Goal: Task Accomplishment & Management: Use online tool/utility

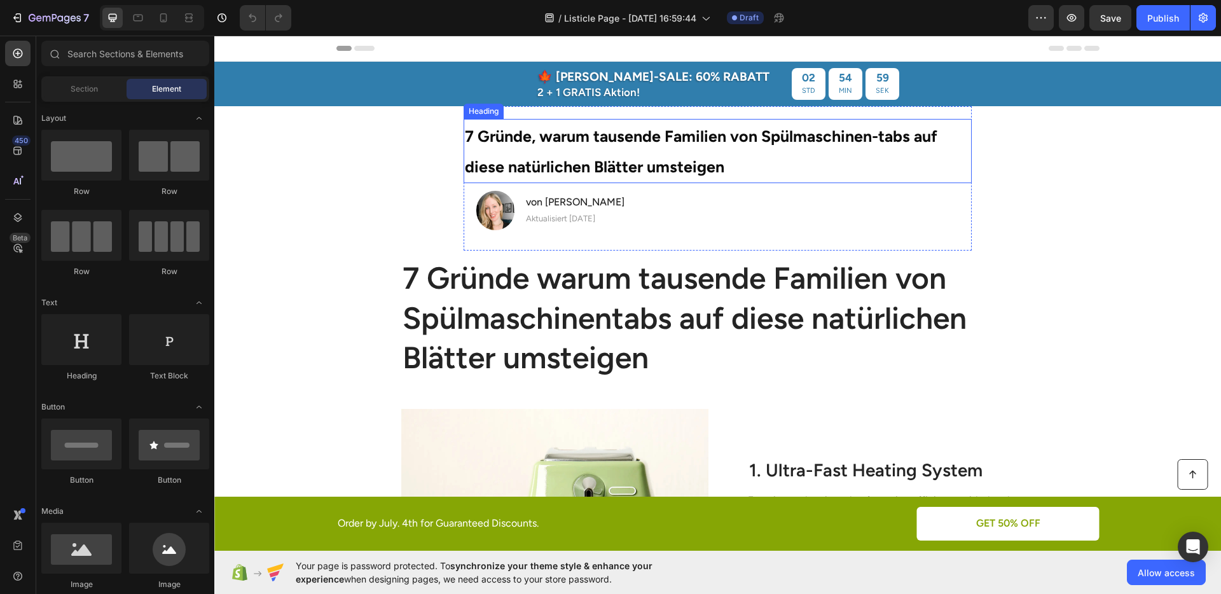
click at [565, 157] on strong "7 Gründe, warum tausende Familien von Spülmaschinen-tabs auf diese natürlichen …" at bounding box center [701, 152] width 473 height 50
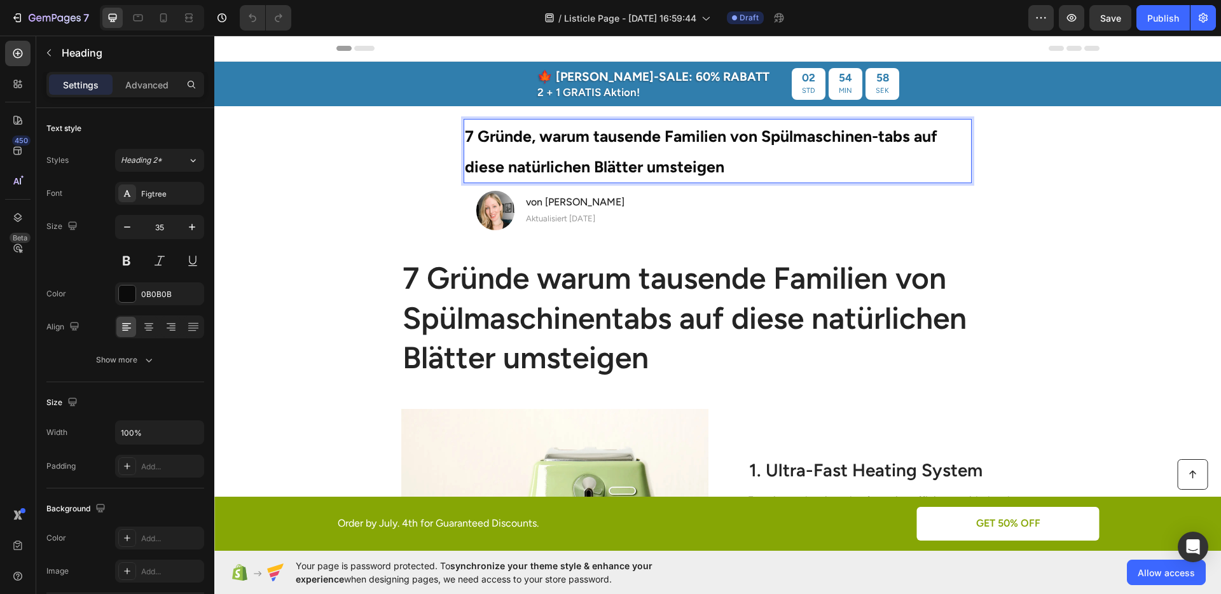
click at [565, 157] on strong "7 Gründe, warum tausende Familien von Spülmaschinen-tabs auf diese natürlichen …" at bounding box center [701, 152] width 473 height 50
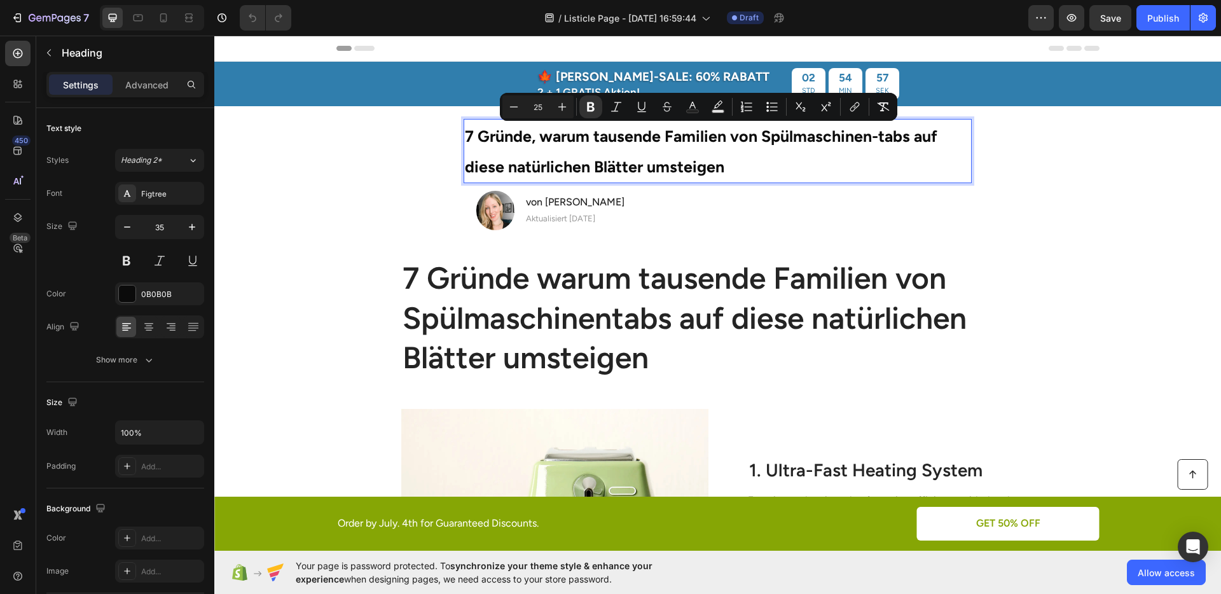
click at [539, 103] on input "25" at bounding box center [537, 106] width 25 height 15
type input "35"
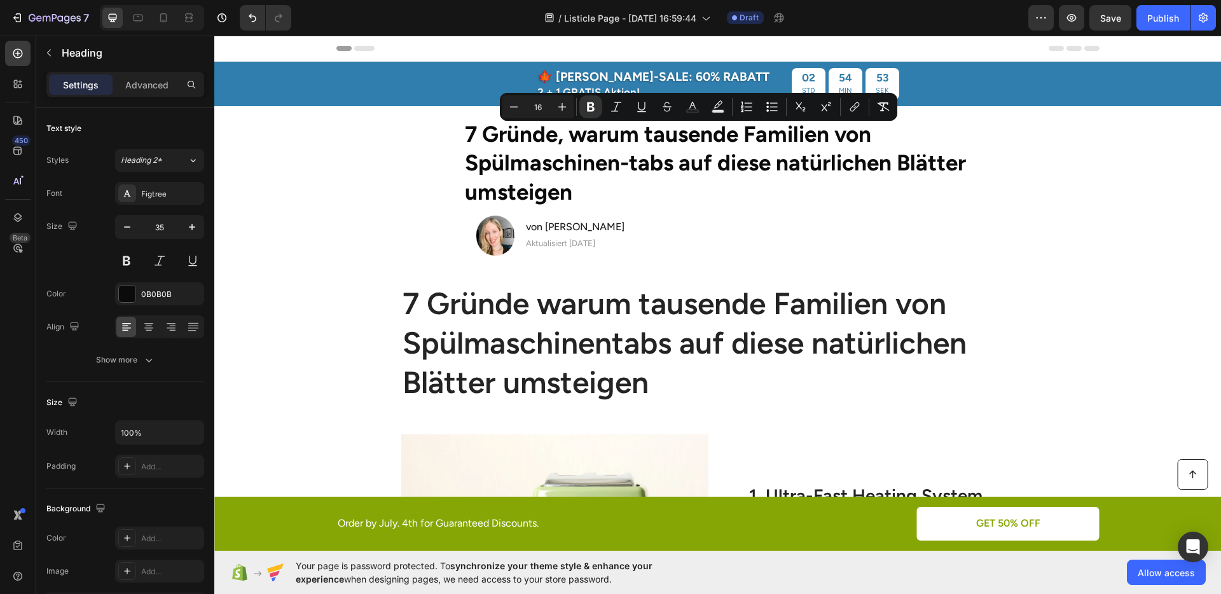
click at [1004, 223] on section "⁠⁠⁠⁠⁠⁠⁠ 7 Gründe, warum tausende Familien von Spülmaschinen-tabs auf diese natü…" at bounding box center [717, 191] width 725 height 170
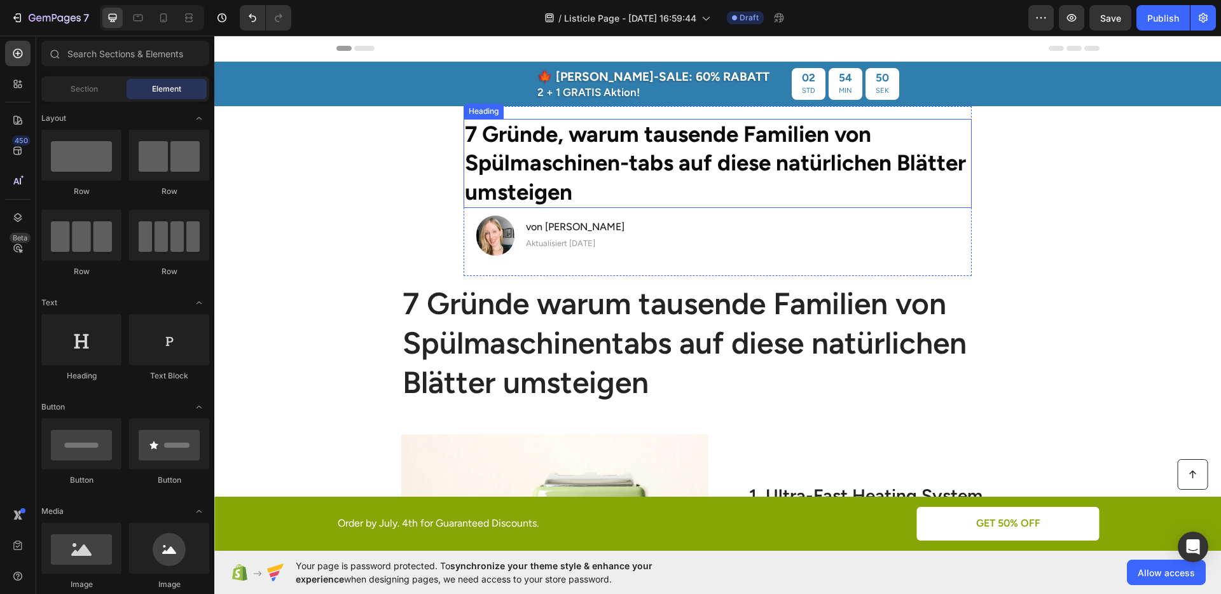
click at [741, 168] on strong "7 Gründe, warum tausende Familien von Spülmaschinen-tabs auf diese natürlichen …" at bounding box center [715, 163] width 501 height 85
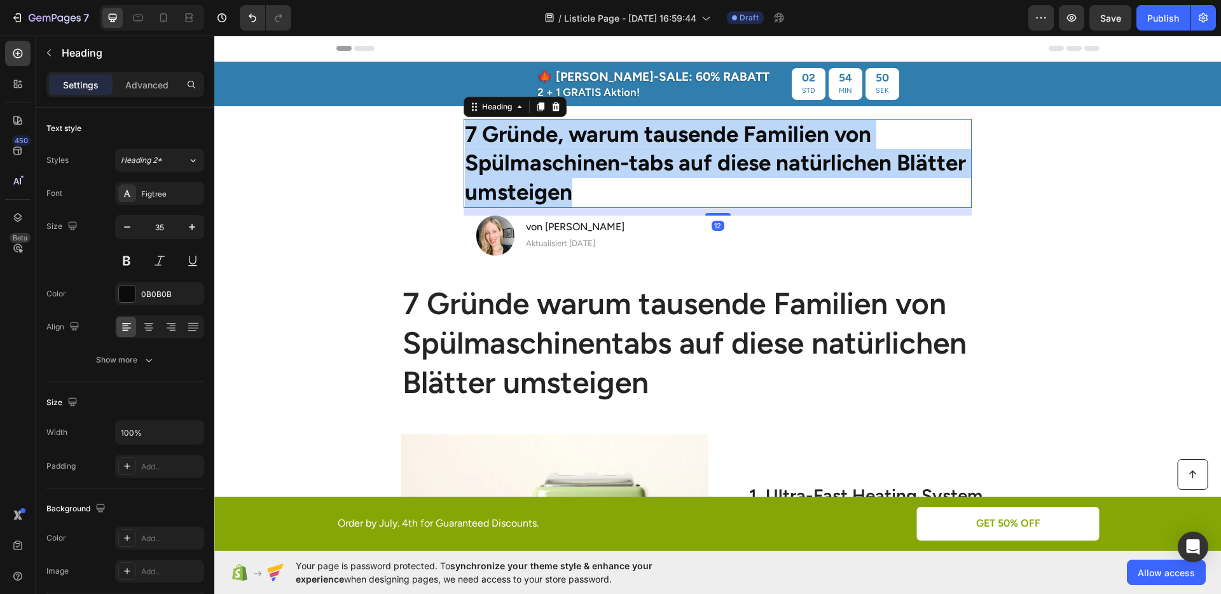
click at [741, 168] on strong "7 Gründe, warum tausende Familien von Spülmaschinen-tabs auf diese natürlichen …" at bounding box center [715, 163] width 501 height 85
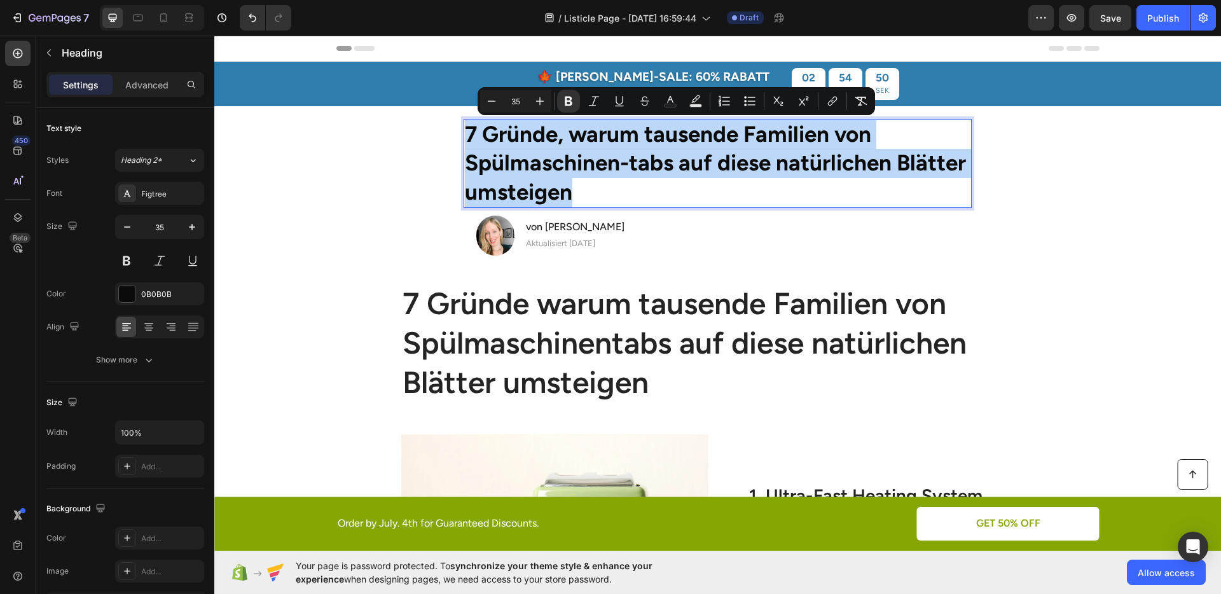
click at [761, 172] on strong "7 Gründe, warum tausende Familien von Spülmaschinen-tabs auf diese natürlichen …" at bounding box center [715, 163] width 501 height 85
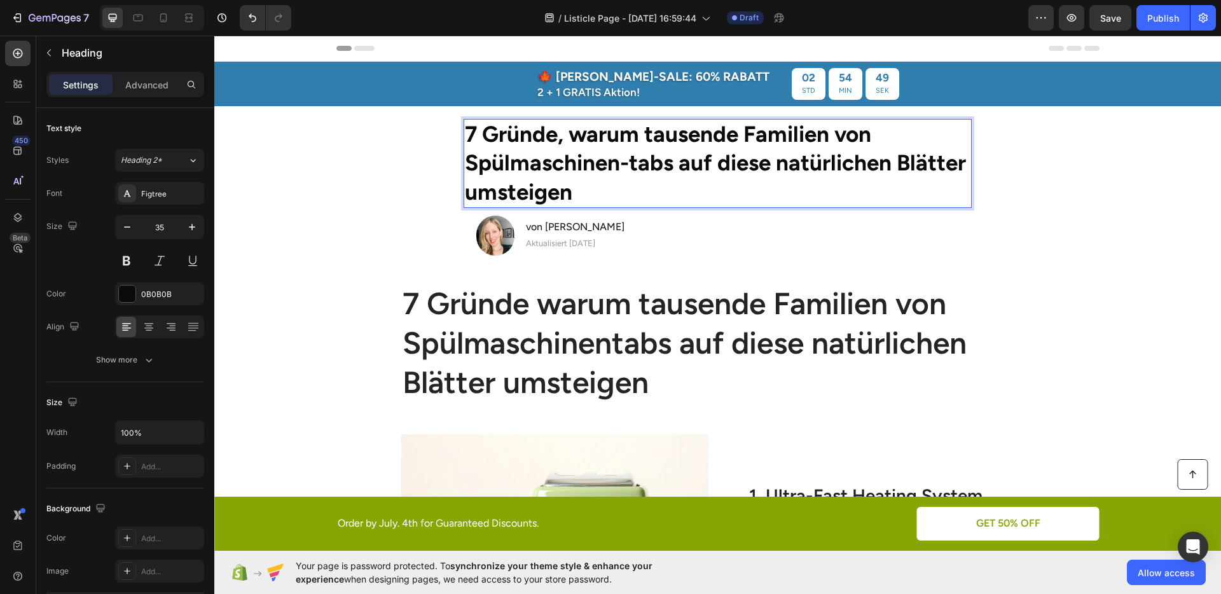
click at [1045, 222] on section "7 Gründe, warum tausende Familien von Spülmaschinen-tabs auf diese natürlichen …" at bounding box center [717, 191] width 725 height 170
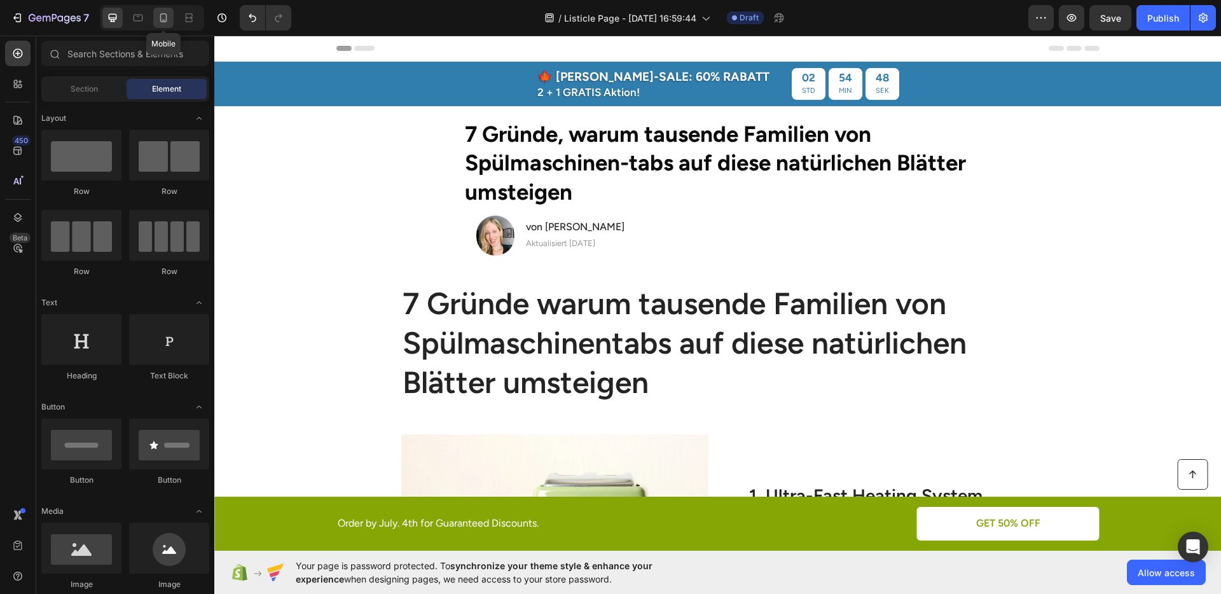
click at [167, 18] on icon at bounding box center [163, 17] width 13 height 13
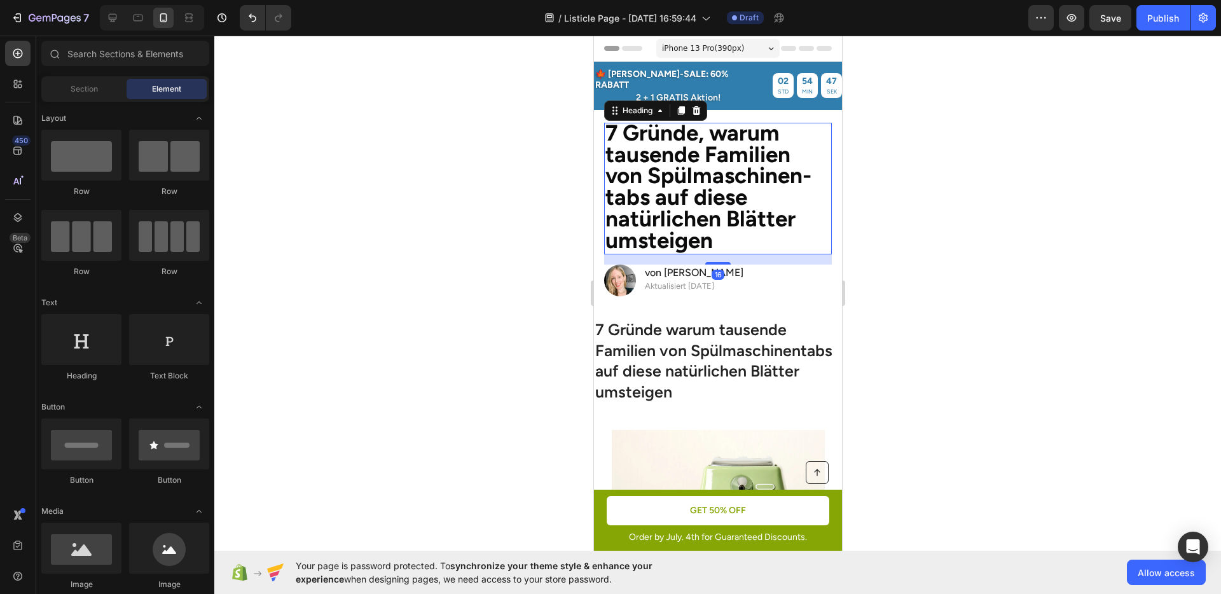
click at [685, 182] on strong "7 Gründe, warum tausende Familien von Spülmaschinen-tabs auf diese natürlichen …" at bounding box center [708, 187] width 206 height 135
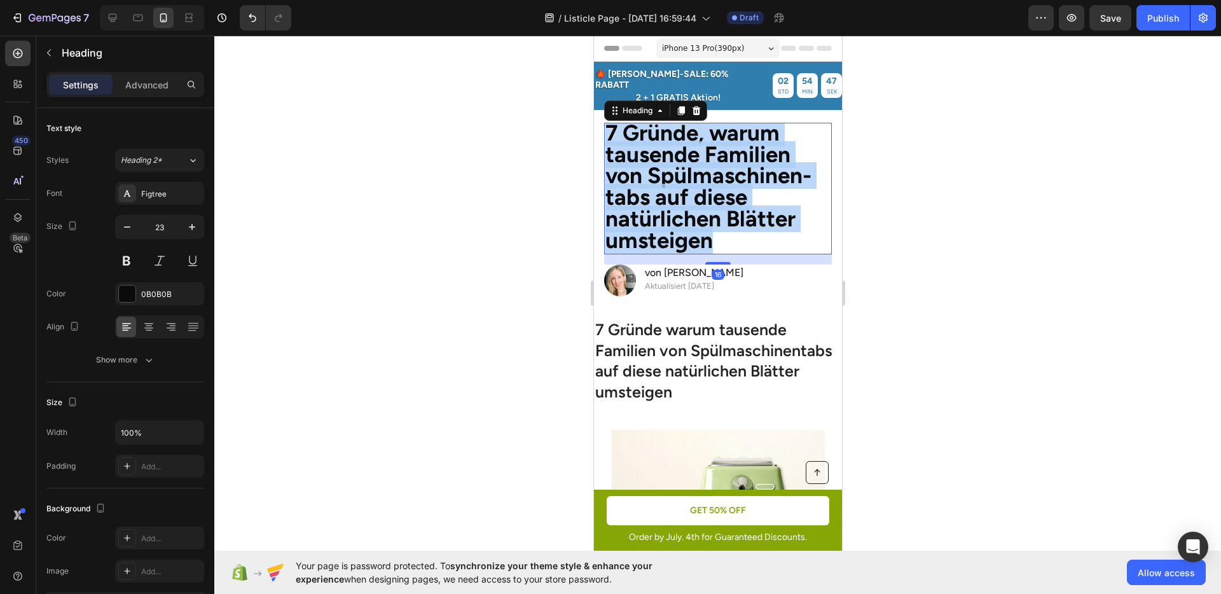
click at [685, 182] on strong "7 Gründe, warum tausende Familien von Spülmaschinen-tabs auf diese natürlichen …" at bounding box center [708, 187] width 206 height 135
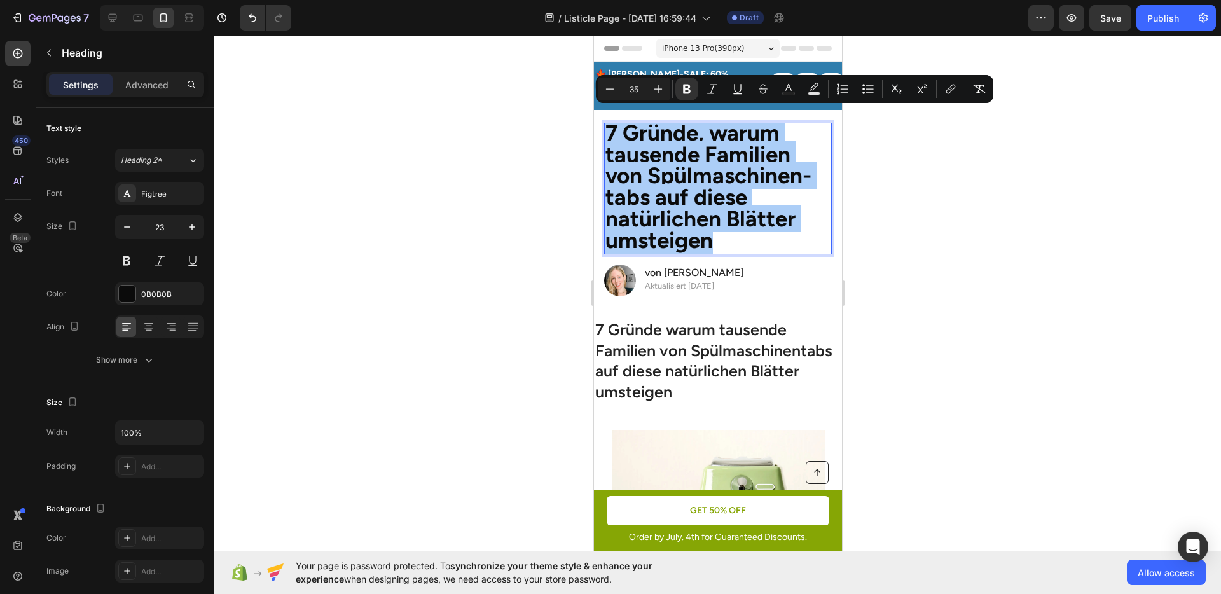
click at [629, 93] on input "35" at bounding box center [634, 88] width 25 height 15
type input "25"
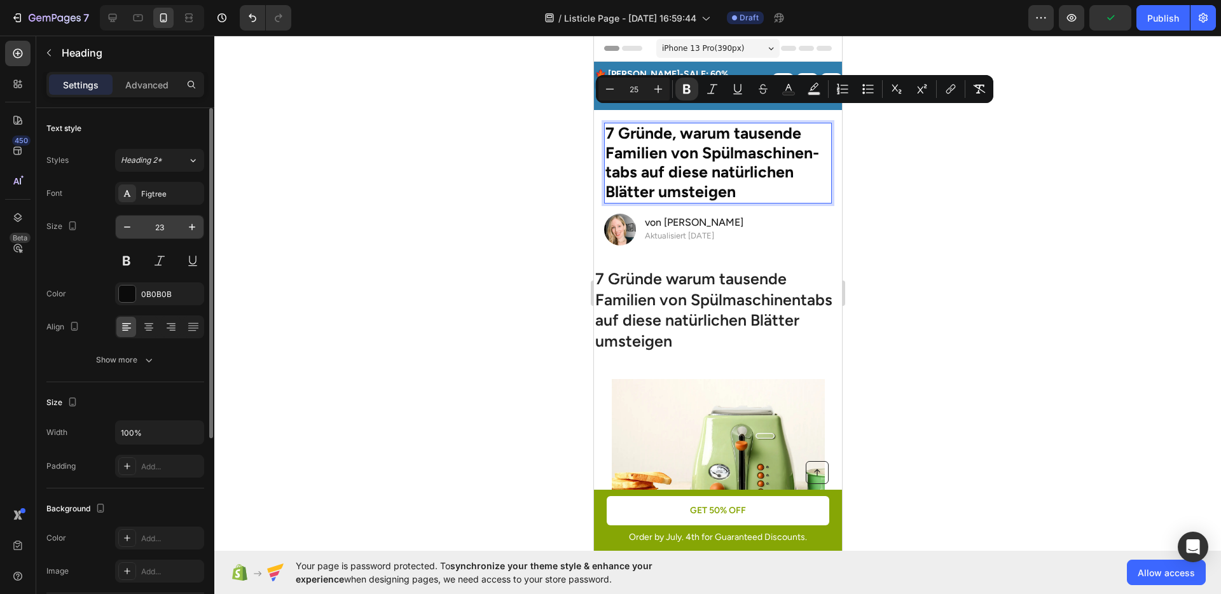
click at [170, 226] on input "23" at bounding box center [160, 227] width 42 height 23
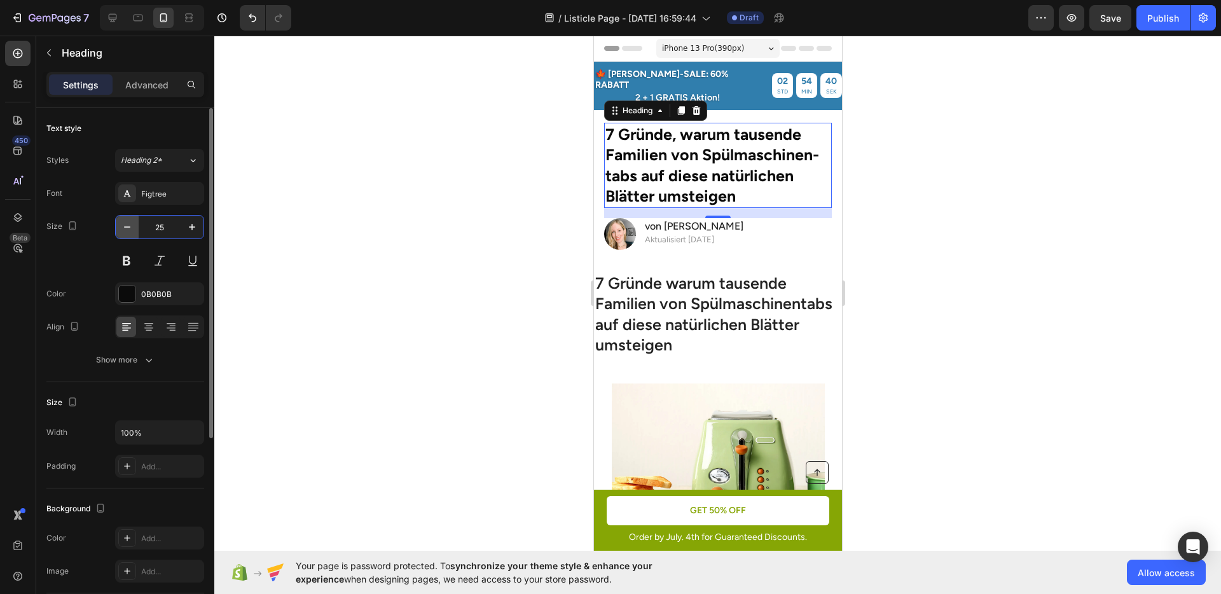
click at [127, 226] on icon "button" at bounding box center [127, 226] width 6 height 1
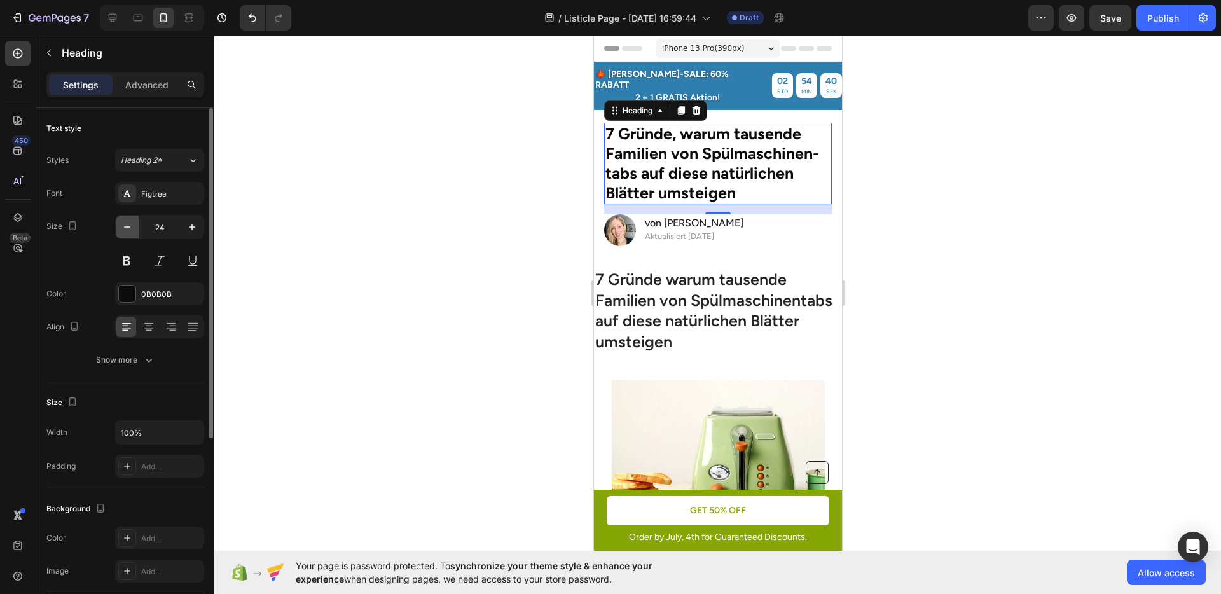
click at [127, 226] on icon "button" at bounding box center [127, 226] width 6 height 1
type input "23"
click at [548, 224] on div at bounding box center [717, 315] width 1007 height 559
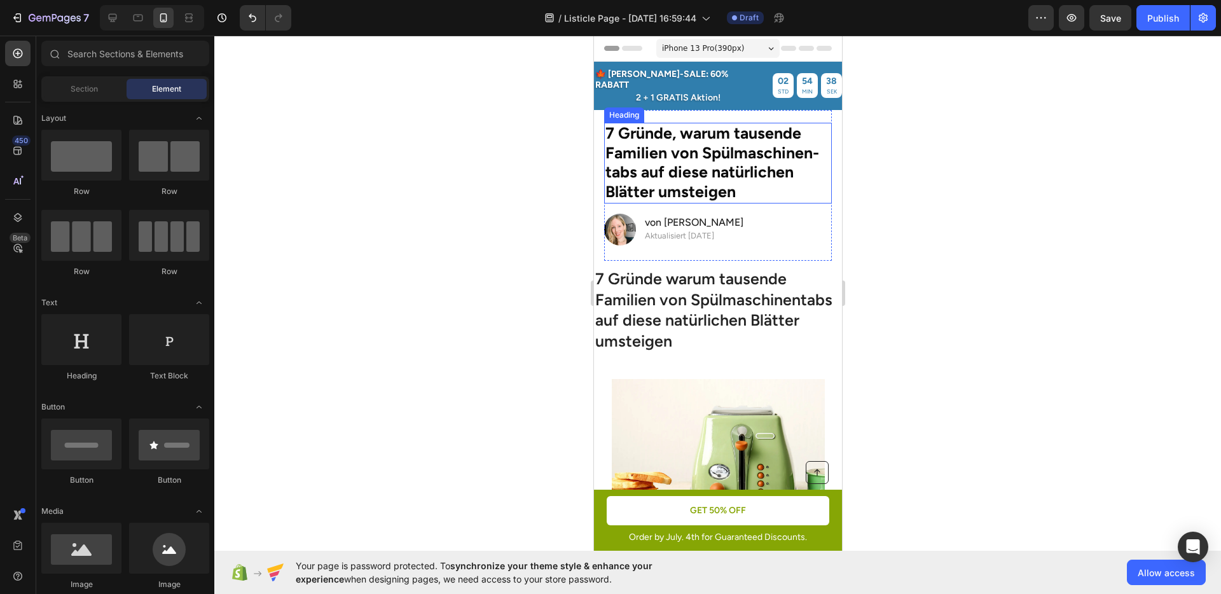
click at [665, 159] on strong "7 Gründe, warum tausende Familien von Spülmaschinen-tabs auf diese natürlichen …" at bounding box center [712, 162] width 214 height 78
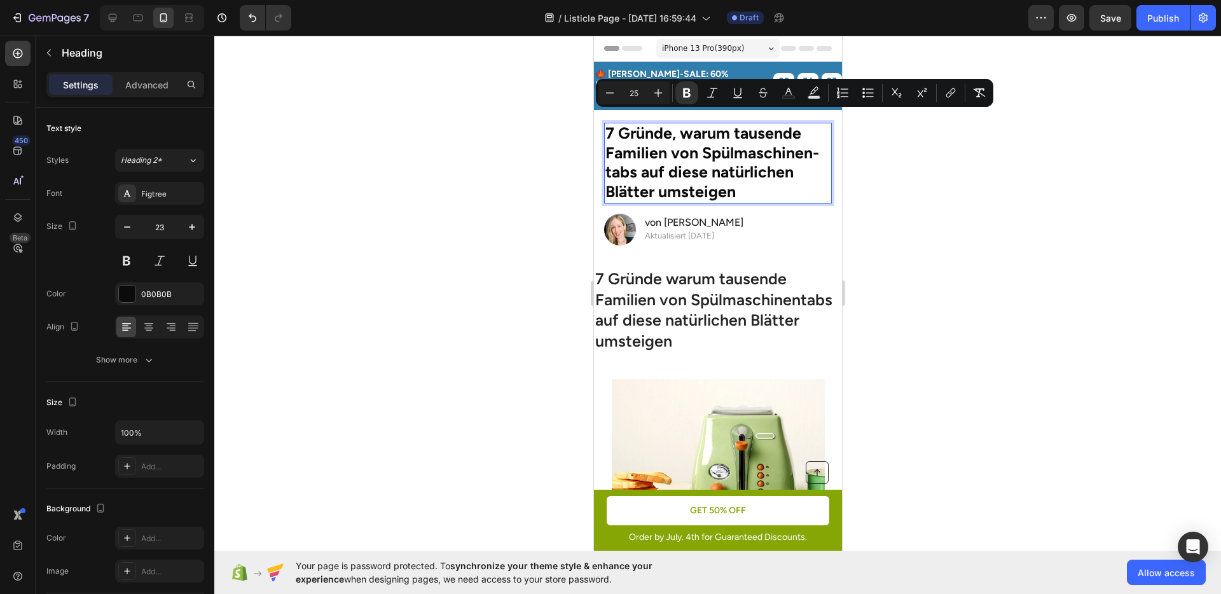
click at [903, 203] on div at bounding box center [717, 315] width 1007 height 559
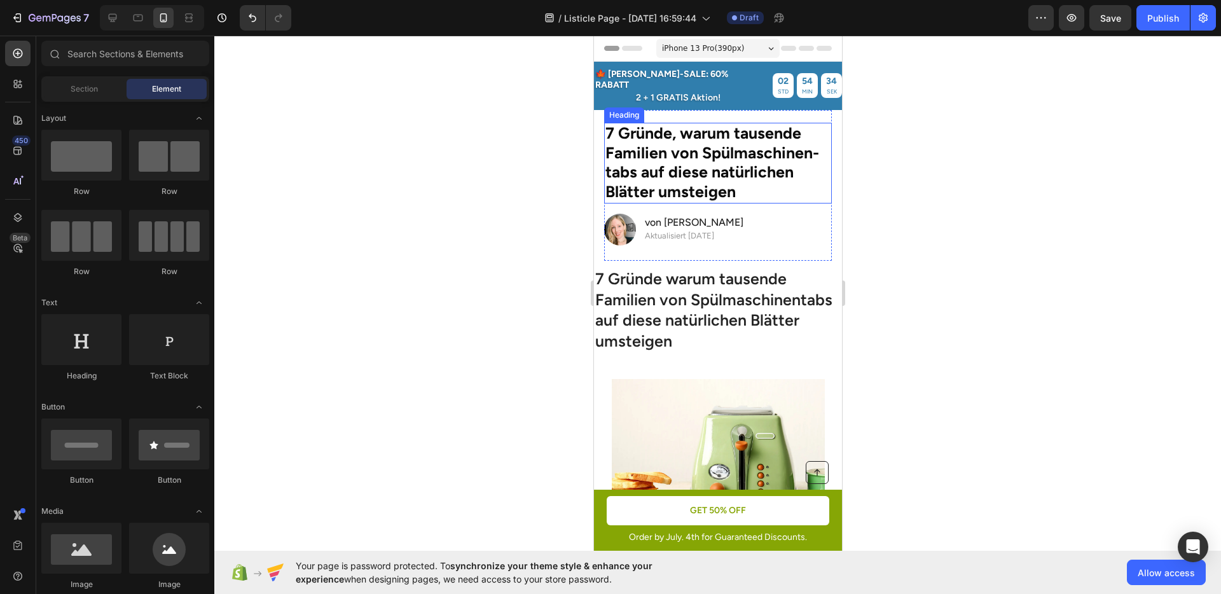
click at [512, 145] on div at bounding box center [717, 315] width 1007 height 559
click at [742, 225] on div "Image von [PERSON_NAME] Heading Aktualisiert [DATE] Text Block Row" at bounding box center [718, 230] width 228 height 32
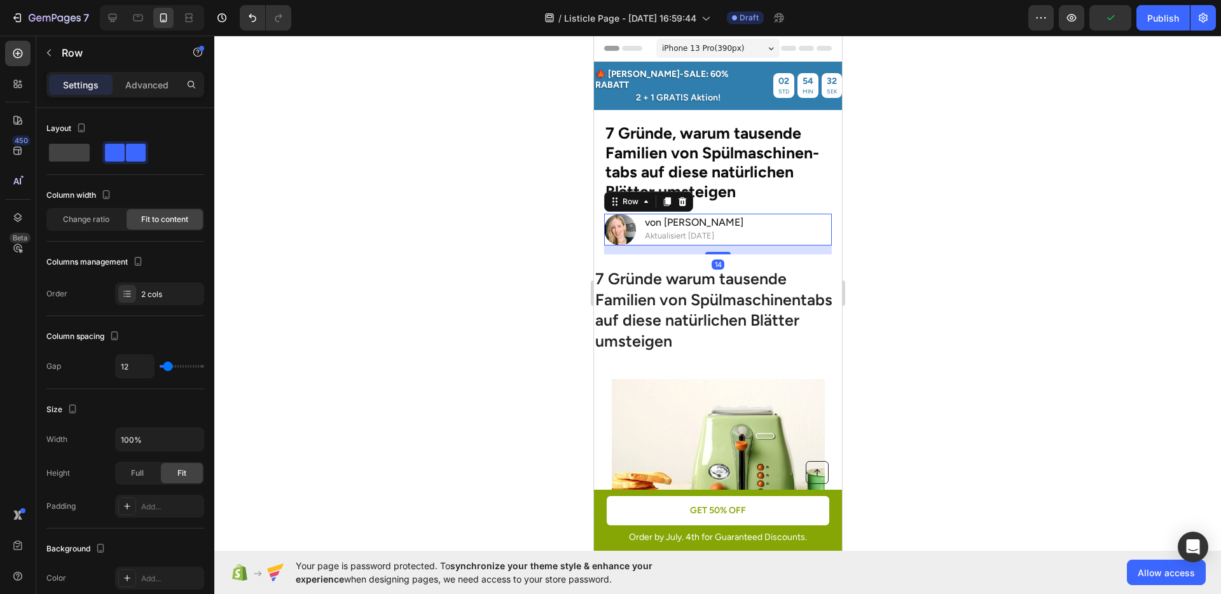
click at [936, 235] on div at bounding box center [717, 315] width 1007 height 559
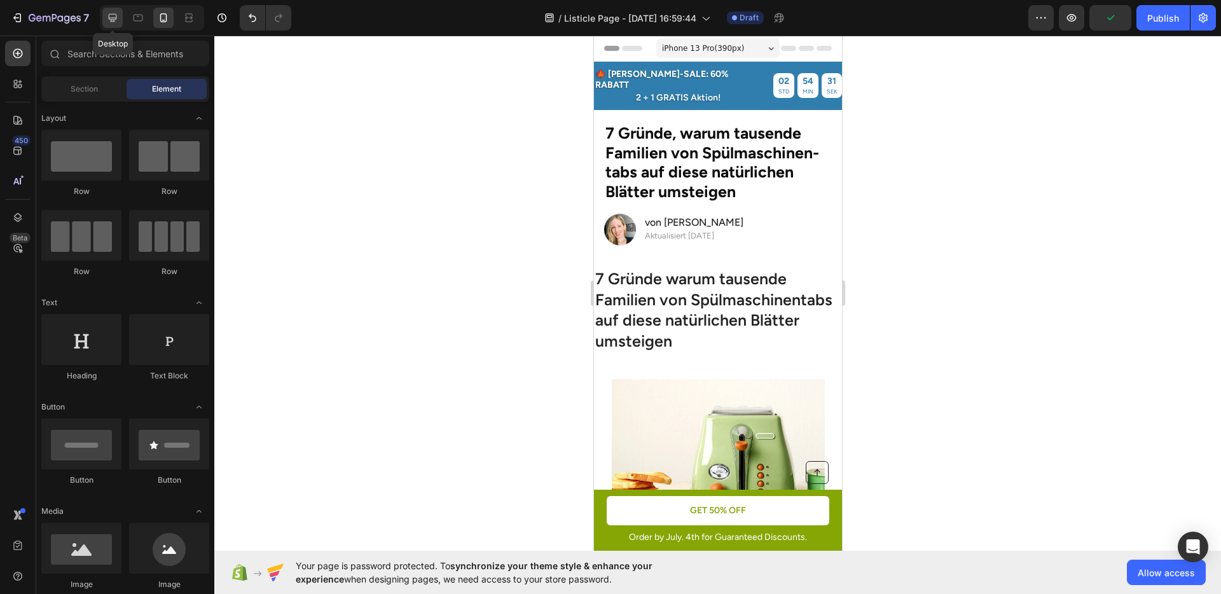
click at [119, 25] on div at bounding box center [112, 18] width 20 height 20
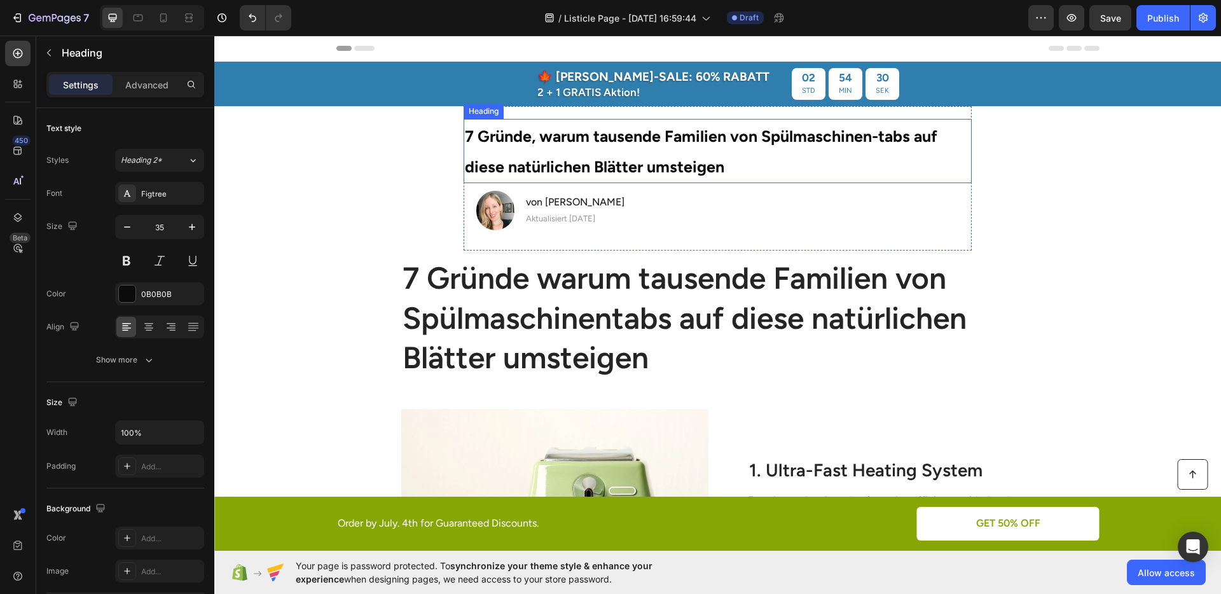
click at [609, 162] on strong "7 Gründe, warum tausende Familien von Spülmaschinen-tabs auf diese natürlichen …" at bounding box center [701, 152] width 473 height 50
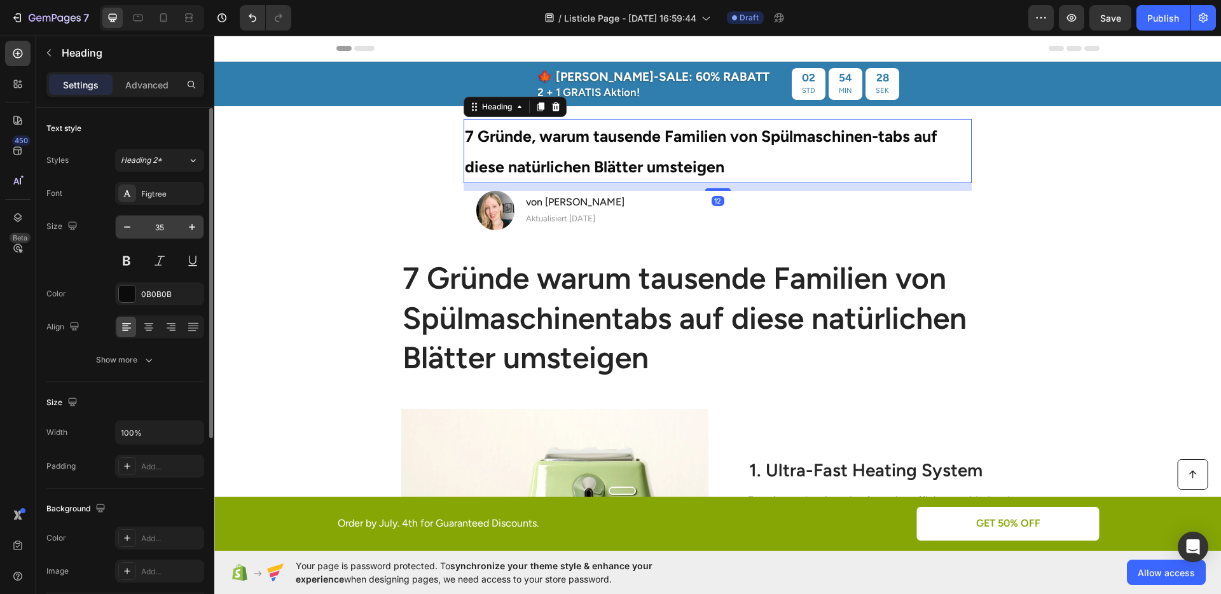
click at [163, 224] on input "35" at bounding box center [160, 227] width 42 height 23
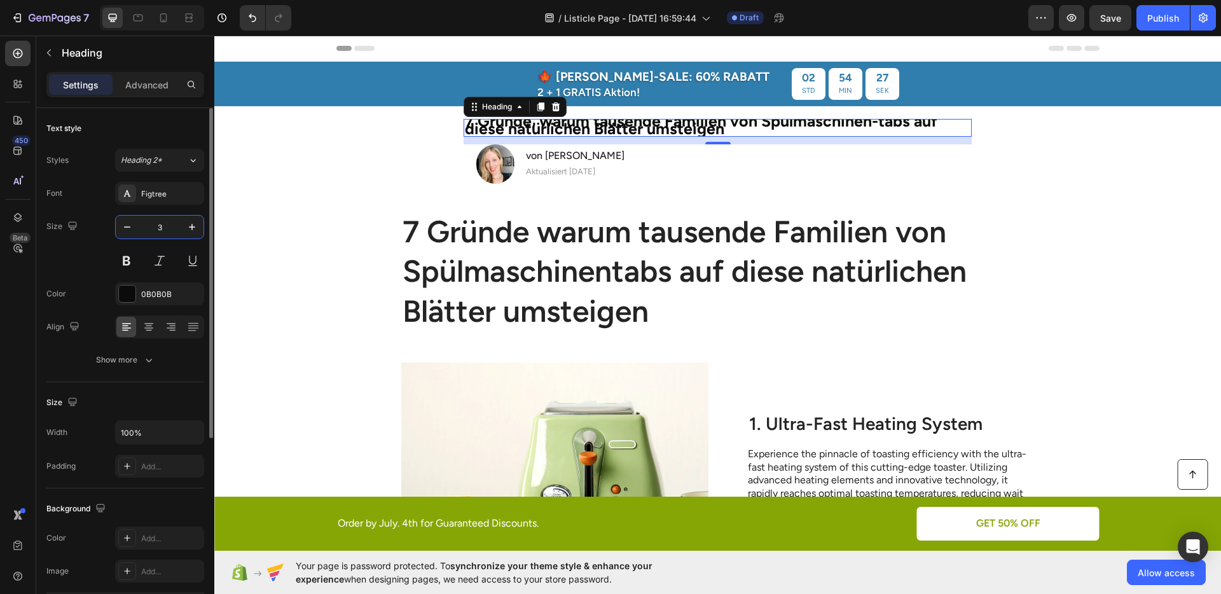
type input "30"
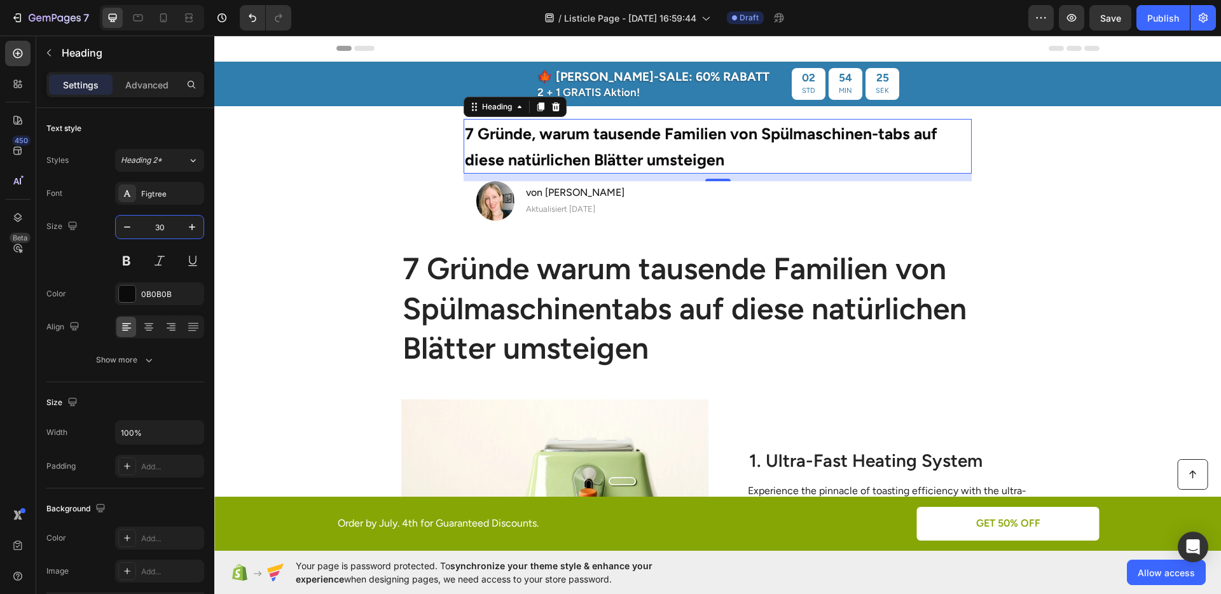
click at [404, 241] on div "7 Gründe warum tausende Familien von Spülmaschinentabs auf diese natürlichen Bl…" at bounding box center [717, 305] width 1007 height 128
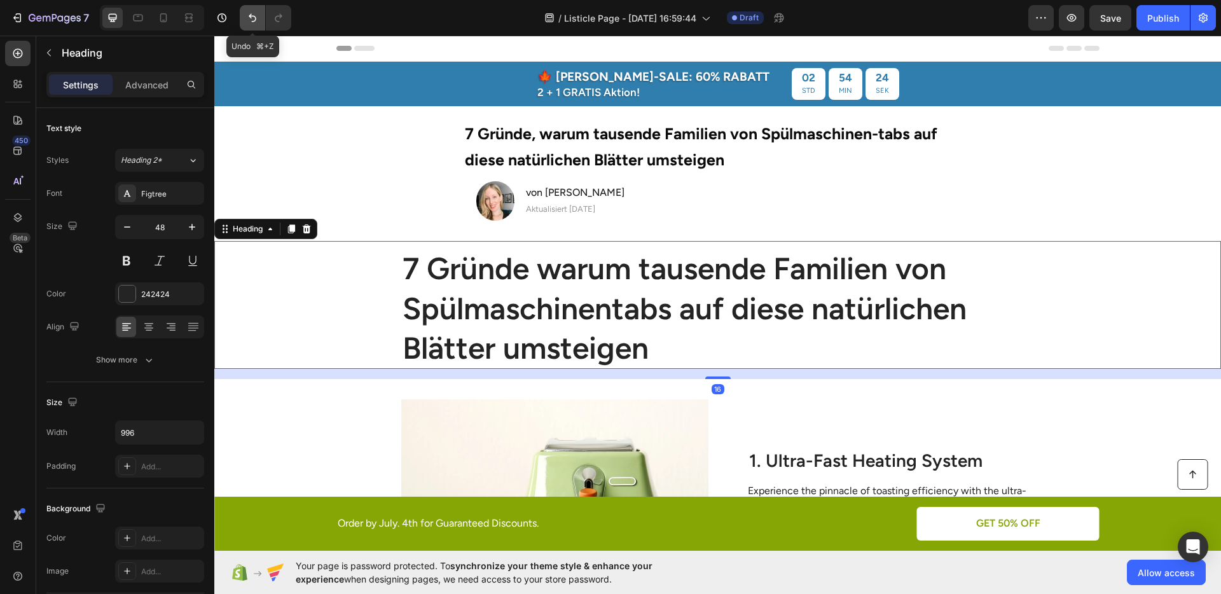
click at [253, 14] on icon "Undo/Redo" at bounding box center [252, 17] width 13 height 13
click at [251, 18] on icon "Undo/Redo" at bounding box center [252, 17] width 13 height 13
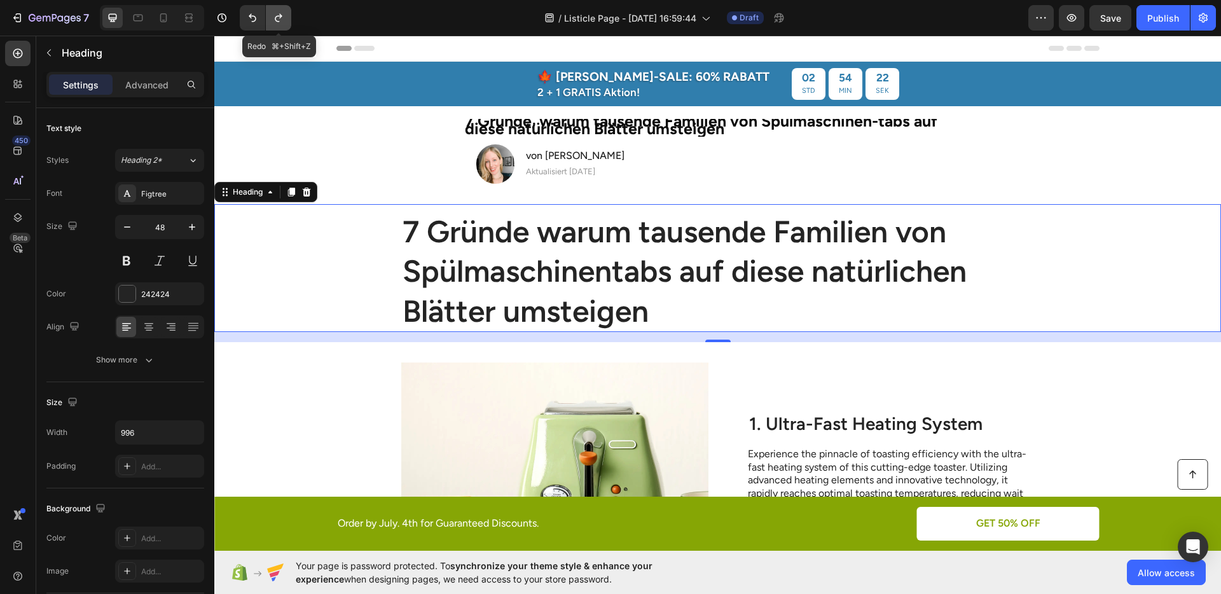
click at [278, 18] on icon "Undo/Redo" at bounding box center [278, 17] width 13 height 13
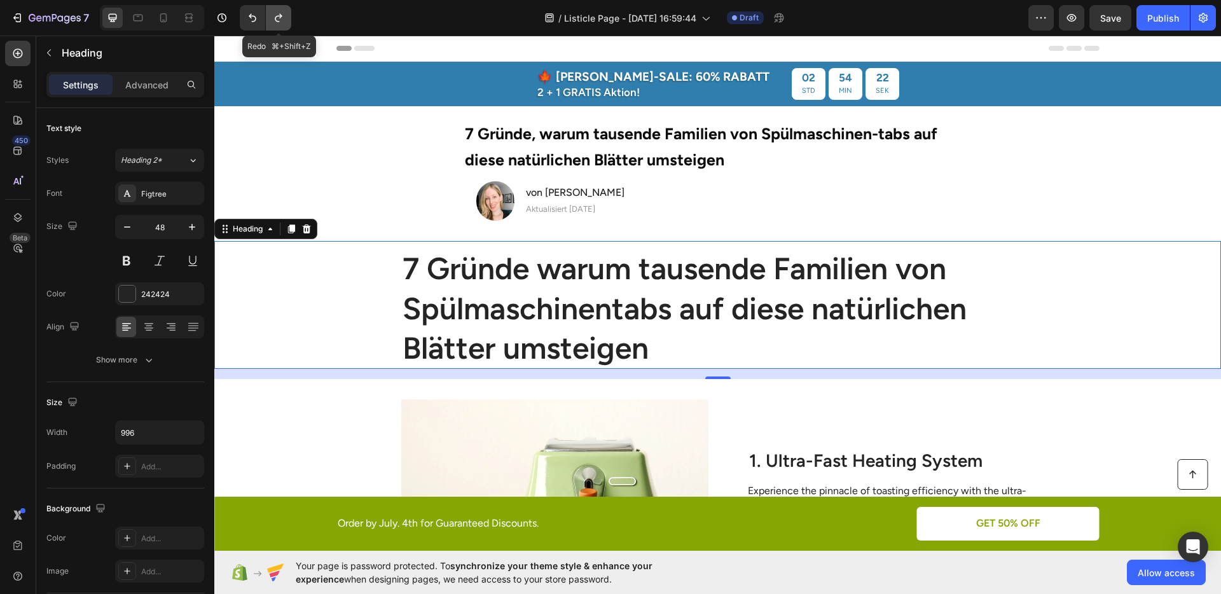
click at [278, 18] on icon "Undo/Redo" at bounding box center [278, 17] width 13 height 13
click at [704, 134] on strong "7 Gründe, warum tausende Familien von Spülmaschinen-tabs auf diese natürlichen …" at bounding box center [701, 146] width 473 height 45
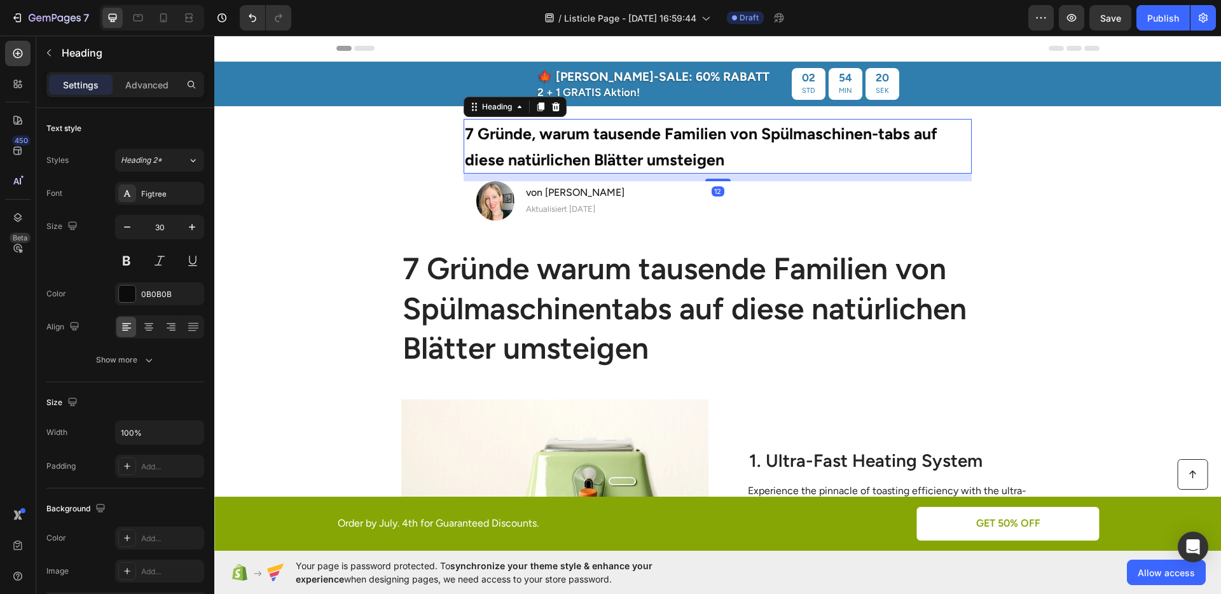
click at [998, 183] on section "⁠⁠⁠⁠⁠⁠⁠ 7 Gründe, warum tausende Familien von Spülmaschinen-tabs auf diese natü…" at bounding box center [717, 173] width 725 height 135
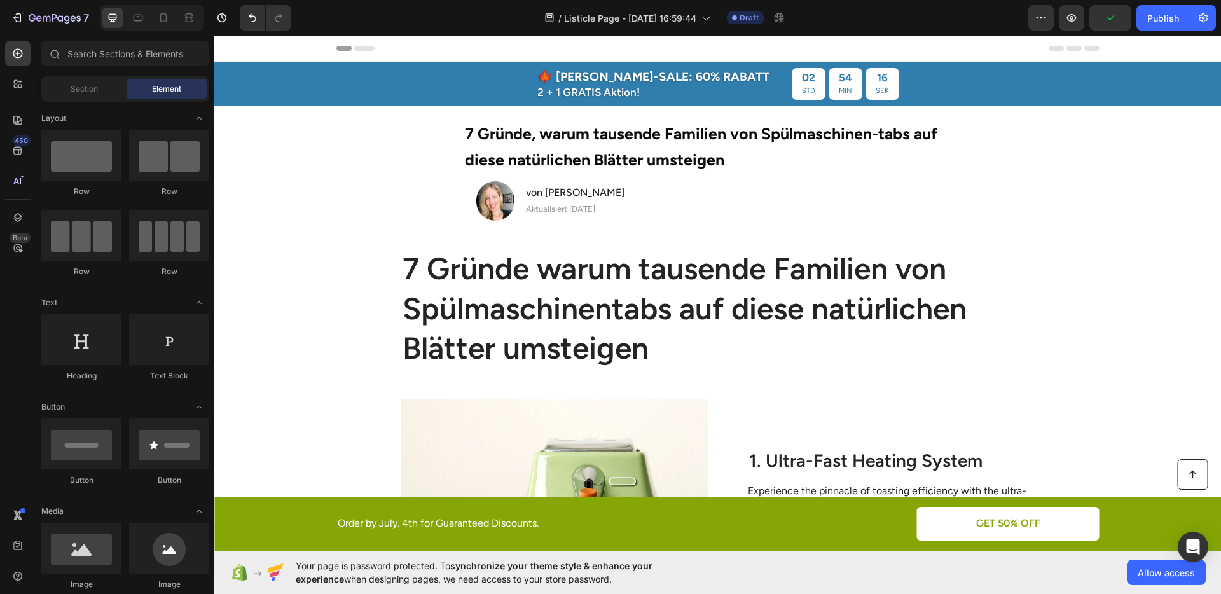
click at [171, 29] on div at bounding box center [152, 17] width 104 height 25
click at [168, 20] on icon at bounding box center [163, 17] width 13 height 13
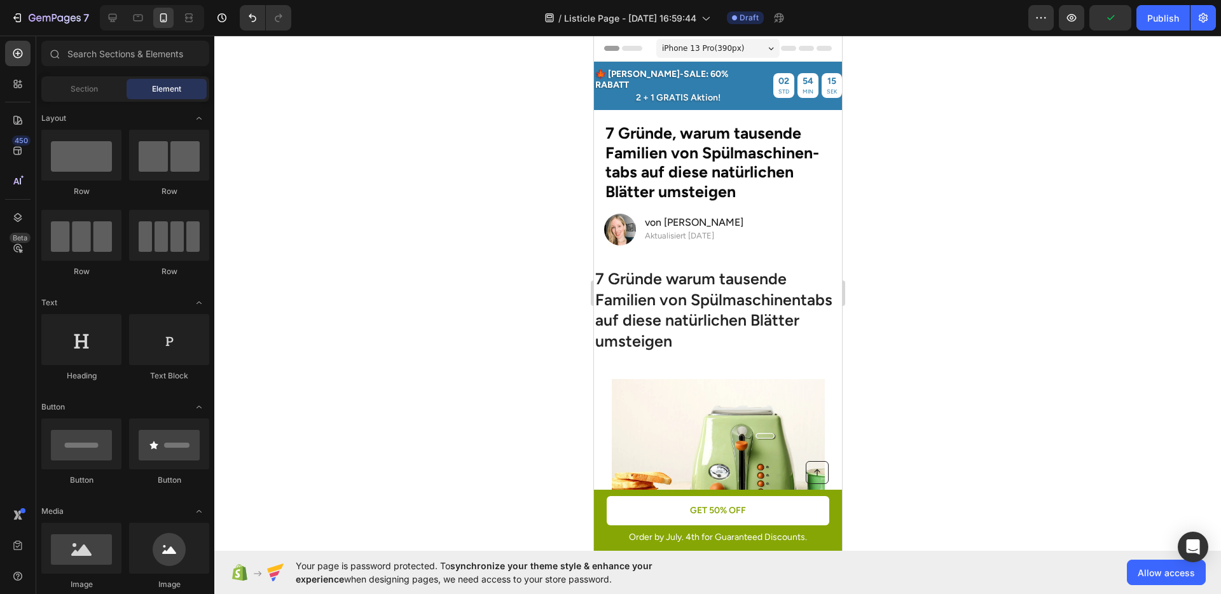
click at [985, 214] on div at bounding box center [717, 315] width 1007 height 559
click at [689, 157] on strong "7 Gründe, warum tausende Familien von Spülmaschinen-tabs auf diese natürlichen …" at bounding box center [712, 162] width 214 height 78
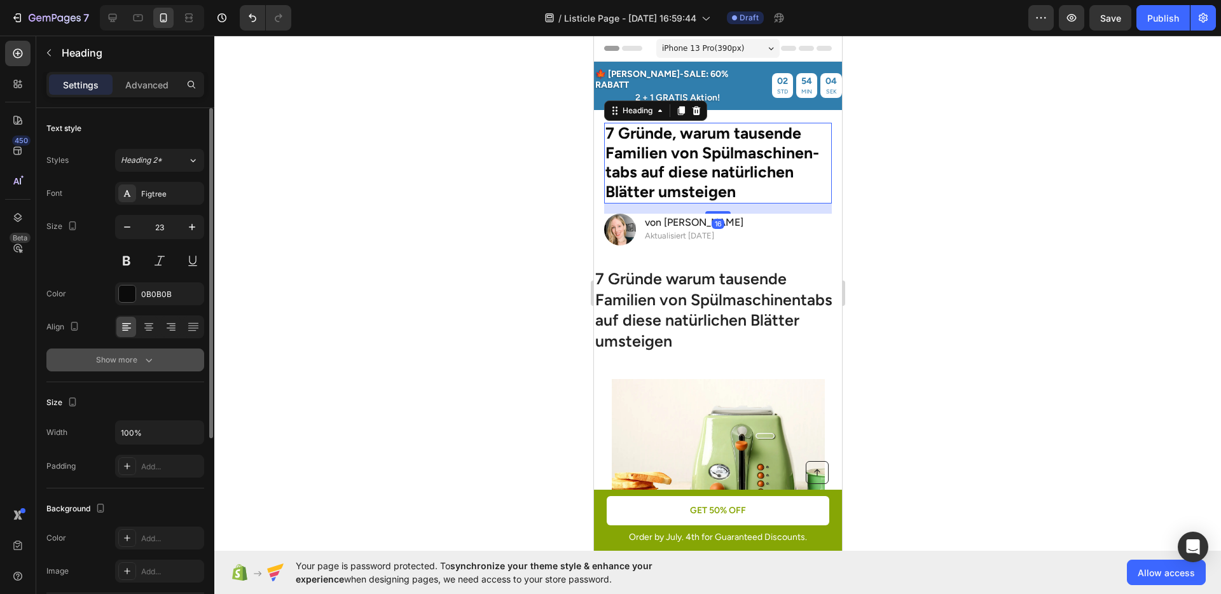
click at [138, 363] on div "Show more" at bounding box center [125, 360] width 59 height 13
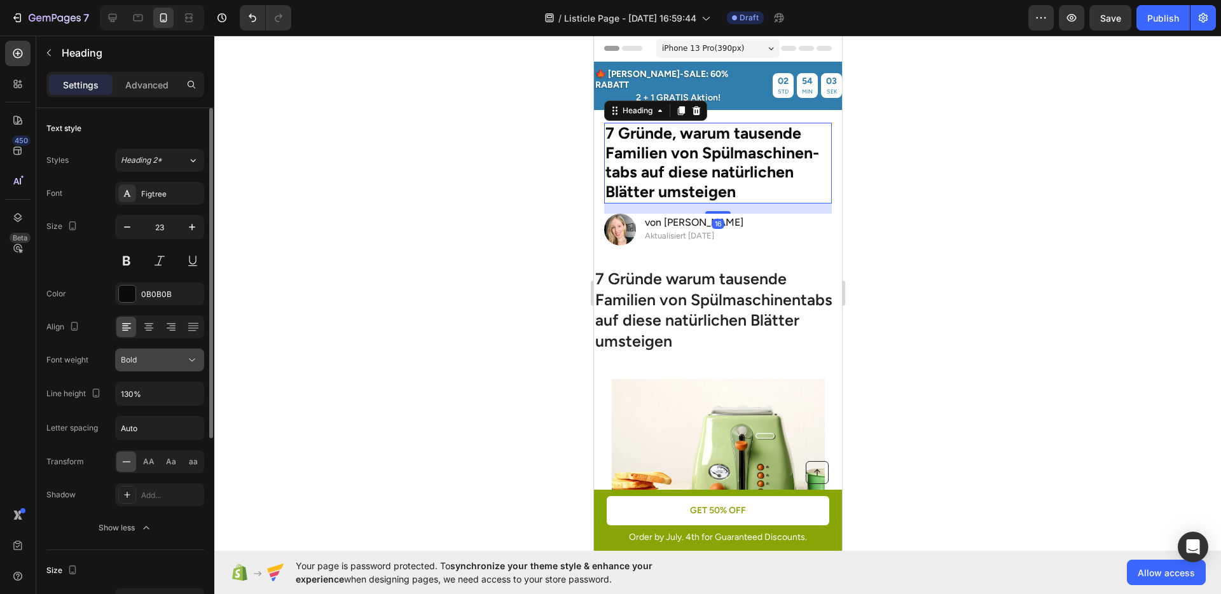
click at [153, 365] on div "Bold" at bounding box center [153, 359] width 65 height 11
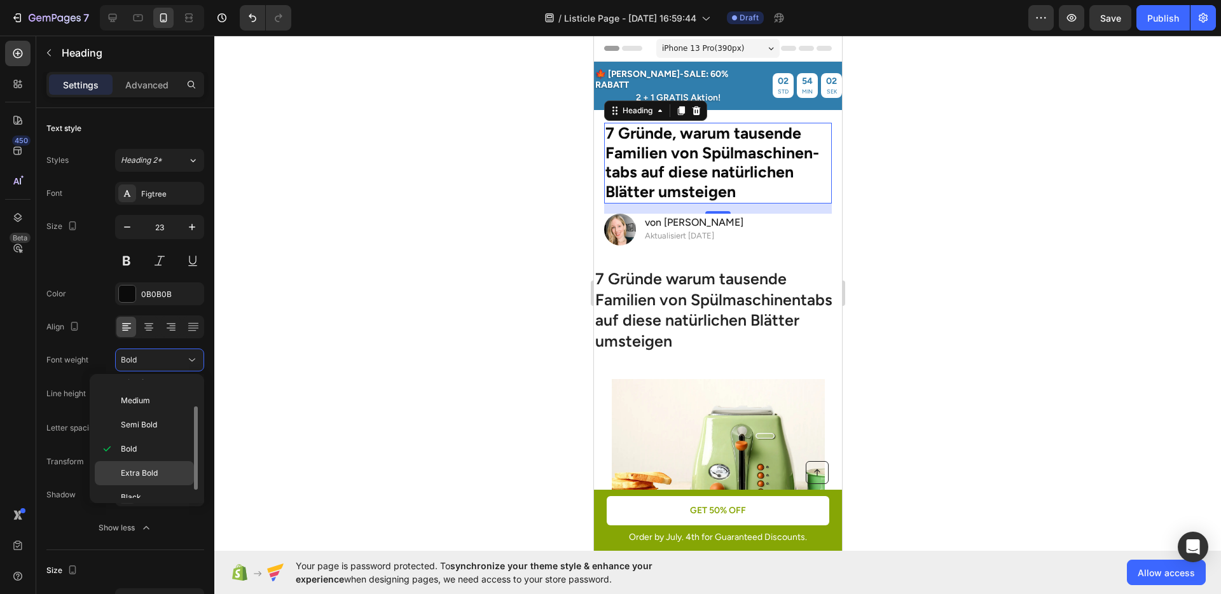
scroll to position [50, 0]
click at [158, 466] on p "Extra Bold" at bounding box center [154, 461] width 67 height 11
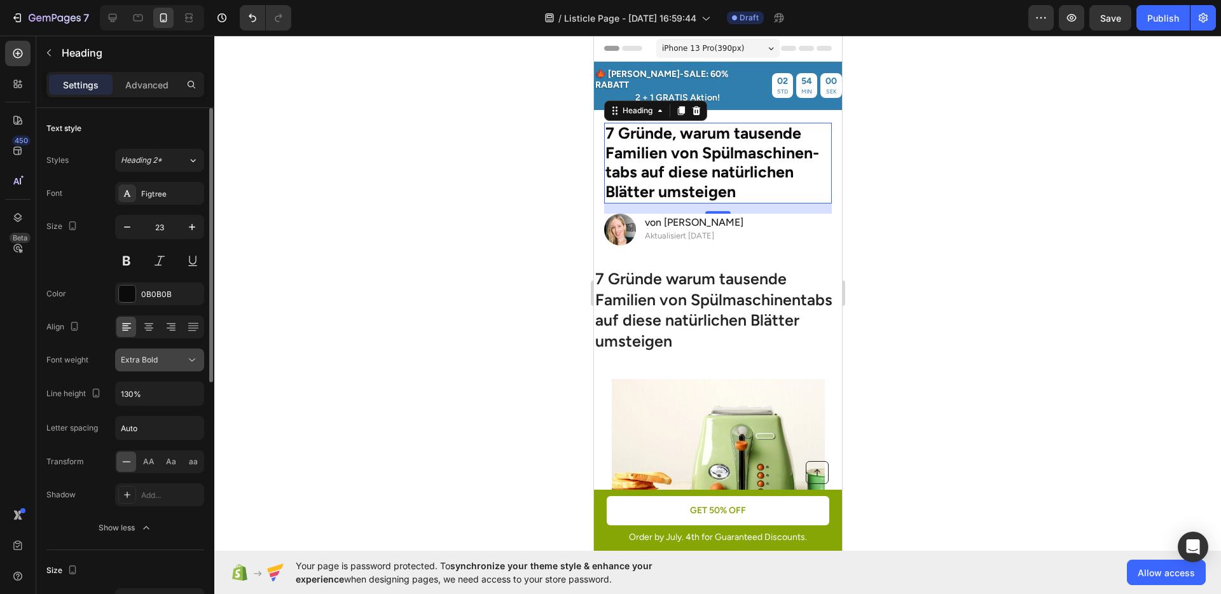
click at [144, 365] on span "Extra Bold" at bounding box center [139, 359] width 37 height 11
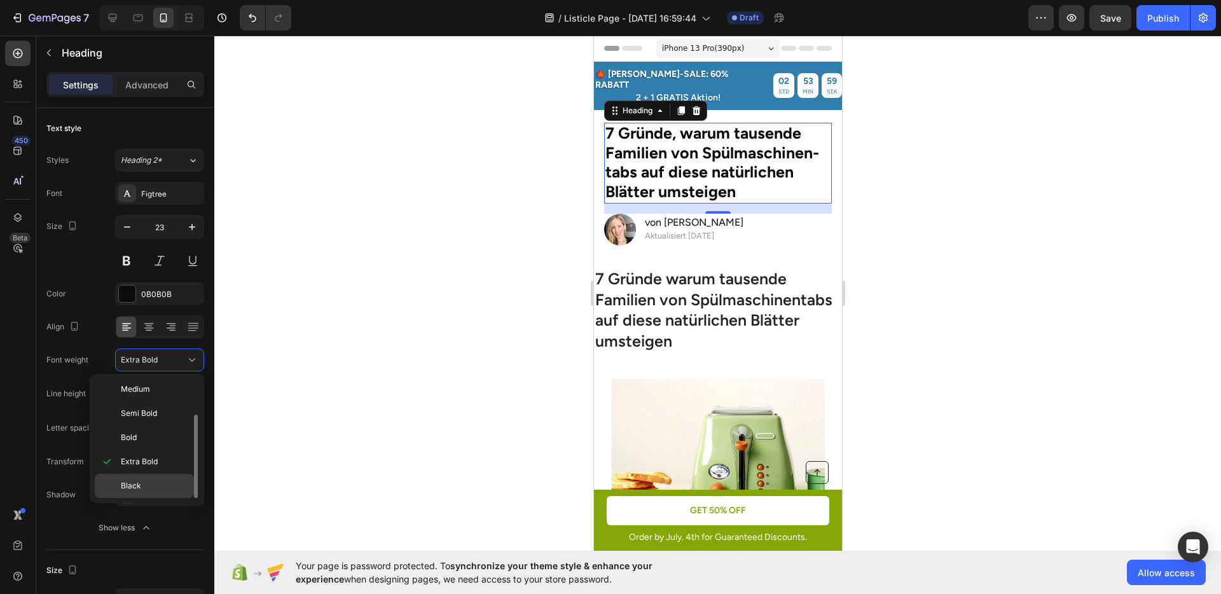
click at [146, 476] on div "Black" at bounding box center [144, 486] width 99 height 24
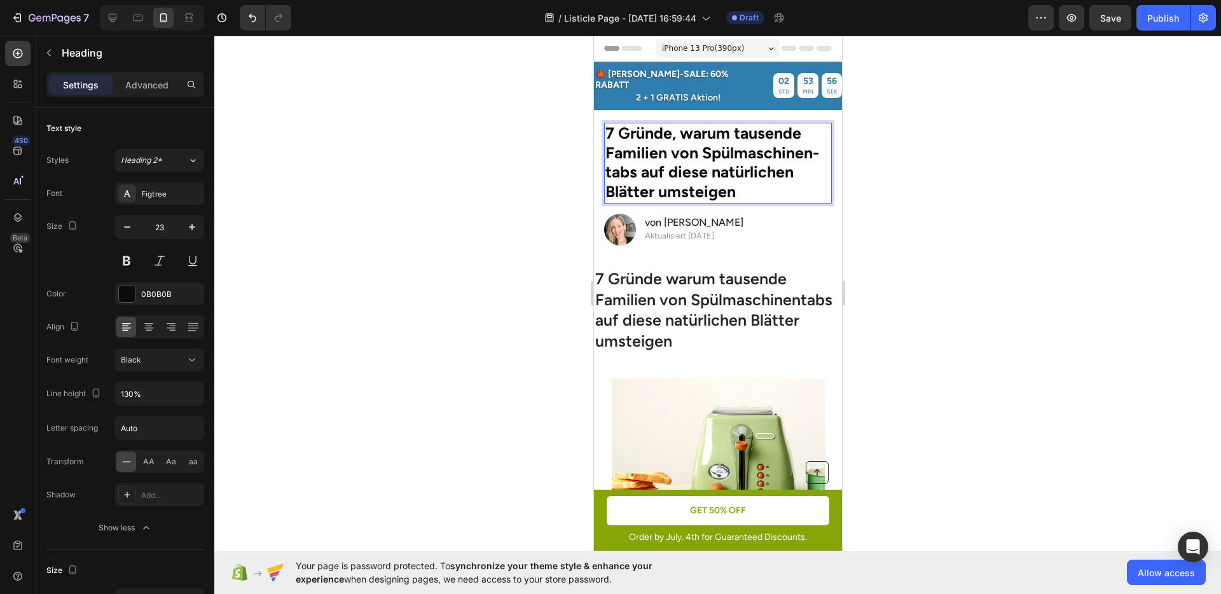
click at [705, 136] on strong "7 Gründe, warum tausende Familien von Spülmaschinen-tabs auf diese natürlichen …" at bounding box center [712, 162] width 214 height 78
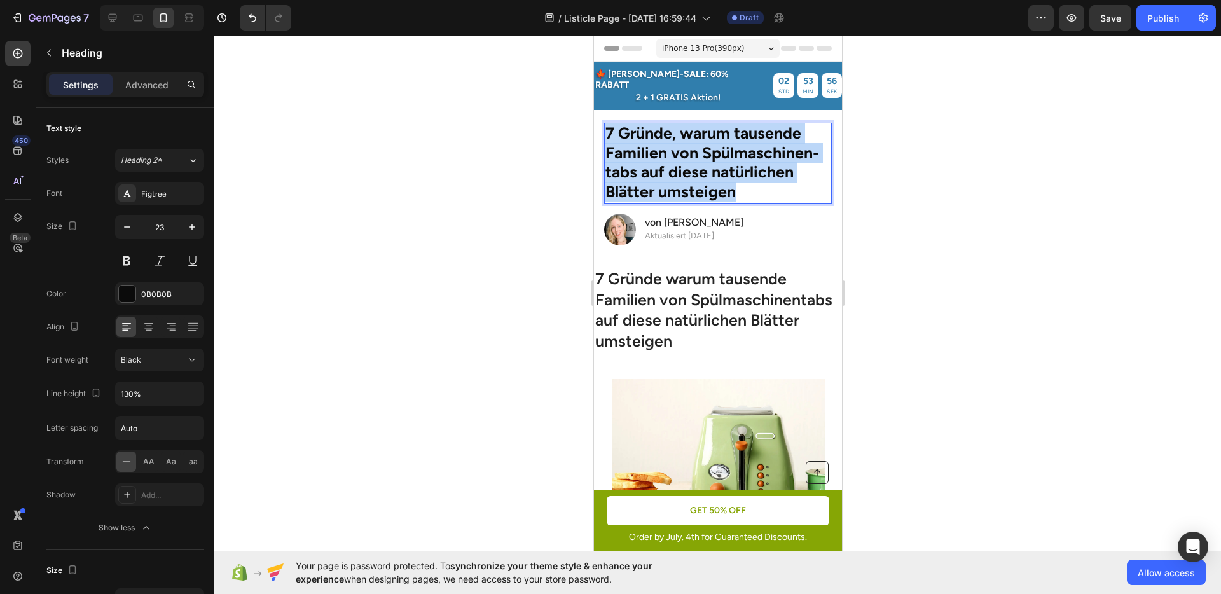
click at [706, 136] on strong "7 Gründe, warum tausende Familien von Spülmaschinen-tabs auf diese natürlichen …" at bounding box center [712, 162] width 214 height 78
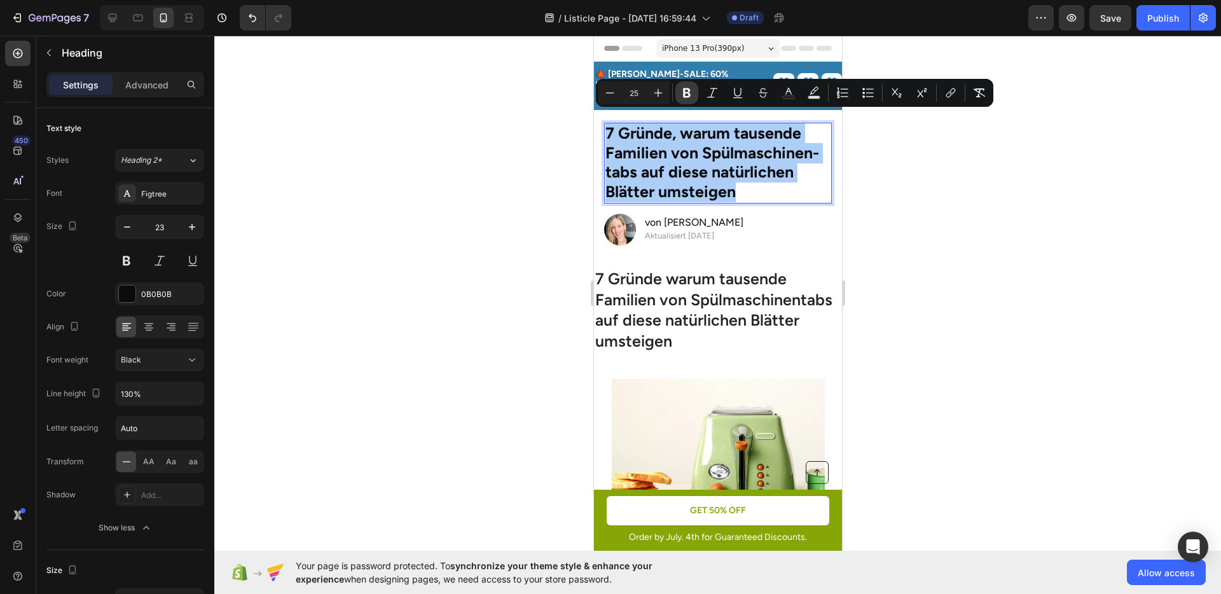
click at [685, 91] on icon "Editor contextual toolbar" at bounding box center [687, 93] width 8 height 10
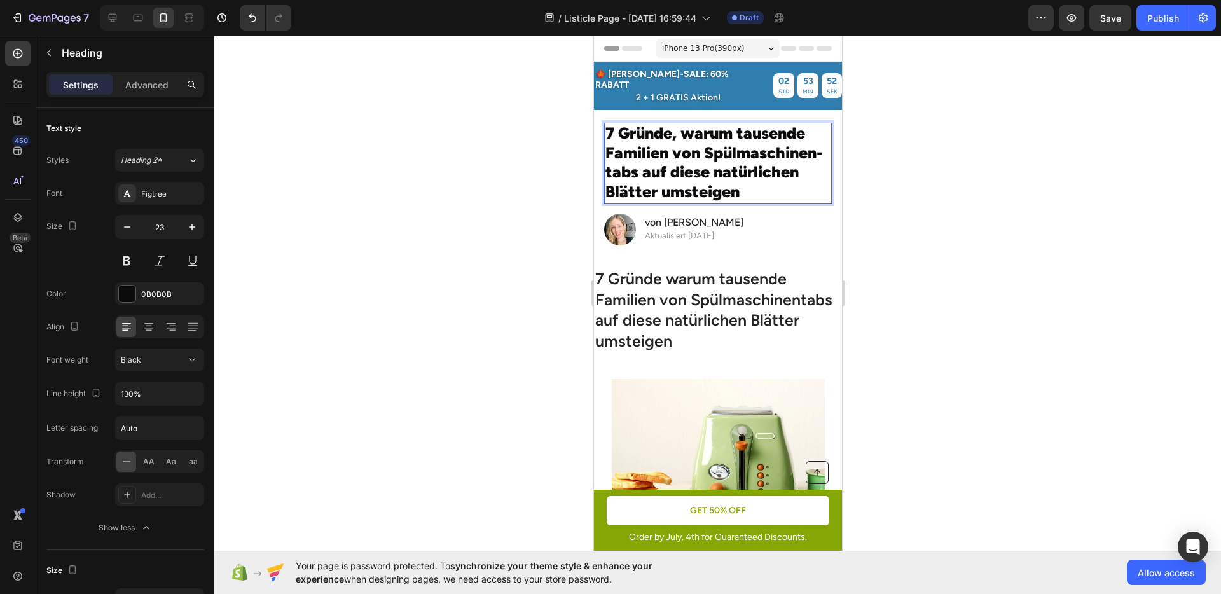
click at [963, 208] on div at bounding box center [717, 315] width 1007 height 559
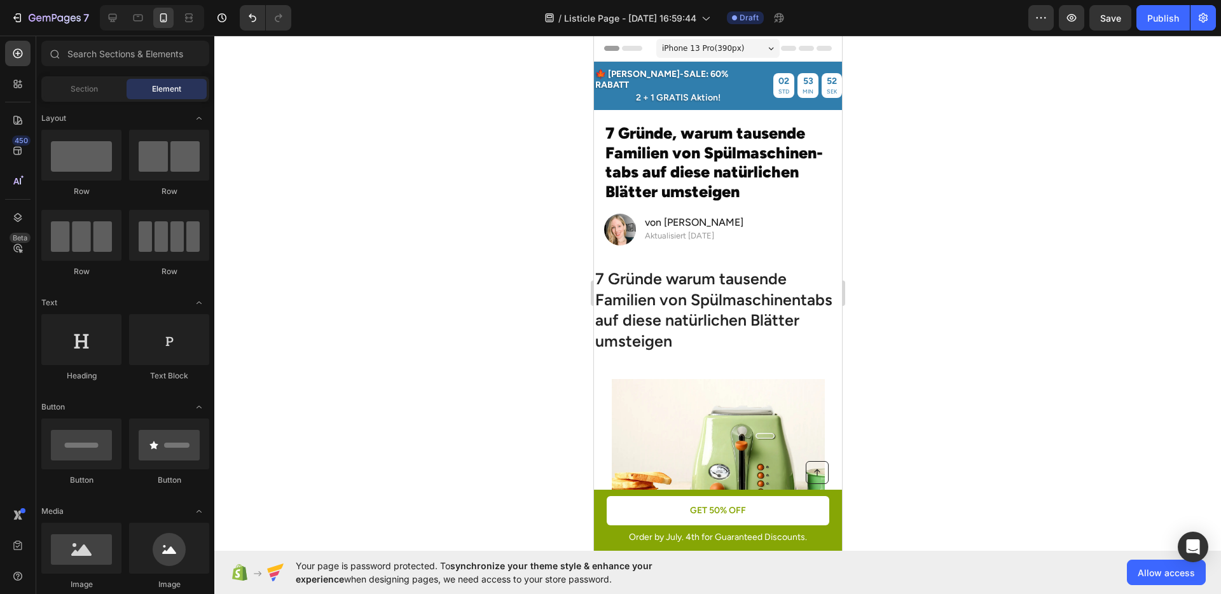
click at [710, 170] on span "7 Gründe, warum tausende Familien von Spülmaschinen-tabs auf diese natürlichen …" at bounding box center [714, 162] width 218 height 78
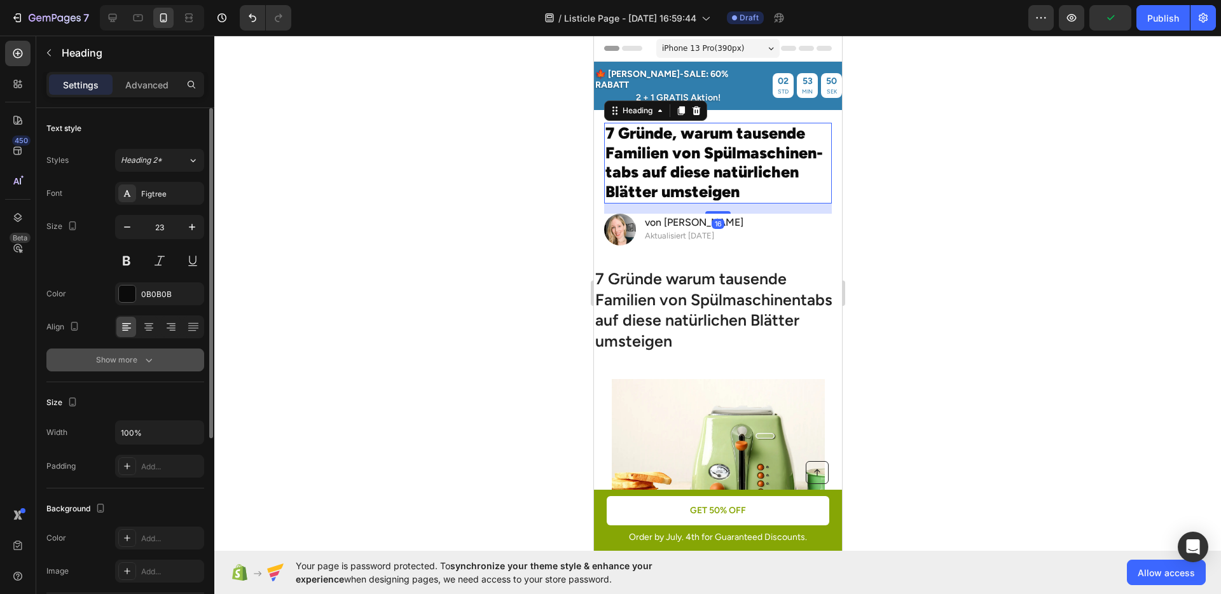
click at [139, 356] on div "Show more" at bounding box center [125, 360] width 59 height 13
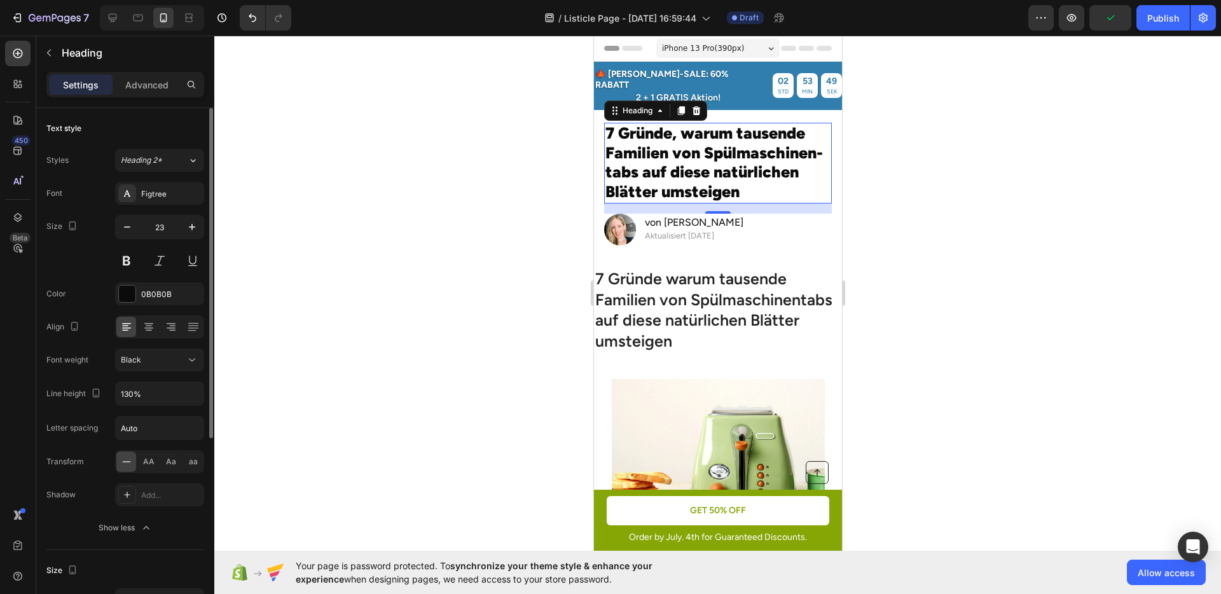
click at [172, 372] on div "Font Figtree Size 23 Color 0B0B0B Align Font weight Black Line height 130% Lett…" at bounding box center [125, 361] width 158 height 358
click at [174, 361] on div "Black" at bounding box center [153, 359] width 65 height 11
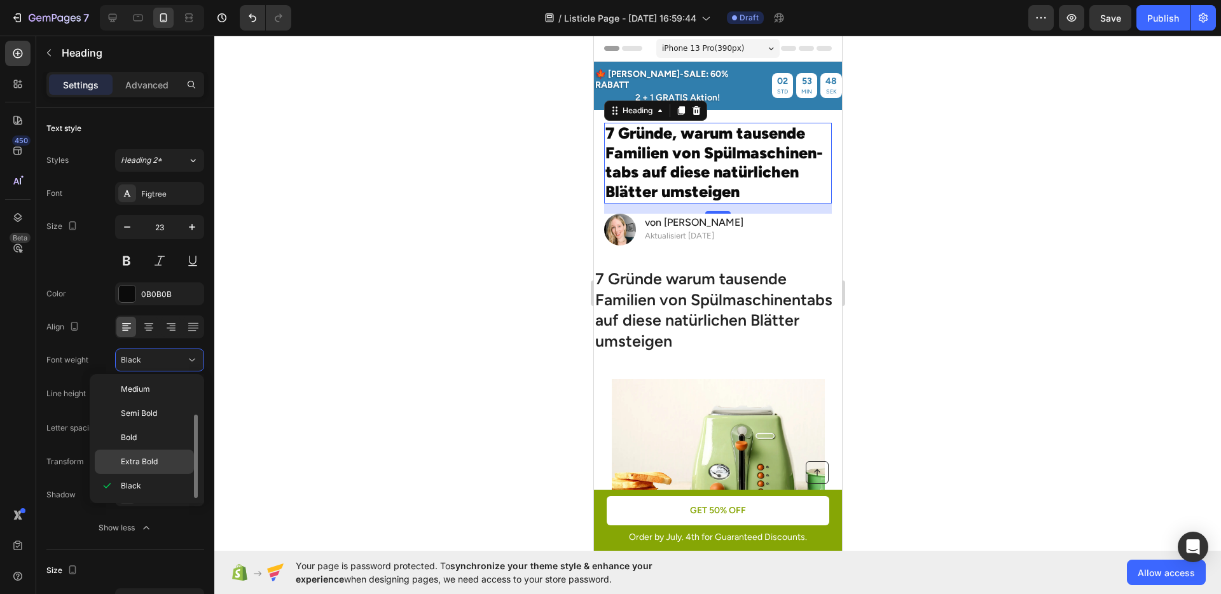
click at [151, 457] on span "Extra Bold" at bounding box center [139, 461] width 37 height 11
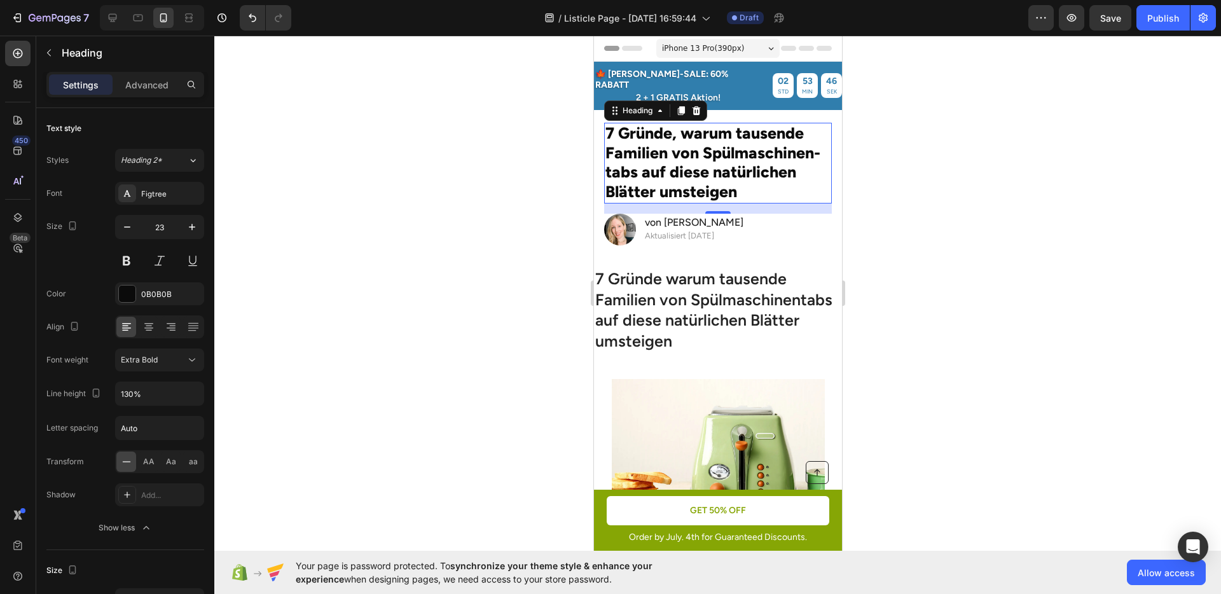
click at [492, 353] on div at bounding box center [717, 315] width 1007 height 559
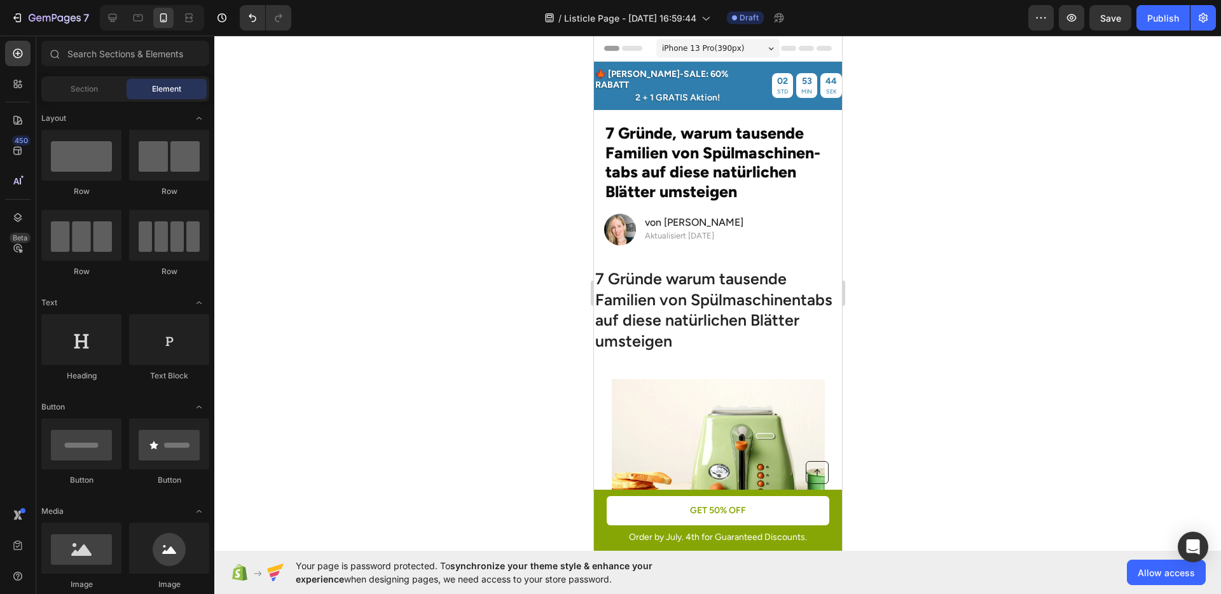
click at [723, 148] on span "7 Gründe, warum tausende Familien von Spülmaschinen-tabs auf diese natürlichen …" at bounding box center [712, 162] width 215 height 78
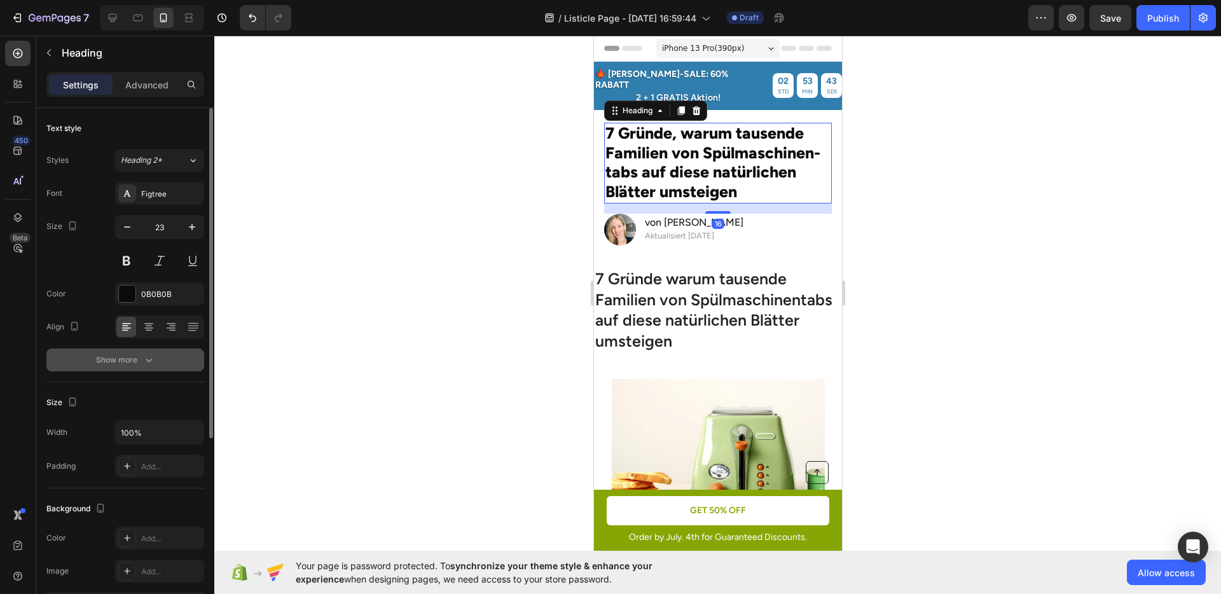
click at [138, 354] on div "Show more" at bounding box center [125, 360] width 59 height 13
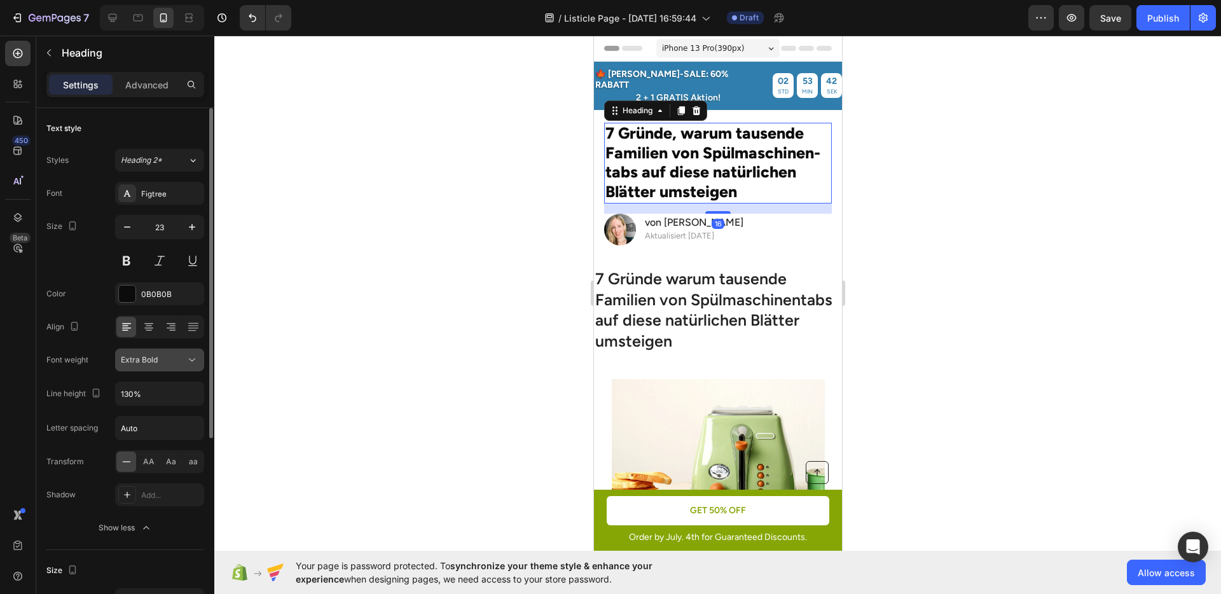
click at [156, 368] on button "Extra Bold" at bounding box center [159, 360] width 89 height 23
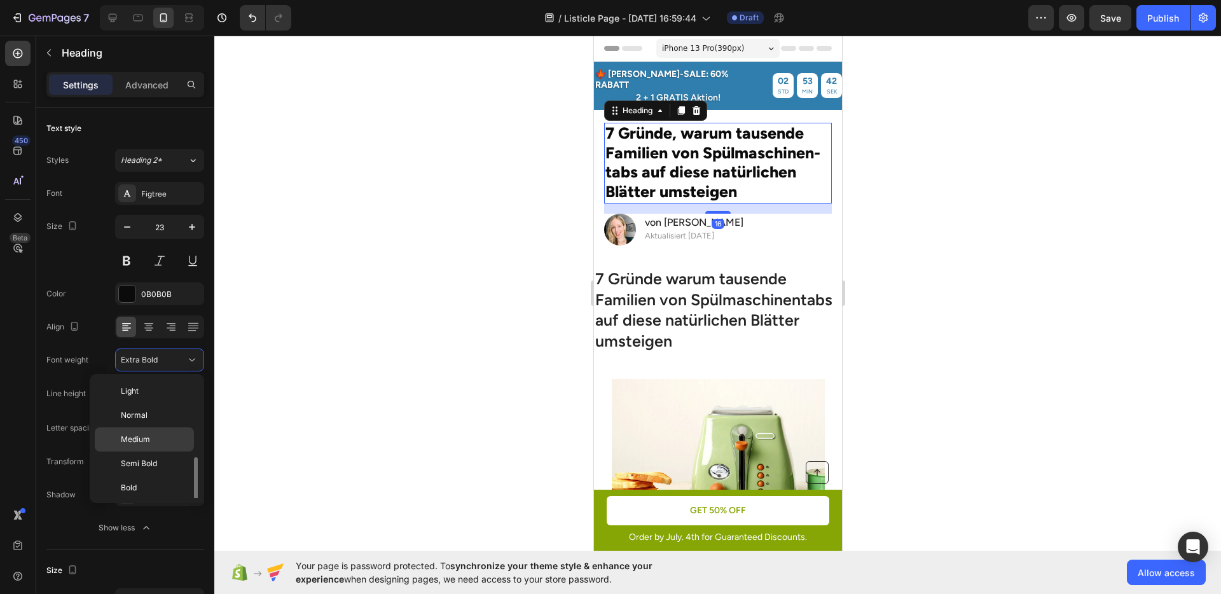
scroll to position [46, 0]
click at [141, 433] on div "Bold" at bounding box center [144, 442] width 99 height 24
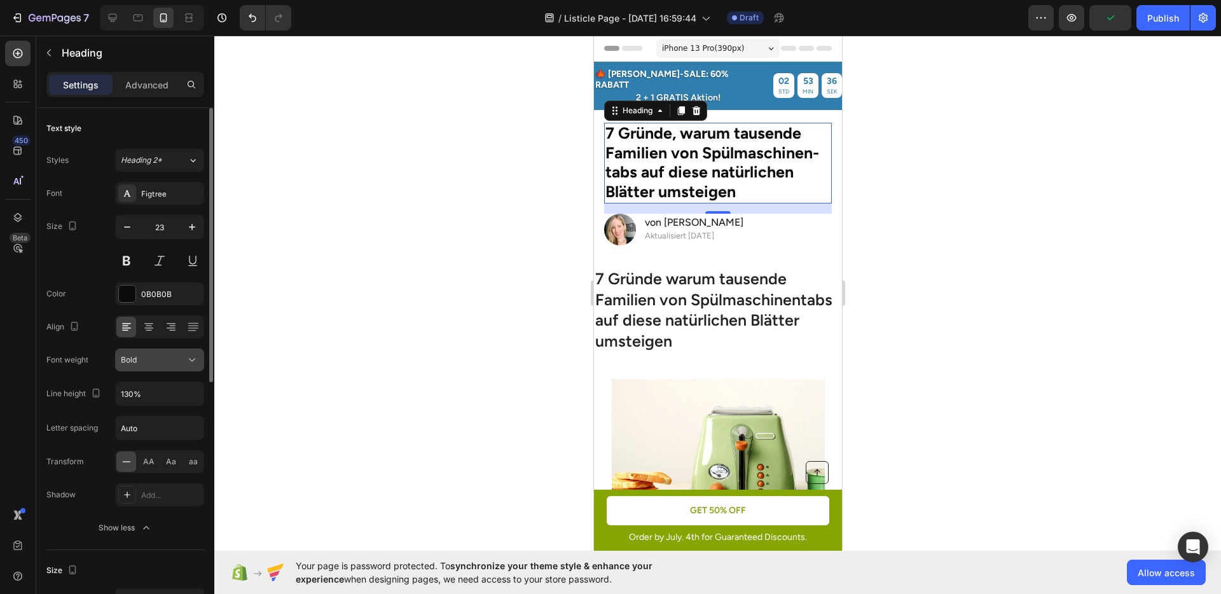
click at [142, 351] on button "Bold" at bounding box center [159, 360] width 89 height 23
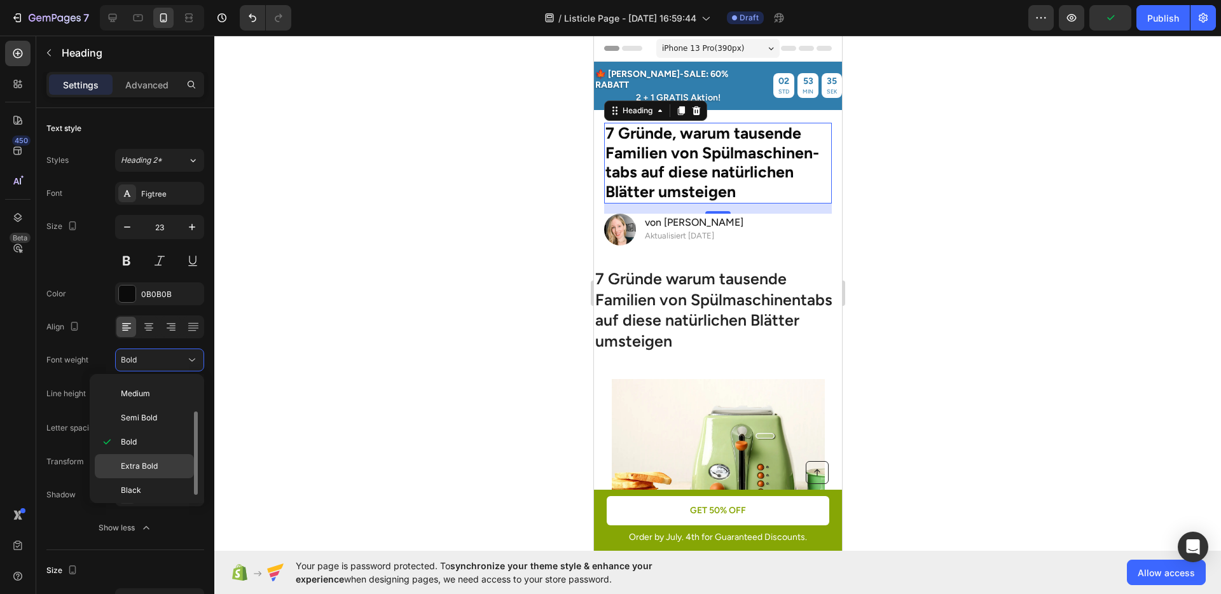
click at [152, 457] on div "Extra Bold" at bounding box center [144, 466] width 99 height 24
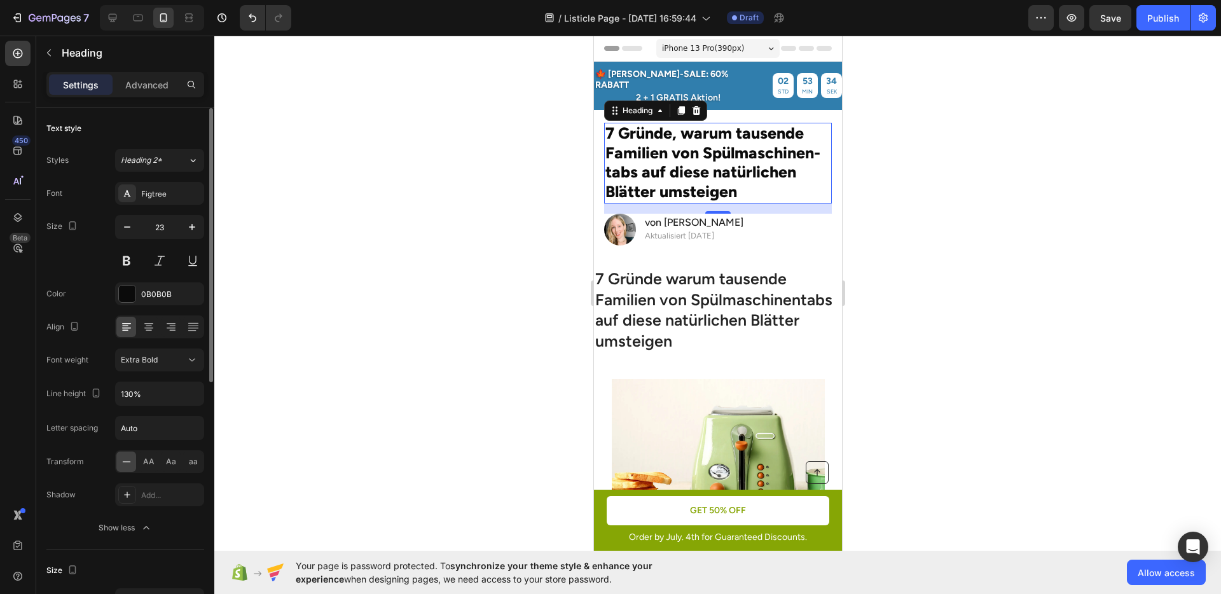
click at [96, 358] on div "Font weight Extra Bold" at bounding box center [125, 360] width 158 height 23
click at [557, 254] on div at bounding box center [717, 315] width 1007 height 559
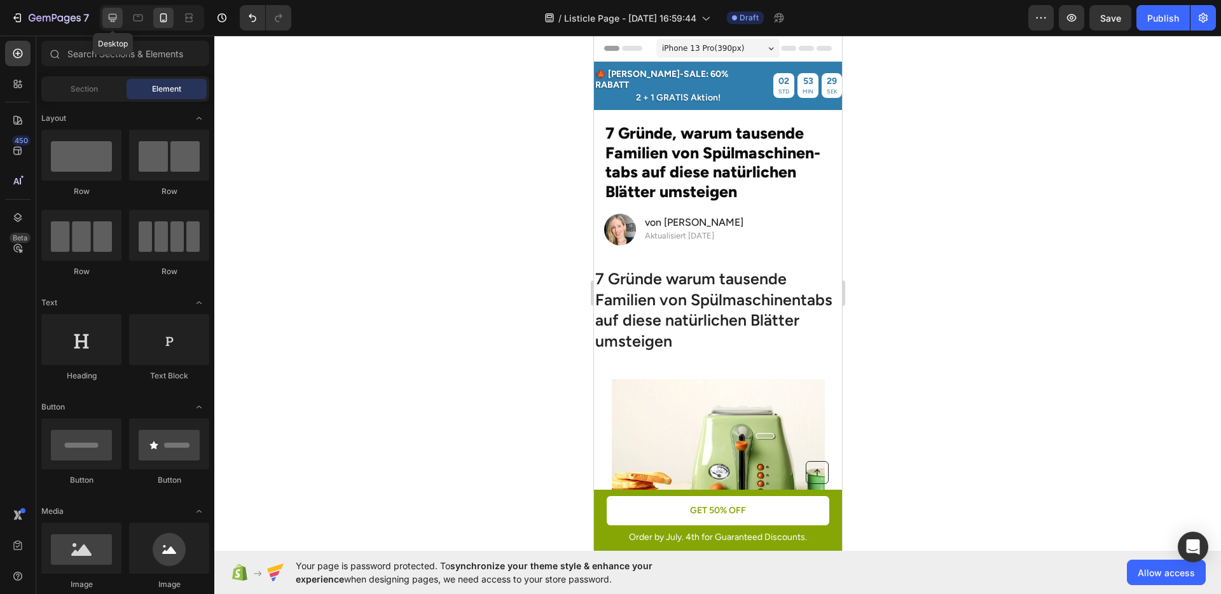
click at [112, 17] on icon at bounding box center [113, 18] width 8 height 8
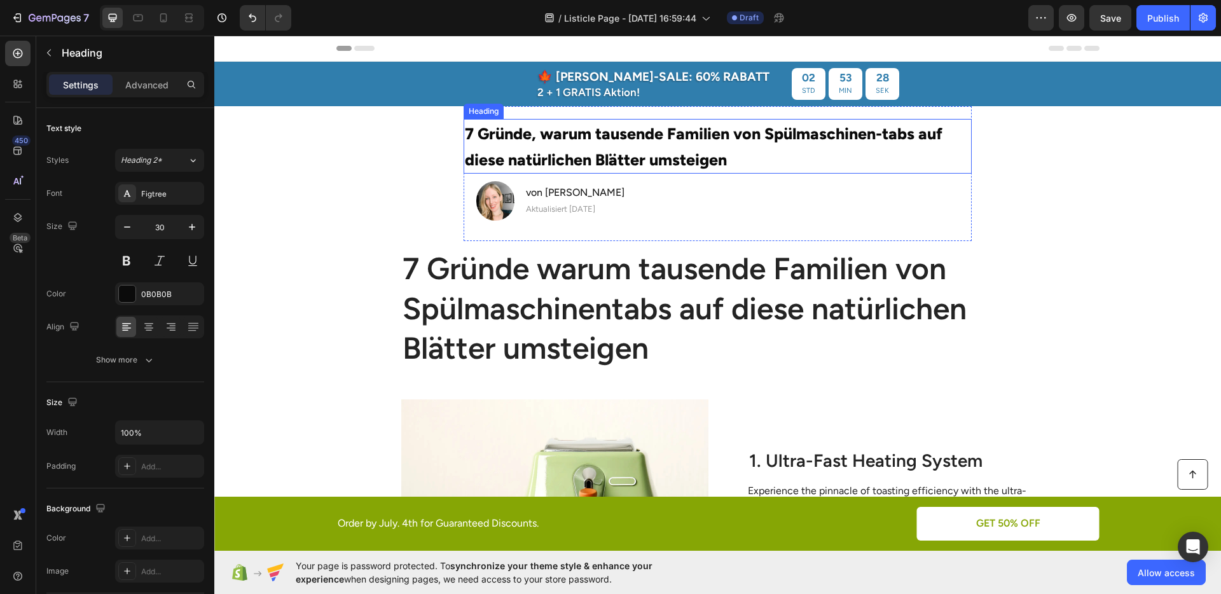
click at [545, 136] on span "7 Gründe, warum tausende Familien von Spülmaschinen-tabs auf diese natürlichen …" at bounding box center [704, 146] width 478 height 45
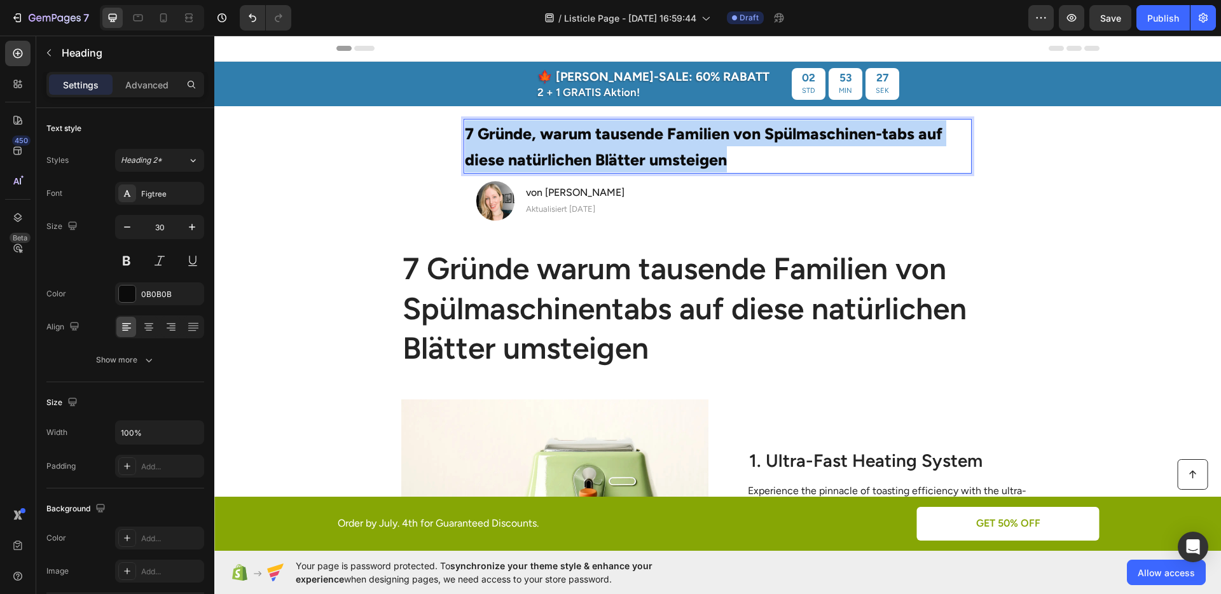
click at [545, 136] on span "7 Gründe, warum tausende Familien von Spülmaschinen-tabs auf diese natürlichen …" at bounding box center [704, 146] width 478 height 45
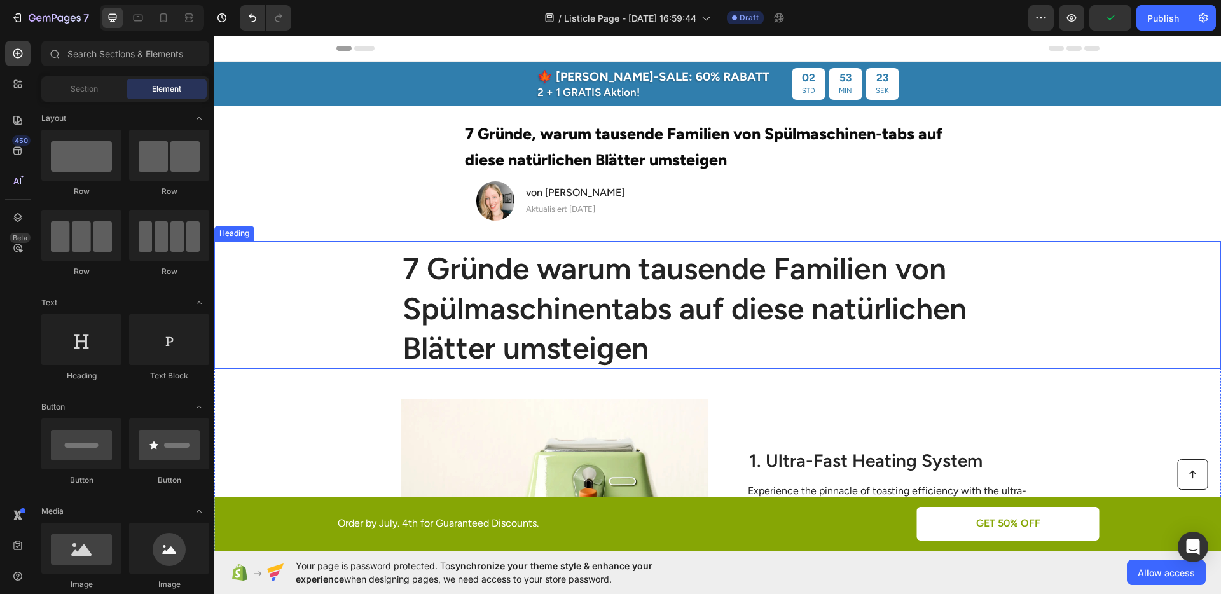
click at [531, 293] on h1 "7 Gründe warum tausende Familien von Spülmaschinentabs auf diese natürlichen Bl…" at bounding box center [718, 308] width 634 height 122
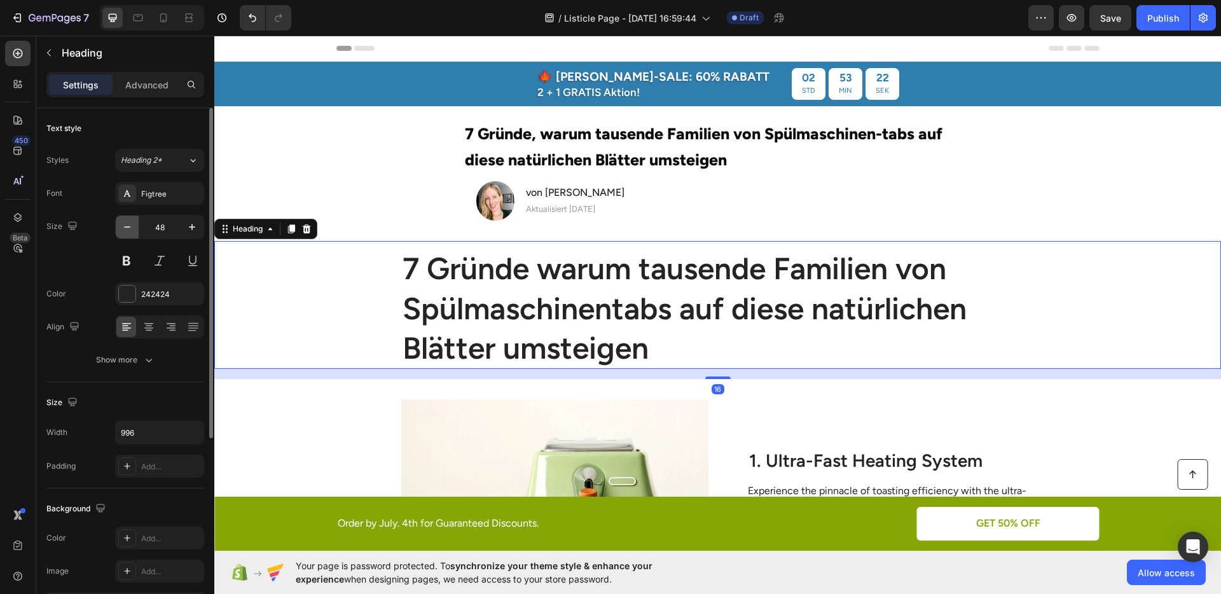
click at [123, 227] on icon "button" at bounding box center [127, 227] width 13 height 13
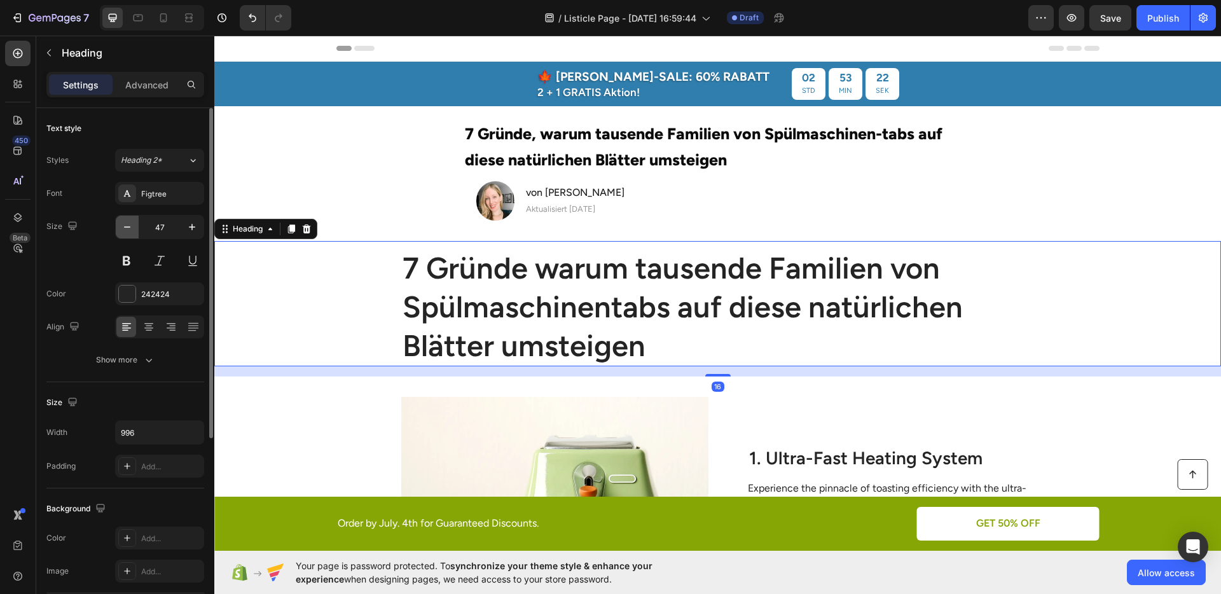
click at [123, 227] on icon "button" at bounding box center [127, 227] width 13 height 13
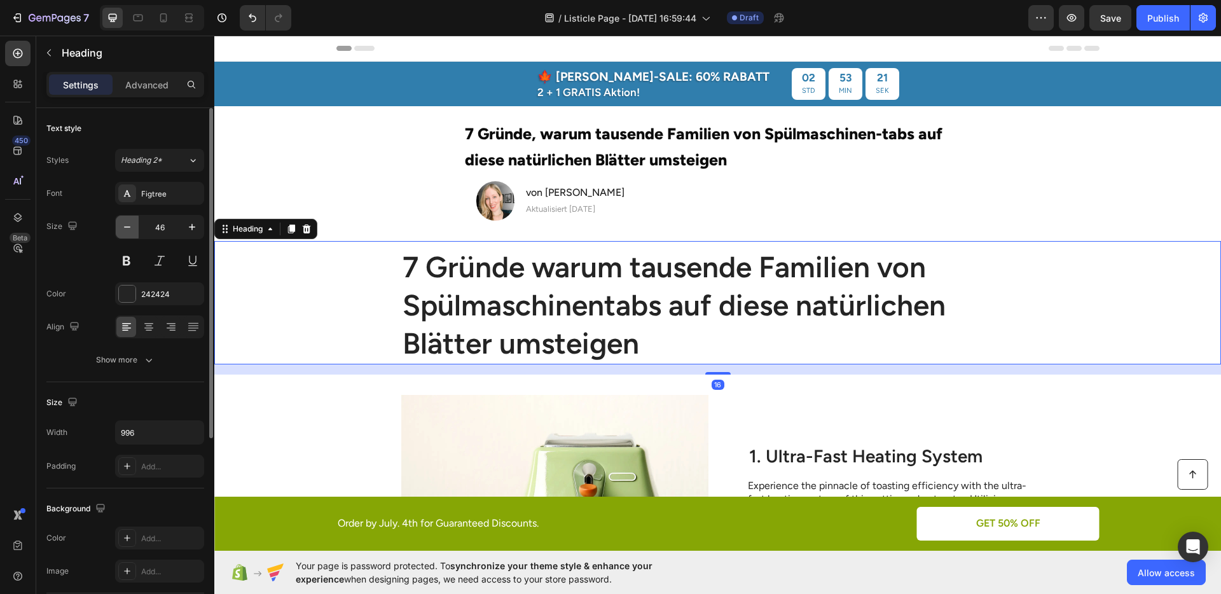
click at [123, 227] on icon "button" at bounding box center [127, 227] width 13 height 13
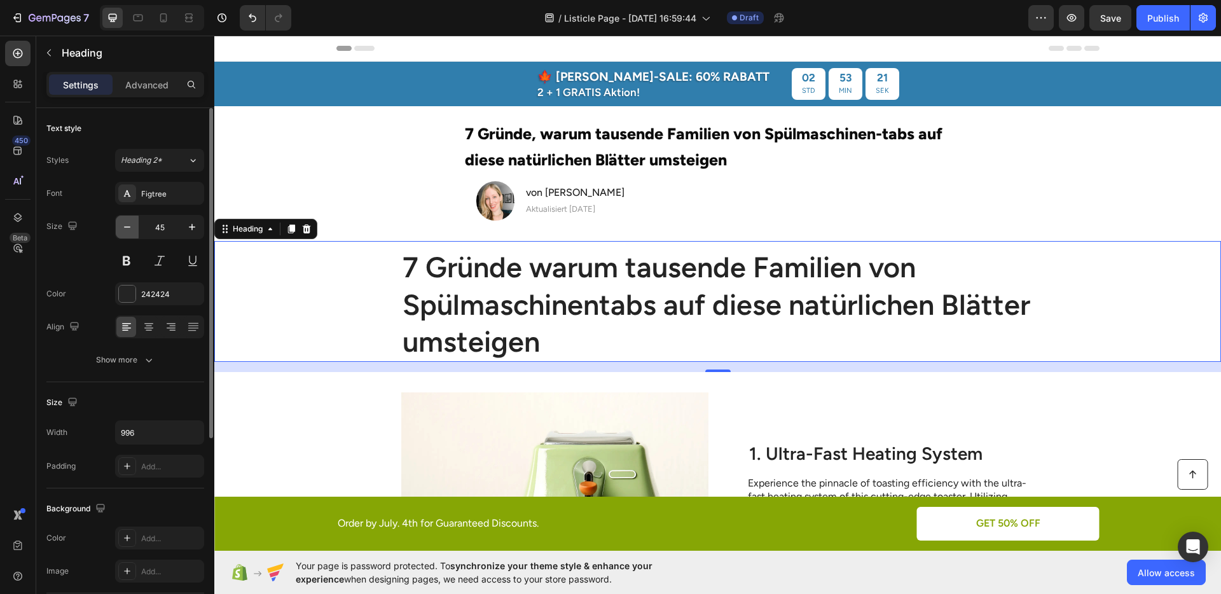
click at [123, 227] on icon "button" at bounding box center [127, 227] width 13 height 13
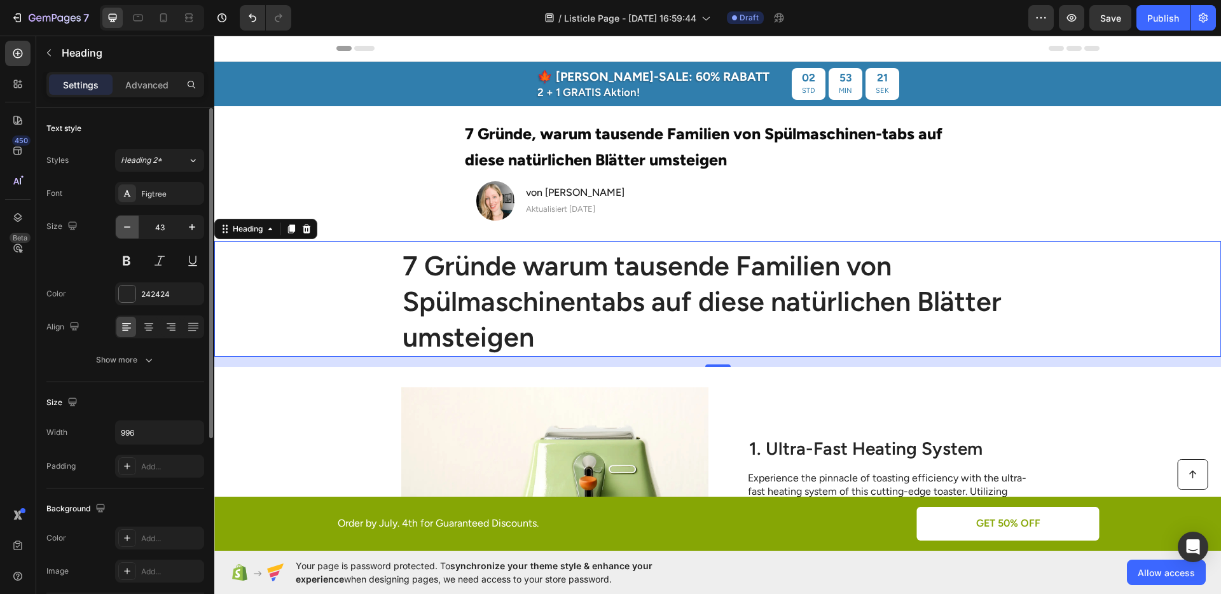
click at [123, 227] on icon "button" at bounding box center [127, 227] width 13 height 13
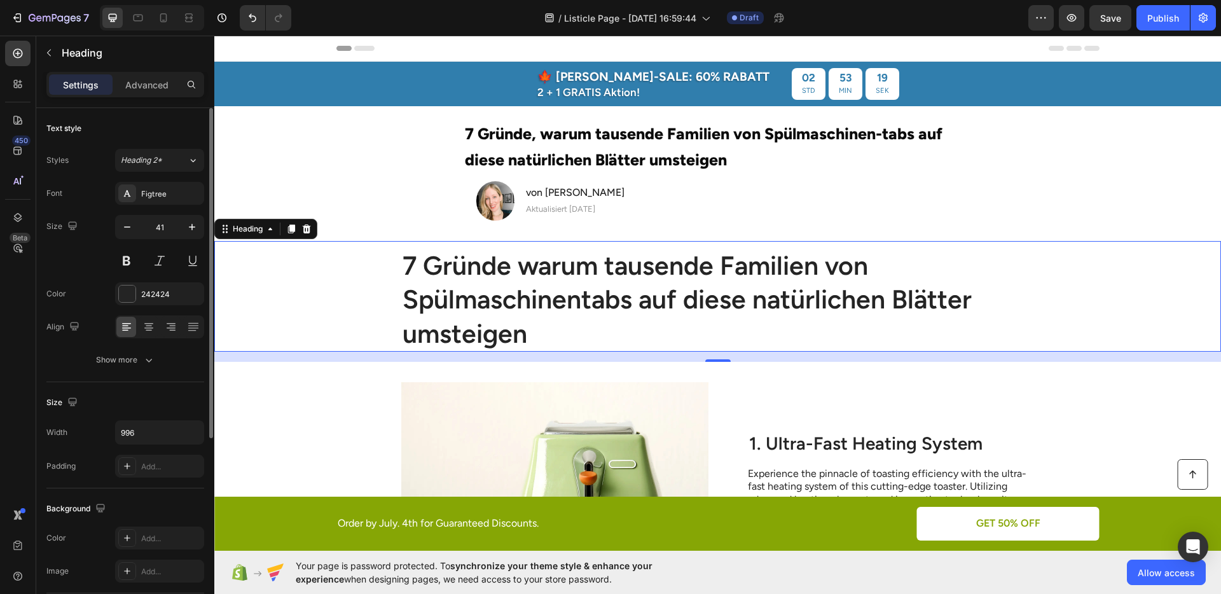
click at [106, 232] on div "Size 41" at bounding box center [125, 243] width 158 height 57
click at [169, 20] on icon at bounding box center [163, 17] width 13 height 13
type input "25"
type input "100%"
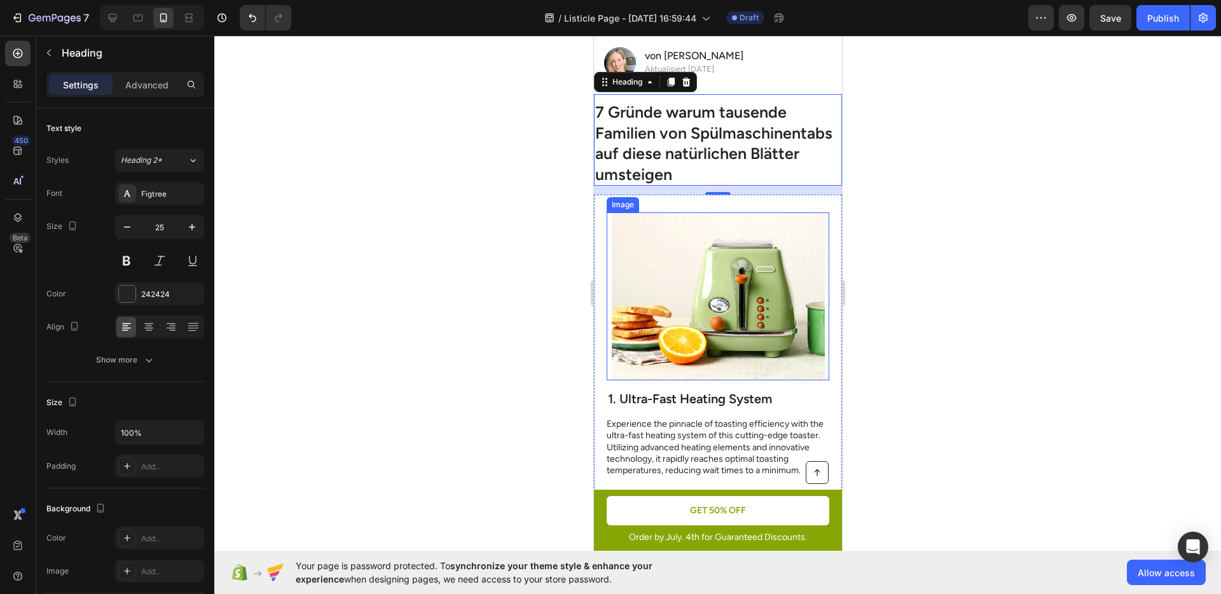
scroll to position [170, 0]
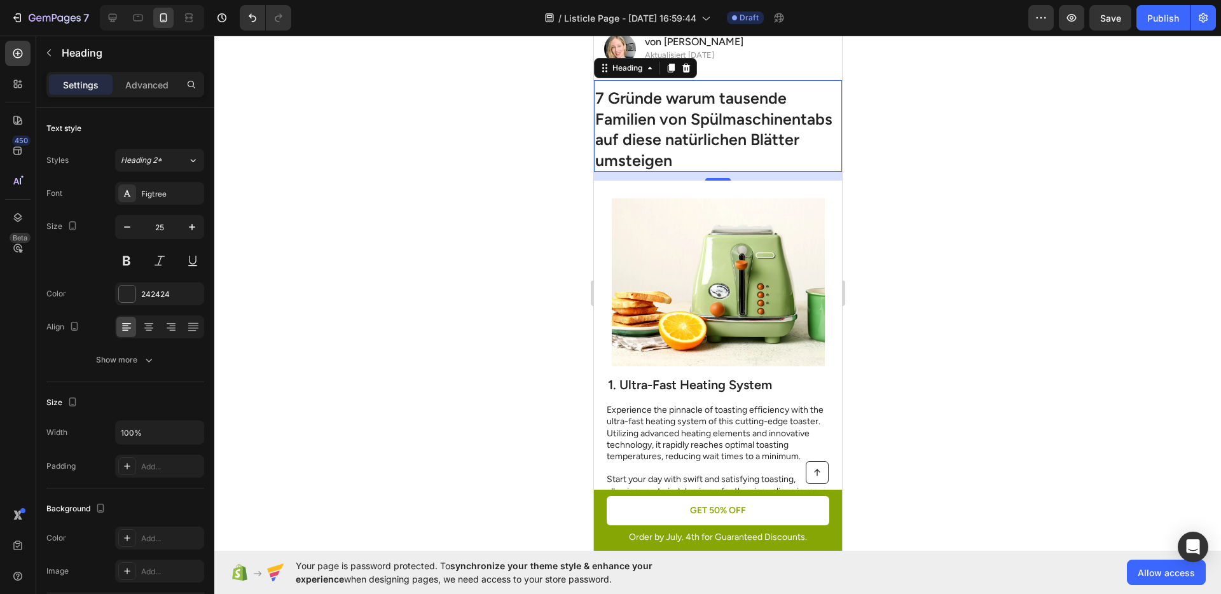
click at [893, 211] on div at bounding box center [717, 315] width 1007 height 559
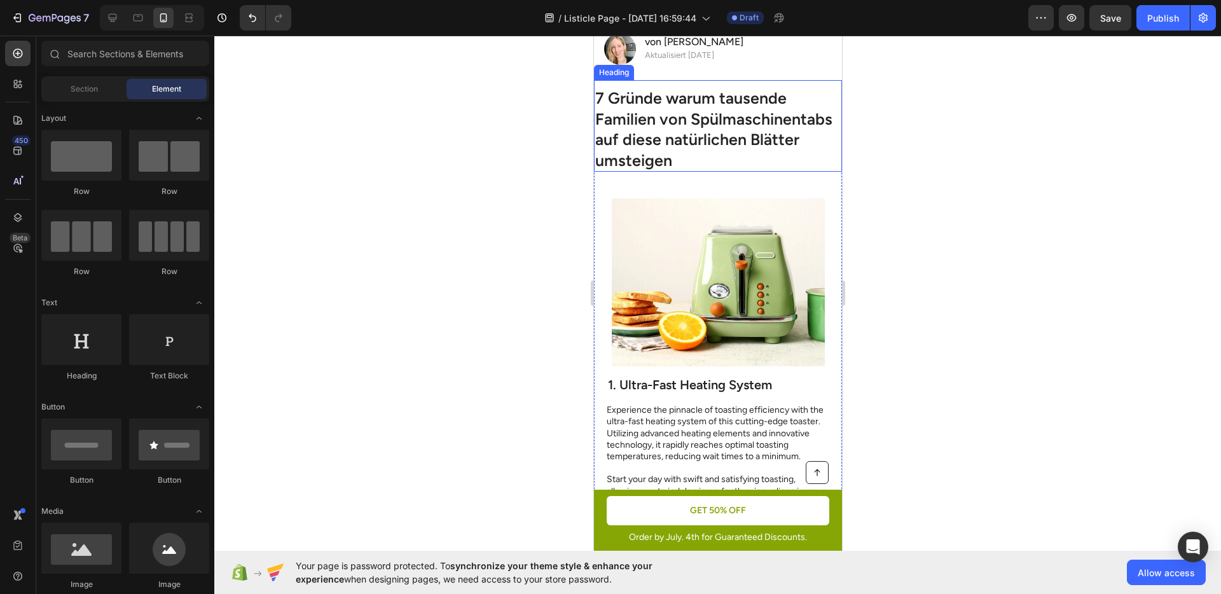
click at [665, 142] on h1 "7 Gründe warum tausende Familien von Spülmaschinentabs auf diese natürlichen Bl…" at bounding box center [718, 129] width 248 height 85
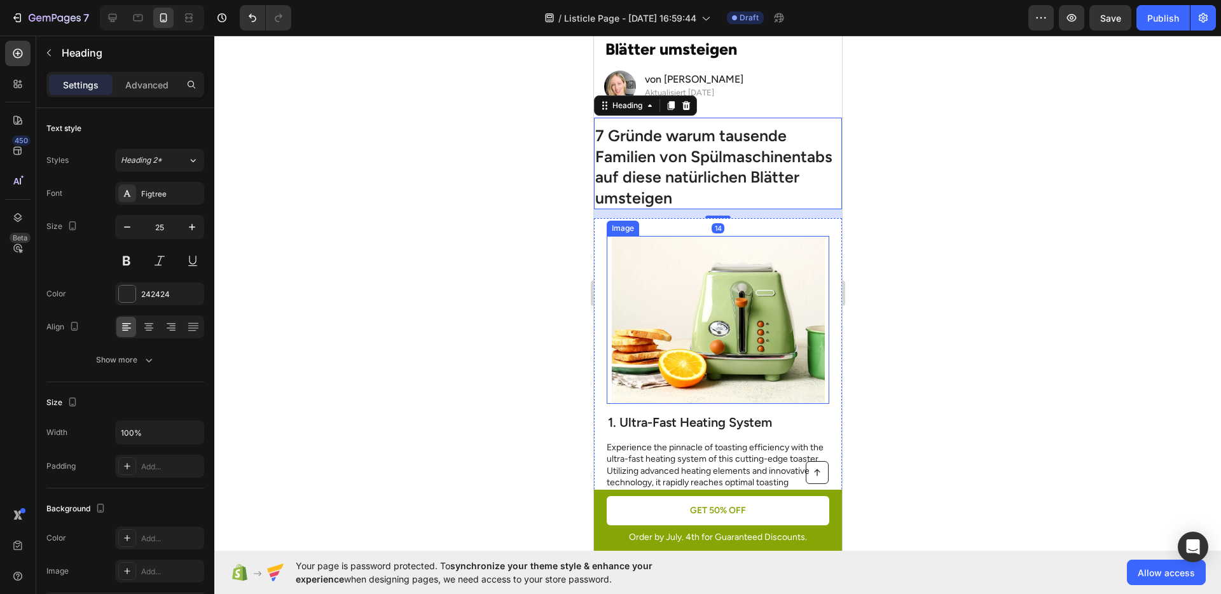
scroll to position [103, 0]
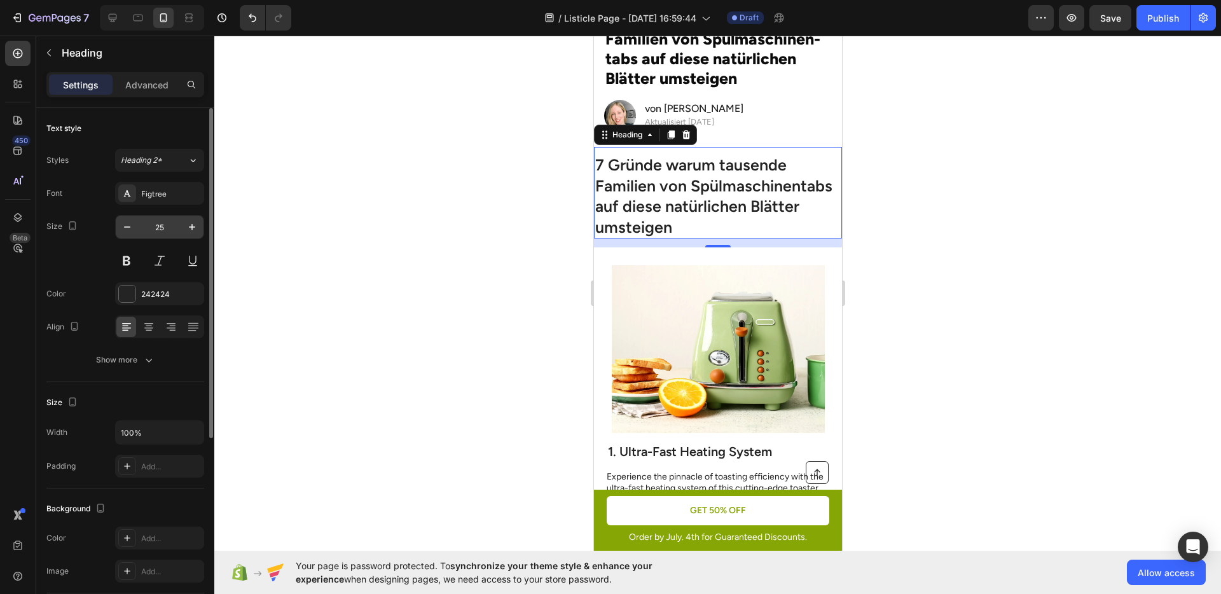
click at [139, 225] on input "25" at bounding box center [160, 227] width 42 height 23
click at [130, 227] on icon "button" at bounding box center [127, 227] width 13 height 13
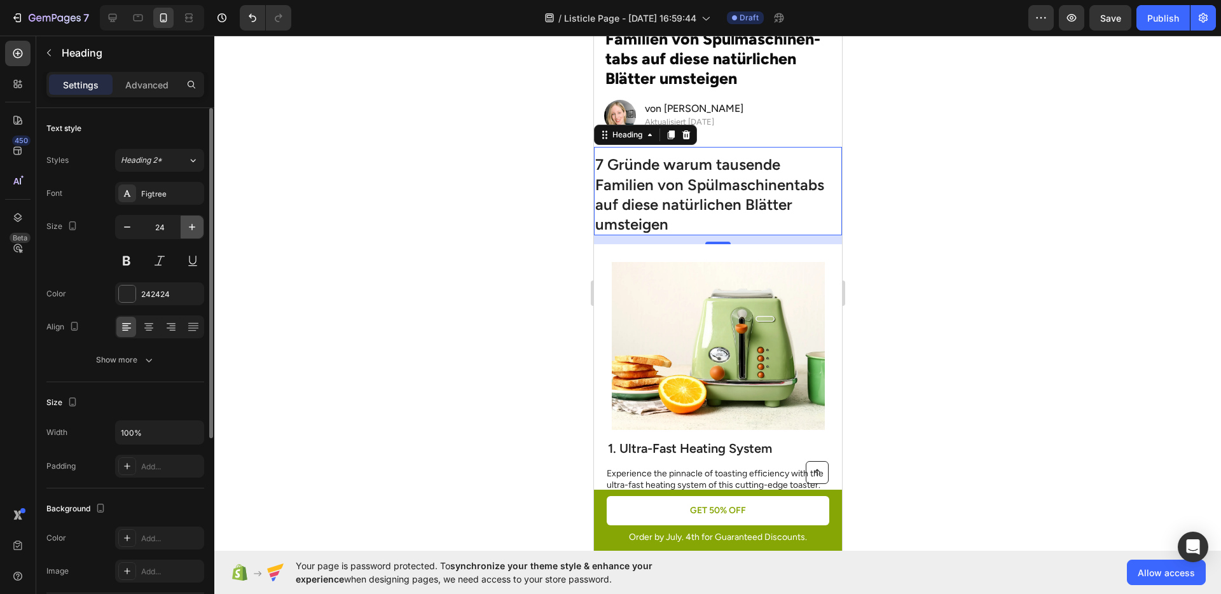
click at [182, 225] on button "button" at bounding box center [192, 227] width 23 height 23
type input "25"
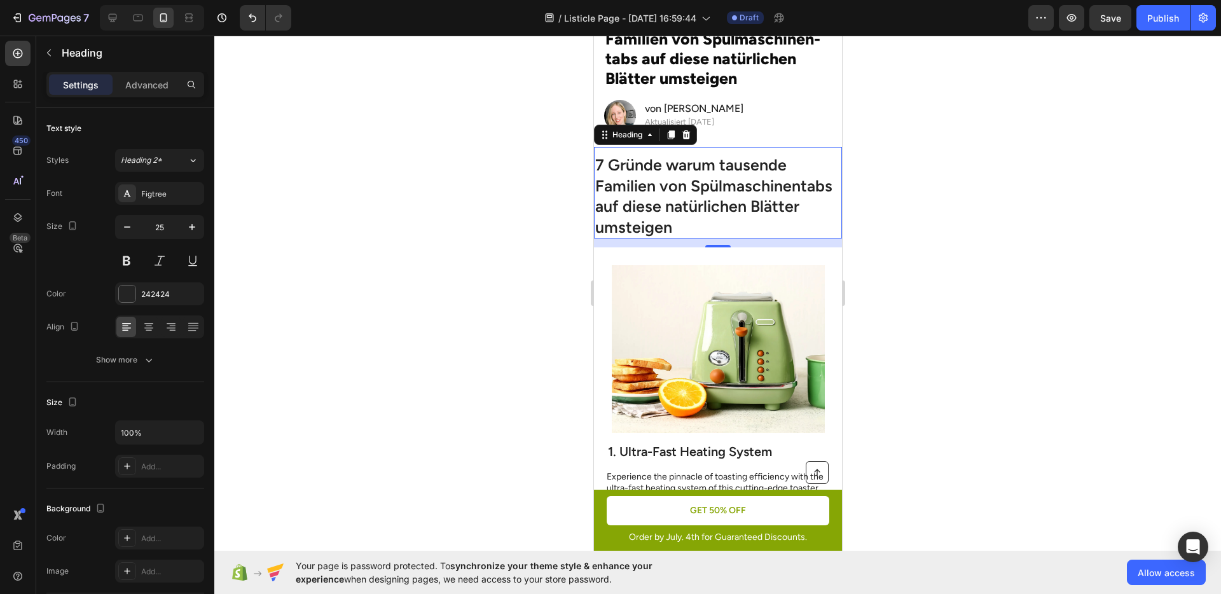
click at [415, 240] on div at bounding box center [717, 315] width 1007 height 559
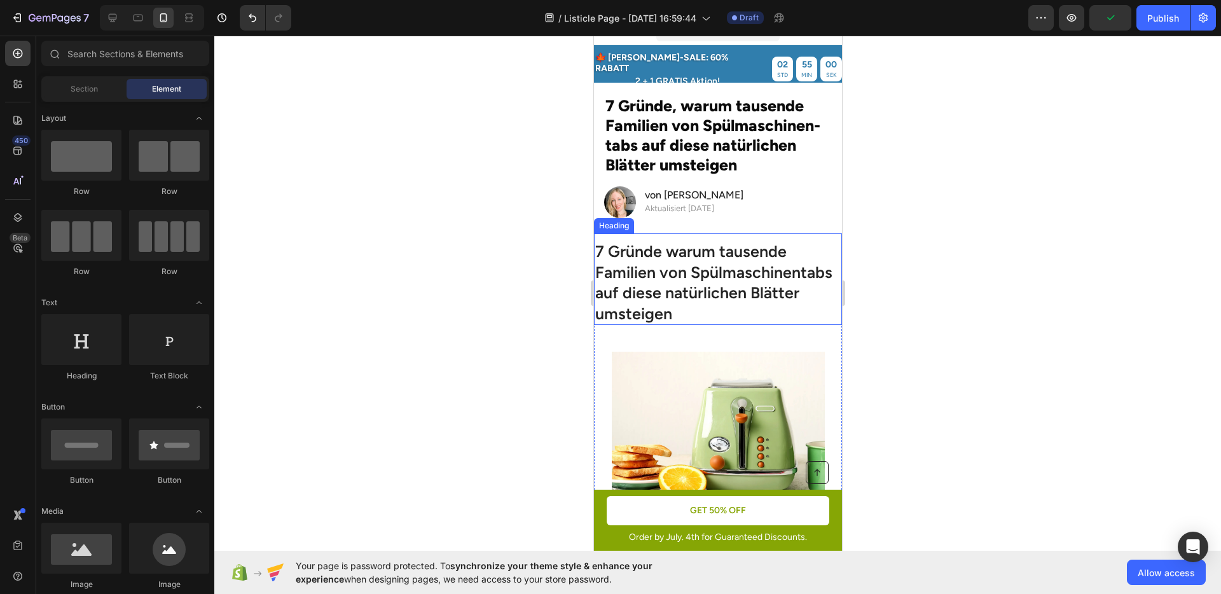
scroll to position [0, 0]
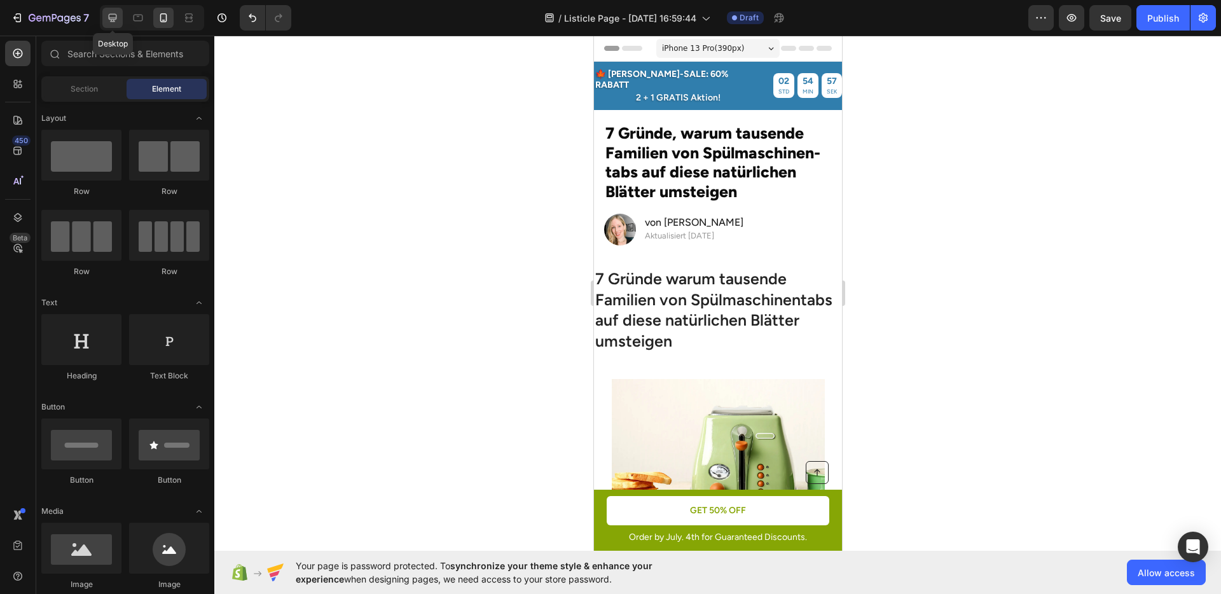
click at [113, 15] on icon at bounding box center [112, 17] width 13 height 13
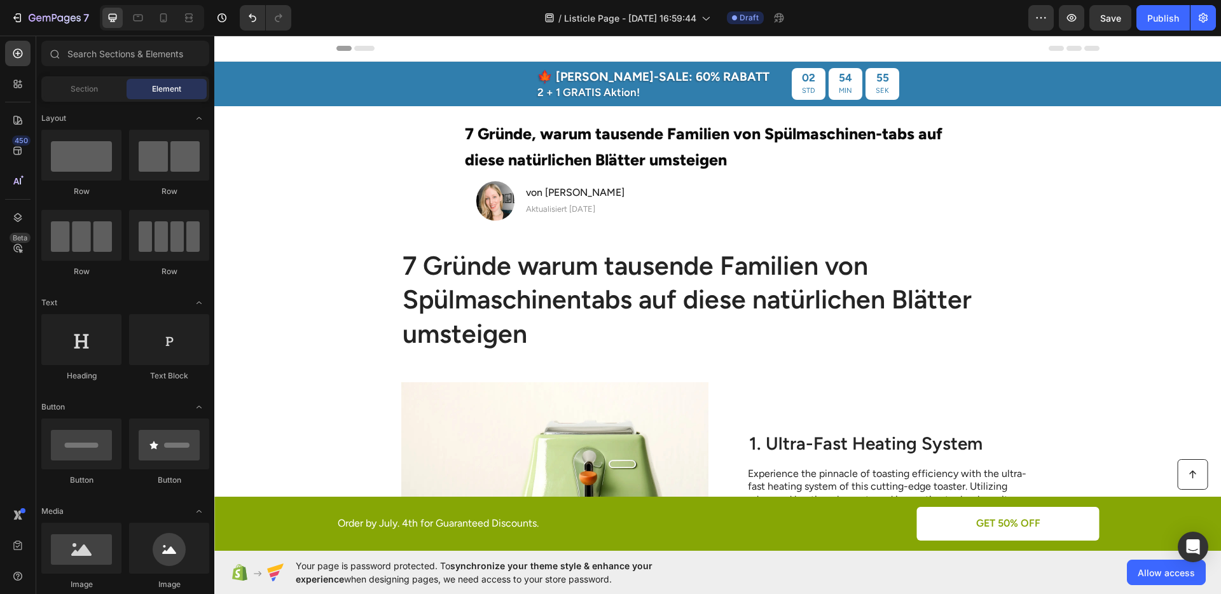
click at [1013, 205] on section "⁠⁠⁠⁠⁠⁠⁠ 7 Gründe, warum tausende Familien von Spülmaschinen-tabs auf diese natü…" at bounding box center [717, 173] width 725 height 135
click at [877, 162] on p "⁠⁠⁠⁠⁠⁠⁠ 7 Gründe, warum tausende Familien von Spülmaschinen-tabs auf diese natü…" at bounding box center [717, 146] width 505 height 52
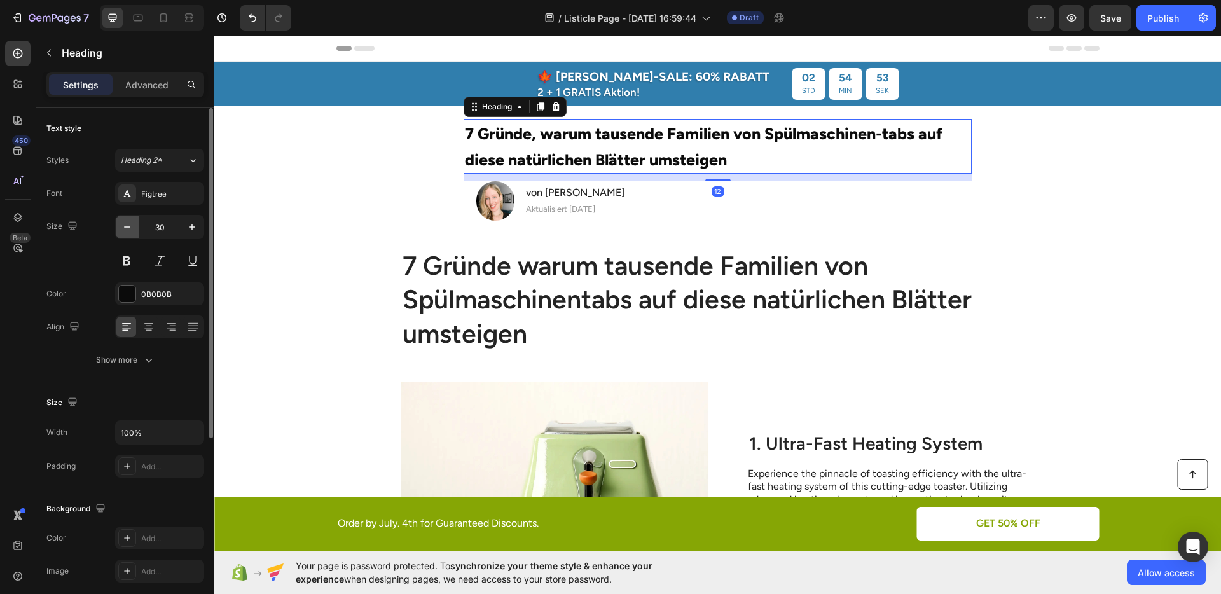
click at [132, 232] on icon "button" at bounding box center [127, 227] width 13 height 13
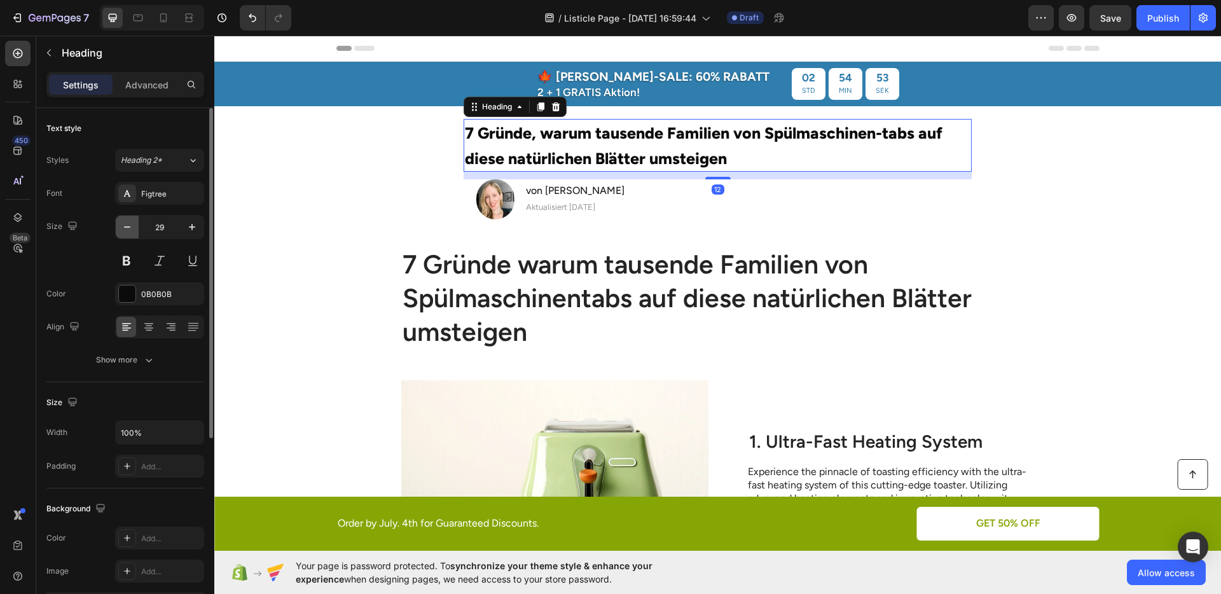
click at [132, 232] on icon "button" at bounding box center [127, 227] width 13 height 13
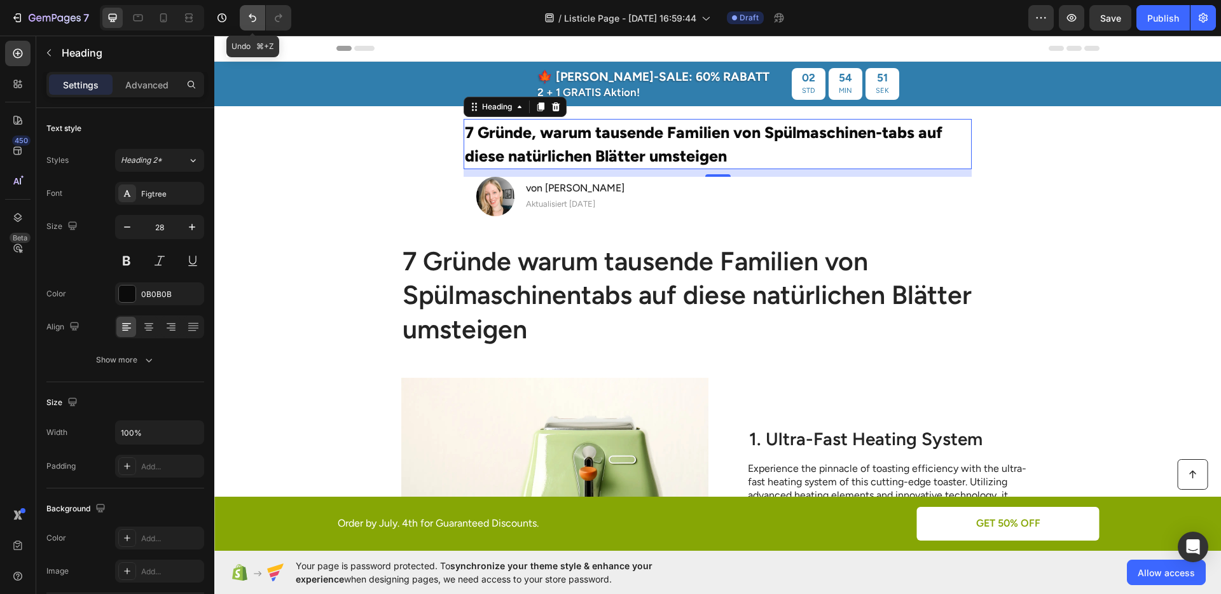
click at [253, 17] on icon "Undo/Redo" at bounding box center [252, 17] width 13 height 13
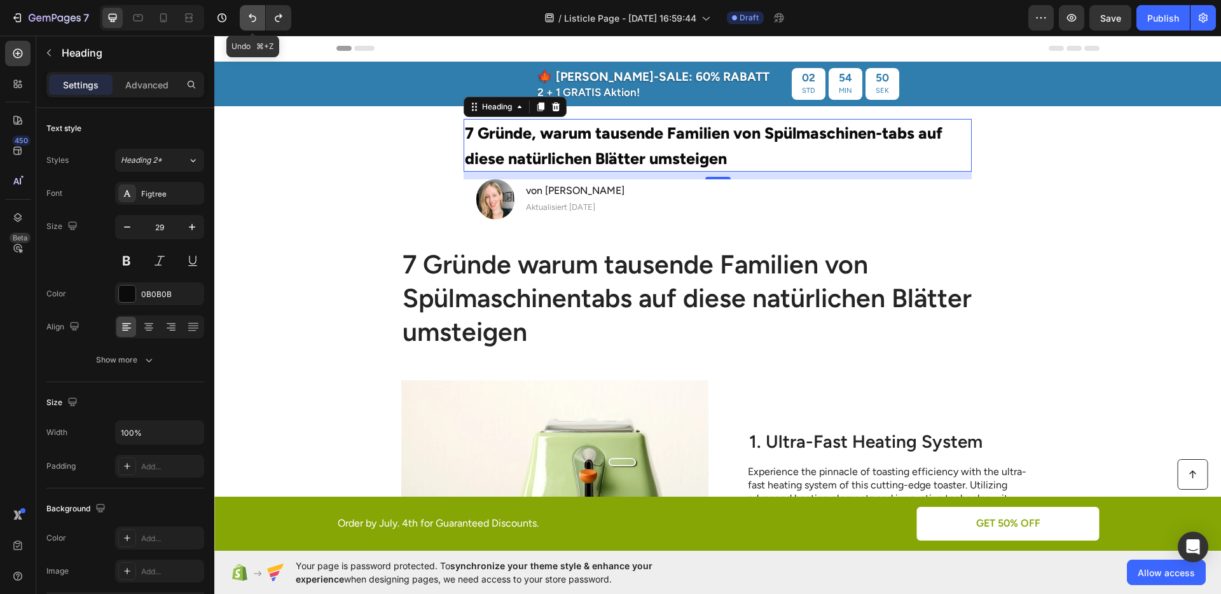
click at [253, 17] on icon "Undo/Redo" at bounding box center [252, 17] width 13 height 13
type input "30"
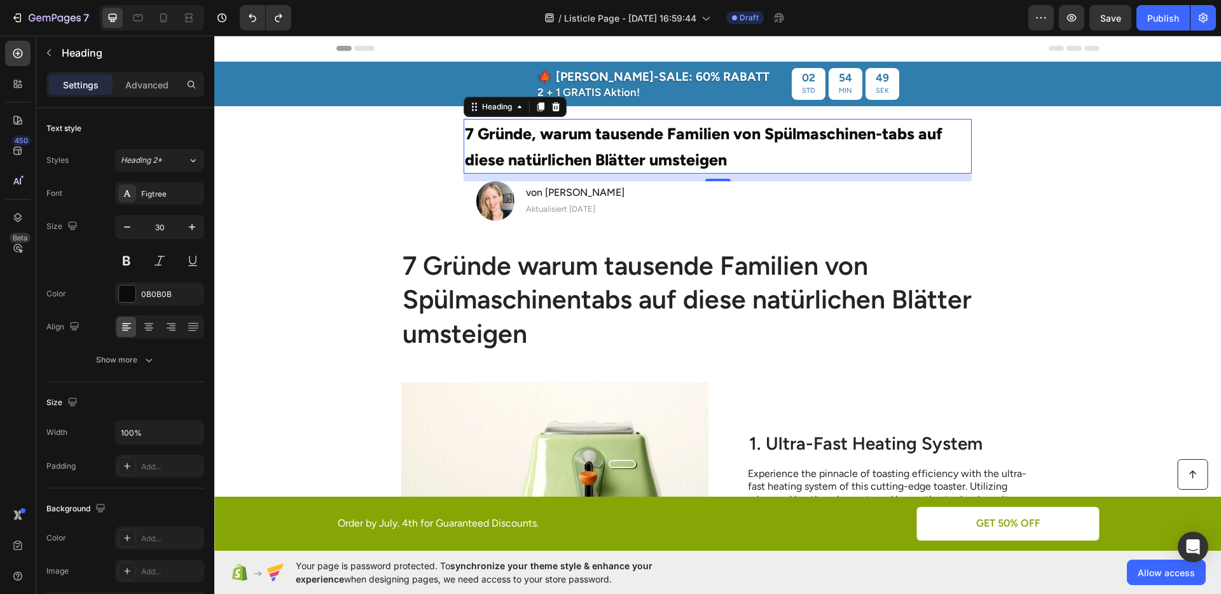
click at [363, 192] on section "⁠⁠⁠⁠⁠⁠⁠ 7 Gründe, warum tausende Familien von Spülmaschinen-tabs auf diese natü…" at bounding box center [717, 173] width 725 height 135
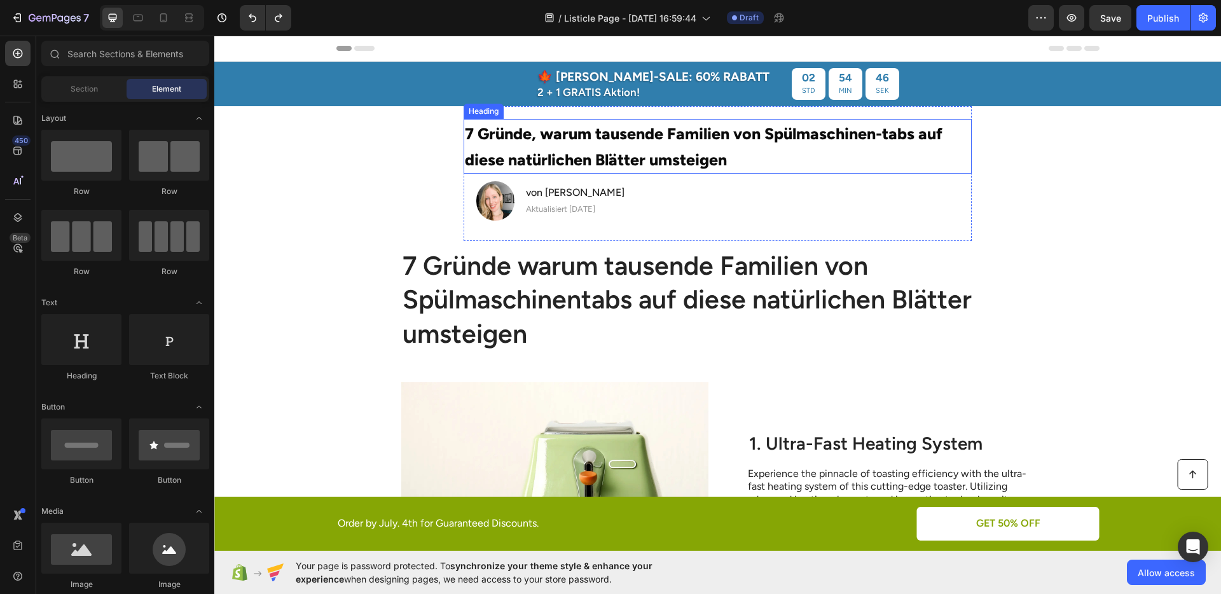
click at [532, 151] on span "7 Gründe, warum tausende Familien von Spülmaschinen-tabs auf diese natürlichen …" at bounding box center [704, 146] width 478 height 45
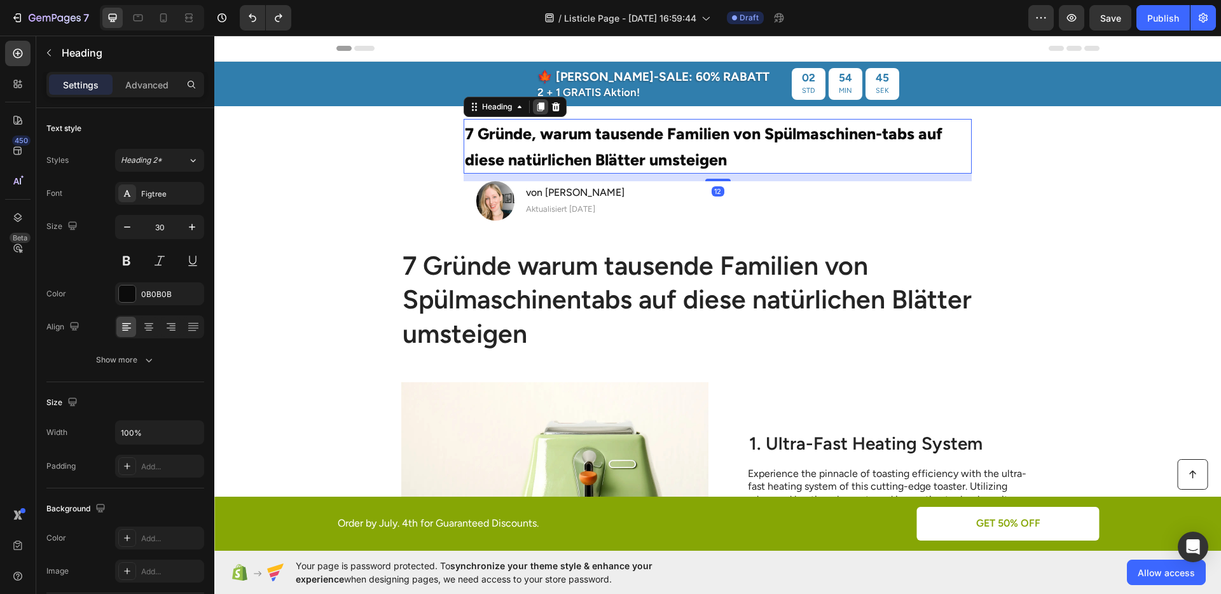
click at [539, 106] on icon at bounding box center [541, 106] width 7 height 9
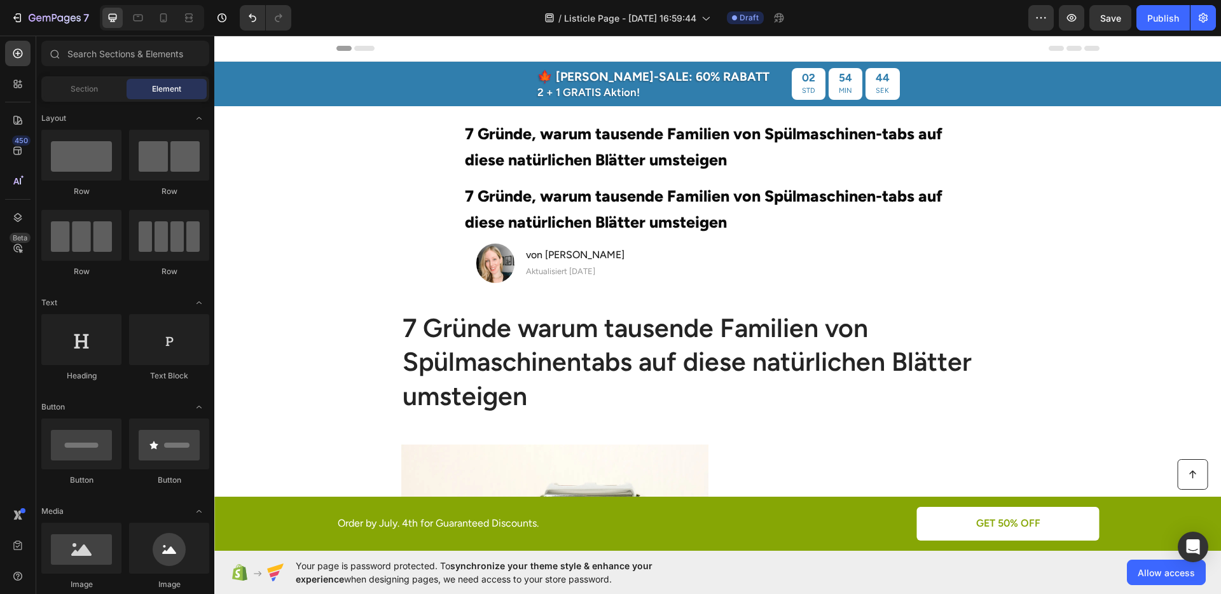
click at [1044, 210] on section "⁠⁠⁠⁠⁠⁠⁠ 7 Gründe, warum tausende Familien von Spülmaschinen-tabs auf diese natü…" at bounding box center [717, 204] width 725 height 197
click at [814, 209] on h2 "7 Gründe, warum tausende Familien von Spülmaschinen-tabs auf diese natürlichen …" at bounding box center [718, 208] width 508 height 55
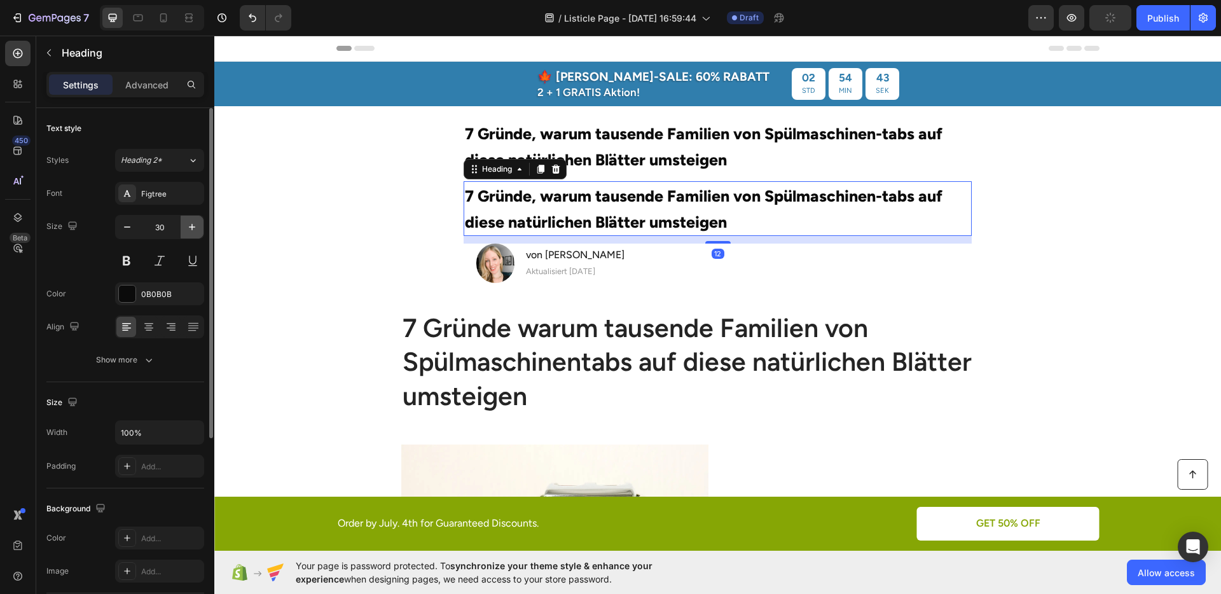
click at [184, 228] on button "button" at bounding box center [192, 227] width 23 height 23
click at [189, 228] on icon "button" at bounding box center [192, 227] width 13 height 13
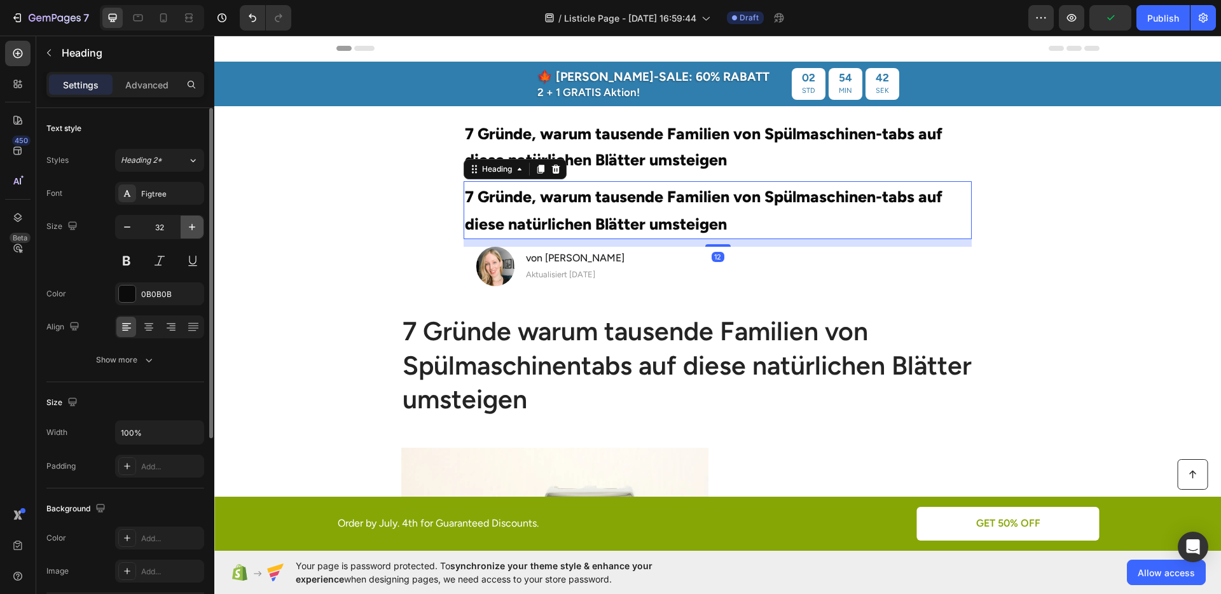
click at [189, 228] on icon "button" at bounding box center [192, 227] width 13 height 13
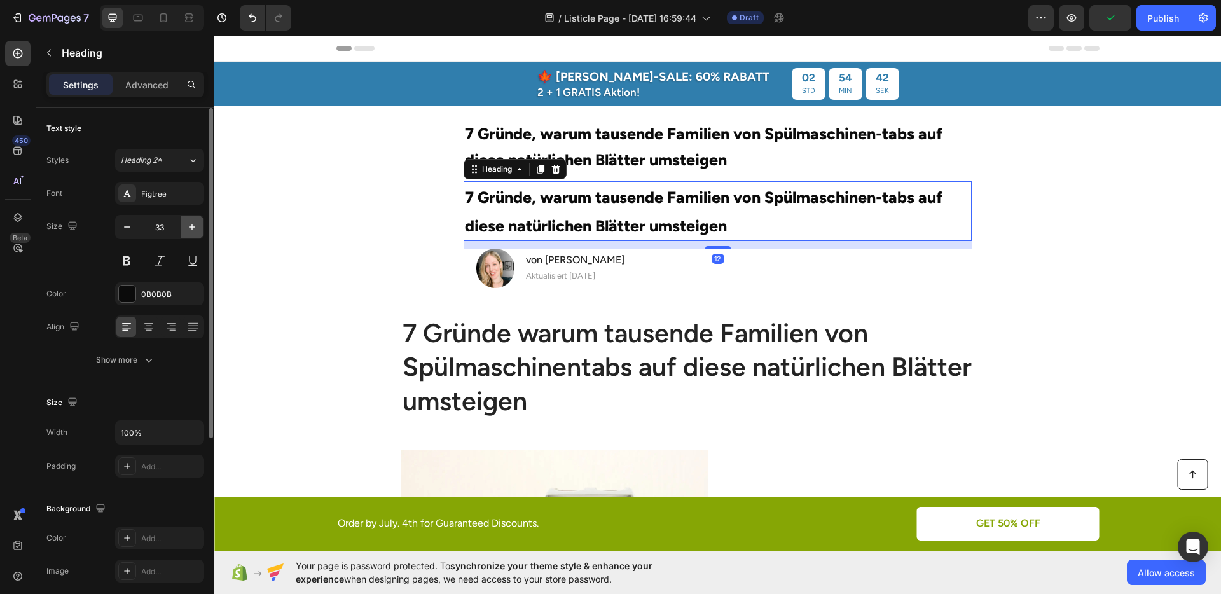
click at [189, 228] on icon "button" at bounding box center [192, 227] width 13 height 13
click at [188, 228] on icon "button" at bounding box center [192, 227] width 13 height 13
click at [188, 227] on icon "button" at bounding box center [192, 227] width 13 height 13
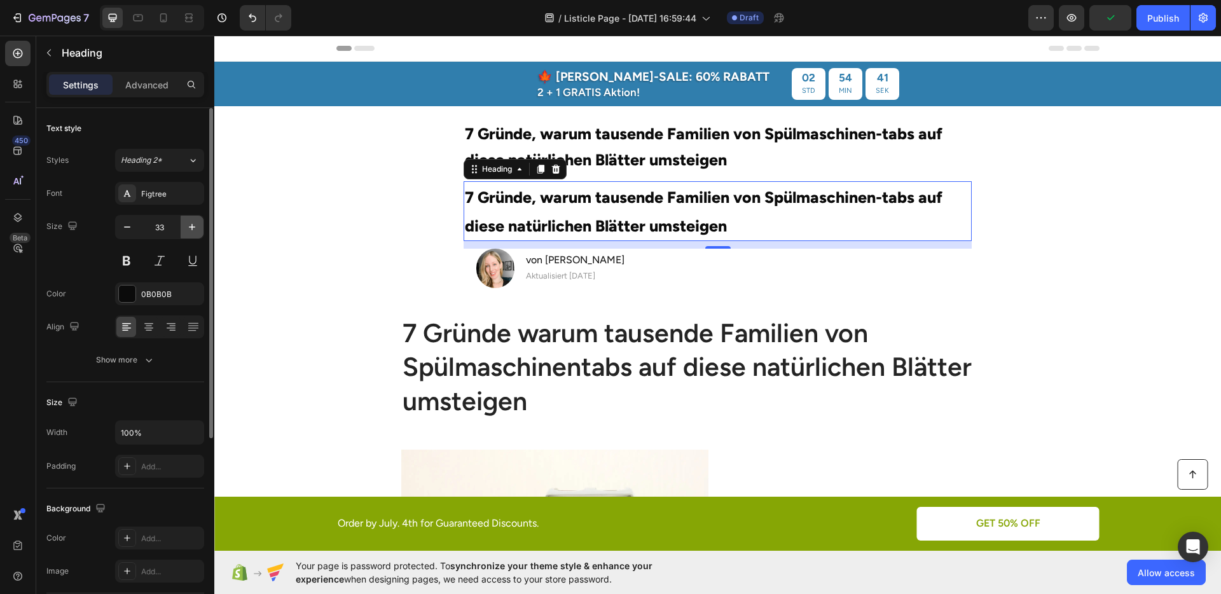
click at [188, 227] on icon "button" at bounding box center [192, 227] width 13 height 13
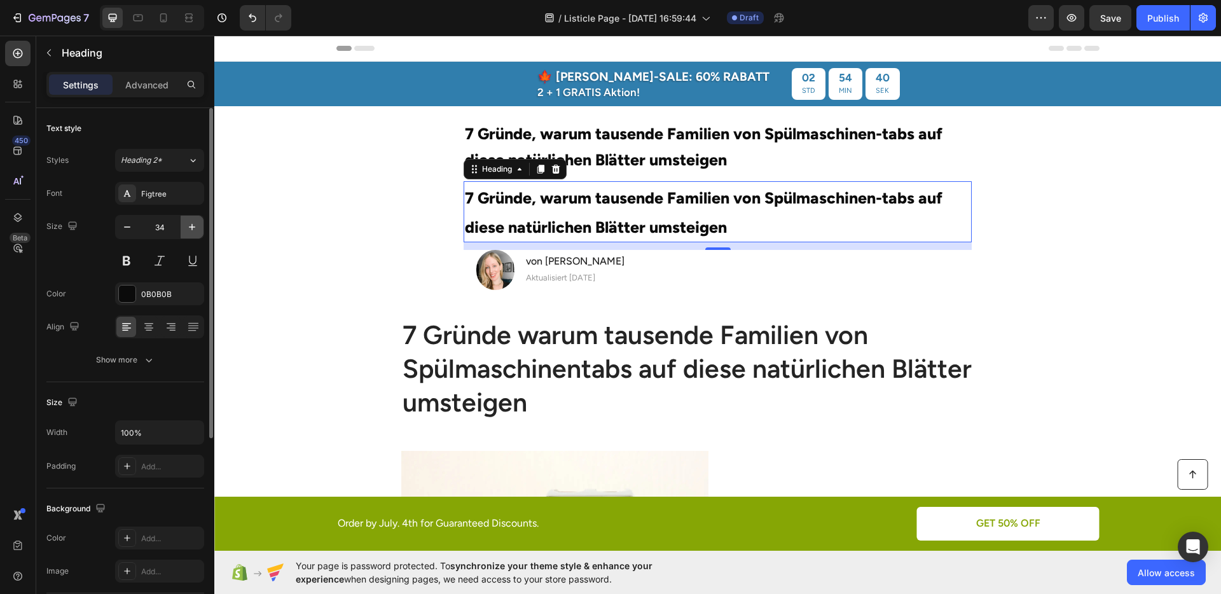
click at [188, 227] on icon "button" at bounding box center [192, 227] width 13 height 13
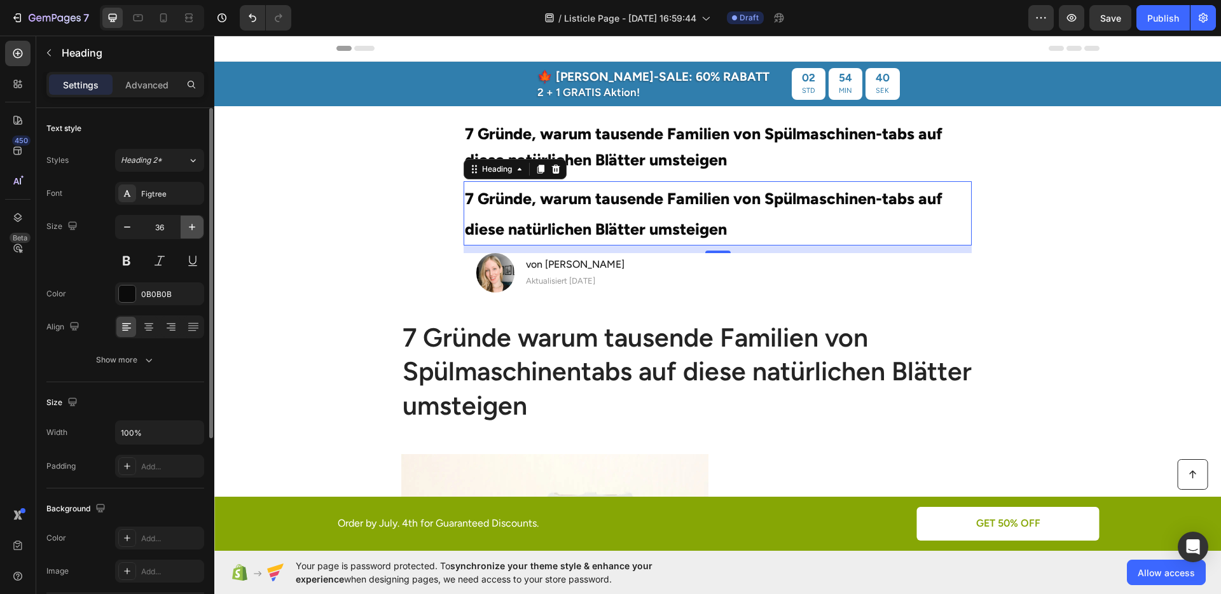
click at [188, 227] on icon "button" at bounding box center [192, 227] width 13 height 13
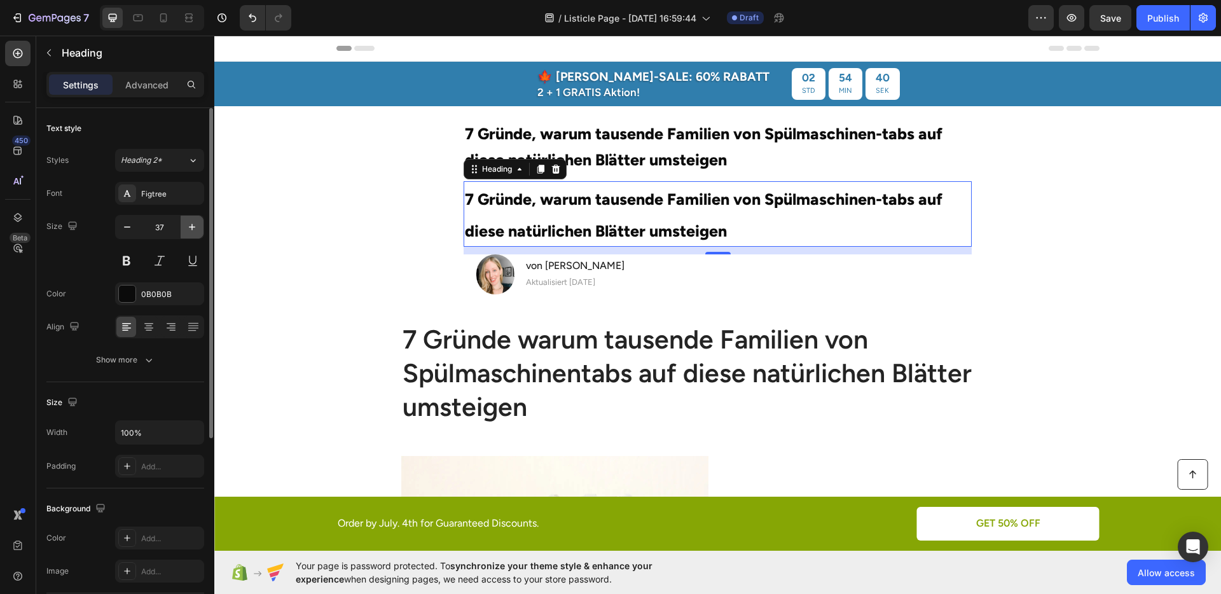
click at [188, 227] on icon "button" at bounding box center [192, 227] width 13 height 13
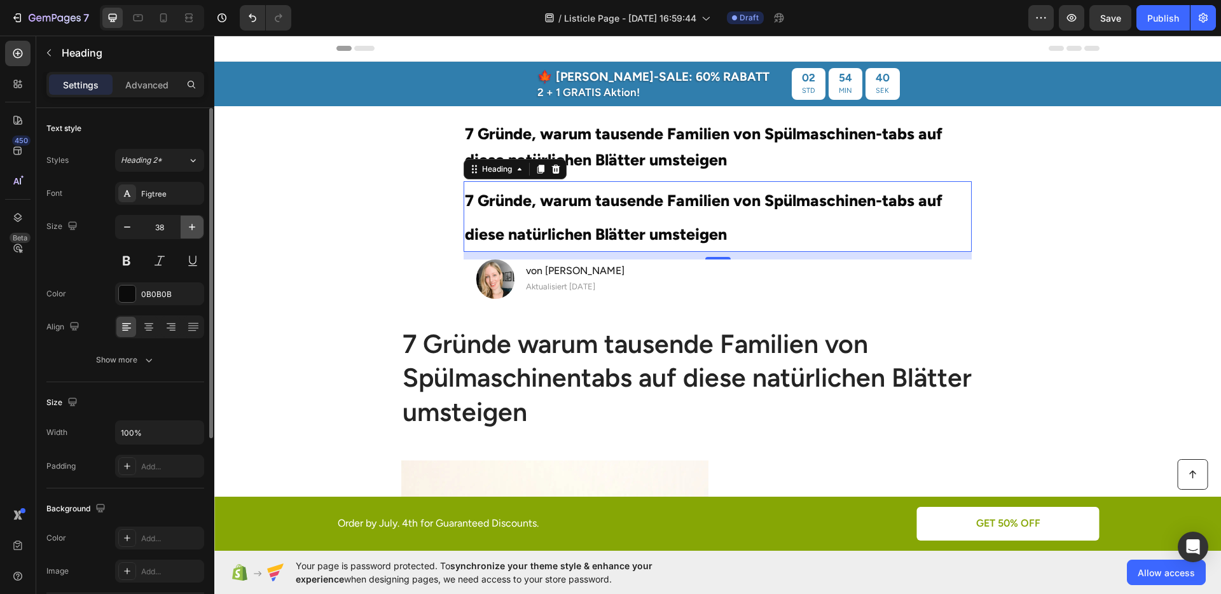
click at [188, 227] on icon "button" at bounding box center [192, 227] width 13 height 13
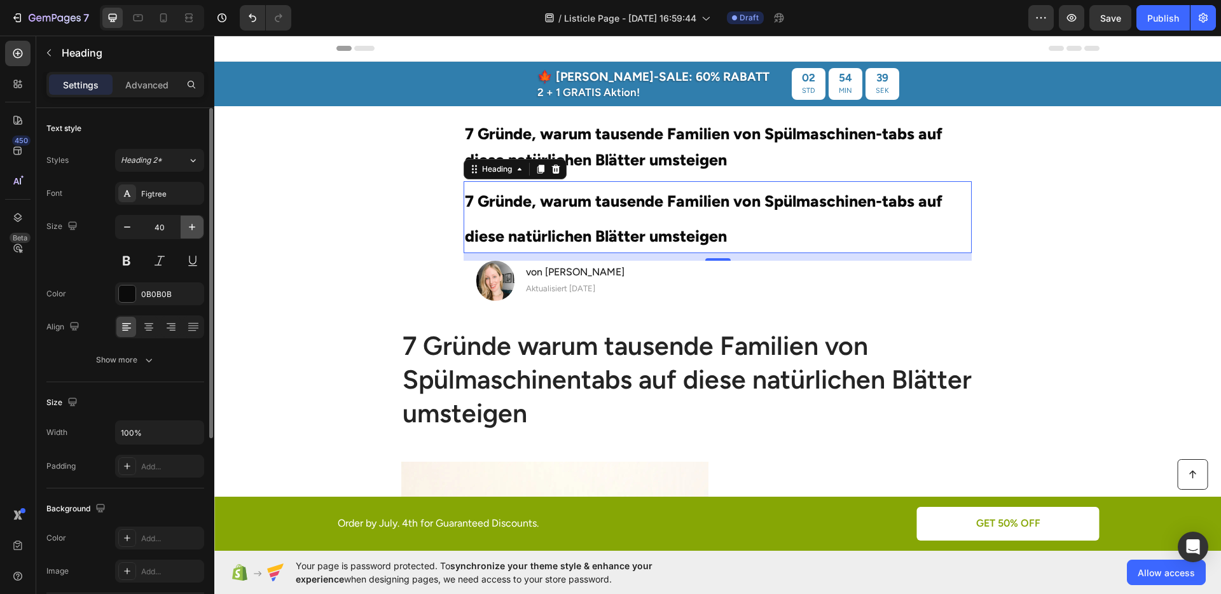
click at [188, 227] on icon "button" at bounding box center [192, 227] width 13 height 13
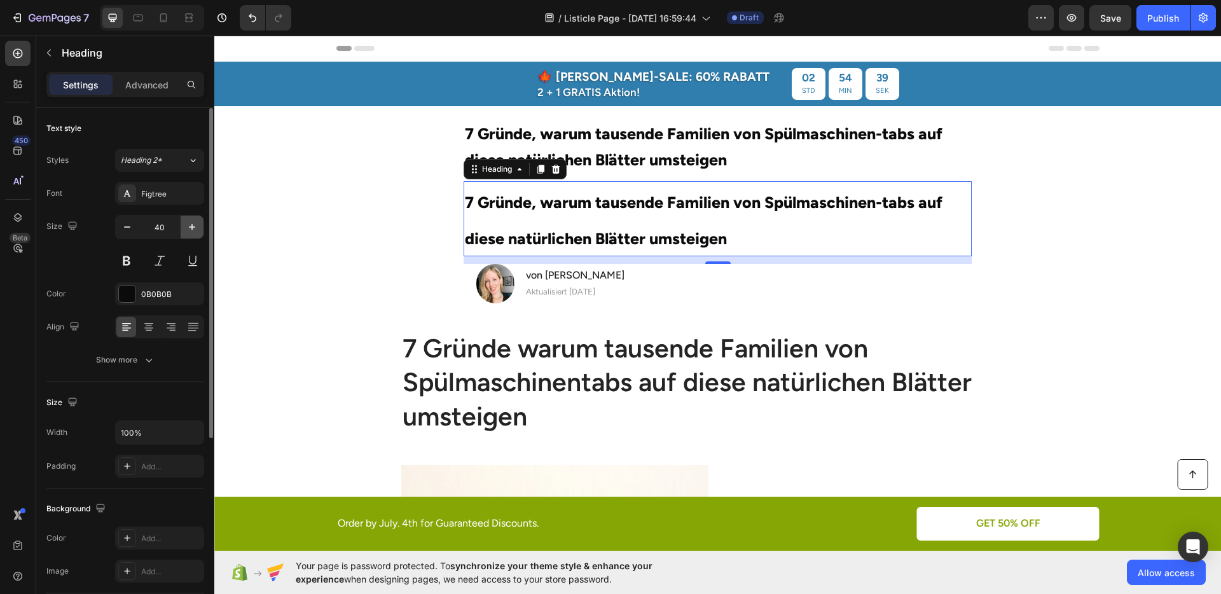
type input "41"
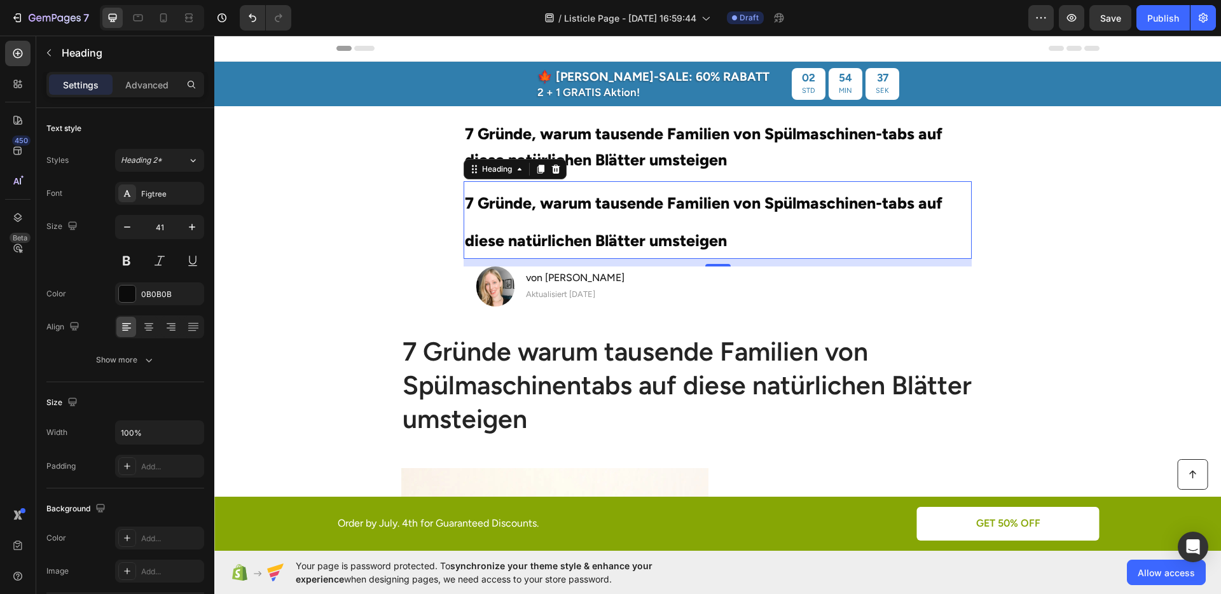
click at [471, 223] on h2 "7 Gründe, warum tausende Familien von Spülmaschinen-tabs auf diese natürlichen …" at bounding box center [718, 220] width 508 height 78
click at [476, 222] on p "7 Gründe, warum tausende Familien von Spülmaschinen-tabs auf diese natürlichen …" at bounding box center [717, 221] width 505 height 76
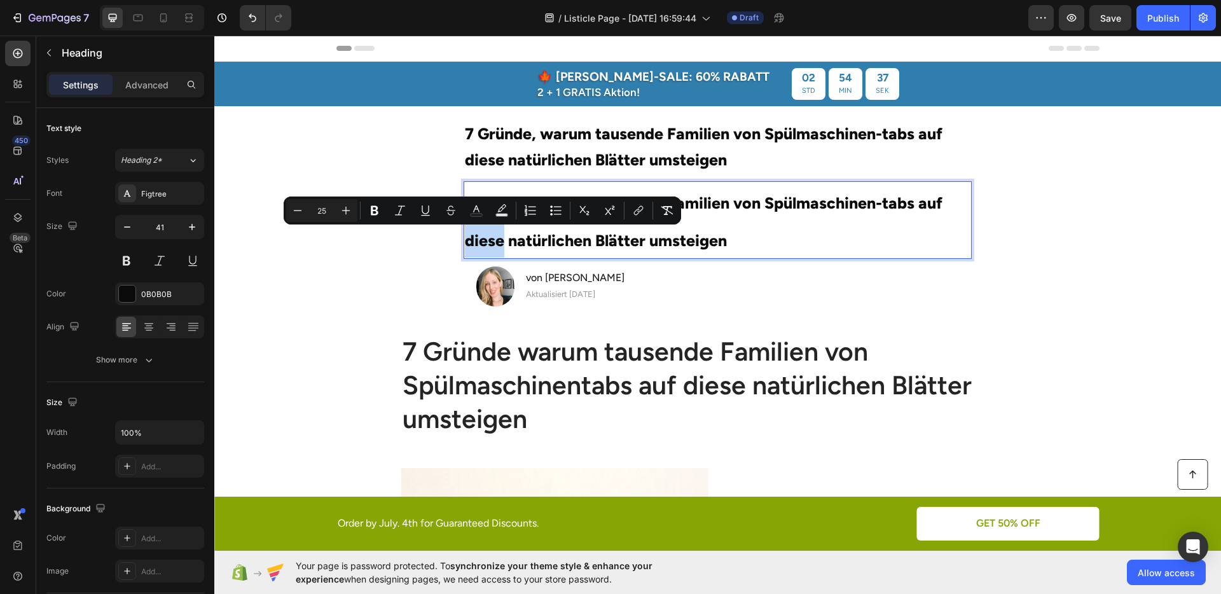
click at [476, 222] on div "Minus 25 Plus Bold Italic Underline Strikethrough Text Color Text Background Co…" at bounding box center [483, 211] width 398 height 28
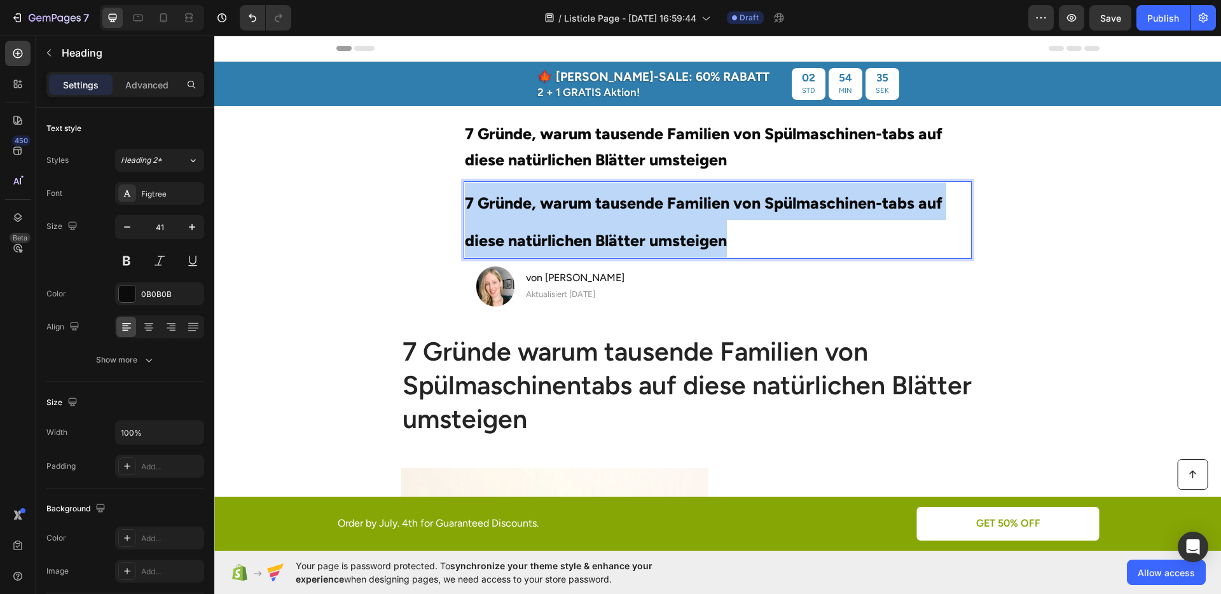
drag, startPoint x: 739, startPoint y: 238, endPoint x: 438, endPoint y: 195, distance: 304.0
click at [438, 195] on section "⁠⁠⁠⁠⁠⁠⁠ 7 Gründe, warum tausende Familien von Spülmaschinen-tabs auf diese natü…" at bounding box center [717, 216] width 725 height 221
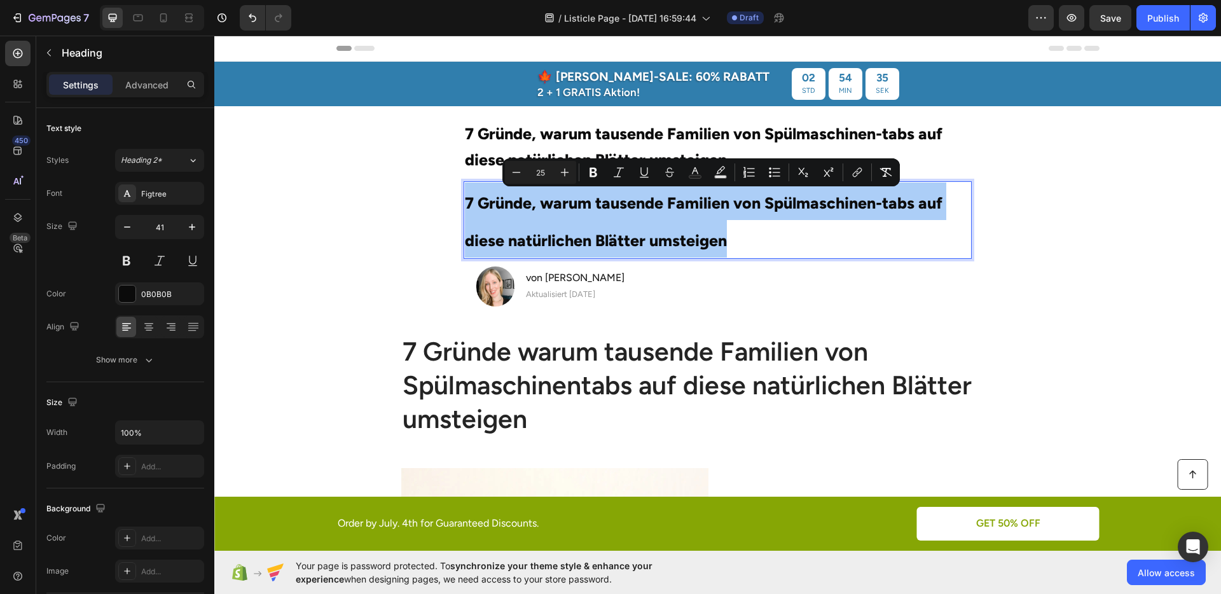
click at [550, 177] on input "25" at bounding box center [540, 172] width 25 height 15
click at [550, 176] on input "25" at bounding box center [540, 172] width 25 height 15
type input "0"
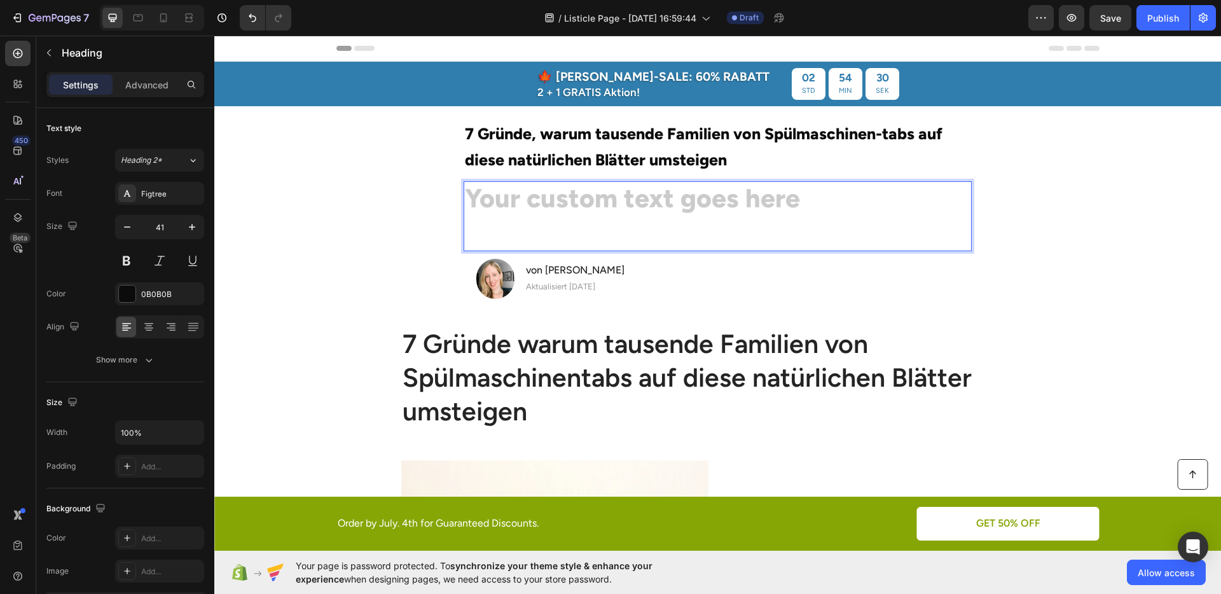
click at [1052, 230] on section "⁠⁠⁠⁠⁠⁠⁠ 7 Gründe, warum tausende Familien von Spülmaschinen-tabs auf diese natü…" at bounding box center [717, 212] width 725 height 213
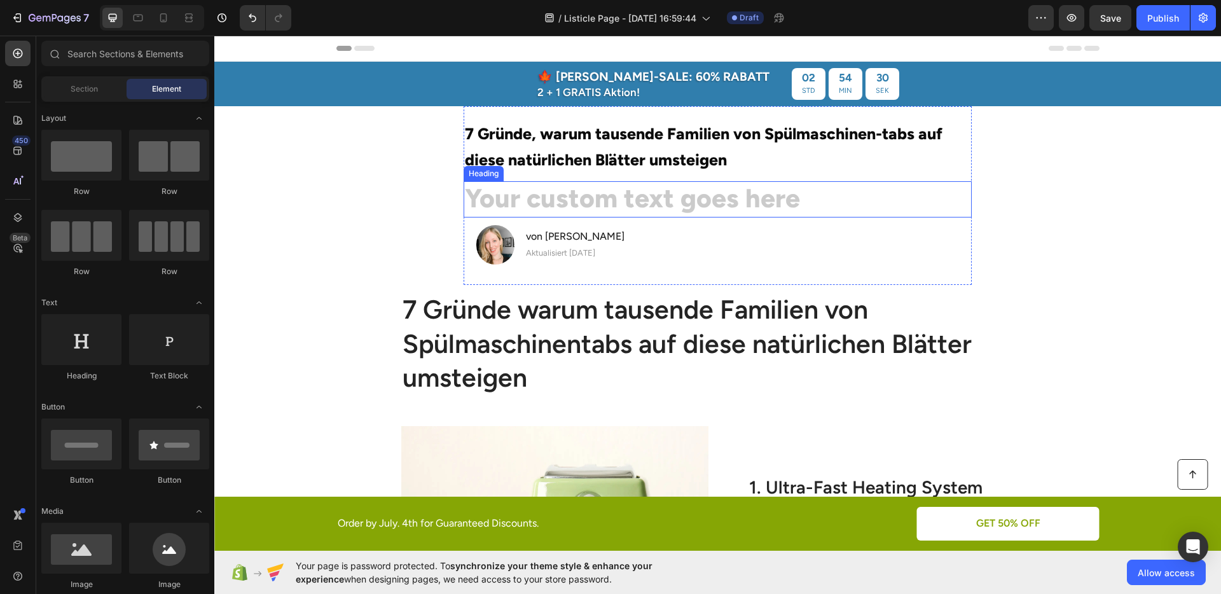
click at [783, 211] on h2 "Rich Text Editor. Editing area: main" at bounding box center [718, 199] width 508 height 36
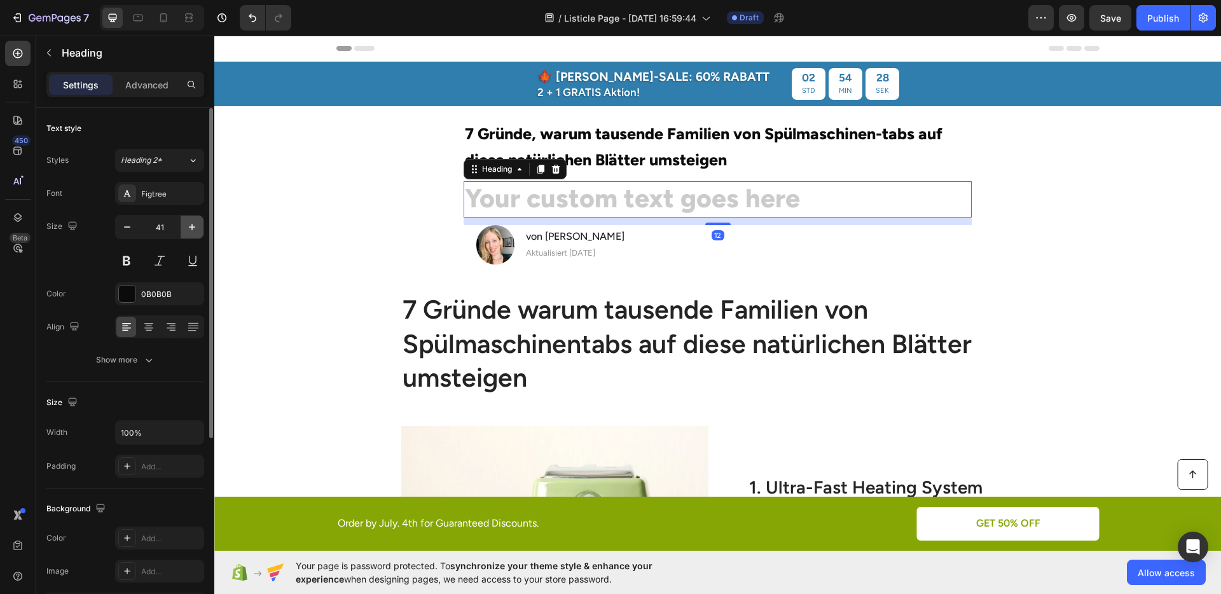
click at [198, 233] on button "button" at bounding box center [192, 227] width 23 height 23
click at [130, 227] on icon "button" at bounding box center [127, 226] width 6 height 1
type input "39"
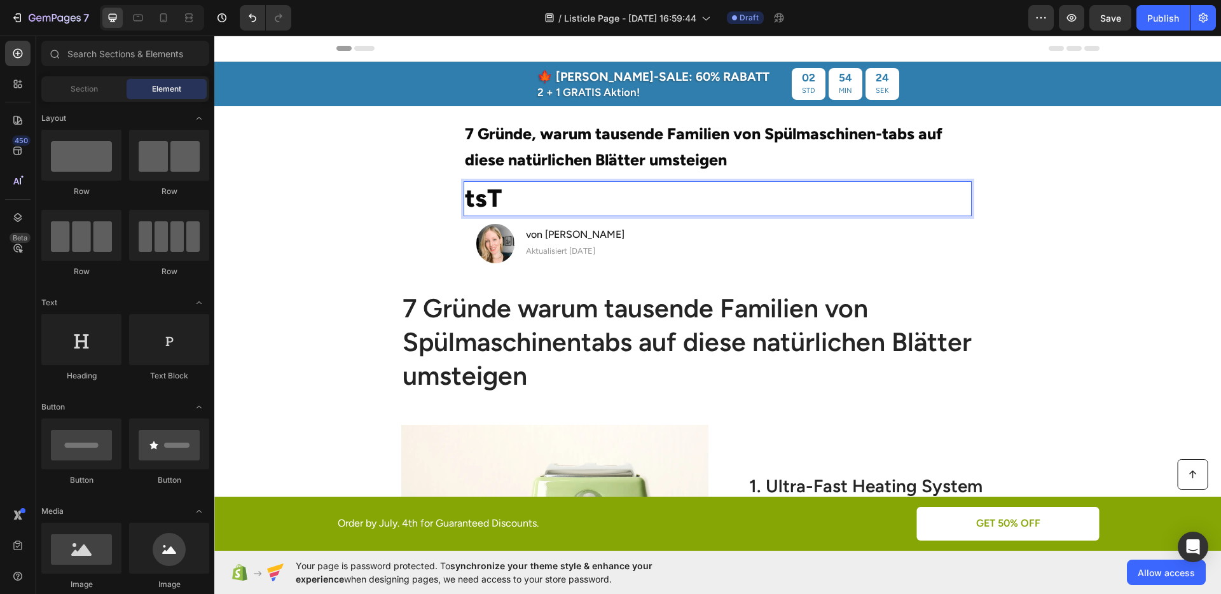
click at [436, 207] on section "⁠⁠⁠⁠⁠⁠⁠ 7 Gründe, warum tausende Familien von Spülmaschinen-tabs auf diese natü…" at bounding box center [717, 194] width 725 height 177
click at [519, 198] on p "tsT" at bounding box center [717, 199] width 505 height 32
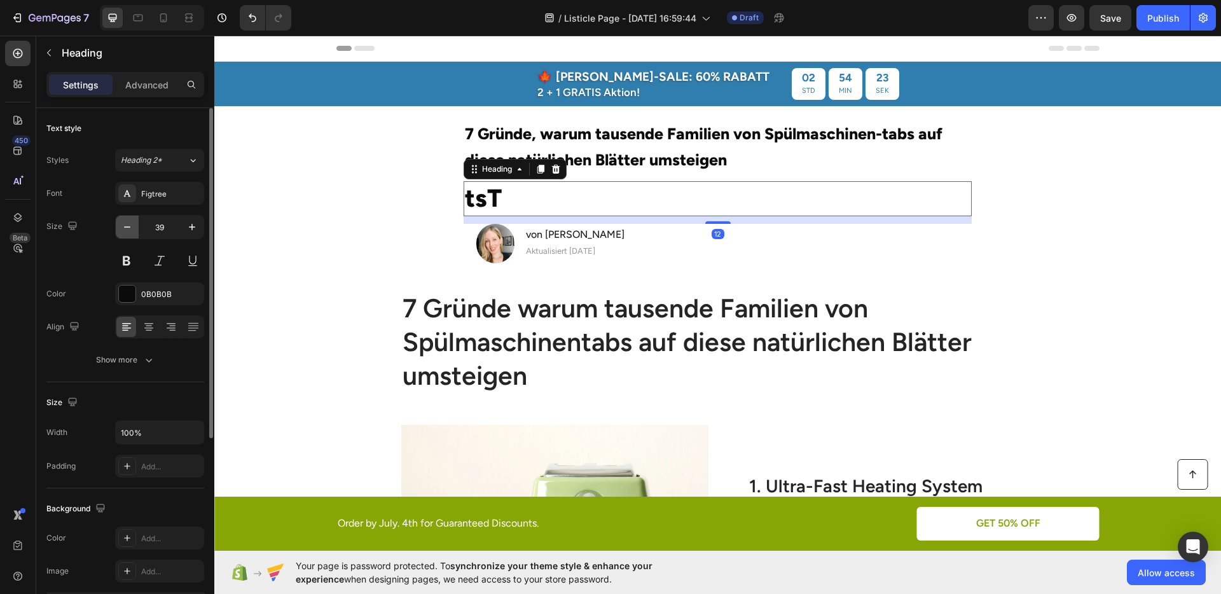
click at [135, 229] on button "button" at bounding box center [127, 227] width 23 height 23
click at [129, 230] on icon "button" at bounding box center [127, 227] width 13 height 13
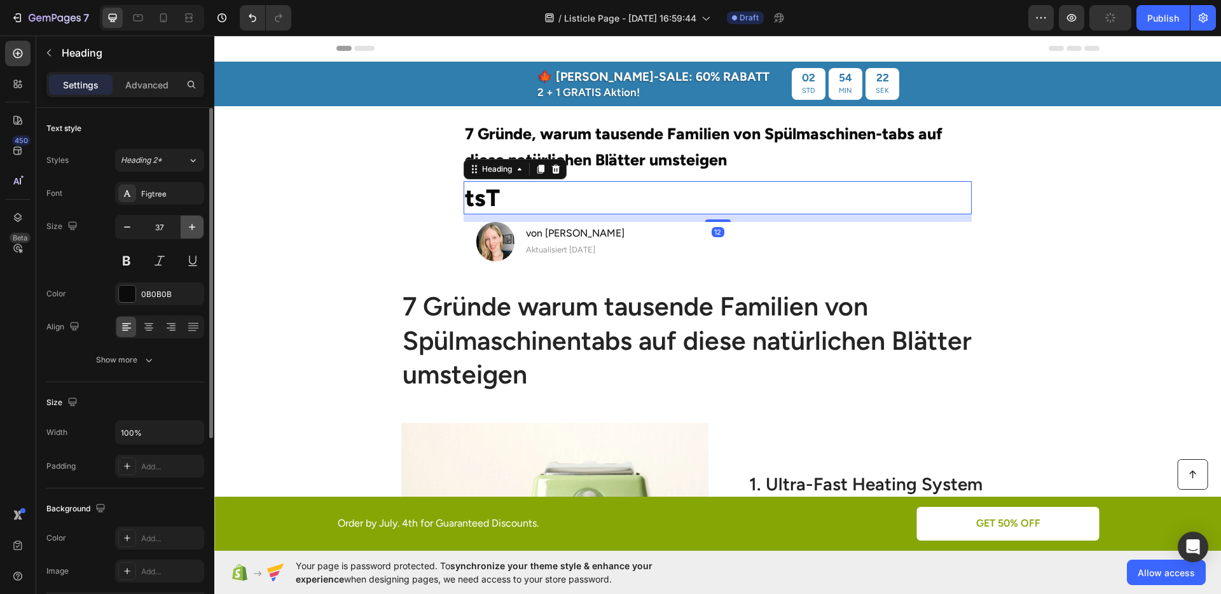
click at [193, 227] on icon "button" at bounding box center [192, 227] width 13 height 13
type input "39"
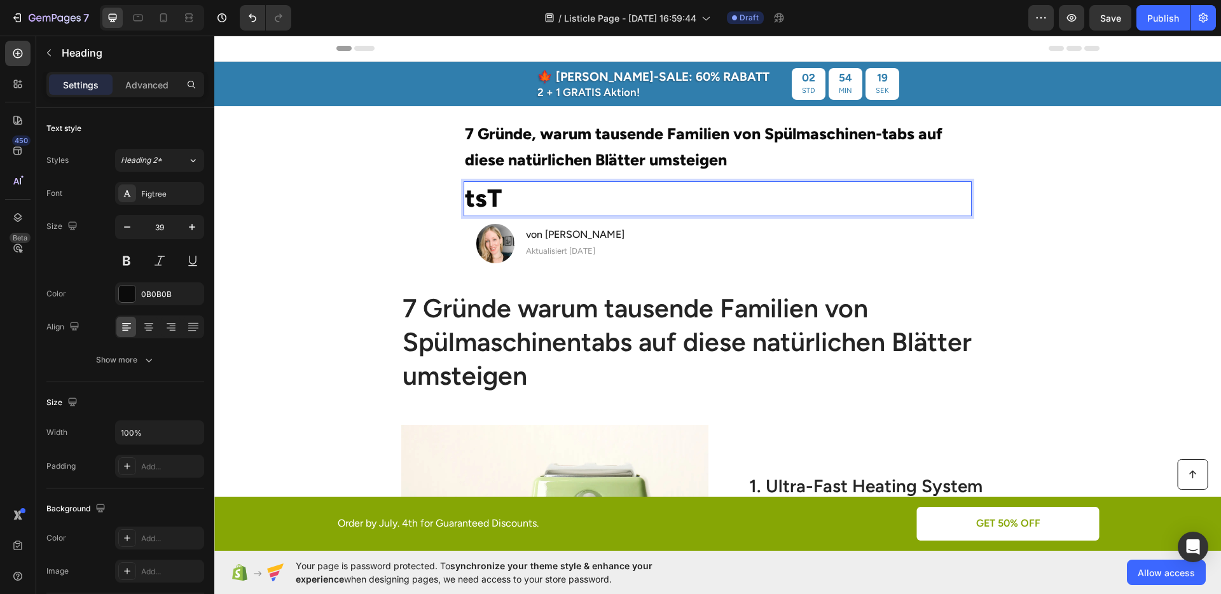
click at [536, 191] on p "tsT" at bounding box center [717, 199] width 505 height 32
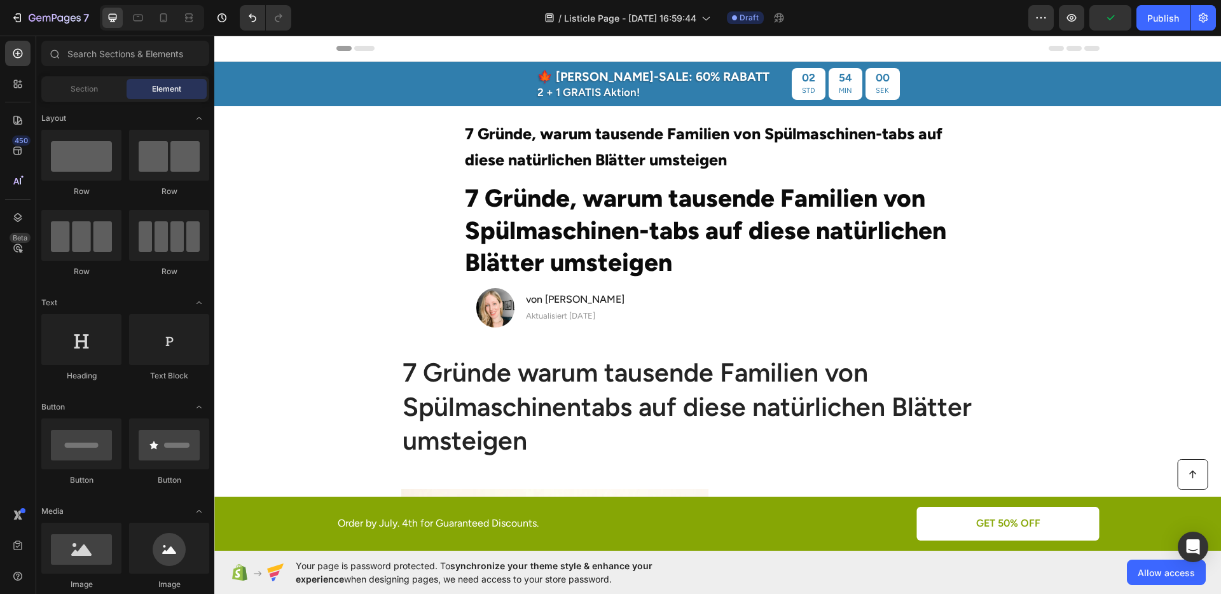
click at [996, 232] on section "⁠⁠⁠⁠⁠⁠⁠ 7 Gründe, warum tausende Familien von Spülmaschinen-tabs auf diese natü…" at bounding box center [717, 227] width 725 height 242
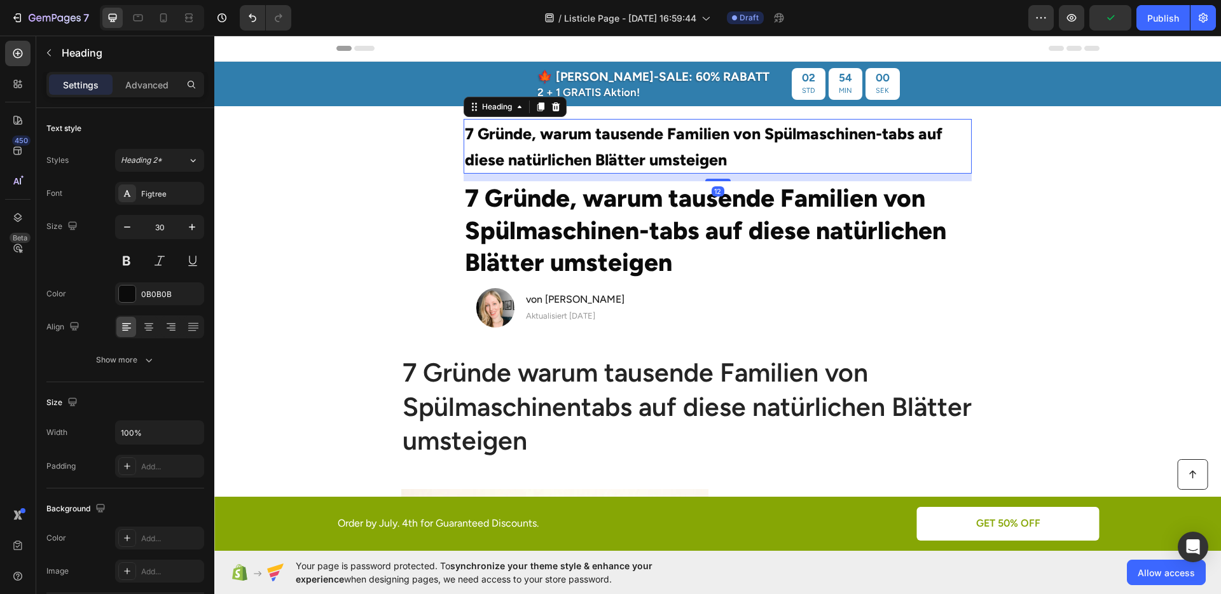
click at [669, 140] on span "7 Gründe, warum tausende Familien von Spülmaschinen-tabs auf diese natürlichen …" at bounding box center [704, 146] width 478 height 45
click at [587, 218] on p "7 Gründe, warum tausende Familien von Spülmaschinen-tabs auf diese natürlichen …" at bounding box center [717, 231] width 505 height 97
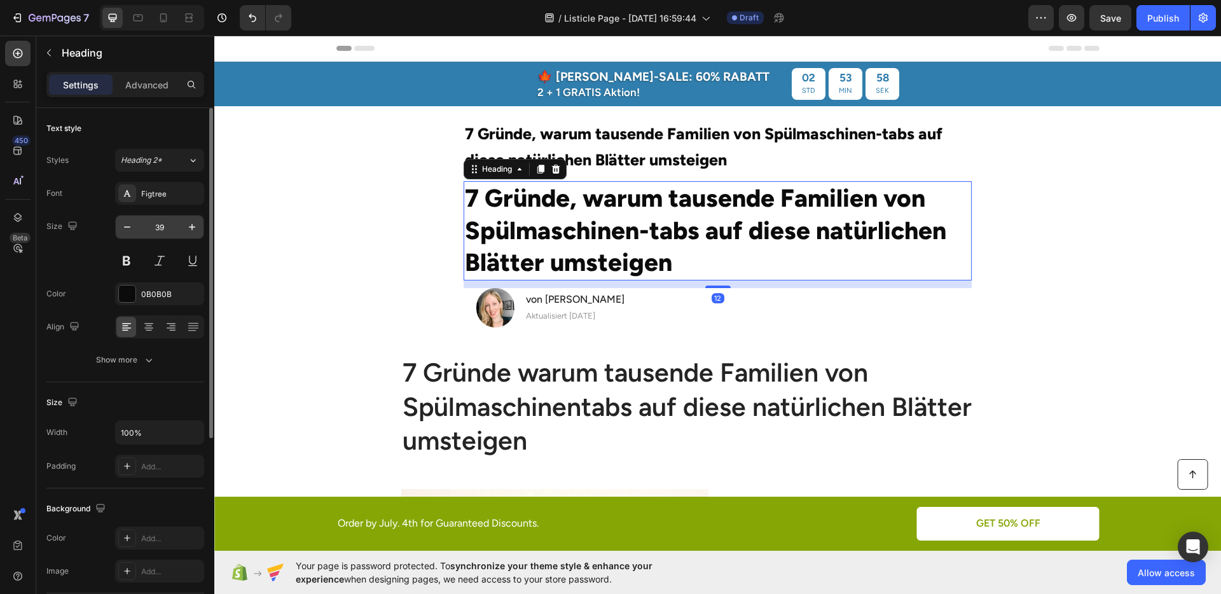
click at [158, 233] on input "39" at bounding box center [160, 227] width 42 height 23
type input "32"
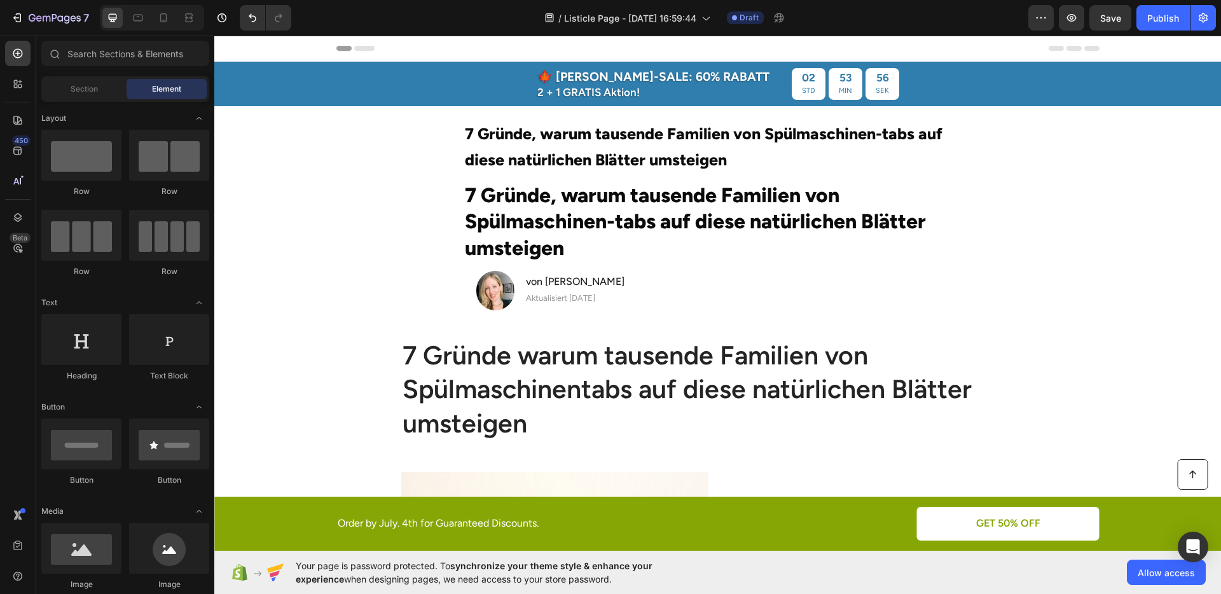
click at [1019, 218] on section "⁠⁠⁠⁠⁠⁠⁠ 7 Gründe, warum tausende Familien von Spülmaschinen-tabs auf diese natü…" at bounding box center [717, 218] width 725 height 225
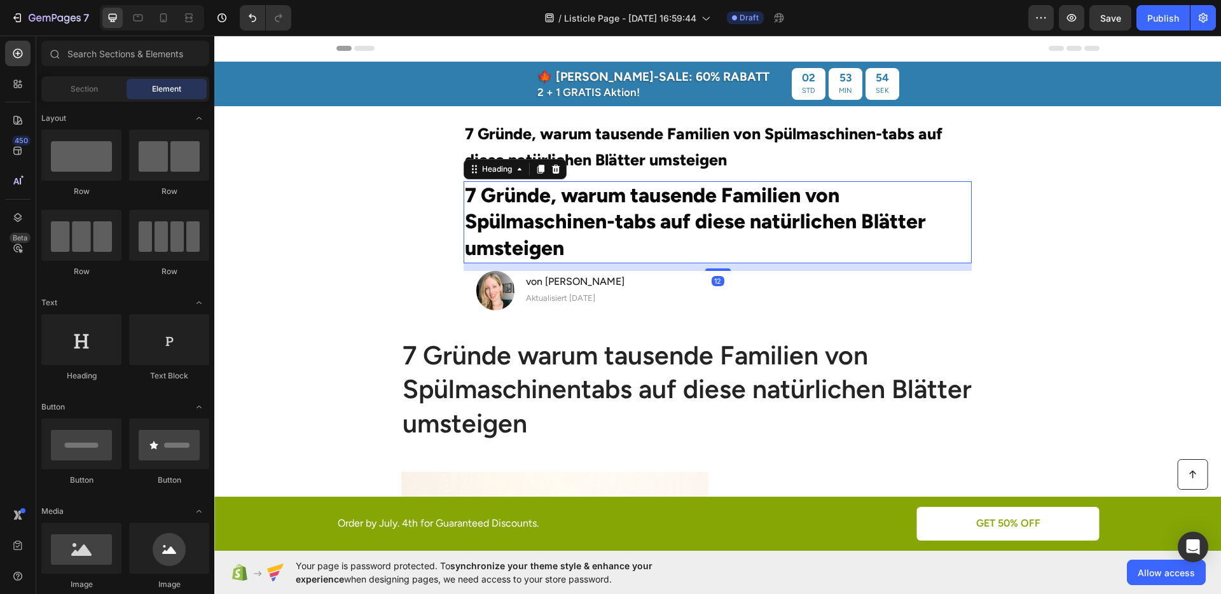
click at [772, 226] on p "7 Gründe, warum tausende Familien von Spülmaschinen-tabs auf diese natürlichen …" at bounding box center [717, 223] width 505 height 80
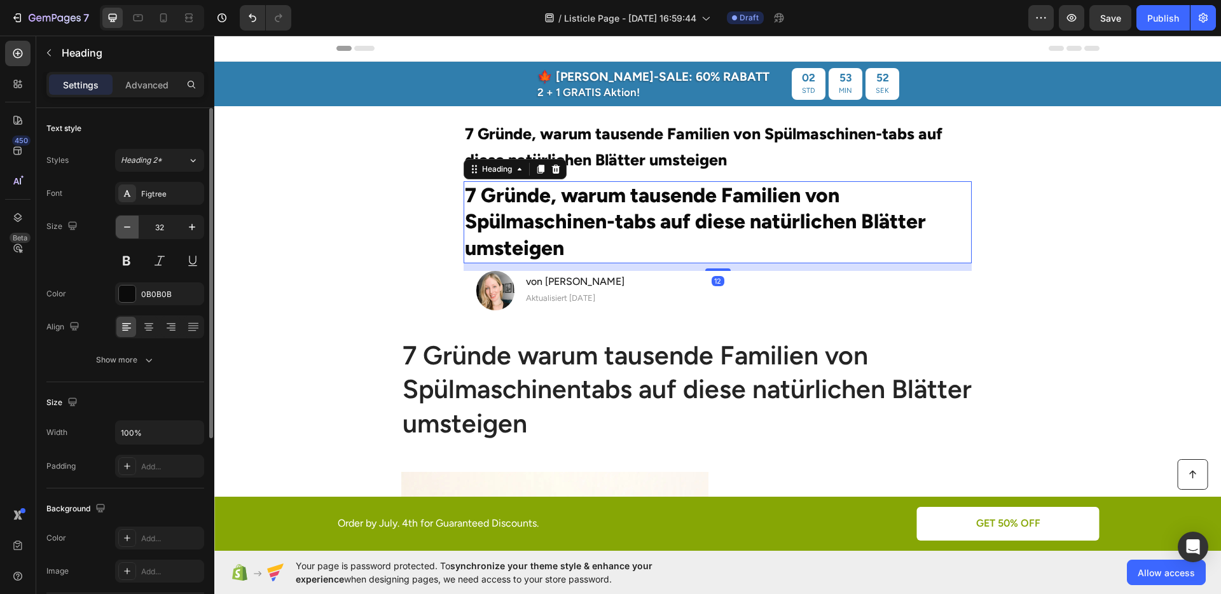
click at [130, 234] on button "button" at bounding box center [127, 227] width 23 height 23
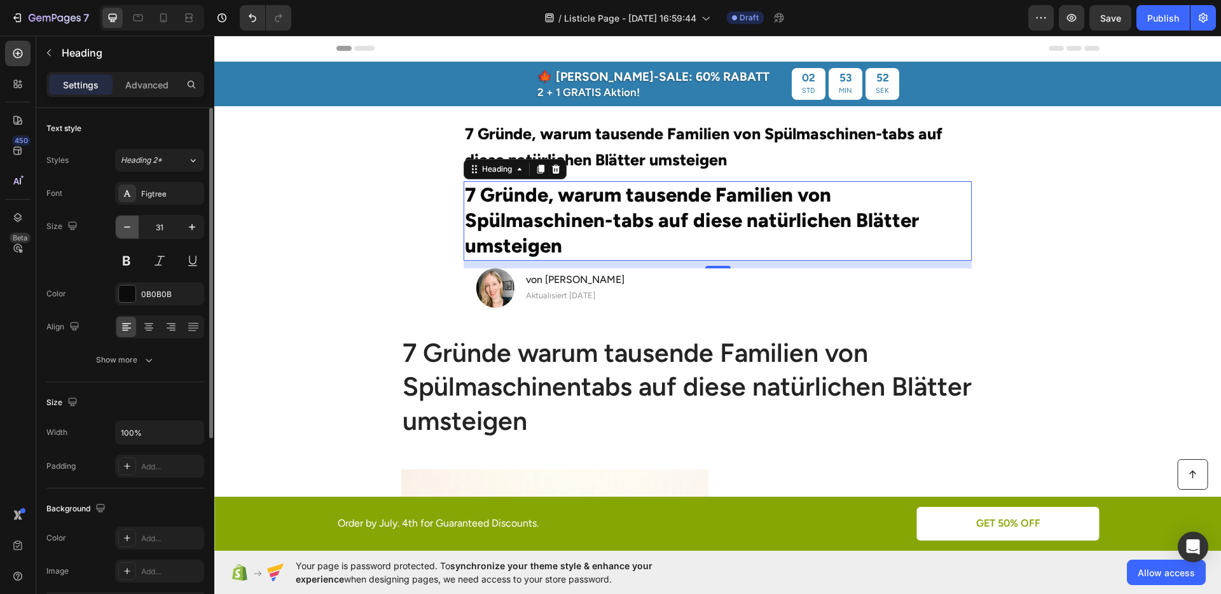
click at [130, 234] on button "button" at bounding box center [127, 227] width 23 height 23
click at [130, 233] on button "button" at bounding box center [127, 227] width 23 height 23
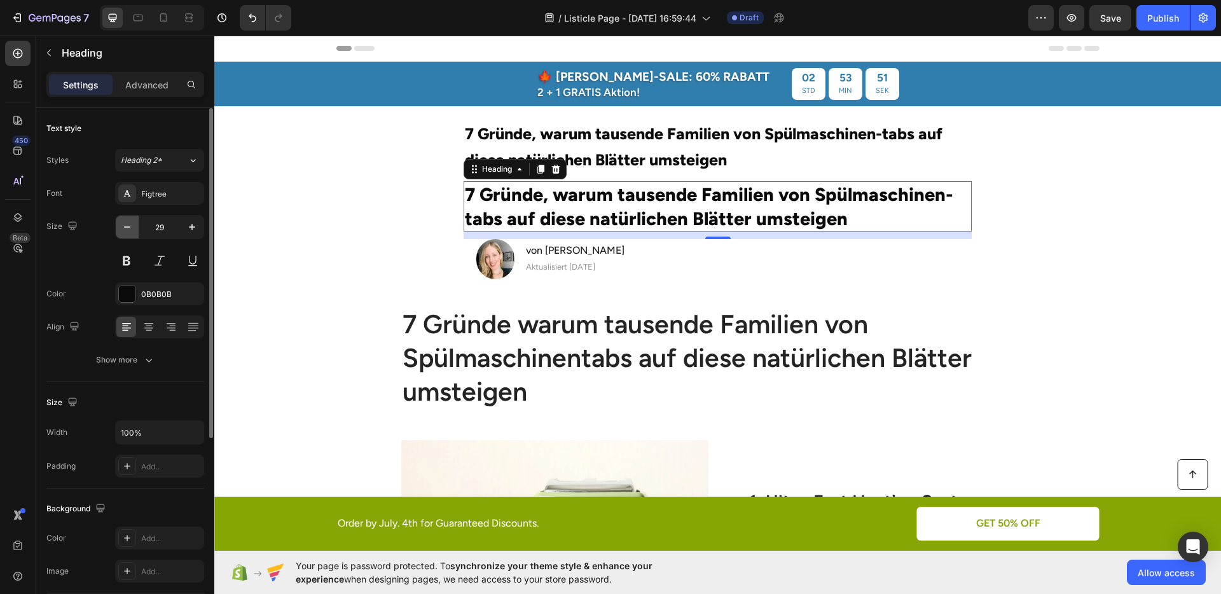
click at [130, 233] on button "button" at bounding box center [127, 227] width 23 height 23
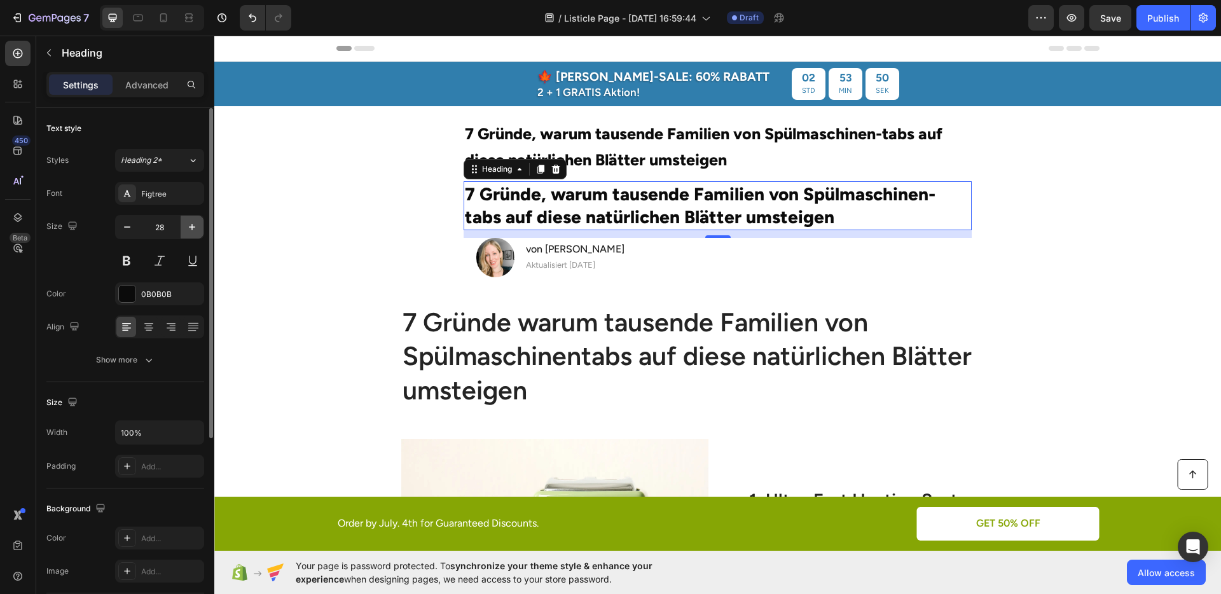
click at [196, 225] on icon "button" at bounding box center [192, 227] width 13 height 13
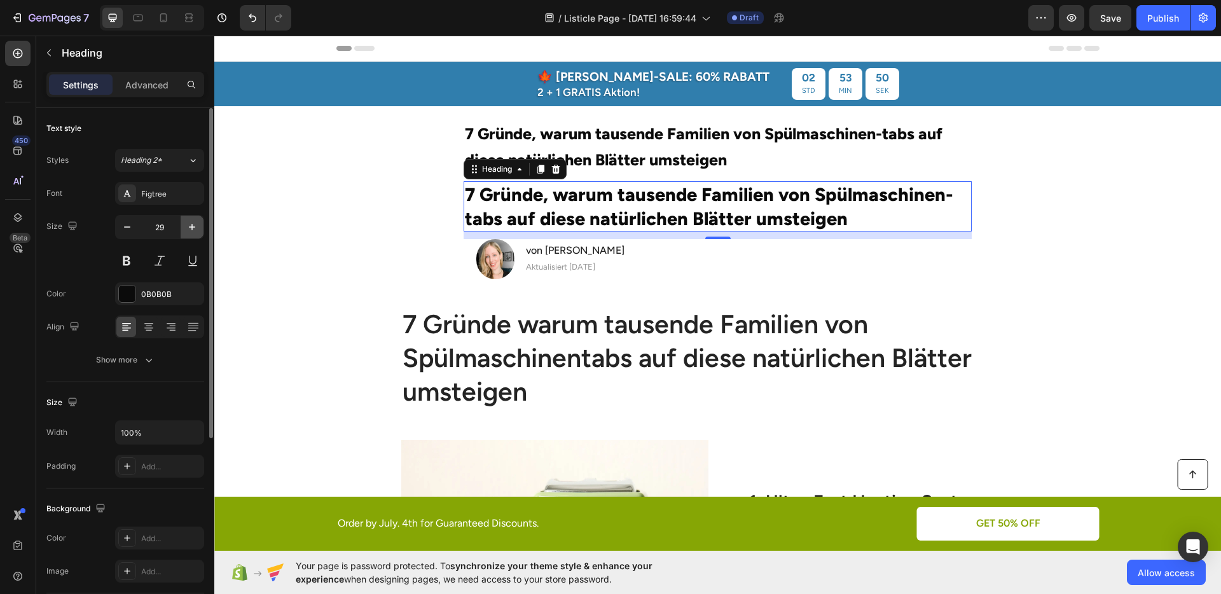
click at [196, 225] on icon "button" at bounding box center [192, 227] width 13 height 13
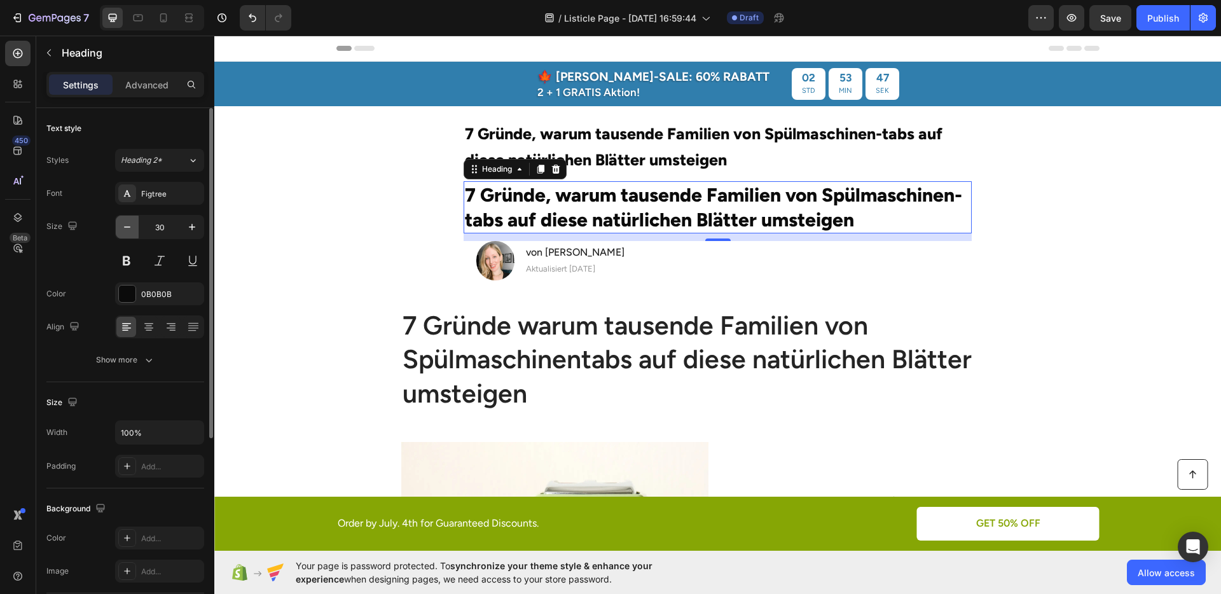
click at [132, 229] on icon "button" at bounding box center [127, 227] width 13 height 13
type input "29"
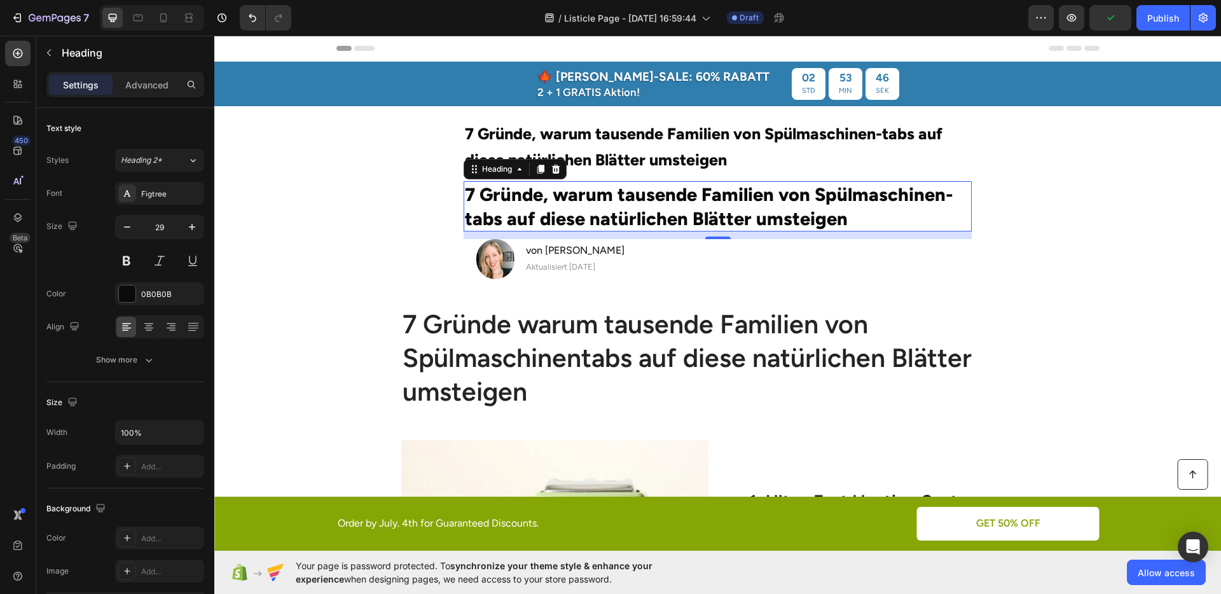
click at [1022, 219] on section "⁠⁠⁠⁠⁠⁠⁠ 7 Gründe, warum tausende Familien von Spülmaschinen-tabs auf diese natü…" at bounding box center [717, 202] width 725 height 193
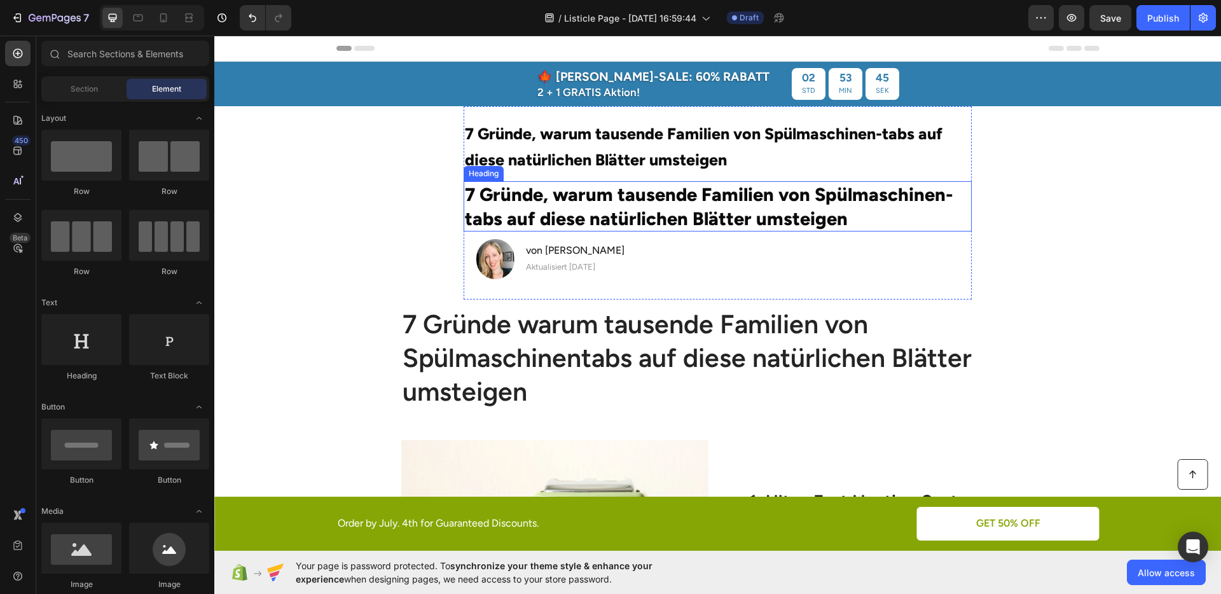
click at [653, 200] on p "7 Gründe, warum tausende Familien von Spülmaschinen-tabs auf diese natürlichen …" at bounding box center [717, 207] width 505 height 48
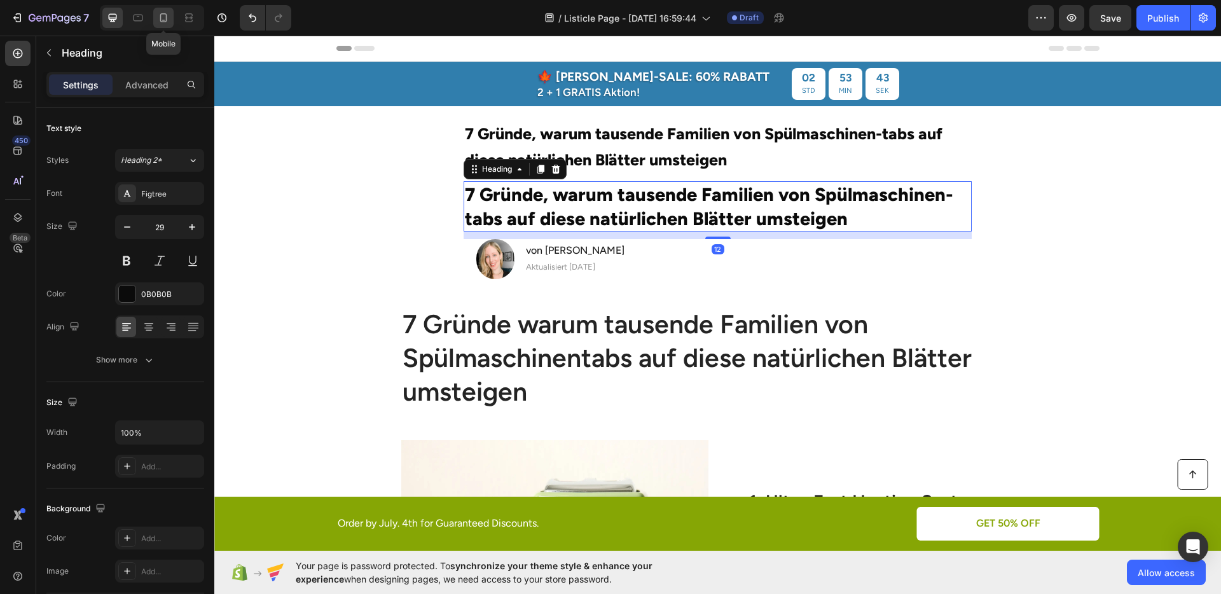
click at [163, 23] on icon at bounding box center [163, 17] width 13 height 13
type input "23"
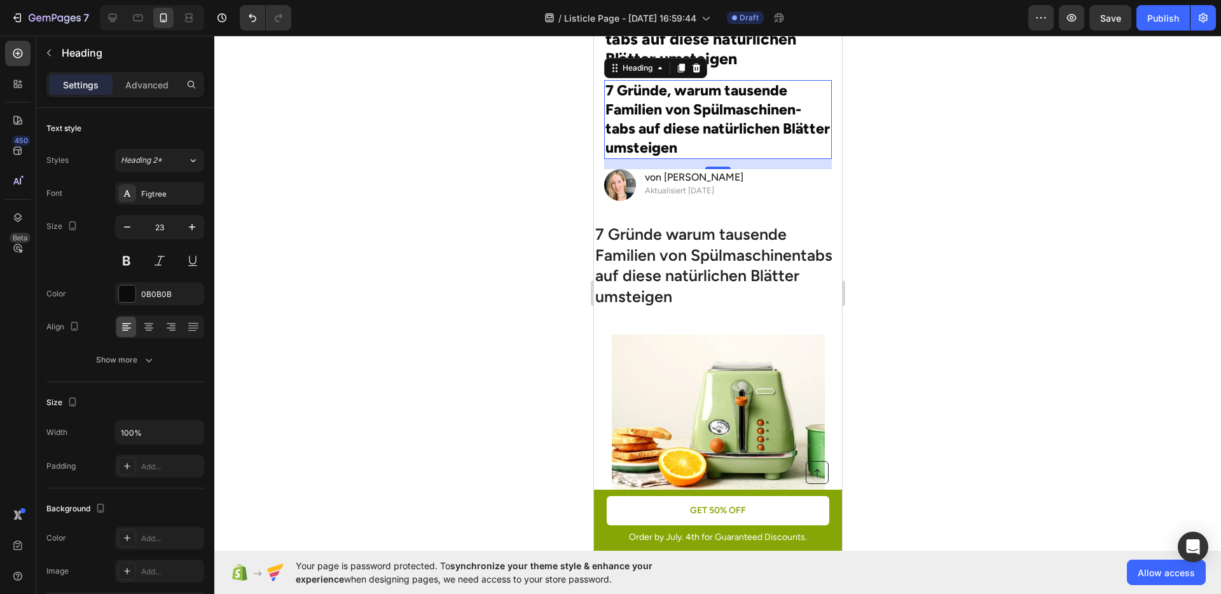
click at [949, 191] on div at bounding box center [717, 315] width 1007 height 559
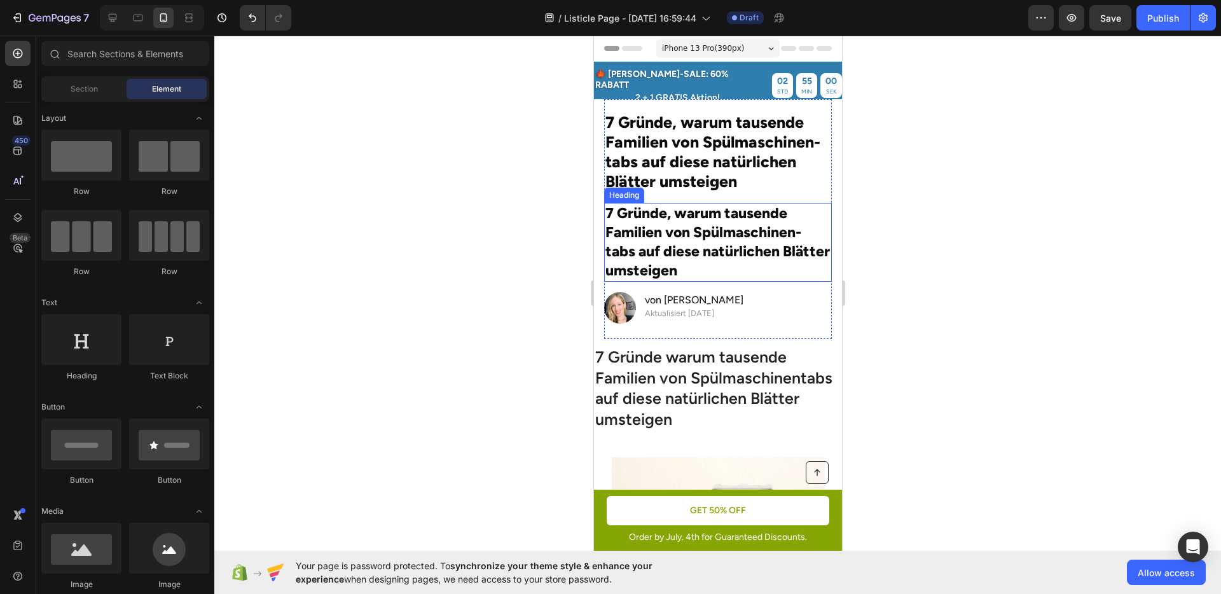
click at [734, 253] on p "7 Gründe, warum tausende Familien von Spülmaschinen-tabs auf diese natürlichen …" at bounding box center [717, 242] width 225 height 76
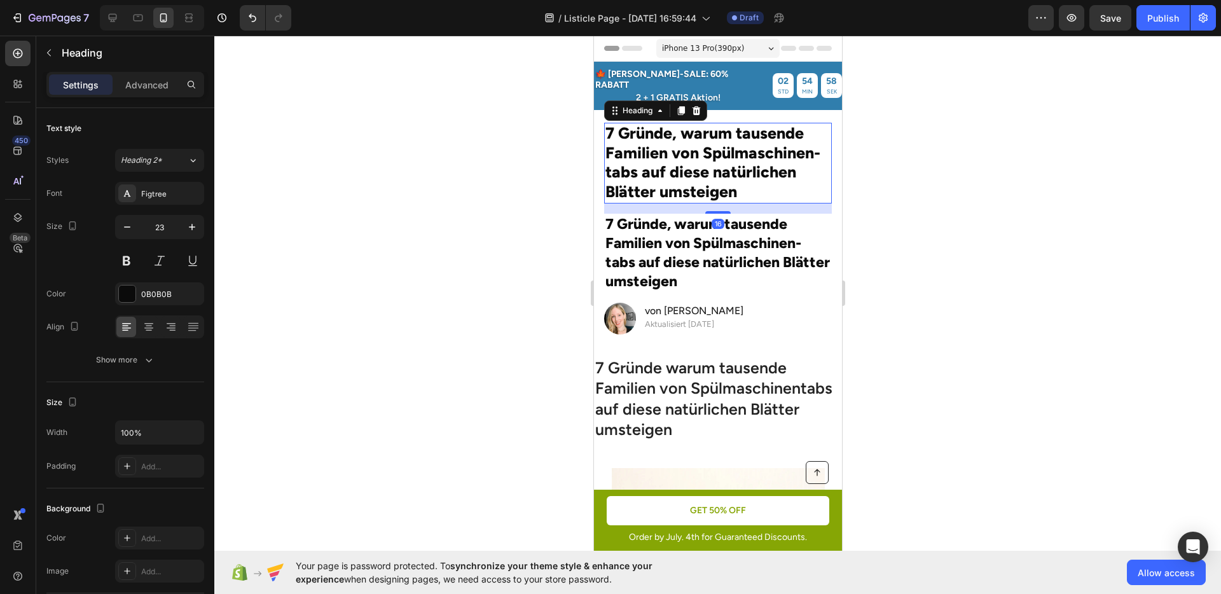
click at [758, 163] on span "7 Gründe, warum tausende Familien von Spülmaschinen-tabs auf diese natürlichen …" at bounding box center [712, 162] width 215 height 78
click at [665, 236] on p "7 Gründe, warum tausende Familien von Spülmaschinen-tabs auf diese natürlichen …" at bounding box center [717, 253] width 225 height 76
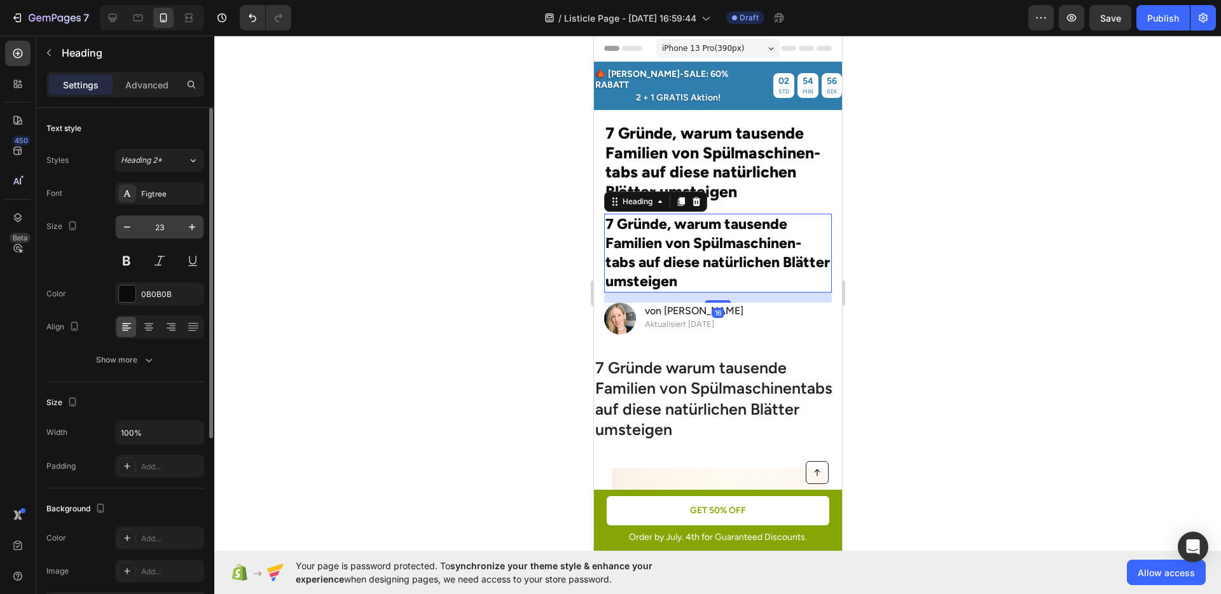
click at [165, 229] on input "23" at bounding box center [160, 227] width 42 height 23
click at [200, 227] on button "button" at bounding box center [192, 227] width 23 height 23
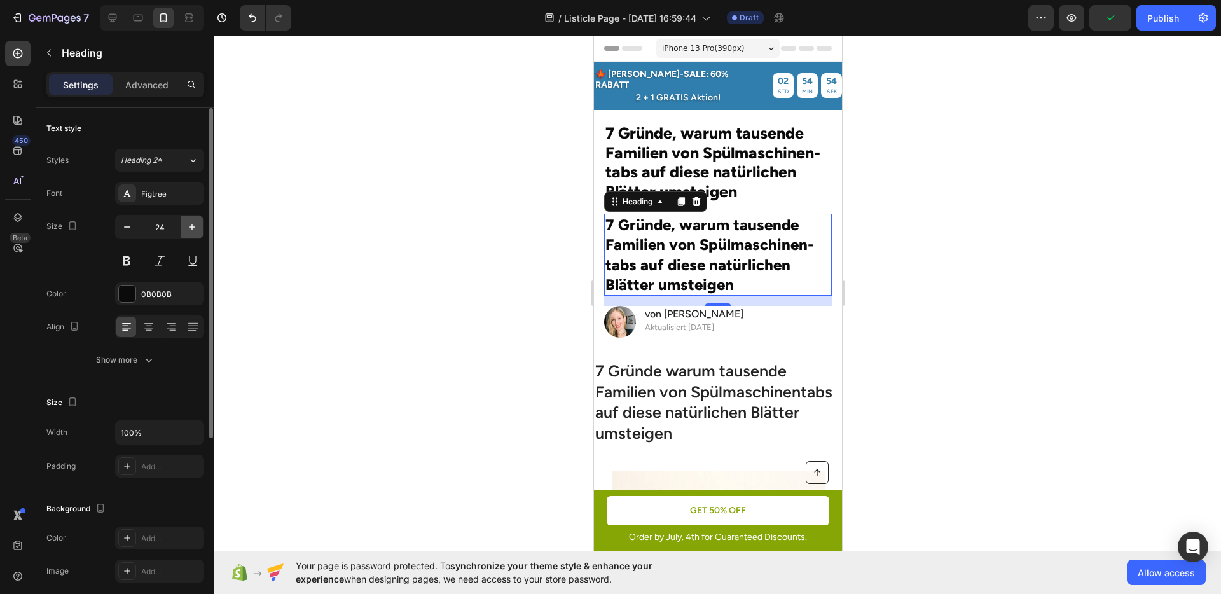
click at [200, 227] on button "button" at bounding box center [192, 227] width 23 height 23
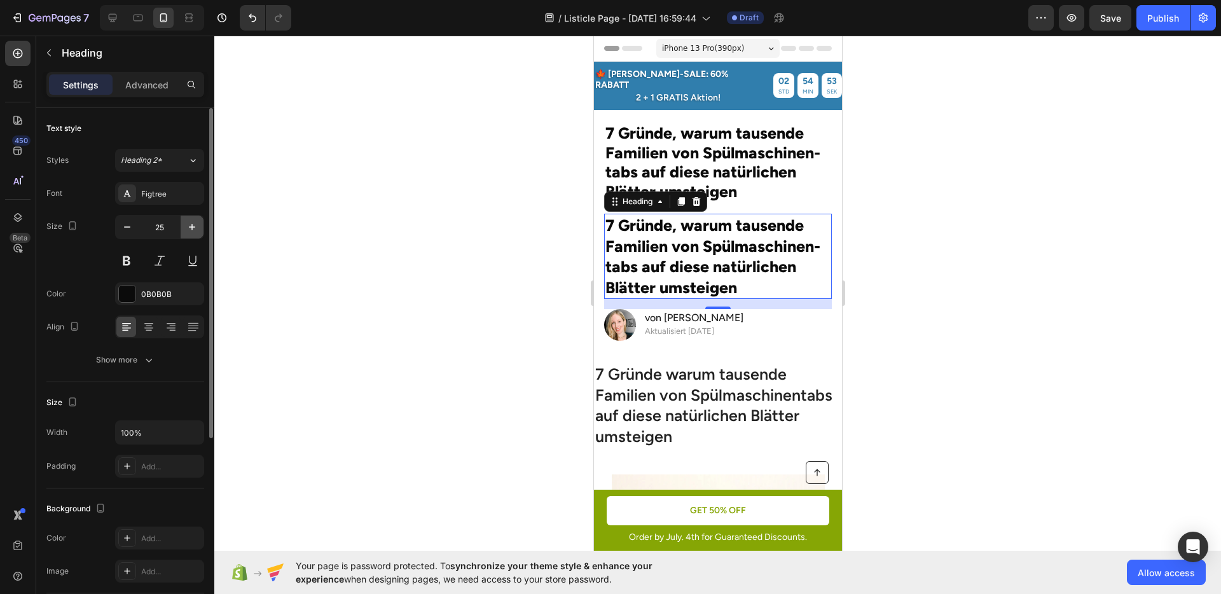
click at [191, 227] on icon "button" at bounding box center [192, 227] width 6 height 6
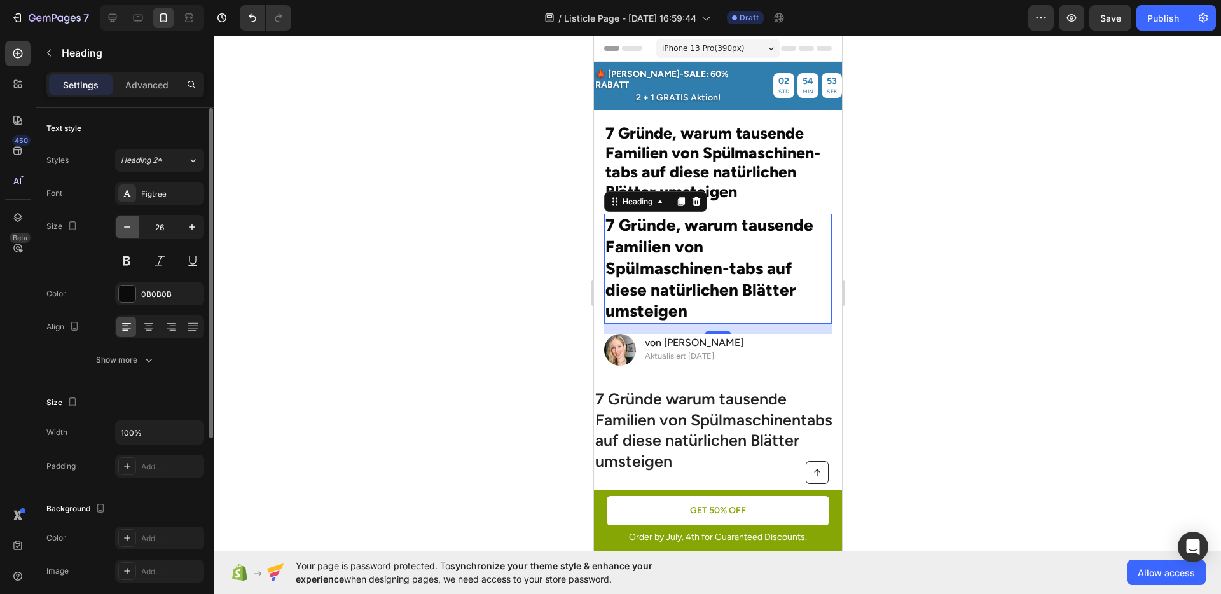
click at [129, 226] on icon "button" at bounding box center [127, 227] width 13 height 13
type input "25"
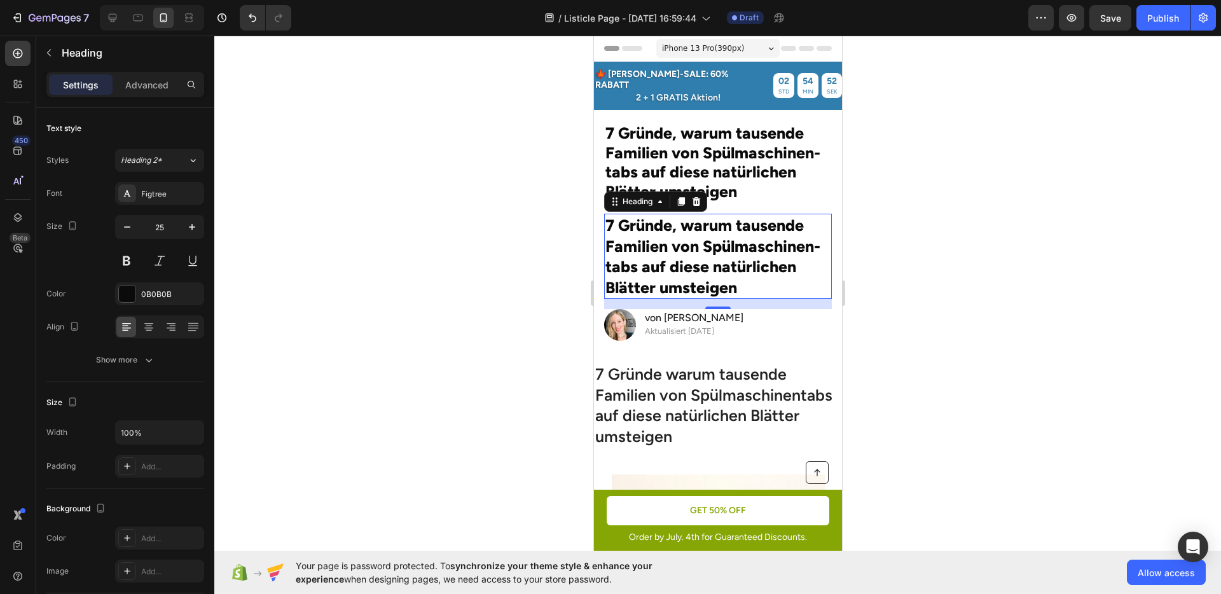
click at [985, 227] on div at bounding box center [717, 315] width 1007 height 559
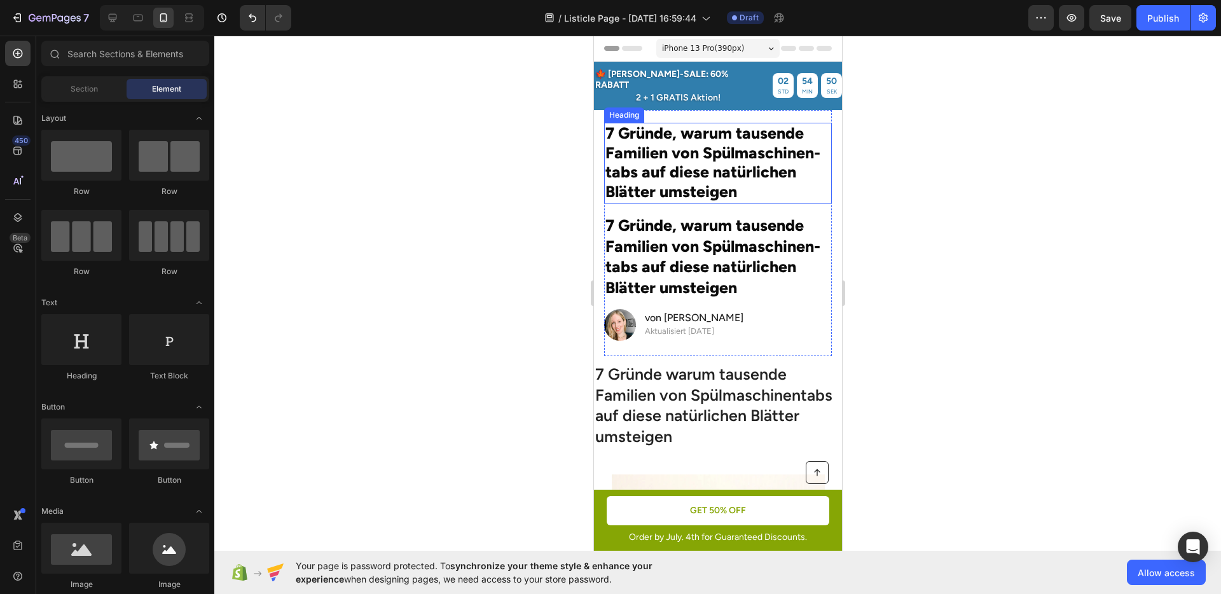
click at [725, 154] on span "7 Gründe, warum tausende Familien von Spülmaschinen-tabs auf diese natürlichen …" at bounding box center [712, 162] width 215 height 78
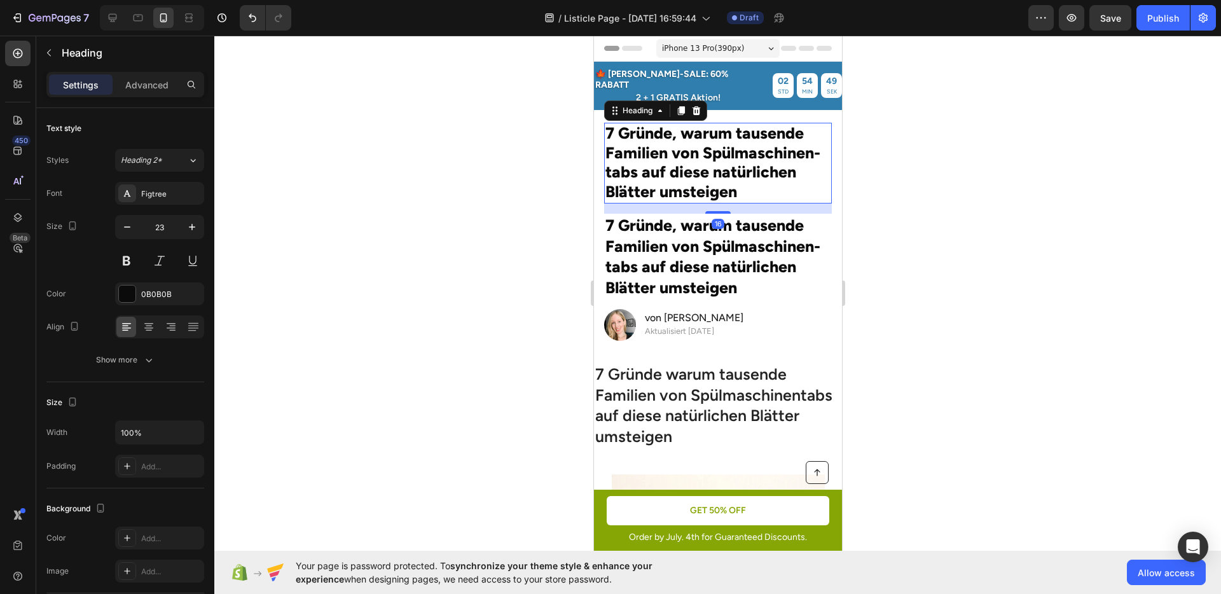
click at [954, 194] on div at bounding box center [717, 315] width 1007 height 559
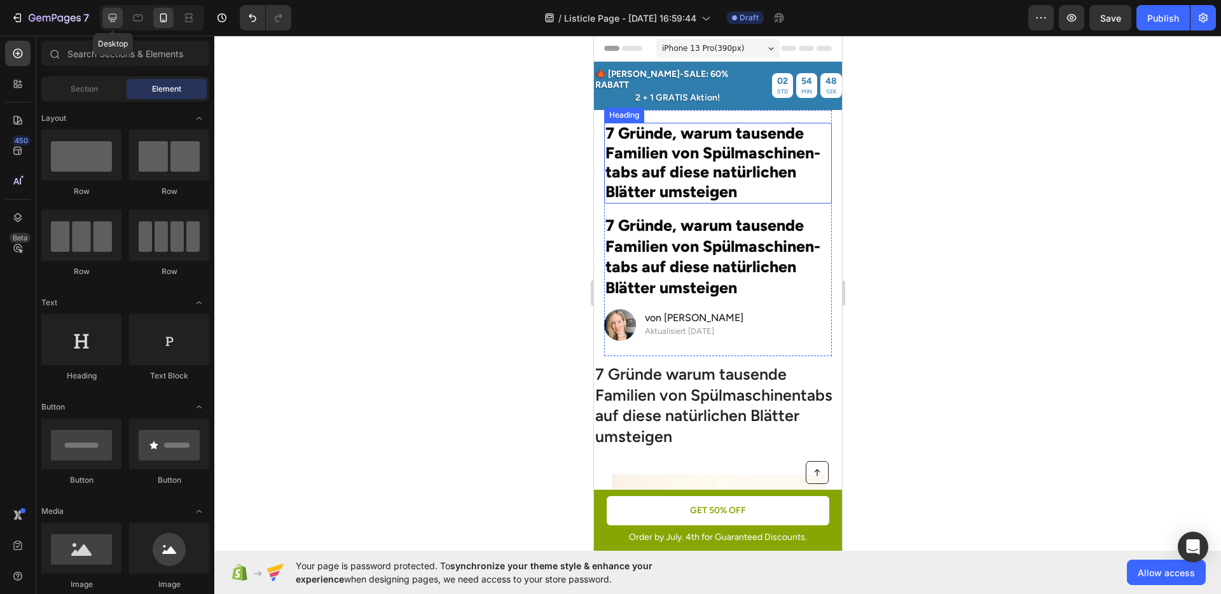
click at [114, 19] on icon at bounding box center [113, 18] width 8 height 8
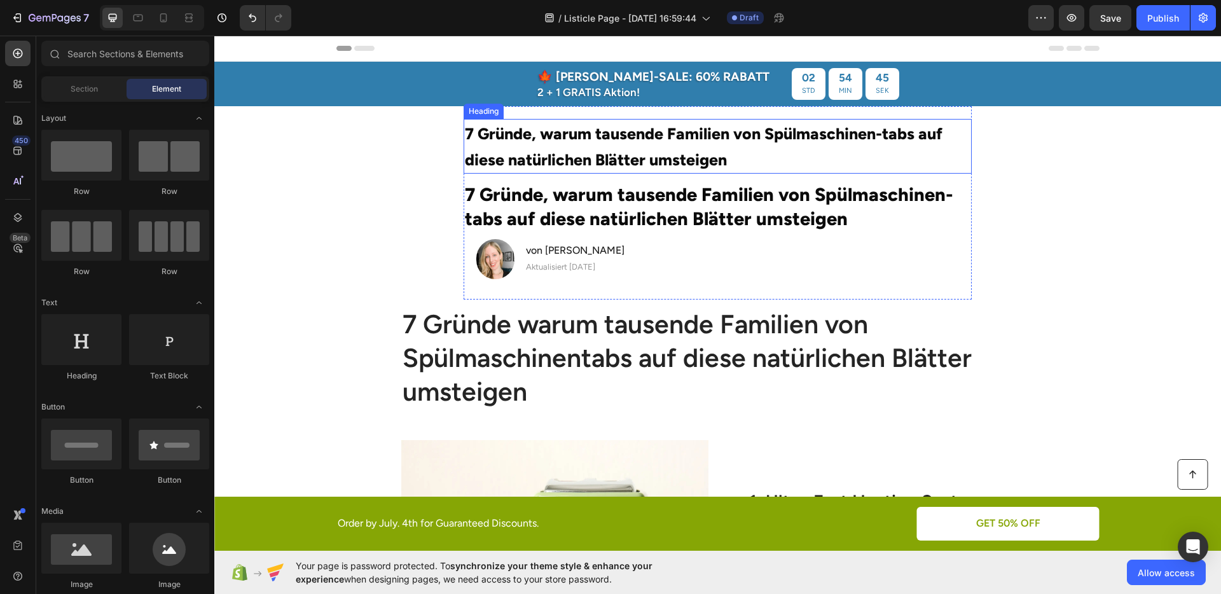
click at [525, 141] on span "7 Gründe, warum tausende Familien von Spülmaschinen-tabs auf diese natürlichen …" at bounding box center [704, 146] width 478 height 45
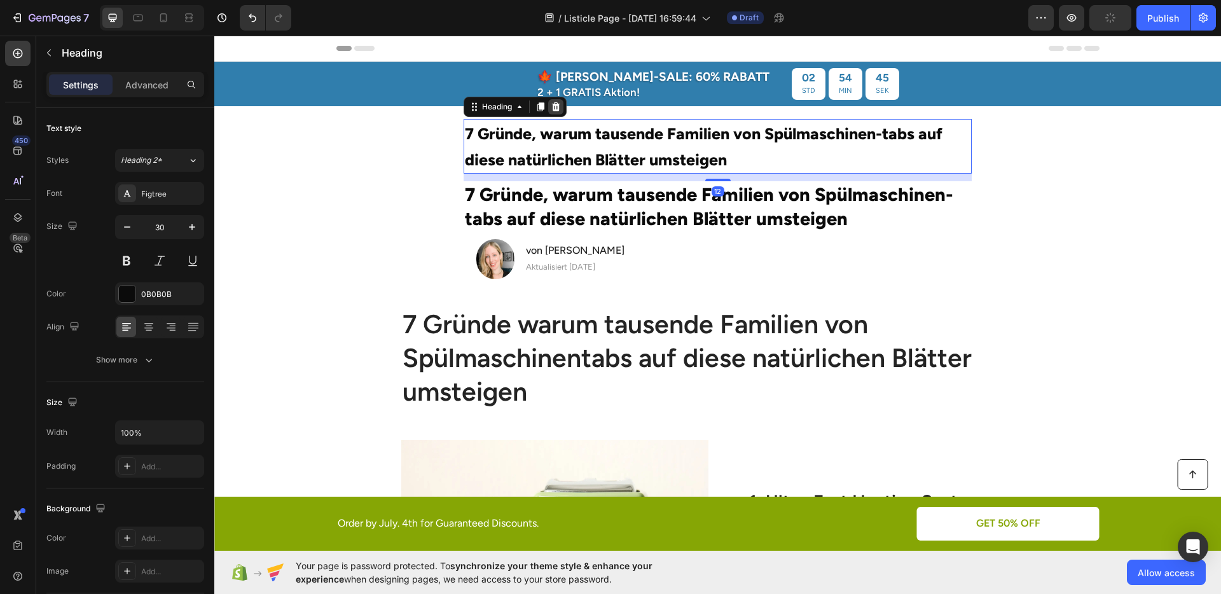
click at [555, 113] on div at bounding box center [555, 106] width 15 height 15
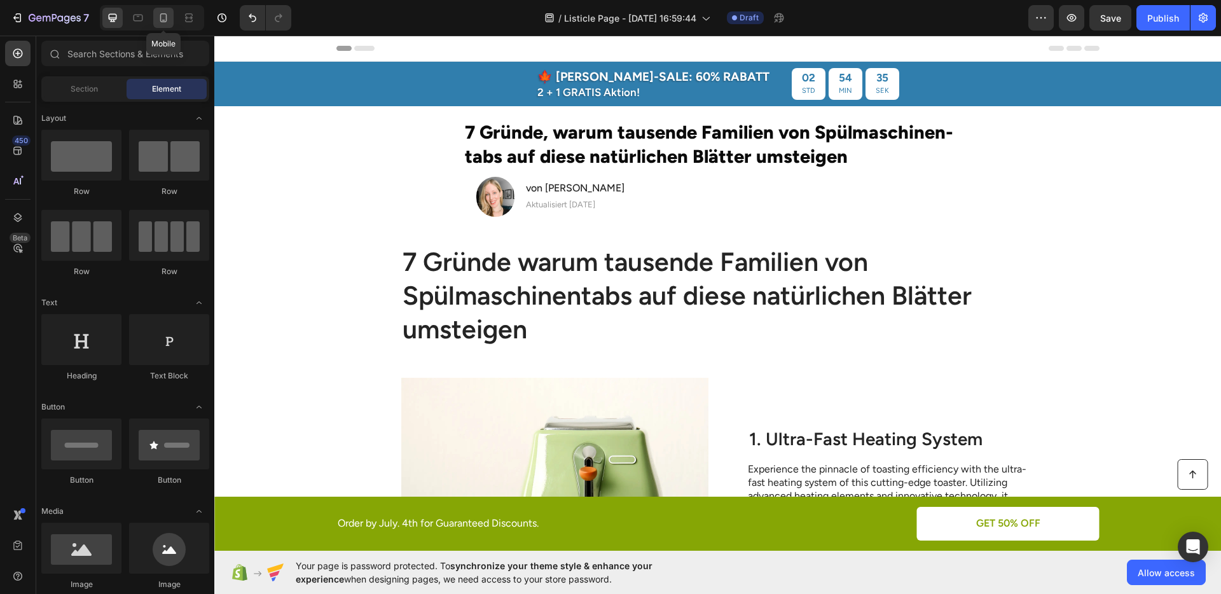
click at [158, 27] on div at bounding box center [163, 18] width 20 height 20
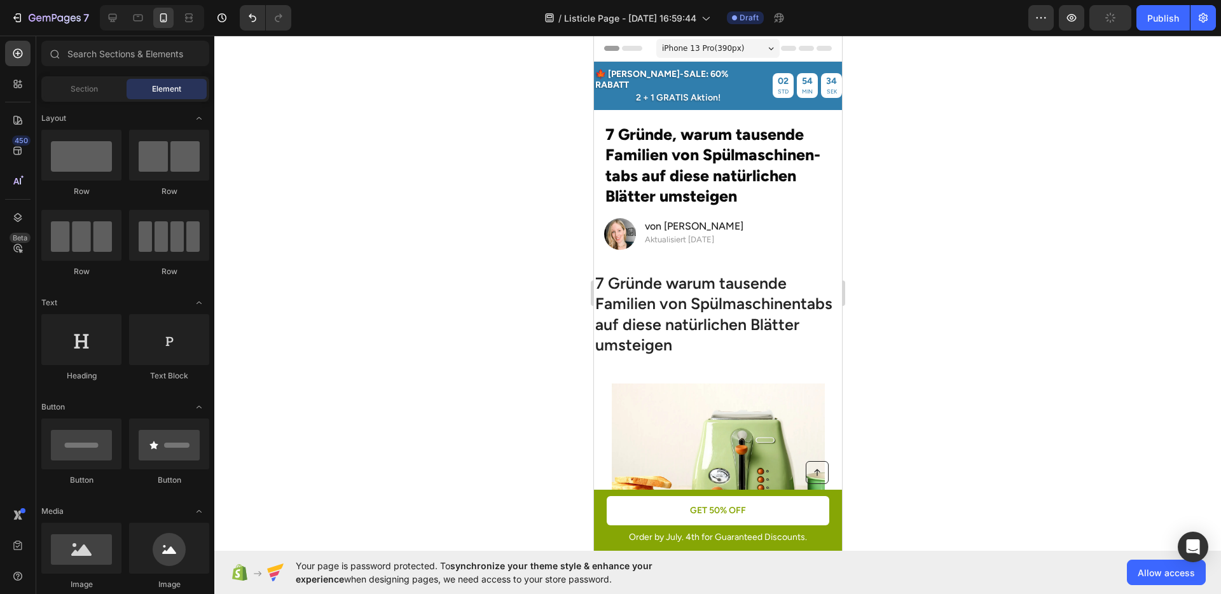
click at [994, 160] on div at bounding box center [717, 315] width 1007 height 559
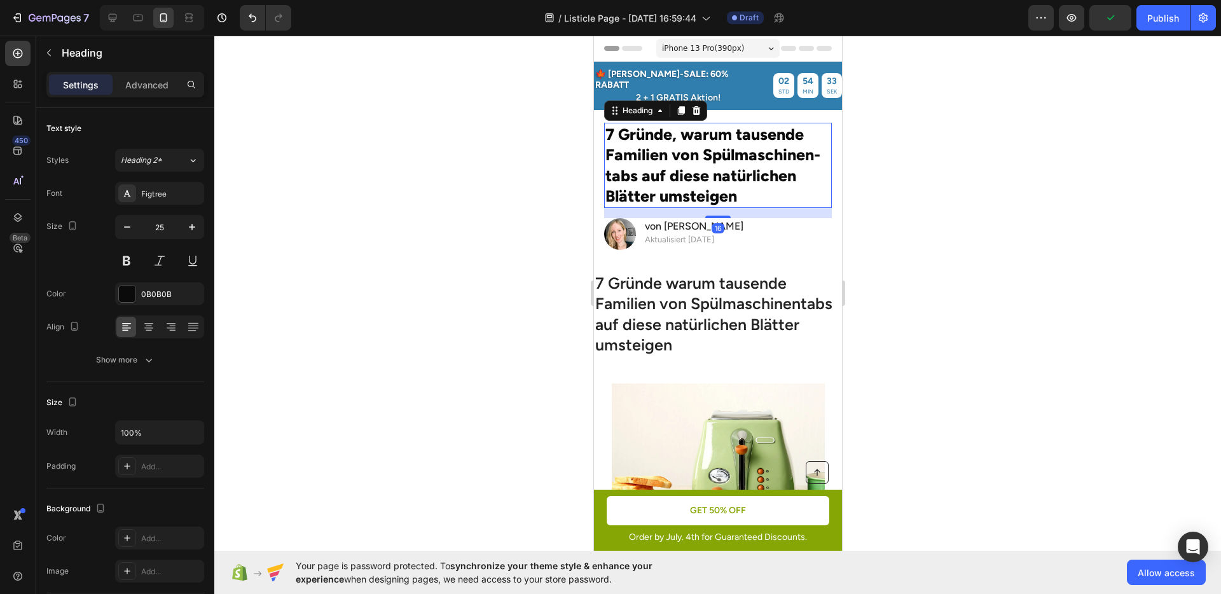
click at [777, 160] on p "7 Gründe, warum tausende Familien von Spülmaschinen-tabs auf diese natürlichen …" at bounding box center [717, 165] width 225 height 83
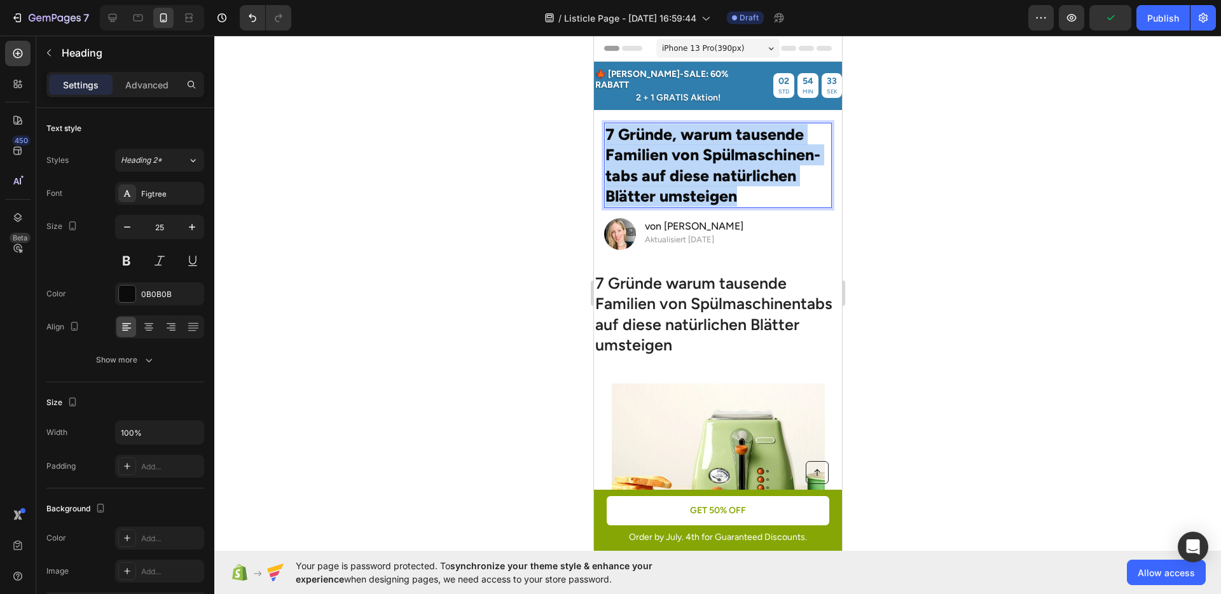
click at [777, 160] on p "7 Gründe, warum tausende Familien von Spülmaschinen-tabs auf diese natürlichen …" at bounding box center [717, 165] width 225 height 83
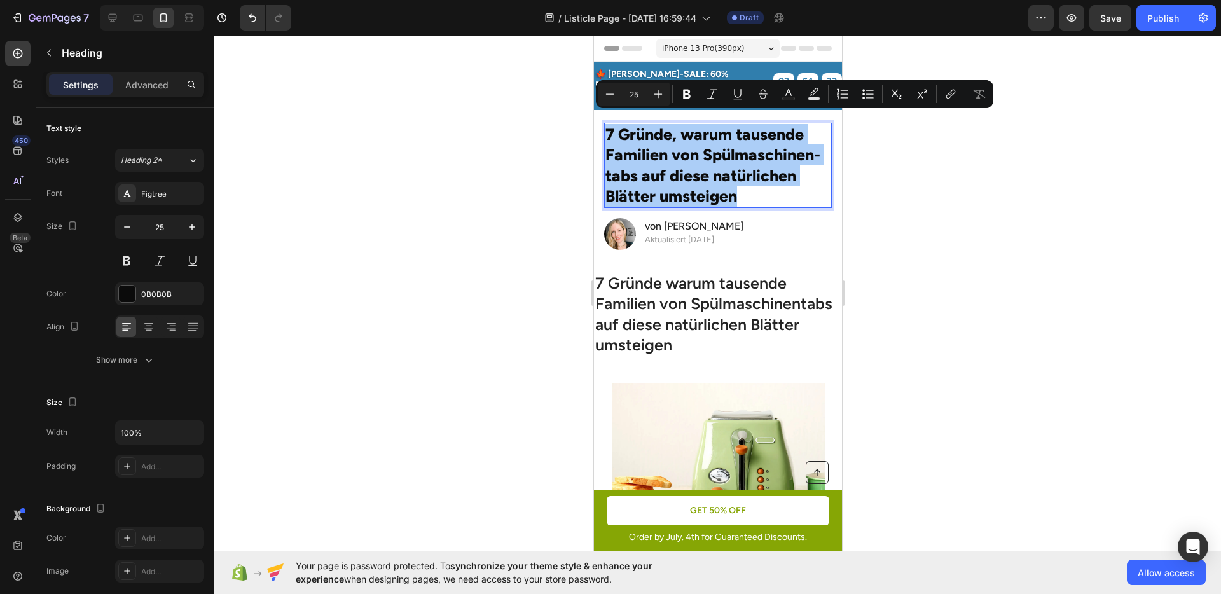
click at [994, 203] on div at bounding box center [717, 315] width 1007 height 559
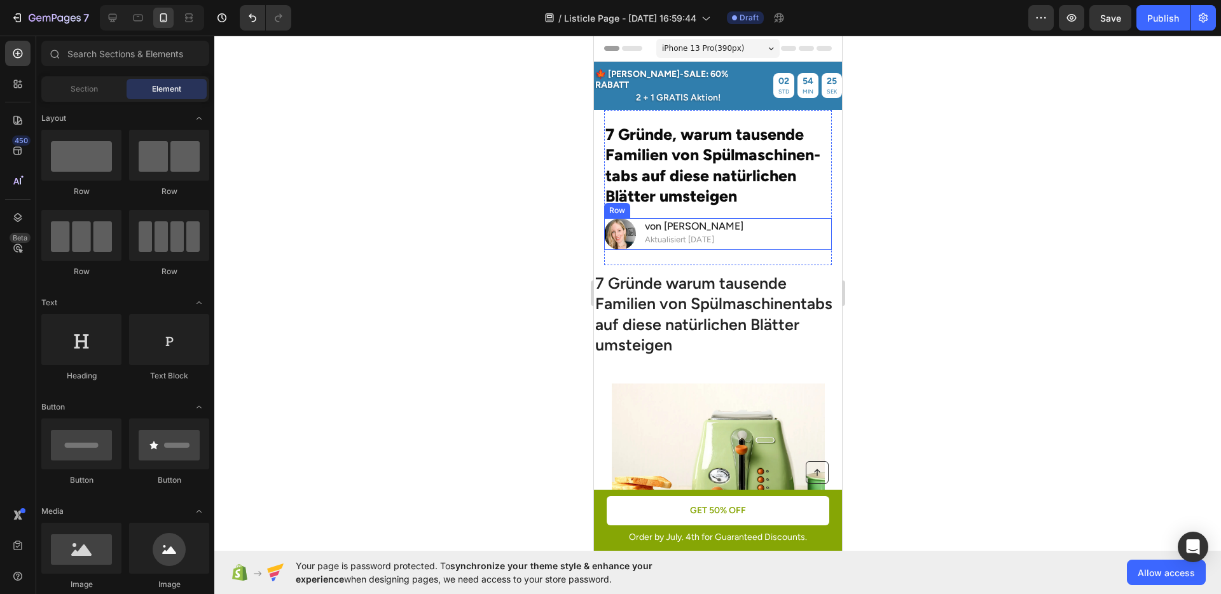
click at [741, 191] on p "7 Gründe, warum tausende Familien von Spülmaschinen-tabs auf diese natürlichen …" at bounding box center [717, 165] width 225 height 83
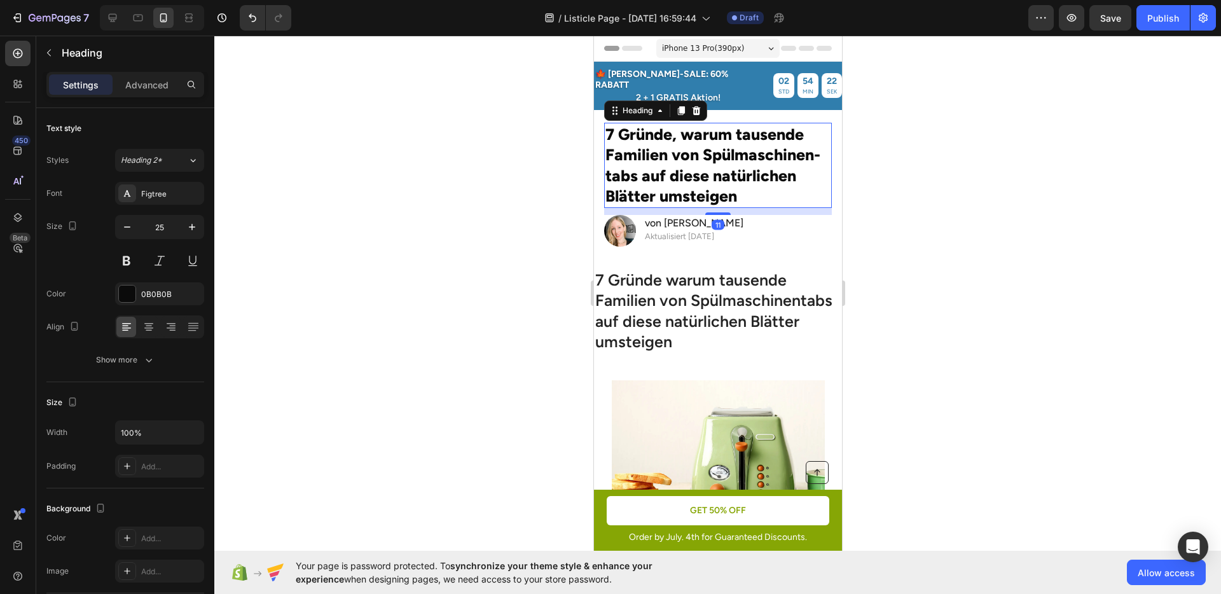
drag, startPoint x: 720, startPoint y: 207, endPoint x: 758, endPoint y: 215, distance: 39.7
click at [721, 212] on div at bounding box center [717, 213] width 25 height 3
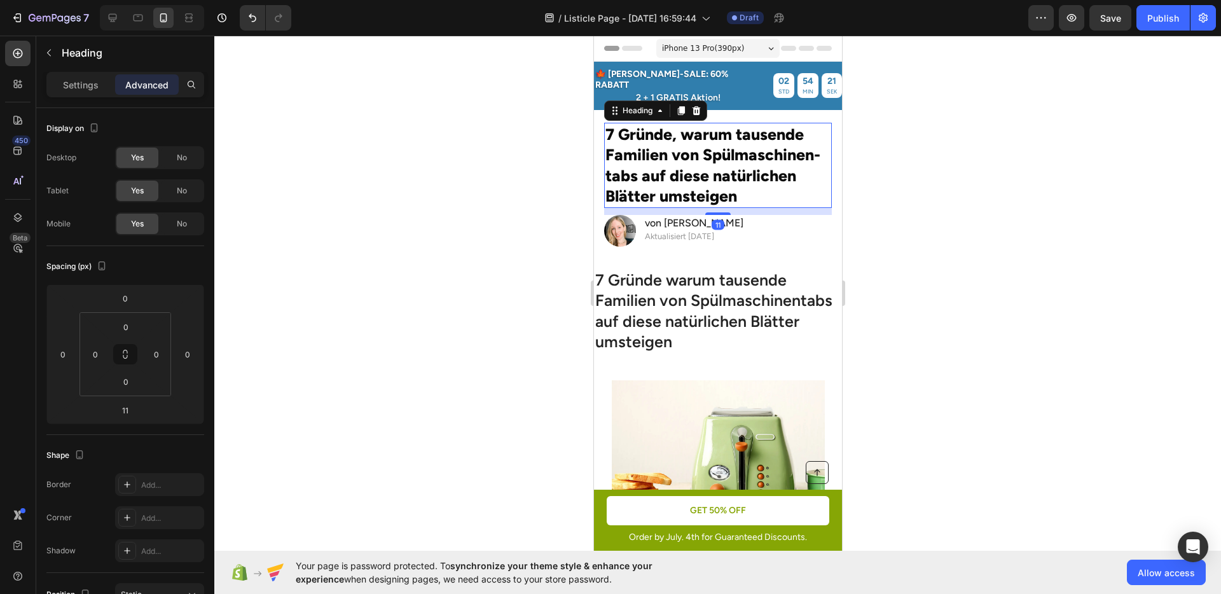
click at [942, 241] on div at bounding box center [717, 315] width 1007 height 559
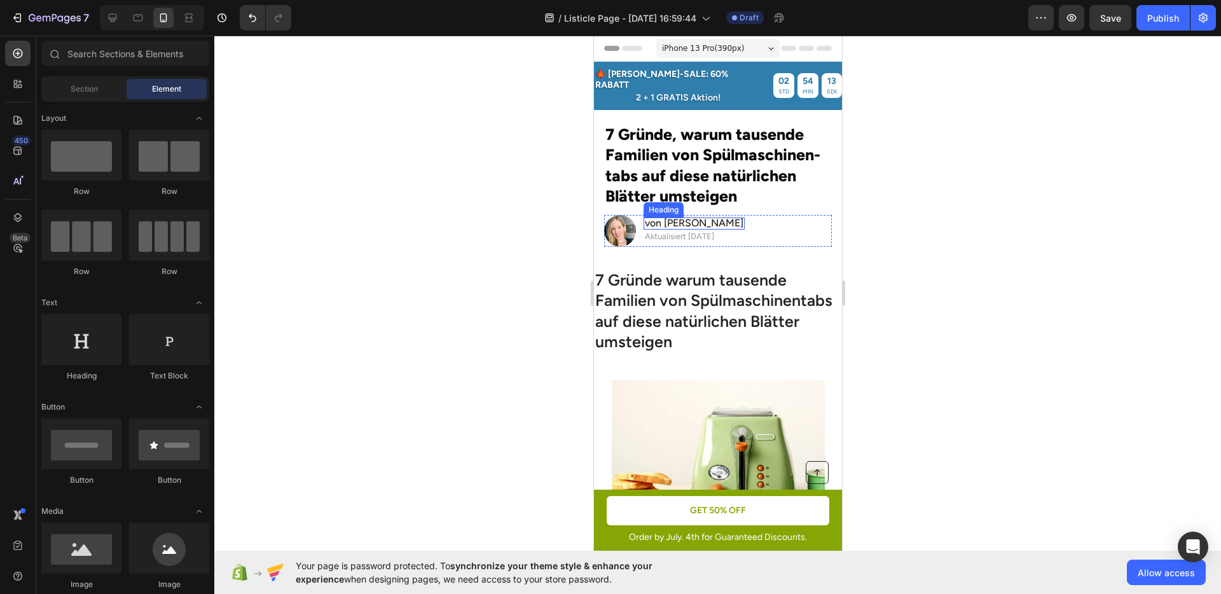
click at [685, 217] on span "von [PERSON_NAME]" at bounding box center [693, 223] width 99 height 12
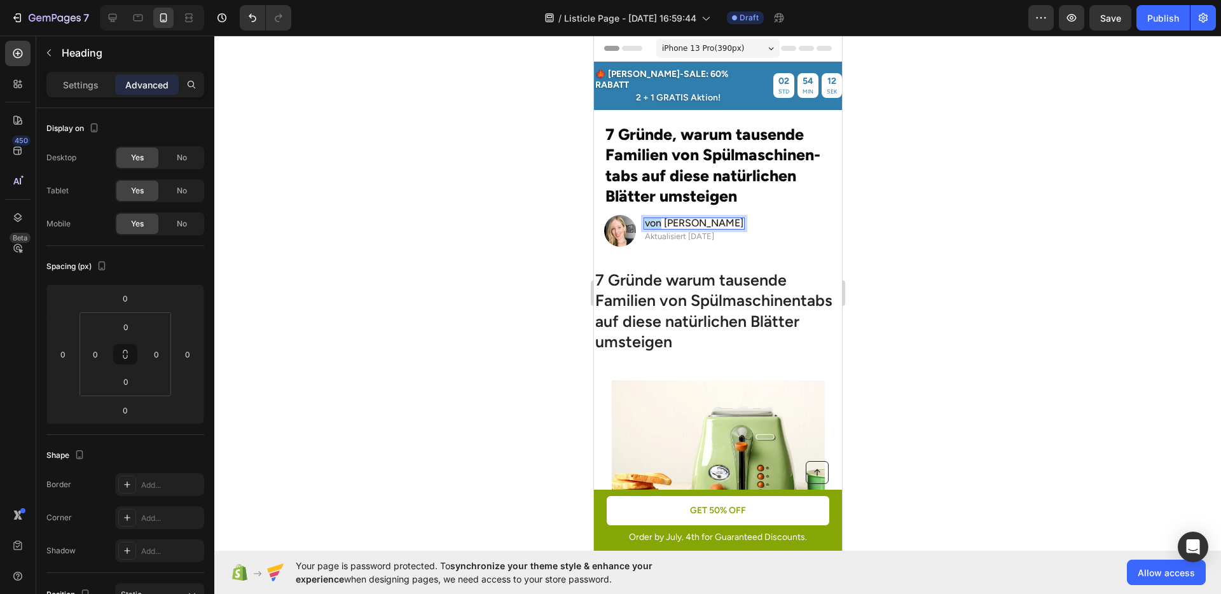
click at [649, 217] on span "von Julia M." at bounding box center [693, 223] width 99 height 12
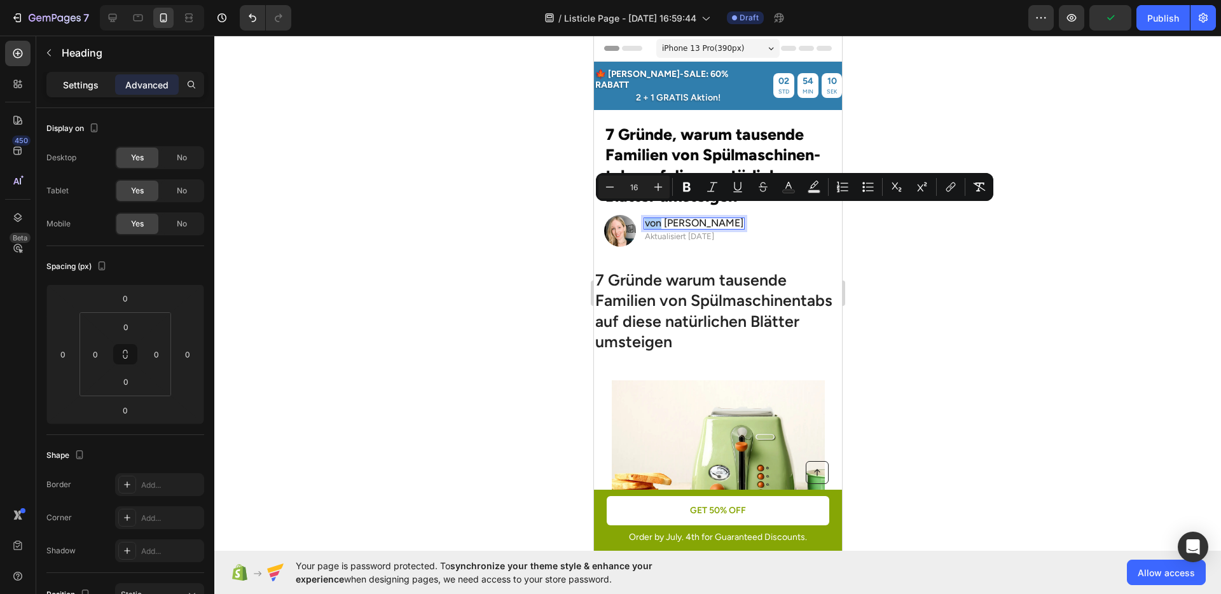
click at [87, 78] on p "Settings" at bounding box center [81, 84] width 36 height 13
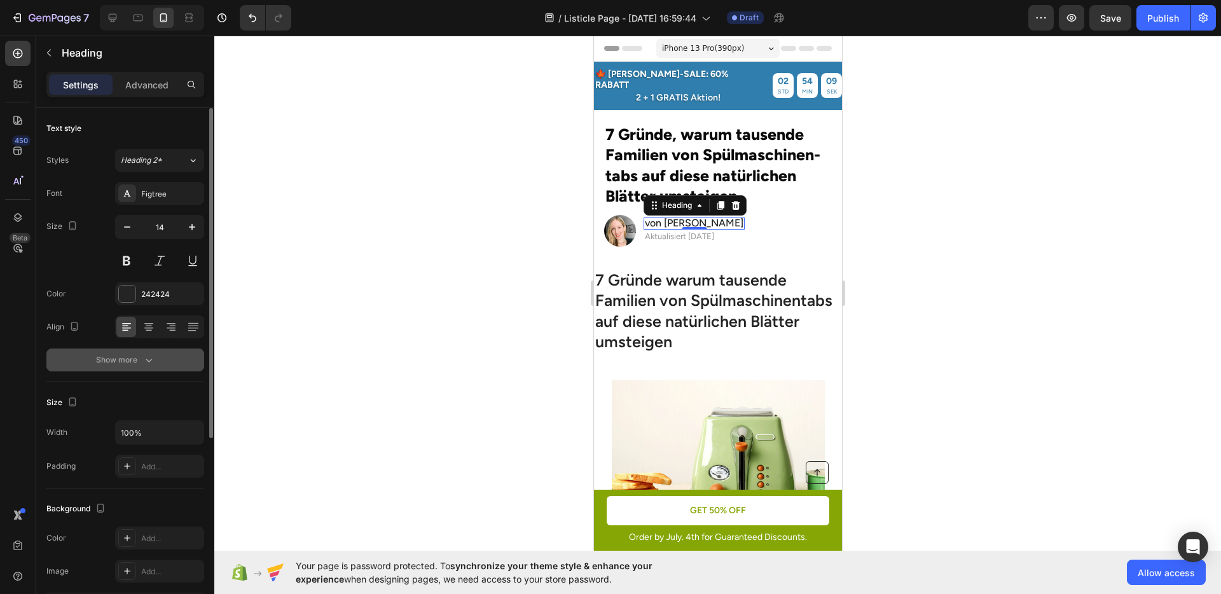
click at [156, 362] on button "Show more" at bounding box center [125, 360] width 158 height 23
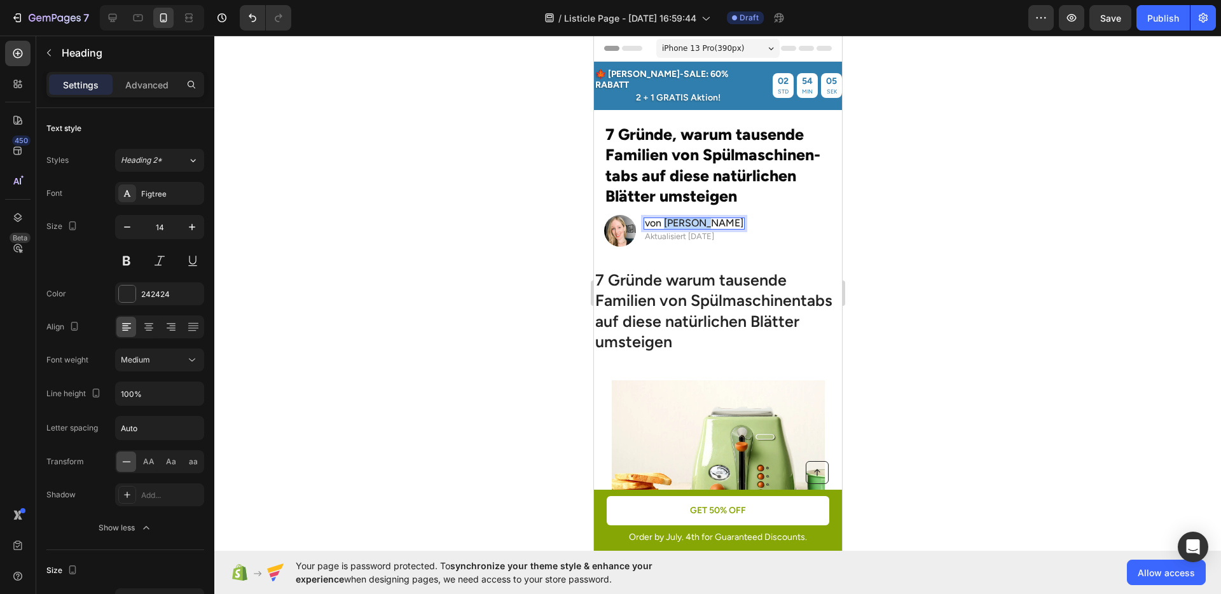
drag, startPoint x: 707, startPoint y: 212, endPoint x: 665, endPoint y: 212, distance: 42.0
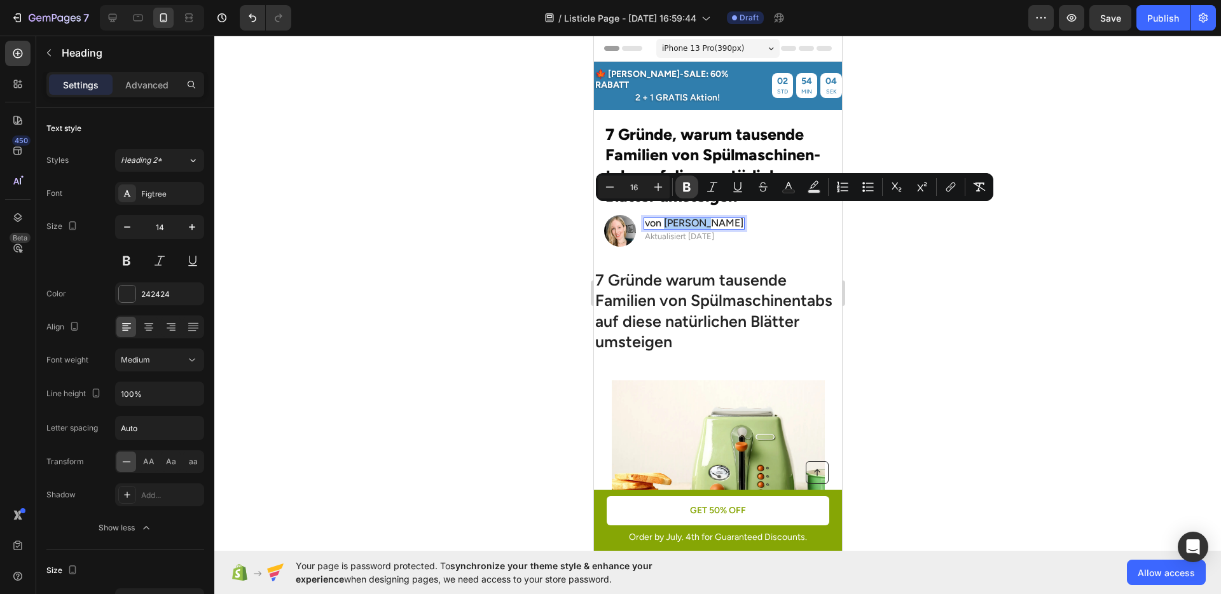
click at [686, 191] on icon "Editor contextual toolbar" at bounding box center [687, 188] width 8 height 10
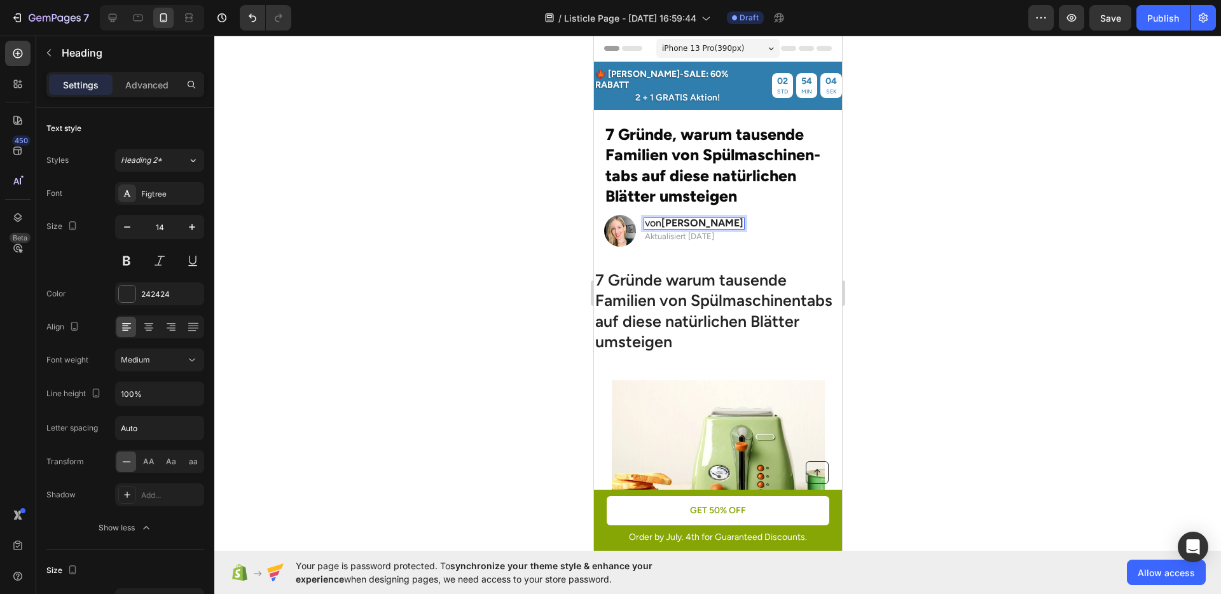
click at [699, 217] on strong "Julia M." at bounding box center [702, 223] width 82 height 12
click at [953, 275] on div at bounding box center [717, 315] width 1007 height 559
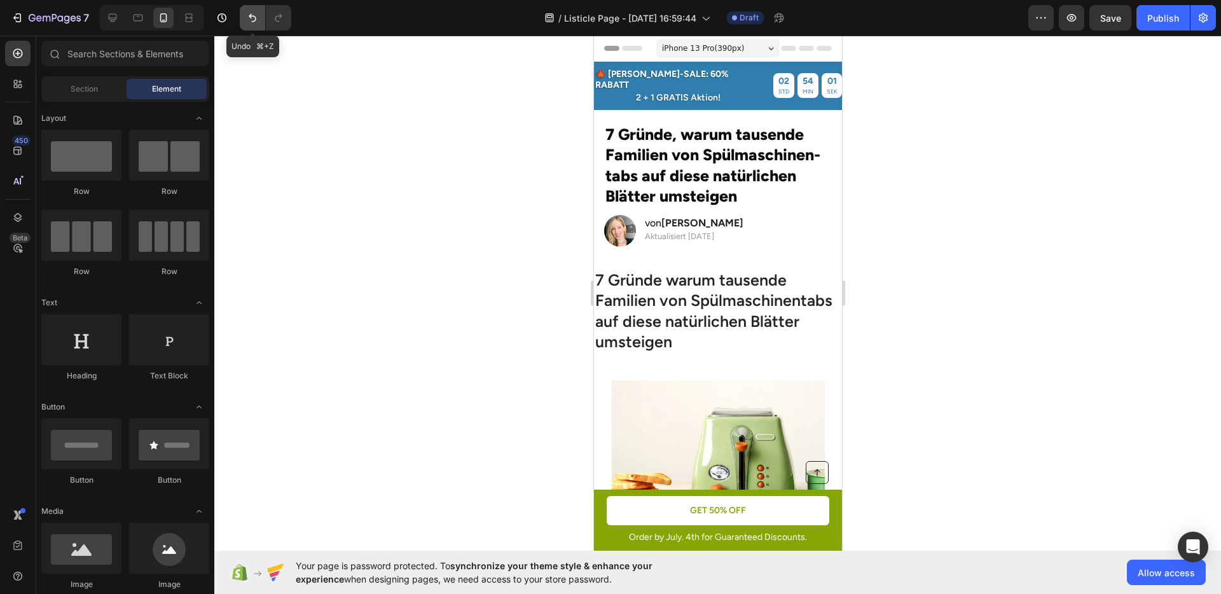
click at [249, 24] on icon "Undo/Redo" at bounding box center [252, 17] width 13 height 13
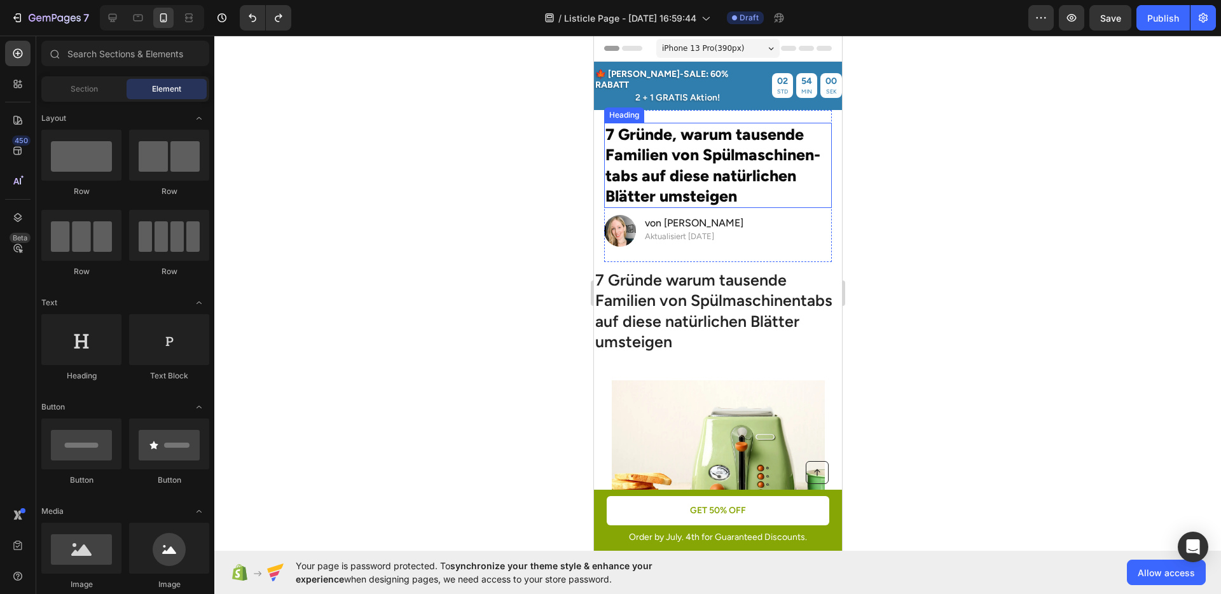
click at [980, 216] on div at bounding box center [717, 315] width 1007 height 559
click at [111, 23] on icon at bounding box center [112, 17] width 13 height 13
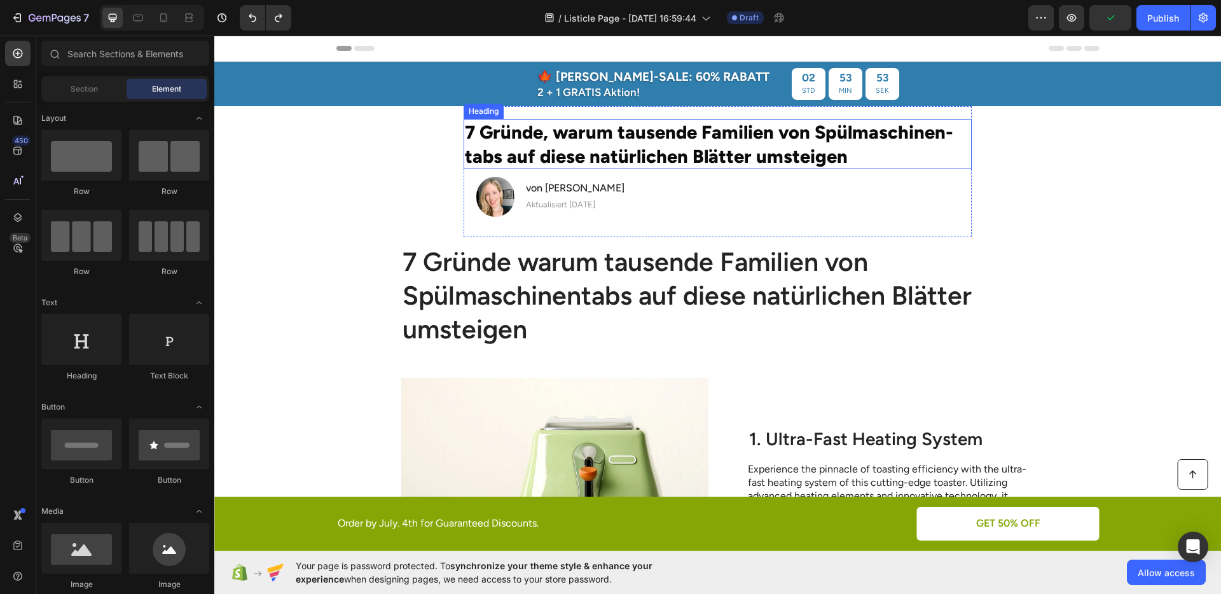
click at [800, 148] on p "7 Gründe, warum tausende Familien von Spülmaschinen-tabs auf diese natürlichen …" at bounding box center [717, 144] width 505 height 48
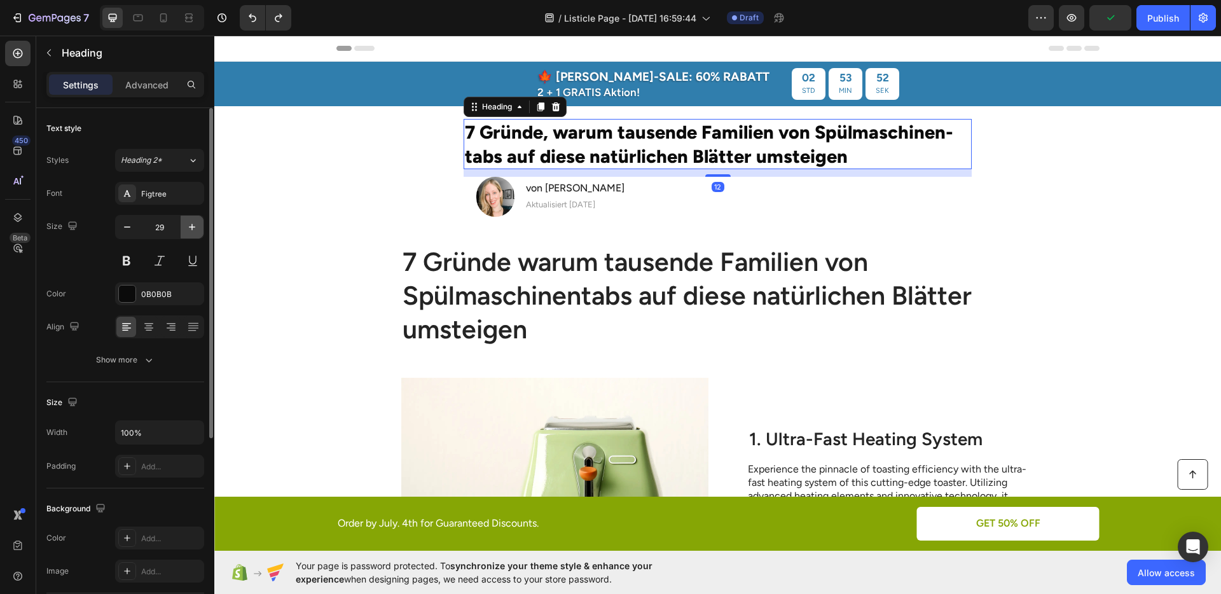
click at [188, 226] on icon "button" at bounding box center [192, 227] width 13 height 13
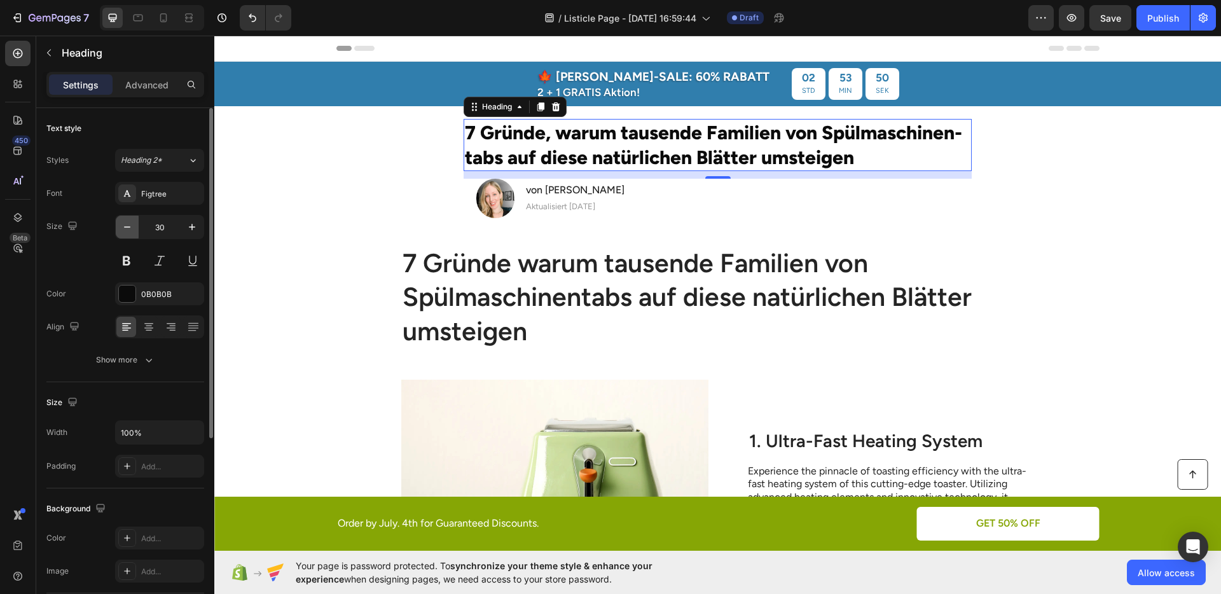
click at [128, 226] on icon "button" at bounding box center [127, 226] width 6 height 1
type input "29"
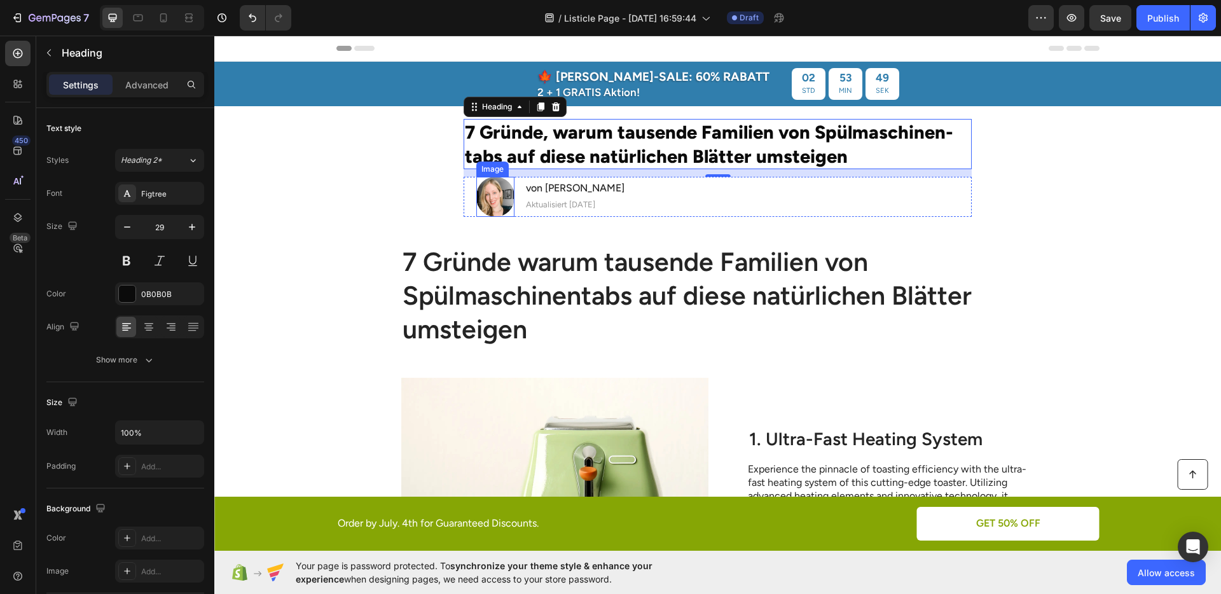
click at [484, 203] on img at bounding box center [495, 196] width 38 height 39
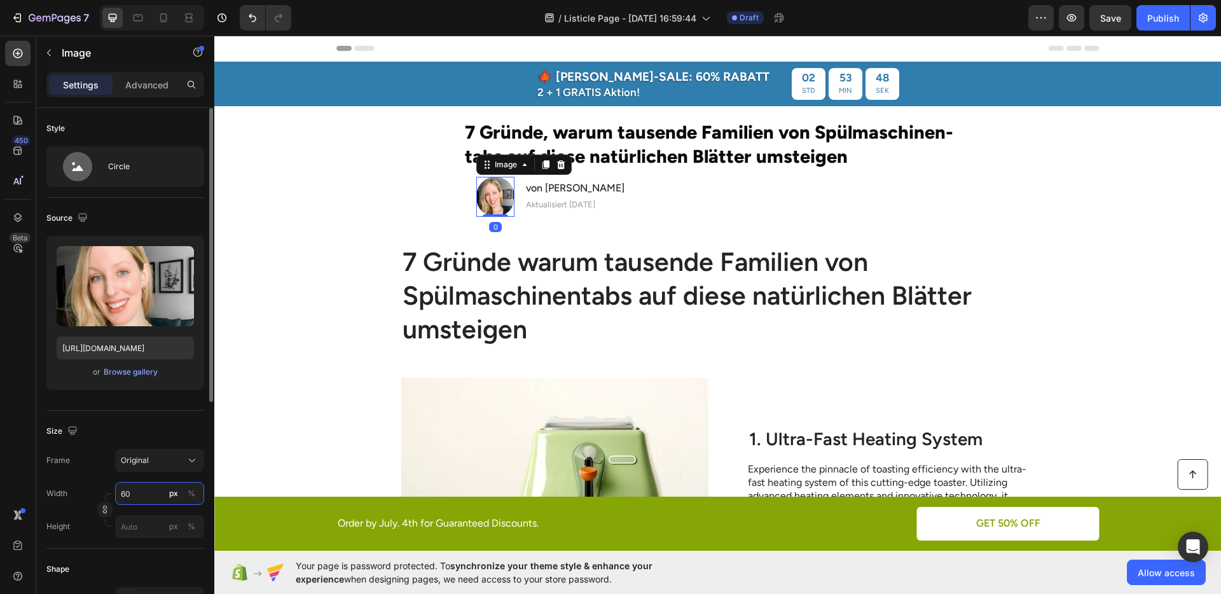
click at [139, 495] on input "60" at bounding box center [159, 493] width 89 height 23
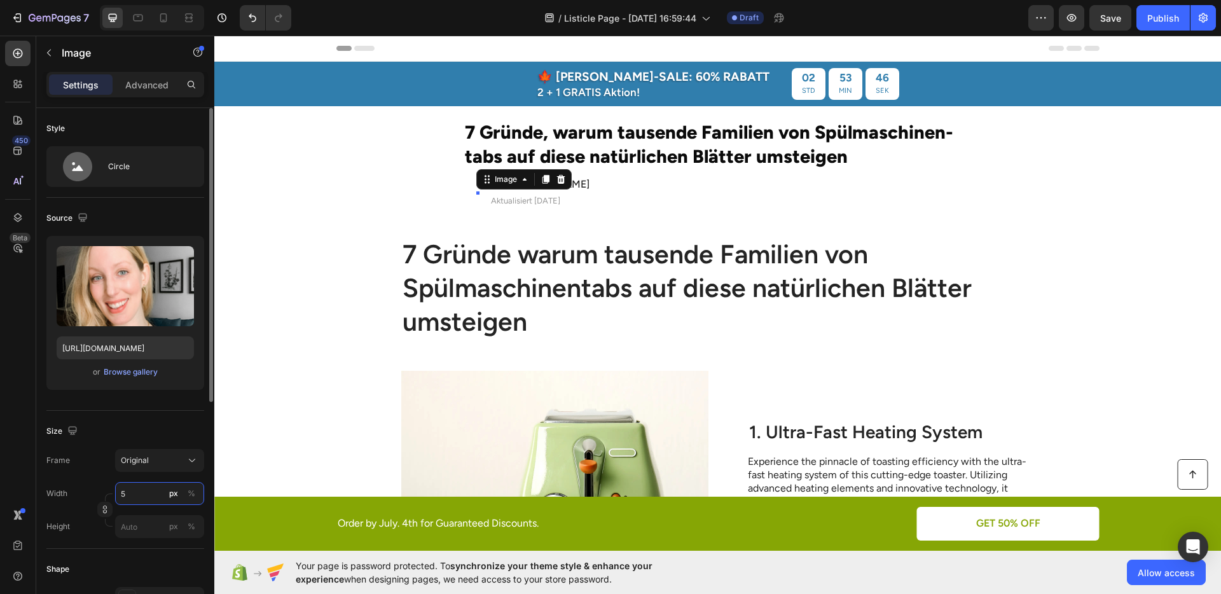
type input "55"
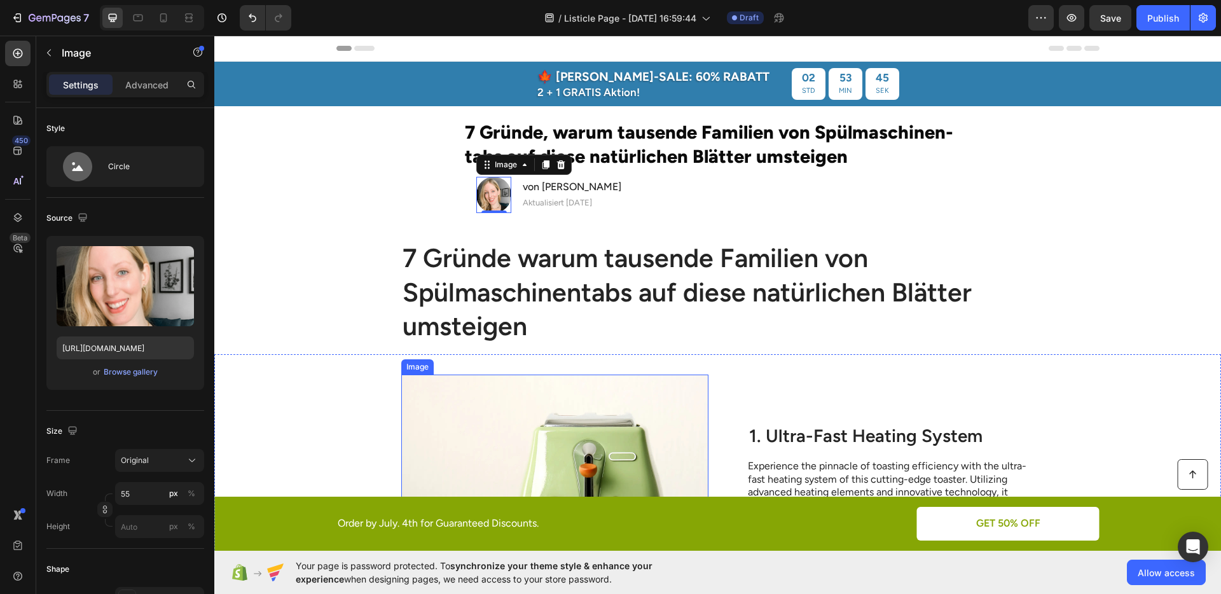
click at [448, 427] on img at bounding box center [554, 496] width 307 height 242
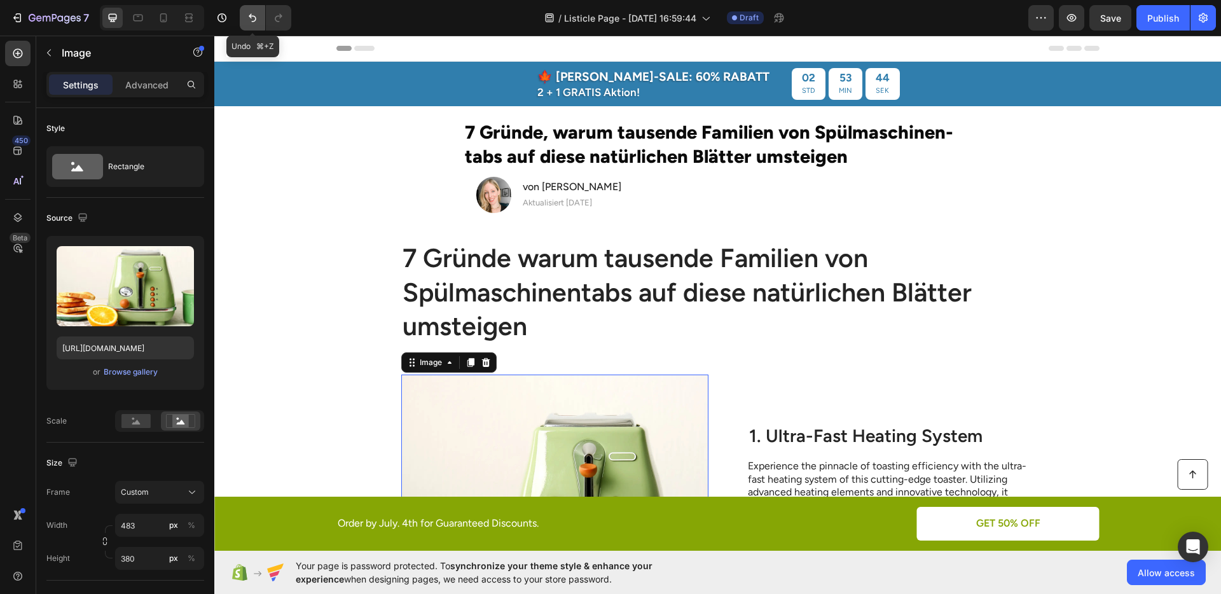
click at [241, 11] on button "Undo/Redo" at bounding box center [252, 17] width 25 height 25
click at [245, 13] on button "Undo/Redo" at bounding box center [252, 17] width 25 height 25
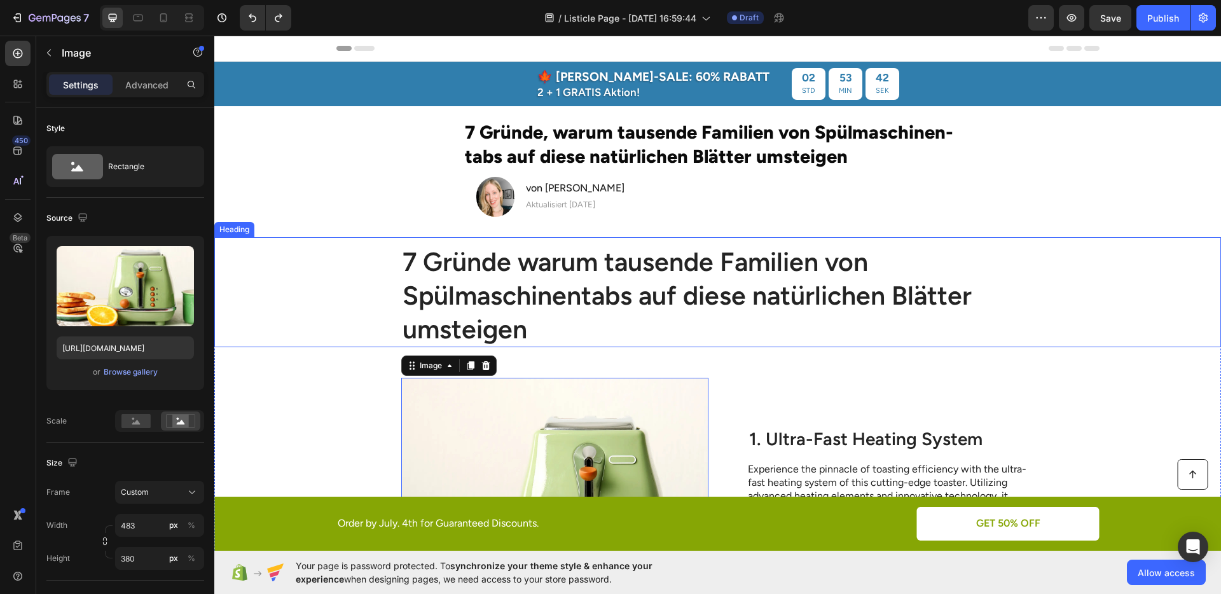
click at [342, 250] on div "7 Gründe warum tausende Familien von Spülmaschinentabs auf diese natürlichen Bl…" at bounding box center [718, 296] width 982 height 104
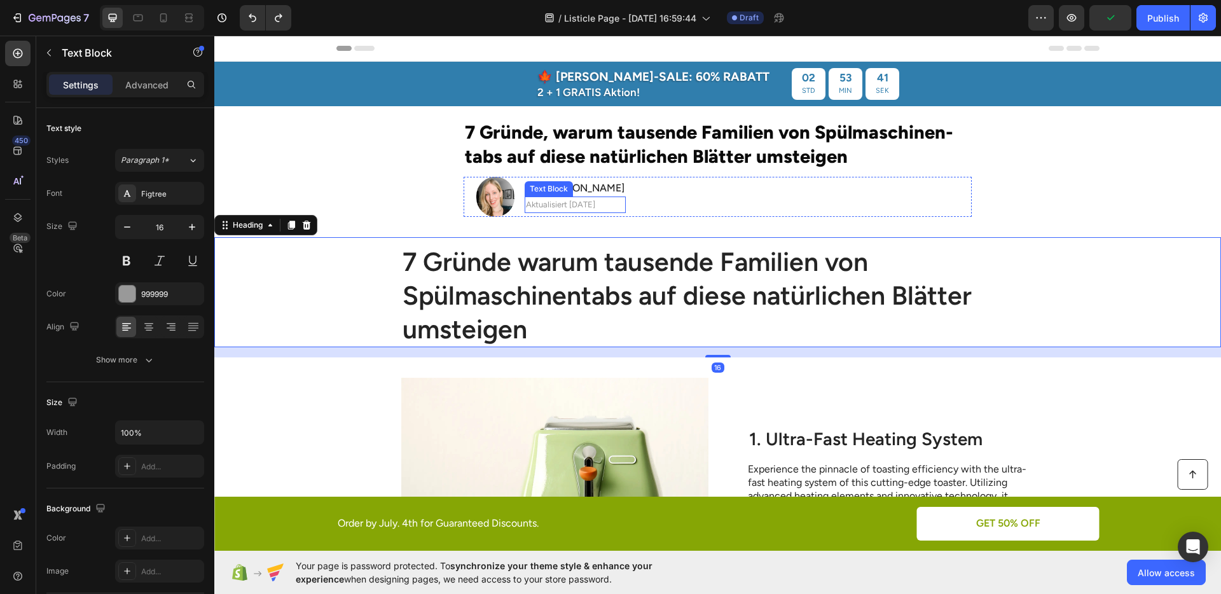
click at [574, 204] on span "Aktualisiert vor 2 Tagen" at bounding box center [560, 205] width 69 height 10
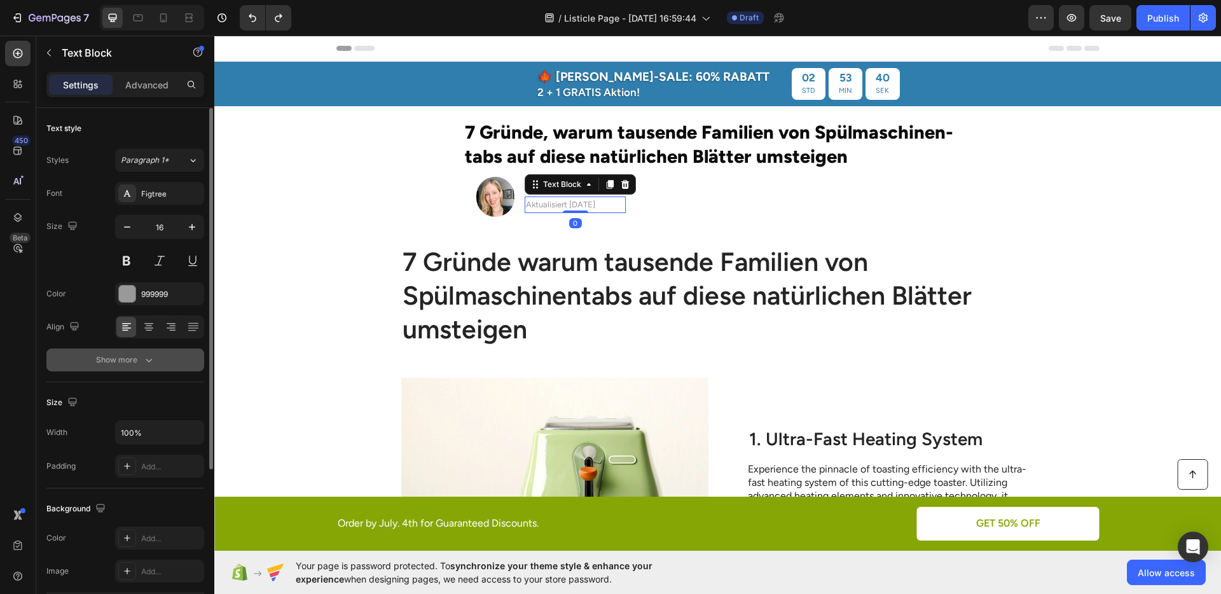
click at [131, 352] on button "Show more" at bounding box center [125, 360] width 158 height 23
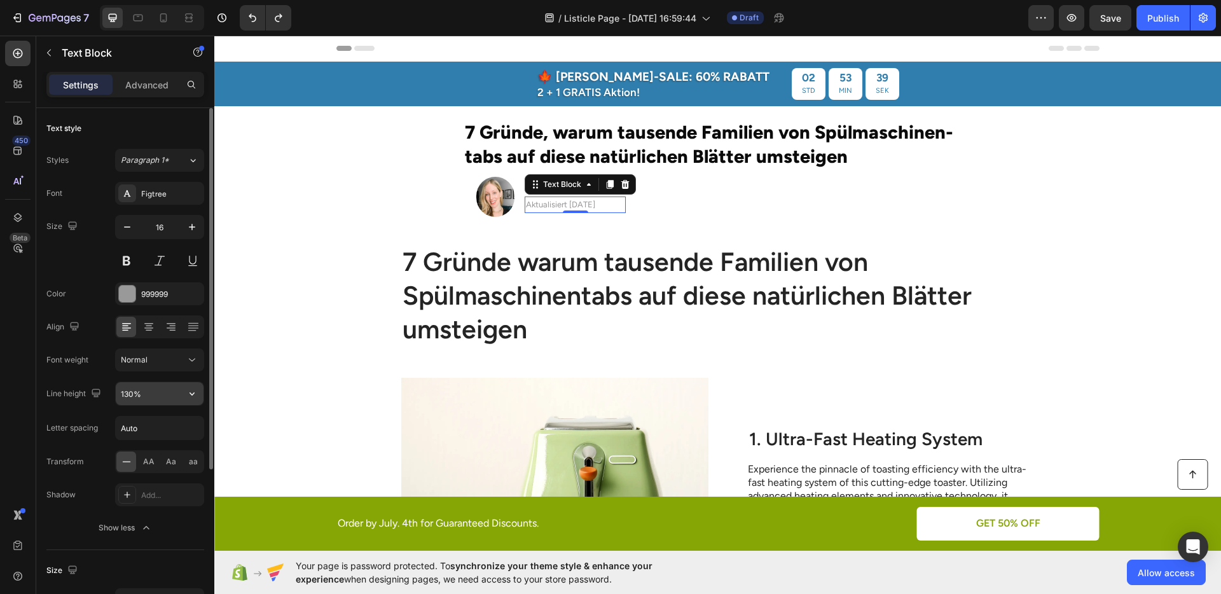
click at [123, 394] on input "130%" at bounding box center [160, 393] width 88 height 23
type input "100%"
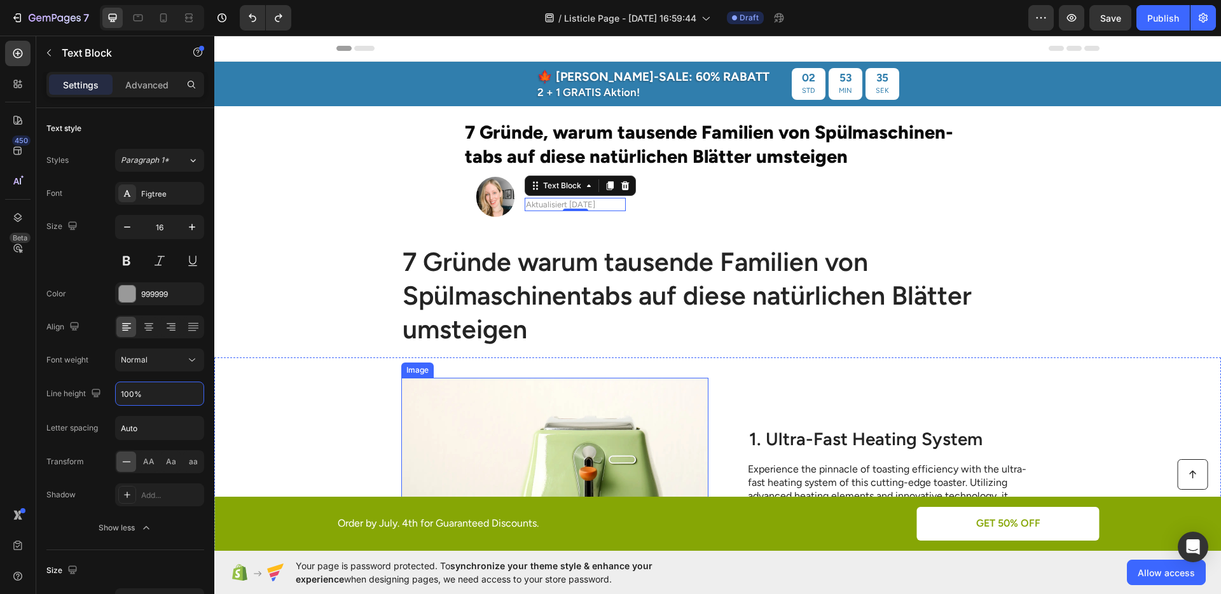
click at [411, 425] on img at bounding box center [554, 499] width 307 height 242
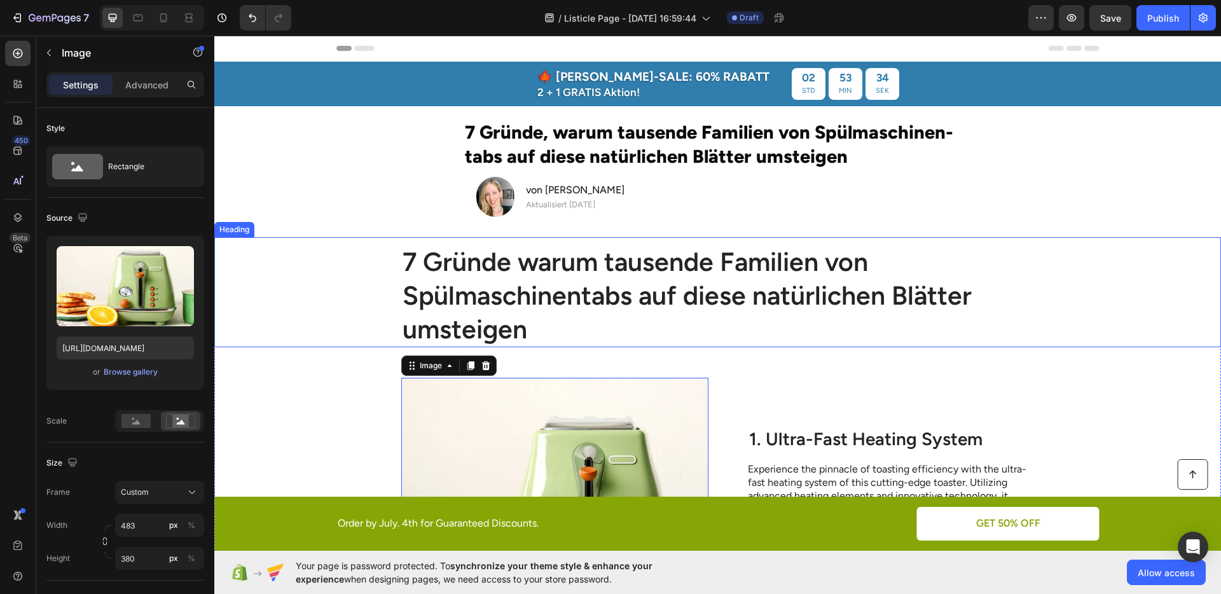
click at [1122, 277] on div "7 Gründe warum tausende Familien von Spülmaschinentabs auf diese natürlichen Bl…" at bounding box center [718, 296] width 982 height 104
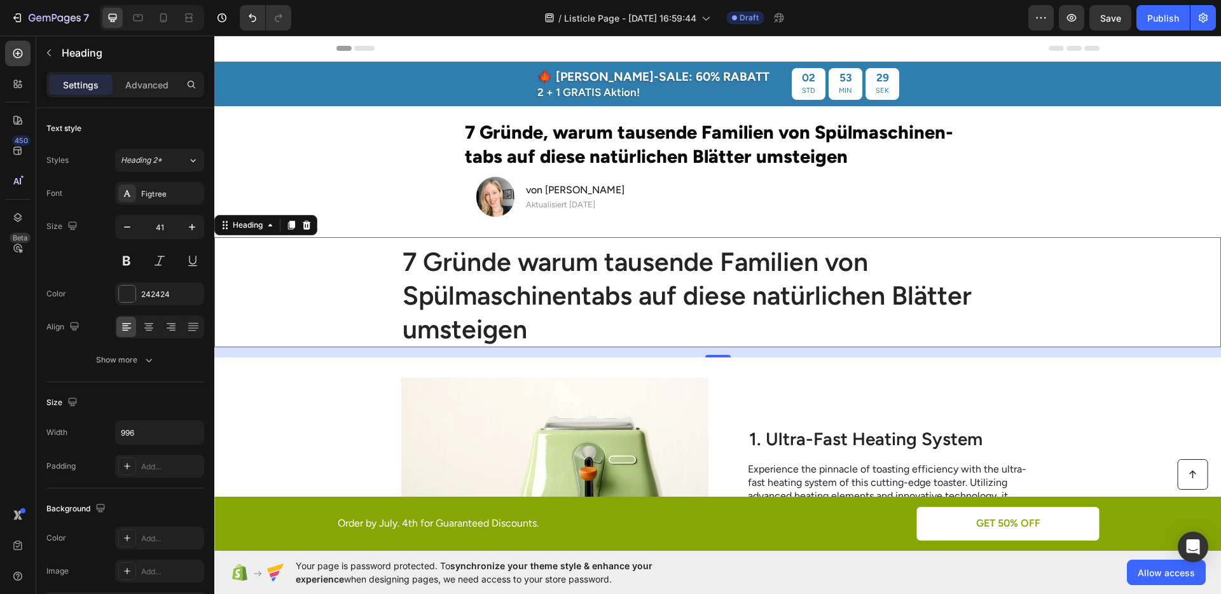
click at [370, 158] on section "7 Gründe, warum tausende Familien von Spülmaschinen-tabs auf diese natürlichen …" at bounding box center [717, 171] width 725 height 131
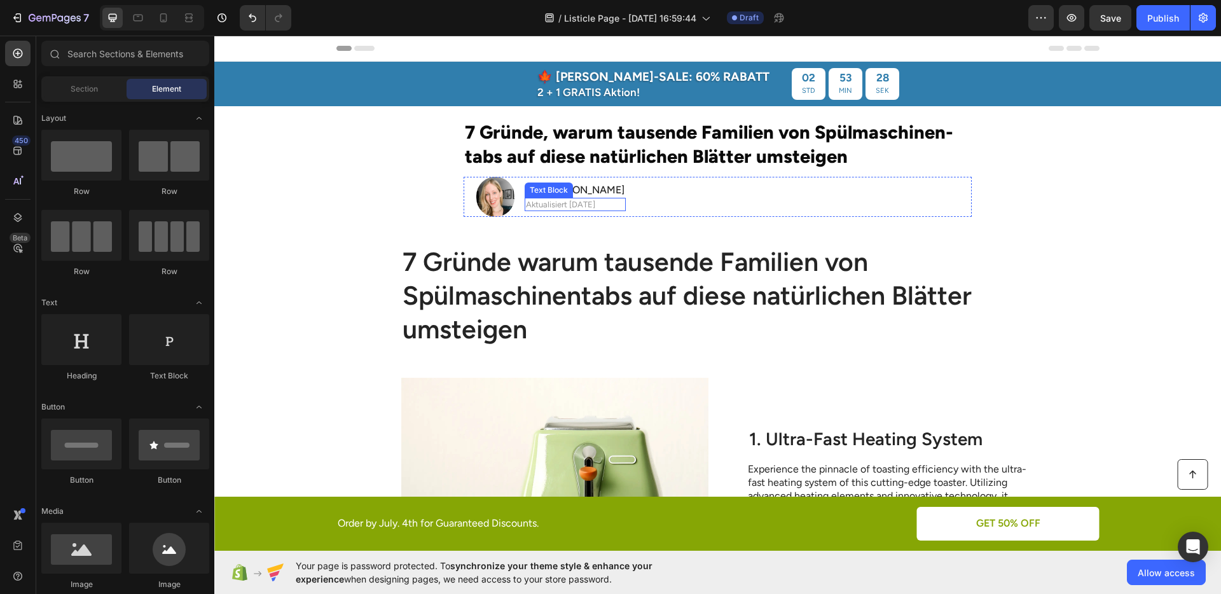
click at [565, 201] on span "Aktualisiert vor 2 Tagen" at bounding box center [560, 205] width 69 height 10
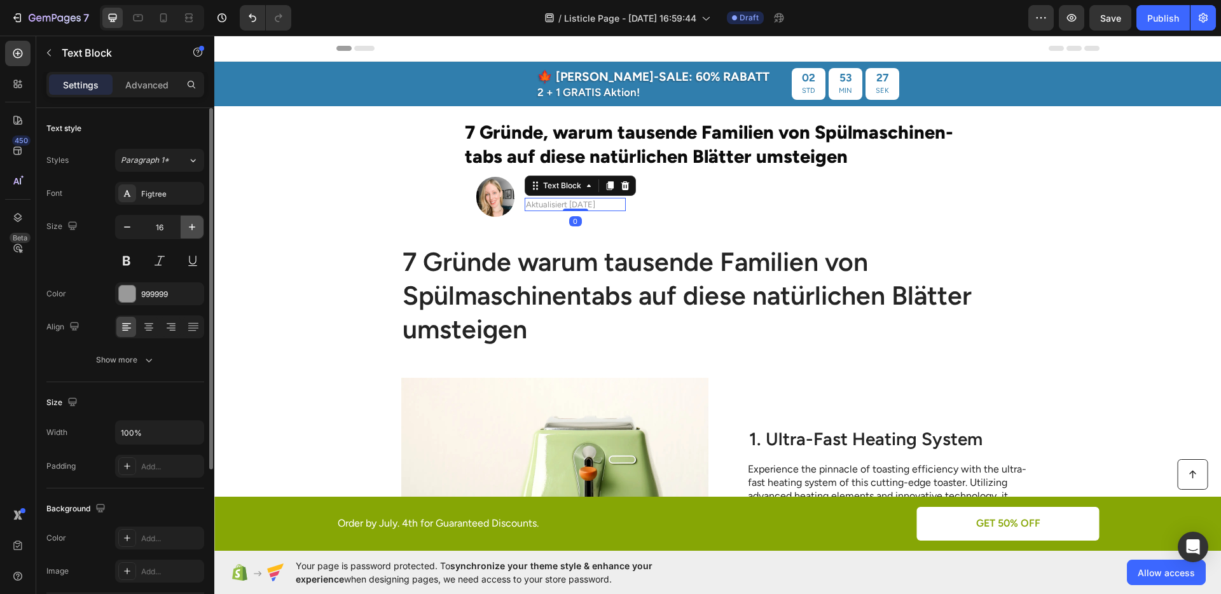
click at [189, 231] on icon "button" at bounding box center [192, 227] width 13 height 13
click at [125, 230] on icon "button" at bounding box center [127, 227] width 13 height 13
type input "16"
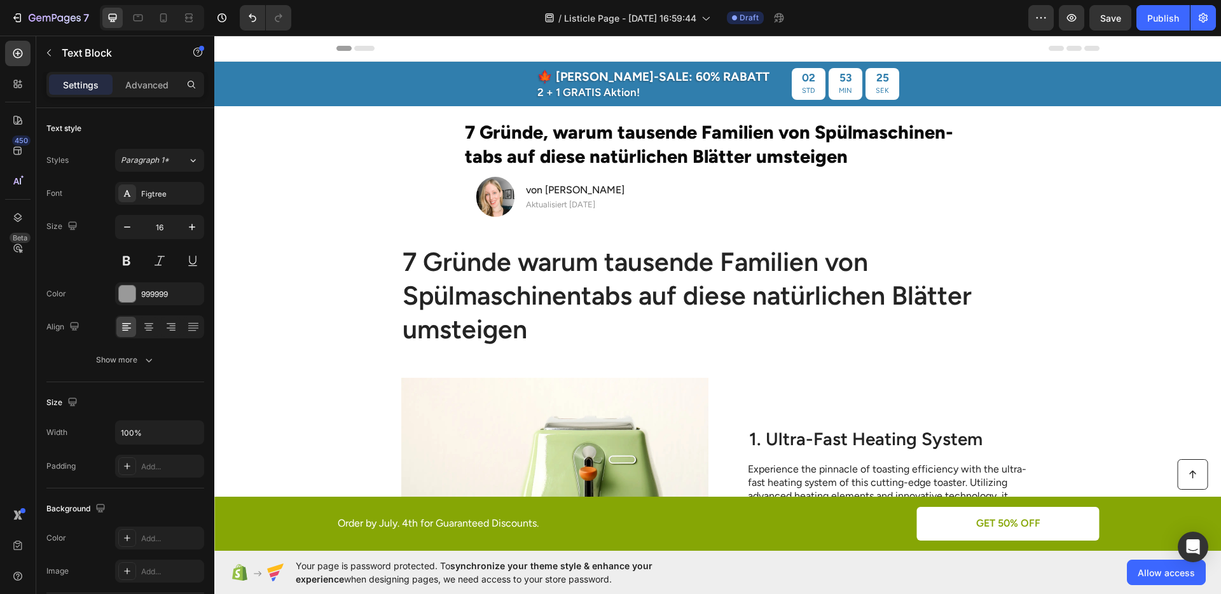
click at [359, 213] on section "7 Gründe, warum tausende Familien von Spülmaschinen-tabs auf diese natürlichen …" at bounding box center [717, 171] width 725 height 131
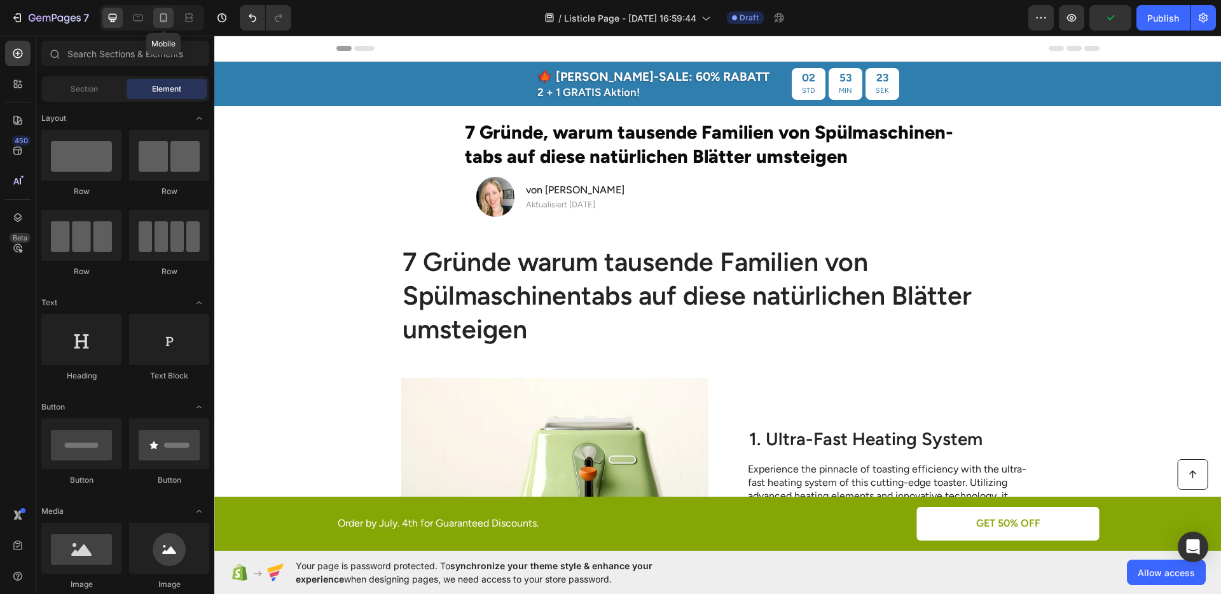
click at [162, 19] on icon at bounding box center [163, 17] width 13 height 13
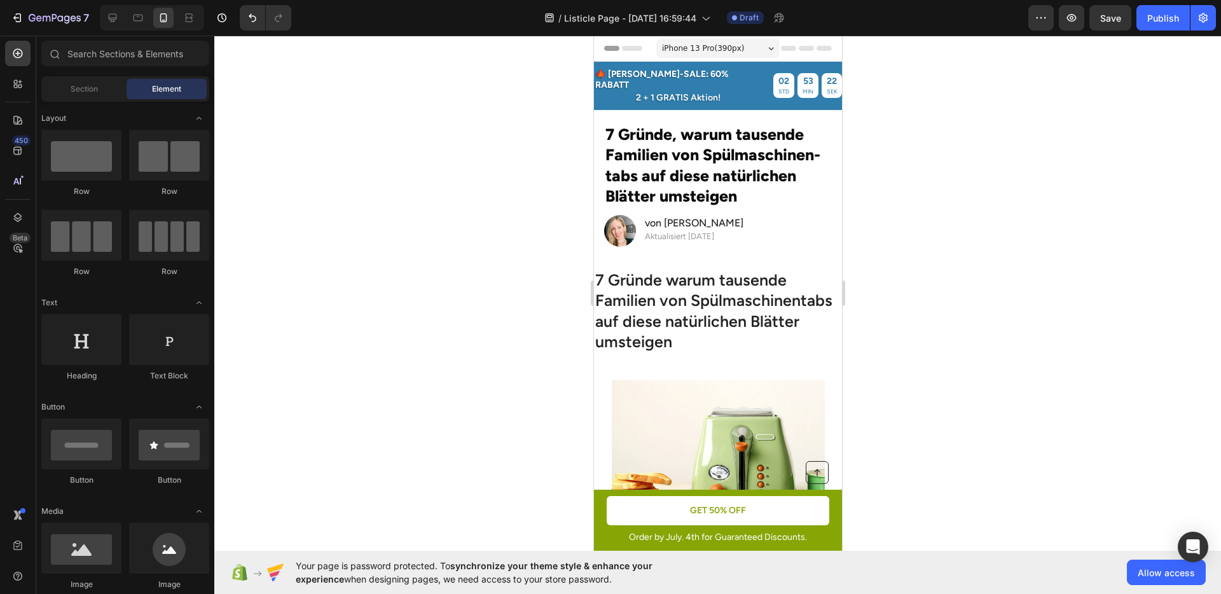
click at [988, 225] on div at bounding box center [717, 315] width 1007 height 559
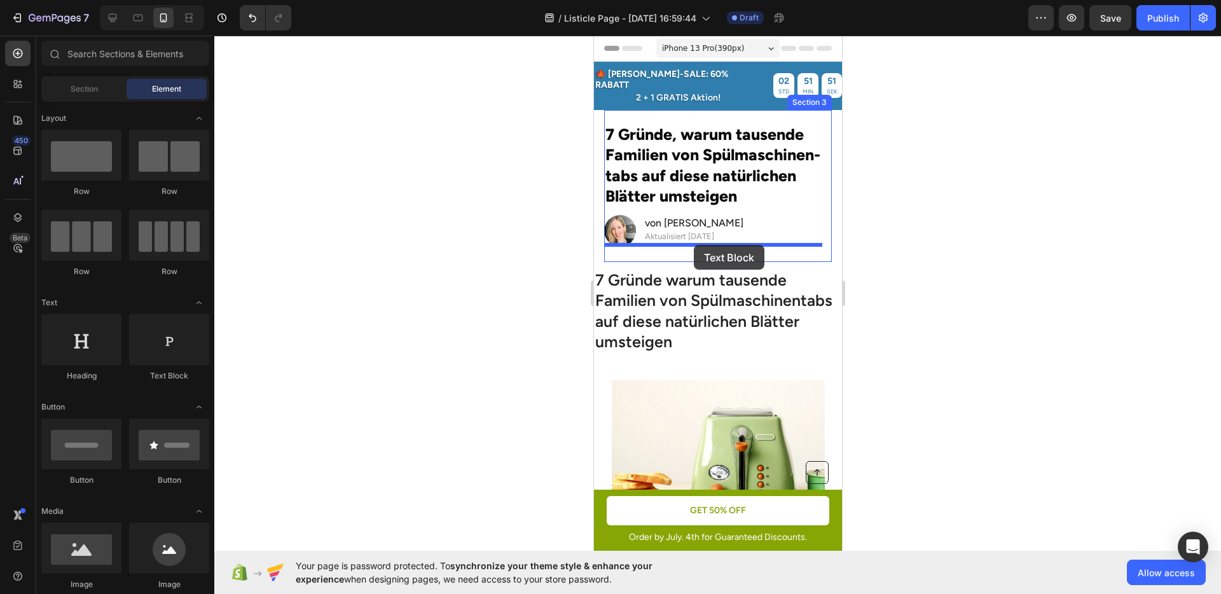
drag, startPoint x: 765, startPoint y: 369, endPoint x: 693, endPoint y: 245, distance: 143.4
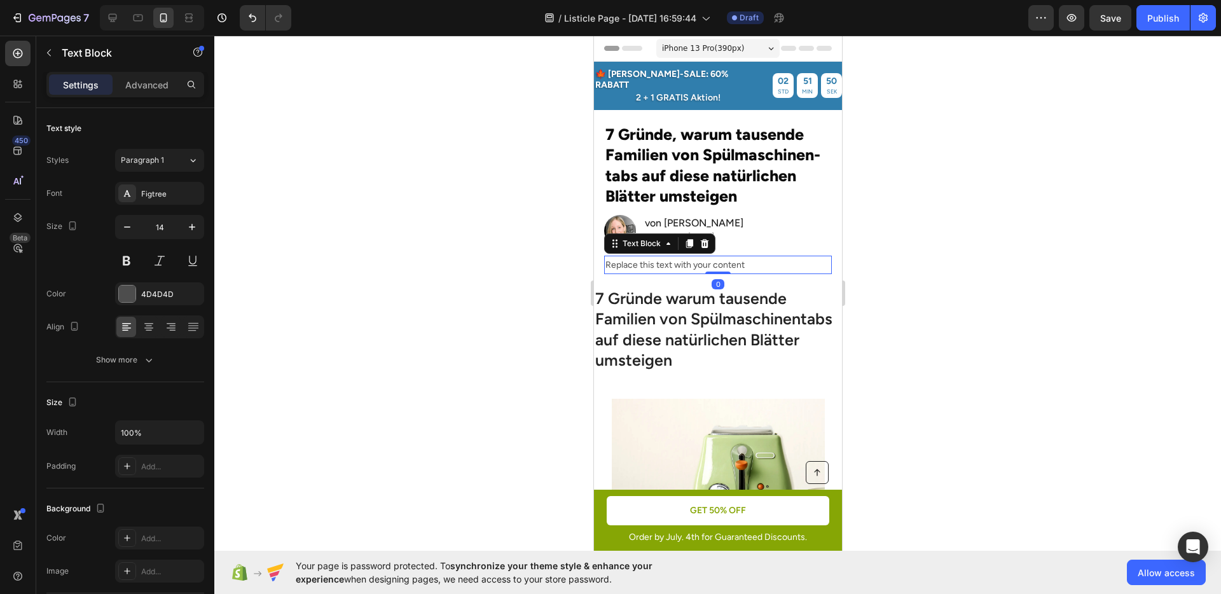
click at [1015, 273] on div at bounding box center [717, 315] width 1007 height 559
click at [700, 257] on div "Replace this text with your content" at bounding box center [718, 265] width 228 height 18
click at [700, 257] on p "Replace this text with your content" at bounding box center [717, 265] width 225 height 16
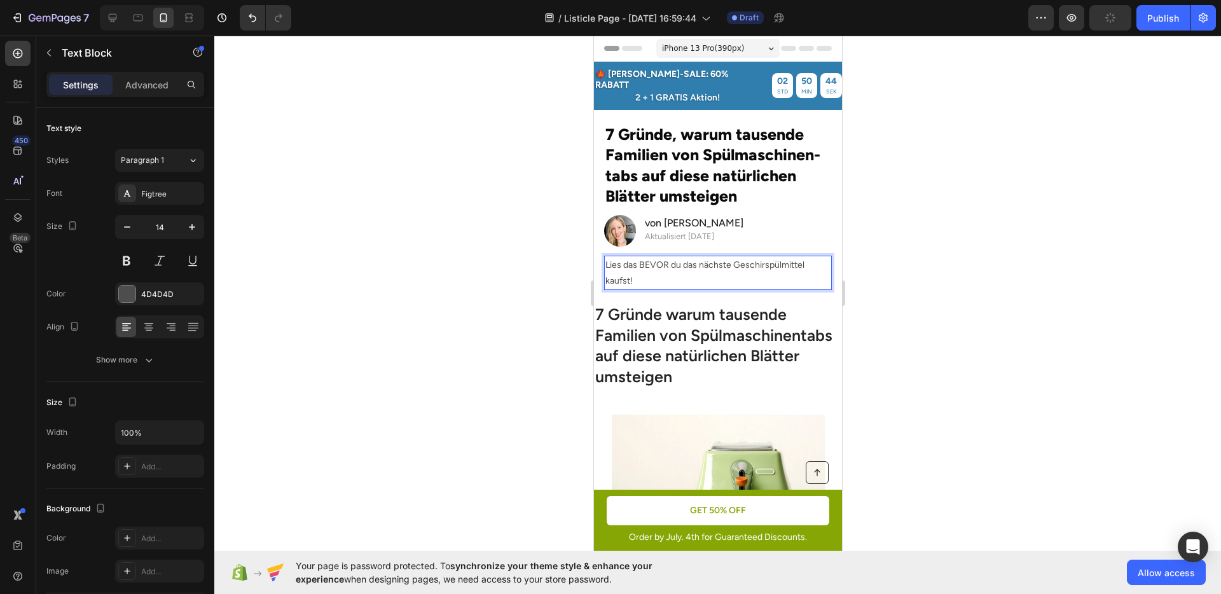
click at [951, 262] on div at bounding box center [717, 315] width 1007 height 559
click at [739, 257] on p "Lies das BEVOR du das nächste Geschirspülmittel kaufst!" at bounding box center [717, 273] width 225 height 32
click at [735, 257] on p "Lies das BEVOR du das nächste Geschirspülmittel kaufst!" at bounding box center [717, 273] width 225 height 32
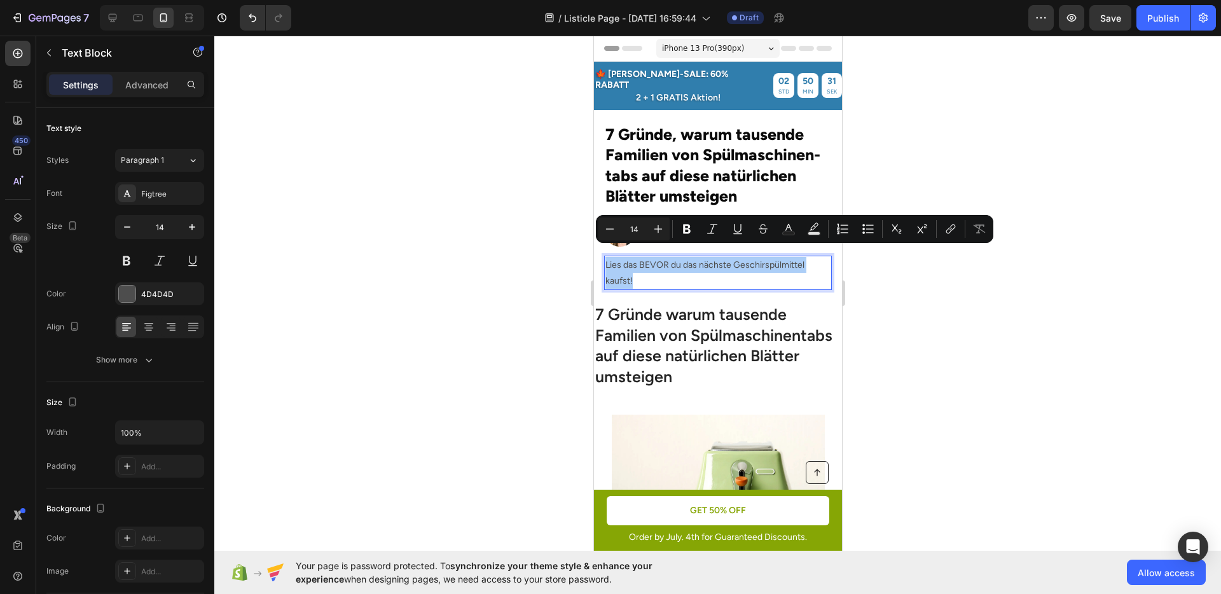
click at [518, 249] on div at bounding box center [717, 315] width 1007 height 559
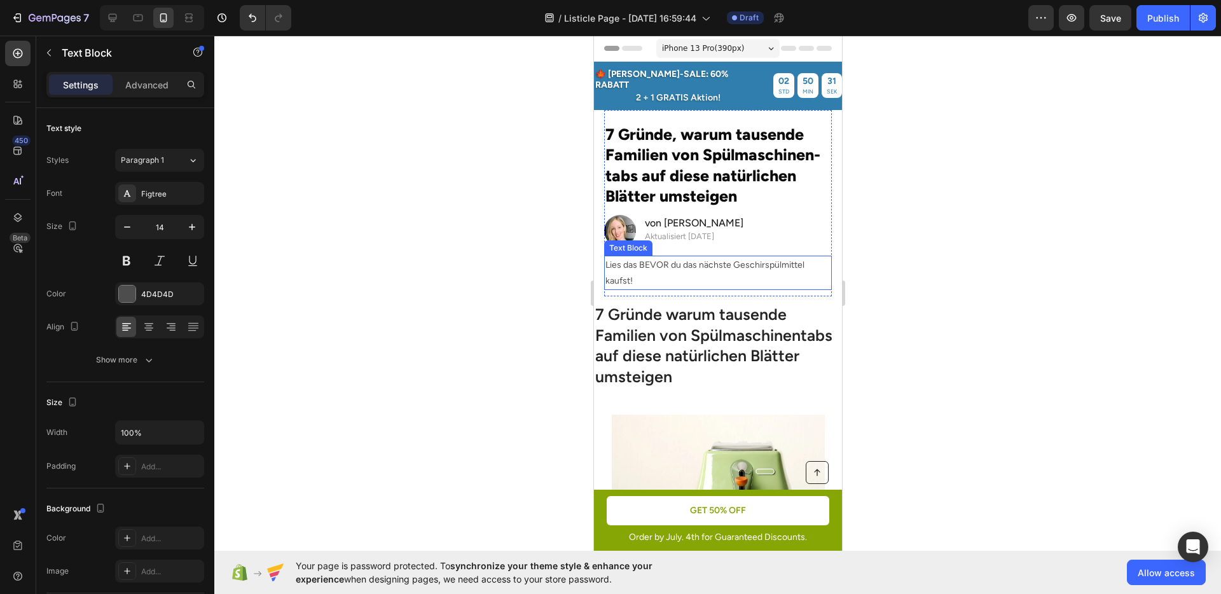
click at [665, 263] on p "Lies das BEVOR du das nächste Geschirspülmittel kaufst!" at bounding box center [717, 273] width 225 height 32
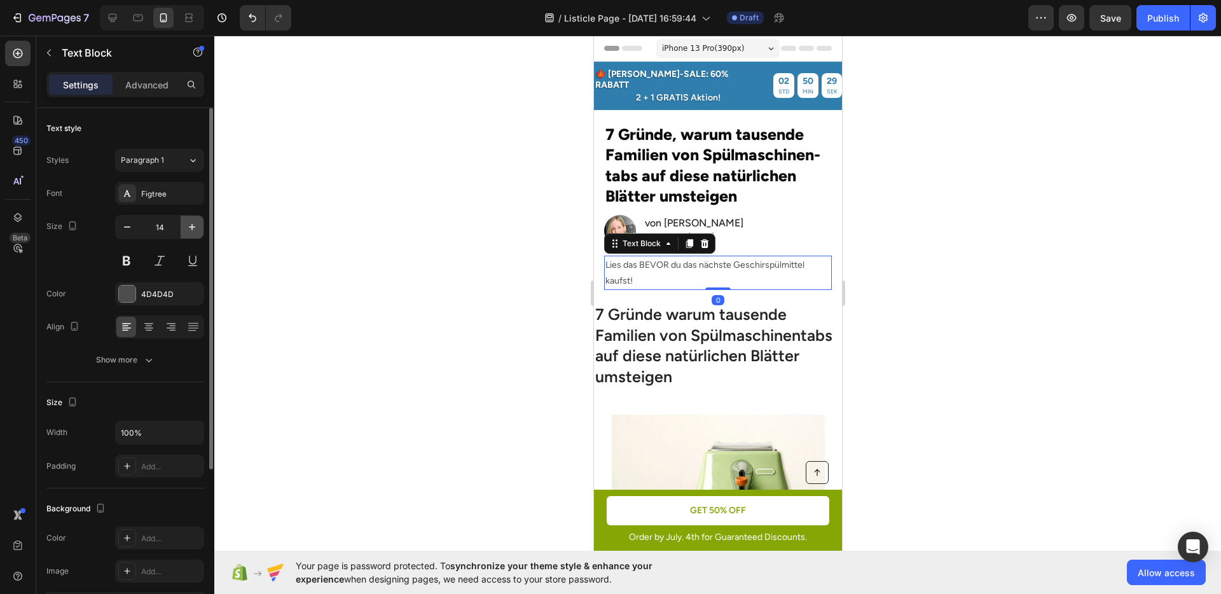
click at [193, 230] on icon "button" at bounding box center [192, 227] width 13 height 13
click at [135, 228] on button "button" at bounding box center [127, 227] width 23 height 23
type input "14"
click at [154, 296] on div "4D4D4D" at bounding box center [159, 294] width 37 height 11
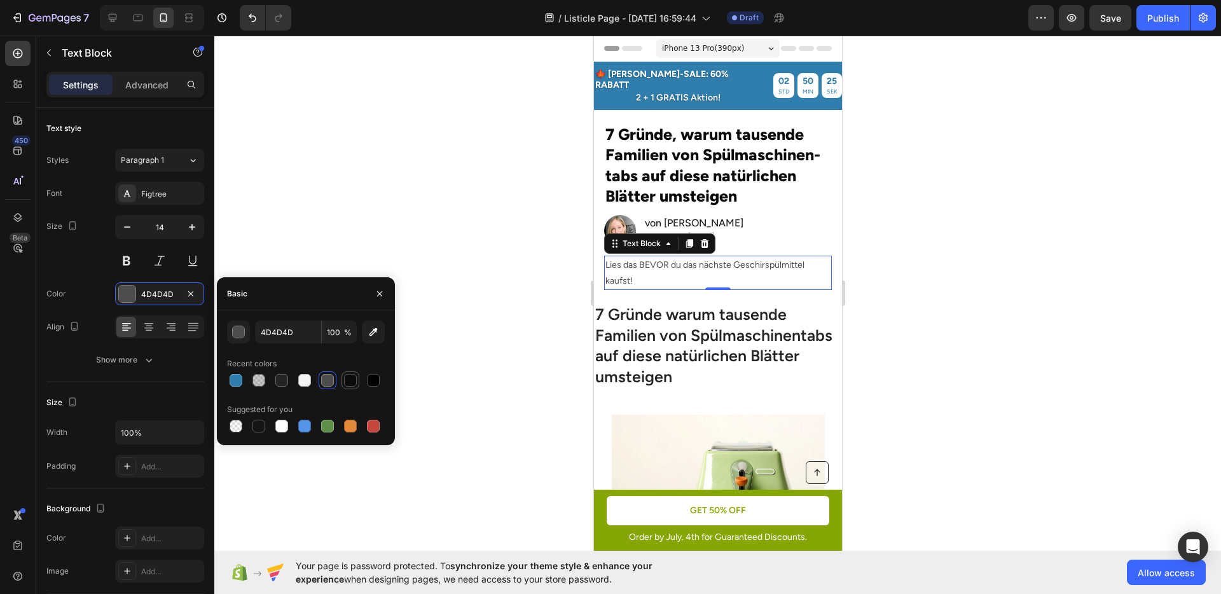
click at [354, 376] on div at bounding box center [350, 380] width 13 height 13
type input "0B0B0B"
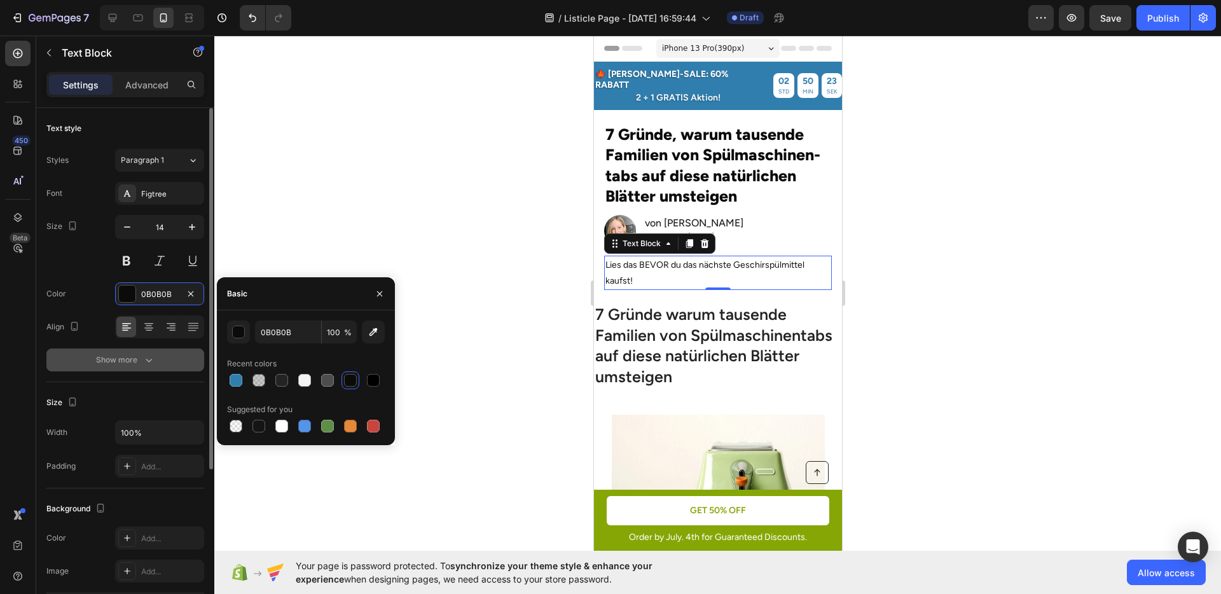
click at [116, 352] on button "Show more" at bounding box center [125, 360] width 158 height 23
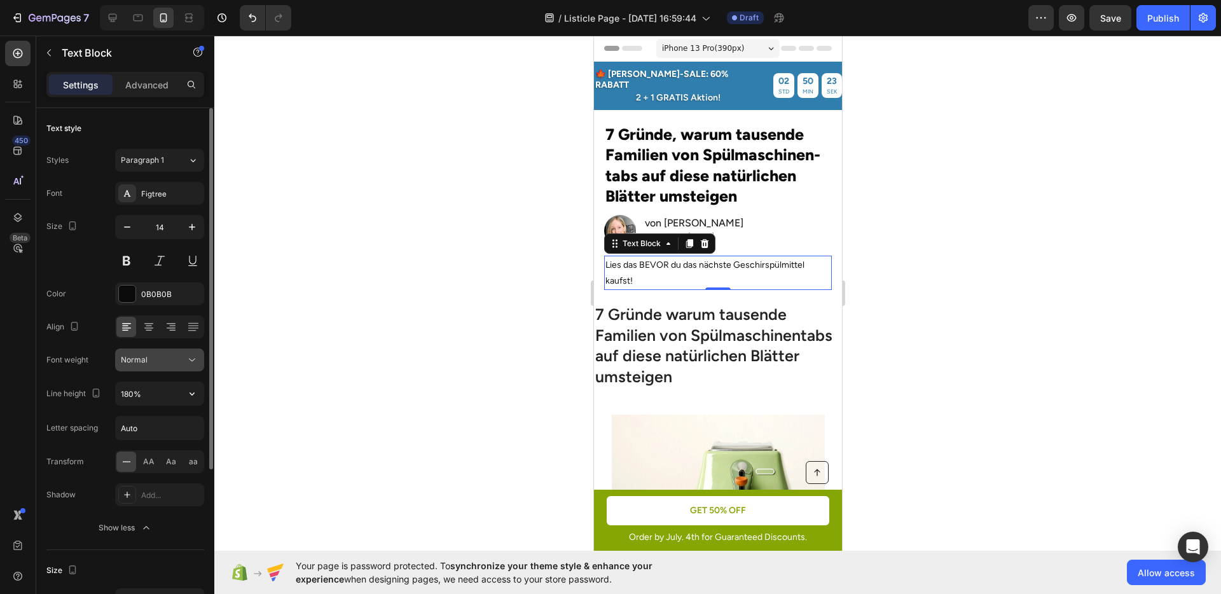
click at [143, 358] on span "Normal" at bounding box center [134, 360] width 27 height 10
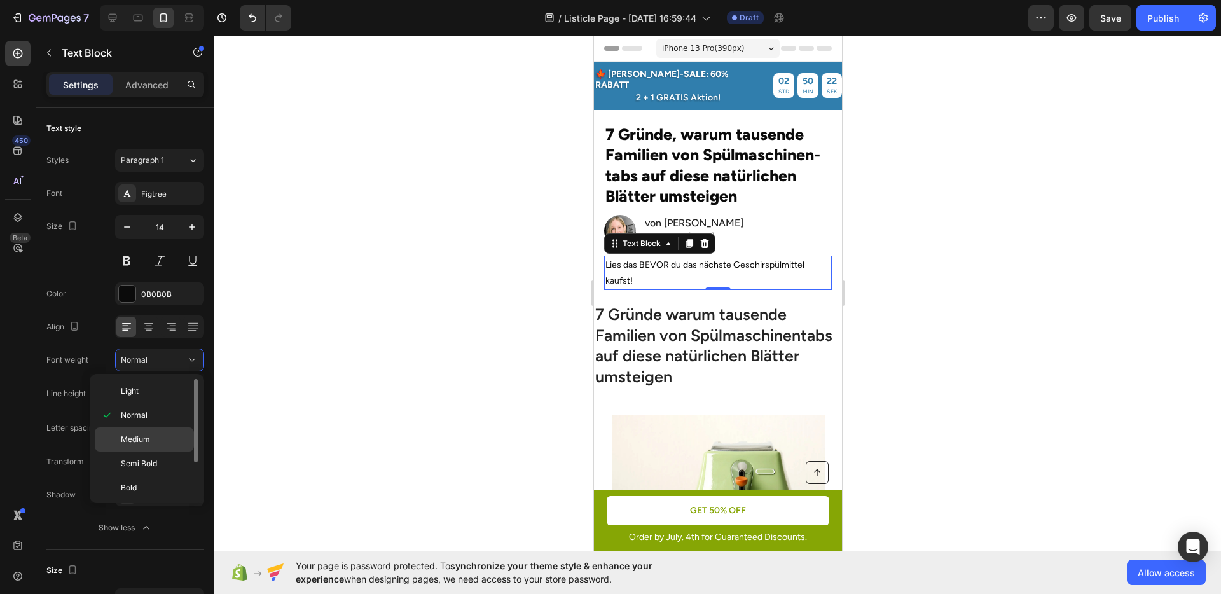
click at [153, 444] on p "Medium" at bounding box center [154, 439] width 67 height 11
click at [153, 459] on span "AA" at bounding box center [148, 461] width 11 height 11
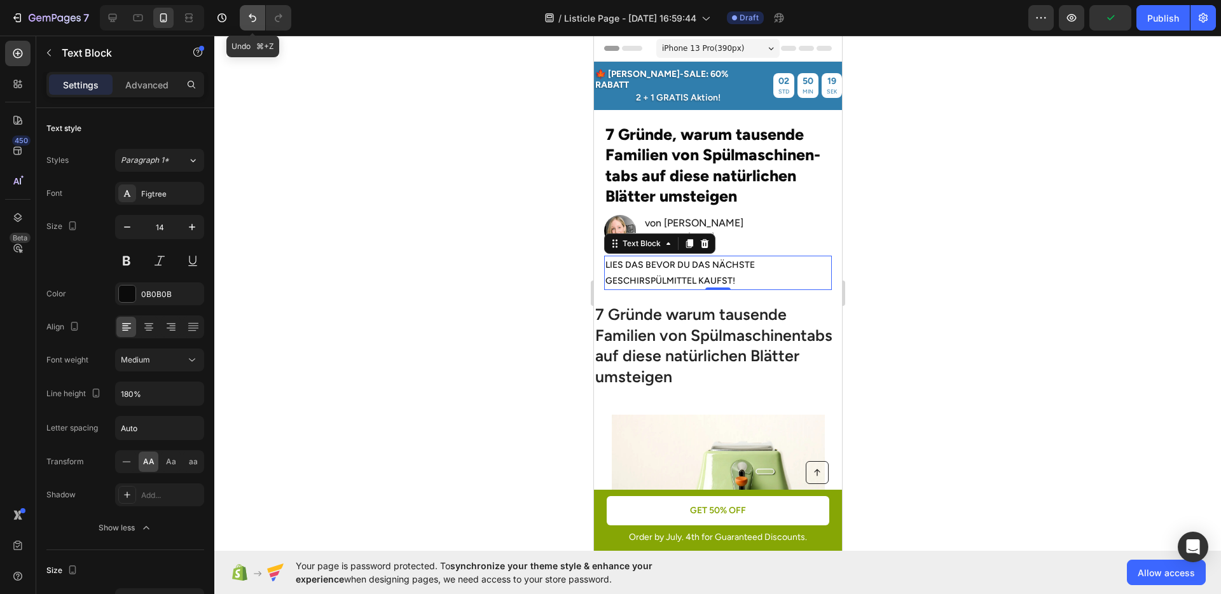
click at [243, 18] on button "Undo/Redo" at bounding box center [252, 17] width 25 height 25
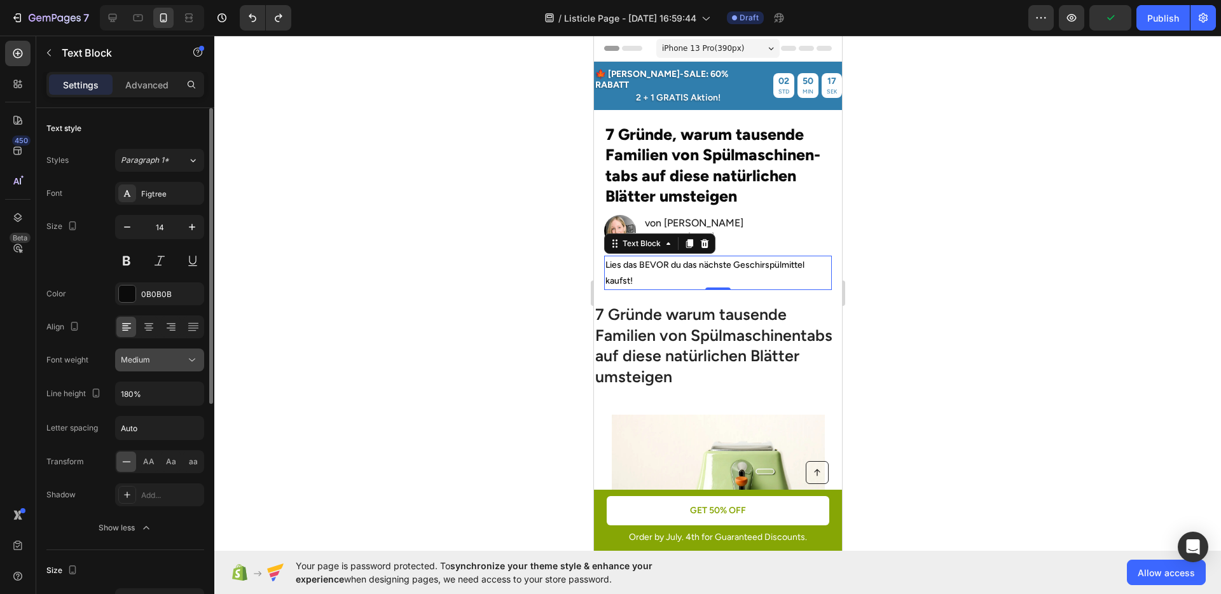
click at [140, 367] on button "Medium" at bounding box center [159, 360] width 89 height 23
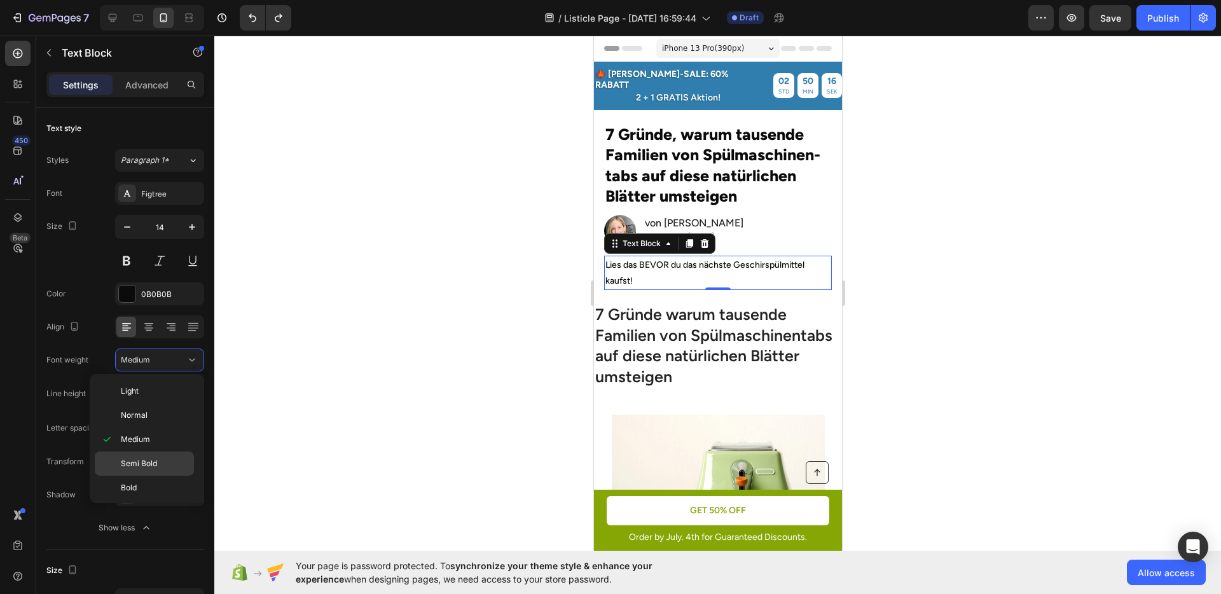
click at [154, 457] on div "Semi Bold" at bounding box center [144, 464] width 99 height 24
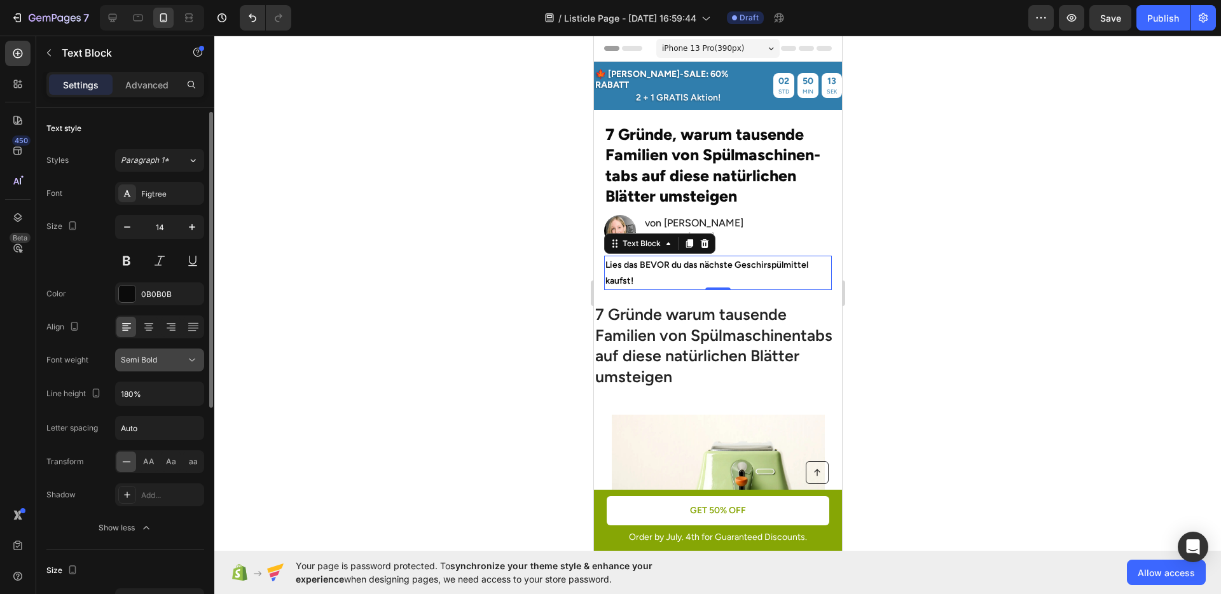
scroll to position [57, 0]
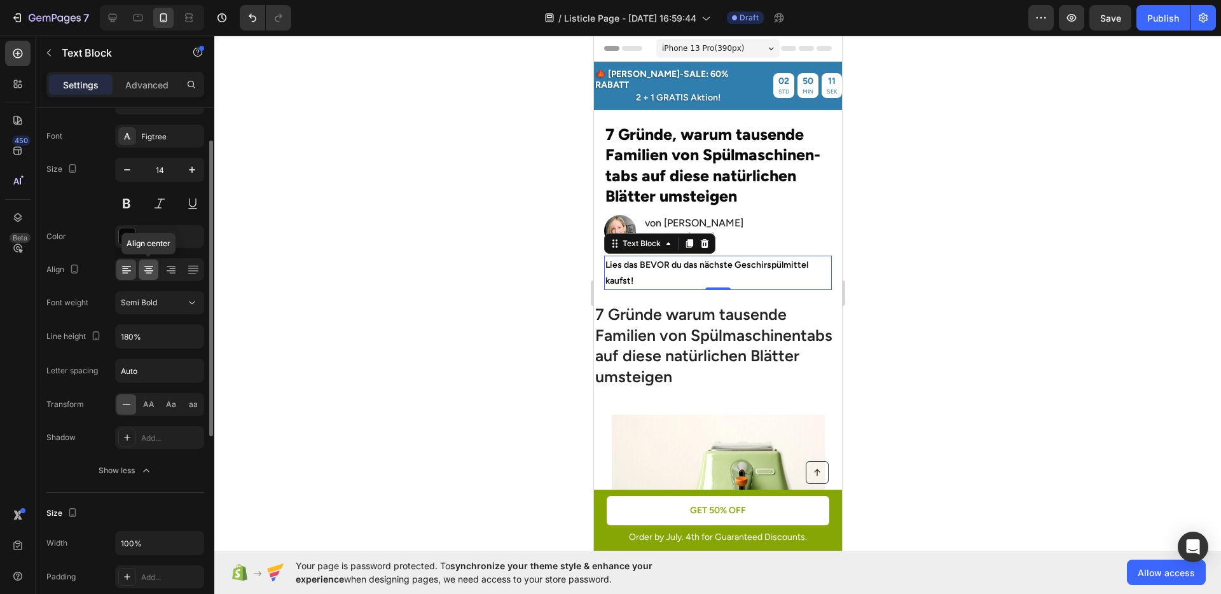
click at [153, 274] on icon at bounding box center [149, 269] width 13 height 13
click at [133, 267] on div at bounding box center [126, 270] width 20 height 20
click at [383, 233] on div at bounding box center [717, 315] width 1007 height 559
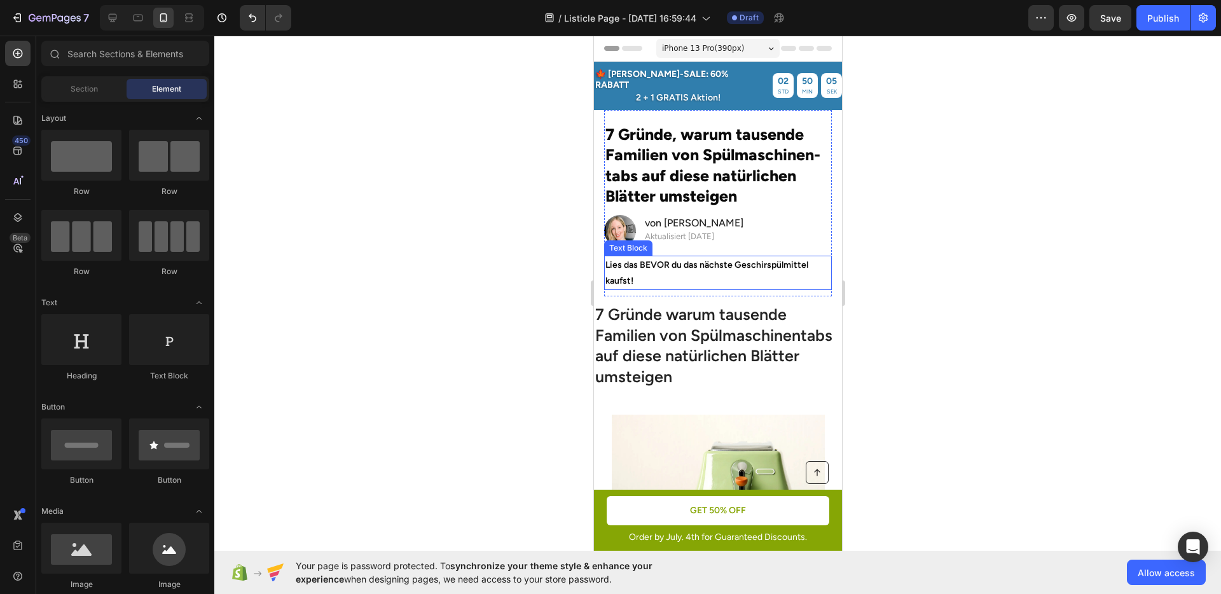
click at [704, 266] on p "Lies das BEVOR du das nächste Geschirspülmittel kaufst!" at bounding box center [717, 273] width 225 height 32
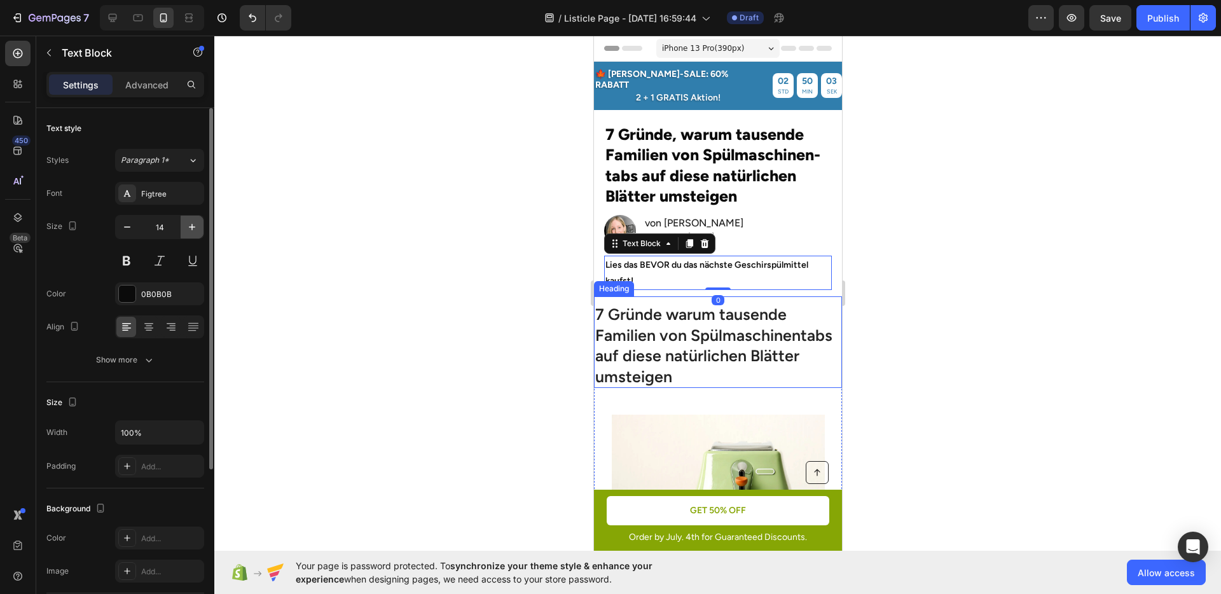
click at [187, 230] on icon "button" at bounding box center [192, 227] width 13 height 13
type input "16"
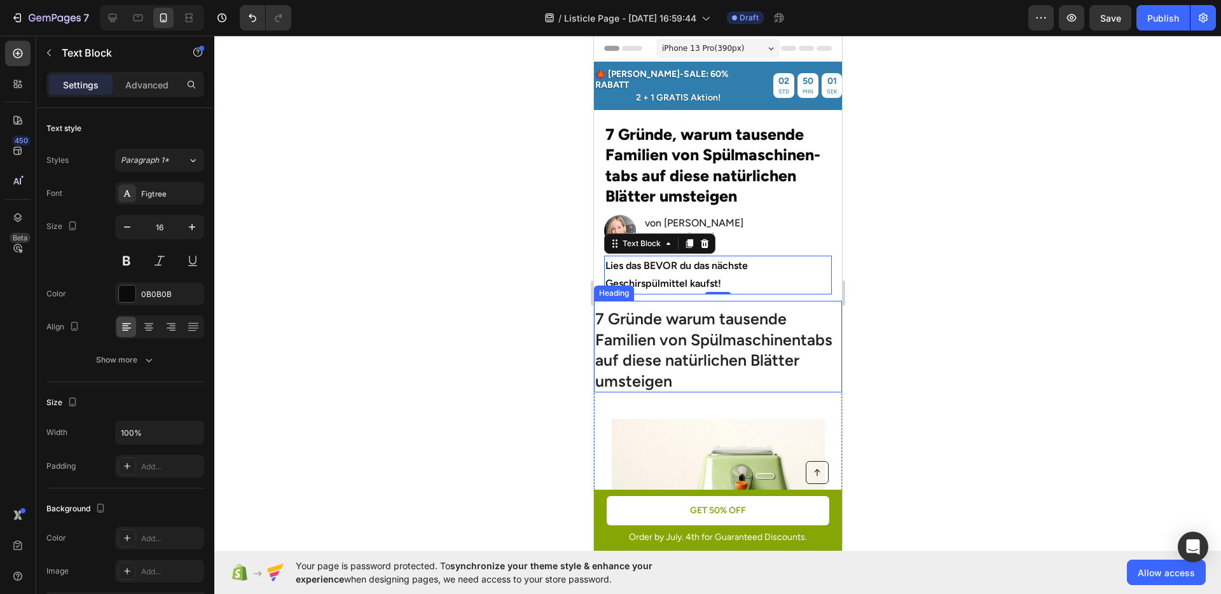
click at [512, 282] on div at bounding box center [717, 315] width 1007 height 559
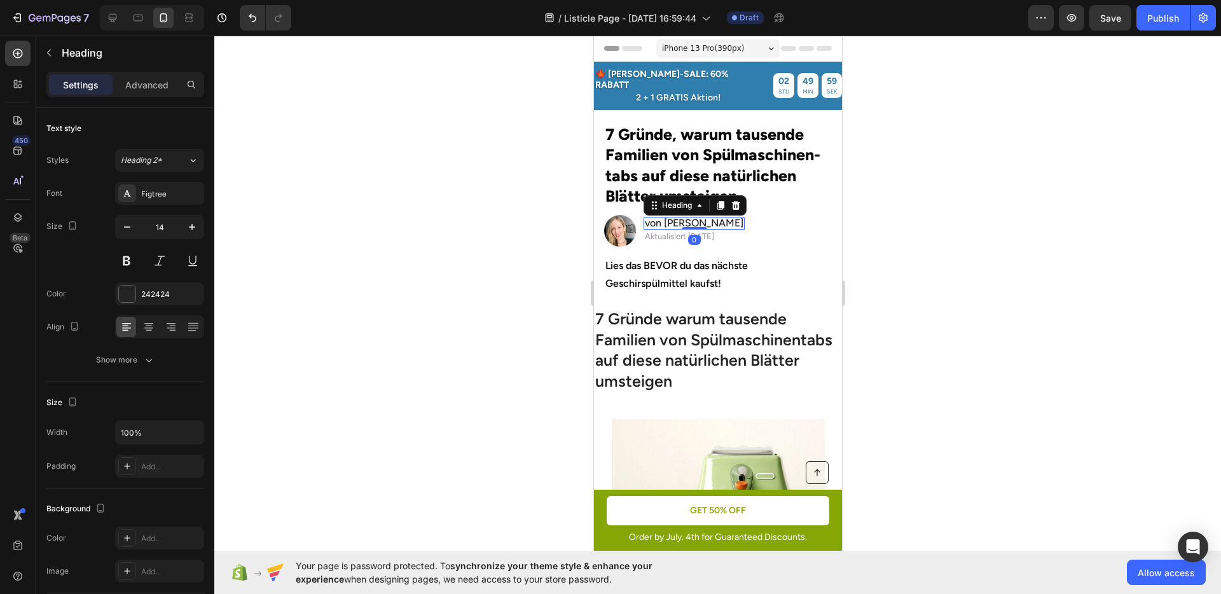
click at [690, 217] on span "von Julia M." at bounding box center [693, 223] width 99 height 12
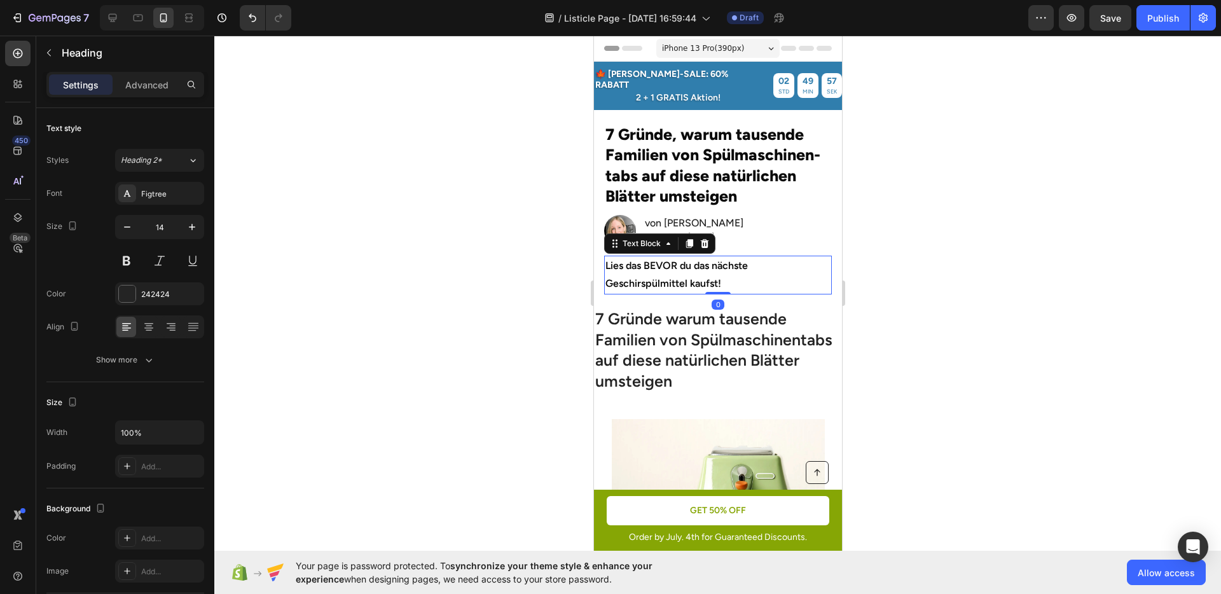
click at [680, 277] on p "Lies das BEVOR du das nächste Geschirspülmittel kaufst!" at bounding box center [717, 275] width 225 height 37
click at [464, 275] on div at bounding box center [717, 315] width 1007 height 559
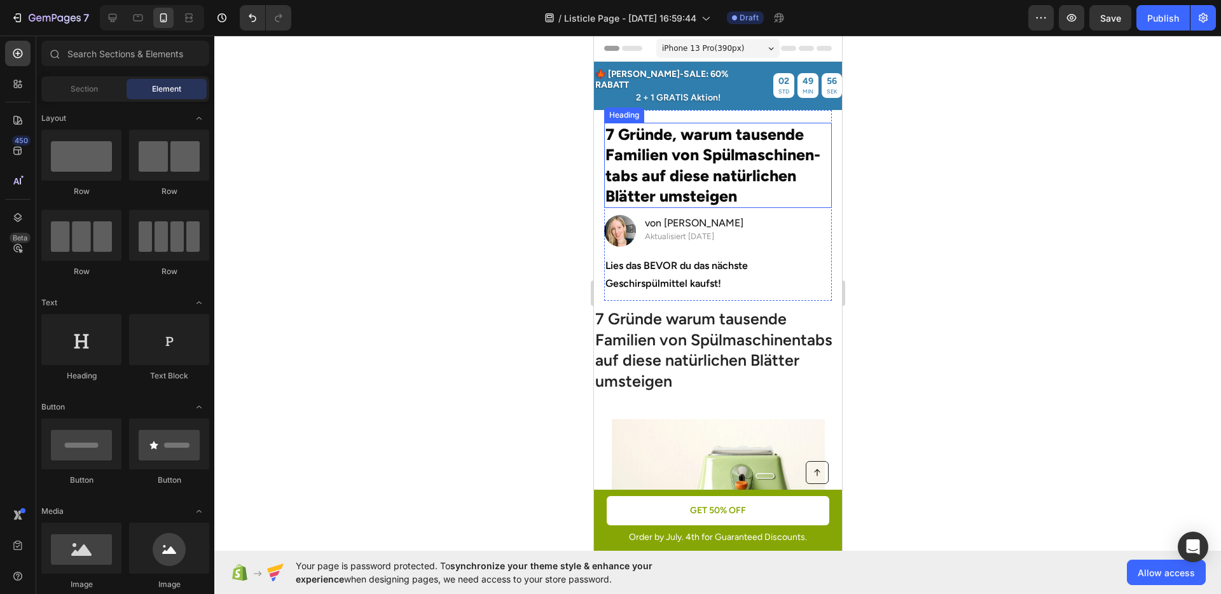
click at [654, 151] on p "7 Gründe, warum tausende Familien von Spülmaschinen-tabs auf diese natürlichen …" at bounding box center [717, 165] width 225 height 83
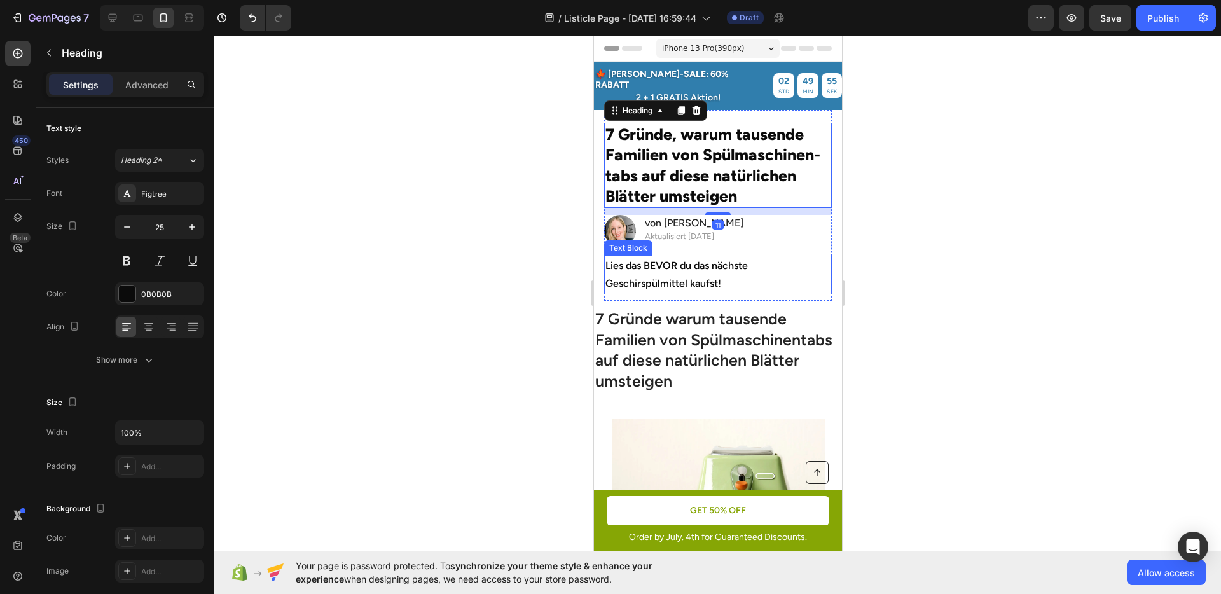
click at [679, 258] on p "Lies das BEVOR du das nächste Geschirspülmittel kaufst!" at bounding box center [717, 275] width 225 height 37
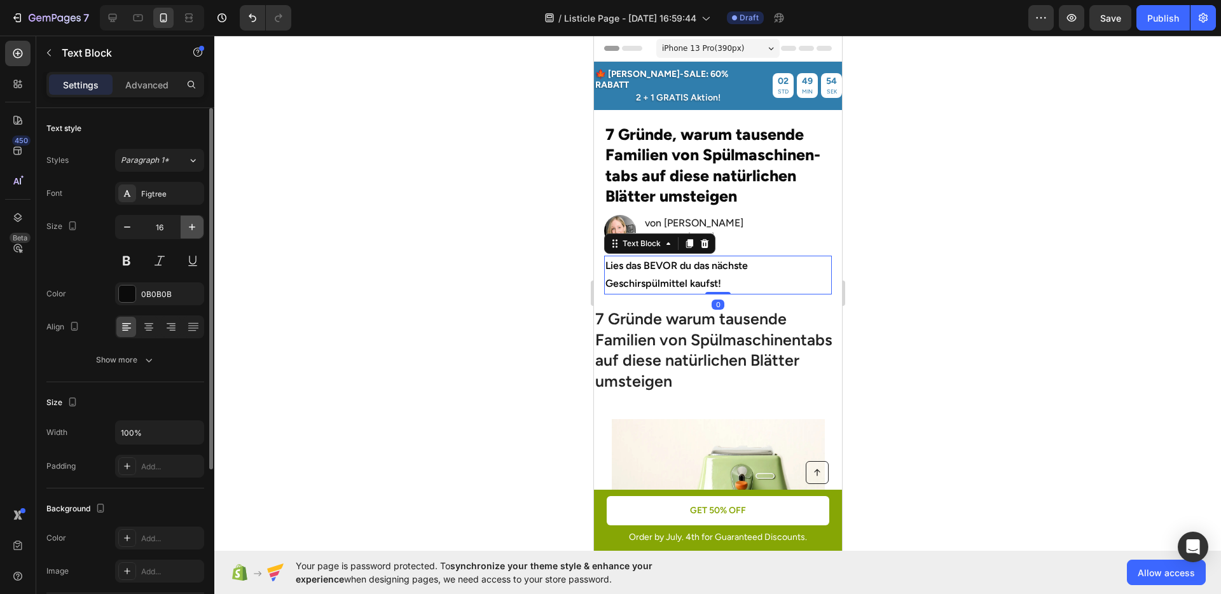
click at [195, 224] on icon "button" at bounding box center [192, 227] width 13 height 13
type input "17"
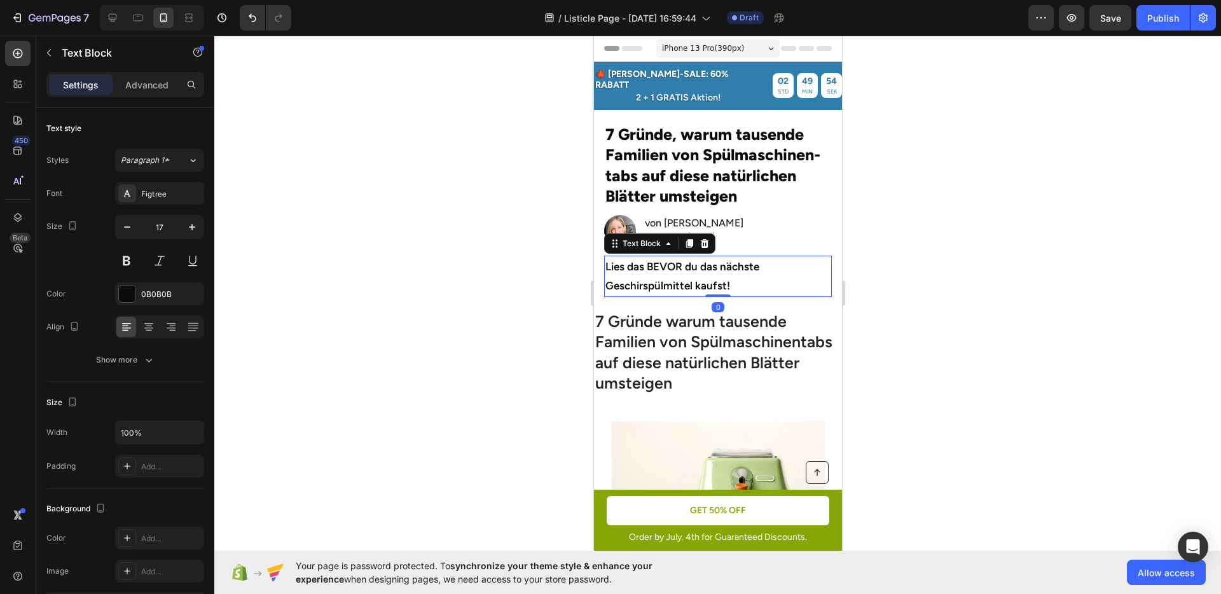
click at [447, 272] on div at bounding box center [717, 315] width 1007 height 559
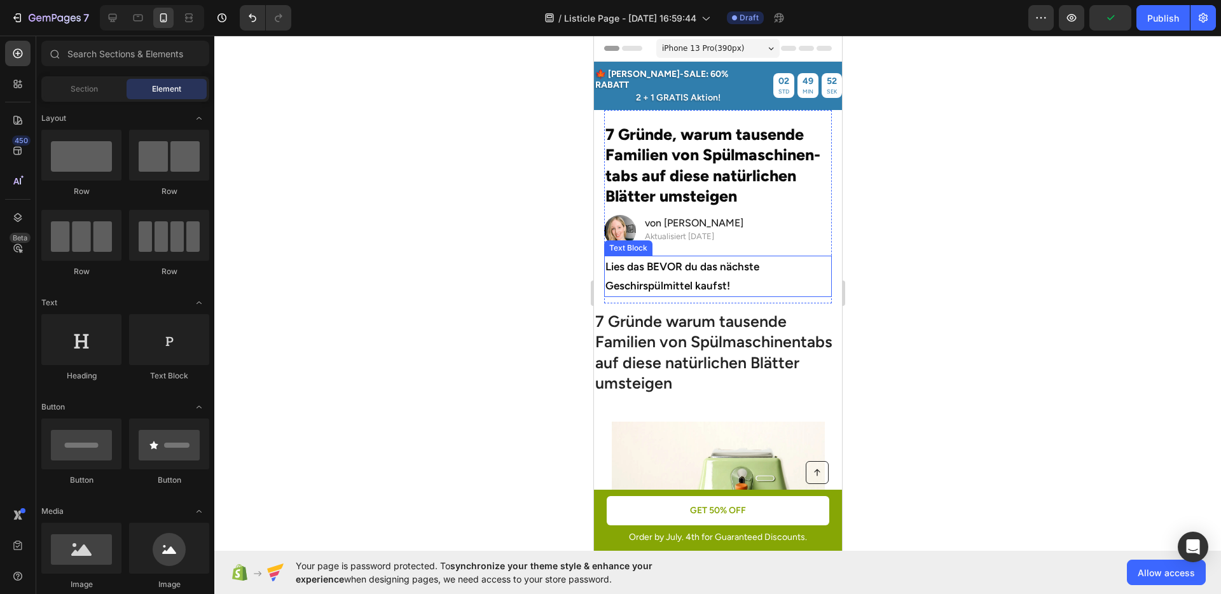
click at [608, 257] on p "Lies das BEVOR du das nächste Geschirspülmittel kaufst!" at bounding box center [717, 276] width 225 height 39
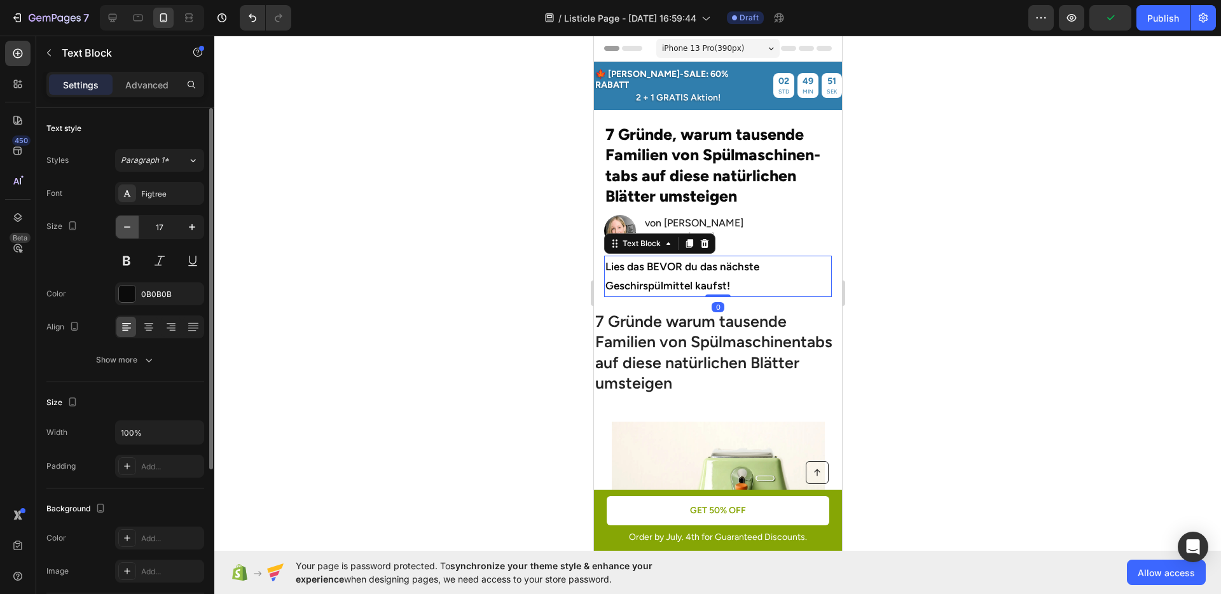
click at [130, 230] on icon "button" at bounding box center [127, 227] width 13 height 13
type input "16"
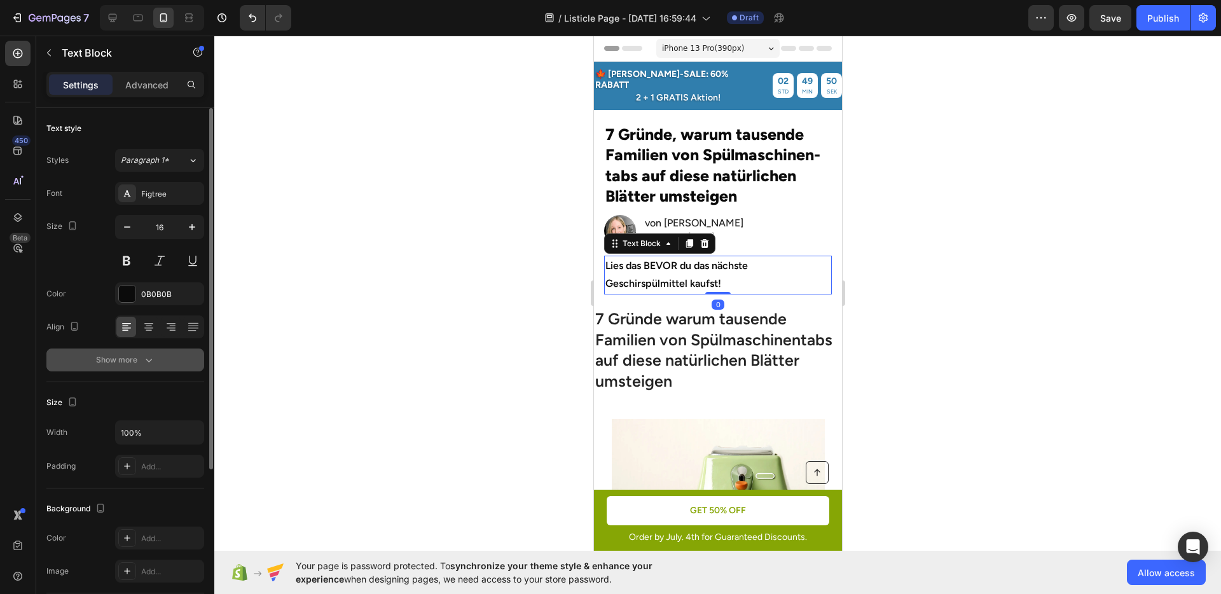
click at [130, 354] on div "Show more" at bounding box center [125, 360] width 59 height 13
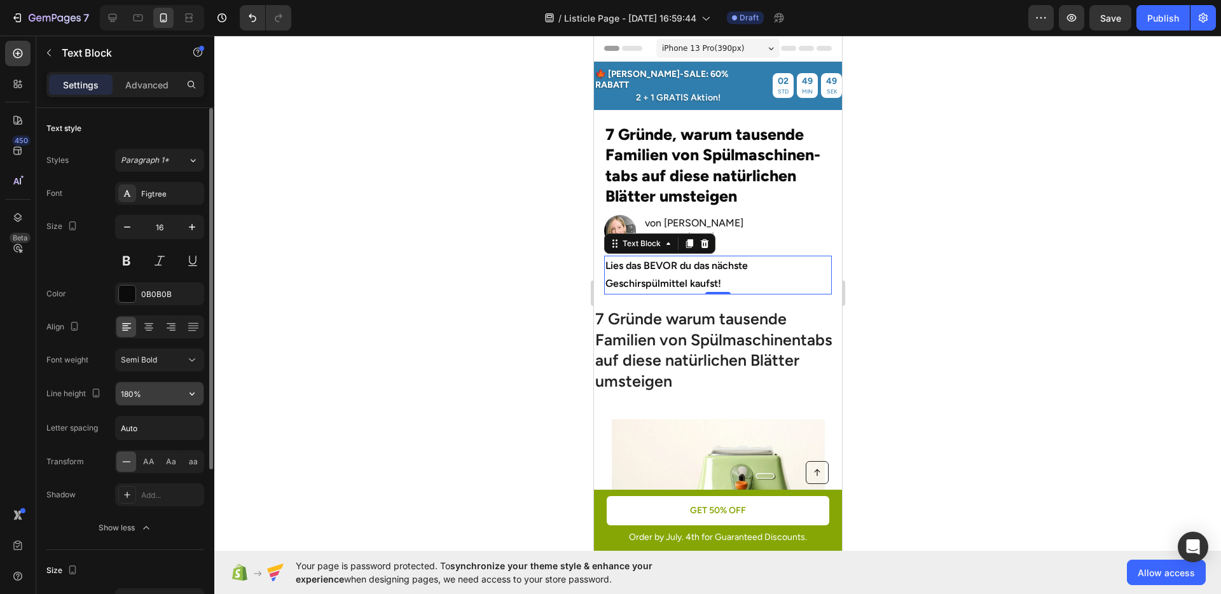
click at [127, 396] on input "180%" at bounding box center [160, 393] width 88 height 23
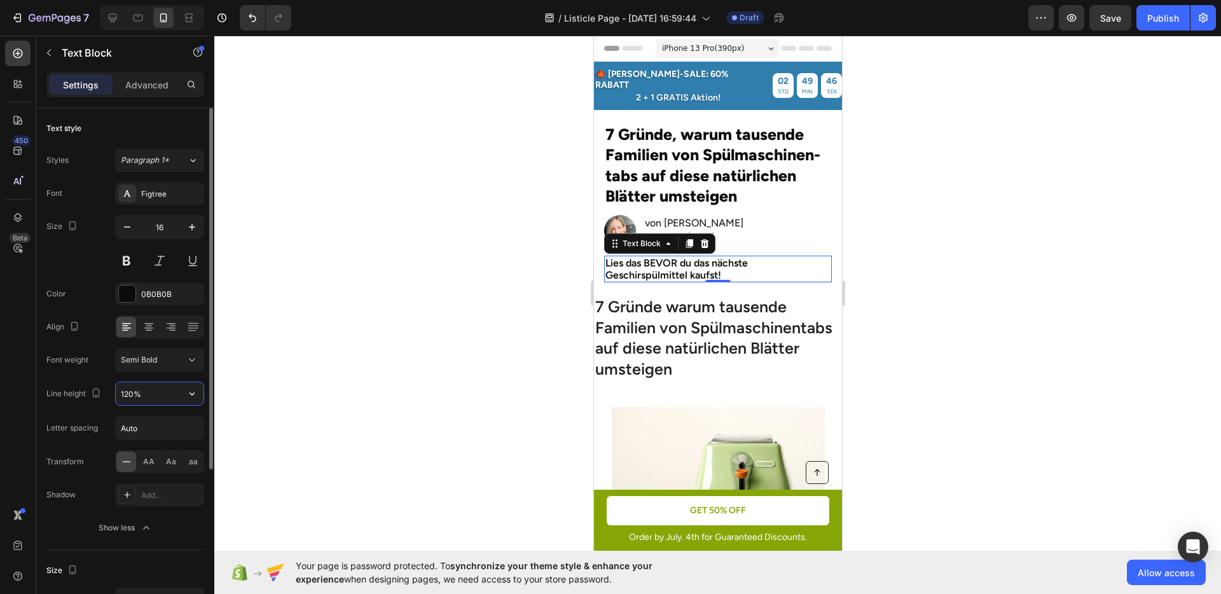
click at [127, 396] on input "120%" at bounding box center [160, 393] width 88 height 23
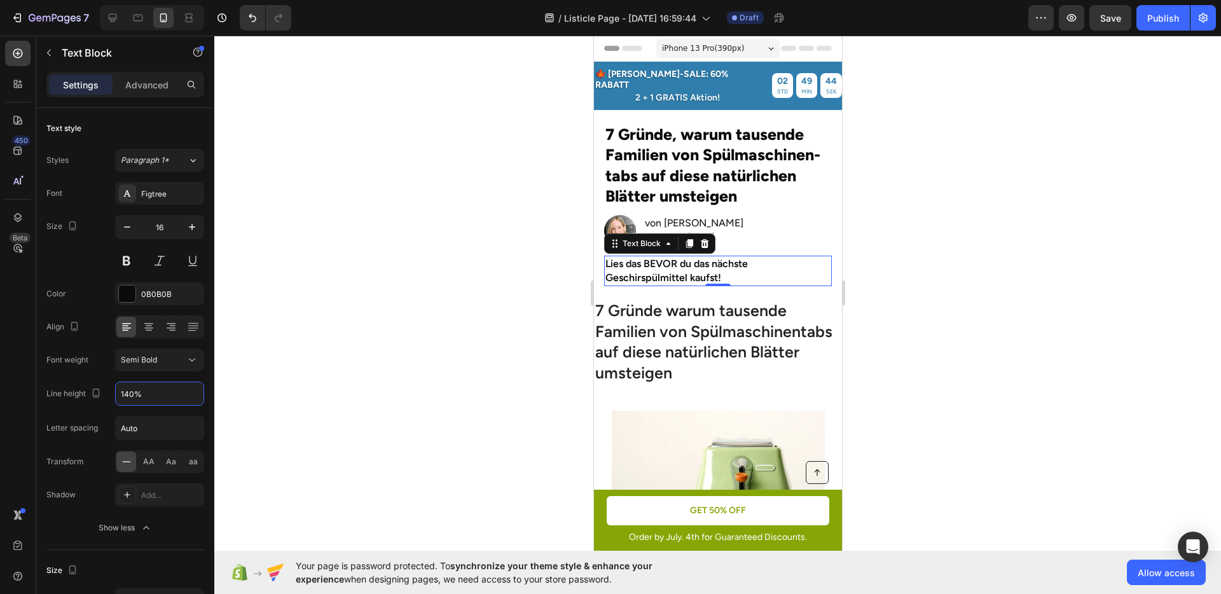
type input "140%"
click at [419, 347] on div at bounding box center [717, 315] width 1007 height 559
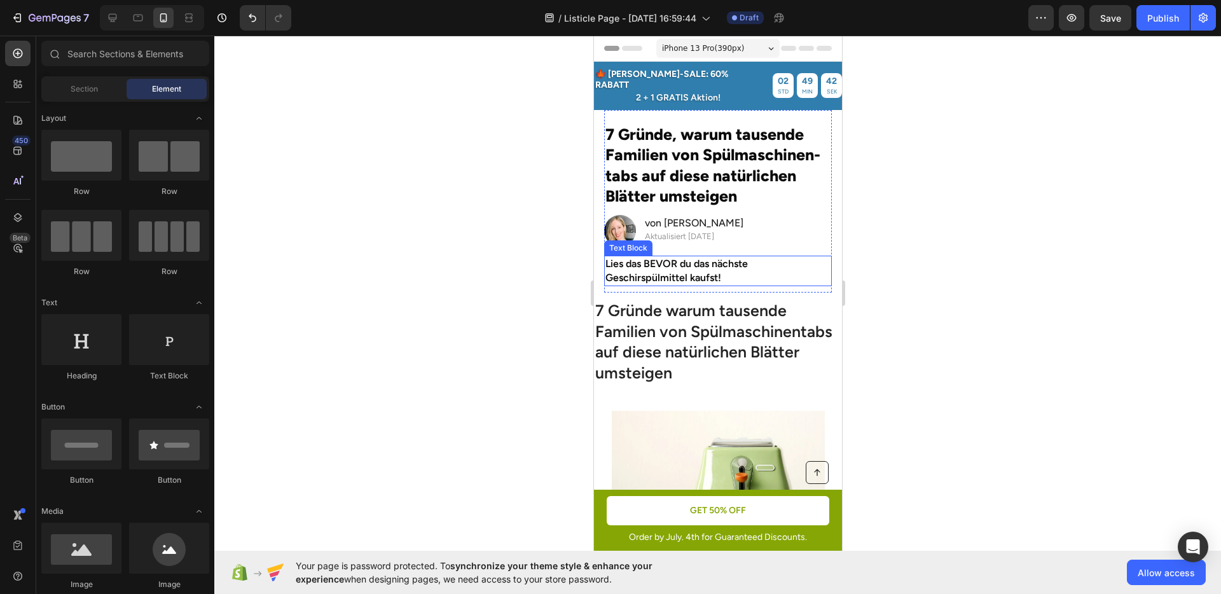
click at [699, 258] on p "Lies das BEVOR du das nächste Geschirspülmittel kaufst!" at bounding box center [717, 271] width 225 height 29
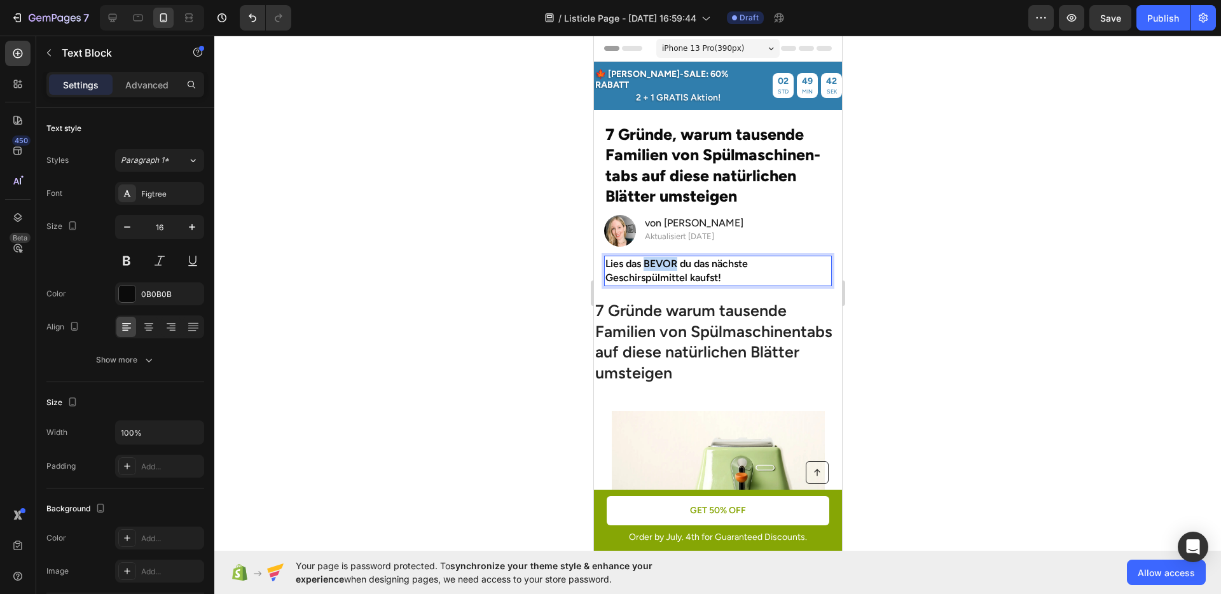
click at [662, 257] on p "Lies das BEVOR du das nächste Geschirspülmittel kaufst!" at bounding box center [717, 271] width 225 height 29
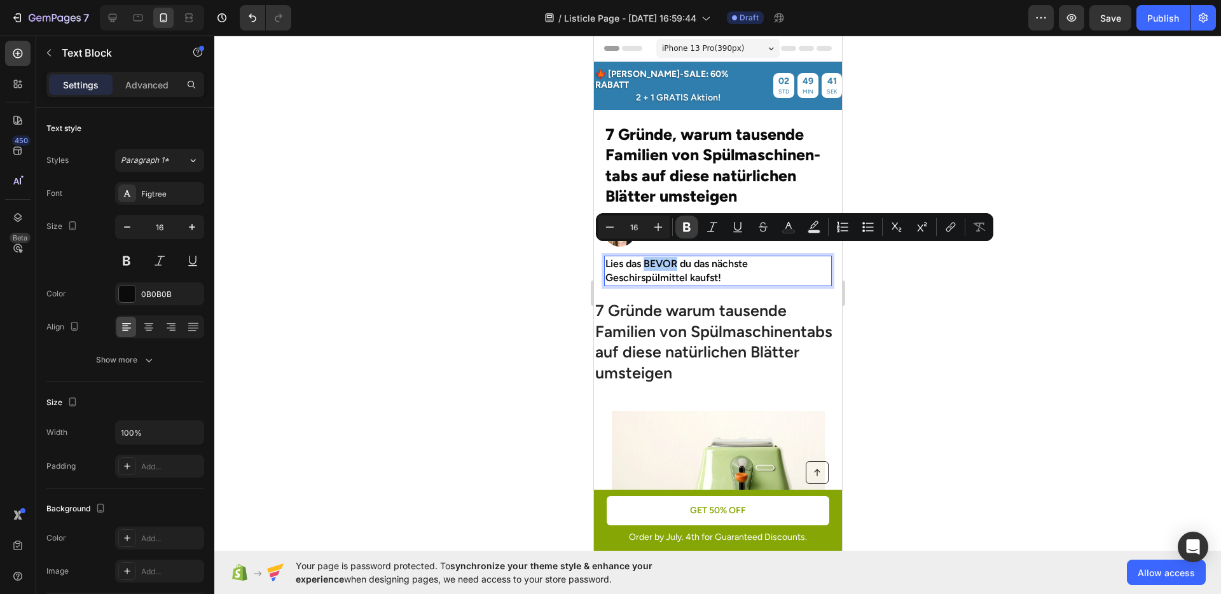
click at [688, 228] on icon "Editor contextual toolbar" at bounding box center [687, 227] width 13 height 13
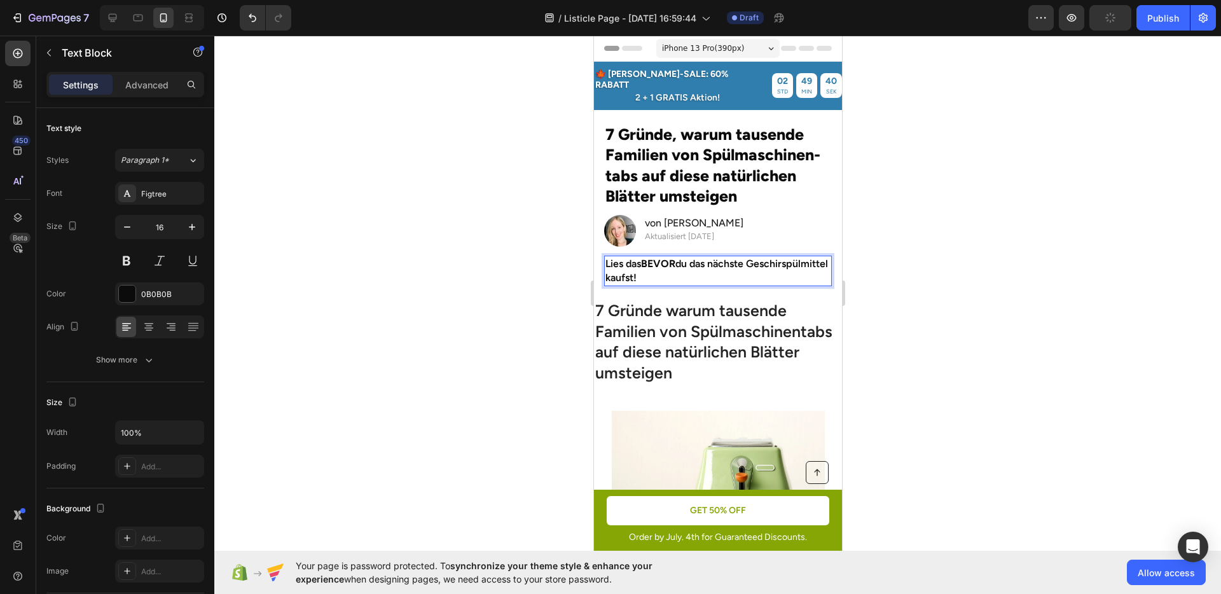
click at [696, 262] on p "Lies das BEVOR du das nächste Geschirspülmittel kaufst!" at bounding box center [717, 271] width 225 height 29
click at [961, 294] on div at bounding box center [717, 315] width 1007 height 559
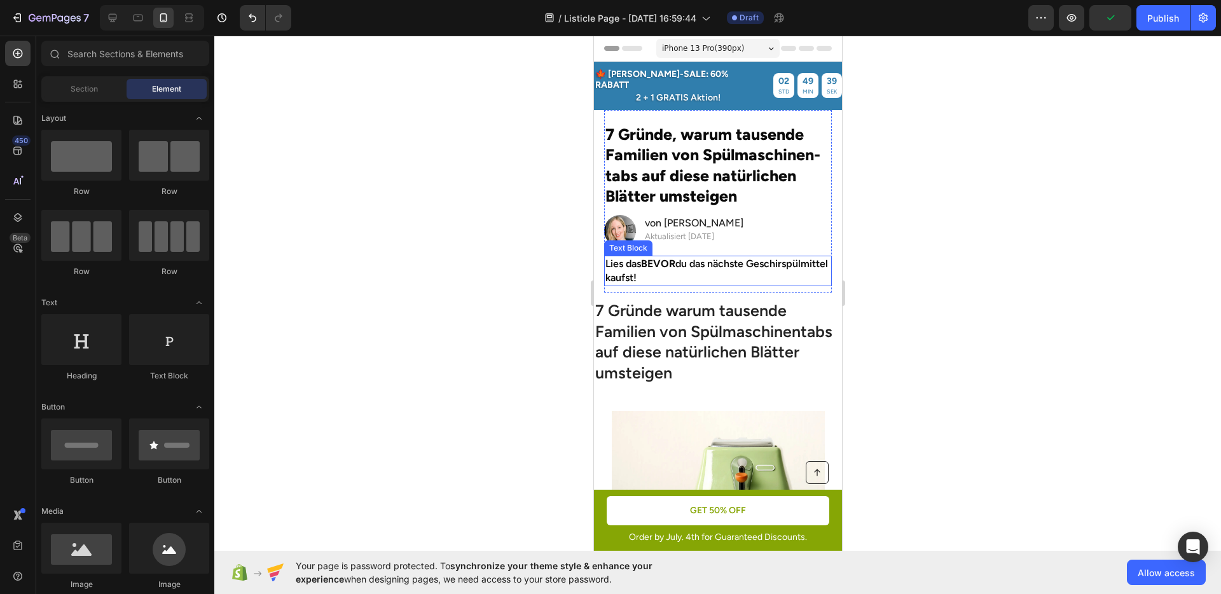
click at [742, 260] on p "Lies das BEVOR du das nächste Geschirspülmittel kaufst!" at bounding box center [717, 271] width 225 height 29
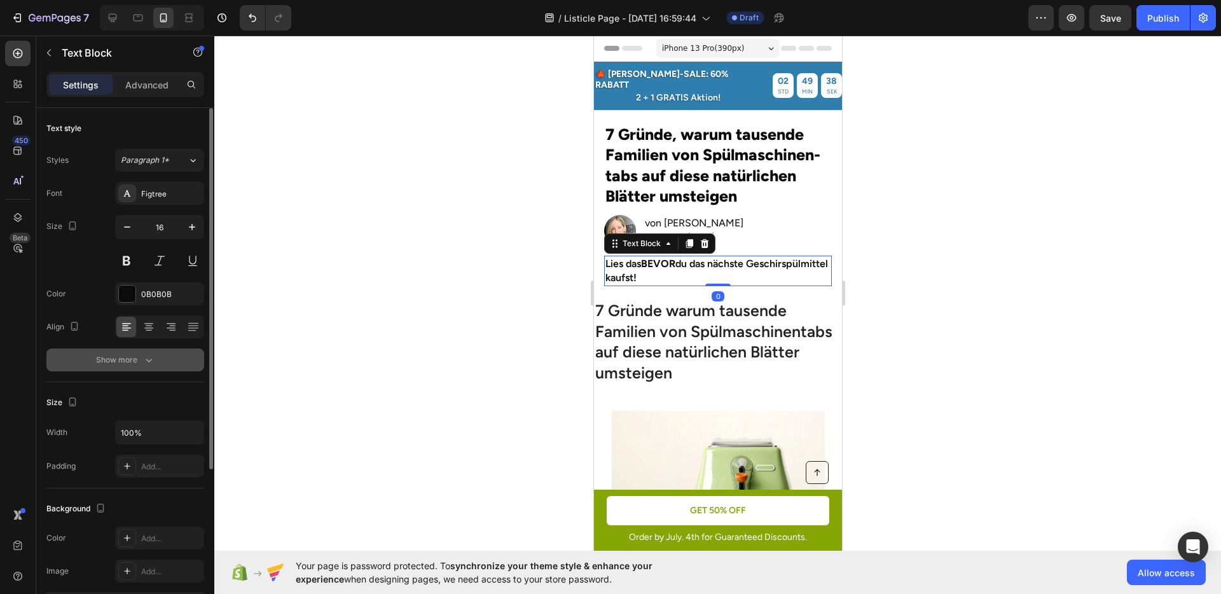
click at [123, 365] on div "Show more" at bounding box center [125, 360] width 59 height 13
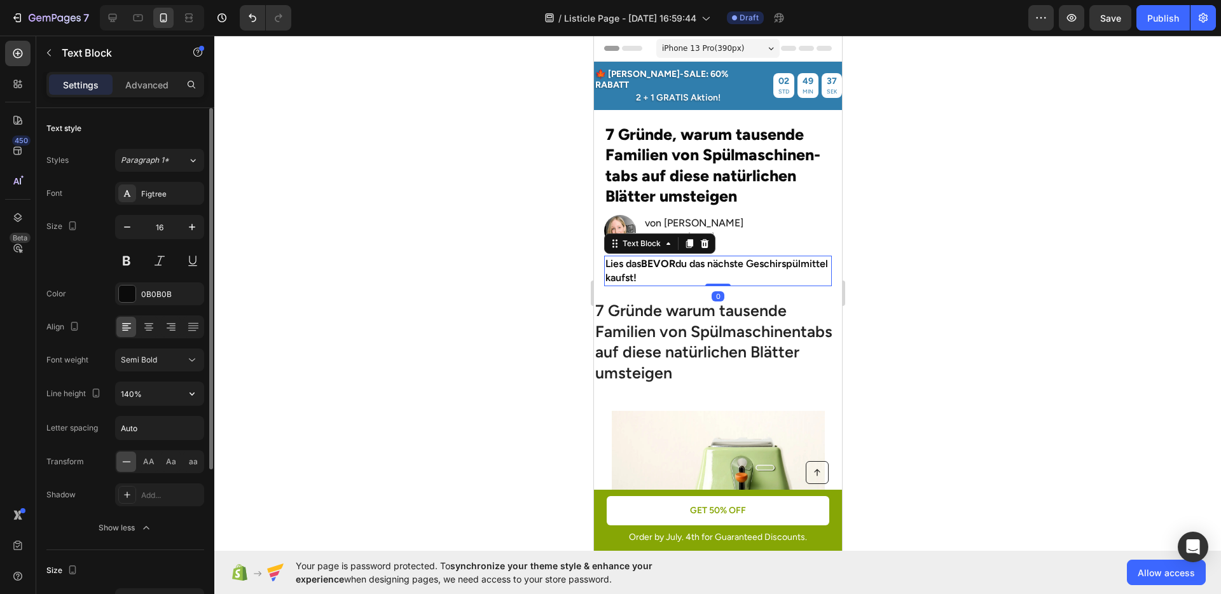
click at [140, 372] on div "Font Figtree Size 16 Color 0B0B0B Align Font weight Semi Bold Line height 140% …" at bounding box center [125, 361] width 158 height 358
click at [143, 362] on span "Semi Bold" at bounding box center [139, 360] width 36 height 10
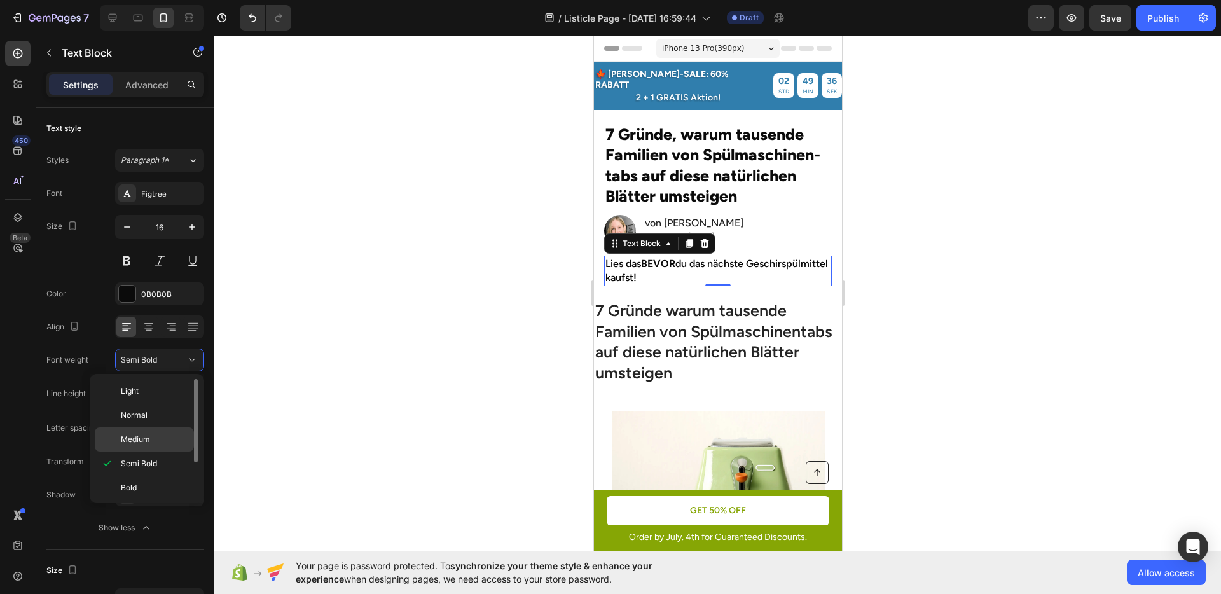
click at [148, 431] on div "Medium" at bounding box center [144, 440] width 99 height 24
click at [445, 388] on div at bounding box center [717, 315] width 1007 height 559
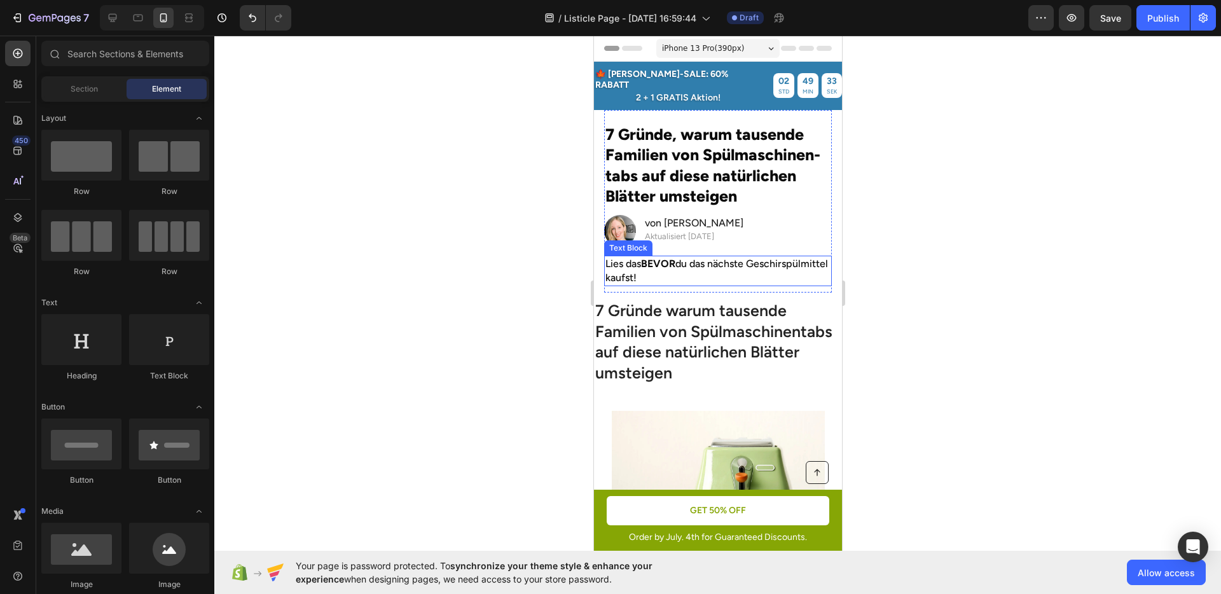
click at [740, 258] on p "Lies das BEVOR du das nächste Geschirspülmittel kaufst!" at bounding box center [717, 271] width 225 height 29
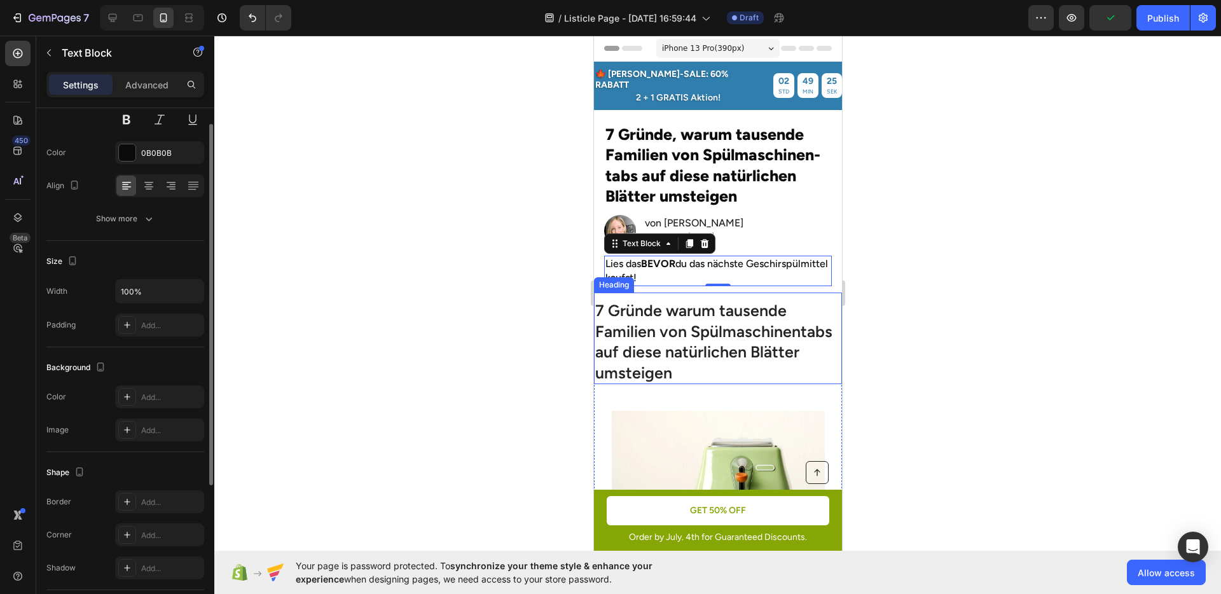
scroll to position [93, 0]
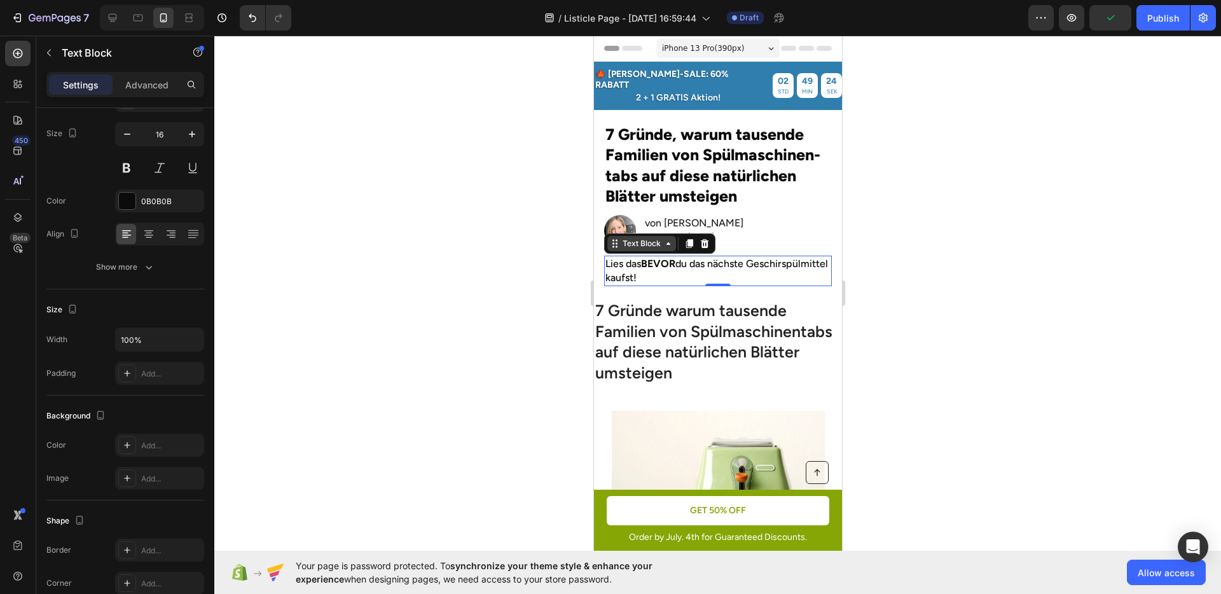
click at [632, 238] on div "Text Block" at bounding box center [641, 243] width 43 height 11
click at [931, 266] on div at bounding box center [717, 315] width 1007 height 559
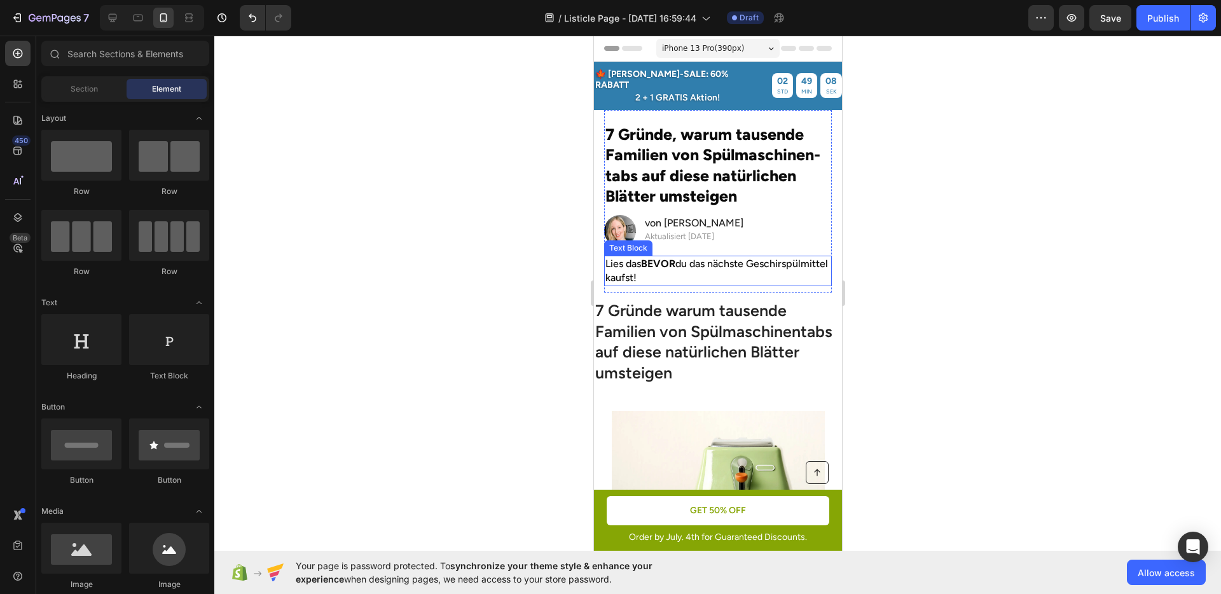
click at [648, 258] on strong "BEVOR" at bounding box center [658, 264] width 34 height 12
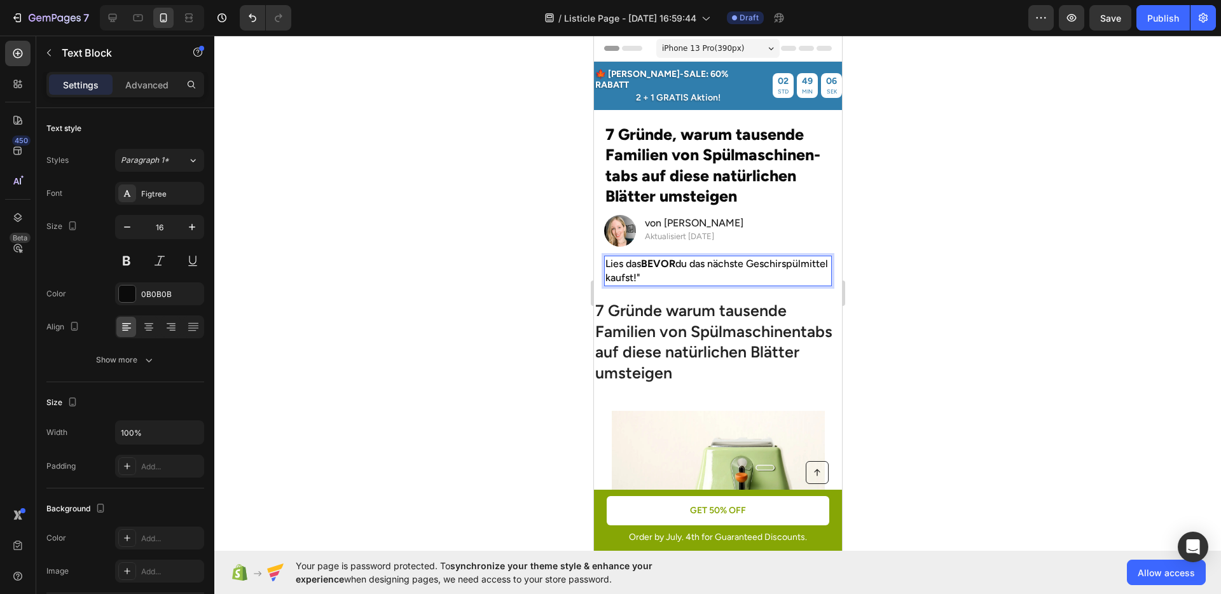
click at [608, 257] on p "Lies das BEVOR du das nächste Geschirspülmittel kaufst!"" at bounding box center [717, 271] width 225 height 29
click at [607, 257] on p "Lies das BEVOR du das nächste Geschirspülmittel kaufst!"" at bounding box center [717, 271] width 225 height 29
click at [950, 311] on div at bounding box center [717, 315] width 1007 height 559
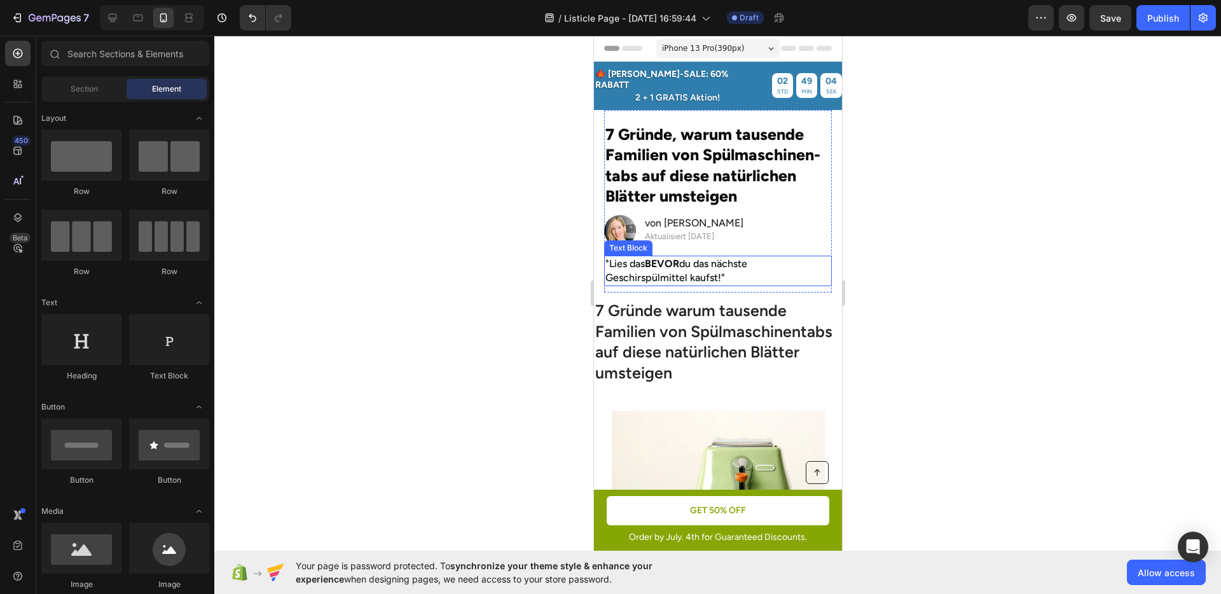
click at [776, 267] on p ""Lies das BEVOR du das nächste Geschirspülmittel kaufst!"" at bounding box center [717, 271] width 225 height 29
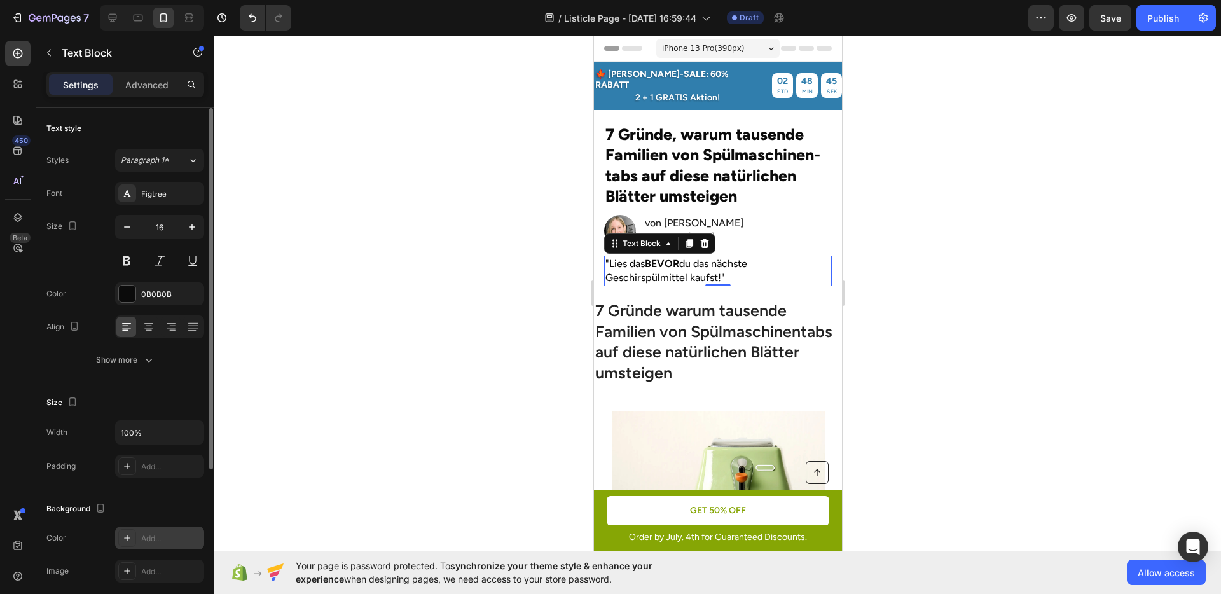
click at [146, 533] on div "Add..." at bounding box center [171, 538] width 60 height 11
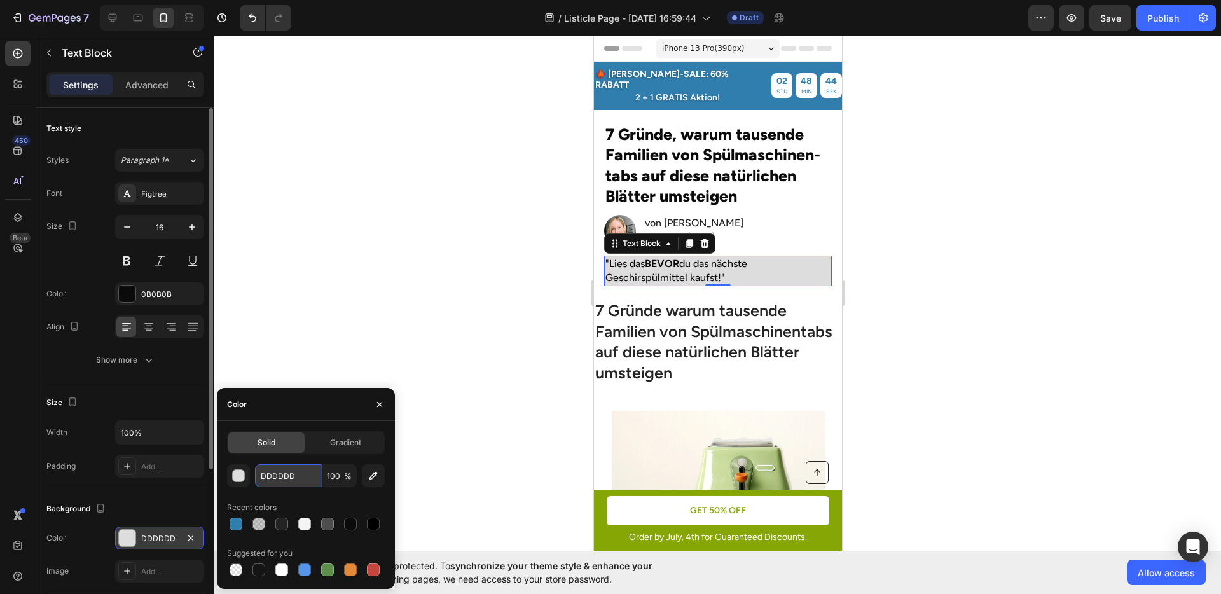
click at [271, 472] on input "DDDDDD" at bounding box center [288, 475] width 66 height 23
paste input "#FEF8F1"
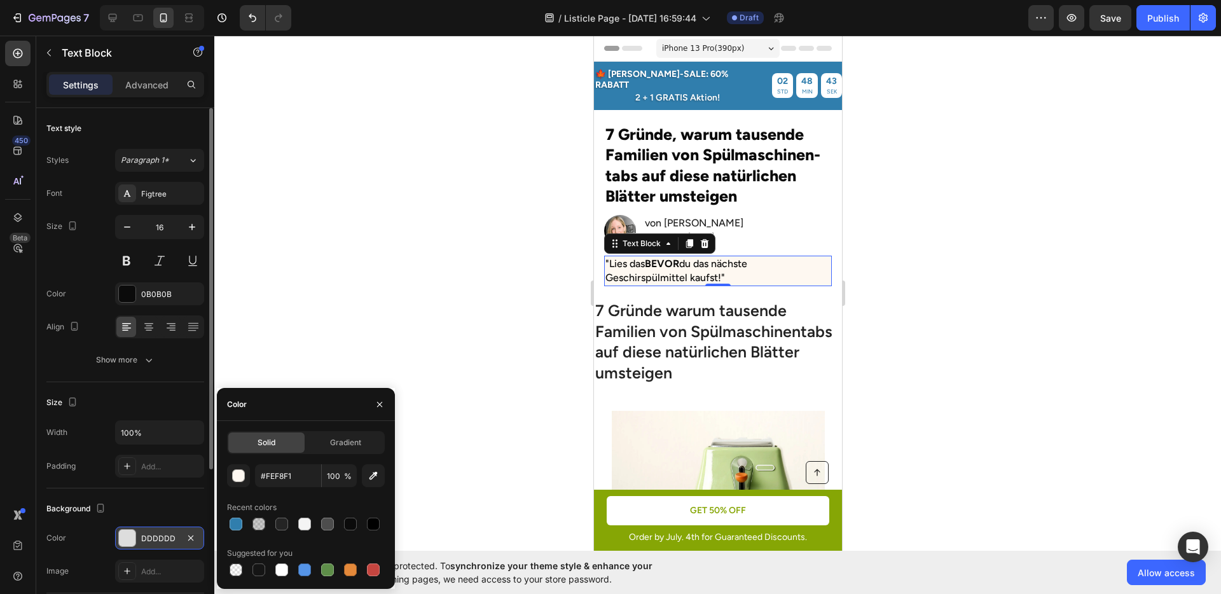
type input "FEF8F1"
click at [275, 500] on div "Recent colors" at bounding box center [306, 507] width 158 height 20
click at [160, 501] on div "Background" at bounding box center [125, 509] width 158 height 20
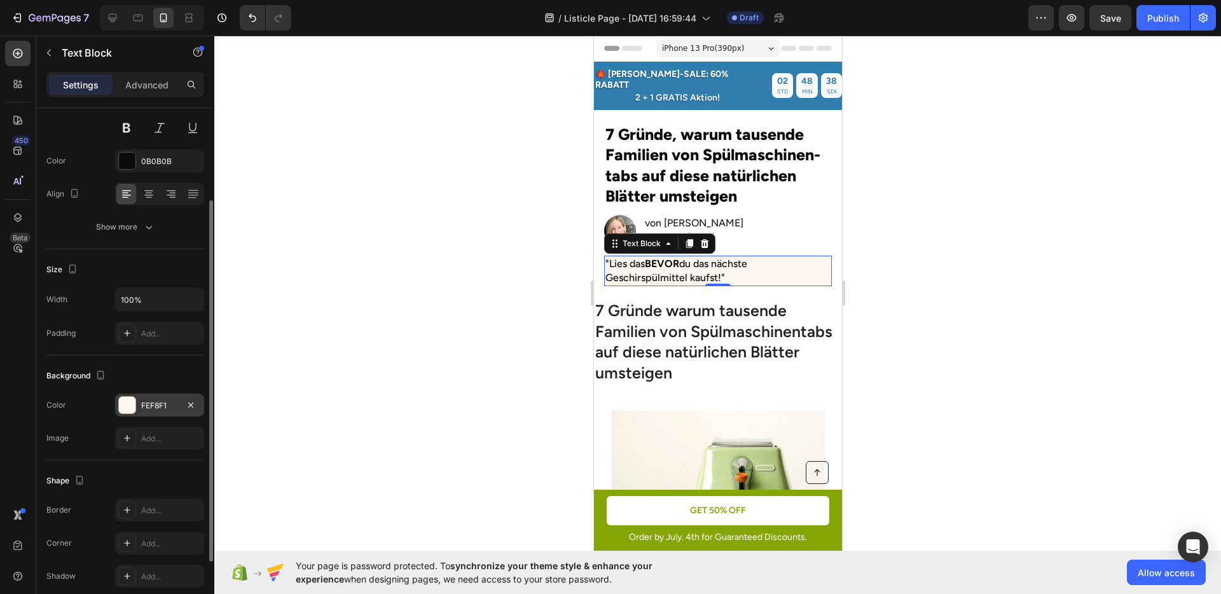
scroll to position [160, 0]
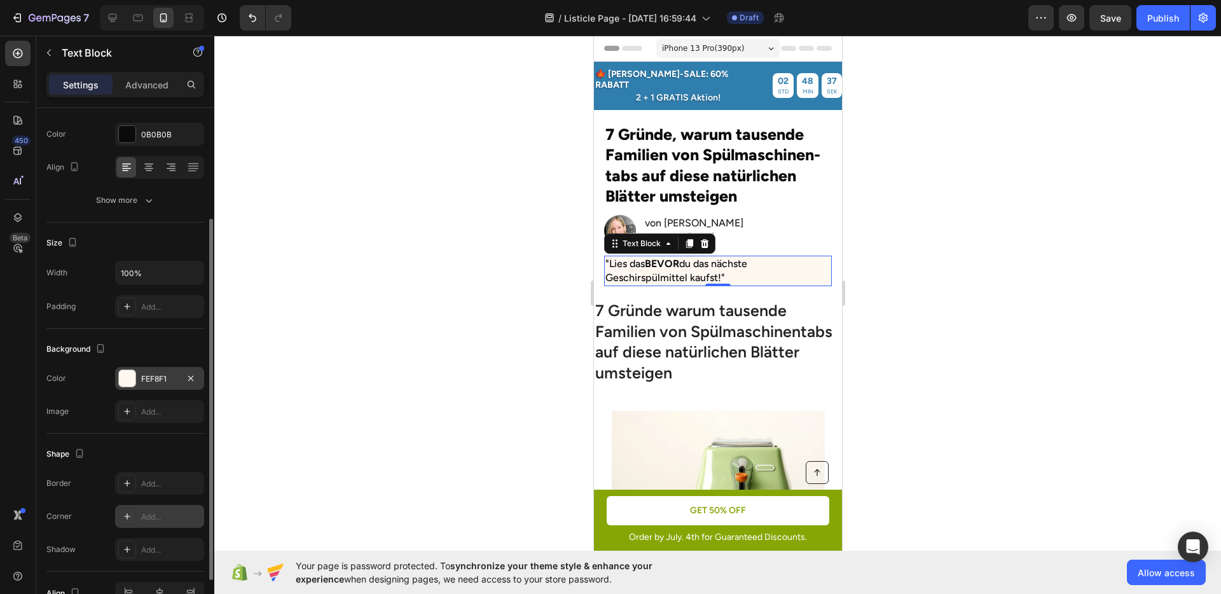
click at [143, 518] on div "Add..." at bounding box center [171, 516] width 60 height 11
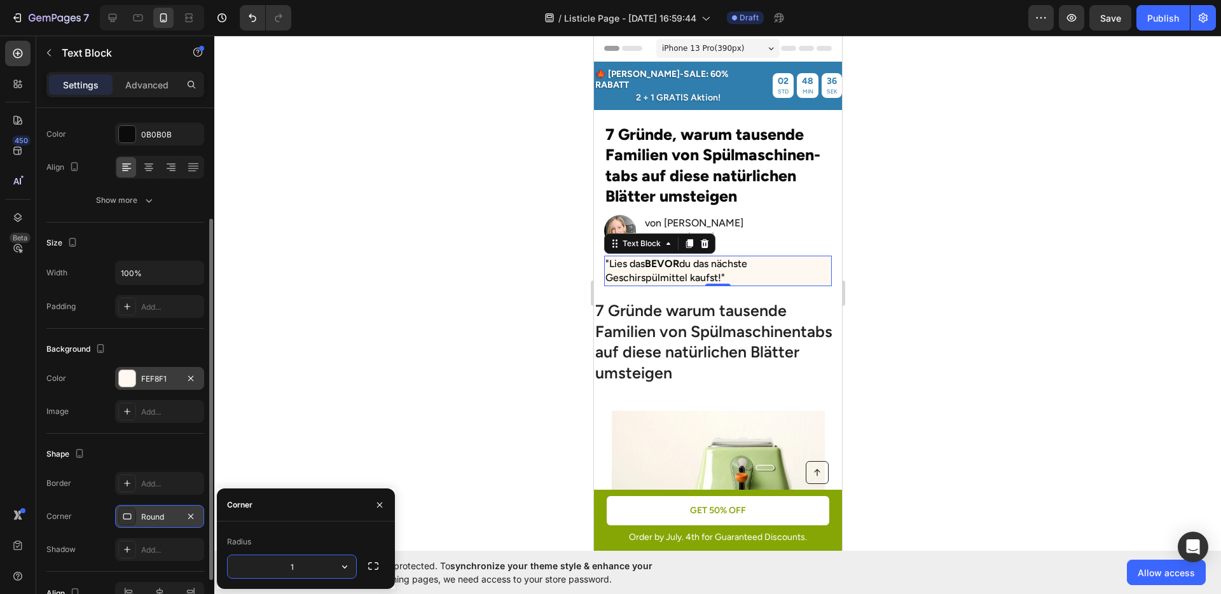
type input "16"
click at [903, 387] on div at bounding box center [717, 315] width 1007 height 559
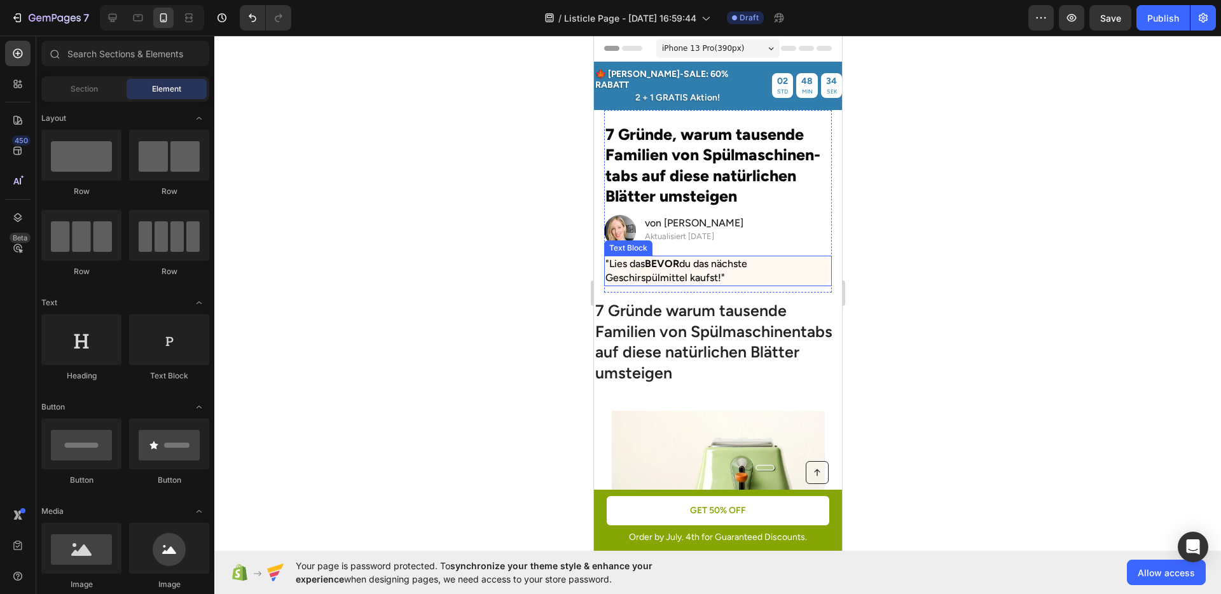
click at [706, 262] on p ""Lies das BEVOR du das nächste Geschirspülmittel kaufst!"" at bounding box center [717, 271] width 225 height 29
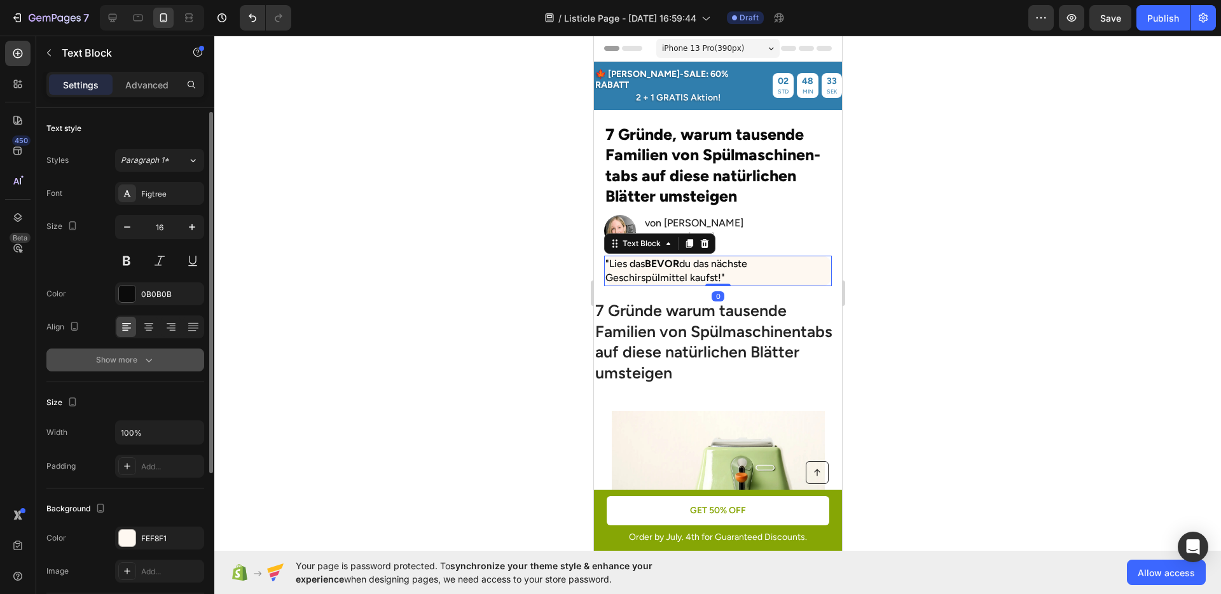
scroll to position [19, 0]
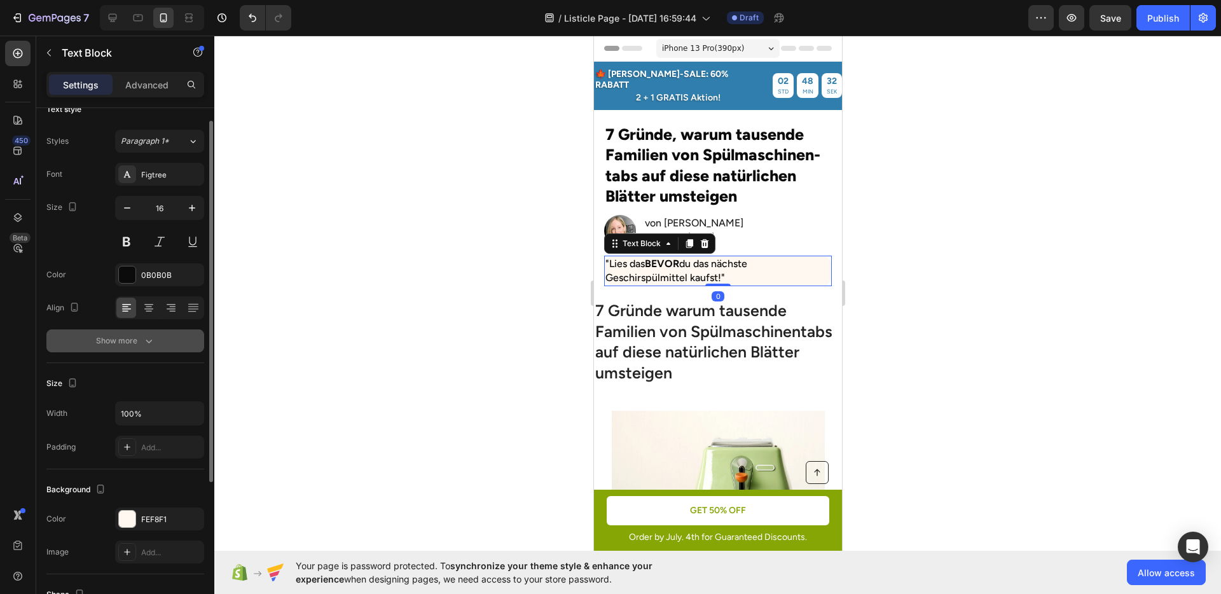
click at [129, 340] on div "Show more" at bounding box center [125, 341] width 59 height 13
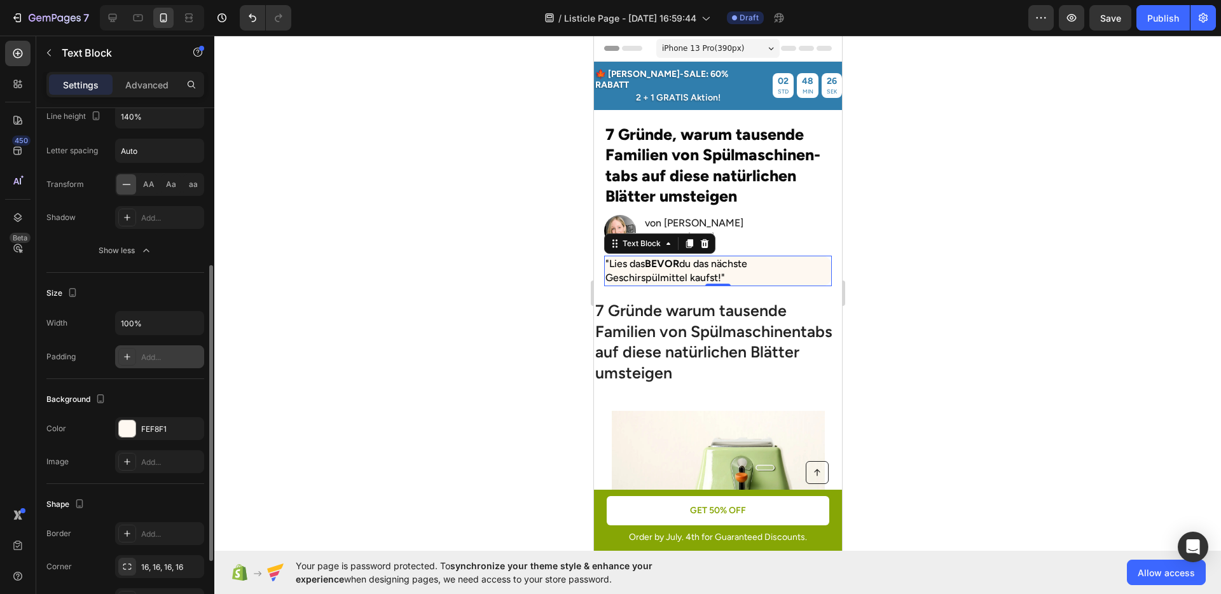
scroll to position [289, 0]
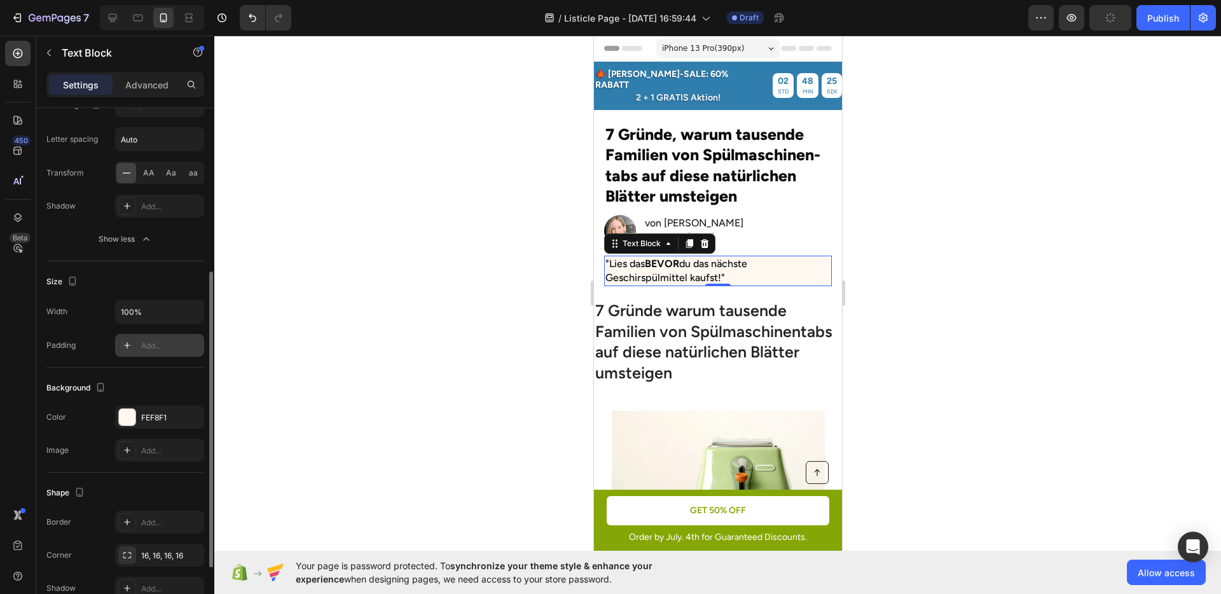
click at [146, 339] on div "Add..." at bounding box center [159, 345] width 89 height 23
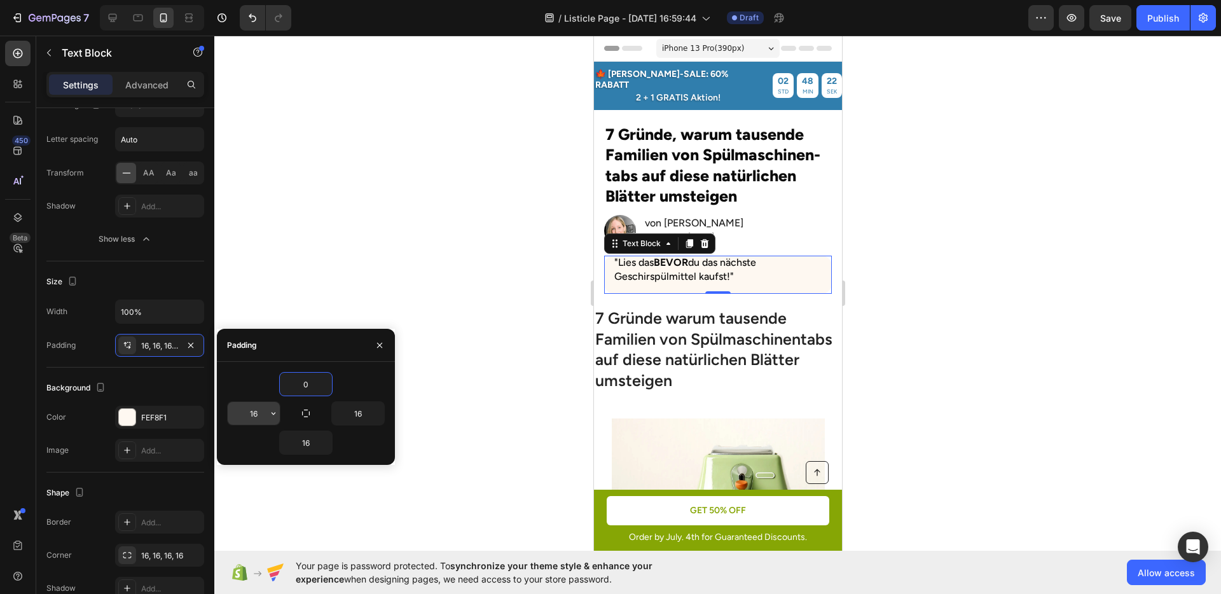
type input "0"
click at [261, 405] on input "16" at bounding box center [254, 413] width 52 height 23
type input "16"
click at [261, 405] on input "16" at bounding box center [254, 413] width 52 height 23
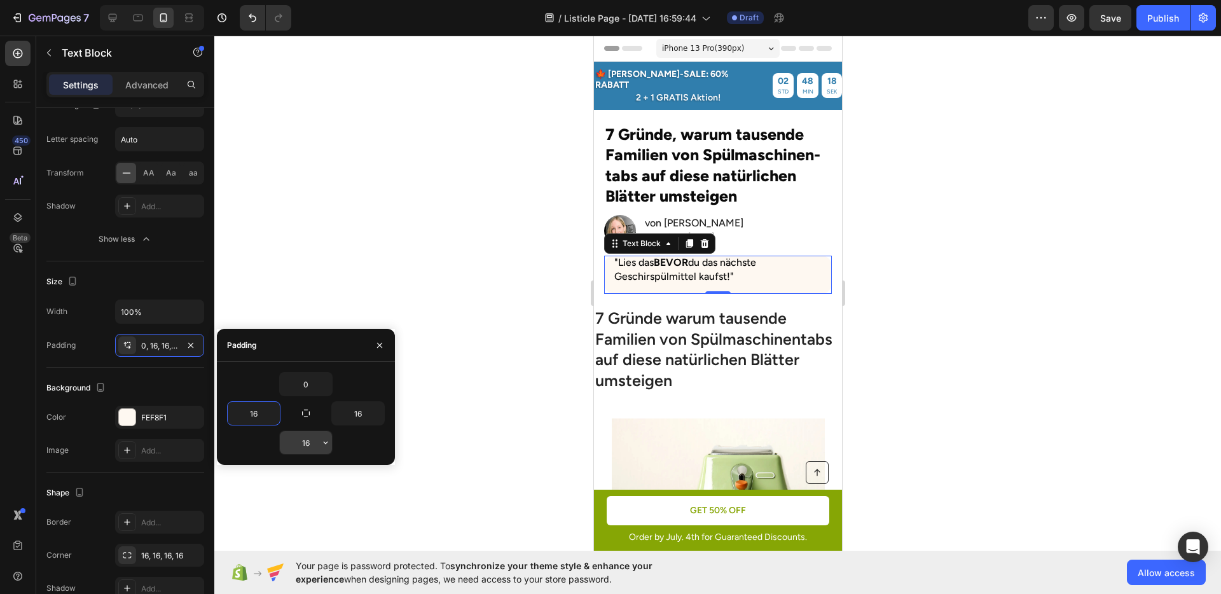
click at [302, 435] on input "16" at bounding box center [306, 442] width 52 height 23
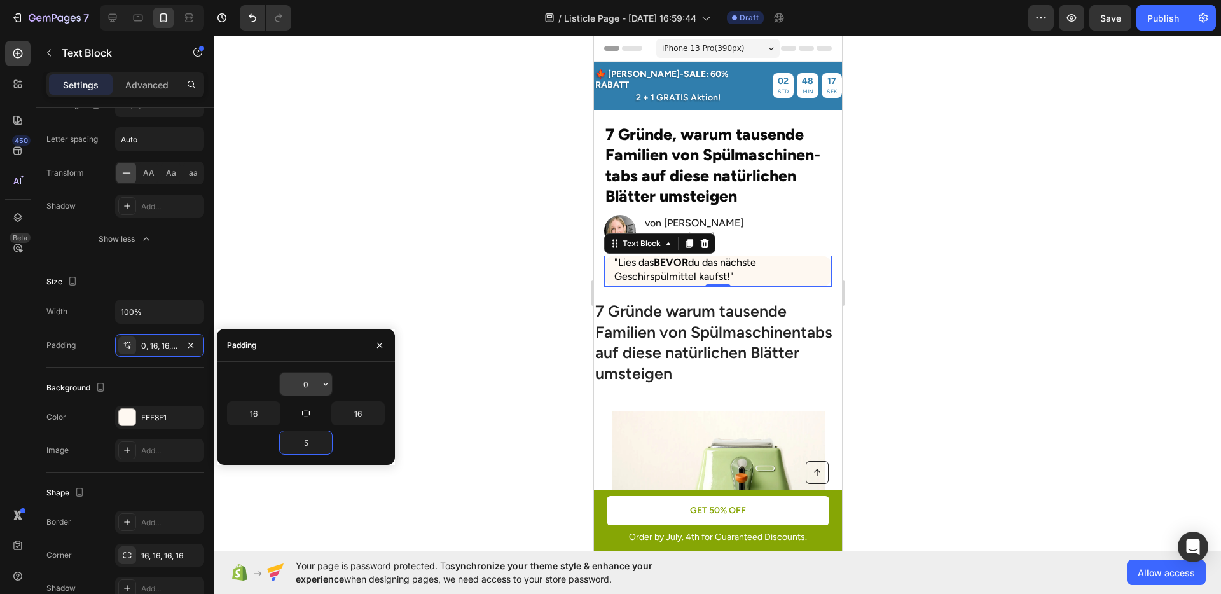
type input "5"
click at [302, 387] on input "0" at bounding box center [306, 384] width 52 height 23
type input "5"
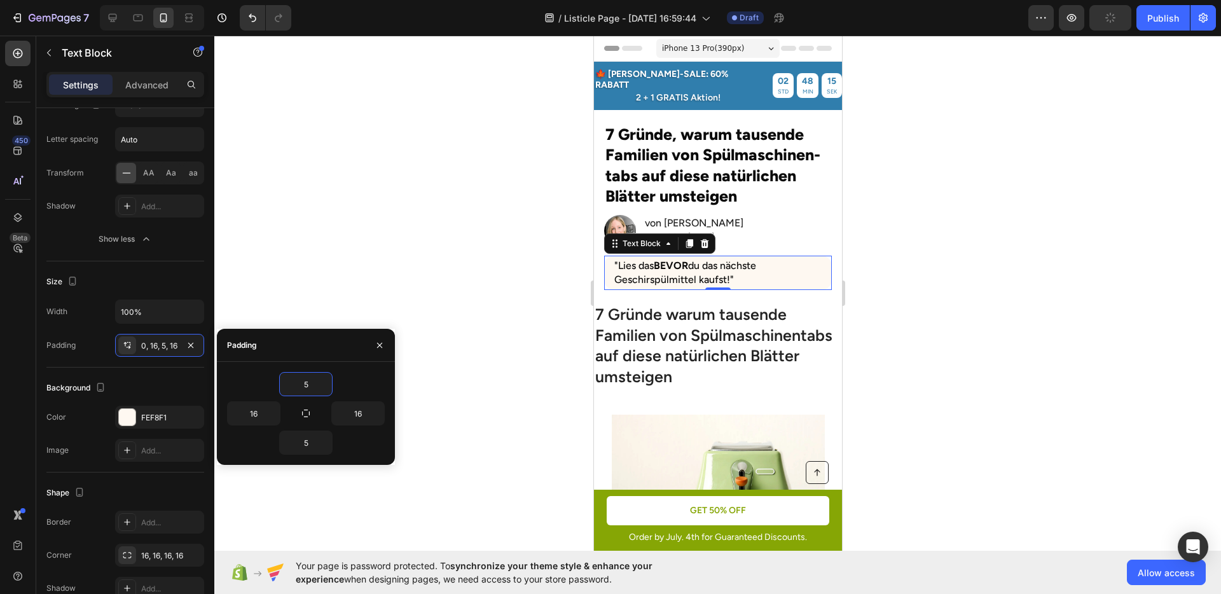
click at [956, 350] on div at bounding box center [717, 315] width 1007 height 559
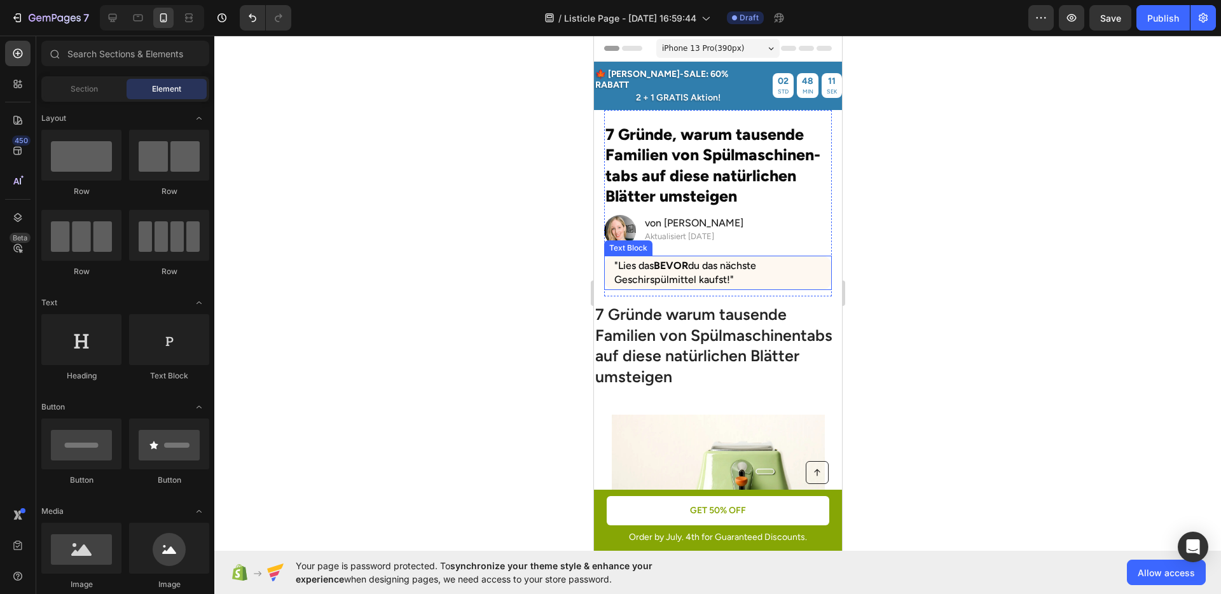
click at [791, 259] on p ""Lies das BEVOR du das nächste Geschirspülmittel kaufst!"" at bounding box center [717, 273] width 207 height 29
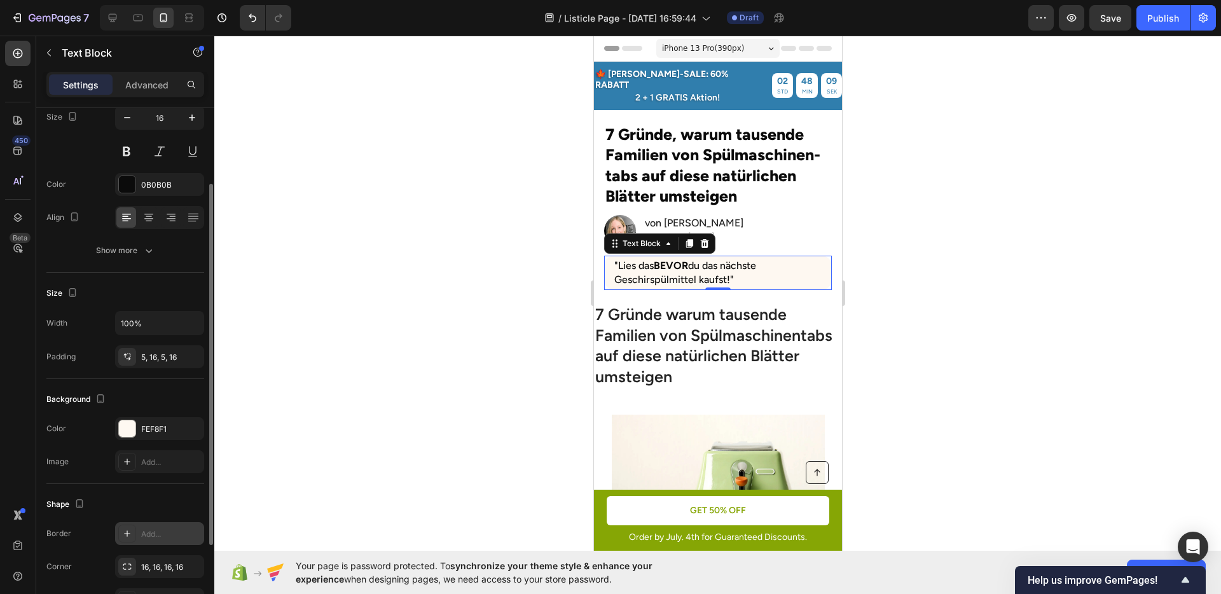
scroll to position [192, 0]
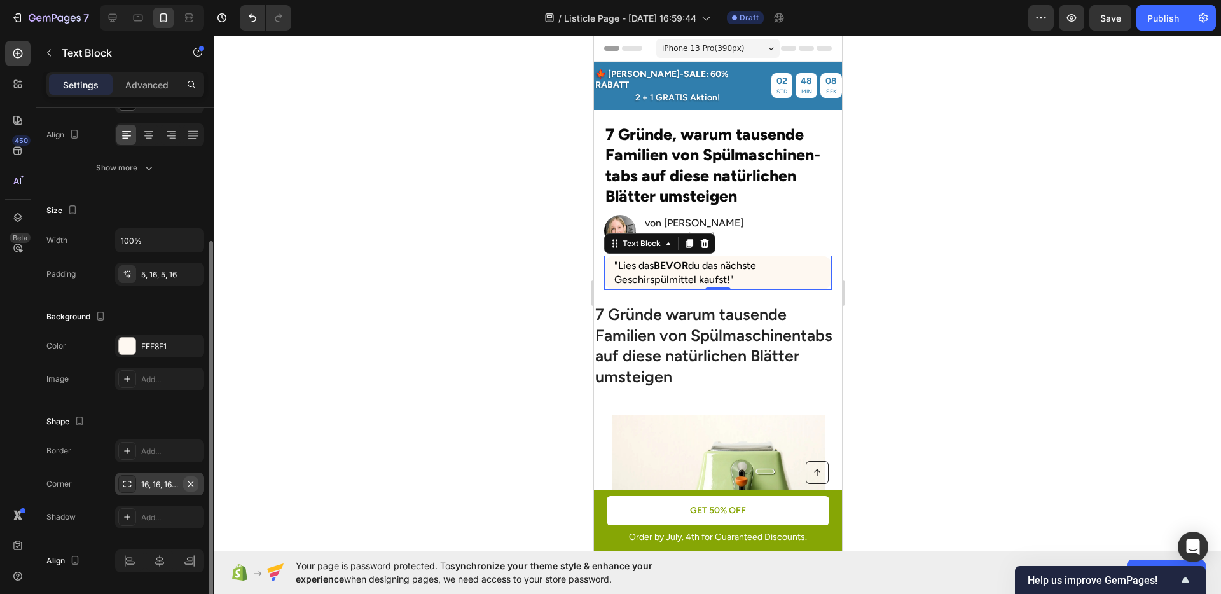
click at [187, 487] on icon "button" at bounding box center [191, 484] width 10 height 10
click at [471, 383] on div at bounding box center [717, 315] width 1007 height 559
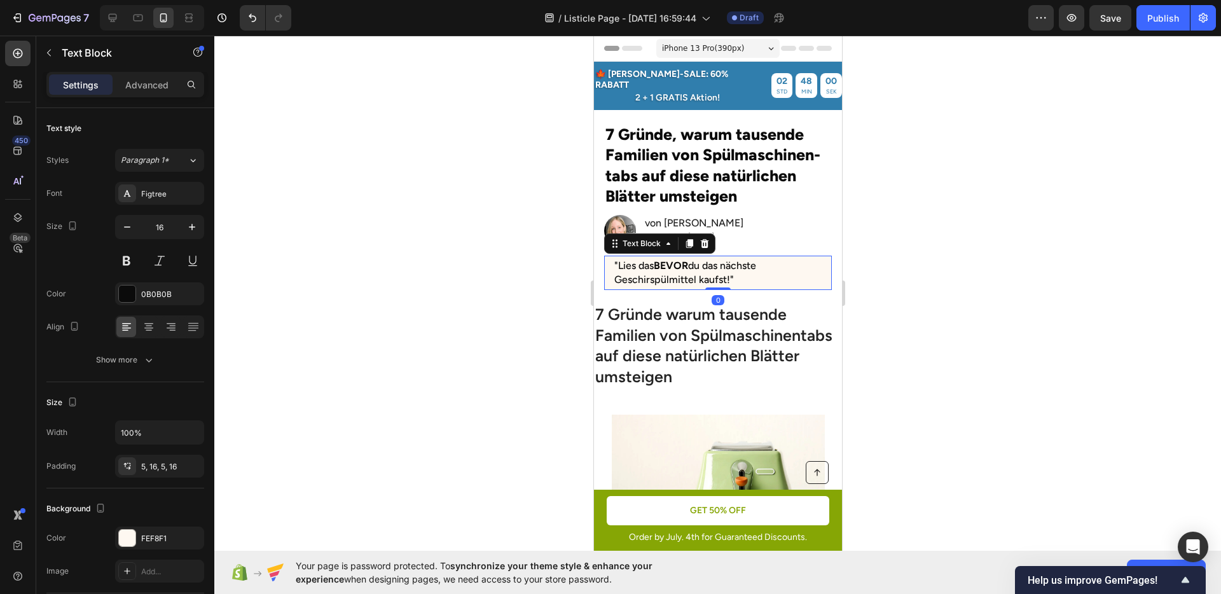
click at [739, 267] on p ""Lies das BEVOR du das nächste Geschirspülmittel kaufst!"" at bounding box center [717, 273] width 207 height 29
click at [651, 259] on p ""Lies das BEVOR du das nächste Geschirspülmittel kaufst!"" at bounding box center [717, 273] width 207 height 29
drag, startPoint x: 654, startPoint y: 254, endPoint x: 616, endPoint y: 256, distance: 37.6
click at [616, 259] on p ""Lies das BEVOR du das nächste Geschirspülmittel kaufst!"" at bounding box center [717, 273] width 207 height 29
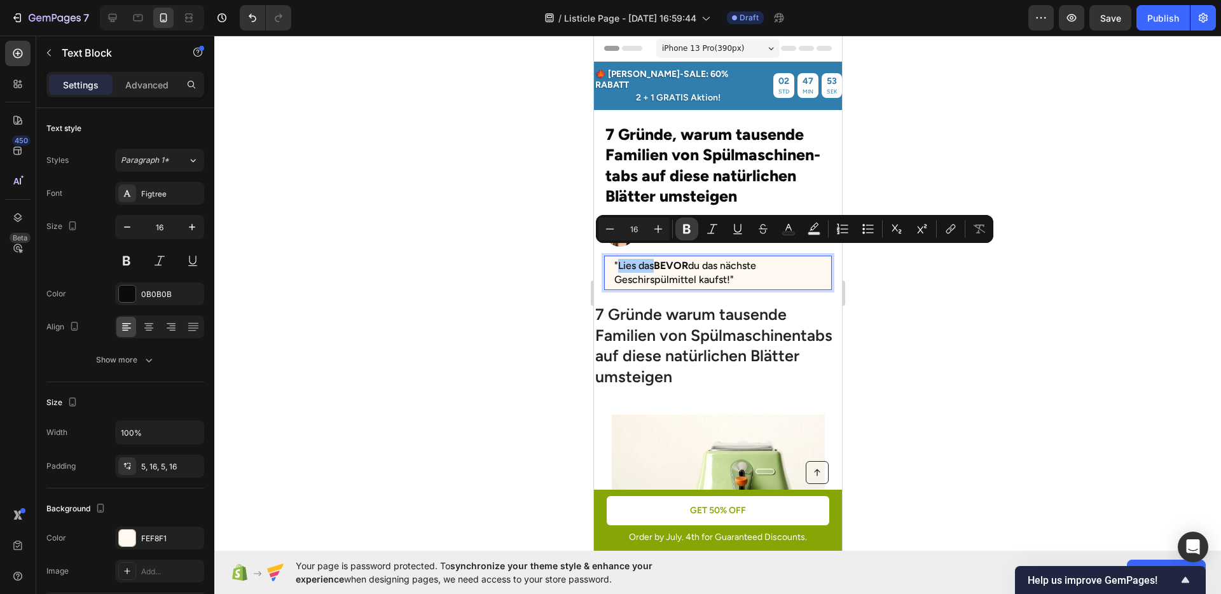
click at [681, 228] on icon "Editor contextual toolbar" at bounding box center [687, 229] width 13 height 13
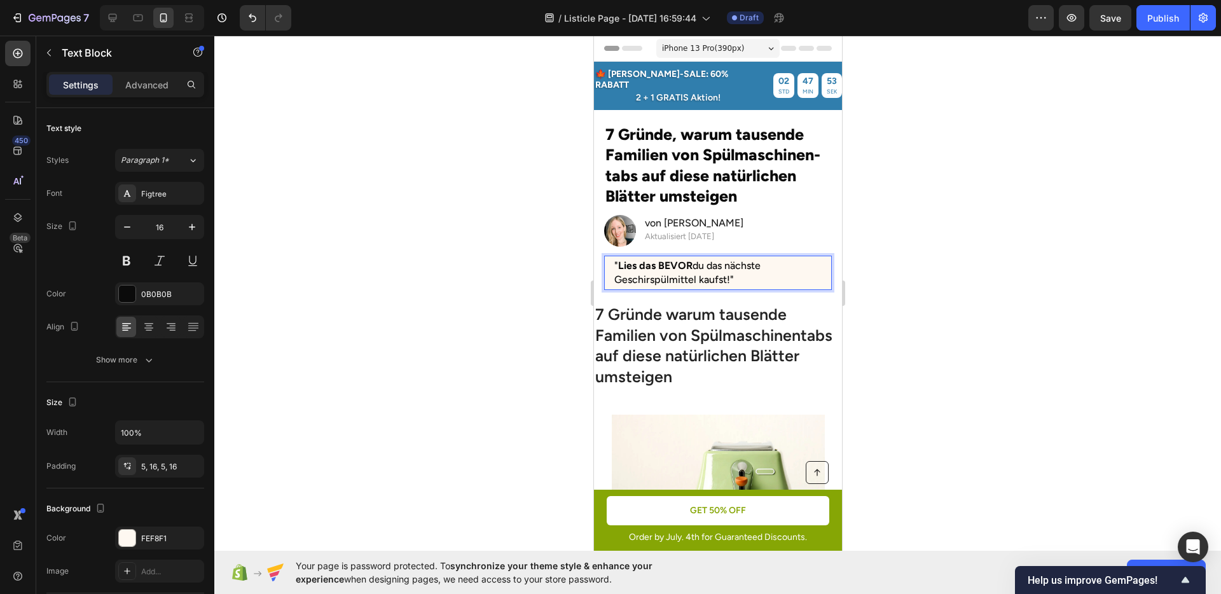
click at [977, 299] on div at bounding box center [717, 315] width 1007 height 559
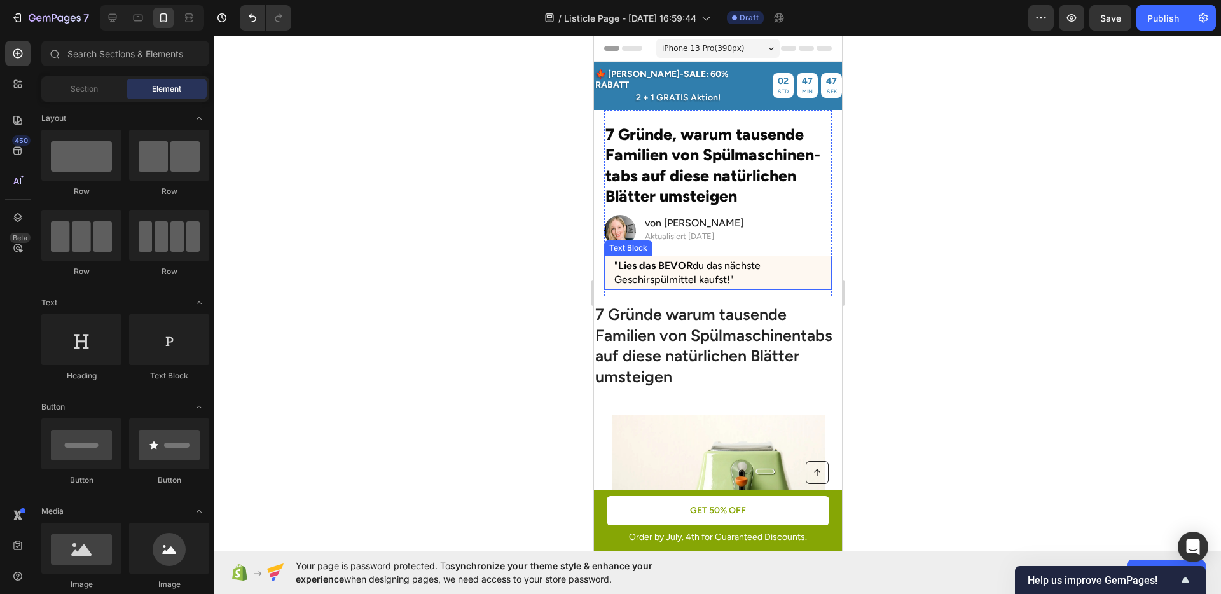
click at [624, 260] on strong "Lies das" at bounding box center [637, 266] width 38 height 12
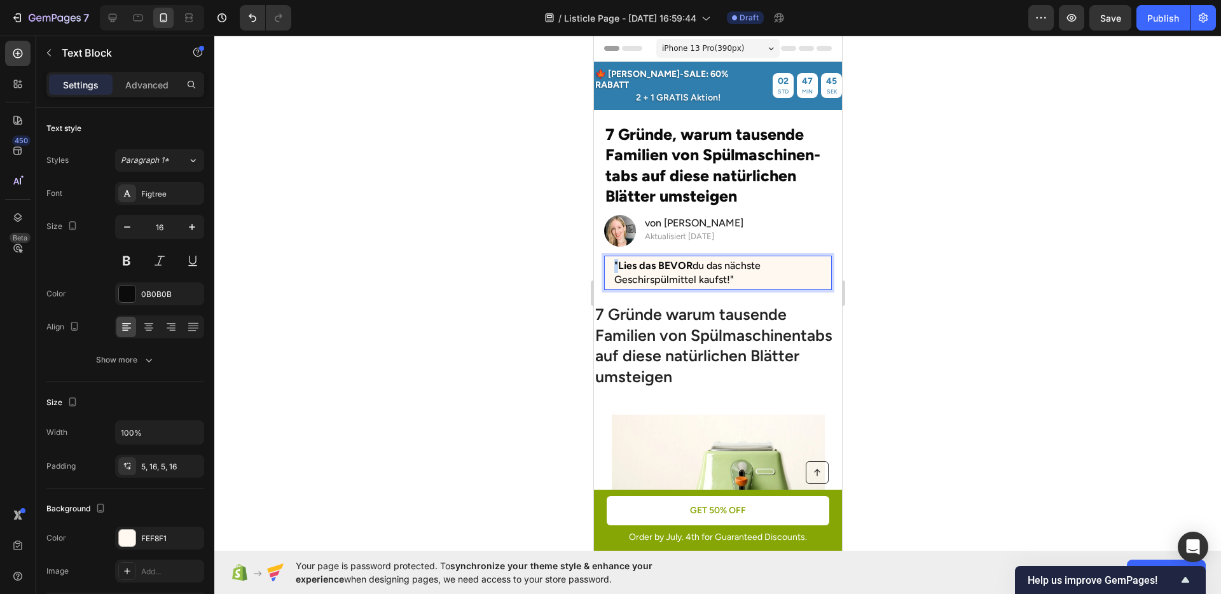
click at [614, 259] on p "" Lies das BEVOR du das nächste Geschirspülmittel kaufst!"" at bounding box center [717, 273] width 207 height 29
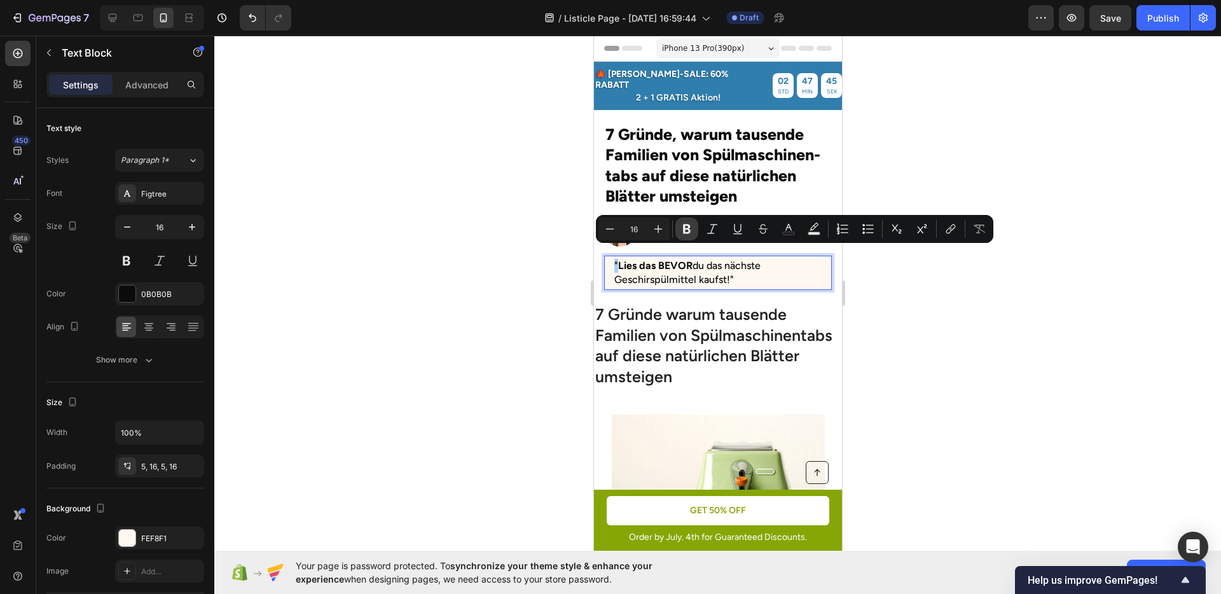
click at [681, 228] on icon "Editor contextual toolbar" at bounding box center [687, 229] width 13 height 13
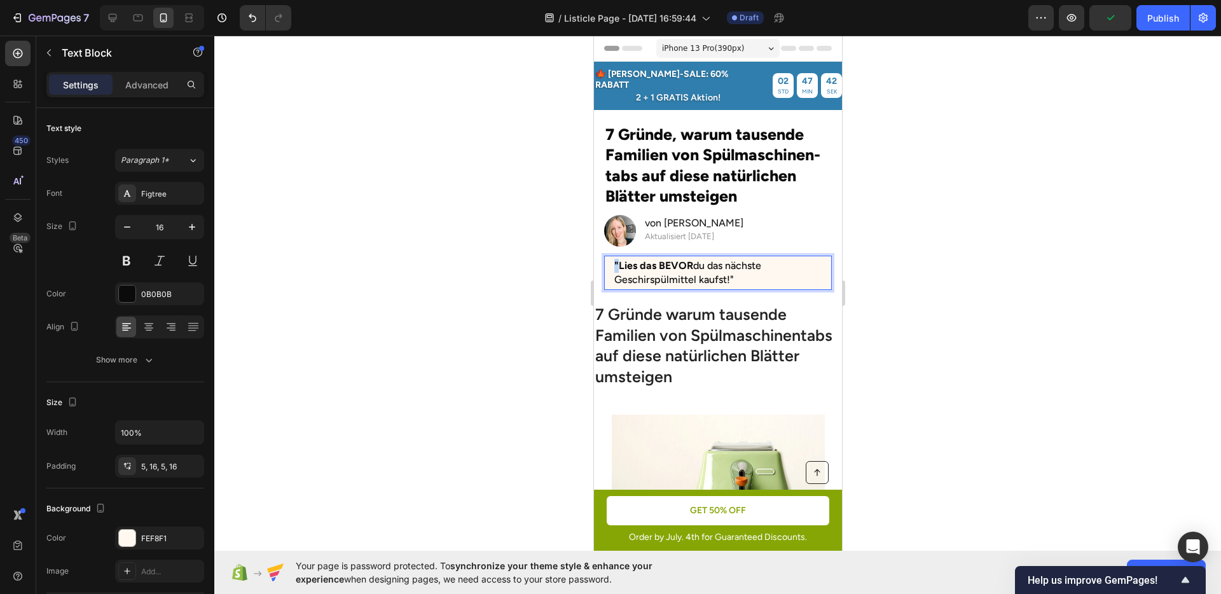
click at [615, 260] on strong ""Lies das" at bounding box center [635, 266] width 42 height 12
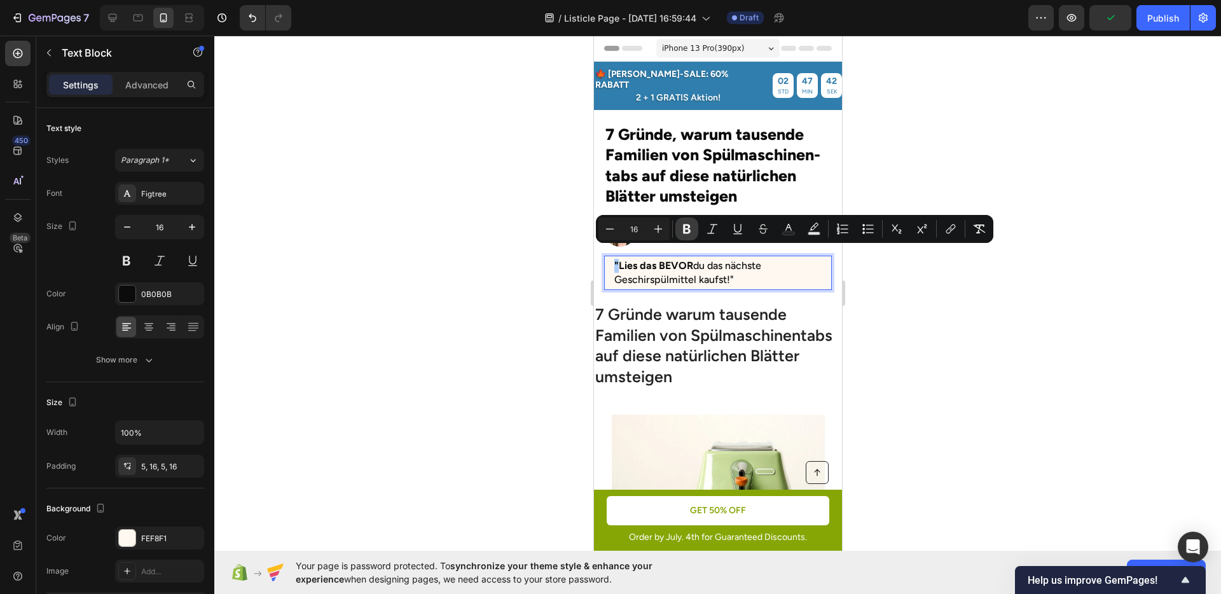
click at [687, 229] on icon "Editor contextual toolbar" at bounding box center [687, 230] width 8 height 10
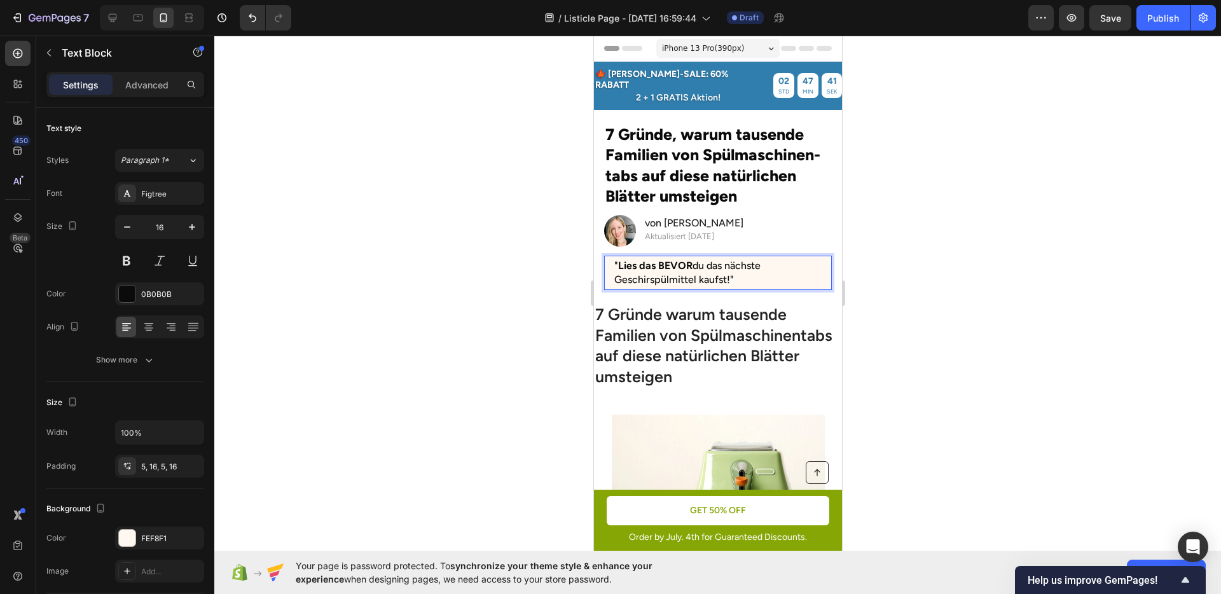
click at [960, 298] on div at bounding box center [717, 315] width 1007 height 559
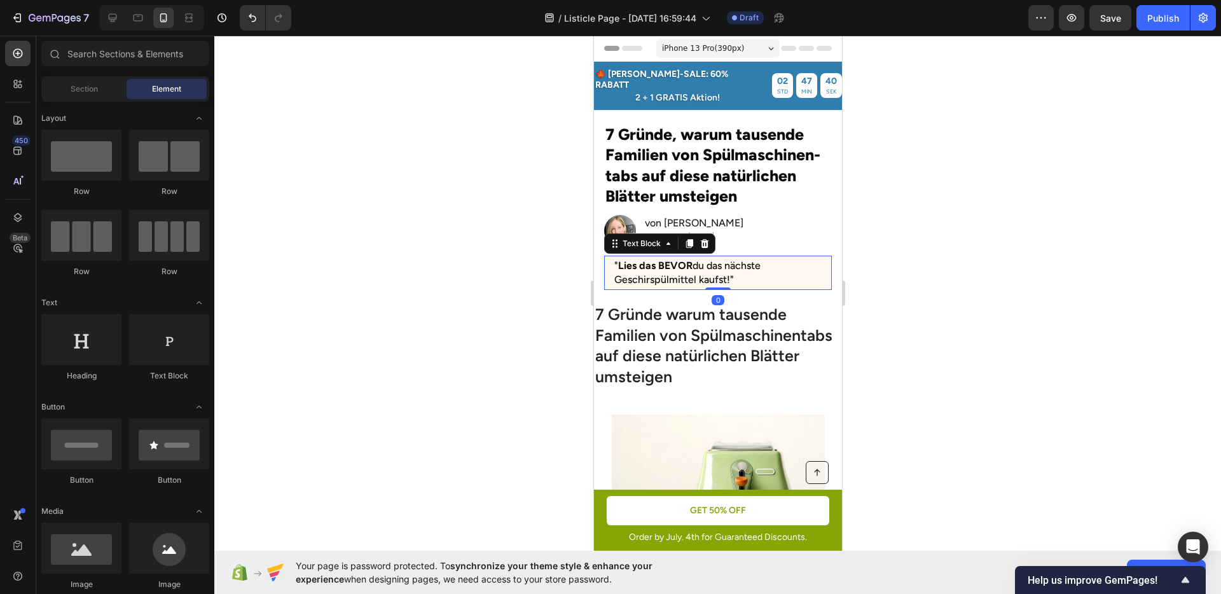
click at [782, 267] on p "" Lies das BEVOR du das nächste Geschirspülmittel kaufst!"" at bounding box center [717, 273] width 207 height 29
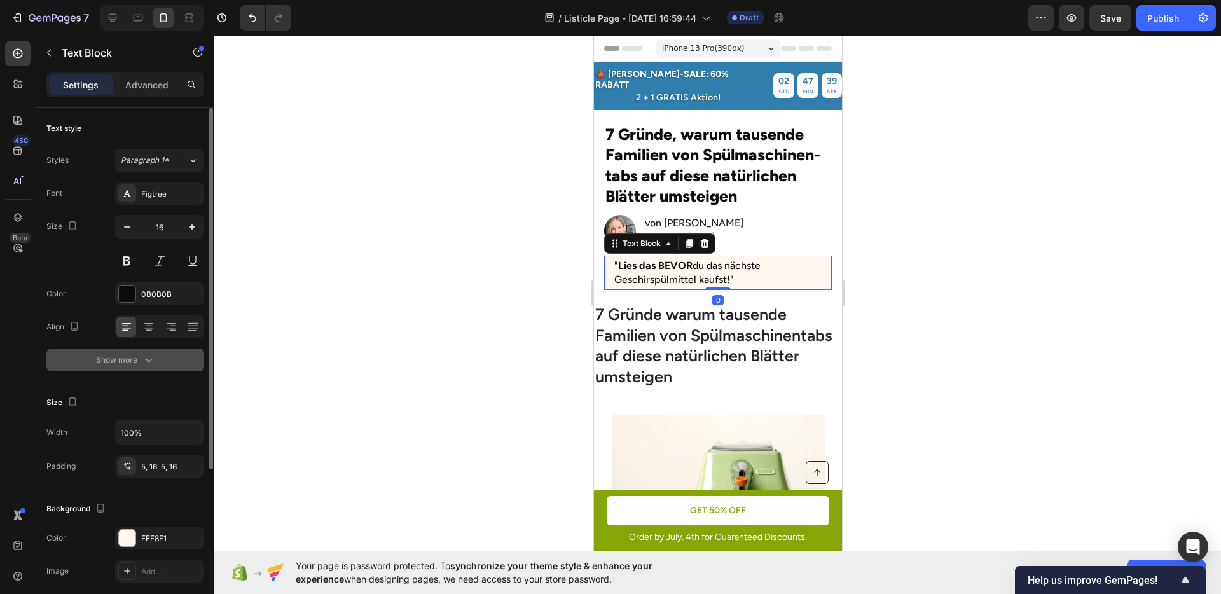
click at [145, 359] on icon "button" at bounding box center [149, 360] width 13 height 13
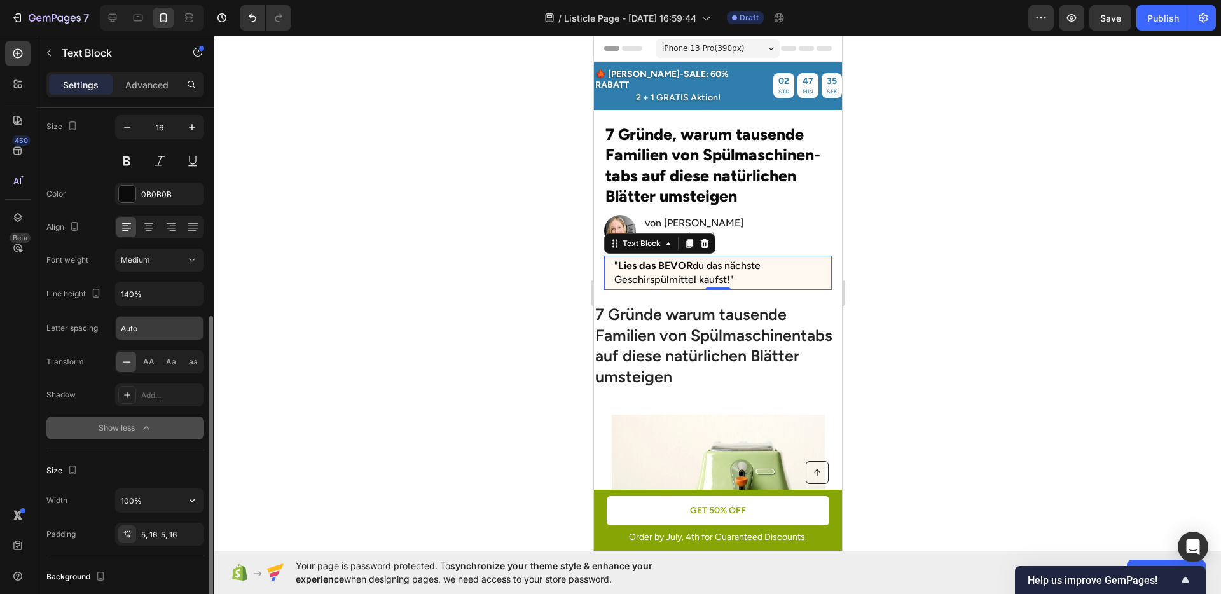
scroll to position [400, 0]
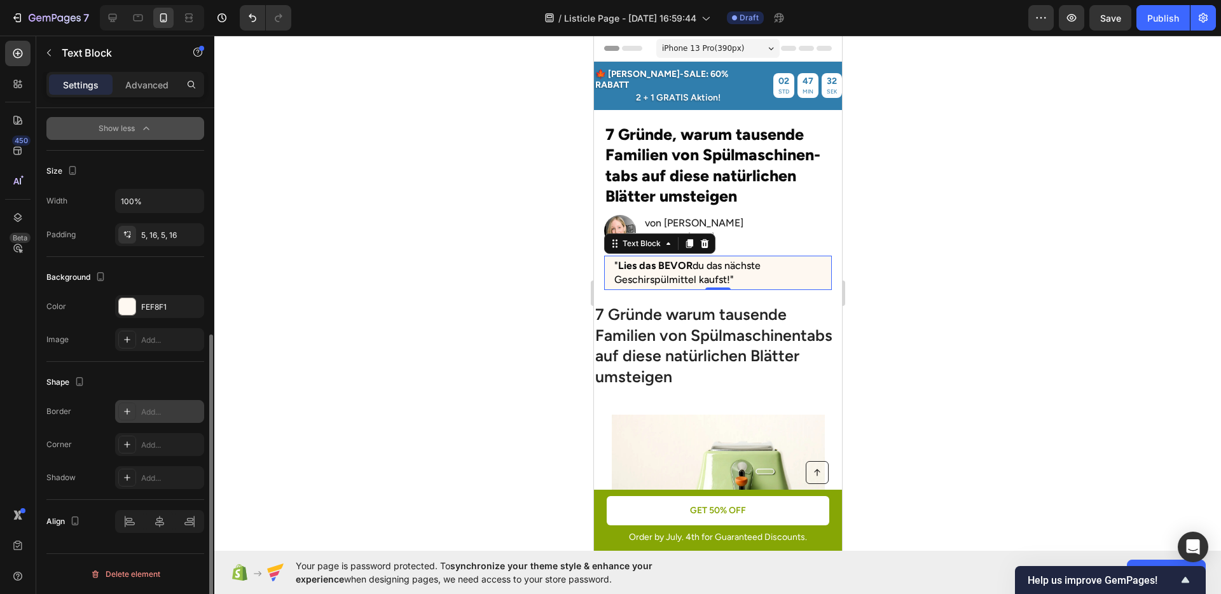
click at [147, 417] on div "Add..." at bounding box center [171, 412] width 60 height 11
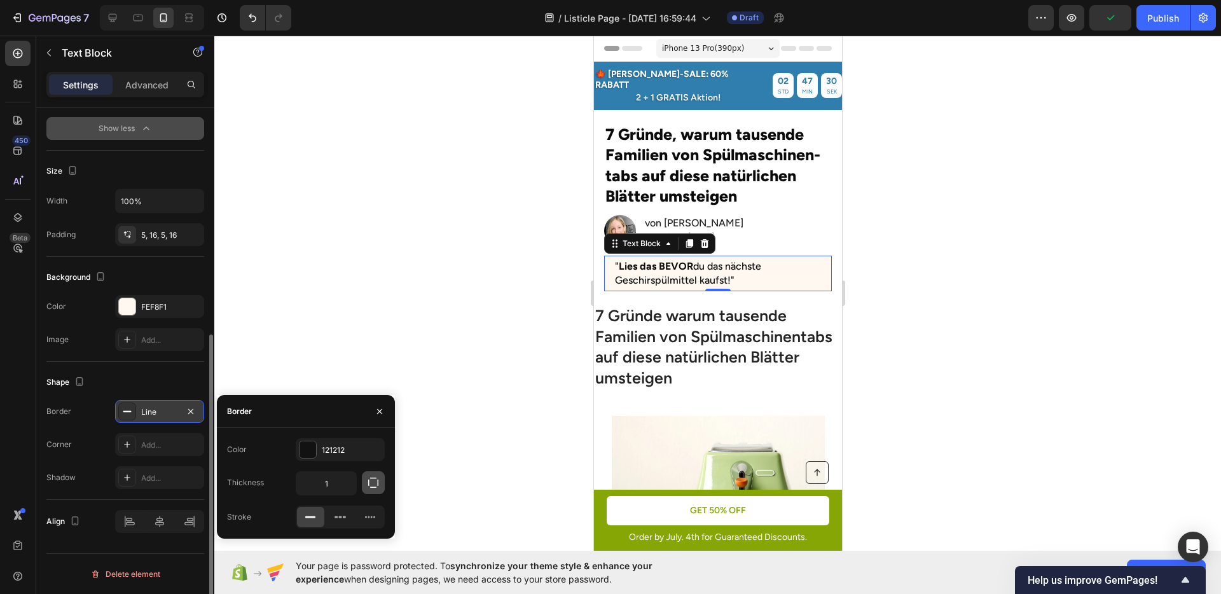
click at [362, 485] on button "button" at bounding box center [373, 482] width 23 height 23
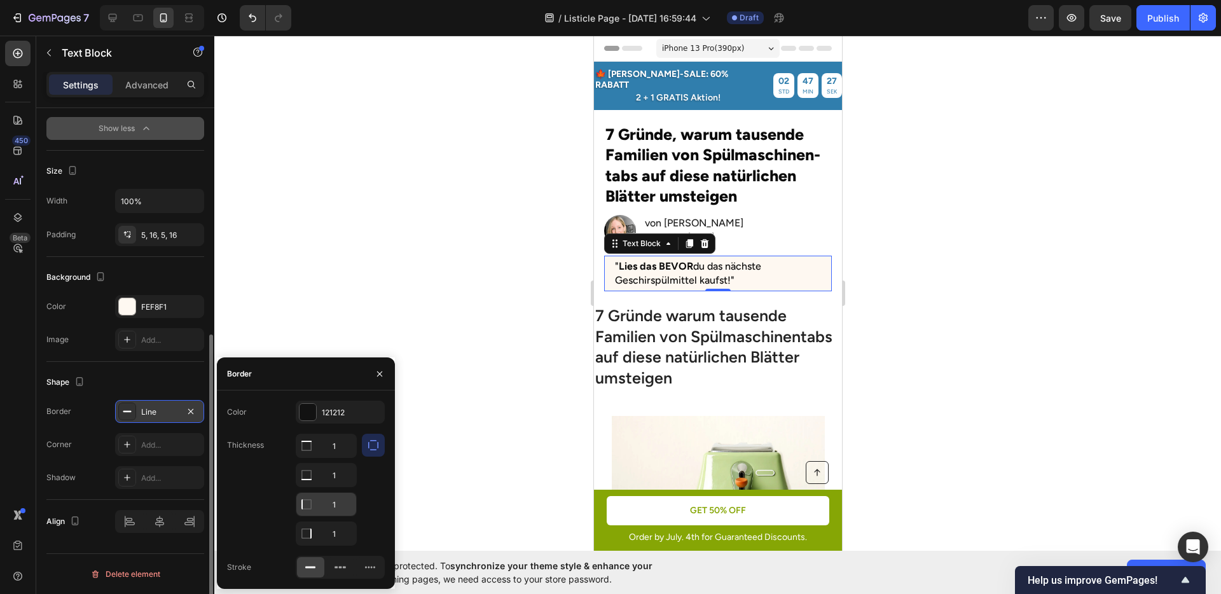
click at [338, 506] on input "1" at bounding box center [326, 504] width 60 height 23
click at [337, 479] on input "1" at bounding box center [326, 475] width 60 height 23
type input "0"
click at [340, 448] on input "1" at bounding box center [326, 446] width 60 height 23
type input "0"
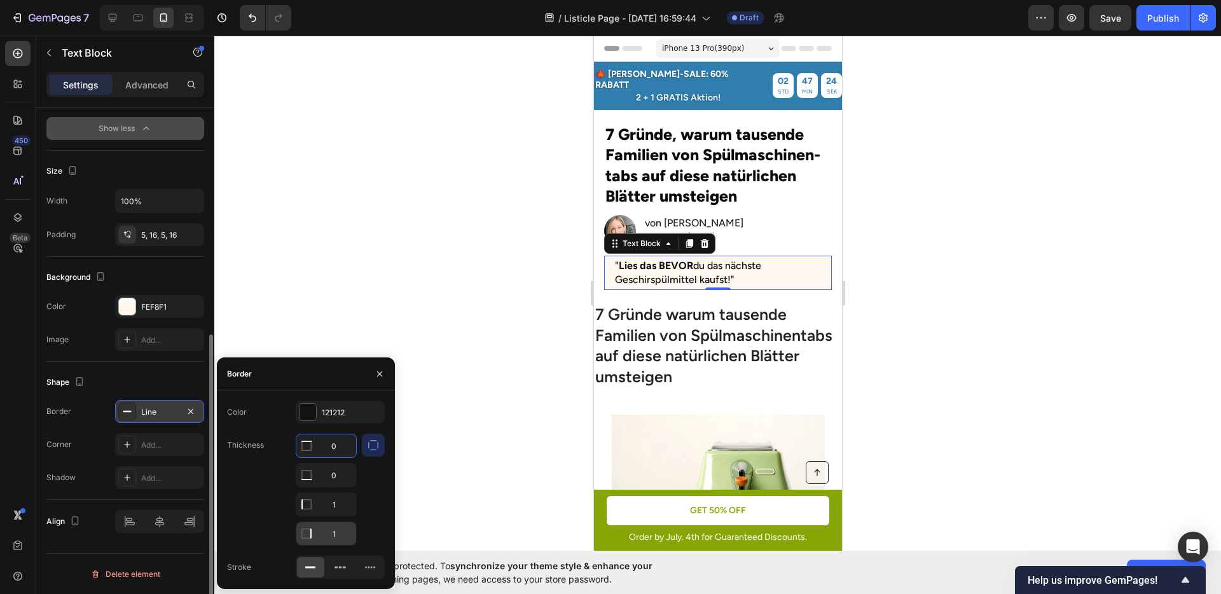
click at [335, 529] on input "1" at bounding box center [326, 533] width 60 height 23
type input "0"
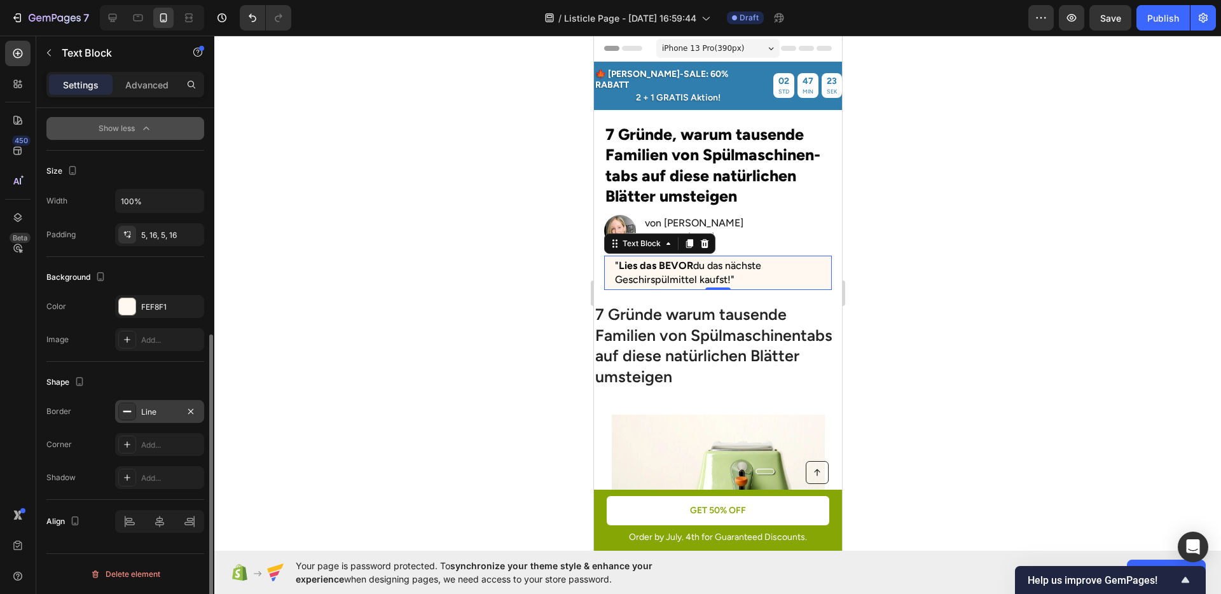
click at [518, 394] on div at bounding box center [717, 315] width 1007 height 559
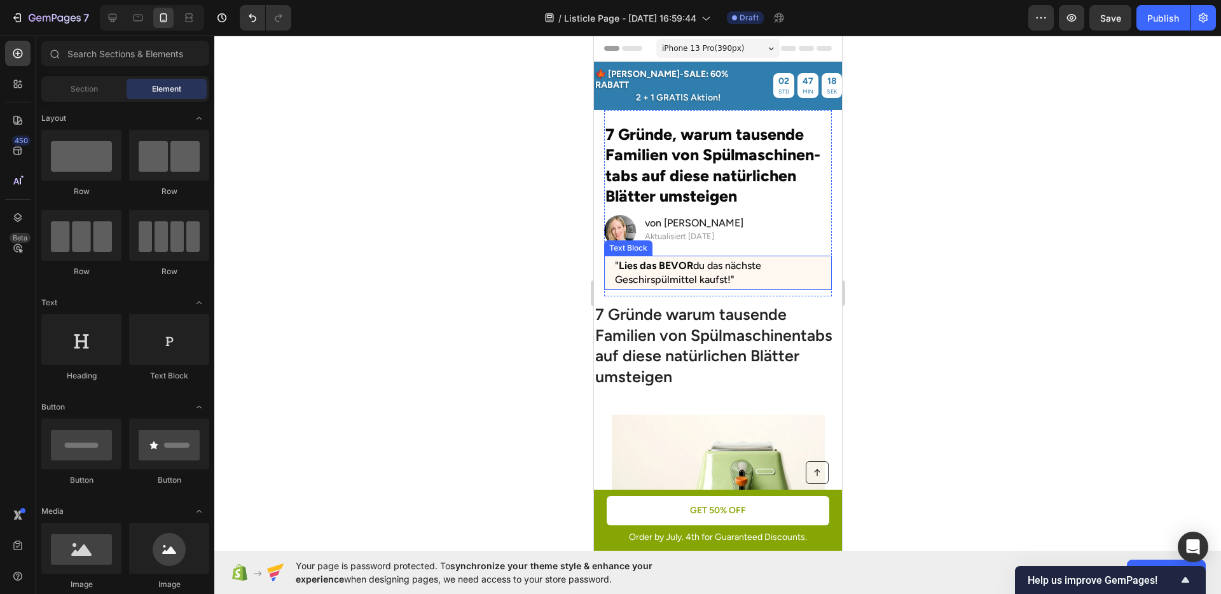
click at [785, 259] on p "" Lies das BEVOR du das nächste Geschirspülmittel kaufst!"" at bounding box center [718, 273] width 207 height 29
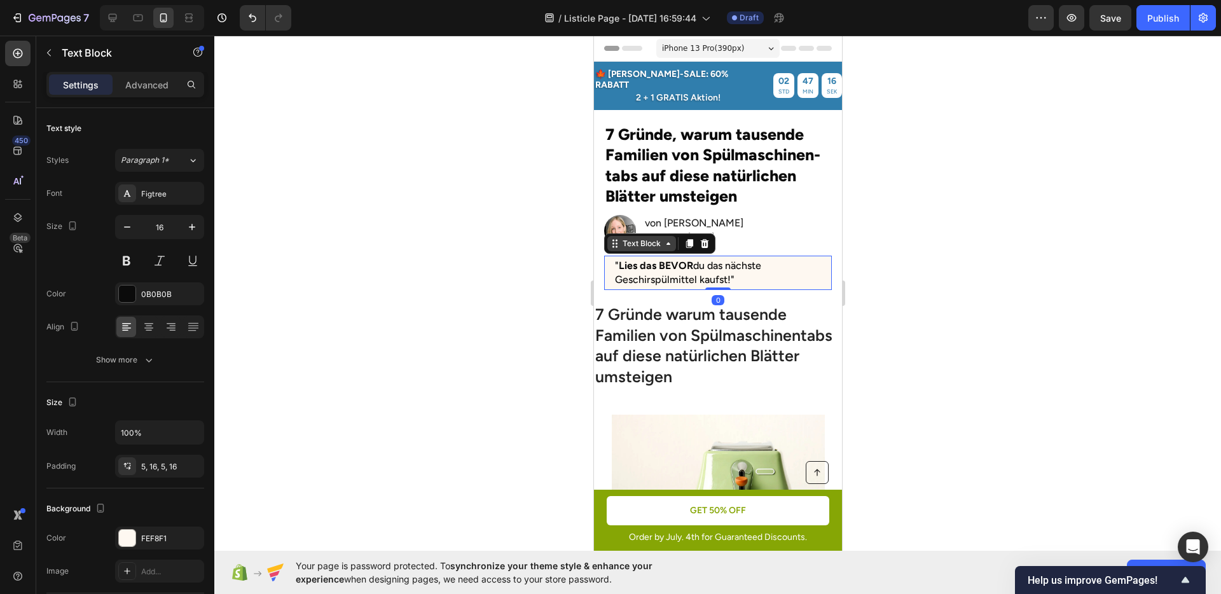
click at [641, 239] on div "Text Block" at bounding box center [641, 243] width 69 height 15
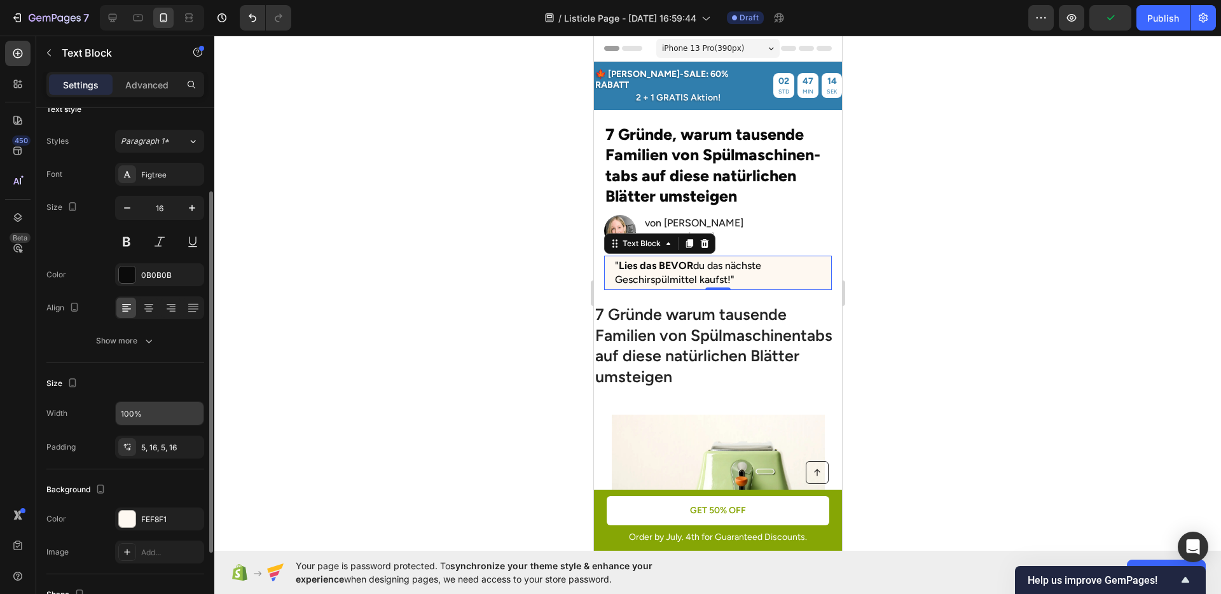
scroll to position [60, 0]
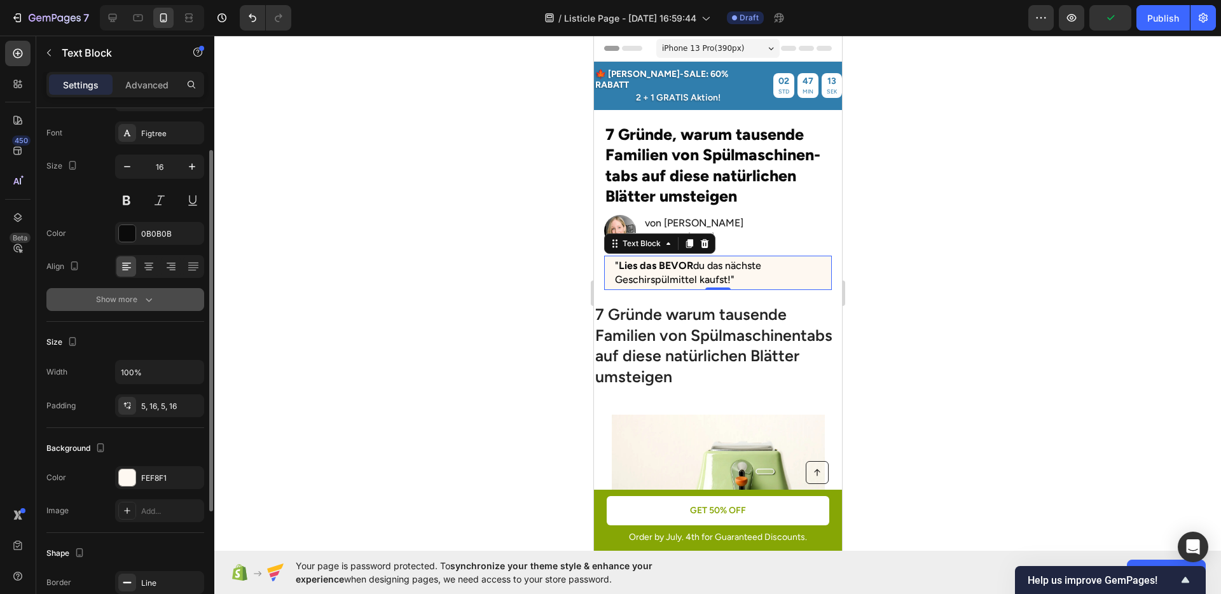
click at [143, 307] on button "Show more" at bounding box center [125, 299] width 158 height 23
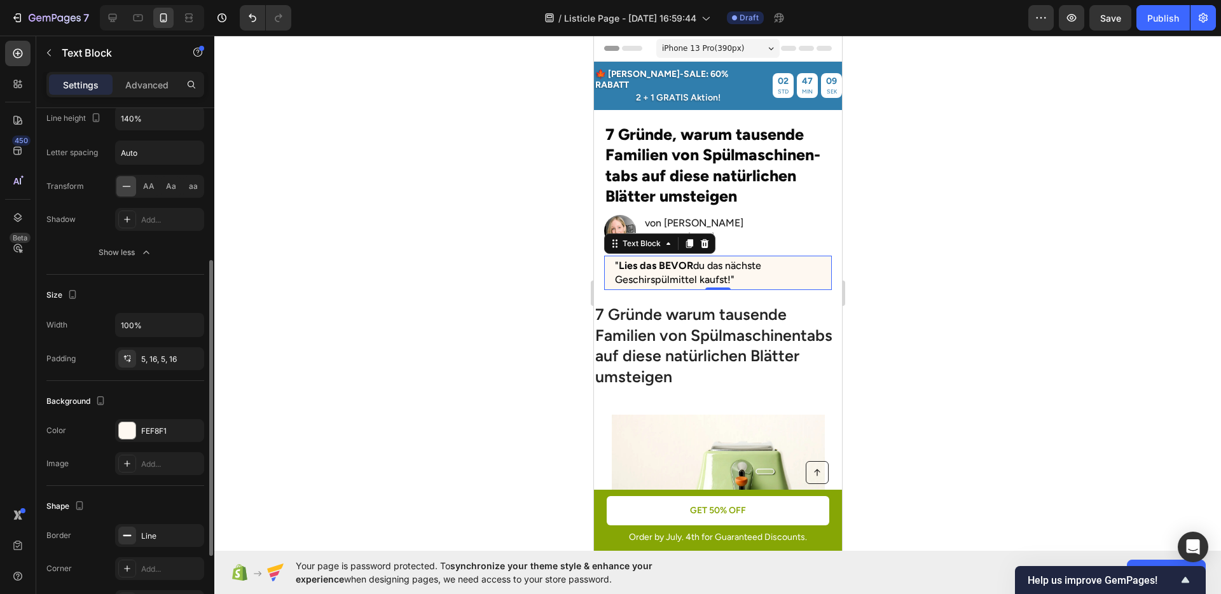
scroll to position [282, 0]
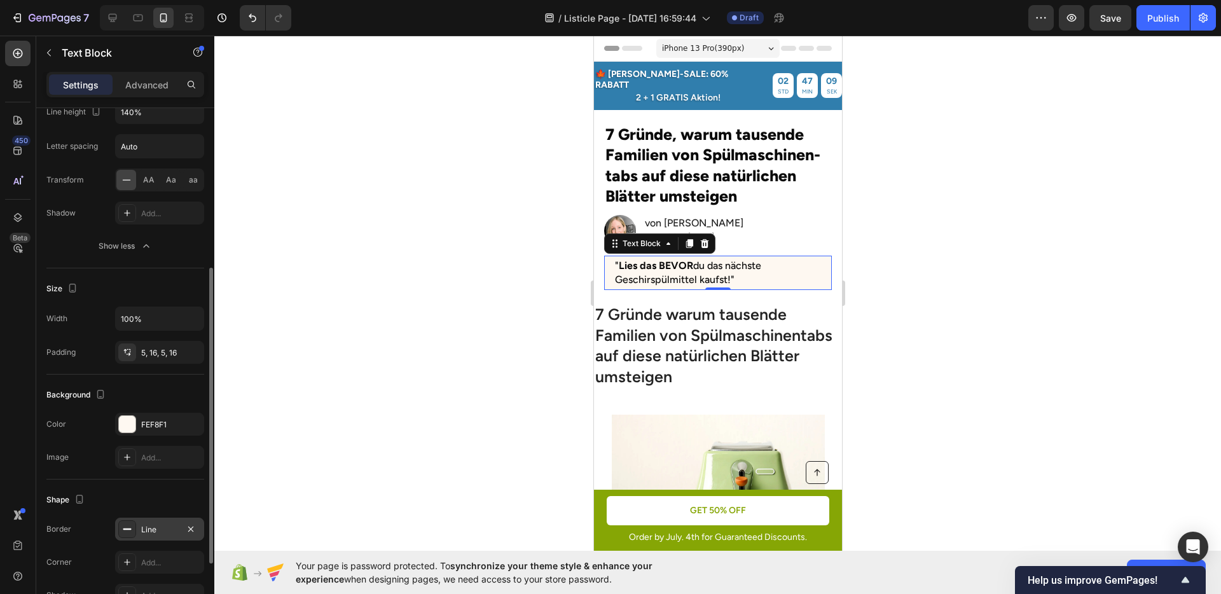
click at [154, 527] on div "Line" at bounding box center [159, 529] width 37 height 11
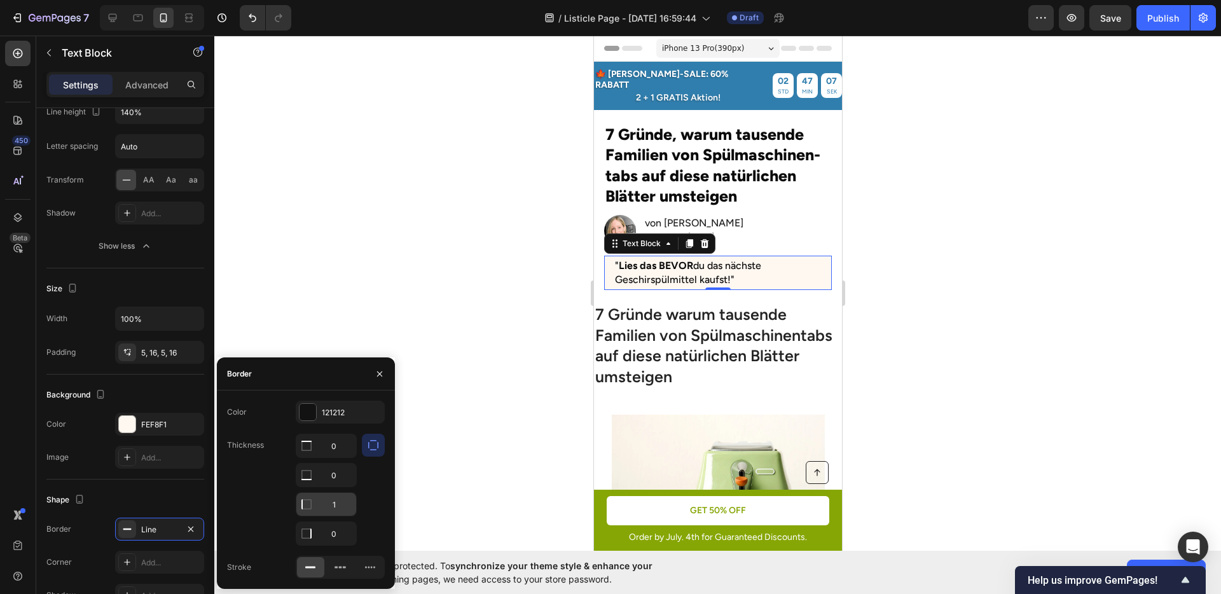
click at [341, 501] on input "1" at bounding box center [326, 504] width 60 height 23
click at [341, 501] on input "10" at bounding box center [326, 504] width 60 height 23
type input "5"
click at [317, 424] on div "Color 121212 Thickness 0 0 5 0 Stroke" at bounding box center [306, 490] width 178 height 178
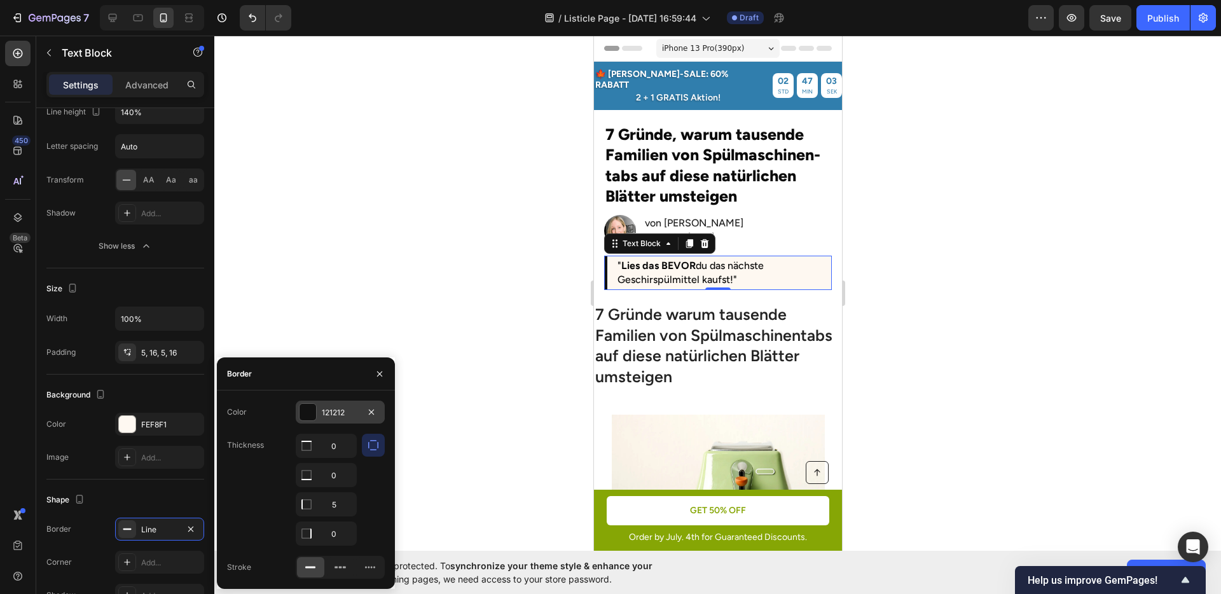
click at [317, 420] on div "121212" at bounding box center [340, 412] width 89 height 23
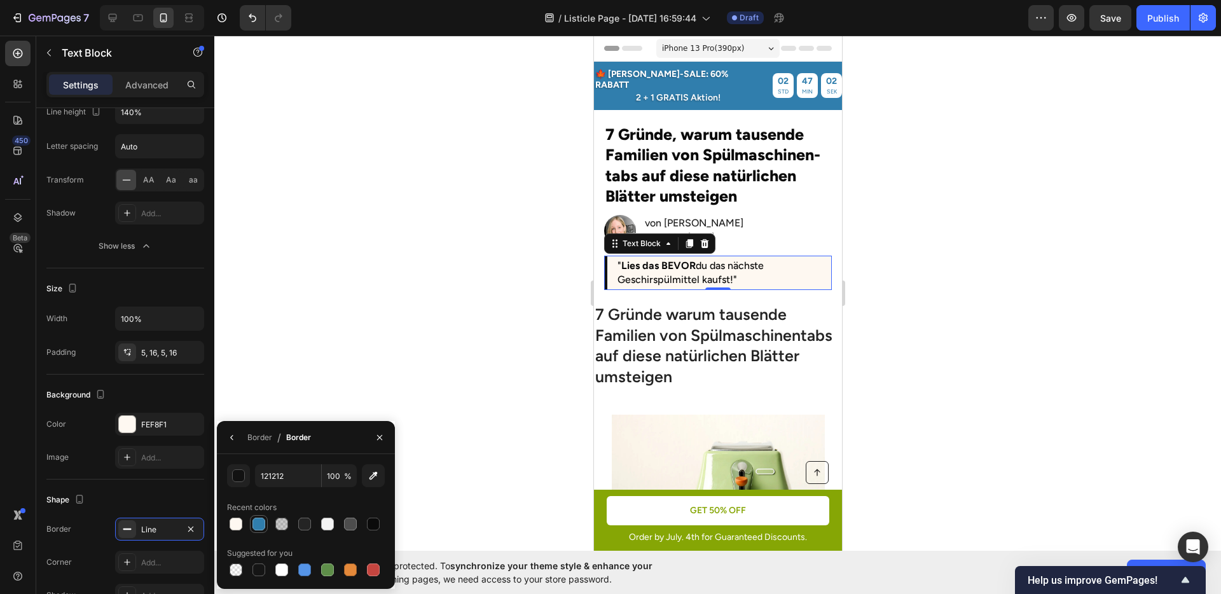
click at [260, 522] on div at bounding box center [259, 524] width 13 height 13
type input "307EAD"
click at [162, 530] on div "Line" at bounding box center [159, 529] width 37 height 11
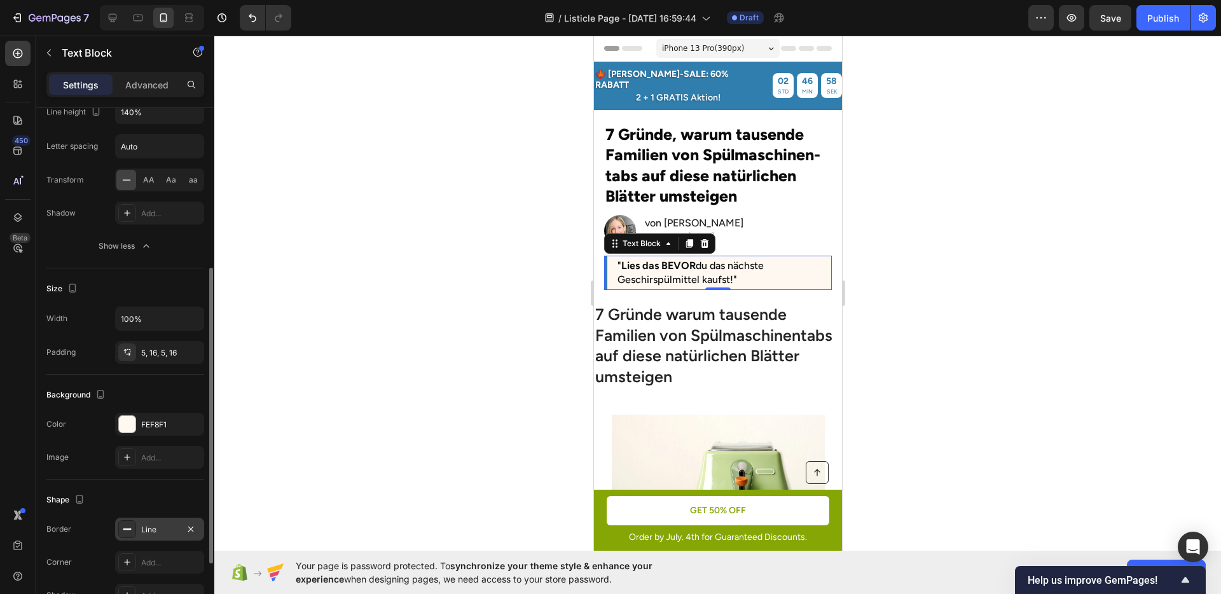
click at [161, 530] on div "Line" at bounding box center [159, 529] width 37 height 11
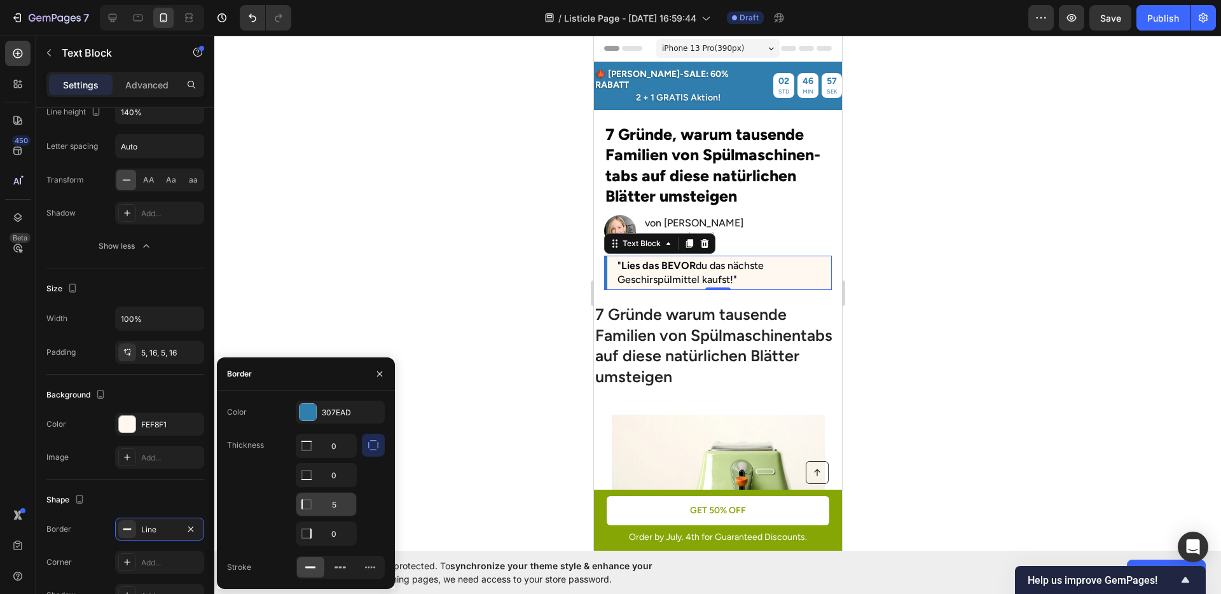
click at [327, 496] on input "5" at bounding box center [326, 504] width 60 height 23
type input "4"
click at [263, 494] on div "Thickness 0 0 4 0" at bounding box center [306, 490] width 158 height 112
click at [919, 363] on div at bounding box center [717, 315] width 1007 height 559
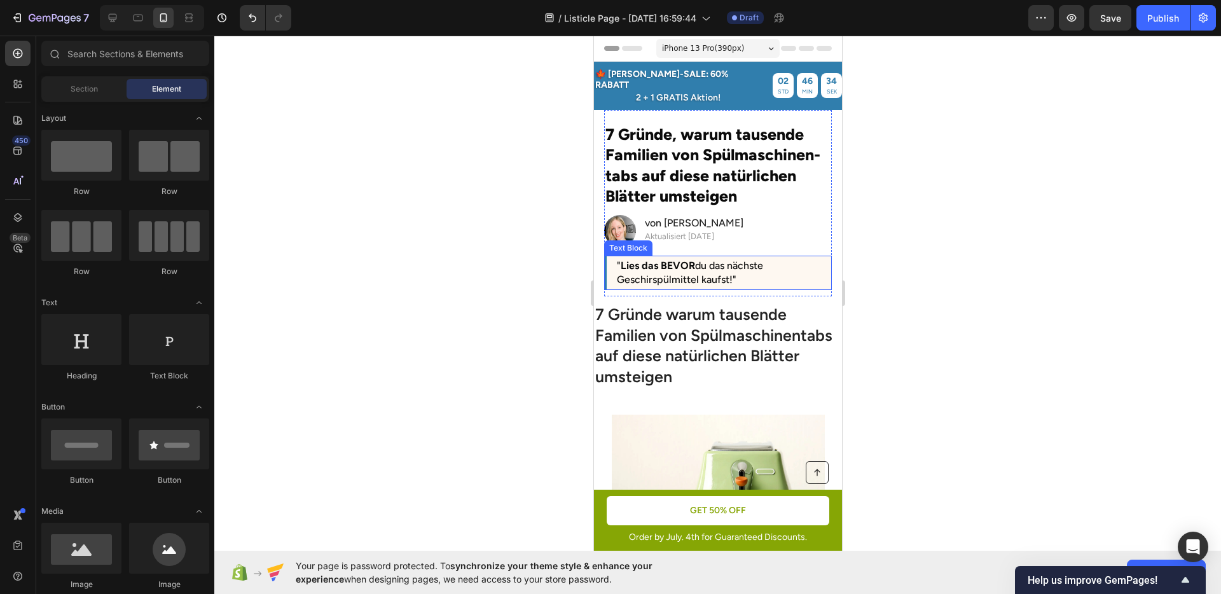
click at [648, 261] on p "" Lies das BEVOR du das nächste Geschirspülmittel kaufst!"" at bounding box center [718, 273] width 205 height 29
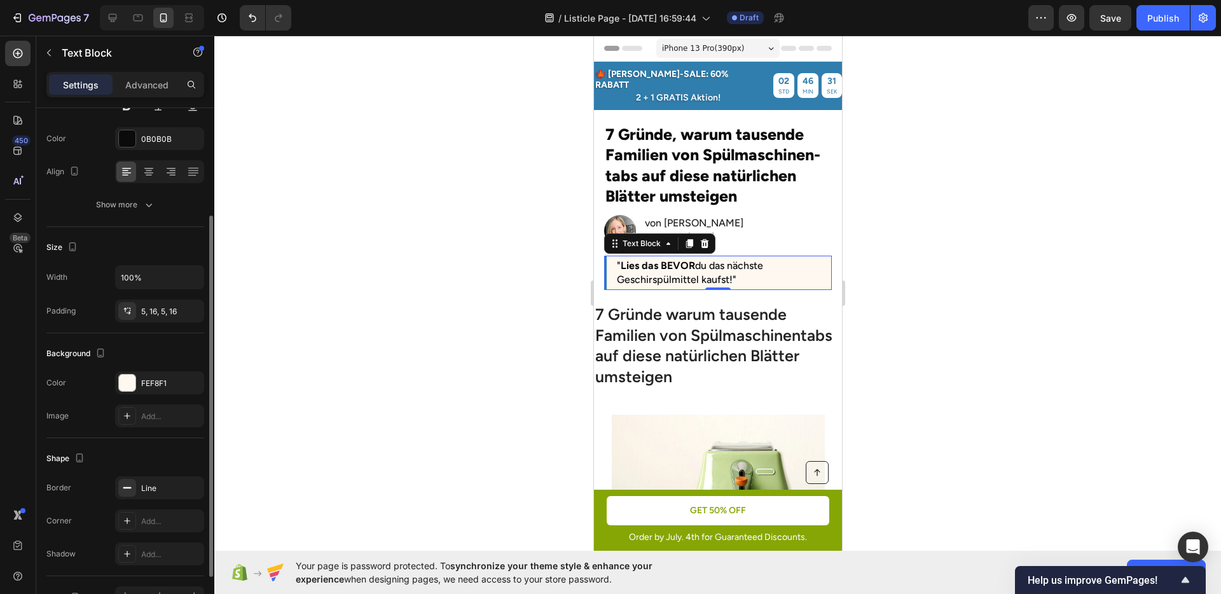
scroll to position [68, 0]
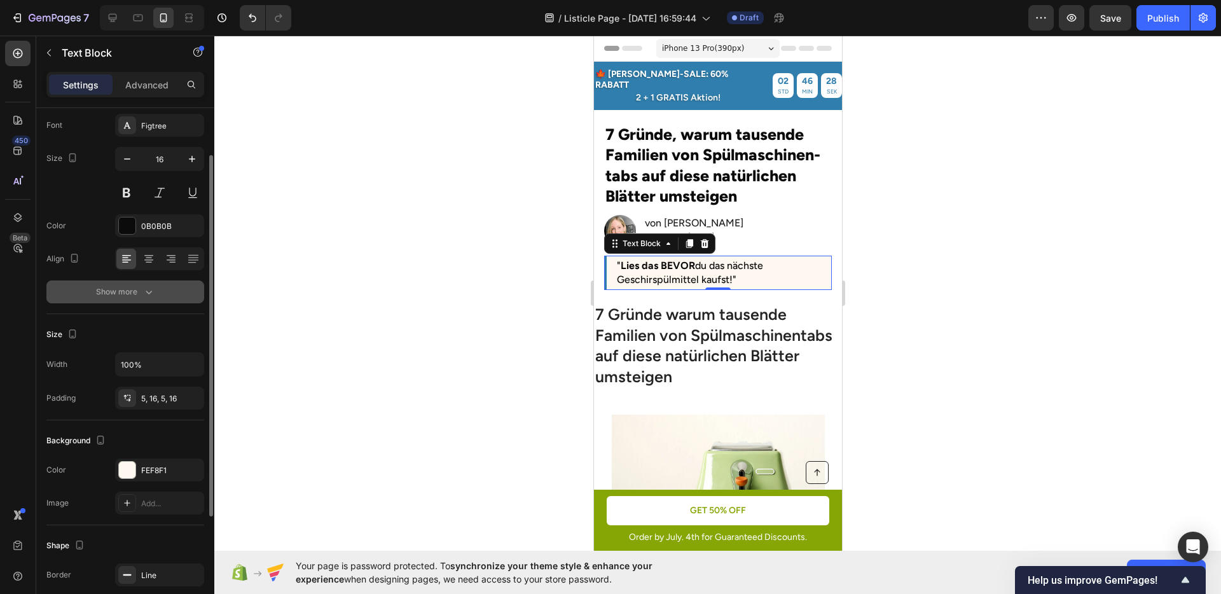
click at [118, 296] on div "Show more" at bounding box center [125, 292] width 59 height 13
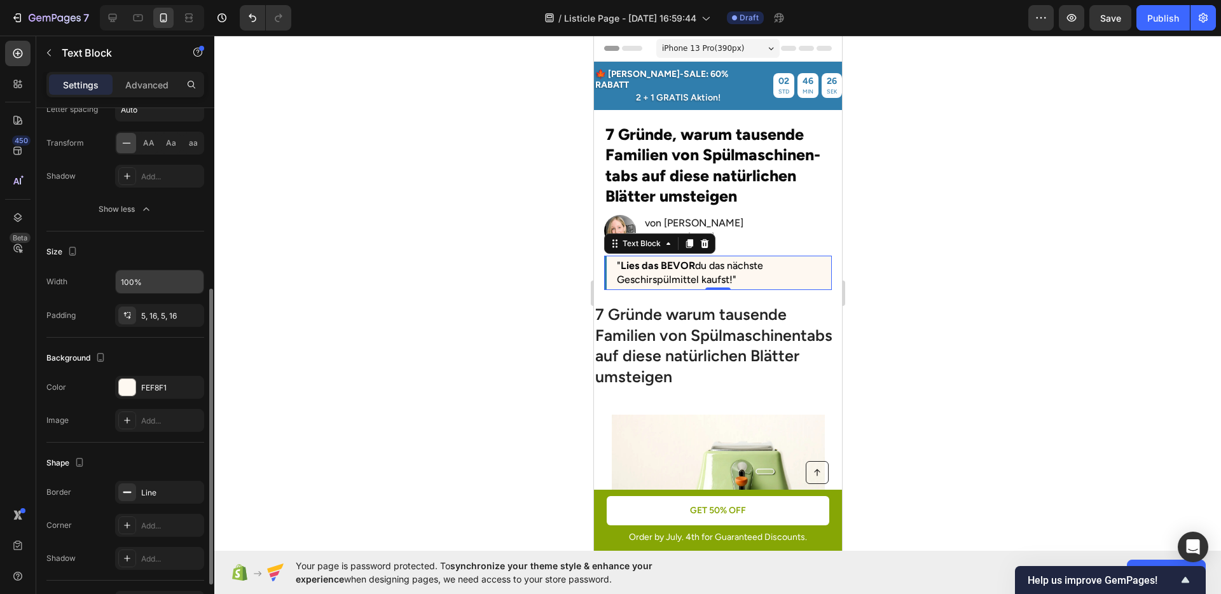
scroll to position [395, 0]
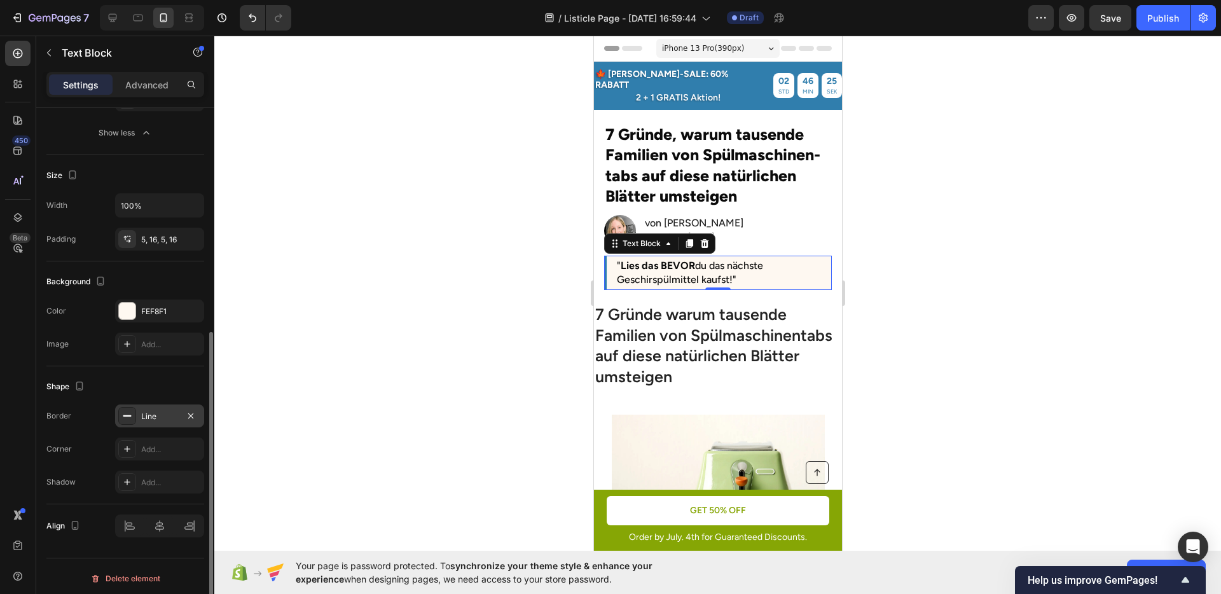
click at [160, 423] on div "Line" at bounding box center [159, 416] width 89 height 23
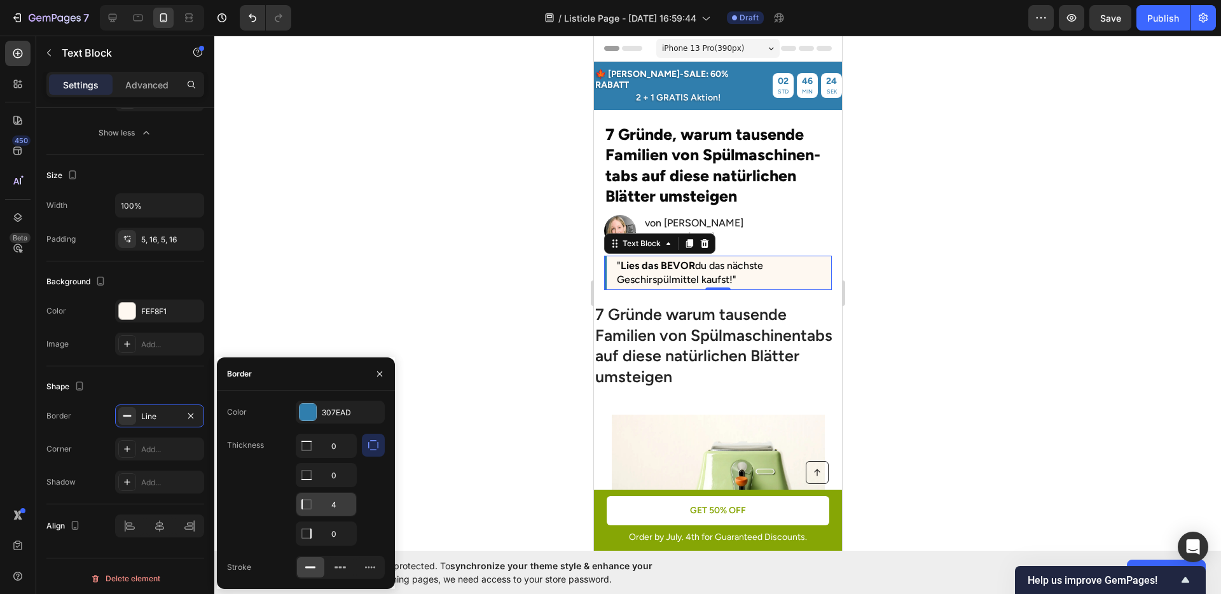
click at [343, 505] on input "4" at bounding box center [326, 504] width 60 height 23
type input "5"
click at [999, 386] on div at bounding box center [717, 315] width 1007 height 559
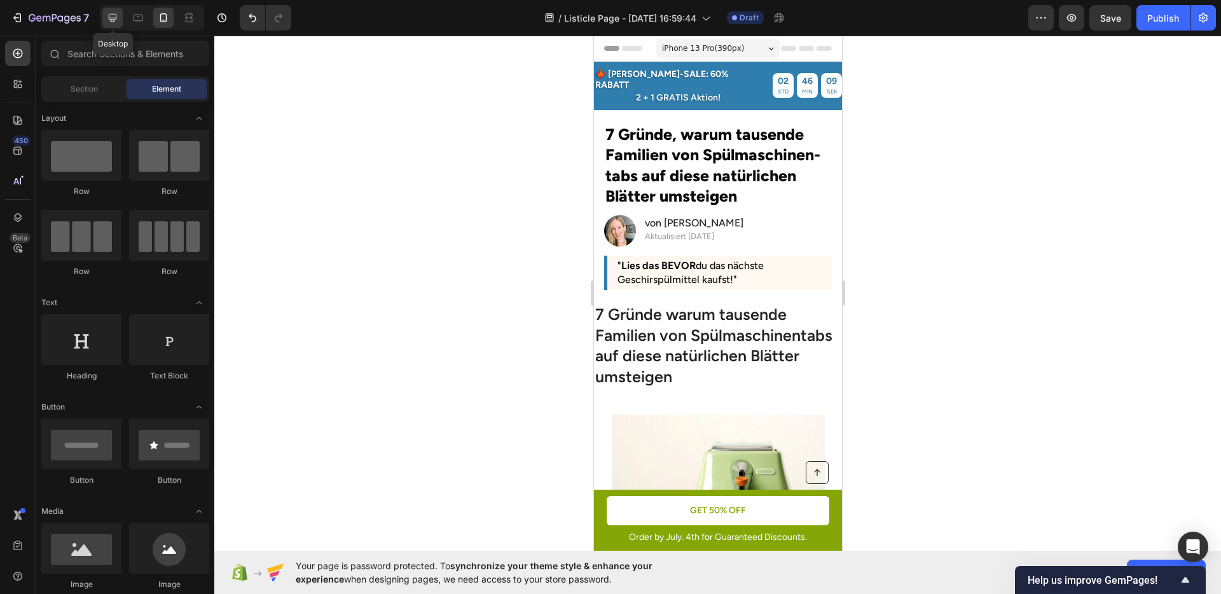
click at [121, 18] on div at bounding box center [112, 18] width 20 height 20
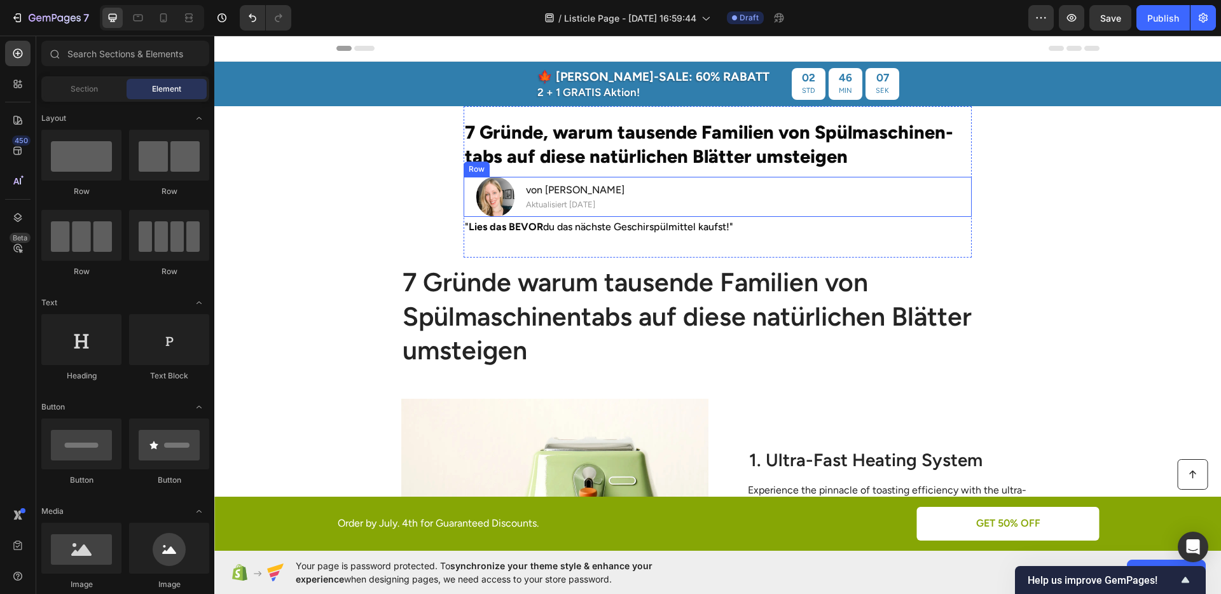
click at [737, 207] on div "Image ⁠⁠⁠⁠⁠⁠⁠ von Julia M. Heading Aktualisiert vor 2 Tagen Text Block Row" at bounding box center [718, 196] width 508 height 39
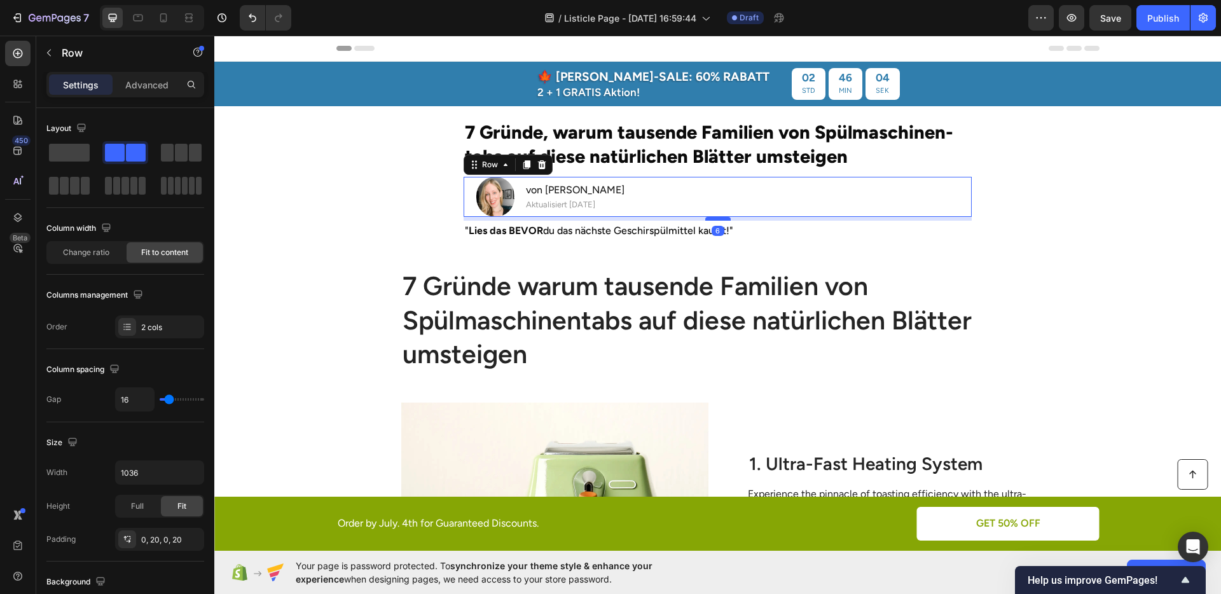
click at [711, 218] on div at bounding box center [718, 219] width 25 height 4
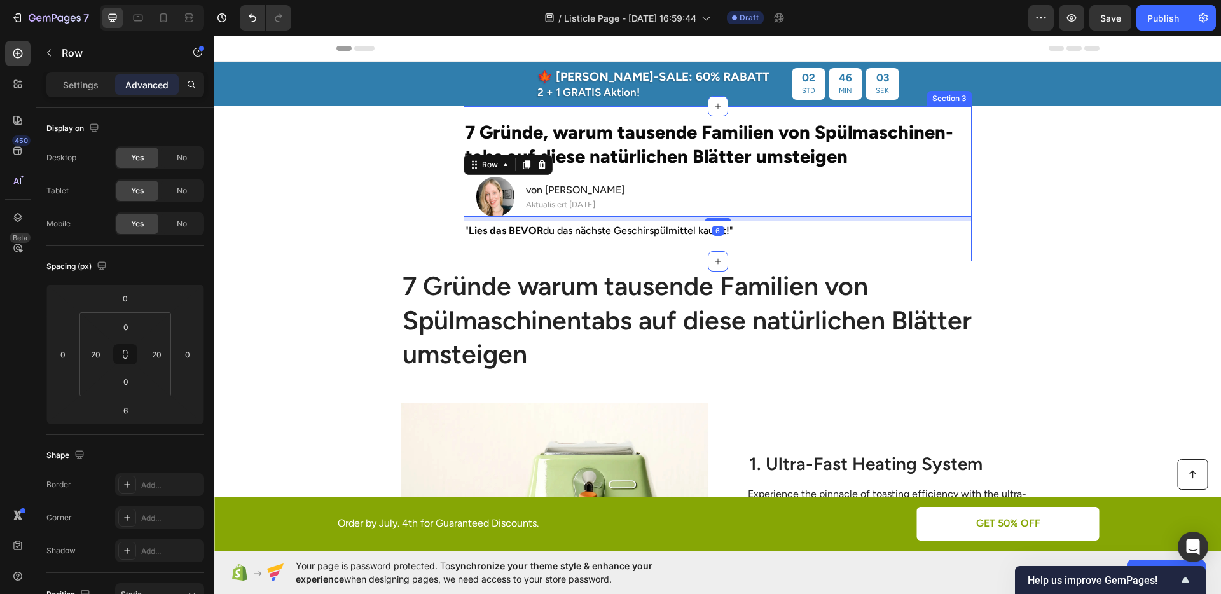
click at [817, 241] on div "7 Gründe, warum tausende Familien von Spülmaschinen-tabs auf diese natürlichen …" at bounding box center [718, 183] width 508 height 155
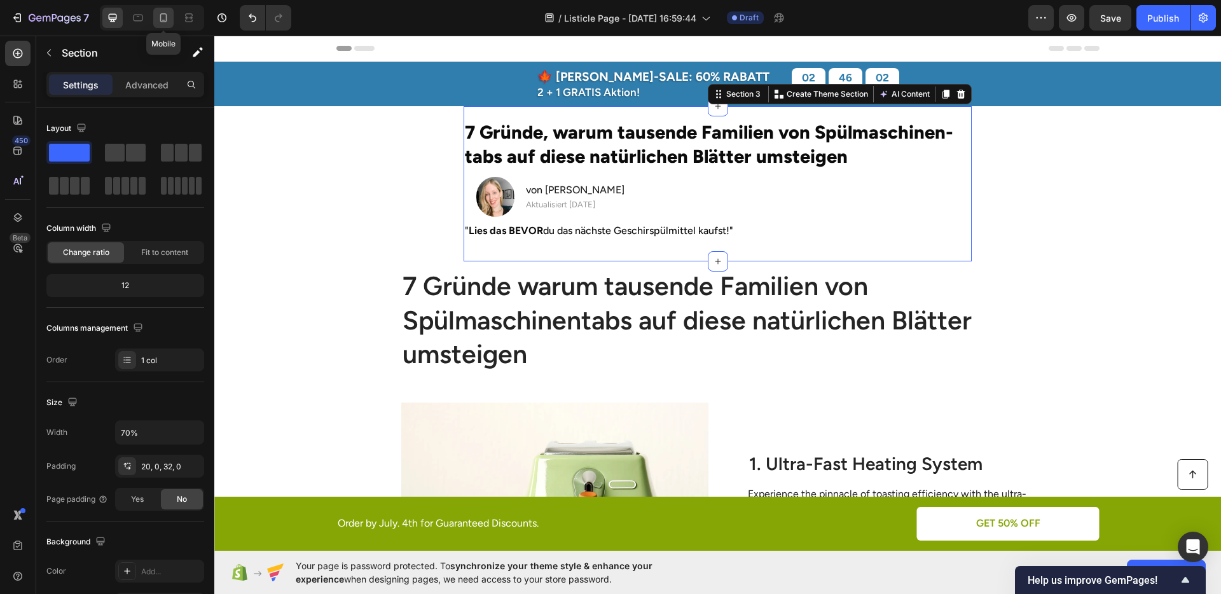
click at [164, 20] on icon at bounding box center [163, 17] width 13 height 13
type input "100%"
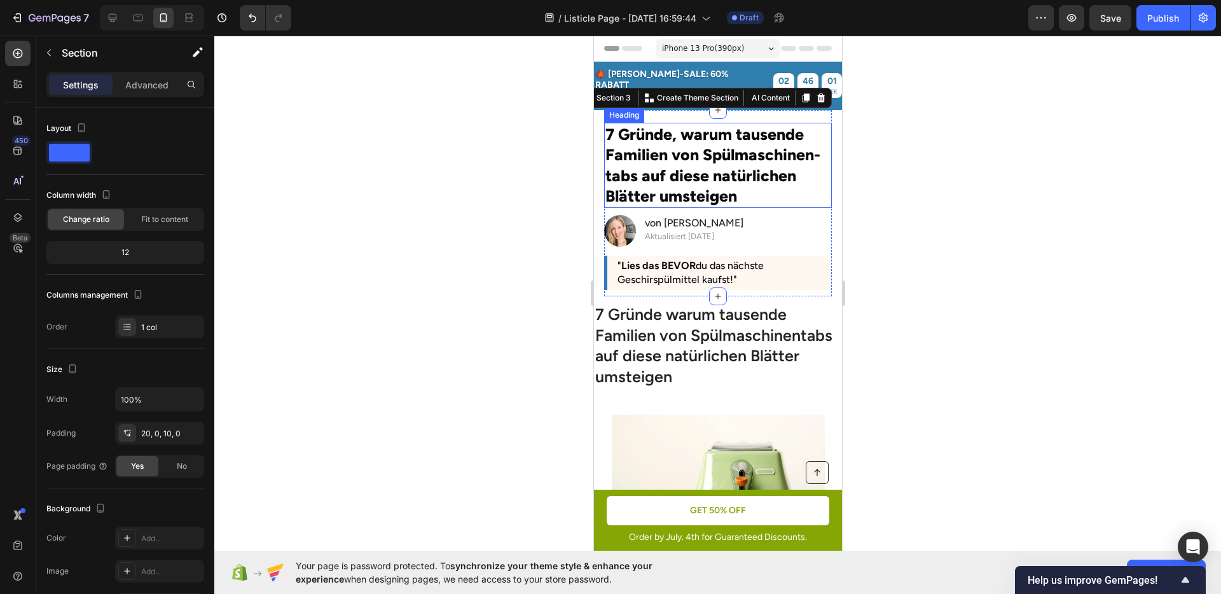
scroll to position [19, 0]
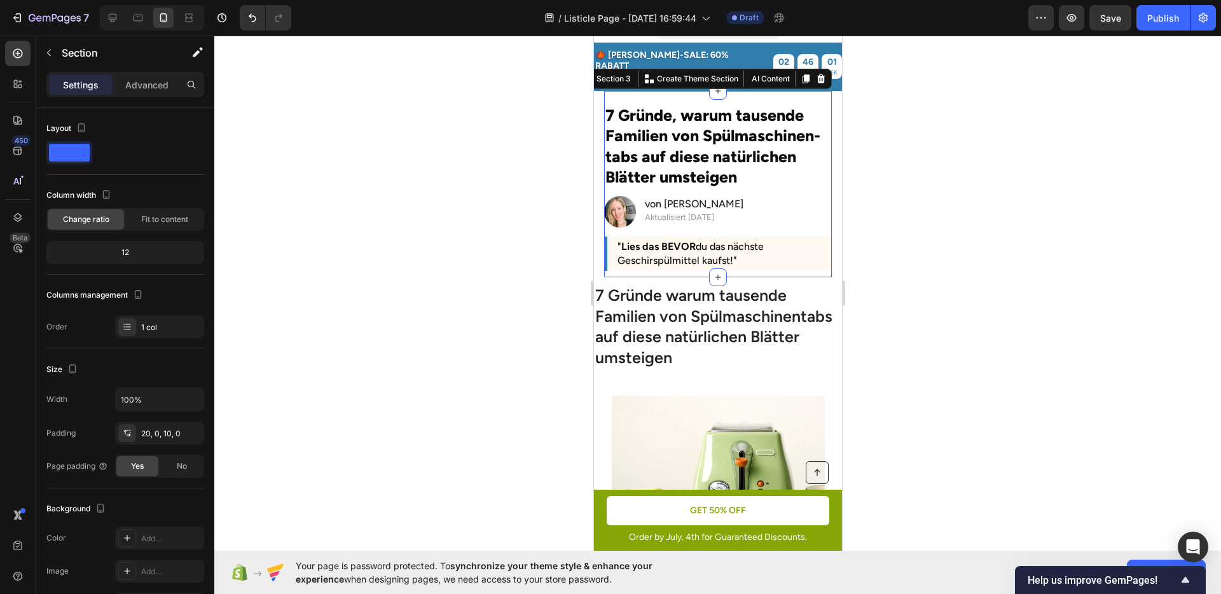
click at [963, 230] on div at bounding box center [717, 315] width 1007 height 559
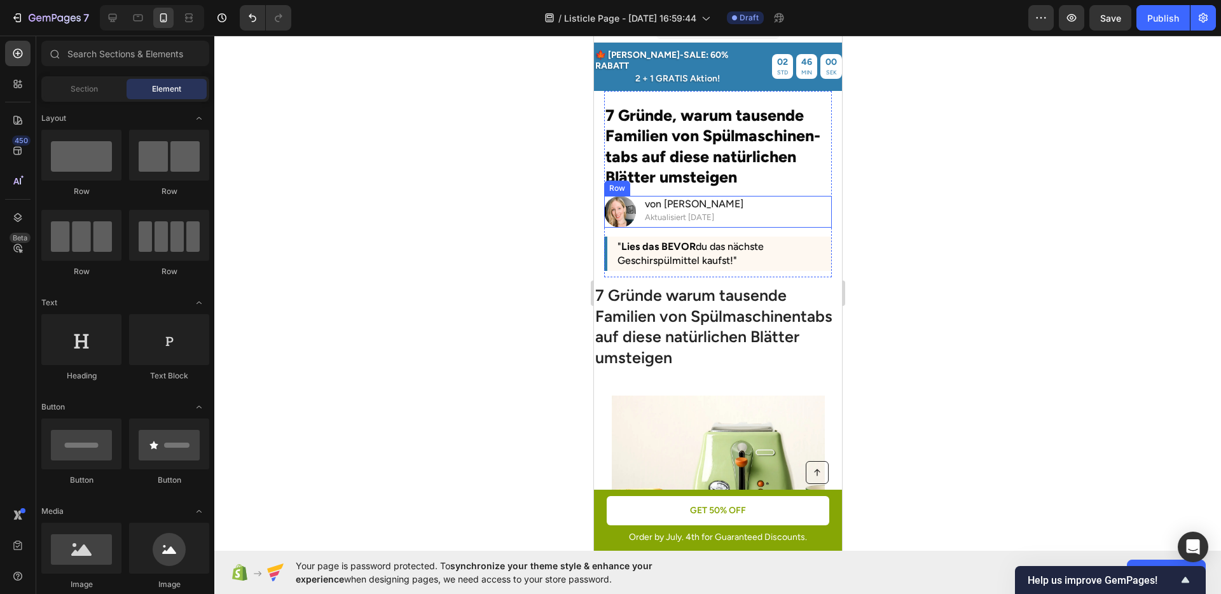
click at [760, 209] on div "Image ⁠⁠⁠⁠⁠⁠⁠ von Julia M. Heading Aktualisiert vor 2 Tagen Text Block Row" at bounding box center [718, 212] width 228 height 32
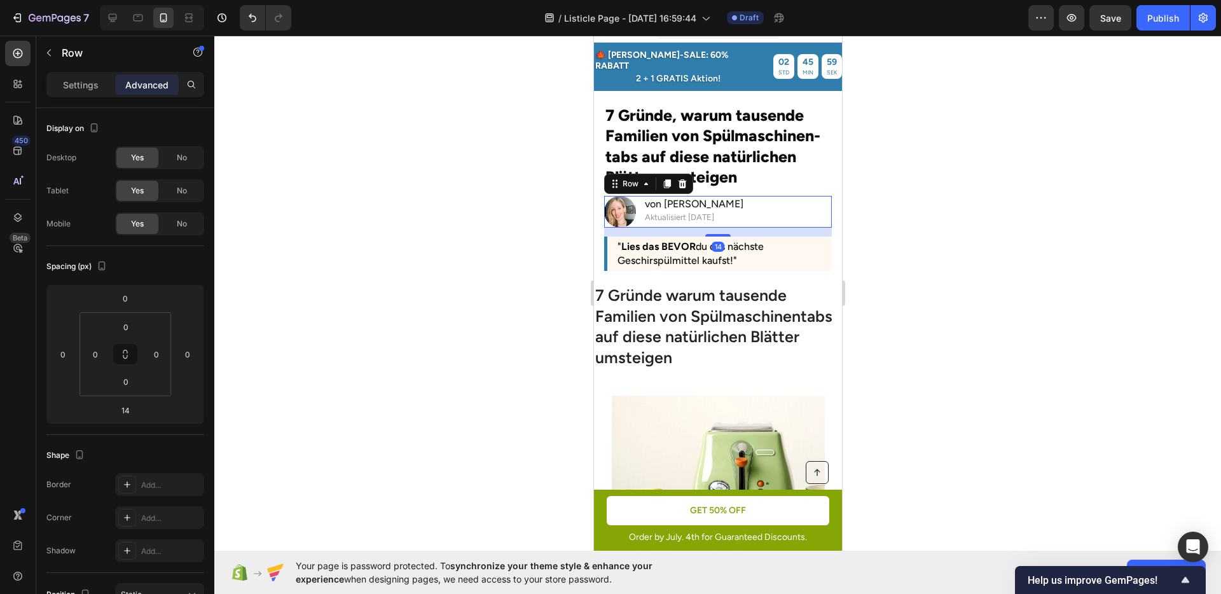
click at [962, 251] on div at bounding box center [717, 315] width 1007 height 559
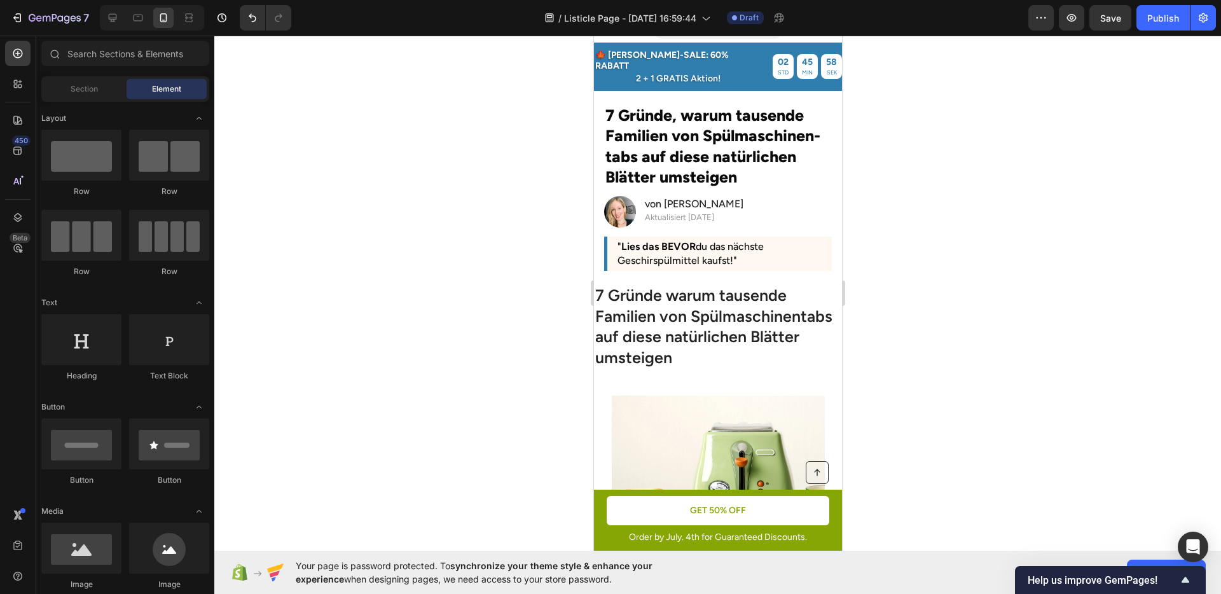
click at [114, 32] on div "7 / Listicle Page - Sep 27, 16:59:44 Draft Preview Save Publish" at bounding box center [610, 18] width 1221 height 36
click at [112, 27] on div at bounding box center [112, 18] width 20 height 20
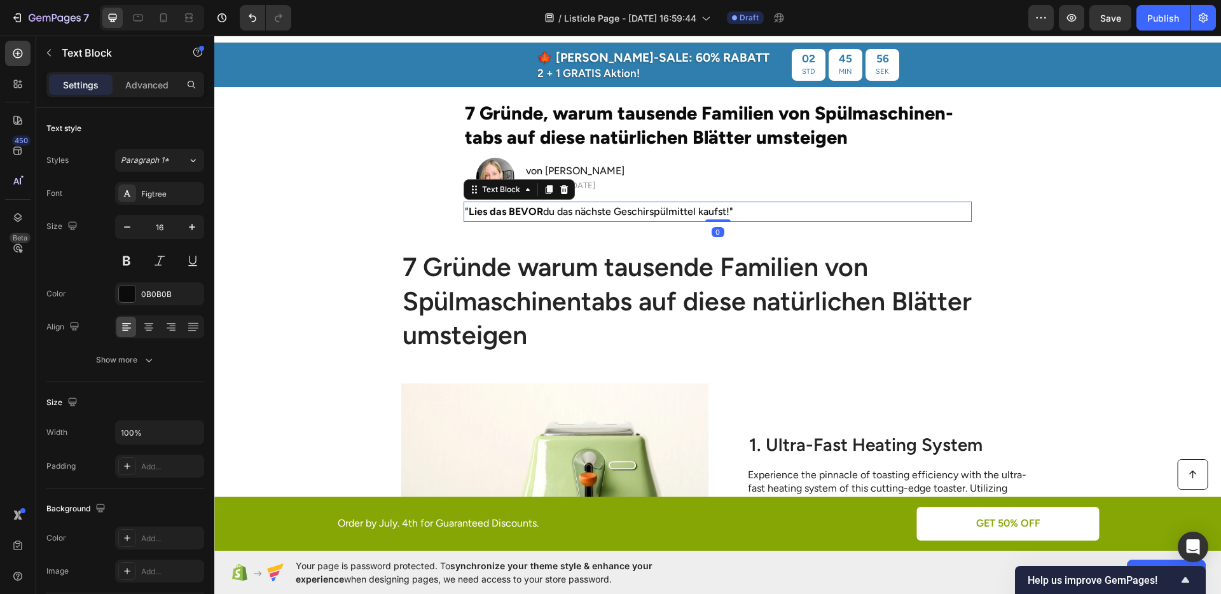
click at [694, 209] on p "" Lies das BEVOR du das nächste Geschirspülmittel kaufst!"" at bounding box center [717, 212] width 505 height 18
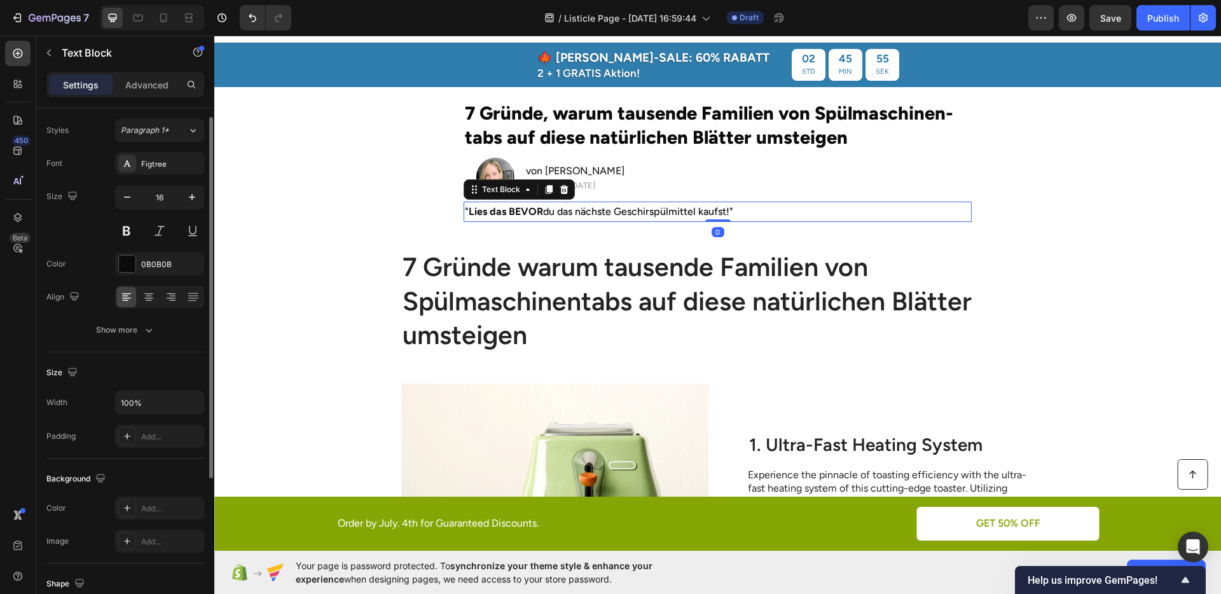
scroll to position [51, 0]
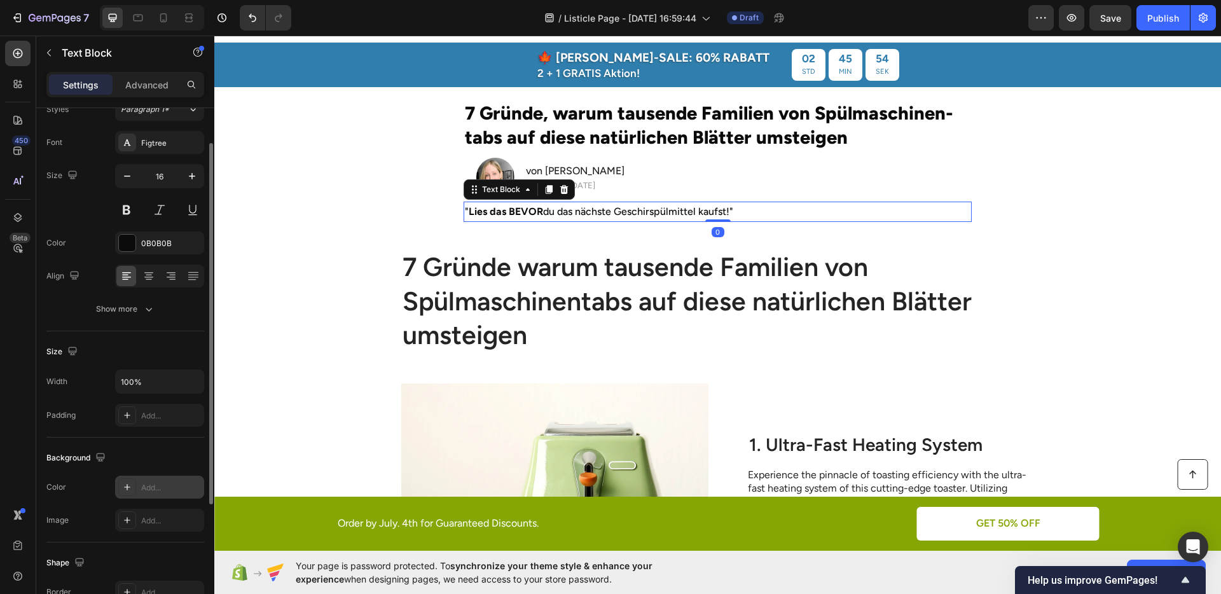
click at [146, 483] on div "Add..." at bounding box center [171, 487] width 60 height 11
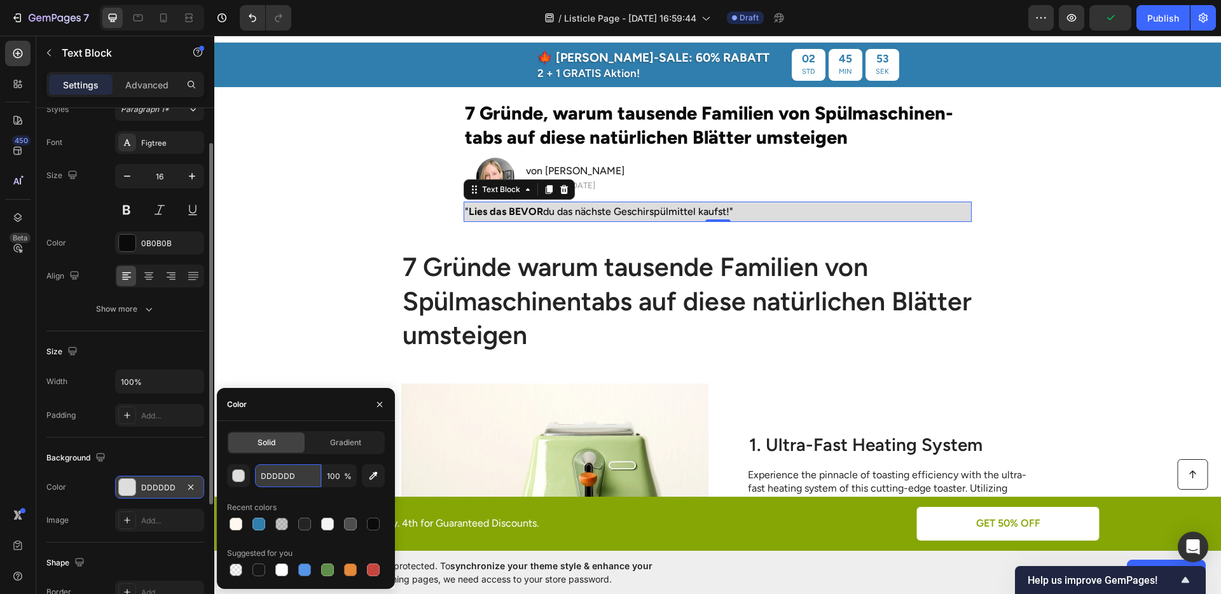
click at [291, 475] on input "DDDDDD" at bounding box center [288, 475] width 66 height 23
paste input "#FEF8F1"
type input "#FEF8F1"
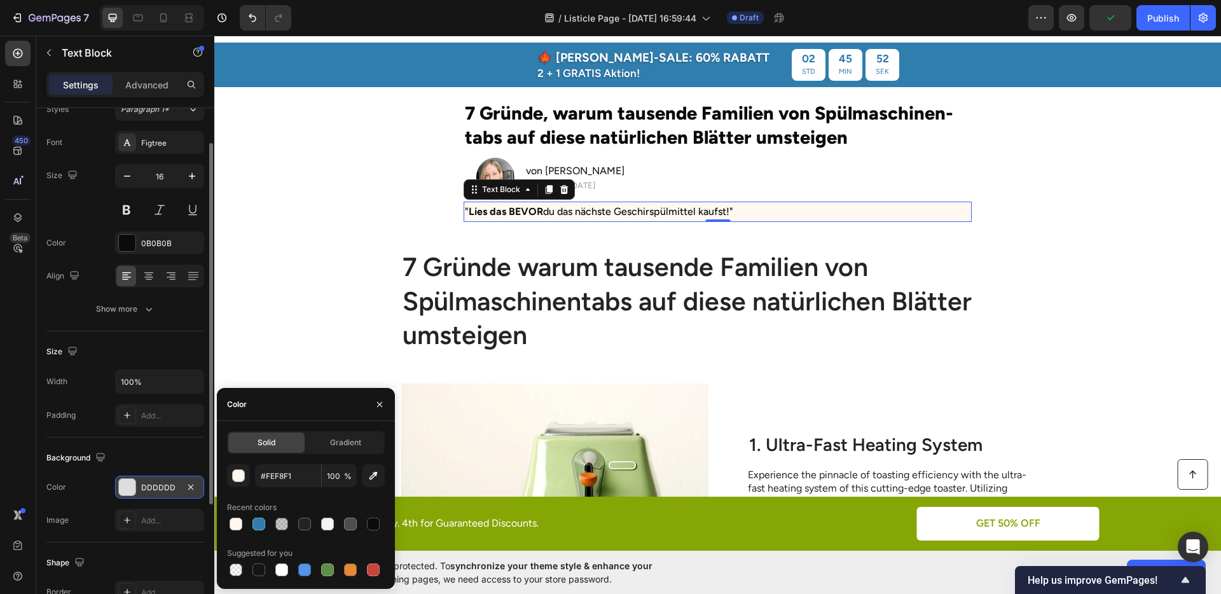
click at [163, 455] on div "Background" at bounding box center [125, 458] width 158 height 20
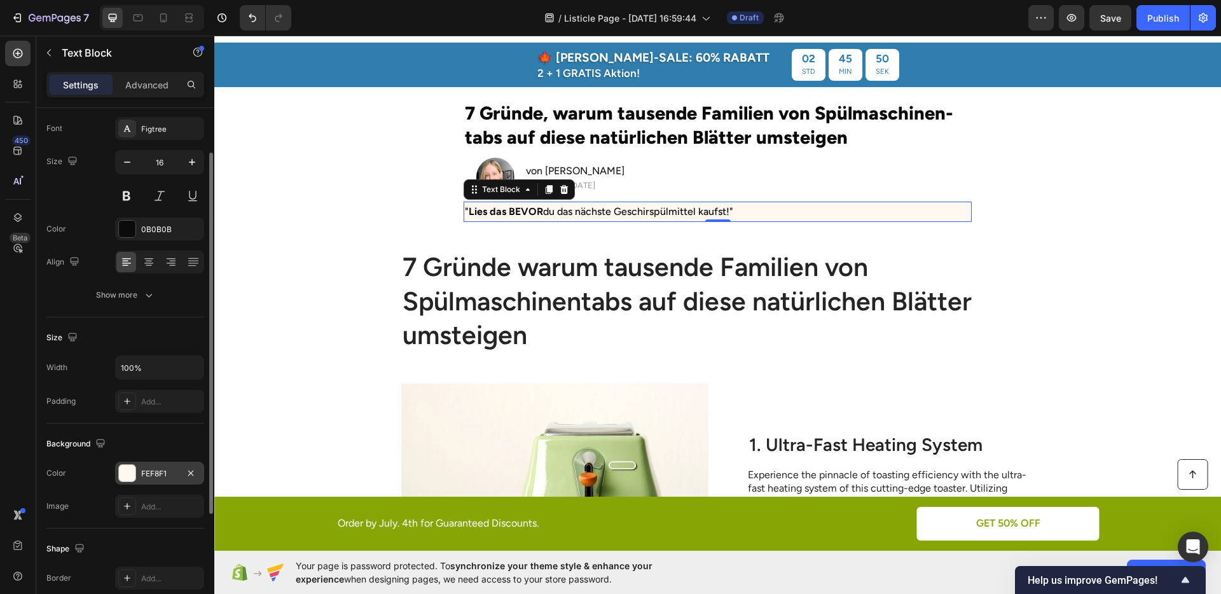
scroll to position [88, 0]
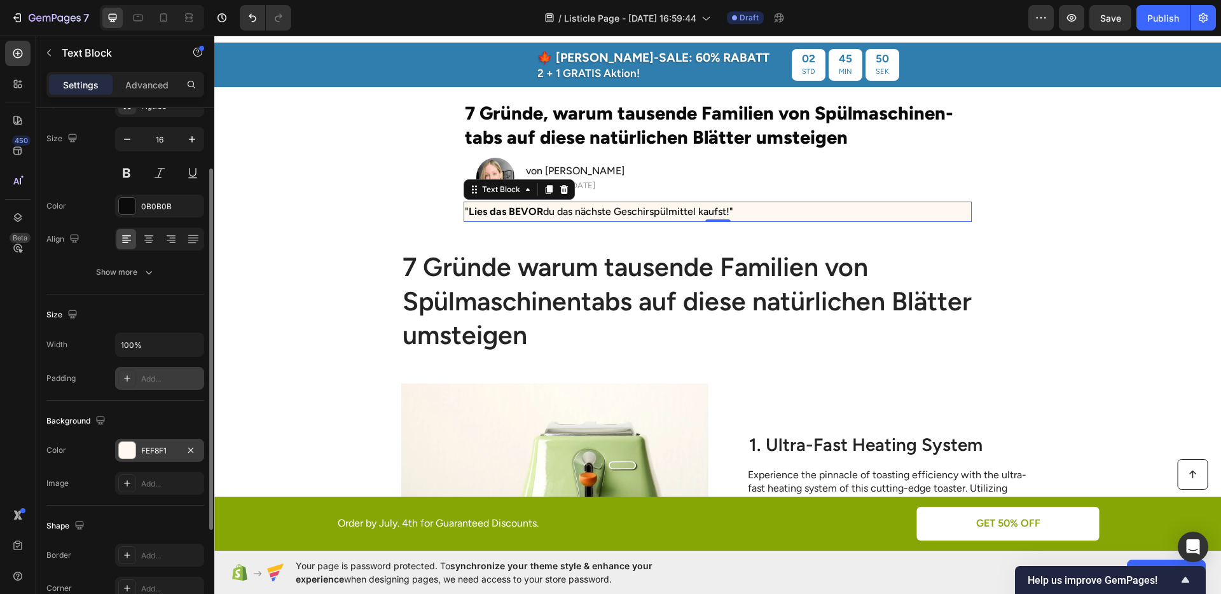
click at [139, 378] on div "Add..." at bounding box center [159, 378] width 89 height 23
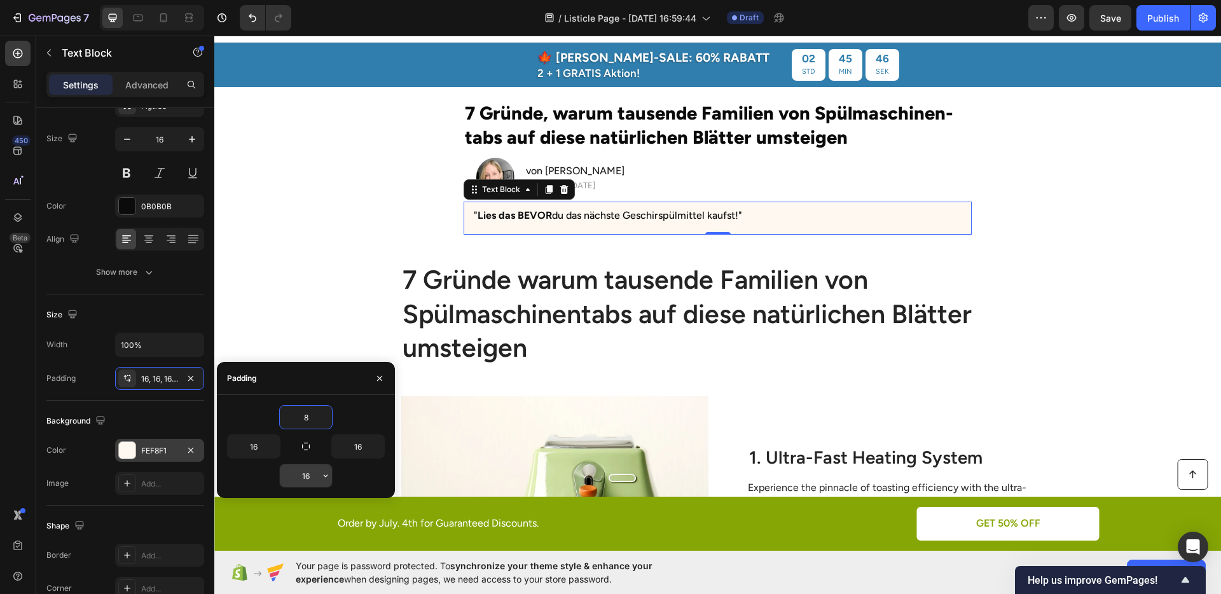
type input "8"
click at [314, 478] on input "16" at bounding box center [306, 475] width 52 height 23
type input "8"
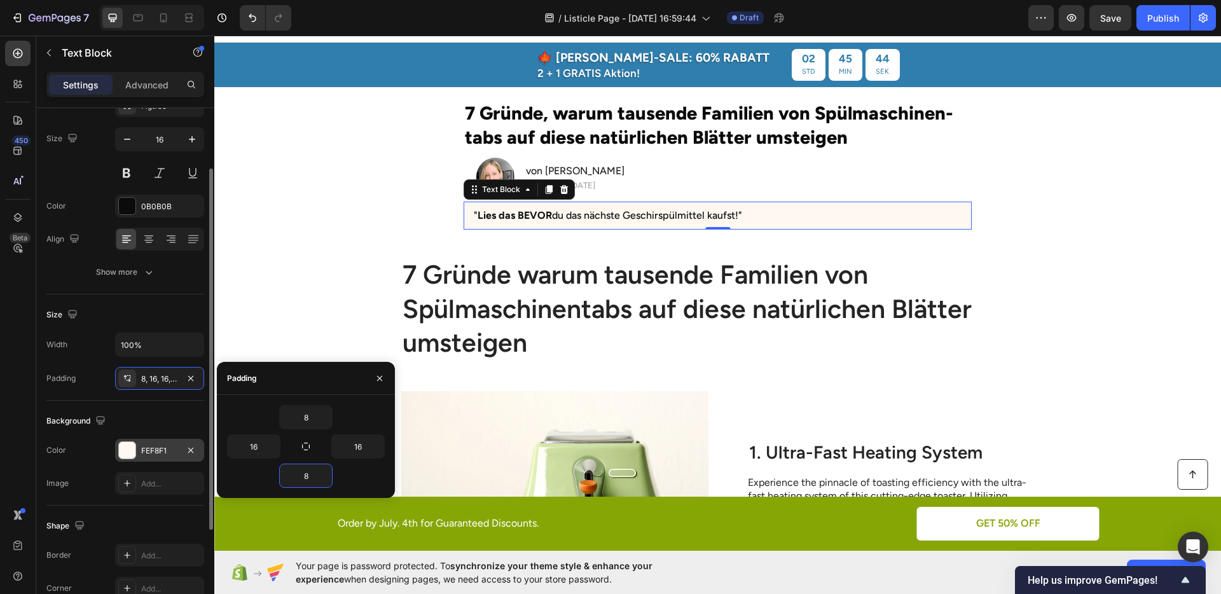
click at [137, 419] on div "Background" at bounding box center [125, 421] width 158 height 20
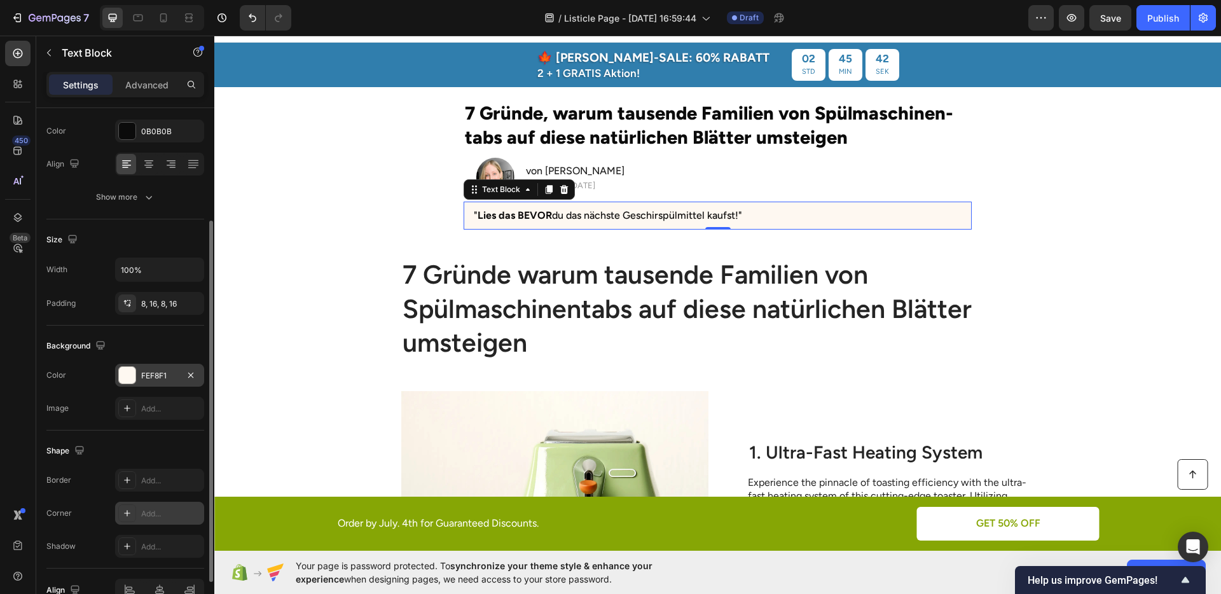
scroll to position [177, 0]
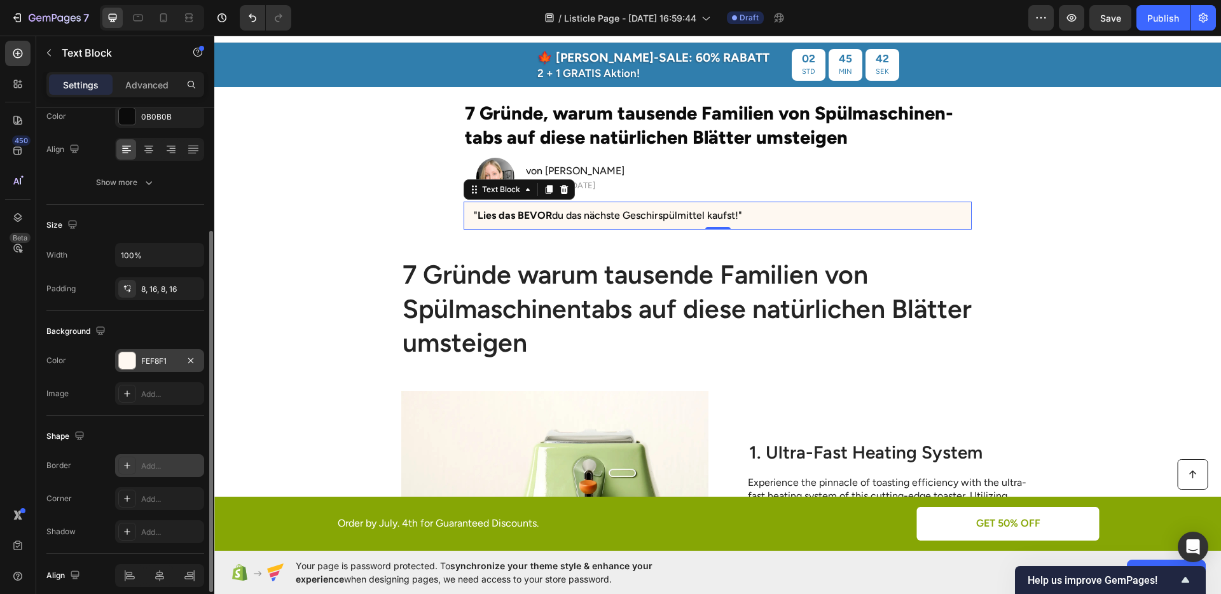
click at [168, 465] on div "Add..." at bounding box center [171, 466] width 60 height 11
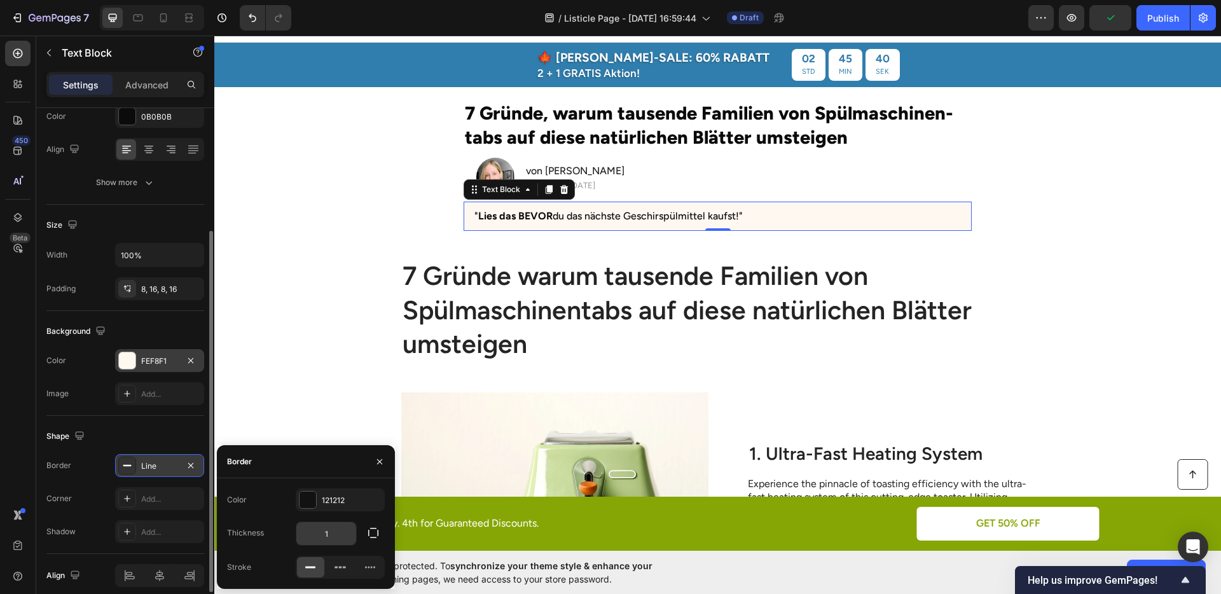
click at [324, 534] on input "1" at bounding box center [326, 533] width 60 height 23
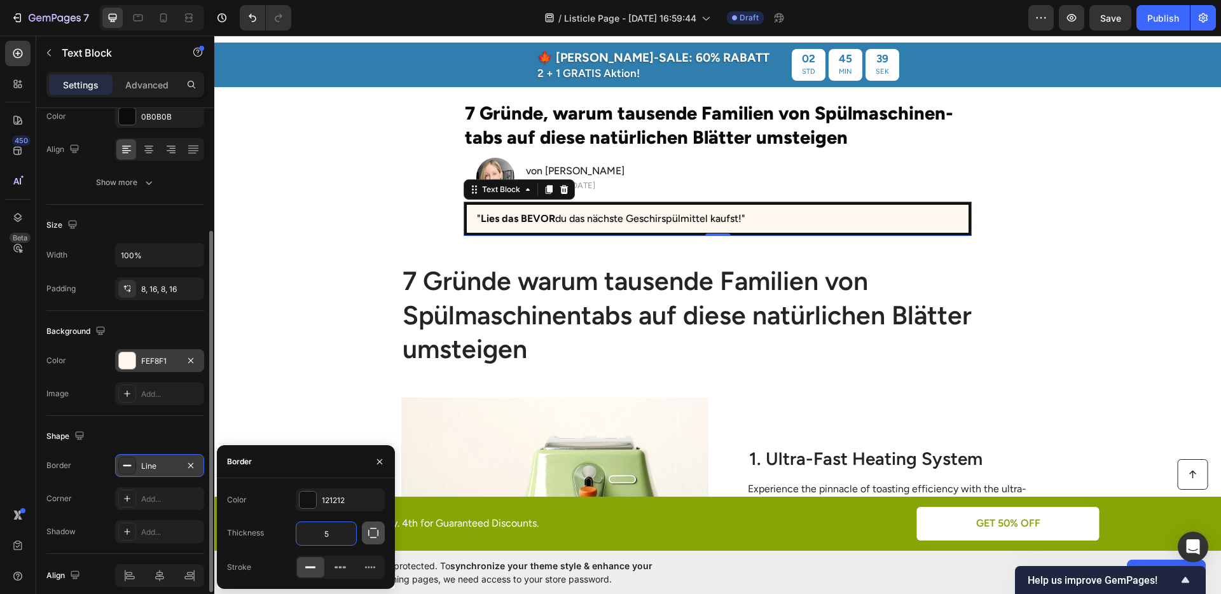
type input "5"
click at [364, 534] on button "button" at bounding box center [373, 533] width 23 height 23
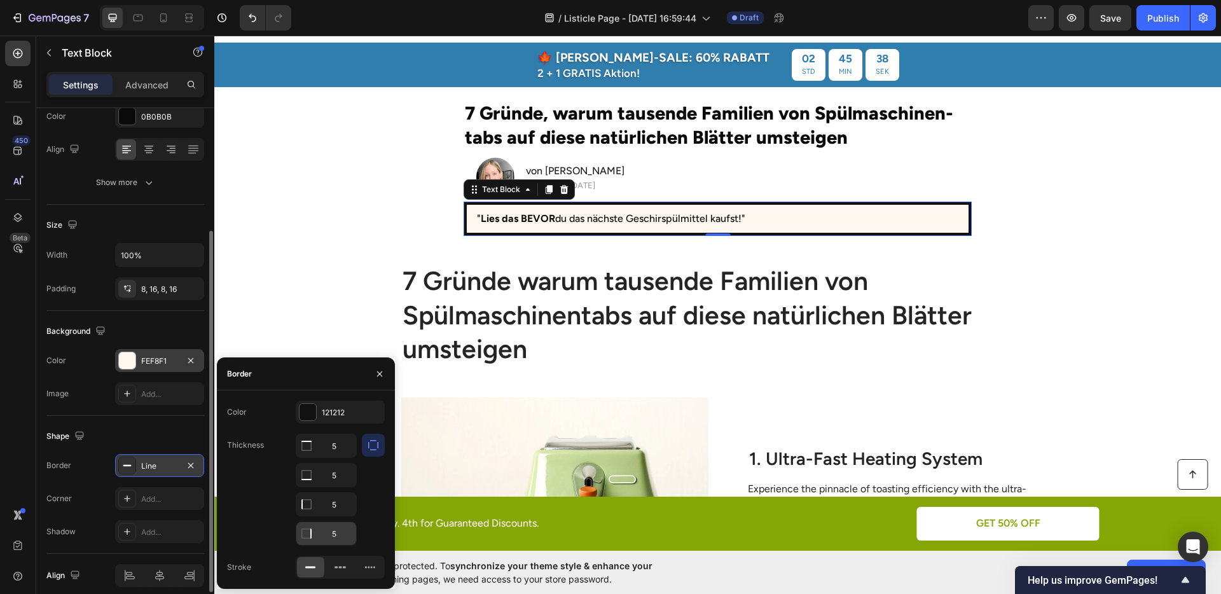
click at [340, 532] on input "5" at bounding box center [326, 533] width 60 height 23
type input "0"
click at [335, 485] on input "5" at bounding box center [326, 475] width 60 height 23
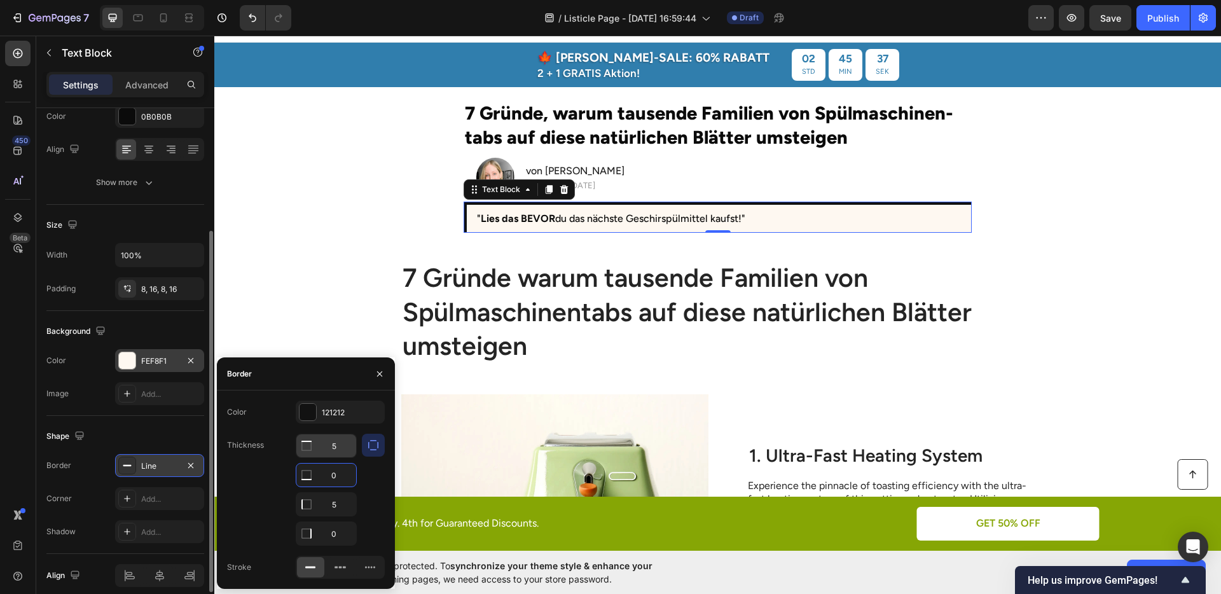
type input "0"
click at [334, 452] on input "5" at bounding box center [326, 446] width 60 height 23
type input "0"
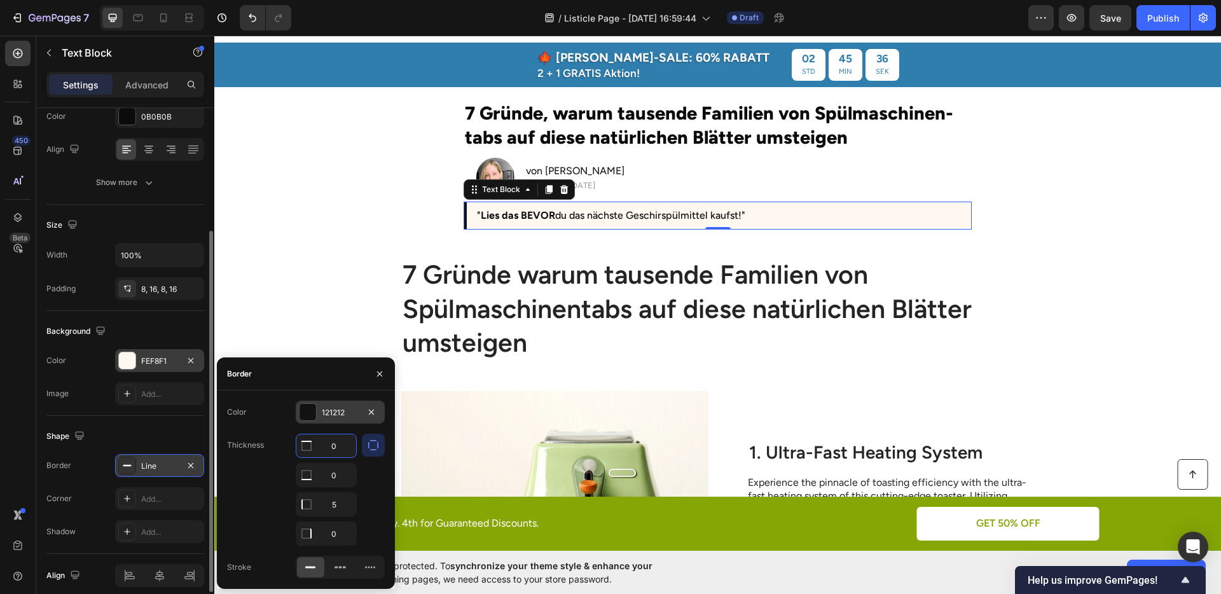
click at [303, 415] on div at bounding box center [308, 412] width 17 height 17
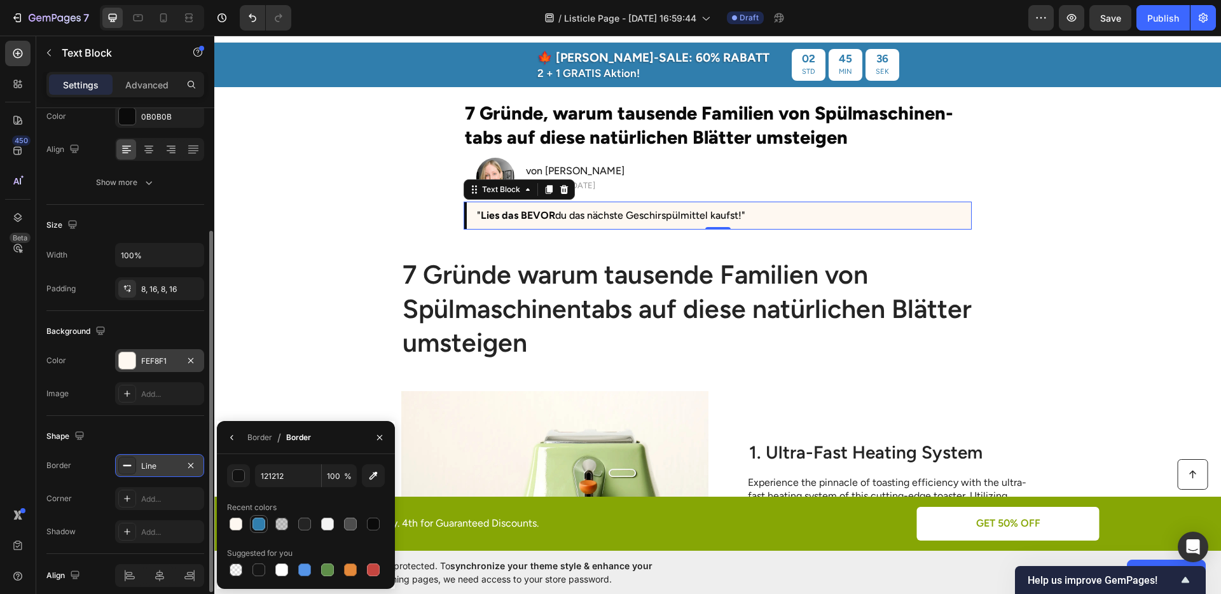
click at [263, 520] on div at bounding box center [259, 524] width 13 height 13
type input "307EAD"
click at [1023, 284] on h1 "7 Gründe warum tausende Familien von Spülmaschinentabs auf diese natürlichen Bl…" at bounding box center [718, 308] width 634 height 104
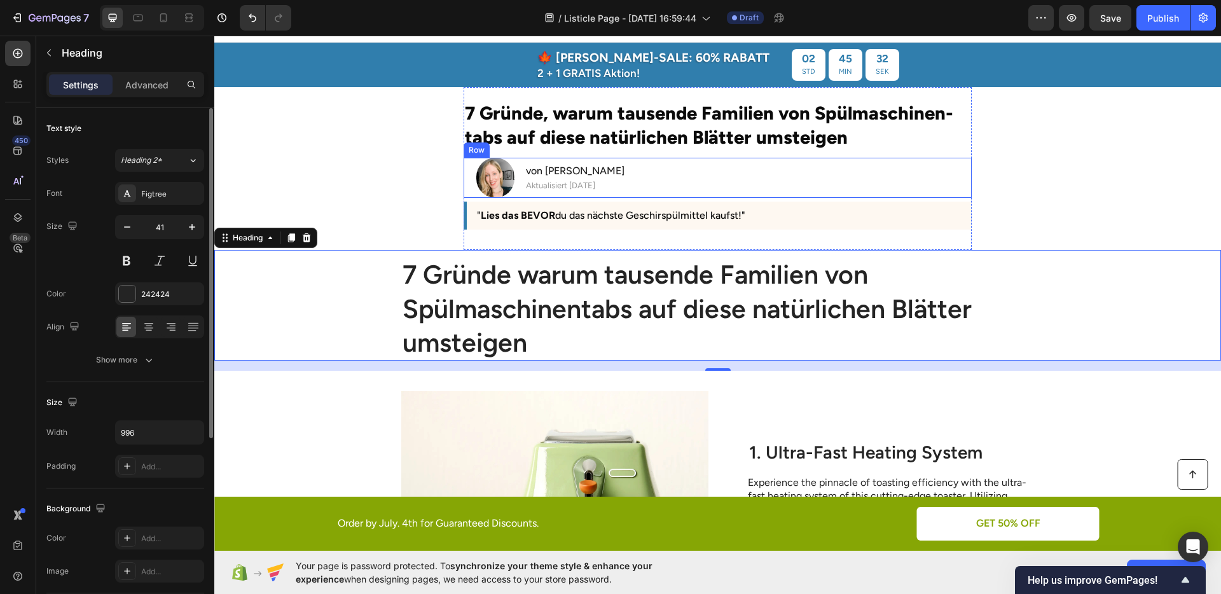
click at [801, 188] on div "Image ⁠⁠⁠⁠⁠⁠⁠ von Julia M. Heading Aktualisiert vor 2 Tagen Text Block Row" at bounding box center [718, 177] width 508 height 39
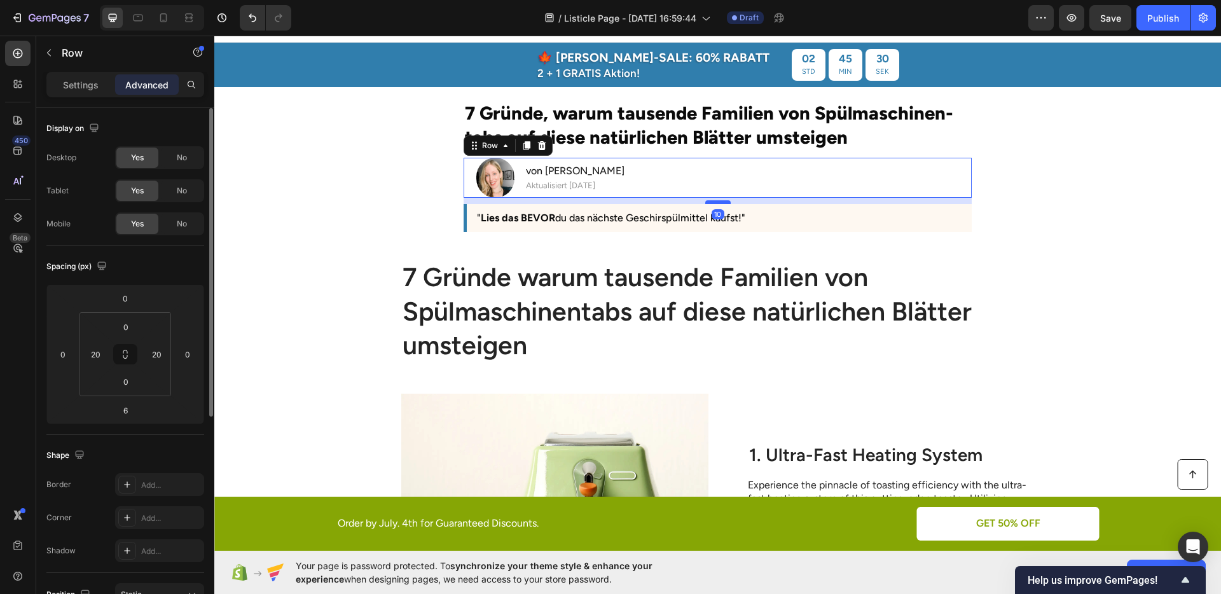
click at [716, 202] on div at bounding box center [718, 202] width 25 height 4
type input "10"
click at [1083, 285] on div "7 Gründe warum tausende Familien von Spülmaschinentabs auf diese natürlichen Bl…" at bounding box center [718, 311] width 982 height 104
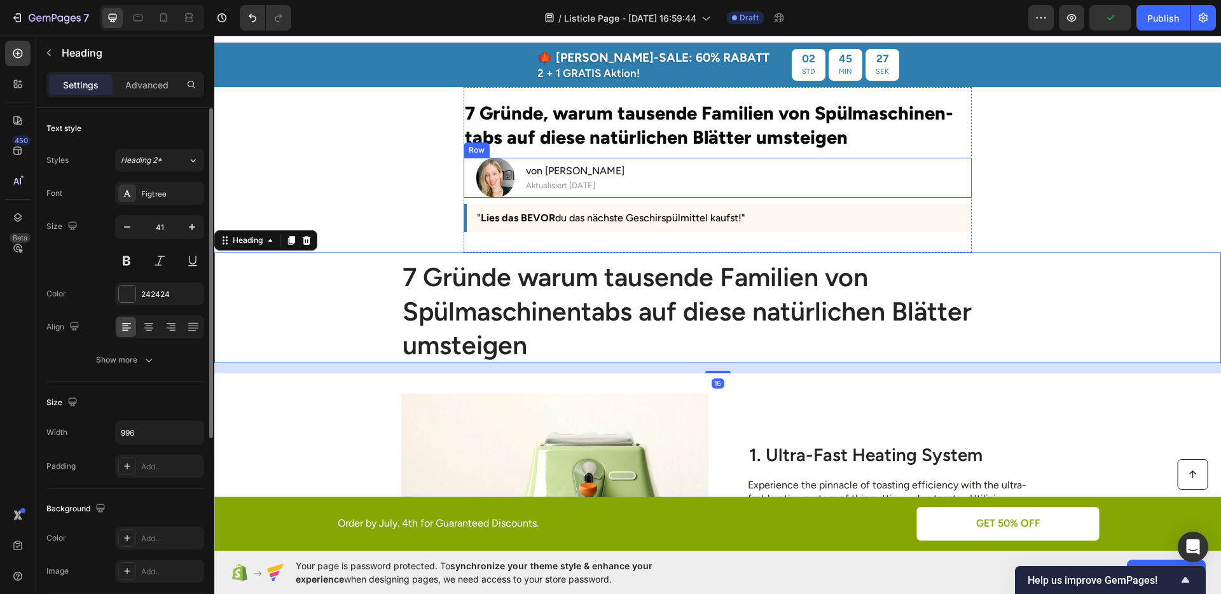
click at [694, 188] on div "Image ⁠⁠⁠⁠⁠⁠⁠ von Julia M. Heading Aktualisiert vor 2 Tagen Text Block Row" at bounding box center [718, 177] width 508 height 39
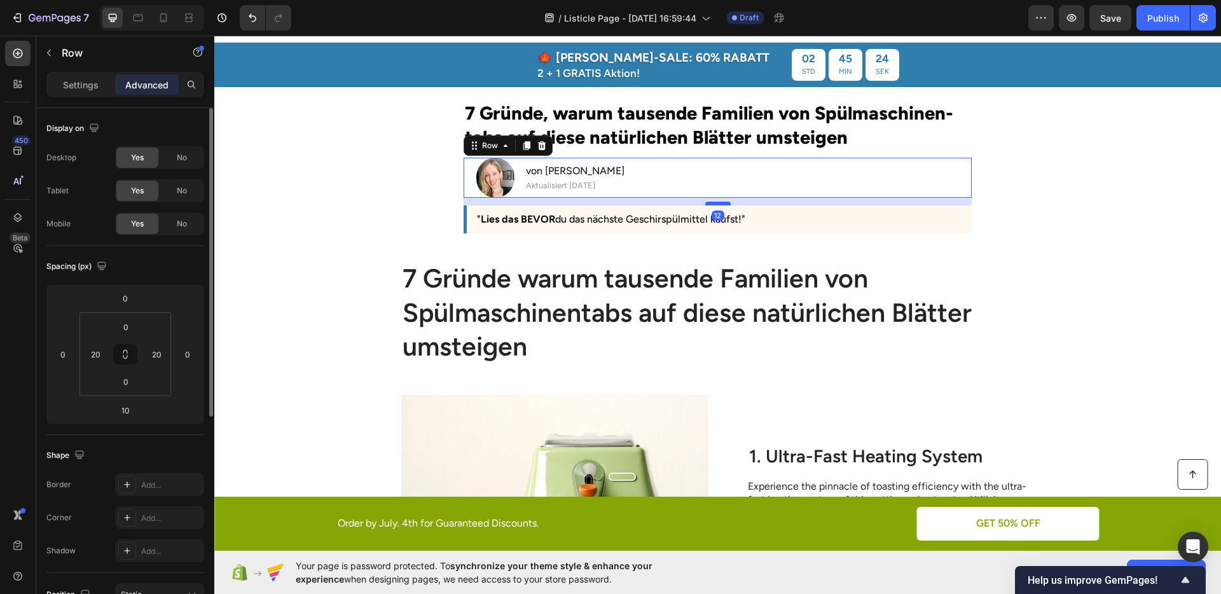
click at [706, 202] on div at bounding box center [718, 204] width 25 height 4
type input "12"
click at [384, 230] on section "7 Gründe, warum tausende Familien von Spülmaschinen-tabs auf diese natürlichen …" at bounding box center [717, 170] width 725 height 167
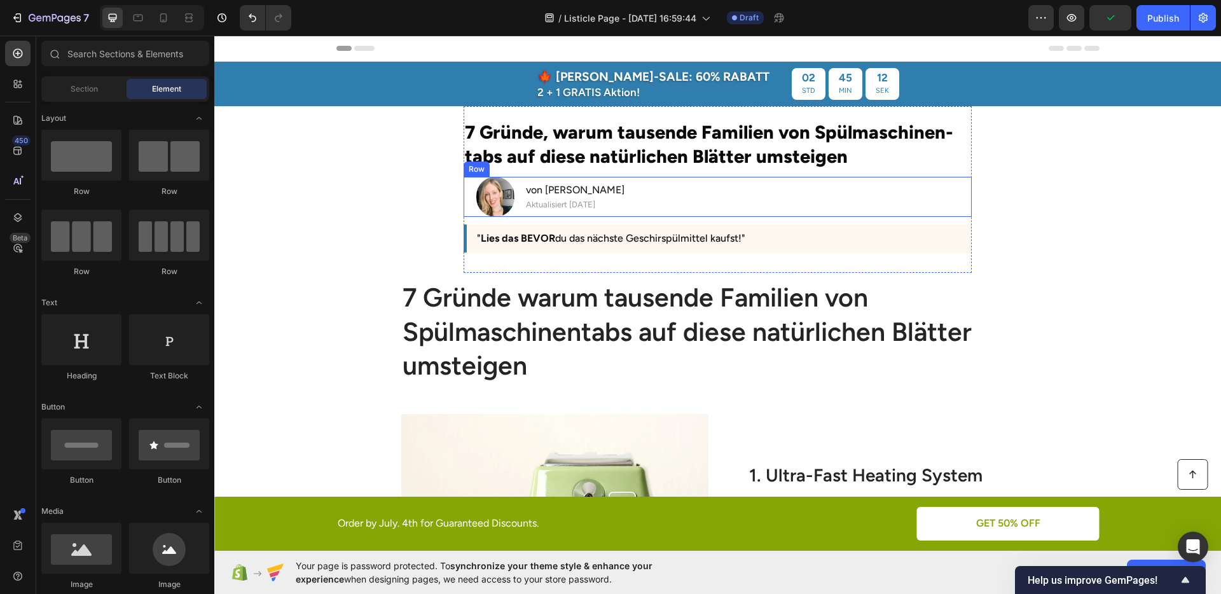
click at [793, 202] on div "Image ⁠⁠⁠⁠⁠⁠⁠ von Julia M. Heading Aktualisiert vor 2 Tagen Text Block Row" at bounding box center [718, 196] width 508 height 39
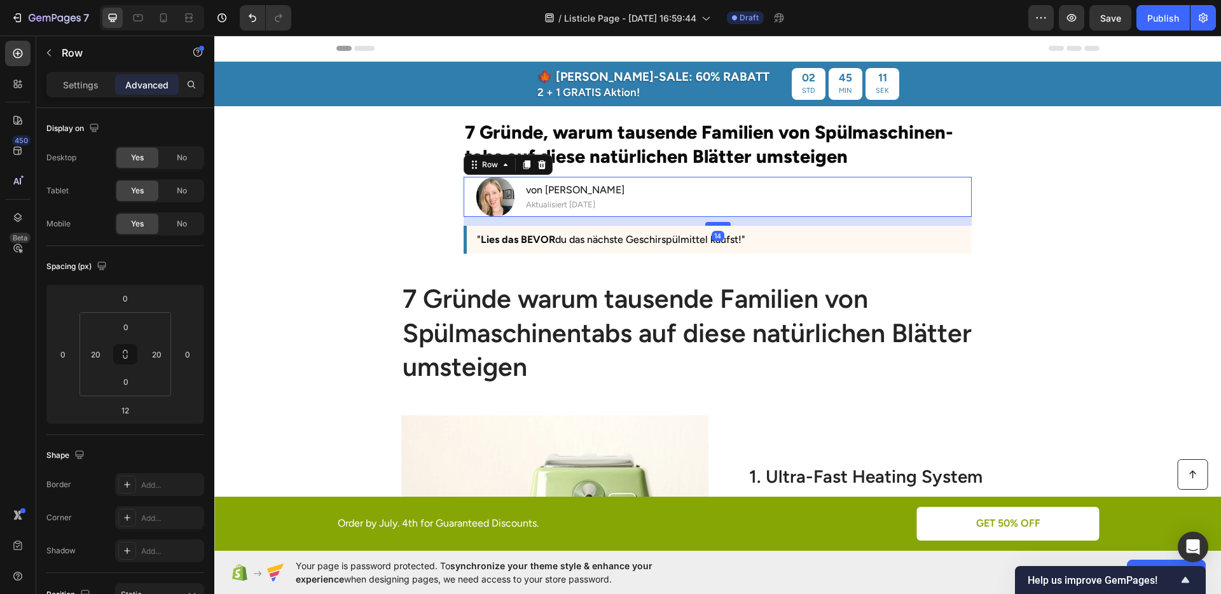
click at [719, 225] on div at bounding box center [718, 224] width 25 height 4
type input "14"
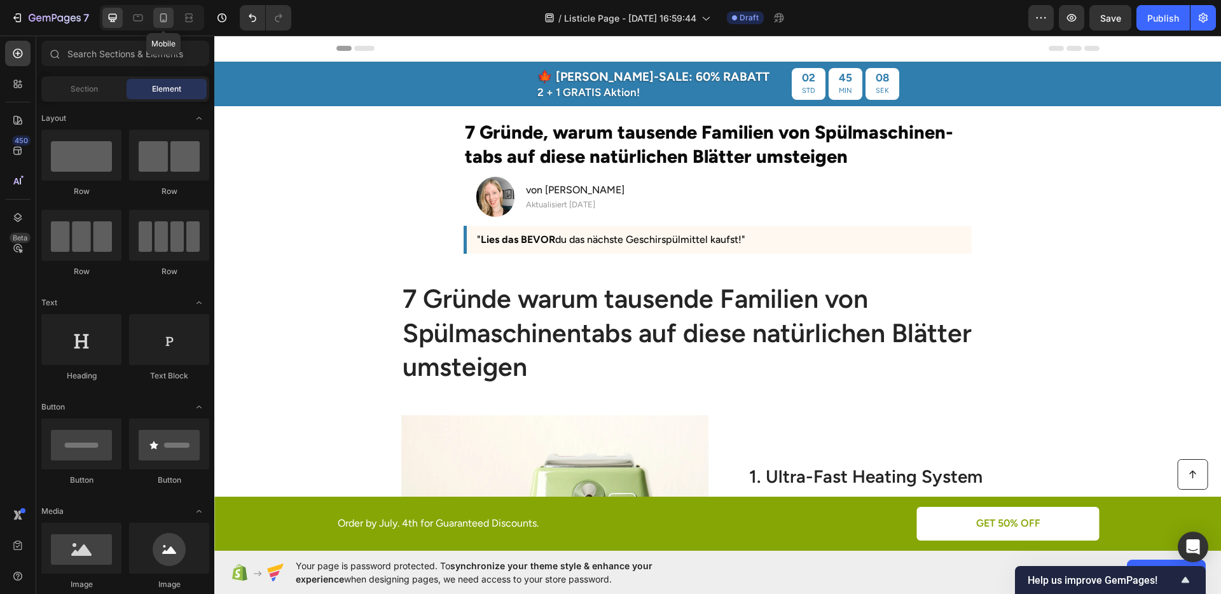
click at [161, 20] on icon at bounding box center [163, 17] width 7 height 9
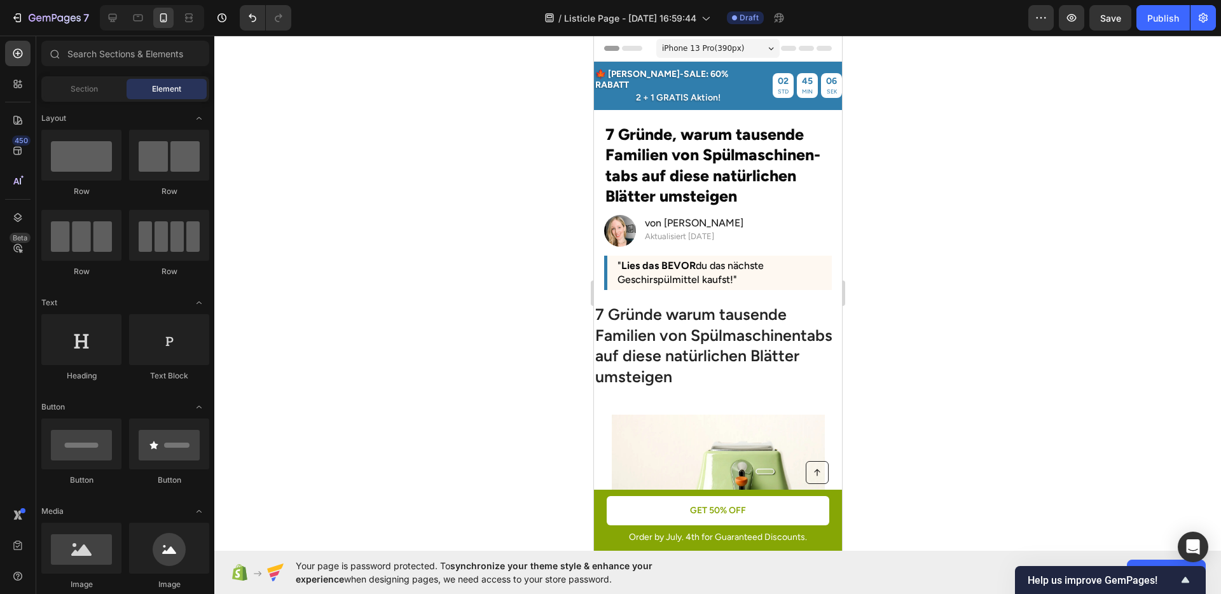
click at [968, 238] on div at bounding box center [717, 315] width 1007 height 559
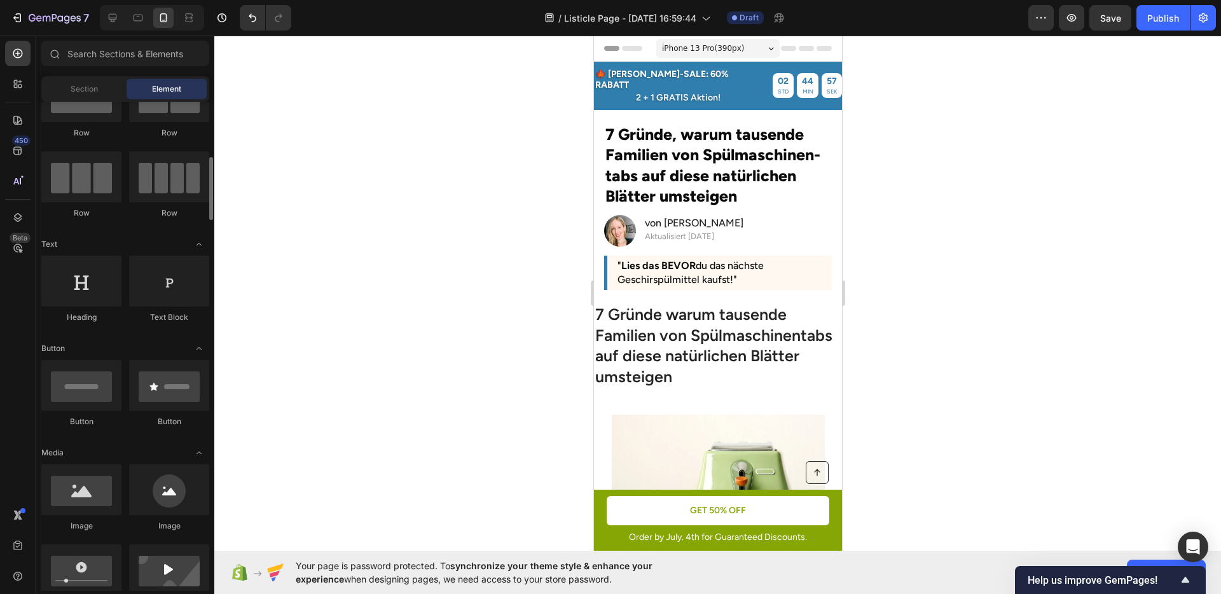
scroll to position [156, 0]
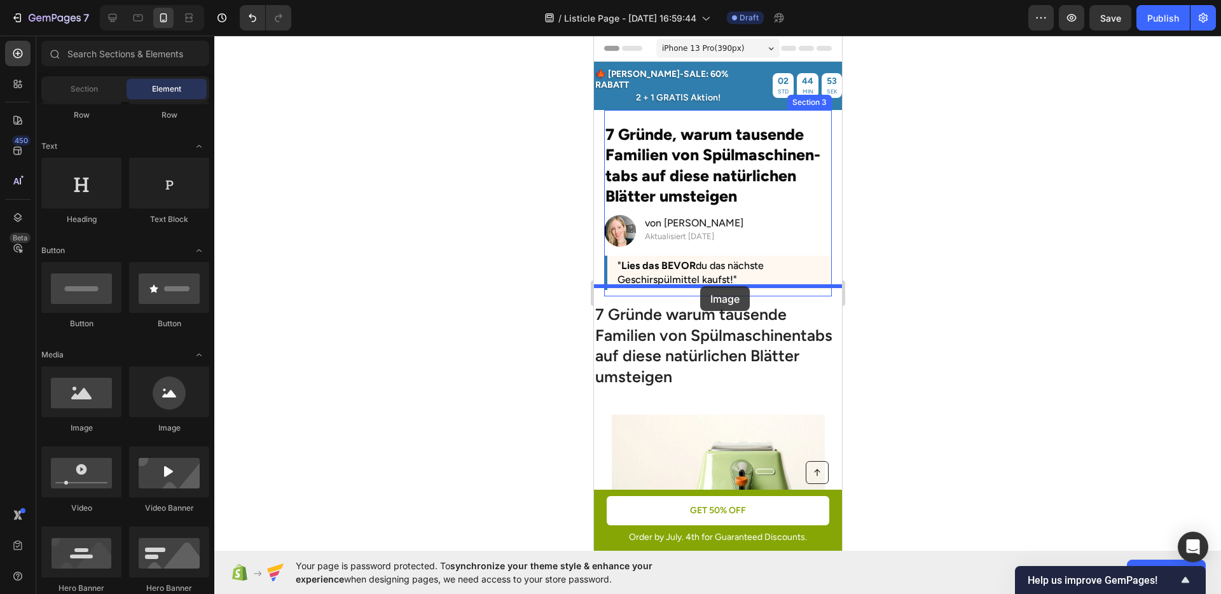
drag, startPoint x: 671, startPoint y: 421, endPoint x: 700, endPoint y: 286, distance: 137.9
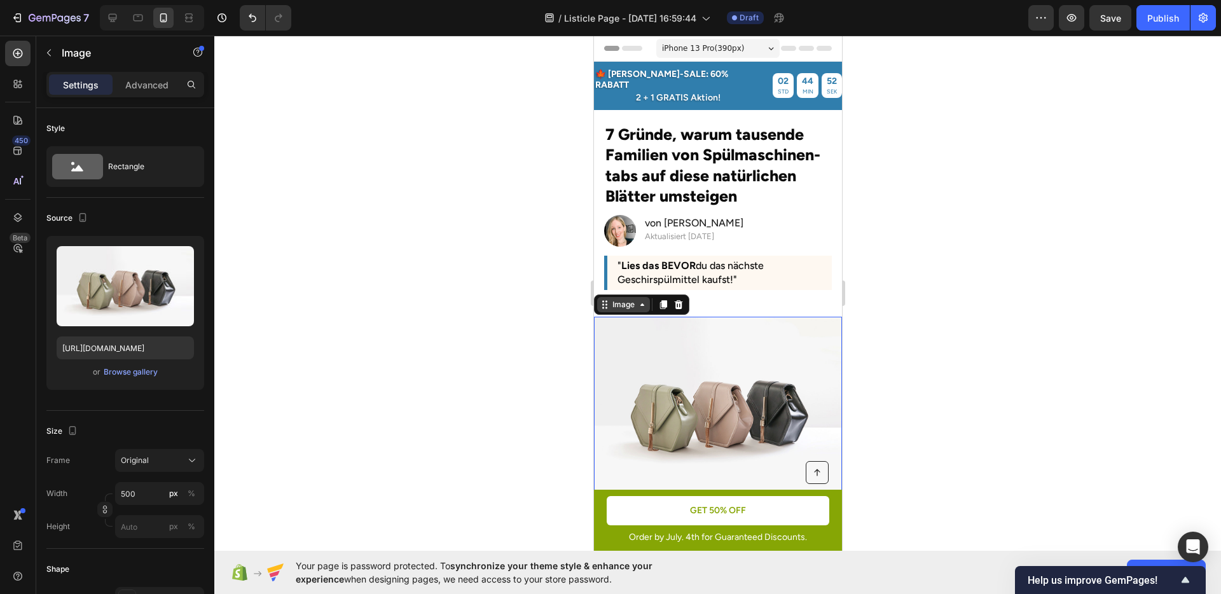
click at [615, 299] on div "Image" at bounding box center [622, 304] width 27 height 11
click at [677, 300] on icon at bounding box center [678, 305] width 10 height 10
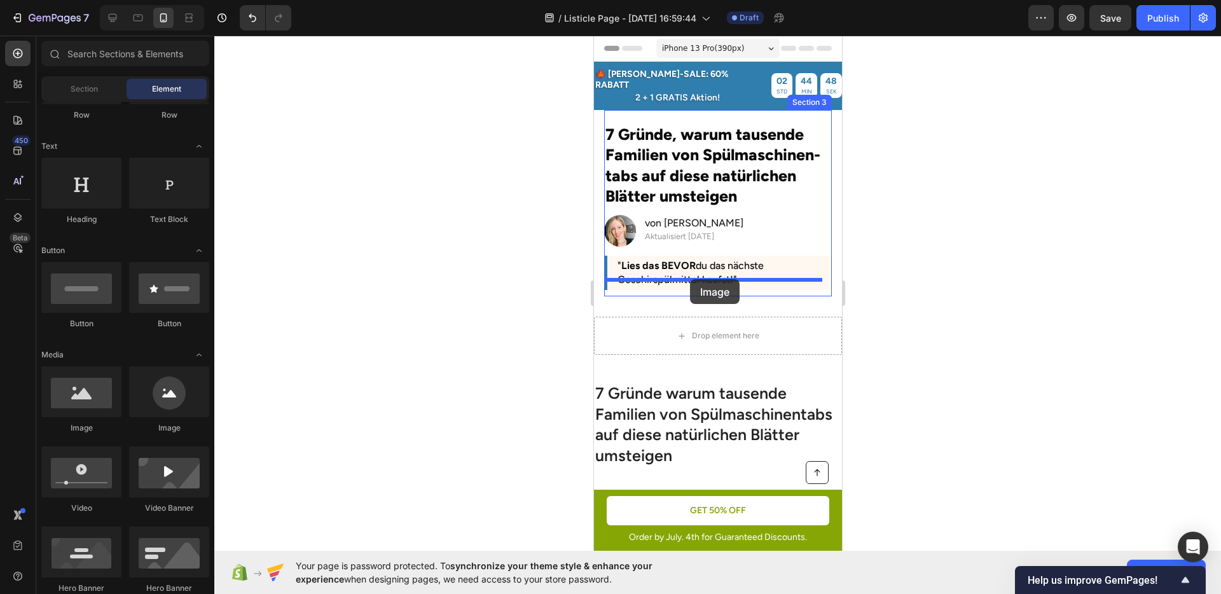
drag, startPoint x: 679, startPoint y: 426, endPoint x: 688, endPoint y: 281, distance: 145.4
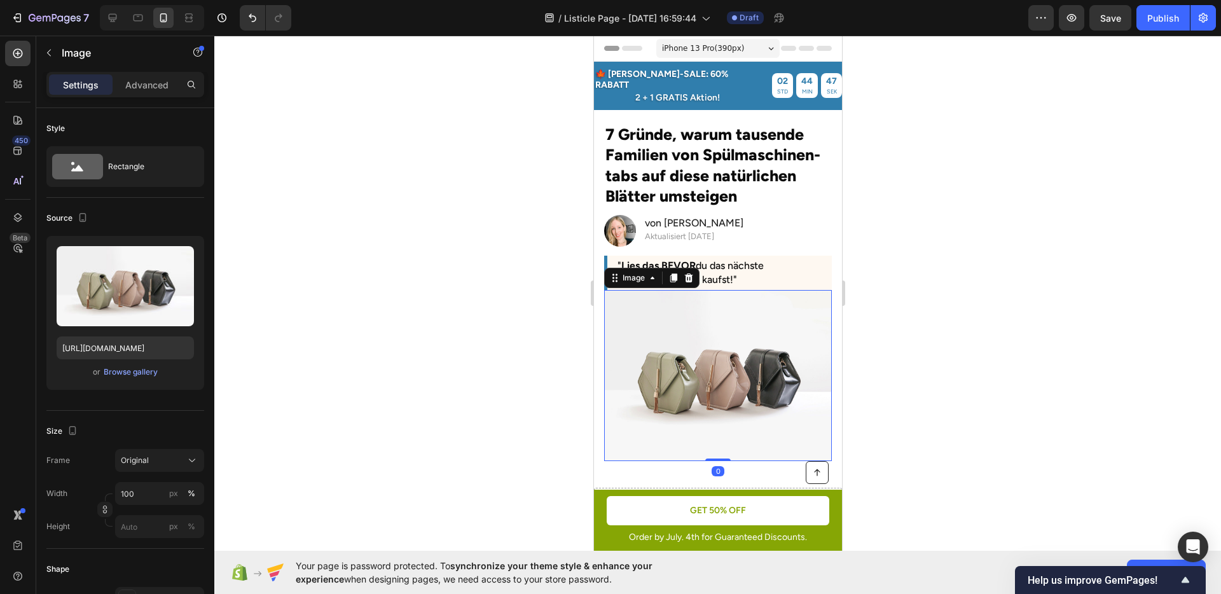
click at [965, 327] on div at bounding box center [717, 315] width 1007 height 559
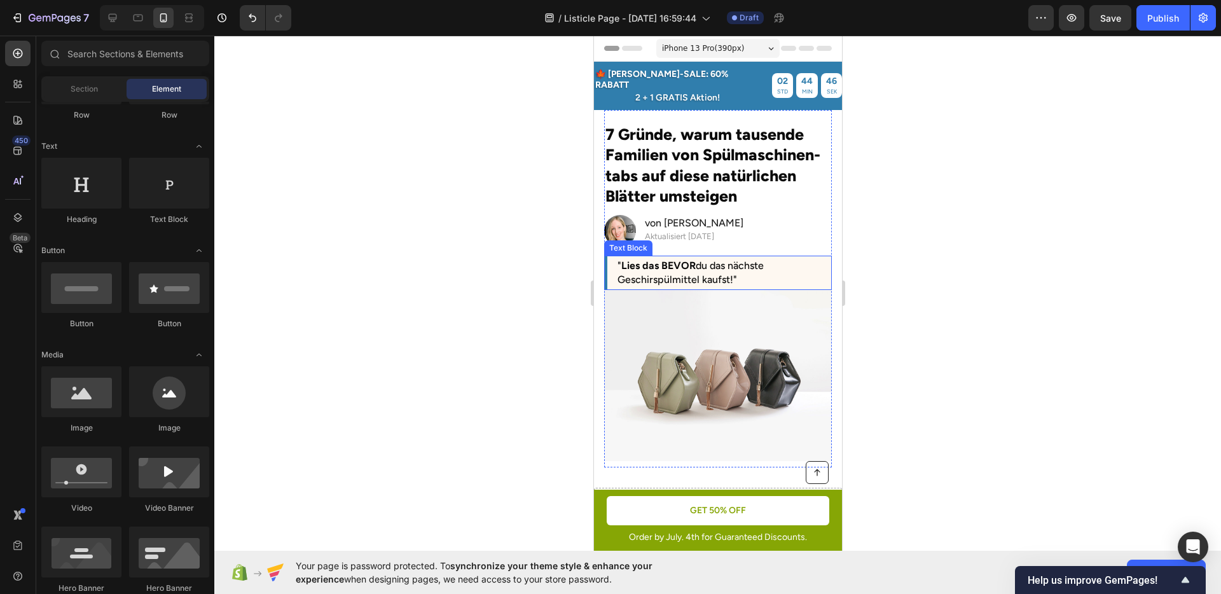
click at [763, 274] on p "" Lies das BEVOR du das nächste Geschirspülmittel kaufst!"" at bounding box center [719, 273] width 204 height 29
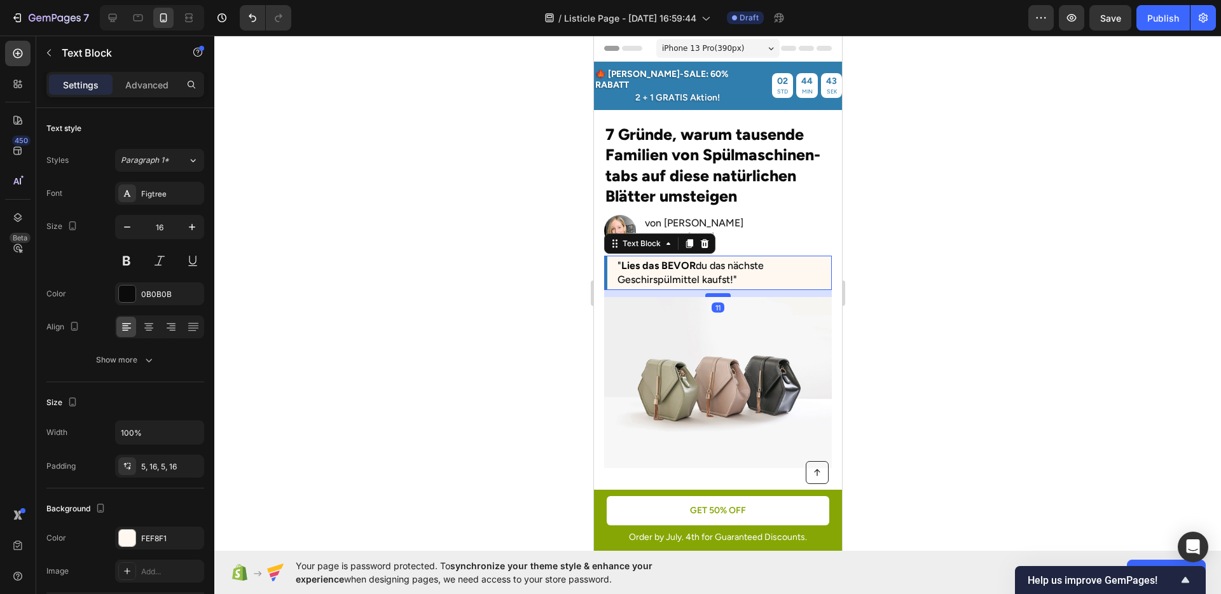
drag, startPoint x: 723, startPoint y: 278, endPoint x: 1518, endPoint y: 360, distance: 798.8
click at [720, 293] on div at bounding box center [717, 295] width 25 height 4
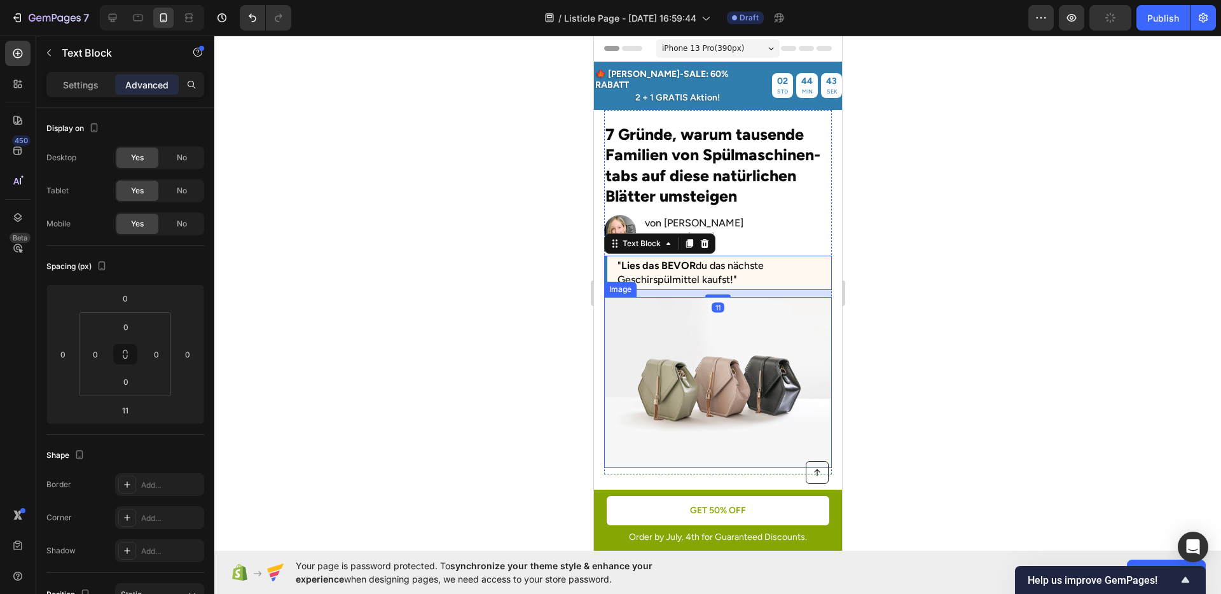
click at [970, 326] on div at bounding box center [717, 315] width 1007 height 559
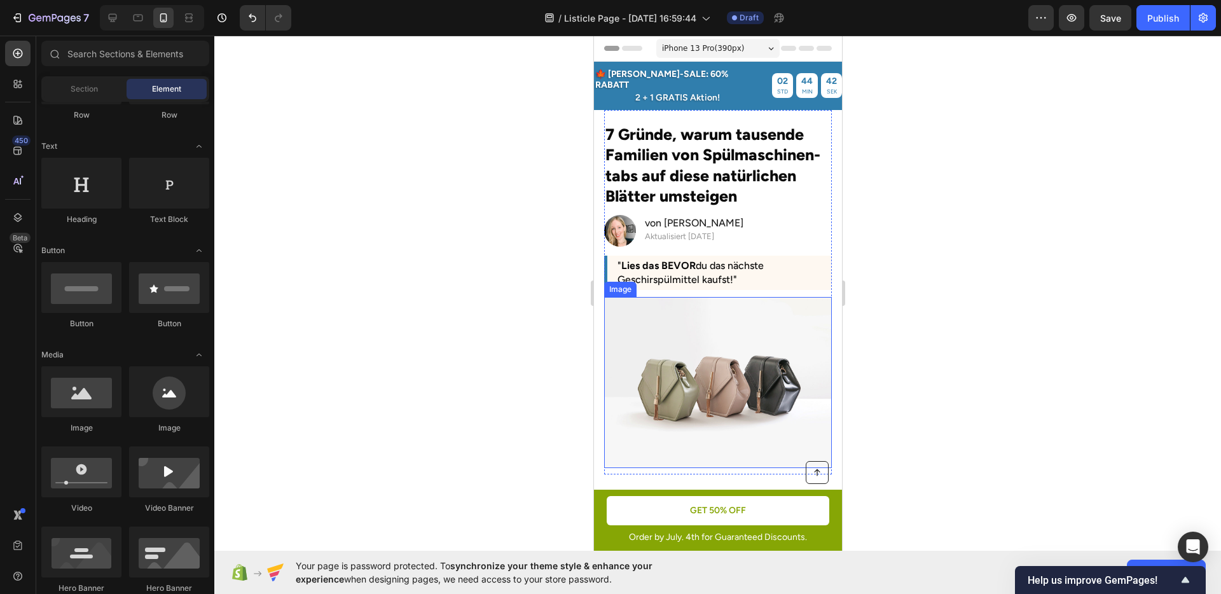
click at [970, 326] on div at bounding box center [717, 315] width 1007 height 559
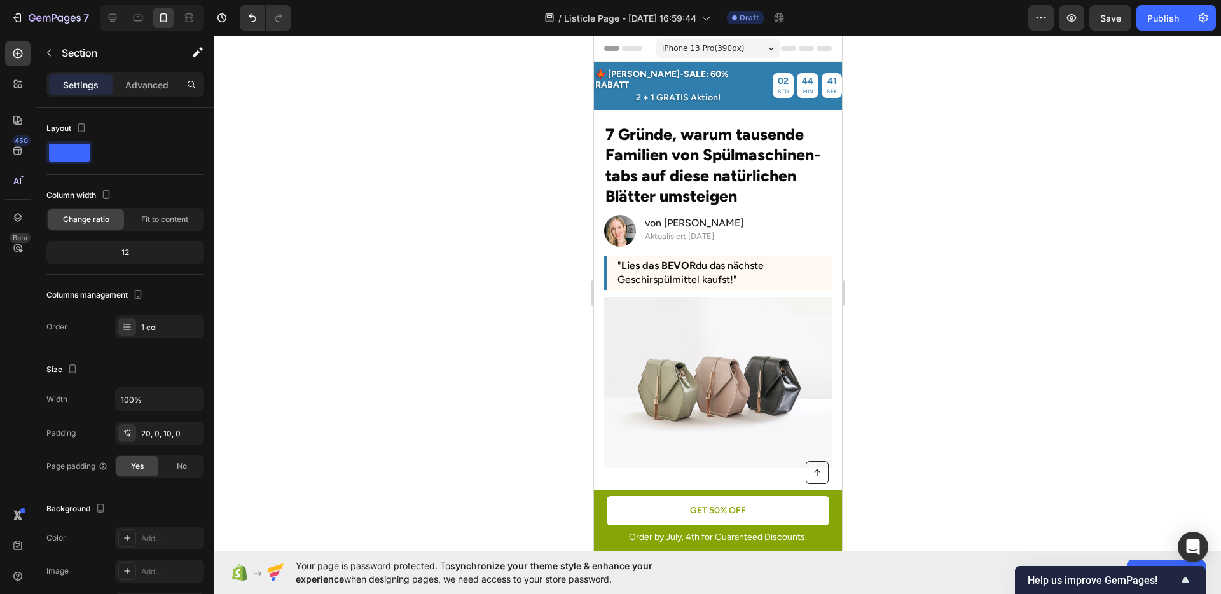
click at [774, 236] on div "7 Gründe, warum tausende Familien von Spülmaschinen-tabs auf diese natürlichen …" at bounding box center [718, 295] width 228 height 345
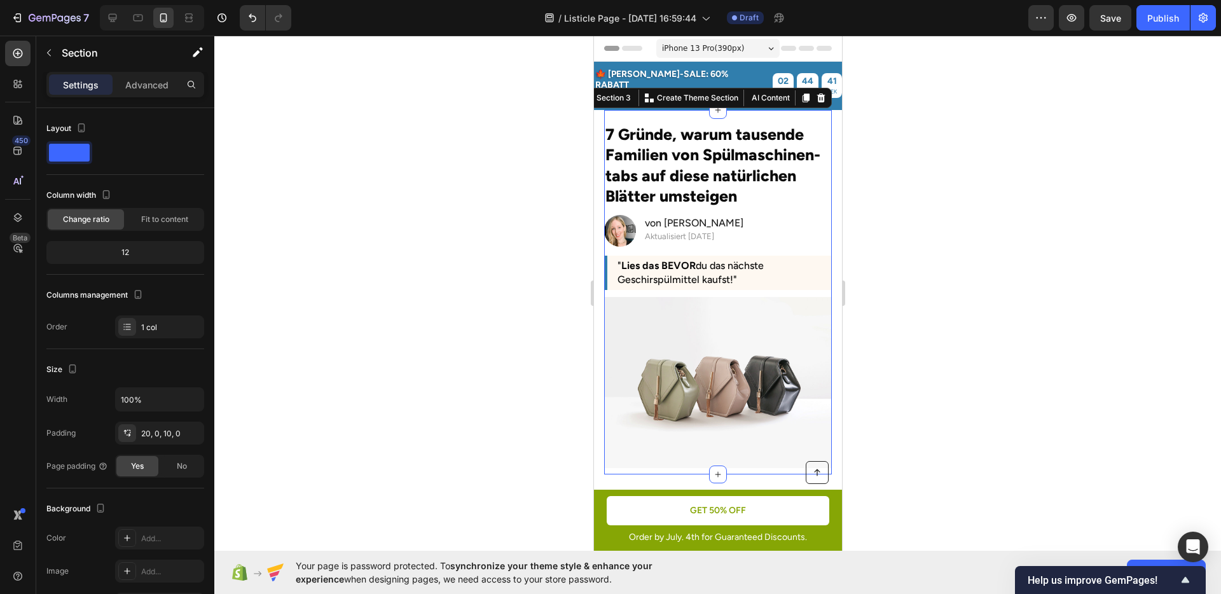
click at [984, 235] on div at bounding box center [717, 315] width 1007 height 559
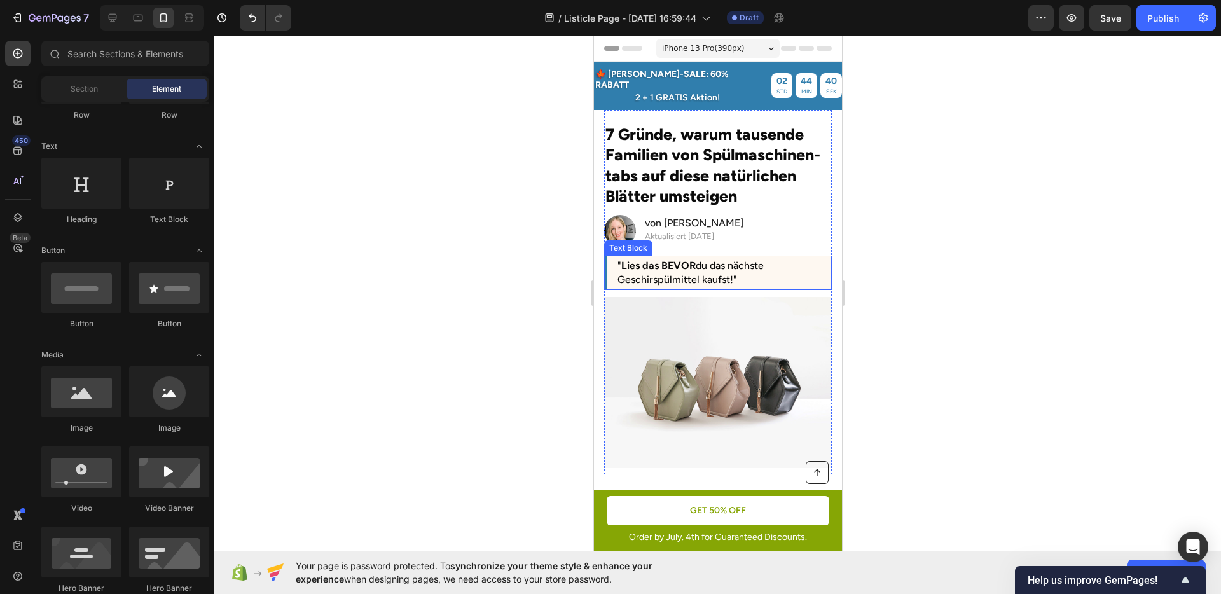
click at [772, 268] on p "" Lies das BEVOR du das nächste Geschirspülmittel kaufst!"" at bounding box center [719, 273] width 204 height 29
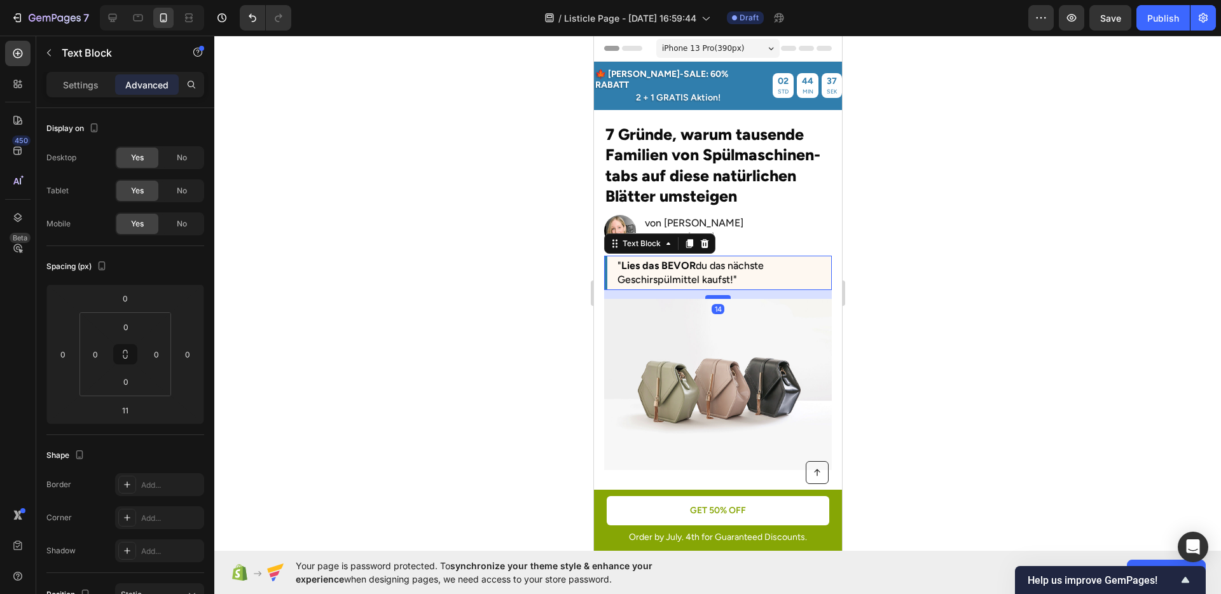
click at [713, 295] on div at bounding box center [717, 297] width 25 height 4
type input "14"
click at [980, 335] on div at bounding box center [717, 315] width 1007 height 559
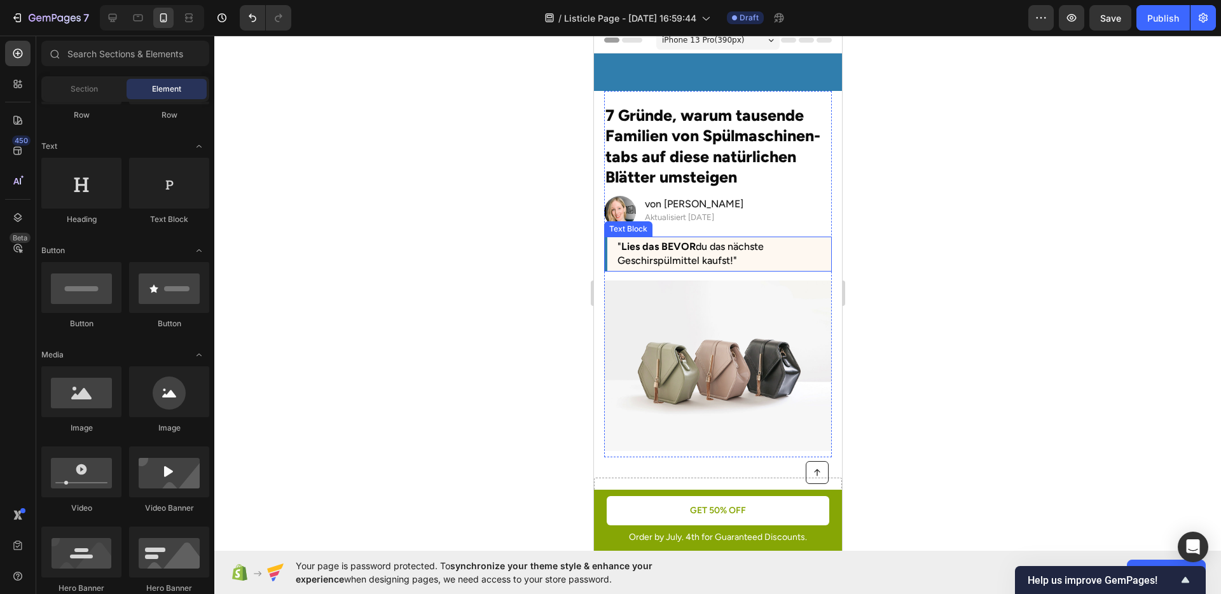
scroll to position [0, 0]
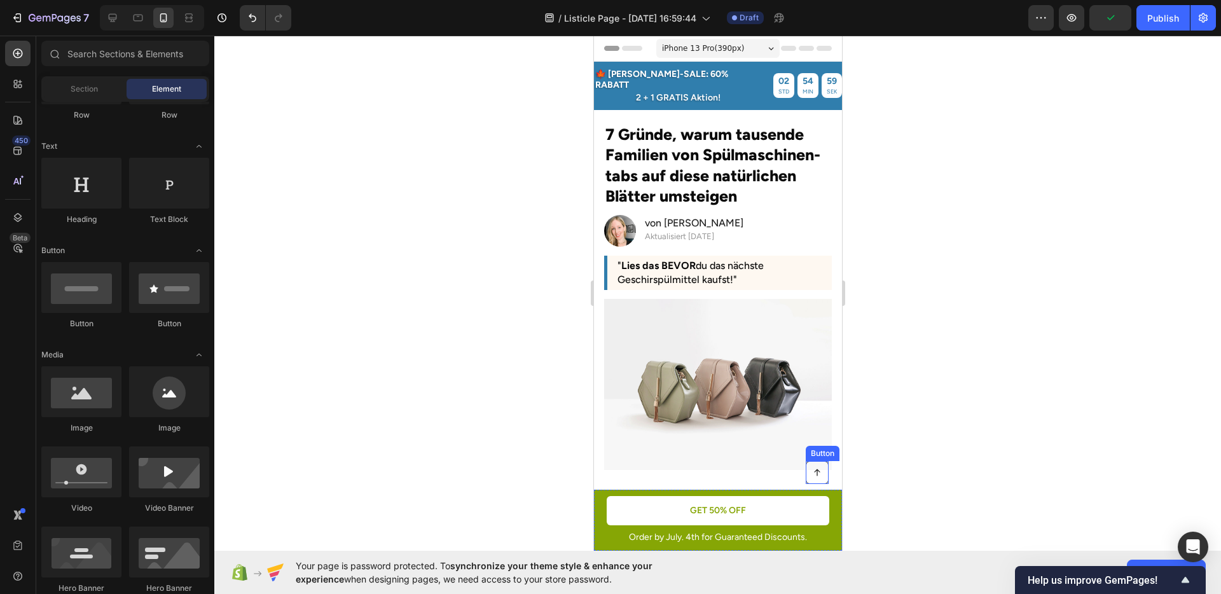
click at [812, 470] on link at bounding box center [816, 472] width 23 height 23
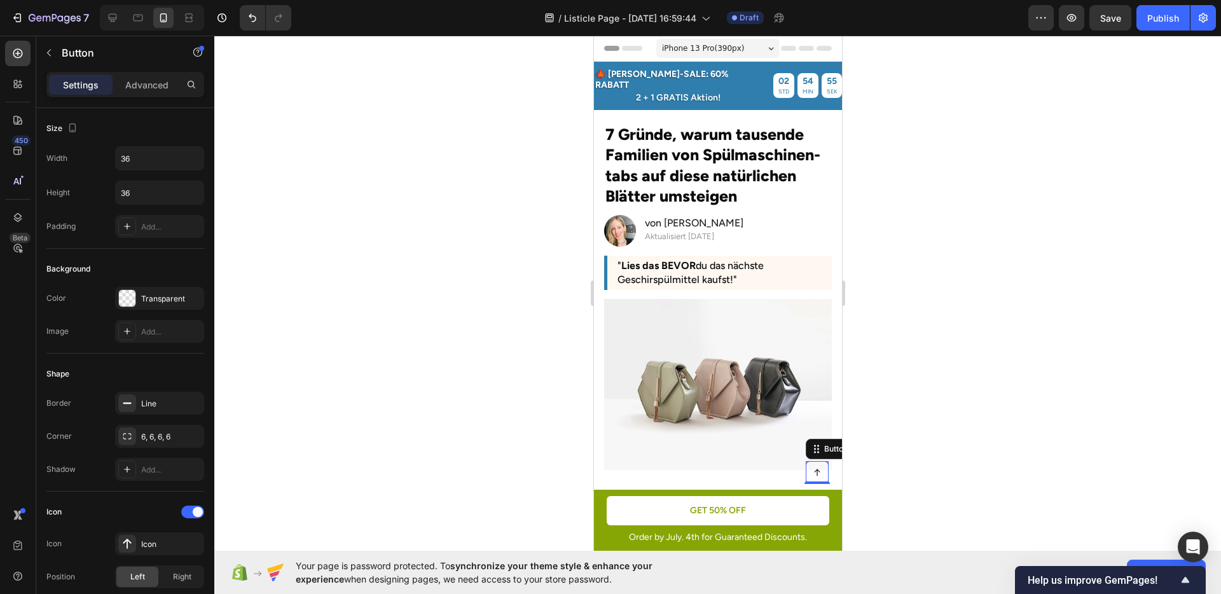
click at [445, 308] on div at bounding box center [717, 315] width 1007 height 559
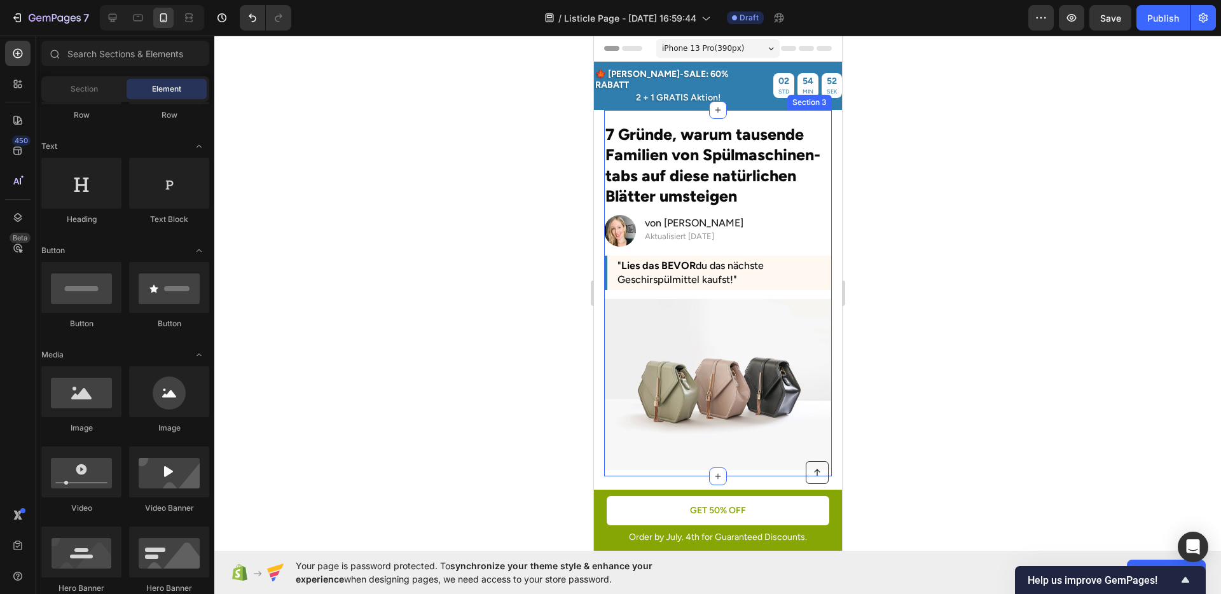
click at [808, 466] on link at bounding box center [816, 472] width 23 height 23
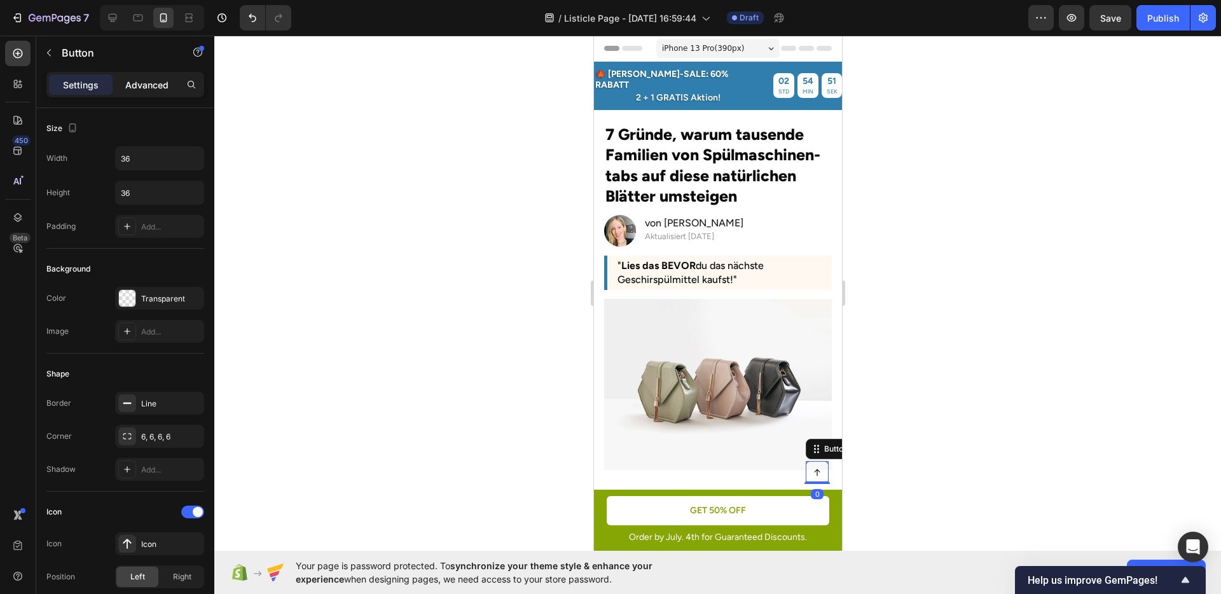
click at [125, 91] on p "Advanced" at bounding box center [146, 84] width 43 height 13
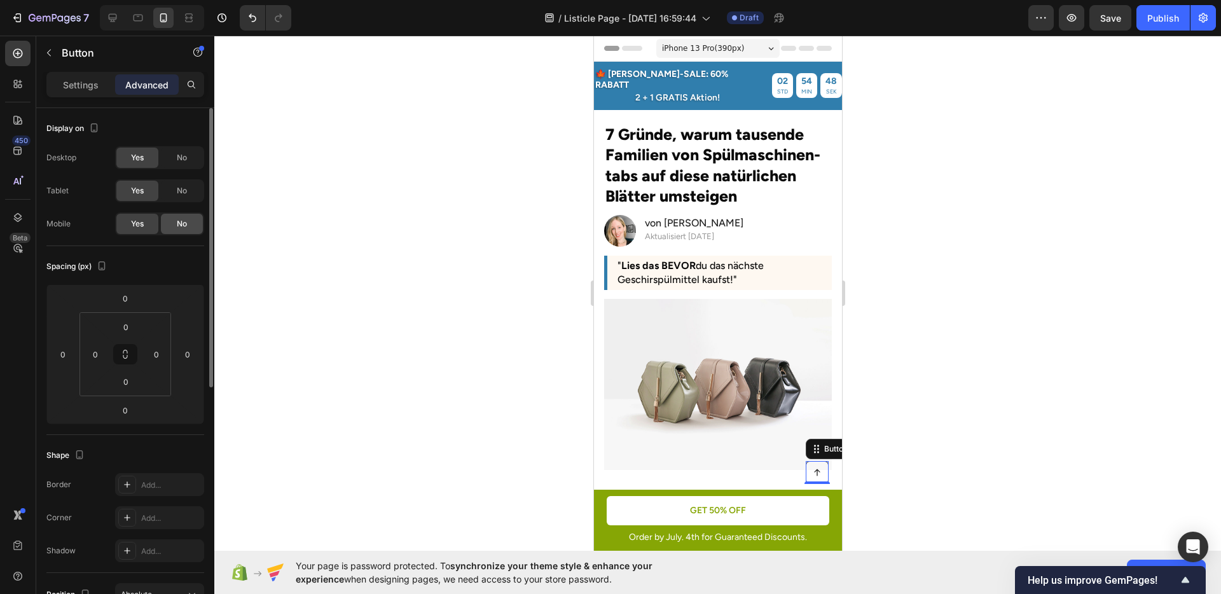
click at [172, 217] on div "No" at bounding box center [182, 224] width 42 height 20
click at [141, 220] on span "Yes" at bounding box center [137, 223] width 13 height 11
click at [87, 87] on p "Settings" at bounding box center [81, 84] width 36 height 13
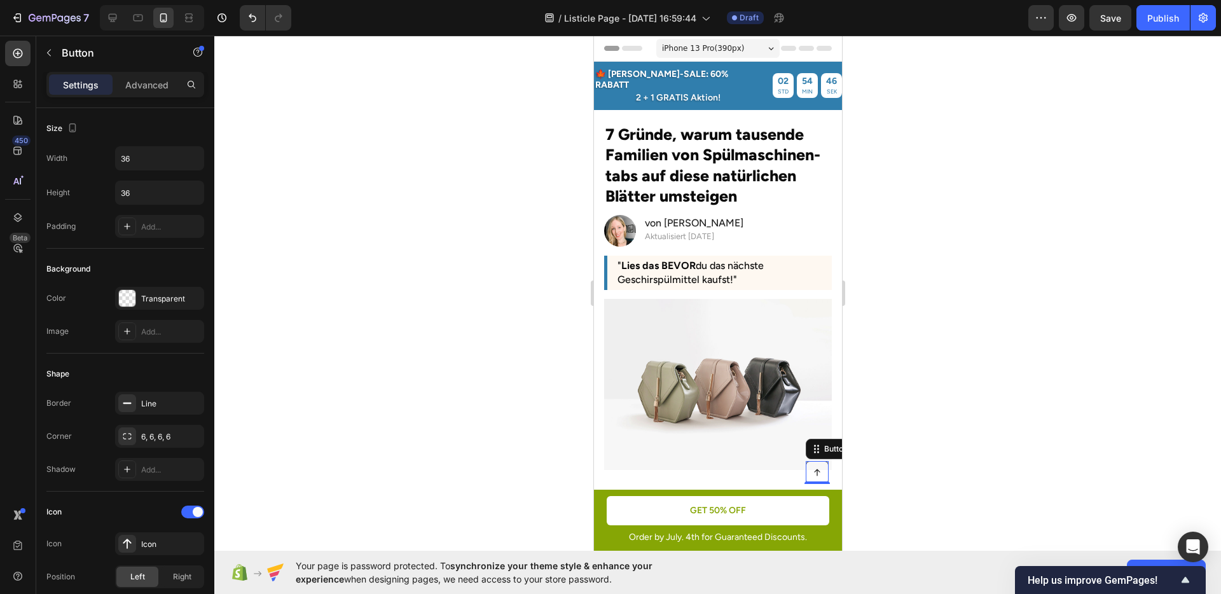
click at [952, 322] on div at bounding box center [717, 315] width 1007 height 559
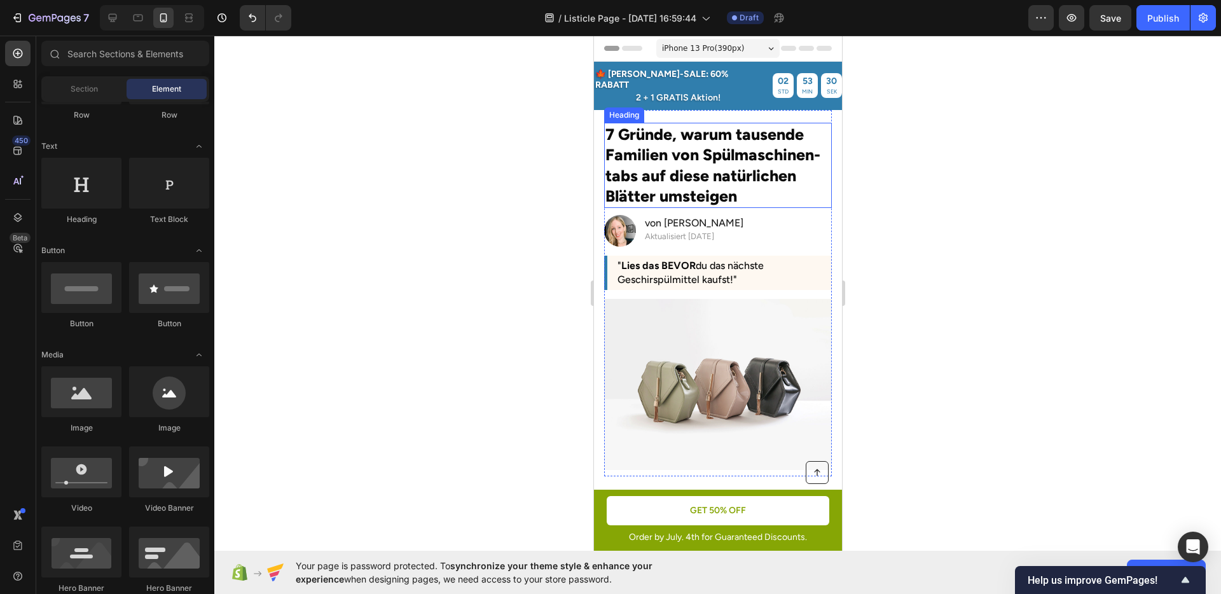
click at [753, 150] on p "7 Gründe, warum tausende Familien von Spülmaschinen-tabs auf diese natürlichen …" at bounding box center [717, 165] width 225 height 83
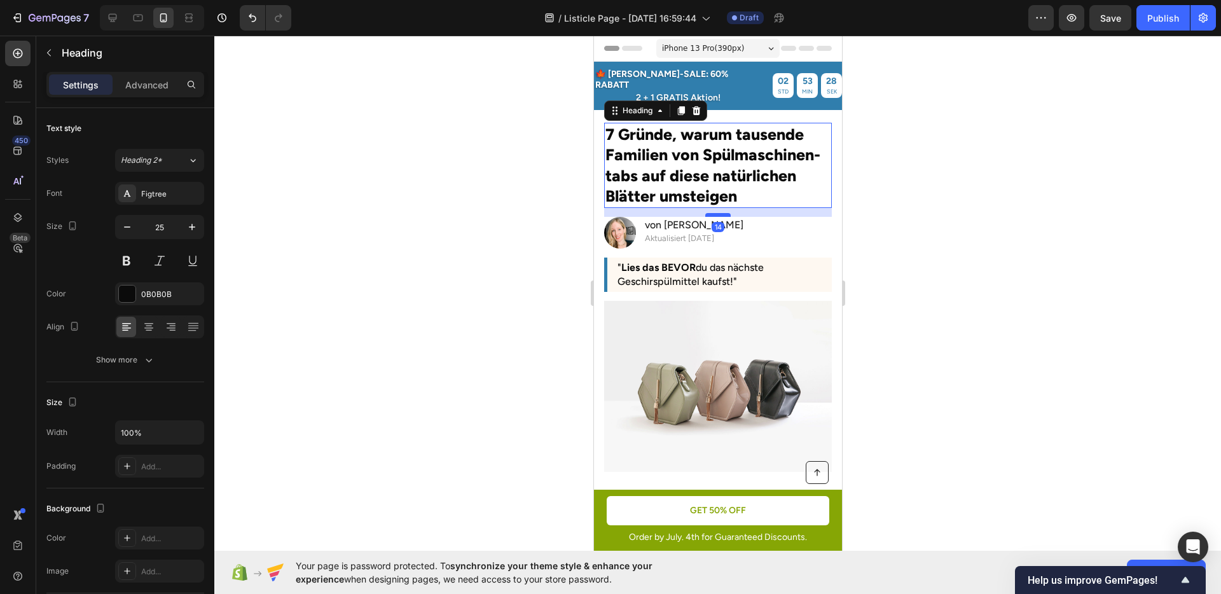
click at [714, 213] on div at bounding box center [717, 215] width 25 height 4
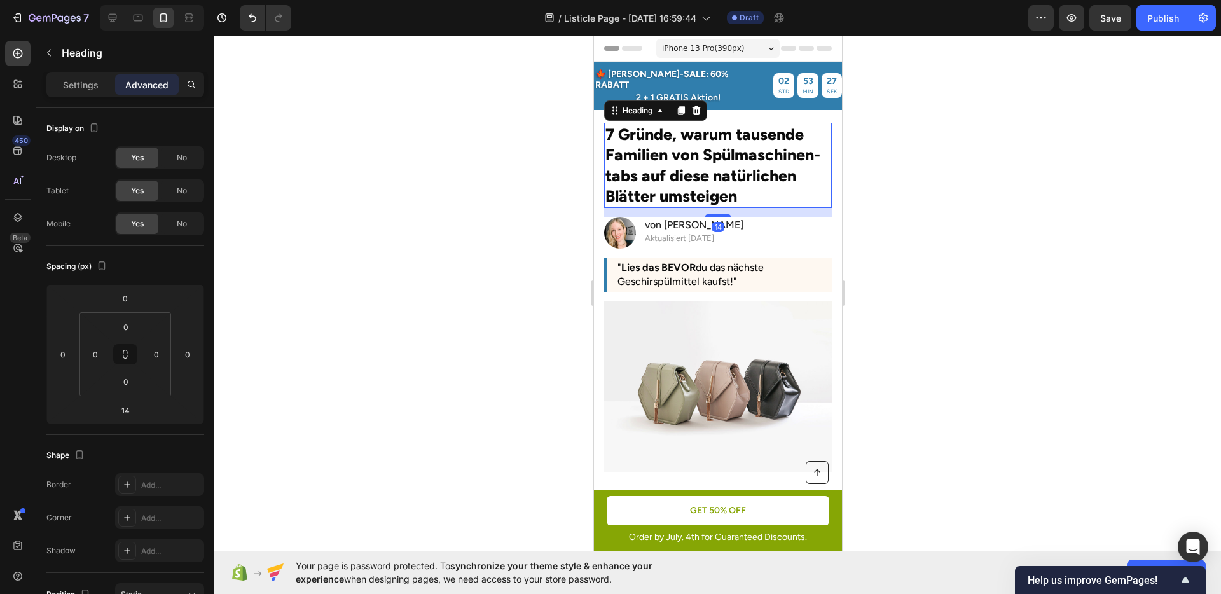
click at [915, 224] on div at bounding box center [717, 315] width 1007 height 559
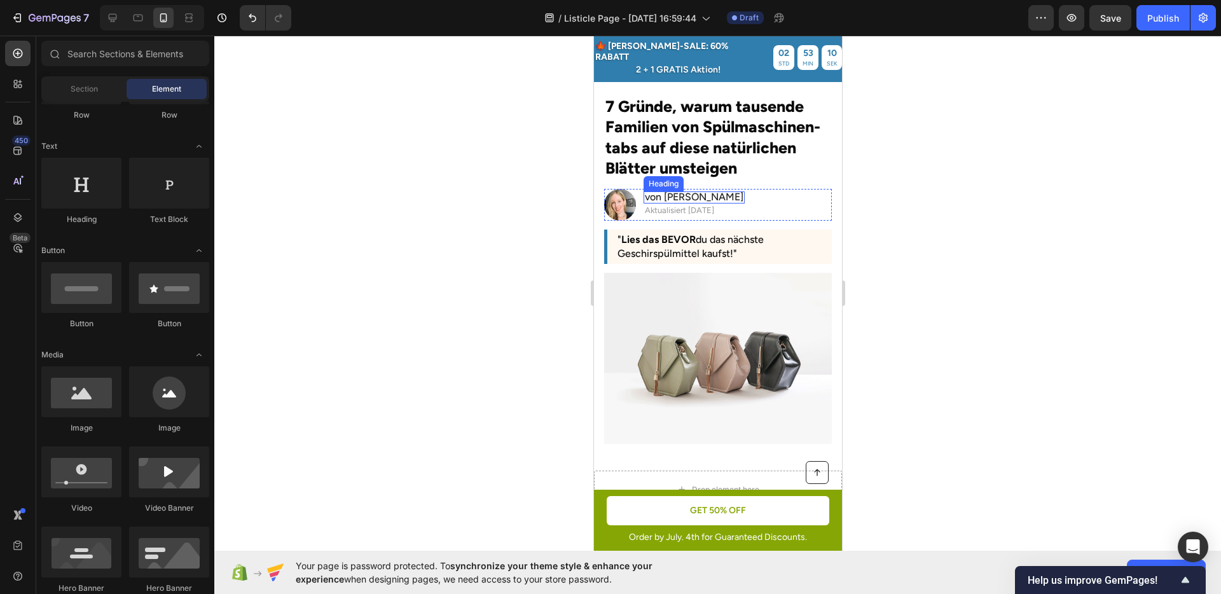
scroll to position [29, 0]
click at [727, 344] on img at bounding box center [718, 357] width 228 height 171
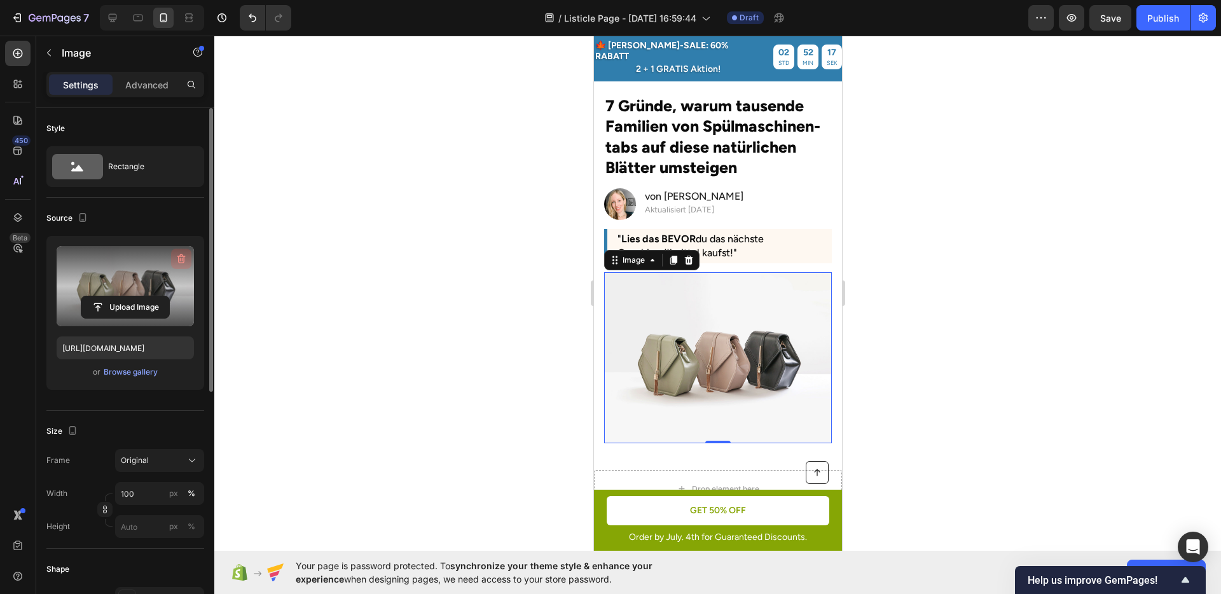
click at [175, 258] on icon "button" at bounding box center [181, 259] width 13 height 13
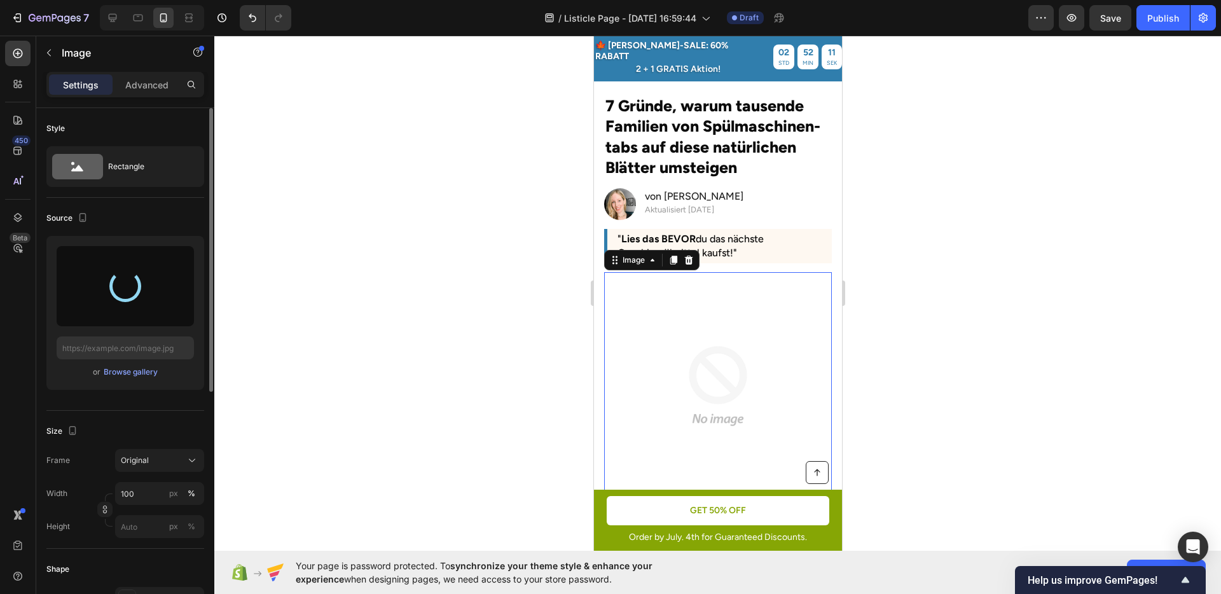
type input "https://cdn.shopify.com/s/files/1/0950/1052/1430/files/gempages_585874185520153…"
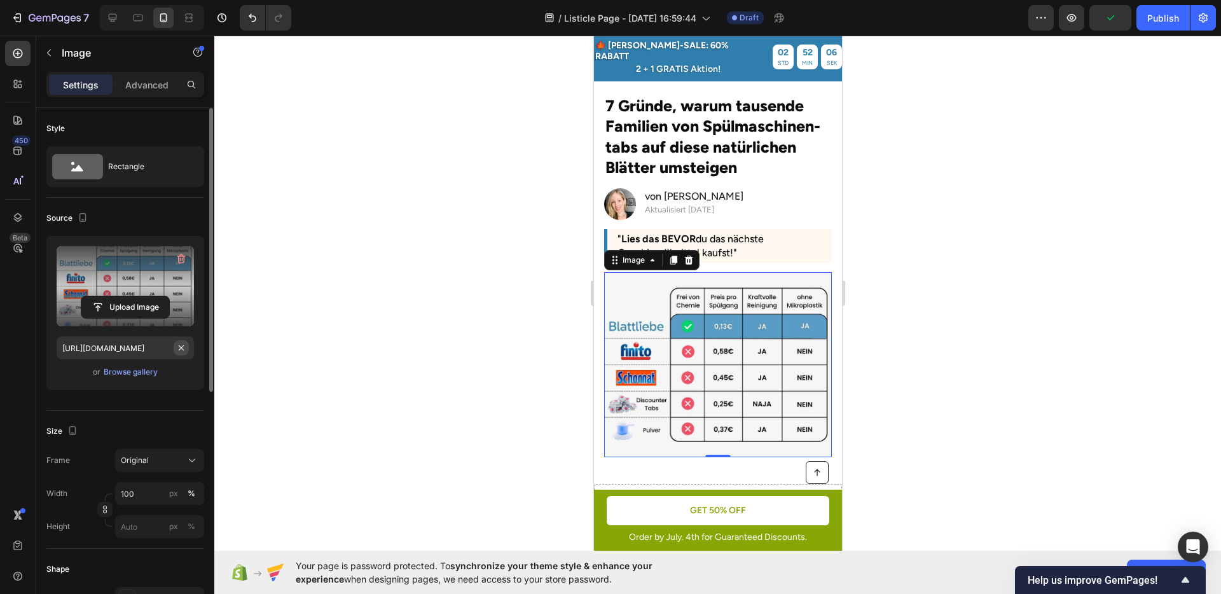
scroll to position [18, 0]
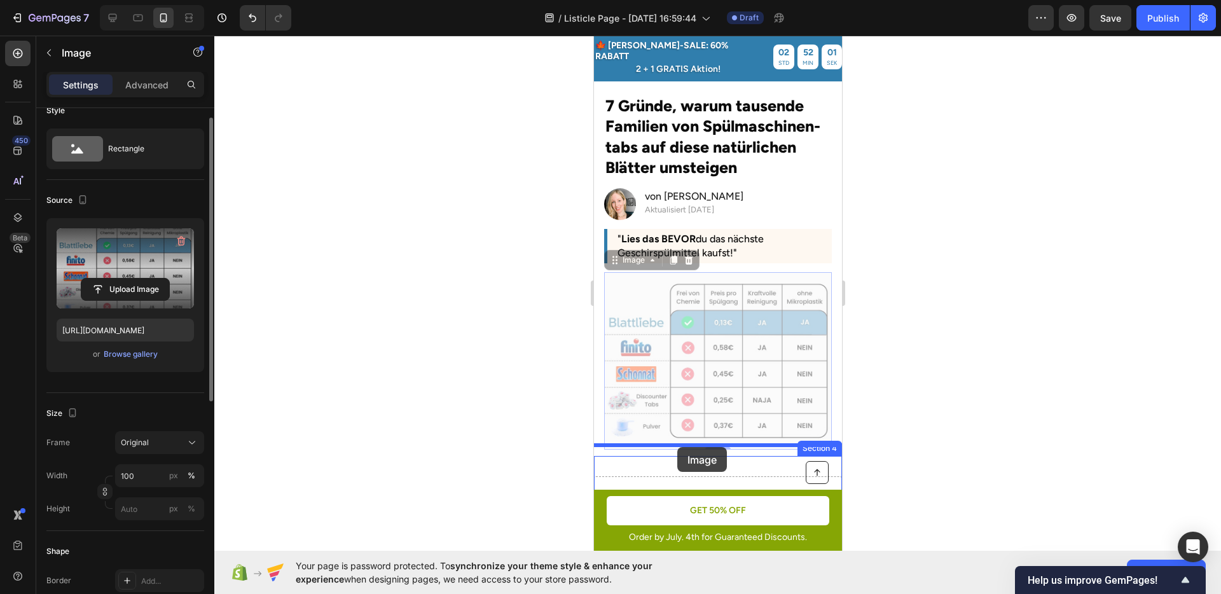
drag, startPoint x: 625, startPoint y: 251, endPoint x: 677, endPoint y: 447, distance: 203.2
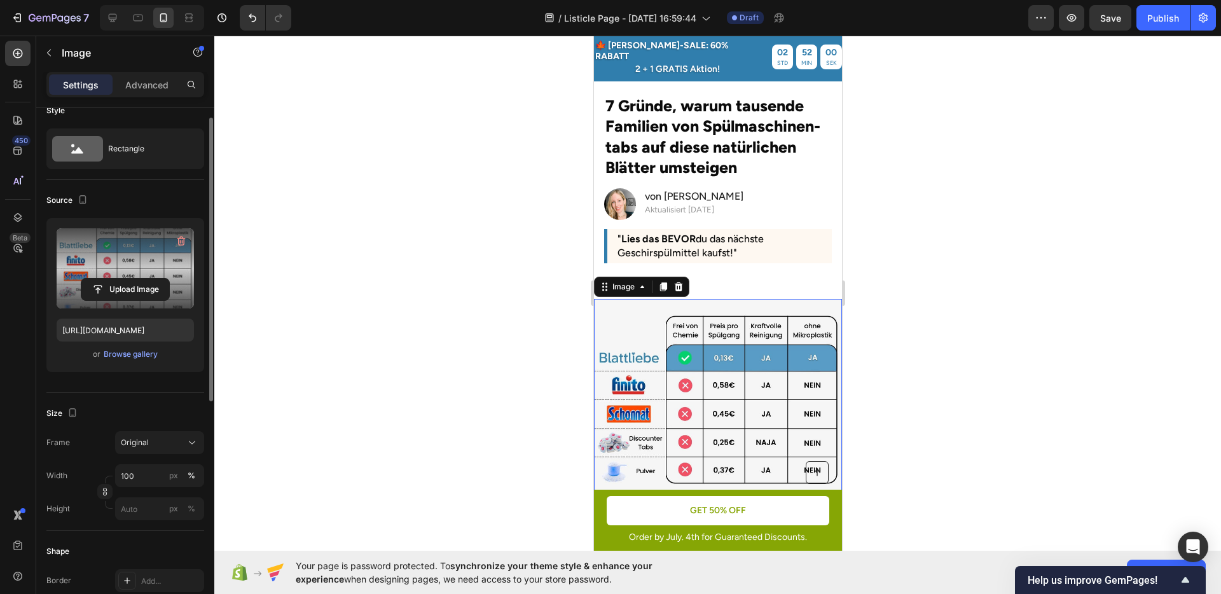
click at [945, 366] on div at bounding box center [717, 315] width 1007 height 559
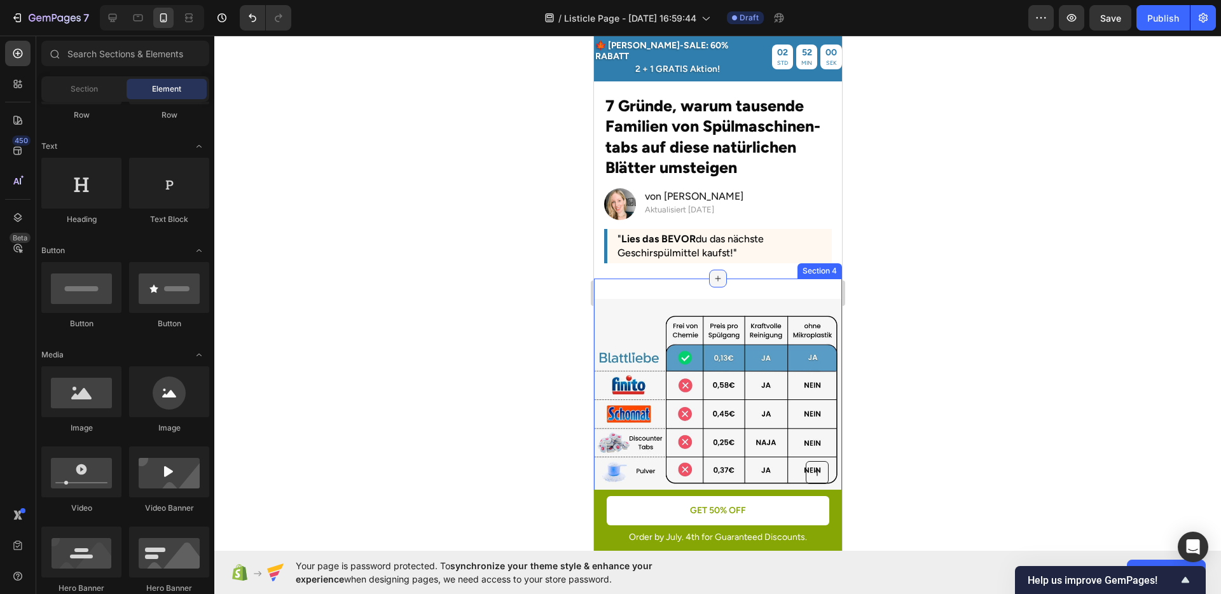
click at [715, 276] on icon at bounding box center [718, 279] width 6 height 6
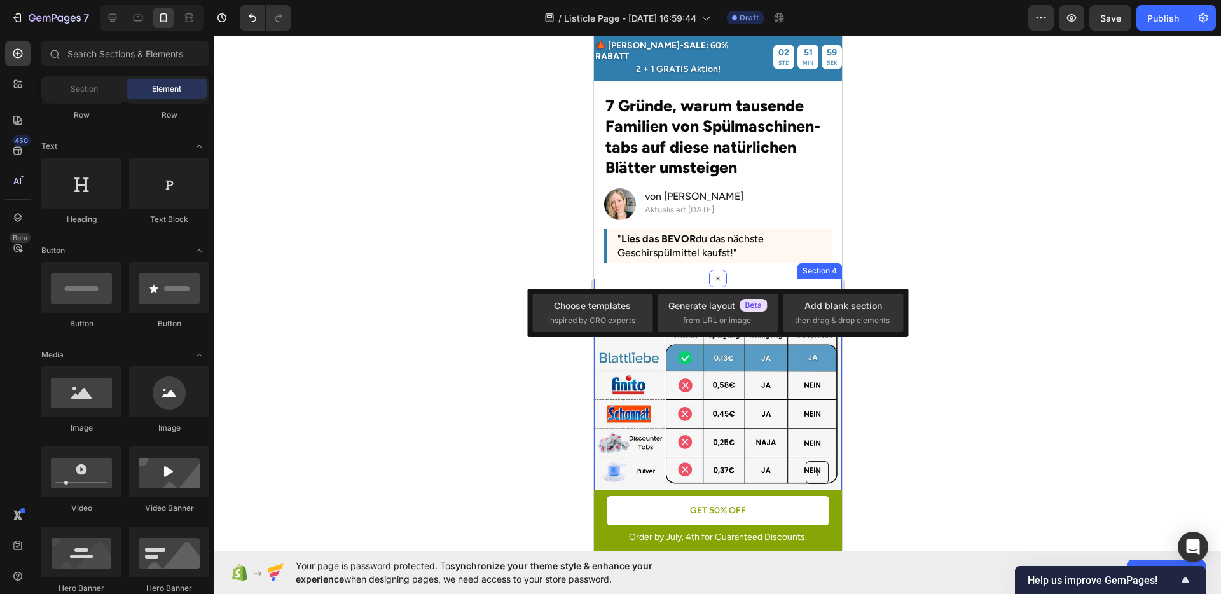
click at [760, 279] on div "Image Section 4" at bounding box center [718, 400] width 248 height 242
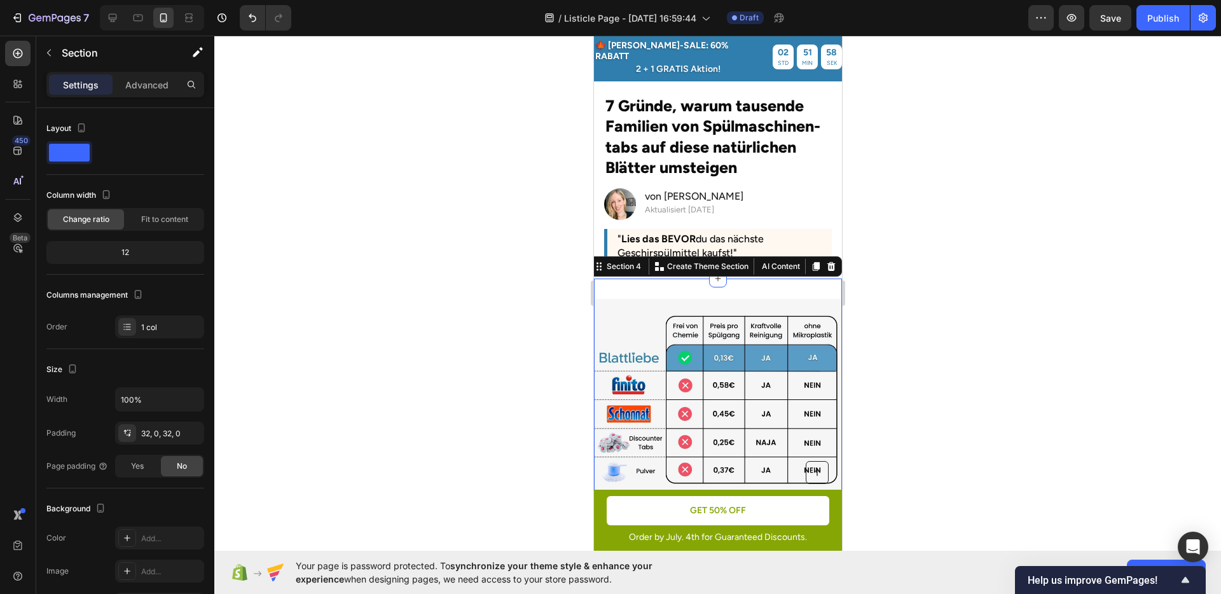
click at [1012, 344] on div at bounding box center [717, 315] width 1007 height 559
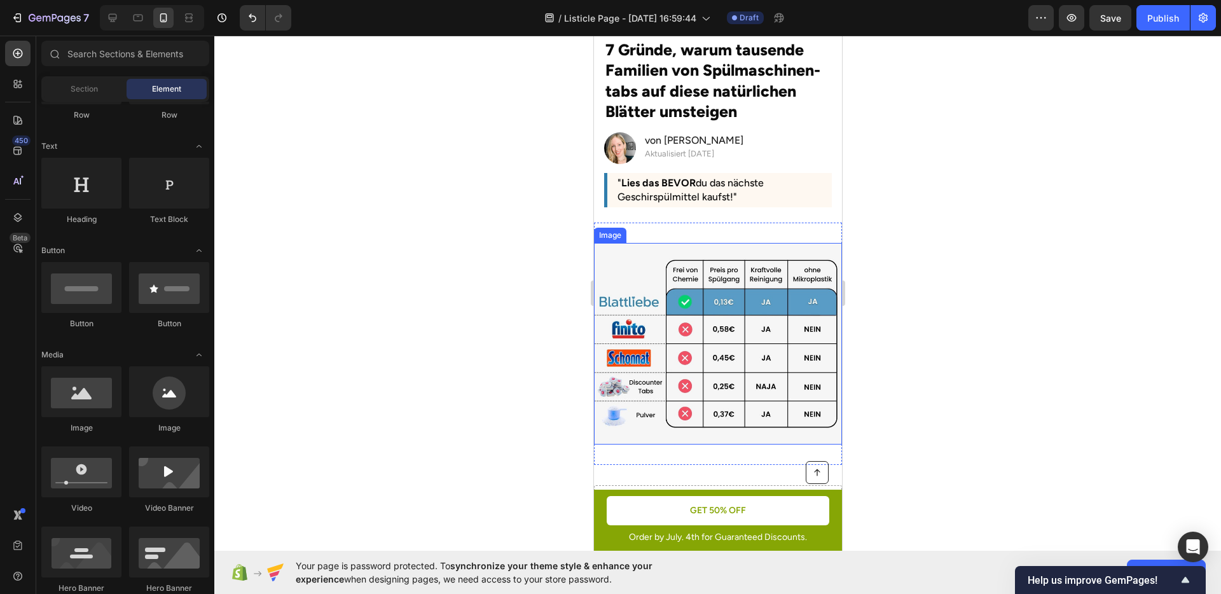
scroll to position [85, 0]
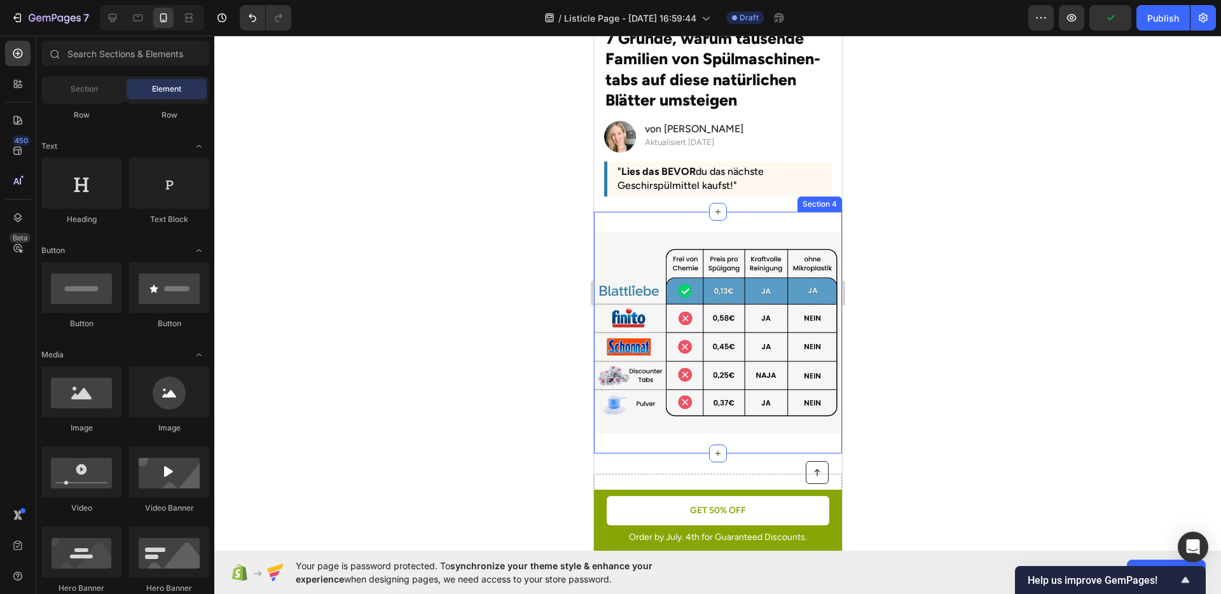
click at [778, 217] on div "Image Section 4" at bounding box center [718, 333] width 248 height 242
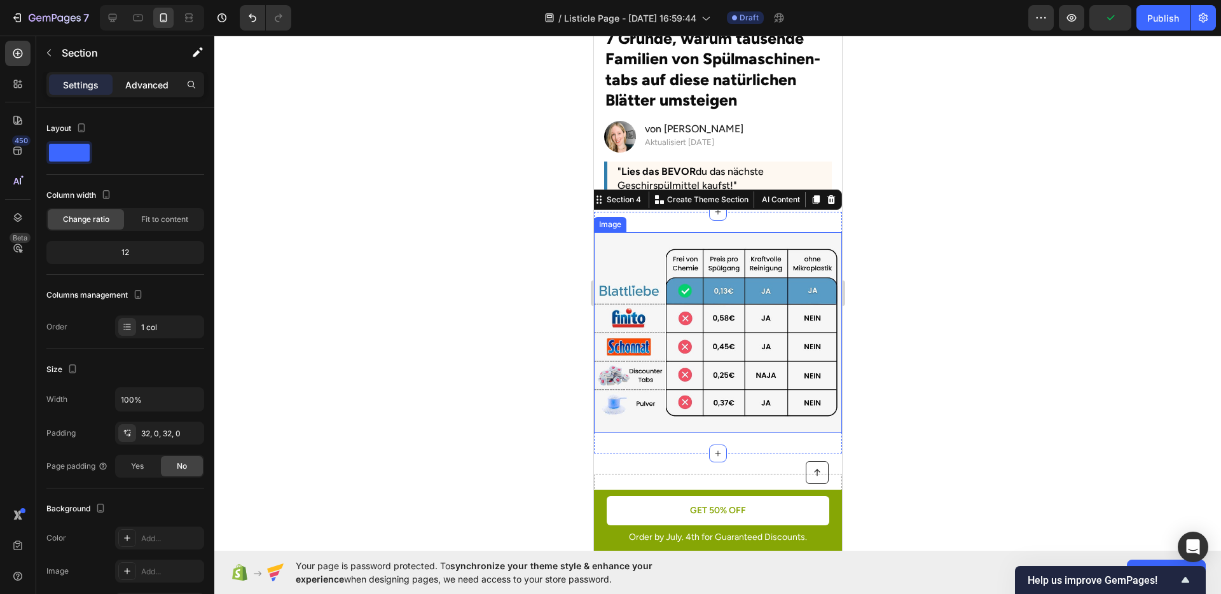
click at [149, 76] on div "Advanced" at bounding box center [147, 84] width 64 height 20
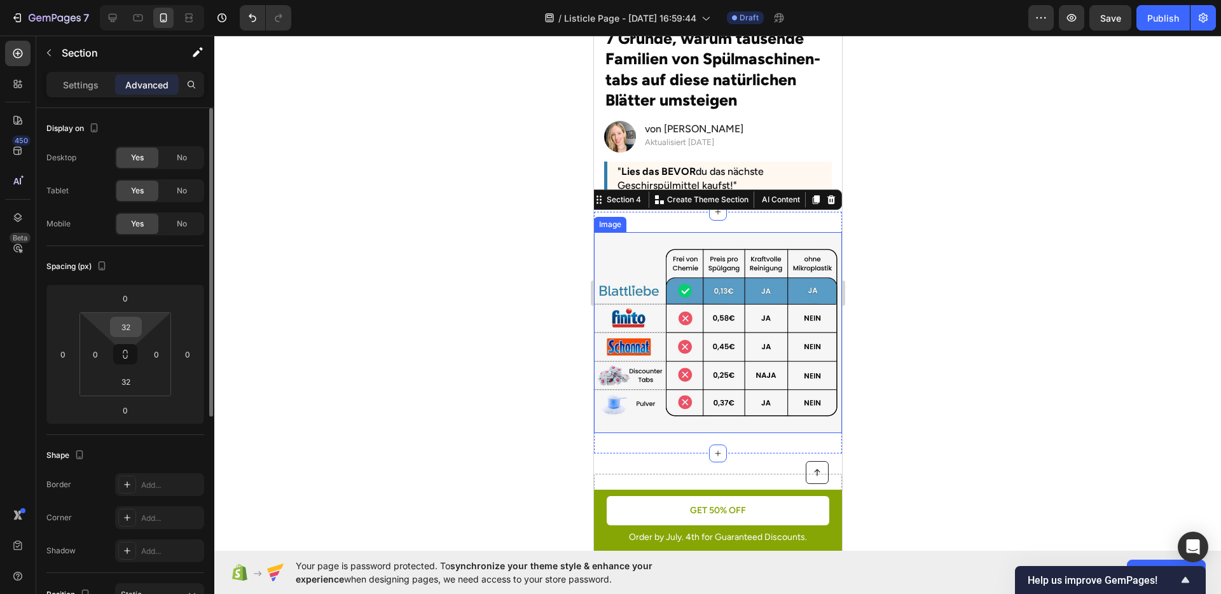
click at [128, 327] on input "32" at bounding box center [125, 326] width 25 height 19
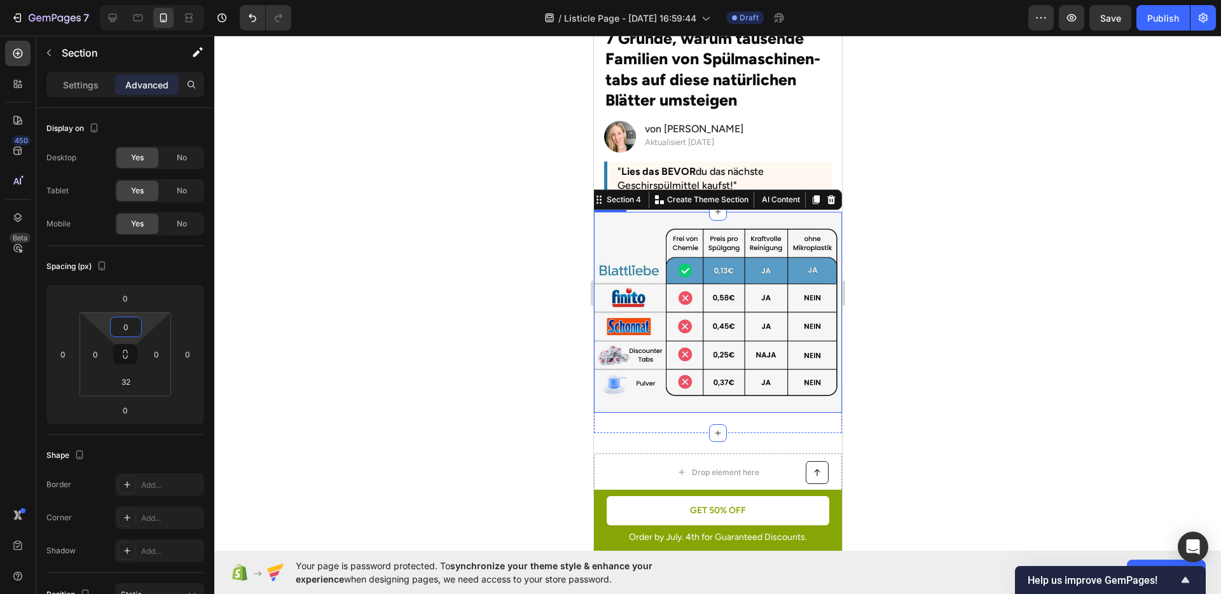
type input "0"
click at [496, 270] on div at bounding box center [717, 315] width 1007 height 559
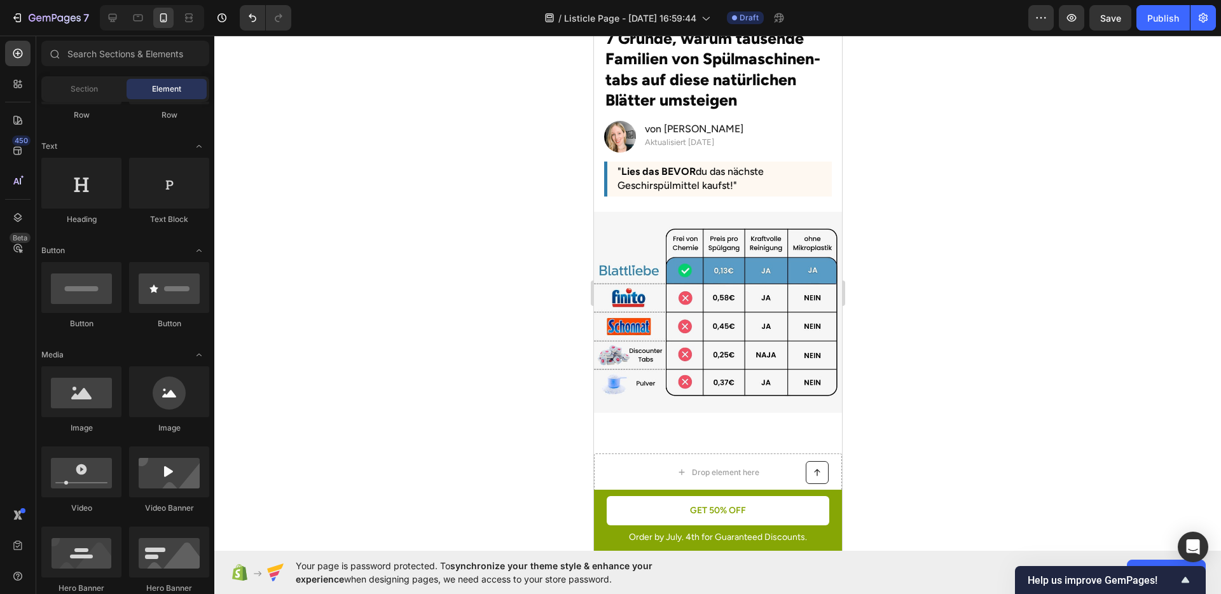
click at [978, 276] on div at bounding box center [717, 315] width 1007 height 559
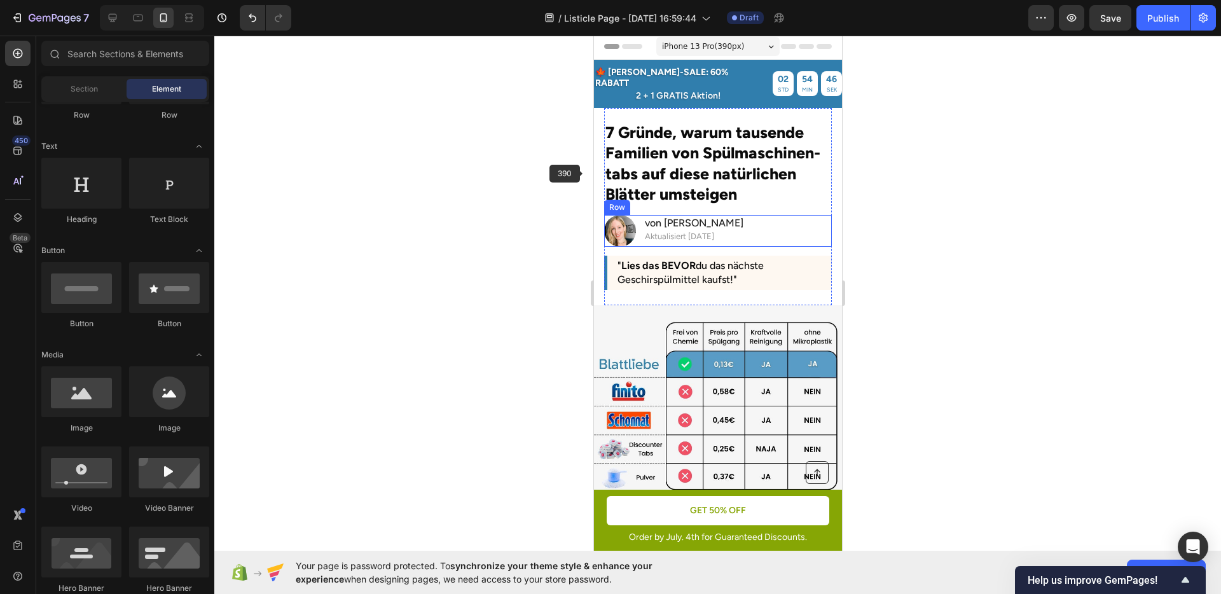
scroll to position [0, 0]
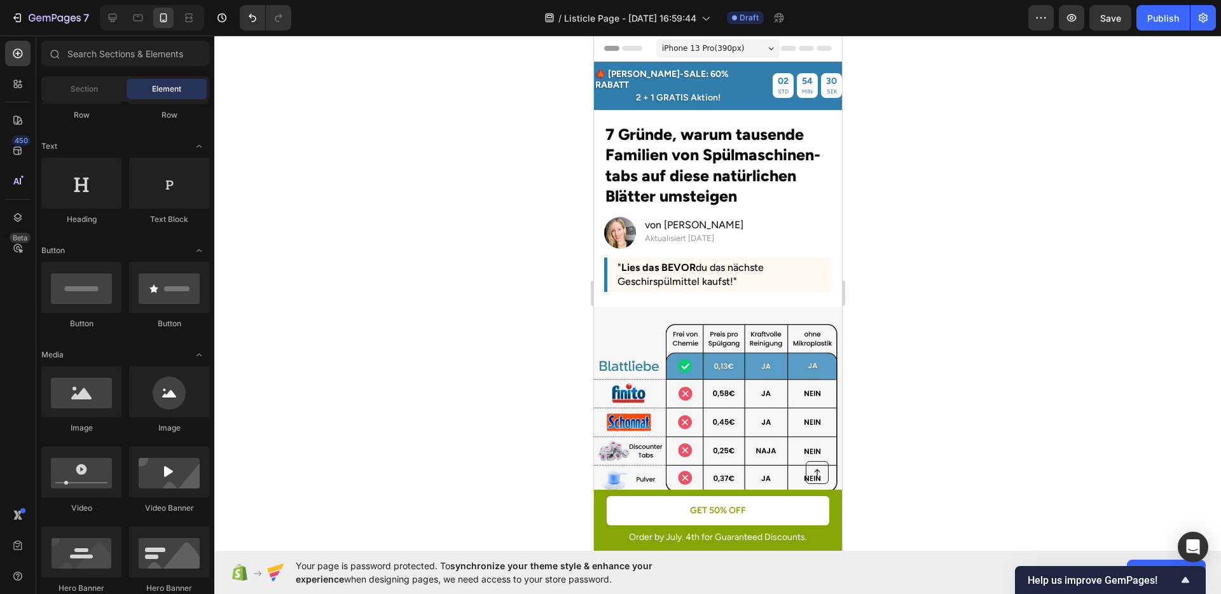
click at [977, 301] on div at bounding box center [717, 315] width 1007 height 559
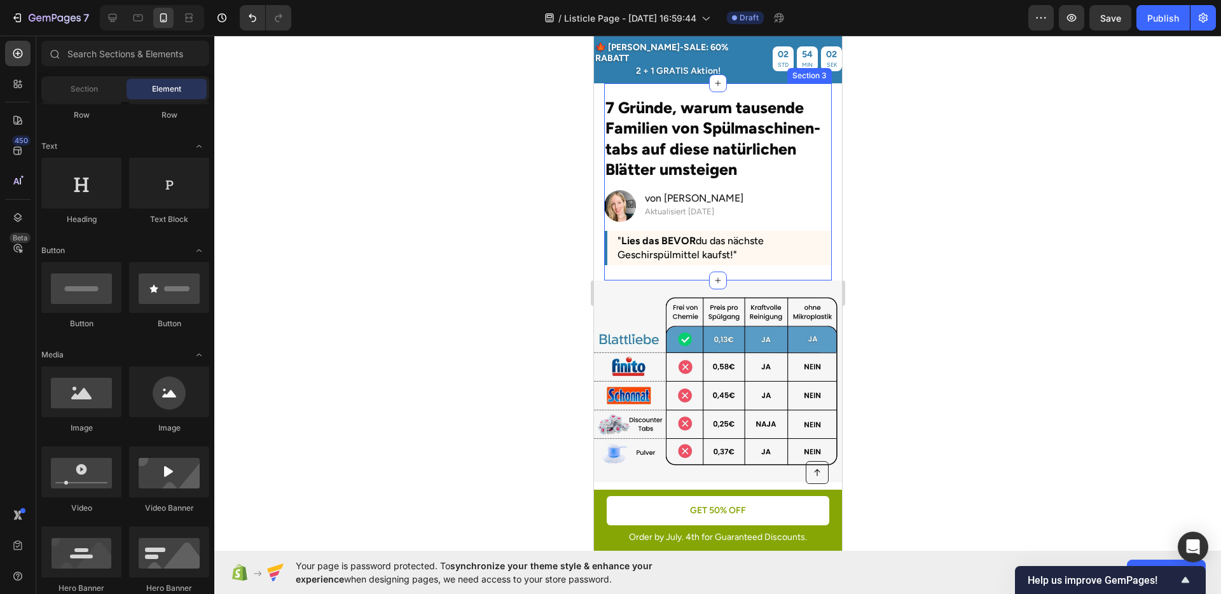
scroll to position [28, 0]
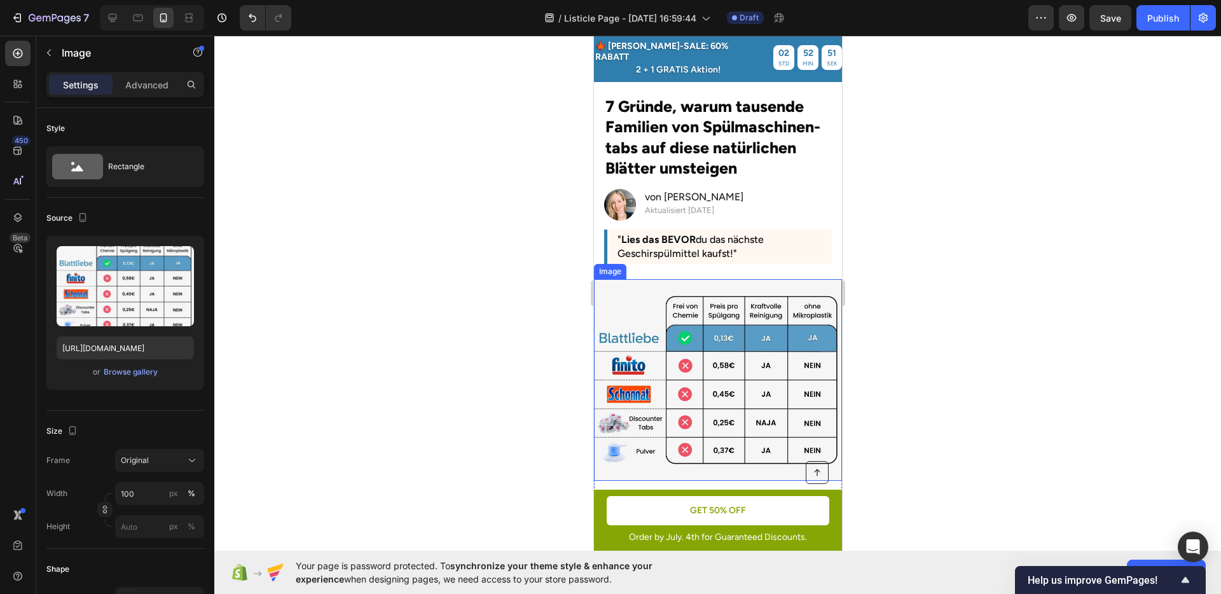
click at [678, 309] on img at bounding box center [718, 379] width 248 height 201
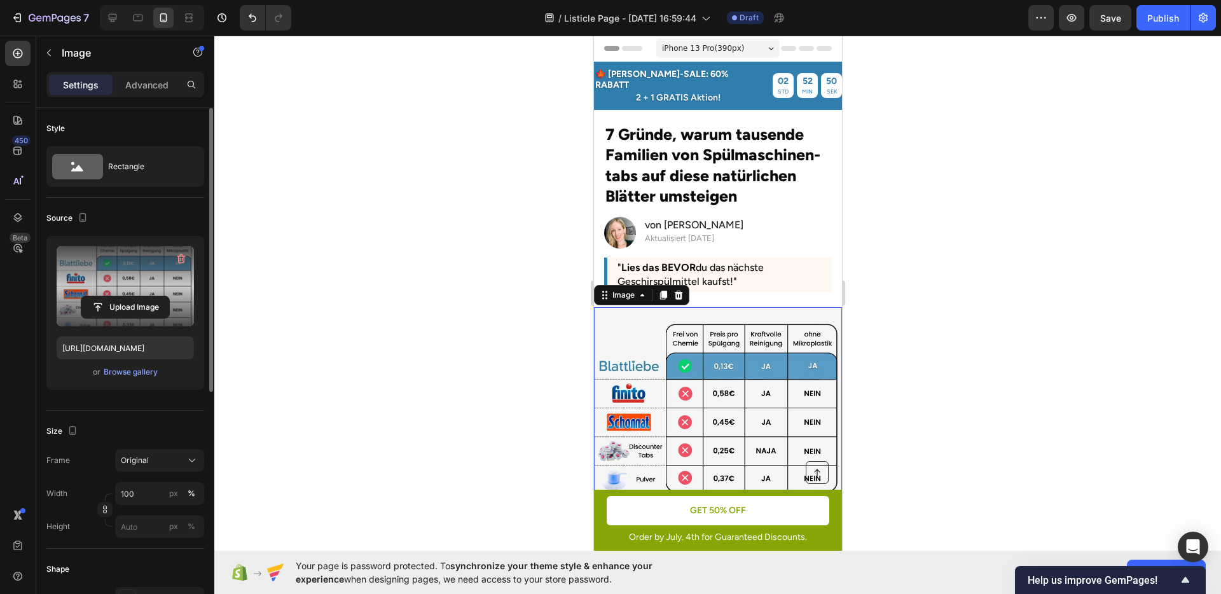
scroll to position [28, 0]
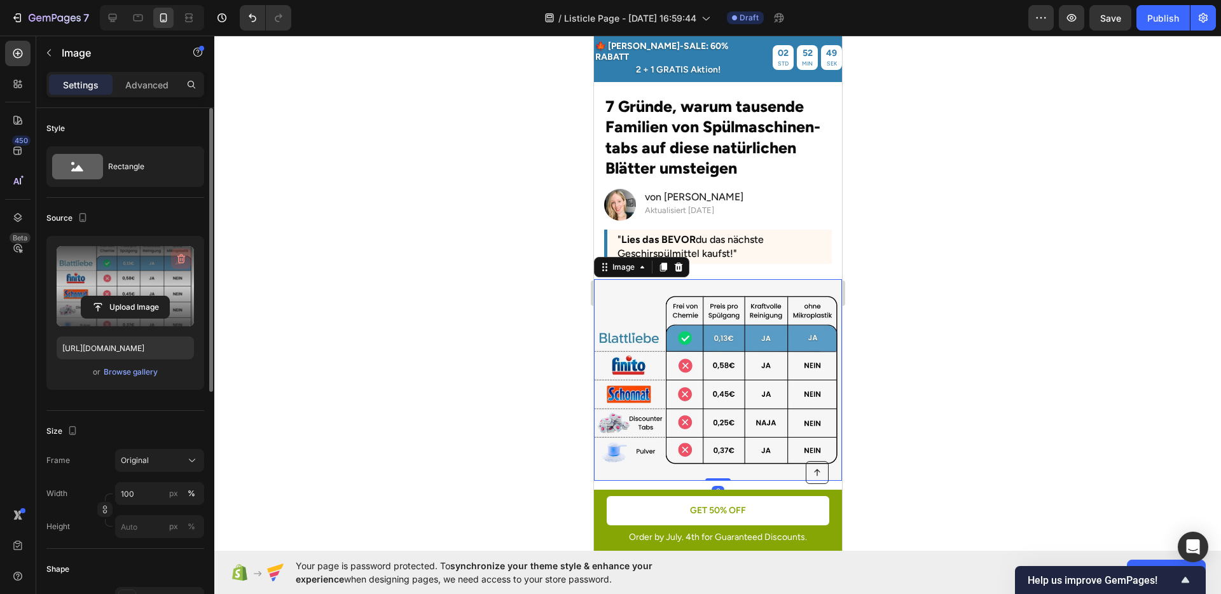
click at [183, 256] on icon "button" at bounding box center [181, 259] width 8 height 10
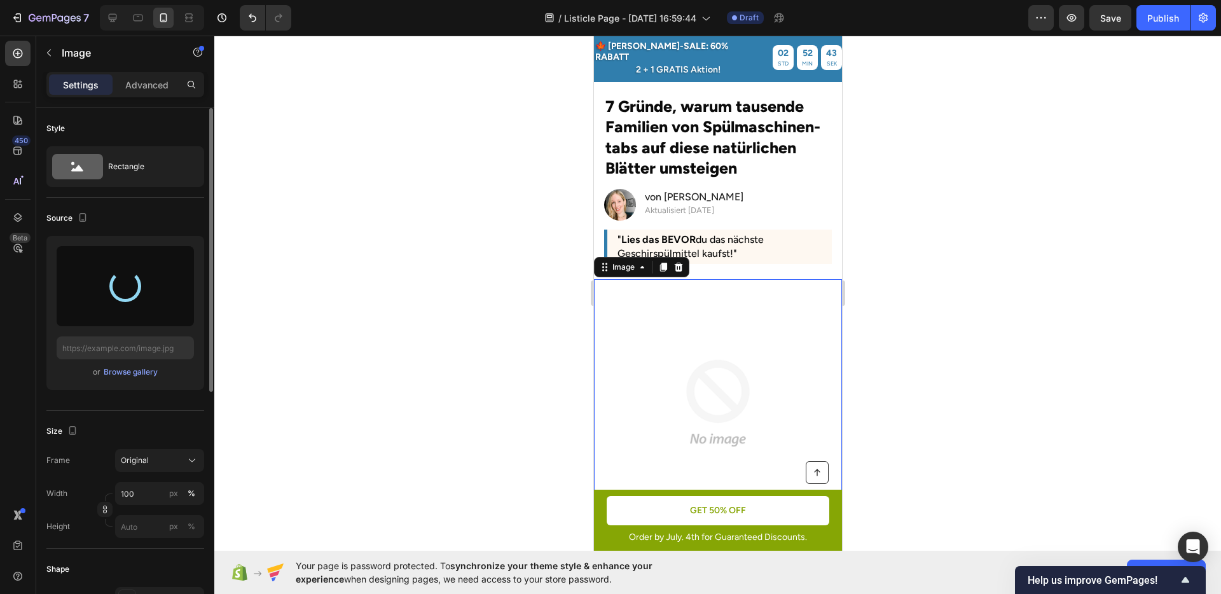
type input "https://cdn.shopify.com/s/files/1/0950/1052/1430/files/gempages_585874185520153…"
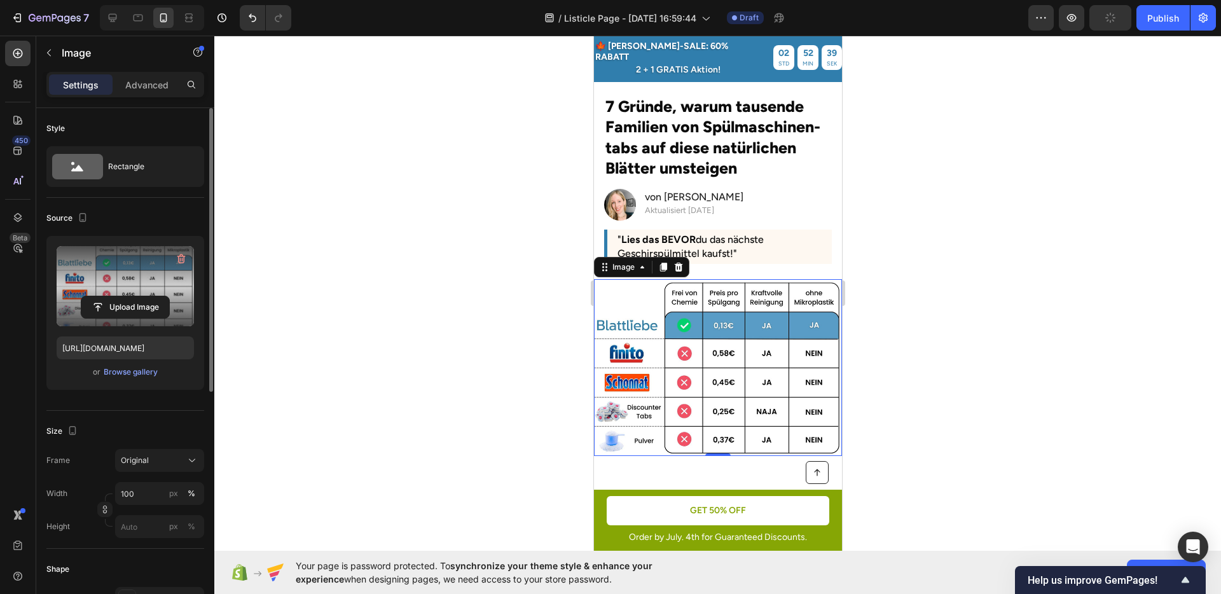
click at [949, 294] on div at bounding box center [717, 315] width 1007 height 559
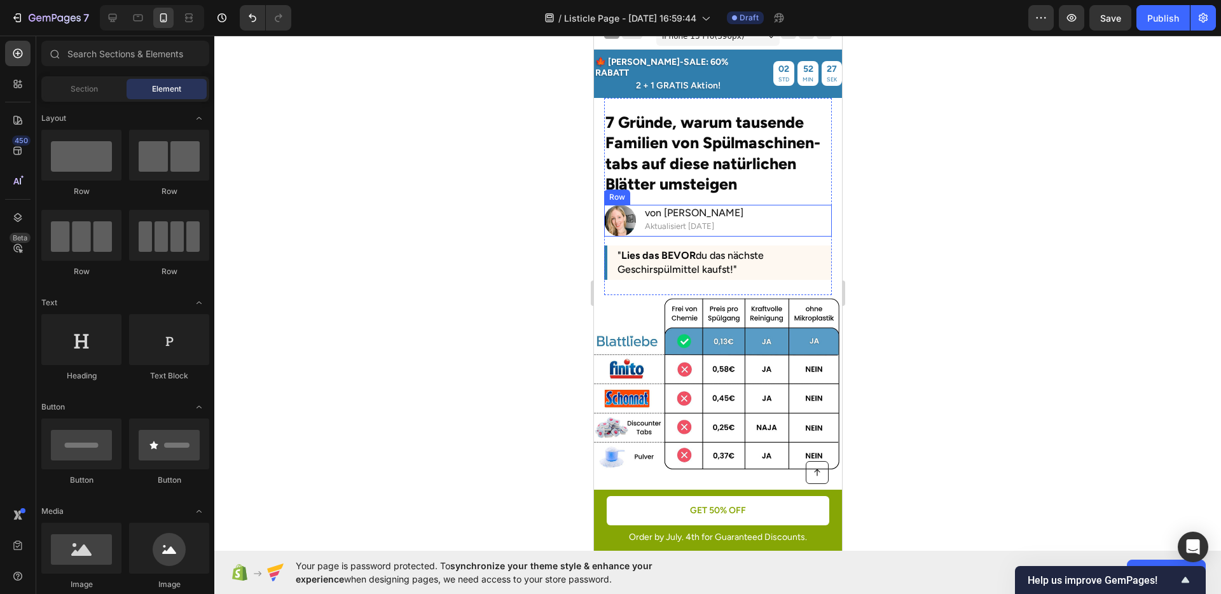
scroll to position [32, 0]
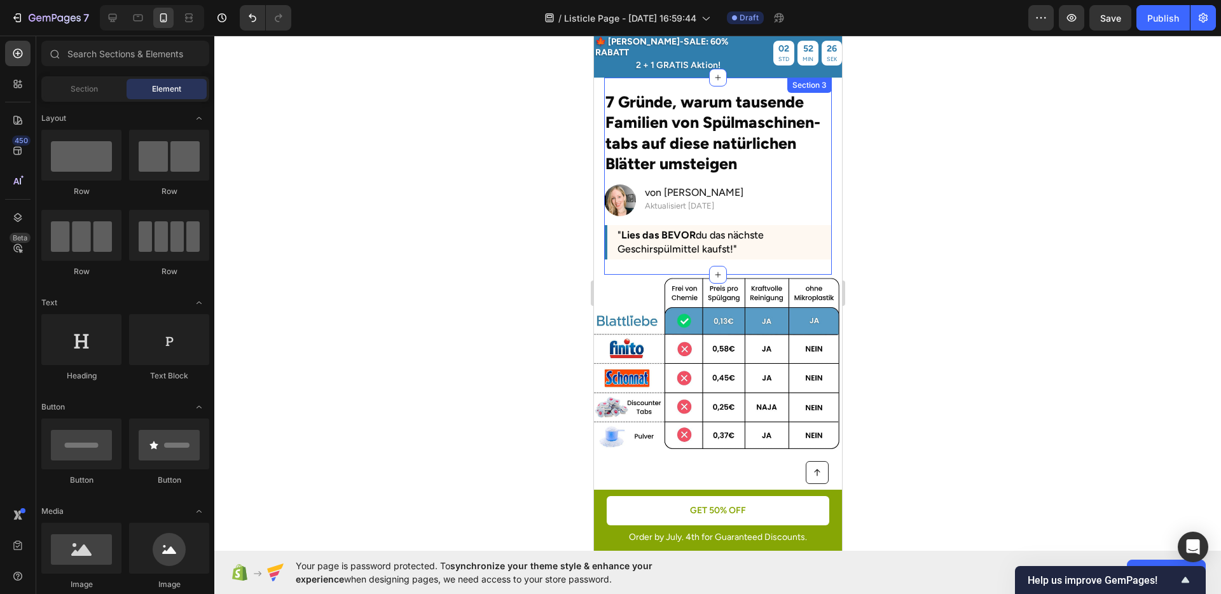
click at [781, 253] on div "7 Gründe, warum tausende Familien von Spülmaschinen-tabs auf diese natürlichen …" at bounding box center [718, 179] width 228 height 179
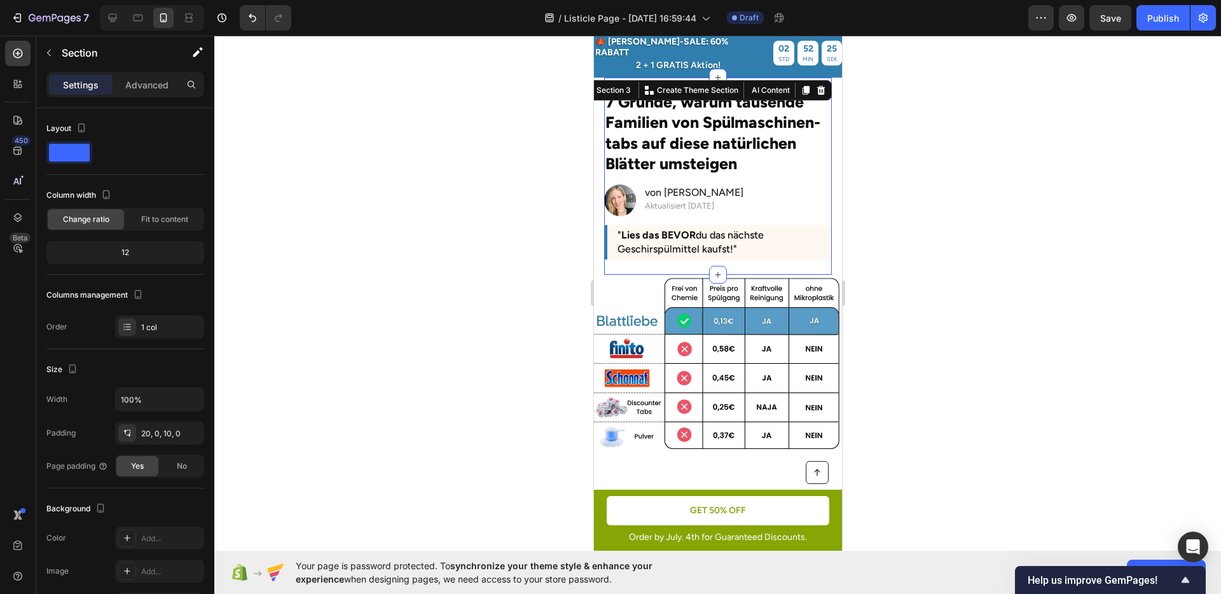
click at [154, 97] on div "Settings Advanced" at bounding box center [125, 84] width 158 height 25
click at [155, 91] on p "Advanced" at bounding box center [146, 84] width 43 height 13
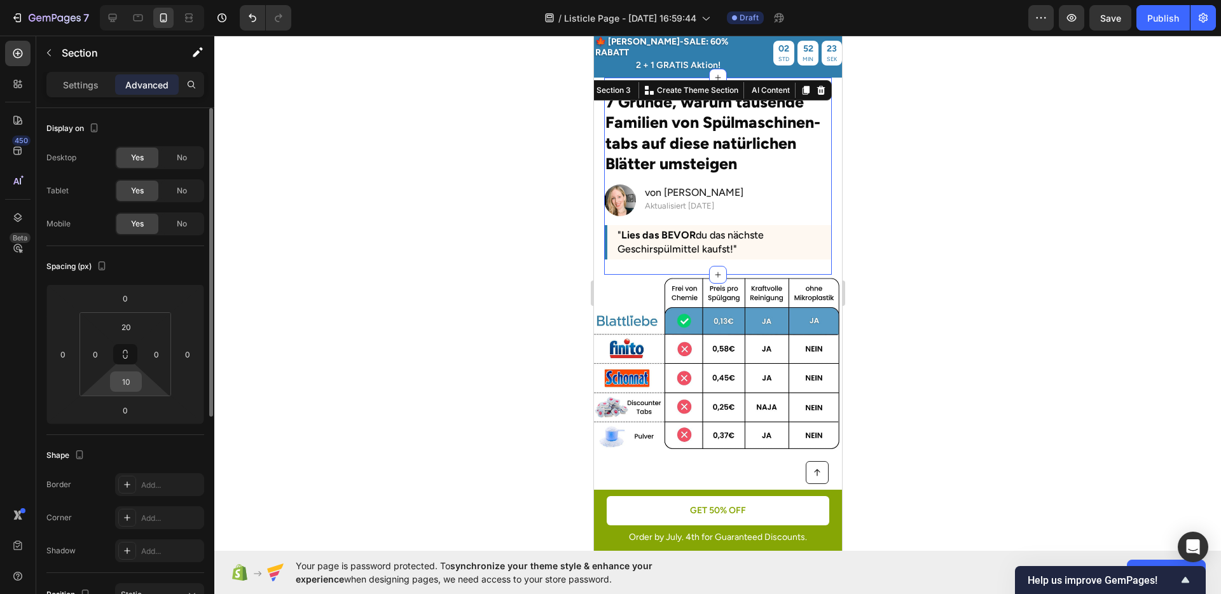
click at [131, 383] on input "10" at bounding box center [125, 381] width 25 height 19
type input "5"
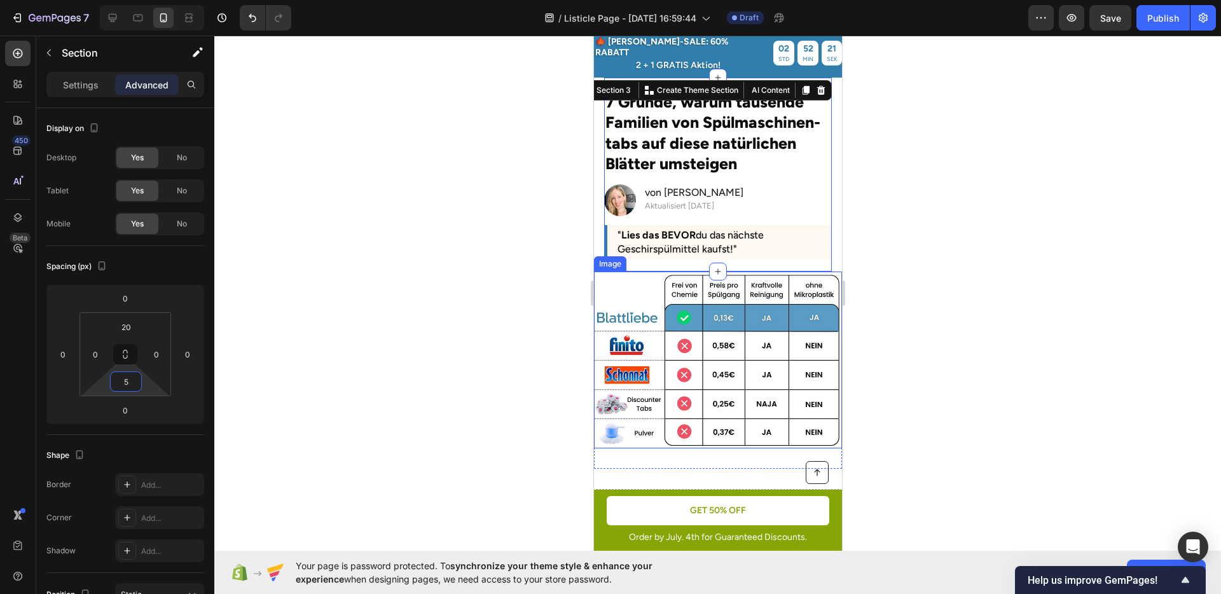
click at [964, 323] on div at bounding box center [717, 315] width 1007 height 559
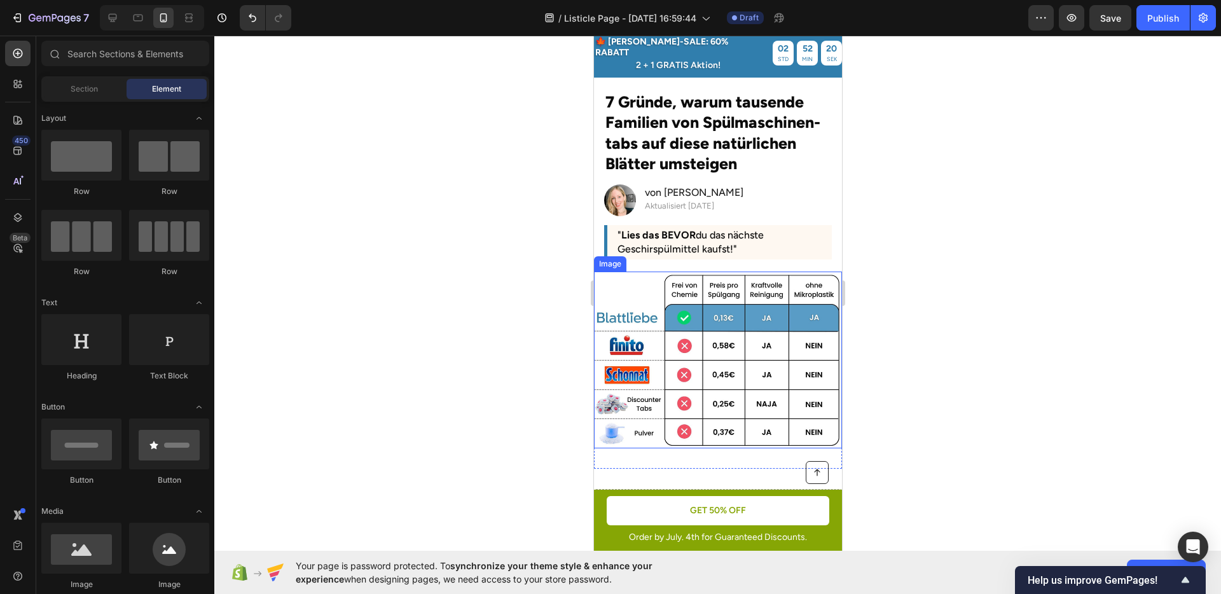
click at [980, 250] on div at bounding box center [717, 315] width 1007 height 559
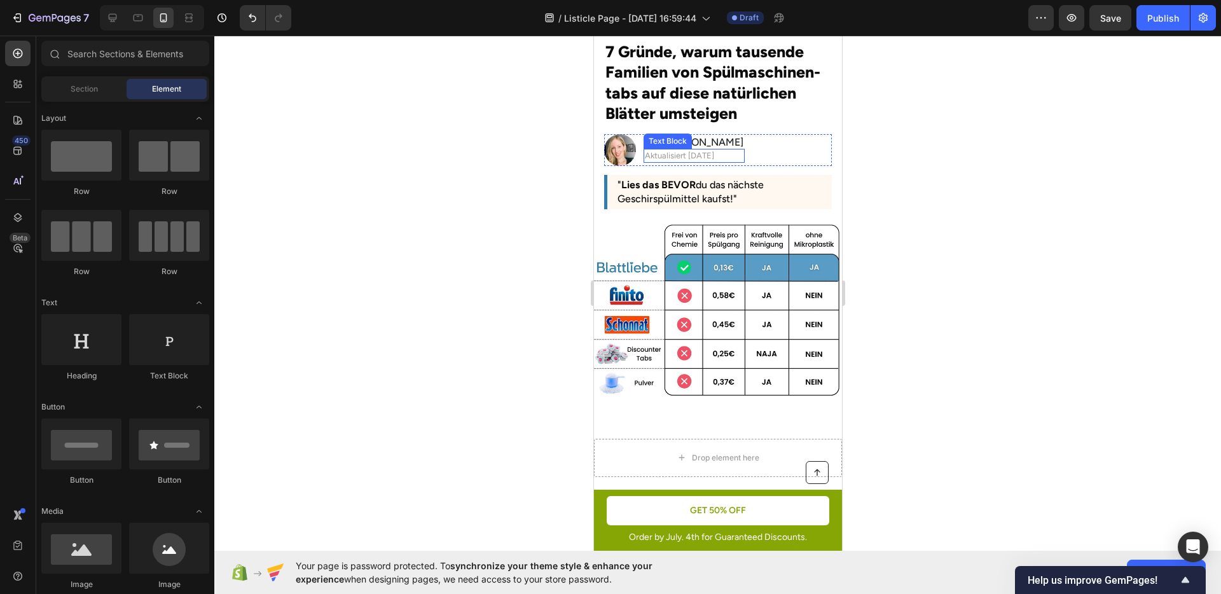
scroll to position [111, 0]
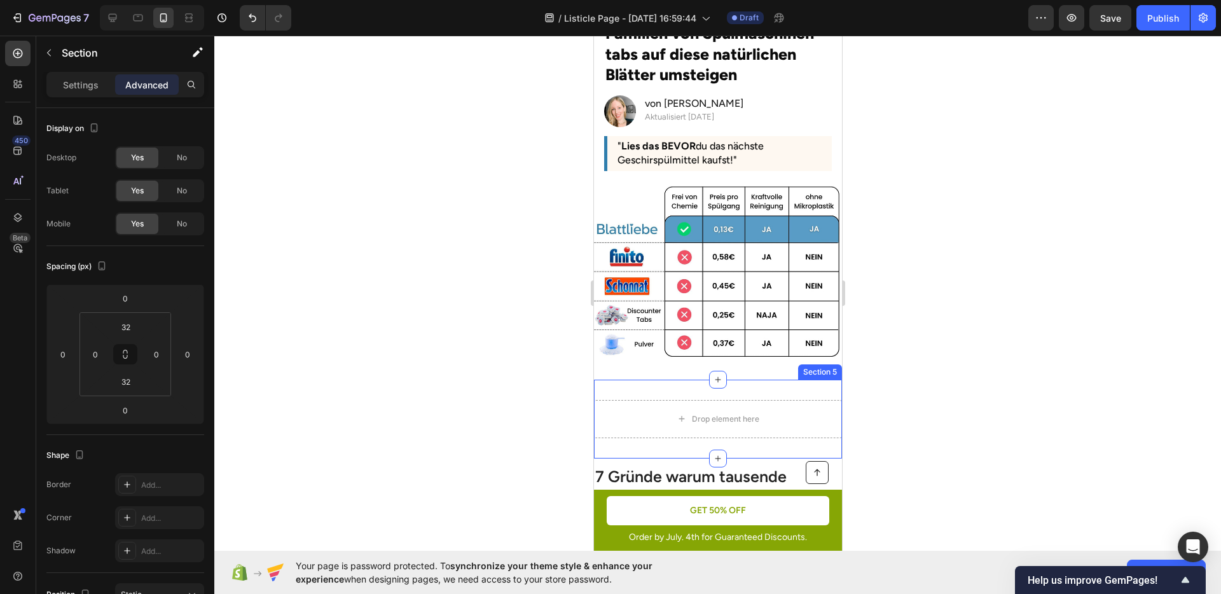
click at [742, 386] on div "Drop element here Section 5" at bounding box center [718, 419] width 248 height 79
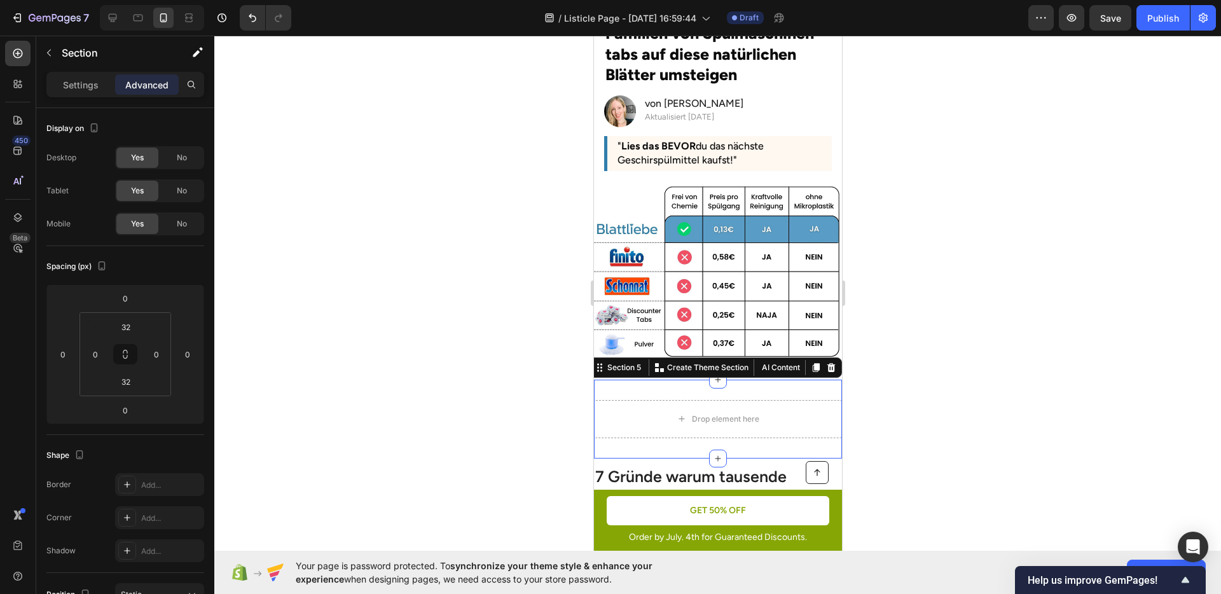
click at [956, 379] on div at bounding box center [717, 315] width 1007 height 559
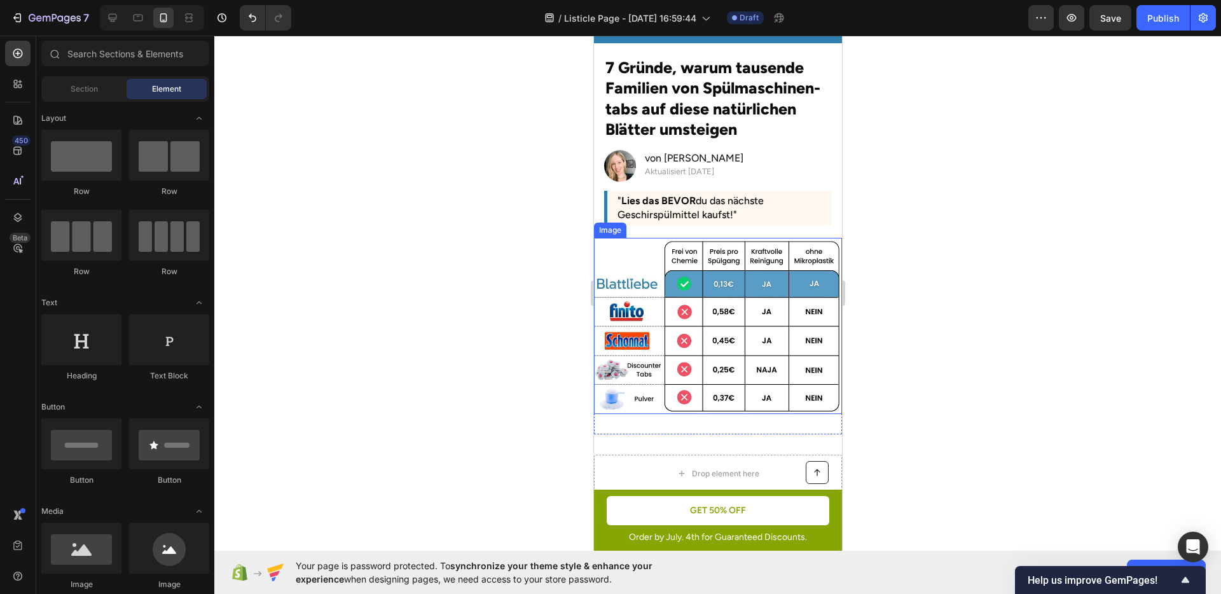
scroll to position [33, 0]
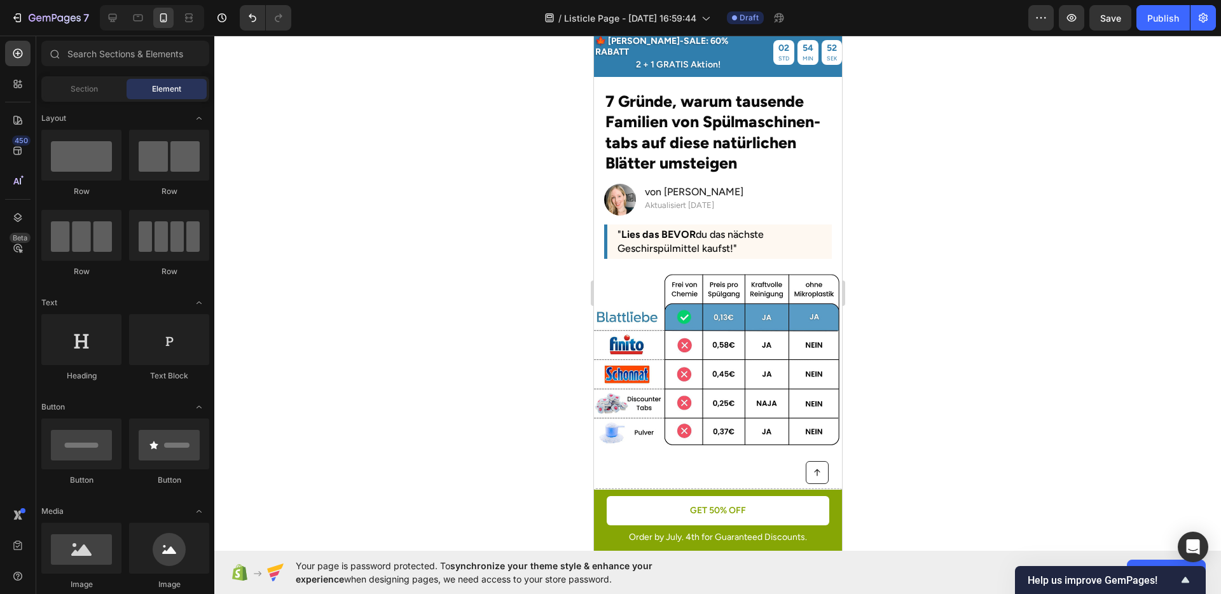
click at [827, 137] on section "7 Gründe, warum tausende Familien von Spülmaschinen-tabs auf diese natürlichen …" at bounding box center [718, 174] width 248 height 195
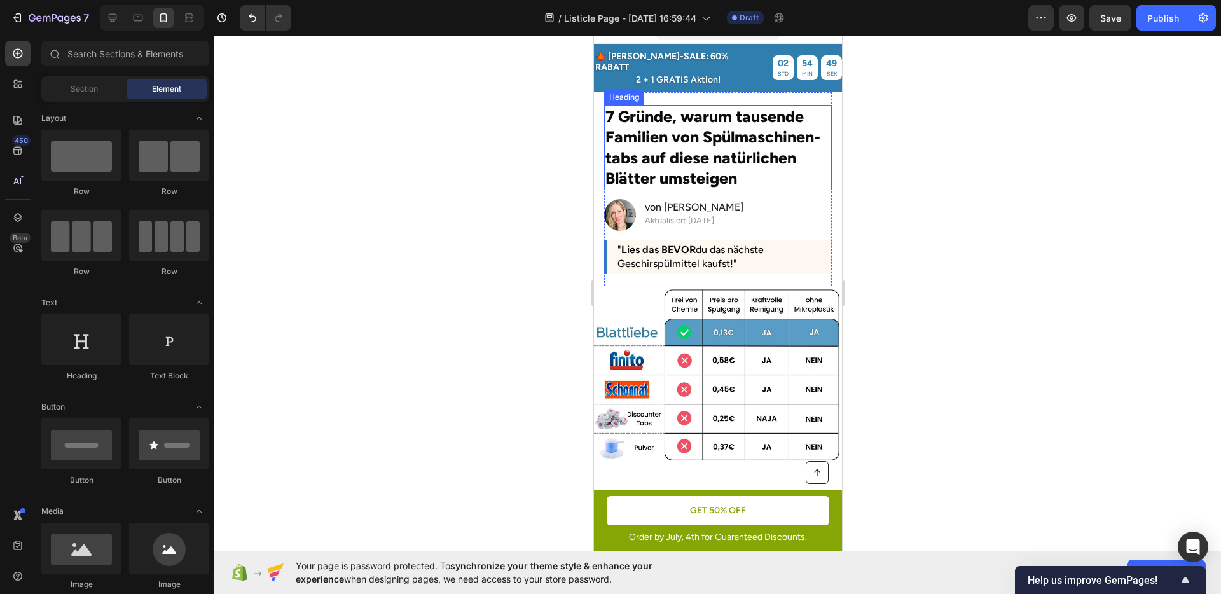
scroll to position [0, 0]
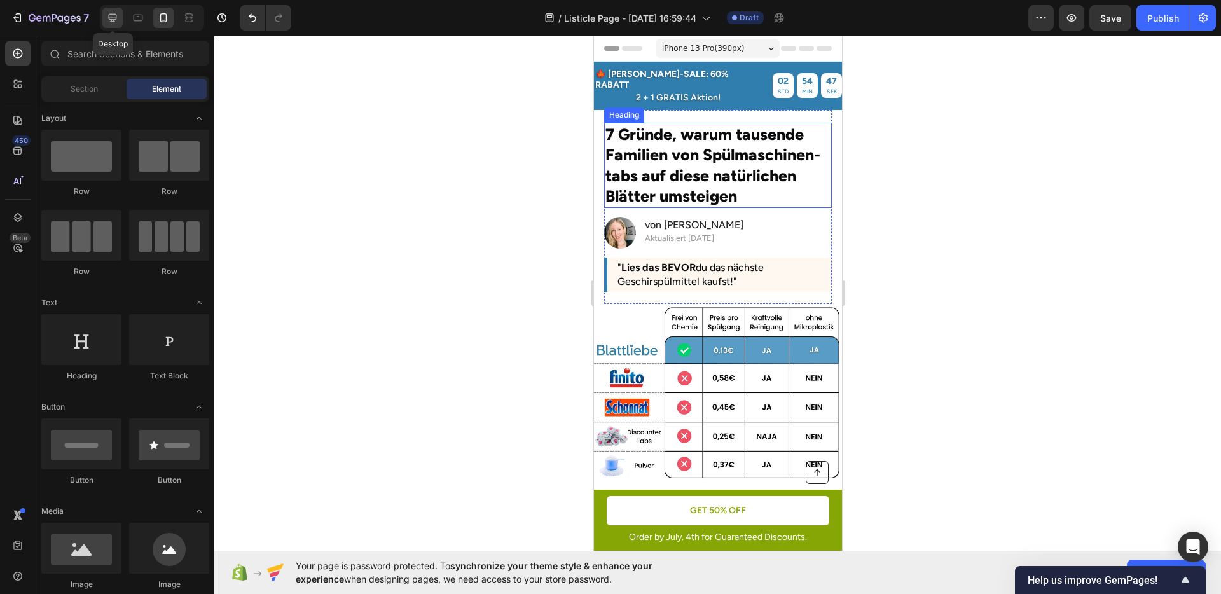
click at [113, 25] on div at bounding box center [112, 18] width 20 height 20
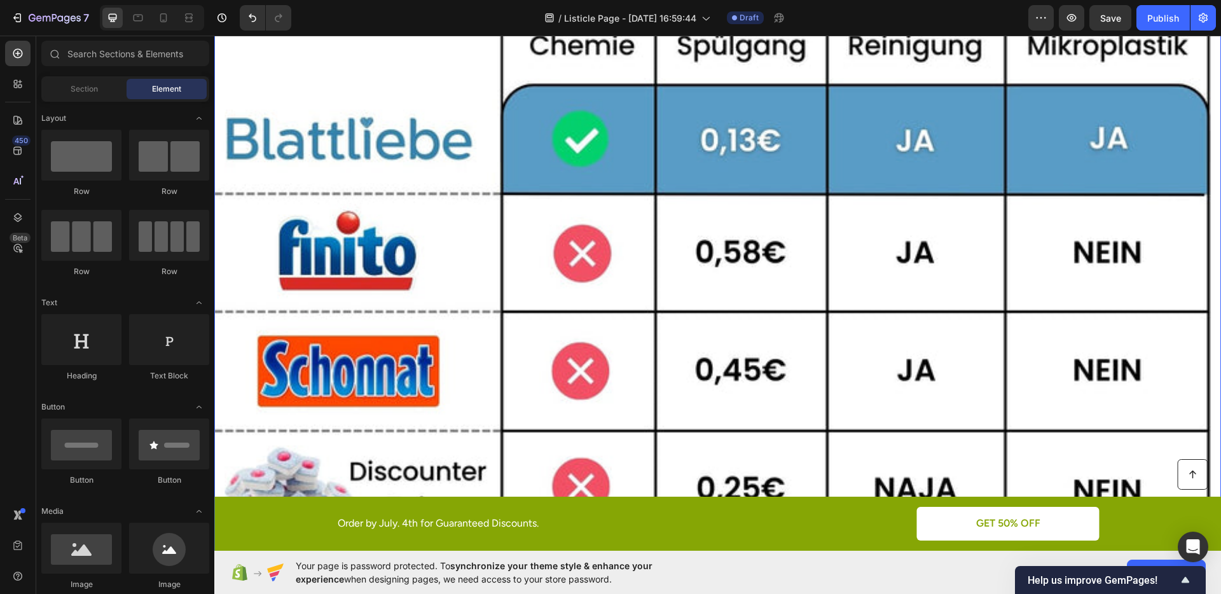
scroll to position [431, 0]
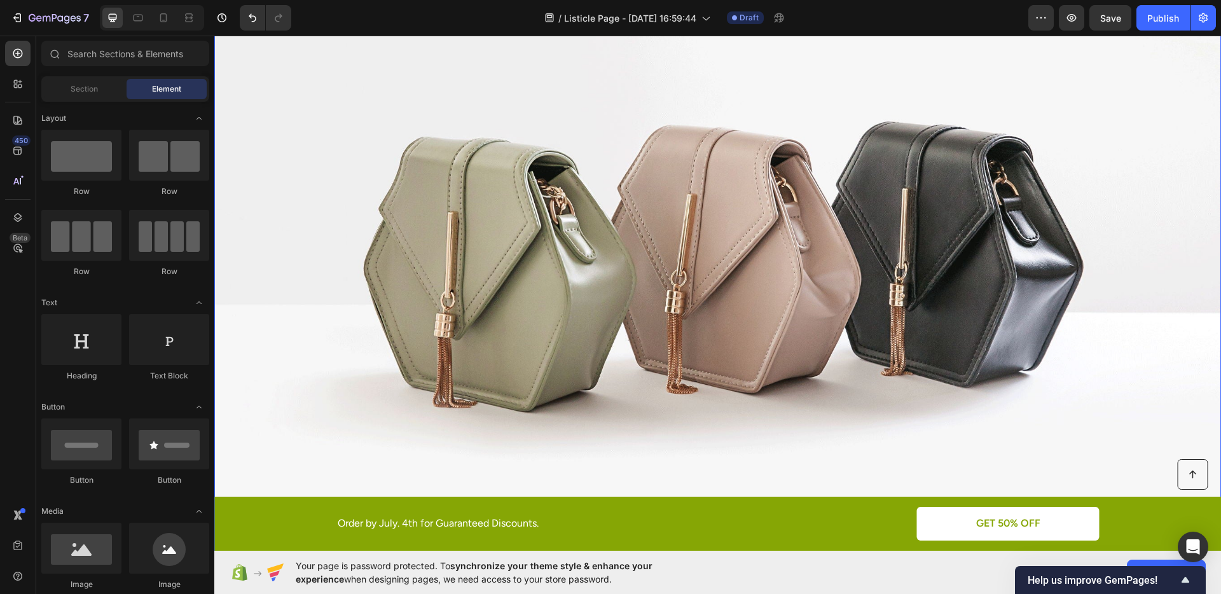
click at [592, 263] on img at bounding box center [717, 240] width 1007 height 755
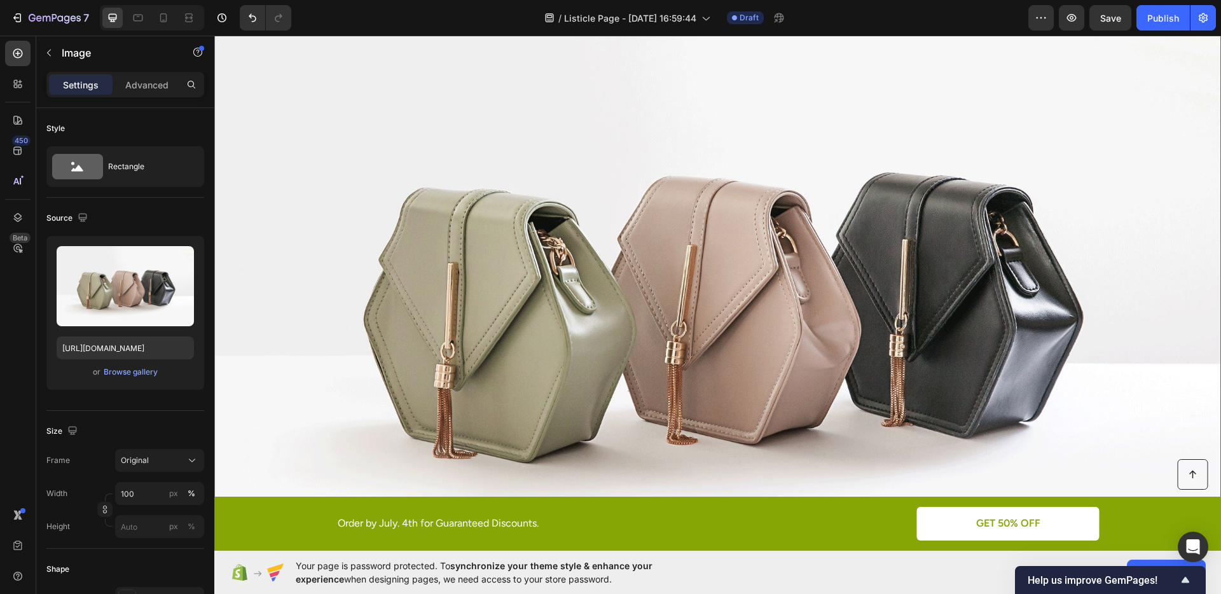
scroll to position [375, 0]
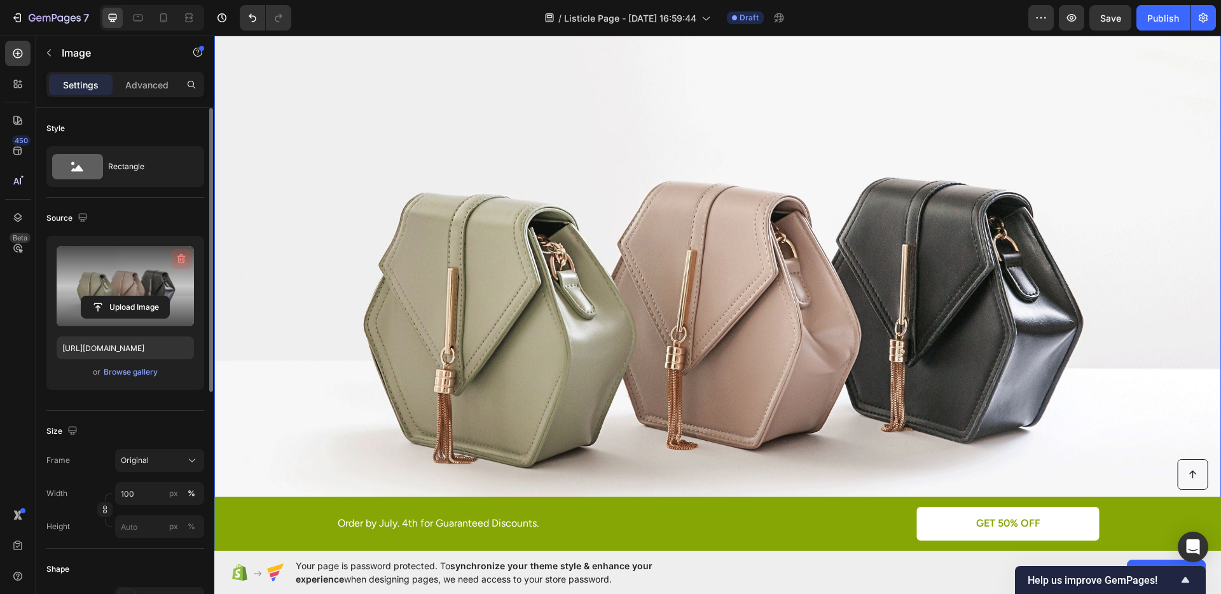
click at [183, 262] on icon "button" at bounding box center [181, 259] width 8 height 10
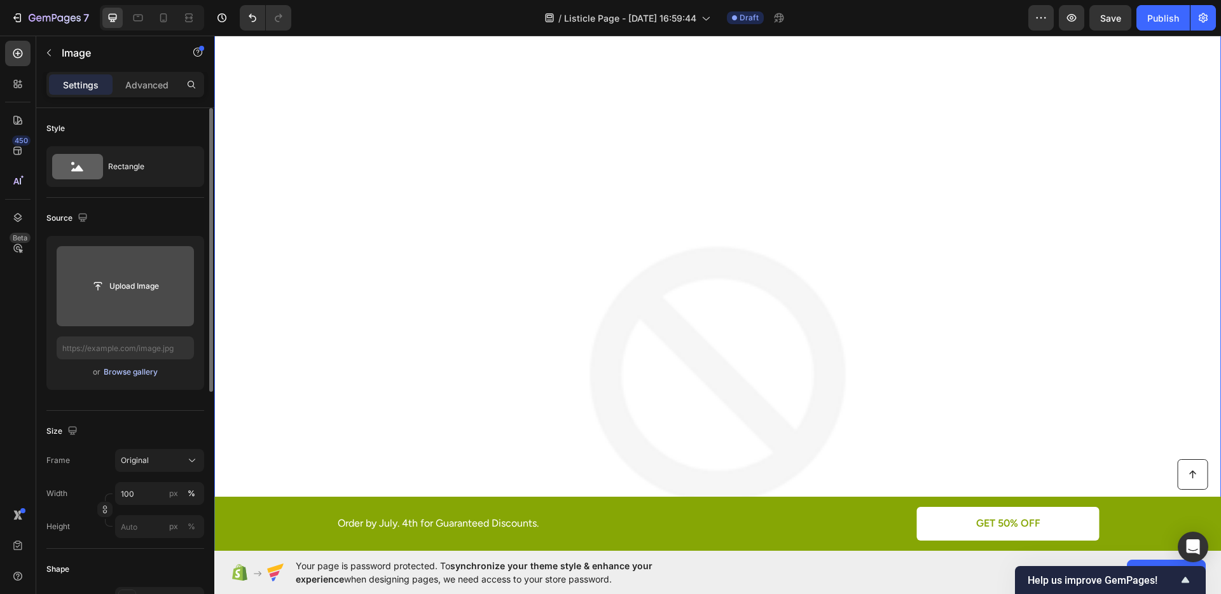
click at [134, 367] on div "Browse gallery" at bounding box center [131, 371] width 54 height 11
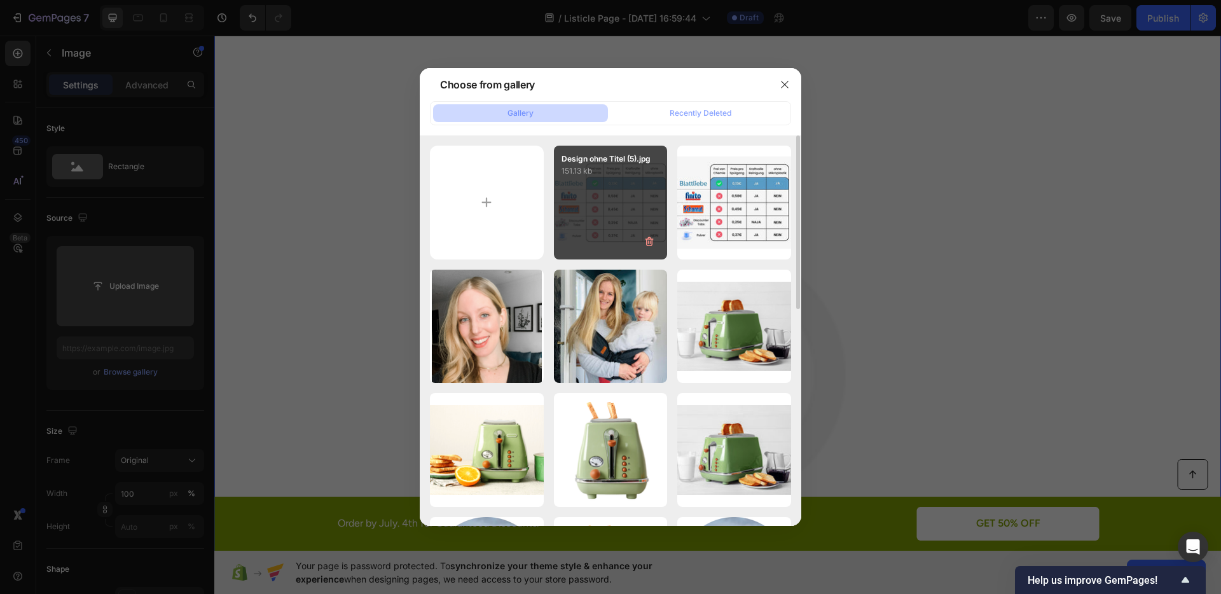
click at [599, 220] on div "Design ohne Titel (5).jpg 151.13 kb" at bounding box center [611, 203] width 114 height 114
type input "https://cdn.shopify.com/s/files/1/0950/1052/1430/files/gempages_585874185520153…"
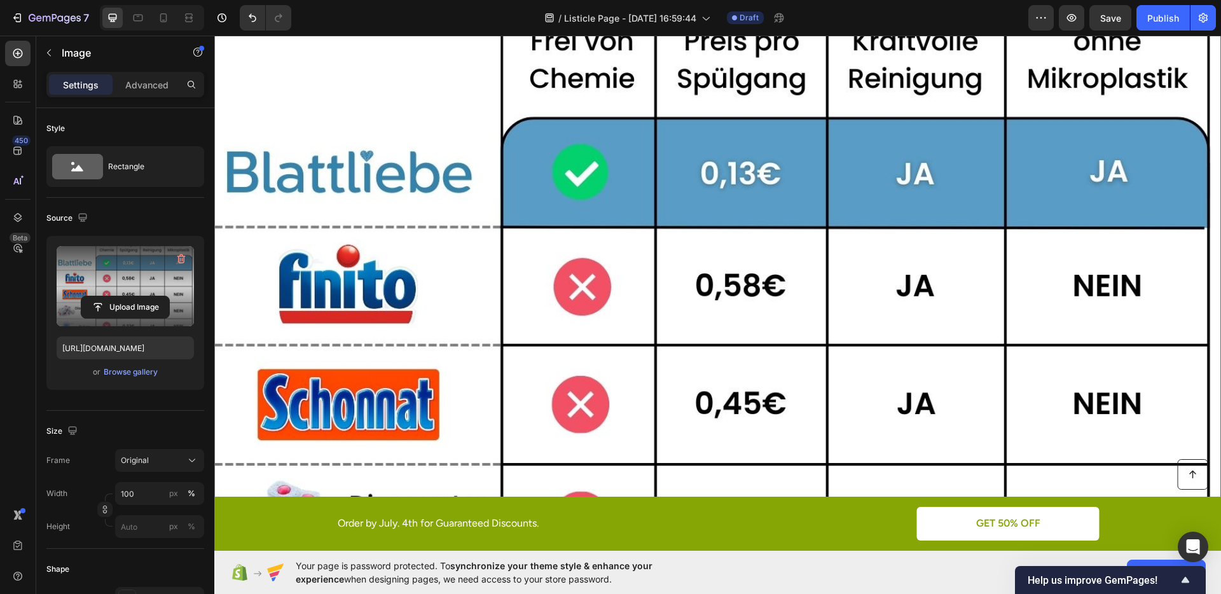
scroll to position [291, 0]
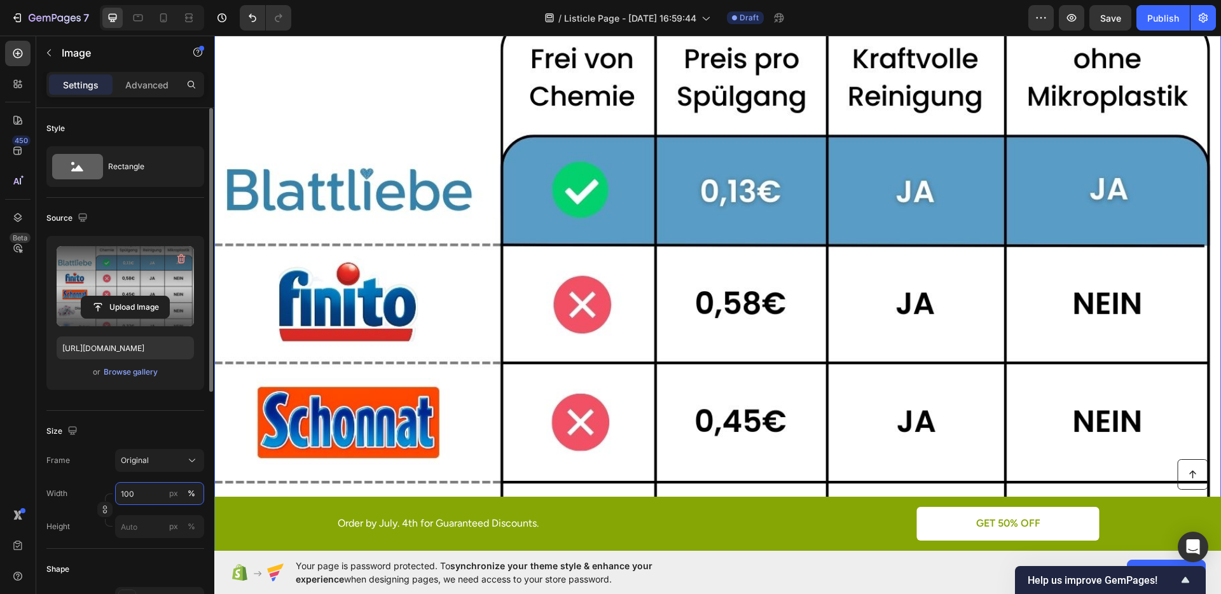
click at [136, 496] on input "100" at bounding box center [159, 493] width 89 height 23
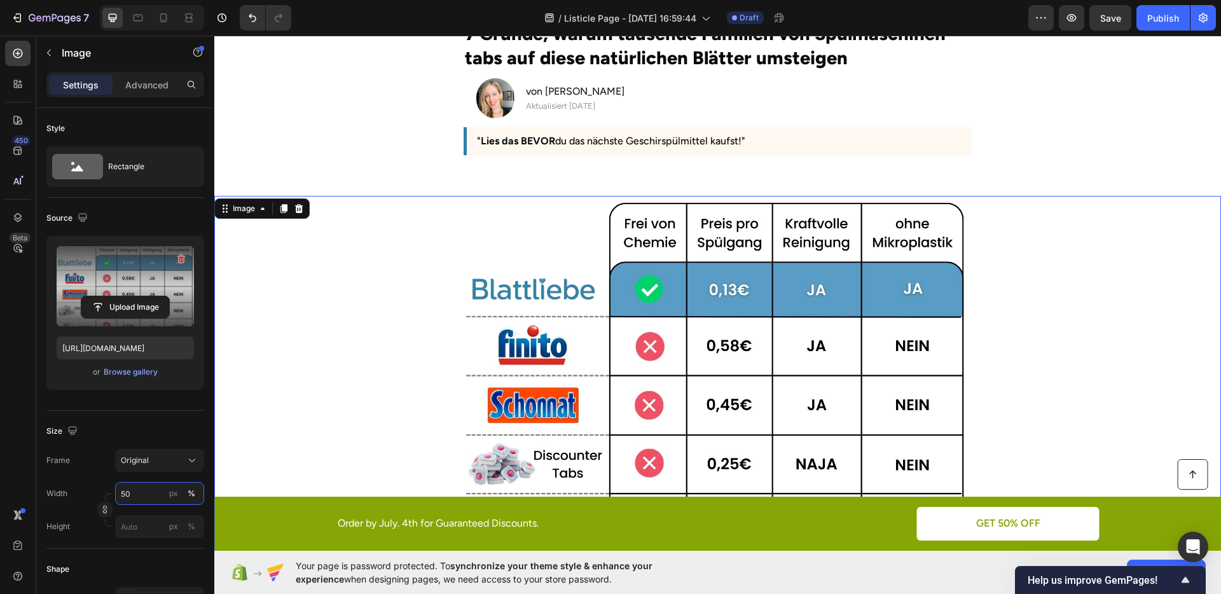
scroll to position [100, 0]
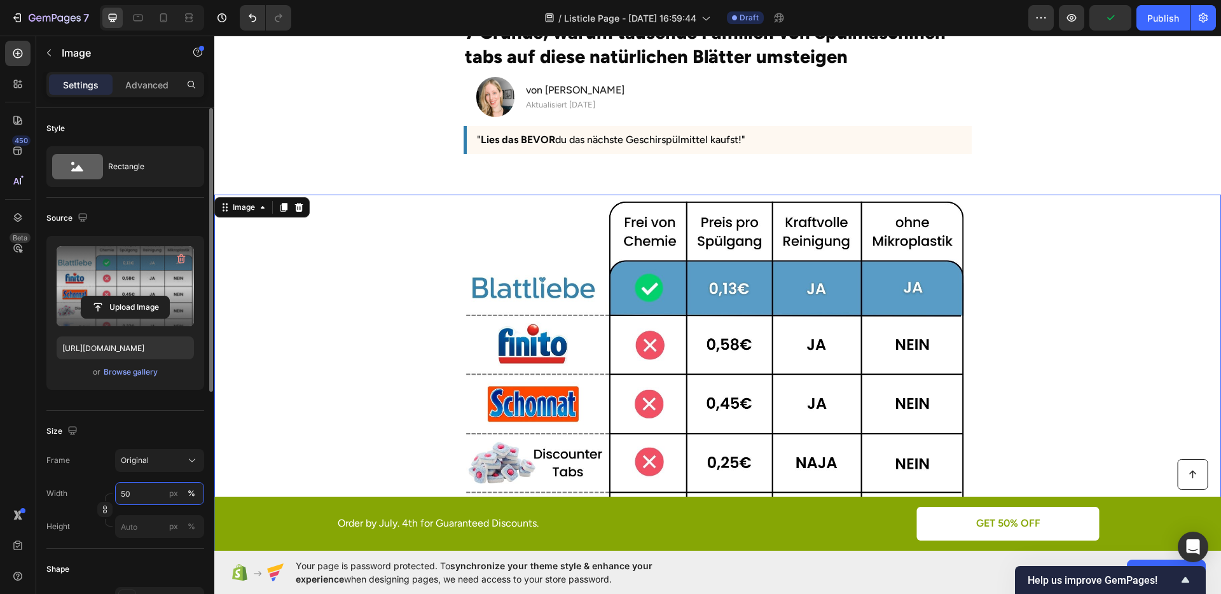
click at [146, 489] on input "50" at bounding box center [159, 493] width 89 height 23
type input "40"
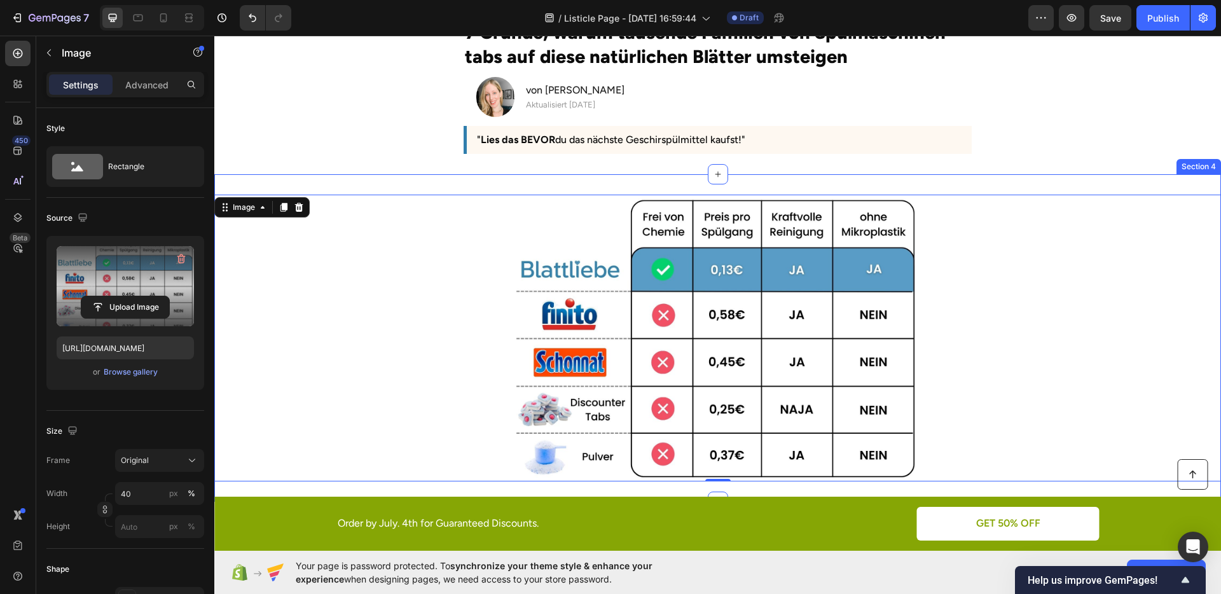
click at [512, 176] on div "Image 0 Section 4" at bounding box center [717, 337] width 1007 height 327
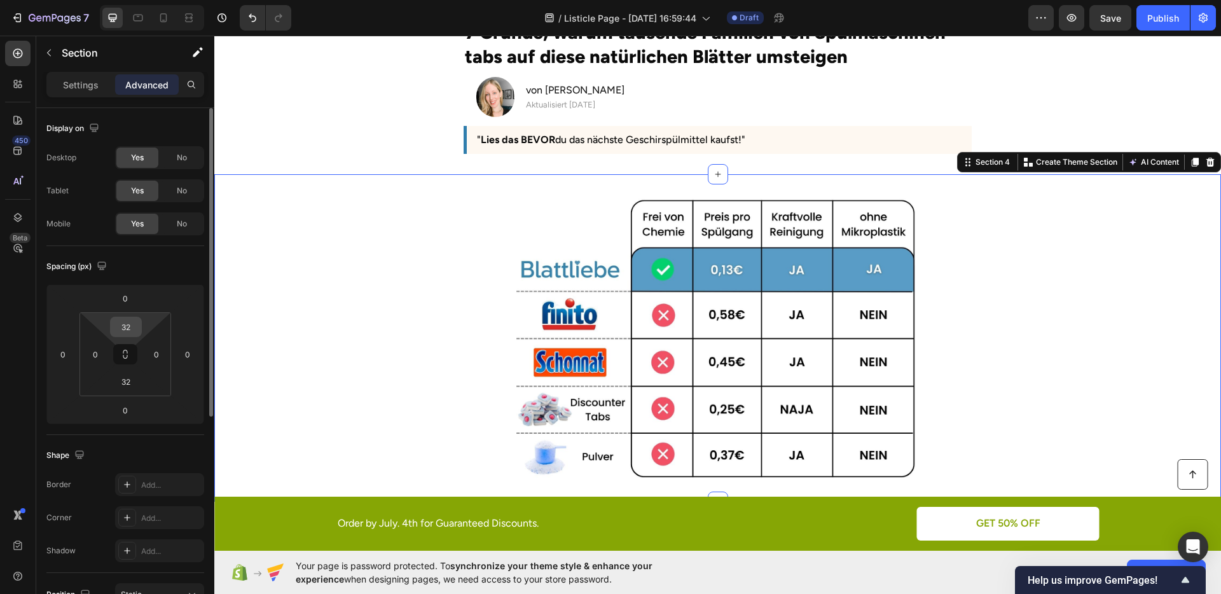
click at [136, 323] on input "32" at bounding box center [125, 326] width 25 height 19
type input "0"
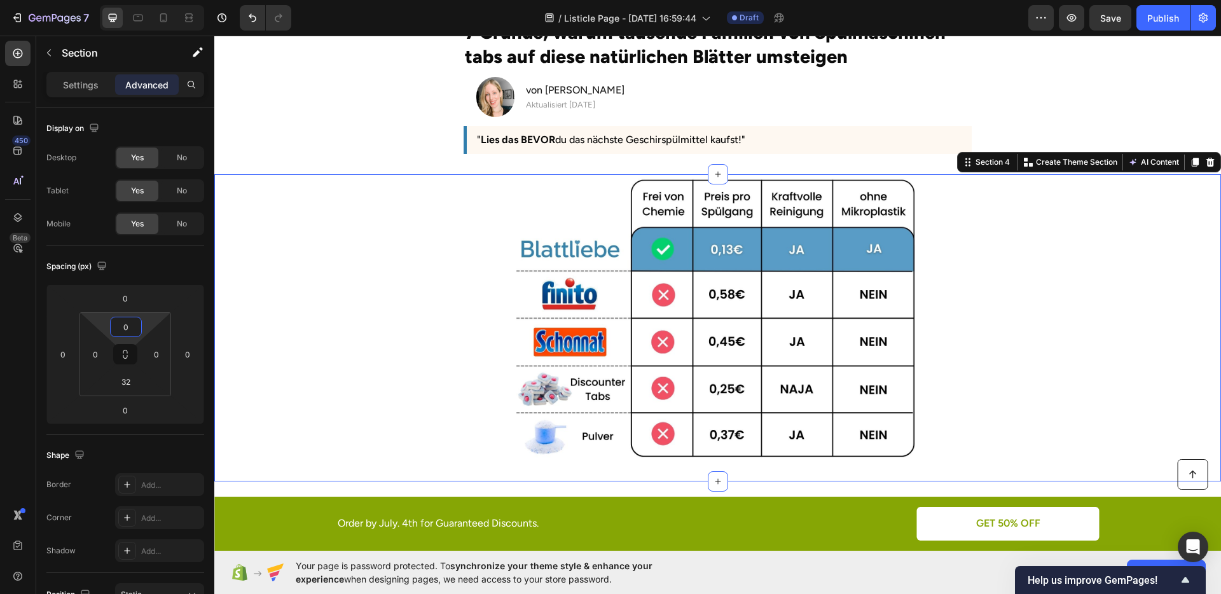
click at [405, 148] on section "7 Gründe, warum tausende Familien von Spülmaschinen-tabs auf diese natürlichen …" at bounding box center [717, 90] width 725 height 168
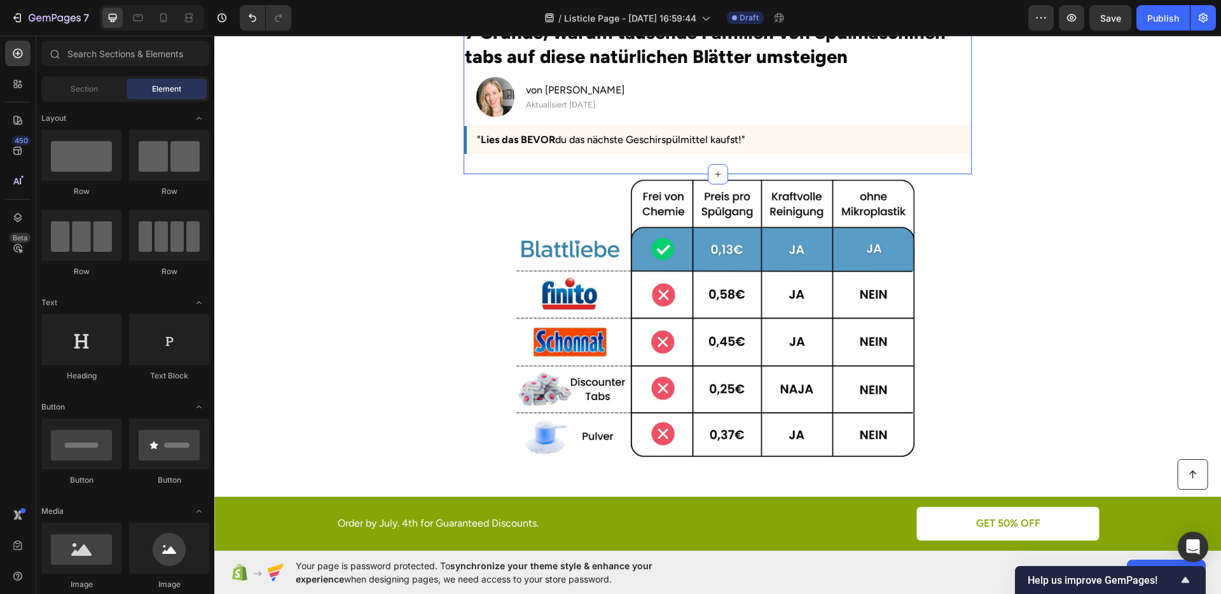
click at [523, 161] on div "7 Gründe, warum tausende Familien von Spülmaschinen-tabs auf diese natürlichen …" at bounding box center [718, 90] width 508 height 168
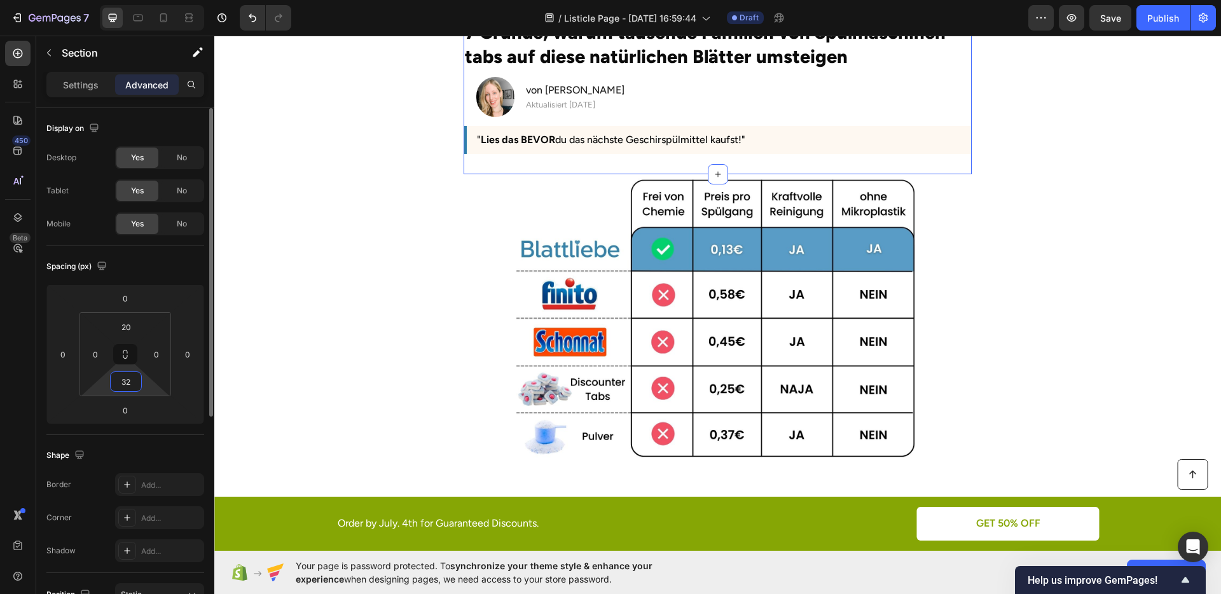
click at [135, 380] on input "32" at bounding box center [125, 381] width 25 height 19
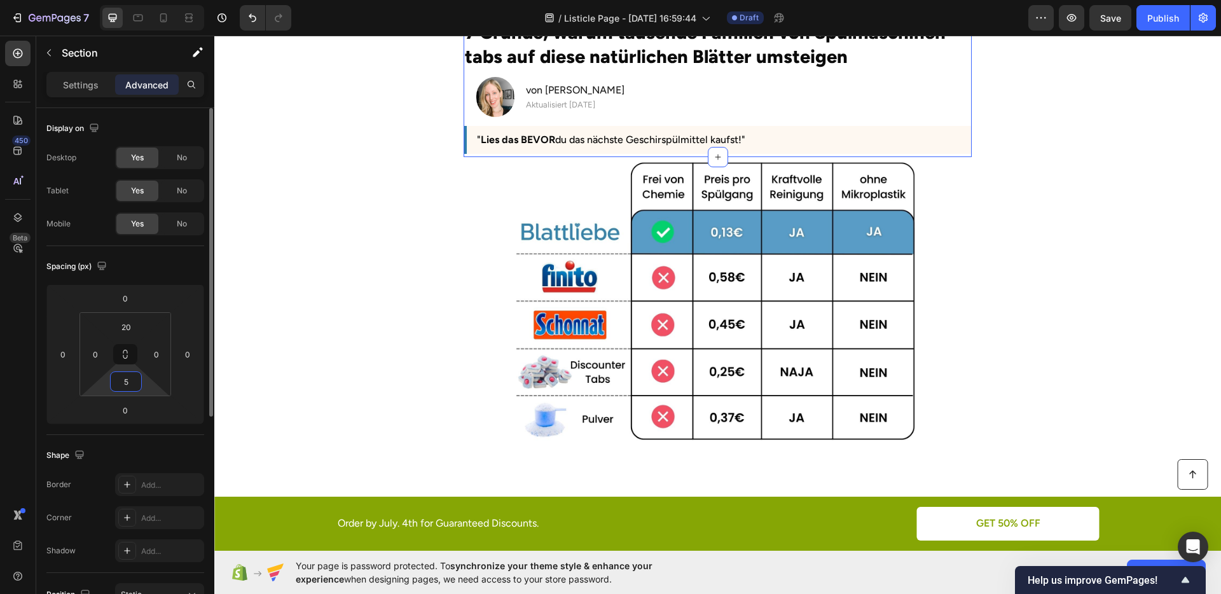
click at [135, 380] on input "5" at bounding box center [125, 381] width 25 height 19
type input "10"
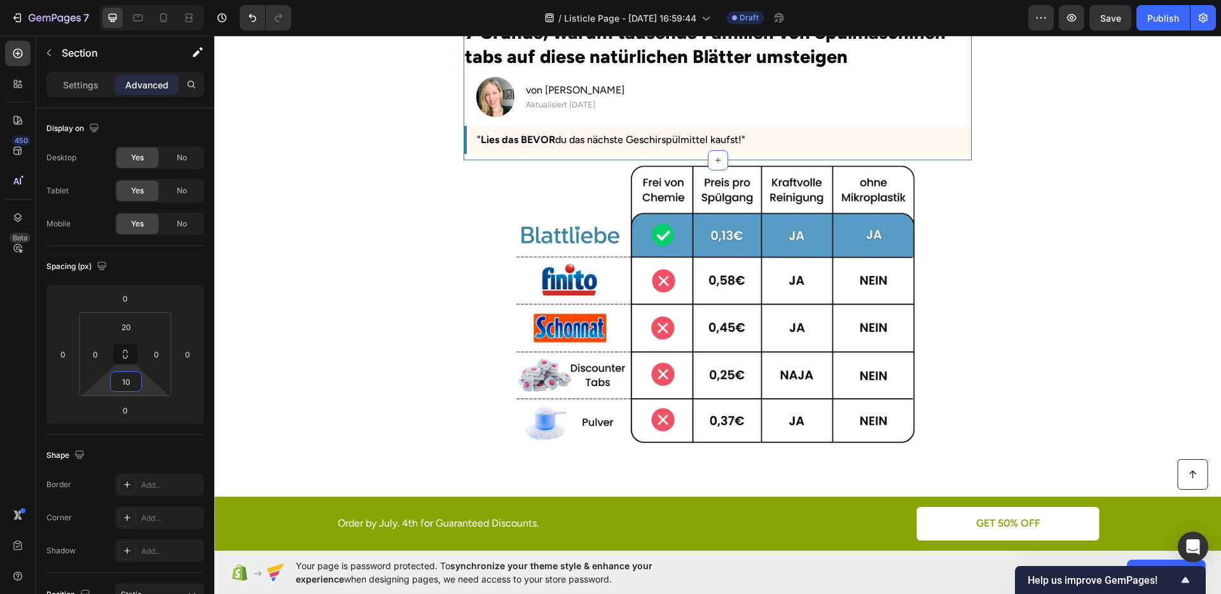
click at [817, 472] on div at bounding box center [717, 507] width 1007 height 79
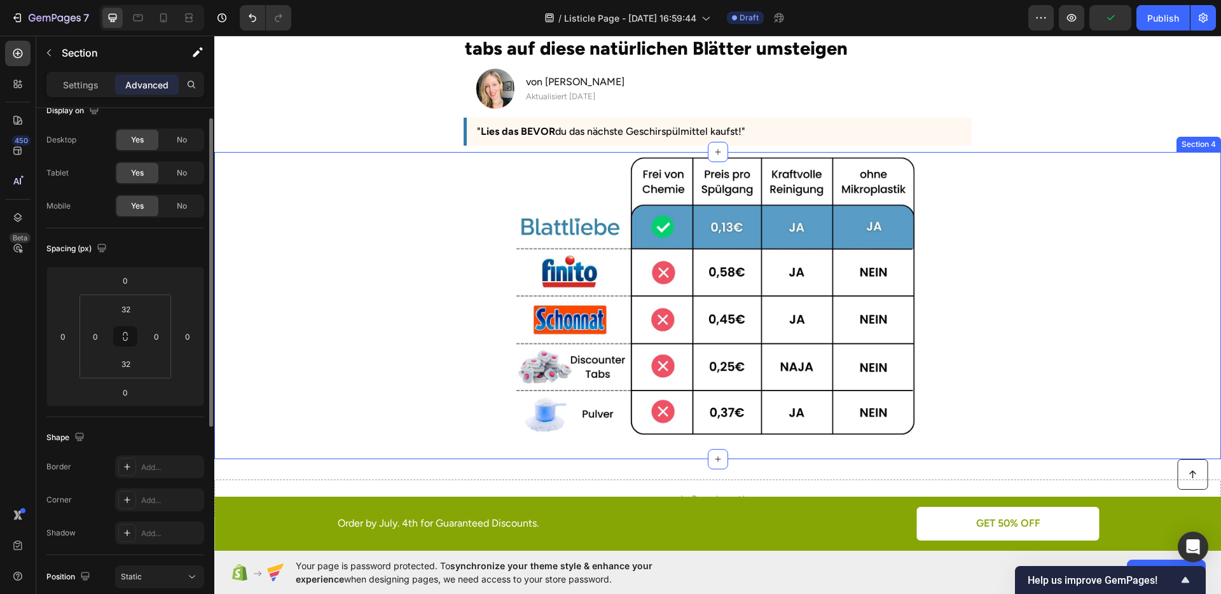
scroll to position [112, 0]
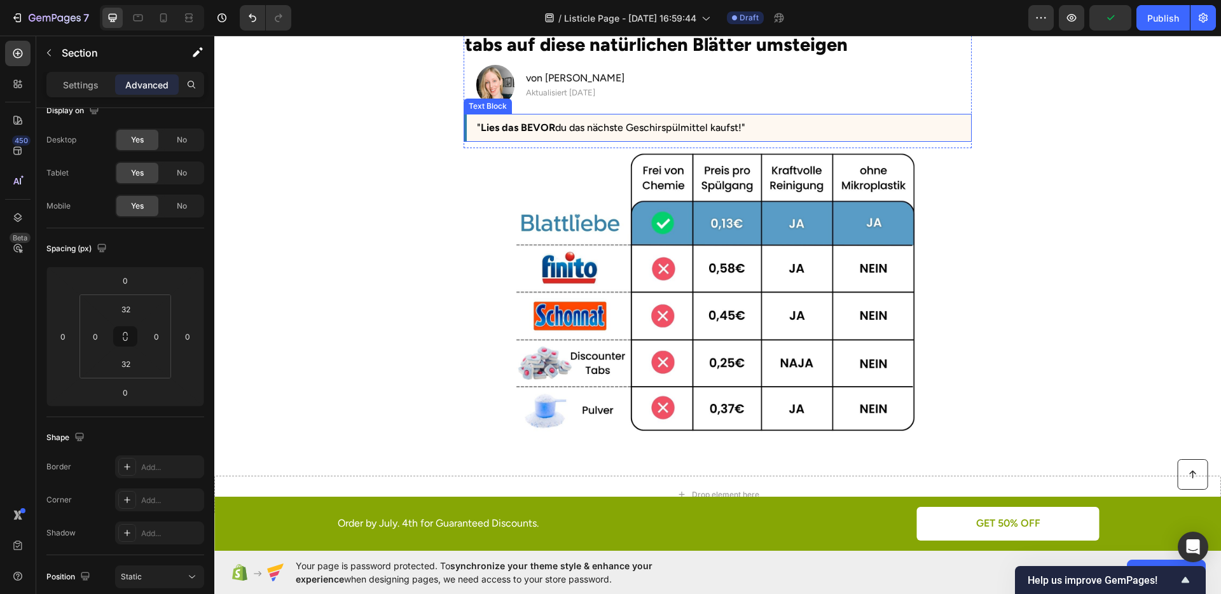
click at [492, 141] on div "" Lies das BEVOR du das nächste Geschirspülmittel kaufst!"" at bounding box center [718, 128] width 508 height 29
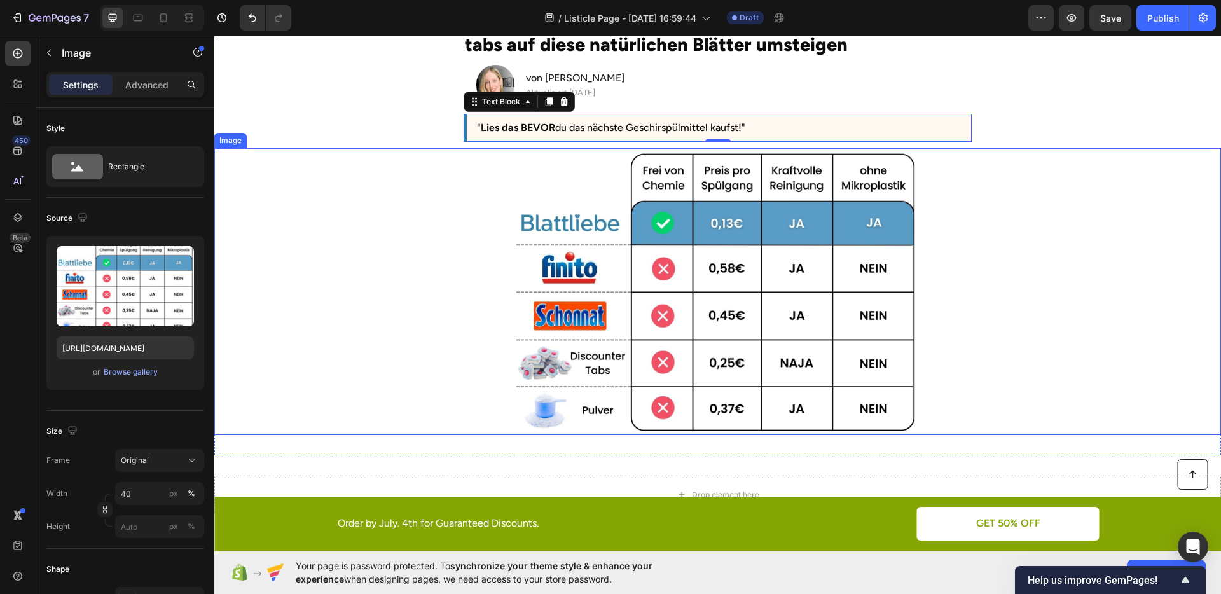
click at [578, 197] on img at bounding box center [718, 291] width 403 height 286
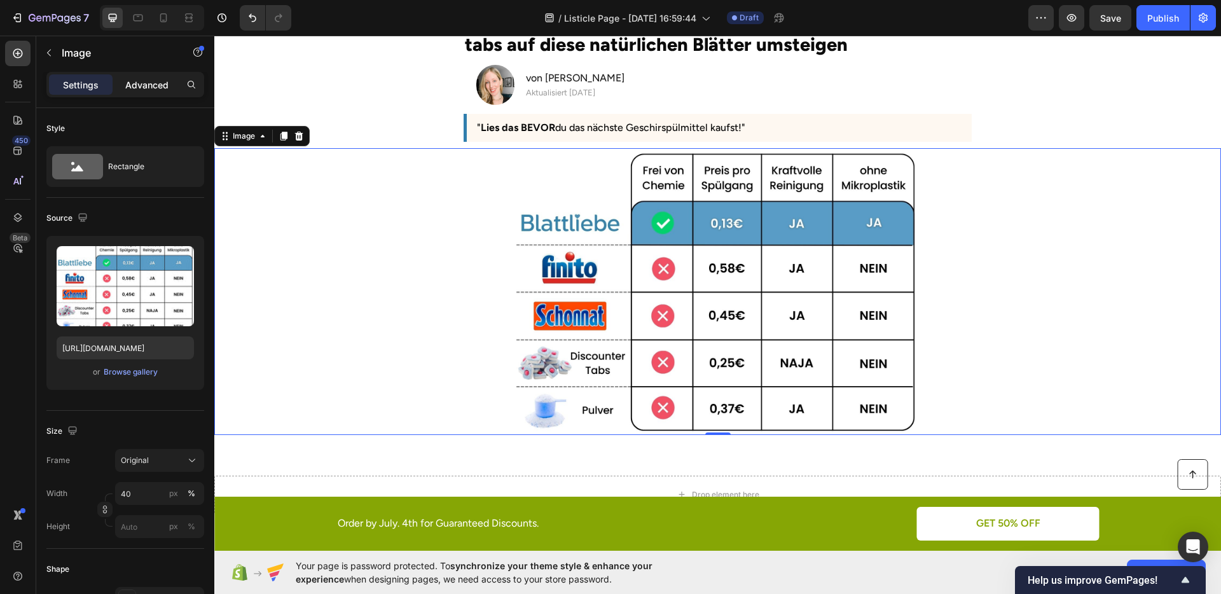
click at [123, 93] on div "Advanced" at bounding box center [147, 84] width 64 height 20
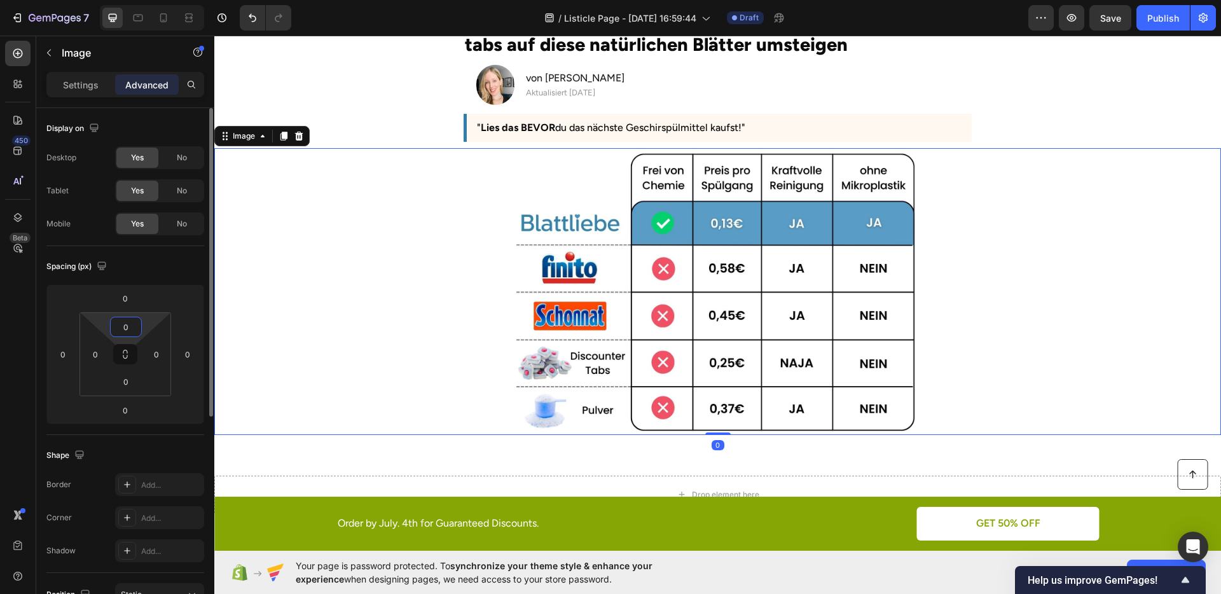
click at [132, 317] on input "0" at bounding box center [125, 326] width 25 height 19
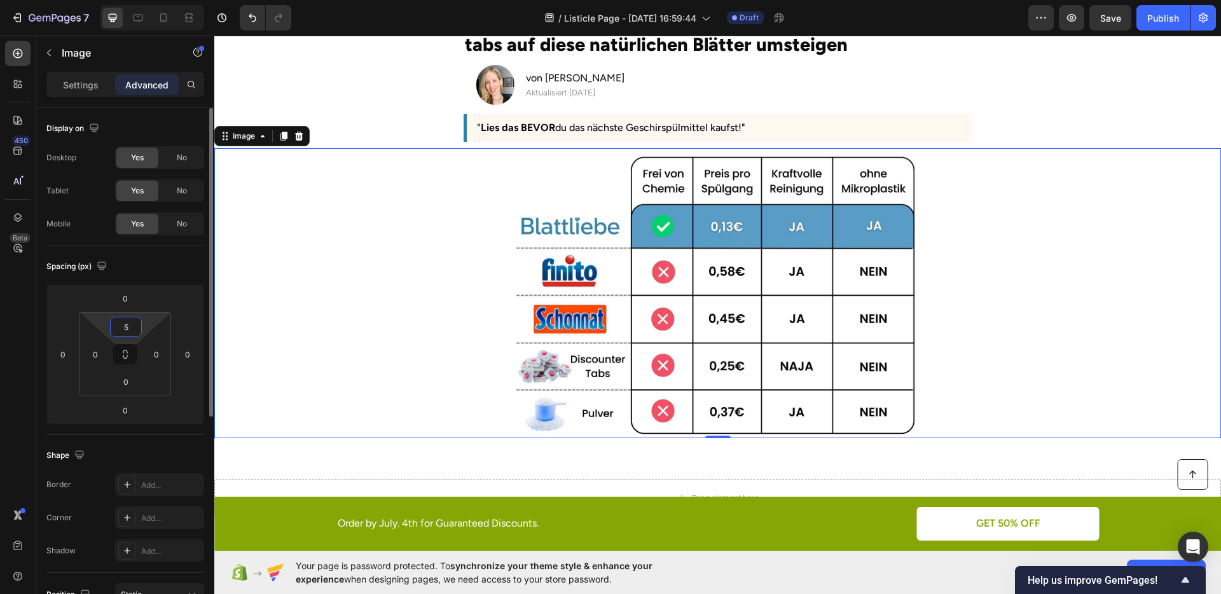
click at [130, 324] on input "5" at bounding box center [125, 326] width 25 height 19
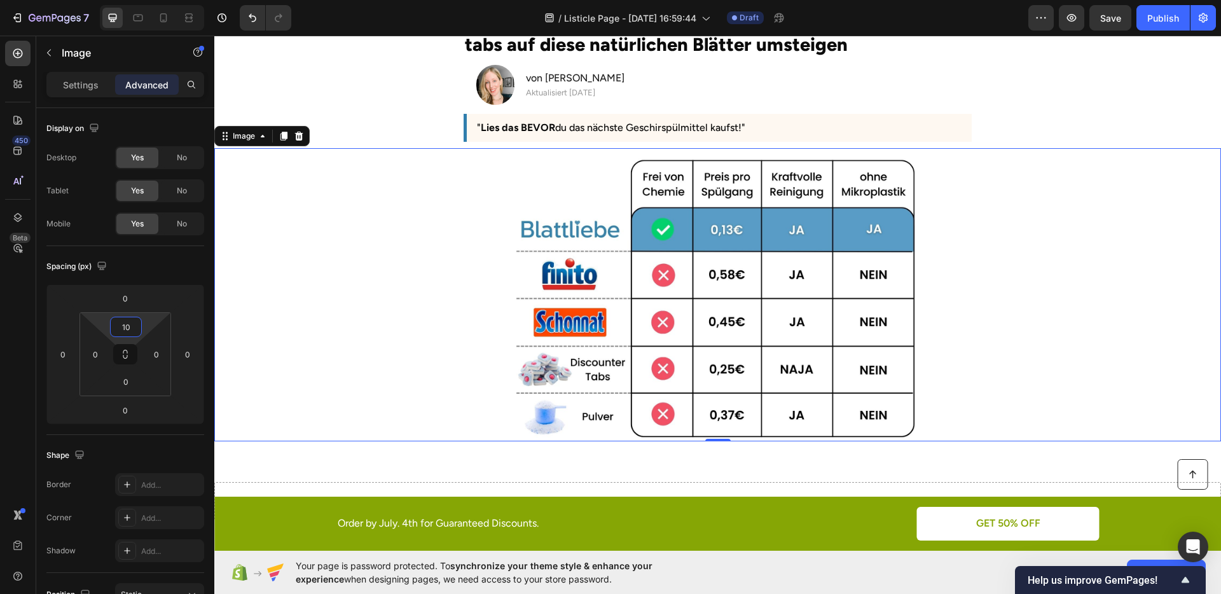
type input "10"
click at [384, 313] on div at bounding box center [717, 298] width 1007 height 286
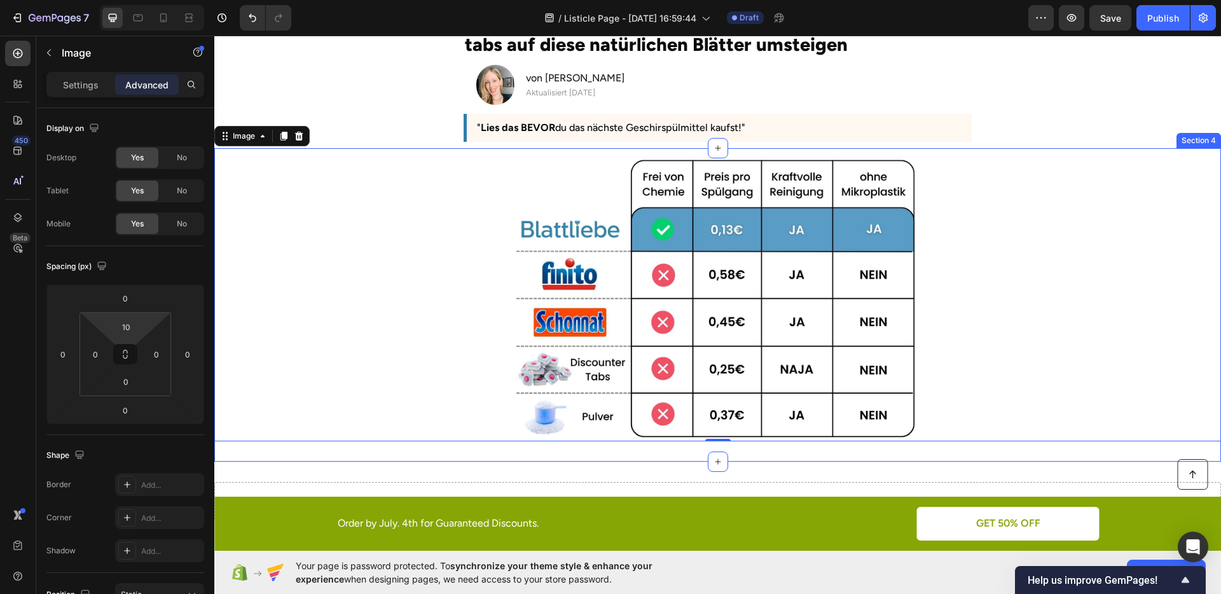
click at [467, 448] on div "Image 0 Section 4" at bounding box center [717, 304] width 1007 height 313
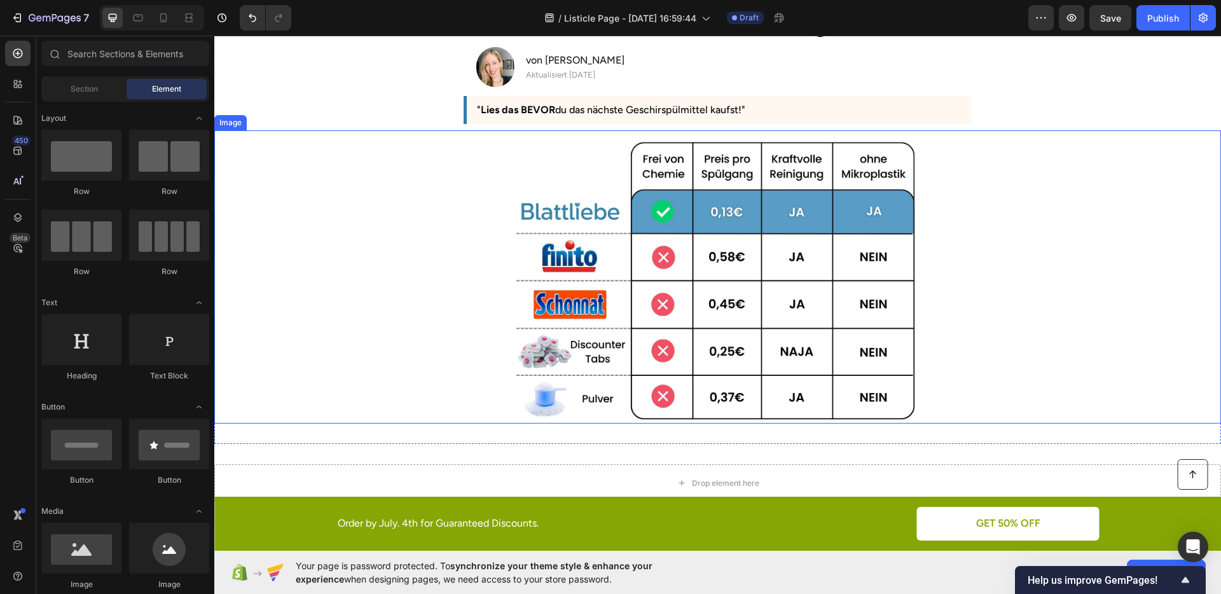
scroll to position [199, 0]
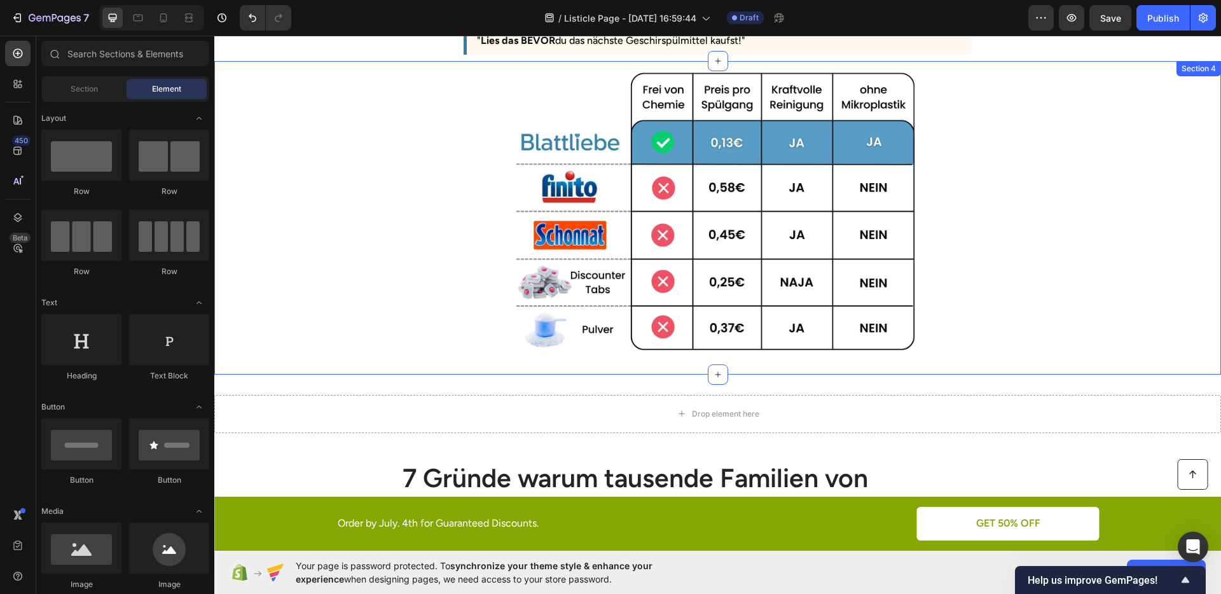
click at [977, 352] on div "Image Section 4" at bounding box center [717, 217] width 1007 height 313
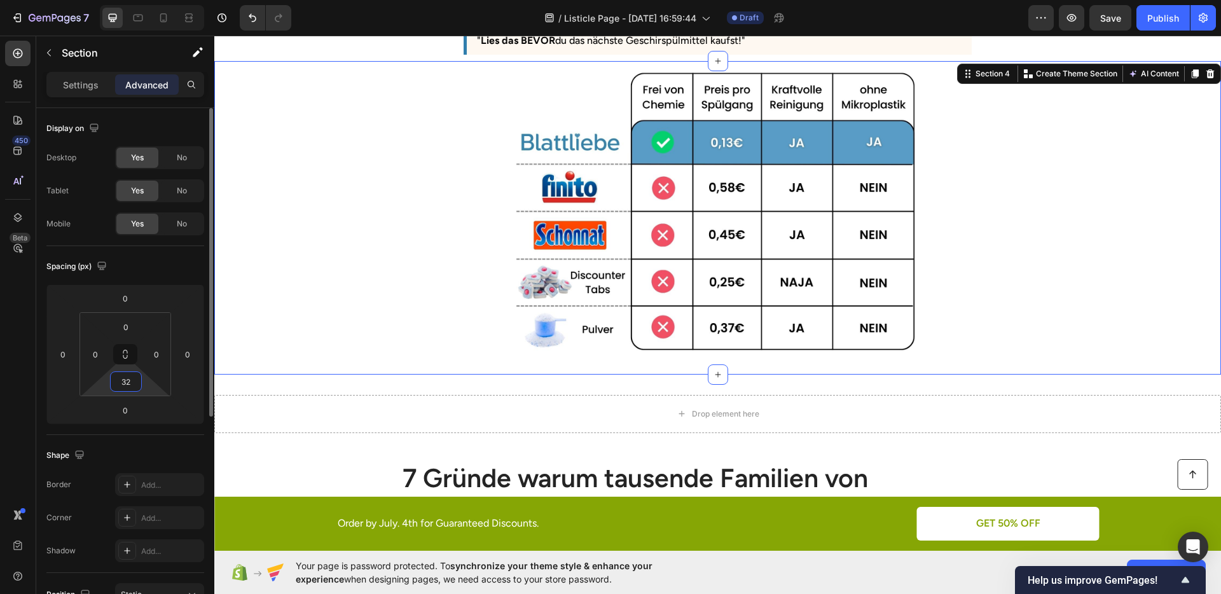
click at [134, 376] on input "32" at bounding box center [125, 381] width 25 height 19
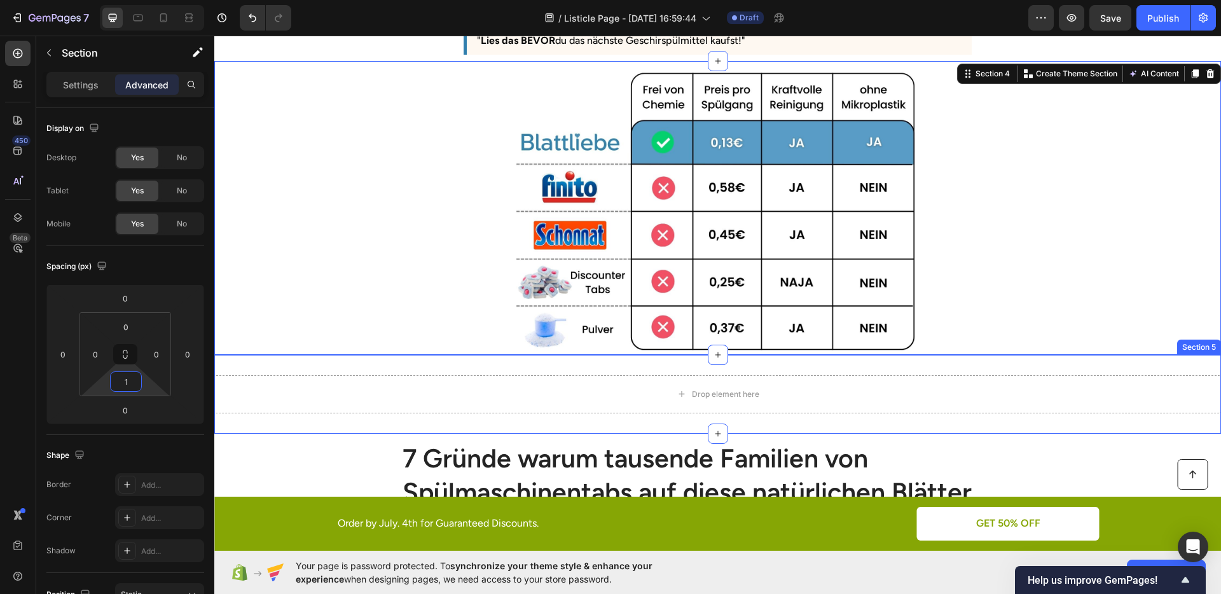
type input "15"
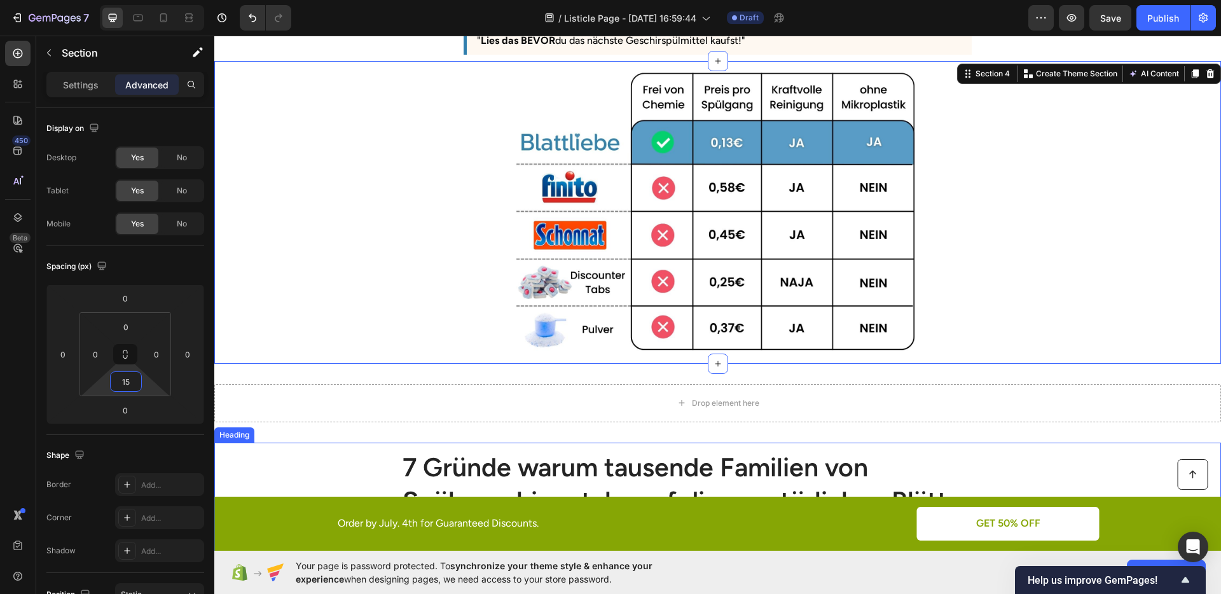
click at [338, 449] on div "7 Gründe warum tausende Familien von Spülmaschinentabs auf diese natürlichen Bl…" at bounding box center [718, 501] width 982 height 104
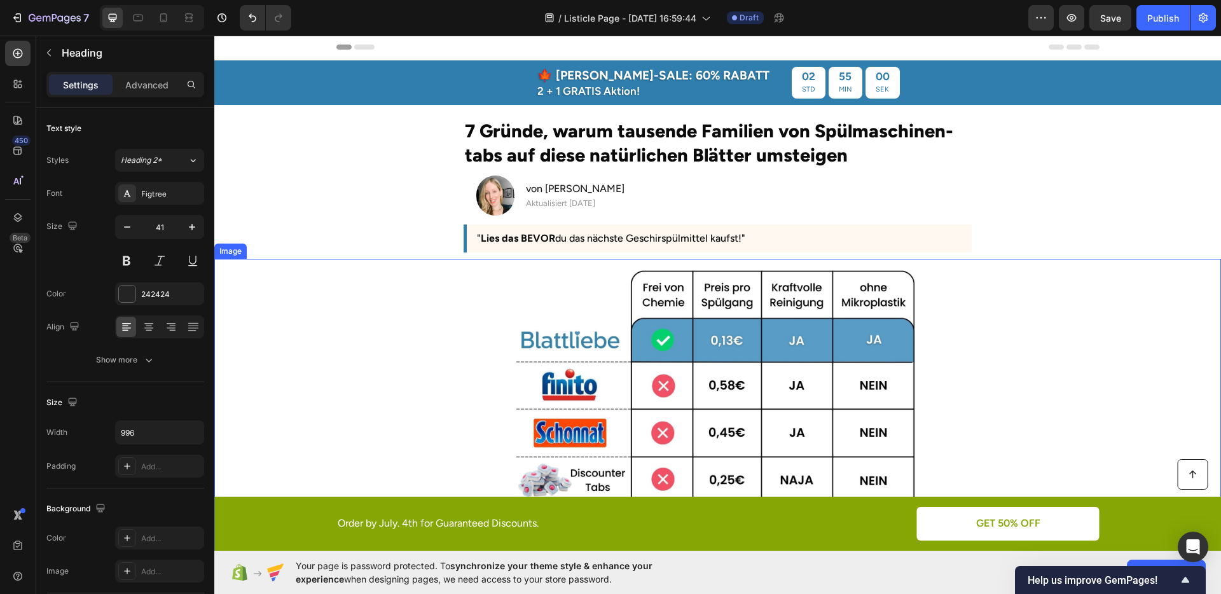
scroll to position [0, 0]
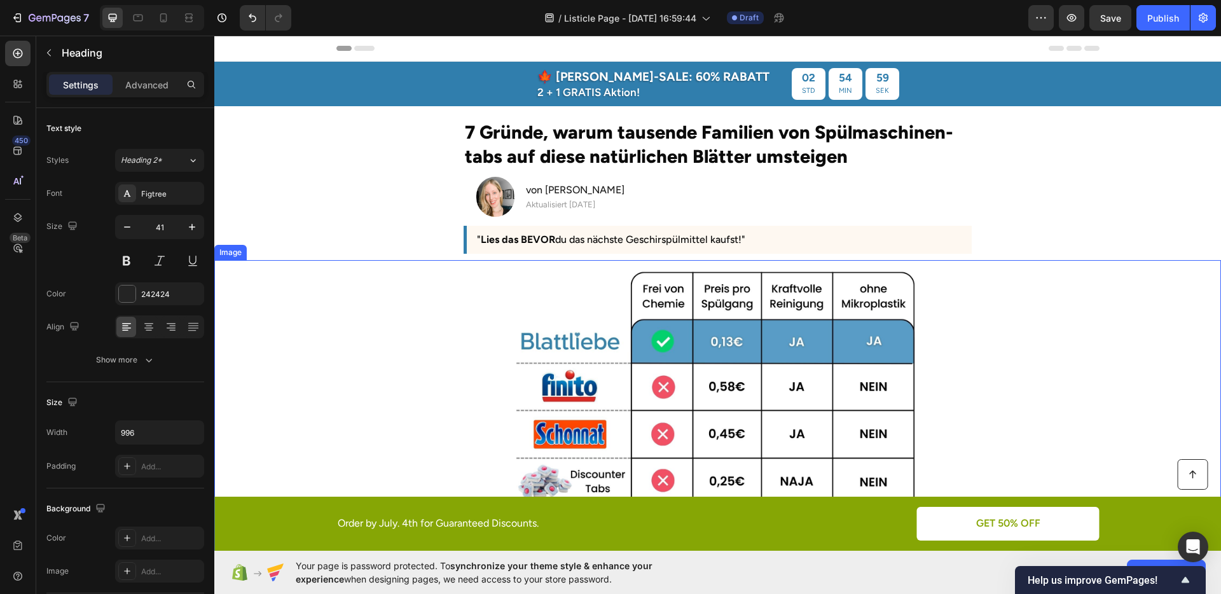
click at [382, 310] on div at bounding box center [717, 410] width 1007 height 286
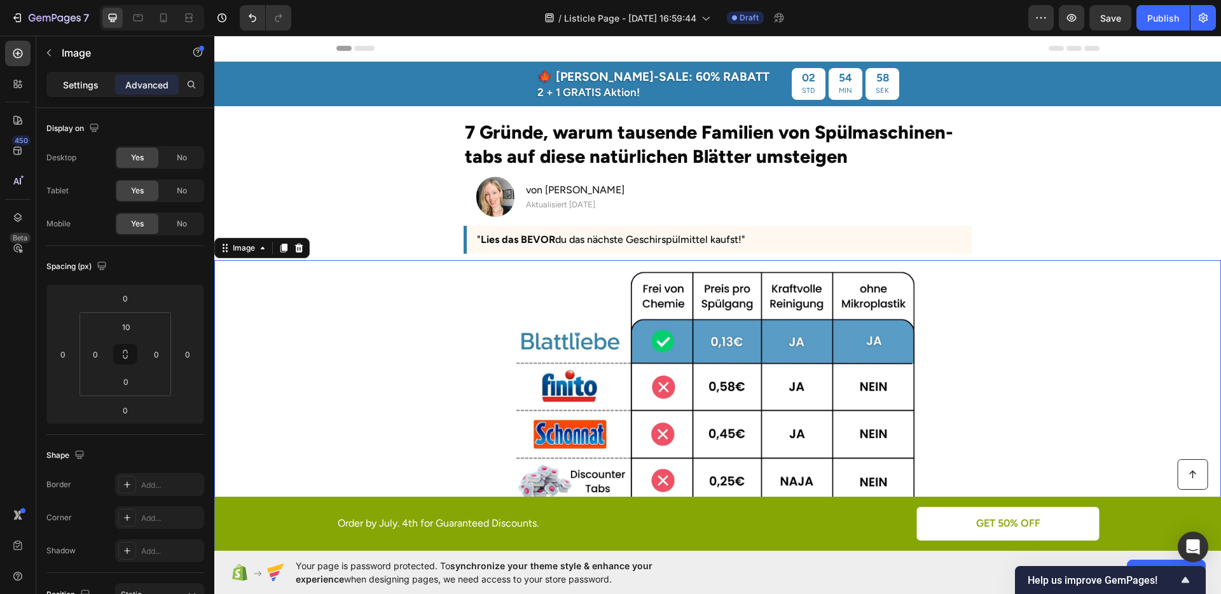
click at [74, 87] on p "Settings" at bounding box center [81, 84] width 36 height 13
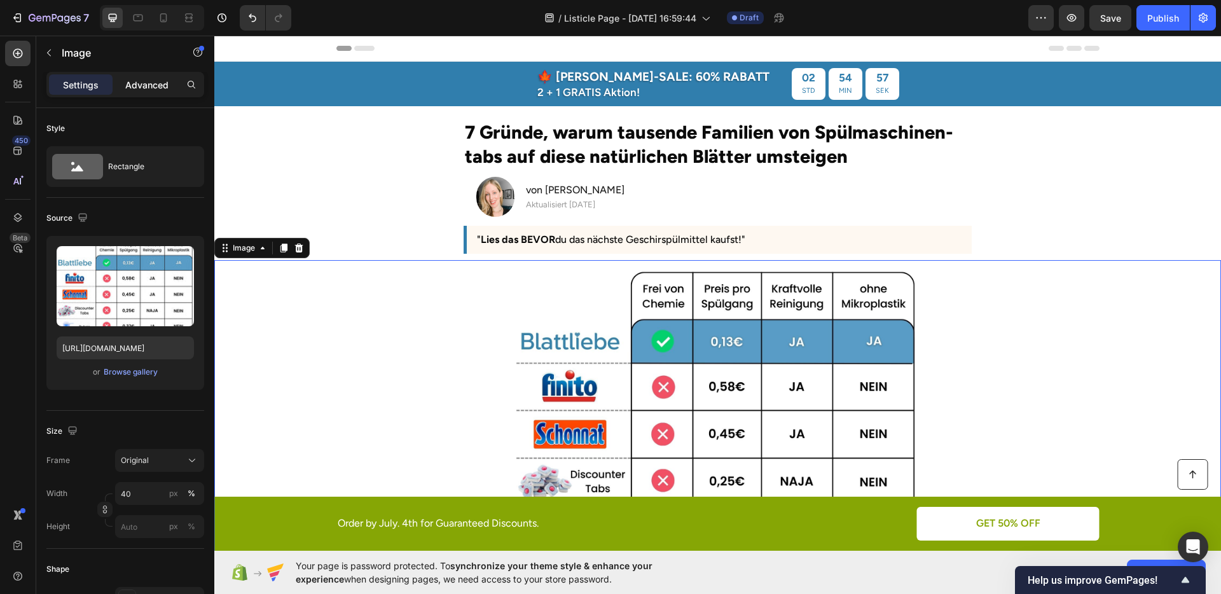
click at [136, 83] on p "Advanced" at bounding box center [146, 84] width 43 height 13
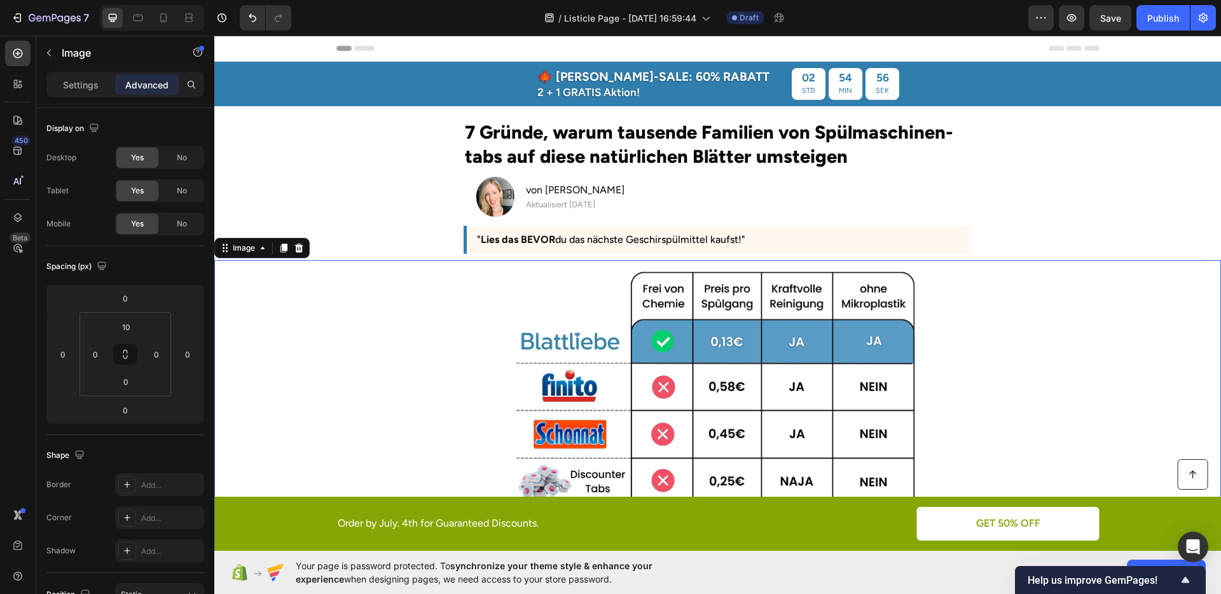
click at [368, 134] on section "7 Gründe, warum tausende Familien von Spülmaschinen-tabs auf diese natürlichen …" at bounding box center [717, 183] width 725 height 154
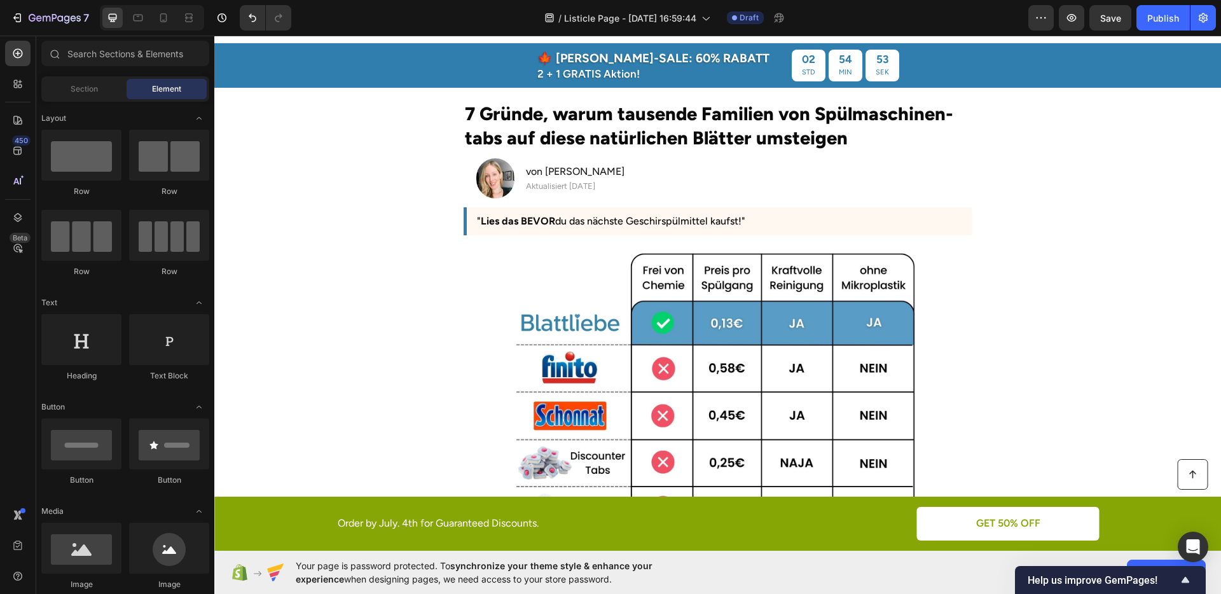
scroll to position [20, 0]
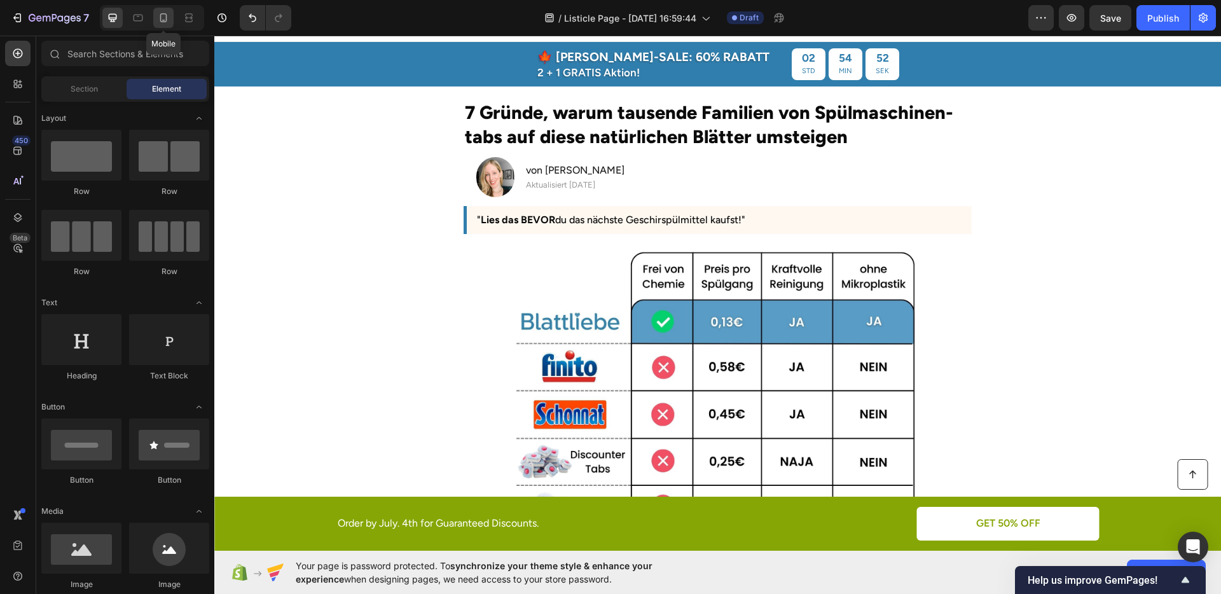
click at [164, 27] on div at bounding box center [163, 18] width 20 height 20
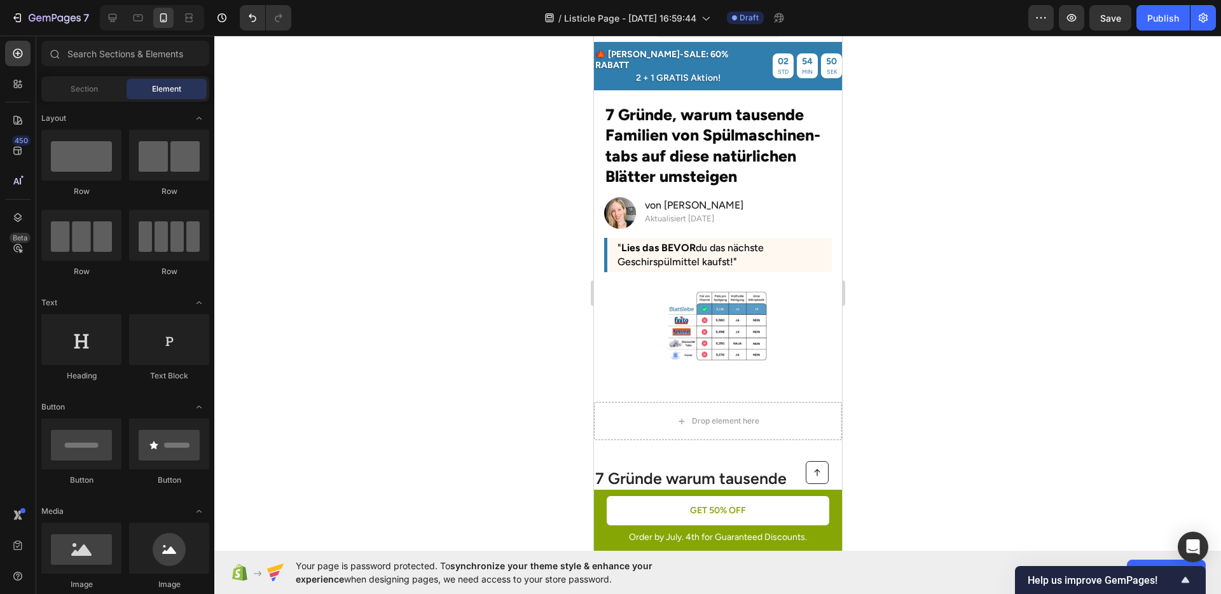
click at [942, 181] on div at bounding box center [717, 315] width 1007 height 559
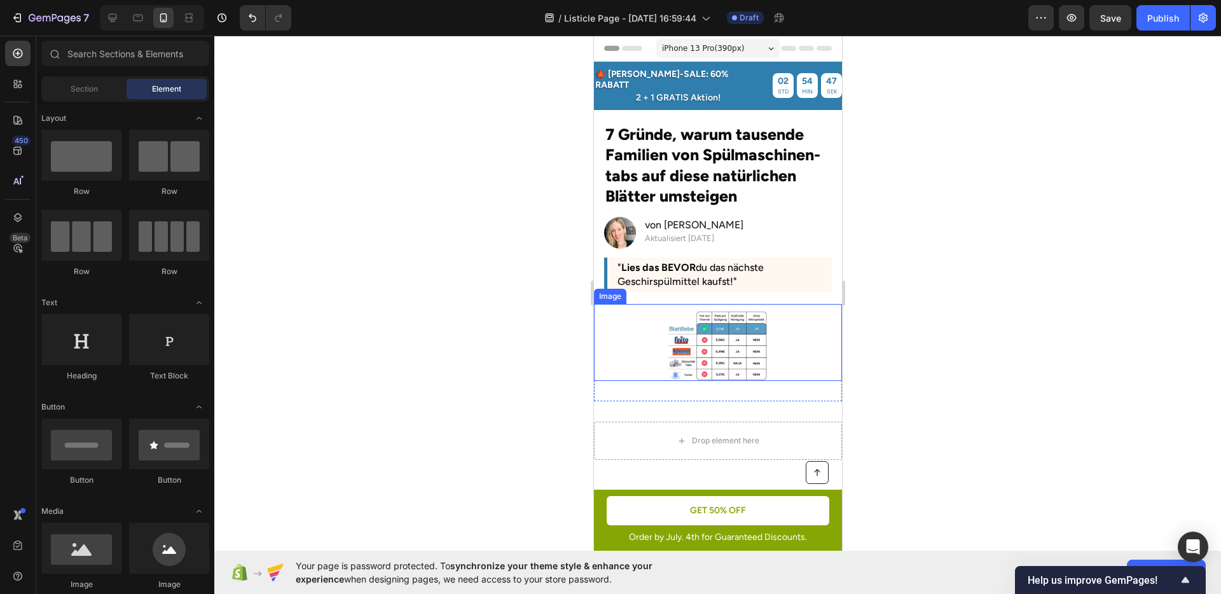
click at [757, 310] on img at bounding box center [717, 345] width 99 height 71
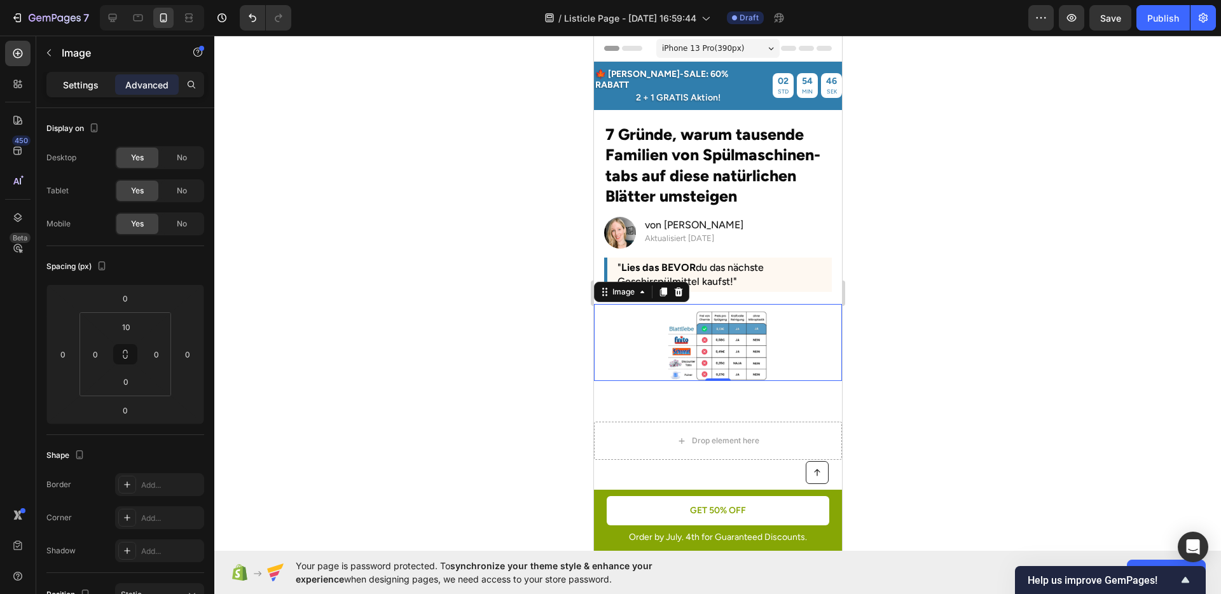
click at [98, 91] on div "Settings" at bounding box center [81, 84] width 64 height 20
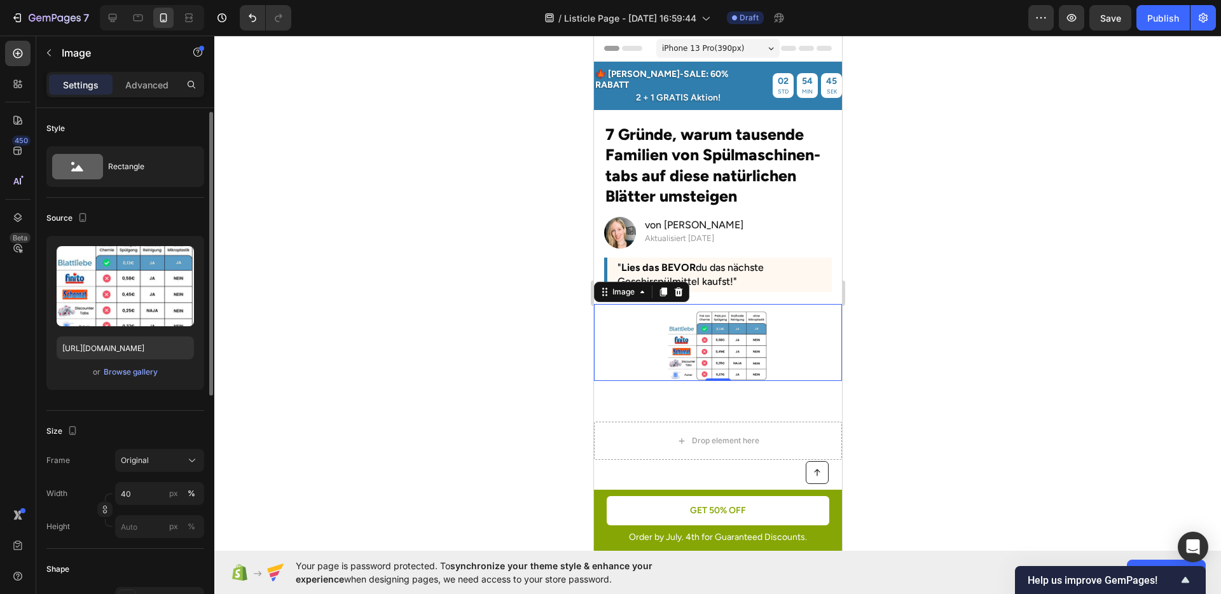
scroll to position [15, 0]
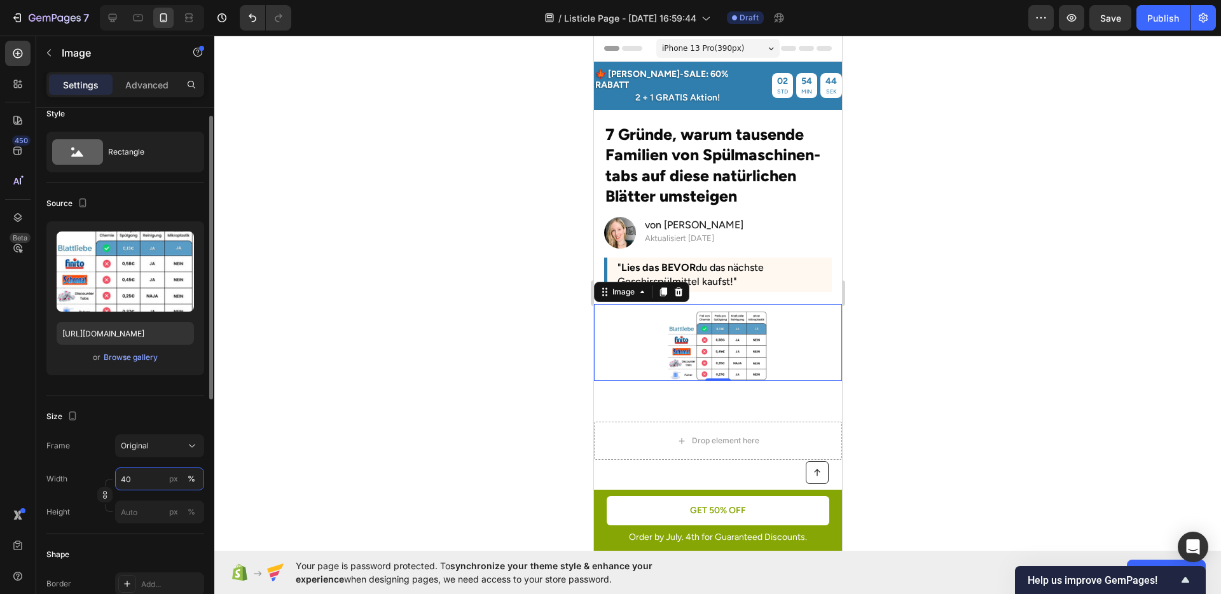
click at [151, 473] on input "40" at bounding box center [159, 479] width 89 height 23
click at [149, 507] on p "Full 100%" at bounding box center [157, 509] width 74 height 11
type input "100"
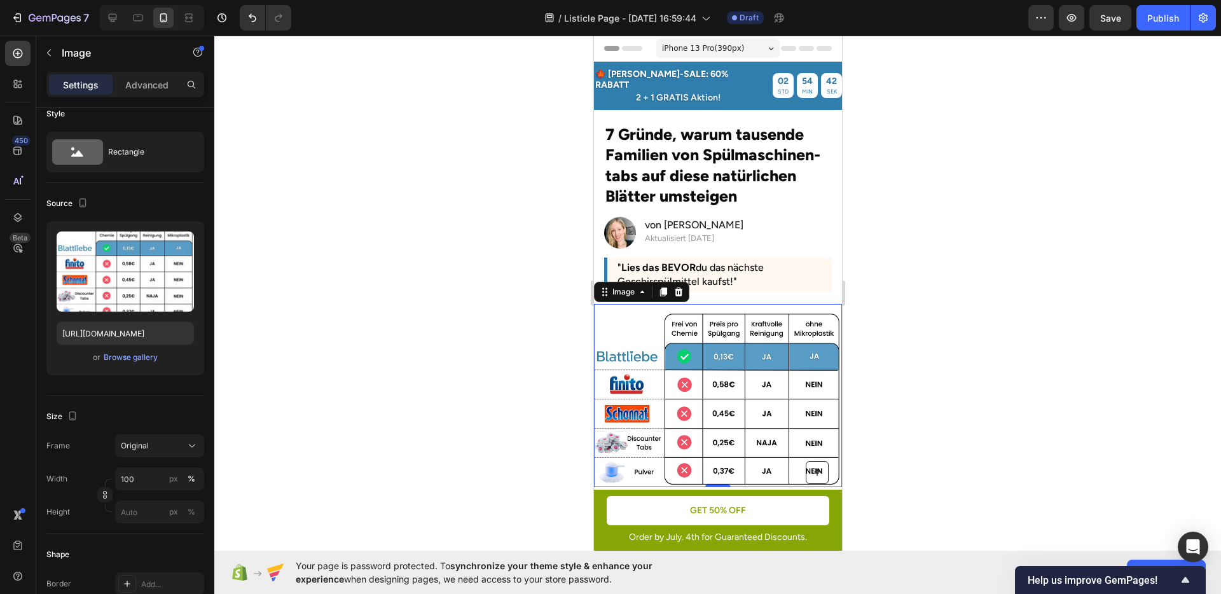
click at [1006, 375] on div at bounding box center [717, 315] width 1007 height 559
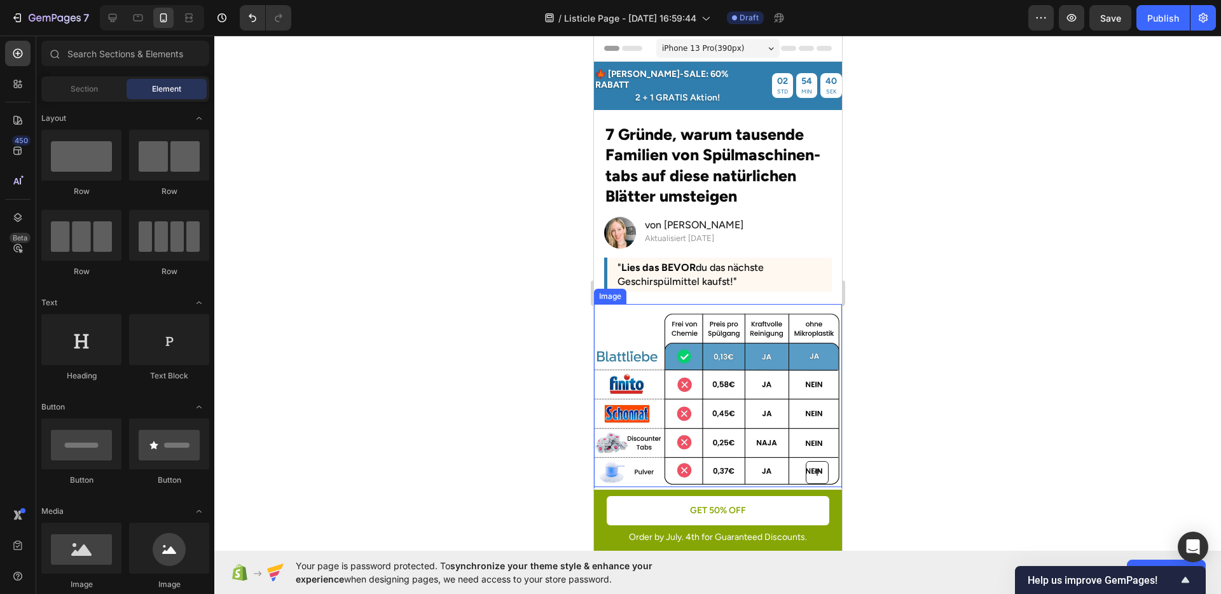
click at [763, 387] on img at bounding box center [718, 398] width 248 height 176
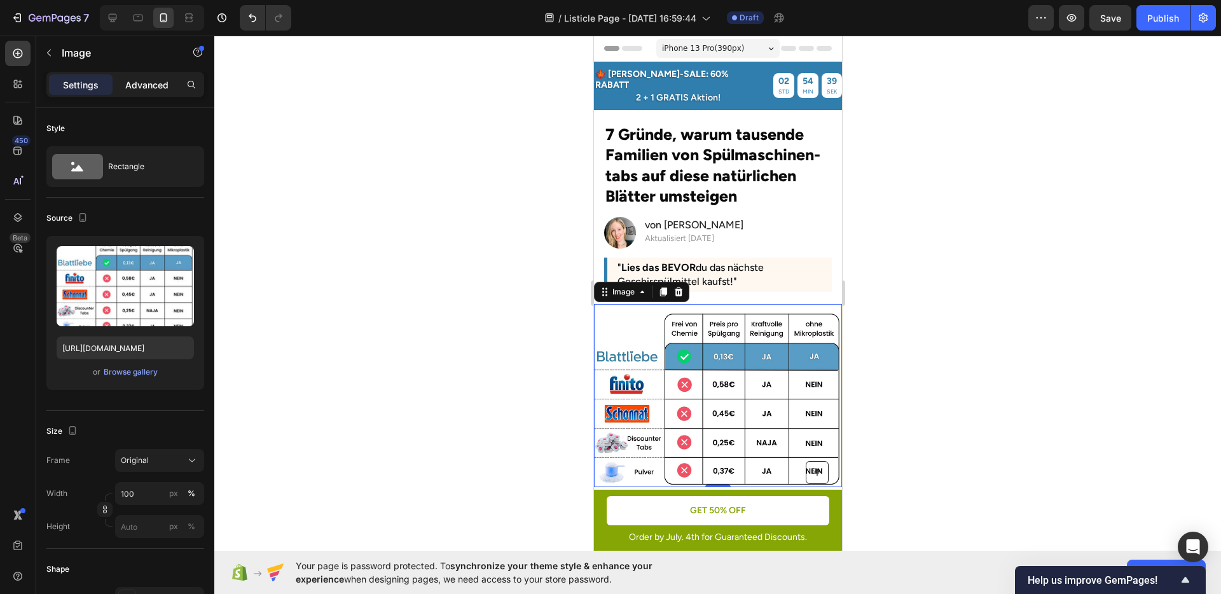
click at [135, 87] on p "Advanced" at bounding box center [146, 84] width 43 height 13
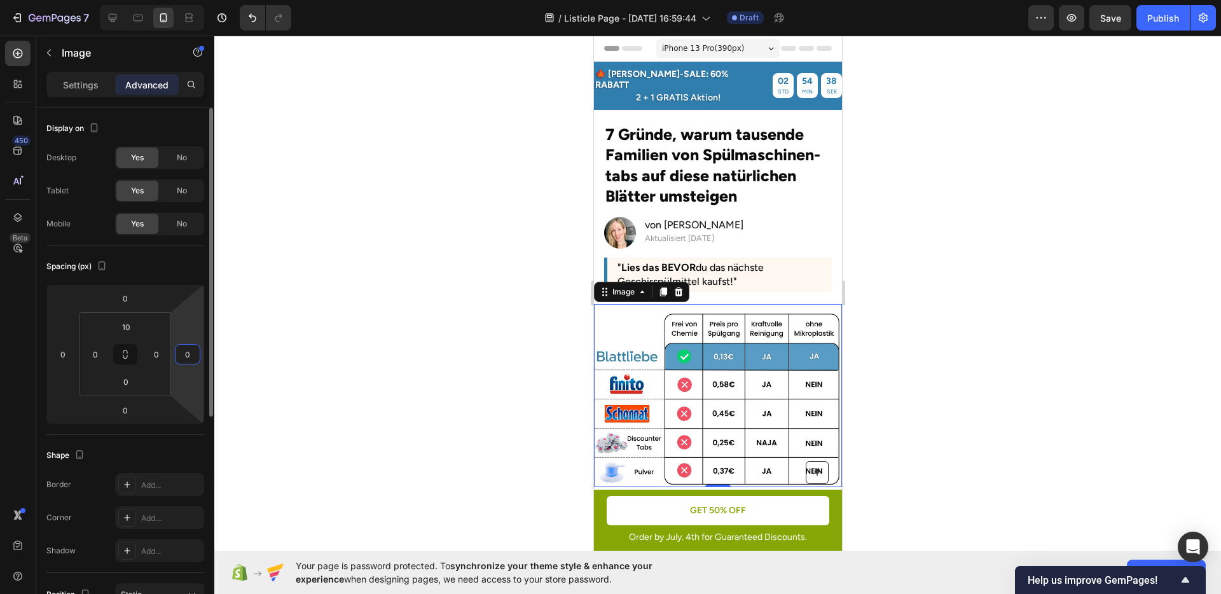
click at [193, 357] on input "0" at bounding box center [187, 354] width 19 height 19
type input "5"
click at [54, 352] on input "0" at bounding box center [62, 354] width 19 height 19
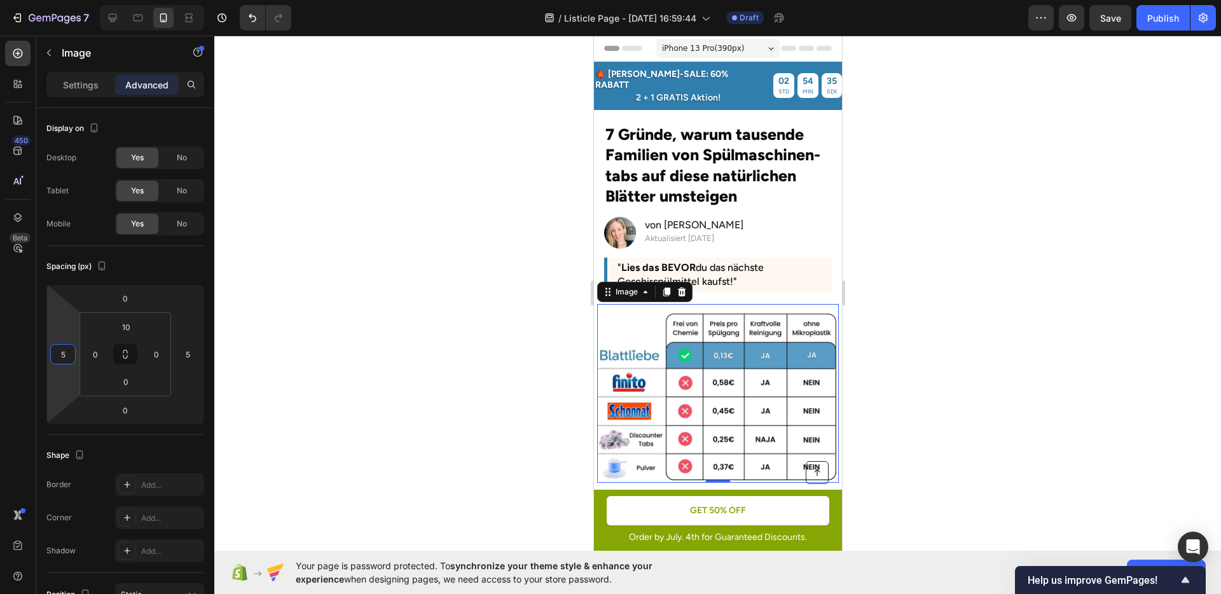
type input "5"
click at [998, 265] on div at bounding box center [717, 315] width 1007 height 559
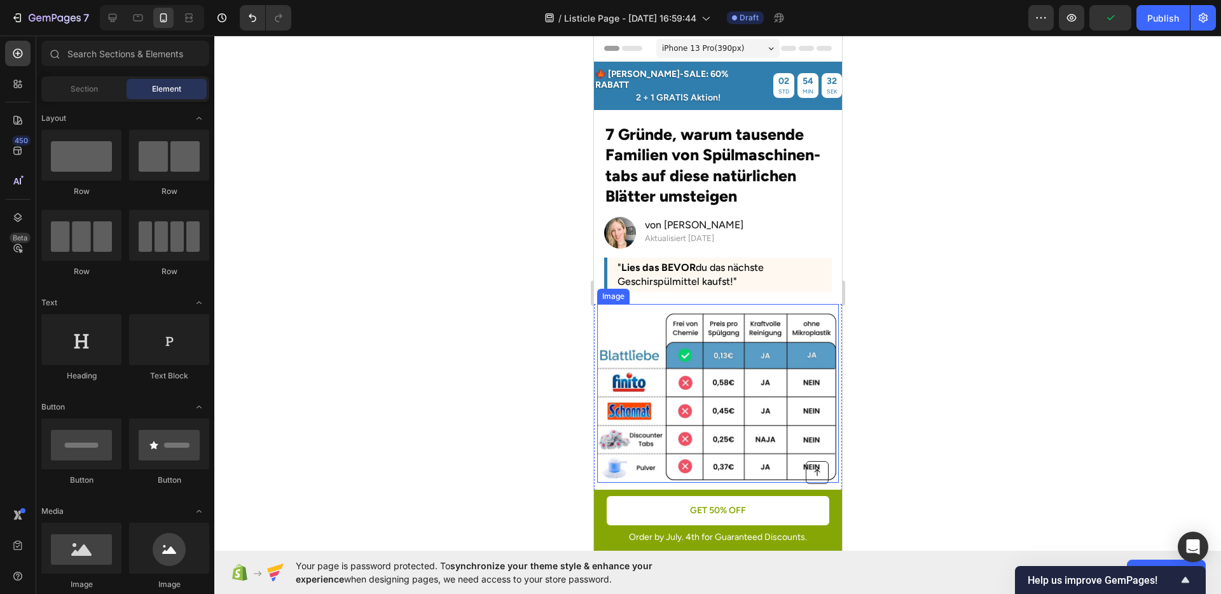
click at [691, 365] on img at bounding box center [718, 396] width 242 height 172
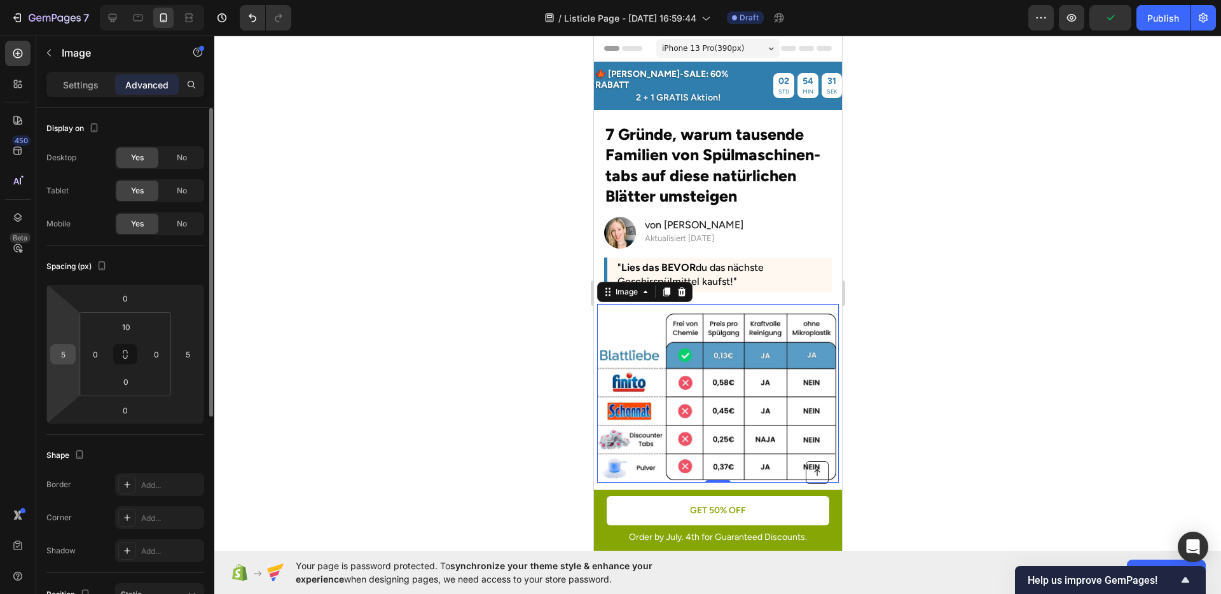
click at [57, 346] on input "5" at bounding box center [62, 354] width 19 height 19
type input "2"
click at [186, 358] on input "5" at bounding box center [187, 354] width 19 height 19
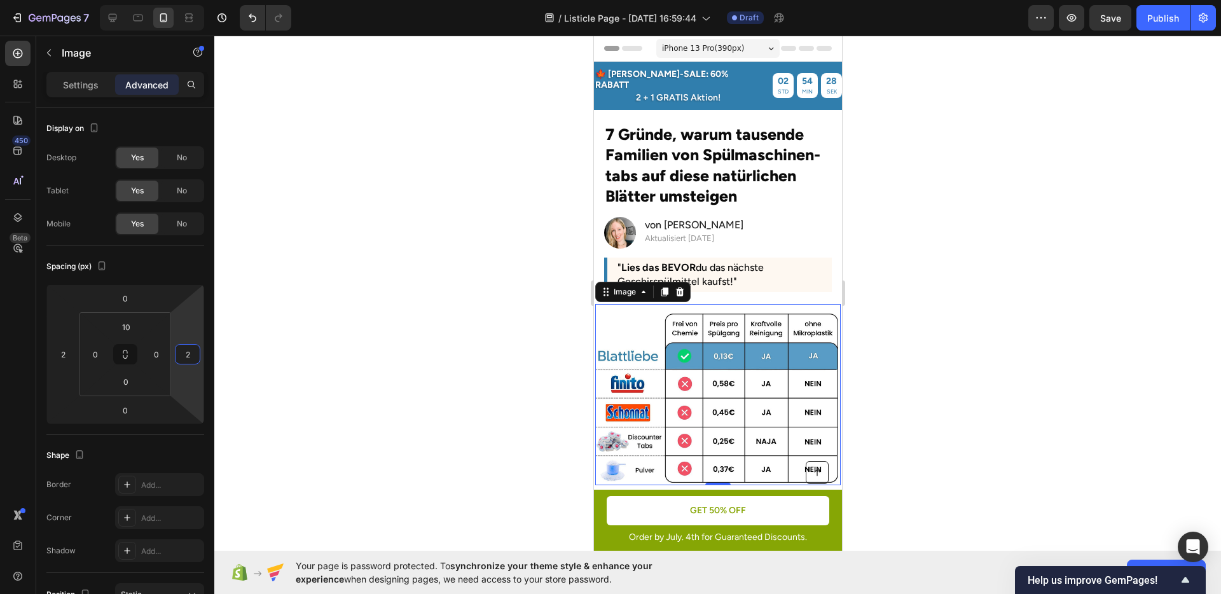
type input "2"
click at [964, 380] on div at bounding box center [717, 315] width 1007 height 559
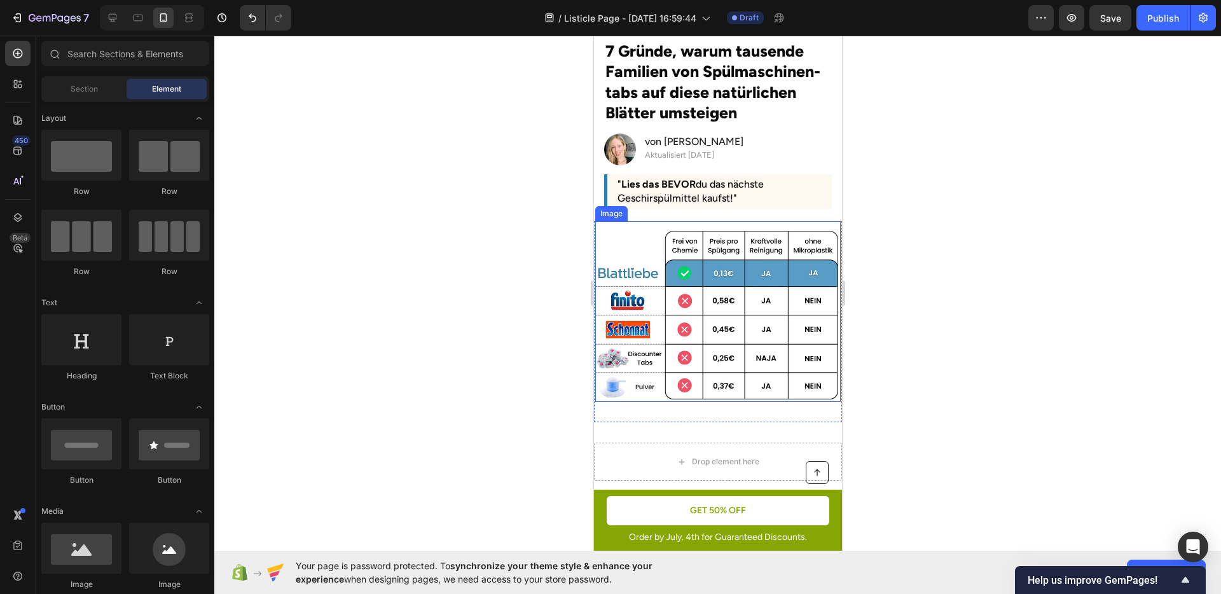
scroll to position [0, 0]
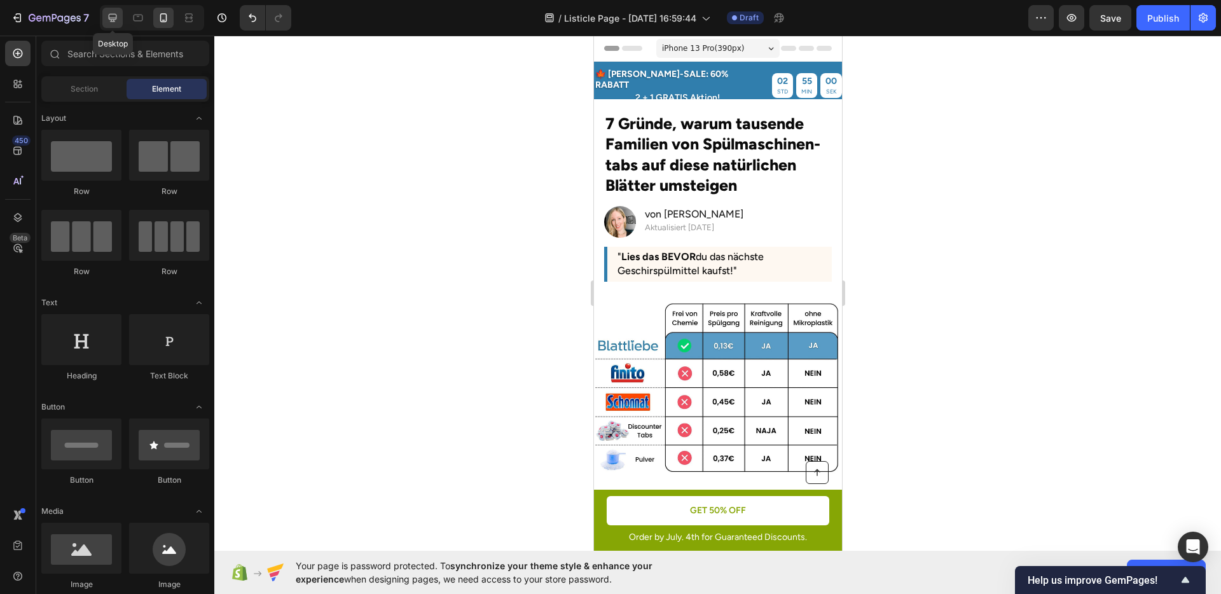
click at [115, 19] on icon at bounding box center [113, 18] width 8 height 8
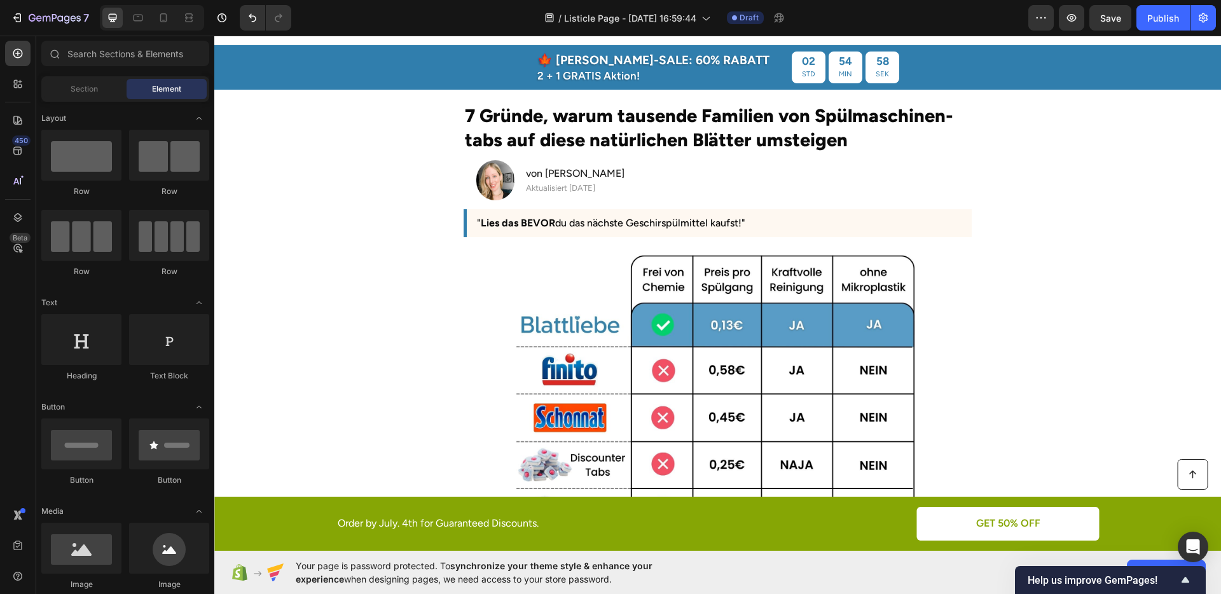
click at [1022, 202] on section "7 Gründe, warum tausende Familien von Spülmaschinen-tabs auf diese natürlichen …" at bounding box center [717, 167] width 725 height 154
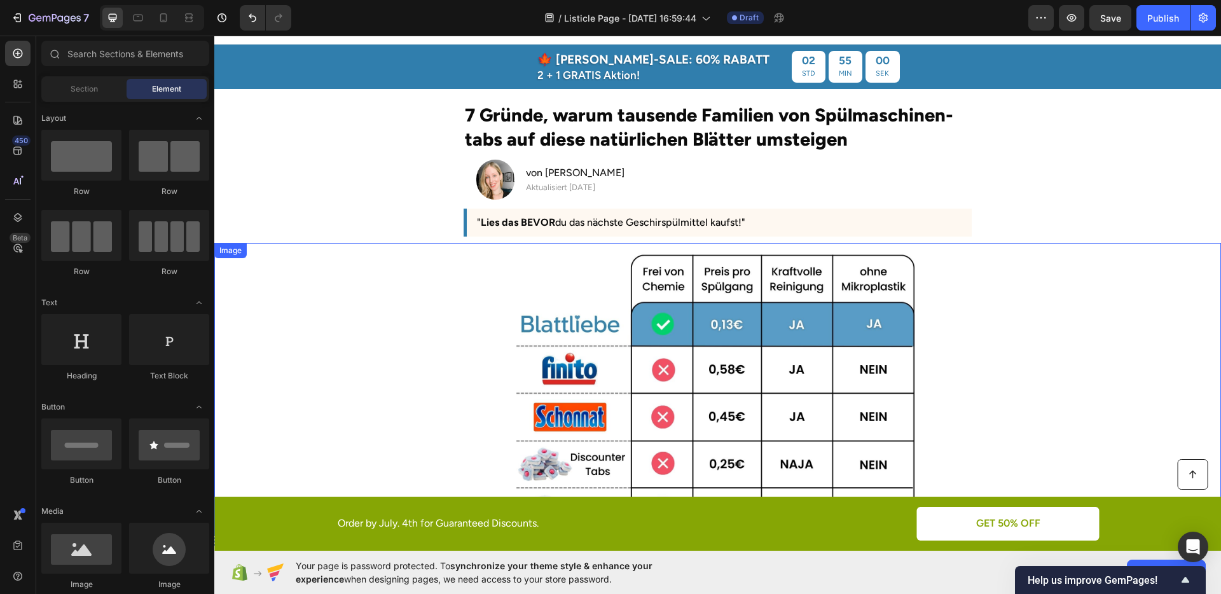
scroll to position [15, 0]
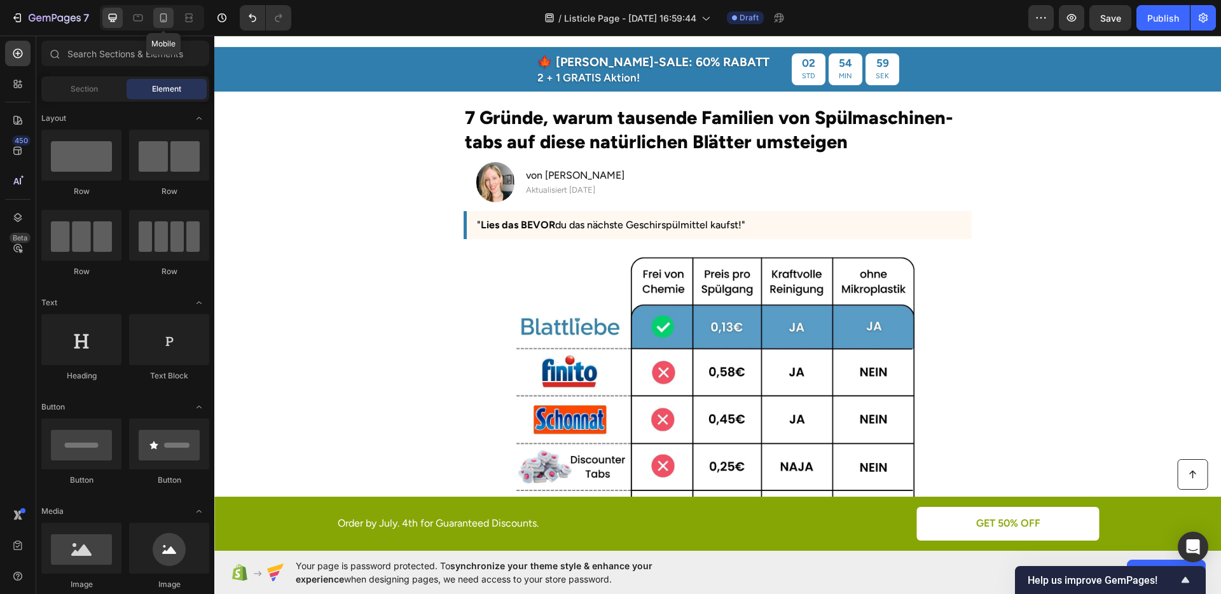
click at [170, 17] on div at bounding box center [163, 18] width 20 height 20
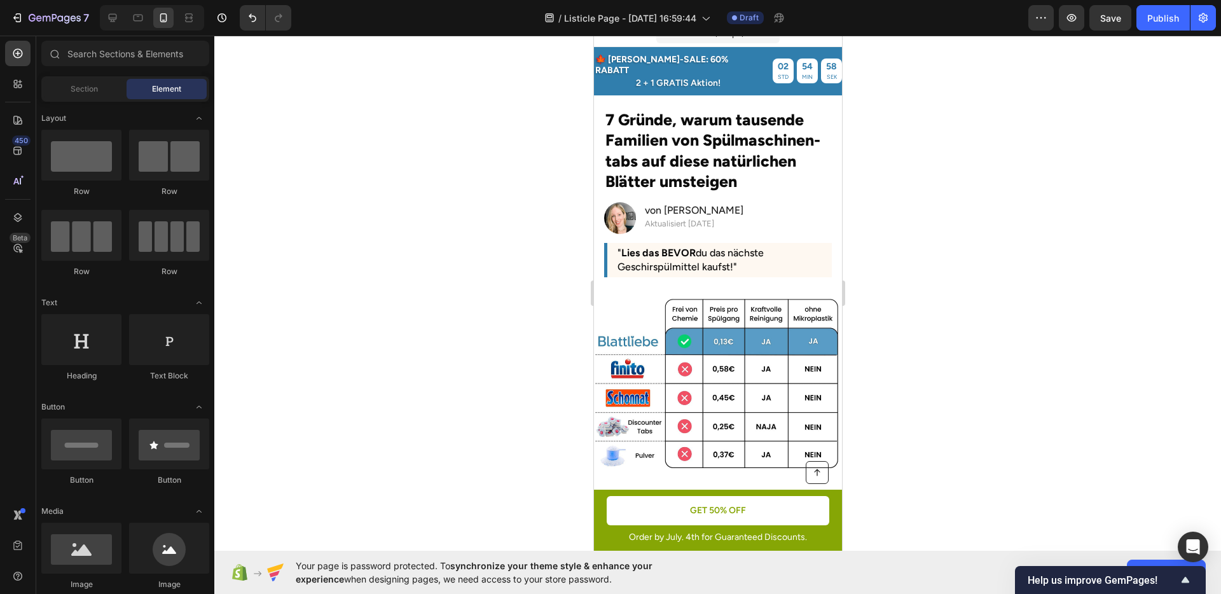
click at [907, 231] on div at bounding box center [717, 315] width 1007 height 559
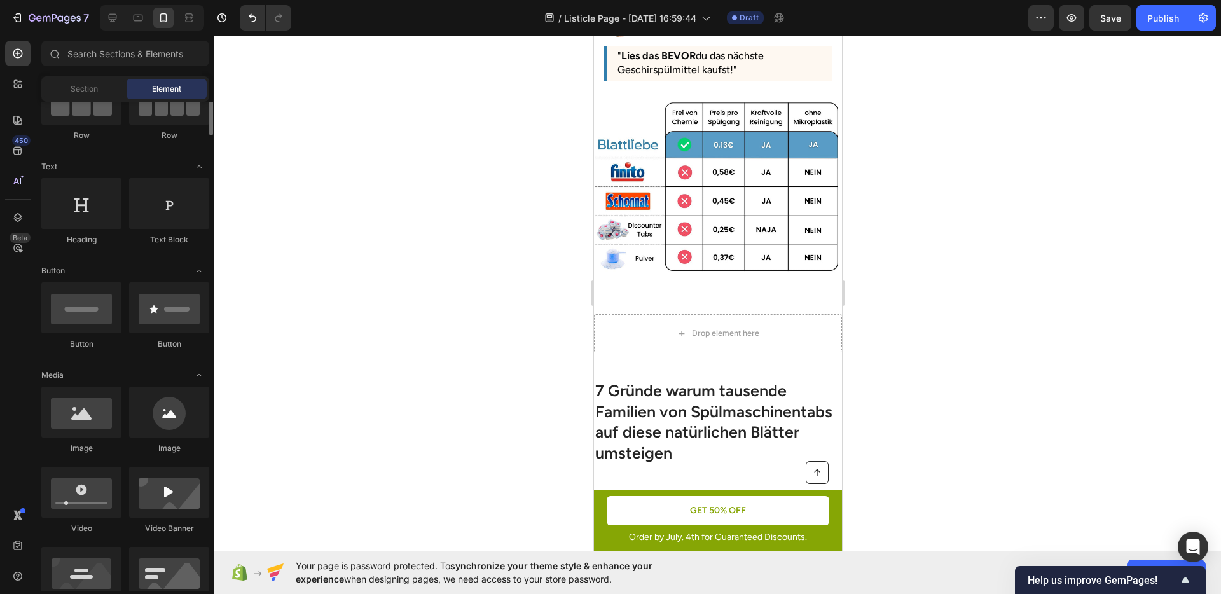
scroll to position [95, 0]
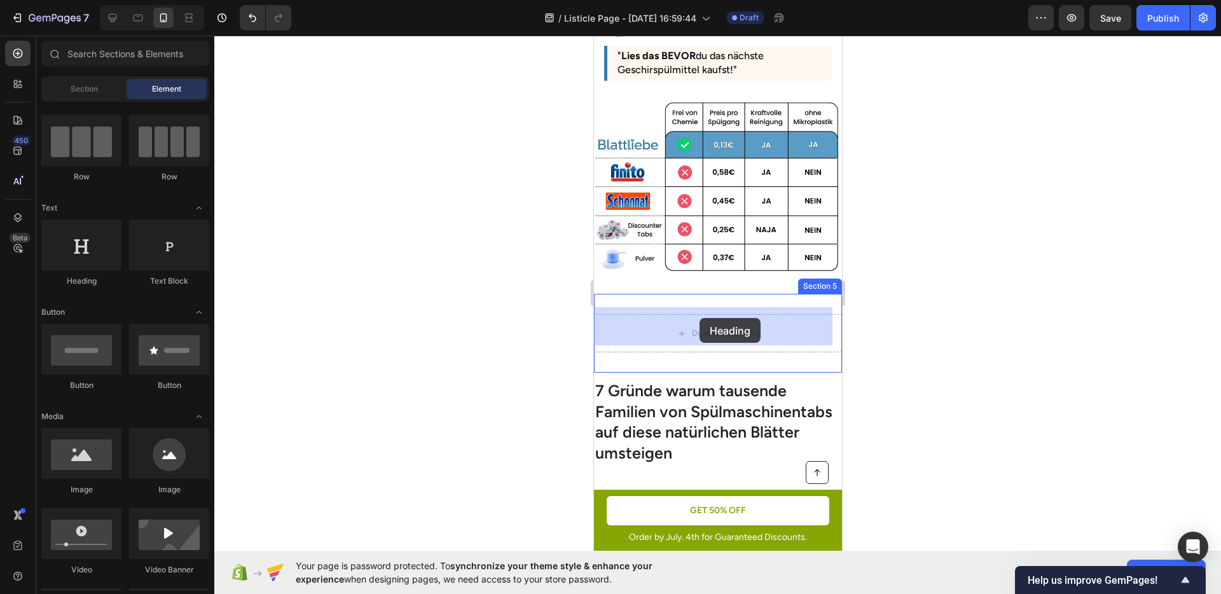
drag, startPoint x: 693, startPoint y: 282, endPoint x: 699, endPoint y: 318, distance: 36.7
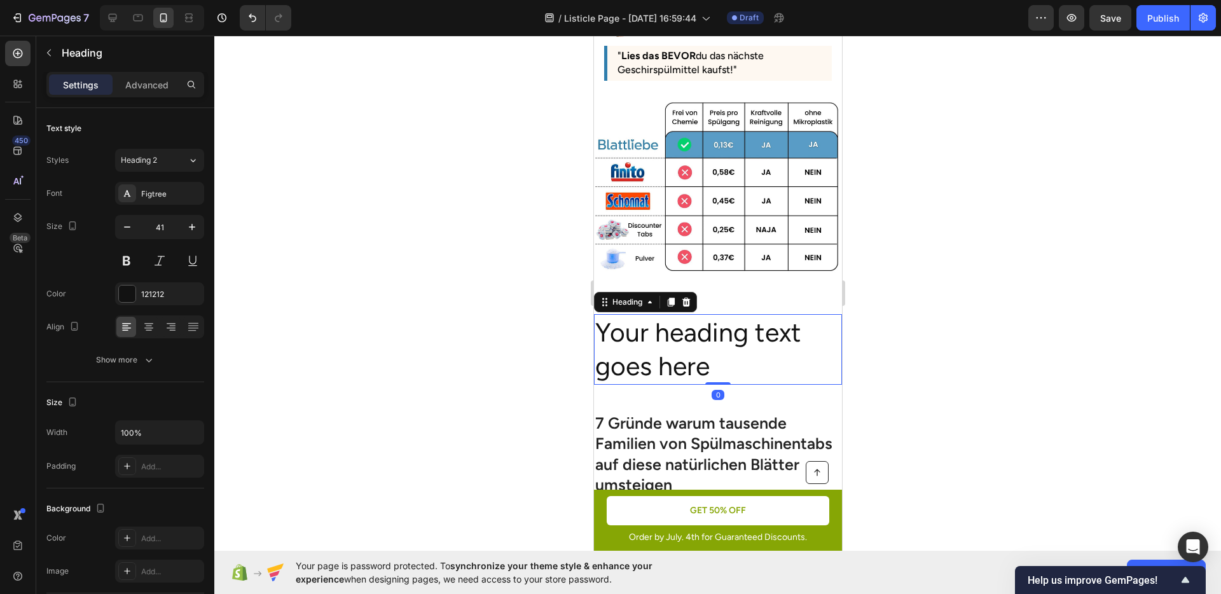
click at [915, 358] on div at bounding box center [717, 315] width 1007 height 559
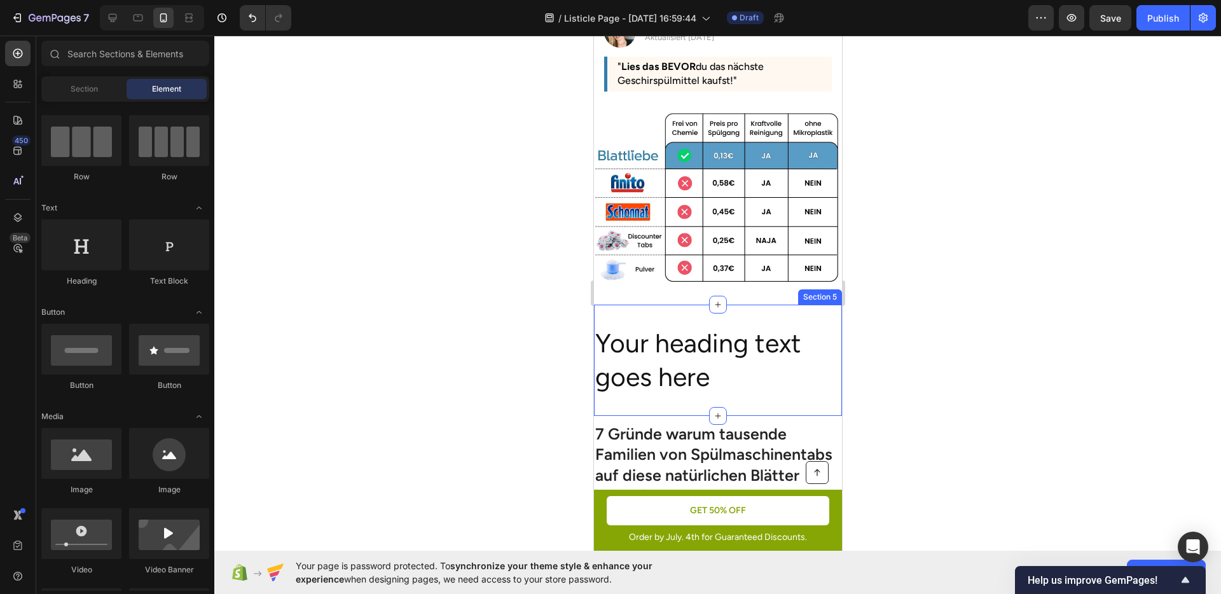
scroll to position [203, 0]
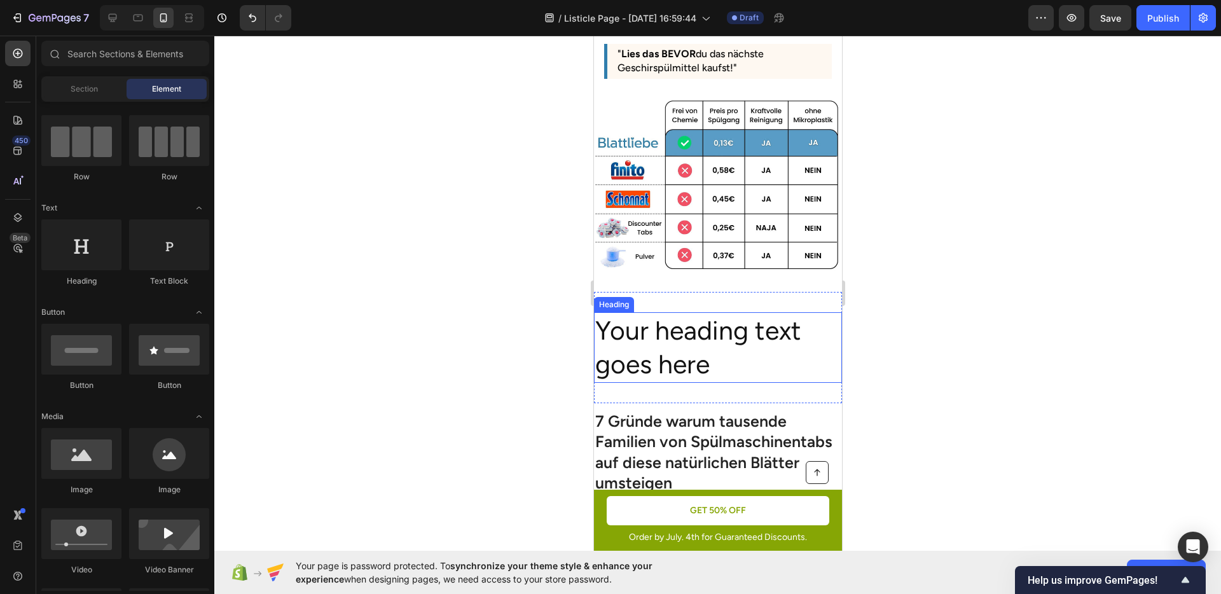
click at [672, 331] on h2 "Your heading text goes here" at bounding box center [718, 347] width 248 height 71
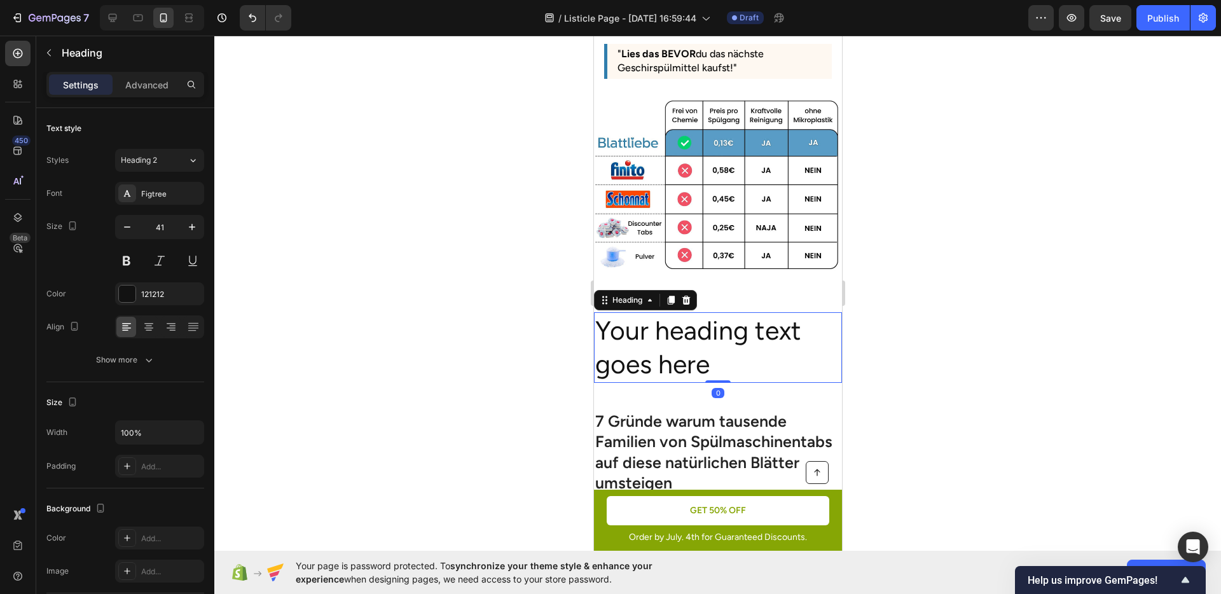
click at [672, 331] on h2 "Your heading text goes here" at bounding box center [718, 347] width 248 height 71
click at [672, 331] on p "Your heading text goes here" at bounding box center [718, 348] width 246 height 68
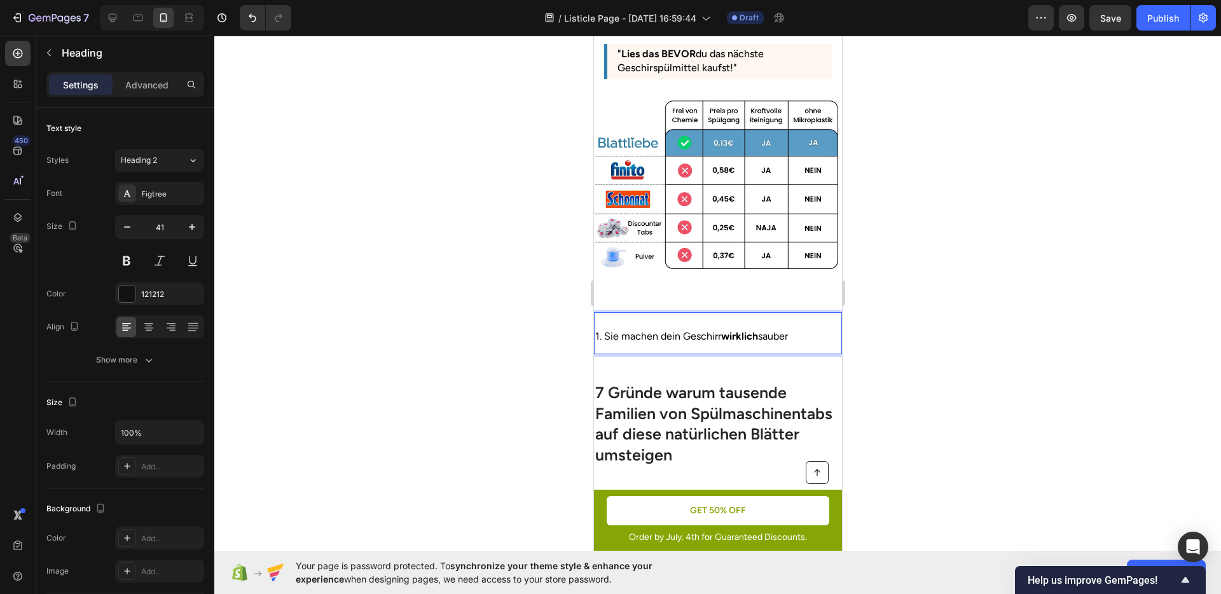
click at [686, 330] on span "1. Sie machen dein Geschirr wirklich sauber" at bounding box center [691, 336] width 193 height 12
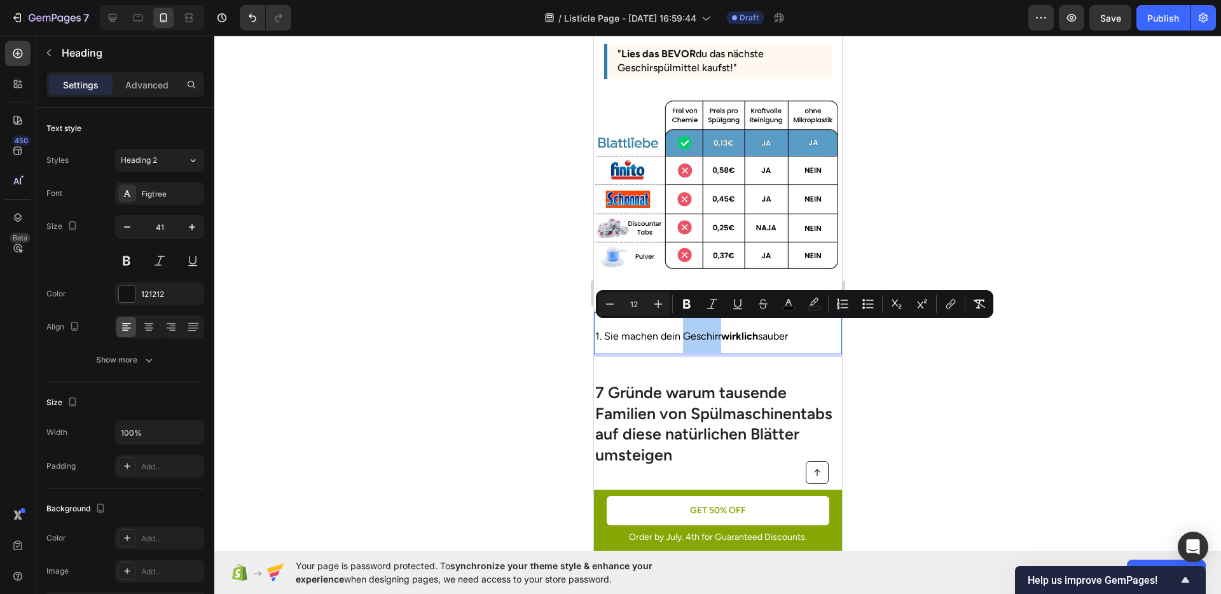
click at [535, 356] on div at bounding box center [717, 315] width 1007 height 559
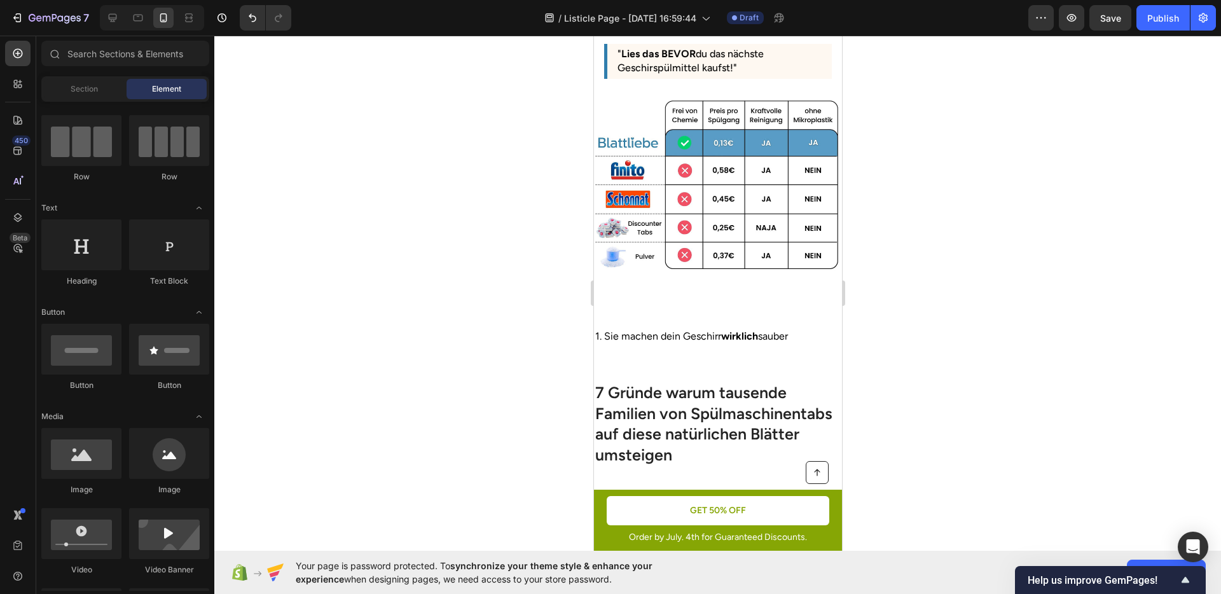
click at [624, 318] on p "⁠⁠⁠⁠⁠⁠⁠ 1. Sie machen dein Geschirr wirklich sauber" at bounding box center [718, 333] width 246 height 39
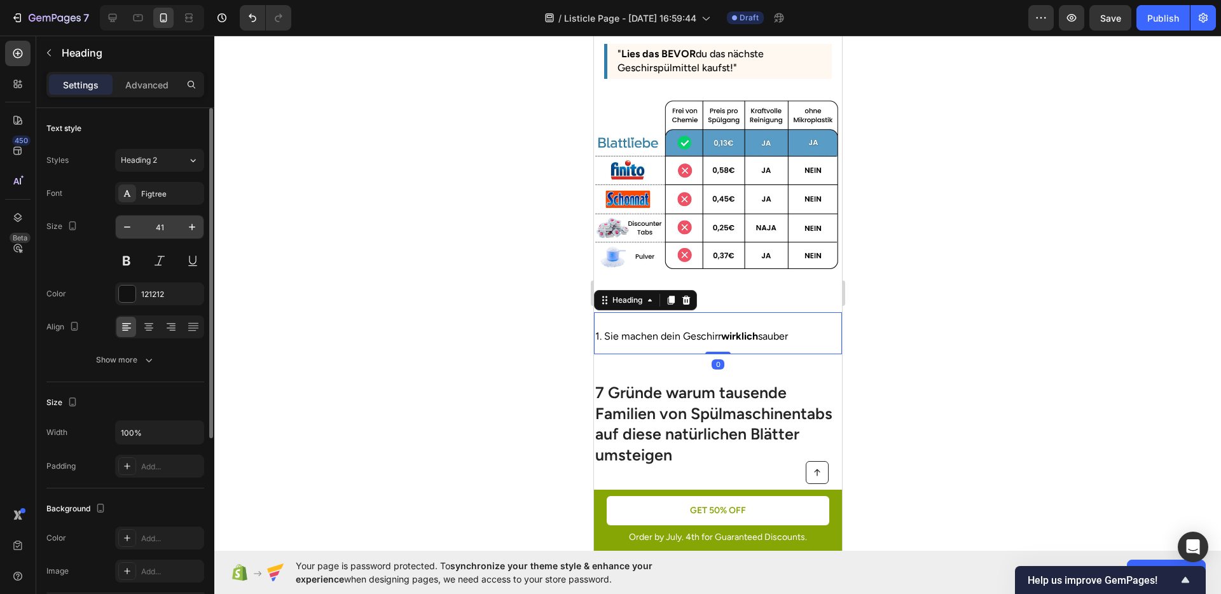
click at [160, 229] on input "41" at bounding box center [160, 227] width 42 height 23
click at [163, 230] on input "40" at bounding box center [160, 227] width 42 height 23
click at [193, 229] on icon "button" at bounding box center [192, 227] width 13 height 13
type input "42"
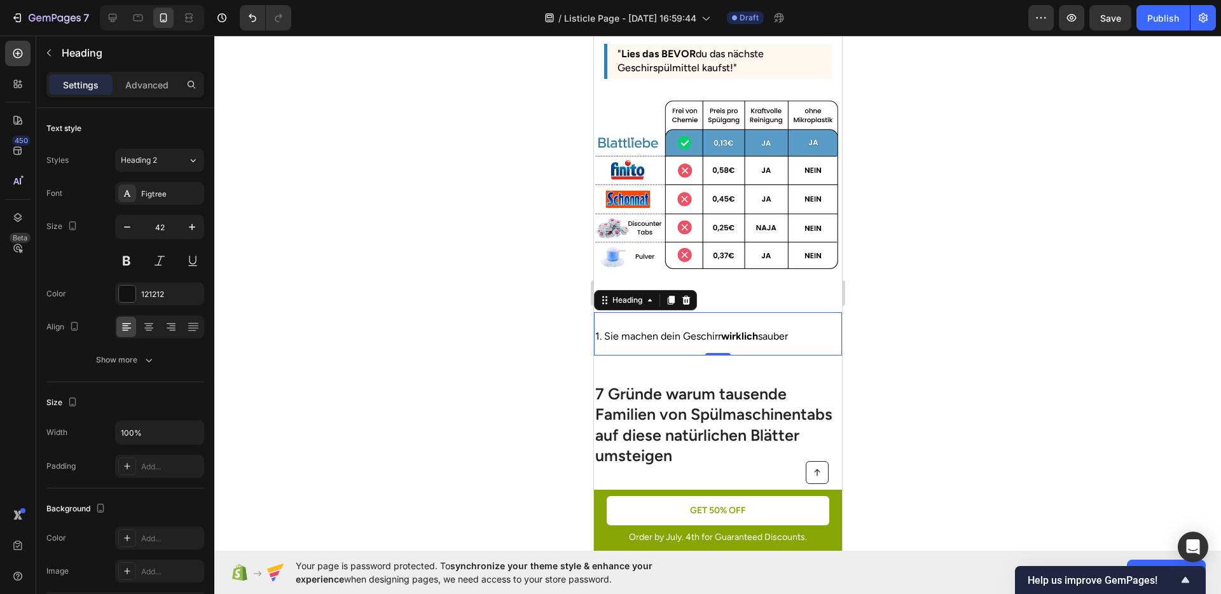
click at [368, 261] on div at bounding box center [717, 315] width 1007 height 559
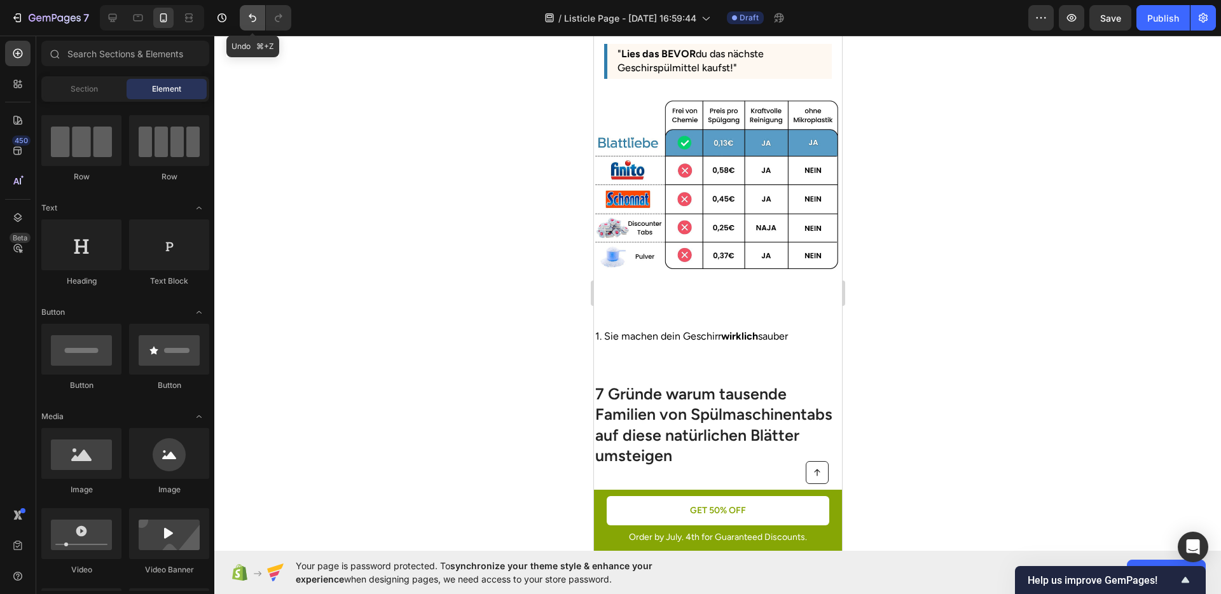
click at [252, 14] on icon "Undo/Redo" at bounding box center [252, 17] width 13 height 13
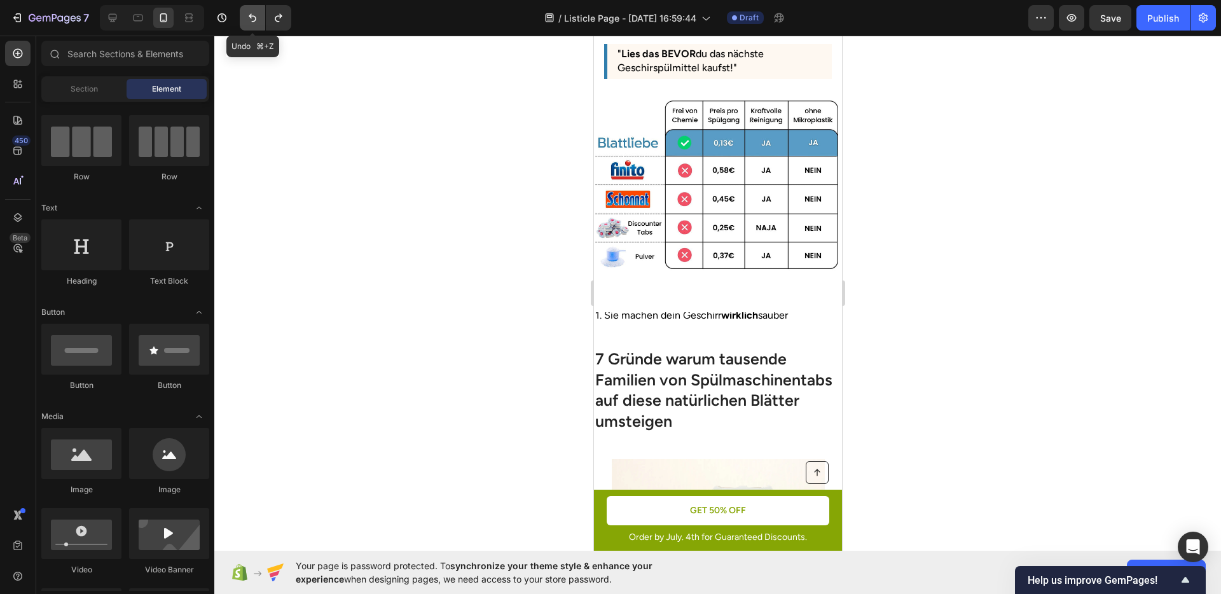
click at [252, 14] on icon "Undo/Redo" at bounding box center [252, 17] width 13 height 13
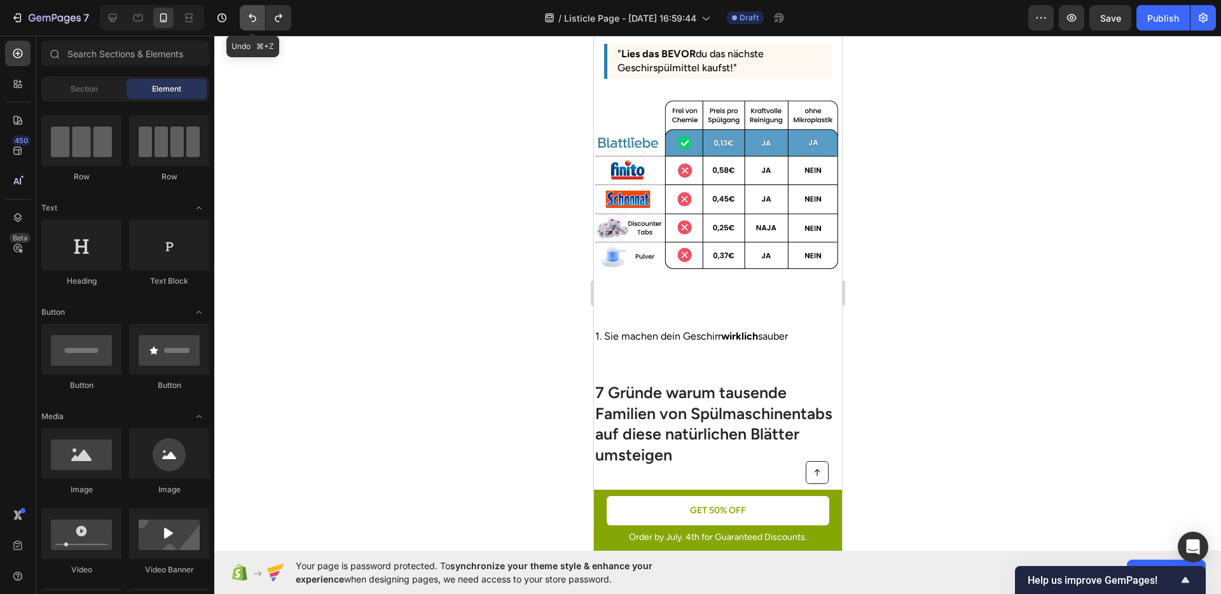
click at [252, 14] on icon "Undo/Redo" at bounding box center [252, 17] width 13 height 13
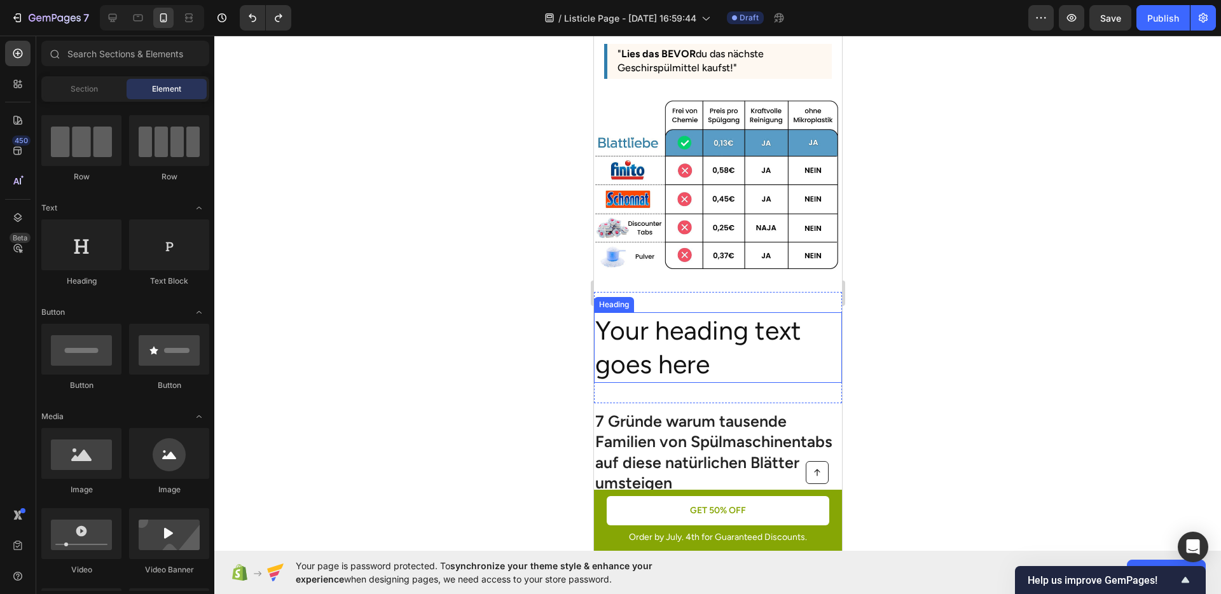
click at [706, 335] on h2 "Your heading text goes here" at bounding box center [718, 347] width 248 height 71
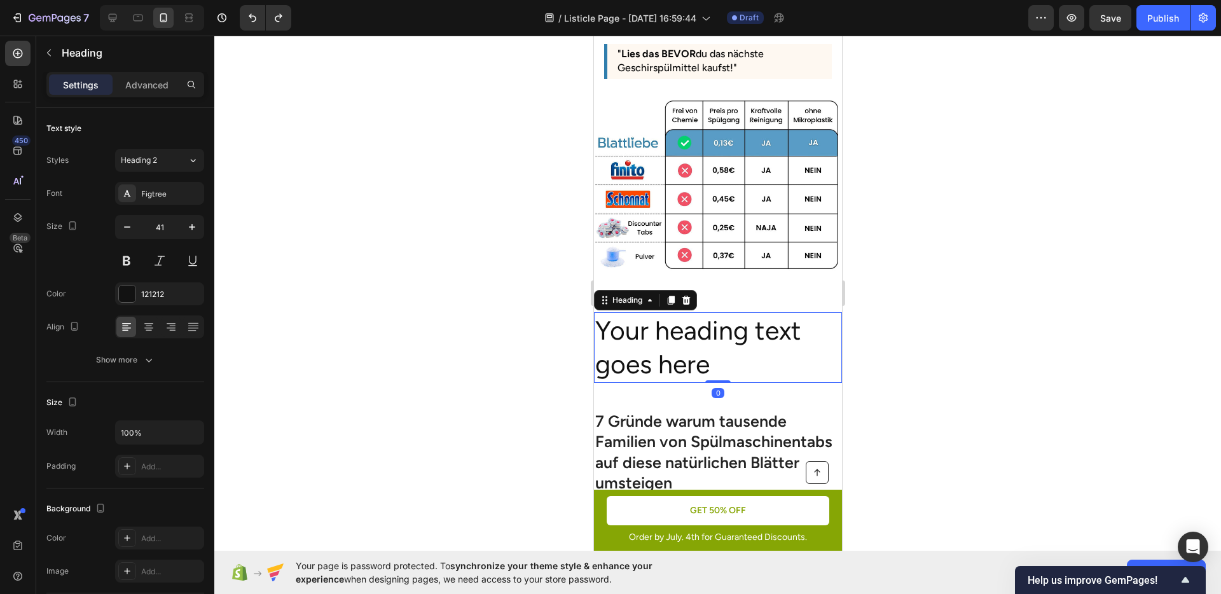
click at [706, 335] on h2 "Your heading text goes here" at bounding box center [718, 347] width 248 height 71
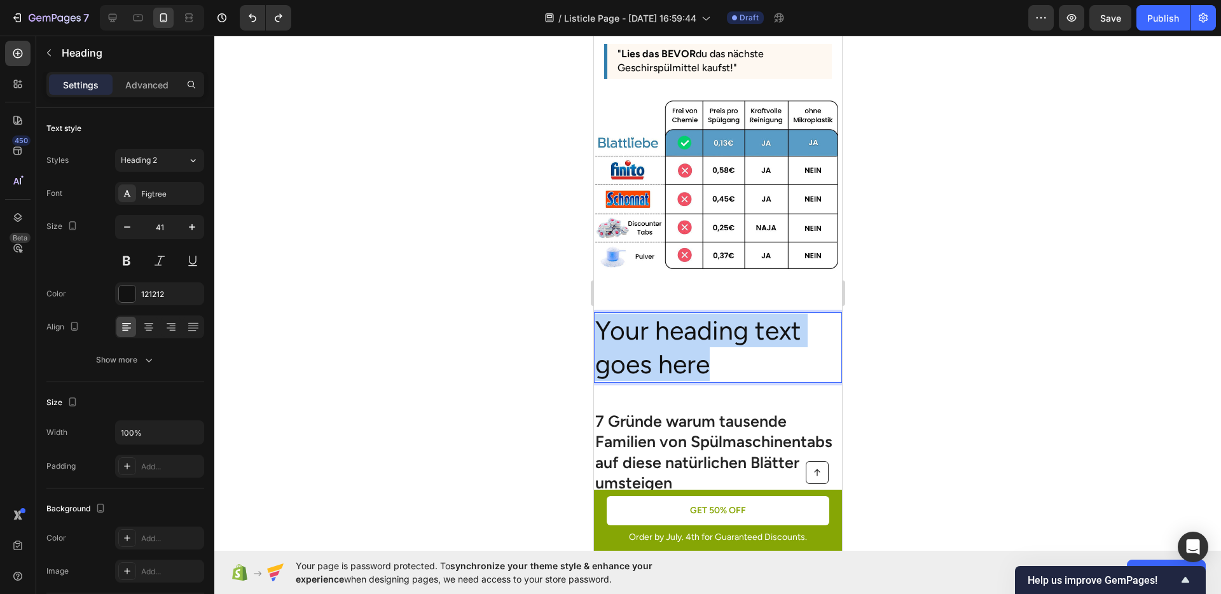
click at [706, 335] on p "Your heading text goes here" at bounding box center [718, 348] width 246 height 68
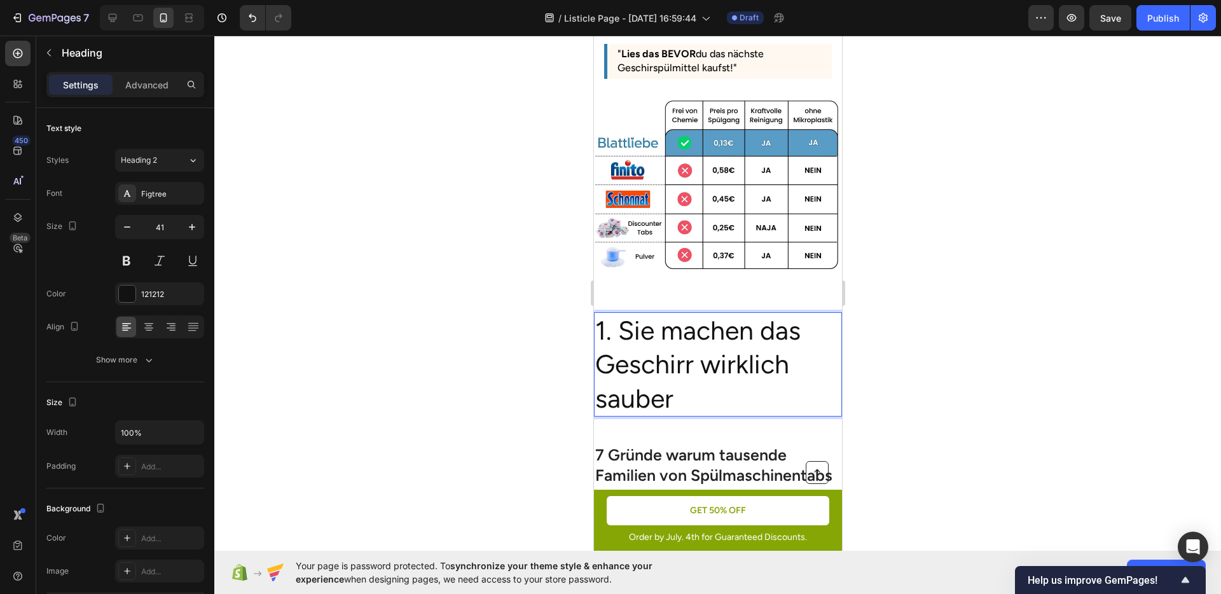
click at [991, 385] on div at bounding box center [717, 315] width 1007 height 559
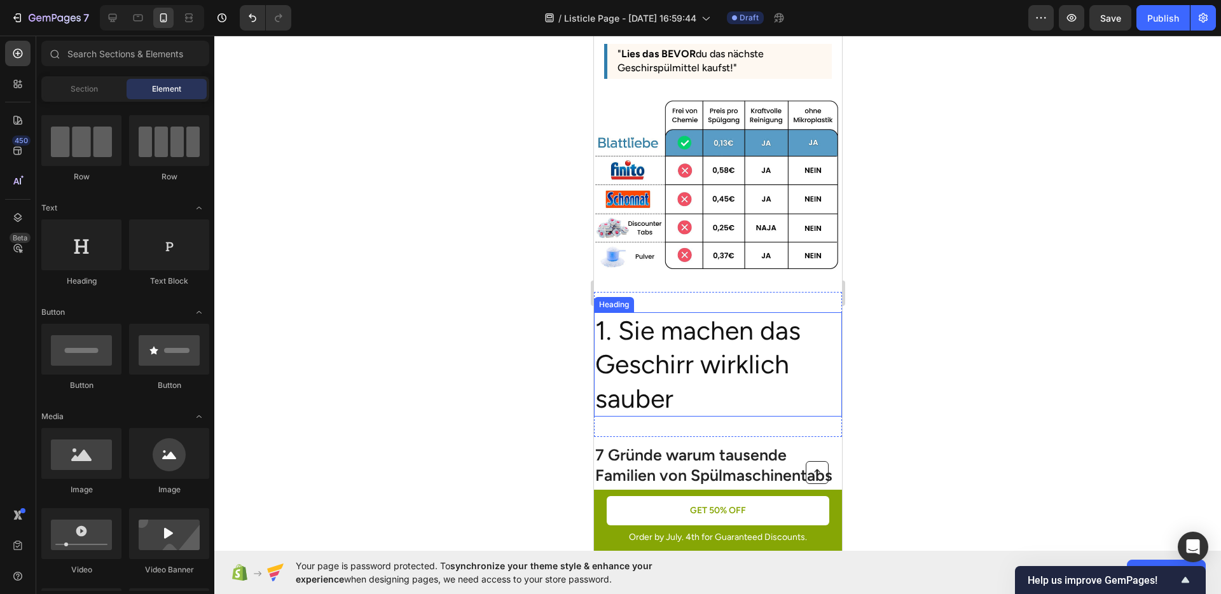
click at [776, 330] on p "1. Sie machen das Geschirr wirklich sauber" at bounding box center [718, 365] width 246 height 102
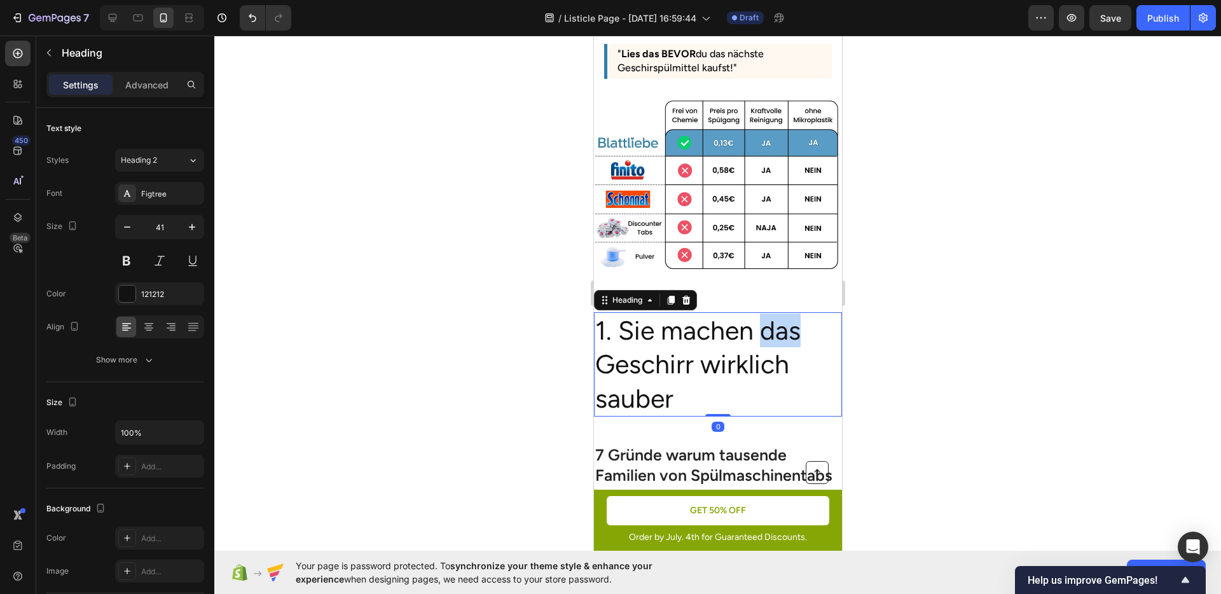
click at [784, 324] on p "1. Sie machen das Geschirr wirklich sauber" at bounding box center [718, 365] width 246 height 102
click at [898, 369] on div at bounding box center [717, 315] width 1007 height 559
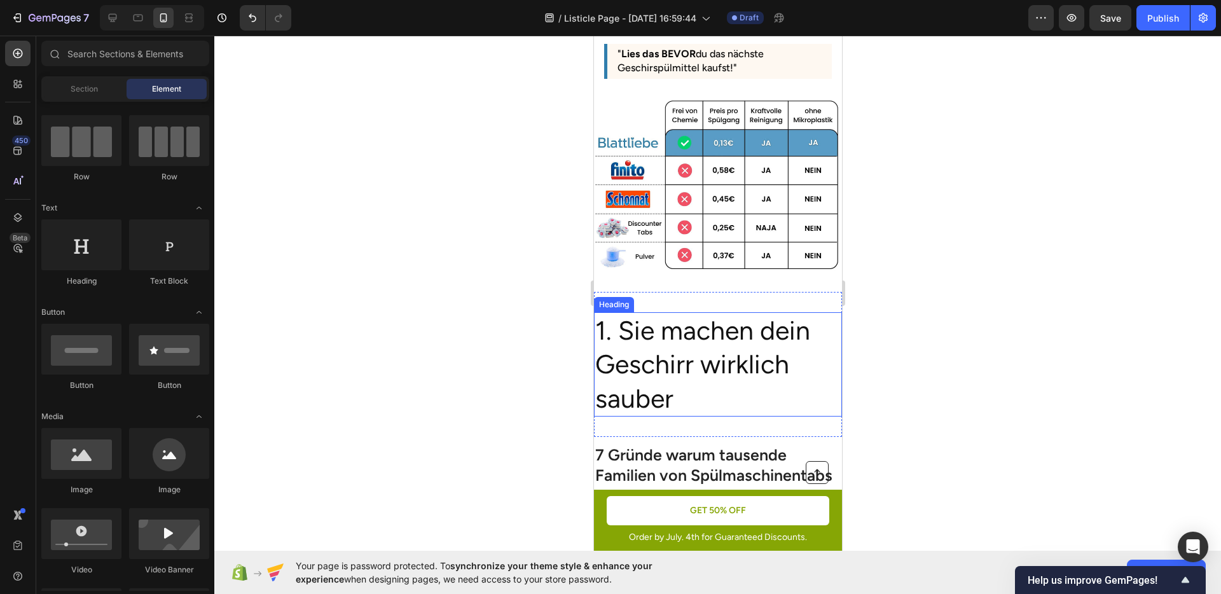
click at [688, 356] on p "1. Sie machen dein Geschirr wirklich sauber" at bounding box center [718, 365] width 246 height 102
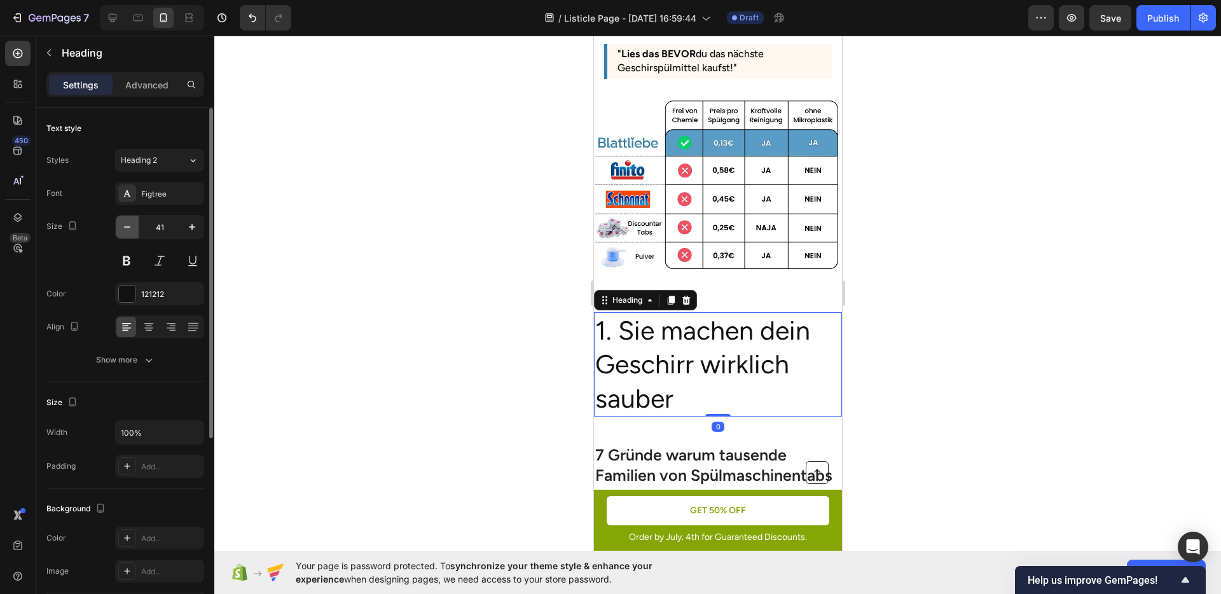
click at [129, 225] on icon "button" at bounding box center [127, 227] width 13 height 13
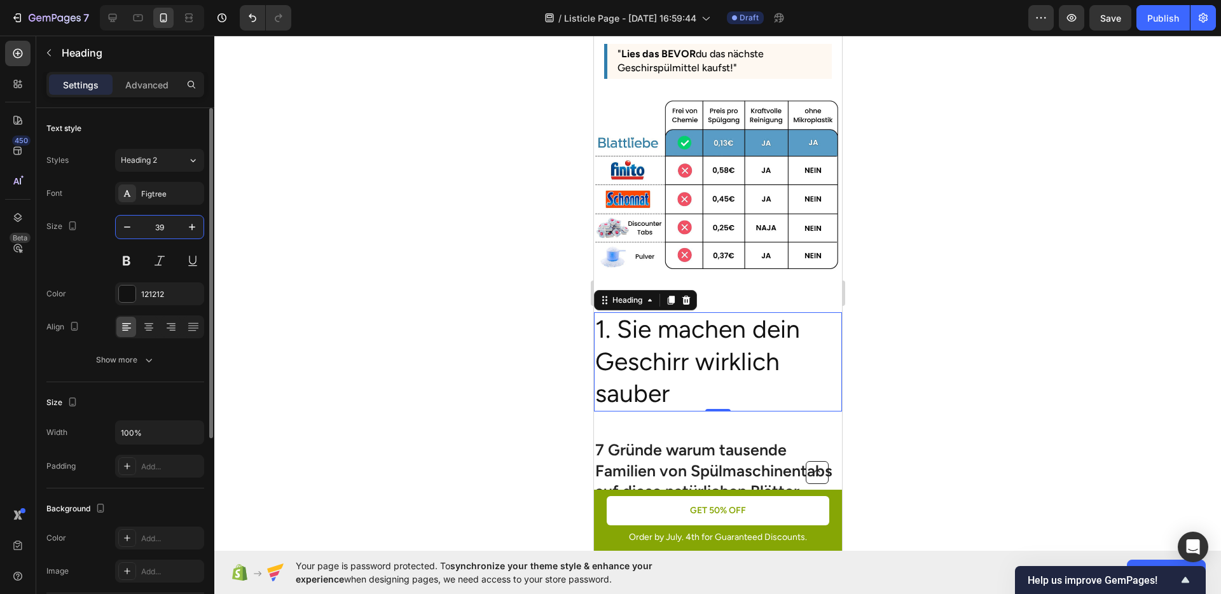
click at [148, 228] on input "39" at bounding box center [160, 227] width 42 height 23
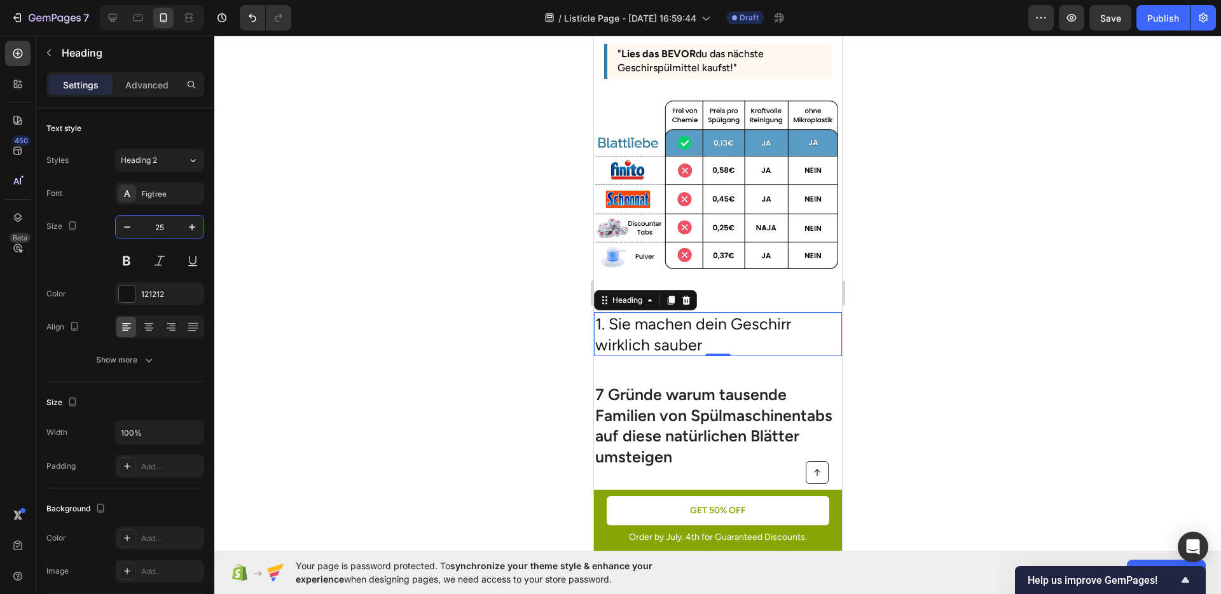
type input "25"
click at [557, 356] on div at bounding box center [717, 315] width 1007 height 559
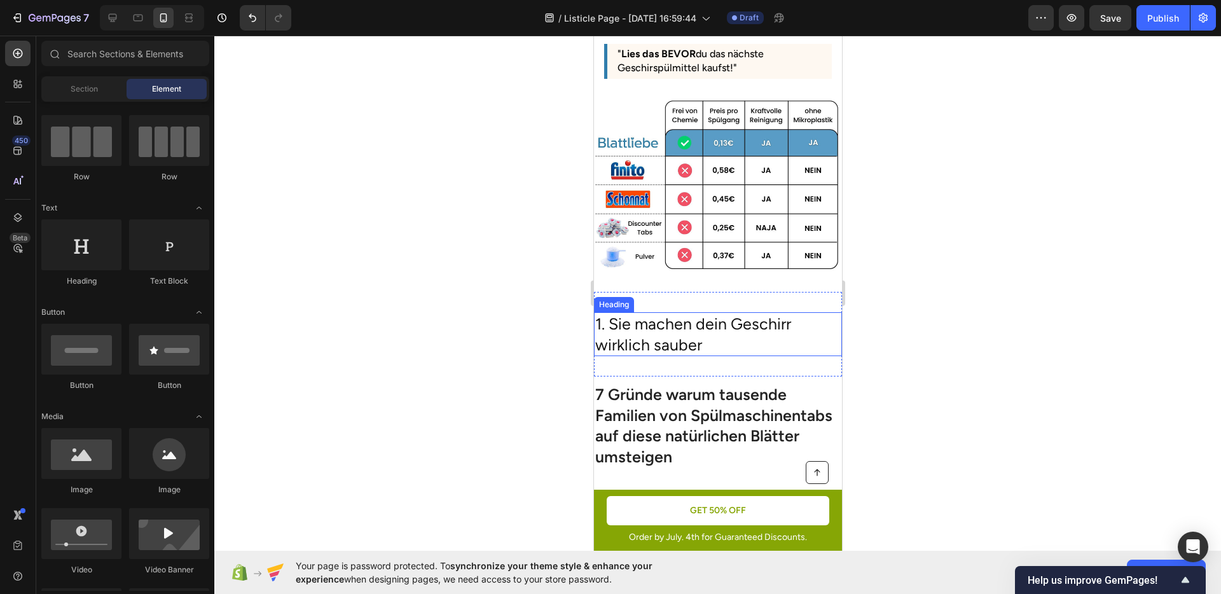
click at [690, 326] on p "1. Sie machen dein Geschirr wirklich sauber" at bounding box center [718, 334] width 246 height 41
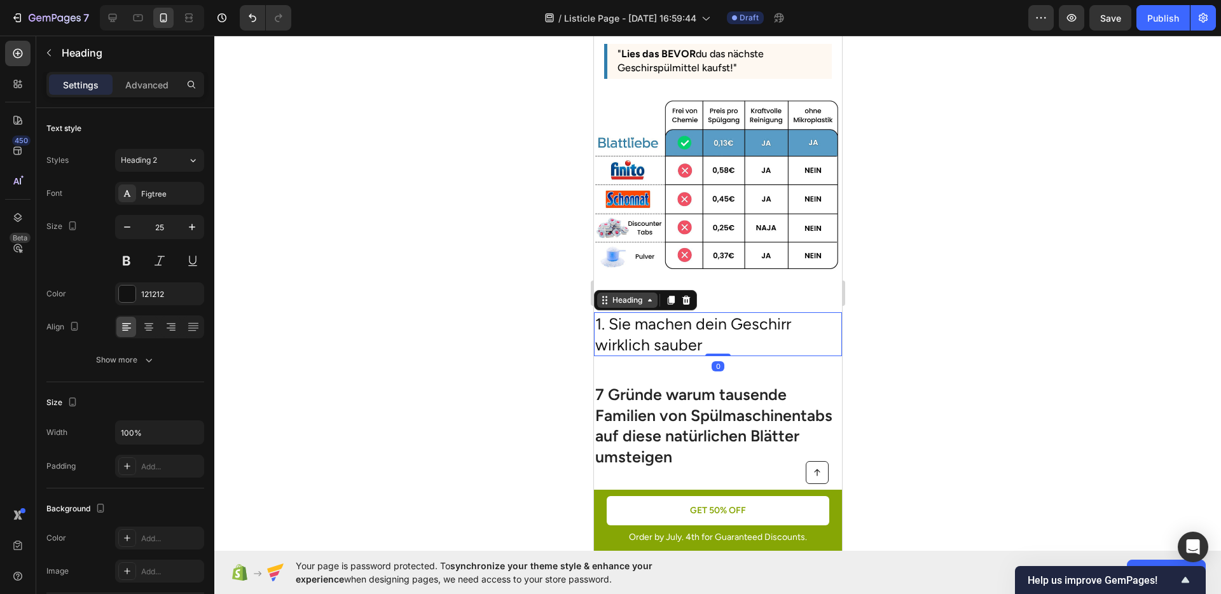
click at [630, 293] on div "Heading" at bounding box center [627, 300] width 60 height 15
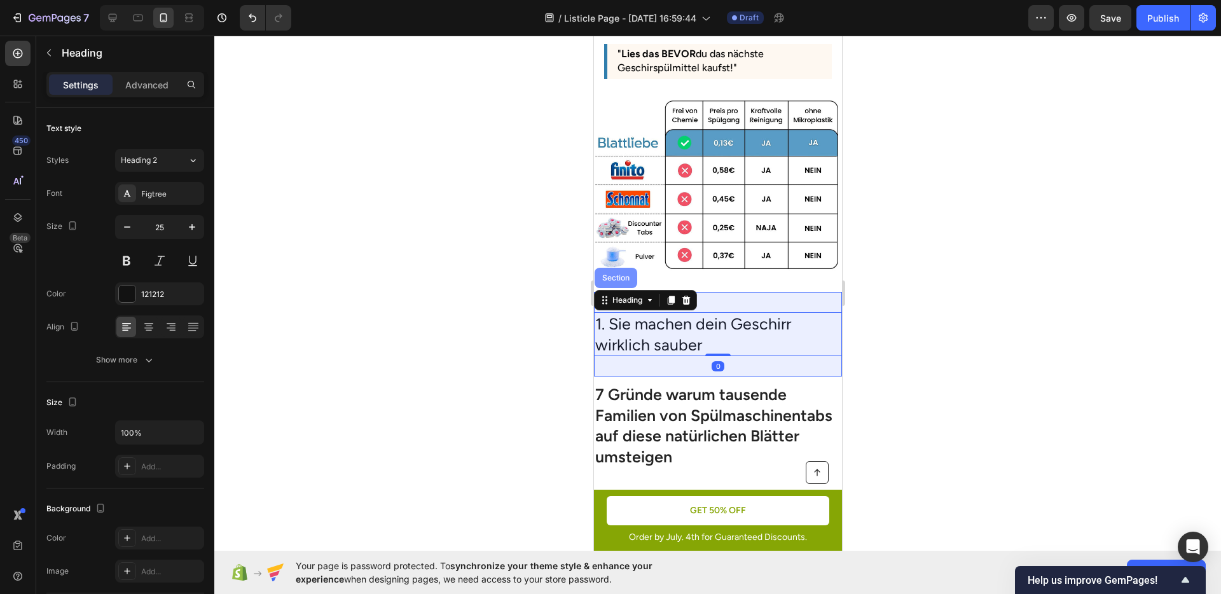
click at [620, 274] on div "Section" at bounding box center [615, 278] width 32 height 8
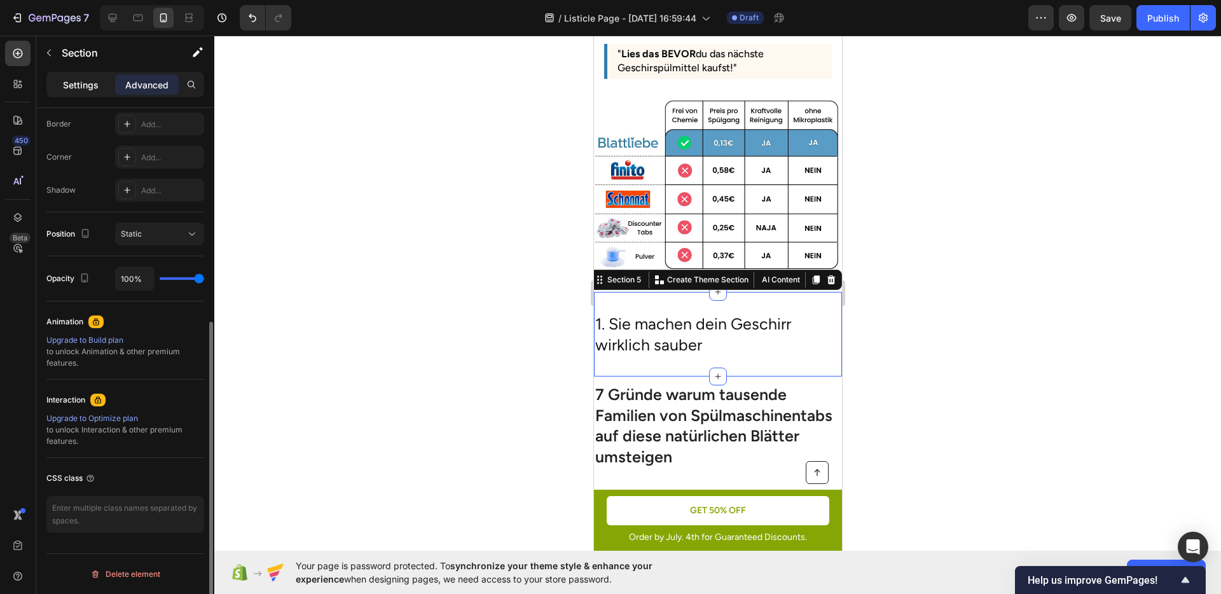
click at [60, 74] on div "Settings" at bounding box center [81, 84] width 64 height 20
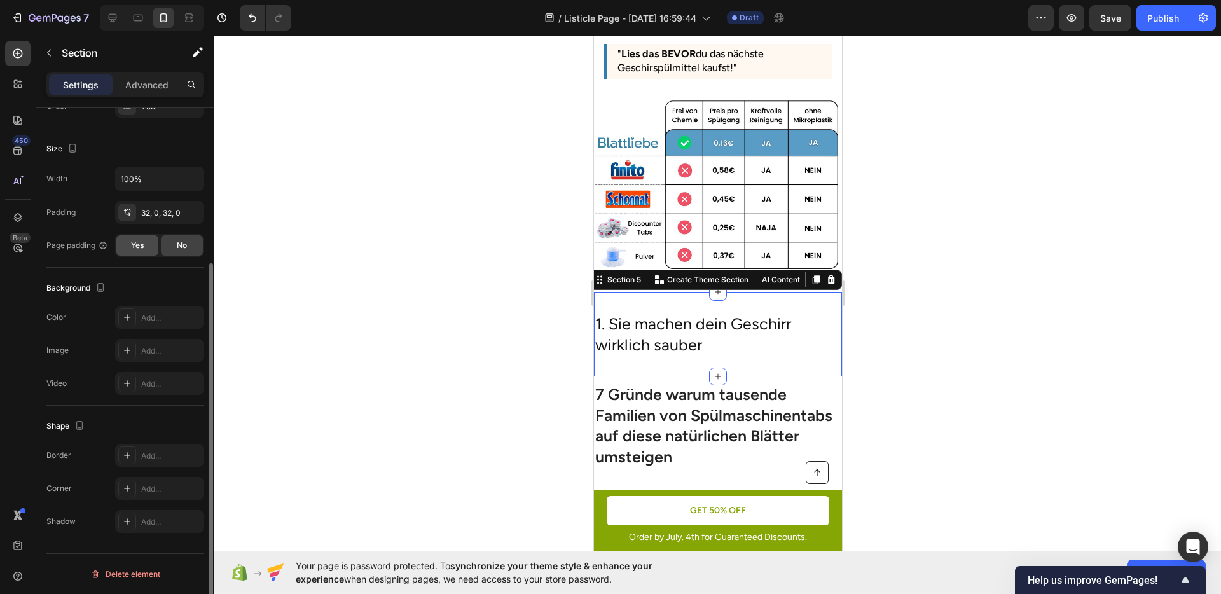
click at [148, 237] on div "Yes" at bounding box center [137, 245] width 42 height 20
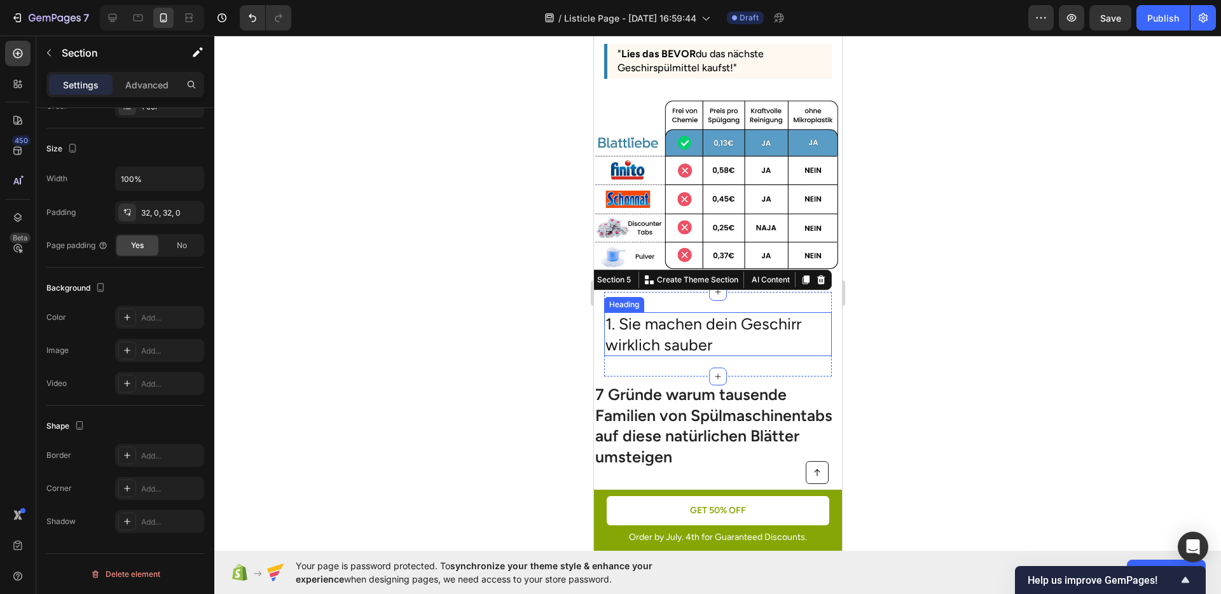
click at [1051, 330] on div at bounding box center [717, 315] width 1007 height 559
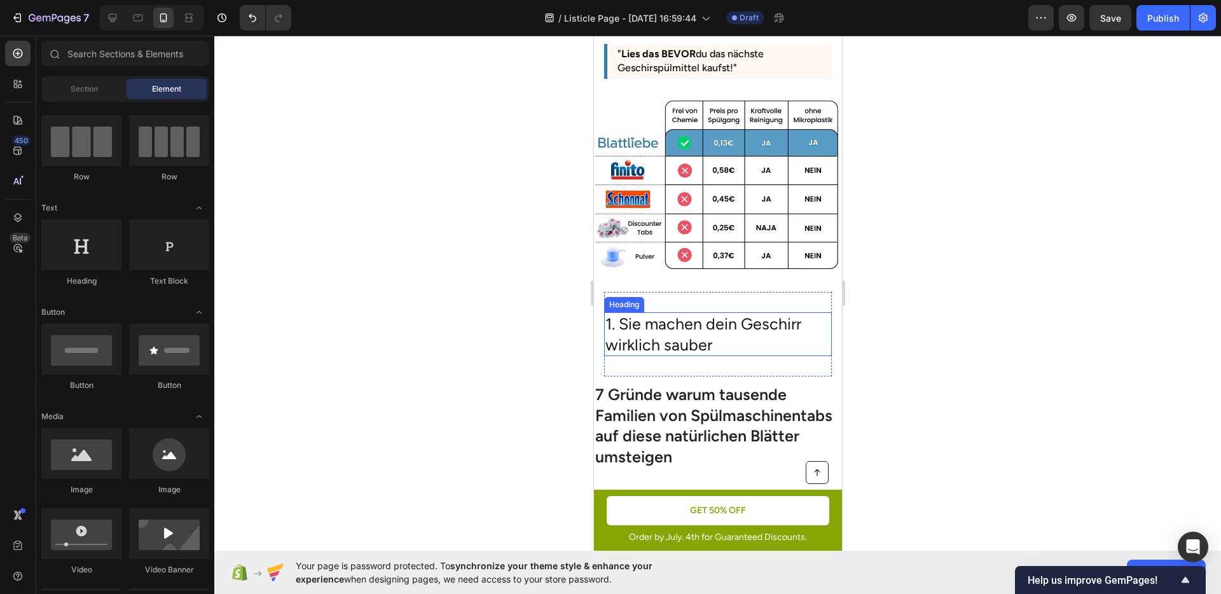
click at [894, 331] on div at bounding box center [717, 315] width 1007 height 559
click at [732, 326] on p "1. Sie machen dein Geschirr wirklich sauber" at bounding box center [717, 334] width 225 height 41
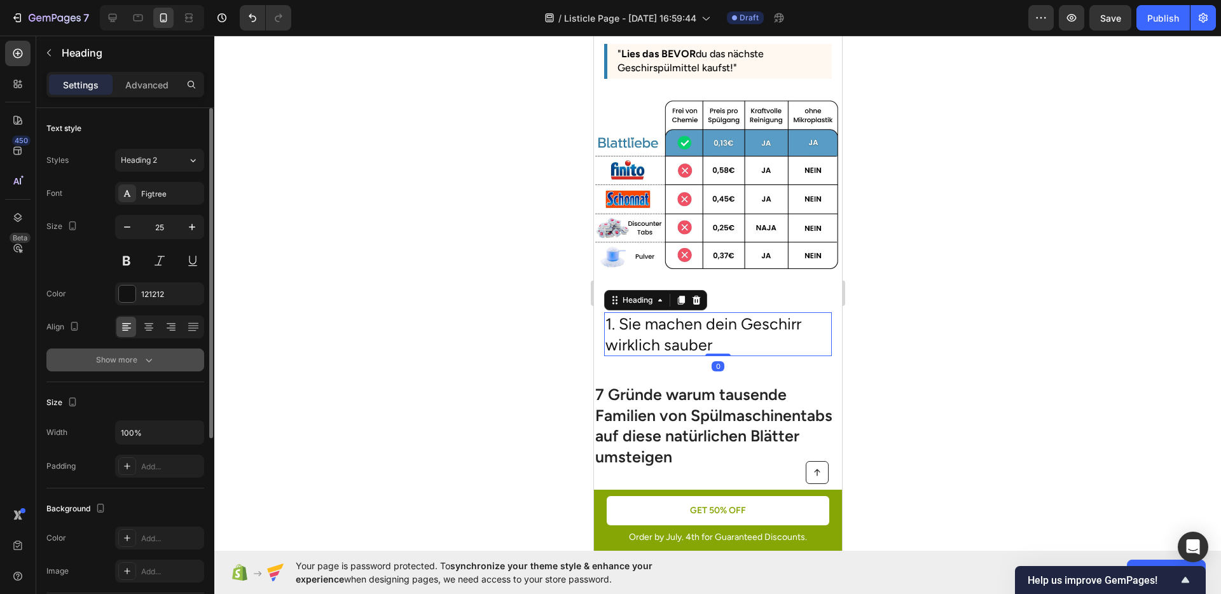
click at [115, 361] on div "Show more" at bounding box center [125, 360] width 59 height 13
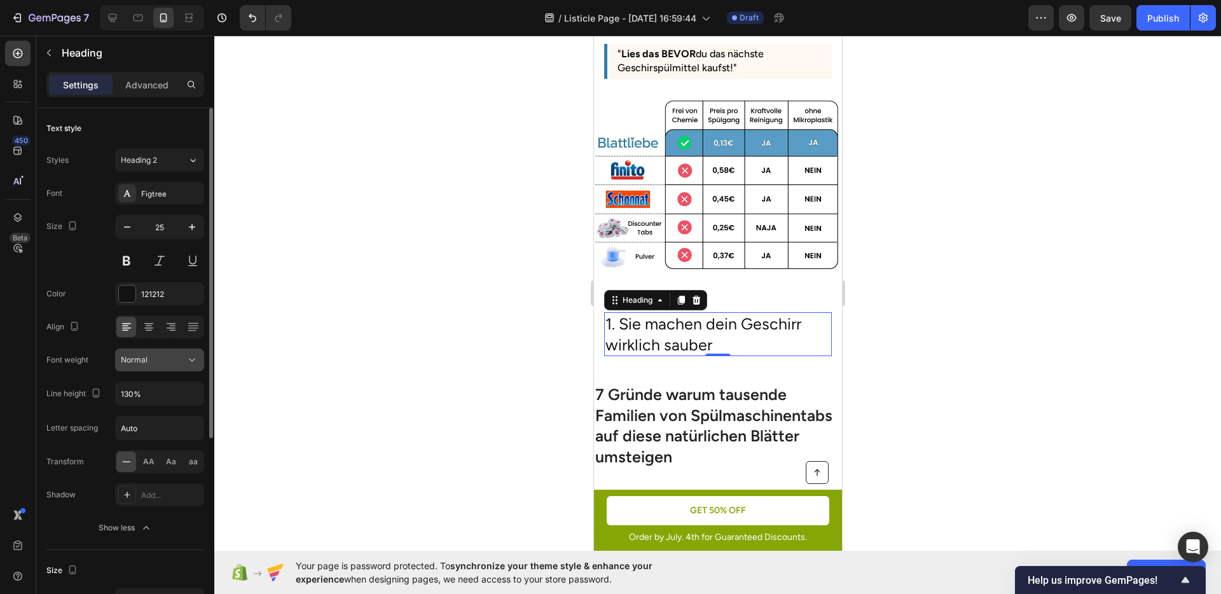
click at [160, 363] on div "Normal" at bounding box center [153, 359] width 65 height 11
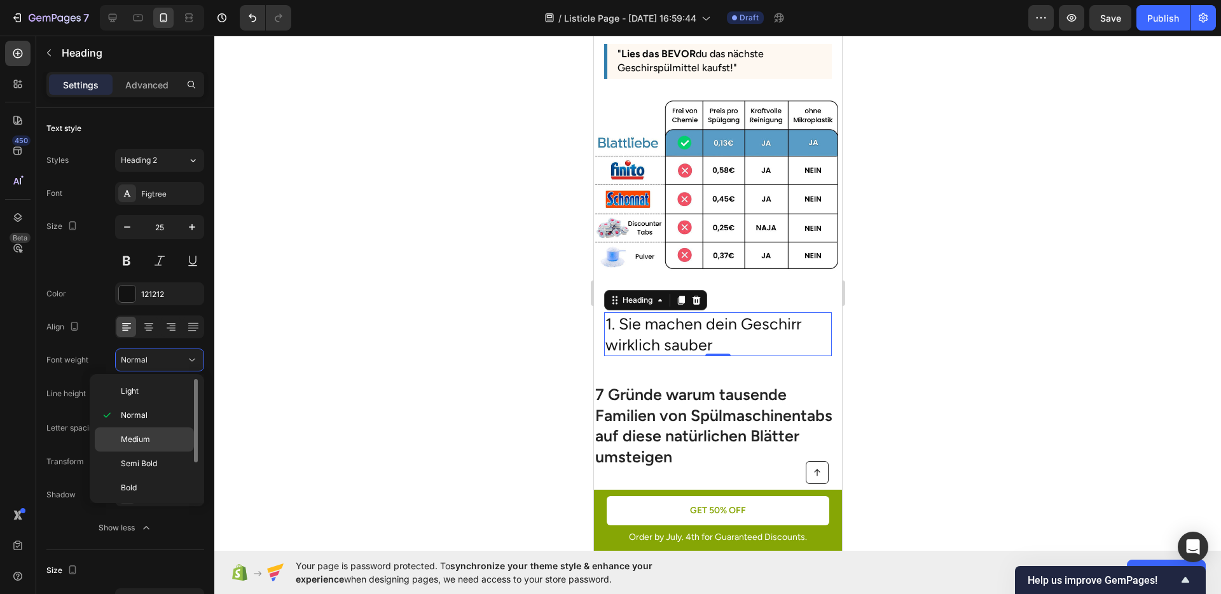
click at [155, 441] on p "Medium" at bounding box center [154, 439] width 67 height 11
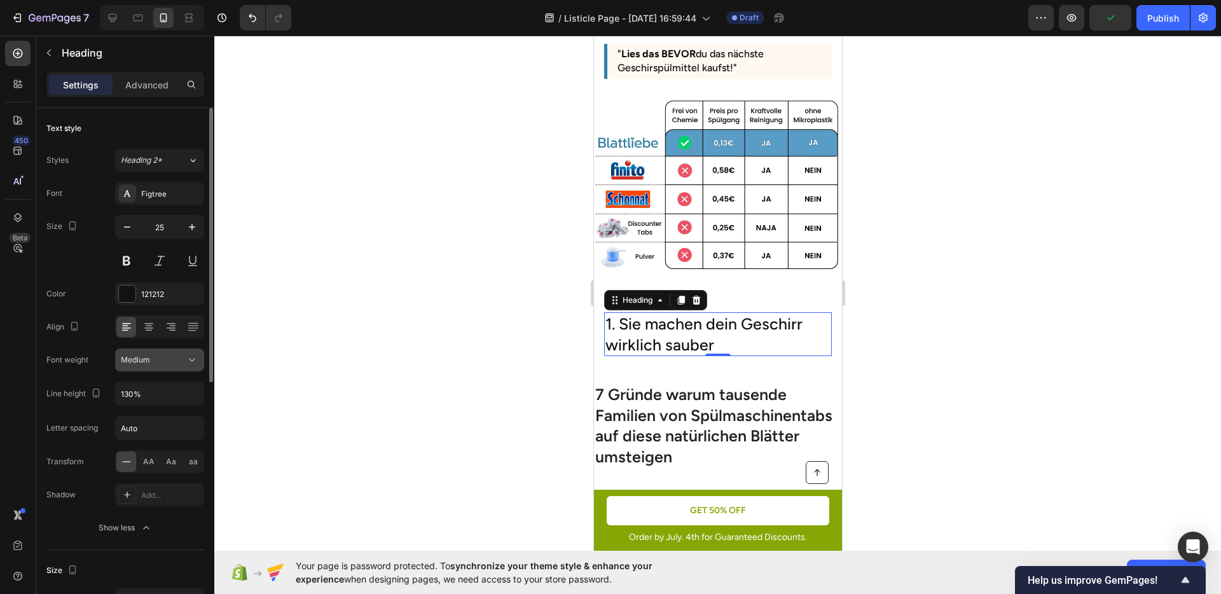
click at [156, 348] on div "Font Figtree Size 25 Color 121212 Align Font weight Medium Line height 130% Let…" at bounding box center [125, 361] width 158 height 358
click at [155, 362] on div "Medium" at bounding box center [153, 359] width 65 height 11
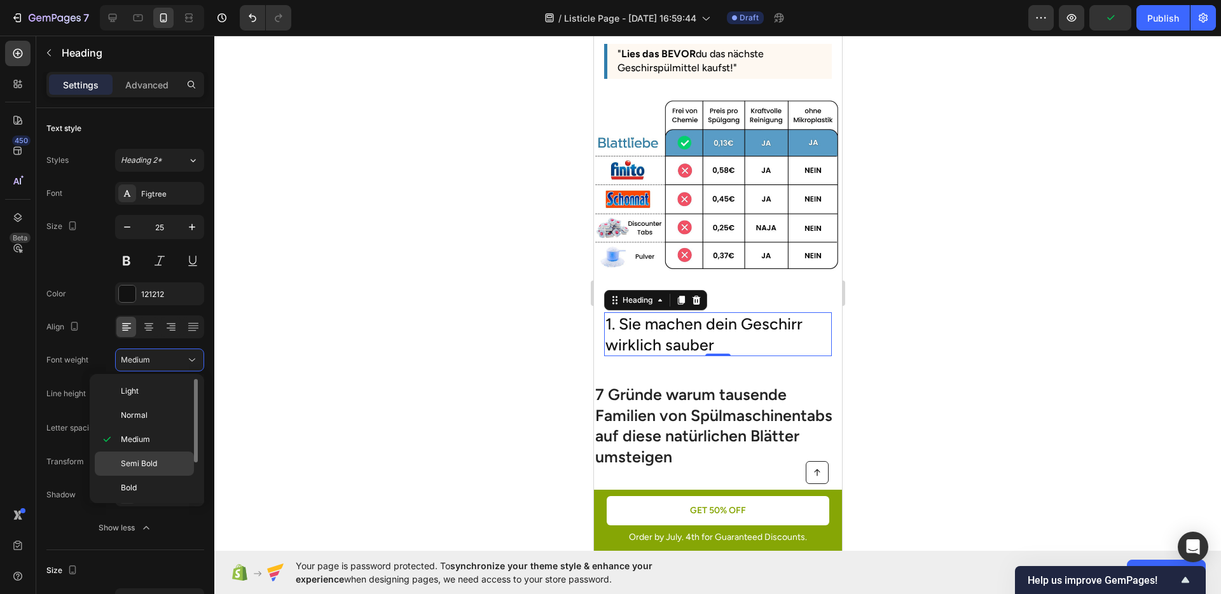
click at [152, 455] on div "Semi Bold" at bounding box center [144, 464] width 99 height 24
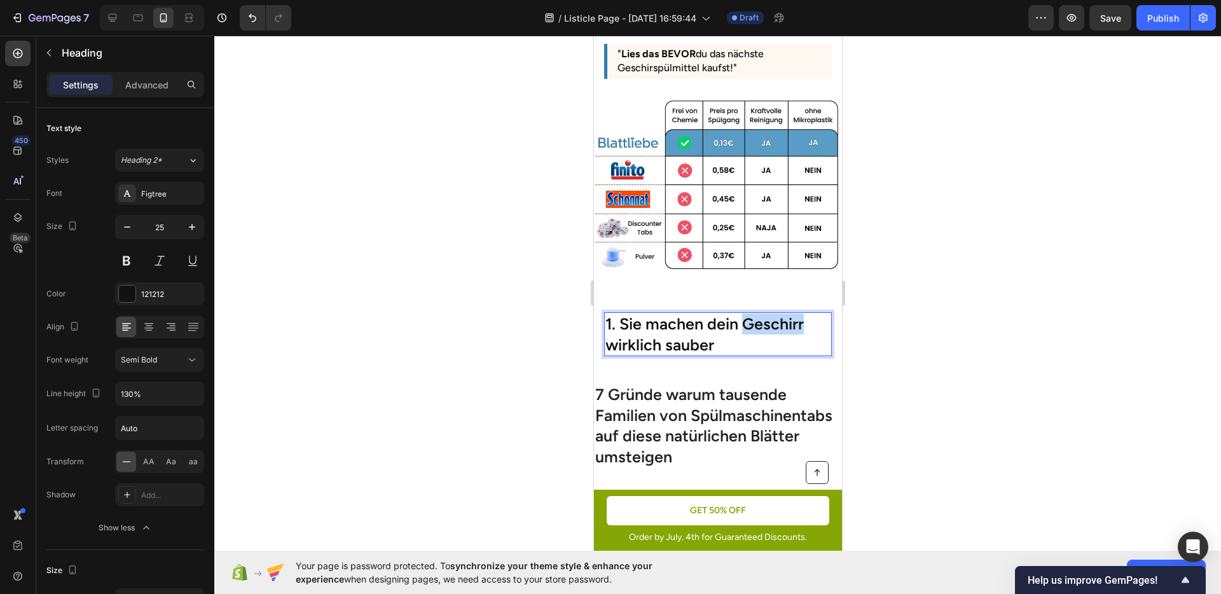
click at [769, 321] on p "1. Sie machen dein Geschirr wirklich sauber" at bounding box center [717, 334] width 225 height 41
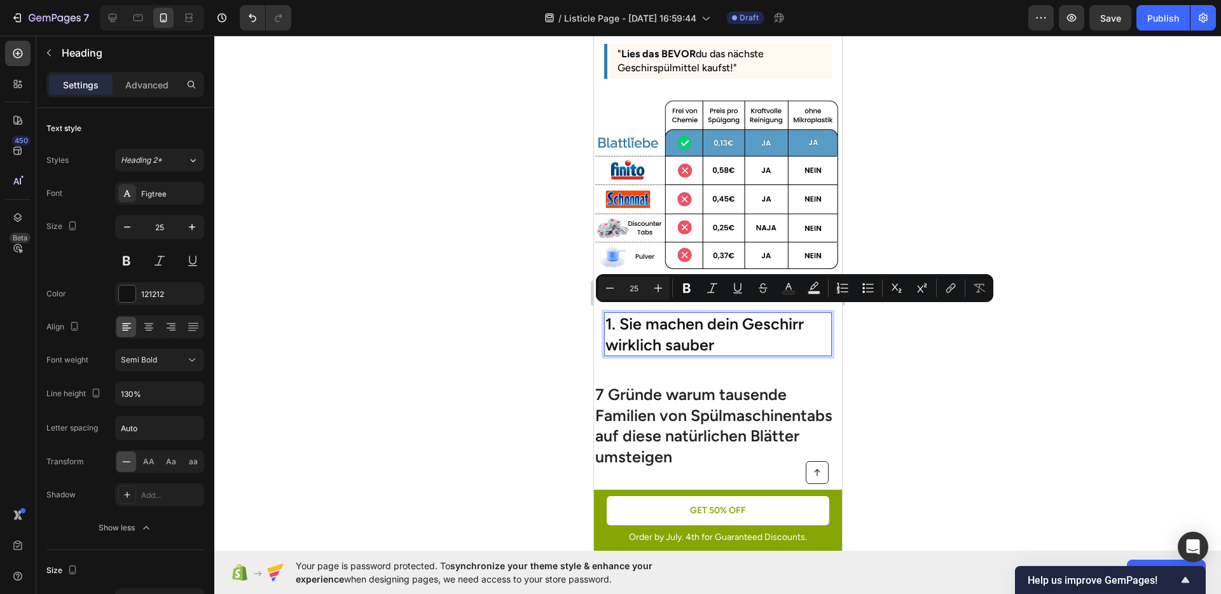
click at [624, 345] on p "1. Sie machen dein Geschirr wirklich sauber" at bounding box center [717, 334] width 225 height 41
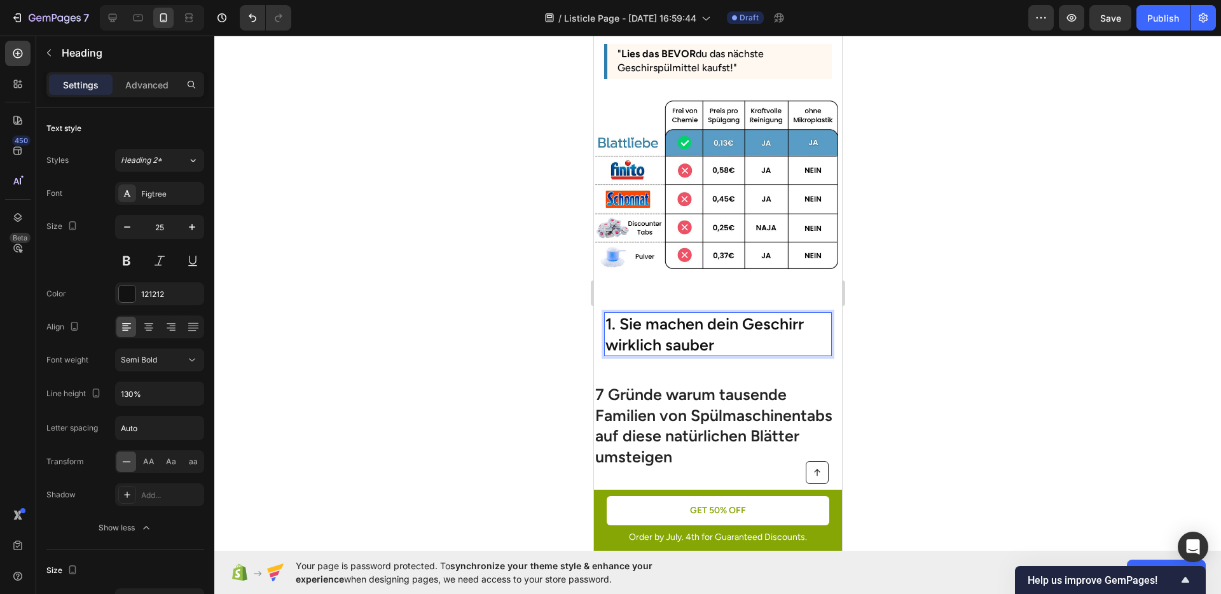
click at [627, 334] on p "1. Sie machen dein Geschirr wirklich sauber" at bounding box center [717, 334] width 225 height 41
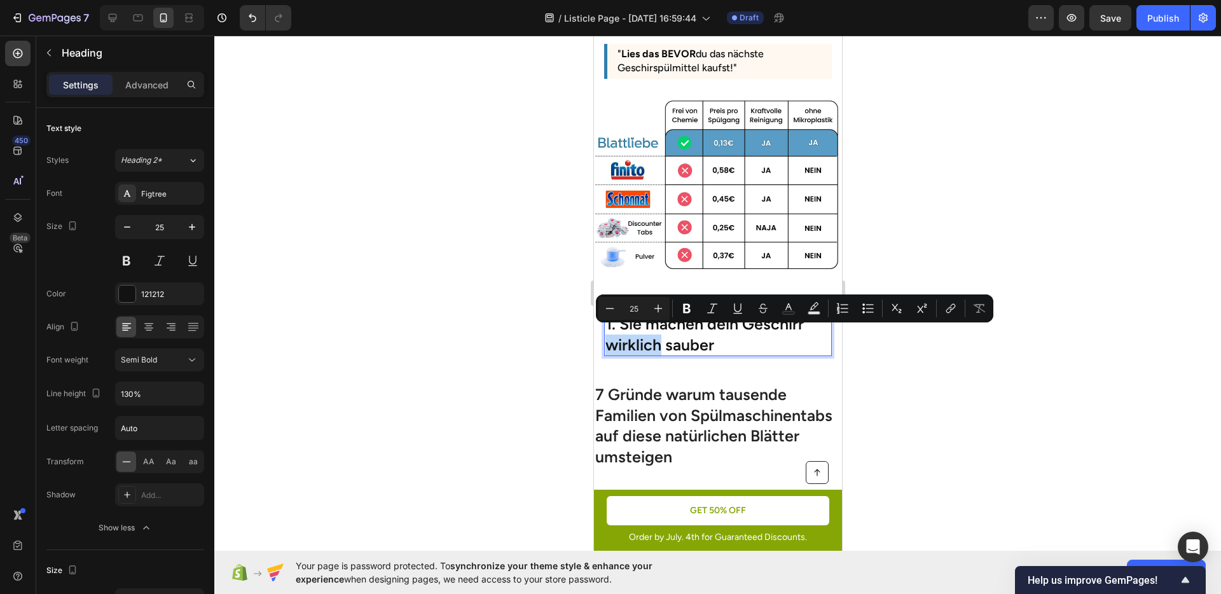
click at [633, 338] on p "1. Sie machen dein Geschirr wirklich sauber" at bounding box center [717, 334] width 225 height 41
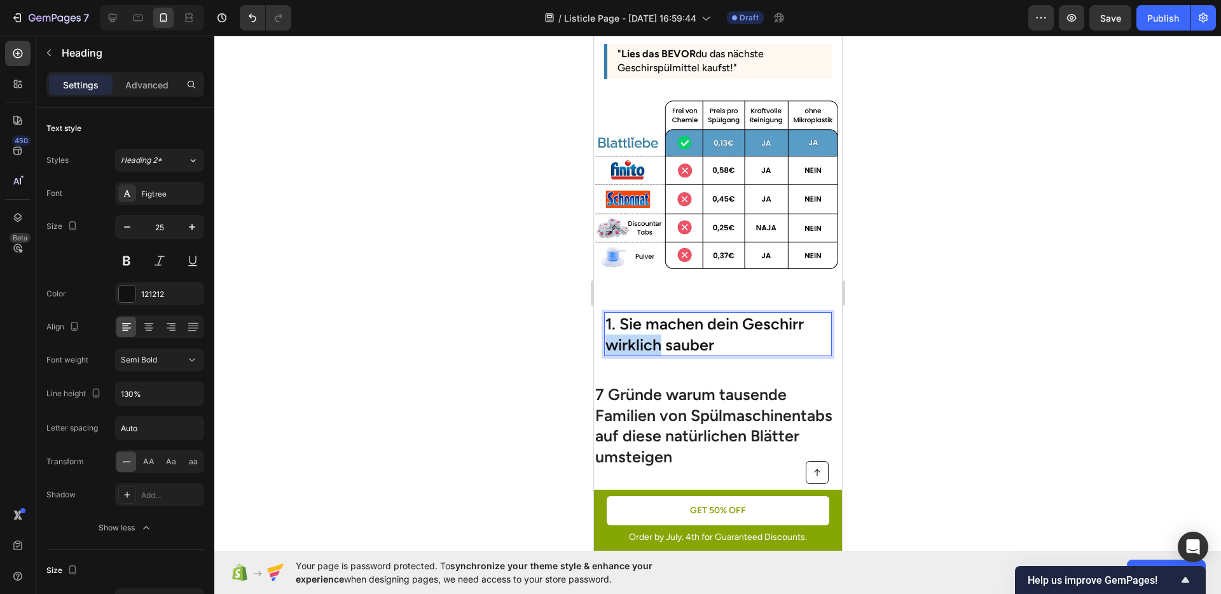
drag, startPoint x: 659, startPoint y: 338, endPoint x: 606, endPoint y: 343, distance: 53.6
click at [606, 343] on p "1. Sie machen dein Geschirr wirklich sauber" at bounding box center [717, 334] width 225 height 41
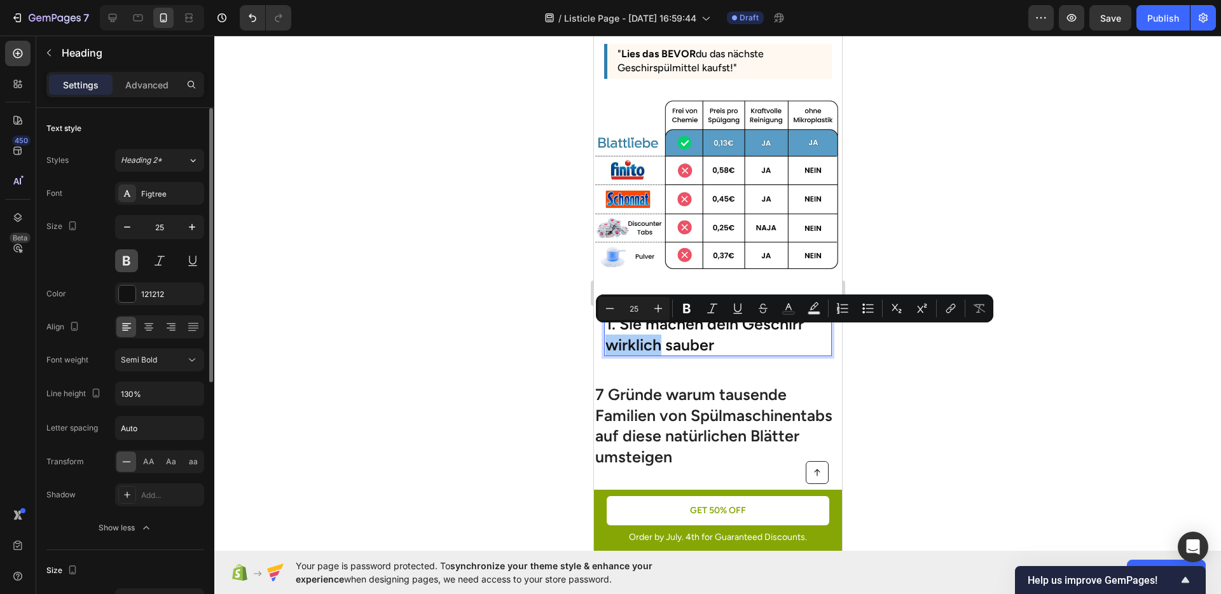
click at [130, 261] on button at bounding box center [126, 260] width 23 height 23
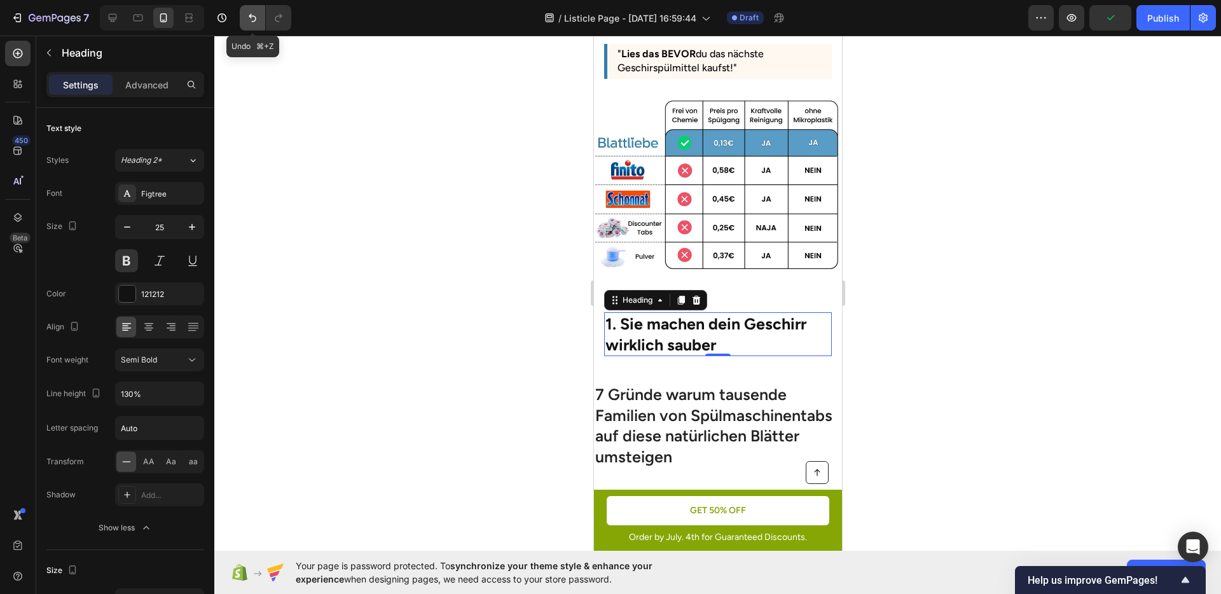
click at [256, 23] on icon "Undo/Redo" at bounding box center [252, 17] width 13 height 13
click at [630, 335] on p "1. Sie machen dein Geschirr wirklich sauber" at bounding box center [717, 334] width 225 height 41
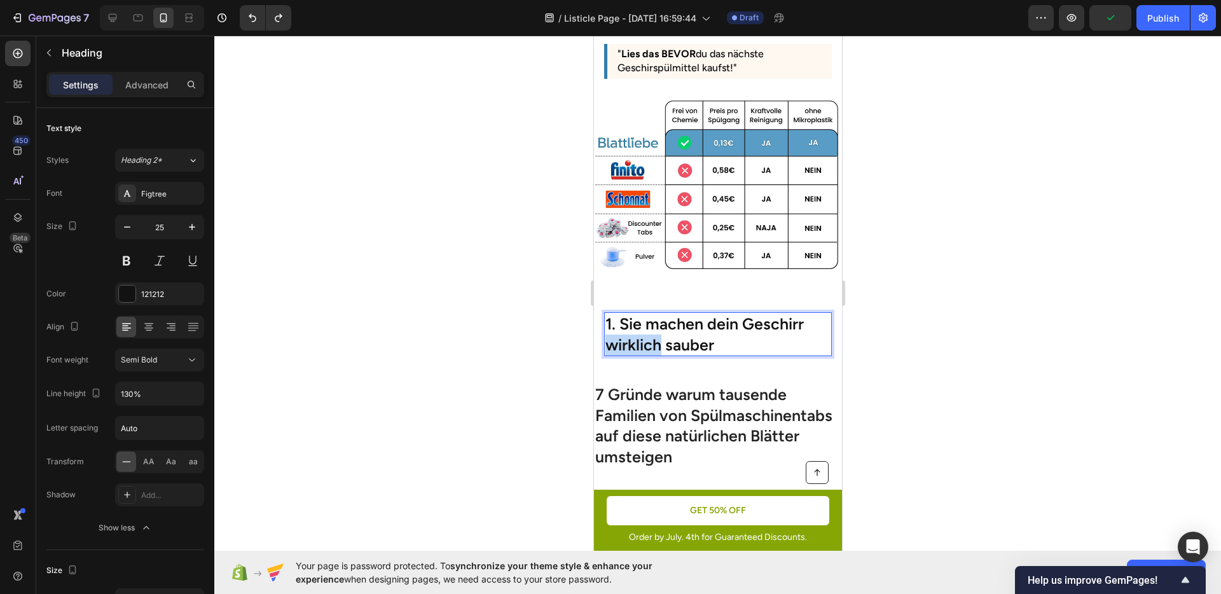
click at [630, 335] on p "1. Sie machen dein Geschirr wirklich sauber" at bounding box center [717, 334] width 225 height 41
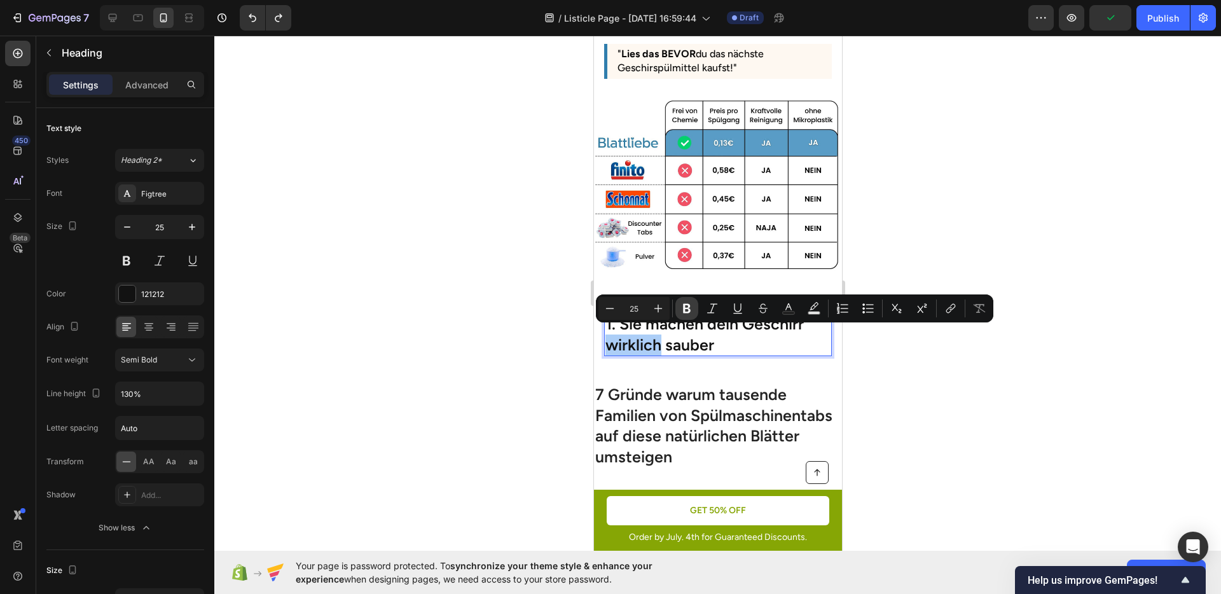
click at [681, 306] on icon "Editor contextual toolbar" at bounding box center [687, 308] width 13 height 13
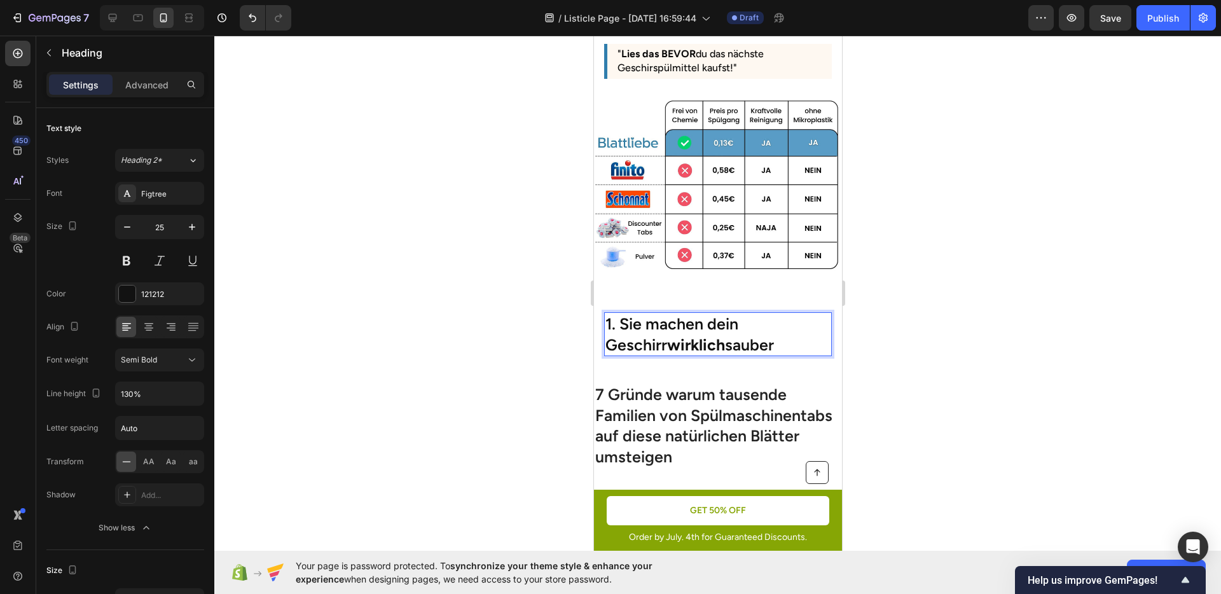
click at [679, 336] on p "1. Sie machen dein Geschirr wirklich sauber" at bounding box center [717, 334] width 225 height 41
drag, startPoint x: 616, startPoint y: 317, endPoint x: 608, endPoint y: 317, distance: 7.6
click at [608, 317] on p "1. Sie machen dein Geschirr wirklich sauber" at bounding box center [717, 334] width 225 height 41
click at [626, 325] on p "1. Sie machen dein Geschirr wirklich sauber" at bounding box center [717, 334] width 225 height 41
click at [937, 341] on div at bounding box center [717, 315] width 1007 height 559
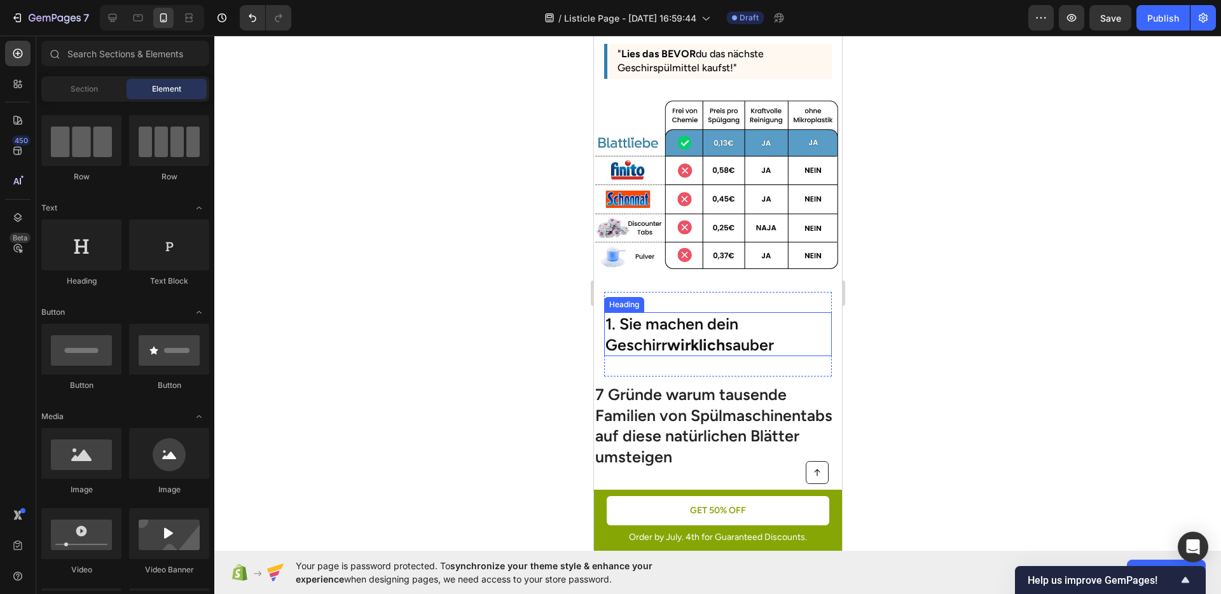
click at [683, 314] on p "1. Sie machen dein Geschirr wirklich sauber" at bounding box center [717, 334] width 225 height 41
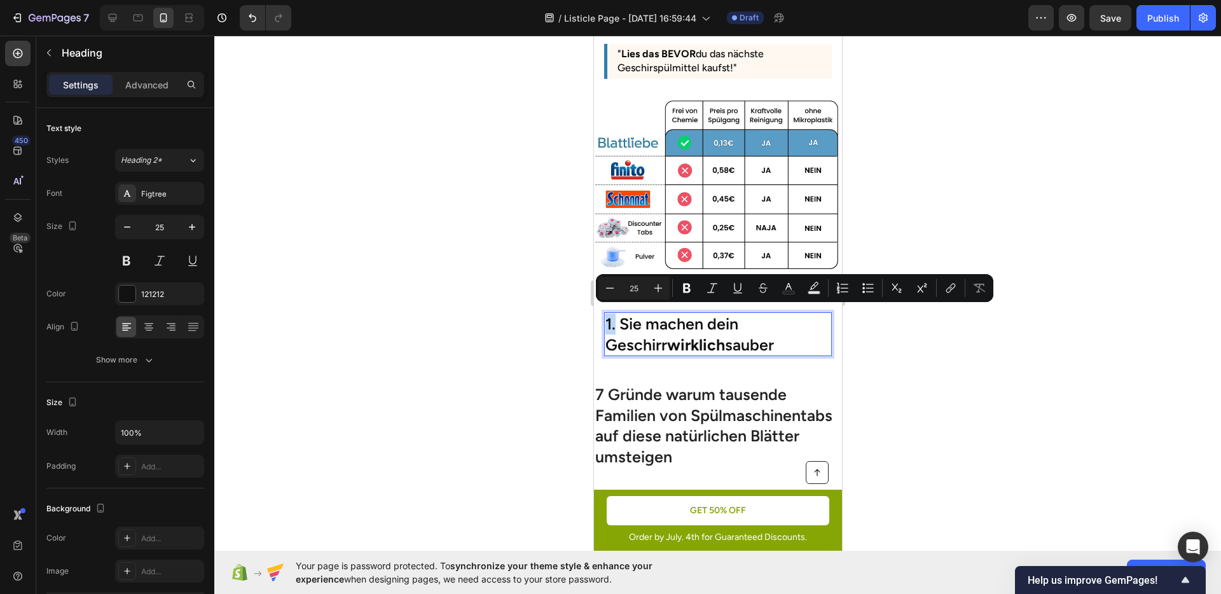
drag, startPoint x: 612, startPoint y: 322, endPoint x: 606, endPoint y: 323, distance: 6.4
click at [606, 323] on p "1. Sie machen dein Geschirr wirklich sauber" at bounding box center [717, 334] width 225 height 41
click at [688, 296] on button "Bold" at bounding box center [687, 288] width 23 height 23
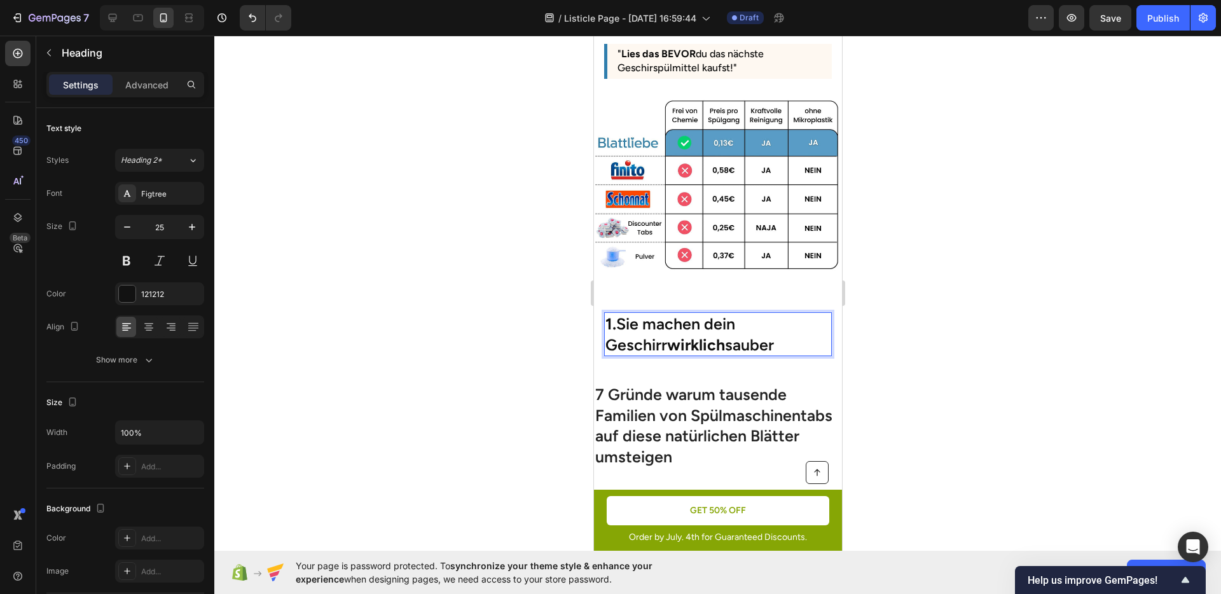
click at [954, 380] on div at bounding box center [717, 315] width 1007 height 559
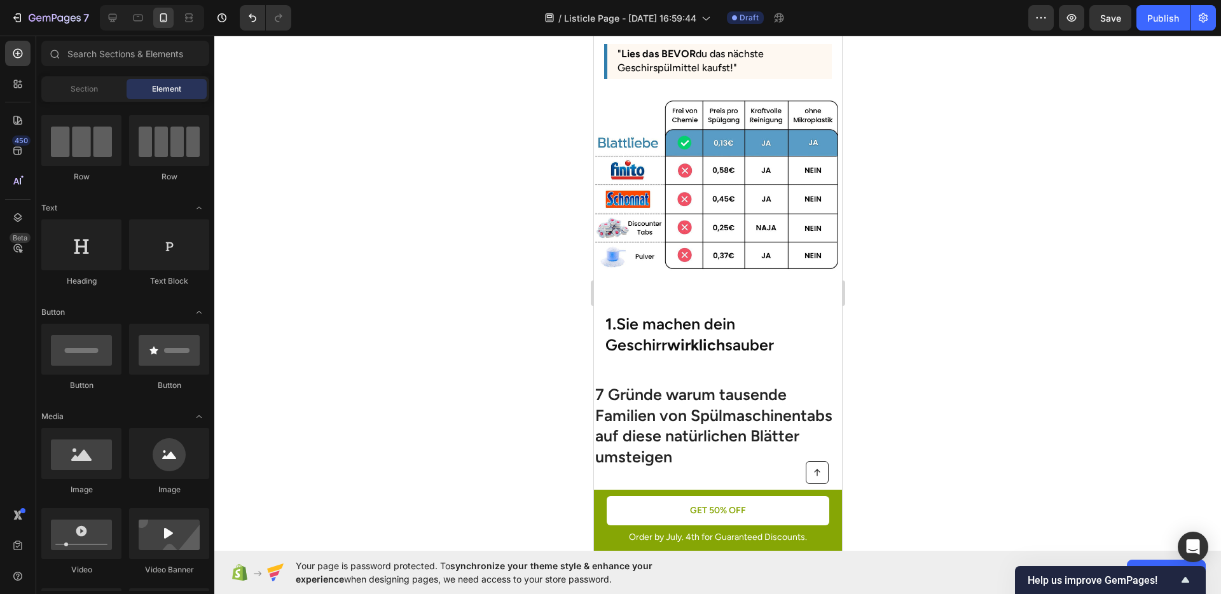
click at [743, 331] on p "⁠⁠⁠⁠⁠⁠⁠ 1. Sie machen dein Geschirr wirklich sauber" at bounding box center [717, 334] width 225 height 41
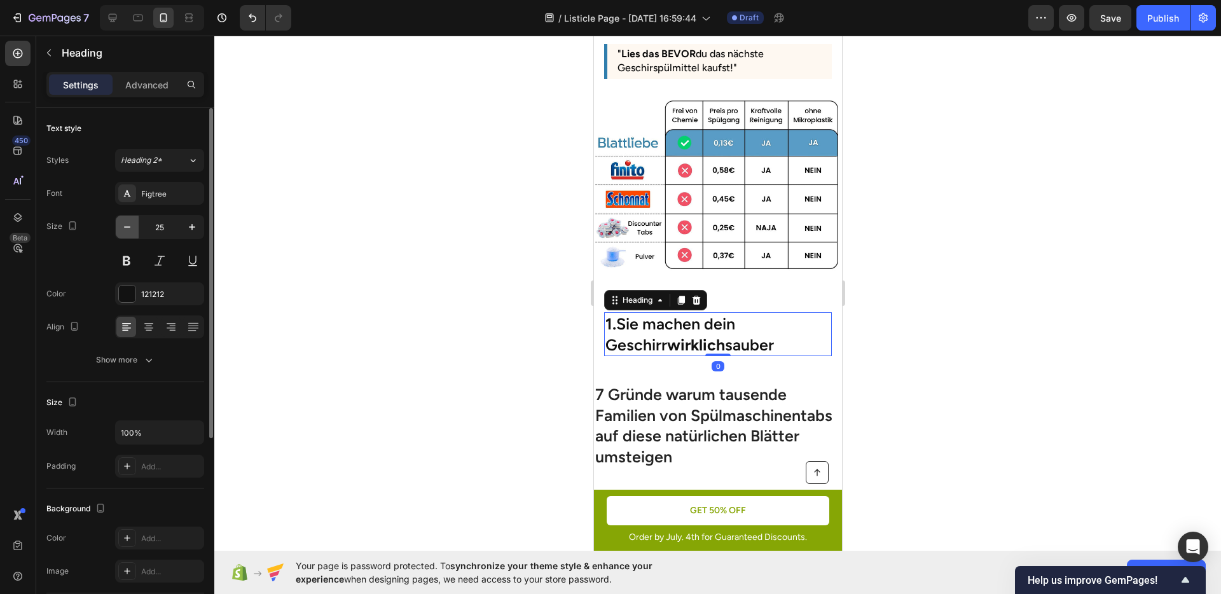
click at [137, 232] on button "button" at bounding box center [127, 227] width 23 height 23
click at [191, 231] on icon "button" at bounding box center [192, 227] width 13 height 13
type input "26"
click at [452, 314] on div at bounding box center [717, 315] width 1007 height 559
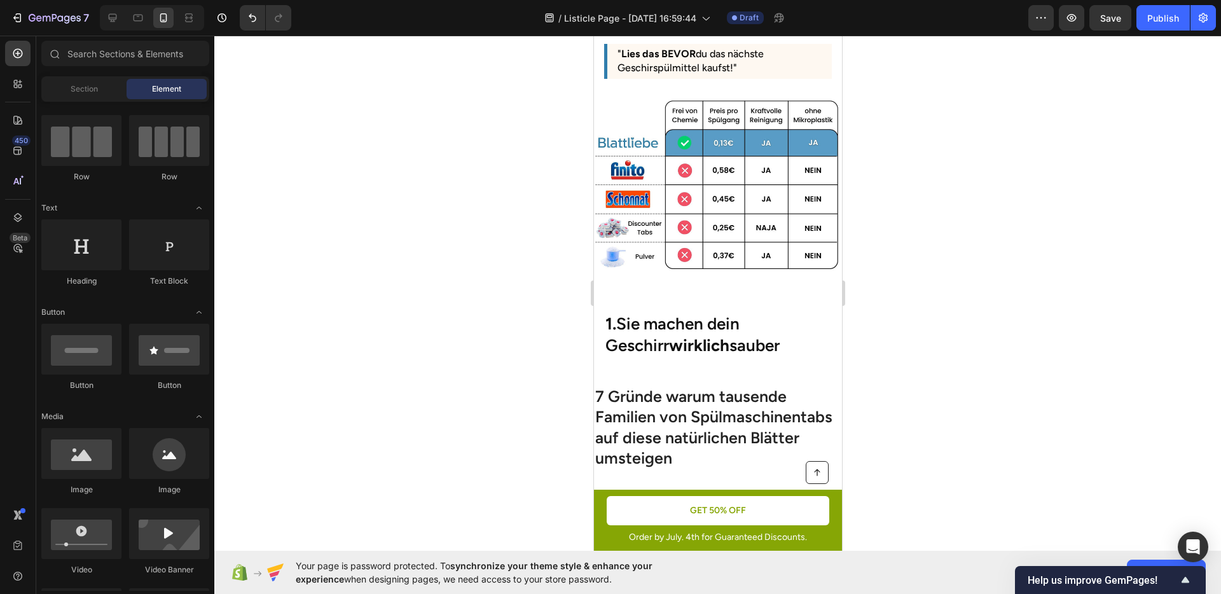
click at [665, 334] on p "⁠⁠⁠⁠⁠⁠⁠ 1. Sie machen dein Geschirr wirklich sauber" at bounding box center [717, 335] width 225 height 43
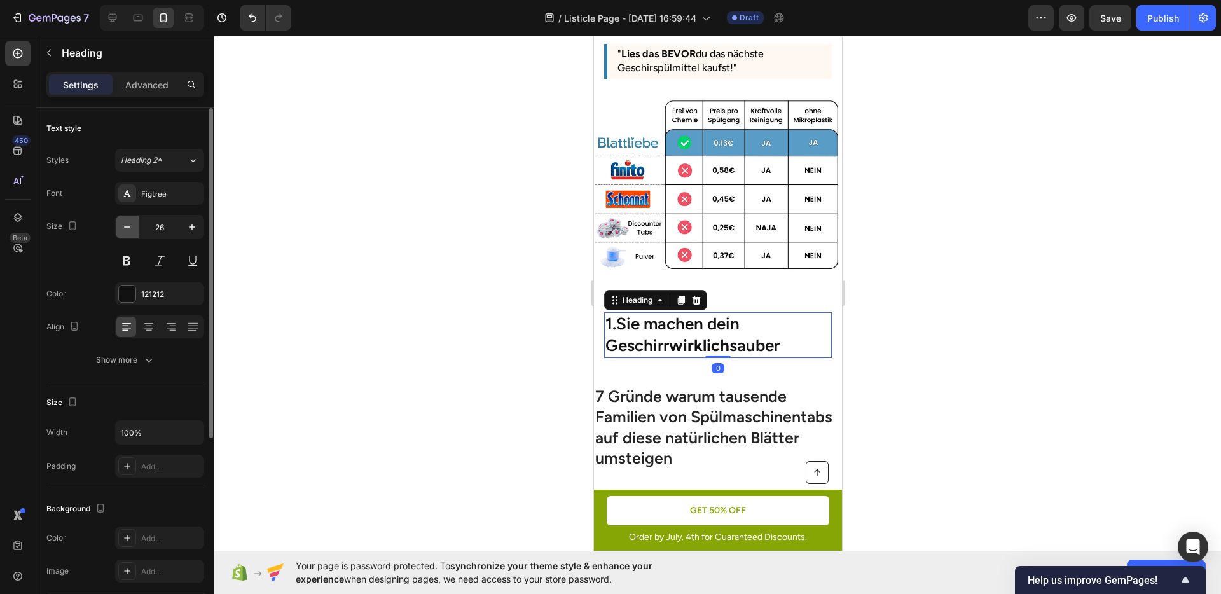
click at [130, 230] on icon "button" at bounding box center [127, 227] width 13 height 13
type input "25"
click at [447, 302] on div at bounding box center [717, 315] width 1007 height 559
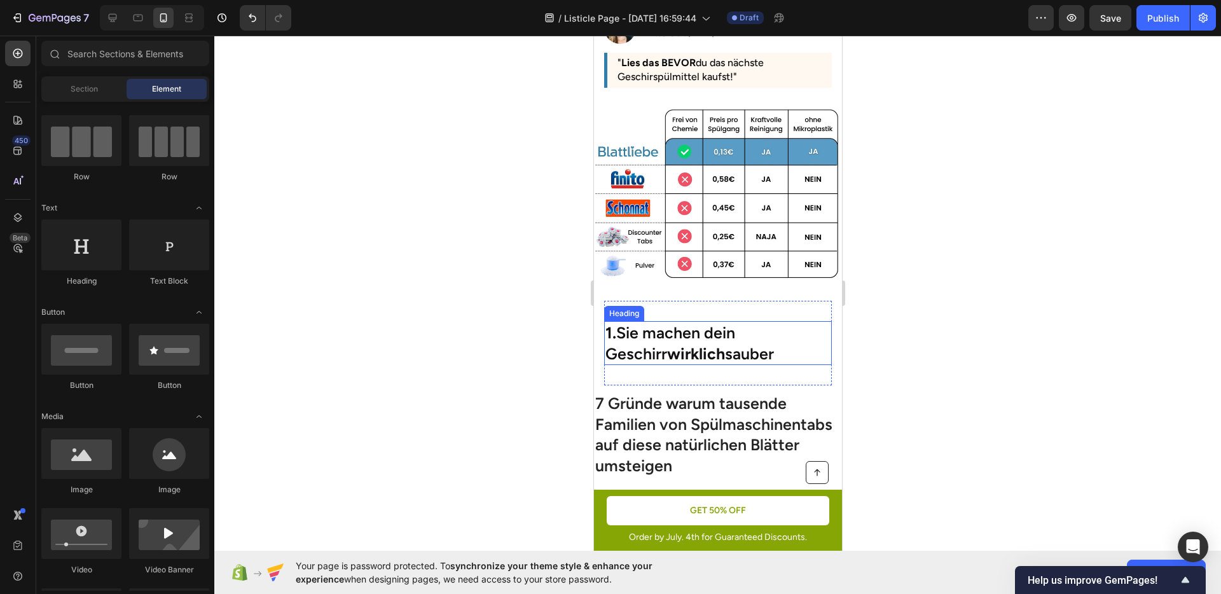
scroll to position [181, 0]
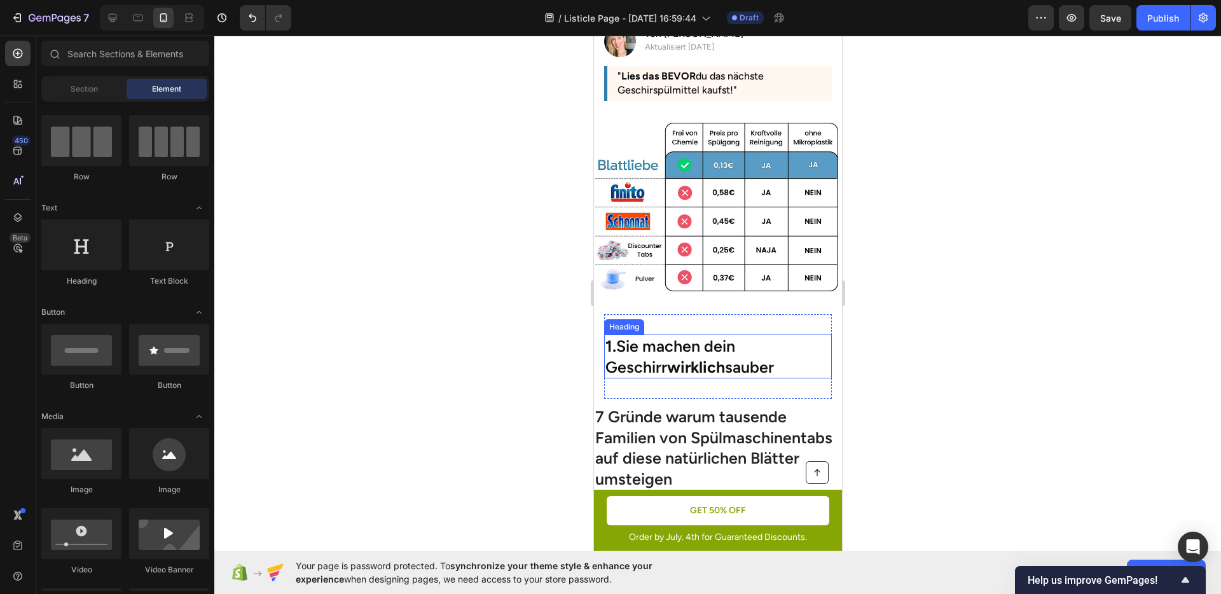
click at [614, 342] on strong "1." at bounding box center [610, 346] width 11 height 19
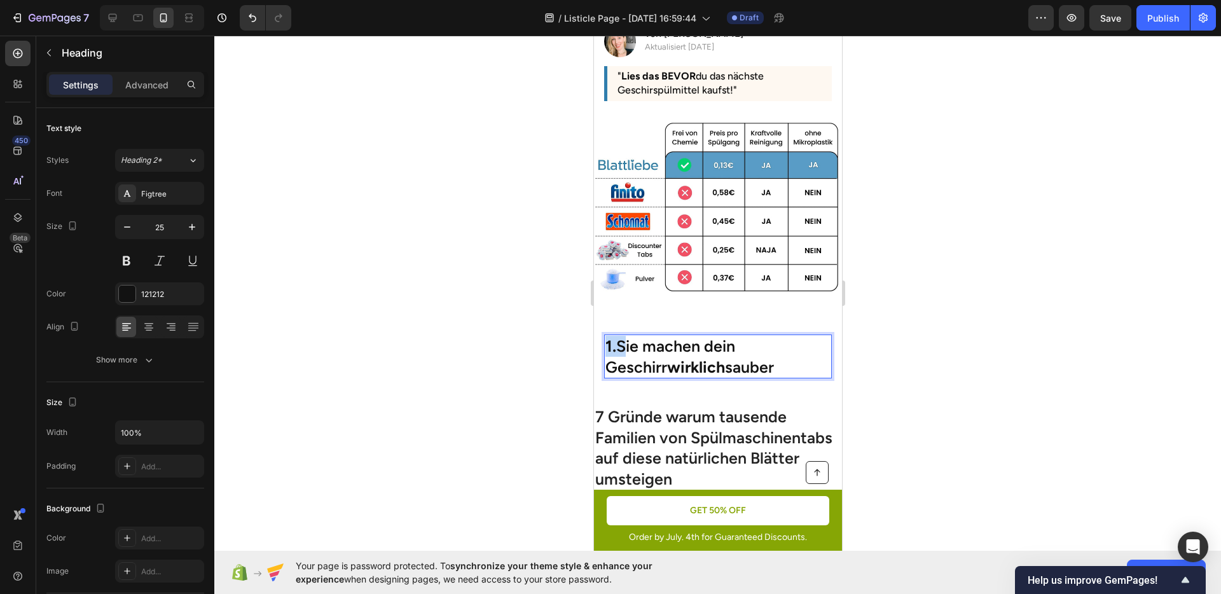
drag, startPoint x: 614, startPoint y: 338, endPoint x: 606, endPoint y: 339, distance: 8.3
click at [606, 339] on strong "1." at bounding box center [610, 346] width 11 height 19
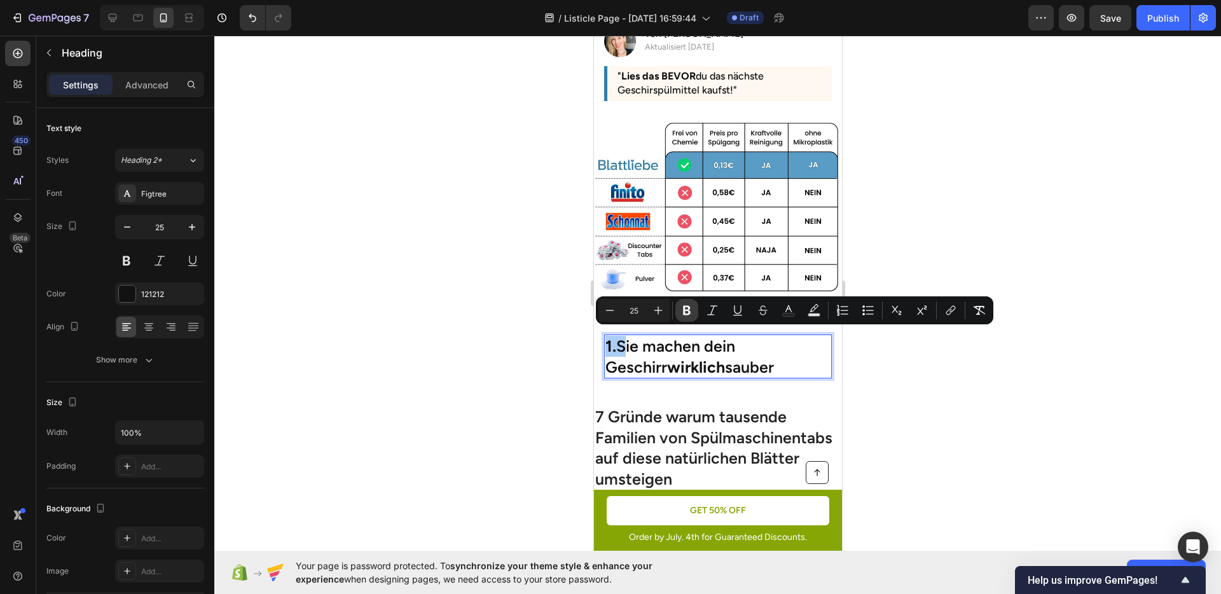
click at [684, 314] on icon "Editor contextual toolbar" at bounding box center [687, 311] width 8 height 10
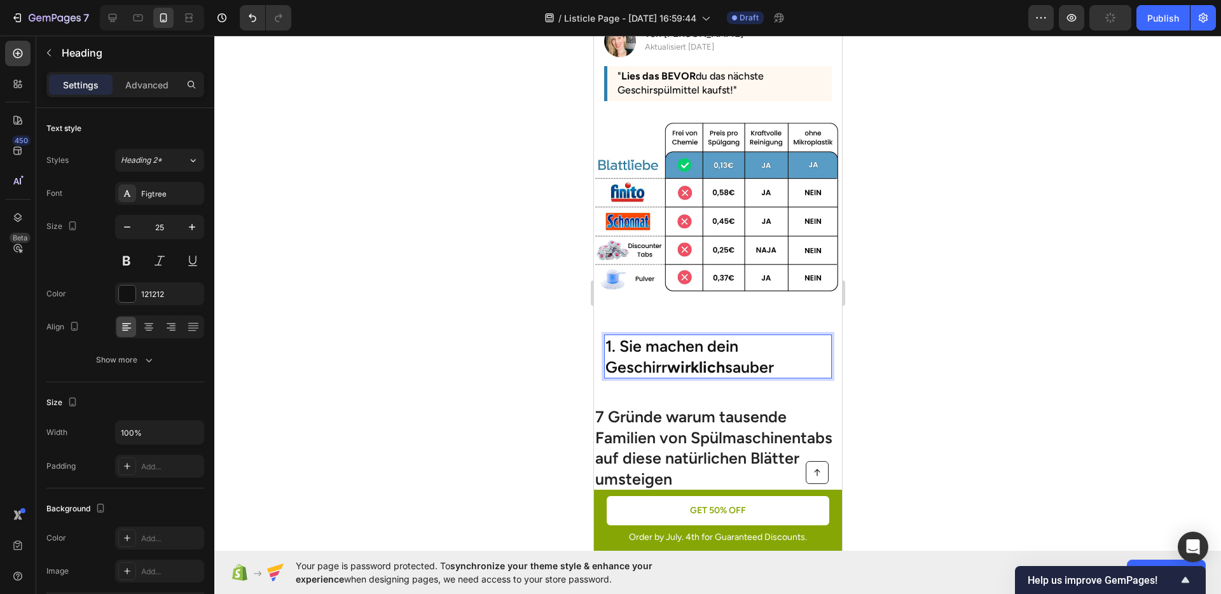
click at [998, 382] on div at bounding box center [717, 315] width 1007 height 559
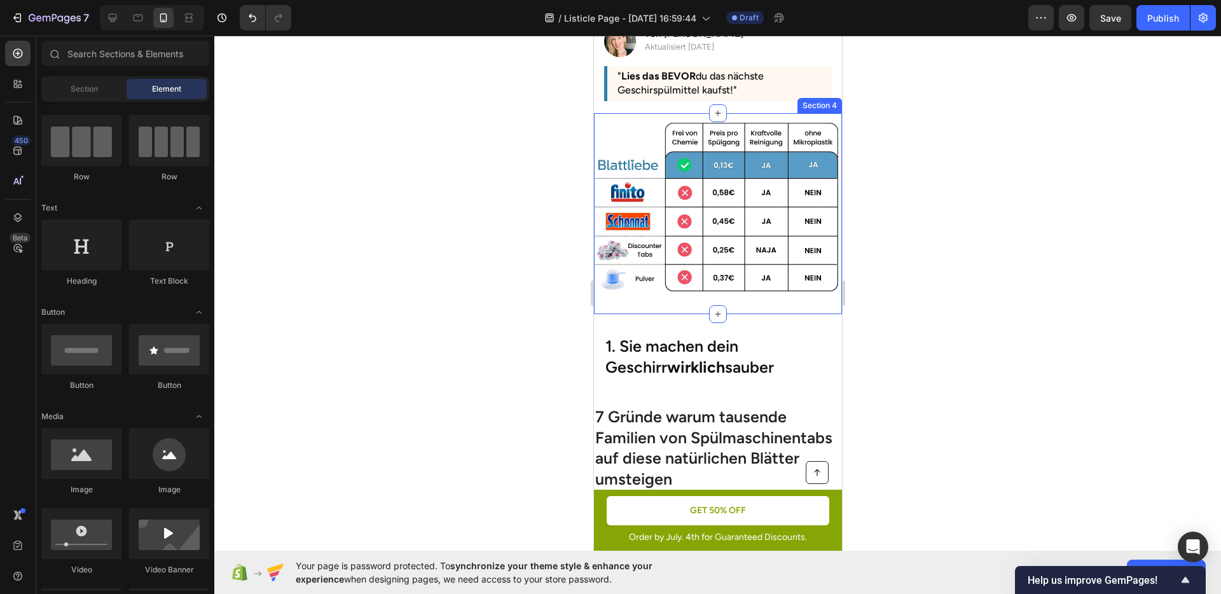
click at [774, 305] on div "Image Section 4" at bounding box center [718, 213] width 248 height 201
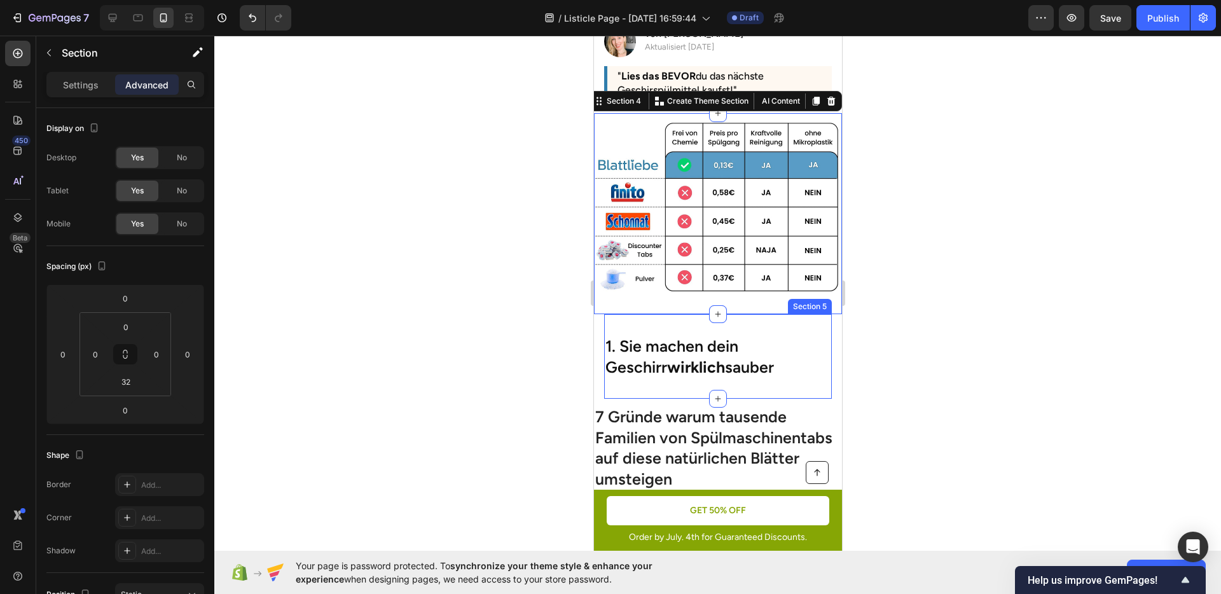
click at [753, 318] on div "1. Sie machen dein Geschirr wirklich sauber Heading Section 5" at bounding box center [718, 356] width 228 height 85
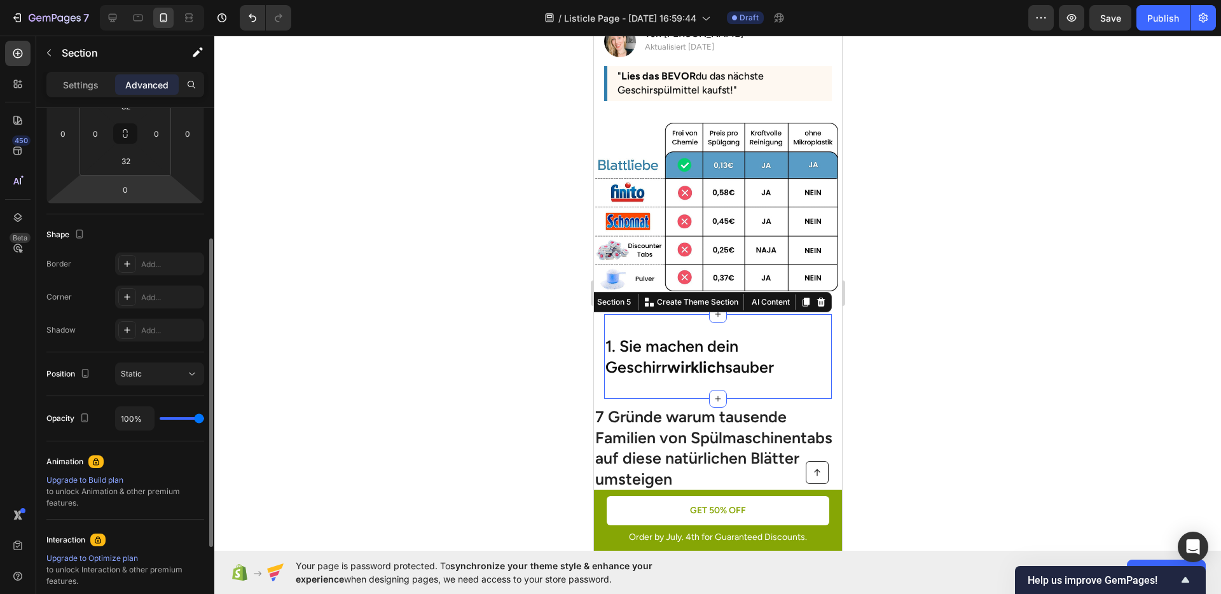
scroll to position [35, 0]
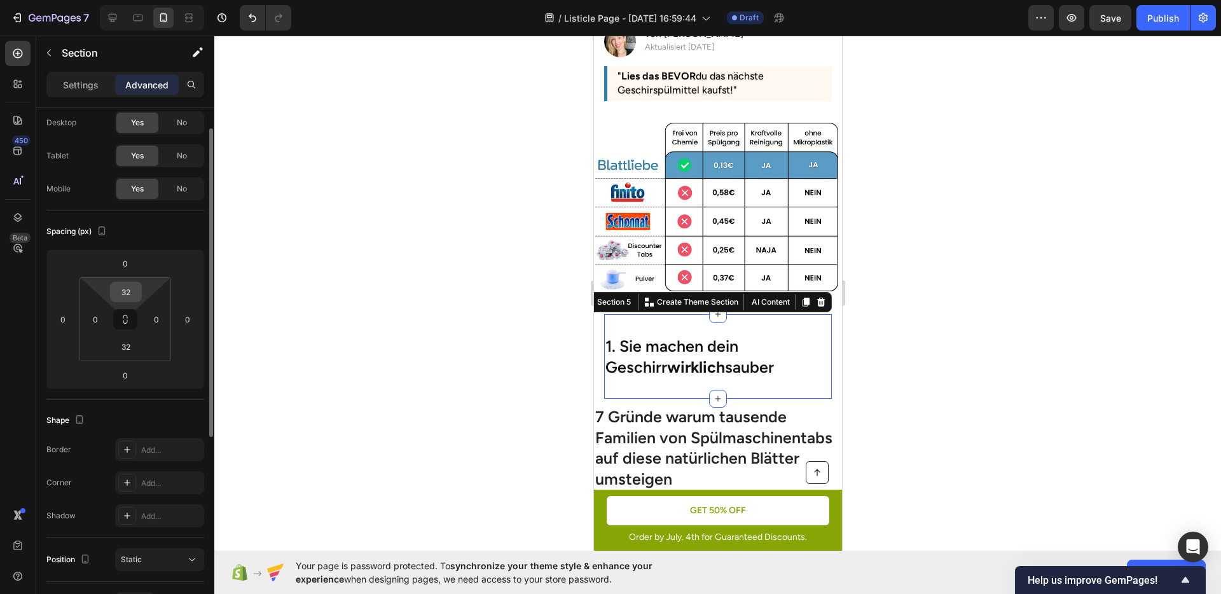
click at [128, 295] on input "32" at bounding box center [125, 291] width 25 height 19
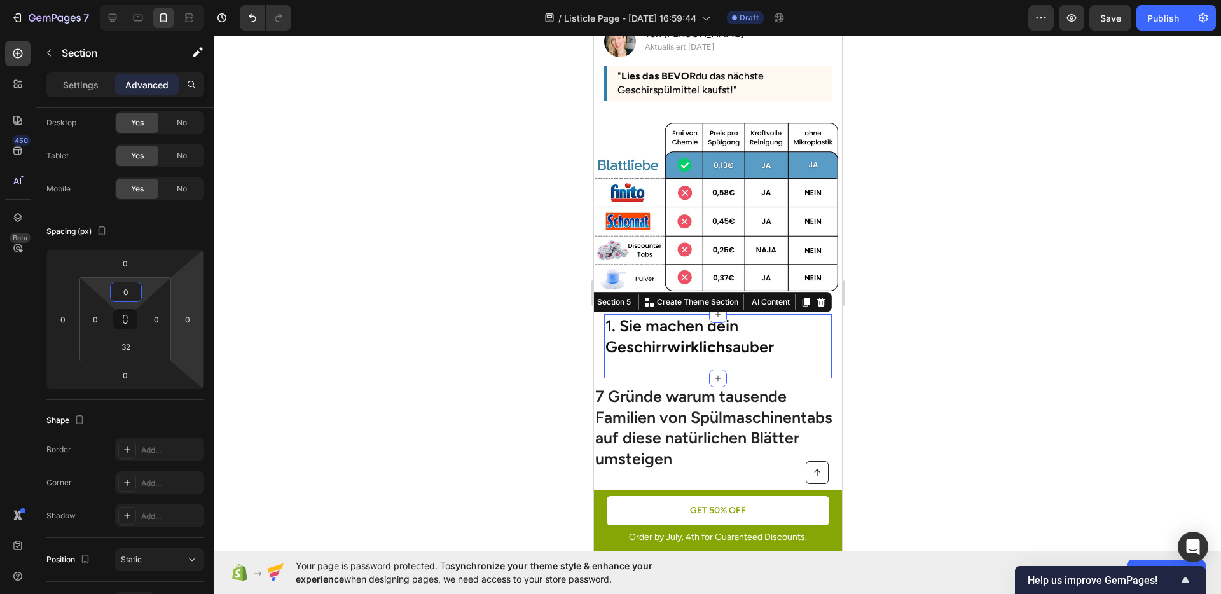
type input "0"
click at [513, 374] on div at bounding box center [717, 315] width 1007 height 559
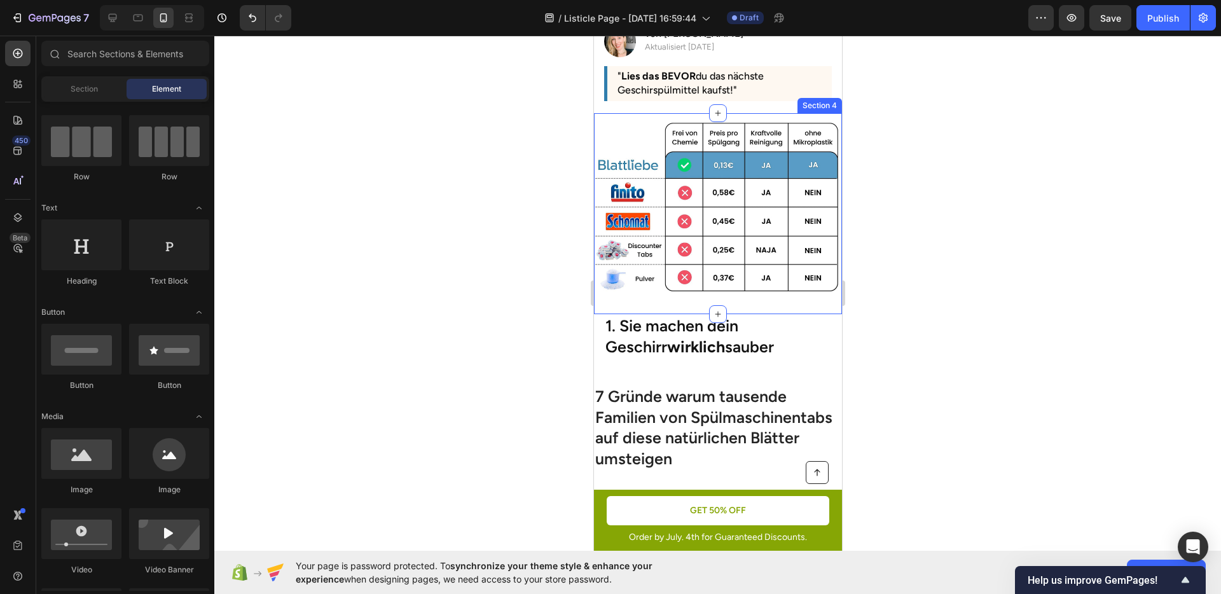
click at [687, 288] on div "Image Section 4" at bounding box center [718, 213] width 248 height 201
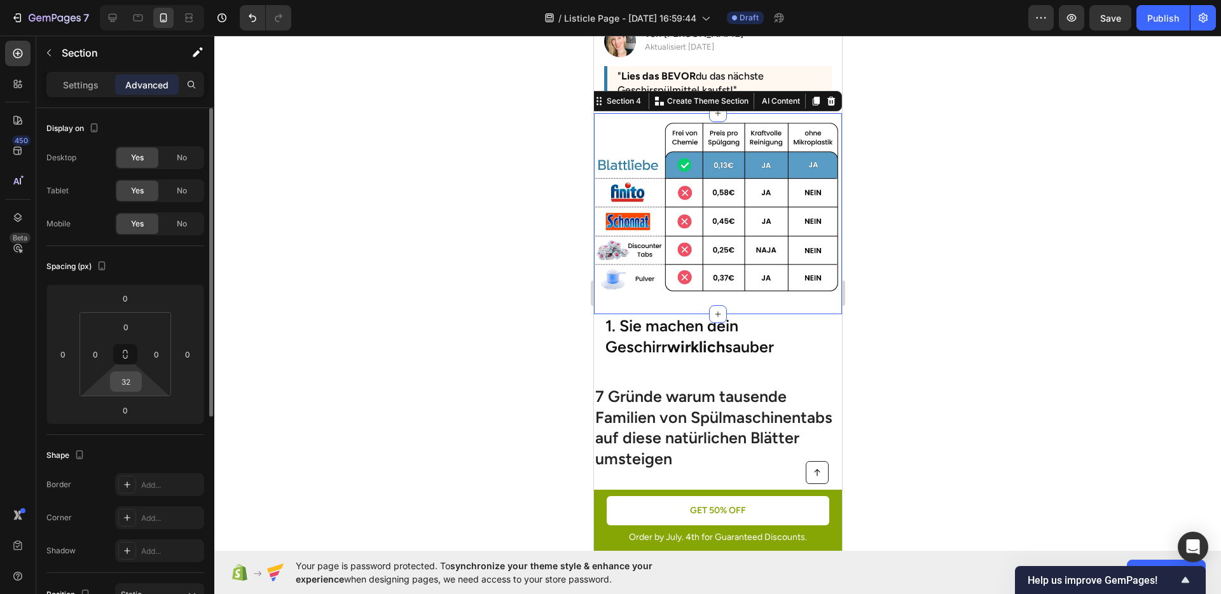
click at [130, 372] on input "32" at bounding box center [125, 381] width 25 height 19
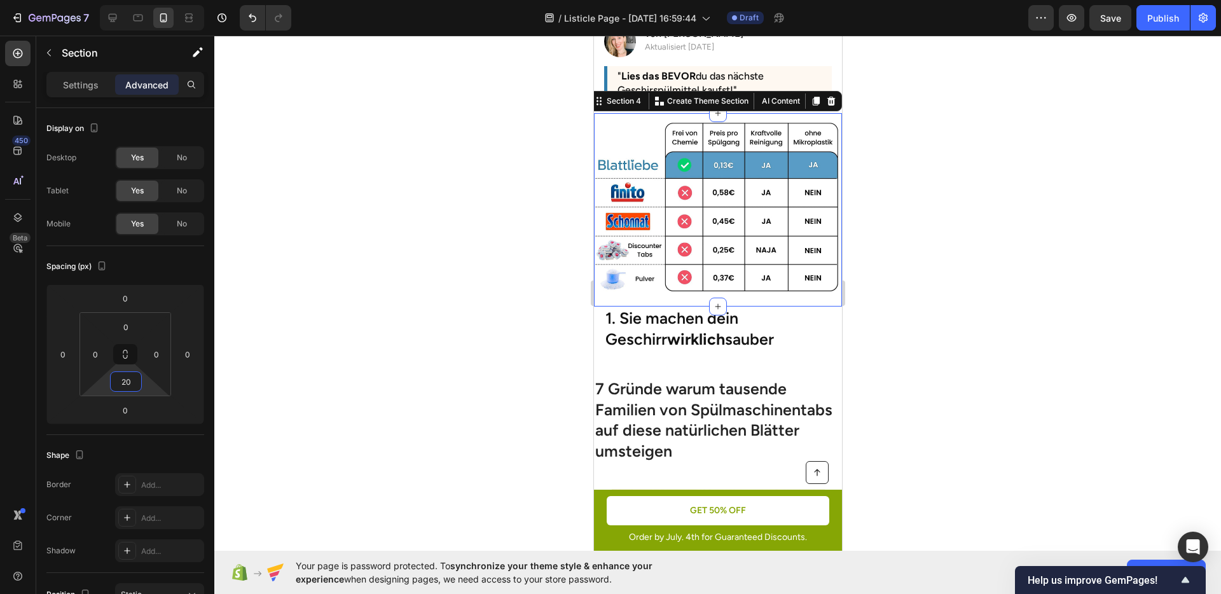
type input "20"
click at [478, 366] on div at bounding box center [717, 315] width 1007 height 559
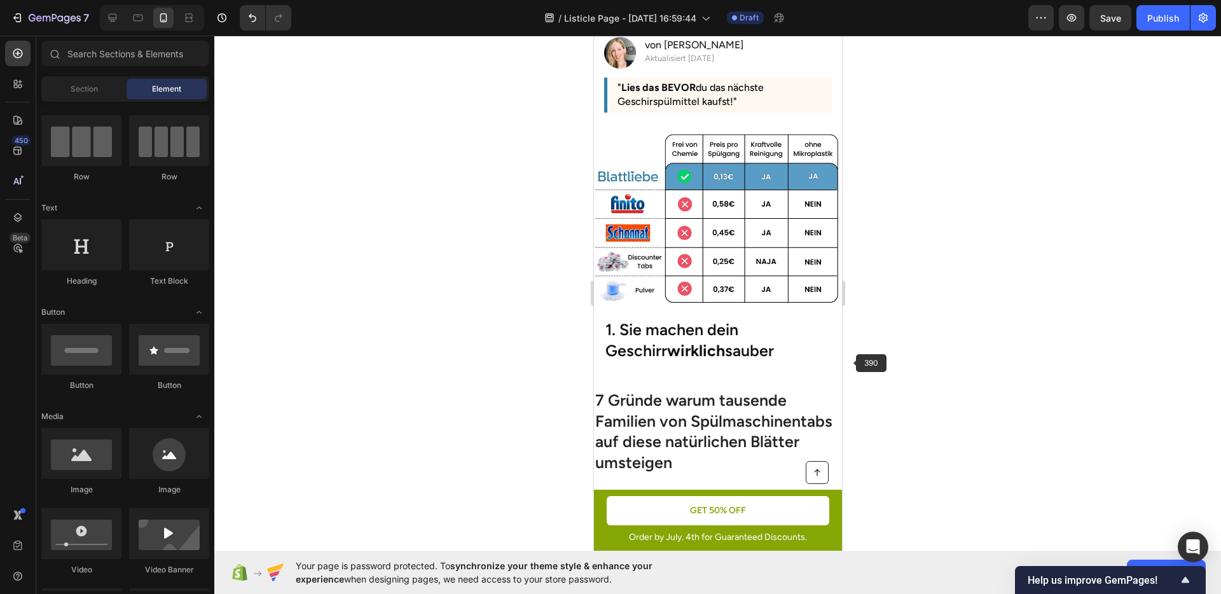
scroll to position [168, 0]
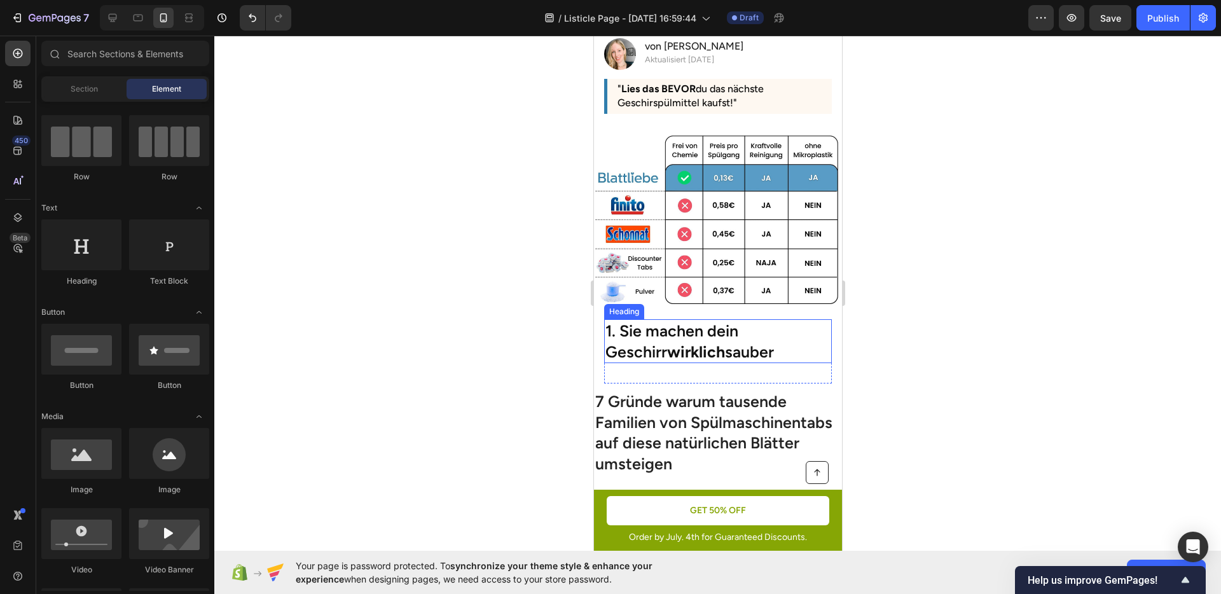
click at [760, 343] on p "1. Sie machen dein Geschirr wirklich sauber" at bounding box center [717, 341] width 225 height 41
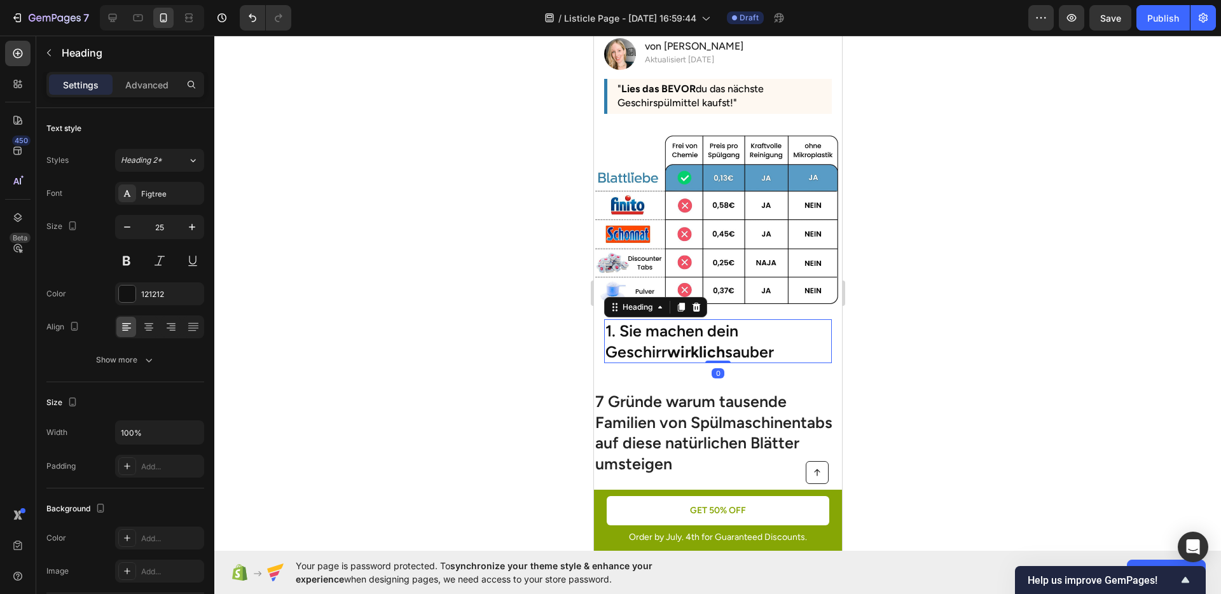
click at [952, 379] on div at bounding box center [717, 315] width 1007 height 559
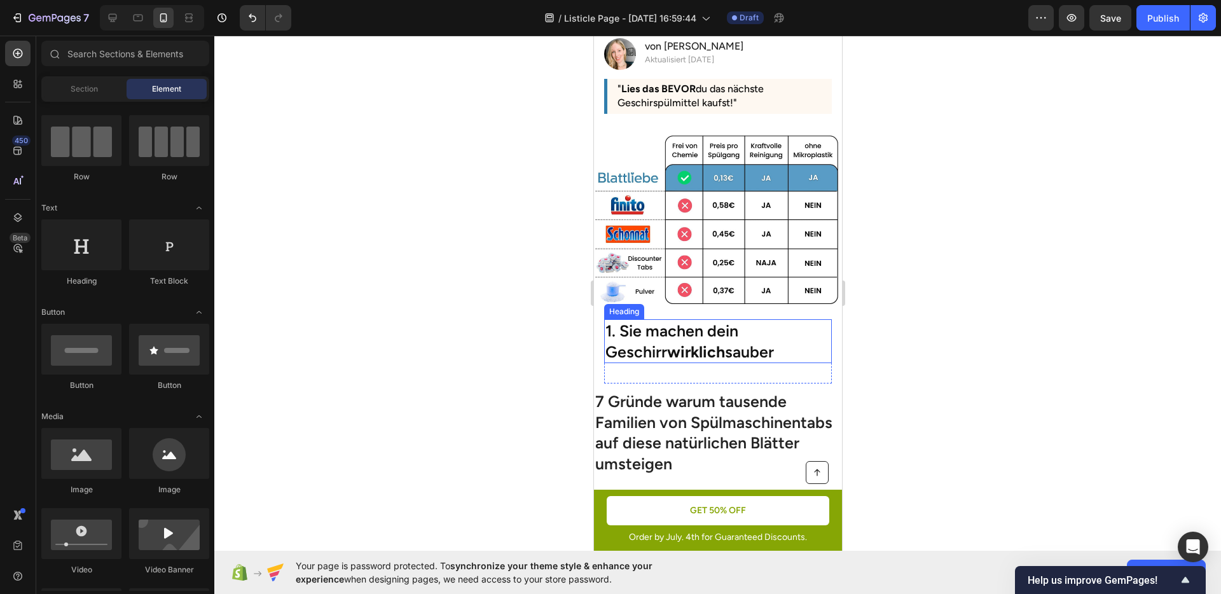
click at [744, 323] on p "1. Sie machen dein Geschirr wirklich sauber" at bounding box center [717, 341] width 225 height 41
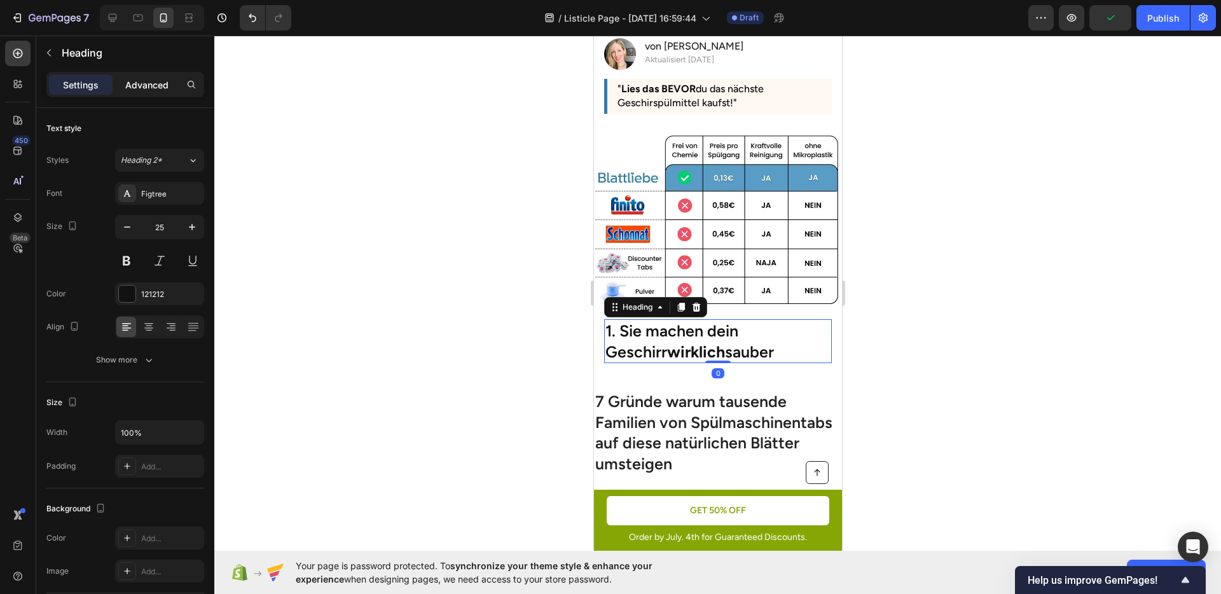
click at [137, 85] on p "Advanced" at bounding box center [146, 84] width 43 height 13
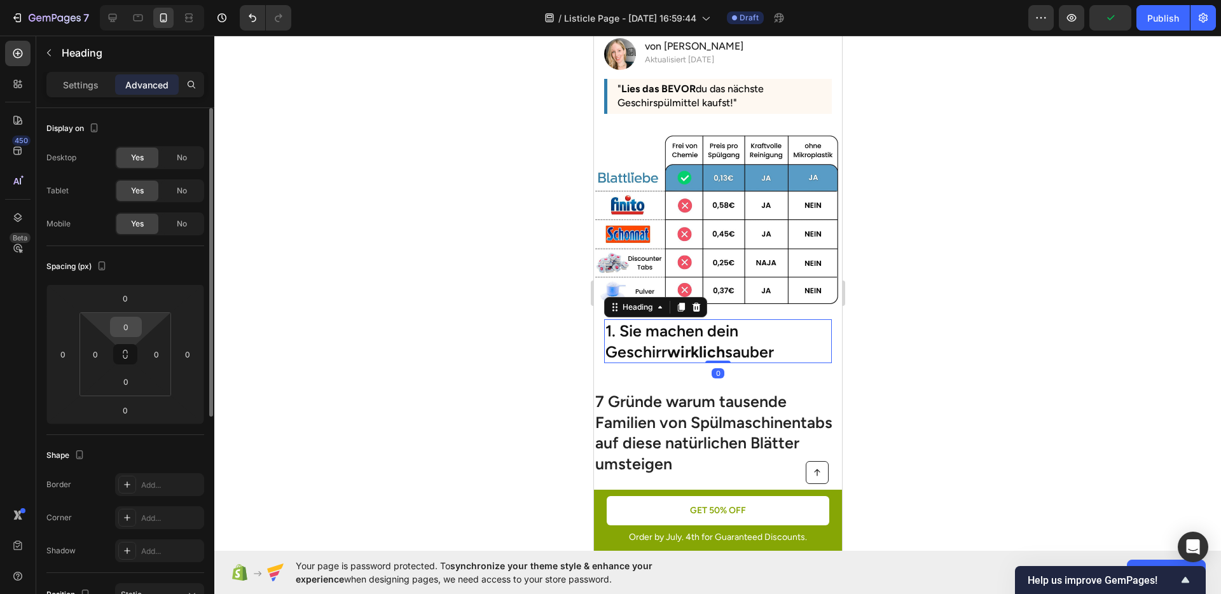
click at [129, 326] on input "0" at bounding box center [125, 326] width 25 height 19
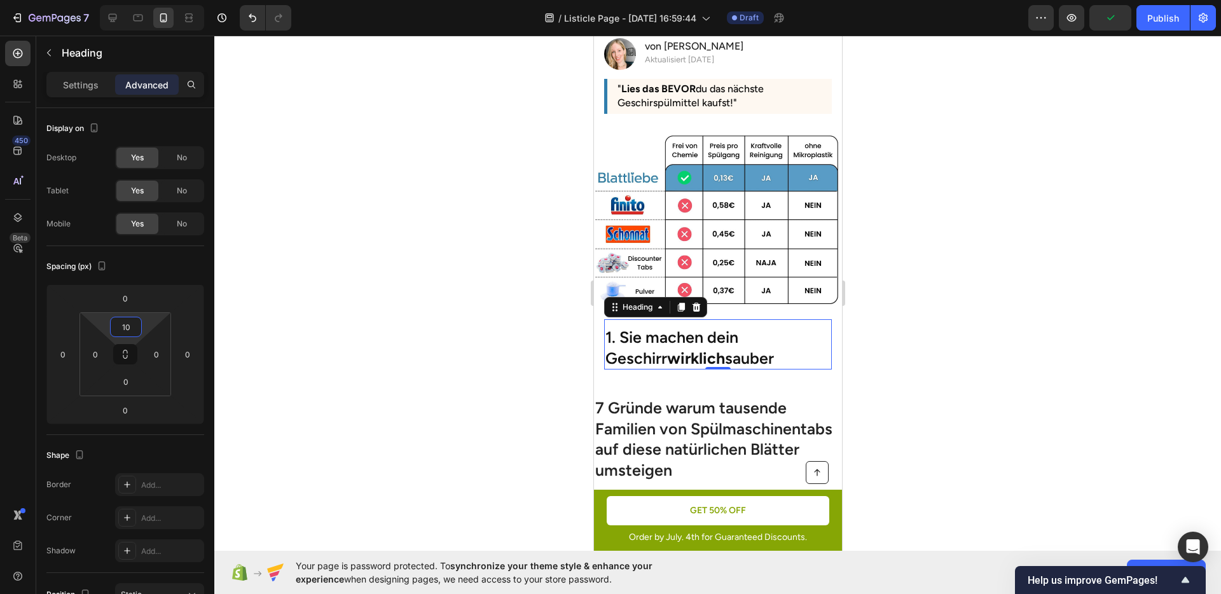
type input "10"
click at [501, 360] on div at bounding box center [717, 315] width 1007 height 559
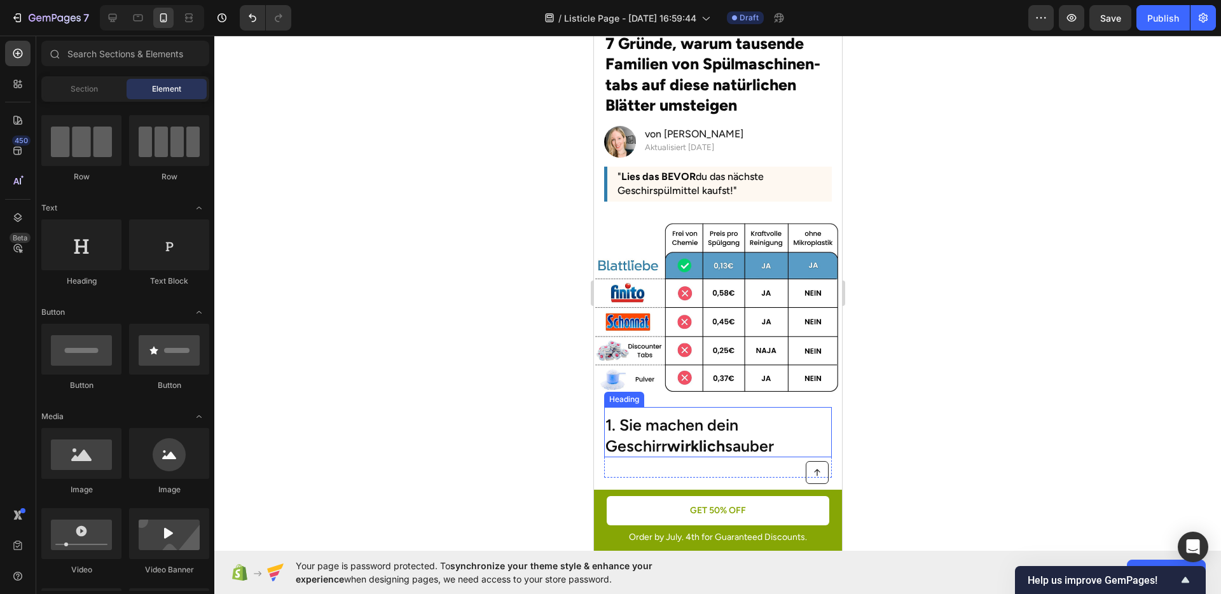
scroll to position [0, 0]
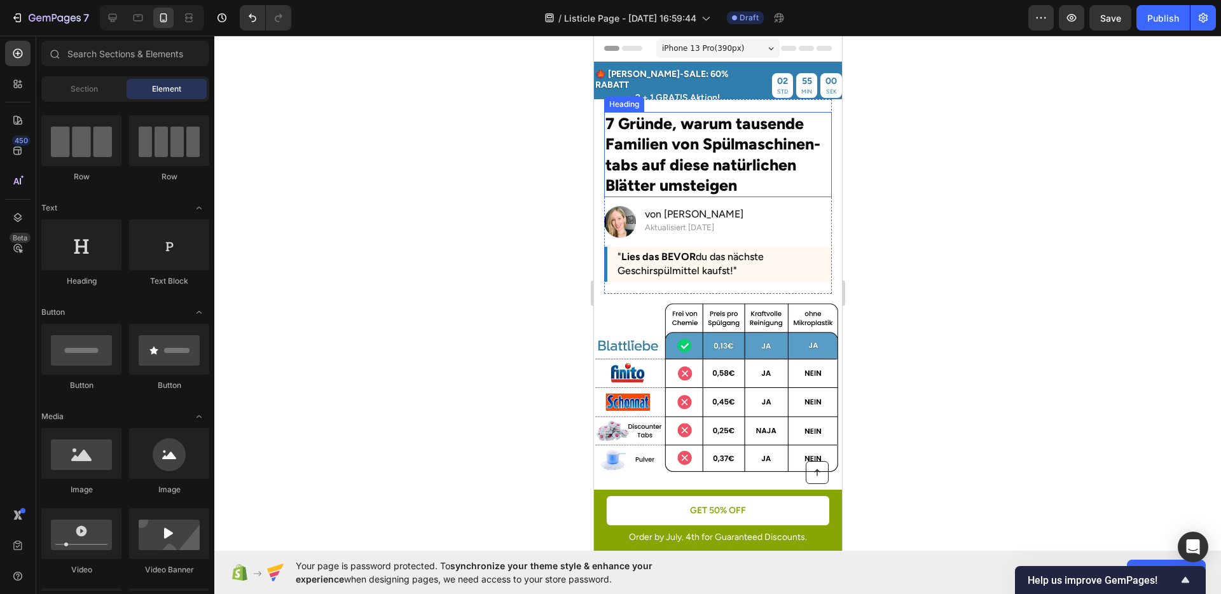
click at [706, 155] on h2 "7 Gründe, warum tausende Familien von Spülmaschinen-tabs auf diese natürlichen …" at bounding box center [718, 154] width 228 height 85
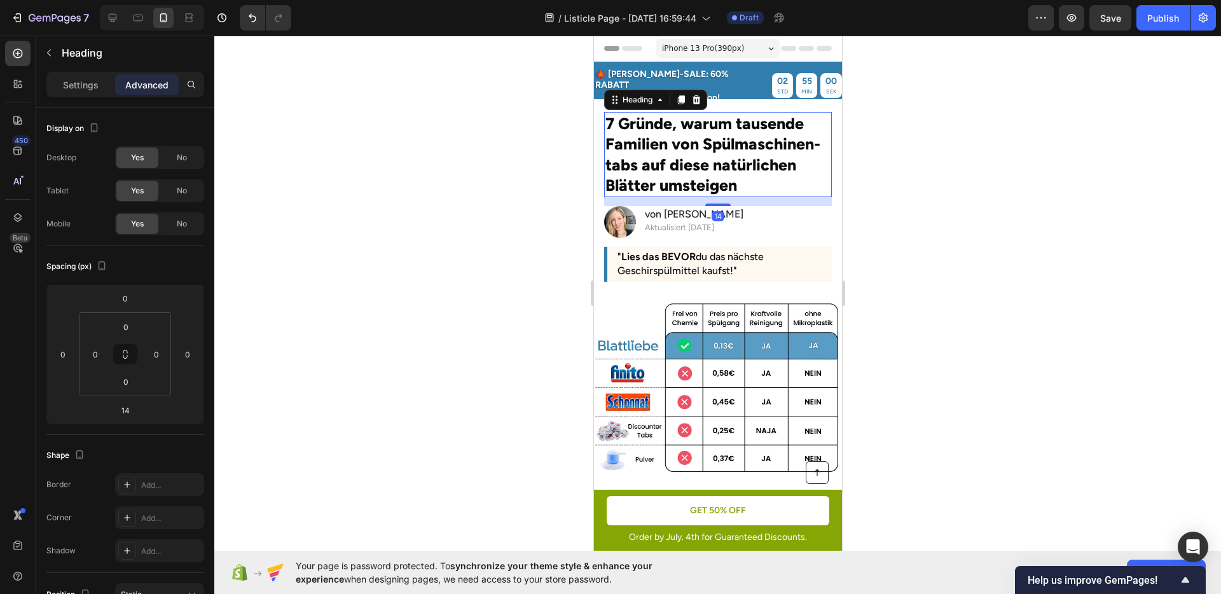
click at [706, 155] on h2 "7 Gründe, warum tausende Familien von Spülmaschinen-tabs auf diese natürlichen …" at bounding box center [718, 154] width 228 height 85
click at [706, 155] on p "7 Gründe, warum tausende Familien von Spülmaschinen-tabs auf diese natürlichen …" at bounding box center [717, 154] width 225 height 83
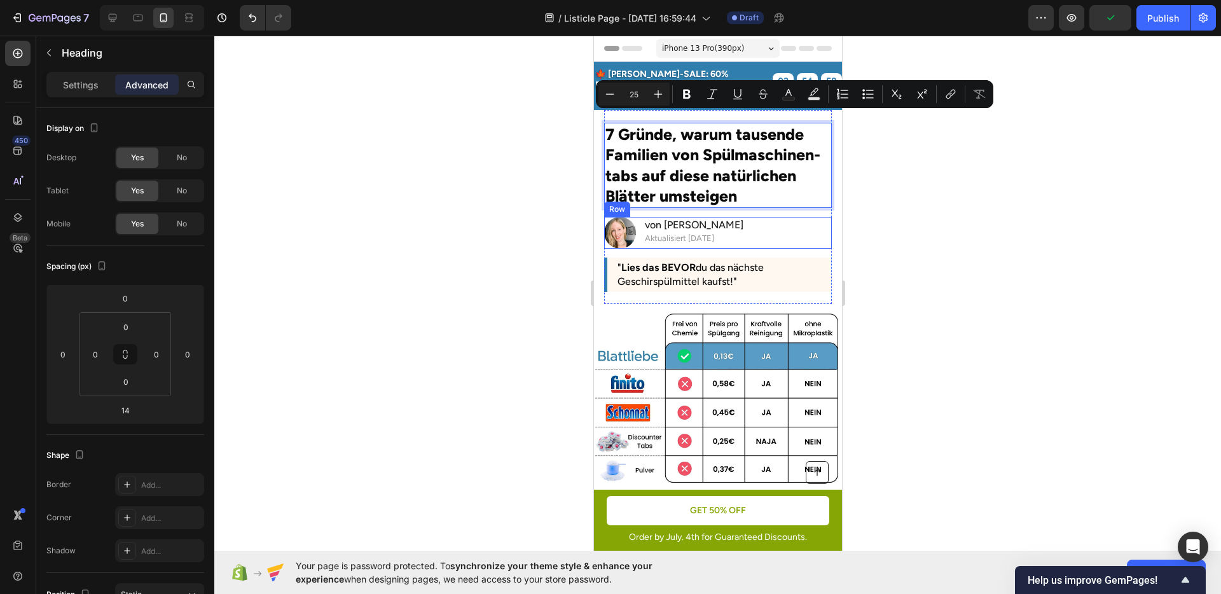
click at [763, 217] on div "Image von Julia M. Heading Aktualisiert vor 2 Tagen Text Block Row" at bounding box center [718, 233] width 228 height 32
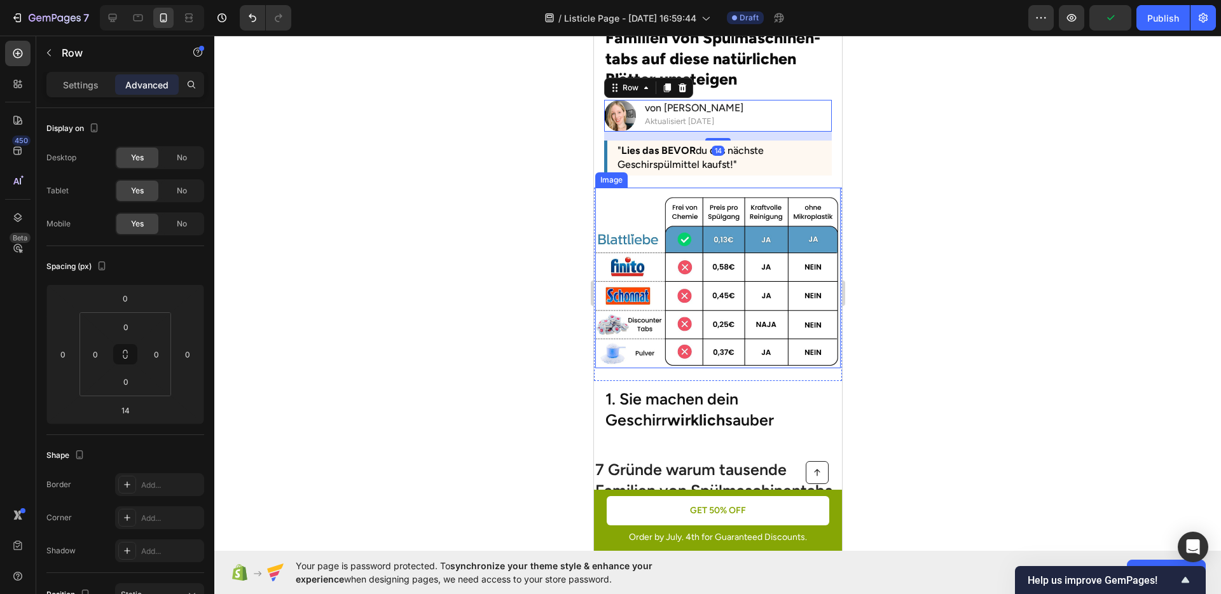
scroll to position [151, 0]
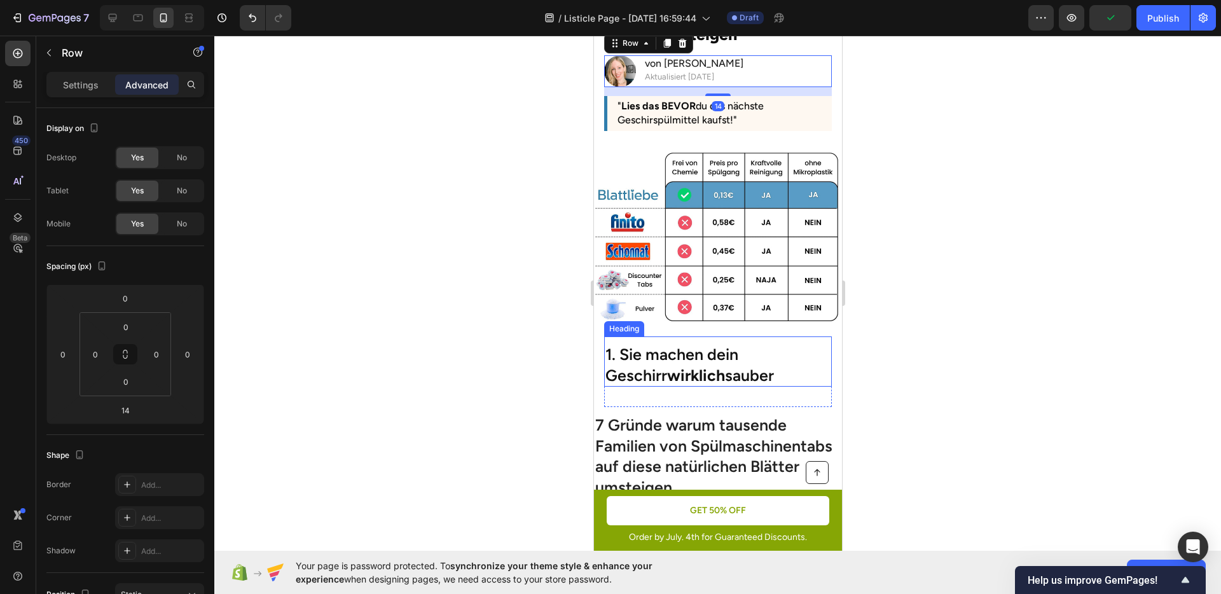
click at [705, 363] on p "1. Sie machen dein Geschirr wirklich sauber" at bounding box center [717, 364] width 225 height 41
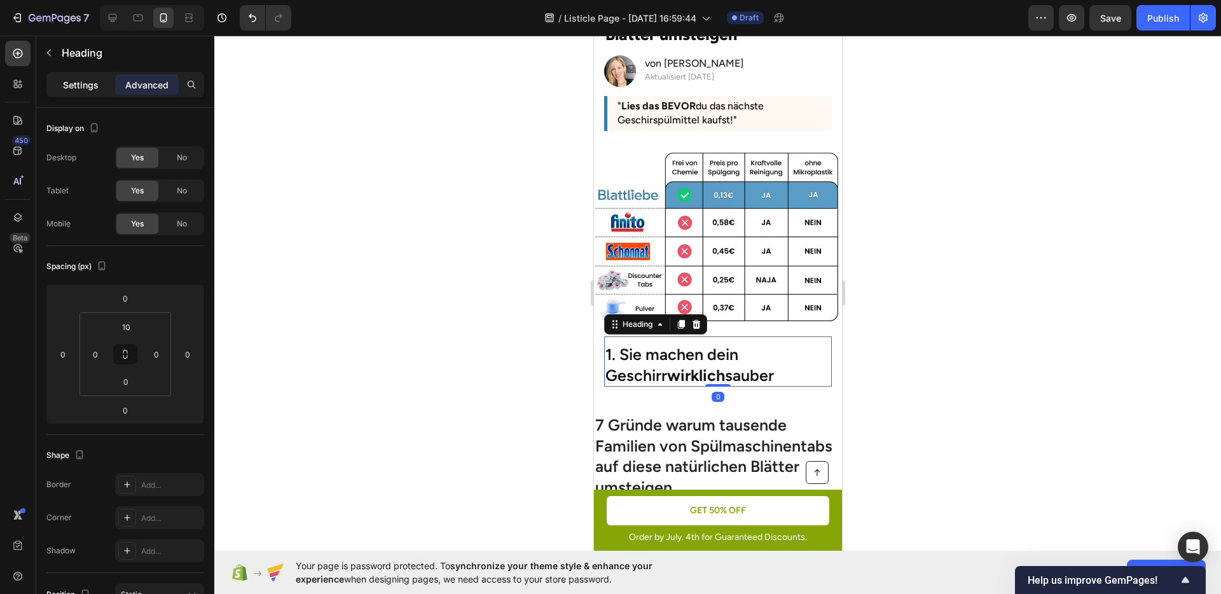
click at [93, 83] on p "Settings" at bounding box center [81, 84] width 36 height 13
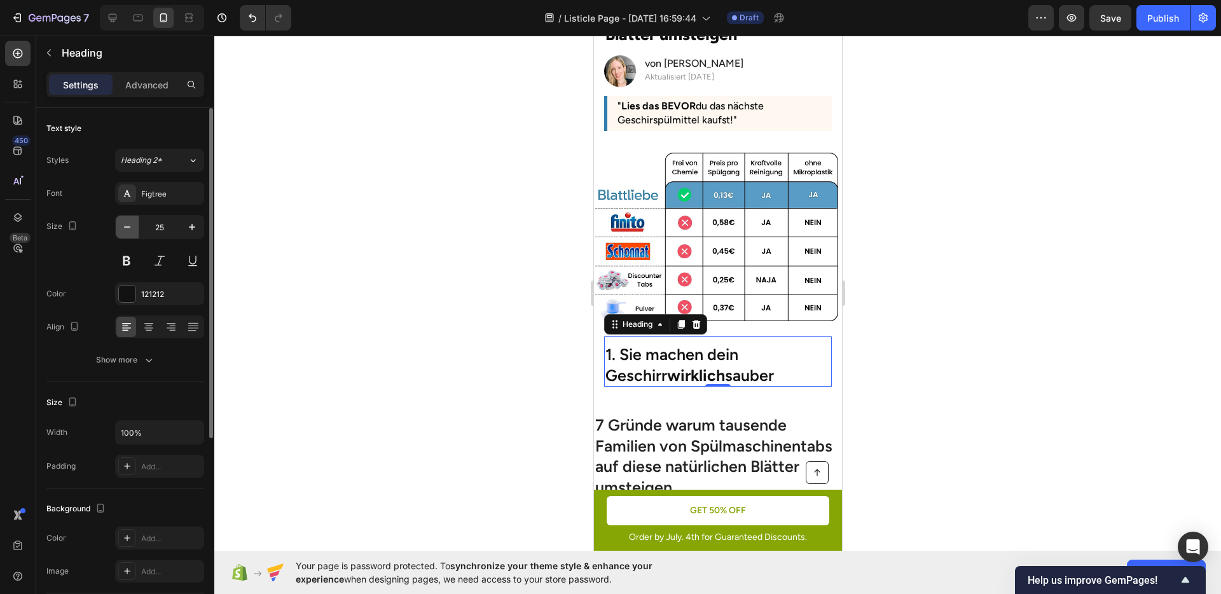
click at [123, 226] on icon "button" at bounding box center [127, 227] width 13 height 13
type input "23"
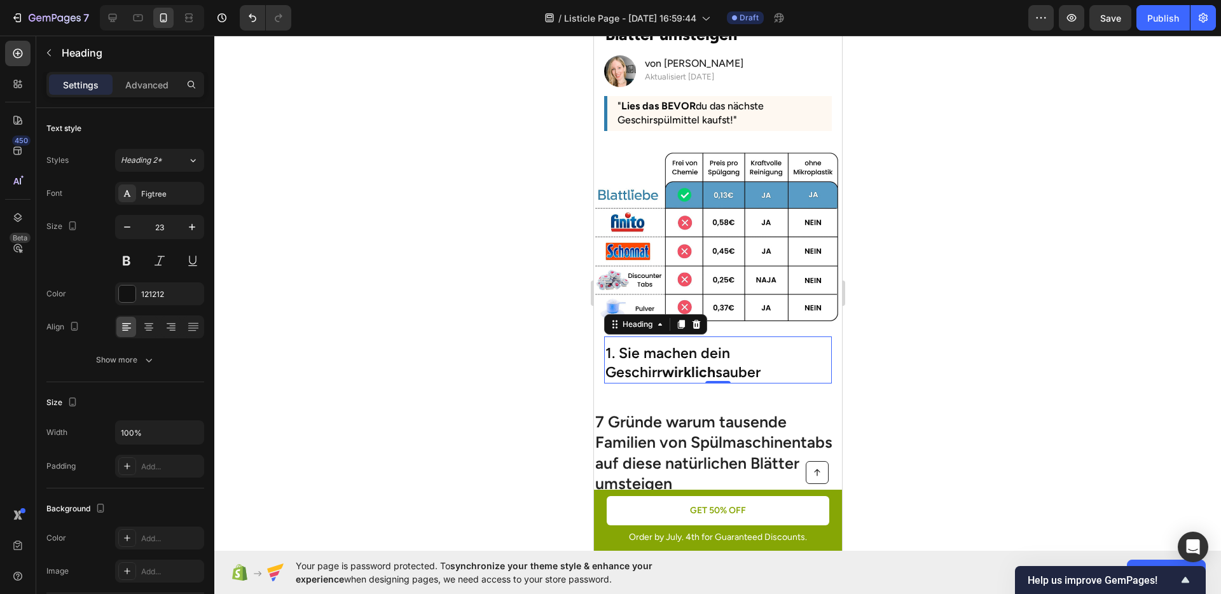
click at [373, 291] on div at bounding box center [717, 315] width 1007 height 559
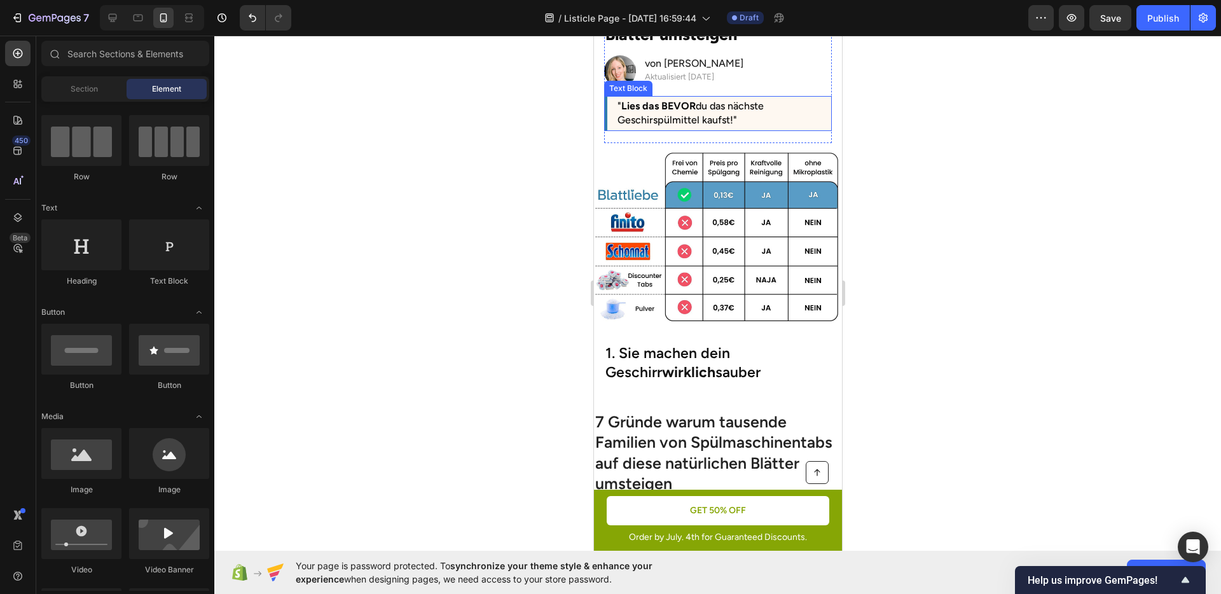
click at [674, 118] on p "" Lies das BEVOR du das nächste Geschirspülmittel kaufst!"" at bounding box center [719, 113] width 204 height 29
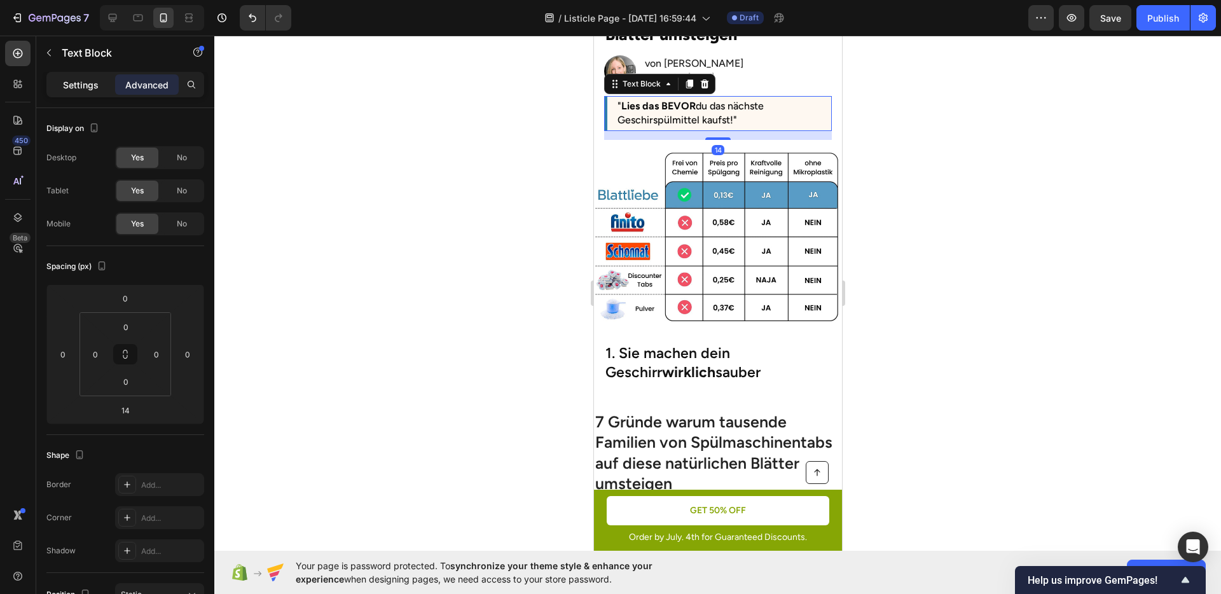
click at [96, 90] on p "Settings" at bounding box center [81, 84] width 36 height 13
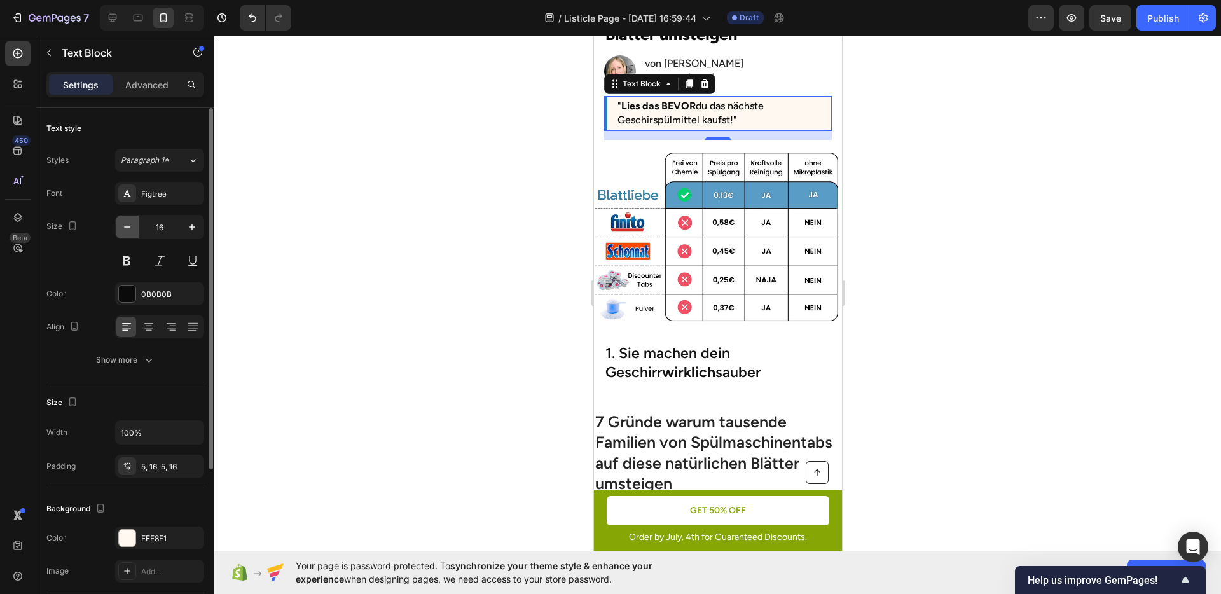
click at [130, 225] on icon "button" at bounding box center [127, 227] width 13 height 13
type input "15"
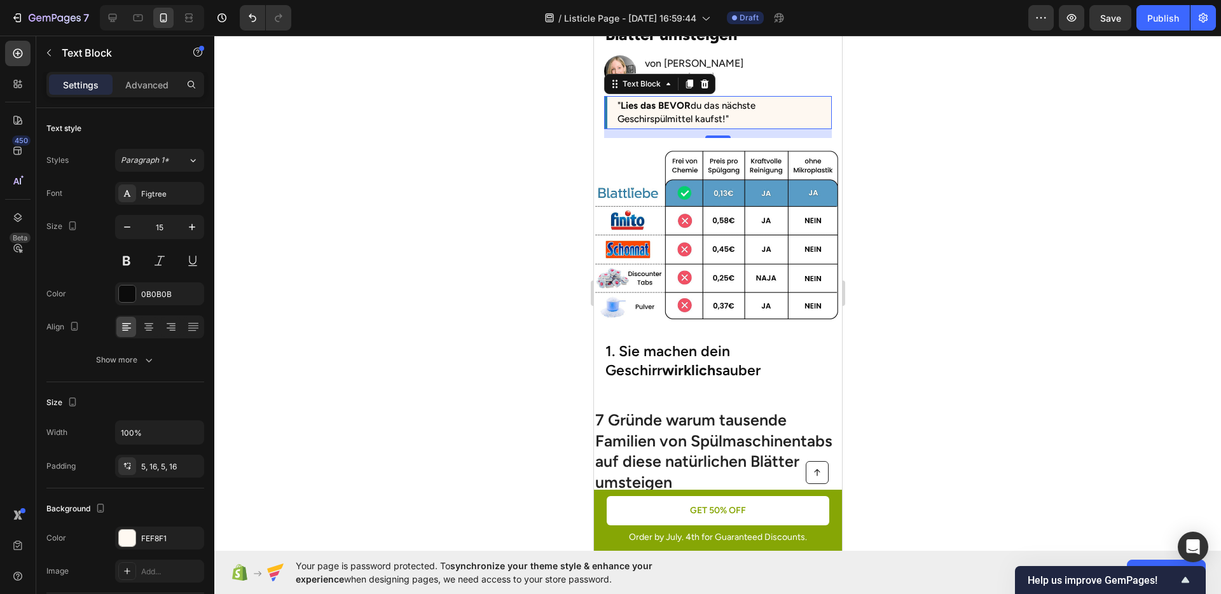
click at [419, 237] on div at bounding box center [717, 315] width 1007 height 559
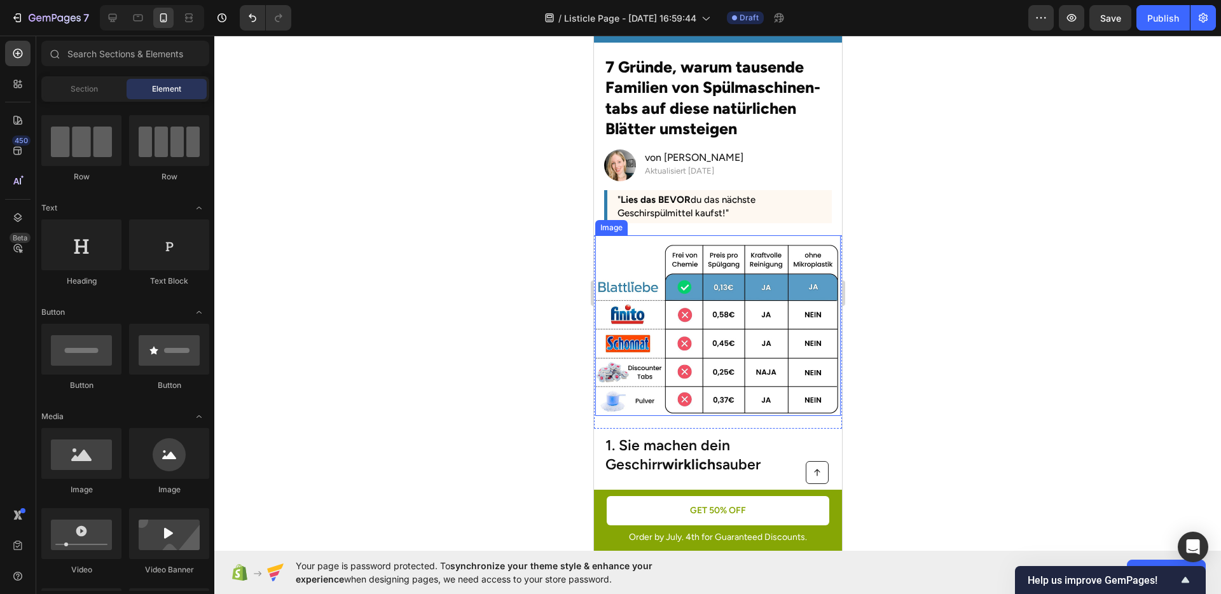
scroll to position [0, 0]
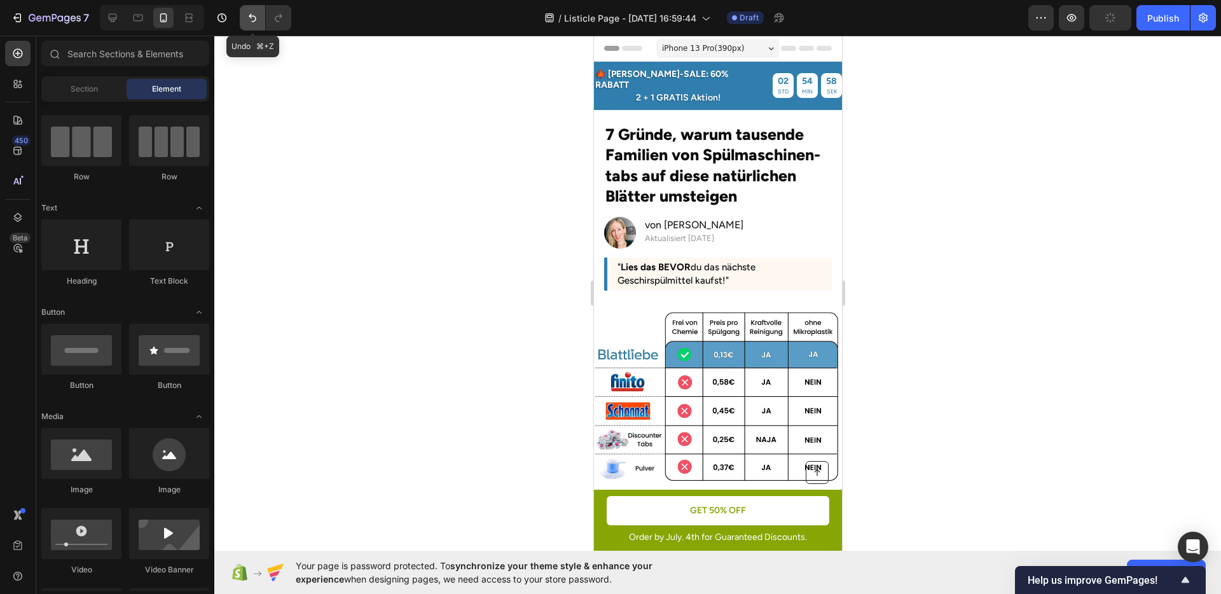
click at [256, 22] on icon "Undo/Redo" at bounding box center [252, 17] width 13 height 13
click at [254, 22] on icon "Undo/Redo" at bounding box center [252, 17] width 13 height 13
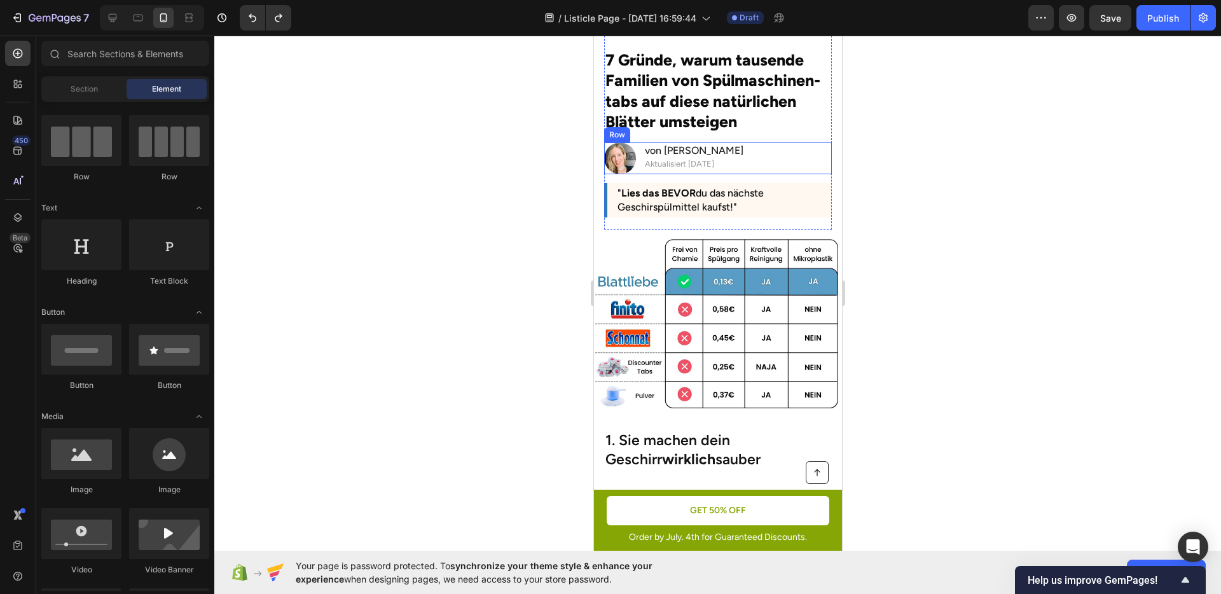
scroll to position [94, 0]
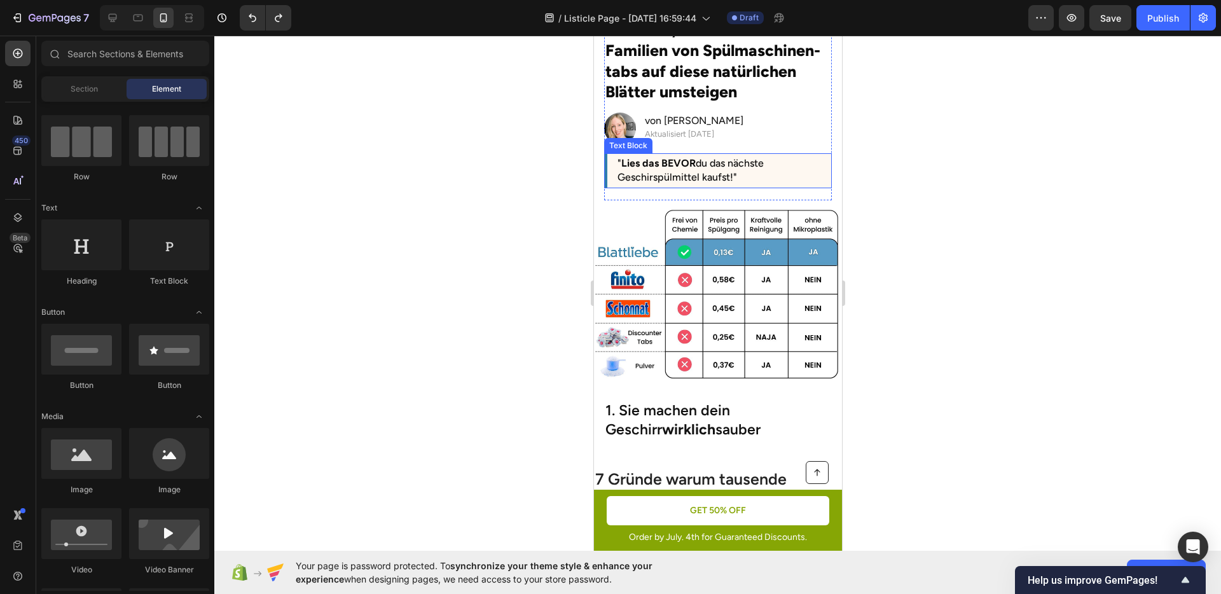
click at [716, 167] on p "" Lies das BEVOR du das nächste Geschirspülmittel kaufst!"" at bounding box center [719, 170] width 204 height 29
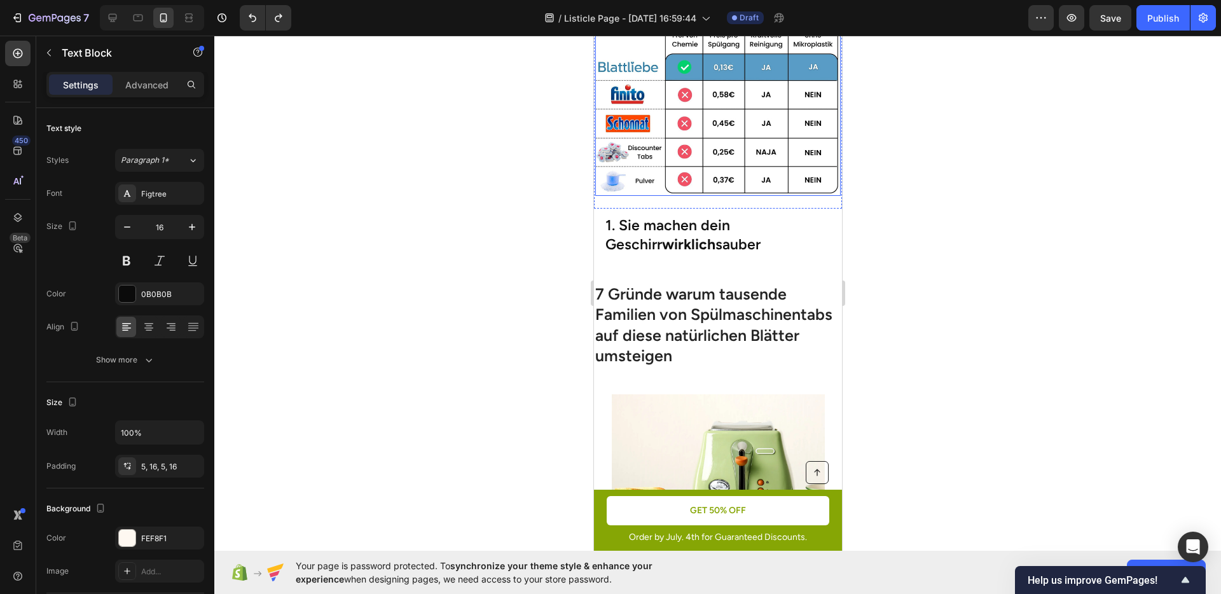
scroll to position [288, 0]
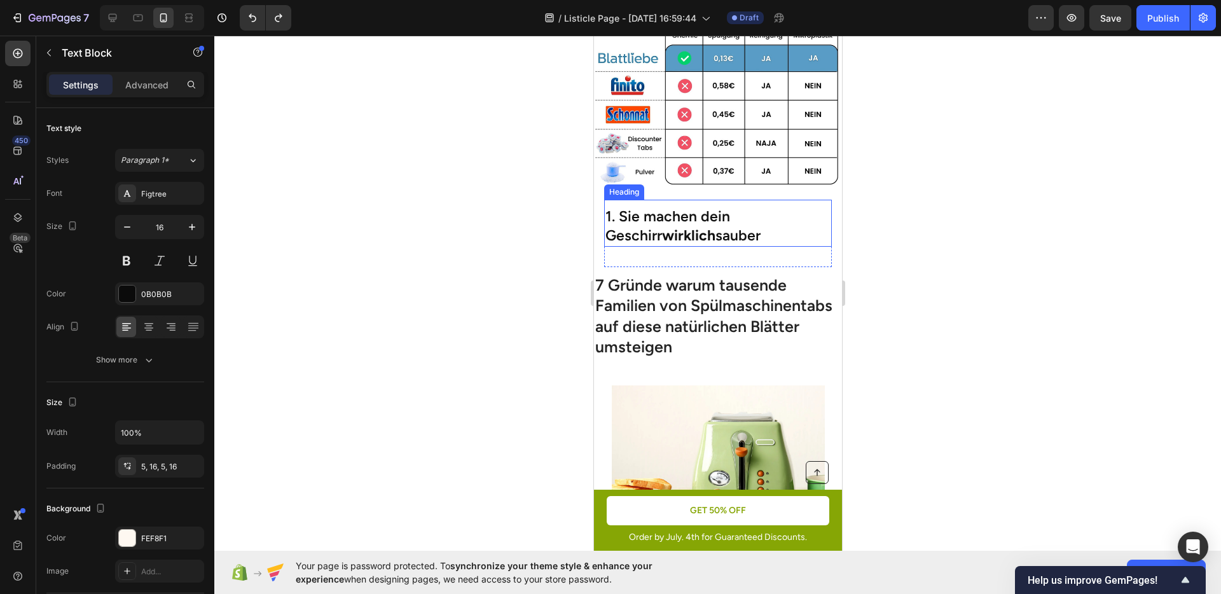
click at [688, 222] on p "1. Sie machen dein Geschirr wirklich sauber" at bounding box center [717, 226] width 225 height 38
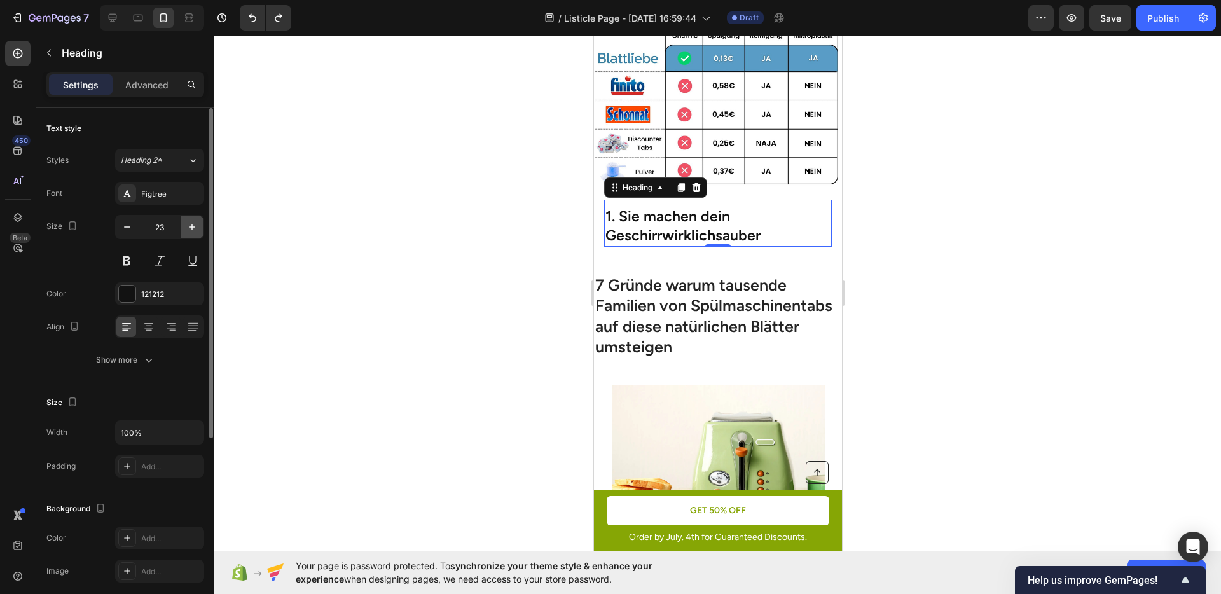
click at [191, 224] on icon "button" at bounding box center [192, 227] width 13 height 13
type input "24"
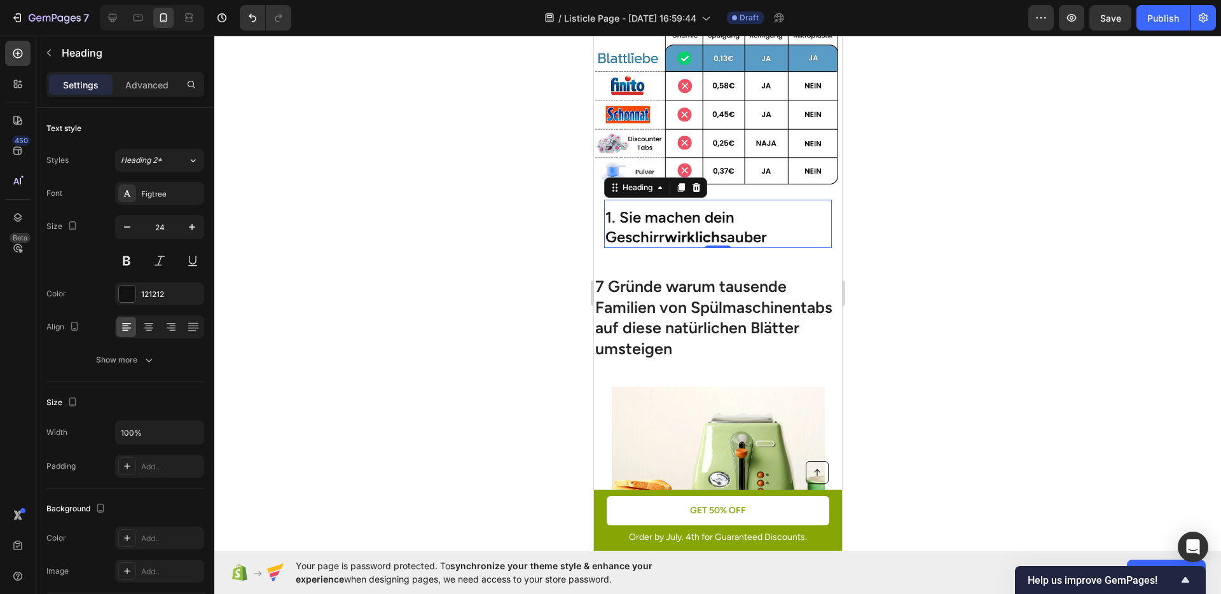
click at [528, 269] on div at bounding box center [717, 315] width 1007 height 559
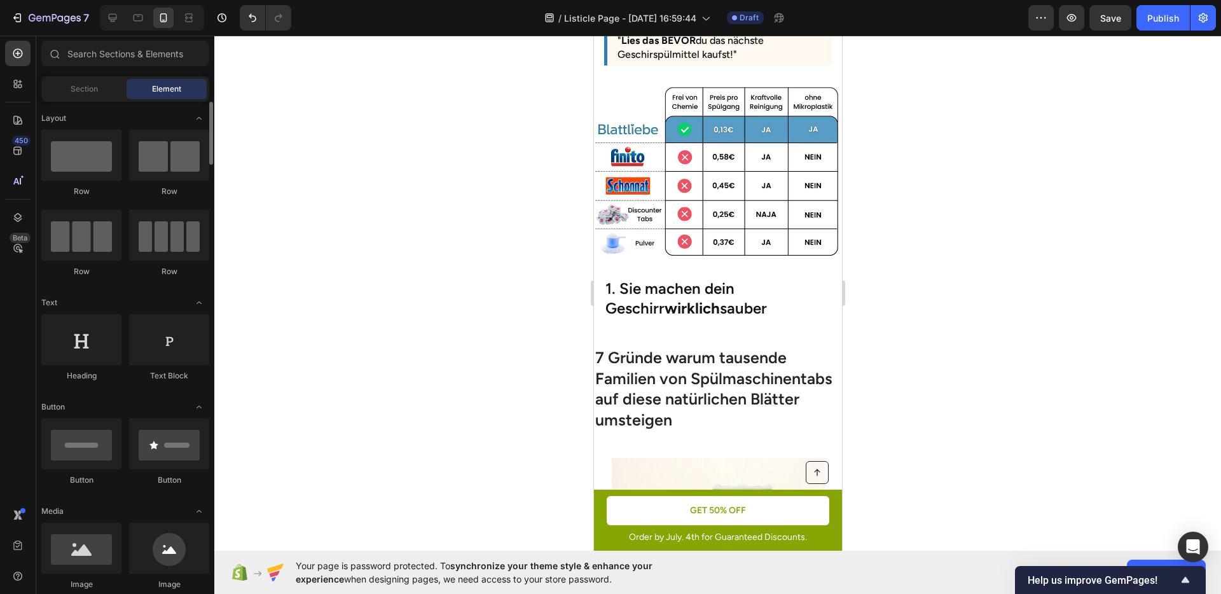
scroll to position [202, 0]
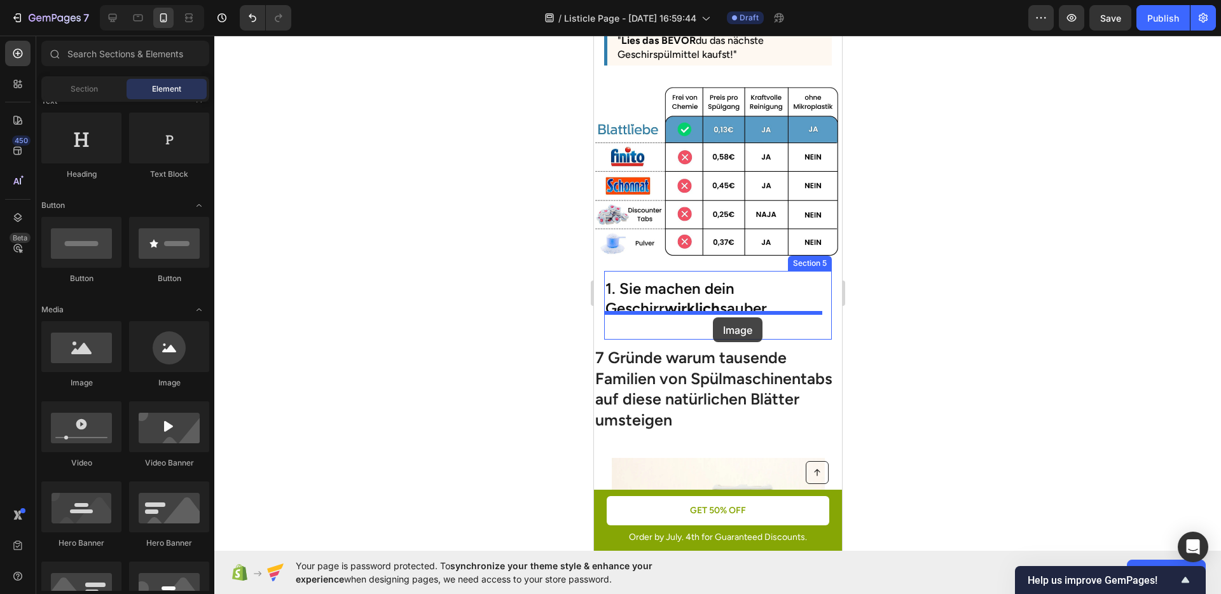
drag, startPoint x: 681, startPoint y: 396, endPoint x: 713, endPoint y: 317, distance: 84.2
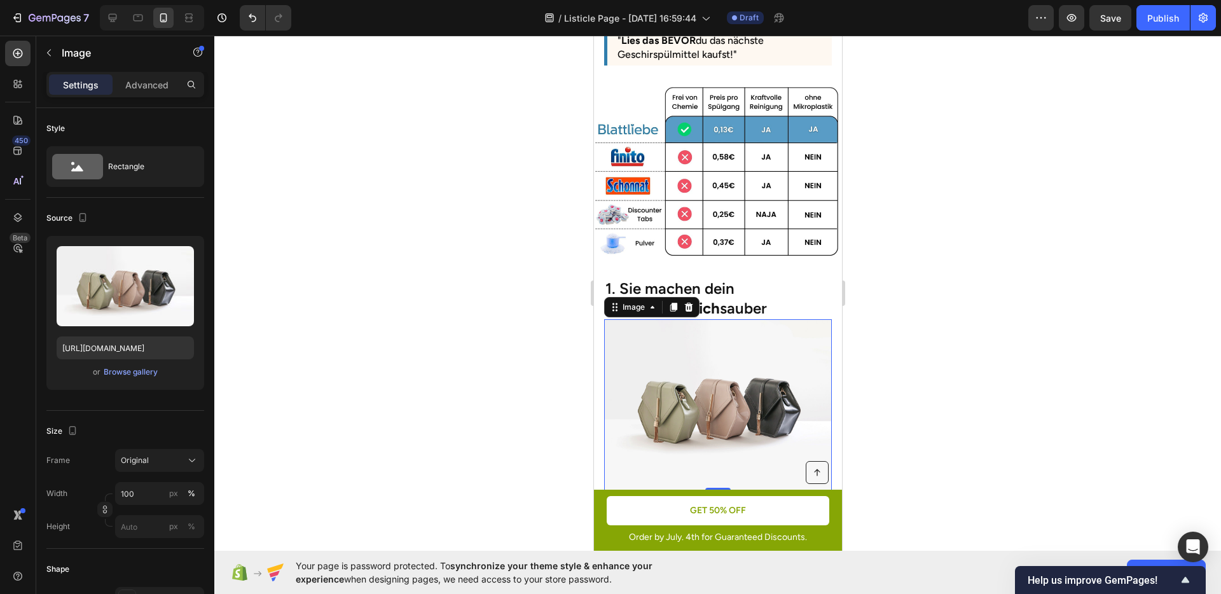
click at [954, 372] on div at bounding box center [717, 315] width 1007 height 559
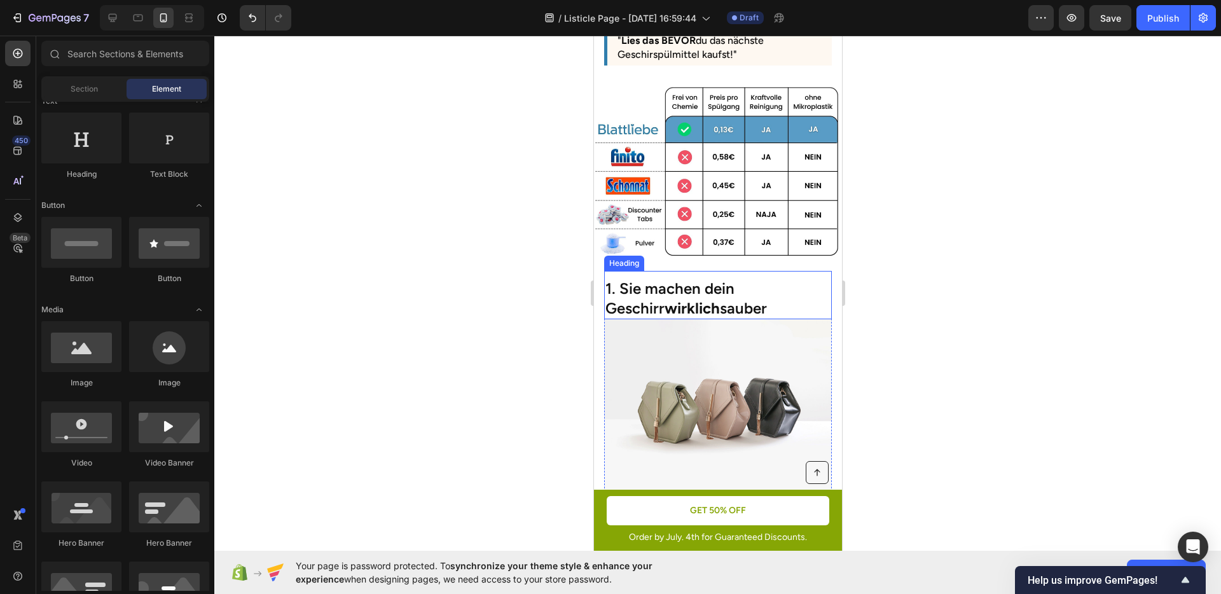
click at [739, 300] on p "1. Sie machen dein Geschirr wirklich sauber" at bounding box center [717, 298] width 225 height 39
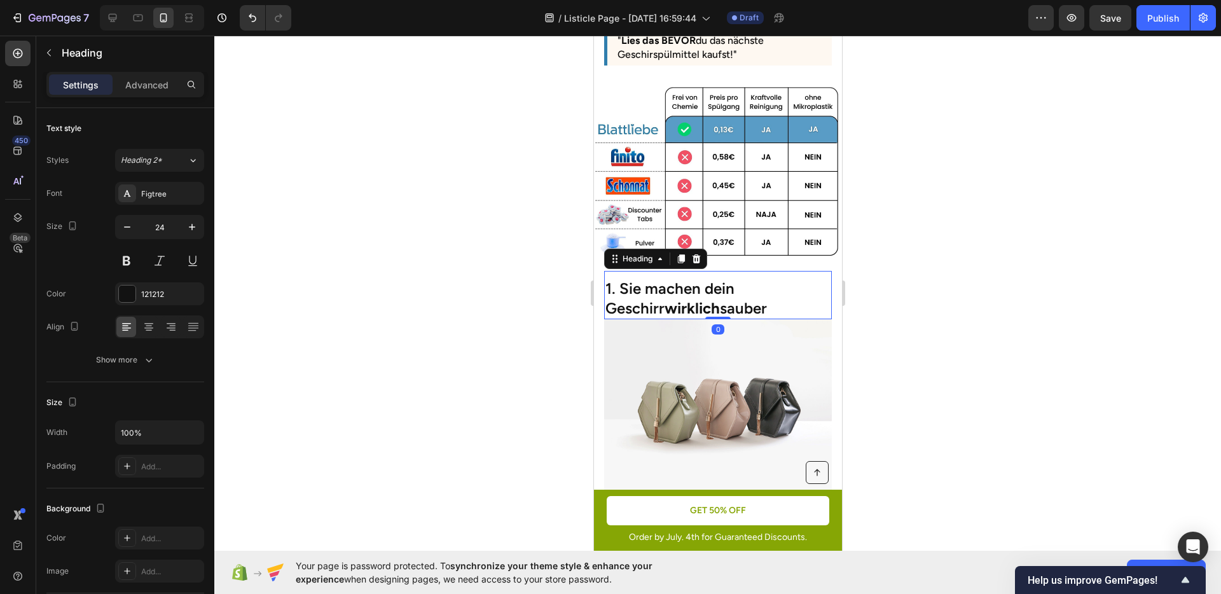
click at [976, 351] on div at bounding box center [717, 315] width 1007 height 559
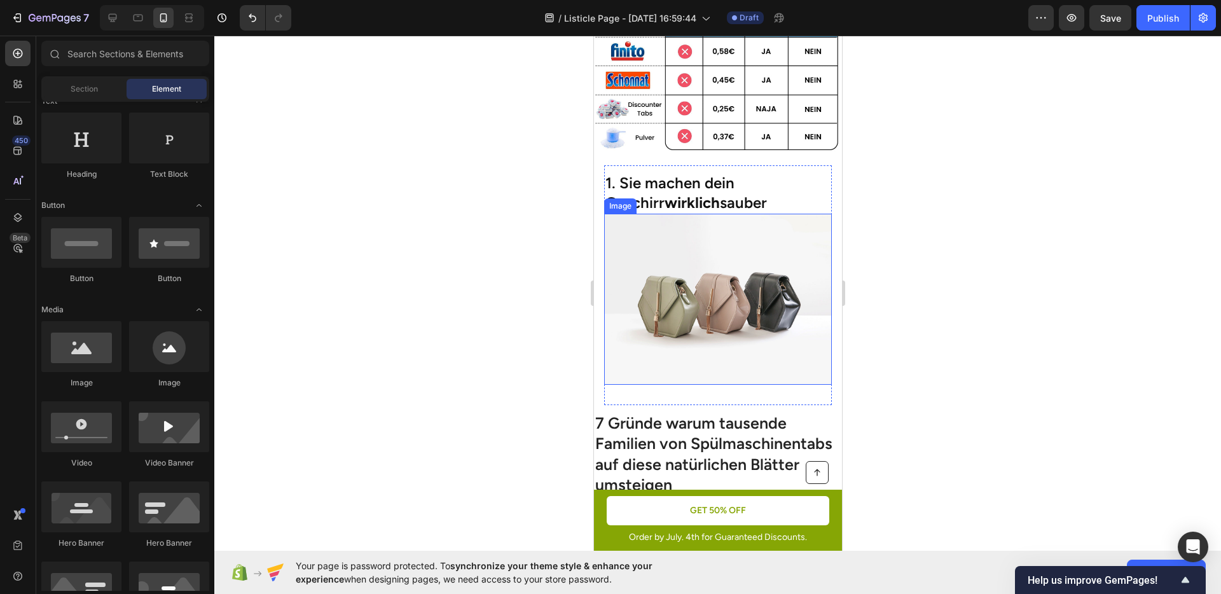
scroll to position [323, 0]
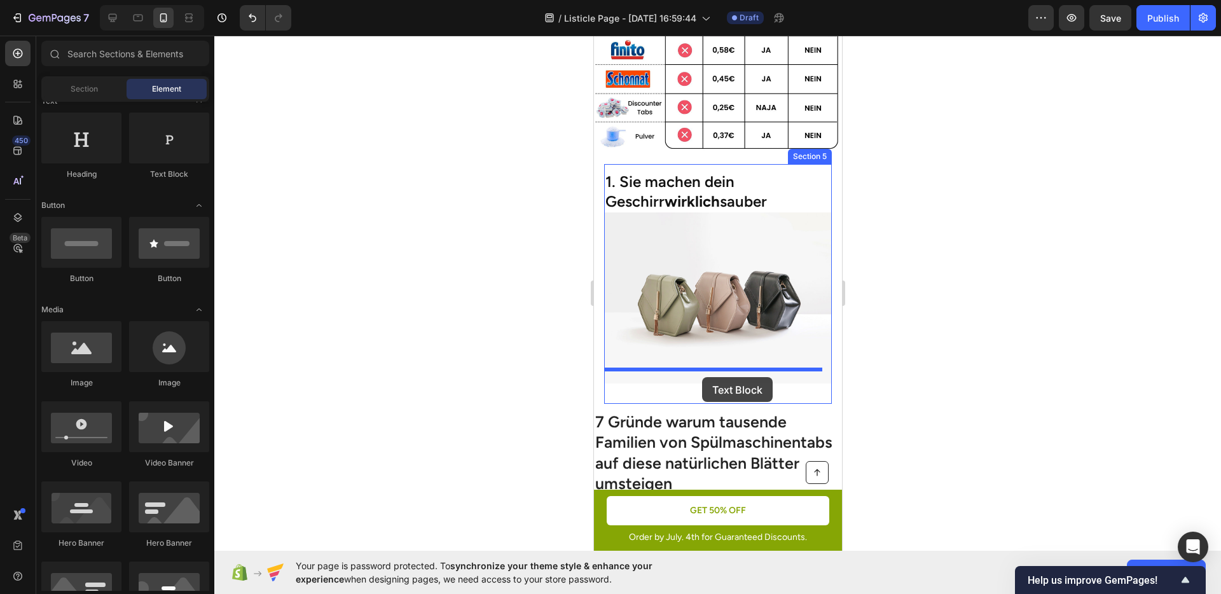
drag, startPoint x: 786, startPoint y: 189, endPoint x: 702, endPoint y: 377, distance: 206.2
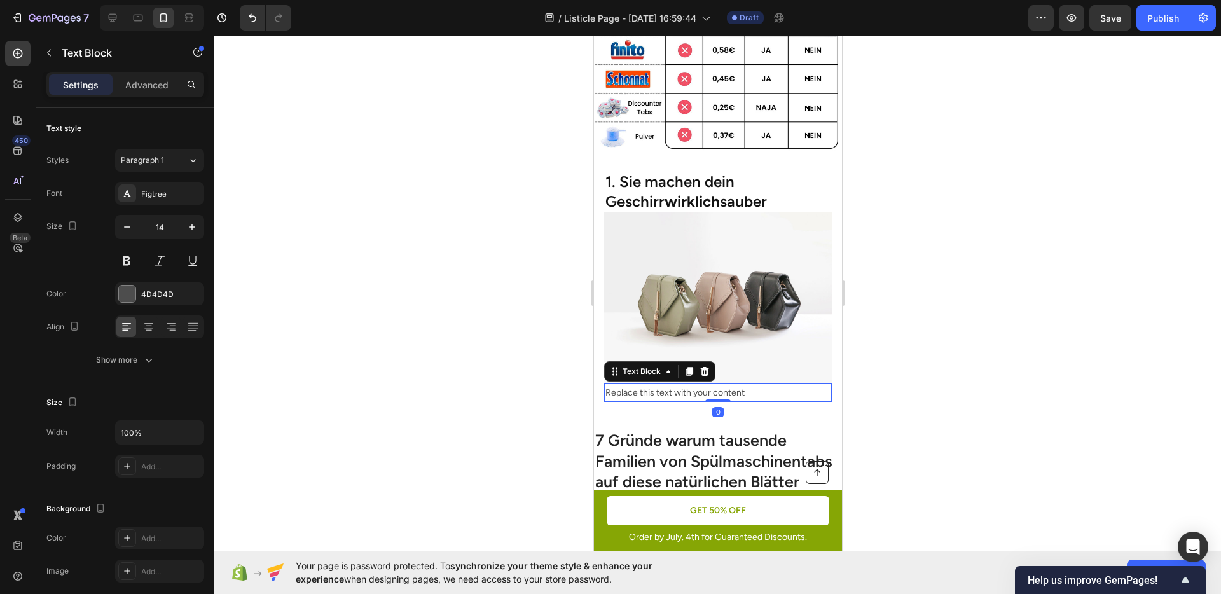
click at [926, 397] on div at bounding box center [717, 315] width 1007 height 559
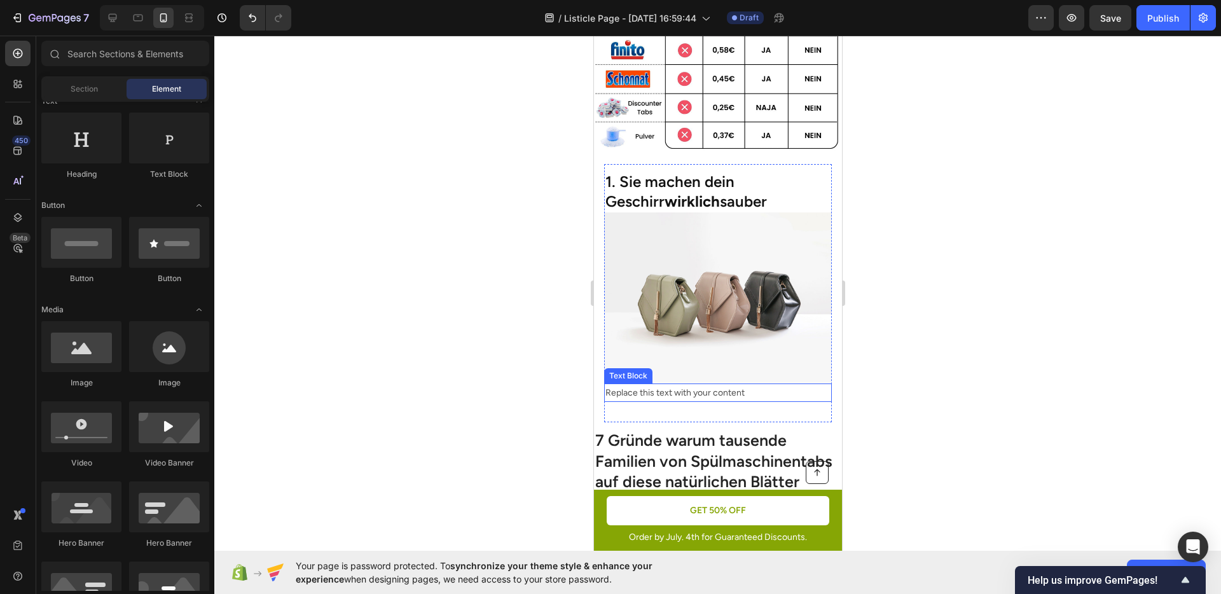
click at [692, 384] on div "Replace this text with your content" at bounding box center [718, 393] width 228 height 18
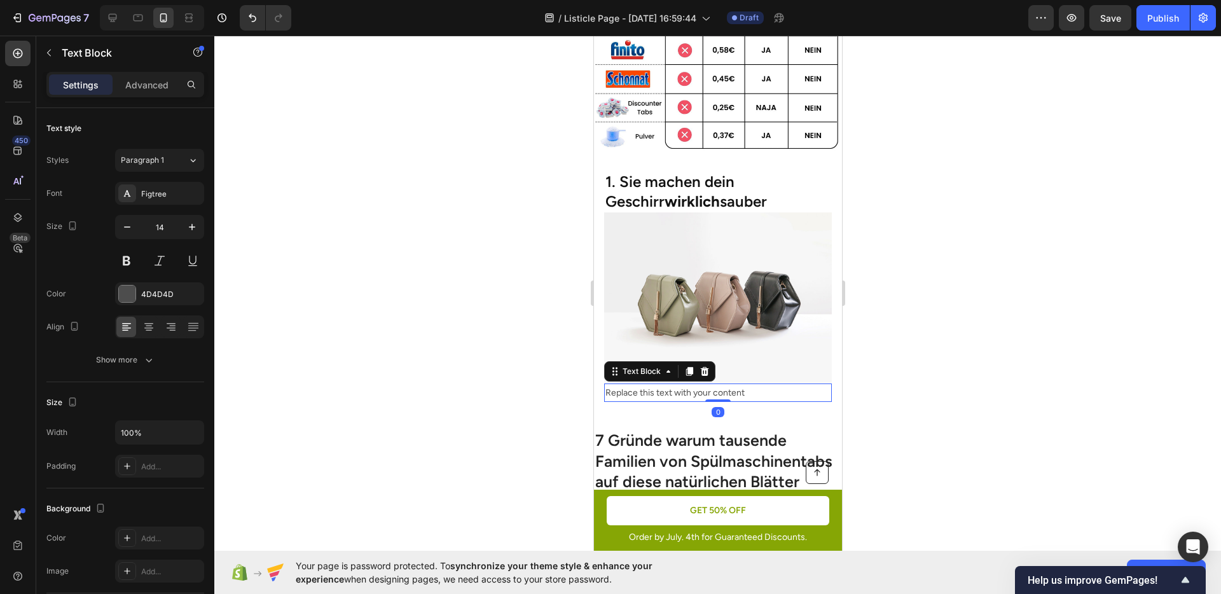
click at [692, 384] on div "Replace this text with your content" at bounding box center [718, 393] width 228 height 18
click at [692, 385] on p "Replace this text with your content" at bounding box center [717, 393] width 225 height 16
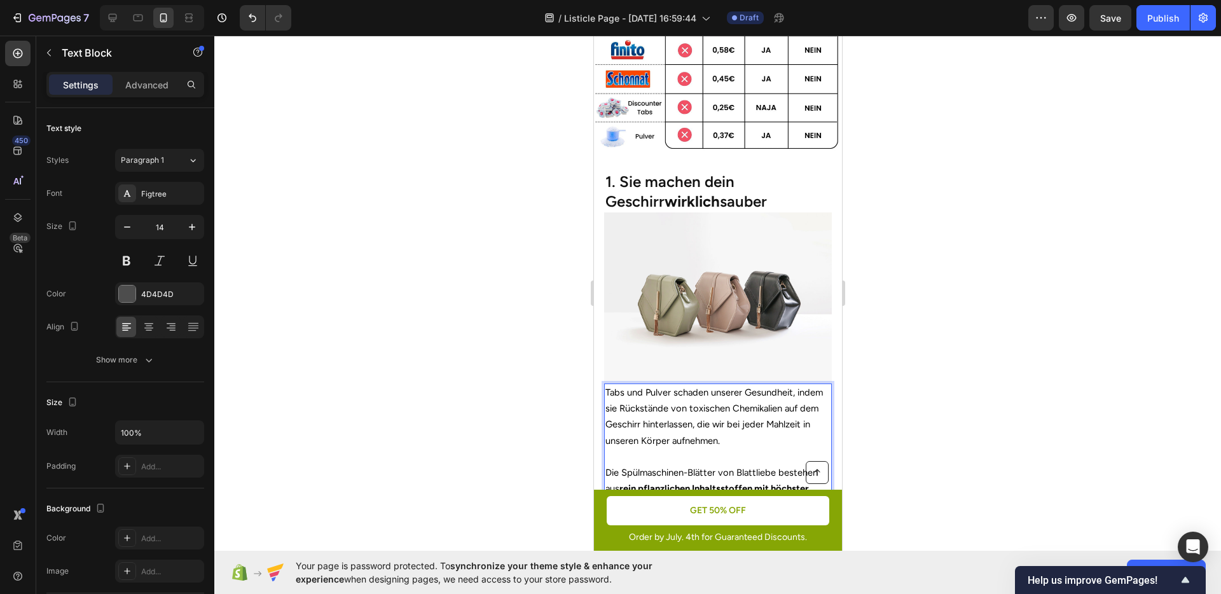
click at [958, 415] on div at bounding box center [717, 315] width 1007 height 559
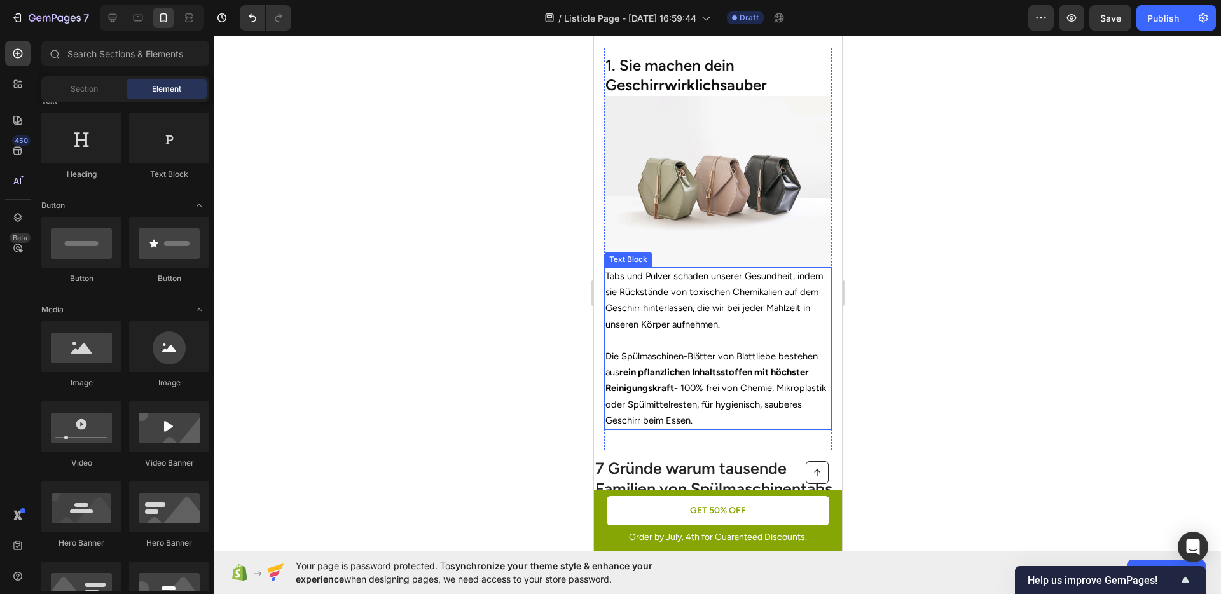
scroll to position [440, 0]
click at [714, 366] on strong "rein pflanzlichen Inhaltsstoffen mit höchster Reinigungskraft" at bounding box center [707, 379] width 204 height 27
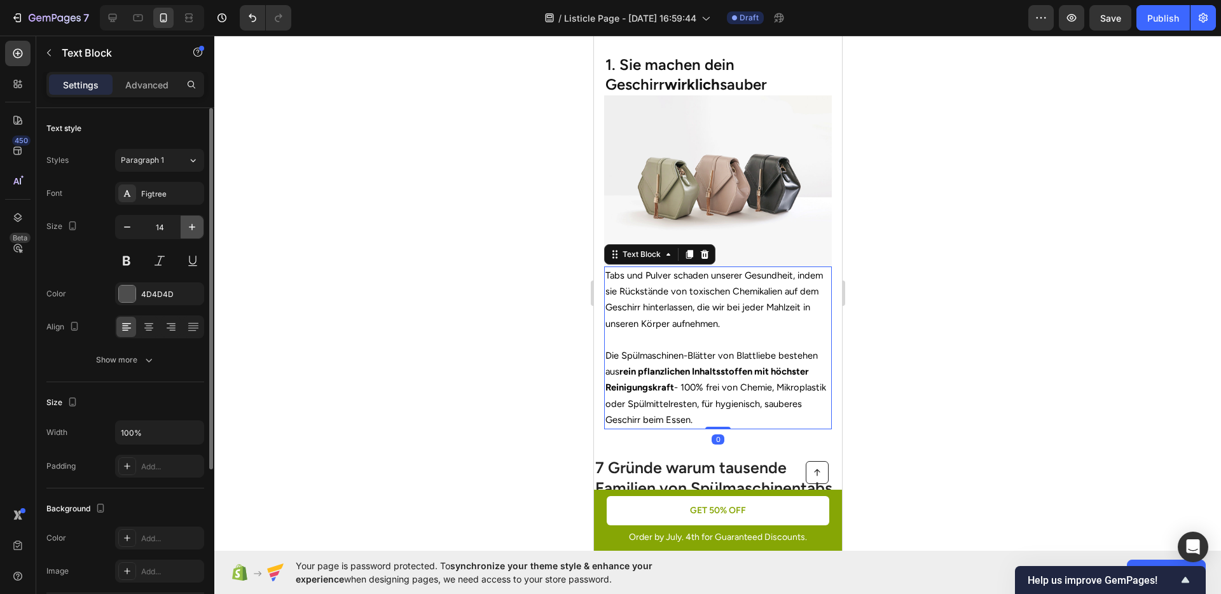
click at [188, 231] on icon "button" at bounding box center [192, 227] width 13 height 13
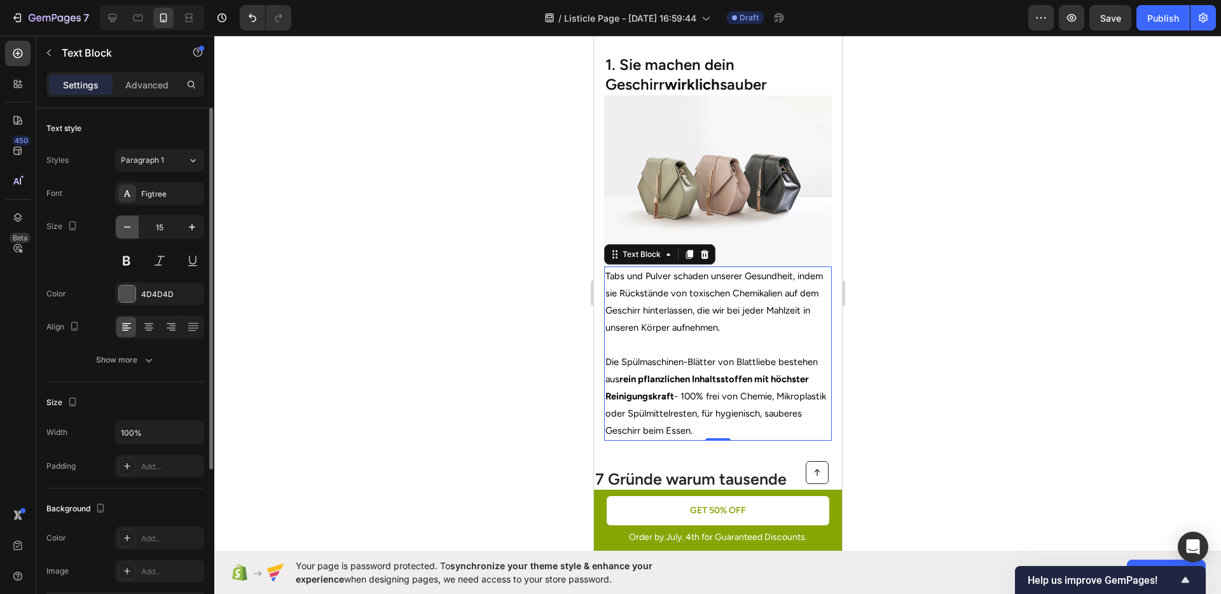
click at [131, 228] on icon "button" at bounding box center [127, 227] width 13 height 13
type input "14"
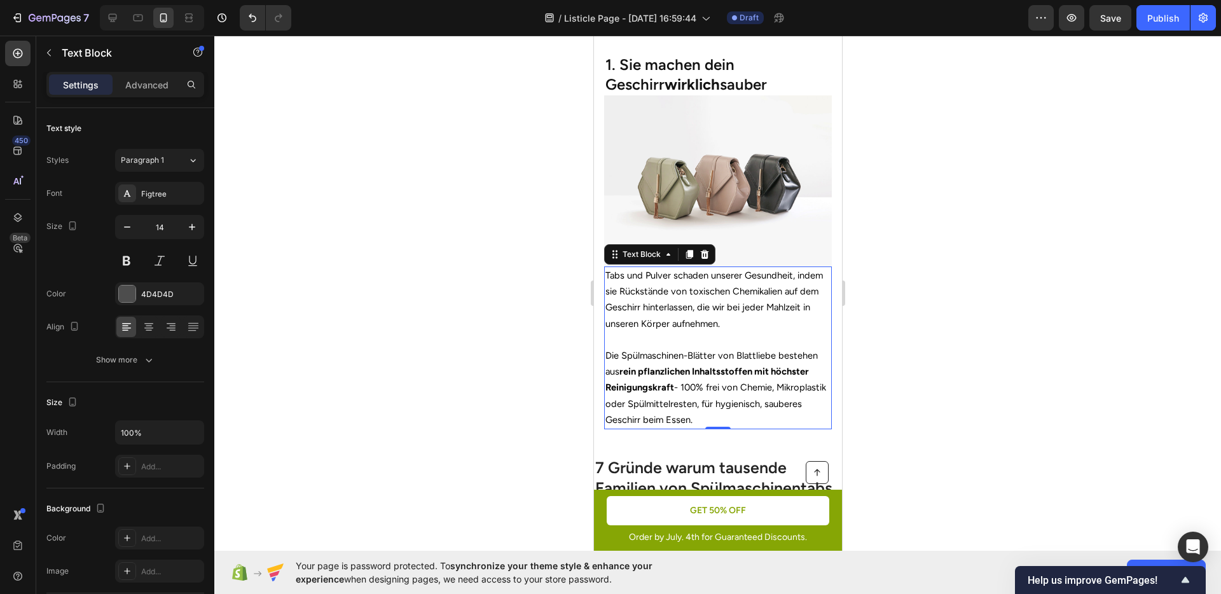
click at [441, 308] on div at bounding box center [717, 315] width 1007 height 559
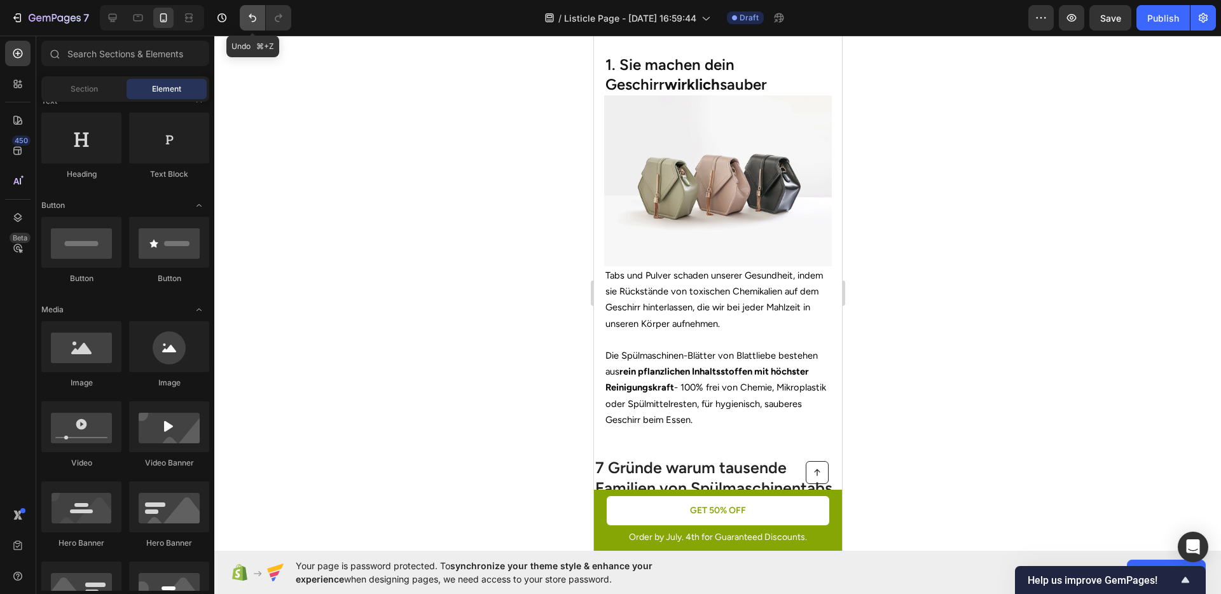
click at [246, 29] on button "Undo/Redo" at bounding box center [252, 17] width 25 height 25
click at [247, 26] on button "Undo/Redo" at bounding box center [252, 17] width 25 height 25
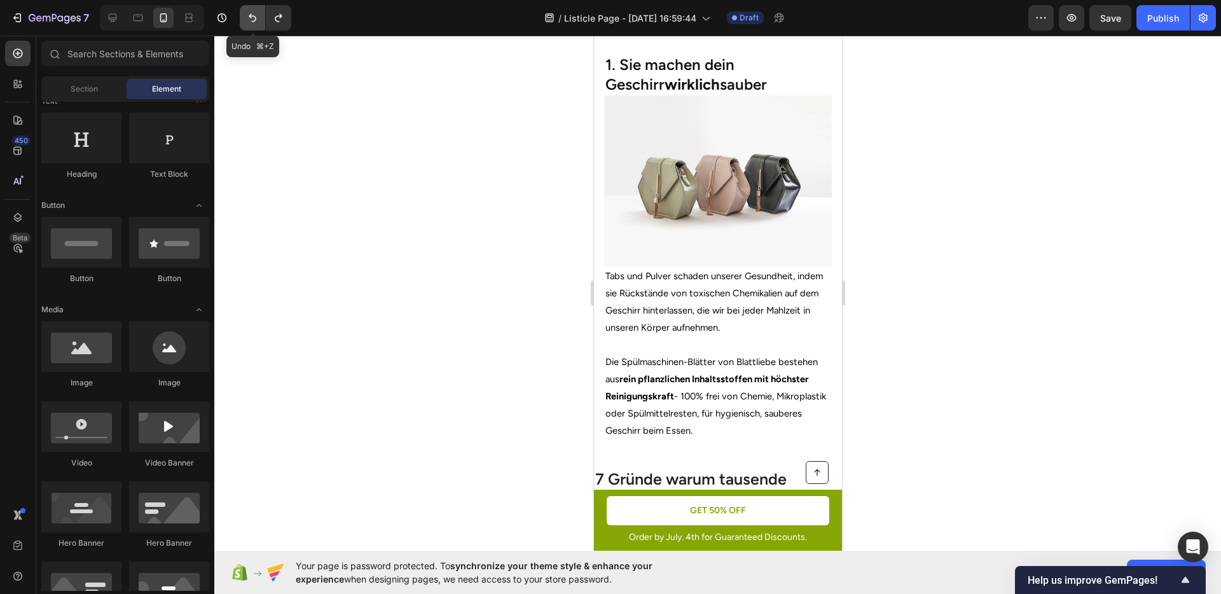
click at [247, 26] on button "Undo/Redo" at bounding box center [252, 17] width 25 height 25
click at [247, 25] on button "Undo/Redo" at bounding box center [252, 17] width 25 height 25
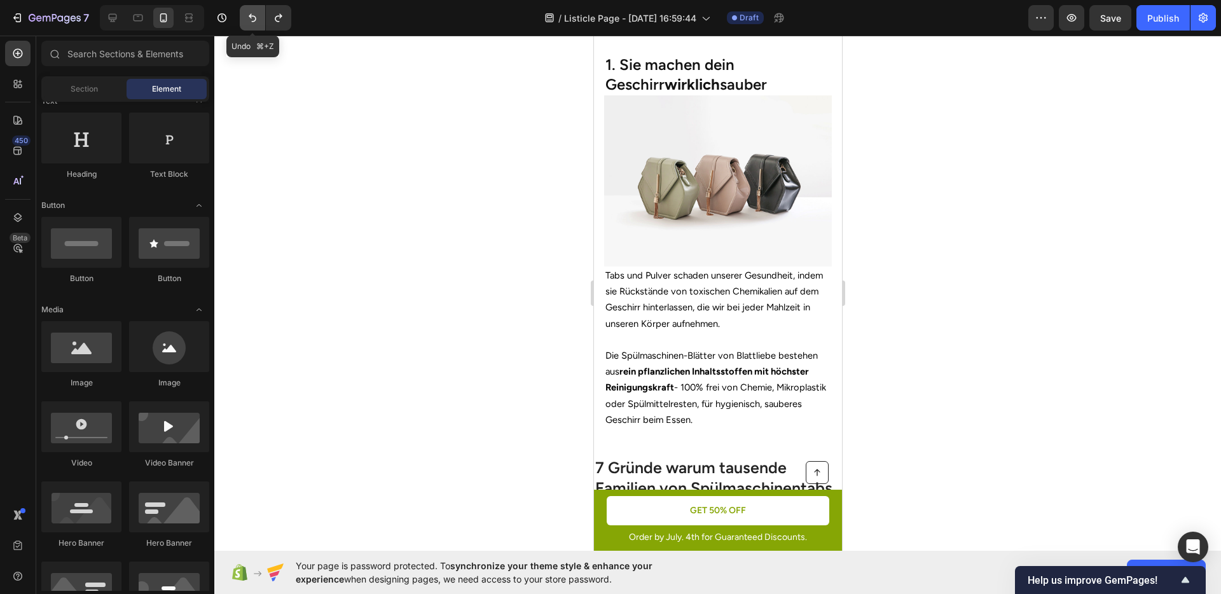
click at [247, 25] on button "Undo/Redo" at bounding box center [252, 17] width 25 height 25
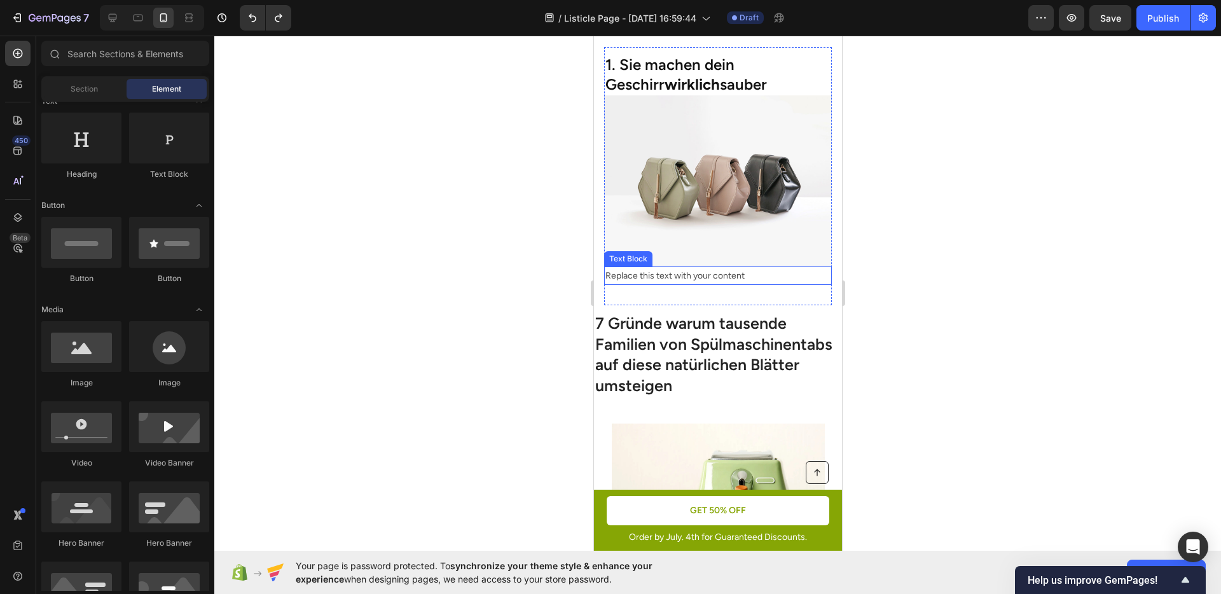
click at [676, 267] on div "Replace this text with your content" at bounding box center [718, 276] width 228 height 18
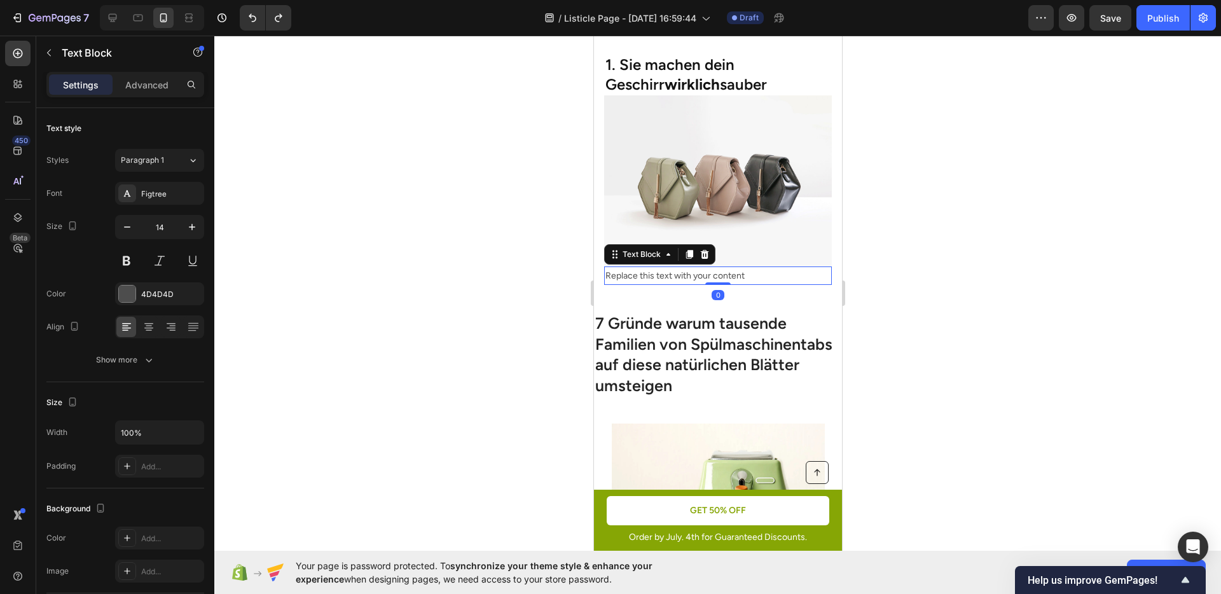
click at [676, 267] on div "Replace this text with your content" at bounding box center [718, 276] width 228 height 18
click at [676, 268] on p "Replace this text with your content" at bounding box center [717, 276] width 225 height 16
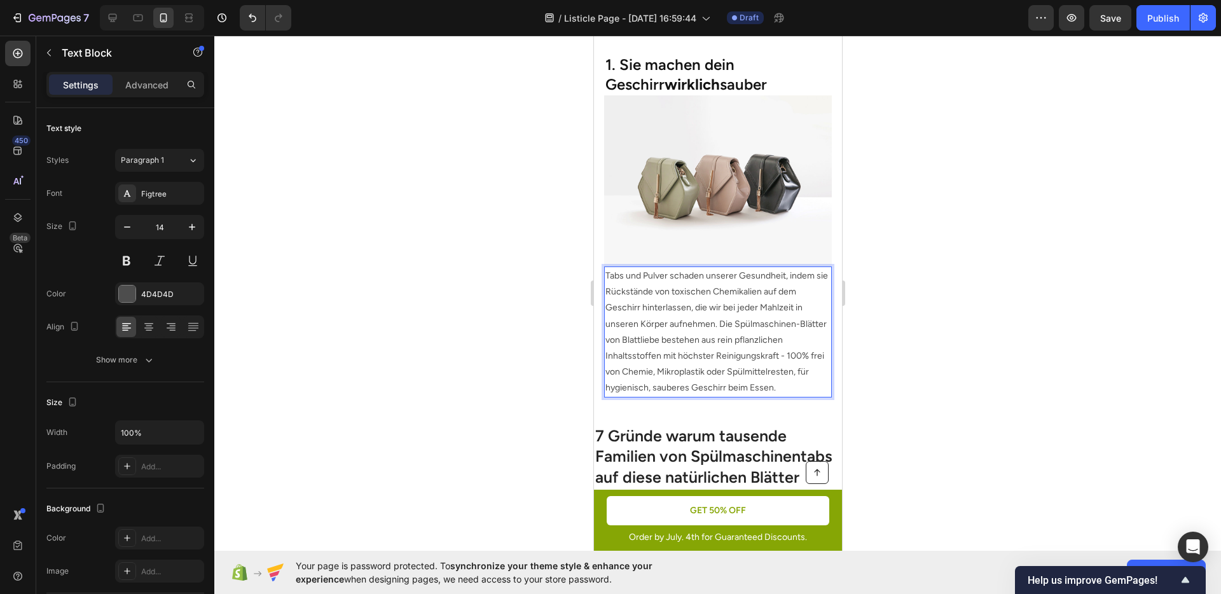
click at [975, 315] on div at bounding box center [717, 315] width 1007 height 559
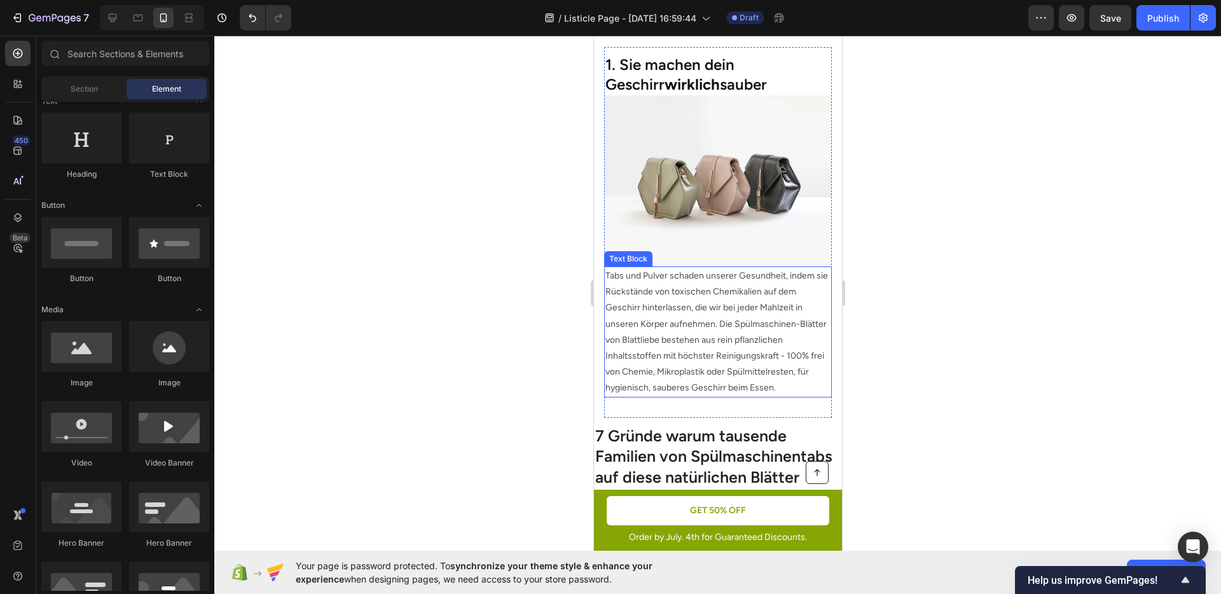
click at [719, 310] on p "Tabs und Pulver schaden unserer Gesundheit, indem sie Rückstände von toxischen …" at bounding box center [717, 332] width 225 height 129
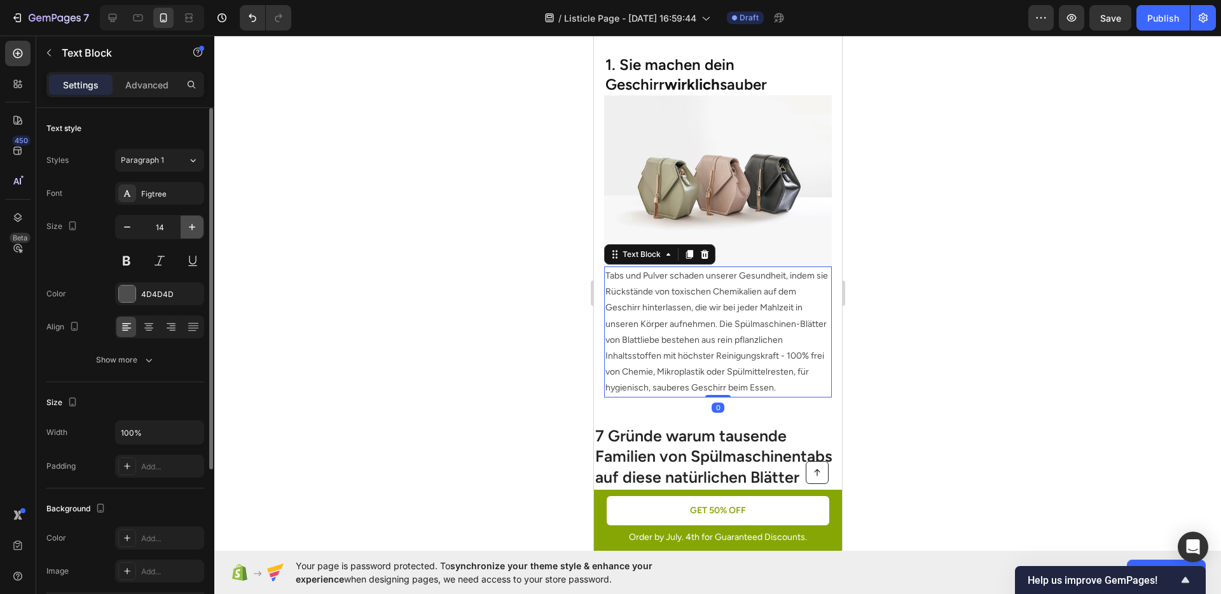
click at [191, 225] on icon "button" at bounding box center [192, 227] width 6 height 6
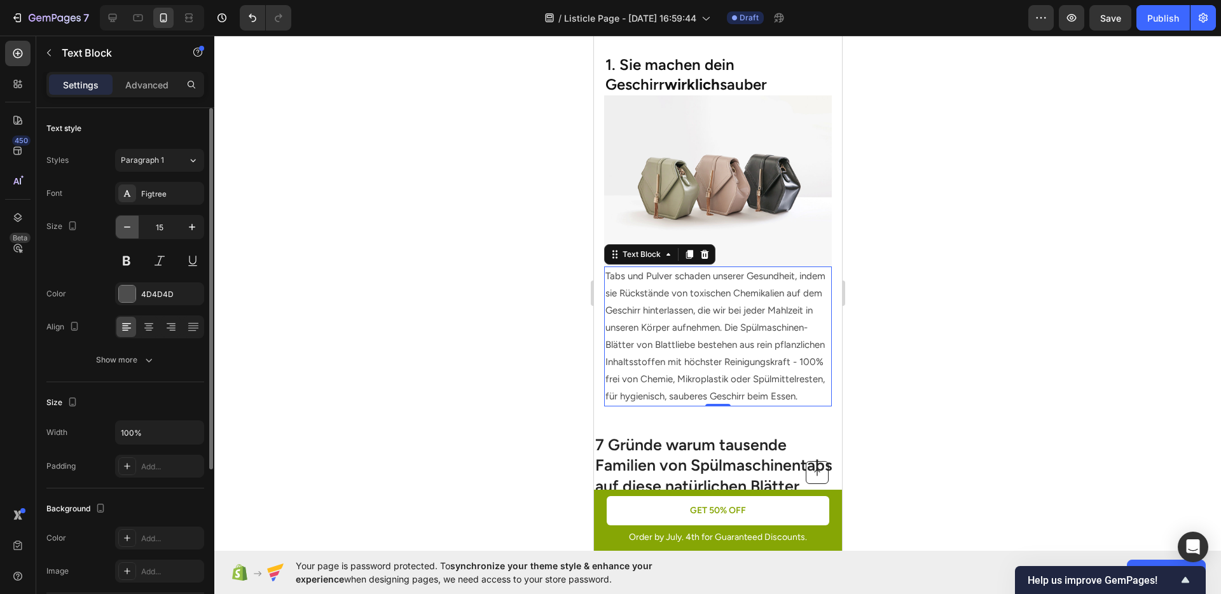
click at [130, 229] on icon "button" at bounding box center [127, 227] width 13 height 13
type input "14"
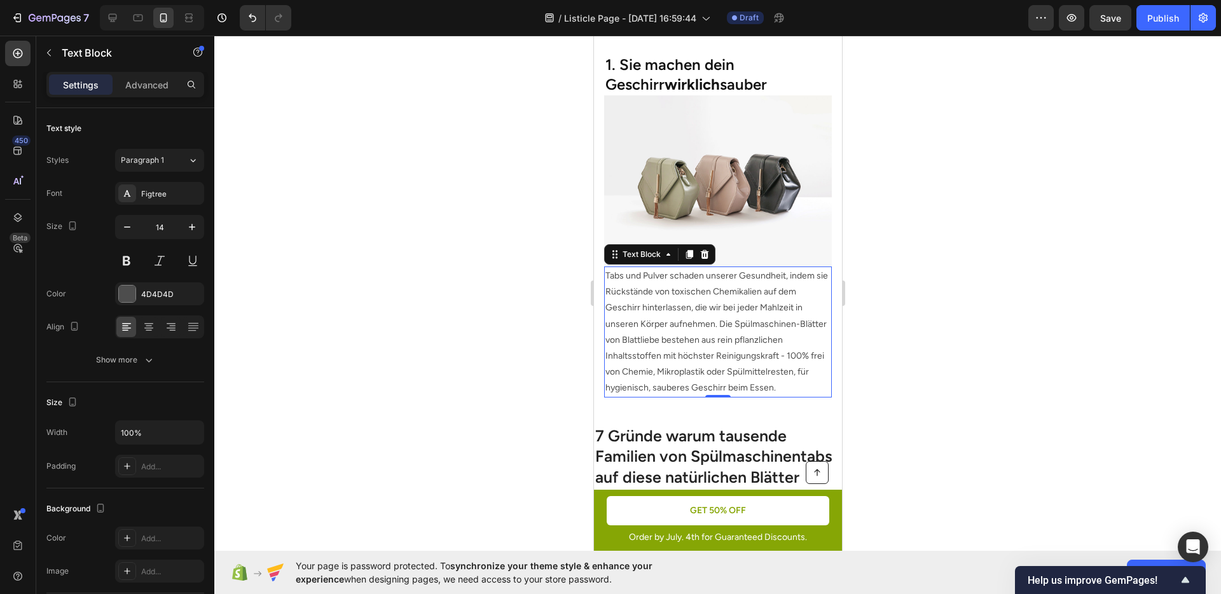
click at [445, 257] on div at bounding box center [717, 315] width 1007 height 559
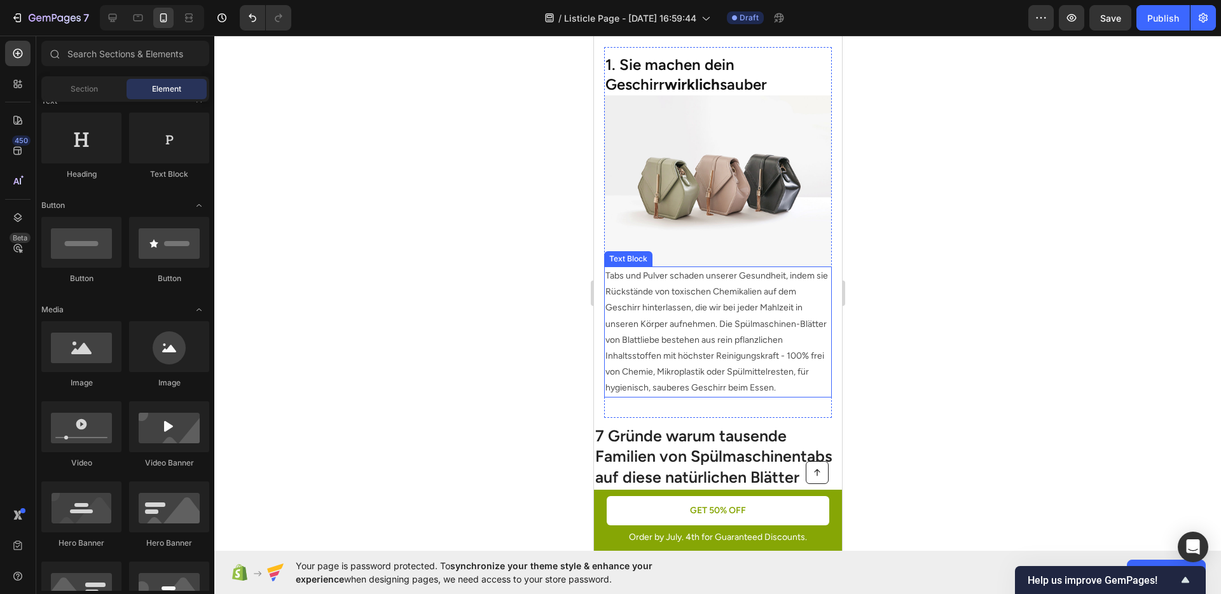
click at [749, 303] on p "Tabs und Pulver schaden unserer Gesundheit, indem sie Rückstände von toxischen …" at bounding box center [717, 332] width 225 height 129
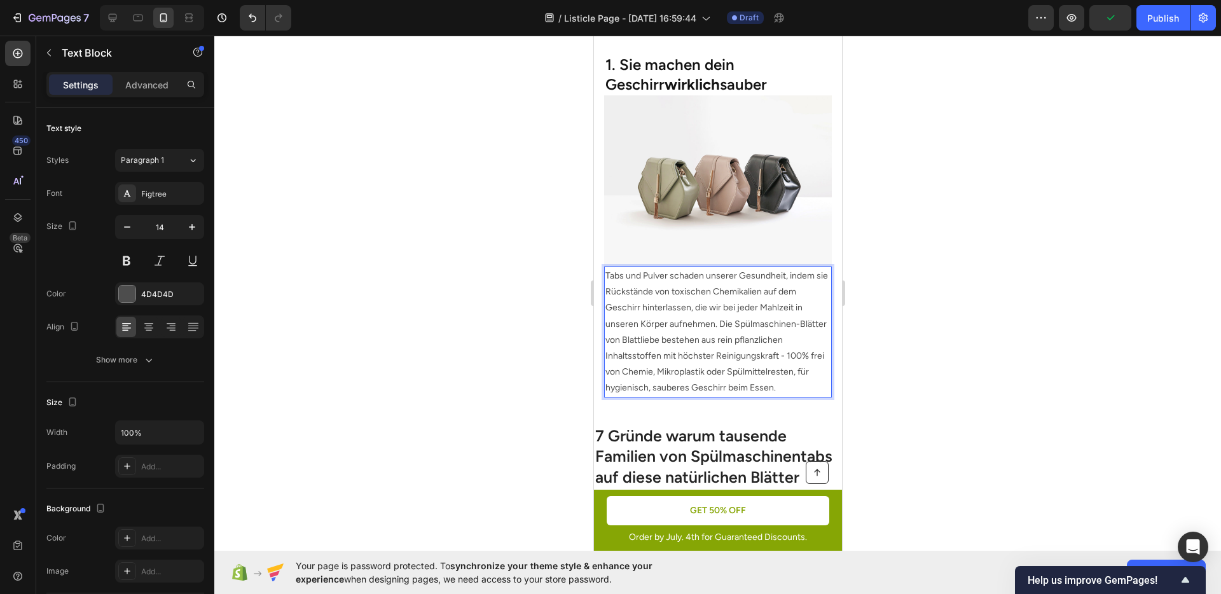
click at [719, 310] on p "Tabs und Pulver schaden unserer Gesundheit, indem sie Rückstände von toxischen …" at bounding box center [717, 332] width 225 height 129
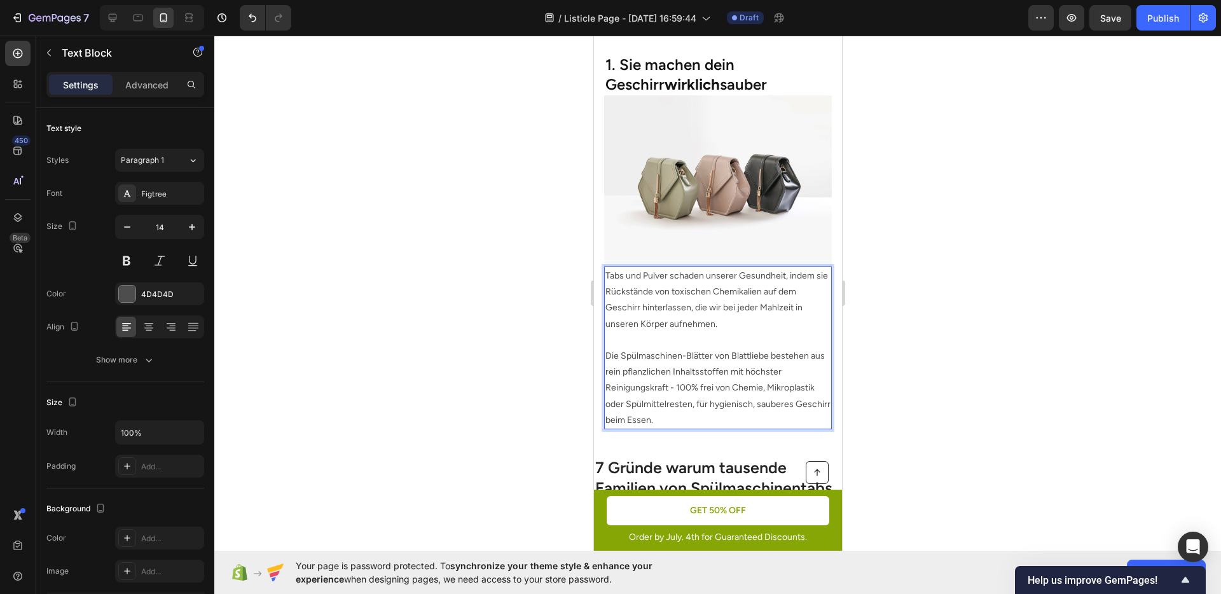
click at [953, 346] on div at bounding box center [717, 315] width 1007 height 559
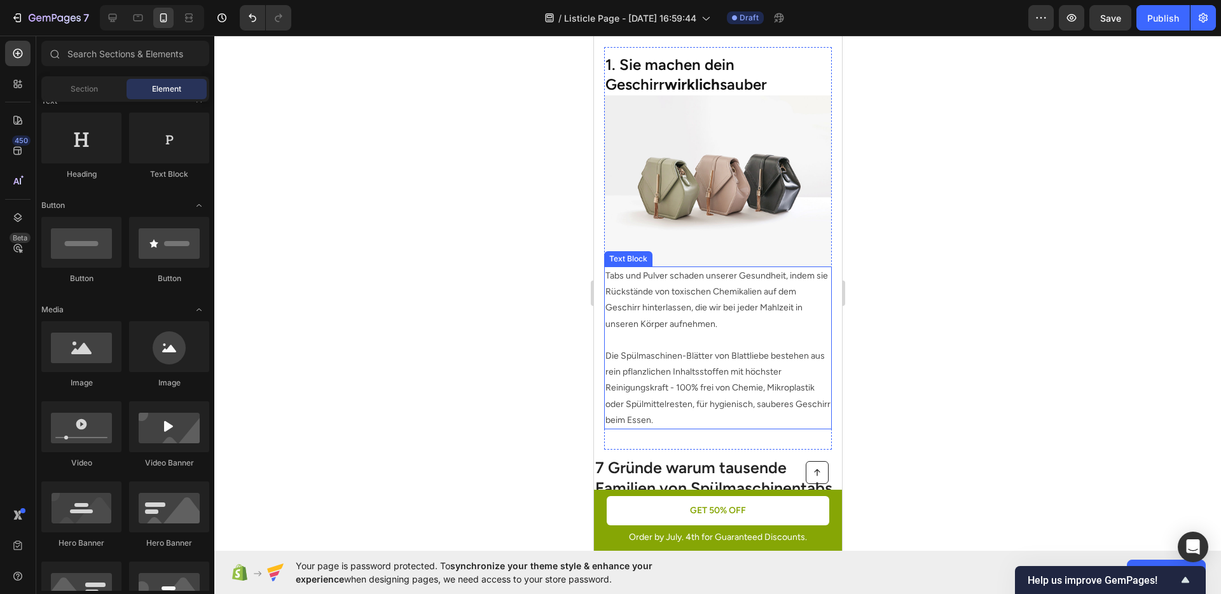
click at [714, 295] on p "Tabs und Pulver schaden unserer Gesundheit, indem sie Rückstände von toxischen …" at bounding box center [717, 300] width 225 height 64
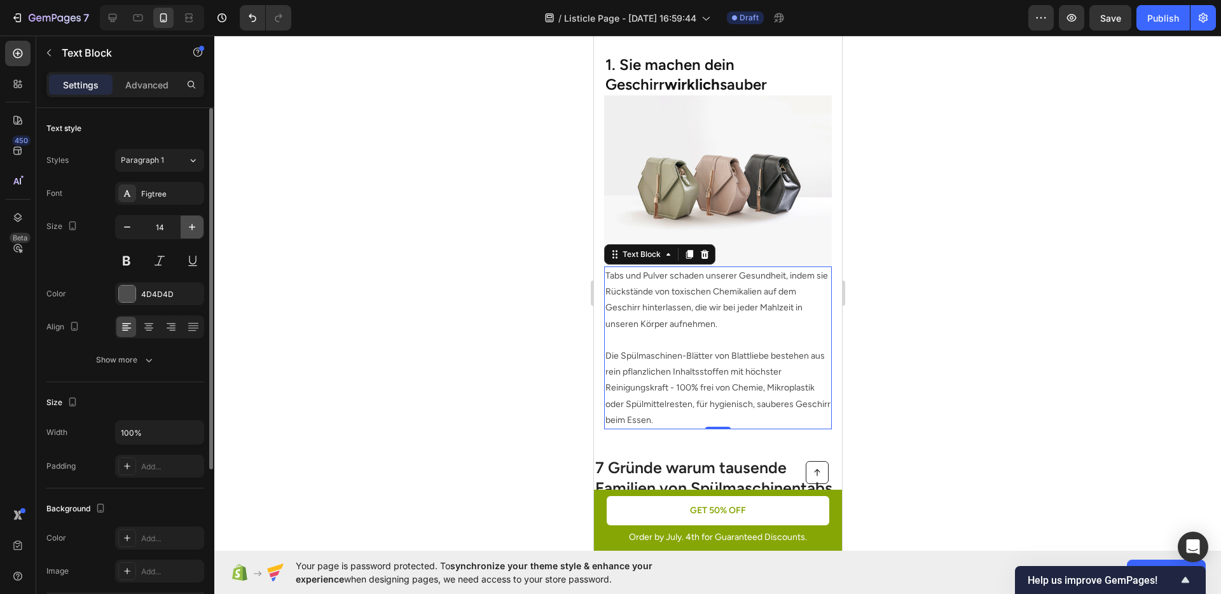
click at [194, 225] on icon "button" at bounding box center [192, 227] width 13 height 13
type input "15"
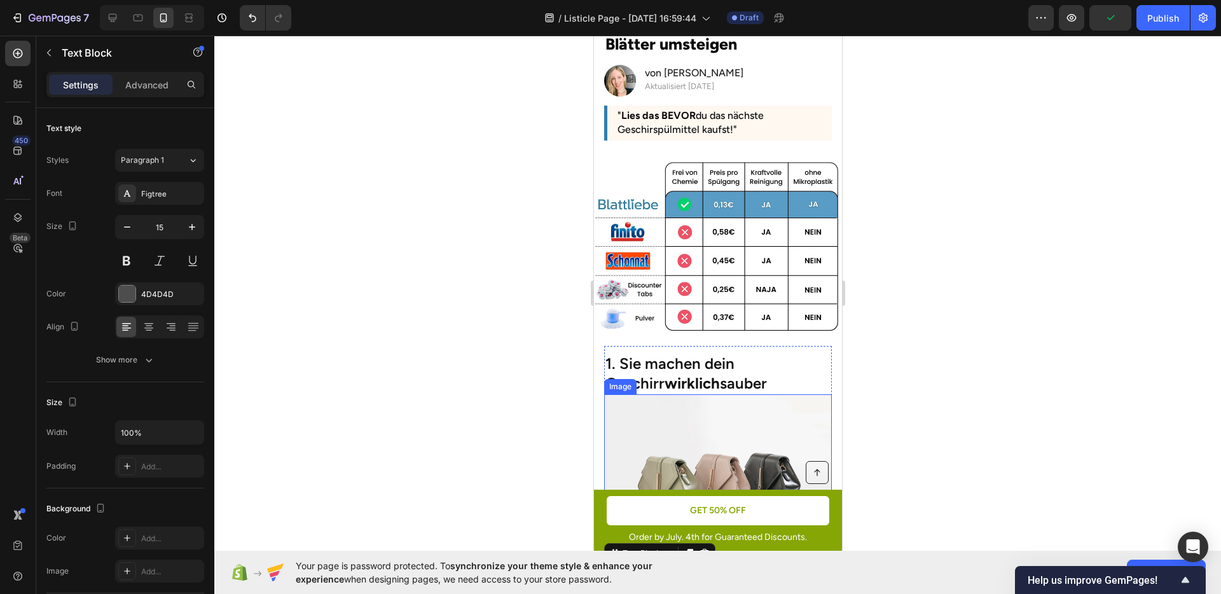
scroll to position [113, 0]
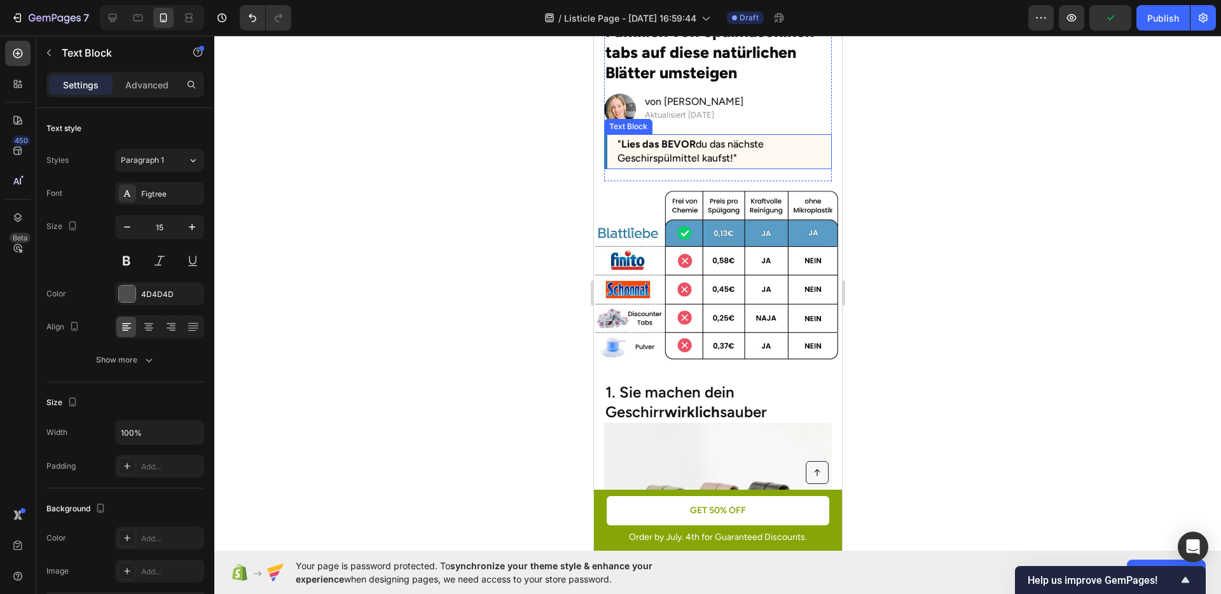
click at [683, 154] on p "" Lies das BEVOR du das nächste Geschirspülmittel kaufst!"" at bounding box center [719, 151] width 204 height 29
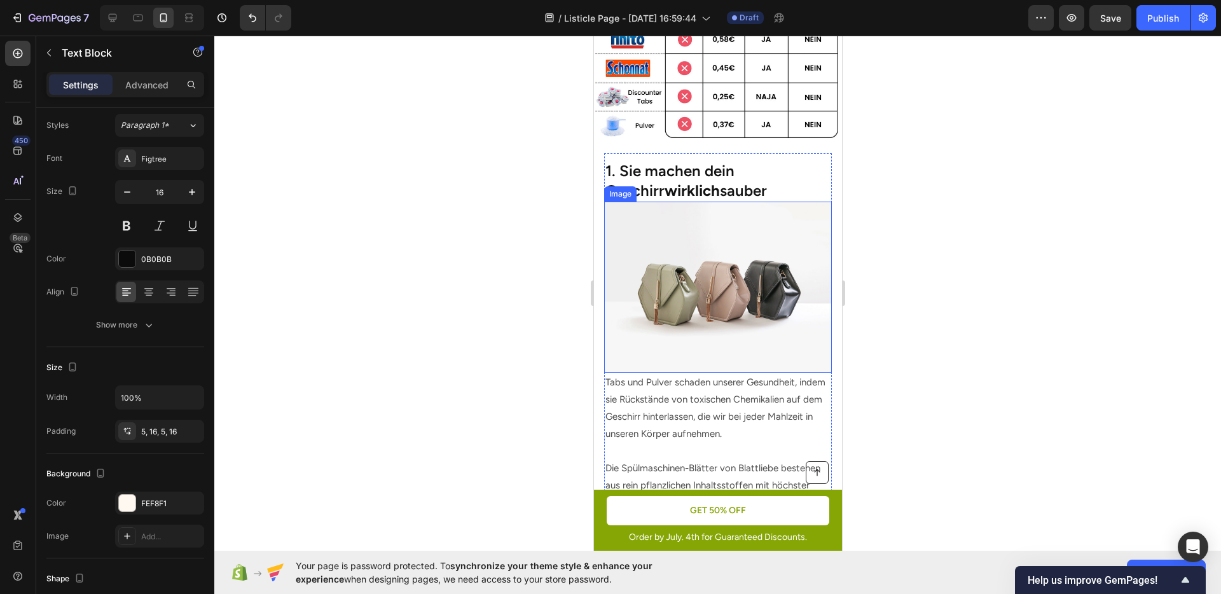
scroll to position [358, 0]
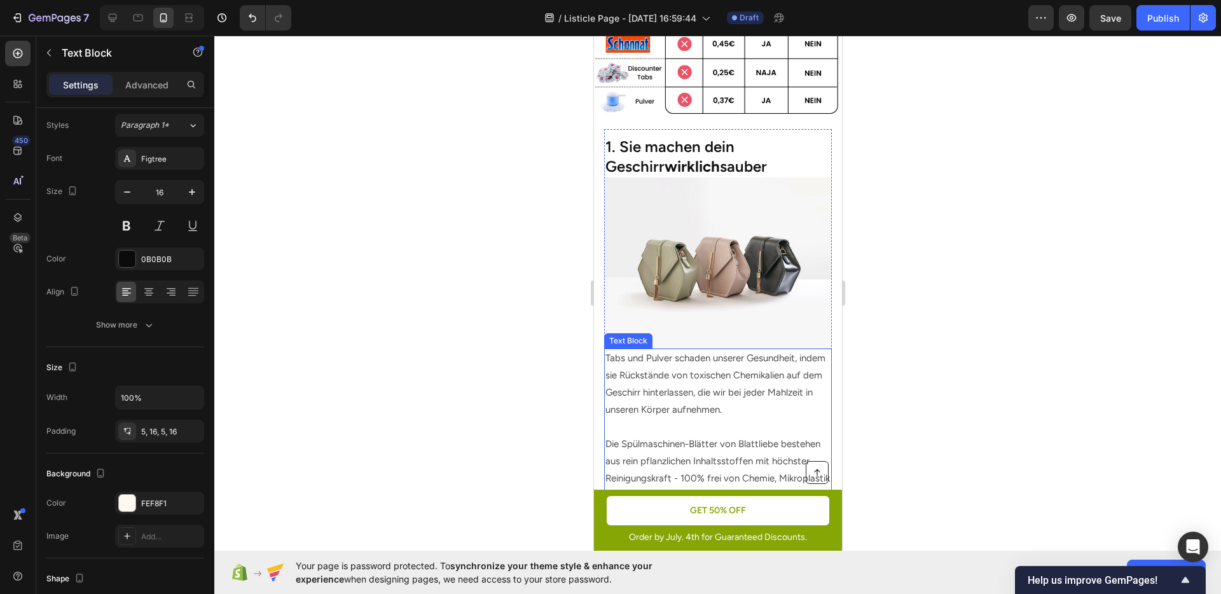
click at [704, 374] on p "Tabs und Pulver schaden unserer Gesundheit, indem sie Rückstände von toxischen …" at bounding box center [717, 384] width 225 height 69
click at [957, 389] on div at bounding box center [717, 315] width 1007 height 559
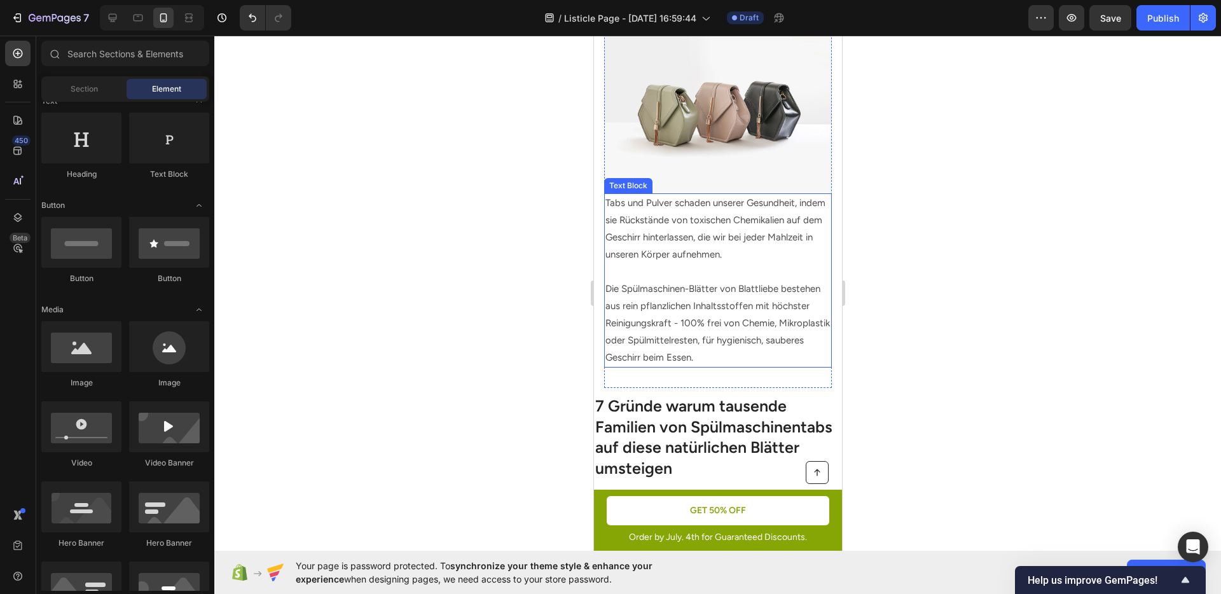
scroll to position [442, 0]
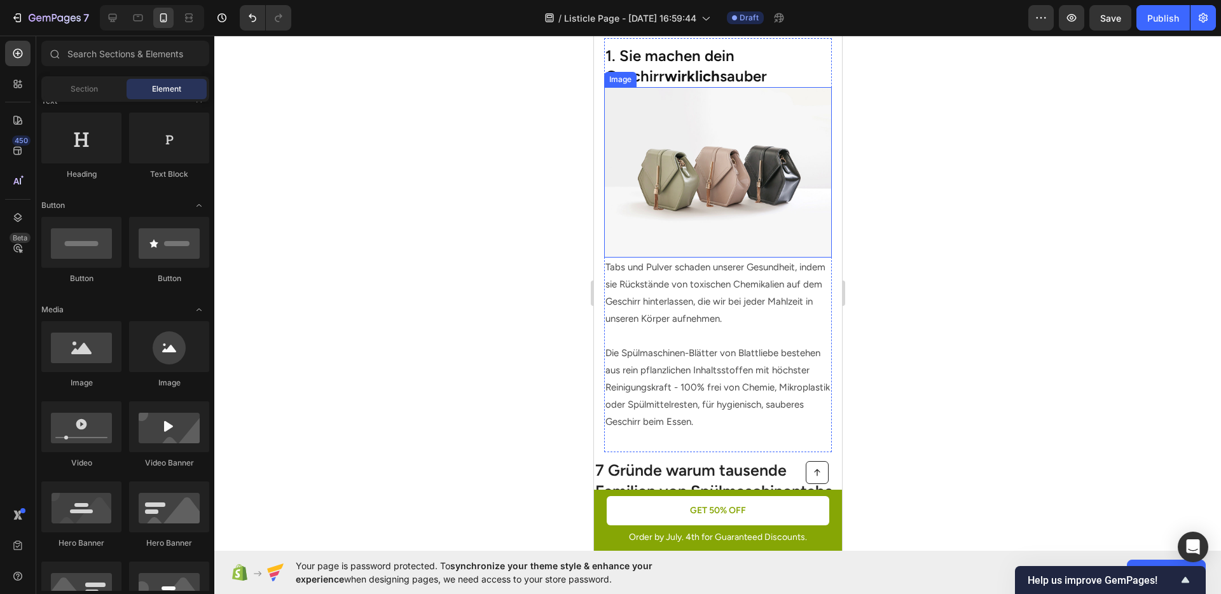
click at [715, 231] on img at bounding box center [718, 172] width 228 height 171
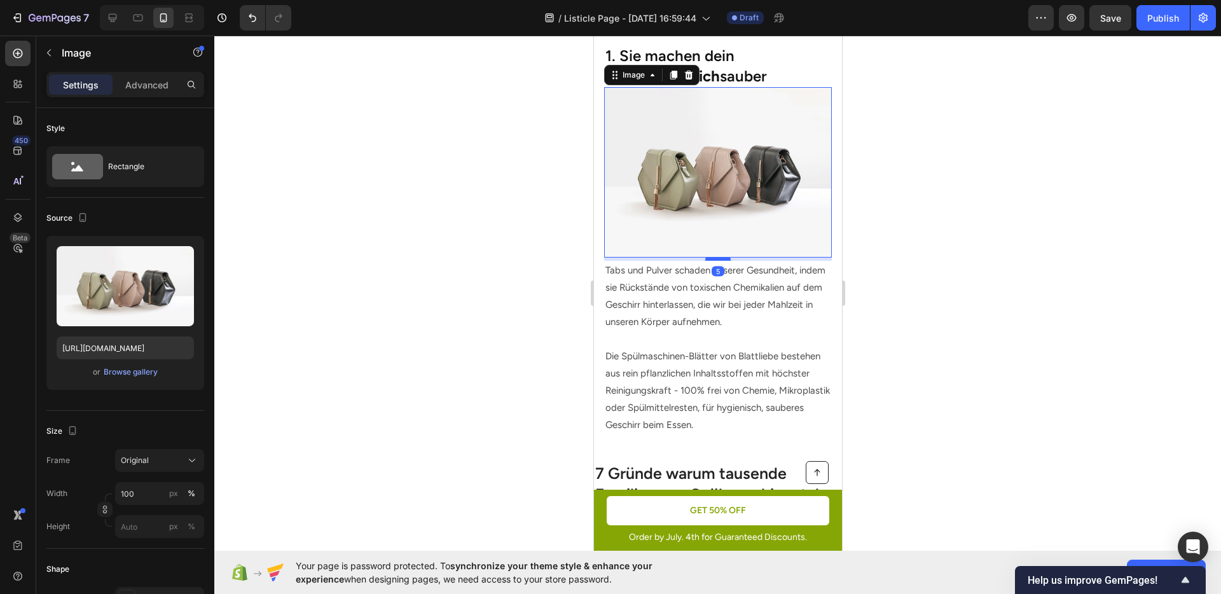
click at [707, 257] on div at bounding box center [717, 259] width 25 height 4
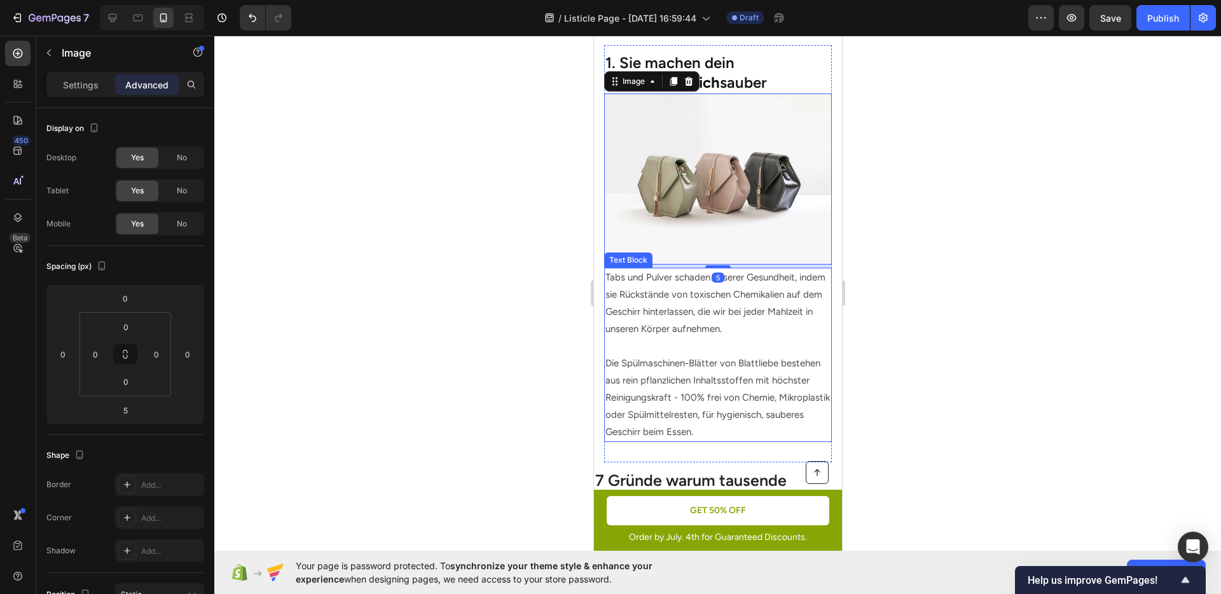
click at [644, 338] on p "Rich Text Editor. Editing area: main" at bounding box center [717, 346] width 225 height 17
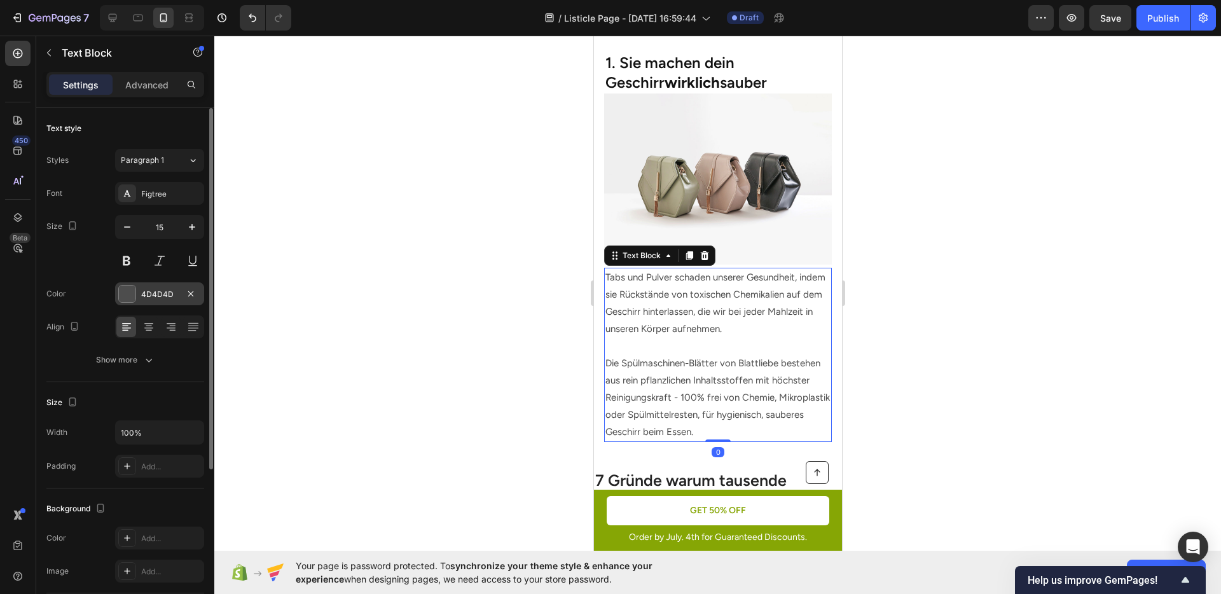
click at [161, 296] on div "4D4D4D" at bounding box center [159, 294] width 37 height 11
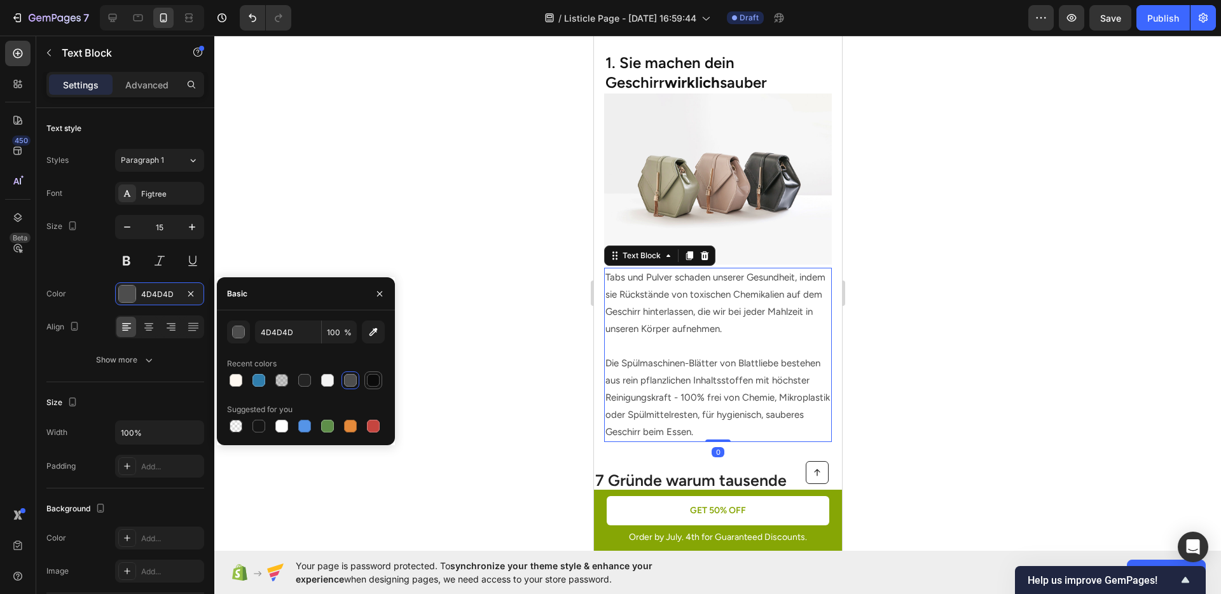
click at [370, 386] on div at bounding box center [373, 380] width 13 height 13
type input "0B0B0B"
click at [334, 330] on input "100" at bounding box center [339, 332] width 35 height 23
type input "90"
click at [258, 423] on div at bounding box center [259, 426] width 13 height 13
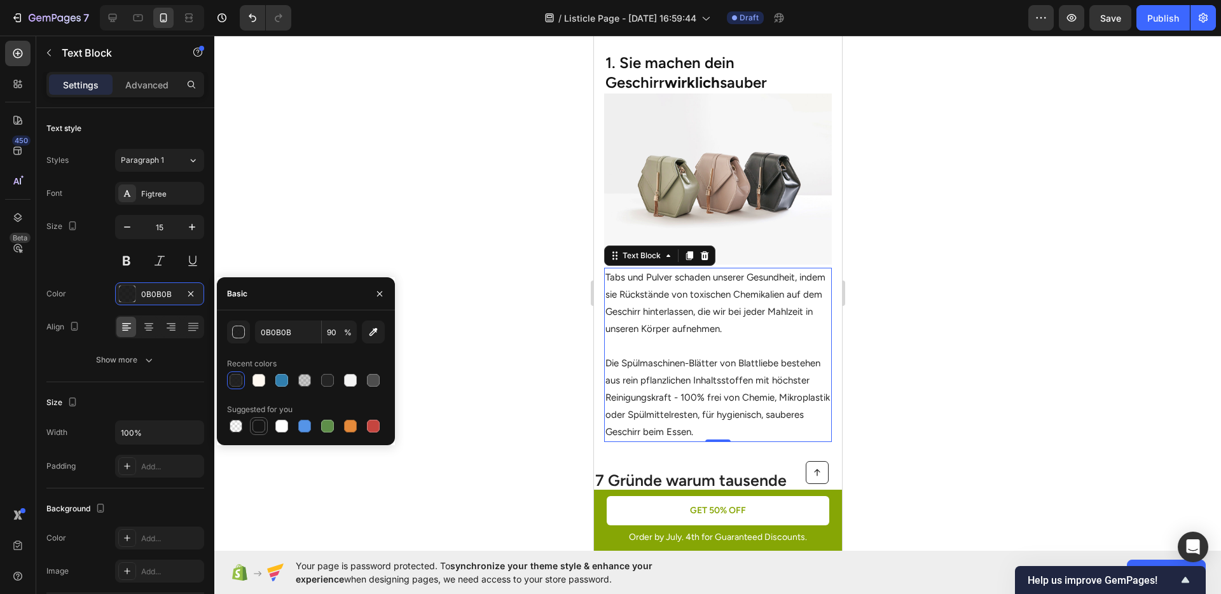
type input "151515"
type input "100"
click at [377, 379] on div at bounding box center [373, 380] width 13 height 13
click at [254, 417] on div at bounding box center [259, 426] width 18 height 18
type input "151515"
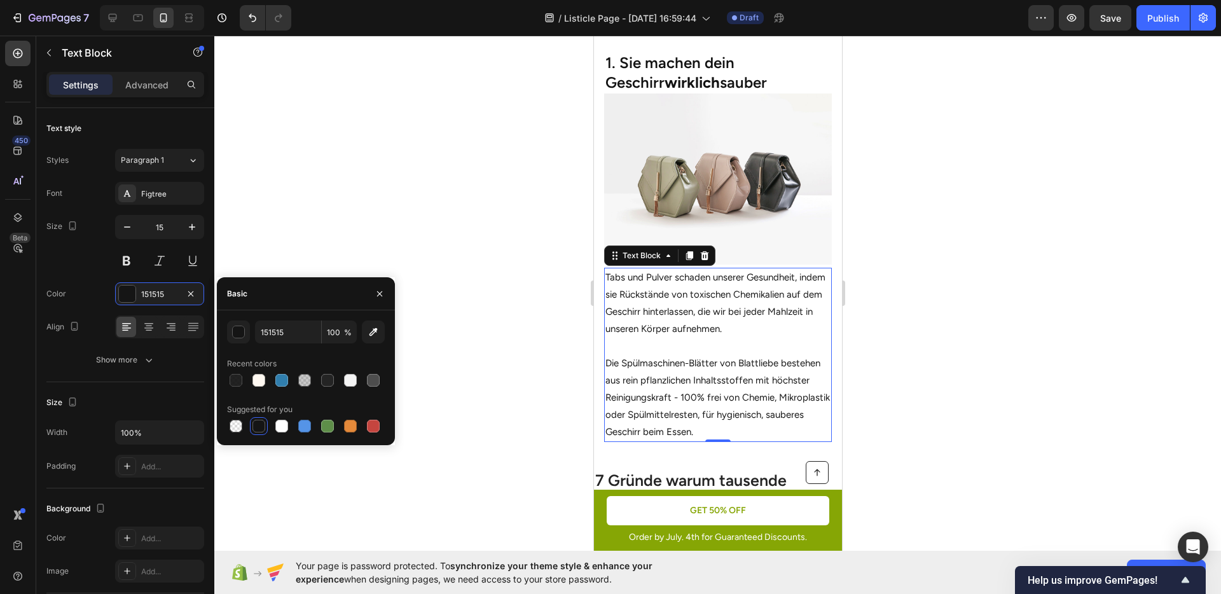
click at [508, 393] on div at bounding box center [717, 315] width 1007 height 559
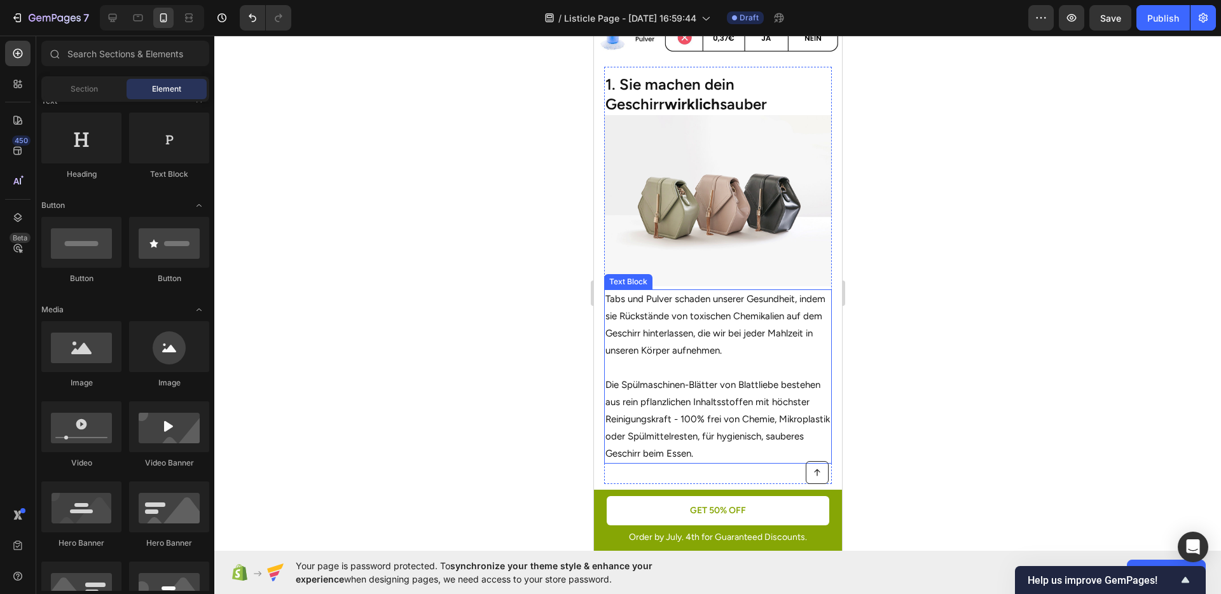
scroll to position [420, 0]
click at [675, 87] on p "1. Sie machen dein Geschirr wirklich sauber" at bounding box center [717, 94] width 225 height 39
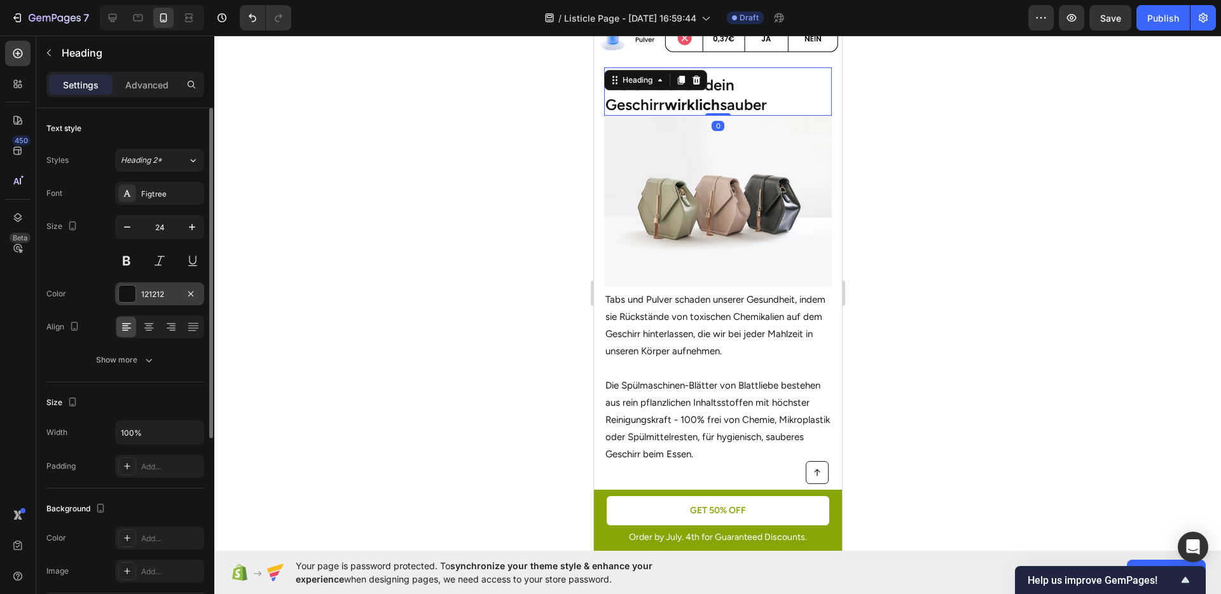
click at [146, 300] on div "121212" at bounding box center [159, 294] width 37 height 11
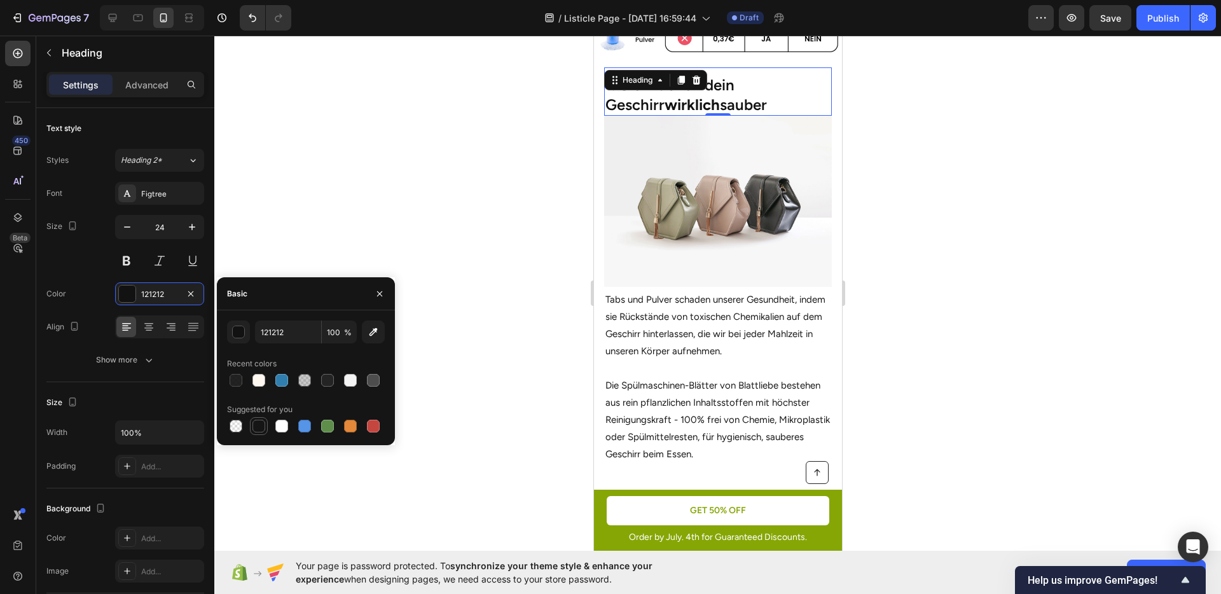
click at [258, 424] on div at bounding box center [259, 426] width 13 height 13
click at [237, 333] on div "button" at bounding box center [239, 332] width 13 height 13
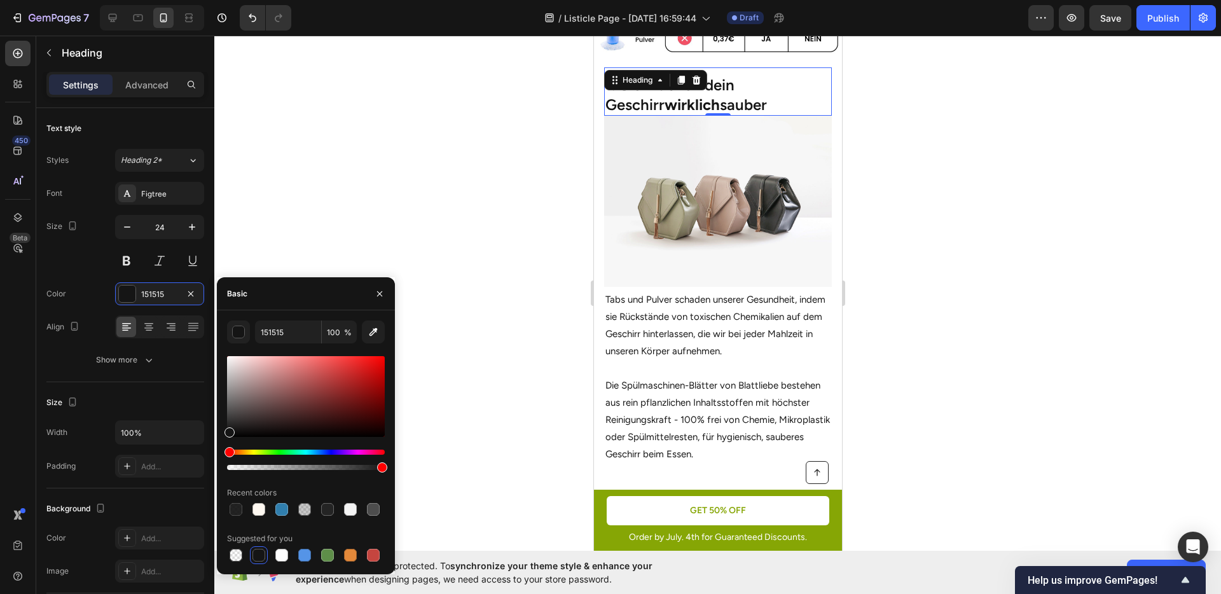
drag, startPoint x: 226, startPoint y: 422, endPoint x: 225, endPoint y: 432, distance: 9.6
click at [225, 432] on div "151515 100 % Recent colors Suggested for you" at bounding box center [306, 443] width 178 height 244
drag, startPoint x: 237, startPoint y: 422, endPoint x: 223, endPoint y: 443, distance: 25.6
click at [223, 443] on div "151515 100 % Recent colors Suggested for you" at bounding box center [306, 443] width 178 height 244
drag, startPoint x: 231, startPoint y: 431, endPoint x: 224, endPoint y: 433, distance: 7.1
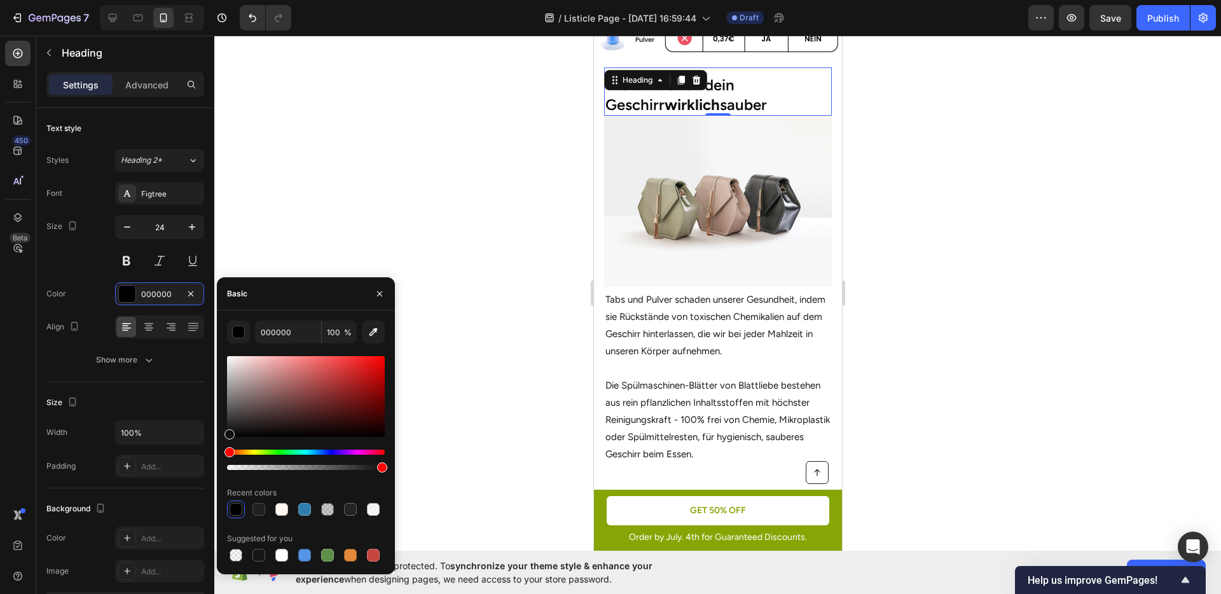
click at [225, 433] on div at bounding box center [230, 434] width 10 height 10
type input "0C0C0C"
click at [999, 326] on div at bounding box center [717, 315] width 1007 height 559
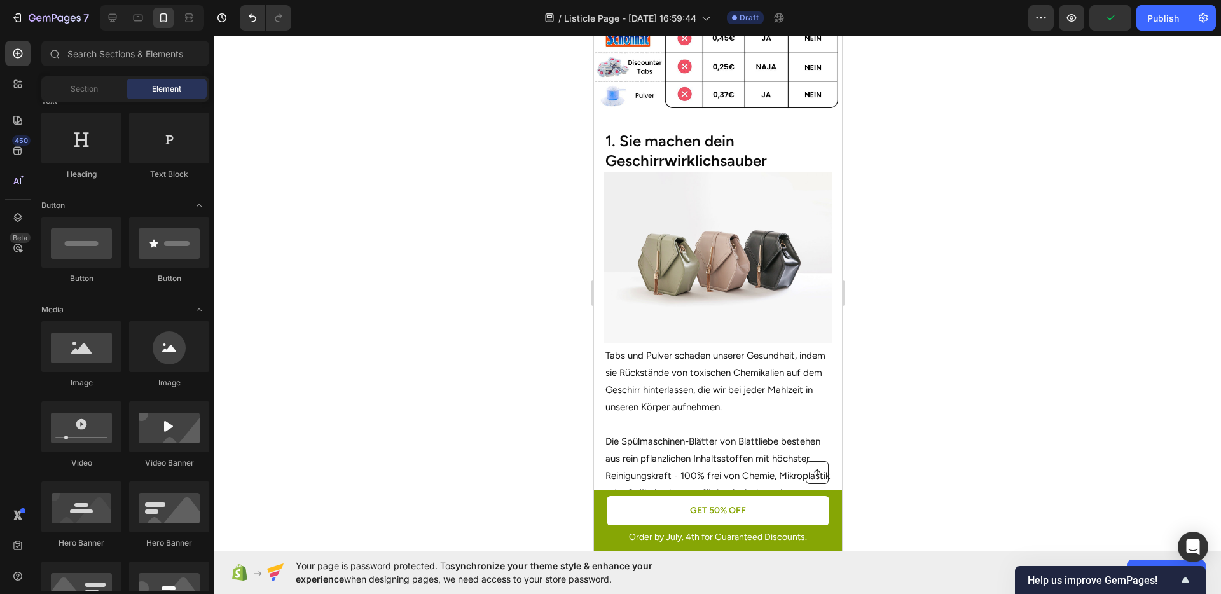
scroll to position [345, 0]
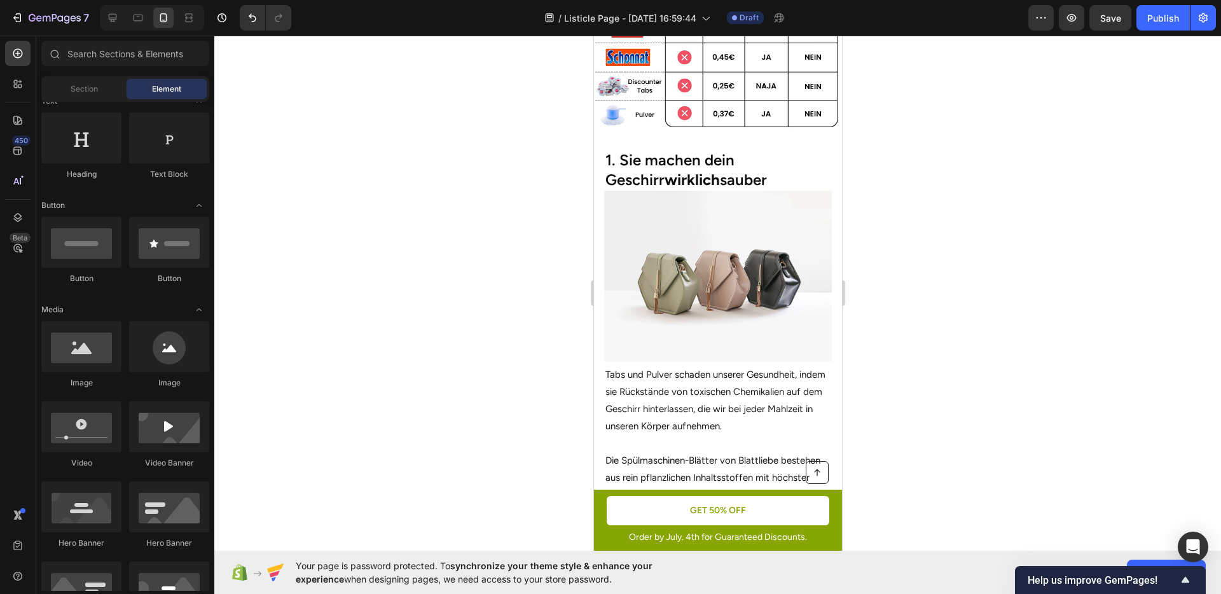
click at [963, 199] on div at bounding box center [717, 315] width 1007 height 559
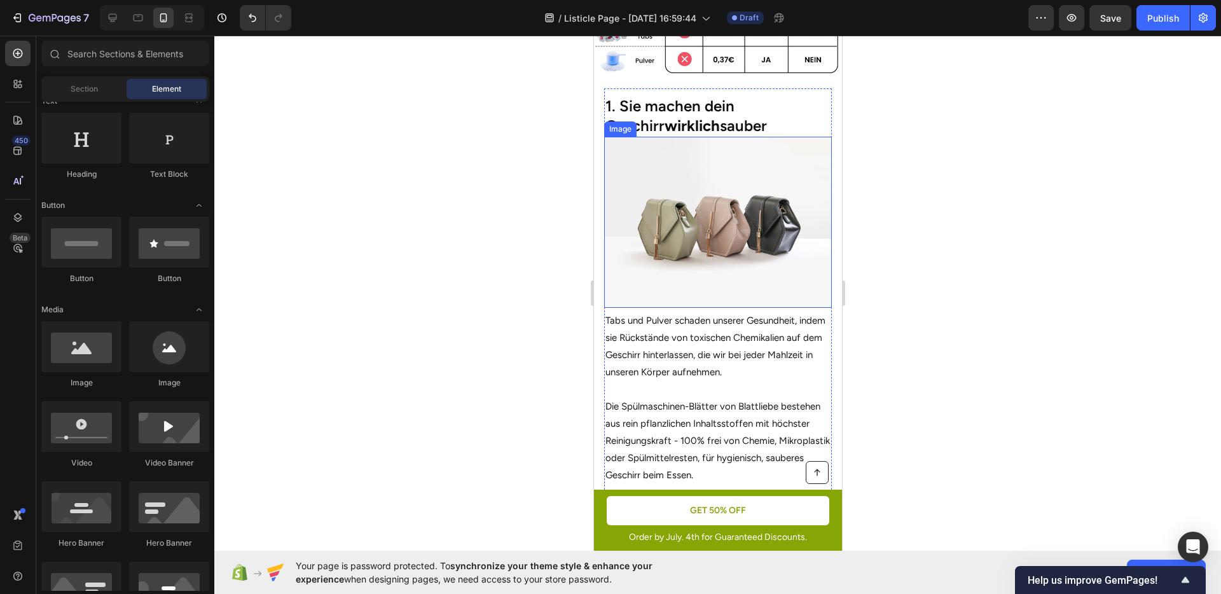
scroll to position [405, 0]
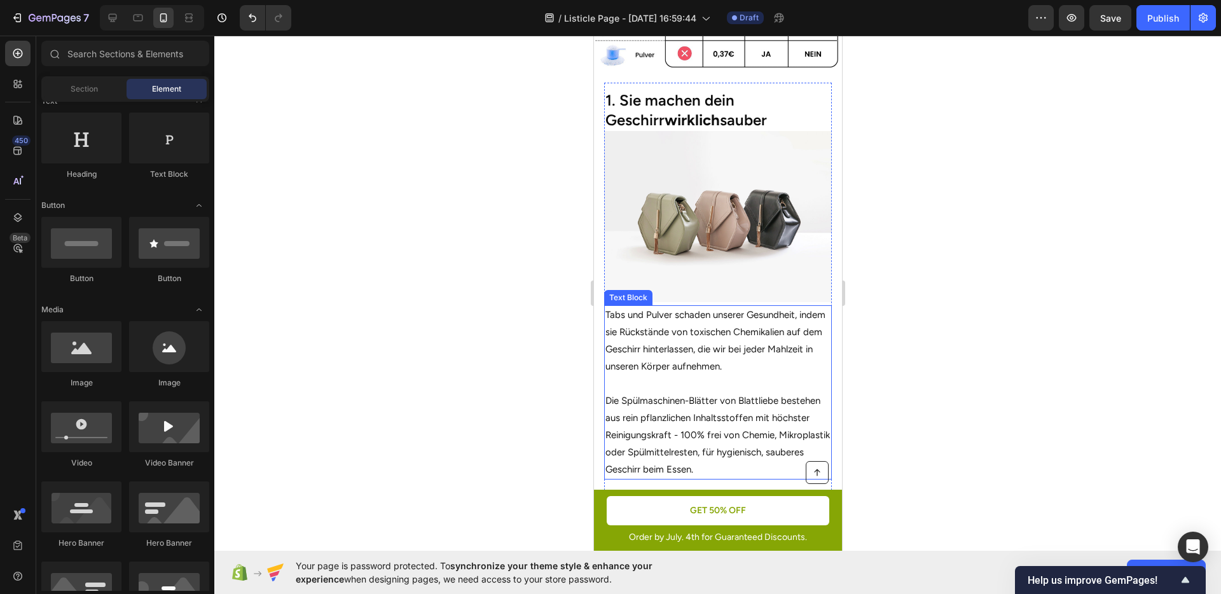
click at [701, 354] on p "Tabs und Pulver schaden unserer Gesundheit, indem sie Rückstände von toxischen …" at bounding box center [717, 341] width 225 height 69
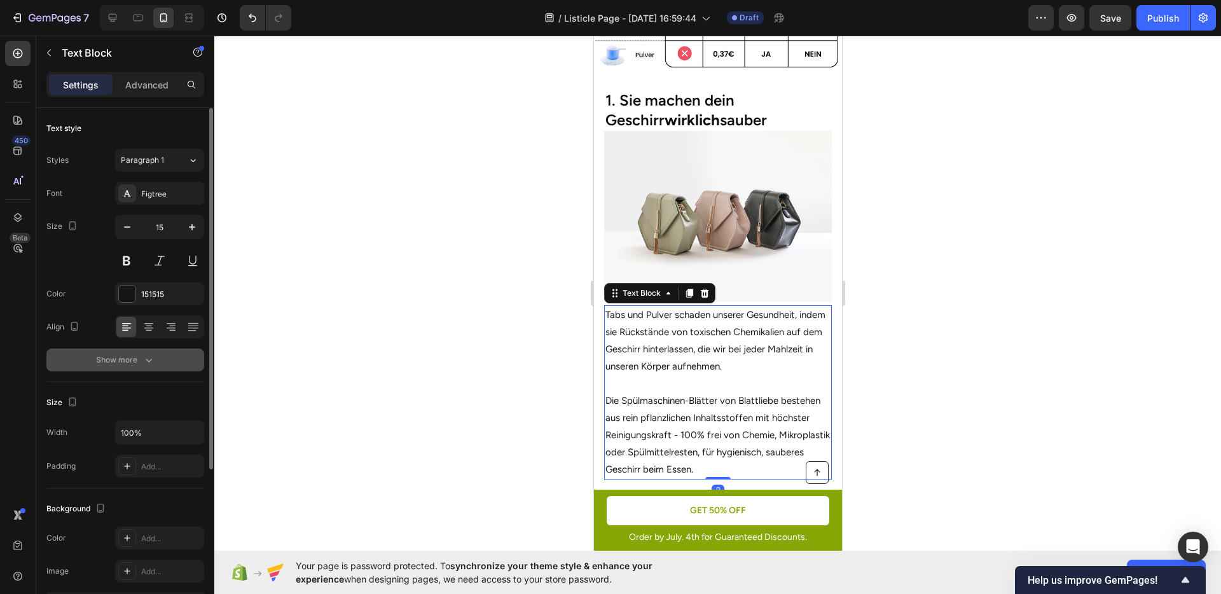
click at [119, 365] on div "Show more" at bounding box center [125, 360] width 59 height 13
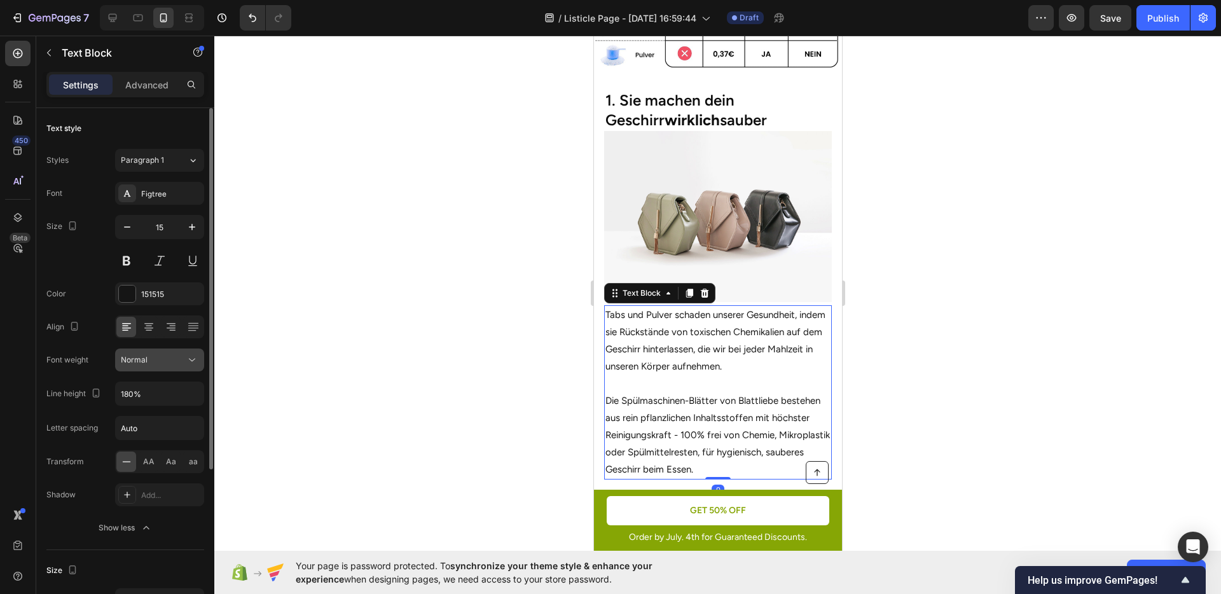
click at [165, 363] on div "Normal" at bounding box center [153, 359] width 65 height 11
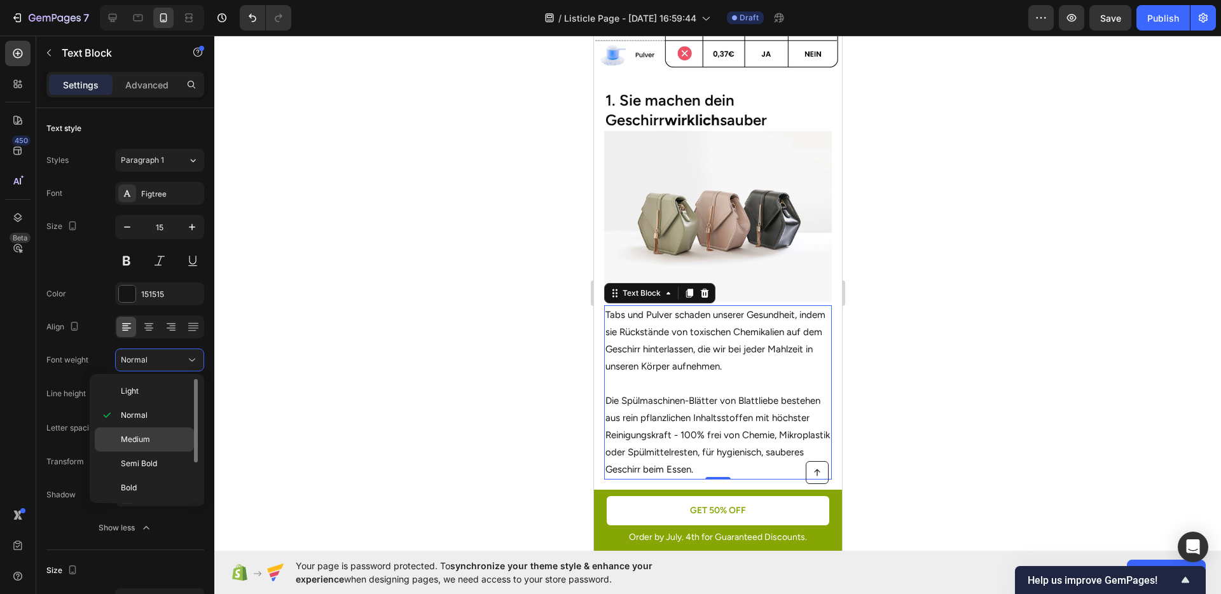
click at [153, 429] on div "Medium" at bounding box center [144, 440] width 99 height 24
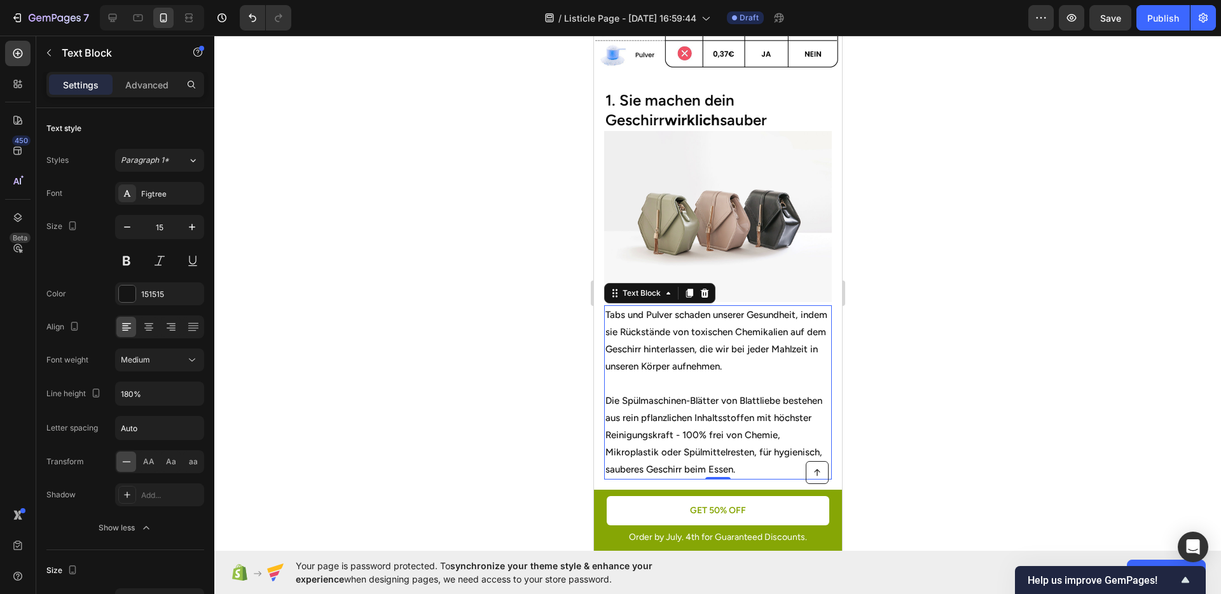
click at [393, 429] on div at bounding box center [717, 315] width 1007 height 559
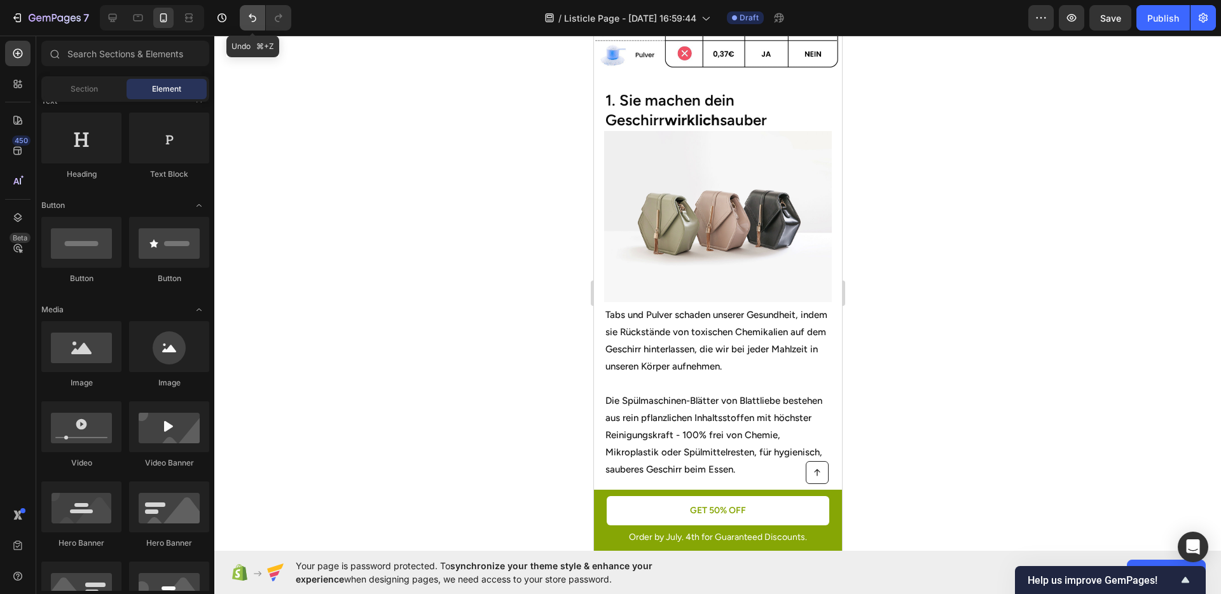
click at [250, 22] on icon "Undo/Redo" at bounding box center [252, 17] width 13 height 13
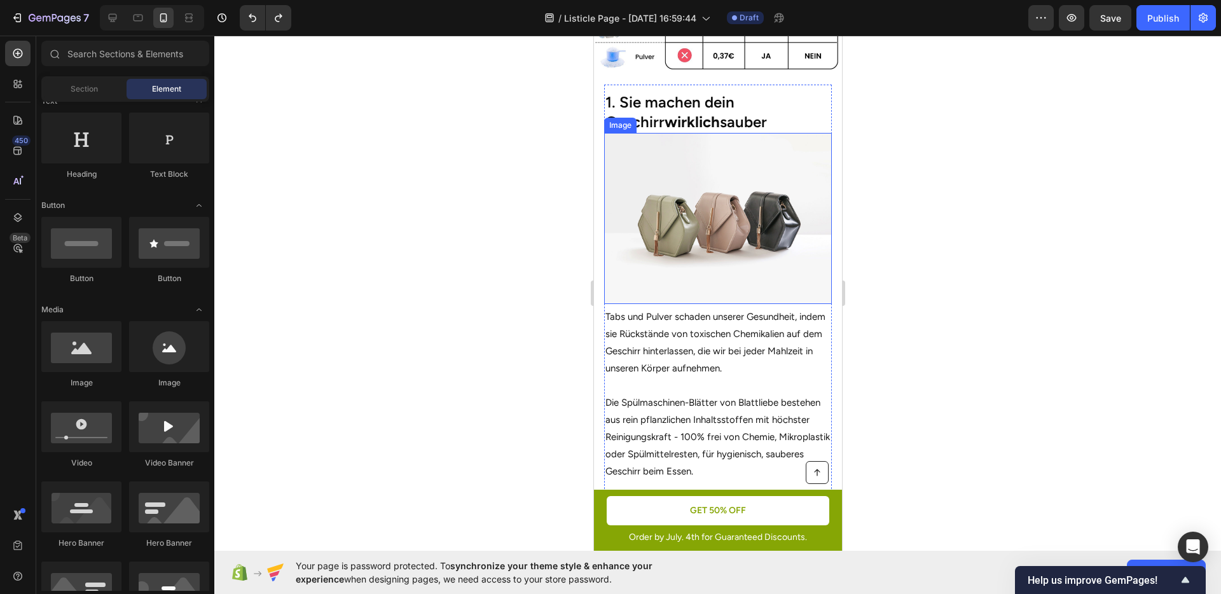
scroll to position [402, 0]
click at [727, 396] on p "Die Spülmaschinen-Blätter von Blattliebe bestehen aus rein pflanzlichen Inhalts…" at bounding box center [717, 438] width 225 height 86
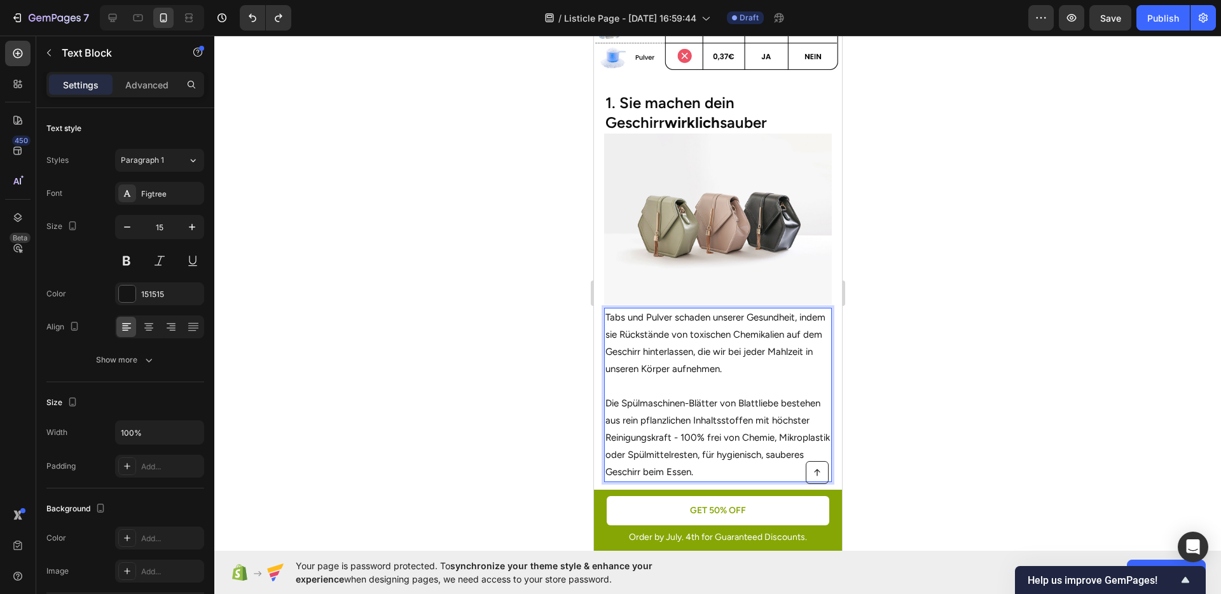
click at [668, 407] on p "Die Spülmaschinen-Blätter von Blattliebe bestehen aus rein pflanzlichen Inhalts…" at bounding box center [717, 438] width 225 height 86
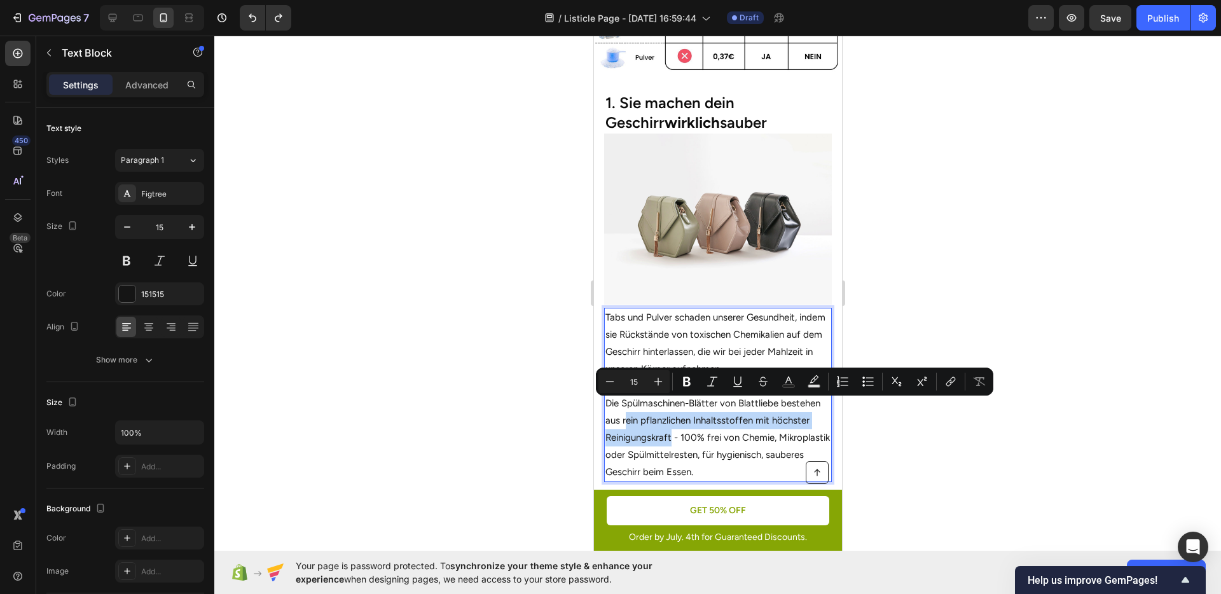
drag, startPoint x: 666, startPoint y: 407, endPoint x: 1171, endPoint y: 397, distance: 505.2
click at [712, 426] on p "Die Spülmaschinen-Blätter von Blattliebe bestehen aus rein pflanzlichen Inhalts…" at bounding box center [717, 438] width 225 height 86
drag, startPoint x: 664, startPoint y: 405, endPoint x: 711, endPoint y: 424, distance: 50.6
click at [711, 424] on p "Die Spülmaschinen-Blätter von Blattliebe bestehen aus rein pflanzlichen Inhalts…" at bounding box center [717, 438] width 225 height 86
click at [687, 385] on icon "Editor contextual toolbar" at bounding box center [687, 382] width 8 height 10
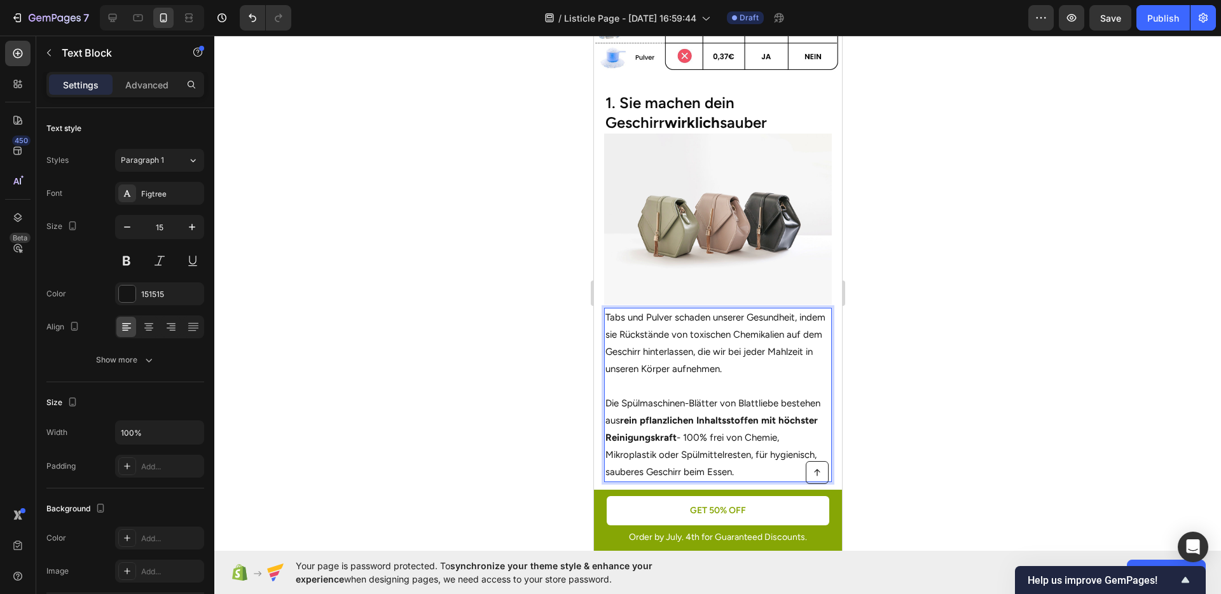
click at [707, 422] on strong "rein pflanzlichen Inhaltsstoffen mit höchster Reinigungskraft" at bounding box center [711, 429] width 212 height 29
click at [929, 430] on div at bounding box center [717, 315] width 1007 height 559
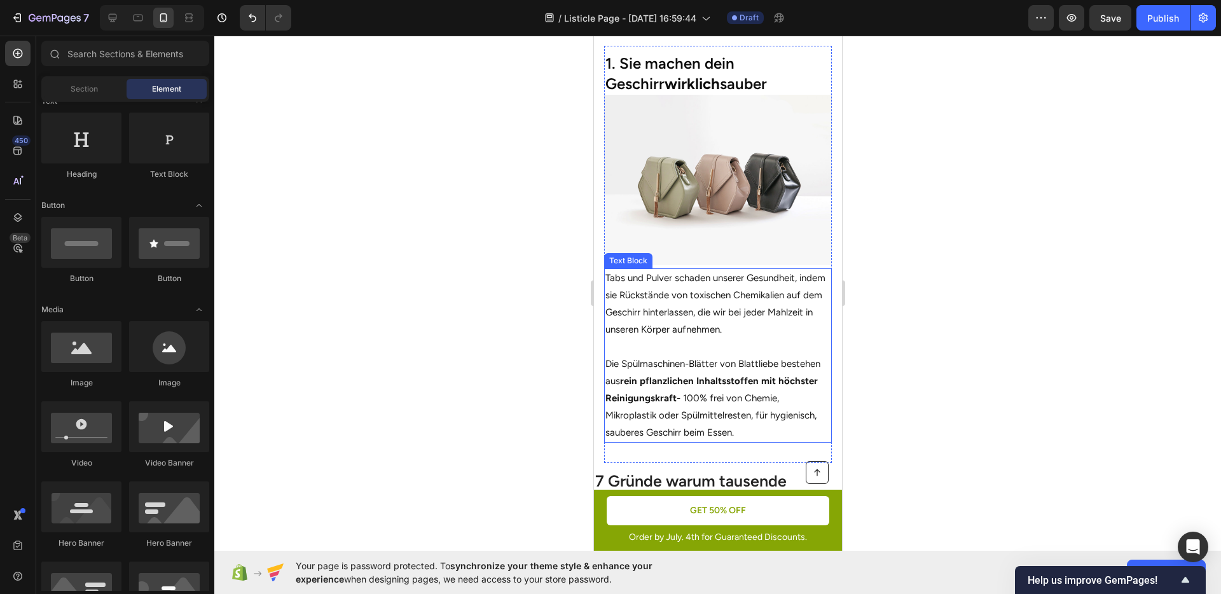
scroll to position [473, 0]
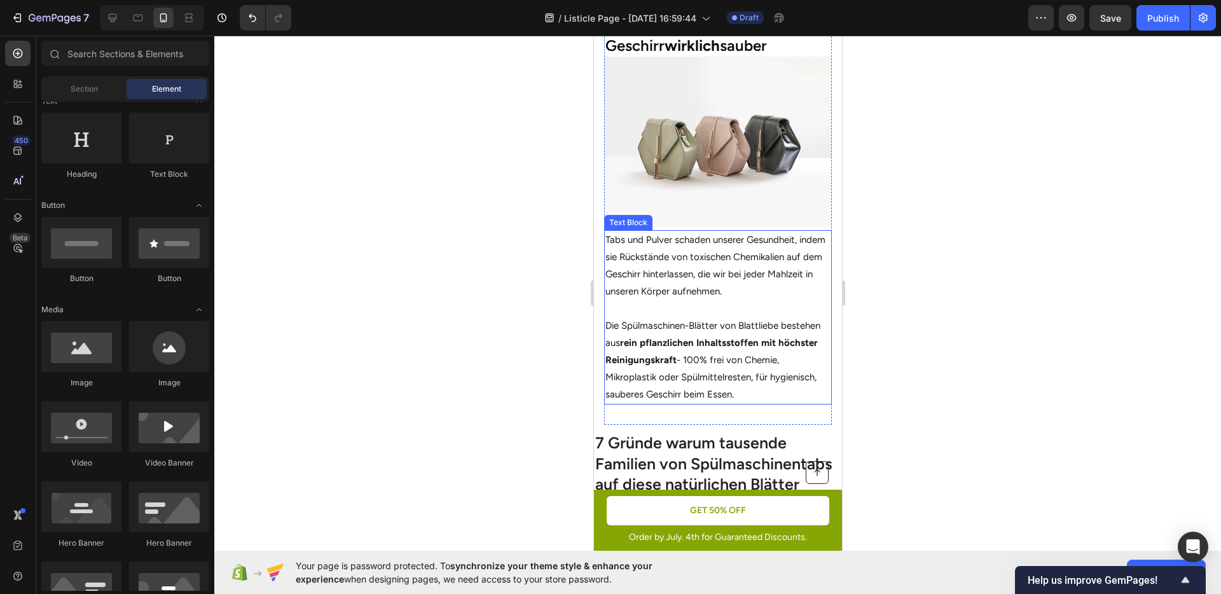
click at [704, 338] on strong "rein pflanzlichen Inhaltsstoffen mit höchster Reinigungskraft" at bounding box center [711, 351] width 212 height 29
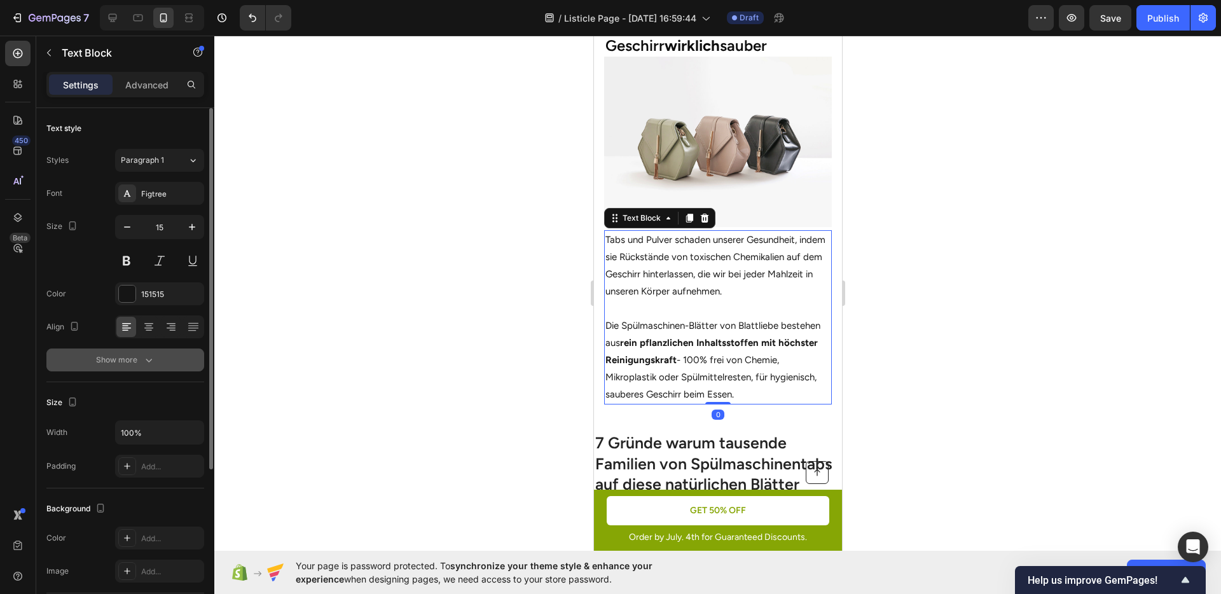
click at [127, 351] on button "Show more" at bounding box center [125, 360] width 158 height 23
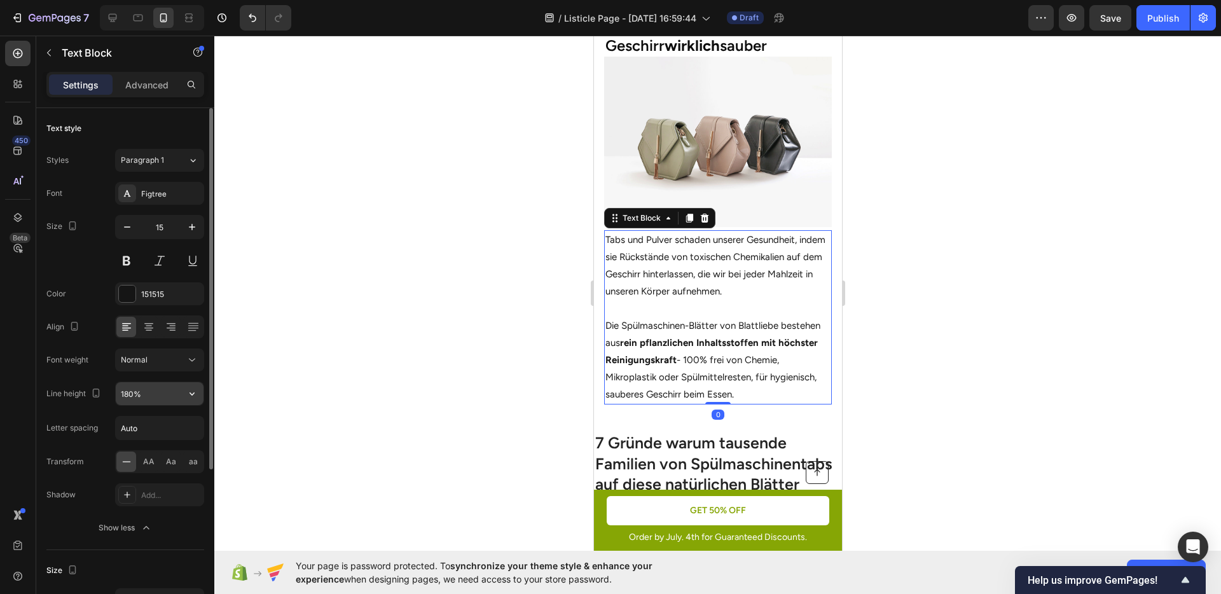
click at [128, 398] on input "180%" at bounding box center [160, 393] width 88 height 23
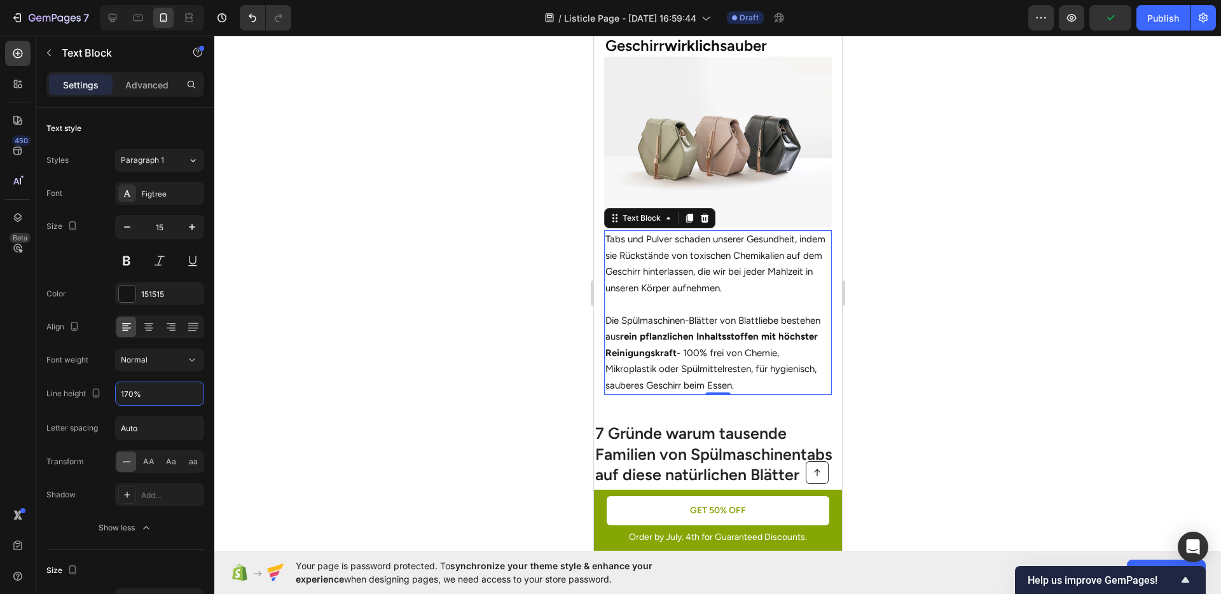
type input "170%"
click at [991, 297] on div at bounding box center [717, 315] width 1007 height 559
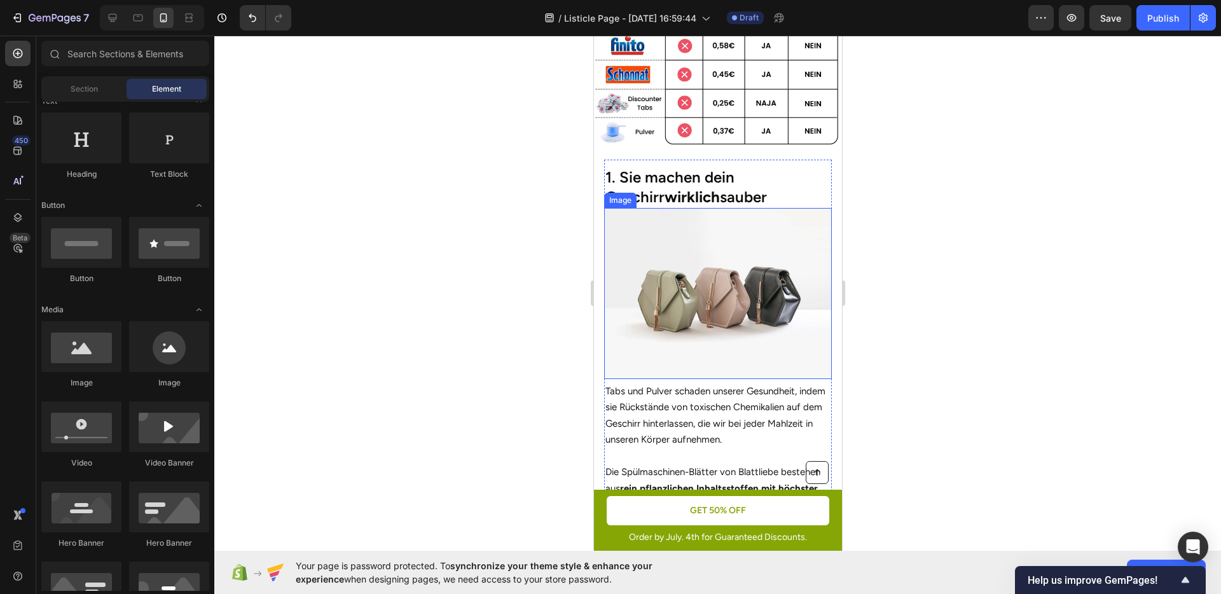
scroll to position [327, 0]
click at [753, 197] on p "1. Sie machen dein Geschirr wirklich sauber" at bounding box center [717, 187] width 225 height 39
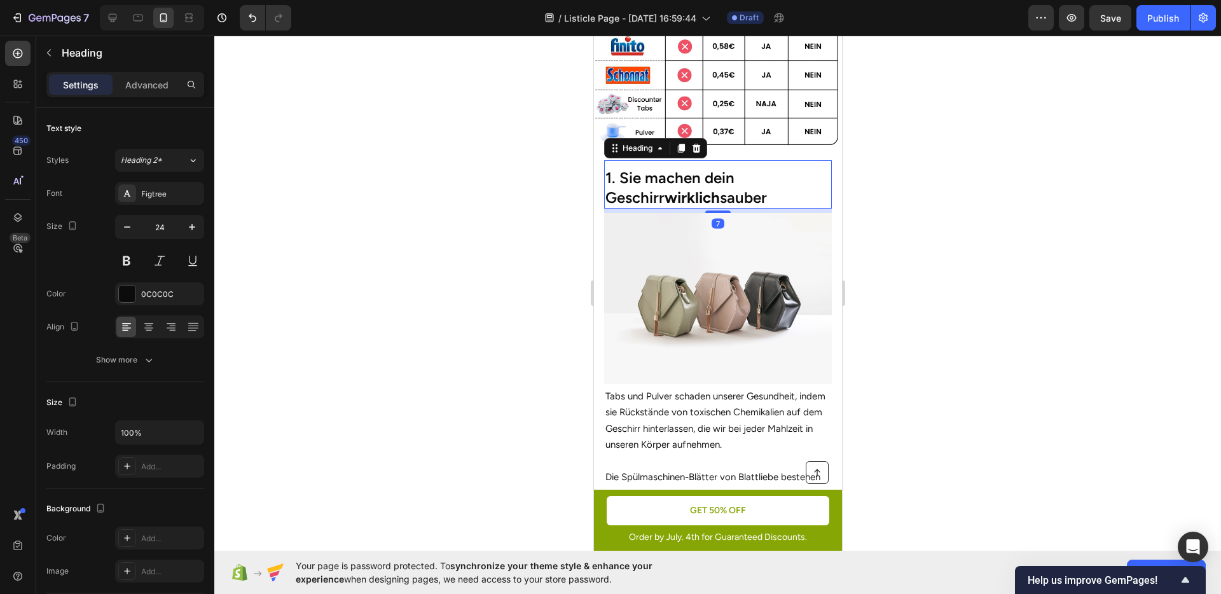
drag, startPoint x: 720, startPoint y: 199, endPoint x: 758, endPoint y: 229, distance: 48.0
click at [716, 211] on div at bounding box center [717, 212] width 25 height 3
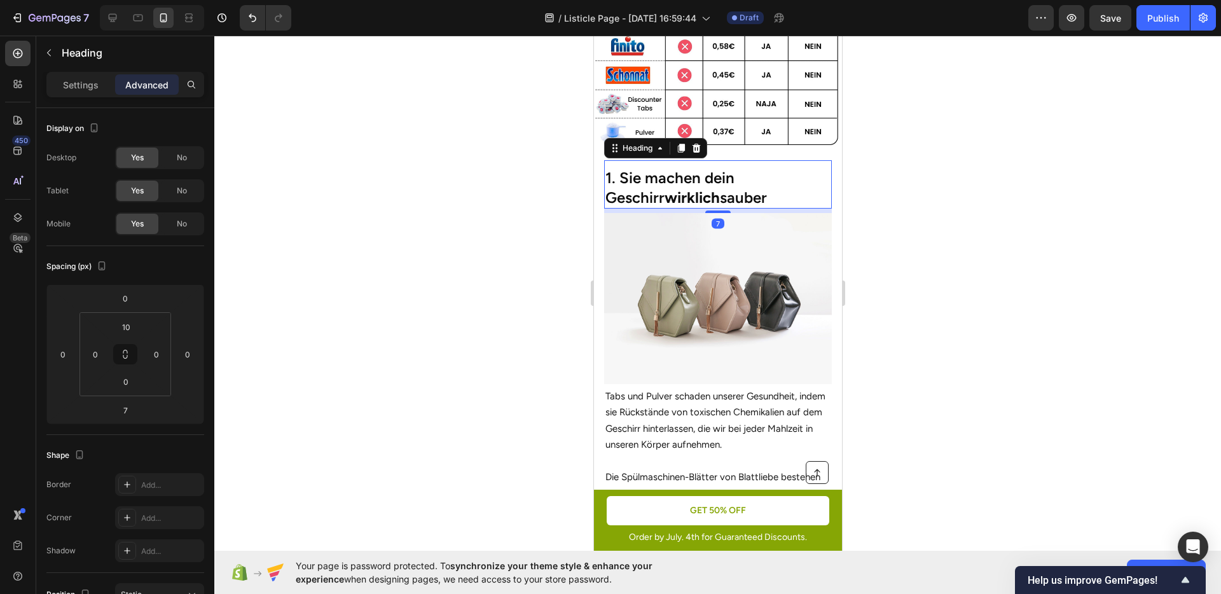
click at [952, 299] on div at bounding box center [717, 315] width 1007 height 559
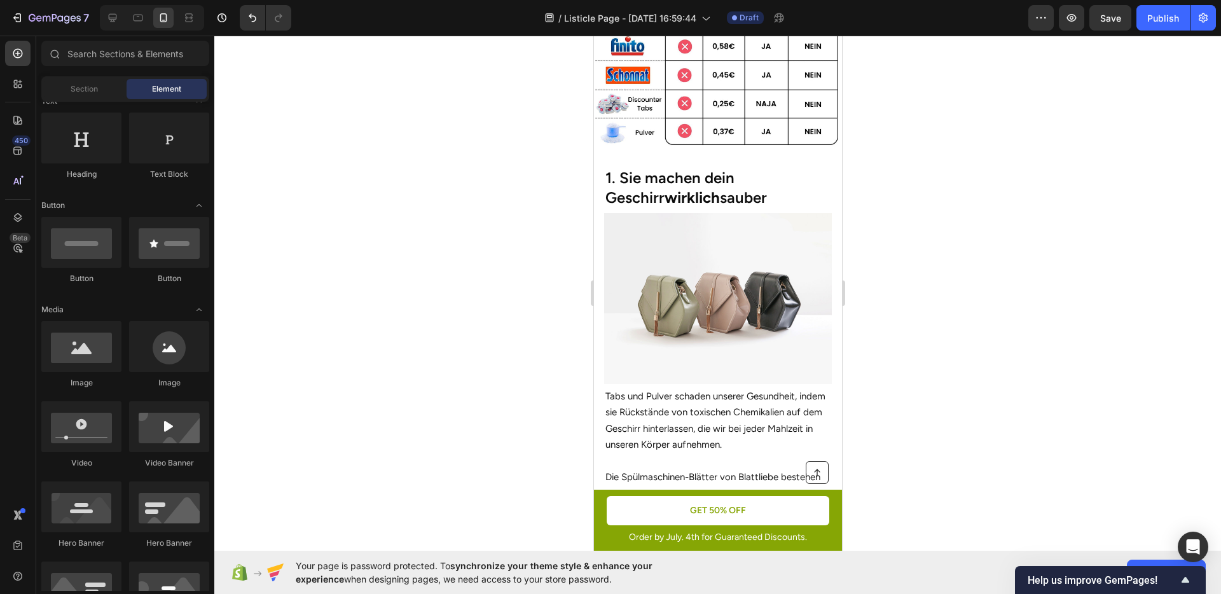
click at [716, 324] on img at bounding box center [718, 298] width 228 height 171
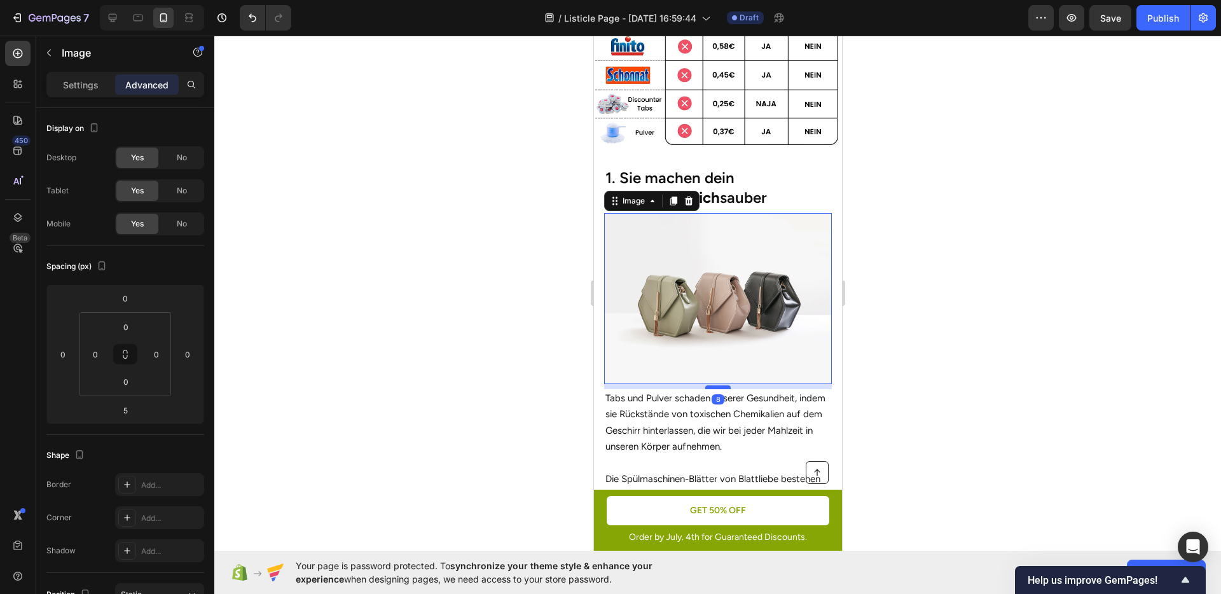
click at [707, 386] on div at bounding box center [717, 388] width 25 height 4
type input "8"
click at [952, 372] on div at bounding box center [717, 315] width 1007 height 559
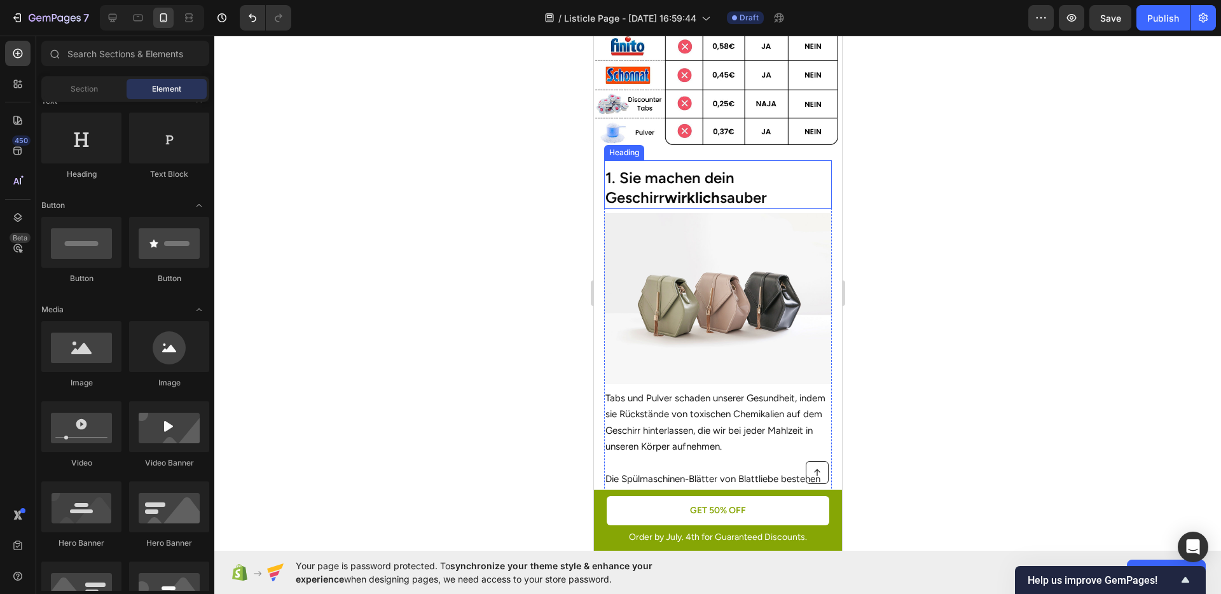
click at [679, 181] on p "1. Sie machen dein Geschirr wirklich sauber" at bounding box center [717, 187] width 225 height 39
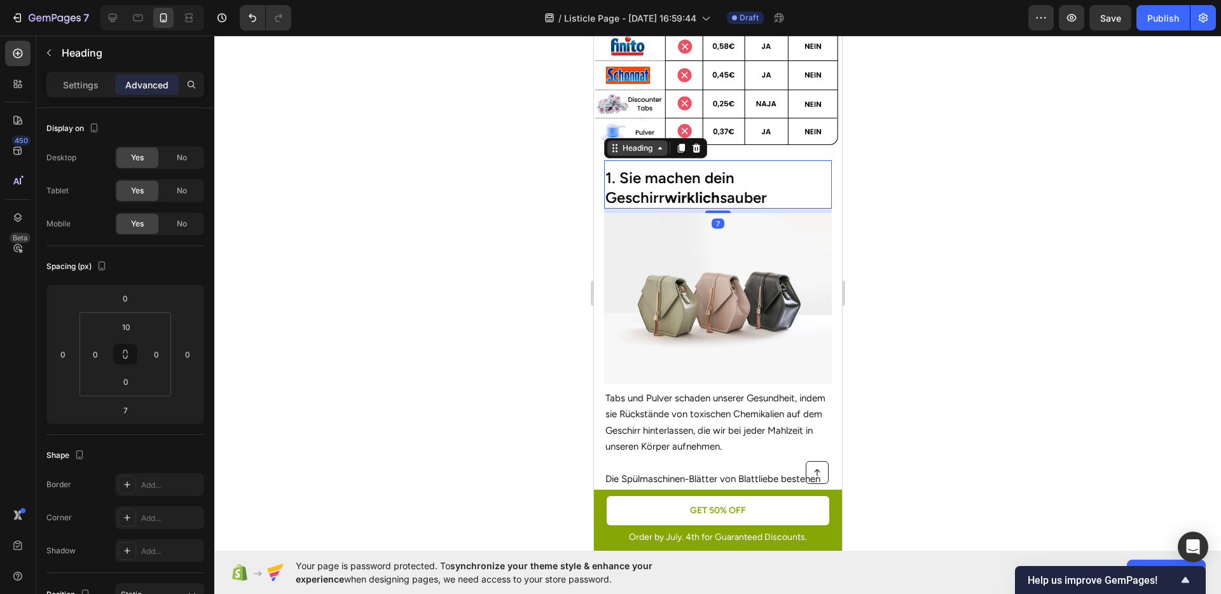
click at [643, 143] on div "Heading" at bounding box center [637, 148] width 35 height 11
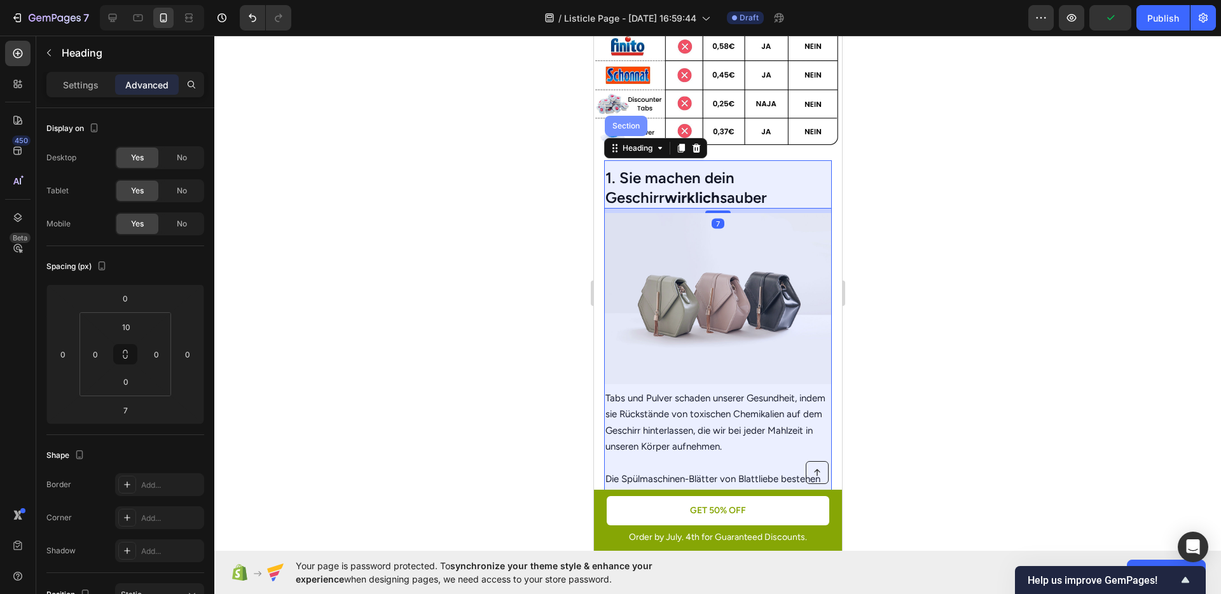
click at [630, 122] on div "Section" at bounding box center [625, 126] width 32 height 8
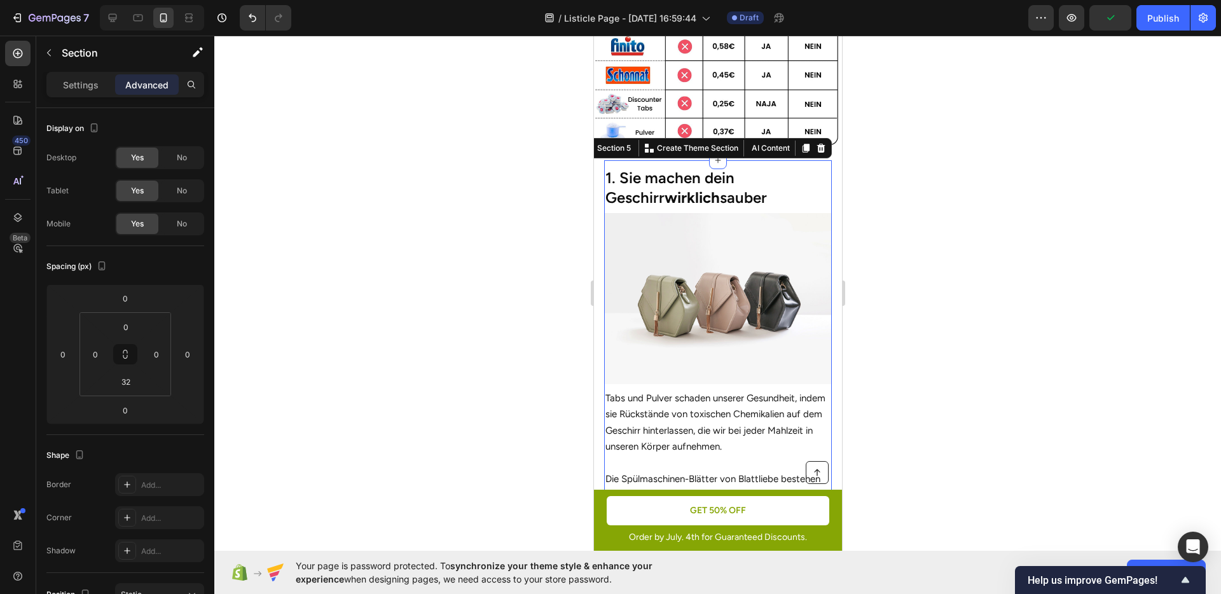
click at [975, 258] on div at bounding box center [717, 315] width 1007 height 559
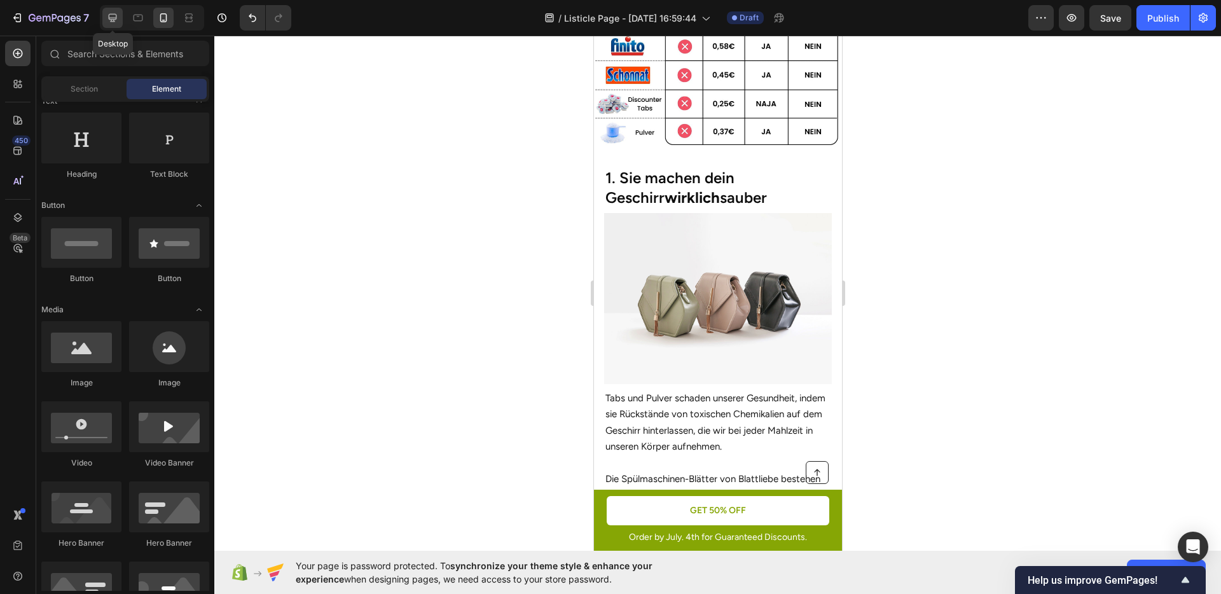
click at [120, 25] on div at bounding box center [112, 18] width 20 height 20
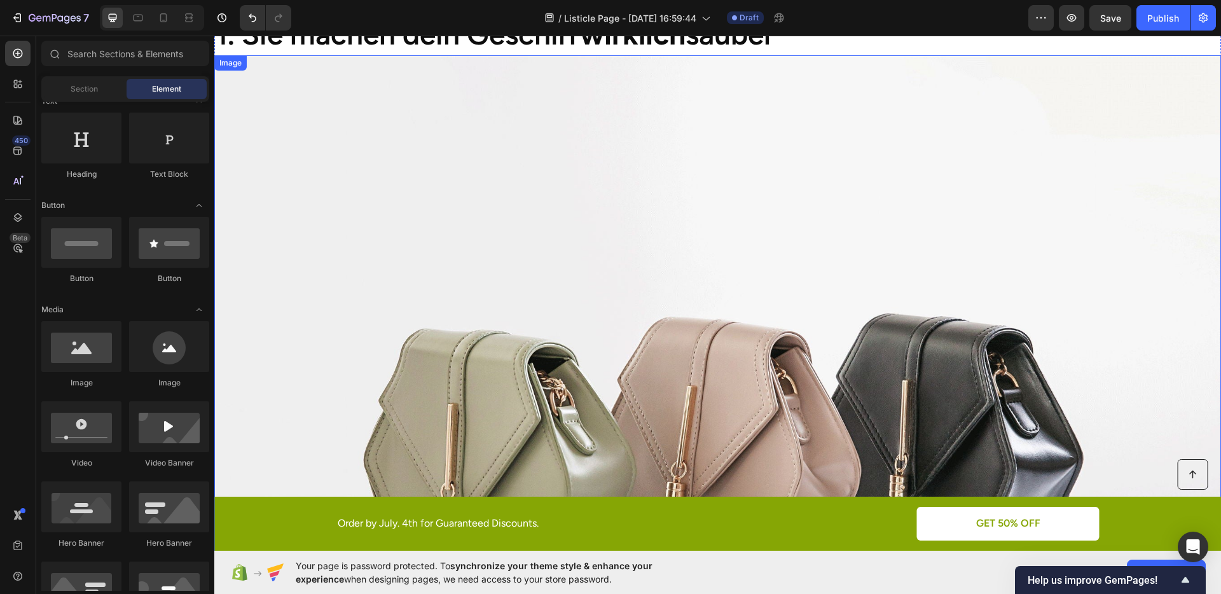
click at [658, 279] on img at bounding box center [717, 432] width 1007 height 755
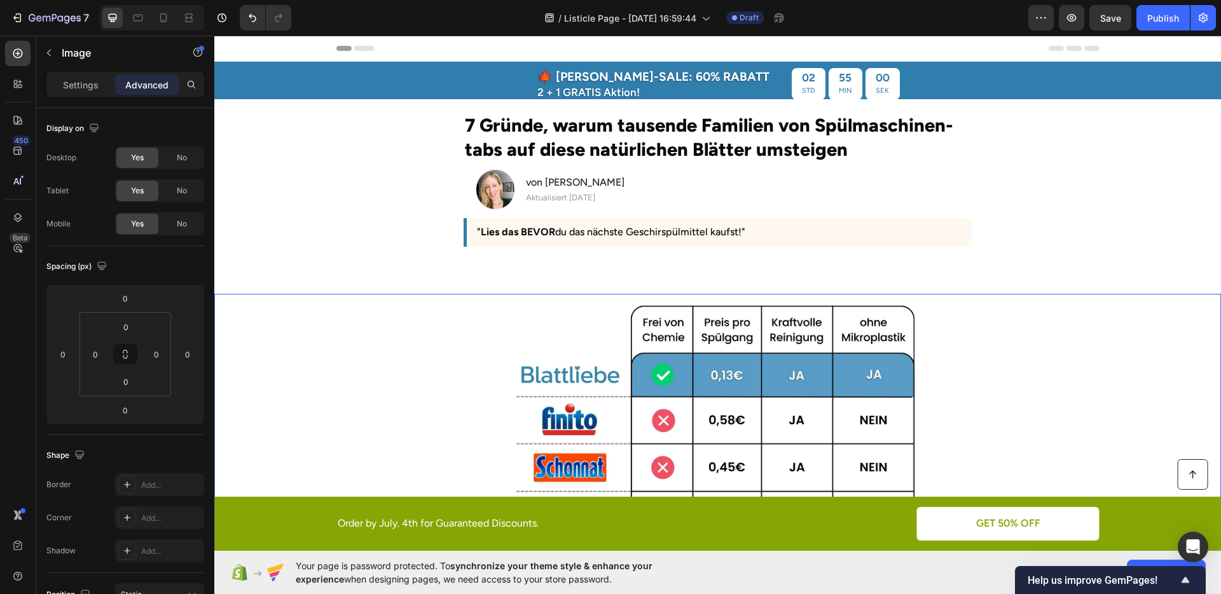
click at [627, 413] on img at bounding box center [718, 443] width 403 height 286
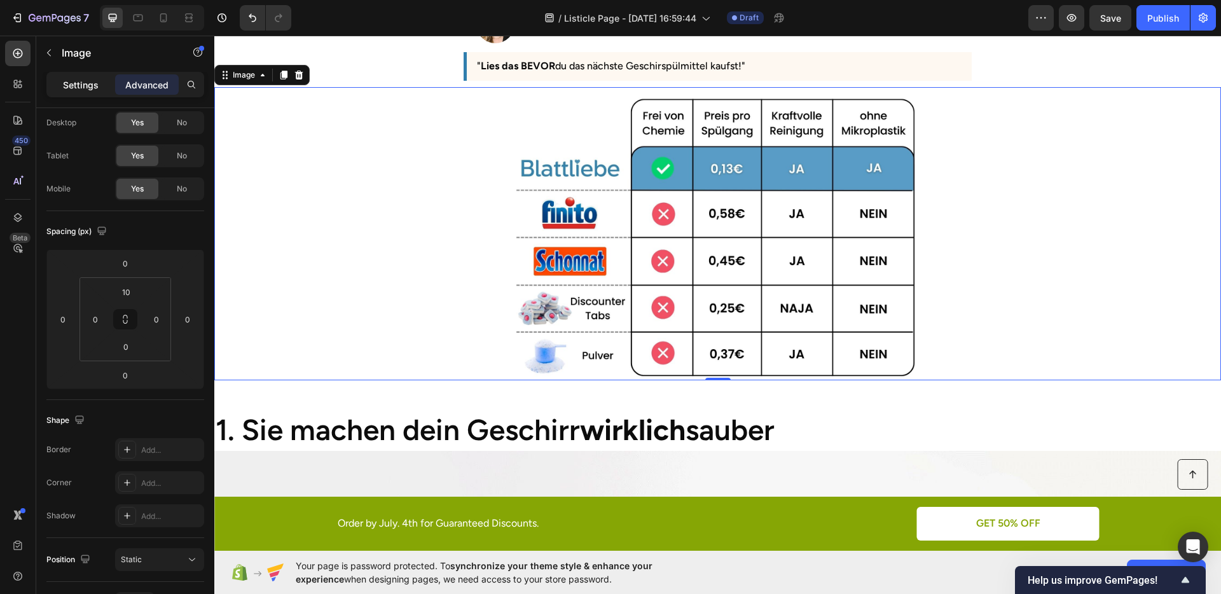
click at [72, 89] on p "Settings" at bounding box center [81, 84] width 36 height 13
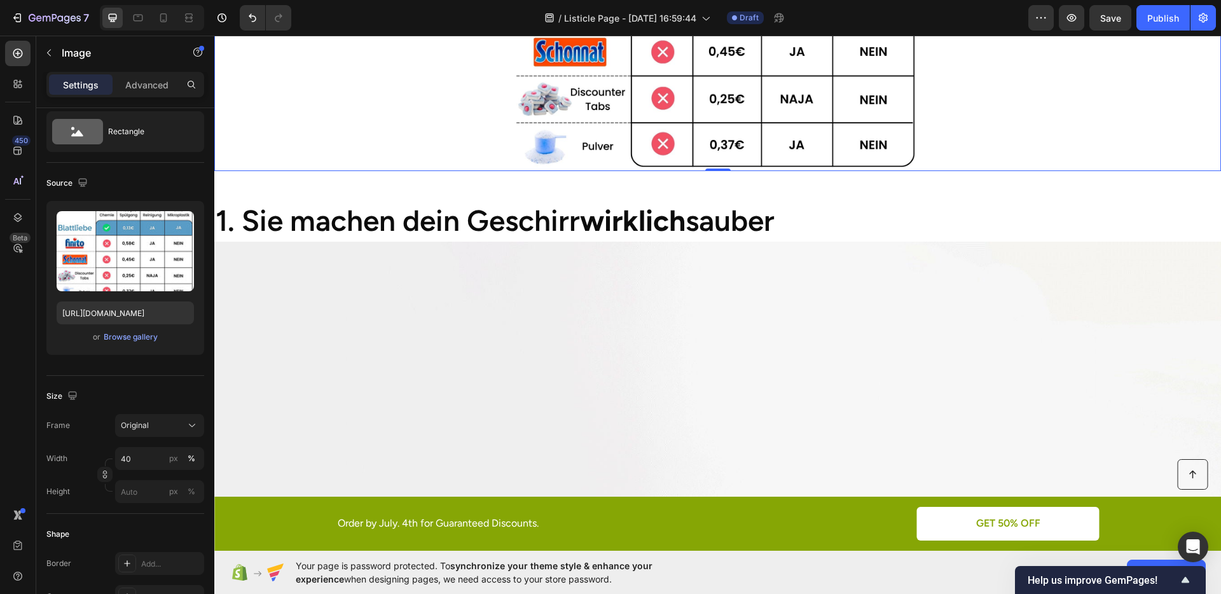
scroll to position [482, 0]
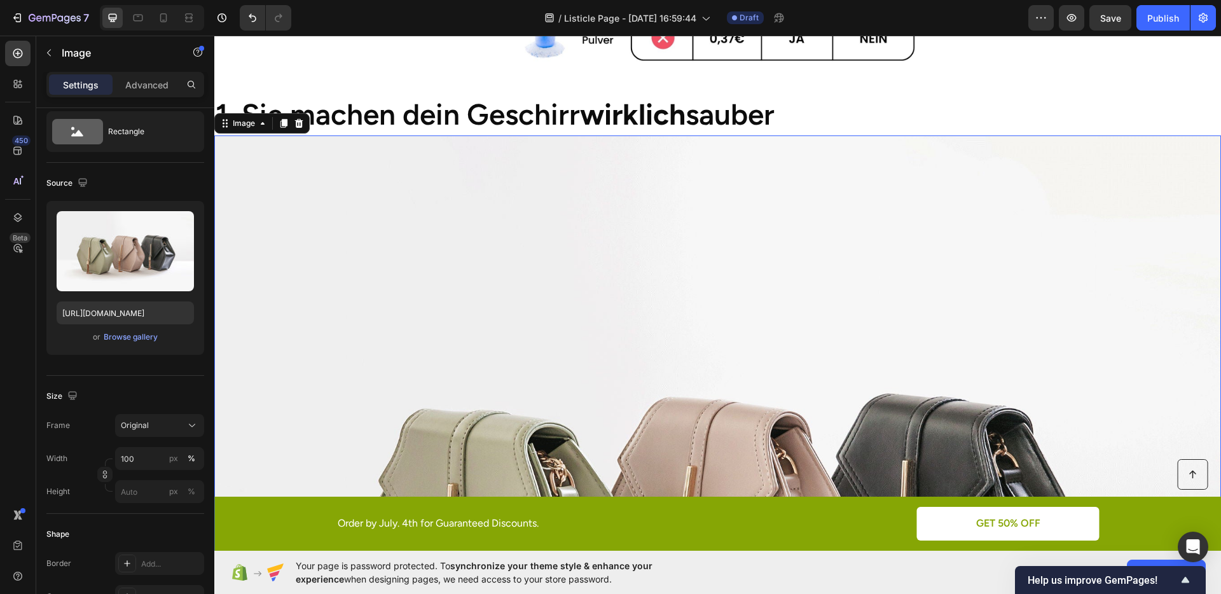
click at [714, 292] on img at bounding box center [717, 513] width 1007 height 755
click at [247, 122] on div "Image" at bounding box center [243, 123] width 27 height 11
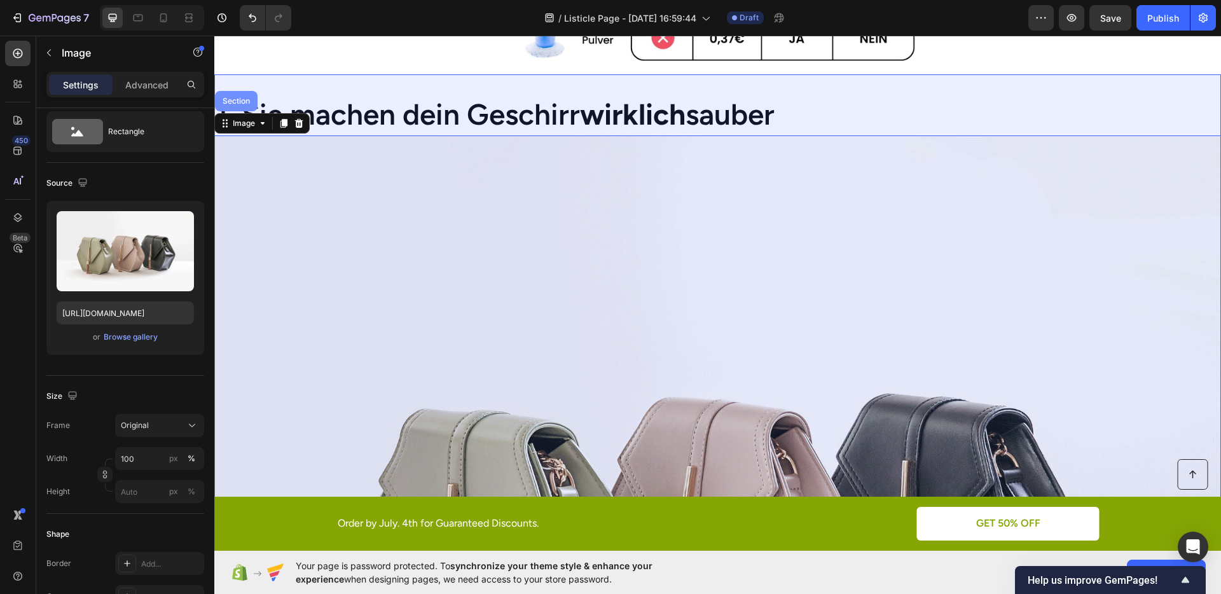
click at [236, 103] on div "Section" at bounding box center [236, 101] width 43 height 20
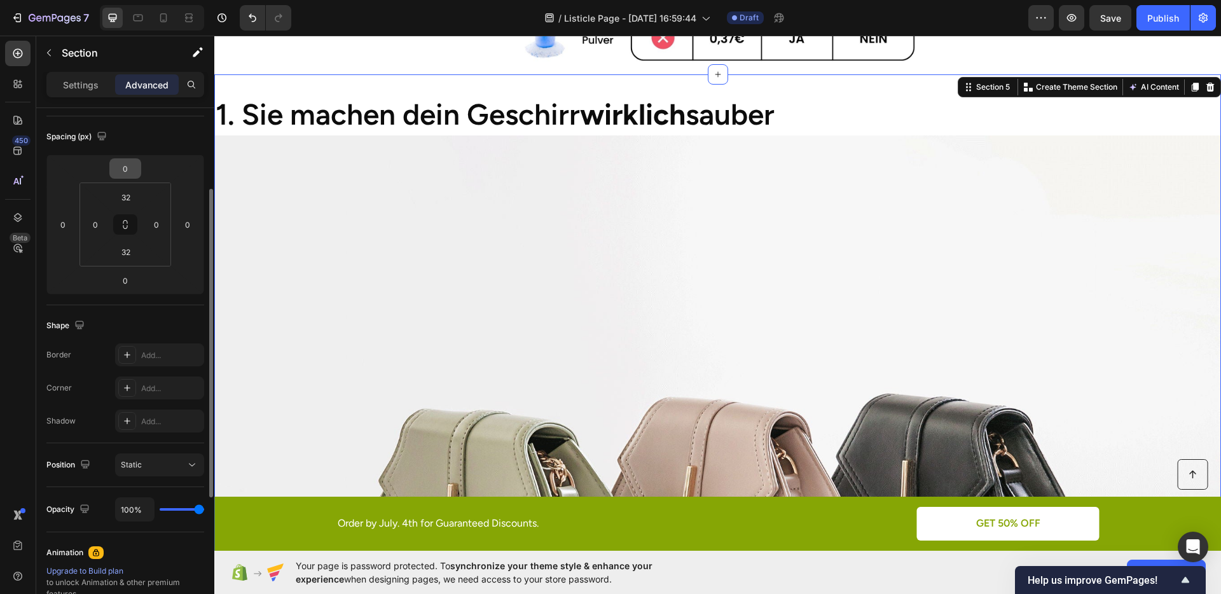
scroll to position [141, 0]
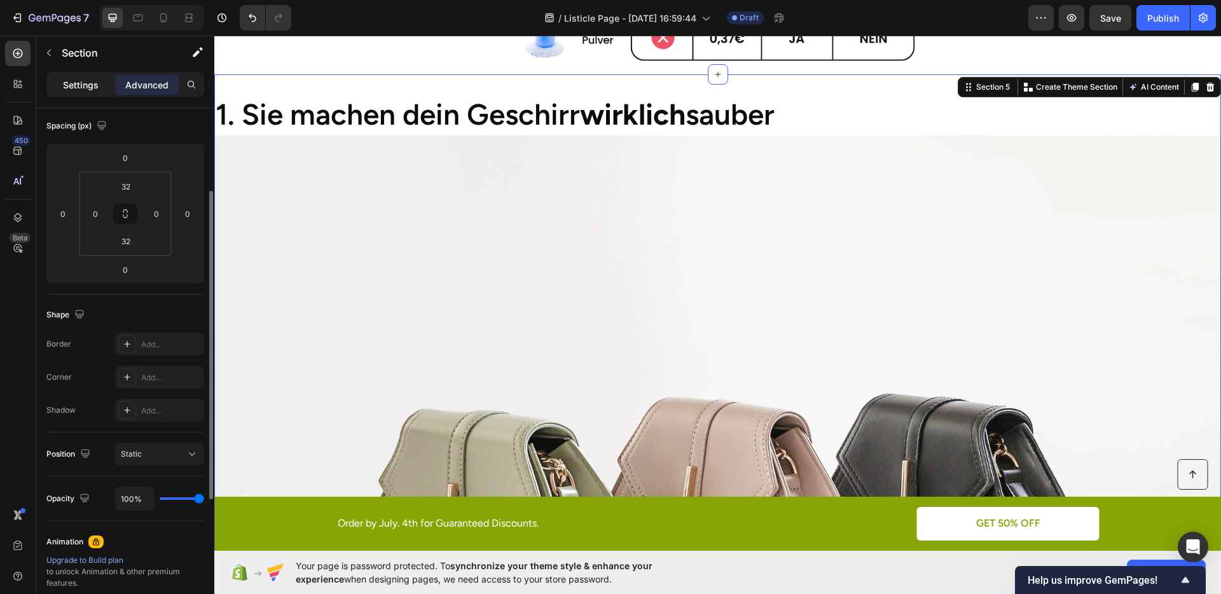
click at [69, 94] on div "Settings" at bounding box center [81, 84] width 64 height 20
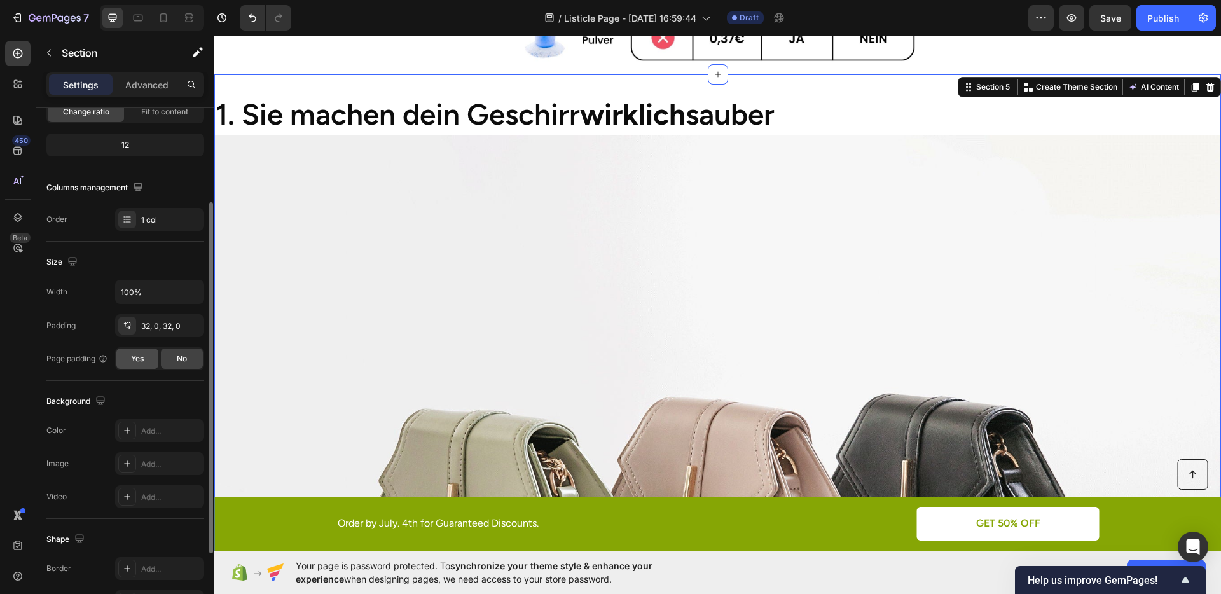
click at [134, 351] on div "Yes" at bounding box center [137, 359] width 42 height 20
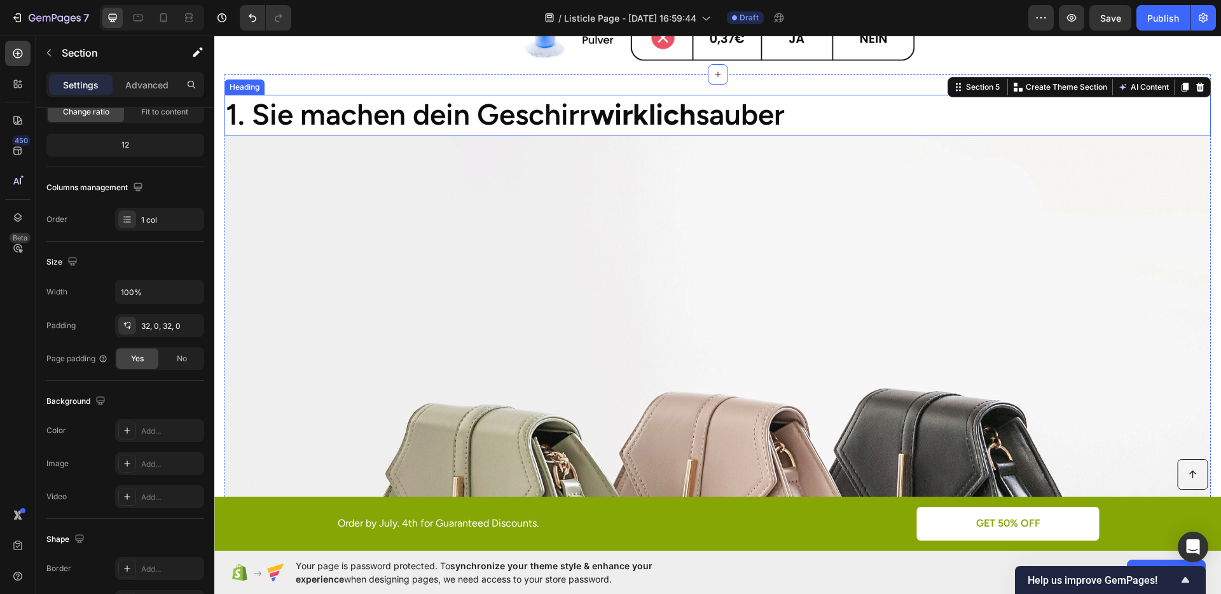
click at [348, 111] on h2 "1. Sie machen dein Geschirr wirklich sauber" at bounding box center [718, 115] width 987 height 41
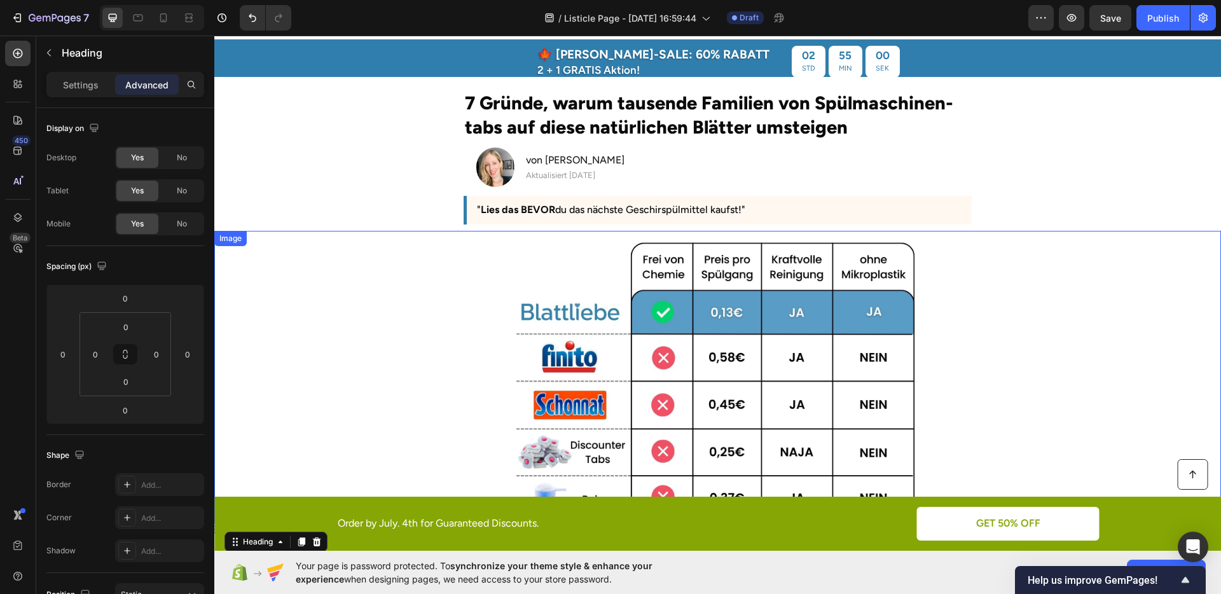
scroll to position [16, 0]
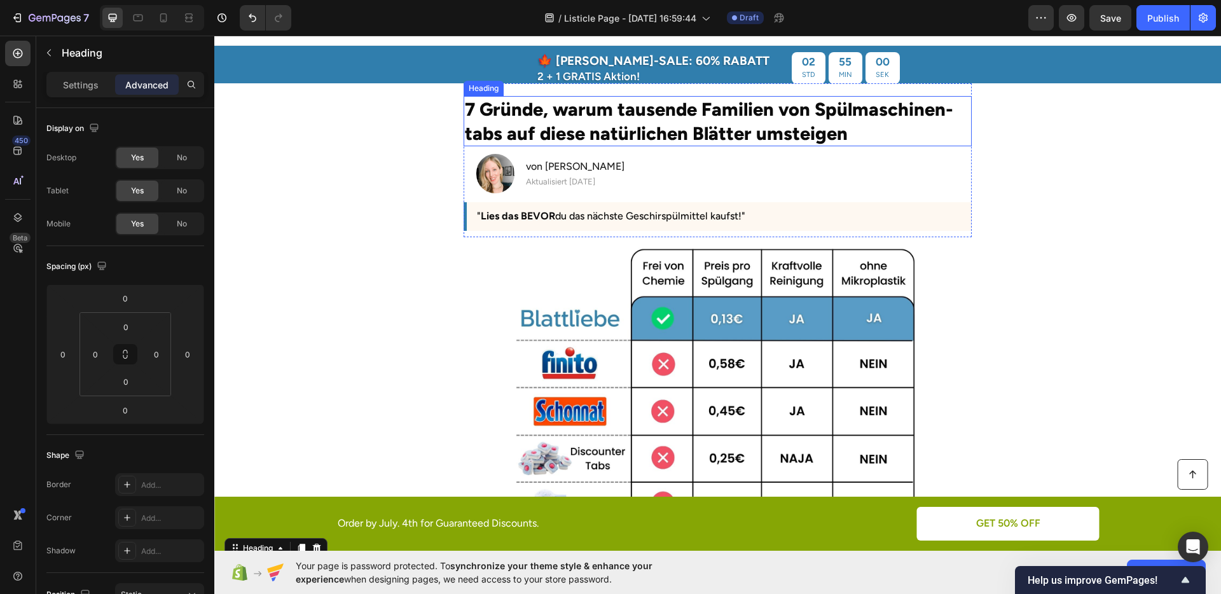
click at [559, 123] on h2 "7 Gründe, warum tausende Familien von Spülmaschinen-tabs auf diese natürlichen …" at bounding box center [718, 121] width 508 height 50
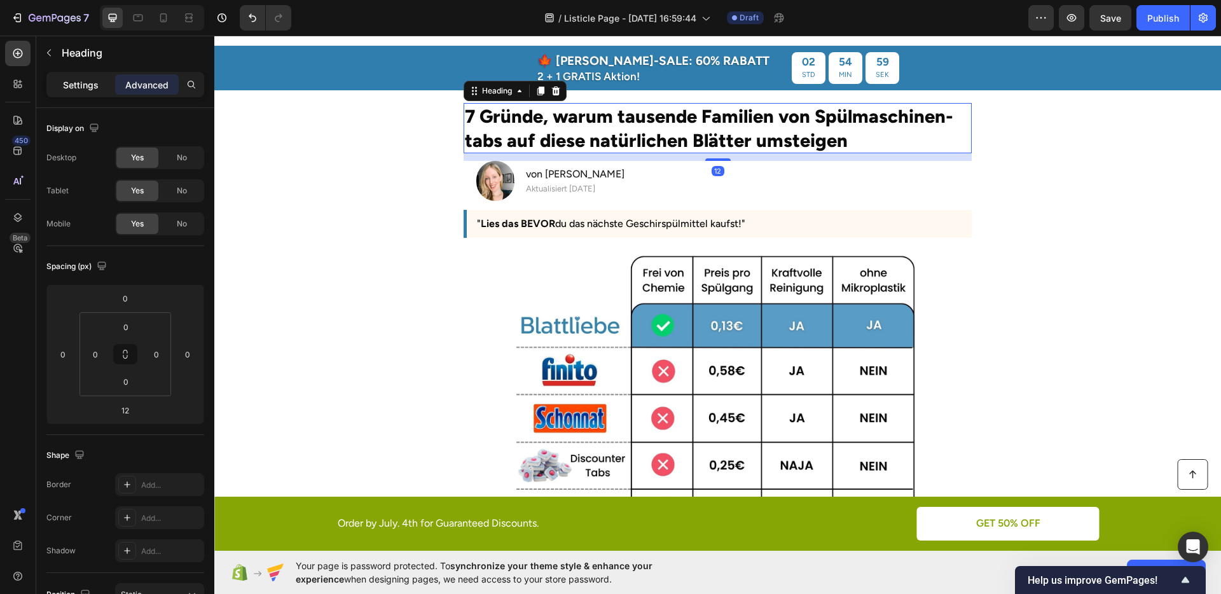
click at [86, 84] on p "Settings" at bounding box center [81, 84] width 36 height 13
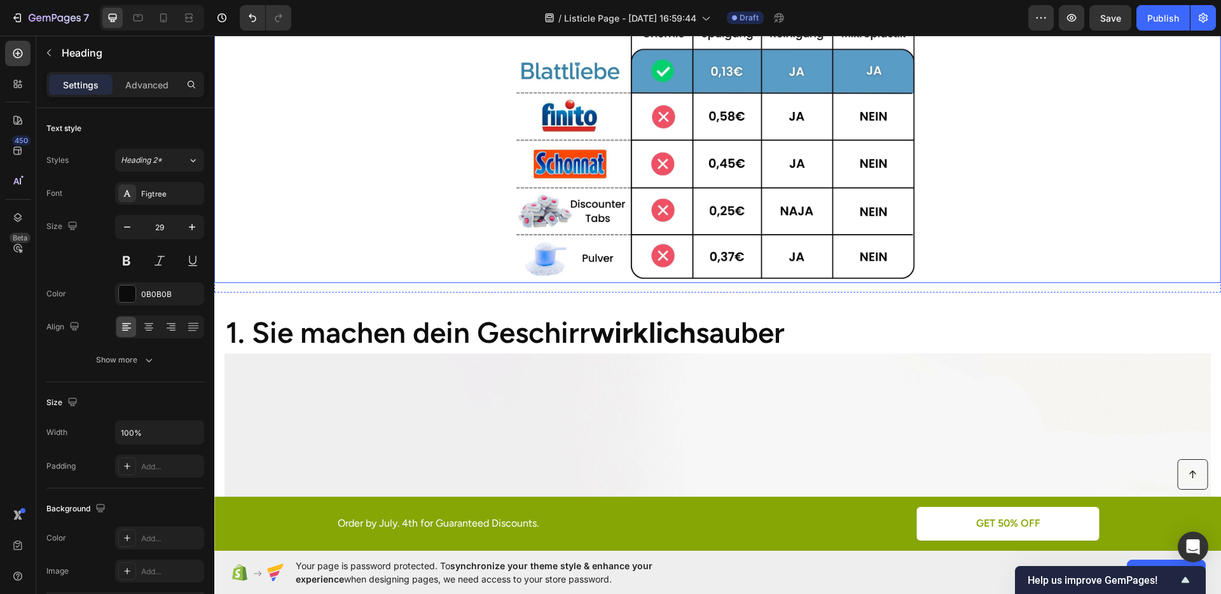
scroll to position [284, 0]
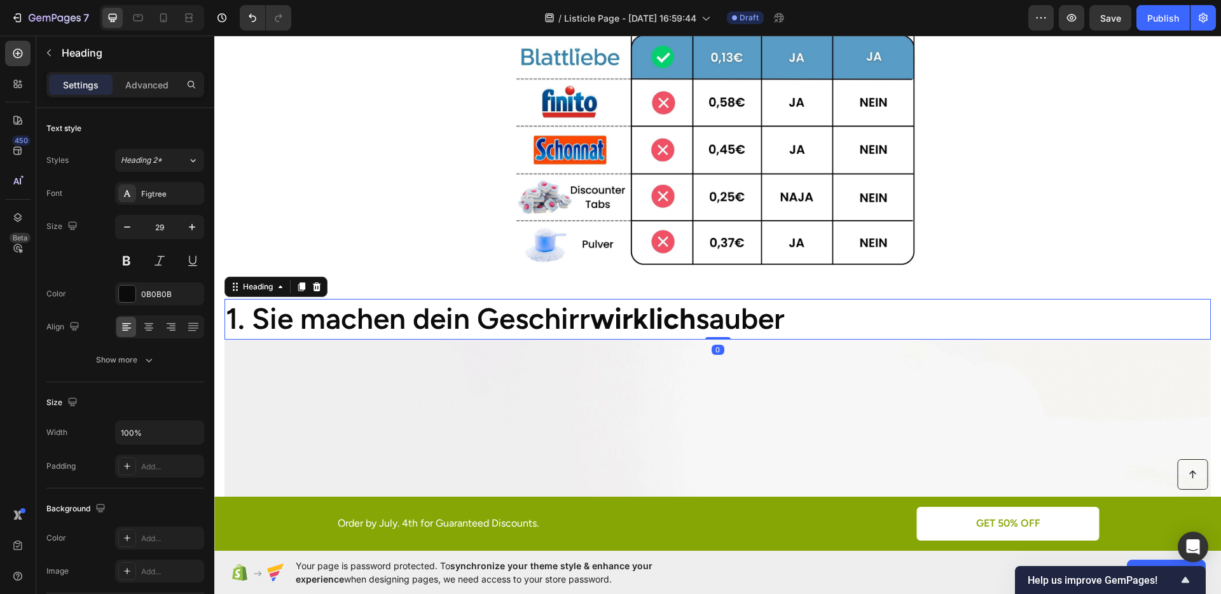
click at [441, 311] on h2 "1. Sie machen dein Geschirr wirklich sauber" at bounding box center [718, 319] width 987 height 41
click at [151, 228] on input "46" at bounding box center [160, 227] width 42 height 23
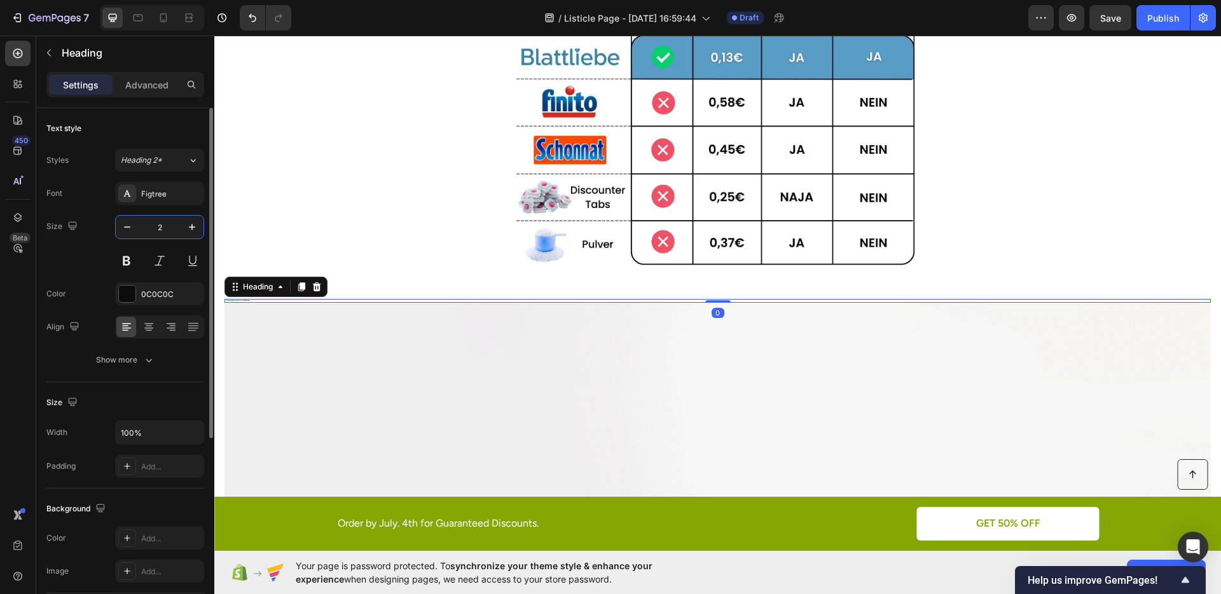
type input "25"
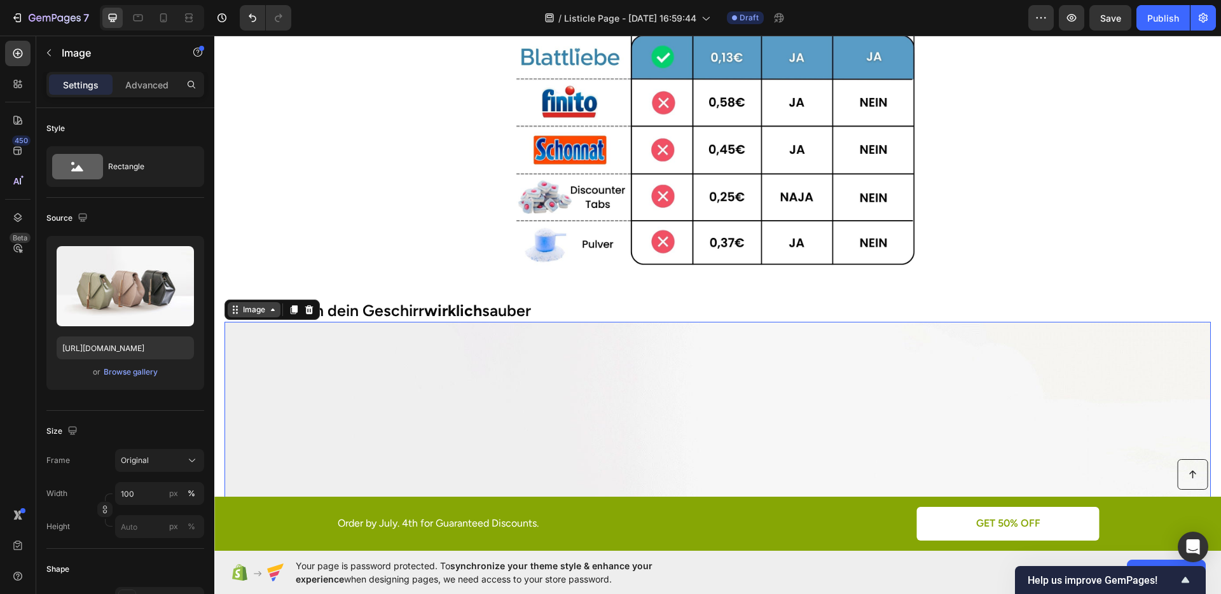
click at [260, 309] on div "Image" at bounding box center [253, 309] width 27 height 11
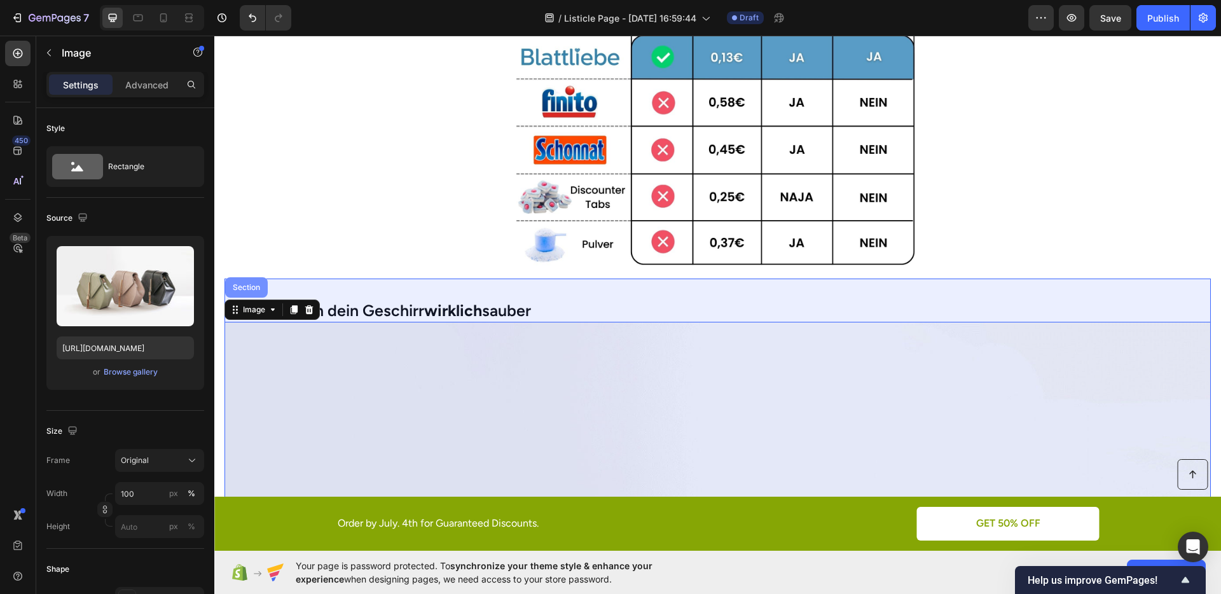
click at [251, 290] on div "Section" at bounding box center [246, 287] width 43 height 20
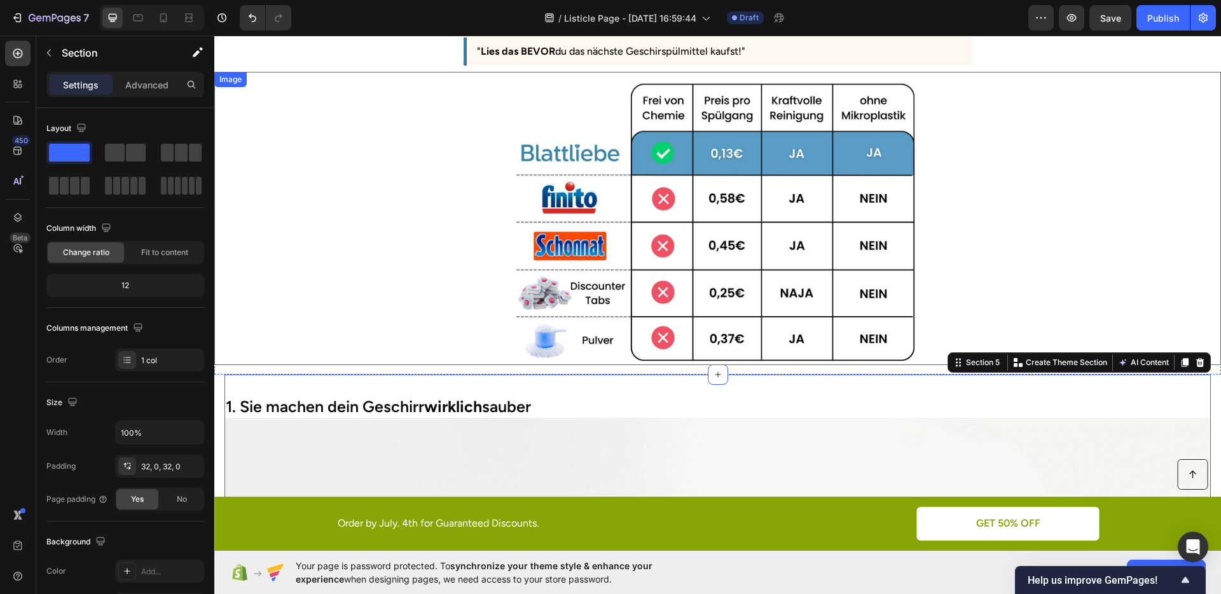
scroll to position [115, 0]
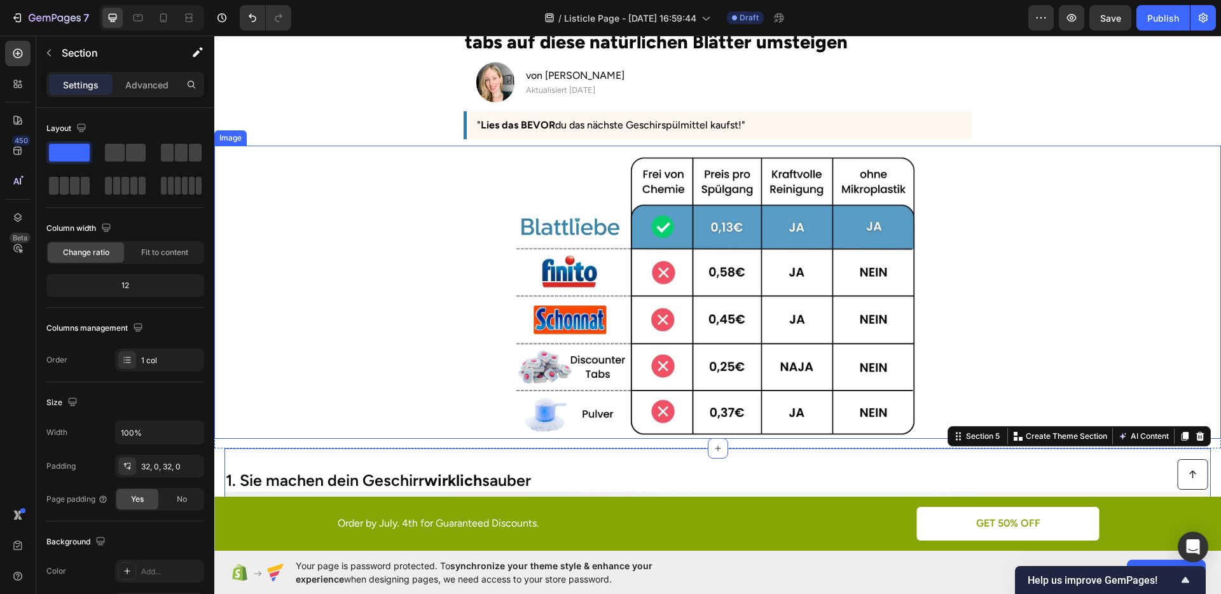
click at [471, 245] on div at bounding box center [717, 295] width 1007 height 286
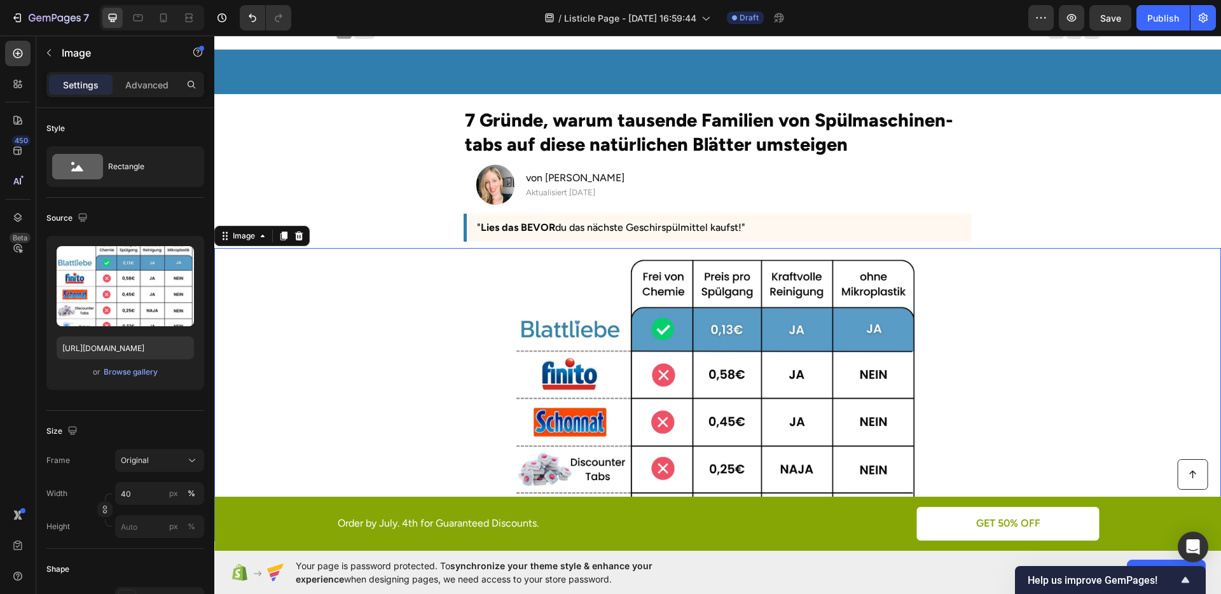
scroll to position [0, 0]
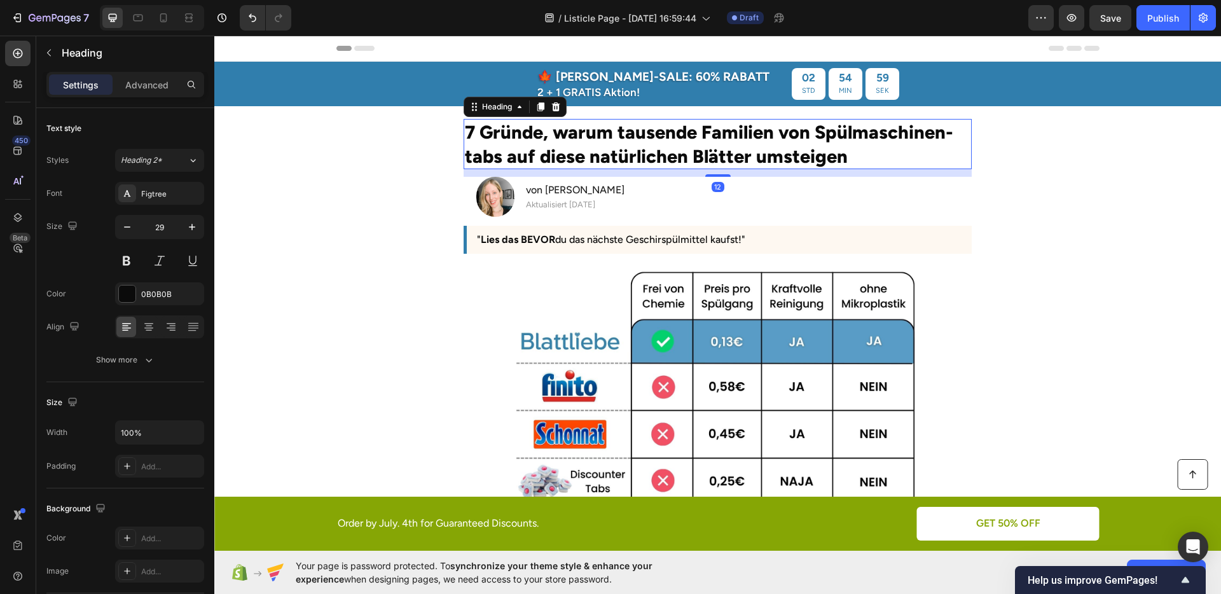
click at [492, 156] on h2 "7 Gründe, warum tausende Familien von Spülmaschinen-tabs auf diese natürlichen …" at bounding box center [718, 144] width 508 height 50
click at [486, 111] on div "Heading" at bounding box center [497, 106] width 35 height 11
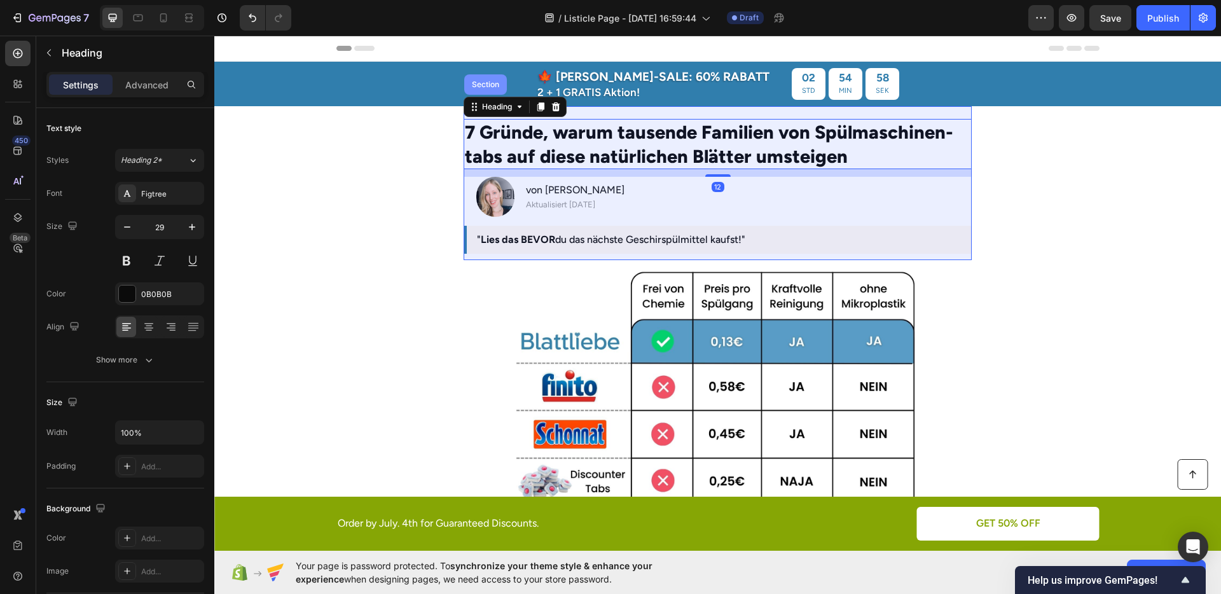
click at [470, 91] on div "Section" at bounding box center [485, 84] width 43 height 20
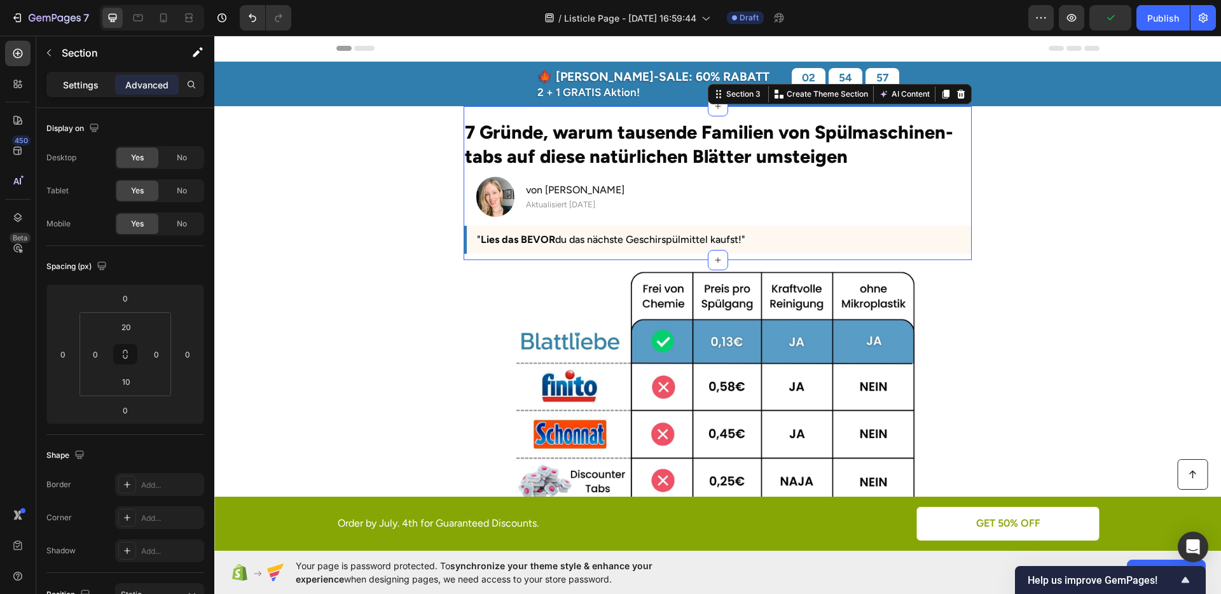
click at [90, 88] on p "Settings" at bounding box center [81, 84] width 36 height 13
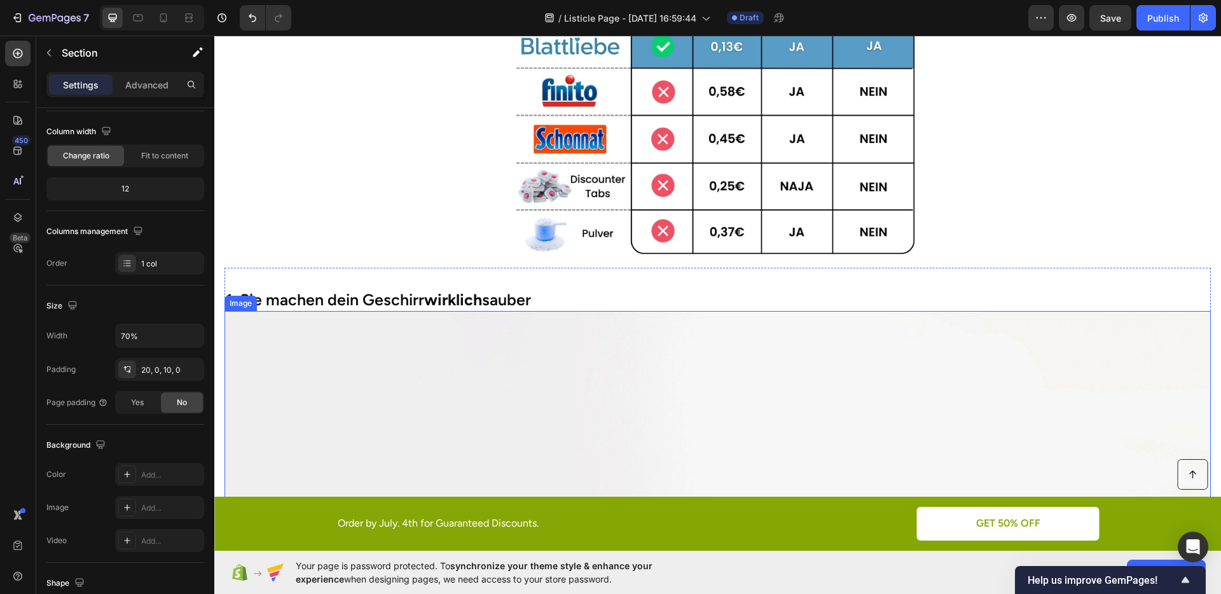
scroll to position [342, 0]
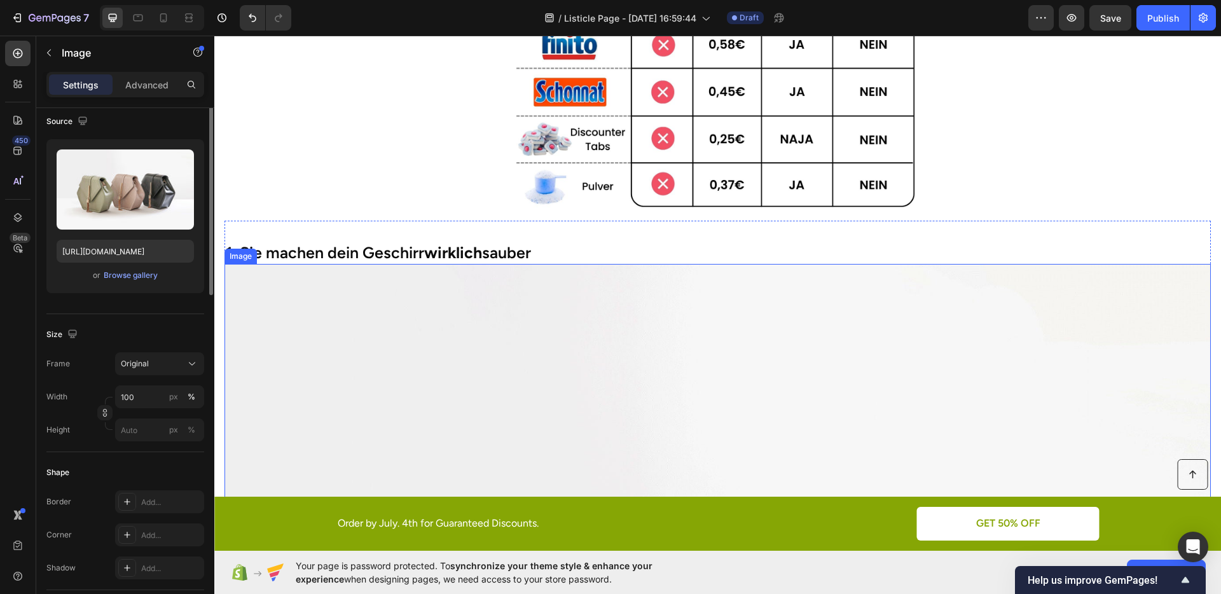
scroll to position [0, 0]
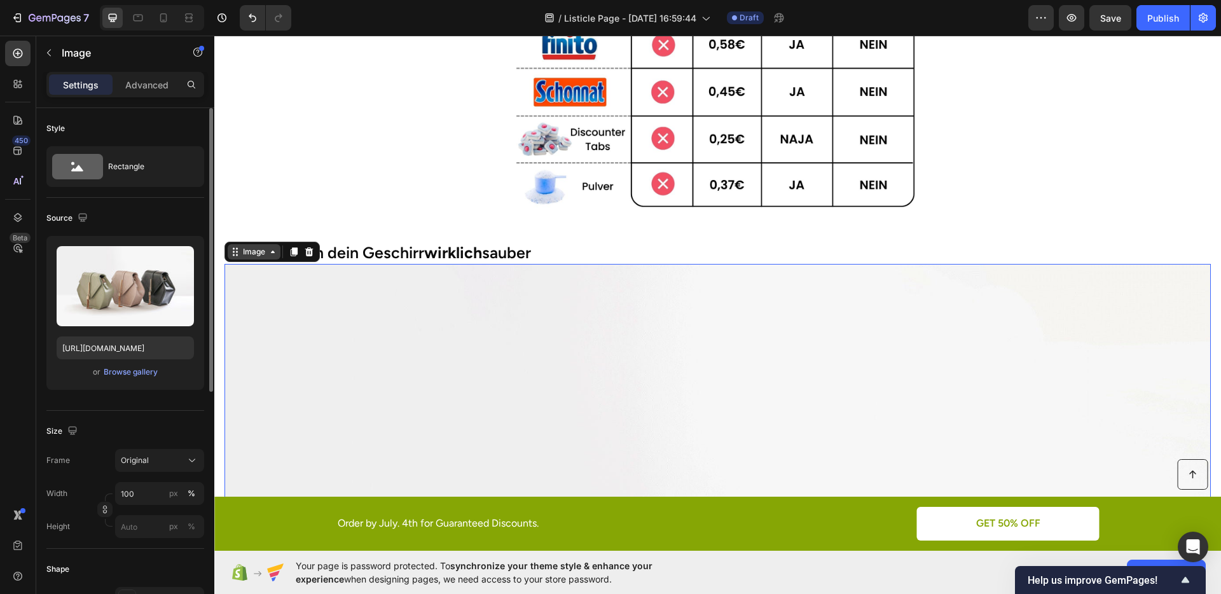
click at [252, 252] on div "Image" at bounding box center [253, 251] width 27 height 11
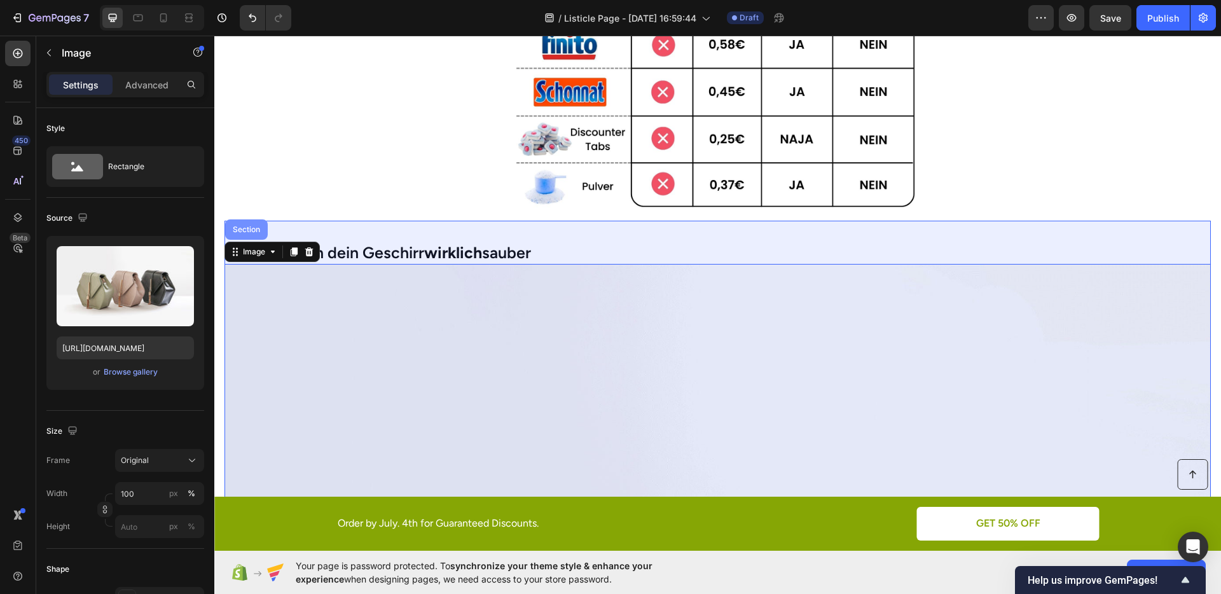
click at [242, 230] on div "Section" at bounding box center [246, 230] width 32 height 8
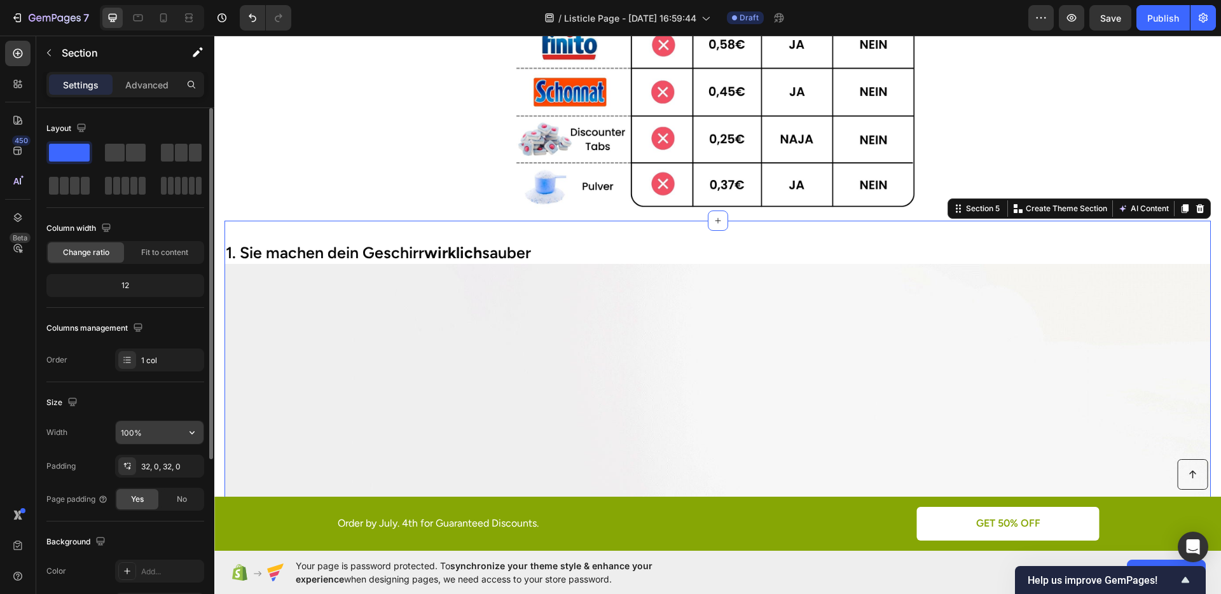
click at [123, 428] on input "100%" at bounding box center [160, 432] width 88 height 23
type input "70%"
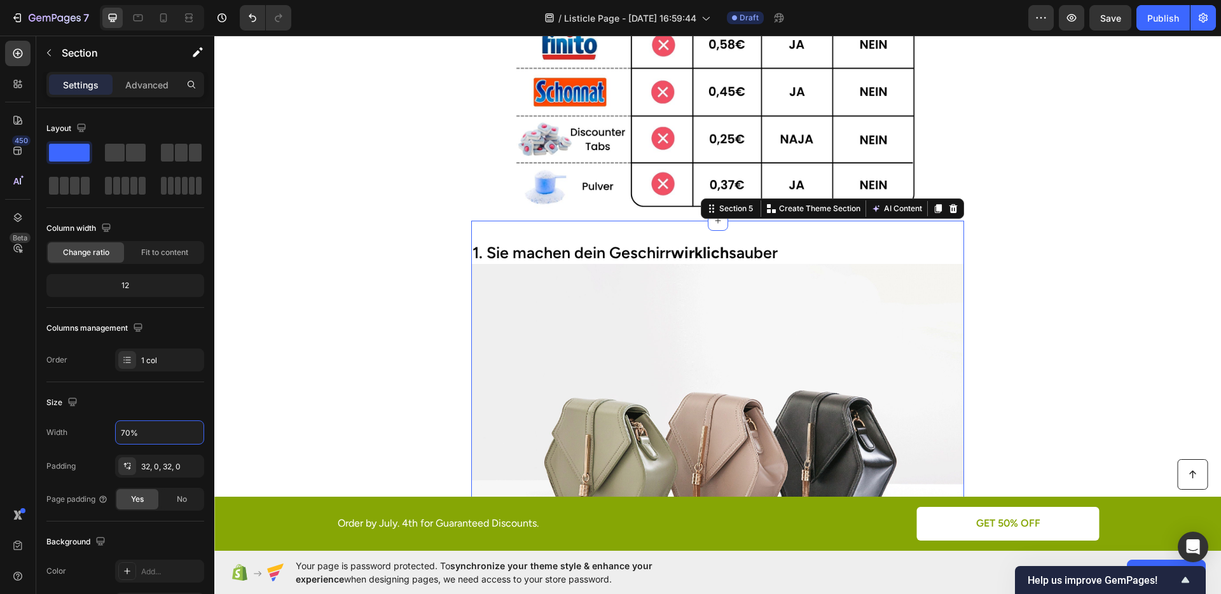
click at [405, 331] on section "1. Sie machen dein Geschirr wirklich sauber Heading Image Tabs und Pulver schad…" at bounding box center [717, 494] width 725 height 546
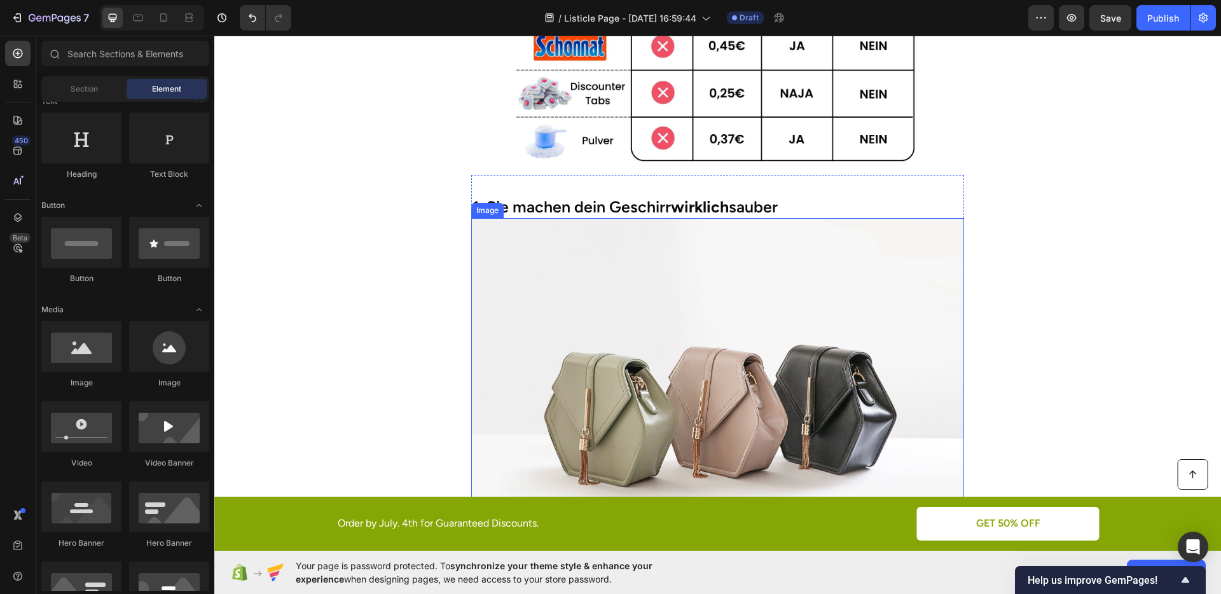
scroll to position [387, 0]
click at [708, 201] on strong "wirklich" at bounding box center [700, 207] width 58 height 19
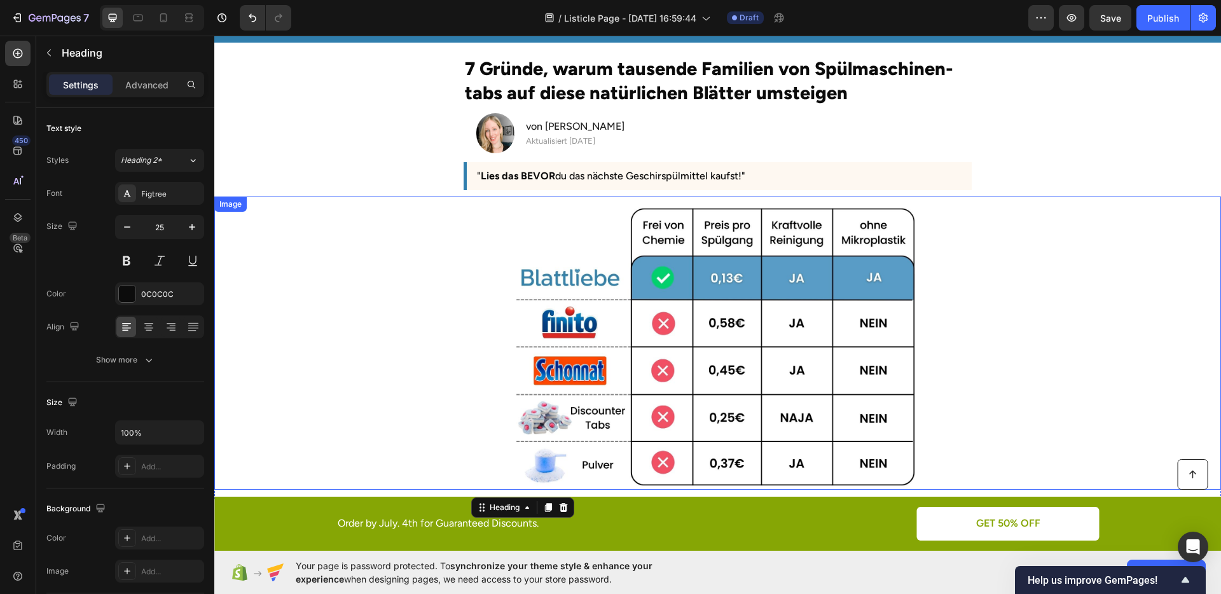
scroll to position [62, 0]
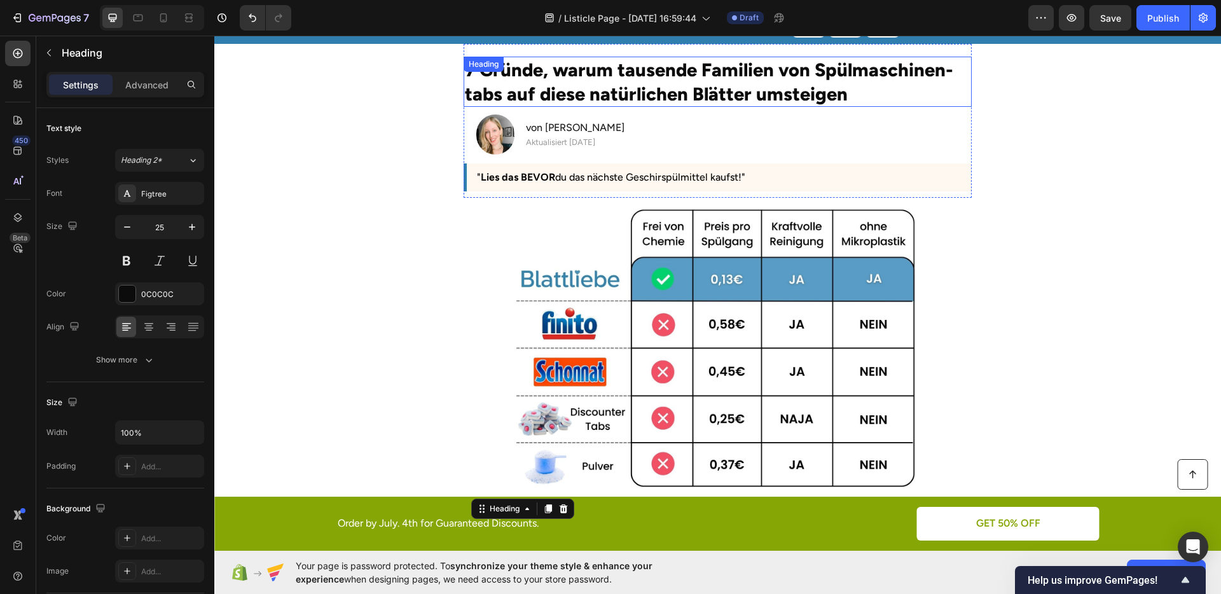
click at [595, 81] on h2 "7 Gründe, warum tausende Familien von Spülmaschinen-tabs auf diese natürlichen …" at bounding box center [718, 82] width 508 height 50
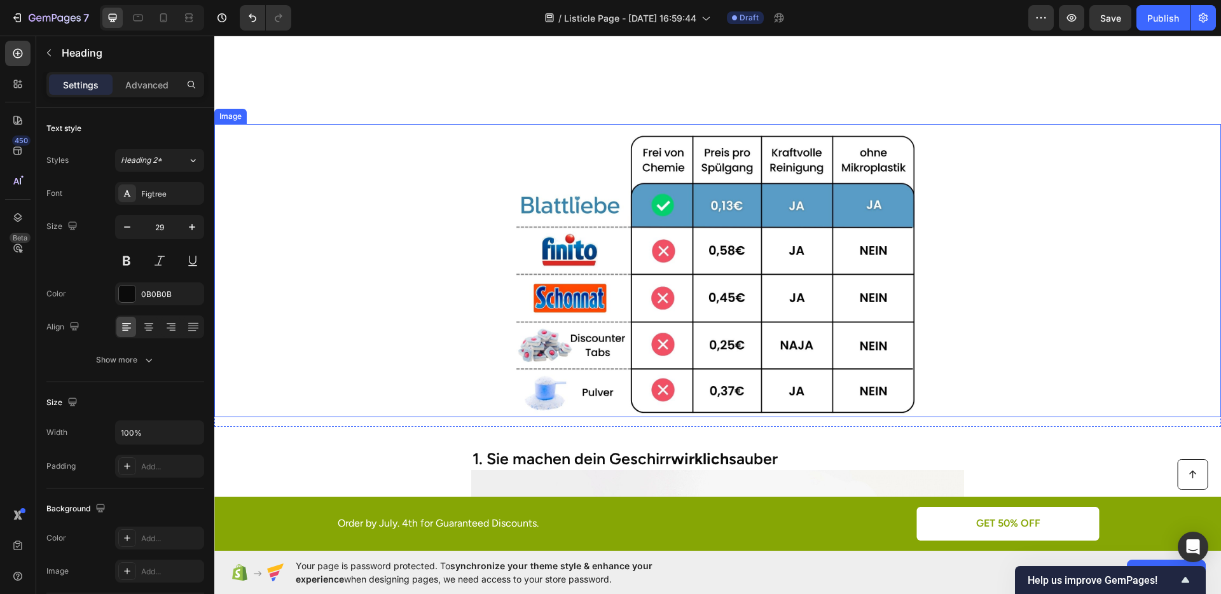
scroll to position [369, 0]
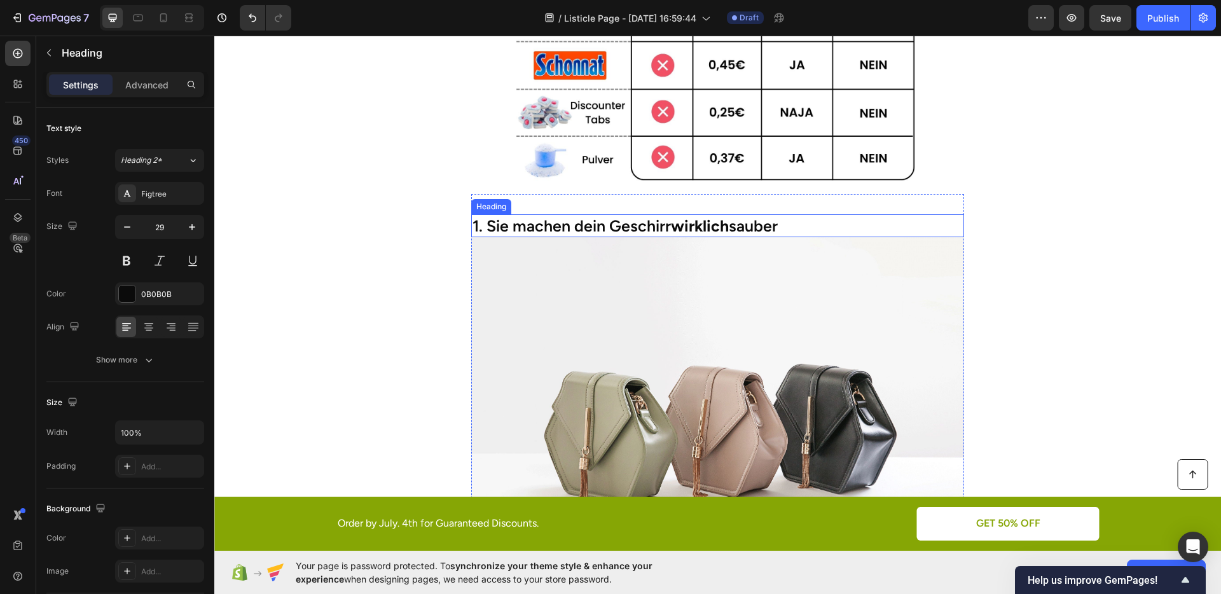
click at [597, 219] on h2 "1. Sie machen dein Geschirr wirklich sauber" at bounding box center [718, 226] width 494 height 24
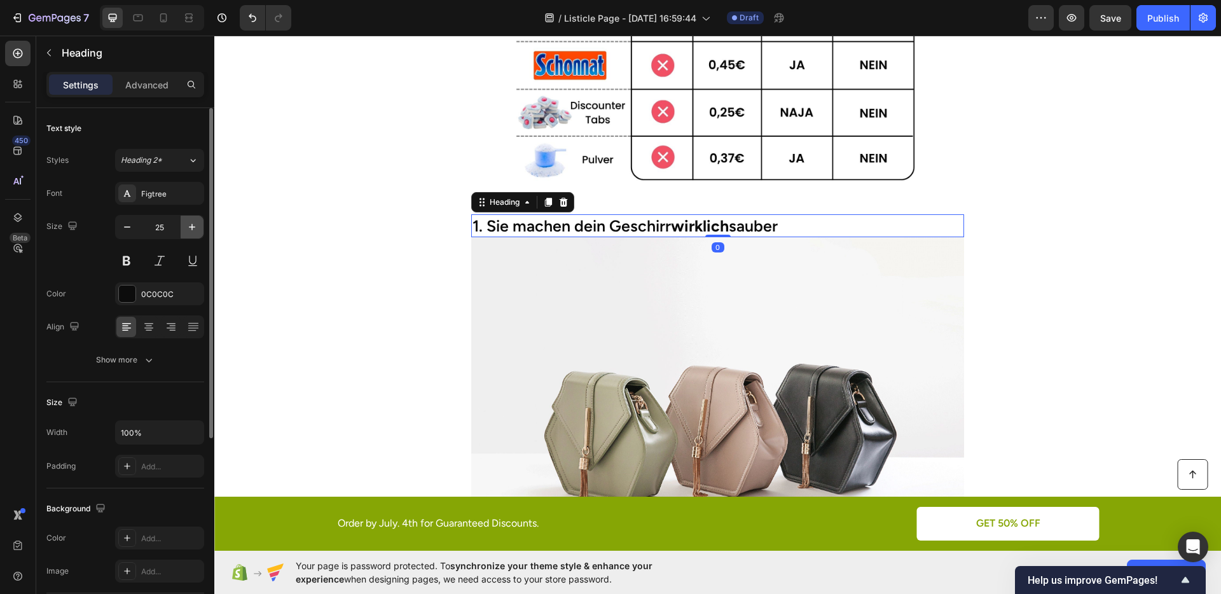
click at [196, 225] on icon "button" at bounding box center [192, 227] width 13 height 13
type input "27"
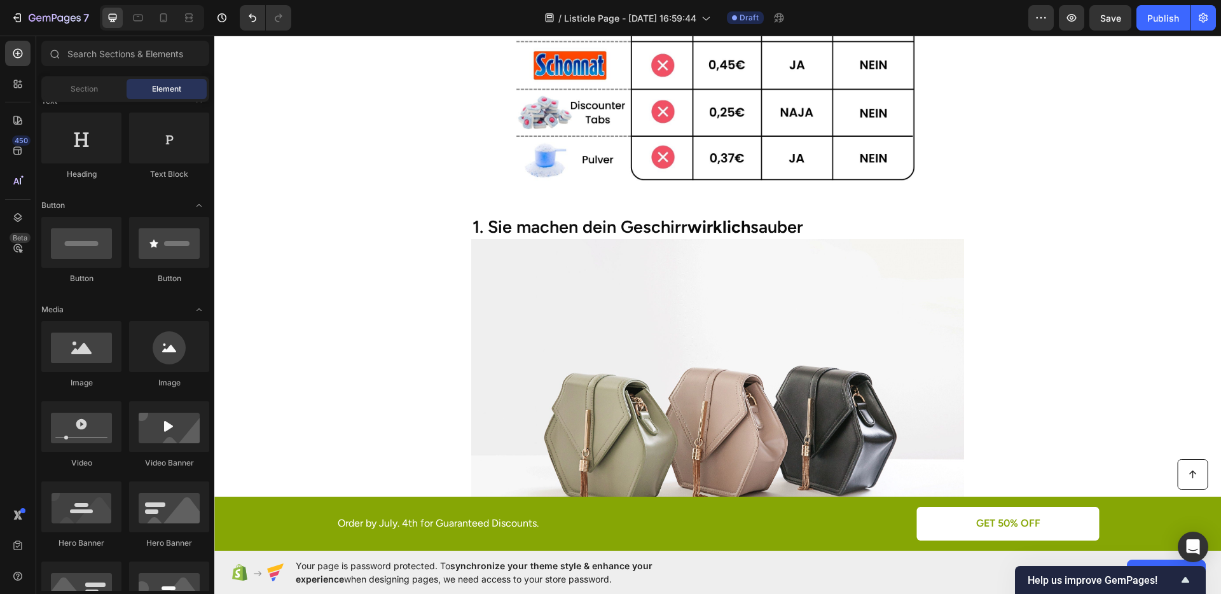
click at [391, 275] on section "1. Sie machen dein Geschirr wirklich sauber Heading Image Tabs und Pulver schad…" at bounding box center [717, 468] width 725 height 548
click at [172, 21] on div at bounding box center [163, 18] width 20 height 20
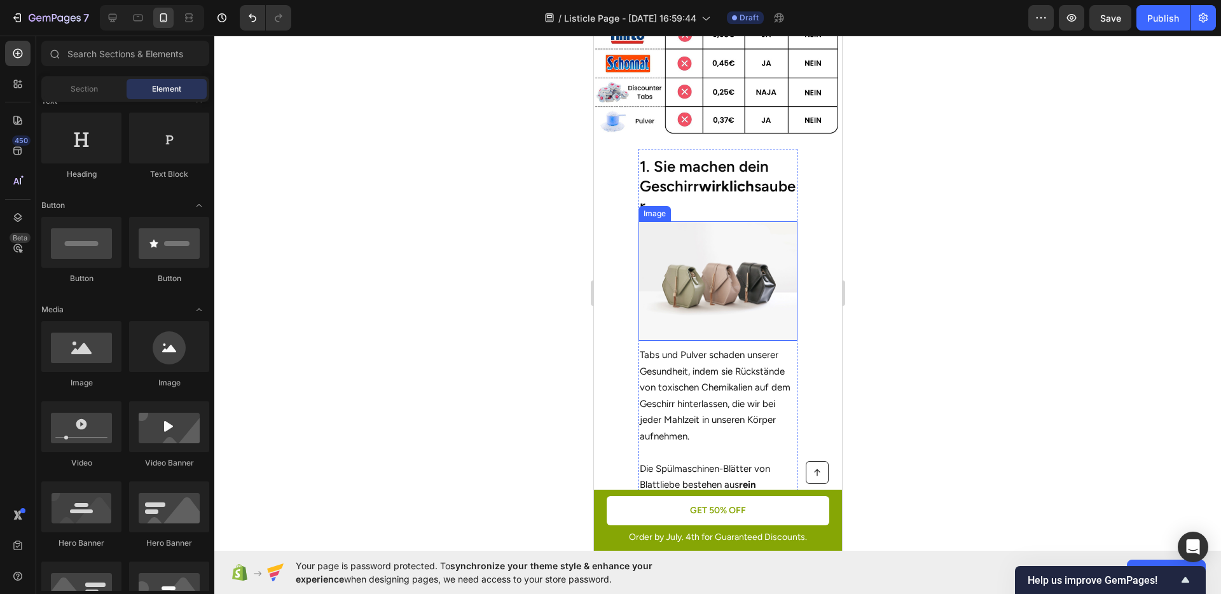
scroll to position [288, 0]
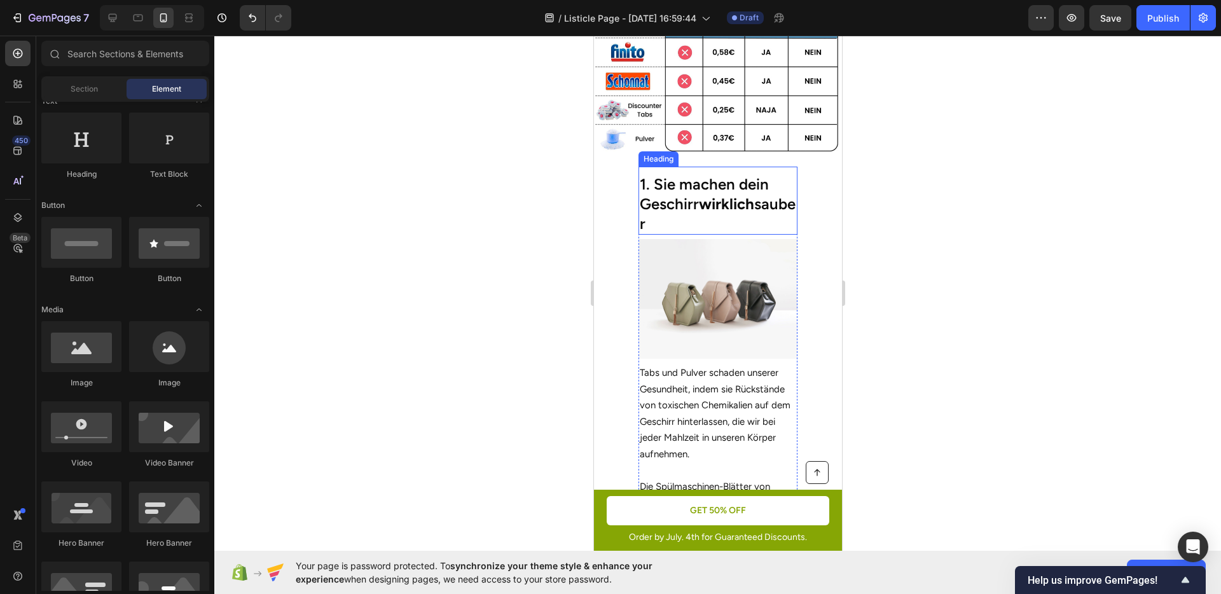
click at [700, 211] on h2 "1. Sie machen dein Geschirr wirklich sauber" at bounding box center [718, 204] width 160 height 62
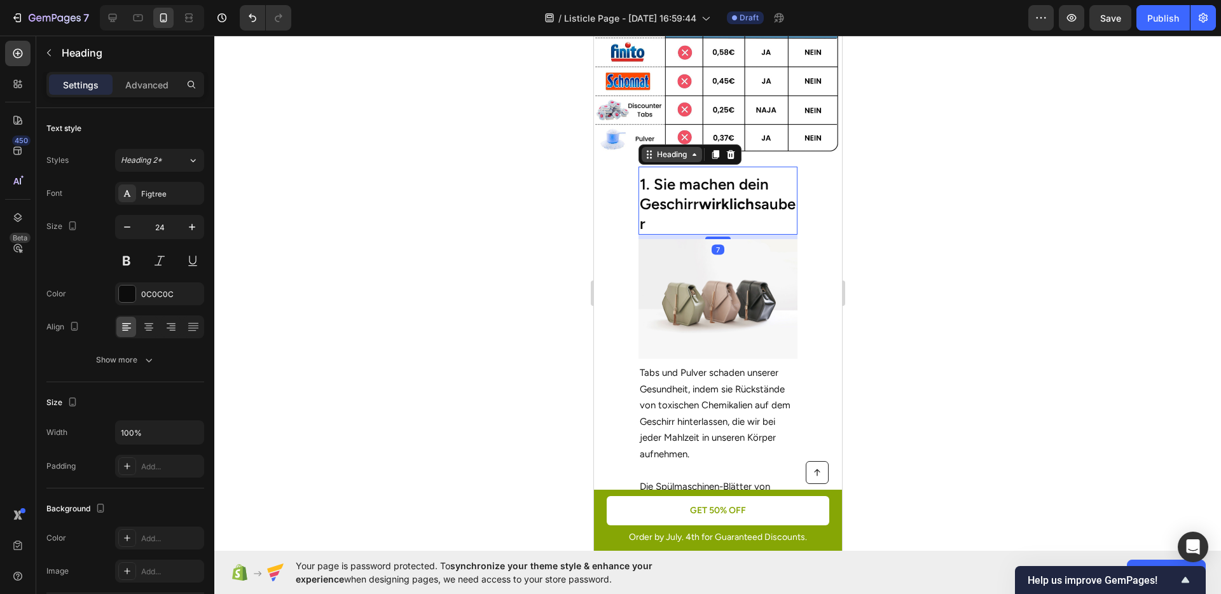
click at [664, 150] on div "Heading" at bounding box center [671, 154] width 35 height 11
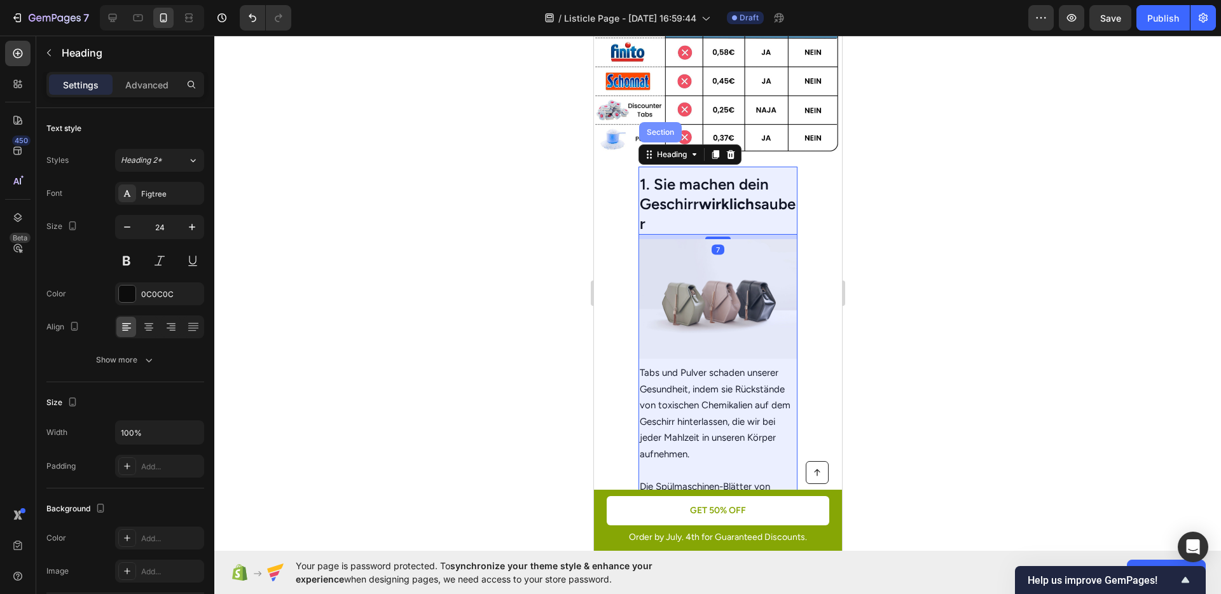
click at [654, 130] on div "Section" at bounding box center [660, 132] width 43 height 20
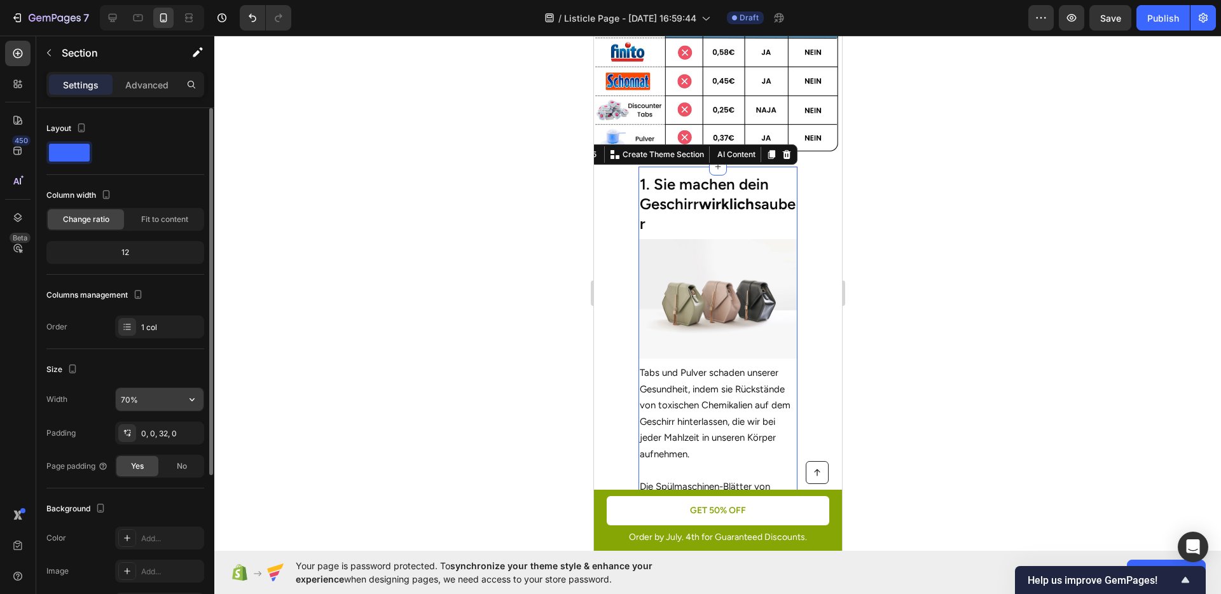
click at [147, 393] on input "70%" at bounding box center [160, 399] width 88 height 23
click at [187, 400] on icon "button" at bounding box center [192, 399] width 13 height 13
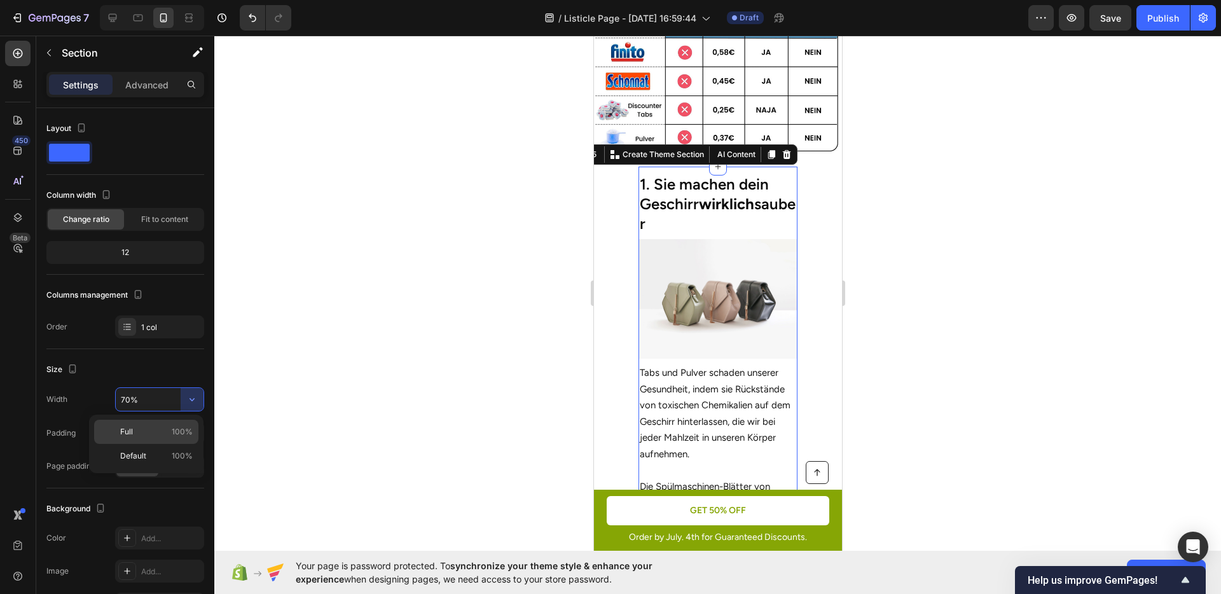
click at [166, 423] on div "Full 100%" at bounding box center [146, 432] width 104 height 24
type input "100%"
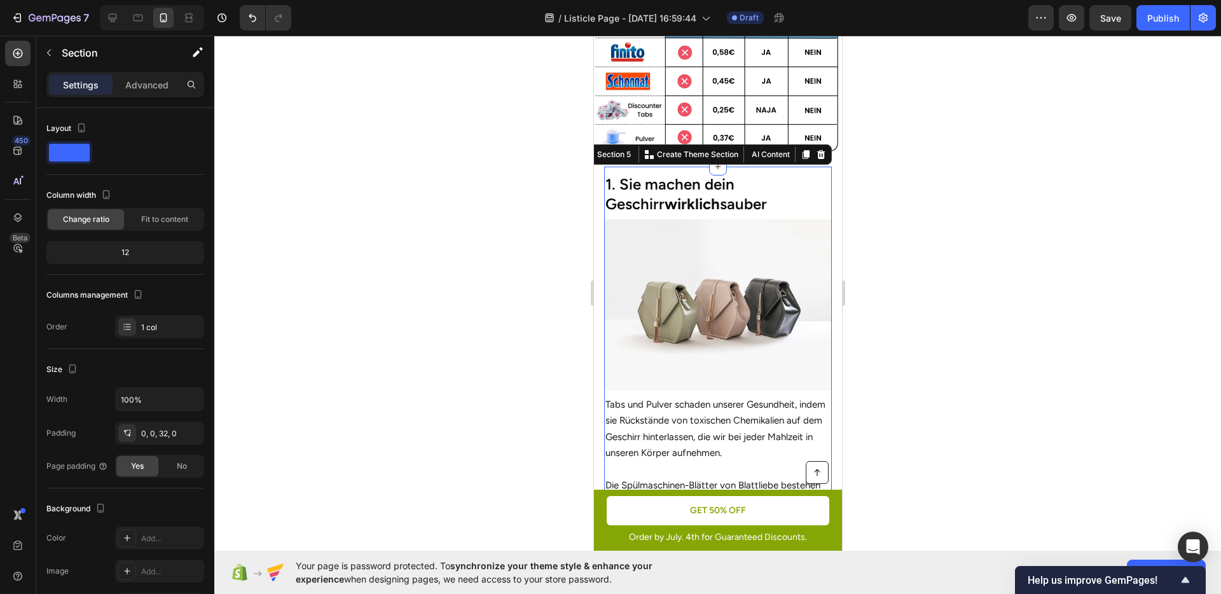
click at [466, 372] on div at bounding box center [717, 315] width 1007 height 559
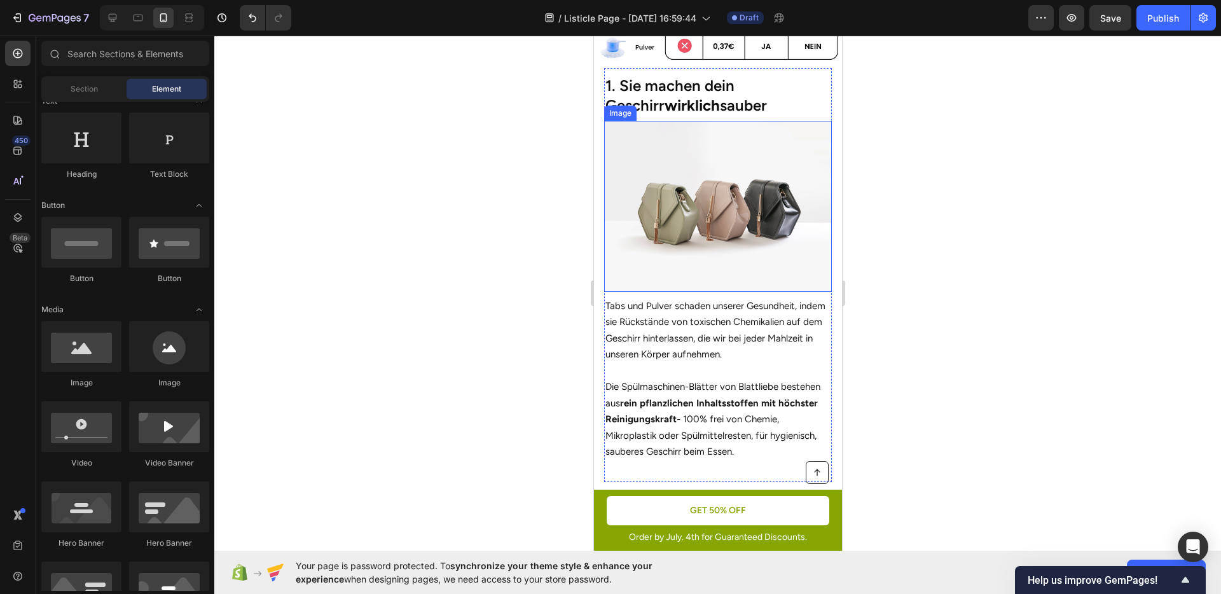
scroll to position [372, 0]
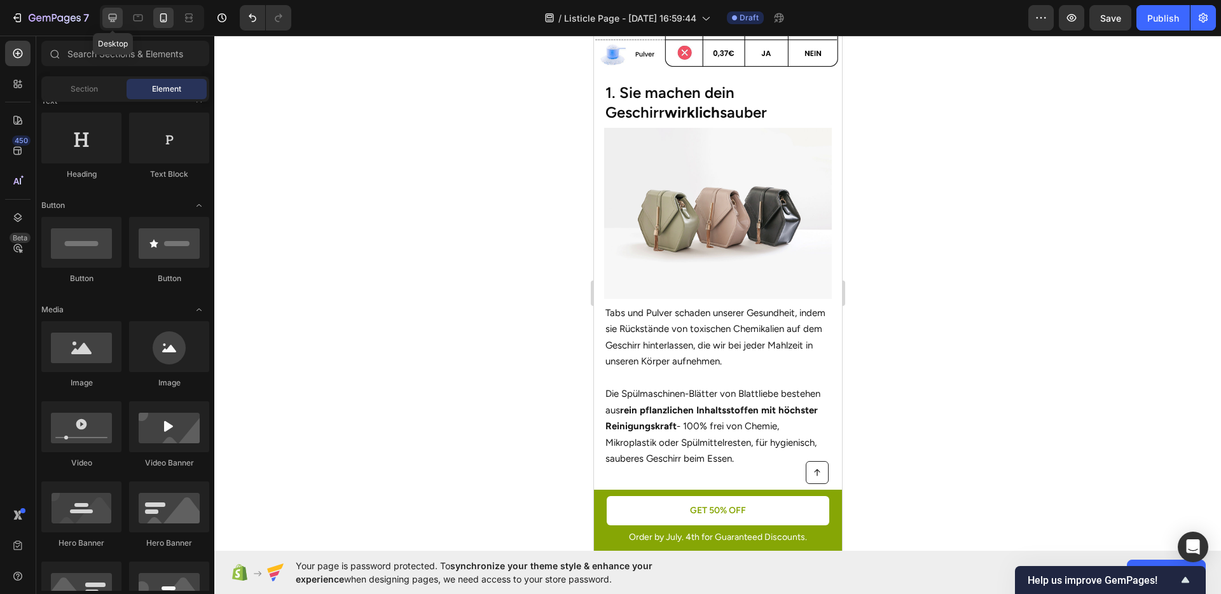
click at [108, 22] on icon at bounding box center [112, 17] width 13 height 13
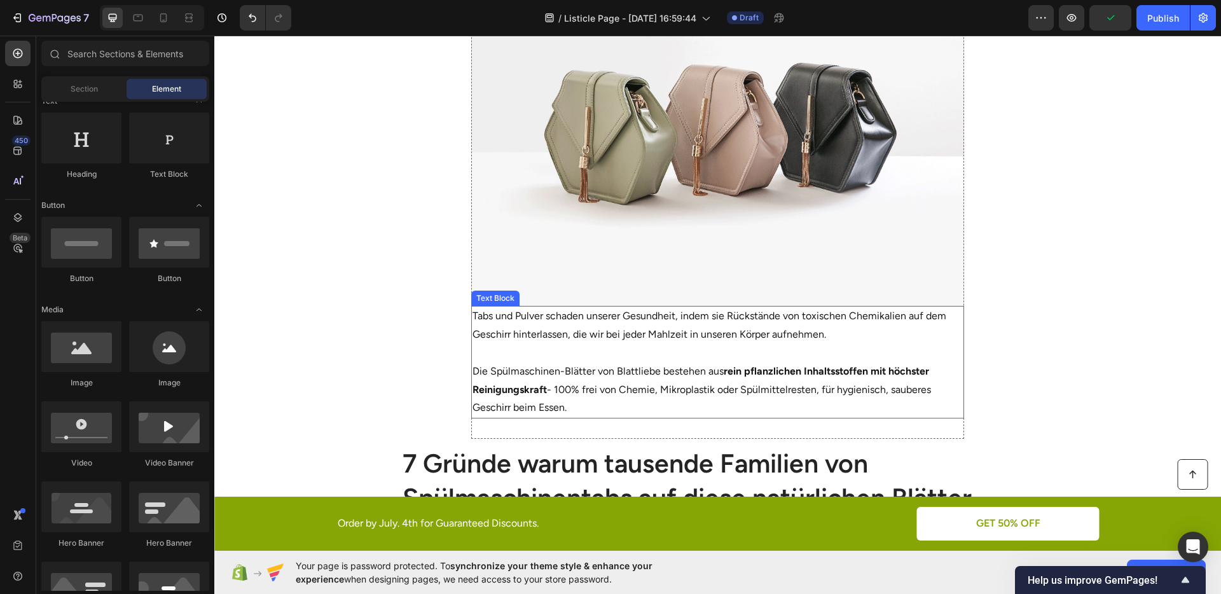
scroll to position [719, 0]
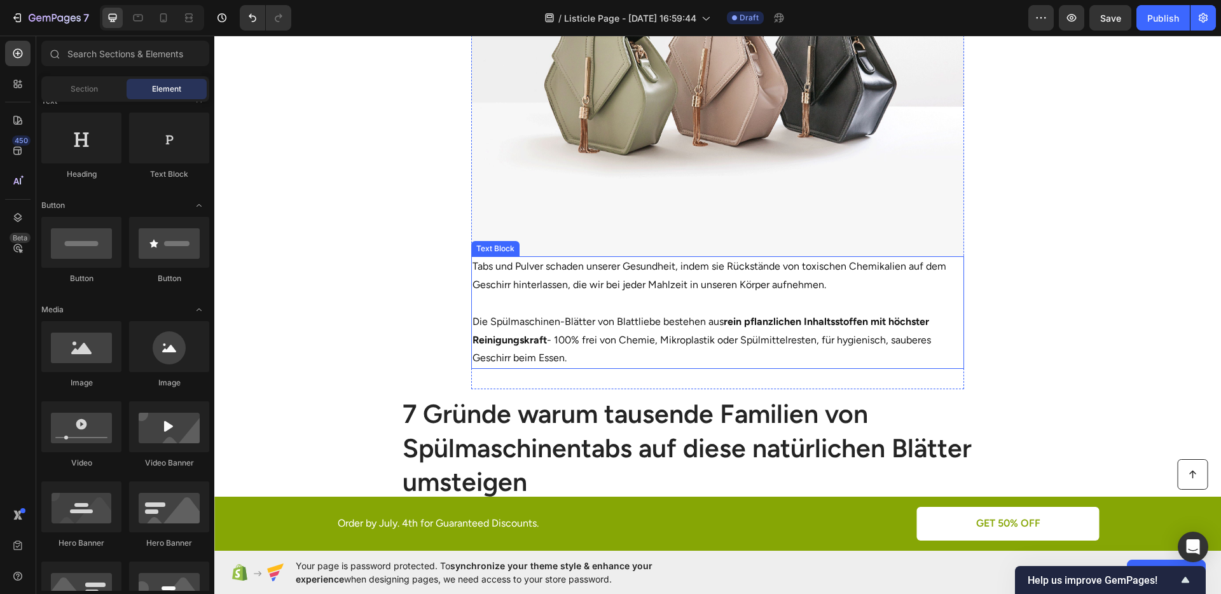
click at [512, 308] on p at bounding box center [718, 304] width 491 height 18
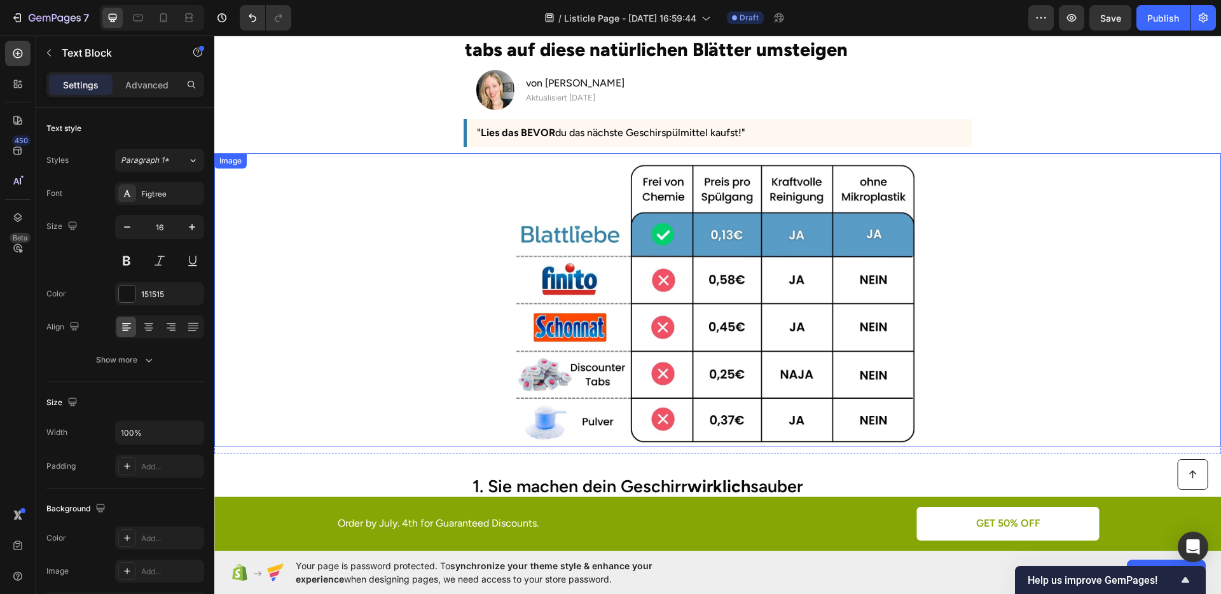
scroll to position [28, 0]
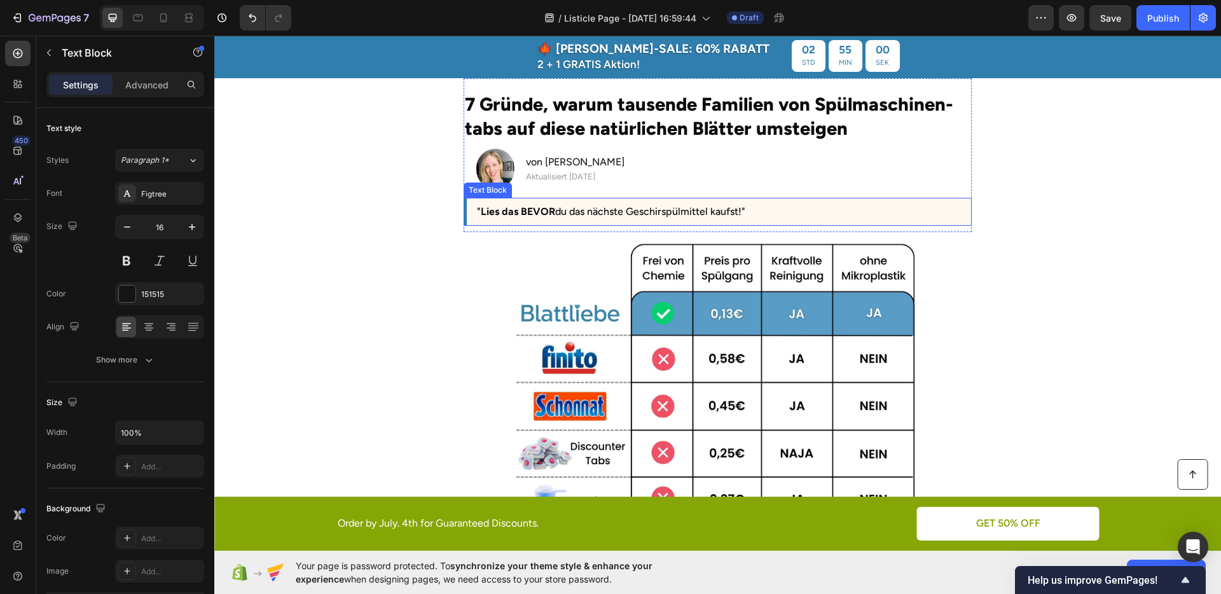
click at [572, 210] on p "" Lies das BEVOR du das nächste Geschirspülmittel kaufst!"" at bounding box center [719, 212] width 484 height 18
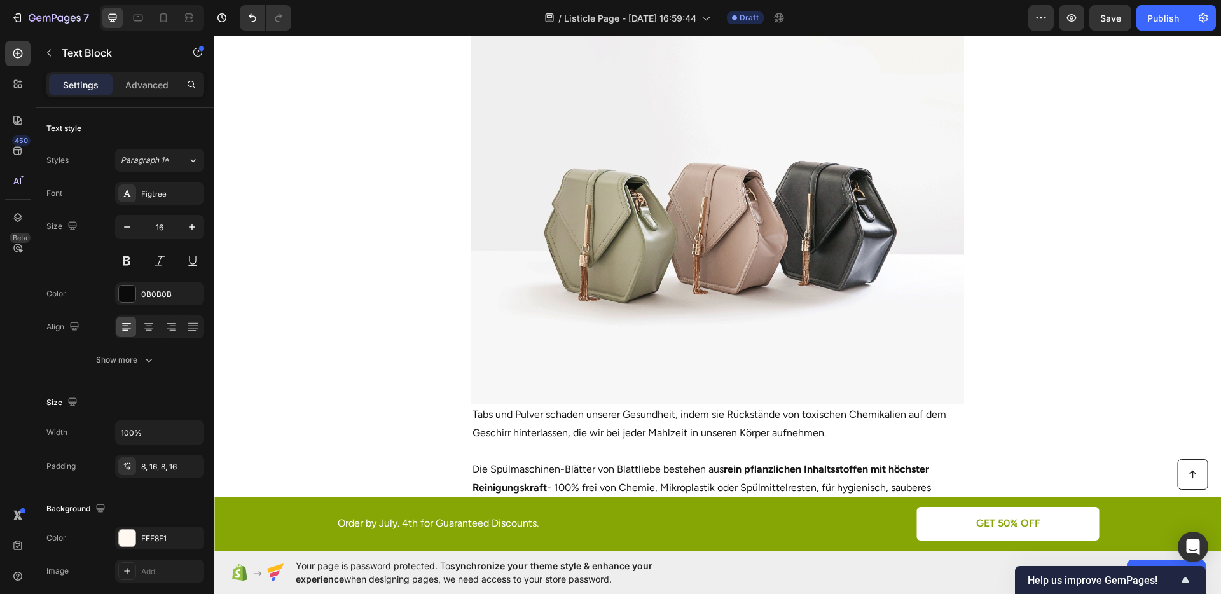
scroll to position [617, 0]
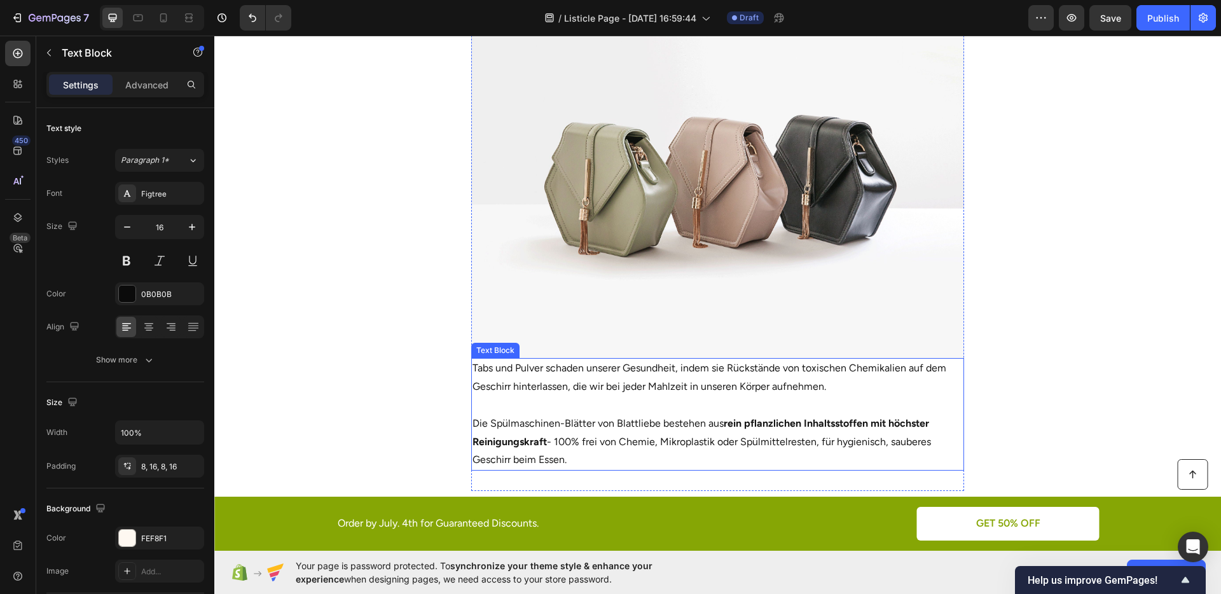
click at [624, 390] on p "Tabs und Pulver schaden unserer Gesundheit, indem sie Rückstände von toxischen …" at bounding box center [718, 377] width 491 height 37
click at [636, 290] on img at bounding box center [718, 174] width 494 height 370
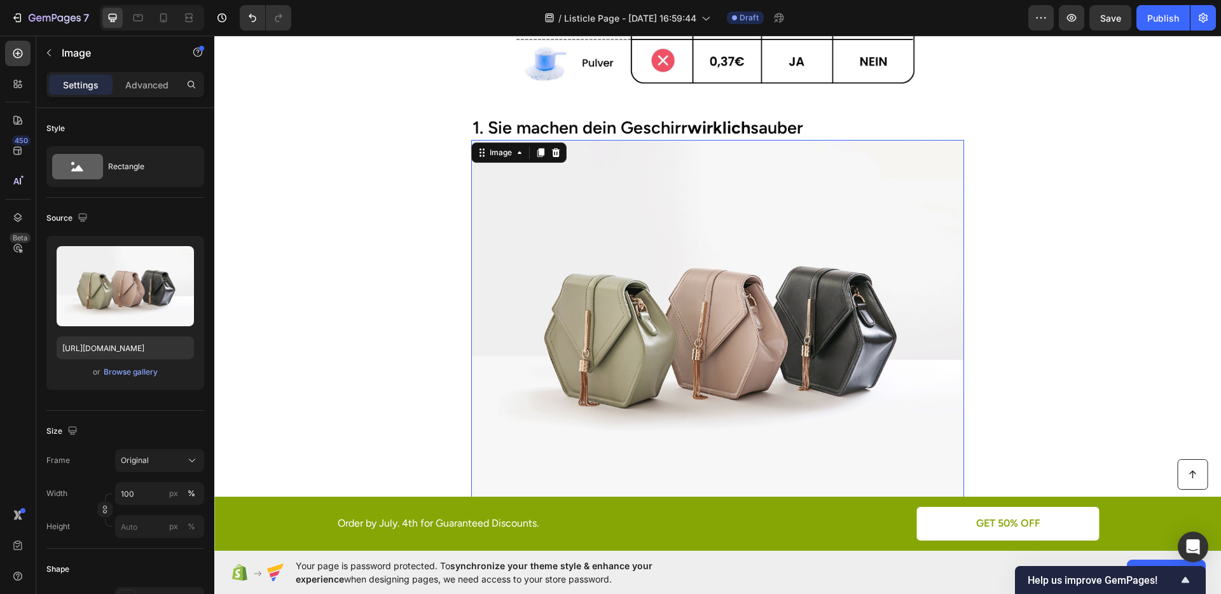
scroll to position [464, 0]
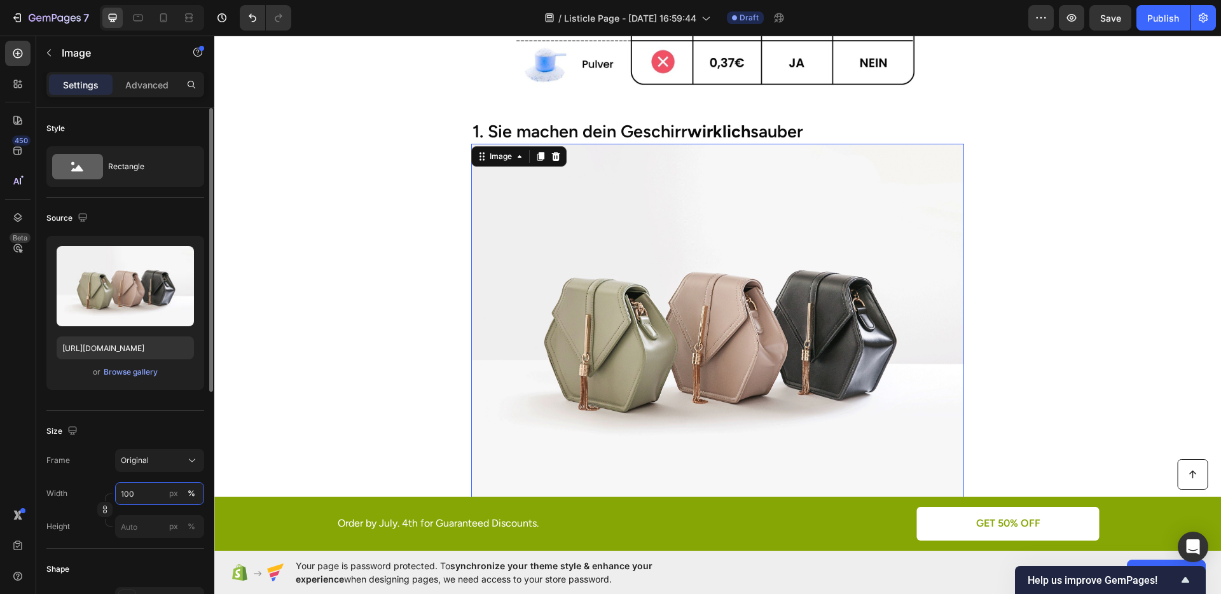
click at [136, 487] on input "100" at bounding box center [159, 493] width 89 height 23
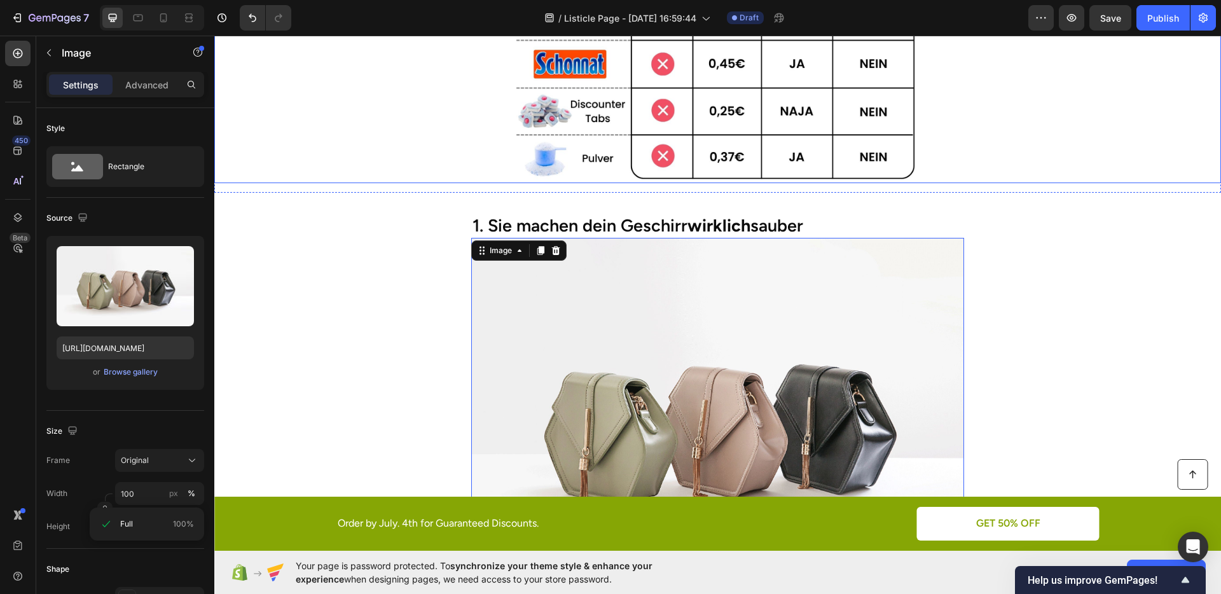
click at [587, 159] on img at bounding box center [718, 39] width 403 height 286
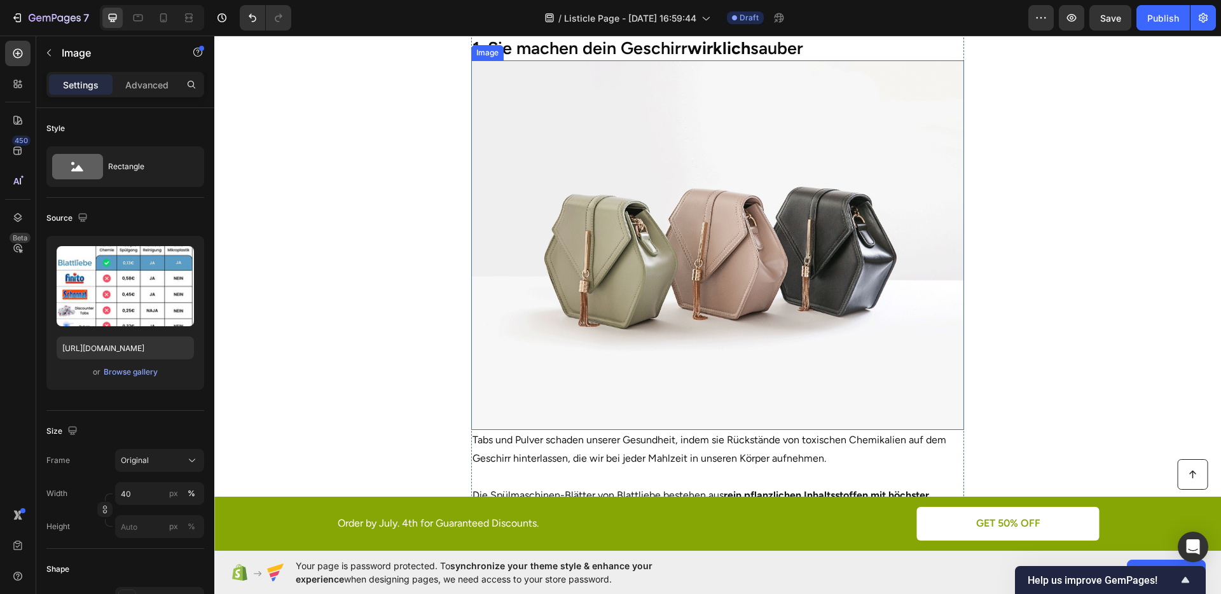
scroll to position [546, 0]
click at [622, 275] on img at bounding box center [718, 245] width 494 height 370
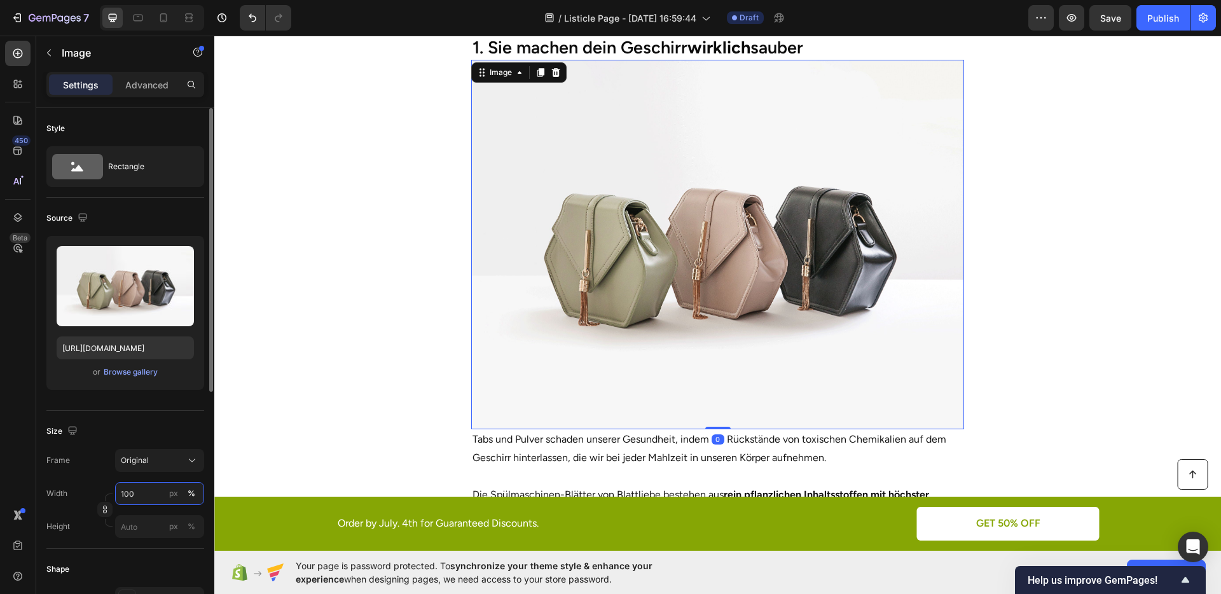
click at [125, 487] on input "100" at bounding box center [159, 493] width 89 height 23
type input "40"
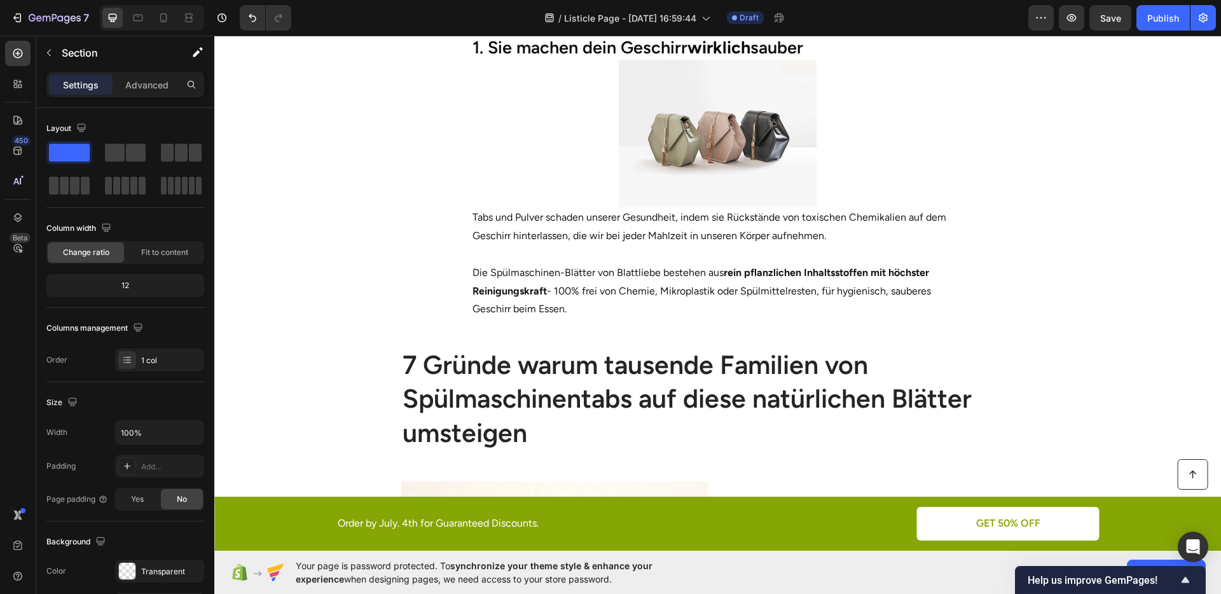
scroll to position [368, 0]
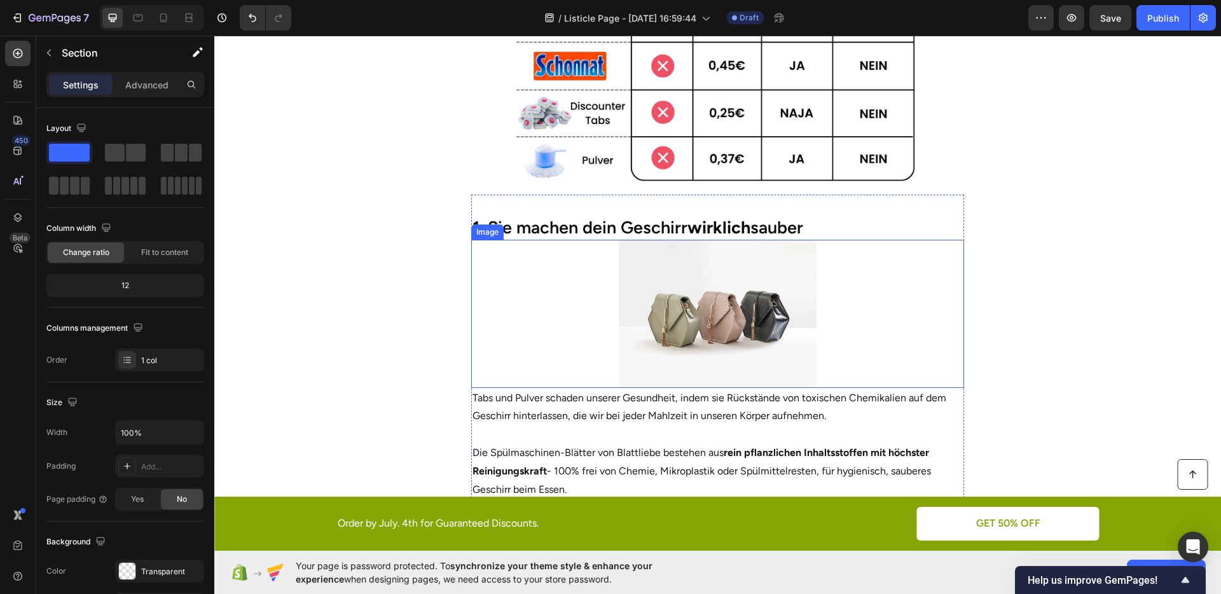
click at [660, 314] on img at bounding box center [717, 314] width 197 height 148
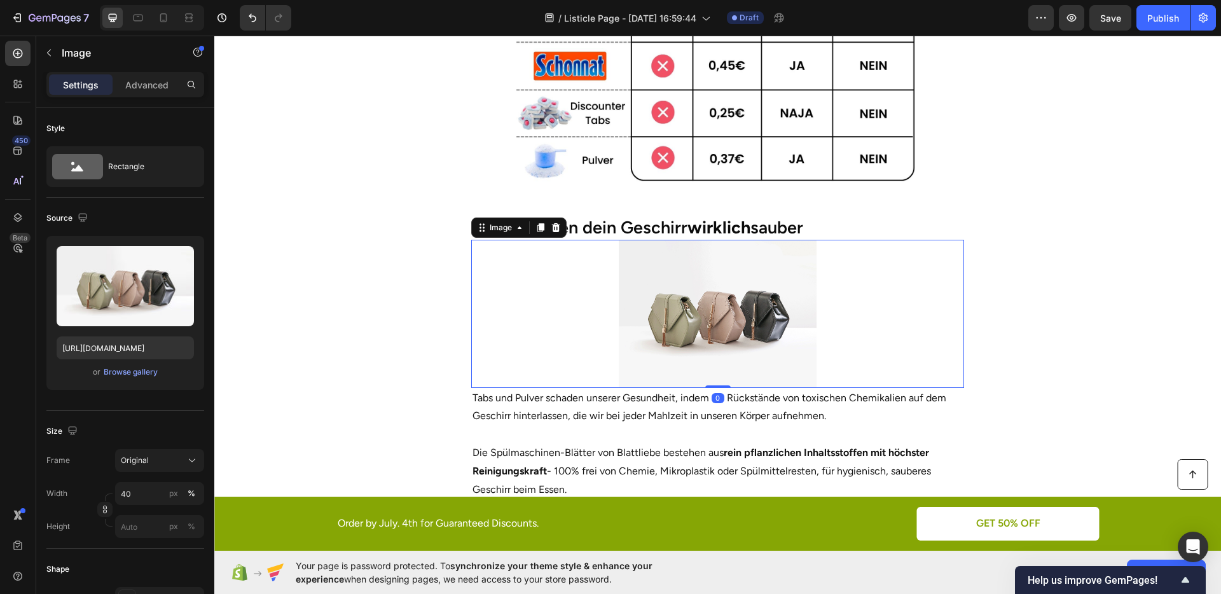
click at [373, 319] on section "1. Sie machen dein Geschirr wirklich sauber Heading Image 0 Tabs und Pulver sch…" at bounding box center [717, 358] width 725 height 326
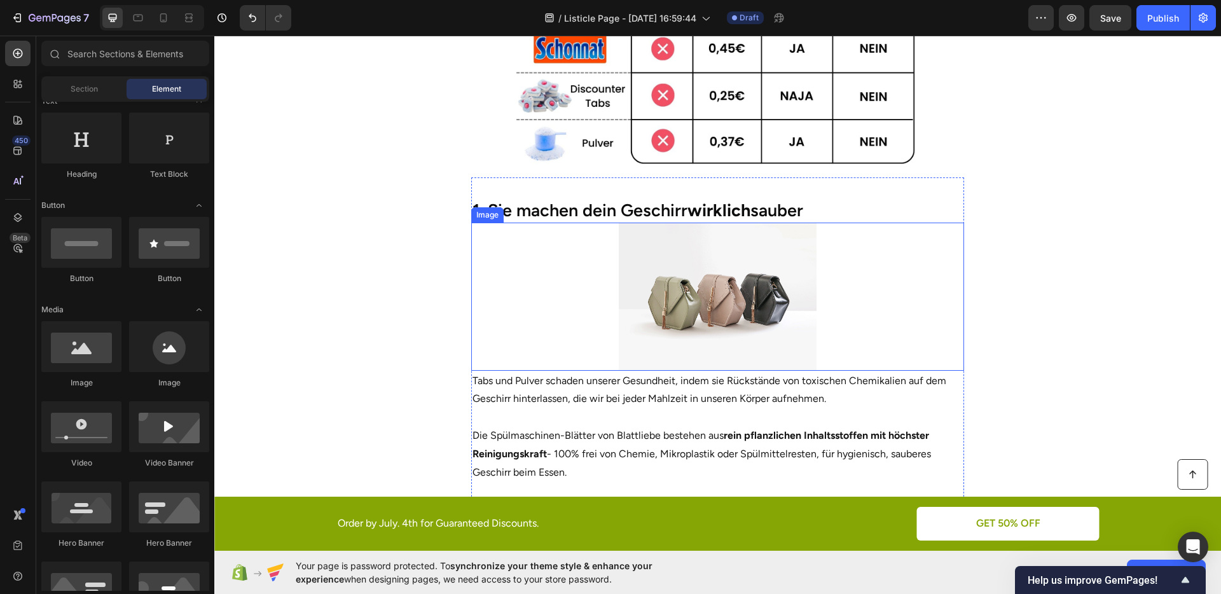
scroll to position [387, 0]
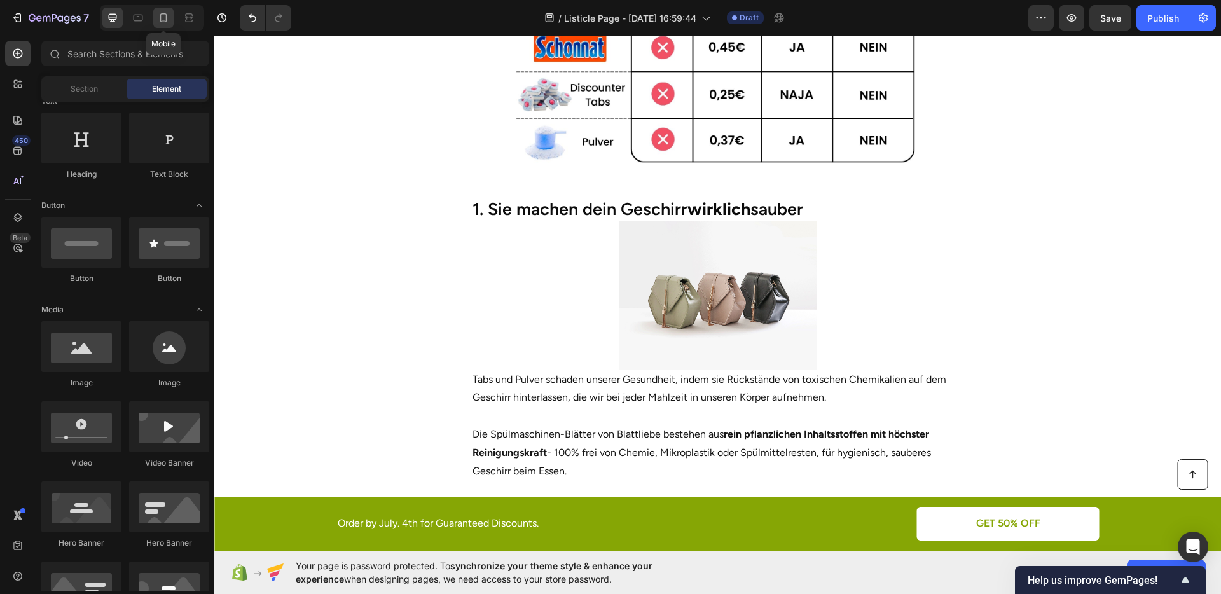
click at [167, 21] on icon at bounding box center [163, 17] width 13 height 13
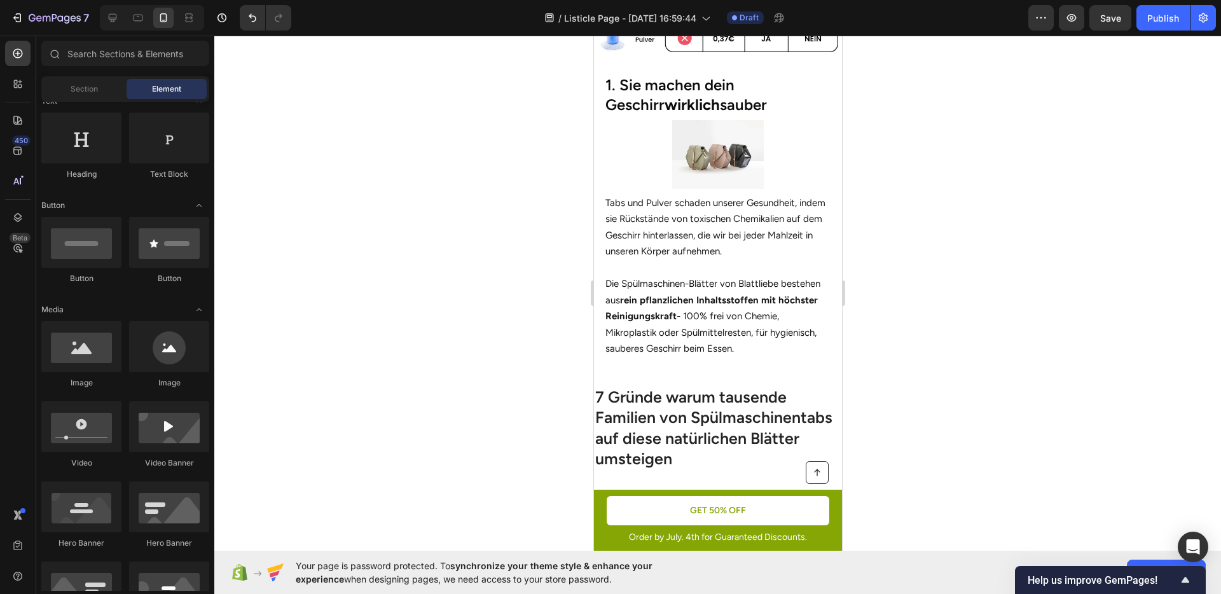
click at [956, 268] on div at bounding box center [717, 315] width 1007 height 559
click at [753, 154] on img at bounding box center [717, 154] width 91 height 68
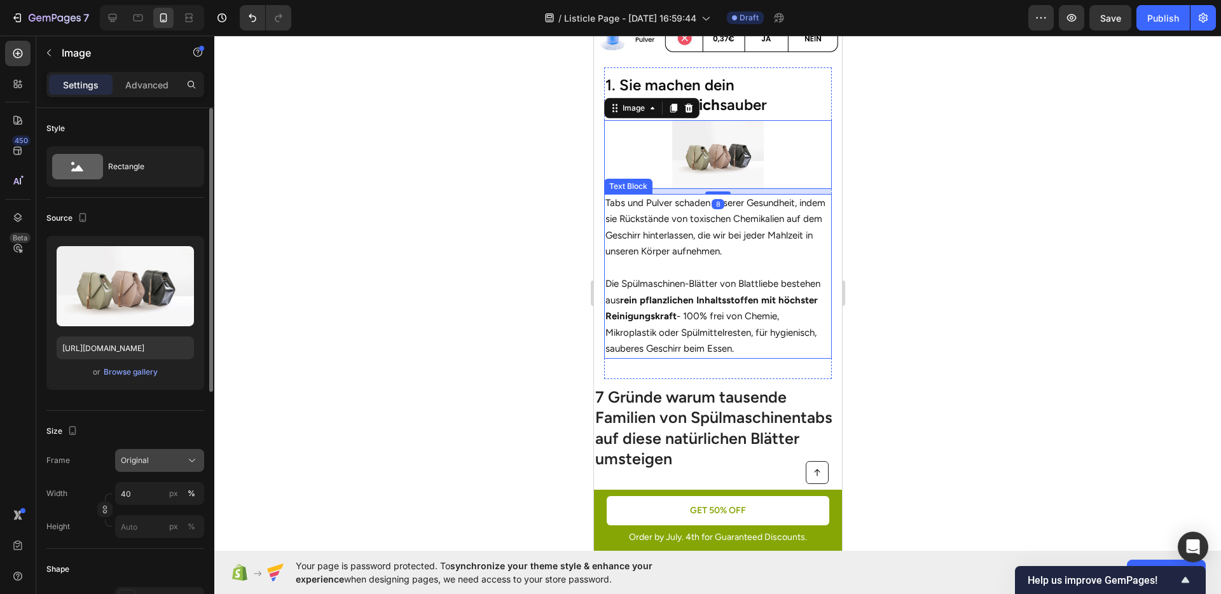
click at [153, 462] on div "Original" at bounding box center [152, 460] width 62 height 11
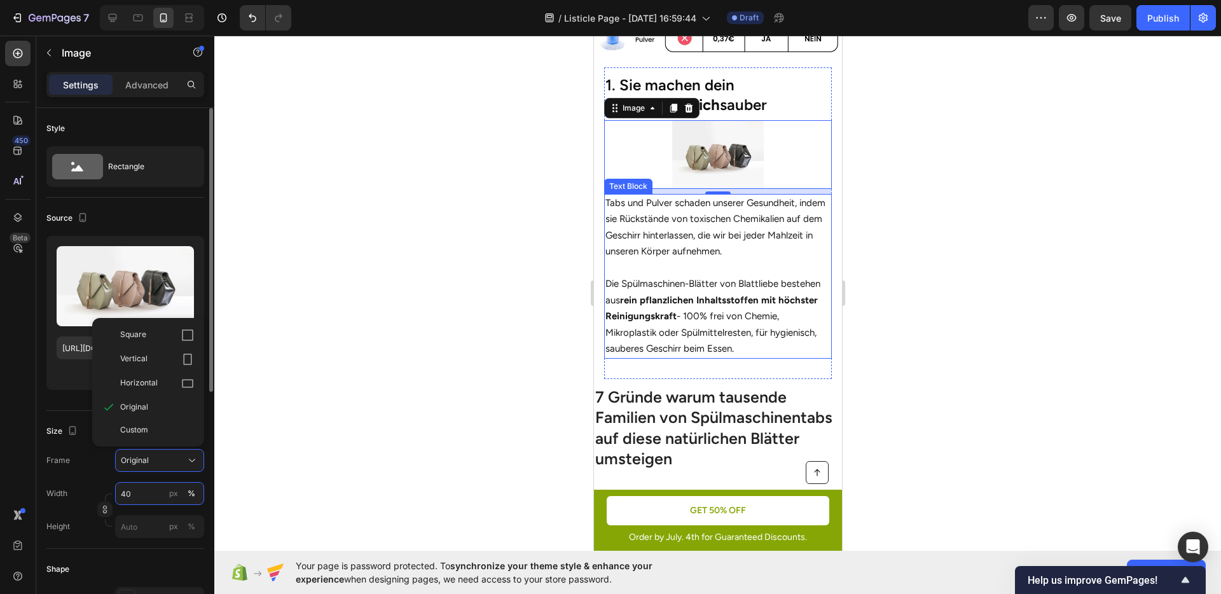
click at [137, 497] on input "40" at bounding box center [159, 493] width 89 height 23
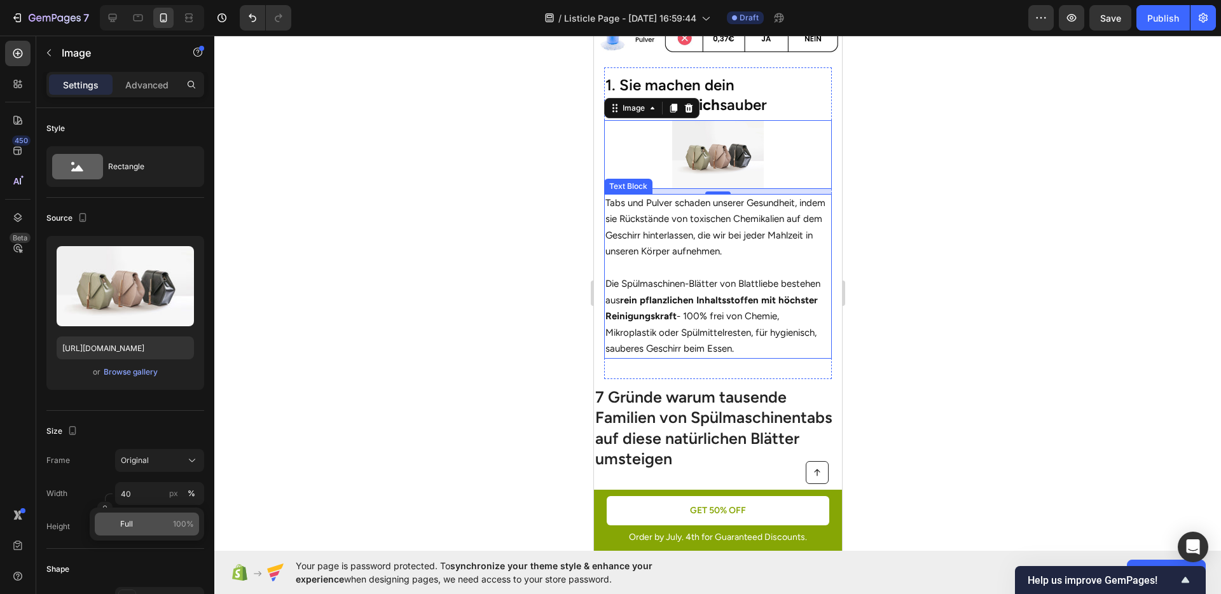
click at [107, 524] on div "Full 100%" at bounding box center [147, 524] width 104 height 23
type input "100"
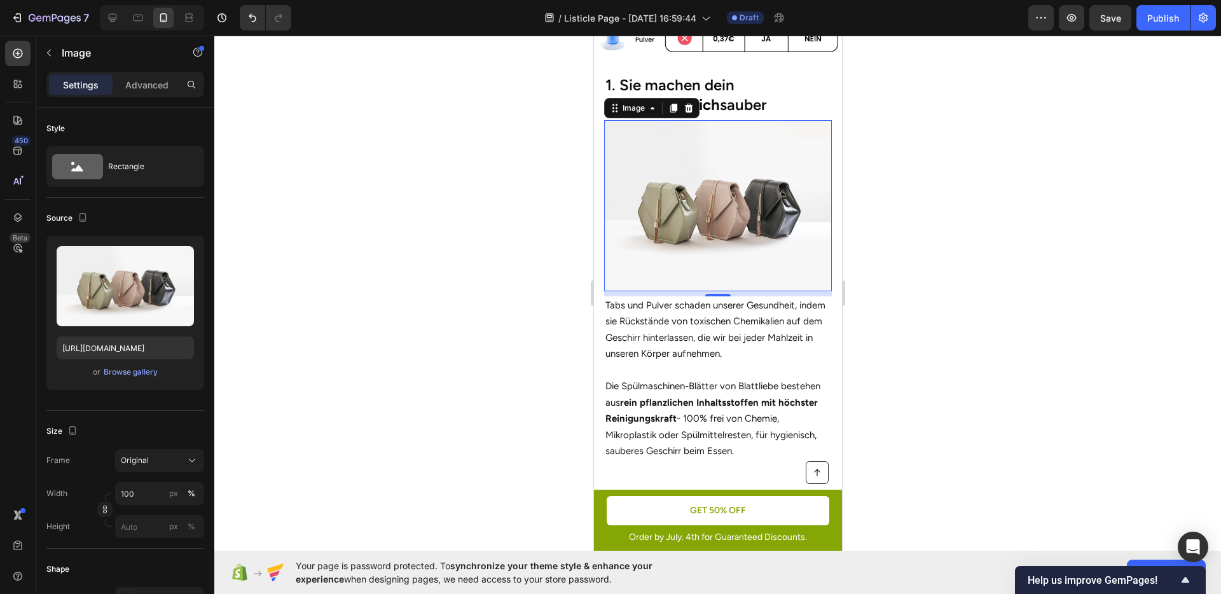
click at [963, 367] on div at bounding box center [717, 315] width 1007 height 559
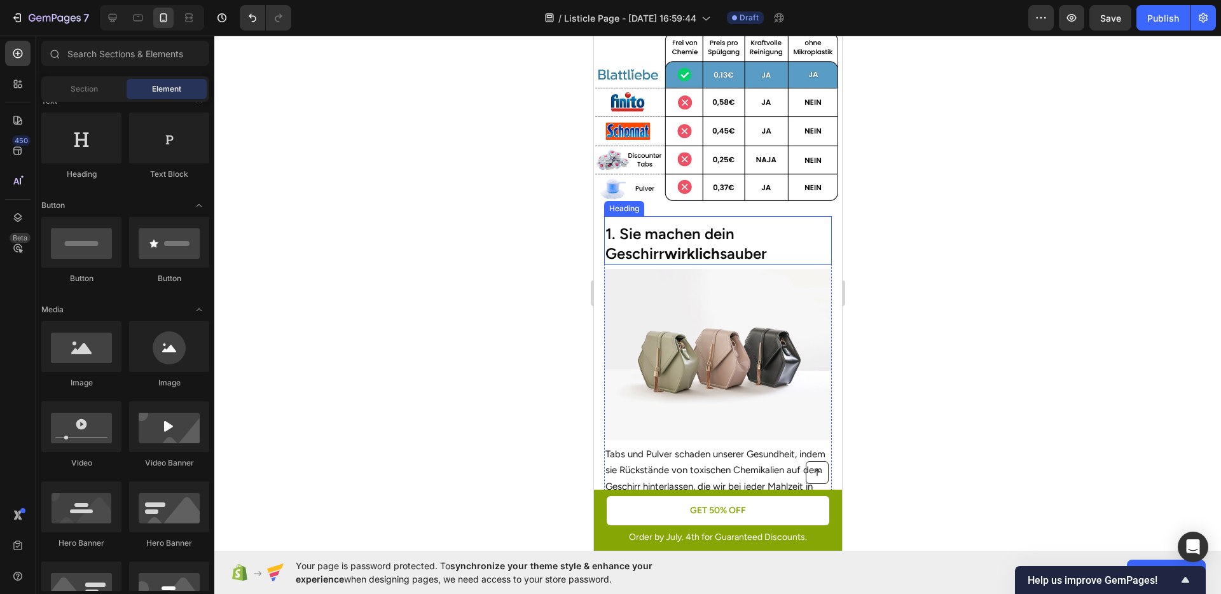
scroll to position [274, 0]
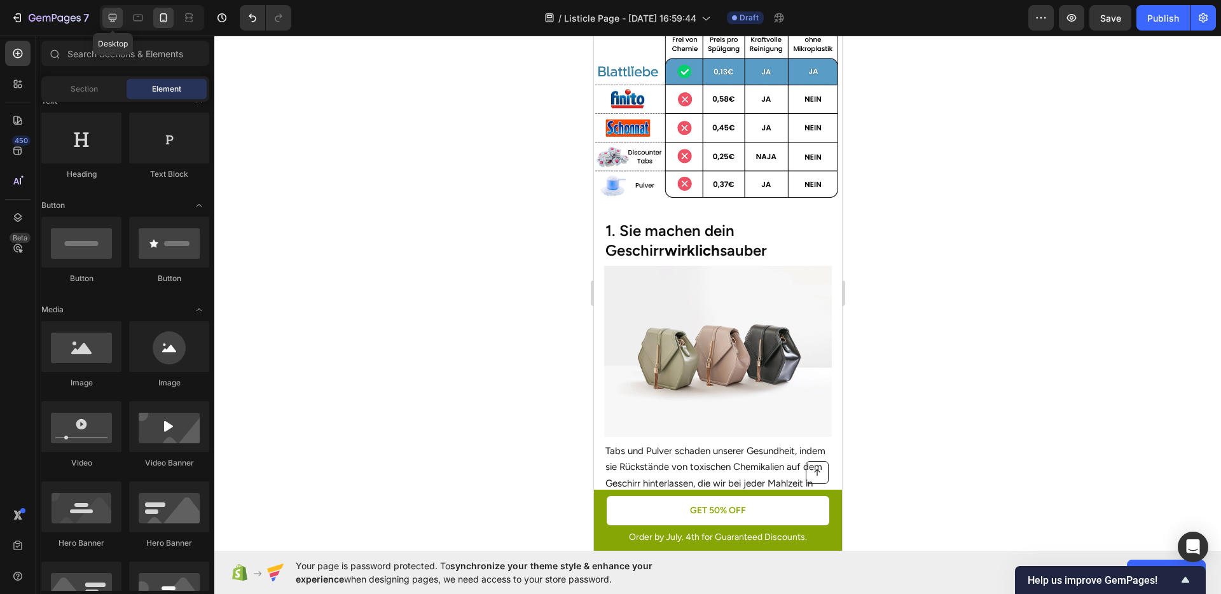
click at [114, 15] on icon at bounding box center [112, 17] width 13 height 13
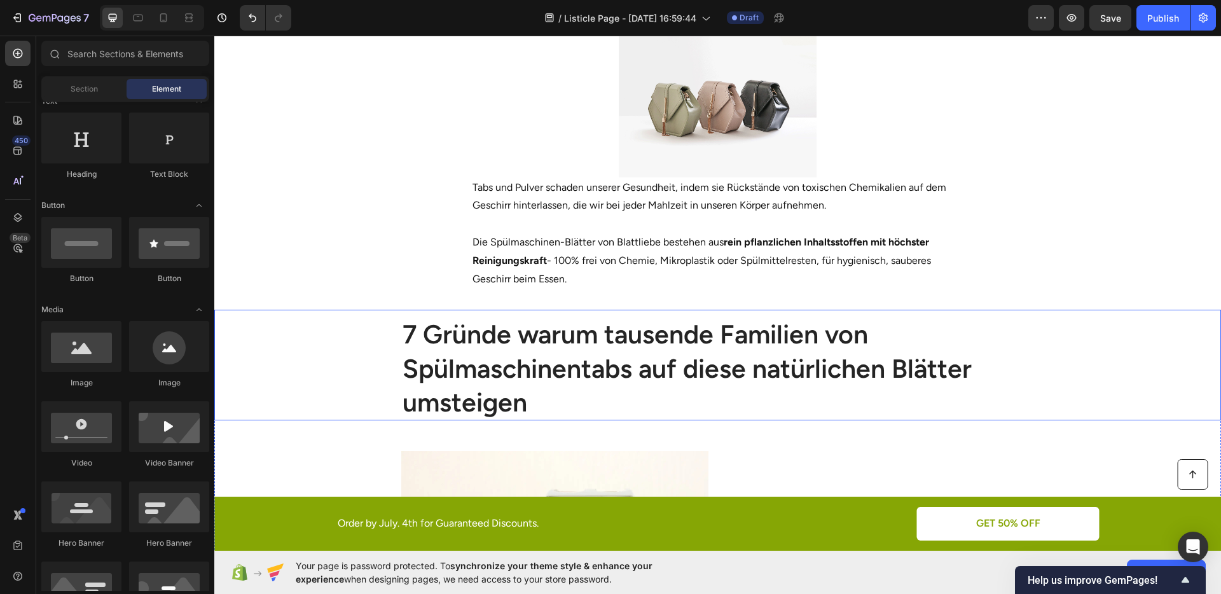
scroll to position [456, 0]
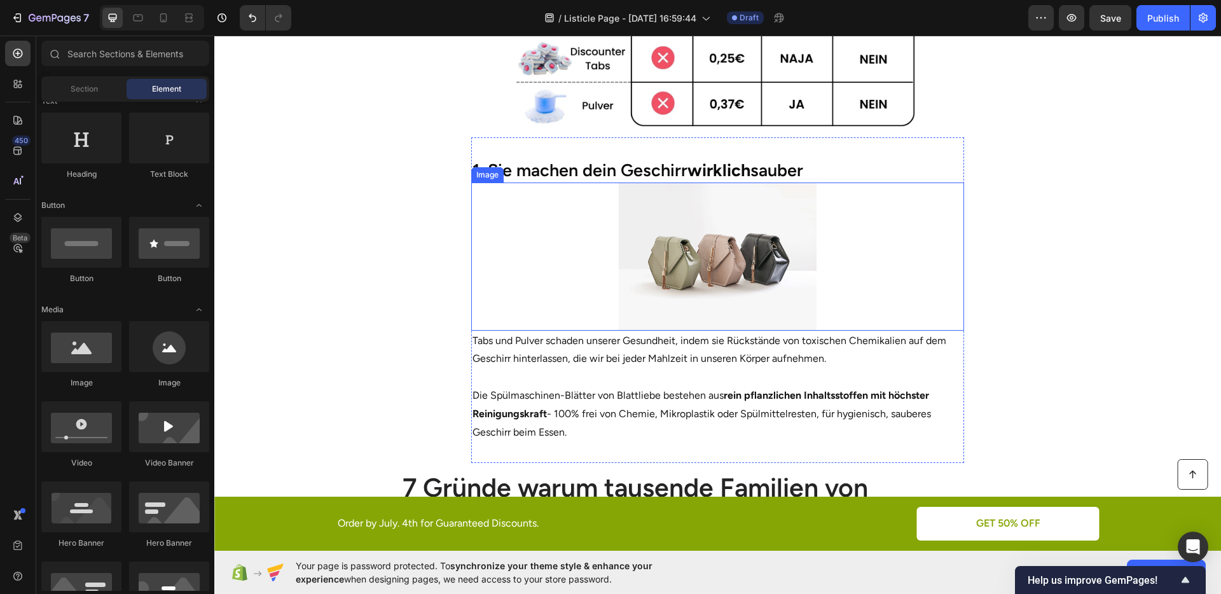
click at [501, 201] on div at bounding box center [718, 257] width 494 height 148
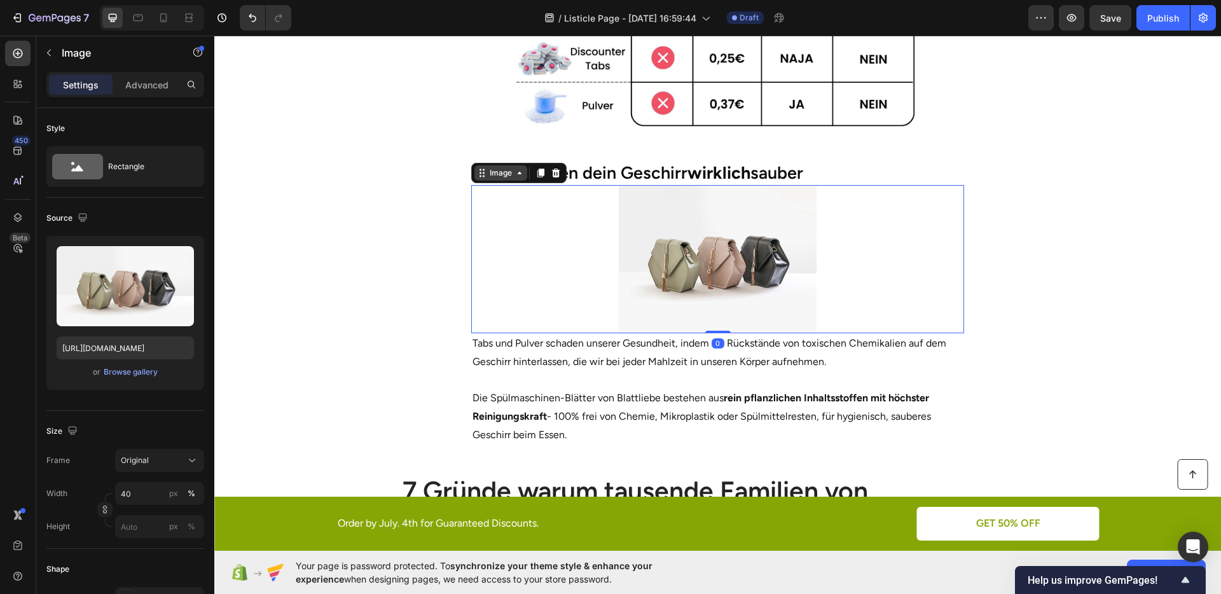
click at [492, 174] on div "Image" at bounding box center [500, 172] width 27 height 11
click at [525, 198] on div at bounding box center [718, 259] width 494 height 148
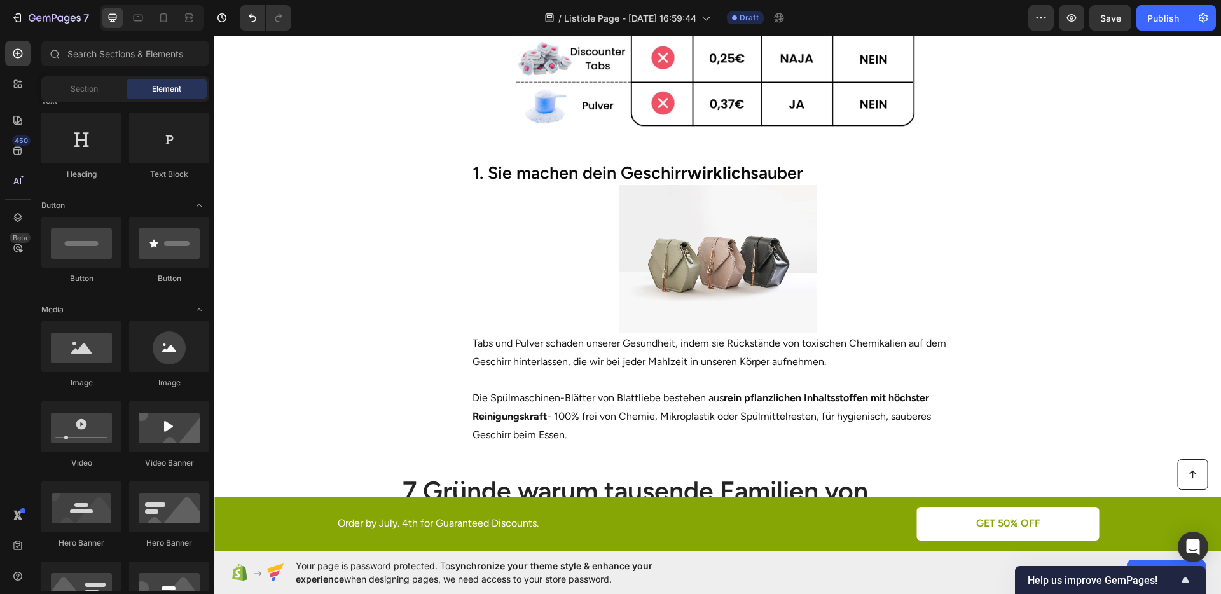
click at [380, 231] on section "1. Sie machen dein Geschirr wirklich sauber Heading Image Tabs und Pulver schad…" at bounding box center [717, 303] width 725 height 326
click at [557, 239] on div at bounding box center [718, 259] width 494 height 148
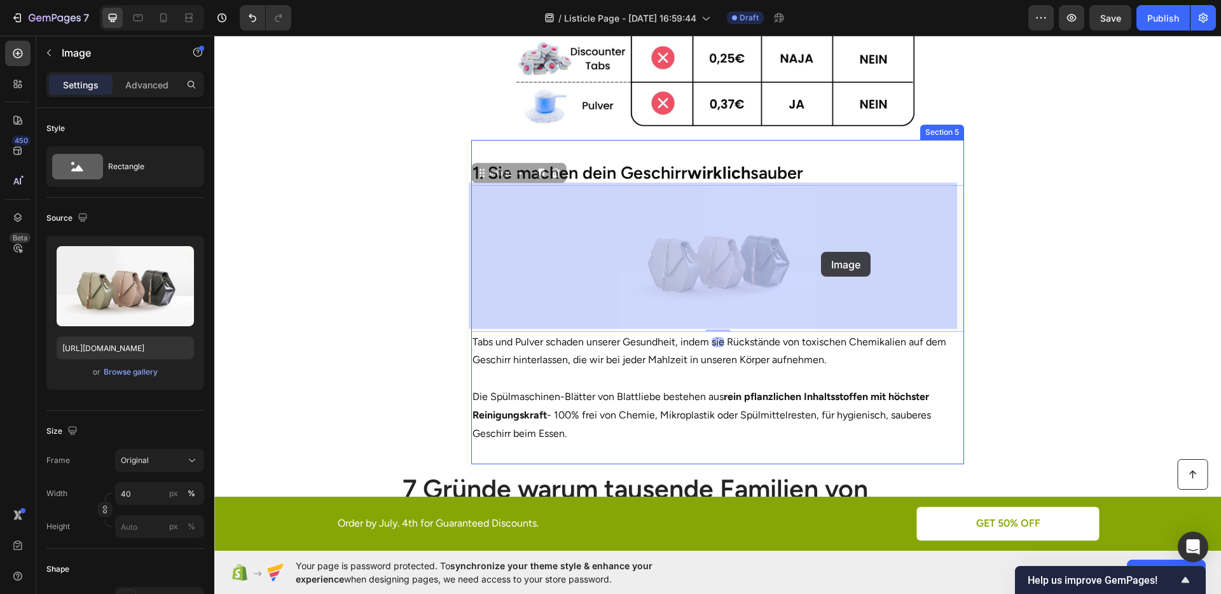
drag, startPoint x: 484, startPoint y: 170, endPoint x: 821, endPoint y: 252, distance: 347.0
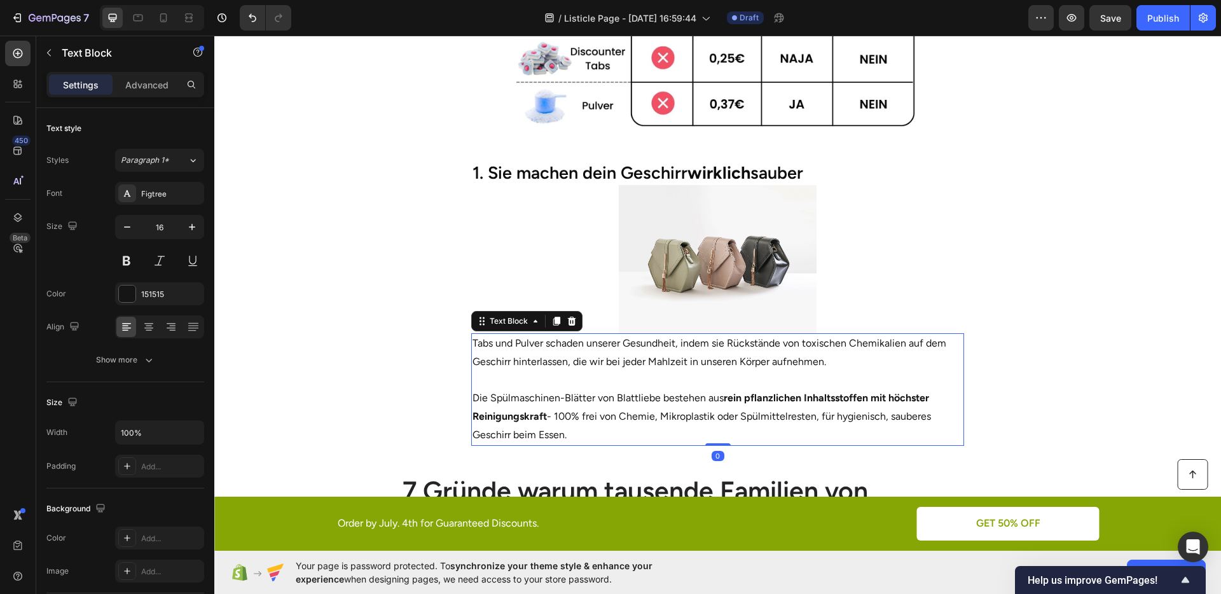
click at [746, 372] on p at bounding box center [718, 380] width 491 height 18
click at [562, 258] on div at bounding box center [718, 259] width 494 height 148
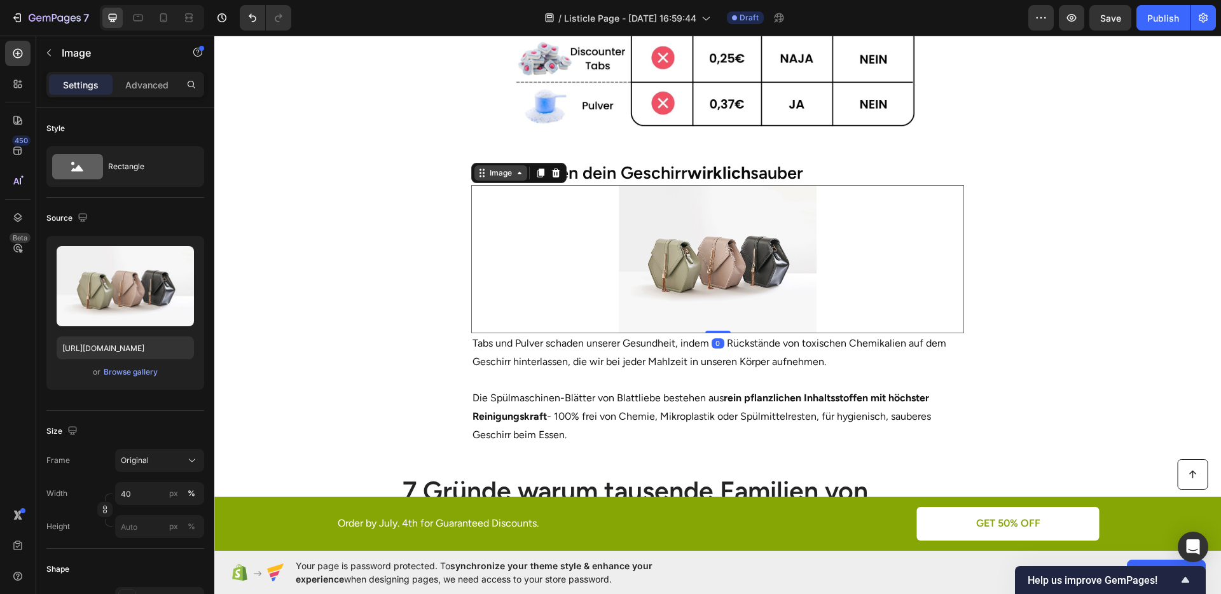
click at [493, 172] on div "Image" at bounding box center [500, 172] width 27 height 11
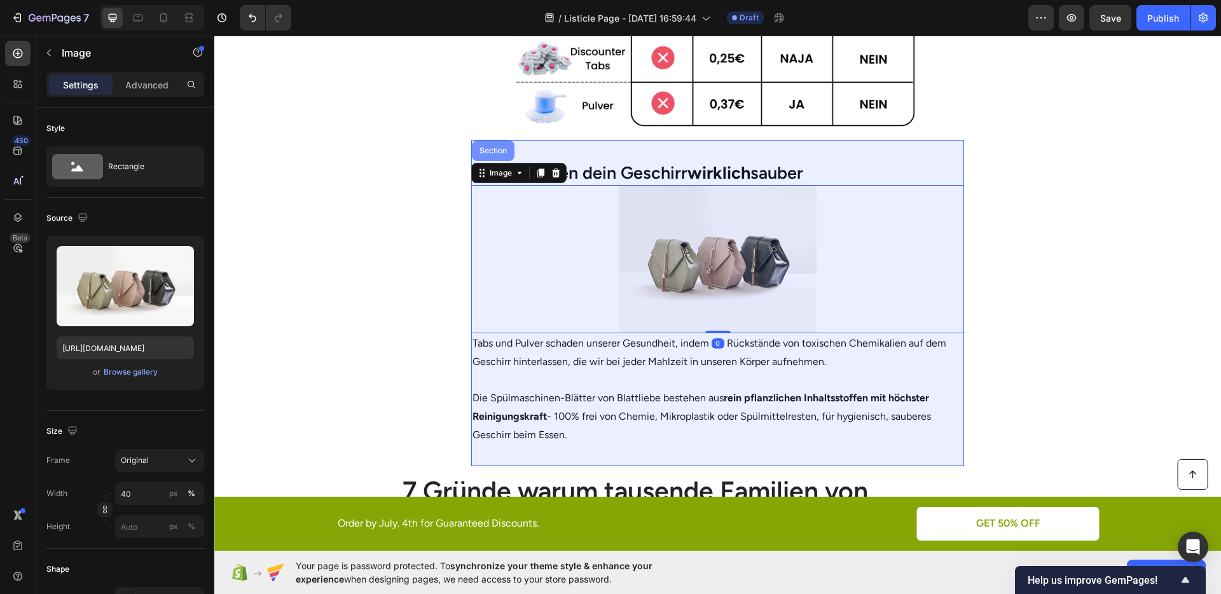
click at [472, 151] on div "Section" at bounding box center [493, 151] width 43 height 20
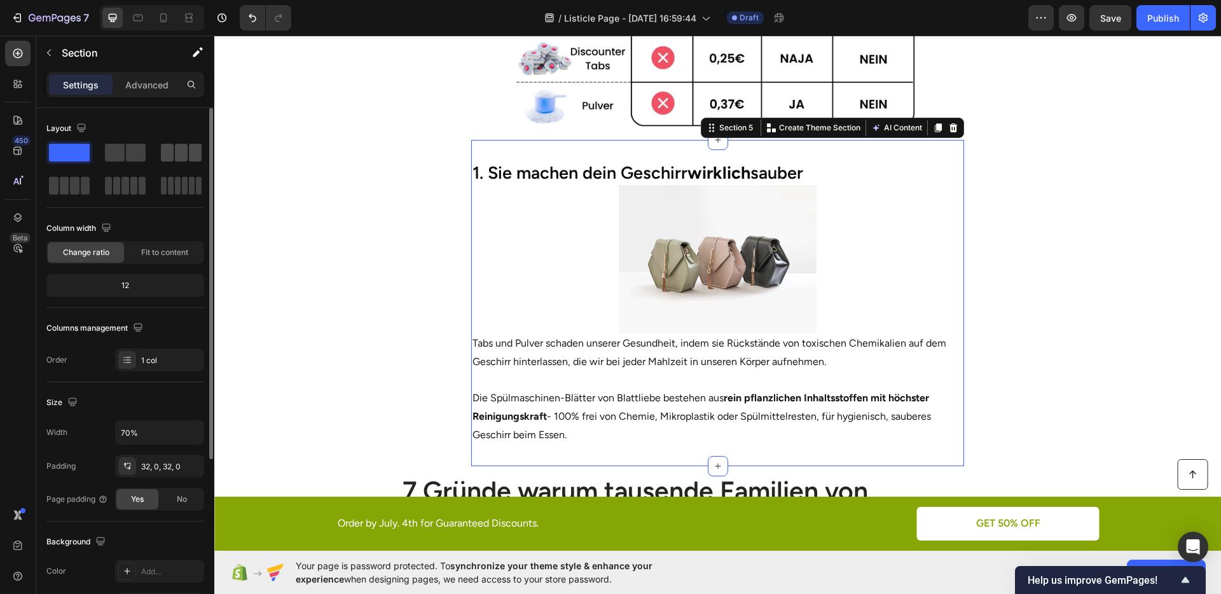
click at [175, 155] on span at bounding box center [181, 153] width 13 height 18
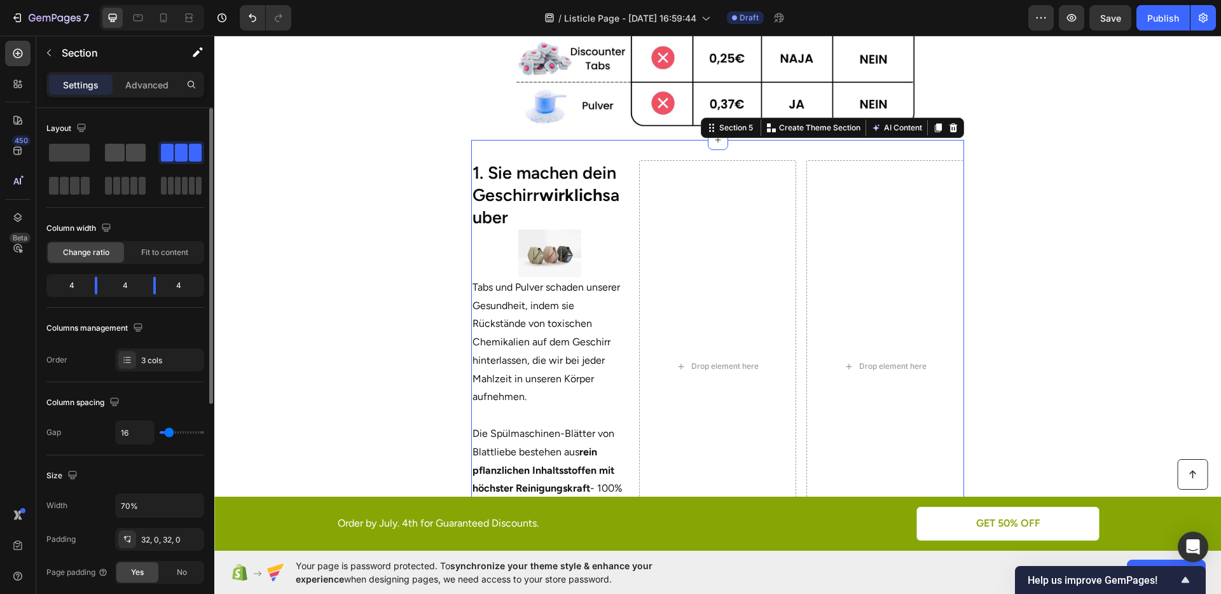
click at [133, 152] on span at bounding box center [136, 153] width 20 height 18
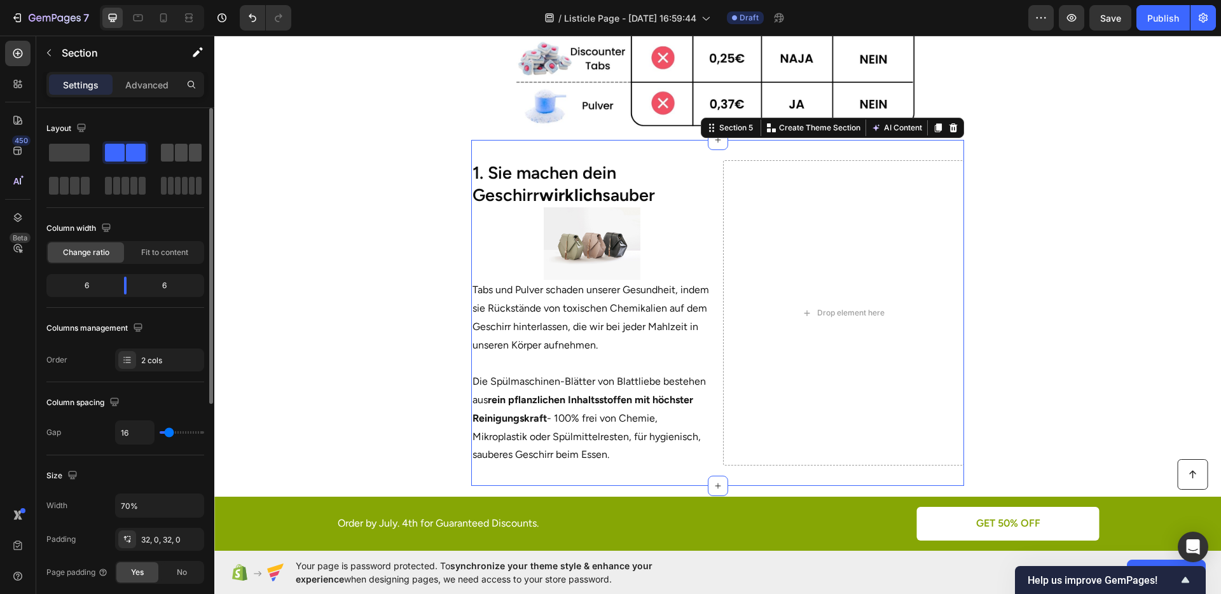
click at [183, 155] on span at bounding box center [181, 153] width 13 height 18
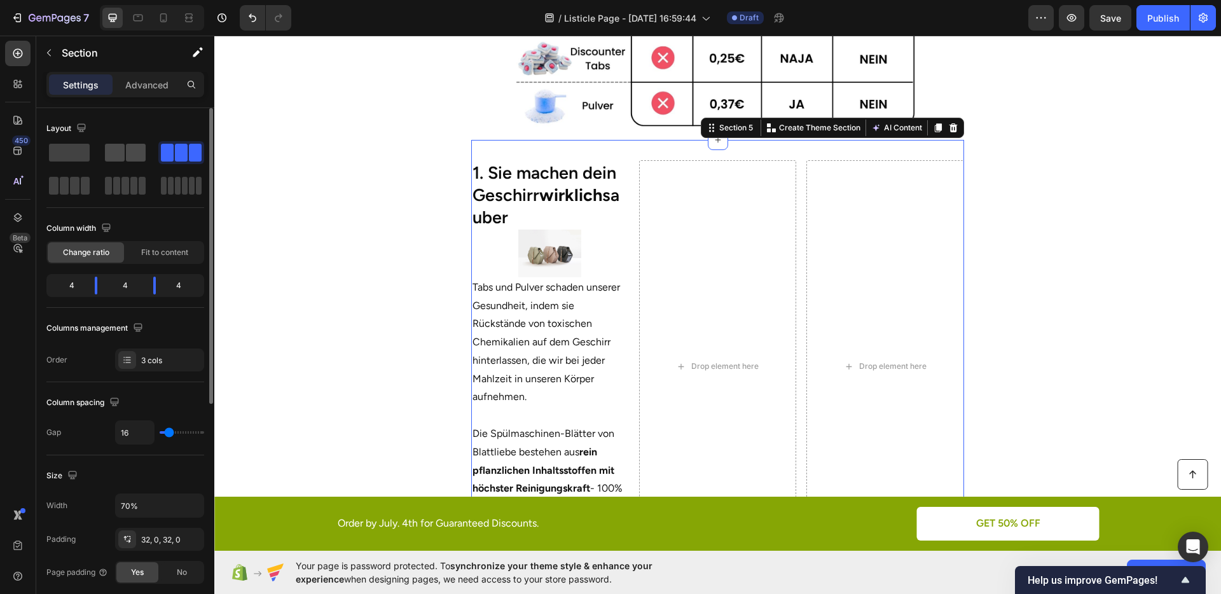
click at [139, 151] on span at bounding box center [136, 153] width 20 height 18
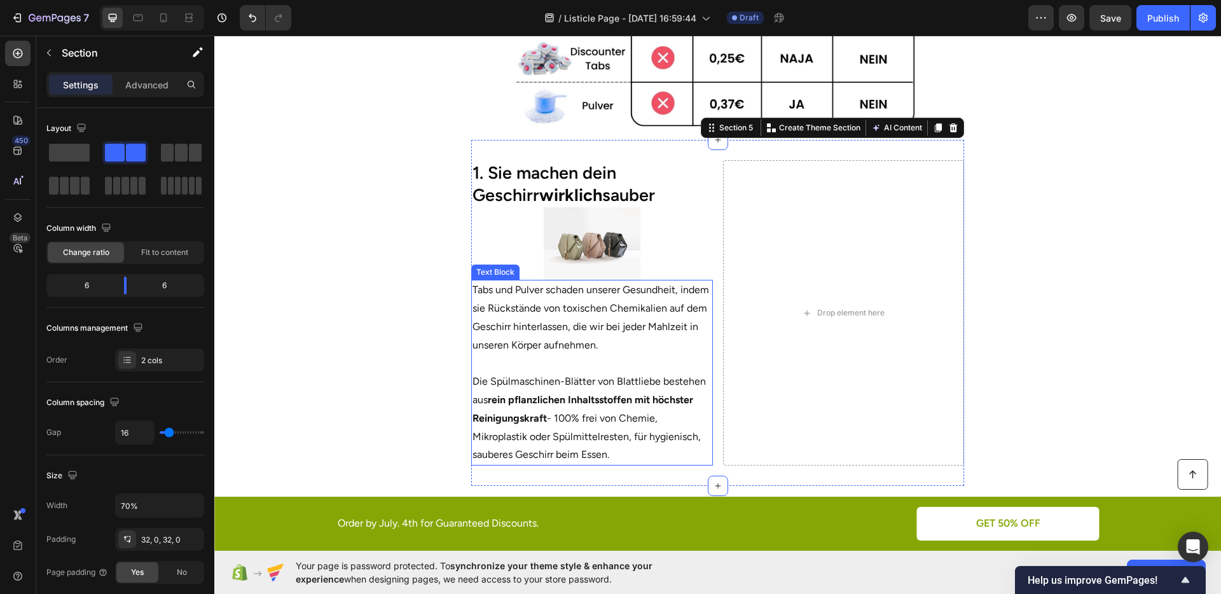
click at [566, 307] on p "Tabs und Pulver schaden unserer Gesundheit, indem sie Rückstände von toxischen …" at bounding box center [592, 317] width 239 height 73
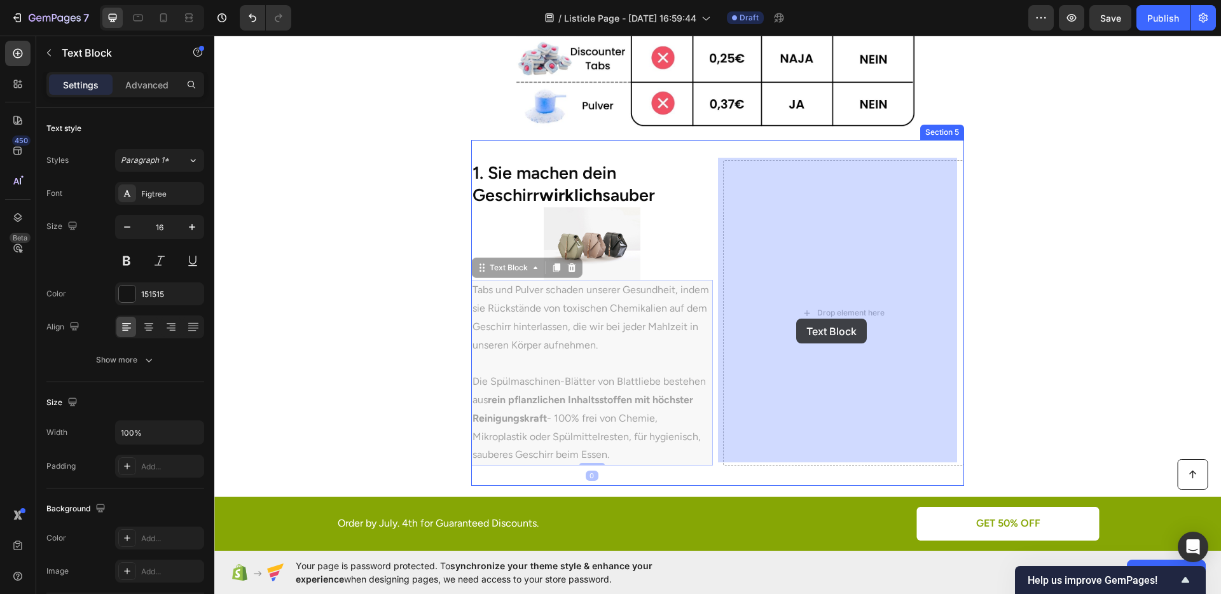
drag, startPoint x: 497, startPoint y: 267, endPoint x: 796, endPoint y: 319, distance: 304.0
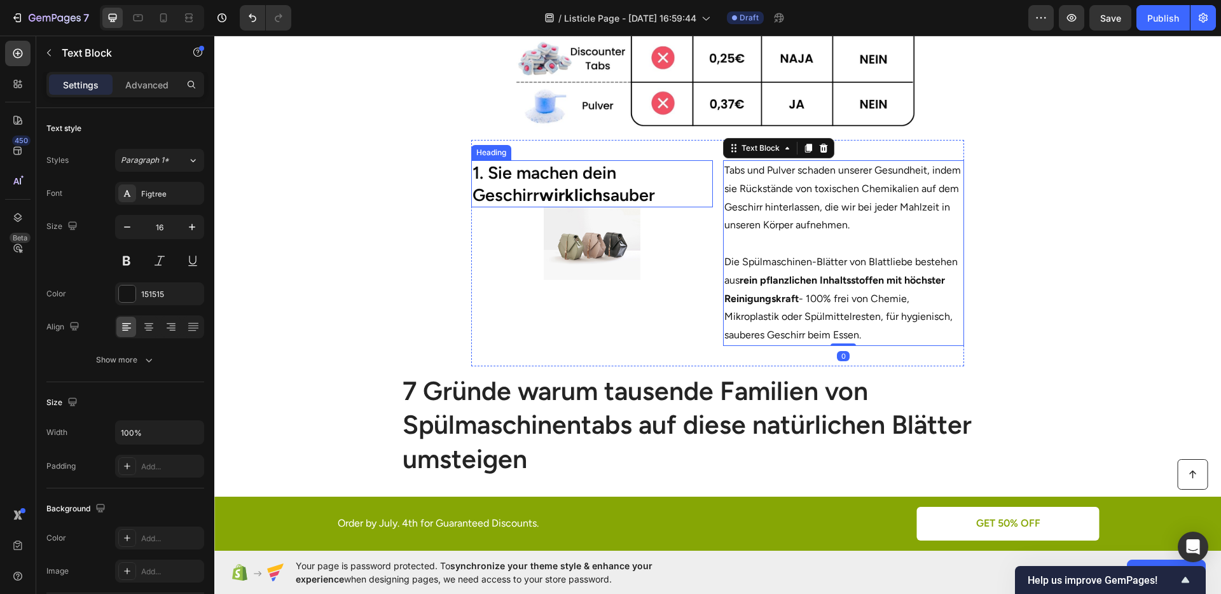
click at [585, 191] on h2 "1. Sie machen dein Geschirr wirklich sauber" at bounding box center [592, 183] width 242 height 47
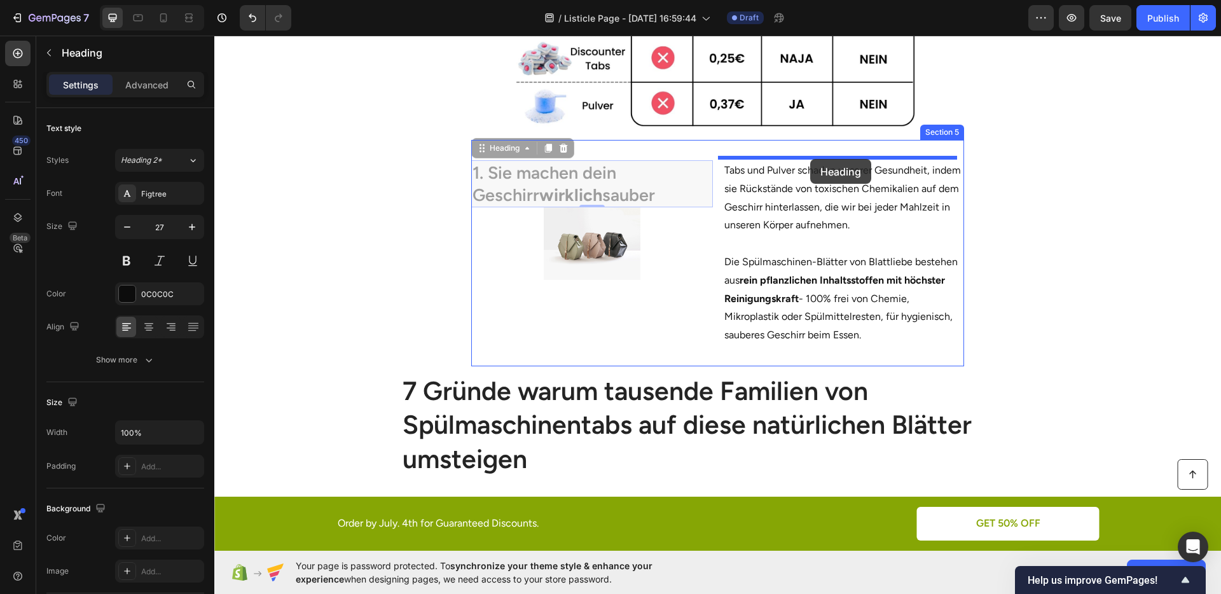
drag, startPoint x: 504, startPoint y: 149, endPoint x: 810, endPoint y: 159, distance: 306.2
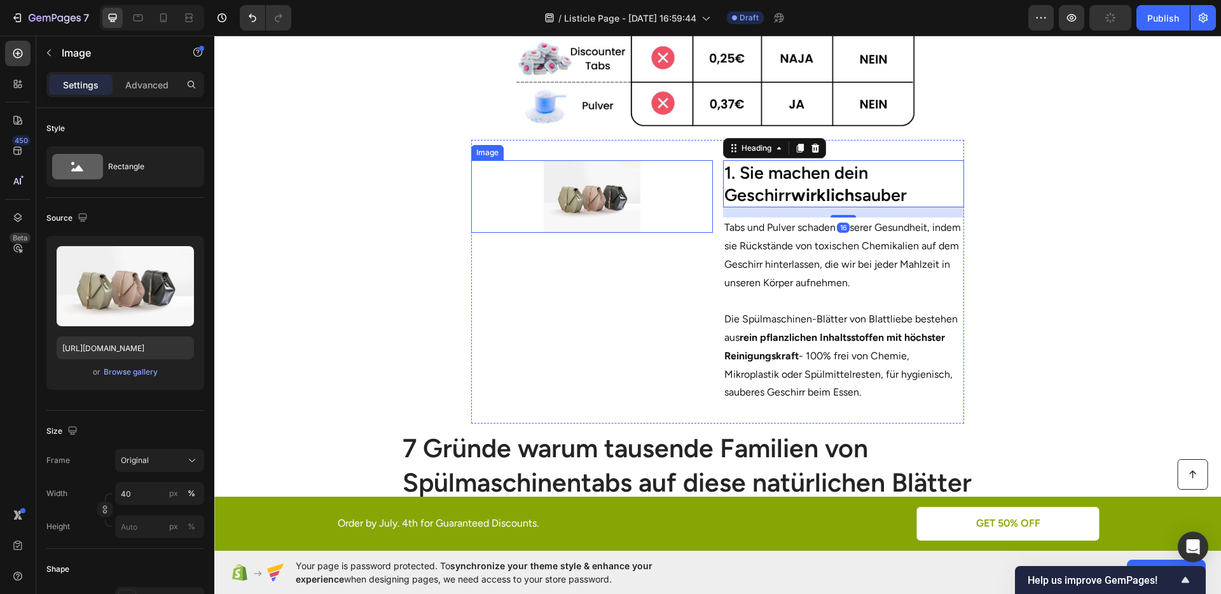
click at [607, 203] on img at bounding box center [592, 196] width 97 height 73
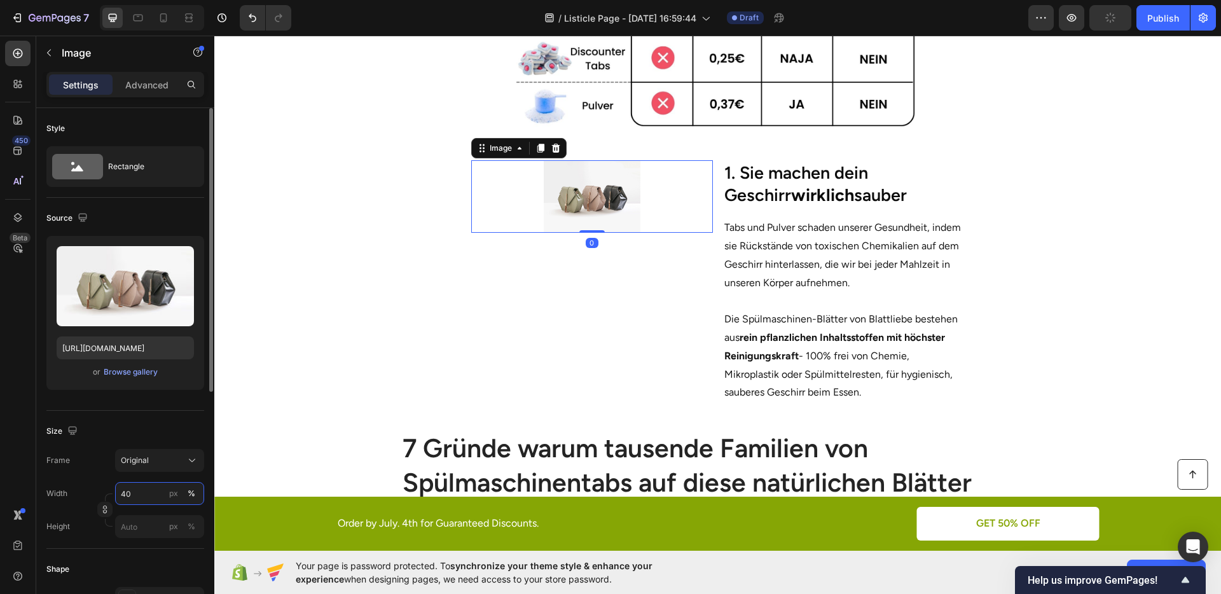
click at [164, 490] on input "40" at bounding box center [159, 493] width 89 height 23
click at [170, 518] on p "Full 100%" at bounding box center [157, 523] width 74 height 11
type input "100"
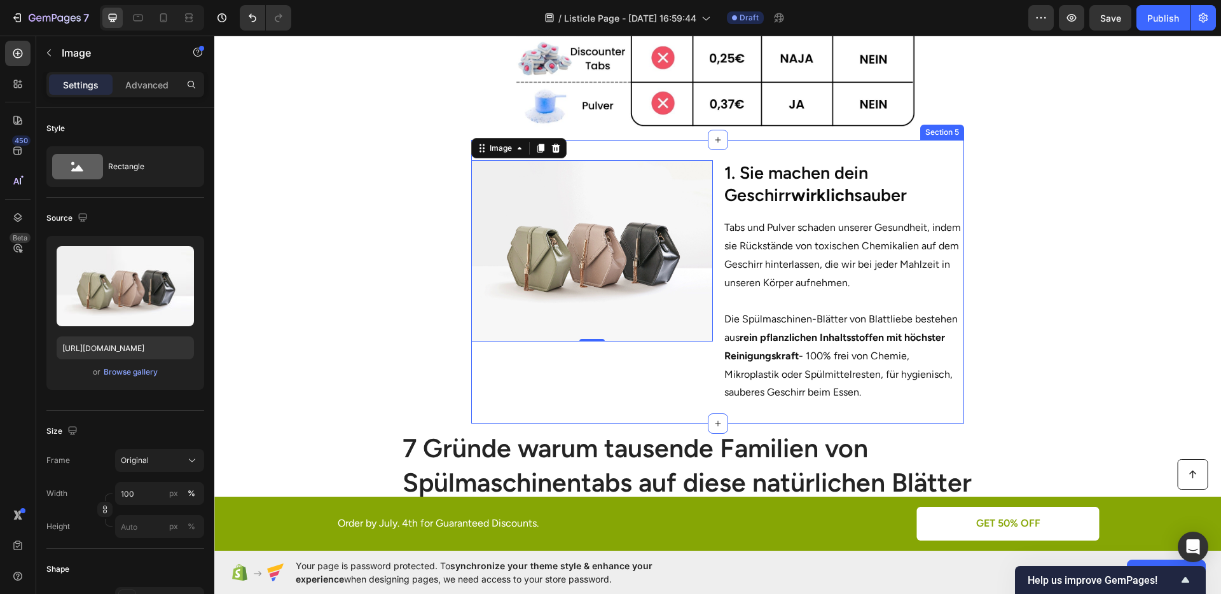
click at [657, 365] on div "Image 0" at bounding box center [592, 281] width 242 height 243
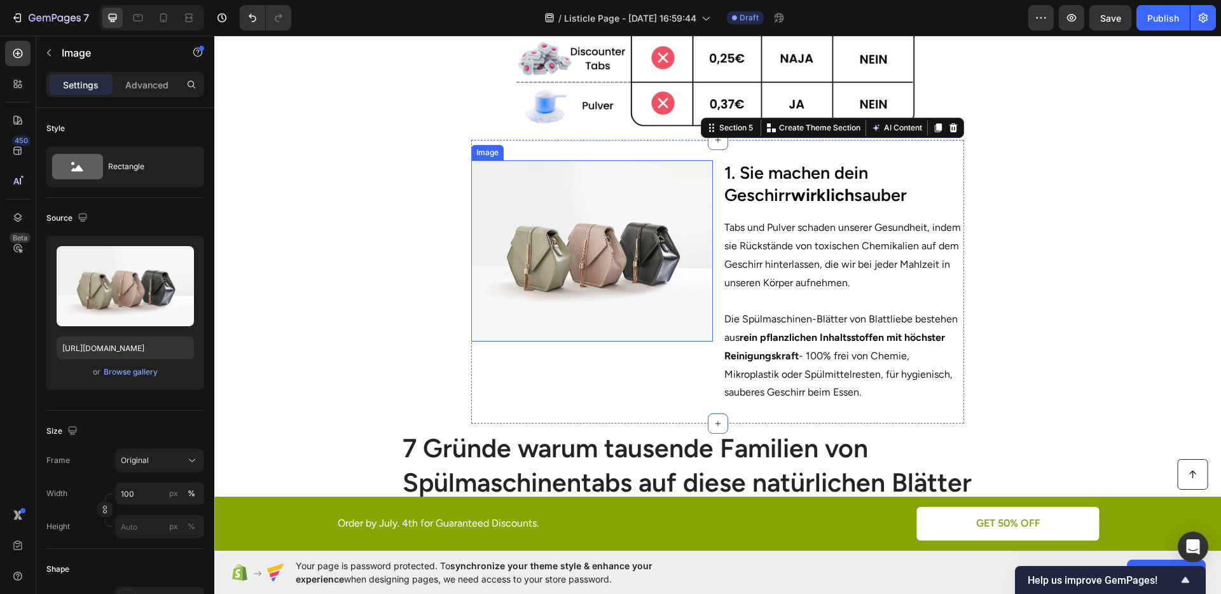
click at [588, 268] on img at bounding box center [592, 250] width 242 height 181
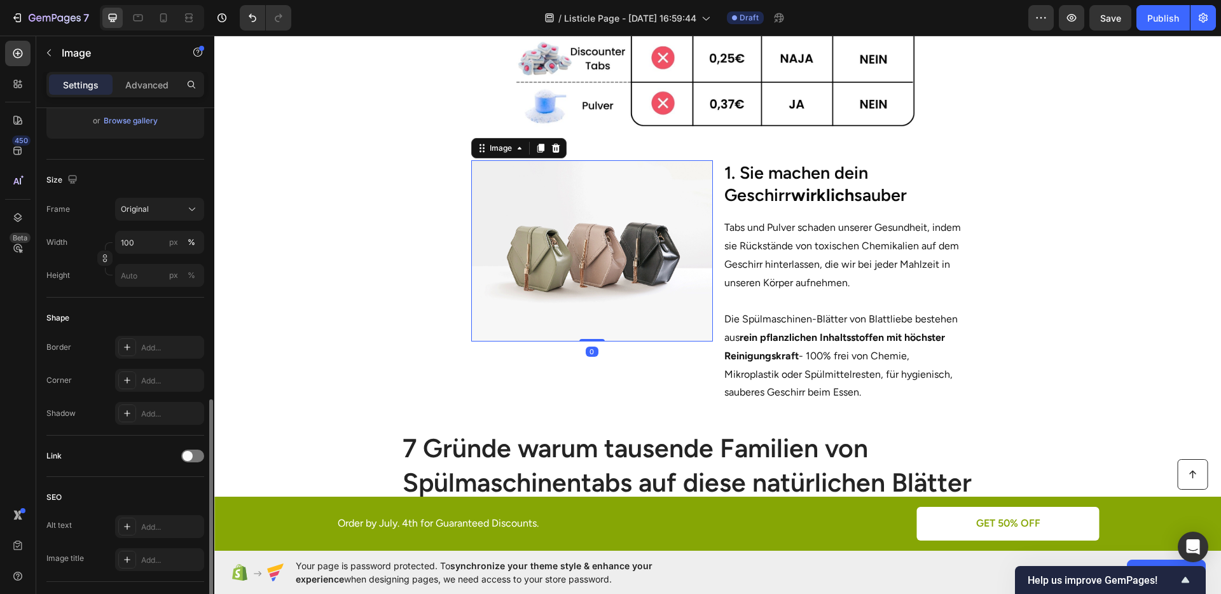
scroll to position [352, 0]
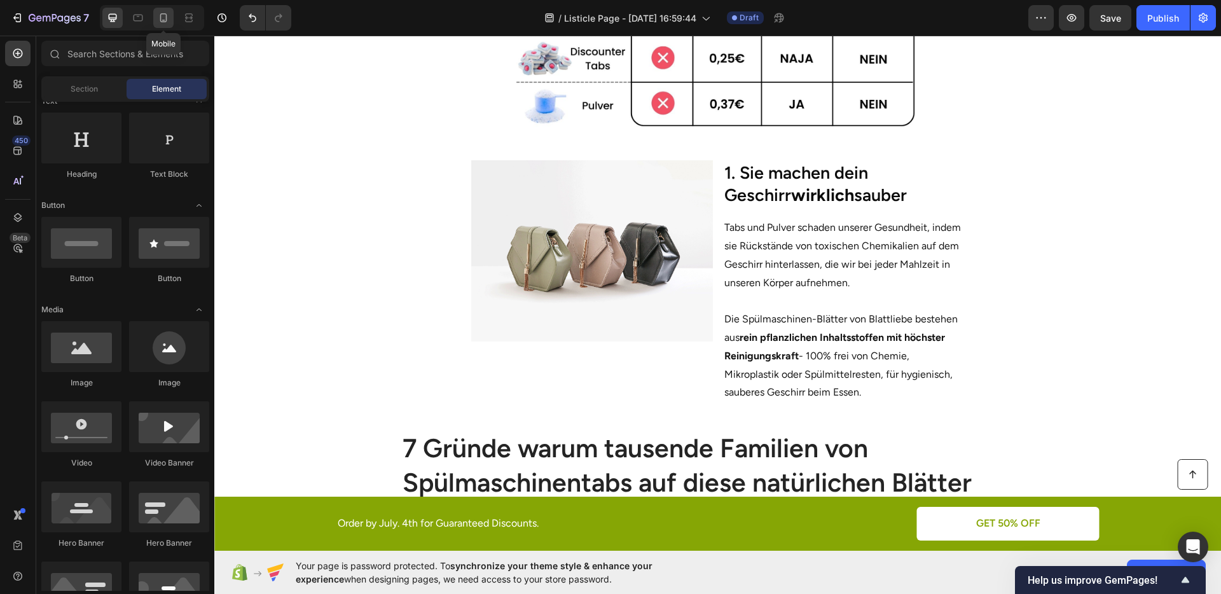
click at [162, 22] on icon at bounding box center [163, 17] width 13 height 13
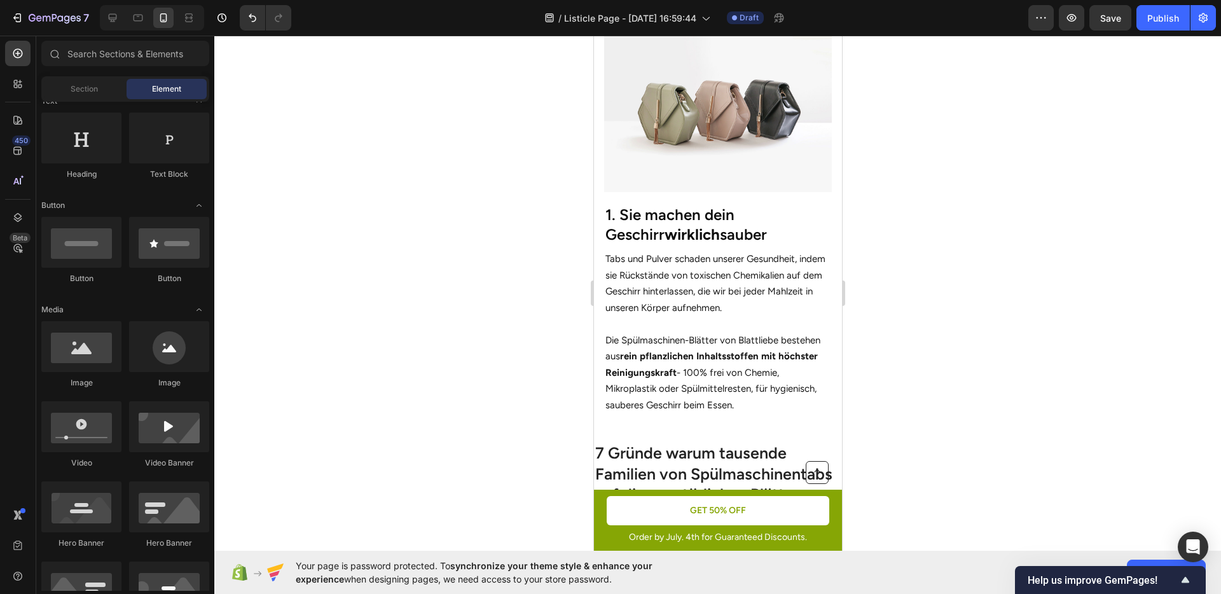
click at [995, 253] on div at bounding box center [717, 315] width 1007 height 559
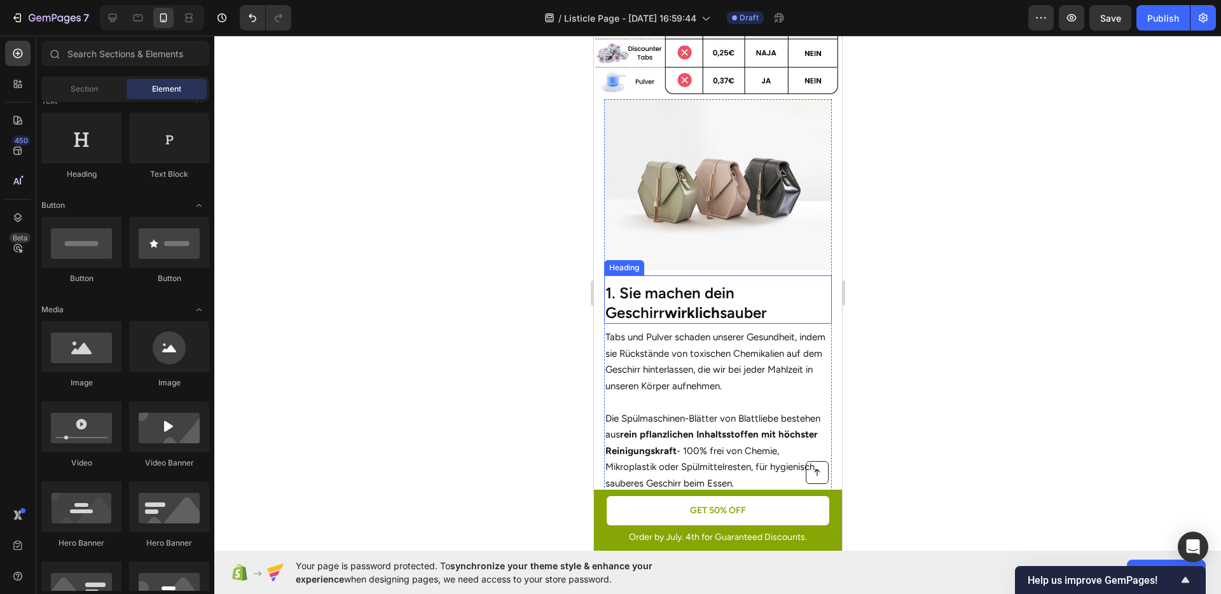
scroll to position [376, 0]
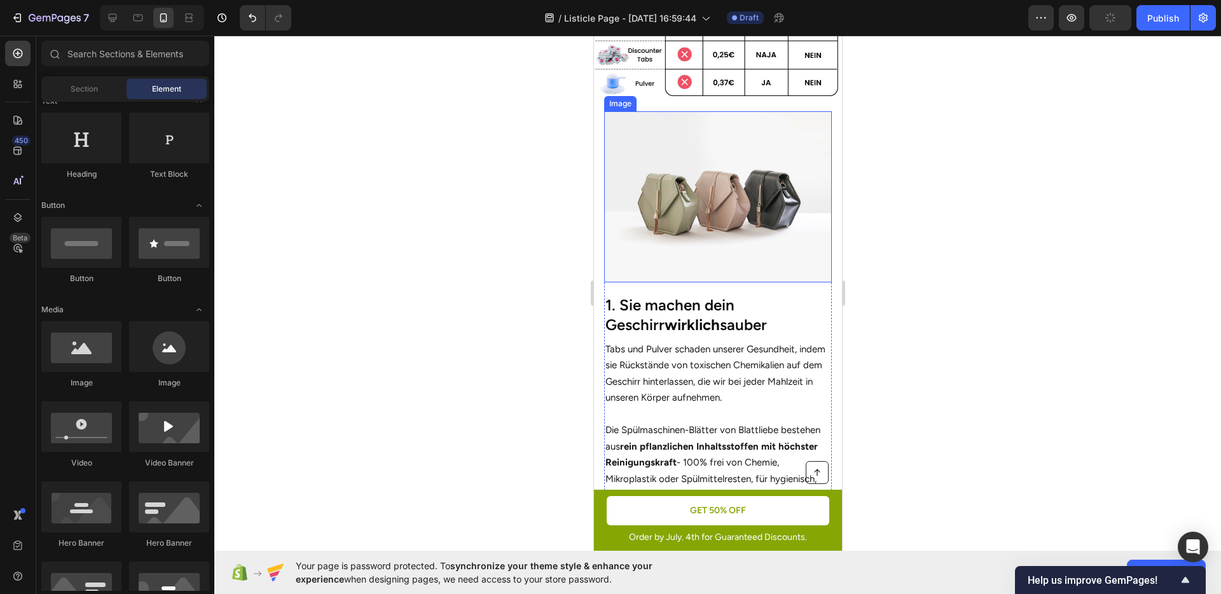
click at [693, 256] on img at bounding box center [718, 196] width 228 height 171
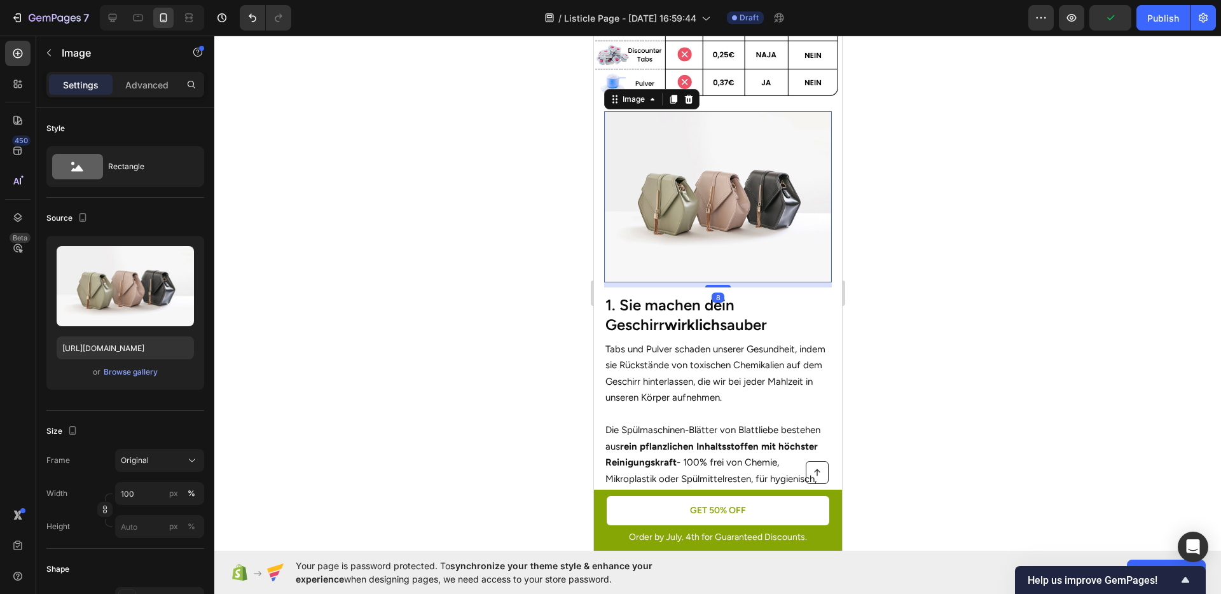
click at [641, 100] on div "Image" at bounding box center [651, 99] width 95 height 20
click at [637, 94] on div "Image" at bounding box center [633, 99] width 27 height 11
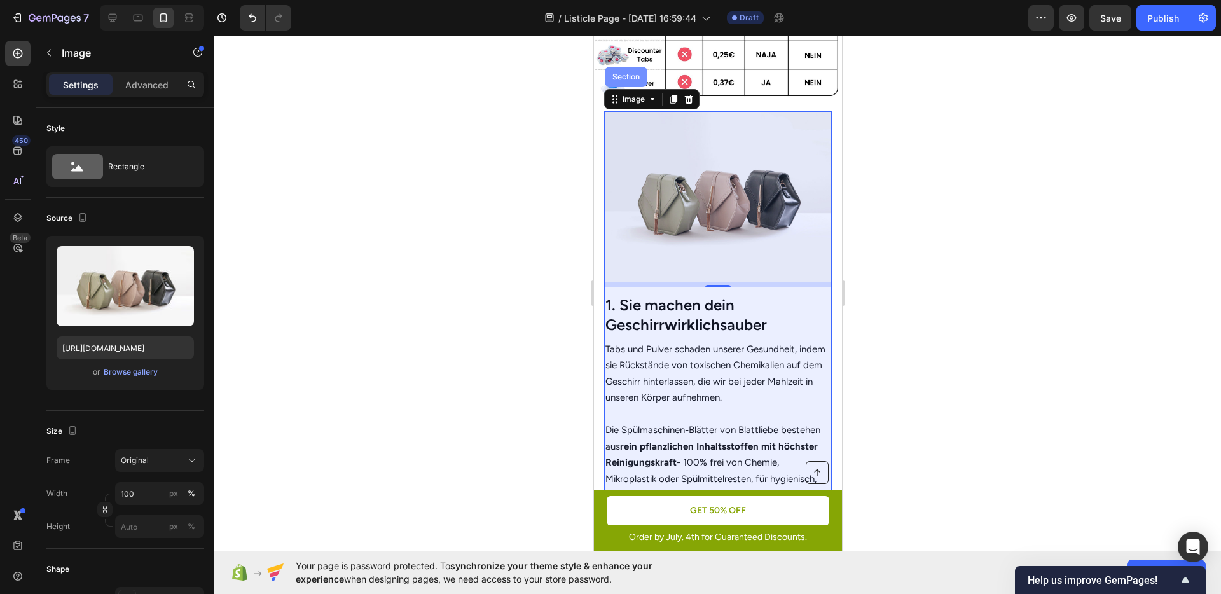
click at [619, 73] on div "Section" at bounding box center [625, 77] width 32 height 8
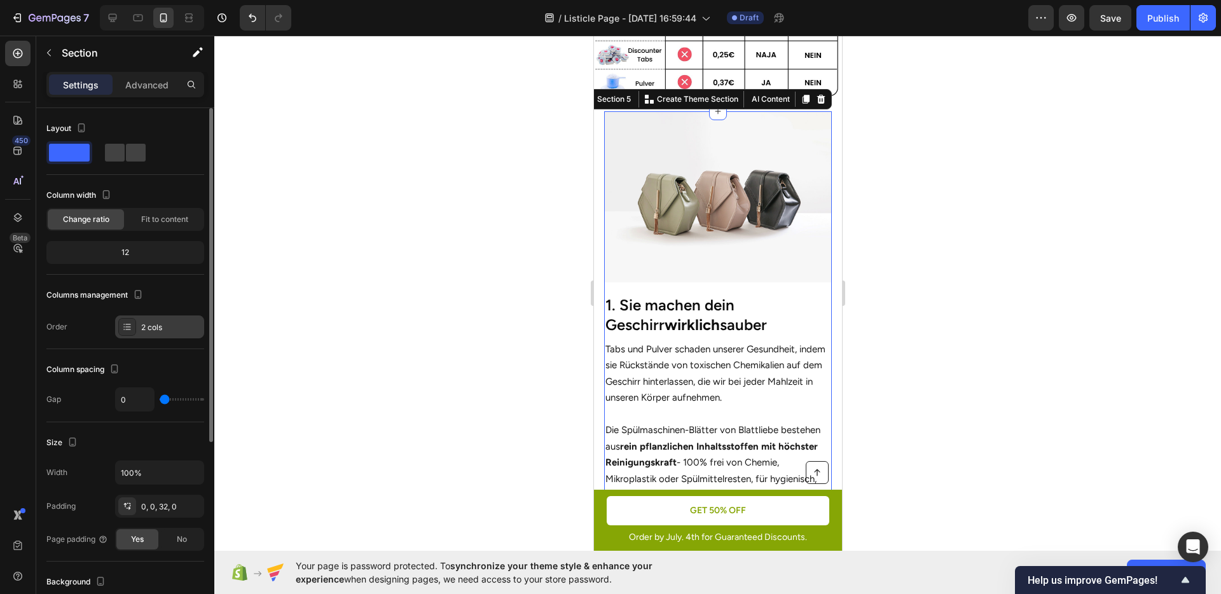
click at [139, 328] on div "2 cols" at bounding box center [159, 327] width 89 height 23
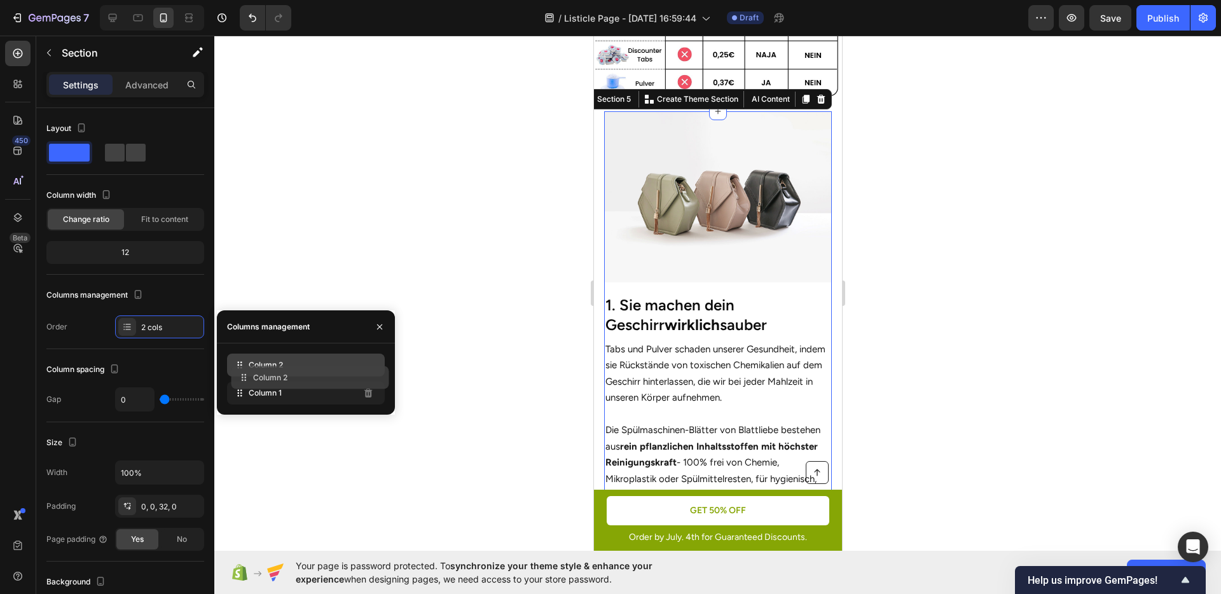
drag, startPoint x: 239, startPoint y: 385, endPoint x: 243, endPoint y: 369, distance: 16.5
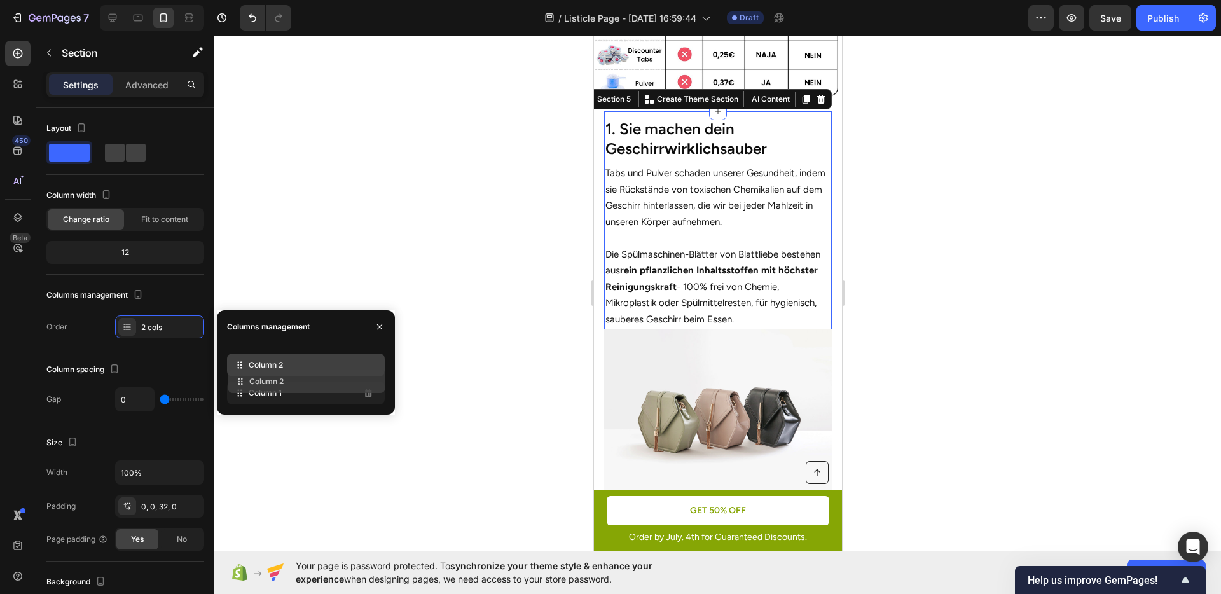
drag, startPoint x: 247, startPoint y: 370, endPoint x: 248, endPoint y: 388, distance: 18.5
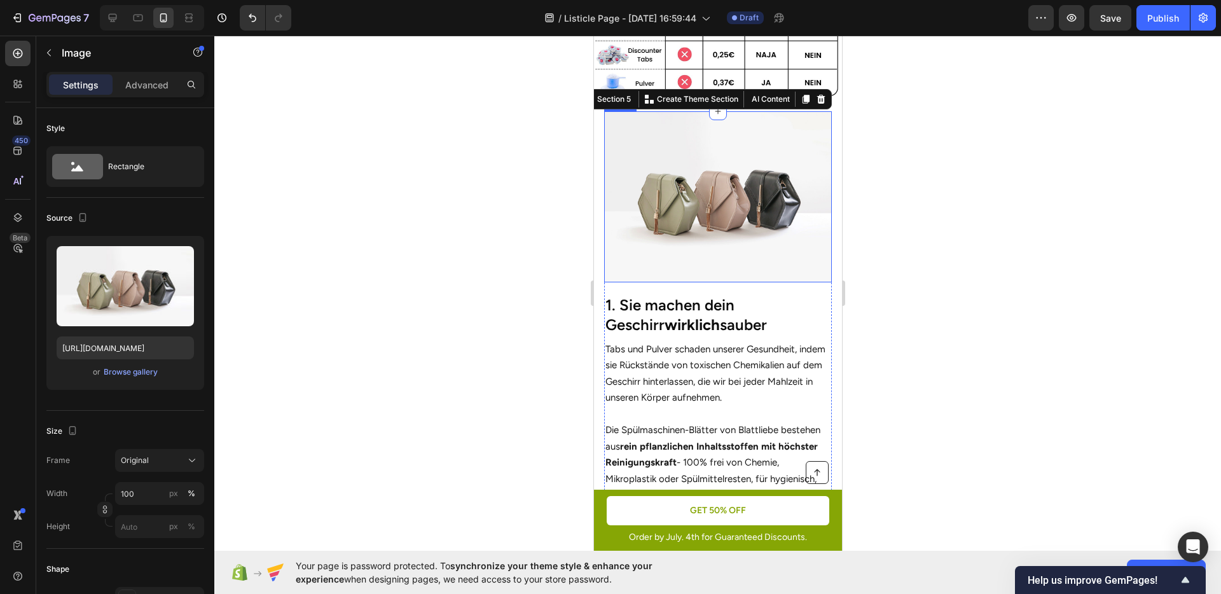
click at [694, 229] on img at bounding box center [718, 196] width 228 height 171
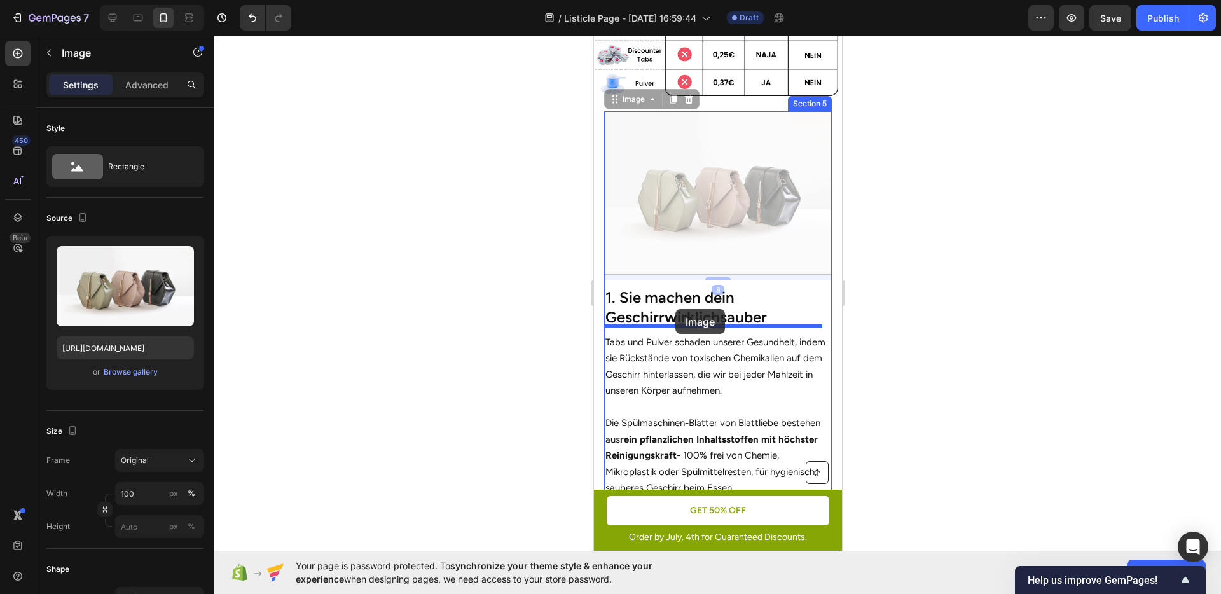
drag, startPoint x: 630, startPoint y: 88, endPoint x: 674, endPoint y: 312, distance: 227.7
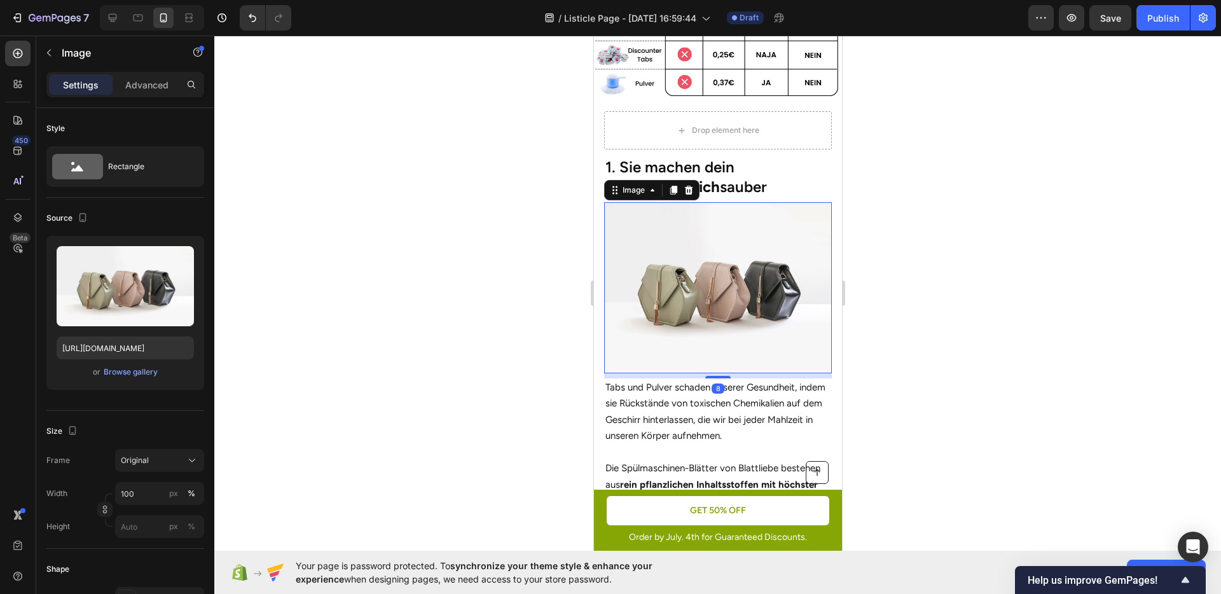
click at [952, 310] on div at bounding box center [717, 315] width 1007 height 559
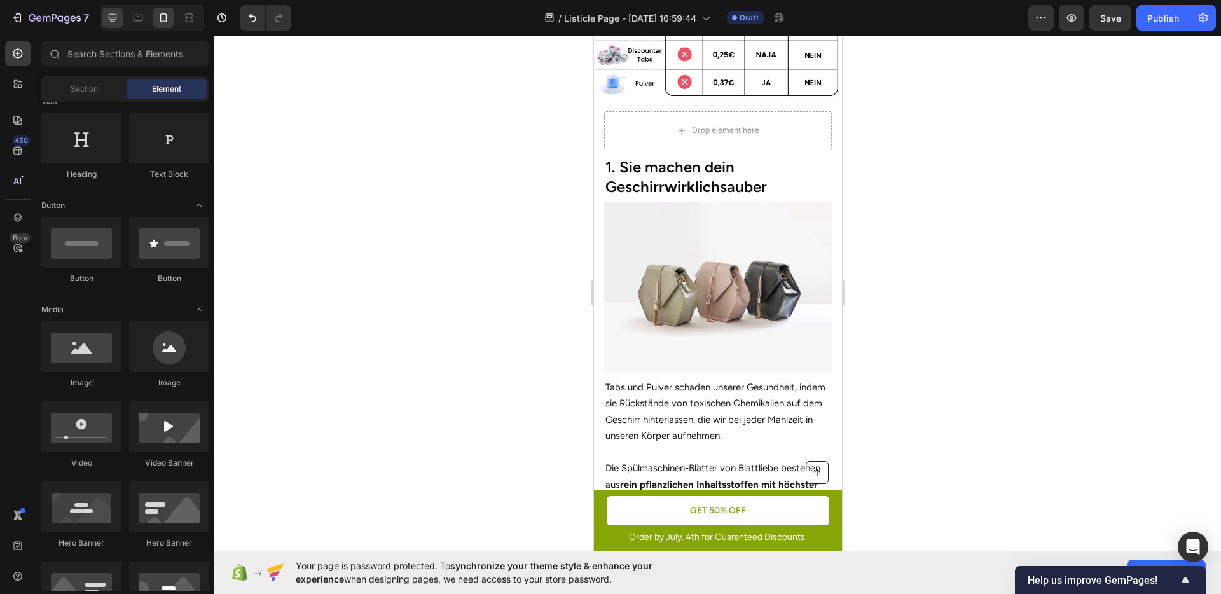
click at [115, 23] on icon at bounding box center [112, 17] width 13 height 13
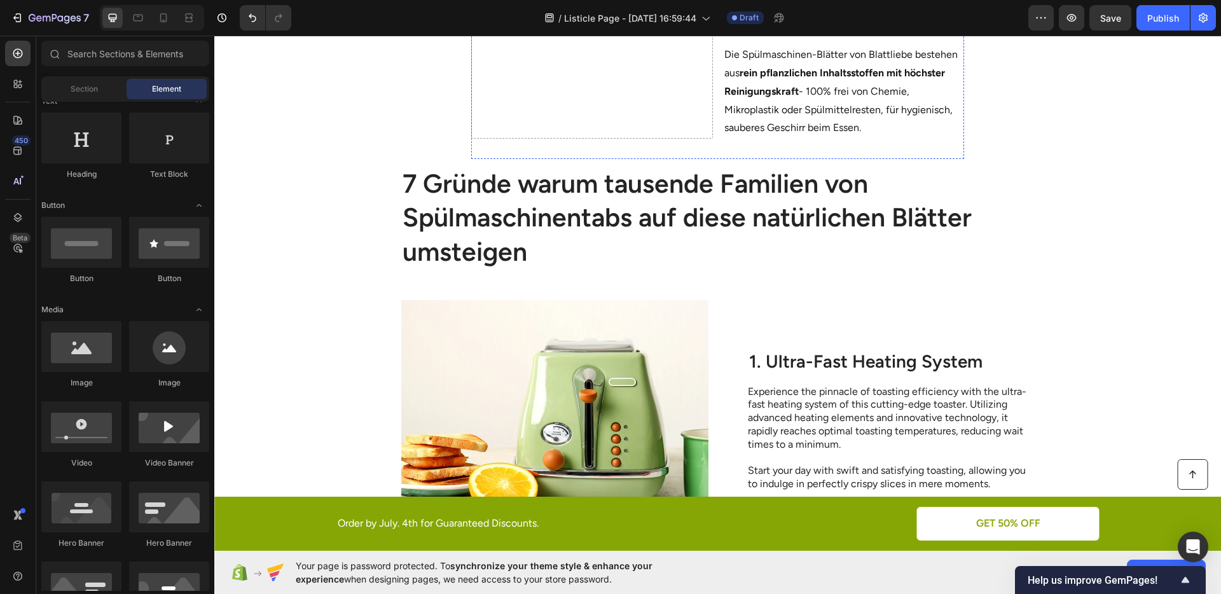
scroll to position [989, 0]
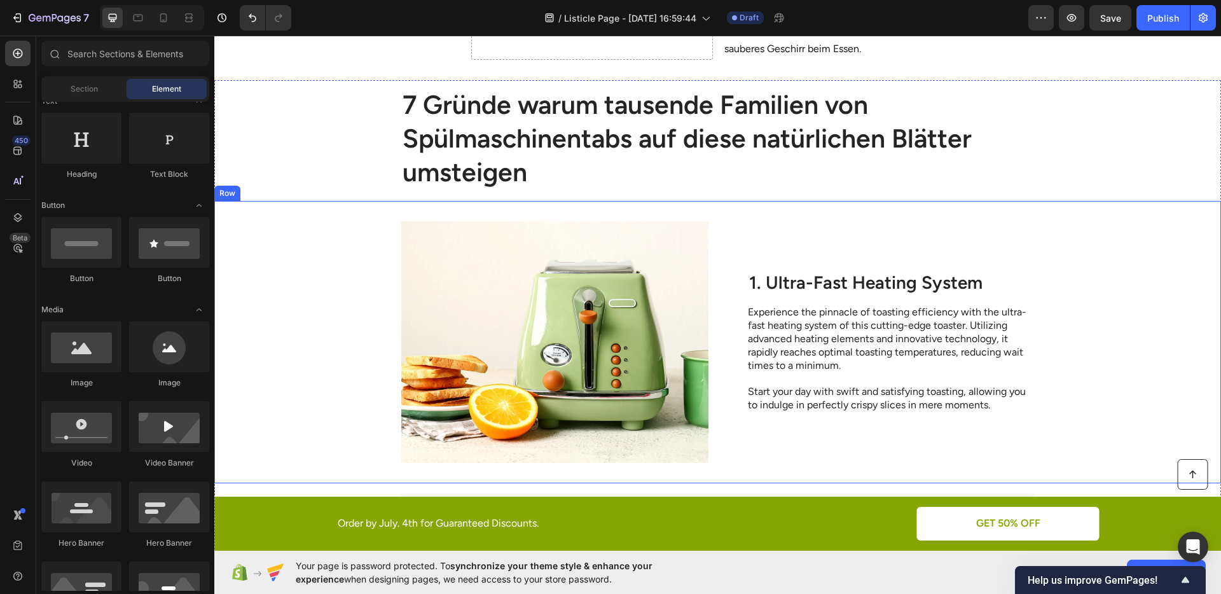
click at [339, 302] on div "Image 1. Ultra-Fast Heating System Heading Experience the pinnacle of toasting …" at bounding box center [717, 342] width 1007 height 282
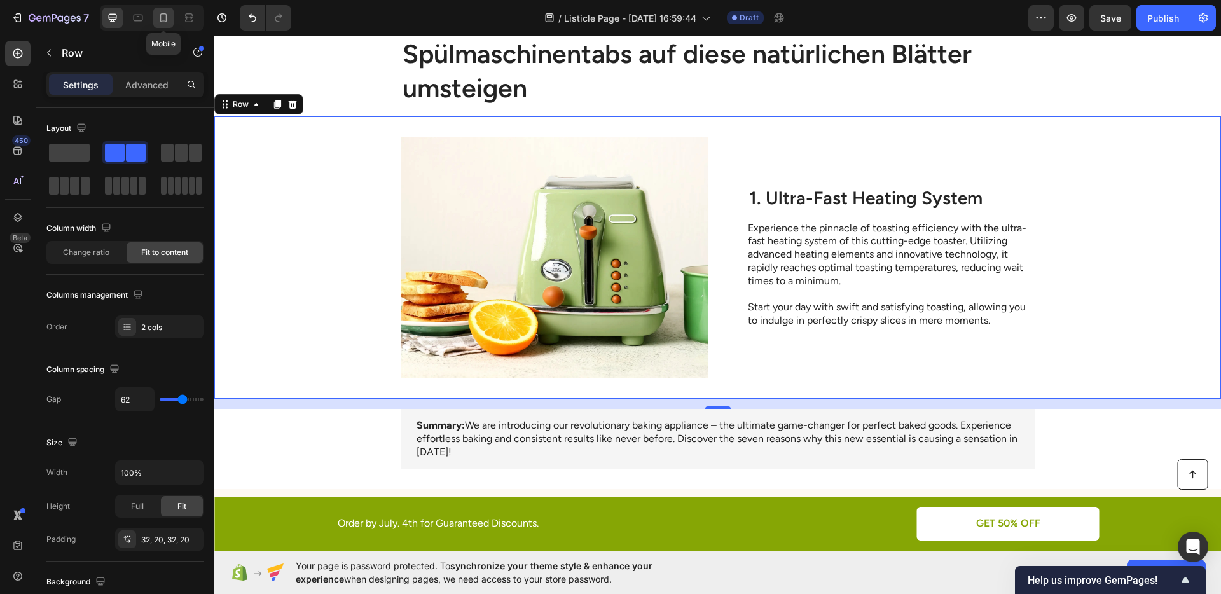
click at [169, 17] on icon at bounding box center [163, 17] width 13 height 13
type input "0"
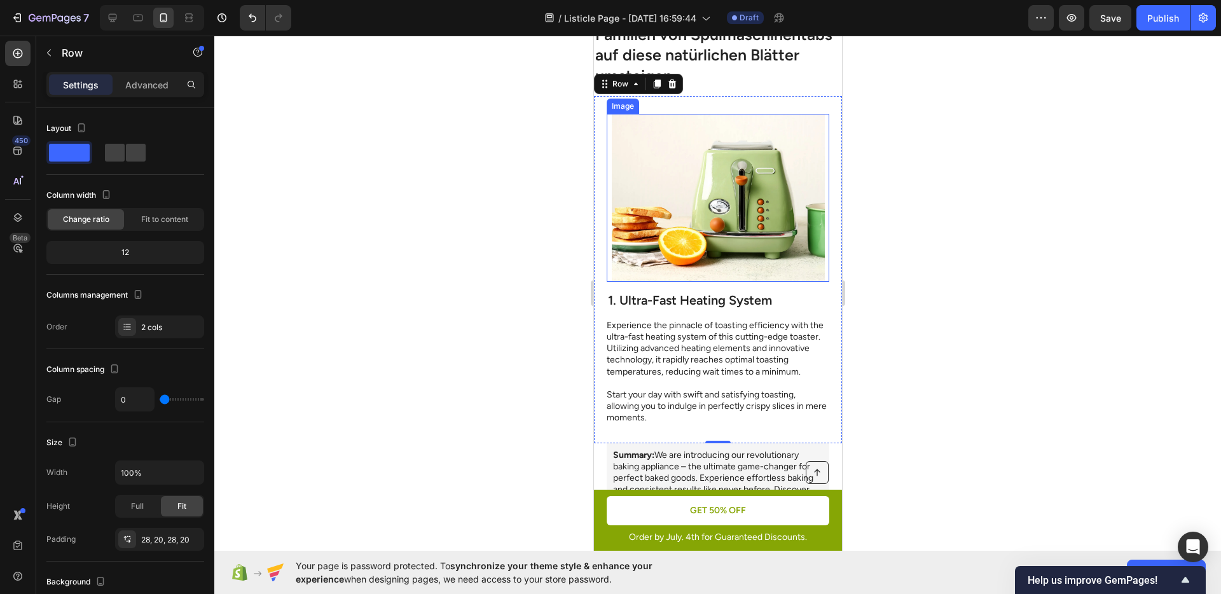
scroll to position [1087, 0]
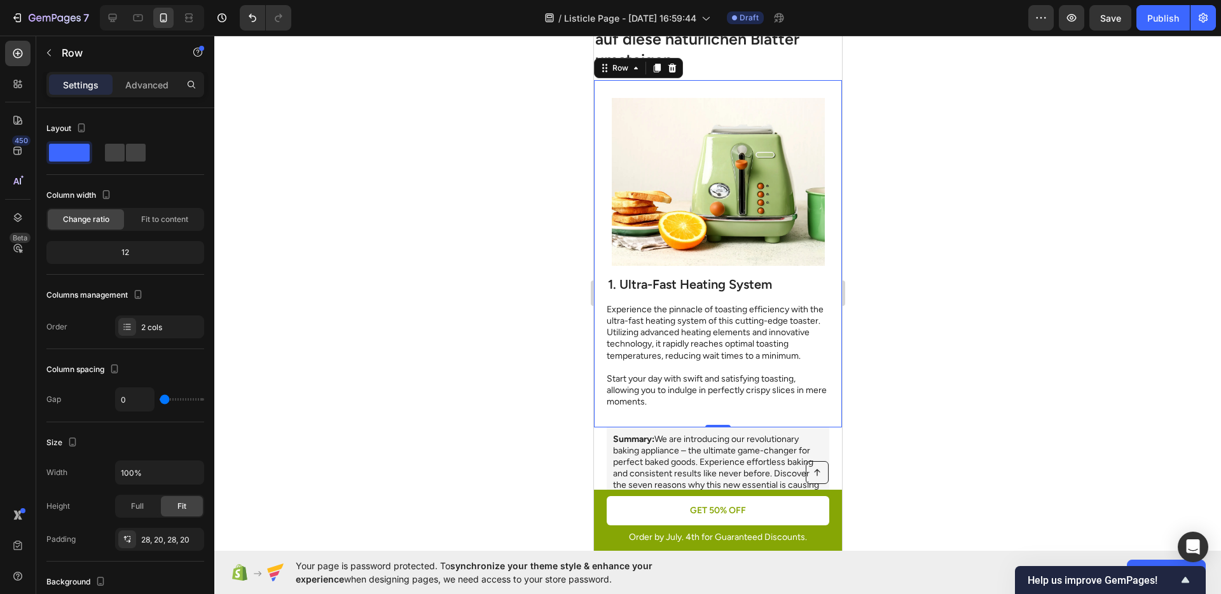
click at [879, 280] on div at bounding box center [717, 315] width 1007 height 559
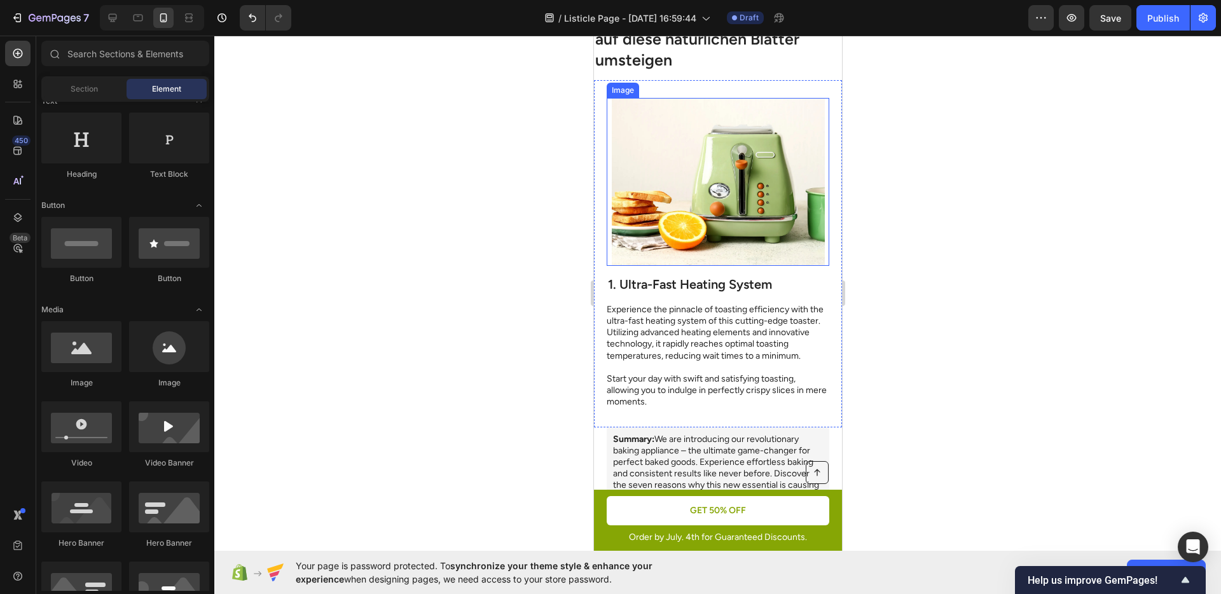
click at [707, 218] on img at bounding box center [717, 182] width 213 height 168
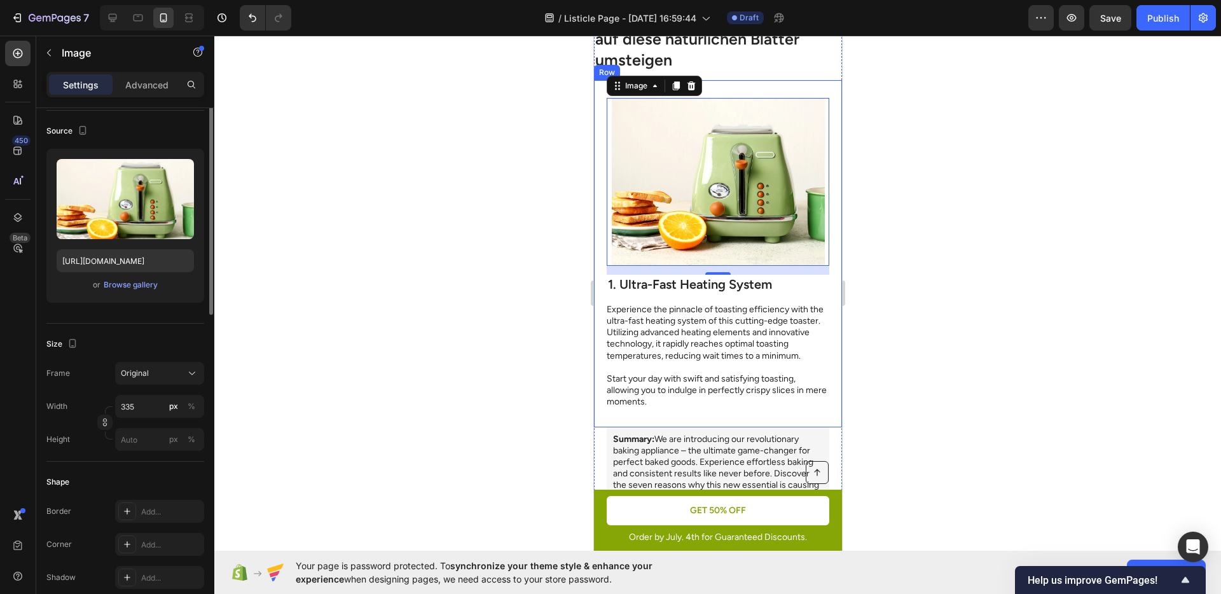
scroll to position [166, 0]
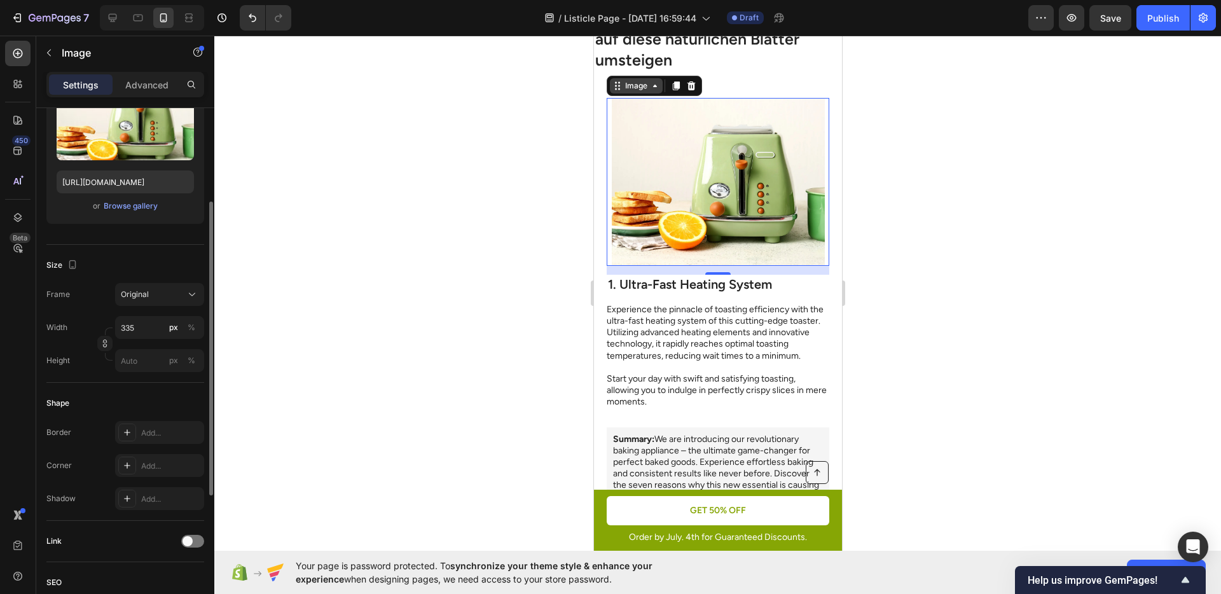
click at [637, 93] on div "Image" at bounding box center [635, 85] width 53 height 15
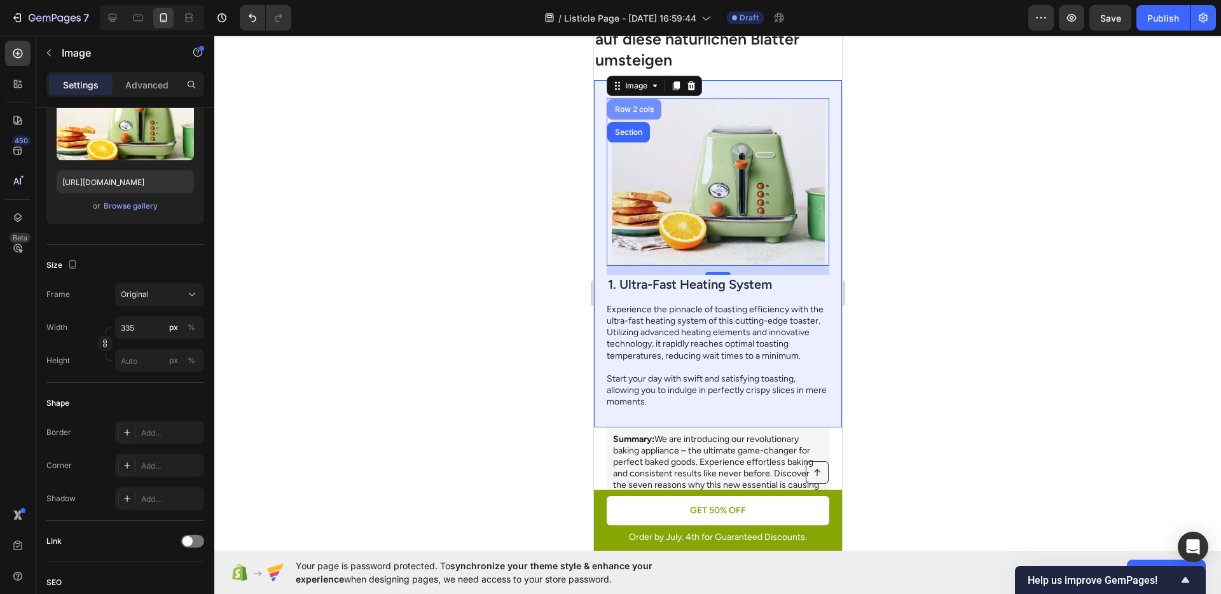
click at [628, 108] on div "Row 2 cols" at bounding box center [634, 110] width 44 height 8
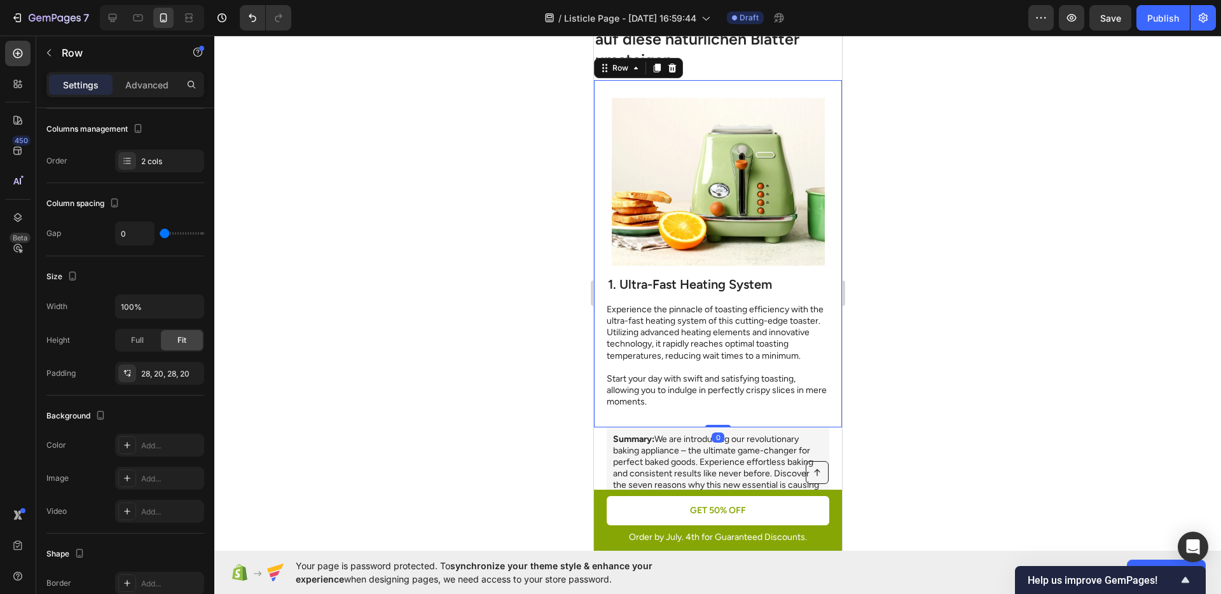
scroll to position [0, 0]
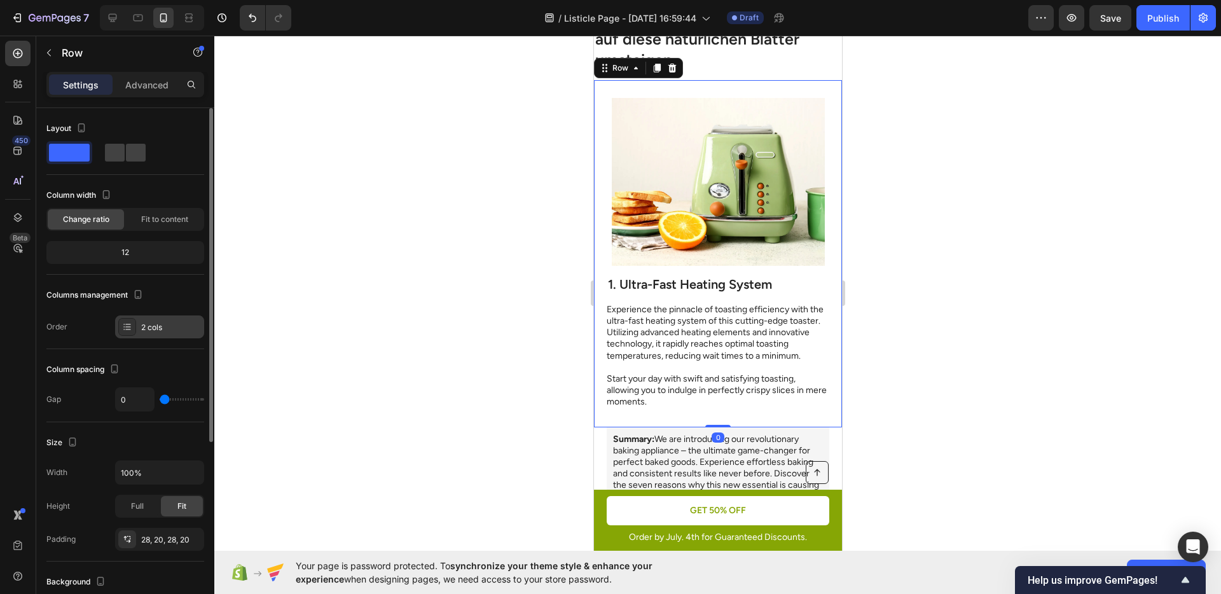
click at [144, 323] on div "2 cols" at bounding box center [171, 327] width 60 height 11
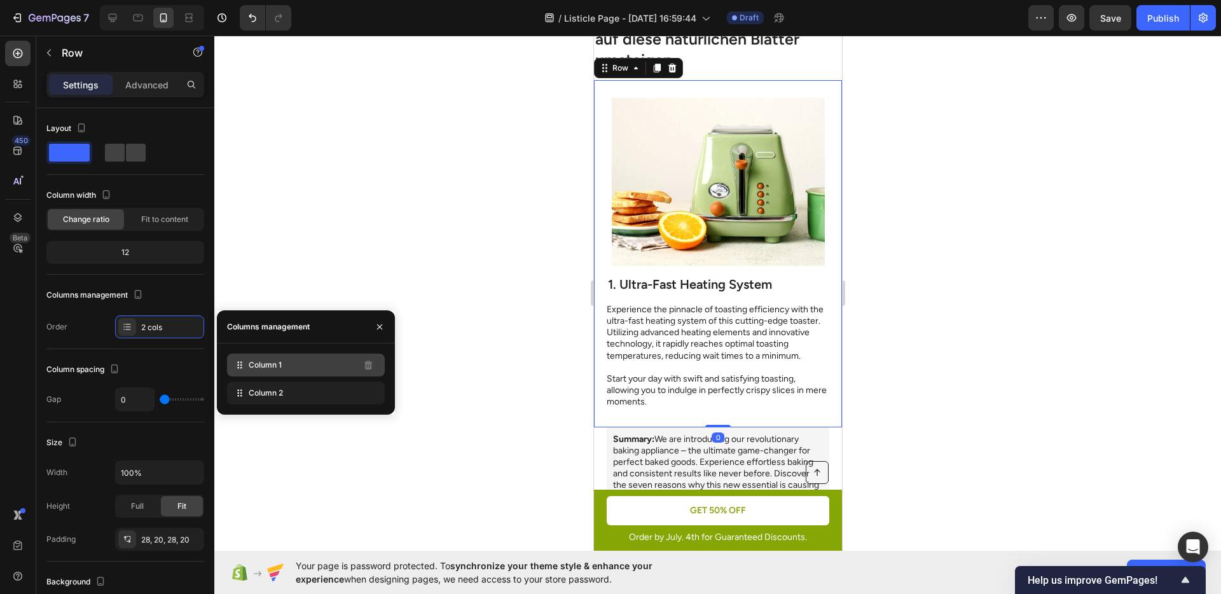
drag, startPoint x: 253, startPoint y: 389, endPoint x: 261, endPoint y: 370, distance: 20.0
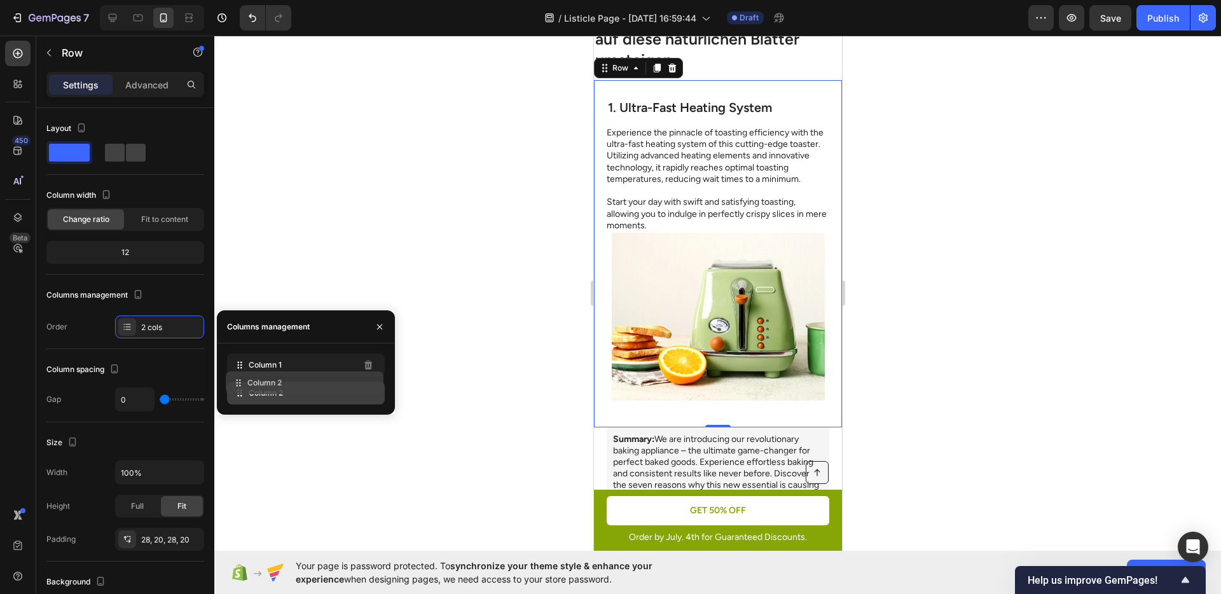
drag, startPoint x: 262, startPoint y: 364, endPoint x: 261, endPoint y: 382, distance: 17.9
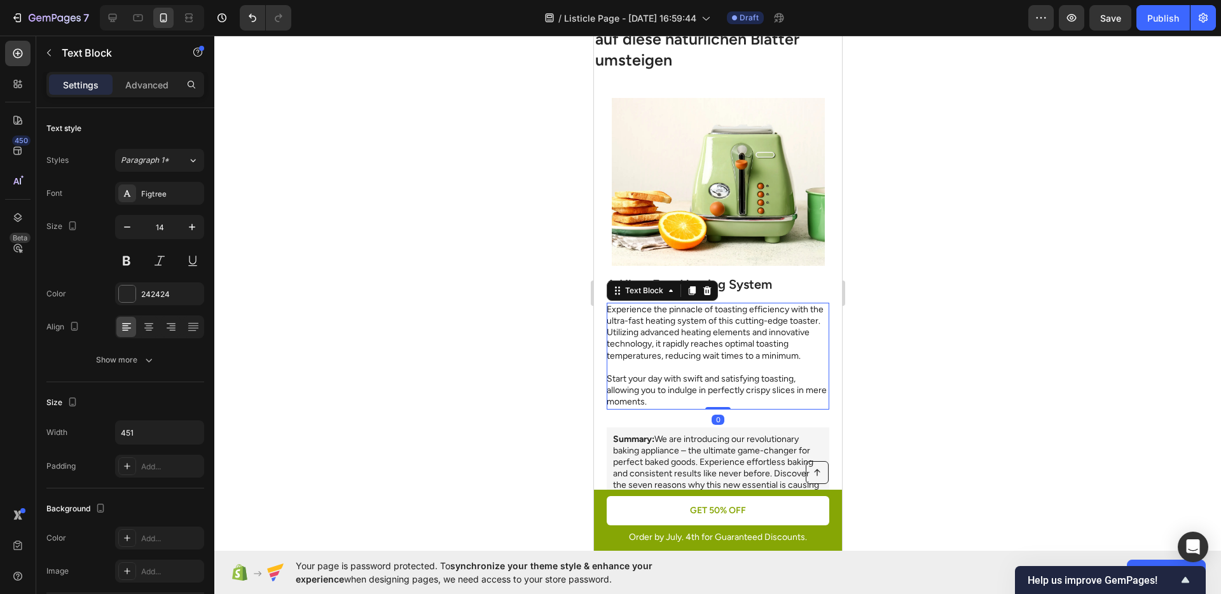
click at [663, 323] on p "Experience the pinnacle of toasting efficiency with the ultra-fast heating syst…" at bounding box center [716, 356] width 221 height 104
click at [630, 427] on div "Image 1. Ultra-Fast Heating System Heading Experience the pinnacle of toasting …" at bounding box center [718, 253] width 248 height 347
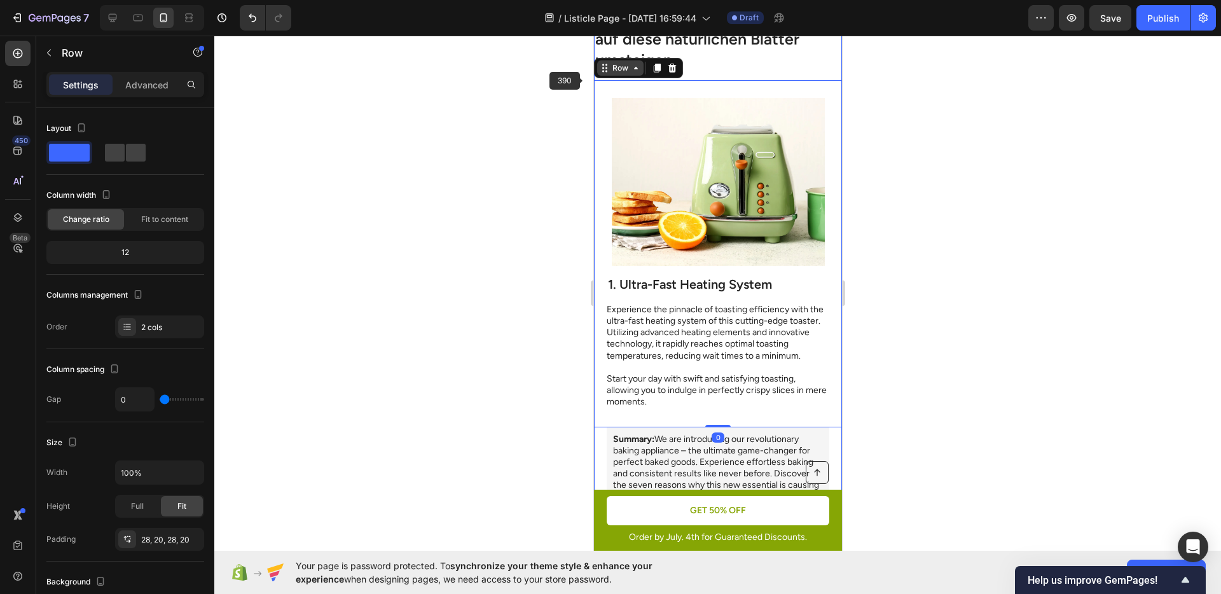
click at [630, 74] on div "Row" at bounding box center [620, 67] width 46 height 15
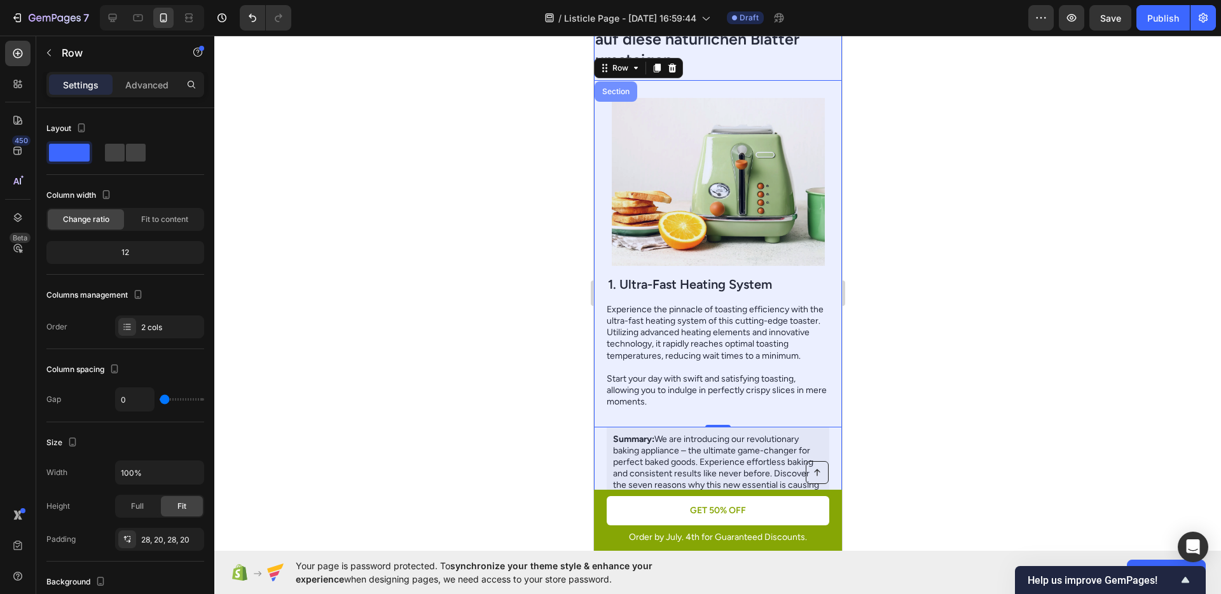
click at [612, 92] on div "Section" at bounding box center [615, 92] width 32 height 8
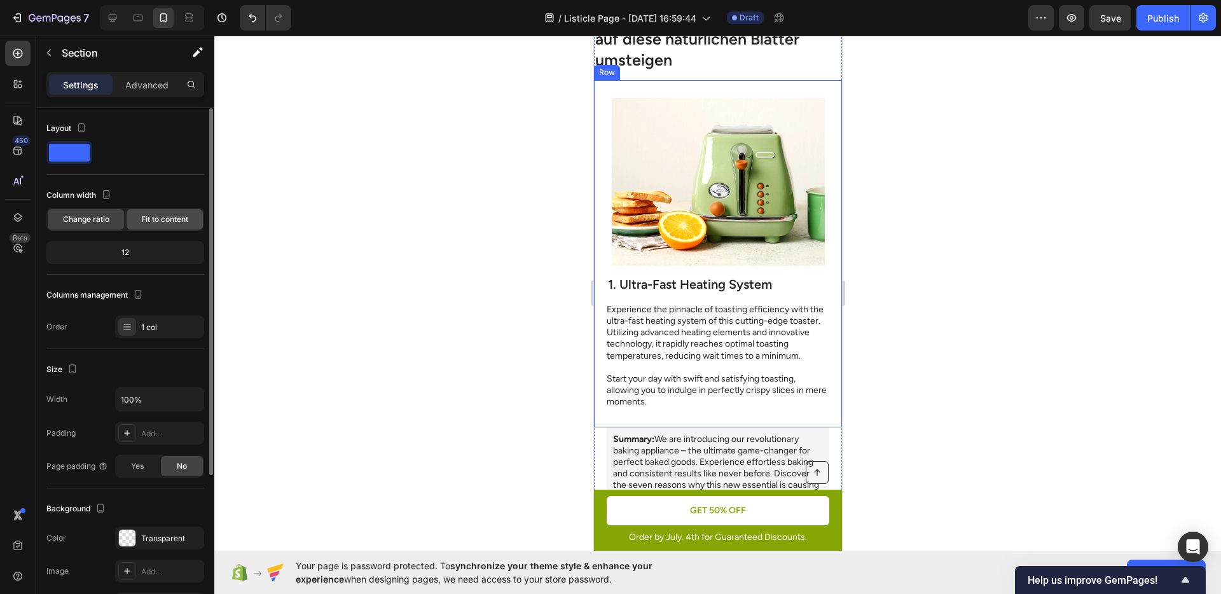
click at [156, 221] on span "Fit to content" at bounding box center [164, 219] width 47 height 11
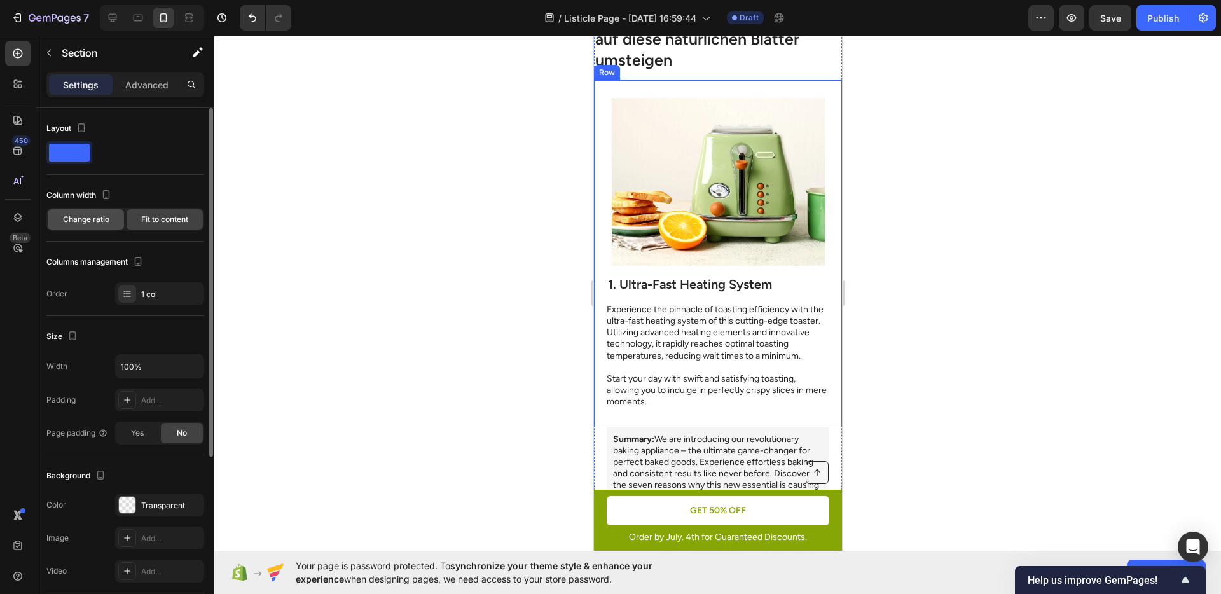
click at [104, 222] on span "Change ratio" at bounding box center [86, 219] width 46 height 11
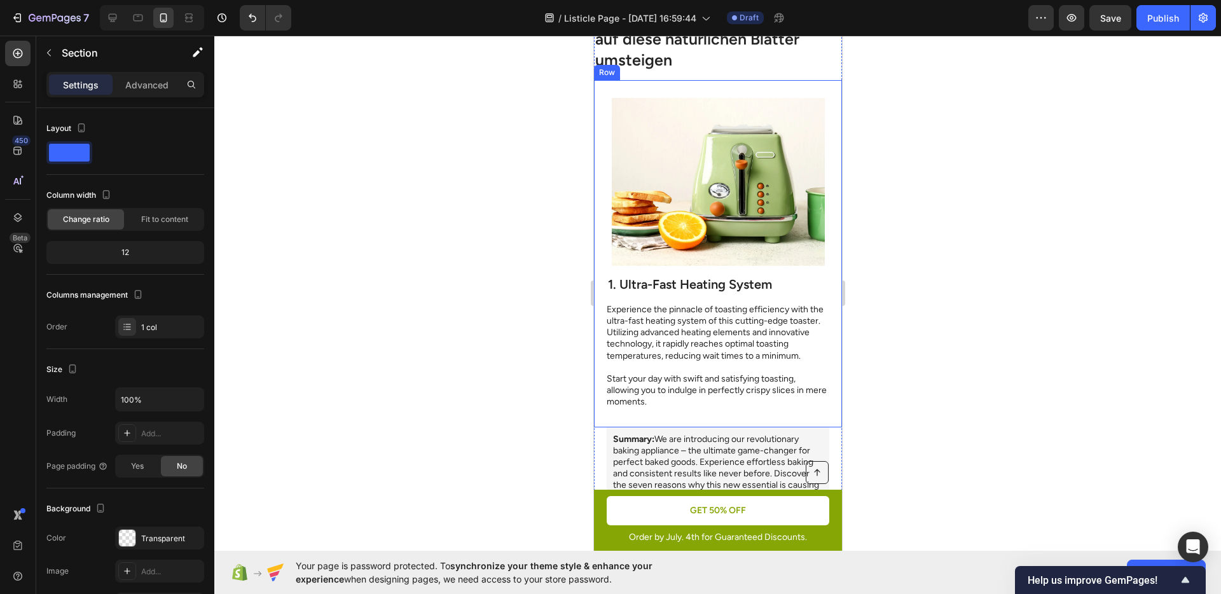
click at [545, 275] on div at bounding box center [717, 315] width 1007 height 559
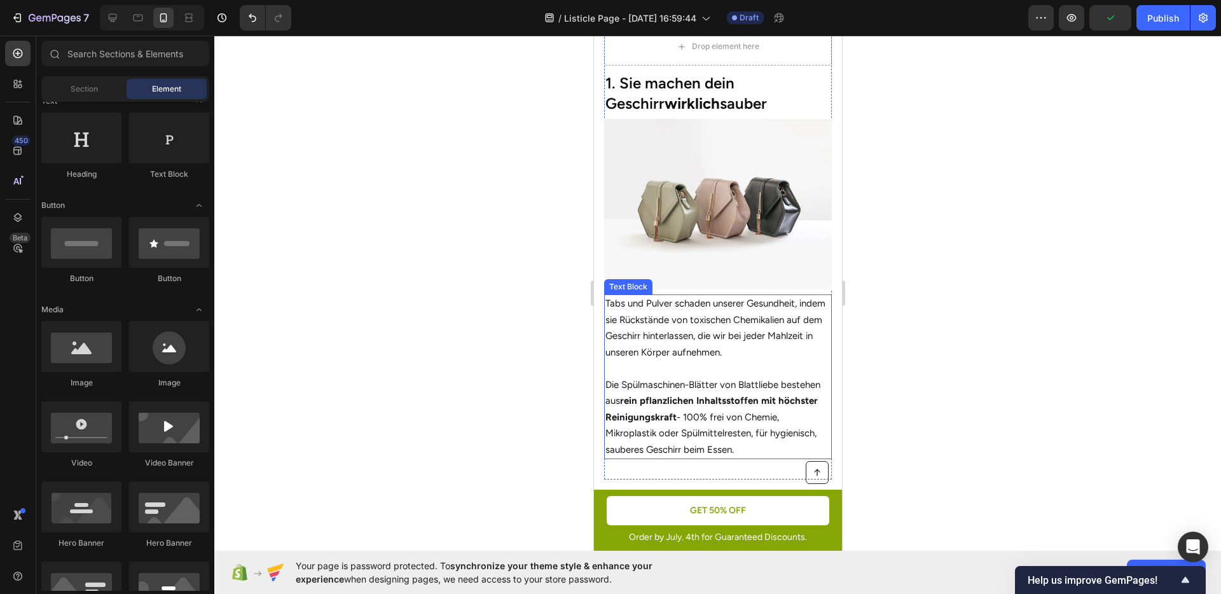
scroll to position [438, 0]
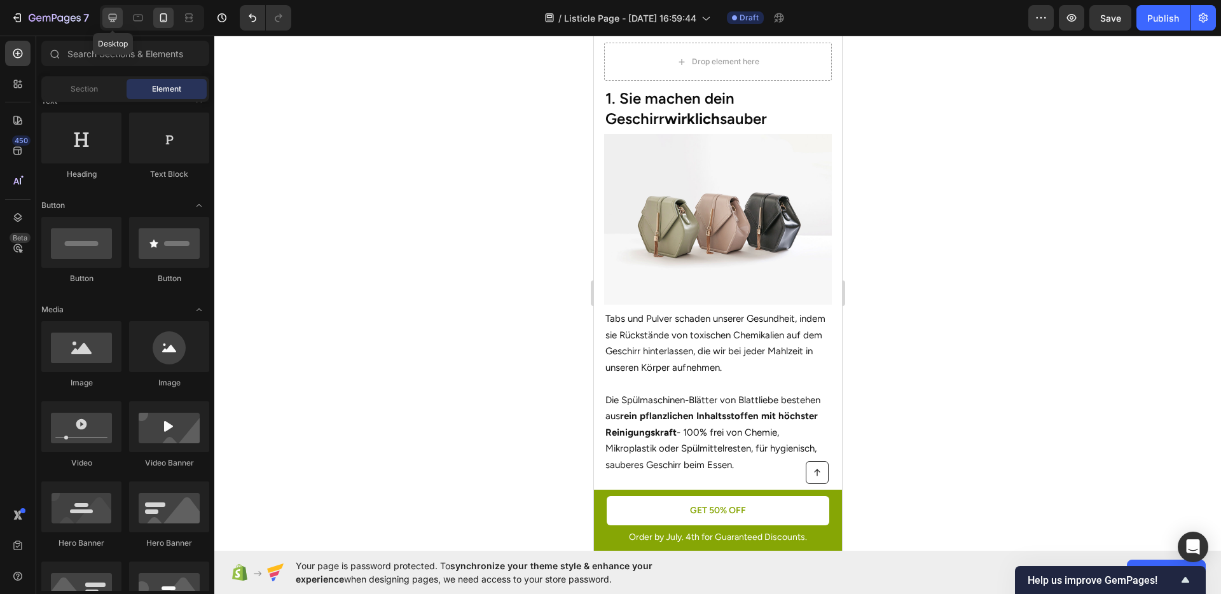
click at [116, 26] on div at bounding box center [112, 18] width 20 height 20
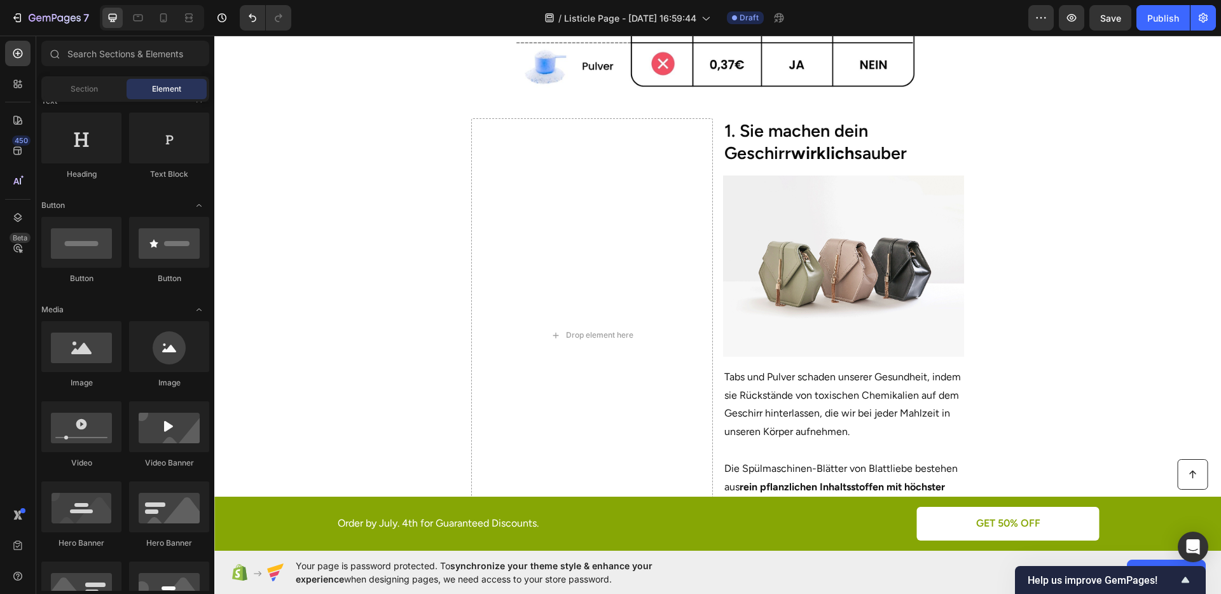
scroll to position [495, 0]
click at [874, 275] on img at bounding box center [844, 266] width 242 height 181
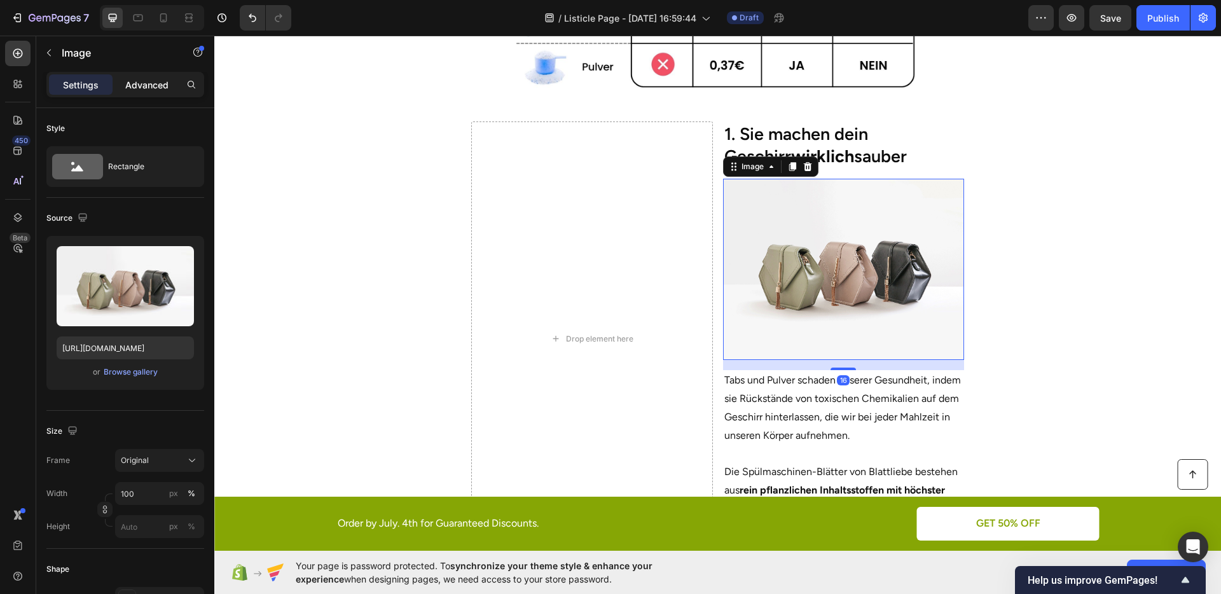
click at [163, 78] on p "Advanced" at bounding box center [146, 84] width 43 height 13
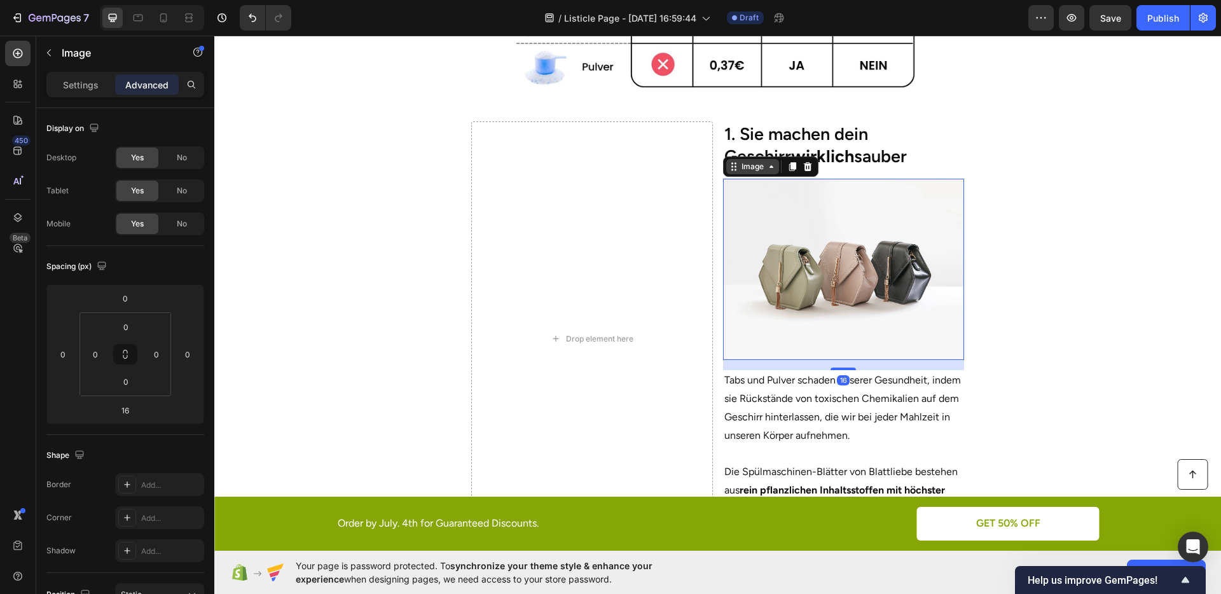
click at [748, 169] on div "Image" at bounding box center [752, 166] width 27 height 11
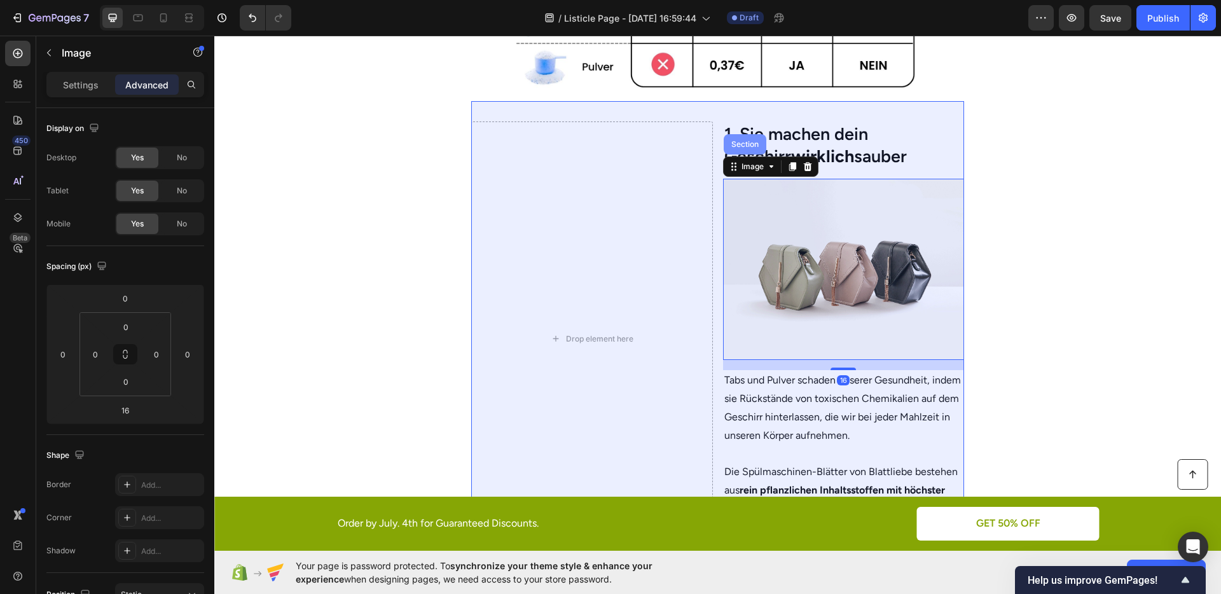
click at [738, 149] on div "Section" at bounding box center [745, 144] width 43 height 20
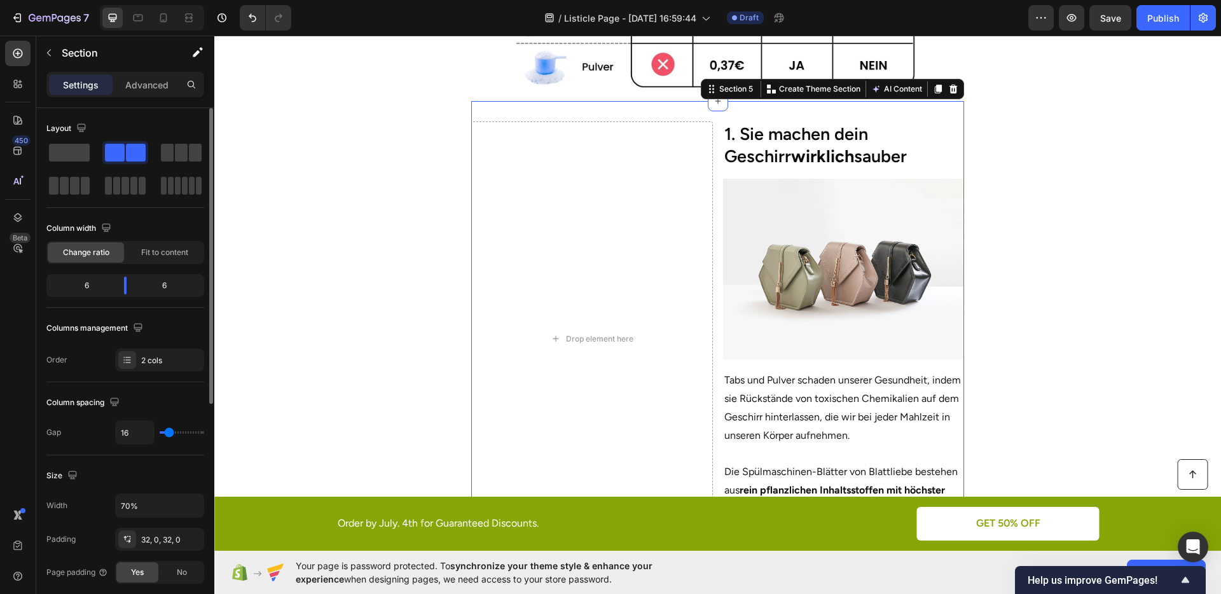
click at [158, 346] on div "Columns management Order 2 cols" at bounding box center [125, 344] width 158 height 53
click at [155, 353] on div "2 cols" at bounding box center [159, 360] width 89 height 23
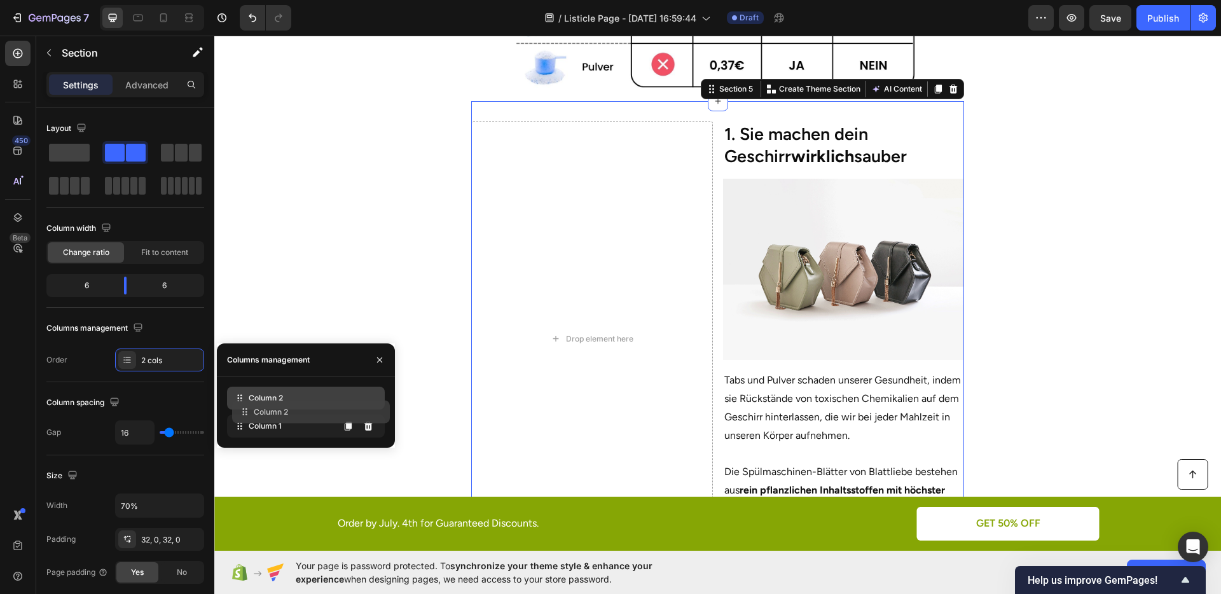
drag, startPoint x: 265, startPoint y: 423, endPoint x: 270, endPoint y: 408, distance: 15.5
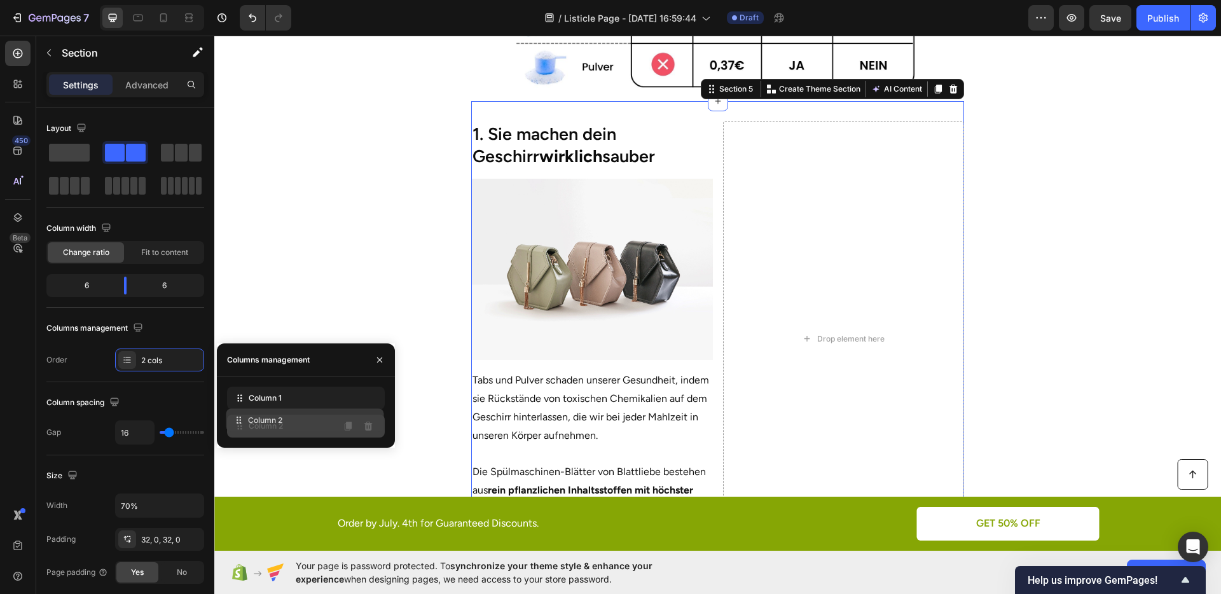
drag, startPoint x: 270, startPoint y: 405, endPoint x: 268, endPoint y: 425, distance: 20.4
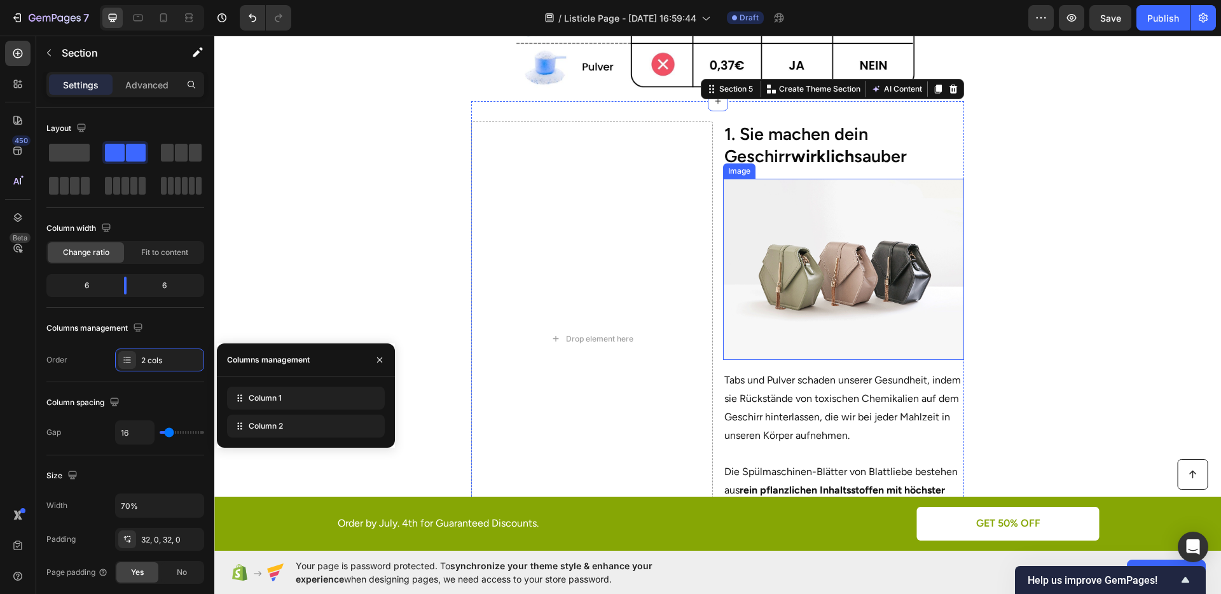
click at [794, 288] on img at bounding box center [844, 269] width 242 height 181
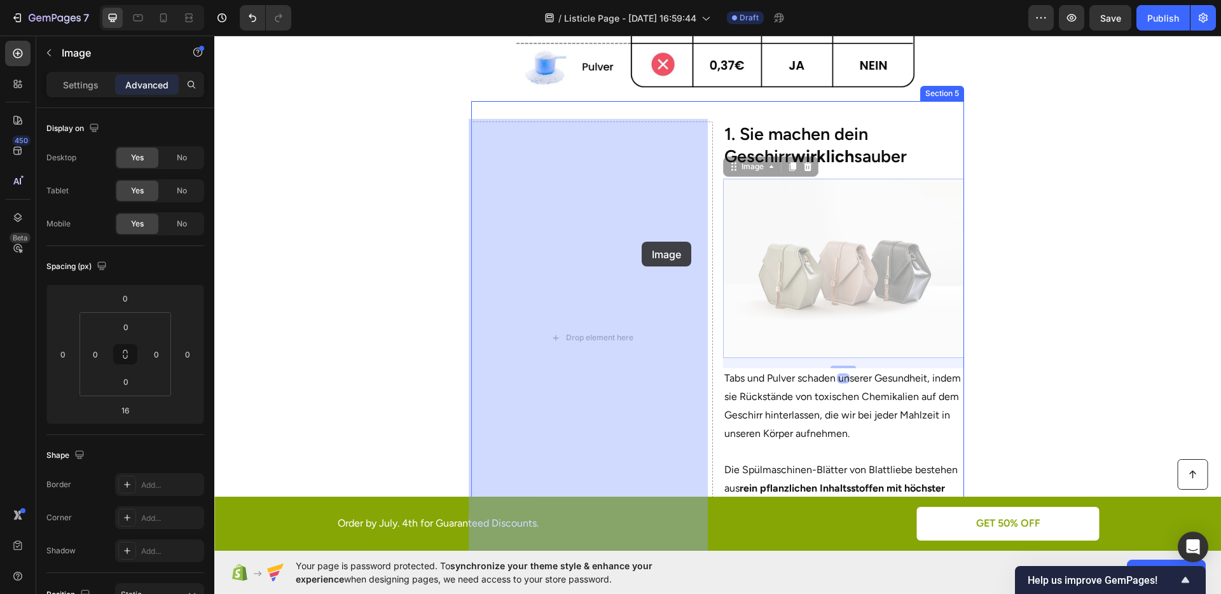
drag, startPoint x: 734, startPoint y: 165, endPoint x: 642, endPoint y: 242, distance: 119.7
type input "0"
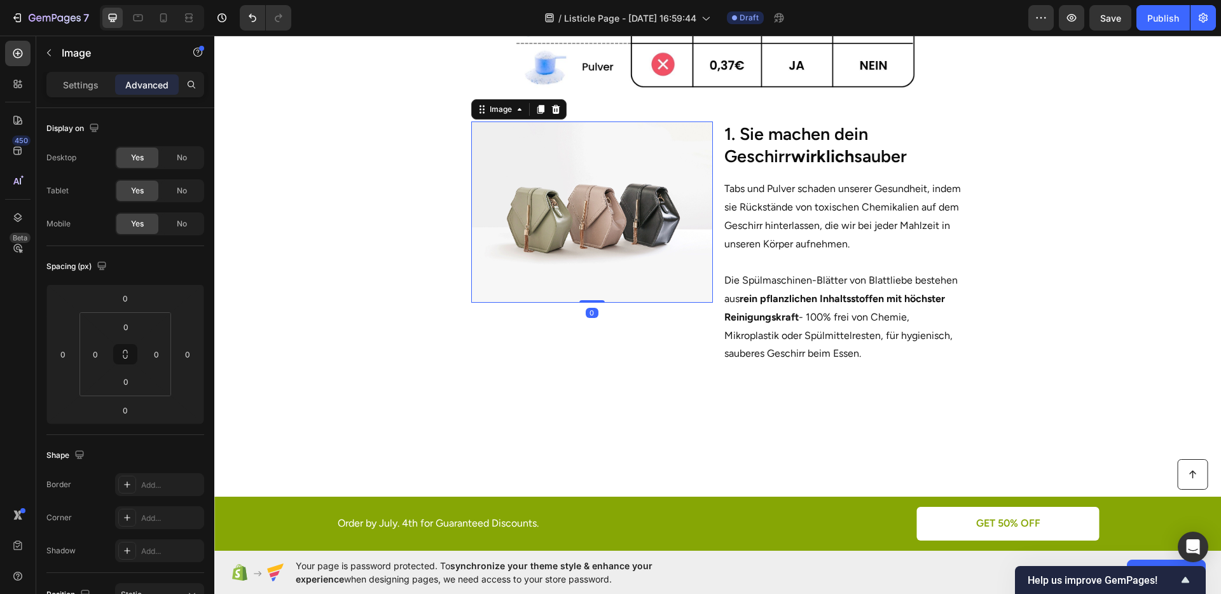
click at [1059, 249] on section "Image 0 1. Sie machen dein Geschirr wirklich sauber Heading Tabs und Pulver sch…" at bounding box center [717, 243] width 725 height 284
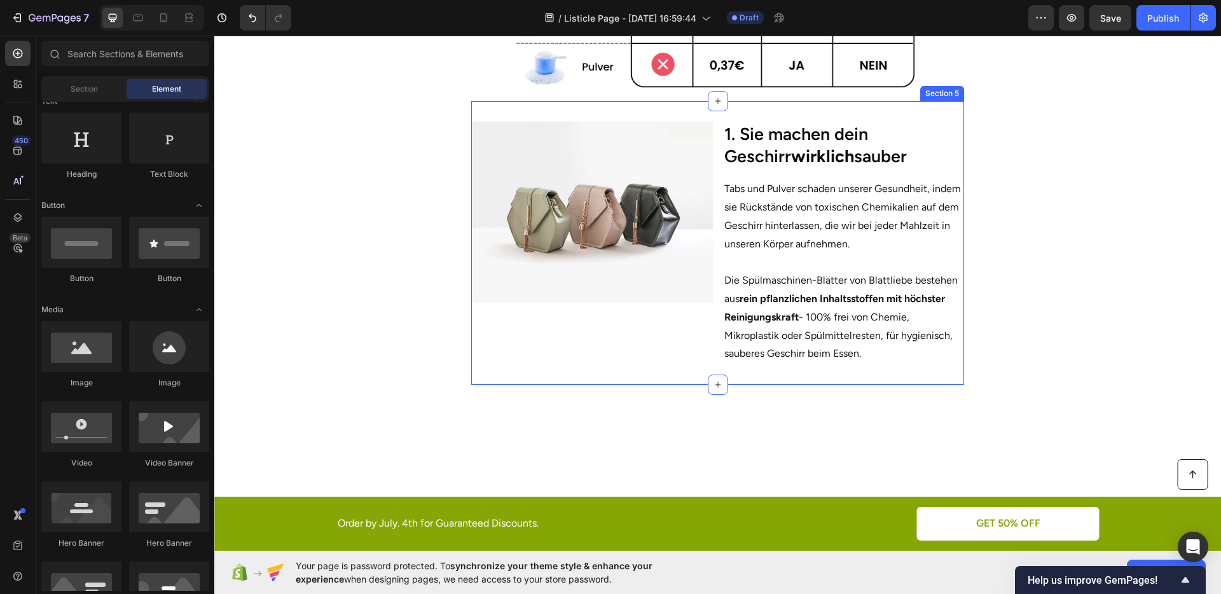
click at [695, 324] on div "Image" at bounding box center [592, 243] width 242 height 243
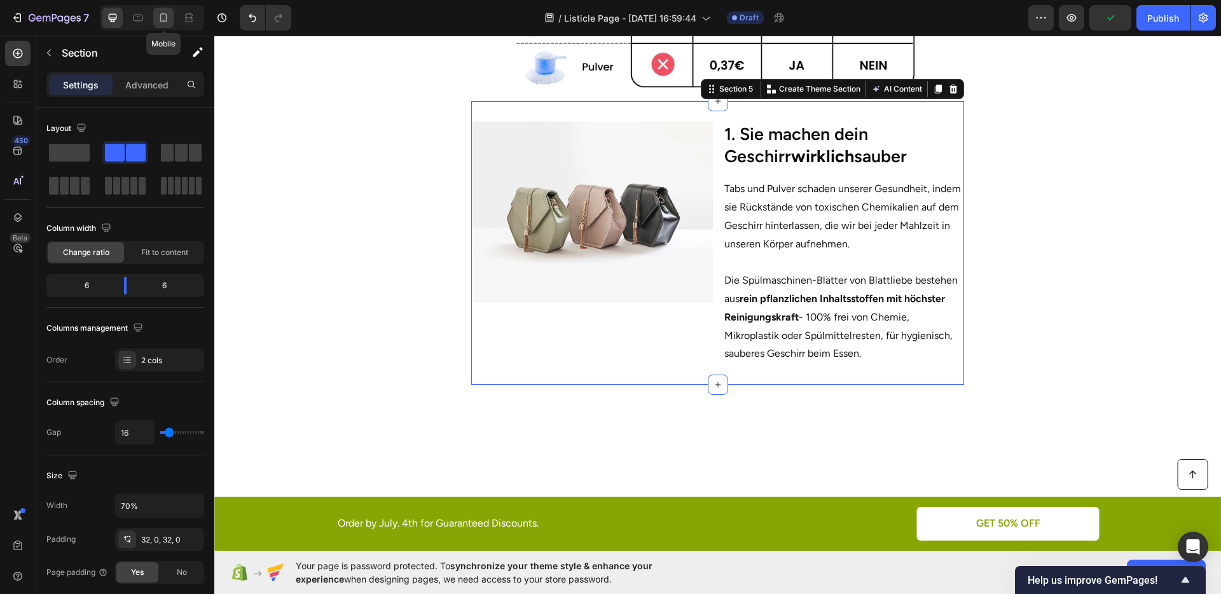
click at [167, 23] on icon at bounding box center [163, 17] width 13 height 13
type input "0"
type input "100%"
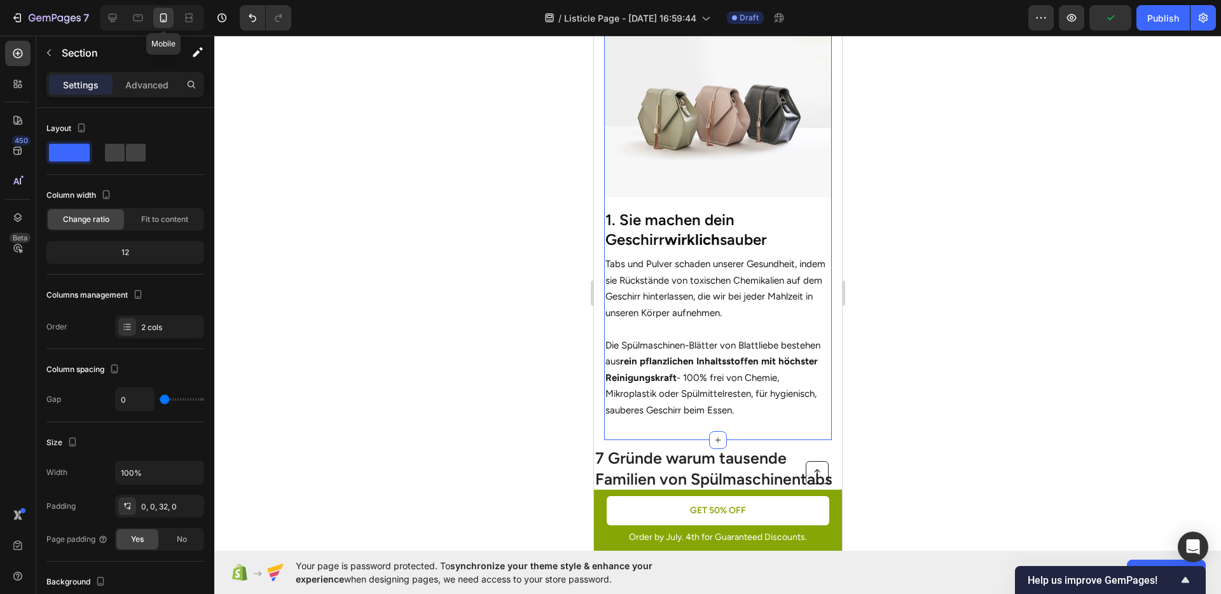
scroll to position [441, 0]
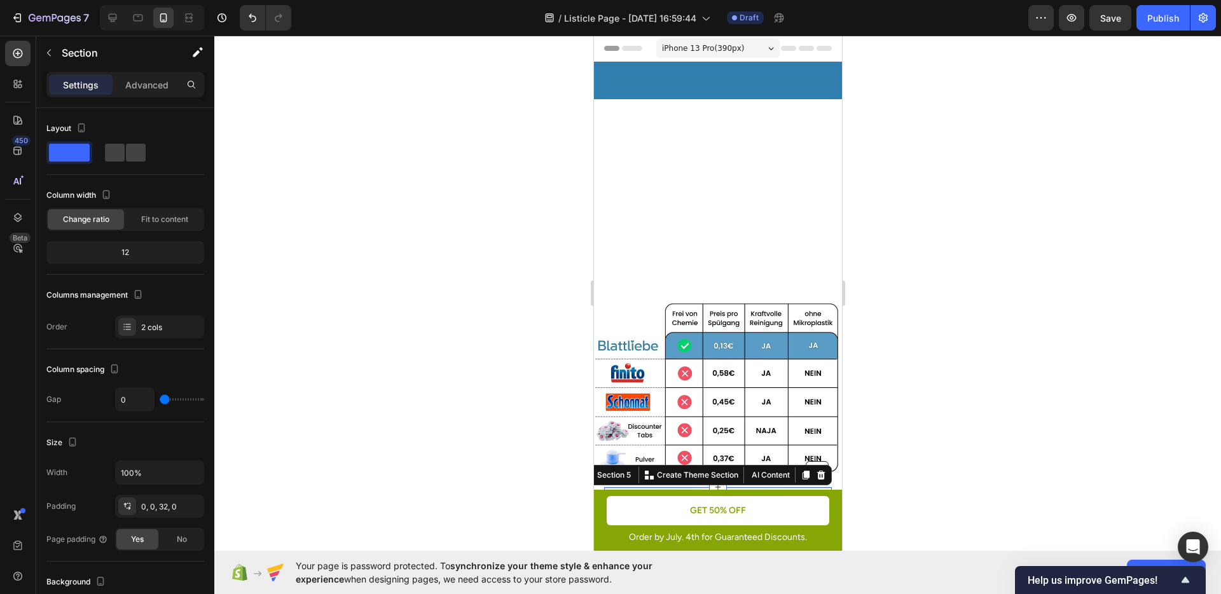
scroll to position [441, 0]
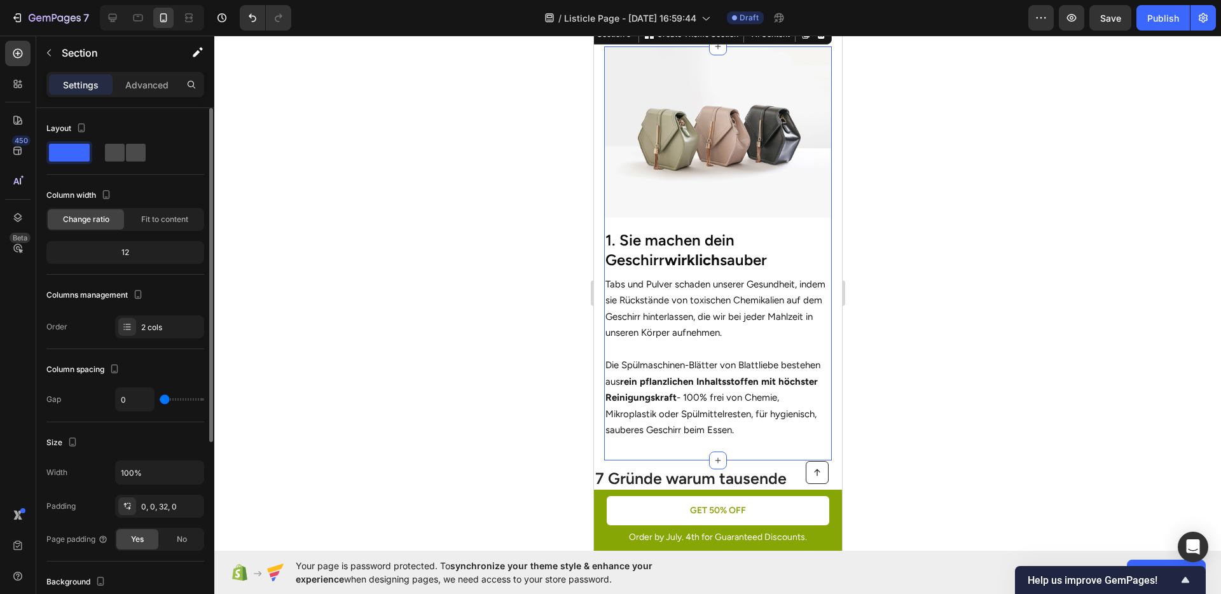
click at [126, 162] on div at bounding box center [125, 152] width 46 height 23
type input "16"
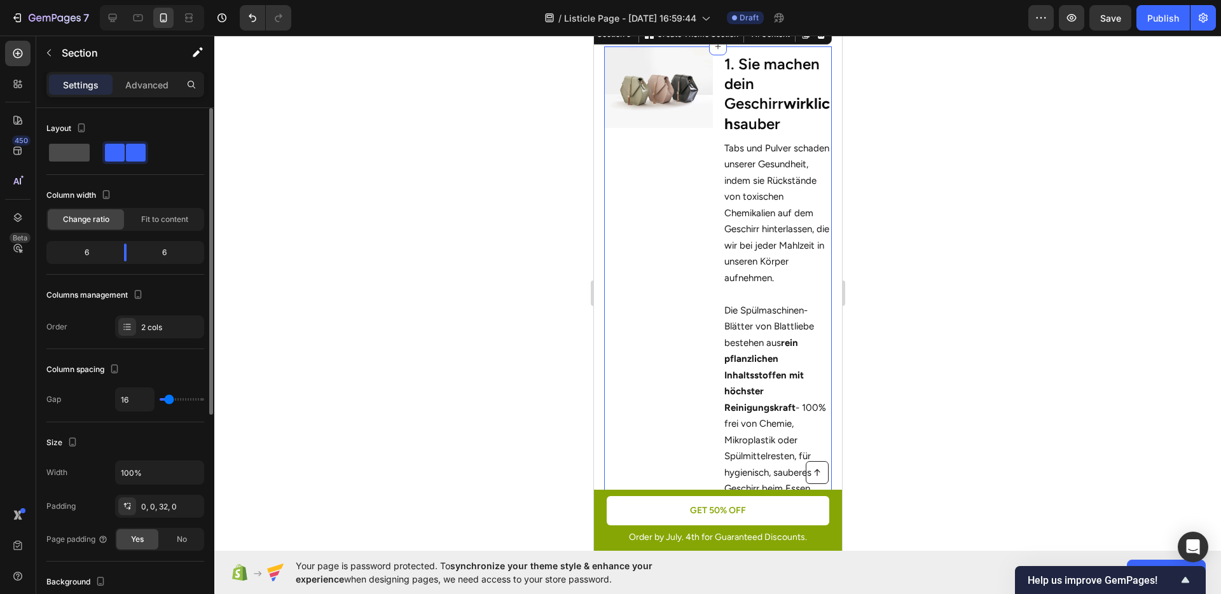
click at [76, 156] on span at bounding box center [69, 153] width 41 height 18
type input "0"
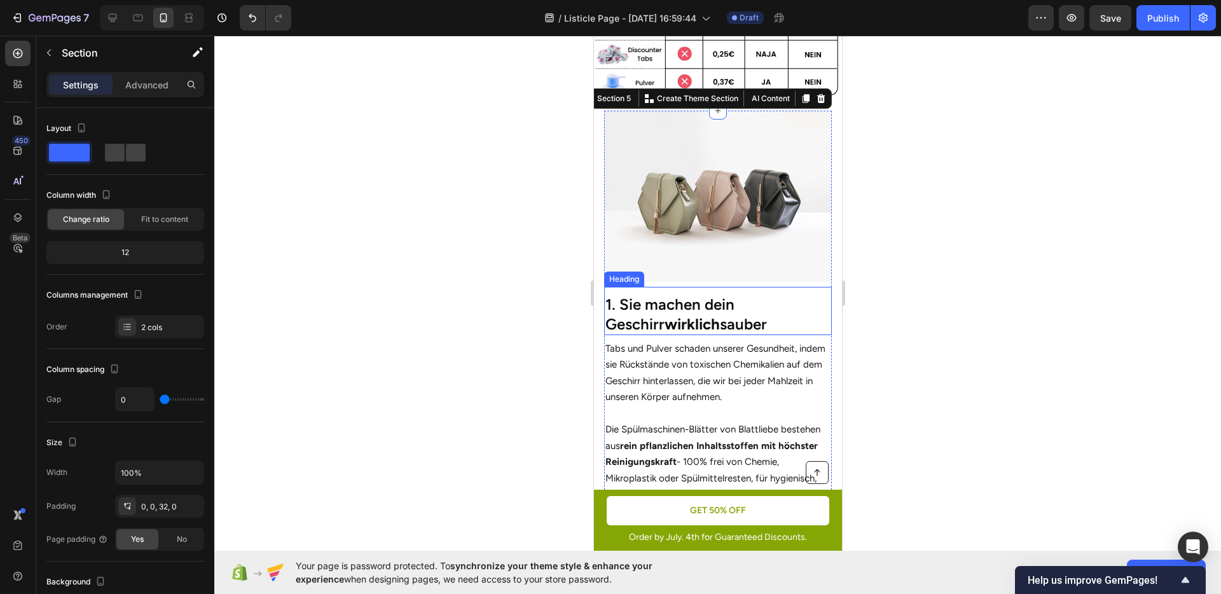
scroll to position [375, 0]
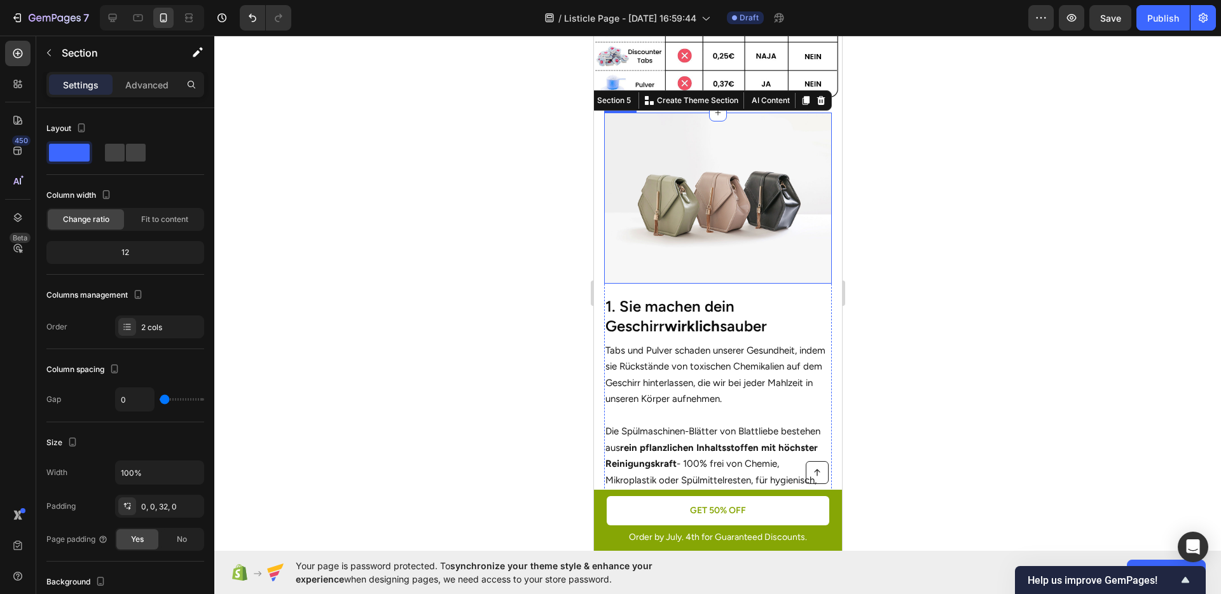
click at [695, 214] on img at bounding box center [718, 198] width 228 height 171
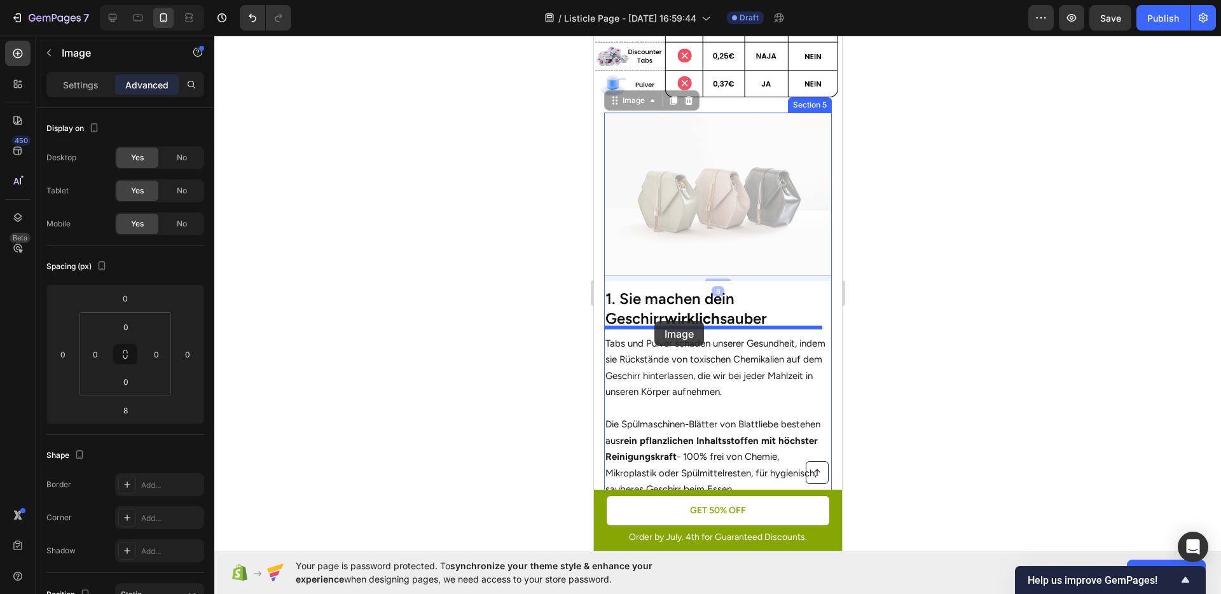
drag, startPoint x: 625, startPoint y: 93, endPoint x: 654, endPoint y: 321, distance: 230.3
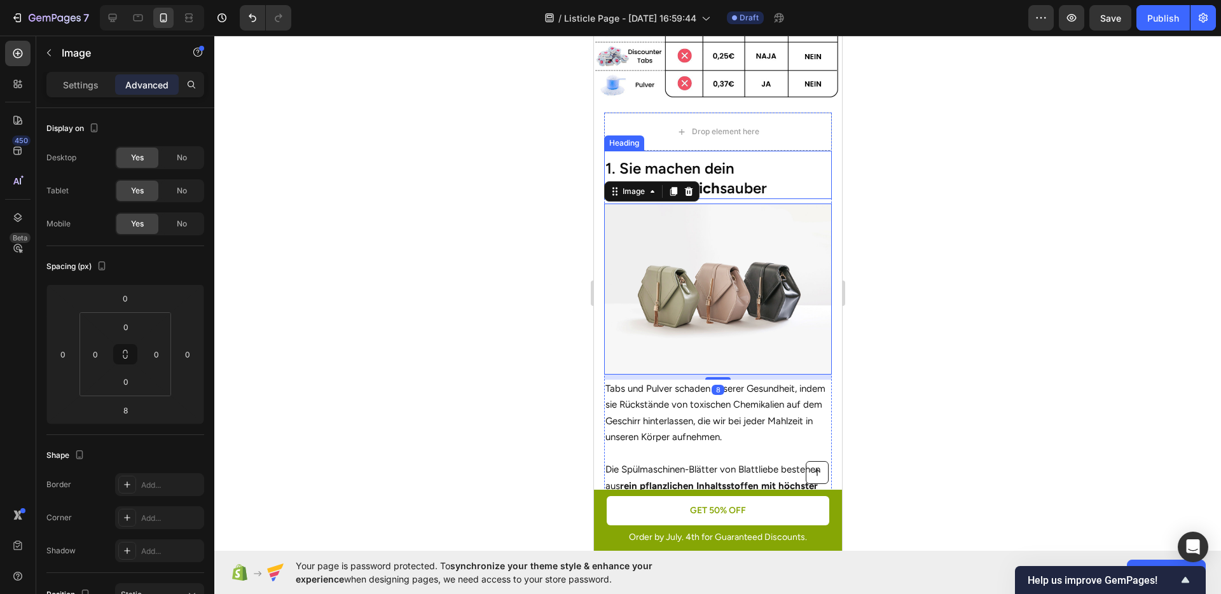
click at [730, 180] on h2 "1. Sie machen dein Geschirr wirklich sauber" at bounding box center [718, 178] width 228 height 42
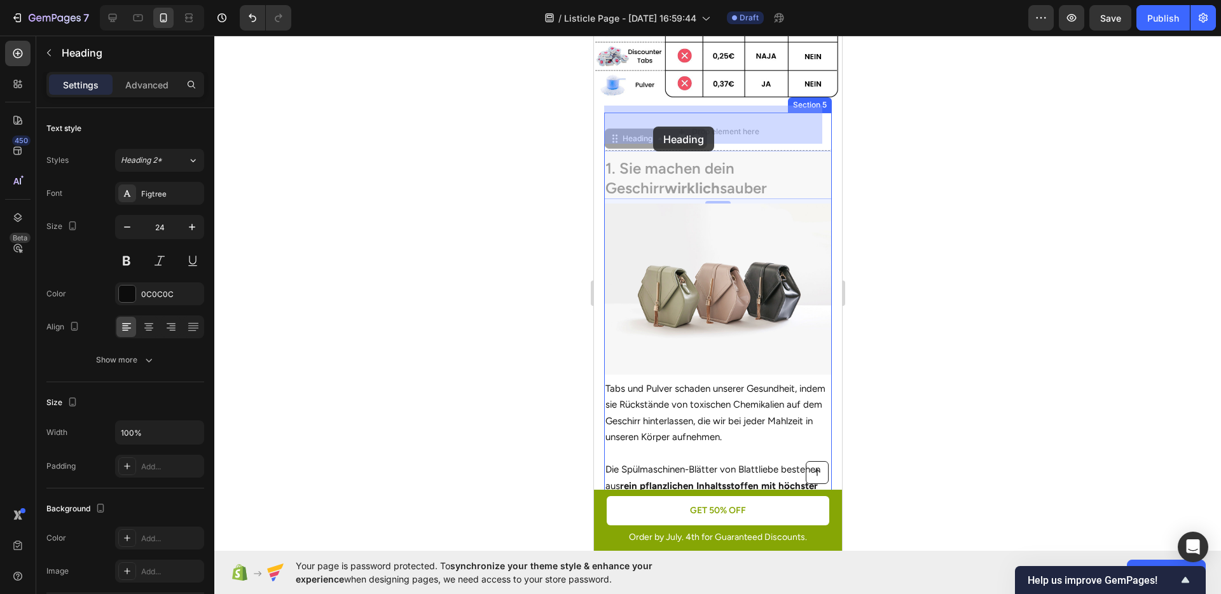
drag, startPoint x: 637, startPoint y: 134, endPoint x: 653, endPoint y: 127, distance: 18.2
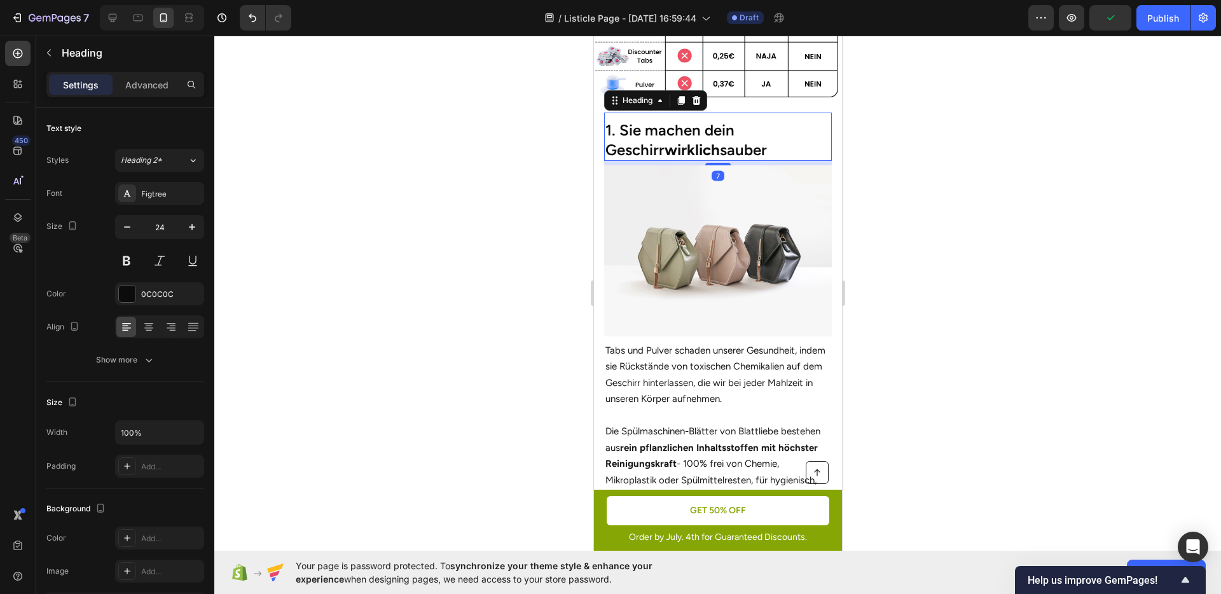
click at [910, 230] on div at bounding box center [717, 315] width 1007 height 559
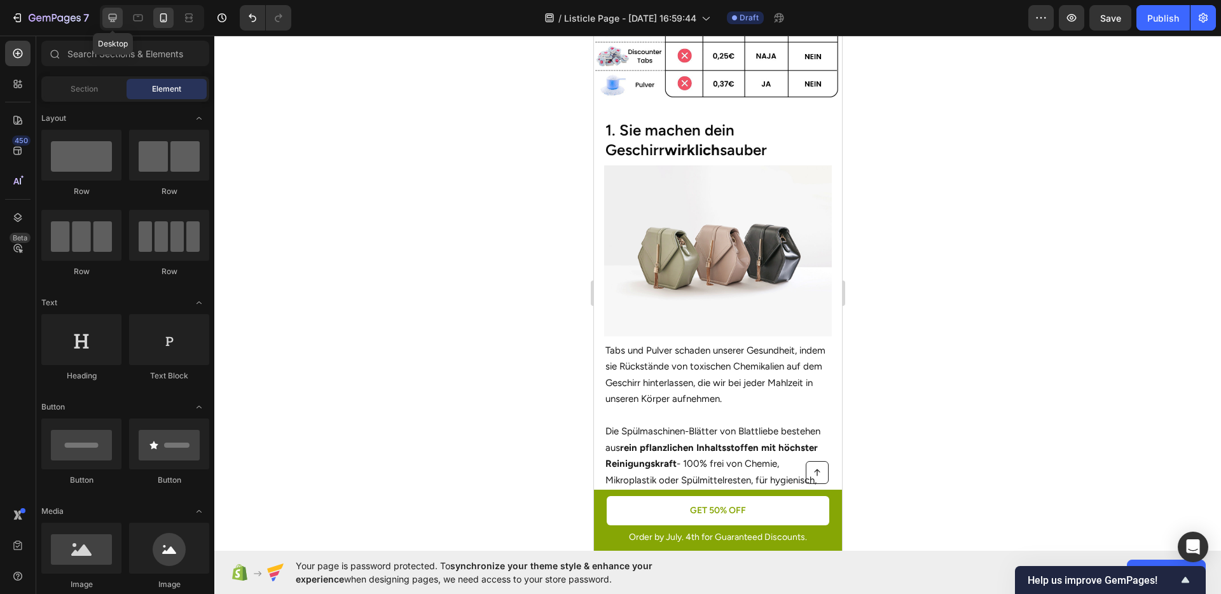
click at [120, 24] on div at bounding box center [112, 18] width 20 height 20
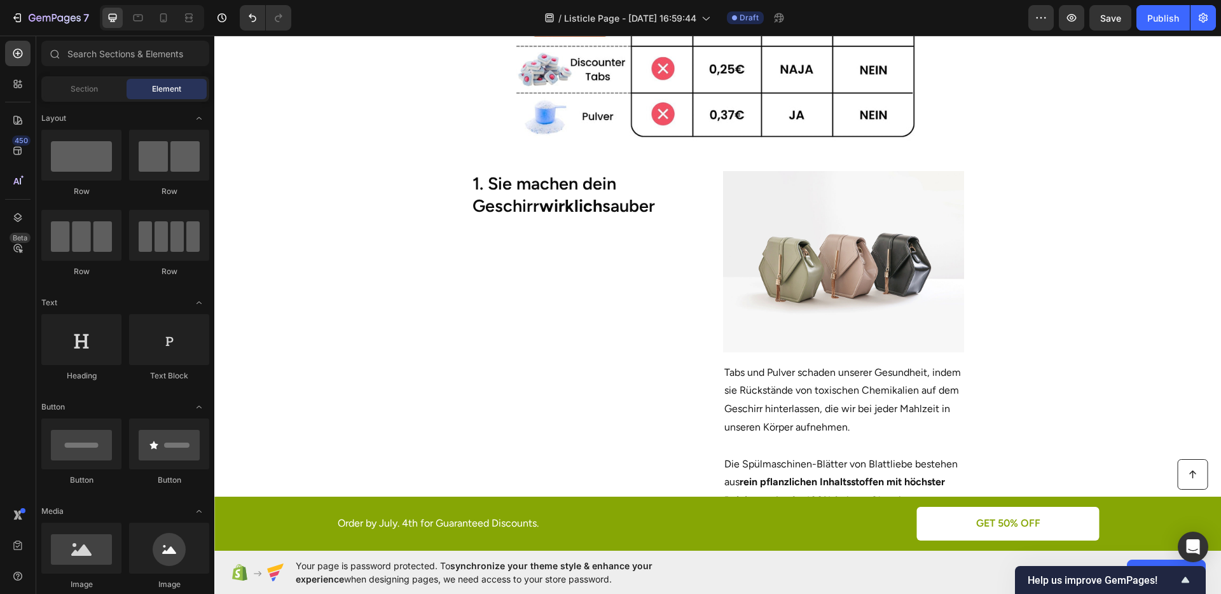
scroll to position [507, 0]
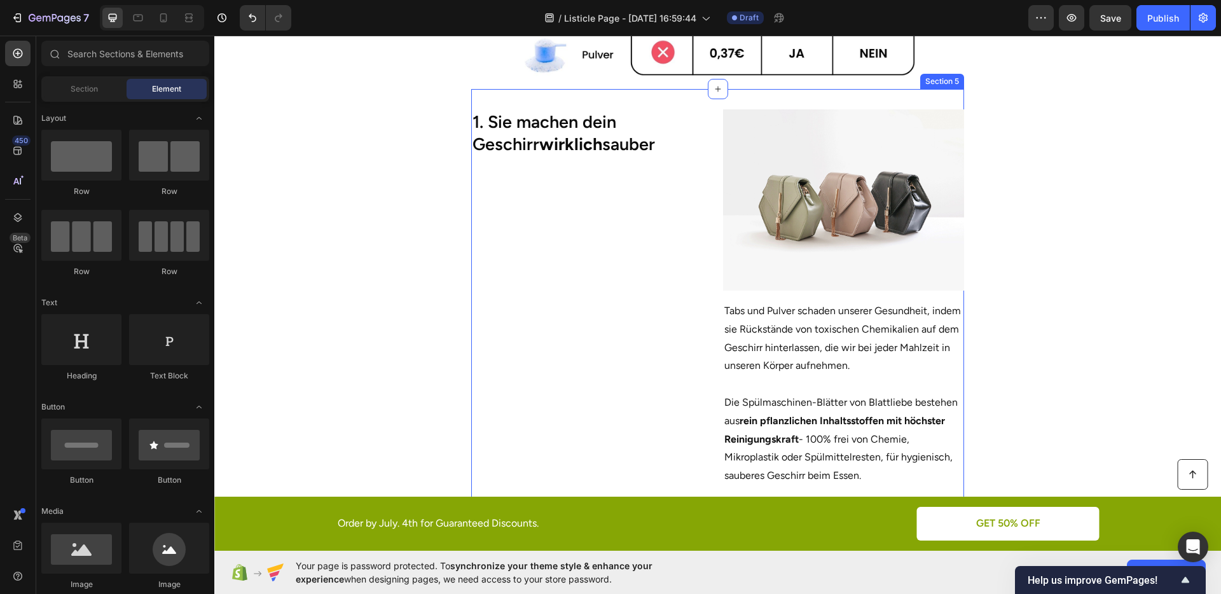
click at [643, 260] on div "1. Sie machen dein Geschirr wirklich sauber Heading" at bounding box center [592, 297] width 242 height 377
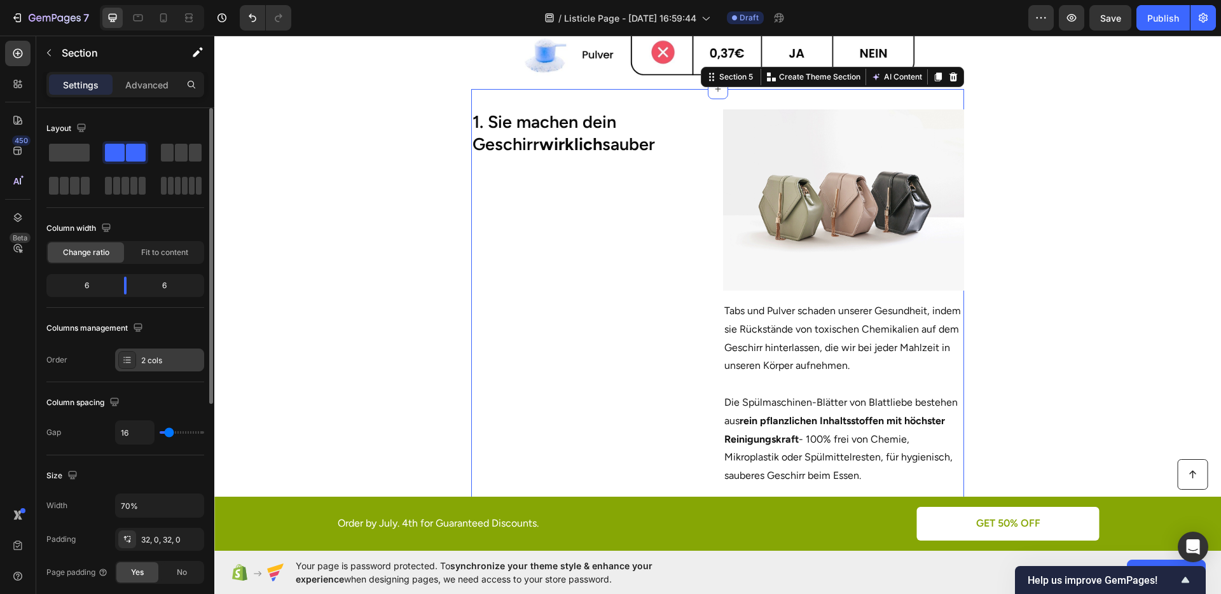
click at [143, 353] on div "2 cols" at bounding box center [159, 360] width 89 height 23
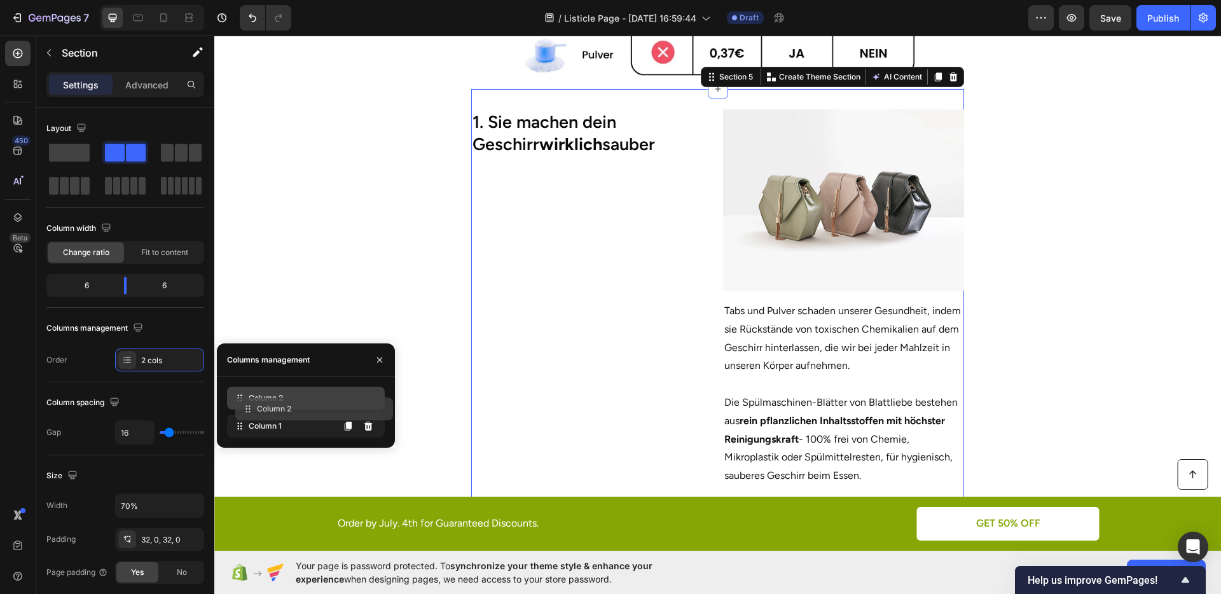
drag, startPoint x: 238, startPoint y: 426, endPoint x: 246, endPoint y: 409, distance: 19.1
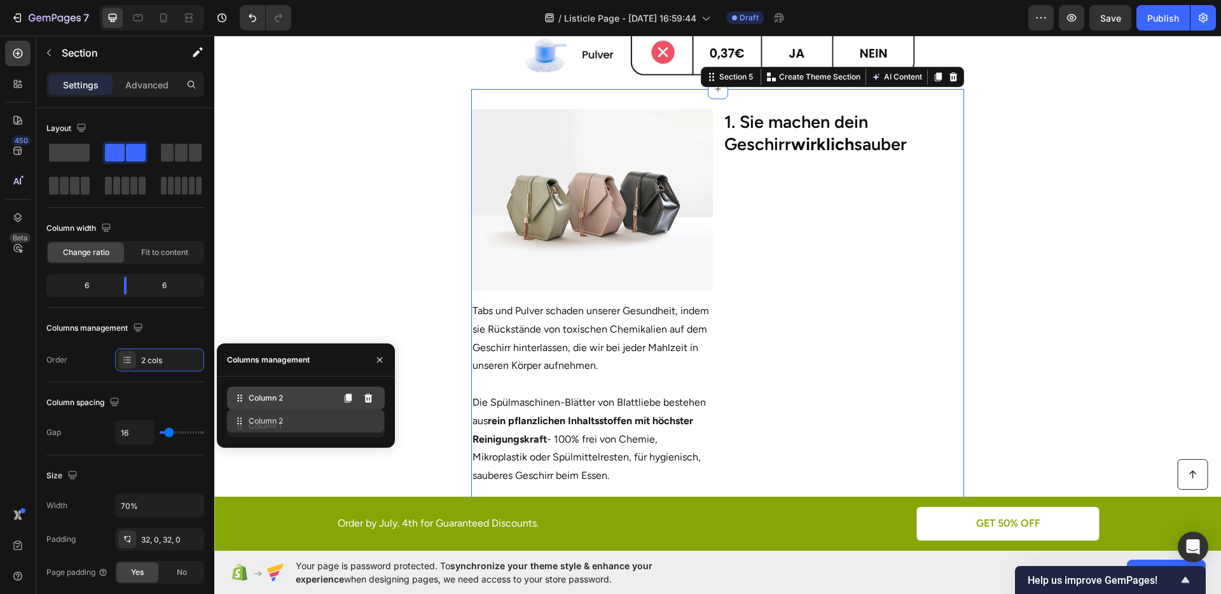
drag, startPoint x: 260, startPoint y: 397, endPoint x: 260, endPoint y: 422, distance: 24.8
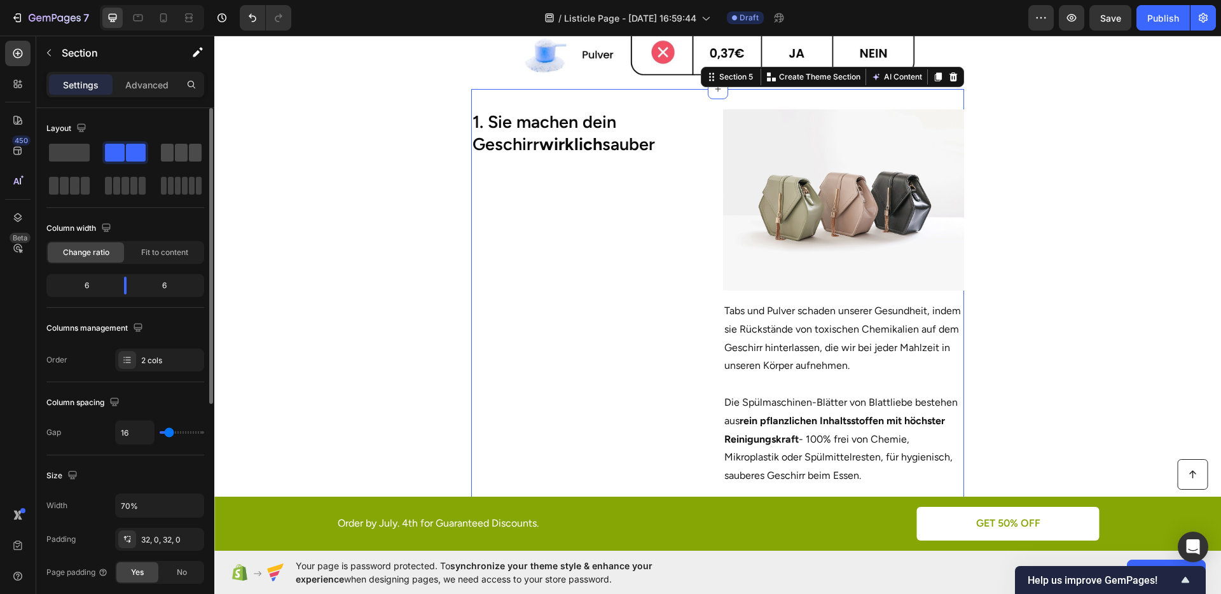
click at [179, 153] on span at bounding box center [181, 153] width 13 height 18
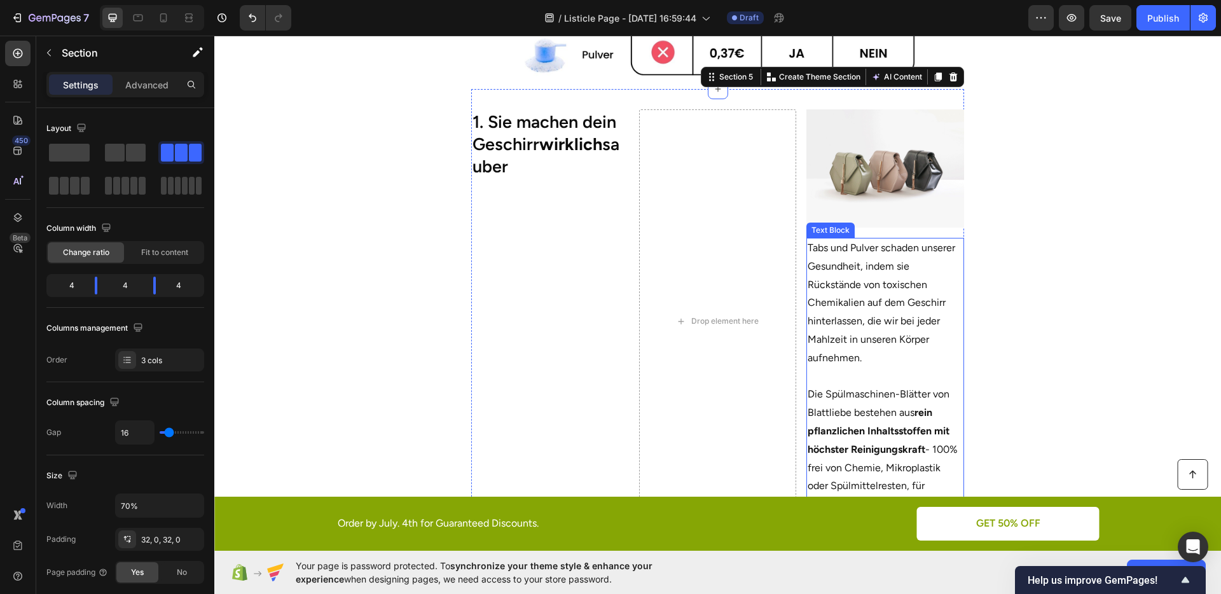
click at [866, 300] on p "Tabs und Pulver schaden unserer Gesundheit, indem sie Rückstände von toxischen …" at bounding box center [885, 303] width 155 height 129
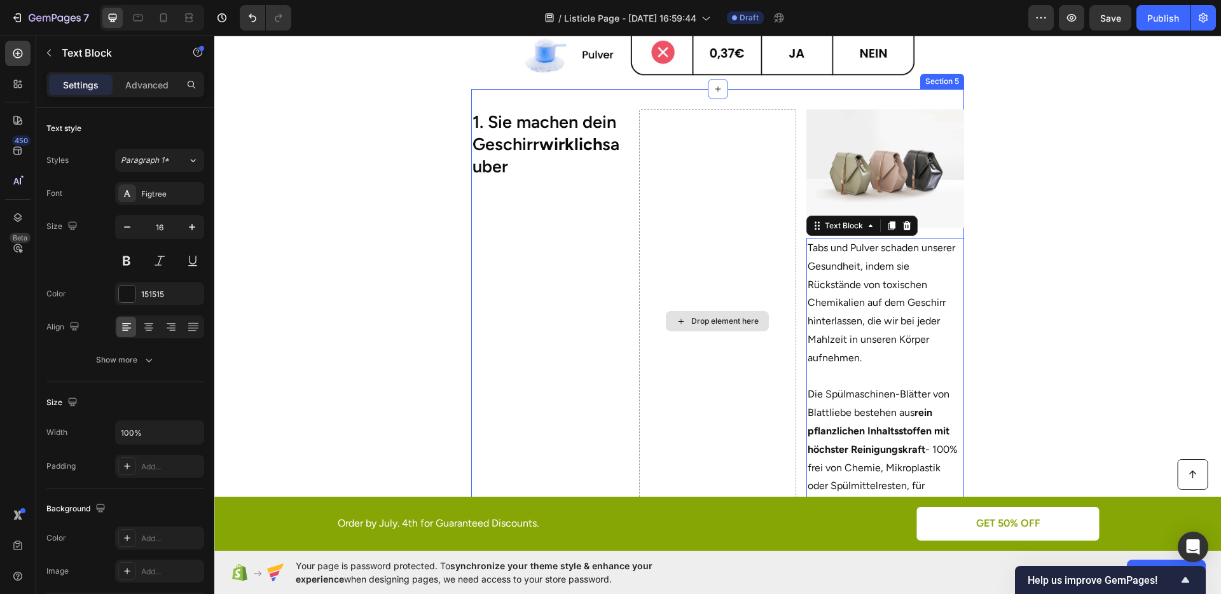
click at [544, 150] on strong "wirklich" at bounding box center [570, 144] width 63 height 21
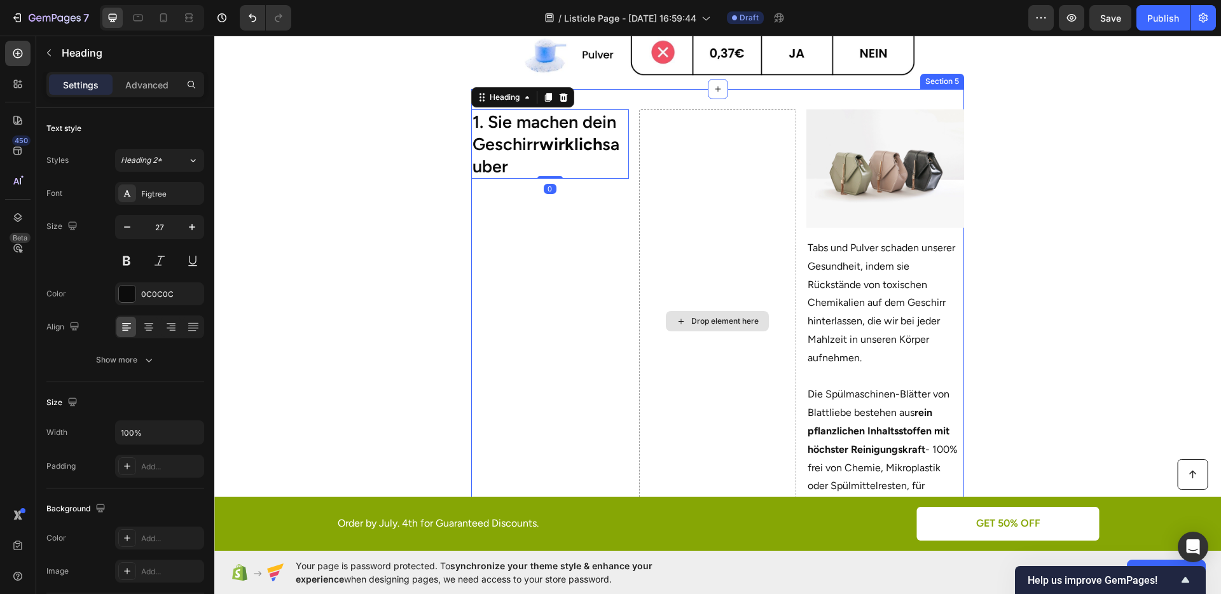
click at [831, 186] on img at bounding box center [886, 168] width 158 height 118
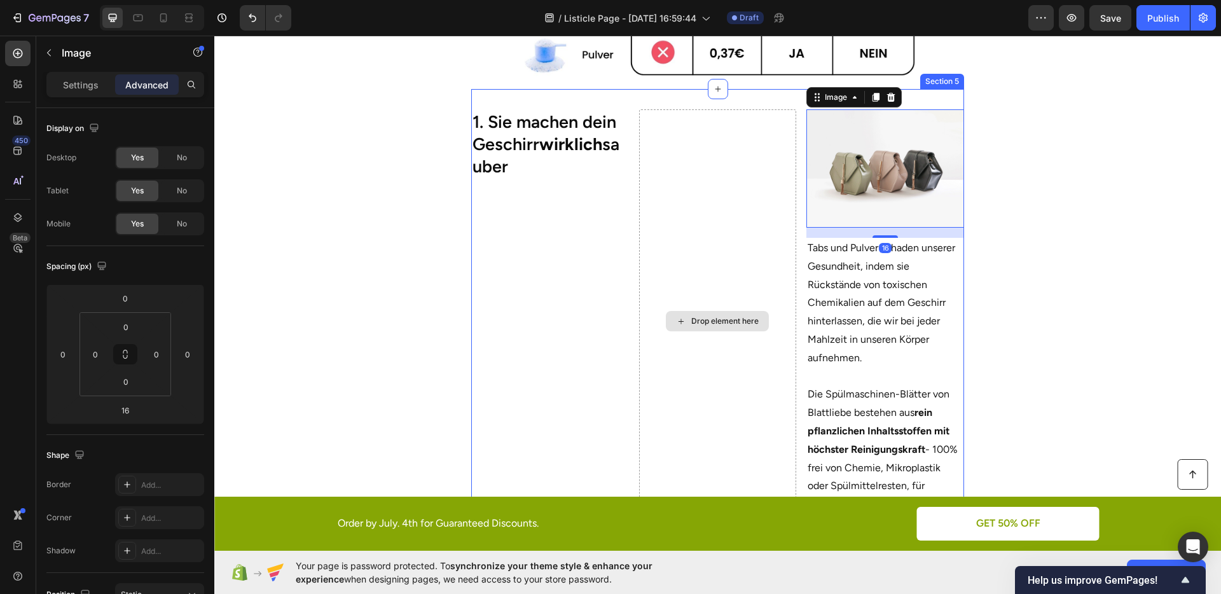
click at [553, 151] on strong "wirklich" at bounding box center [570, 144] width 63 height 21
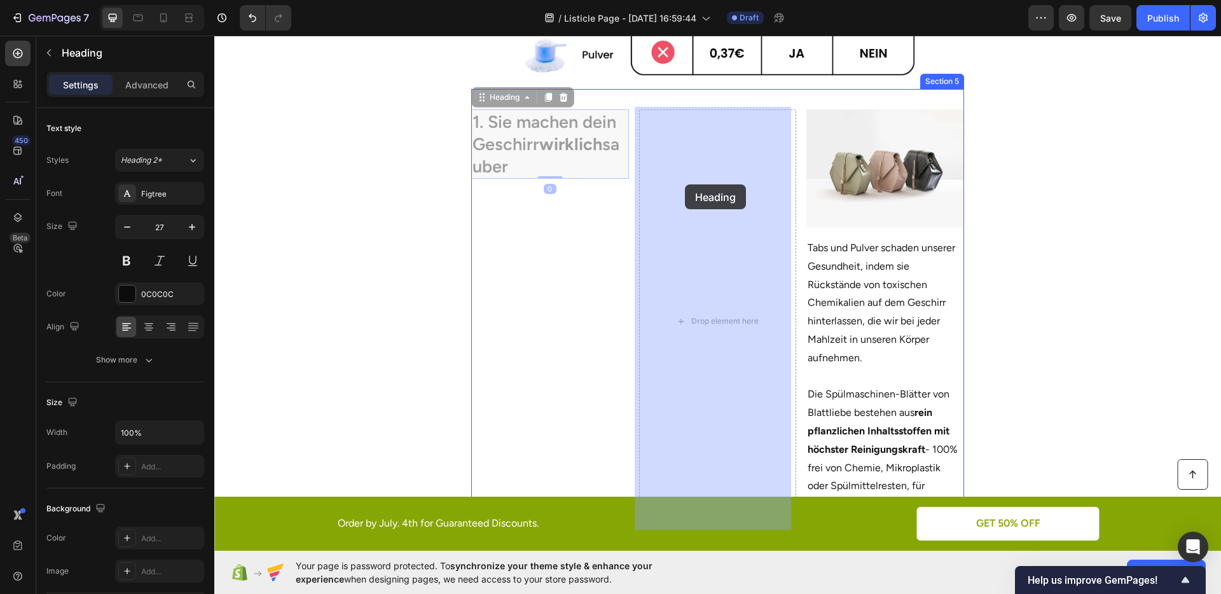
drag, startPoint x: 490, startPoint y: 97, endPoint x: 697, endPoint y: 184, distance: 223.8
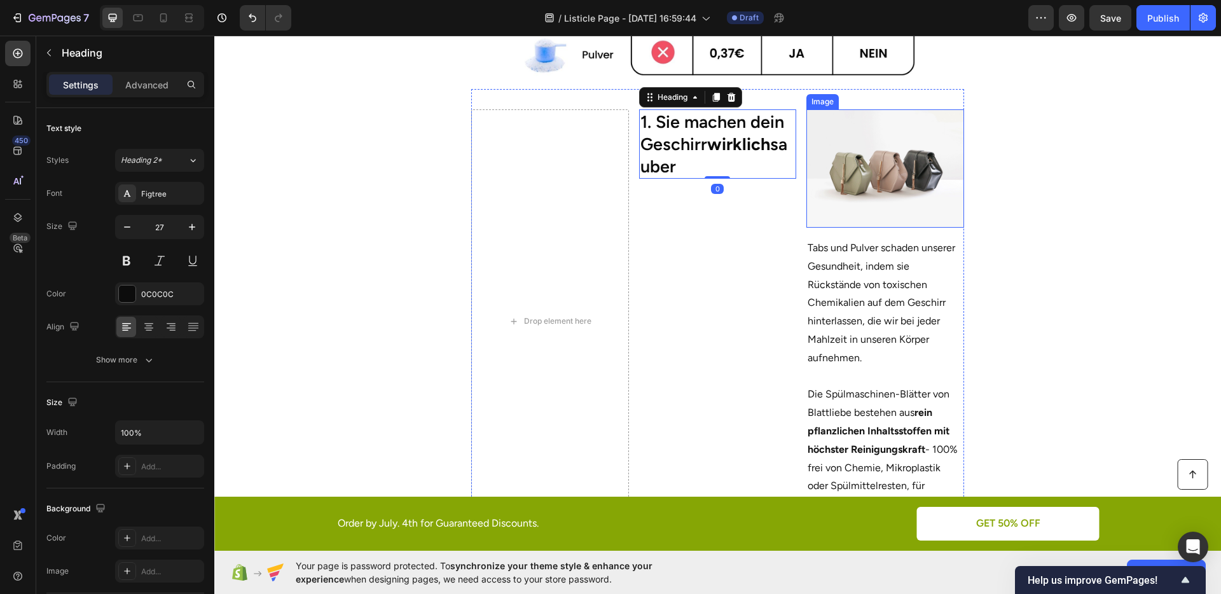
click at [868, 187] on img at bounding box center [886, 168] width 158 height 118
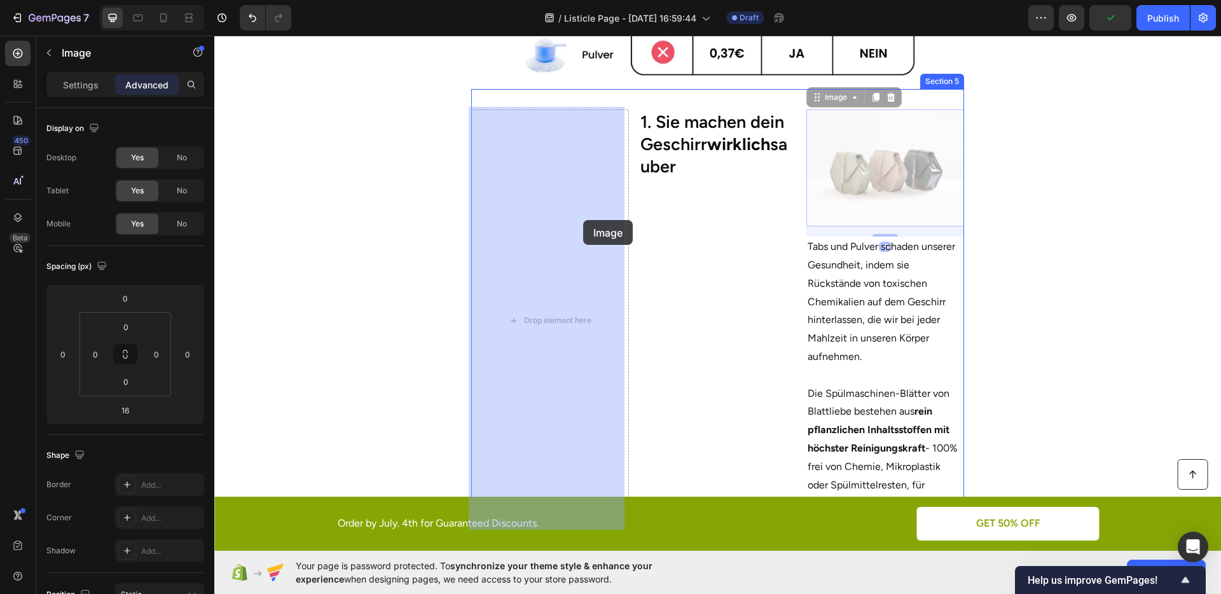
drag, startPoint x: 820, startPoint y: 96, endPoint x: 583, endPoint y: 220, distance: 267.2
type input "0"
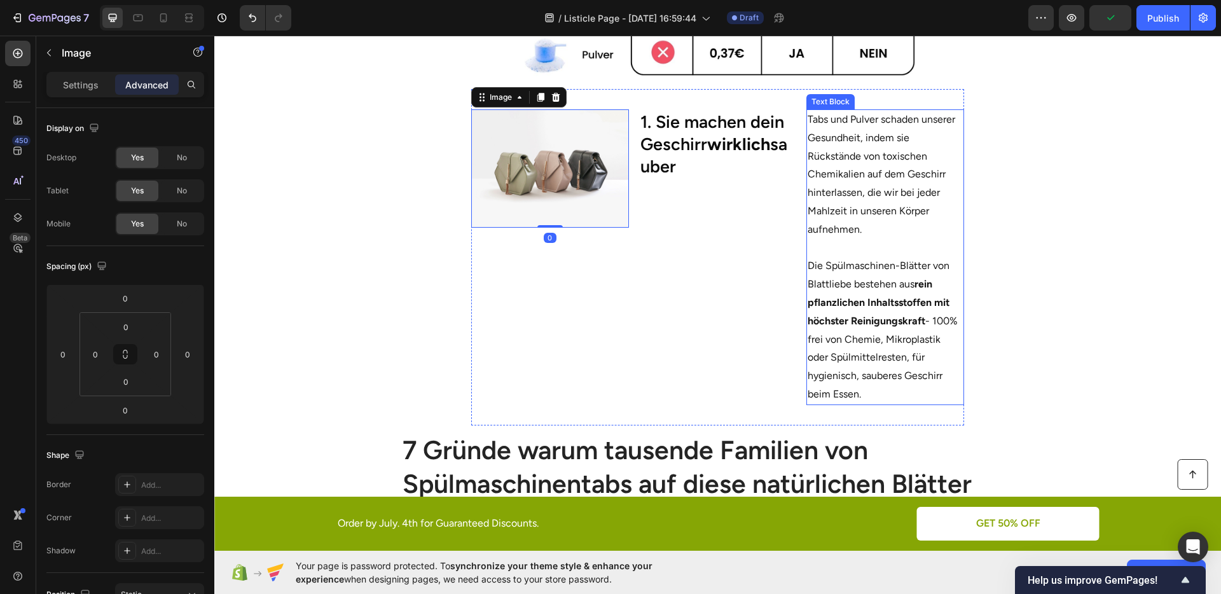
click at [840, 197] on p "Tabs und Pulver schaden unserer Gesundheit, indem sie Rückstände von toxischen …" at bounding box center [885, 175] width 155 height 129
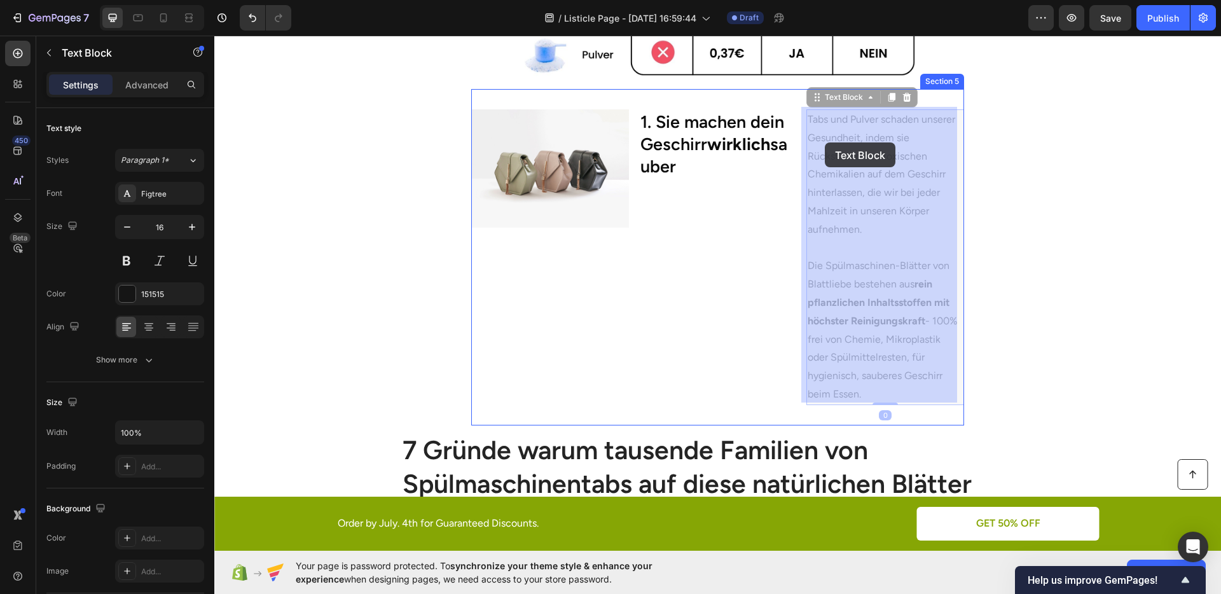
drag, startPoint x: 825, startPoint y: 100, endPoint x: 825, endPoint y: 143, distance: 42.6
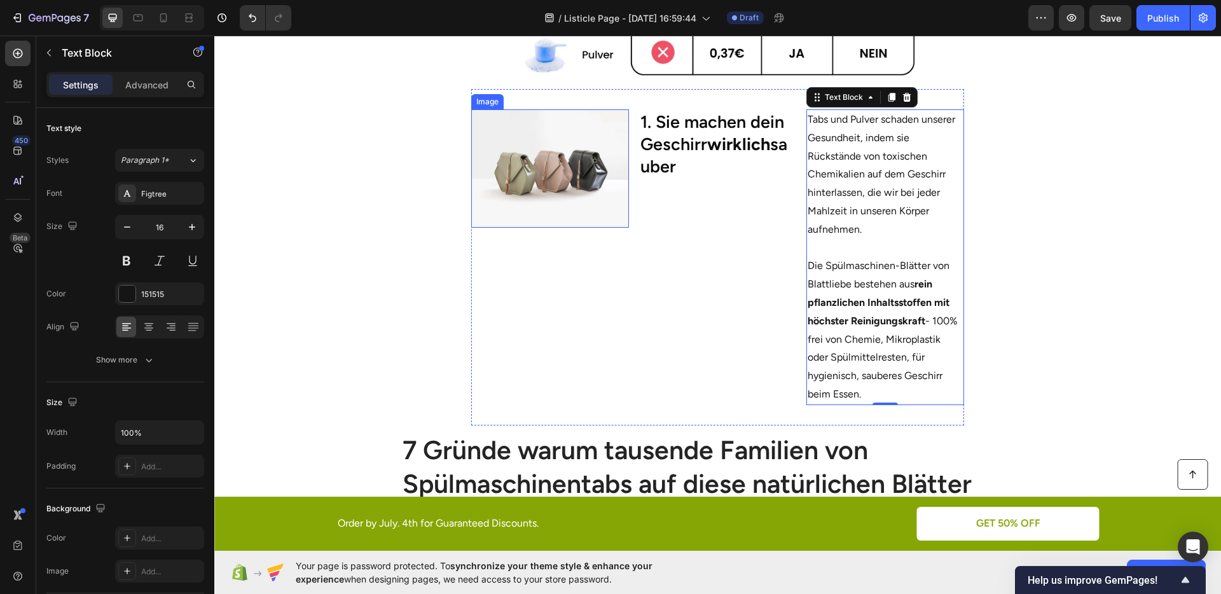
click at [560, 249] on div "Image" at bounding box center [550, 257] width 158 height 296
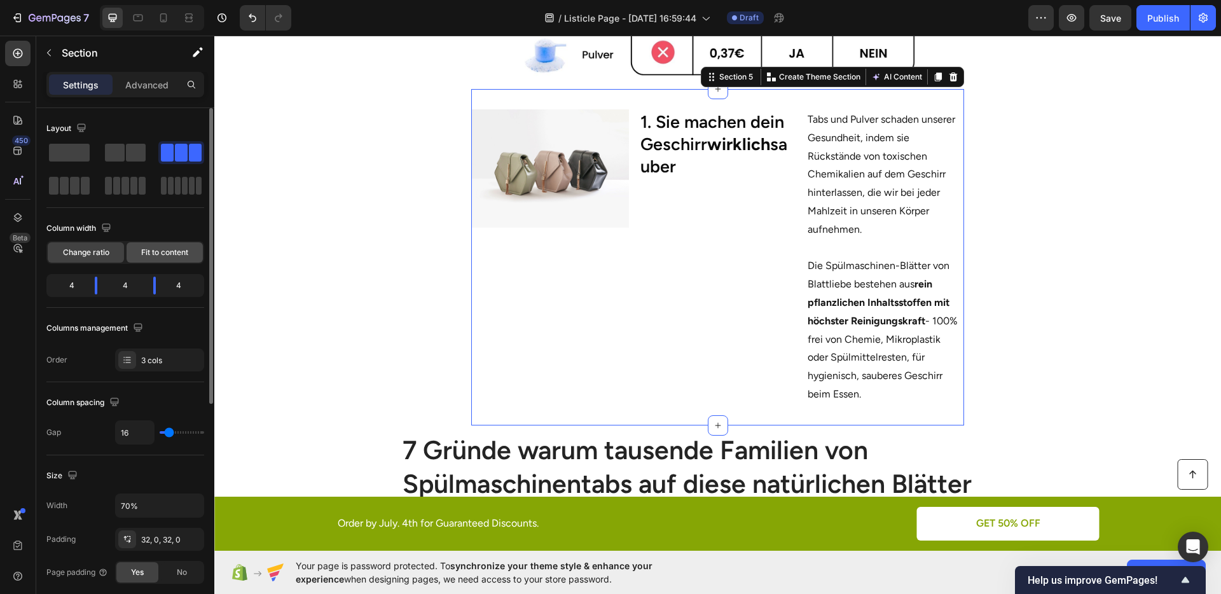
click at [147, 244] on div "Fit to content" at bounding box center [165, 252] width 76 height 20
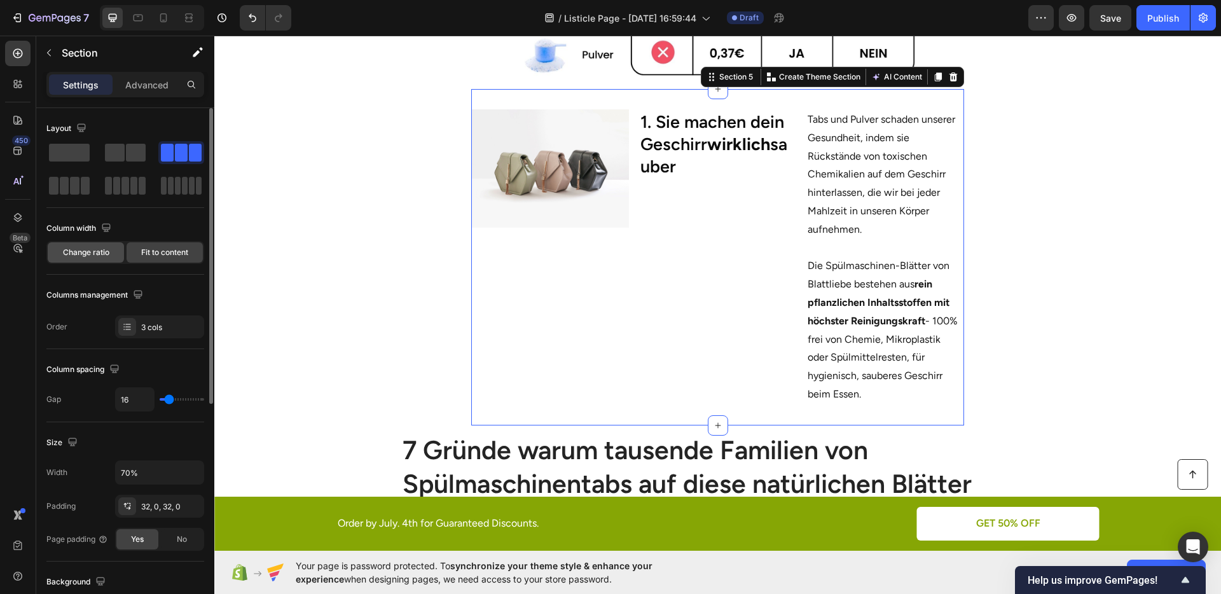
click at [116, 250] on div "Change ratio" at bounding box center [86, 252] width 76 height 20
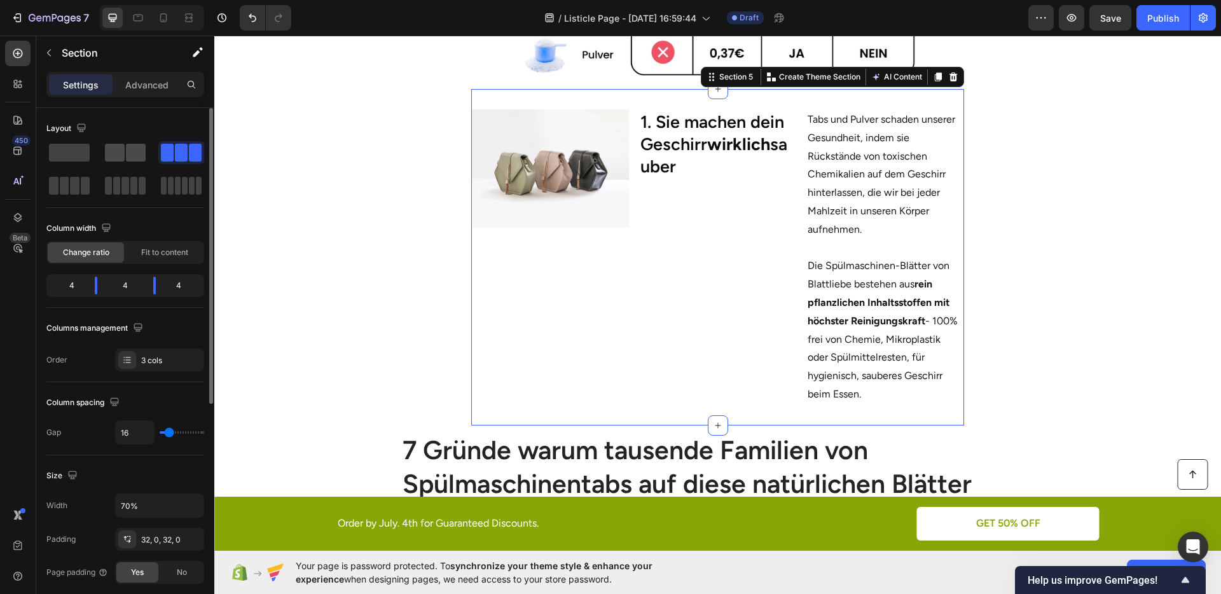
click at [129, 153] on span at bounding box center [136, 153] width 20 height 18
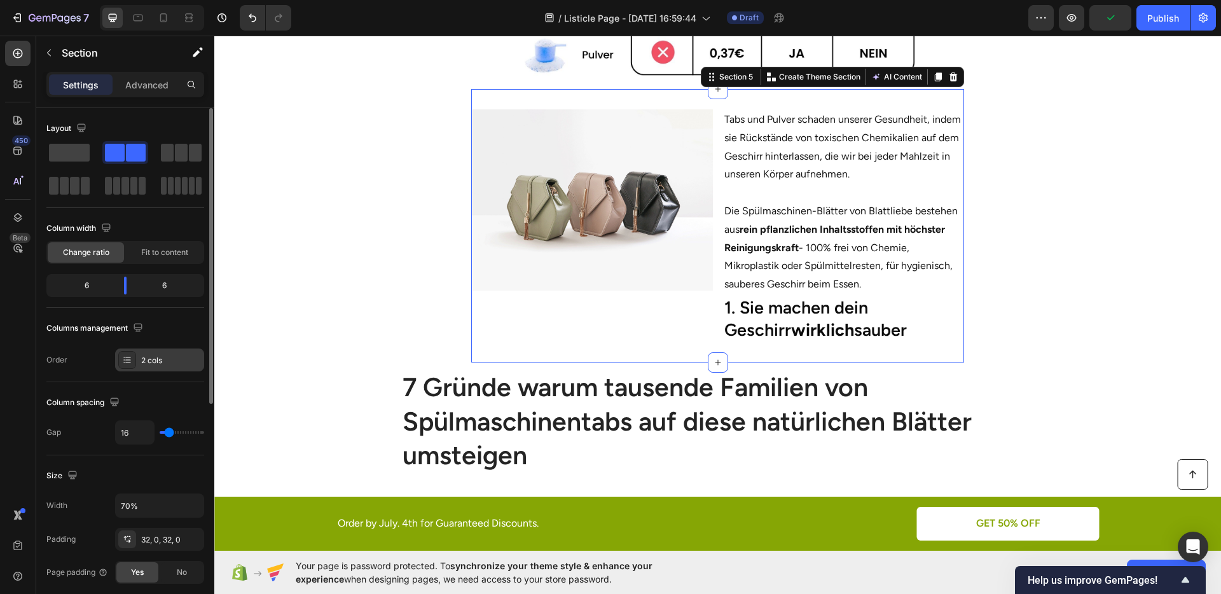
click at [153, 359] on div "2 cols" at bounding box center [171, 360] width 60 height 11
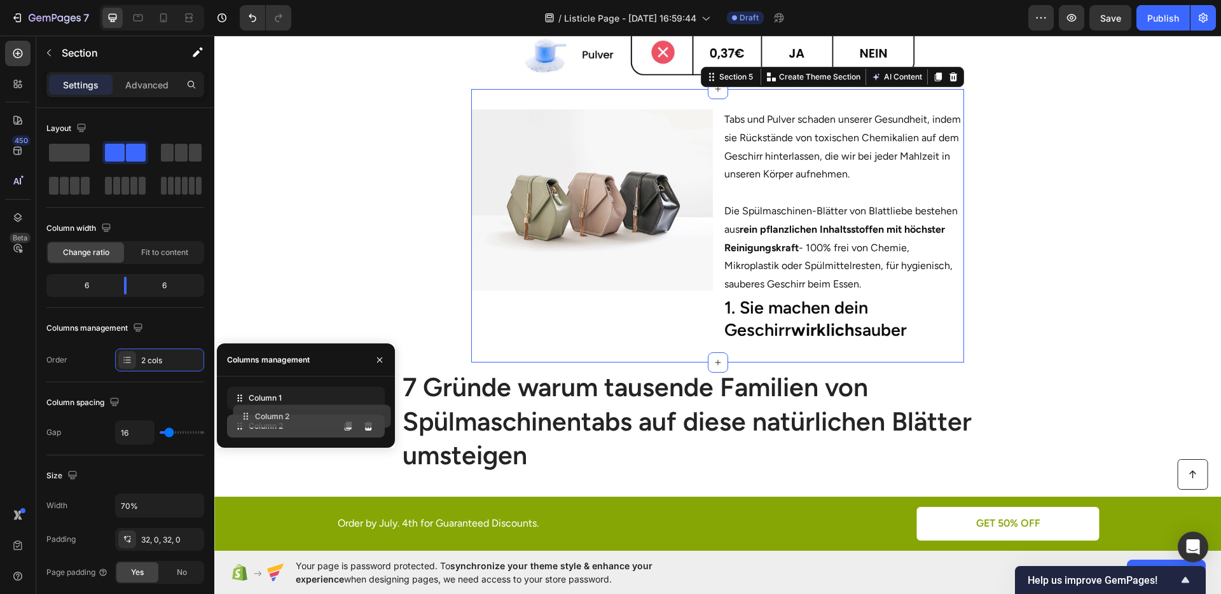
drag, startPoint x: 249, startPoint y: 422, endPoint x: 259, endPoint y: 401, distance: 23.1
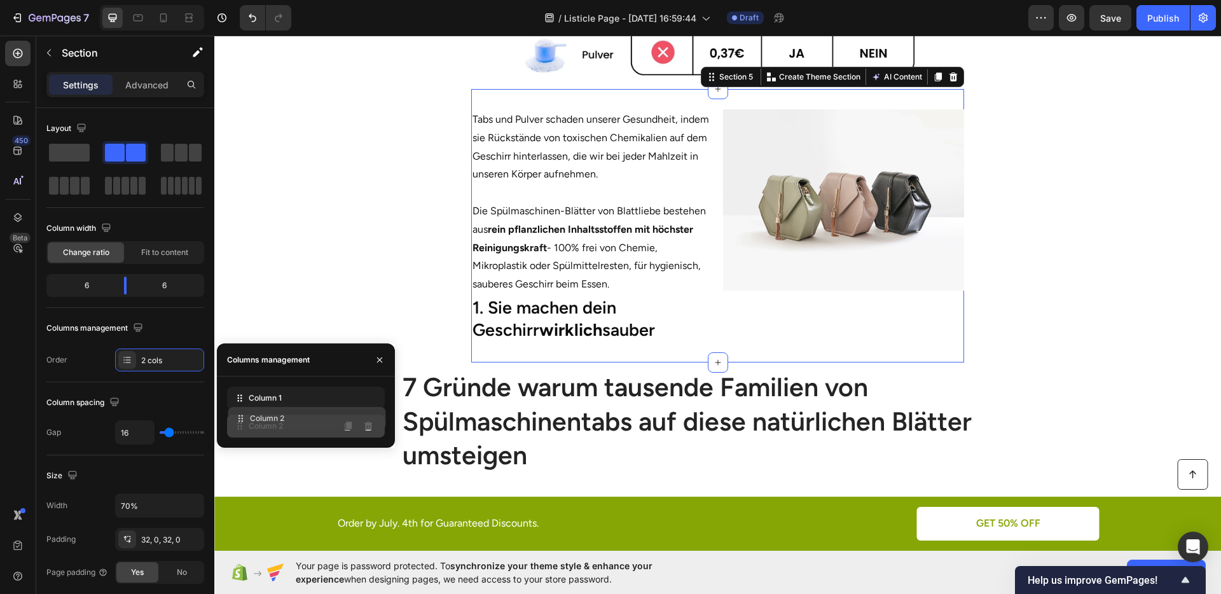
drag, startPoint x: 259, startPoint y: 401, endPoint x: 260, endPoint y: 424, distance: 23.6
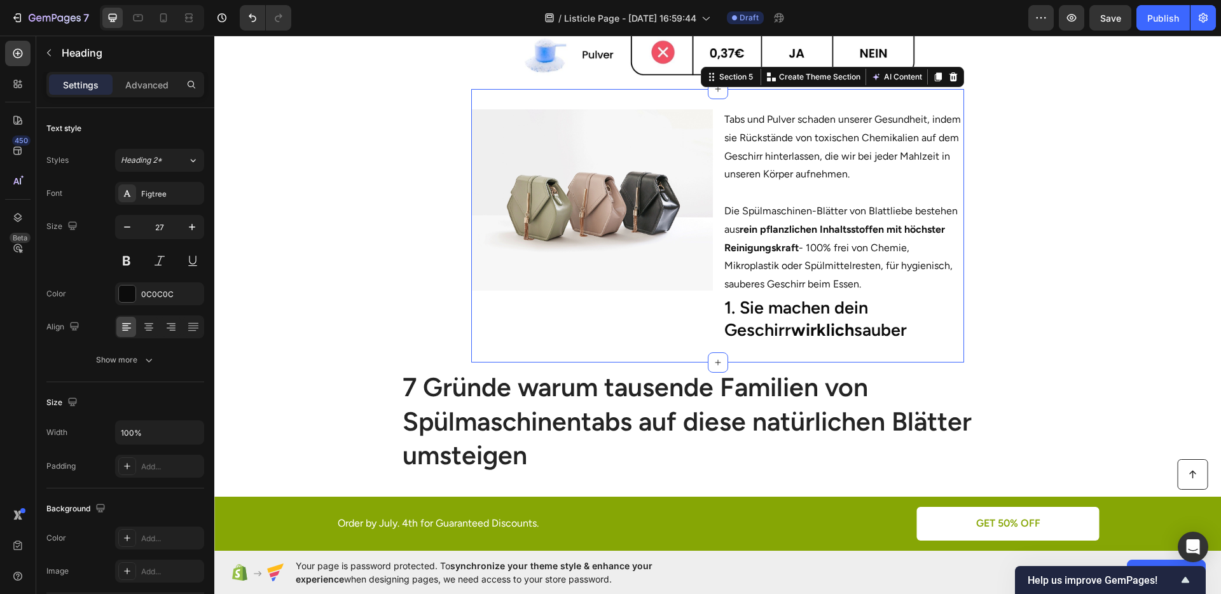
click at [765, 310] on h2 "1. Sie machen dein Geschirr wirklich sauber" at bounding box center [844, 318] width 242 height 47
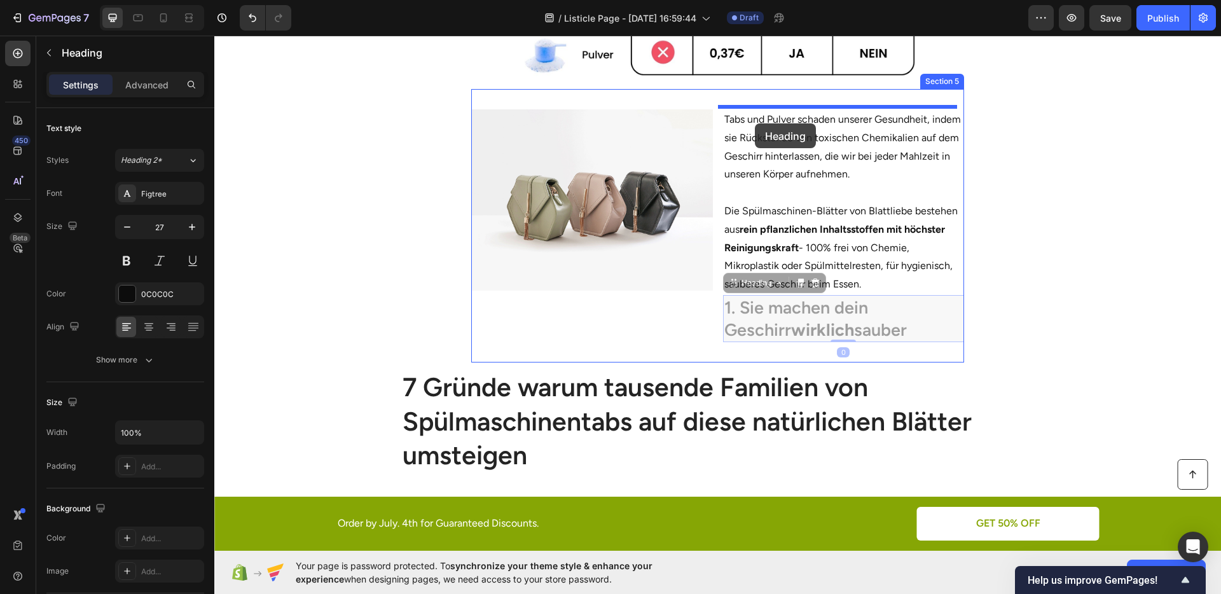
drag, startPoint x: 736, startPoint y: 286, endPoint x: 755, endPoint y: 123, distance: 163.3
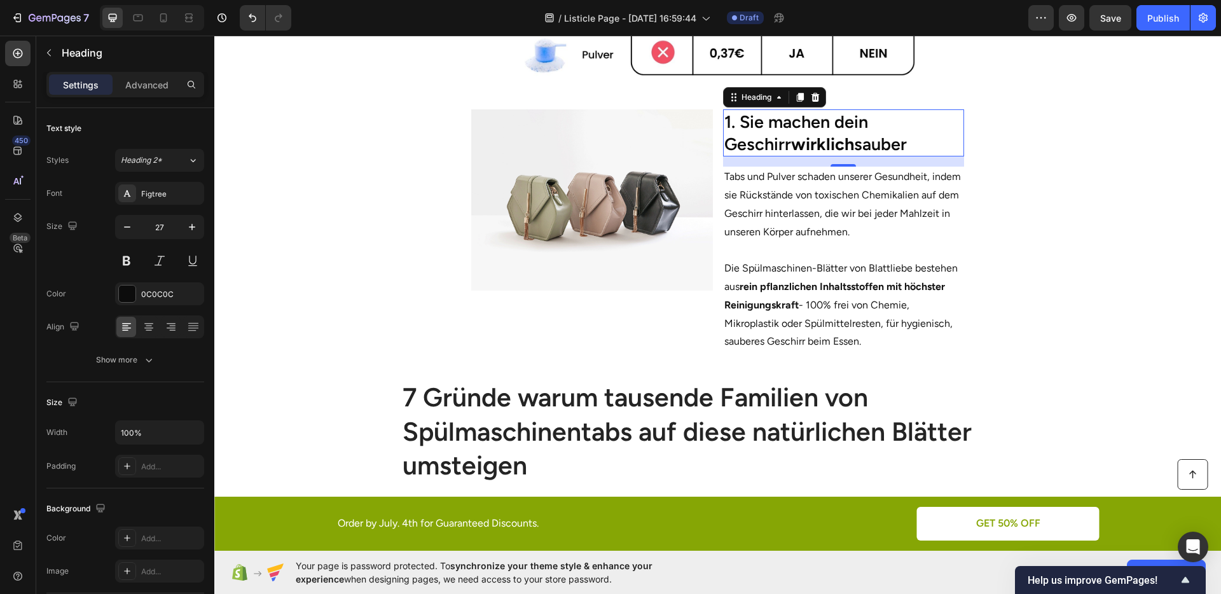
click at [1025, 279] on section "Image 1. Sie machen dein Geschirr wirklich sauber Heading 0 Tabs und Pulver sch…" at bounding box center [717, 231] width 725 height 284
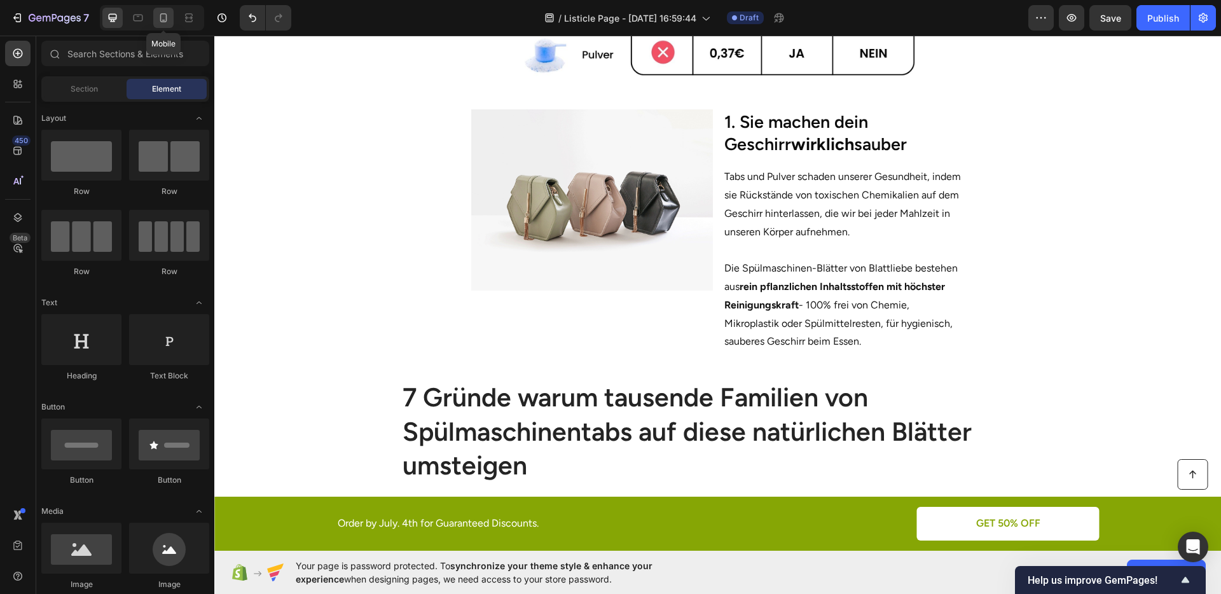
click at [167, 22] on icon at bounding box center [163, 17] width 13 height 13
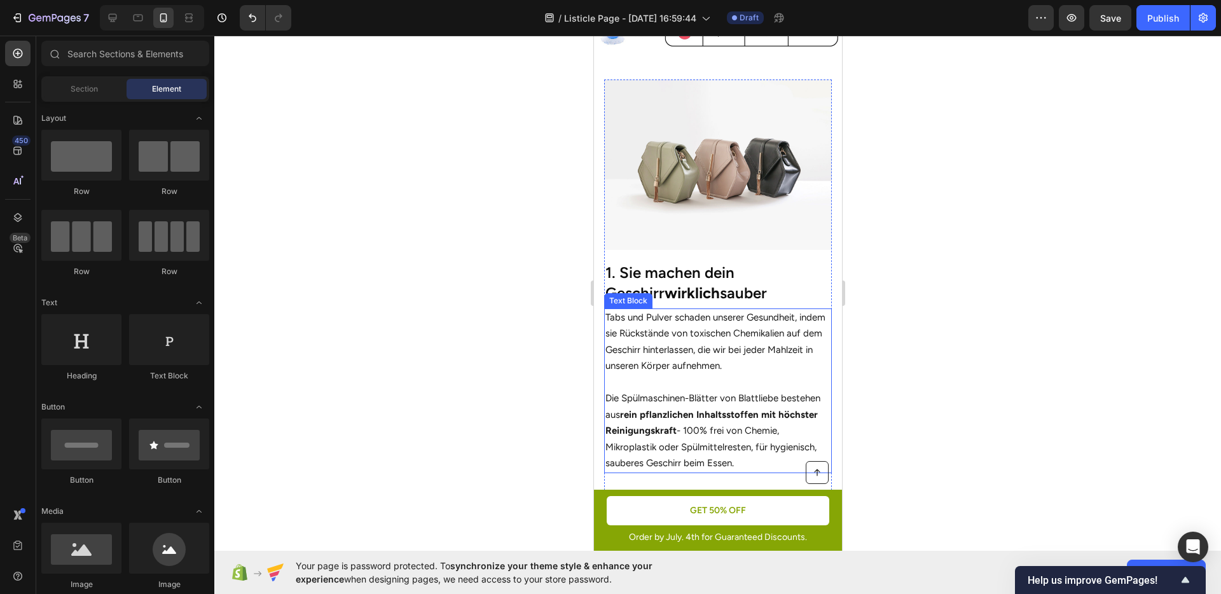
scroll to position [409, 0]
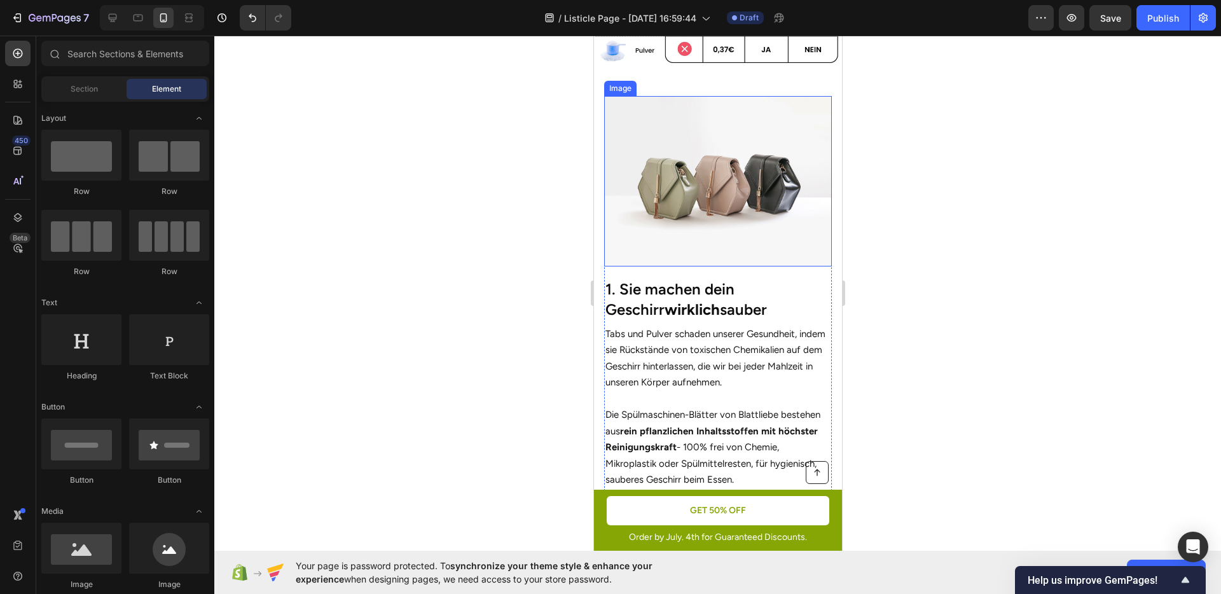
click at [714, 183] on img at bounding box center [718, 181] width 228 height 171
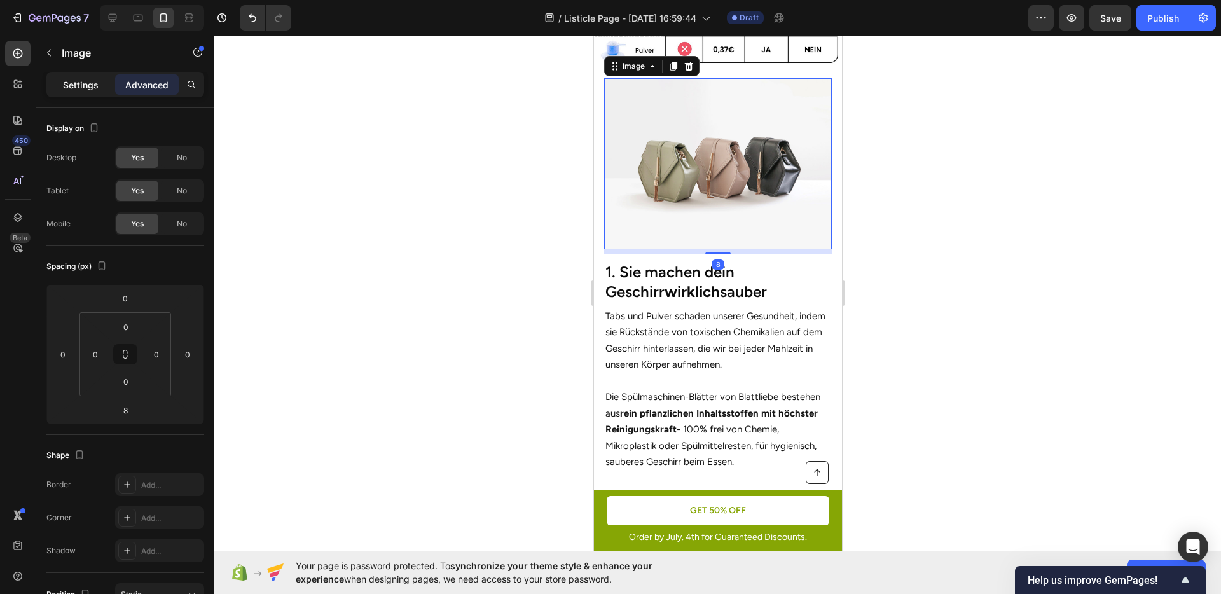
click at [97, 94] on div "Settings" at bounding box center [81, 84] width 64 height 20
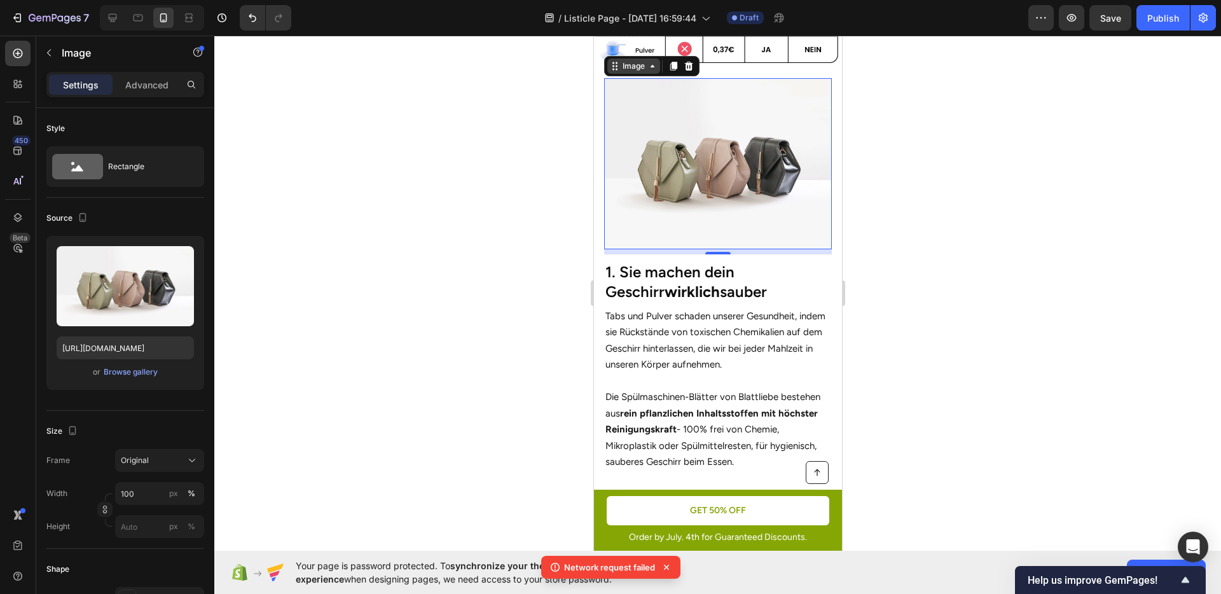
click at [630, 62] on div "Image" at bounding box center [633, 65] width 27 height 11
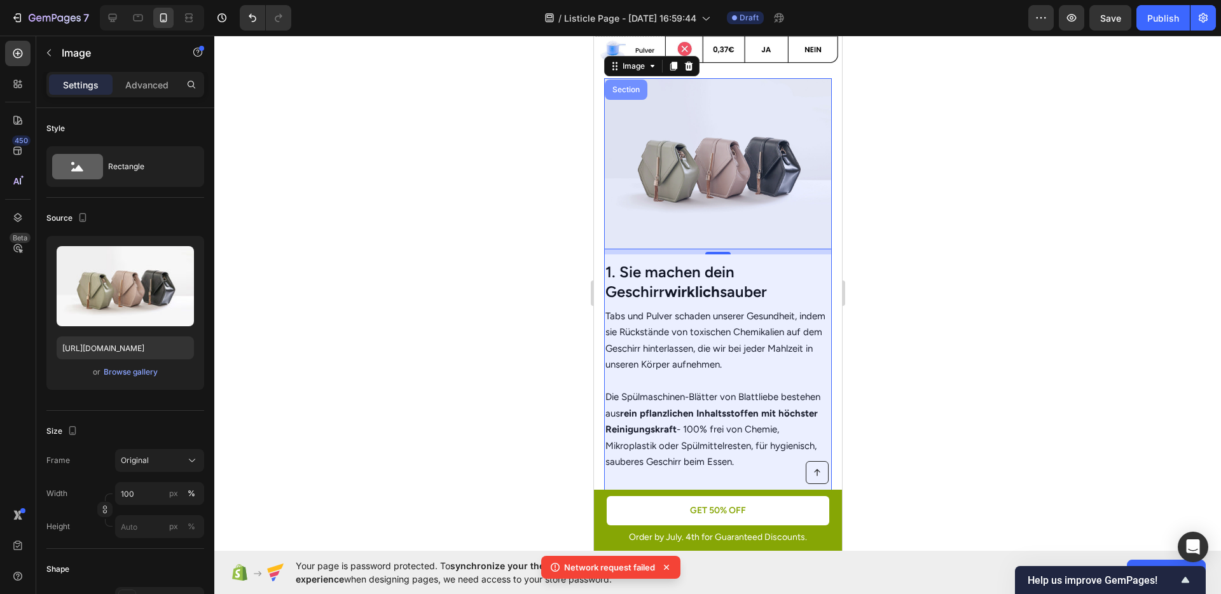
click at [622, 88] on div "Section" at bounding box center [625, 90] width 43 height 20
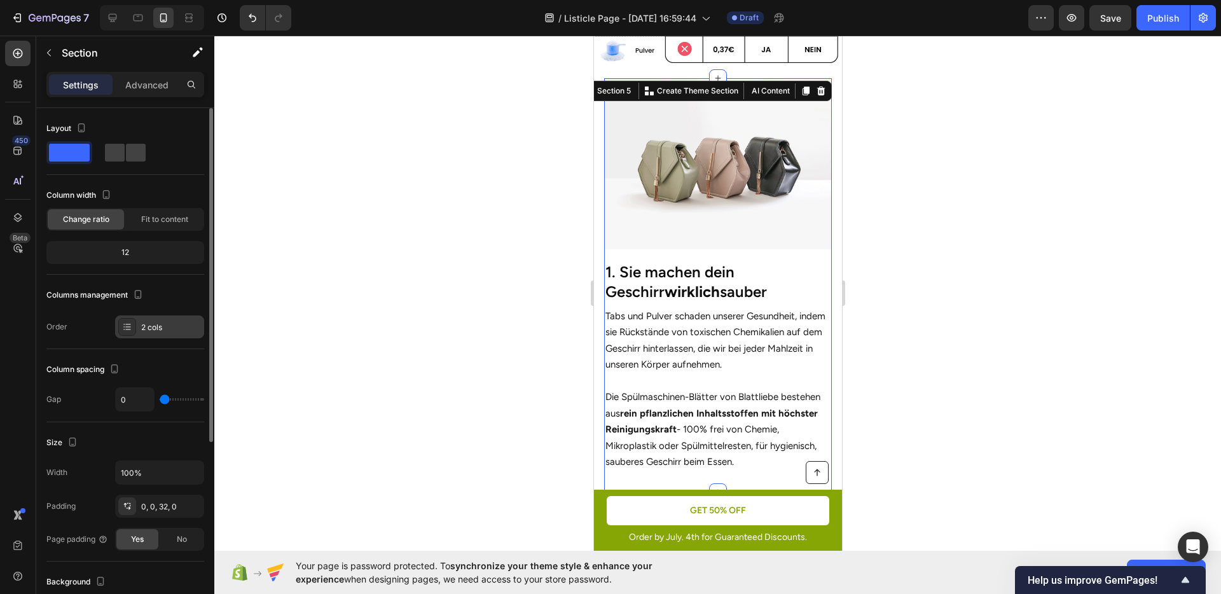
click at [155, 323] on div "2 cols" at bounding box center [171, 327] width 60 height 11
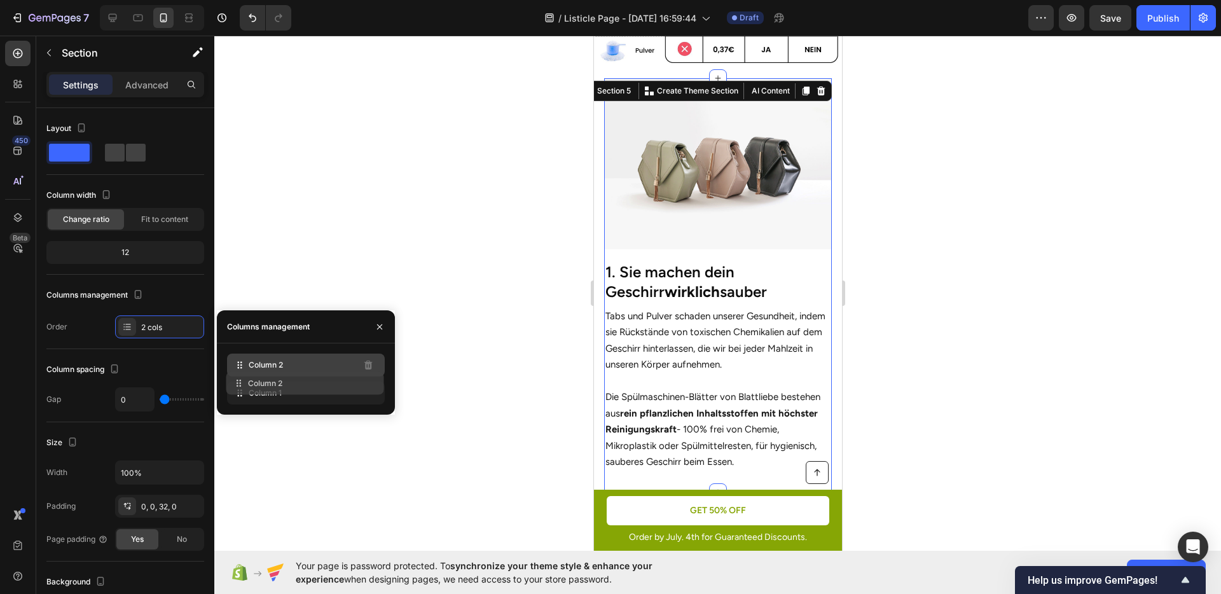
drag, startPoint x: 267, startPoint y: 383, endPoint x: 267, endPoint y: 365, distance: 17.8
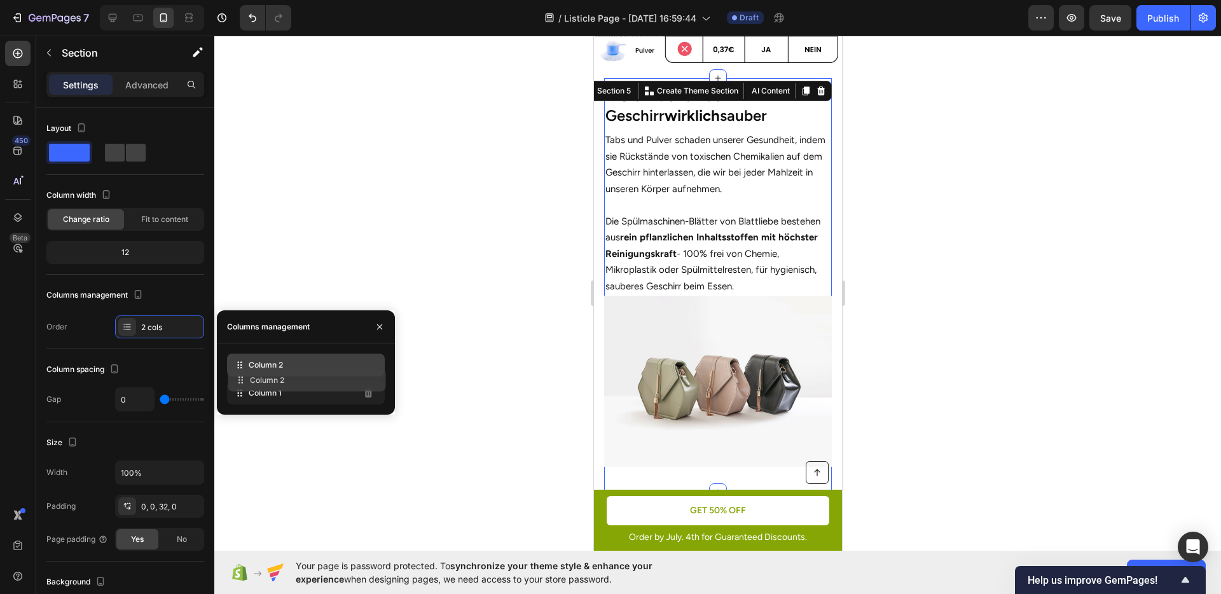
drag, startPoint x: 267, startPoint y: 362, endPoint x: 268, endPoint y: 382, distance: 19.8
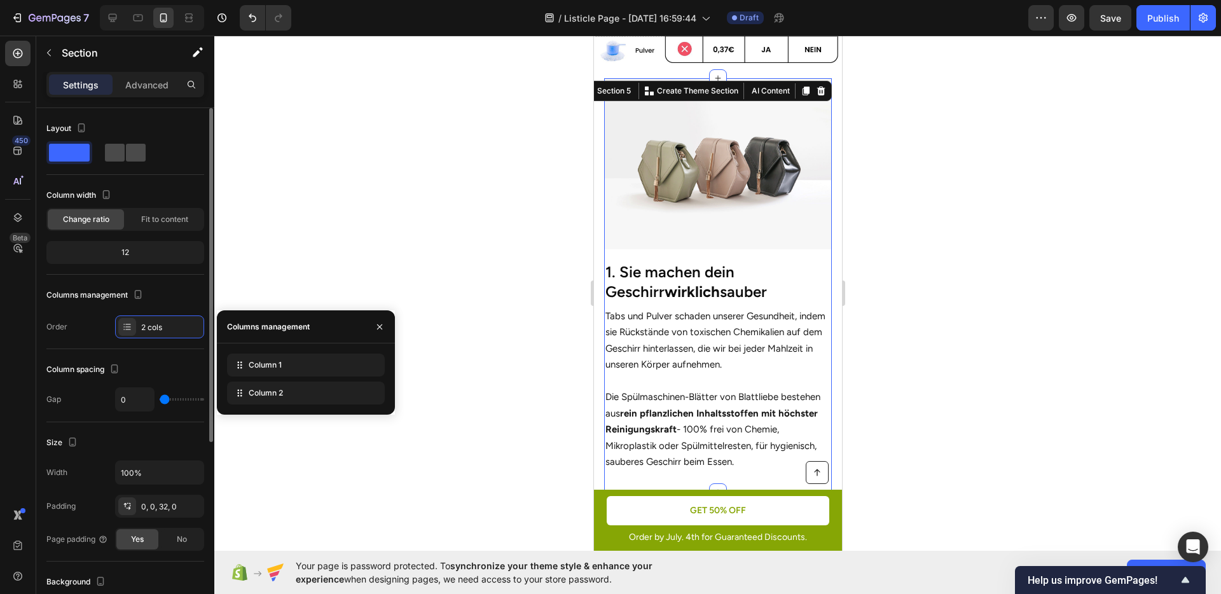
click at [110, 162] on div at bounding box center [125, 152] width 46 height 23
type input "16"
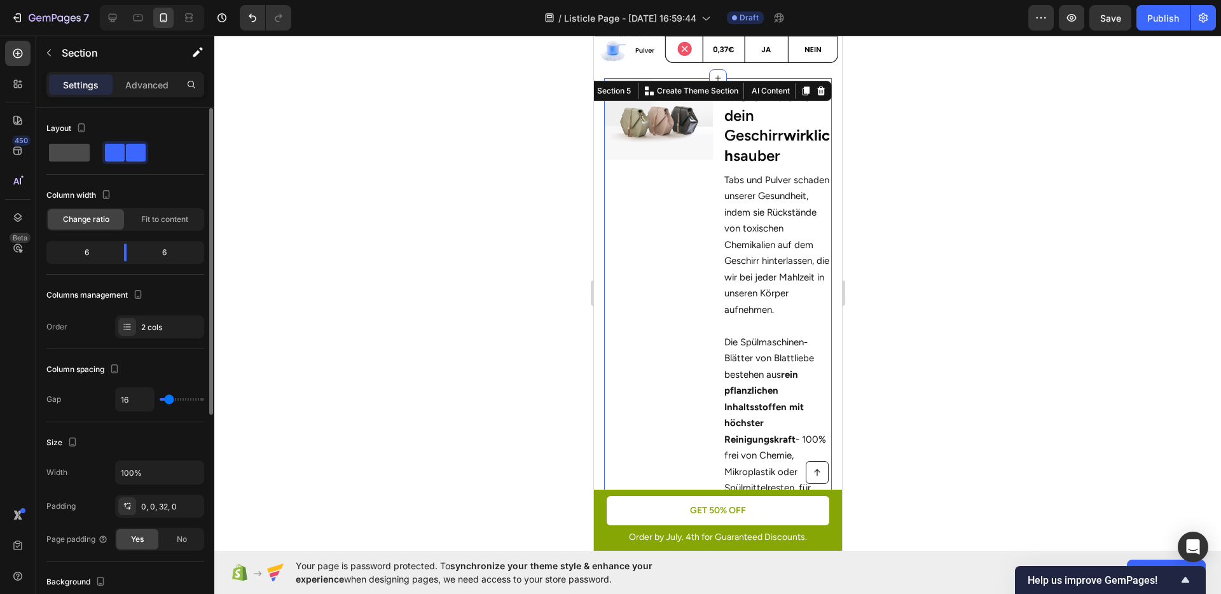
click at [70, 157] on span at bounding box center [69, 153] width 41 height 18
type input "0"
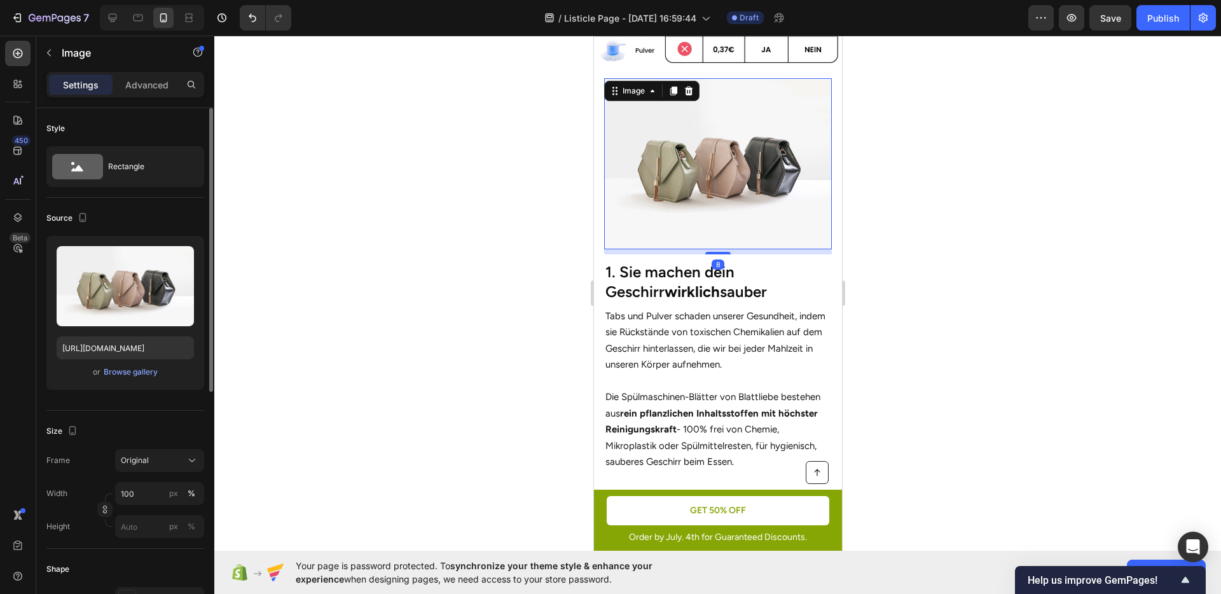
click at [725, 165] on img at bounding box center [718, 163] width 228 height 171
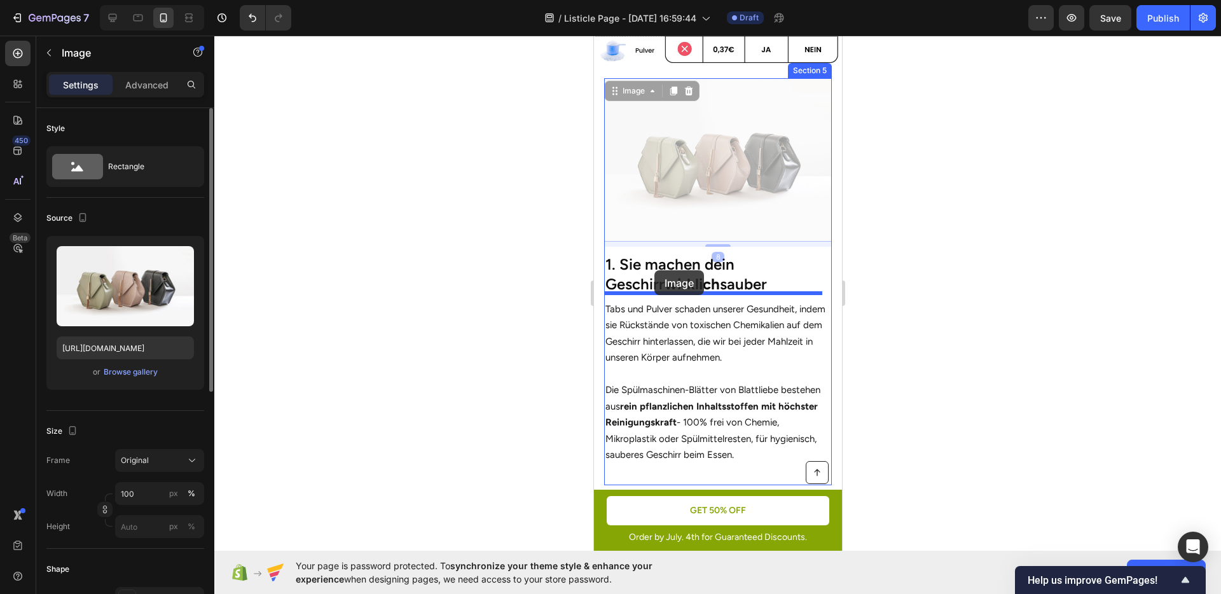
drag, startPoint x: 636, startPoint y: 88, endPoint x: 654, endPoint y: 270, distance: 183.5
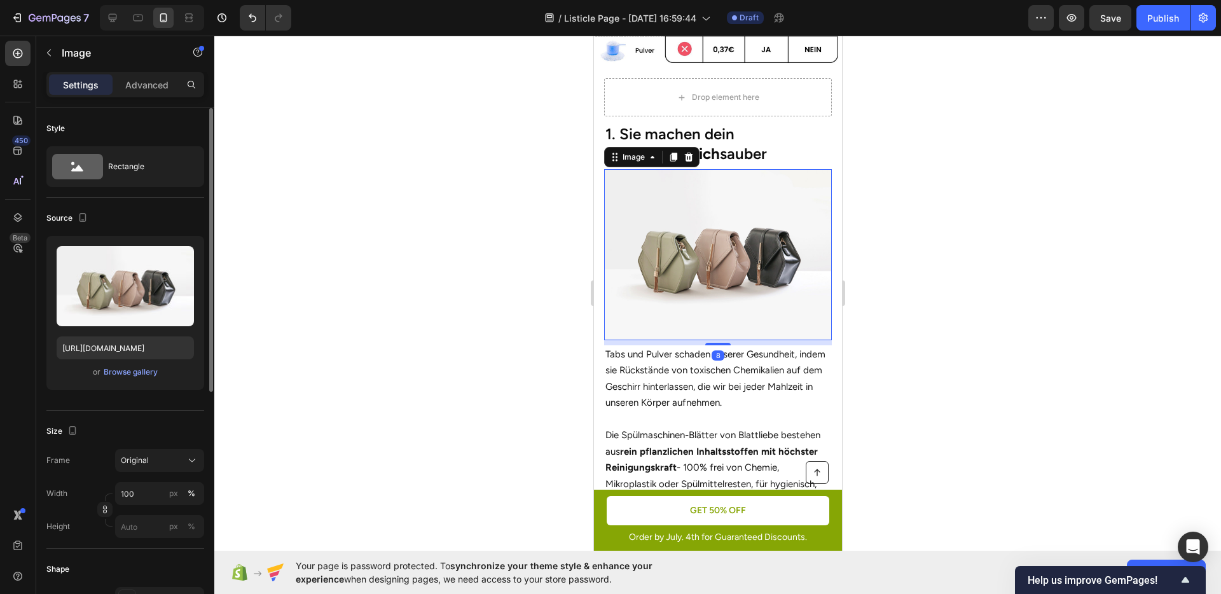
click at [929, 275] on div at bounding box center [717, 315] width 1007 height 559
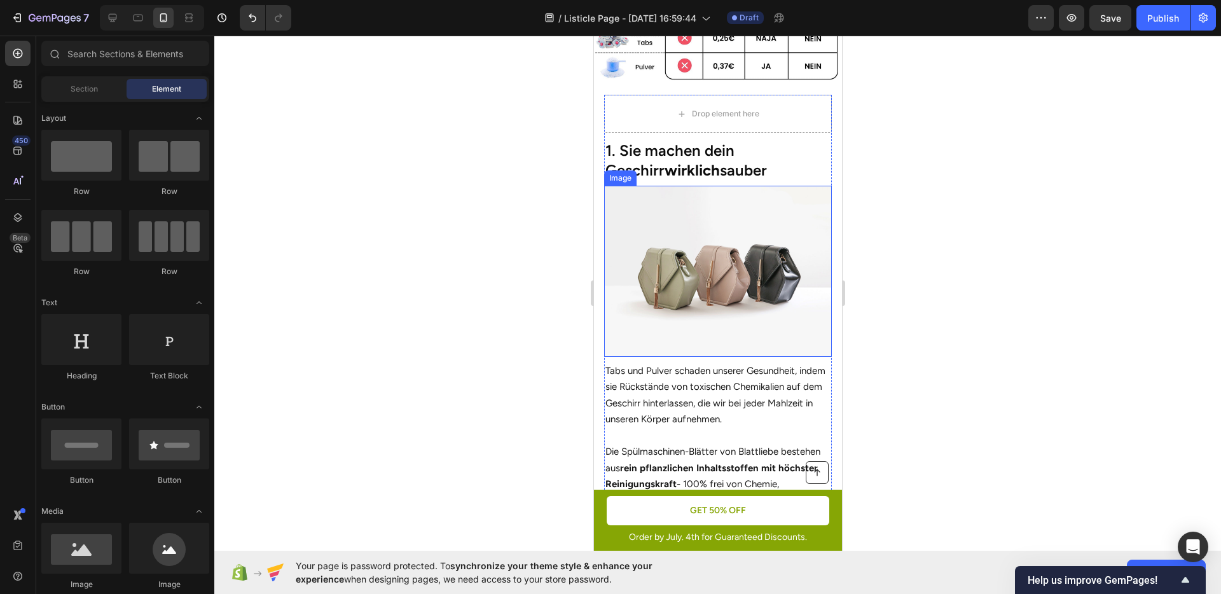
scroll to position [389, 0]
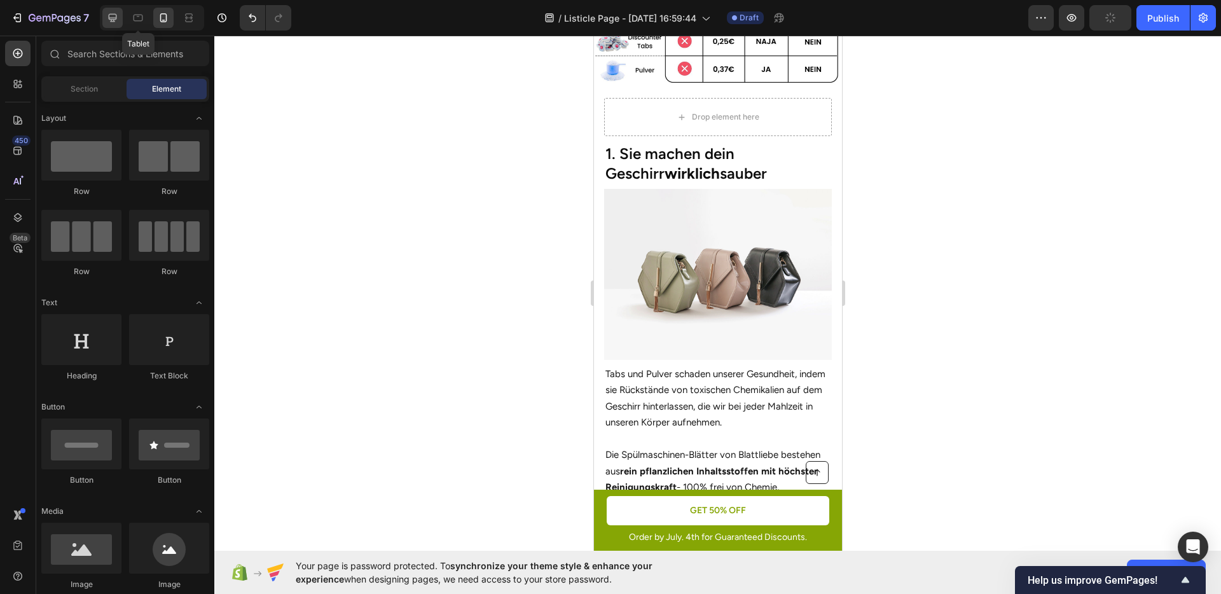
click at [116, 19] on icon at bounding box center [112, 17] width 13 height 13
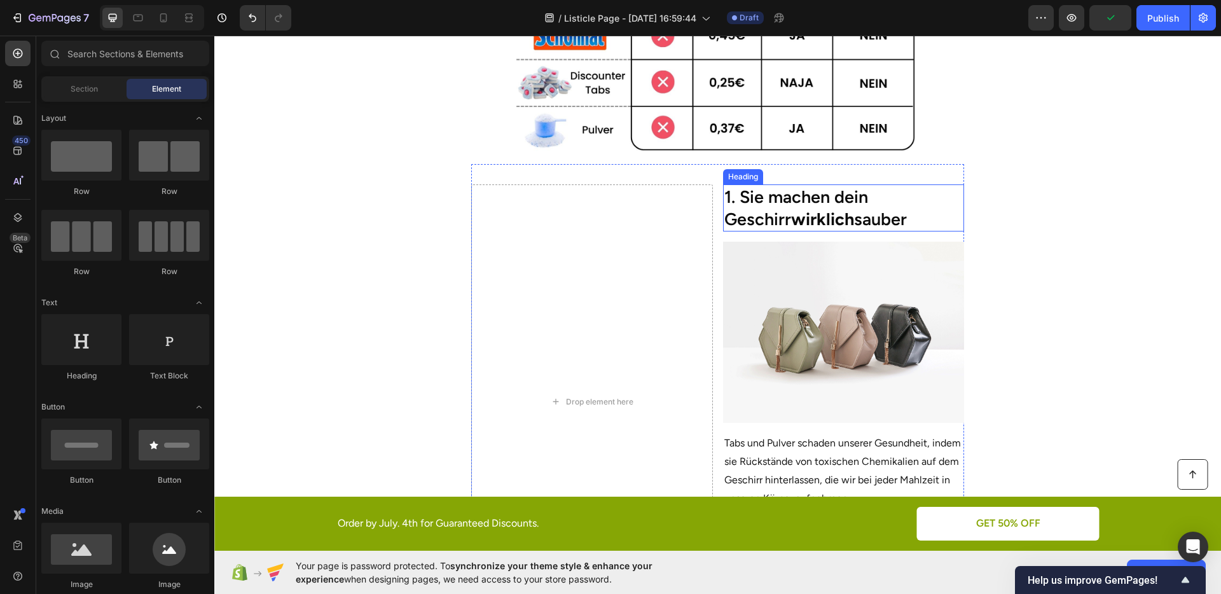
scroll to position [454, 0]
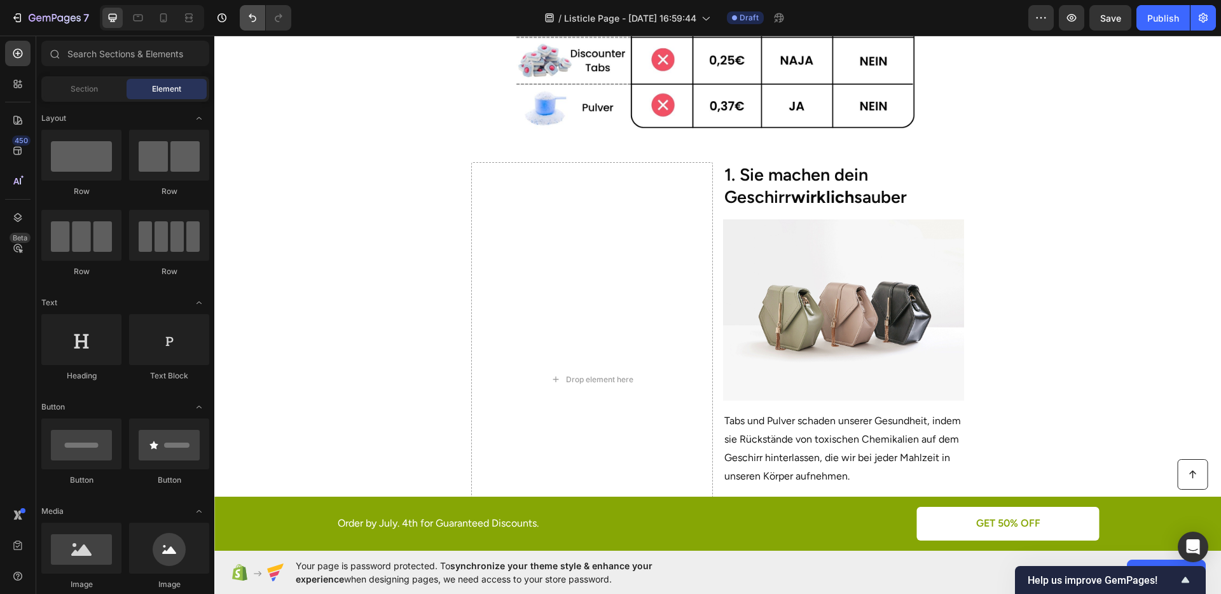
click at [254, 24] on button "Undo/Redo" at bounding box center [252, 17] width 25 height 25
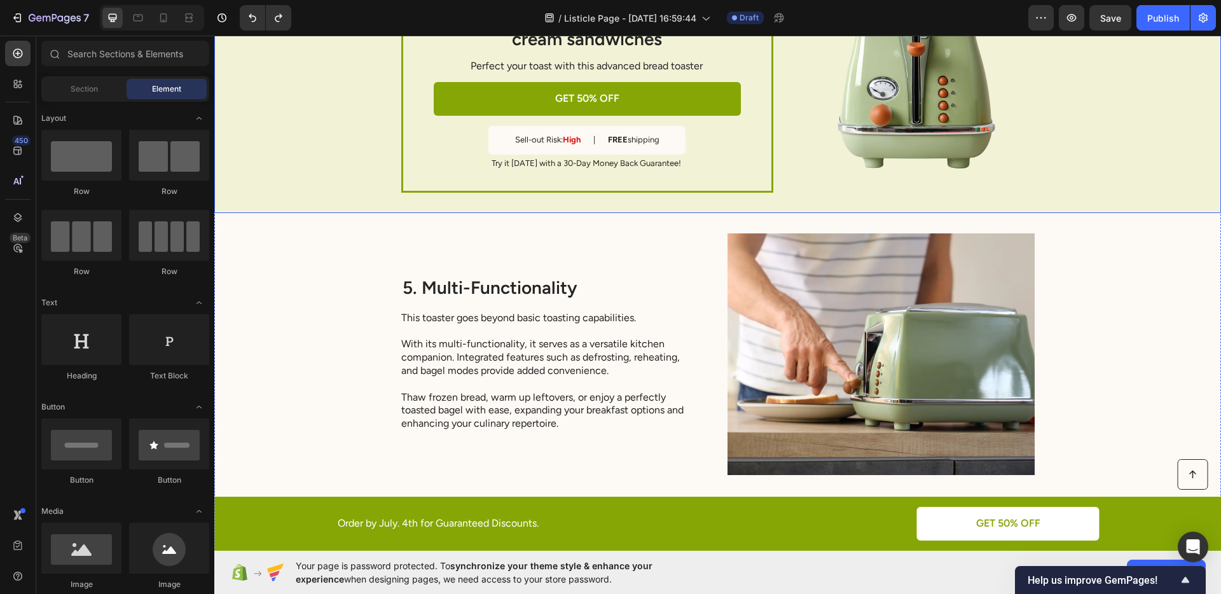
scroll to position [2314, 0]
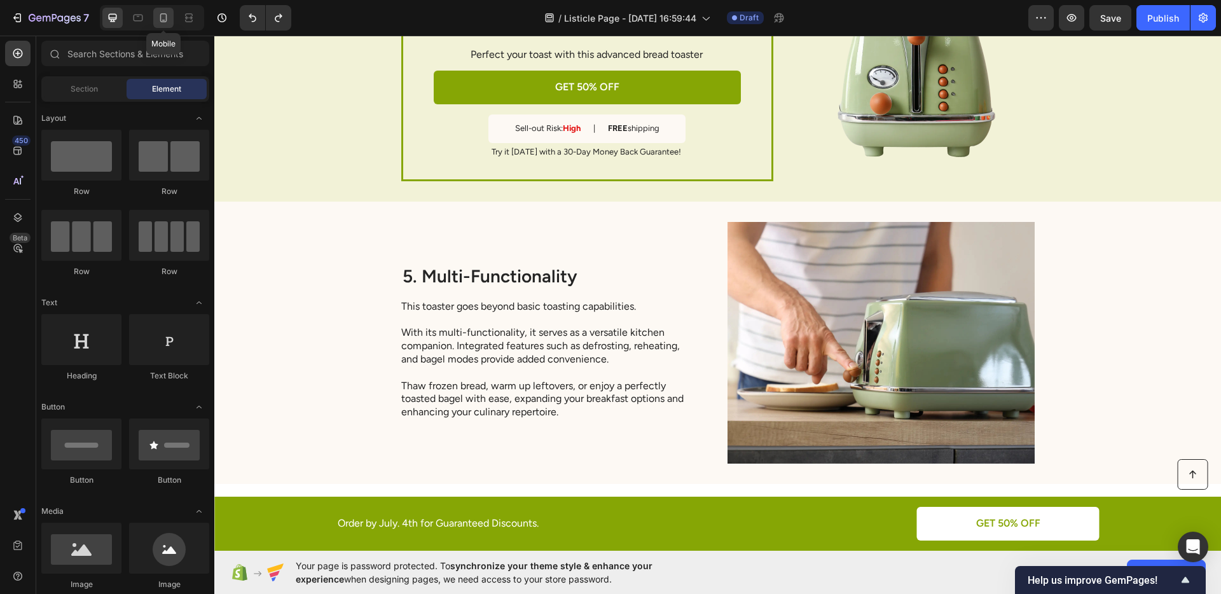
click at [167, 22] on icon at bounding box center [163, 17] width 13 height 13
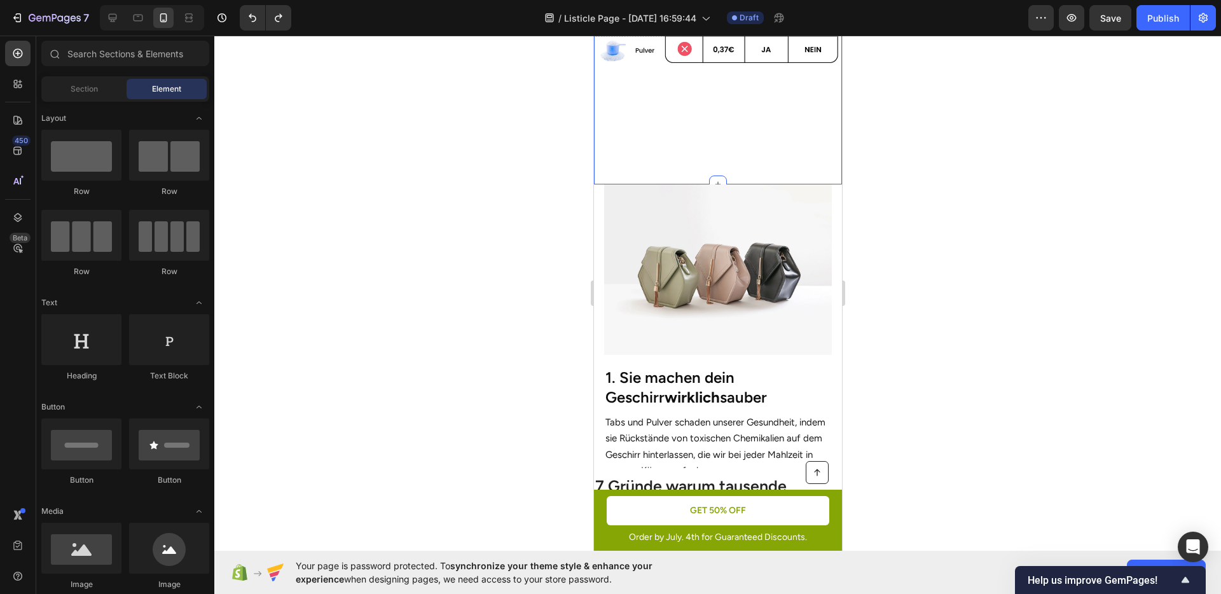
scroll to position [424, 0]
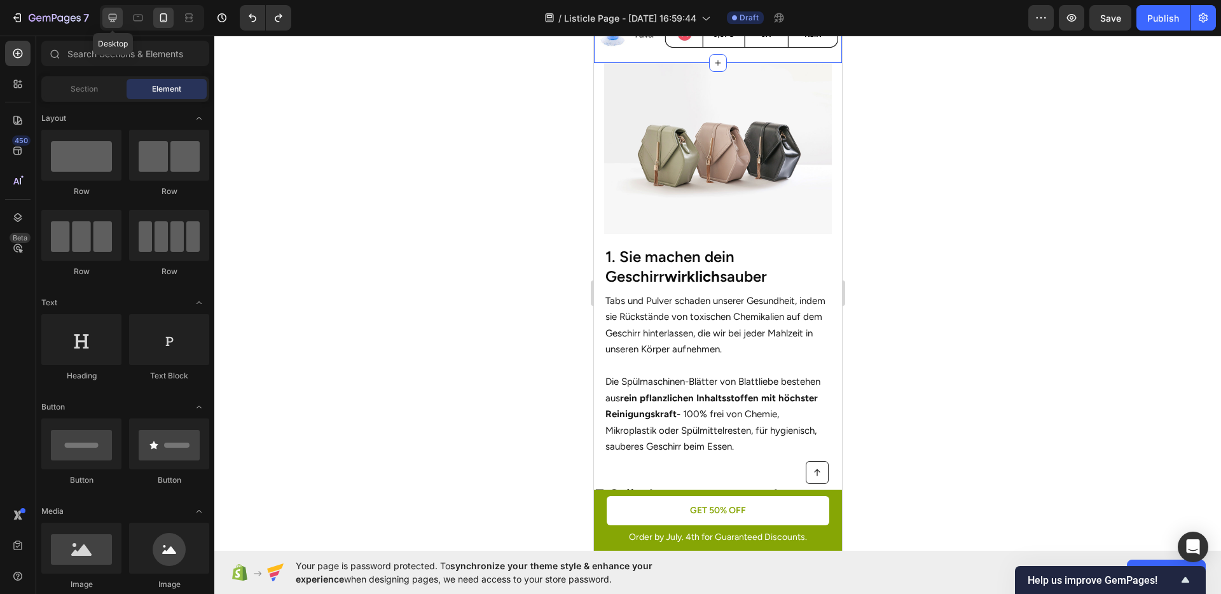
click at [110, 24] on div at bounding box center [112, 18] width 20 height 20
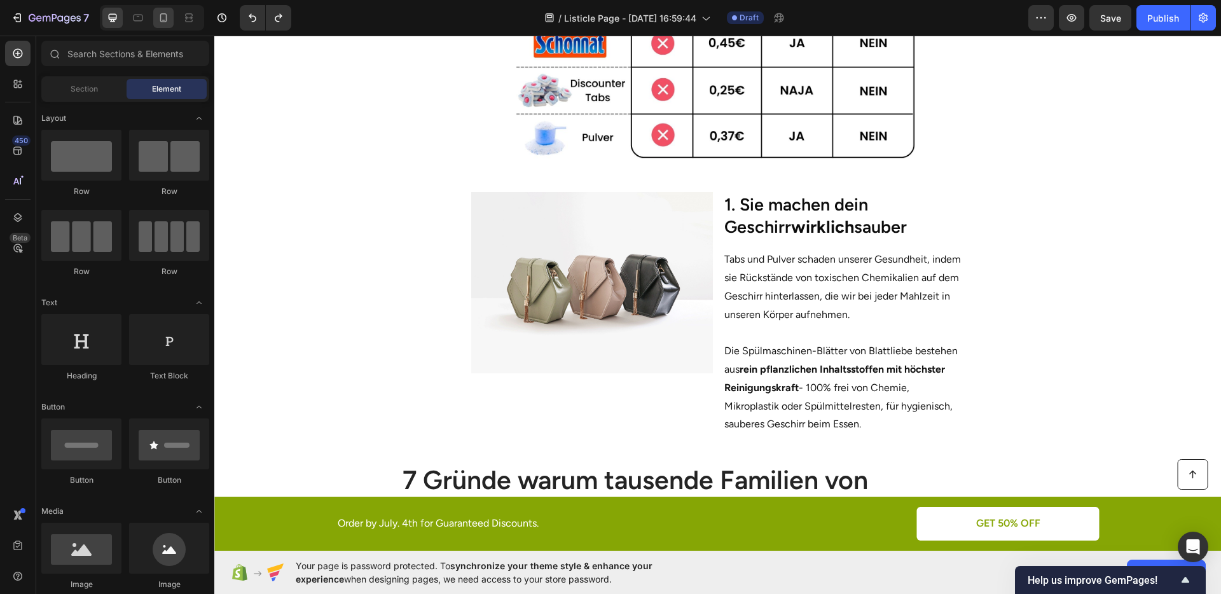
click at [162, 27] on div at bounding box center [163, 18] width 20 height 20
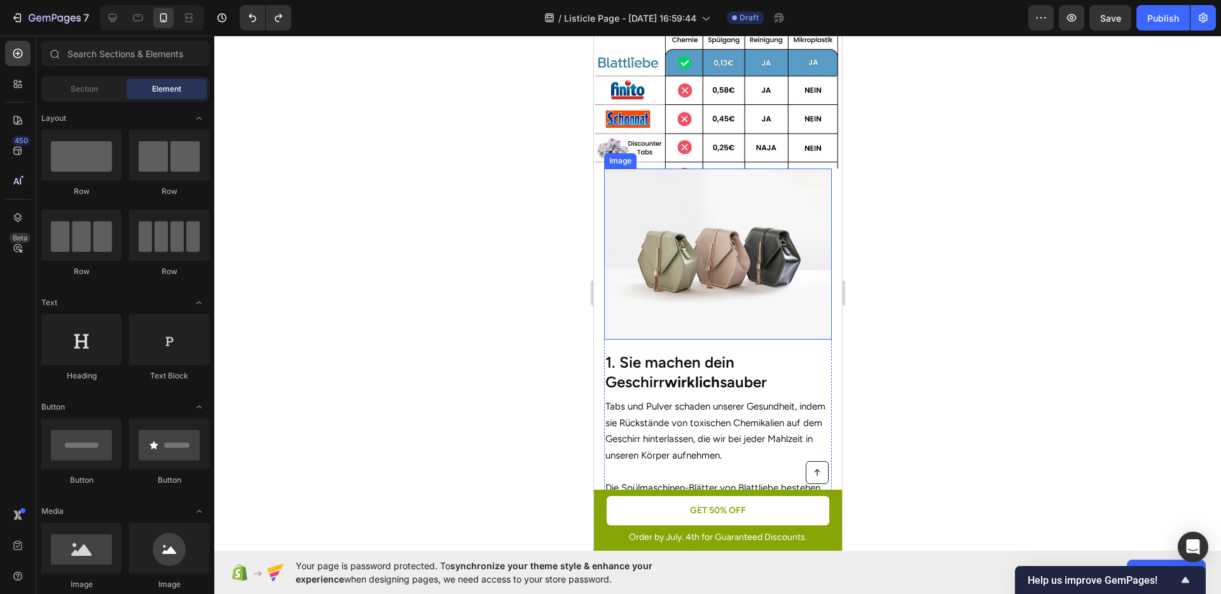
click at [714, 247] on img at bounding box center [718, 254] width 228 height 171
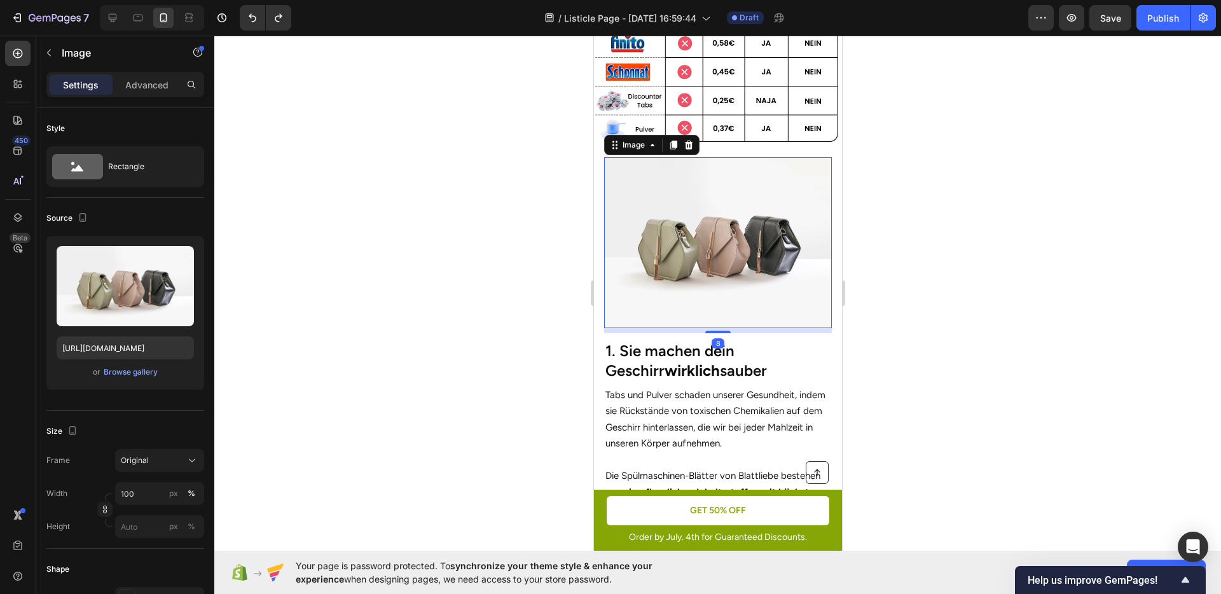
scroll to position [342, 0]
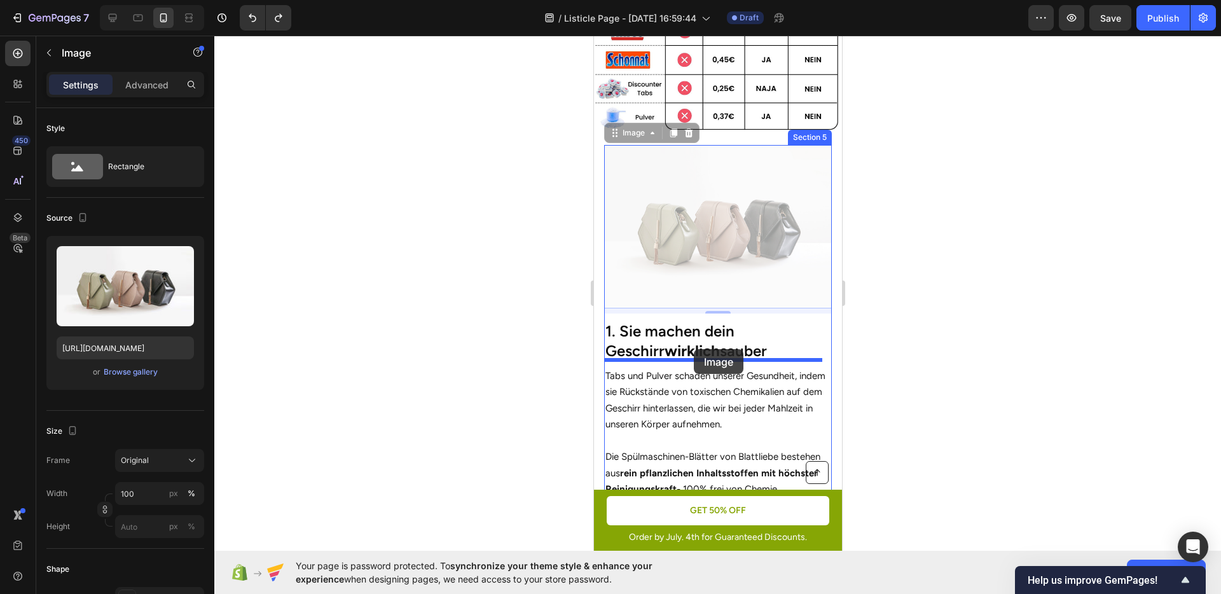
drag, startPoint x: 634, startPoint y: 125, endPoint x: 693, endPoint y: 349, distance: 232.4
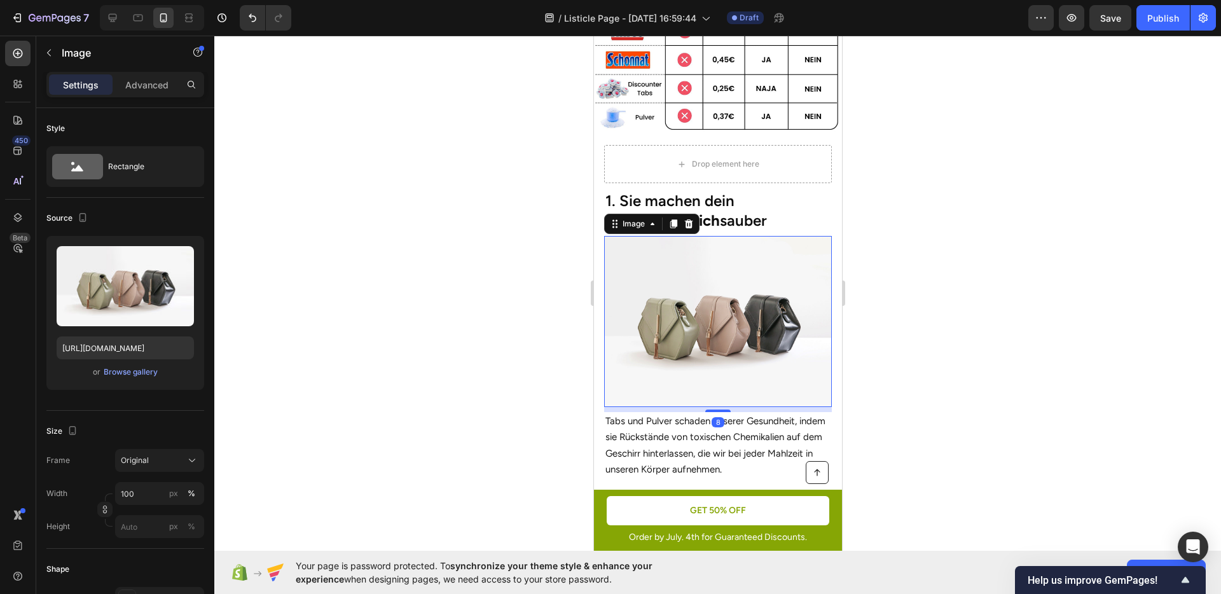
click at [945, 337] on div at bounding box center [717, 315] width 1007 height 559
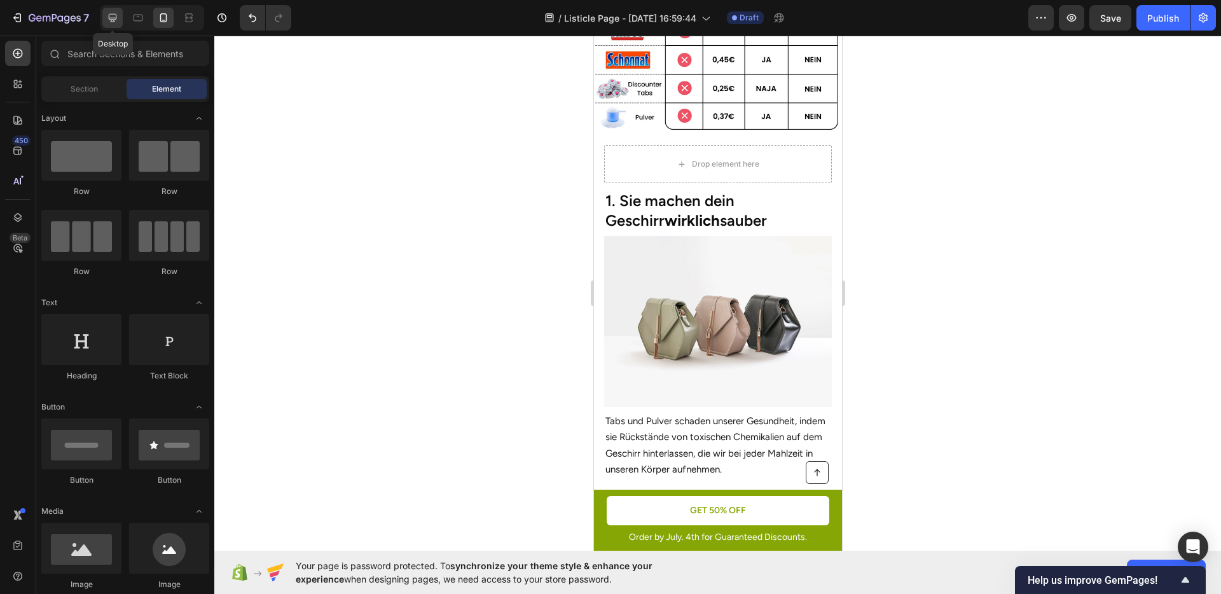
click at [116, 25] on div at bounding box center [112, 18] width 20 height 20
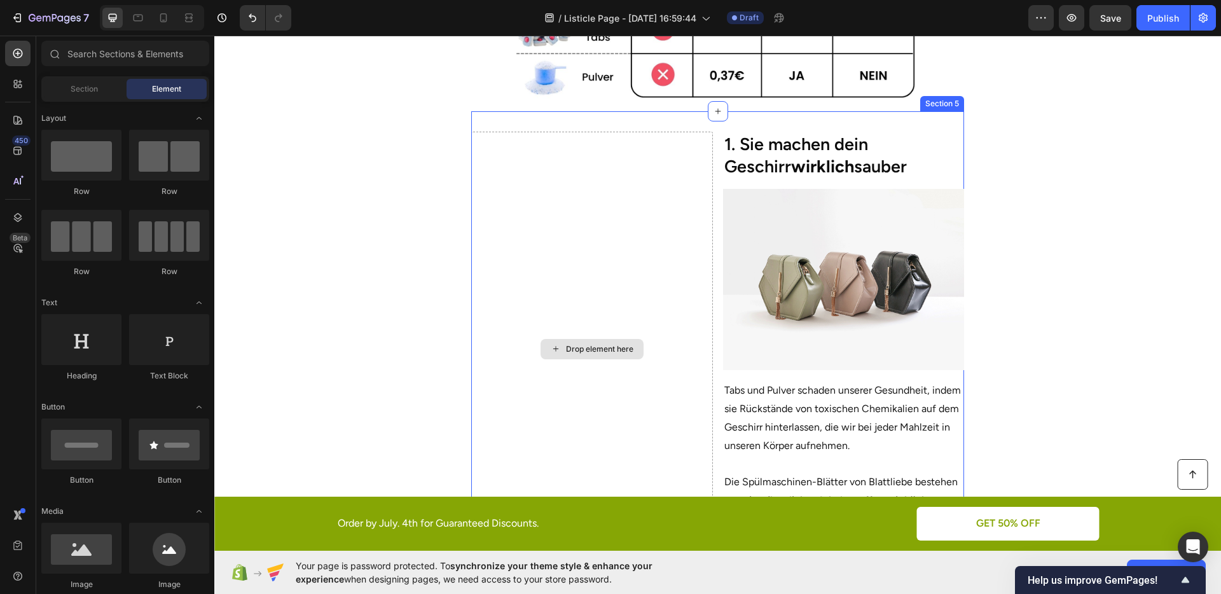
scroll to position [520, 0]
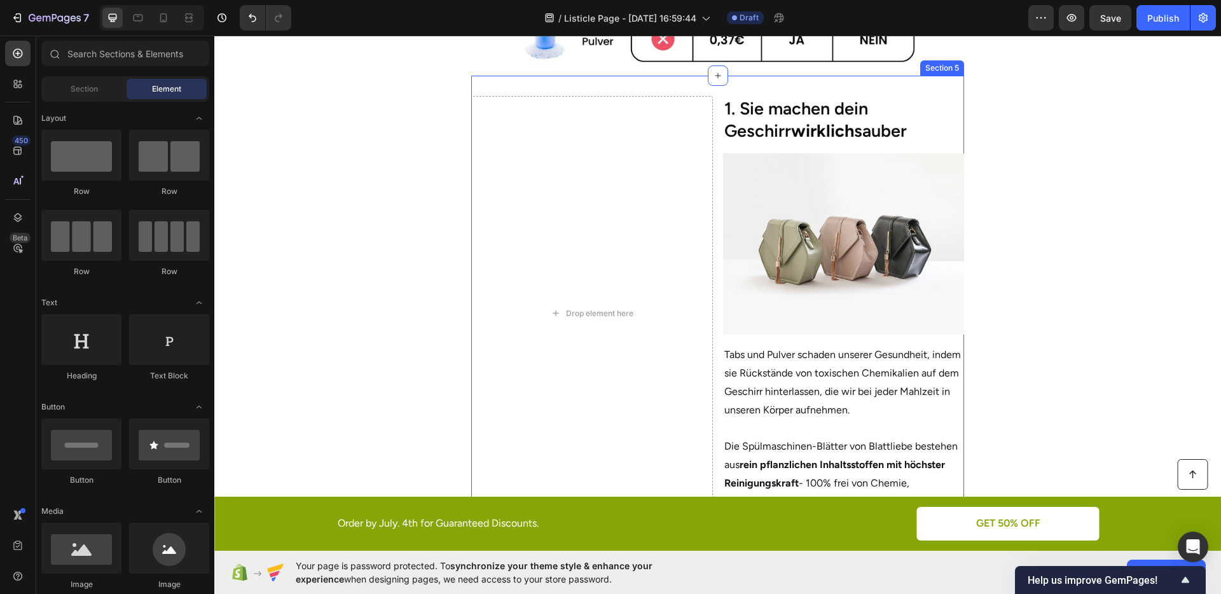
click at [713, 270] on div "Drop element here 1. Sie machen dein Geschirr wirklich sauber Heading Image Tab…" at bounding box center [718, 313] width 494 height 475
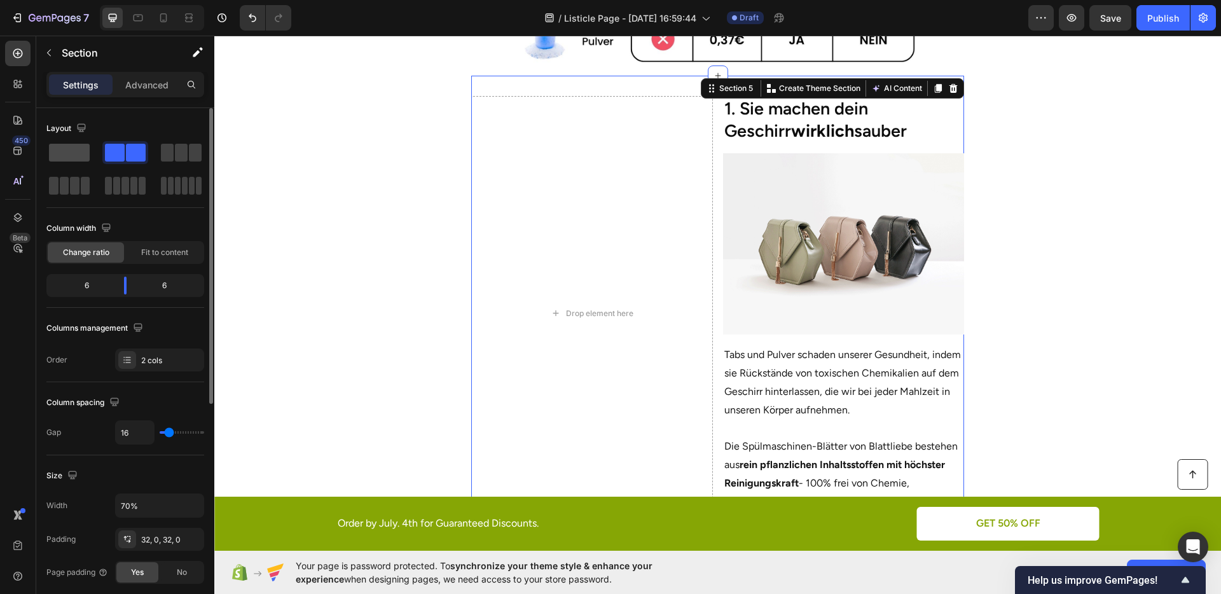
click at [70, 145] on span at bounding box center [69, 153] width 41 height 18
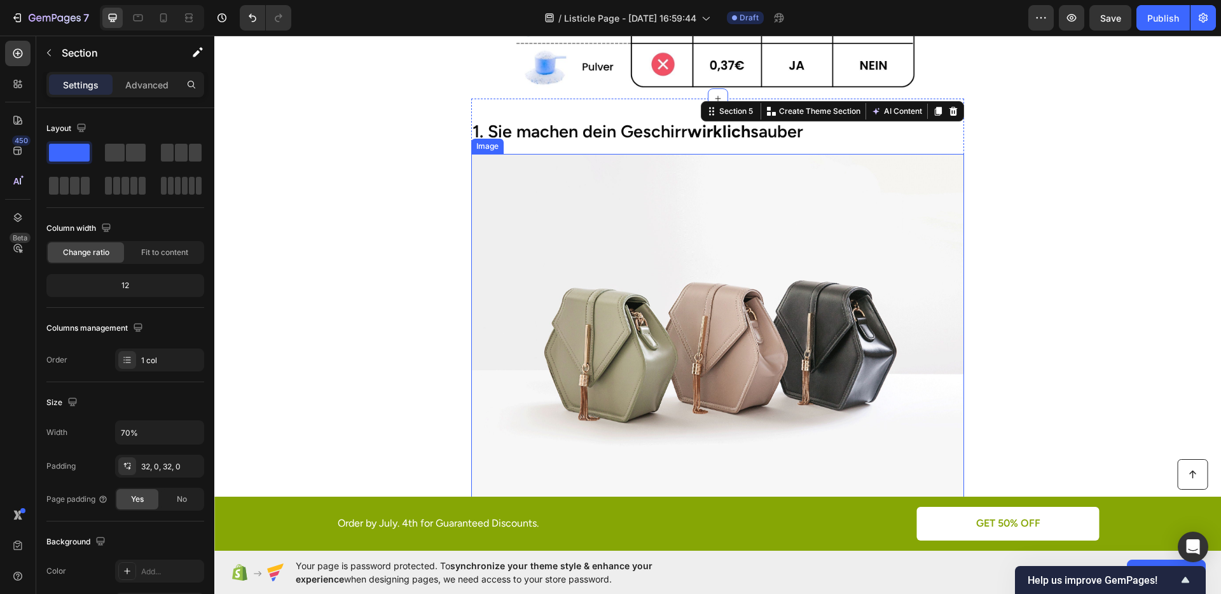
scroll to position [469, 0]
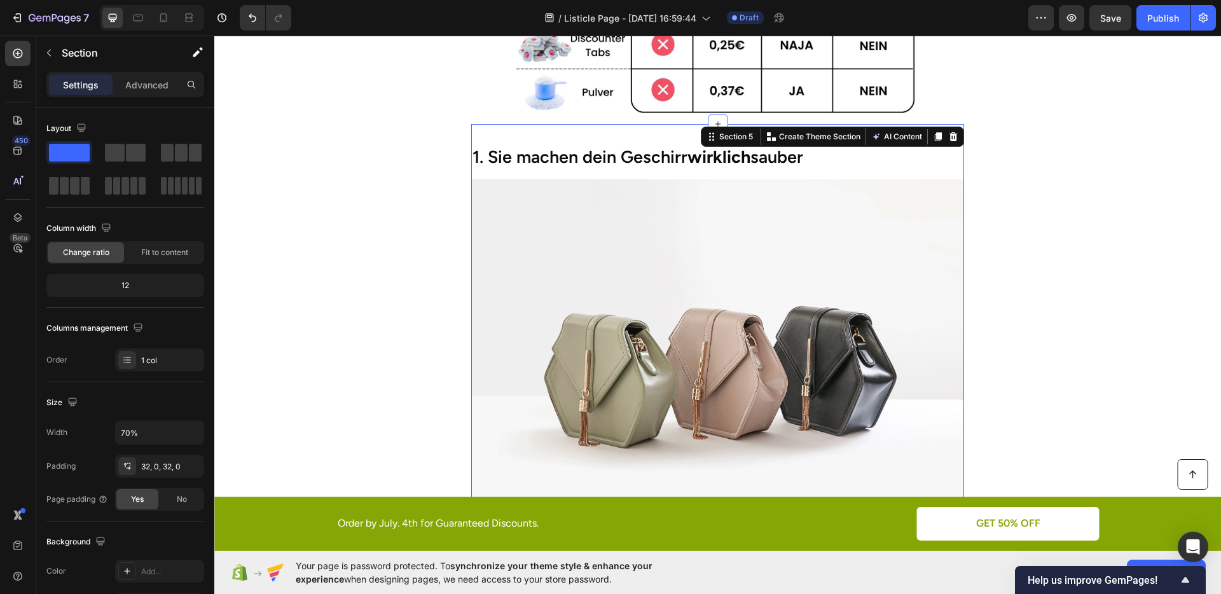
click at [438, 232] on section "1. Sie machen dein Geschirr wirklich sauber Heading Image Tabs und Pulver schad…" at bounding box center [717, 408] width 725 height 569
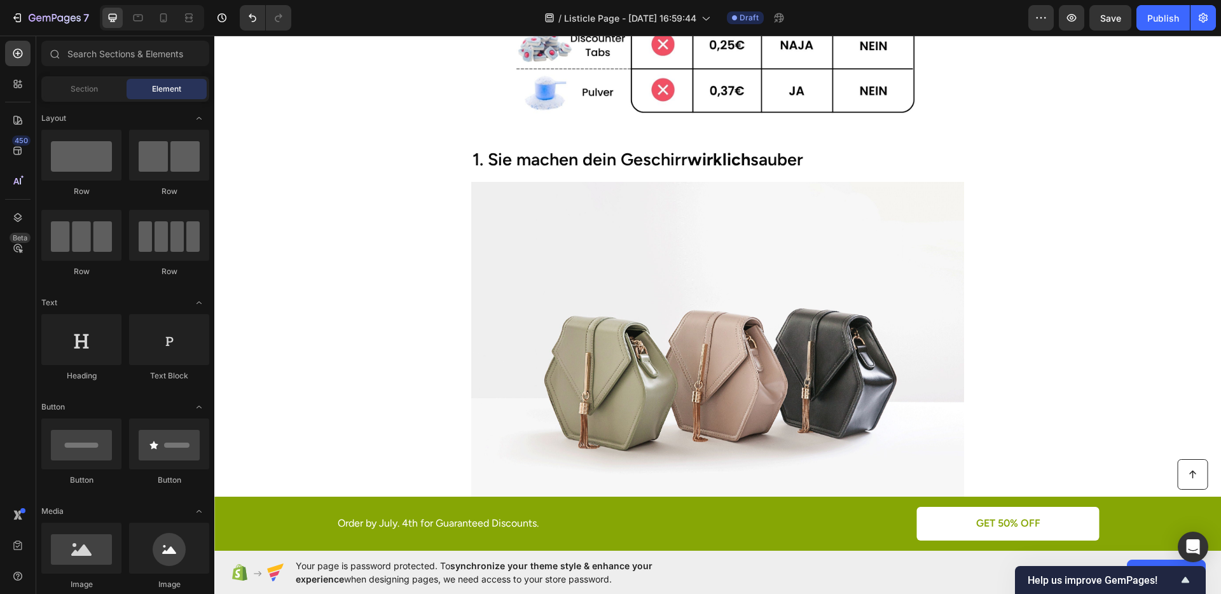
click at [581, 249] on img at bounding box center [718, 367] width 494 height 370
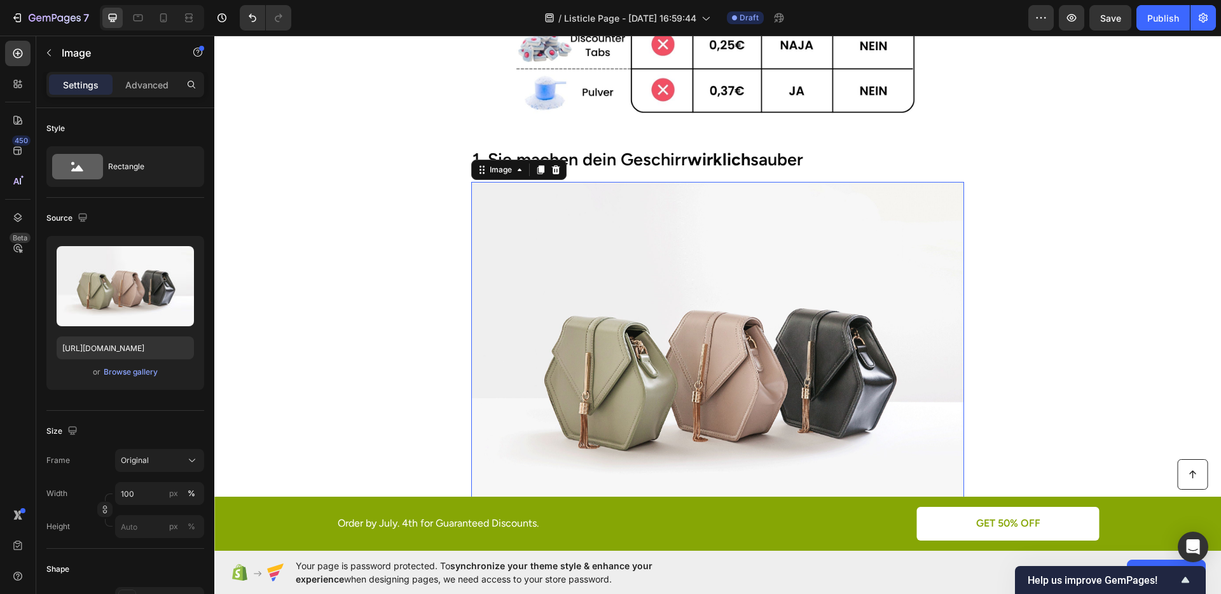
click at [380, 338] on section "1. Sie machen dein Geschirr wirklich sauber Heading Image 16 Tabs und Pulver sc…" at bounding box center [717, 411] width 725 height 569
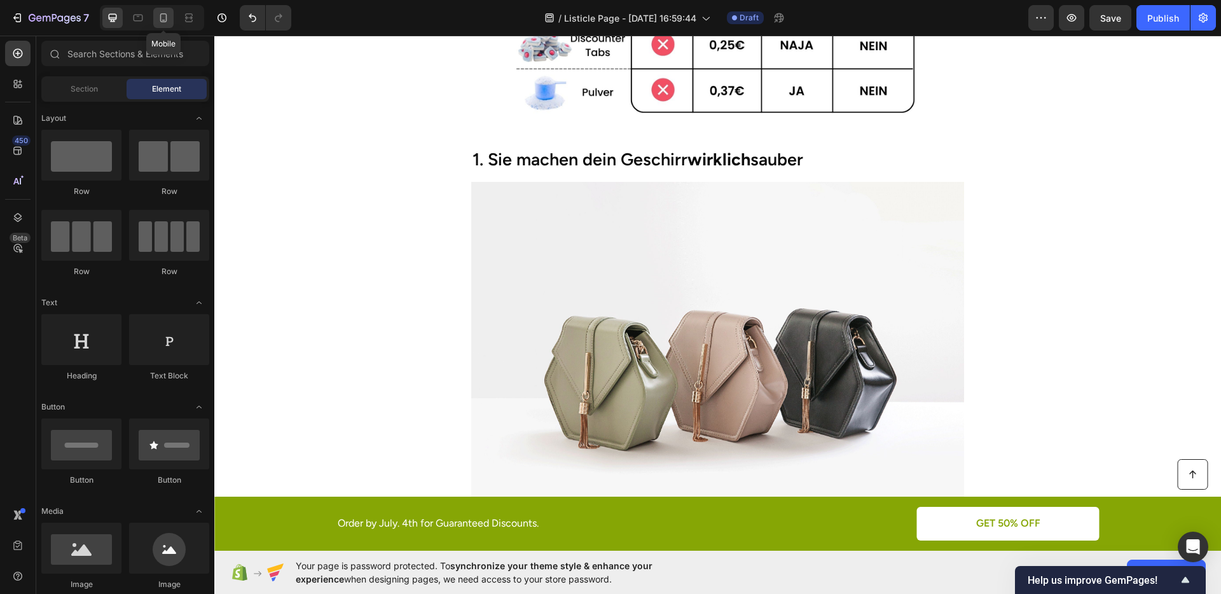
click at [160, 24] on icon at bounding box center [163, 17] width 13 height 13
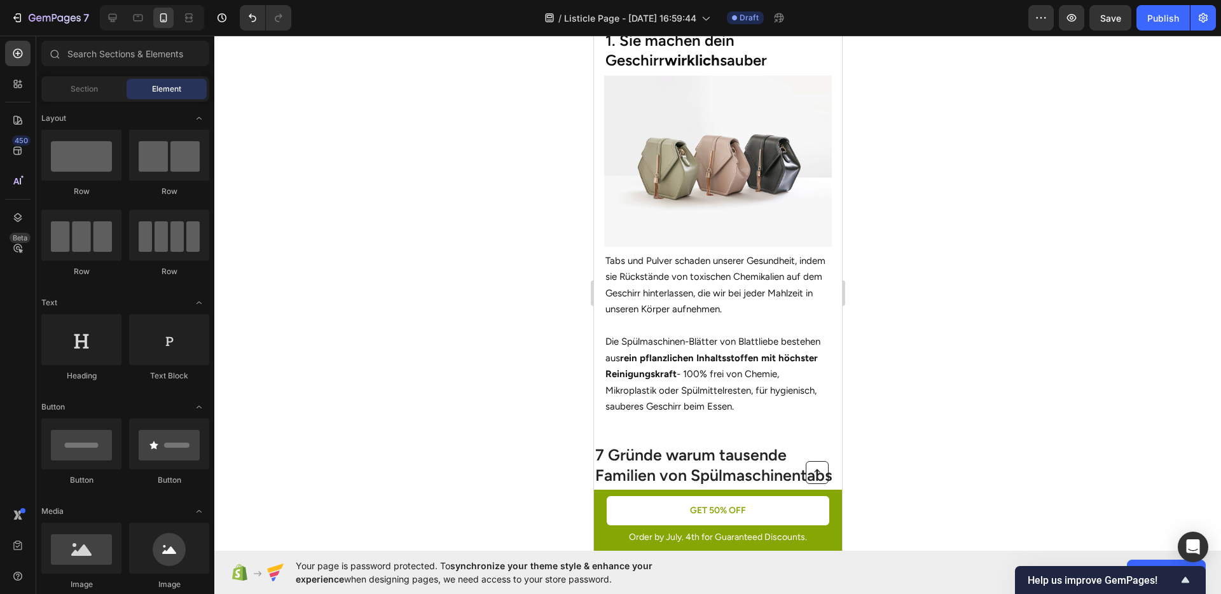
click at [902, 259] on div at bounding box center [717, 315] width 1007 height 559
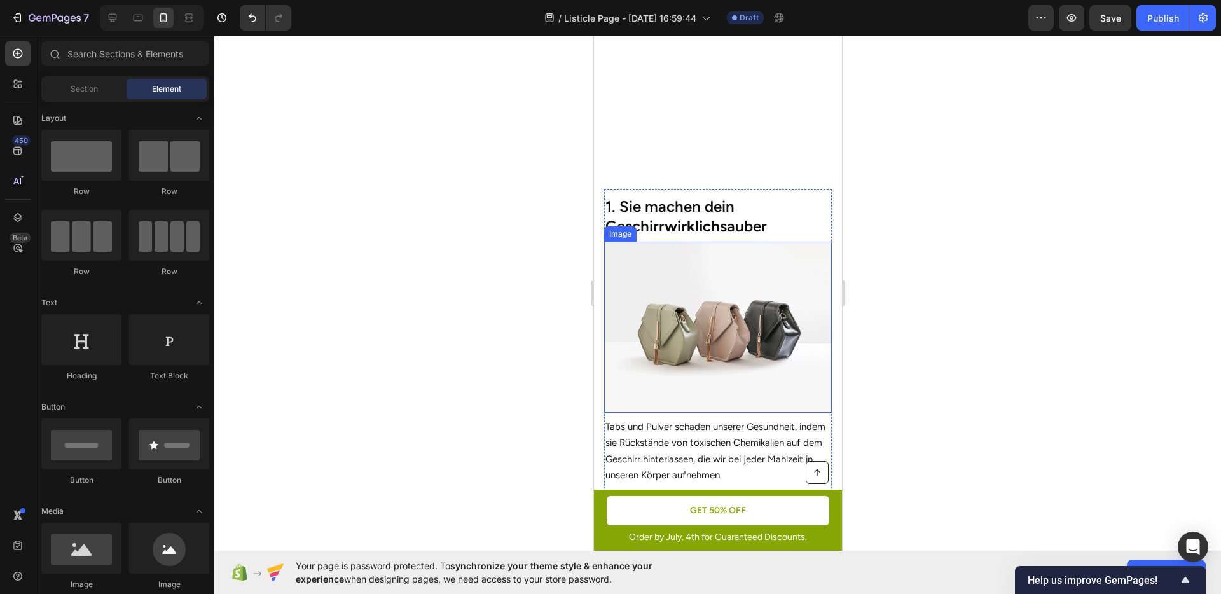
scroll to position [567, 0]
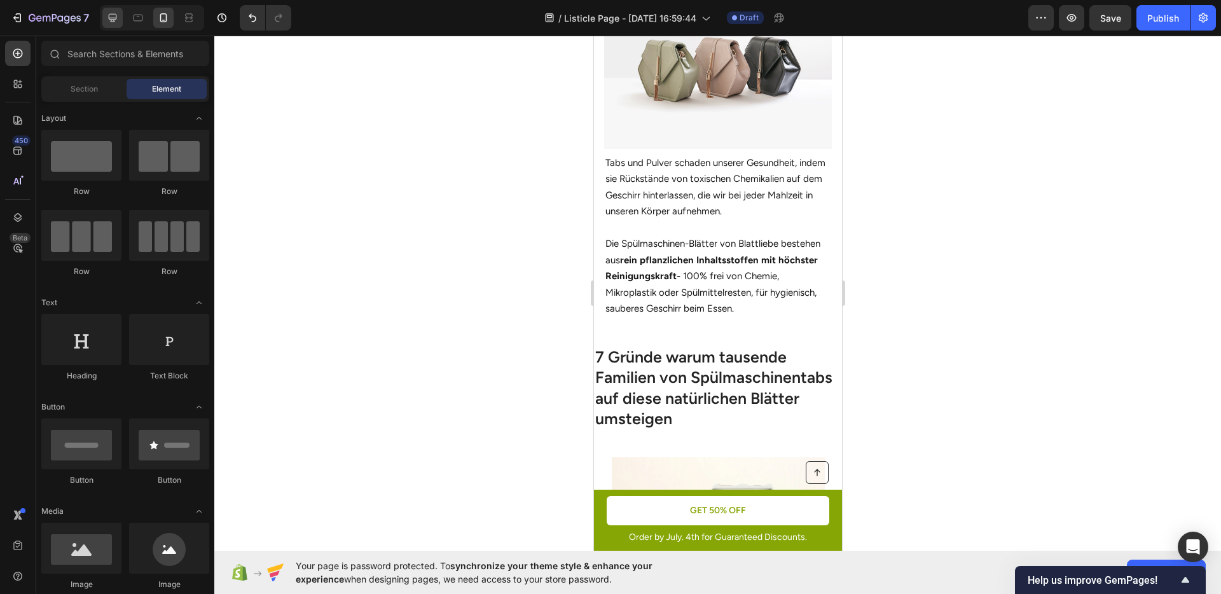
click at [114, 21] on icon at bounding box center [113, 18] width 8 height 8
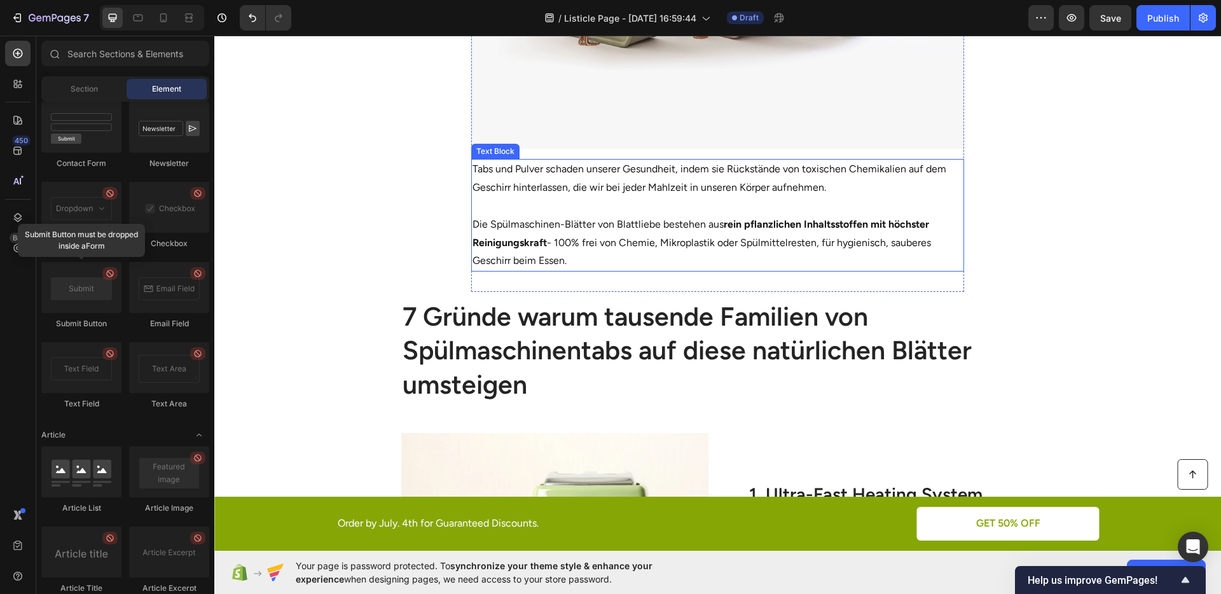
scroll to position [863, 0]
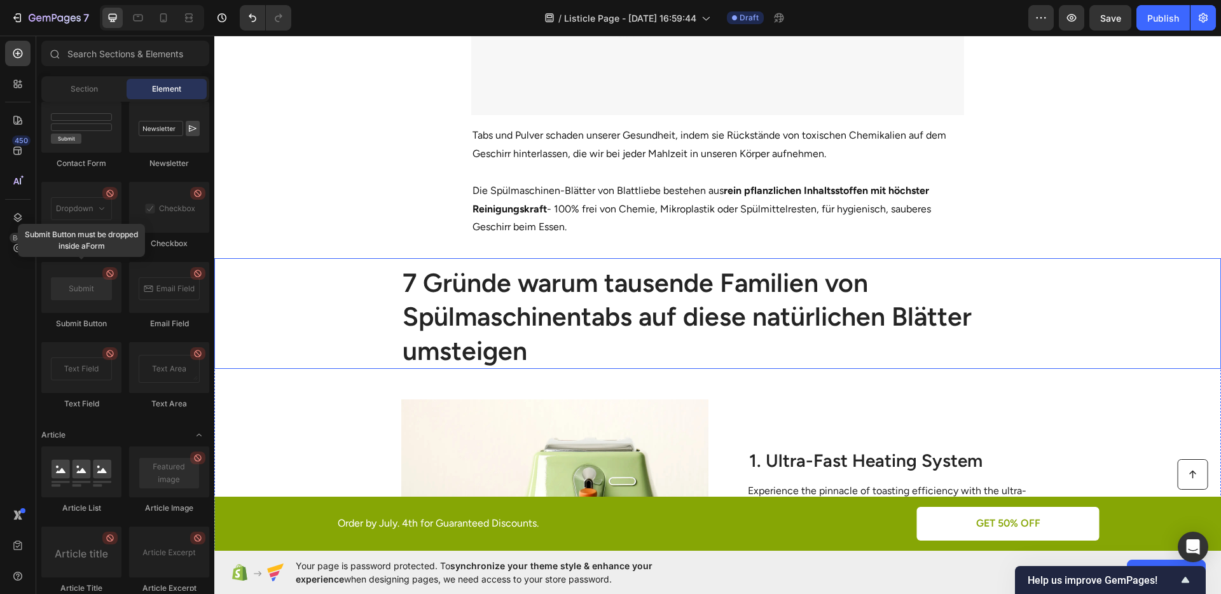
click at [571, 324] on h1 "7 Gründe warum tausende Familien von Spülmaschinentabs auf diese natürlichen Bl…" at bounding box center [718, 317] width 634 height 104
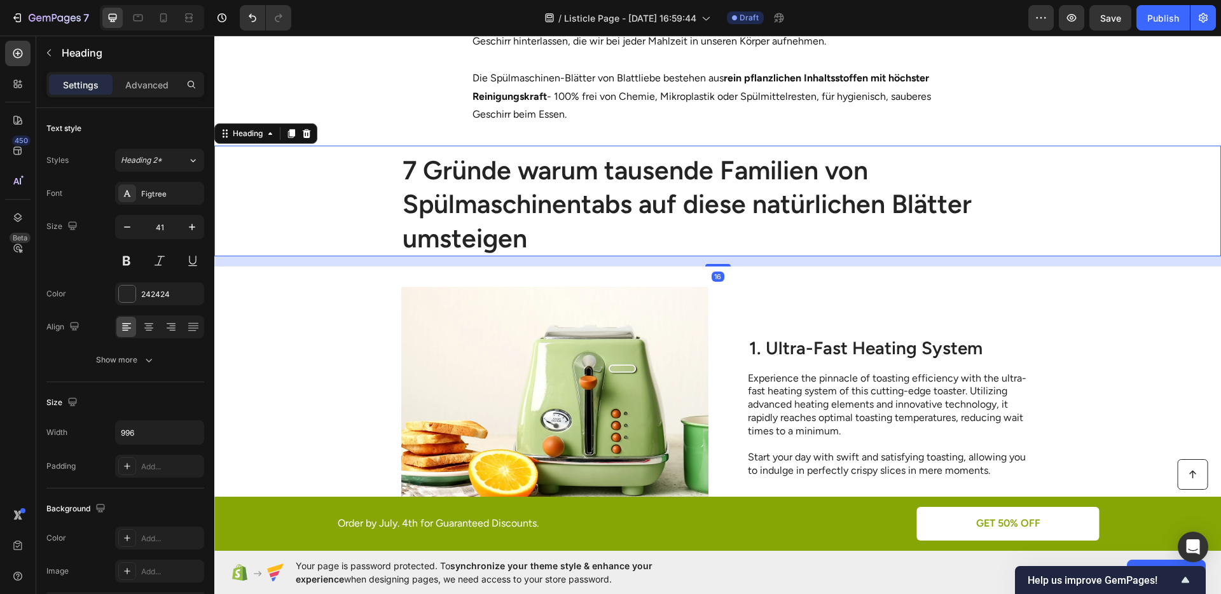
scroll to position [1034, 0]
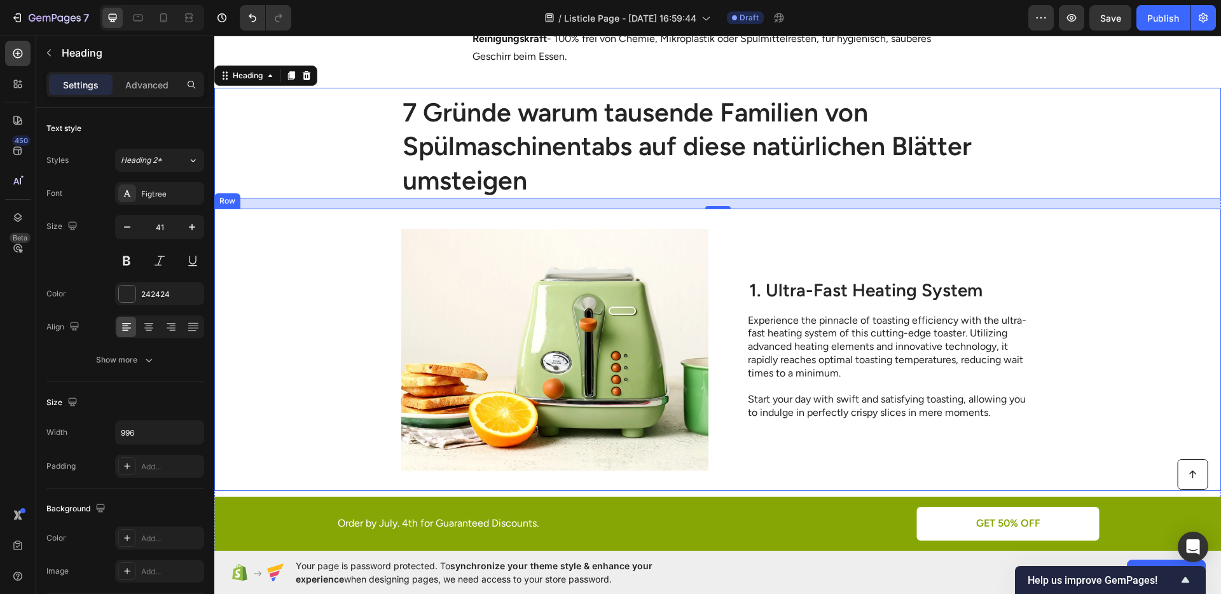
click at [733, 347] on div "Image 1. Ultra-Fast Heating System Heading Experience the pinnacle of toasting …" at bounding box center [717, 350] width 1007 height 282
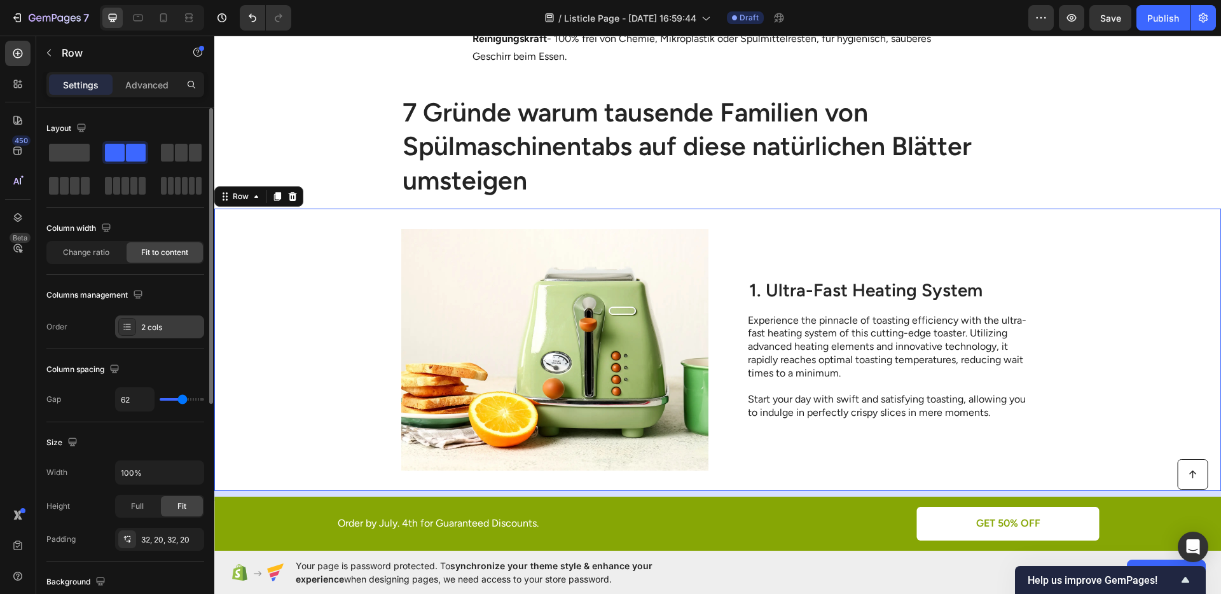
click at [153, 323] on div "2 cols" at bounding box center [171, 327] width 60 height 11
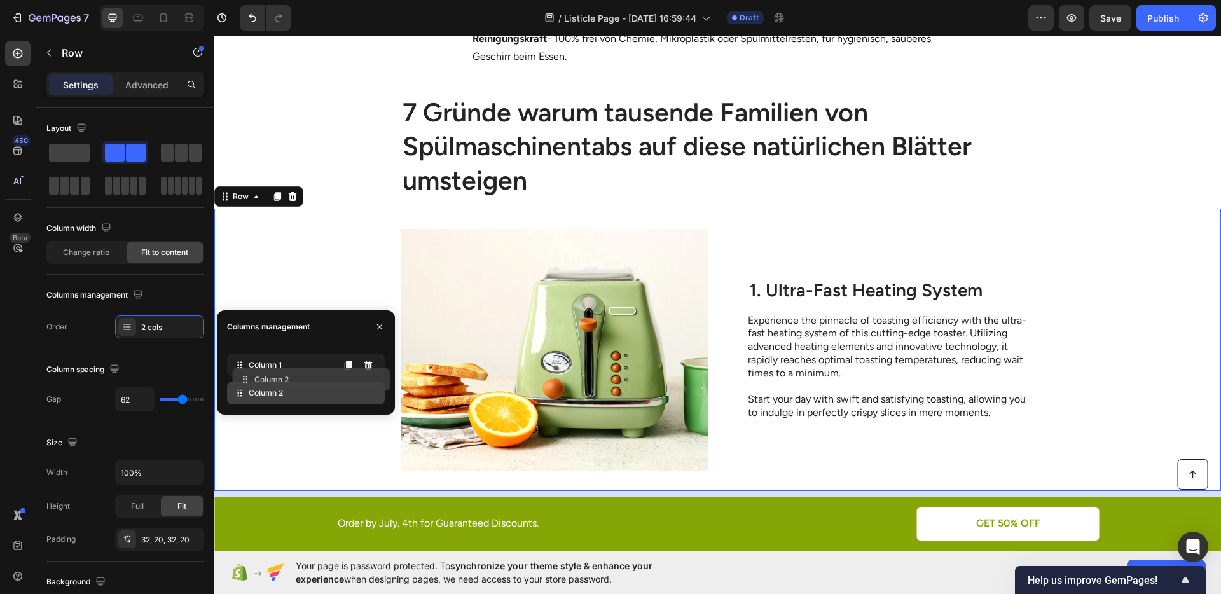
drag, startPoint x: 277, startPoint y: 388, endPoint x: 283, endPoint y: 374, distance: 15.4
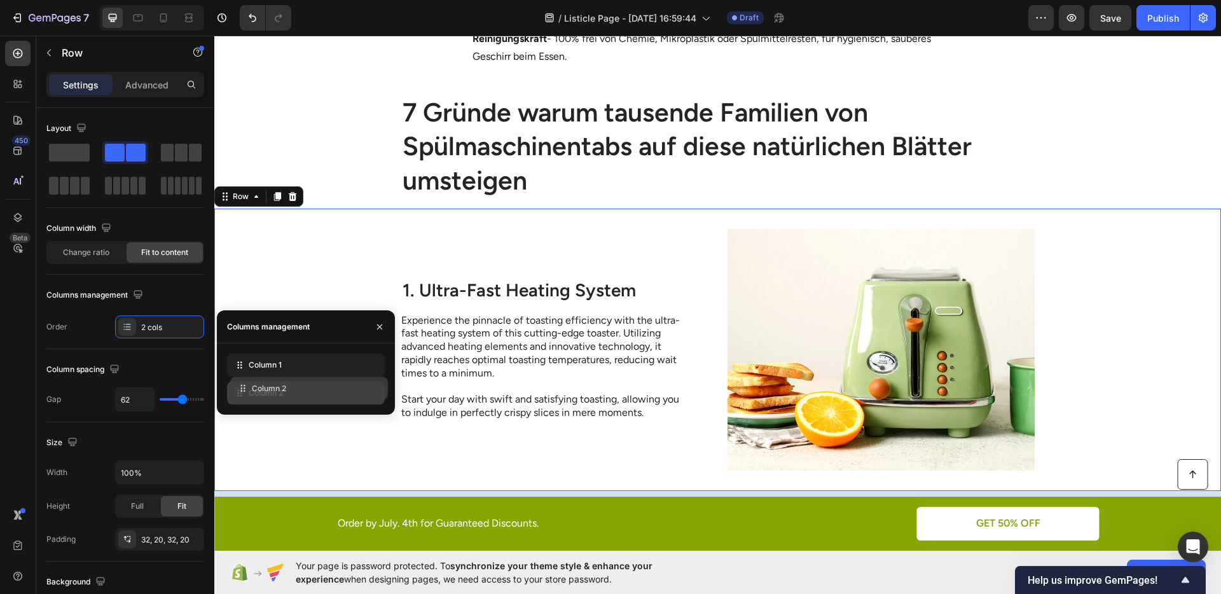
drag, startPoint x: 282, startPoint y: 372, endPoint x: 286, endPoint y: 396, distance: 23.8
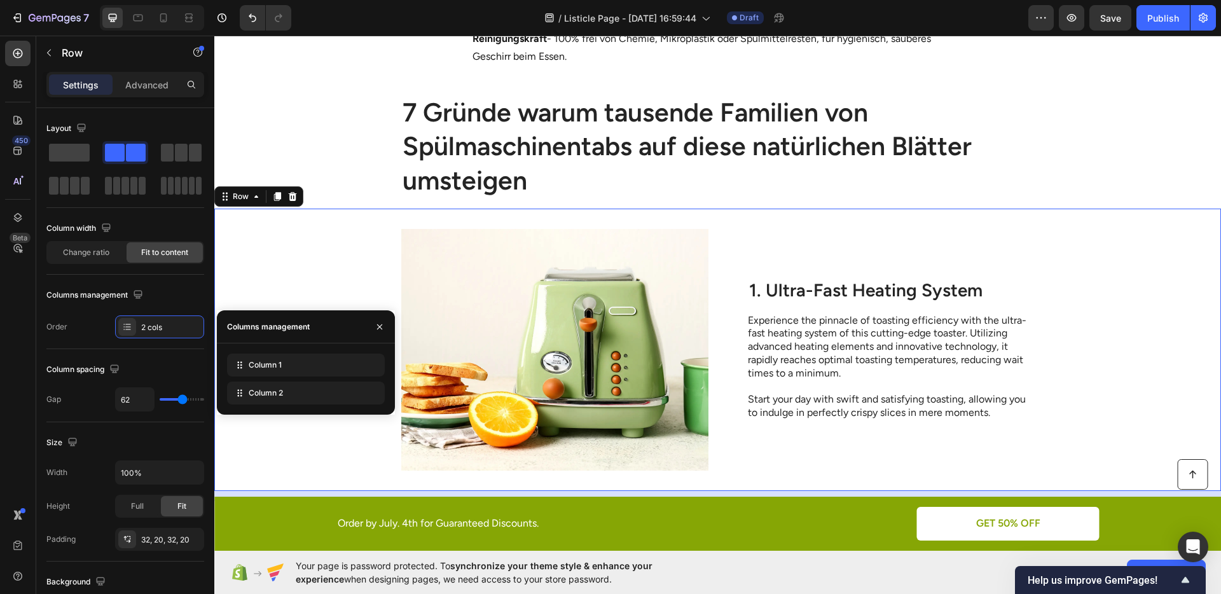
click at [1060, 409] on div "Image 1. Ultra-Fast Heating System Heading Experience the pinnacle of toasting …" at bounding box center [717, 350] width 1007 height 282
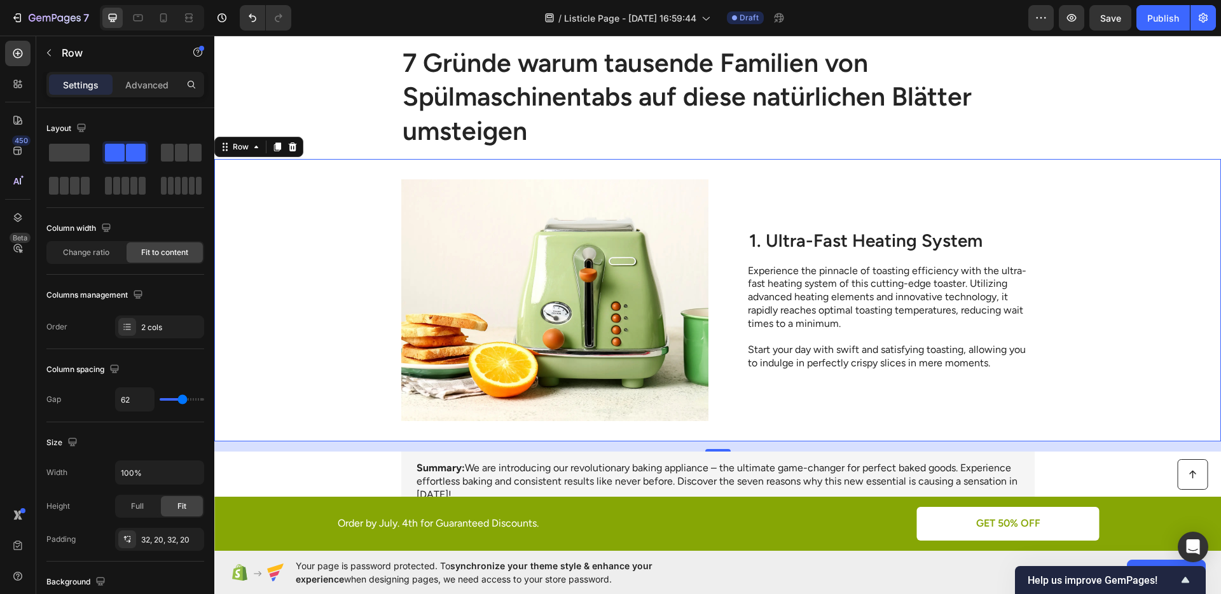
scroll to position [1106, 0]
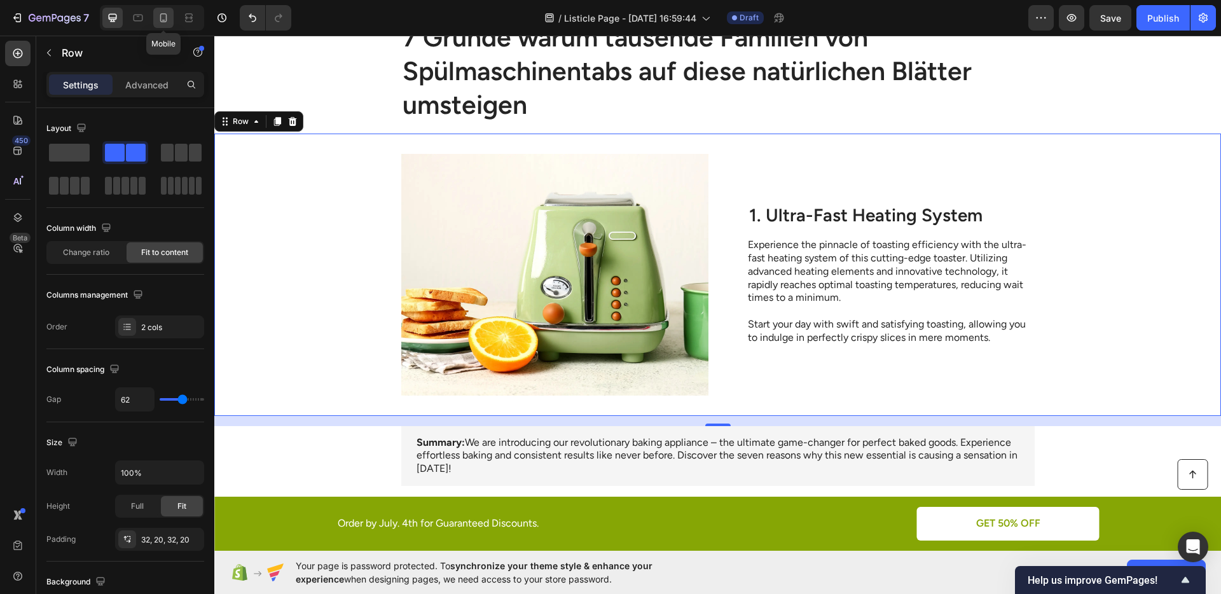
click at [172, 24] on div at bounding box center [163, 18] width 20 height 20
type input "0"
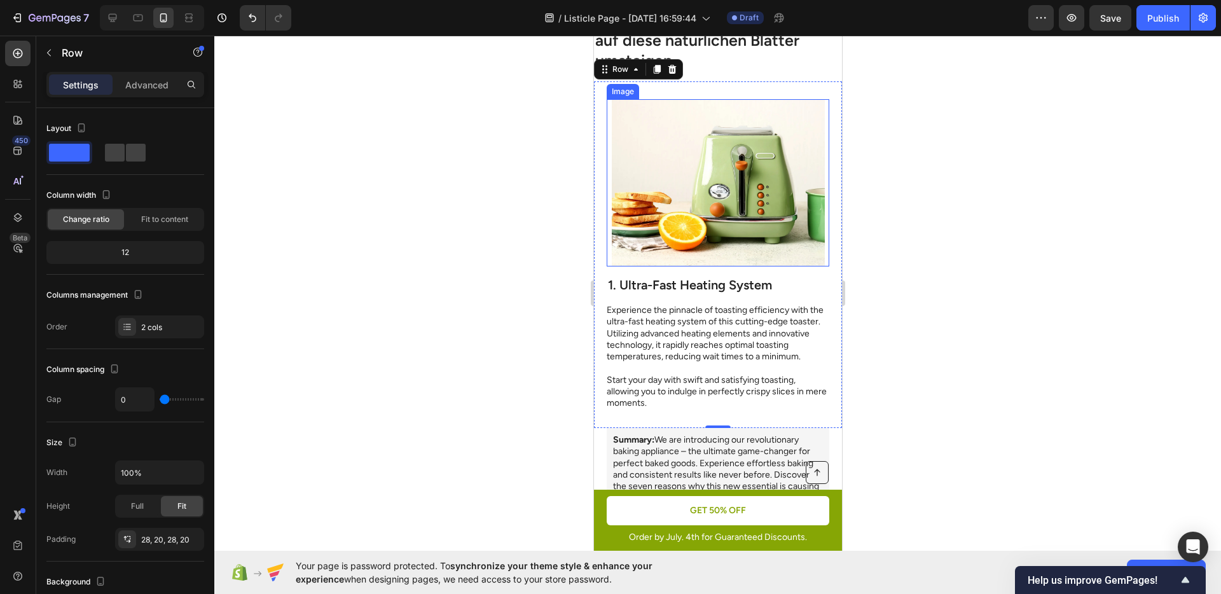
scroll to position [1139, 0]
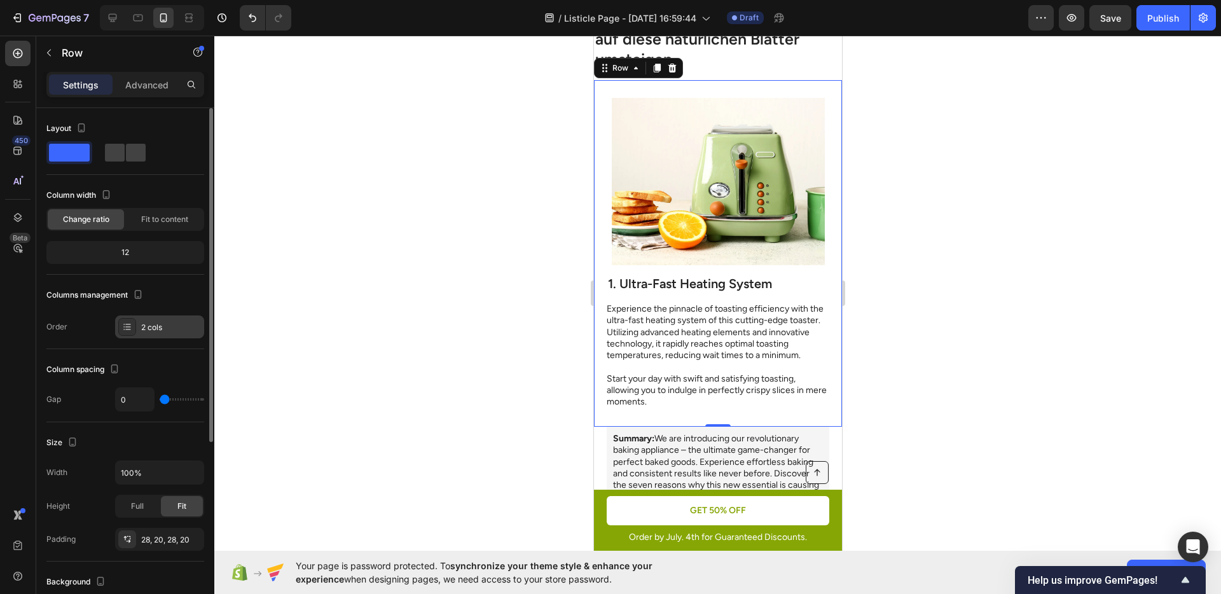
click at [151, 323] on div "2 cols" at bounding box center [171, 327] width 60 height 11
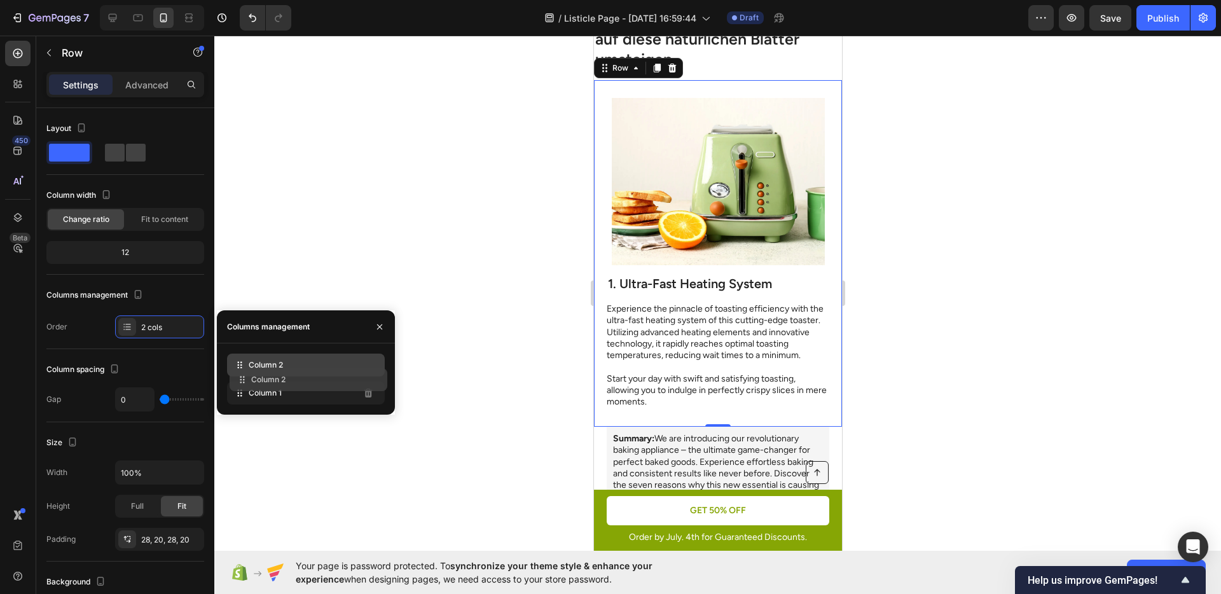
drag, startPoint x: 261, startPoint y: 387, endPoint x: 264, endPoint y: 373, distance: 14.2
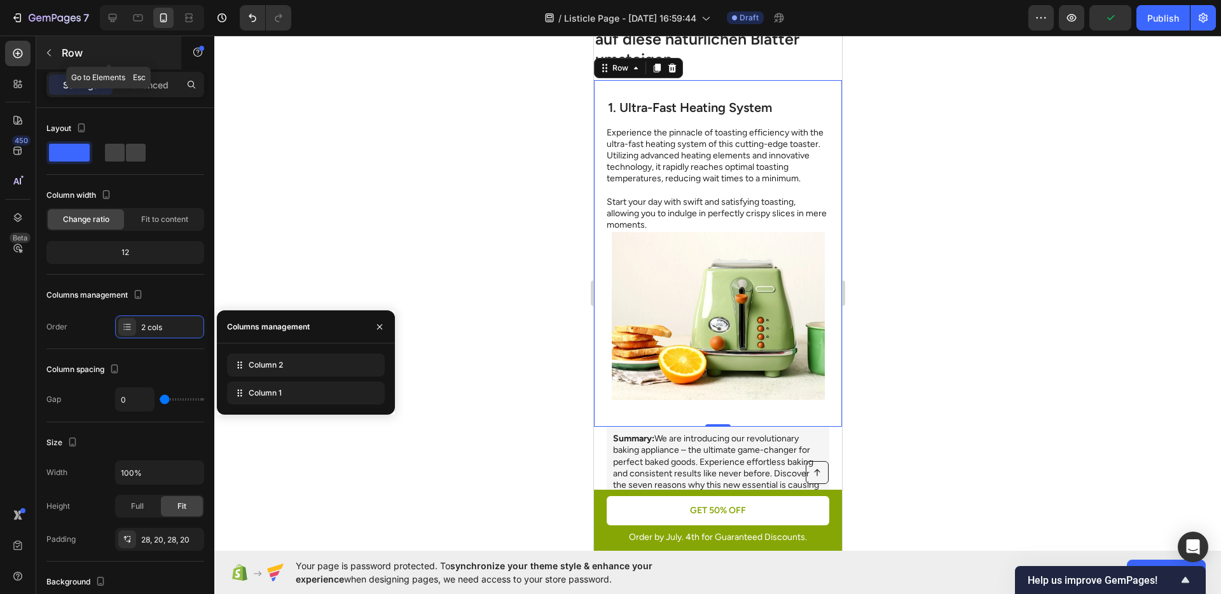
click at [52, 61] on button "button" at bounding box center [49, 53] width 20 height 20
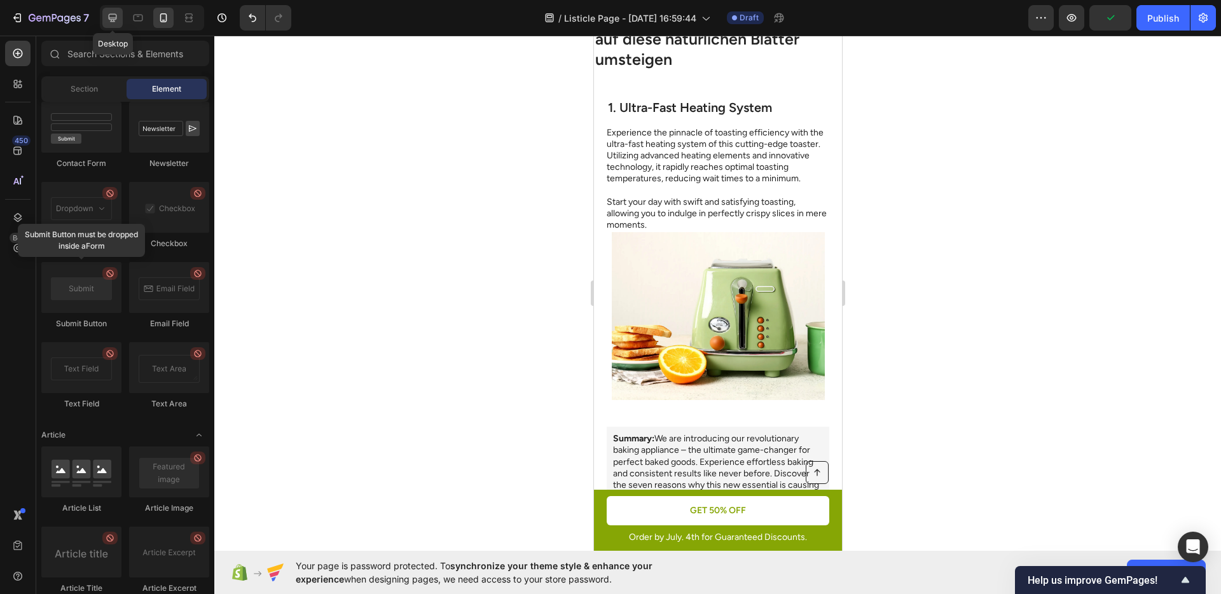
click at [121, 23] on div at bounding box center [112, 18] width 20 height 20
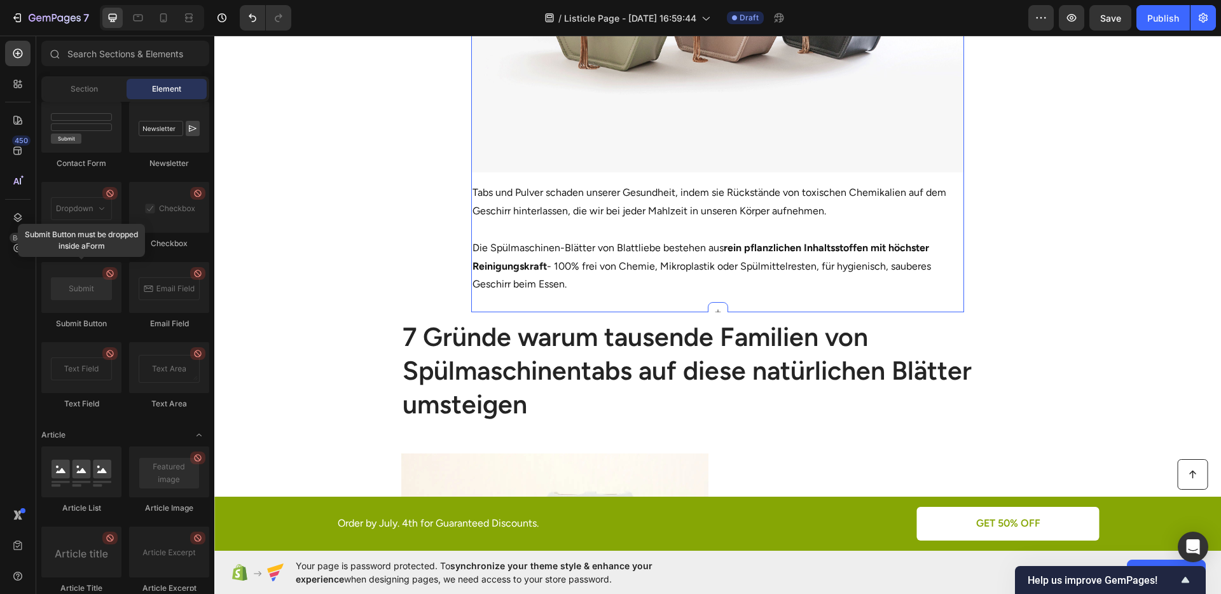
scroll to position [803, 0]
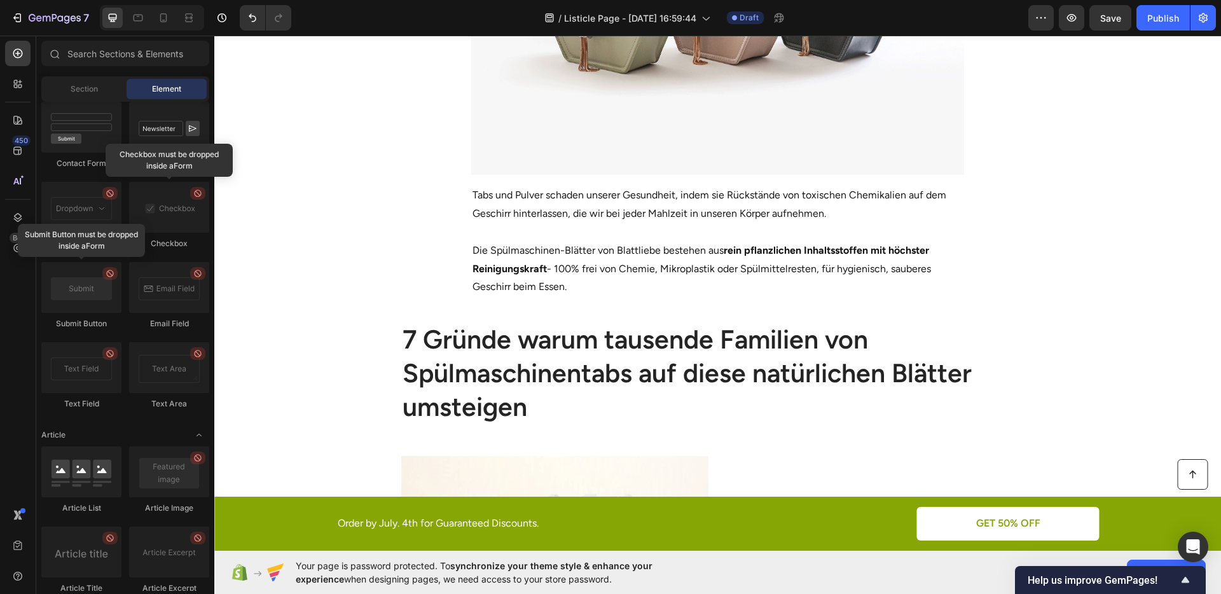
click at [373, 262] on section "1. Sie machen dein Geschirr wirklich sauber Heading Image Tabs und Pulver schad…" at bounding box center [717, 31] width 725 height 565
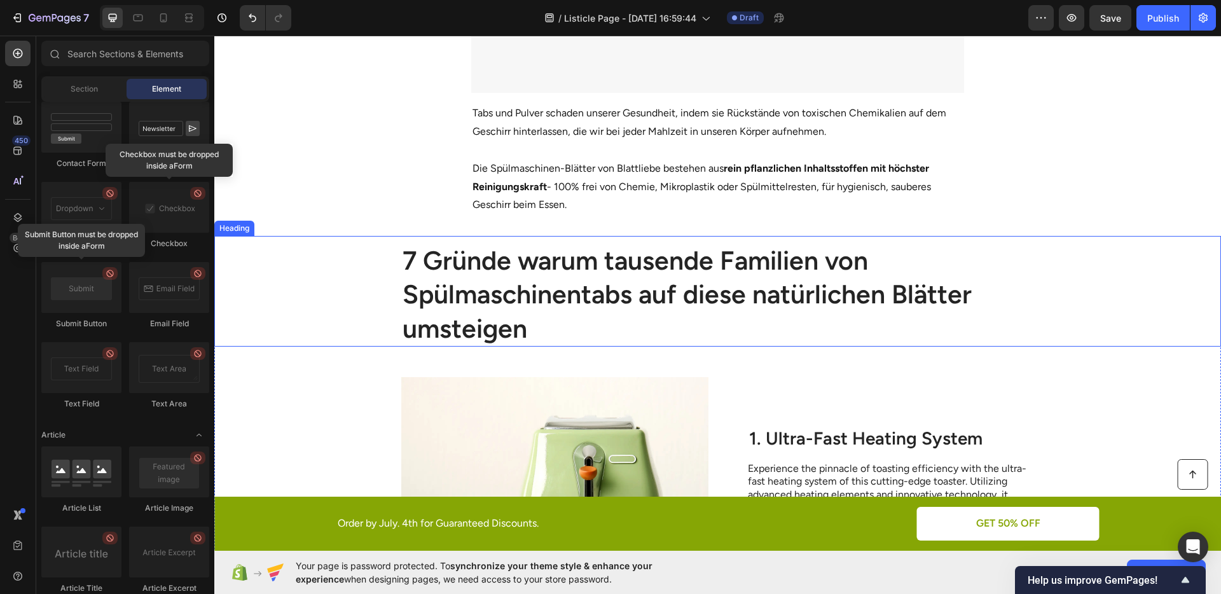
click at [529, 321] on h1 "7 Gründe warum tausende Familien von Spülmaschinentabs auf diese natürlichen Bl…" at bounding box center [718, 294] width 634 height 104
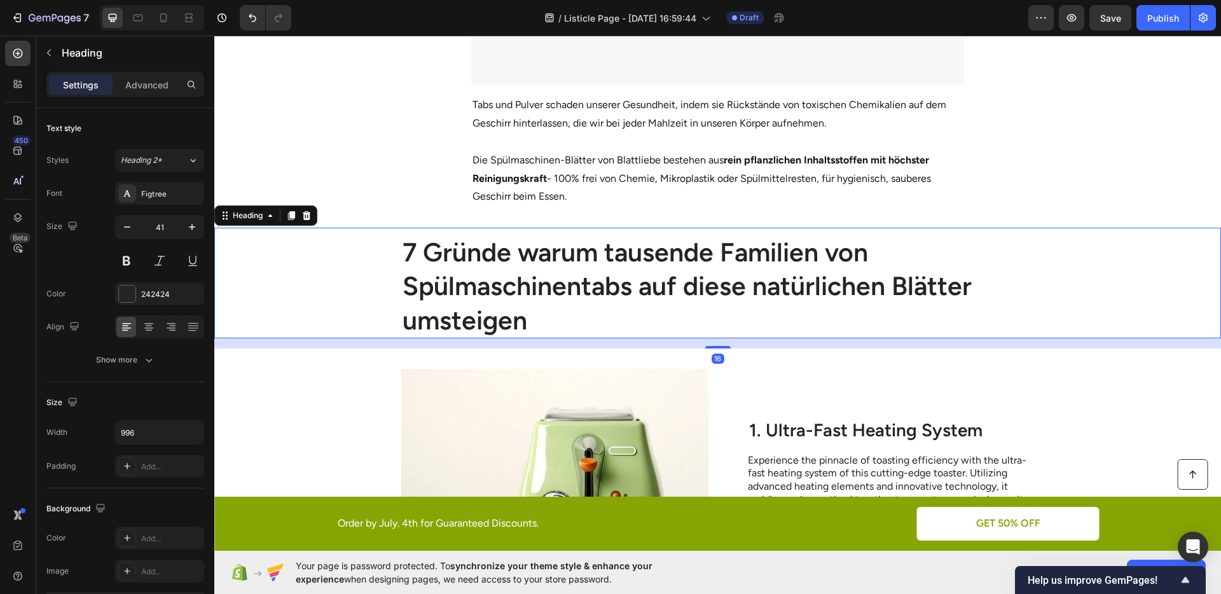
scroll to position [905, 0]
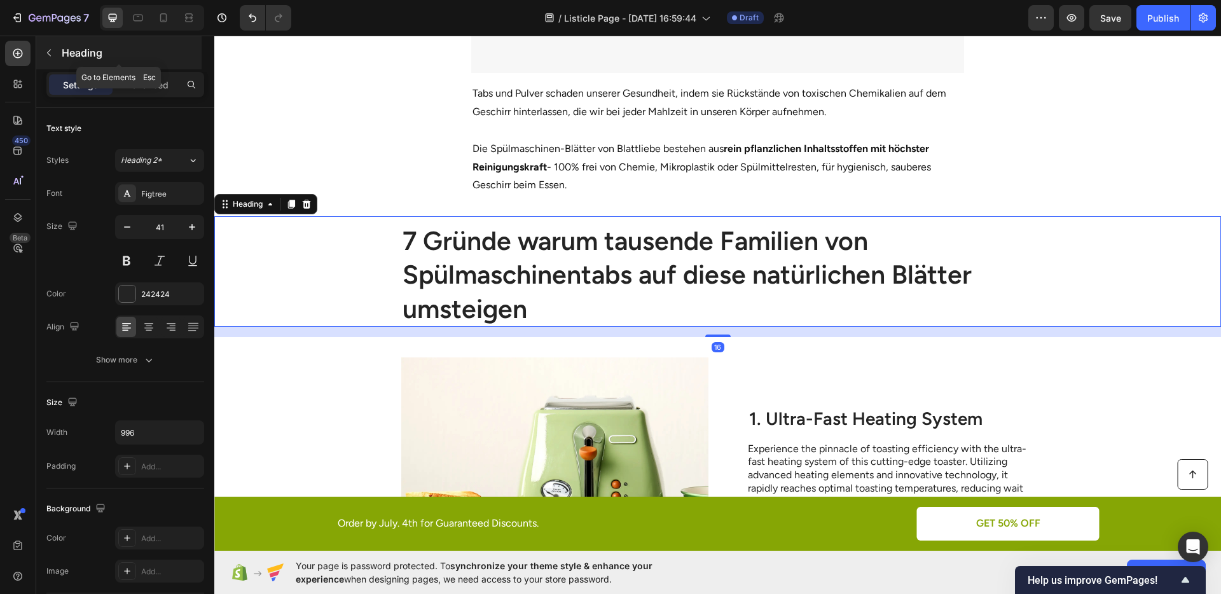
click at [43, 49] on button "button" at bounding box center [49, 53] width 20 height 20
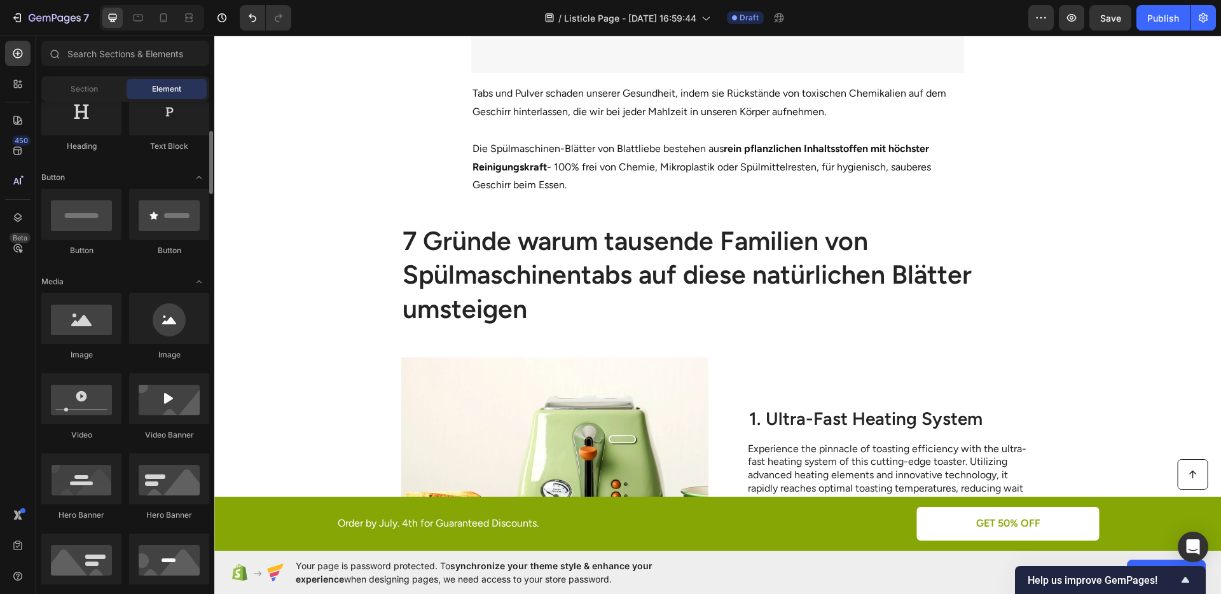
scroll to position [0, 0]
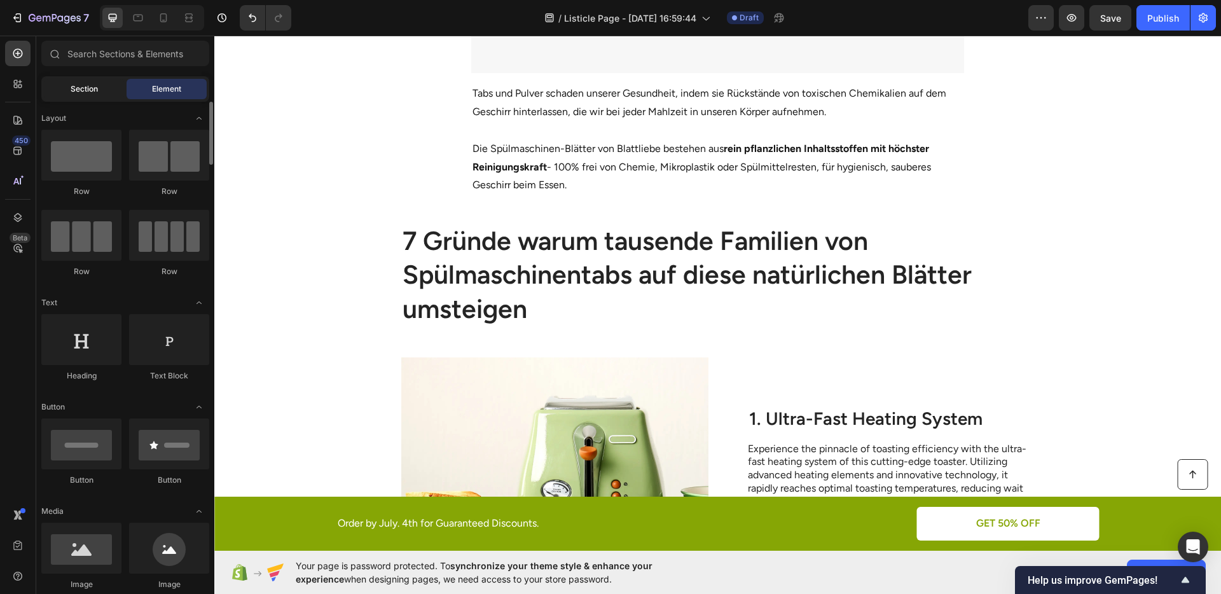
click at [87, 89] on span "Section" at bounding box center [84, 88] width 27 height 11
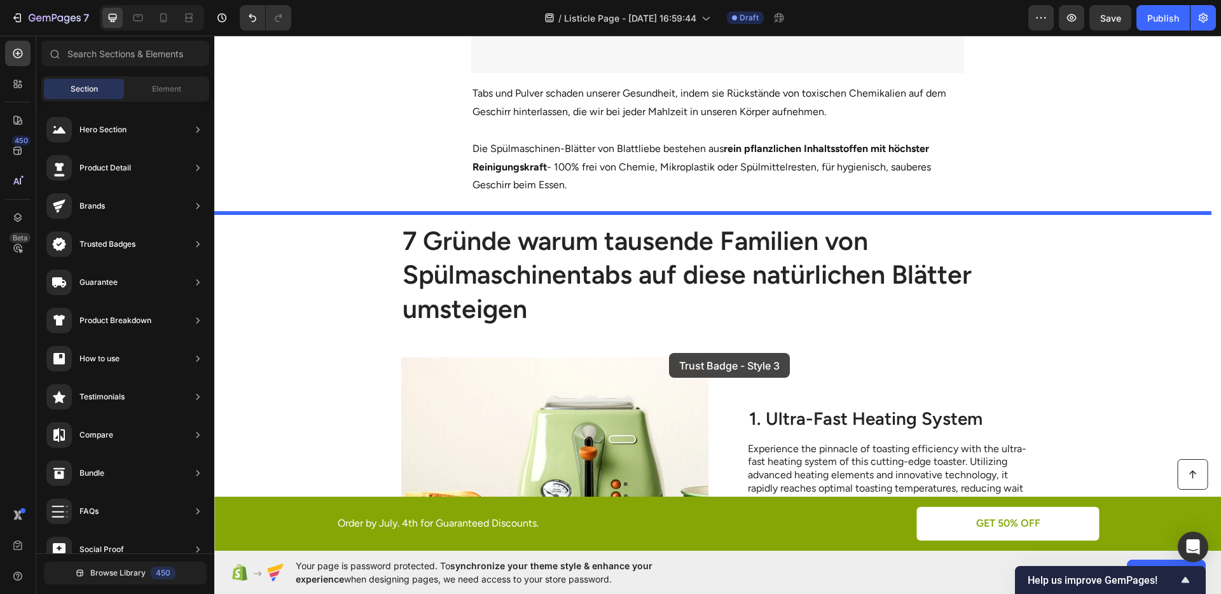
drag, startPoint x: 494, startPoint y: 345, endPoint x: 669, endPoint y: 353, distance: 175.1
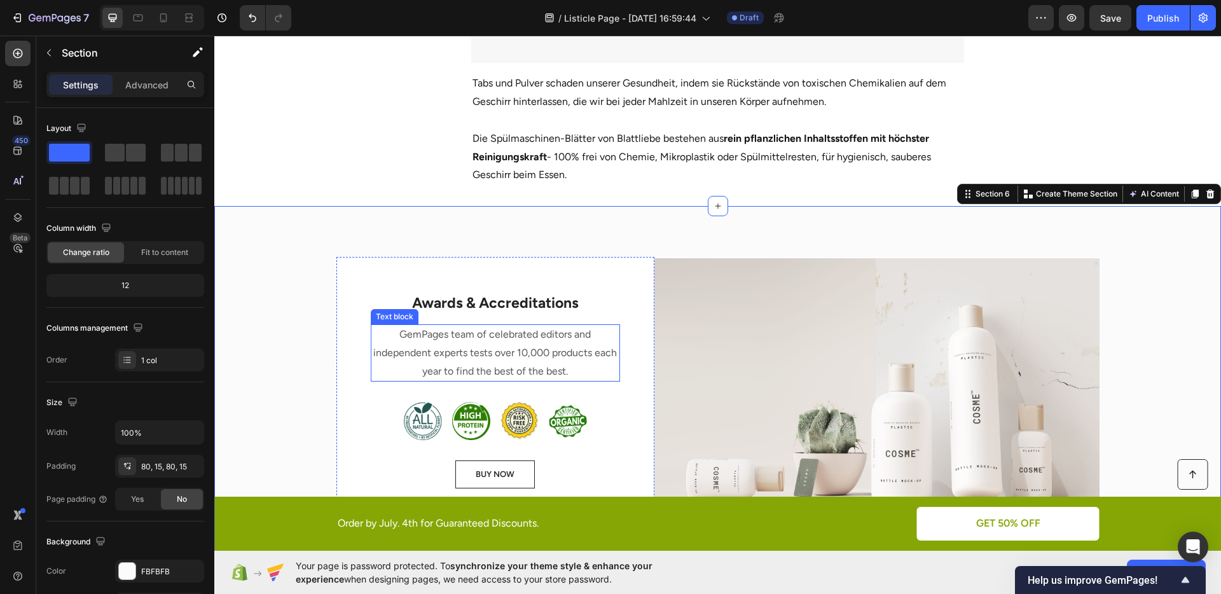
scroll to position [977, 0]
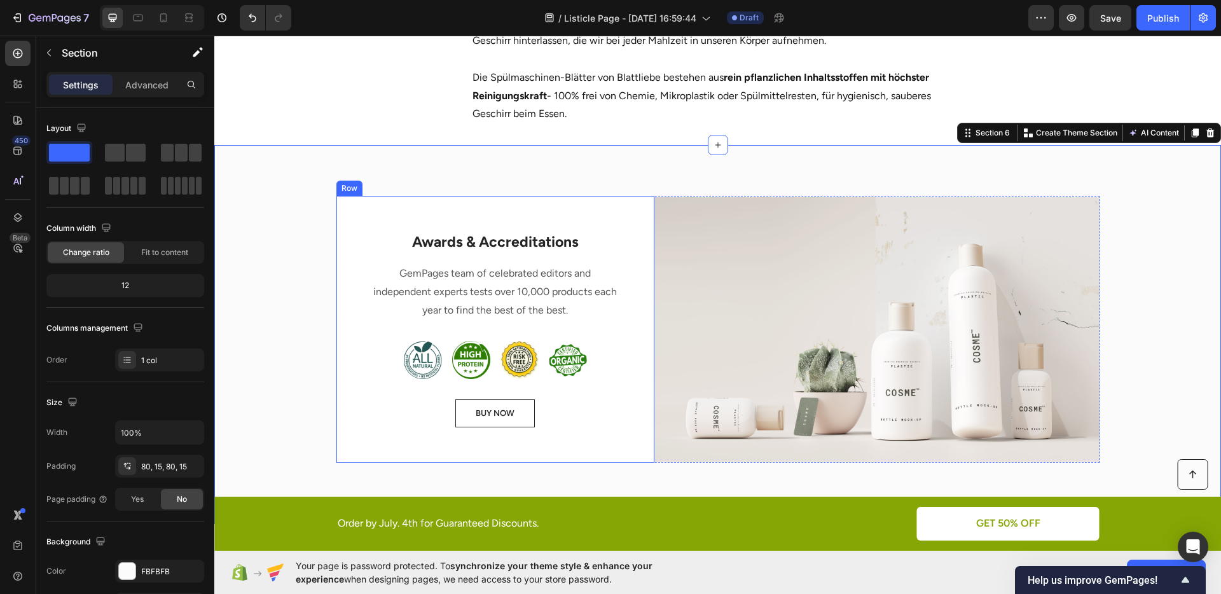
click at [347, 345] on div "Awards & Accreditations Heading GemPages team of celebrated editors and indepen…" at bounding box center [496, 329] width 318 height 267
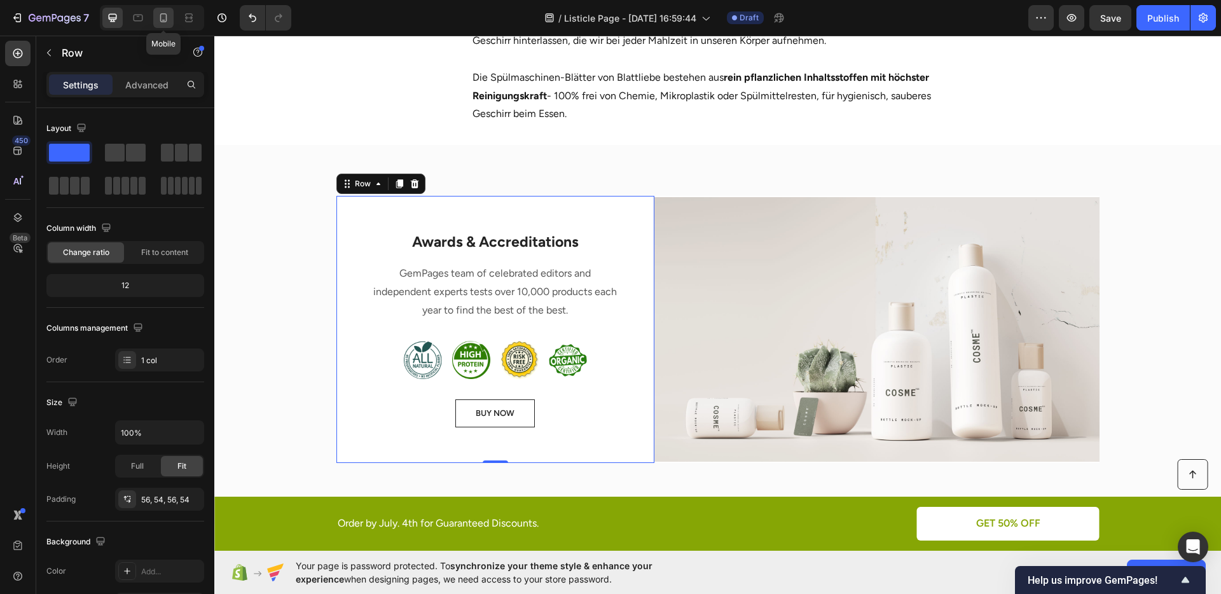
click at [167, 22] on icon at bounding box center [163, 17] width 13 height 13
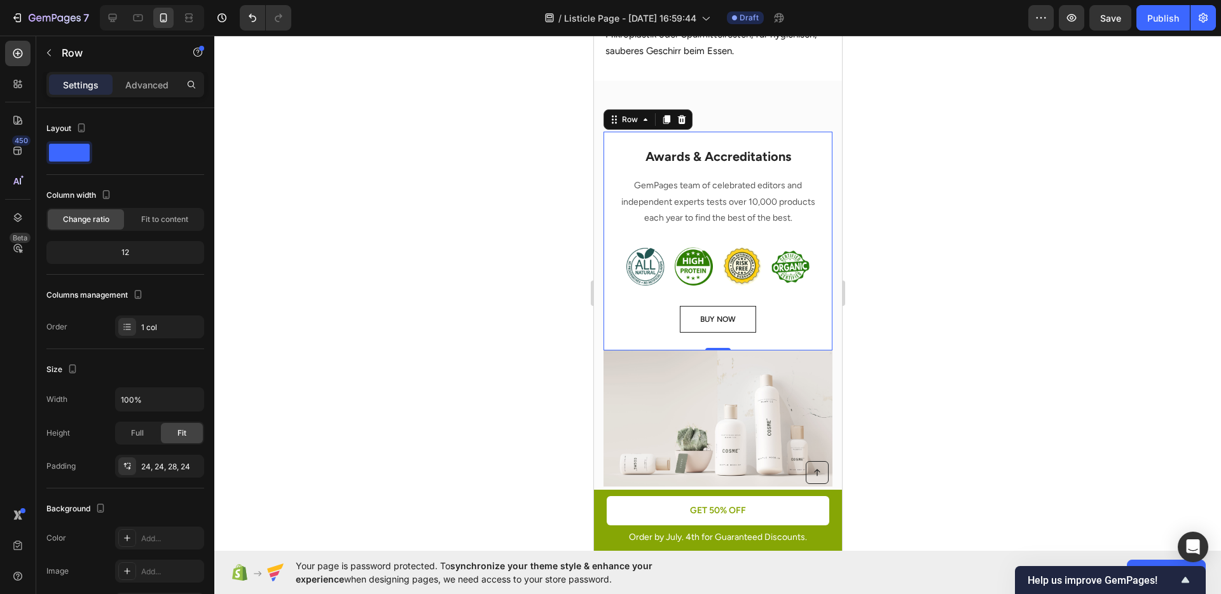
scroll to position [931, 0]
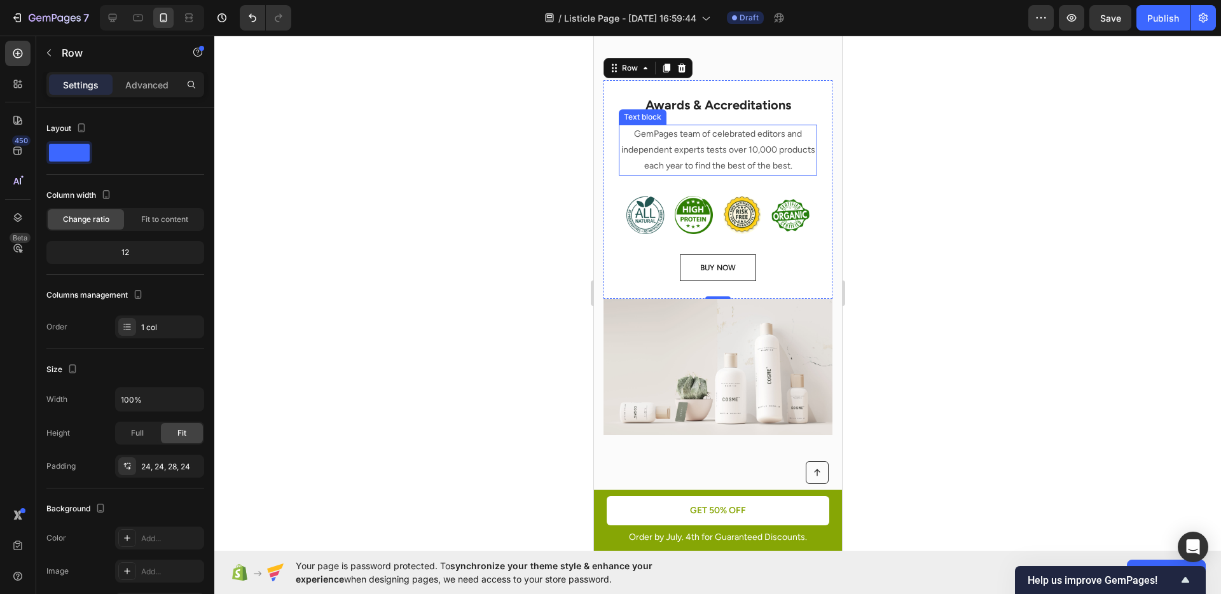
click at [750, 174] on p "GemPages team of celebrated editors and independent experts tests over 10,000 p…" at bounding box center [718, 150] width 196 height 48
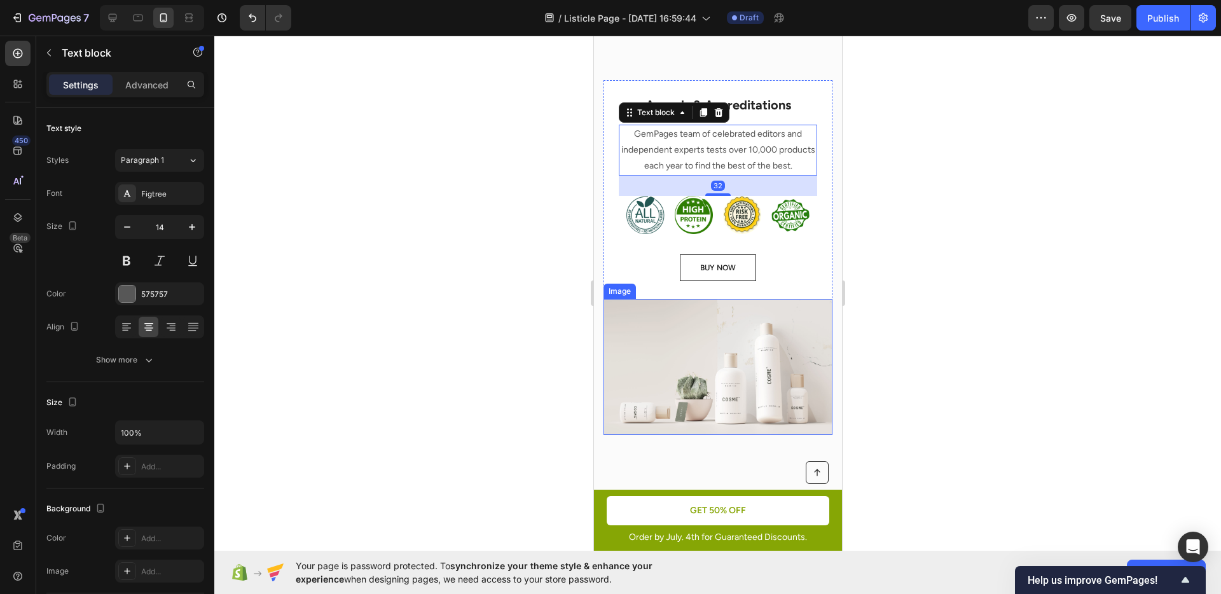
click at [735, 330] on img at bounding box center [717, 367] width 229 height 136
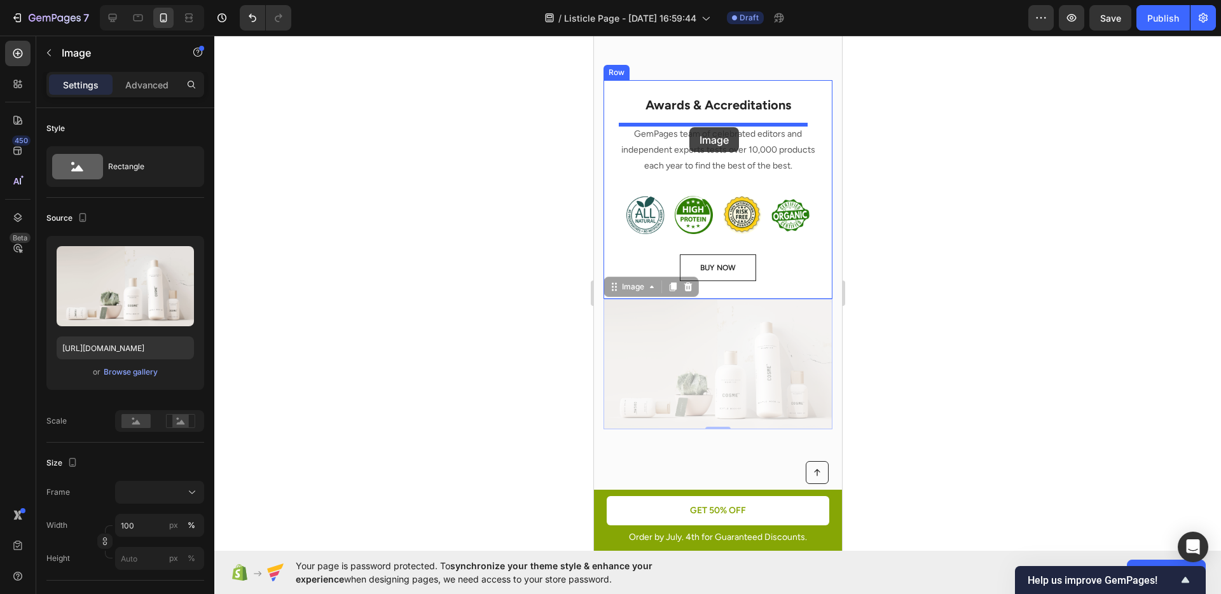
drag, startPoint x: 629, startPoint y: 296, endPoint x: 689, endPoint y: 127, distance: 179.7
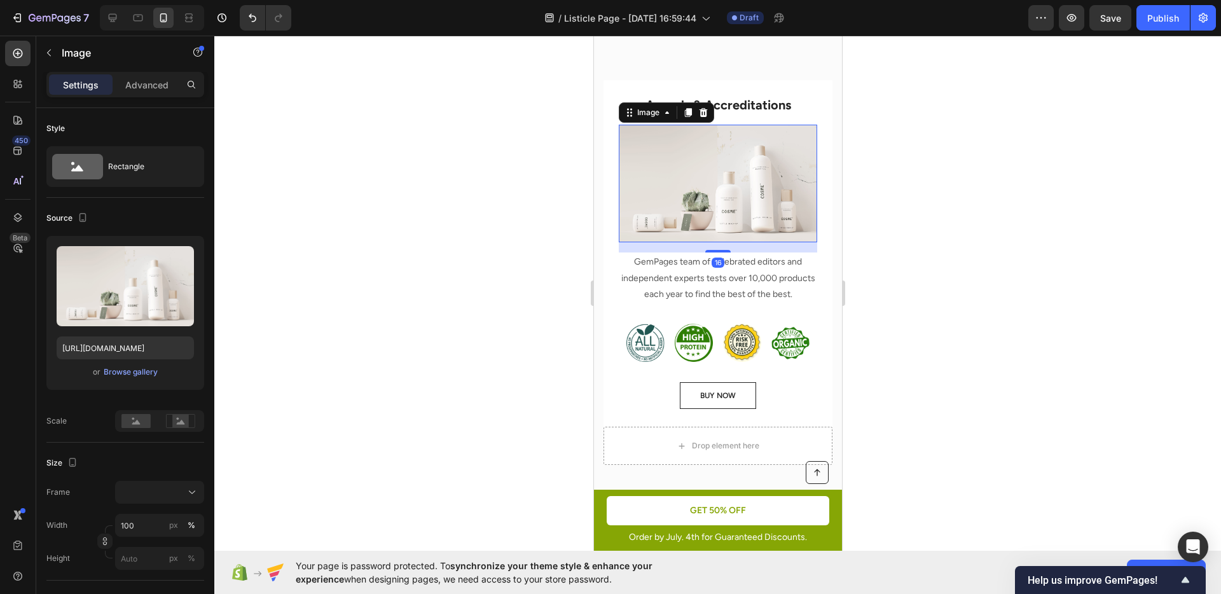
click at [932, 238] on div at bounding box center [717, 315] width 1007 height 559
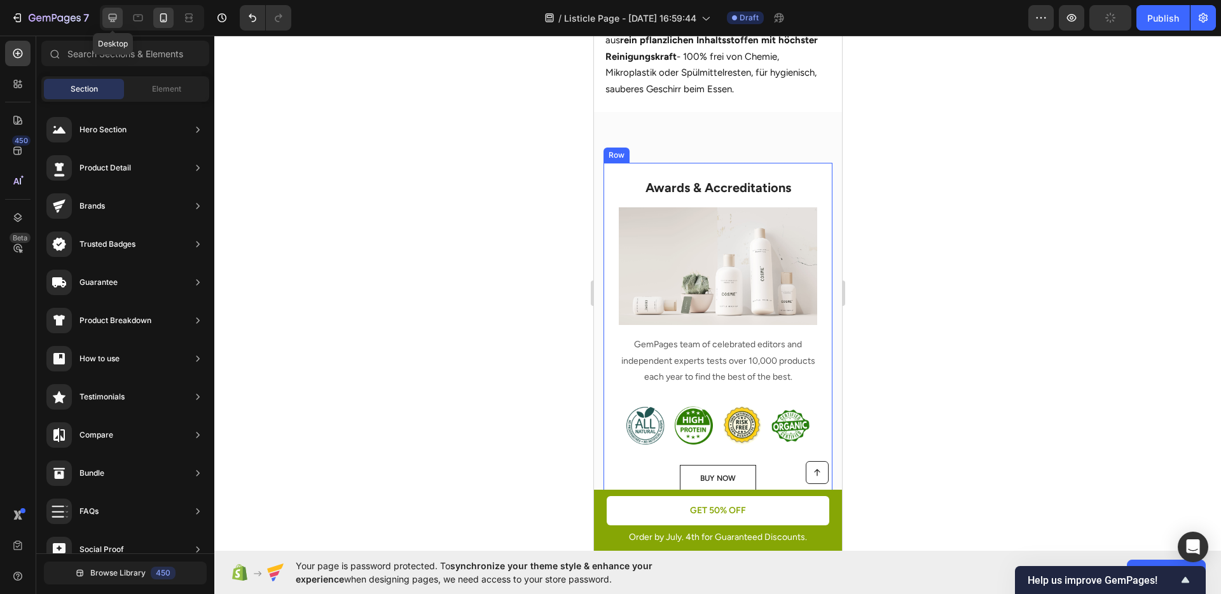
click at [115, 17] on icon at bounding box center [112, 17] width 13 height 13
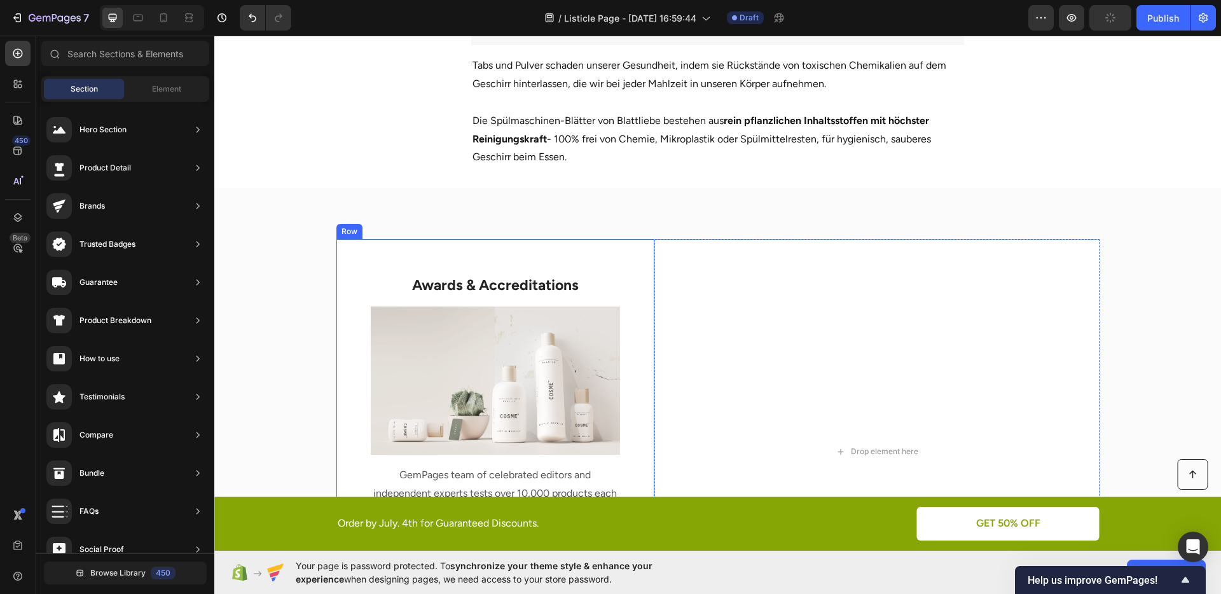
scroll to position [935, 0]
click at [241, 20] on button "Undo/Redo" at bounding box center [252, 17] width 25 height 25
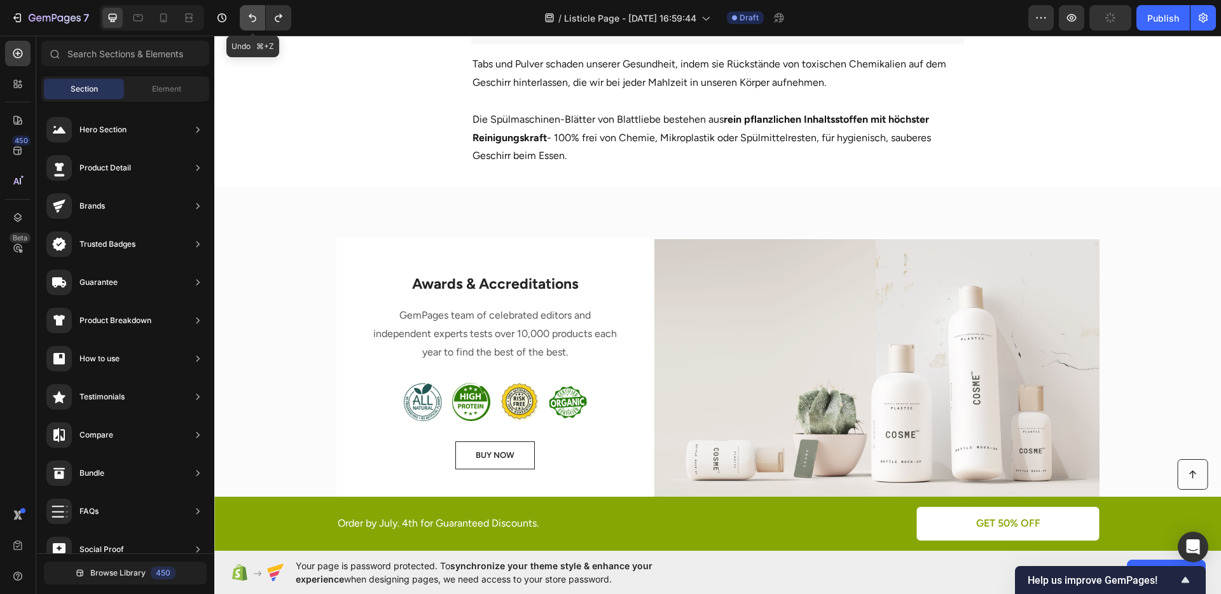
click at [241, 20] on button "Undo/Redo" at bounding box center [252, 17] width 25 height 25
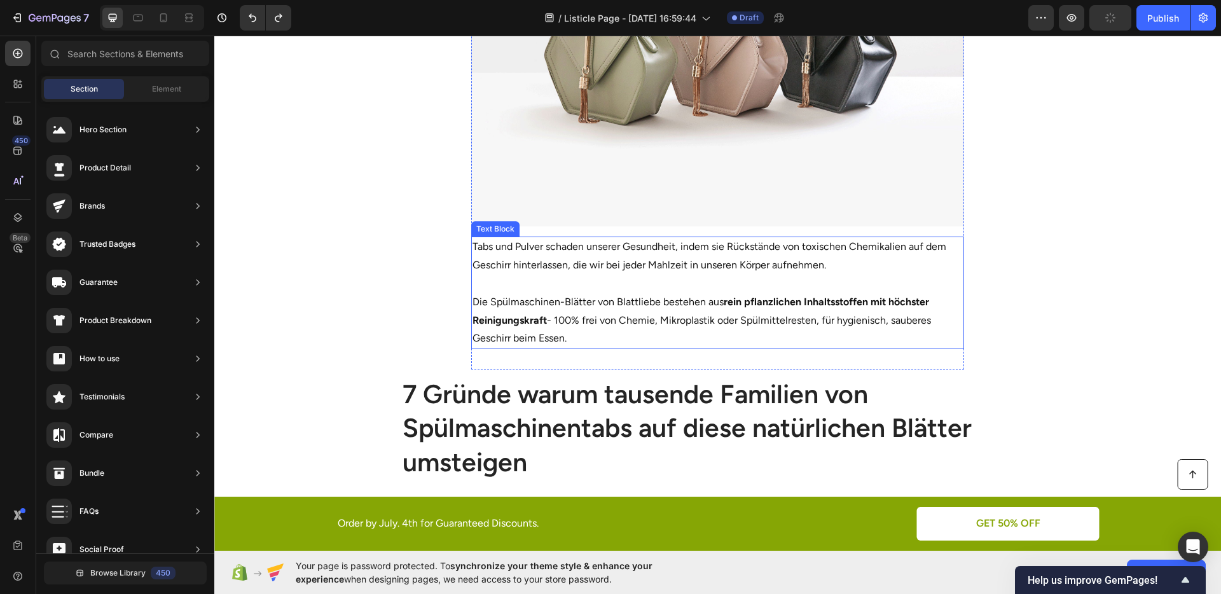
scroll to position [785, 0]
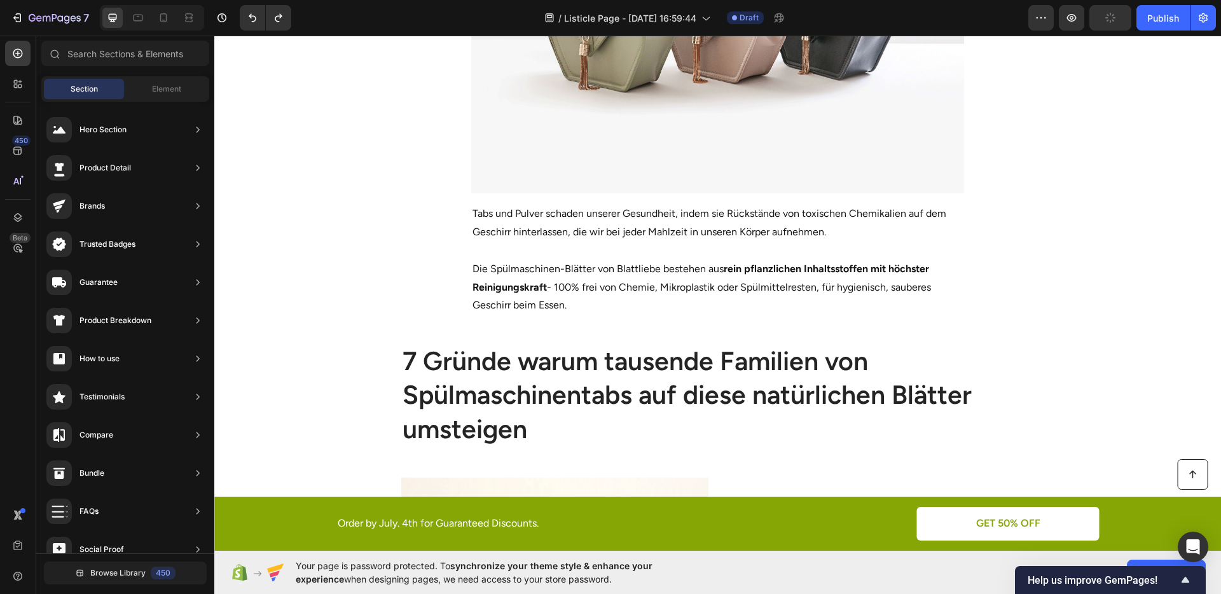
click at [161, 30] on div at bounding box center [152, 17] width 104 height 25
click at [160, 26] on div at bounding box center [163, 18] width 20 height 20
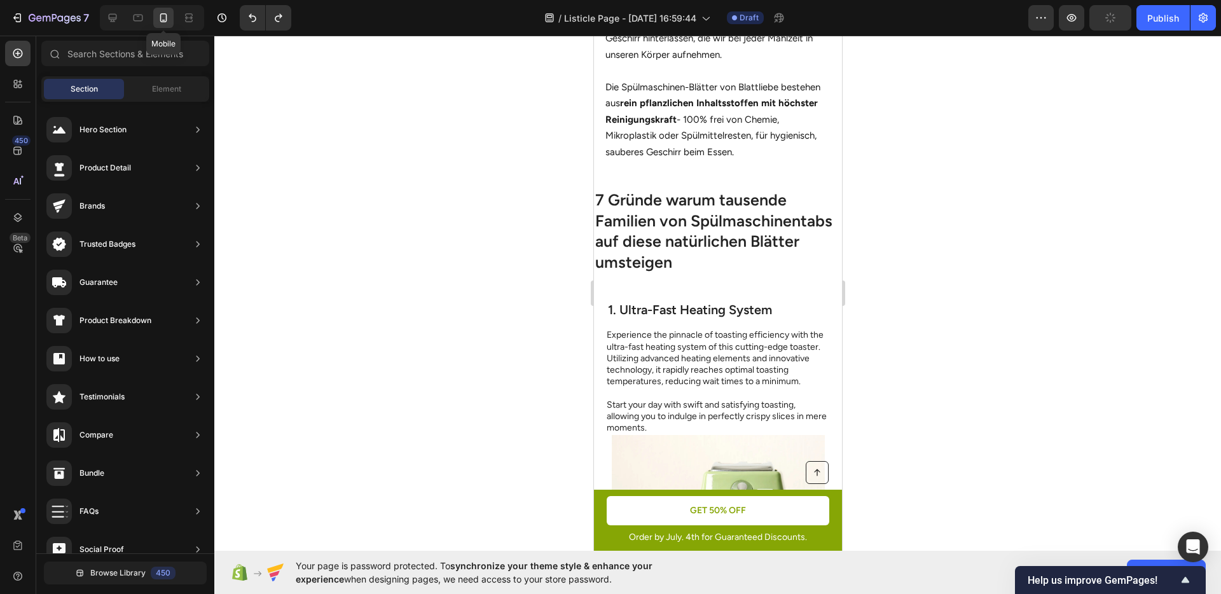
scroll to position [827, 0]
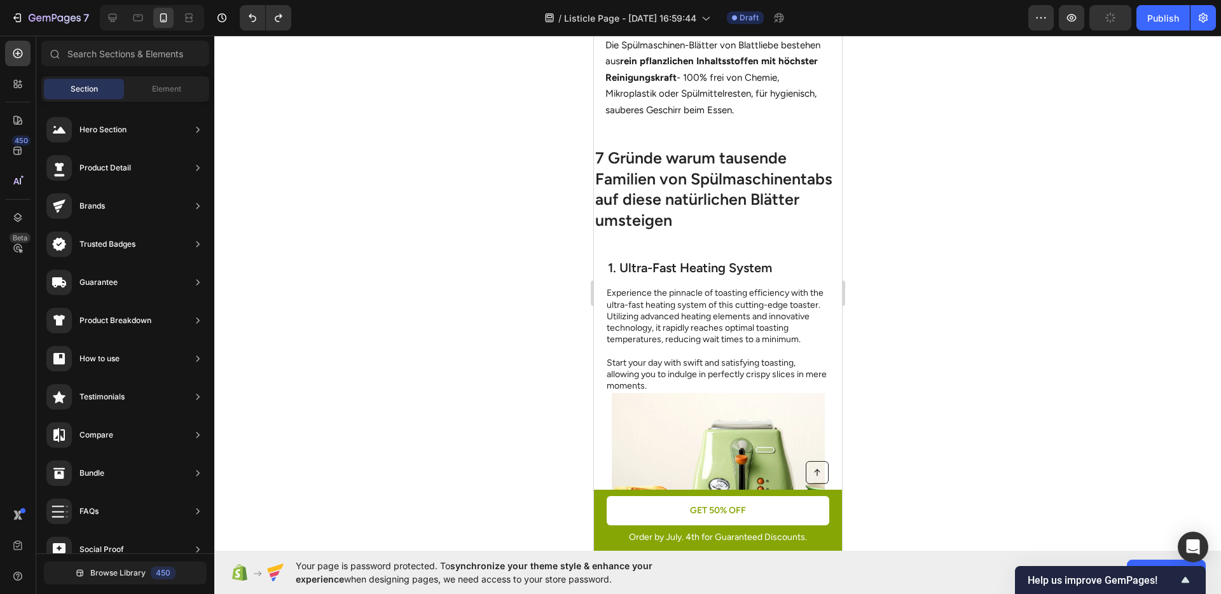
click at [932, 271] on div at bounding box center [717, 315] width 1007 height 559
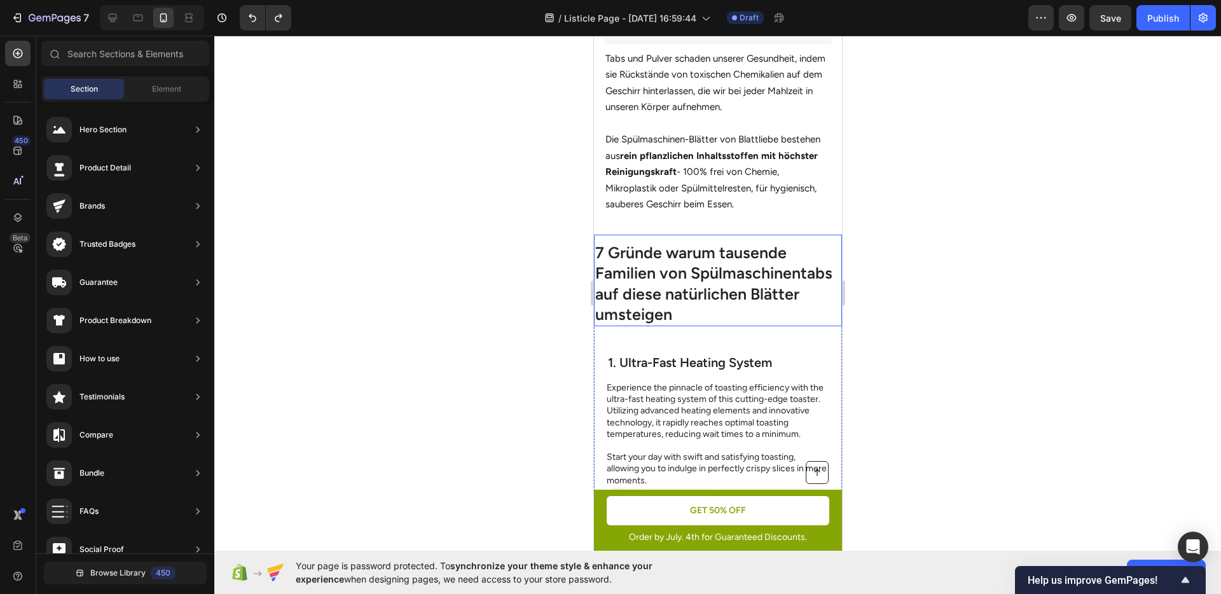
scroll to position [619, 0]
click at [164, 84] on span "Element" at bounding box center [166, 88] width 29 height 11
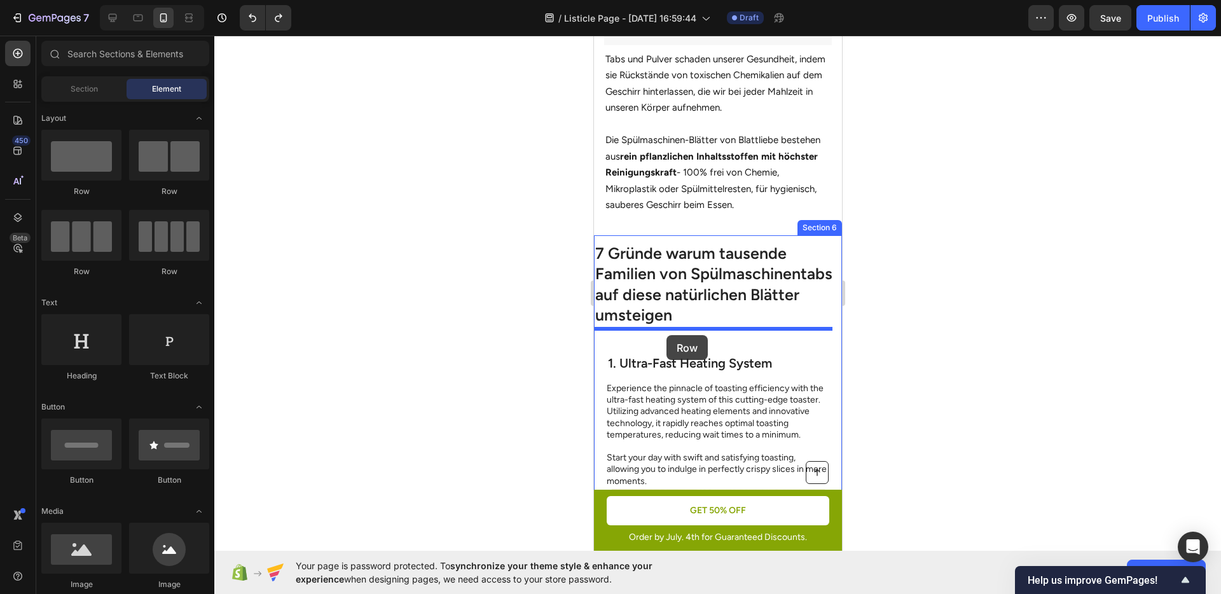
drag, startPoint x: 690, startPoint y: 206, endPoint x: 666, endPoint y: 335, distance: 131.4
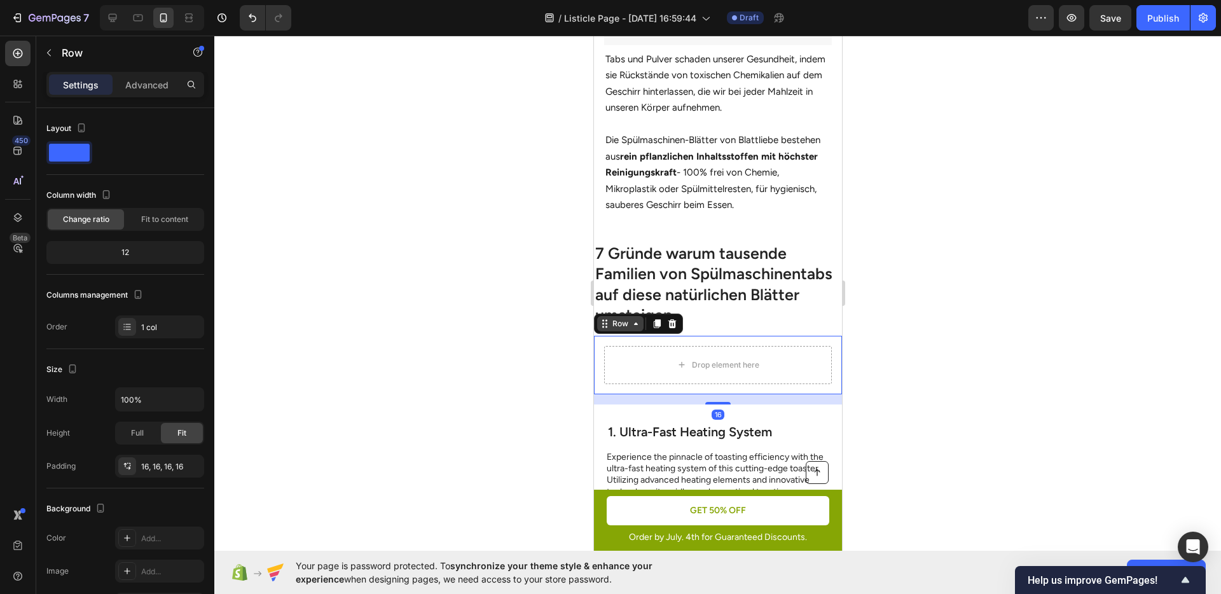
click at [597, 320] on div "Row" at bounding box center [620, 323] width 46 height 15
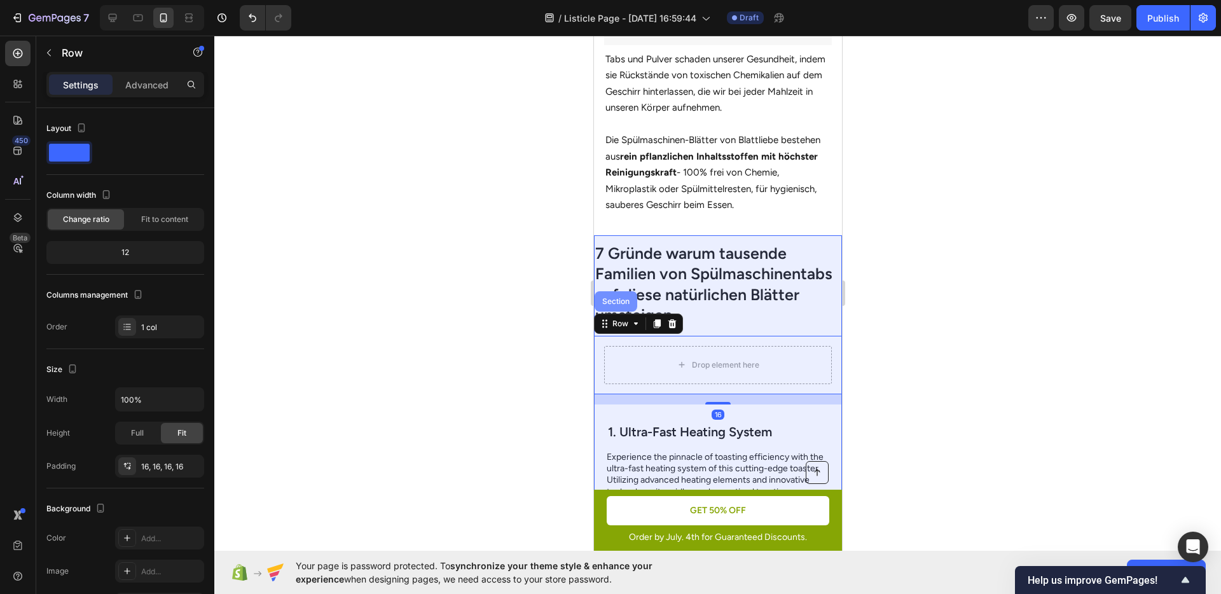
click at [606, 300] on div "Section" at bounding box center [615, 301] width 43 height 20
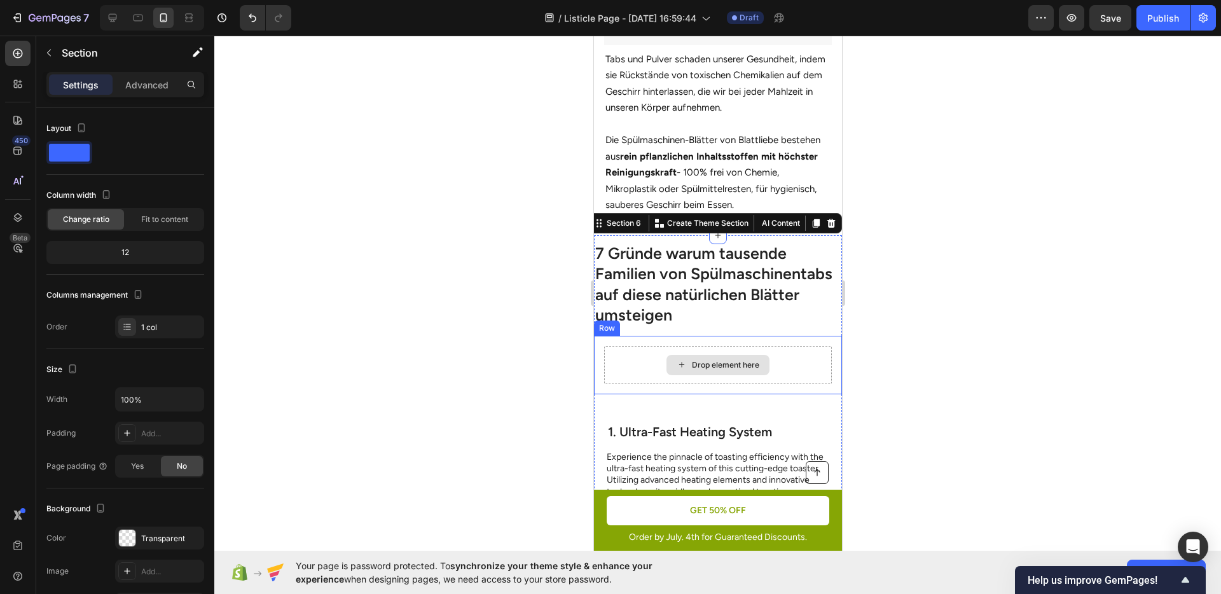
click at [648, 346] on div "Drop element here" at bounding box center [718, 365] width 228 height 38
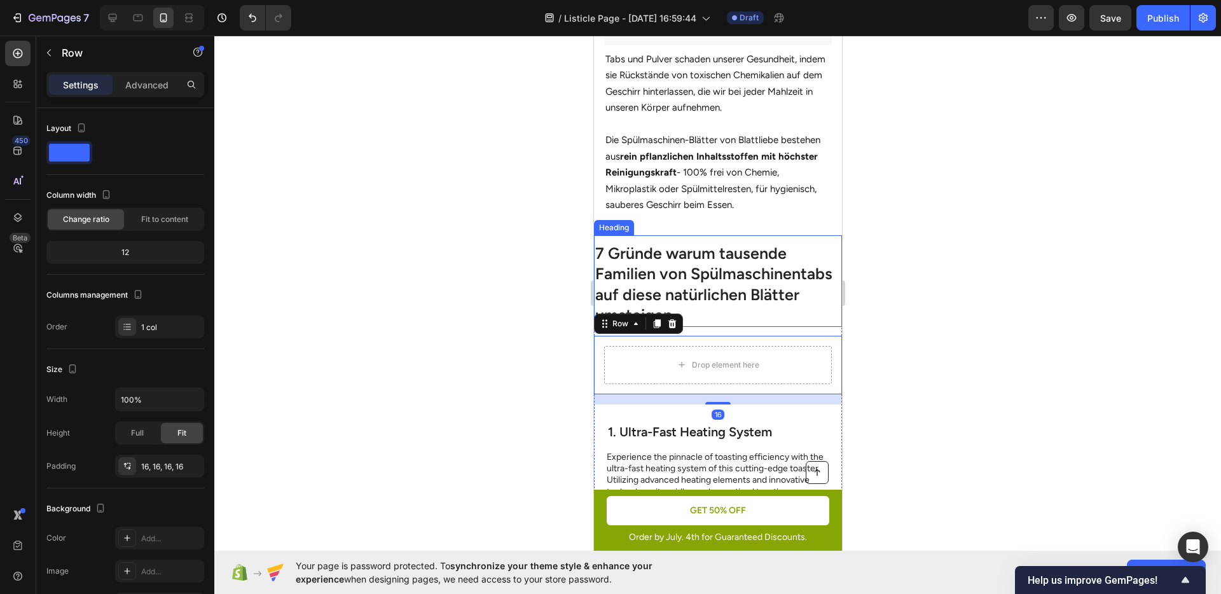
click at [656, 286] on h1 "7 Gründe warum tausende Familien von Spülmaschinentabs auf diese natürlichen Bl…" at bounding box center [718, 284] width 248 height 85
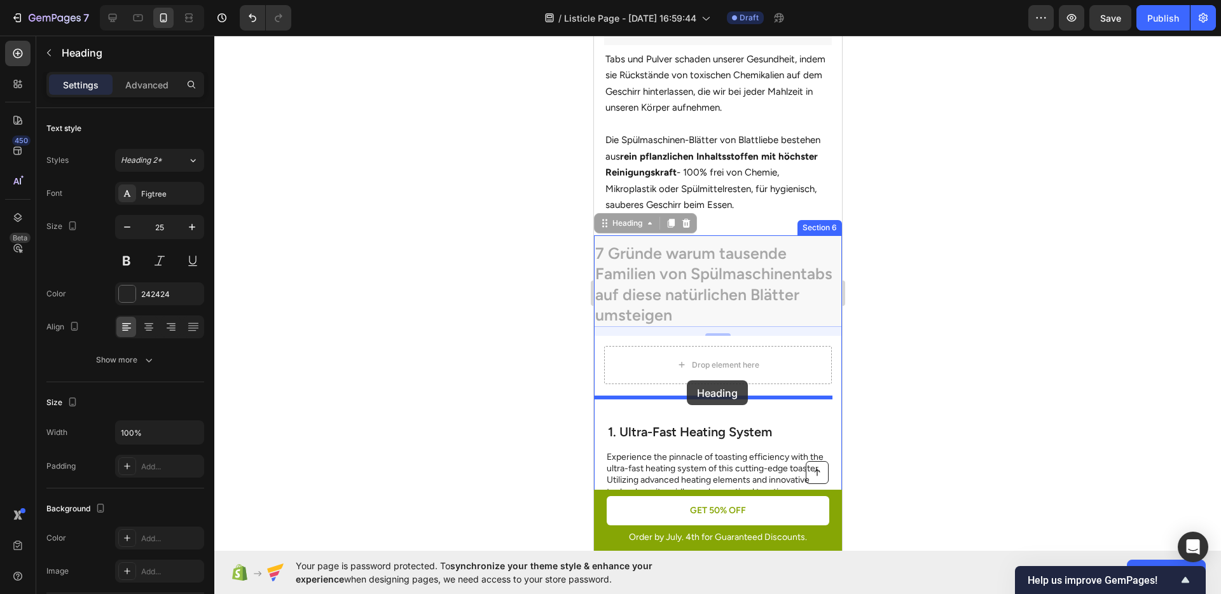
drag, startPoint x: 627, startPoint y: 216, endPoint x: 686, endPoint y: 380, distance: 174.7
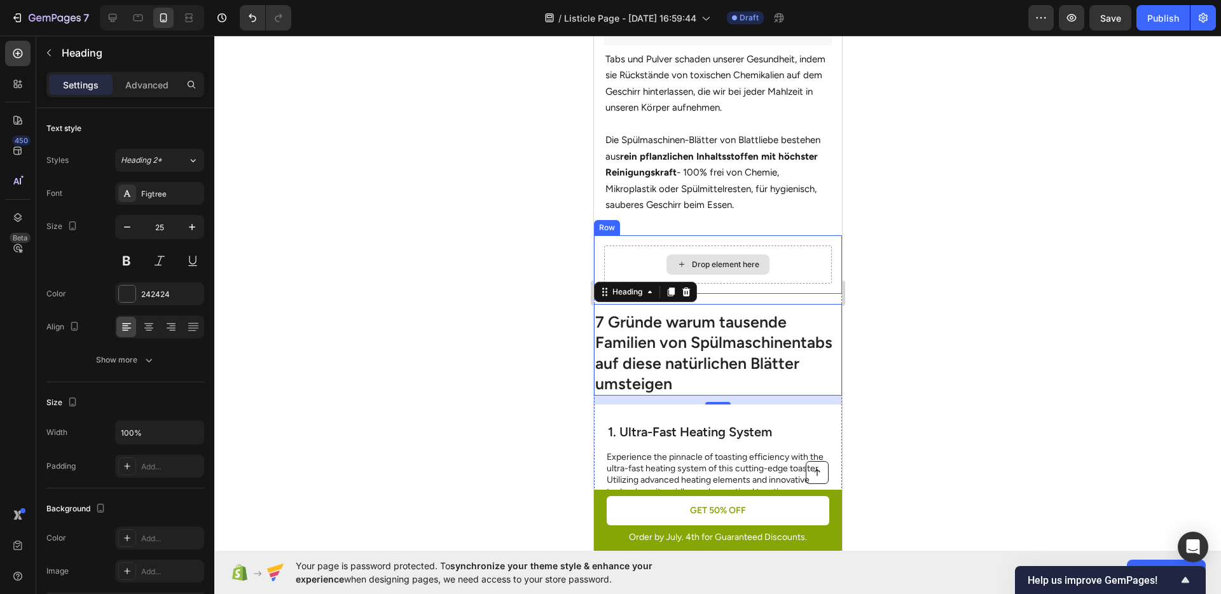
click at [604, 246] on div "Drop element here" at bounding box center [718, 265] width 228 height 38
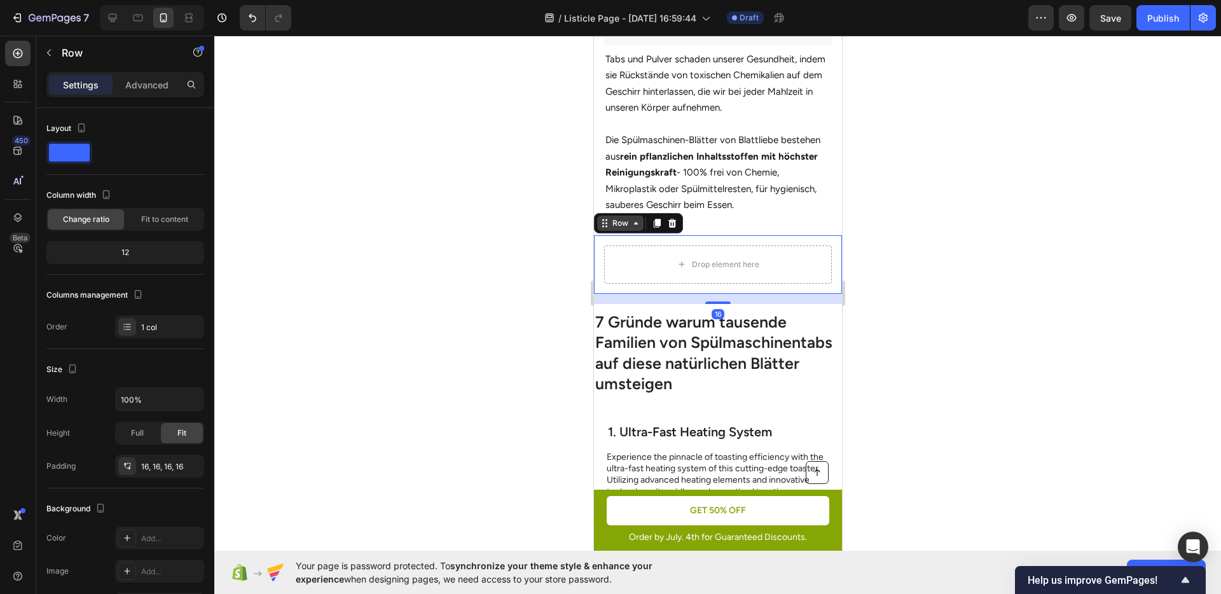
click at [615, 223] on div "Row" at bounding box center [620, 223] width 46 height 15
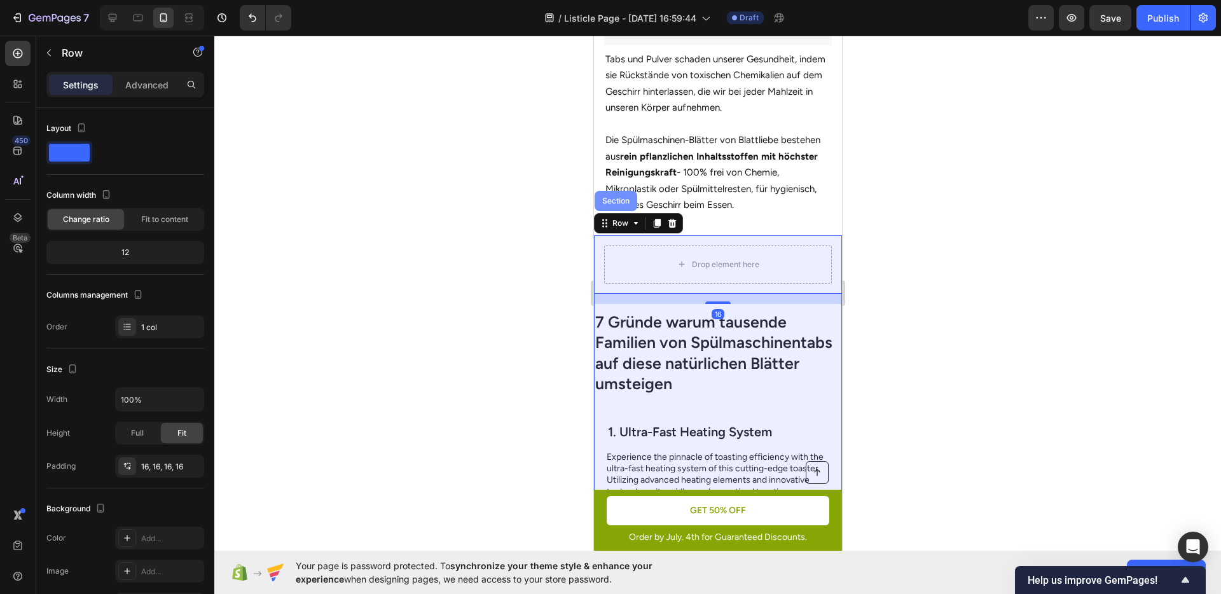
click at [611, 201] on div "Section" at bounding box center [615, 201] width 43 height 20
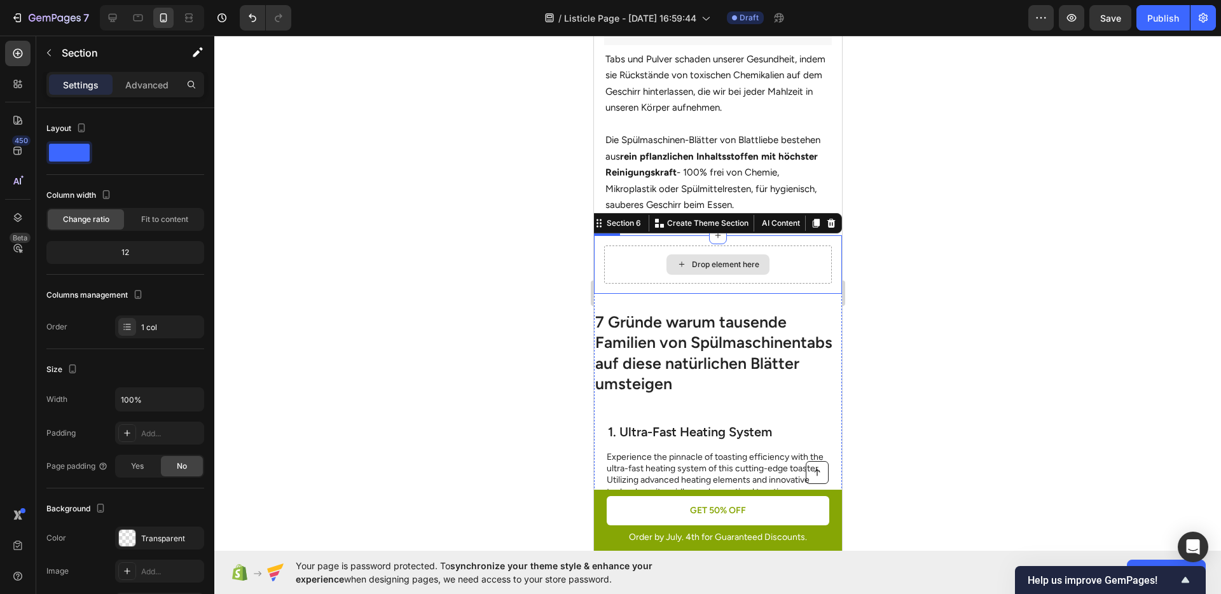
click at [601, 240] on div "Drop element here Row" at bounding box center [718, 264] width 248 height 59
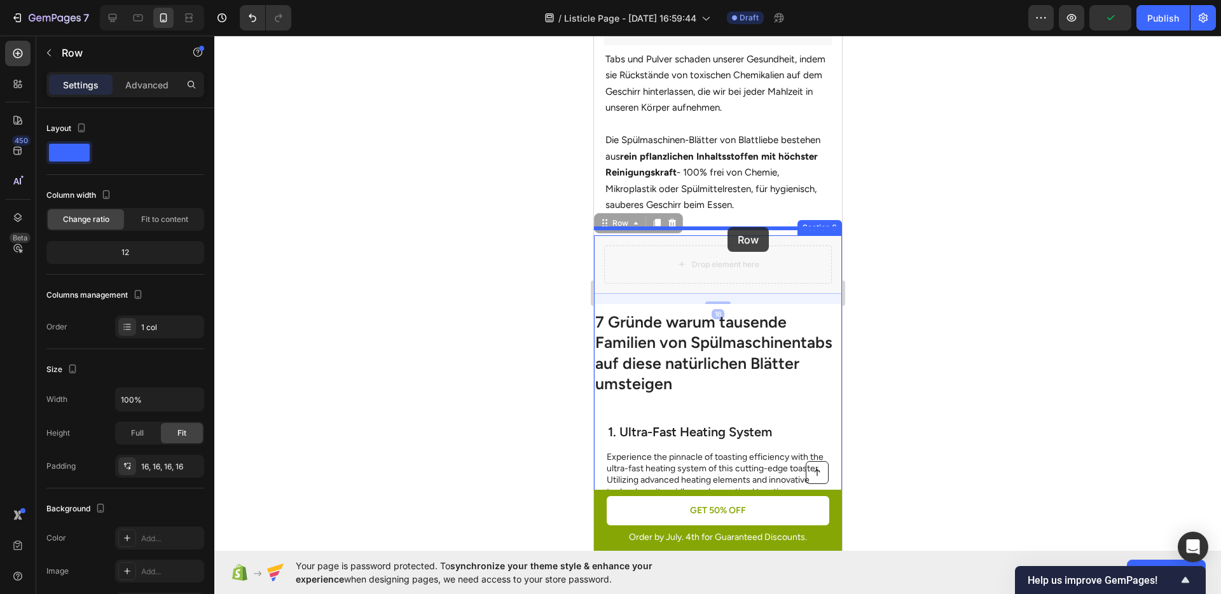
drag, startPoint x: 627, startPoint y: 218, endPoint x: 727, endPoint y: 227, distance: 100.3
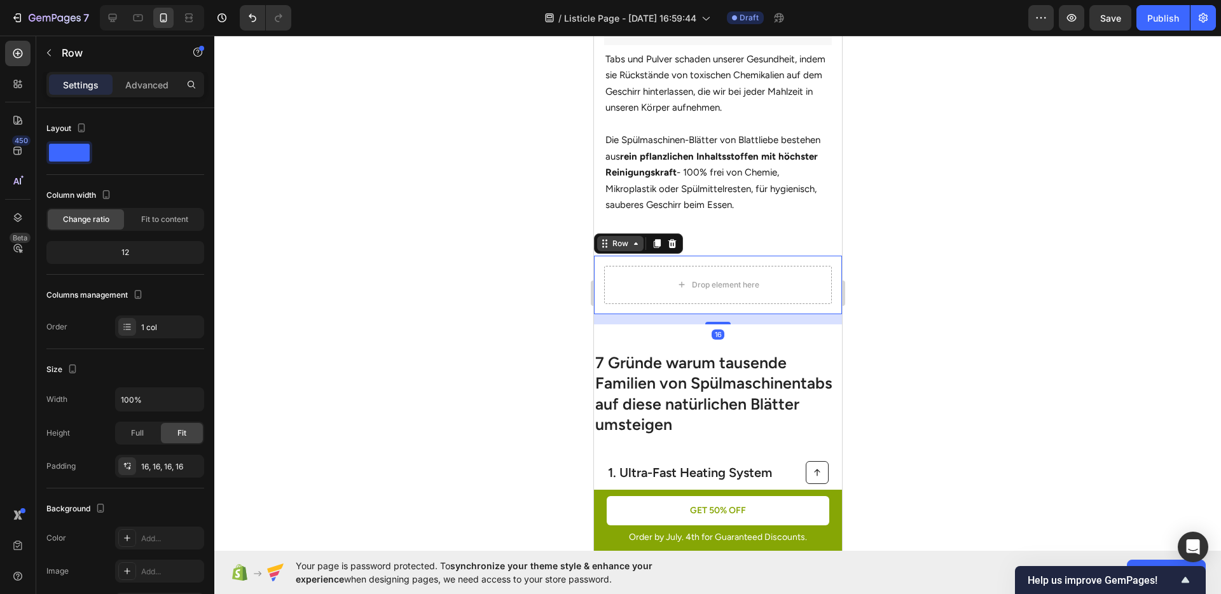
click at [615, 240] on div "Row" at bounding box center [619, 243] width 21 height 11
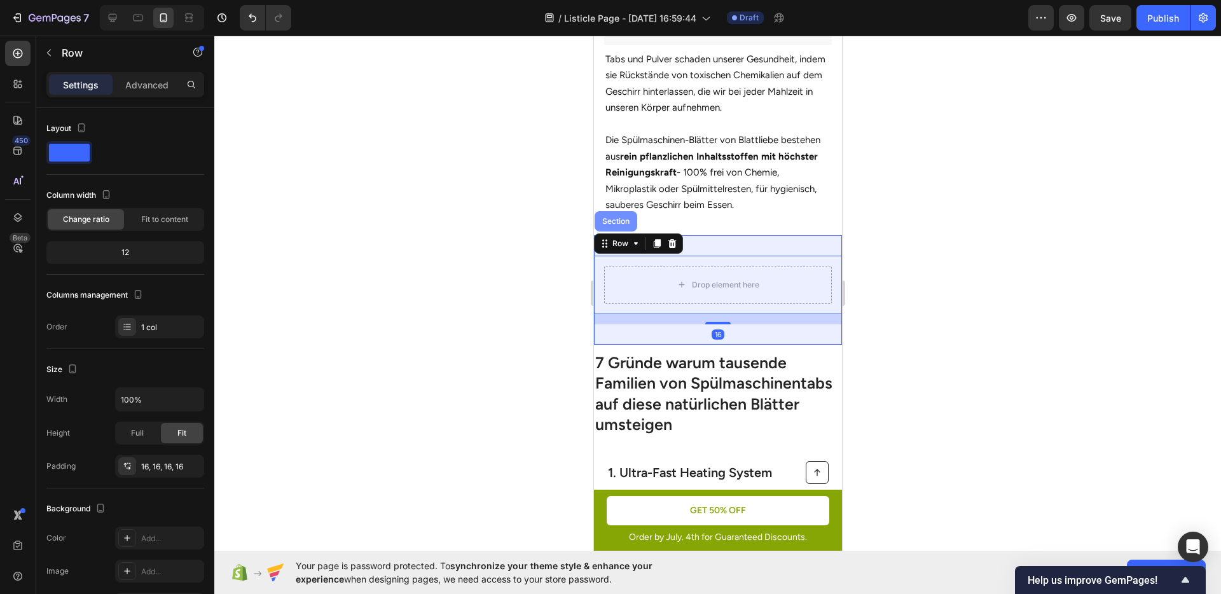
click at [614, 218] on div "Section" at bounding box center [615, 221] width 43 height 20
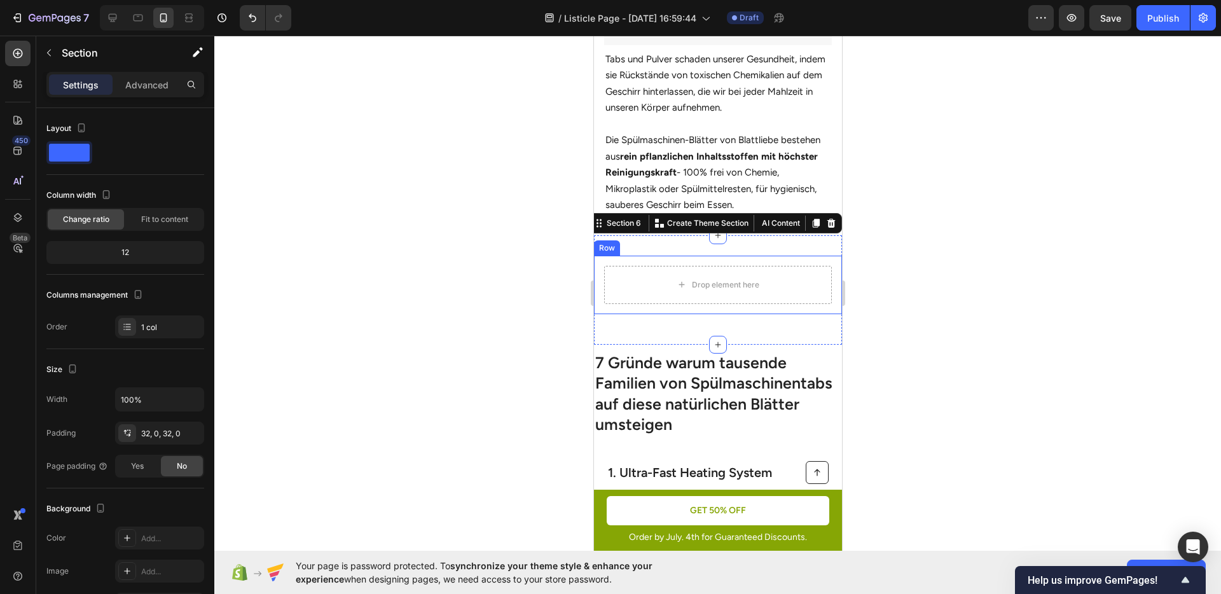
click at [440, 258] on div at bounding box center [717, 315] width 1007 height 559
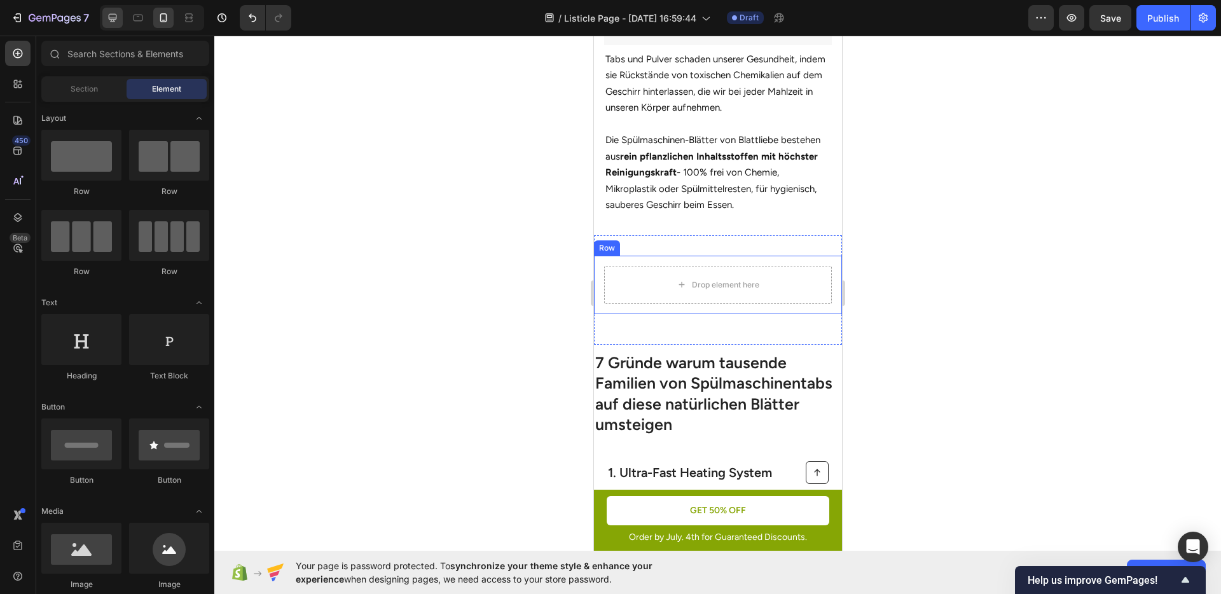
click at [115, 15] on icon at bounding box center [112, 17] width 13 height 13
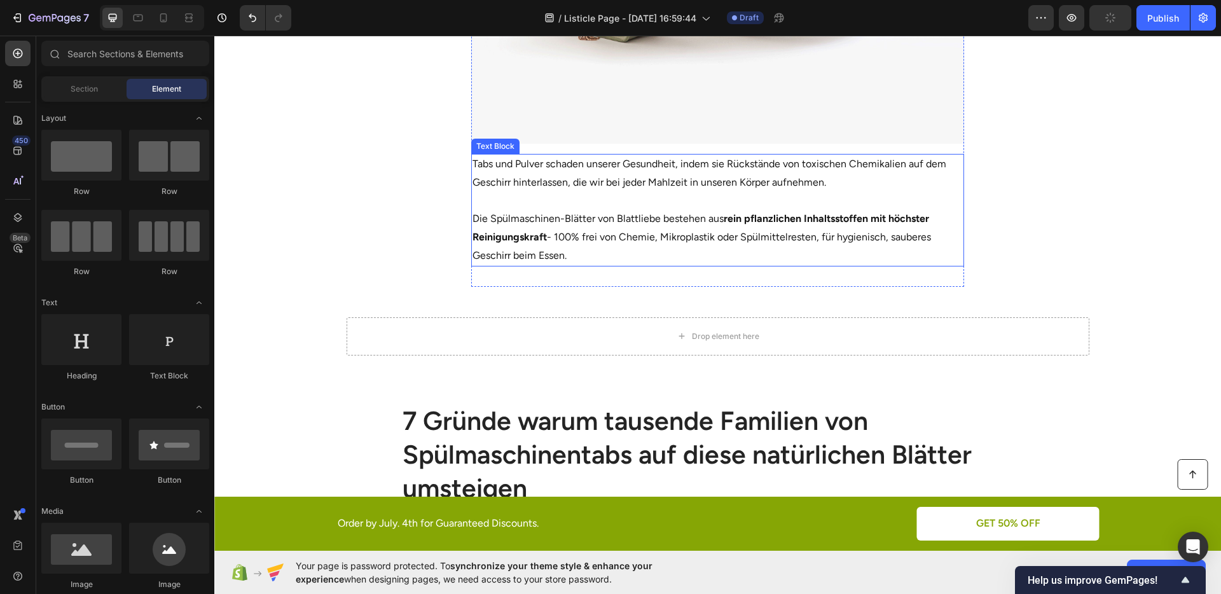
scroll to position [712, 0]
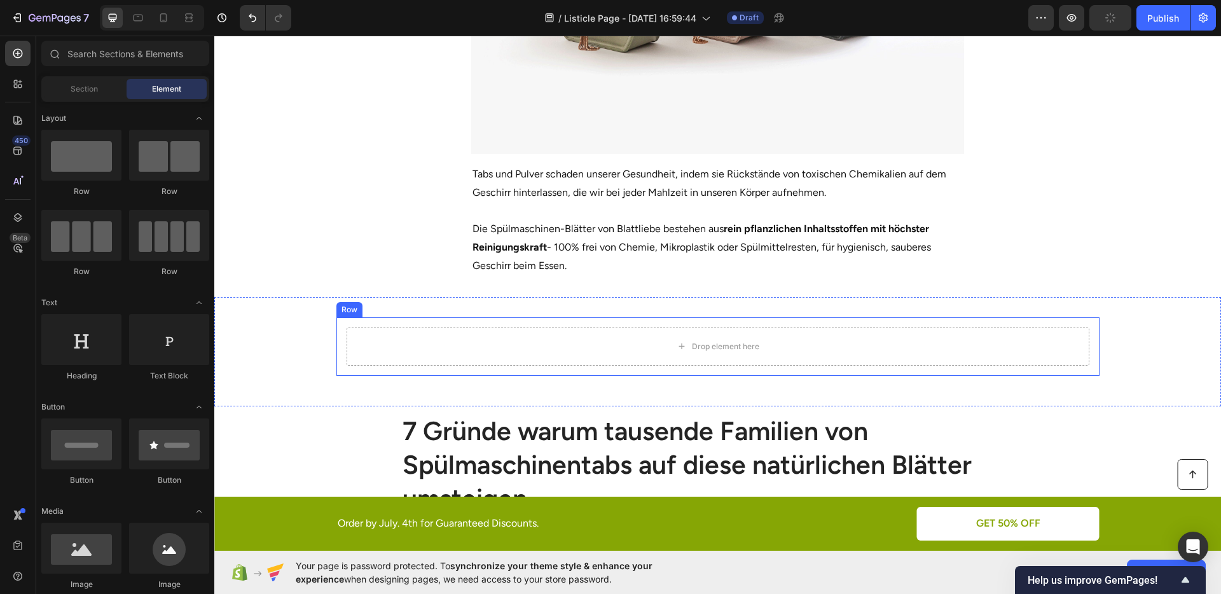
click at [337, 333] on div "Drop element here Row" at bounding box center [718, 346] width 763 height 59
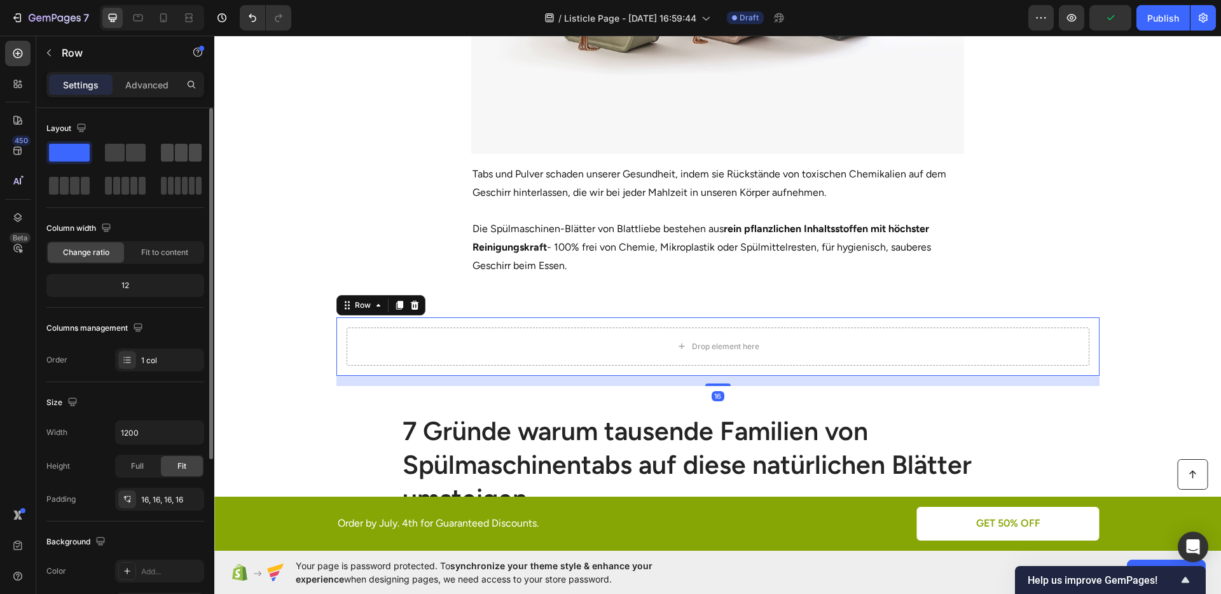
click at [172, 150] on span at bounding box center [167, 153] width 13 height 18
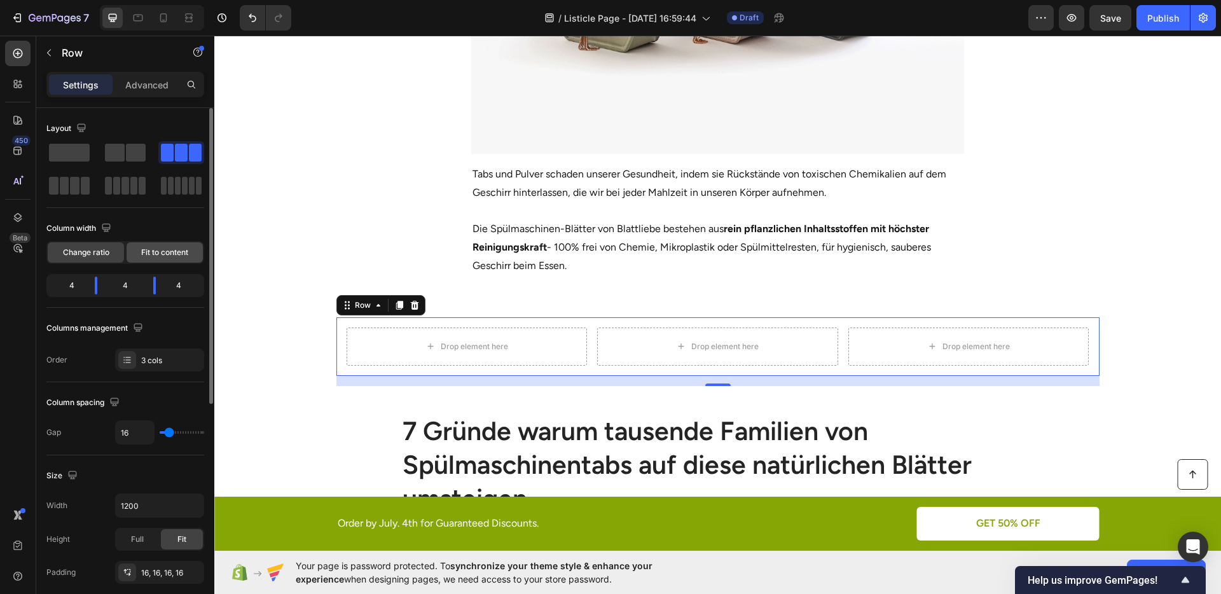
click at [172, 247] on span "Fit to content" at bounding box center [164, 252] width 47 height 11
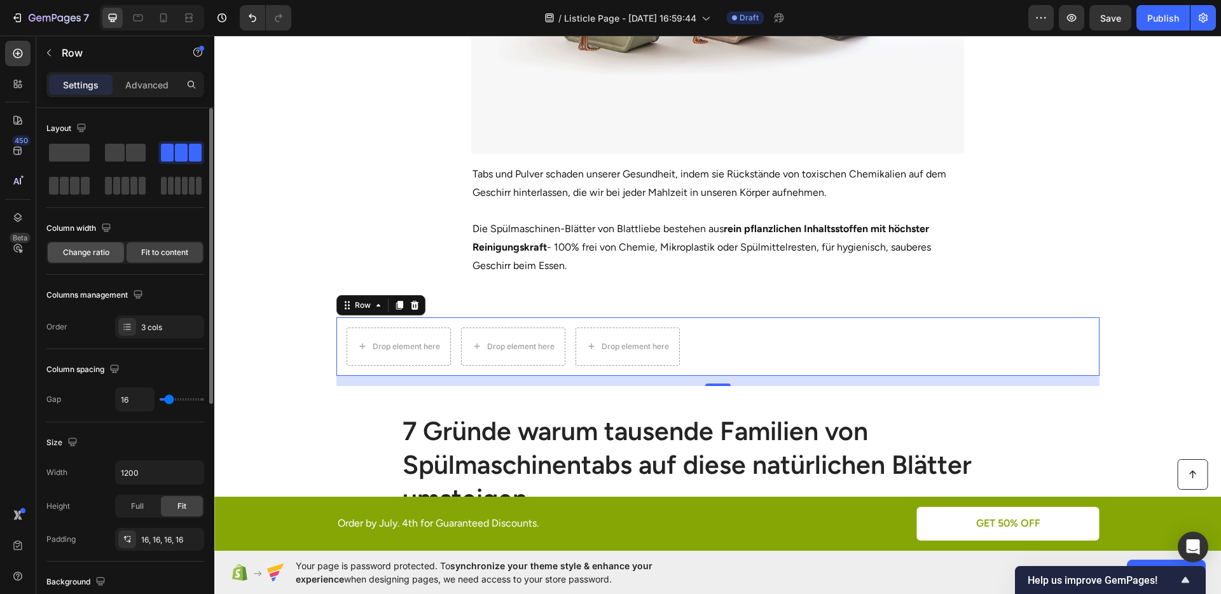
click at [106, 253] on span "Change ratio" at bounding box center [86, 252] width 46 height 11
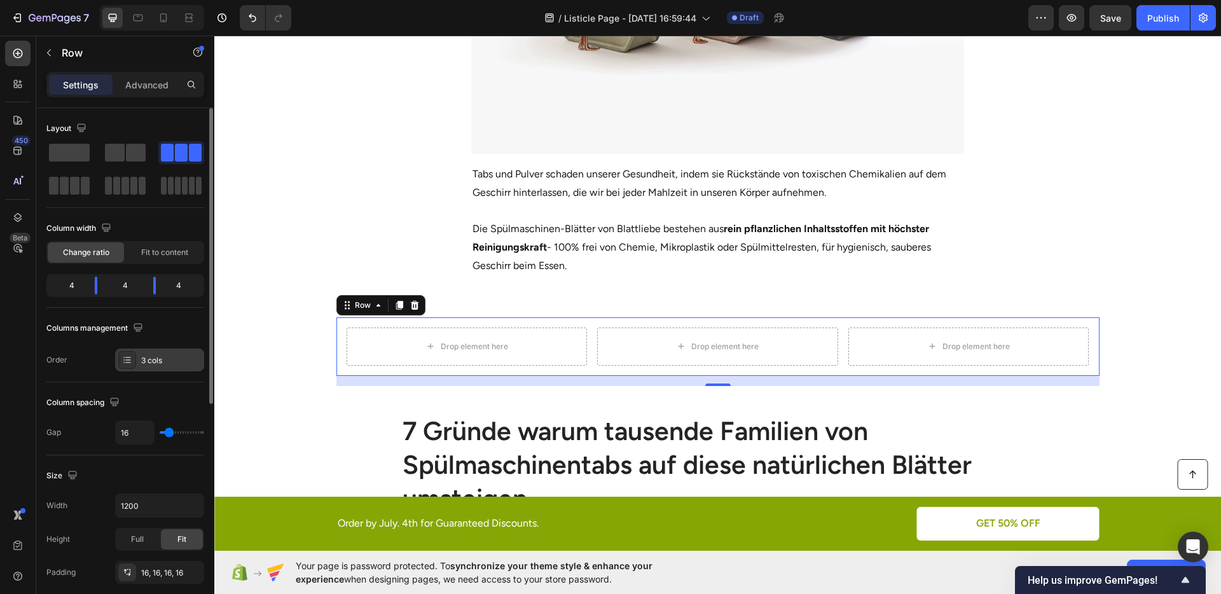
click at [158, 358] on div "3 cols" at bounding box center [171, 360] width 60 height 11
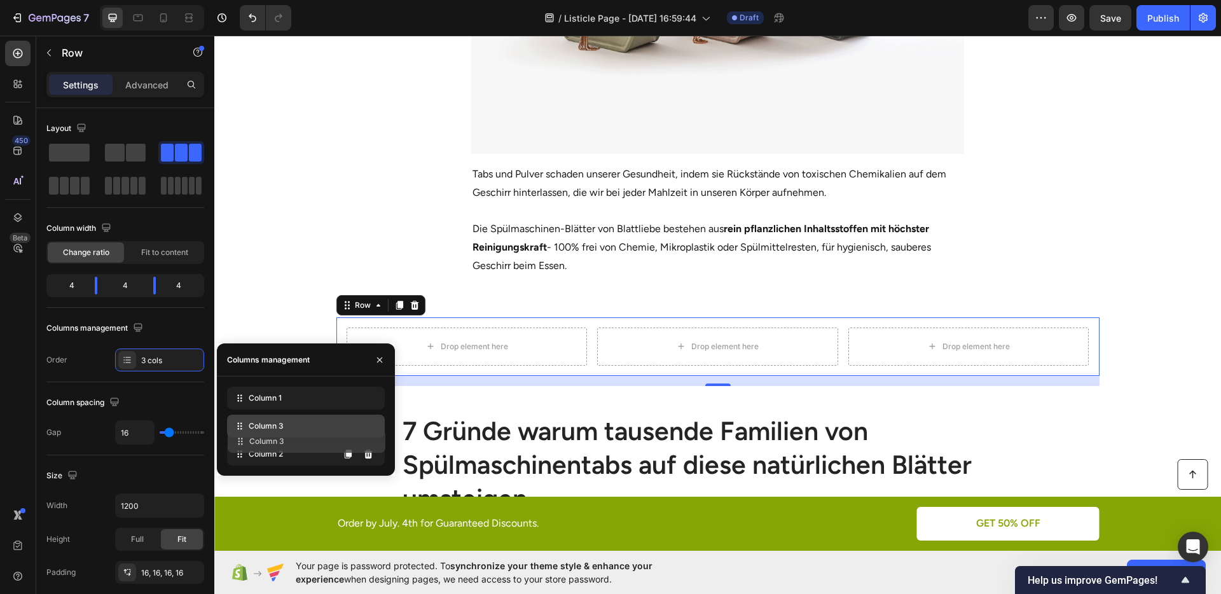
drag, startPoint x: 241, startPoint y: 445, endPoint x: 242, endPoint y: 432, distance: 12.7
drag, startPoint x: 242, startPoint y: 431, endPoint x: 243, endPoint y: 452, distance: 20.4
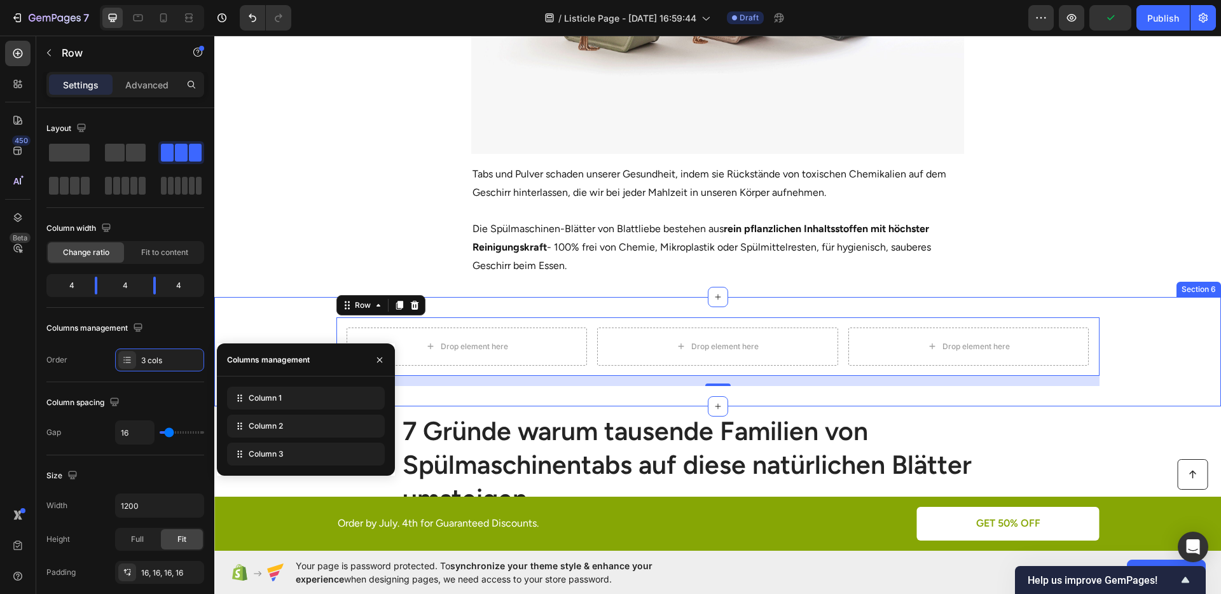
click at [476, 389] on div "Drop element here Drop element here Drop element here Row 16 Section 6" at bounding box center [717, 351] width 1007 height 109
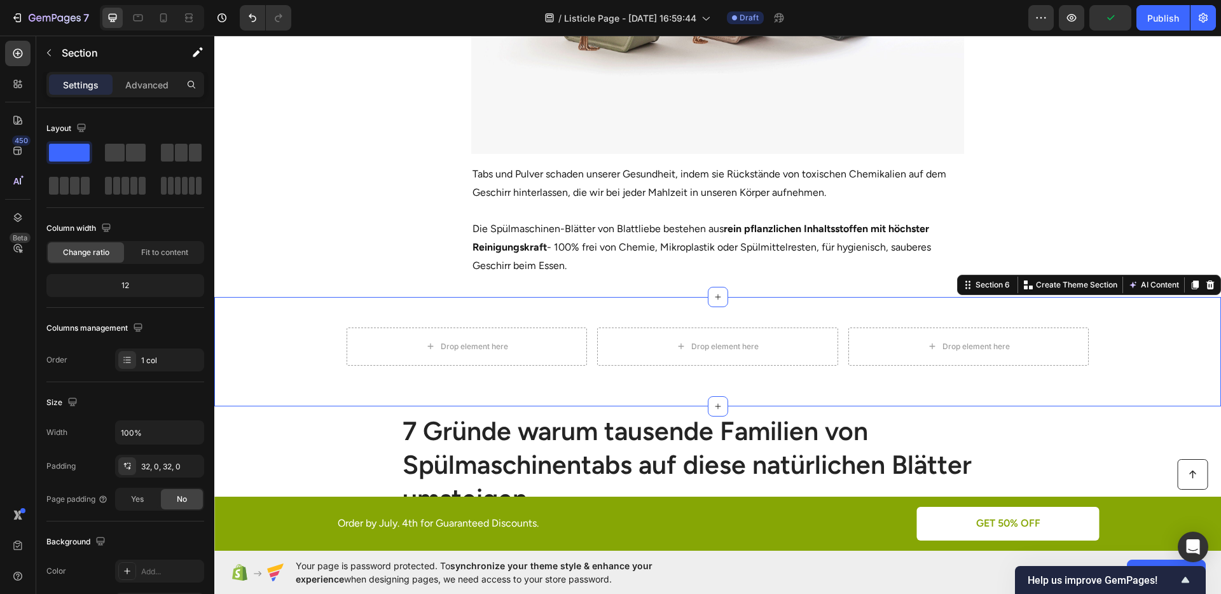
click at [292, 354] on div "Drop element here Drop element here Drop element here Row" at bounding box center [717, 351] width 1007 height 69
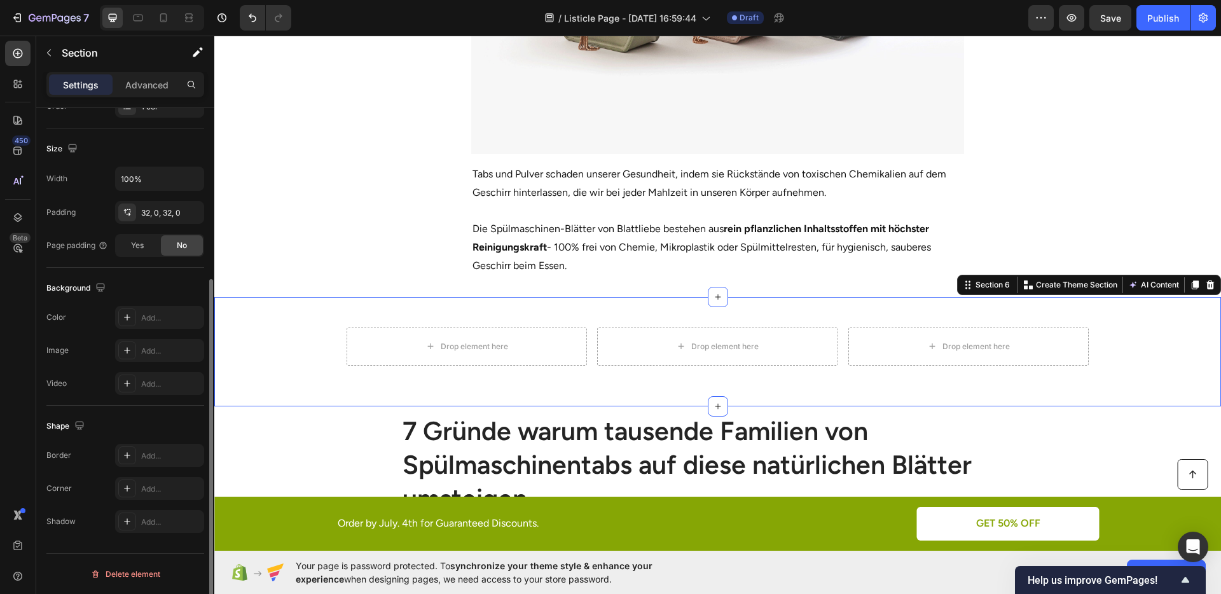
scroll to position [100, 0]
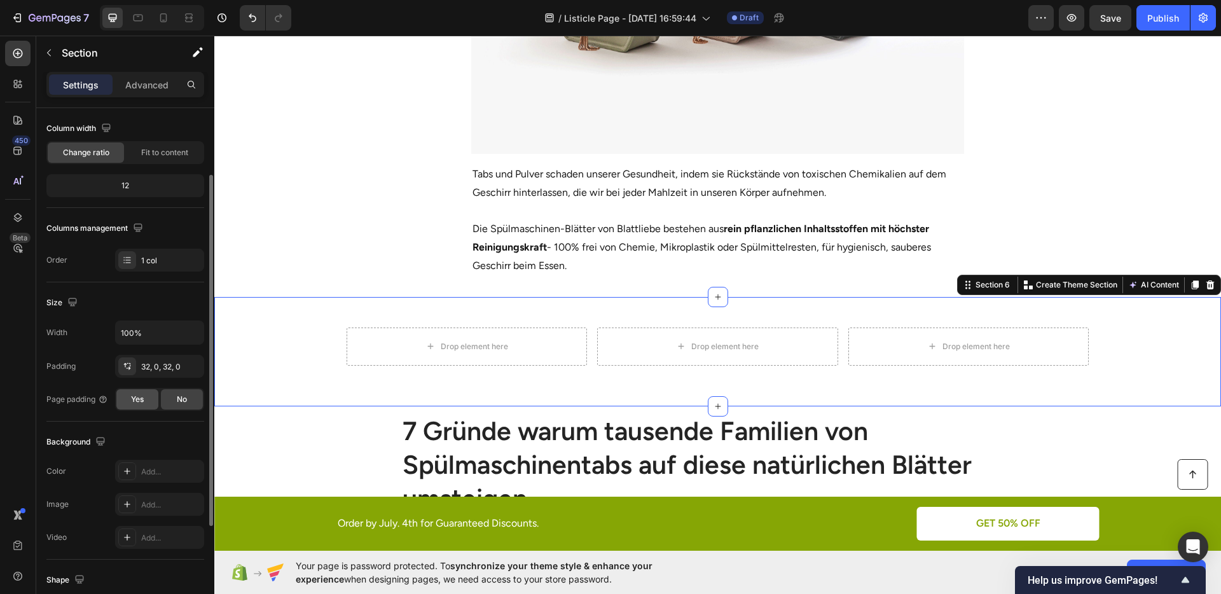
click at [149, 401] on div "Yes" at bounding box center [137, 399] width 42 height 20
click at [168, 400] on div "No" at bounding box center [182, 399] width 42 height 20
click at [154, 400] on div "Yes" at bounding box center [137, 399] width 42 height 20
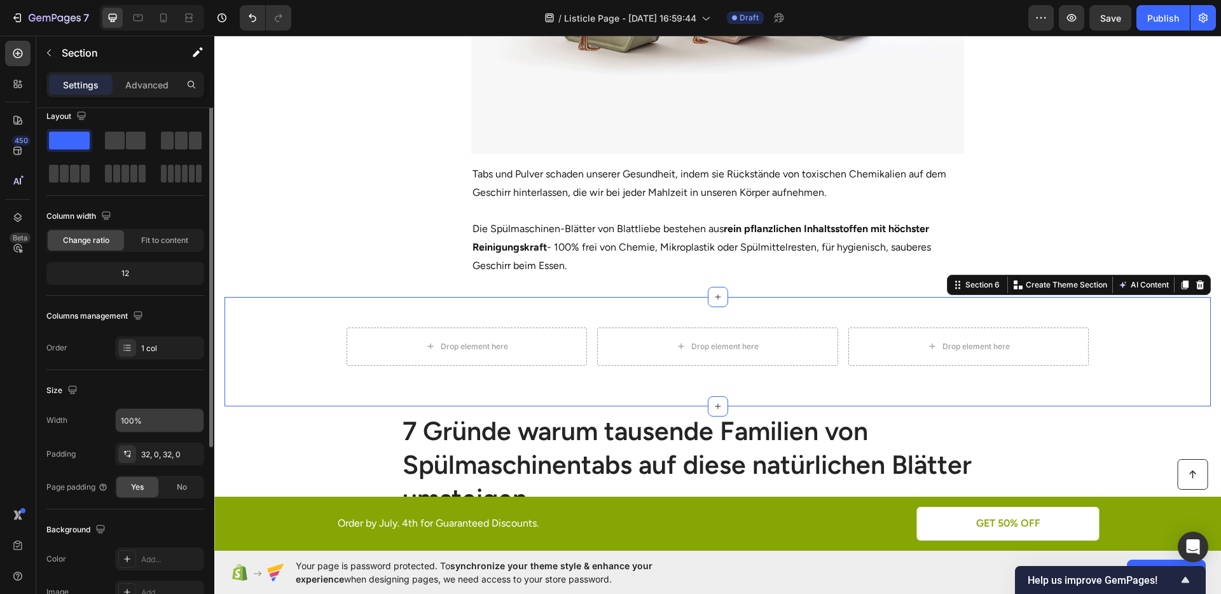
scroll to position [0, 0]
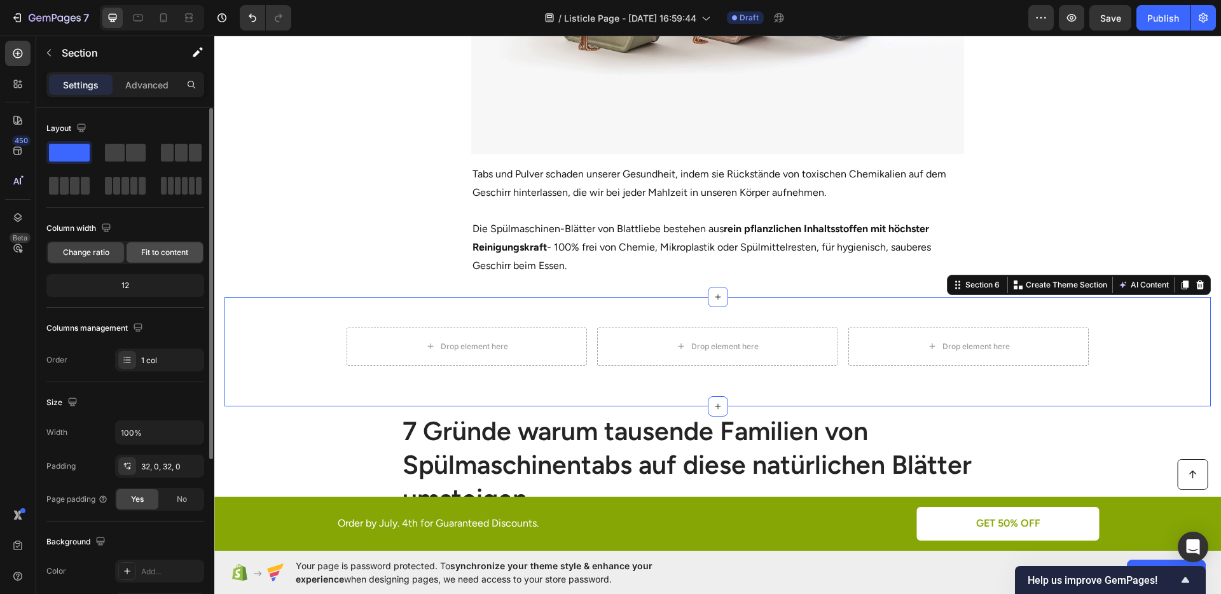
click at [143, 253] on span "Fit to content" at bounding box center [164, 252] width 47 height 11
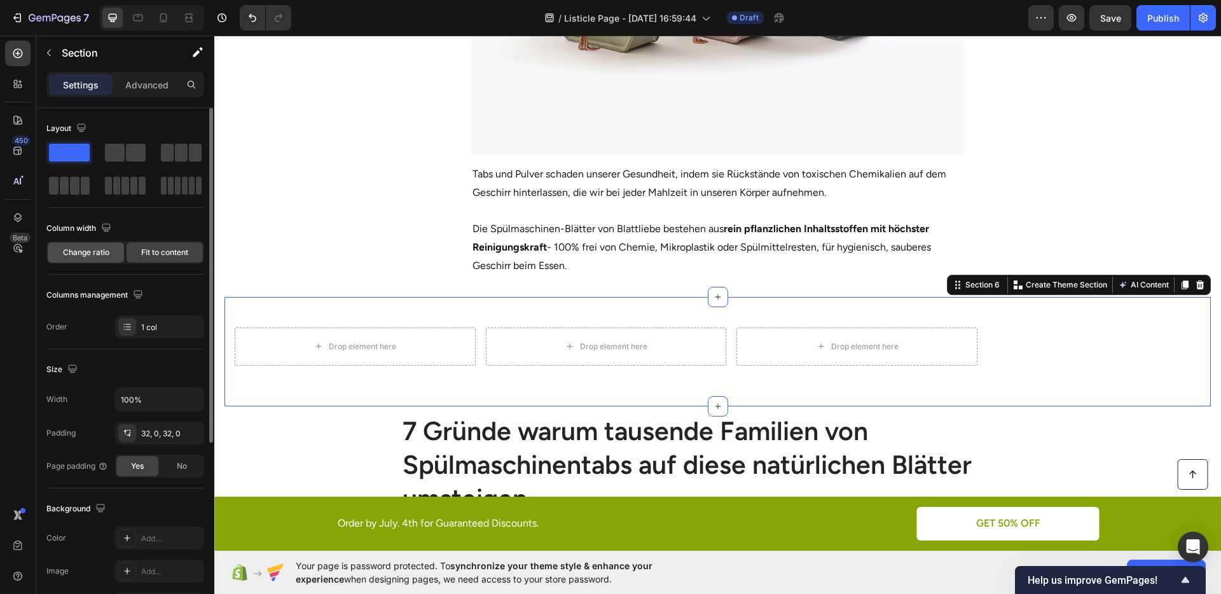
click at [94, 258] on div "Change ratio" at bounding box center [86, 252] width 76 height 20
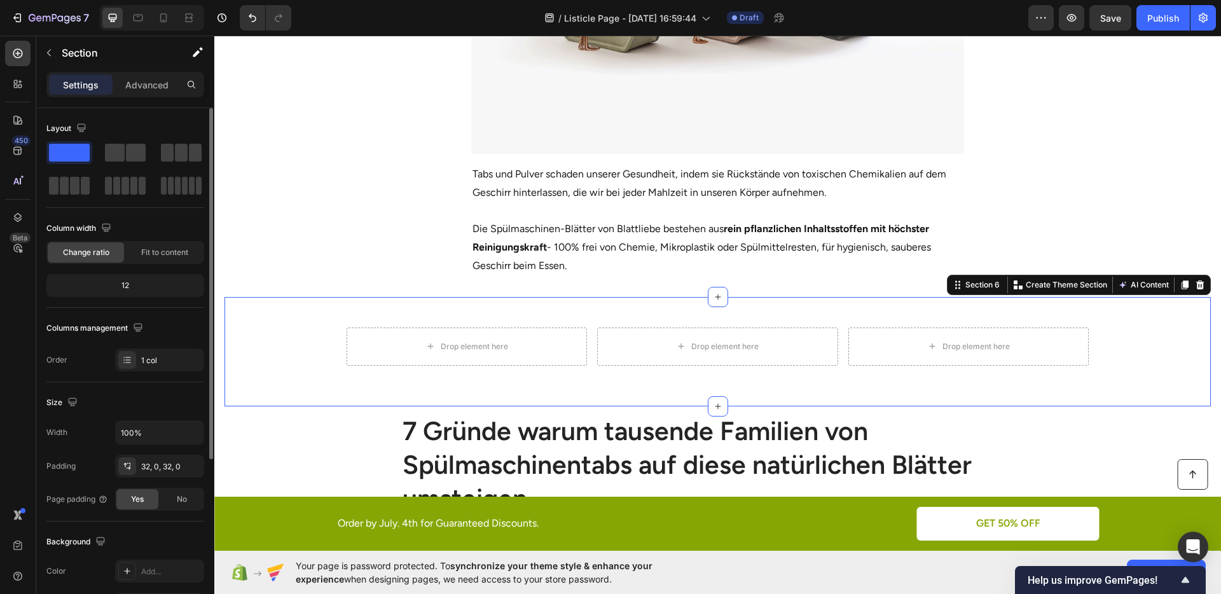
click at [120, 284] on div "12" at bounding box center [125, 286] width 153 height 18
click at [379, 320] on div "Drop element here Drop element here Drop element here Row" at bounding box center [718, 346] width 763 height 59
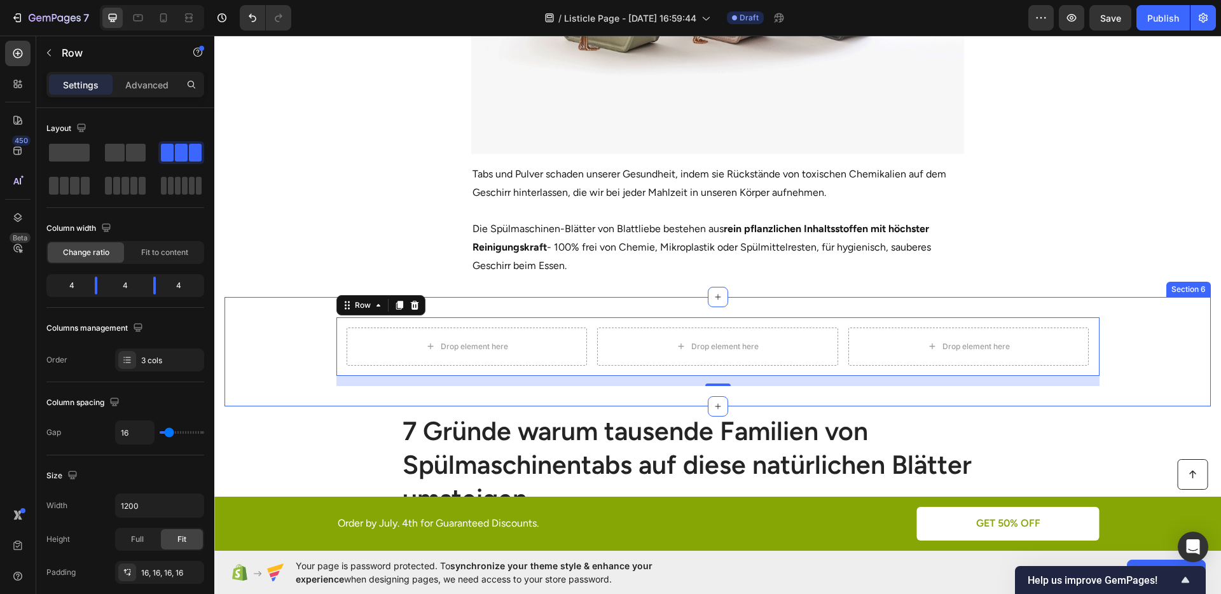
click at [281, 330] on div "Drop element here Drop element here Drop element here Row 16" at bounding box center [718, 351] width 987 height 69
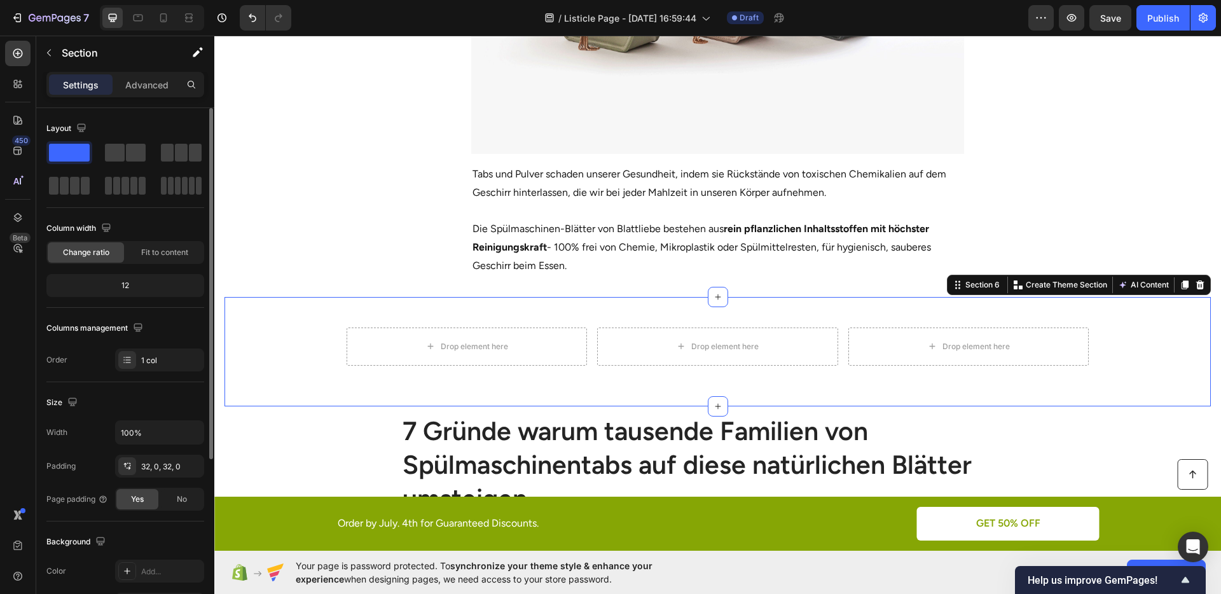
click at [146, 263] on div "Change ratio Fit to content" at bounding box center [125, 252] width 158 height 23
click at [371, 350] on div "Drop element here" at bounding box center [467, 347] width 241 height 38
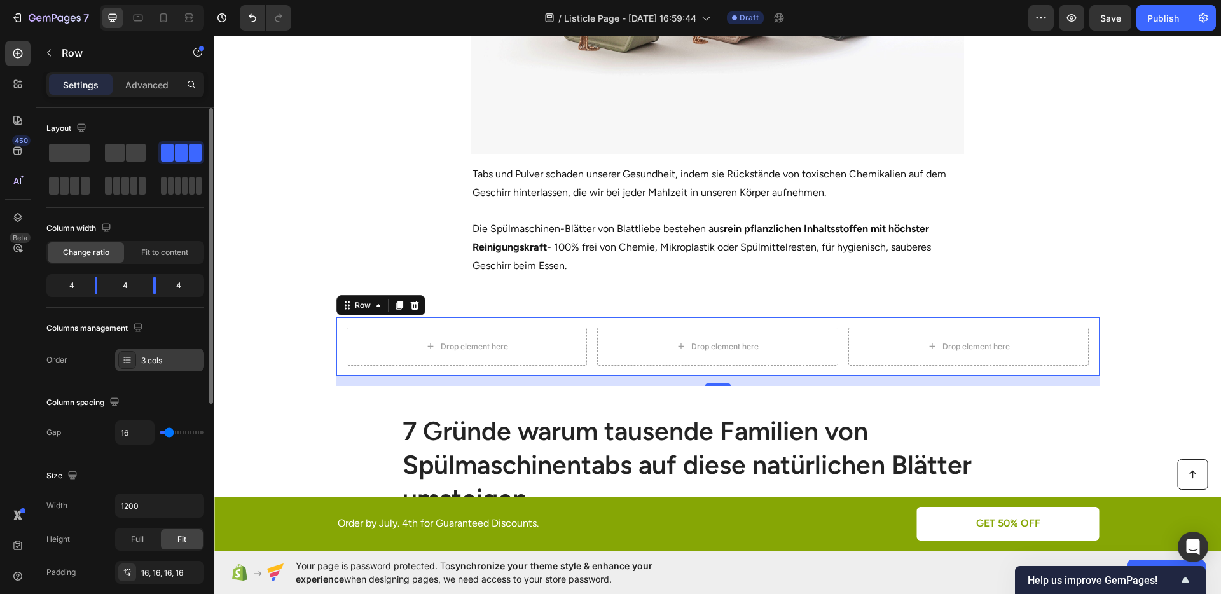
click at [149, 357] on div "3 cols" at bounding box center [171, 360] width 60 height 11
click at [156, 382] on div "Column spacing Gap 16" at bounding box center [125, 418] width 158 height 73
click at [153, 539] on div "Full" at bounding box center [137, 539] width 42 height 20
click at [174, 543] on div "Fit" at bounding box center [182, 539] width 42 height 20
click at [45, 56] on icon "button" at bounding box center [49, 53] width 10 height 10
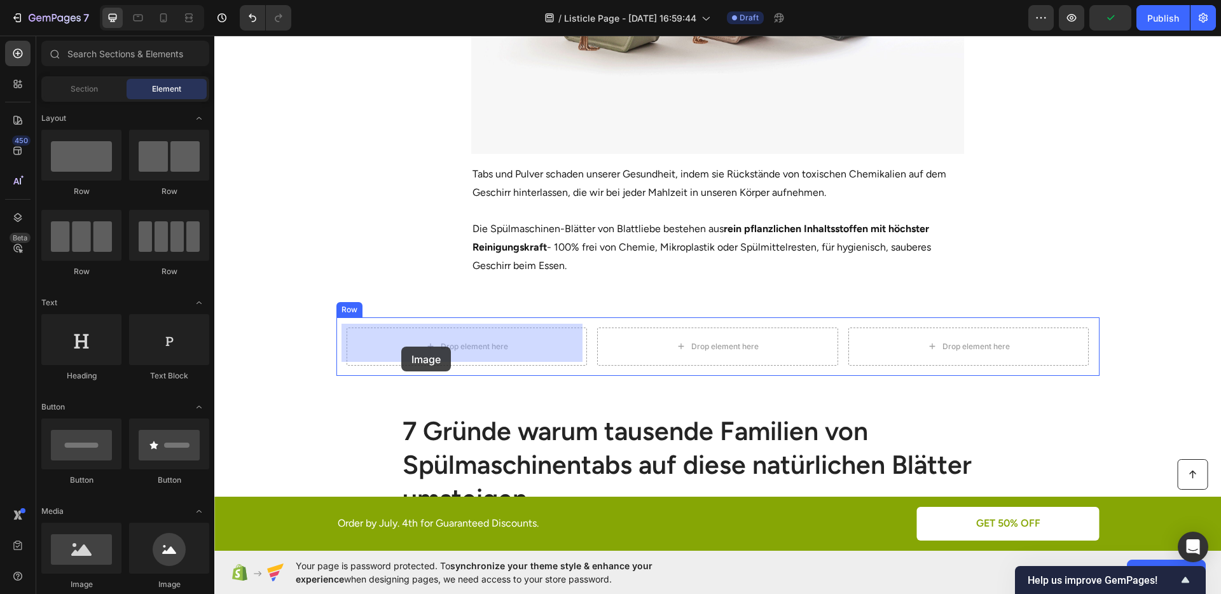
drag, startPoint x: 317, startPoint y: 577, endPoint x: 401, endPoint y: 347, distance: 245.1
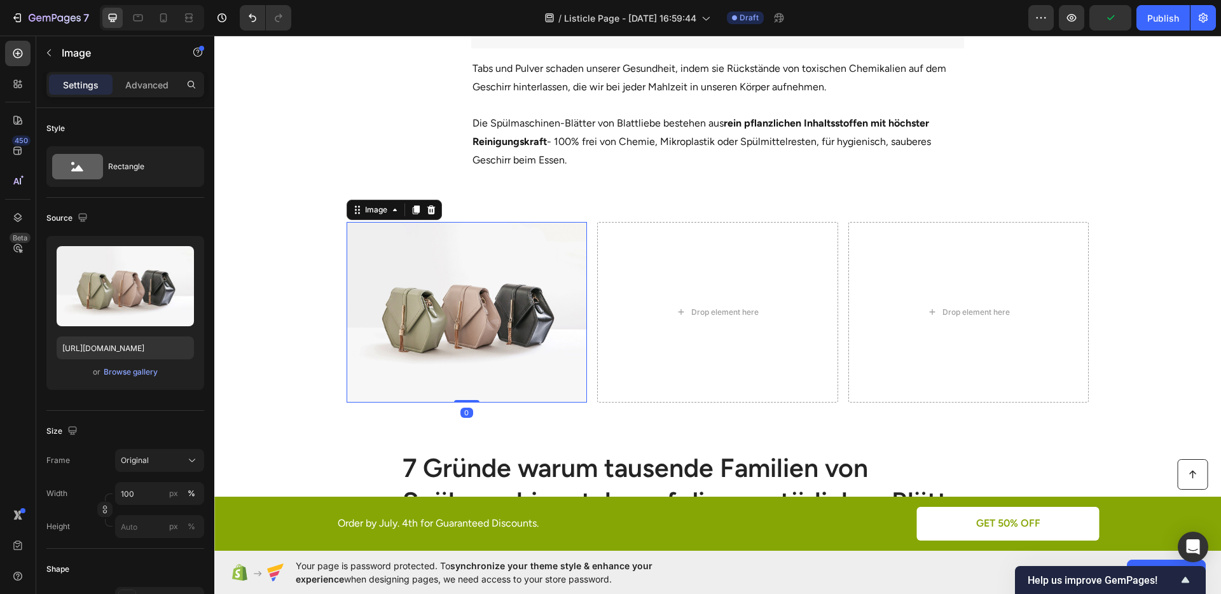
scroll to position [875, 0]
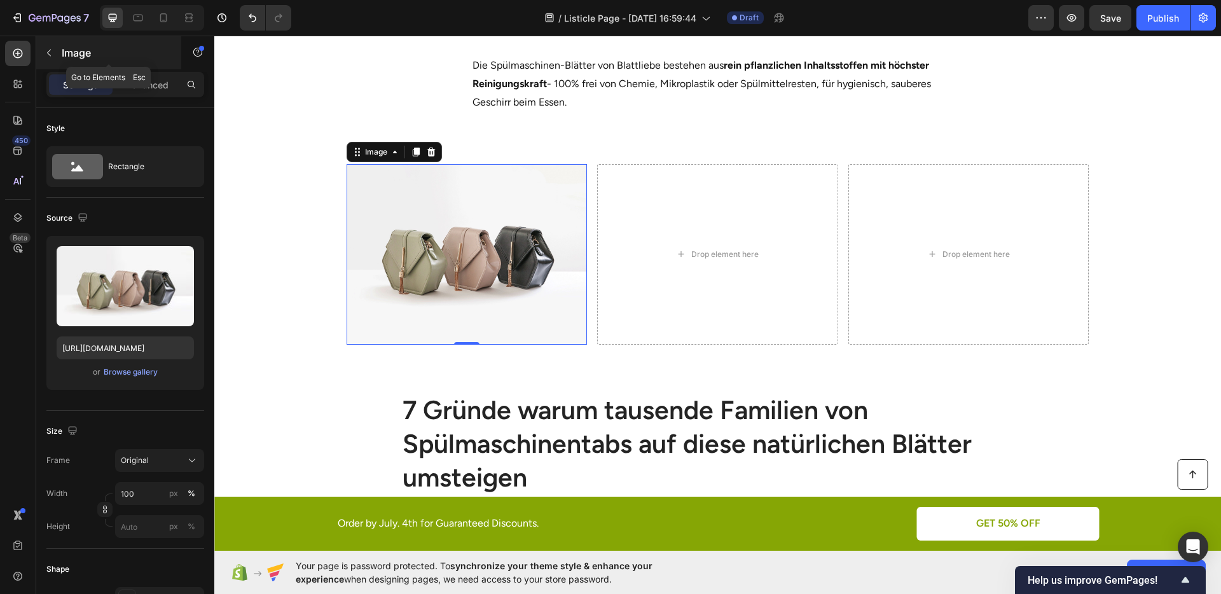
click at [52, 56] on icon "button" at bounding box center [49, 53] width 10 height 10
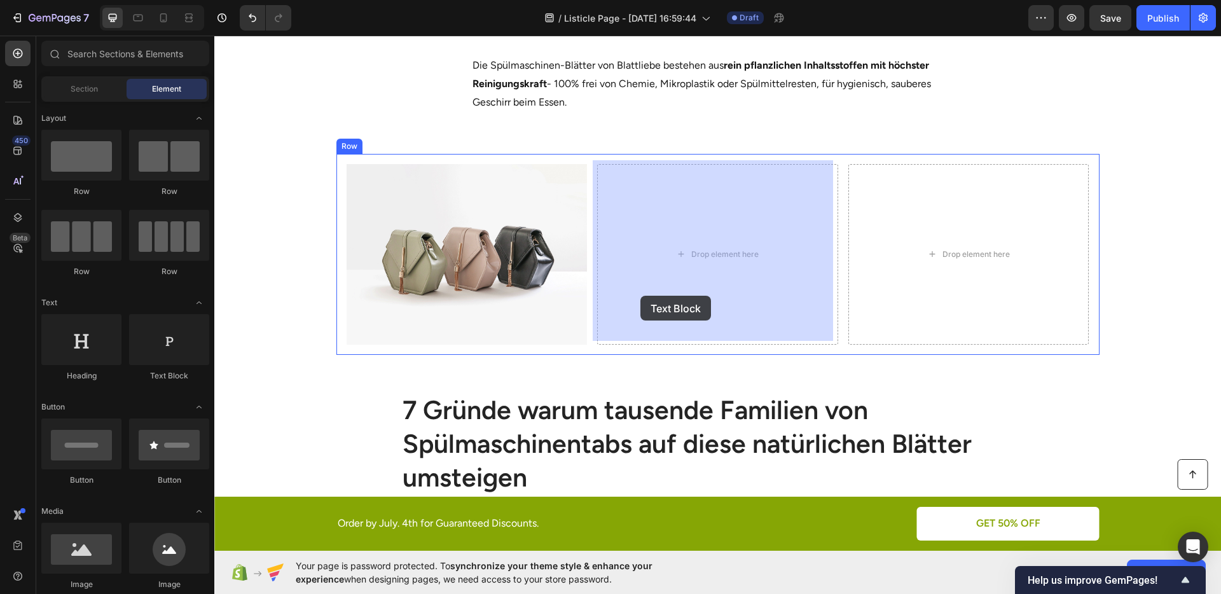
drag, startPoint x: 394, startPoint y: 381, endPoint x: 641, endPoint y: 296, distance: 261.1
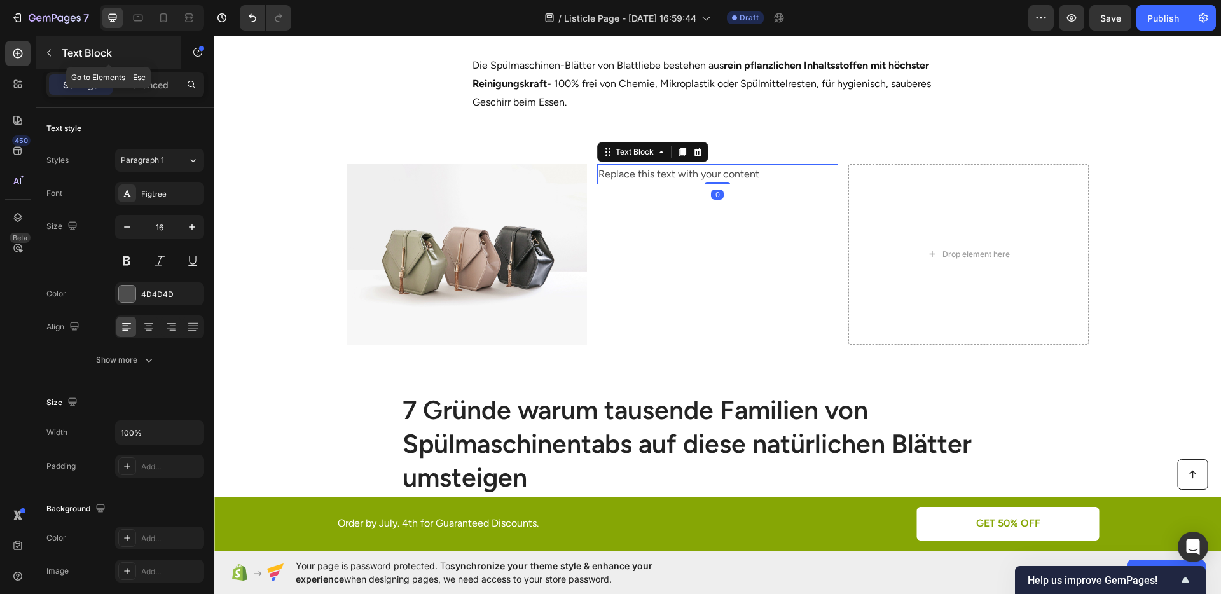
click at [51, 51] on icon "button" at bounding box center [49, 53] width 10 height 10
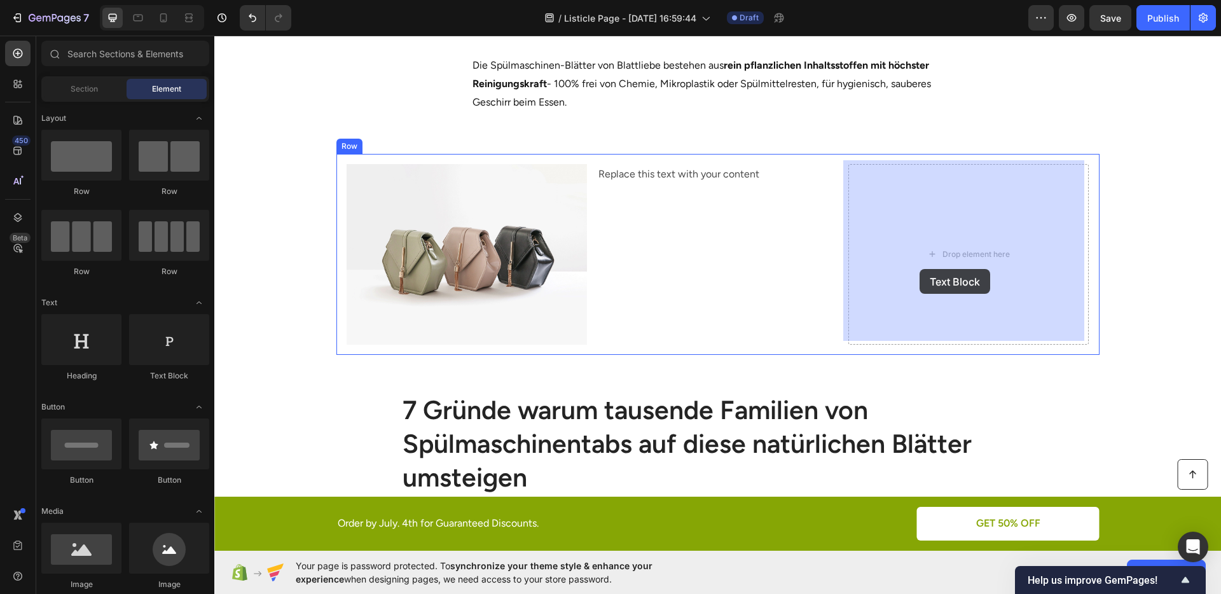
drag, startPoint x: 381, startPoint y: 387, endPoint x: 920, endPoint y: 269, distance: 551.7
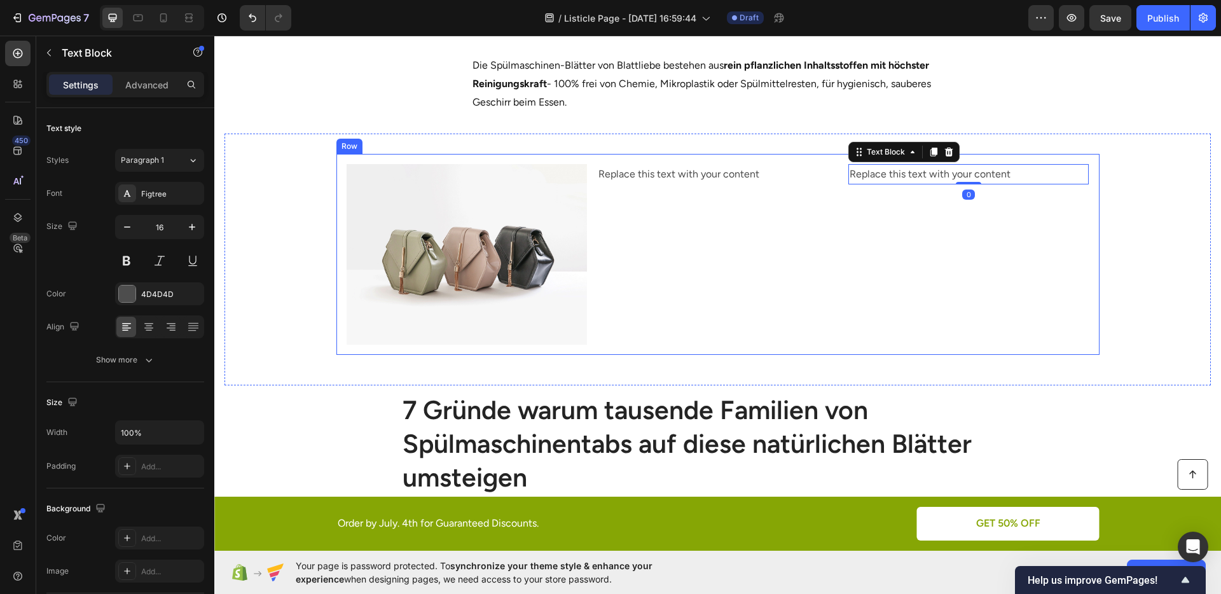
click at [780, 253] on div "Replace this text with your content Text Block" at bounding box center [717, 254] width 241 height 181
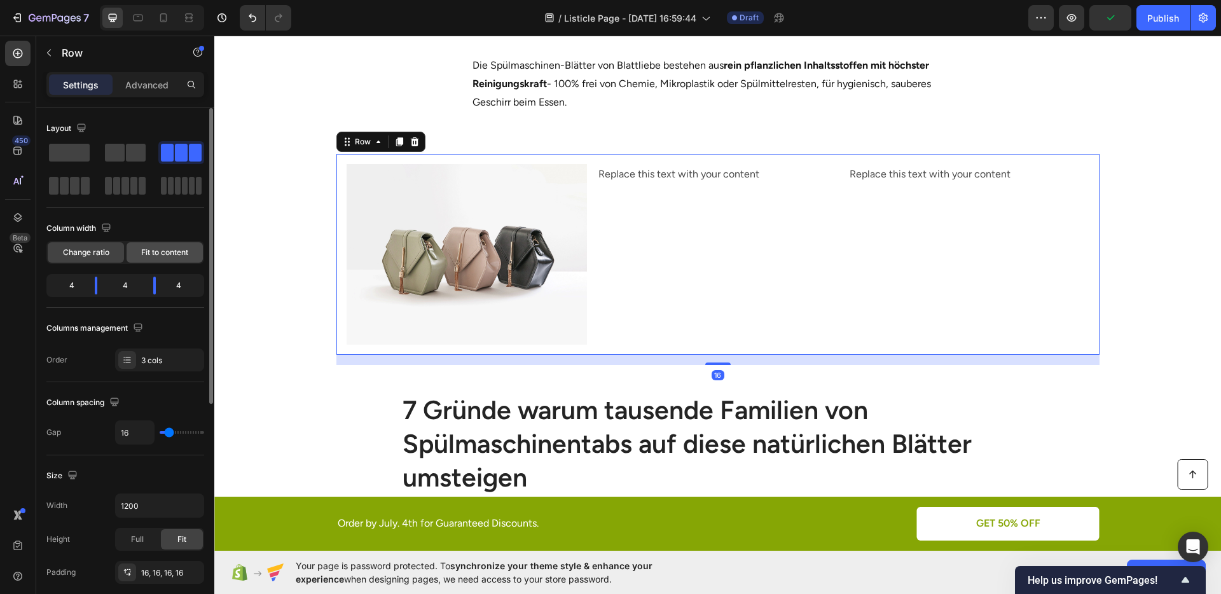
click at [160, 248] on span "Fit to content" at bounding box center [164, 252] width 47 height 11
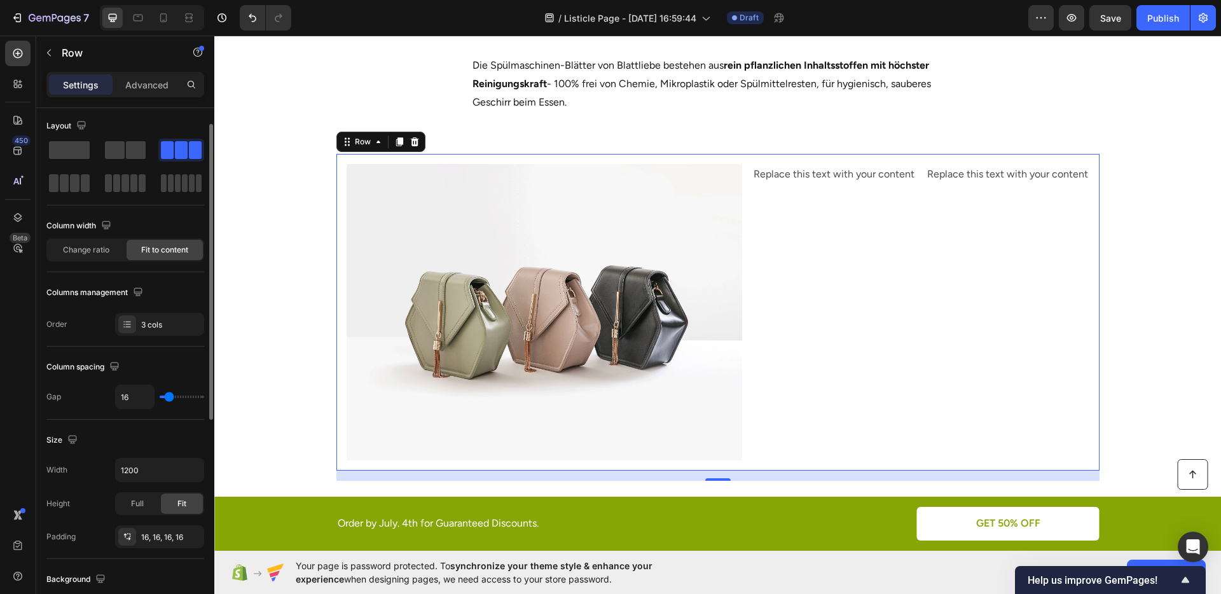
scroll to position [12, 0]
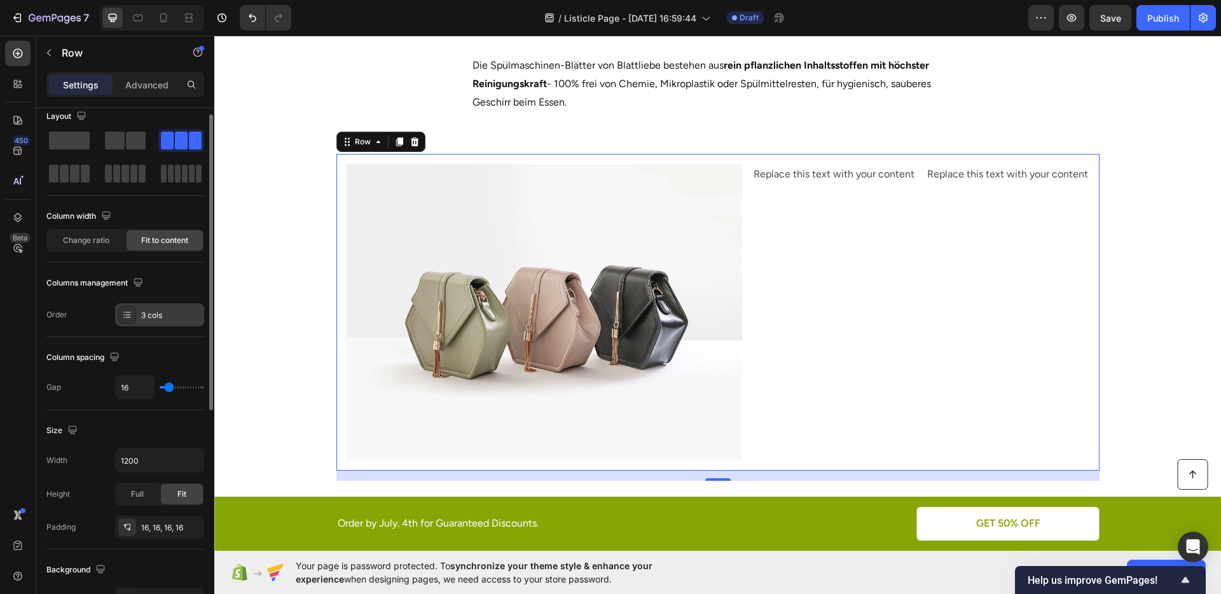
click at [137, 315] on div "3 cols" at bounding box center [159, 314] width 89 height 23
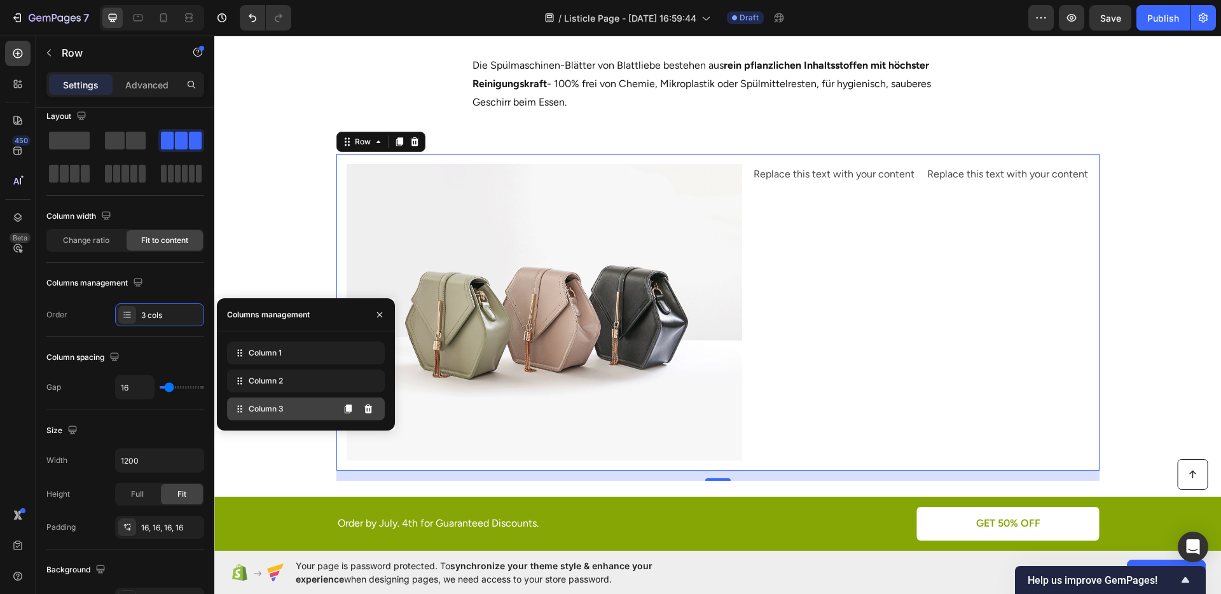
click at [240, 401] on div "Column 3" at bounding box center [306, 409] width 158 height 23
click at [954, 170] on div "Replace this text with your content" at bounding box center [1007, 174] width 163 height 21
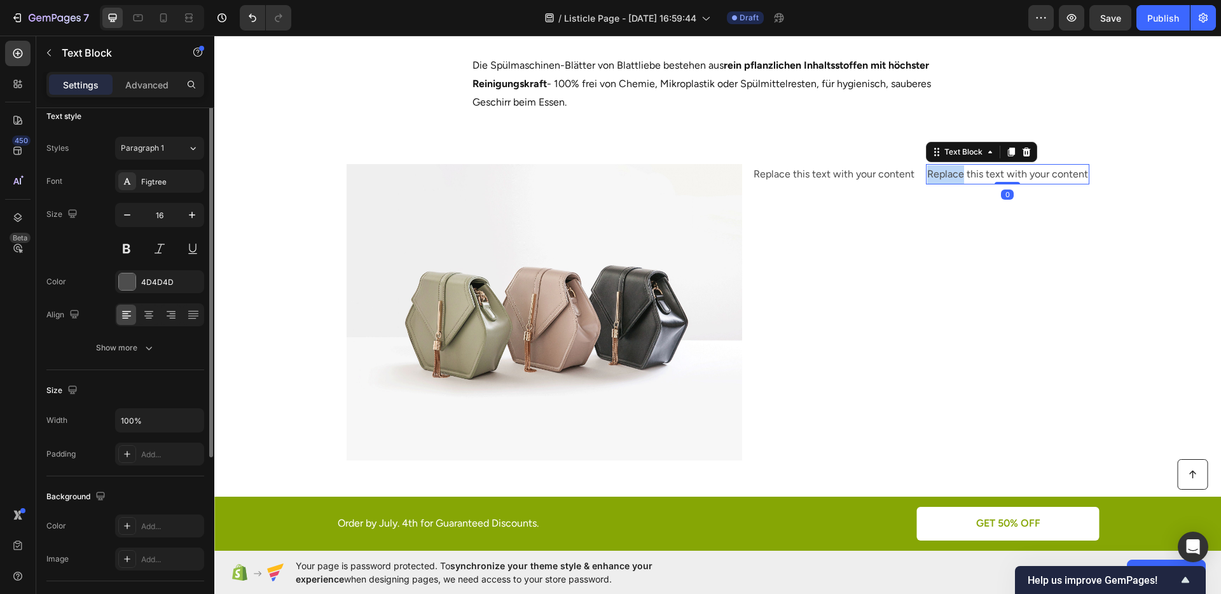
click at [954, 170] on div "Replace this text with your content" at bounding box center [1007, 174] width 163 height 21
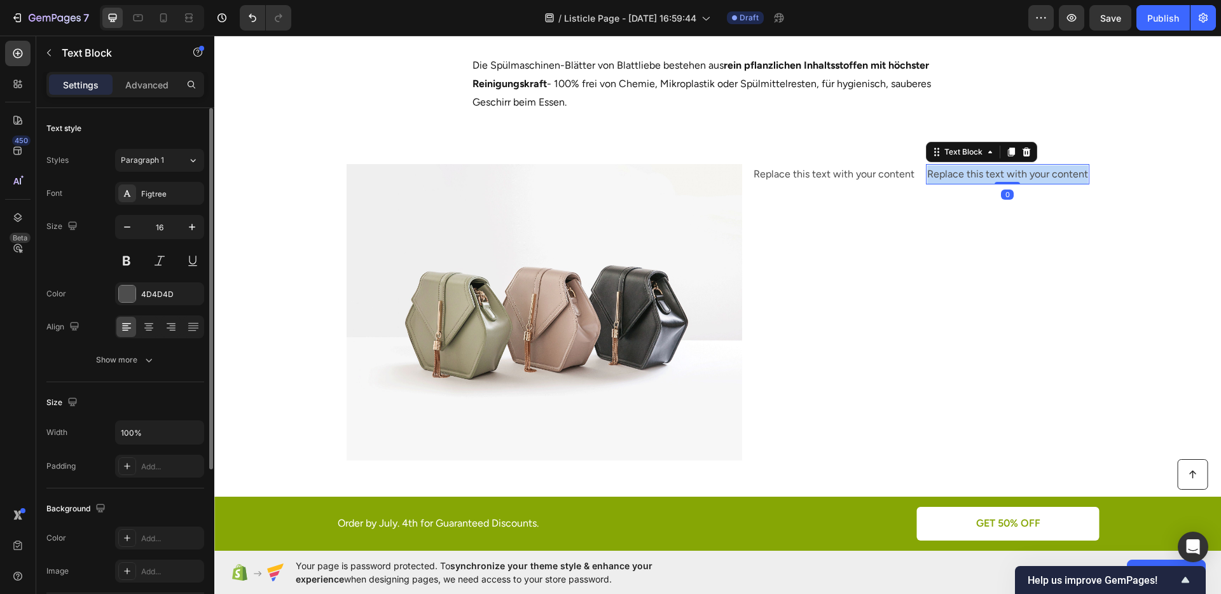
click at [954, 170] on p "Replace this text with your content" at bounding box center [1008, 174] width 161 height 18
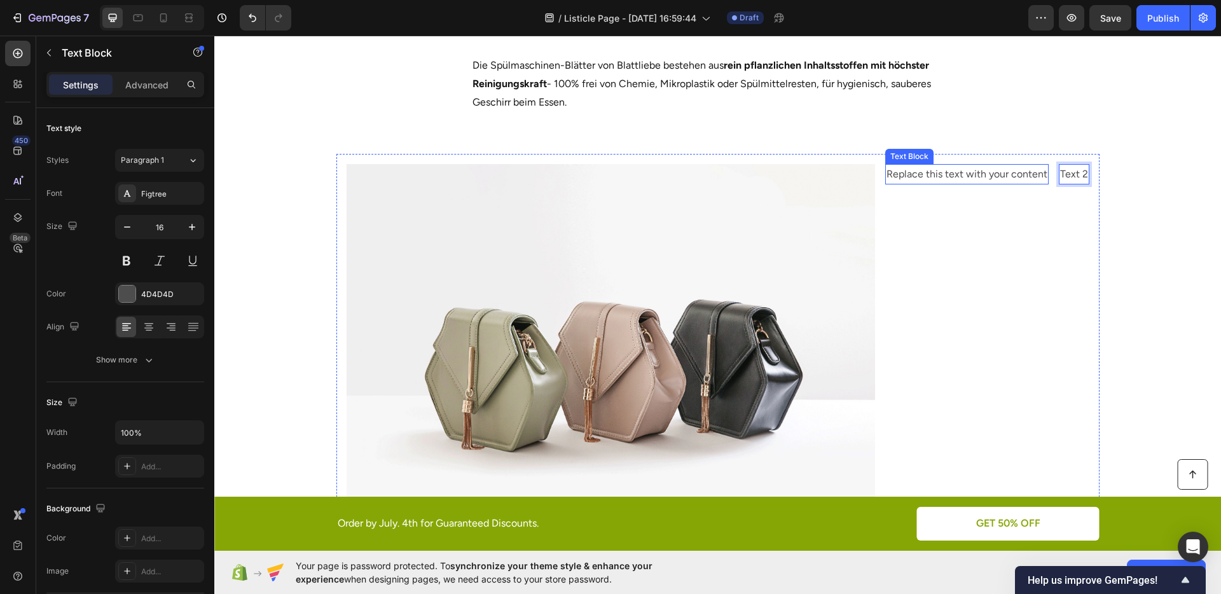
click at [977, 165] on div "Replace this text with your content" at bounding box center [967, 174] width 163 height 21
click at [977, 165] on p "Replace this text with your content" at bounding box center [967, 174] width 161 height 18
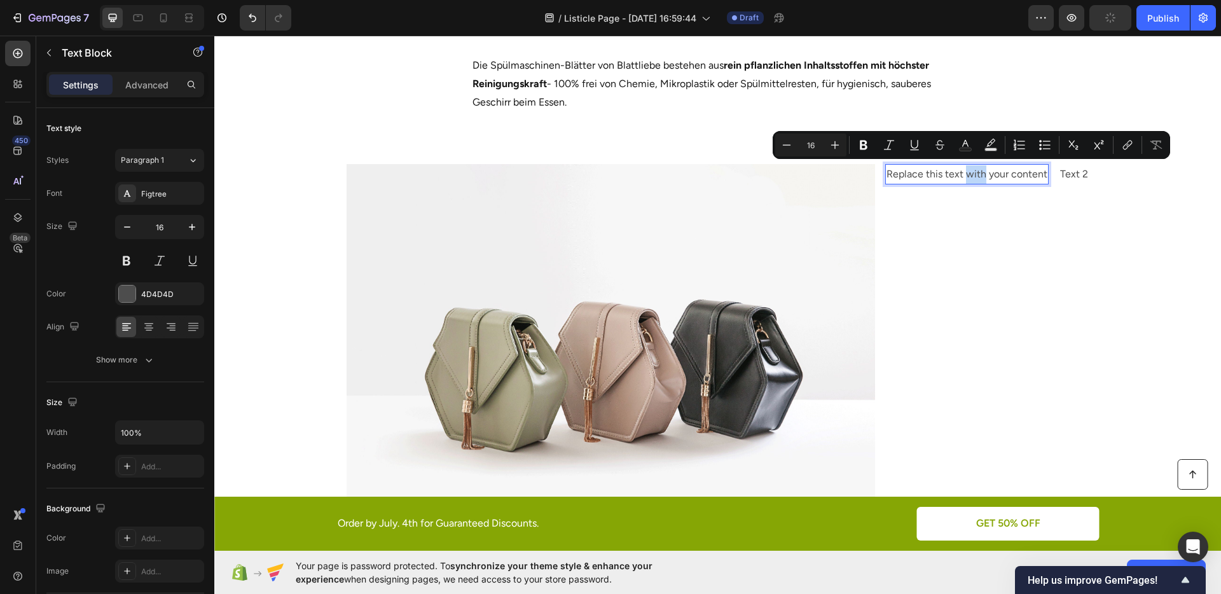
click at [977, 165] on p "Replace this text with your content" at bounding box center [967, 174] width 161 height 18
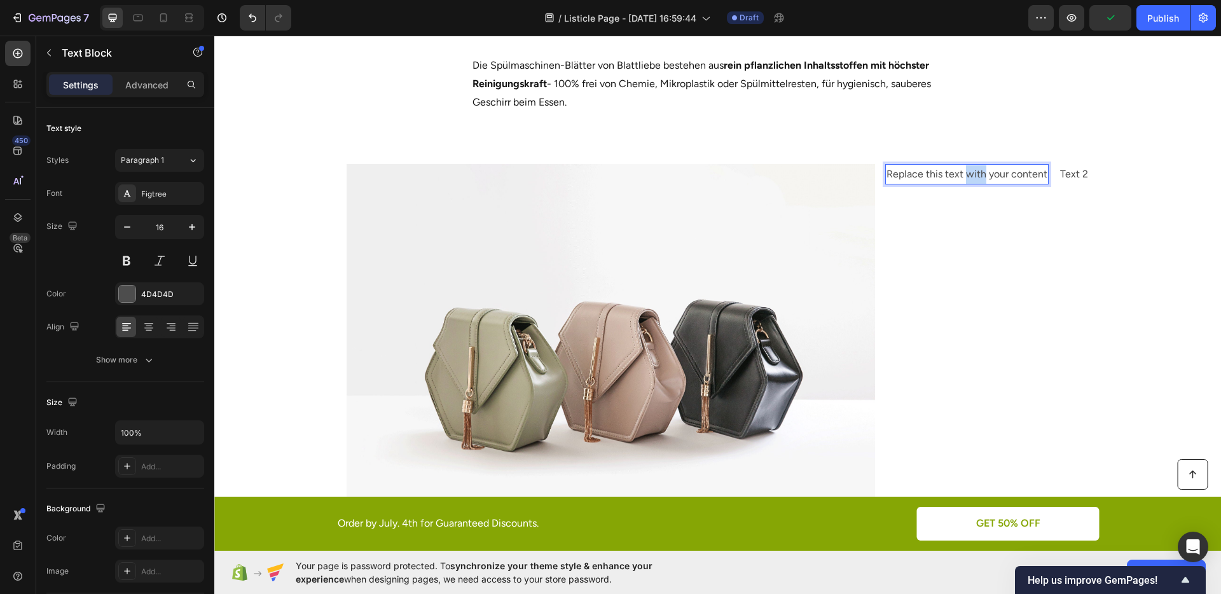
click at [977, 165] on p "Replace this text with your content" at bounding box center [967, 174] width 161 height 18
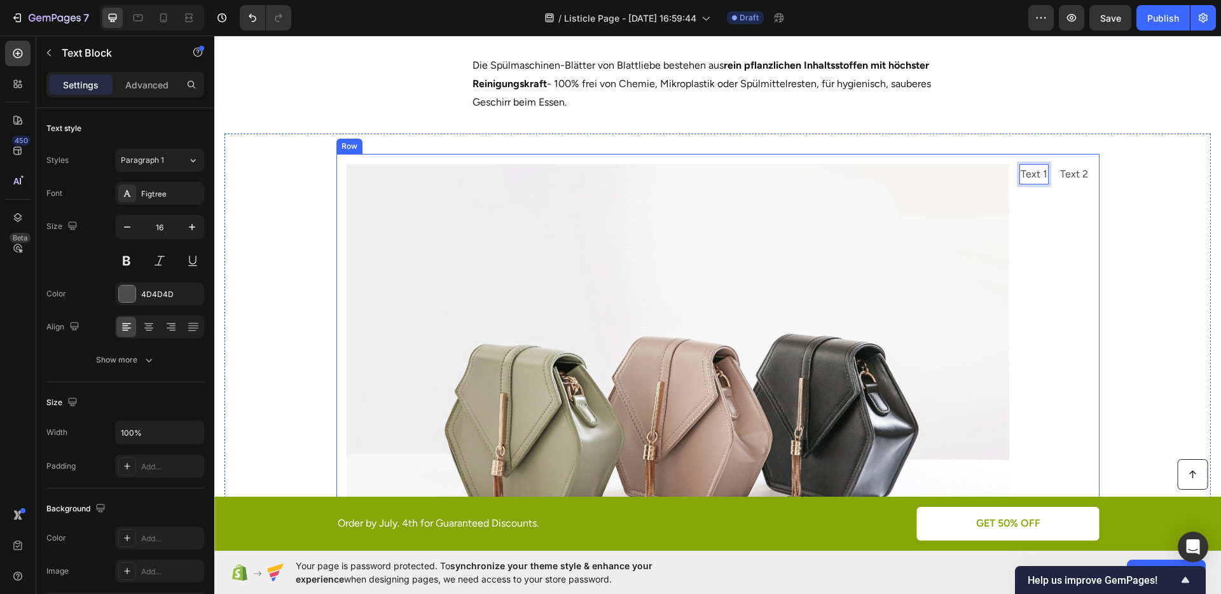
click at [1080, 213] on div "Text 2 Text Block" at bounding box center [1074, 412] width 31 height 497
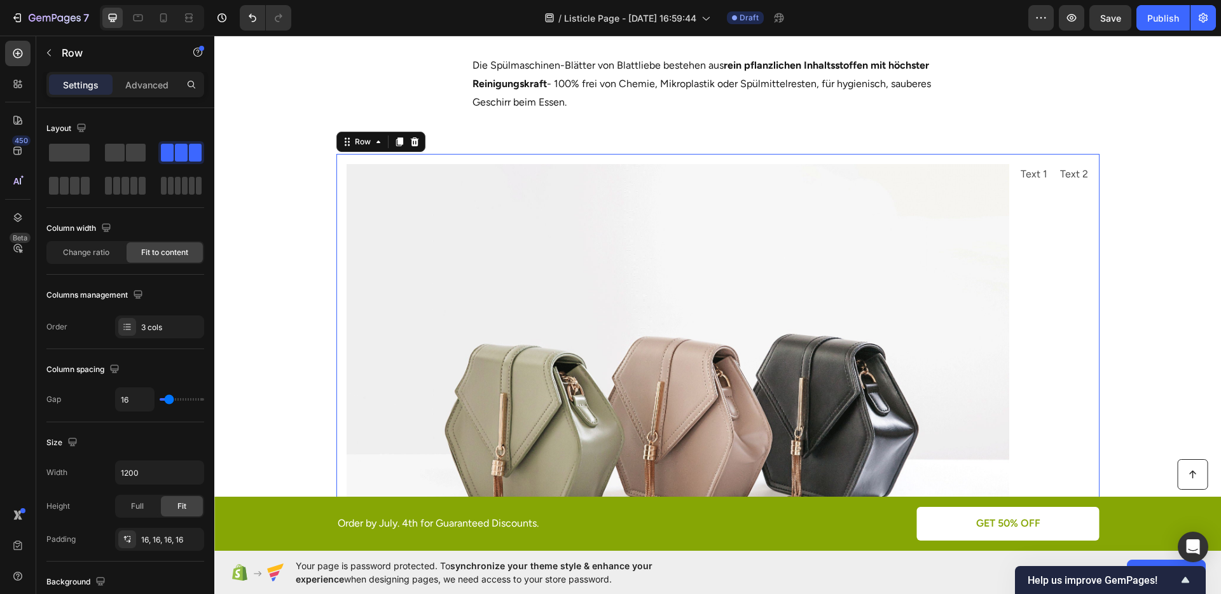
click at [826, 269] on img at bounding box center [678, 412] width 663 height 497
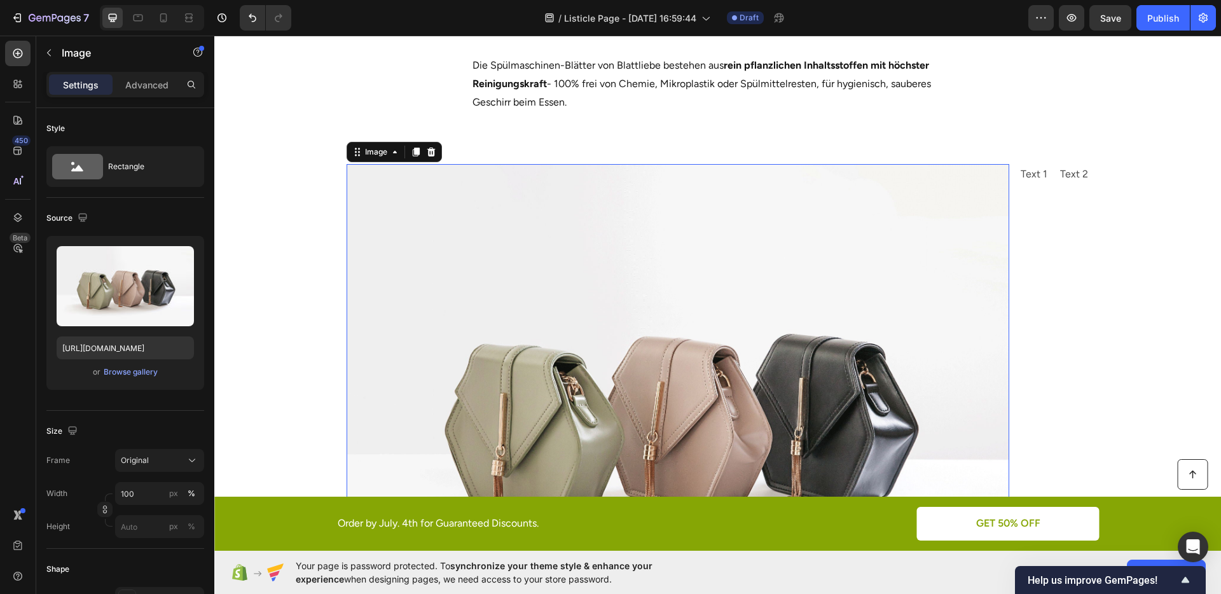
click at [1024, 275] on div "Text 1 Text Block" at bounding box center [1034, 412] width 29 height 497
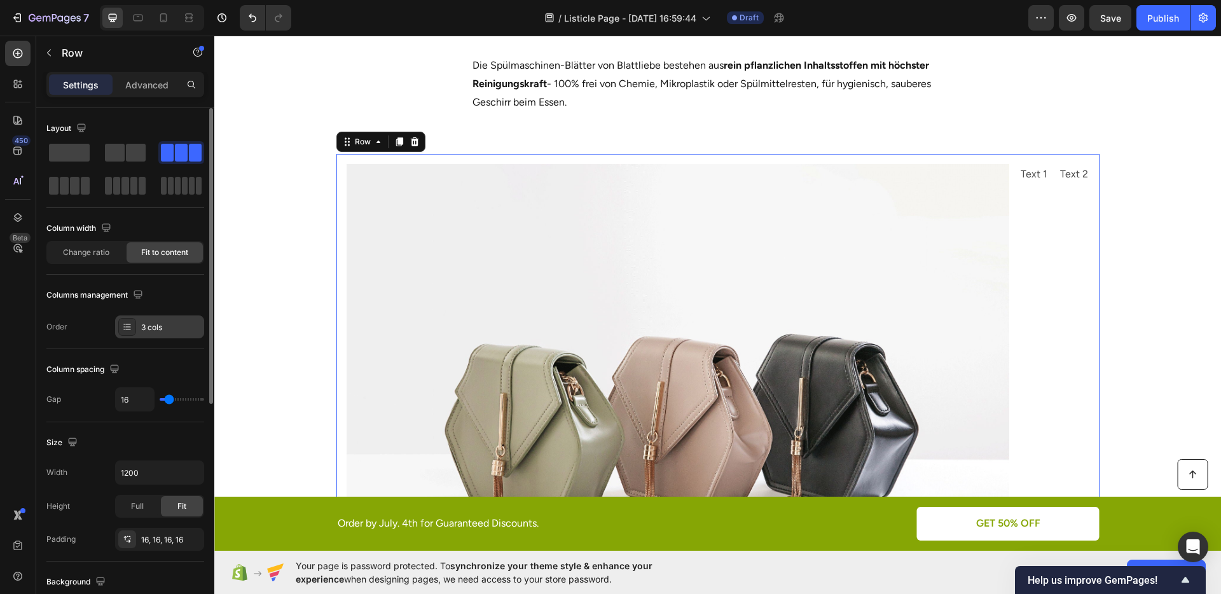
click at [137, 331] on div "3 cols" at bounding box center [159, 327] width 89 height 23
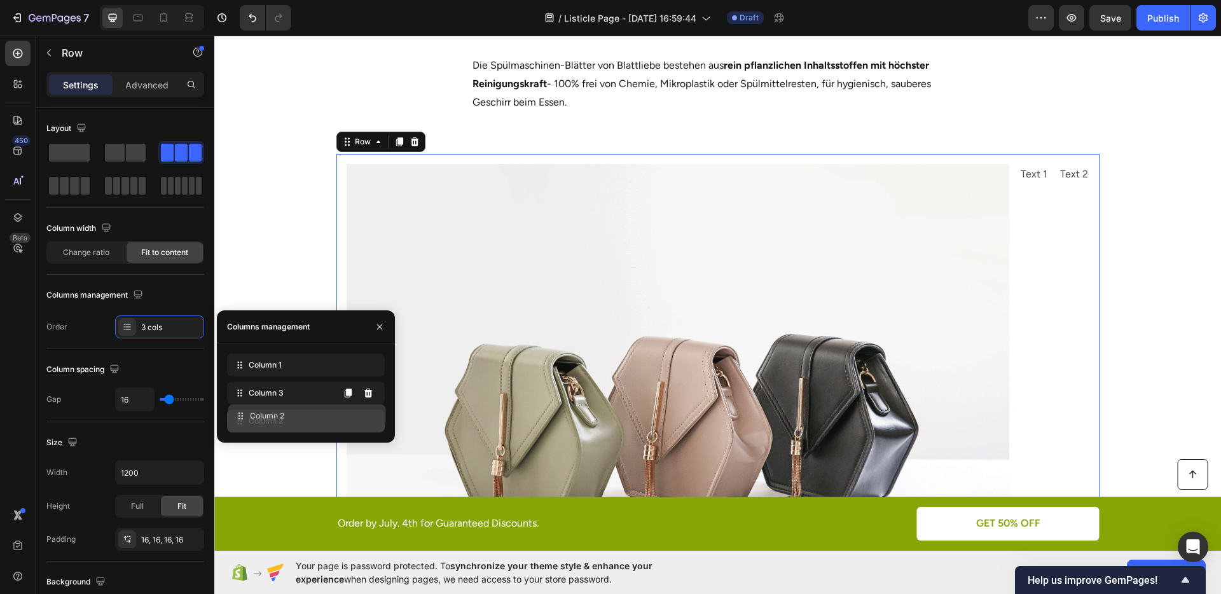
drag, startPoint x: 246, startPoint y: 395, endPoint x: 247, endPoint y: 418, distance: 22.9
drag, startPoint x: 247, startPoint y: 418, endPoint x: 252, endPoint y: 399, distance: 19.6
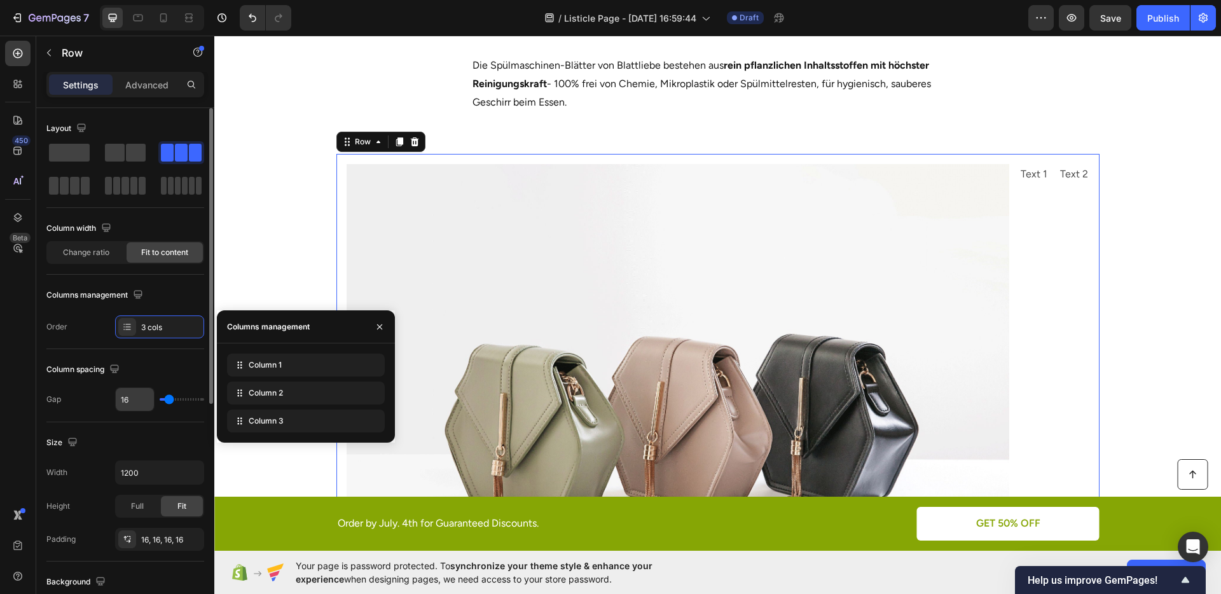
scroll to position [81, 0]
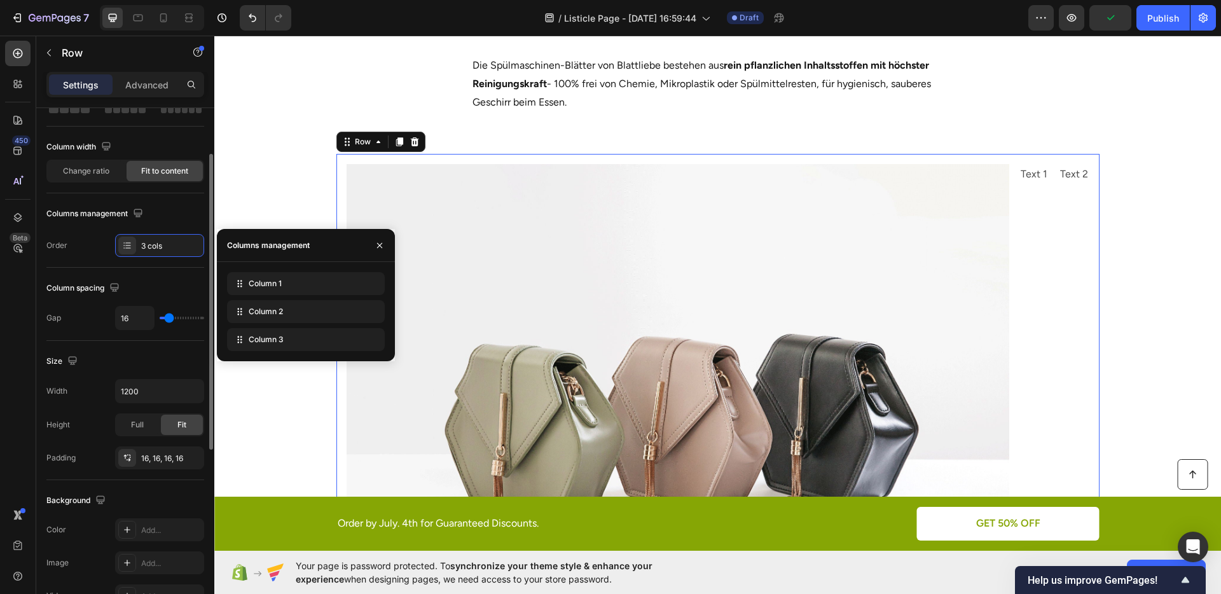
click at [174, 349] on div "Size Width 1200 Height Full Fit Padding 16, 16, 16, 16" at bounding box center [125, 410] width 158 height 139
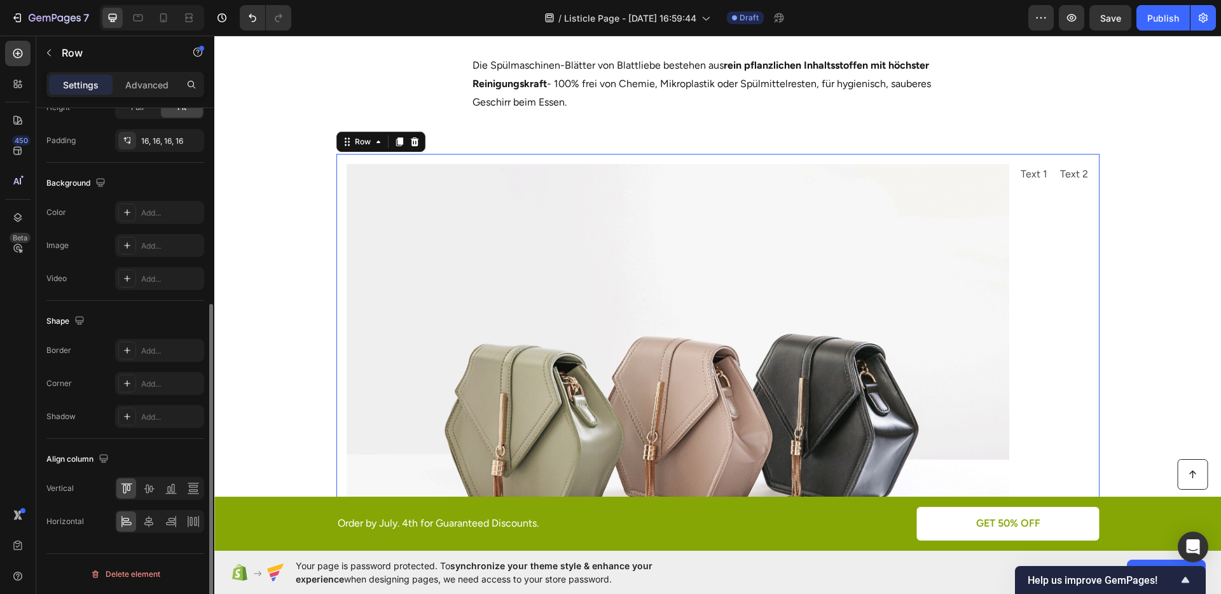
scroll to position [0, 0]
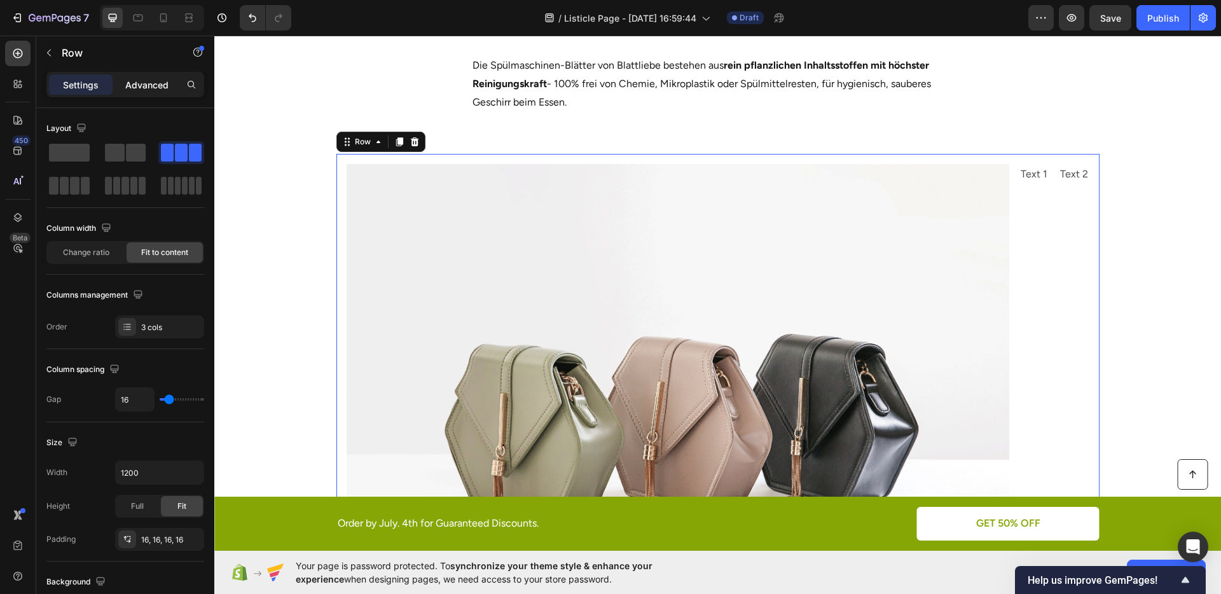
click at [131, 91] on div "Advanced" at bounding box center [147, 84] width 64 height 20
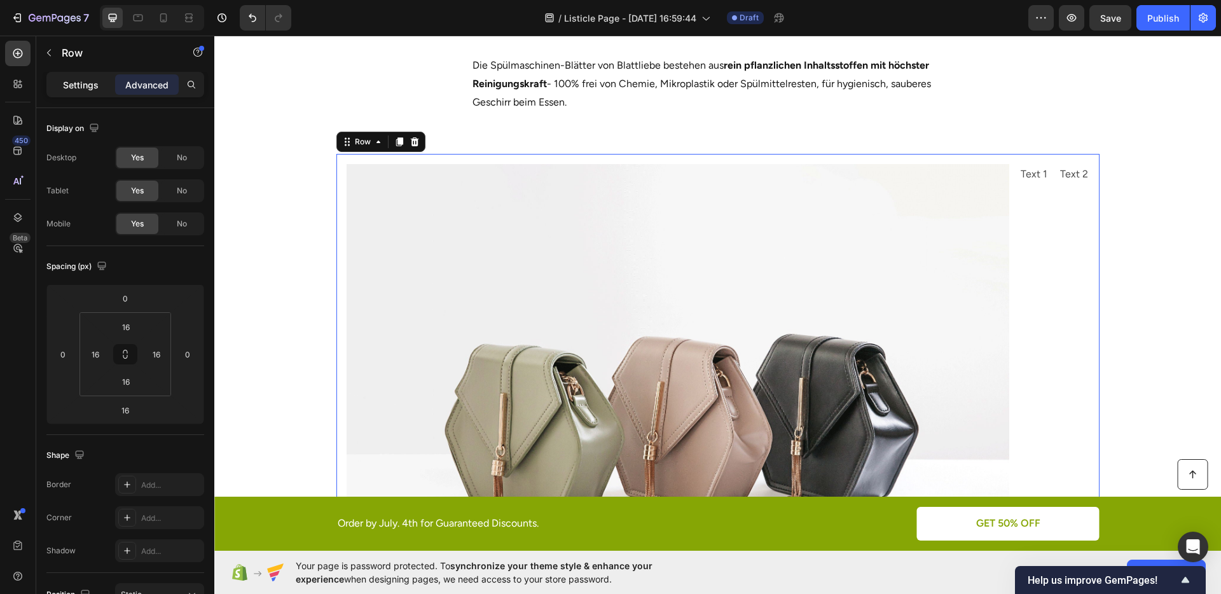
click at [78, 89] on p "Settings" at bounding box center [81, 84] width 36 height 13
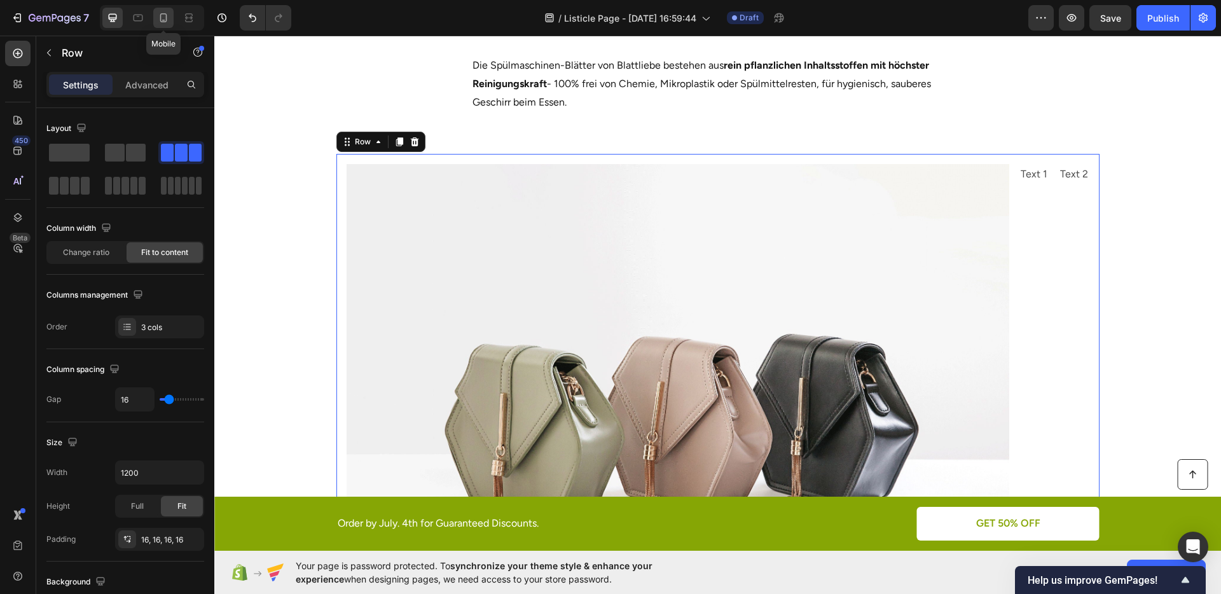
click at [155, 15] on div at bounding box center [163, 18] width 20 height 20
type input "100%"
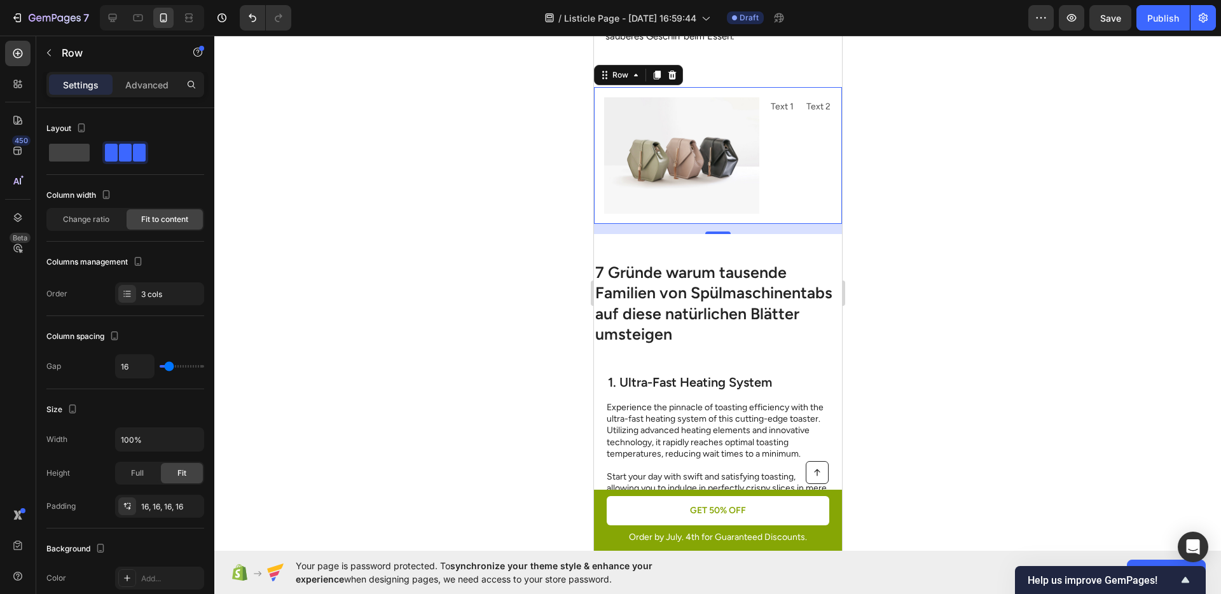
click at [935, 223] on div at bounding box center [717, 315] width 1007 height 559
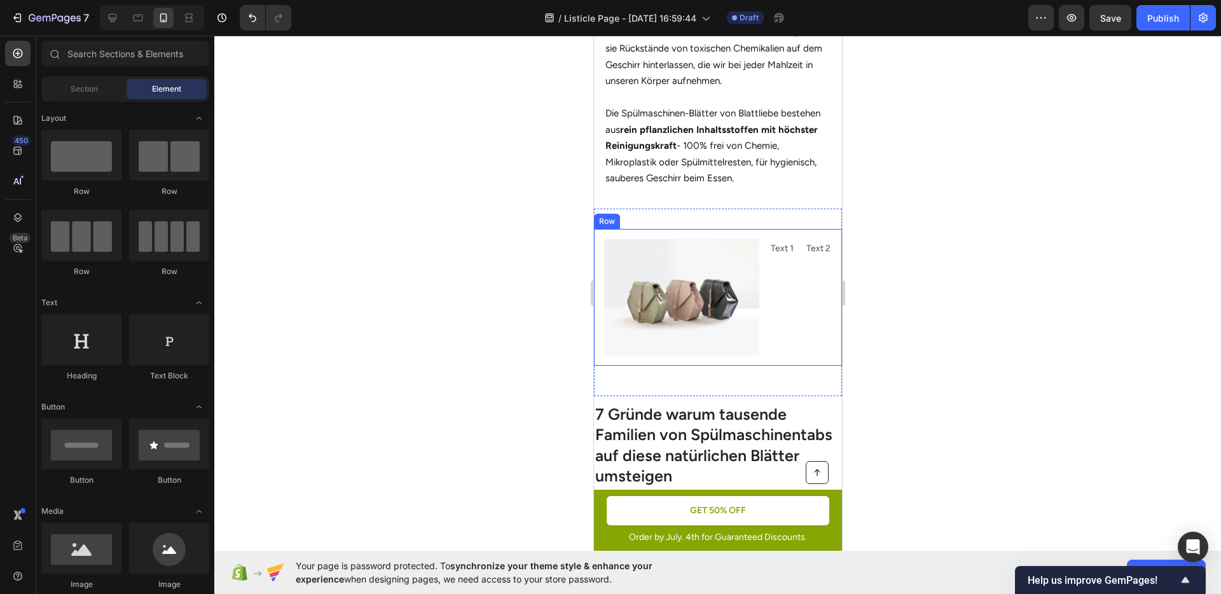
scroll to position [618, 0]
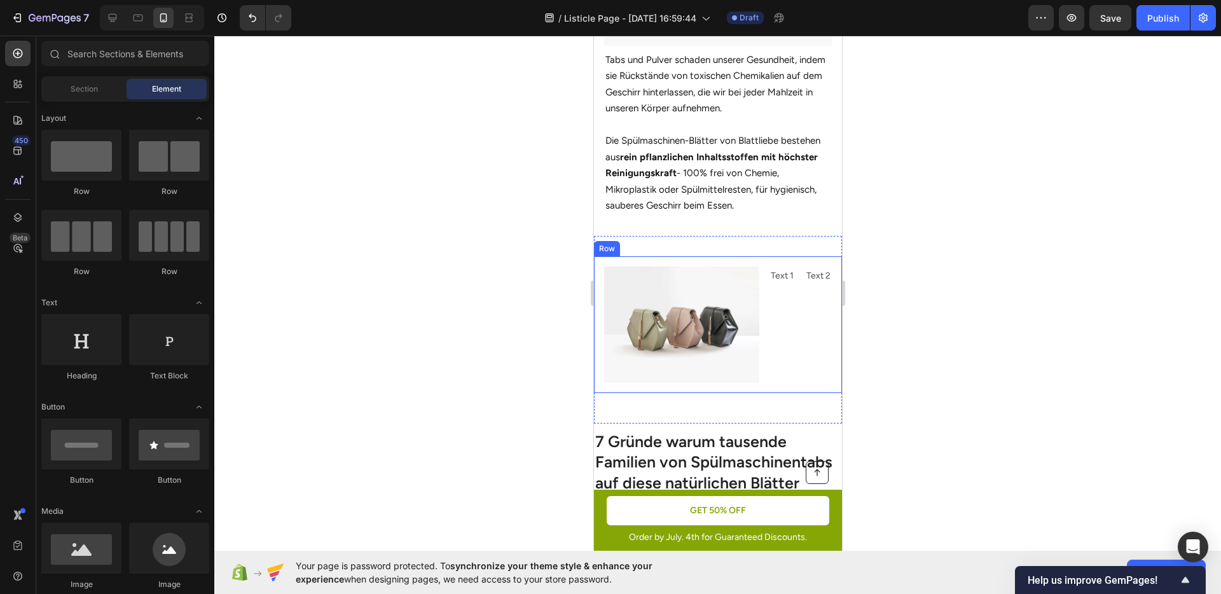
click at [770, 300] on div "Text 1 Text Block" at bounding box center [781, 325] width 25 height 116
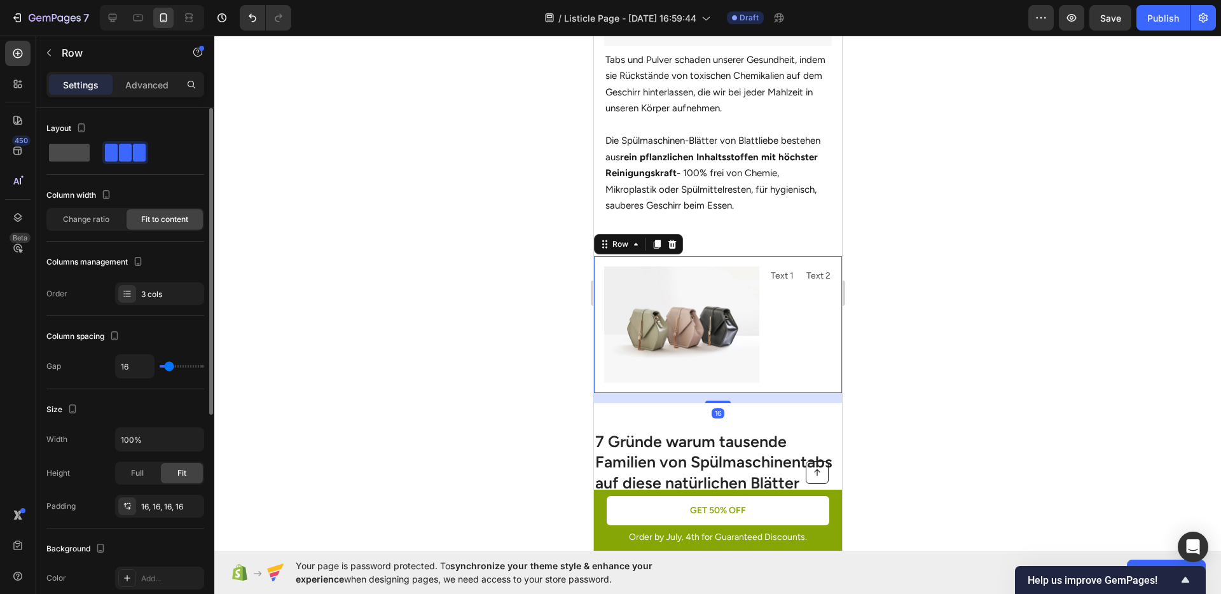
click at [66, 154] on span at bounding box center [69, 153] width 41 height 18
type input "0"
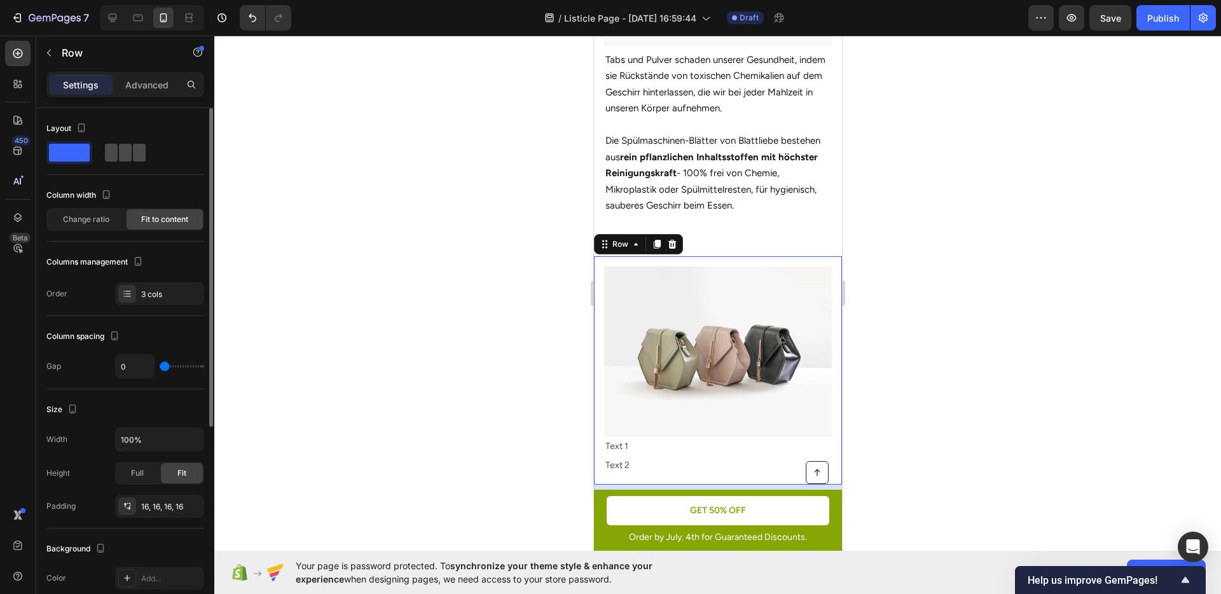
click at [111, 151] on span at bounding box center [111, 153] width 13 height 18
type input "16"
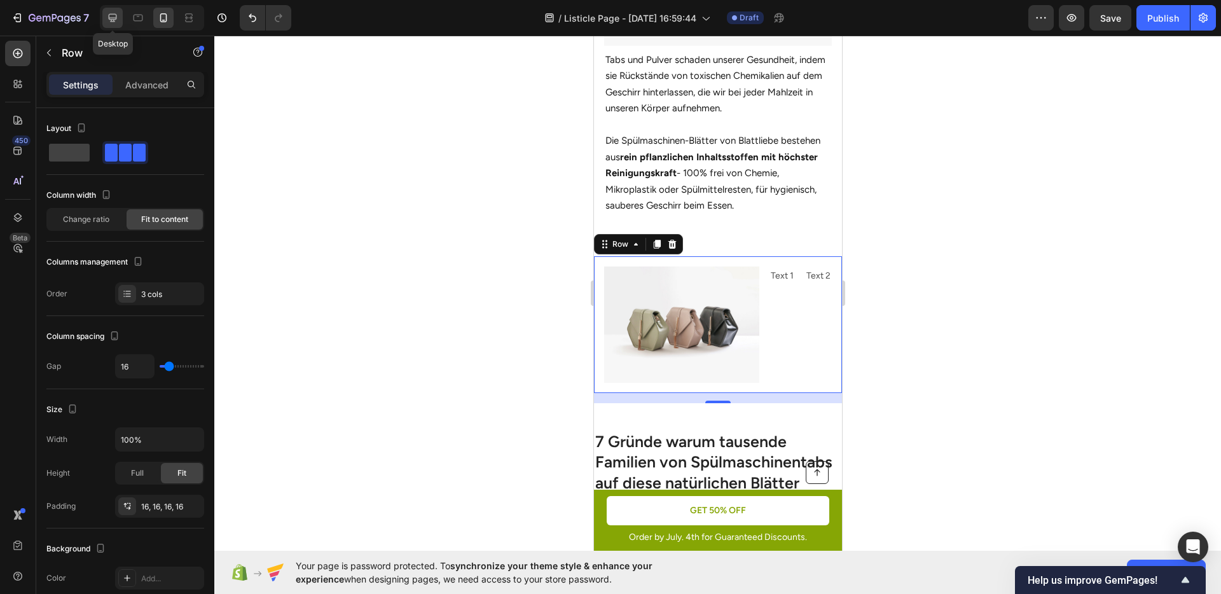
click at [115, 26] on div at bounding box center [112, 18] width 20 height 20
type input "1200"
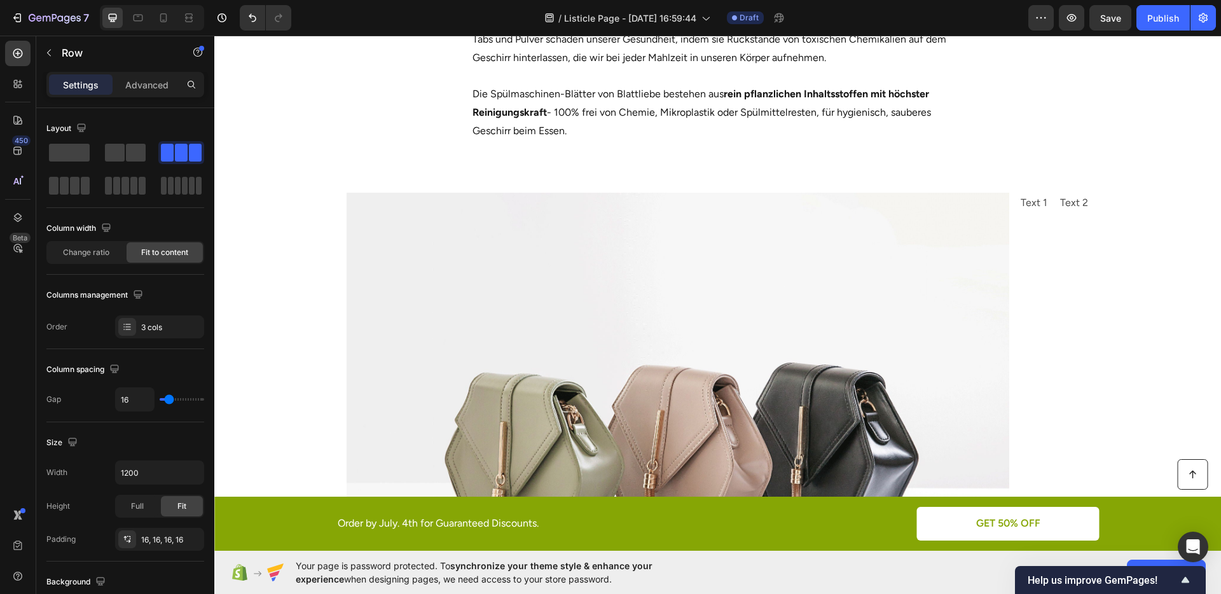
scroll to position [880, 0]
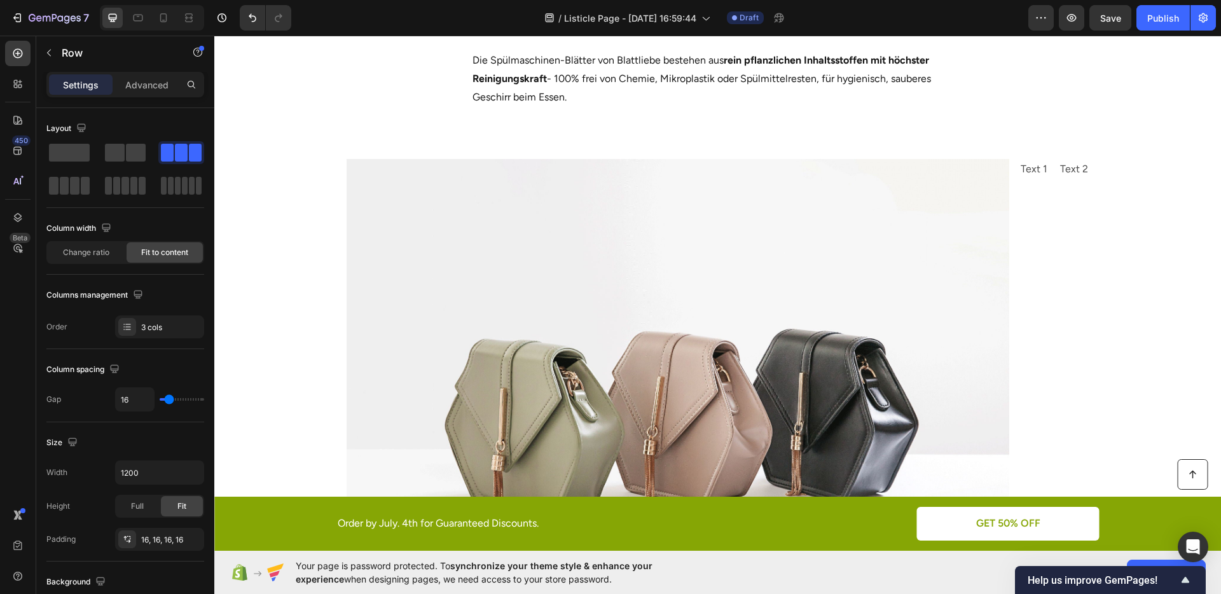
click at [1059, 275] on div "Text 2 Text Block" at bounding box center [1074, 407] width 31 height 497
click at [1068, 162] on p "Text 2" at bounding box center [1074, 169] width 28 height 18
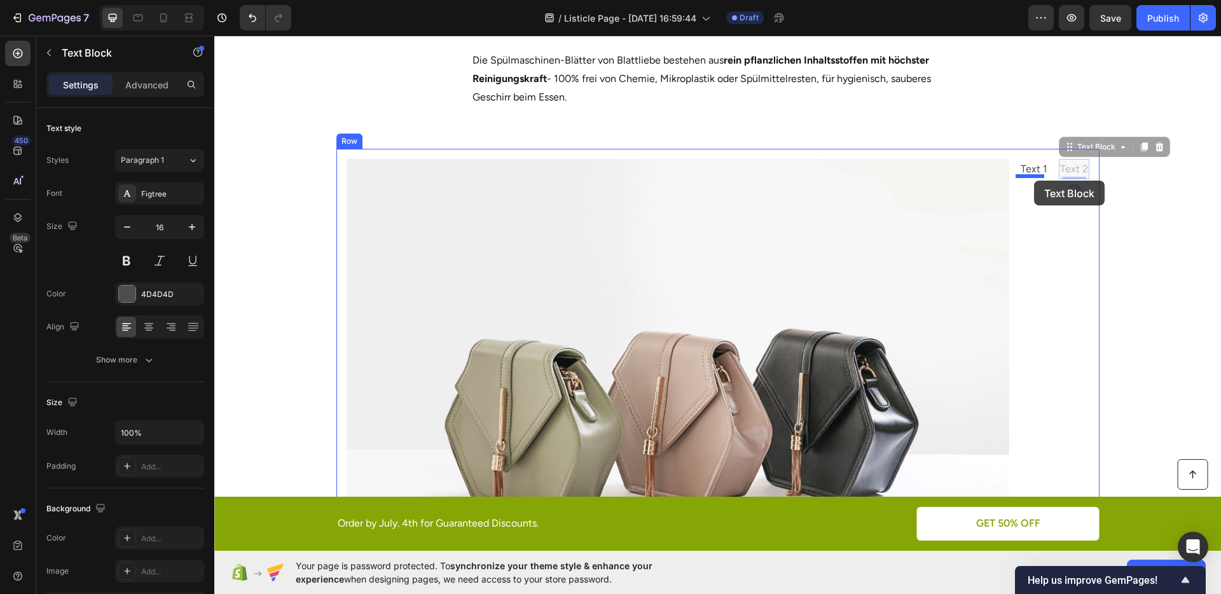
drag, startPoint x: 1074, startPoint y: 144, endPoint x: 1034, endPoint y: 181, distance: 54.0
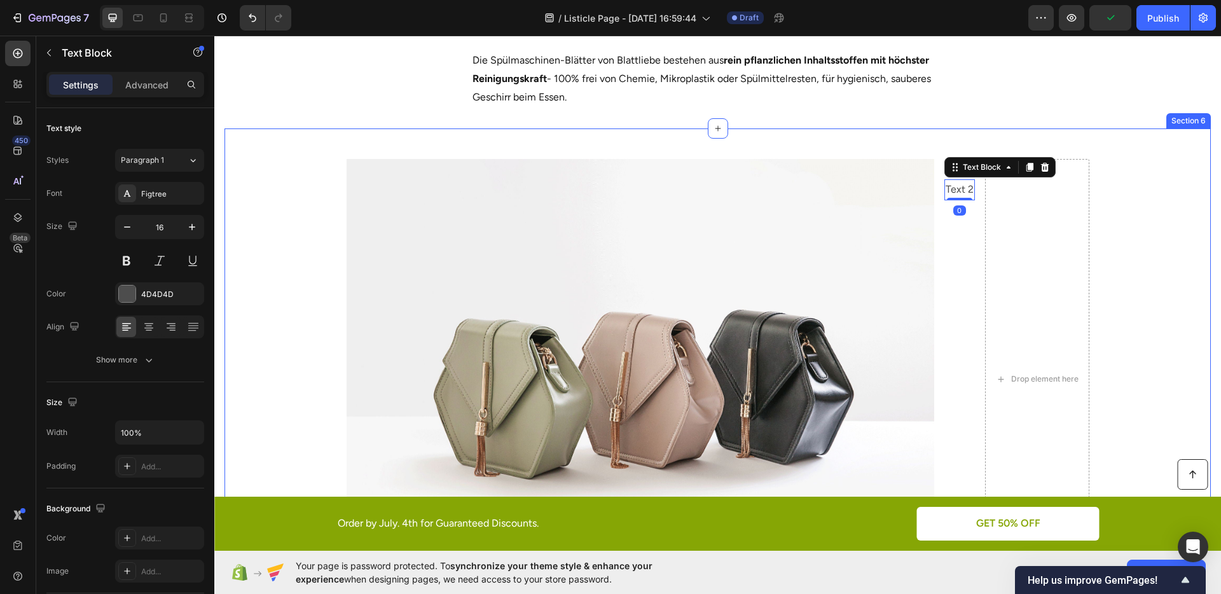
click at [1123, 273] on div "Image Text 1 Text Block Text 2 Text Block 0 Drop element here Row" at bounding box center [718, 384] width 987 height 471
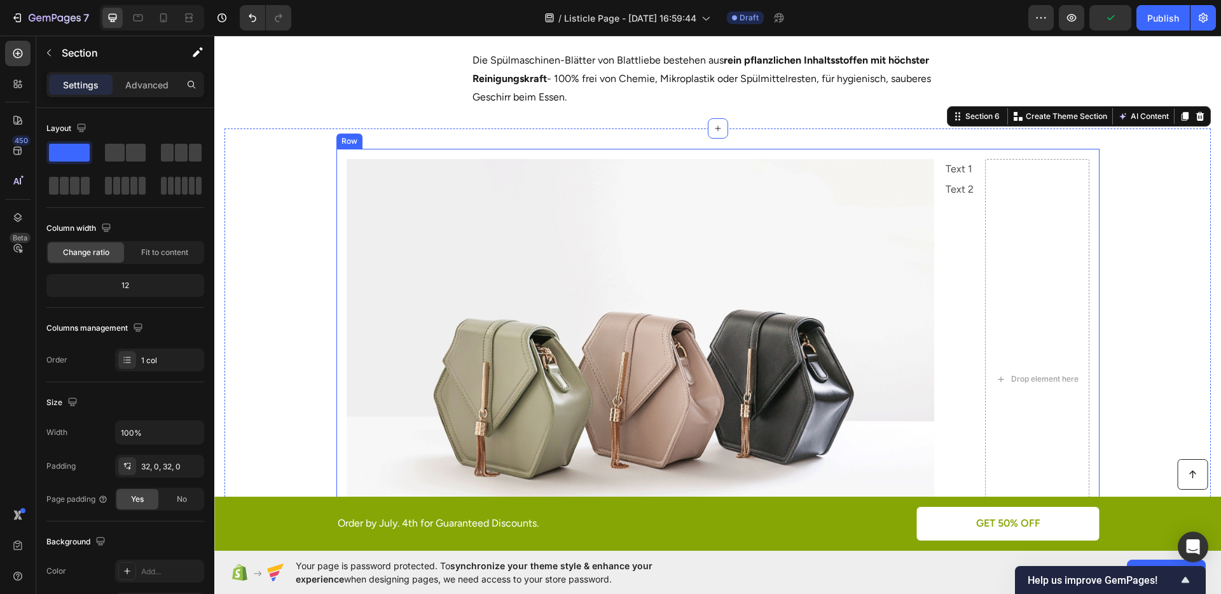
click at [961, 237] on div "Text 1 Text Block Text 2 Text Block" at bounding box center [960, 379] width 31 height 441
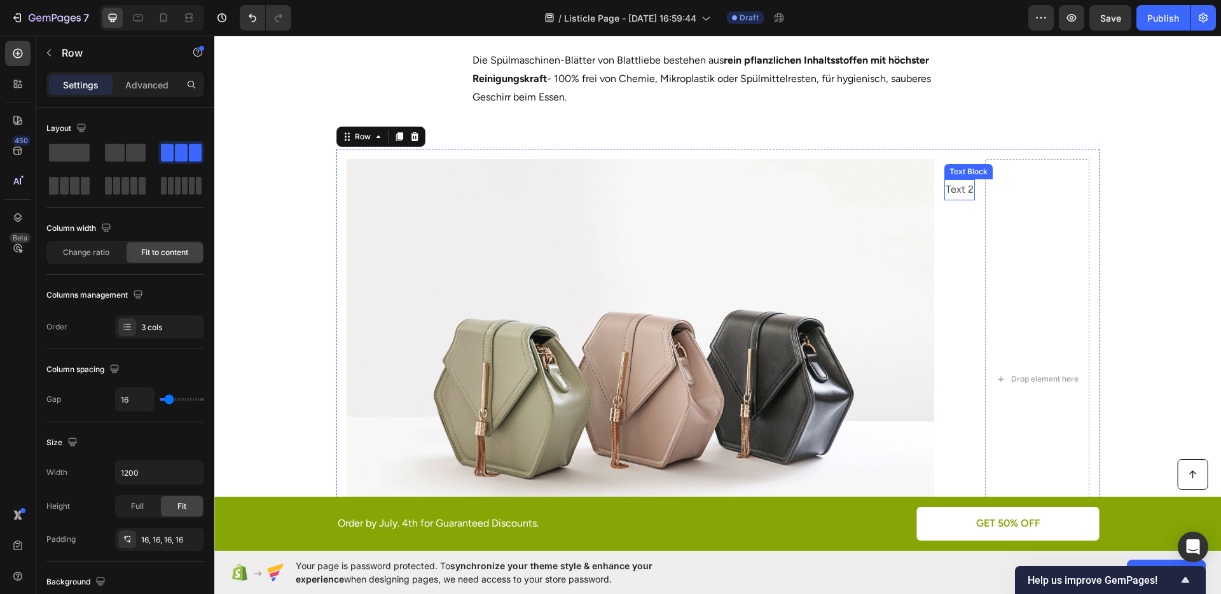
click at [961, 188] on p "Text 2" at bounding box center [960, 190] width 28 height 18
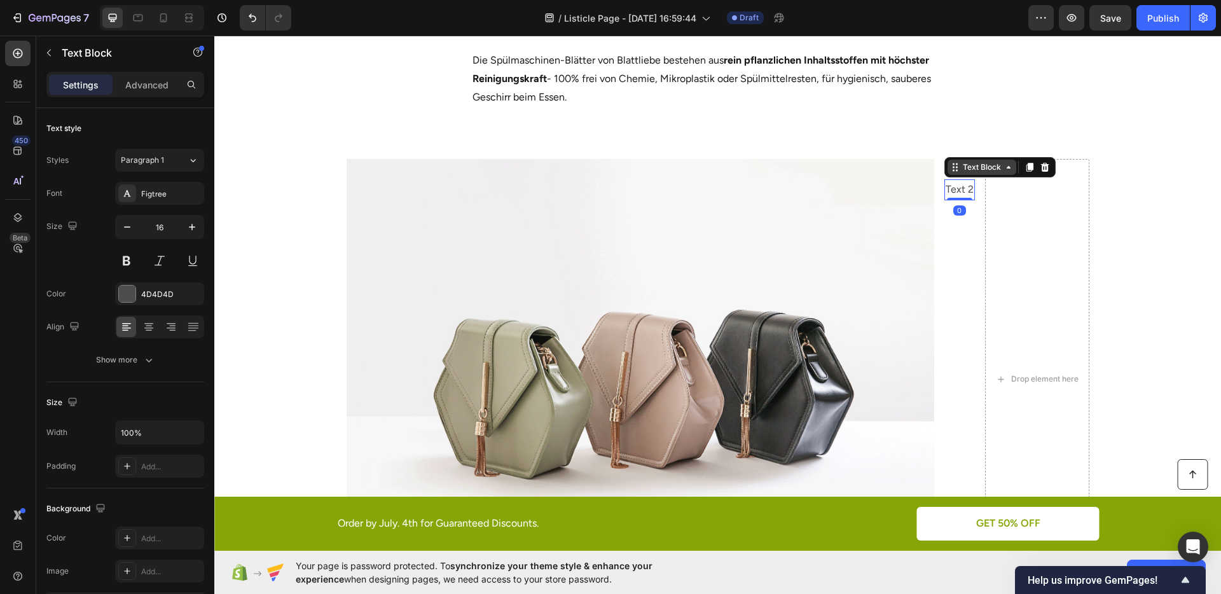
click at [961, 165] on div "Text Block" at bounding box center [982, 167] width 43 height 11
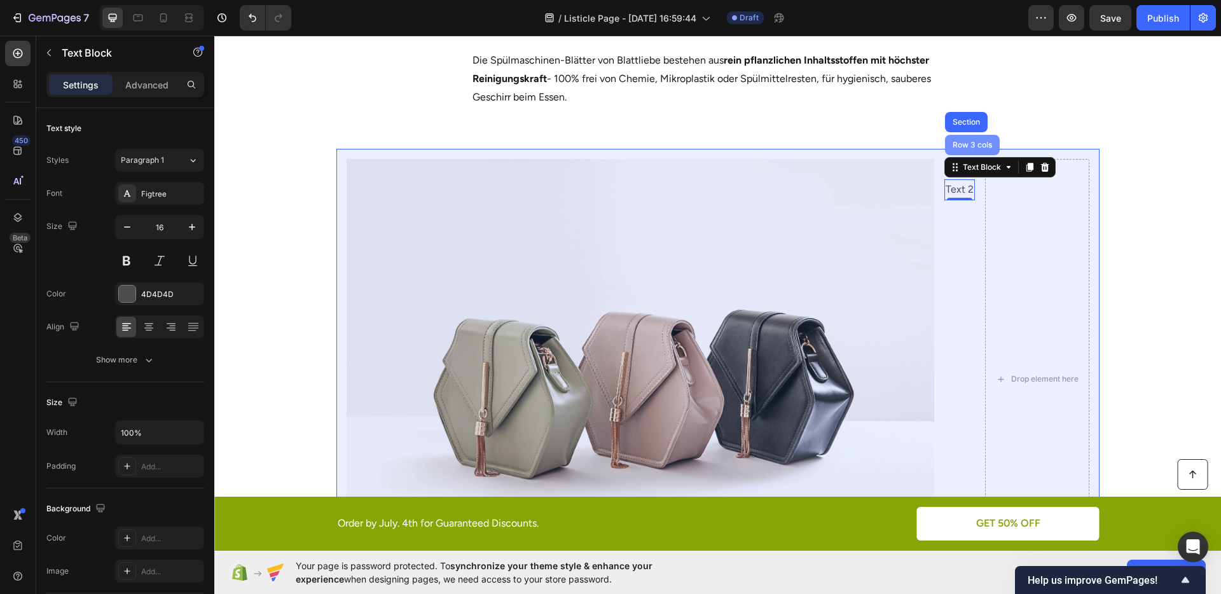
click at [956, 141] on div "Row 3 cols" at bounding box center [972, 145] width 45 height 8
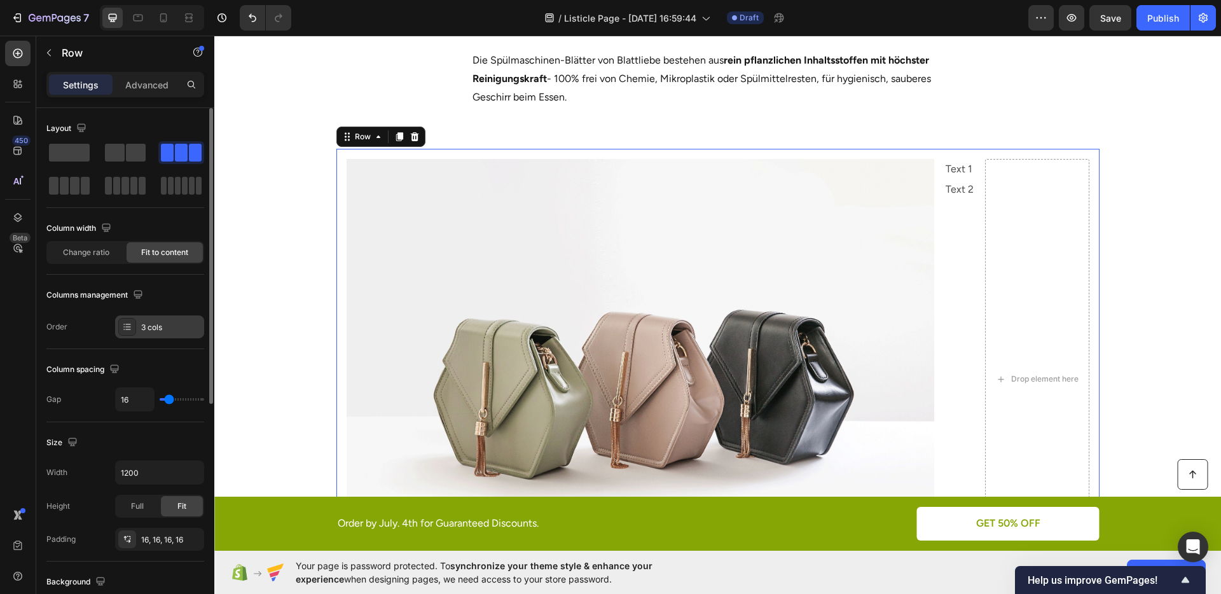
click at [141, 323] on div "3 cols" at bounding box center [171, 327] width 60 height 11
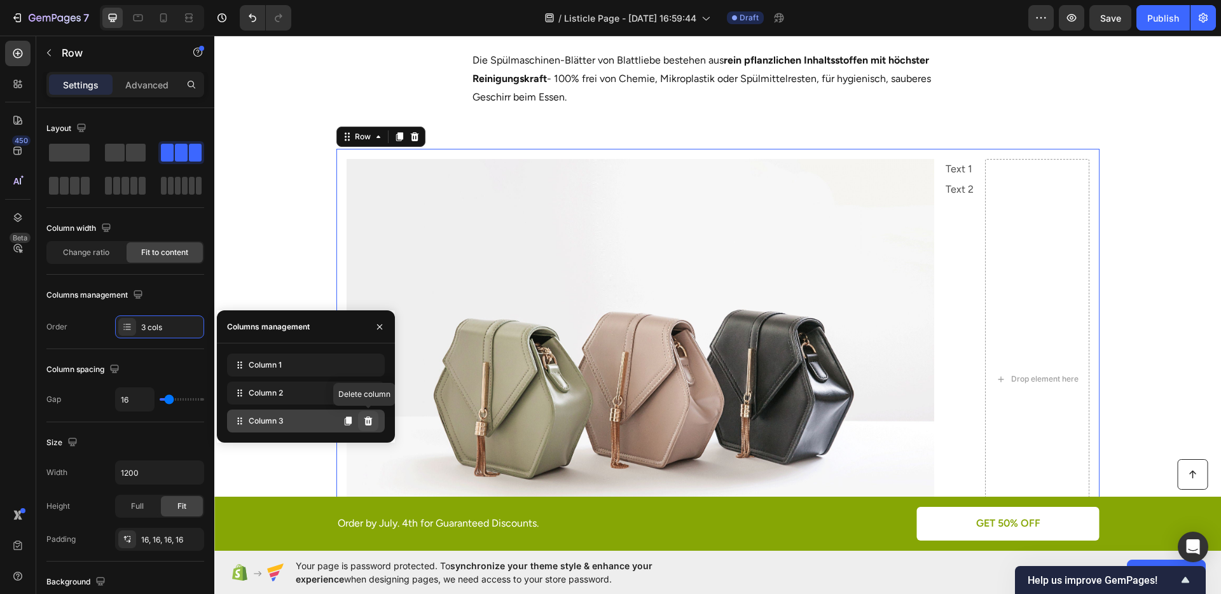
click at [368, 419] on icon at bounding box center [369, 421] width 8 height 9
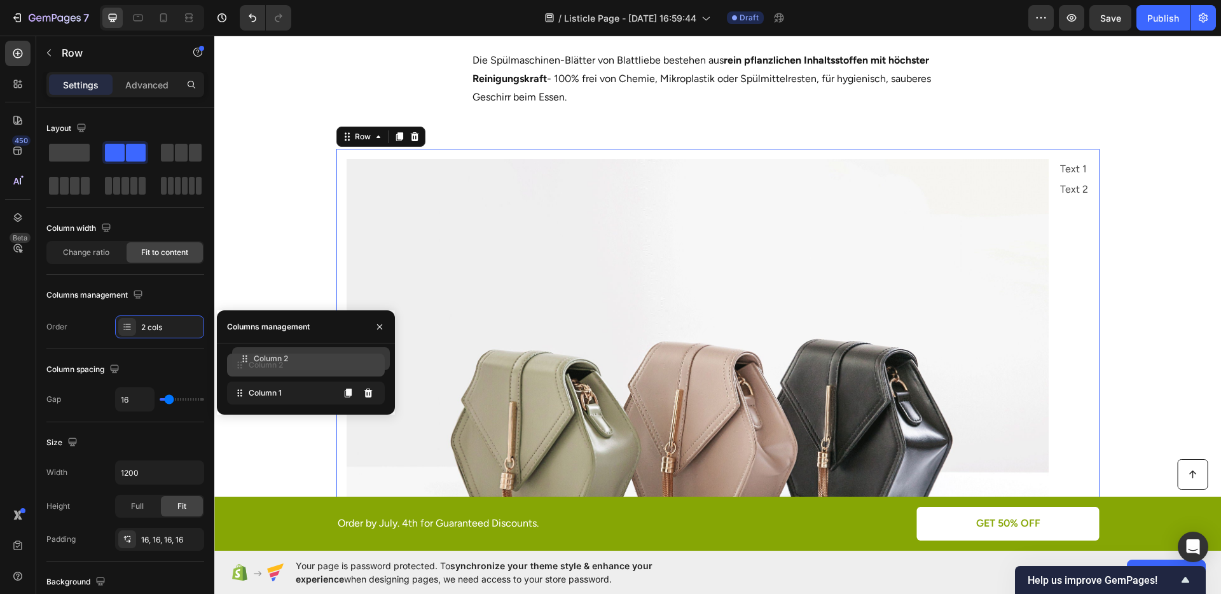
drag, startPoint x: 312, startPoint y: 401, endPoint x: 319, endPoint y: 366, distance: 35.6
click at [256, 238] on div "Image Text 1 Text Block Text 2 Text Block Row 16" at bounding box center [718, 427] width 987 height 557
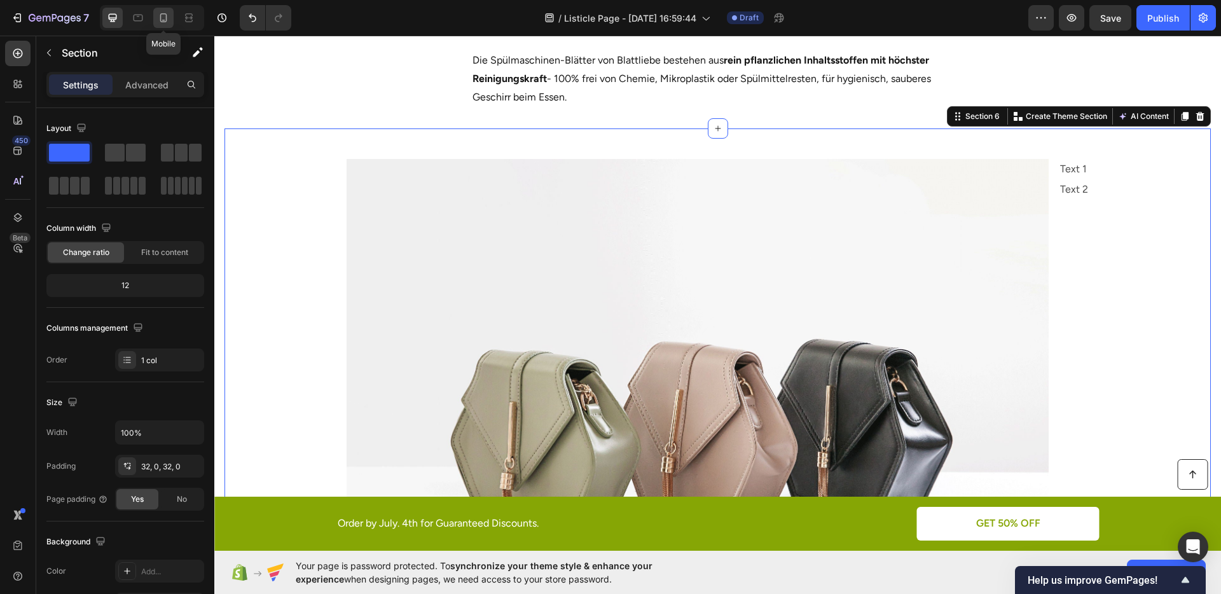
click at [167, 20] on icon at bounding box center [163, 17] width 13 height 13
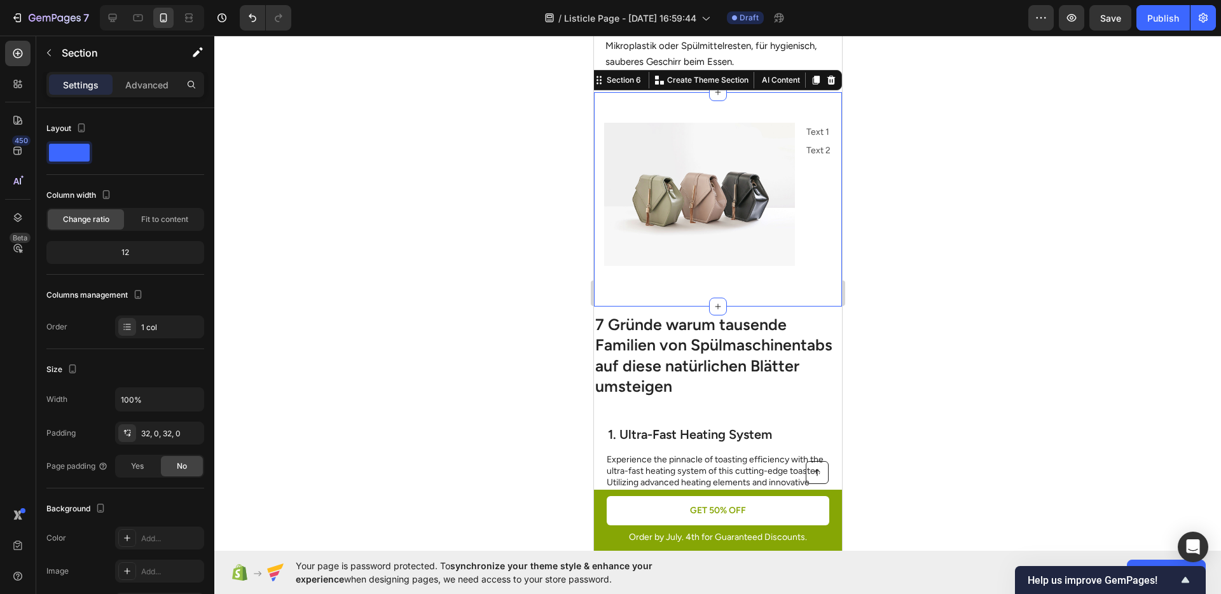
scroll to position [767, 0]
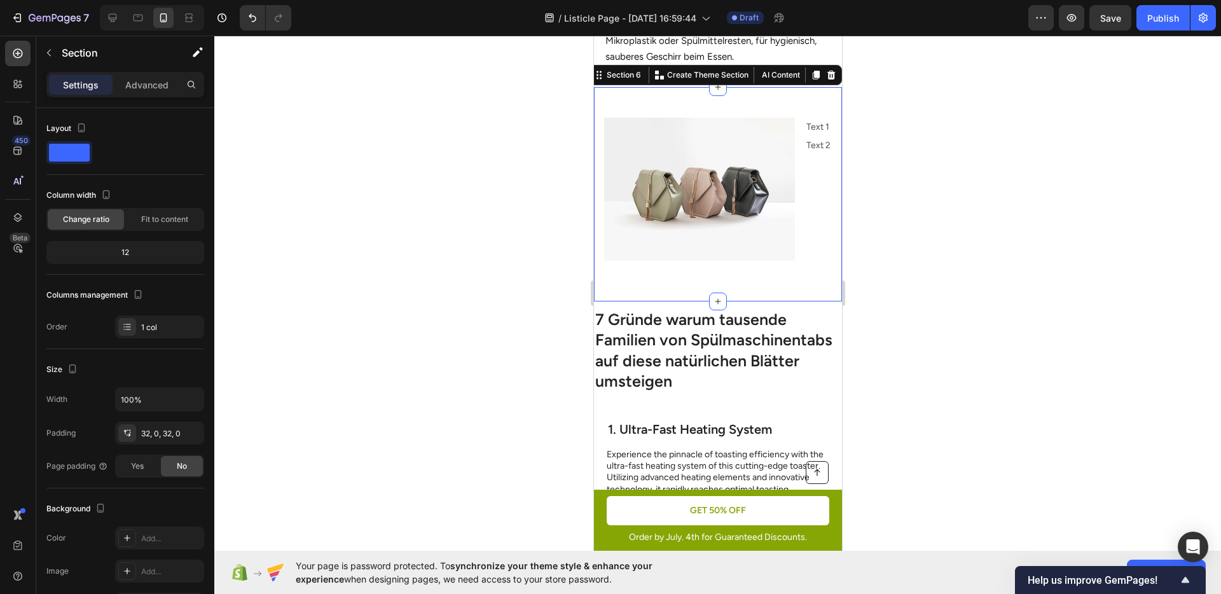
click at [924, 302] on div at bounding box center [717, 315] width 1007 height 559
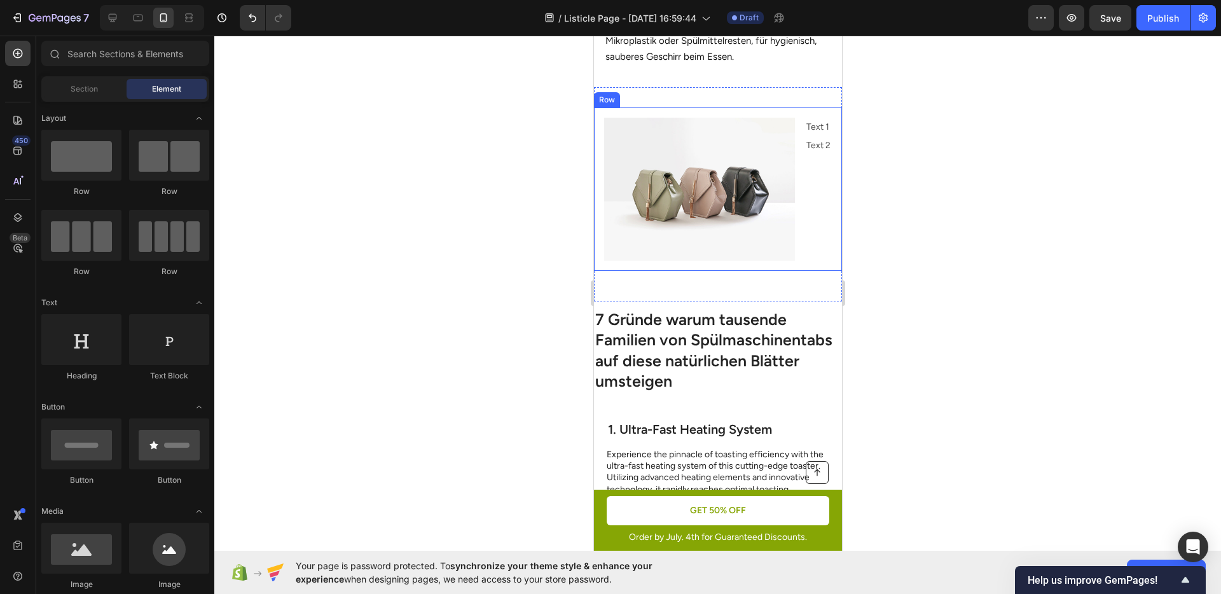
click at [814, 242] on div "Text 1 Text Block Text 2 Text Block" at bounding box center [818, 189] width 27 height 143
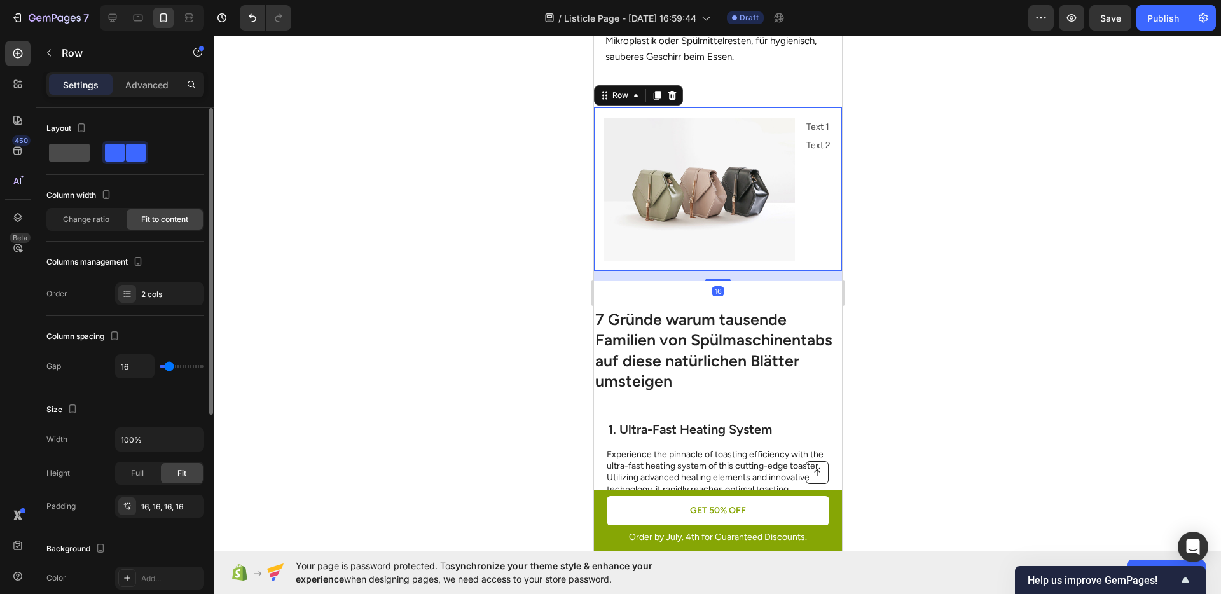
click at [64, 158] on span at bounding box center [69, 153] width 41 height 18
type input "0"
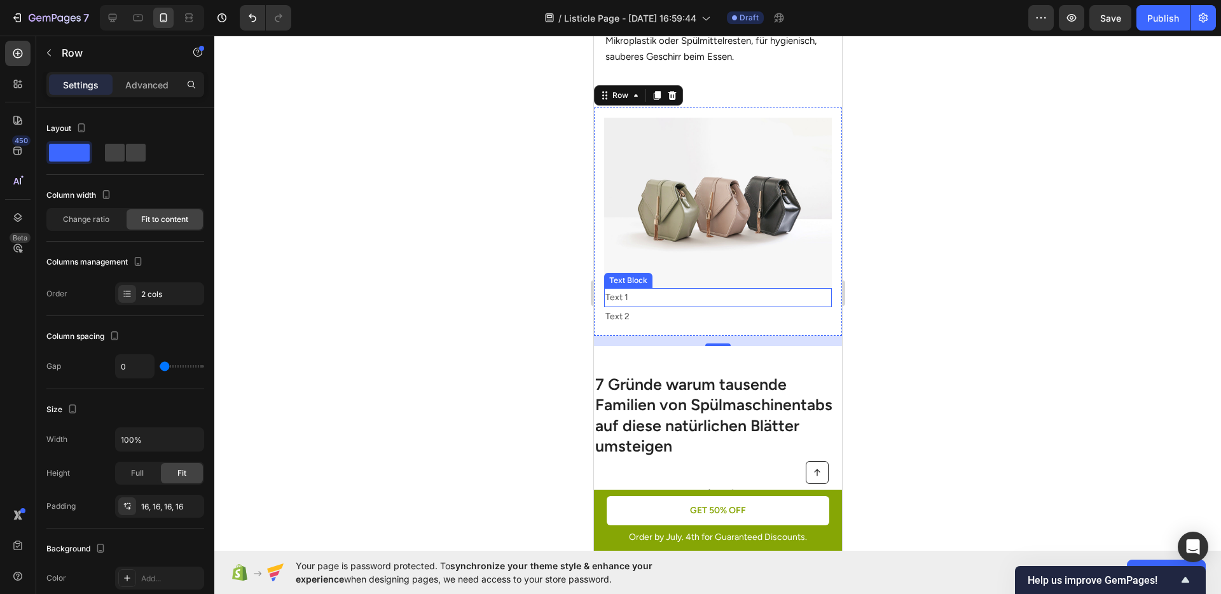
click at [680, 289] on p "Text 1" at bounding box center [717, 297] width 225 height 16
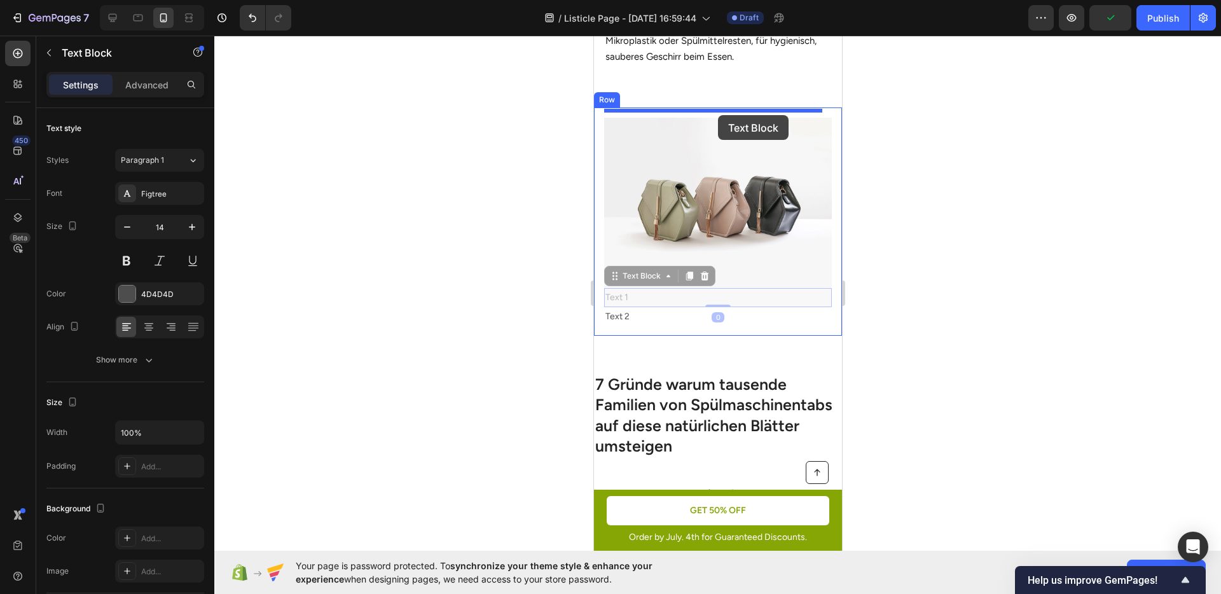
drag, startPoint x: 650, startPoint y: 266, endPoint x: 718, endPoint y: 115, distance: 165.2
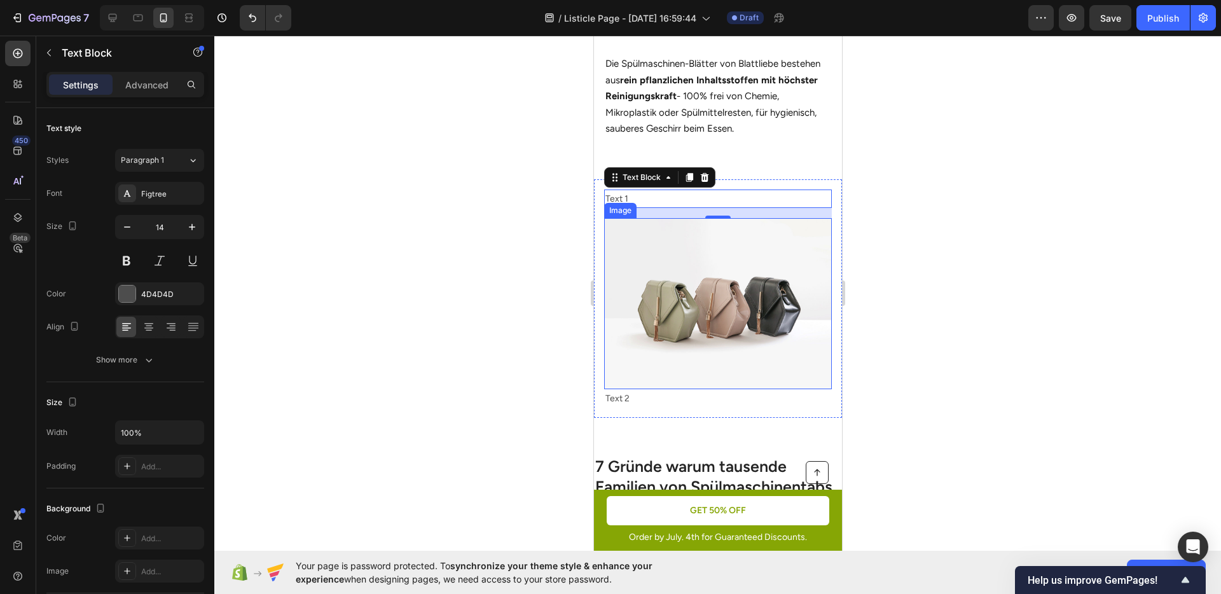
scroll to position [674, 0]
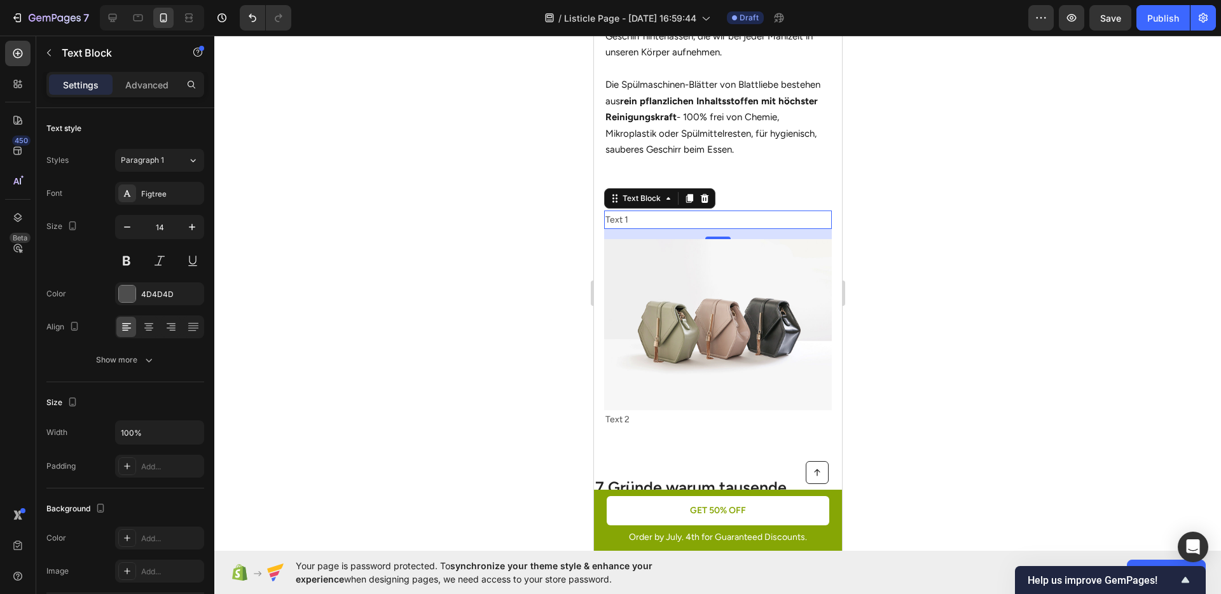
click at [543, 263] on div at bounding box center [717, 315] width 1007 height 559
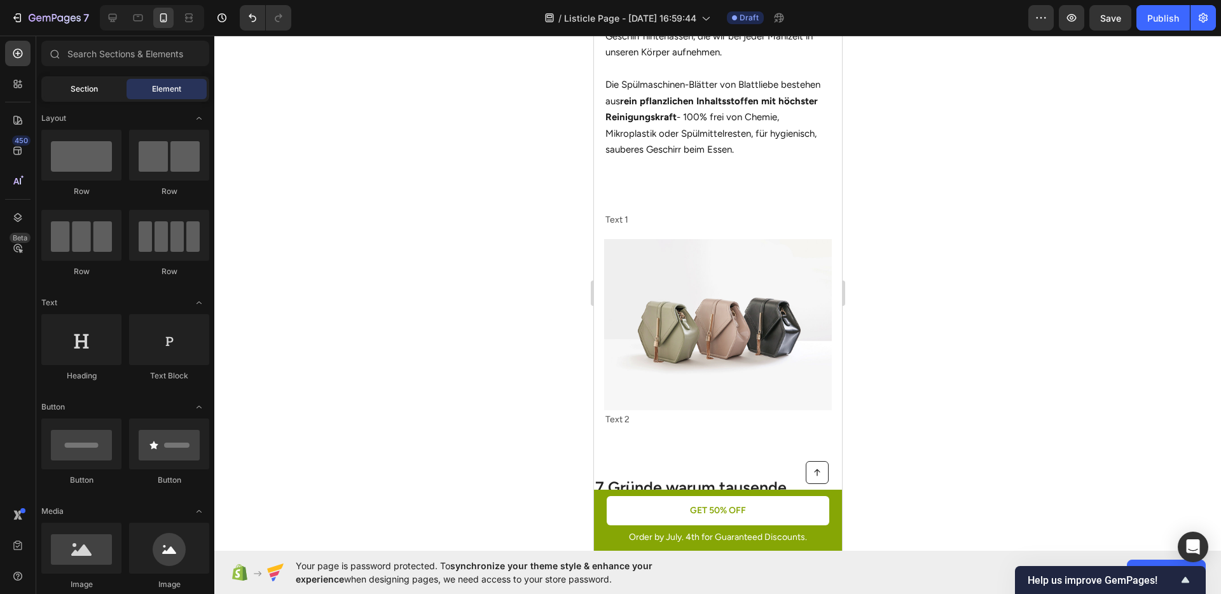
click at [66, 95] on div "Section" at bounding box center [84, 89] width 80 height 20
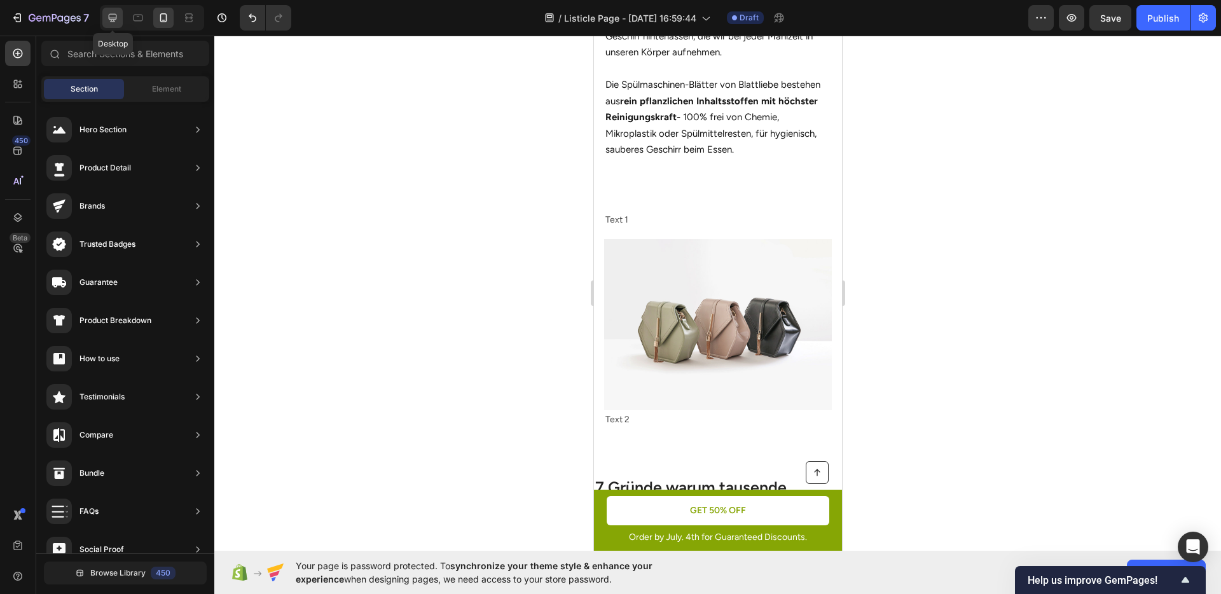
click at [120, 27] on div at bounding box center [112, 18] width 20 height 20
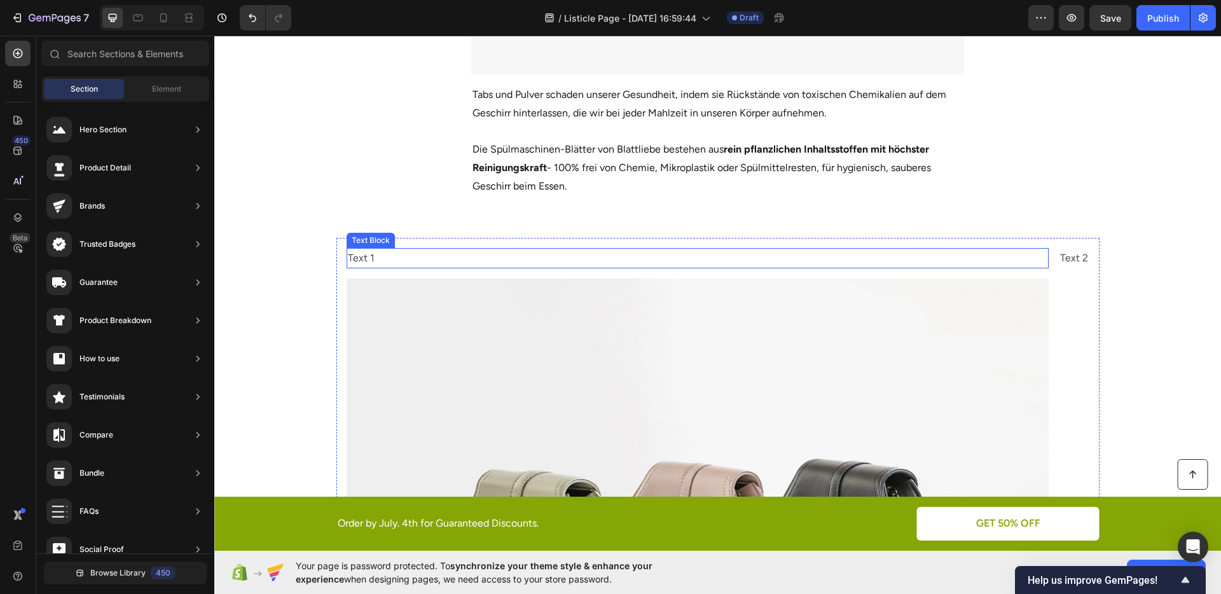
scroll to position [795, 0]
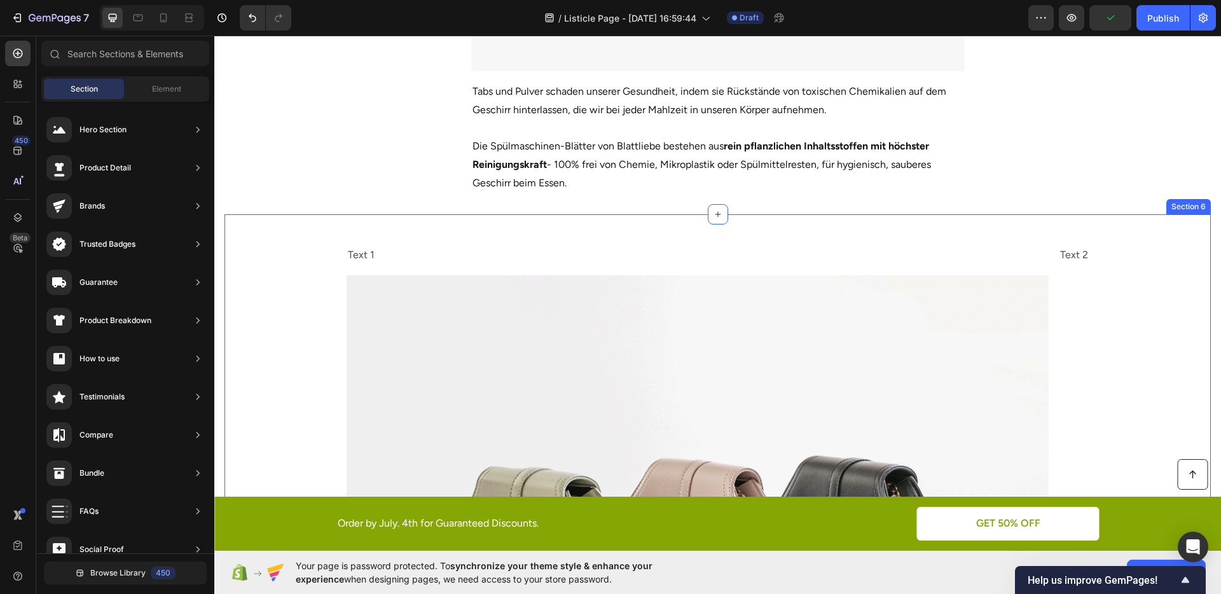
click at [1128, 302] on div "Text 1 Text Block Image Text 2 Text Block Row" at bounding box center [718, 529] width 987 height 588
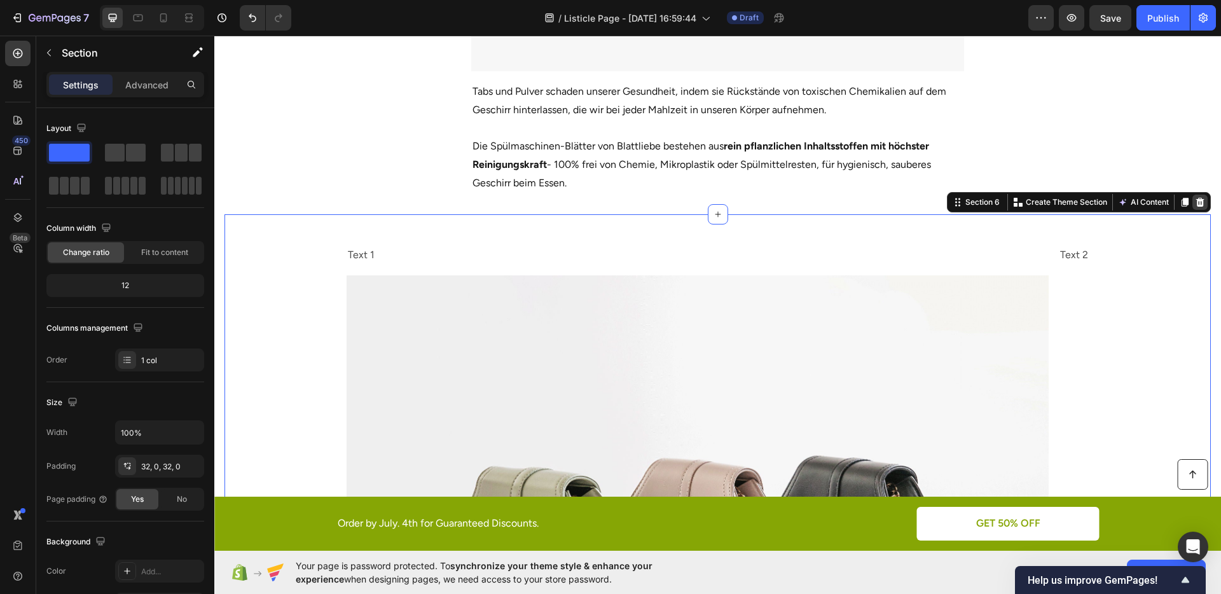
click at [1195, 197] on icon at bounding box center [1200, 202] width 10 height 10
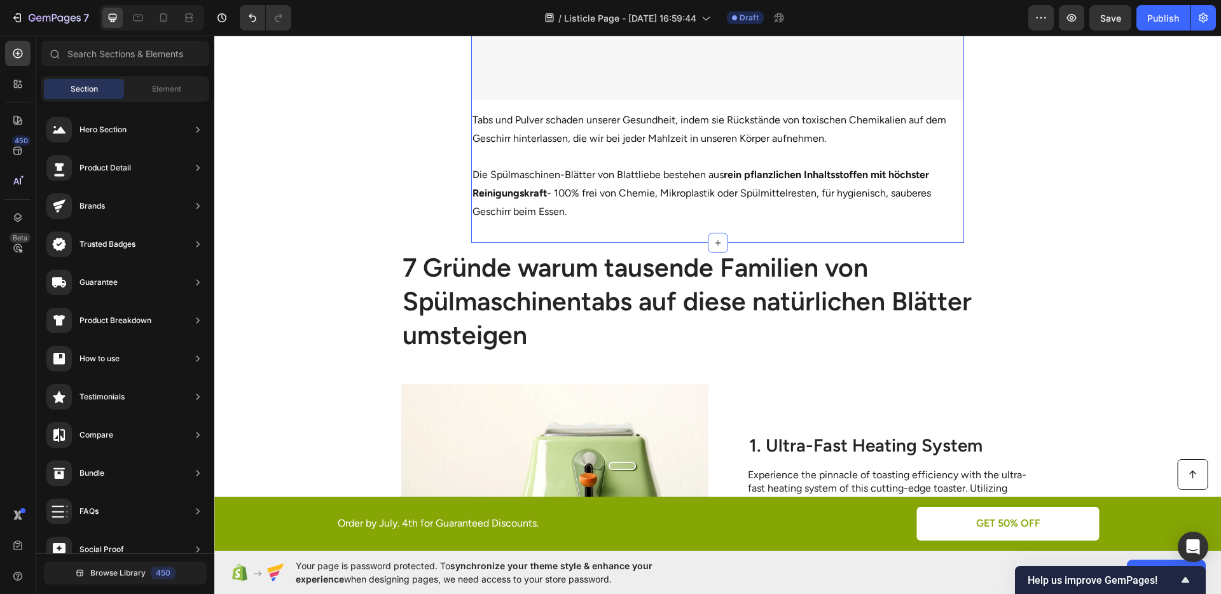
scroll to position [767, 0]
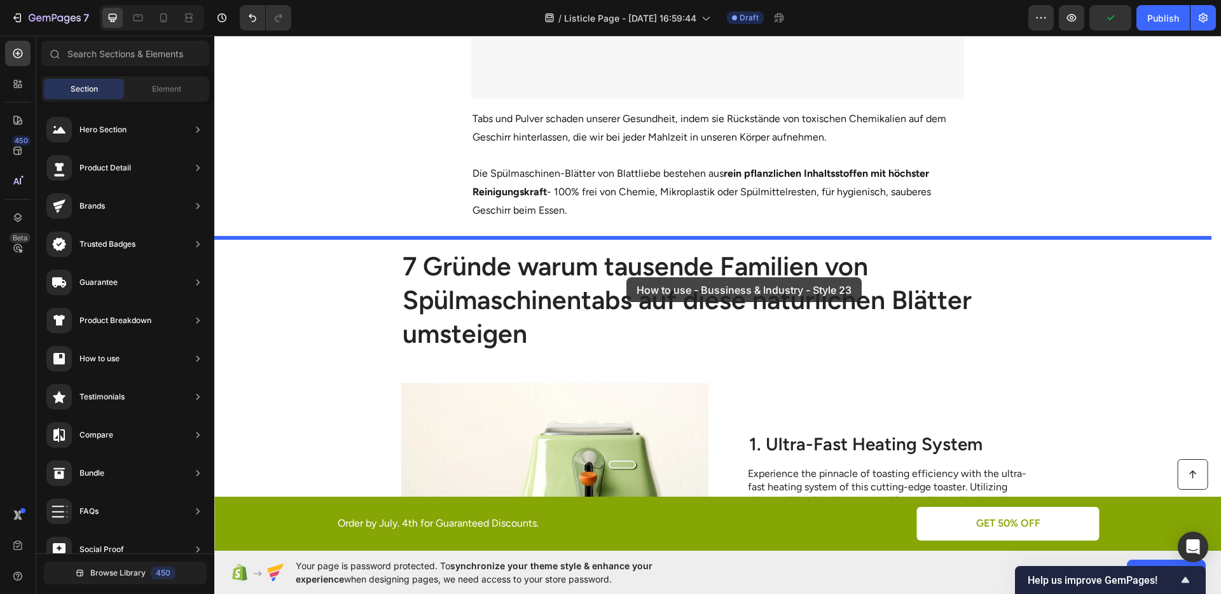
drag, startPoint x: 477, startPoint y: 270, endPoint x: 627, endPoint y: 277, distance: 149.7
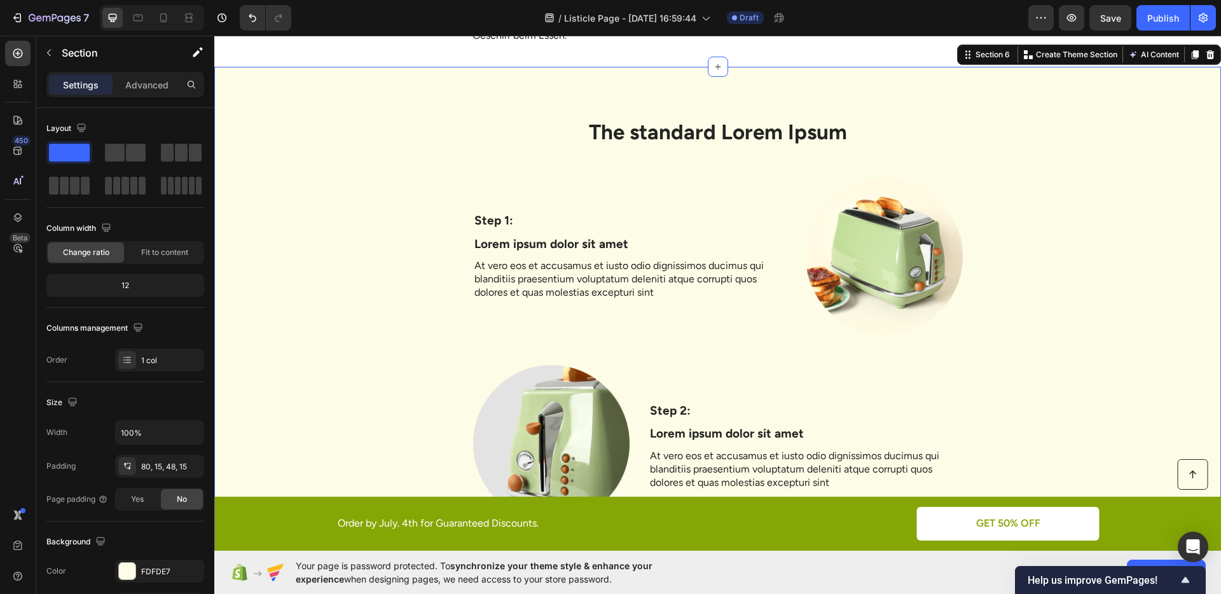
scroll to position [944, 0]
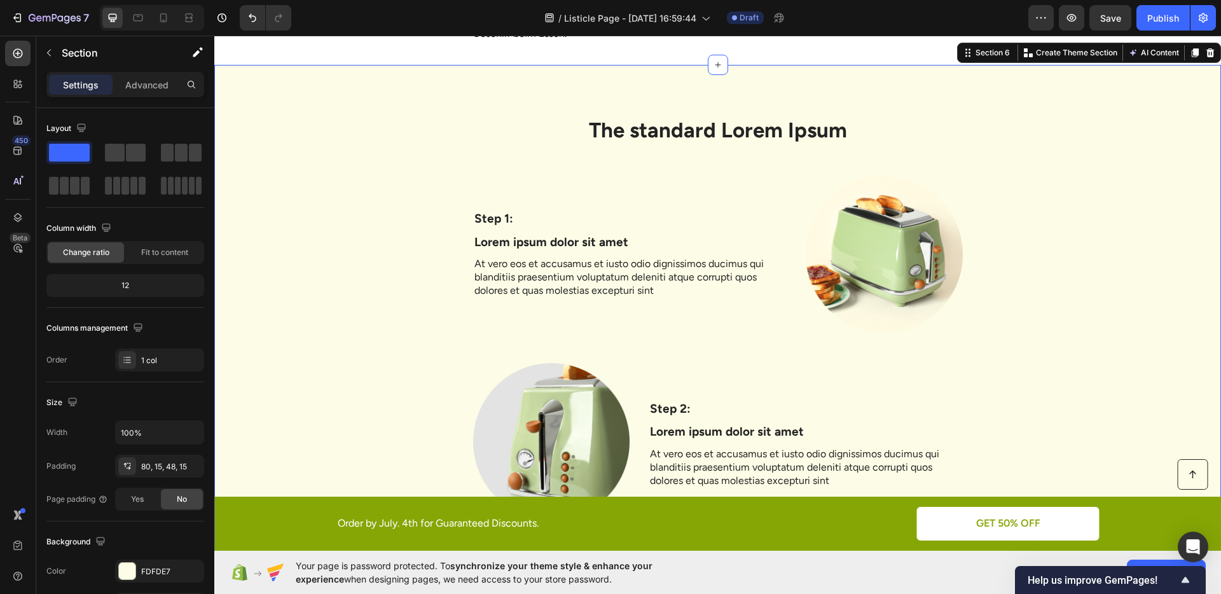
click at [391, 254] on div "The standard Lorem Ipsum Heading Row Step 1: Text Block Lorem ipsum dolor sit a…" at bounding box center [718, 588] width 988 height 944
click at [164, 21] on icon at bounding box center [163, 17] width 7 height 9
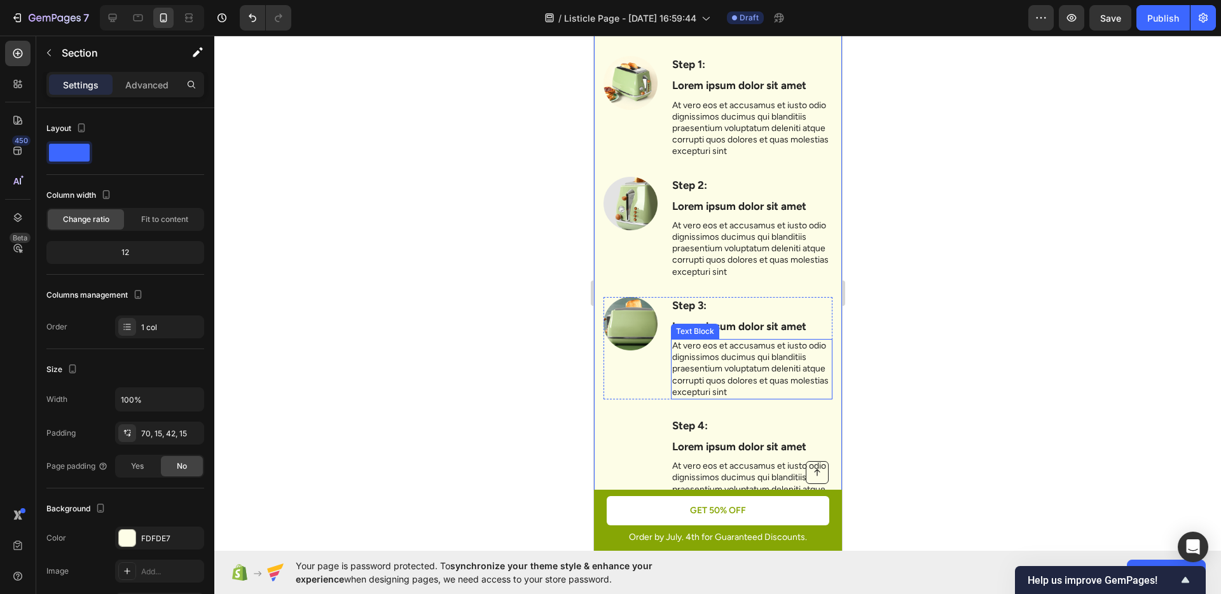
scroll to position [859, 0]
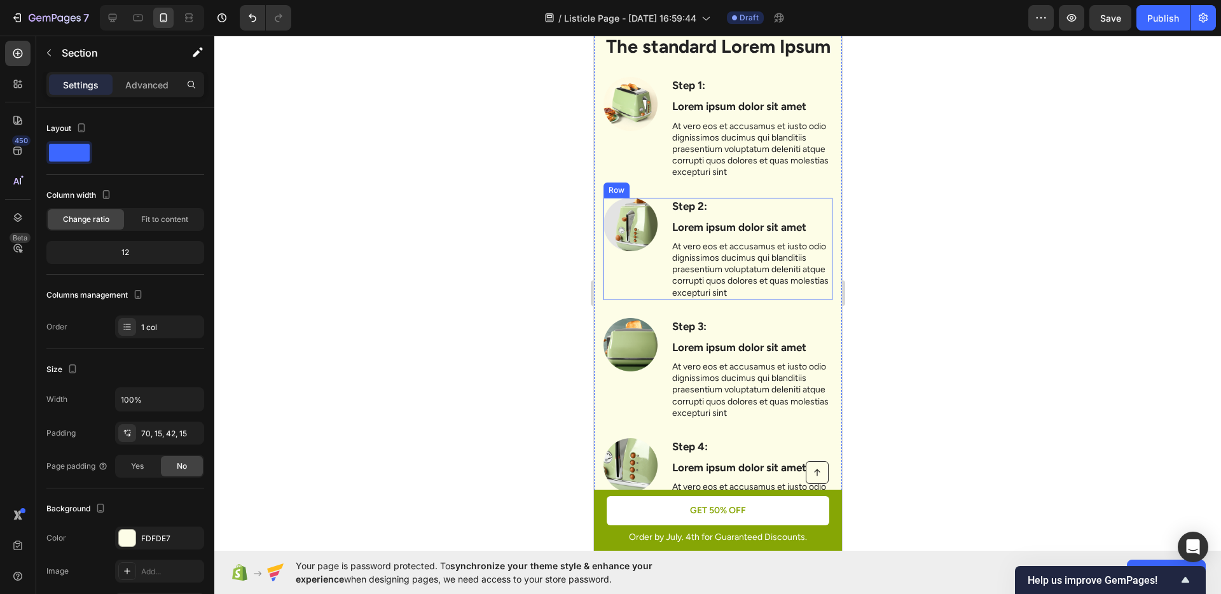
click at [647, 289] on div "Image" at bounding box center [630, 249] width 54 height 102
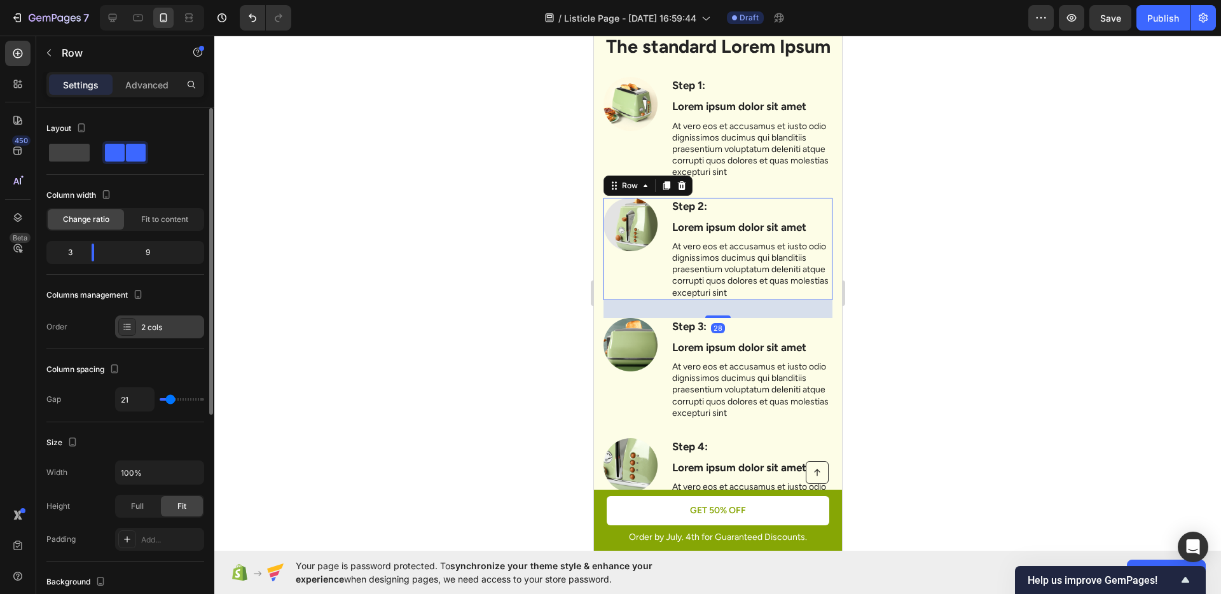
click at [153, 331] on div "2 cols" at bounding box center [171, 327] width 60 height 11
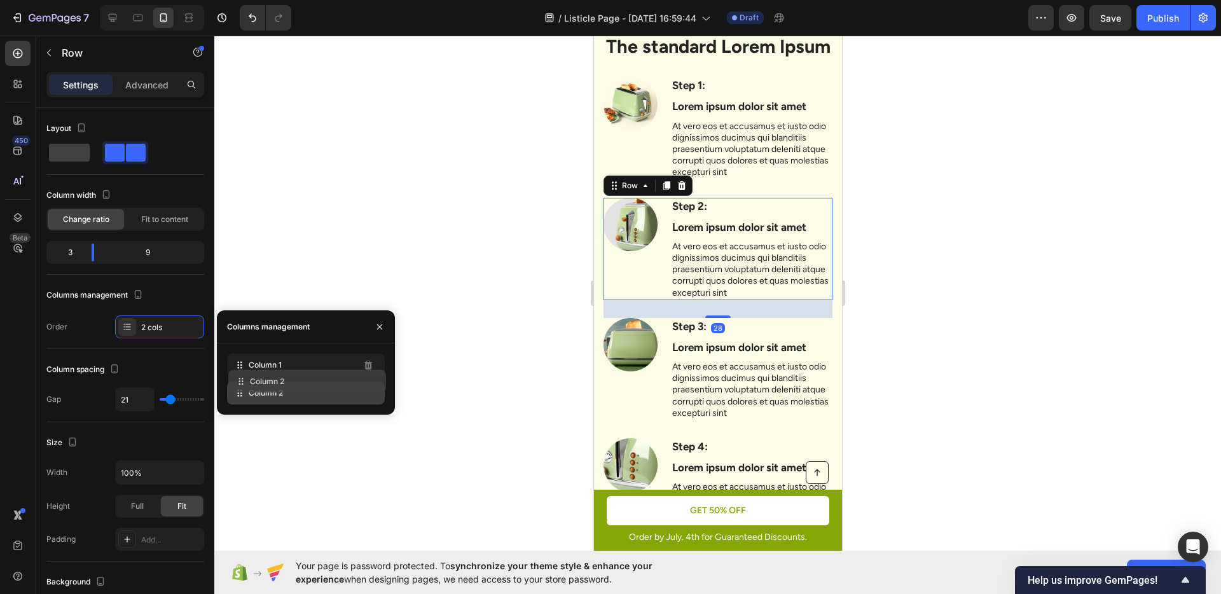
drag, startPoint x: 238, startPoint y: 393, endPoint x: 240, endPoint y: 376, distance: 17.3
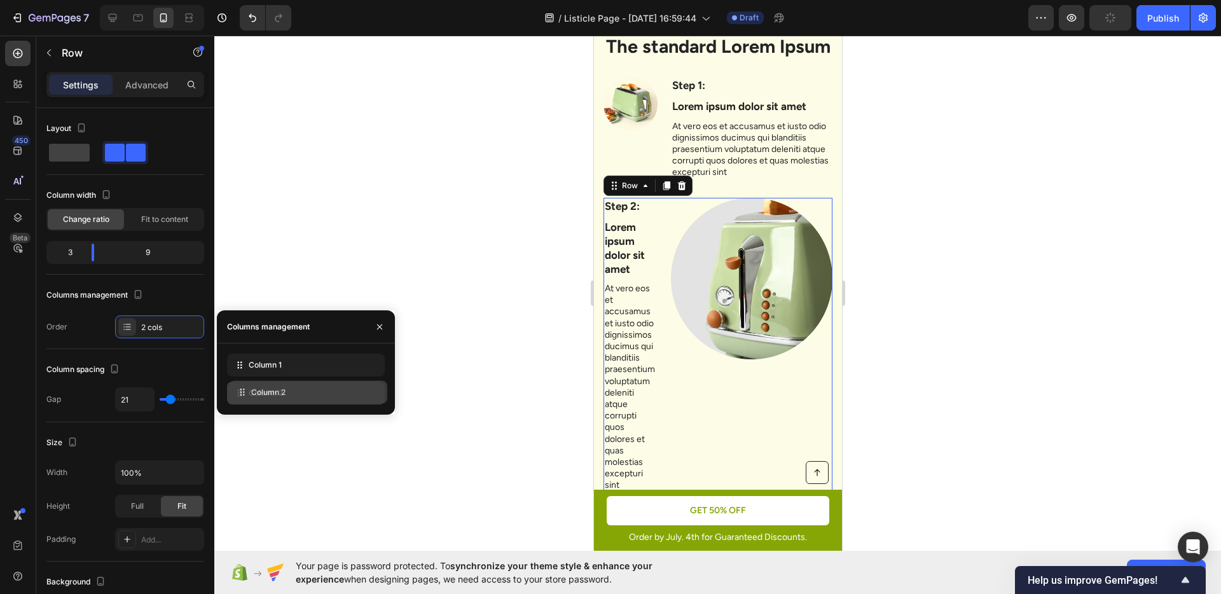
drag, startPoint x: 247, startPoint y: 368, endPoint x: 250, endPoint y: 395, distance: 26.8
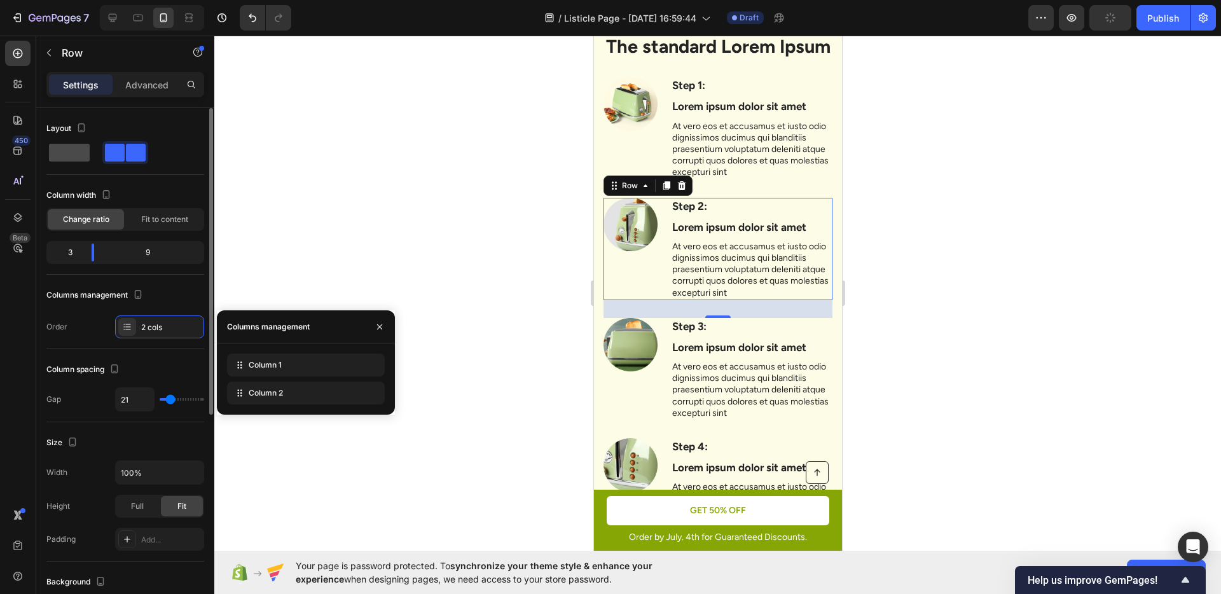
click at [66, 155] on span at bounding box center [69, 153] width 41 height 18
type input "0"
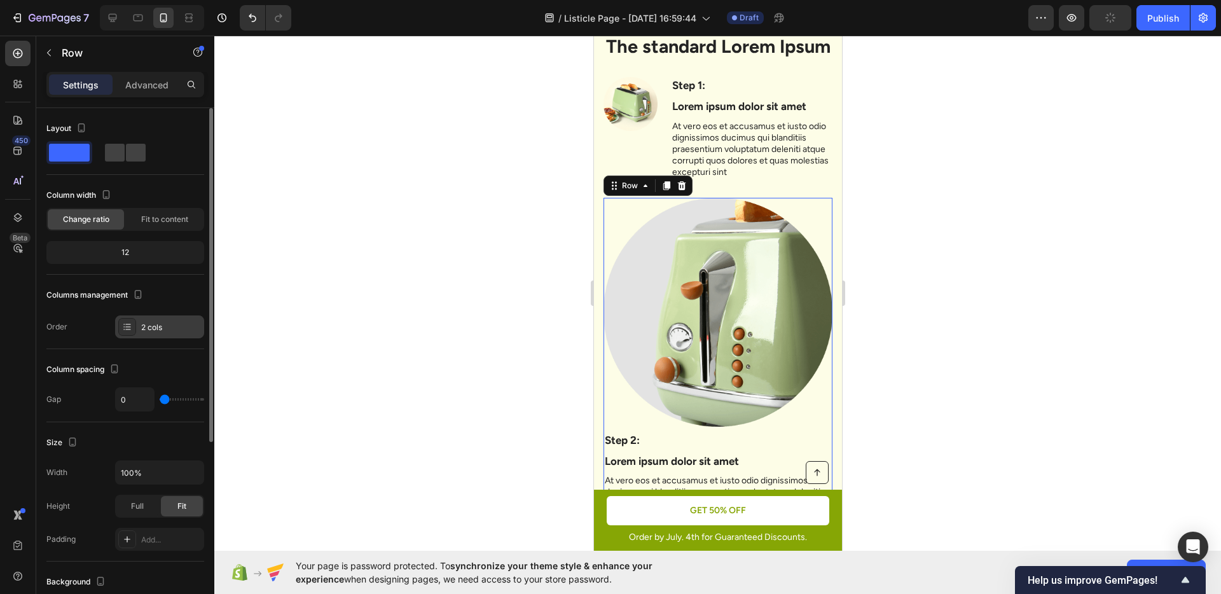
scroll to position [3, 0]
click at [157, 321] on div "2 cols" at bounding box center [171, 324] width 60 height 11
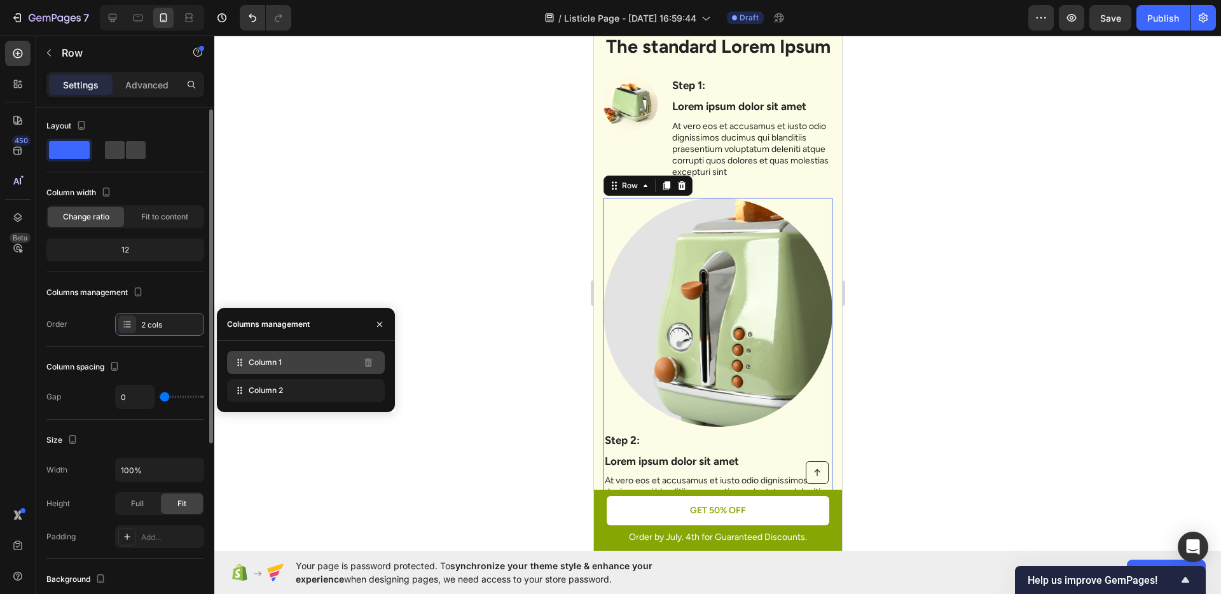
drag, startPoint x: 247, startPoint y: 384, endPoint x: 251, endPoint y: 365, distance: 20.1
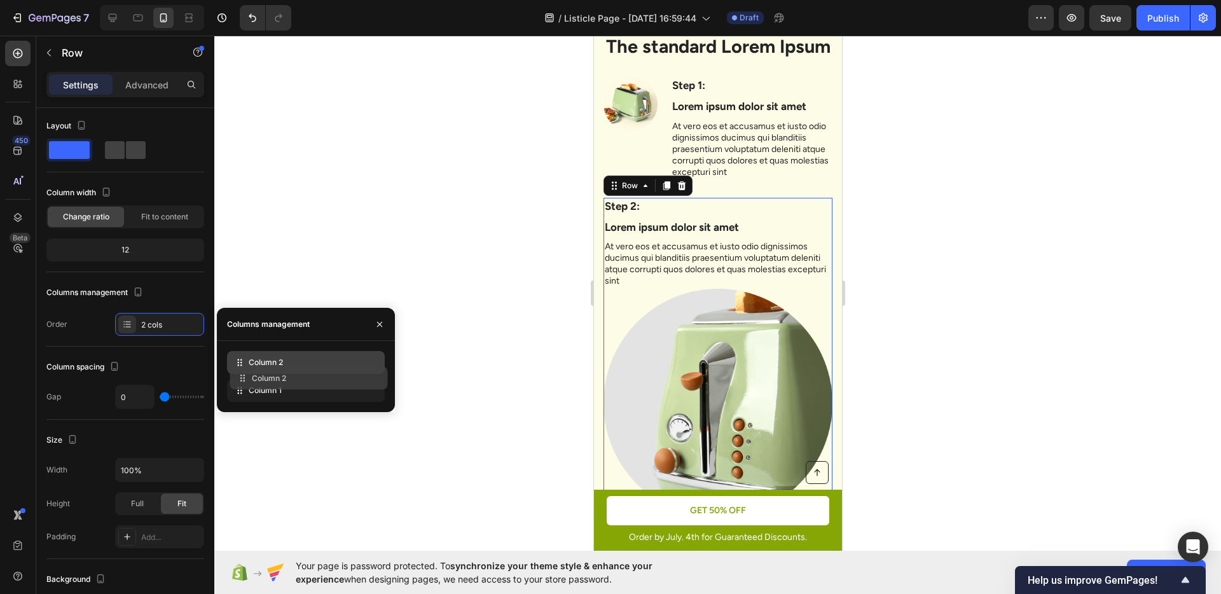
drag, startPoint x: 251, startPoint y: 365, endPoint x: 254, endPoint y: 398, distance: 33.3
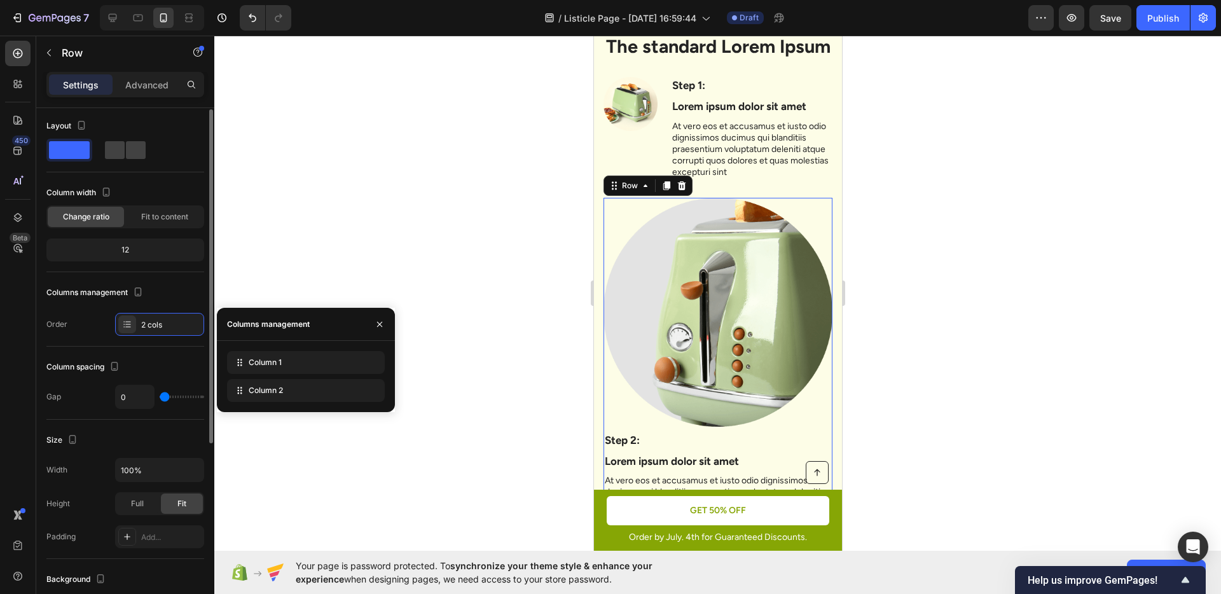
click at [163, 359] on div "Column spacing" at bounding box center [125, 367] width 158 height 20
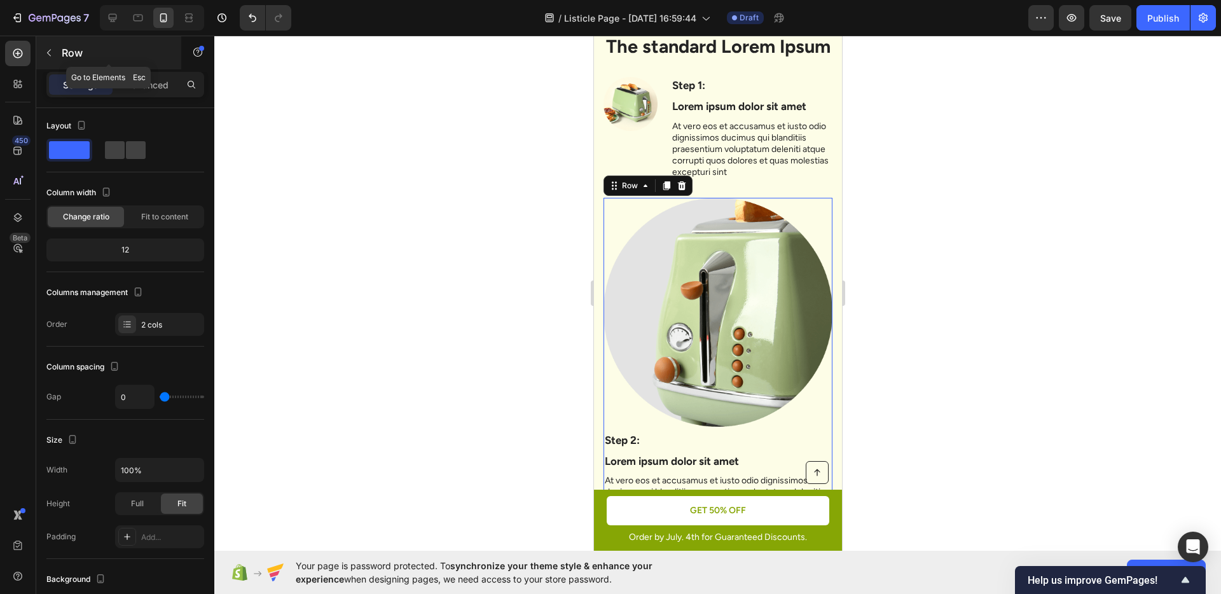
click at [49, 50] on icon "button" at bounding box center [49, 53] width 10 height 10
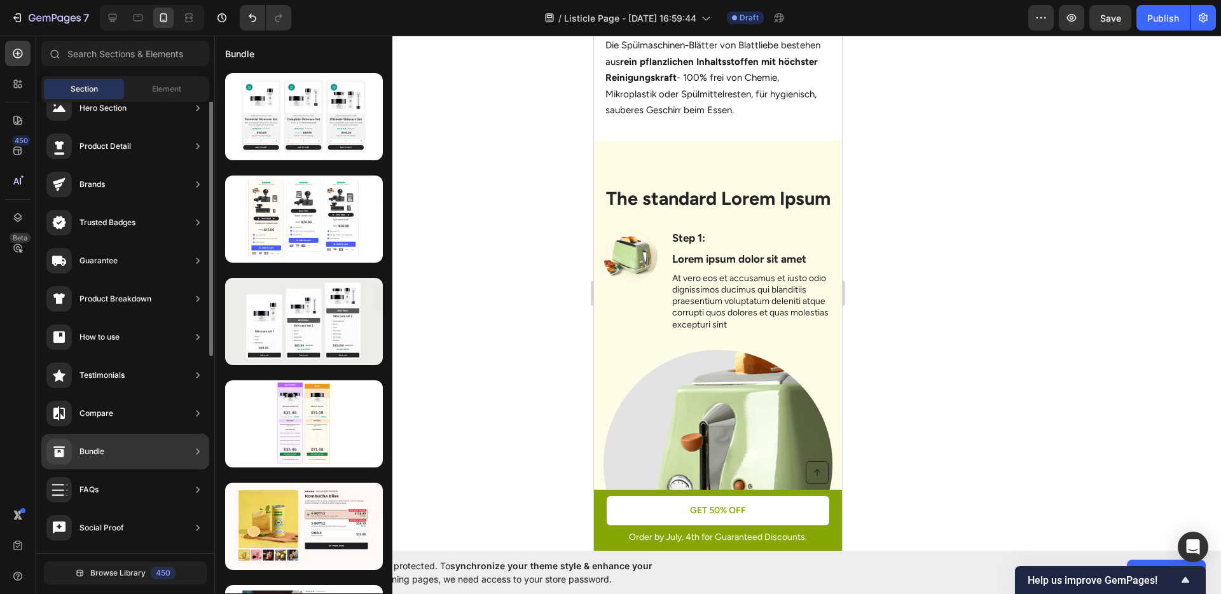
scroll to position [139, 0]
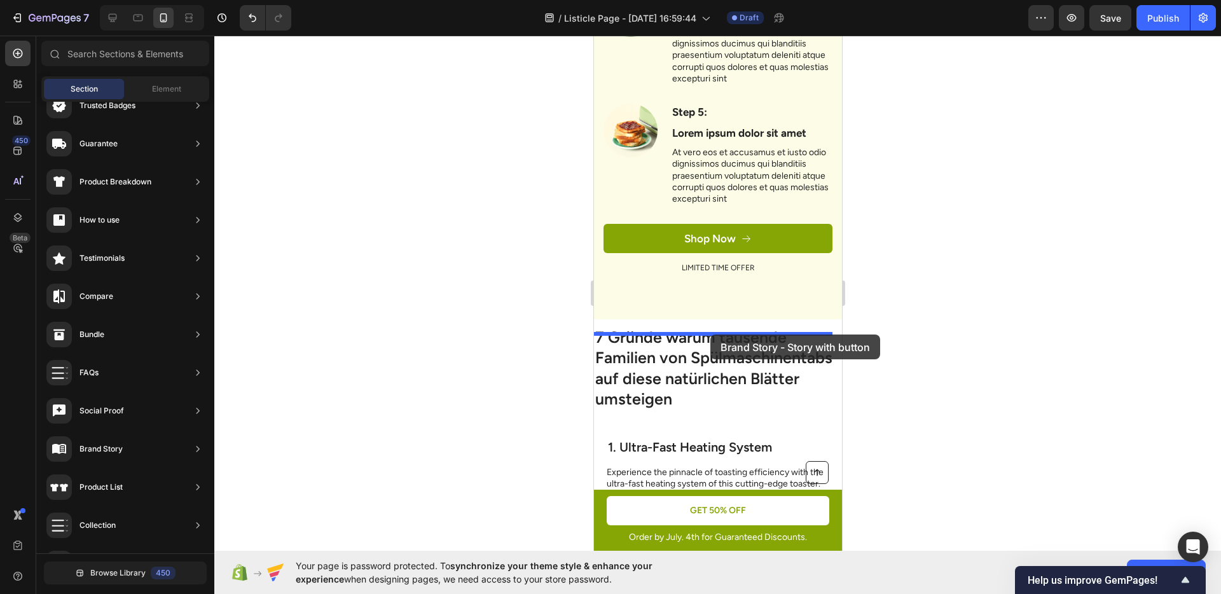
drag, startPoint x: 871, startPoint y: 569, endPoint x: 710, endPoint y: 335, distance: 284.1
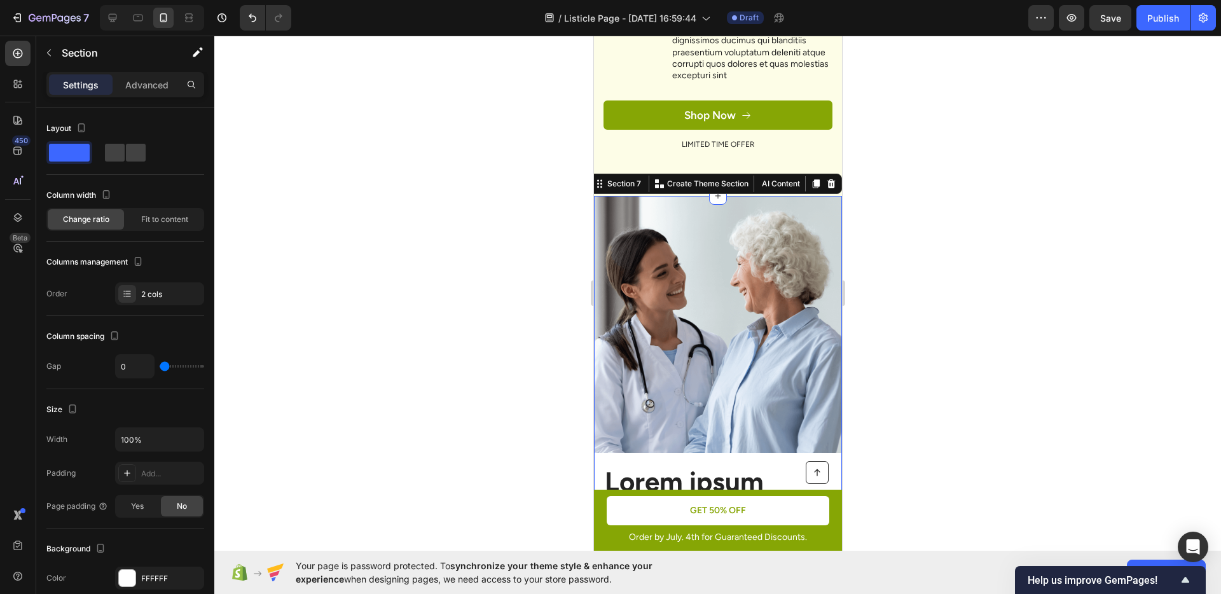
scroll to position [1790, 0]
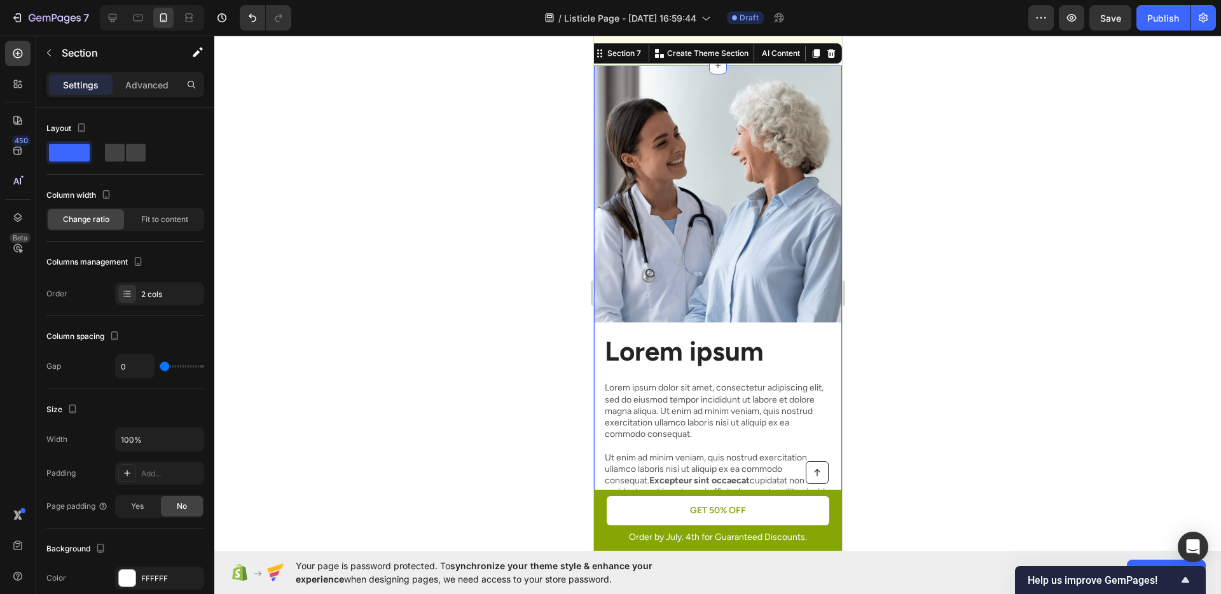
click at [931, 349] on div at bounding box center [717, 315] width 1007 height 559
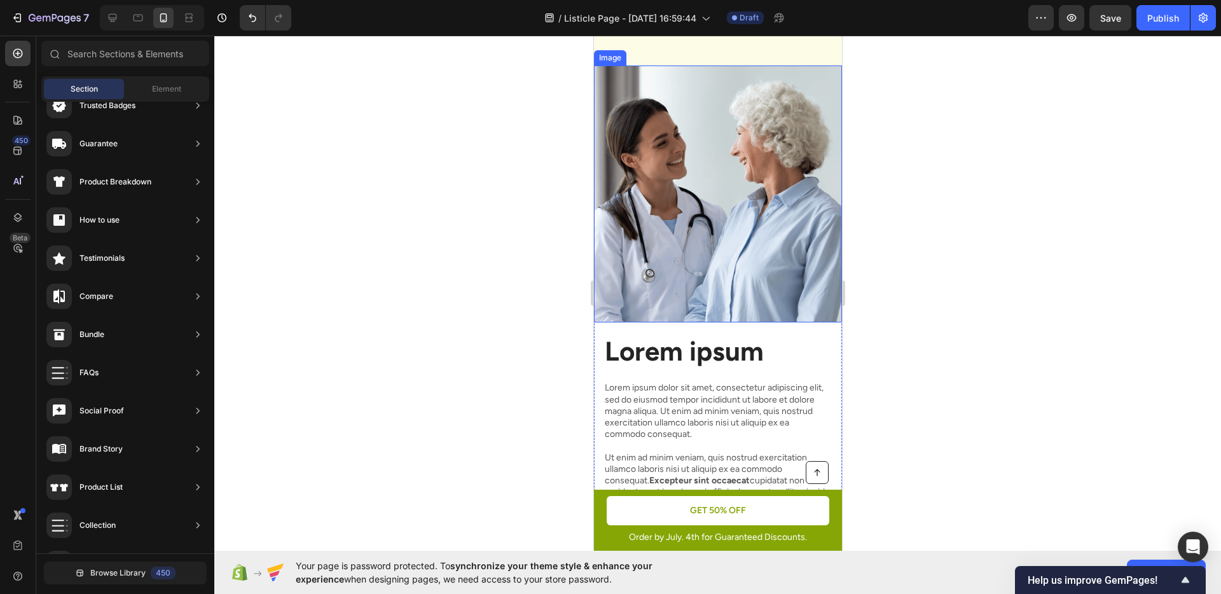
click at [740, 302] on img at bounding box center [718, 194] width 248 height 257
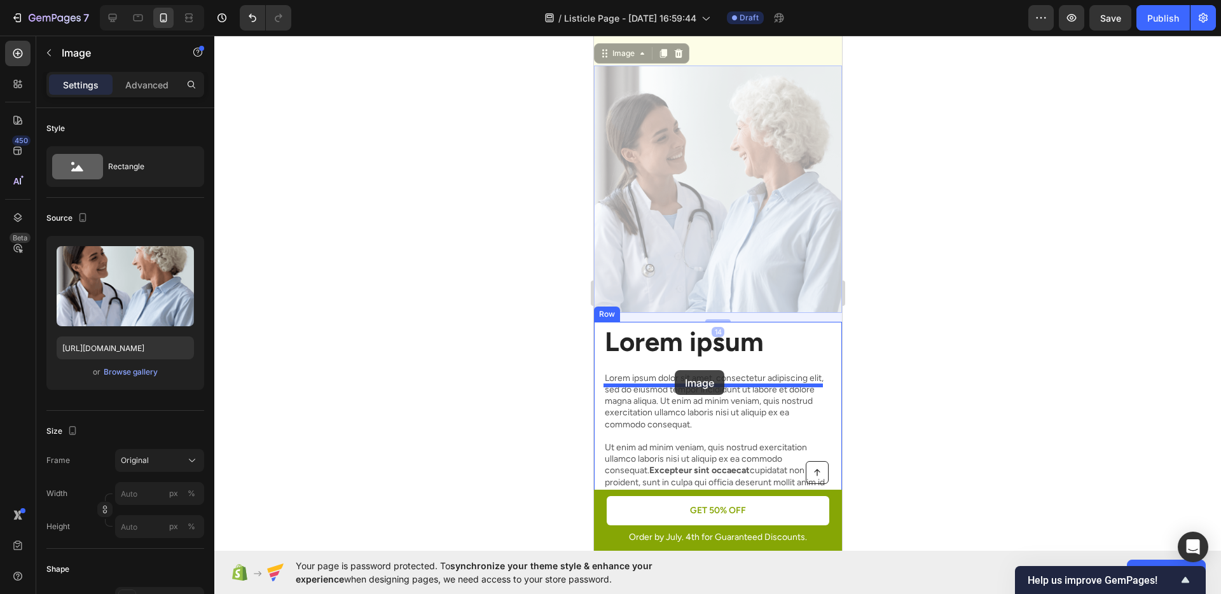
drag, startPoint x: 620, startPoint y: 71, endPoint x: 674, endPoint y: 370, distance: 303.8
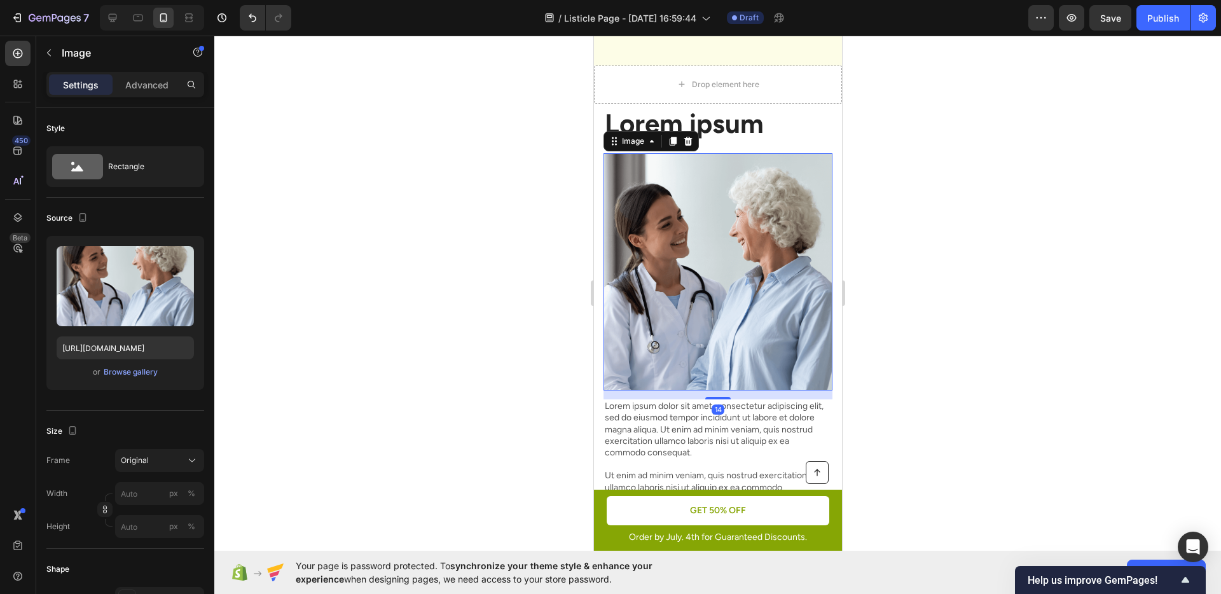
click at [909, 364] on div at bounding box center [717, 315] width 1007 height 559
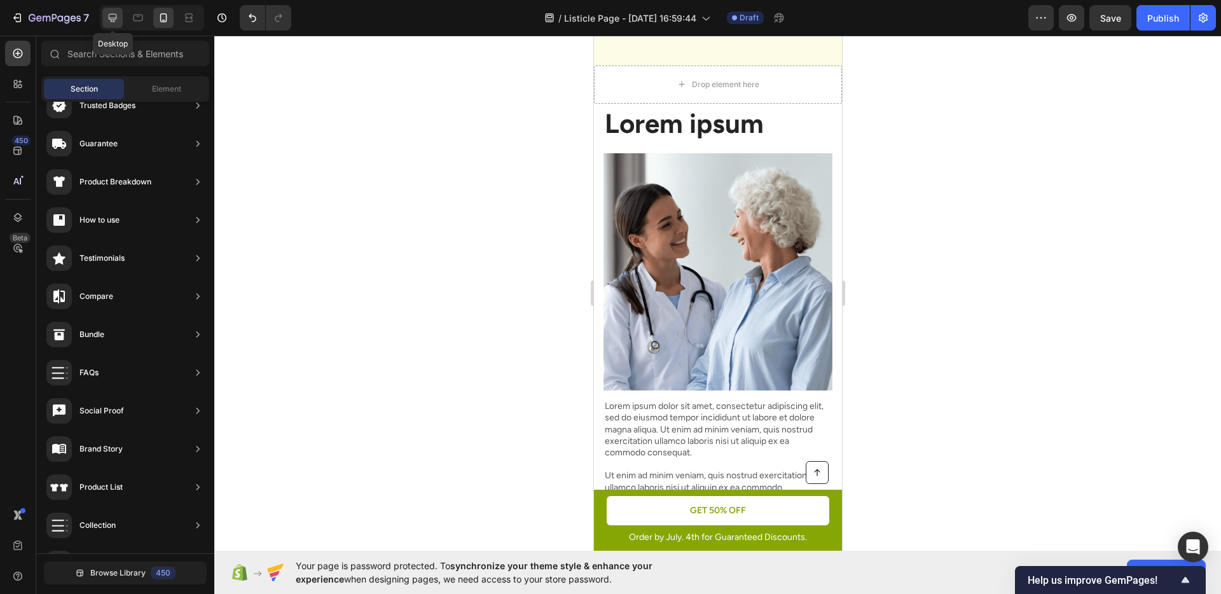
click at [115, 15] on icon at bounding box center [112, 17] width 13 height 13
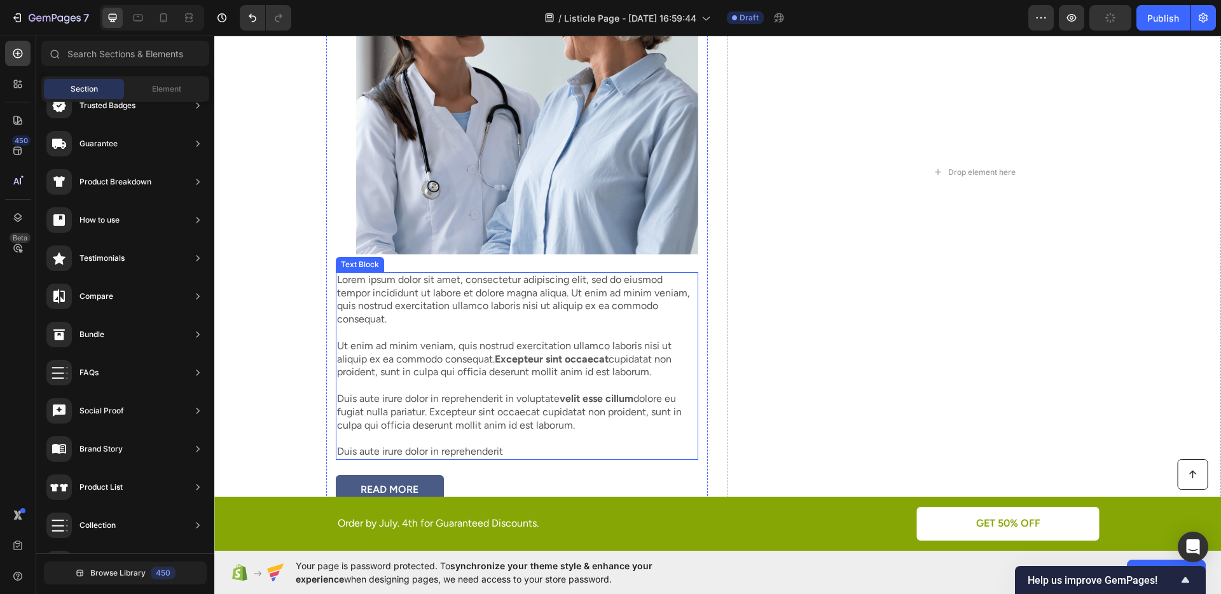
click at [553, 317] on p "Lorem ipsum dolor sit amet, consectetur adipiscing elit, sed do eiusmod tempor …" at bounding box center [517, 366] width 360 height 185
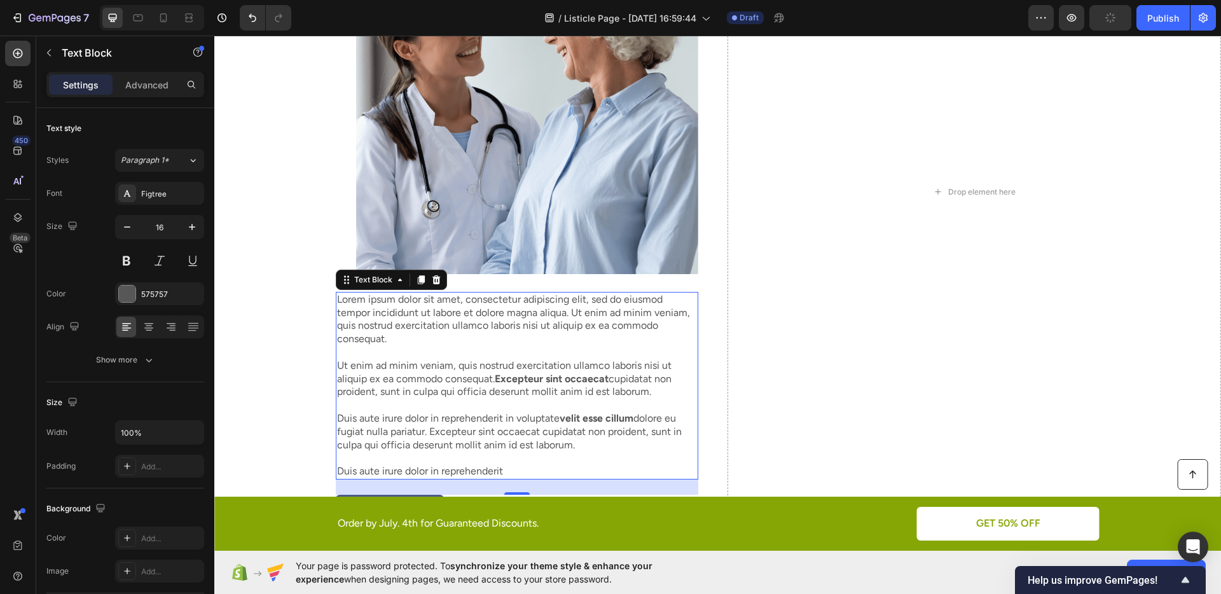
scroll to position [2173, 0]
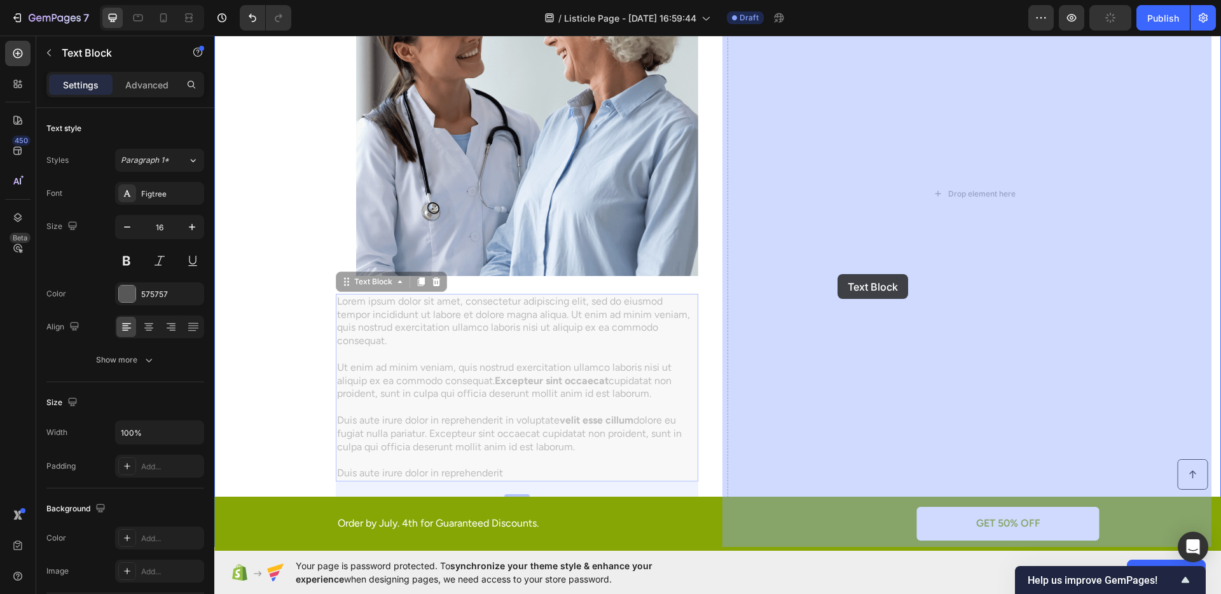
drag, startPoint x: 365, startPoint y: 289, endPoint x: 838, endPoint y: 274, distance: 472.9
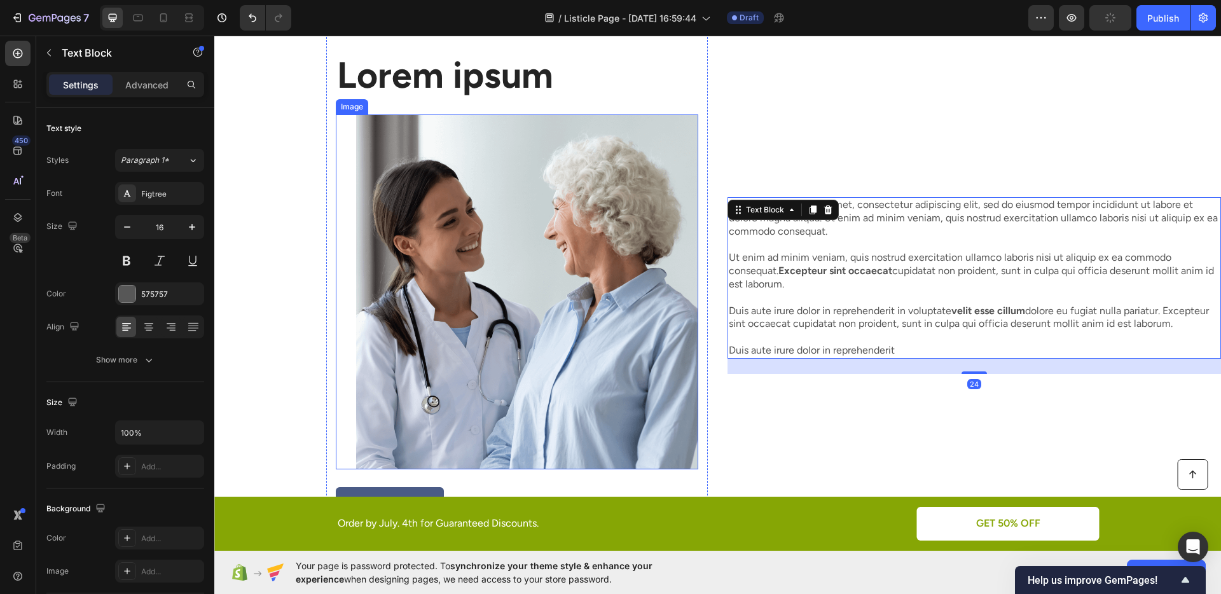
scroll to position [1971, 0]
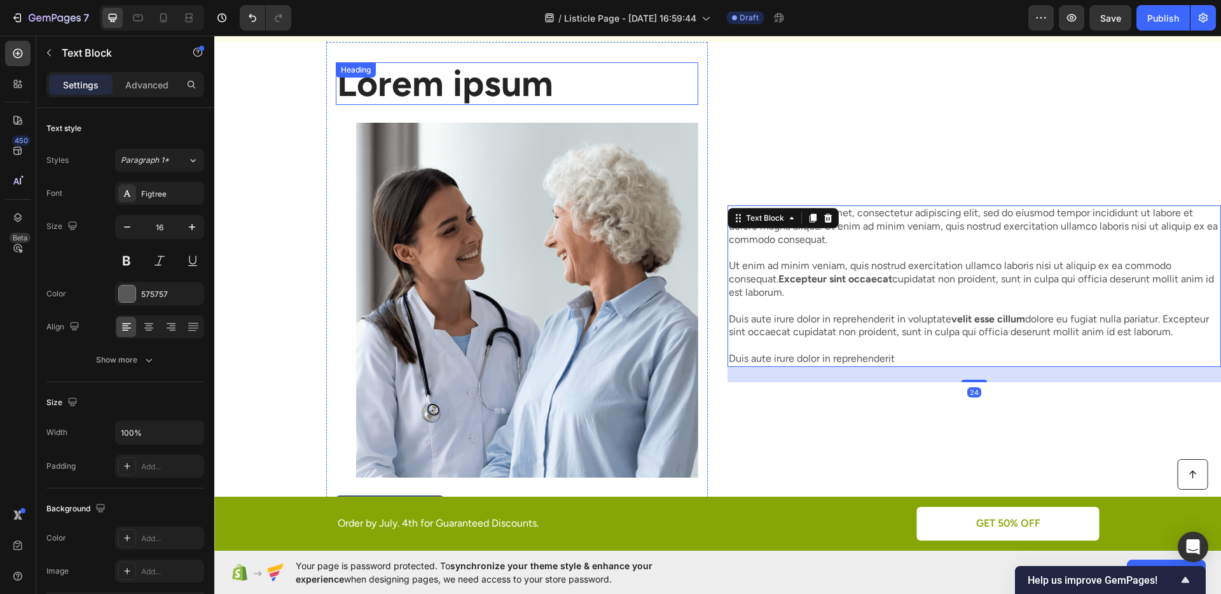
click at [466, 100] on h2 "Lorem ipsum" at bounding box center [517, 83] width 363 height 43
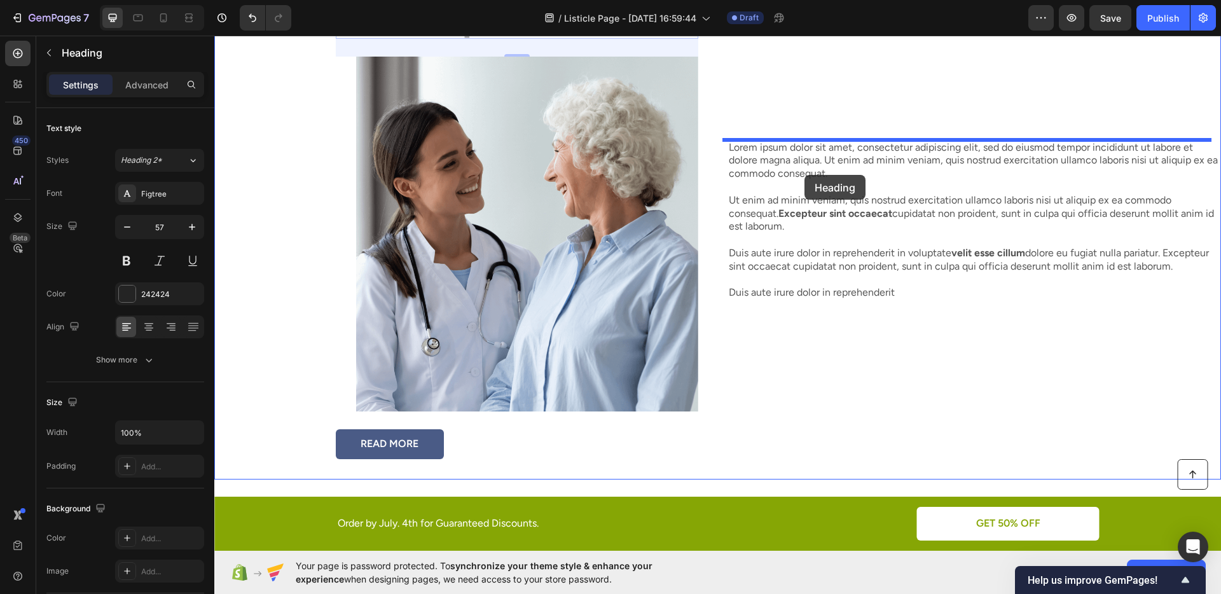
scroll to position [1807, 0]
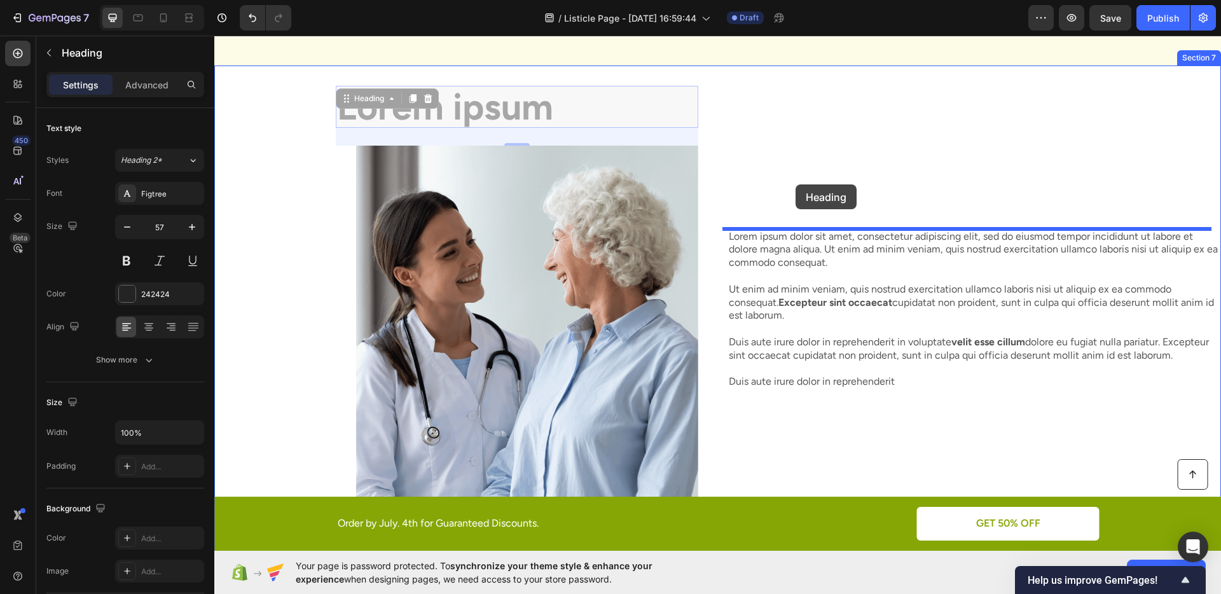
drag, startPoint x: 370, startPoint y: 77, endPoint x: 796, endPoint y: 184, distance: 440.2
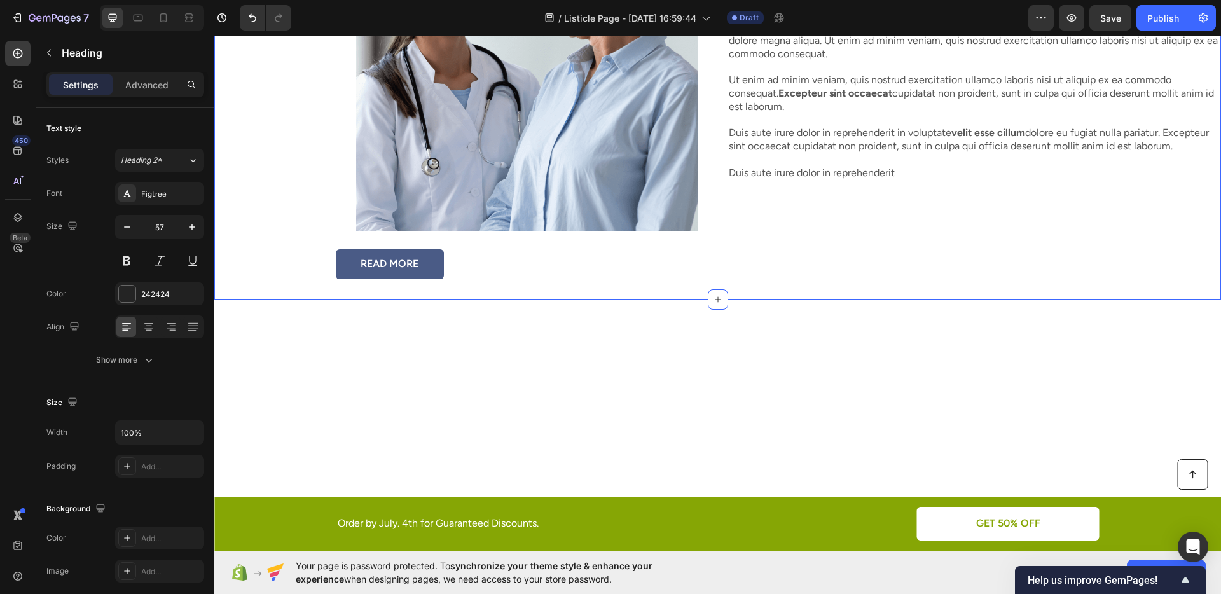
click at [718, 184] on div "Image READ MORE Button Row Lorem ipsum Heading 28 Lorem ipsum dolor sit amet, c…" at bounding box center [717, 77] width 1007 height 443
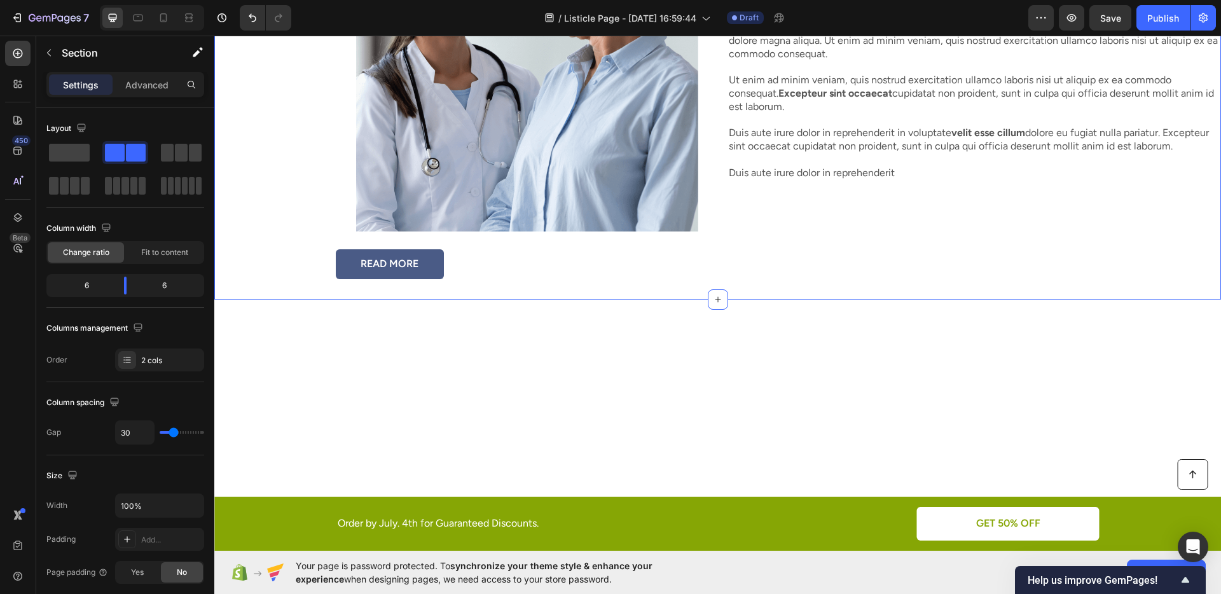
click at [284, 265] on div "Image READ MORE Button Row" at bounding box center [461, 77] width 494 height 443
click at [166, 21] on icon at bounding box center [163, 17] width 7 height 9
type input "0"
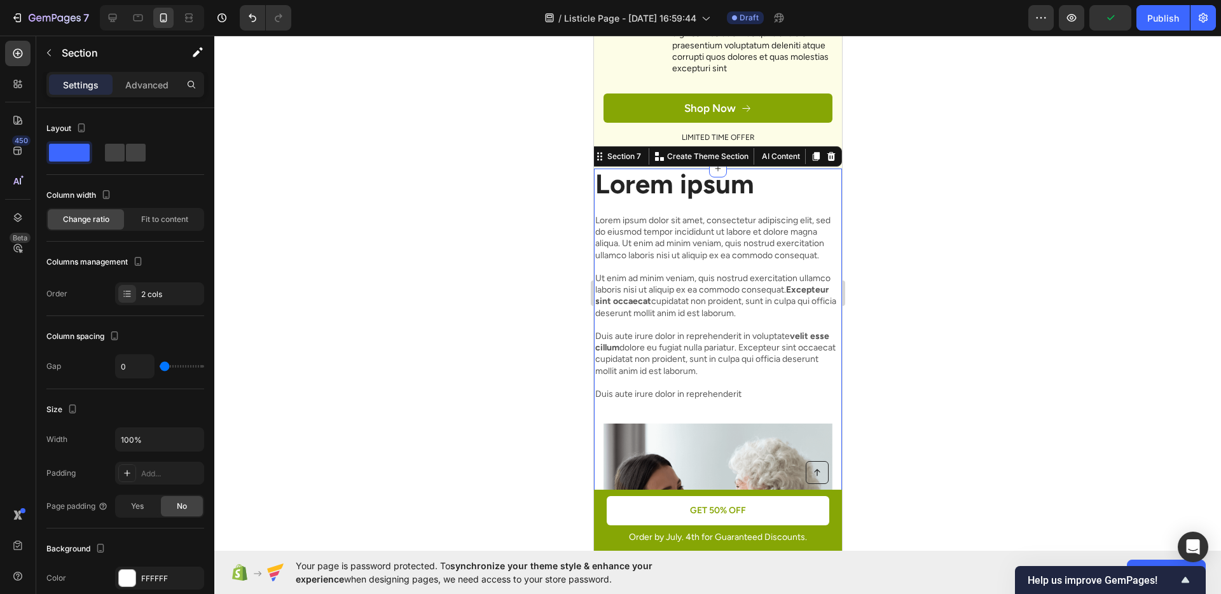
click at [908, 309] on div at bounding box center [717, 315] width 1007 height 559
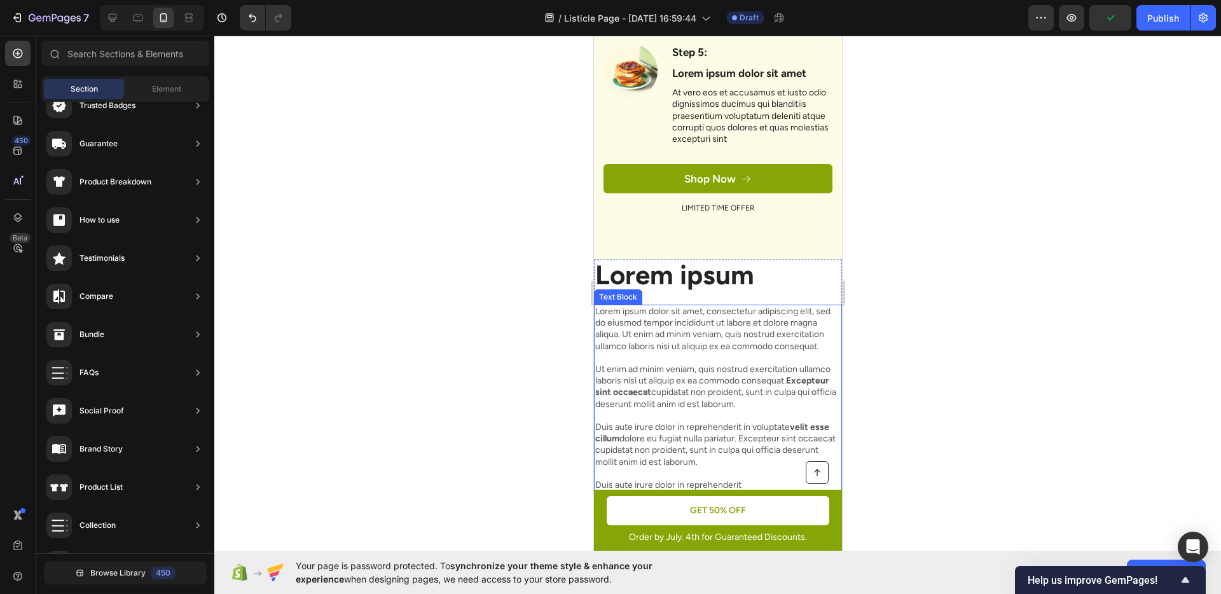
scroll to position [1572, 0]
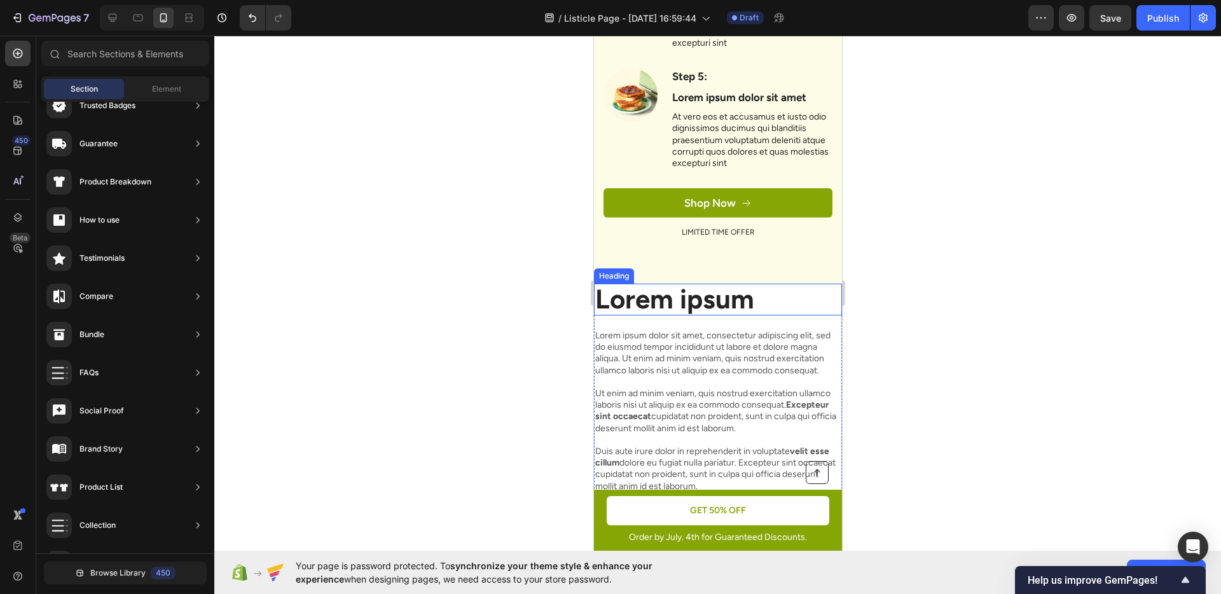
click at [781, 316] on h2 "Lorem ipsum" at bounding box center [718, 300] width 248 height 32
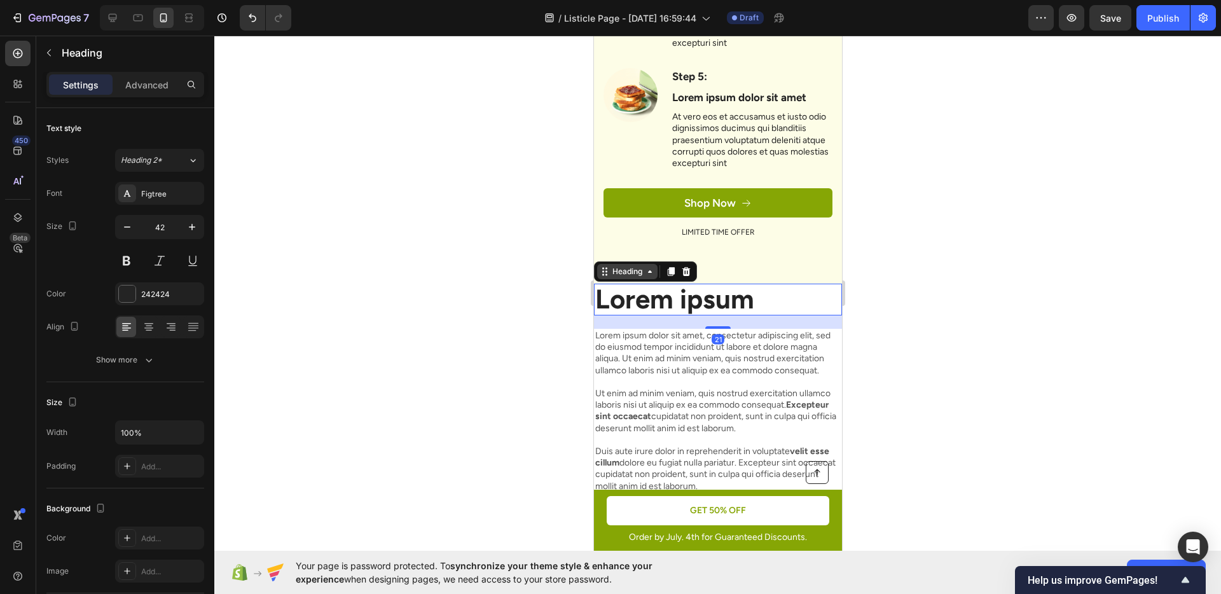
click at [611, 279] on div "Heading" at bounding box center [627, 271] width 60 height 15
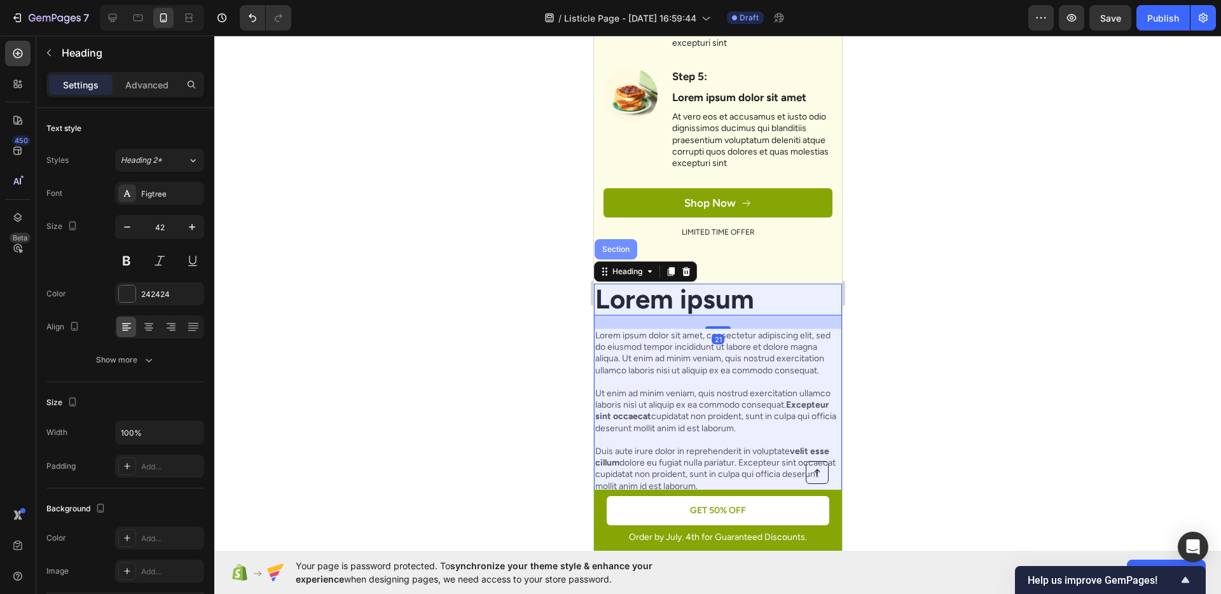
click at [613, 253] on div "Section" at bounding box center [615, 250] width 32 height 8
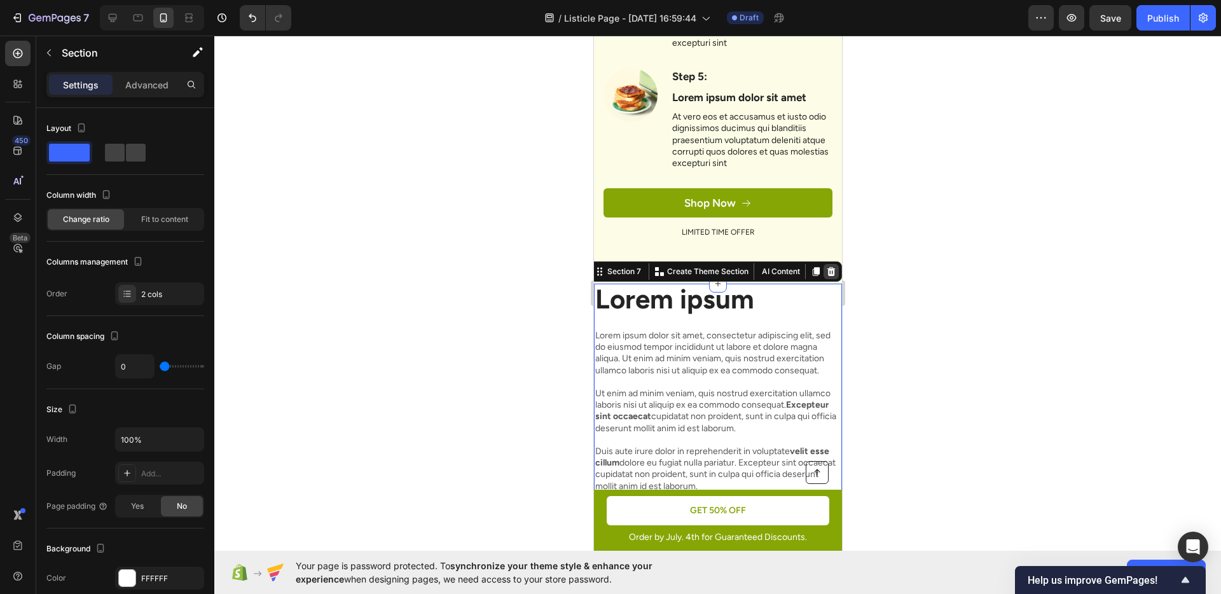
click at [826, 277] on icon at bounding box center [831, 272] width 10 height 10
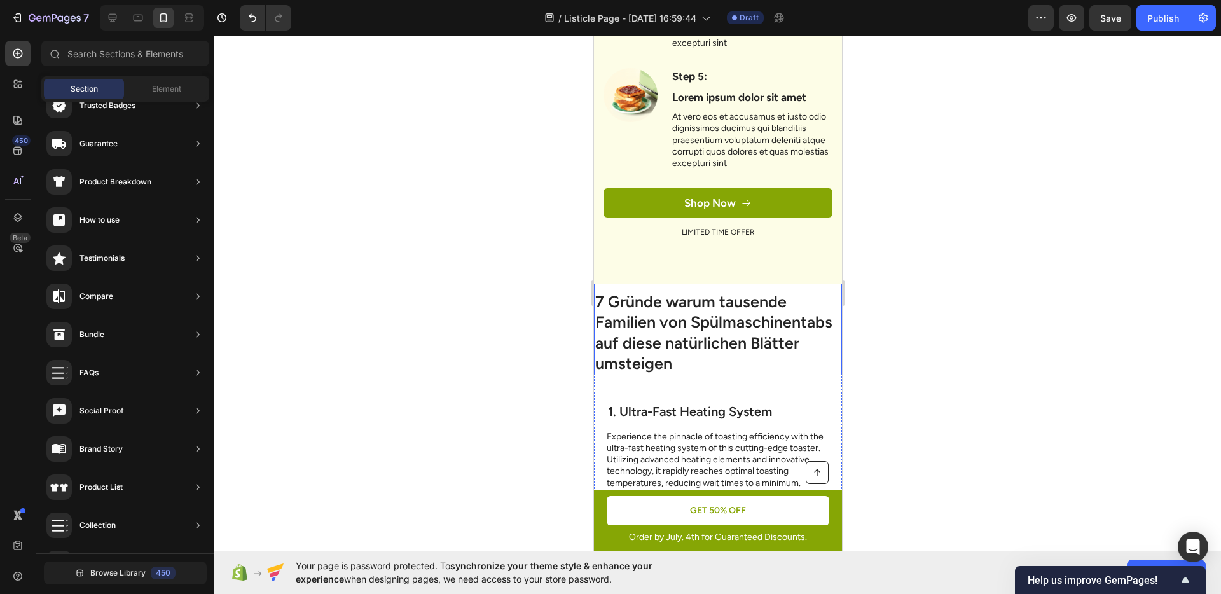
scroll to position [1370, 0]
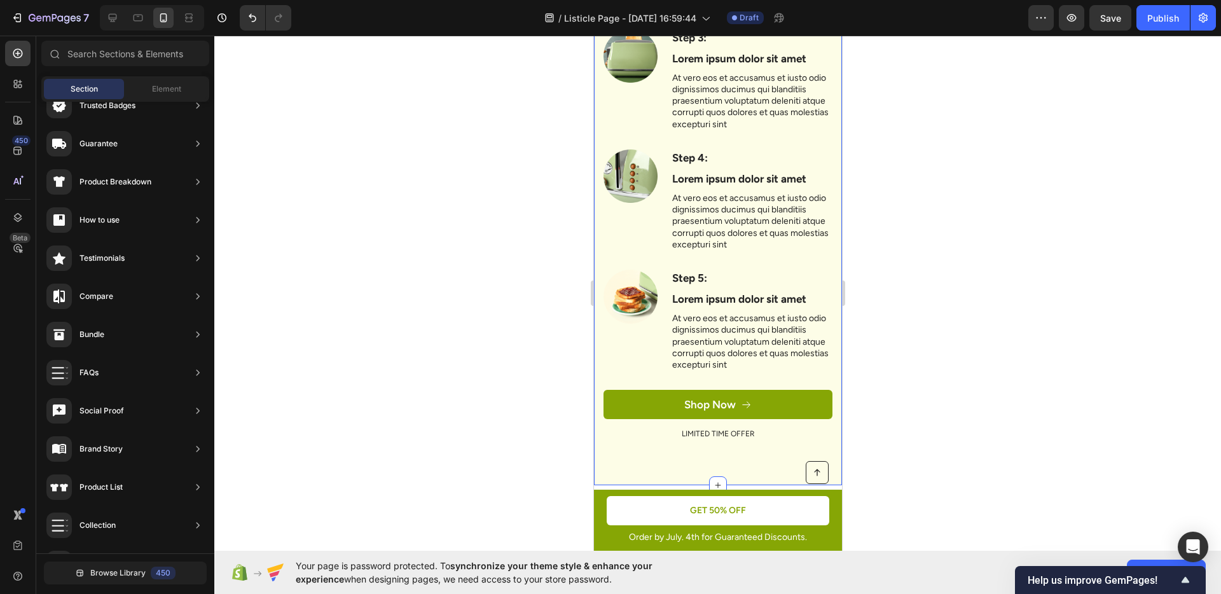
click at [637, 252] on div "Image" at bounding box center [630, 200] width 54 height 102
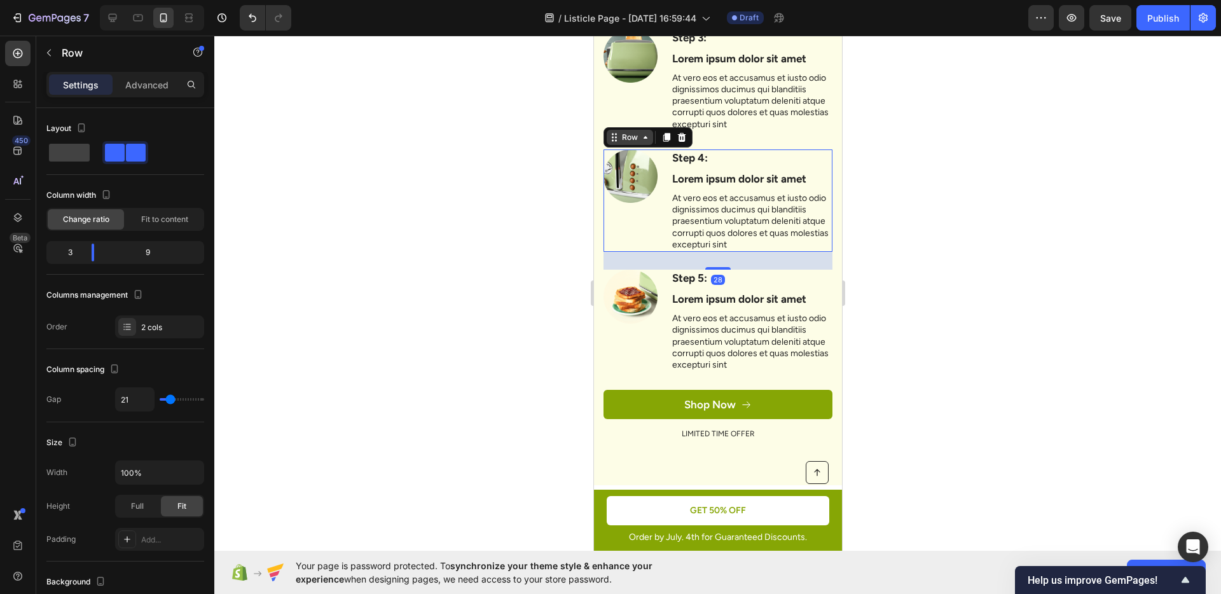
click at [629, 143] on div "Row" at bounding box center [629, 137] width 21 height 11
click at [625, 125] on div "Section" at bounding box center [625, 115] width 43 height 20
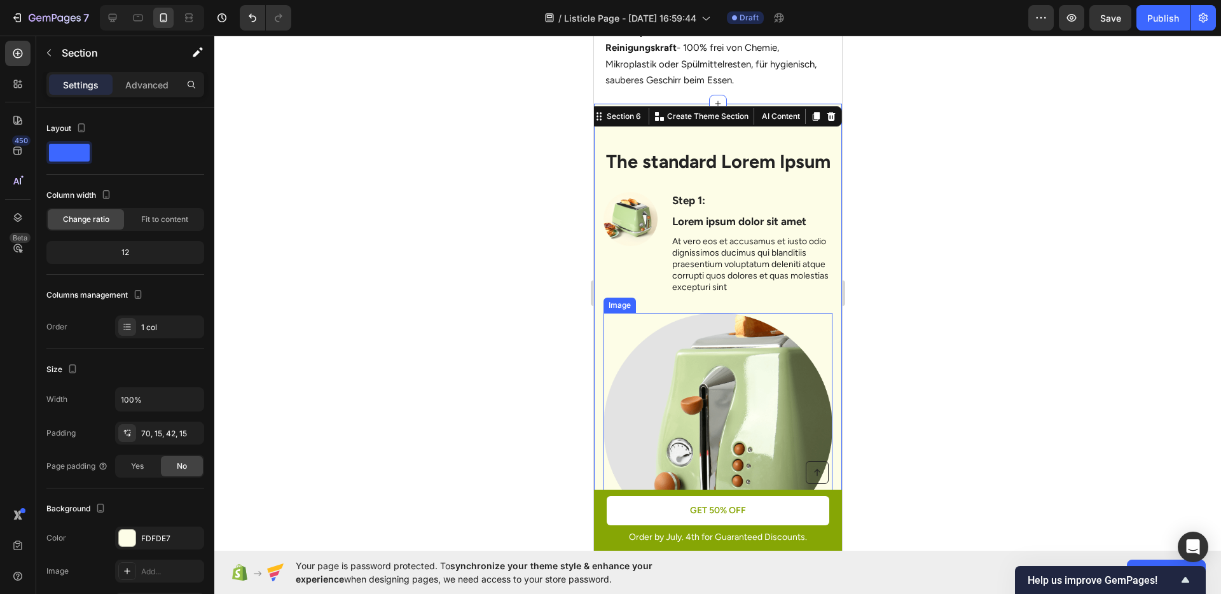
scroll to position [713, 0]
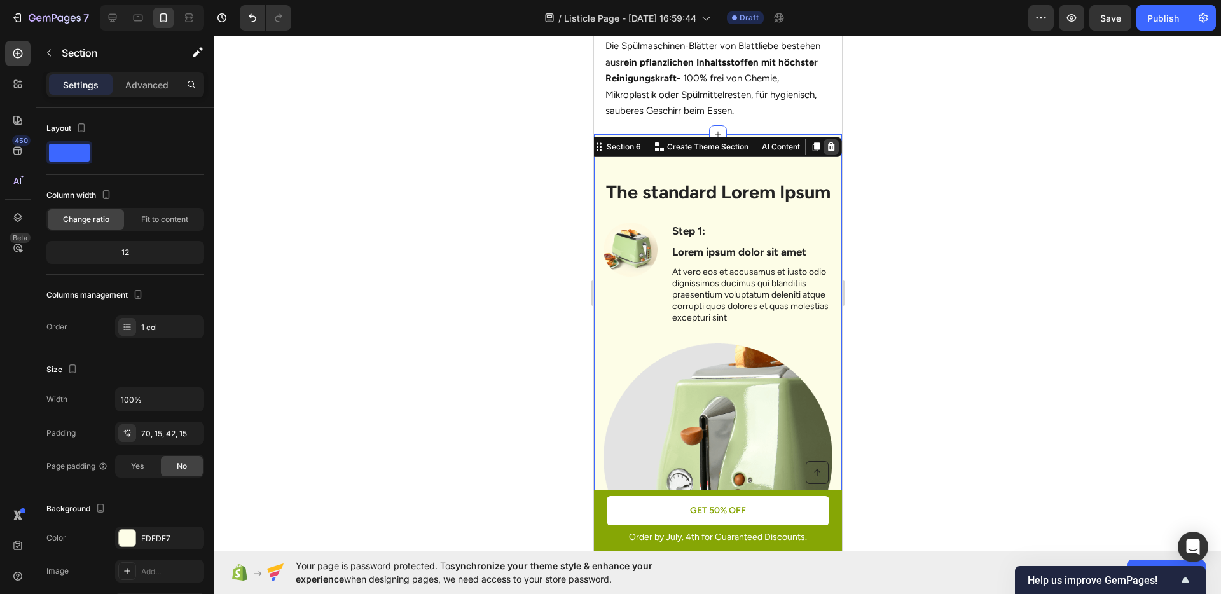
click at [826, 148] on icon at bounding box center [831, 147] width 10 height 10
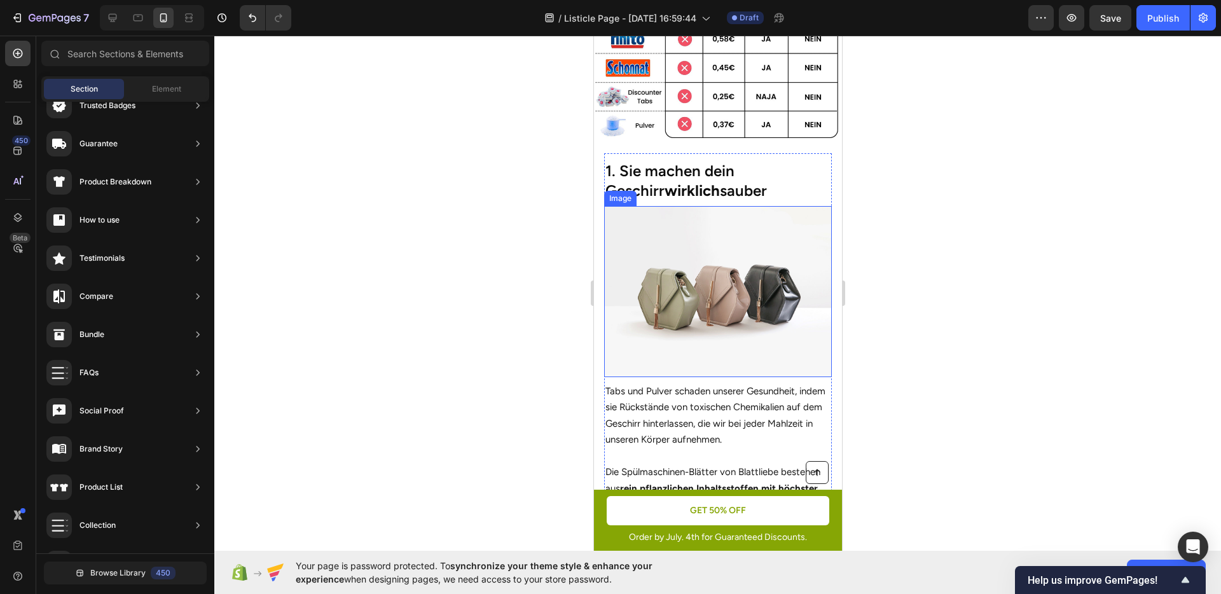
scroll to position [506, 0]
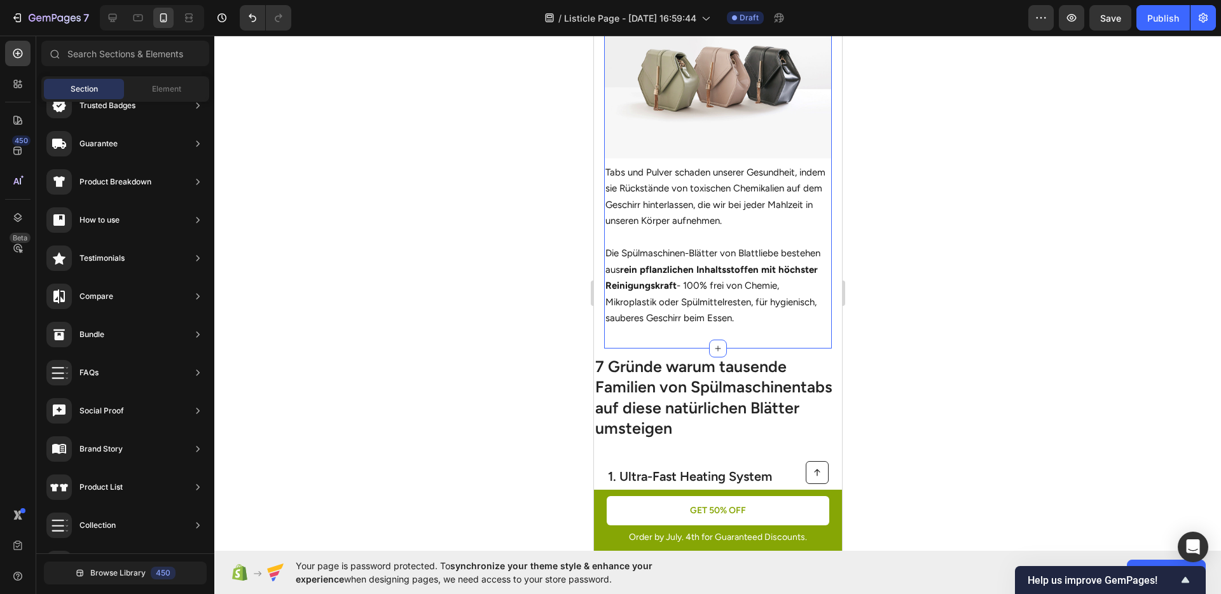
click at [782, 325] on div "1. Sie machen dein Geschirr wirklich sauber Heading Image Tabs und Pulver schad…" at bounding box center [718, 141] width 228 height 414
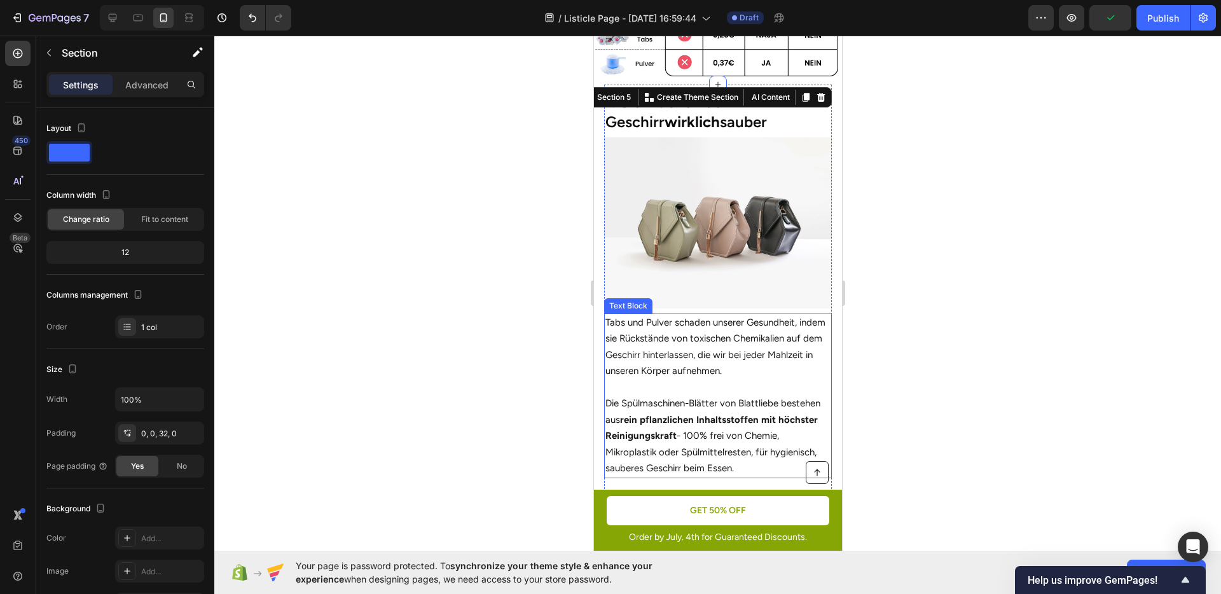
scroll to position [354, 0]
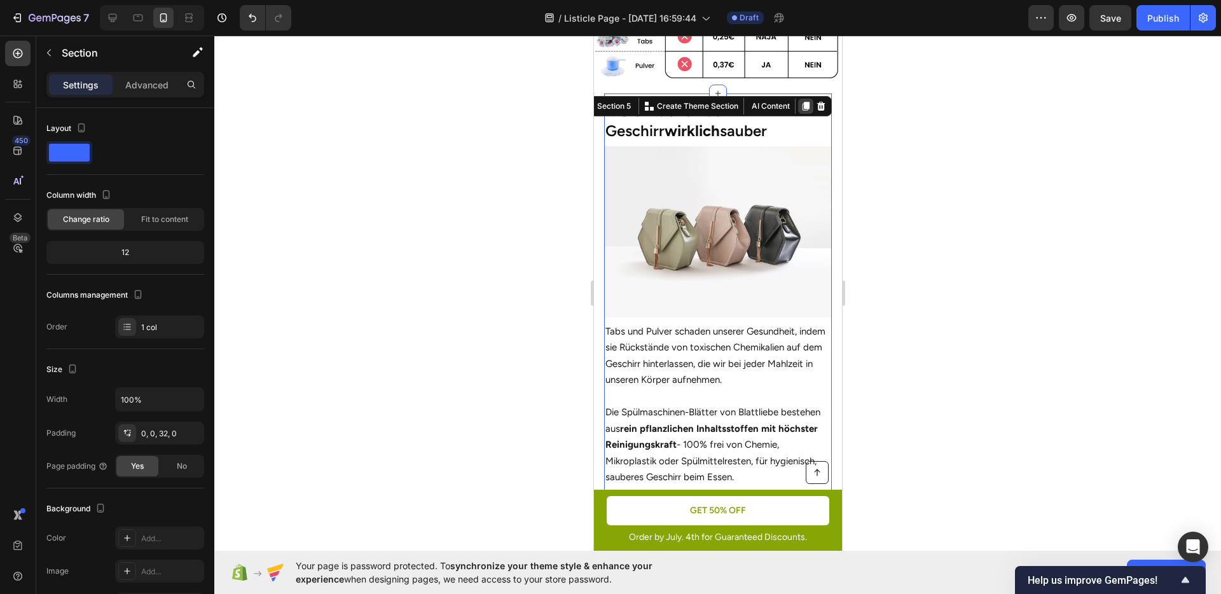
click at [802, 102] on icon at bounding box center [805, 106] width 7 height 9
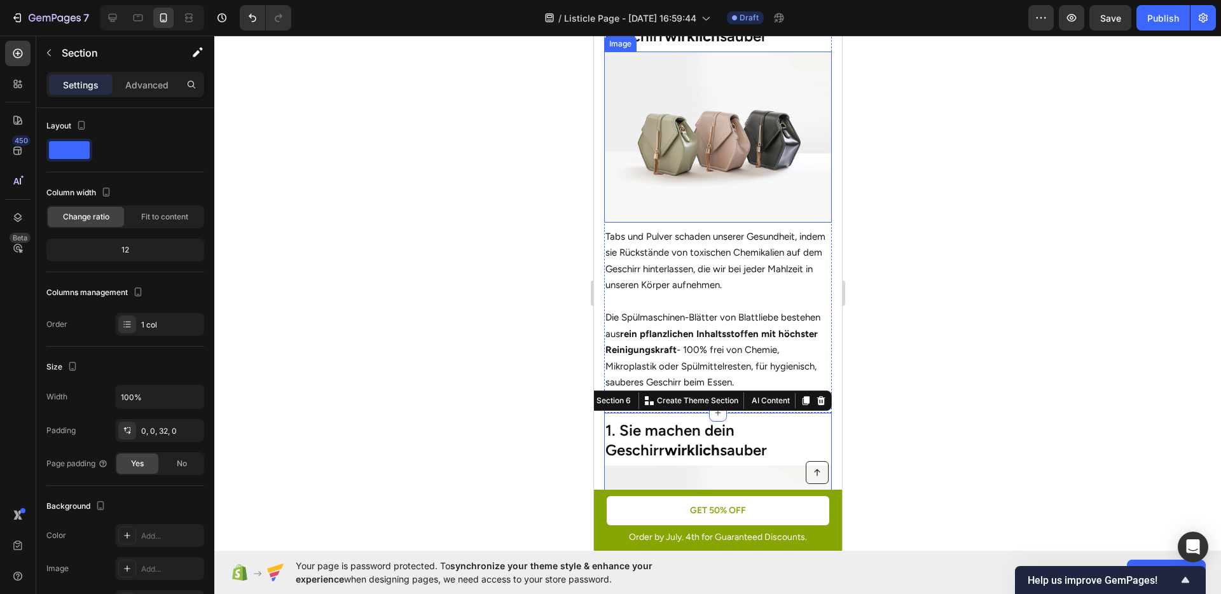
scroll to position [291, 0]
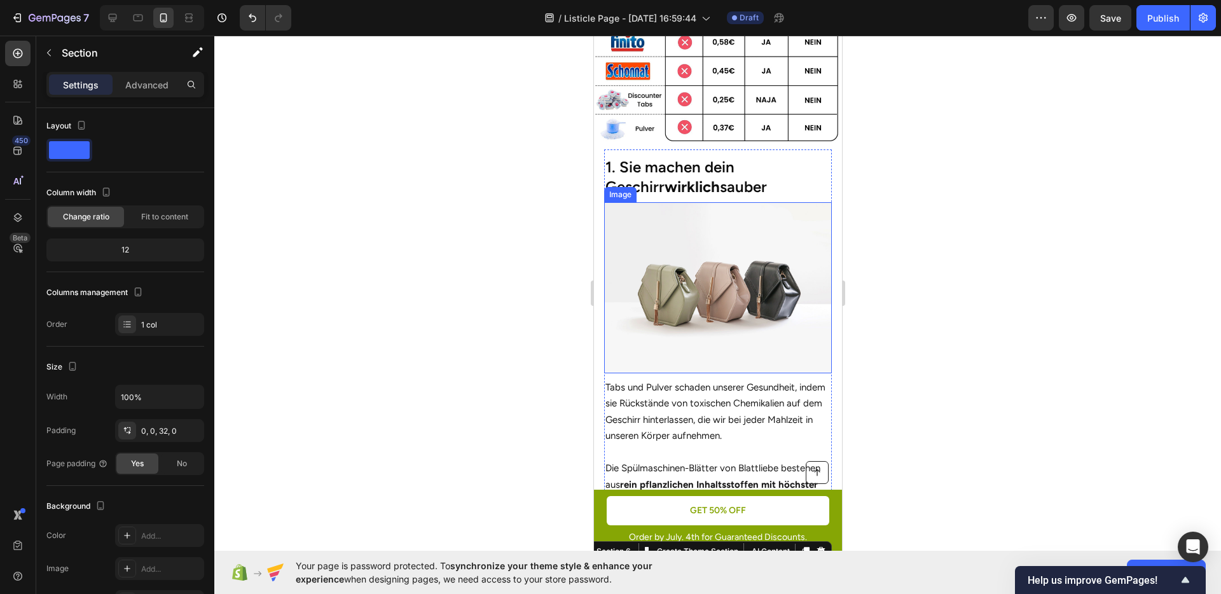
click at [727, 289] on img at bounding box center [718, 287] width 228 height 171
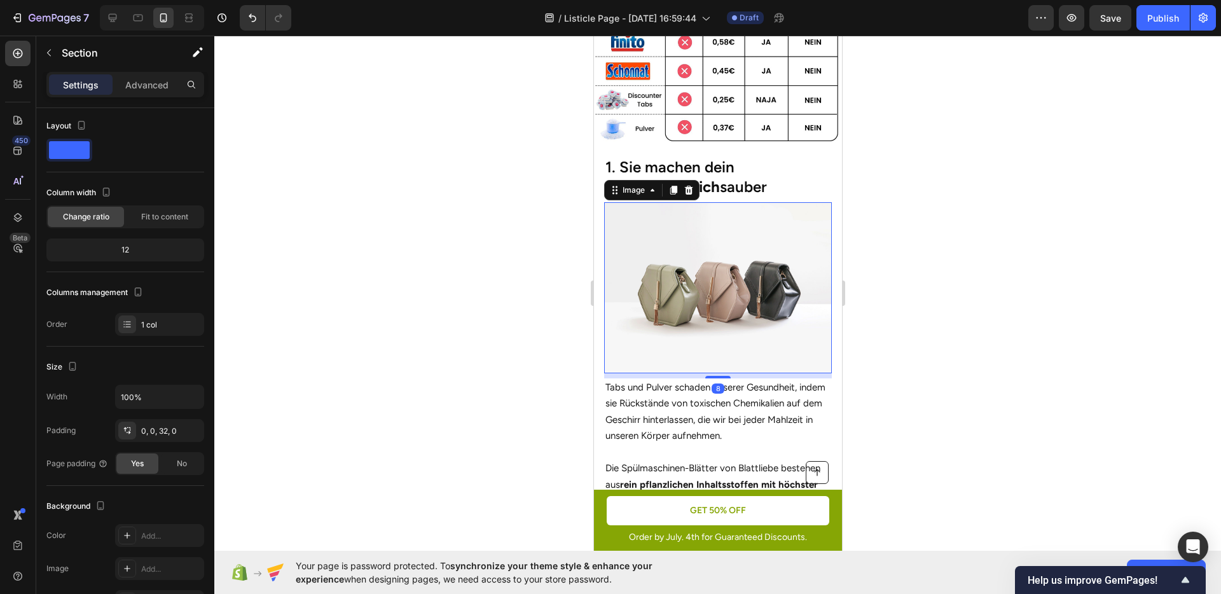
scroll to position [0, 0]
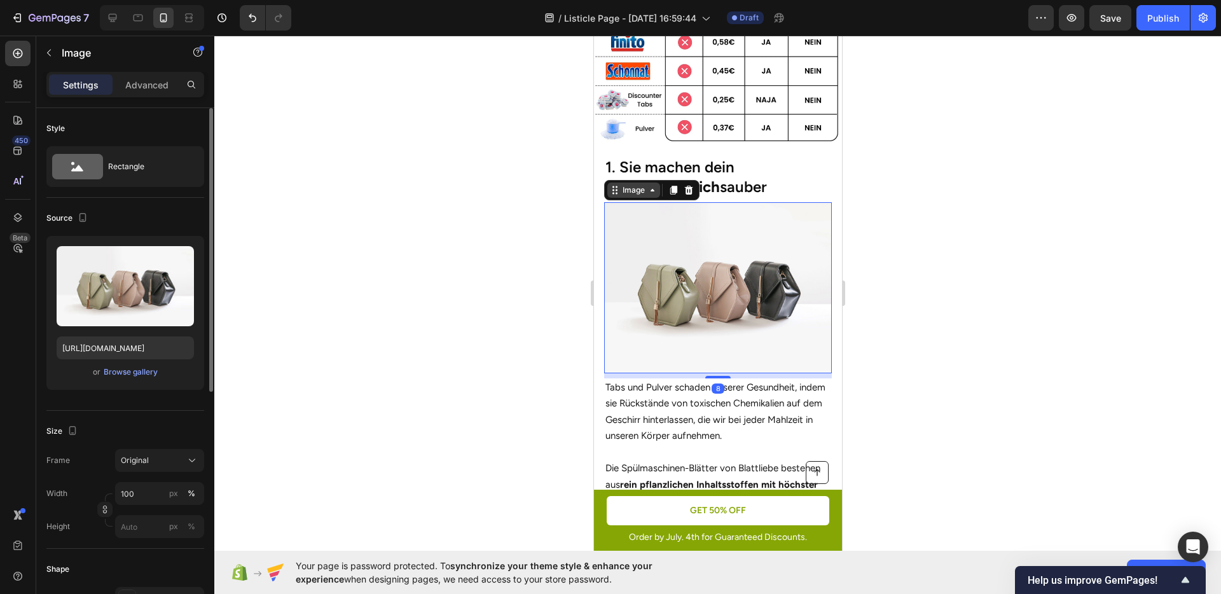
click at [640, 193] on div "Image" at bounding box center [633, 189] width 27 height 11
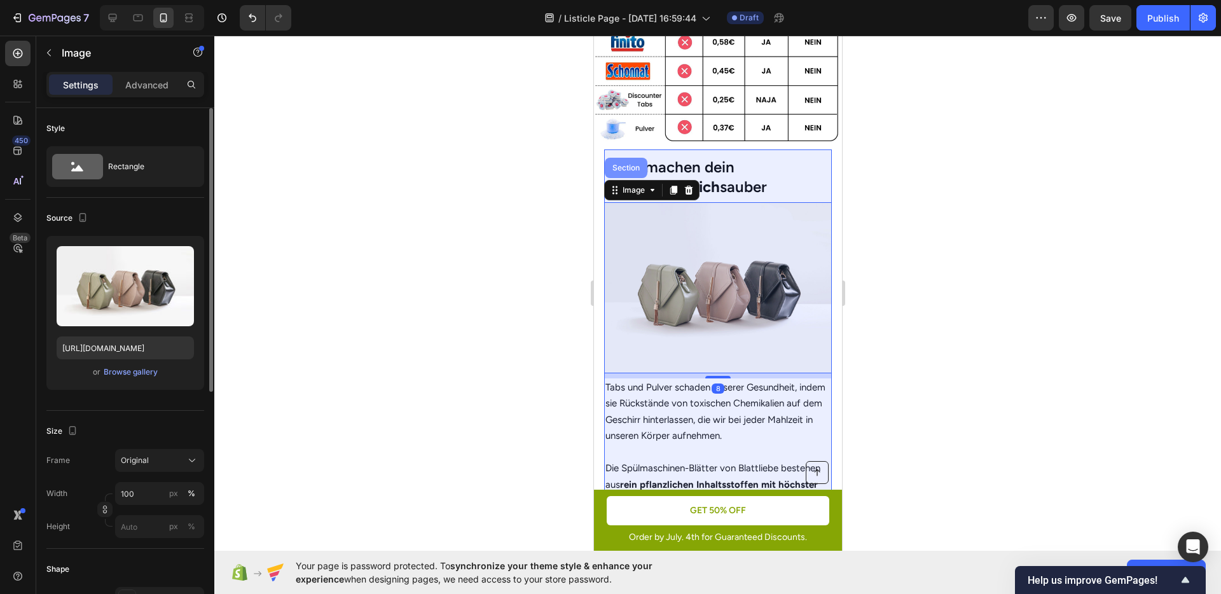
click at [627, 175] on div "Section" at bounding box center [625, 168] width 43 height 20
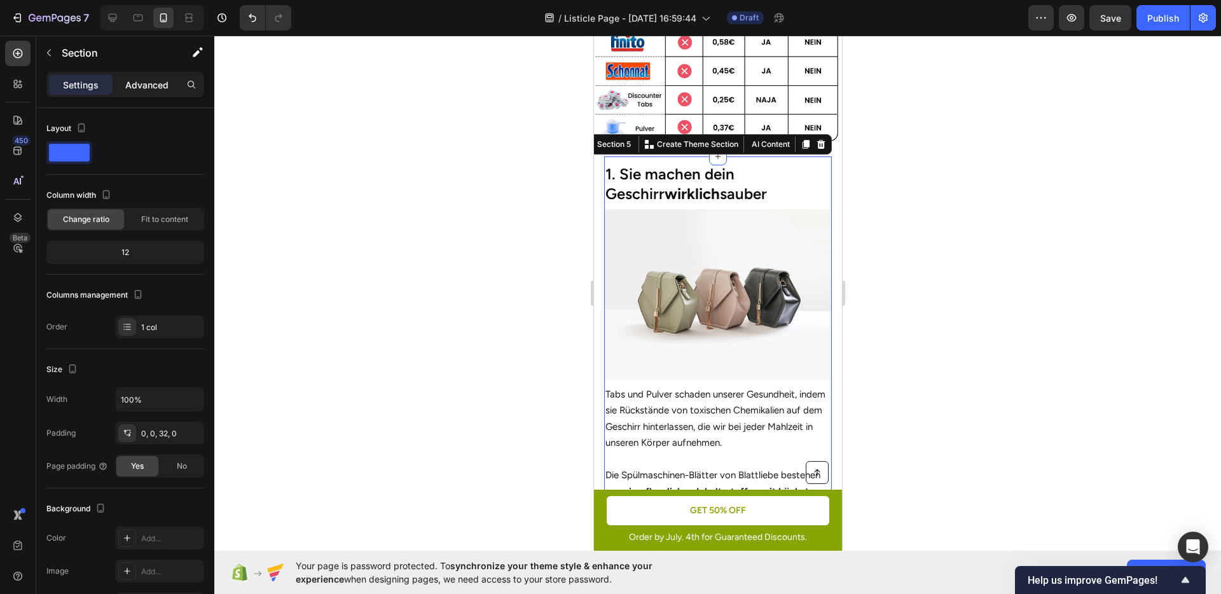
click at [145, 85] on p "Advanced" at bounding box center [146, 84] width 43 height 13
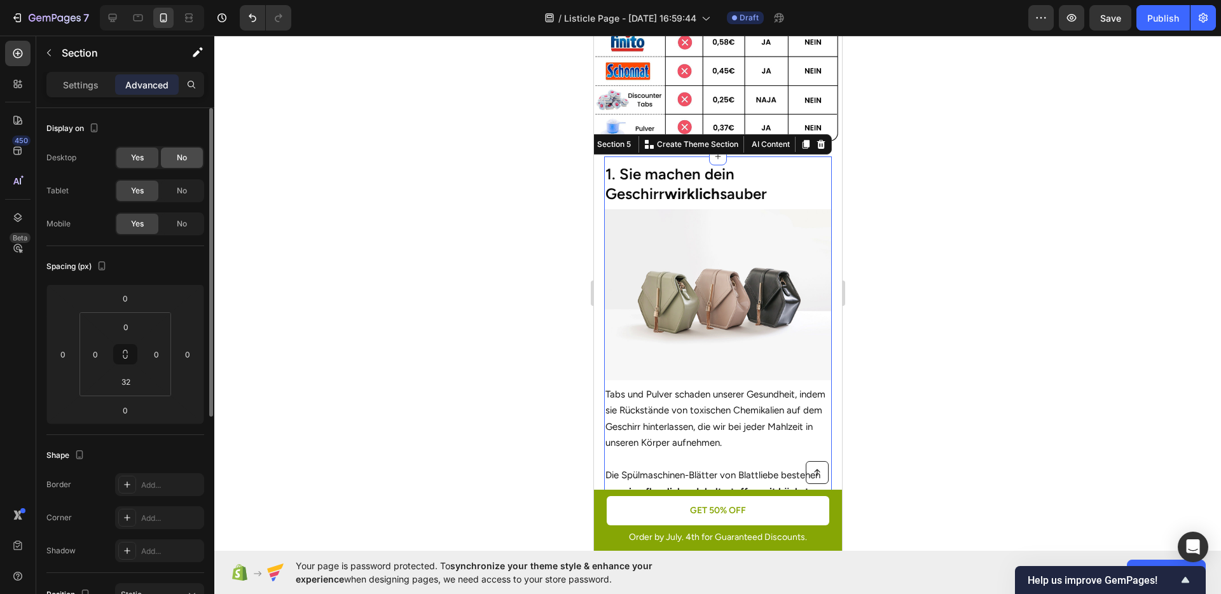
click at [176, 165] on div "No" at bounding box center [182, 158] width 42 height 20
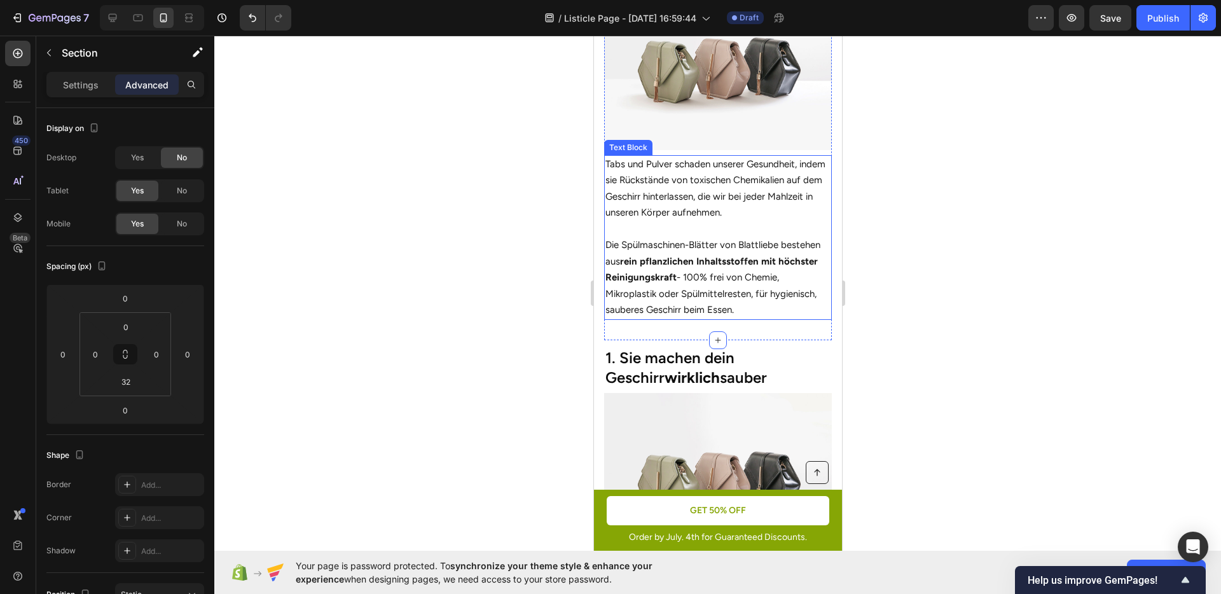
scroll to position [527, 0]
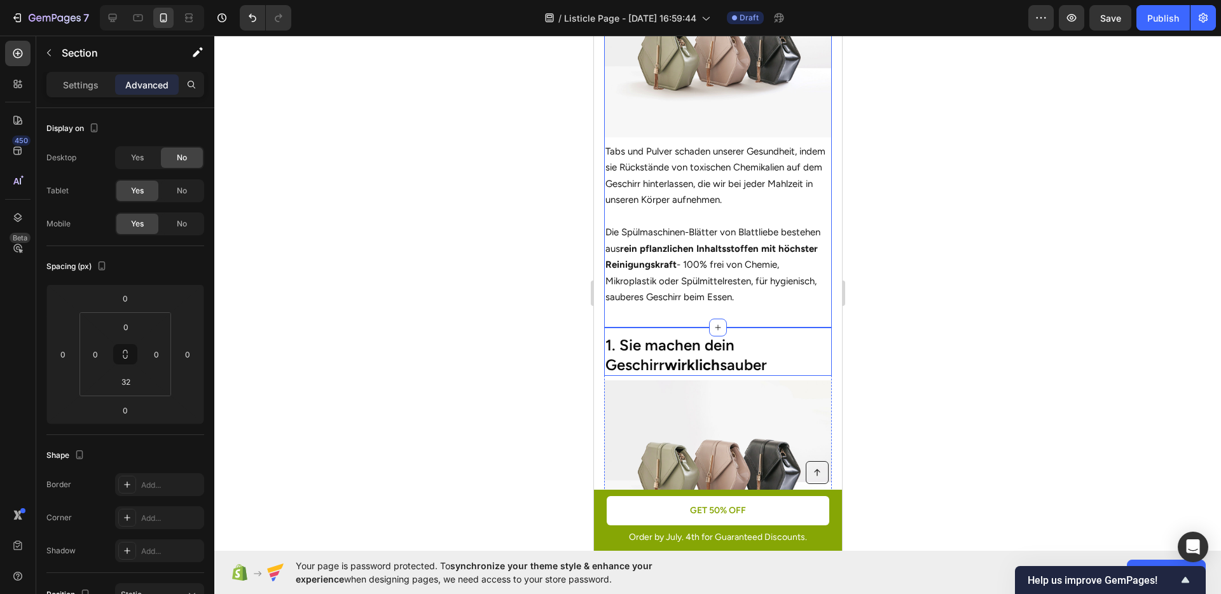
click at [798, 334] on h2 "1. Sie machen dein Geschirr wirklich sauber" at bounding box center [718, 355] width 228 height 42
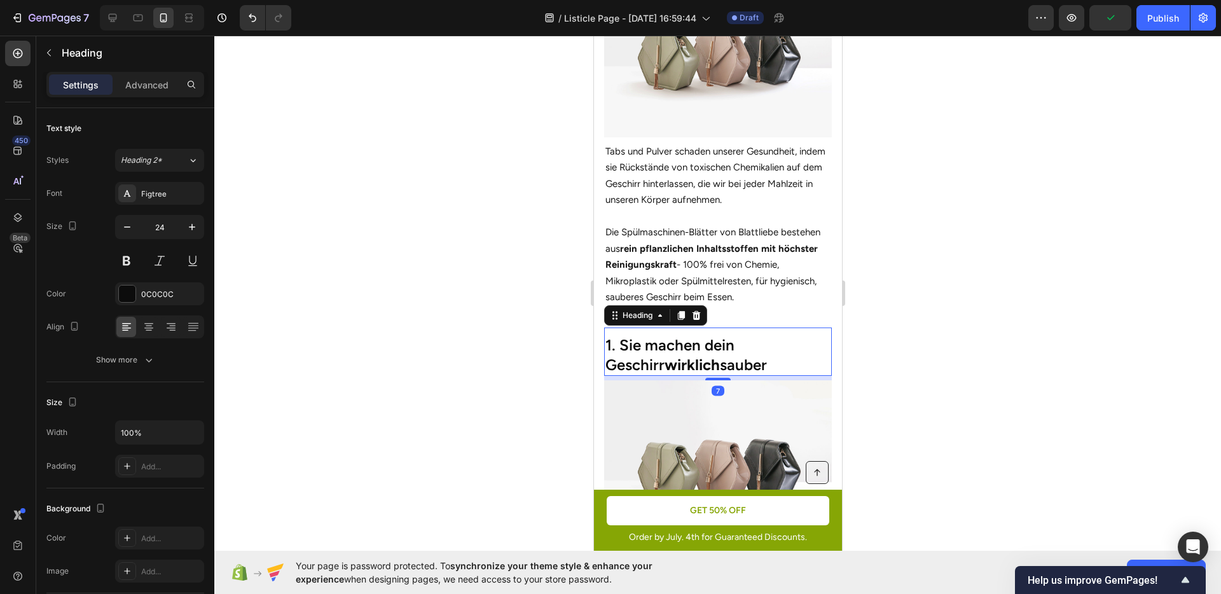
click at [642, 316] on div "Heading" at bounding box center [655, 315] width 103 height 20
click at [640, 313] on div "Heading" at bounding box center [637, 315] width 35 height 11
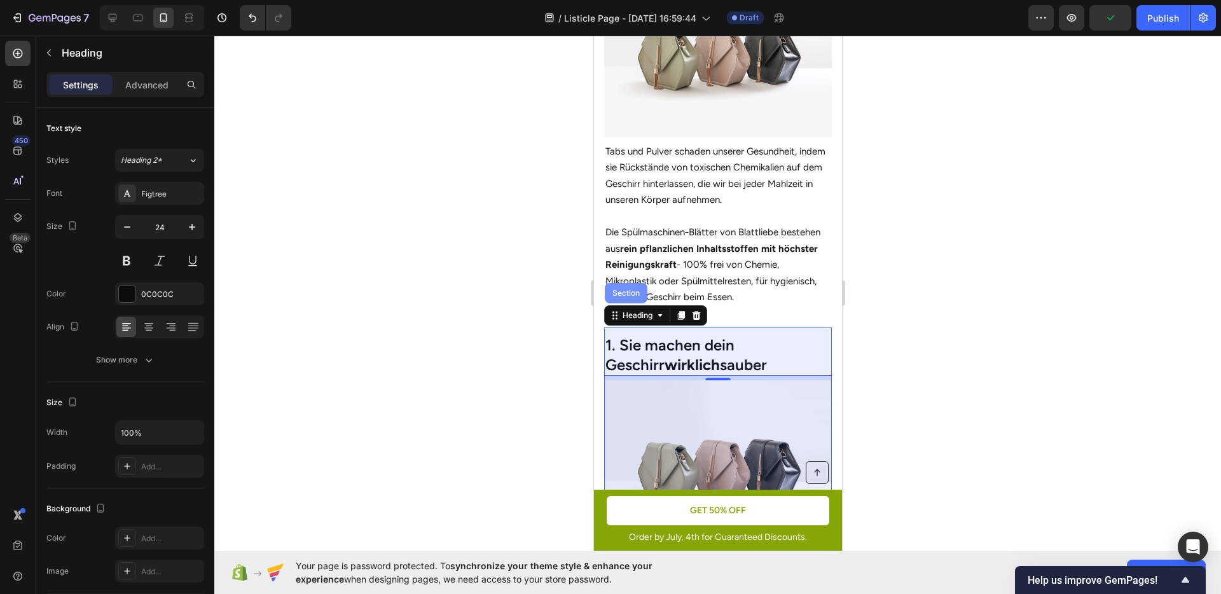
click at [630, 293] on div "Section" at bounding box center [625, 293] width 43 height 20
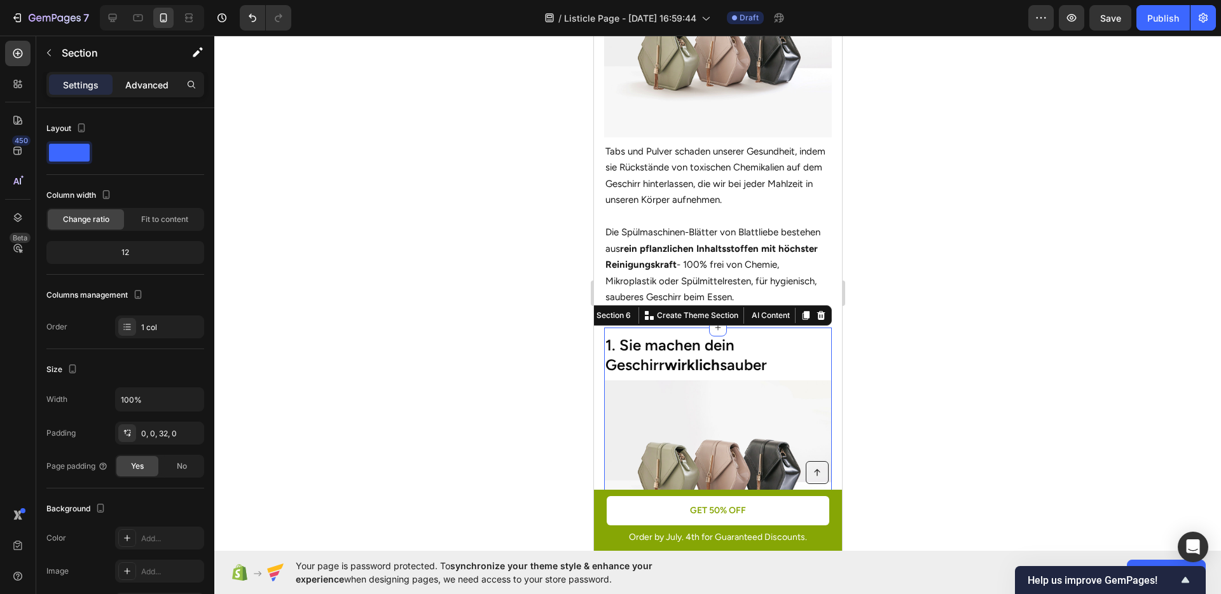
click at [137, 83] on p "Advanced" at bounding box center [146, 84] width 43 height 13
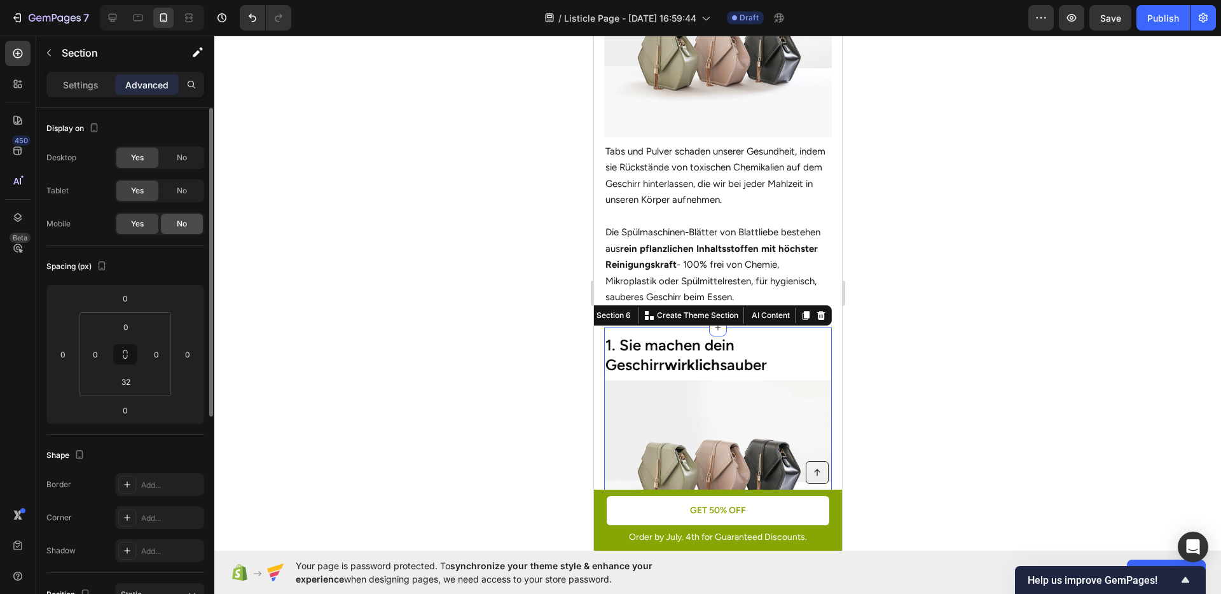
click at [175, 218] on div "No" at bounding box center [182, 224] width 42 height 20
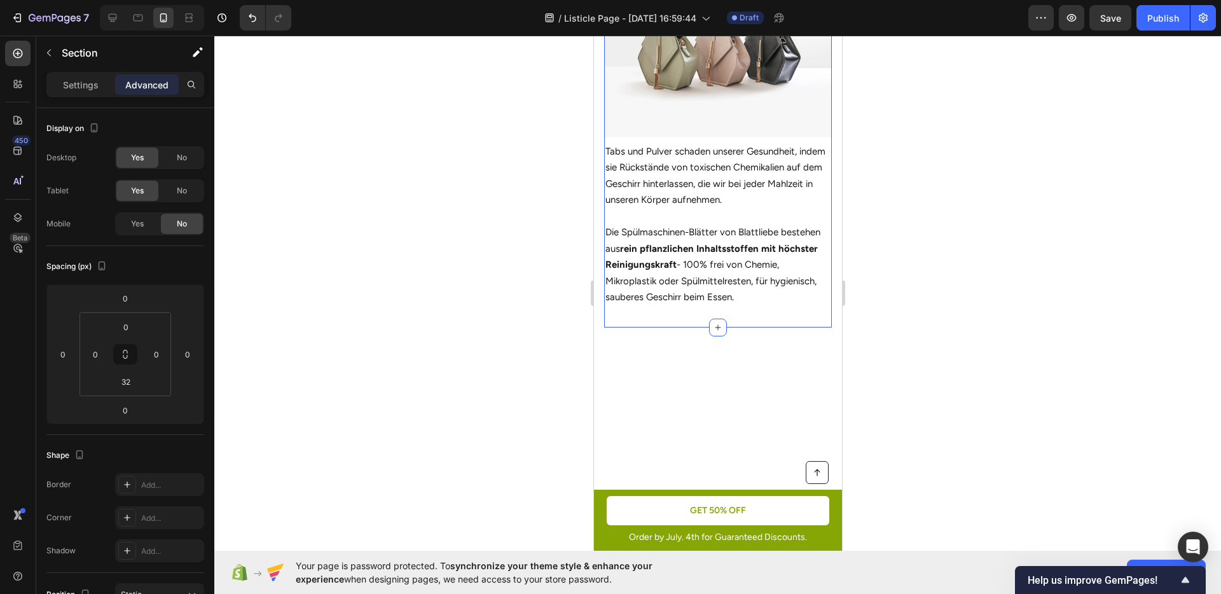
scroll to position [608, 0]
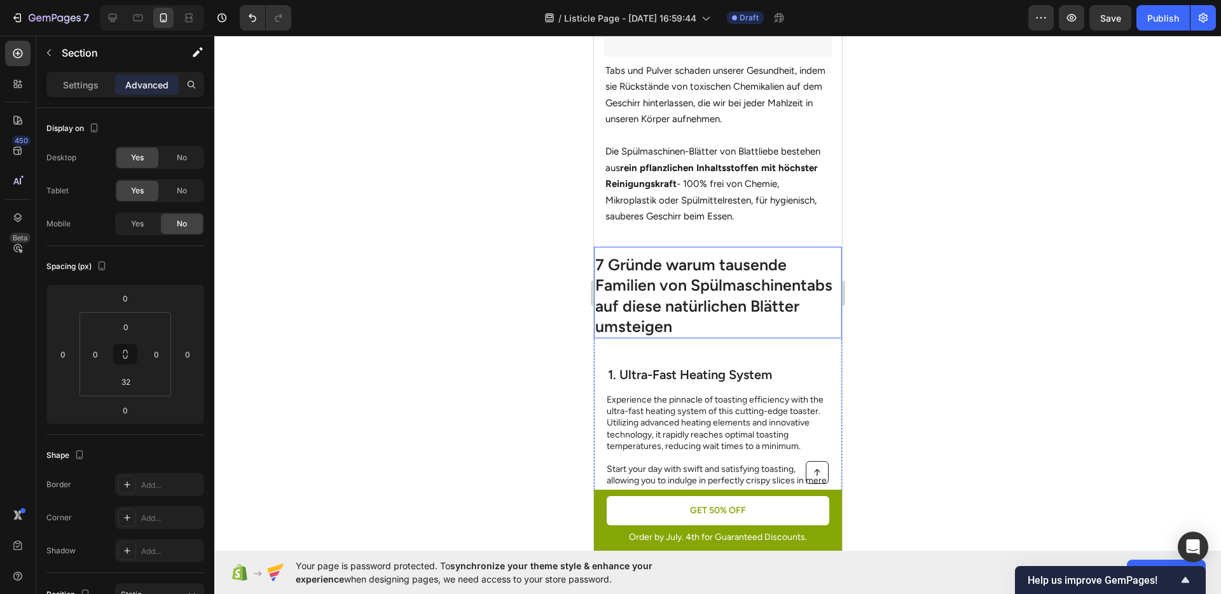
click at [753, 298] on h1 "7 Gründe warum tausende Familien von Spülmaschinentabs auf diese natürlichen Bl…" at bounding box center [718, 295] width 248 height 85
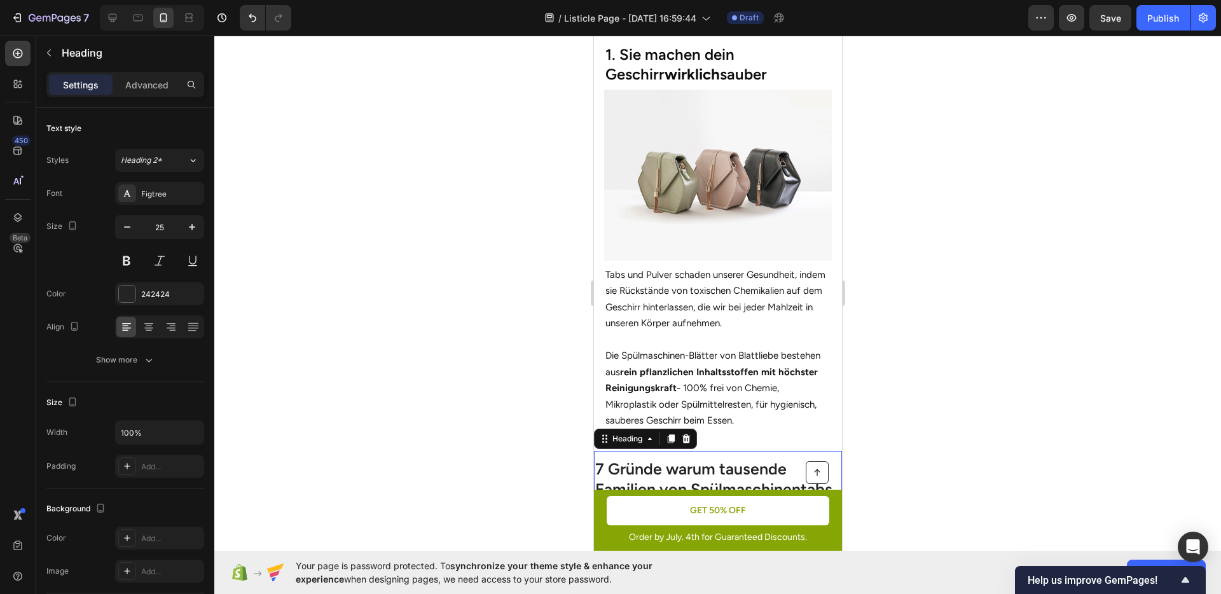
click at [959, 300] on div at bounding box center [717, 315] width 1007 height 559
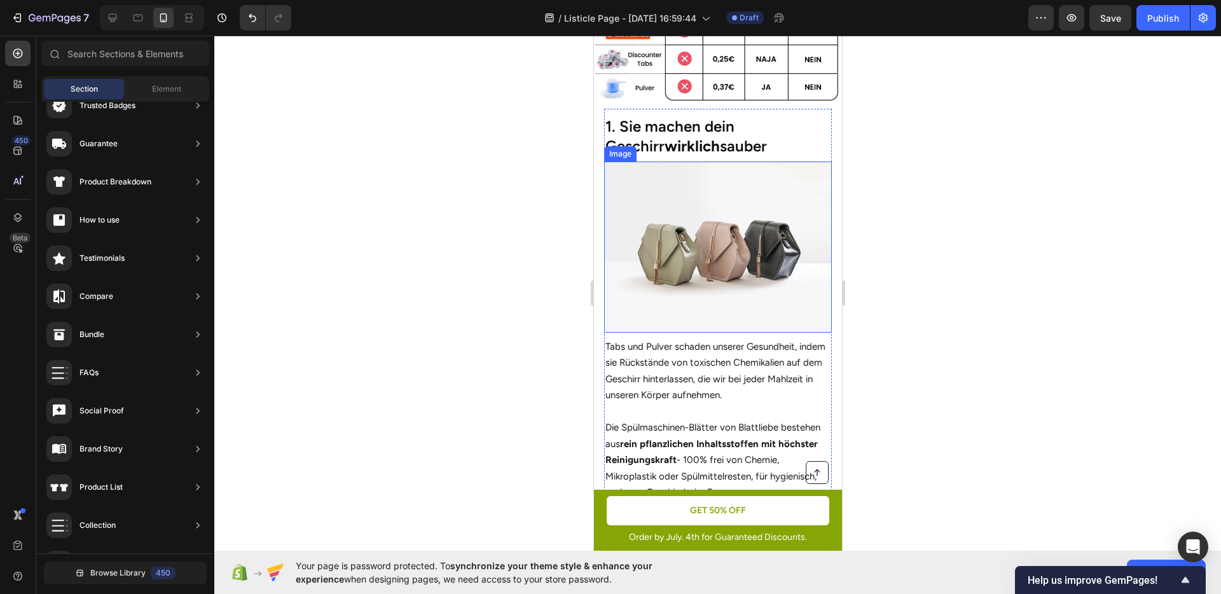
scroll to position [314, 0]
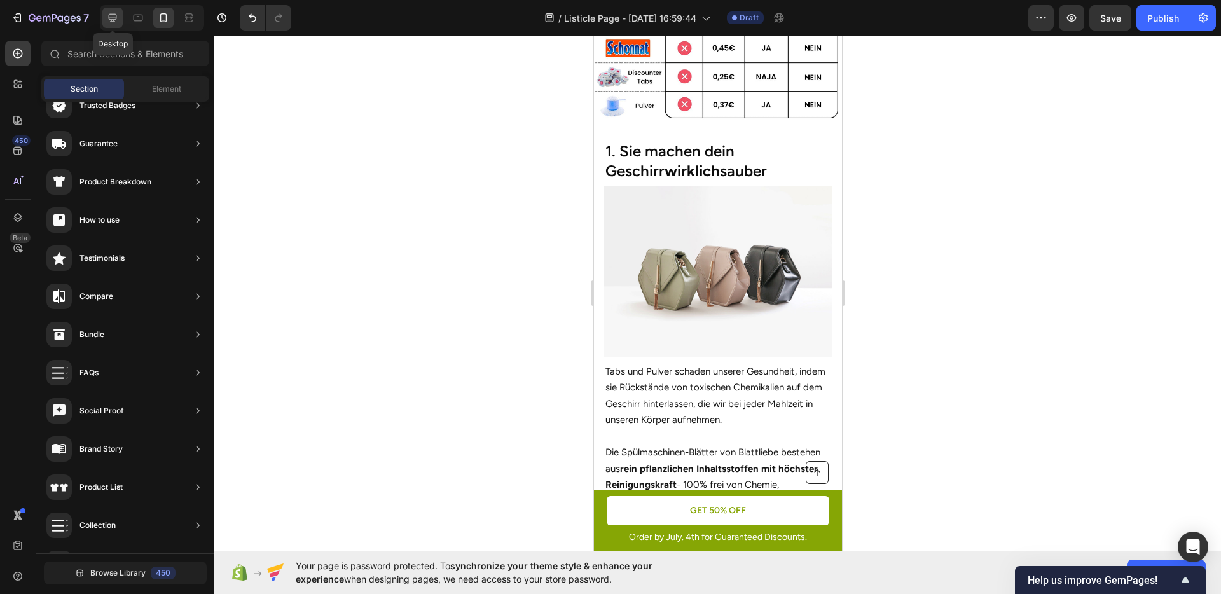
click at [115, 22] on icon at bounding box center [112, 17] width 13 height 13
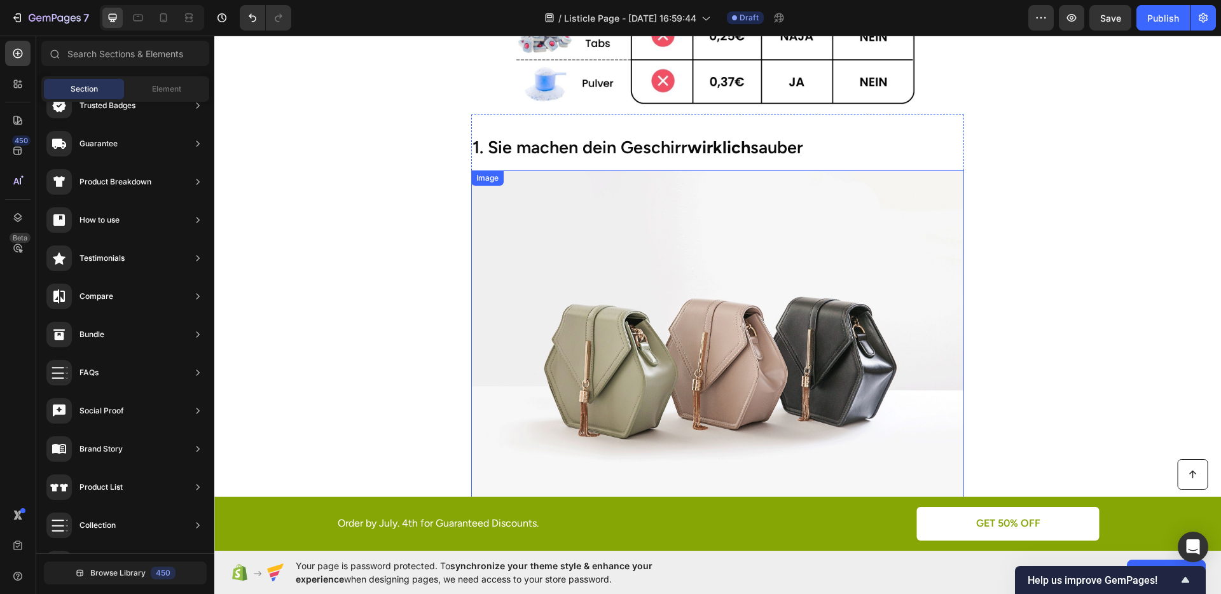
scroll to position [413, 0]
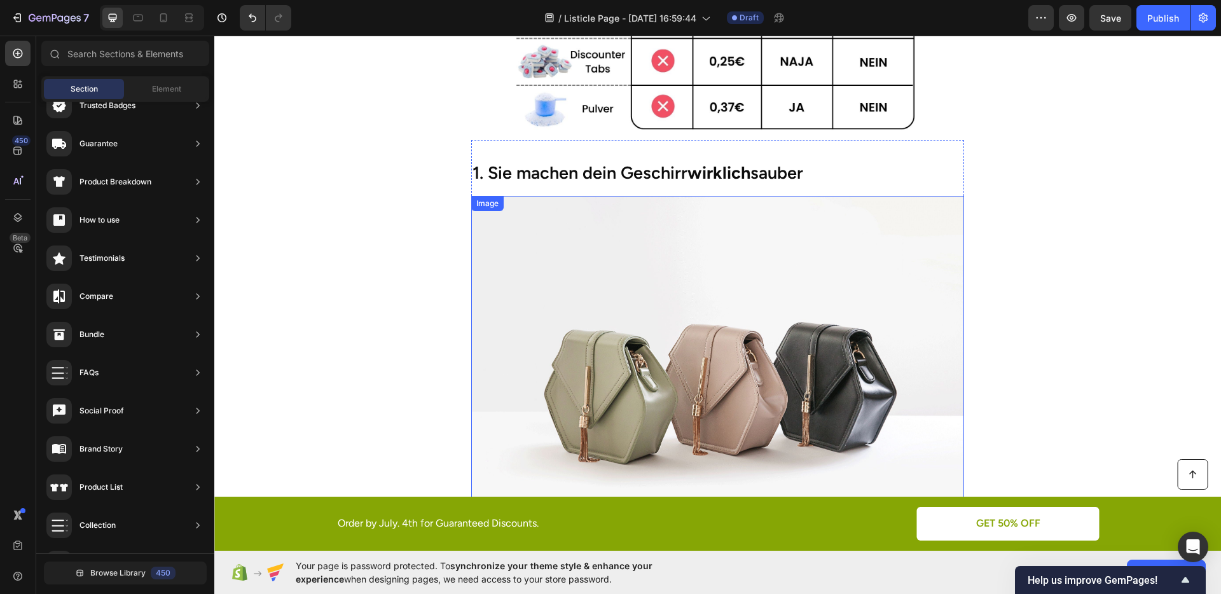
click at [655, 252] on img at bounding box center [718, 381] width 494 height 370
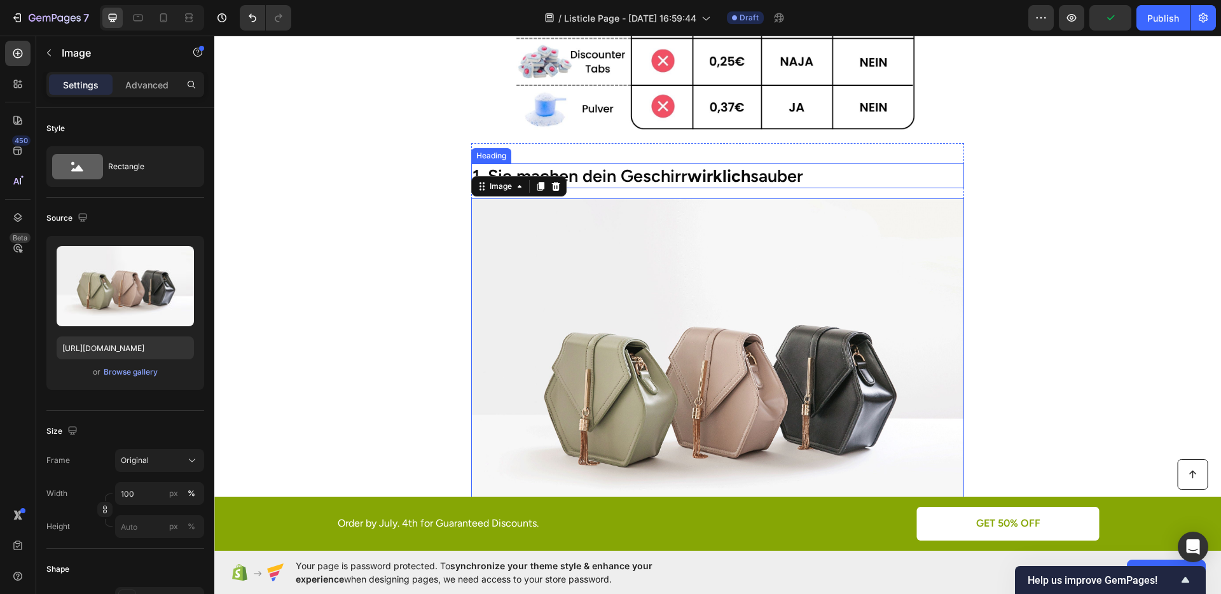
click at [635, 177] on h2 "1. Sie machen dein Geschirr wirklich sauber" at bounding box center [718, 175] width 494 height 25
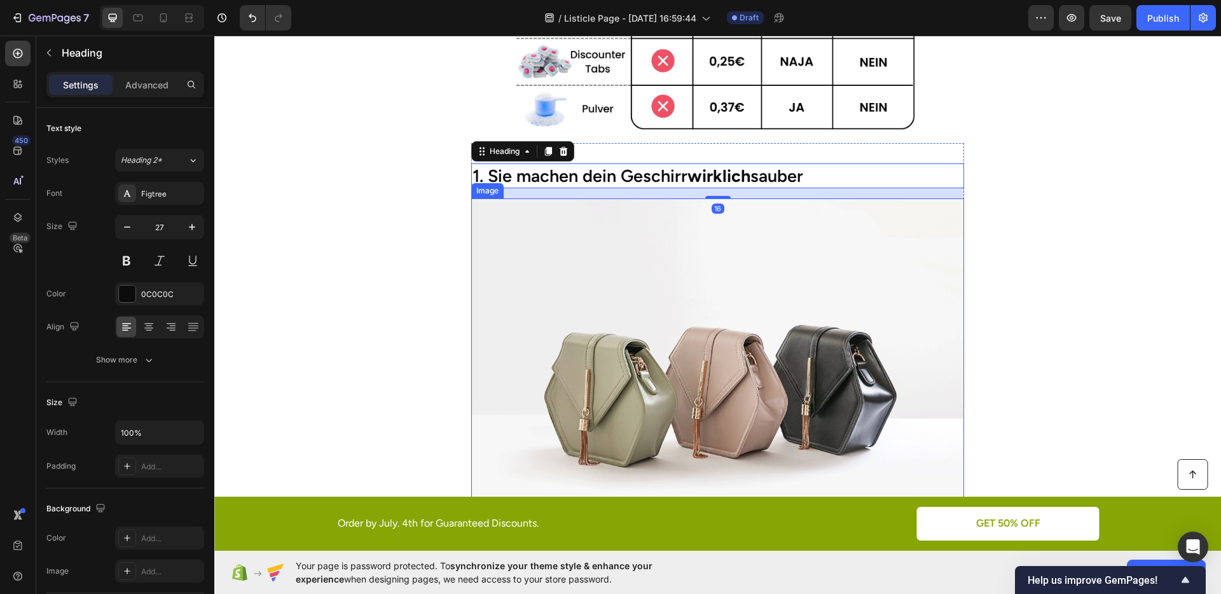
click at [597, 269] on img at bounding box center [718, 383] width 494 height 370
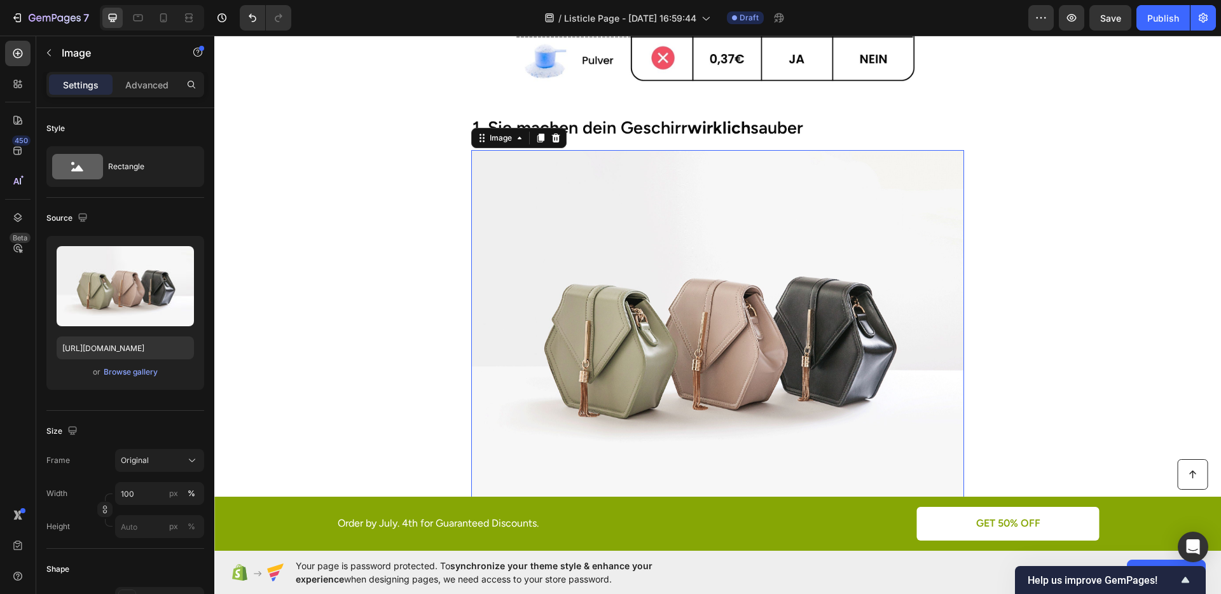
scroll to position [466, 0]
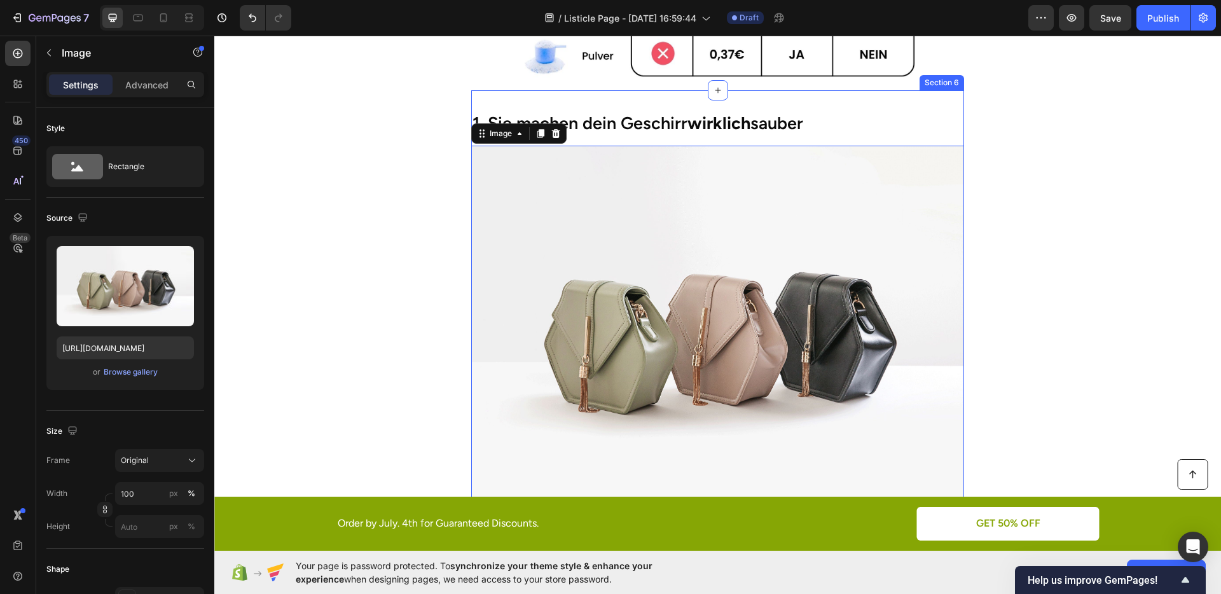
click at [602, 127] on h2 "1. Sie machen dein Geschirr wirklich sauber" at bounding box center [718, 123] width 494 height 25
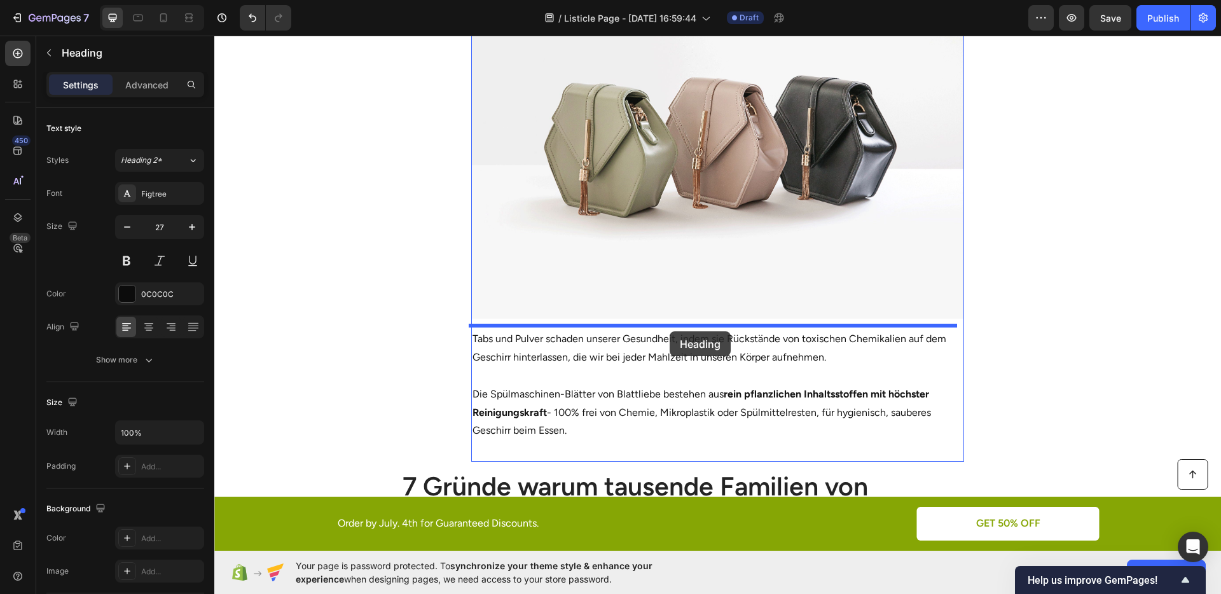
drag, startPoint x: 499, startPoint y: 100, endPoint x: 670, endPoint y: 331, distance: 287.6
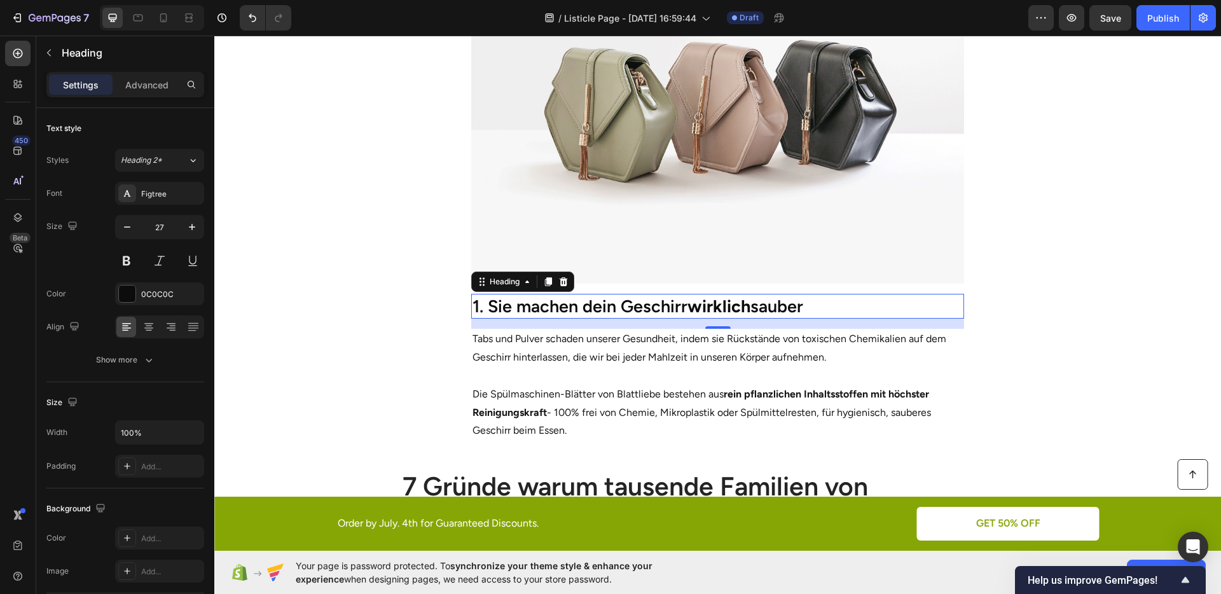
scroll to position [624, 0]
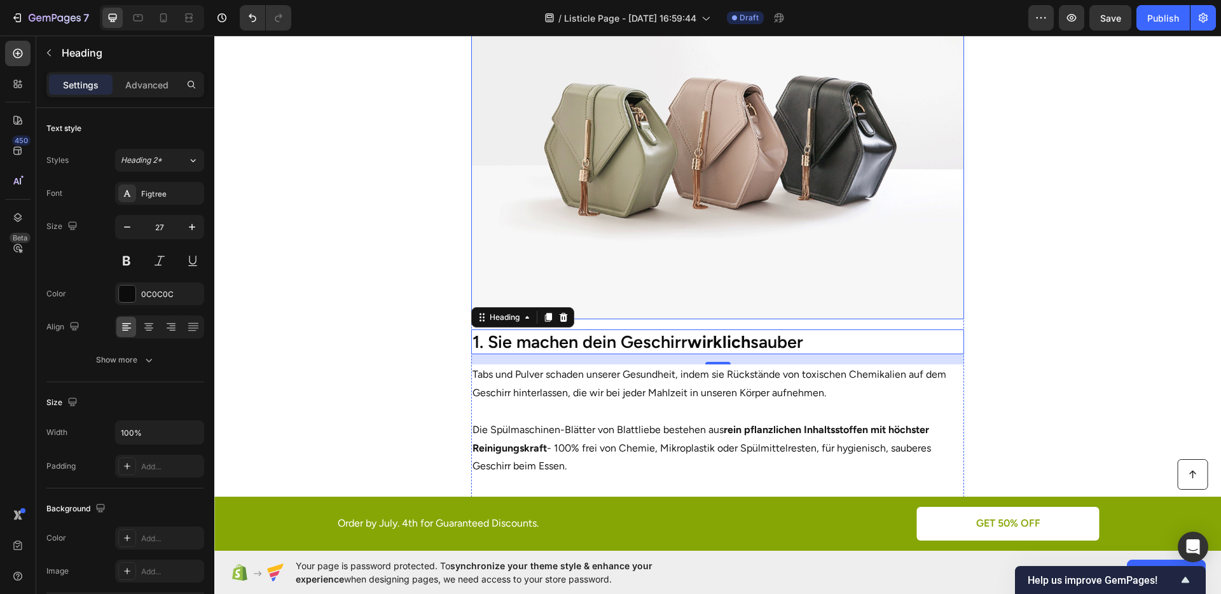
click at [625, 248] on img at bounding box center [718, 134] width 494 height 370
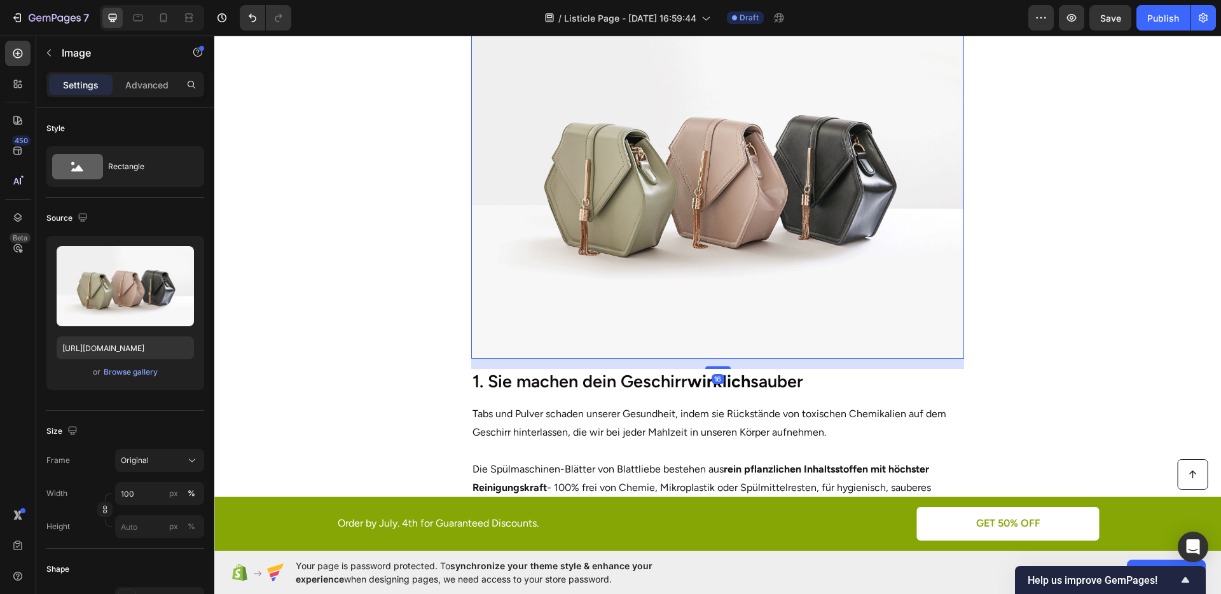
scroll to position [531, 0]
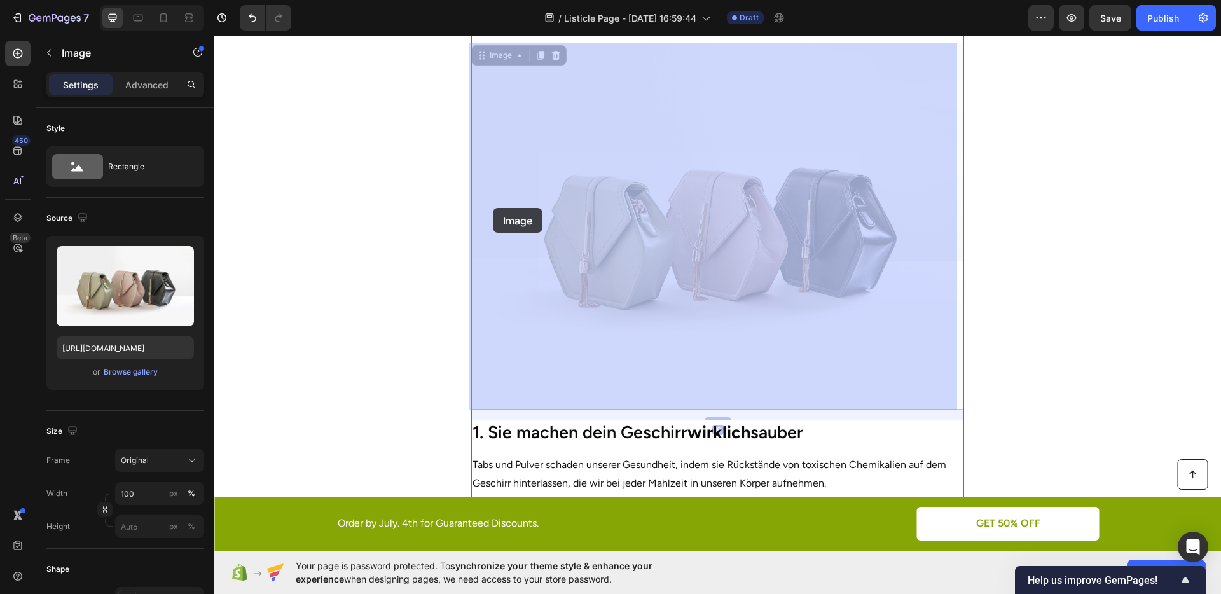
drag, startPoint x: 483, startPoint y: 62, endPoint x: 496, endPoint y: 207, distance: 146.3
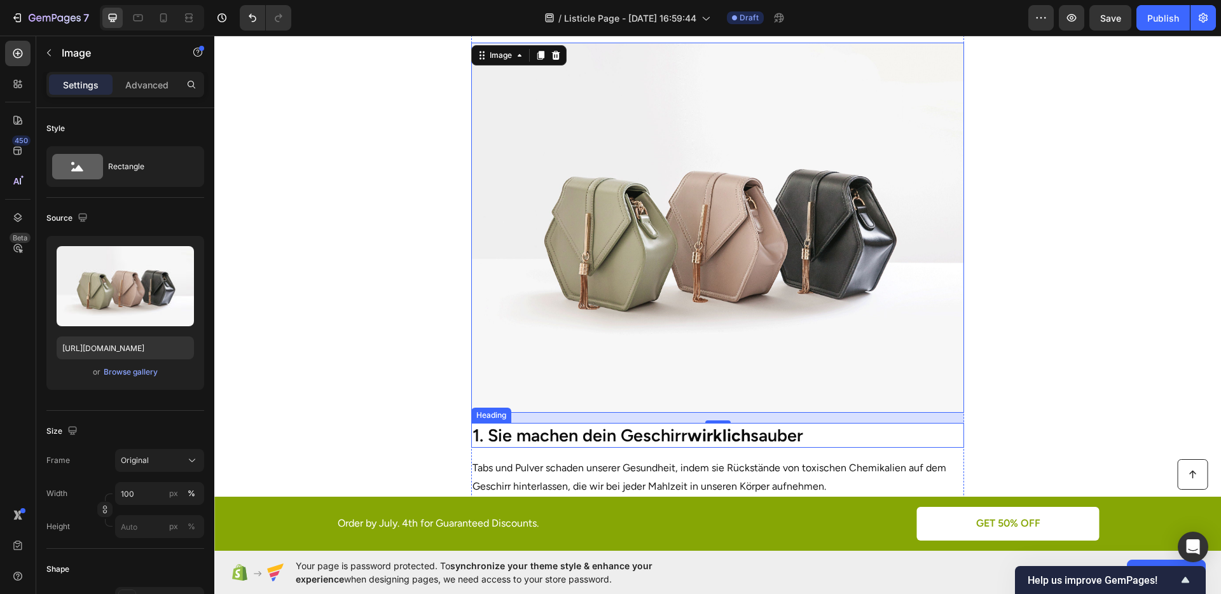
click at [602, 424] on h2 "1. Sie machen dein Geschirr wirklich sauber" at bounding box center [718, 435] width 494 height 25
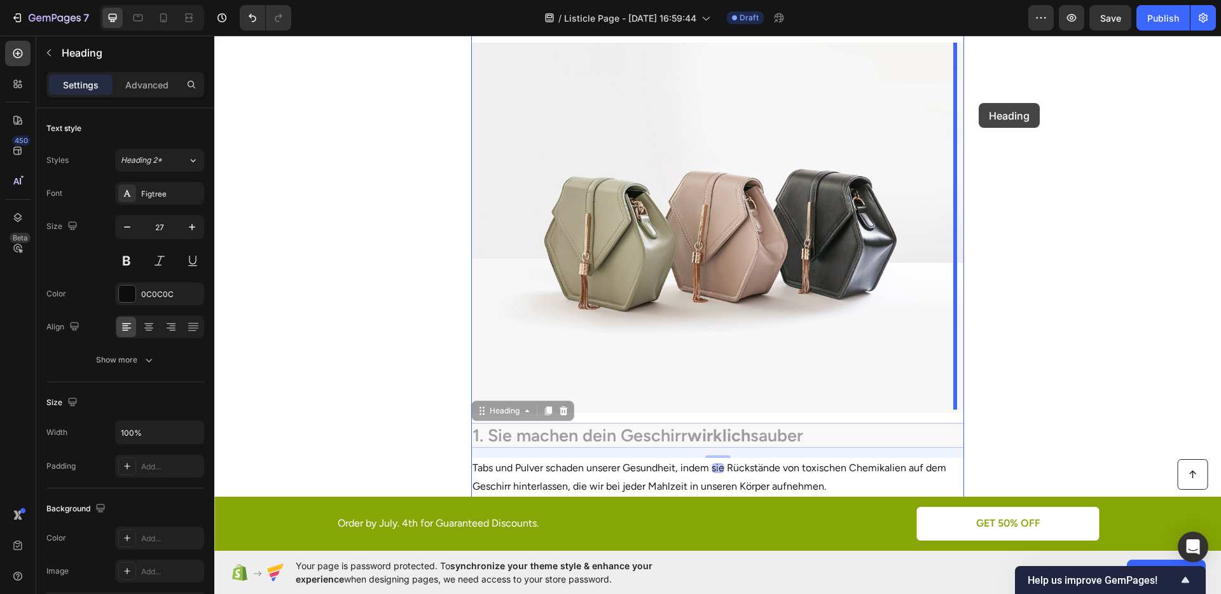
drag, startPoint x: 494, startPoint y: 413, endPoint x: 979, endPoint y: 103, distance: 575.8
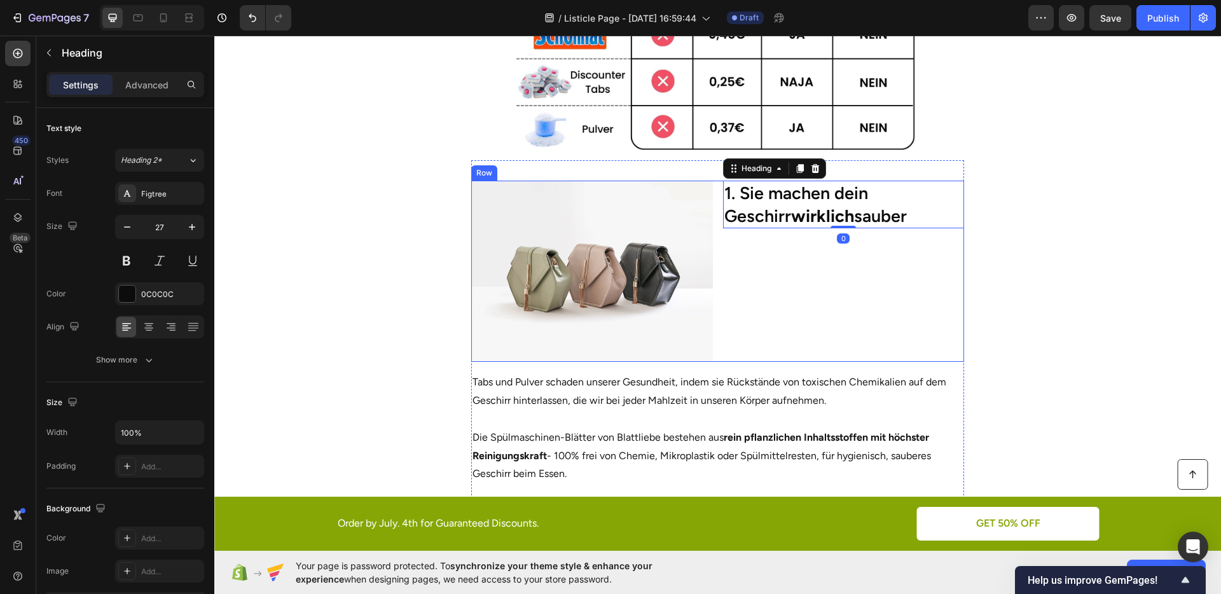
scroll to position [401, 0]
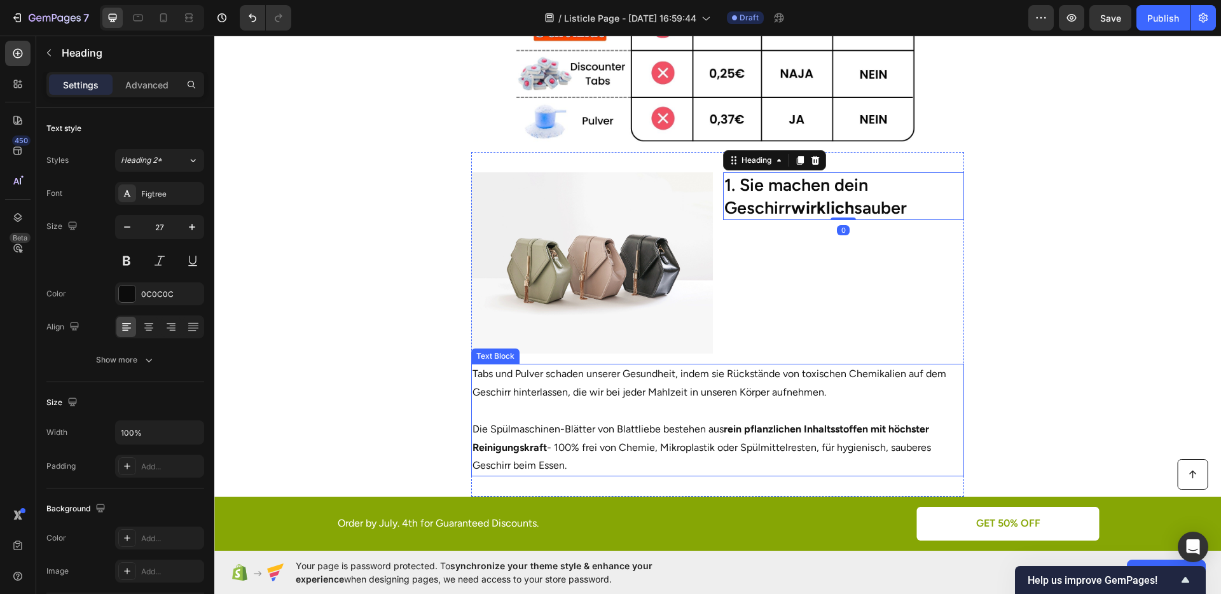
click at [725, 387] on p "Tabs und Pulver schaden unserer Gesundheit, indem sie Rückstände von toxischen …" at bounding box center [718, 383] width 491 height 37
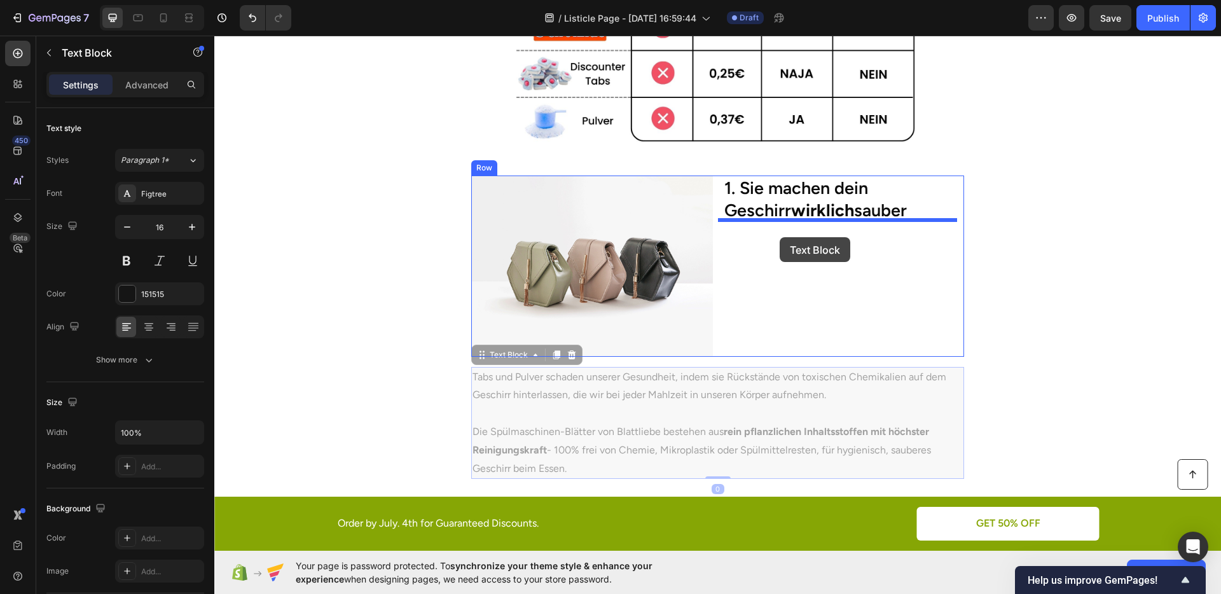
drag, startPoint x: 521, startPoint y: 352, endPoint x: 780, endPoint y: 237, distance: 283.4
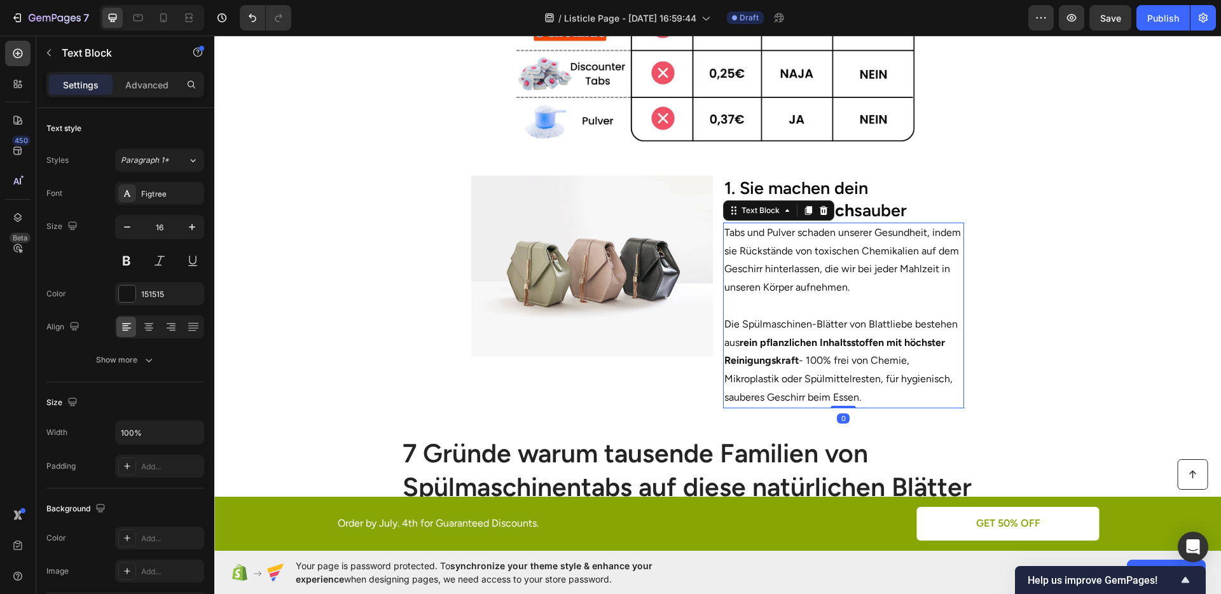
click at [997, 277] on section "Image 1. Sie machen dein Geschirr wirklich sauber Heading Tabs und Pulver schad…" at bounding box center [717, 292] width 725 height 274
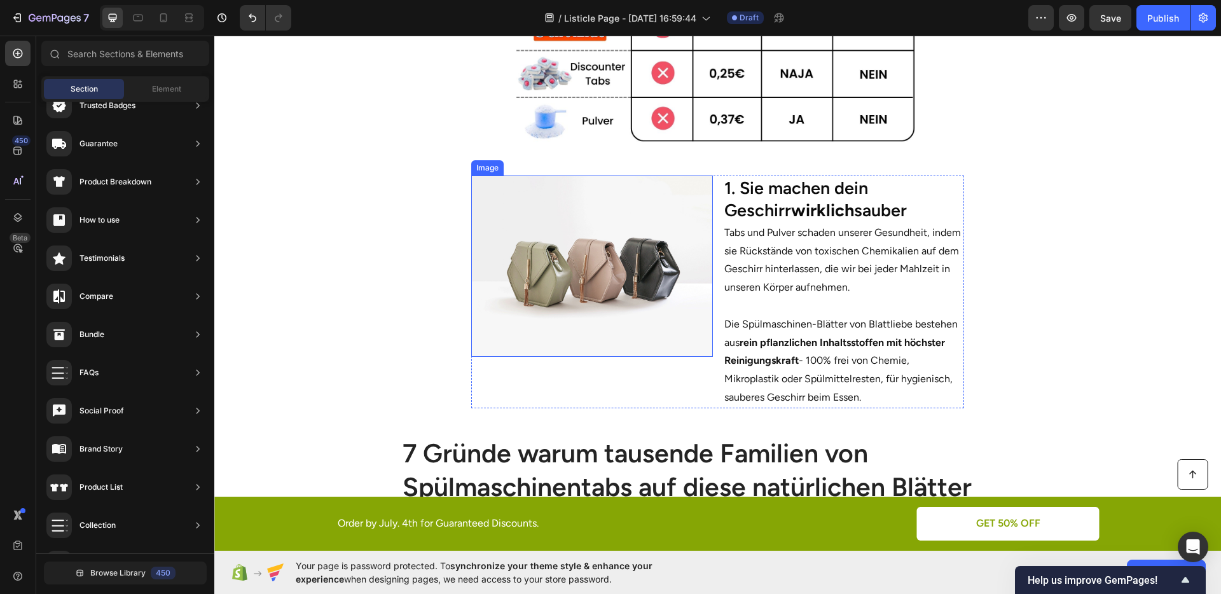
click at [618, 272] on img at bounding box center [592, 266] width 242 height 181
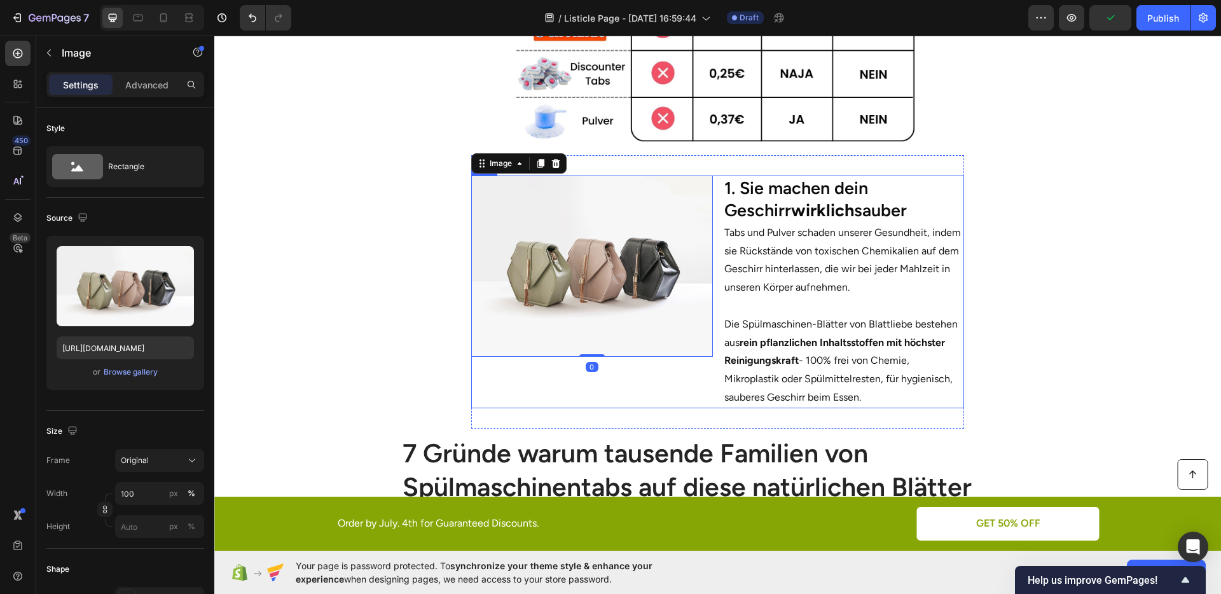
click at [709, 364] on div "Image 0 1. Sie machen dein Geschirr wirklich sauber Heading Tabs und Pulver sch…" at bounding box center [718, 292] width 494 height 233
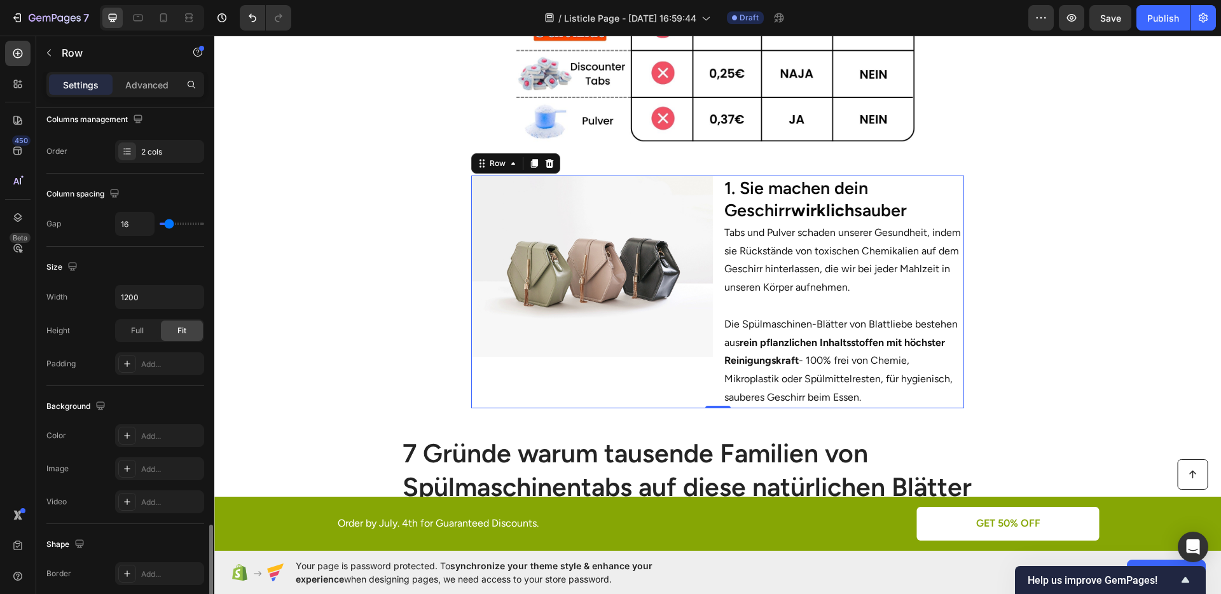
scroll to position [399, 0]
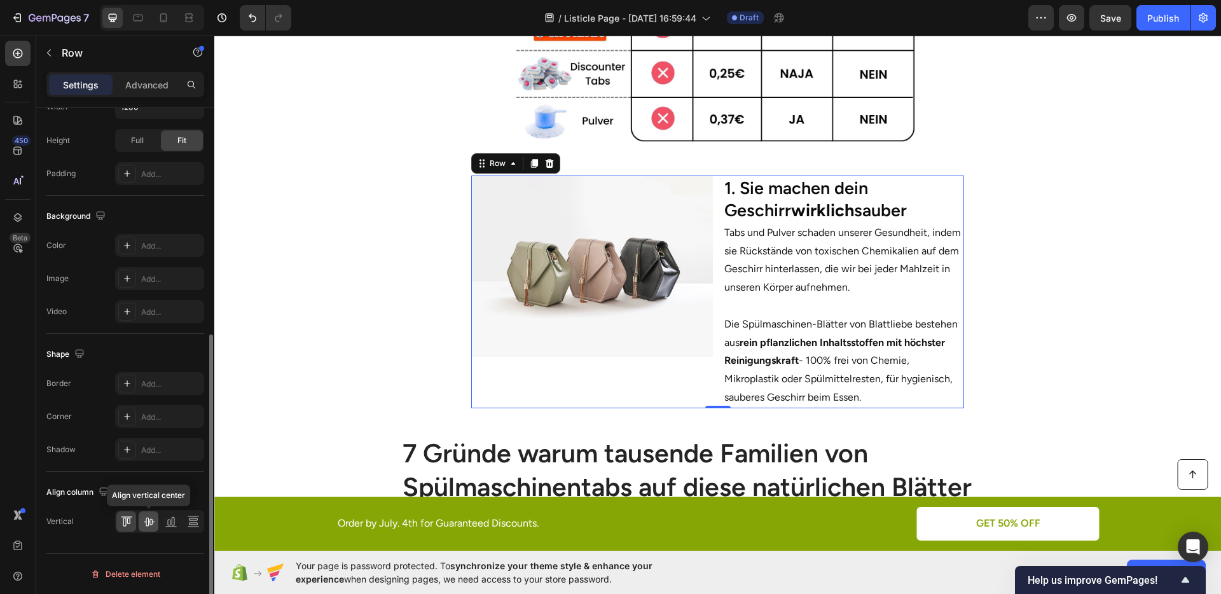
click at [149, 512] on div at bounding box center [149, 521] width 20 height 20
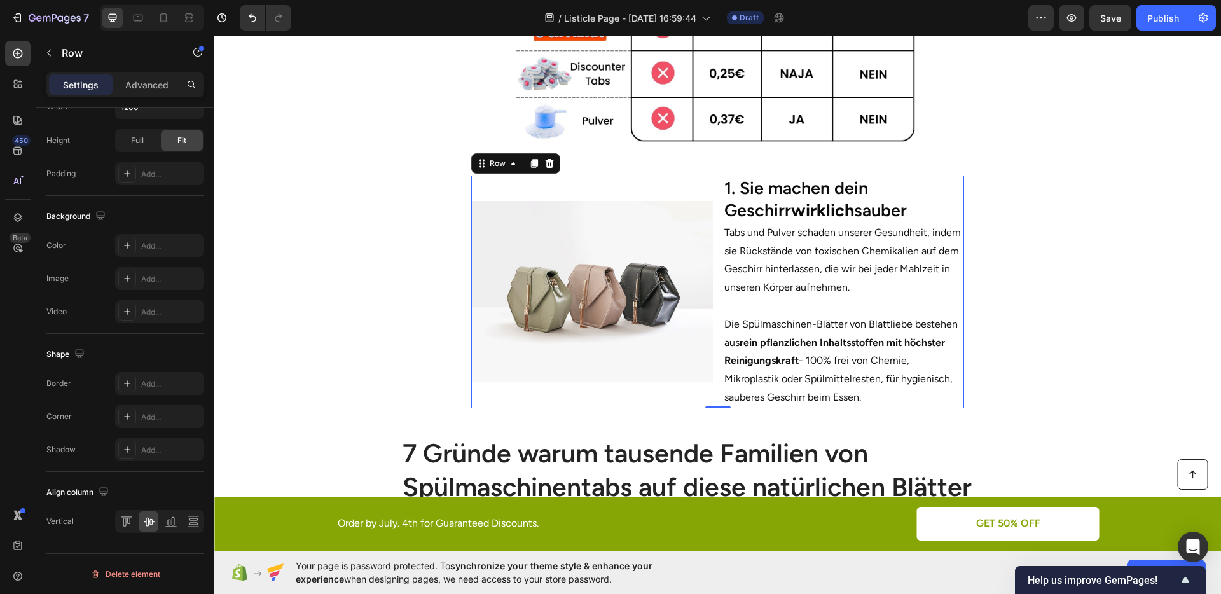
click at [409, 344] on section "Image 1. Sie machen dein Geschirr wirklich sauber Heading Tabs und Pulver schad…" at bounding box center [717, 292] width 725 height 274
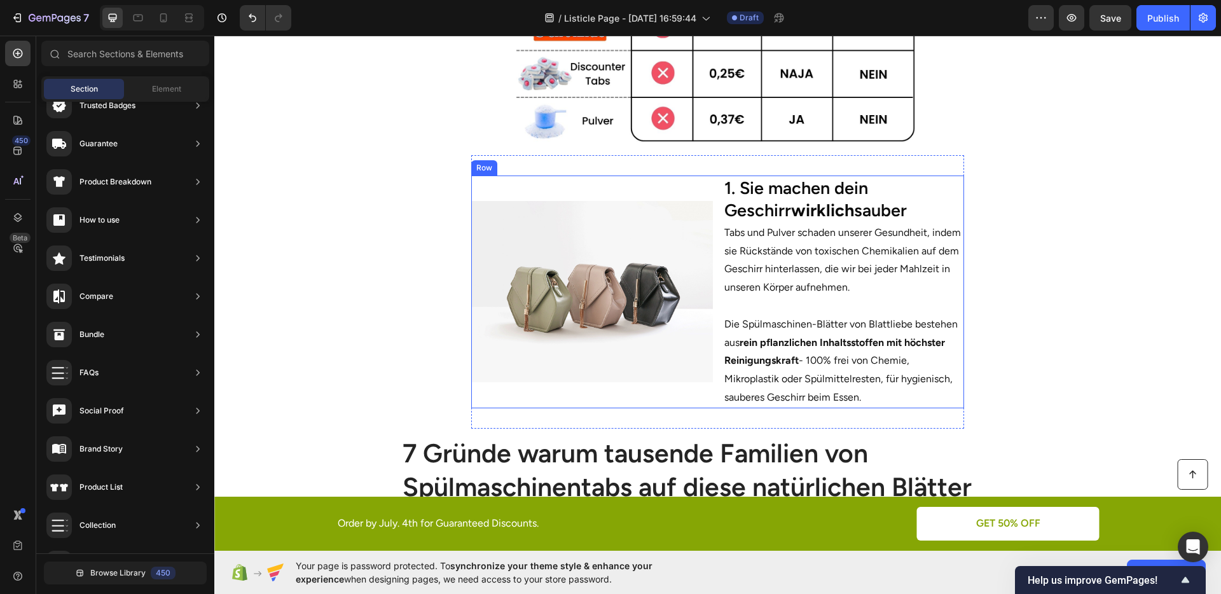
click at [546, 380] on div "Image" at bounding box center [592, 292] width 242 height 233
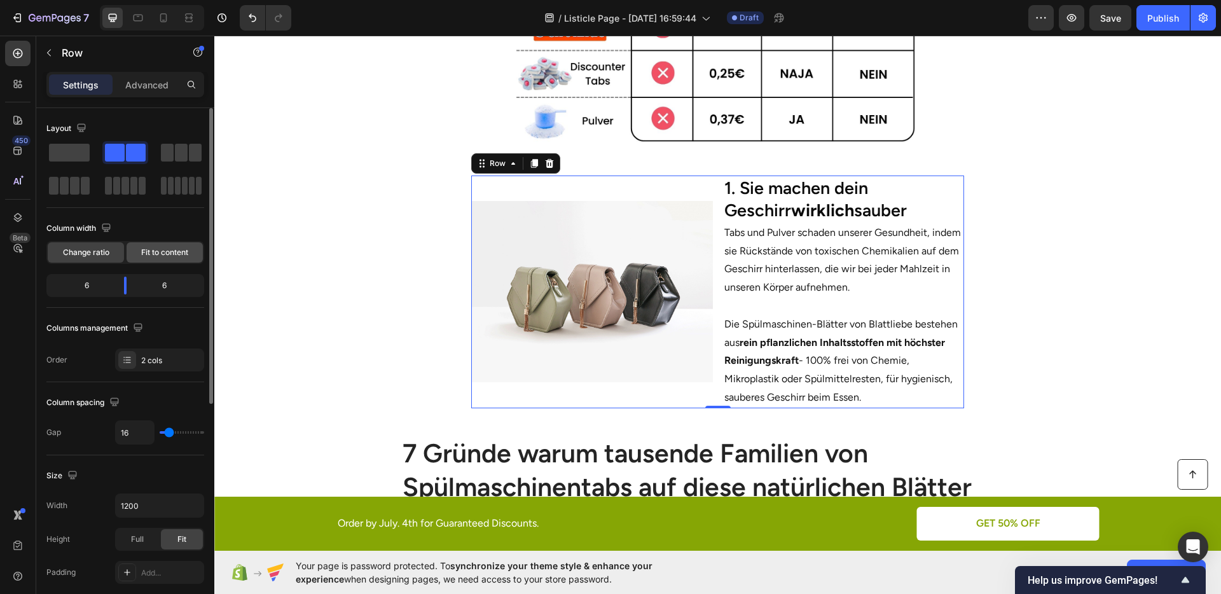
click at [149, 252] on span "Fit to content" at bounding box center [164, 252] width 47 height 11
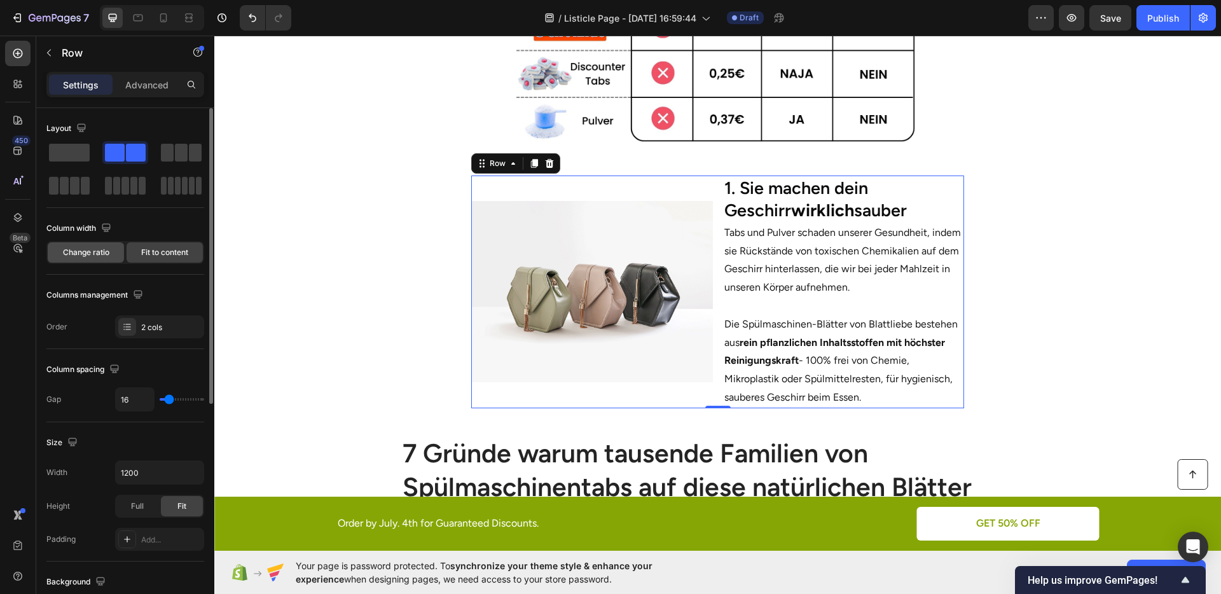
click at [113, 247] on div "Change ratio" at bounding box center [86, 252] width 76 height 20
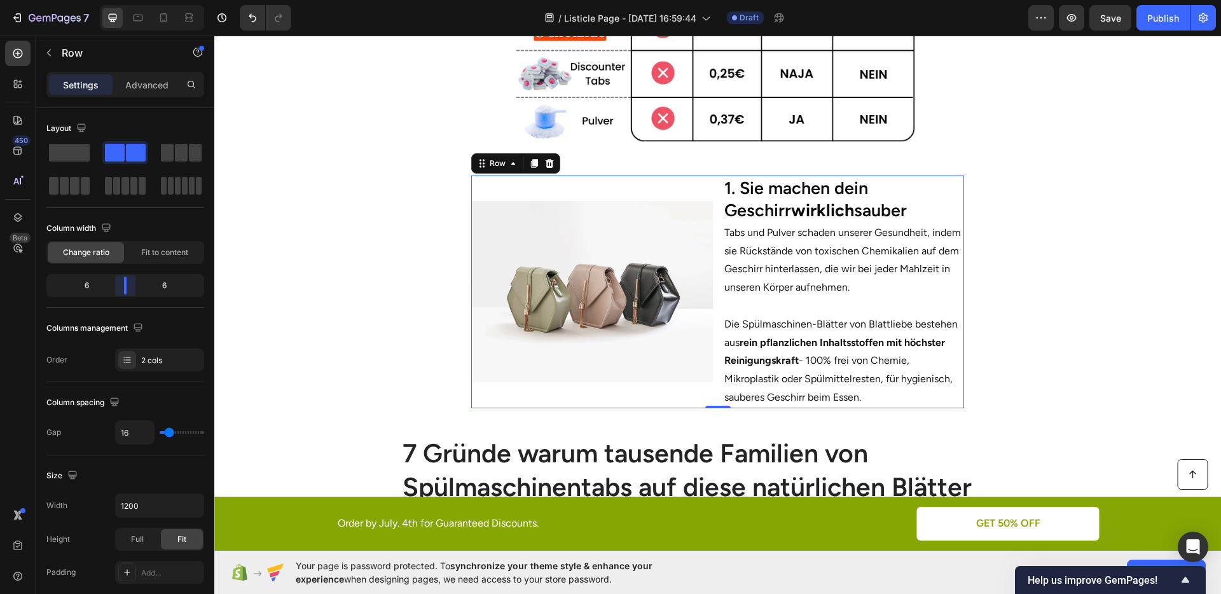
click at [132, 0] on body "7 / Listicle Page - Sep 27, 16:59:44 Draft Preview Save Publish 450 Beta Sectio…" at bounding box center [610, 0] width 1221 height 0
click at [139, 431] on input "16" at bounding box center [135, 432] width 38 height 23
type input "3"
type input "30"
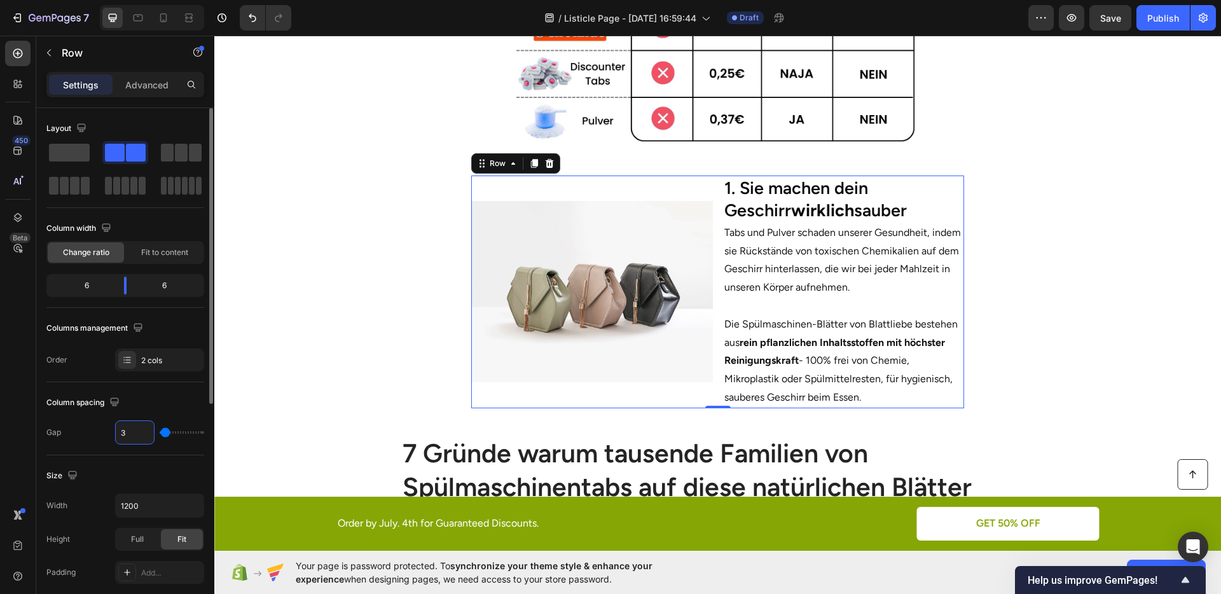
type input "30"
click at [137, 428] on input "30" at bounding box center [135, 432] width 38 height 23
type input "3"
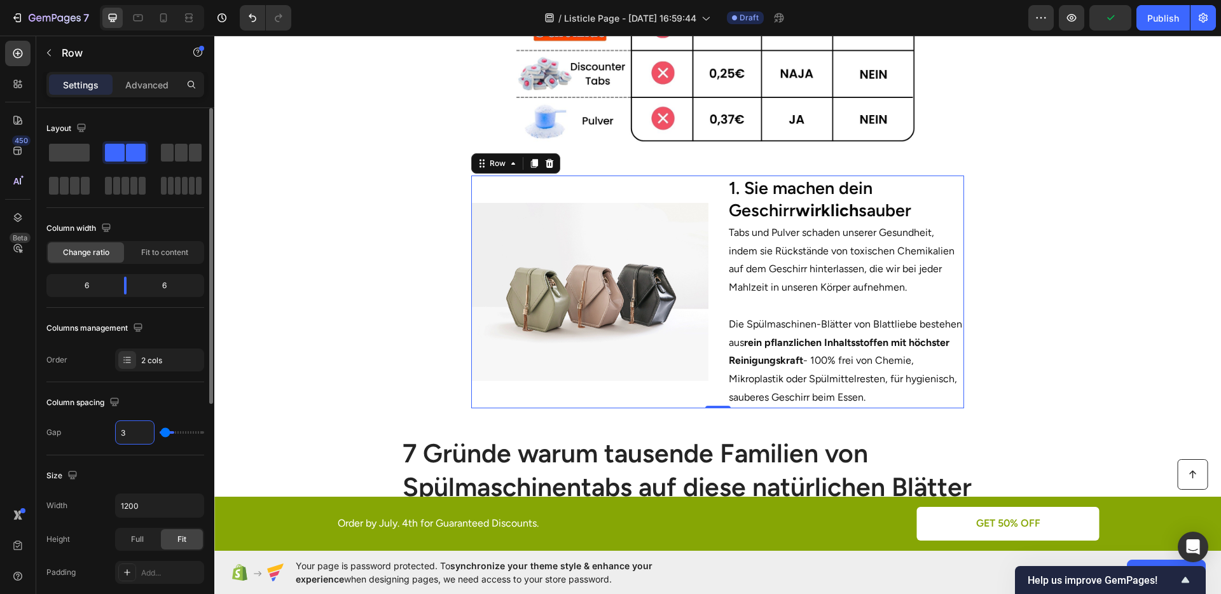
type input "35"
type input "42"
type input "44"
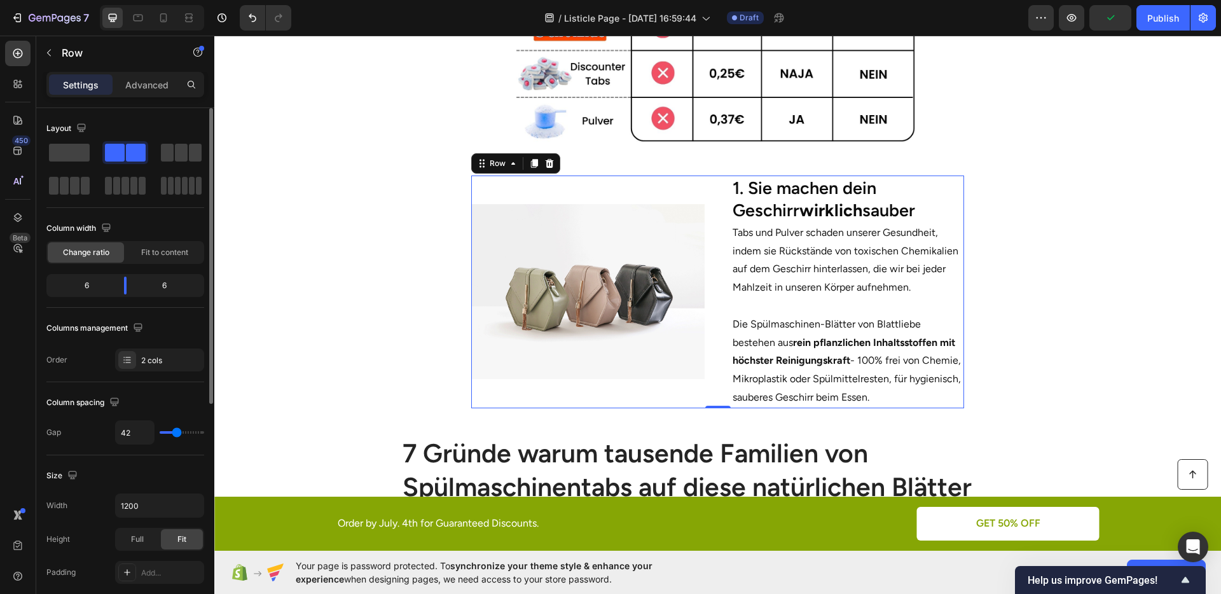
type input "44"
type input "45"
type input "47"
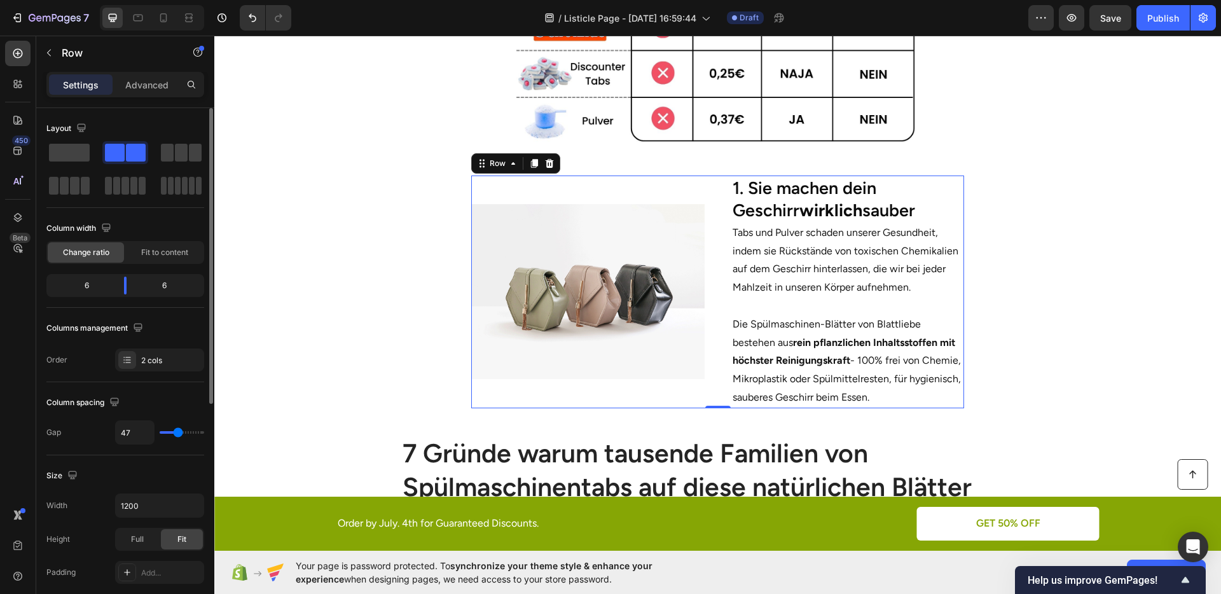
type input "48"
type input "49"
type input "50"
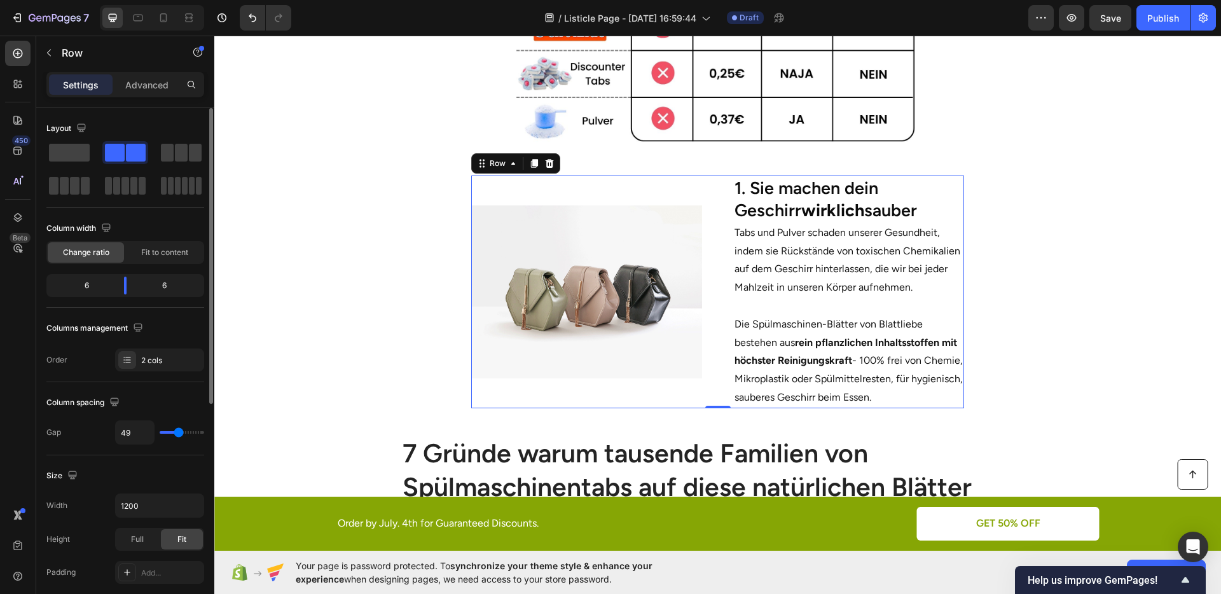
type input "50"
type input "52"
type input "53"
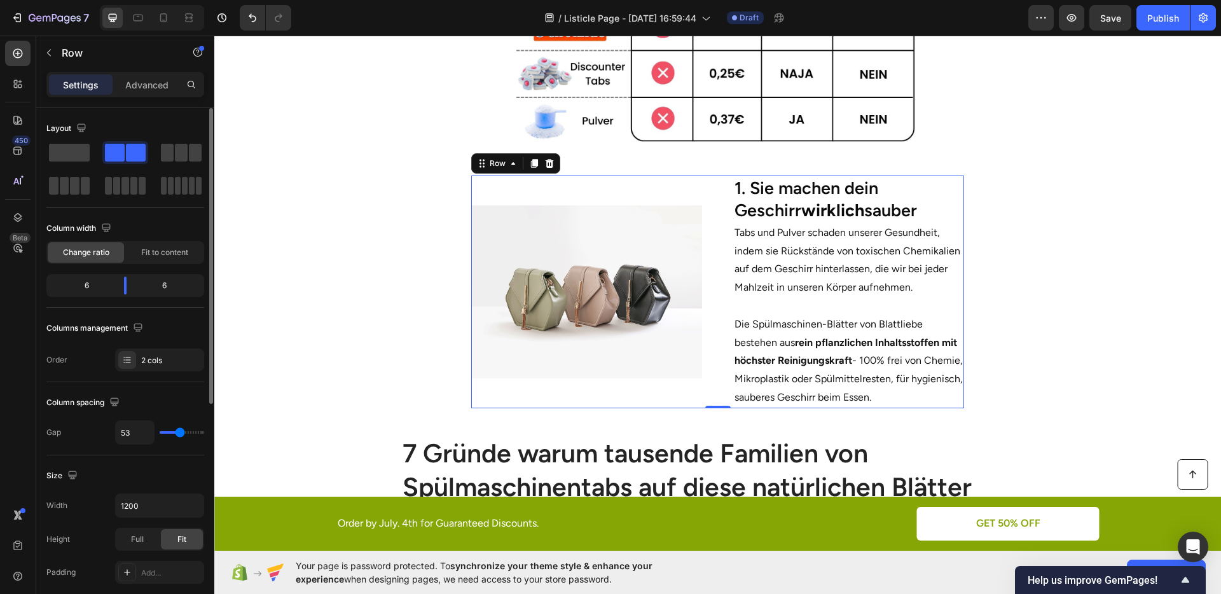
type input "54"
type input "55"
type input "57"
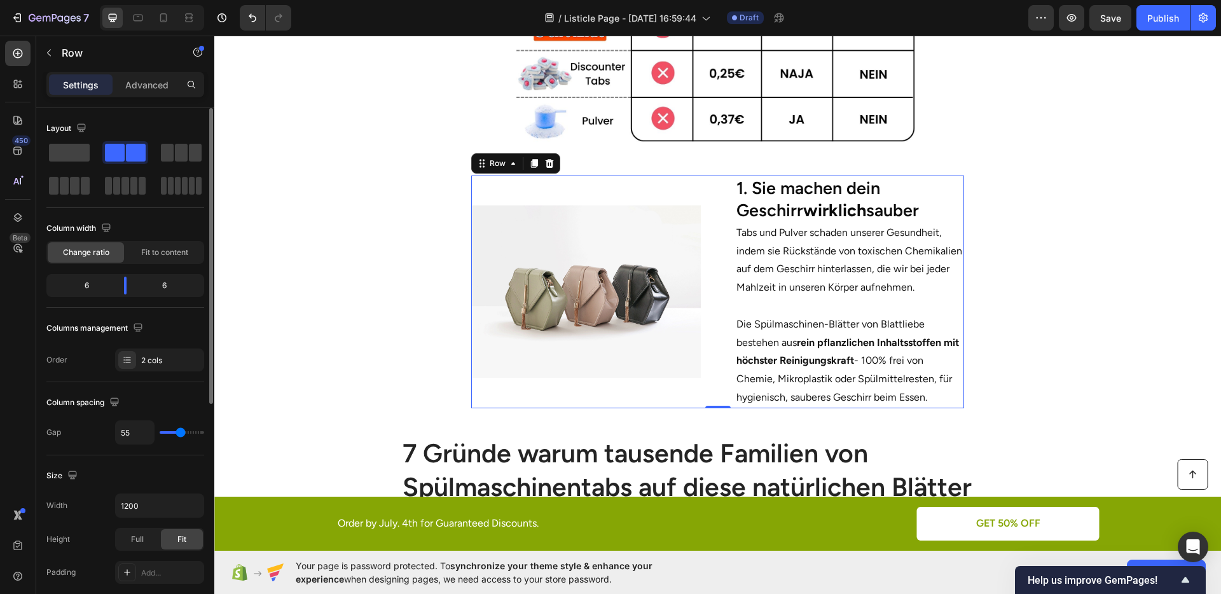
type input "57"
type input "51"
type input "49"
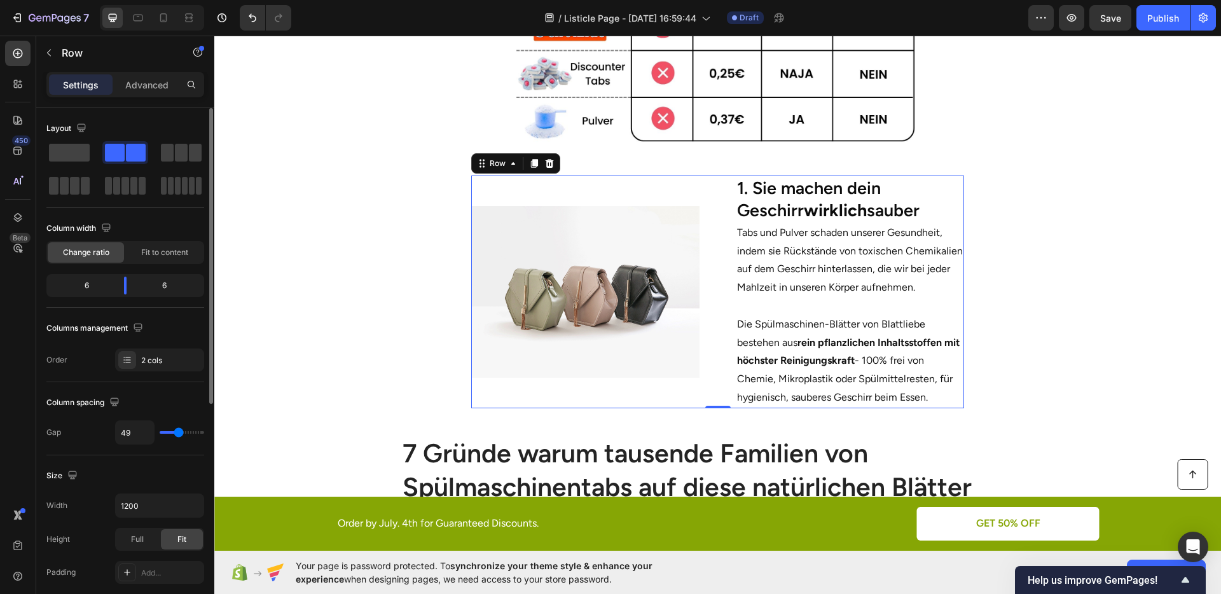
type input "47"
type input "45"
type input "44"
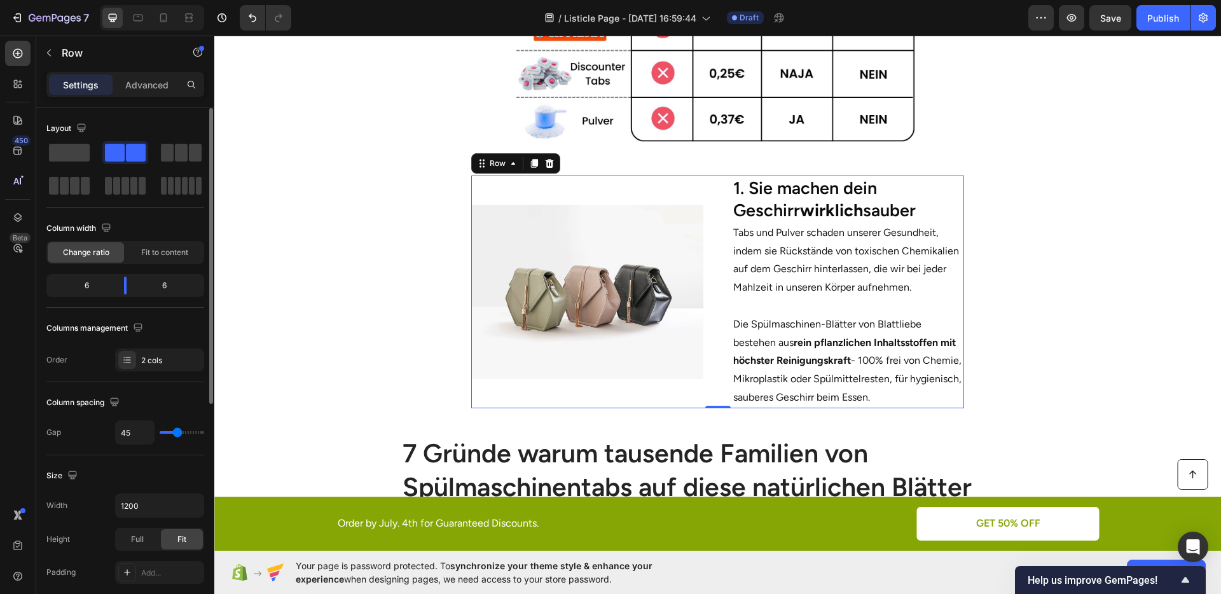
type input "44"
type input "43"
type input "42"
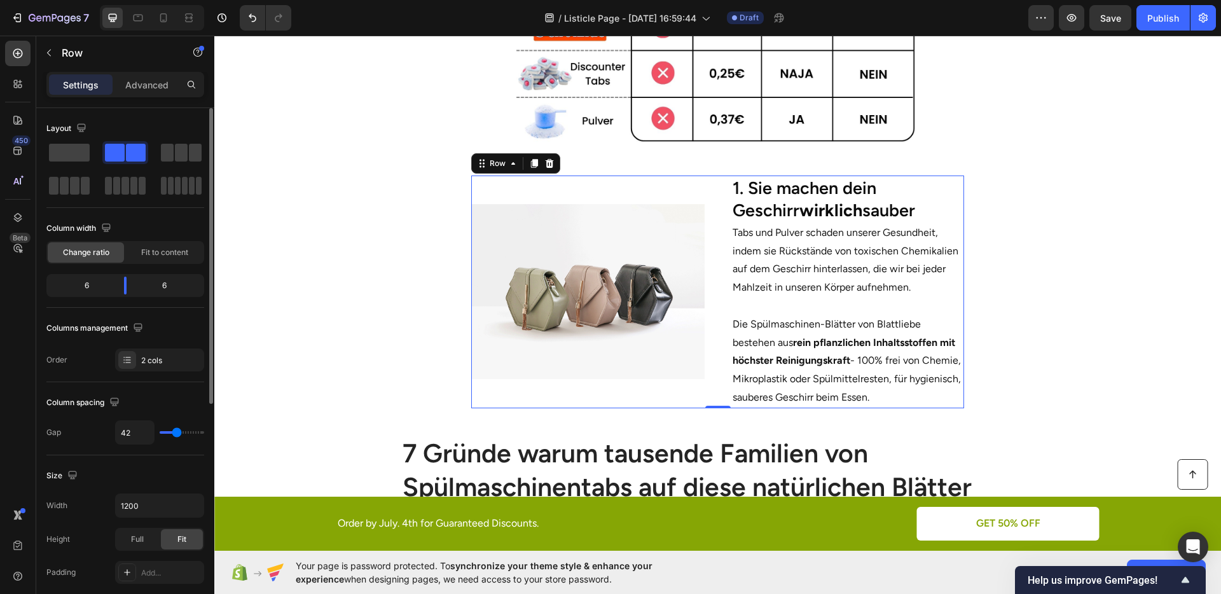
type input "42"
click at [176, 433] on input "range" at bounding box center [182, 432] width 45 height 3
click at [991, 361] on section "Image 1. Sie machen dein Geschirr wirklich sauber Heading Tabs und Pulver schad…" at bounding box center [717, 292] width 725 height 274
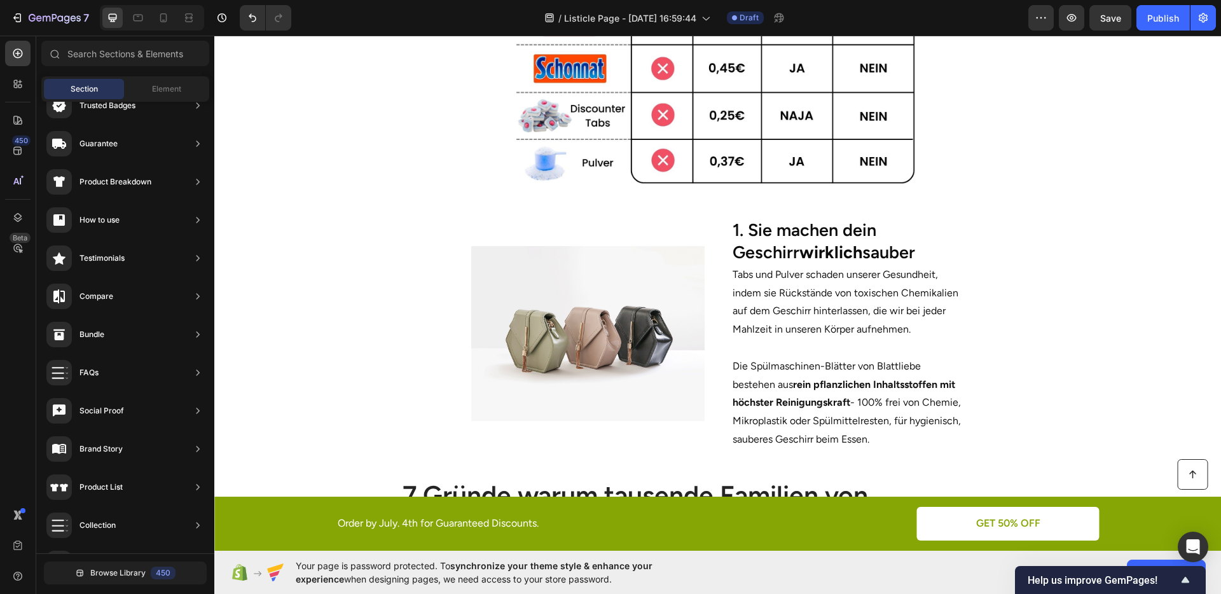
scroll to position [328, 0]
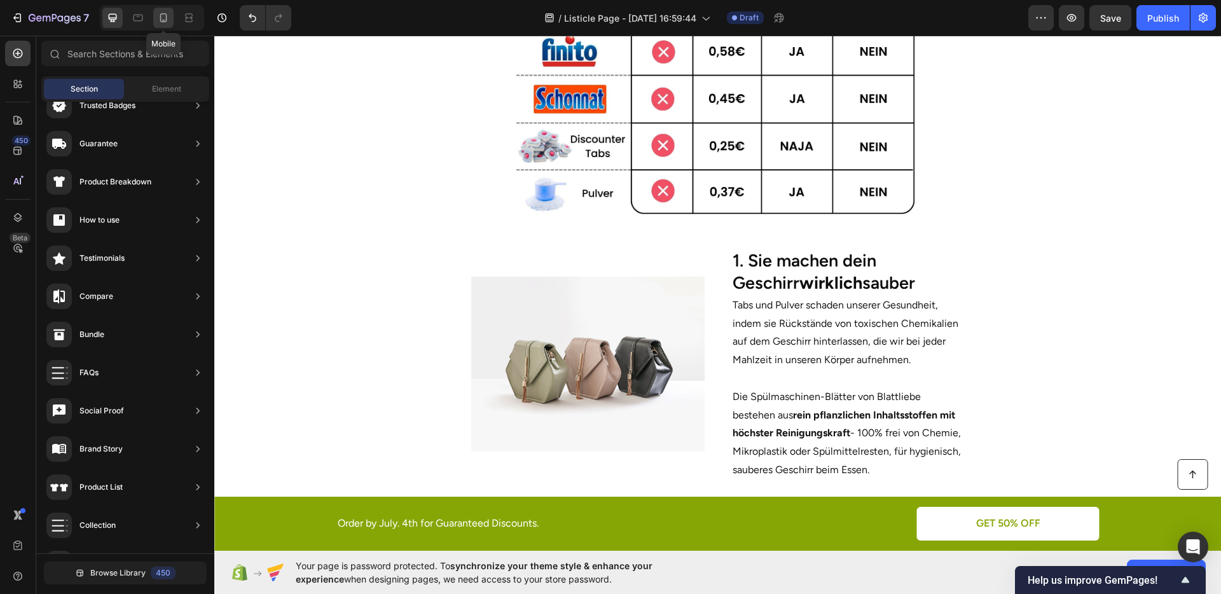
click at [162, 25] on div at bounding box center [163, 18] width 20 height 20
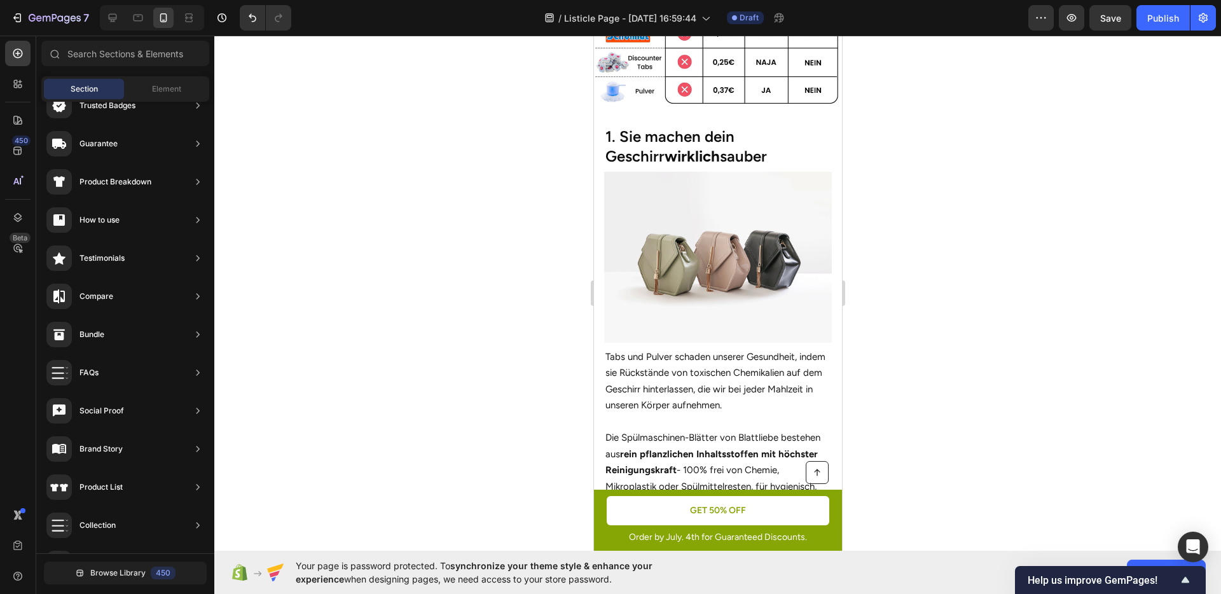
click at [961, 241] on div at bounding box center [717, 315] width 1007 height 559
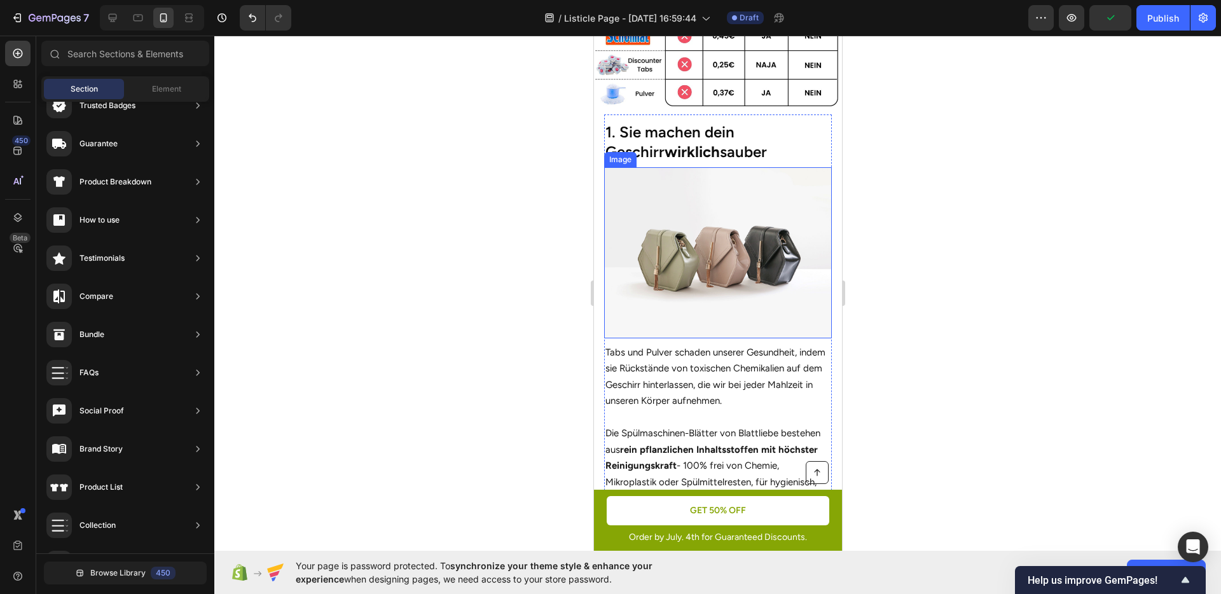
scroll to position [301, 0]
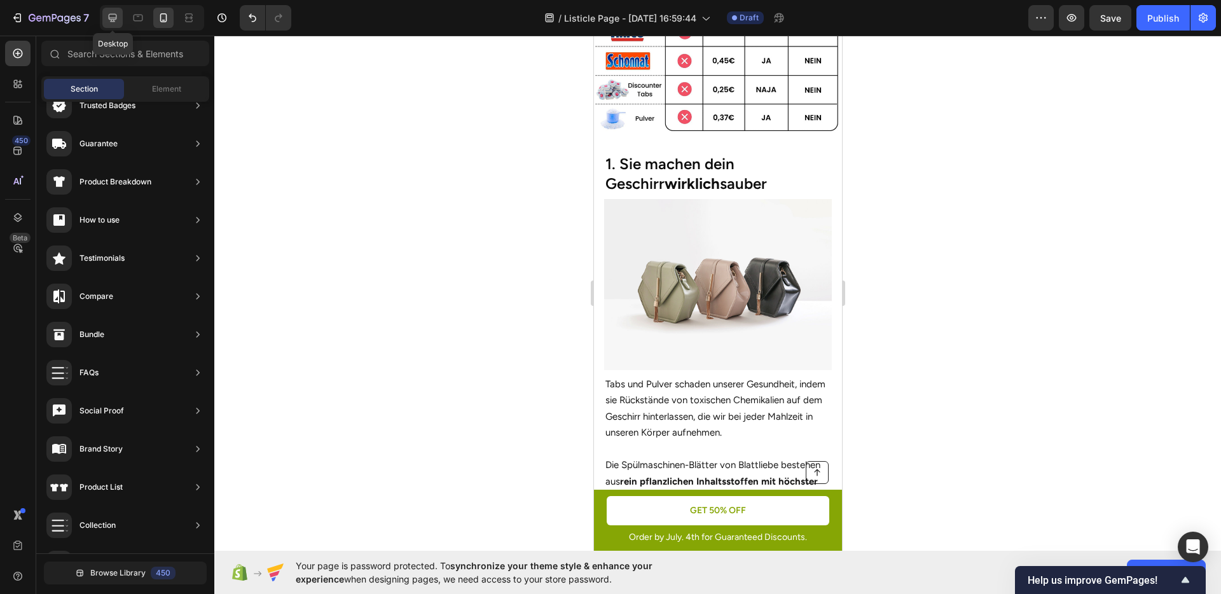
click at [116, 19] on icon at bounding box center [112, 17] width 13 height 13
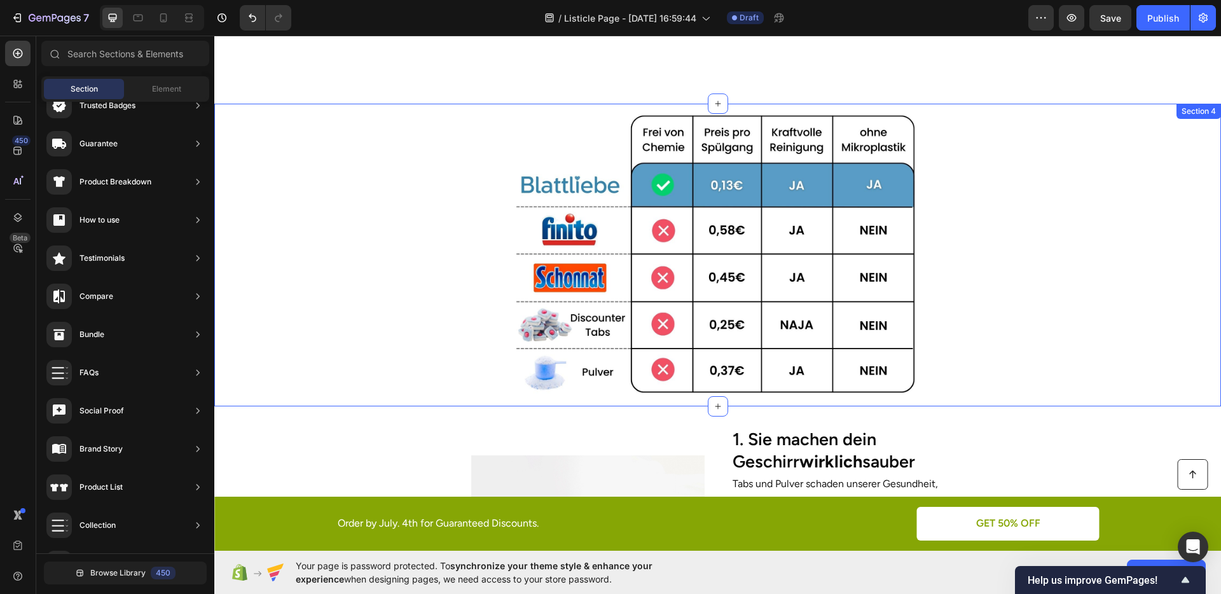
scroll to position [420, 0]
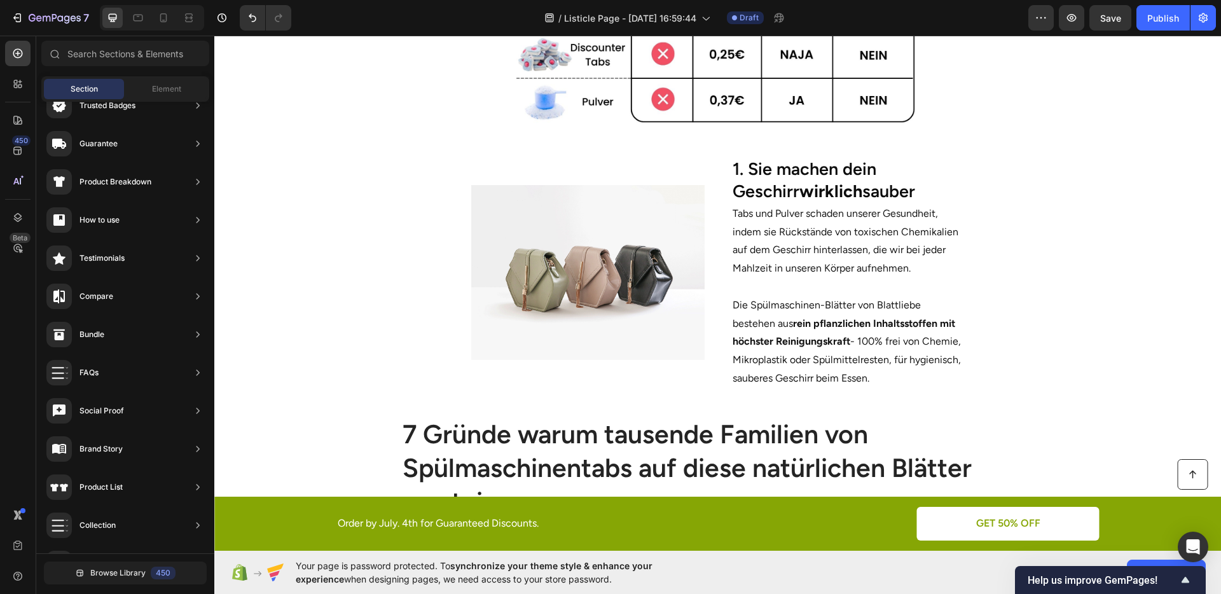
click at [441, 269] on section "Image 1. Sie machen dein Geschirr wirklich sauber Heading Tabs und Pulver schad…" at bounding box center [717, 273] width 725 height 274
click at [525, 250] on img at bounding box center [587, 272] width 233 height 175
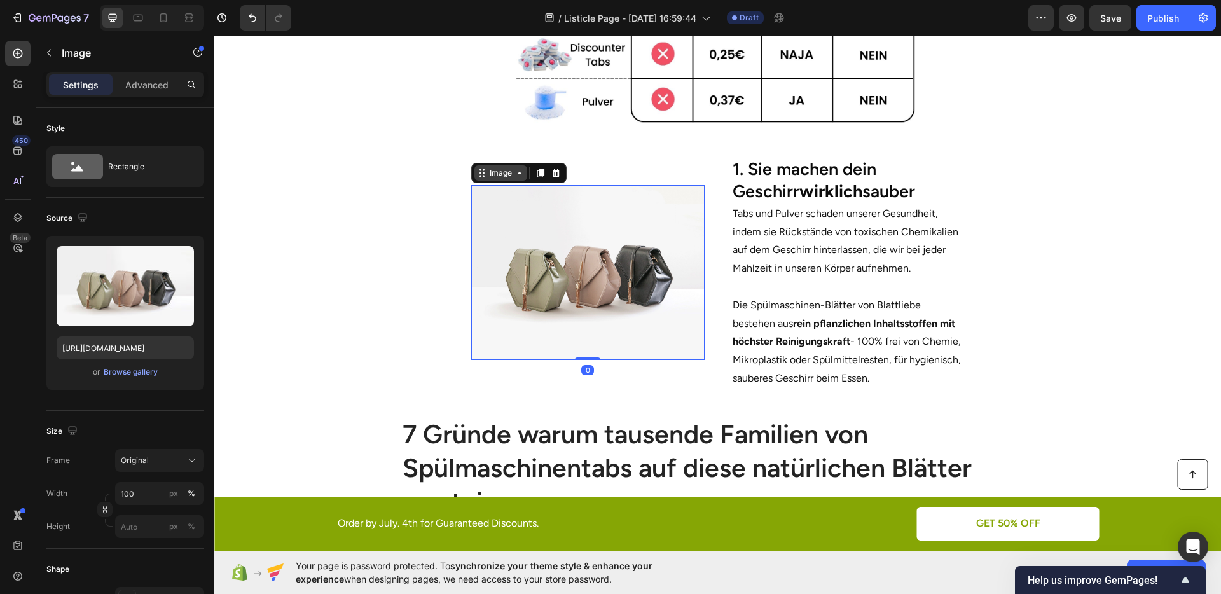
click at [494, 177] on div "Image" at bounding box center [501, 172] width 53 height 15
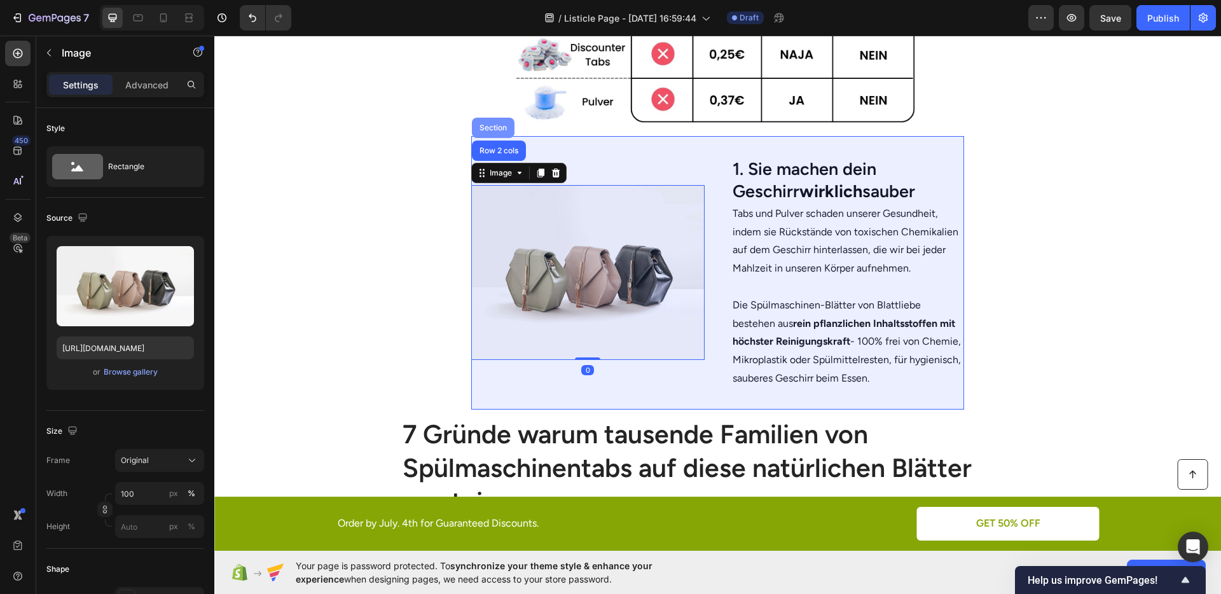
click at [488, 124] on div "Section" at bounding box center [493, 128] width 32 height 8
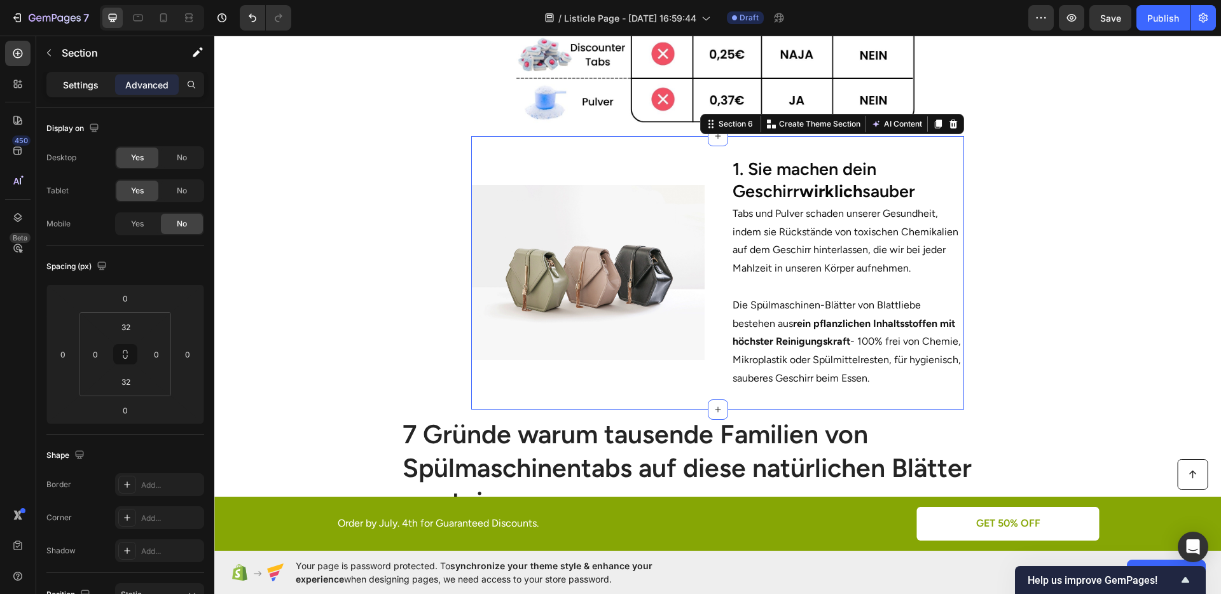
click at [95, 93] on div "Settings" at bounding box center [81, 84] width 64 height 20
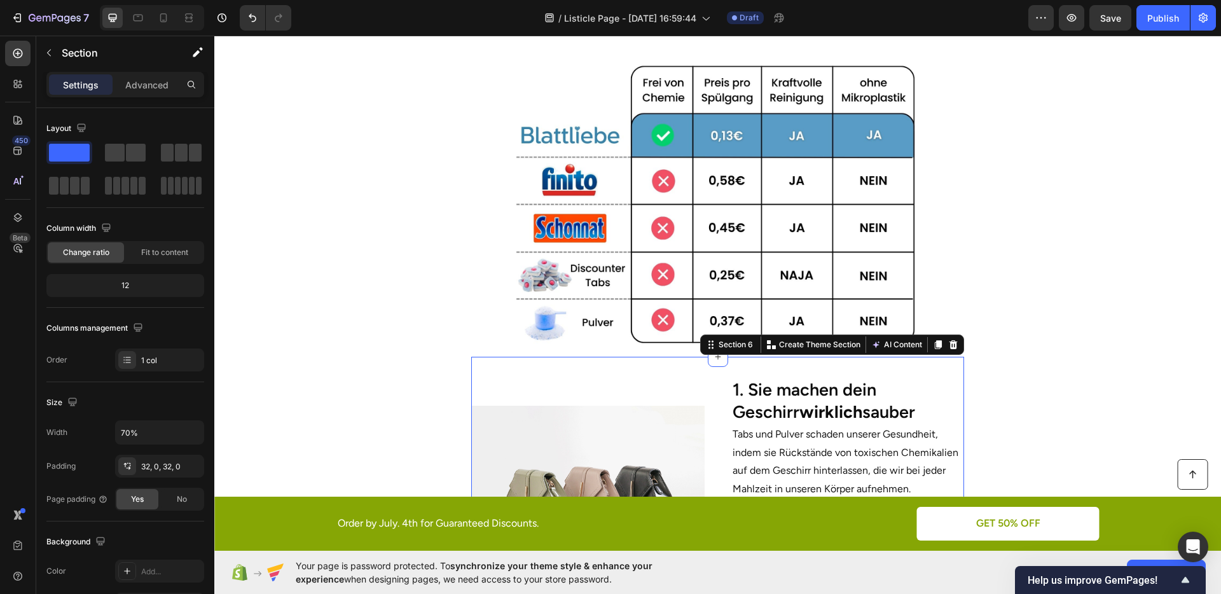
scroll to position [0, 0]
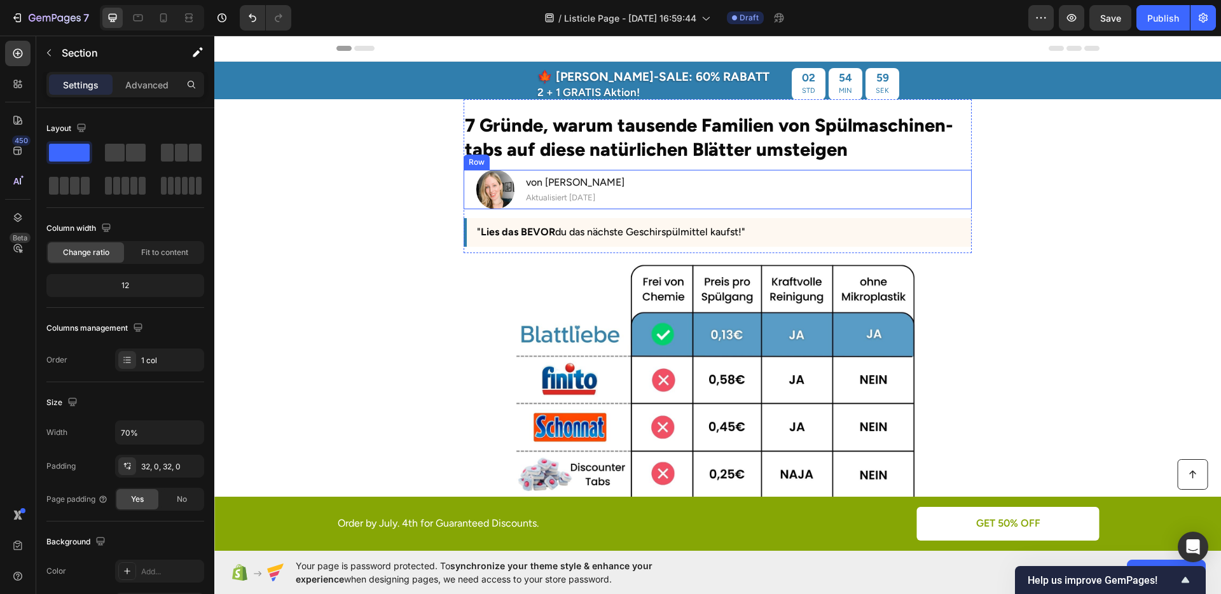
click at [637, 174] on div "Image von Julia M. Heading Aktualisiert vor 2 Tagen Text Block Row" at bounding box center [718, 189] width 508 height 39
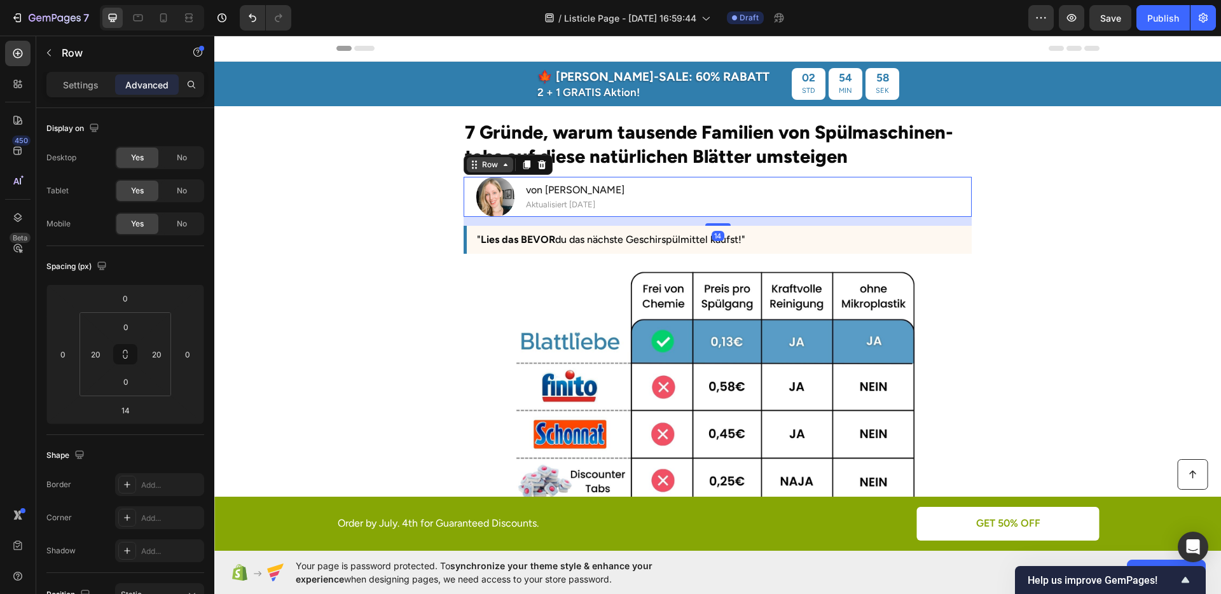
click at [493, 167] on div "Row" at bounding box center [490, 164] width 21 height 11
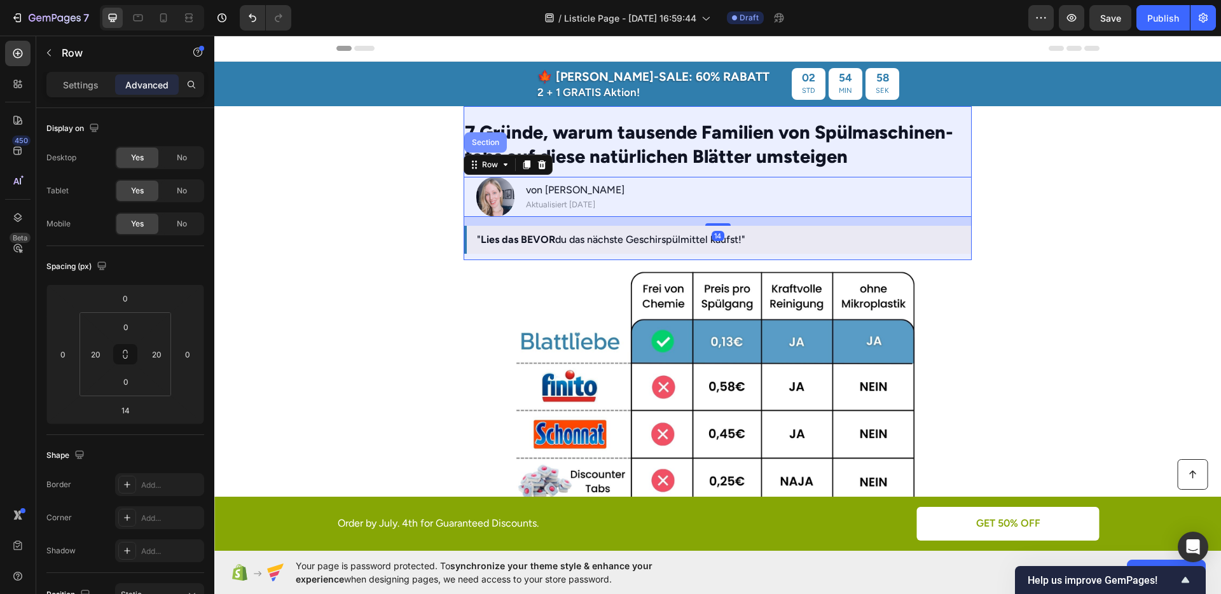
click at [492, 147] on div "Section" at bounding box center [485, 142] width 43 height 20
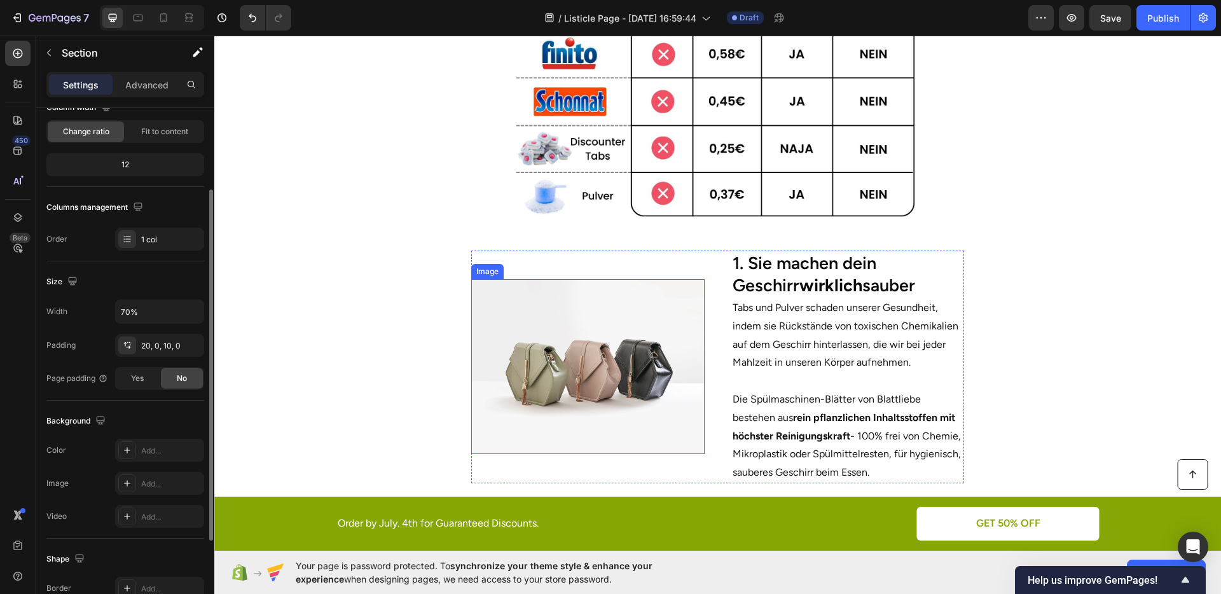
scroll to position [359, 0]
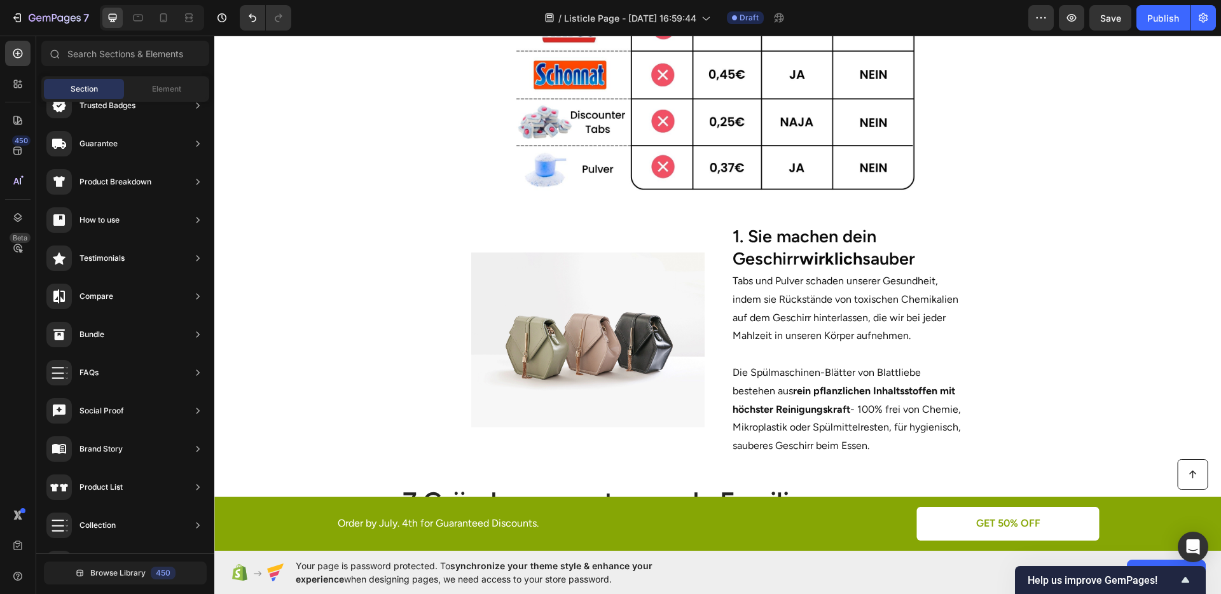
click at [1055, 337] on section "Image 1. Sie machen dein Geschirr wirklich sauber Heading Tabs und Pulver schad…" at bounding box center [717, 341] width 725 height 274
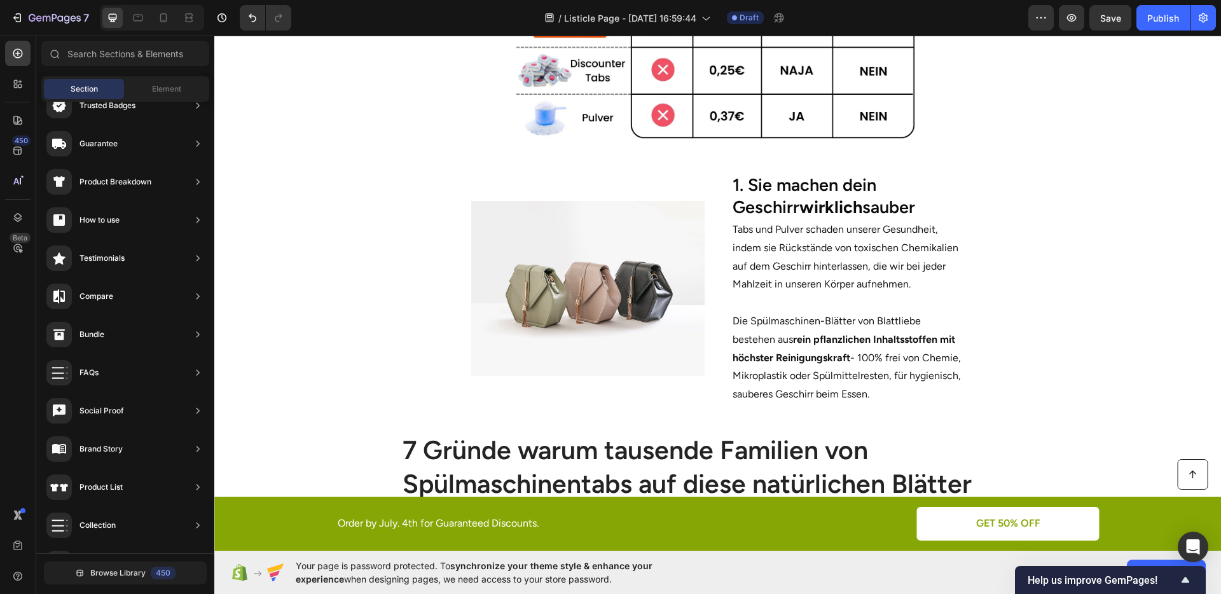
scroll to position [434, 0]
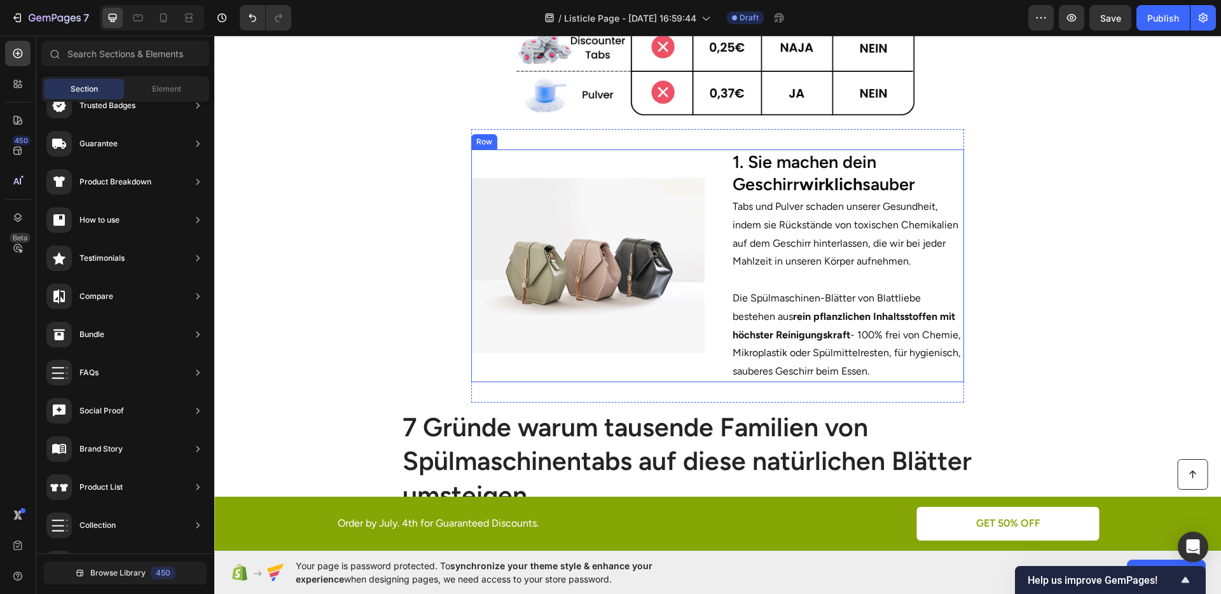
click at [585, 367] on div "Image" at bounding box center [587, 265] width 233 height 233
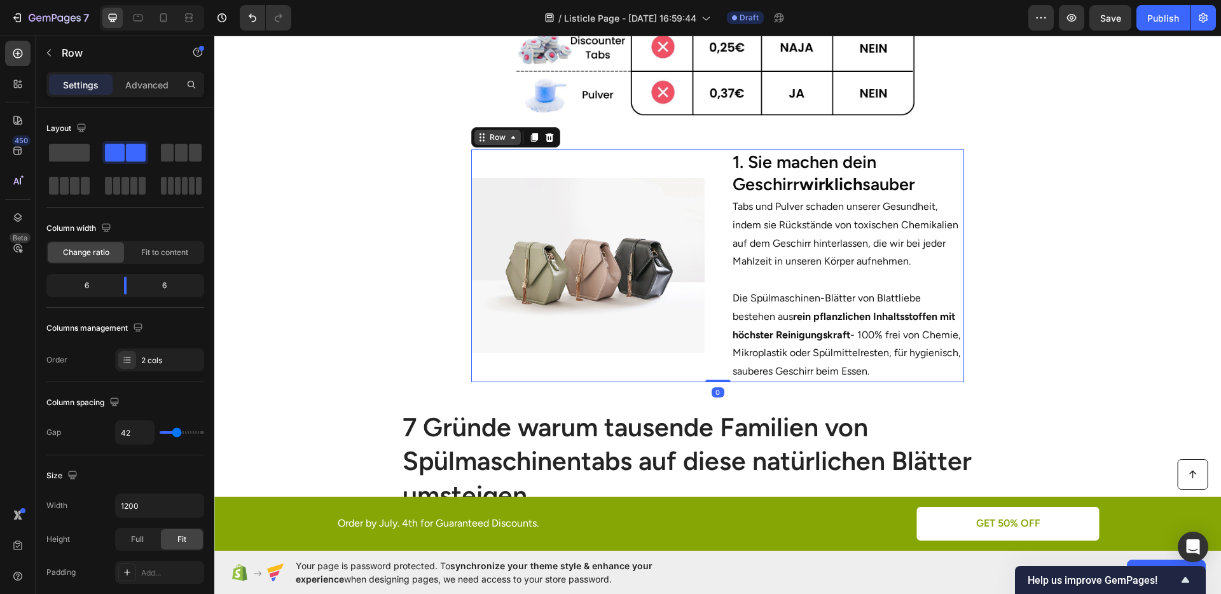
click at [488, 134] on div "Row" at bounding box center [497, 137] width 21 height 11
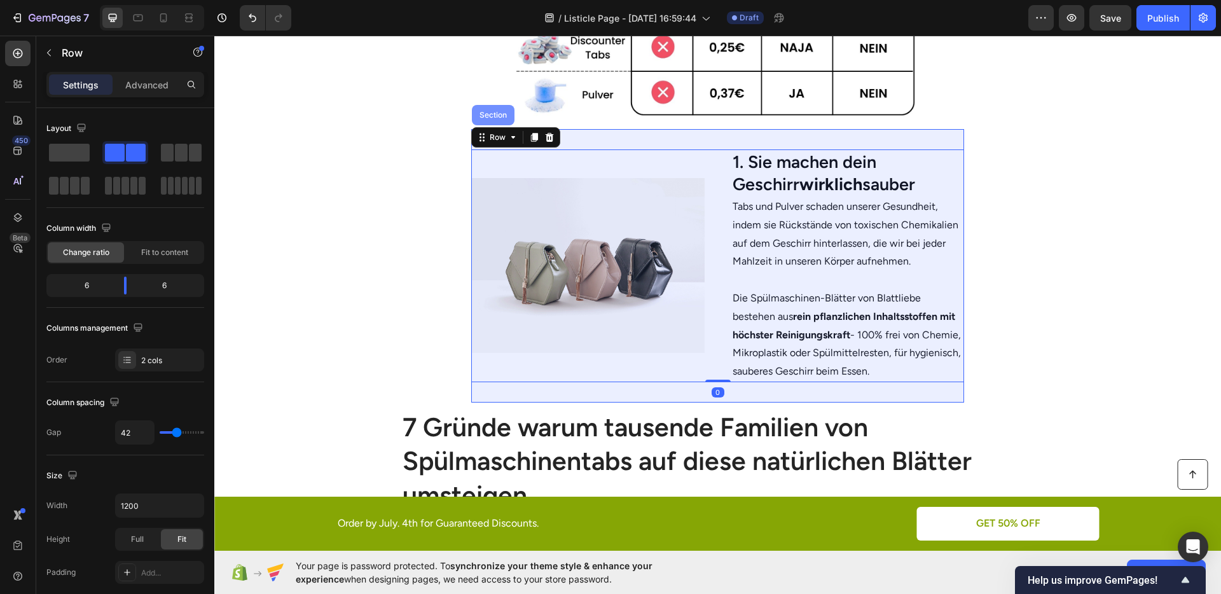
click at [487, 113] on div "Section" at bounding box center [493, 115] width 32 height 8
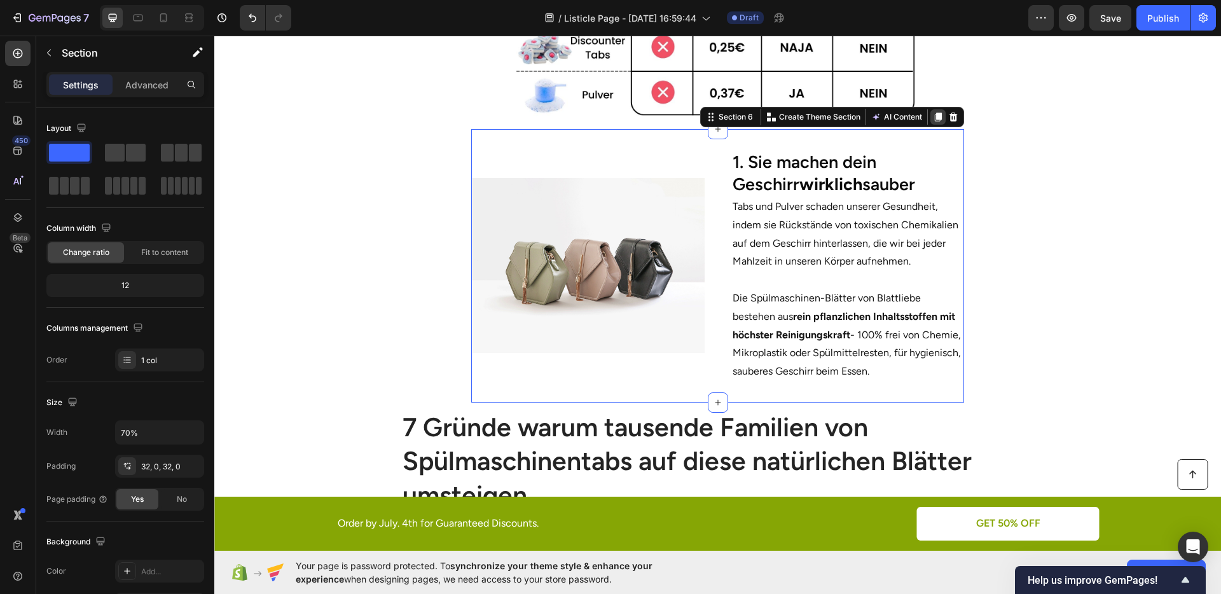
click at [933, 115] on icon at bounding box center [938, 117] width 10 height 10
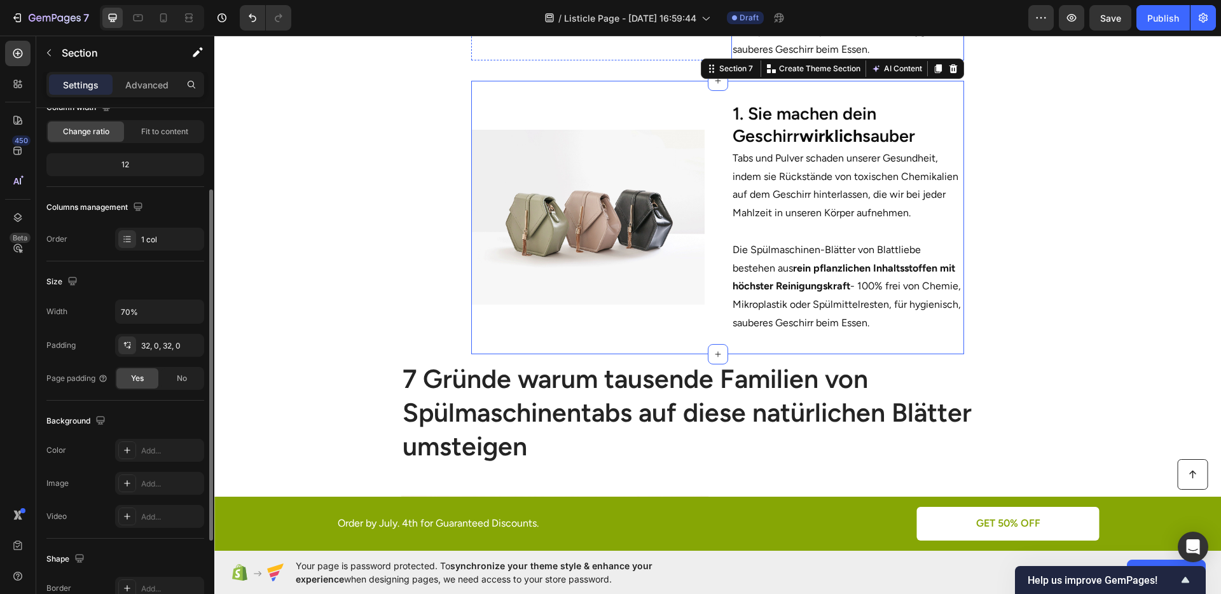
scroll to position [754, 0]
click at [148, 94] on div "Advanced" at bounding box center [147, 84] width 64 height 20
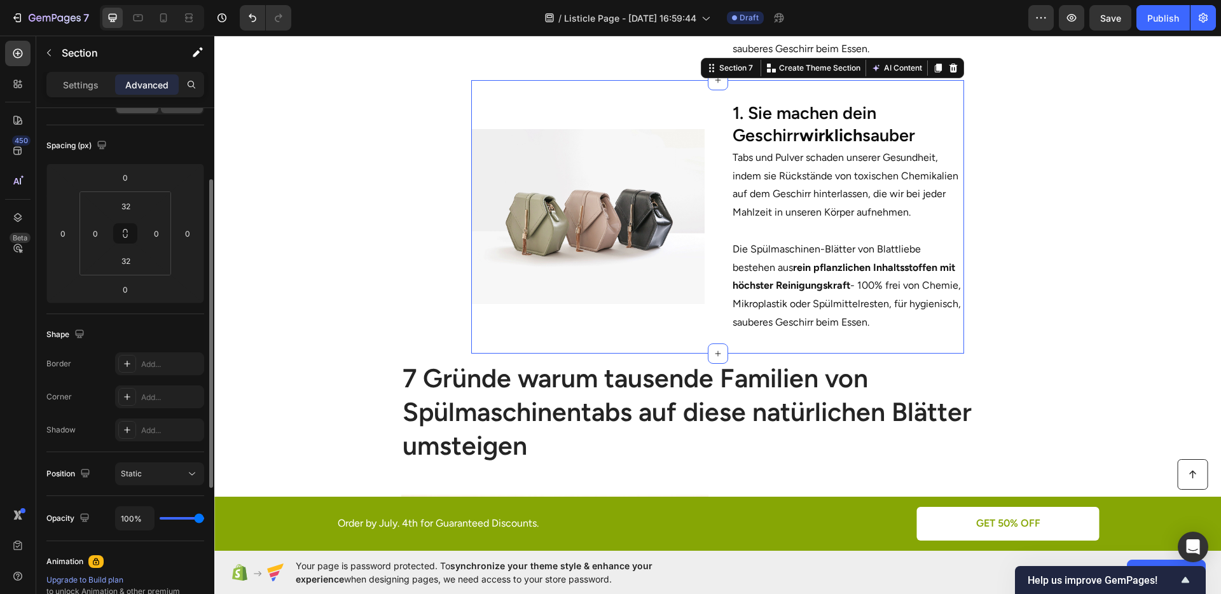
scroll to position [0, 0]
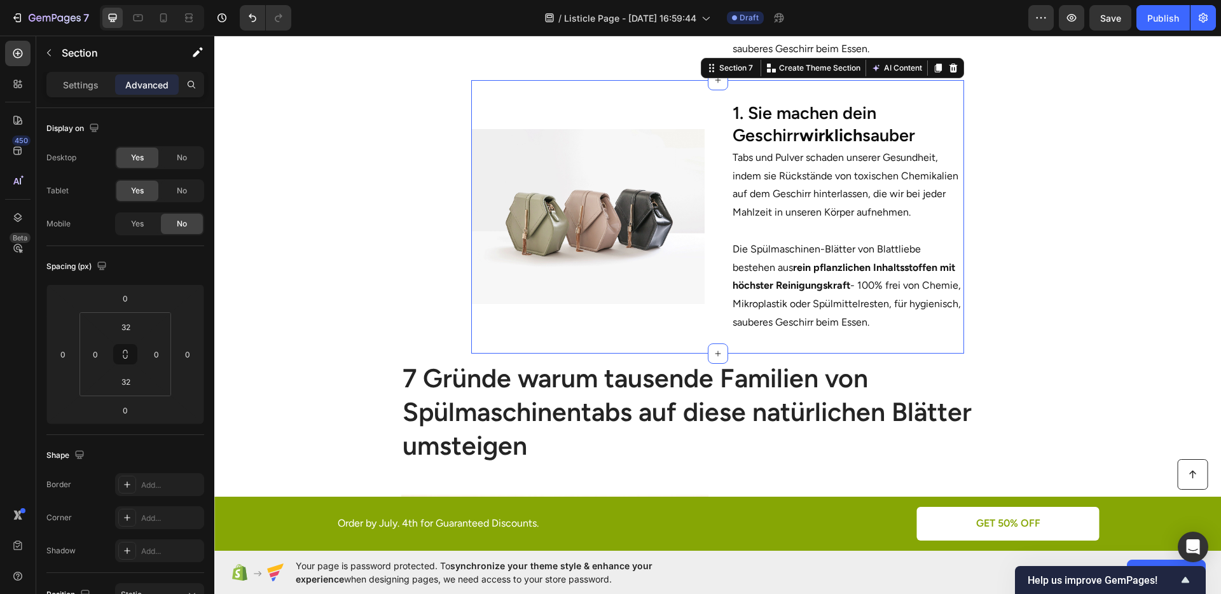
click at [1056, 293] on section "Image 1. Sie machen dein Geschirr wirklich sauber Heading Tabs und Pulver schad…" at bounding box center [717, 217] width 725 height 274
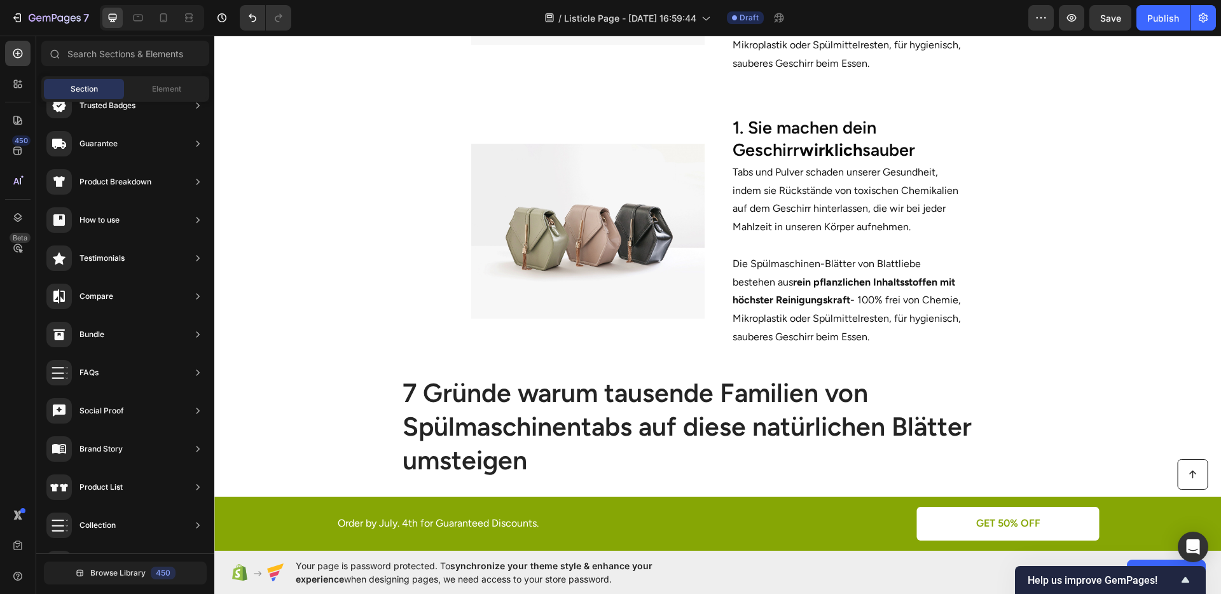
scroll to position [667, 0]
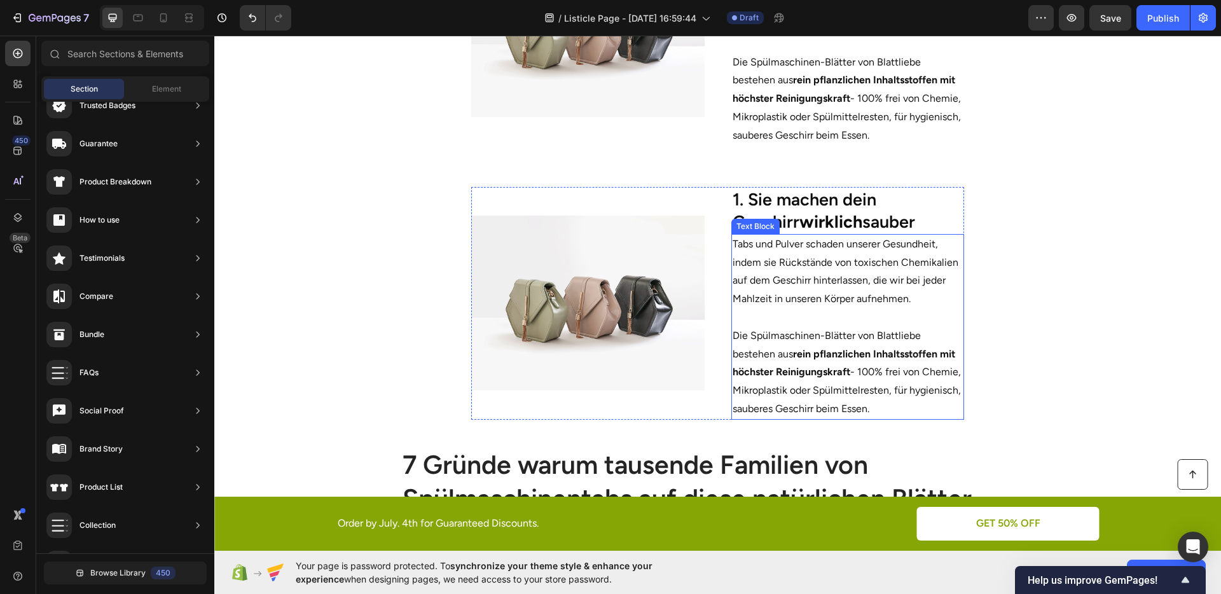
click at [869, 302] on p "Tabs und Pulver schaden unserer Gesundheit, indem sie Rückstände von toxischen …" at bounding box center [848, 271] width 231 height 73
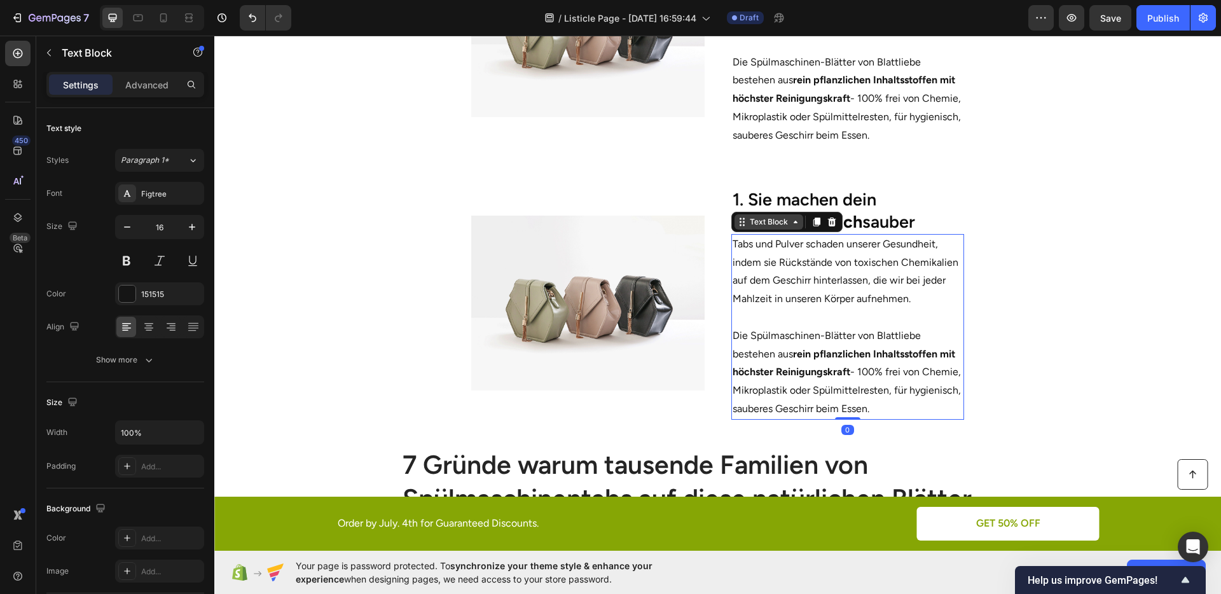
click at [756, 223] on div "Text Block" at bounding box center [768, 221] width 43 height 11
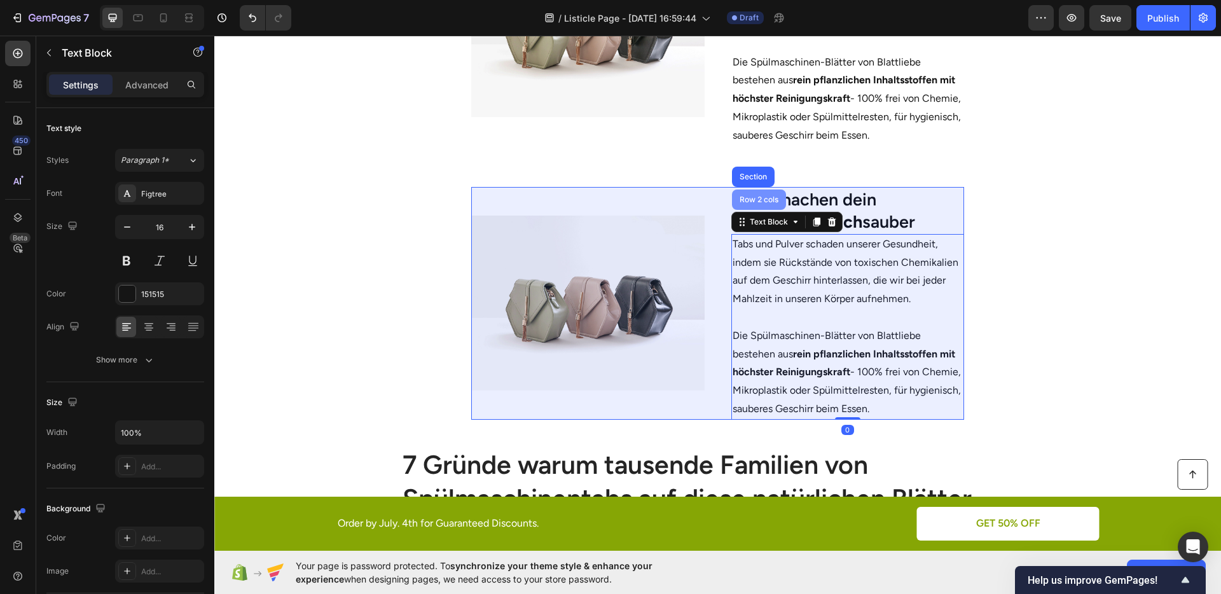
click at [750, 206] on div "Row 2 cols" at bounding box center [759, 200] width 54 height 20
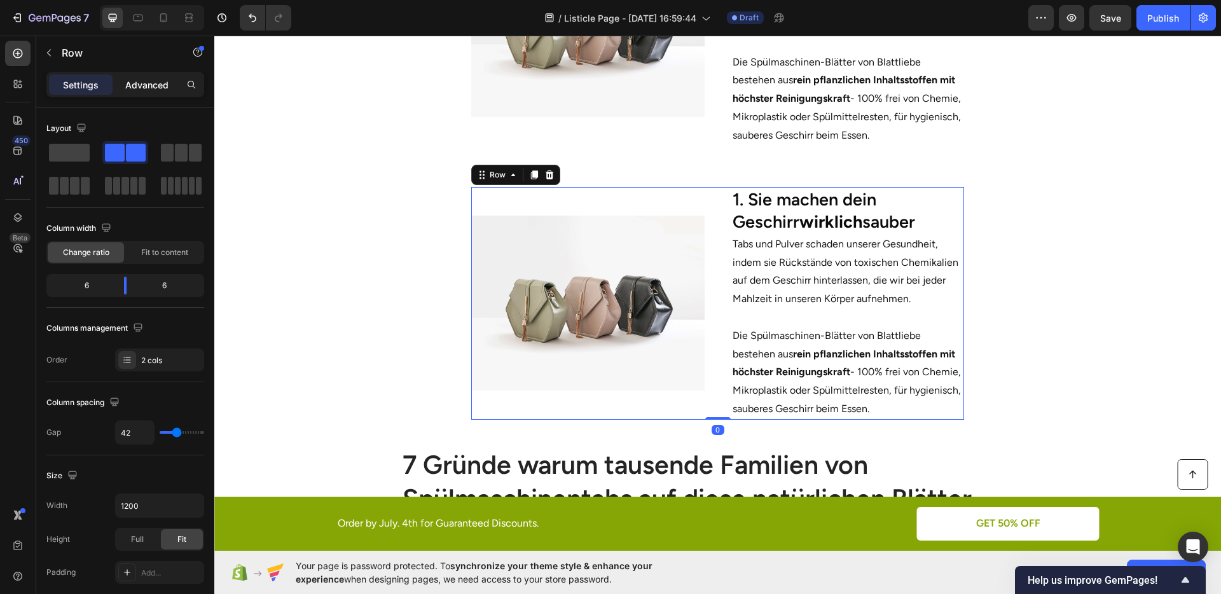
click at [156, 92] on div "Advanced" at bounding box center [147, 84] width 64 height 20
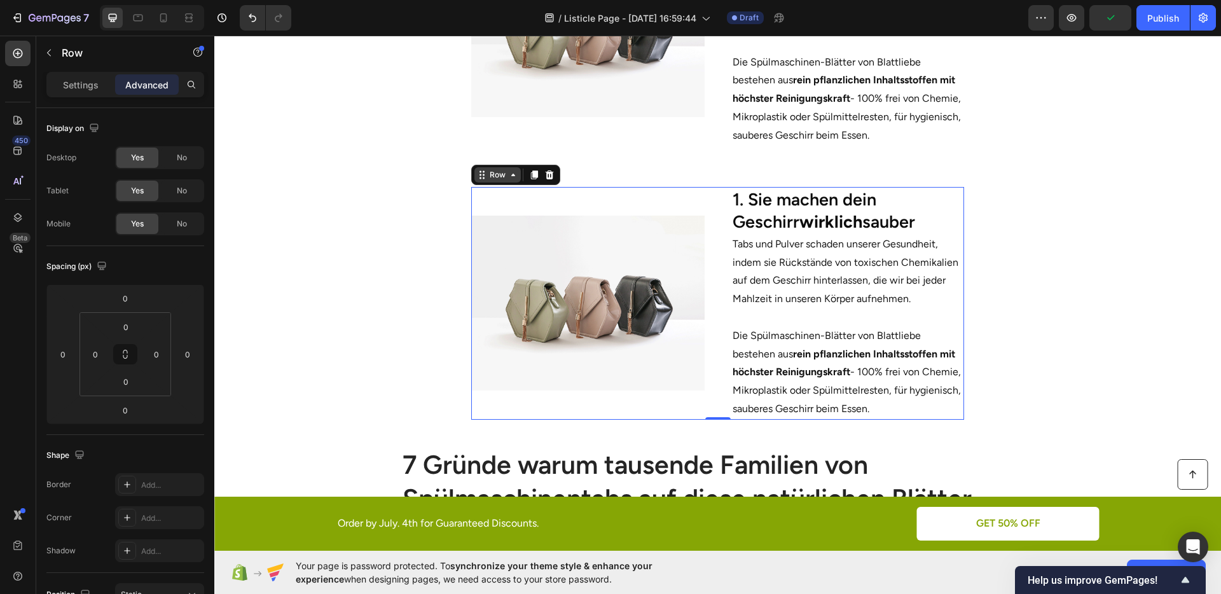
click at [500, 177] on div "Row" at bounding box center [497, 174] width 21 height 11
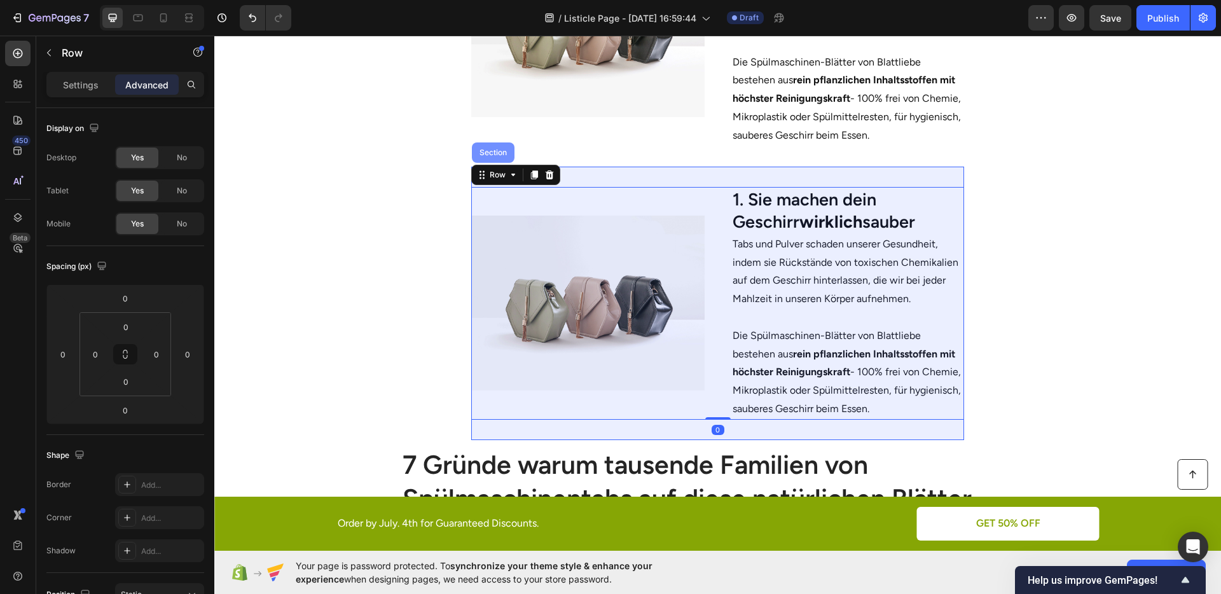
click at [493, 162] on div "Section" at bounding box center [493, 153] width 43 height 20
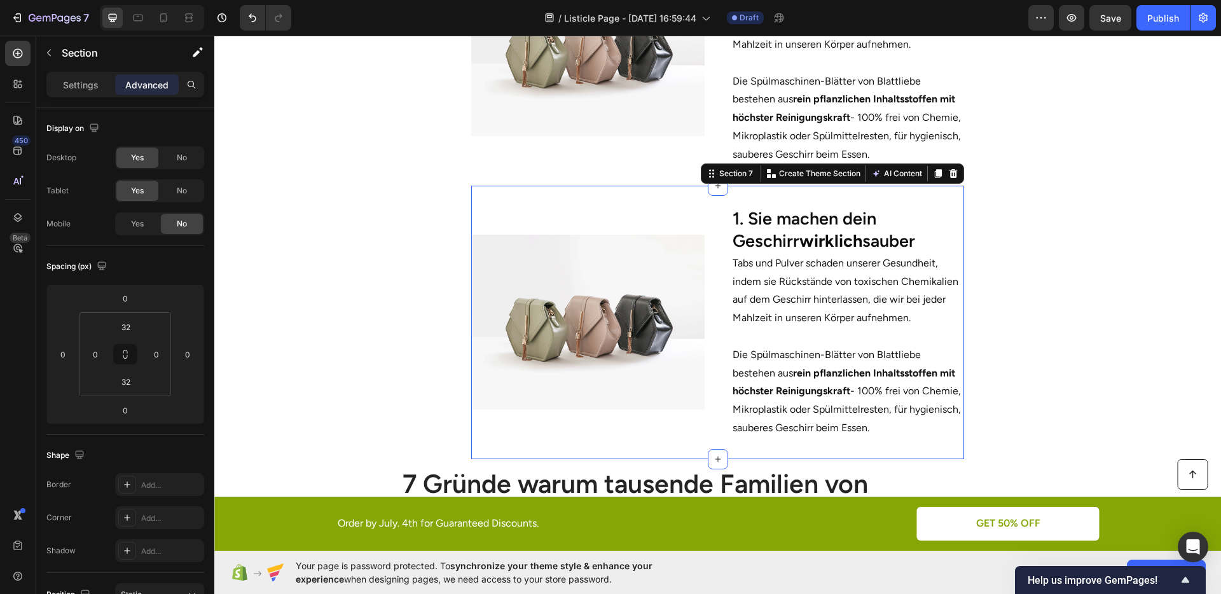
scroll to position [646, 0]
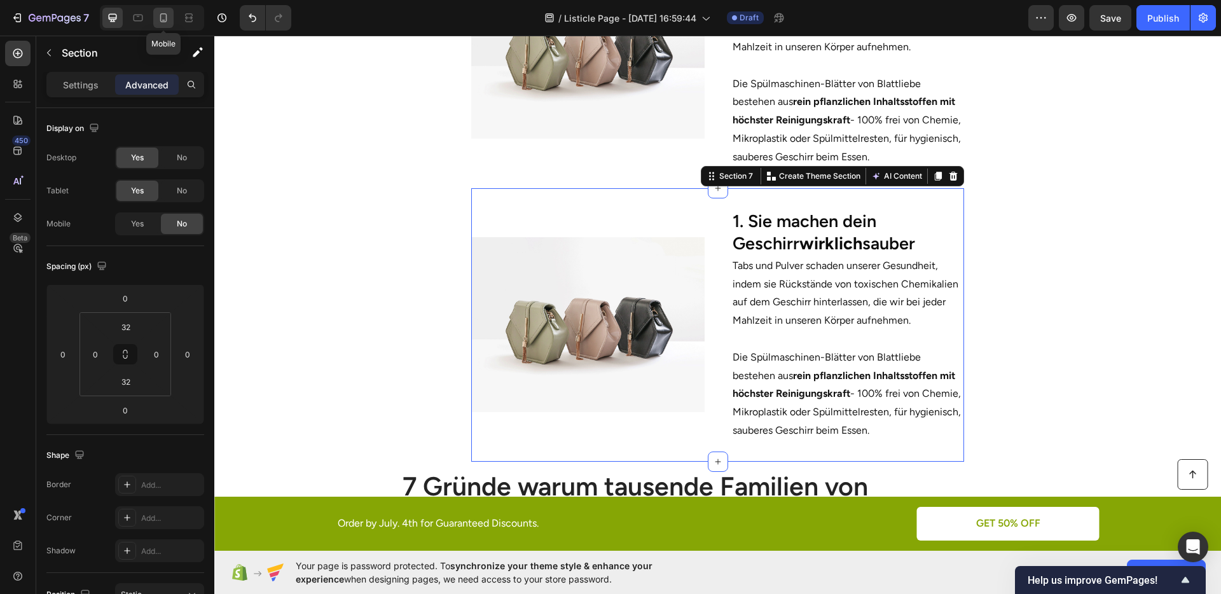
click at [169, 26] on div at bounding box center [163, 18] width 20 height 20
type input "0"
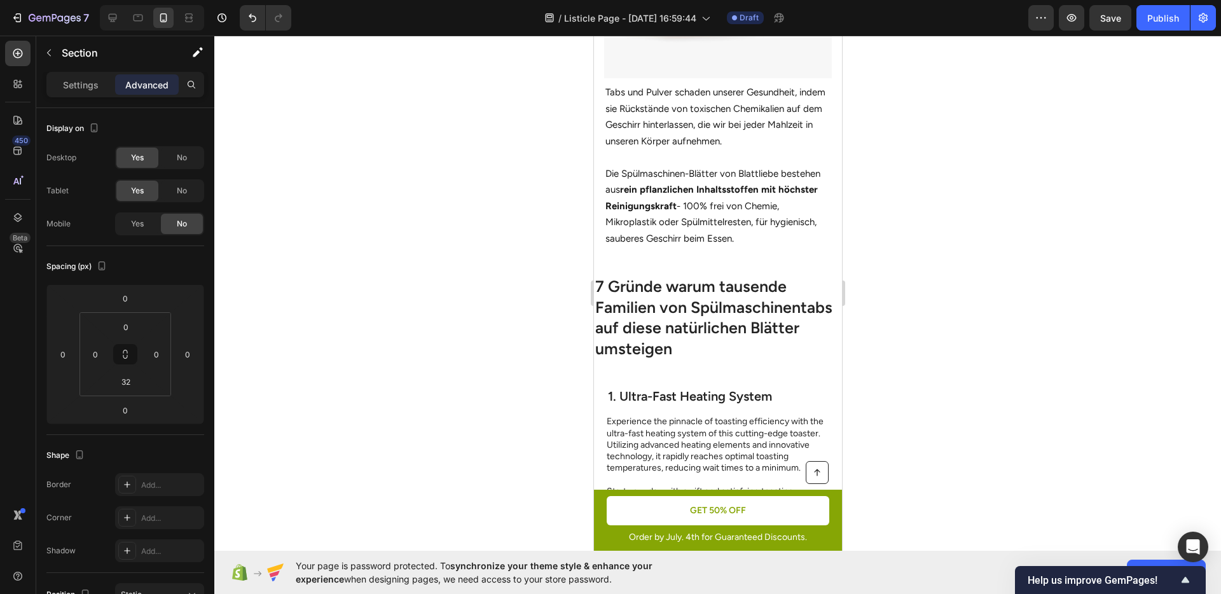
click at [976, 225] on div at bounding box center [717, 315] width 1007 height 559
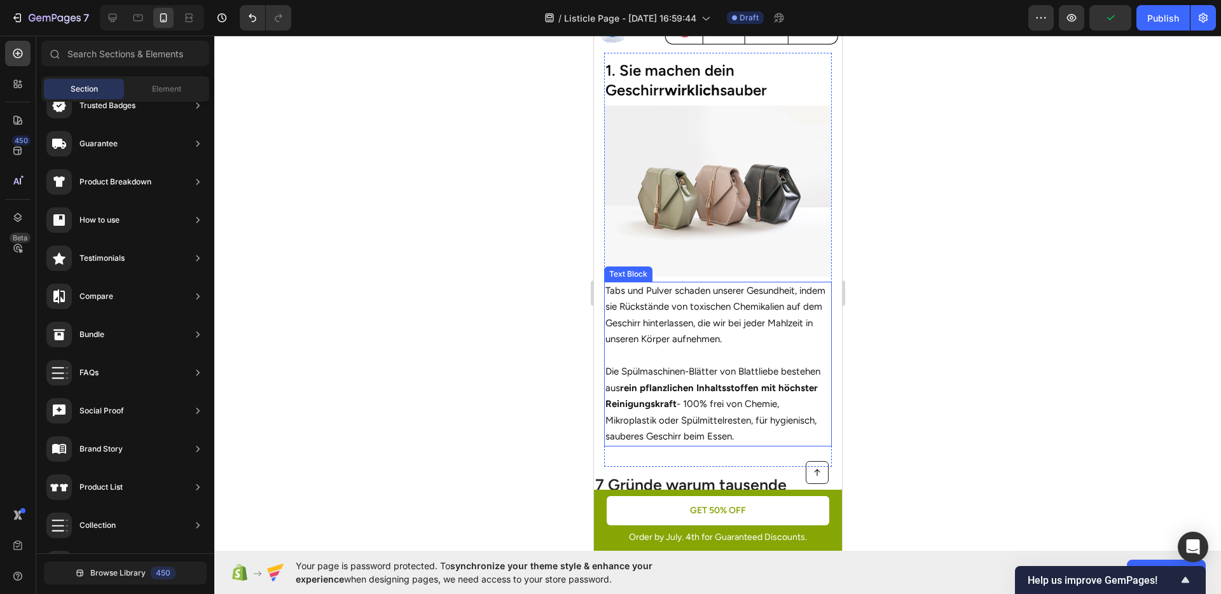
scroll to position [337, 0]
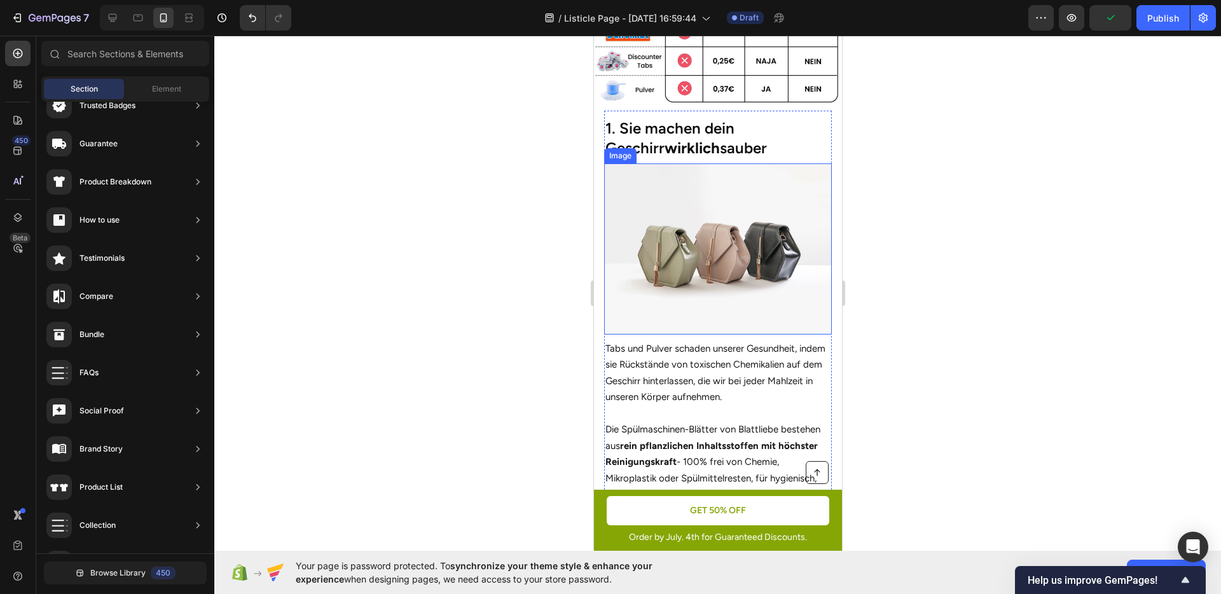
click at [699, 268] on img at bounding box center [718, 248] width 228 height 171
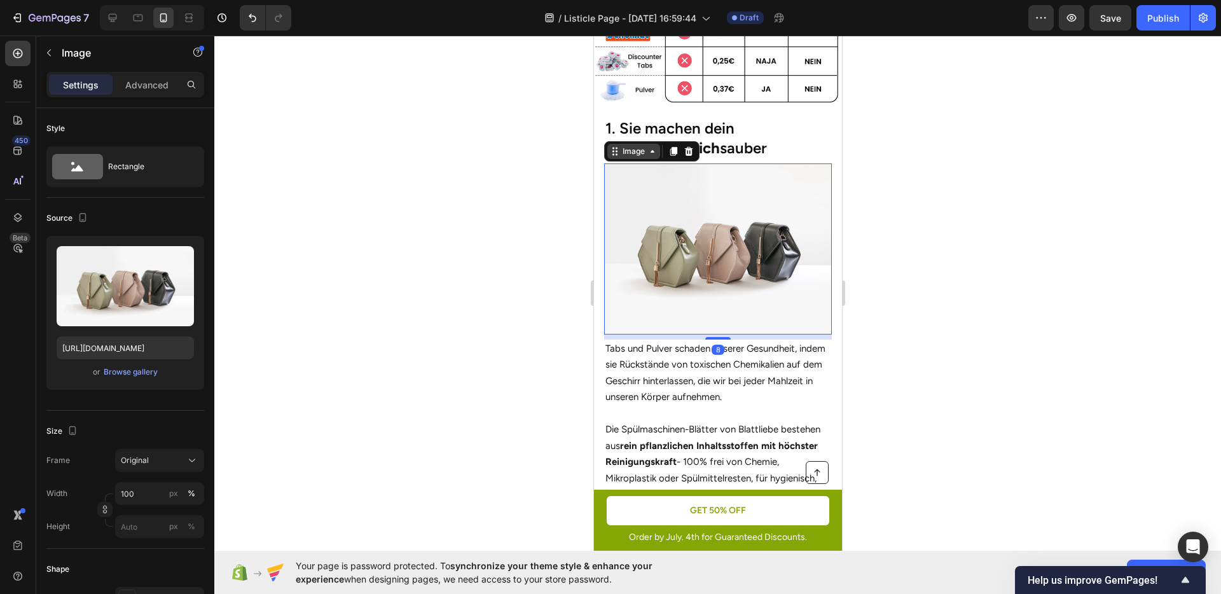
click at [630, 144] on div "Image" at bounding box center [633, 151] width 53 height 15
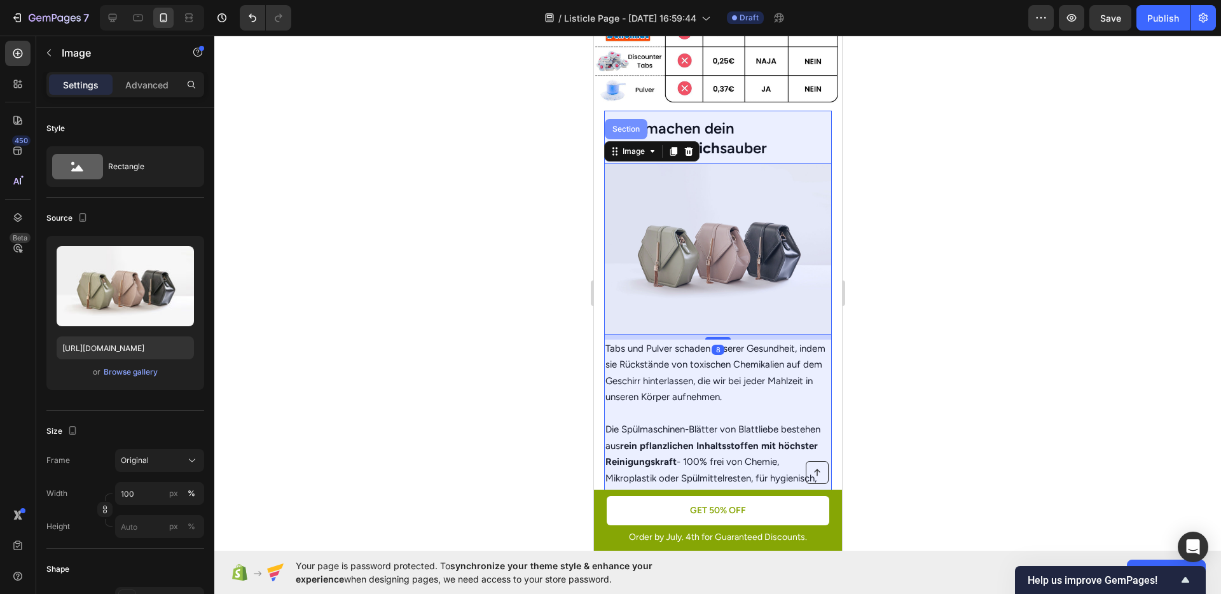
click at [620, 135] on div "Section" at bounding box center [625, 129] width 43 height 20
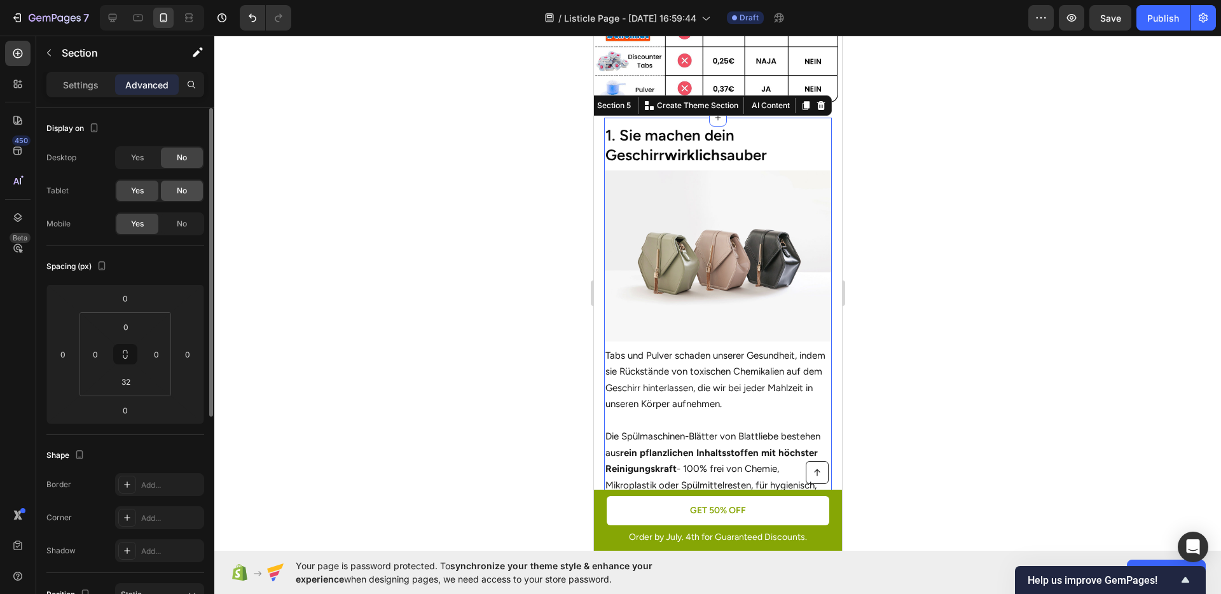
click at [188, 183] on div "No" at bounding box center [182, 191] width 42 height 20
click at [98, 208] on div "Desktop Yes No Tablet Yes No Mobile Yes No" at bounding box center [125, 190] width 158 height 89
click at [963, 248] on div at bounding box center [717, 315] width 1007 height 559
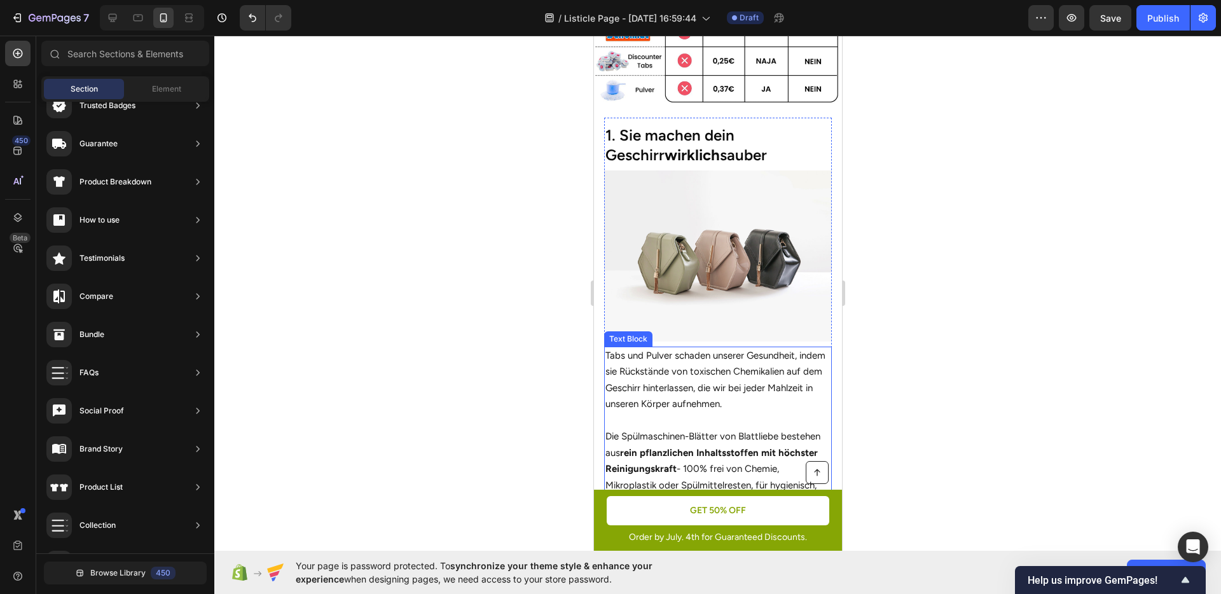
click at [721, 358] on p "Tabs und Pulver schaden unserer Gesundheit, indem sie Rückstände von toxischen …" at bounding box center [717, 380] width 225 height 65
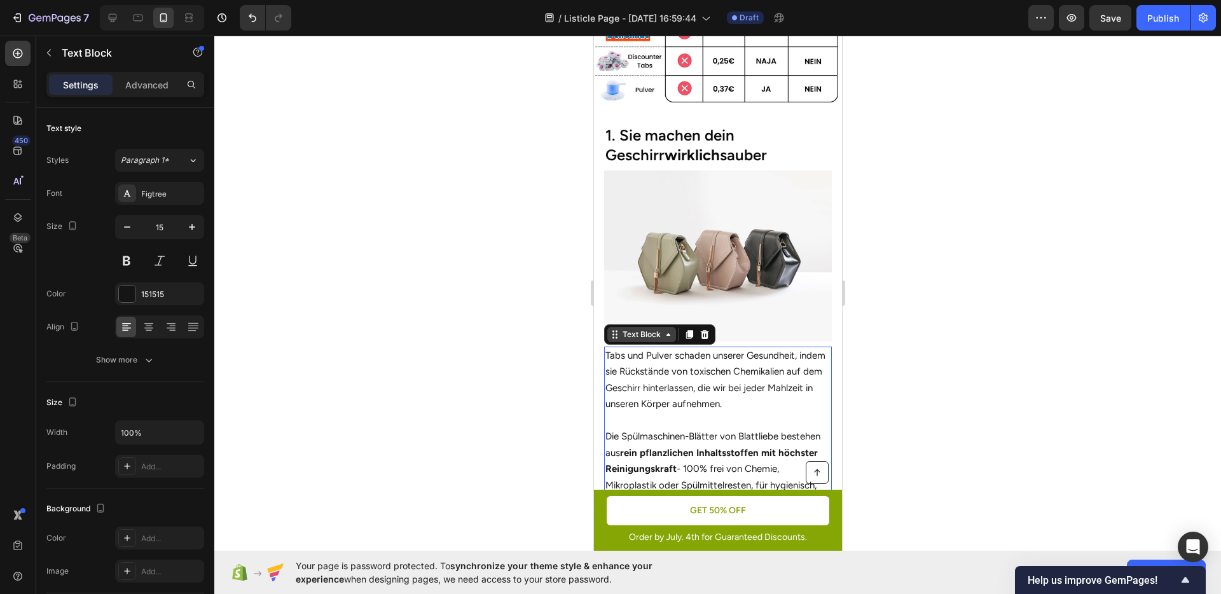
click at [644, 329] on div "Text Block" at bounding box center [641, 334] width 43 height 11
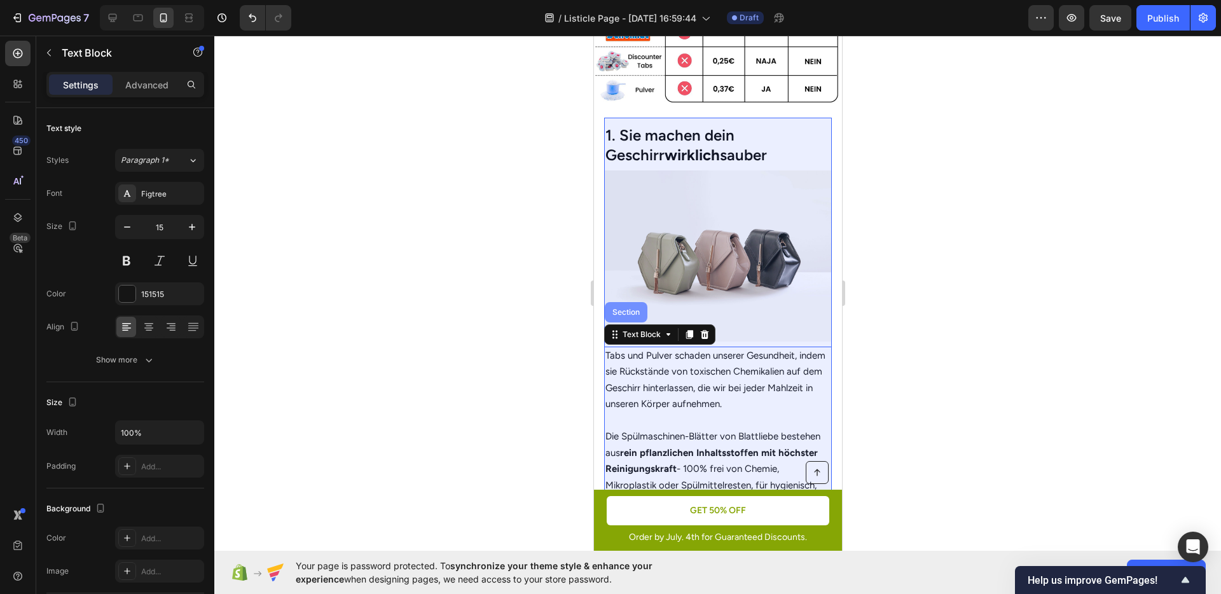
click at [618, 309] on div "Section" at bounding box center [625, 313] width 32 height 8
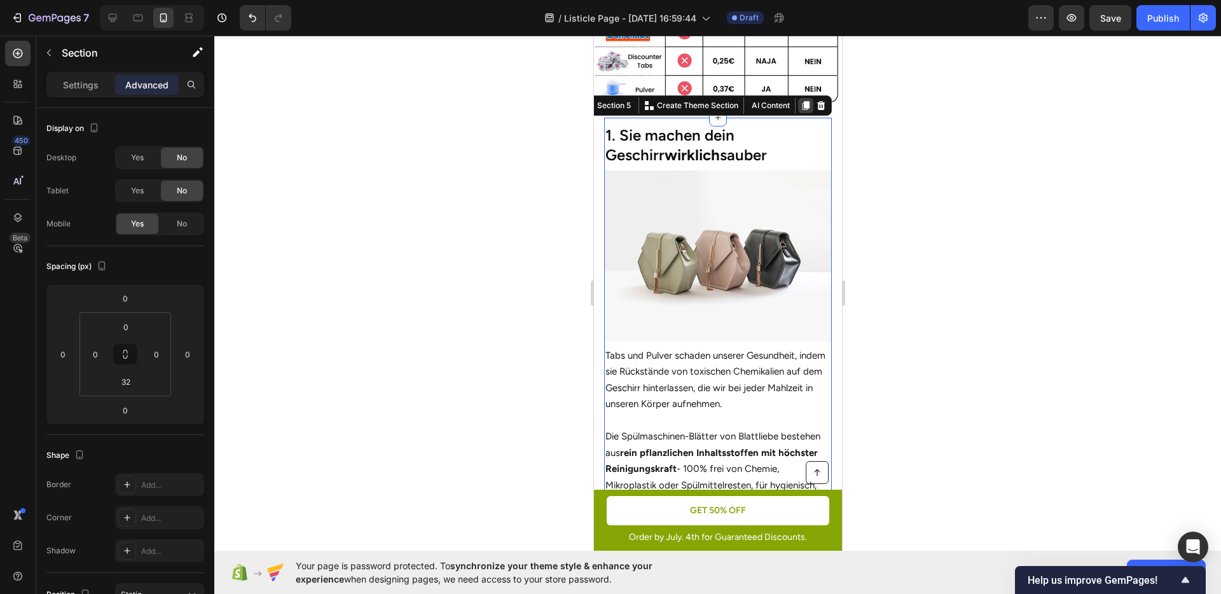
click at [802, 101] on icon at bounding box center [805, 105] width 7 height 9
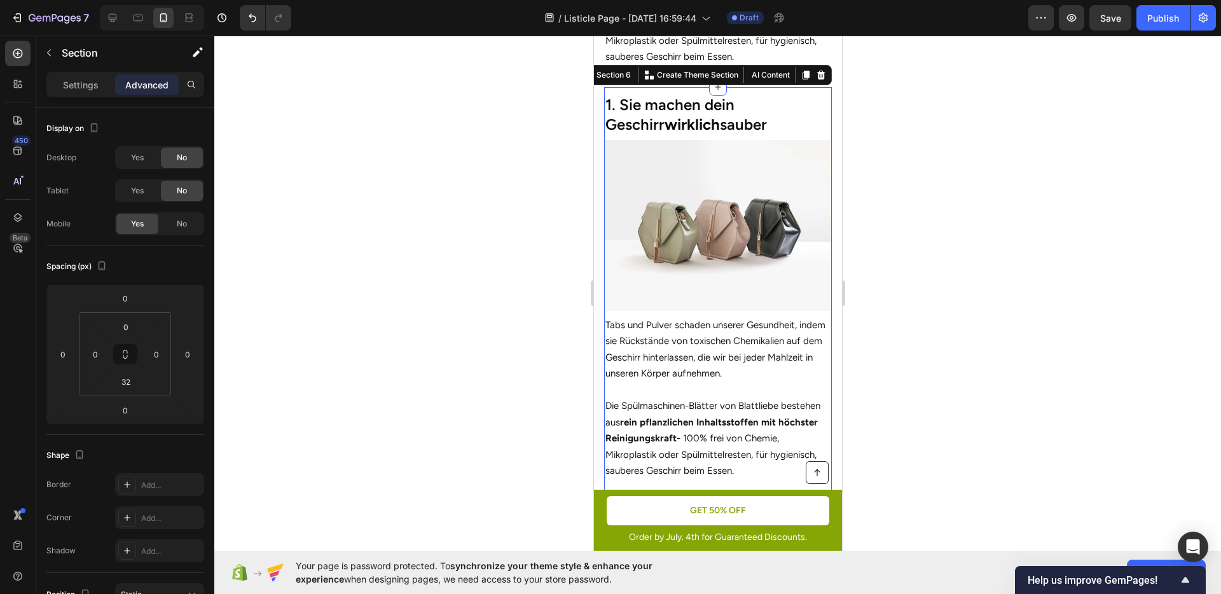
click at [907, 233] on div at bounding box center [717, 315] width 1007 height 559
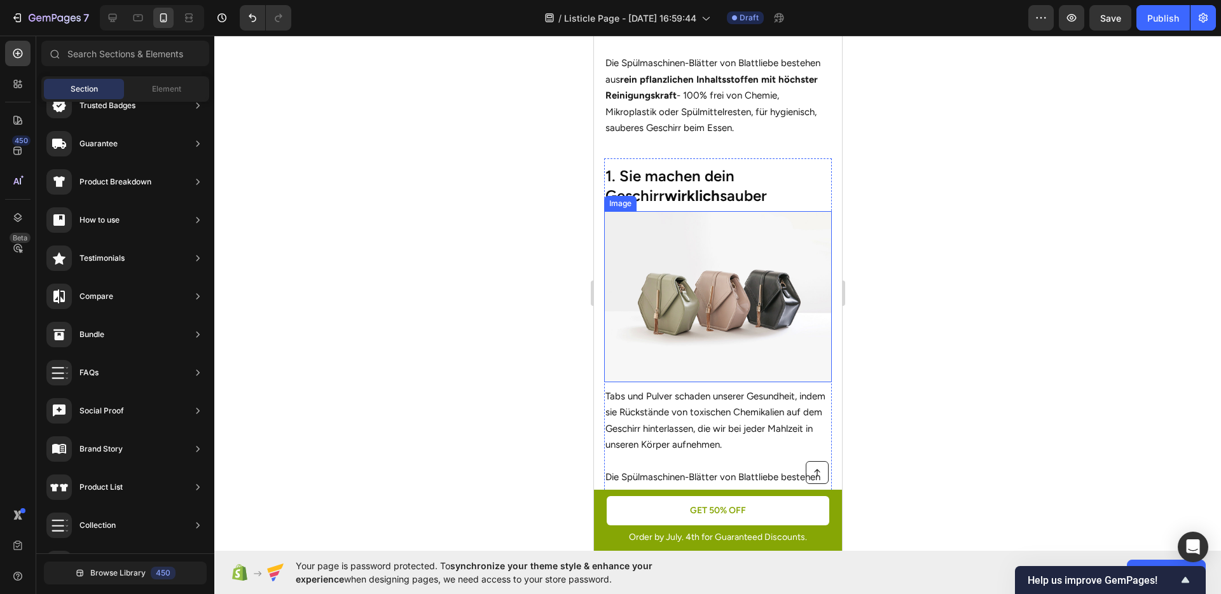
scroll to position [701, 0]
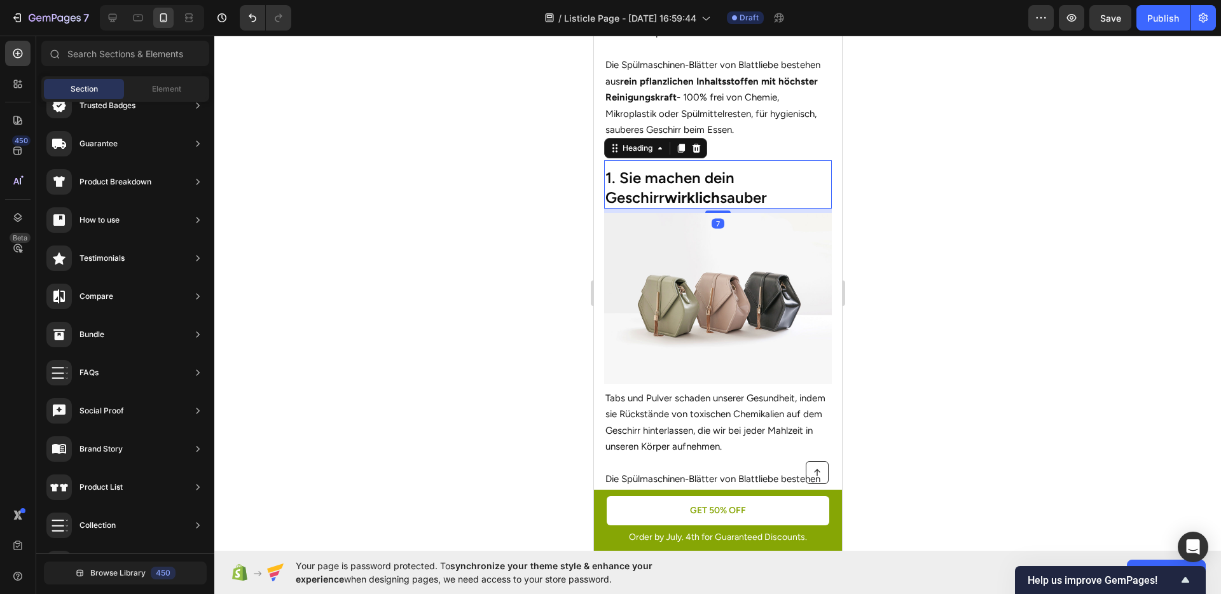
click at [685, 188] on h2 "1. Sie machen dein Geschirr wirklich sauber" at bounding box center [718, 188] width 228 height 42
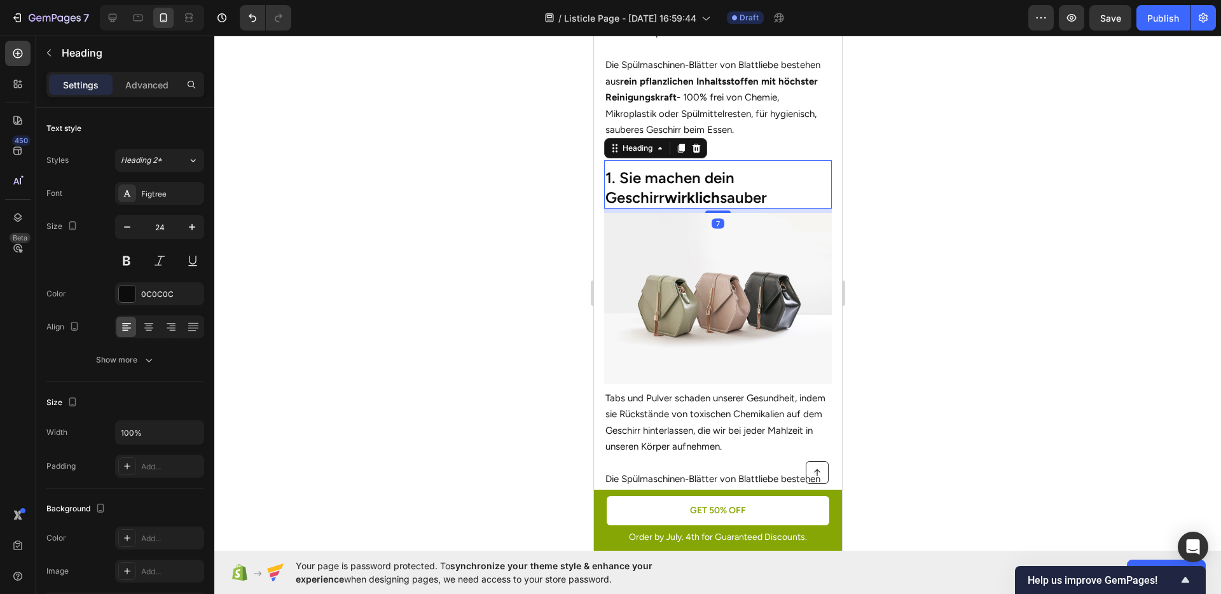
click at [713, 188] on h2 "1. Sie machen dein Geschirr wirklich sauber" at bounding box center [718, 188] width 228 height 42
drag, startPoint x: 670, startPoint y: 185, endPoint x: 608, endPoint y: 169, distance: 63.9
click at [608, 169] on p "1. Sie machen dein Geschirr wirklich sauber" at bounding box center [717, 187] width 225 height 39
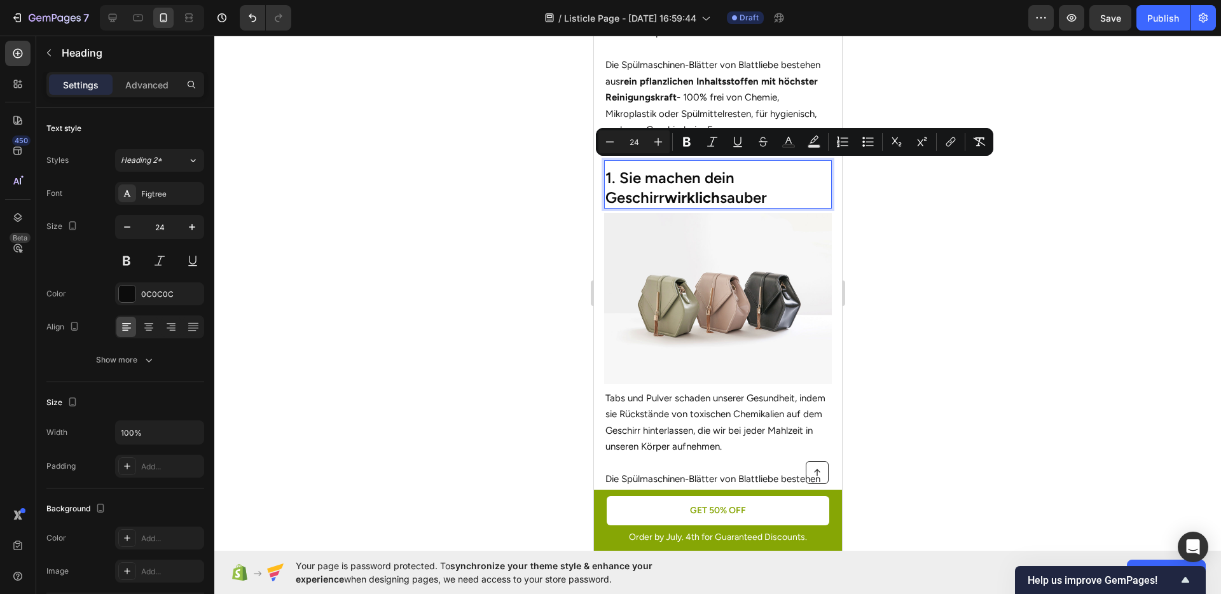
click at [608, 169] on p "1. Sie machen dein Geschirr wirklich sauber" at bounding box center [717, 187] width 225 height 39
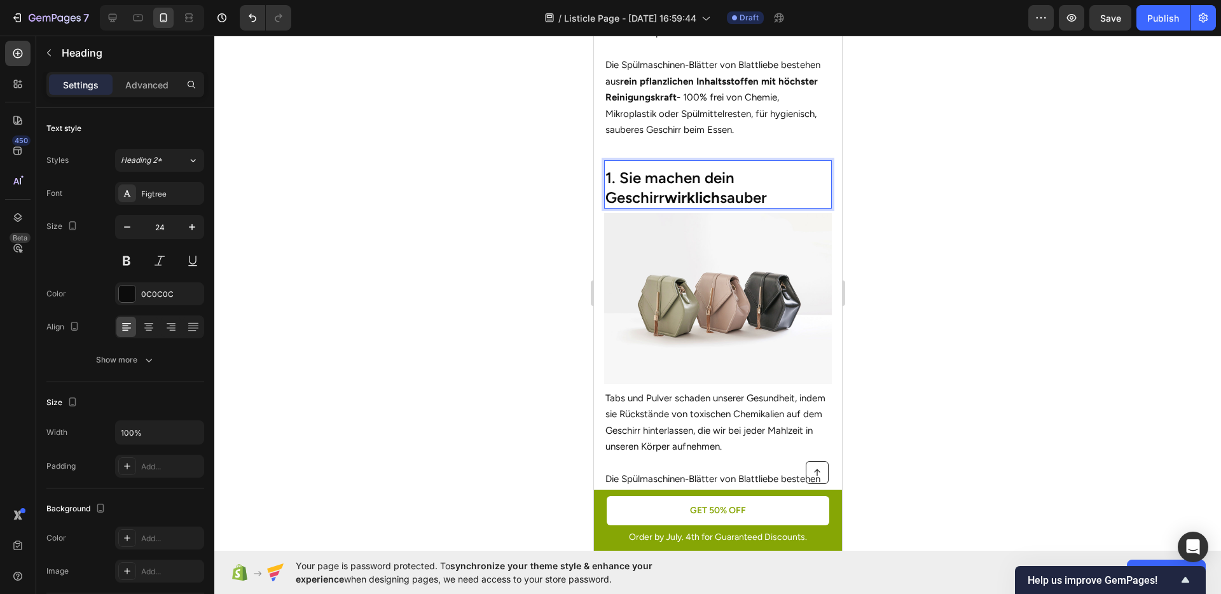
drag, startPoint x: 608, startPoint y: 169, endPoint x: 715, endPoint y: 185, distance: 108.8
click at [715, 185] on p "1. Sie machen dein Geschirr wirklich sauber" at bounding box center [717, 187] width 225 height 39
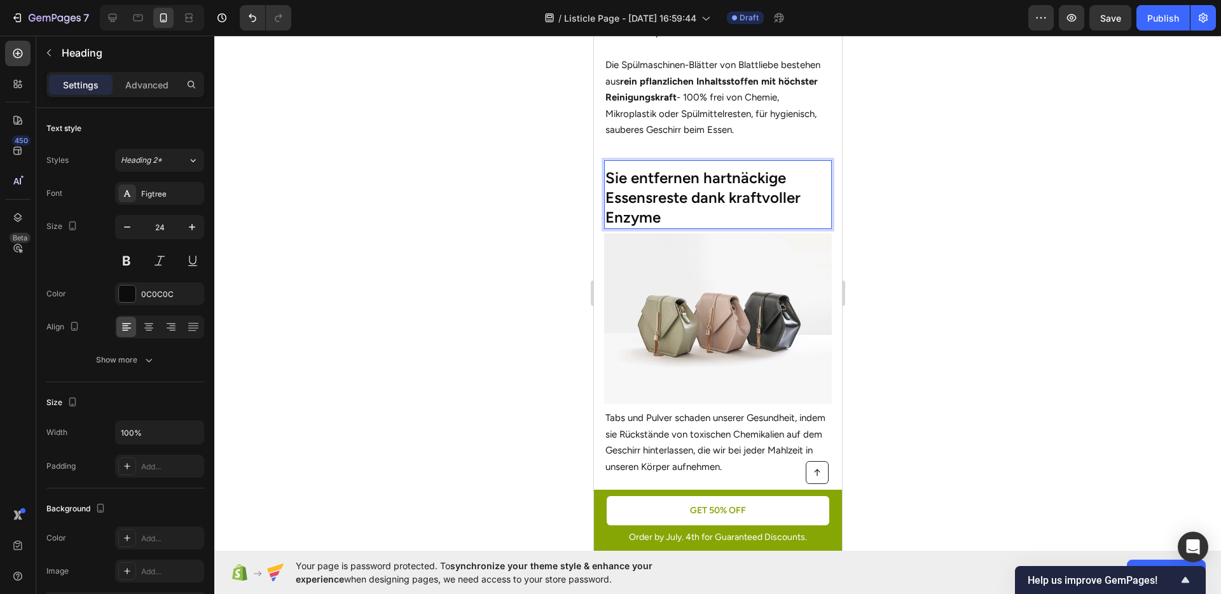
click at [612, 170] on p "Sie entfernen hartnäckige Essensreste dank kraftvoller Enzyme" at bounding box center [717, 198] width 225 height 60
click at [971, 218] on div at bounding box center [717, 315] width 1007 height 559
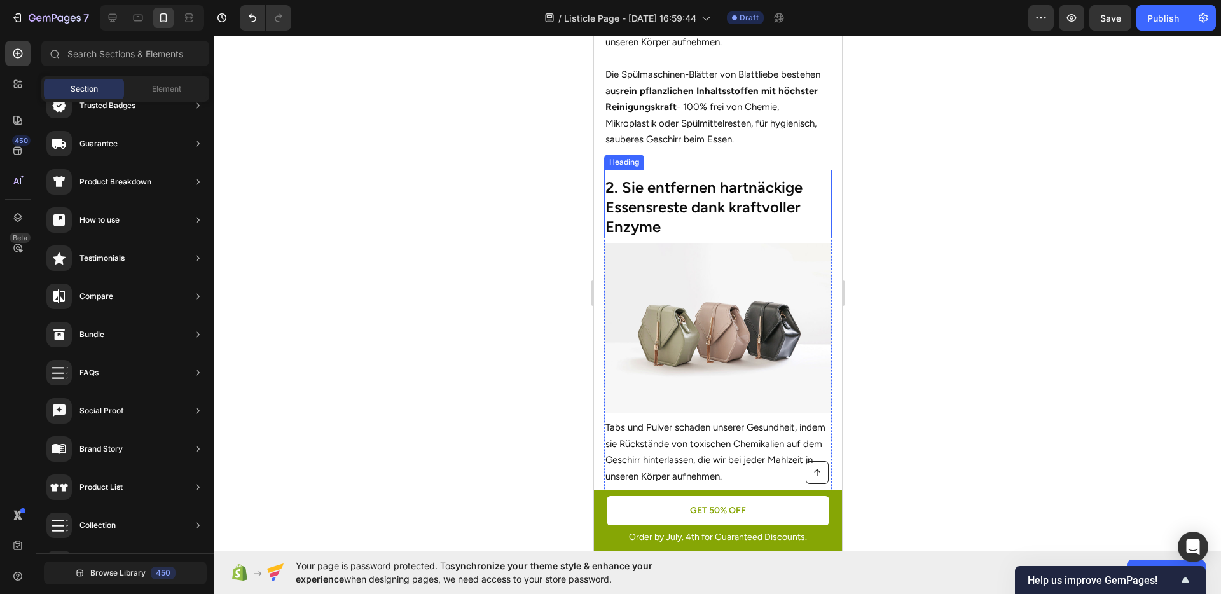
scroll to position [693, 0]
click at [717, 418] on p "Tabs und Pulver schaden unserer Gesundheit, indem sie Rückstände von toxischen …" at bounding box center [717, 450] width 225 height 65
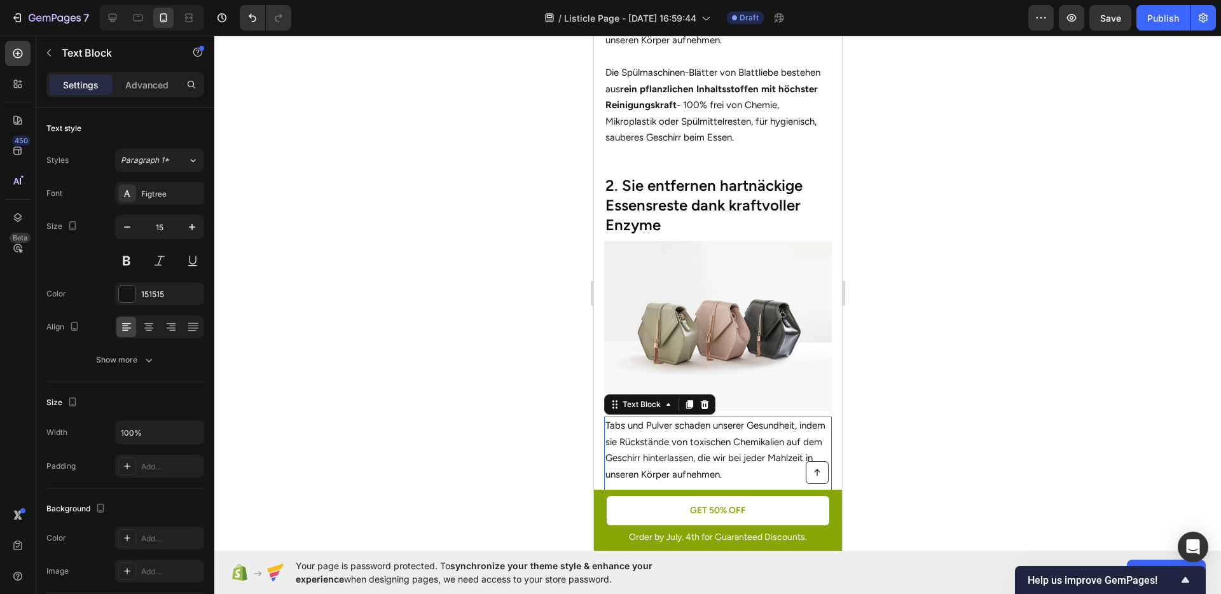
click at [717, 418] on p "Tabs und Pulver schaden unserer Gesundheit, indem sie Rückstände von toxischen …" at bounding box center [717, 450] width 225 height 65
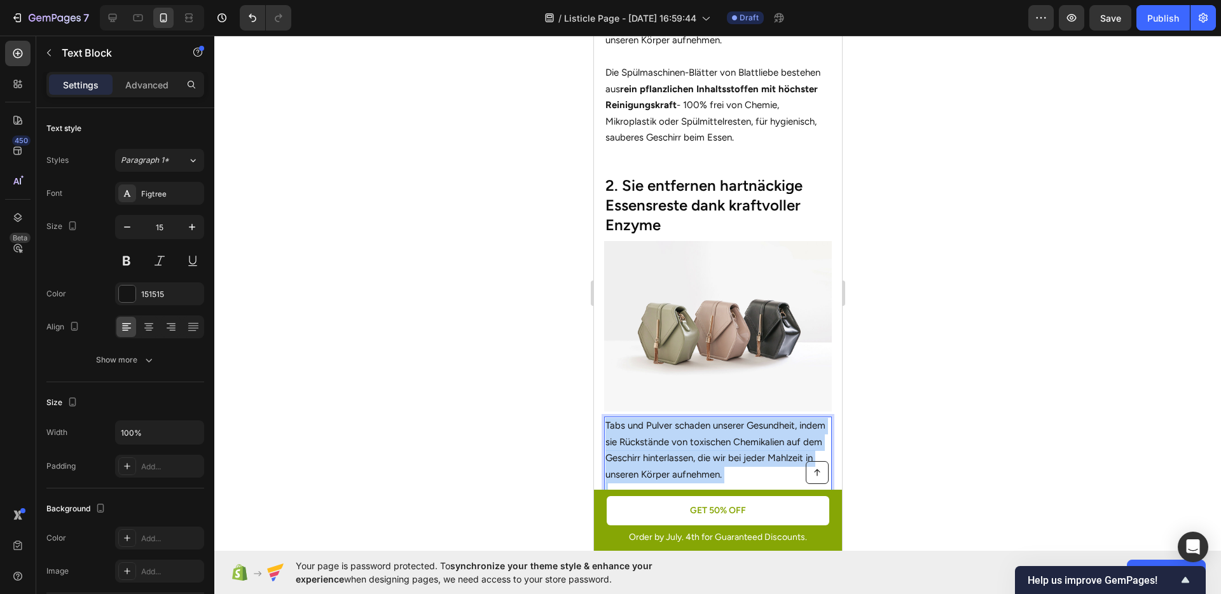
click at [717, 418] on p "Tabs und Pulver schaden unserer Gesundheit, indem sie Rückstände von toxischen …" at bounding box center [717, 450] width 225 height 65
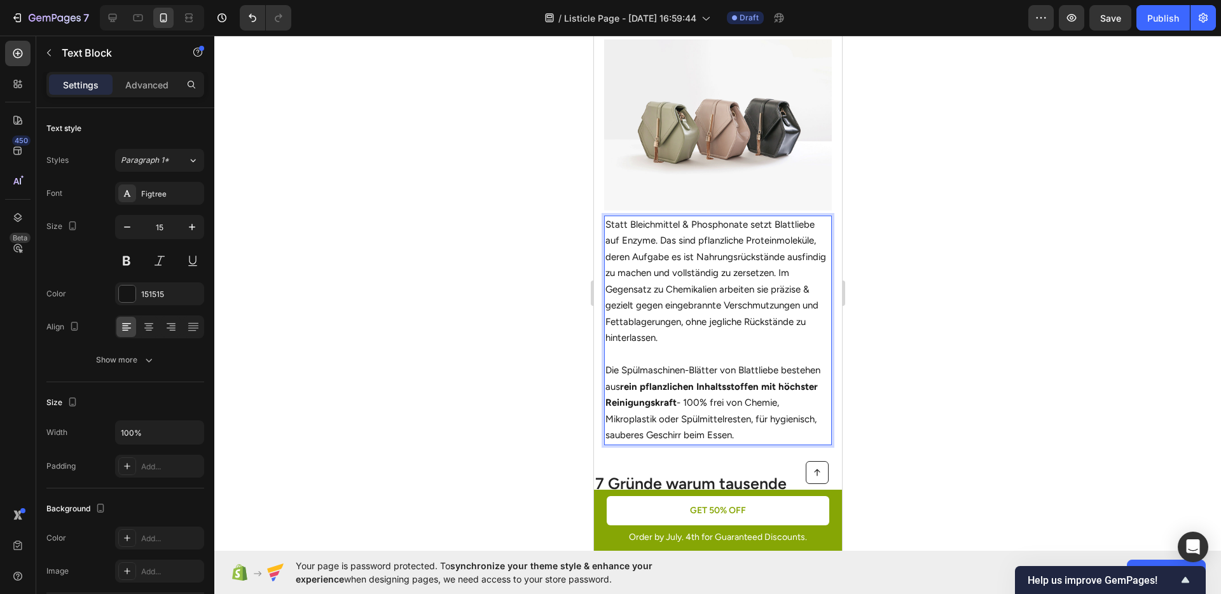
scroll to position [889, 0]
click at [963, 356] on div at bounding box center [717, 315] width 1007 height 559
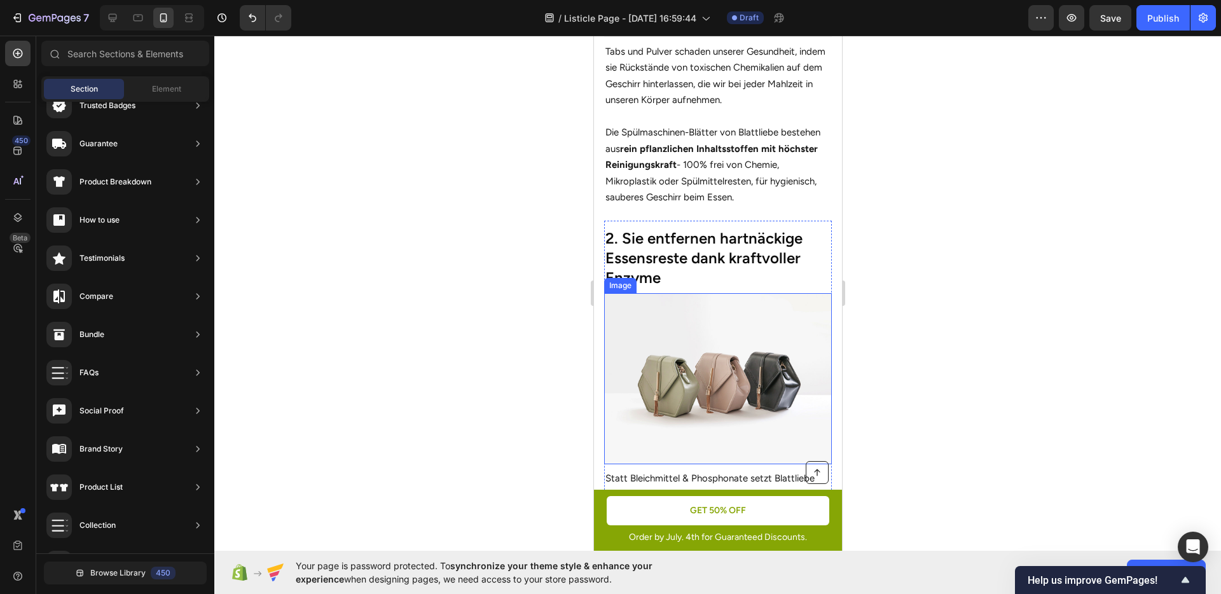
scroll to position [613, 0]
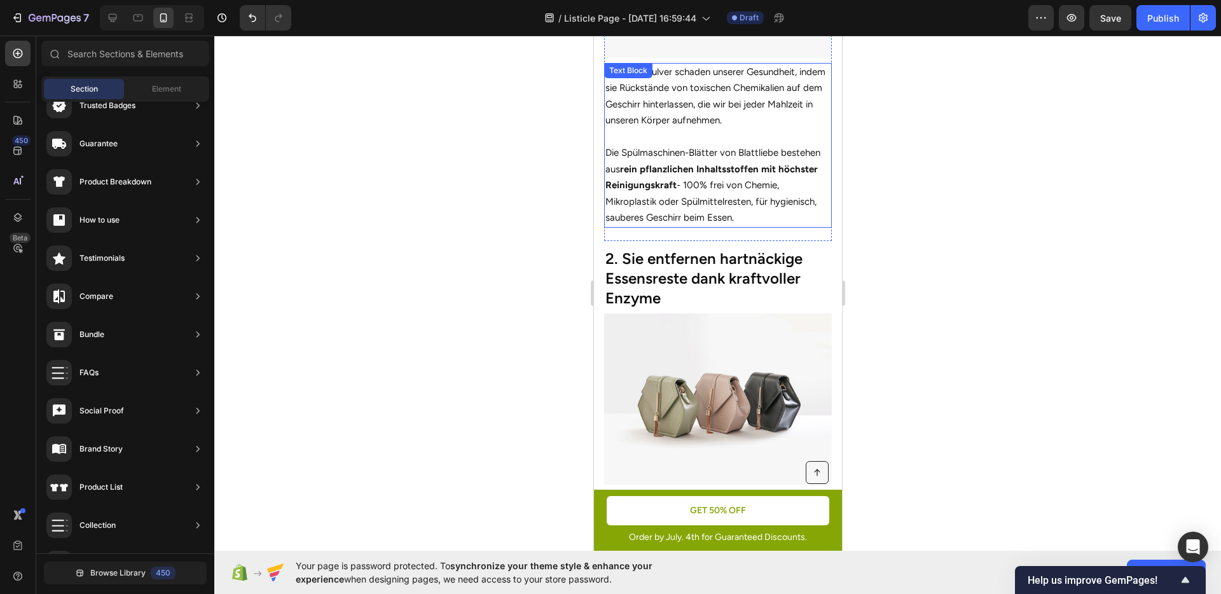
click at [653, 150] on p "Die Spülmaschinen-Blätter von Blattliebe bestehen aus rein pflanzlichen Inhalts…" at bounding box center [717, 185] width 225 height 81
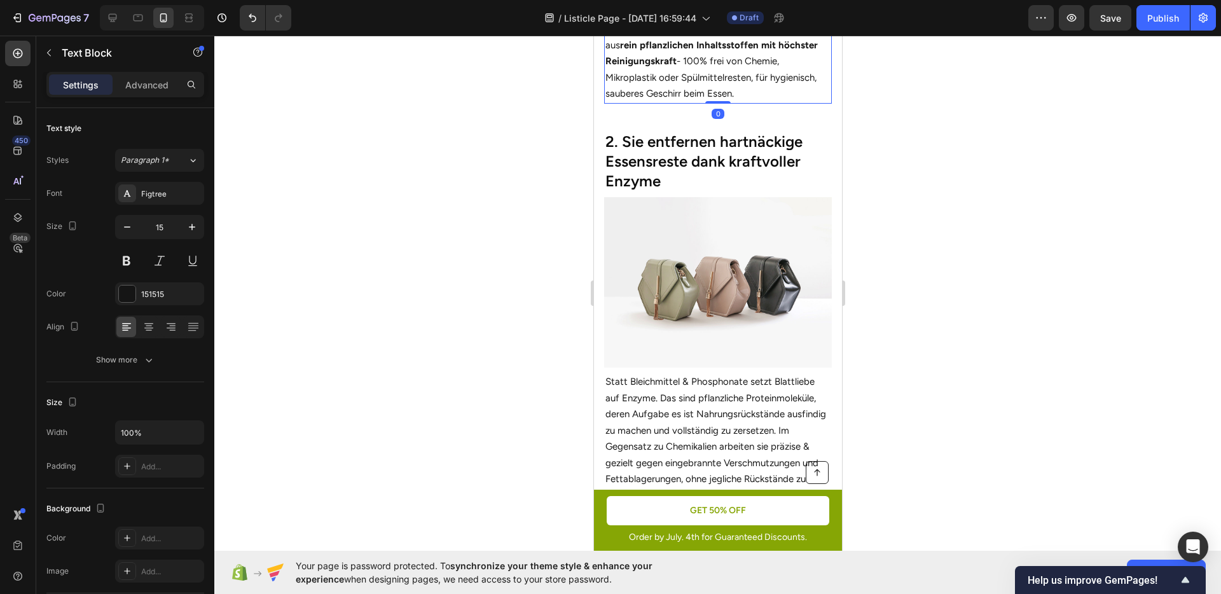
scroll to position [789, 0]
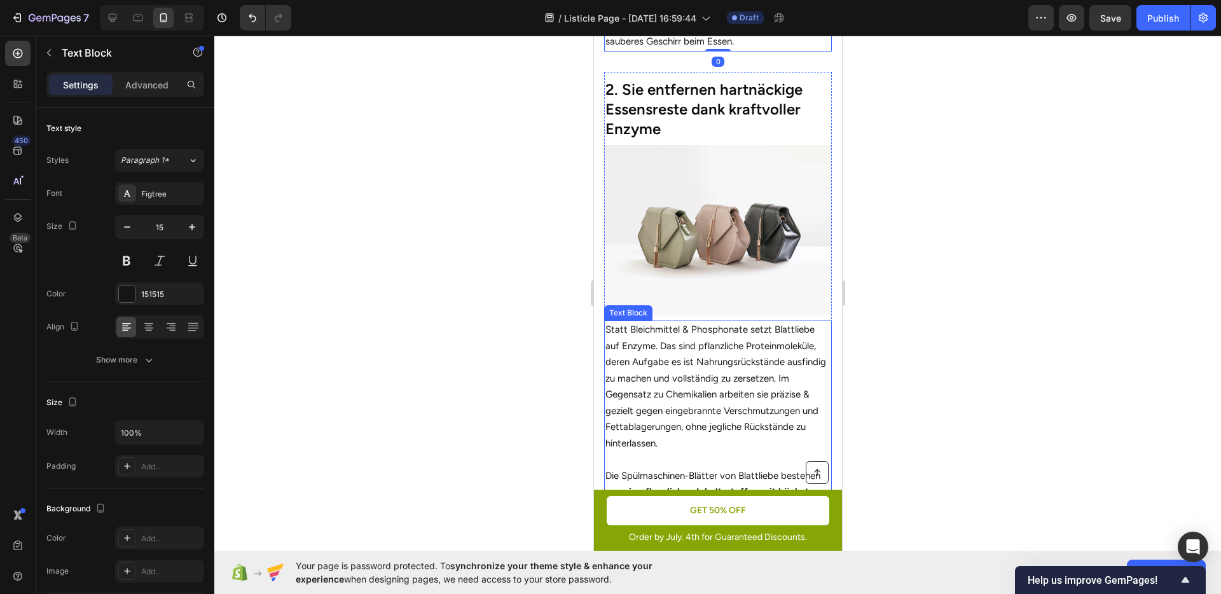
click at [707, 369] on p "Statt Bleichmittel & Phosphonate setzt Blattliebe auf Enzyme. Das sind pflanzli…" at bounding box center [717, 387] width 225 height 130
click at [760, 202] on img at bounding box center [718, 230] width 228 height 171
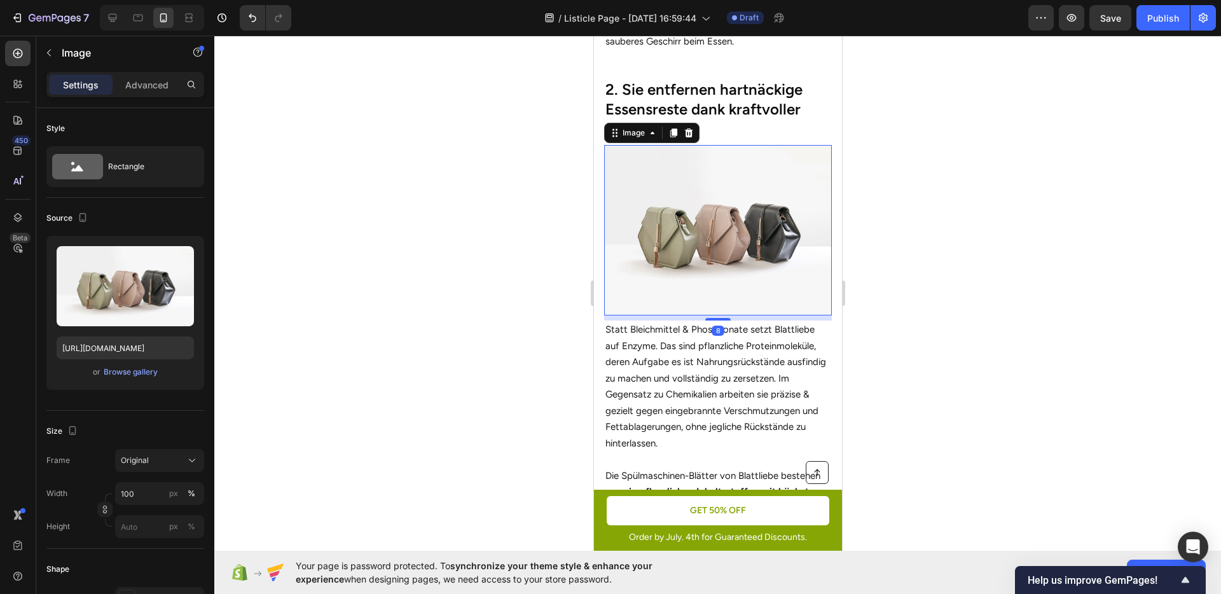
click at [958, 221] on div at bounding box center [717, 315] width 1007 height 559
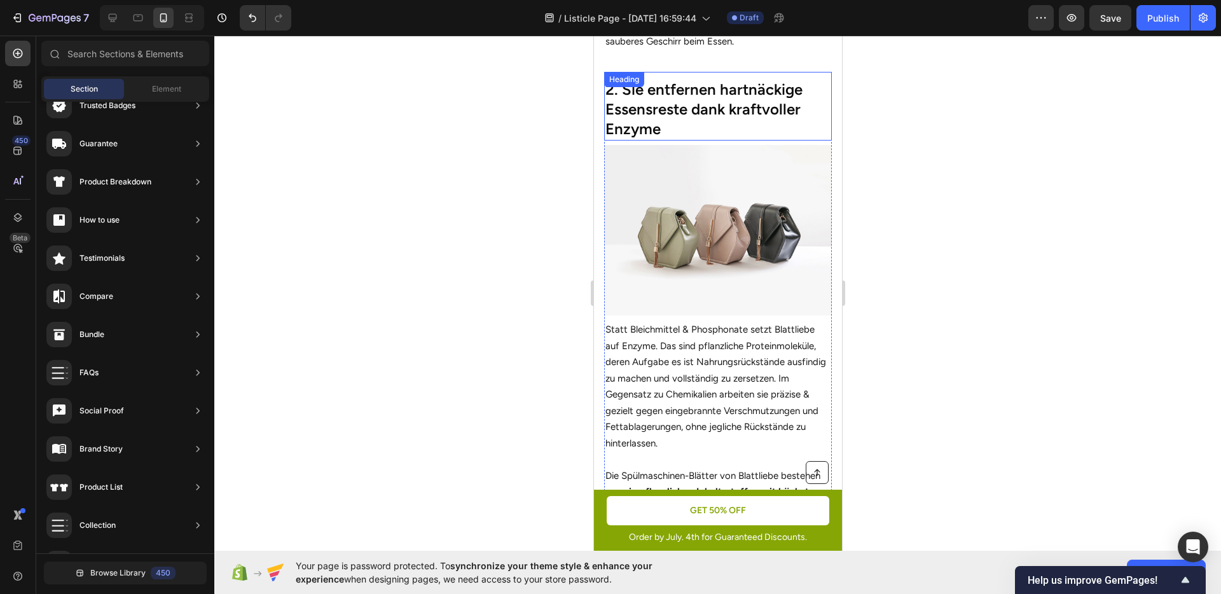
click at [686, 127] on p "2. Sie entfernen hartnäckige Essensreste dank kraftvoller Enzyme" at bounding box center [717, 110] width 225 height 60
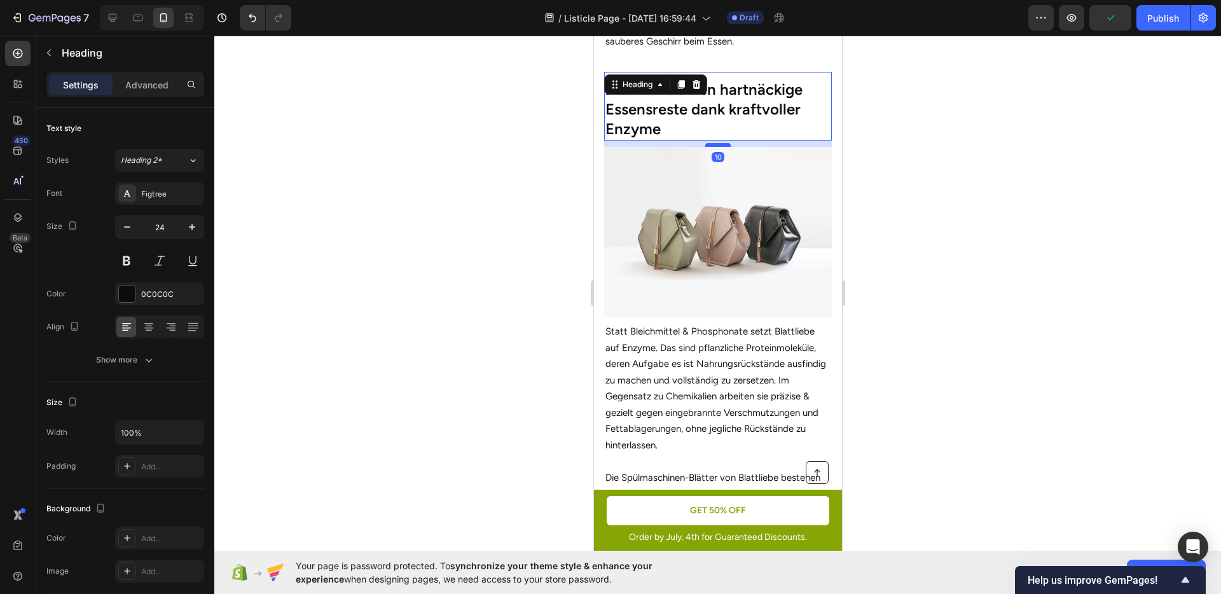
drag, startPoint x: 711, startPoint y: 135, endPoint x: 1545, endPoint y: 222, distance: 838.6
click at [707, 143] on div at bounding box center [717, 145] width 25 height 4
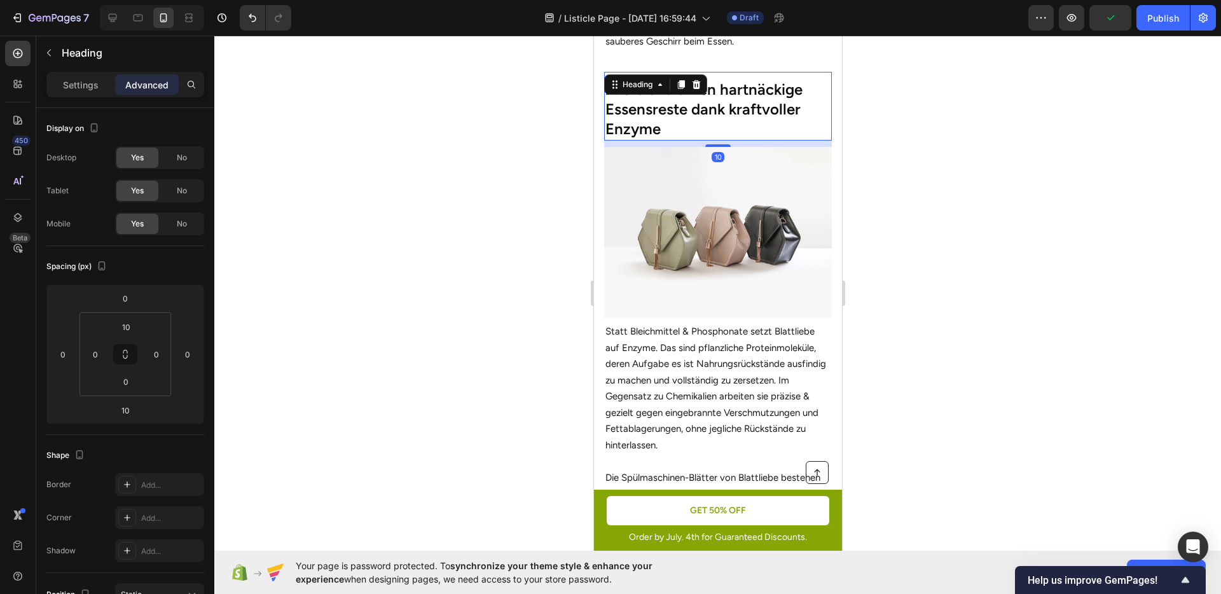
click at [957, 188] on div at bounding box center [717, 315] width 1007 height 559
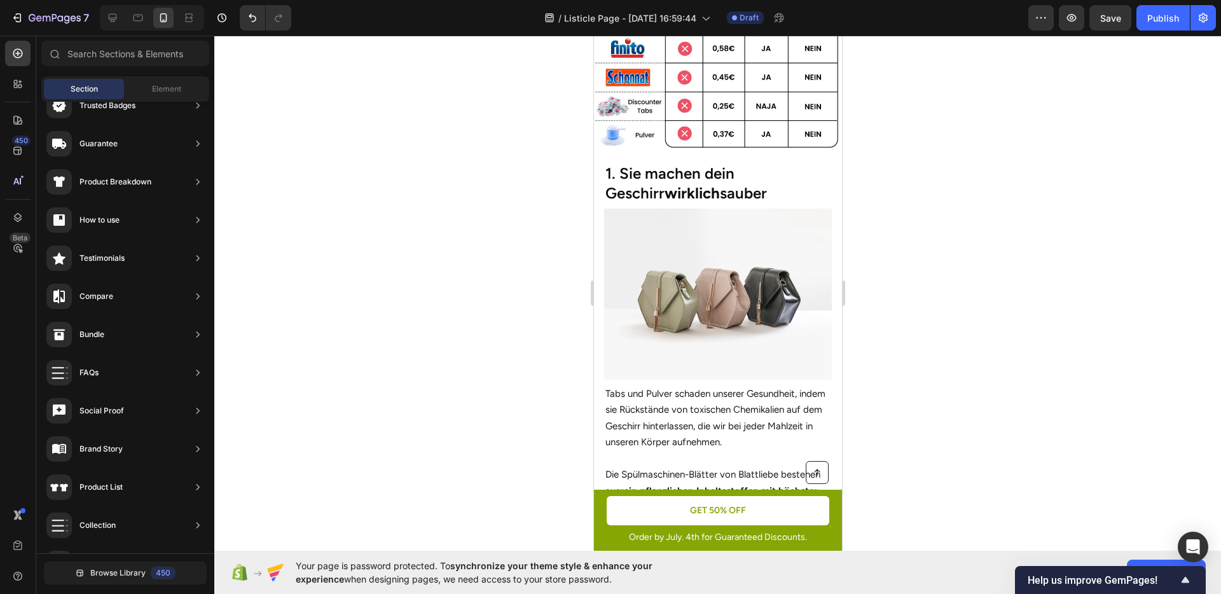
scroll to position [284, 0]
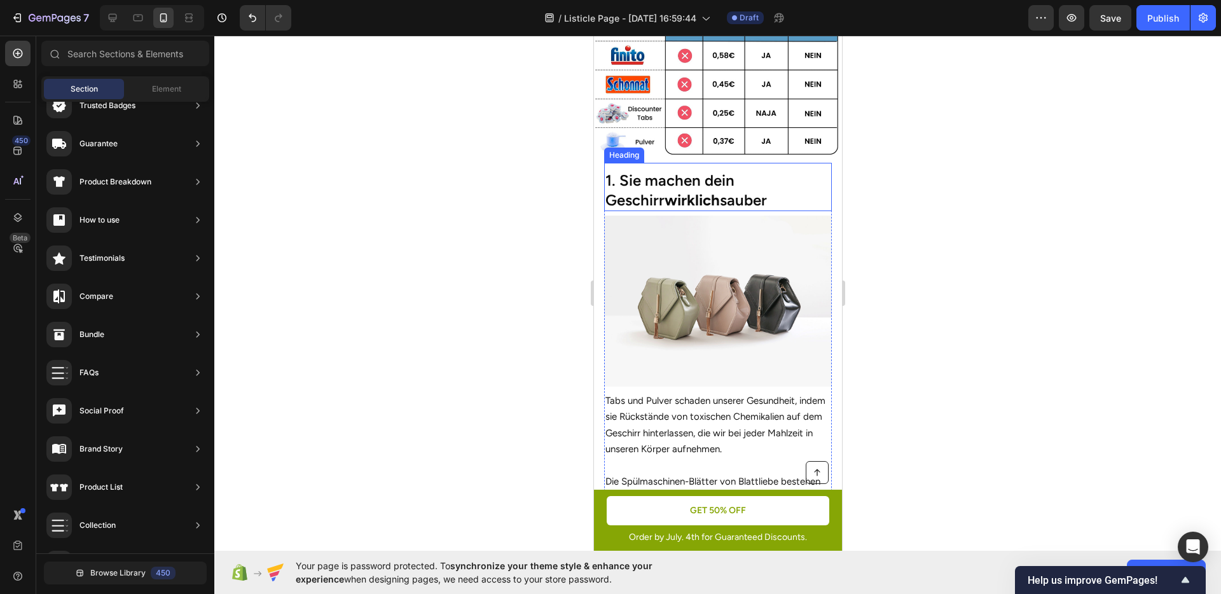
click at [708, 192] on h2 "1. Sie machen dein Geschirr wirklich sauber" at bounding box center [718, 190] width 228 height 42
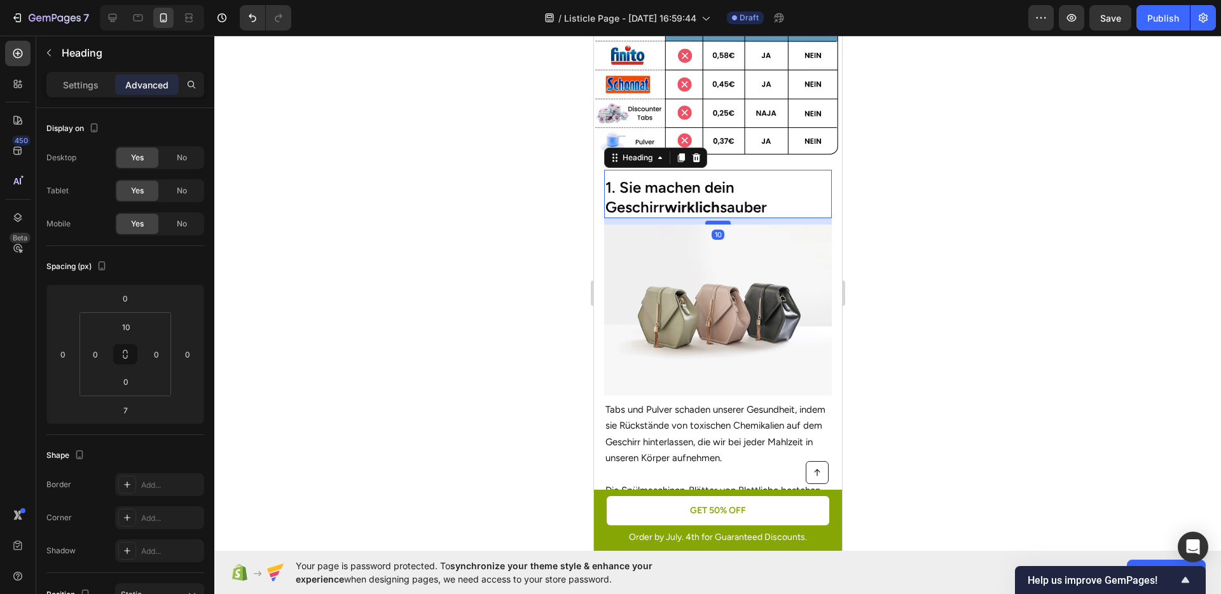
click at [706, 221] on div at bounding box center [717, 223] width 25 height 4
type input "10"
click at [940, 231] on div at bounding box center [717, 315] width 1007 height 559
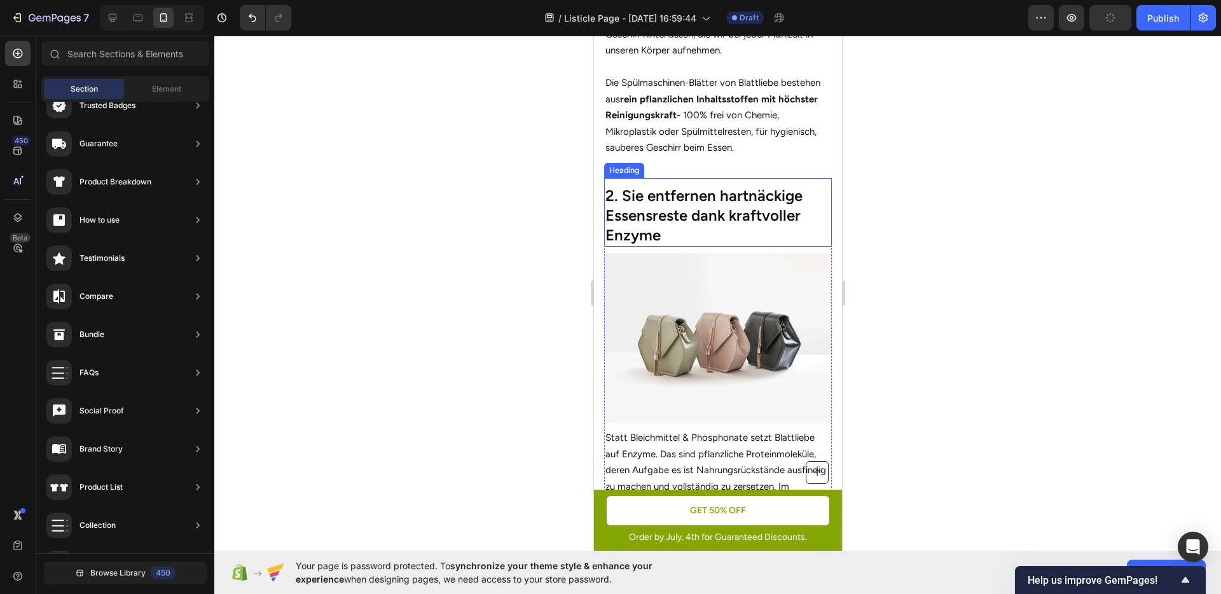
scroll to position [660, 0]
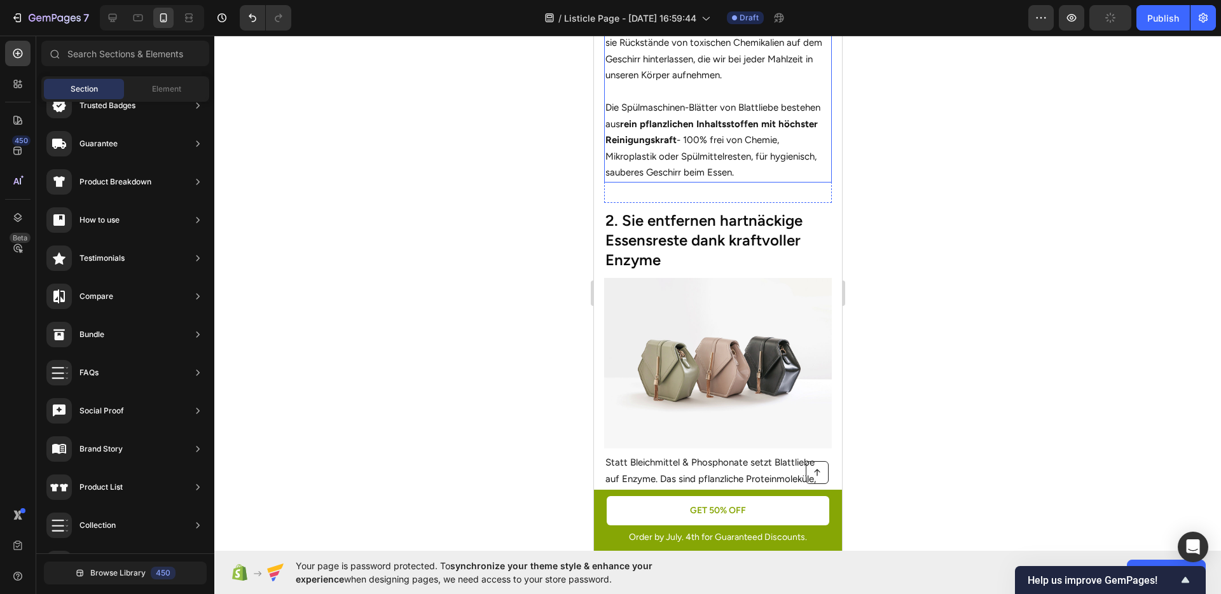
click at [714, 151] on p "Die Spülmaschinen-Blätter von Blattliebe bestehen aus rein pflanzlichen Inhalts…" at bounding box center [717, 140] width 225 height 81
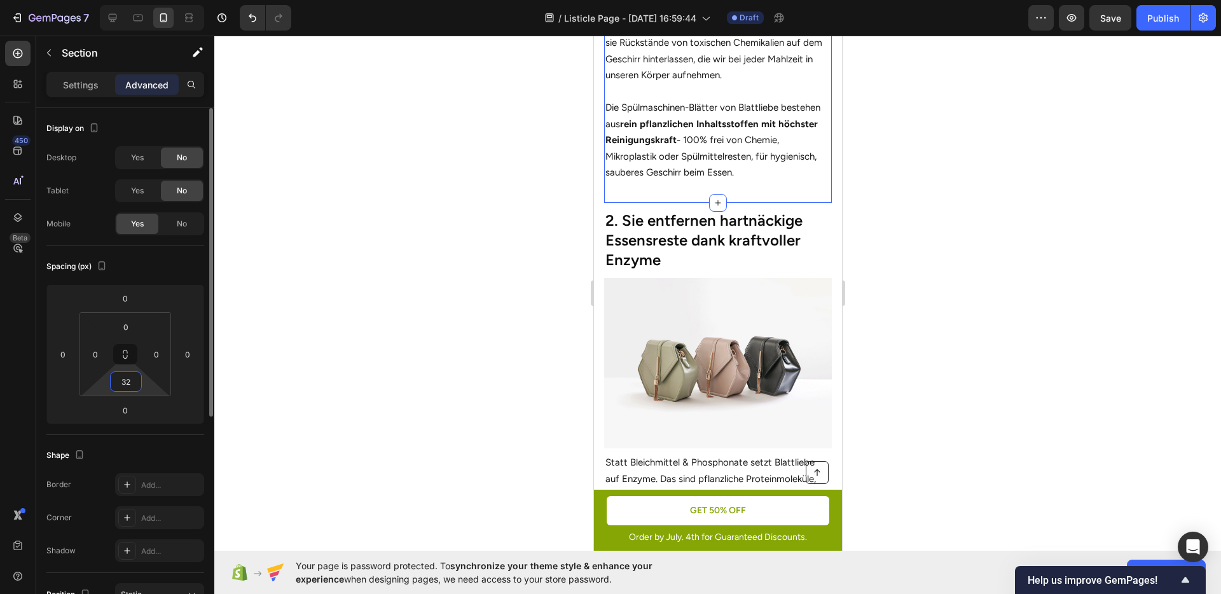
click at [133, 379] on input "32" at bounding box center [125, 381] width 25 height 19
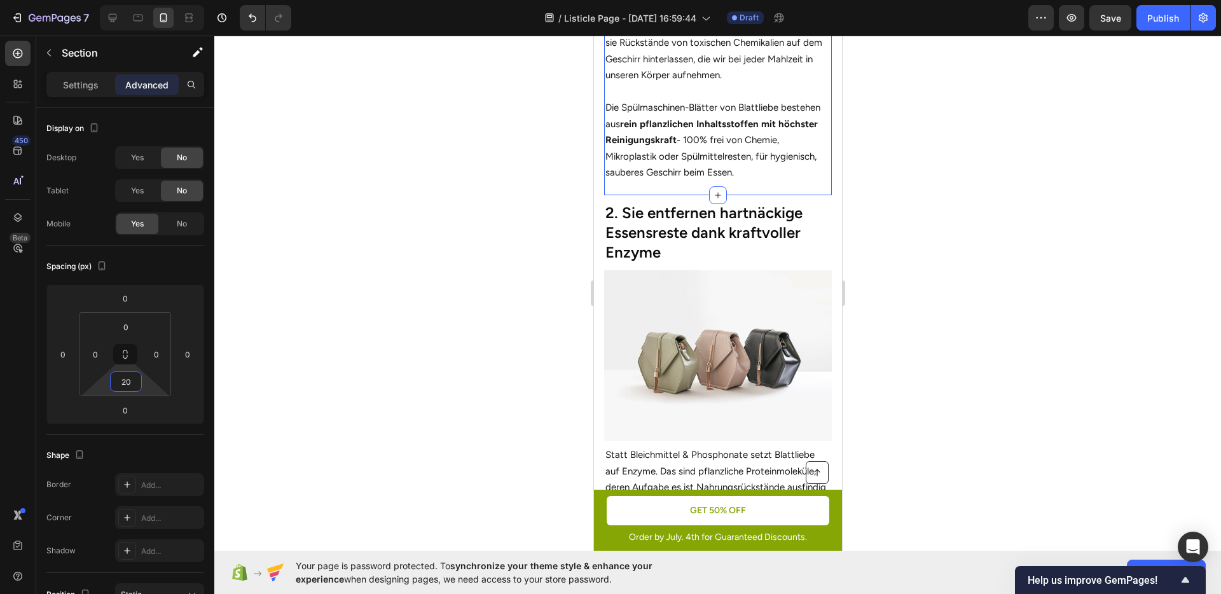
type input "20"
click at [496, 348] on div at bounding box center [717, 315] width 1007 height 559
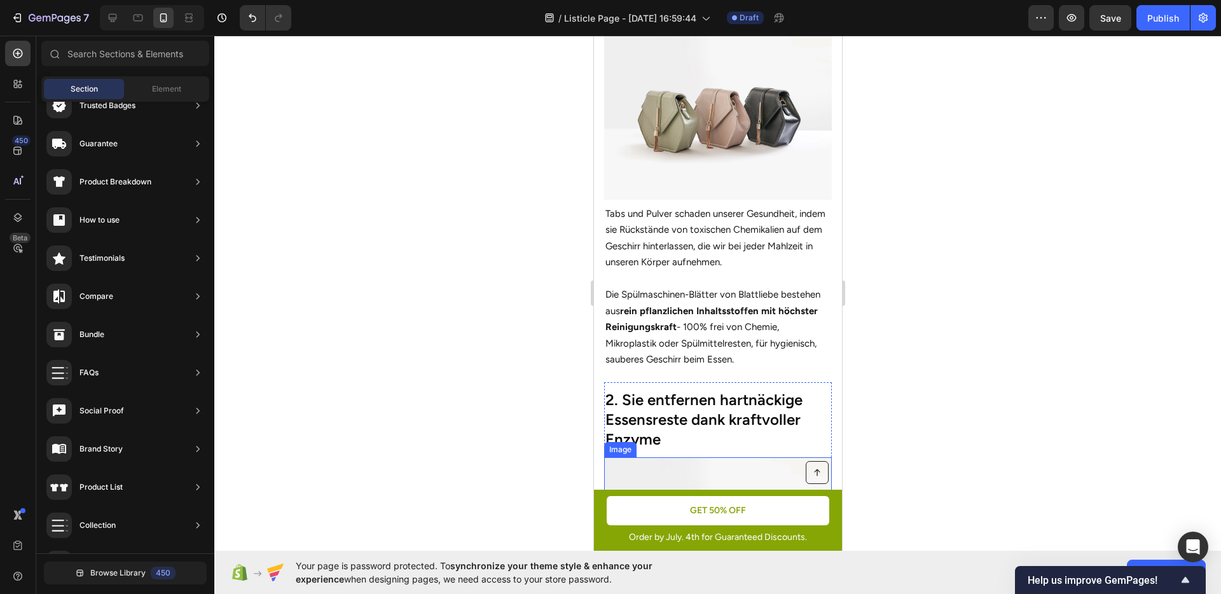
scroll to position [464, 0]
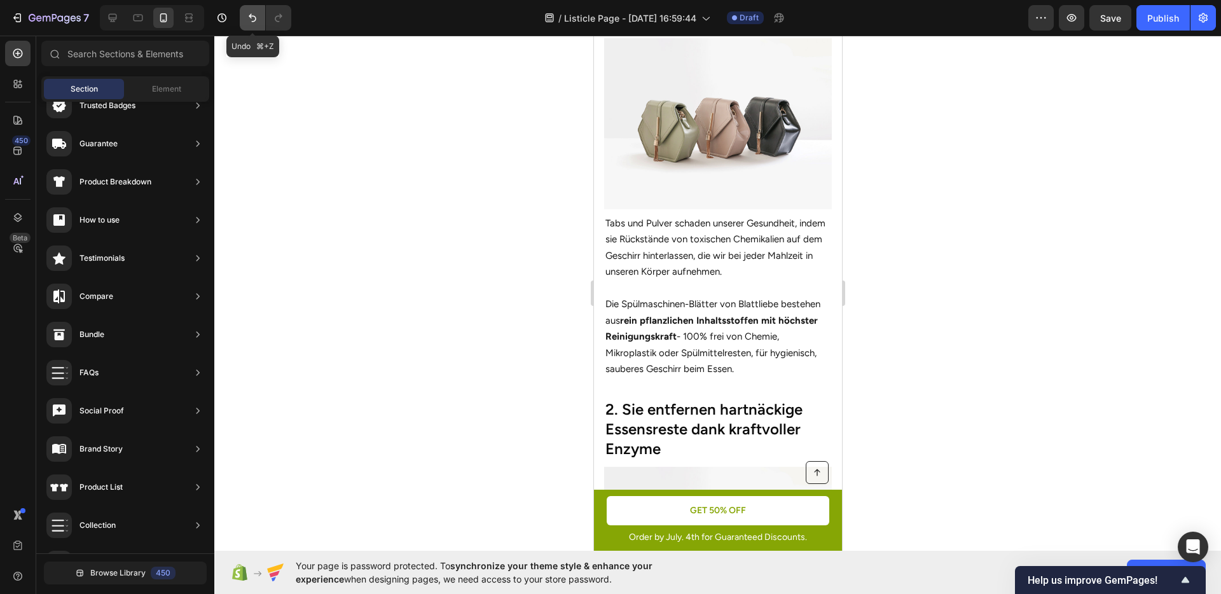
click at [248, 20] on icon "Undo/Redo" at bounding box center [252, 17] width 13 height 13
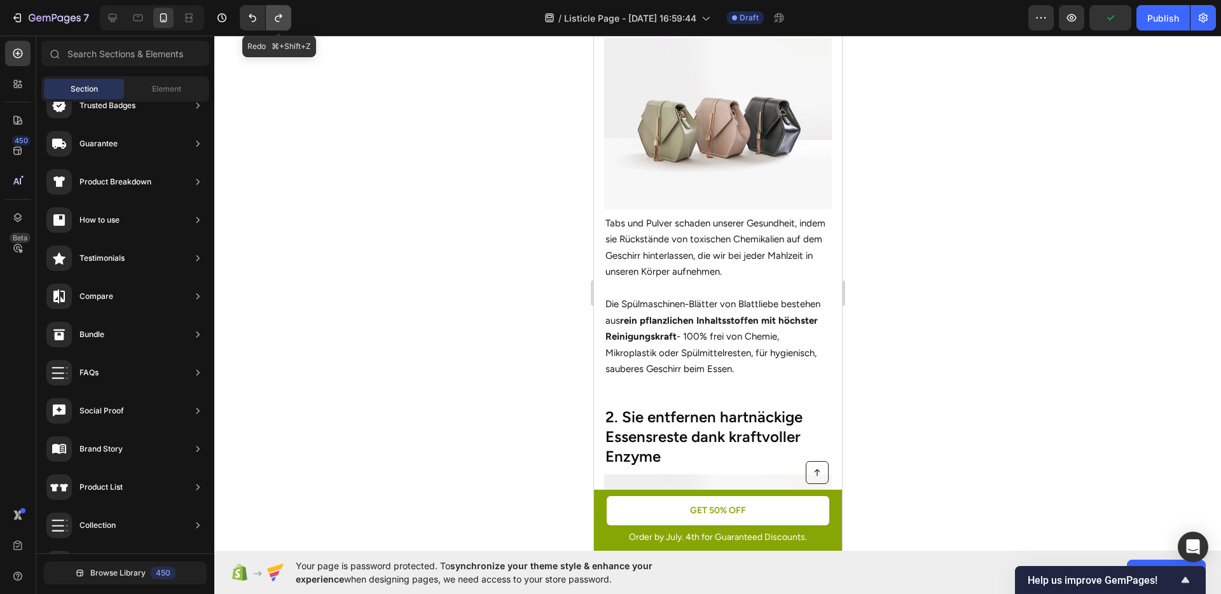
click at [274, 22] on icon "Undo/Redo" at bounding box center [278, 17] width 13 height 13
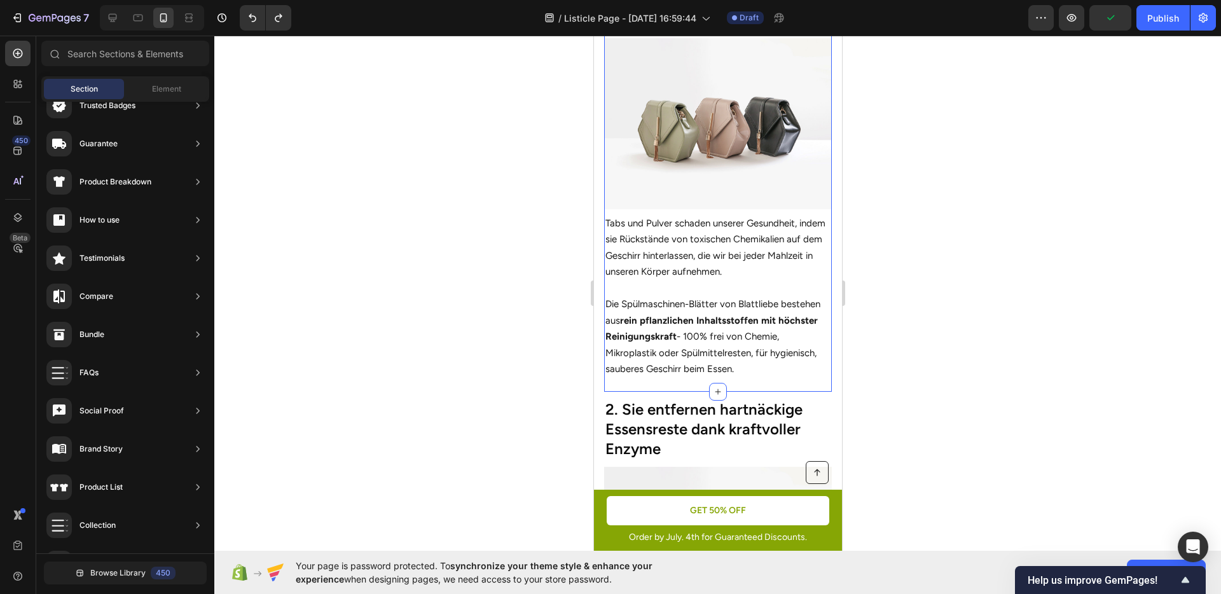
click at [728, 373] on div "1. Sie machen dein Geschirr wirklich sauber Heading Image Tabs und Pulver schad…" at bounding box center [718, 187] width 228 height 408
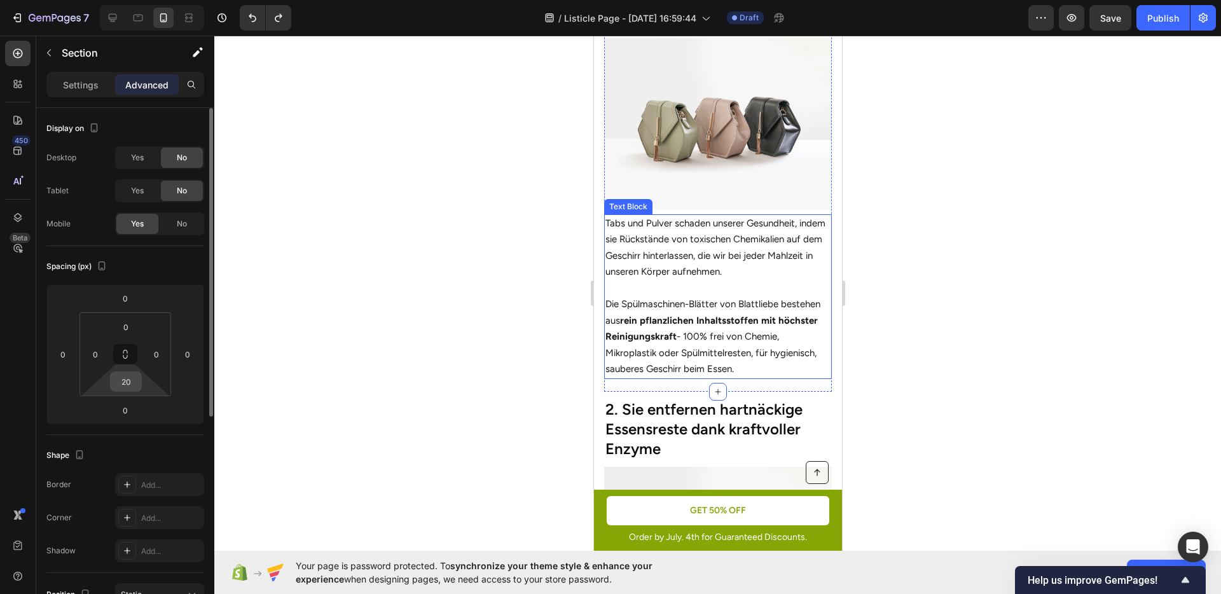
click at [129, 380] on input "20" at bounding box center [125, 381] width 25 height 19
type input "25"
click at [537, 404] on div at bounding box center [717, 315] width 1007 height 559
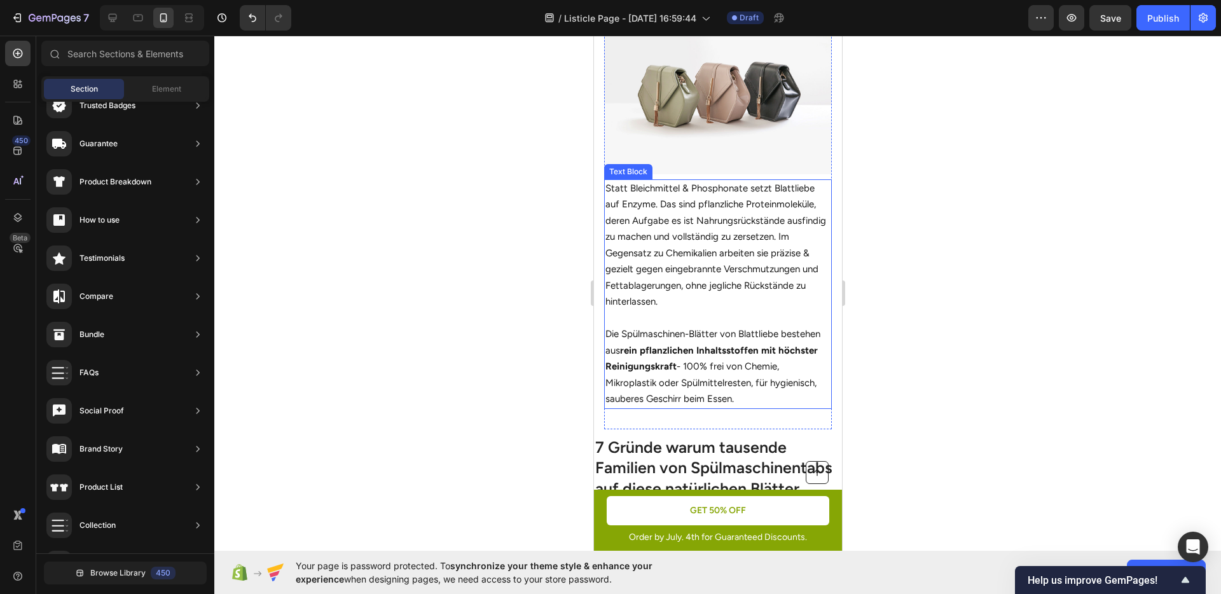
scroll to position [948, 0]
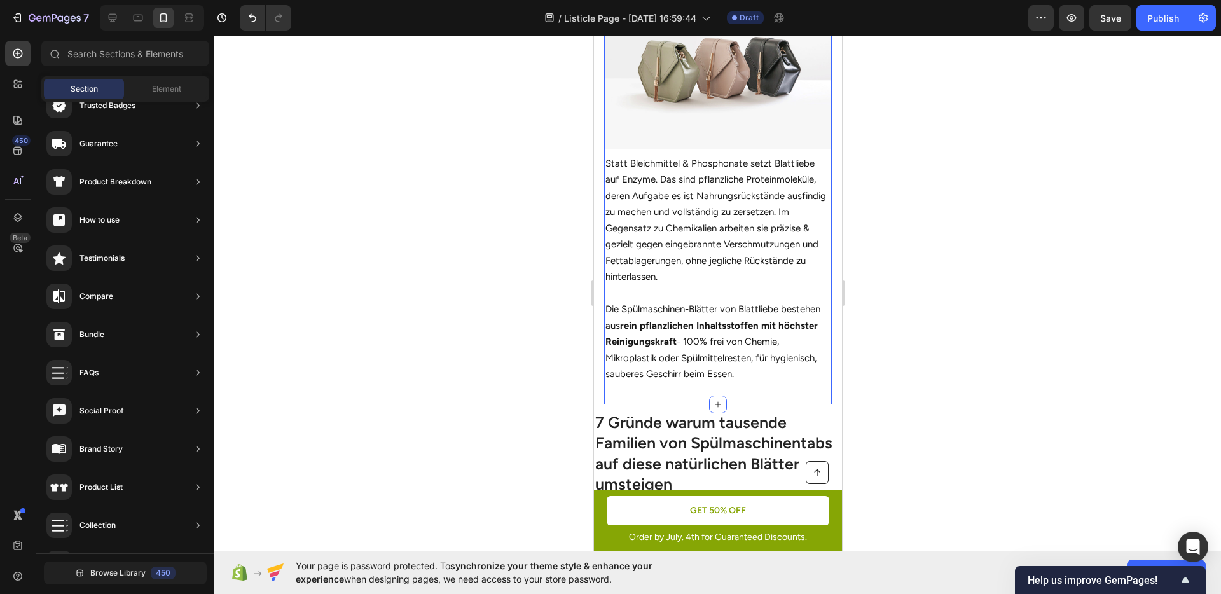
click at [698, 383] on div "2. Sie entfernen hartnäckige Essensreste dank kraftvoller Enzyme Heading Image …" at bounding box center [718, 154] width 228 height 501
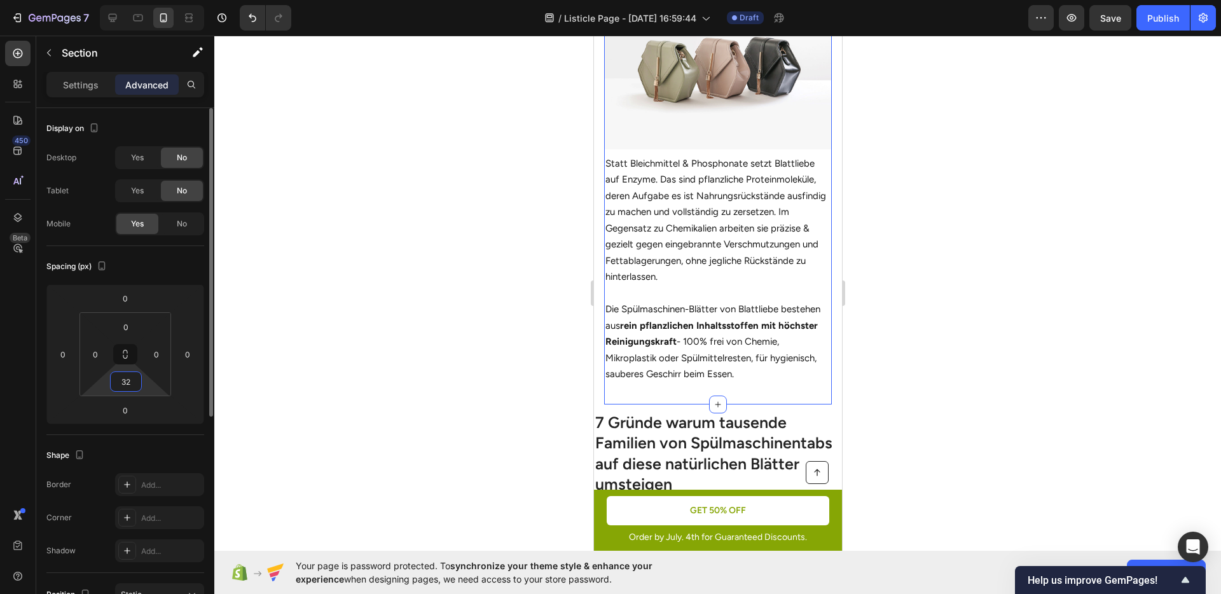
click at [117, 384] on input "32" at bounding box center [125, 381] width 25 height 19
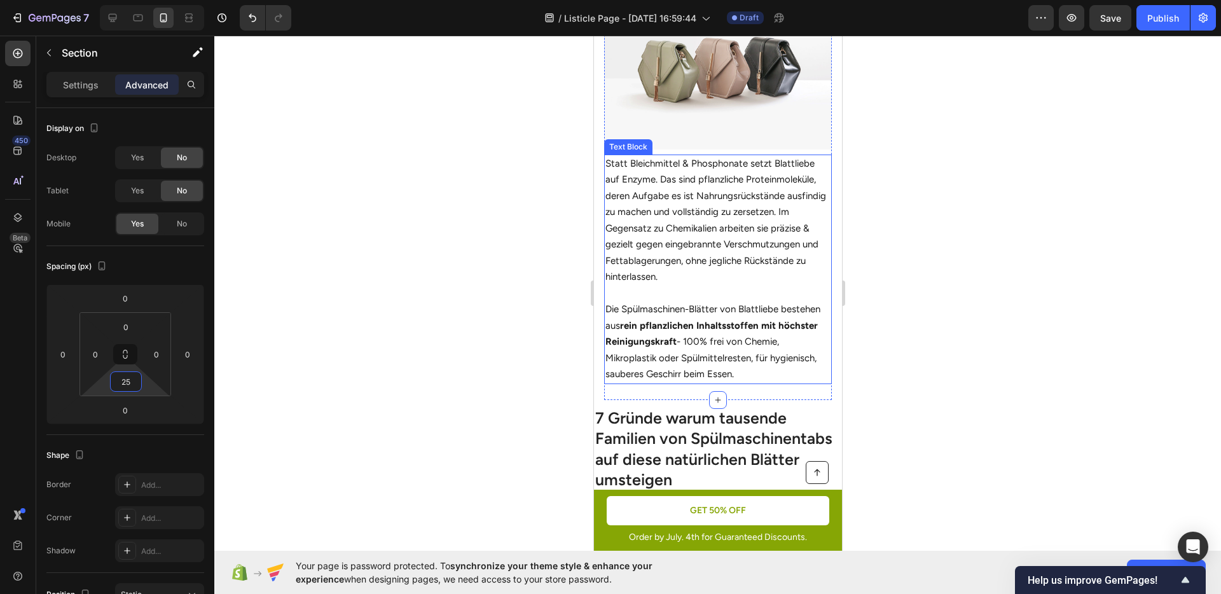
type input "25"
click at [1008, 368] on div at bounding box center [717, 315] width 1007 height 559
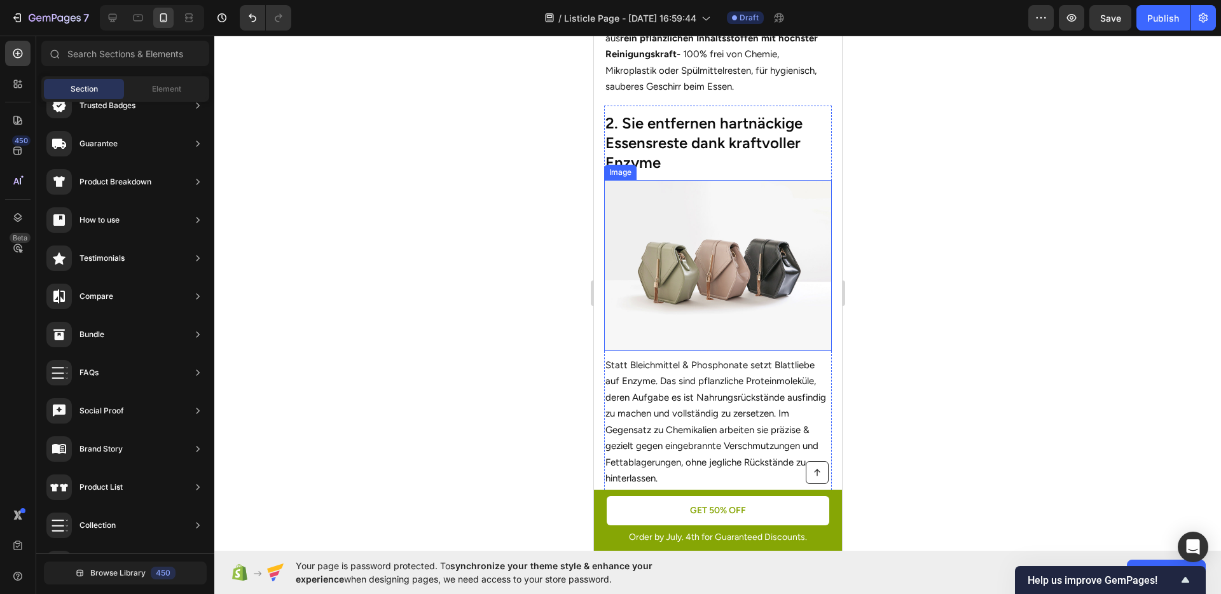
click at [727, 307] on img at bounding box center [718, 265] width 228 height 171
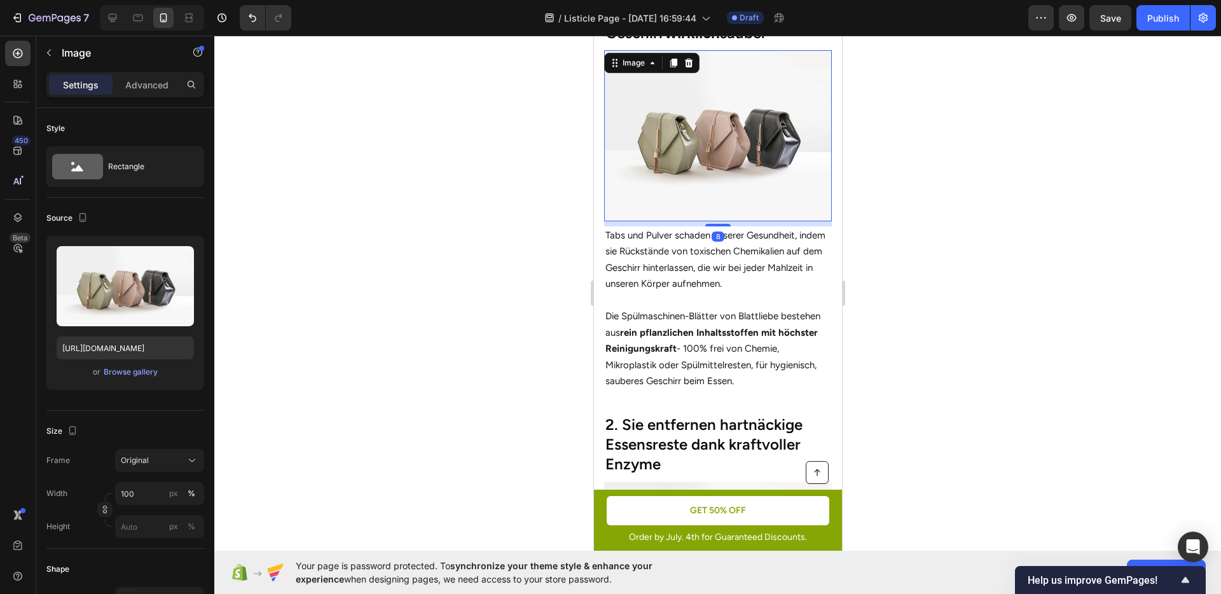
click at [718, 185] on img at bounding box center [718, 135] width 228 height 171
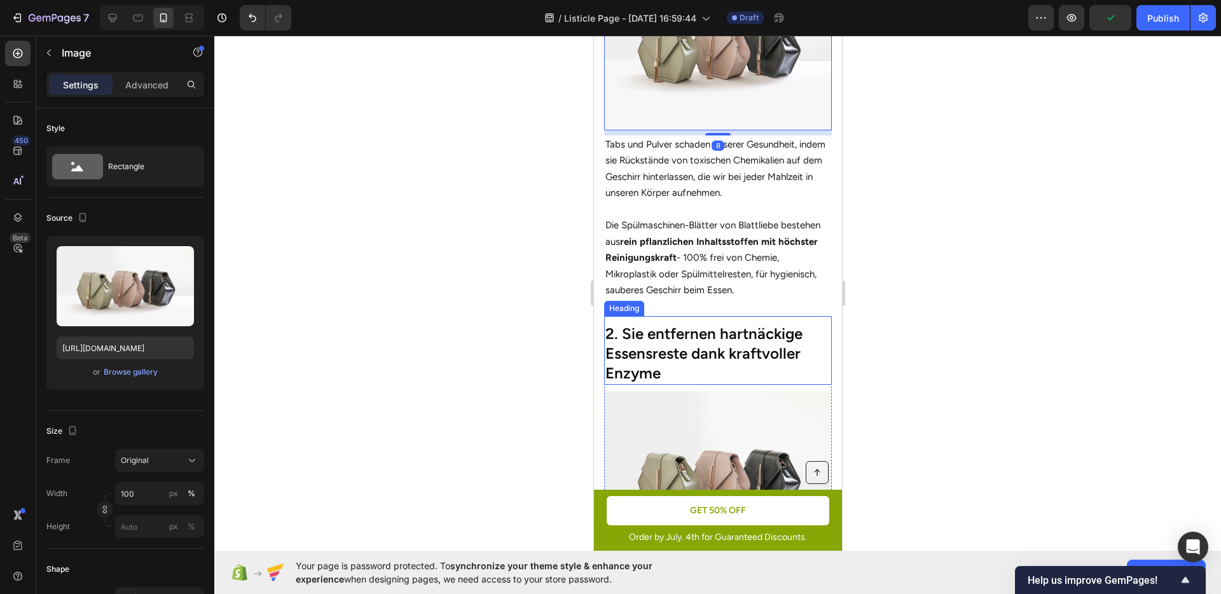
click at [691, 338] on h2 "2. Sie entfernen hartnäckige Essensreste dank kraftvoller Enzyme" at bounding box center [718, 354] width 228 height 62
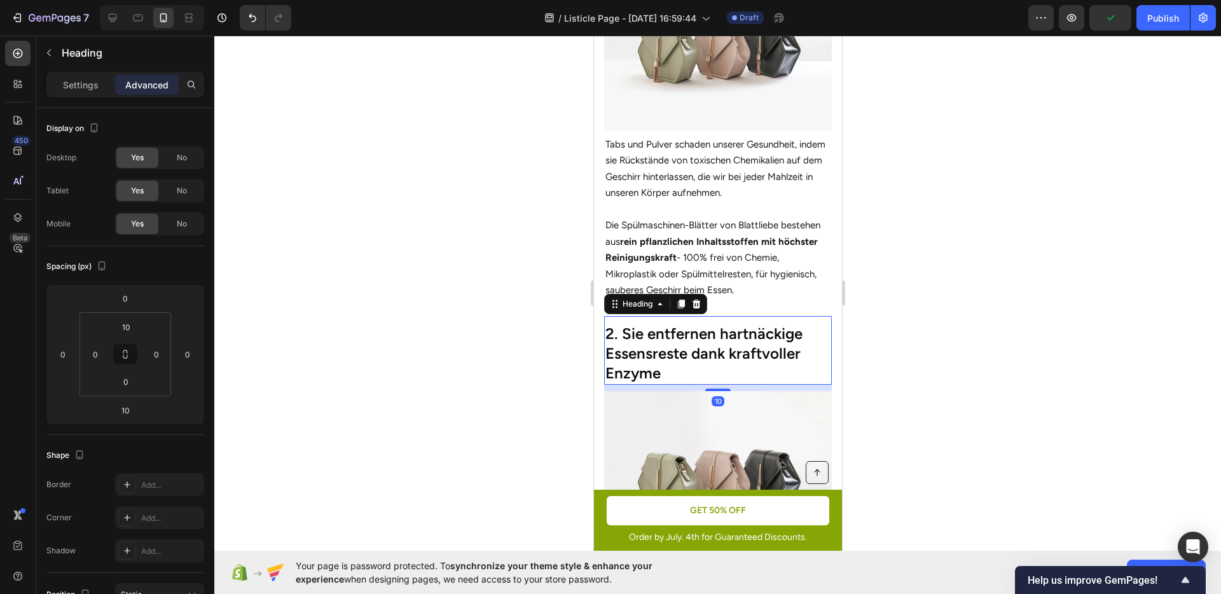
scroll to position [342, 0]
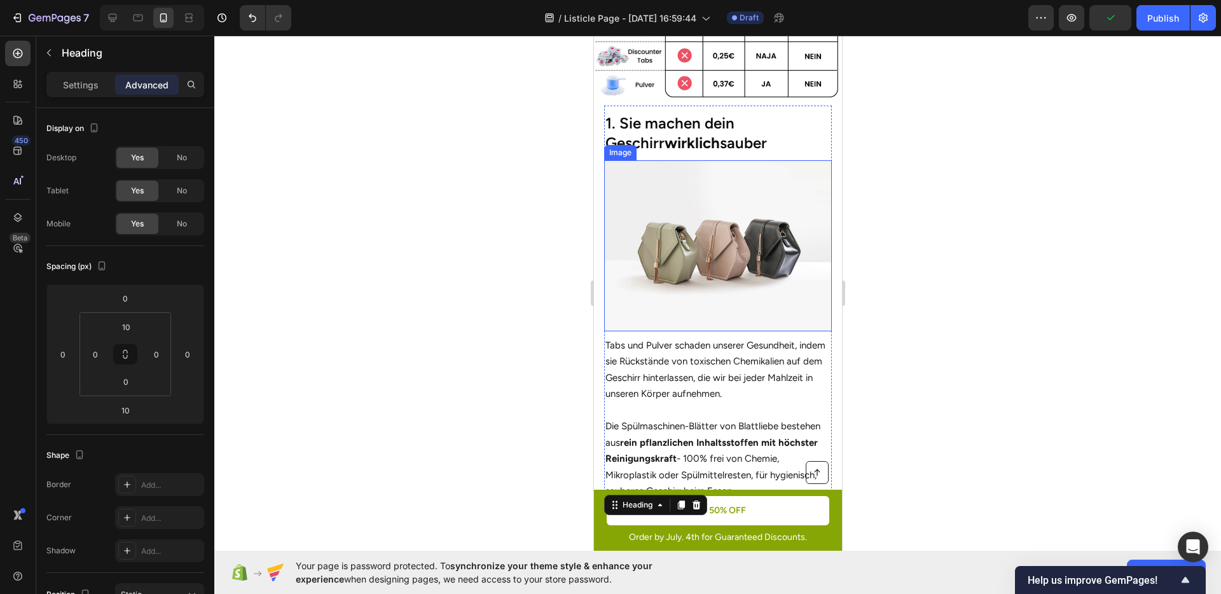
click at [682, 135] on h2 "1. Sie machen dein Geschirr wirklich sauber" at bounding box center [718, 133] width 228 height 42
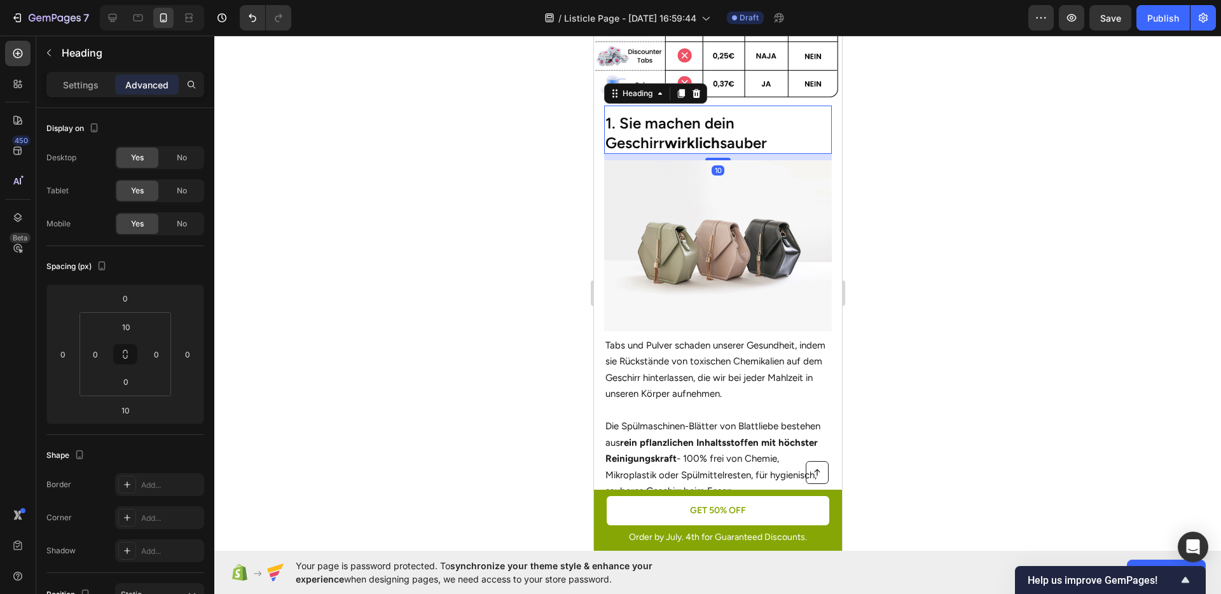
click at [960, 218] on div at bounding box center [717, 315] width 1007 height 559
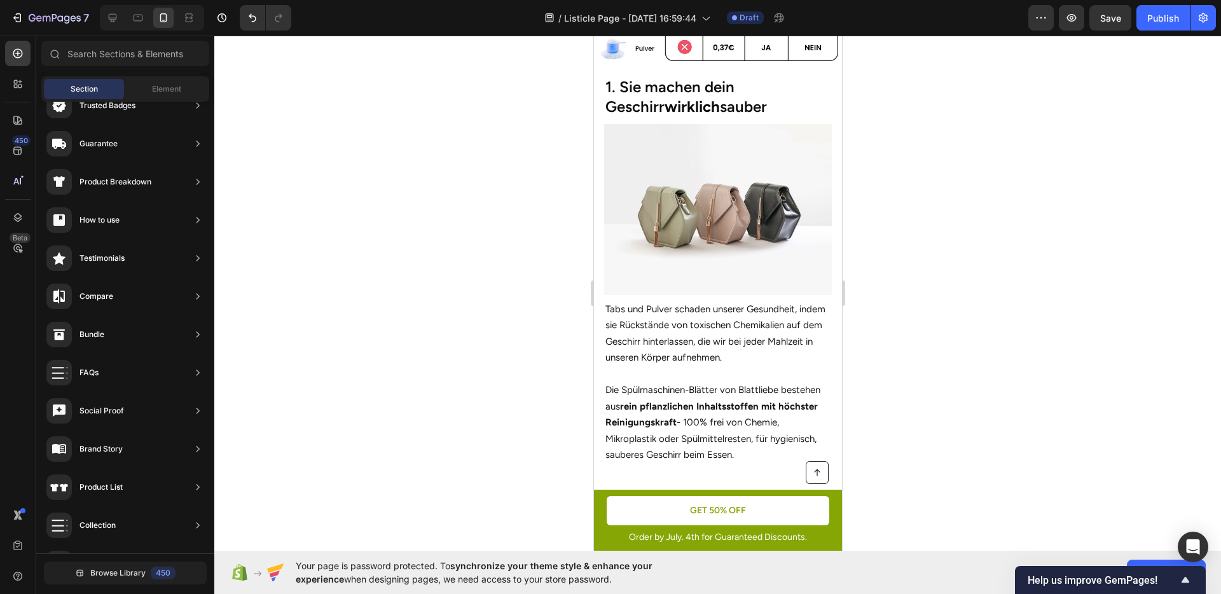
scroll to position [385, 0]
click at [952, 310] on div at bounding box center [717, 315] width 1007 height 559
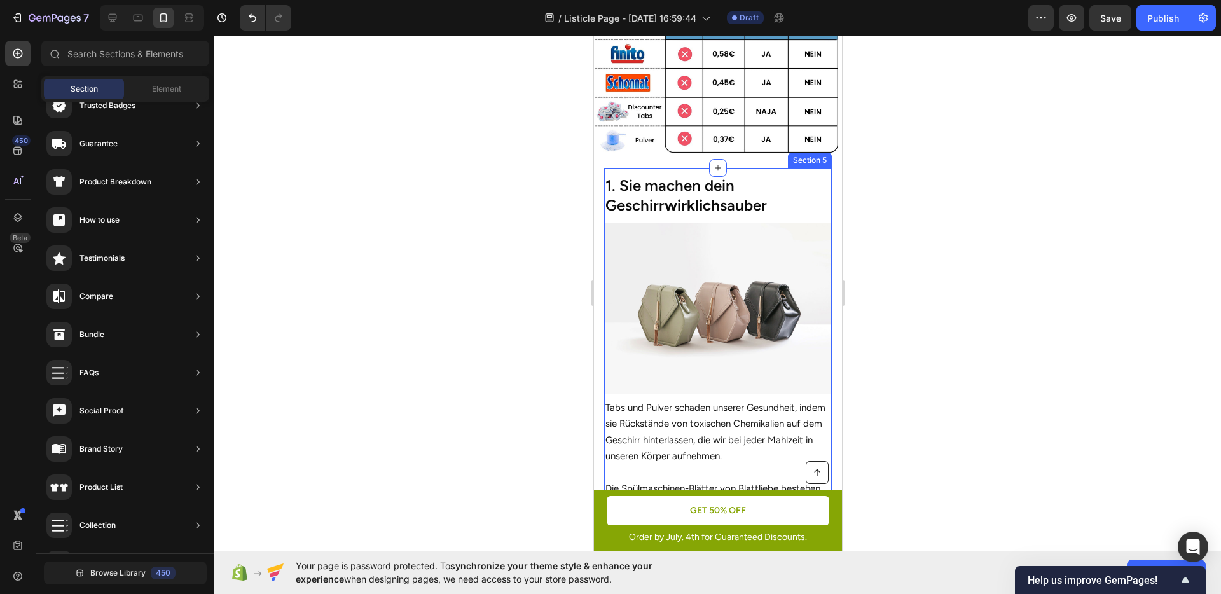
scroll to position [344, 0]
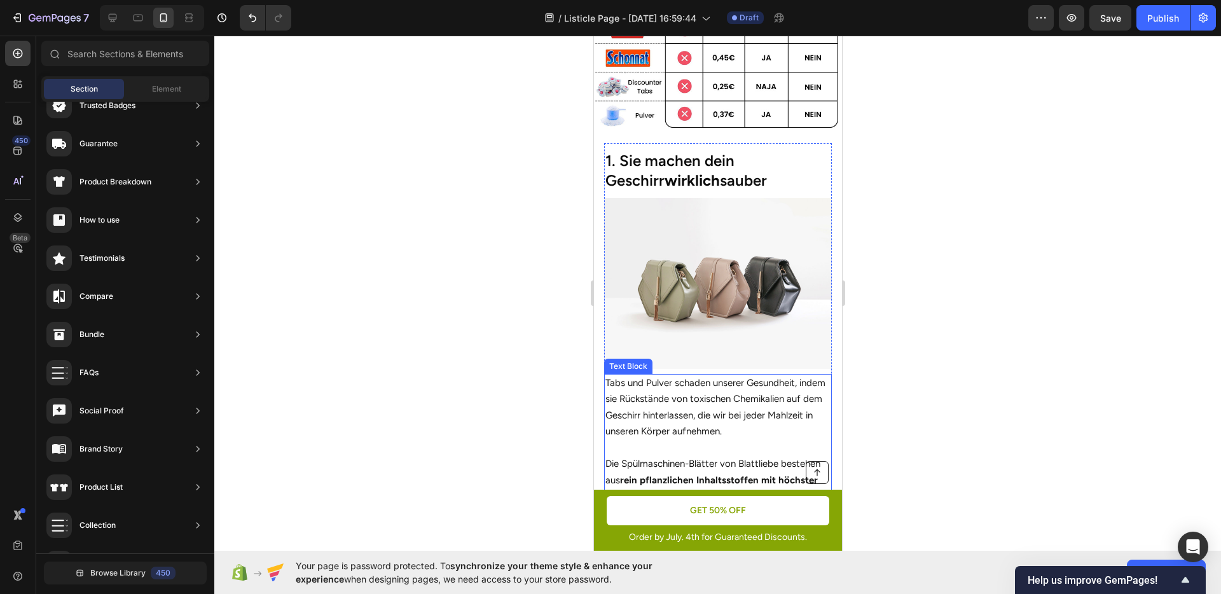
click at [718, 409] on p "Tabs und Pulver schaden unserer Gesundheit, indem sie Rückstände von toxischen …" at bounding box center [717, 407] width 225 height 65
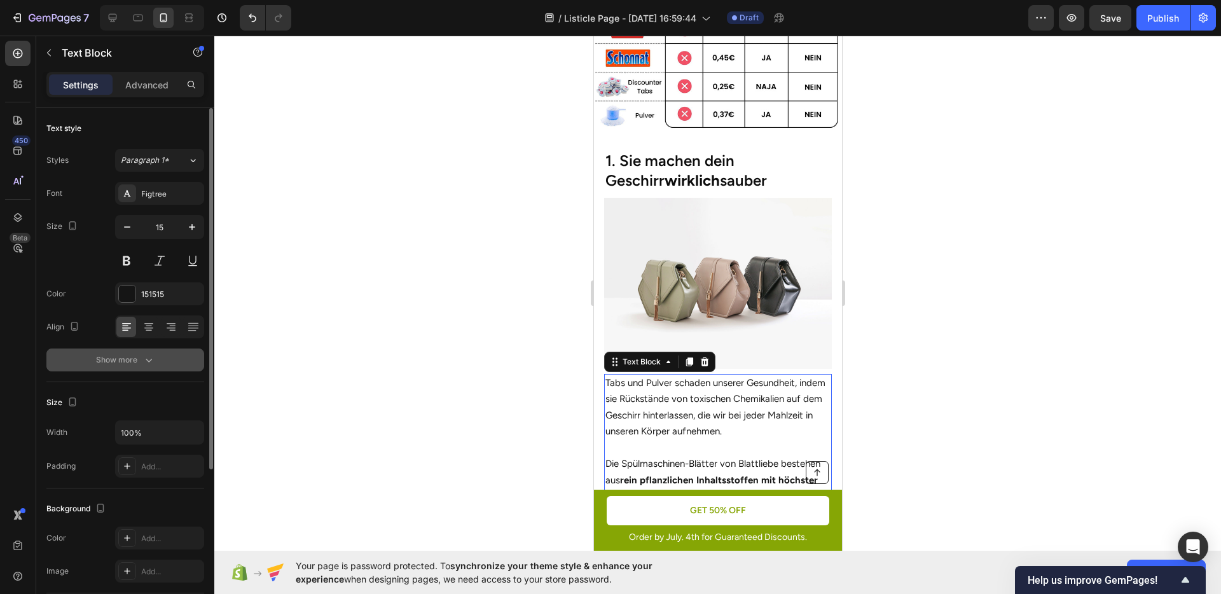
click at [121, 359] on div "Show more" at bounding box center [125, 360] width 59 height 13
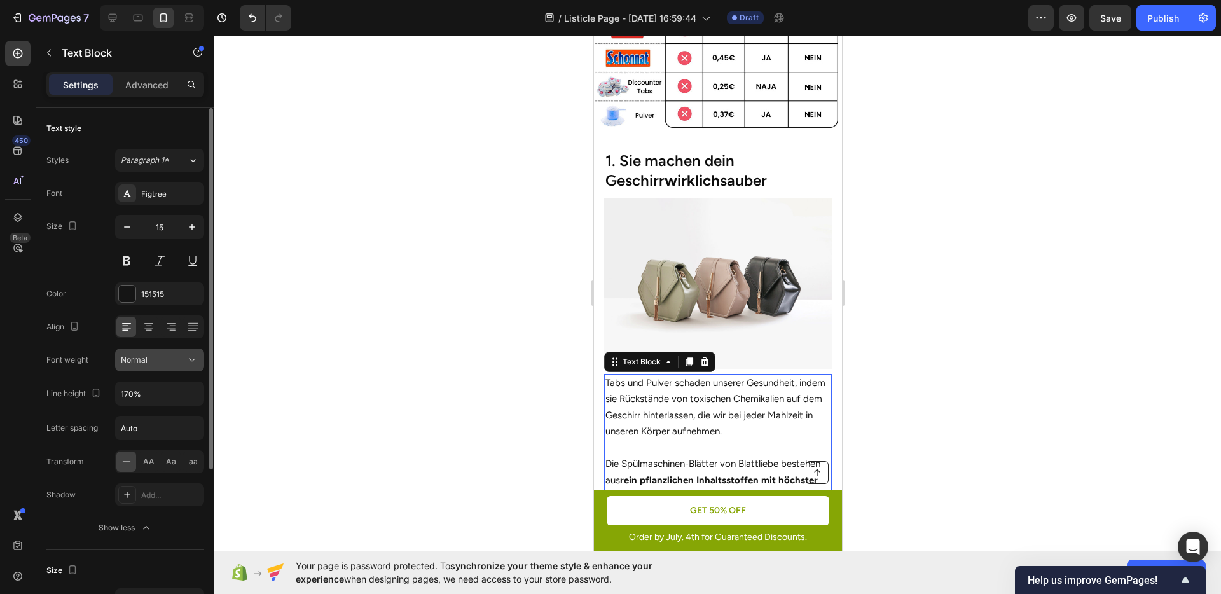
click at [153, 362] on div "Normal" at bounding box center [153, 359] width 65 height 11
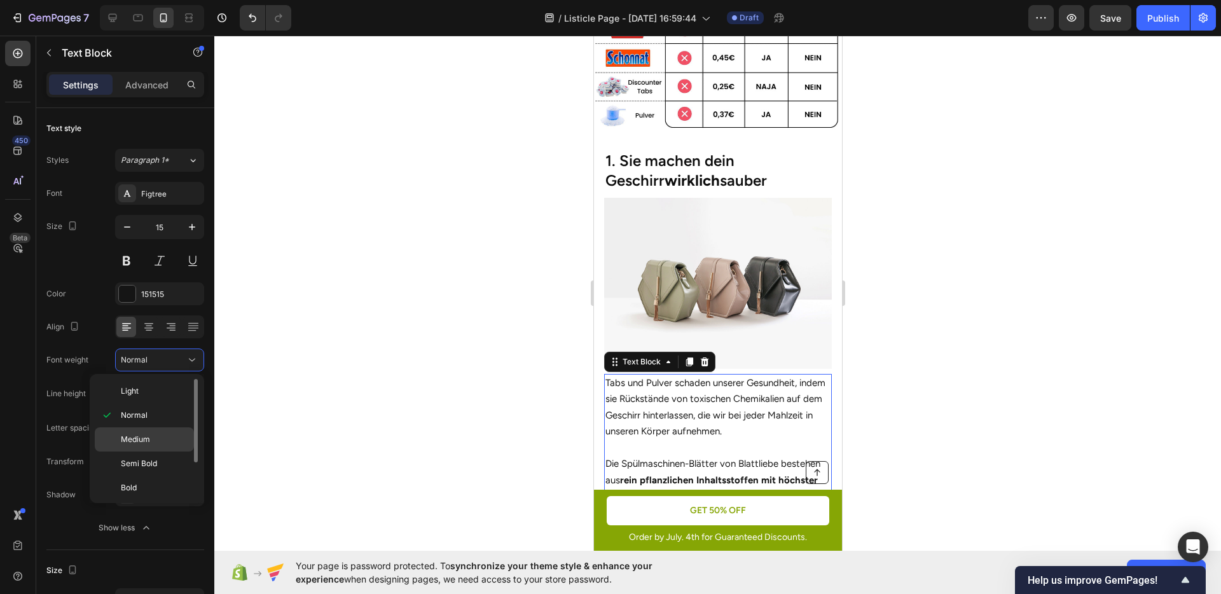
click at [167, 434] on p "Medium" at bounding box center [154, 439] width 67 height 11
click at [473, 403] on div at bounding box center [717, 315] width 1007 height 559
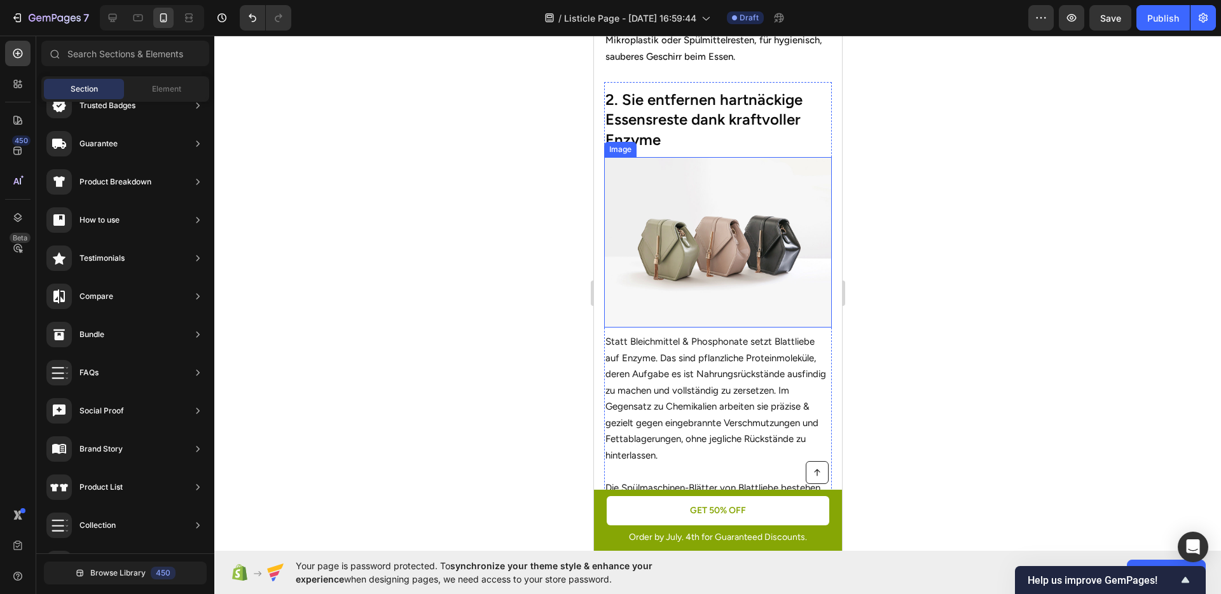
scroll to position [824, 0]
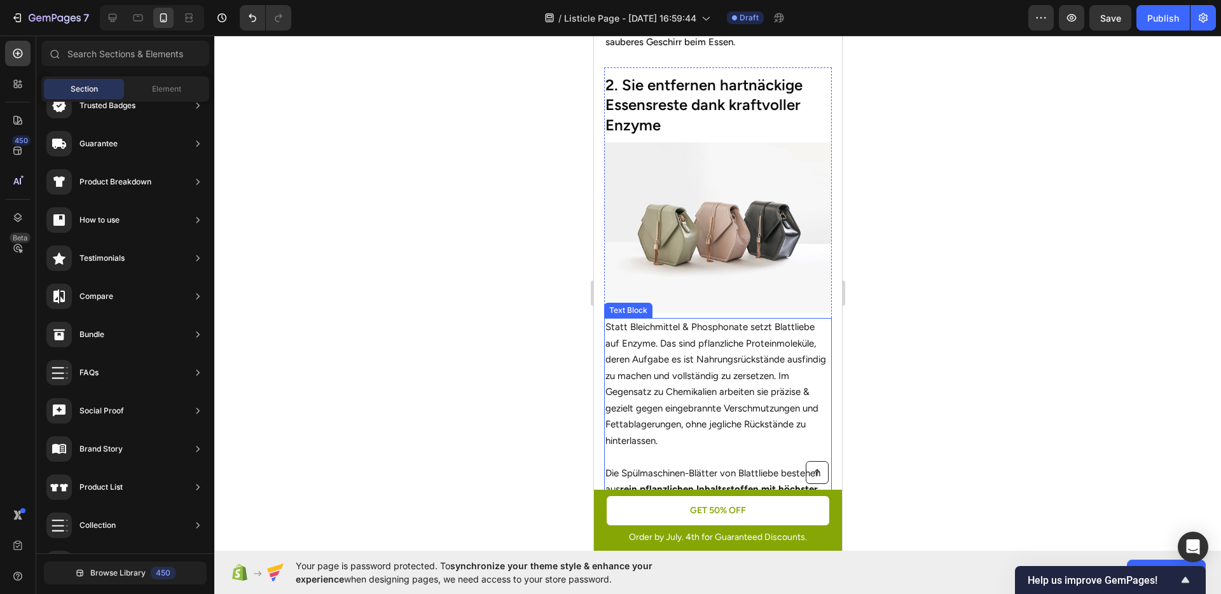
click at [708, 345] on p "Statt Bleichmittel & Phosphonate setzt Blattliebe auf Enzyme. Das sind pflanzli…" at bounding box center [717, 384] width 225 height 130
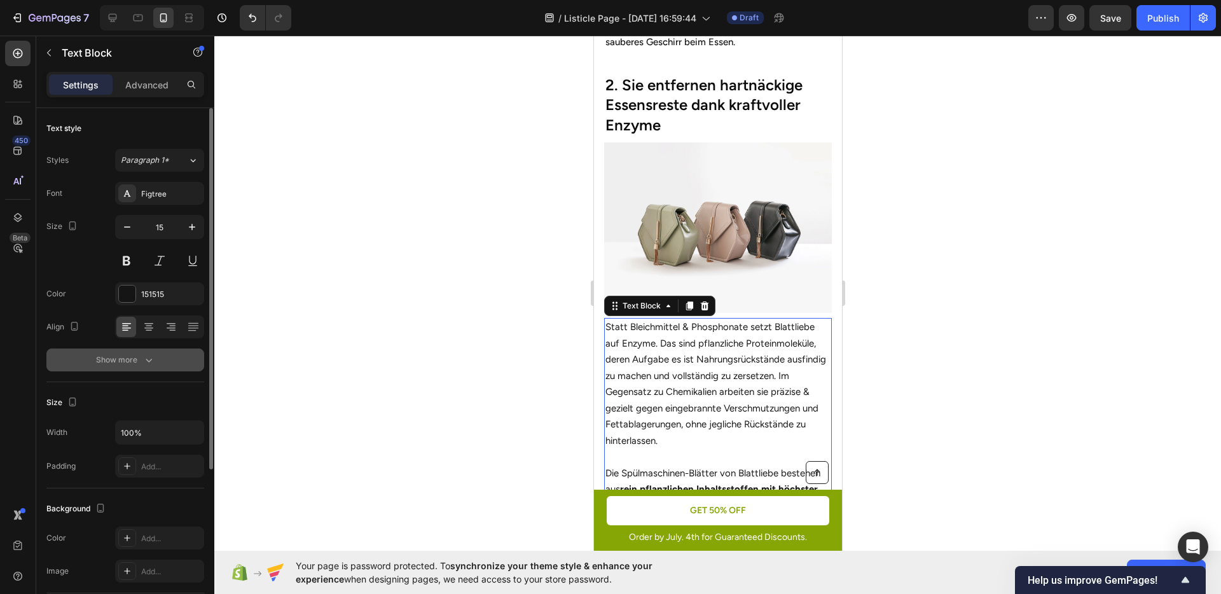
click at [145, 351] on button "Show more" at bounding box center [125, 360] width 158 height 23
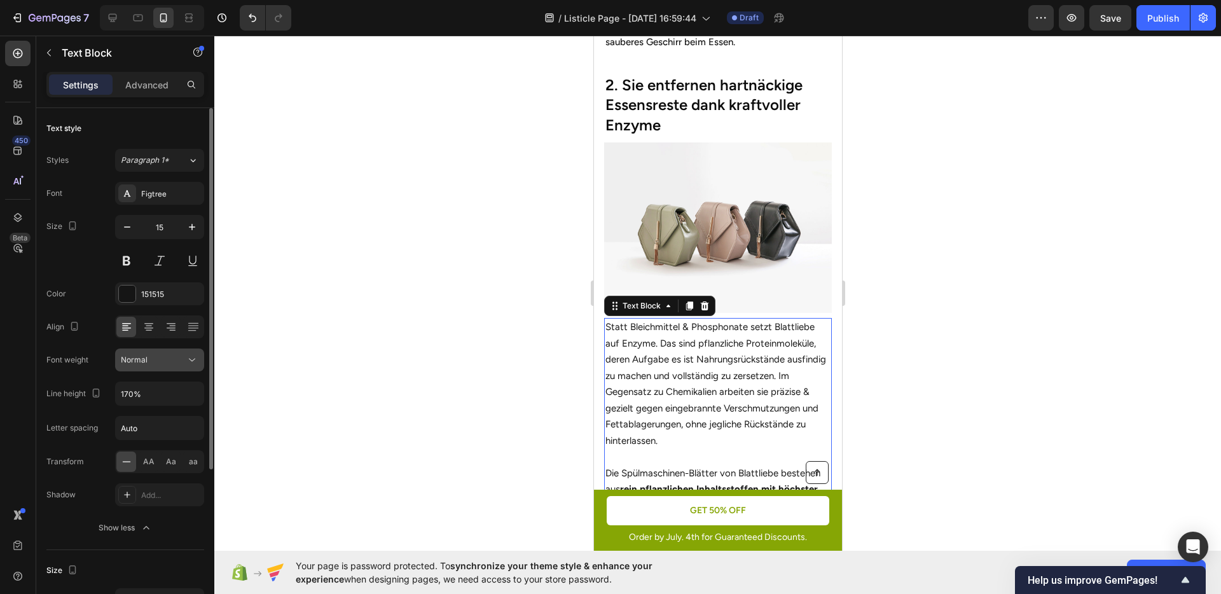
click at [156, 363] on div "Normal" at bounding box center [153, 359] width 65 height 11
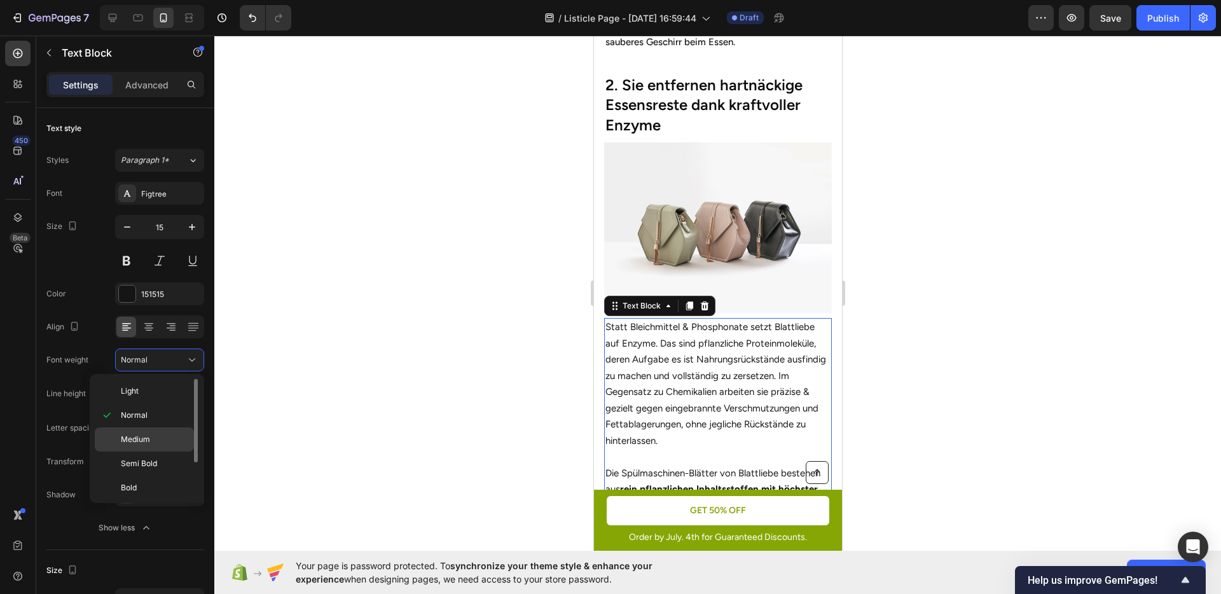
click at [163, 435] on p "Medium" at bounding box center [154, 439] width 67 height 11
click at [479, 400] on div at bounding box center [717, 315] width 1007 height 559
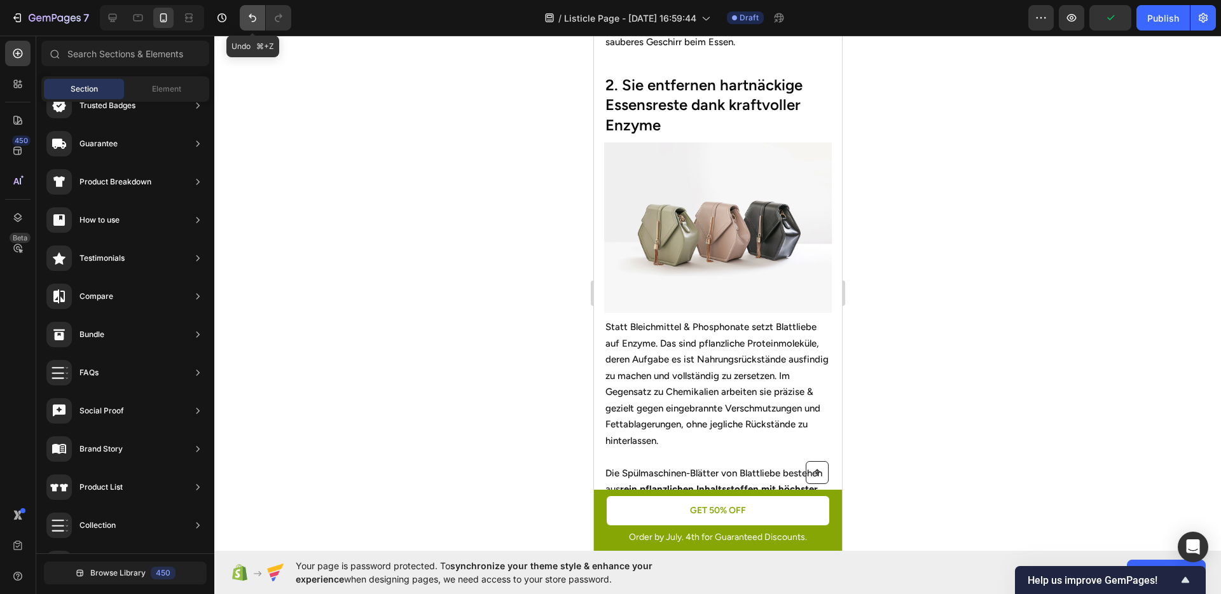
click at [255, 21] on icon "Undo/Redo" at bounding box center [252, 17] width 13 height 13
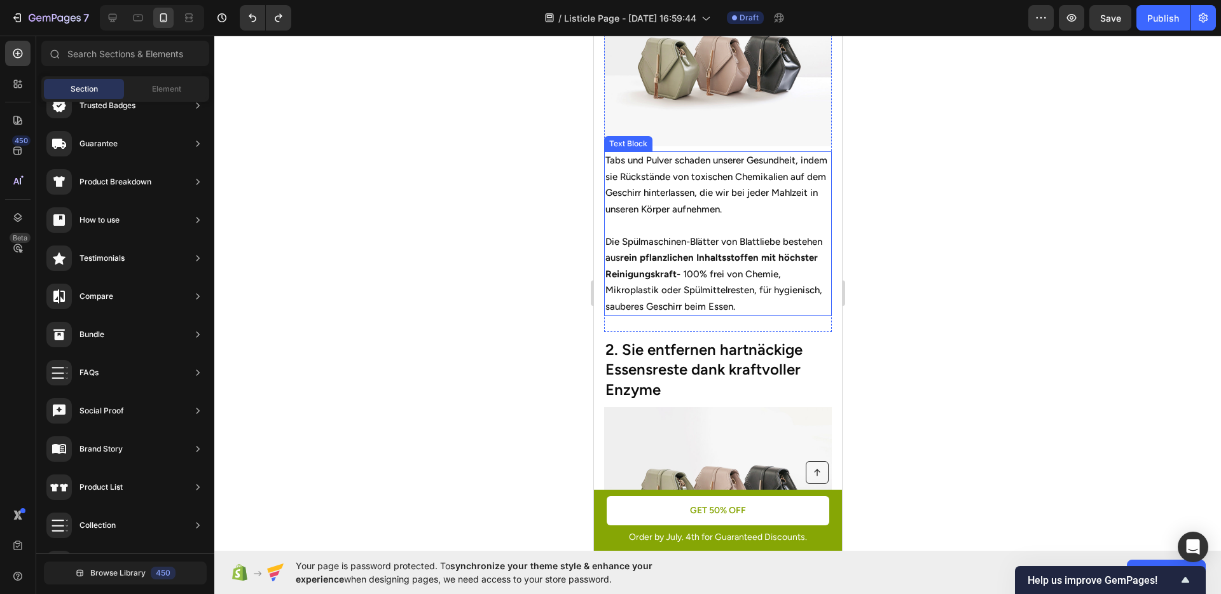
scroll to position [540, 0]
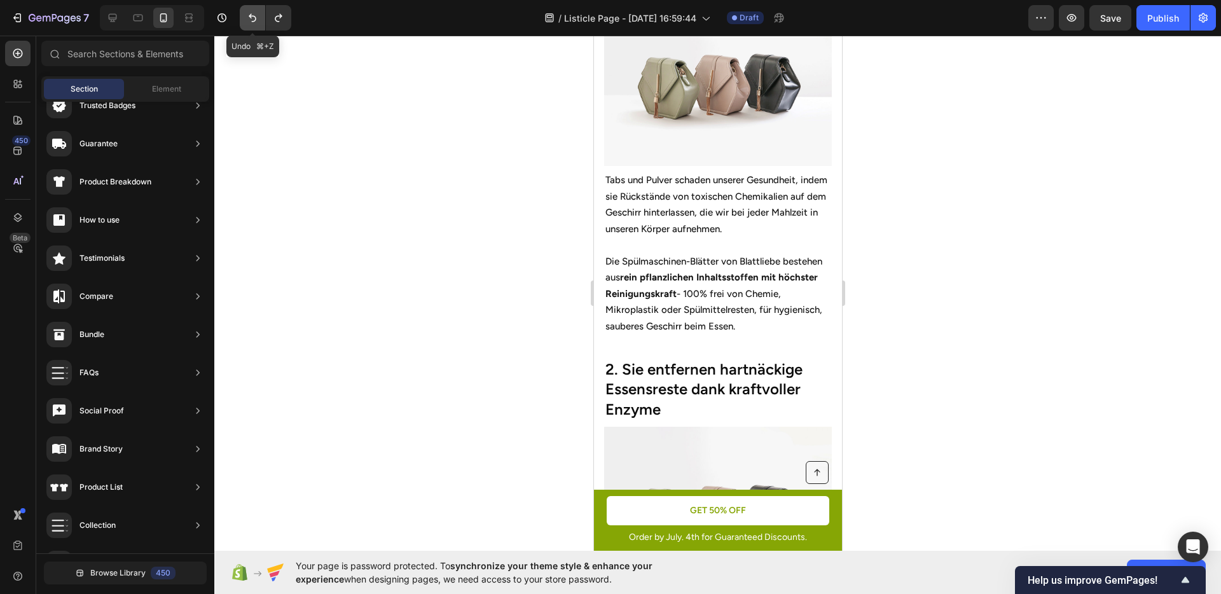
click at [253, 22] on icon "Undo/Redo" at bounding box center [252, 17] width 13 height 13
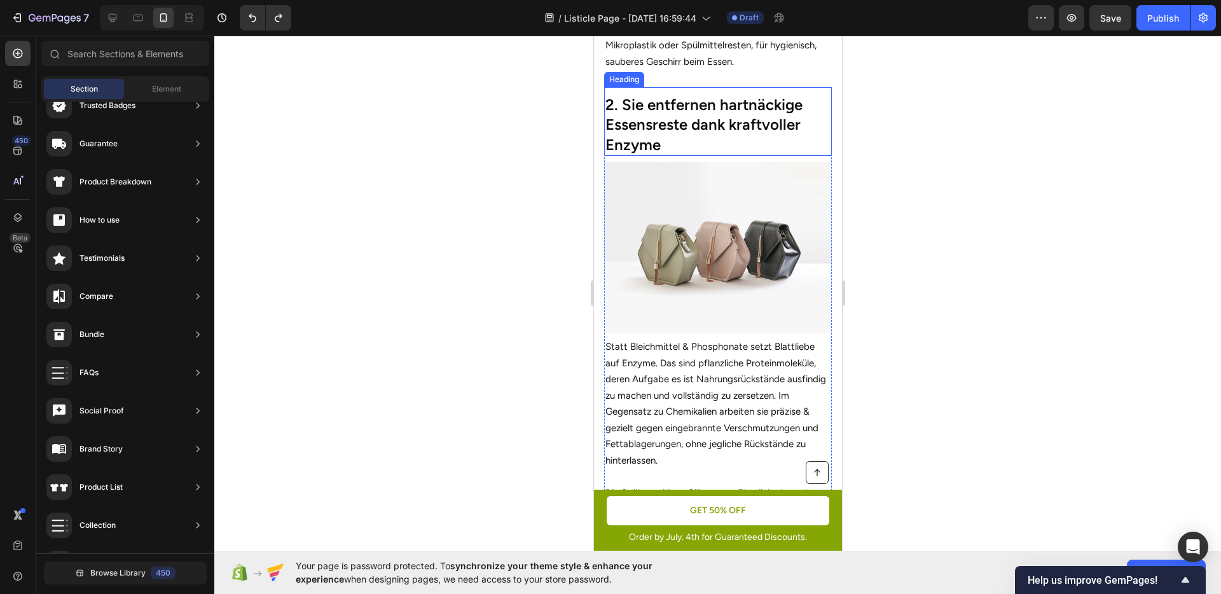
scroll to position [819, 0]
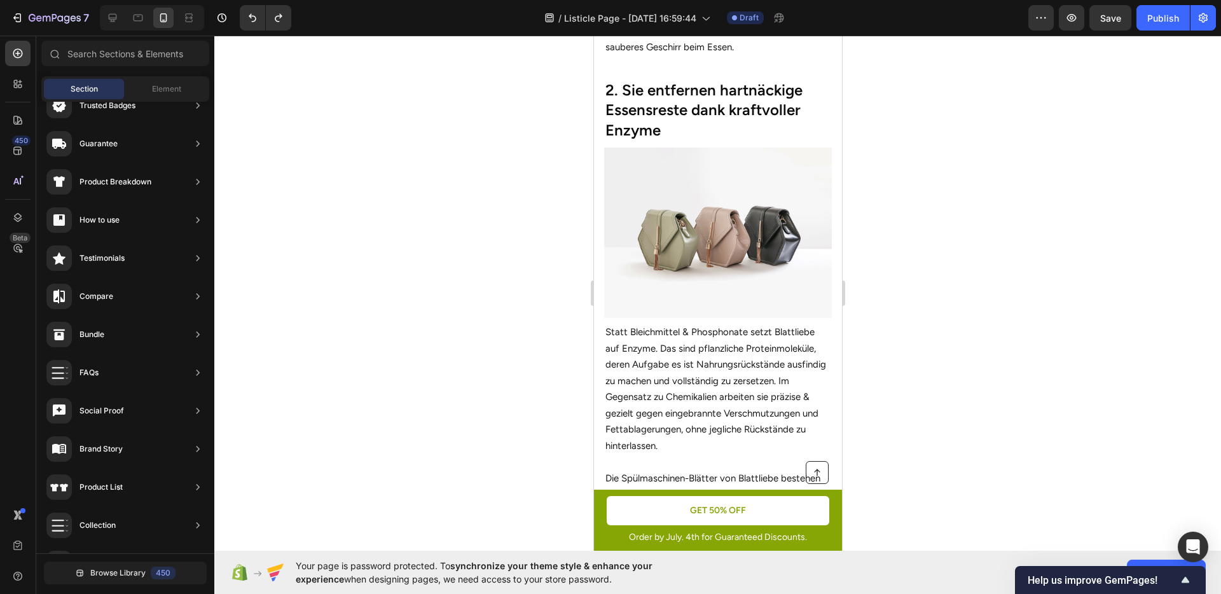
click at [949, 297] on div at bounding box center [717, 315] width 1007 height 559
click at [113, 22] on icon at bounding box center [112, 17] width 13 height 13
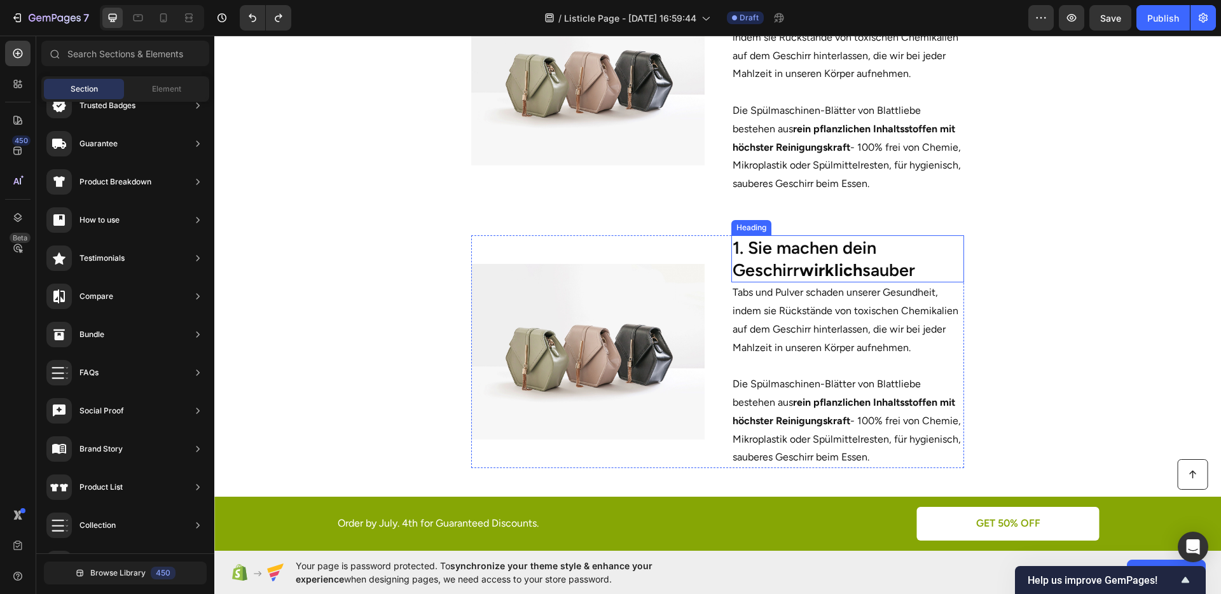
scroll to position [653, 0]
click at [811, 340] on p "Tabs und Pulver schaden unserer Gesundheit, indem sie Rückstände von toxischen …" at bounding box center [848, 318] width 231 height 73
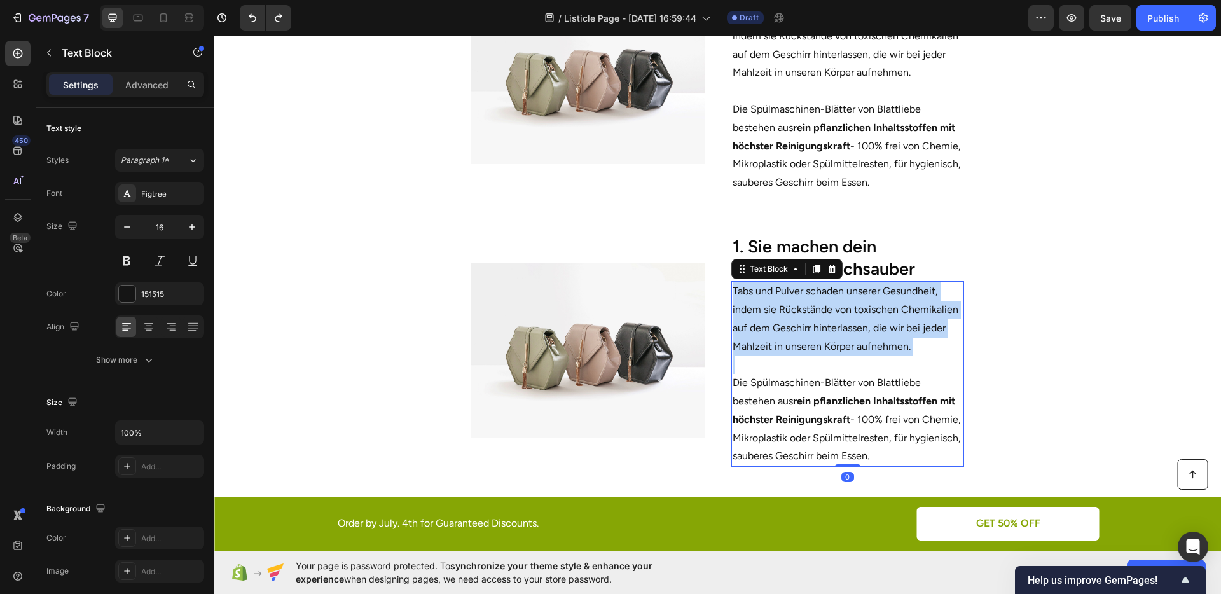
click at [811, 340] on p "Tabs und Pulver schaden unserer Gesundheit, indem sie Rückstände von toxischen …" at bounding box center [848, 318] width 231 height 73
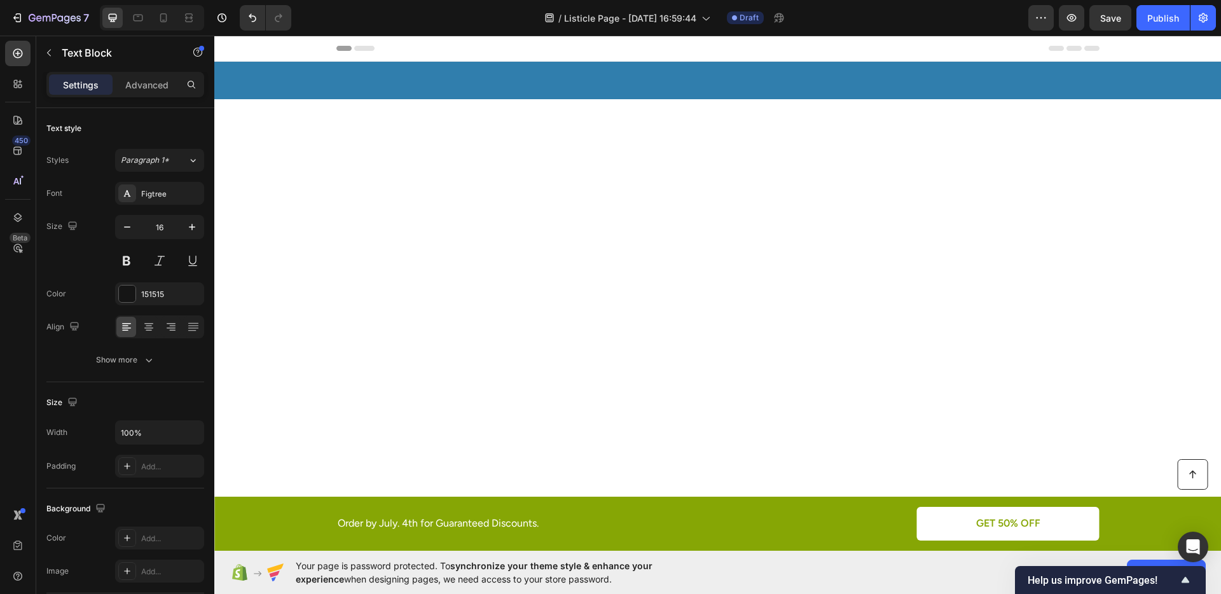
scroll to position [653, 0]
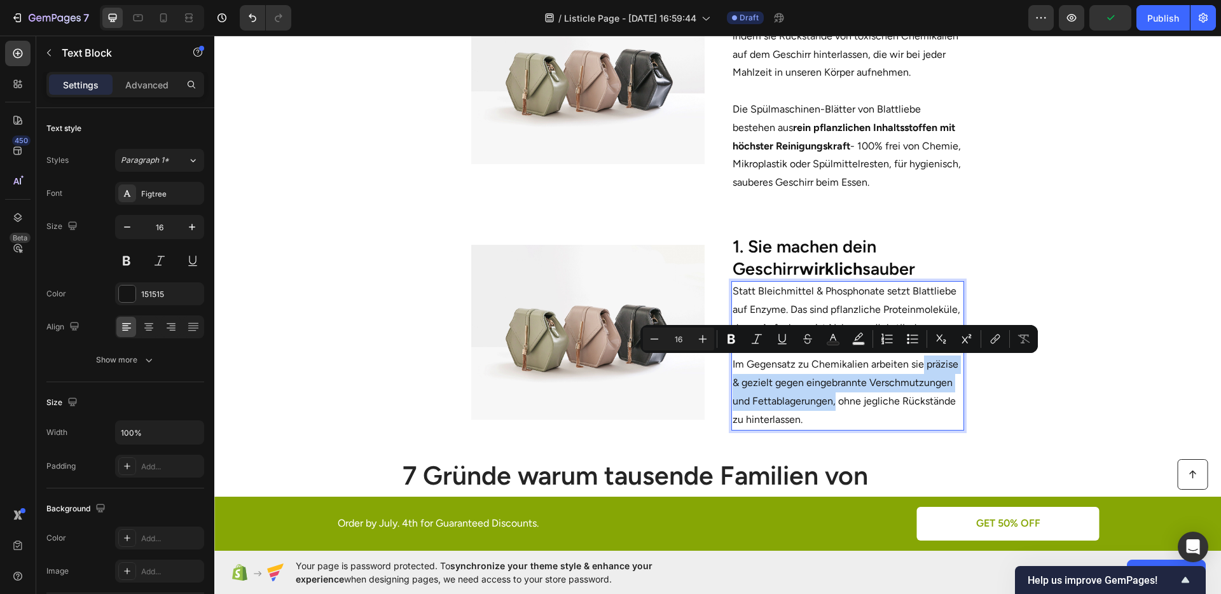
drag, startPoint x: 919, startPoint y: 362, endPoint x: 830, endPoint y: 401, distance: 96.6
click at [830, 401] on p "Statt Bleichmittel & Phosphonate setzt Blattliebe auf Enzyme. Das sind pflanzli…" at bounding box center [848, 355] width 231 height 146
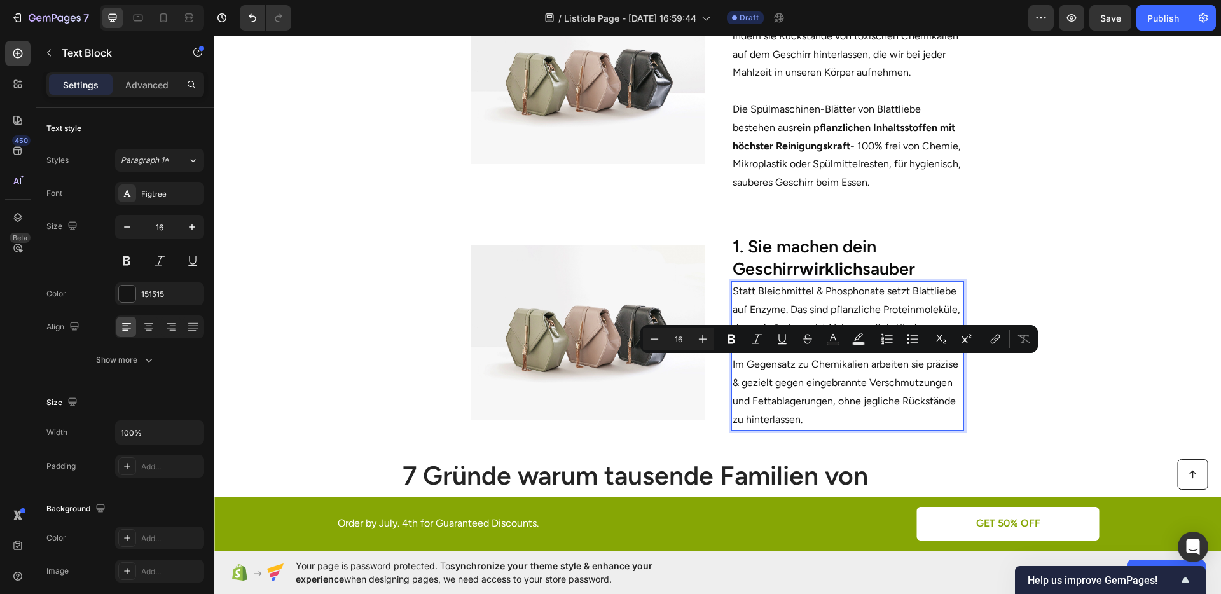
click at [847, 403] on p "Statt Bleichmittel & Phosphonate setzt Blattliebe auf Enzyme. Das sind pflanzli…" at bounding box center [848, 355] width 231 height 146
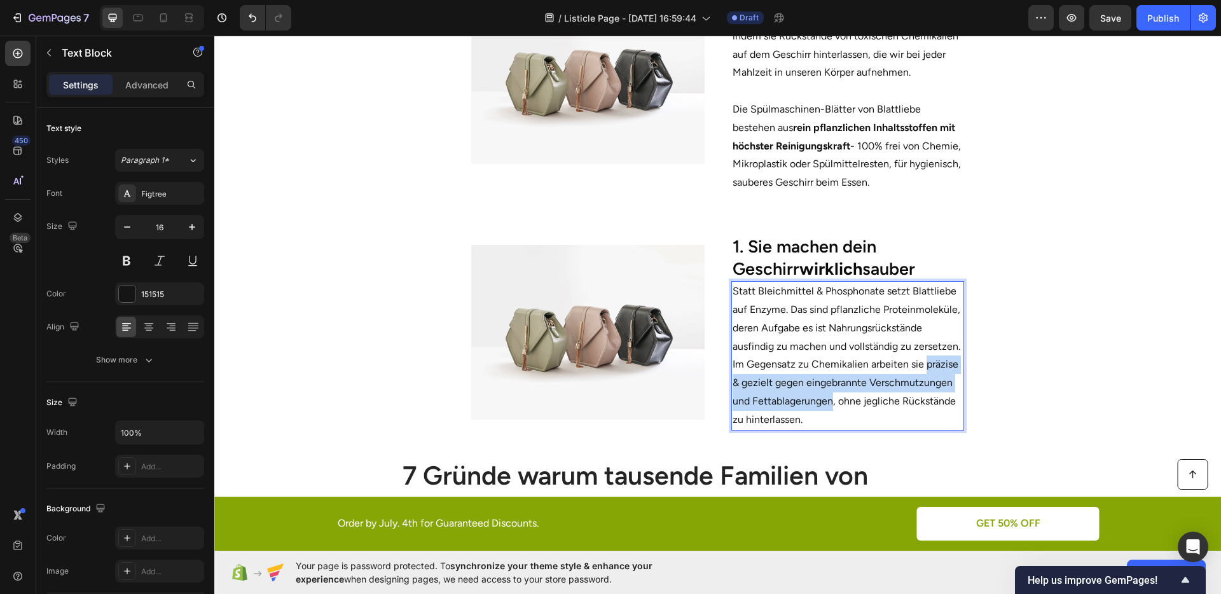
drag, startPoint x: 827, startPoint y: 400, endPoint x: 919, endPoint y: 363, distance: 99.3
click at [919, 363] on p "Statt Bleichmittel & Phosphonate setzt Blattliebe auf Enzyme. Das sind pflanzli…" at bounding box center [848, 355] width 231 height 146
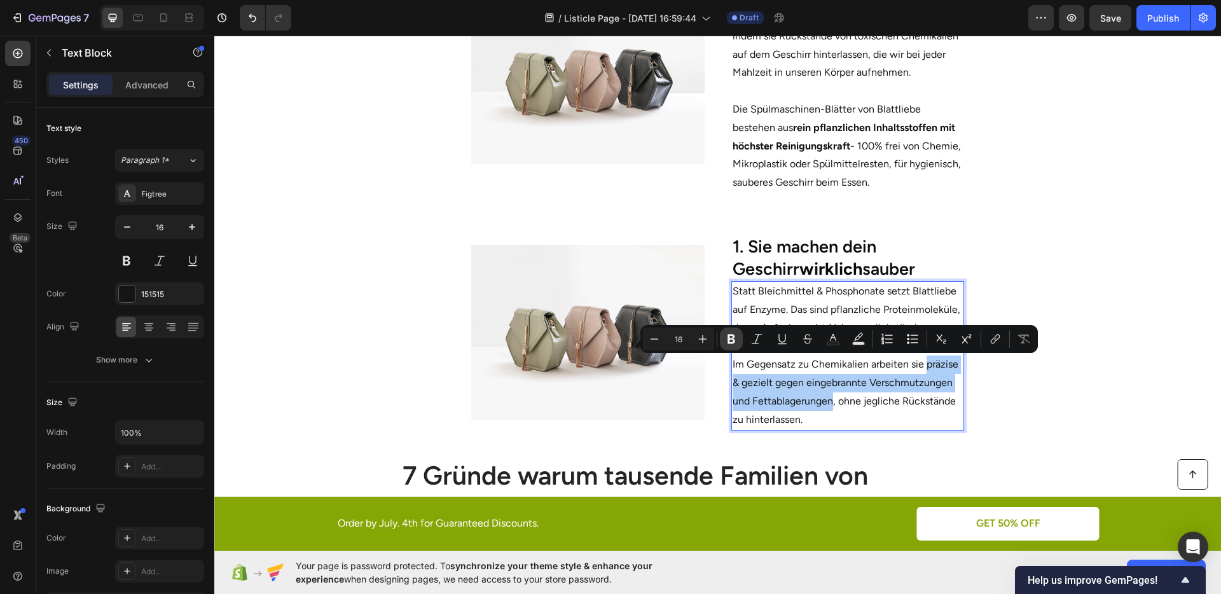
click at [732, 331] on button "Bold" at bounding box center [731, 339] width 23 height 23
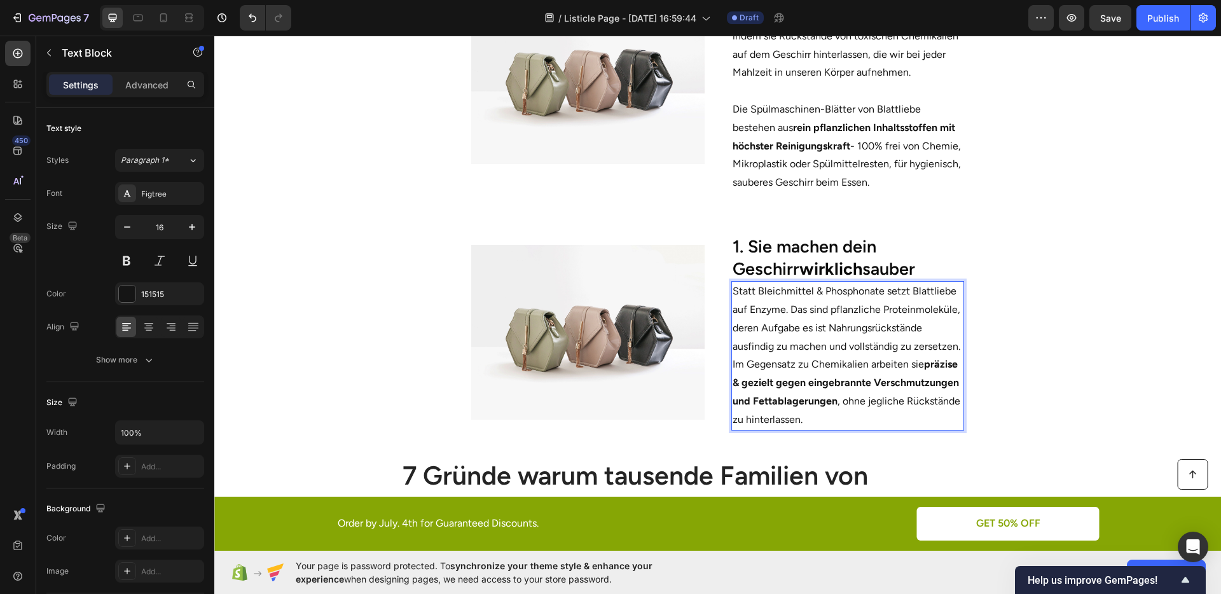
click at [837, 392] on p "Statt Bleichmittel & Phosphonate setzt Blattliebe auf Enzyme. Das sind pflanzli…" at bounding box center [848, 355] width 231 height 146
click at [1018, 389] on section "Image 1. Sie machen dein Geschirr wirklich sauber Heading Statt Bleichmittel & …" at bounding box center [717, 332] width 725 height 237
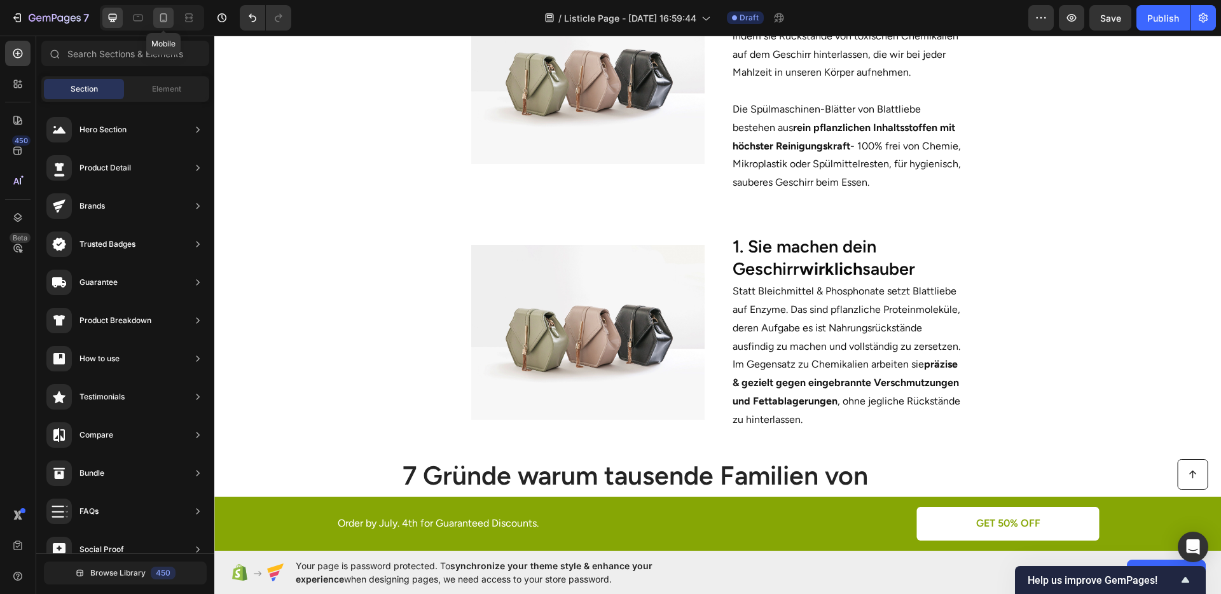
click at [164, 10] on div at bounding box center [163, 18] width 20 height 20
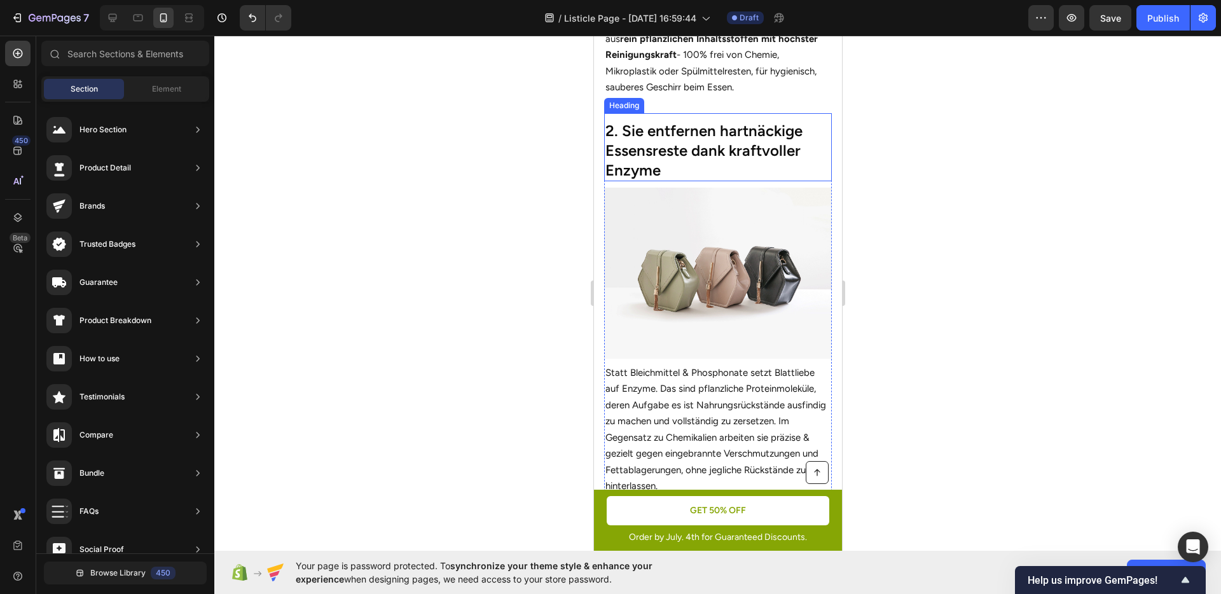
scroll to position [1058, 0]
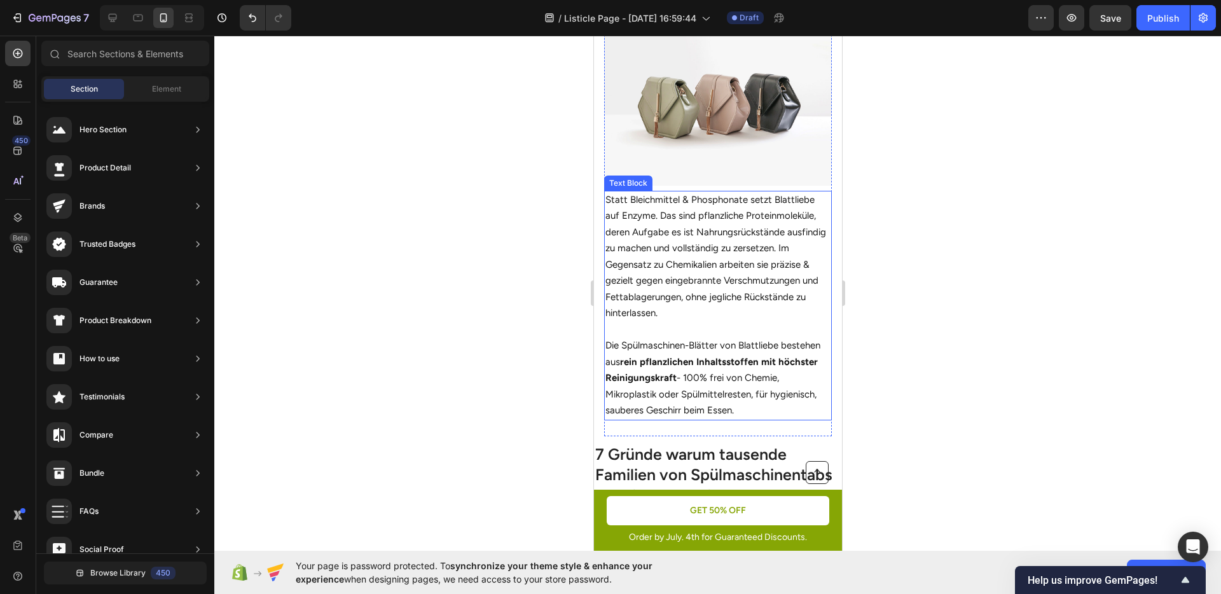
click at [714, 363] on p "Die Spülmaschinen-Blätter von Blattliebe bestehen aus rein pflanzlichen Inhalts…" at bounding box center [717, 378] width 225 height 81
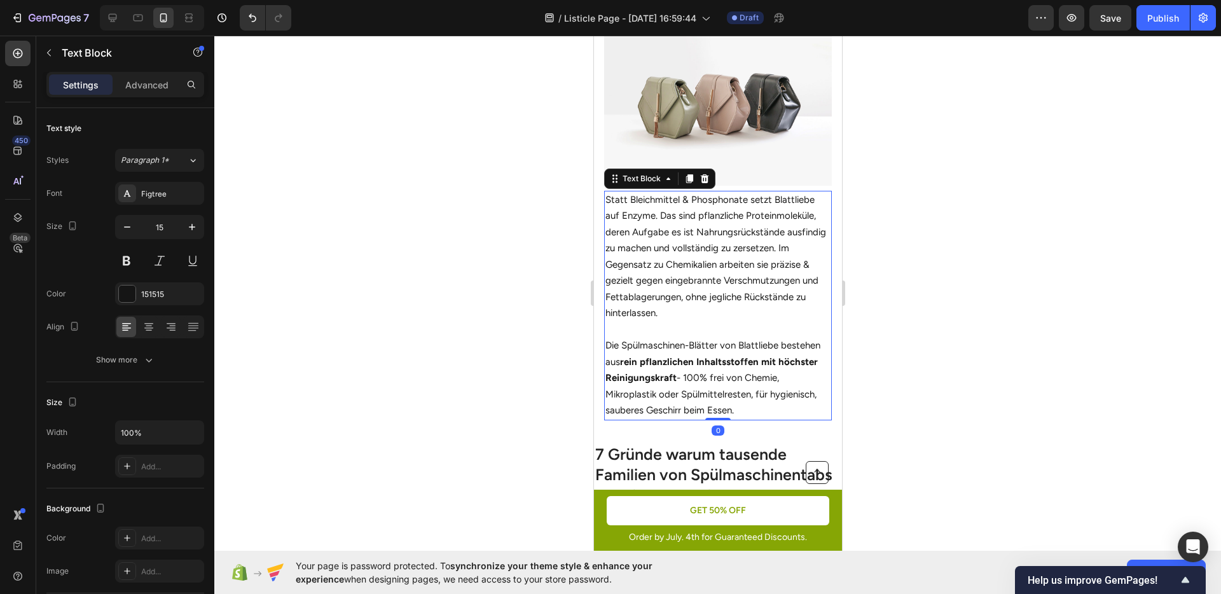
click at [714, 363] on p "Die Spülmaschinen-Blätter von Blattliebe bestehen aus rein pflanzlichen Inhalts…" at bounding box center [717, 378] width 225 height 81
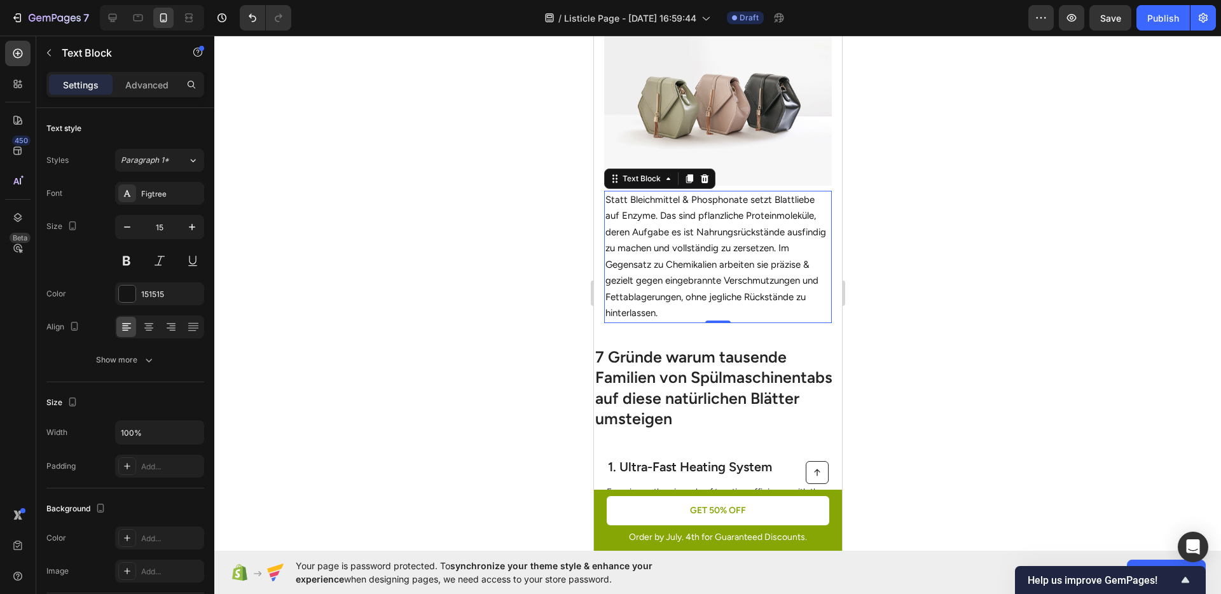
click at [922, 344] on div at bounding box center [717, 315] width 1007 height 559
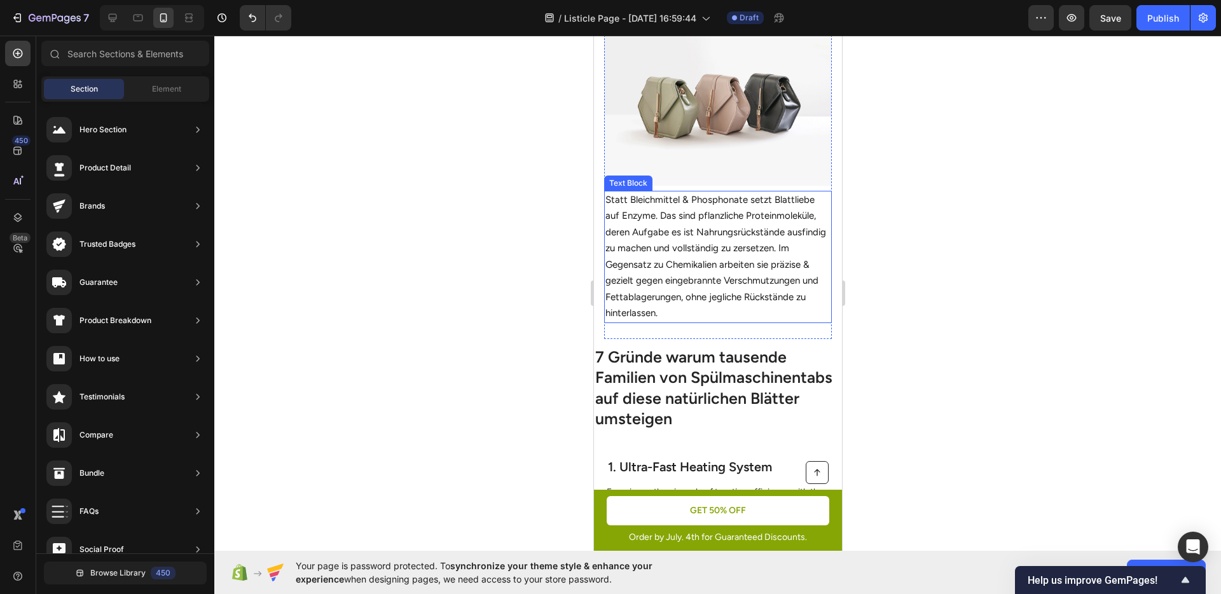
click at [769, 281] on p "Statt Bleichmittel & Phosphonate setzt Blattliebe auf Enzyme. Das sind pflanzli…" at bounding box center [717, 257] width 225 height 130
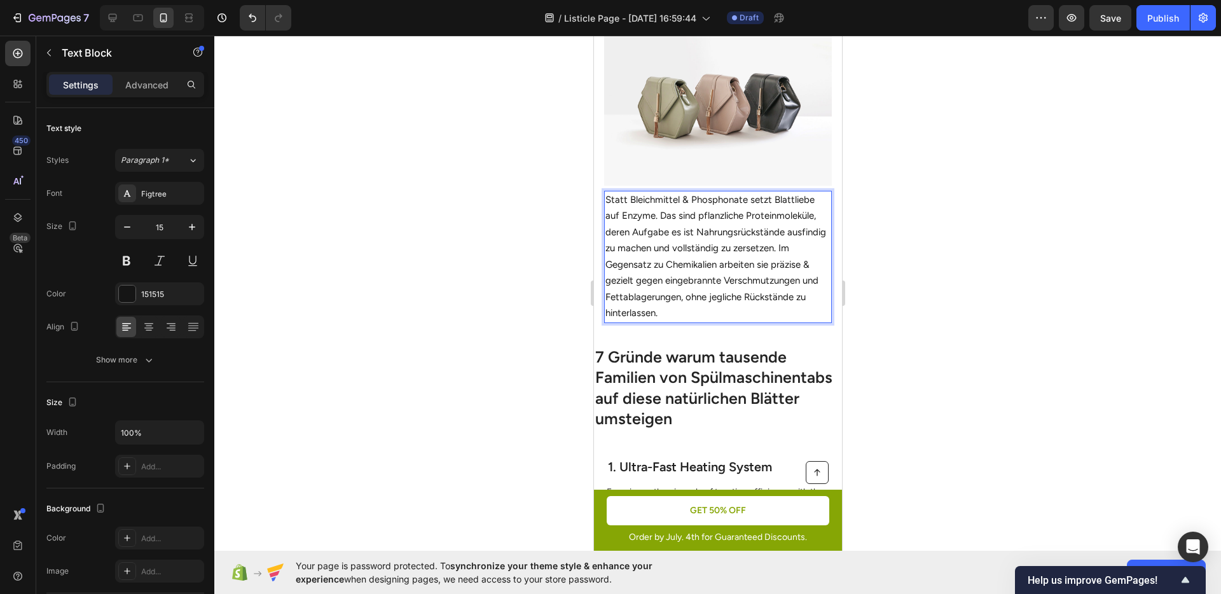
click at [786, 258] on p "Statt Bleichmittel & Phosphonate setzt Blattliebe auf Enzyme. Das sind pflanzli…" at bounding box center [717, 257] width 225 height 130
drag, startPoint x: 786, startPoint y: 258, endPoint x: 698, endPoint y: 286, distance: 92.9
click at [698, 286] on p "Statt Bleichmittel & Phosphonate setzt Blattliebe auf Enzyme. Das sind pflanzli…" at bounding box center [717, 257] width 225 height 130
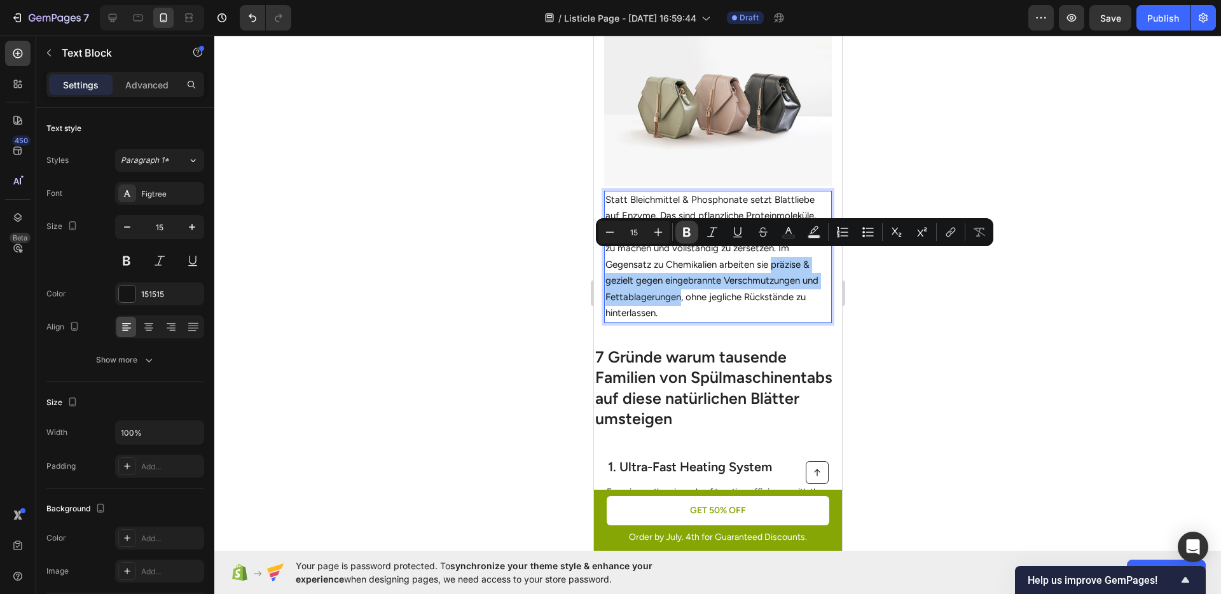
click at [683, 231] on icon "Editor contextual toolbar" at bounding box center [687, 233] width 8 height 10
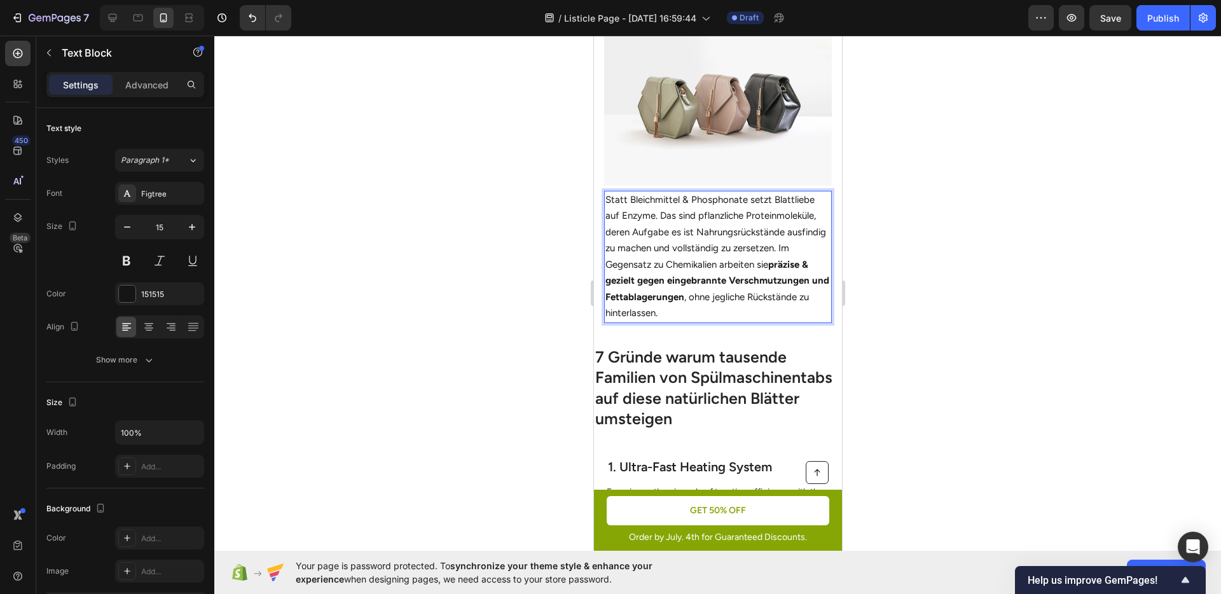
click at [942, 314] on div at bounding box center [717, 315] width 1007 height 559
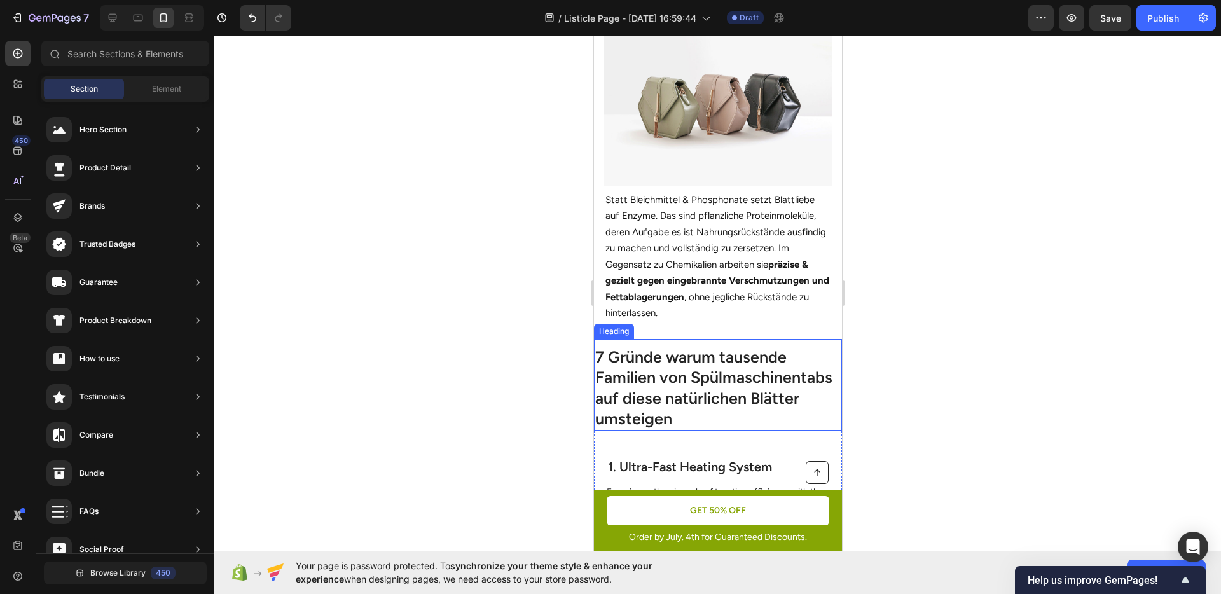
click at [732, 347] on h1 "7 Gründe warum tausende Familien von Spülmaschinentabs auf diese natürlichen Bl…" at bounding box center [718, 387] width 248 height 85
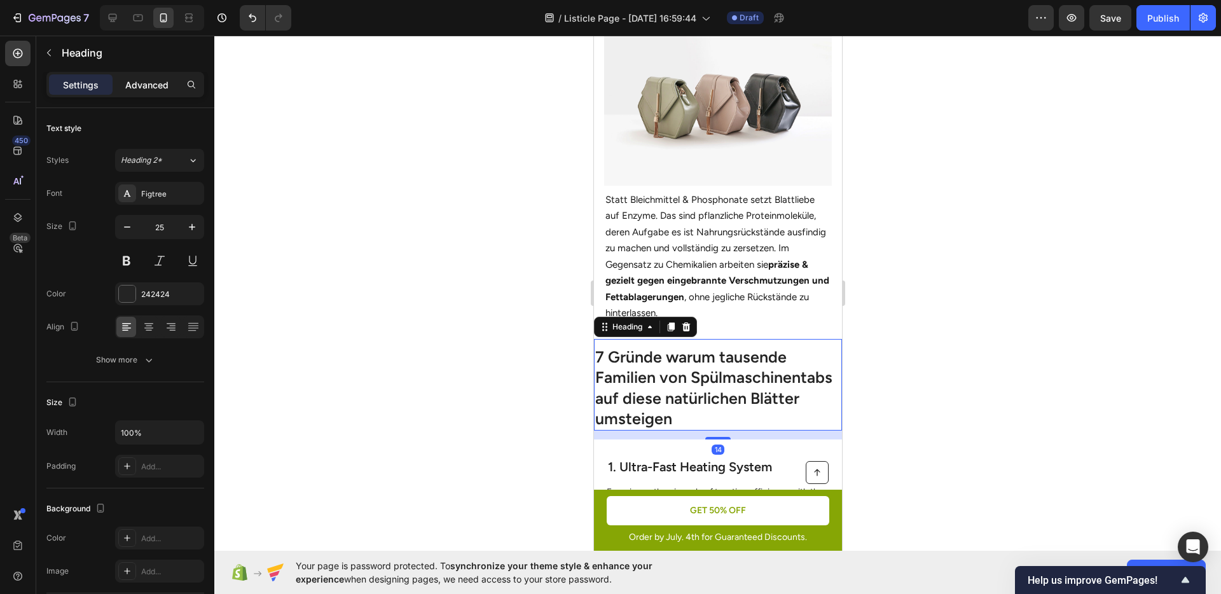
click at [152, 79] on p "Advanced" at bounding box center [146, 84] width 43 height 13
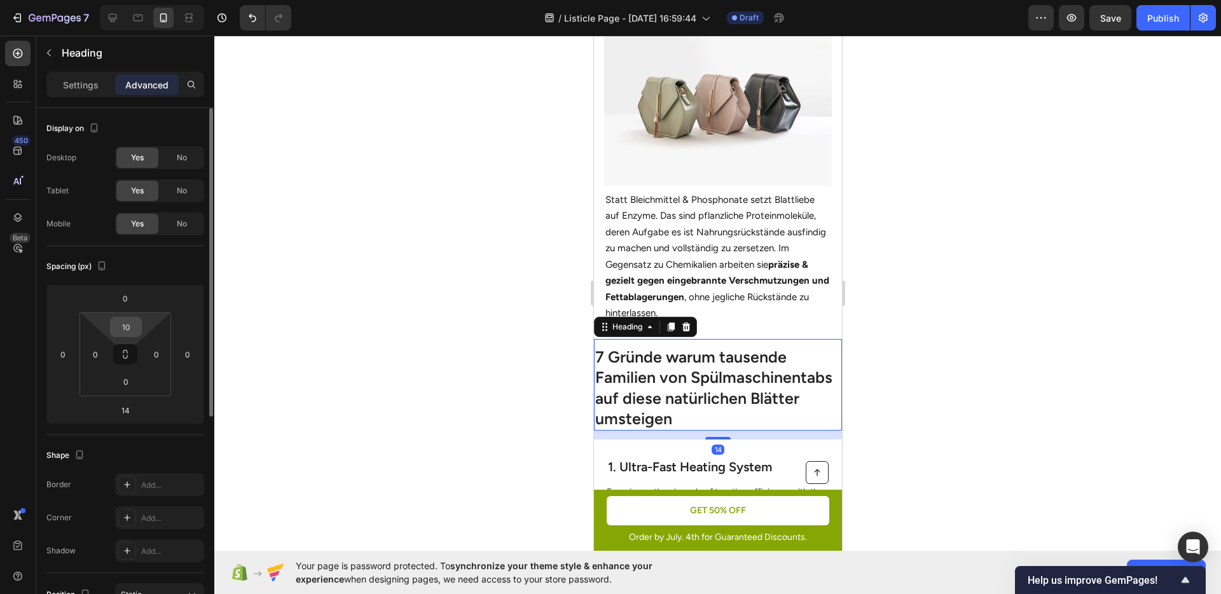
click at [124, 321] on input "10" at bounding box center [125, 326] width 25 height 19
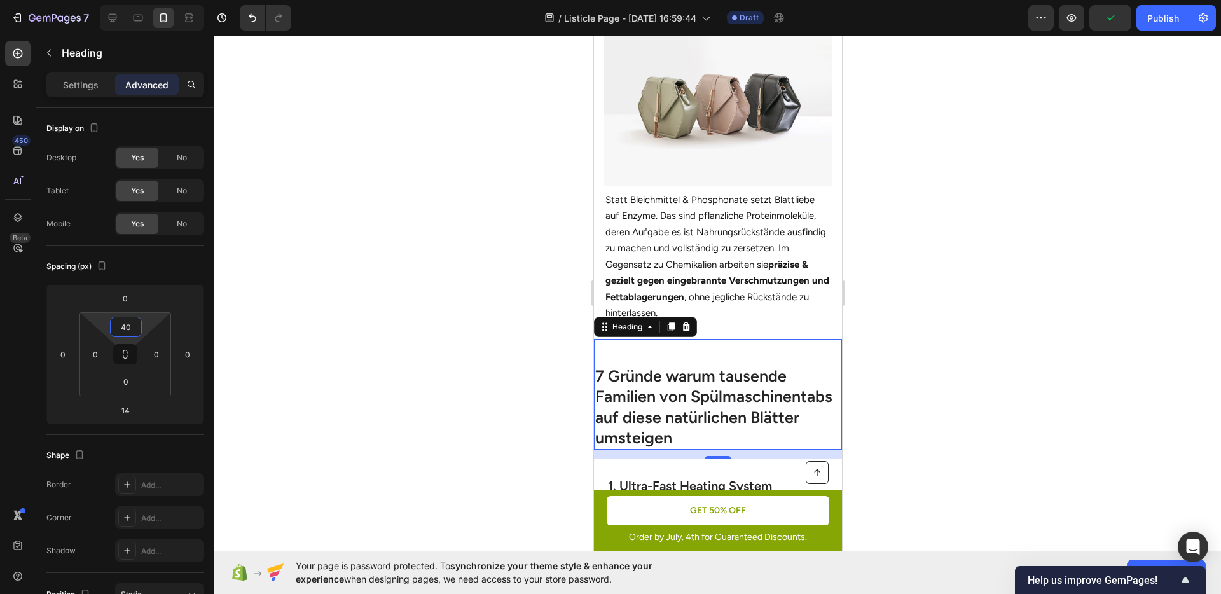
type input "40"
click at [996, 380] on div at bounding box center [717, 315] width 1007 height 559
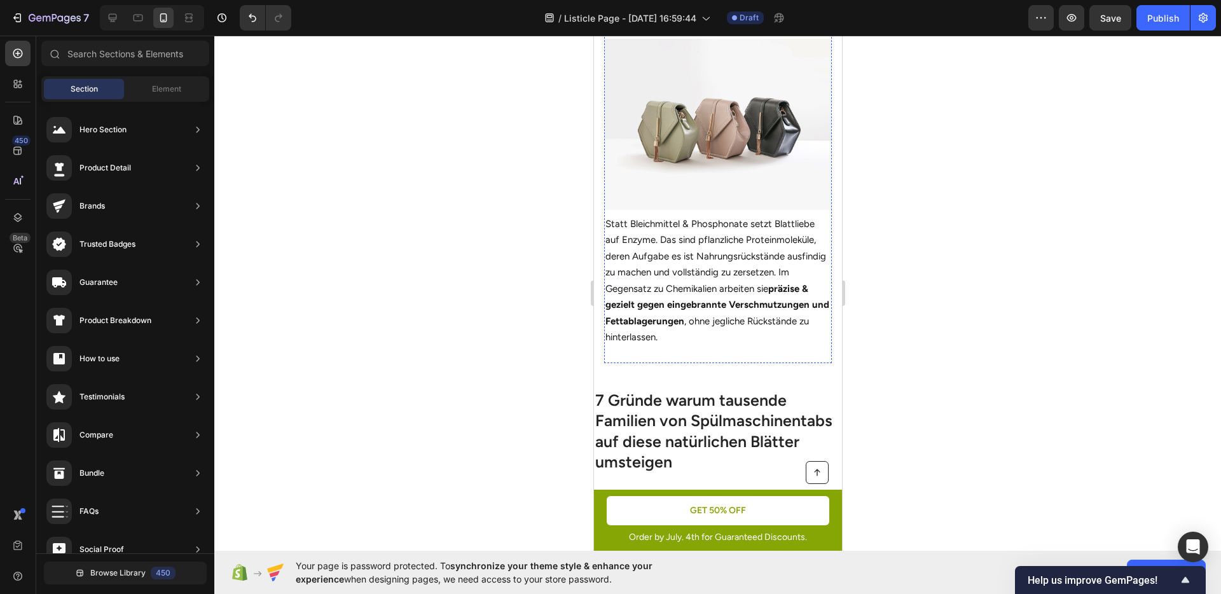
scroll to position [1031, 0]
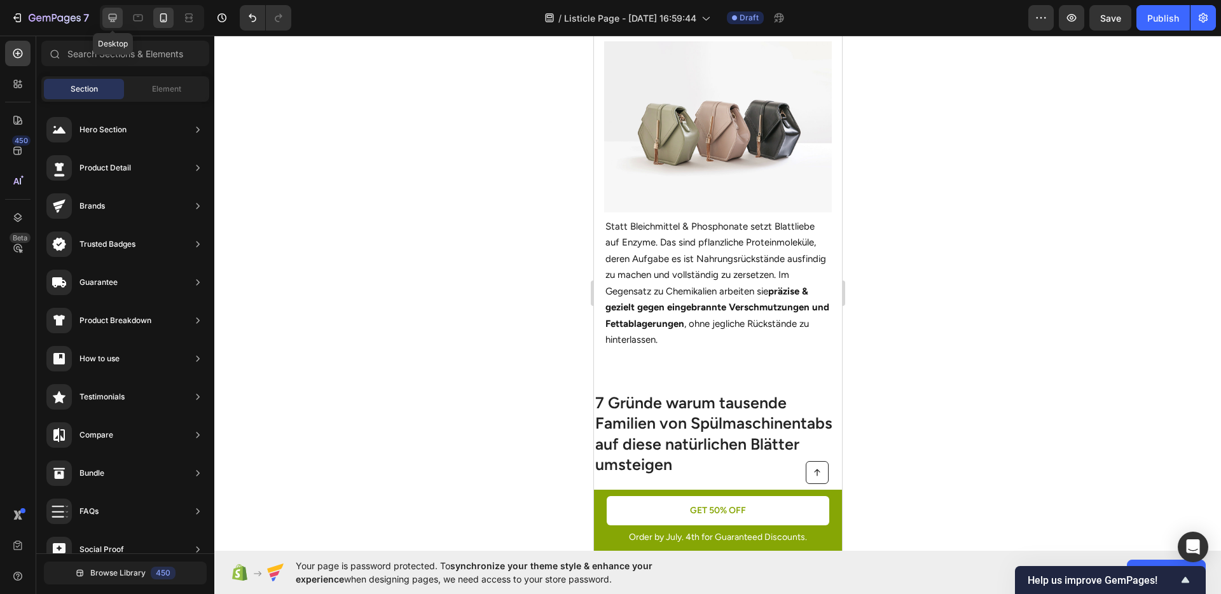
click at [118, 12] on icon at bounding box center [112, 17] width 13 height 13
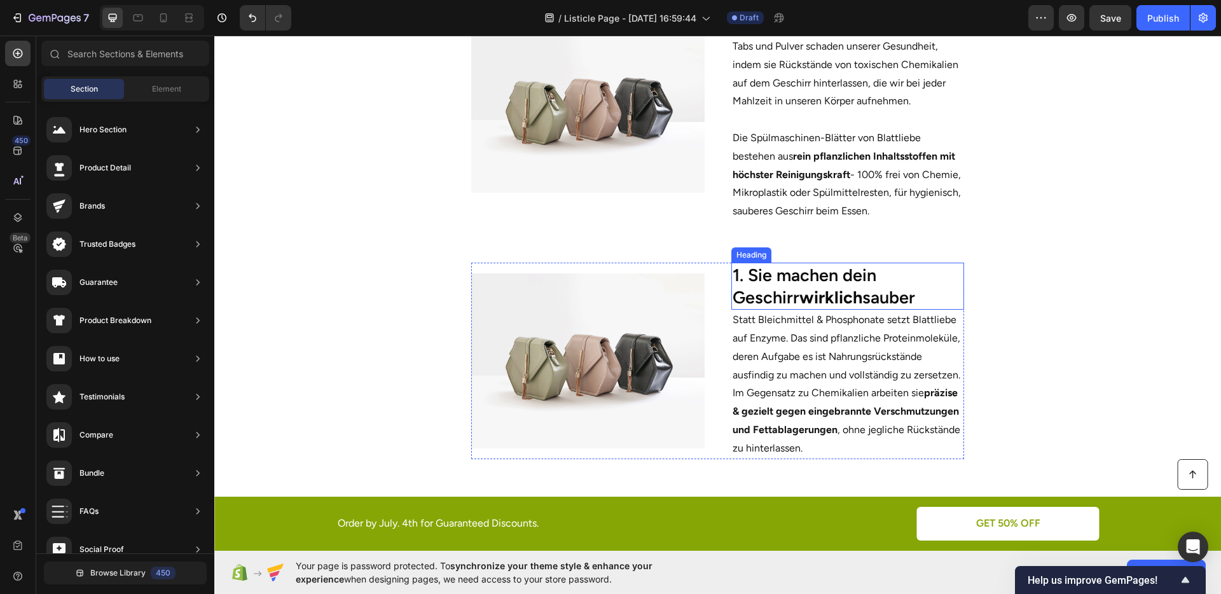
scroll to position [457, 0]
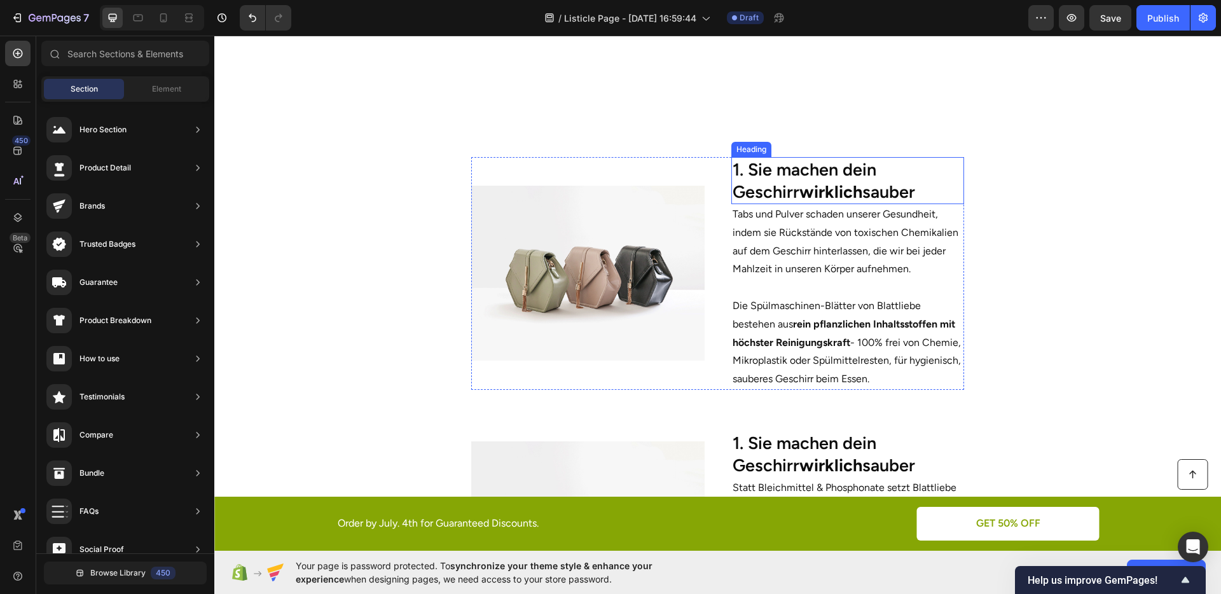
click at [816, 196] on h2 "1. Sie machen dein Geschirr wirklich sauber" at bounding box center [848, 180] width 233 height 47
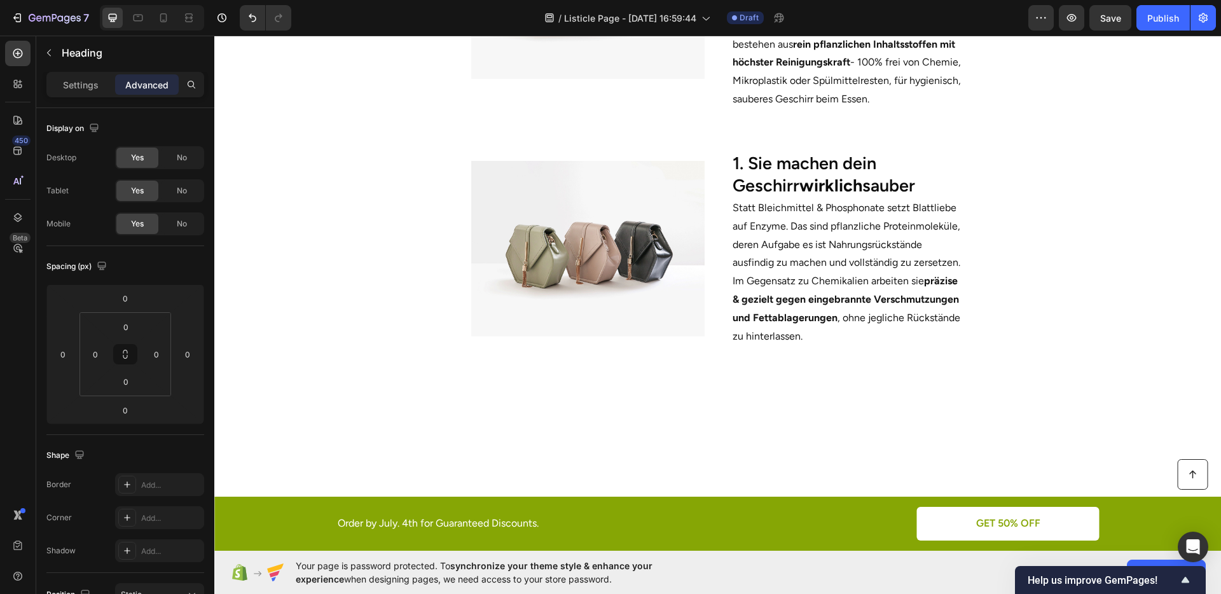
type input "6"
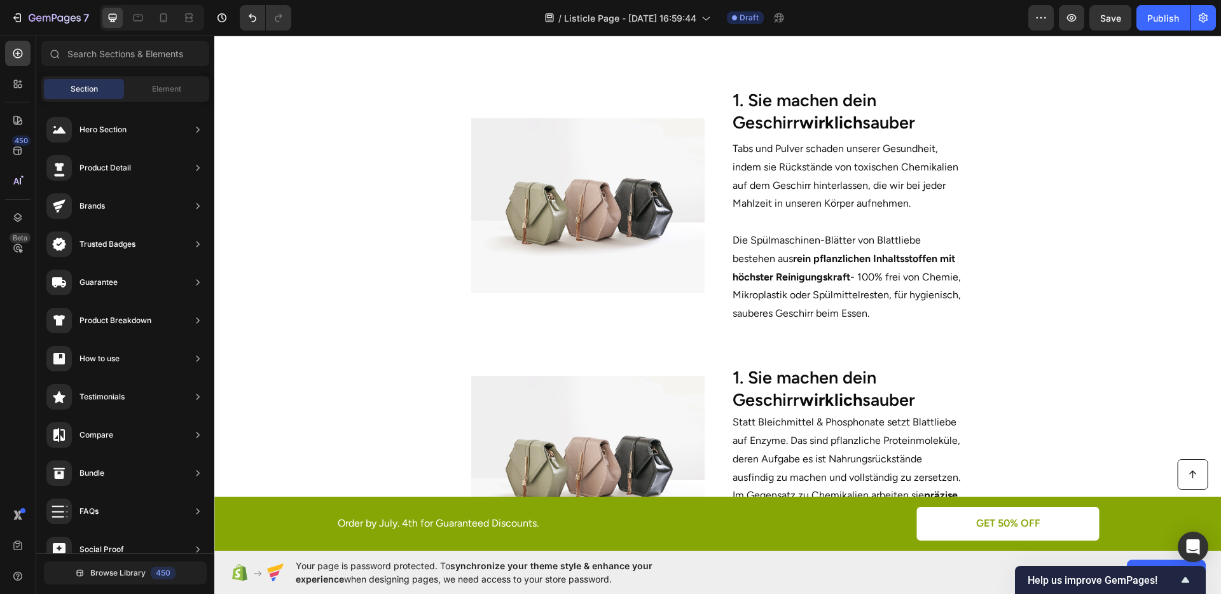
scroll to position [709, 0]
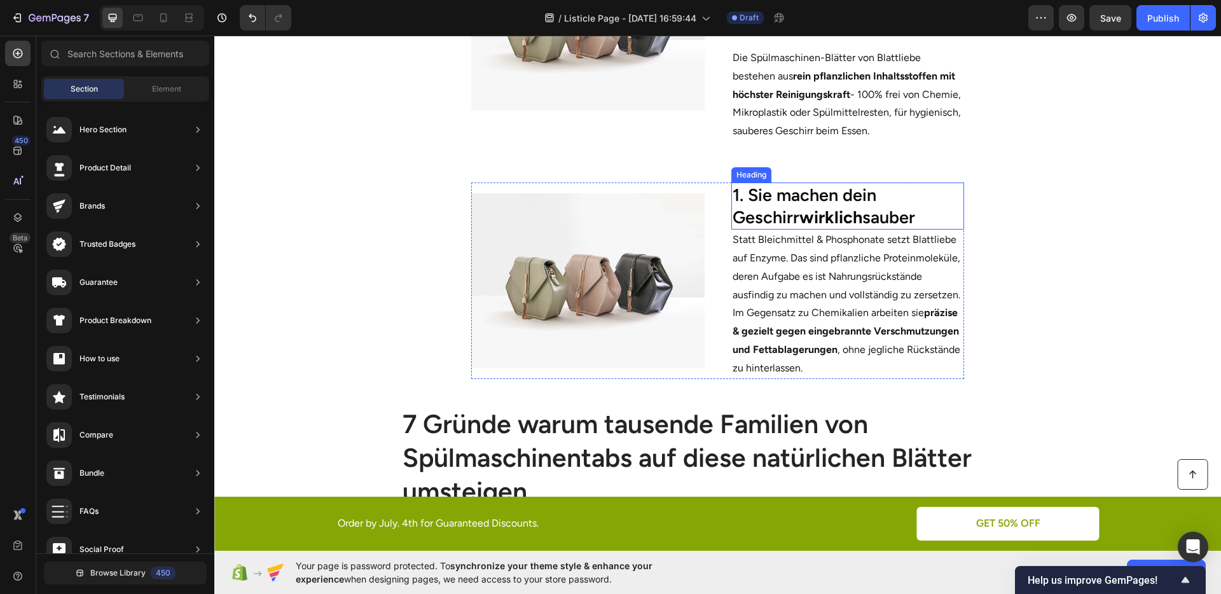
click at [816, 207] on h2 "1. Sie machen dein Geschirr wirklich sauber" at bounding box center [848, 206] width 233 height 47
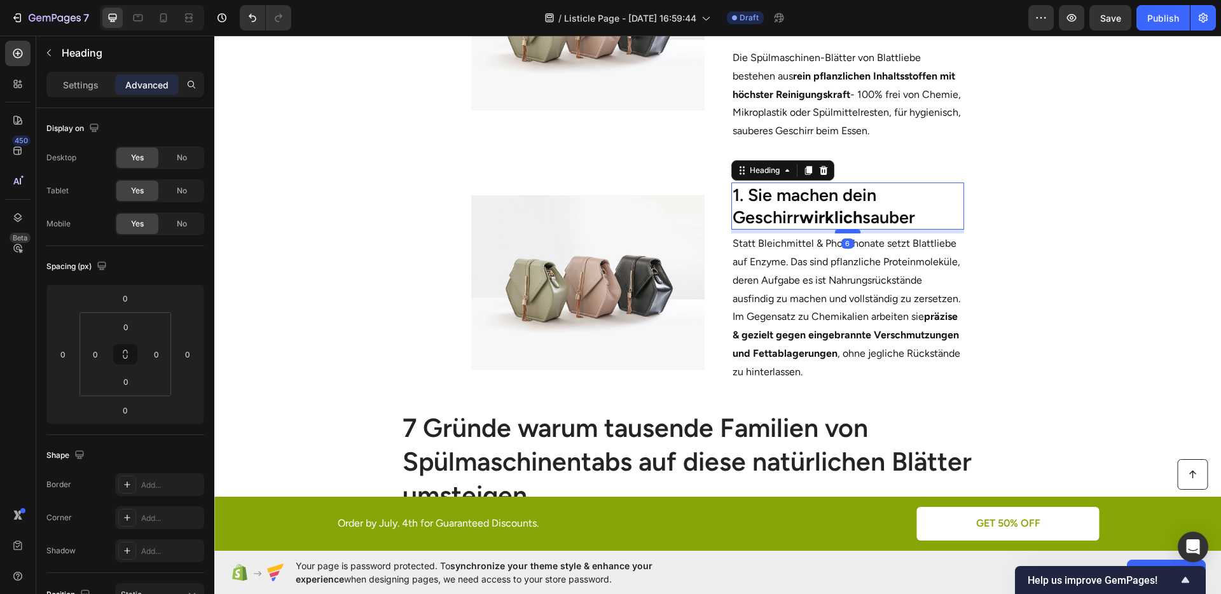
click at [835, 232] on div at bounding box center [847, 232] width 25 height 4
type input "6"
drag, startPoint x: 1088, startPoint y: 270, endPoint x: 1078, endPoint y: 267, distance: 10.7
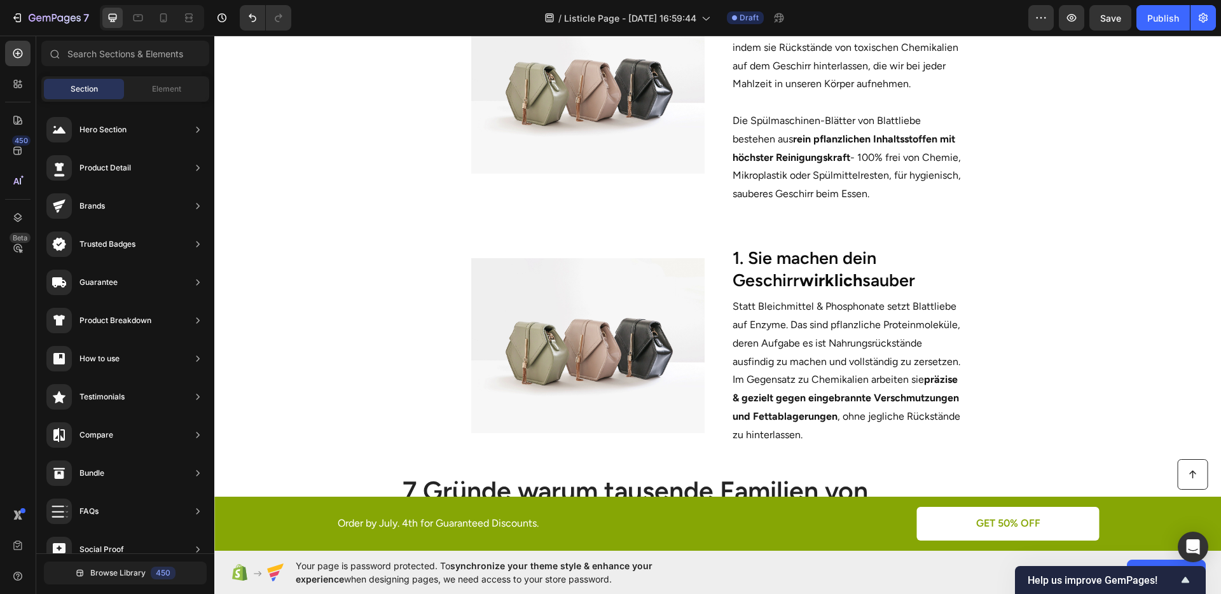
scroll to position [620, 0]
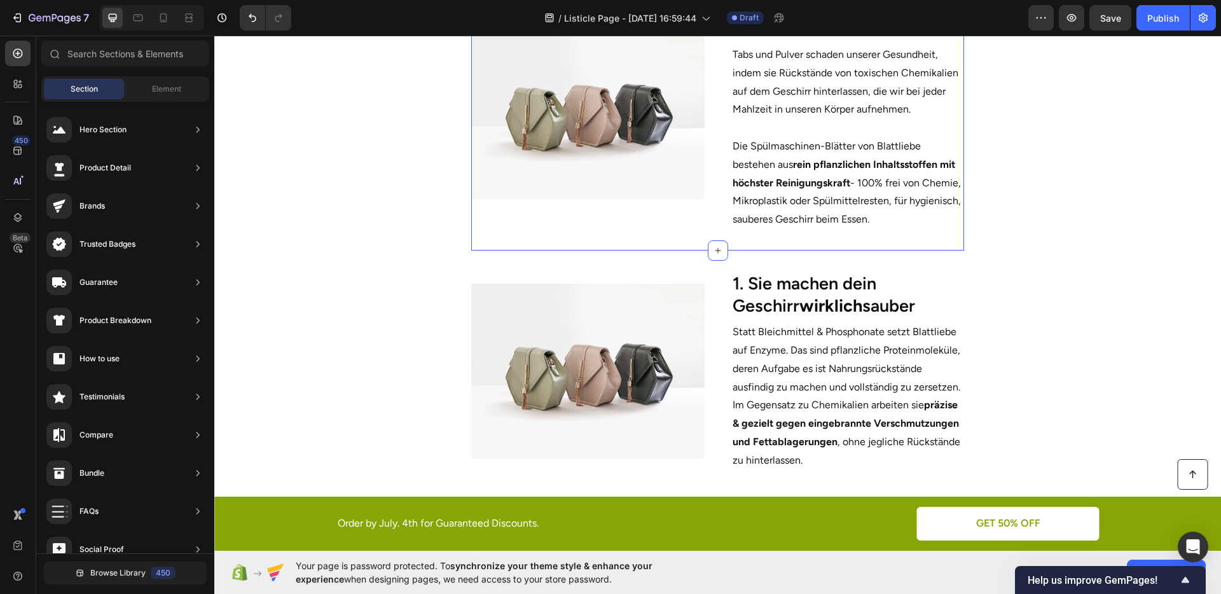
click at [803, 232] on div "Image 1. Sie machen dein Geschirr wirklich sauber Heading Tabs und Pulver schad…" at bounding box center [718, 111] width 494 height 277
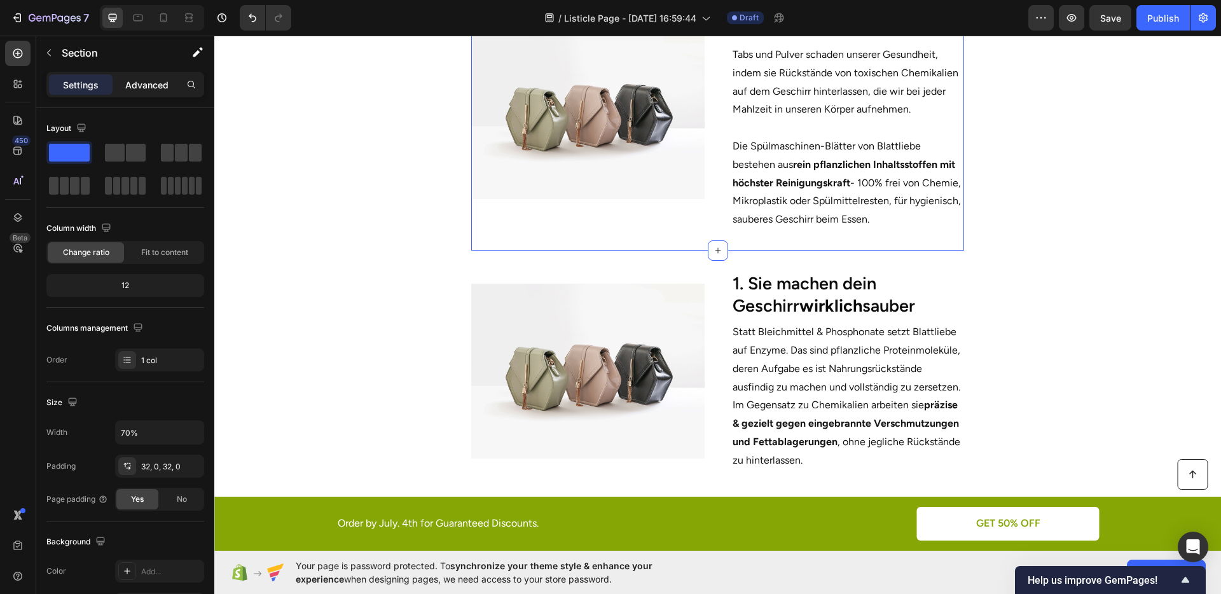
click at [141, 88] on p "Advanced" at bounding box center [146, 84] width 43 height 13
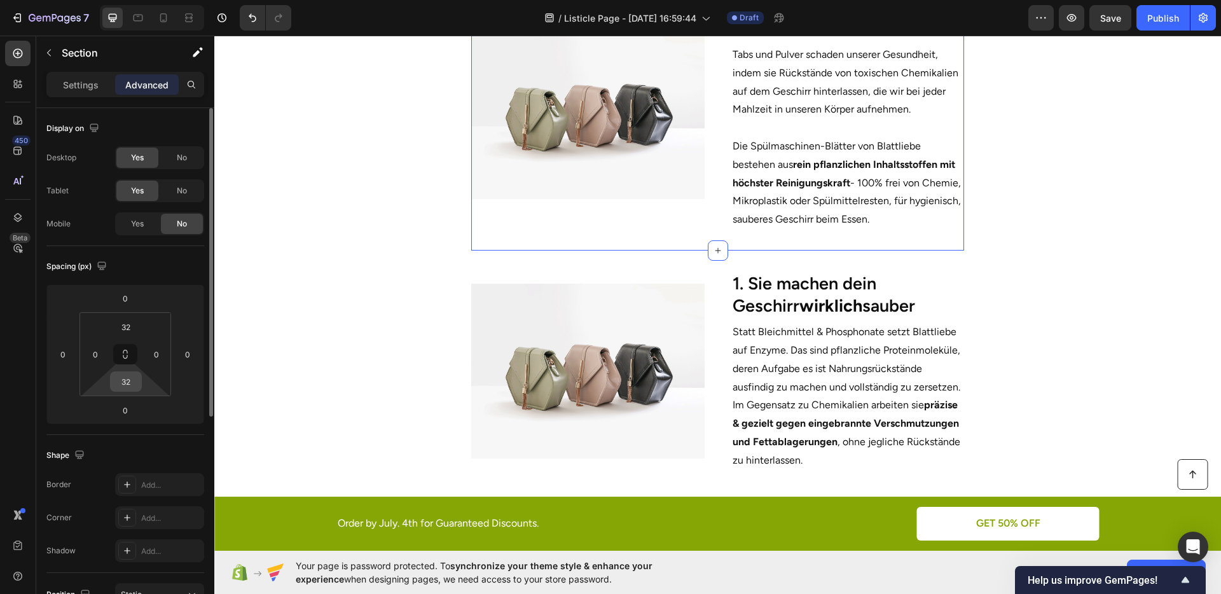
click at [125, 380] on input "32" at bounding box center [125, 381] width 25 height 19
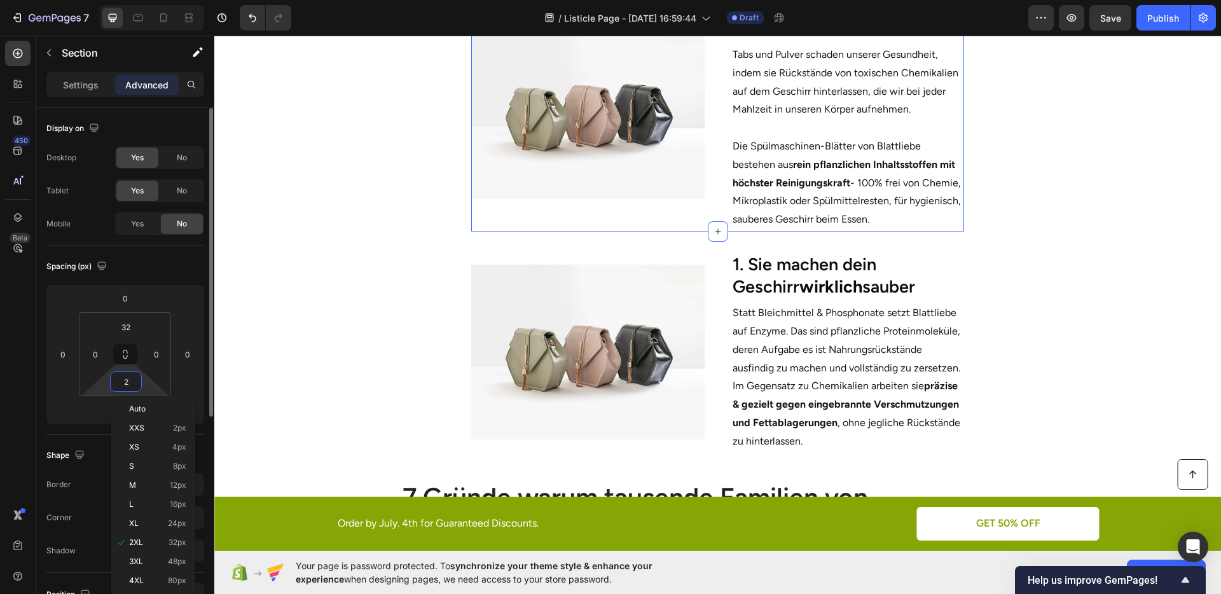
type input "20"
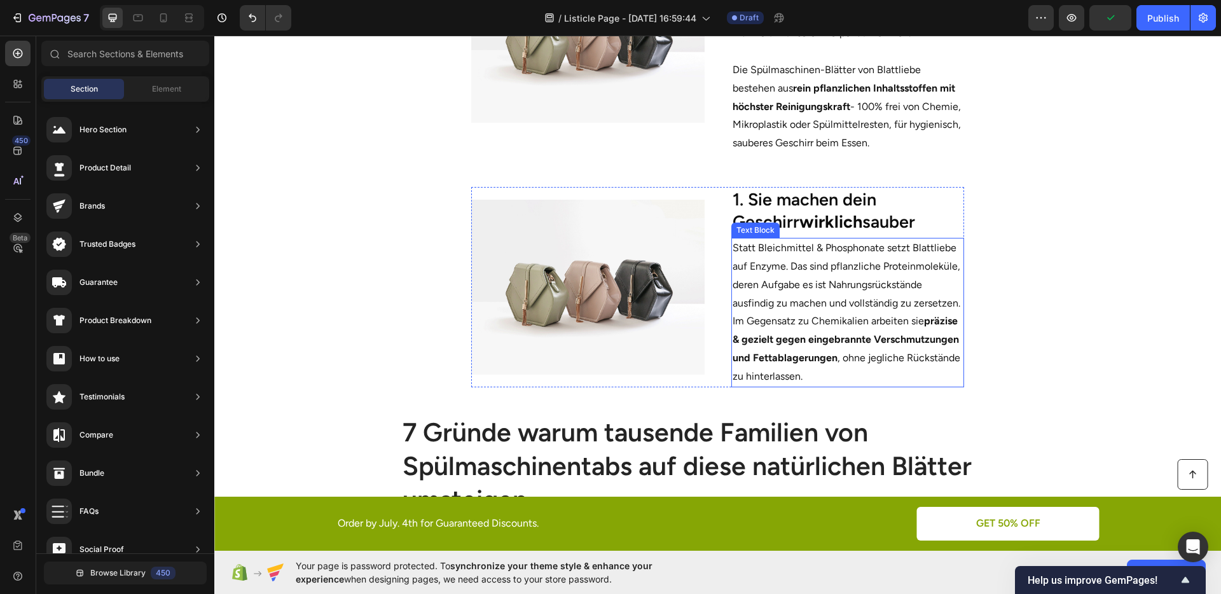
scroll to position [697, 0]
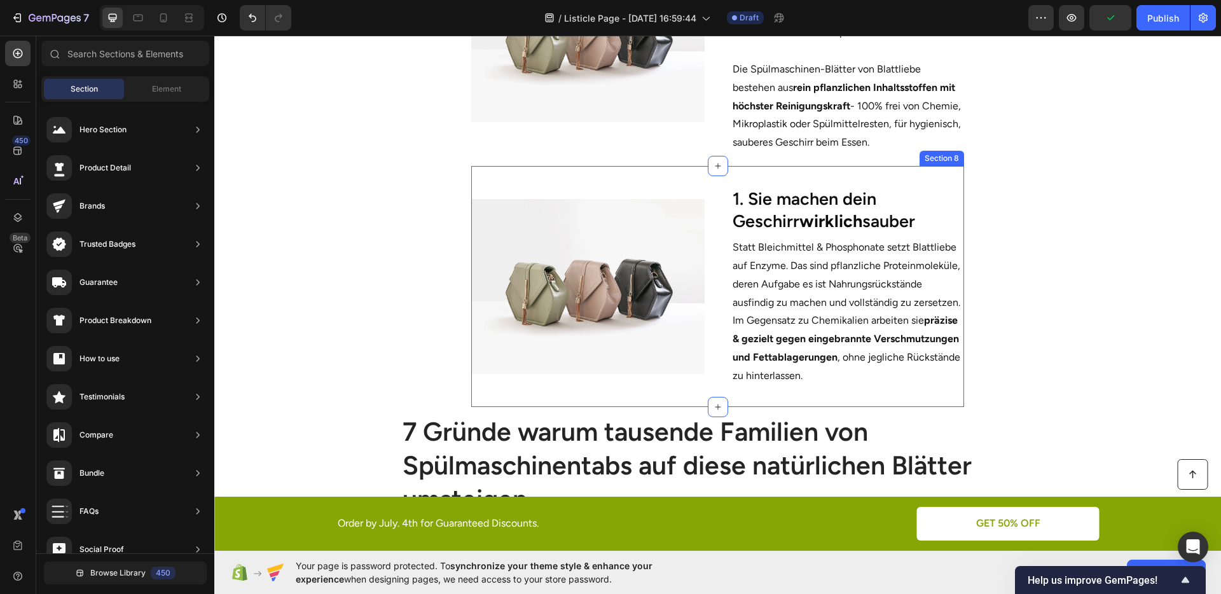
click at [814, 389] on div "Image 1. Sie machen dein Geschirr wirklich sauber Heading Statt Bleichmittel & …" at bounding box center [718, 286] width 494 height 241
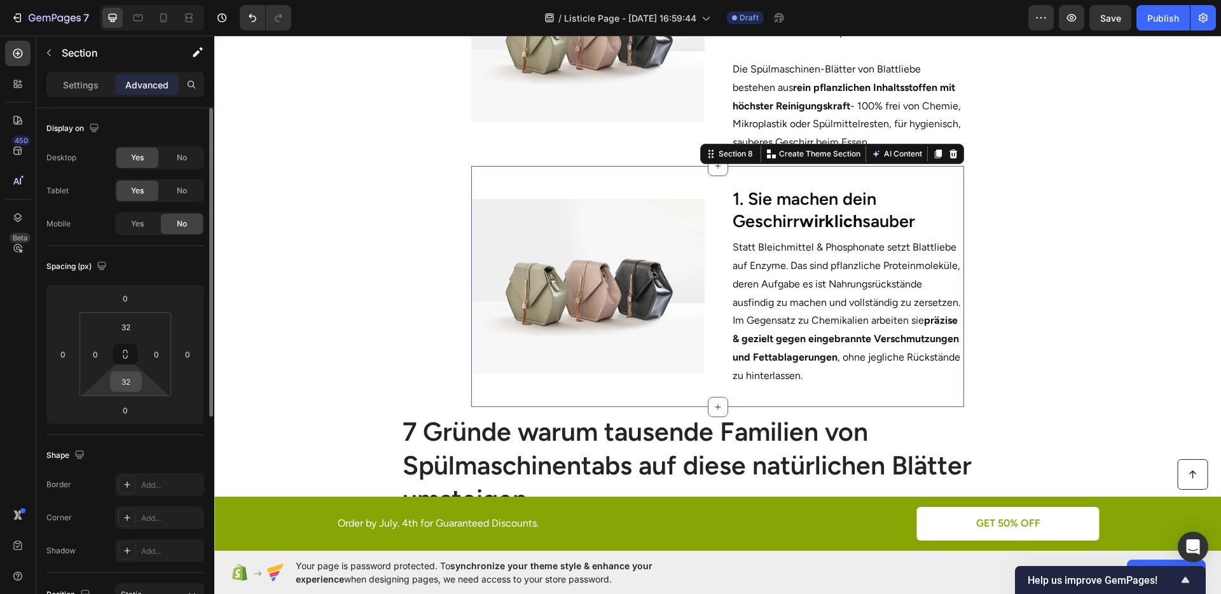
click at [127, 372] on input "32" at bounding box center [125, 381] width 25 height 19
type input "25"
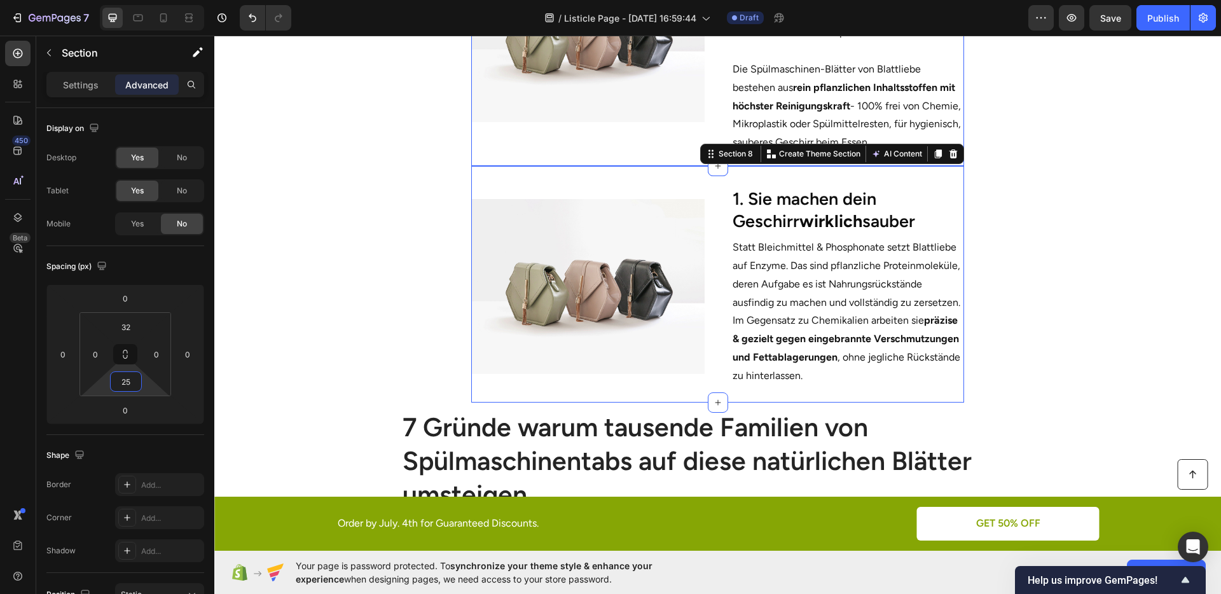
click at [494, 154] on div "Image 1. Sie machen dein Geschirr wirklich sauber Heading Tabs und Pulver schad…" at bounding box center [718, 31] width 494 height 270
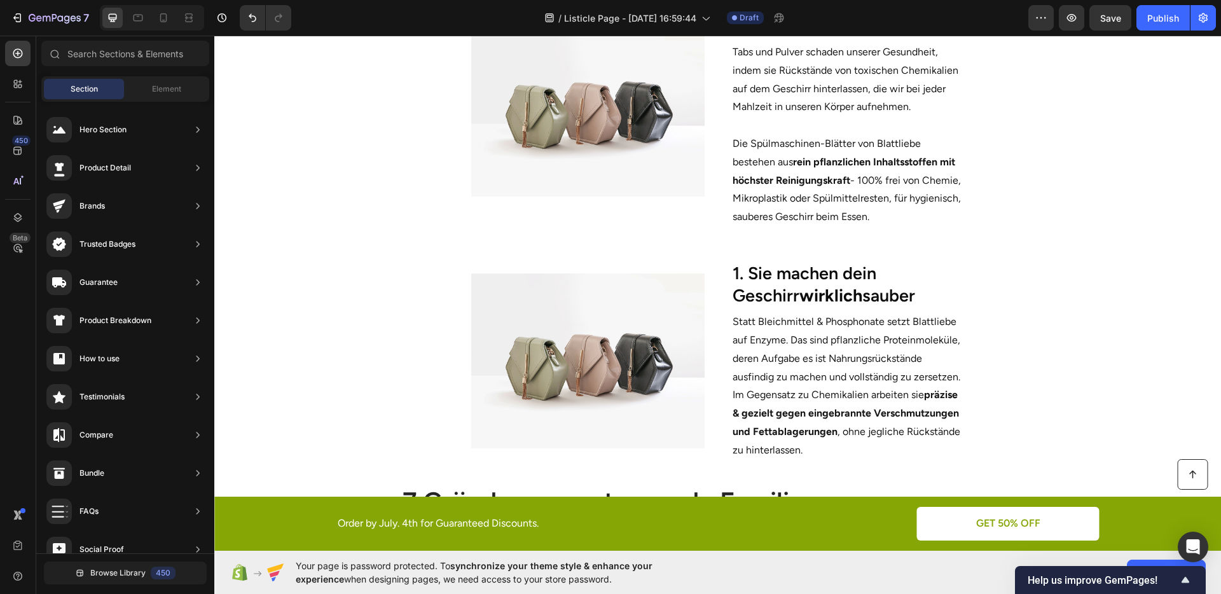
scroll to position [643, 0]
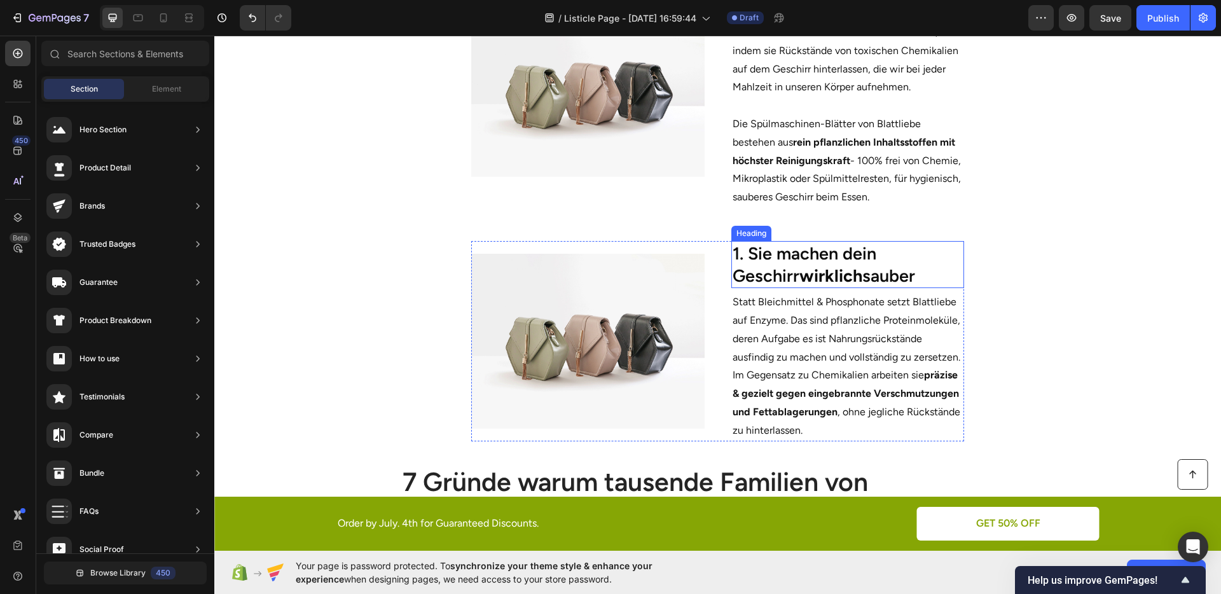
click at [791, 273] on h2 "1. Sie machen dein Geschirr wirklich sauber" at bounding box center [848, 264] width 233 height 47
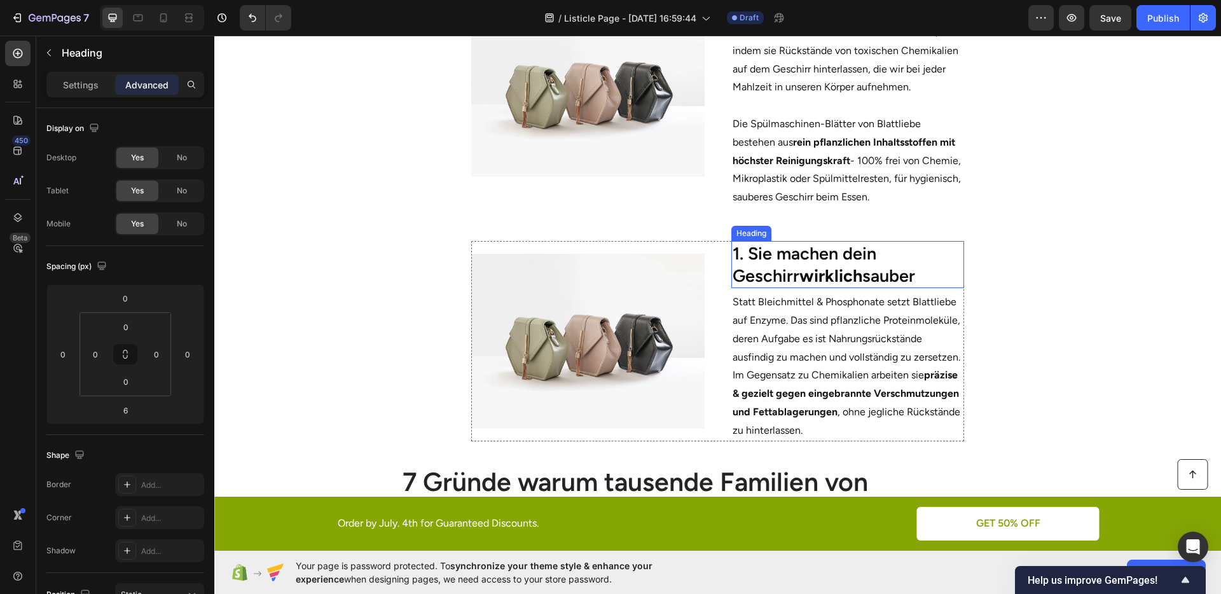
click at [791, 273] on h2 "1. Sie machen dein Geschirr wirklich sauber" at bounding box center [848, 264] width 233 height 47
click at [791, 273] on p "1. Sie machen dein Geschirr wirklich sauber" at bounding box center [848, 264] width 231 height 45
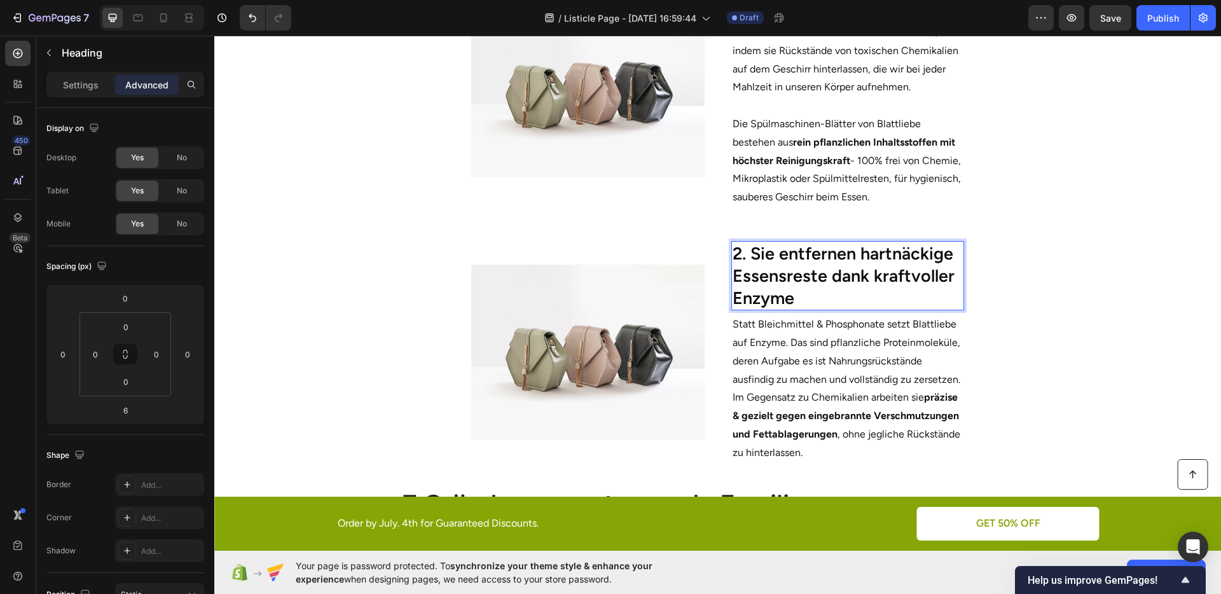
click at [1058, 332] on section "Image 2. Sie entfernen hartnäckige Essensreste dank kraftvoller Enzyme Heading …" at bounding box center [717, 350] width 725 height 259
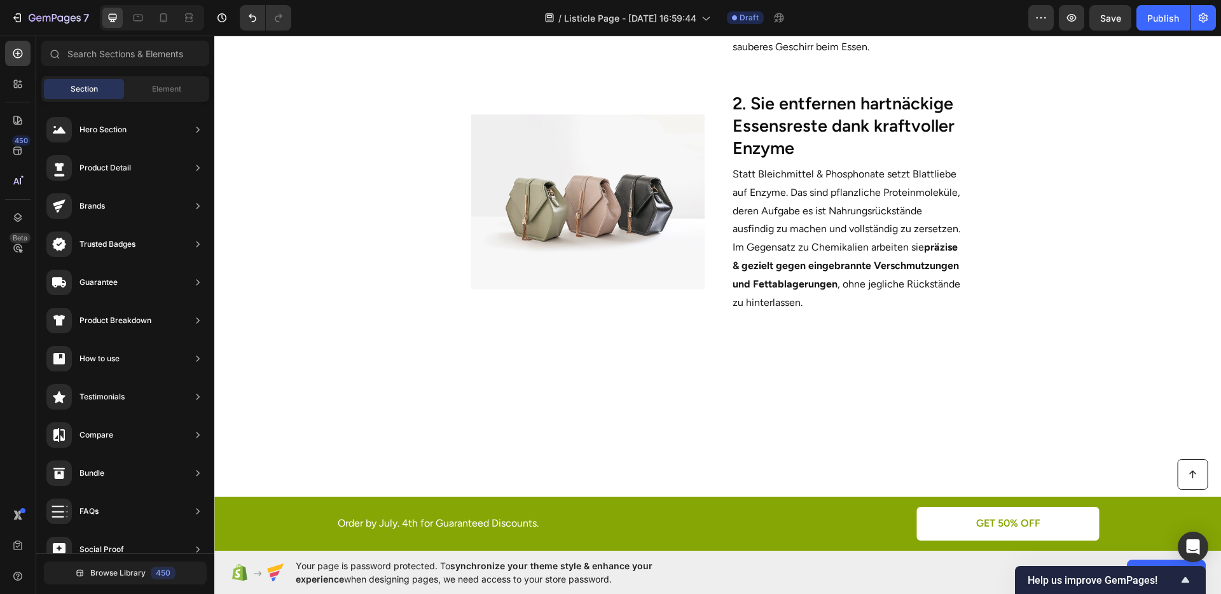
scroll to position [511, 0]
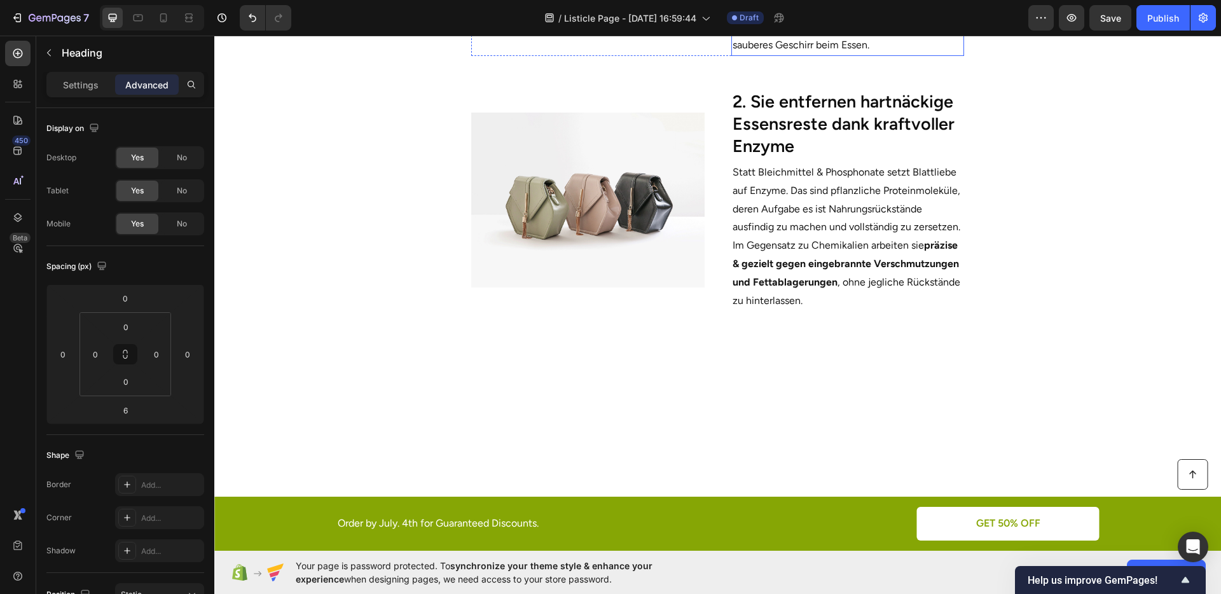
click at [854, 157] on p "2. Sie entfernen hartnäckige Essensreste dank kraftvoller Enzyme" at bounding box center [848, 123] width 231 height 67
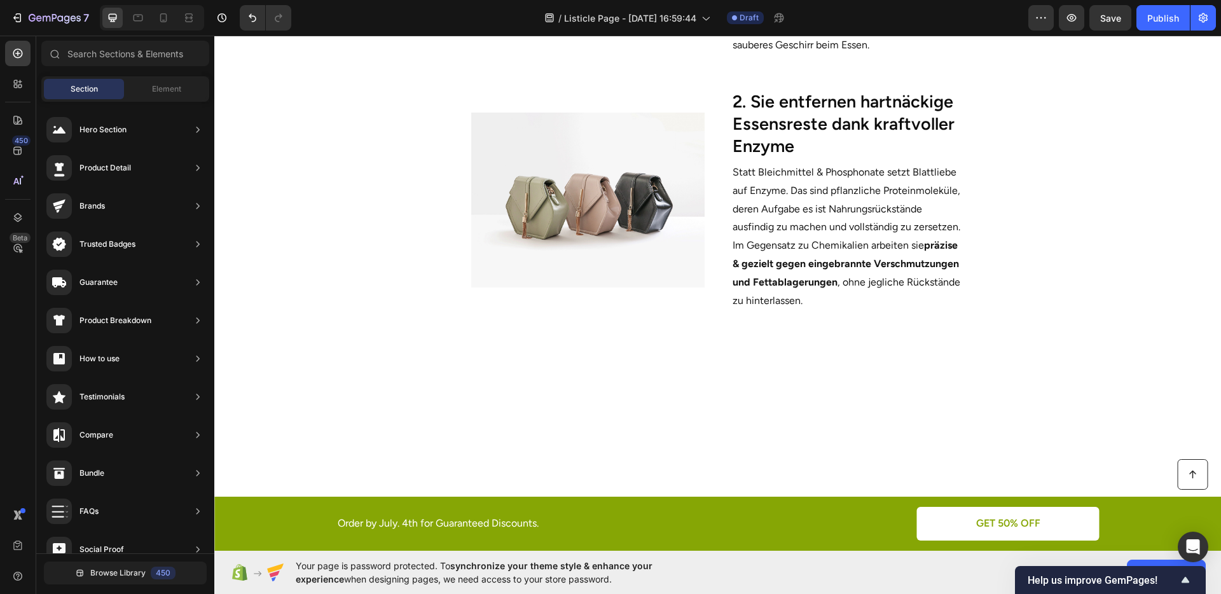
click at [1028, 328] on section "Image 2. Sie entfernen hartnäckige Essensreste dank kraftvoller Enzyme Heading …" at bounding box center [717, 198] width 725 height 259
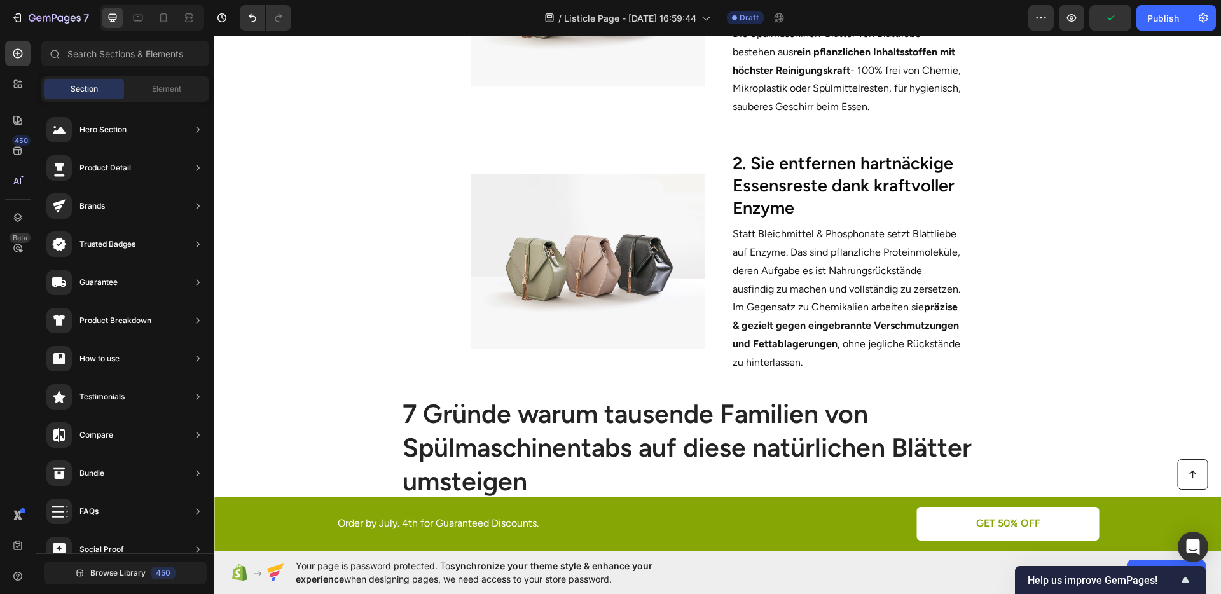
scroll to position [733, 0]
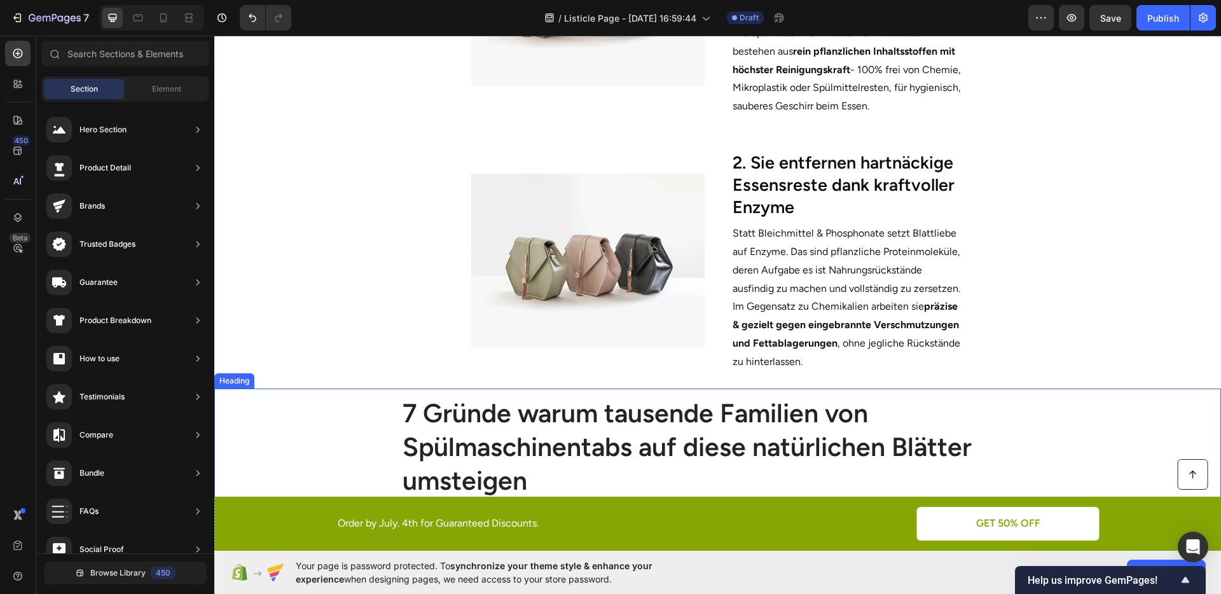
click at [788, 414] on h1 "7 Gründe warum tausende Familien von Spülmaschinentabs auf diese natürlichen Bl…" at bounding box center [718, 447] width 634 height 104
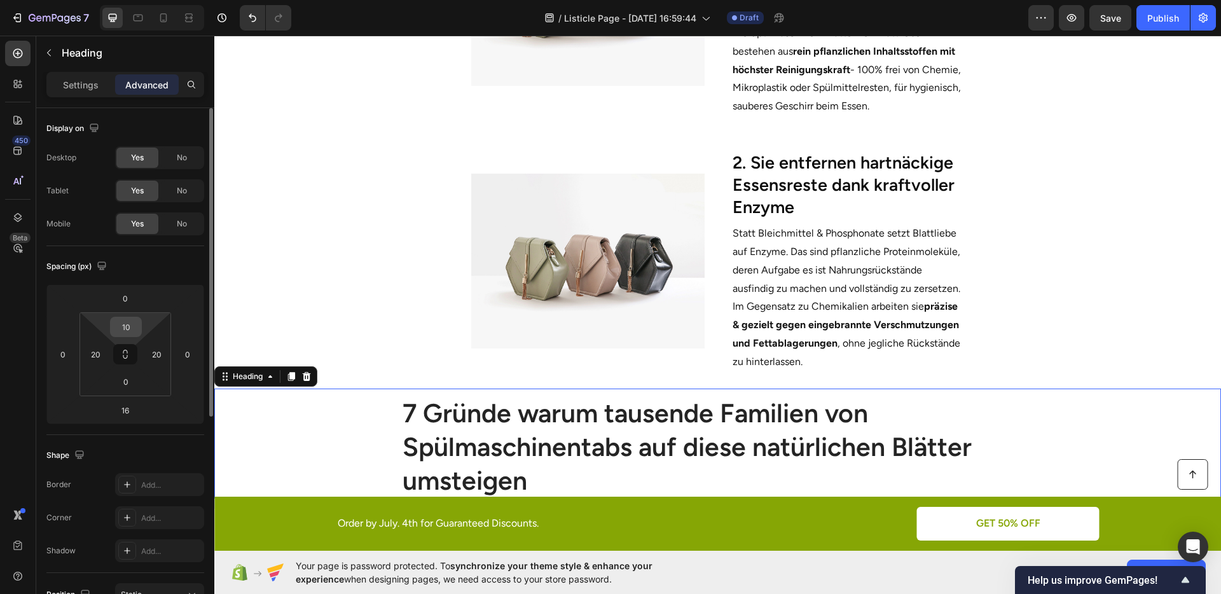
click at [130, 317] on input "10" at bounding box center [125, 326] width 25 height 19
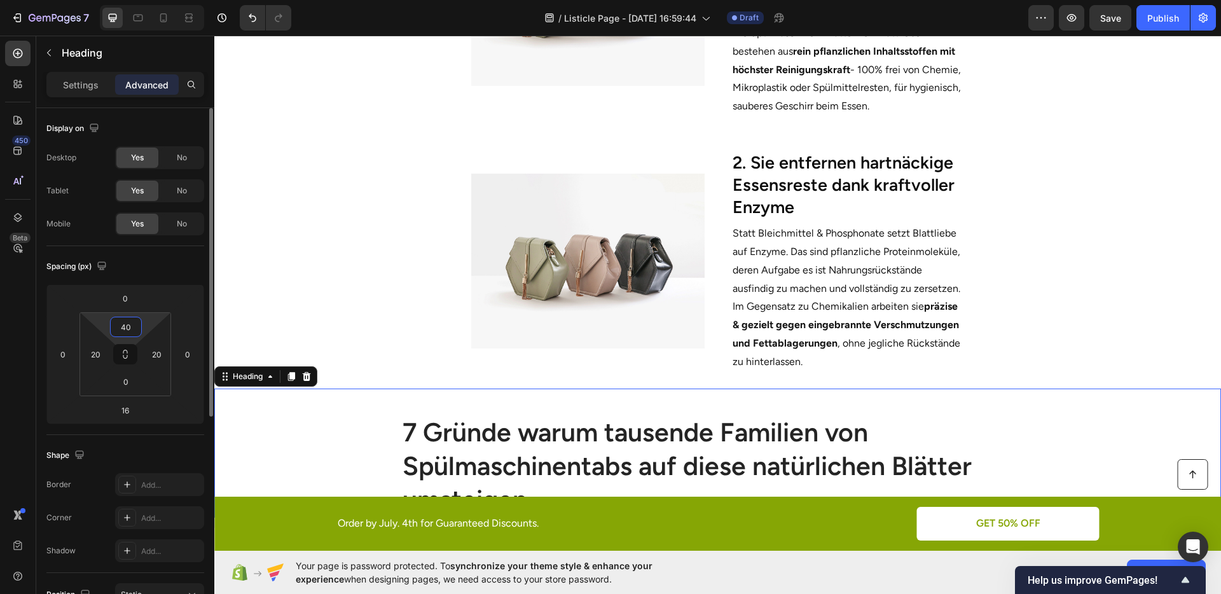
click at [131, 317] on input "40" at bounding box center [125, 326] width 25 height 19
type input "0"
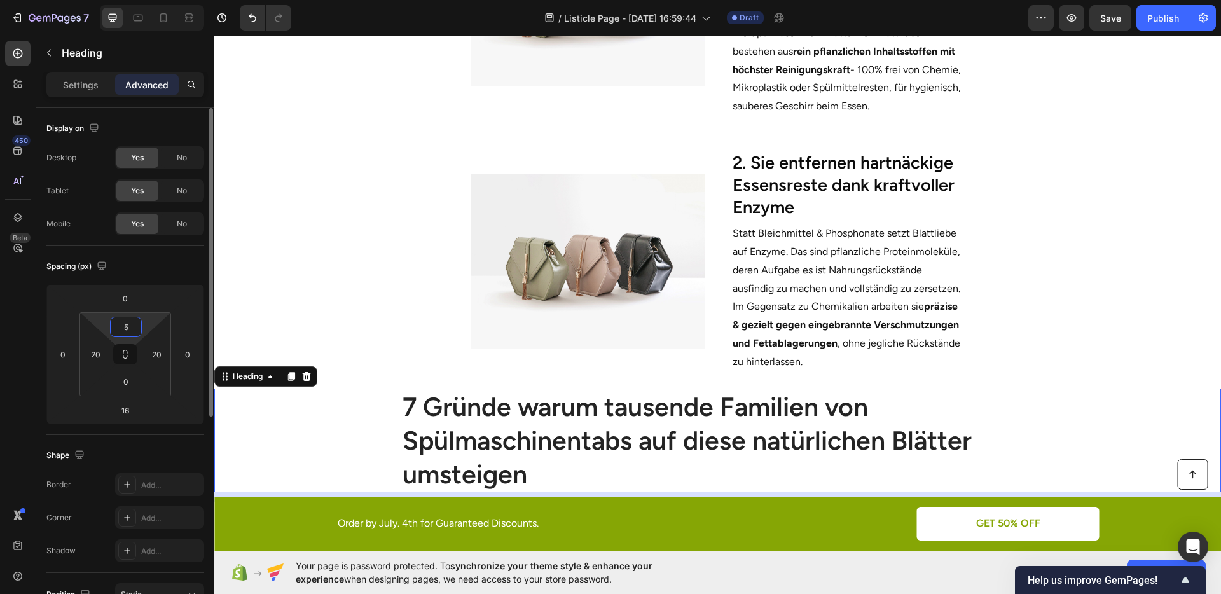
type input "50"
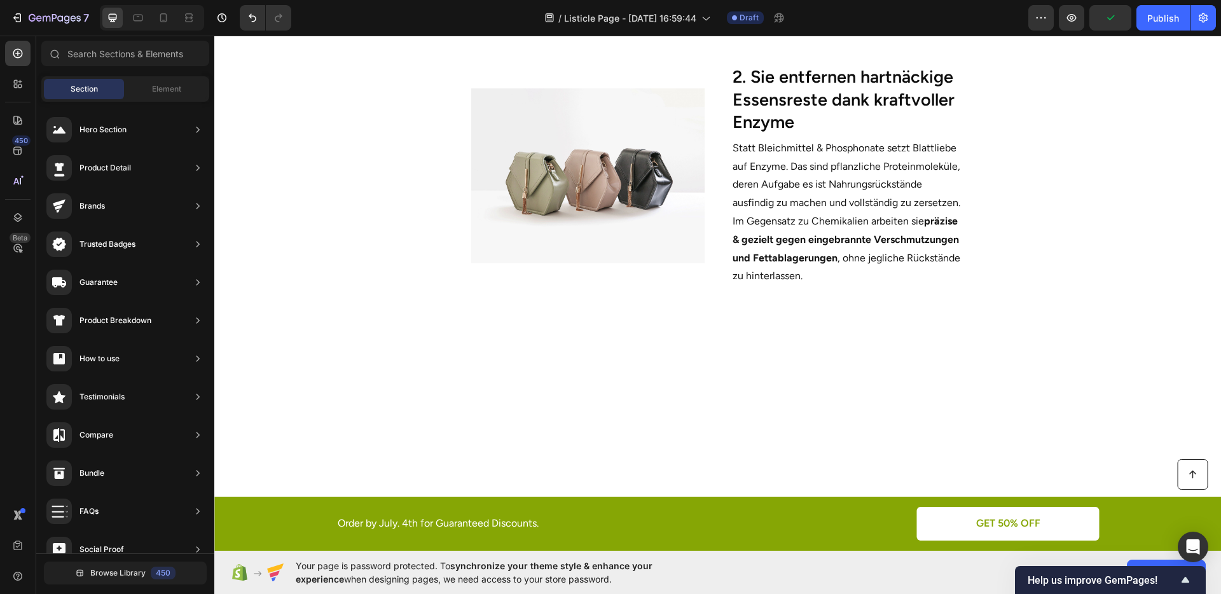
scroll to position [503, 0]
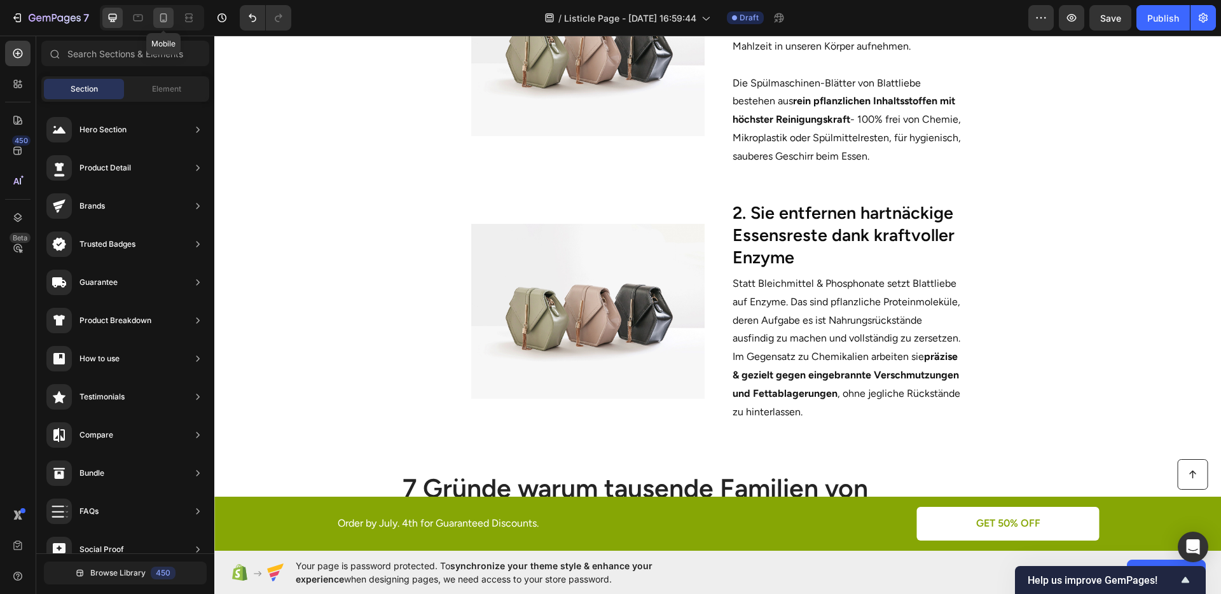
click at [168, 21] on icon at bounding box center [163, 17] width 13 height 13
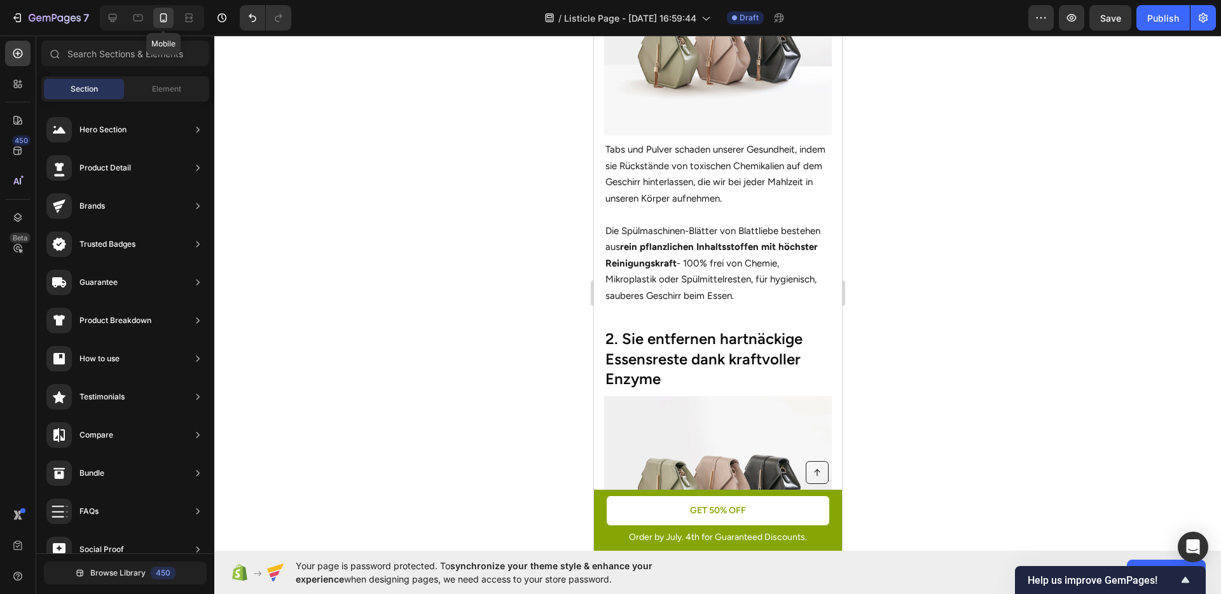
scroll to position [754, 0]
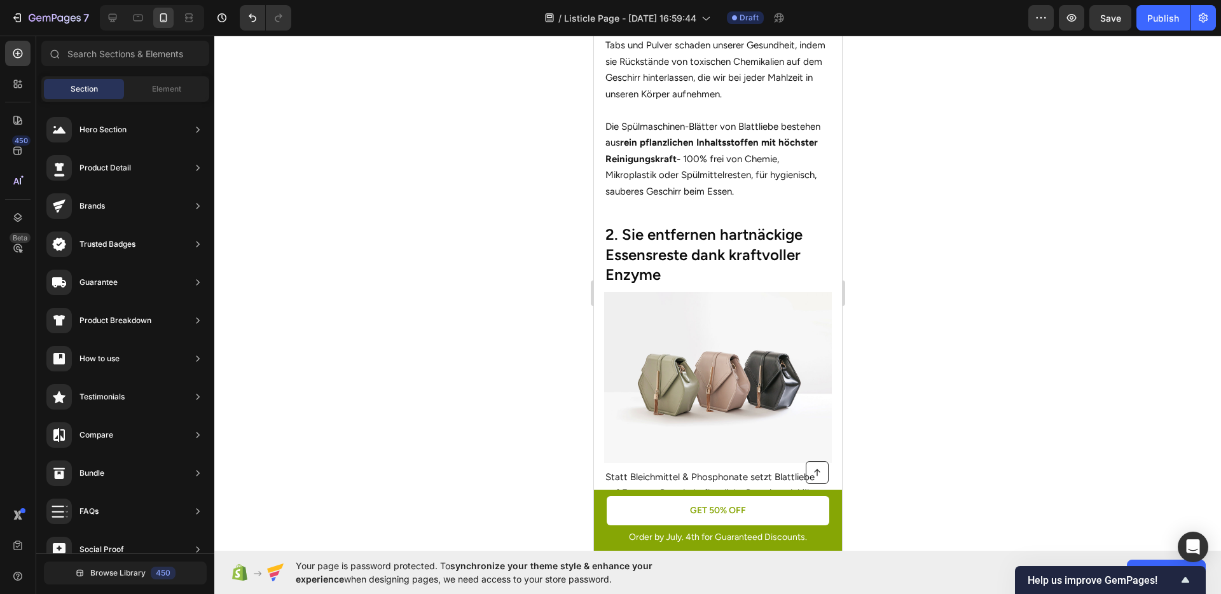
click at [1010, 294] on div at bounding box center [717, 315] width 1007 height 559
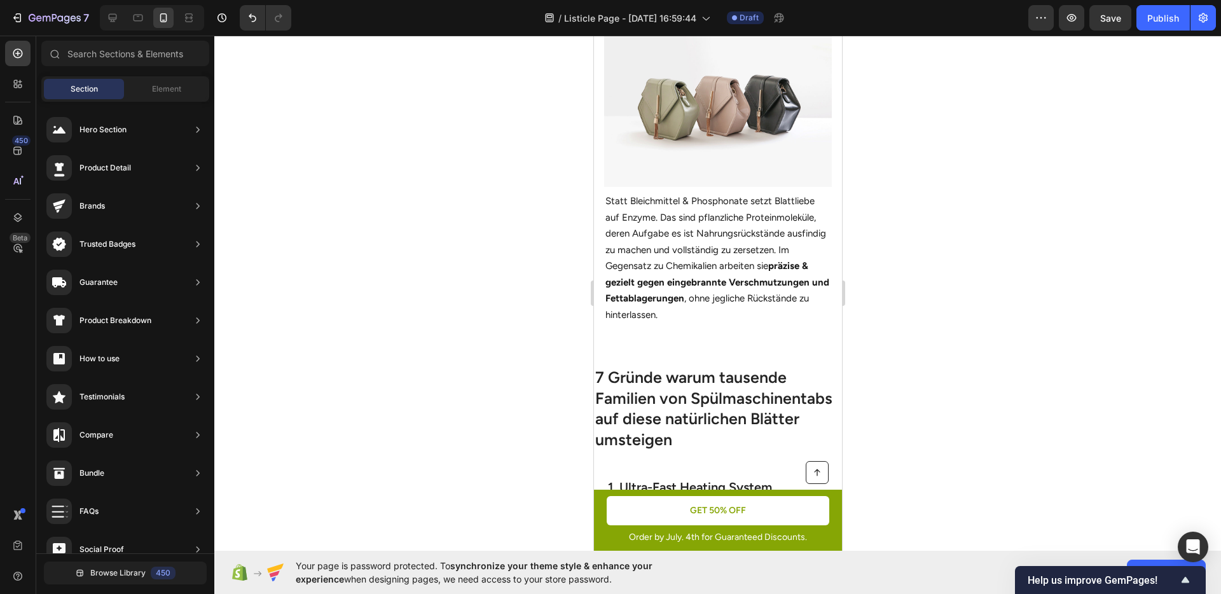
scroll to position [953, 0]
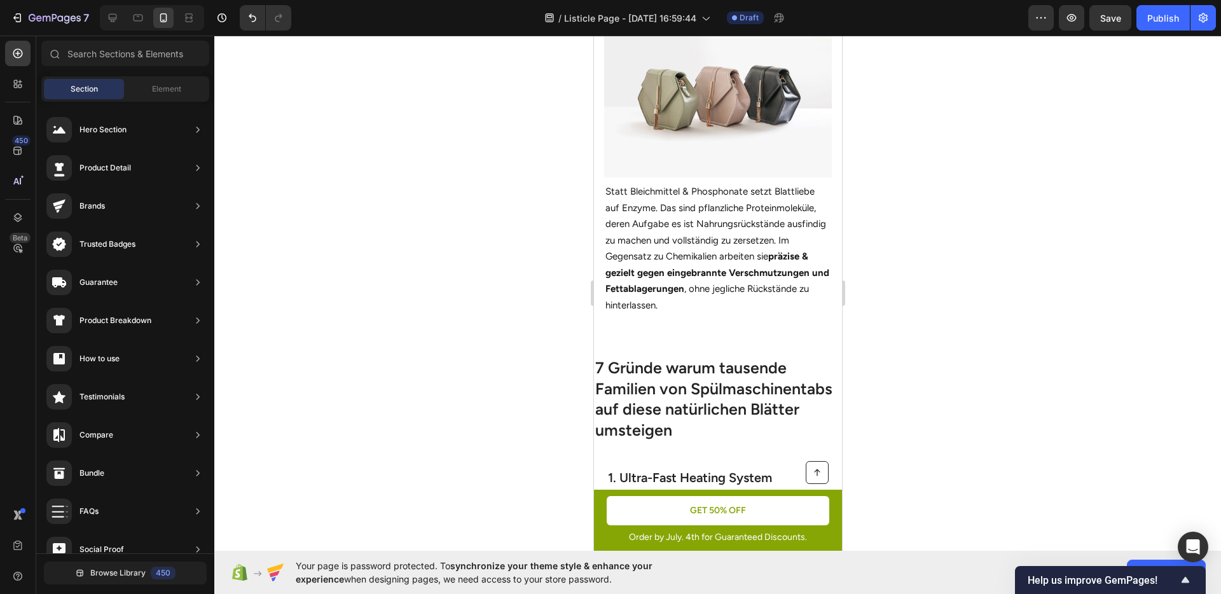
click at [956, 324] on div at bounding box center [717, 315] width 1007 height 559
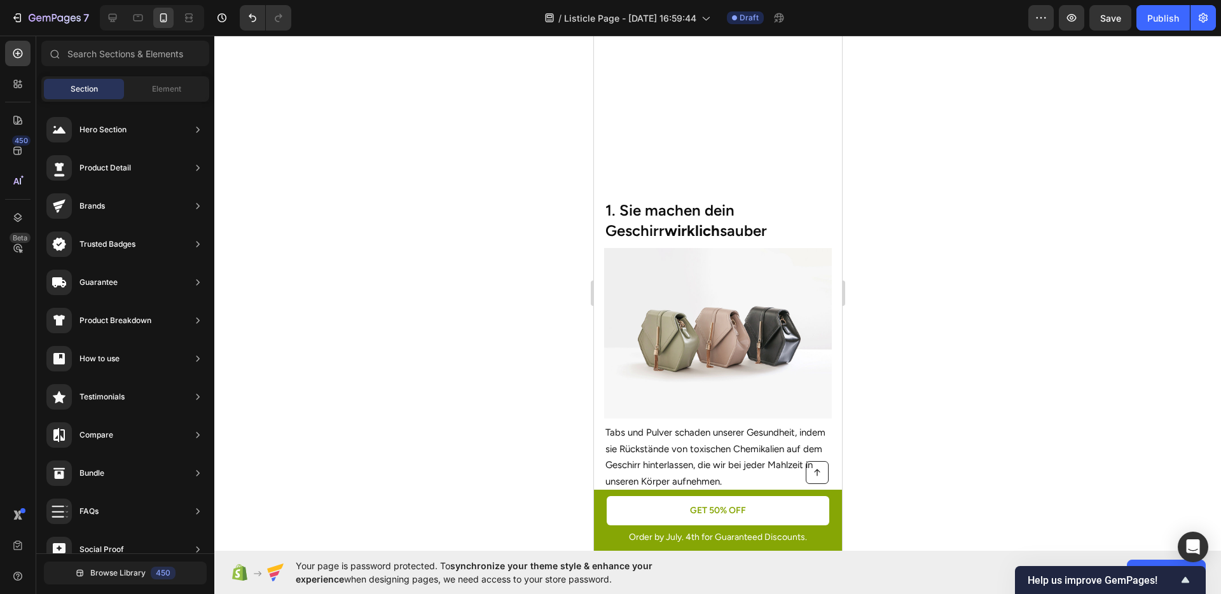
scroll to position [0, 0]
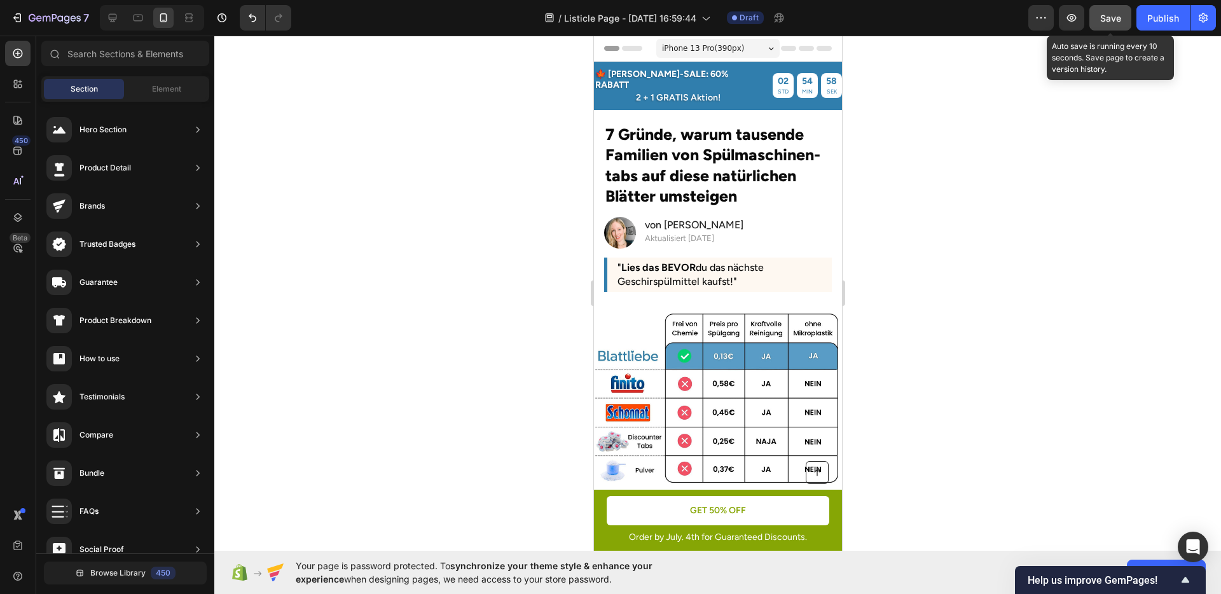
click at [1106, 25] on button "Save" at bounding box center [1111, 17] width 42 height 25
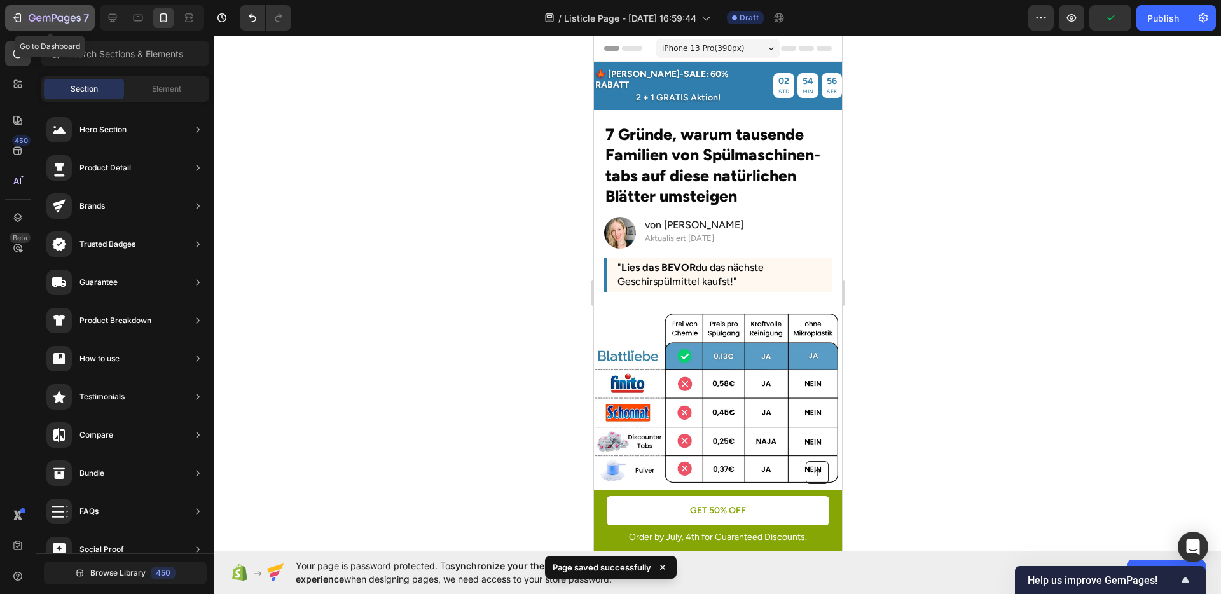
click at [27, 20] on div "7" at bounding box center [50, 17] width 78 height 15
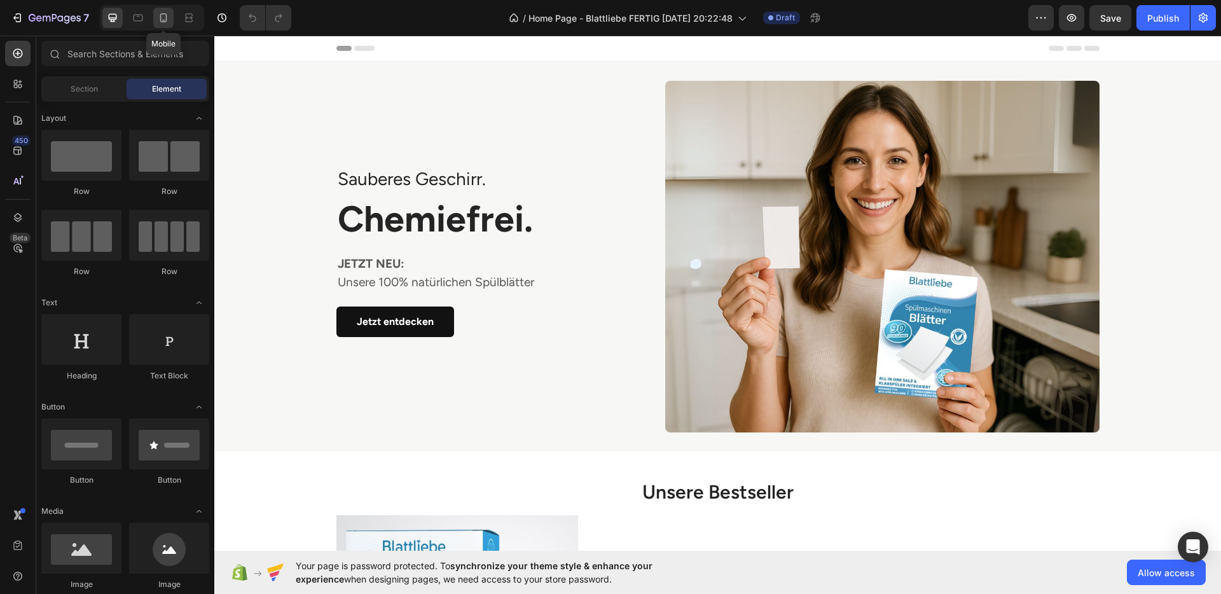
click at [167, 25] on div at bounding box center [163, 18] width 20 height 20
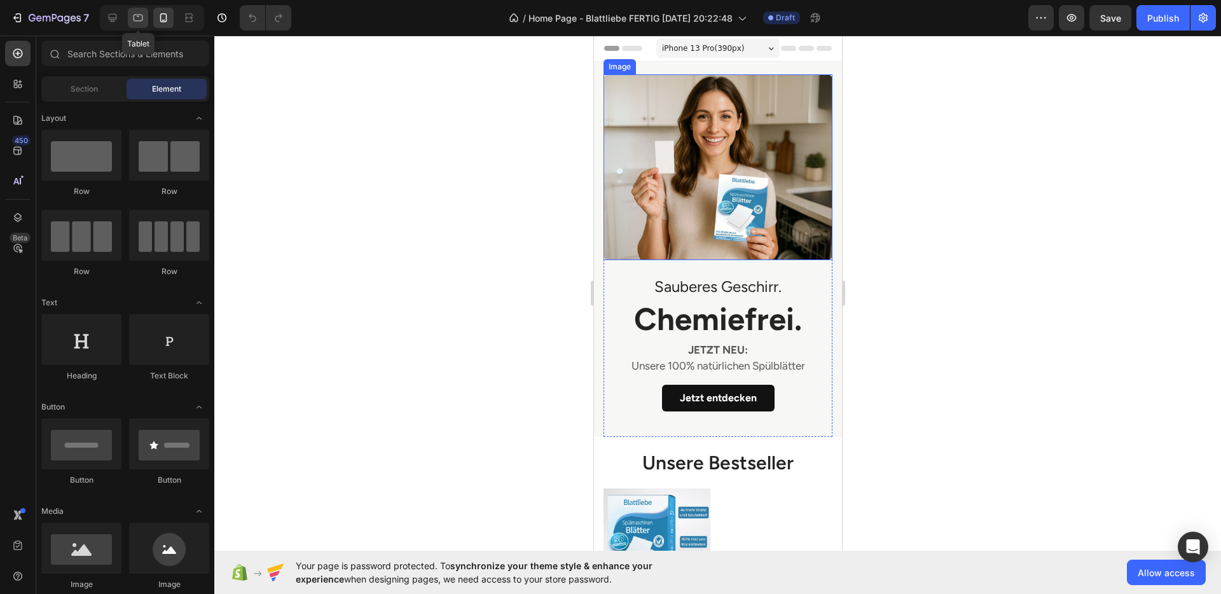
click at [136, 22] on icon at bounding box center [138, 17] width 13 height 13
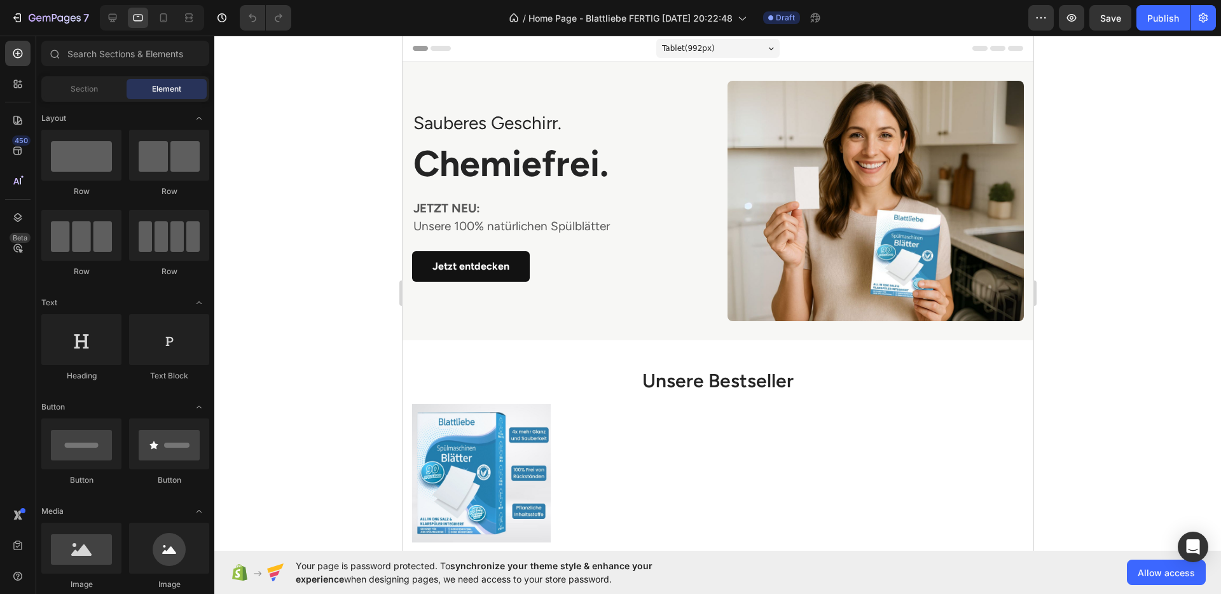
click at [1108, 318] on div at bounding box center [717, 315] width 1007 height 559
click at [654, 247] on div "Sauberes Geschirr. Text block Chemiefrei . Heading JETZT NEU: Unsere 100% natür…" at bounding box center [560, 201] width 296 height 182
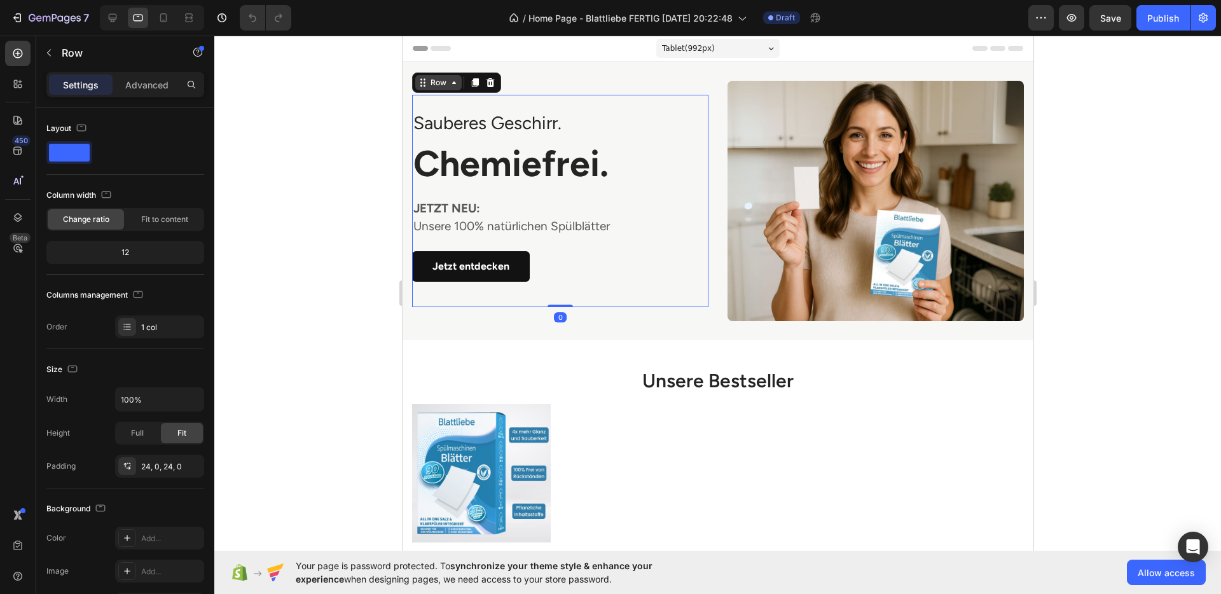
click at [435, 87] on div "Row" at bounding box center [438, 82] width 46 height 15
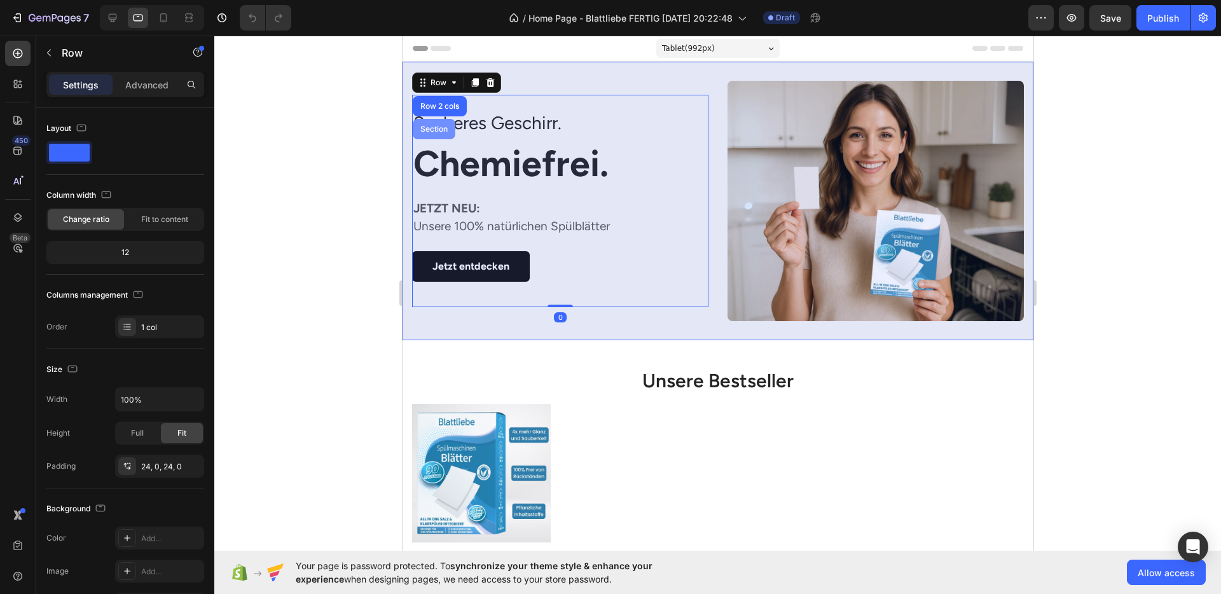
click at [431, 119] on div "Section" at bounding box center [433, 129] width 43 height 20
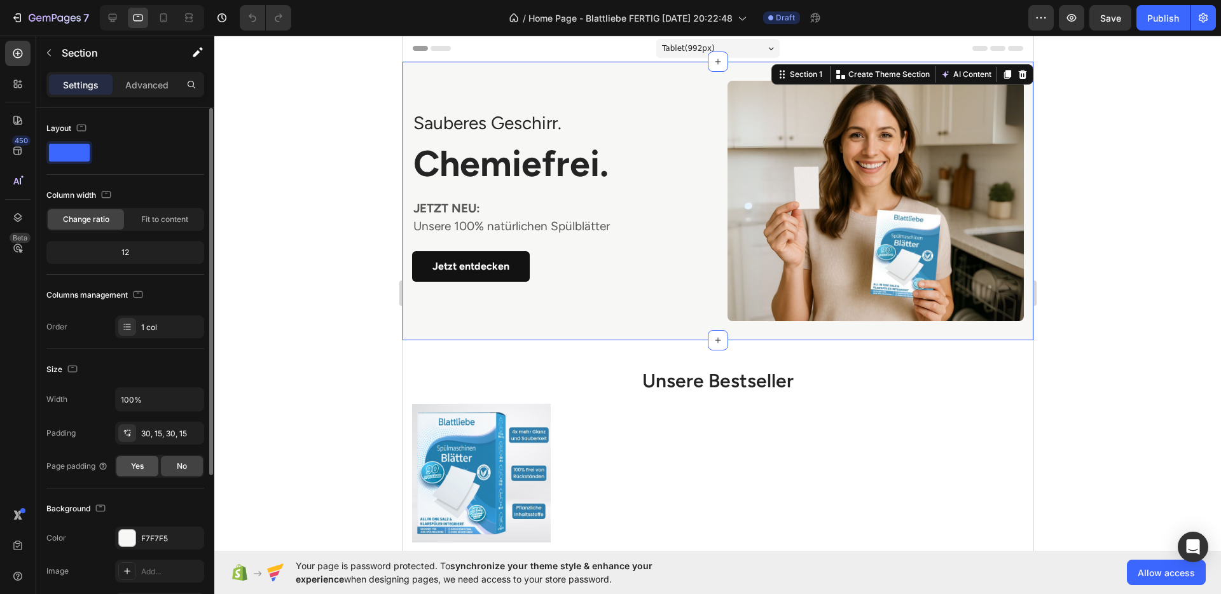
click at [139, 471] on span "Yes" at bounding box center [137, 466] width 13 height 11
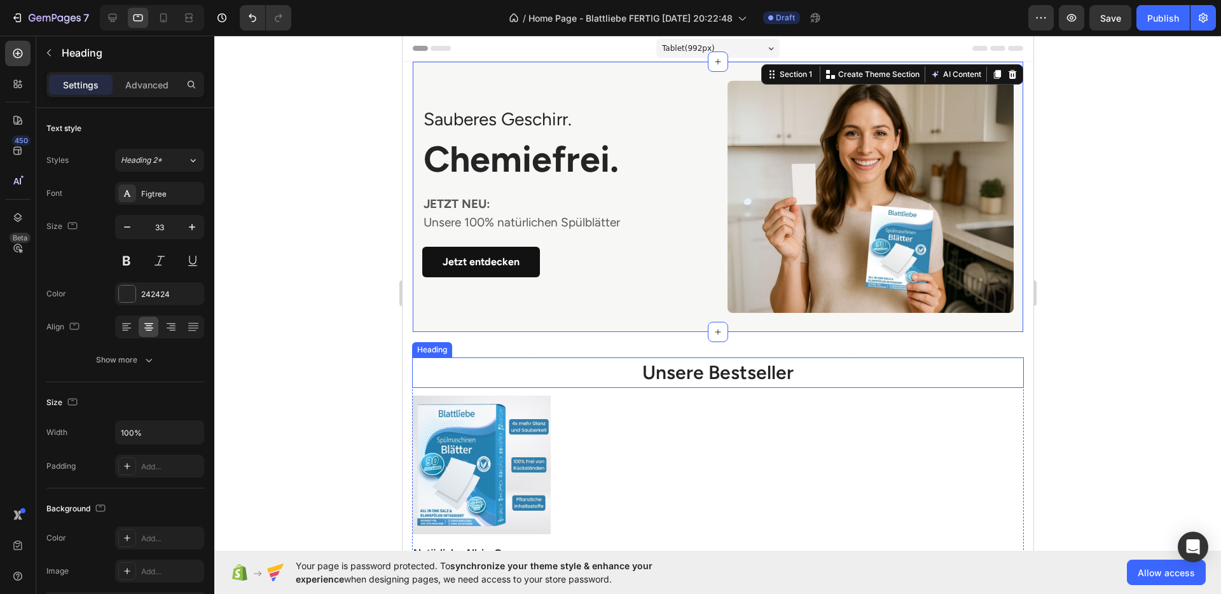
drag, startPoint x: 903, startPoint y: 380, endPoint x: 910, endPoint y: 379, distance: 7.1
click at [903, 380] on h2 "Unsere Bestseller" at bounding box center [718, 373] width 612 height 31
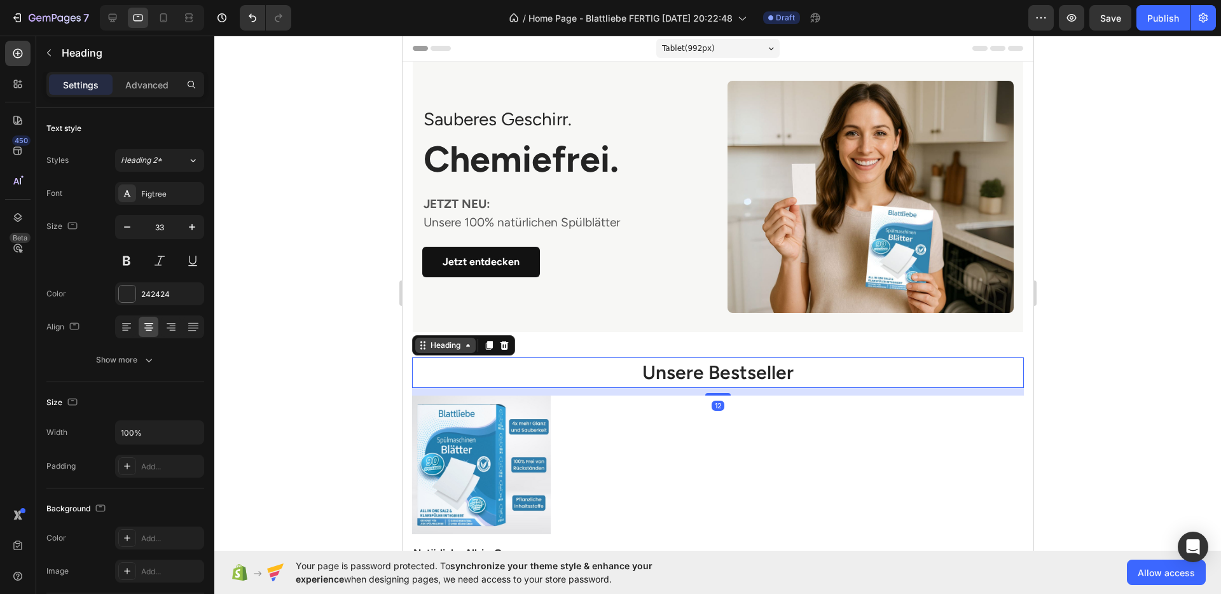
click at [432, 345] on div "Heading" at bounding box center [445, 345] width 35 height 11
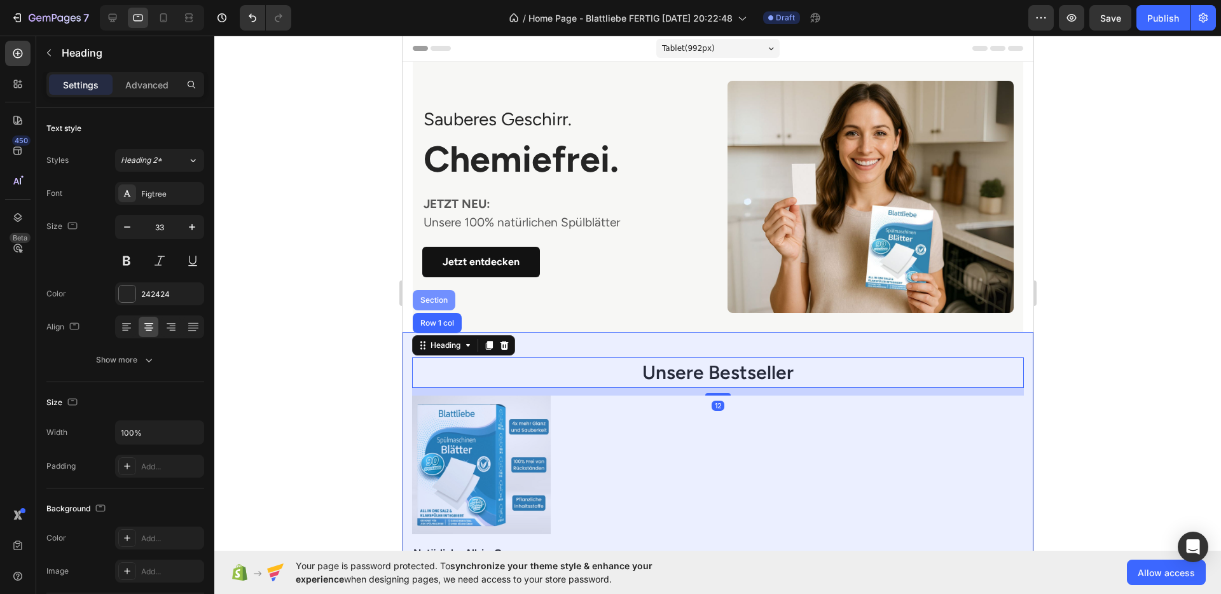
click at [429, 296] on div "Section" at bounding box center [433, 300] width 32 height 8
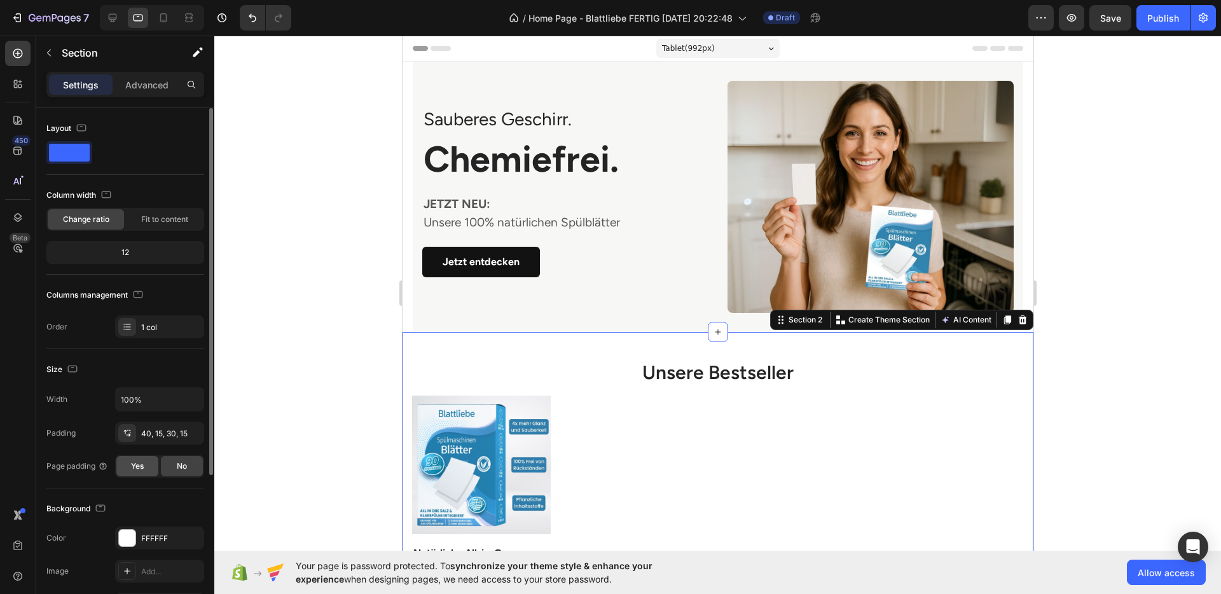
click at [140, 457] on div "Yes" at bounding box center [137, 466] width 42 height 20
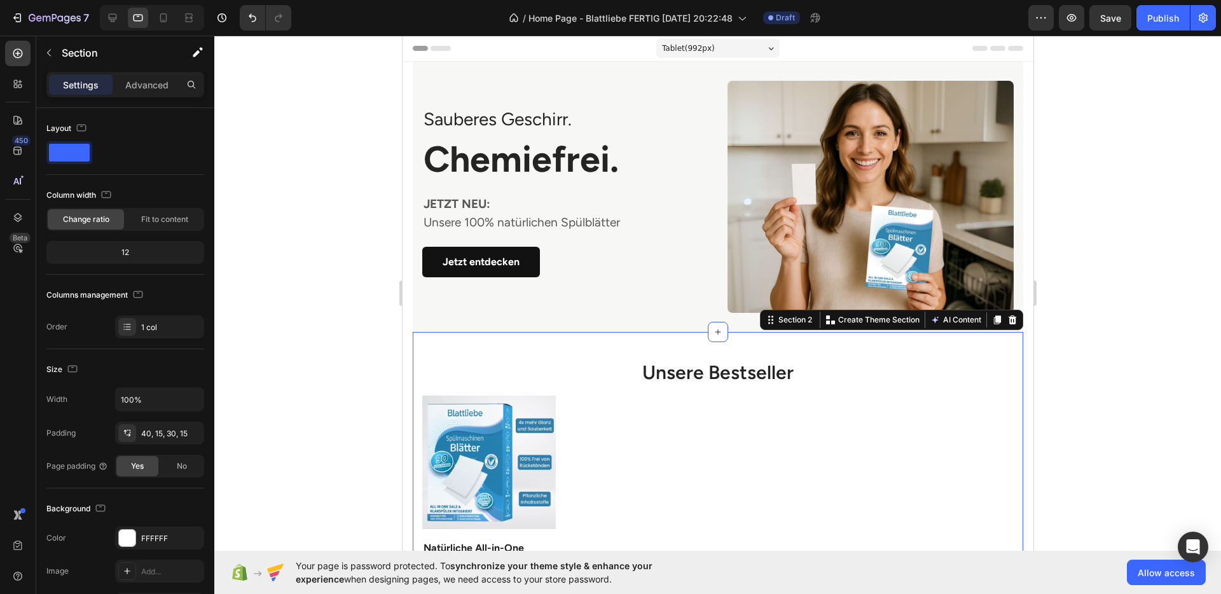
click at [1081, 429] on div at bounding box center [717, 315] width 1007 height 559
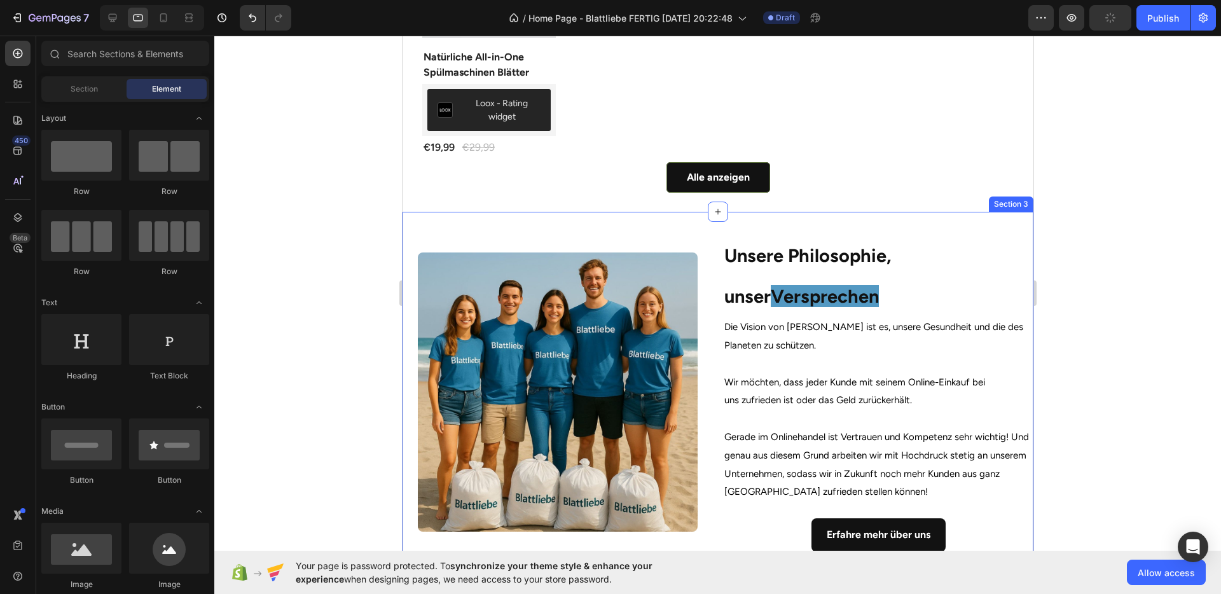
scroll to position [513, 0]
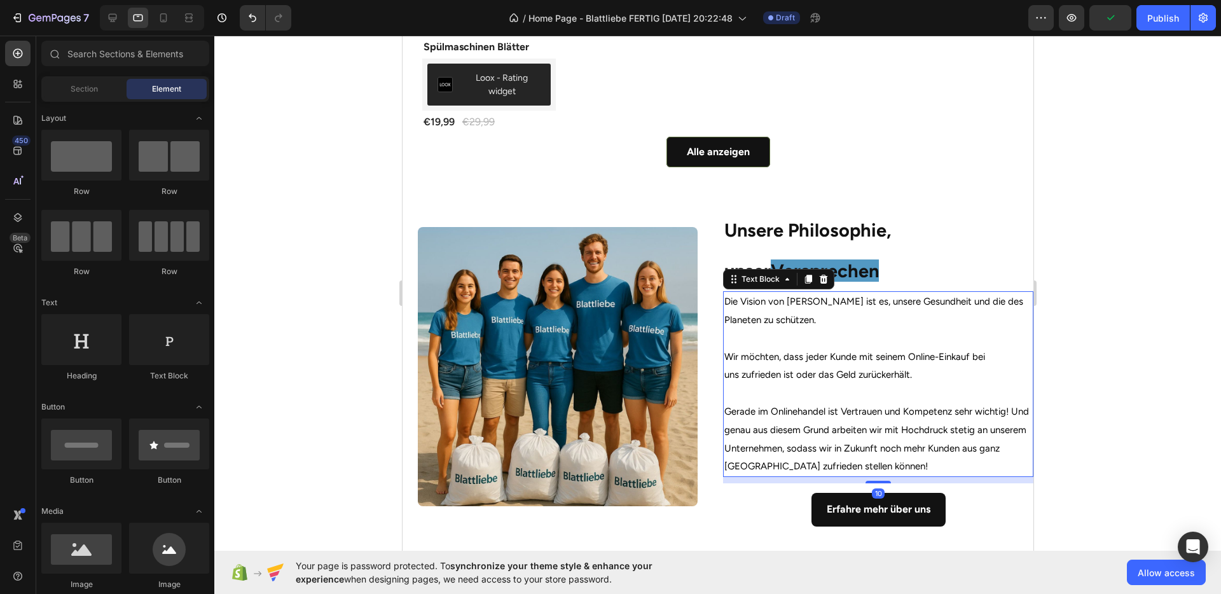
click at [891, 305] on p "Die Vision von [PERSON_NAME] ist es, unsere Gesundheit und die des Planeten zu …" at bounding box center [878, 311] width 308 height 37
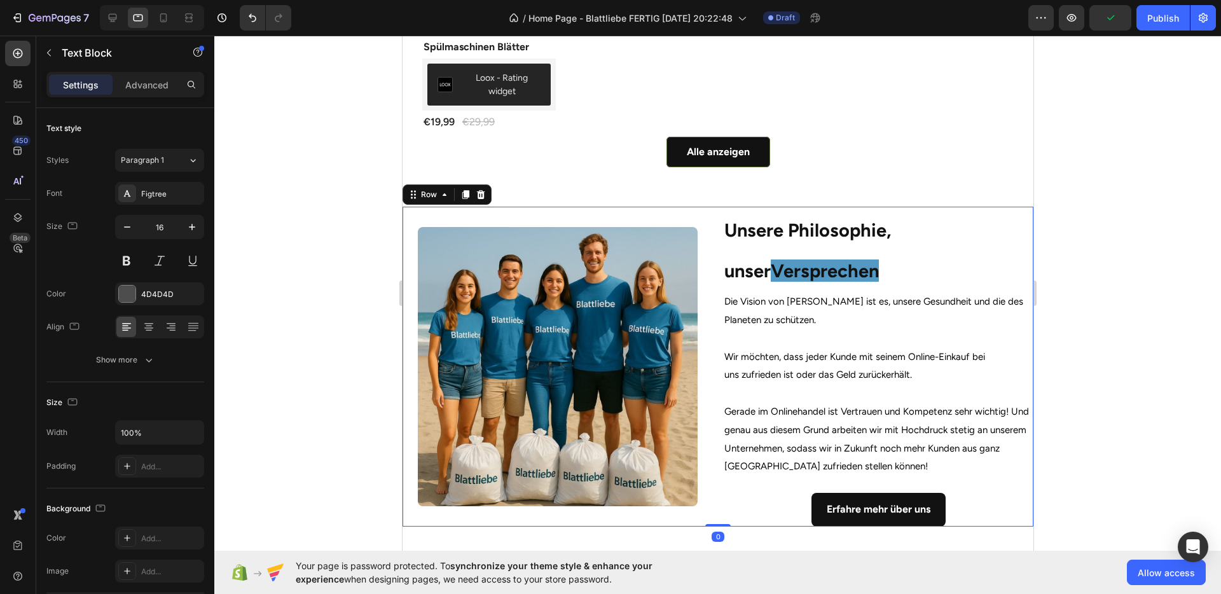
click at [695, 214] on div "Image" at bounding box center [557, 367] width 310 height 320
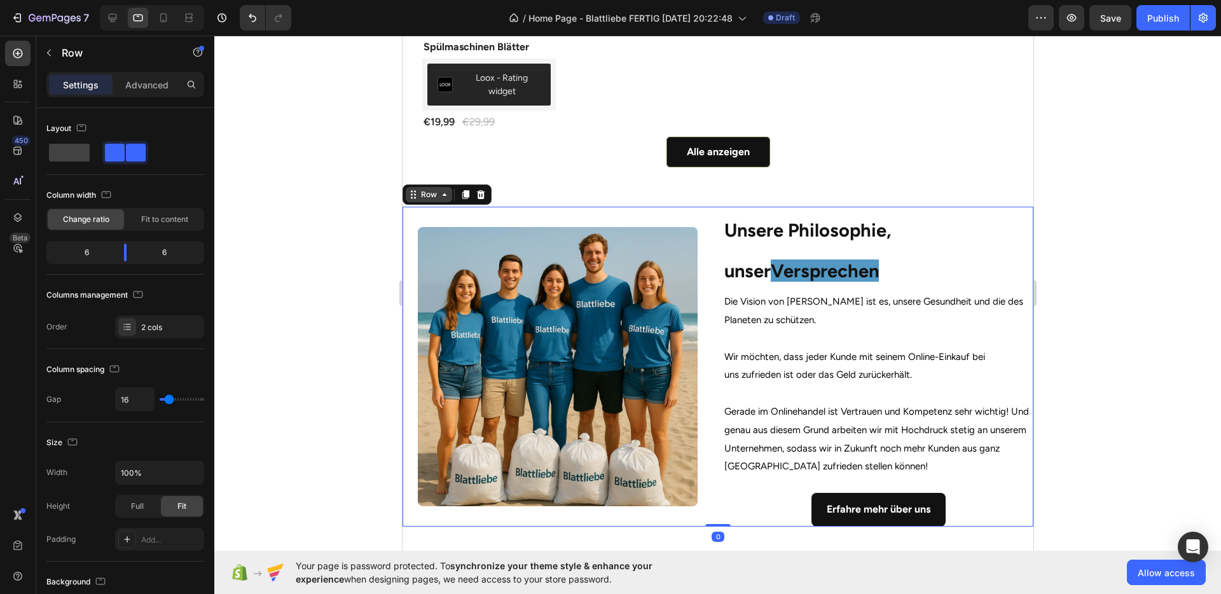
click at [428, 198] on div "Row" at bounding box center [428, 194] width 46 height 15
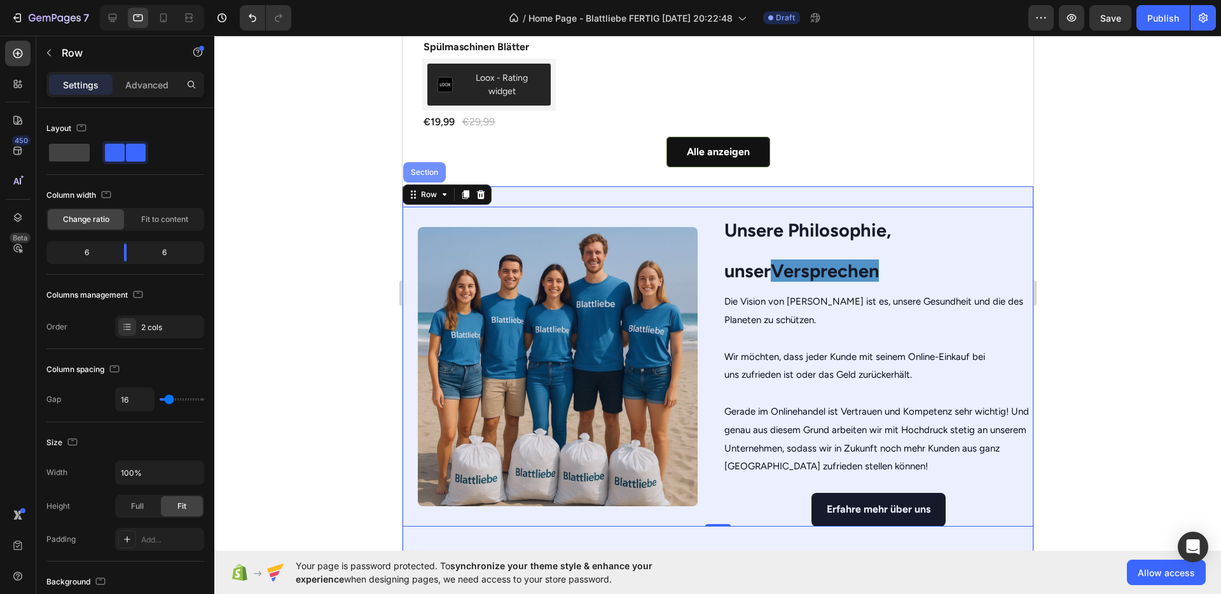
click at [424, 174] on div "Section" at bounding box center [424, 172] width 43 height 20
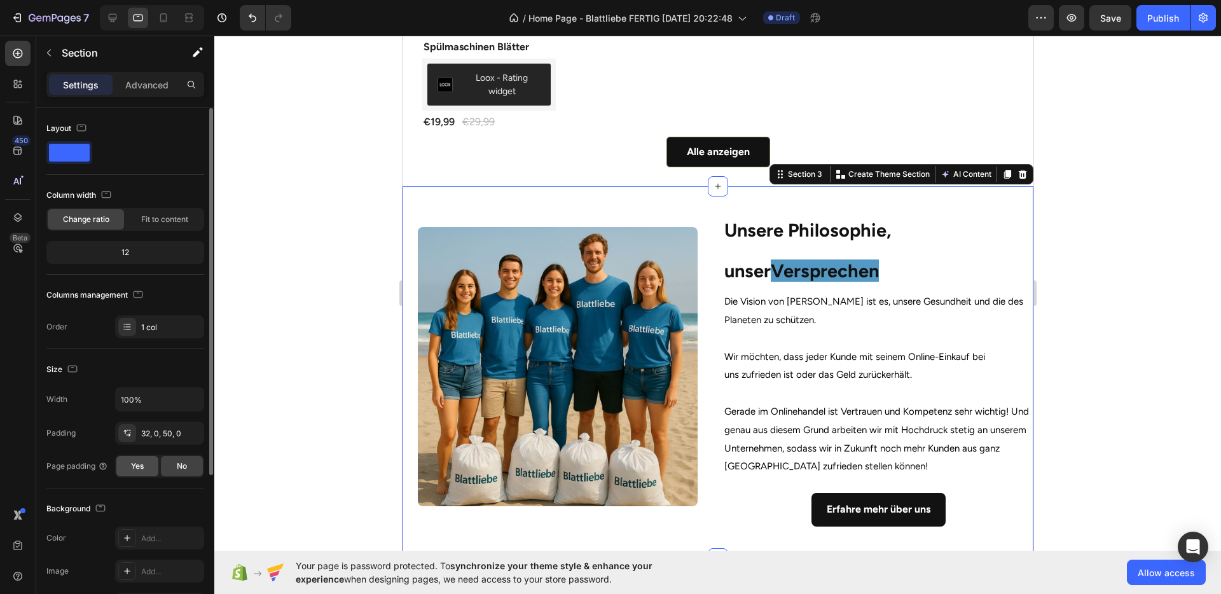
click at [129, 471] on div "Yes" at bounding box center [137, 466] width 42 height 20
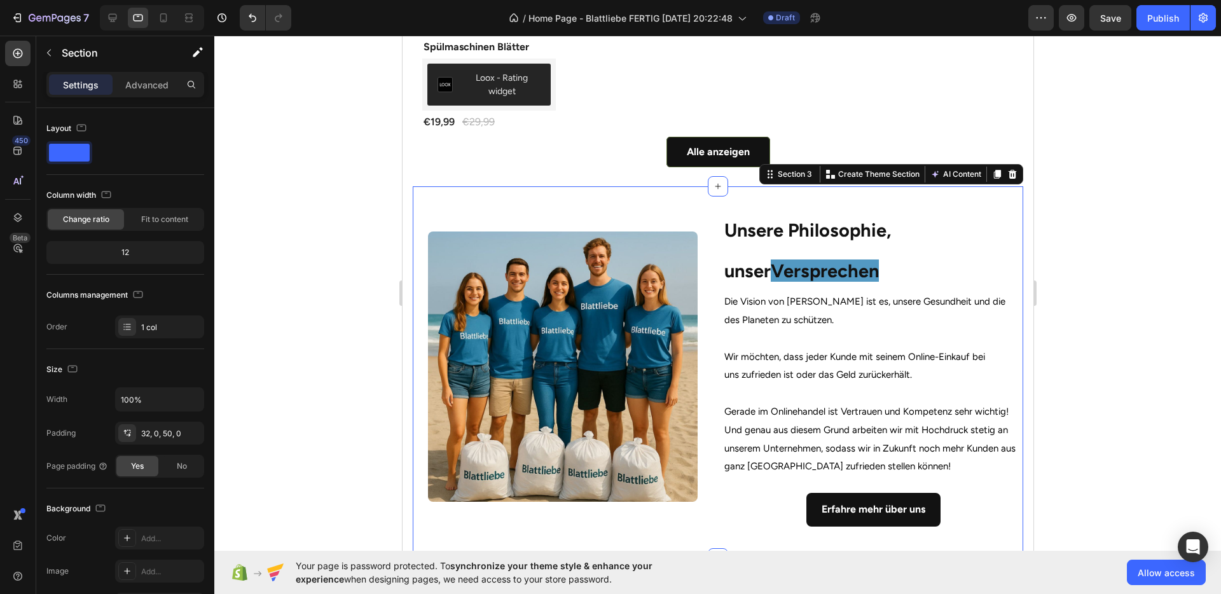
click at [1153, 408] on div at bounding box center [717, 315] width 1007 height 559
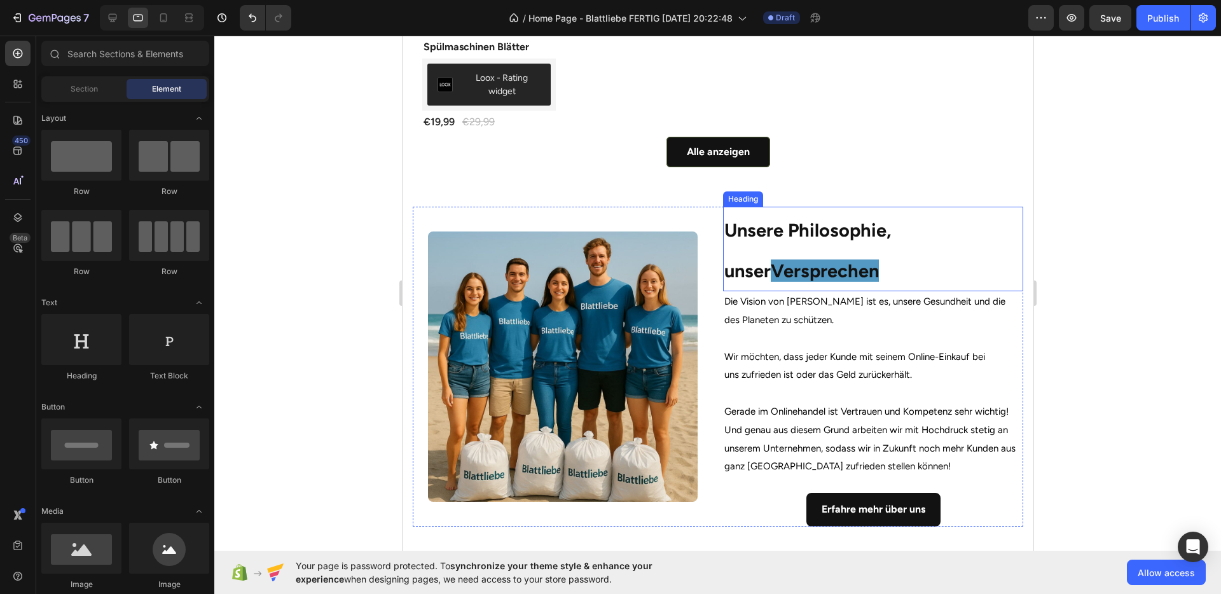
click at [897, 244] on h2 "Unsere Philosophie, unser Versprechen" at bounding box center [873, 249] width 300 height 85
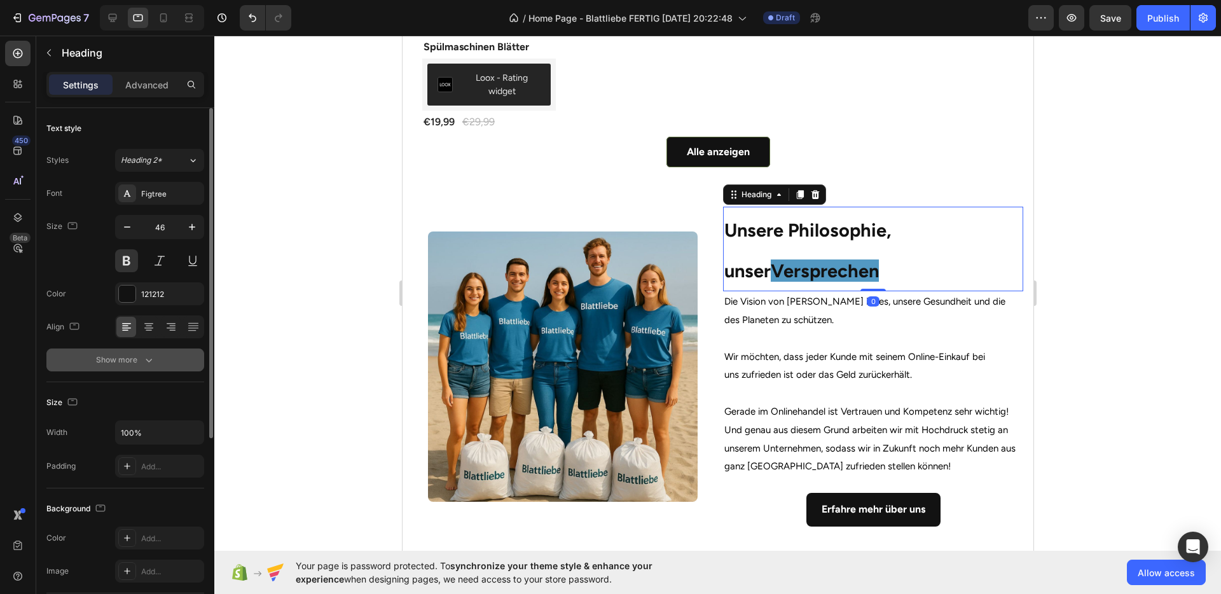
click at [129, 365] on div "Show more" at bounding box center [125, 360] width 59 height 13
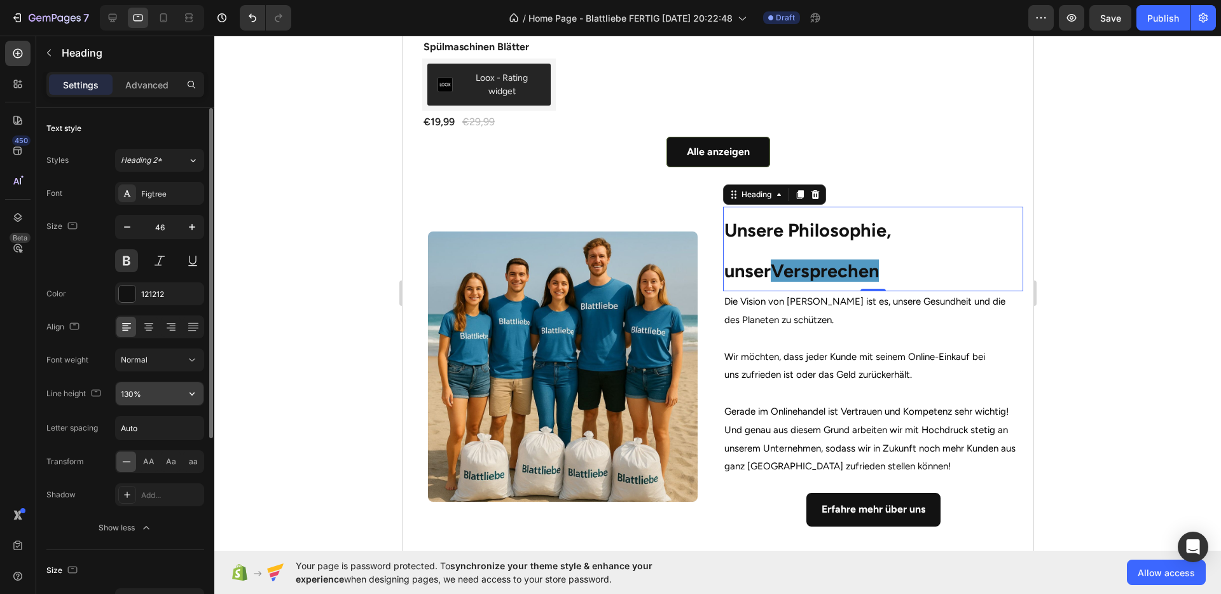
click at [129, 401] on input "130%" at bounding box center [160, 393] width 88 height 23
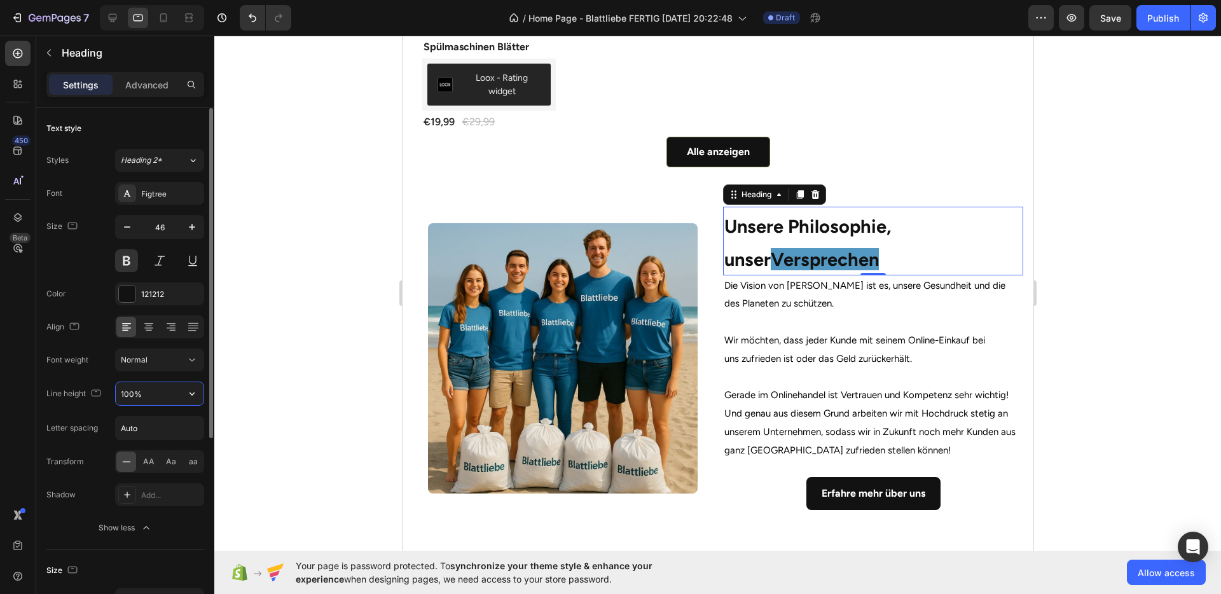
click at [124, 390] on input "100%" at bounding box center [160, 393] width 88 height 23
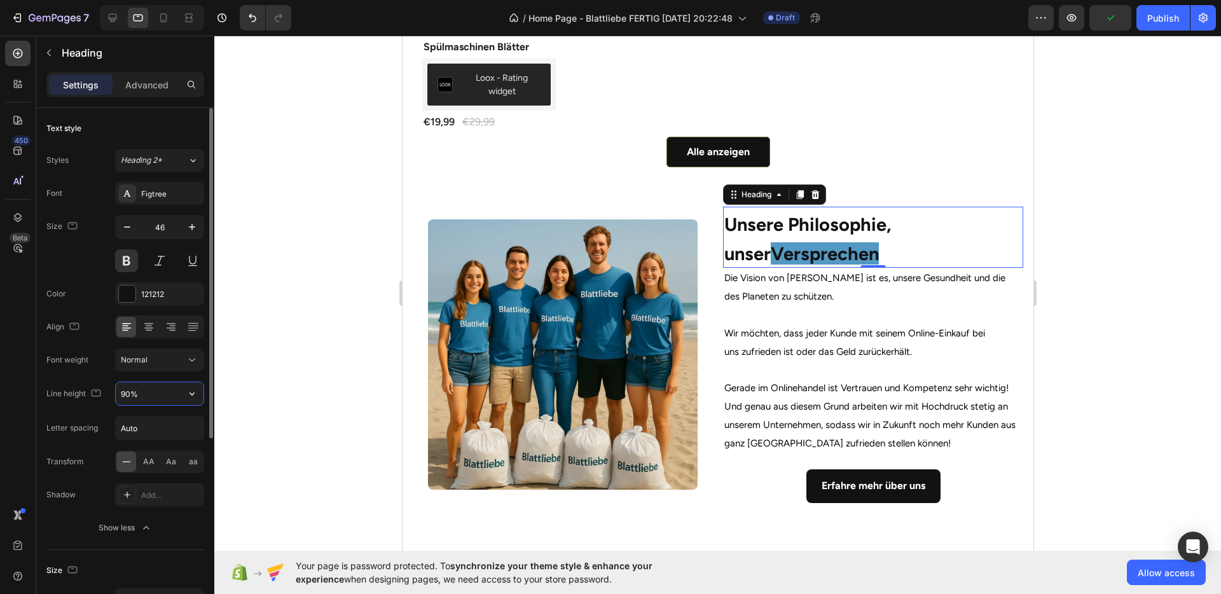
click at [124, 390] on input "90%" at bounding box center [160, 393] width 88 height 23
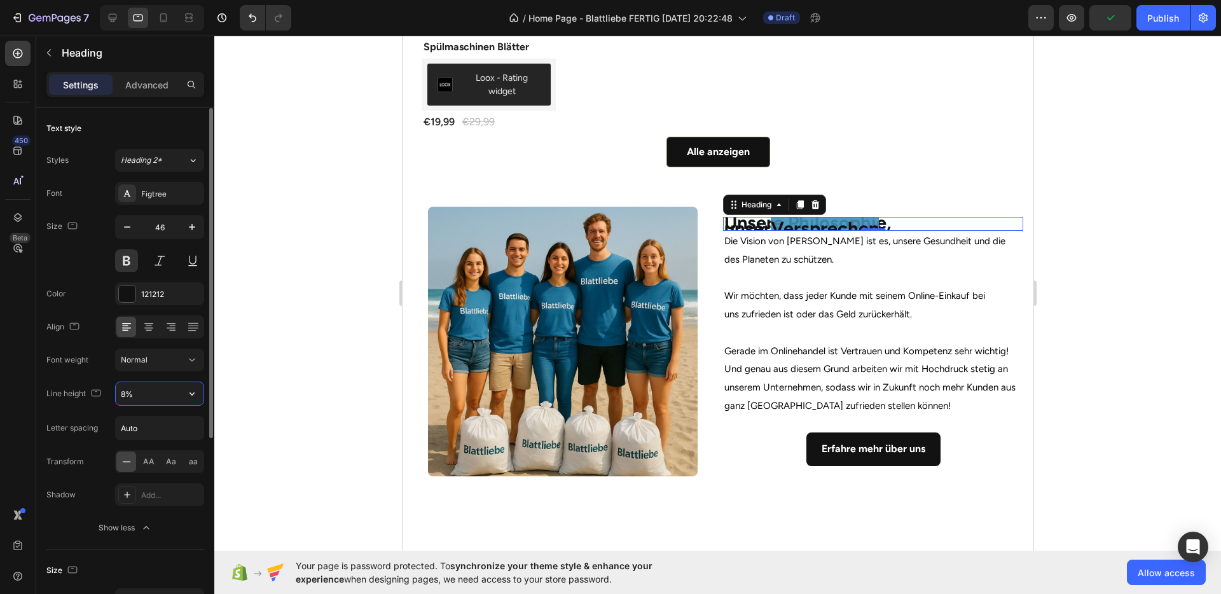
type input "80%"
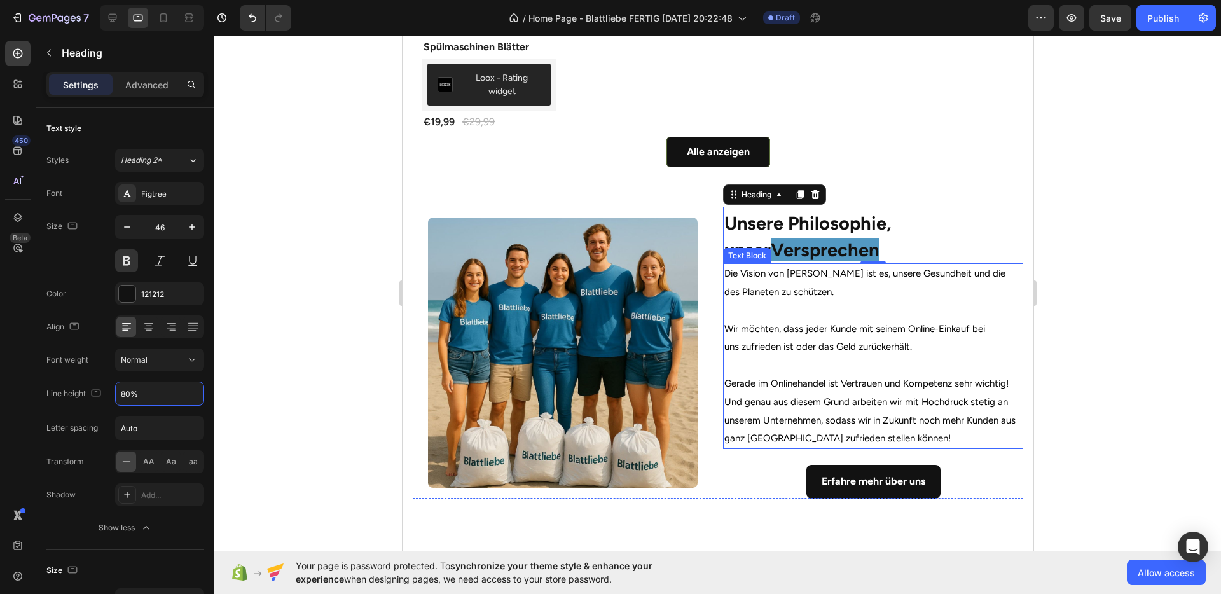
click at [917, 312] on p at bounding box center [873, 311] width 298 height 18
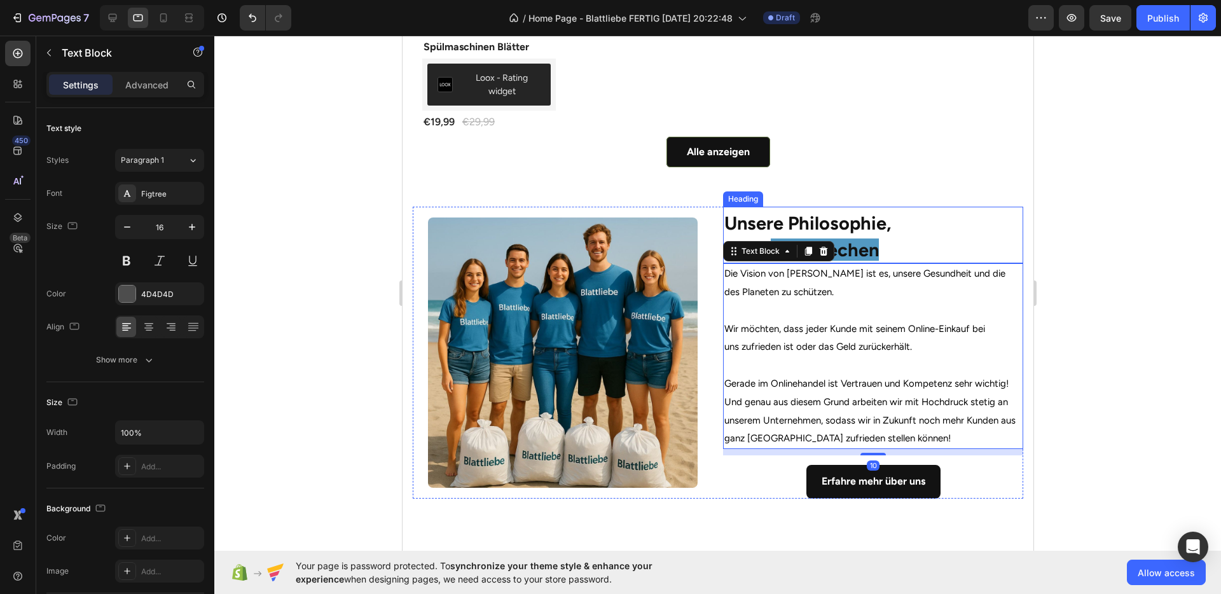
click at [887, 255] on h2 "Unsere Philosophie, unser Versprechen" at bounding box center [873, 235] width 300 height 57
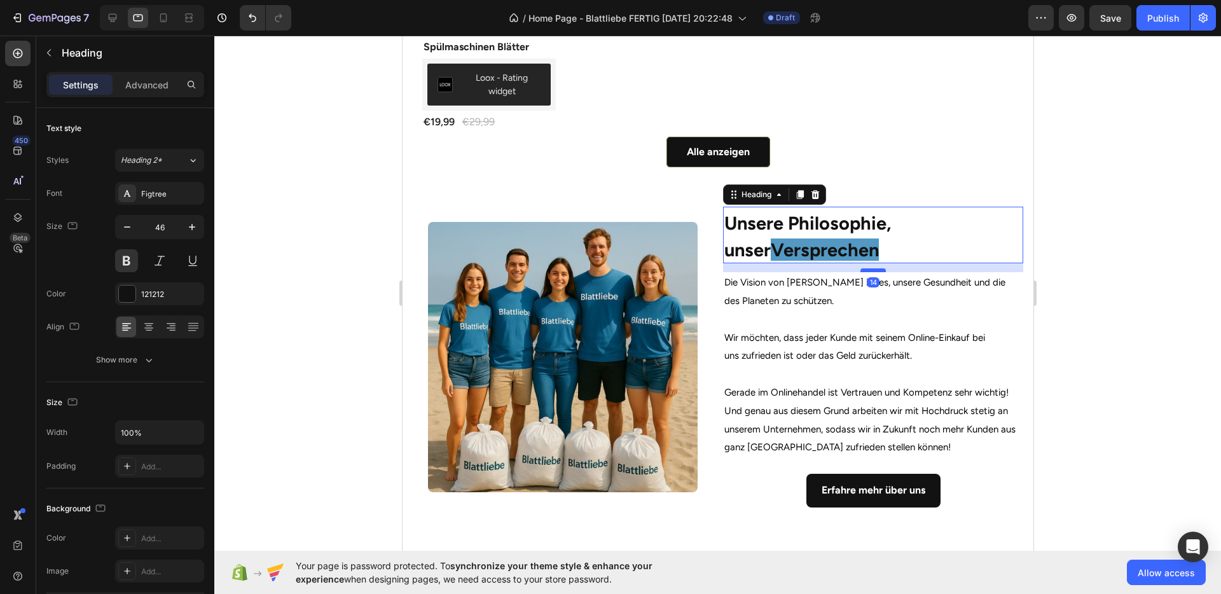
drag, startPoint x: 865, startPoint y: 258, endPoint x: 859, endPoint y: 267, distance: 10.3
click at [860, 268] on div at bounding box center [872, 270] width 25 height 4
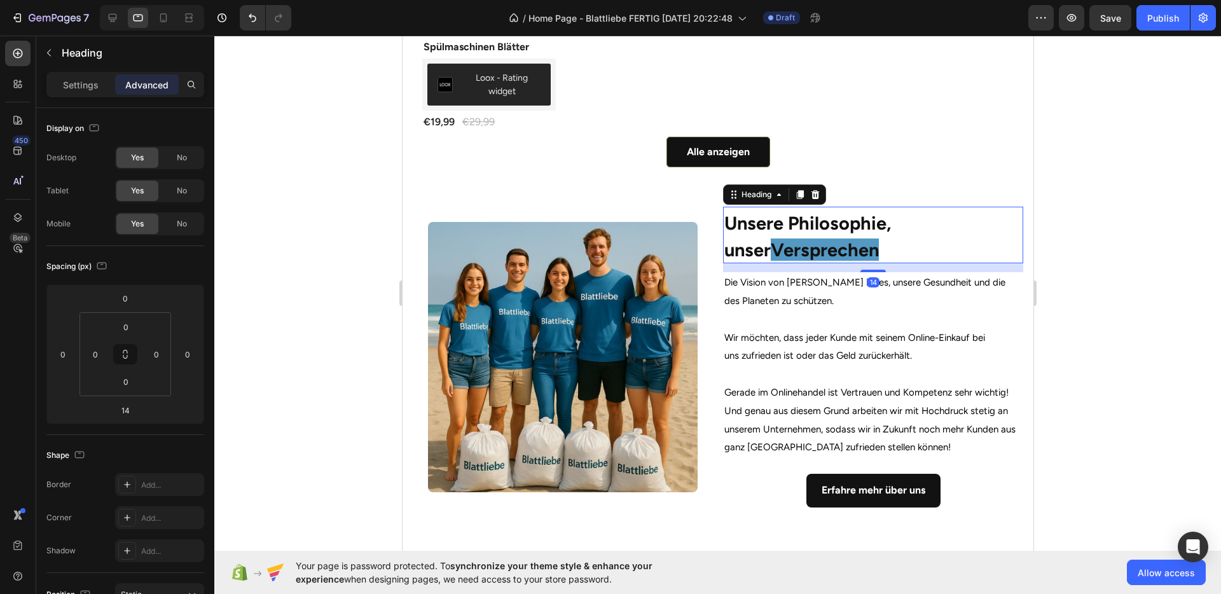
click at [1087, 330] on div at bounding box center [717, 315] width 1007 height 559
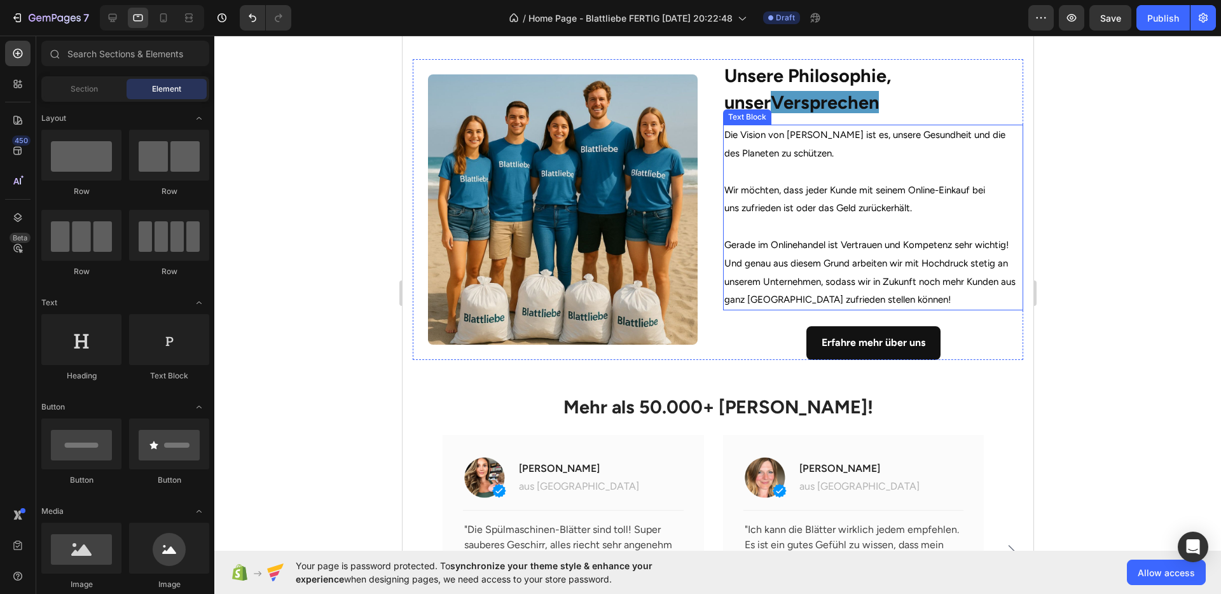
scroll to position [681, 0]
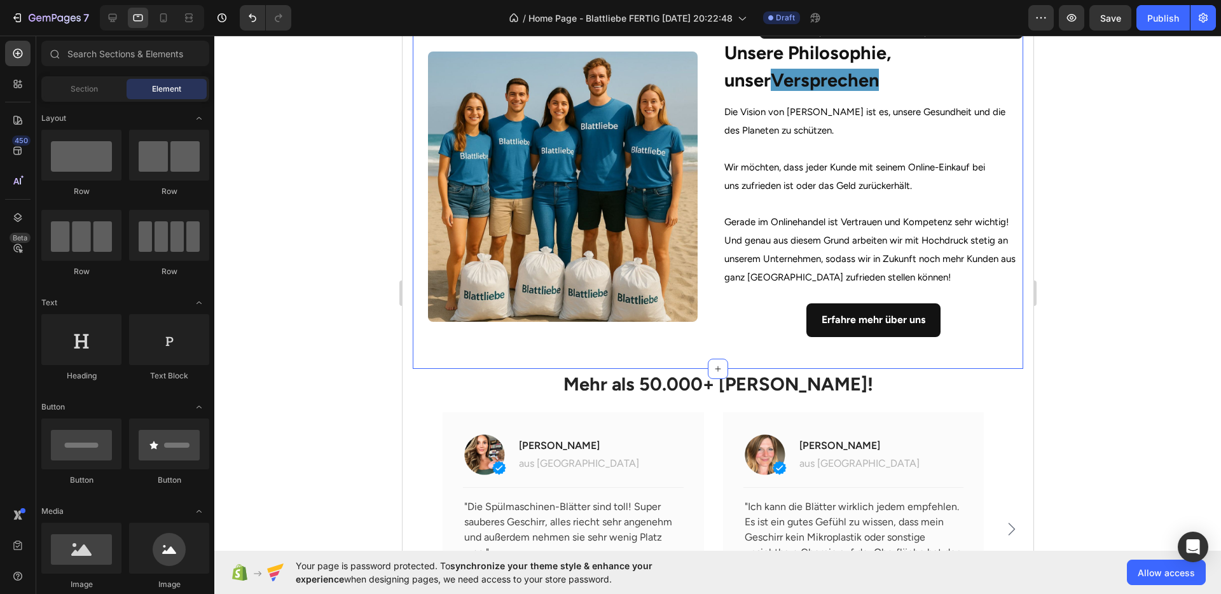
click at [747, 357] on div "Image Unsere Philosophie, unser Versprechen Heading Die Vision von [PERSON_NAME…" at bounding box center [717, 192] width 611 height 353
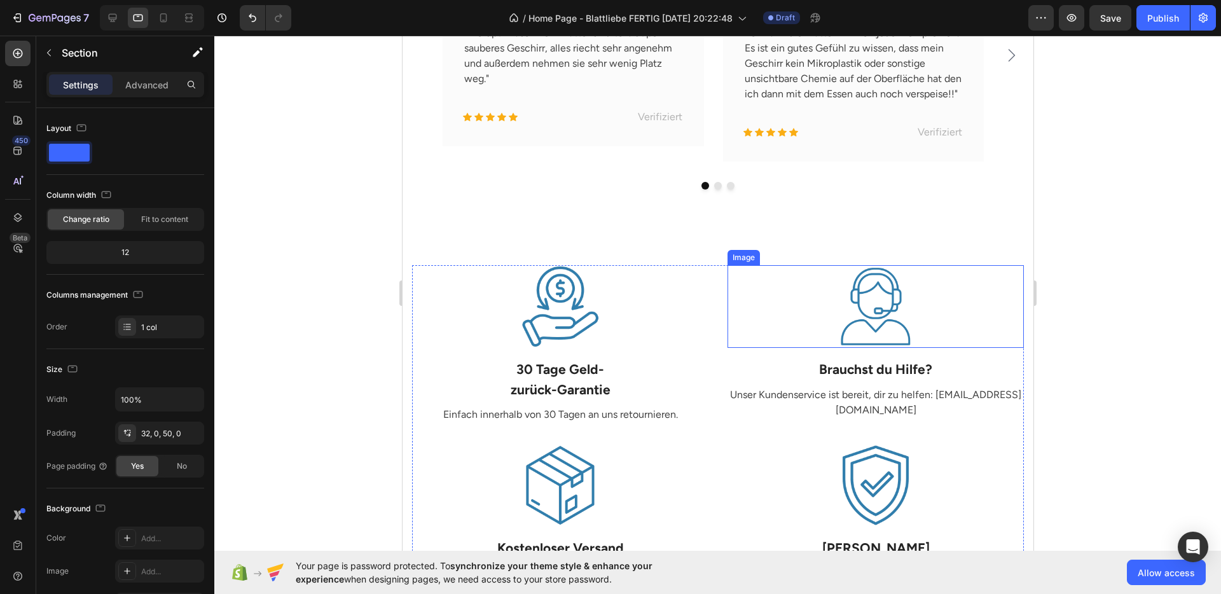
scroll to position [1263, 0]
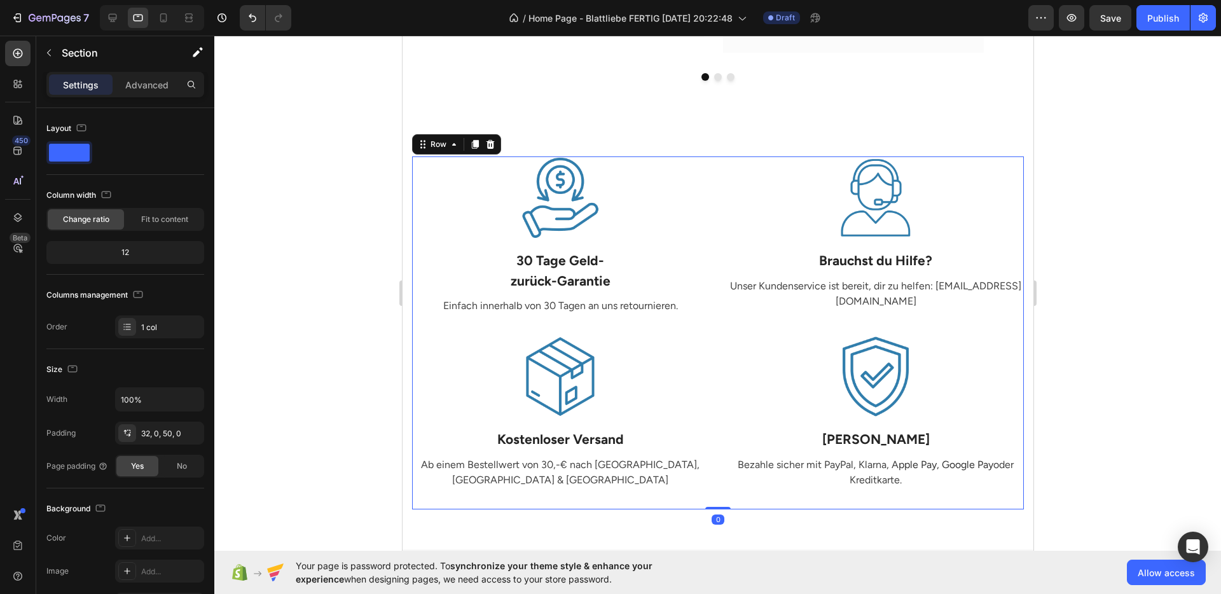
click at [718, 250] on div "Image 30 Tage Geld- zurück-Garantie Text Block Einfach innerhalb von 30 Tagen a…" at bounding box center [718, 332] width 612 height 353
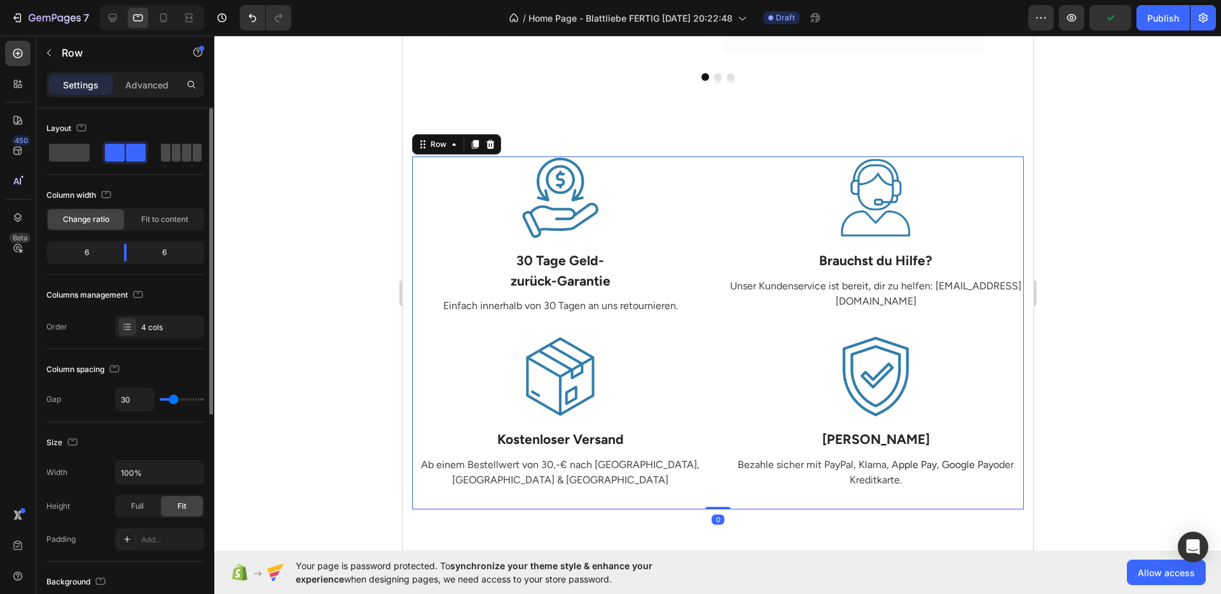
click at [183, 156] on span at bounding box center [187, 153] width 10 height 18
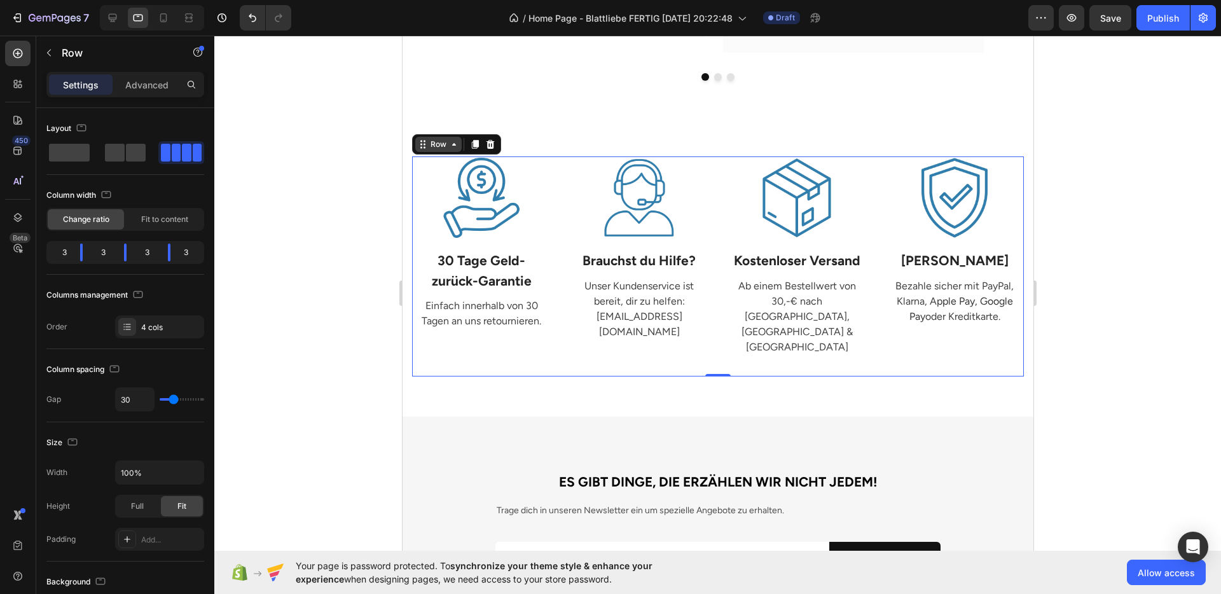
click at [432, 144] on div "Row" at bounding box center [438, 144] width 21 height 11
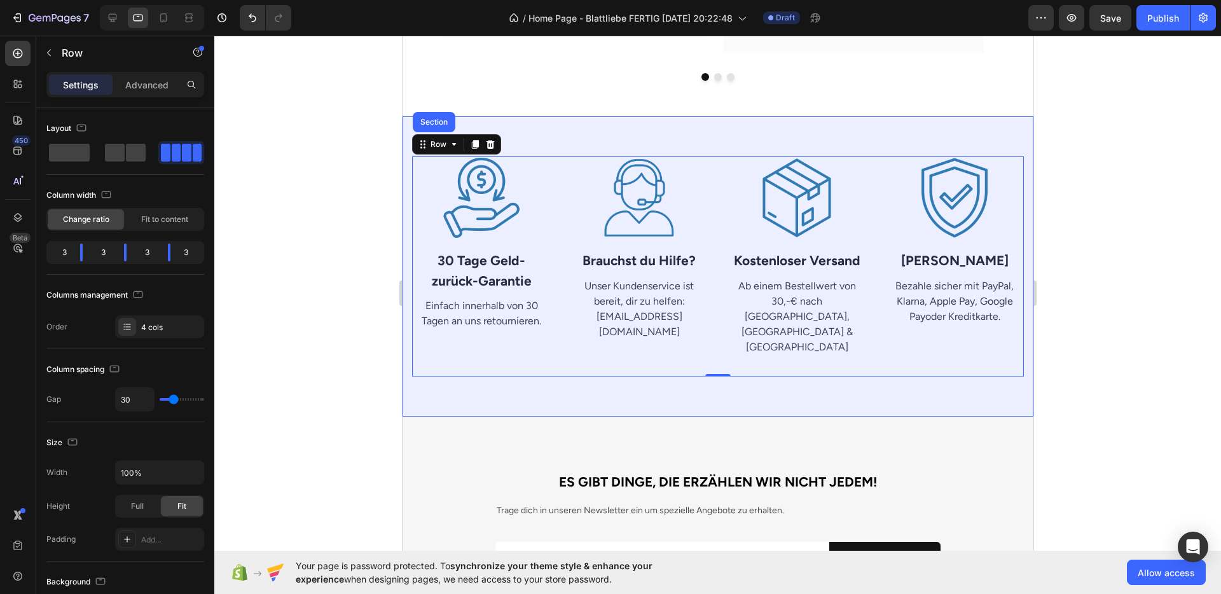
click at [429, 132] on div "Section" at bounding box center [433, 122] width 43 height 20
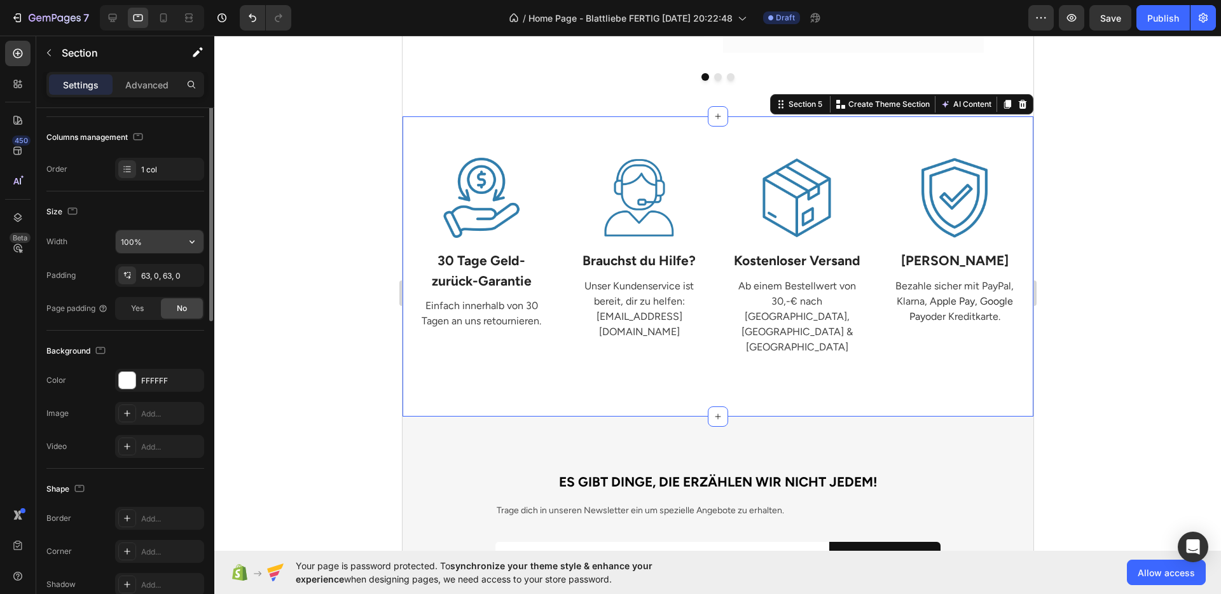
scroll to position [221, 0]
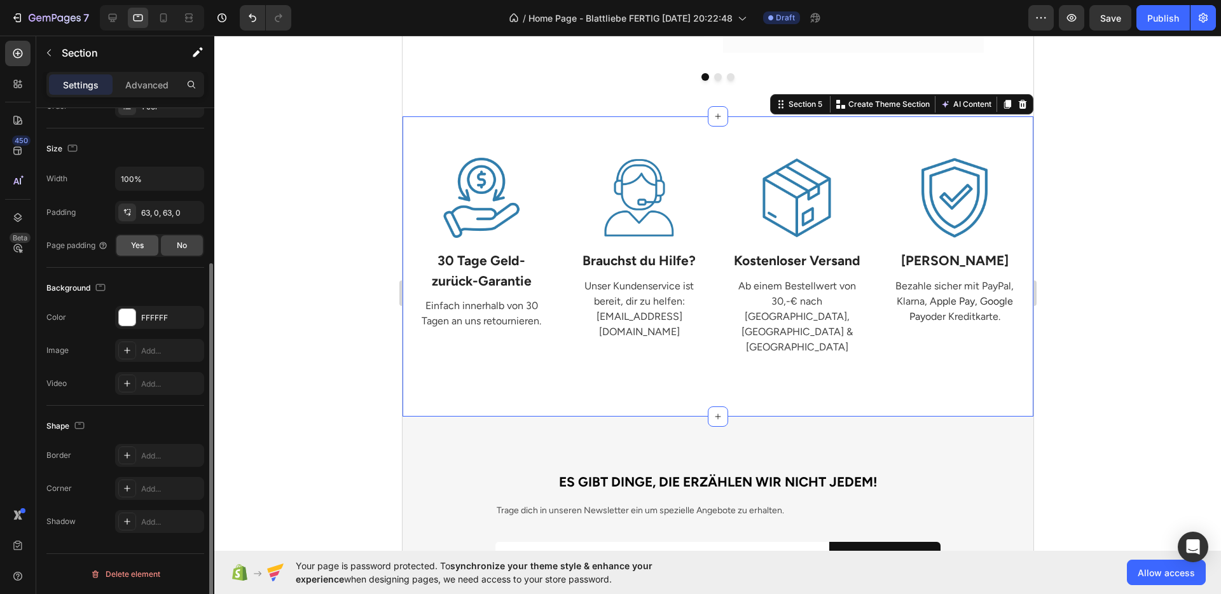
click at [139, 242] on span "Yes" at bounding box center [137, 245] width 13 height 11
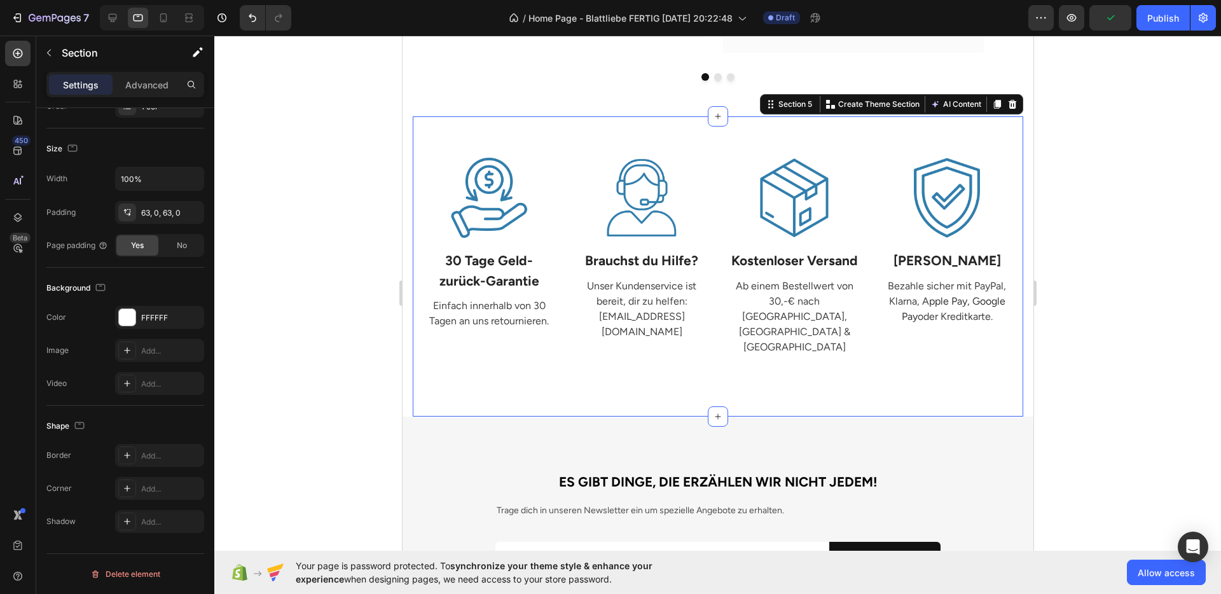
click at [333, 268] on div at bounding box center [717, 315] width 1007 height 559
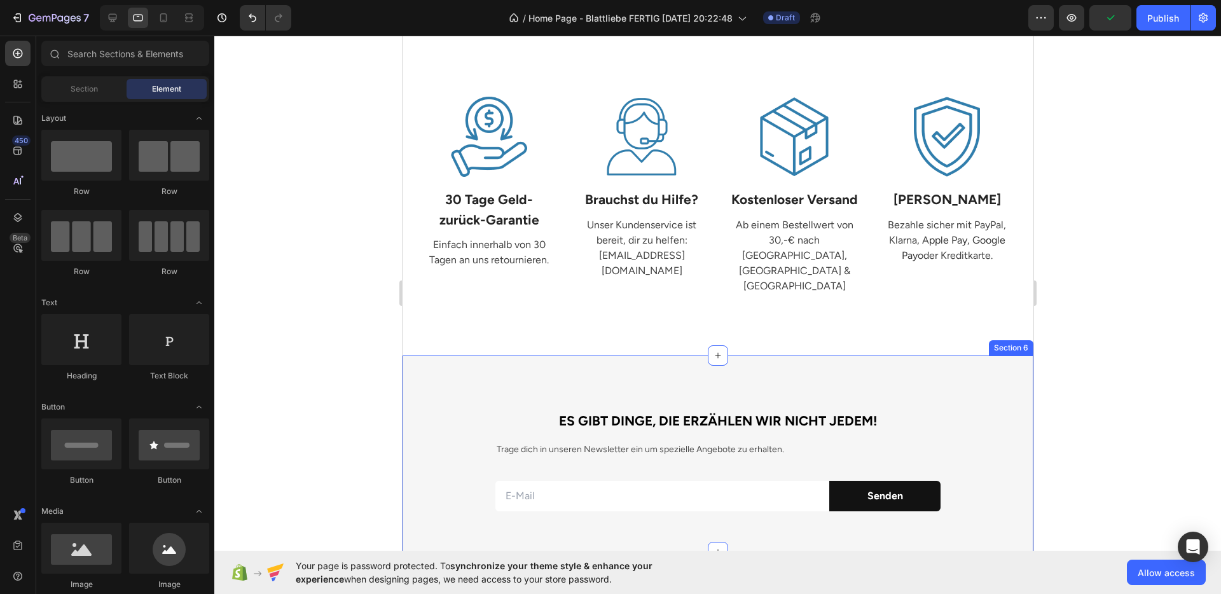
scroll to position [1328, 0]
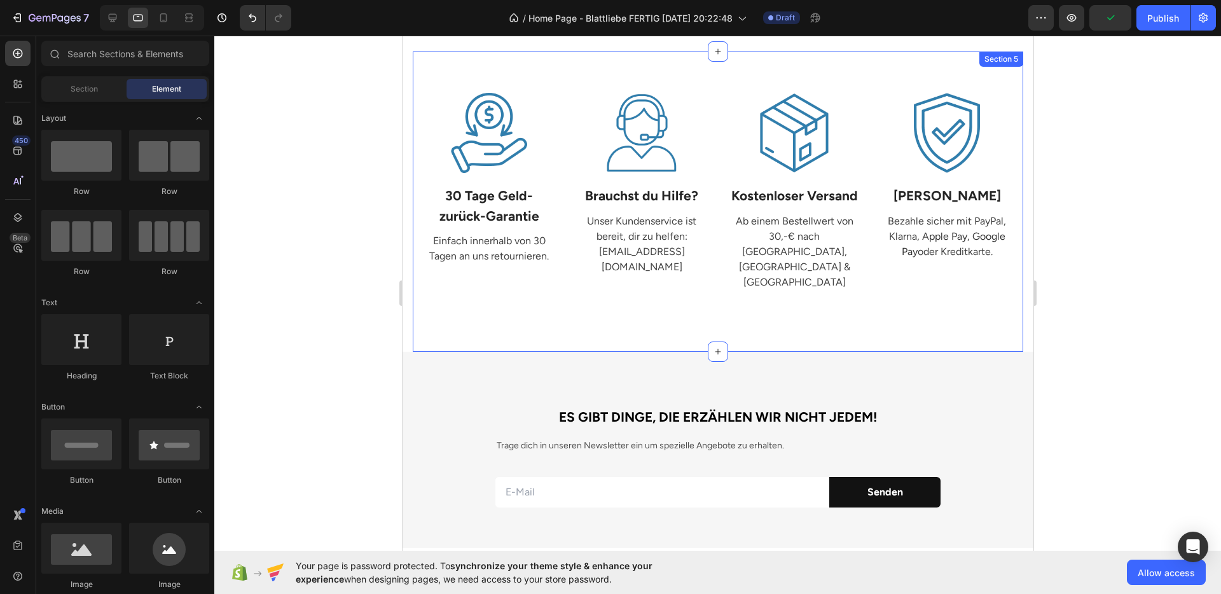
click at [746, 308] on div "Image 30 Tage Geld- zurück-Garantie Text Block Einfach innerhalb von 30 Tagen a…" at bounding box center [717, 202] width 611 height 300
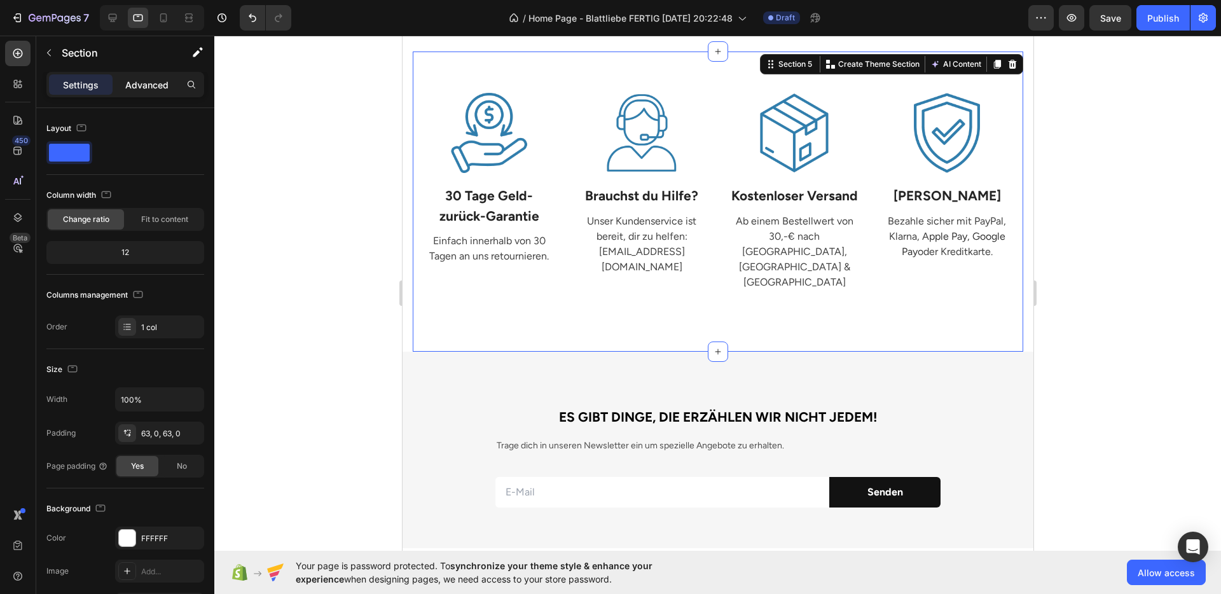
click at [151, 88] on p "Advanced" at bounding box center [146, 84] width 43 height 13
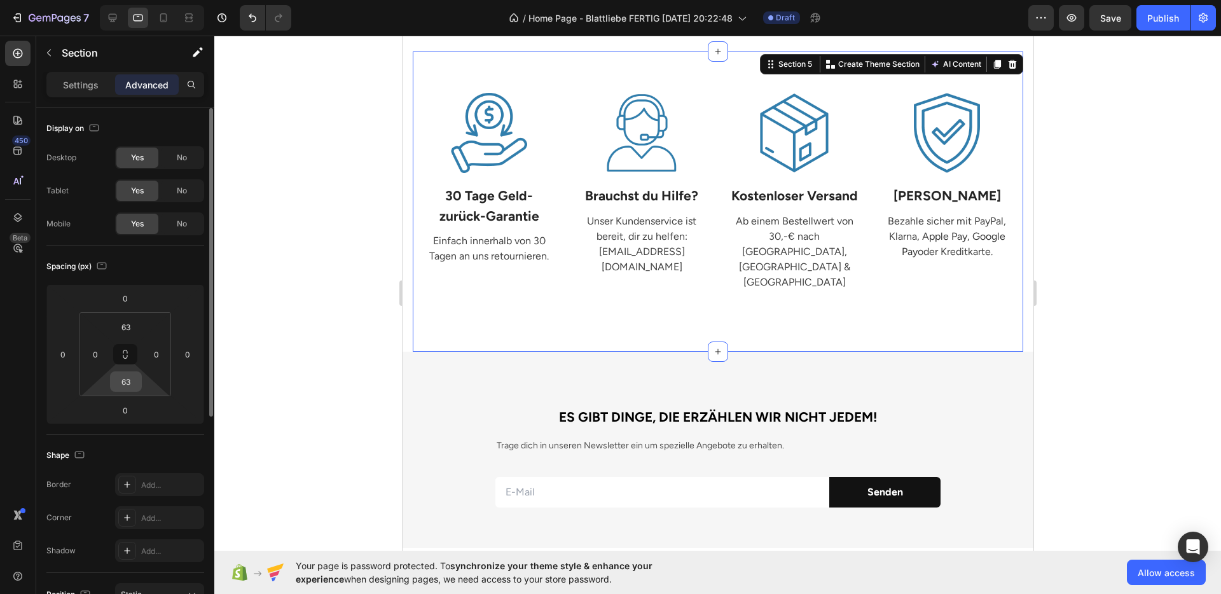
click at [117, 379] on input "63" at bounding box center [125, 381] width 25 height 19
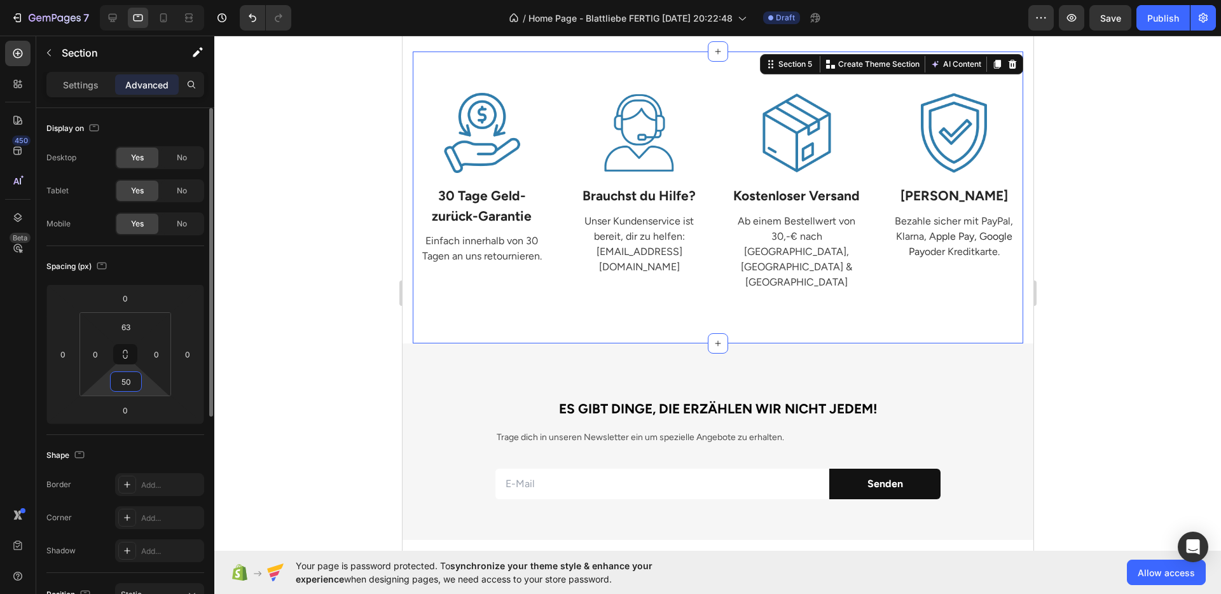
click at [117, 379] on input "50" at bounding box center [125, 381] width 25 height 19
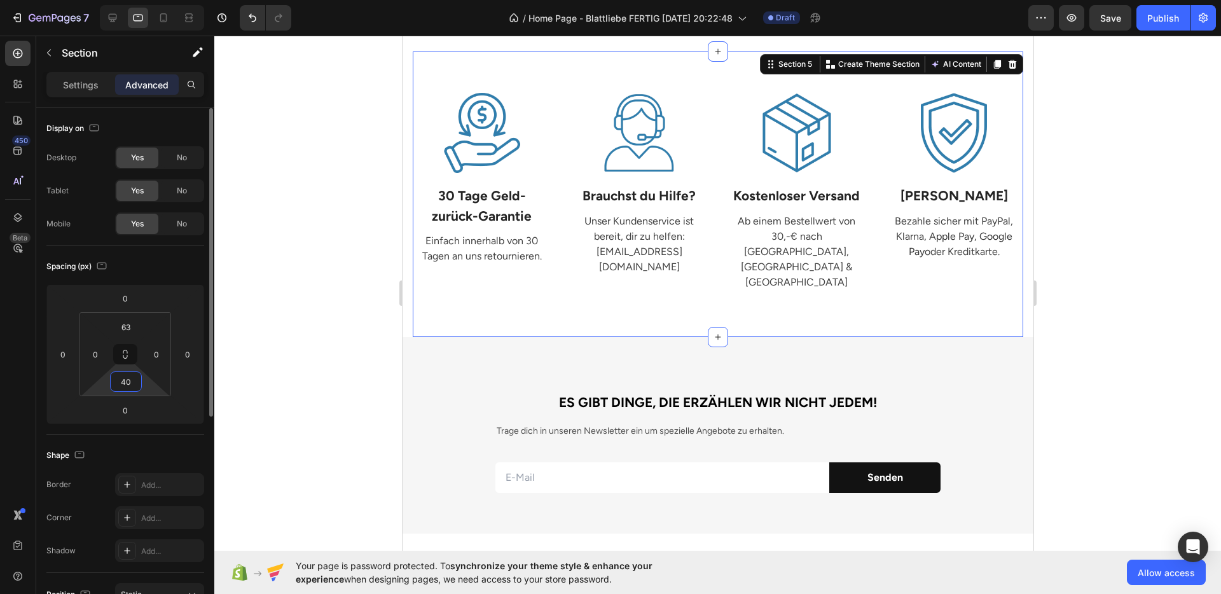
click at [117, 379] on input "40" at bounding box center [125, 381] width 25 height 19
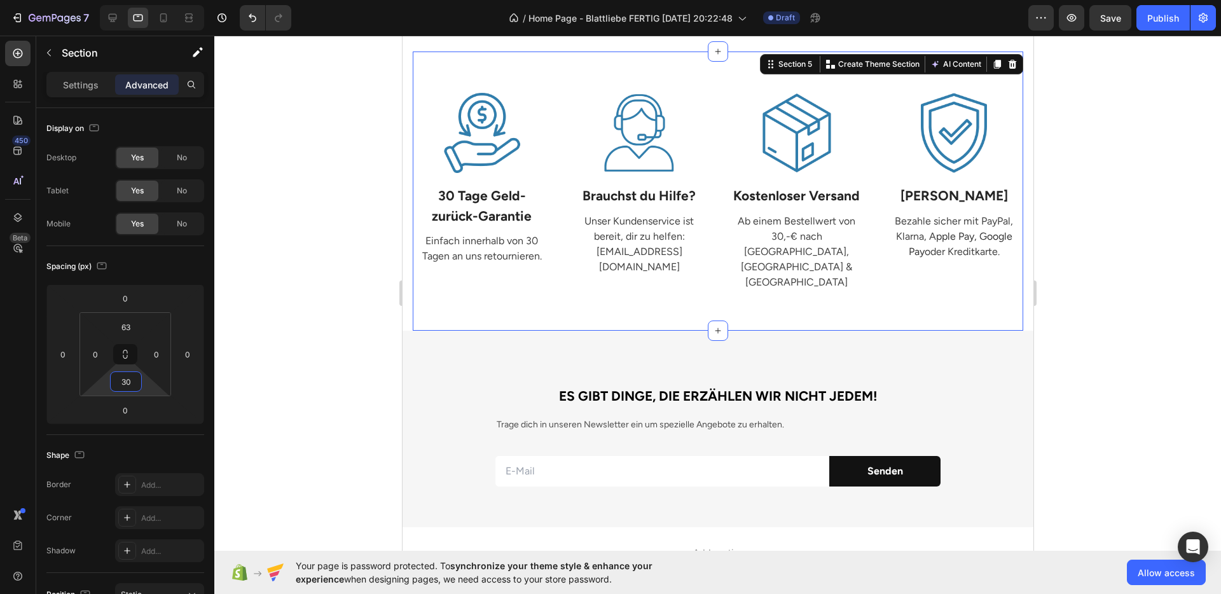
type input "30"
click at [597, 288] on div "Image 30 Tage Geld- zurück-Garantie Text Block Einfach innerhalb von 30 Tagen a…" at bounding box center [717, 191] width 611 height 279
click at [95, 91] on p "Settings" at bounding box center [81, 84] width 36 height 13
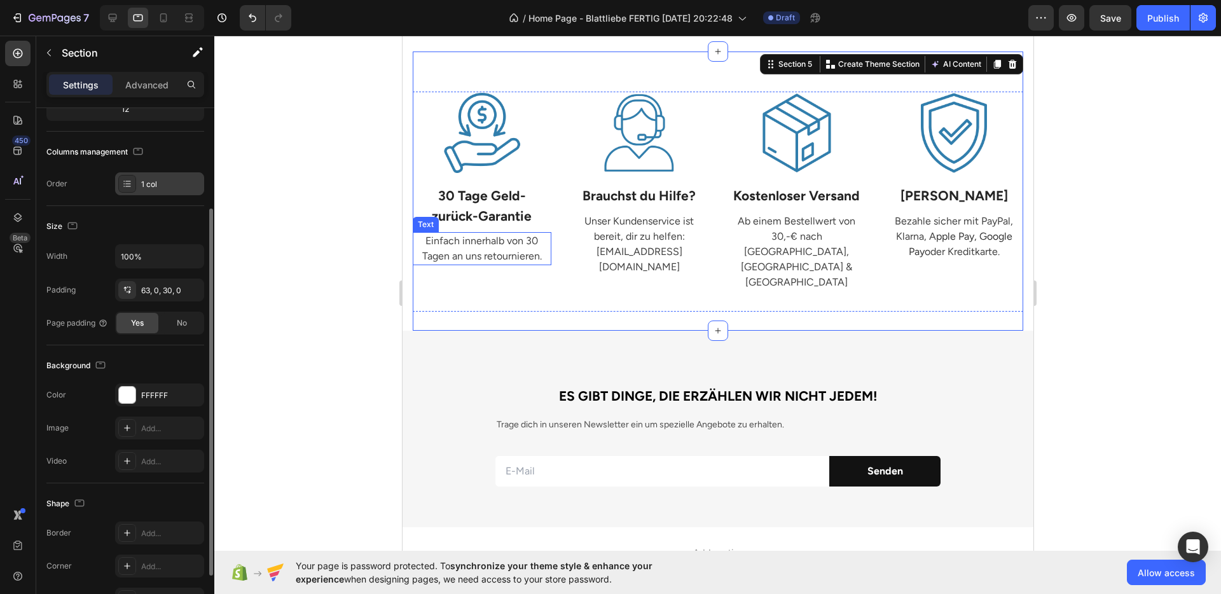
scroll to position [221, 0]
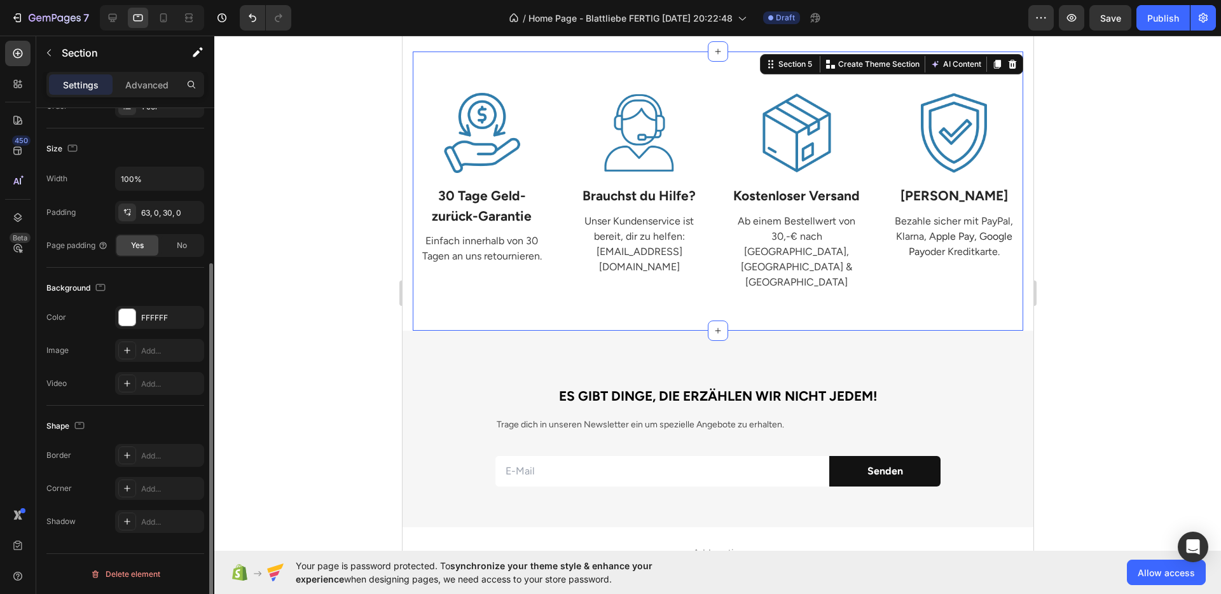
click at [1137, 321] on div at bounding box center [717, 315] width 1007 height 559
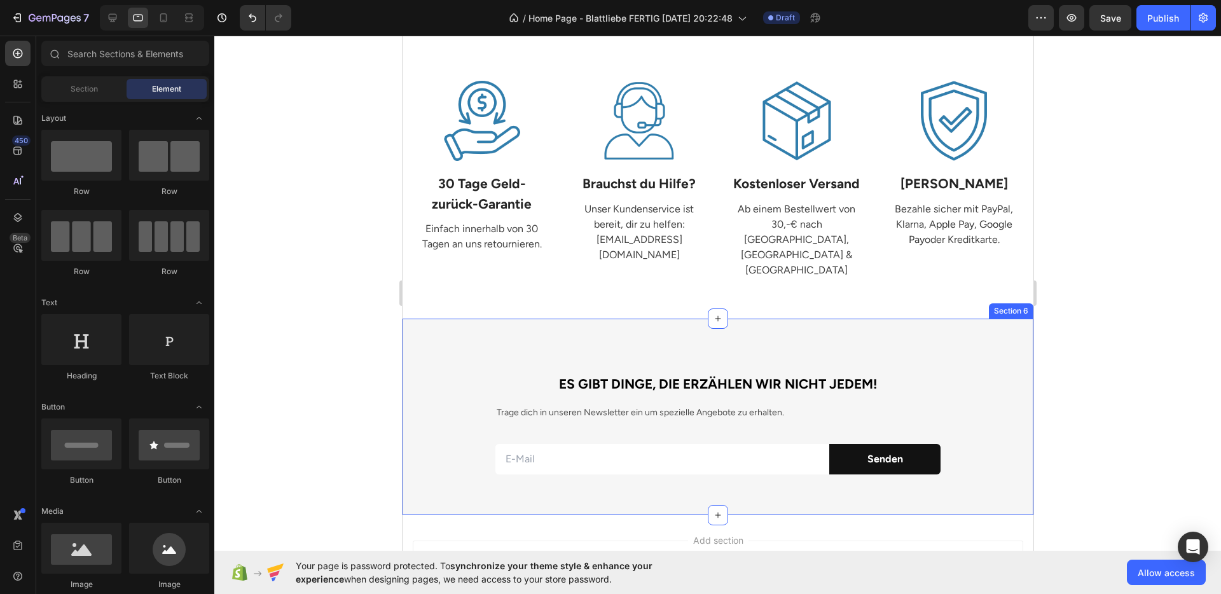
scroll to position [1405, 0]
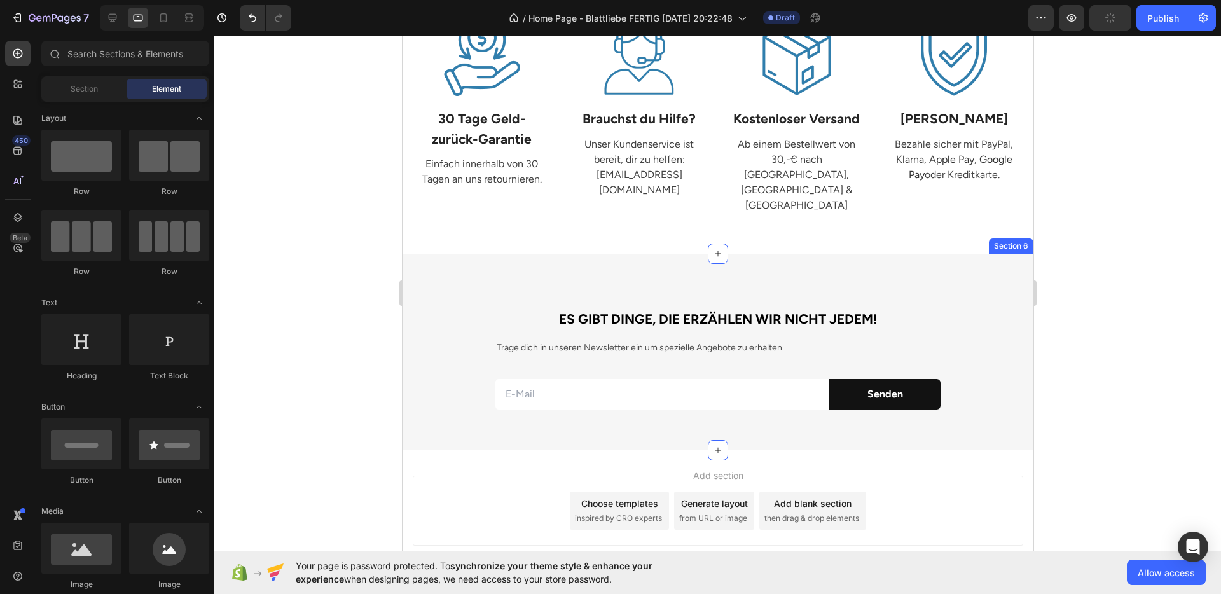
click at [966, 305] on div "ES GIBT DINGE, DIE ERZÄHLEN WIR NICHT JEDEM! Heading Trage dich in unseren News…" at bounding box center [718, 367] width 612 height 125
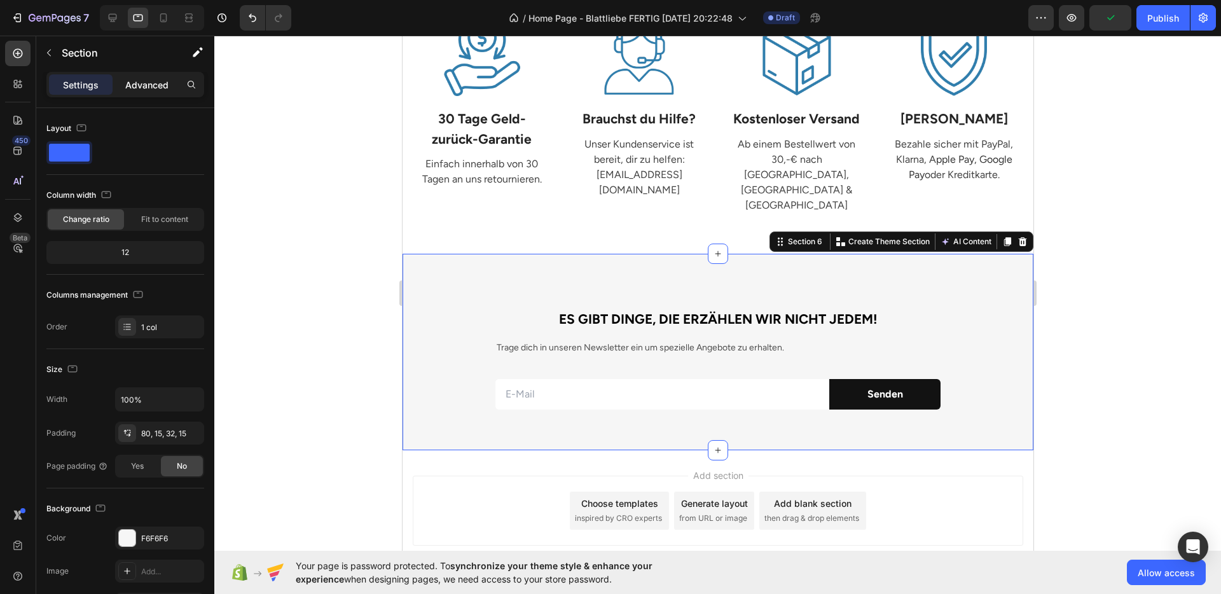
click at [139, 88] on p "Advanced" at bounding box center [146, 84] width 43 height 13
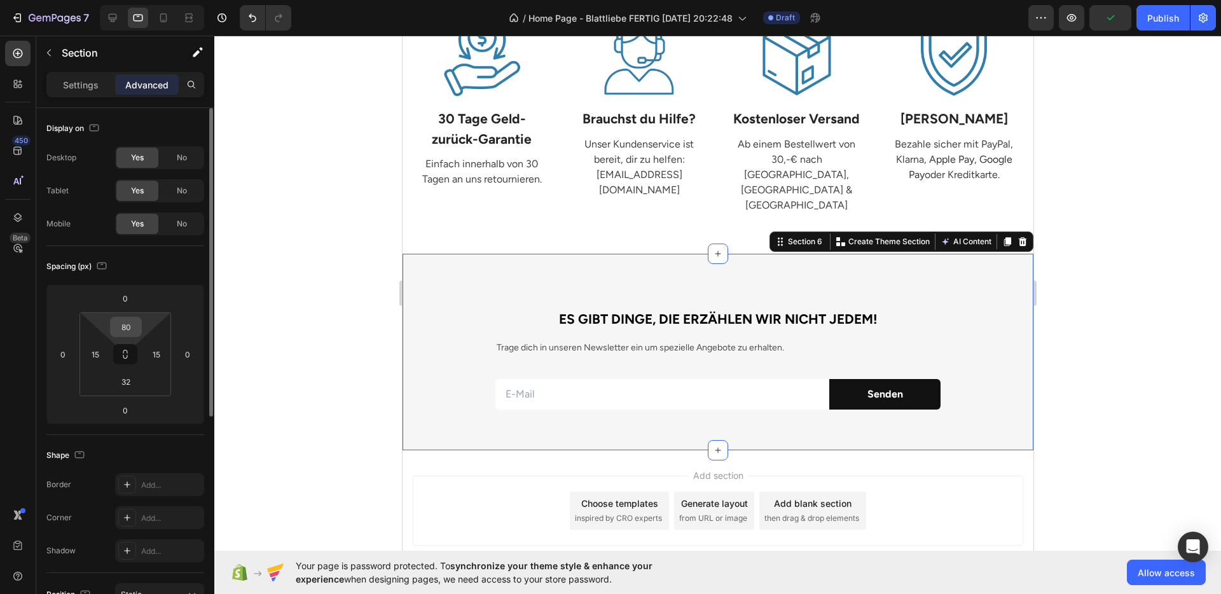
click at [134, 330] on input "80" at bounding box center [125, 326] width 25 height 19
type input "40"
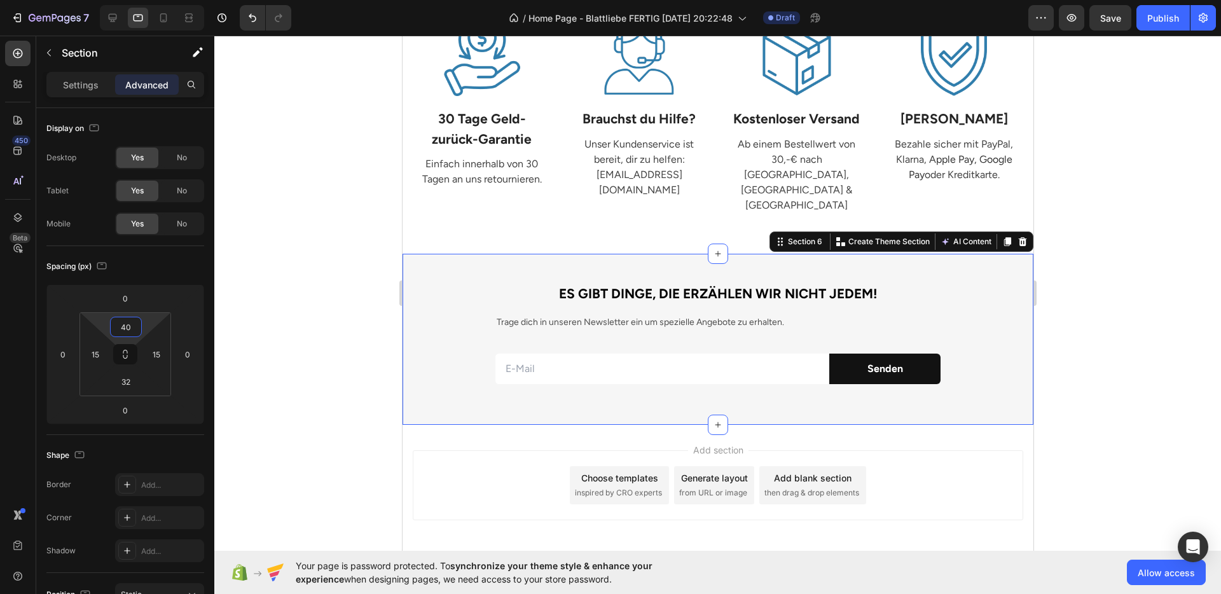
click at [1154, 328] on div at bounding box center [717, 315] width 1007 height 559
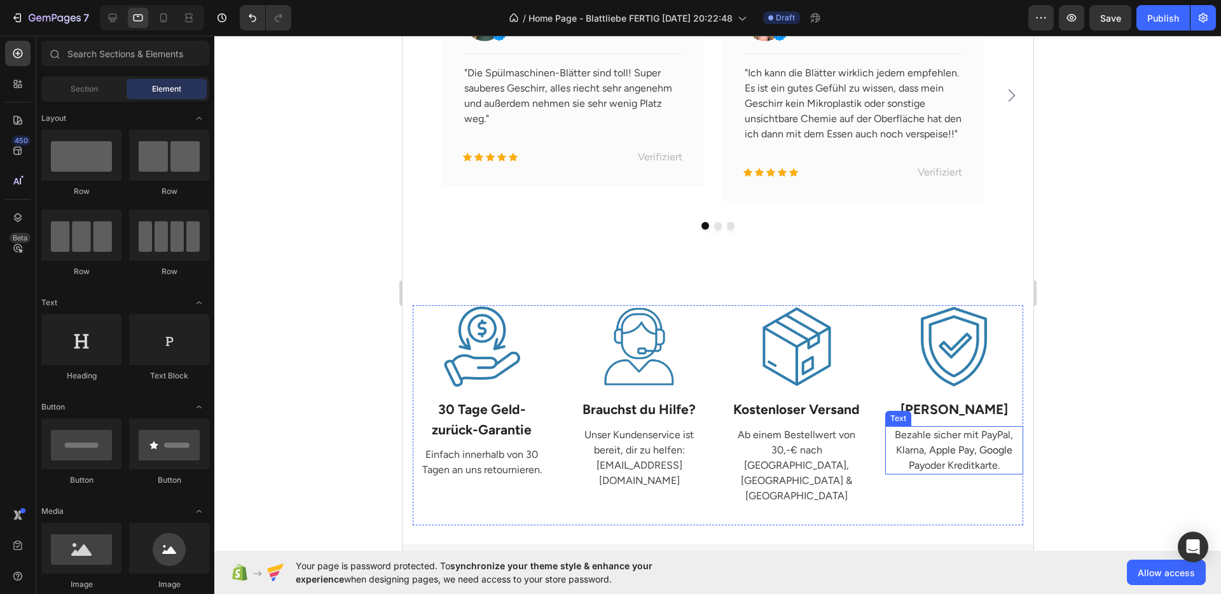
scroll to position [1070, 0]
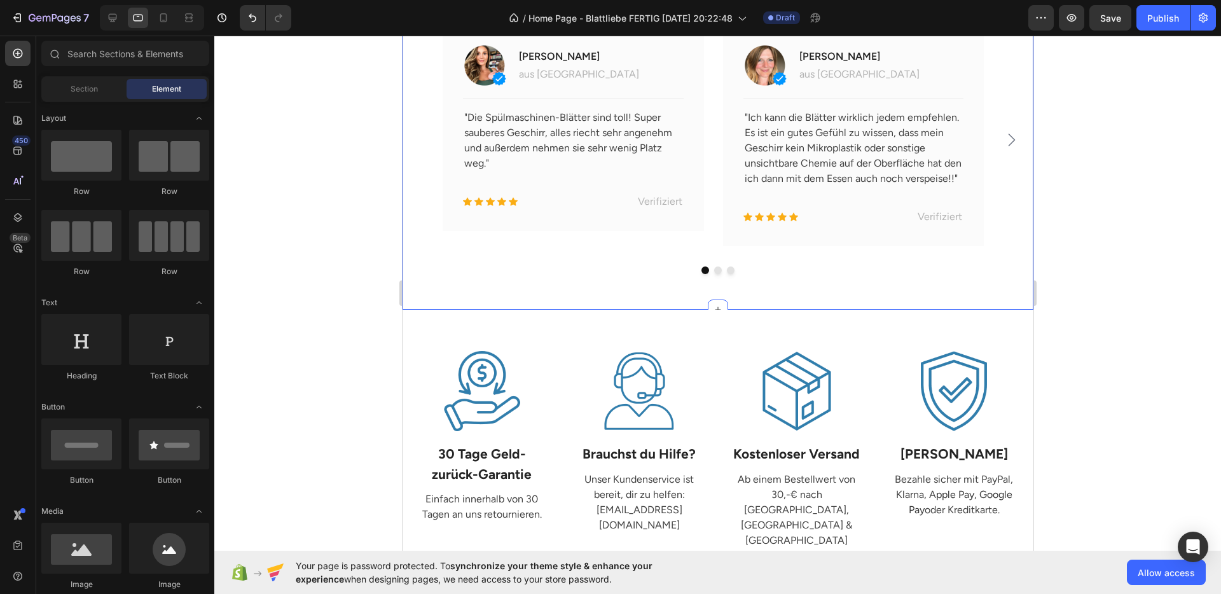
click at [860, 293] on div "Mehr als 50.000+ [PERSON_NAME]! Heading Image [PERSON_NAME] Text block aus [GEO…" at bounding box center [717, 145] width 631 height 330
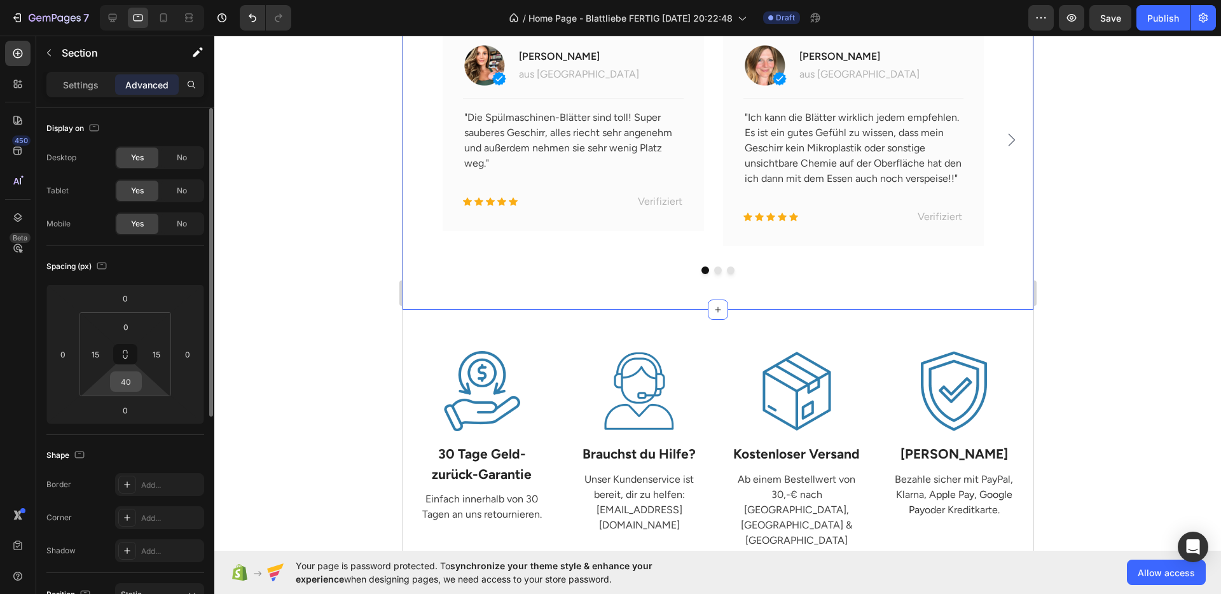
click at [116, 376] on input "40" at bounding box center [125, 381] width 25 height 19
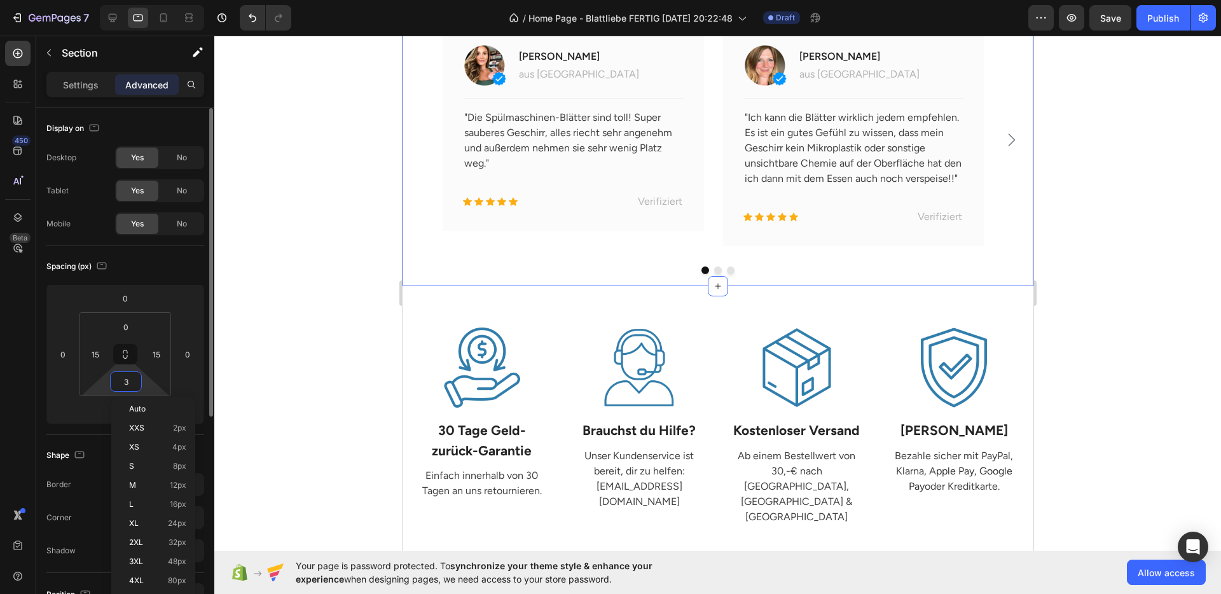
type input "30"
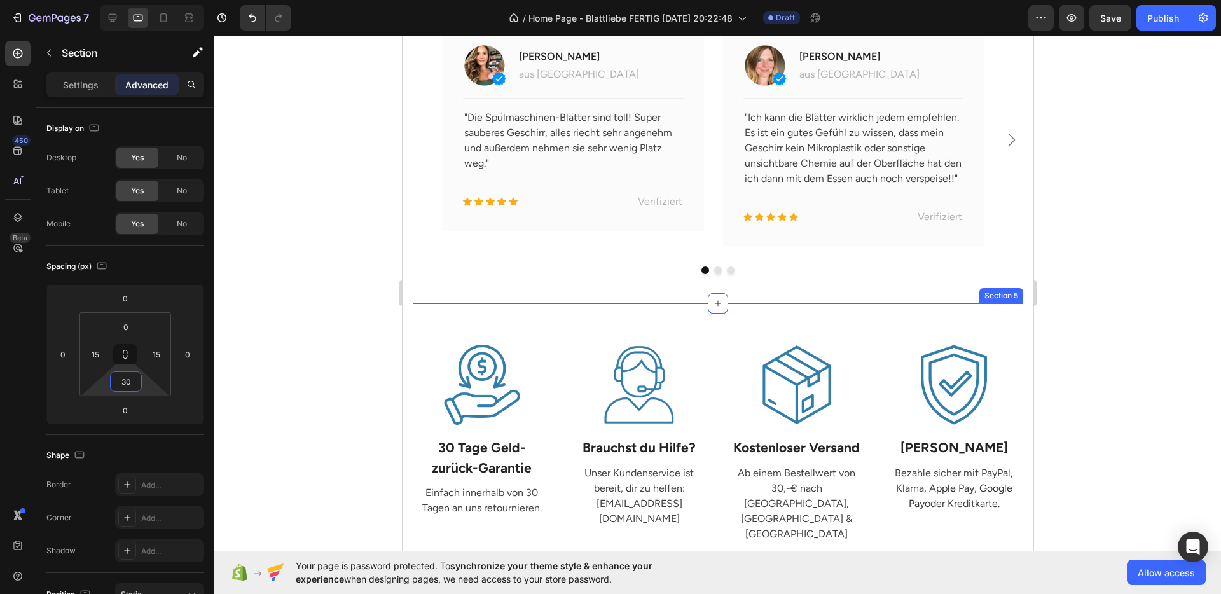
click at [817, 327] on div "Image 30 Tage Geld- zurück-Garantie Text Block Einfach innerhalb von 30 Tagen a…" at bounding box center [717, 442] width 611 height 279
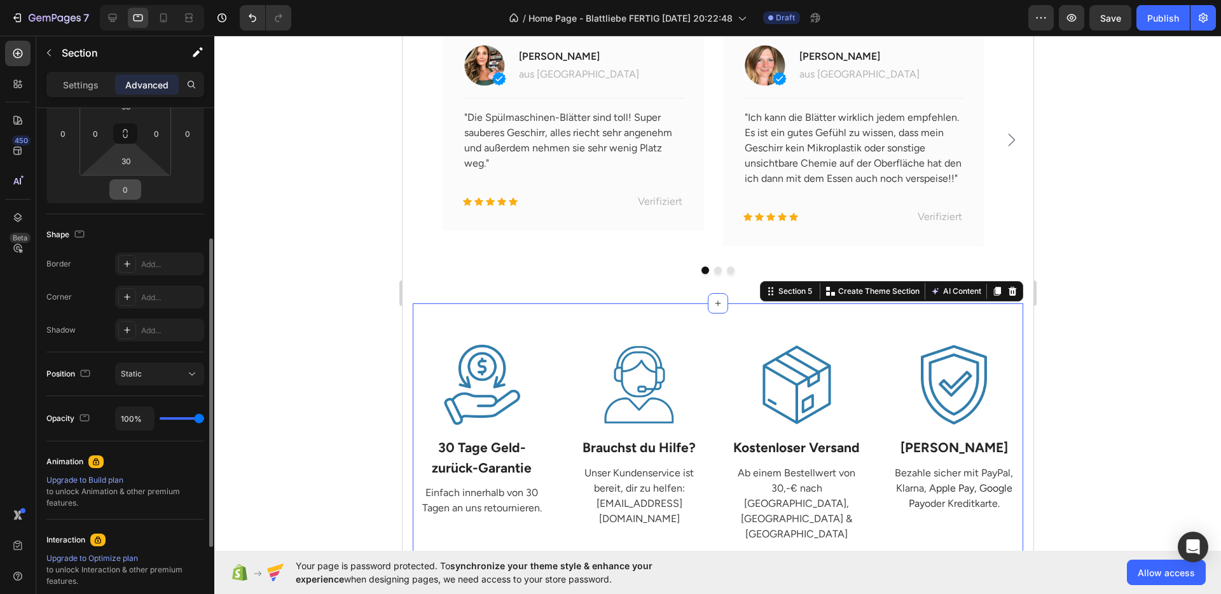
scroll to position [200, 0]
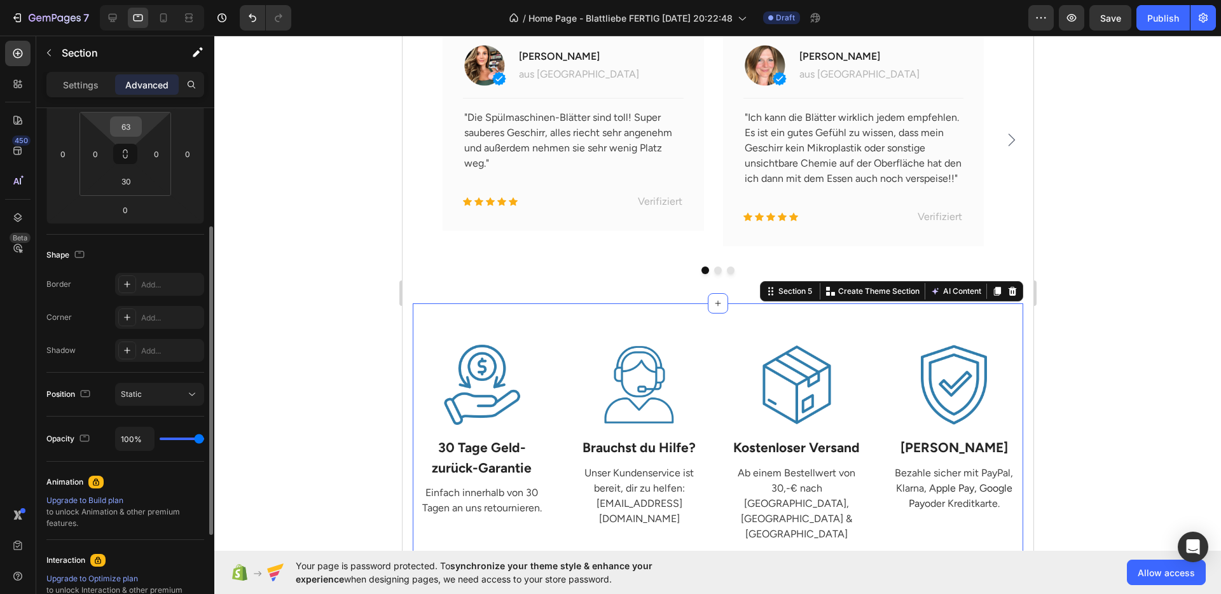
click at [129, 127] on input "63" at bounding box center [125, 126] width 25 height 19
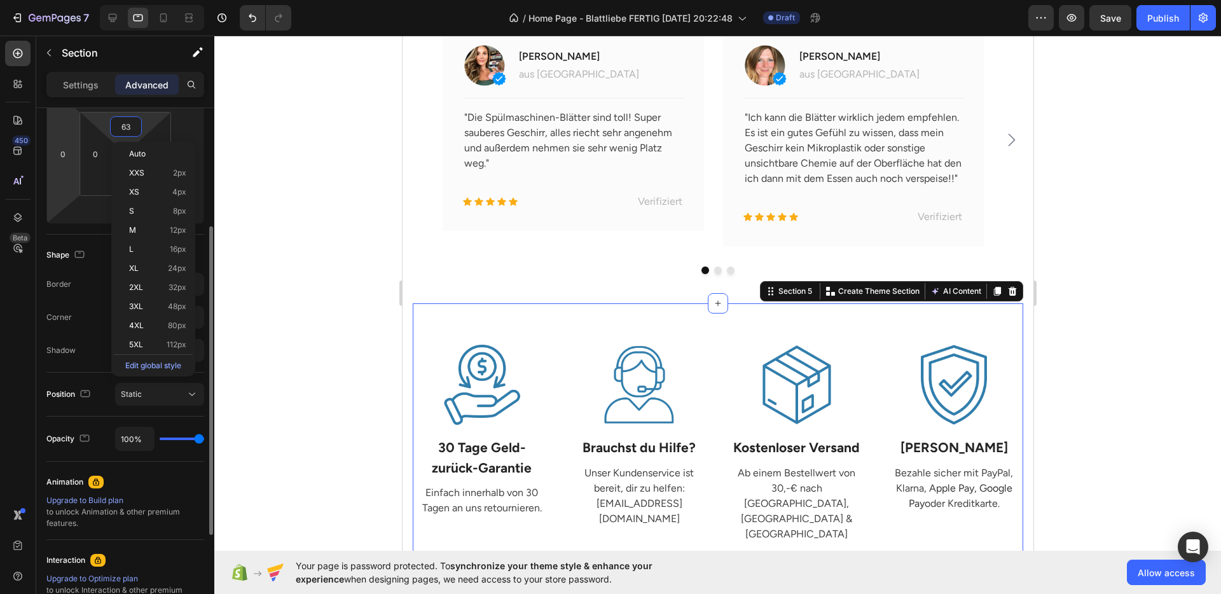
scroll to position [132, 0]
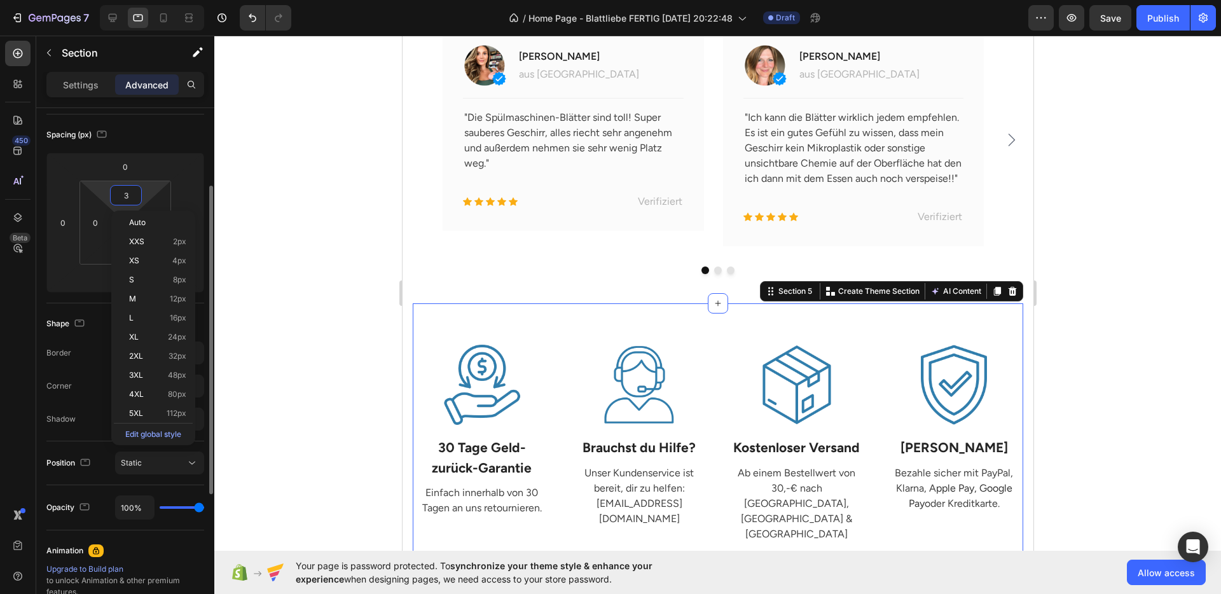
type input "30"
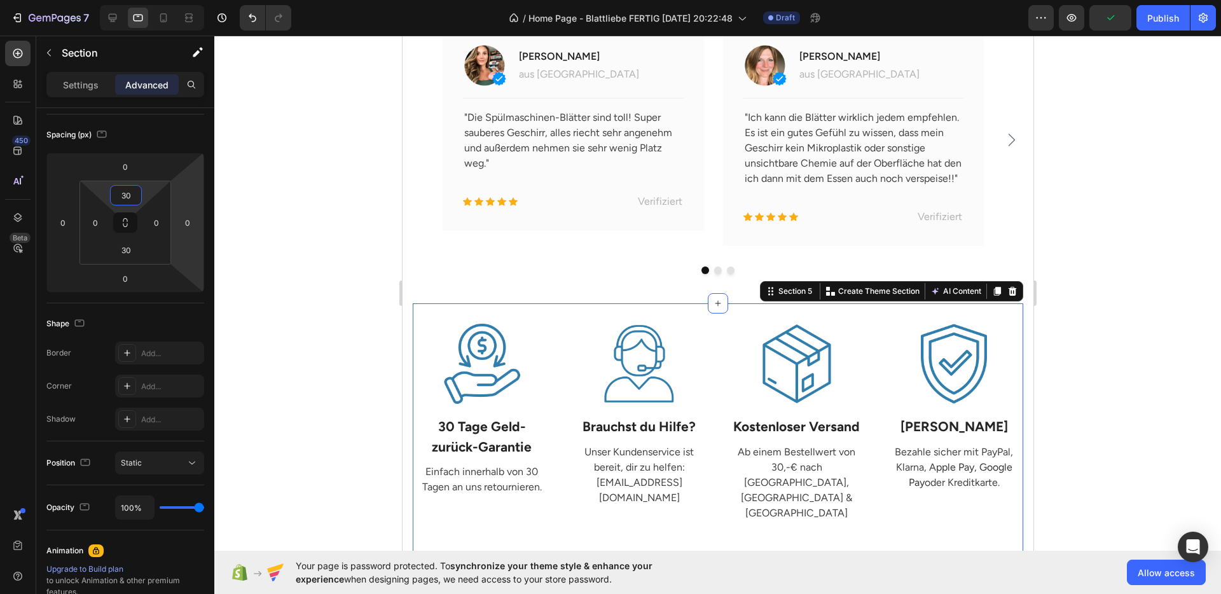
click at [1140, 333] on div at bounding box center [717, 315] width 1007 height 559
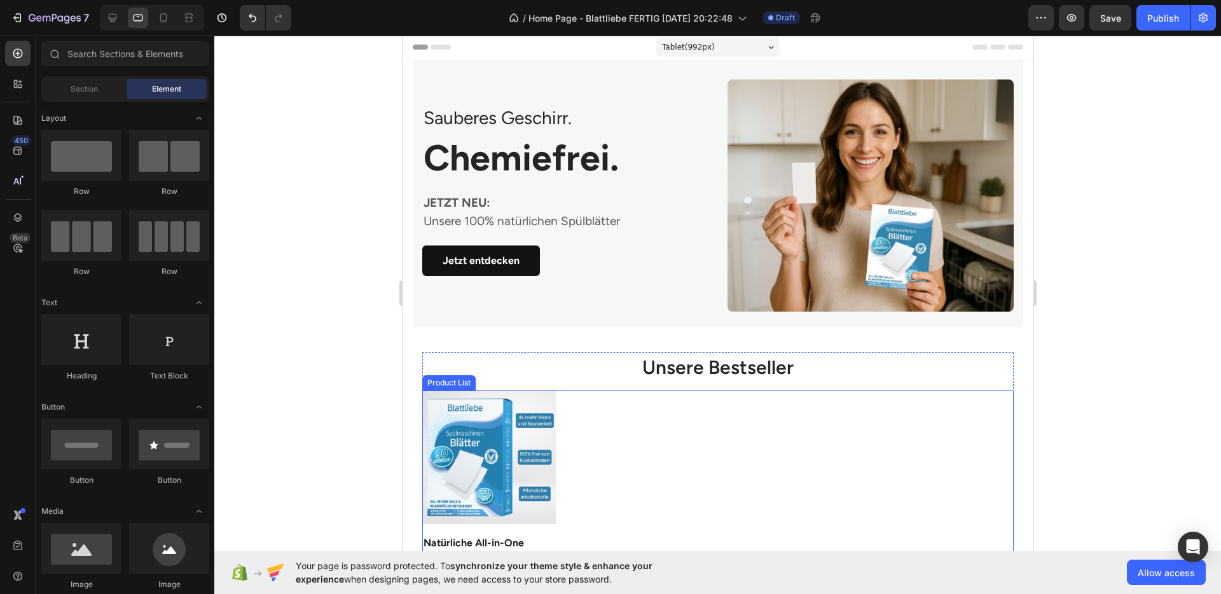
scroll to position [0, 0]
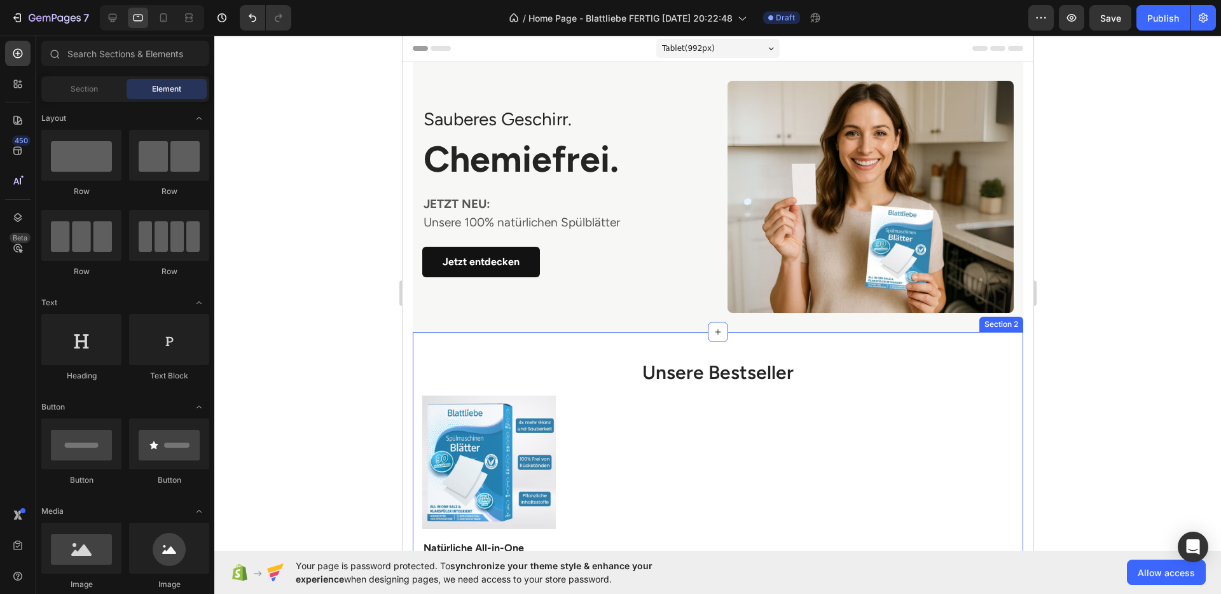
click at [716, 341] on div "Unsere Bestseller Heading Product Images Row Natürliche All-in-One Spülmaschine…" at bounding box center [717, 517] width 611 height 371
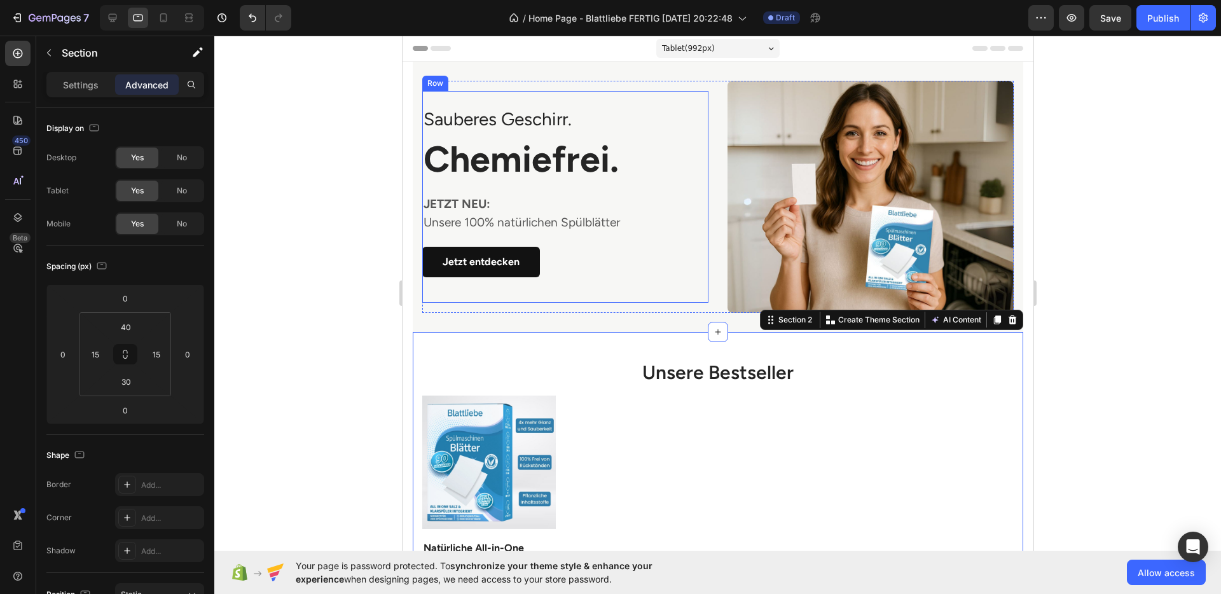
click at [592, 278] on div "Jetzt entdecken Button" at bounding box center [565, 267] width 286 height 41
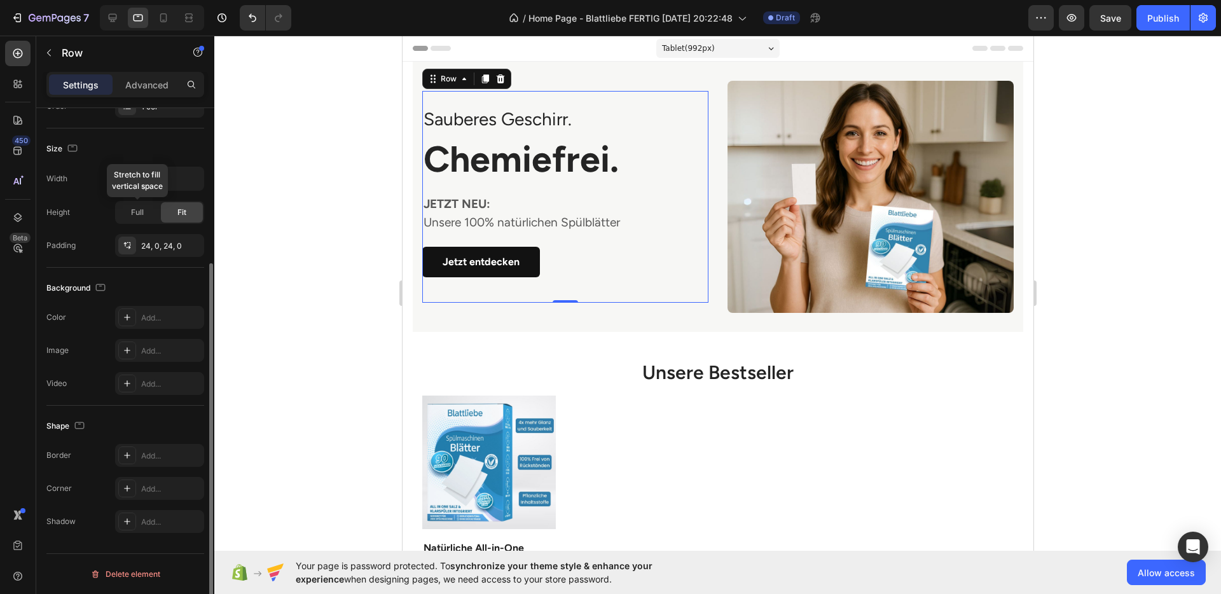
scroll to position [13, 0]
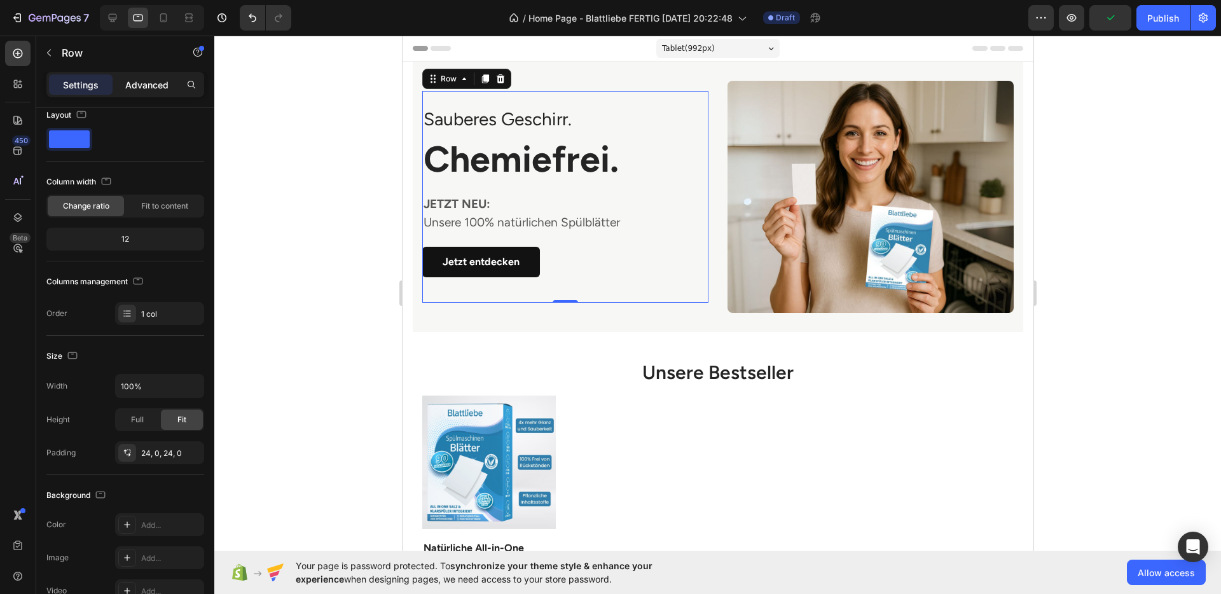
click at [115, 84] on div "Advanced" at bounding box center [147, 84] width 64 height 20
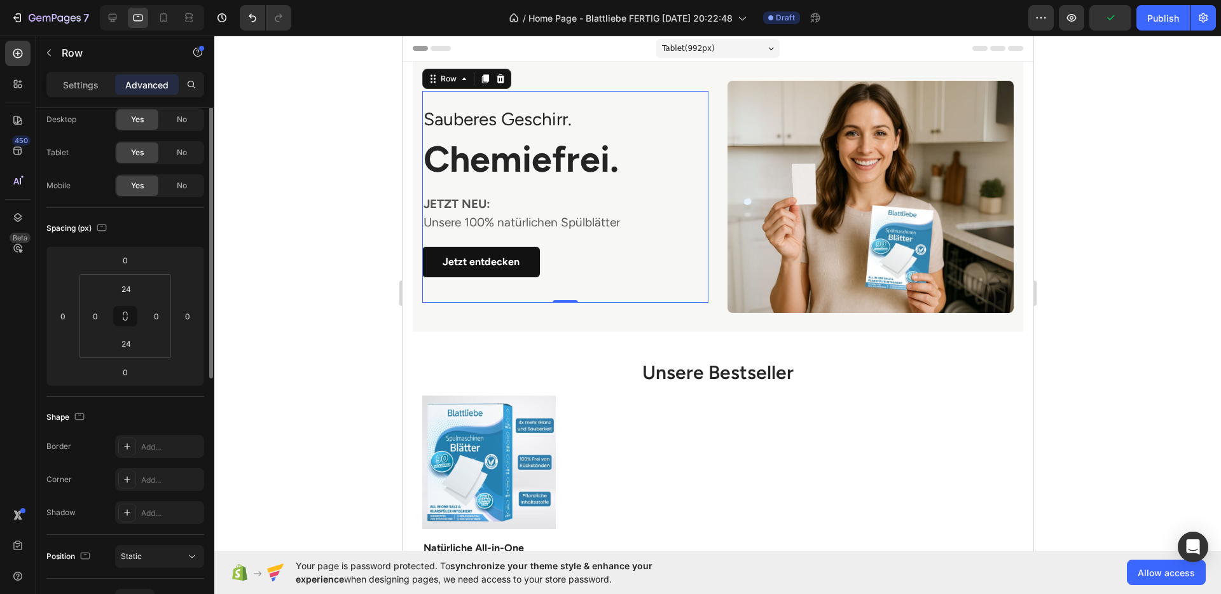
scroll to position [0, 0]
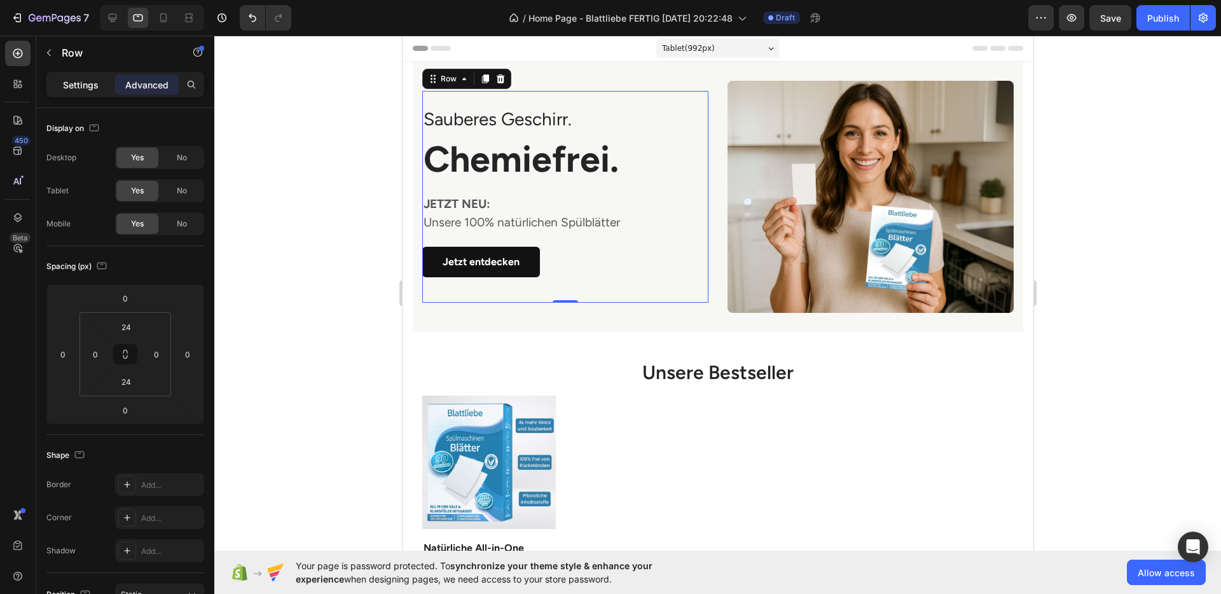
click at [83, 94] on div "Settings" at bounding box center [81, 84] width 64 height 20
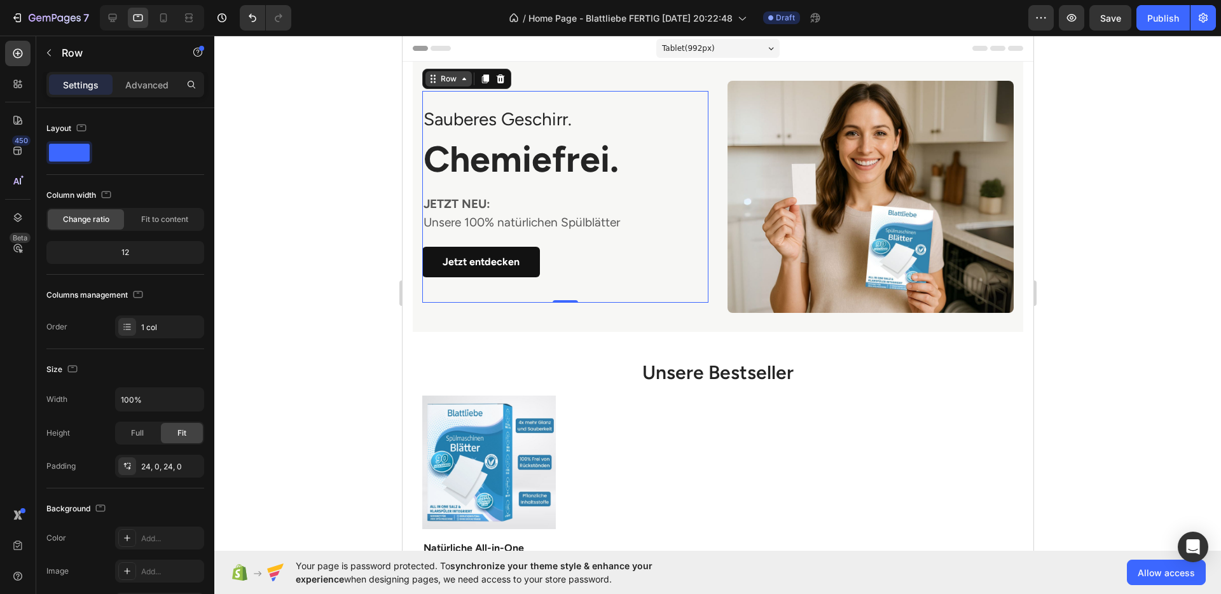
click at [454, 73] on div "Row" at bounding box center [448, 78] width 21 height 11
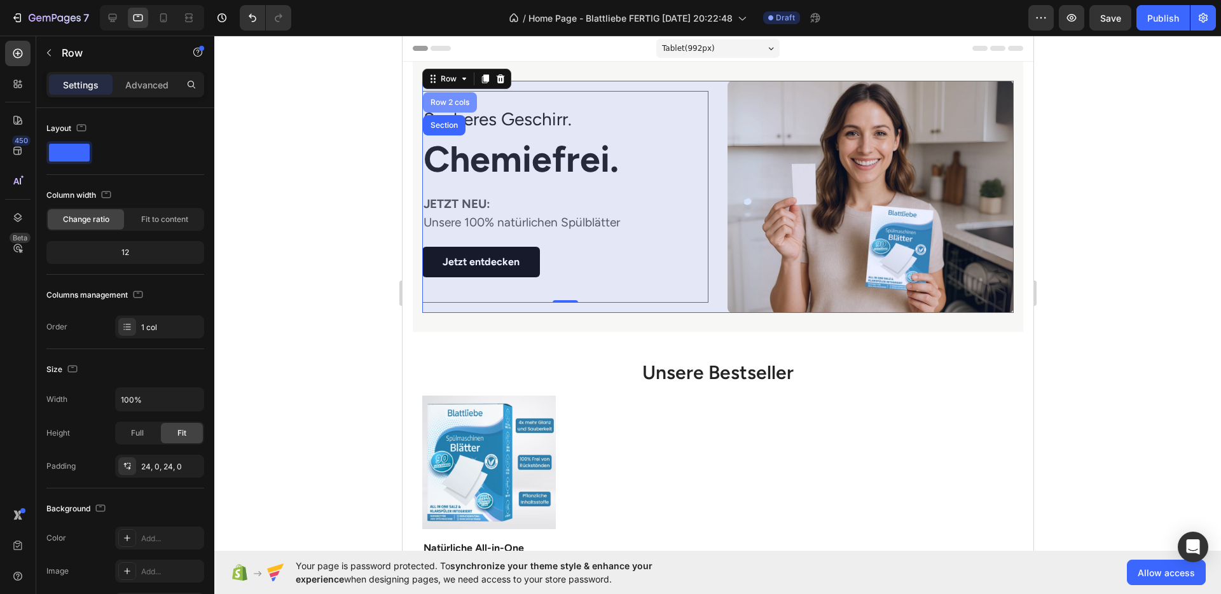
click at [446, 104] on div "Row 2 cols" at bounding box center [449, 102] width 54 height 20
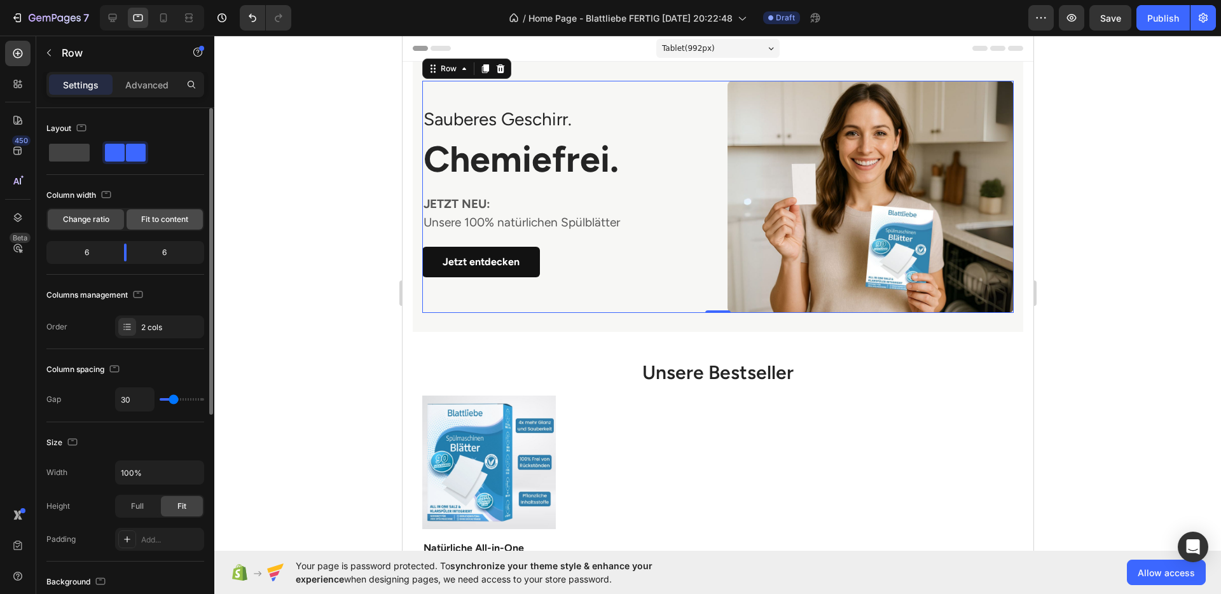
click at [148, 222] on span "Fit to content" at bounding box center [164, 219] width 47 height 11
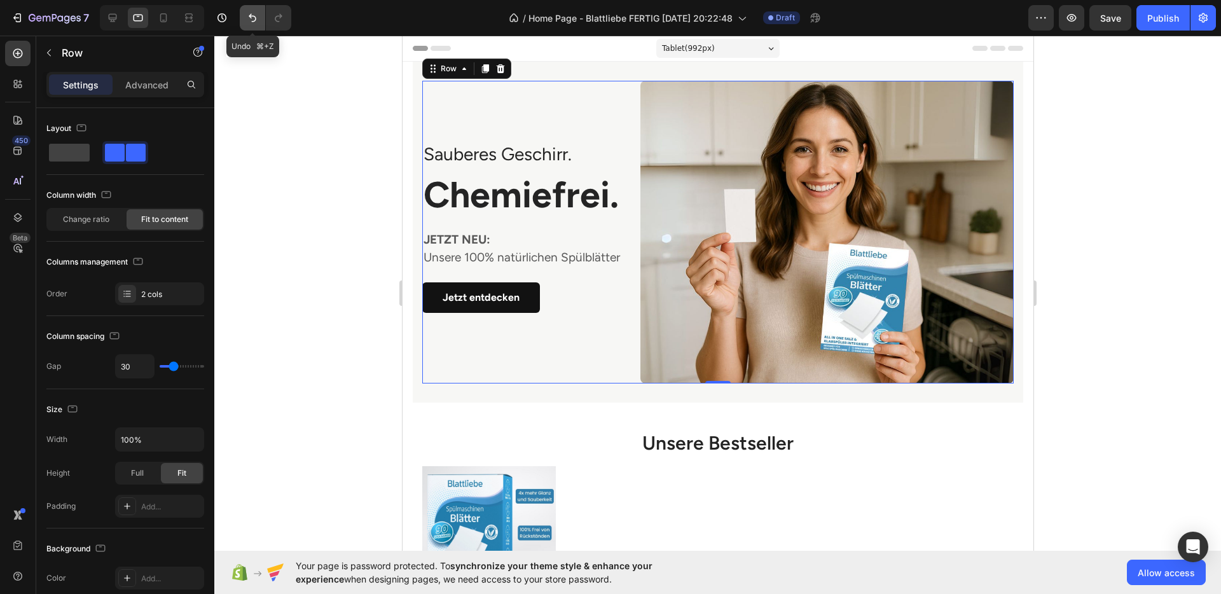
click at [256, 22] on icon "Undo/Redo" at bounding box center [252, 17] width 13 height 13
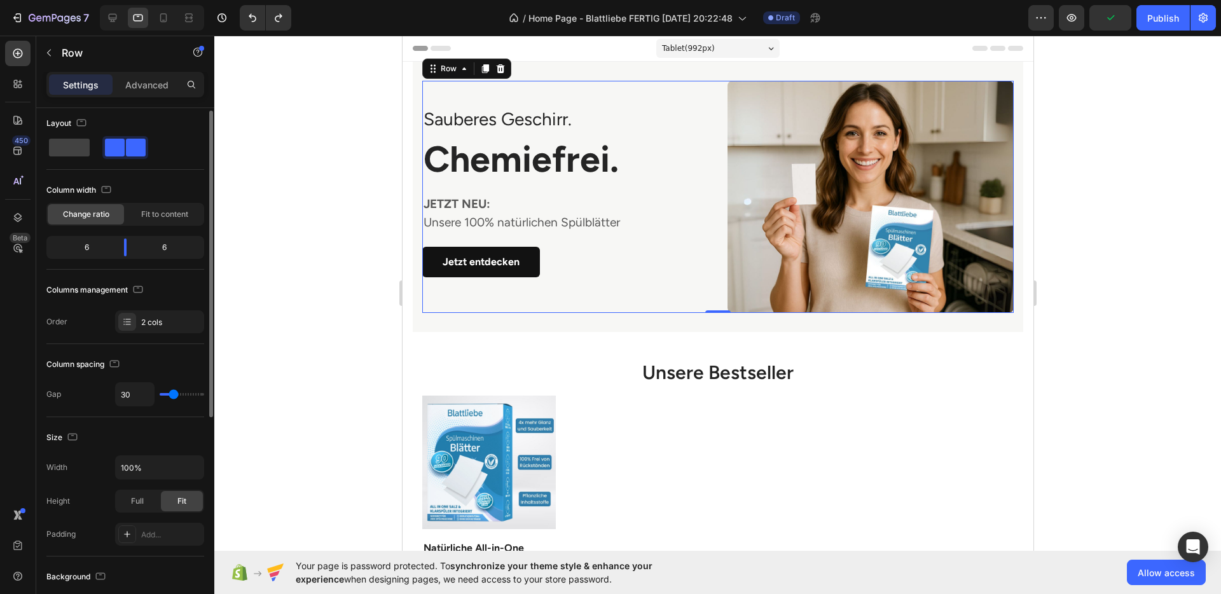
scroll to position [8, 0]
type input "29"
type input "28"
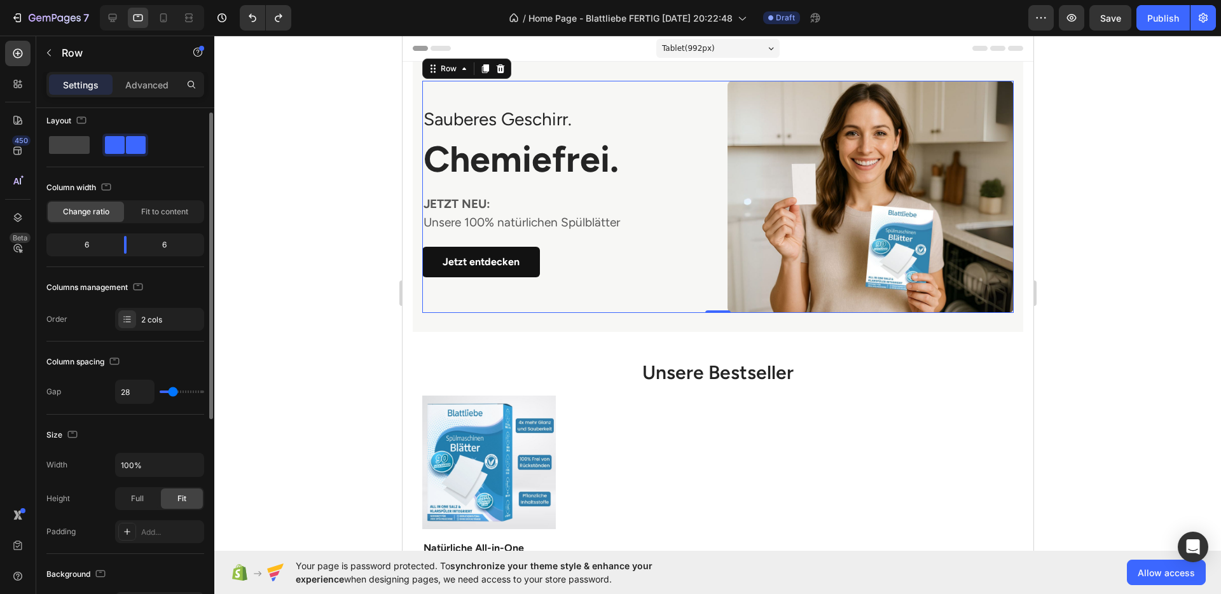
type input "27"
type input "25"
type input "23"
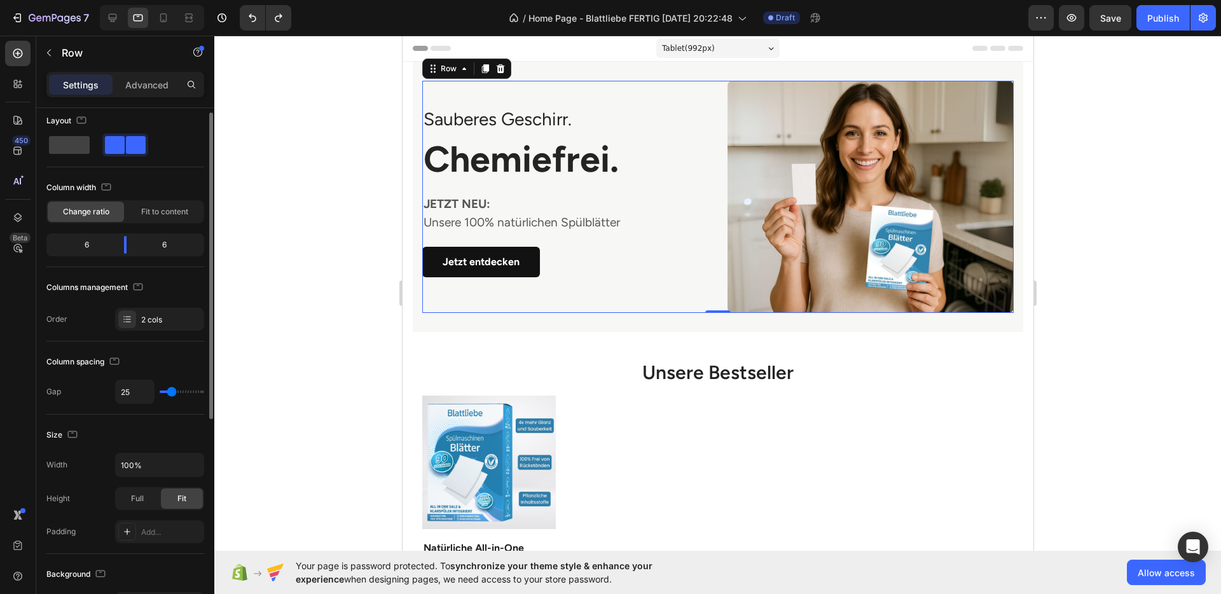
type input "23"
type input "22"
type input "20"
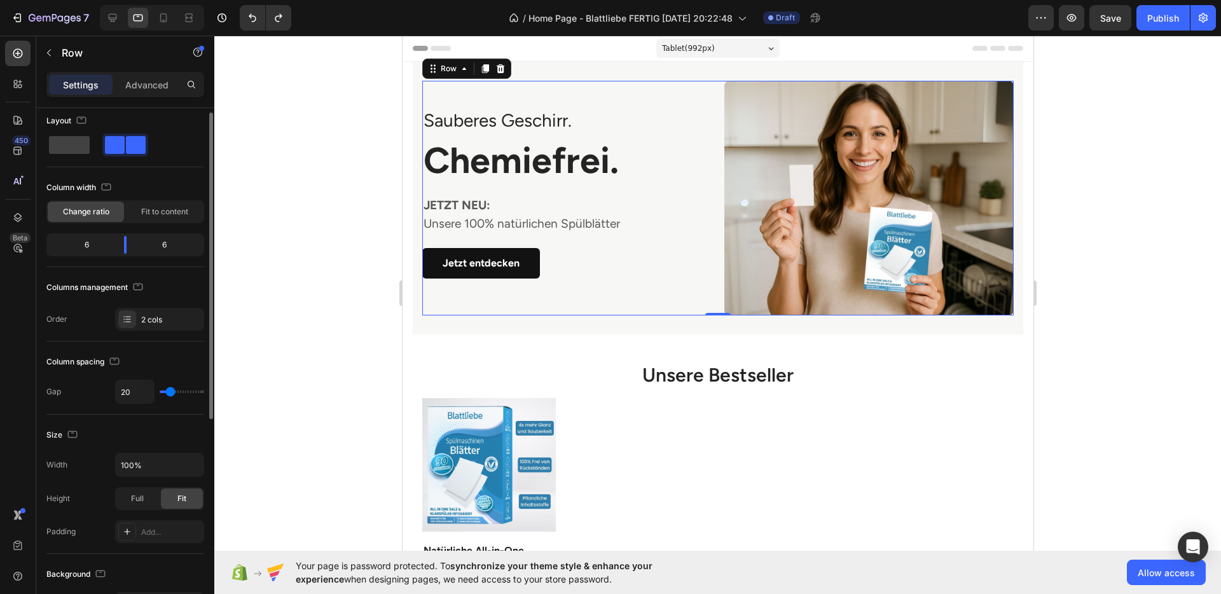
type input "15"
type input "14"
type input "13"
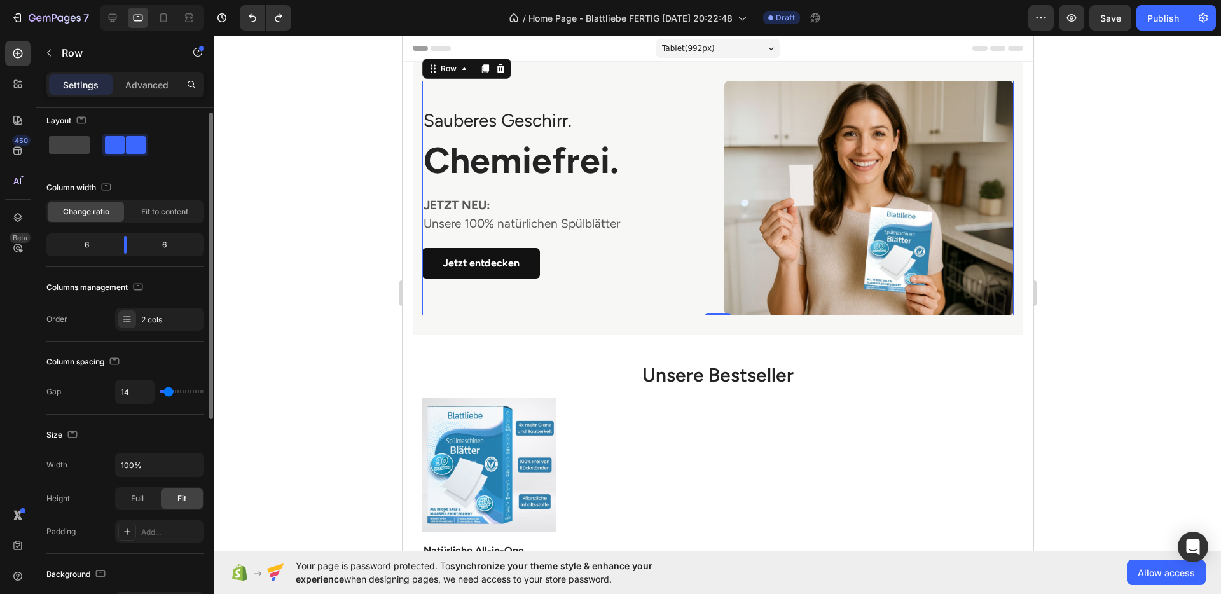
type input "13"
type input "12"
type input "11"
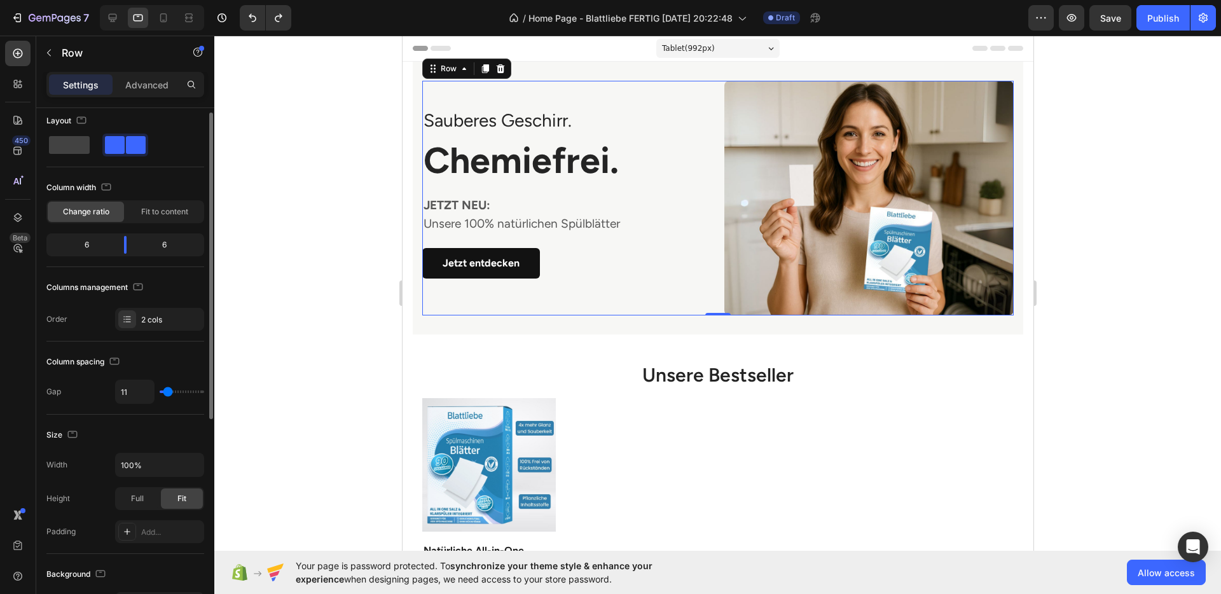
type input "10"
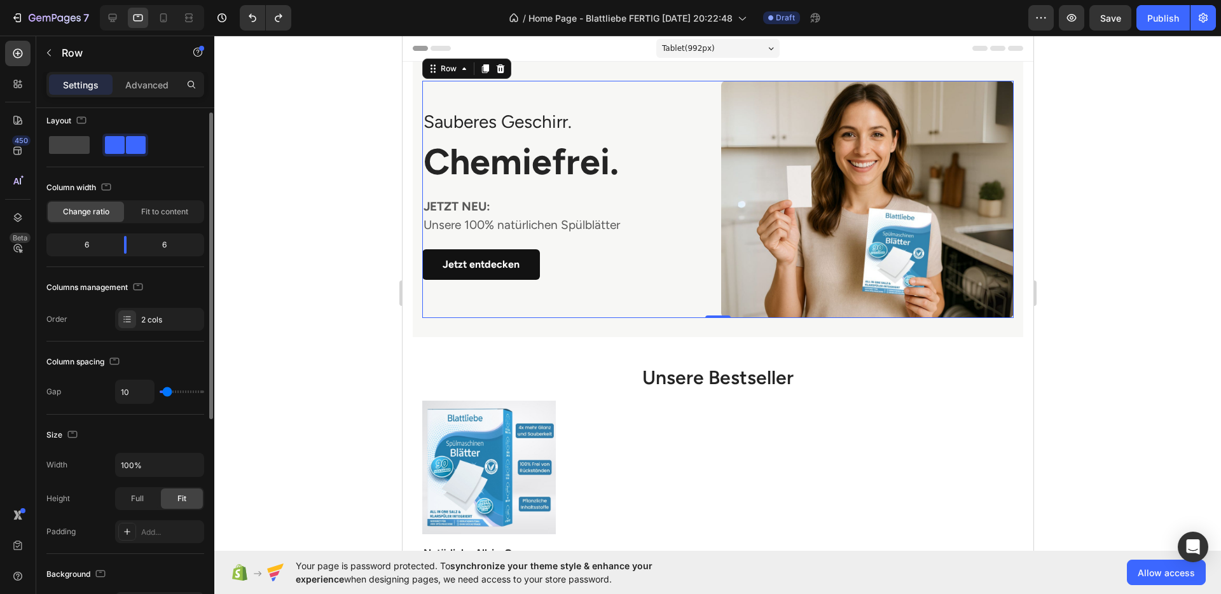
type input "10"
click at [167, 391] on input "range" at bounding box center [182, 392] width 45 height 3
click at [248, 28] on button "Undo/Redo" at bounding box center [252, 17] width 25 height 25
type input "30"
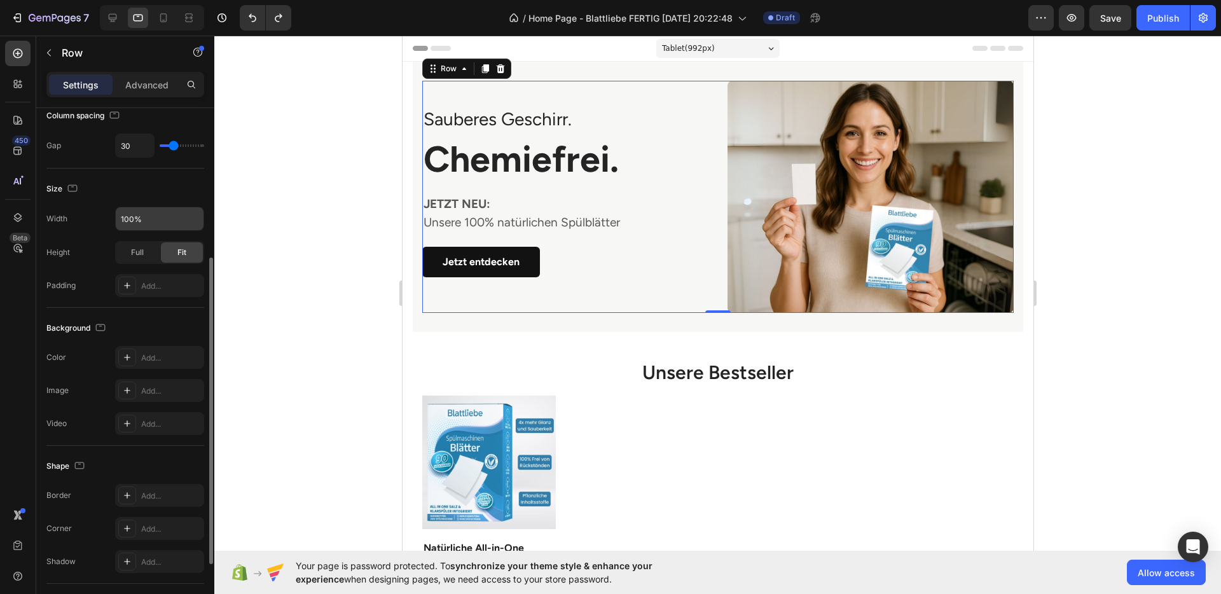
scroll to position [366, 0]
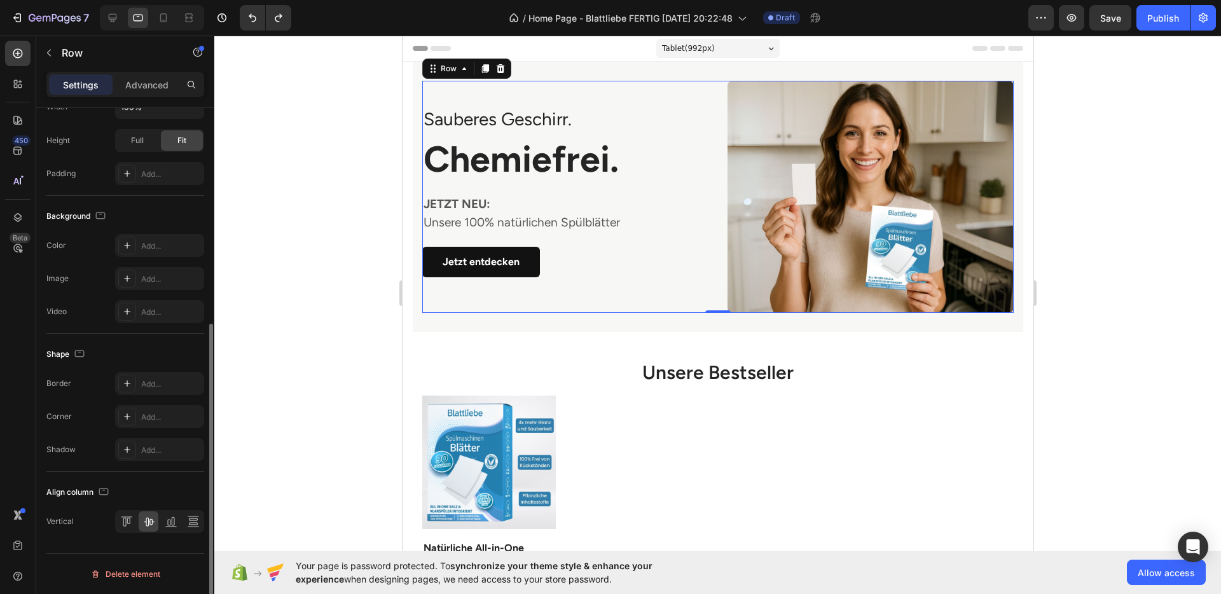
click at [147, 492] on div "Align column" at bounding box center [125, 492] width 158 height 20
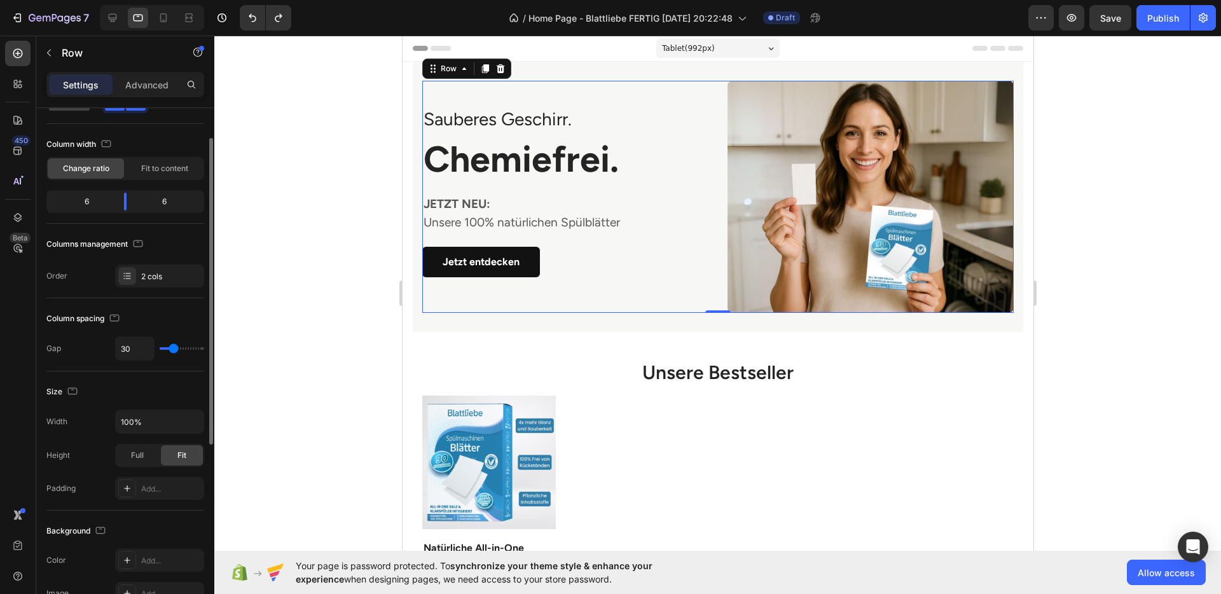
scroll to position [0, 0]
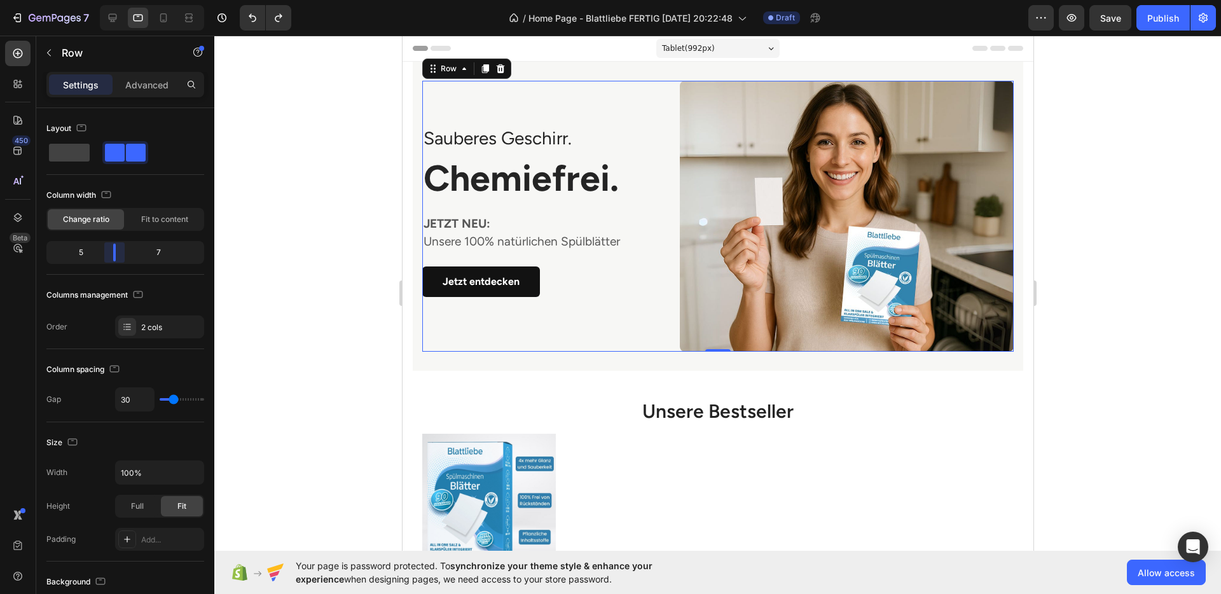
drag, startPoint x: 128, startPoint y: 254, endPoint x: 116, endPoint y: 257, distance: 12.4
click at [116, 0] on body "7 / Home Page - Blattliebe FERTIG [DATE] 20:22:48 Draft Preview Save Publish 45…" at bounding box center [610, 0] width 1221 height 0
click at [250, 27] on button "Undo/Redo" at bounding box center [252, 17] width 25 height 25
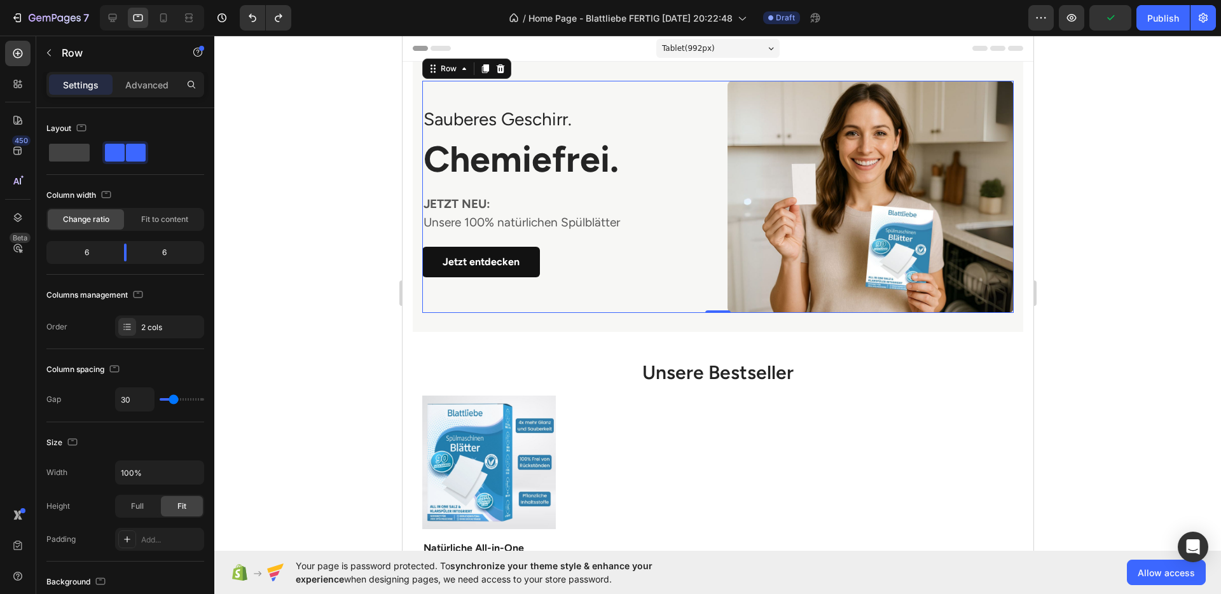
click at [348, 229] on div at bounding box center [717, 315] width 1007 height 559
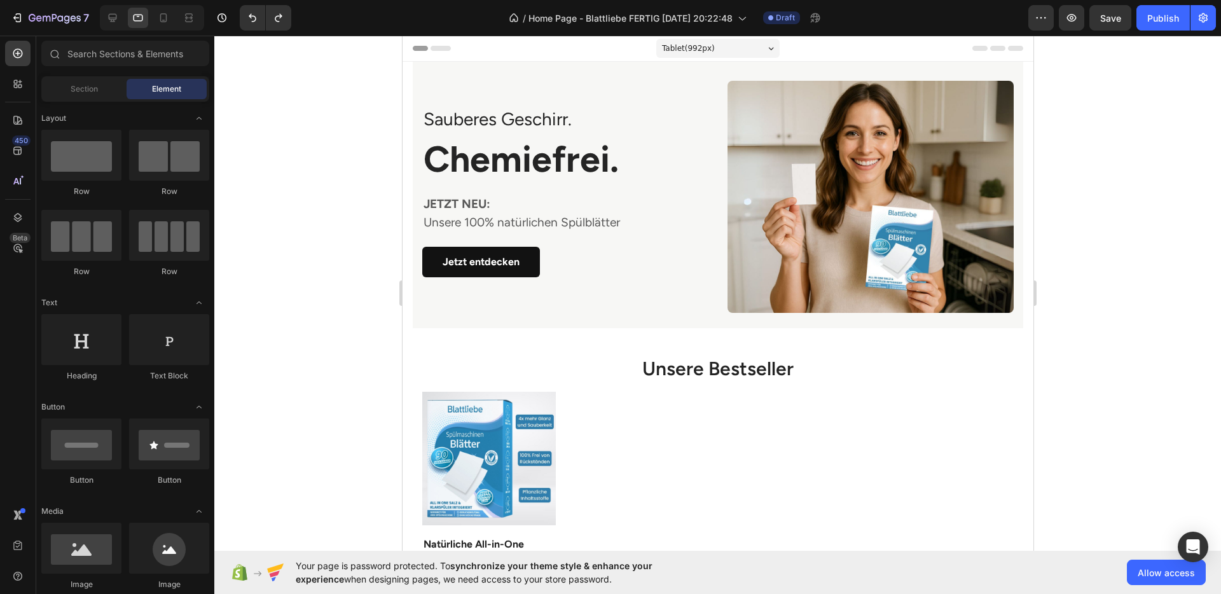
click at [1113, 301] on div at bounding box center [717, 315] width 1007 height 559
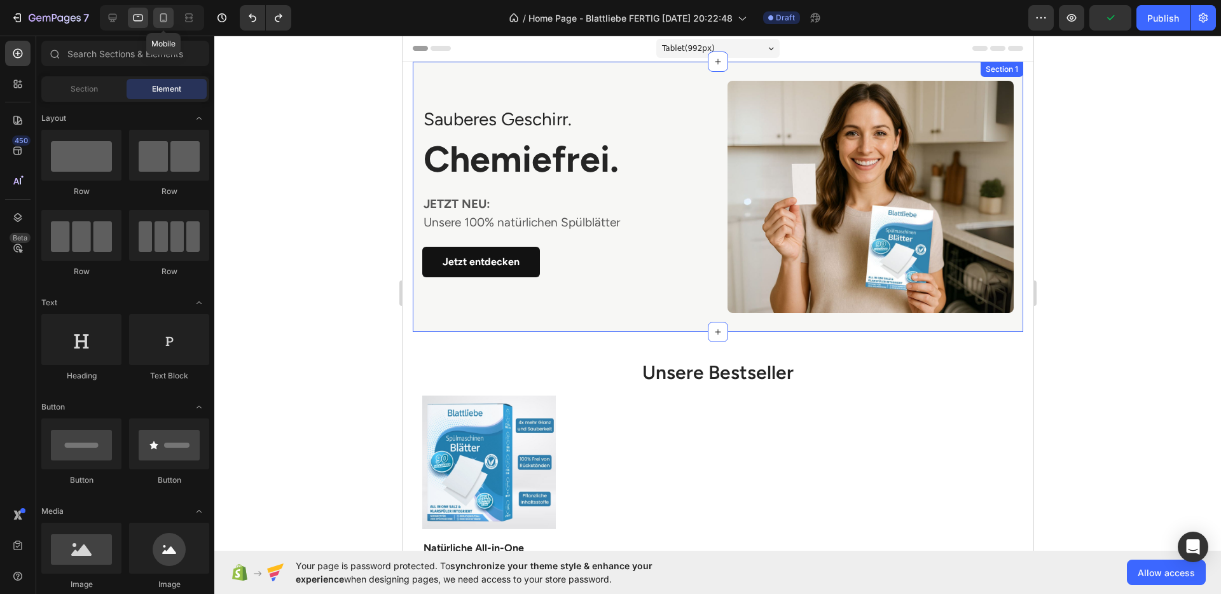
click at [163, 23] on icon at bounding box center [163, 17] width 13 height 13
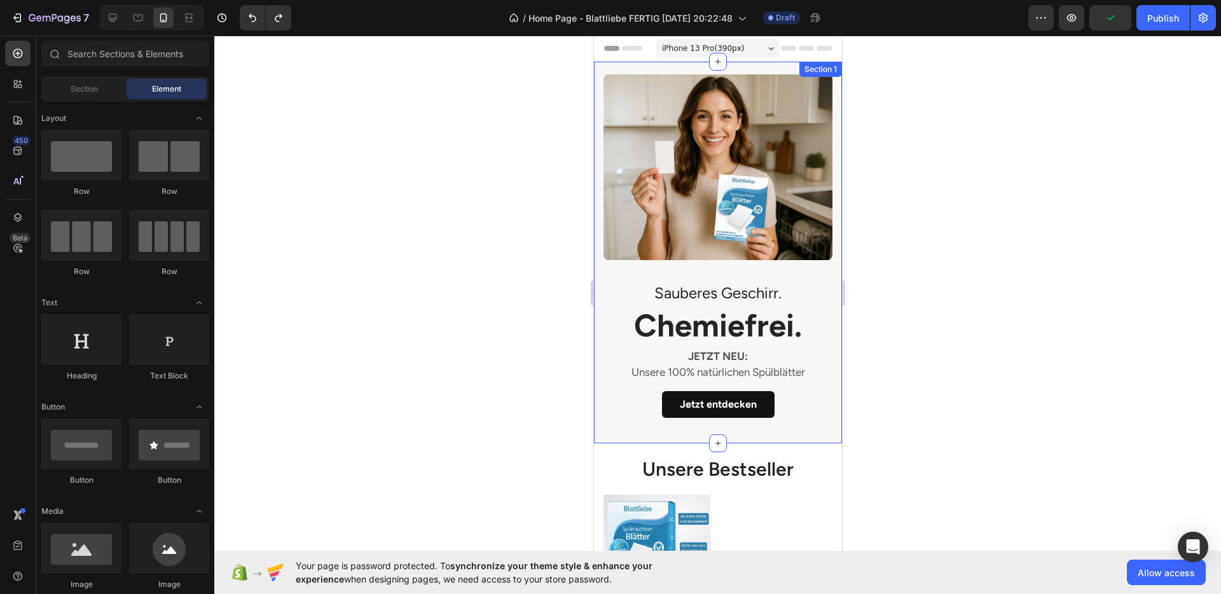
click at [1003, 250] on div at bounding box center [717, 315] width 1007 height 559
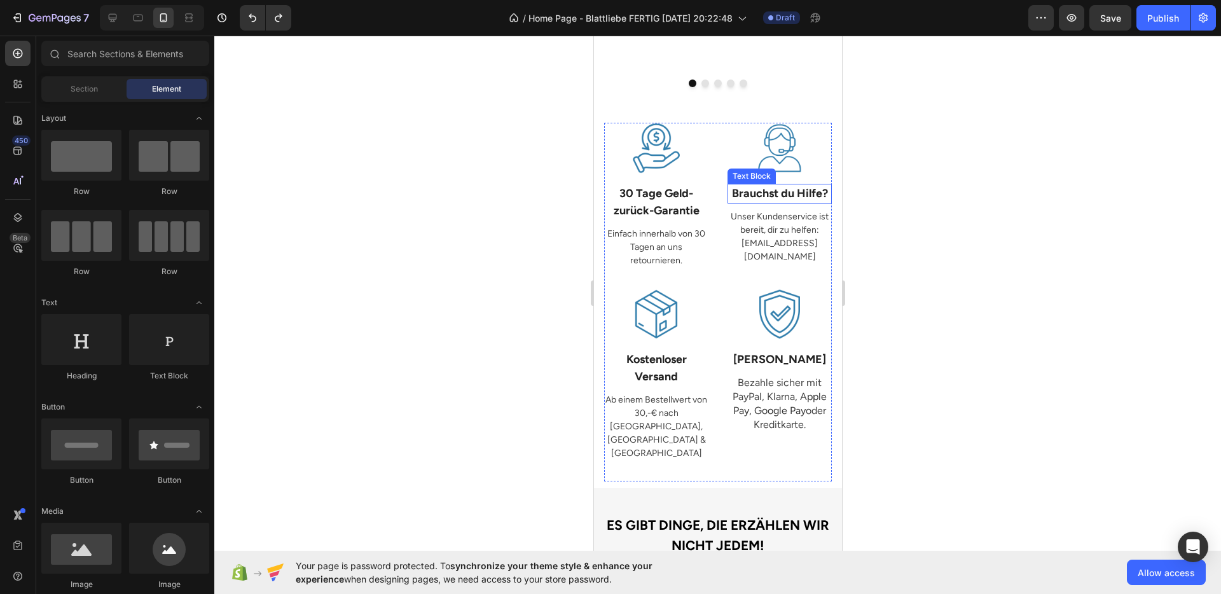
scroll to position [1608, 0]
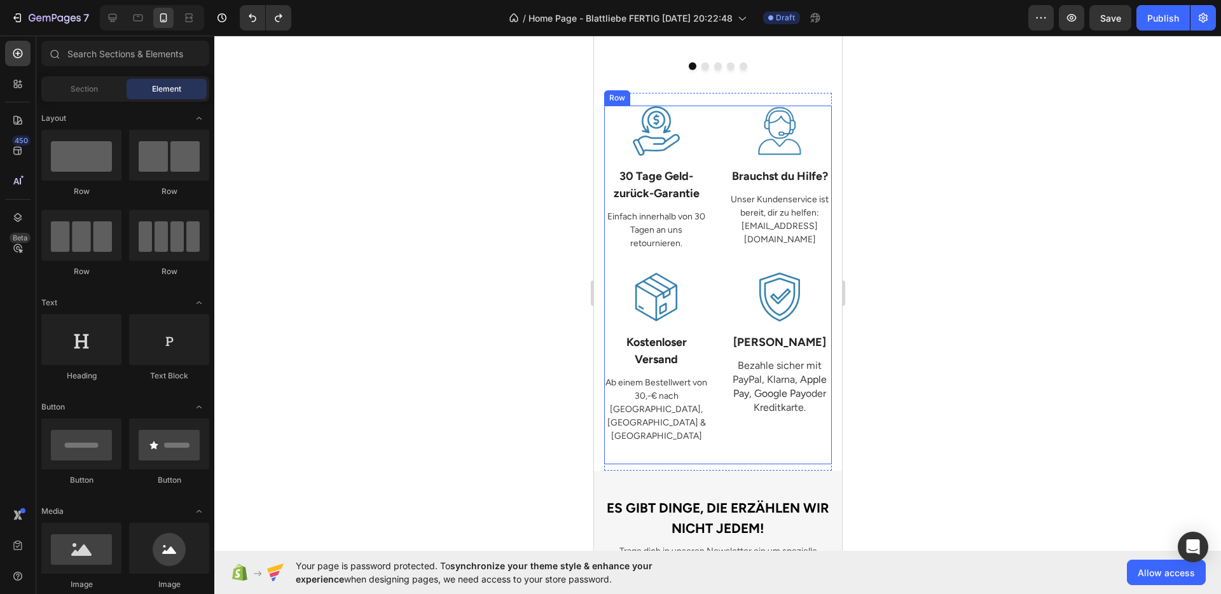
click at [748, 244] on div "Image Brauchst du Hilfe? Text Block Unser Kundenservice ist bereit, dir zu helf…" at bounding box center [779, 189] width 104 height 166
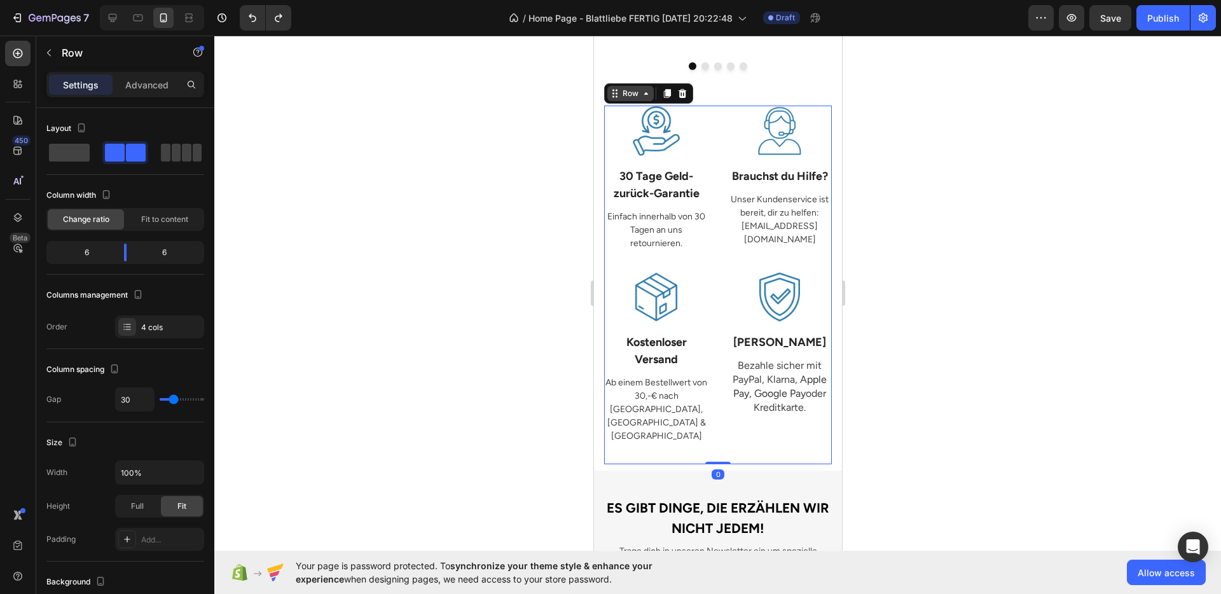
click at [627, 88] on div "Row" at bounding box center [630, 93] width 21 height 11
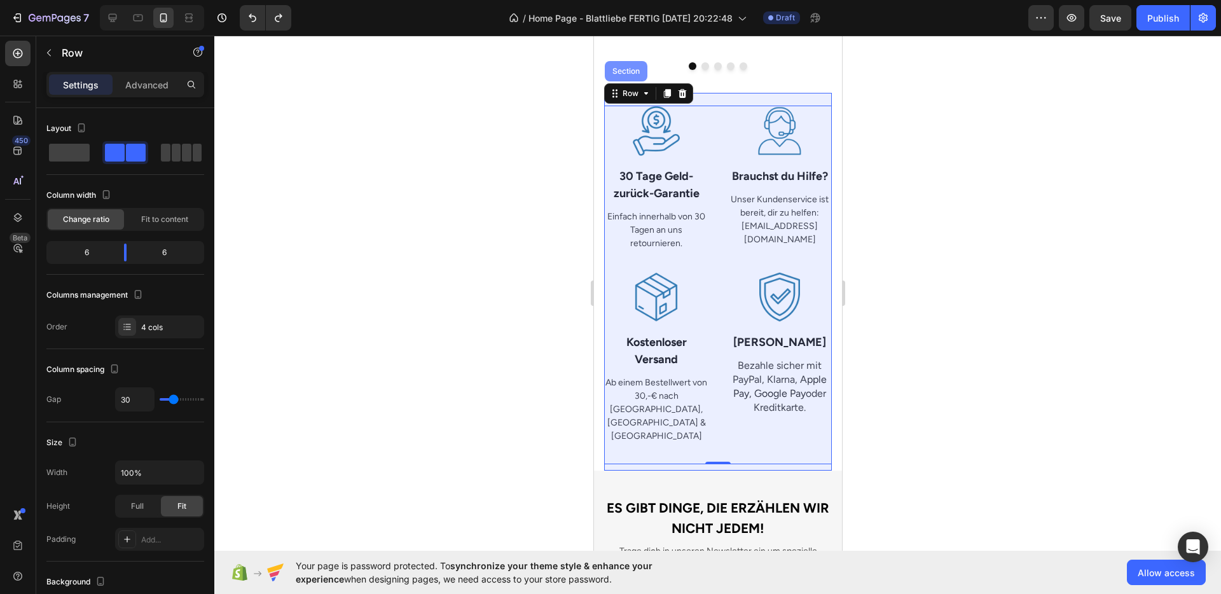
click at [616, 62] on div "Section" at bounding box center [625, 71] width 43 height 20
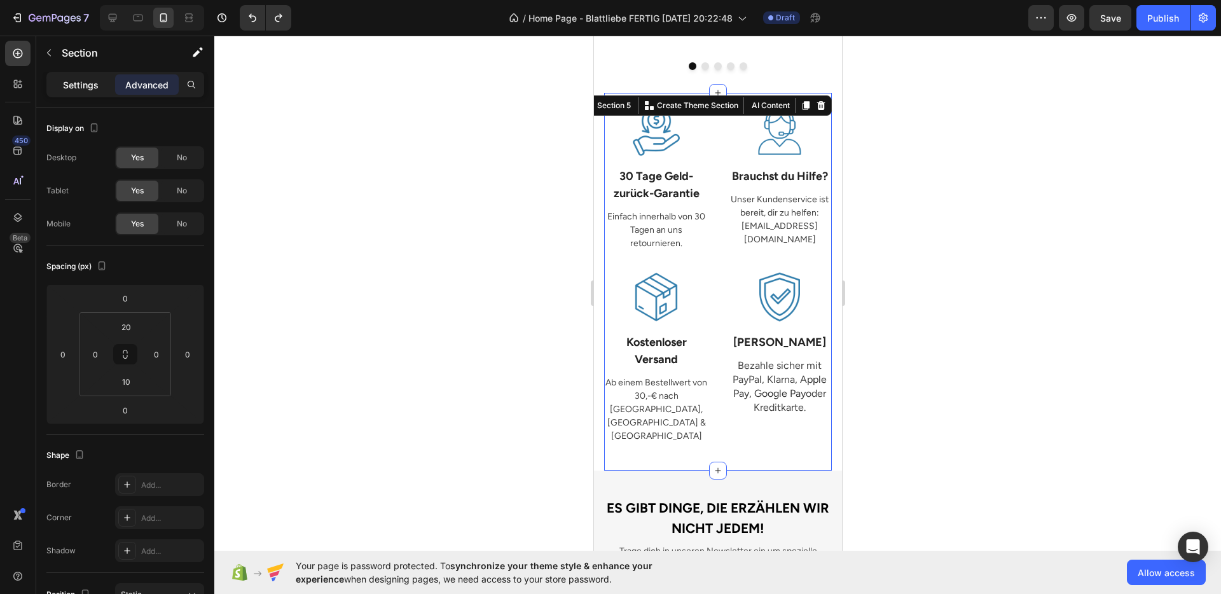
click at [88, 83] on p "Settings" at bounding box center [81, 84] width 36 height 13
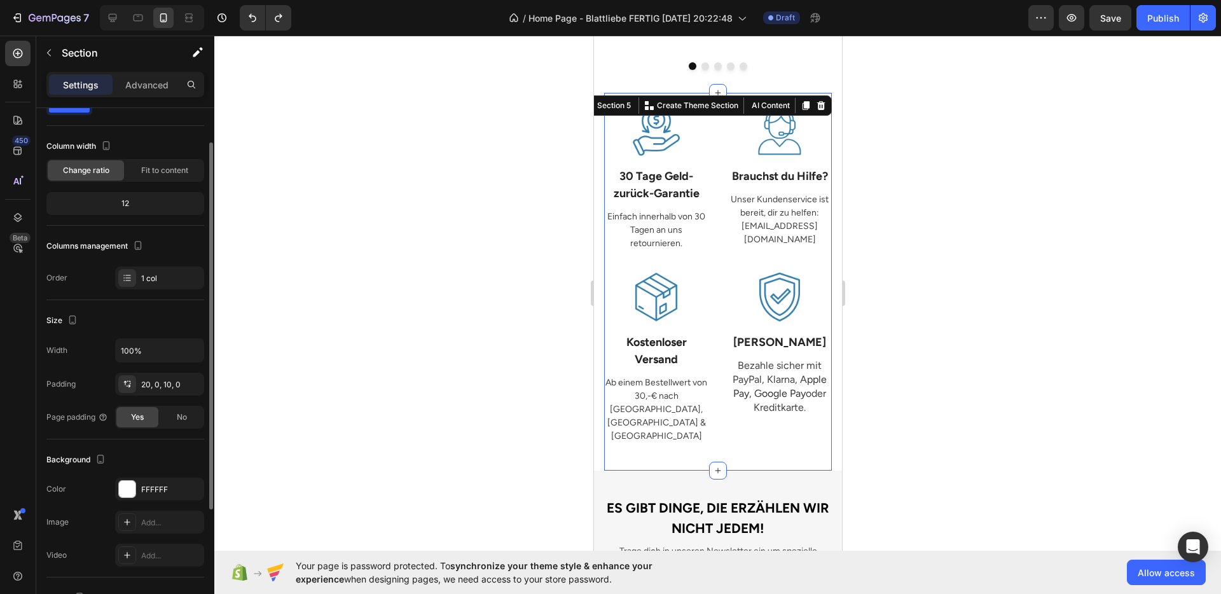
scroll to position [52, 0]
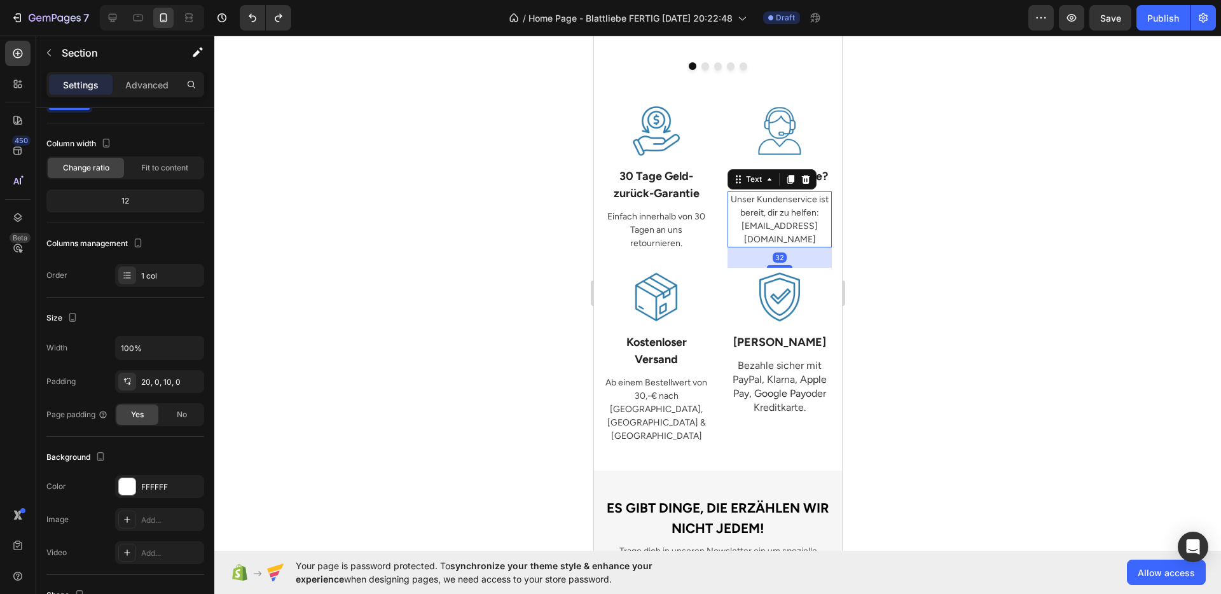
click at [742, 201] on p "Unser Kundenservice ist bereit, dir zu helfen: [EMAIL_ADDRESS][DOMAIN_NAME]" at bounding box center [779, 219] width 102 height 53
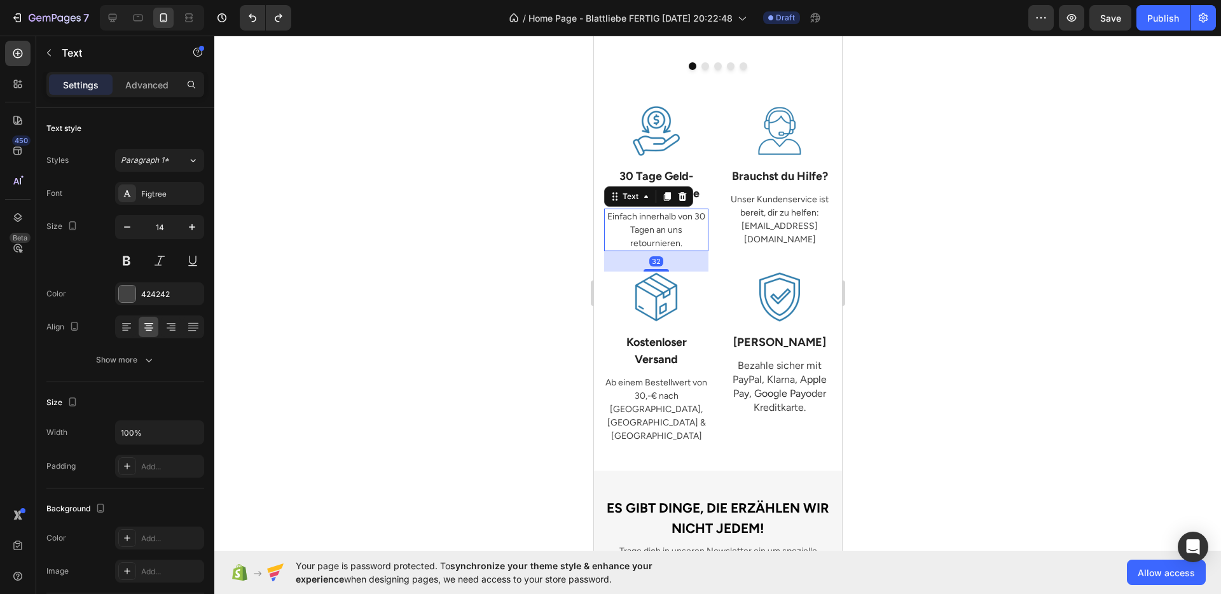
click at [684, 225] on p "Einfach innerhalb von 30 Tagen an uns retournieren." at bounding box center [656, 230] width 102 height 40
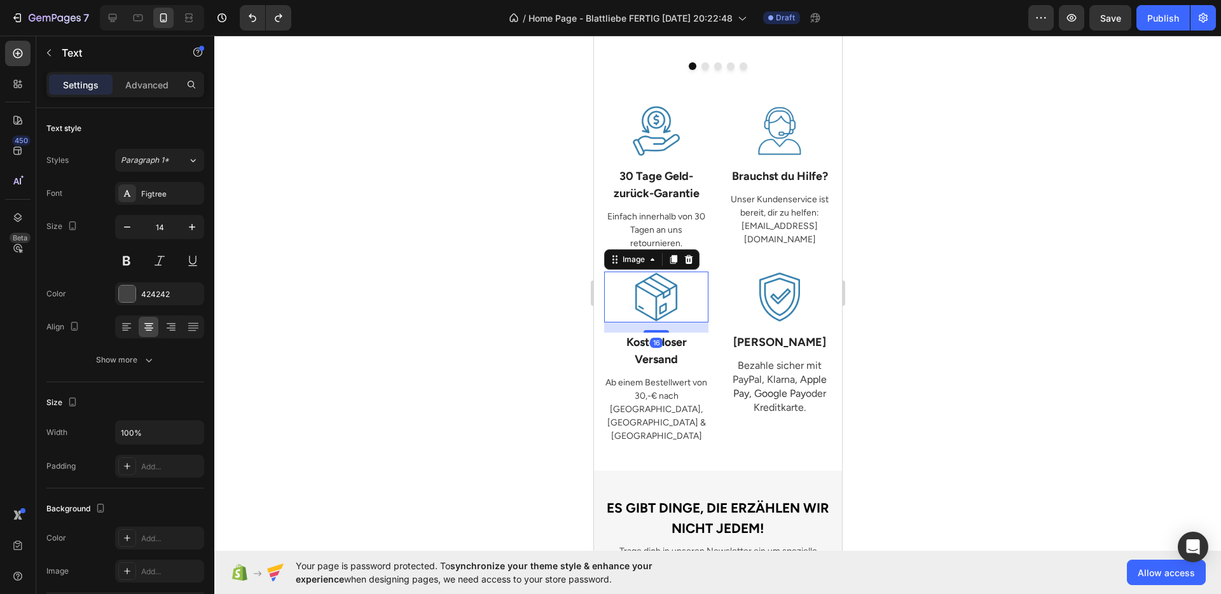
click at [669, 286] on img at bounding box center [655, 297] width 51 height 51
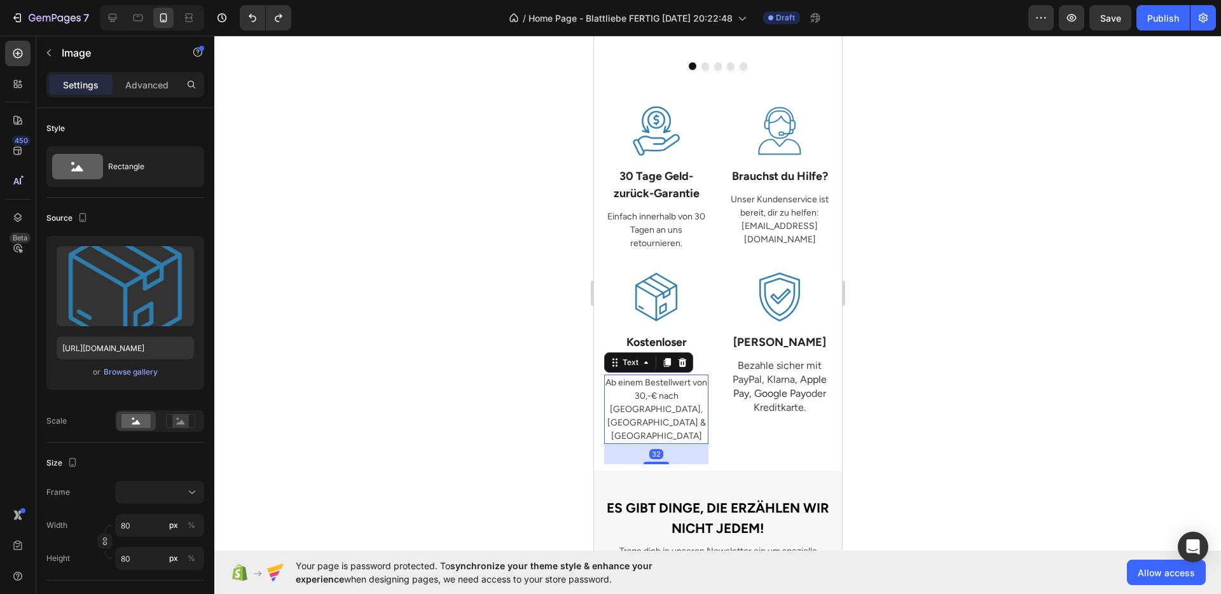
click at [659, 380] on p "Ab einem Bestellwert von 30,-€ nach [GEOGRAPHIC_DATA], [GEOGRAPHIC_DATA] & [GEO…" at bounding box center [656, 409] width 102 height 67
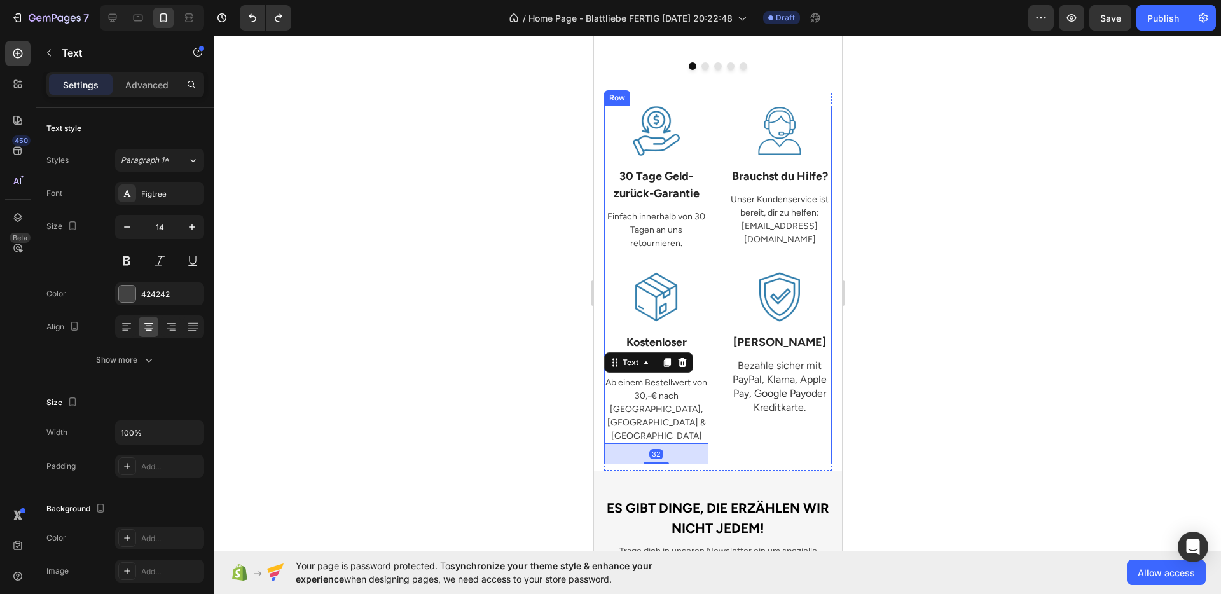
click at [753, 378] on span "pple Pay, Google Pay" at bounding box center [780, 386] width 94 height 26
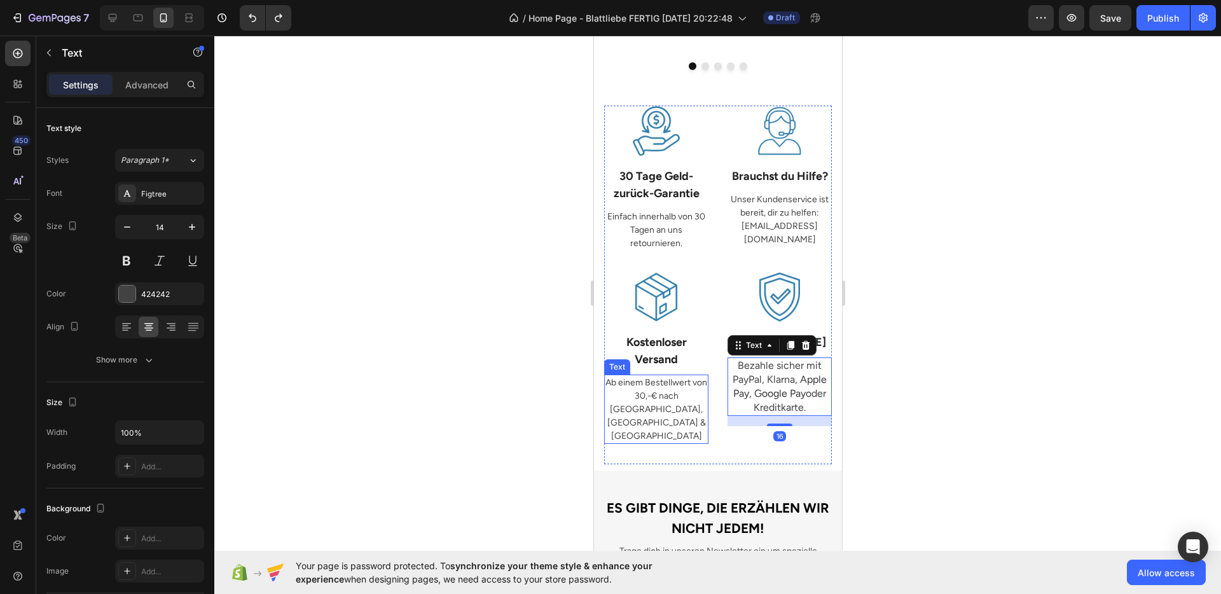
click at [693, 393] on p "Ab einem Bestellwert von 30,-€ nach [GEOGRAPHIC_DATA], [GEOGRAPHIC_DATA] & [GEO…" at bounding box center [656, 409] width 102 height 67
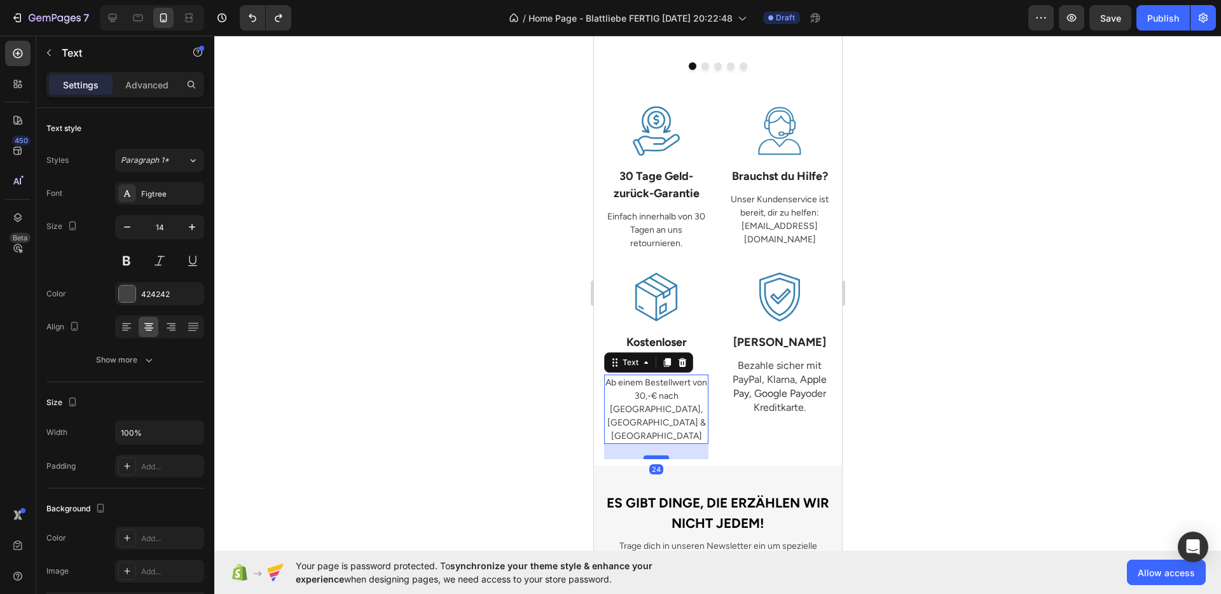
drag, startPoint x: 650, startPoint y: 435, endPoint x: 656, endPoint y: 430, distance: 7.3
click at [656, 455] on div at bounding box center [655, 457] width 25 height 4
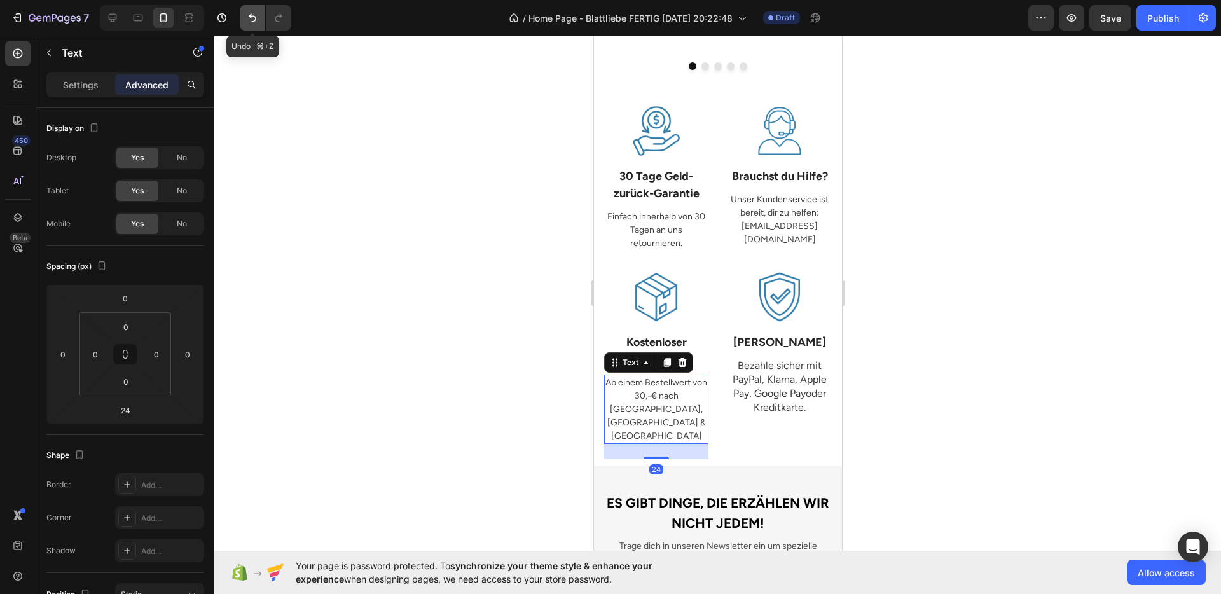
click at [250, 20] on icon "Undo/Redo" at bounding box center [252, 17] width 13 height 13
click at [249, 24] on icon "Undo/Redo" at bounding box center [252, 17] width 13 height 13
click at [457, 266] on div at bounding box center [717, 315] width 1007 height 559
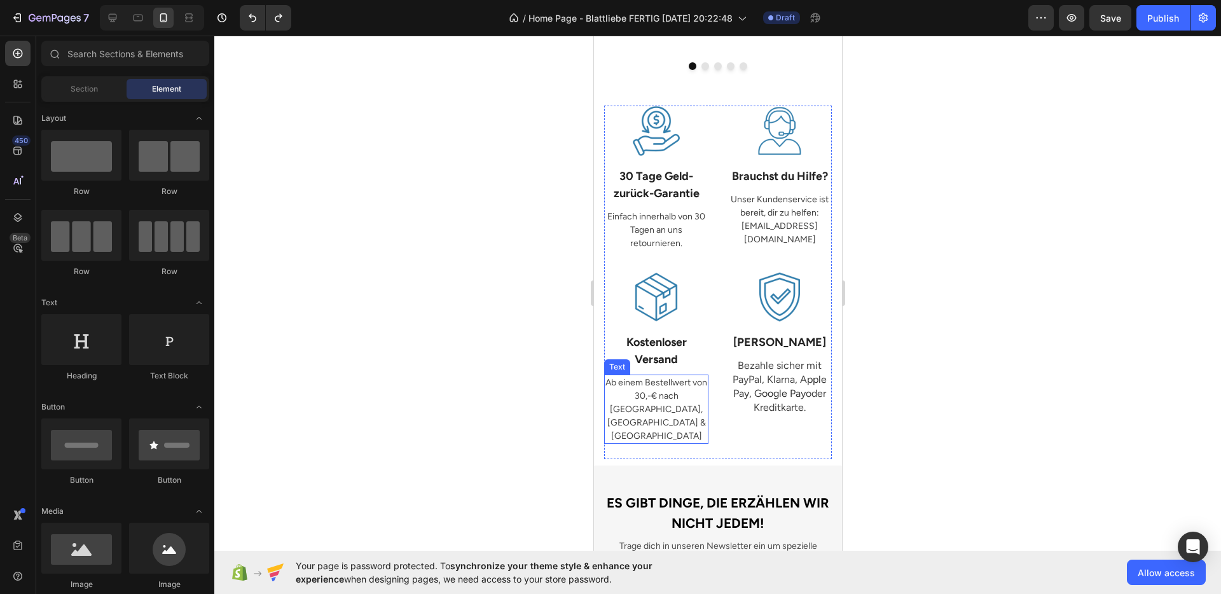
click at [661, 417] on div "Image Kostenloser Versand Text Block Ab einem Bestellwert von 30,-€ nach [GEOGR…" at bounding box center [656, 366] width 104 height 188
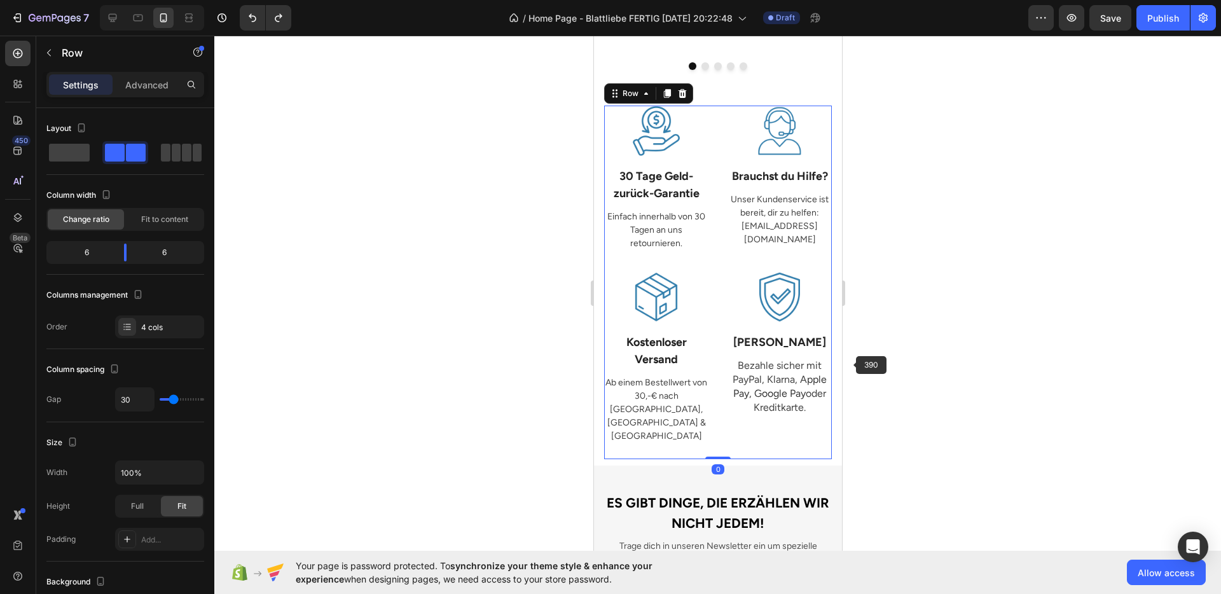
click at [935, 346] on div at bounding box center [717, 315] width 1007 height 559
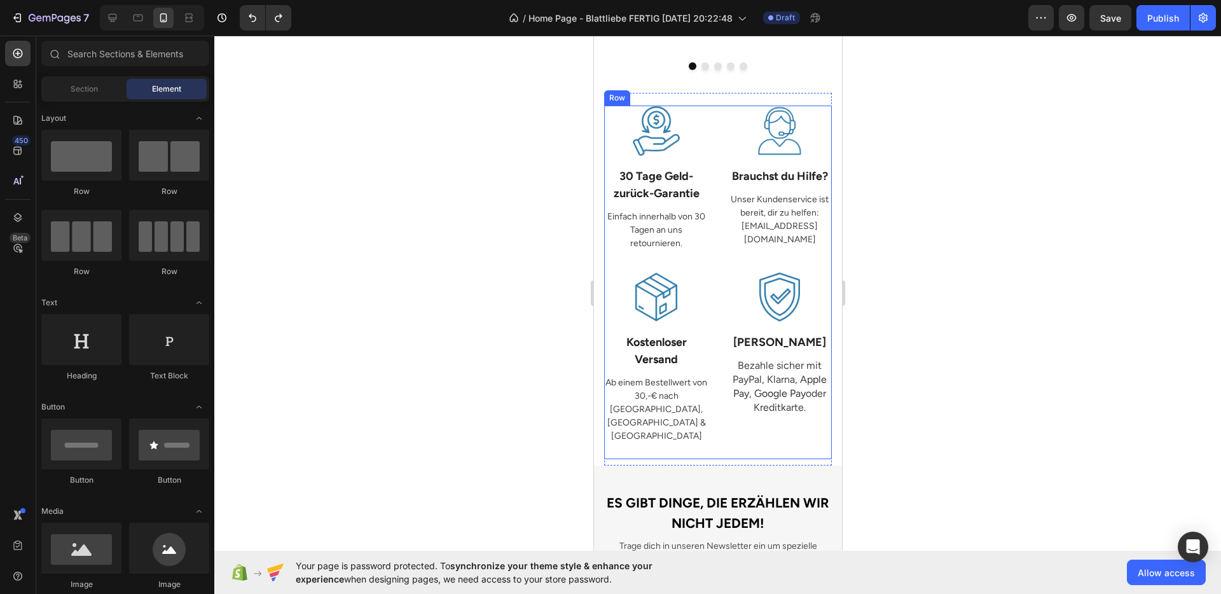
click at [745, 242] on div "Image Brauchst du Hilfe? Text Block Unser Kundenservice ist bereit, dir zu helf…" at bounding box center [779, 189] width 104 height 166
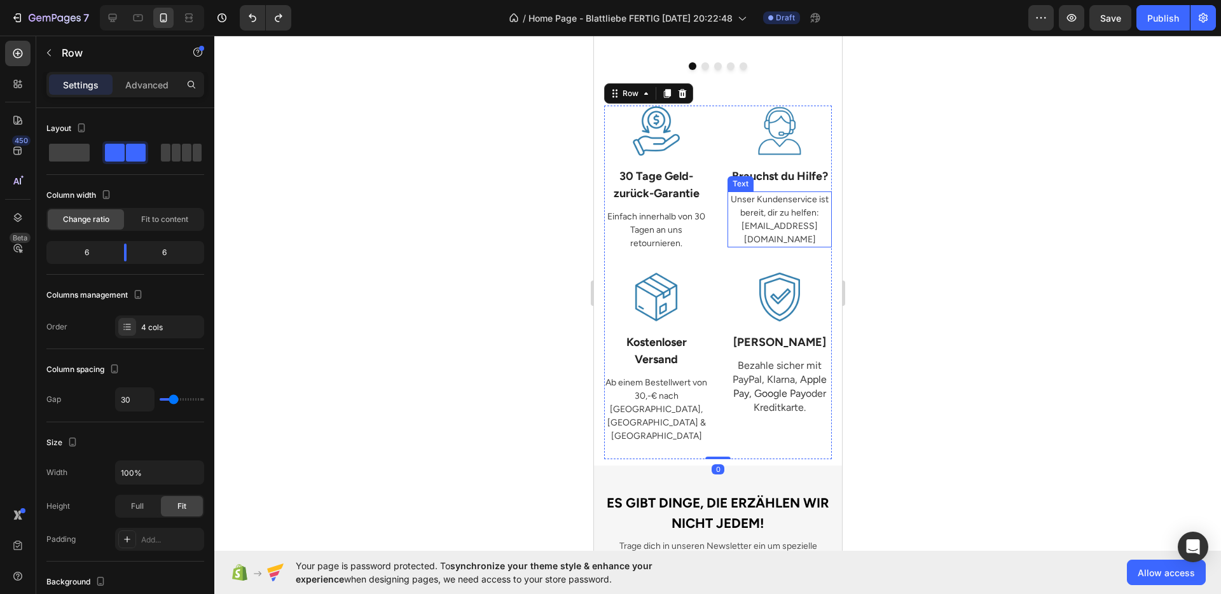
click at [740, 204] on p "Unser Kundenservice ist bereit, dir zu helfen: [EMAIL_ADDRESS][DOMAIN_NAME]" at bounding box center [779, 219] width 102 height 53
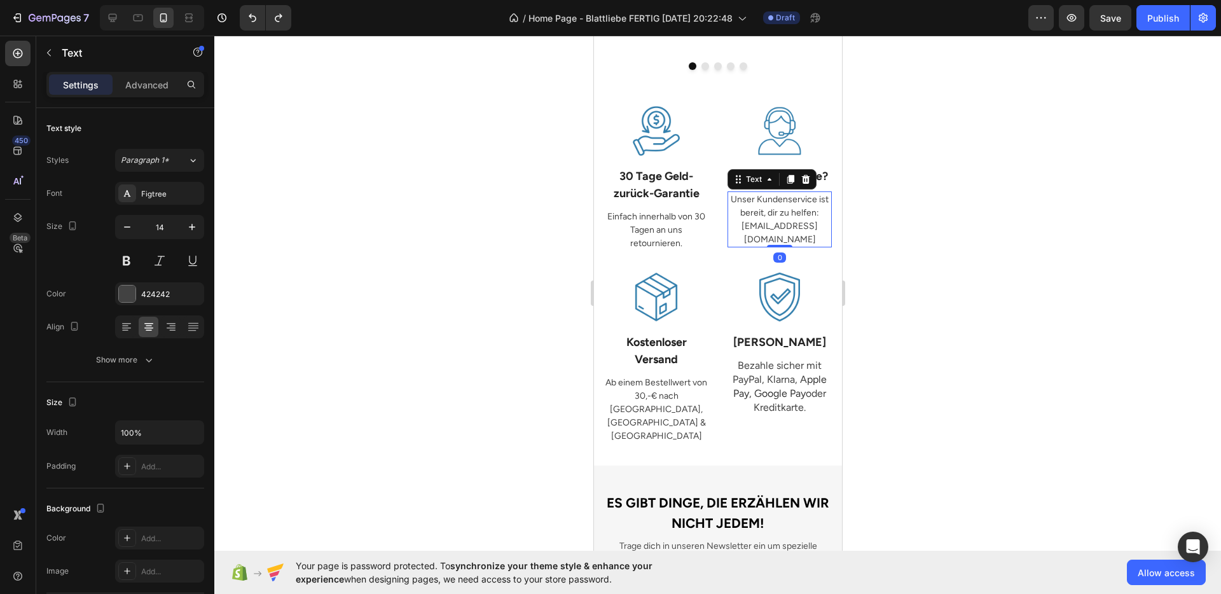
drag, startPoint x: 766, startPoint y: 239, endPoint x: 763, endPoint y: 212, distance: 26.8
click at [763, 212] on div "Unser Kundenservice ist bereit, dir zu helfen: [EMAIL_ADDRESS][DOMAIN_NAME] Tex…" at bounding box center [779, 219] width 104 height 56
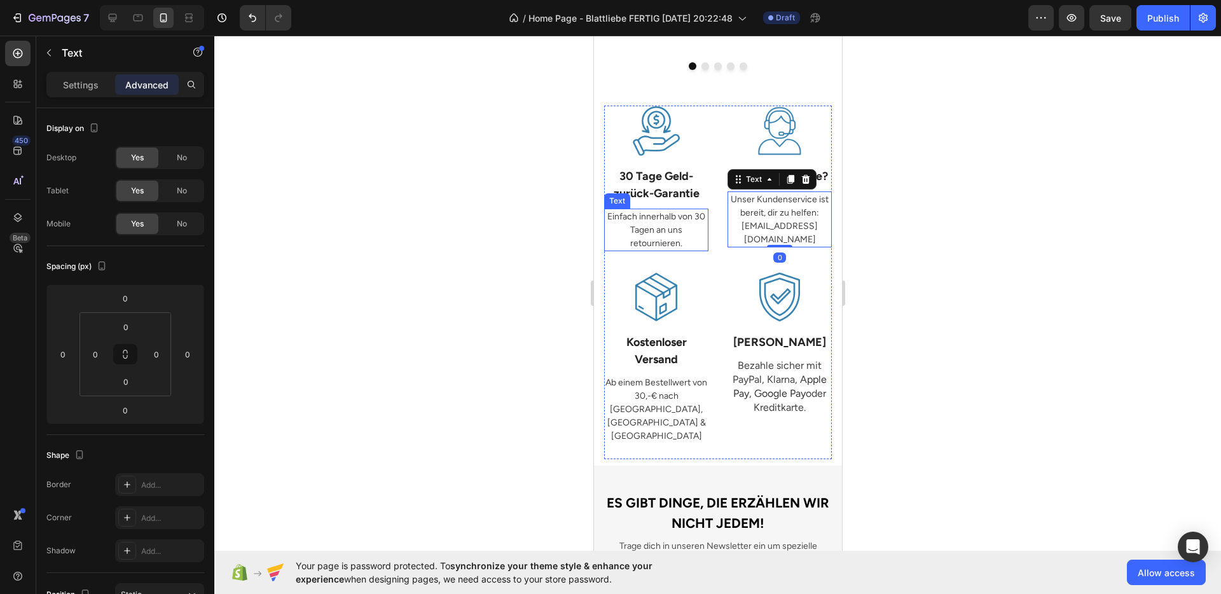
click at [646, 212] on p "Einfach innerhalb von 30 Tagen an uns retournieren." at bounding box center [656, 230] width 102 height 40
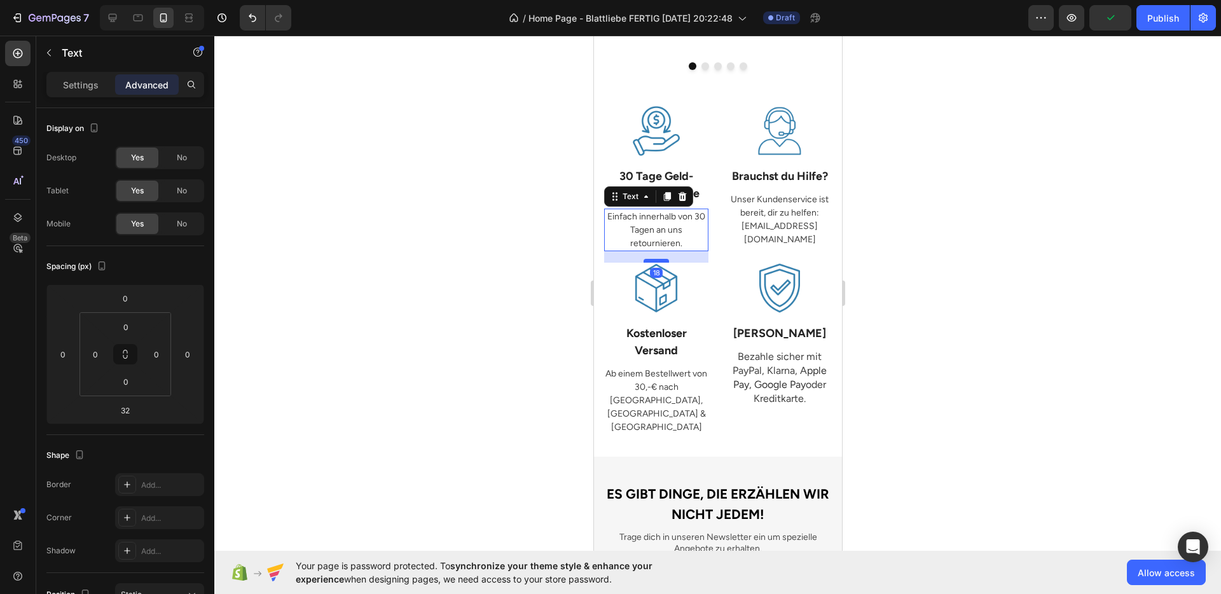
drag, startPoint x: 646, startPoint y: 257, endPoint x: 652, endPoint y: 248, distance: 10.6
click at [652, 248] on div "Image 30 Tage Geld- zurück-Garantie Text Block Einfach innerhalb von 30 Tagen a…" at bounding box center [718, 278] width 228 height 345
type input "18"
click at [964, 255] on div at bounding box center [717, 315] width 1007 height 559
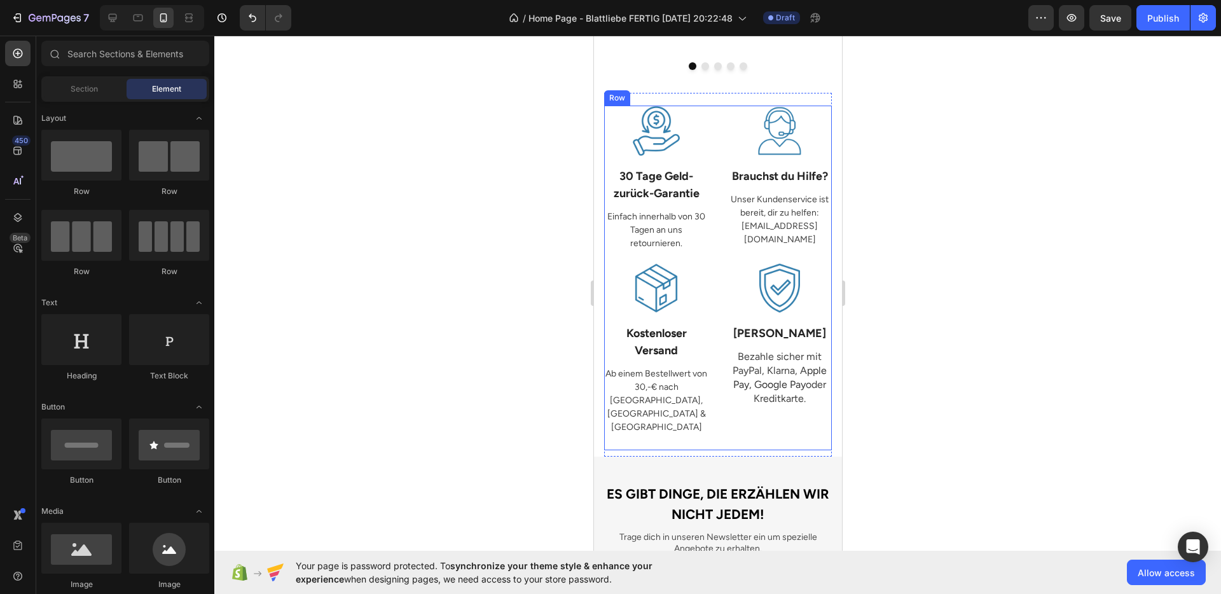
click at [720, 240] on div "Image 30 Tage Geld- zurück-Garantie Text Block Einfach innerhalb von 30 Tagen a…" at bounding box center [718, 278] width 228 height 345
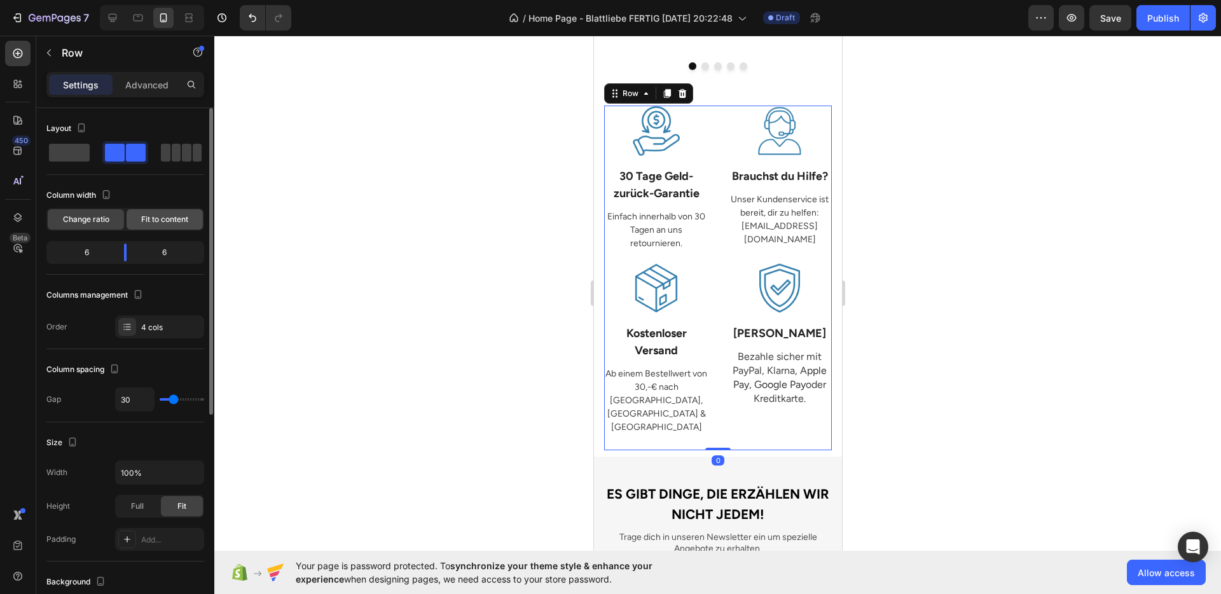
click at [157, 224] on span "Fit to content" at bounding box center [164, 219] width 47 height 11
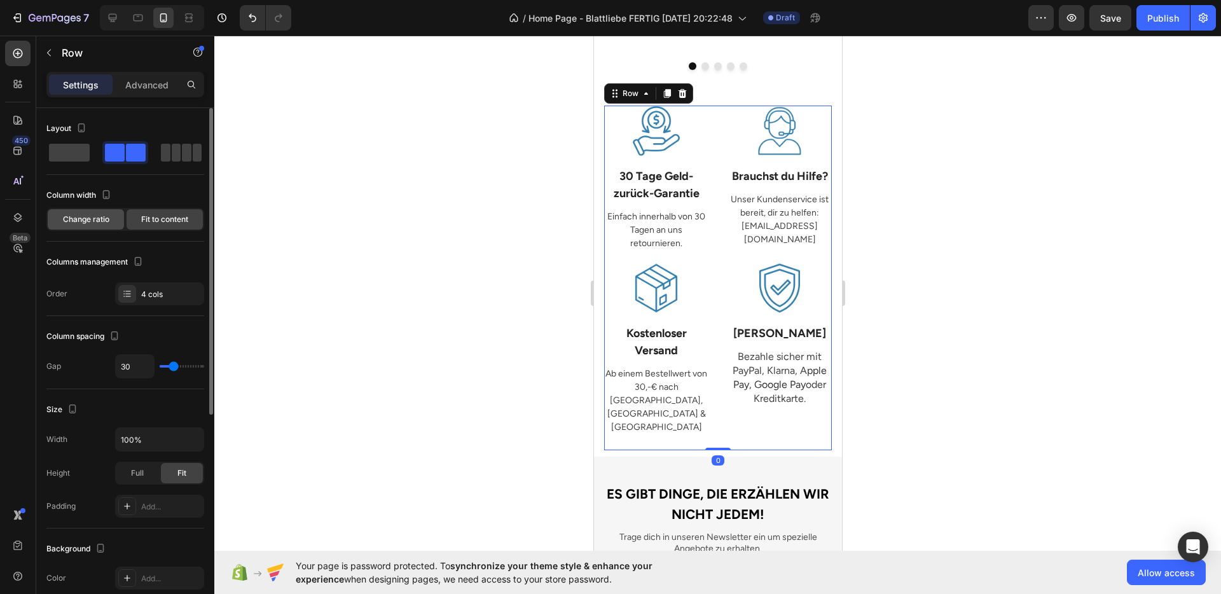
click at [95, 221] on span "Change ratio" at bounding box center [86, 219] width 46 height 11
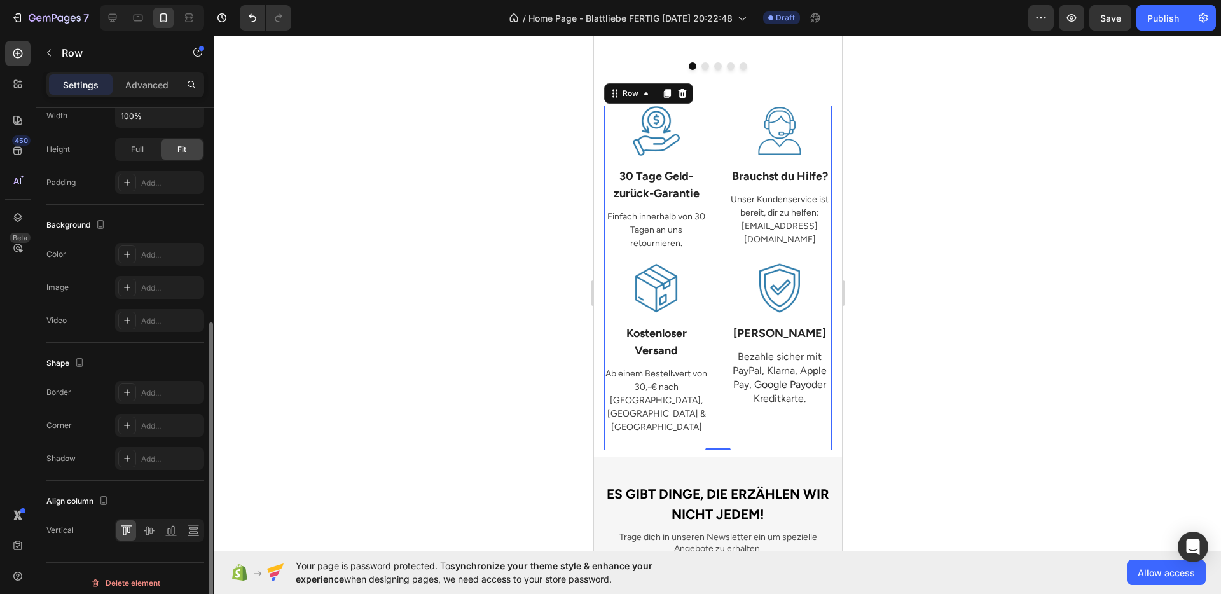
scroll to position [366, 0]
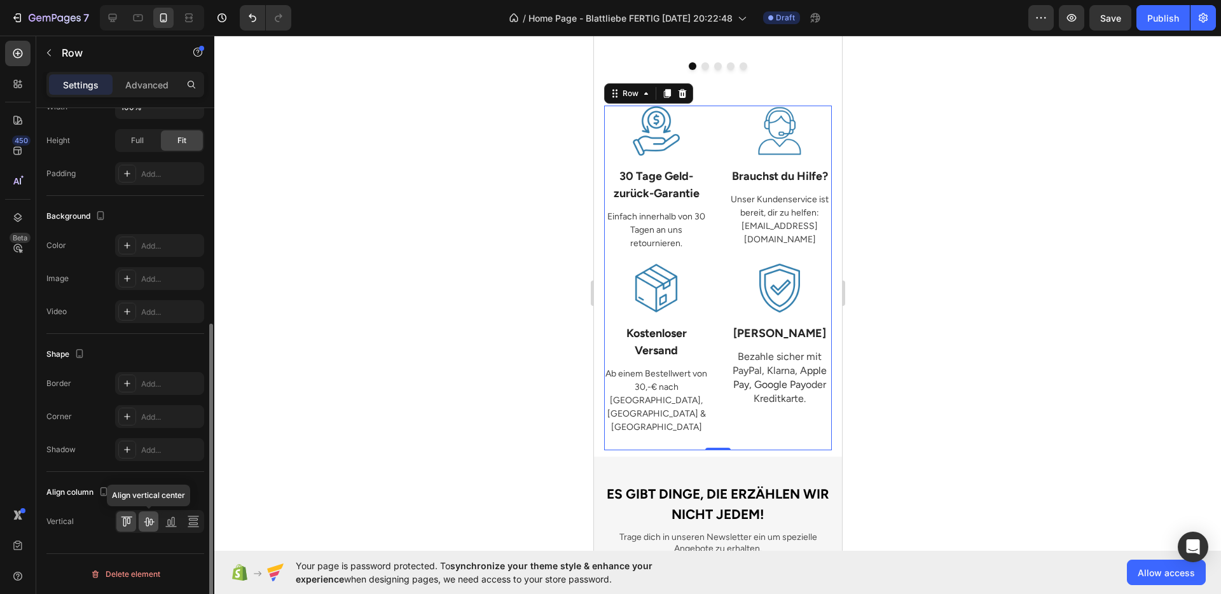
click at [143, 525] on icon at bounding box center [149, 521] width 13 height 13
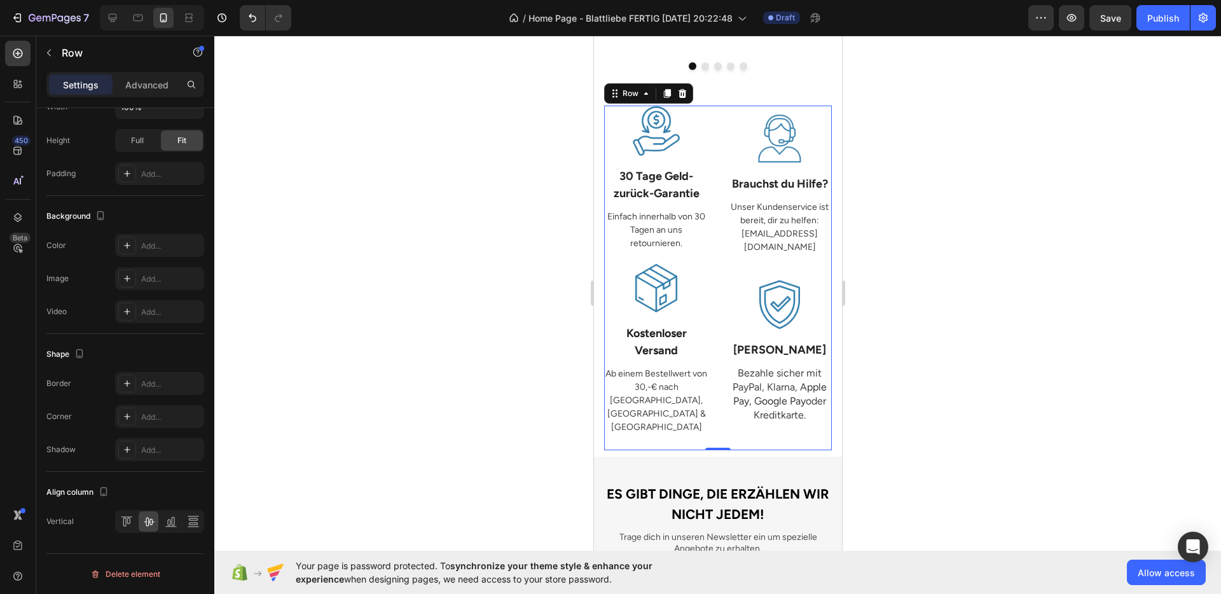
click at [923, 411] on div at bounding box center [717, 315] width 1007 height 559
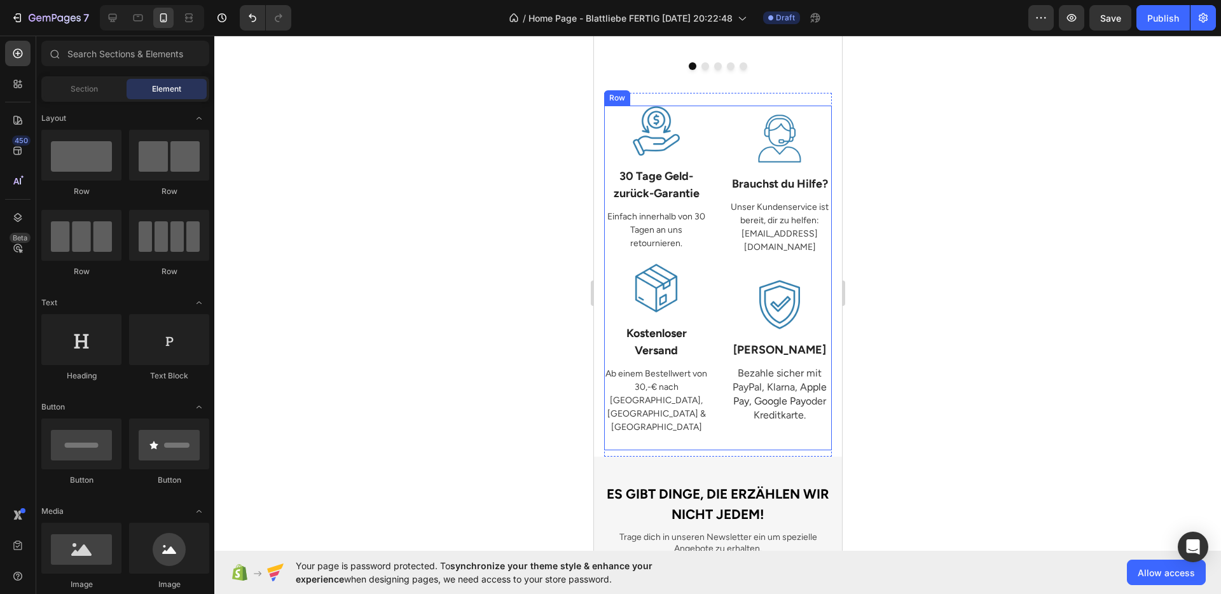
click at [755, 221] on p "Unser Kundenservice ist bereit, dir zu helfen: [EMAIL_ADDRESS][DOMAIN_NAME]" at bounding box center [779, 226] width 102 height 53
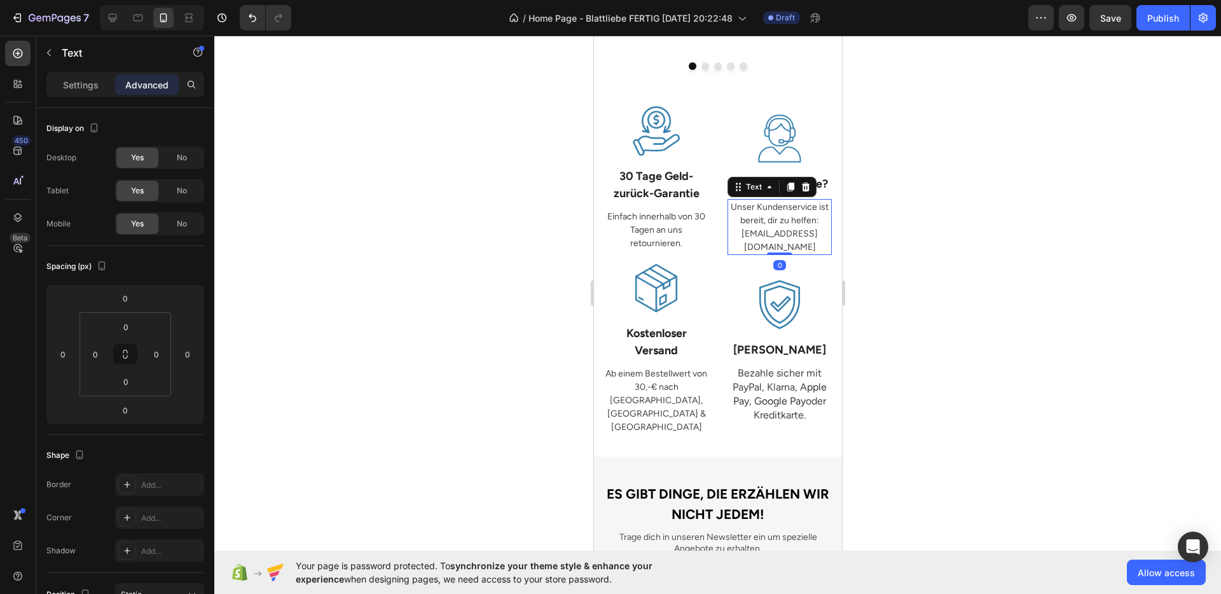
click at [755, 221] on p "Unser Kundenservice ist bereit, dir zu helfen: [EMAIL_ADDRESS][DOMAIN_NAME]" at bounding box center [779, 226] width 102 height 53
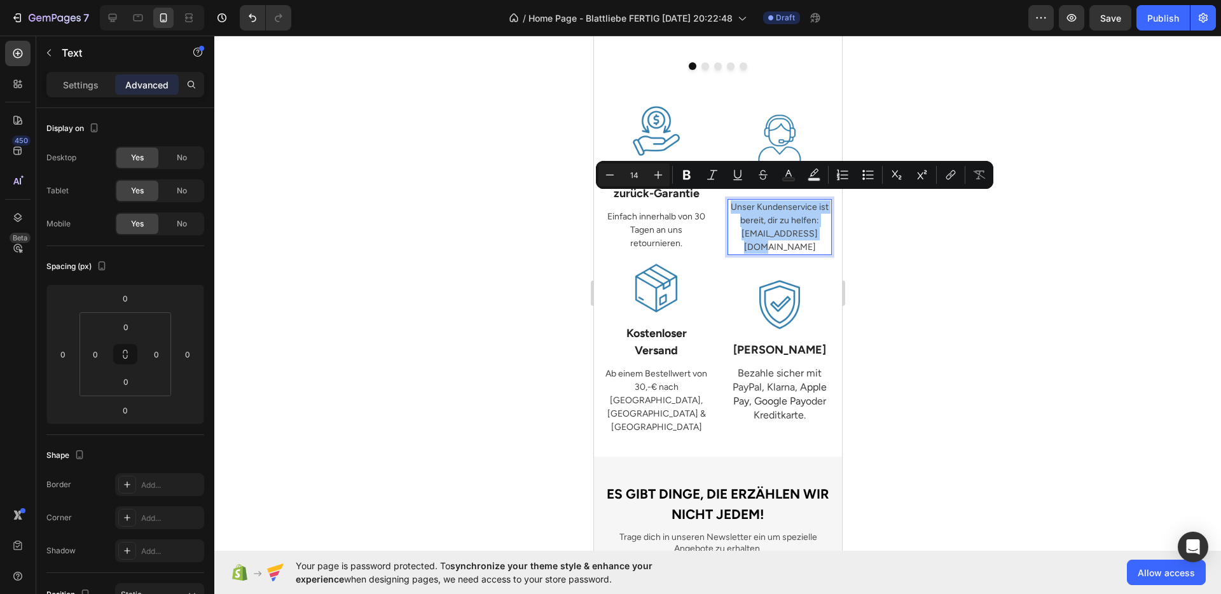
click at [106, 95] on div "Settings Advanced" at bounding box center [125, 84] width 158 height 25
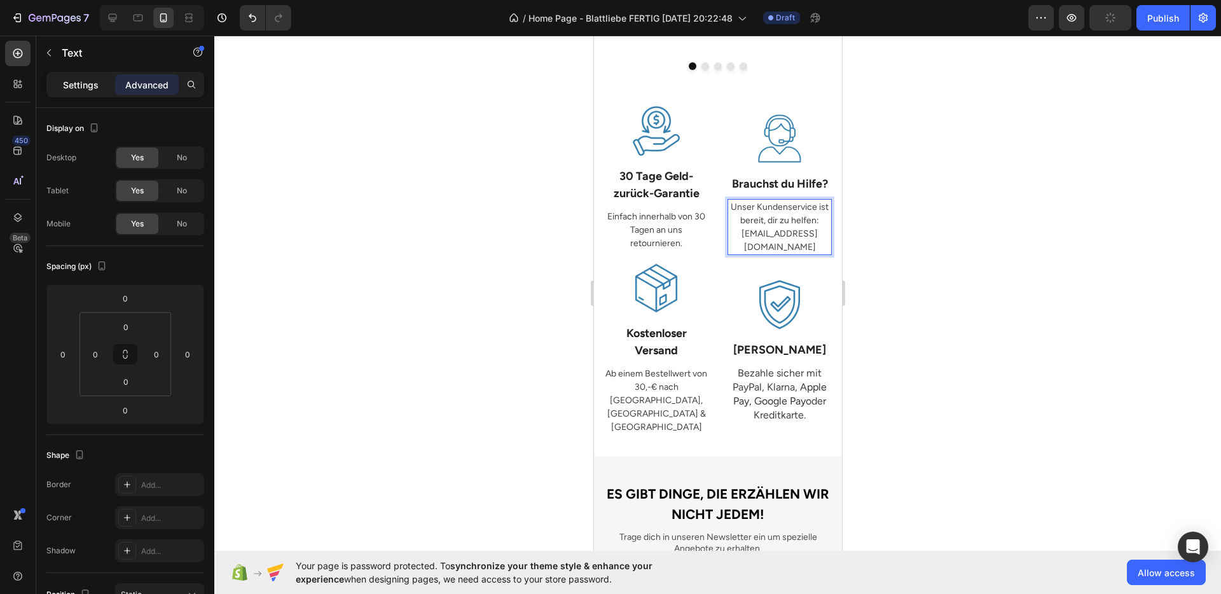
click at [94, 90] on p "Settings" at bounding box center [81, 84] width 36 height 13
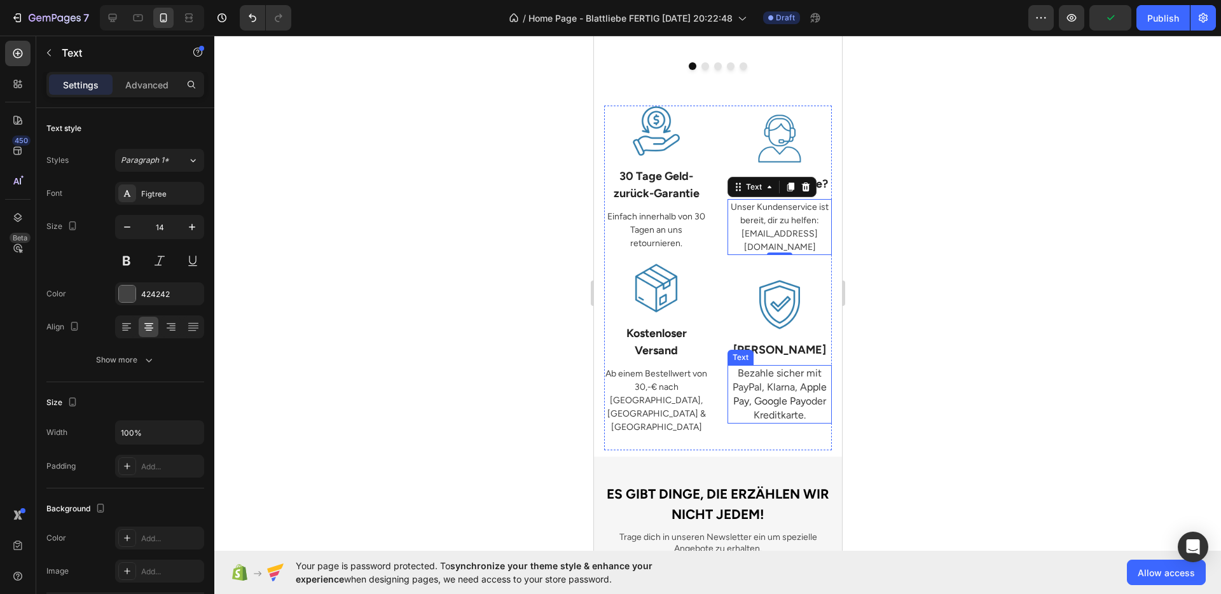
click at [784, 385] on span "pple Pay, Google Pay" at bounding box center [780, 394] width 94 height 26
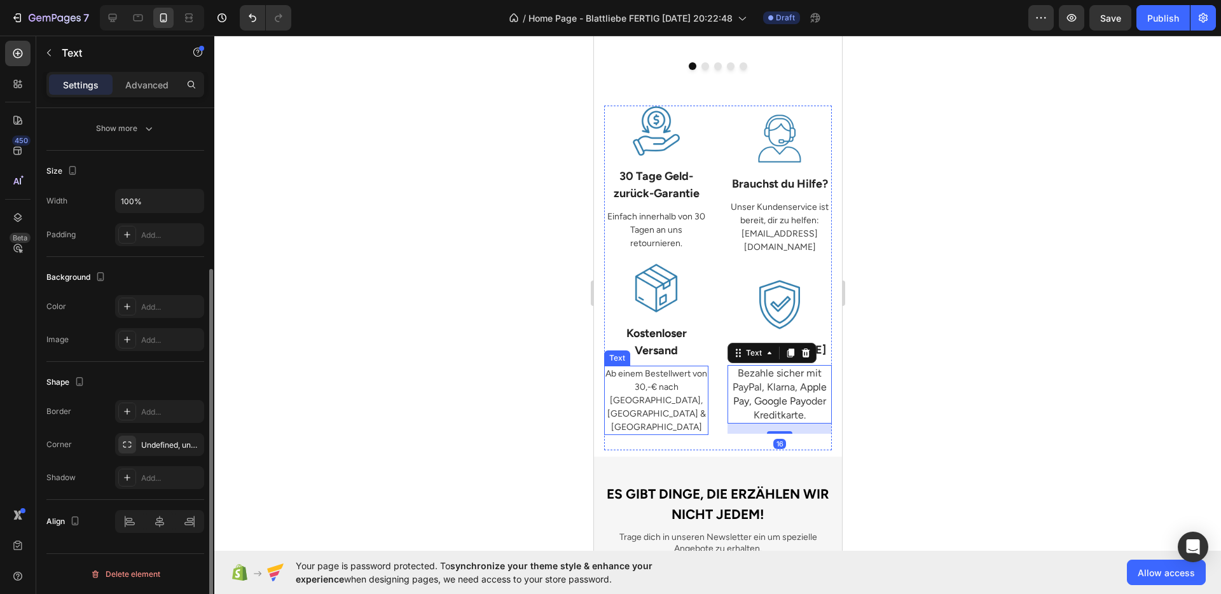
scroll to position [0, 0]
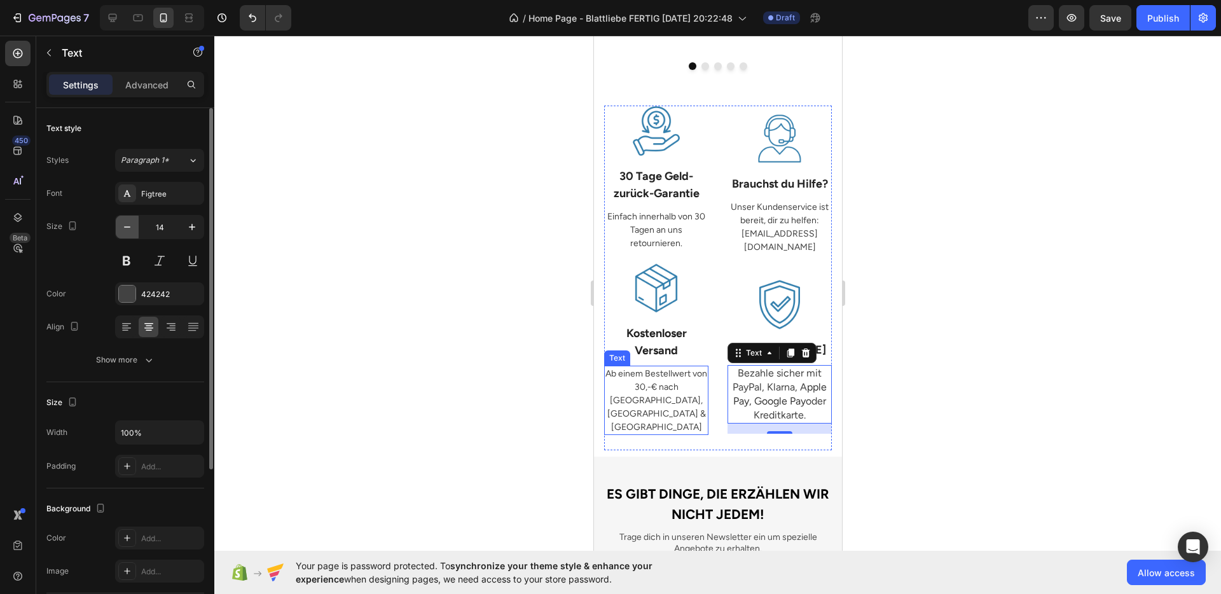
click at [137, 221] on button "button" at bounding box center [127, 227] width 23 height 23
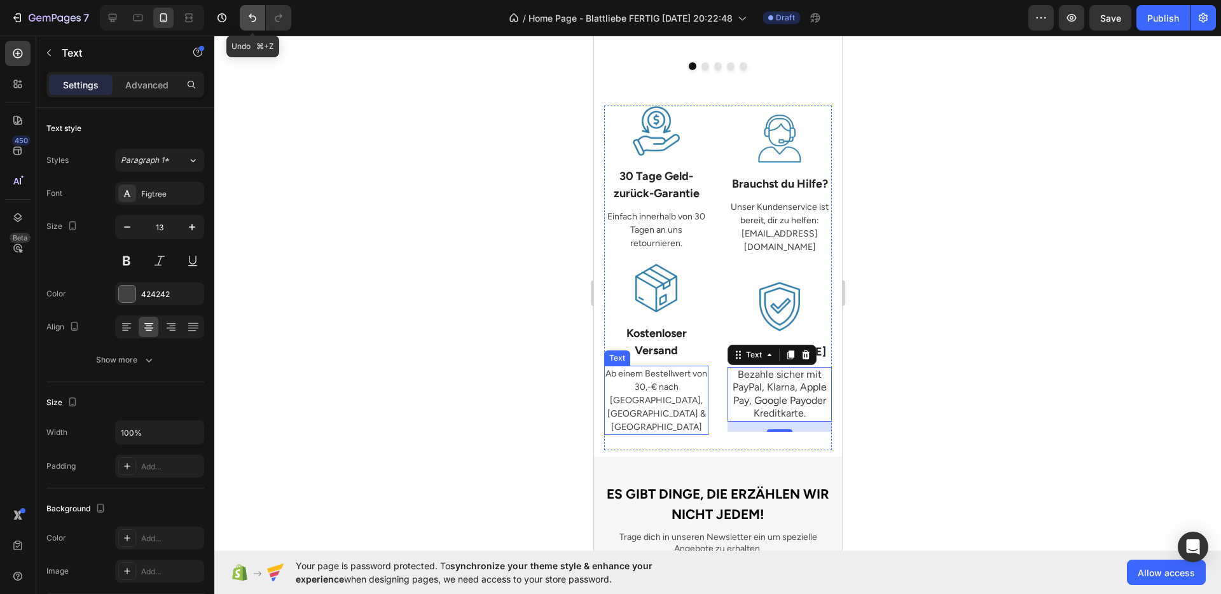
click at [254, 20] on icon "Undo/Redo" at bounding box center [252, 17] width 13 height 13
click at [256, 22] on icon "Undo/Redo" at bounding box center [252, 17] width 13 height 13
type input "14"
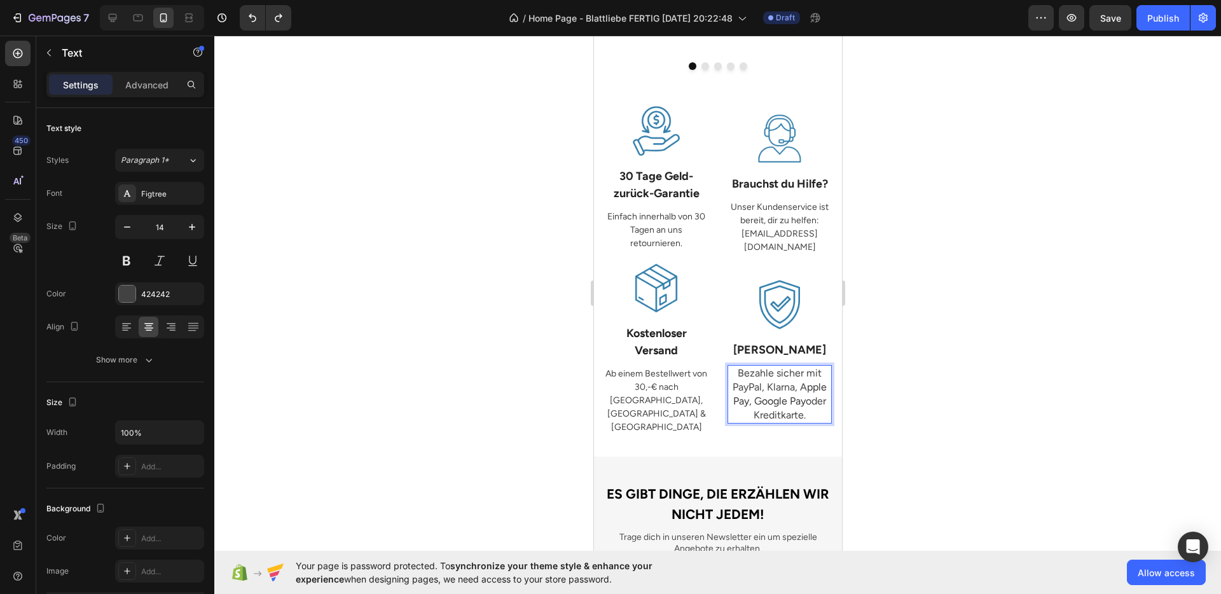
click at [779, 381] on span "pple Pay, Google Pay" at bounding box center [780, 394] width 94 height 26
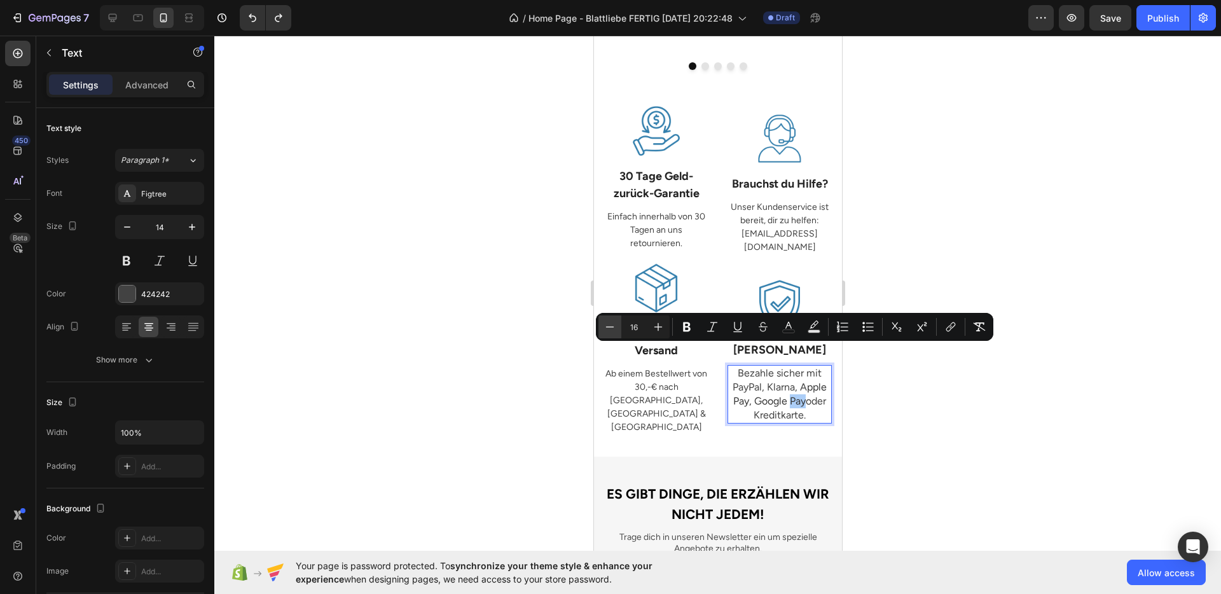
click at [601, 328] on button "Minus" at bounding box center [610, 327] width 23 height 23
type input "14"
click at [962, 398] on div at bounding box center [717, 315] width 1007 height 559
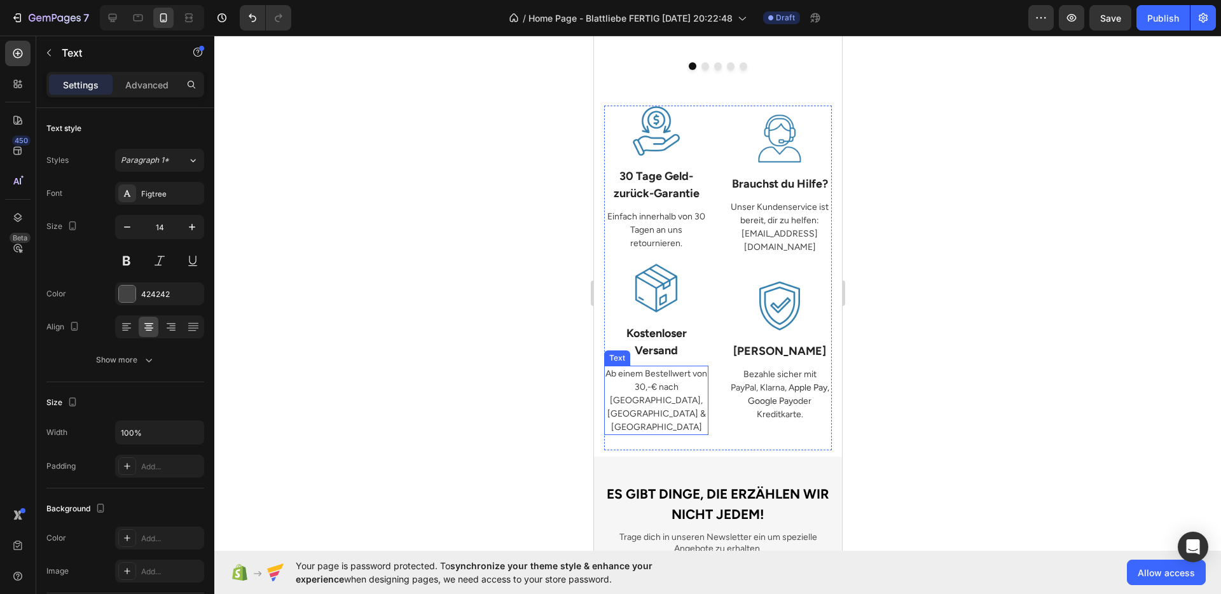
click at [630, 374] on p "Ab einem Bestellwert von 30,-€ nach [GEOGRAPHIC_DATA], [GEOGRAPHIC_DATA] & [GEO…" at bounding box center [656, 400] width 102 height 67
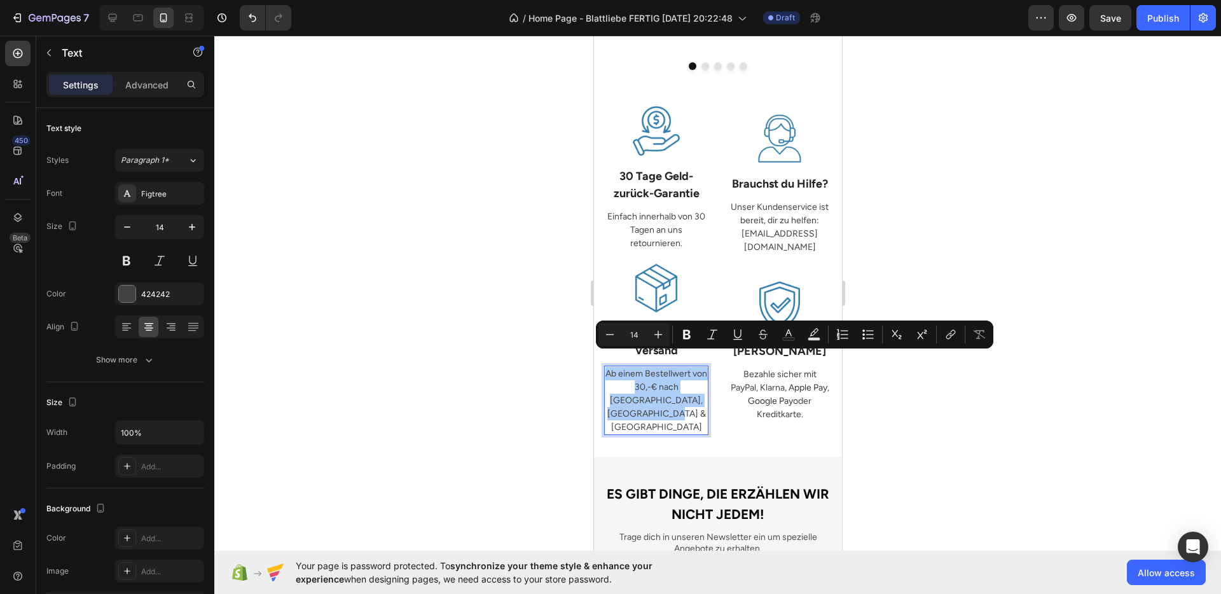
click at [491, 349] on div at bounding box center [717, 315] width 1007 height 559
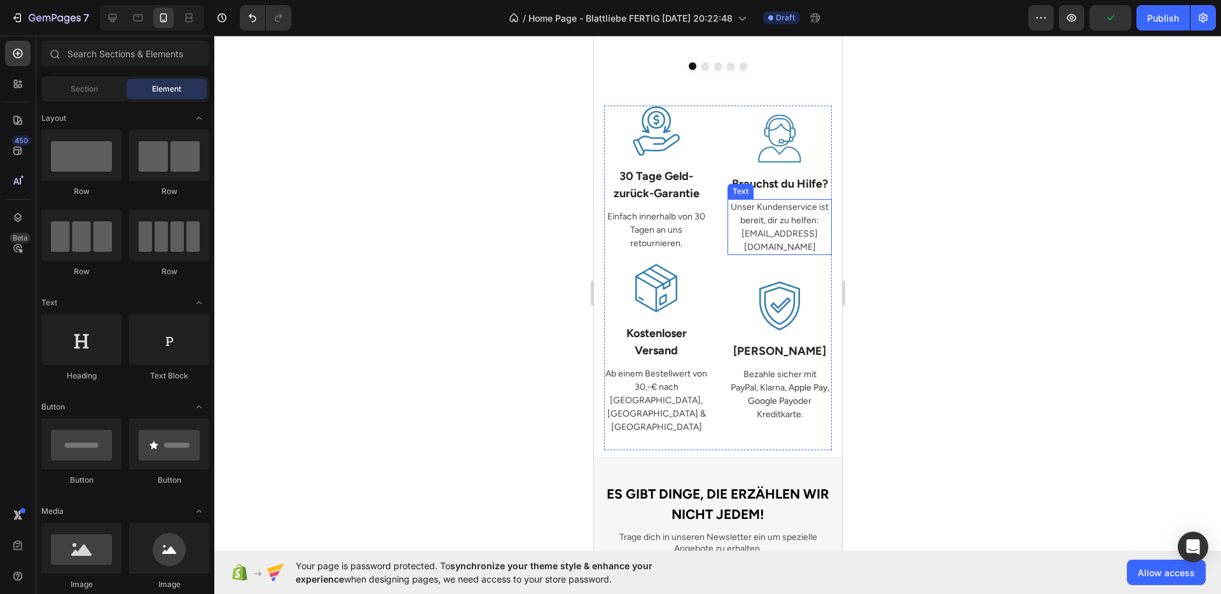
click at [759, 228] on p "Unser Kundenservice ist bereit, dir zu helfen: [EMAIL_ADDRESS][DOMAIN_NAME]" at bounding box center [779, 226] width 102 height 53
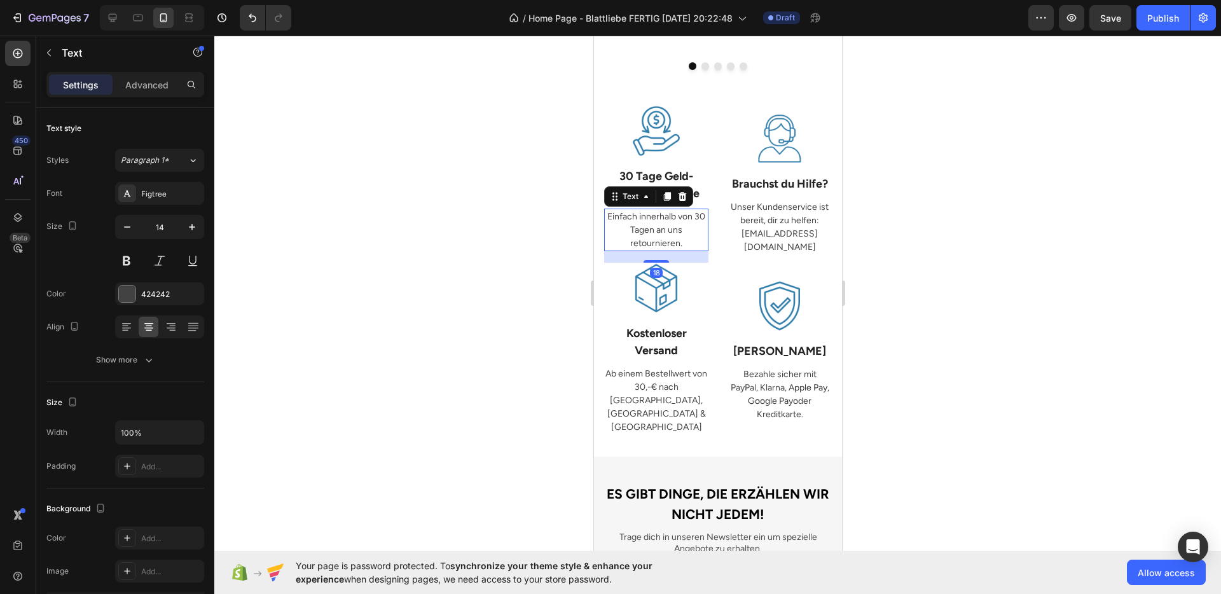
click at [664, 223] on p "Einfach innerhalb von 30 Tagen an uns retournieren." at bounding box center [656, 230] width 102 height 40
click at [731, 281] on div at bounding box center [779, 306] width 104 height 51
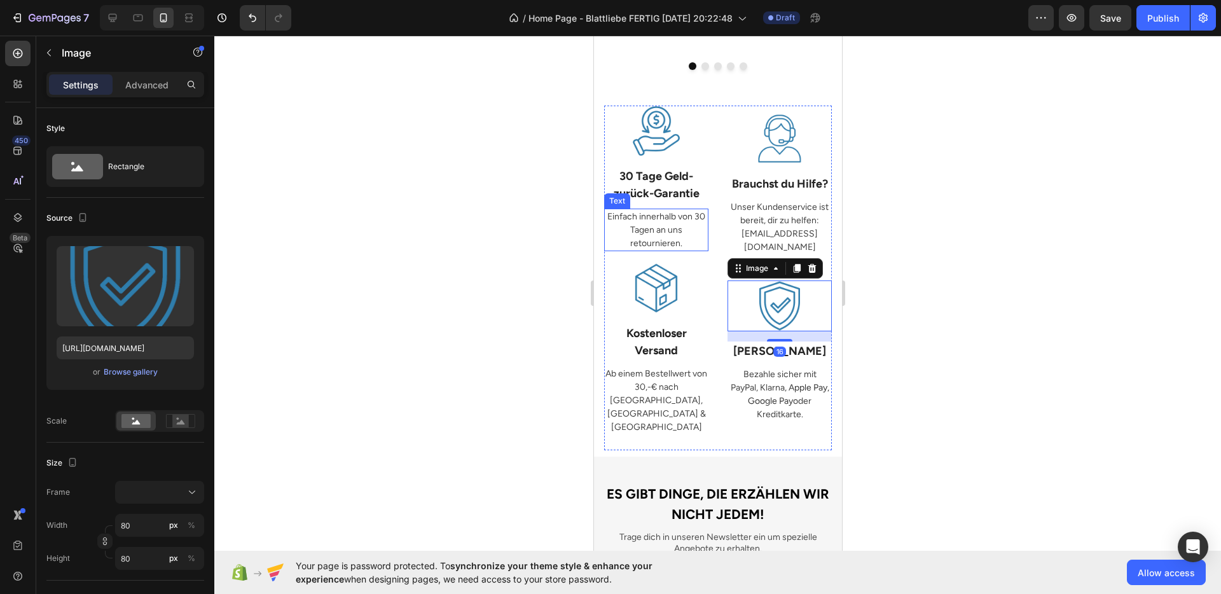
click at [667, 219] on p "Einfach innerhalb von 30 Tagen an uns retournieren." at bounding box center [656, 230] width 102 height 40
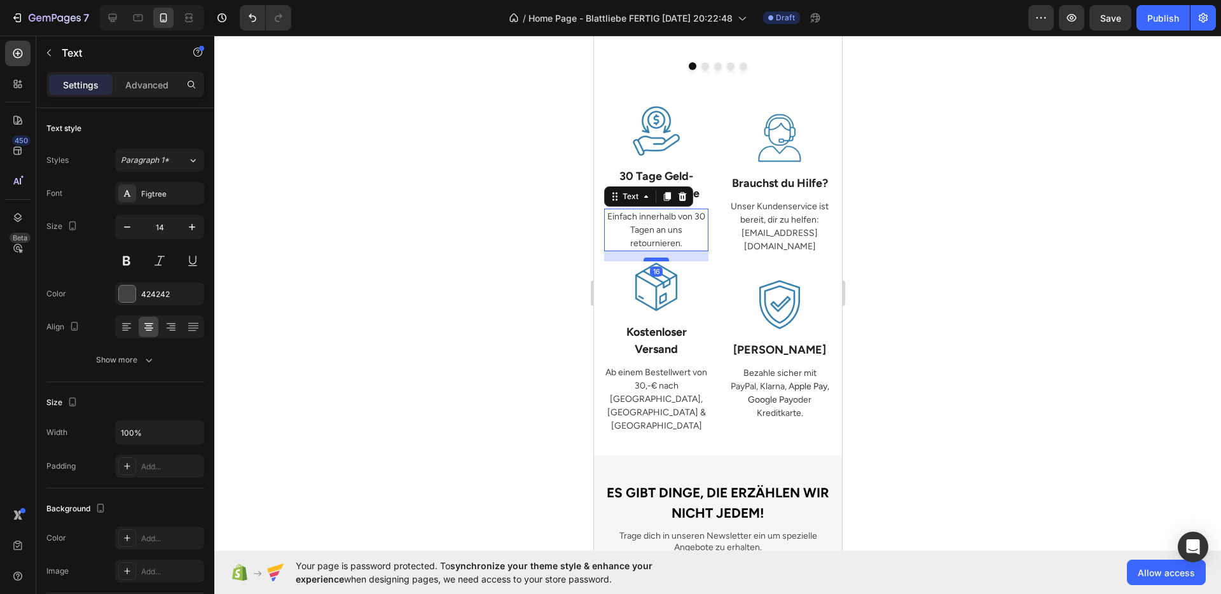
click at [658, 258] on div at bounding box center [655, 260] width 25 height 4
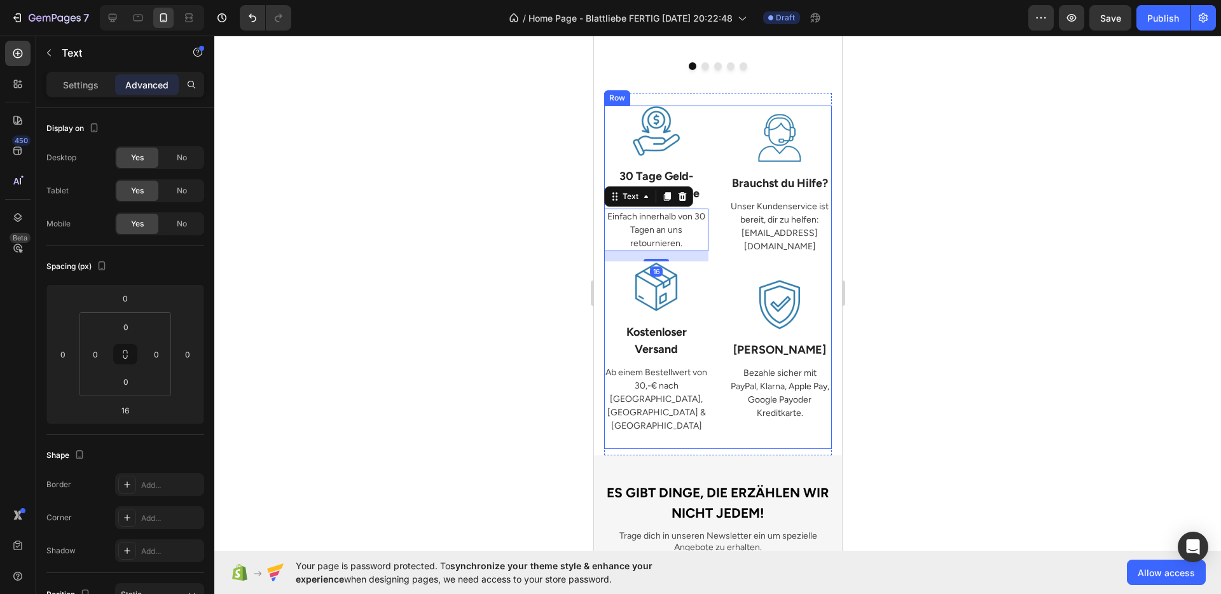
click at [774, 217] on p "Unser Kundenservice ist bereit, dir zu helfen: [EMAIL_ADDRESS][DOMAIN_NAME]" at bounding box center [779, 226] width 102 height 53
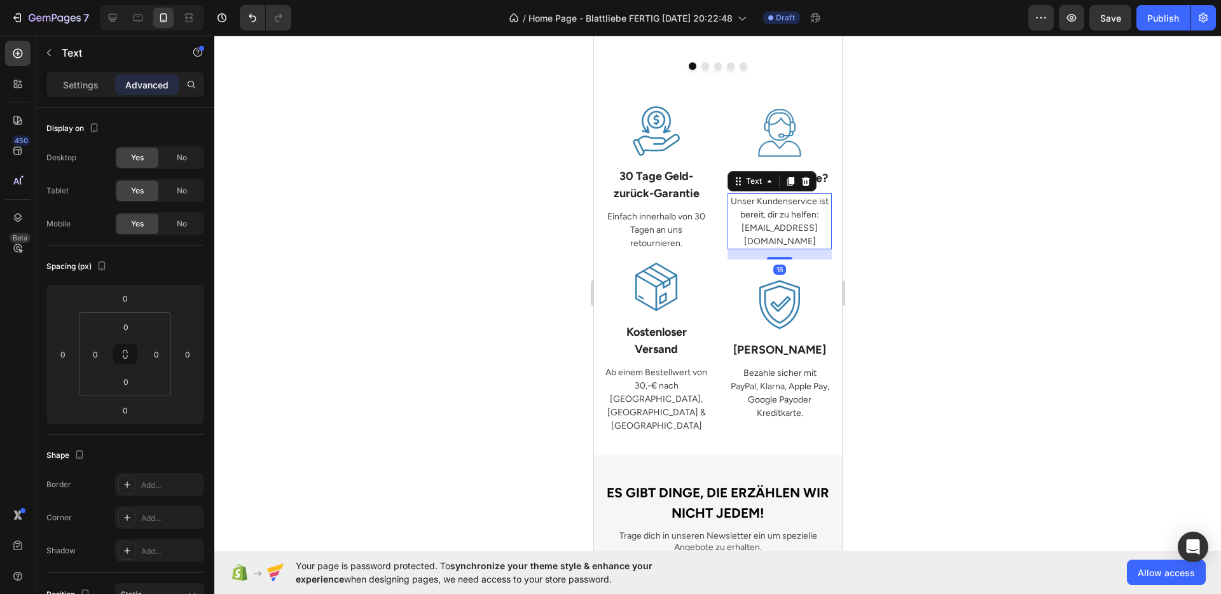
drag, startPoint x: 773, startPoint y: 231, endPoint x: 759, endPoint y: 241, distance: 17.3
click at [759, 241] on div "Image Brauchst du Hilfe? Text Block Unser Kundenservice ist bereit, dir zu helf…" at bounding box center [779, 184] width 104 height 156
type input "16"
click at [941, 260] on div at bounding box center [717, 315] width 1007 height 559
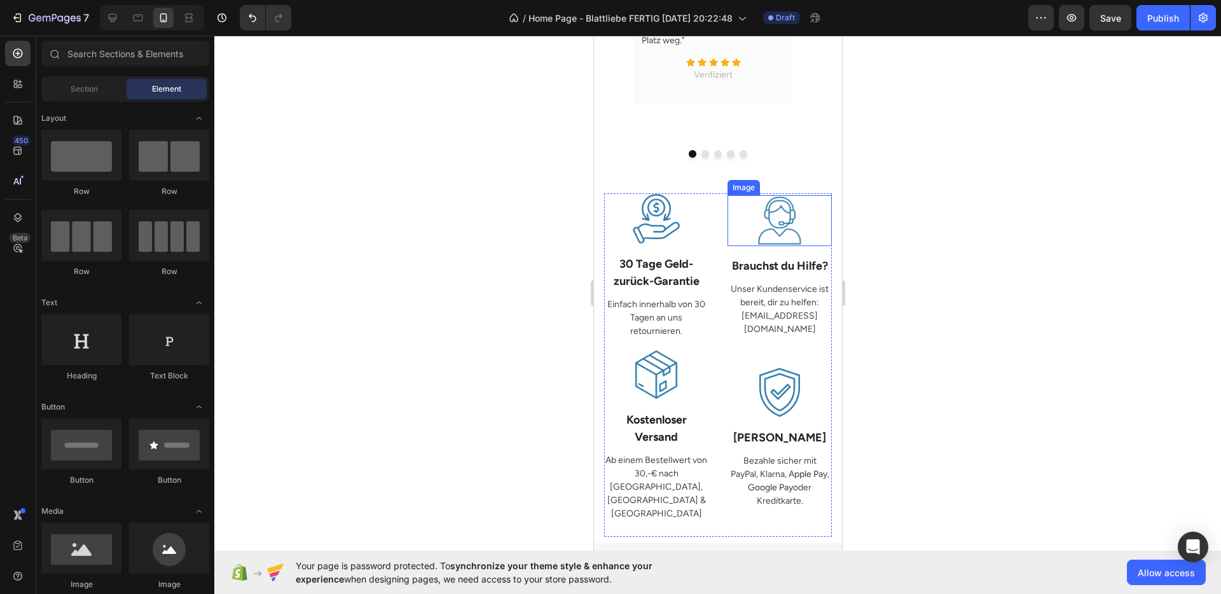
scroll to position [1519, 0]
click at [710, 195] on div "Image 30 Tage Geld- zurück-Garantie Text Block Einfach innerhalb von 30 Tagen a…" at bounding box center [718, 367] width 228 height 344
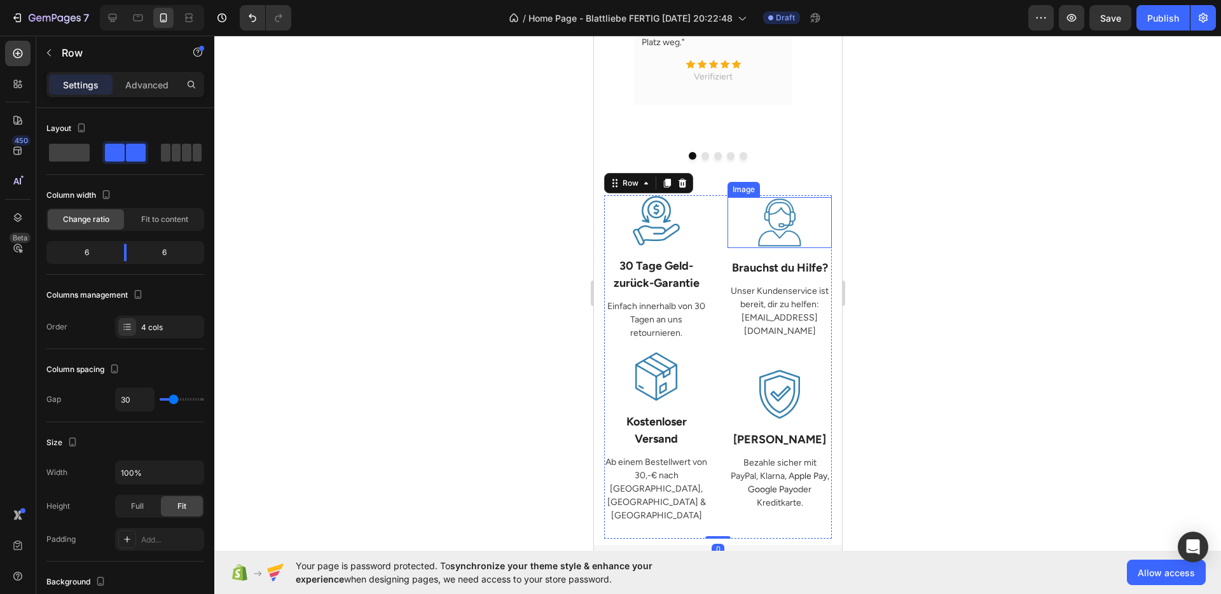
click at [762, 200] on img at bounding box center [779, 222] width 51 height 51
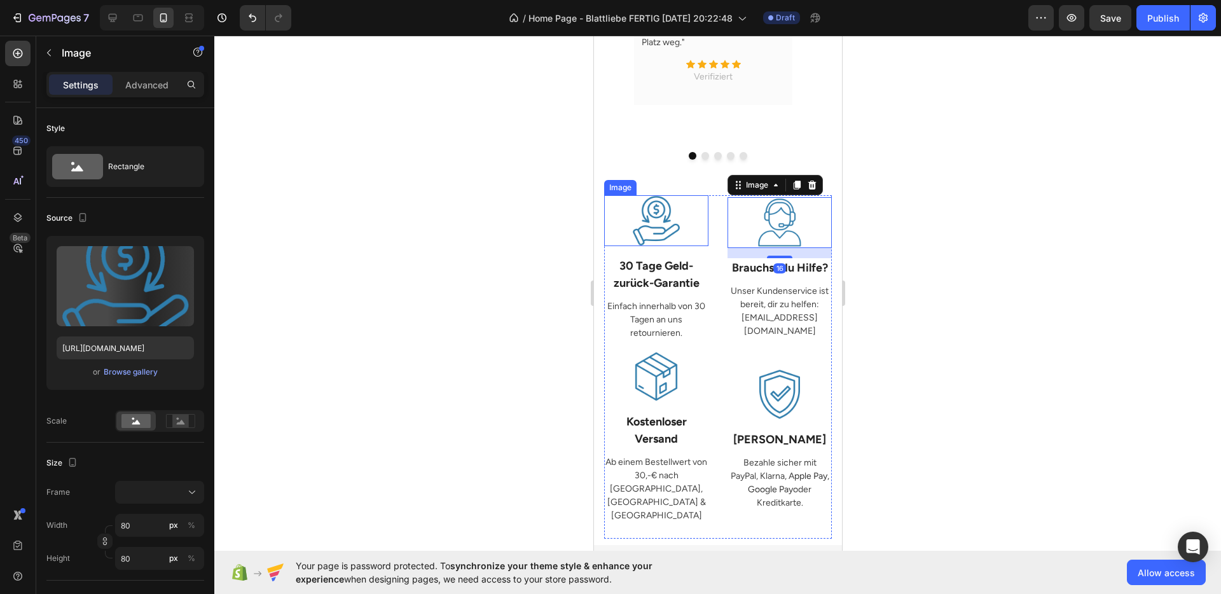
click at [656, 208] on img at bounding box center [655, 220] width 51 height 51
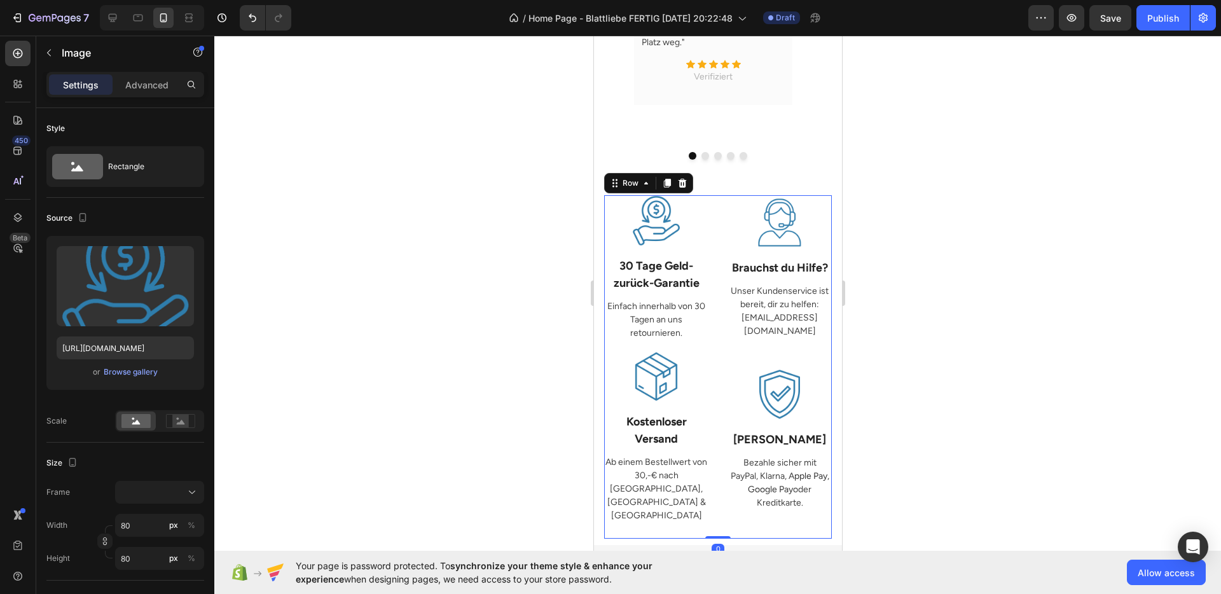
click at [713, 198] on div "Image 30 Tage Geld- zurück-Garantie Text Block Einfach innerhalb von 30 Tagen a…" at bounding box center [718, 367] width 228 height 344
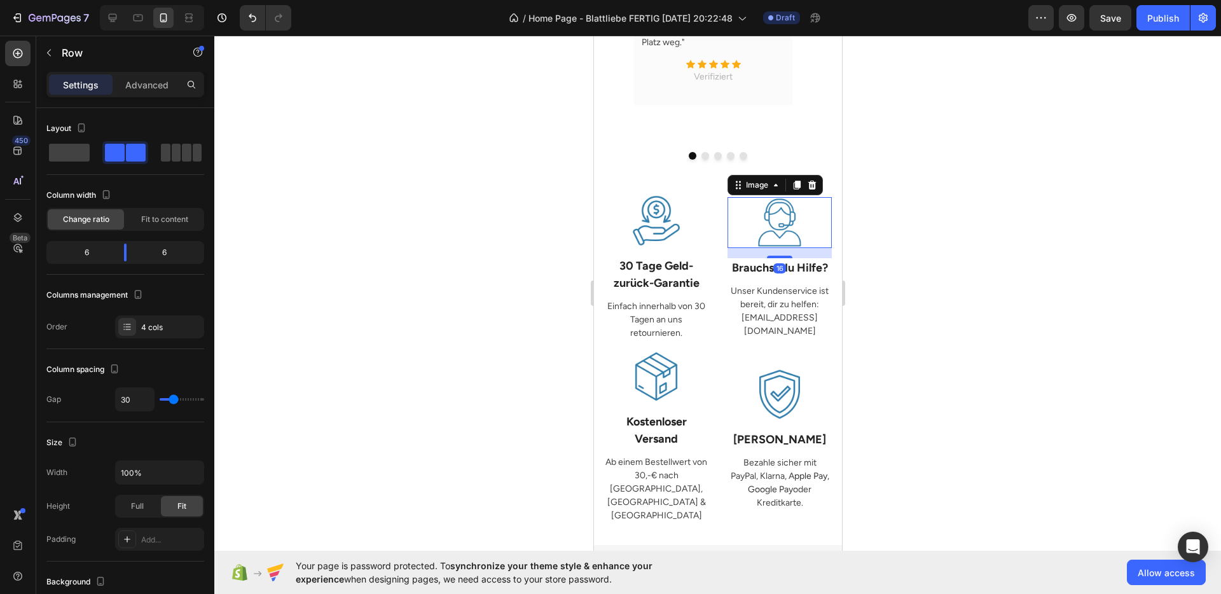
click at [754, 205] on img at bounding box center [779, 222] width 51 height 51
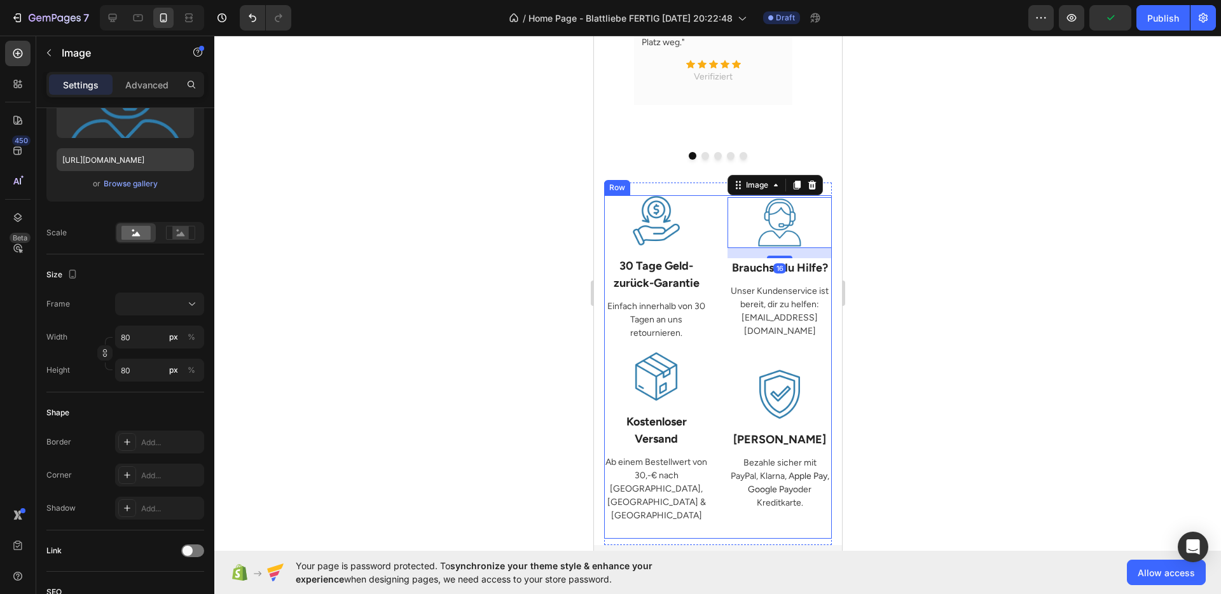
scroll to position [437, 0]
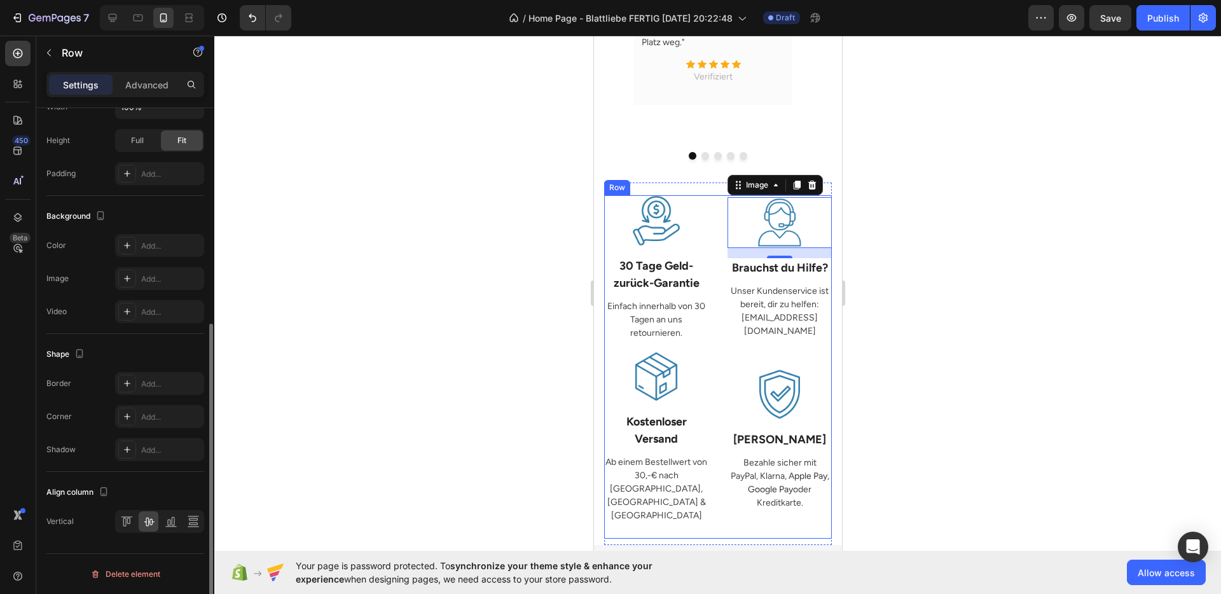
click at [709, 318] on div "Image 30 Tage Geld- zurück-Garantie Text Block Einfach innerhalb von 30 Tagen a…" at bounding box center [718, 367] width 228 height 344
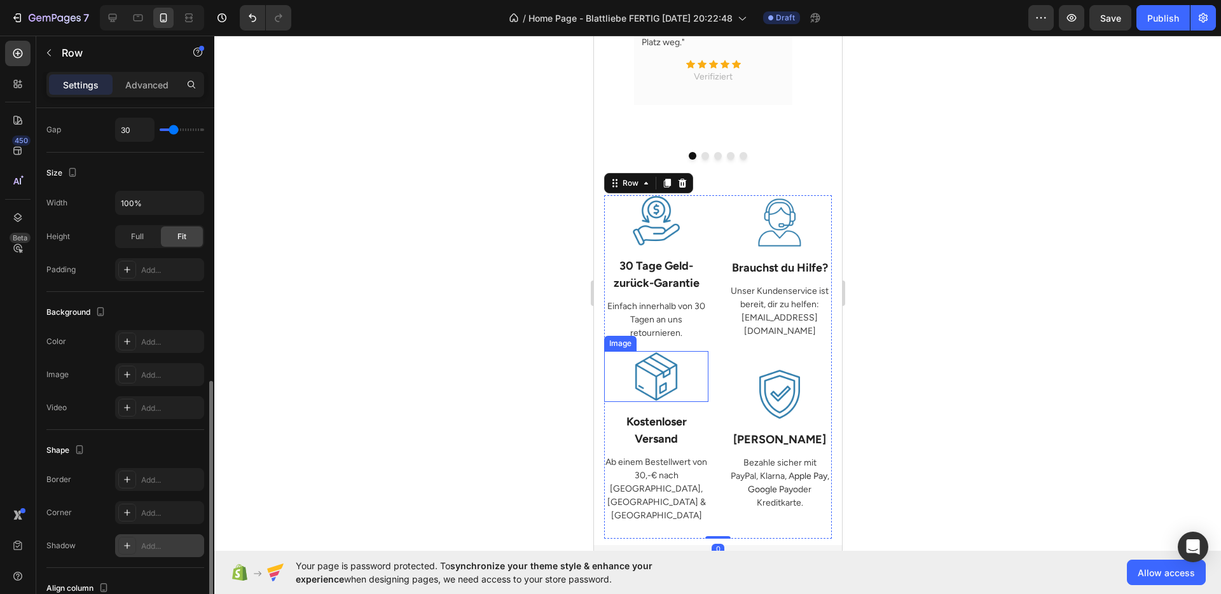
scroll to position [0, 0]
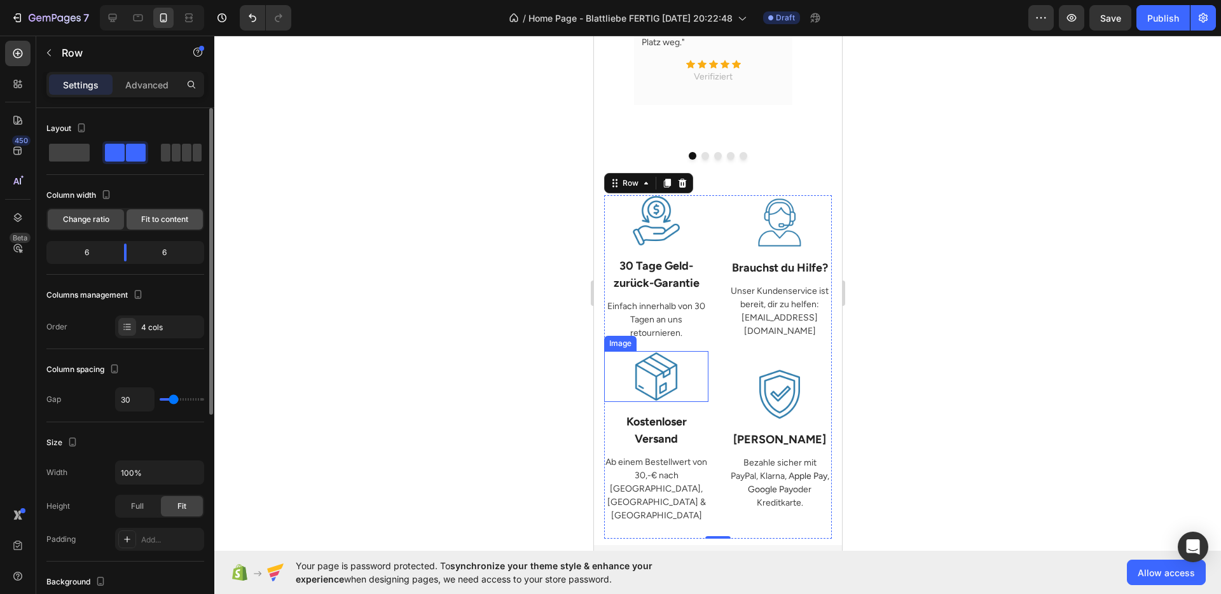
click at [148, 223] on span "Fit to content" at bounding box center [164, 219] width 47 height 11
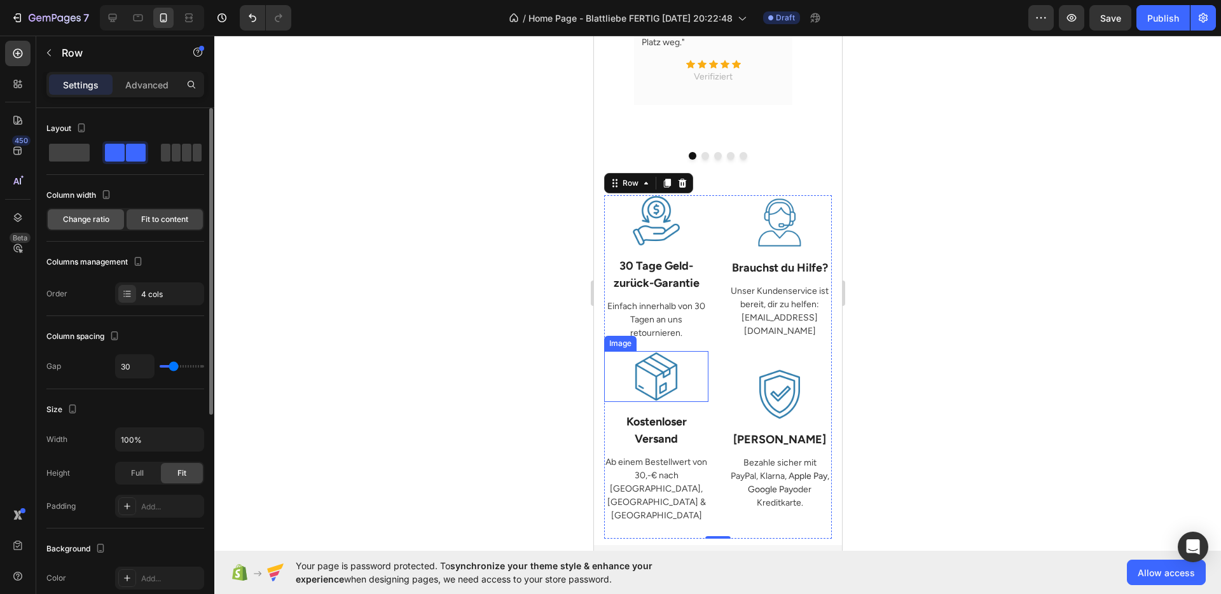
click at [106, 226] on div "Change ratio" at bounding box center [86, 219] width 76 height 20
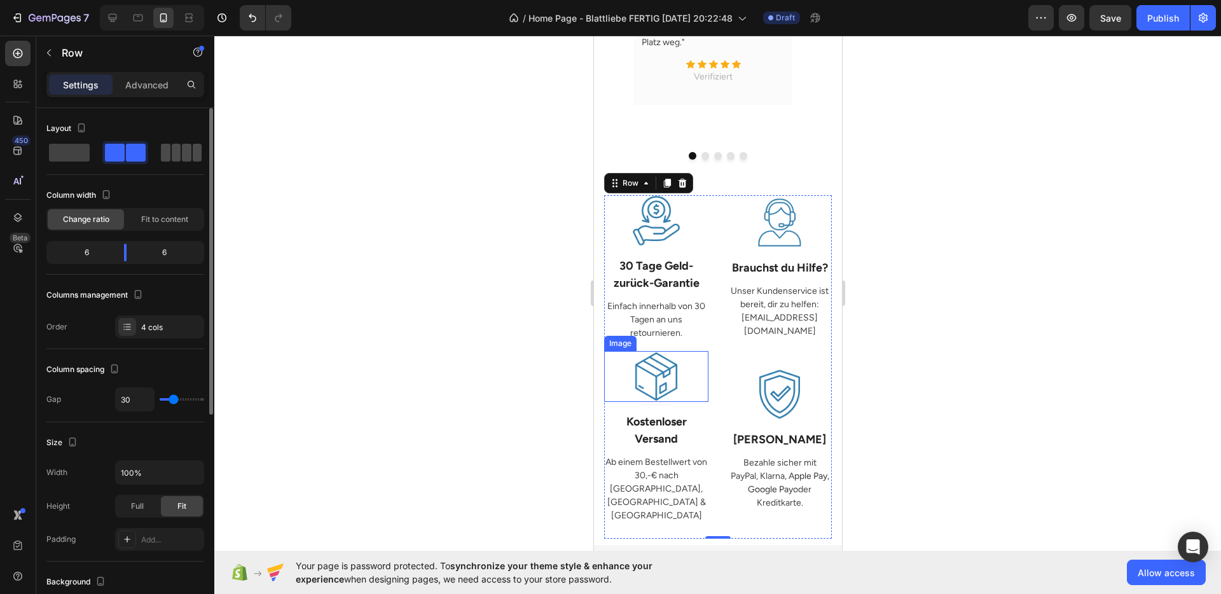
click at [176, 153] on span at bounding box center [177, 153] width 10 height 18
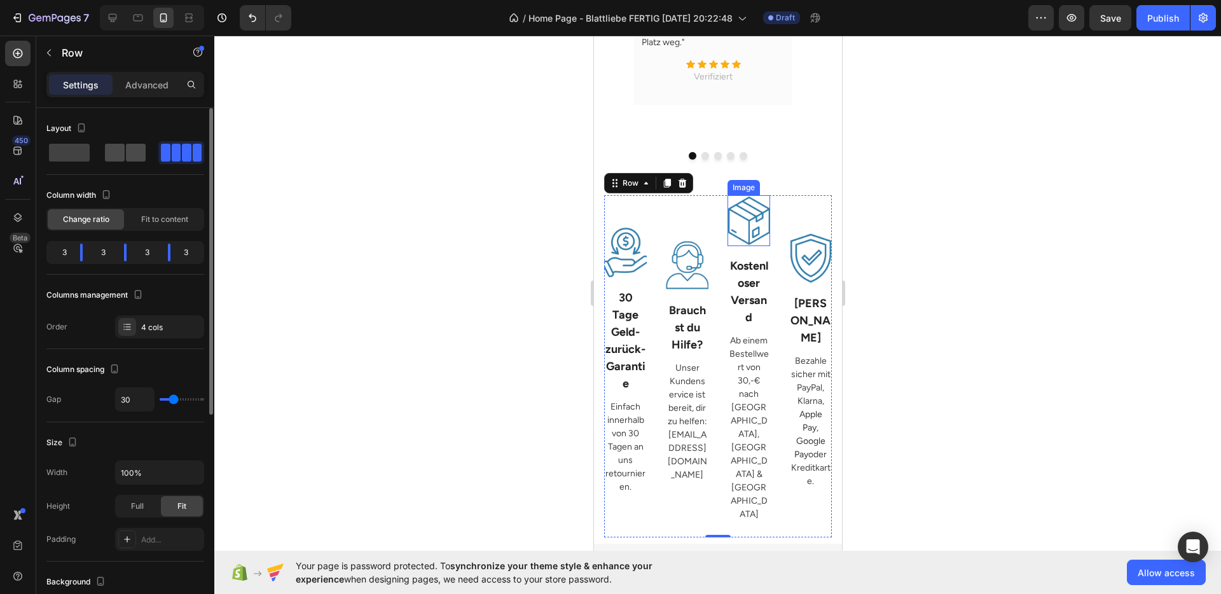
click at [132, 153] on span at bounding box center [136, 153] width 20 height 18
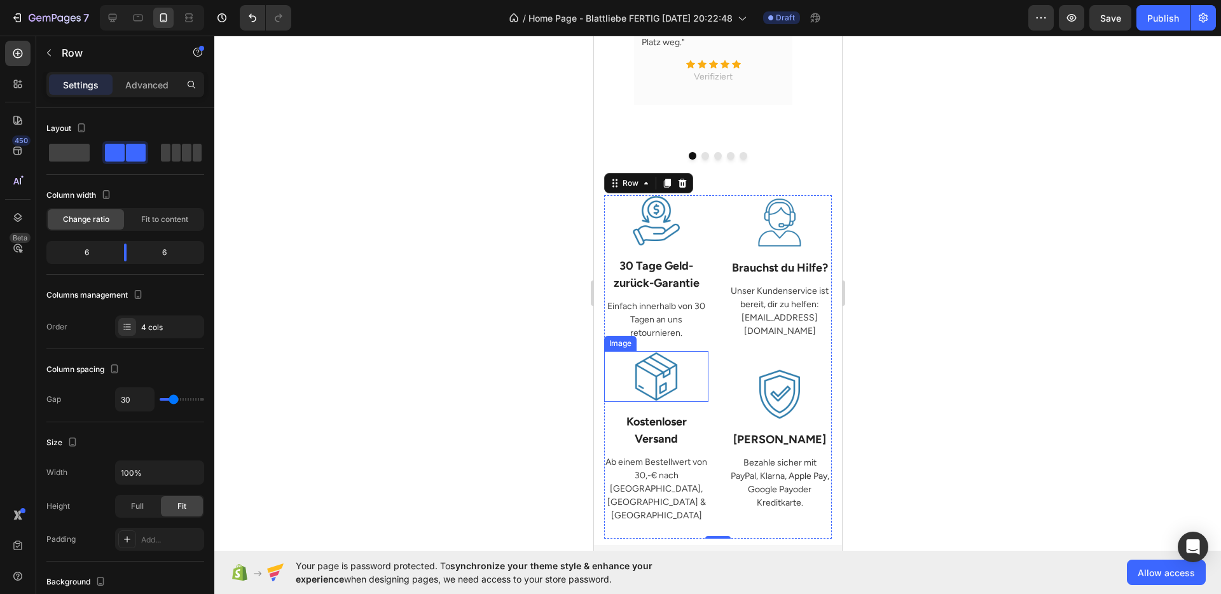
click at [465, 285] on div at bounding box center [717, 315] width 1007 height 559
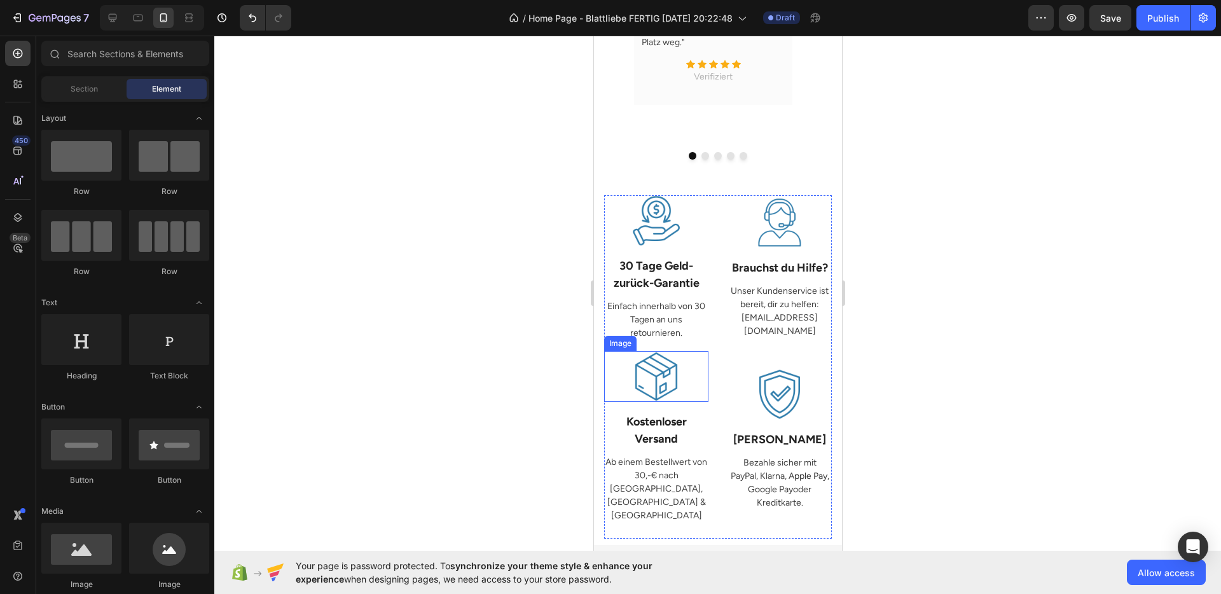
click at [465, 285] on div at bounding box center [717, 315] width 1007 height 559
click at [998, 329] on div at bounding box center [717, 315] width 1007 height 559
click at [753, 328] on div "Image Brauchst du Hilfe? Text Block Unser Kundenservice ist bereit, dir zu helf…" at bounding box center [779, 273] width 104 height 156
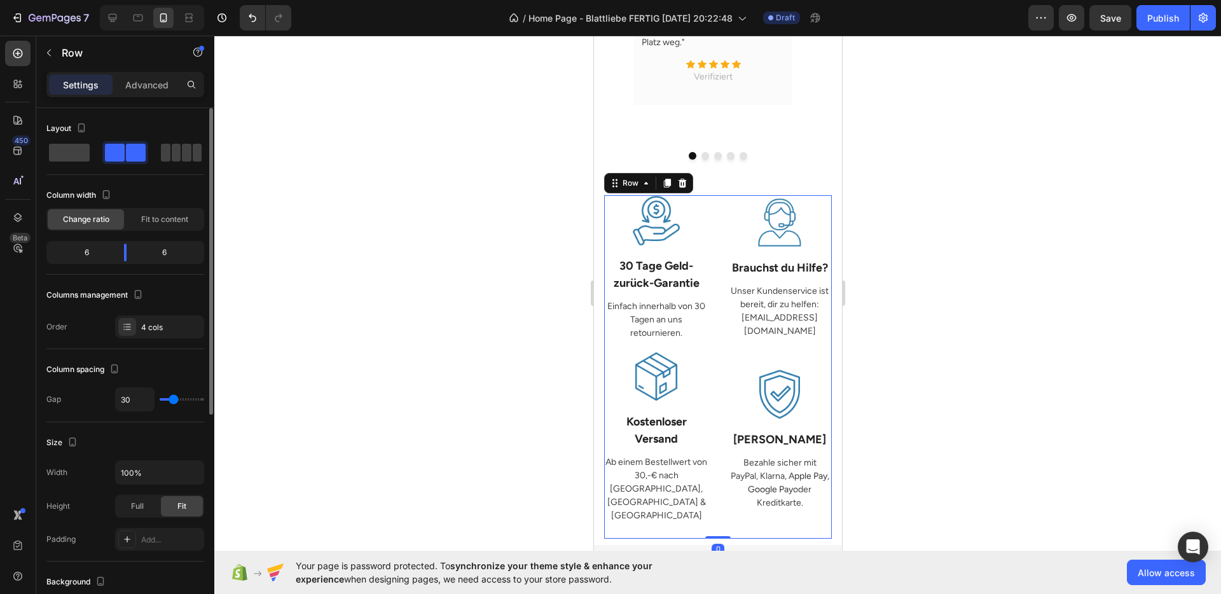
click at [111, 330] on div "Order 4 cols" at bounding box center [125, 327] width 158 height 23
click at [118, 331] on div at bounding box center [127, 327] width 18 height 18
click at [128, 443] on div "Size" at bounding box center [125, 443] width 158 height 20
type input "35"
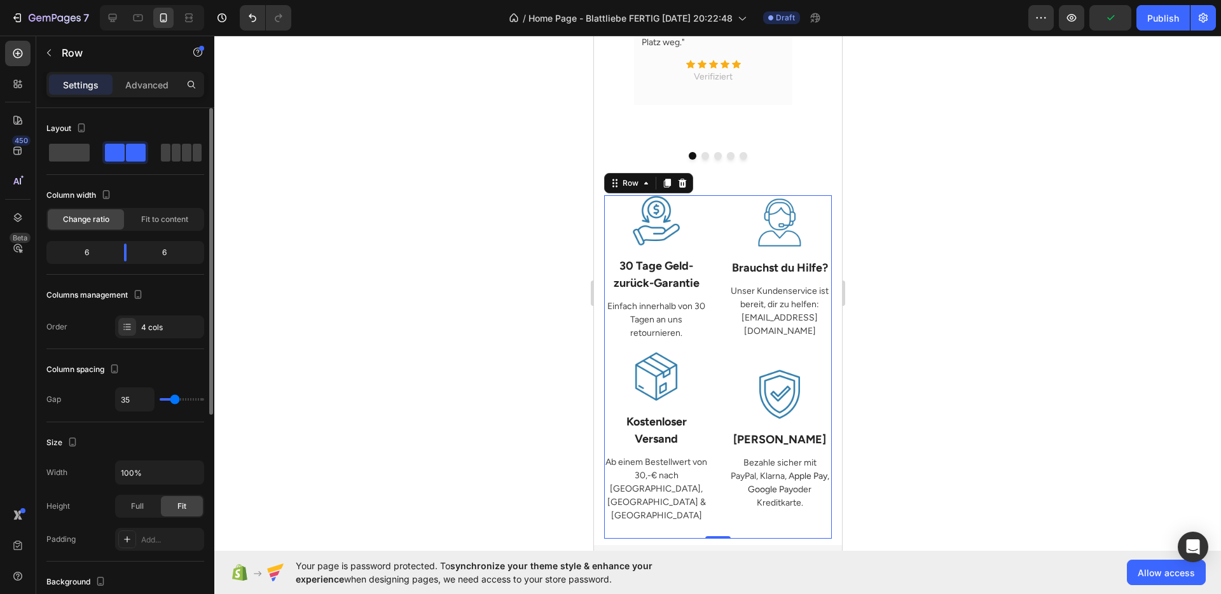
type input "29"
type input "28"
type input "27"
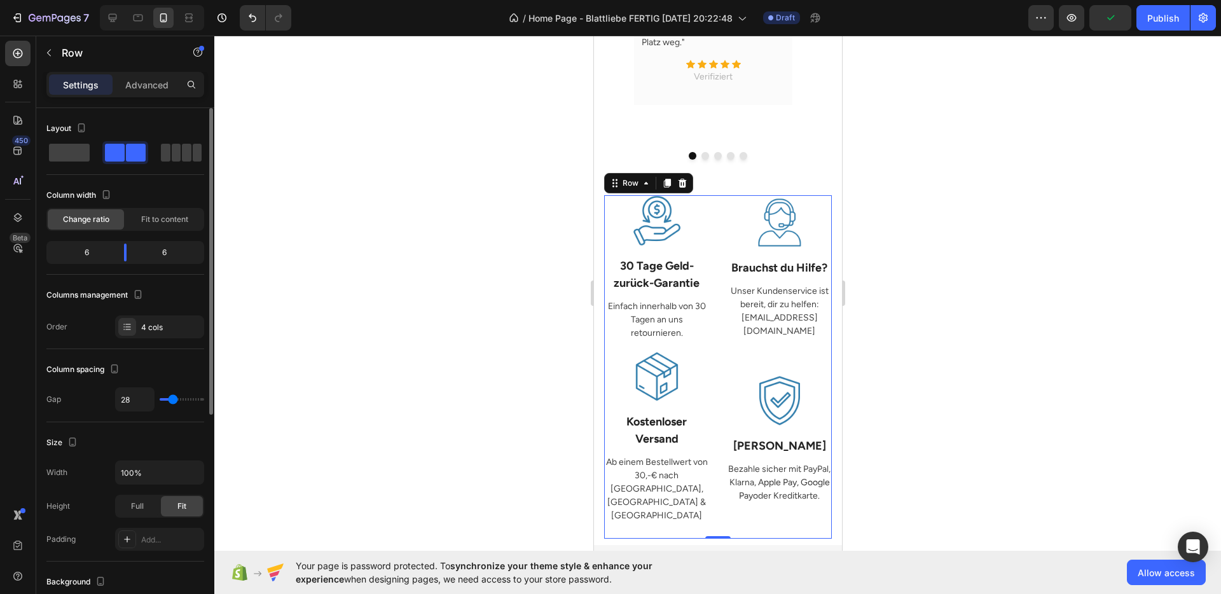
type input "27"
type input "19"
type input "15"
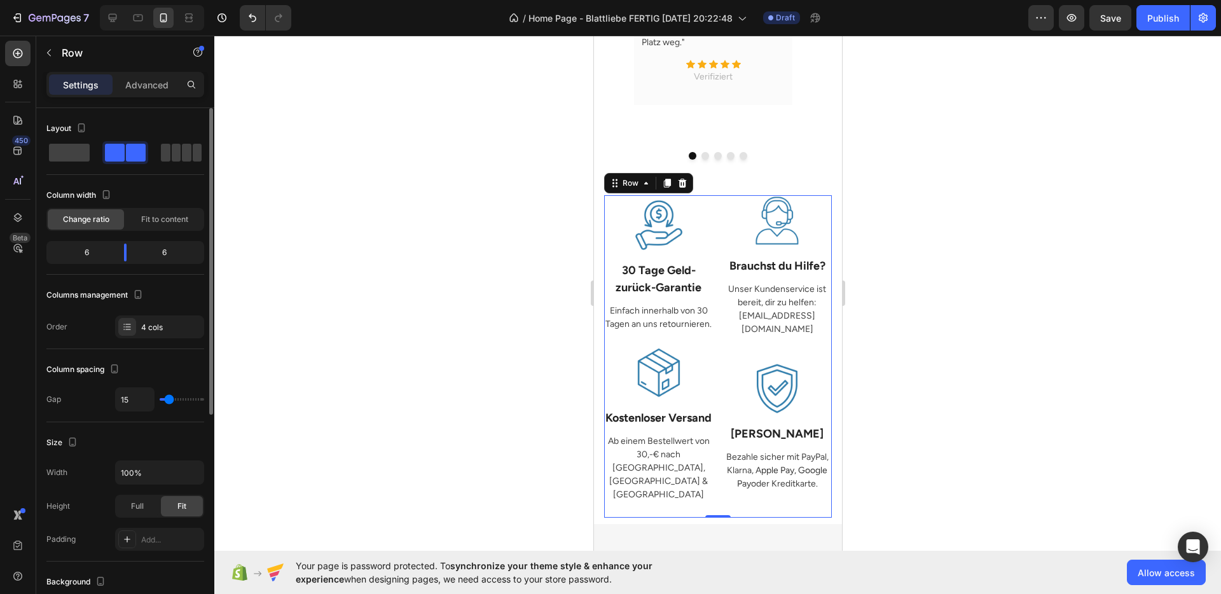
type input "8"
type input "4"
type input "3"
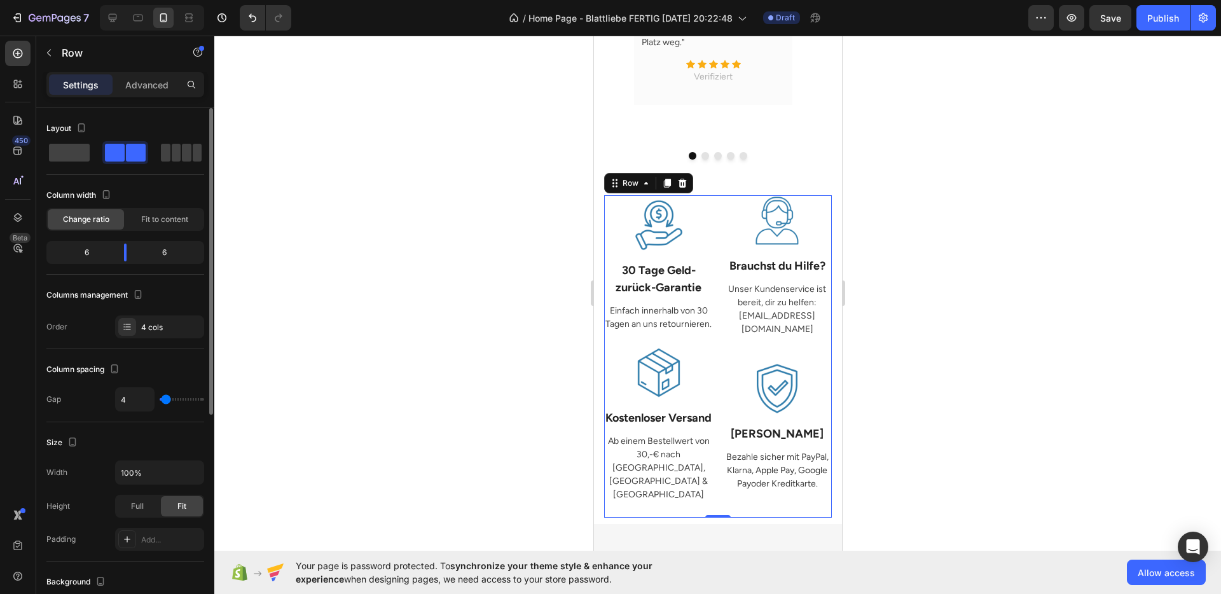
type input "3"
type input "0"
type input "1"
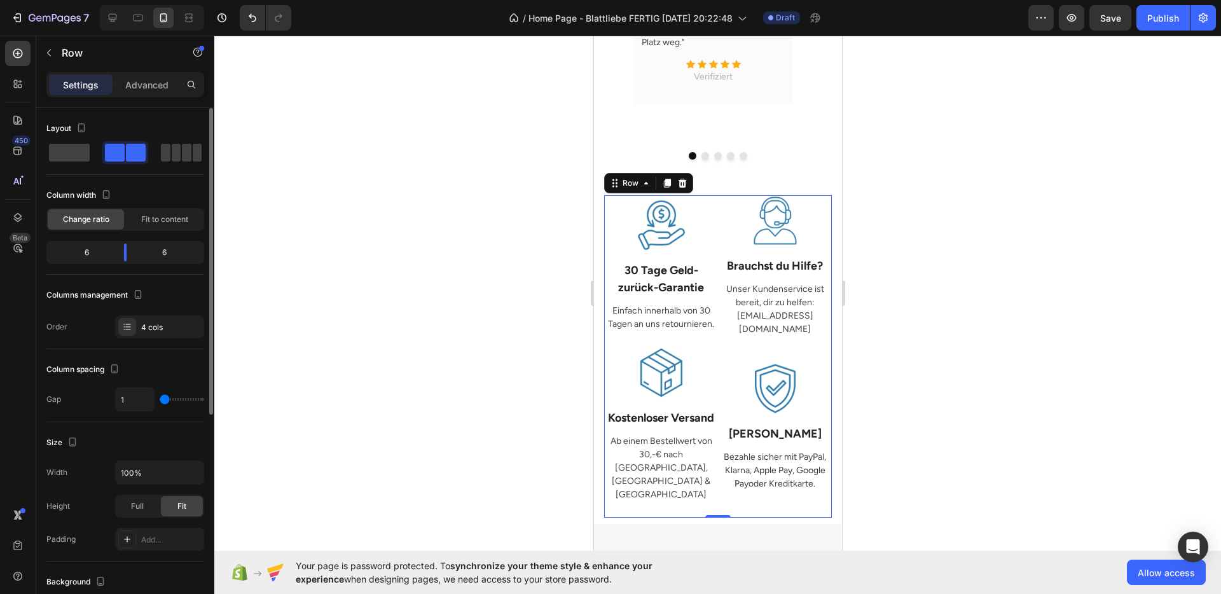
type input "3"
type input "4"
type input "7"
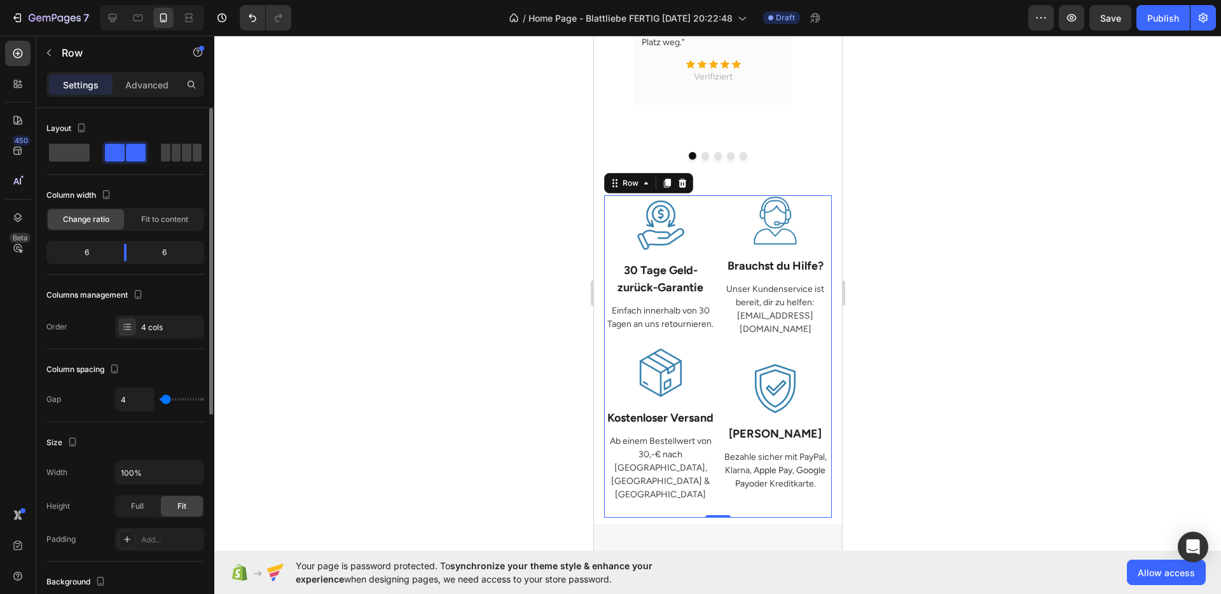
type input "7"
type input "8"
type input "9"
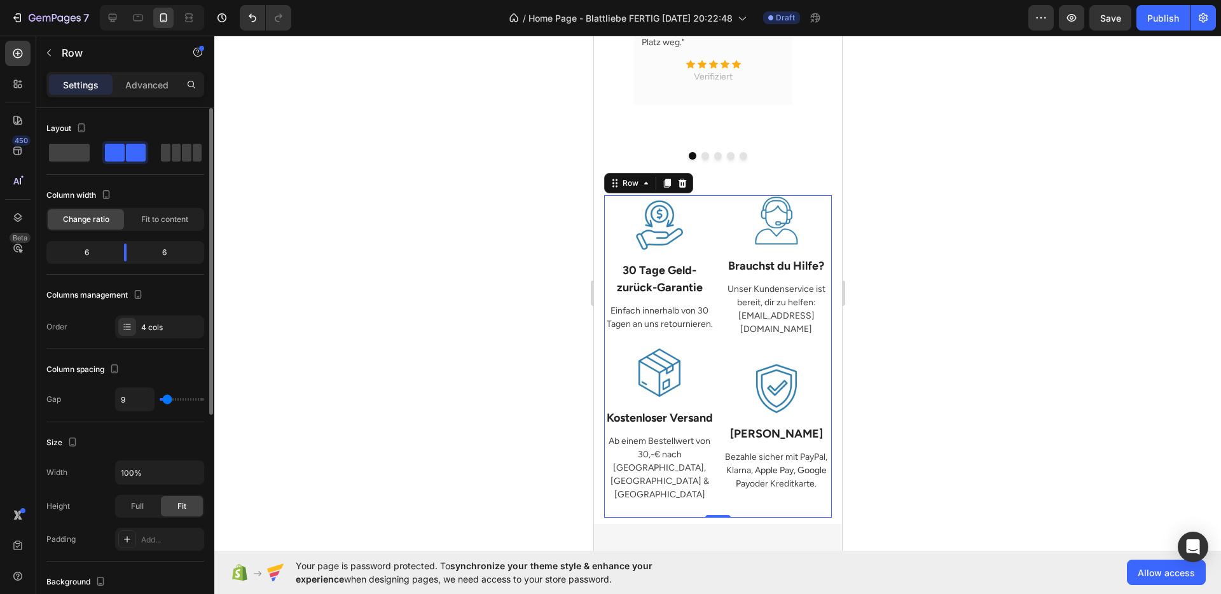
type input "11"
type input "12"
type input "13"
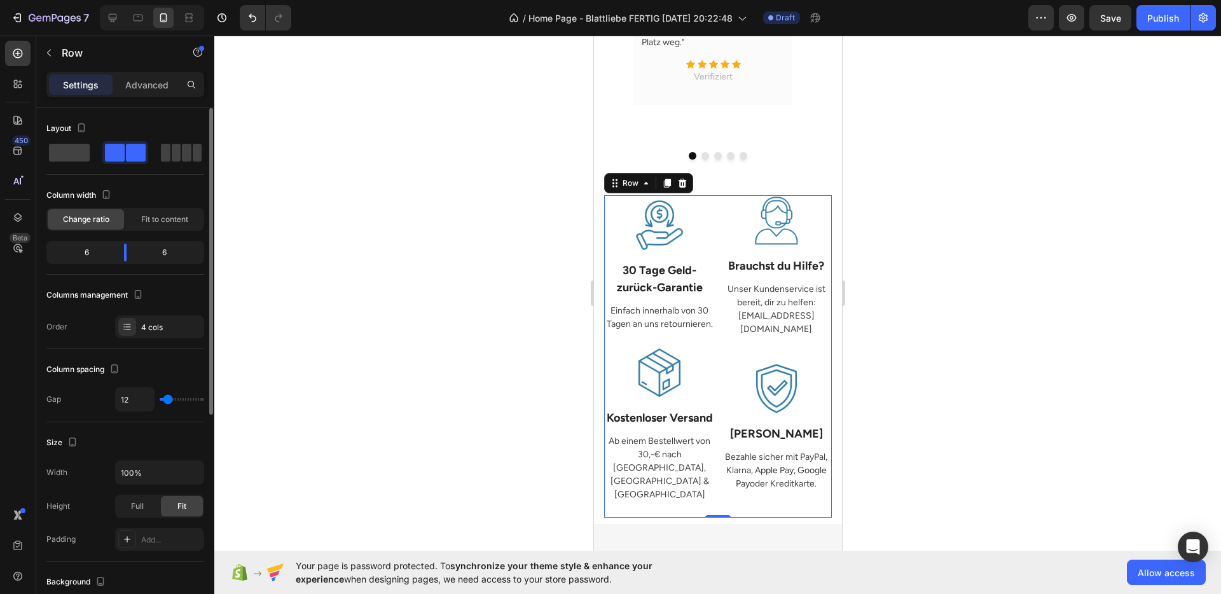
type input "13"
type input "14"
type input "27"
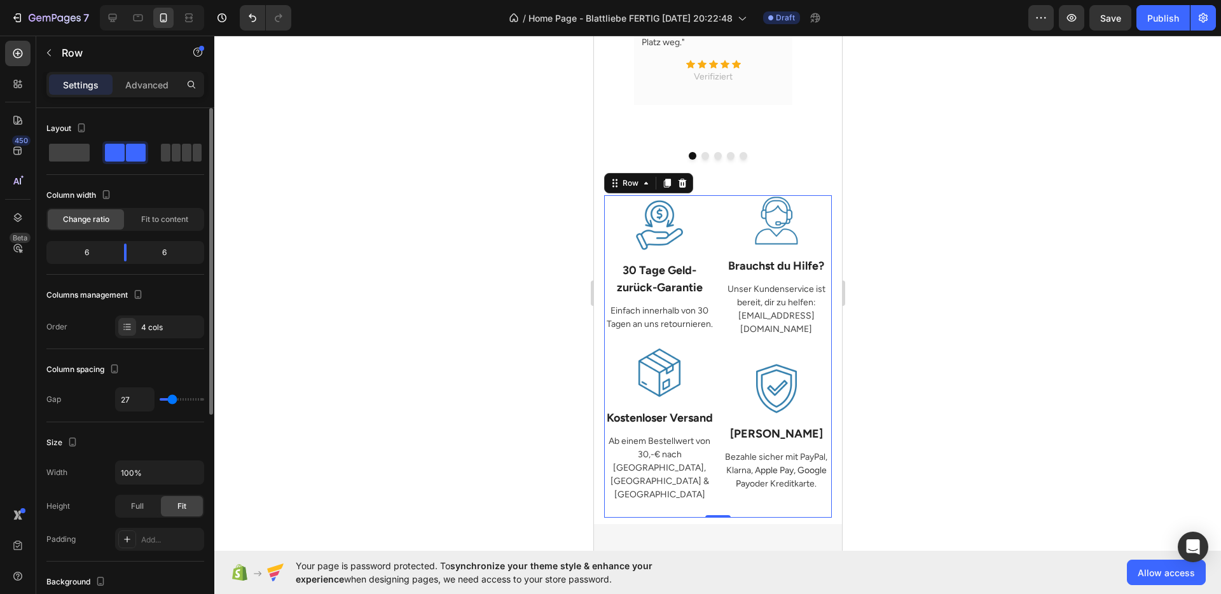
type input "28"
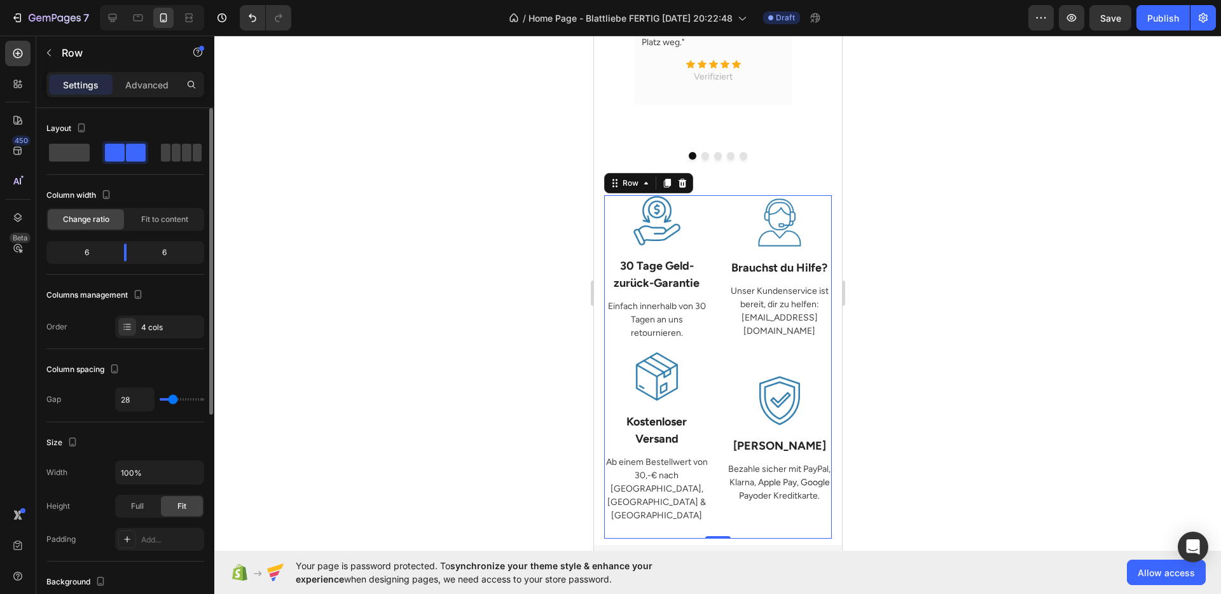
type input "28"
click at [172, 401] on input "range" at bounding box center [182, 399] width 45 height 3
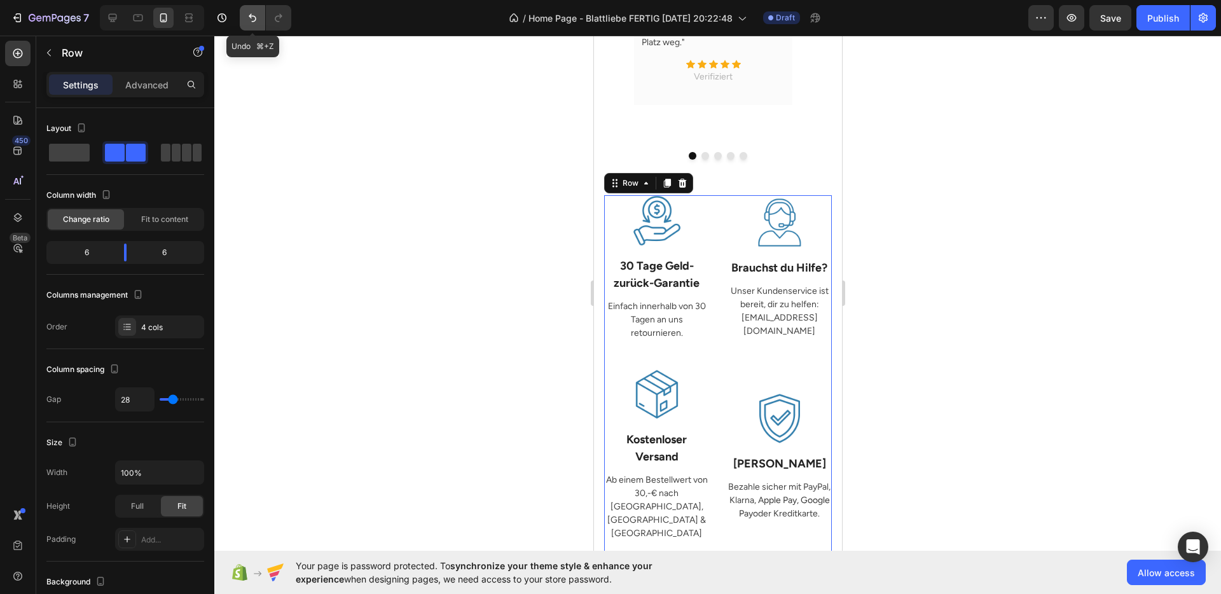
click at [256, 29] on button "Undo/Redo" at bounding box center [252, 17] width 25 height 25
type input "30"
click at [256, 29] on button "Undo/Redo" at bounding box center [252, 17] width 25 height 25
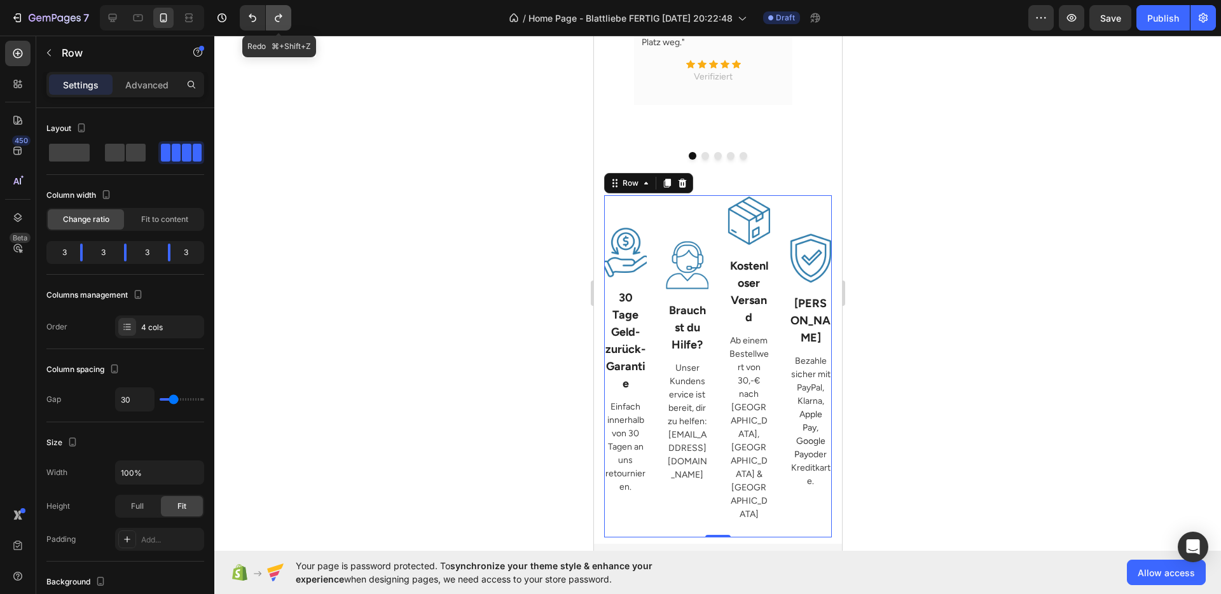
click at [273, 27] on button "Undo/Redo" at bounding box center [278, 17] width 25 height 25
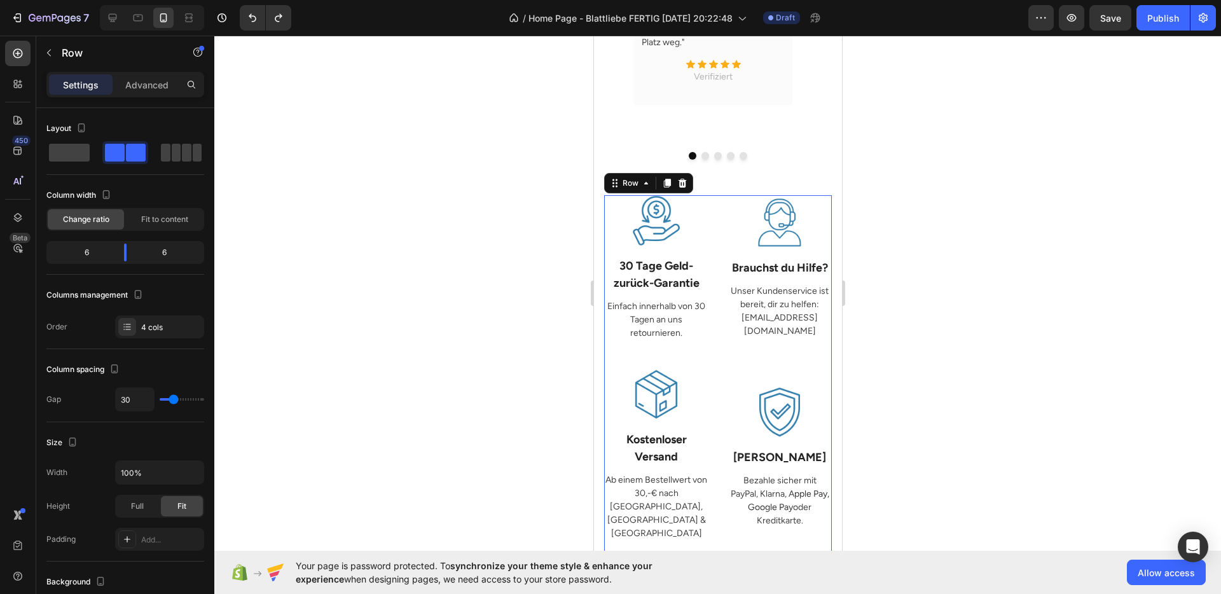
click at [927, 302] on div at bounding box center [717, 315] width 1007 height 559
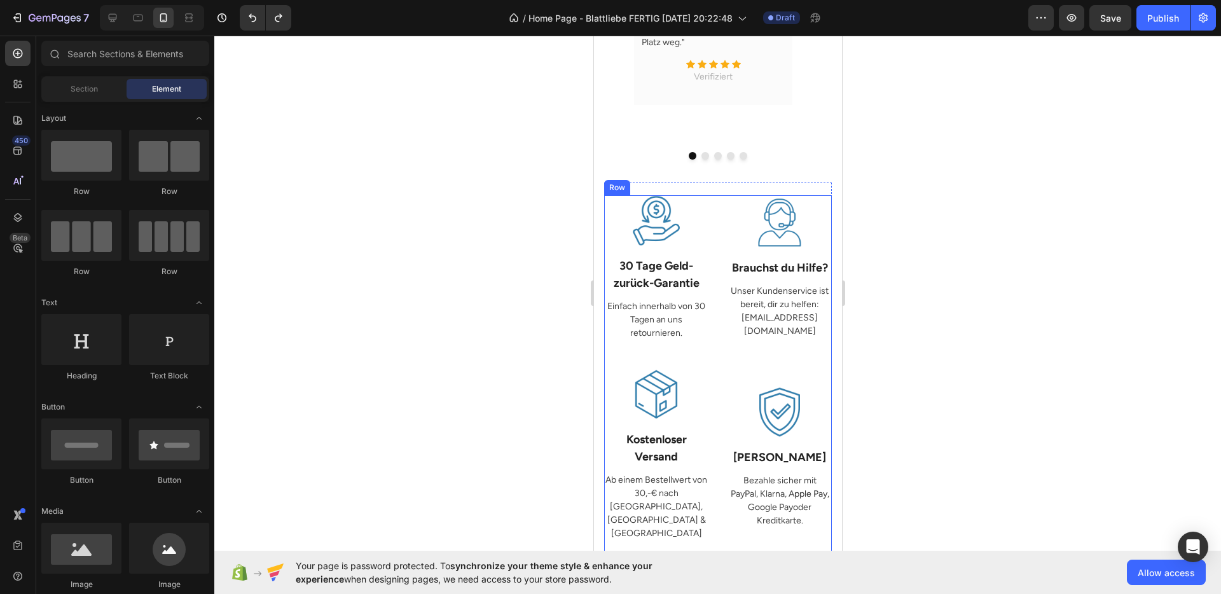
click at [741, 327] on div "Image Brauchst du Hilfe? Text Block Unser Kundenservice ist bereit, dir zu helf…" at bounding box center [779, 273] width 104 height 156
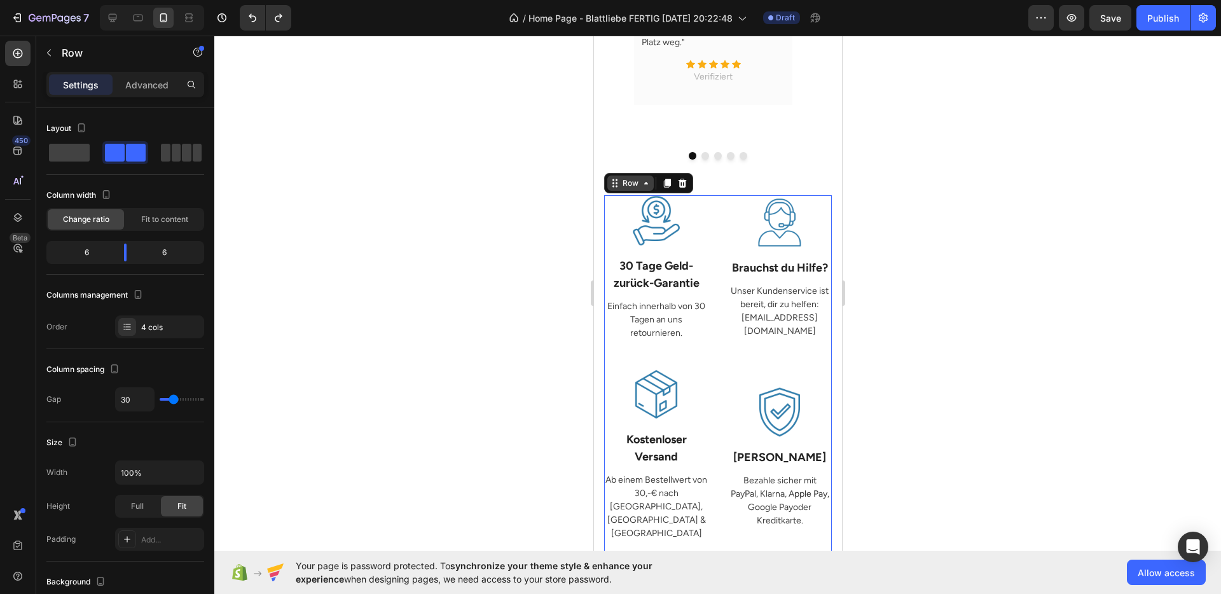
click at [634, 177] on div "Row" at bounding box center [630, 182] width 21 height 11
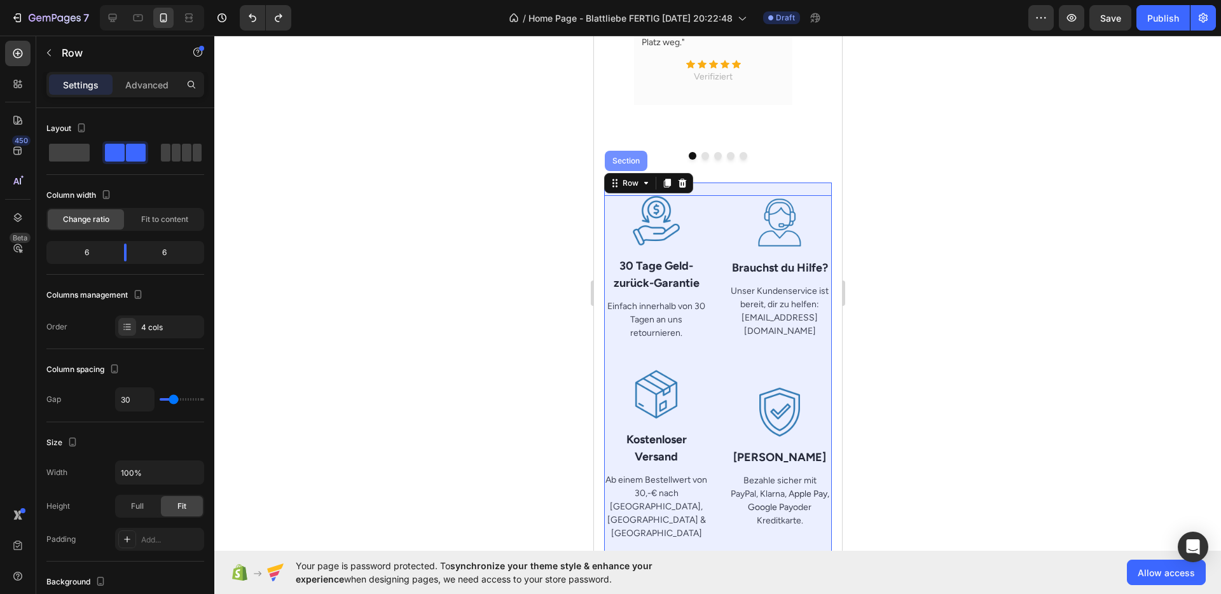
click at [614, 152] on div "Section" at bounding box center [625, 161] width 43 height 20
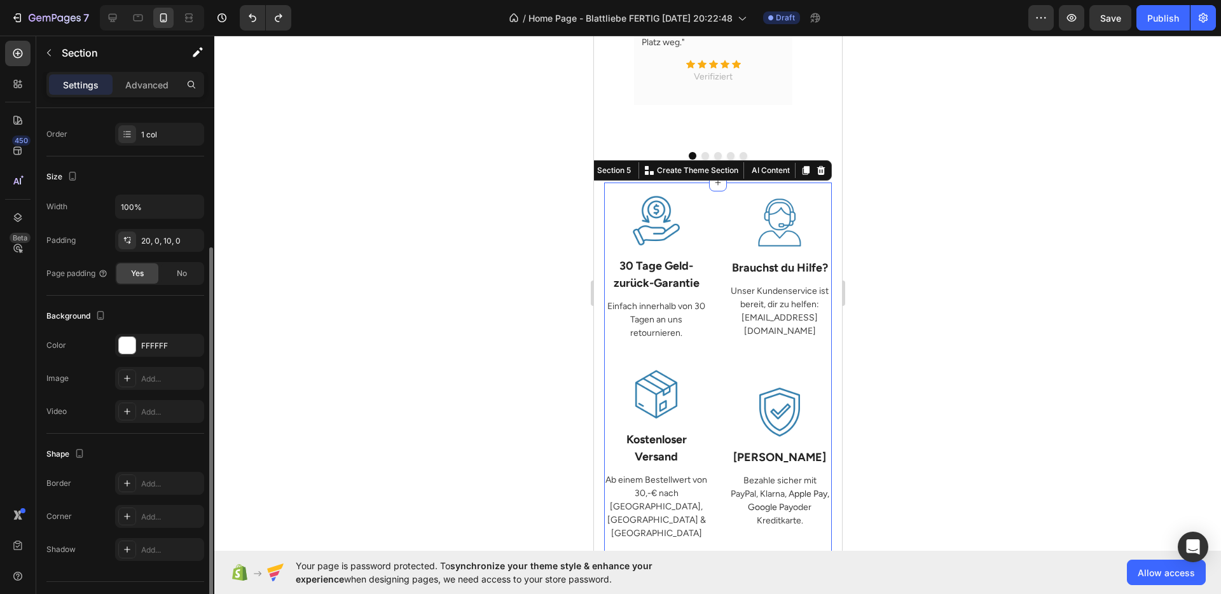
scroll to position [195, 0]
click at [144, 234] on div "20, 0, 10, 0" at bounding box center [159, 238] width 37 height 11
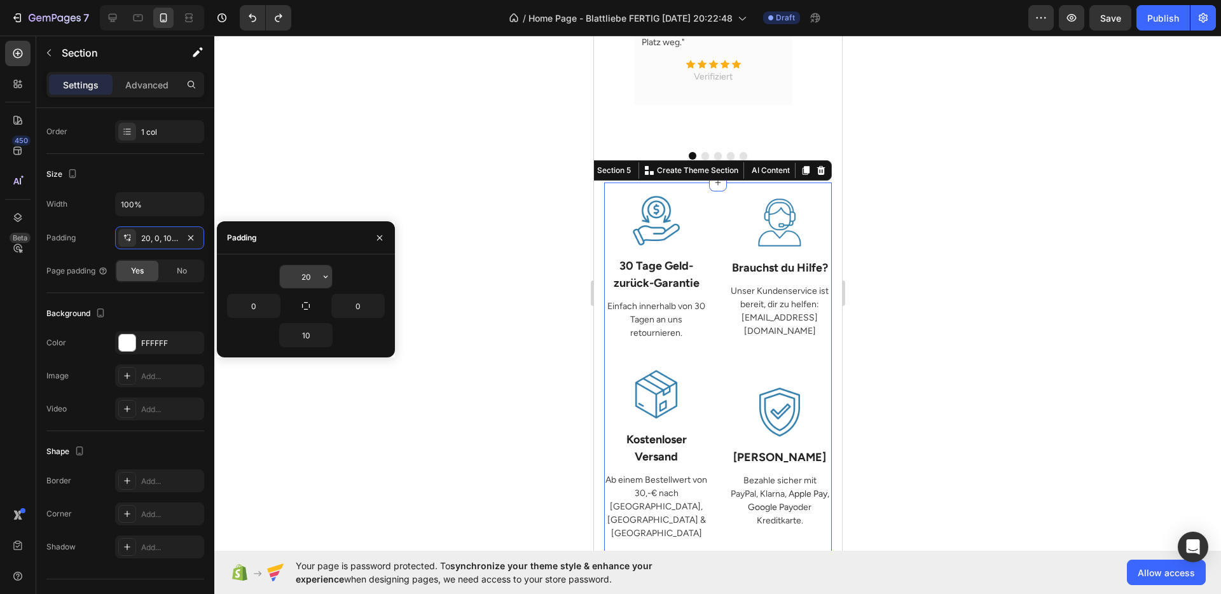
click at [316, 284] on input "20" at bounding box center [306, 276] width 52 height 23
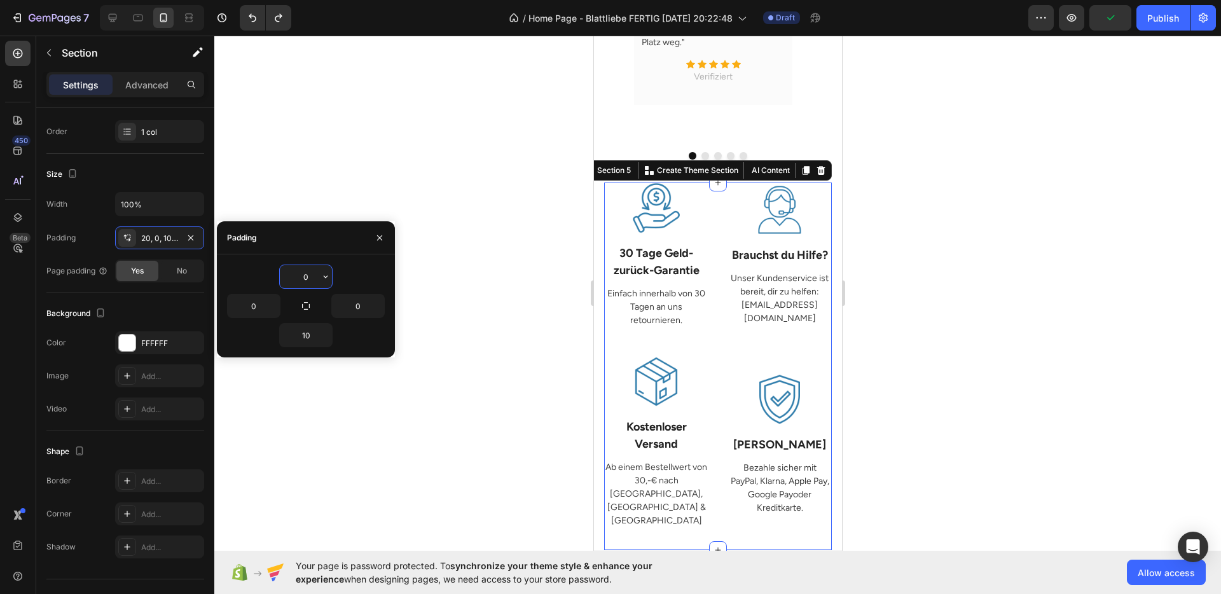
click at [316, 284] on input "0" at bounding box center [306, 276] width 52 height 23
type input "20"
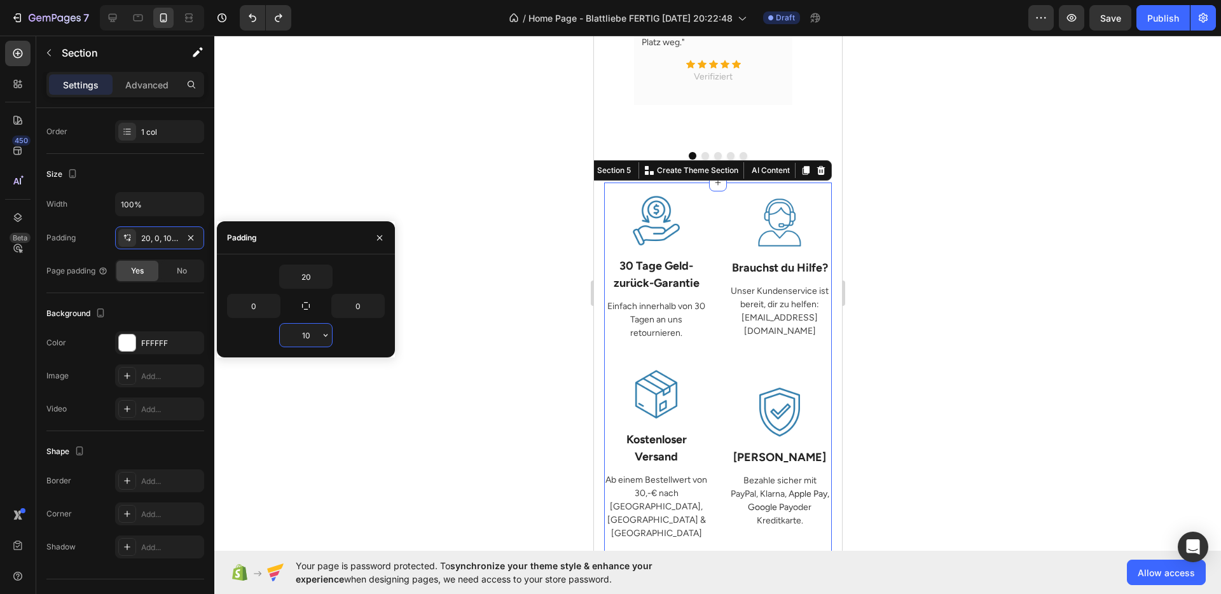
click at [310, 335] on input "10" at bounding box center [306, 335] width 52 height 23
type input "0"
click at [963, 370] on div at bounding box center [717, 315] width 1007 height 559
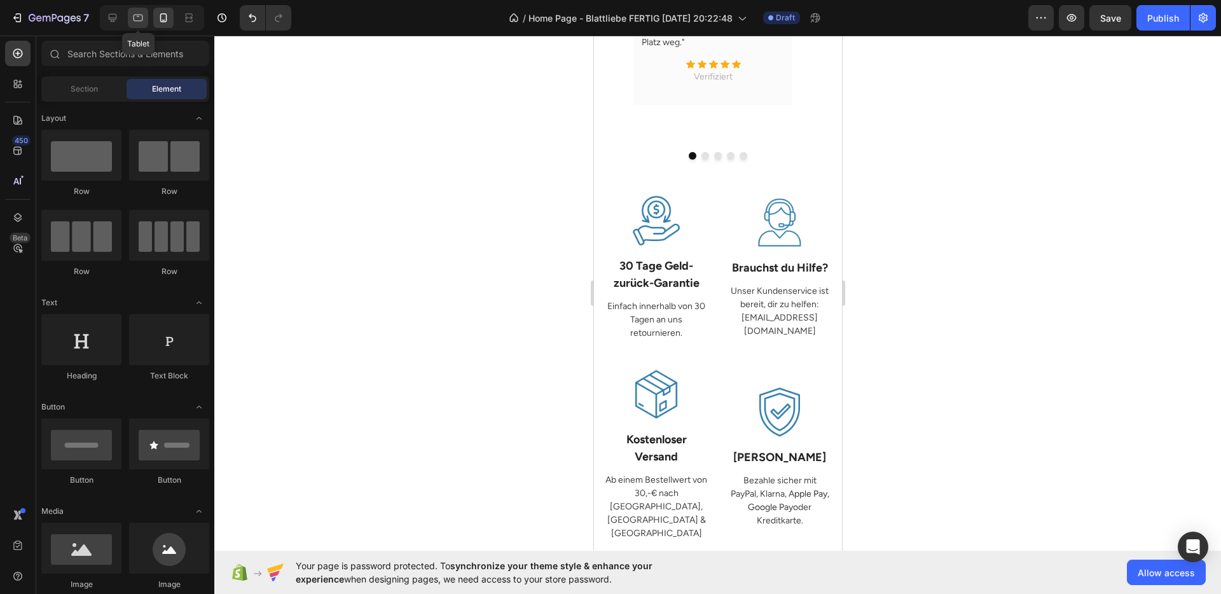
click at [142, 26] on div at bounding box center [138, 18] width 20 height 20
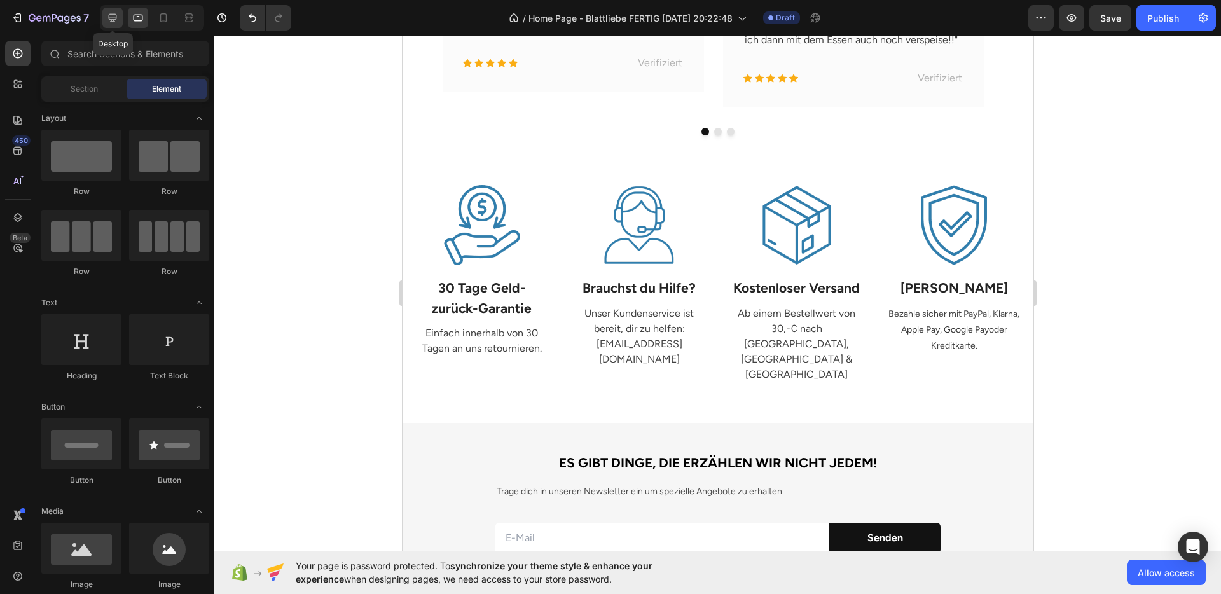
click at [107, 23] on icon at bounding box center [112, 17] width 13 height 13
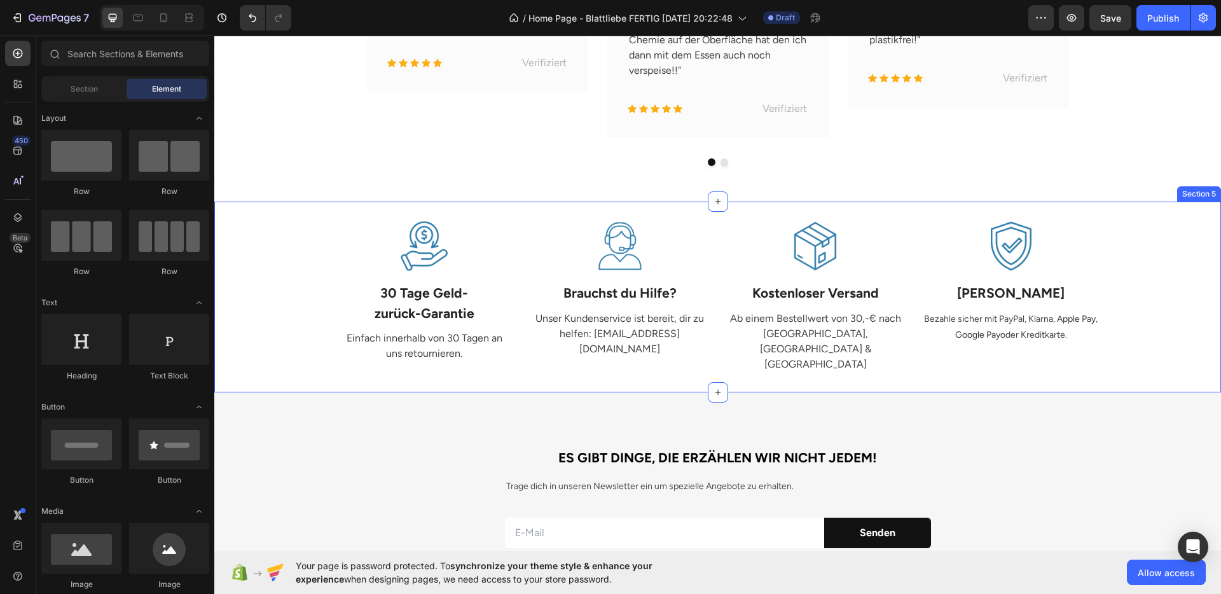
click at [1012, 370] on div "Image 30 Tage Geld- zurück-Garantie Text Block Einfach innerhalb von 30 Tagen a…" at bounding box center [717, 297] width 1007 height 191
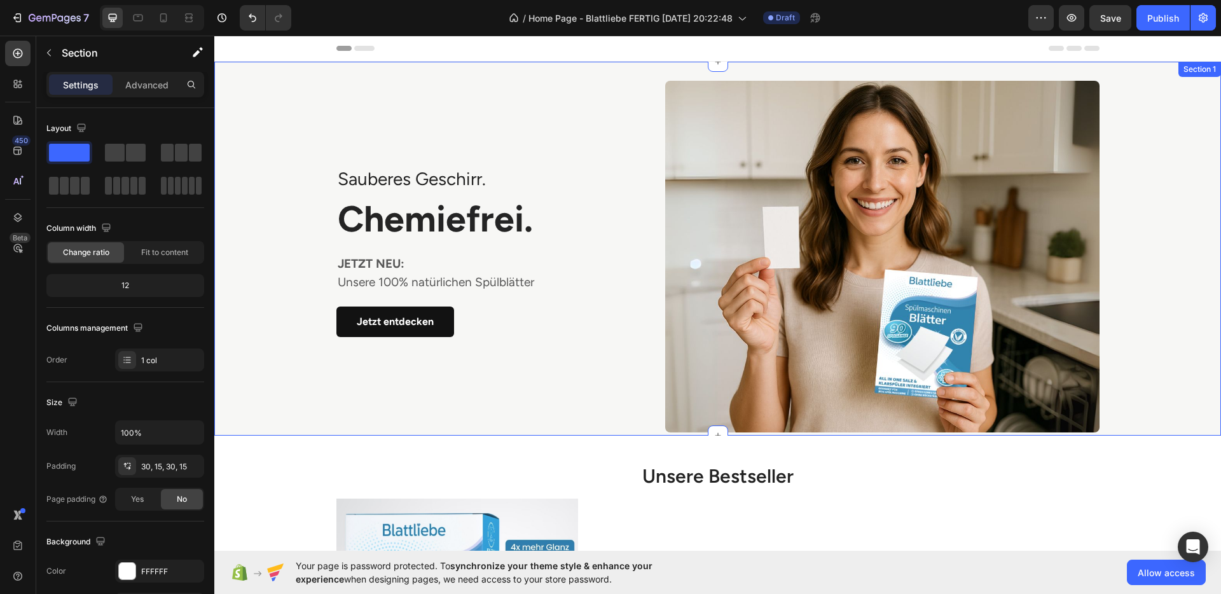
click at [1164, 336] on div "Sauberes Geschirr. Text block Chemiefrei . Heading JETZT NEU: Unsere 100% natür…" at bounding box center [718, 257] width 988 height 352
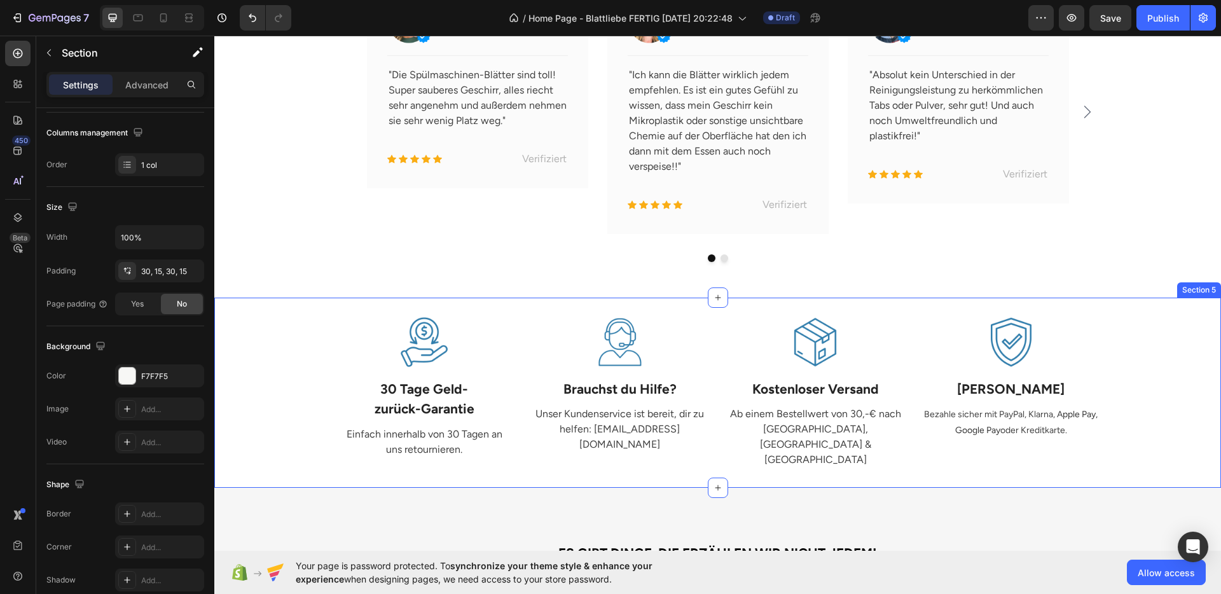
scroll to position [1366, 0]
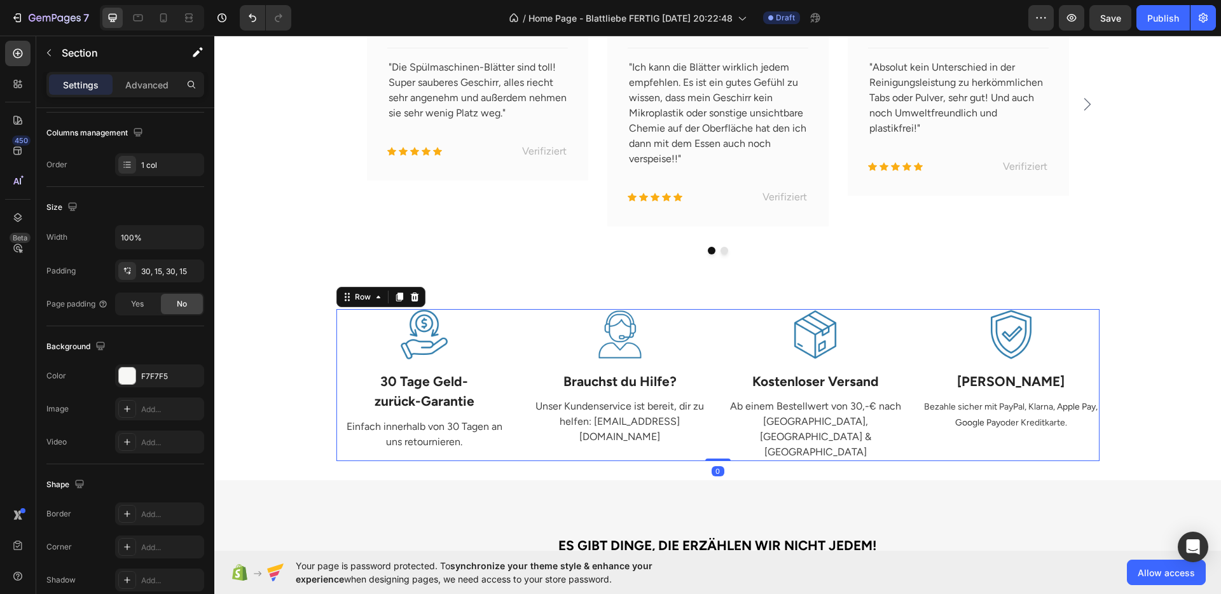
click at [782, 435] on div "Image Kostenloser Versand Text Block Ab einem Bestellwert von 30,-€ nach [GEOGR…" at bounding box center [816, 385] width 177 height 153
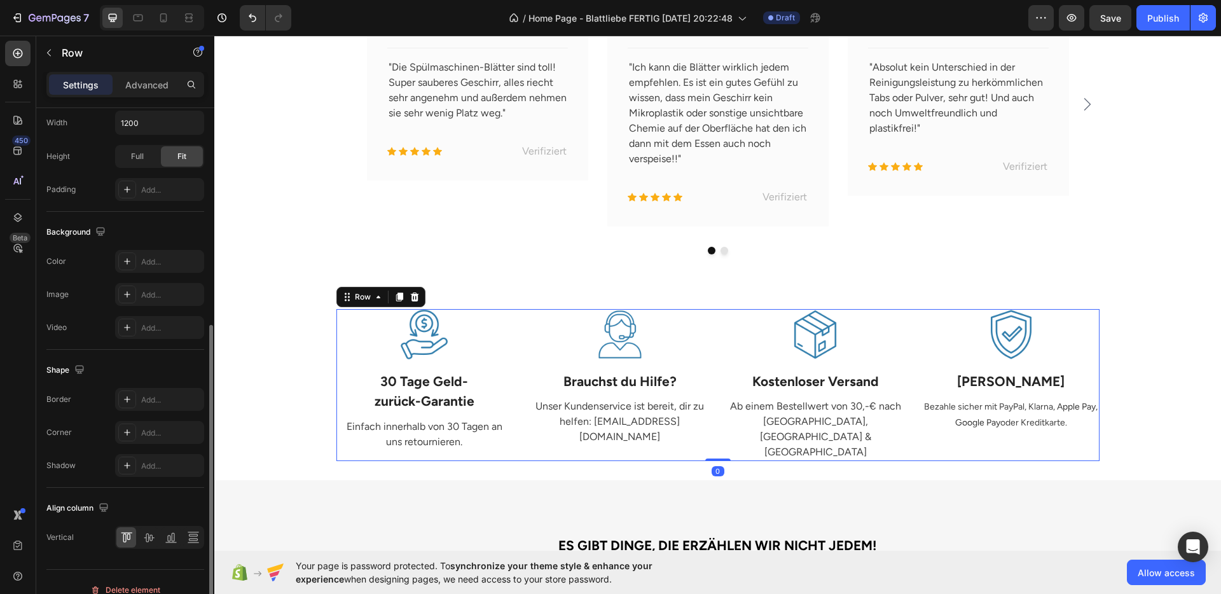
scroll to position [399, 0]
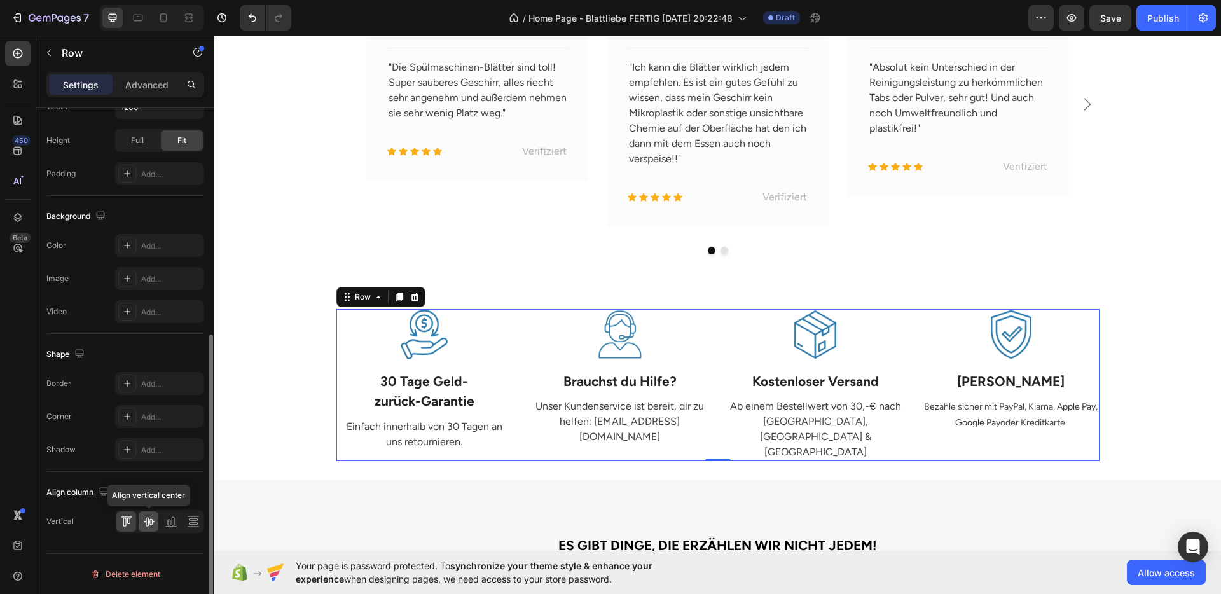
click at [143, 527] on icon at bounding box center [149, 521] width 13 height 13
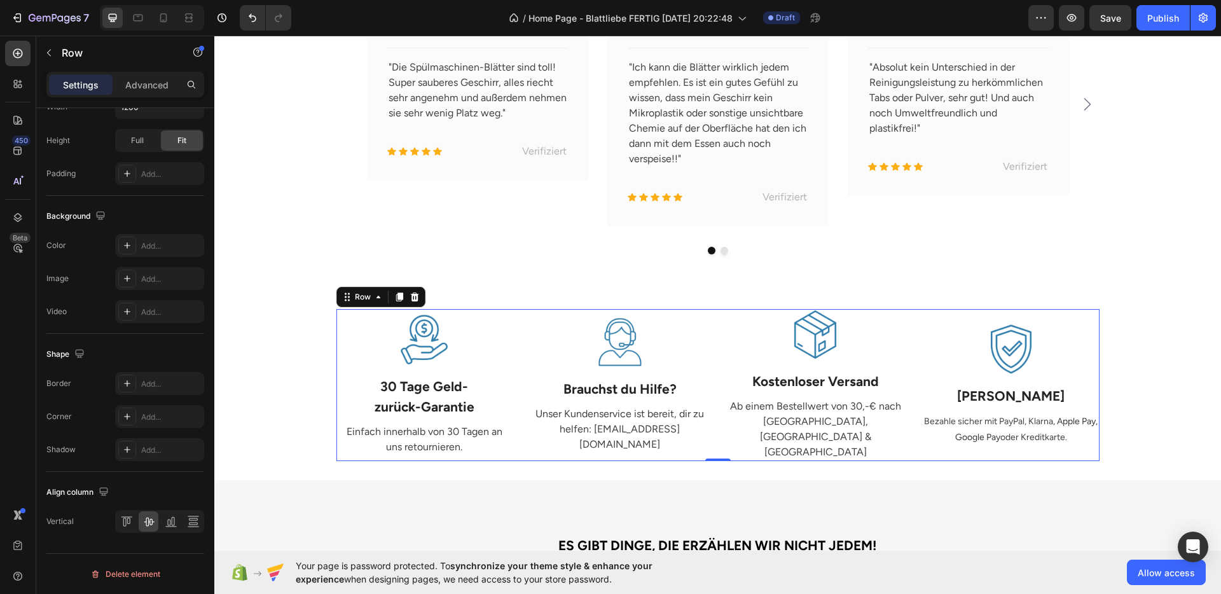
click at [319, 491] on div "ES GIBT DINGE, DIE ERZÄHLEN WIR NICHT JEDEM! Heading Trage dich in unseren News…" at bounding box center [717, 578] width 1007 height 197
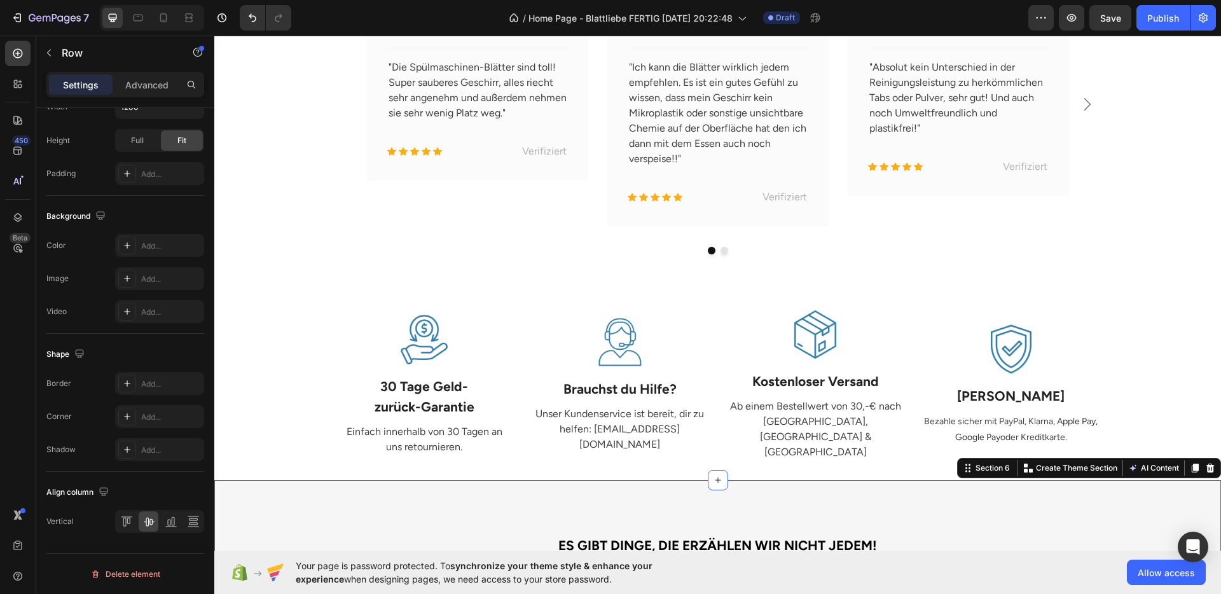
scroll to position [0, 0]
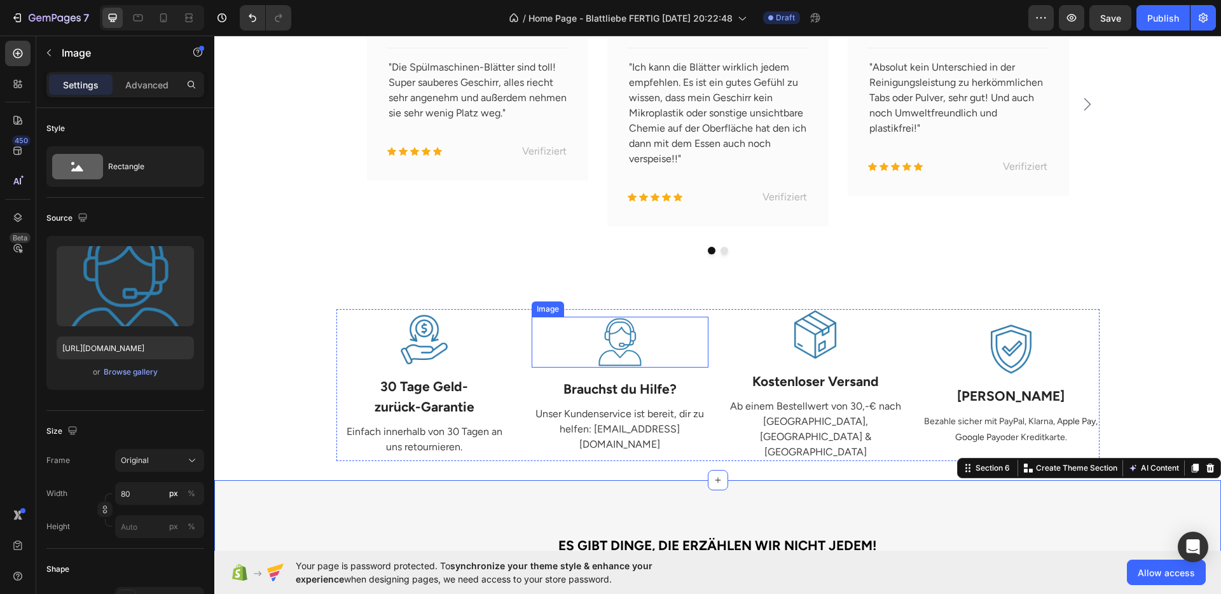
click at [585, 349] on div at bounding box center [620, 342] width 177 height 51
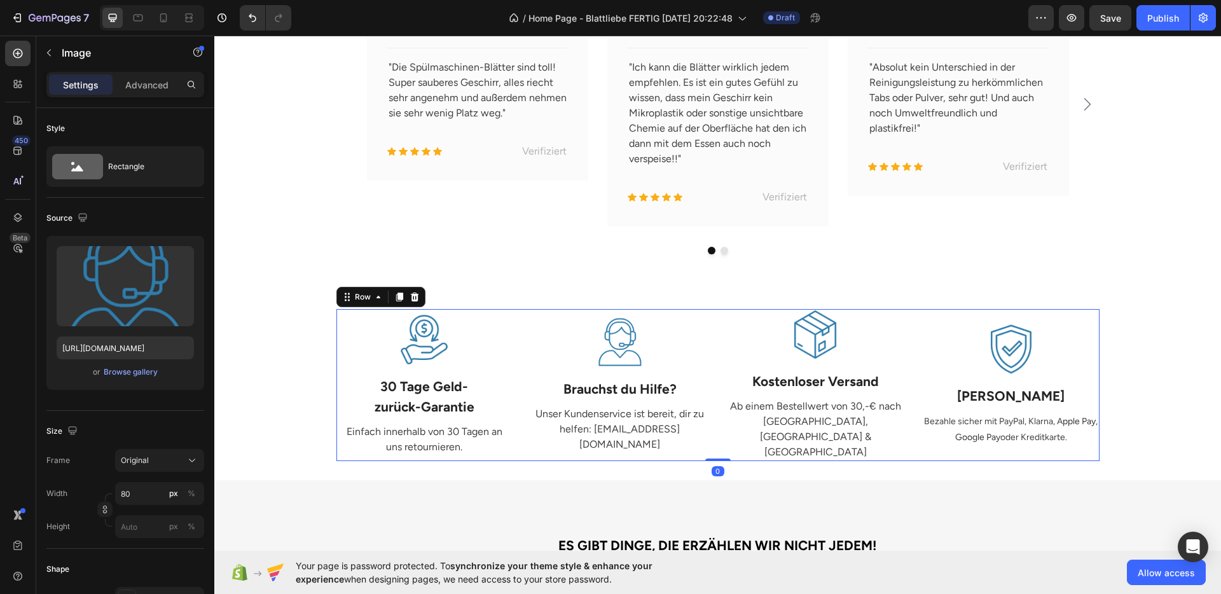
click at [518, 395] on div "Image 30 Tage Geld- zurück-Garantie Text Block Einfach innerhalb von 30 Tagen a…" at bounding box center [718, 385] width 763 height 153
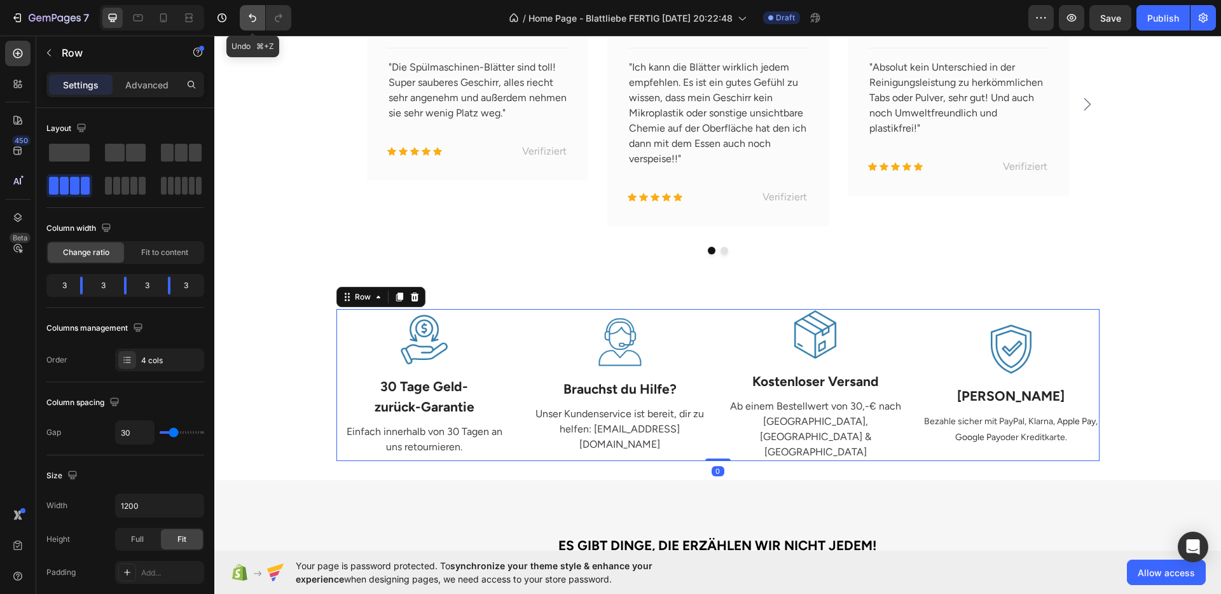
click at [241, 11] on button "Undo/Redo" at bounding box center [252, 17] width 25 height 25
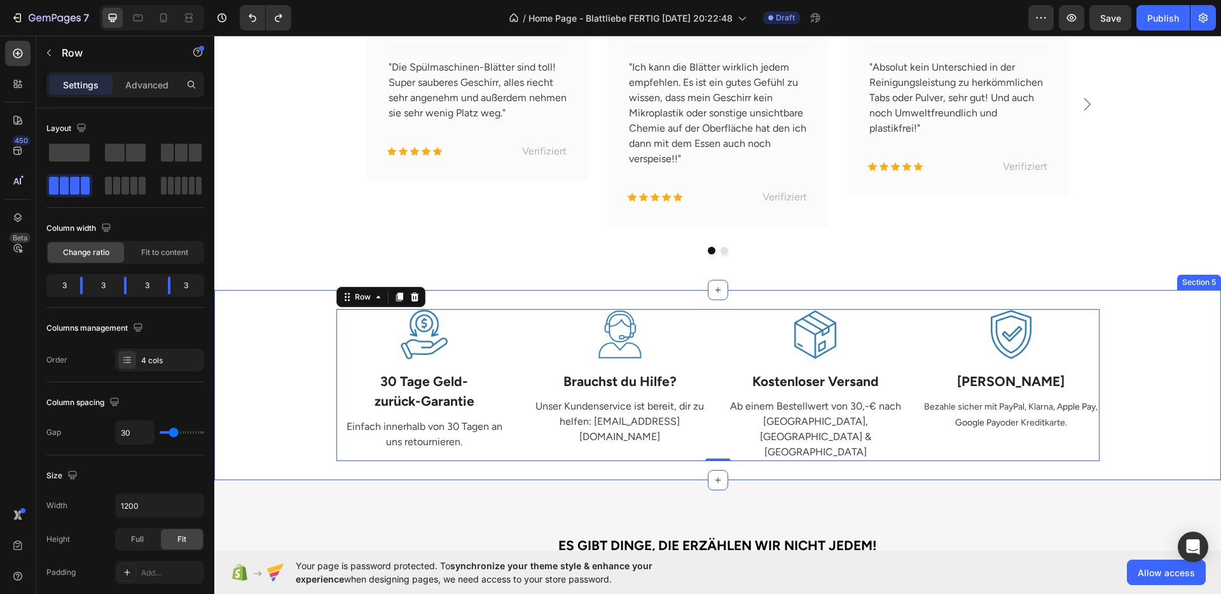
click at [1118, 352] on div "Image 30 Tage Geld- zurück-Garantie Text Block Einfach innerhalb von 30 Tagen a…" at bounding box center [718, 385] width 988 height 153
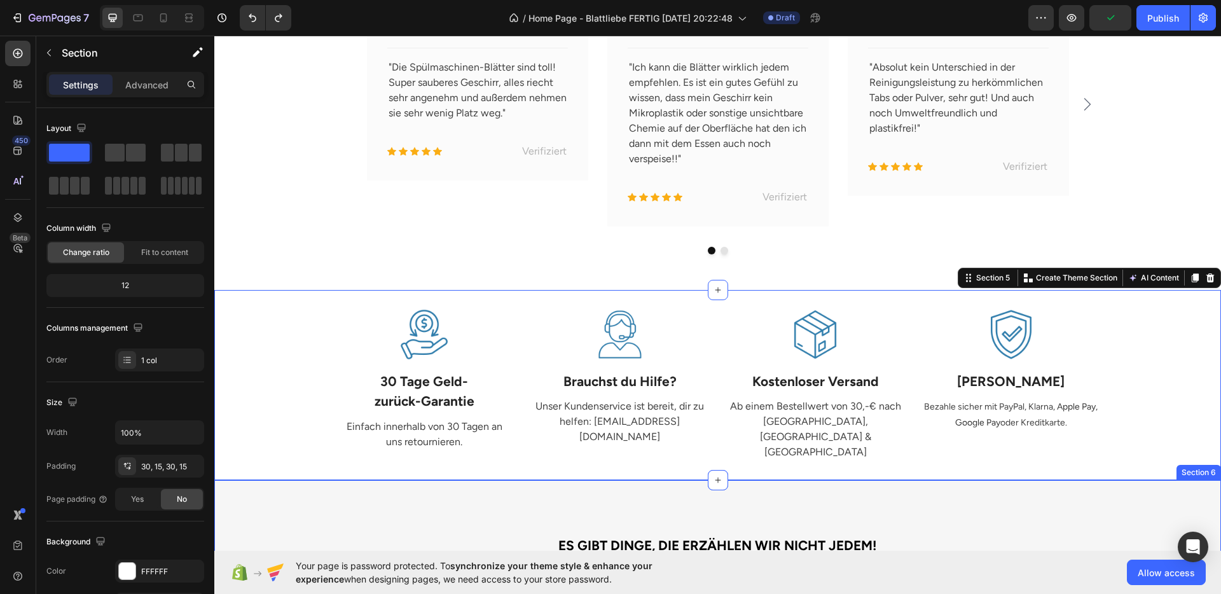
click at [894, 482] on div "ES GIBT DINGE, DIE ERZÄHLEN WIR NICHT JEDEM! Heading Trage dich in unseren News…" at bounding box center [717, 578] width 1007 height 197
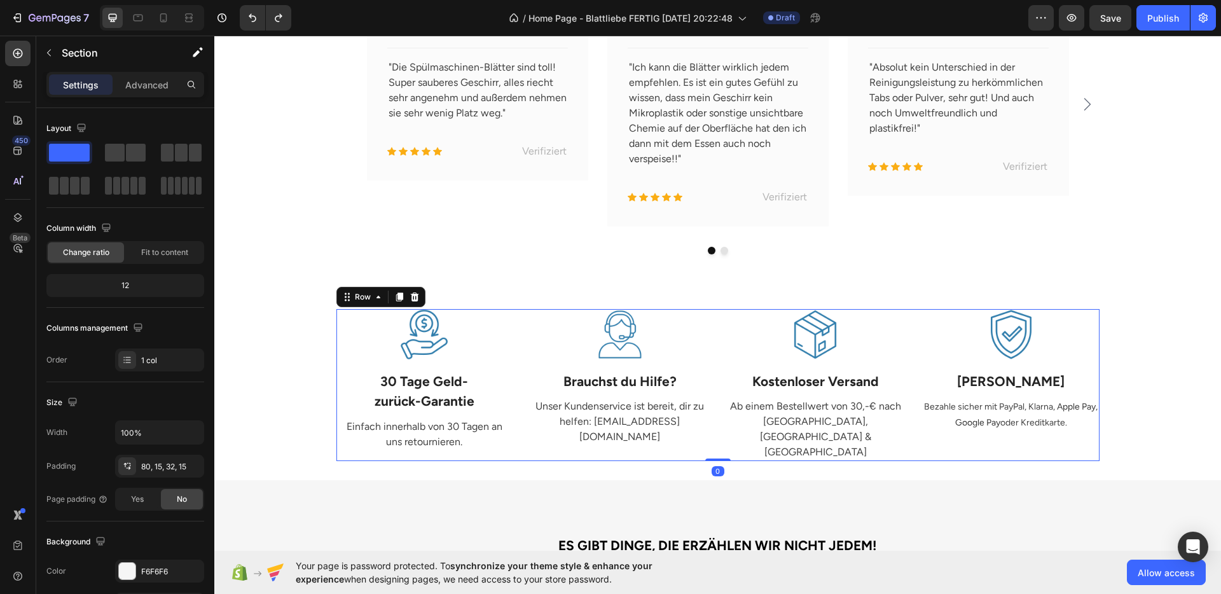
click at [588, 435] on div "Image Brauchst du Hilfe? Text Block Unser Kundenservice ist bereit, dir zu helf…" at bounding box center [620, 385] width 177 height 153
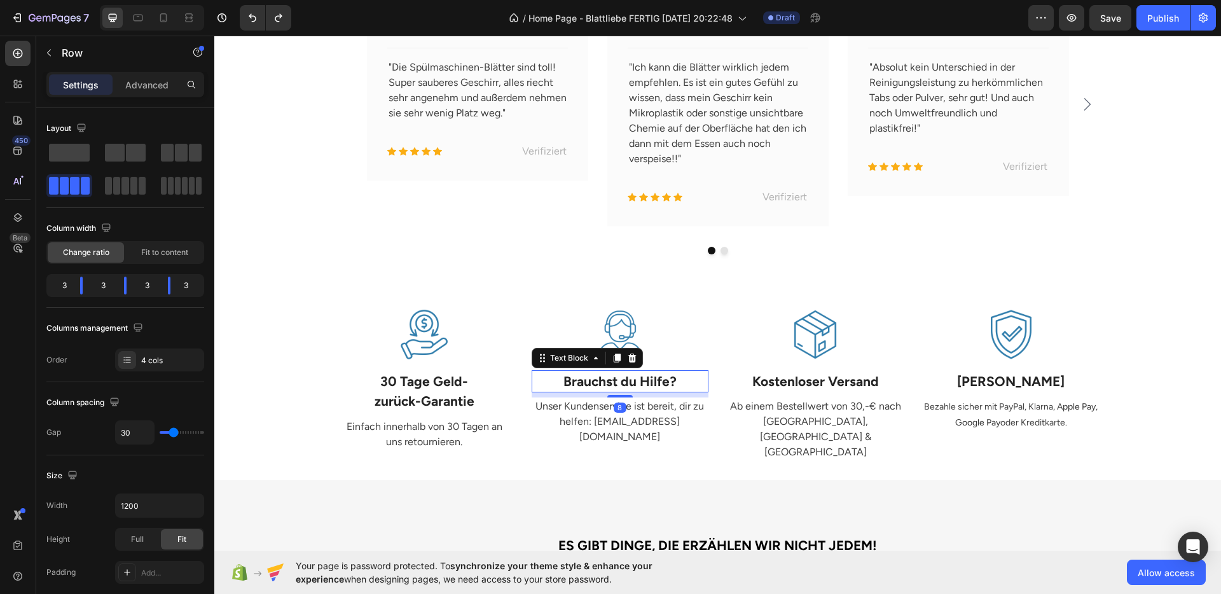
click at [568, 382] on p "Brauchst du Hilfe?" at bounding box center [620, 382] width 174 height 20
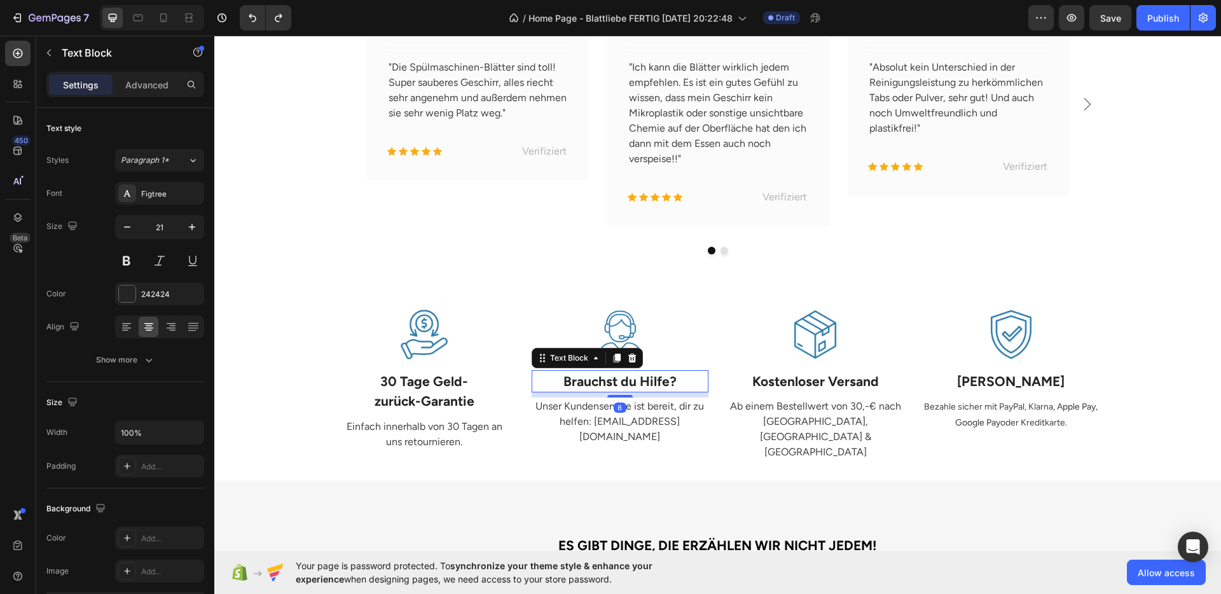
click at [559, 380] on p "Brauchst du Hilfe?" at bounding box center [620, 382] width 174 height 20
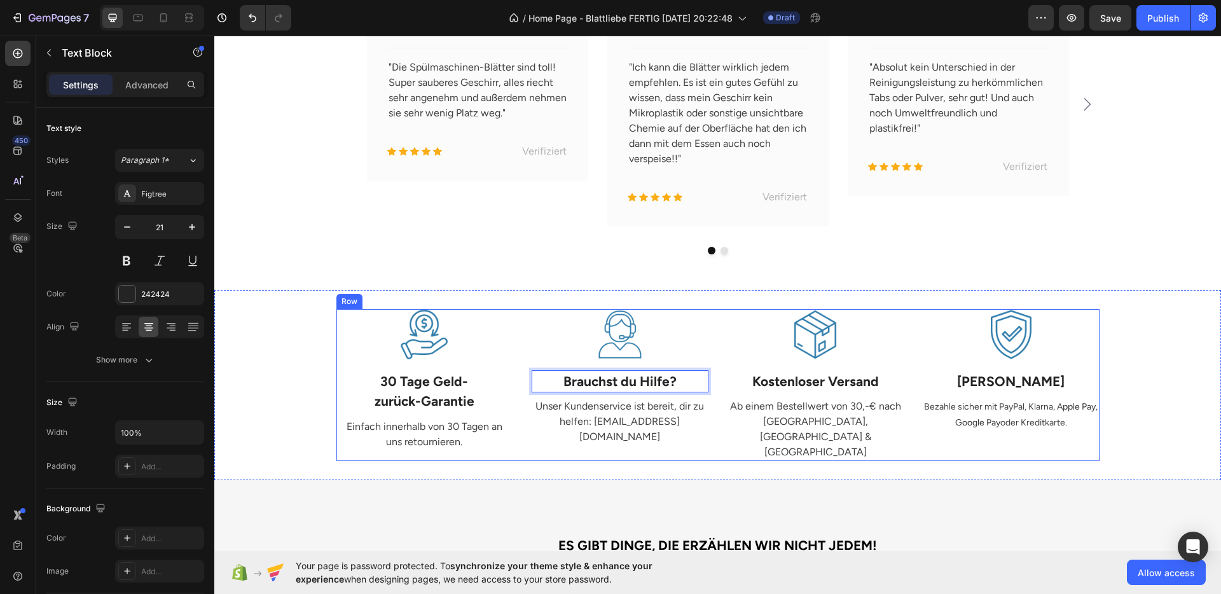
click at [739, 440] on div "Image Kostenloser Versand Text Block Ab einem Bestellwert von 30,-€ nach [GEOGR…" at bounding box center [816, 385] width 177 height 153
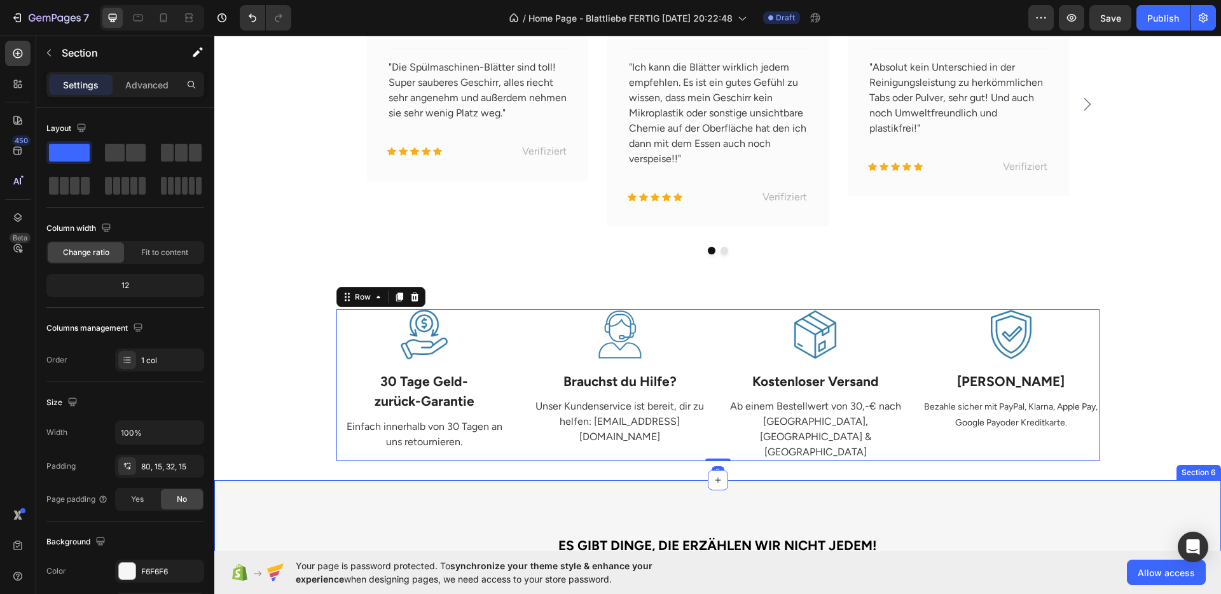
click at [819, 497] on div "ES GIBT DINGE, DIE ERZÄHLEN WIR NICHT JEDEM! Heading Trage dich in unseren News…" at bounding box center [717, 578] width 1007 height 197
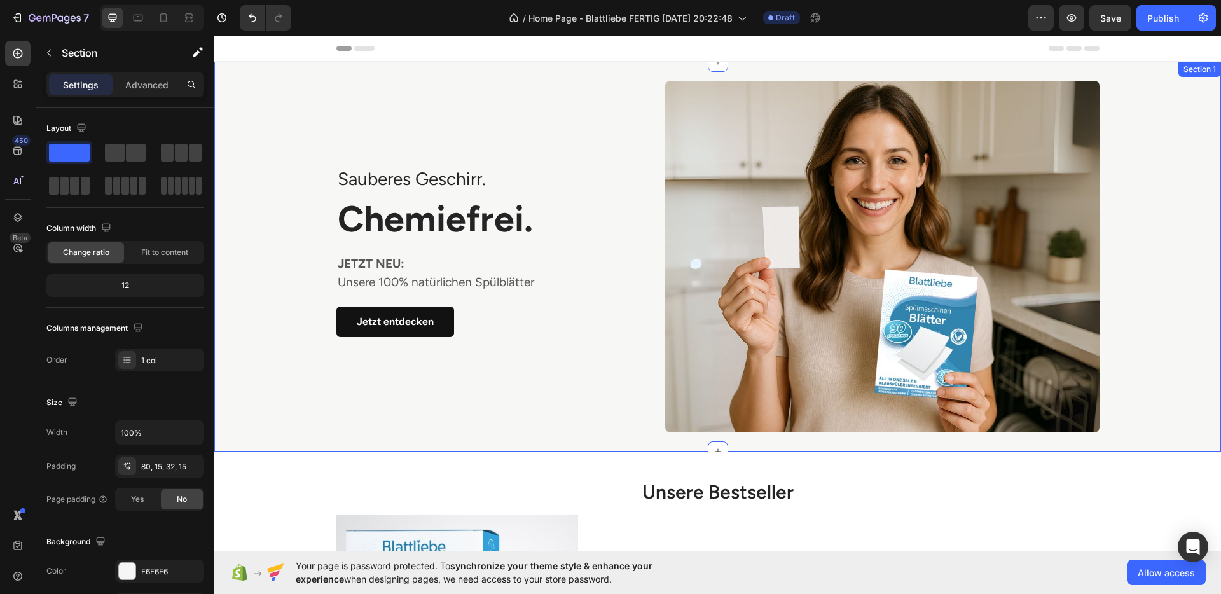
click at [1143, 310] on div "Sauberes Geschirr. Text block Chemiefrei . Heading JETZT NEU: Unsere 100% natür…" at bounding box center [718, 257] width 988 height 352
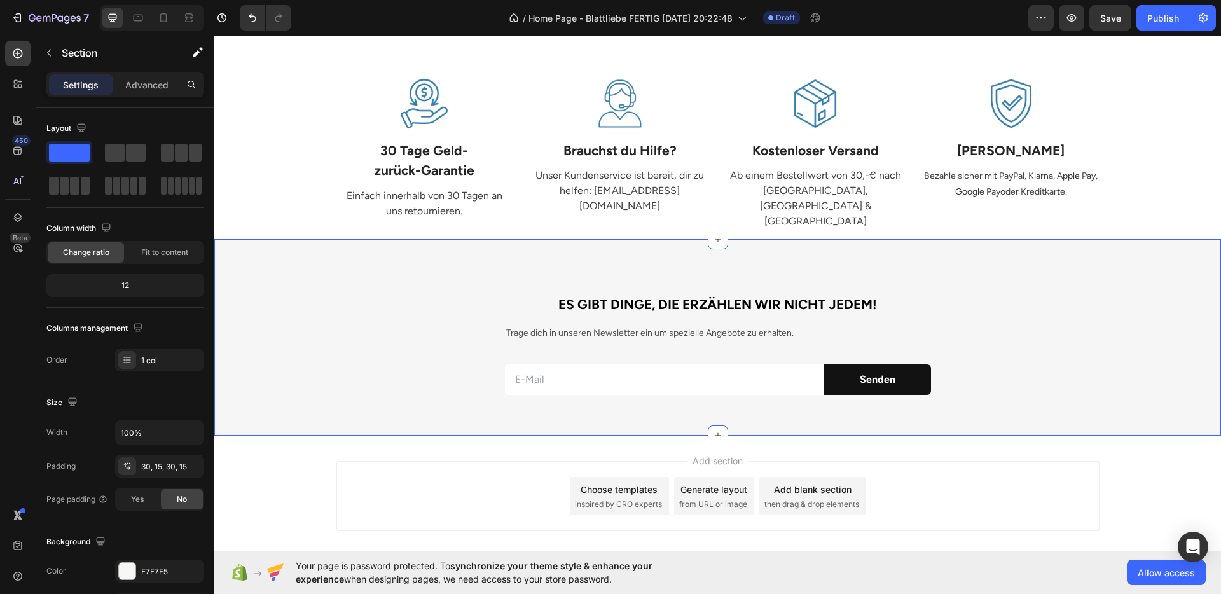
scroll to position [1665, 0]
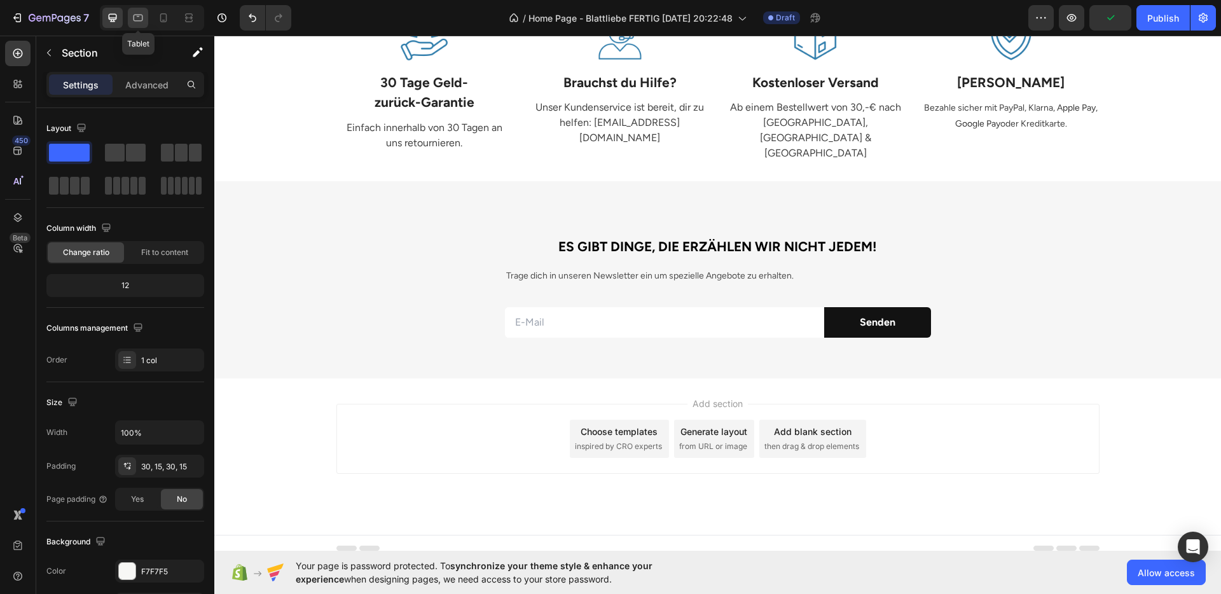
click at [132, 11] on icon at bounding box center [138, 17] width 13 height 13
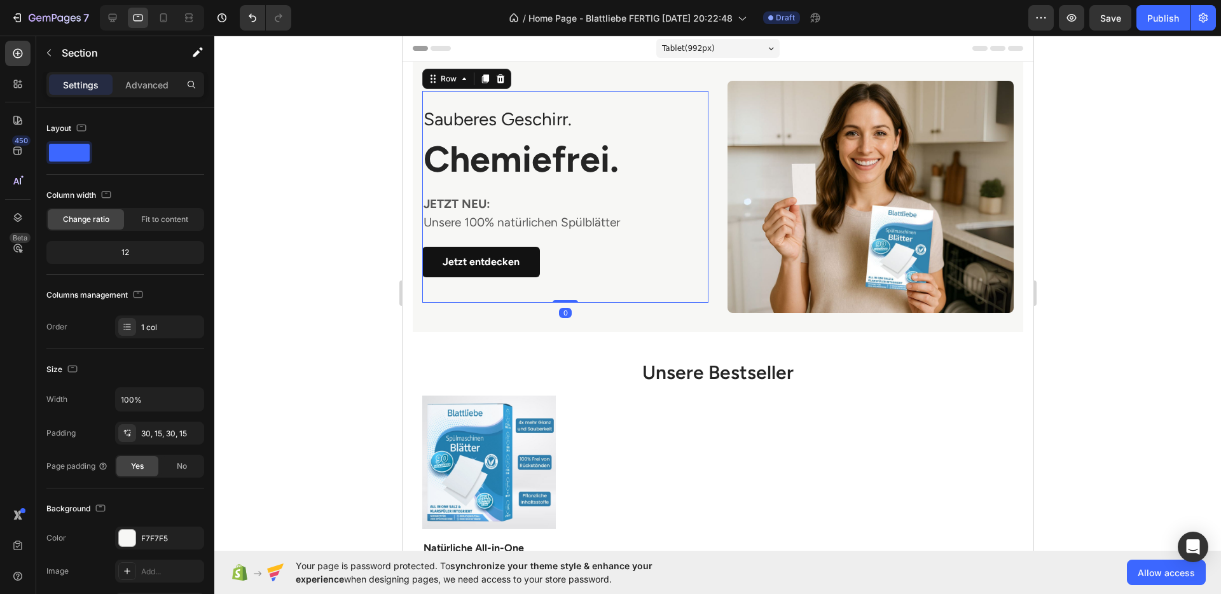
click at [588, 240] on div "Sauberes Geschirr. Text block Chemiefrei . Heading JETZT NEU: Unsere 100% natür…" at bounding box center [565, 197] width 286 height 182
click at [145, 472] on div "24, 0, 24, 0" at bounding box center [159, 466] width 37 height 11
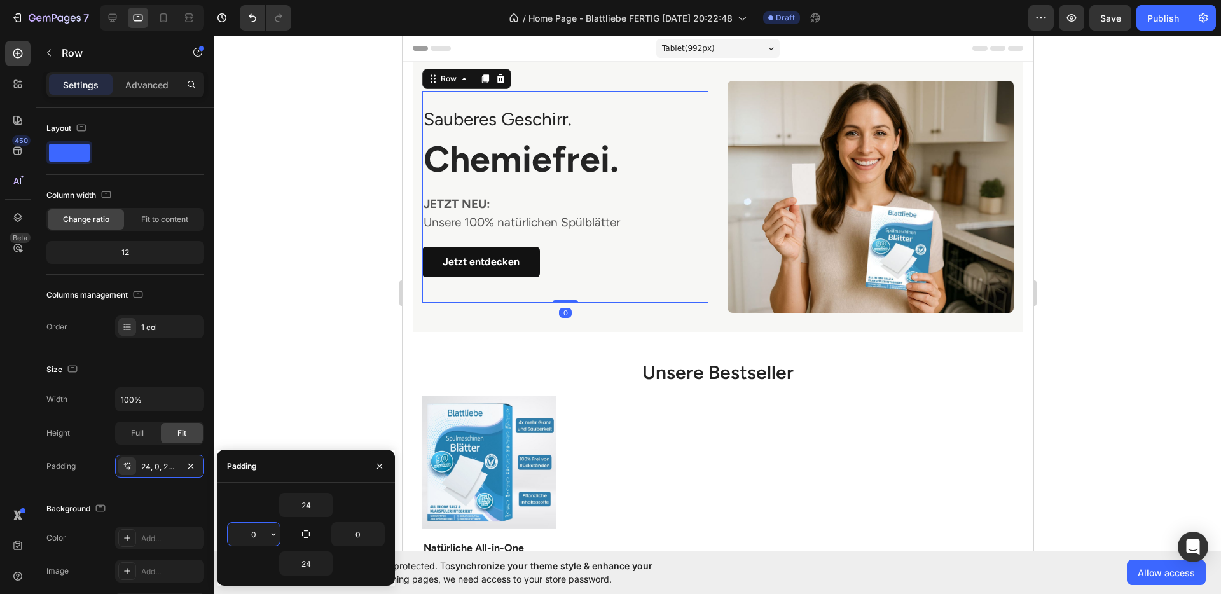
click at [254, 530] on input "0" at bounding box center [254, 534] width 52 height 23
type input "10"
click at [1080, 372] on div at bounding box center [717, 315] width 1007 height 559
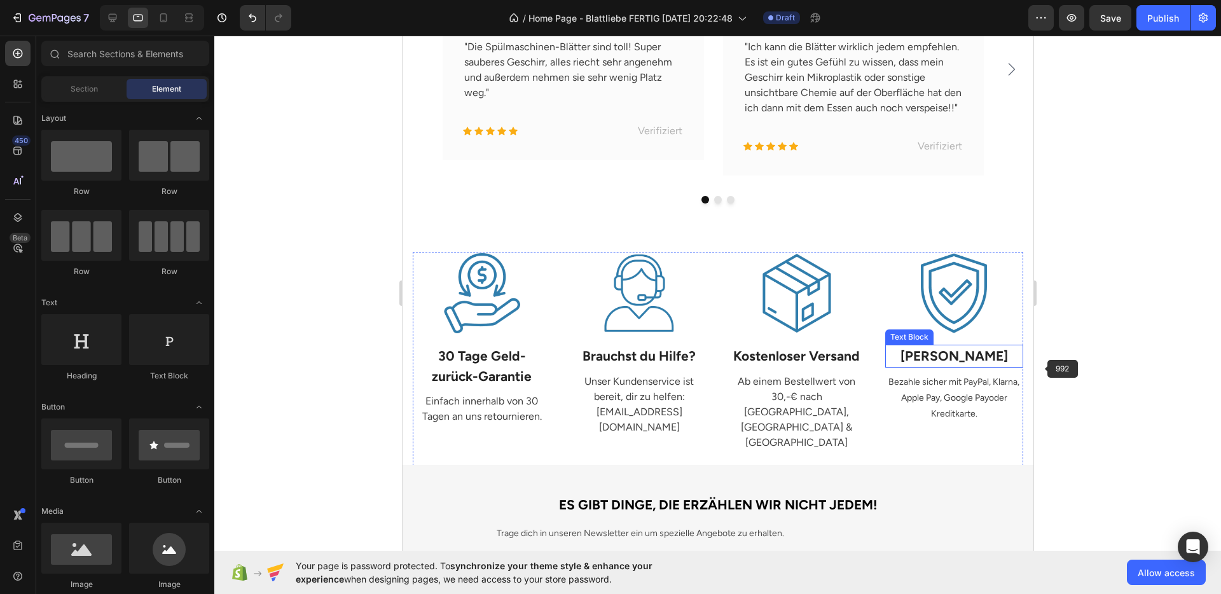
scroll to position [1143, 0]
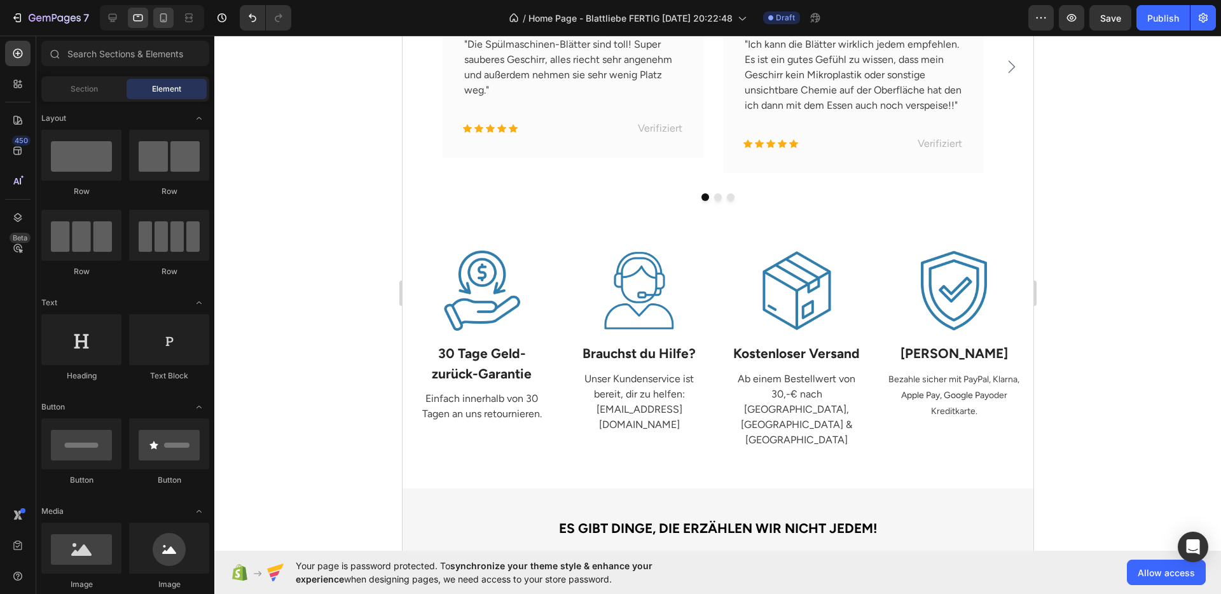
click at [167, 24] on div at bounding box center [163, 18] width 20 height 20
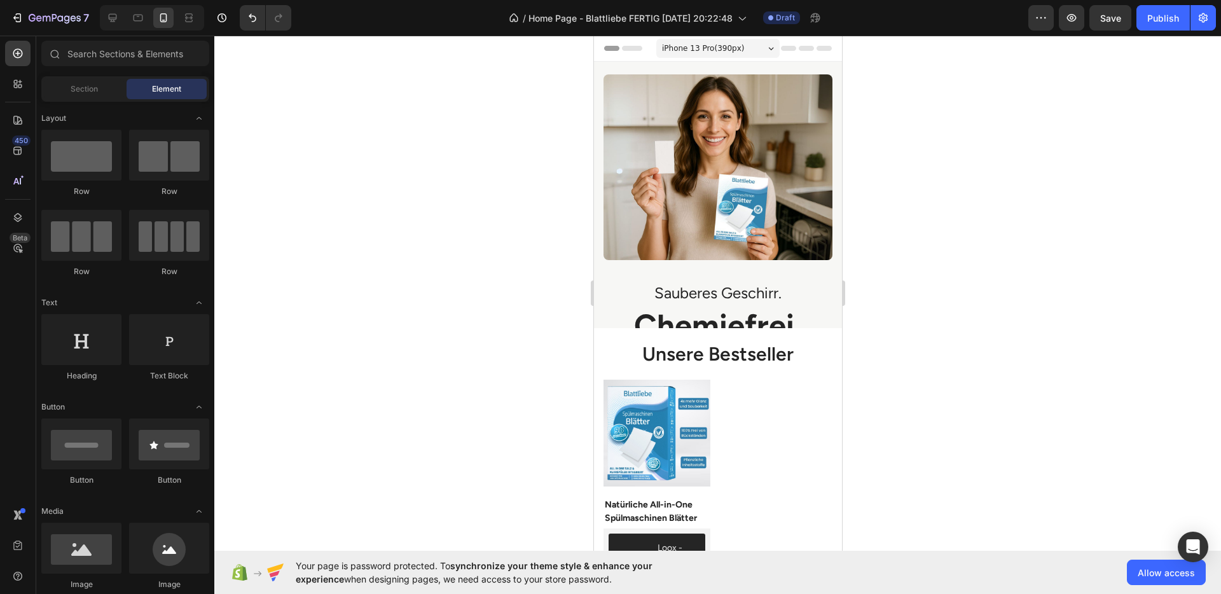
click at [961, 307] on div at bounding box center [717, 315] width 1007 height 559
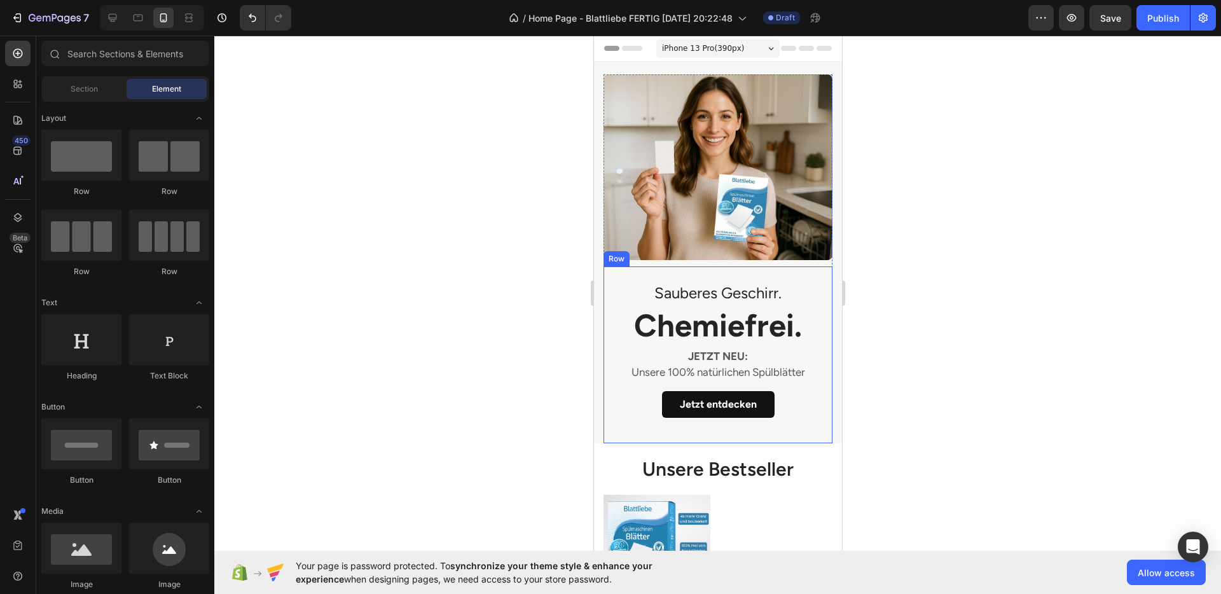
click at [761, 267] on div "Sauberes Geschirr. Text block Chemiefrei . Heading JETZT NEU: Unsere 100% natür…" at bounding box center [717, 355] width 229 height 177
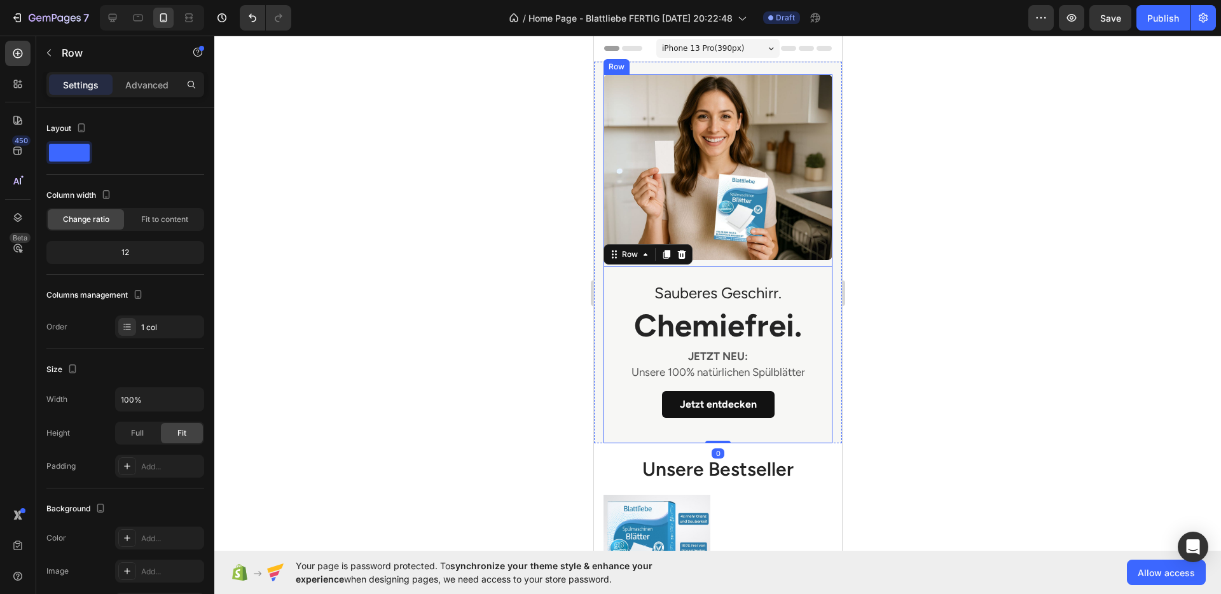
click at [740, 253] on div "Sauberes Geschirr. Text block Chemiefrei . Heading JETZT NEU: Unsere 100% natür…" at bounding box center [717, 258] width 229 height 369
click at [747, 267] on div "Sauberes Geschirr. Text block Chemiefrei . Heading JETZT NEU: Unsere 100% natür…" at bounding box center [717, 355] width 229 height 177
click at [129, 81] on p "Advanced" at bounding box center [146, 84] width 43 height 13
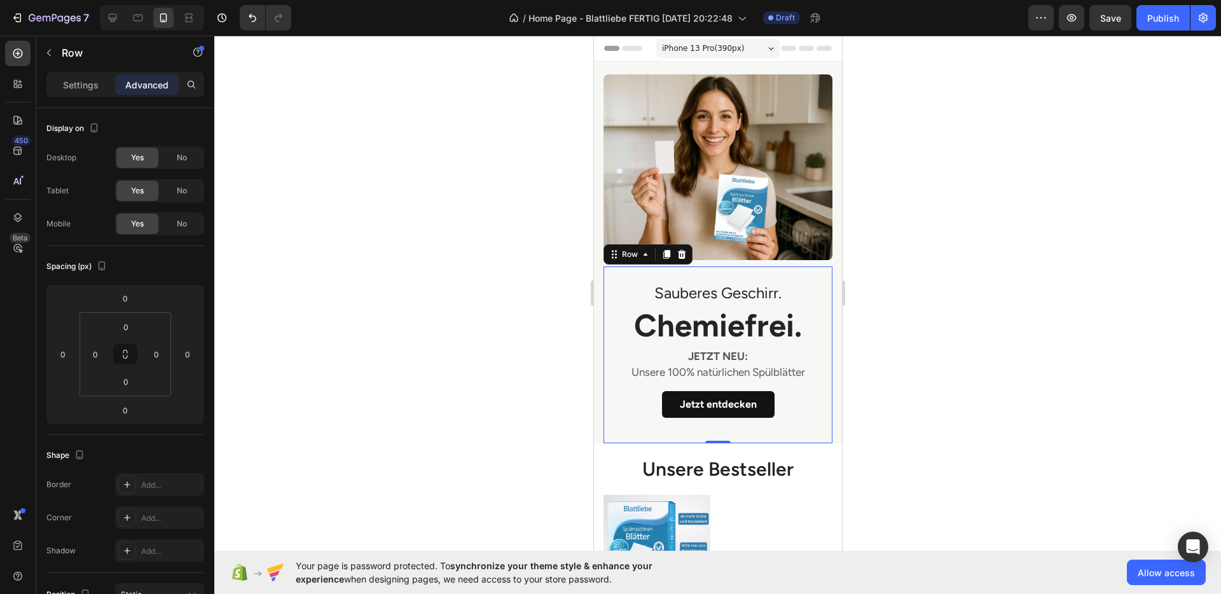
click at [709, 269] on div "Sauberes Geschirr. Text block Chemiefrei . Heading JETZT NEU: Unsere 100% natür…" at bounding box center [717, 355] width 229 height 177
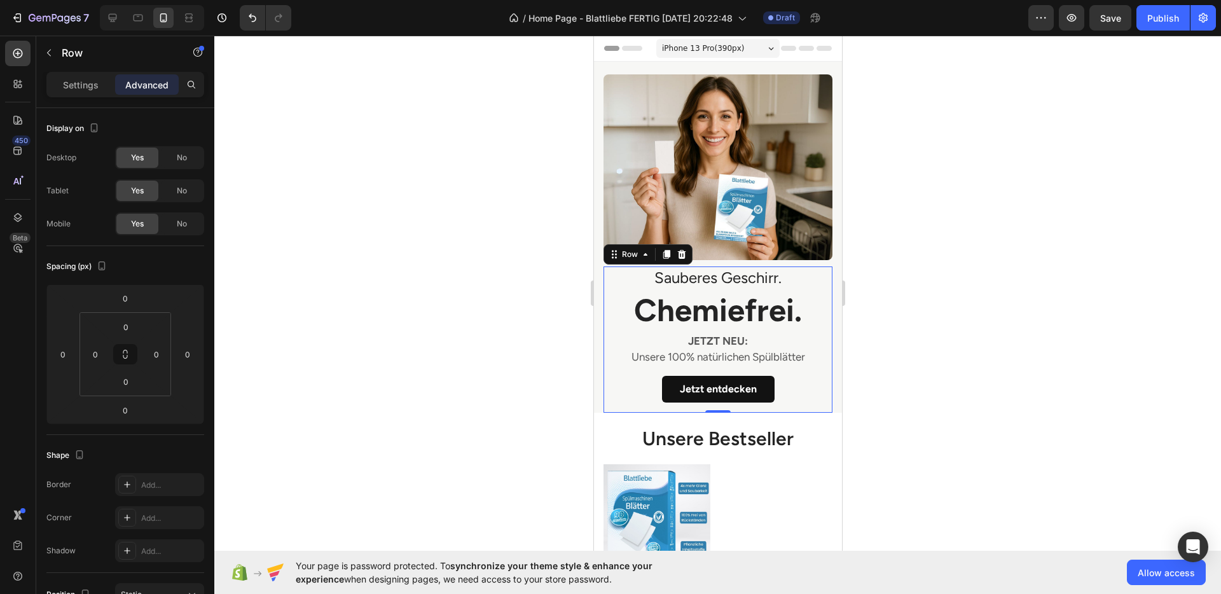
click at [958, 307] on div at bounding box center [717, 315] width 1007 height 559
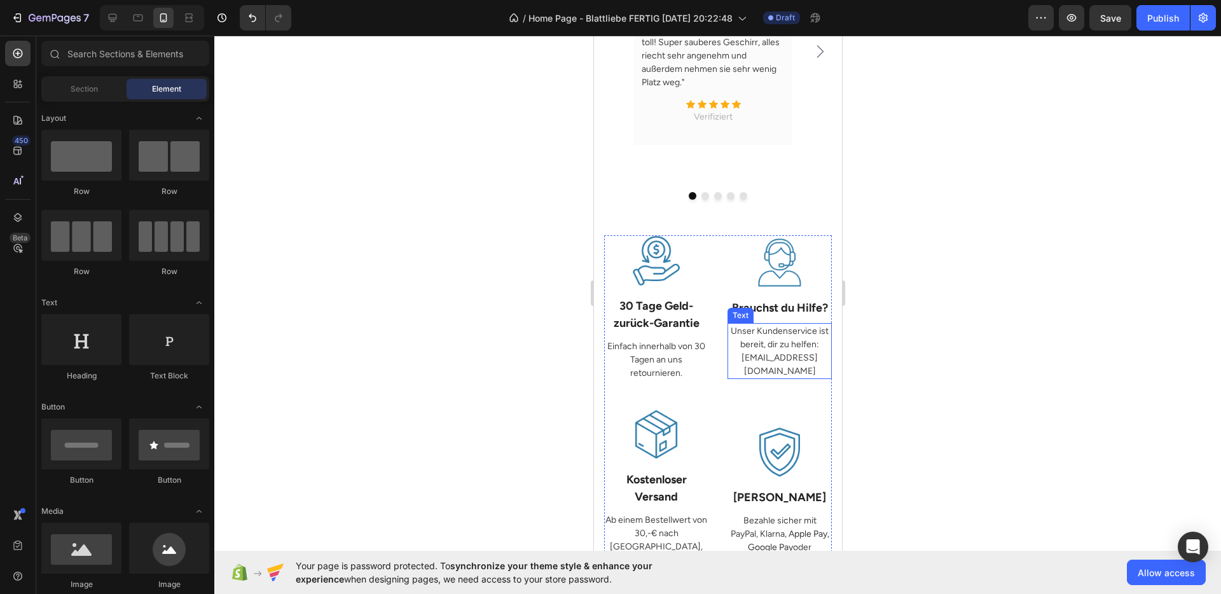
scroll to position [1517, 0]
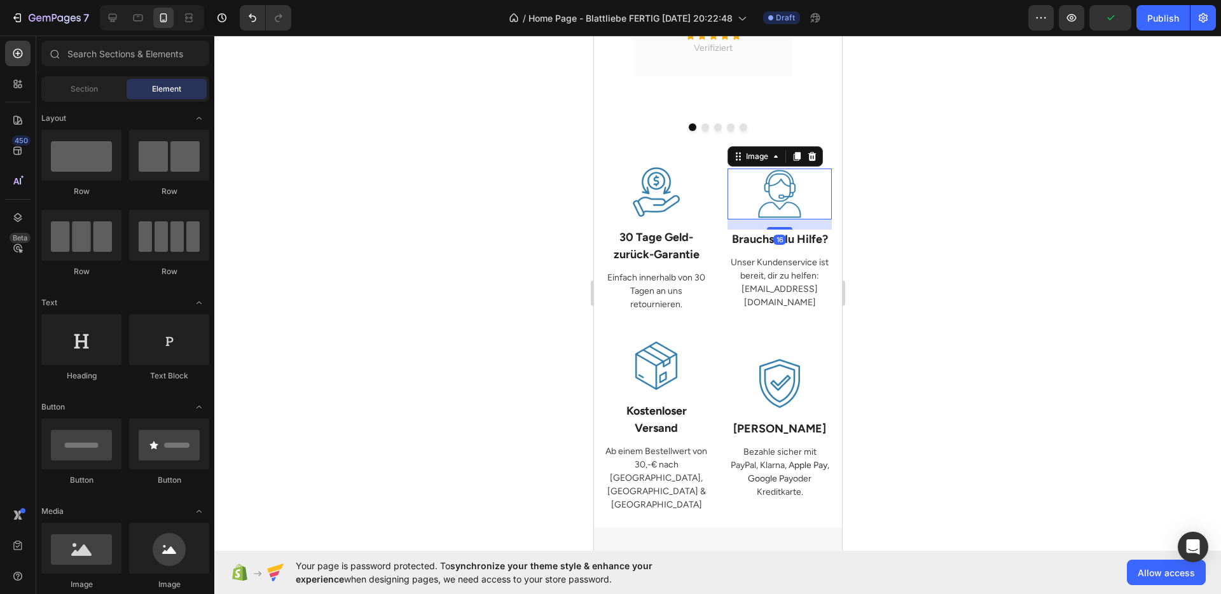
click at [780, 199] on img at bounding box center [779, 194] width 51 height 51
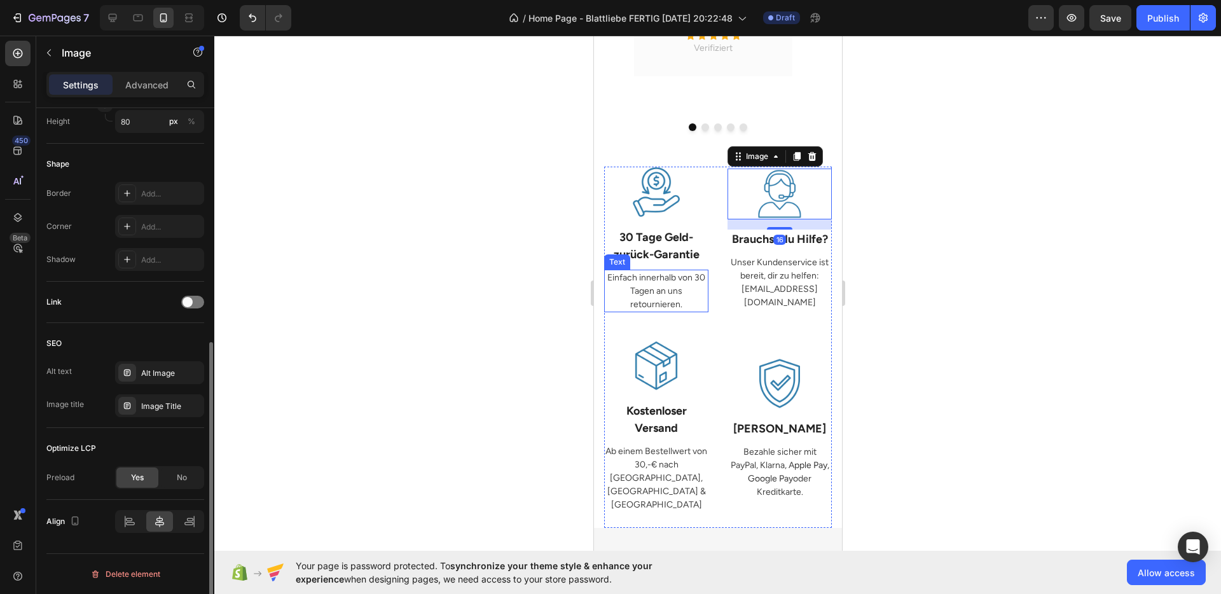
scroll to position [250, 0]
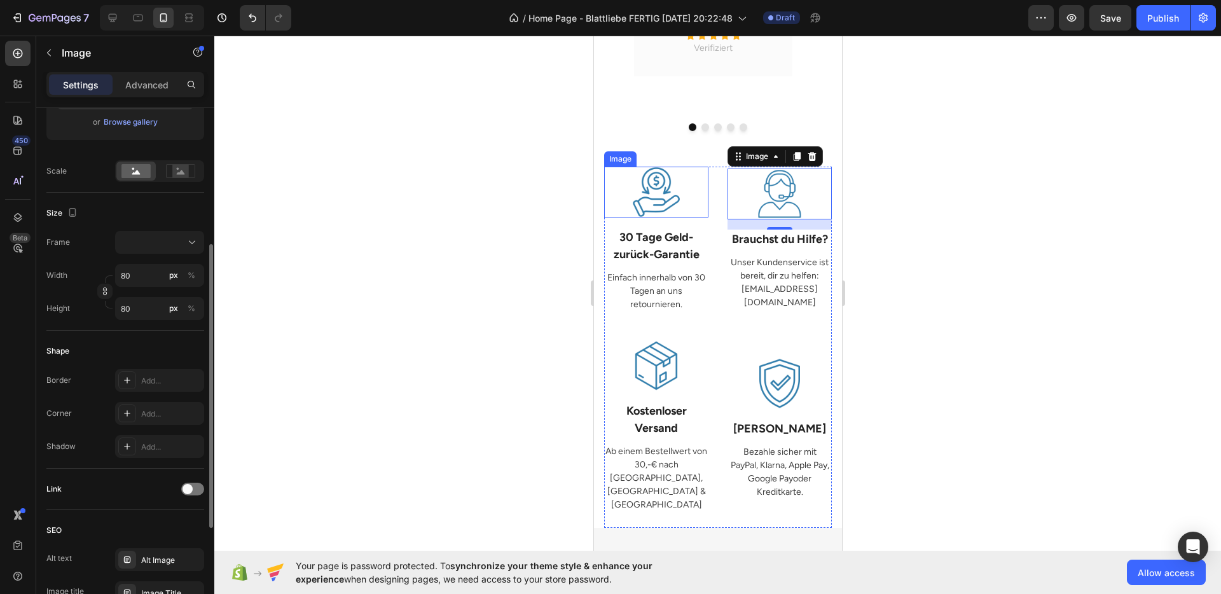
click at [657, 188] on img at bounding box center [655, 192] width 51 height 51
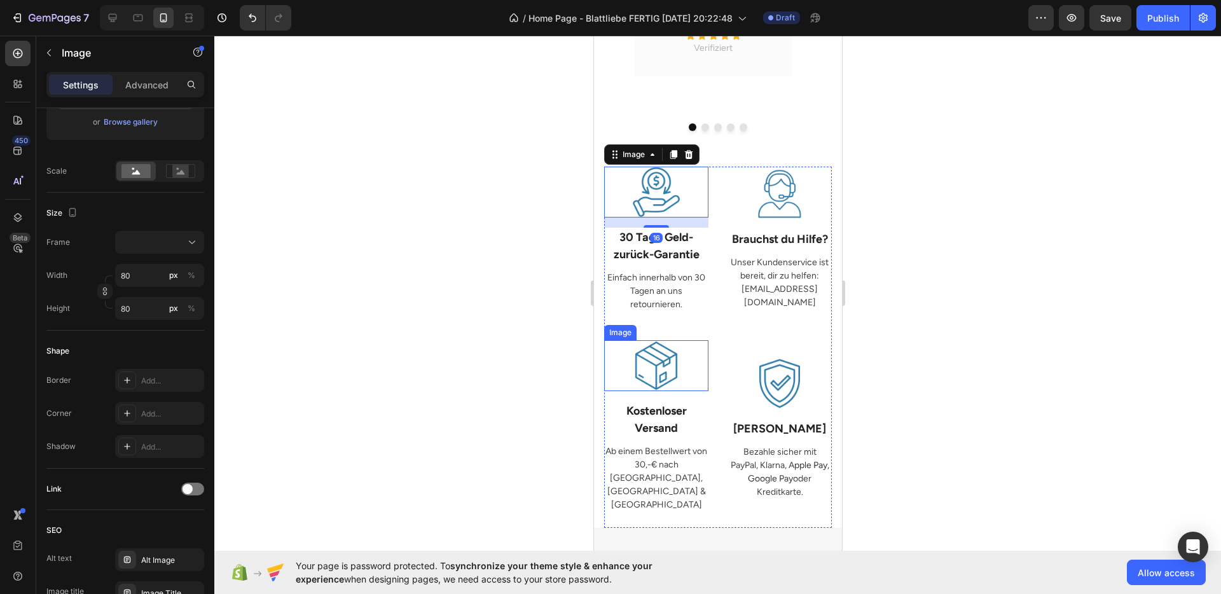
click at [656, 355] on img at bounding box center [655, 365] width 51 height 51
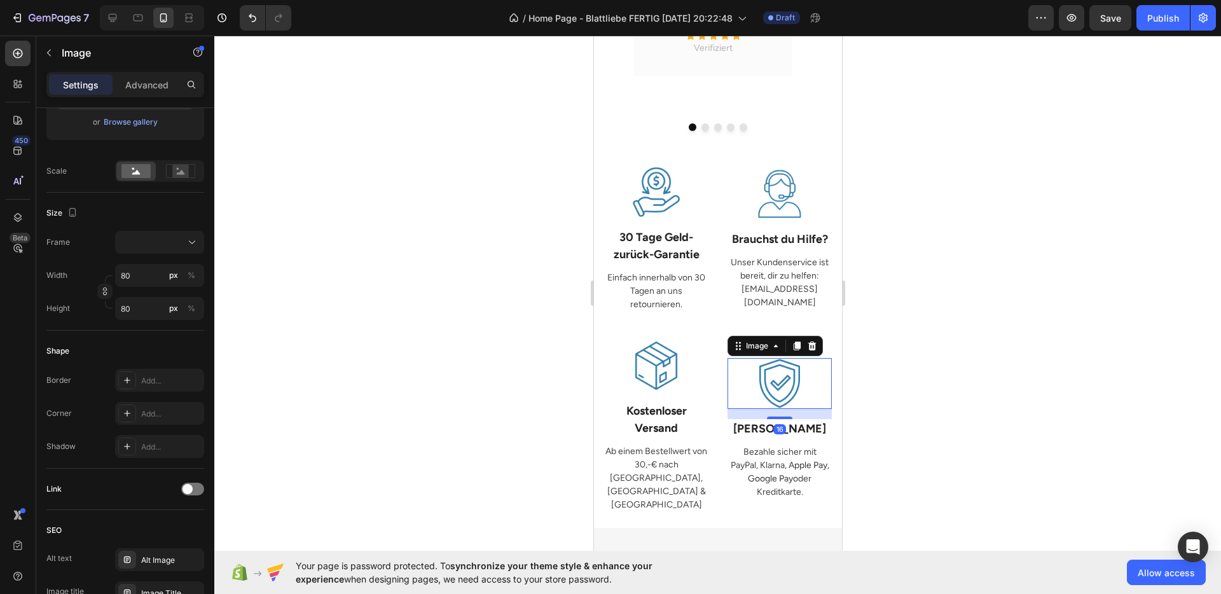
click at [790, 358] on img at bounding box center [779, 383] width 51 height 51
click at [766, 198] on img at bounding box center [779, 194] width 51 height 51
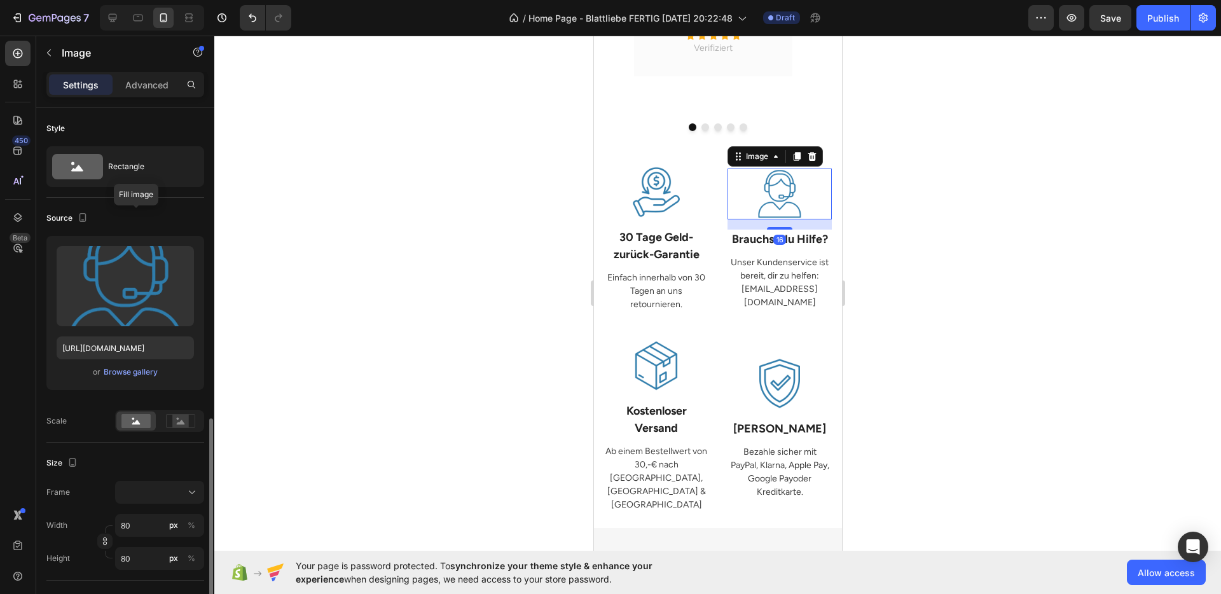
scroll to position [437, 0]
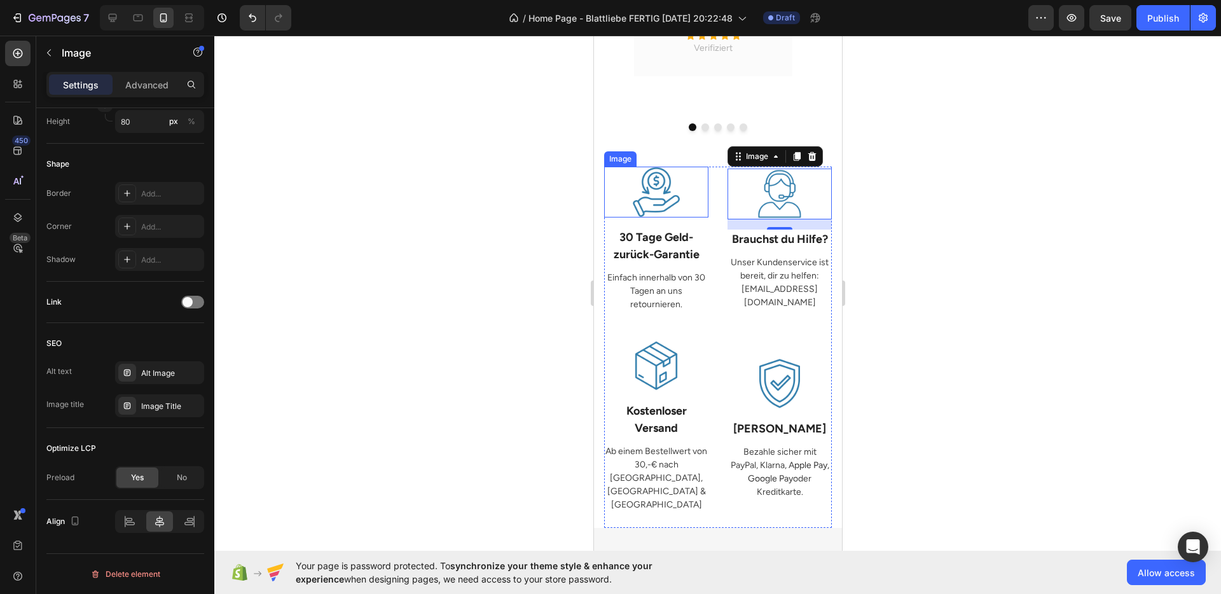
click at [667, 203] on div "Image" at bounding box center [656, 192] width 104 height 51
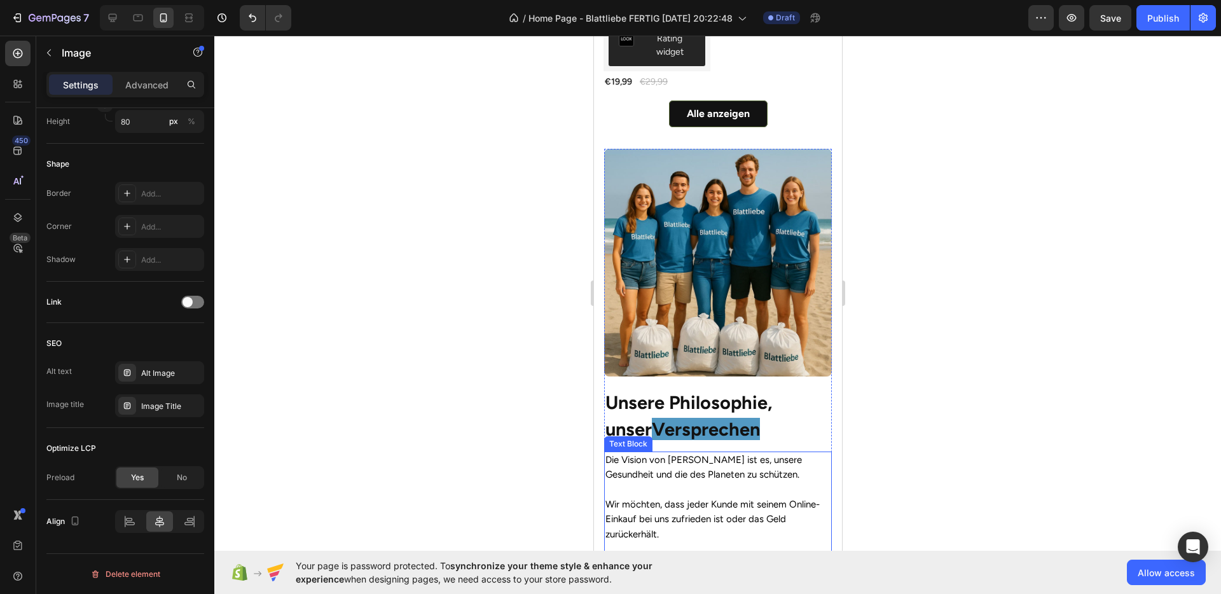
scroll to position [576, 0]
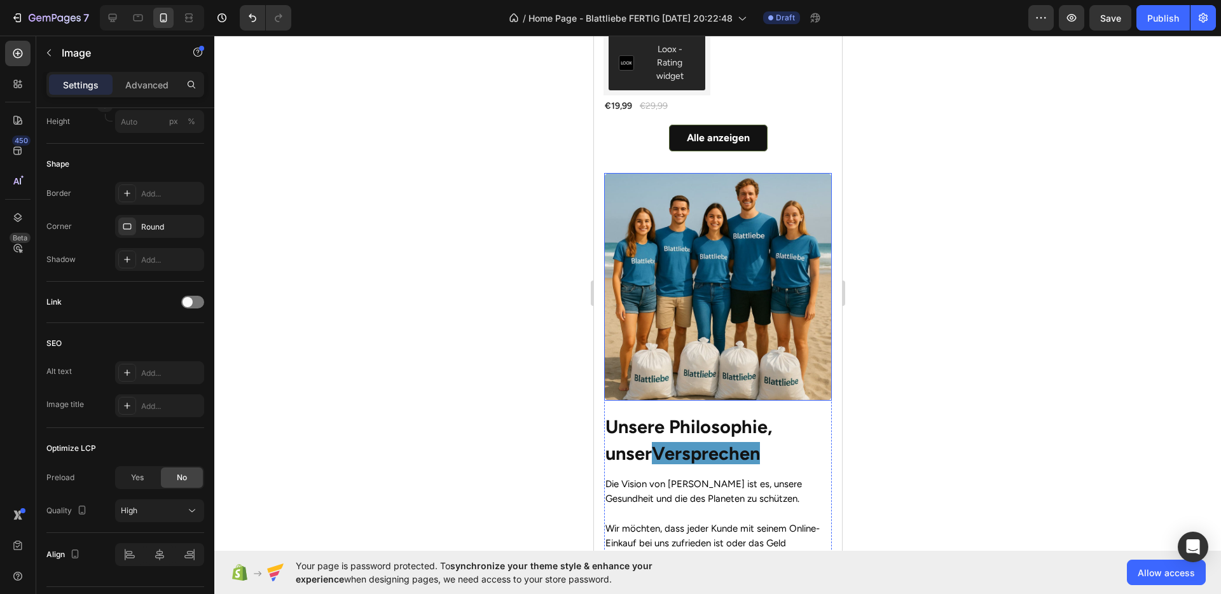
click at [716, 245] on img at bounding box center [718, 287] width 228 height 228
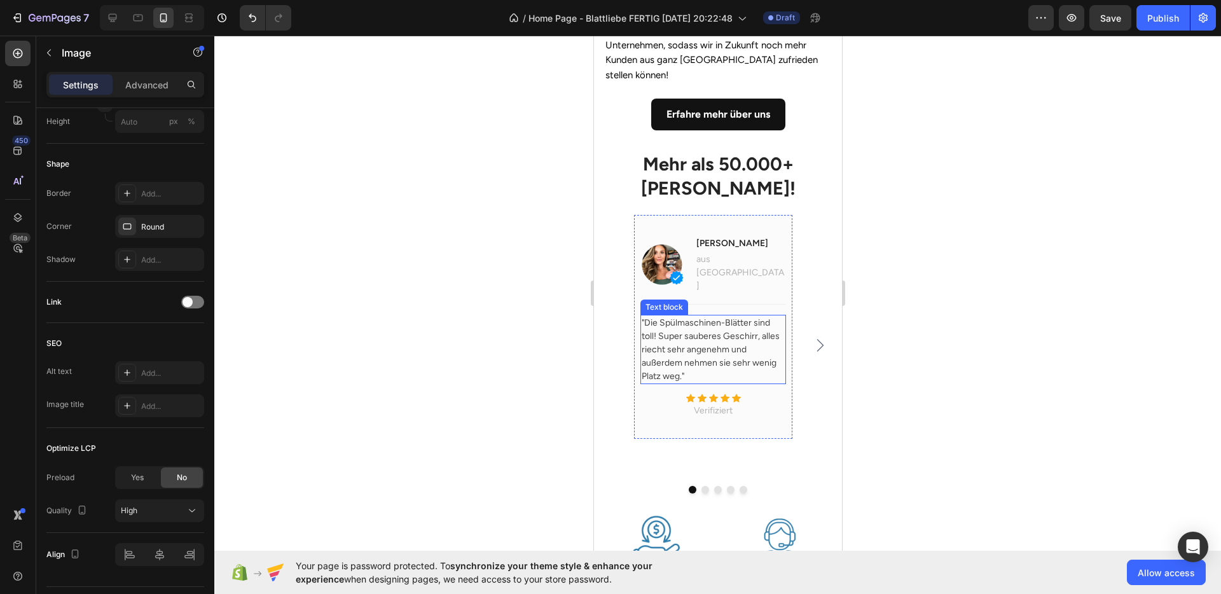
scroll to position [1464, 0]
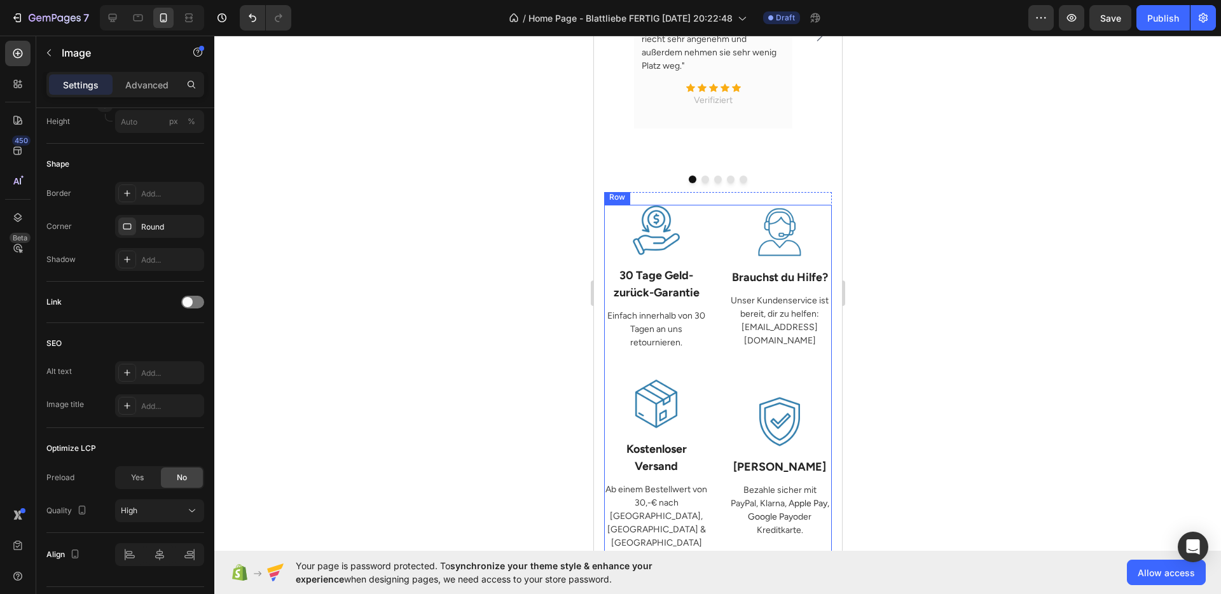
click at [708, 288] on div "Image 30 Tage Geld- zurück-Garantie Text Block Einfach innerhalb von 30 Tagen a…" at bounding box center [718, 385] width 228 height 361
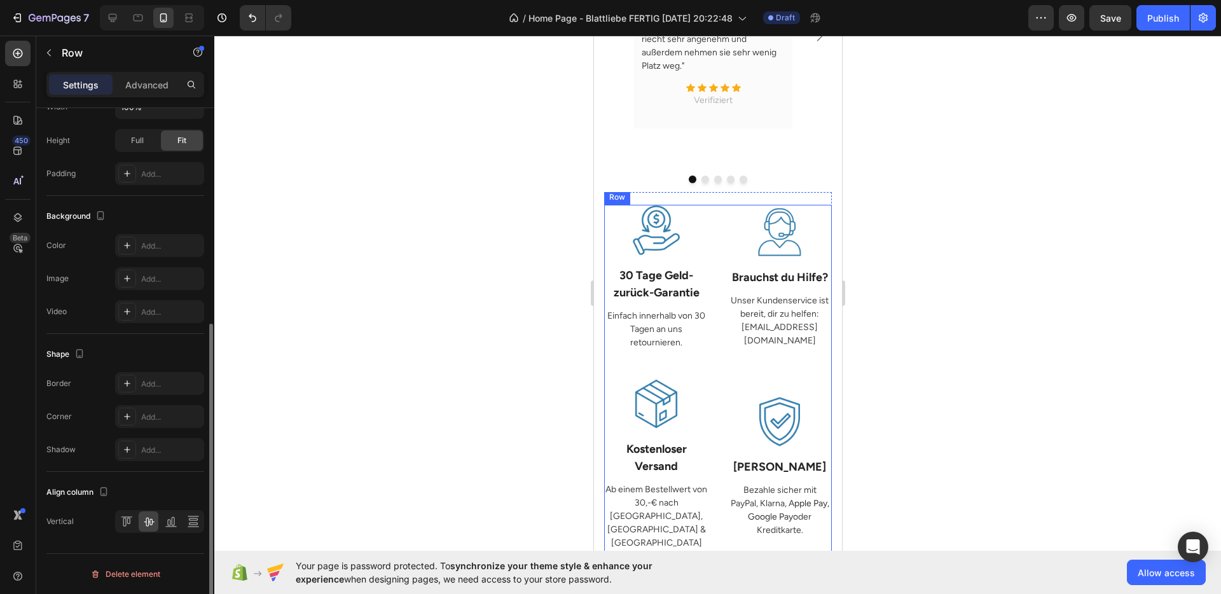
scroll to position [0, 0]
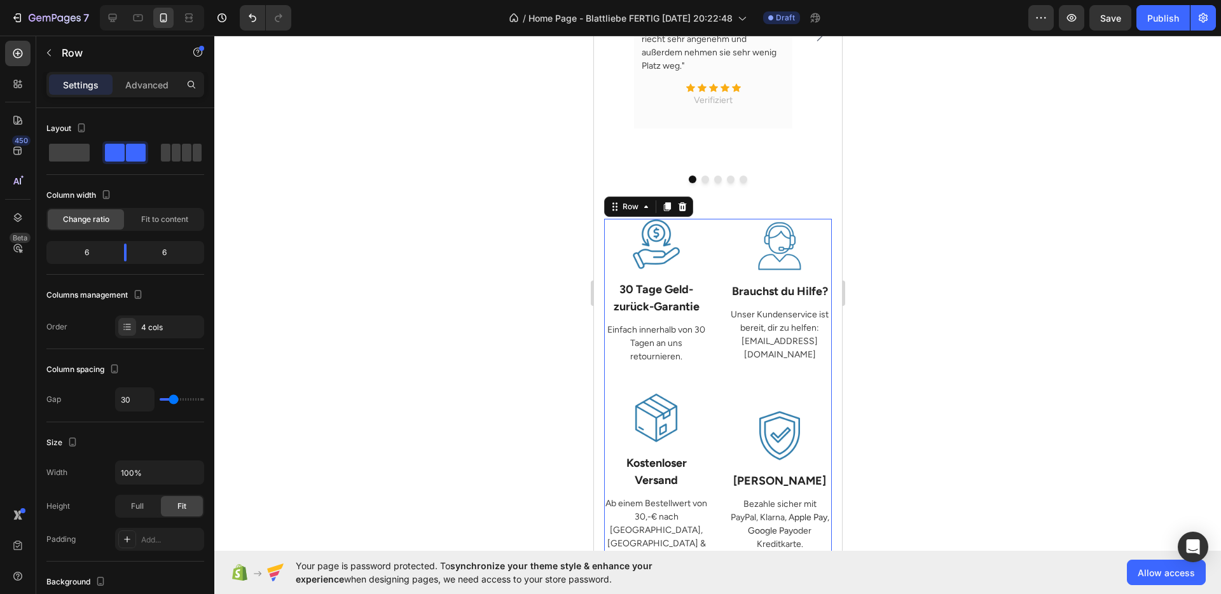
click at [628, 200] on div "Row" at bounding box center [648, 207] width 89 height 20
click at [629, 201] on div "Row" at bounding box center [630, 206] width 21 height 11
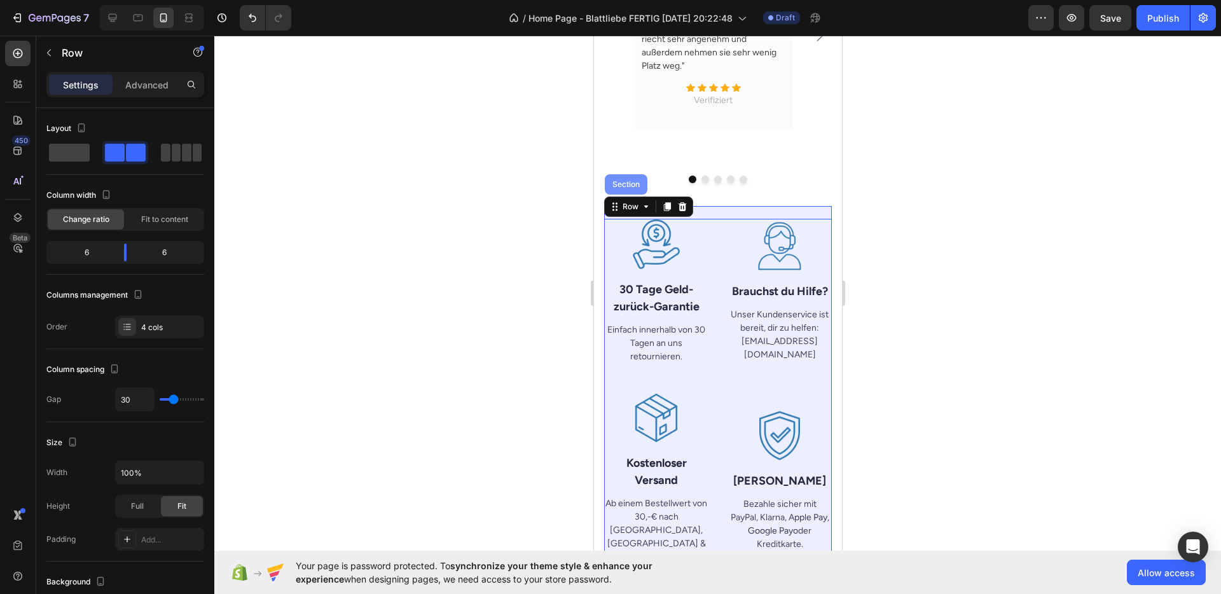
click at [623, 176] on div "Section" at bounding box center [625, 184] width 43 height 20
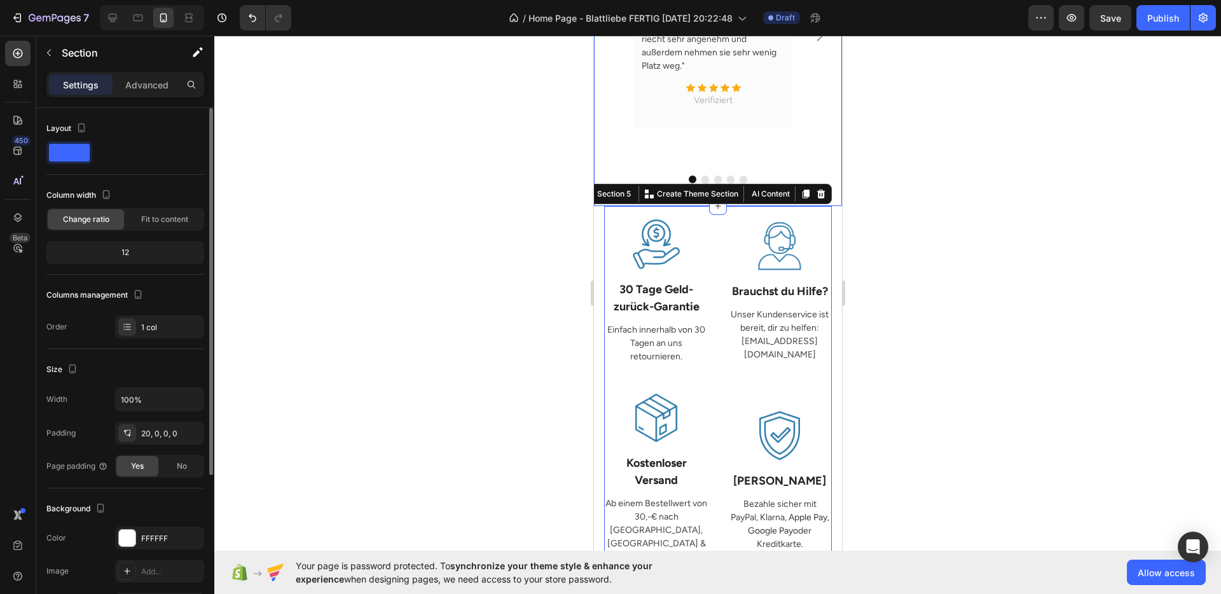
scroll to position [221, 0]
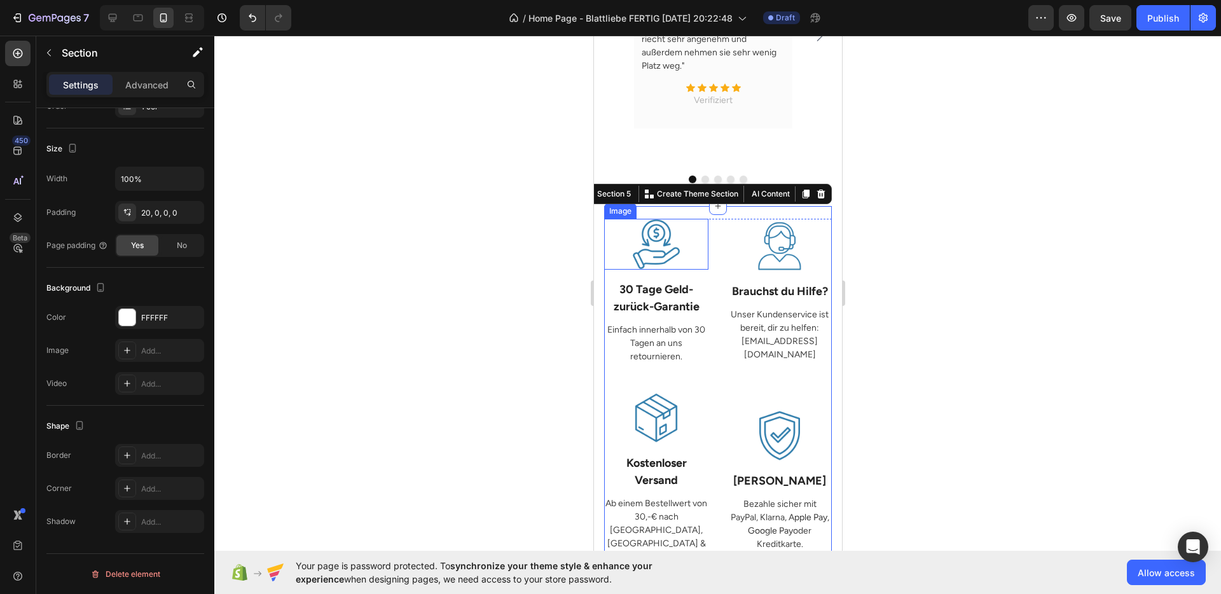
click at [641, 235] on img at bounding box center [655, 244] width 51 height 51
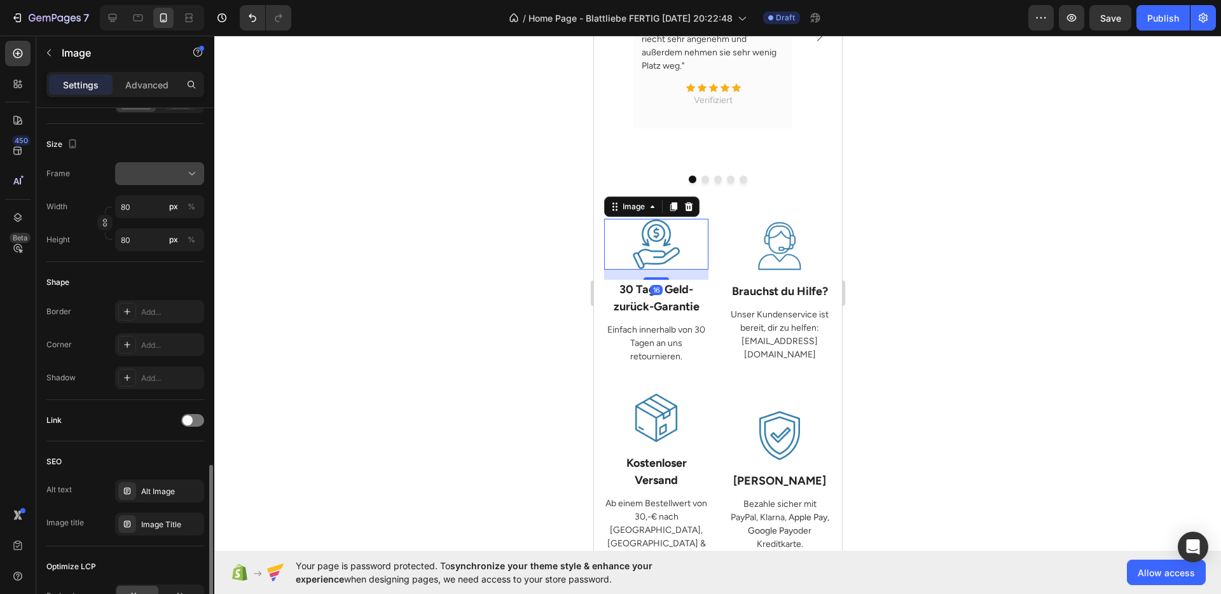
scroll to position [437, 0]
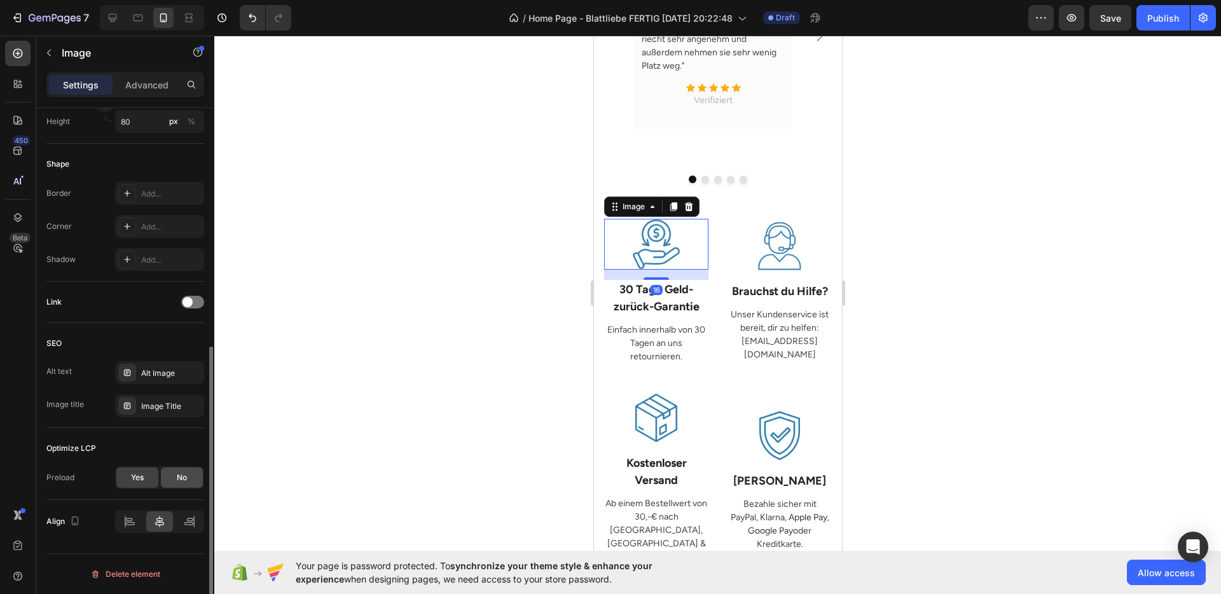
click at [178, 473] on span "No" at bounding box center [182, 477] width 10 height 11
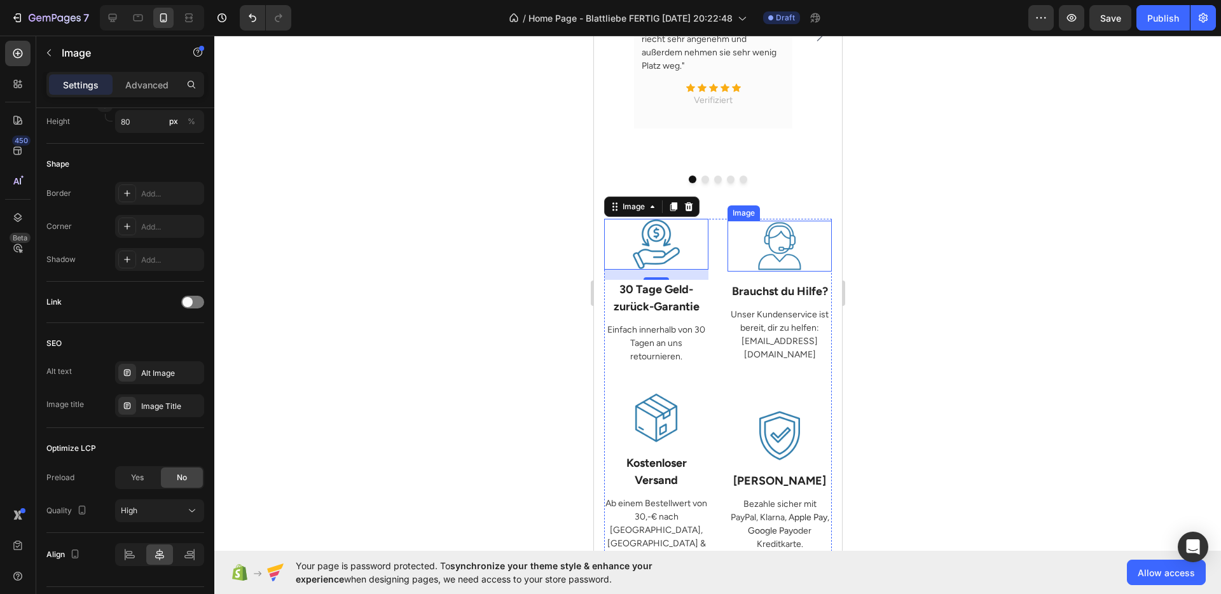
click at [768, 240] on img at bounding box center [779, 246] width 51 height 51
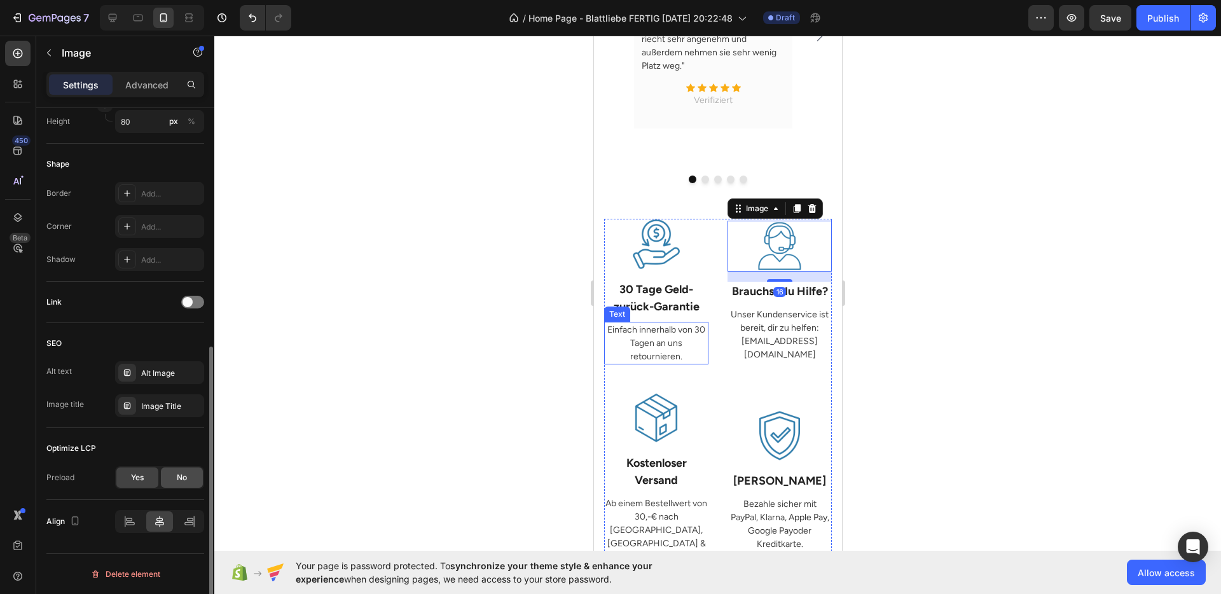
click at [184, 477] on span "No" at bounding box center [182, 477] width 10 height 11
click at [648, 393] on img at bounding box center [655, 418] width 51 height 51
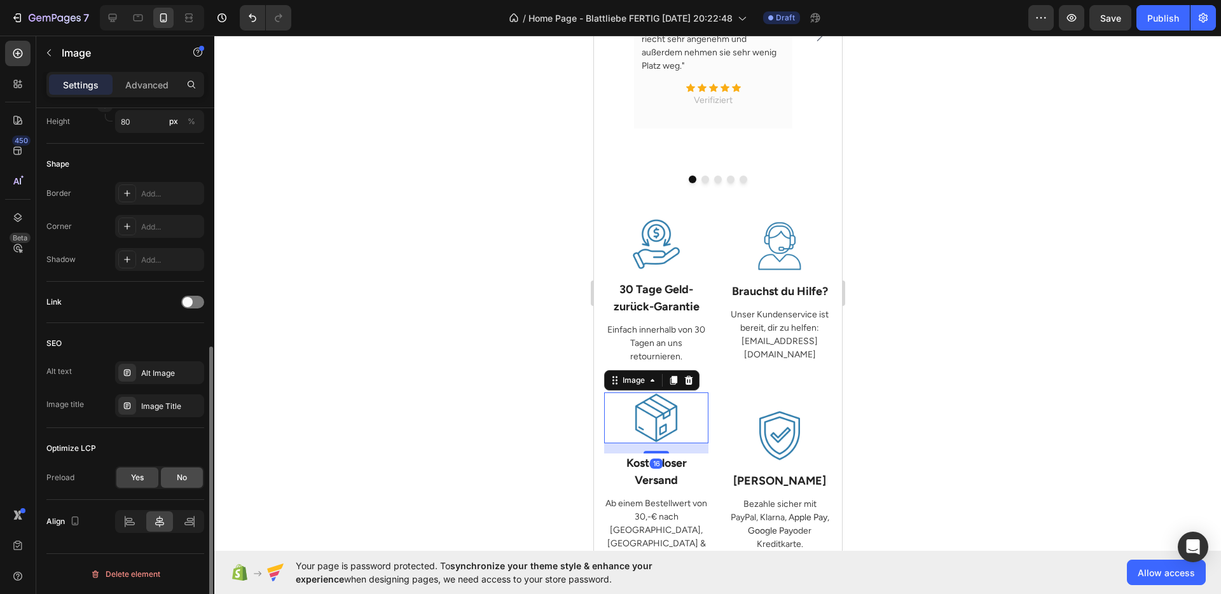
click at [184, 477] on span "No" at bounding box center [182, 477] width 10 height 11
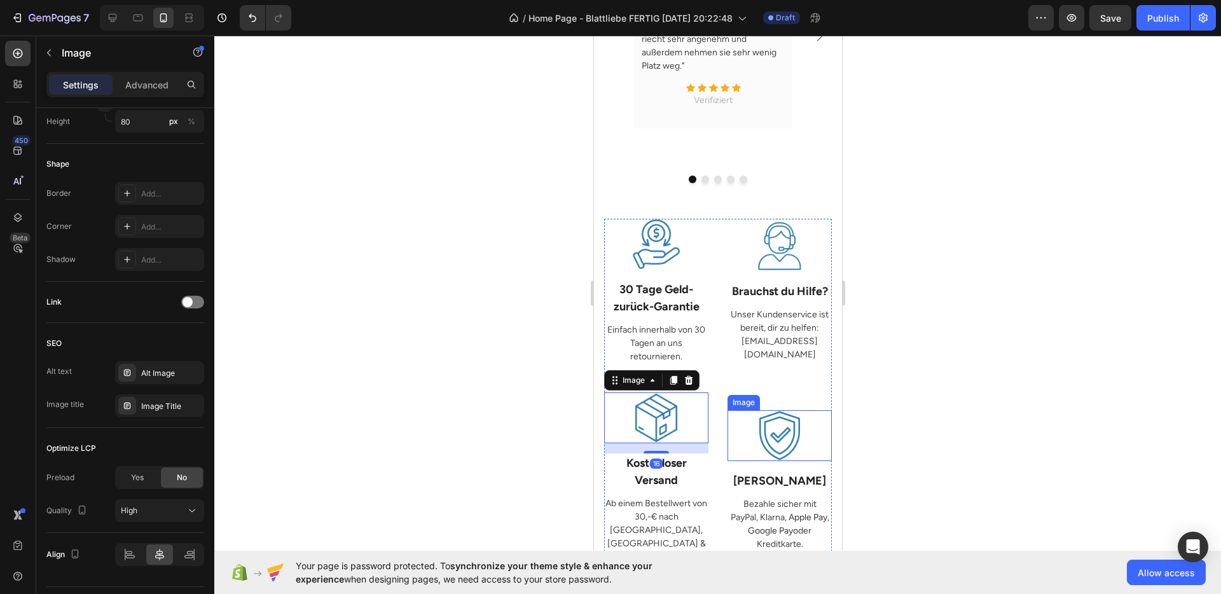
click at [781, 415] on img at bounding box center [779, 435] width 51 height 51
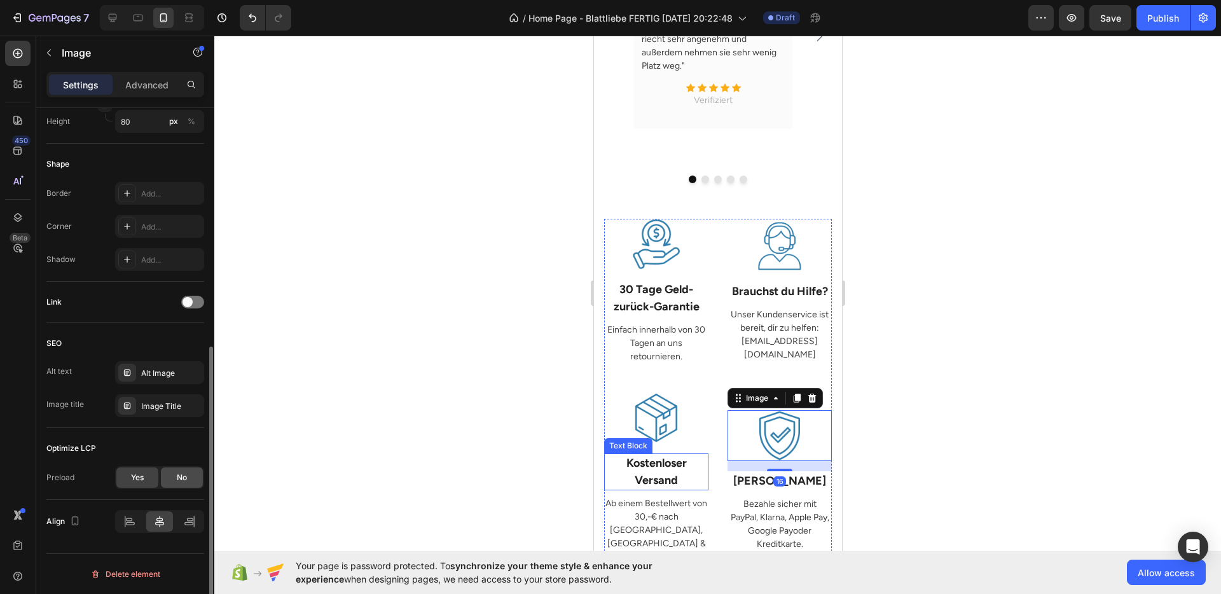
click at [177, 480] on span "No" at bounding box center [182, 477] width 10 height 11
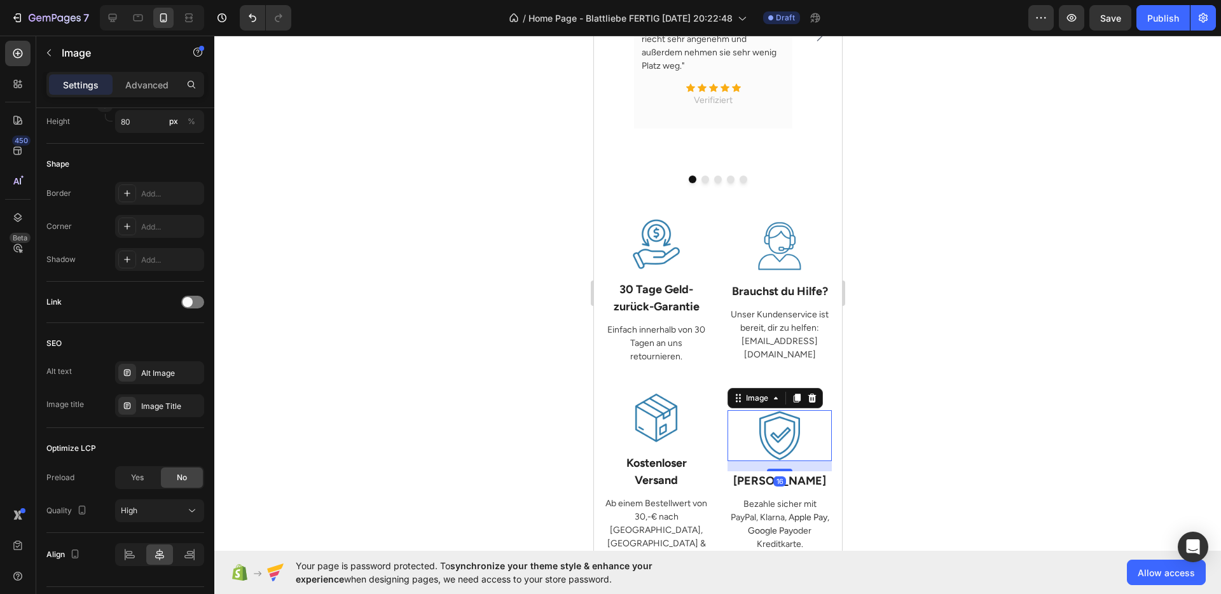
click at [947, 426] on div at bounding box center [717, 315] width 1007 height 559
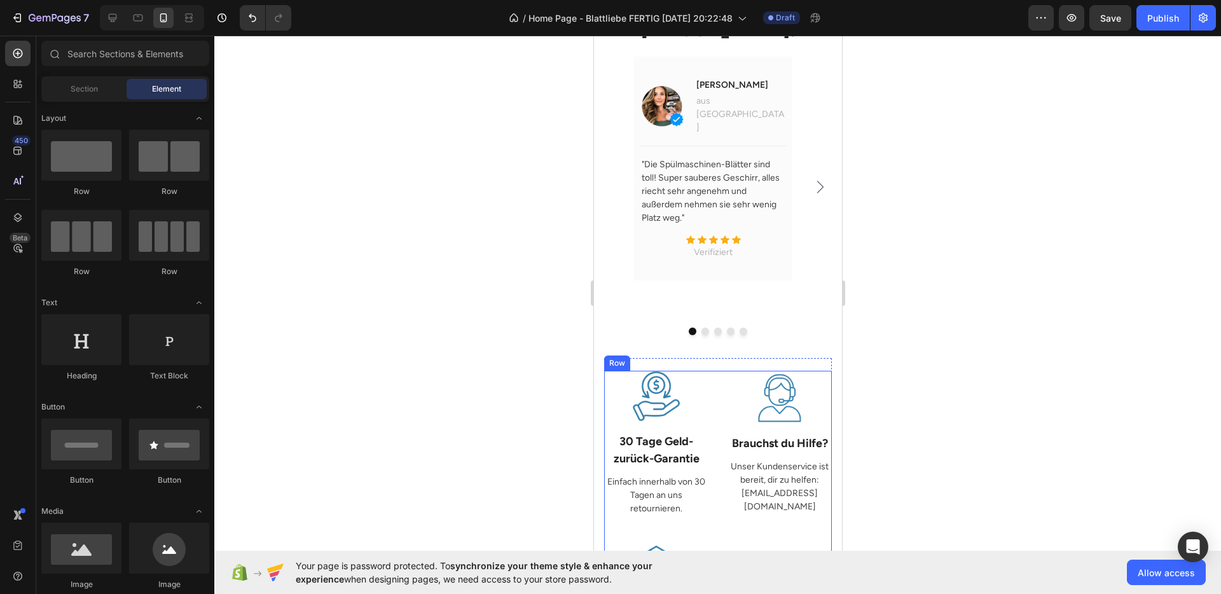
scroll to position [1199, 0]
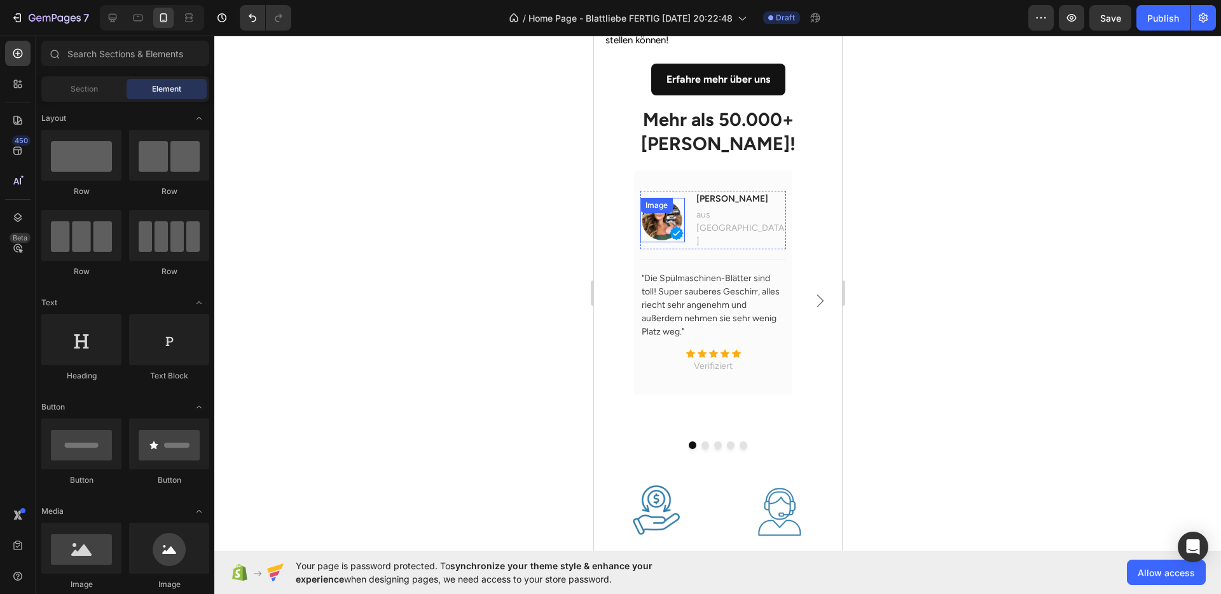
click at [663, 213] on img at bounding box center [662, 220] width 45 height 45
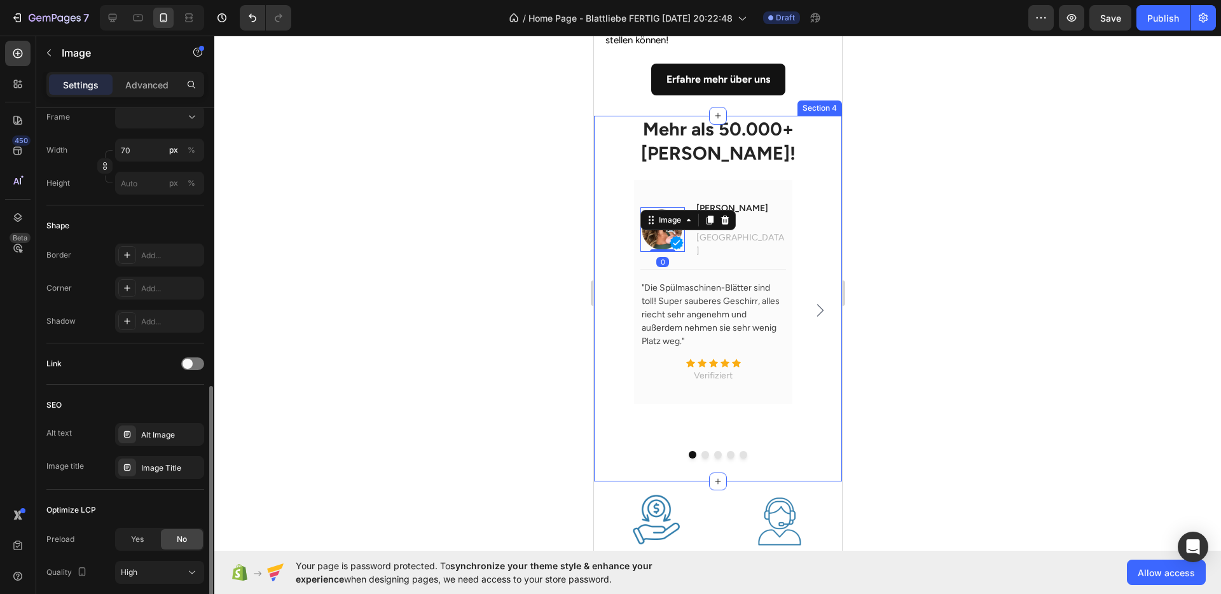
scroll to position [470, 0]
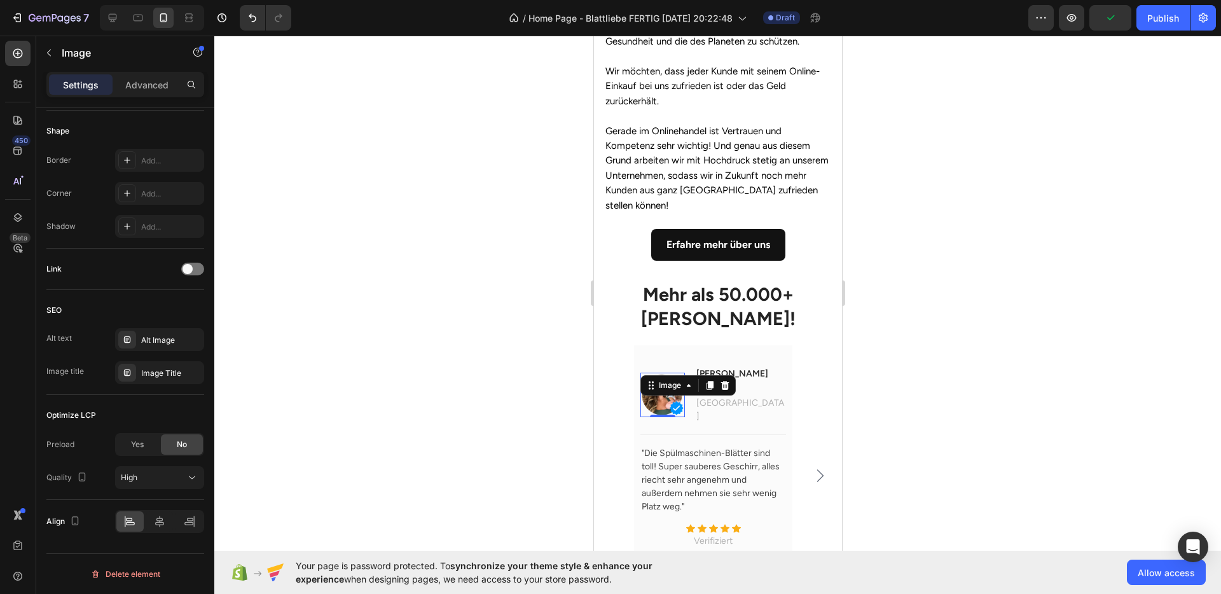
click at [939, 280] on div at bounding box center [717, 315] width 1007 height 559
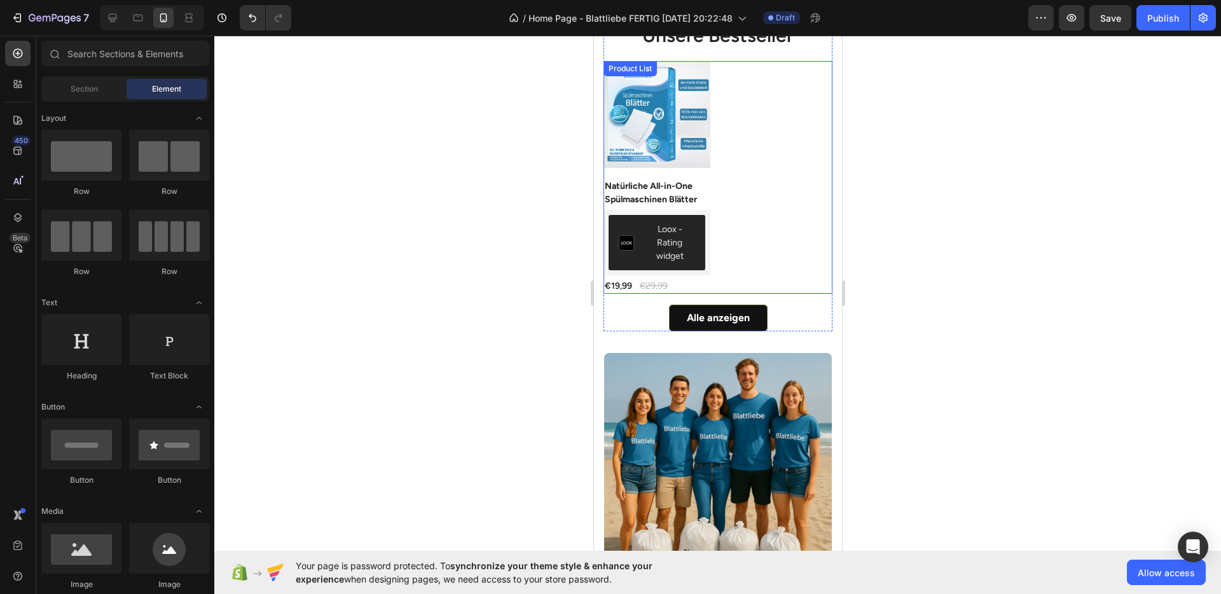
scroll to position [0, 0]
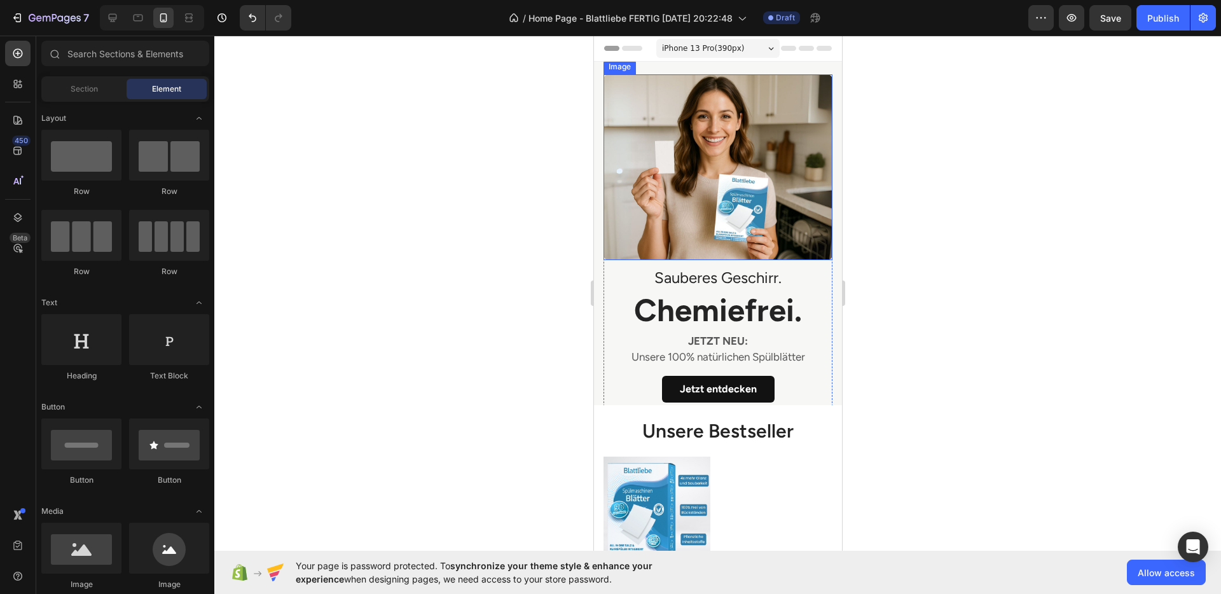
click at [743, 184] on img at bounding box center [717, 167] width 229 height 186
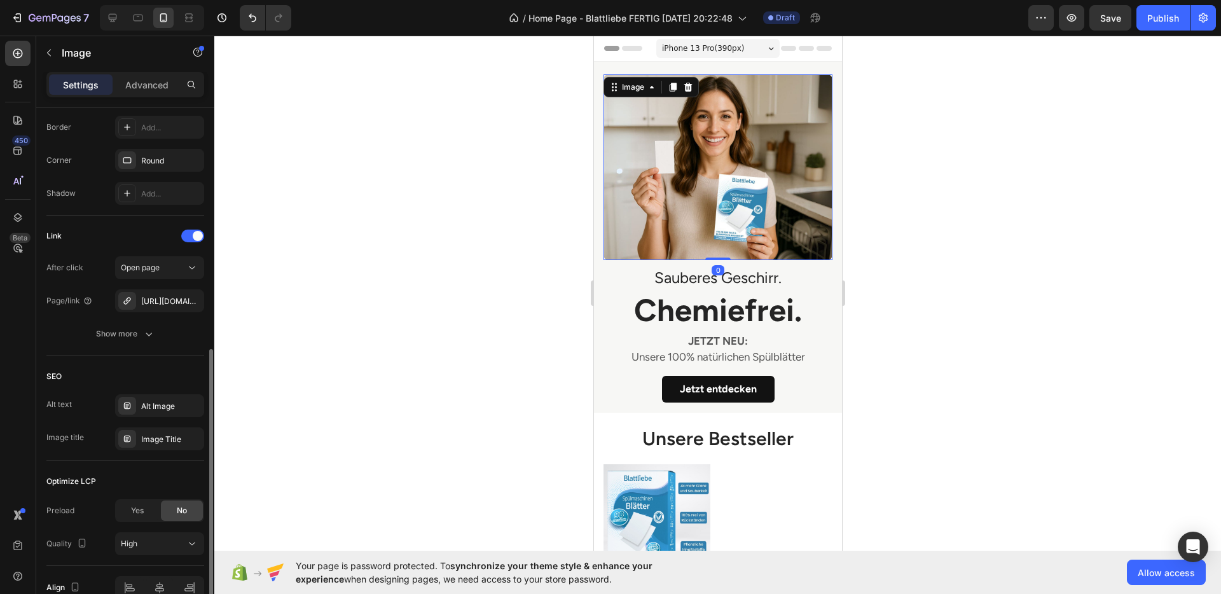
scroll to position [569, 0]
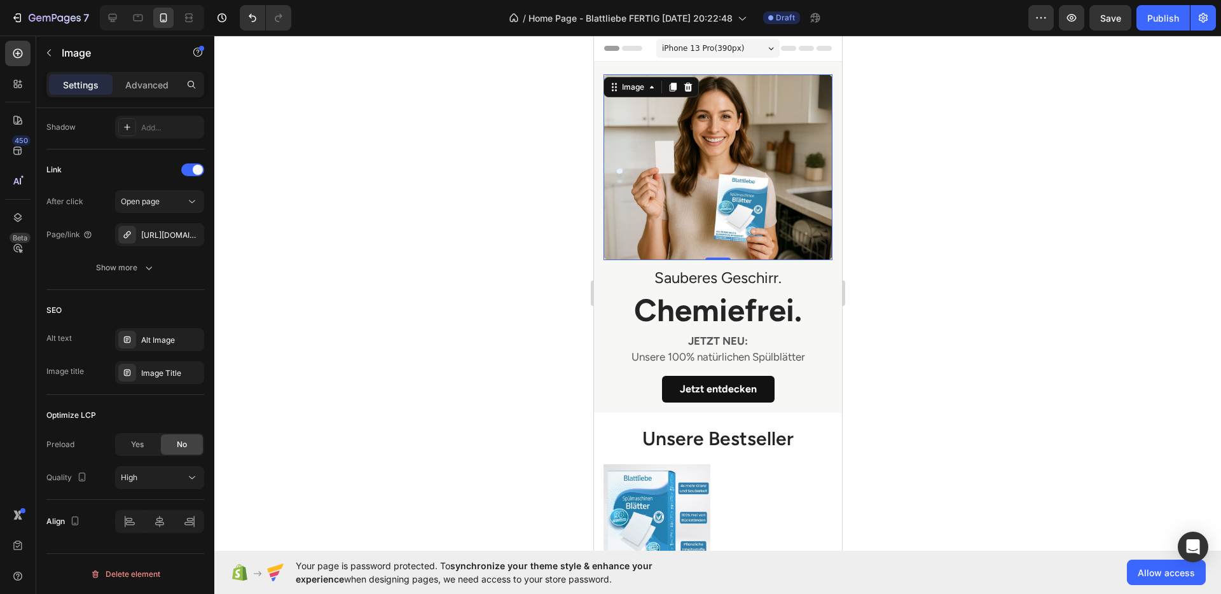
drag, startPoint x: 914, startPoint y: 313, endPoint x: 901, endPoint y: 312, distance: 13.4
click at [914, 313] on div at bounding box center [717, 315] width 1007 height 559
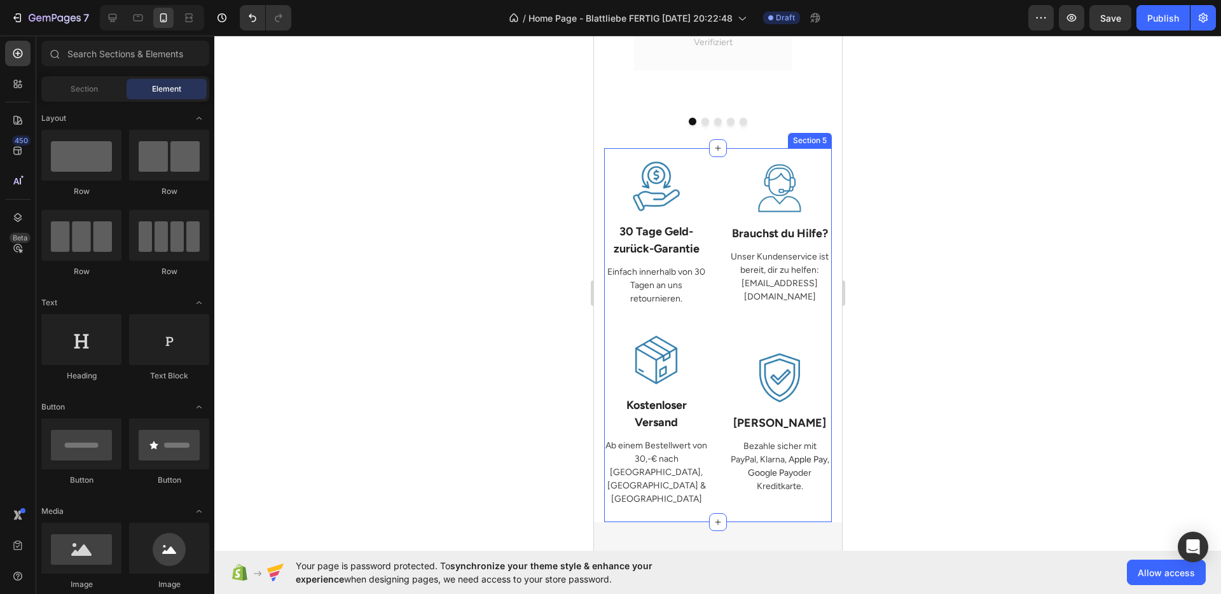
scroll to position [1523, 0]
click at [713, 356] on div "Image 30 Tage Geld- zurück-Garantie Text Block Einfach innerhalb von 30 Tagen a…" at bounding box center [718, 340] width 228 height 361
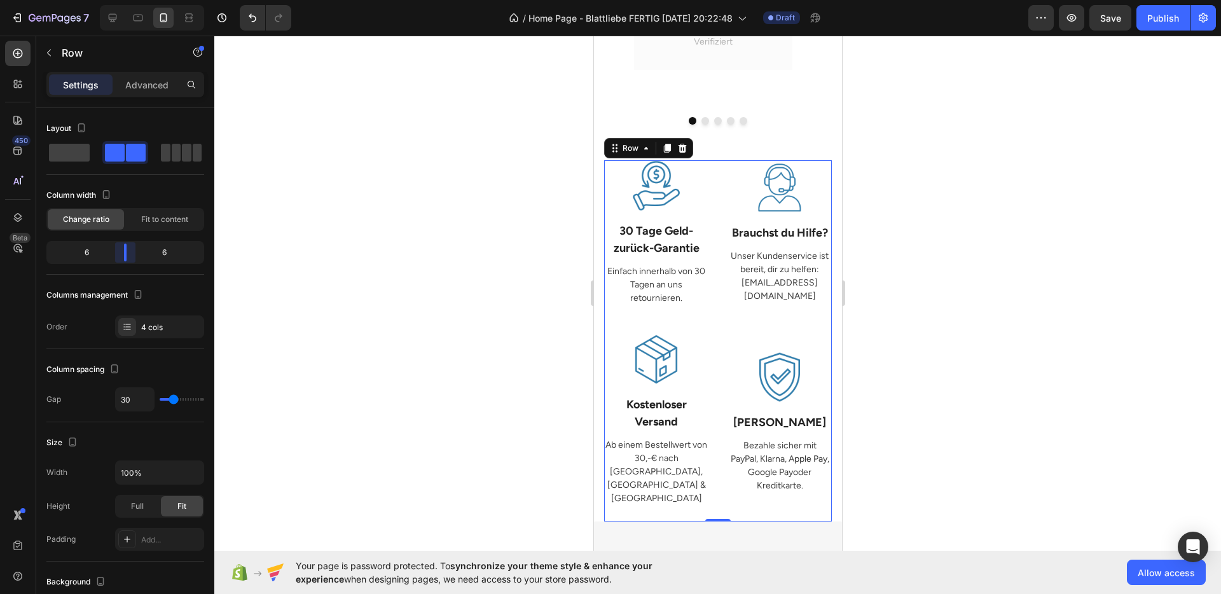
click at [129, 0] on body "7 / Home Page - Blattliebe FERTIG Sep 24, 20:22:48 Draft Preview Save Publish 4…" at bounding box center [610, 0] width 1221 height 0
click at [157, 219] on span "Fit to content" at bounding box center [164, 219] width 47 height 11
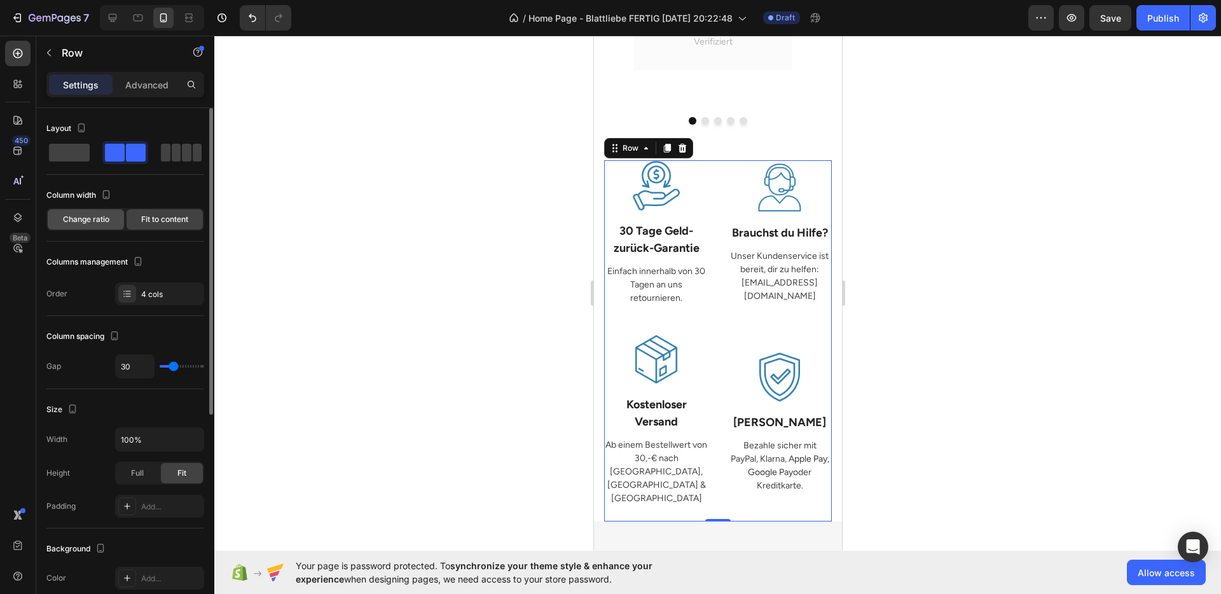
click at [115, 219] on div "Change ratio" at bounding box center [86, 219] width 76 height 20
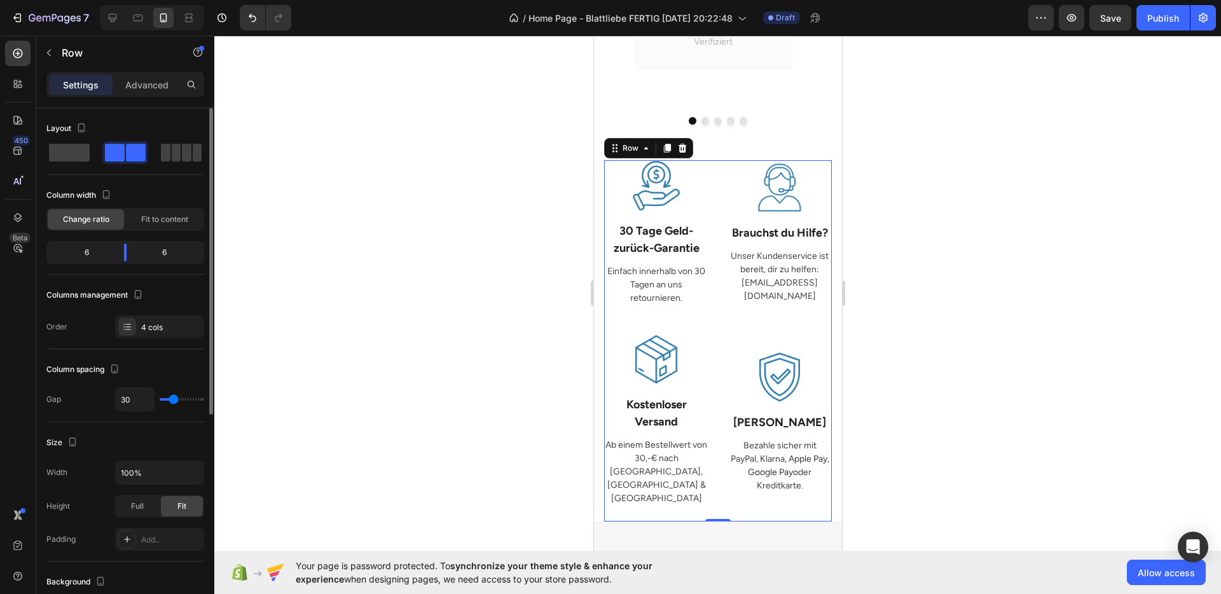
type input "24"
type input "18"
type input "17"
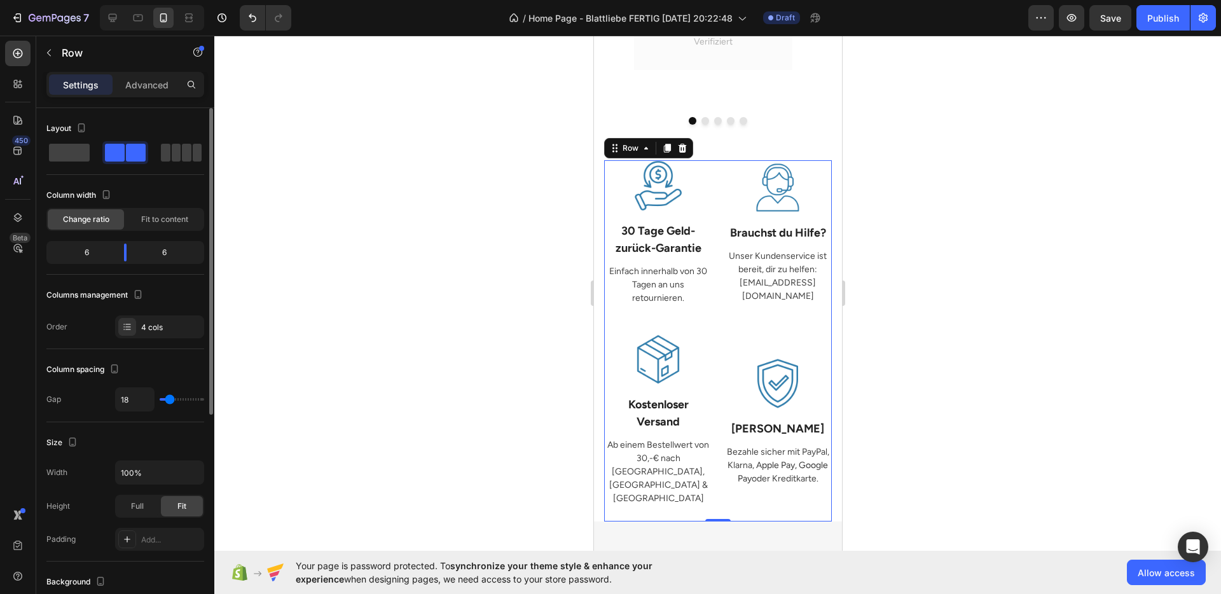
type input "17"
type input "15"
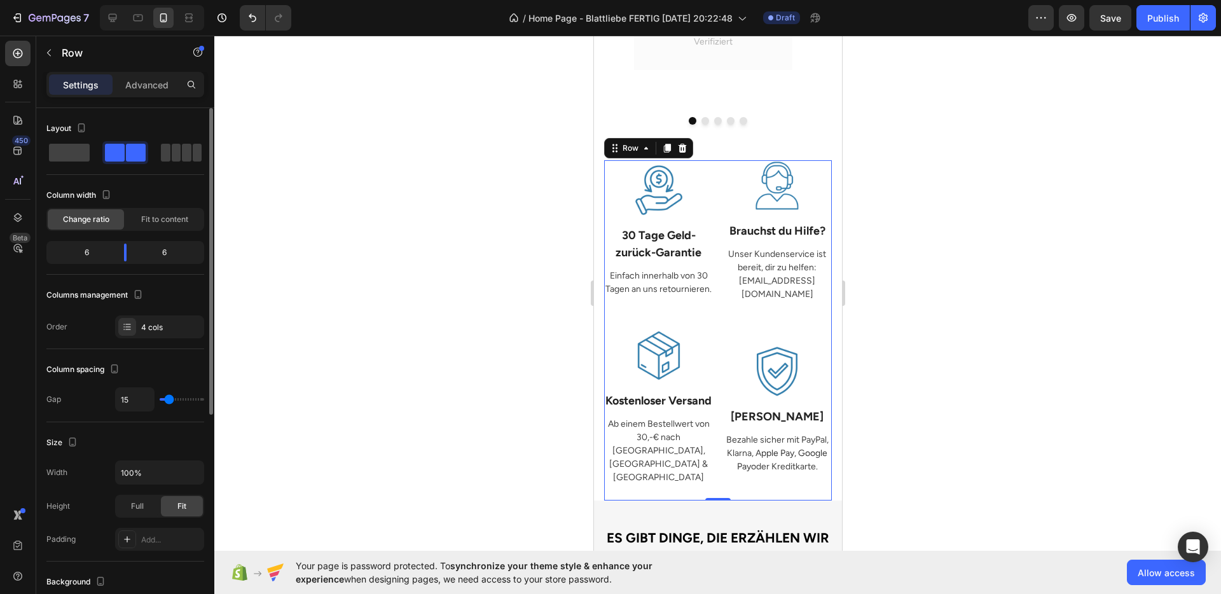
type input "15"
click at [169, 398] on input "range" at bounding box center [182, 399] width 45 height 3
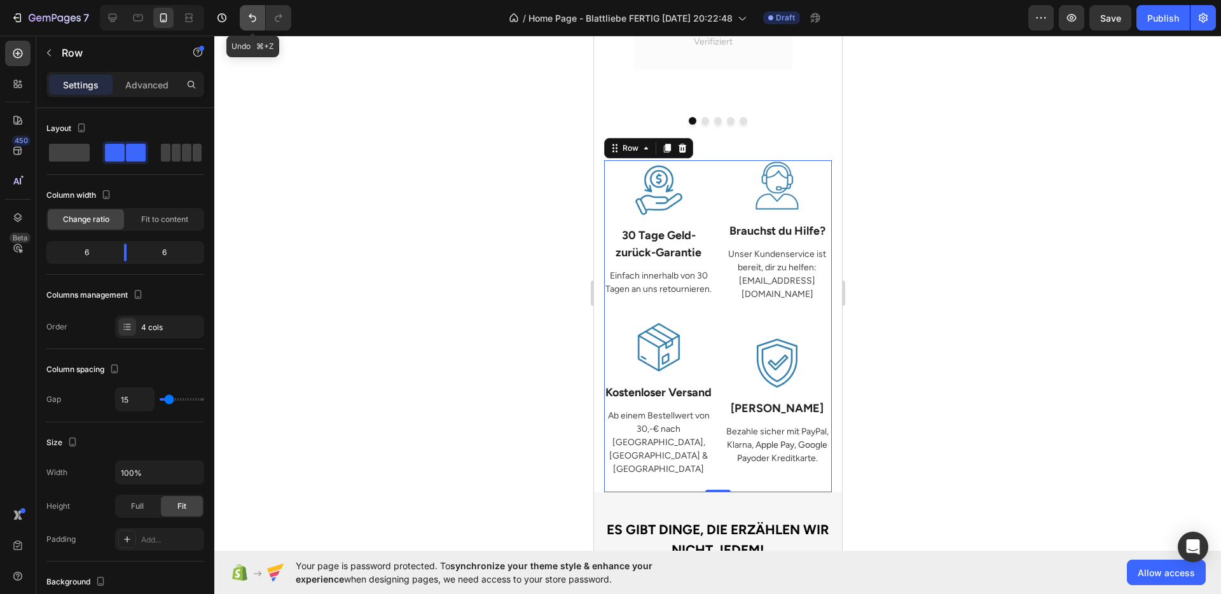
click at [254, 25] on button "Undo/Redo" at bounding box center [252, 17] width 25 height 25
type input "30"
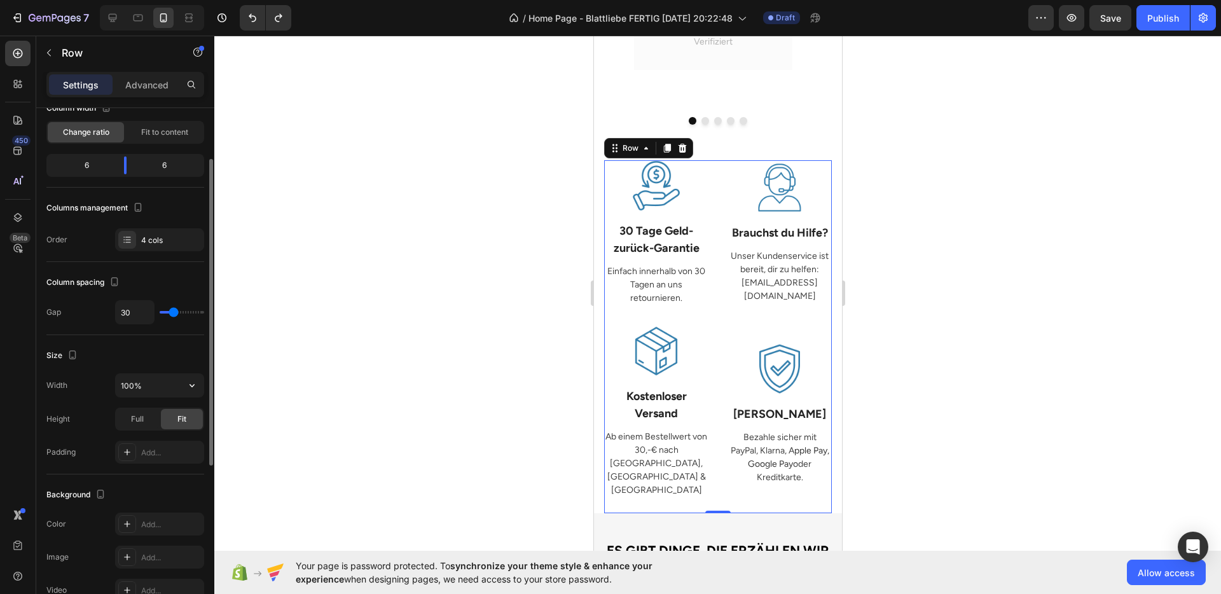
scroll to position [118, 0]
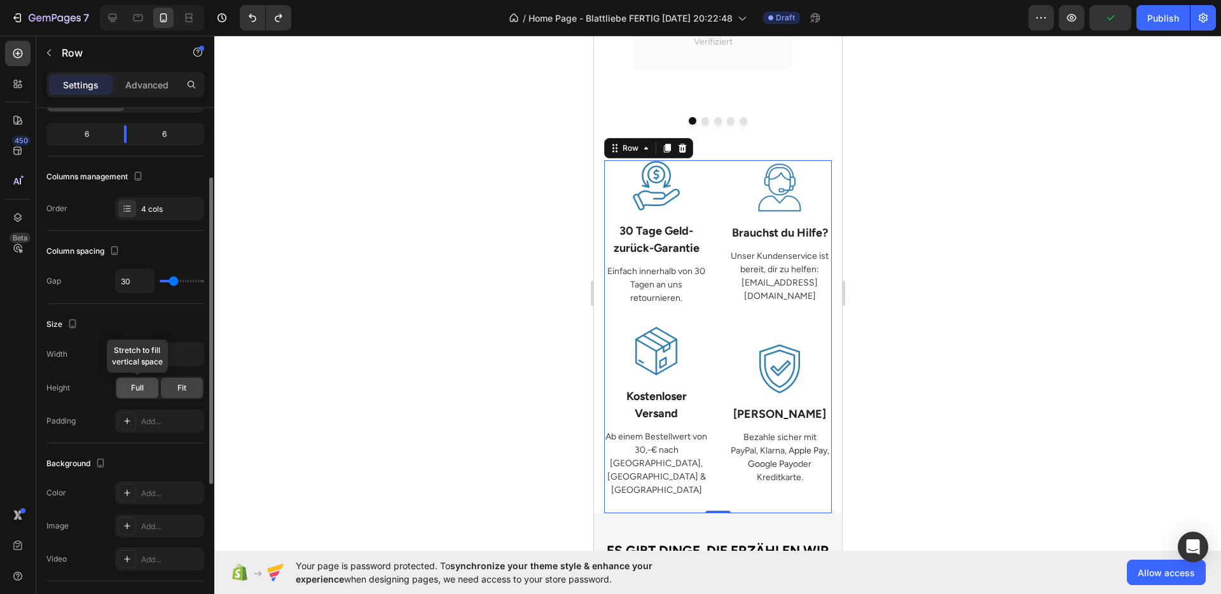
click at [135, 387] on span "Full" at bounding box center [137, 387] width 13 height 11
click at [164, 383] on div "Fit" at bounding box center [182, 388] width 42 height 20
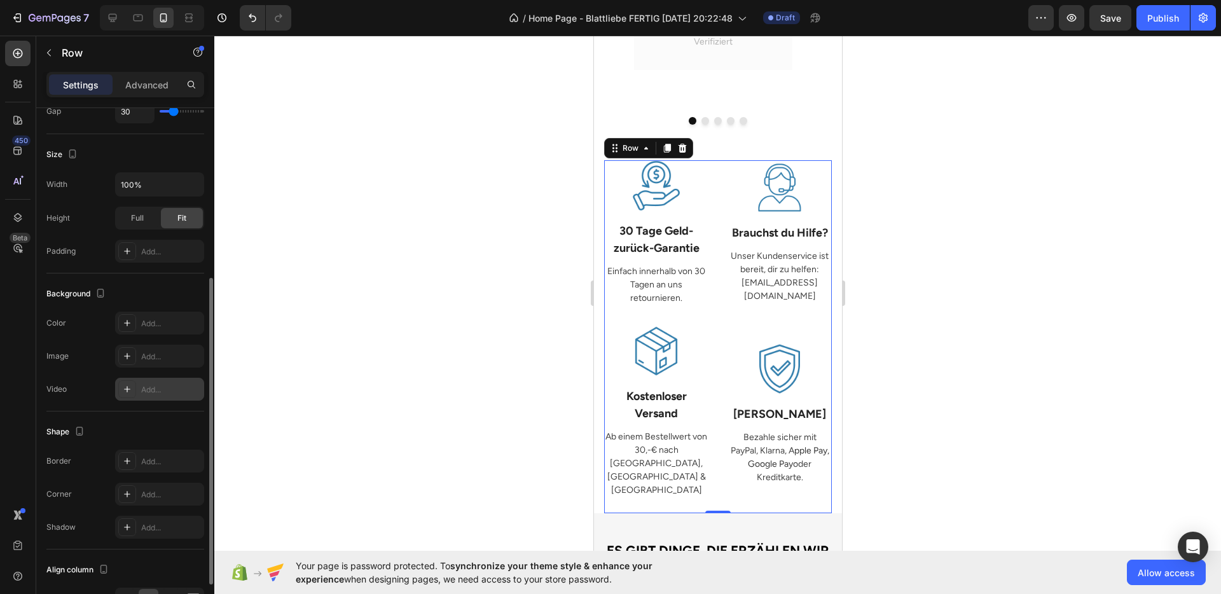
scroll to position [366, 0]
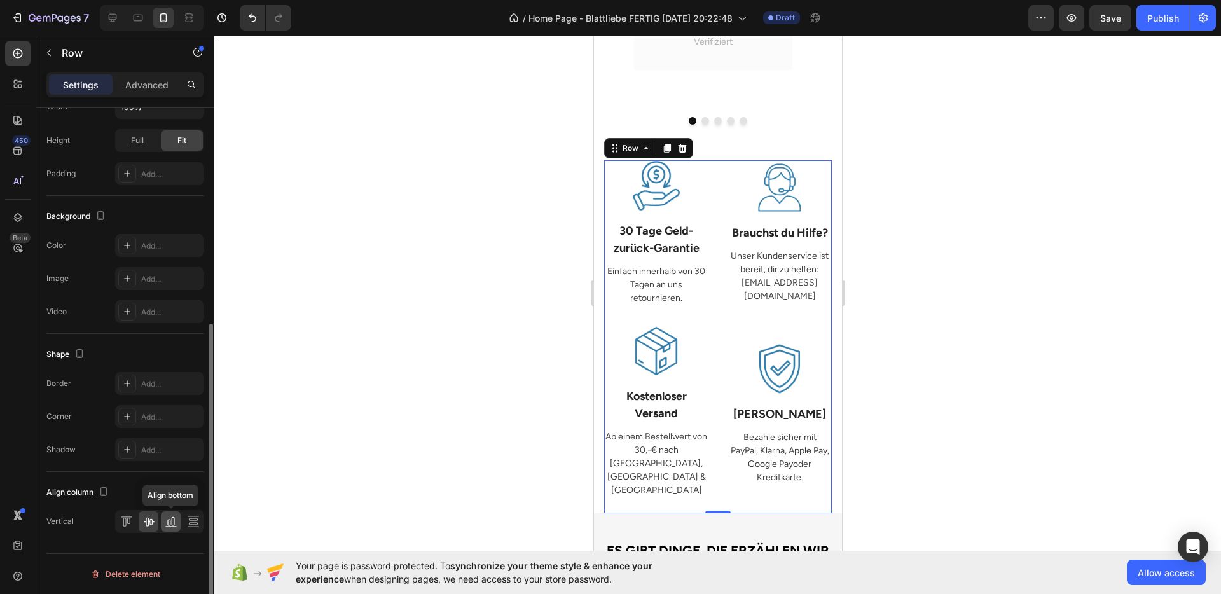
click at [166, 518] on icon at bounding box center [171, 521] width 13 height 13
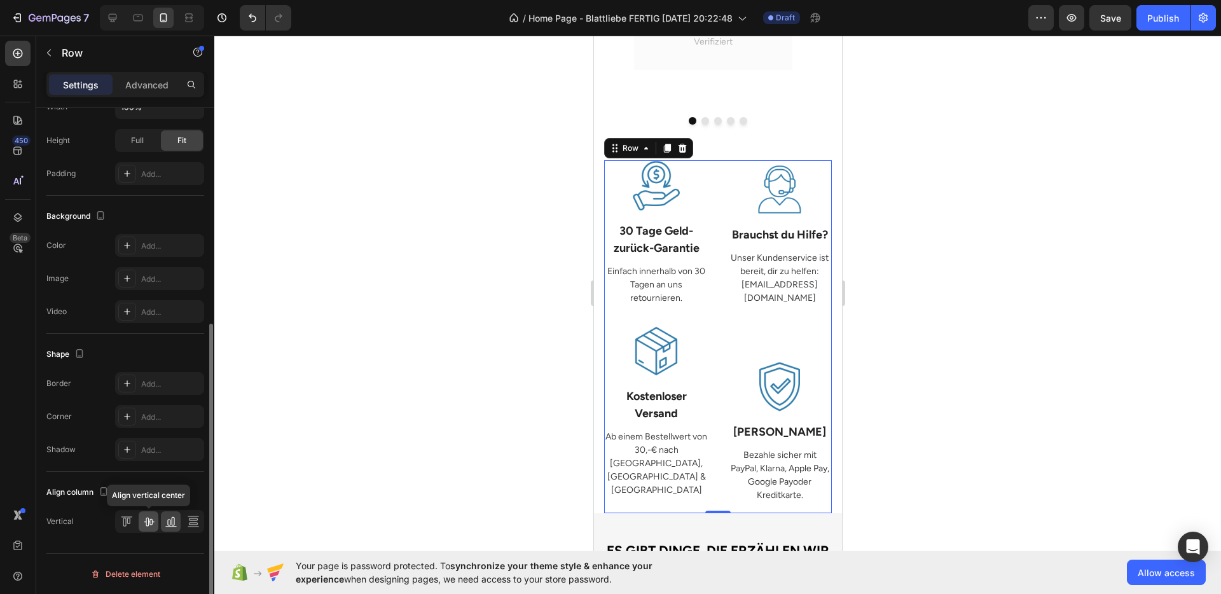
click at [149, 517] on icon at bounding box center [149, 521] width 13 height 13
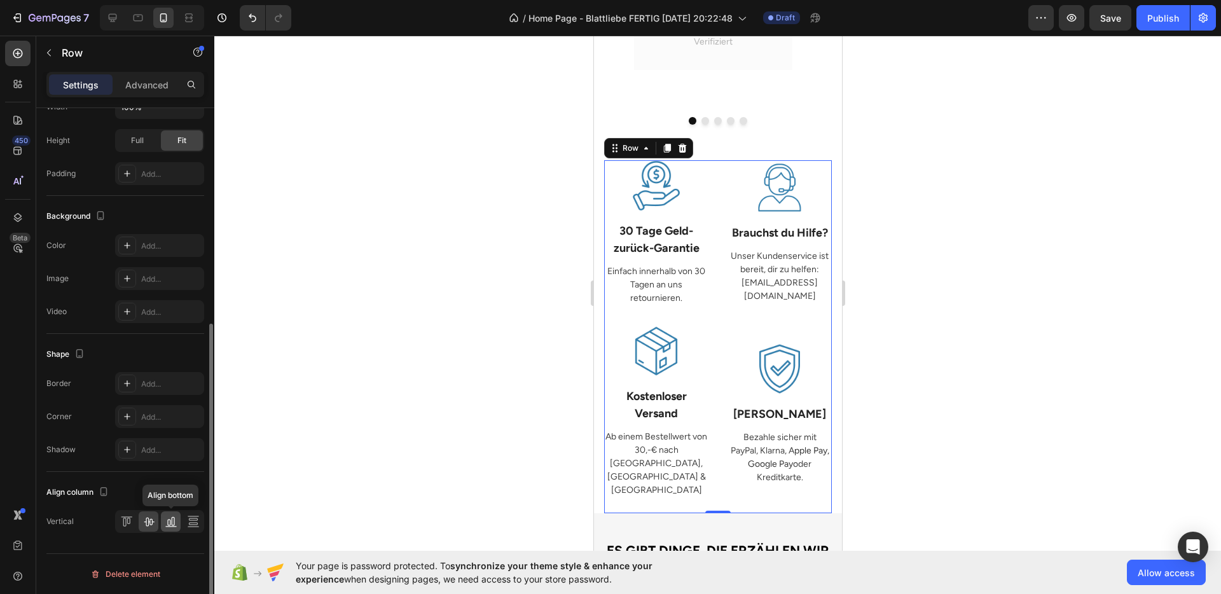
click at [165, 518] on icon at bounding box center [171, 521] width 13 height 13
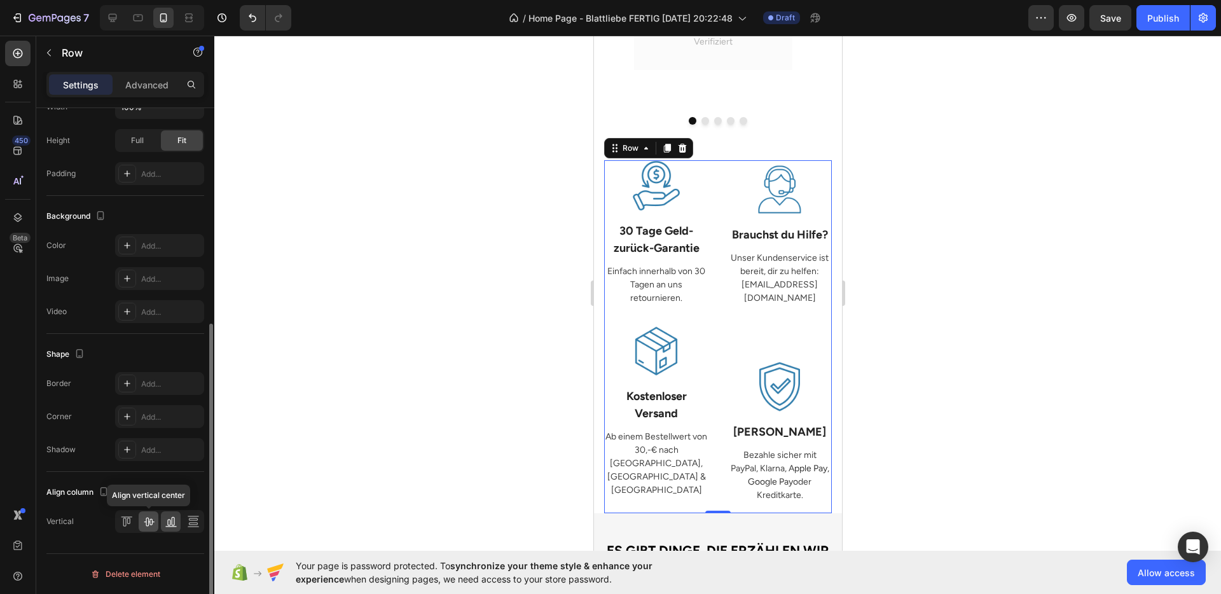
click at [155, 518] on div at bounding box center [149, 521] width 20 height 20
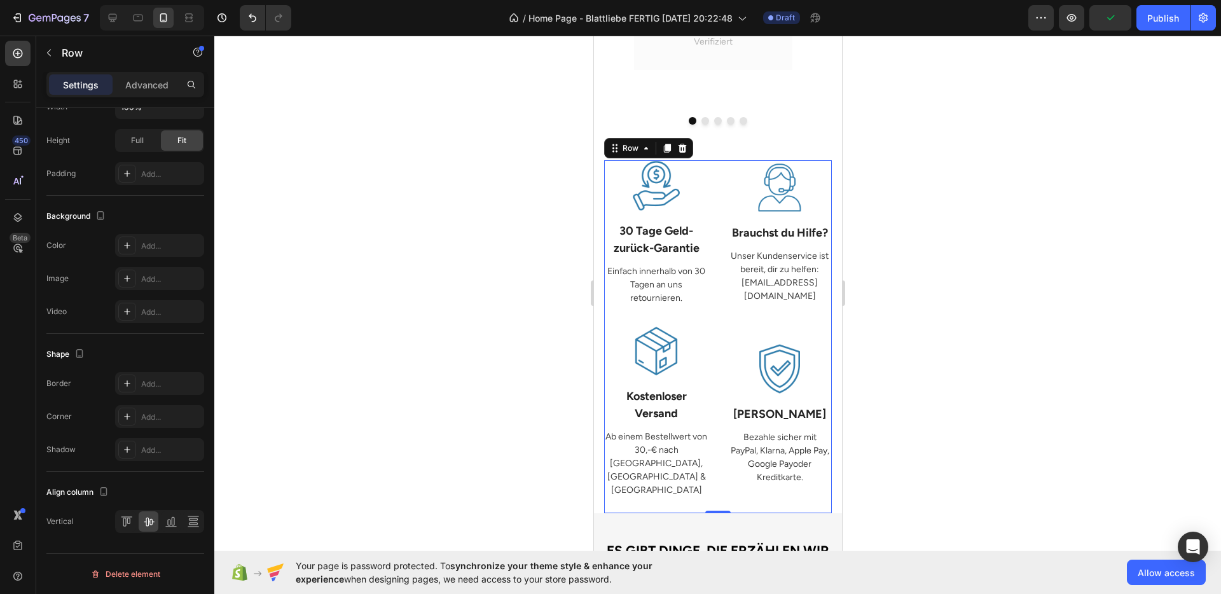
click at [538, 403] on div at bounding box center [717, 315] width 1007 height 559
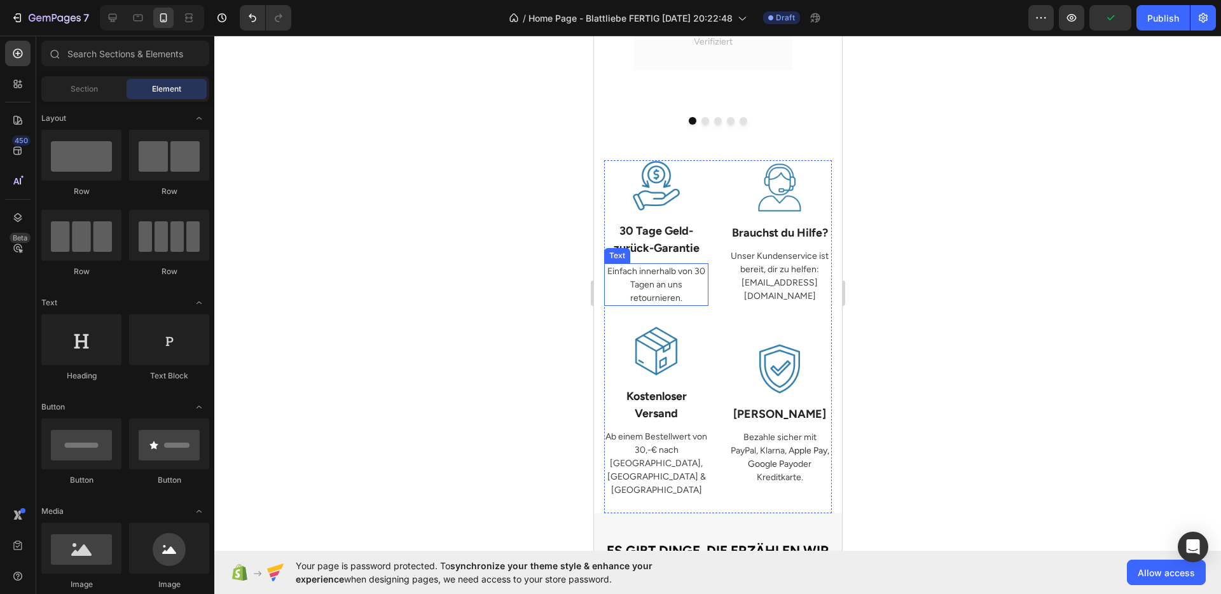
click at [674, 275] on p "Einfach innerhalb von 30 Tagen an uns retournieren." at bounding box center [656, 285] width 102 height 40
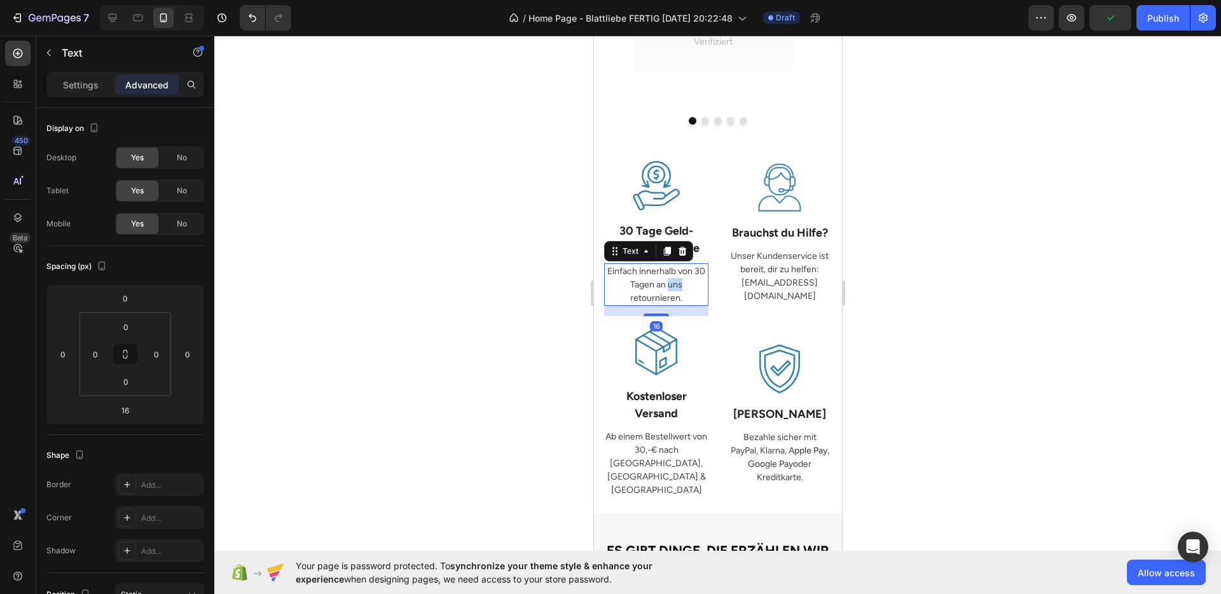
click at [674, 275] on p "Einfach innerhalb von 30 Tagen an uns retournieren." at bounding box center [656, 285] width 102 height 40
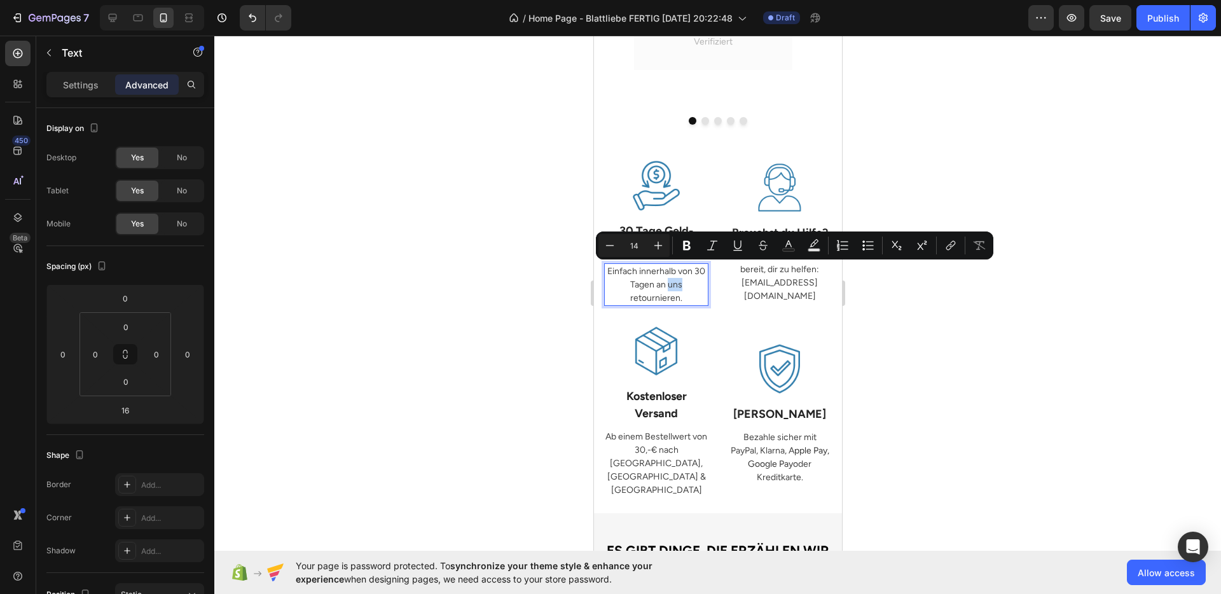
click at [683, 277] on p "Einfach innerhalb von 30 Tagen an uns retournieren." at bounding box center [656, 285] width 102 height 40
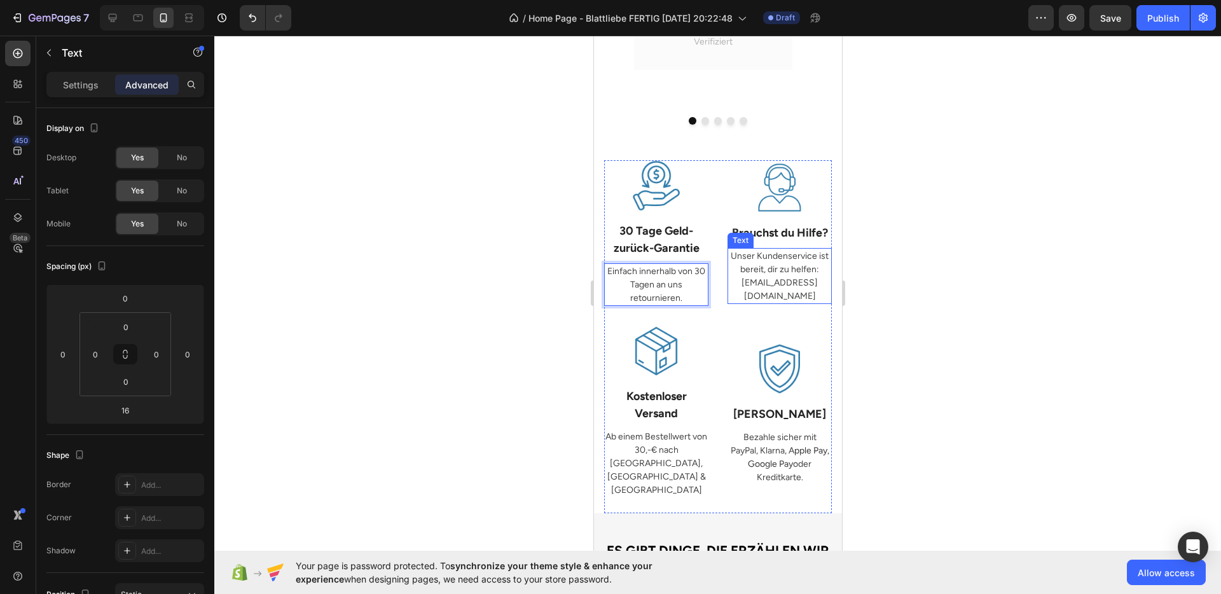
click at [779, 261] on p "Unser Kundenservice ist bereit, dir zu helfen: info@blattliebe.com" at bounding box center [779, 275] width 102 height 53
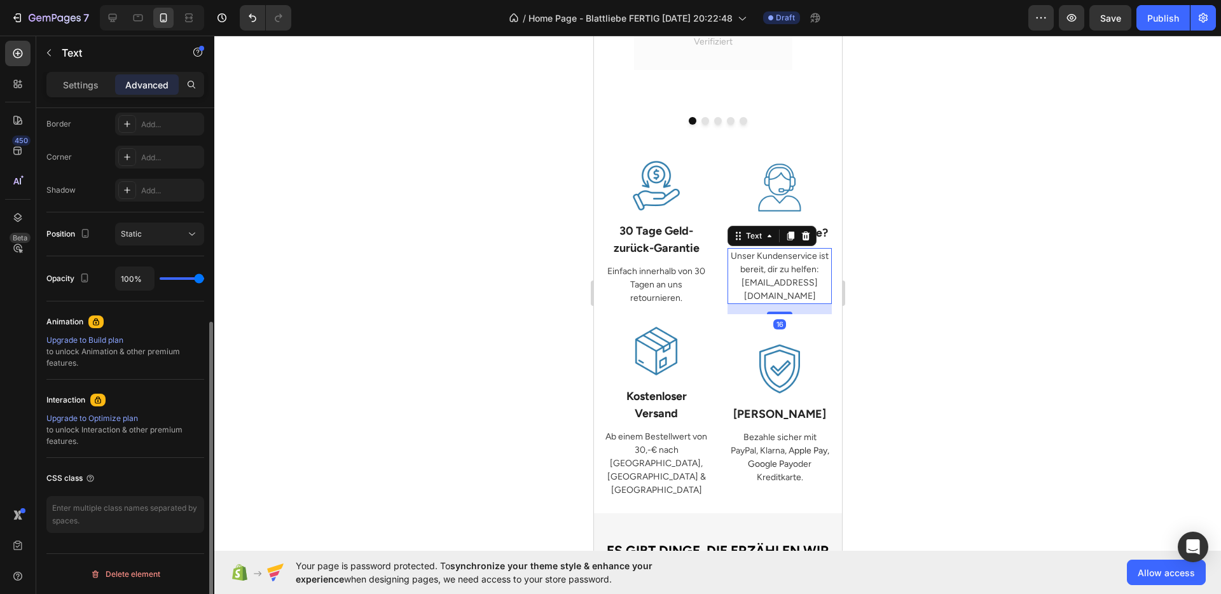
click at [779, 261] on p "Unser Kundenservice ist bereit, dir zu helfen: info@blattliebe.com" at bounding box center [779, 275] width 102 height 53
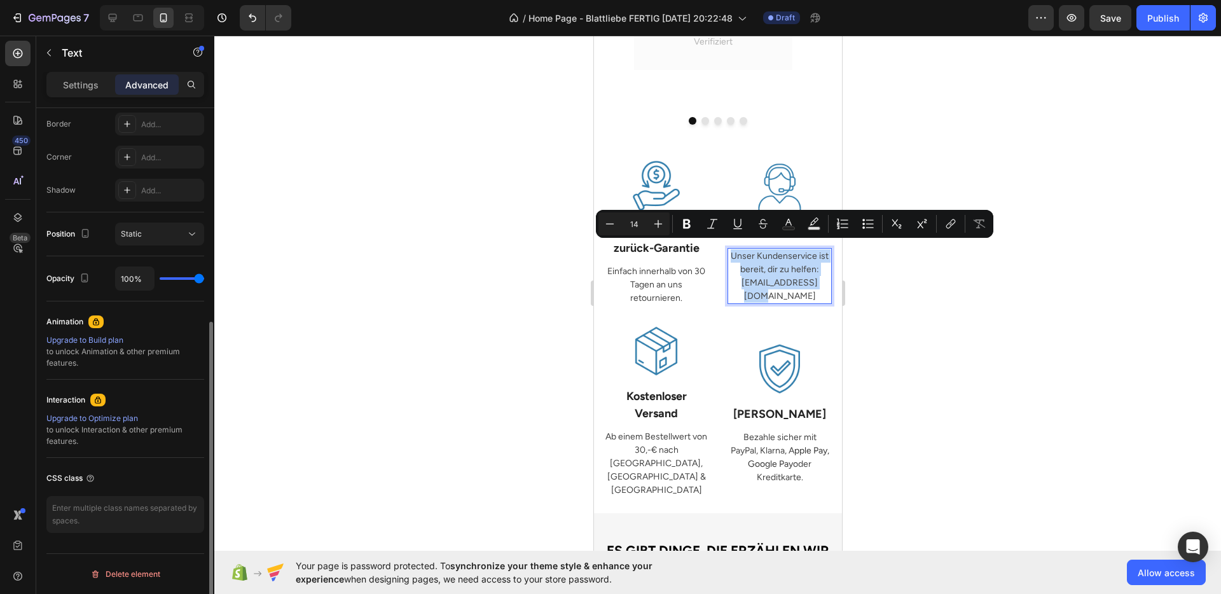
click at [780, 263] on p "Unser Kundenservice ist bereit, dir zu helfen: info@blattliebe.com" at bounding box center [779, 275] width 102 height 53
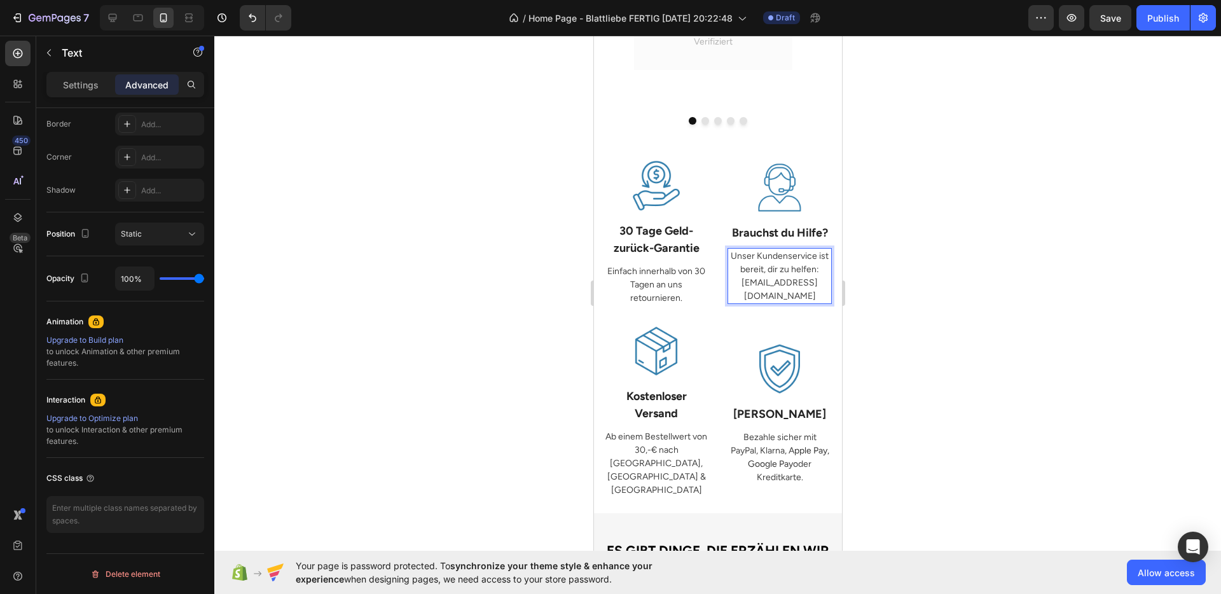
click at [944, 312] on div at bounding box center [717, 315] width 1007 height 559
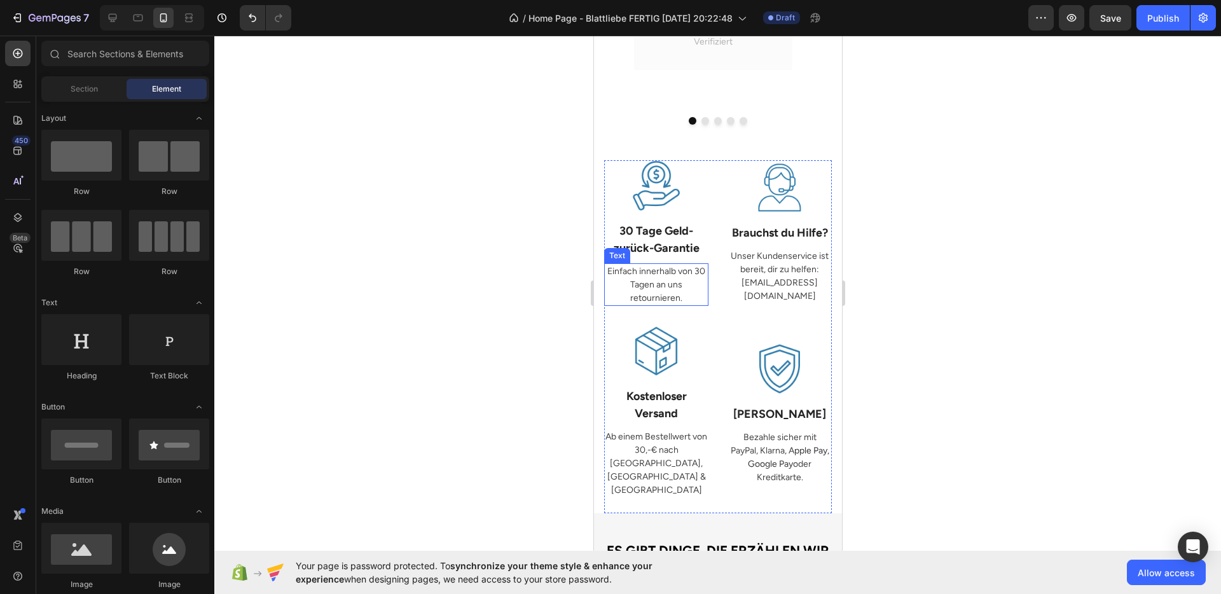
click at [682, 269] on p "Einfach innerhalb von 30 Tagen an uns retournieren." at bounding box center [656, 285] width 102 height 40
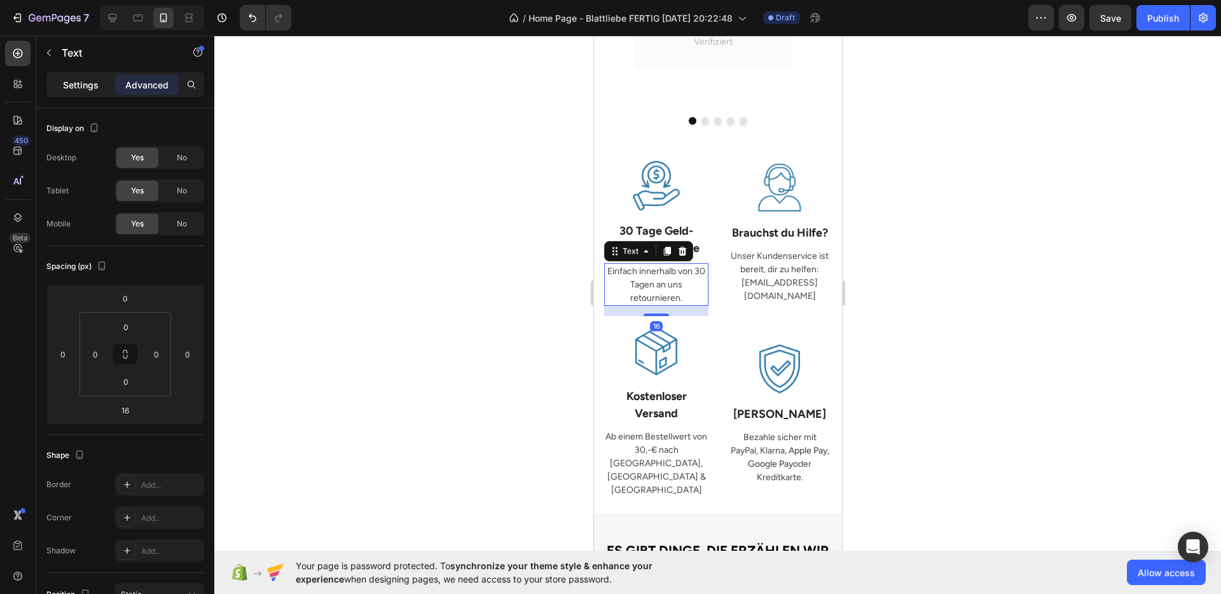
click at [94, 77] on div "Settings" at bounding box center [81, 84] width 64 height 20
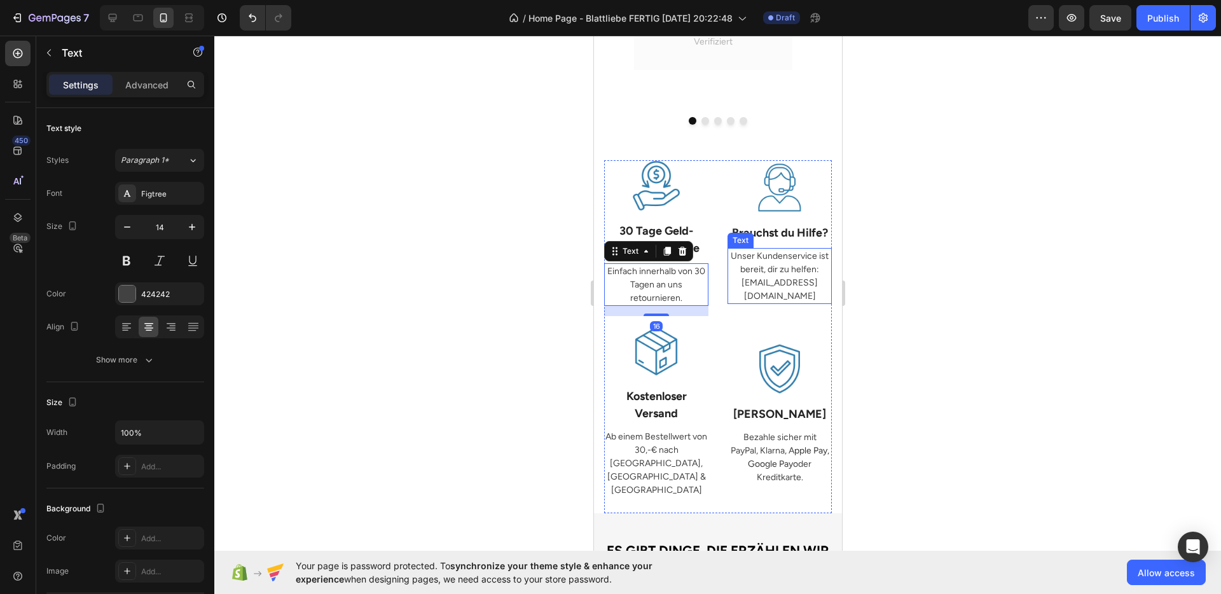
click at [772, 253] on p "Unser Kundenservice ist bereit, dir zu helfen: info@blattliebe.com" at bounding box center [779, 275] width 102 height 53
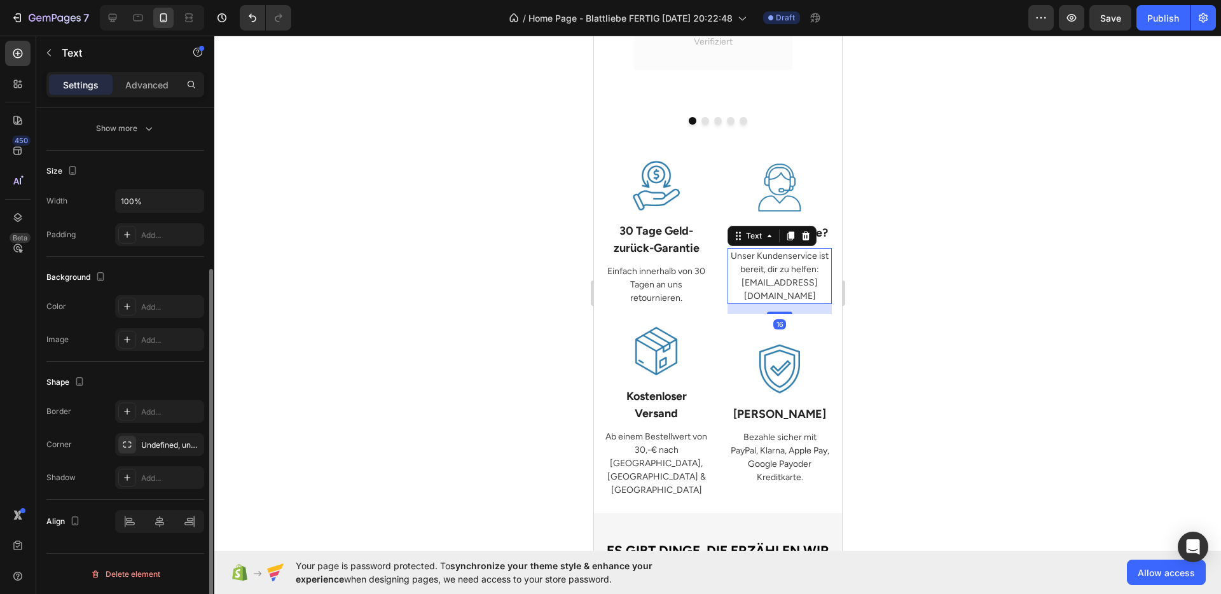
scroll to position [0, 0]
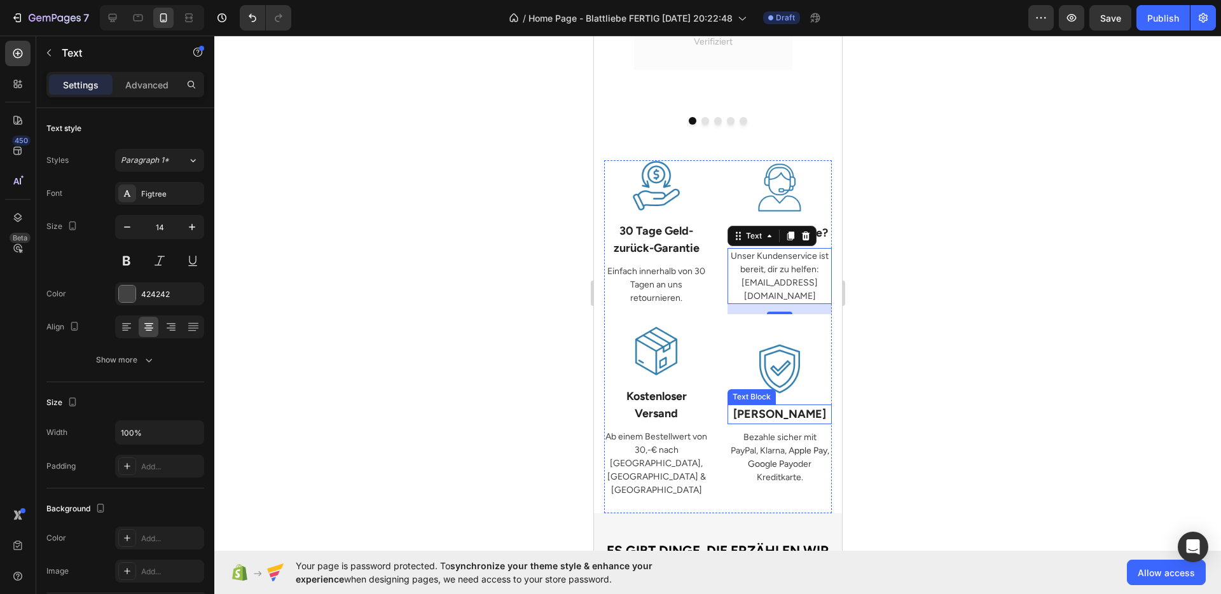
click at [758, 407] on strong "Sichere Bezahlung" at bounding box center [779, 414] width 93 height 14
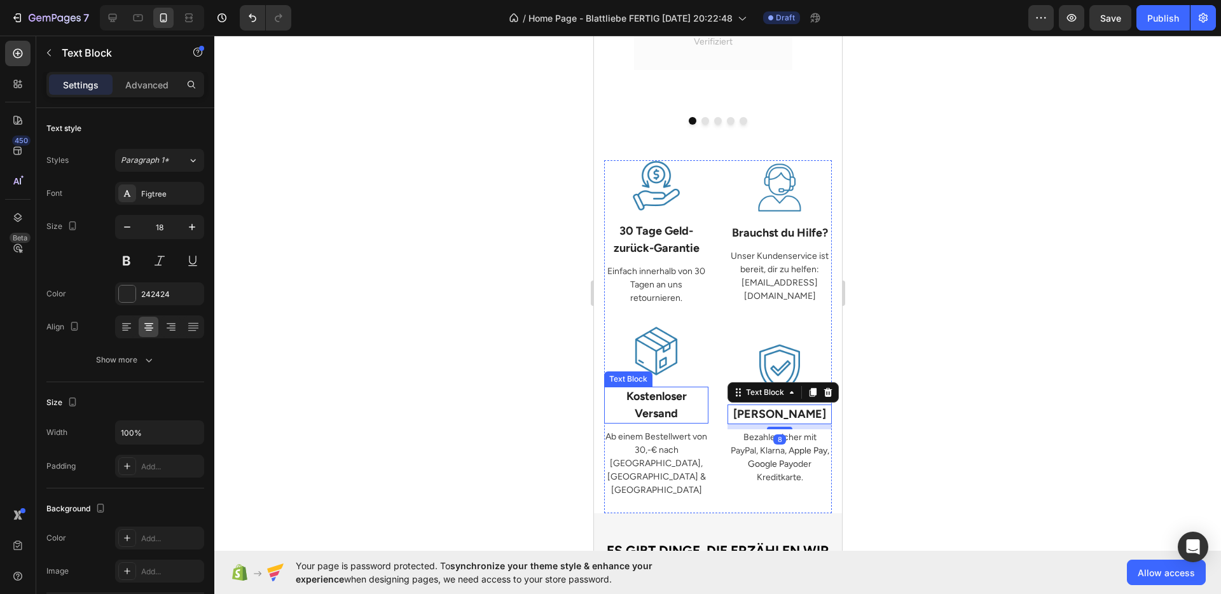
click at [676, 393] on p "Kostenloser Versand" at bounding box center [656, 405] width 102 height 34
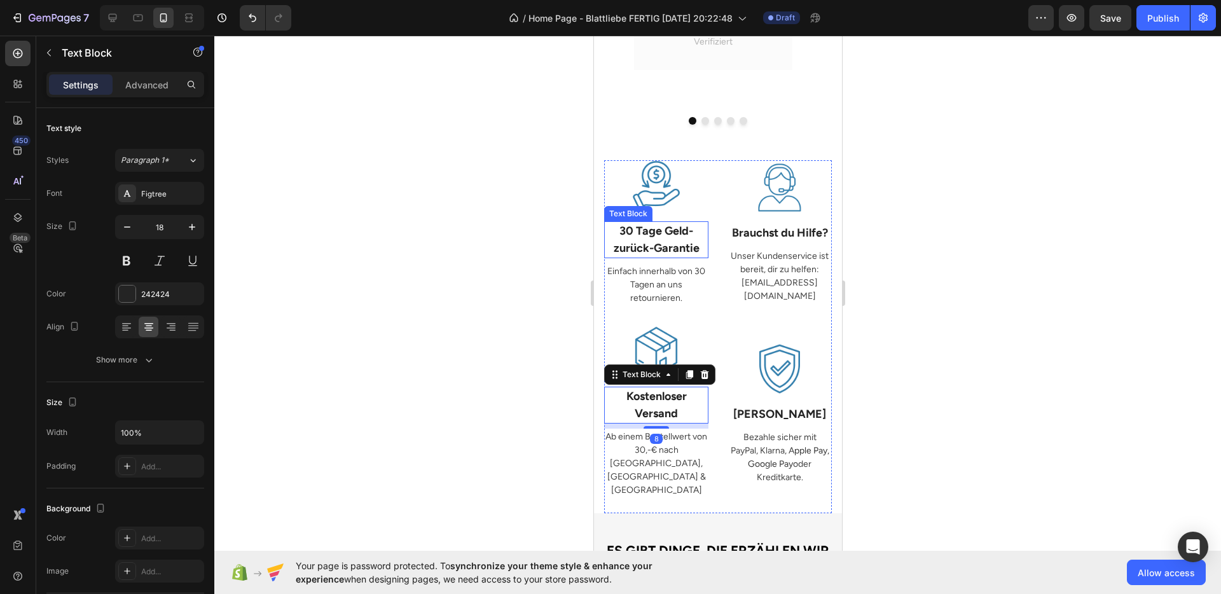
click at [658, 240] on p "zurück-Garantie" at bounding box center [656, 248] width 102 height 17
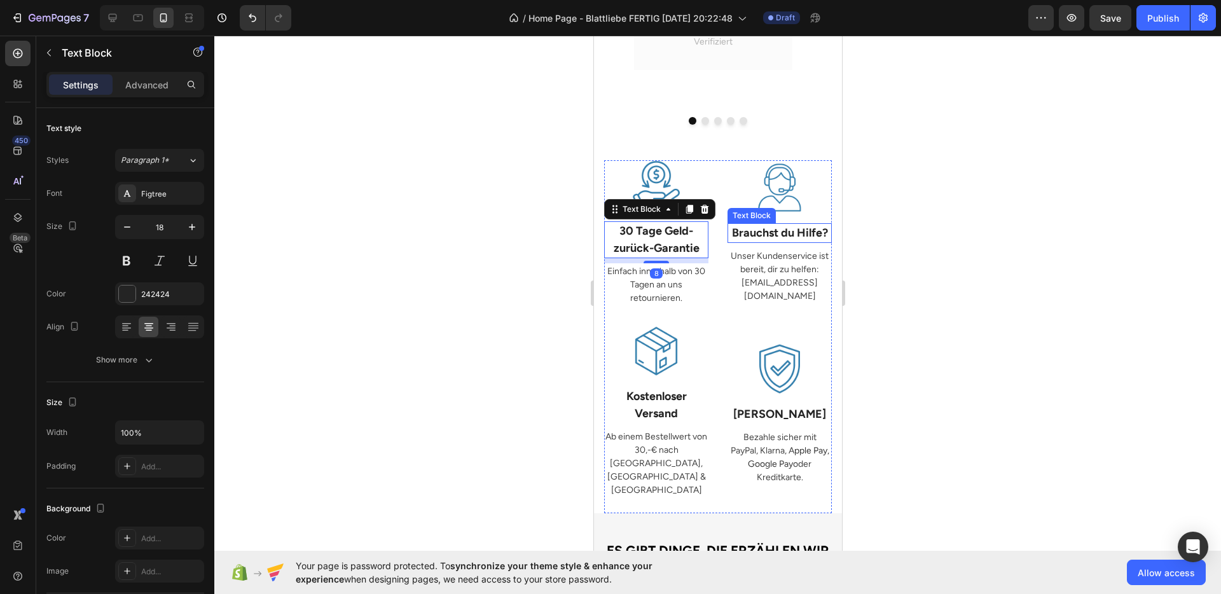
click at [753, 227] on p "Brauchst du Hilfe?" at bounding box center [779, 233] width 102 height 17
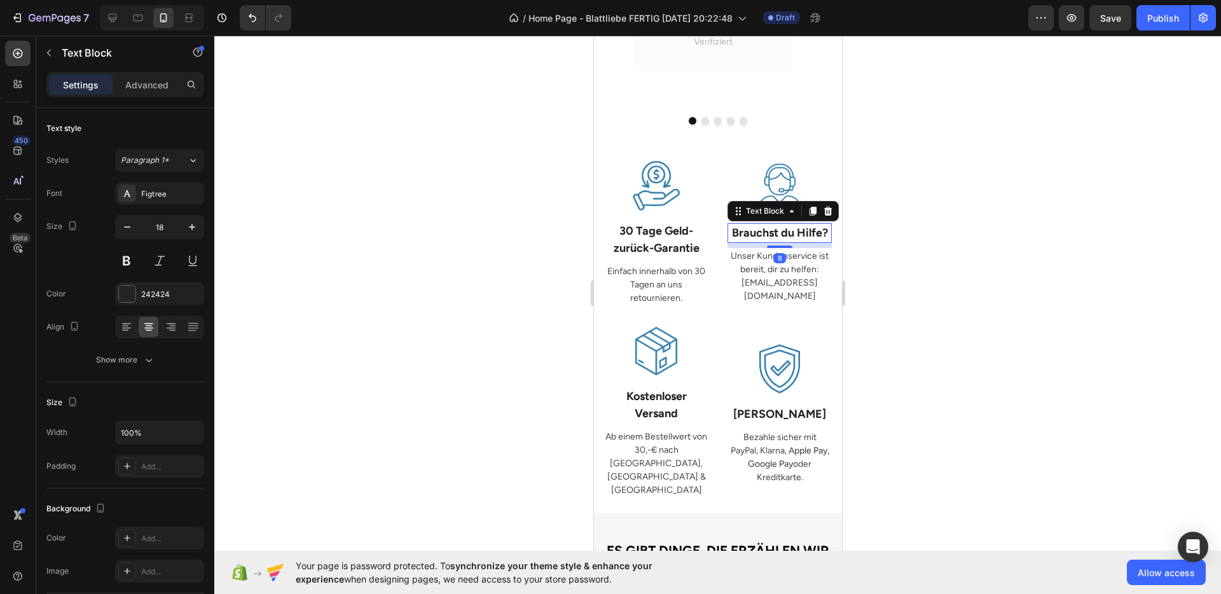
click at [931, 268] on div at bounding box center [717, 315] width 1007 height 559
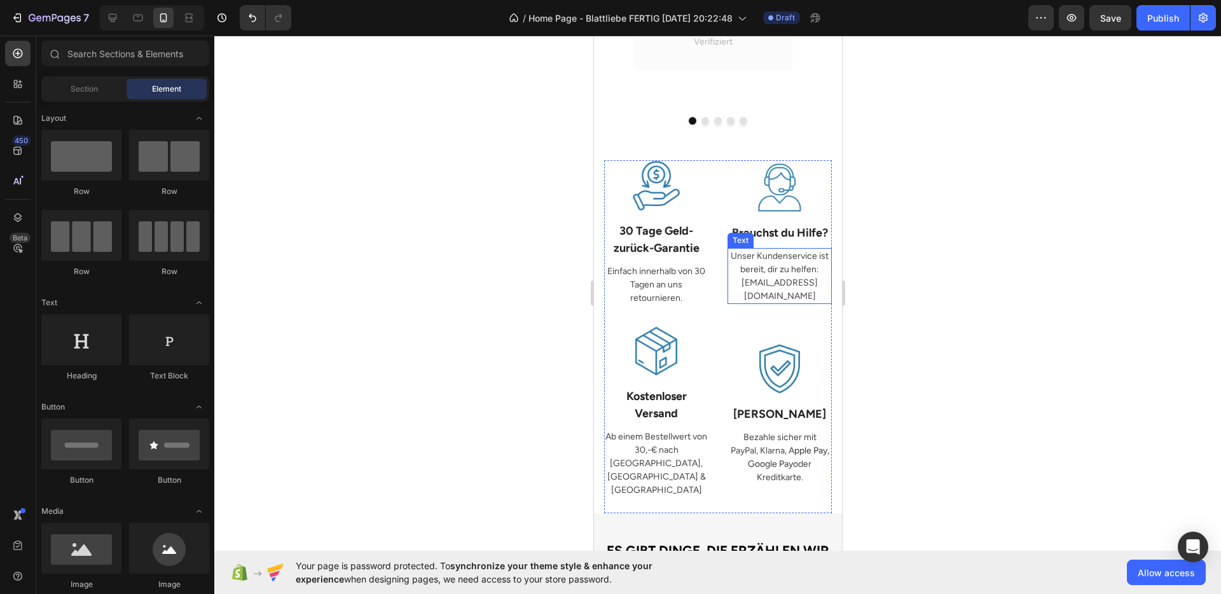
click at [762, 225] on p "Brauchst du Hilfe?" at bounding box center [779, 233] width 102 height 17
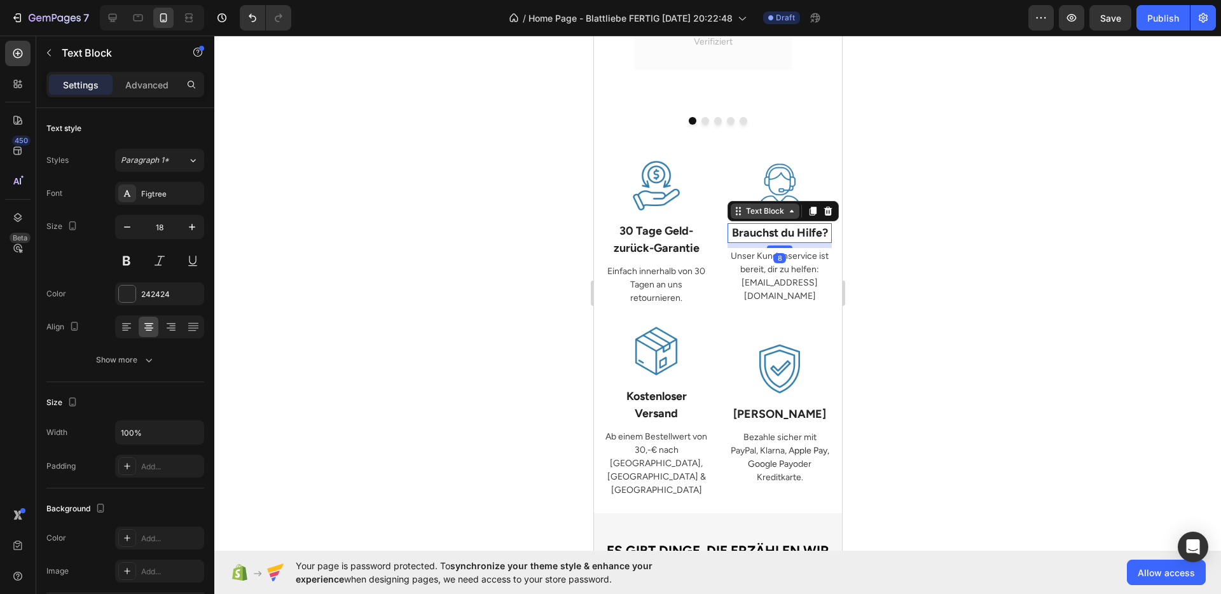
click at [749, 205] on div "Text Block" at bounding box center [764, 210] width 43 height 11
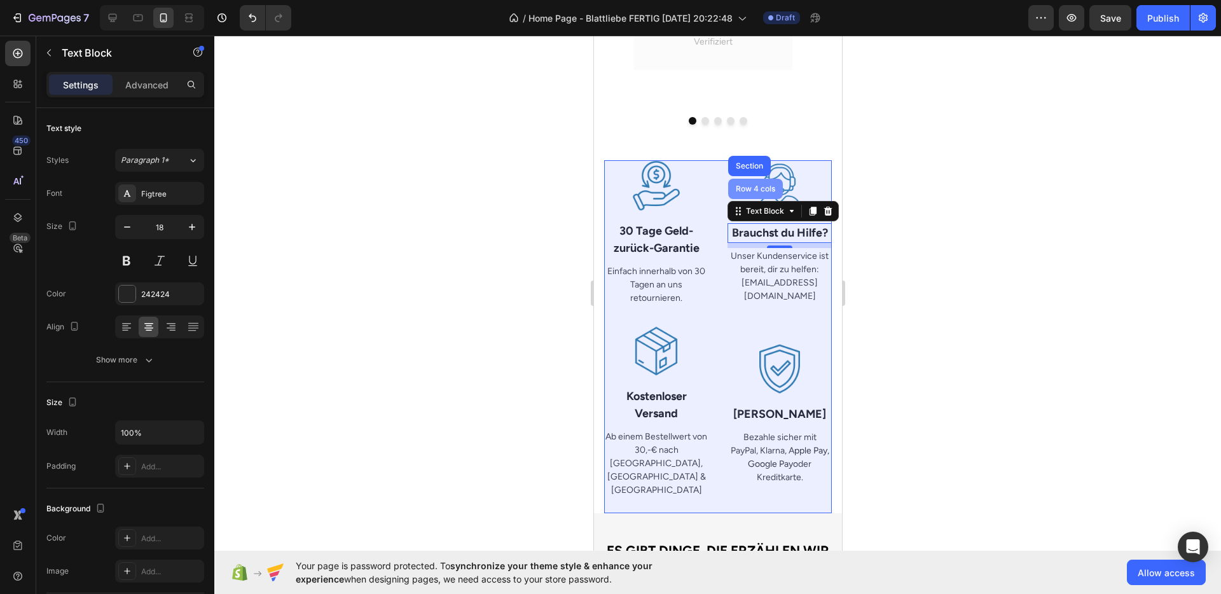
click at [745, 185] on div "Row 4 cols" at bounding box center [755, 189] width 45 height 8
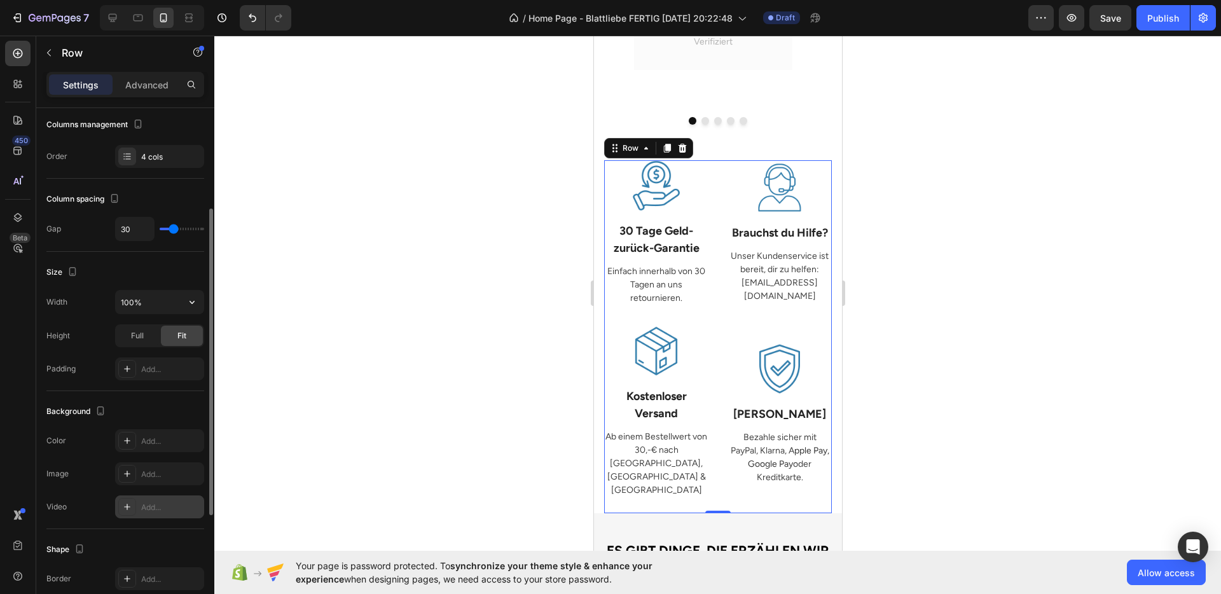
scroll to position [366, 0]
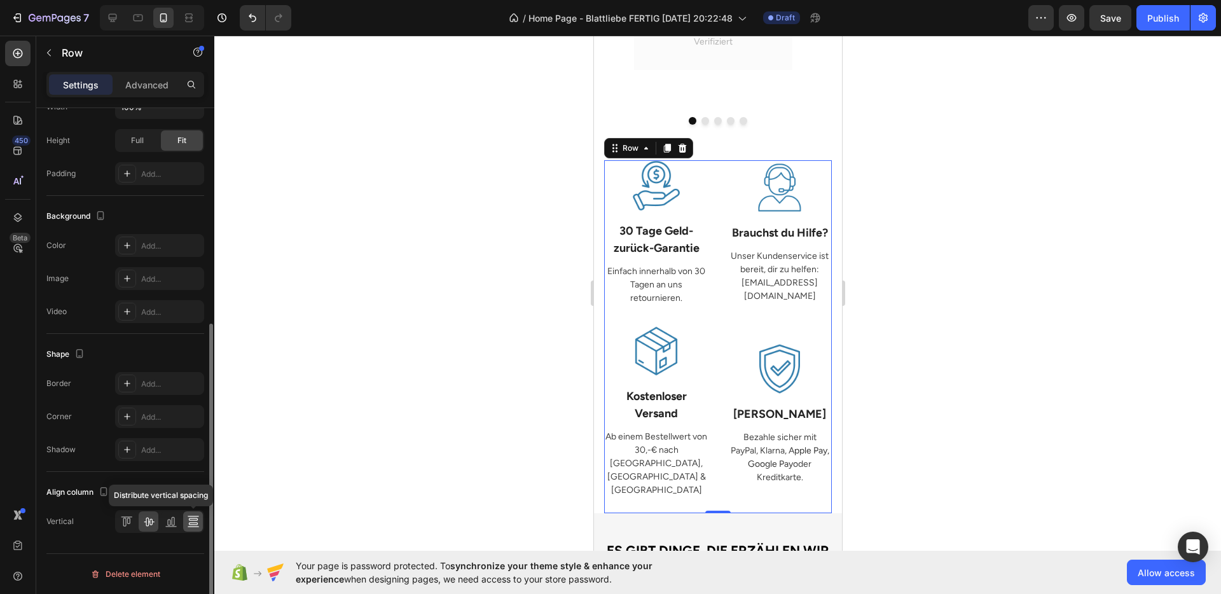
click at [191, 521] on icon at bounding box center [193, 521] width 13 height 13
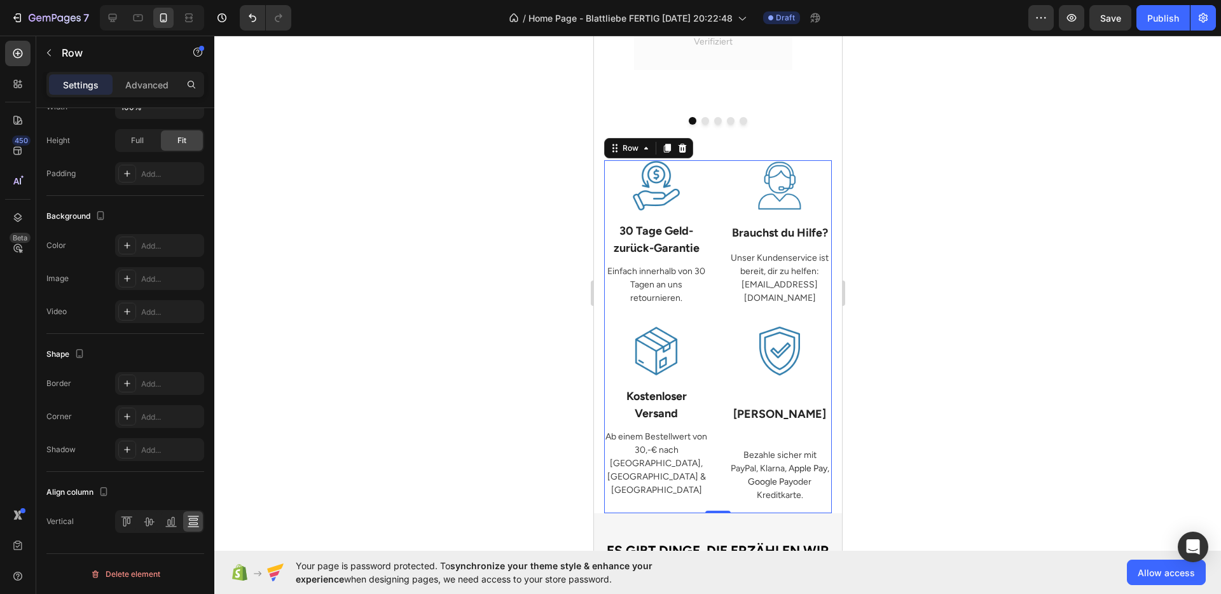
click at [868, 394] on div at bounding box center [717, 315] width 1007 height 559
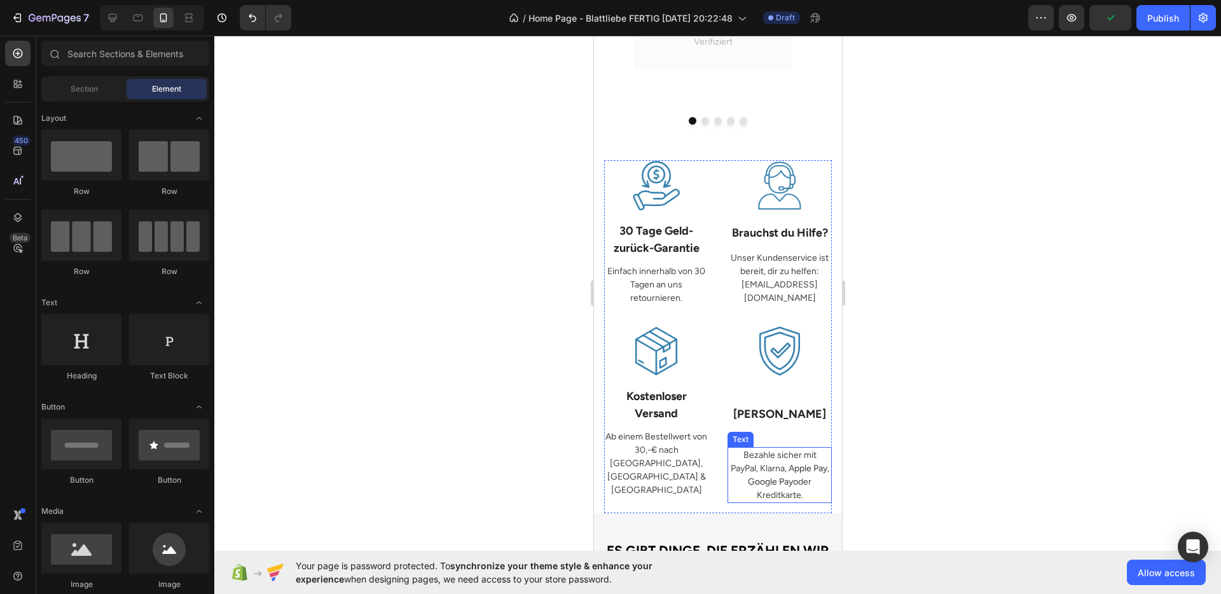
click at [779, 448] on p "Bezahle sicher mit PayPal, Klarna, A pple Pay, Google Pay oder Kreditkarte." at bounding box center [779, 474] width 102 height 53
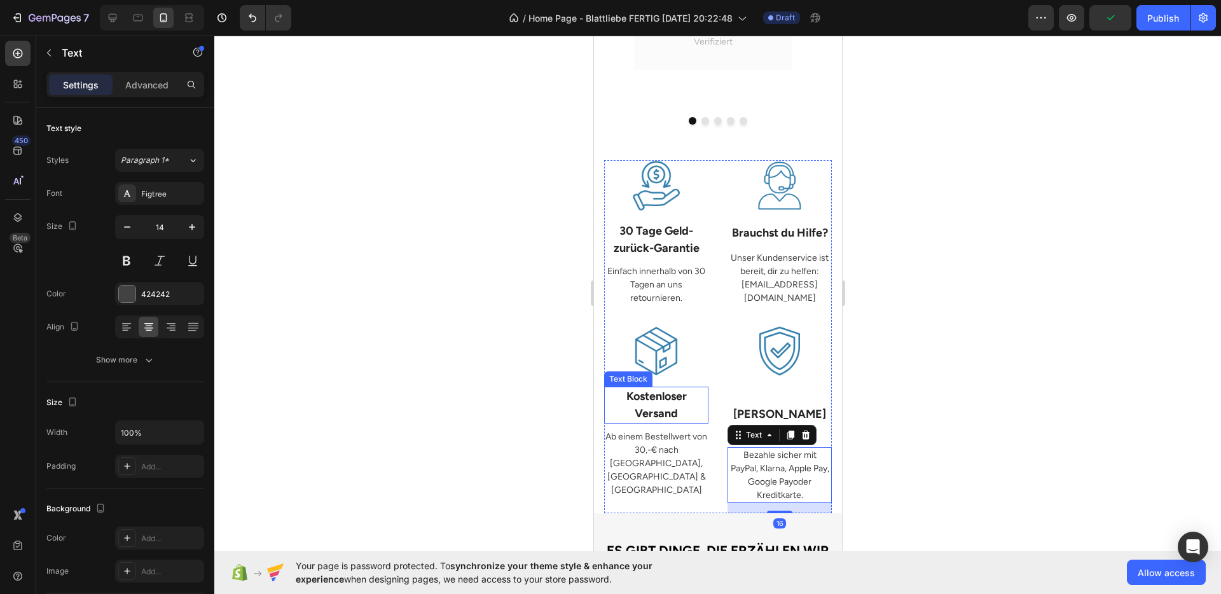
click at [149, 99] on div "Settings Advanced" at bounding box center [125, 90] width 178 height 36
click at [149, 87] on p "Advanced" at bounding box center [146, 84] width 43 height 13
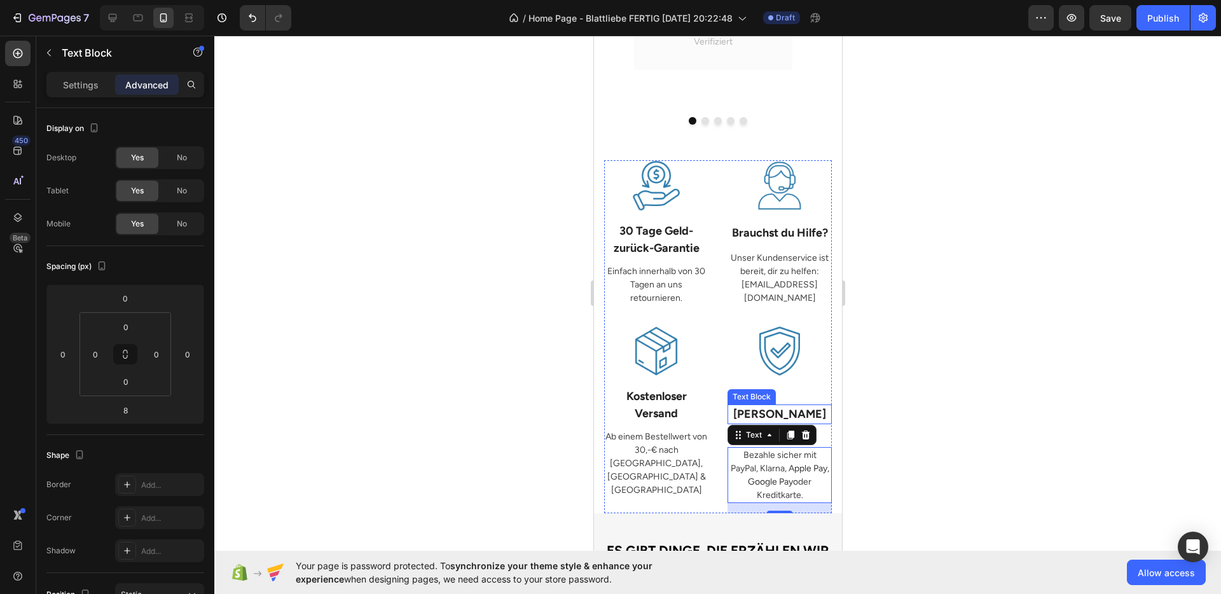
click at [790, 407] on strong "Sichere Bezahlung" at bounding box center [779, 414] width 93 height 14
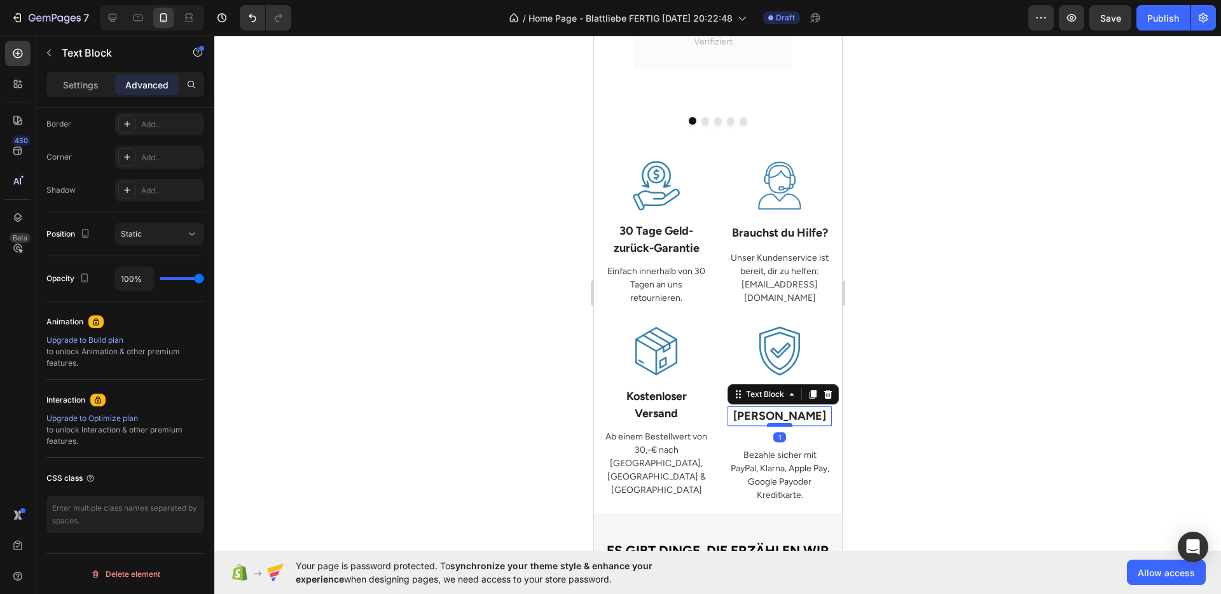
drag, startPoint x: 772, startPoint y: 407, endPoint x: 781, endPoint y: 402, distance: 9.7
click at [775, 423] on div at bounding box center [779, 425] width 25 height 4
type input "0"
click at [929, 416] on div at bounding box center [717, 315] width 1007 height 559
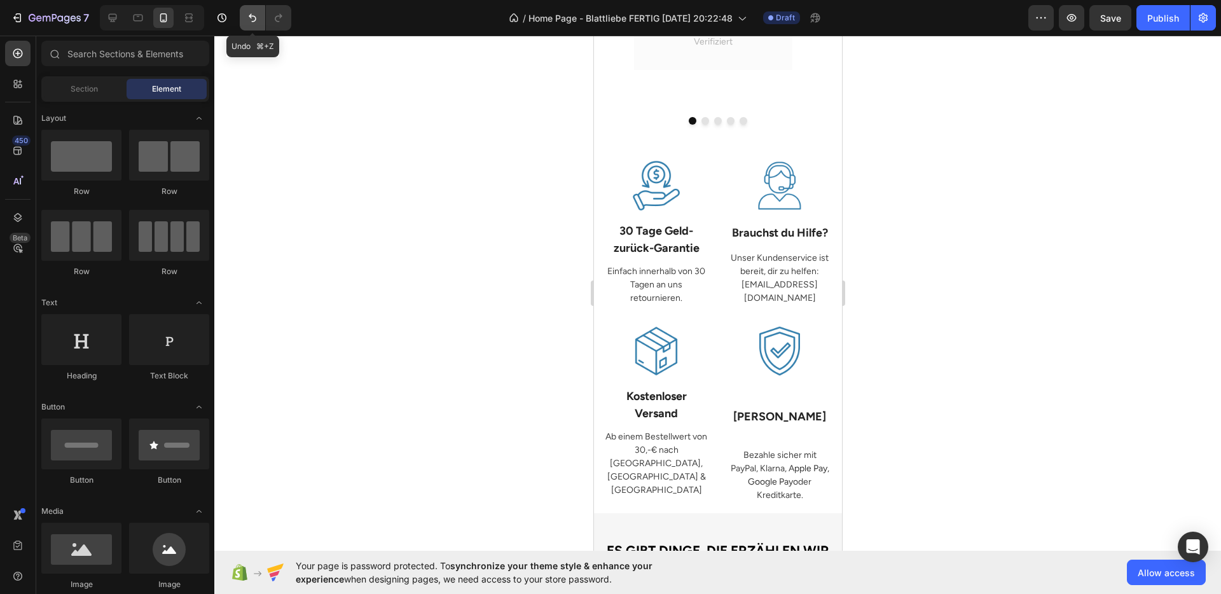
click at [256, 16] on icon "Undo/Redo" at bounding box center [252, 17] width 13 height 13
click at [766, 450] on span "Bezahle sicher mit PayPal, Klarna, A" at bounding box center [773, 462] width 86 height 24
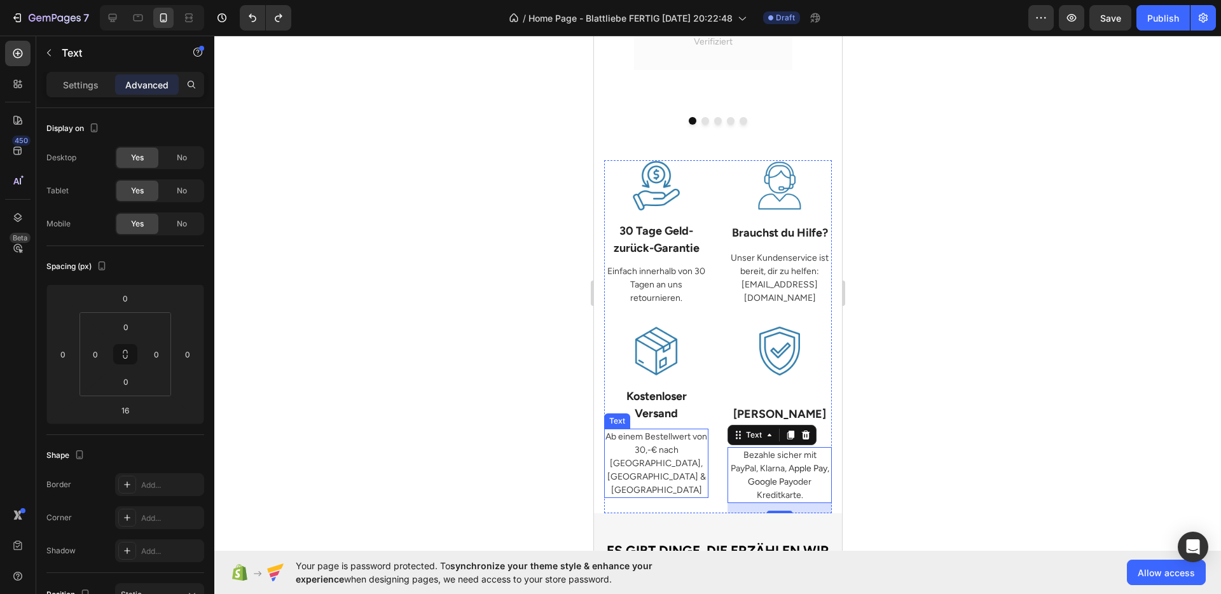
click at [676, 451] on p "Ab einem Bestellwert von 30,-€ nach Deutschland, Österreich & Schweiz" at bounding box center [656, 463] width 102 height 67
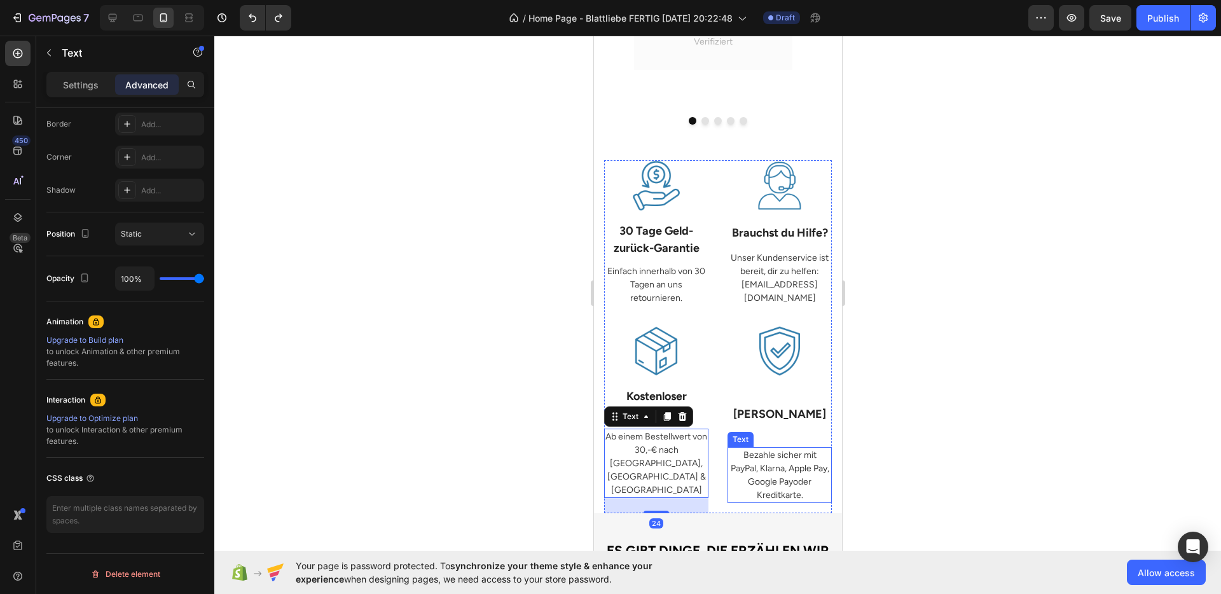
click at [775, 463] on span "pple Pay, Google Pay" at bounding box center [787, 475] width 81 height 24
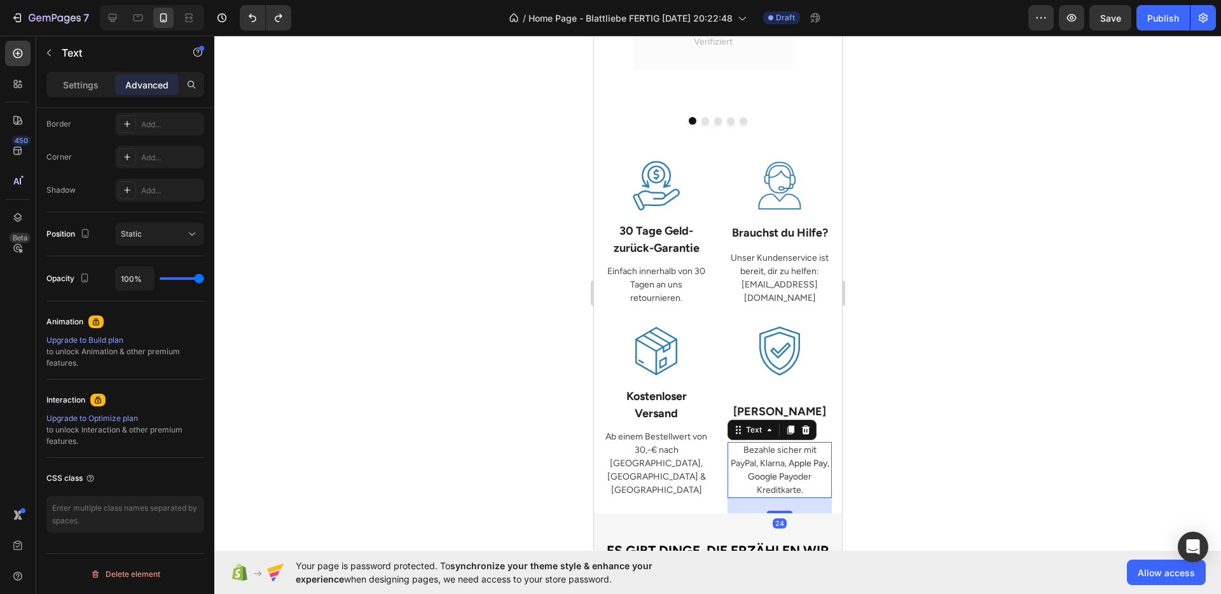
drag, startPoint x: 774, startPoint y: 484, endPoint x: 765, endPoint y: 489, distance: 9.7
type input "24"
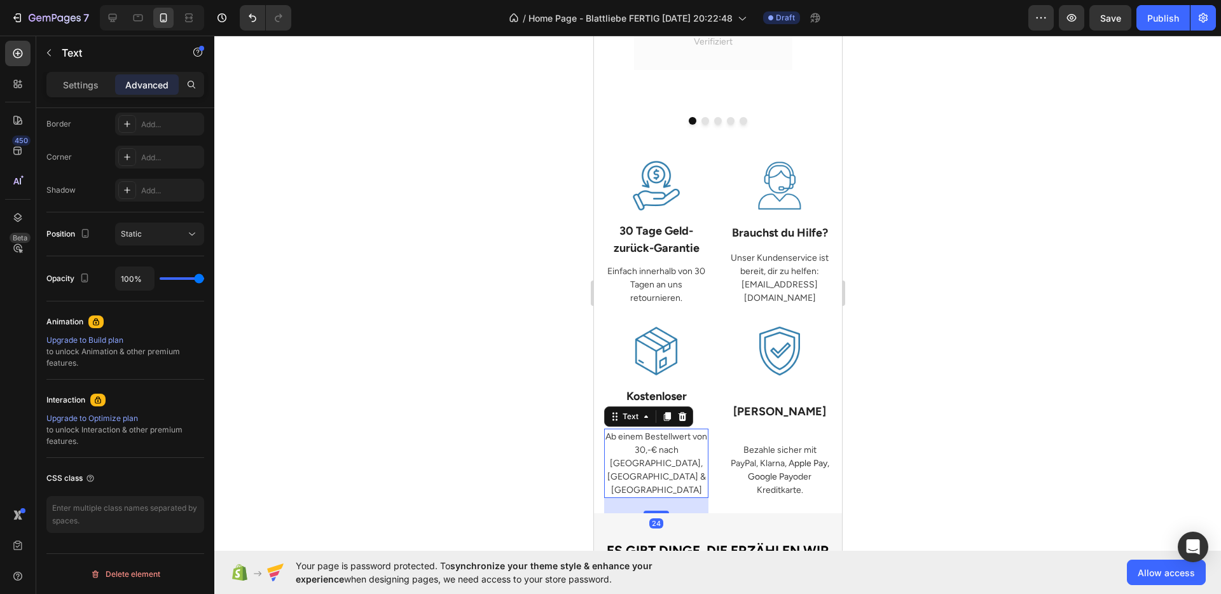
click at [651, 443] on p "Ab einem Bestellwert von 30,-€ nach Deutschland, Österreich & Schweiz" at bounding box center [656, 463] width 102 height 67
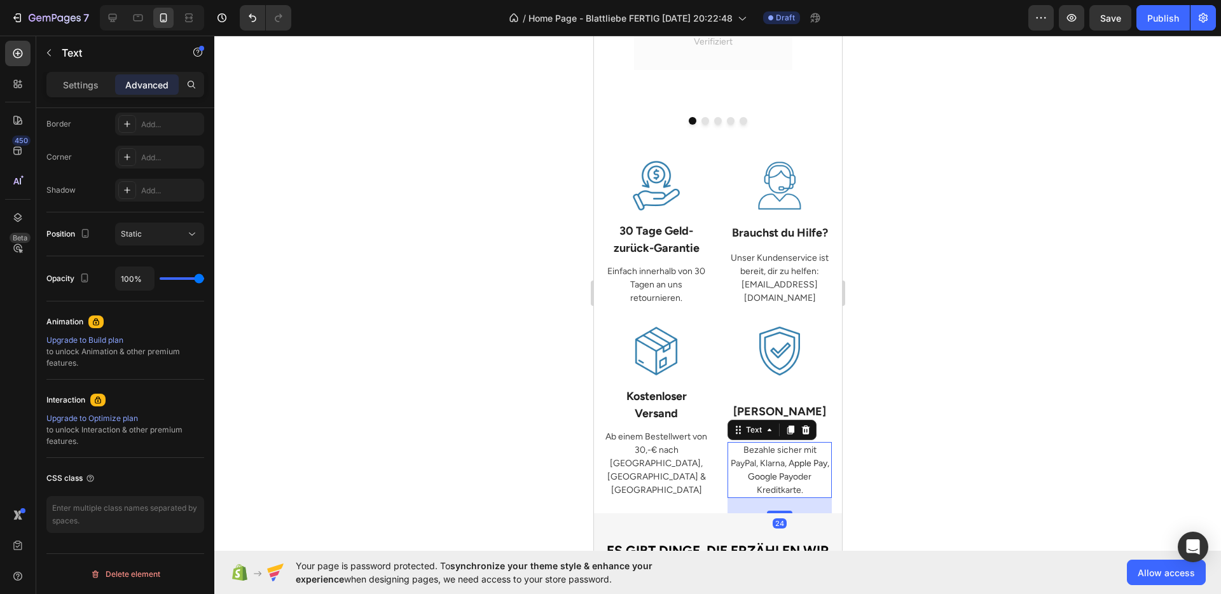
click at [795, 443] on p "Bezahle sicher mit PayPal, Klarna, A pple Pay, Google Pay oder Kreditkarte." at bounding box center [779, 469] width 102 height 53
click at [971, 441] on div at bounding box center [717, 315] width 1007 height 559
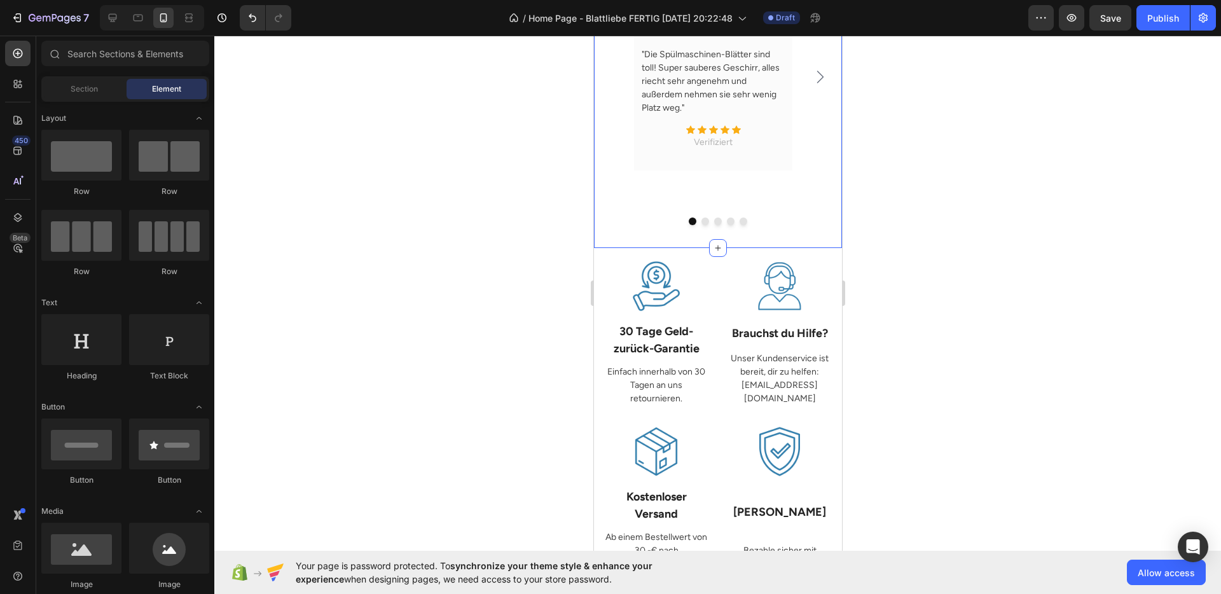
scroll to position [1422, 0]
click at [817, 219] on div "Image Lisa H. Text block aus Hamburg Text block Row Title Line "Die Spülmaschin…" at bounding box center [717, 91] width 229 height 289
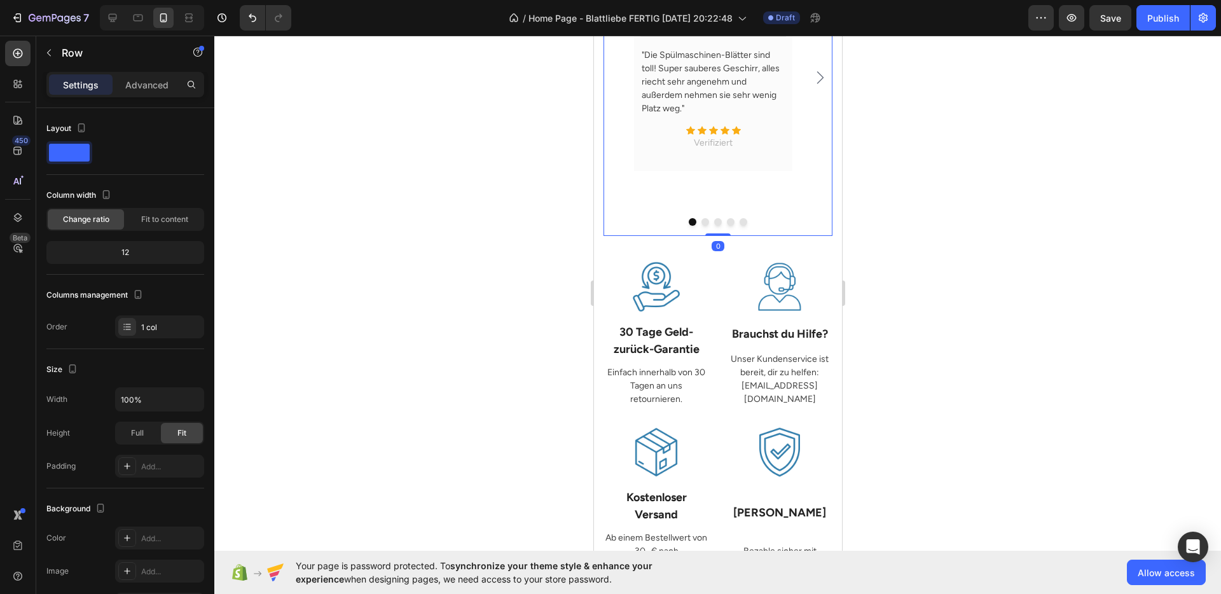
click at [957, 230] on div at bounding box center [717, 315] width 1007 height 559
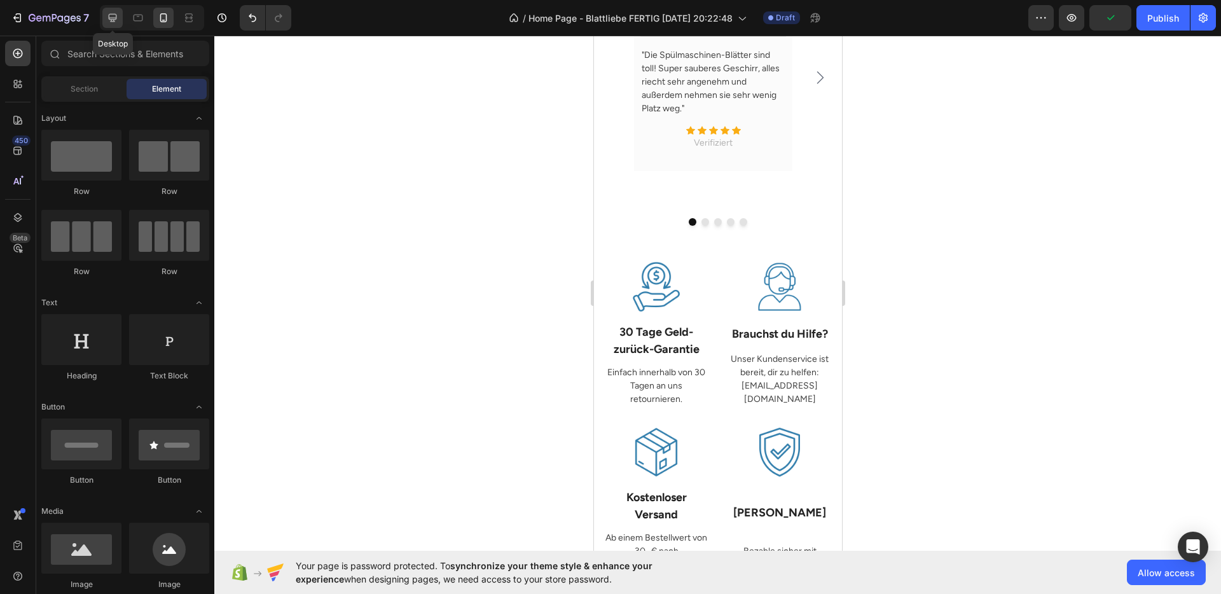
click at [109, 15] on icon at bounding box center [113, 18] width 8 height 8
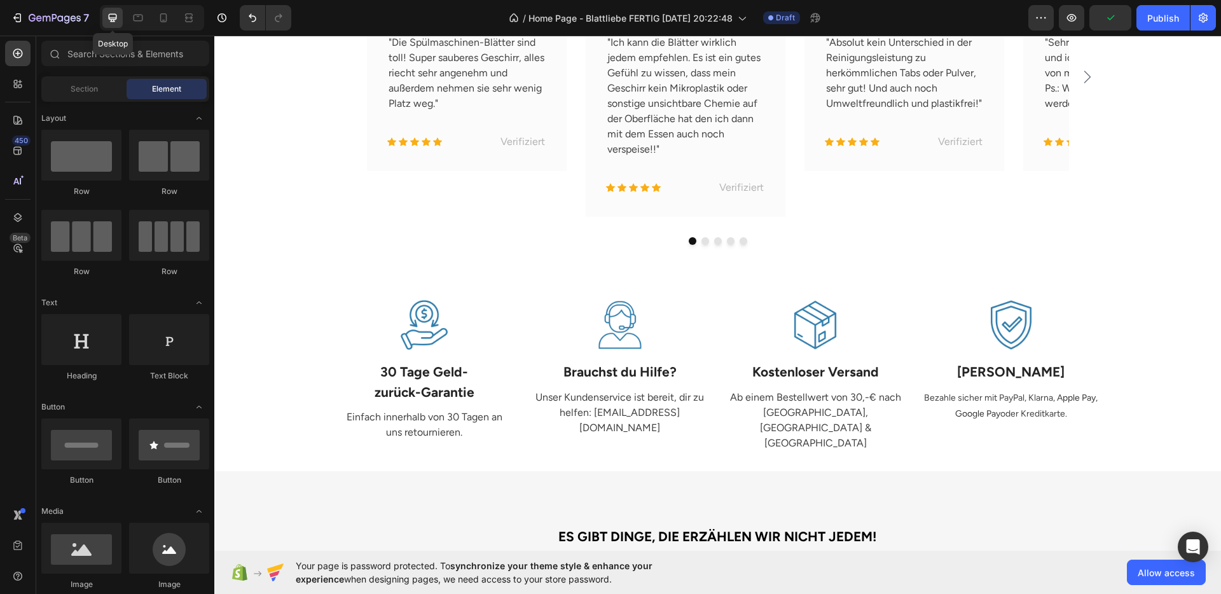
scroll to position [1407, 0]
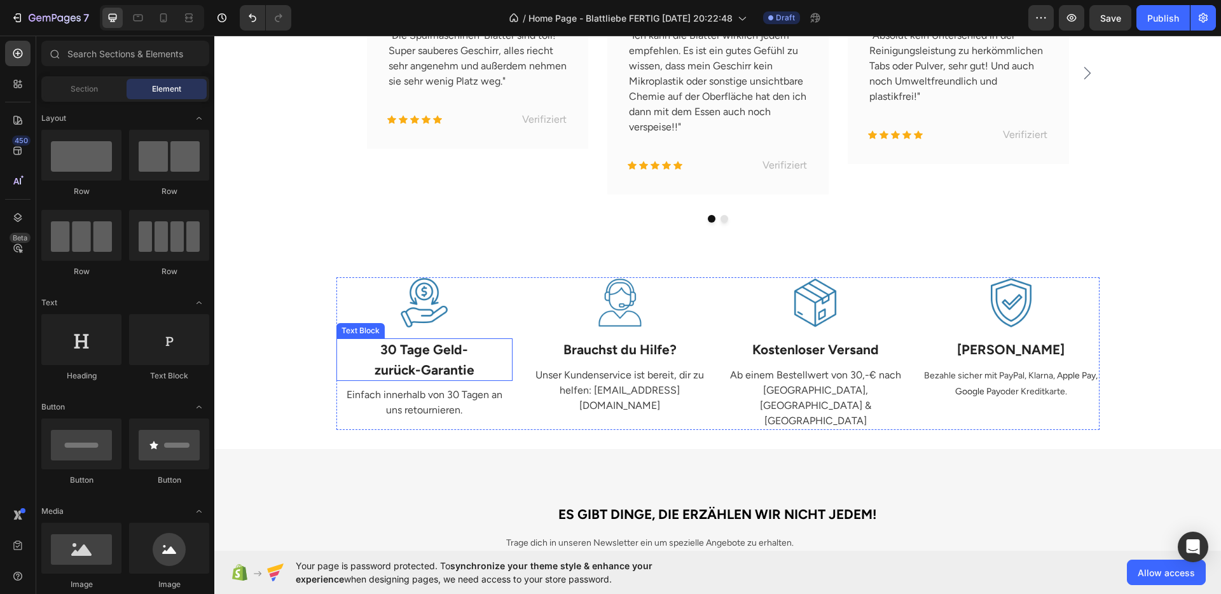
click at [470, 352] on p "30 Tage Geld-" at bounding box center [425, 350] width 174 height 20
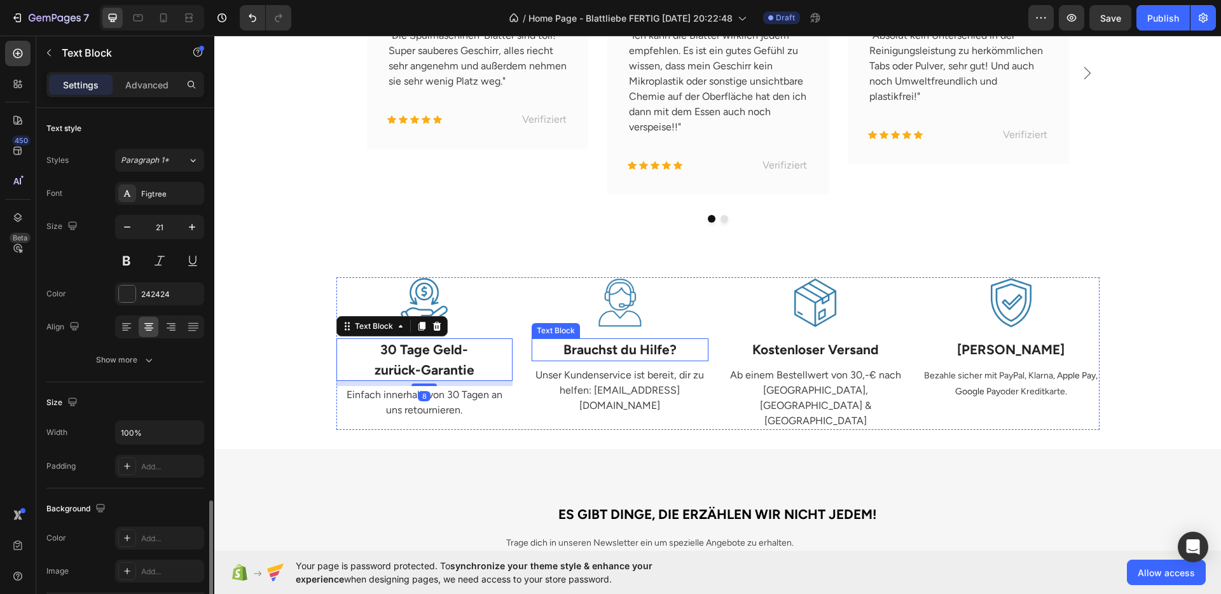
click at [618, 354] on p "Brauchst du Hilfe?" at bounding box center [620, 350] width 174 height 20
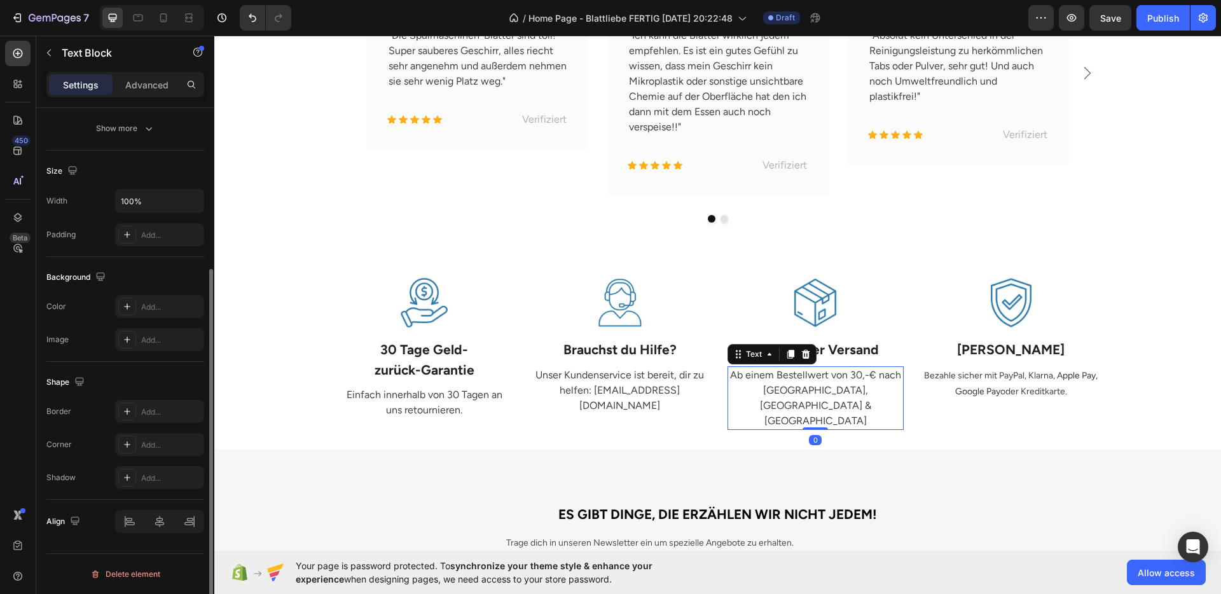
click at [854, 374] on p "Ab einem Bestellwert von 30,-€ nach Deutschland, Österreich & Schweiz" at bounding box center [816, 398] width 174 height 61
click at [638, 383] on p "Unser Kundenservice ist bereit, dir zu helfen: info@blattliebe.com" at bounding box center [620, 391] width 174 height 46
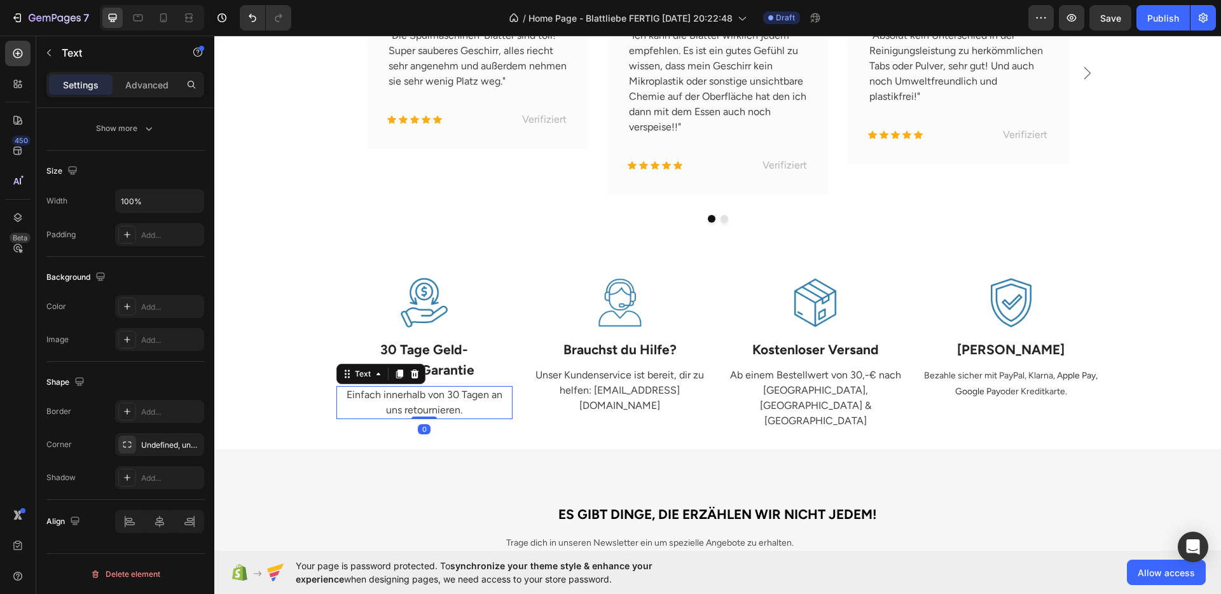
click at [461, 402] on p "Einfach innerhalb von 30 Tagen an uns retournieren." at bounding box center [425, 402] width 174 height 31
click at [1029, 373] on span "Bezahle sicher mit PayPal, Klarna, A" at bounding box center [993, 375] width 139 height 11
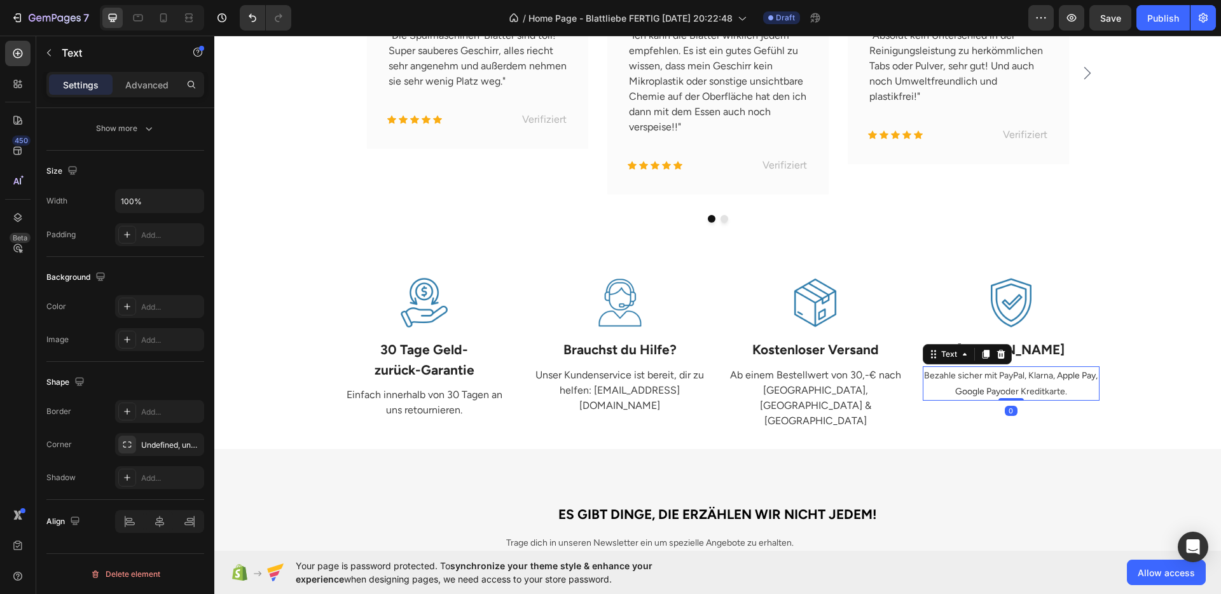
click at [806, 390] on p "Ab einem Bestellwert von 30,-€ nach Deutschland, Österreich & Schweiz" at bounding box center [816, 398] width 174 height 61
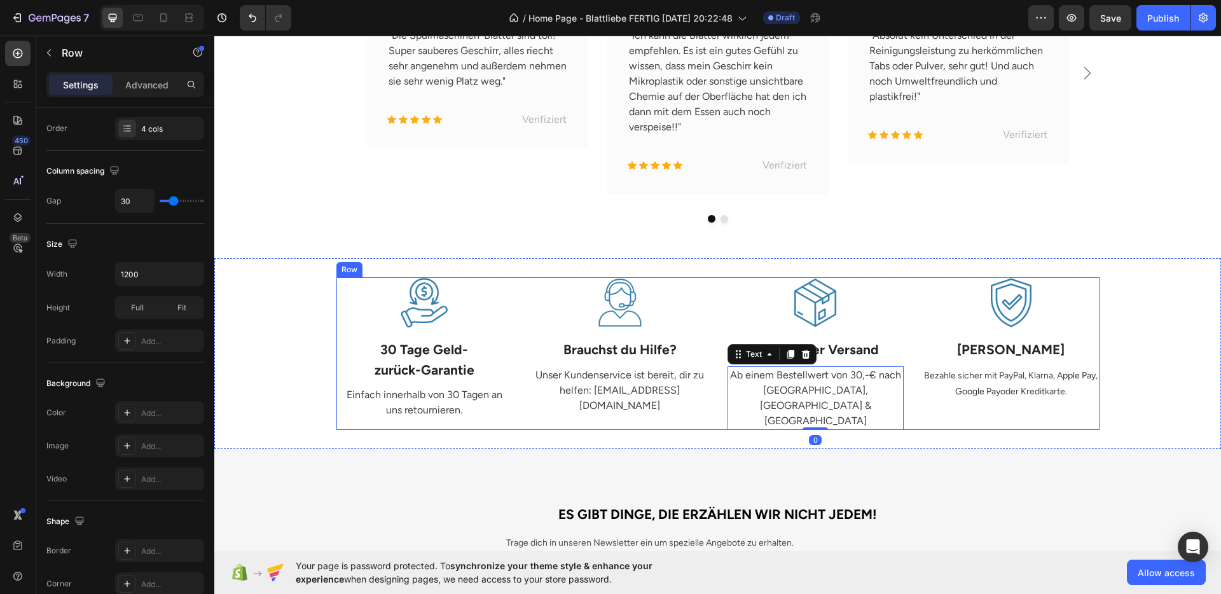
click at [736, 417] on div "Image Kostenloser Versand Text Block Ab einem Bestellwert von 30,-€ nach Deutsc…" at bounding box center [816, 353] width 177 height 153
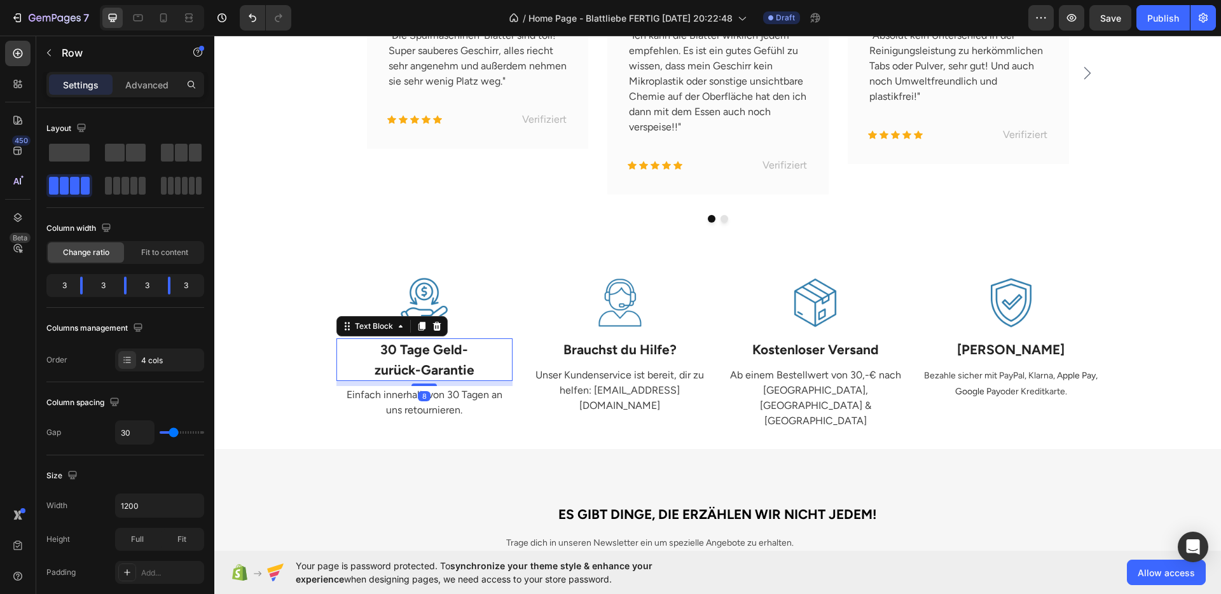
click at [440, 363] on p "zurück-Garantie" at bounding box center [425, 370] width 174 height 20
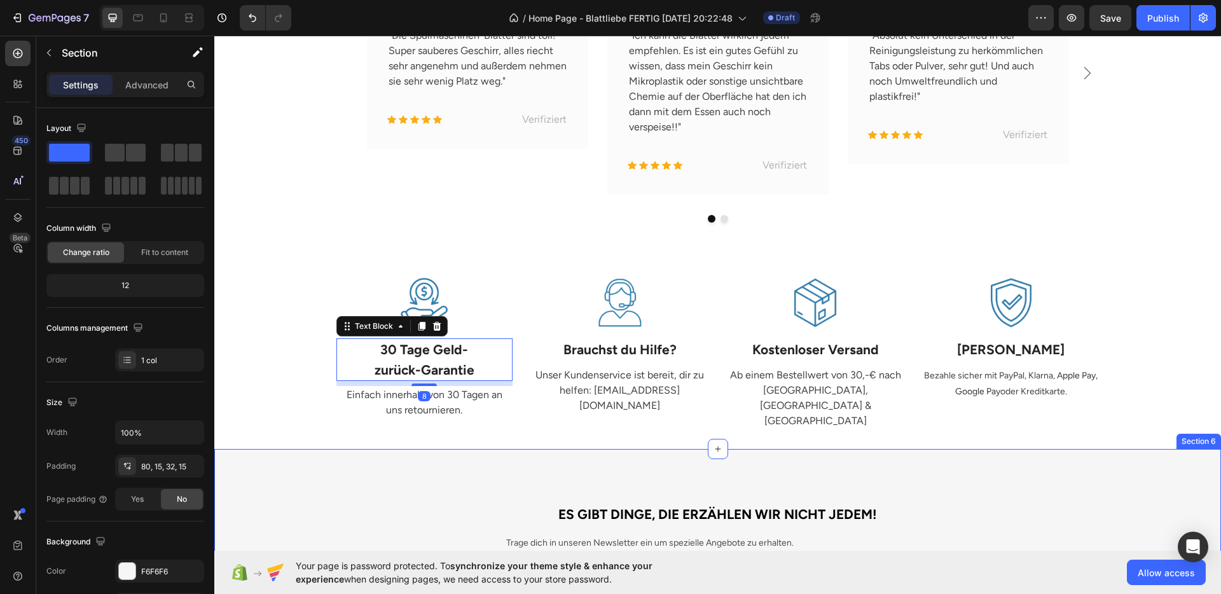
click at [612, 449] on div "ES GIBT DINGE, DIE ERZÄHLEN WIR NICHT JEDEM! Heading Trage dich in unseren News…" at bounding box center [717, 547] width 1007 height 197
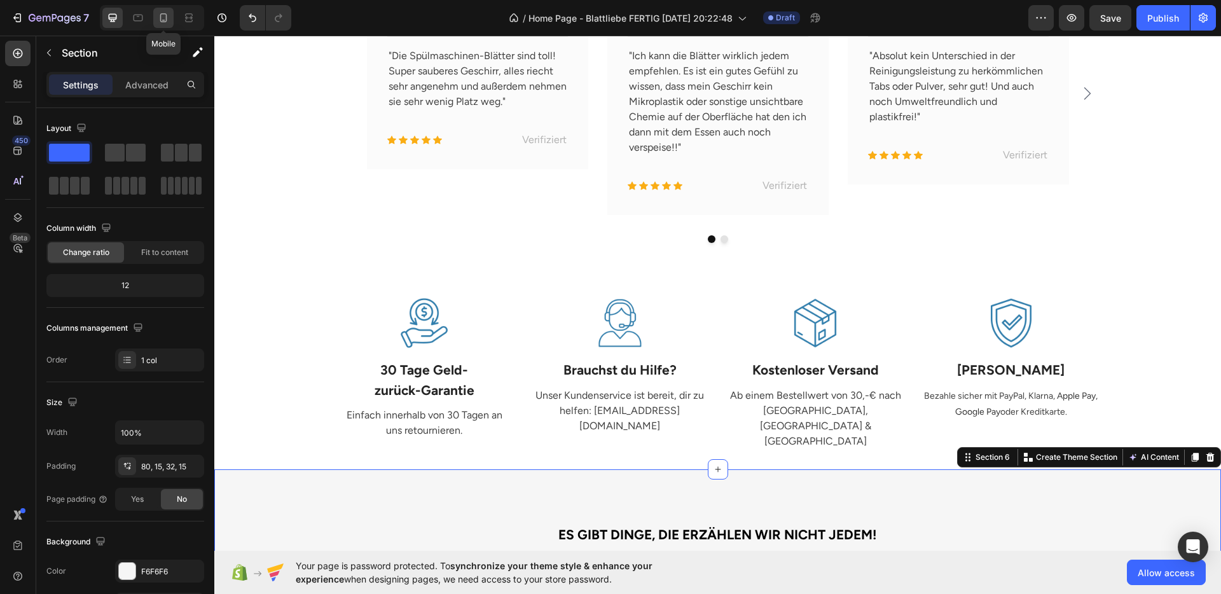
click at [167, 20] on icon at bounding box center [163, 17] width 13 height 13
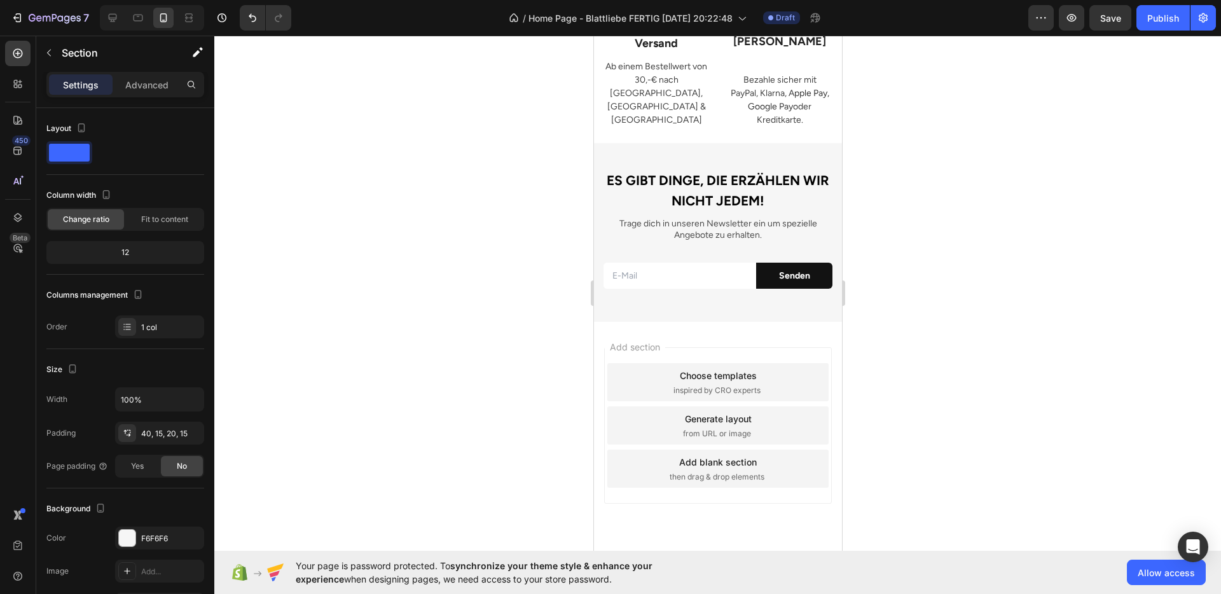
click at [984, 242] on div at bounding box center [717, 315] width 1007 height 559
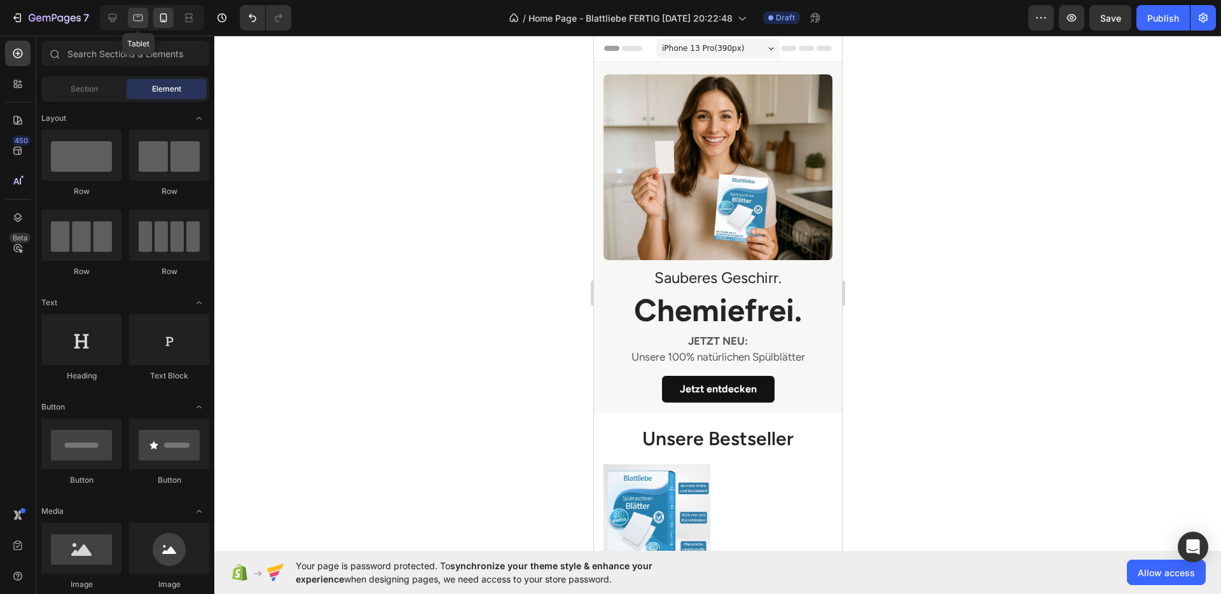
click at [144, 11] on icon at bounding box center [138, 17] width 13 height 13
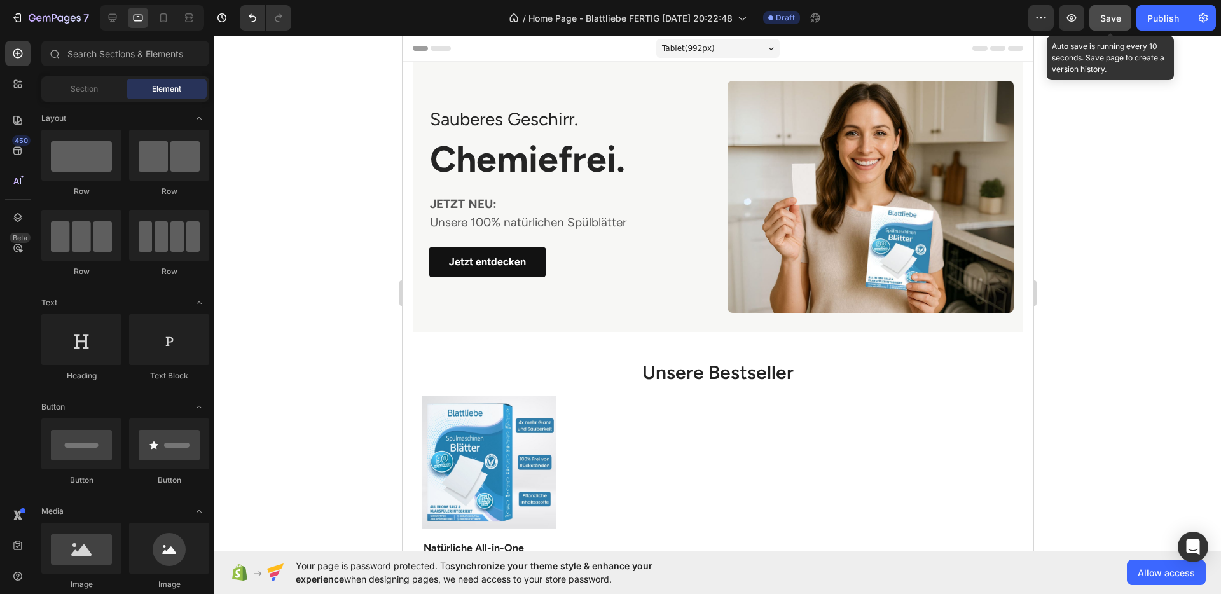
click at [1104, 22] on span "Save" at bounding box center [1111, 18] width 21 height 11
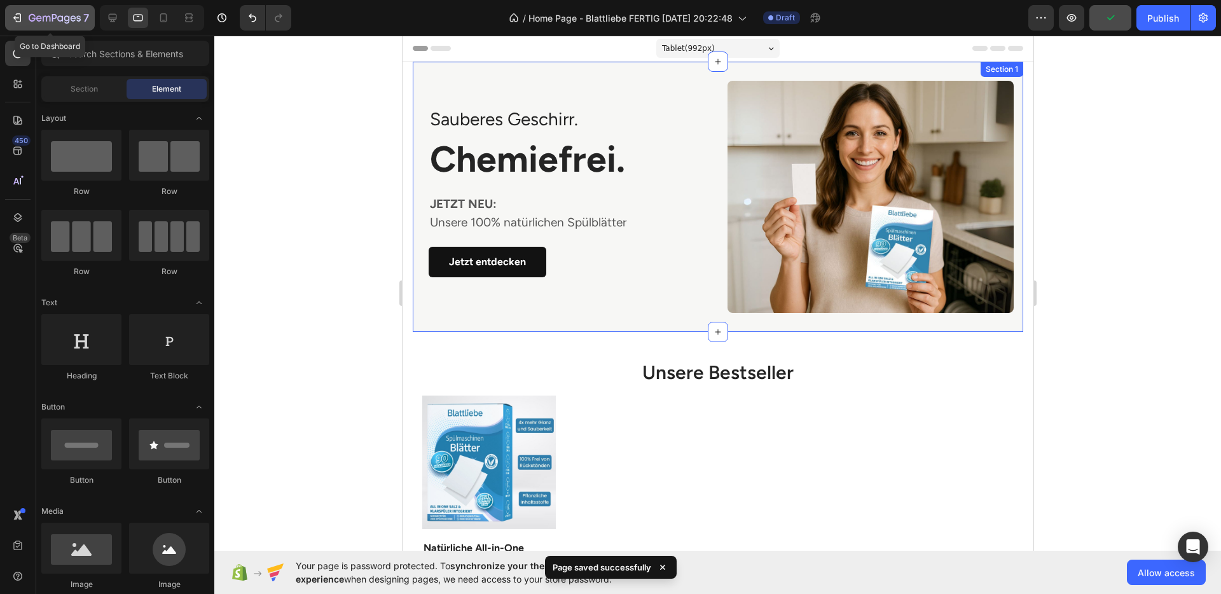
click at [15, 18] on icon "button" at bounding box center [16, 18] width 6 height 4
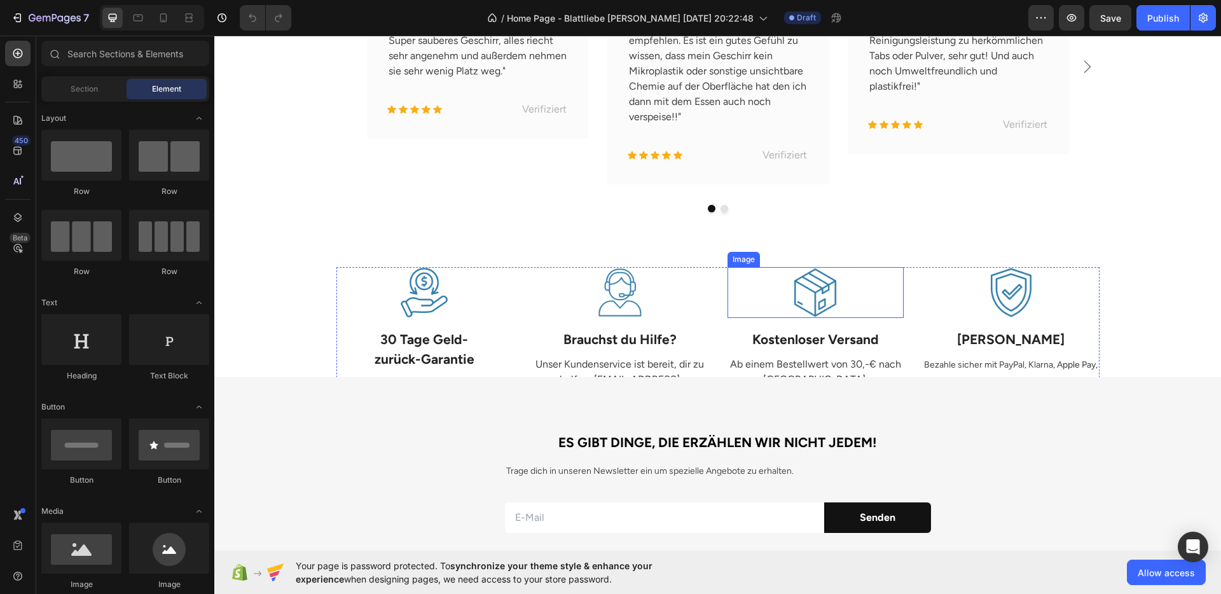
scroll to position [1402, 0]
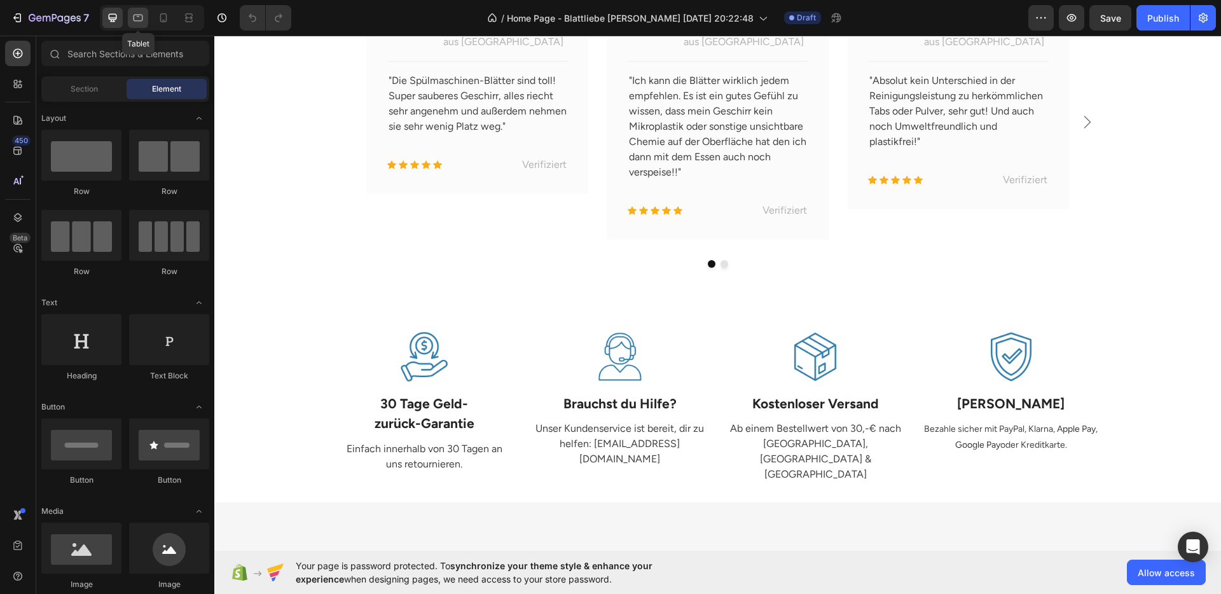
click at [134, 8] on div at bounding box center [138, 18] width 20 height 20
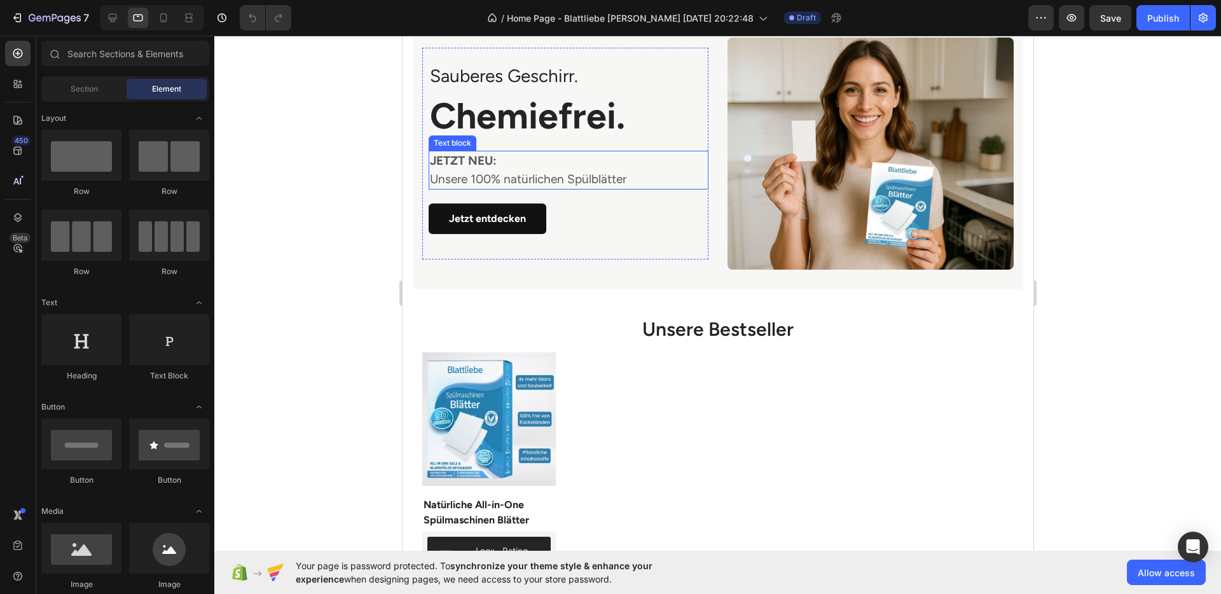
scroll to position [419, 0]
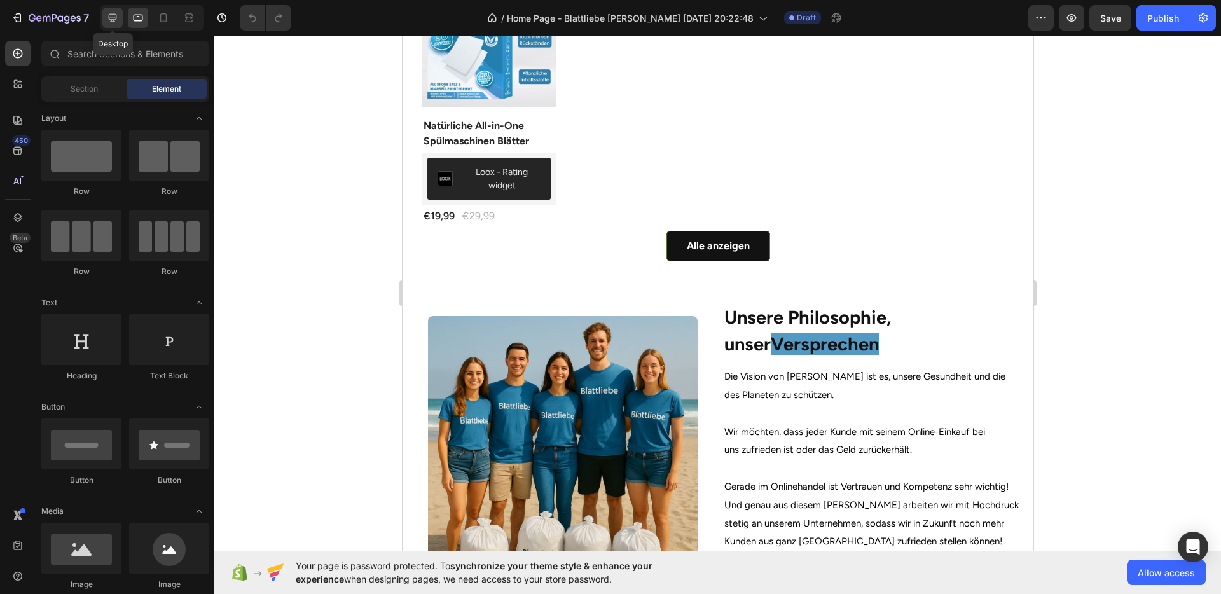
click at [116, 25] on div at bounding box center [112, 18] width 20 height 20
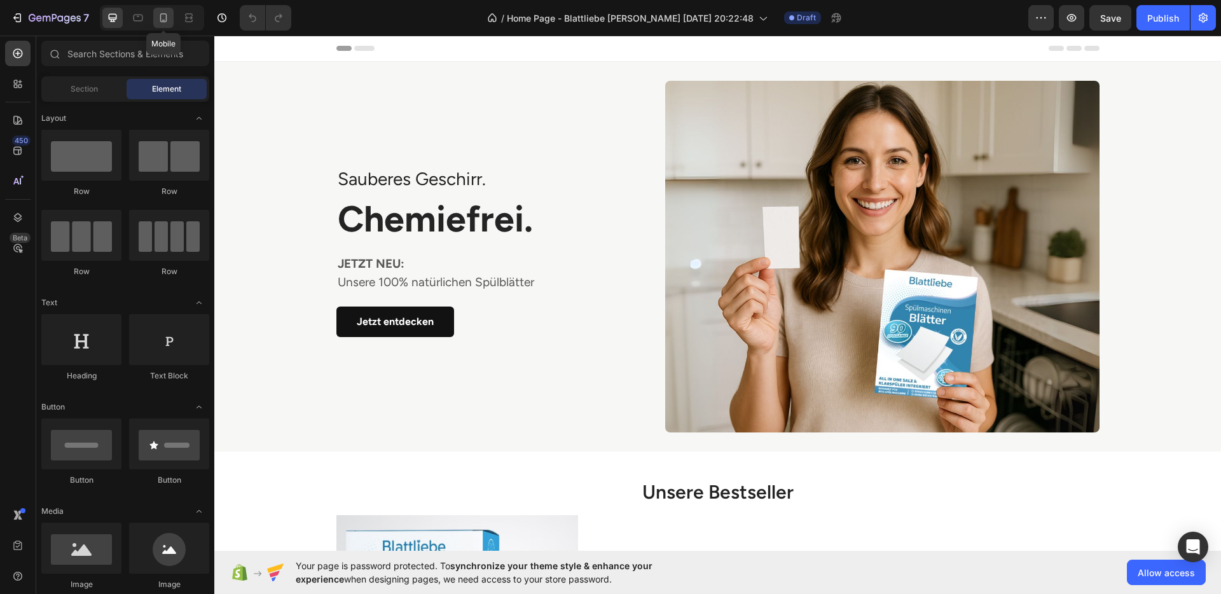
click at [167, 22] on icon at bounding box center [163, 17] width 13 height 13
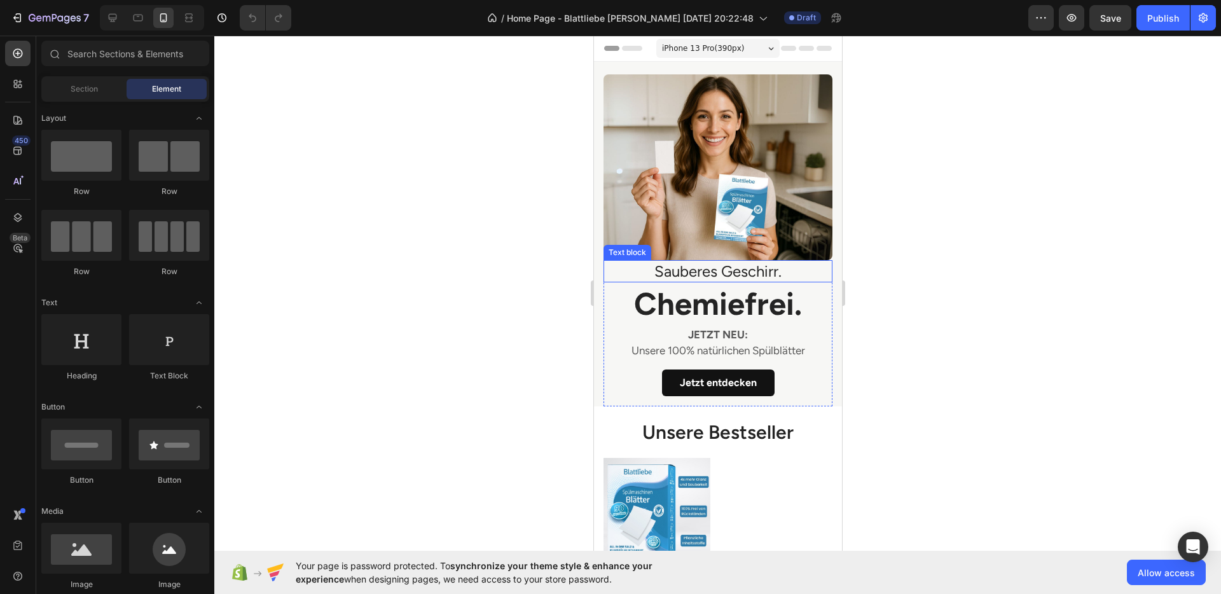
click at [731, 267] on p "Sauberes Geschirr." at bounding box center [717, 271] width 226 height 20
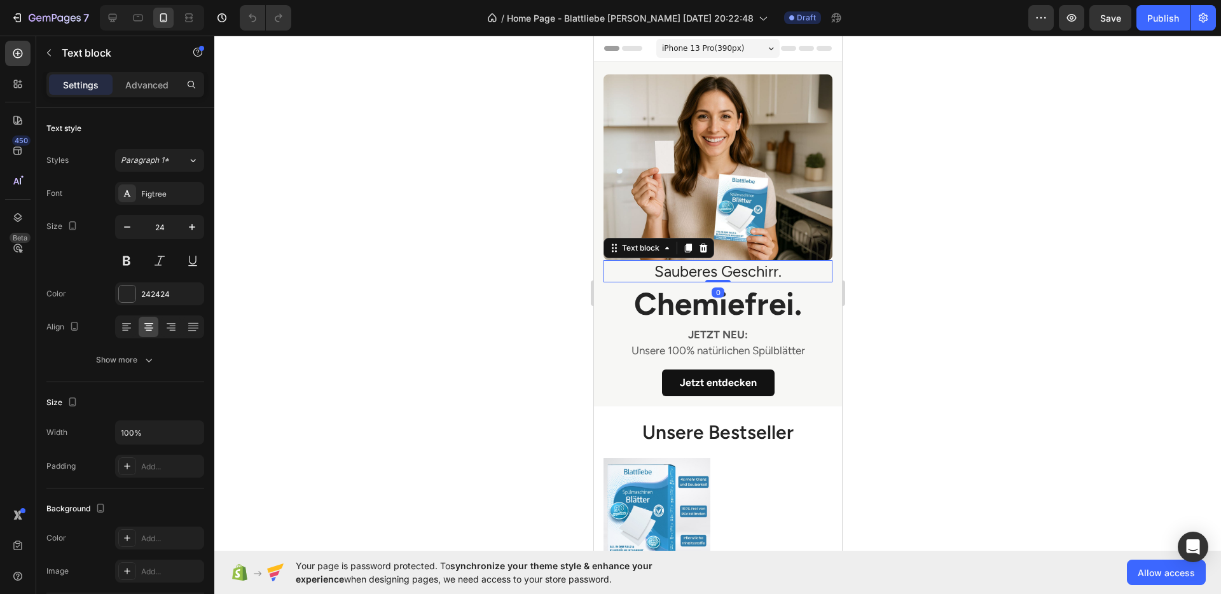
click at [943, 313] on div at bounding box center [717, 315] width 1007 height 559
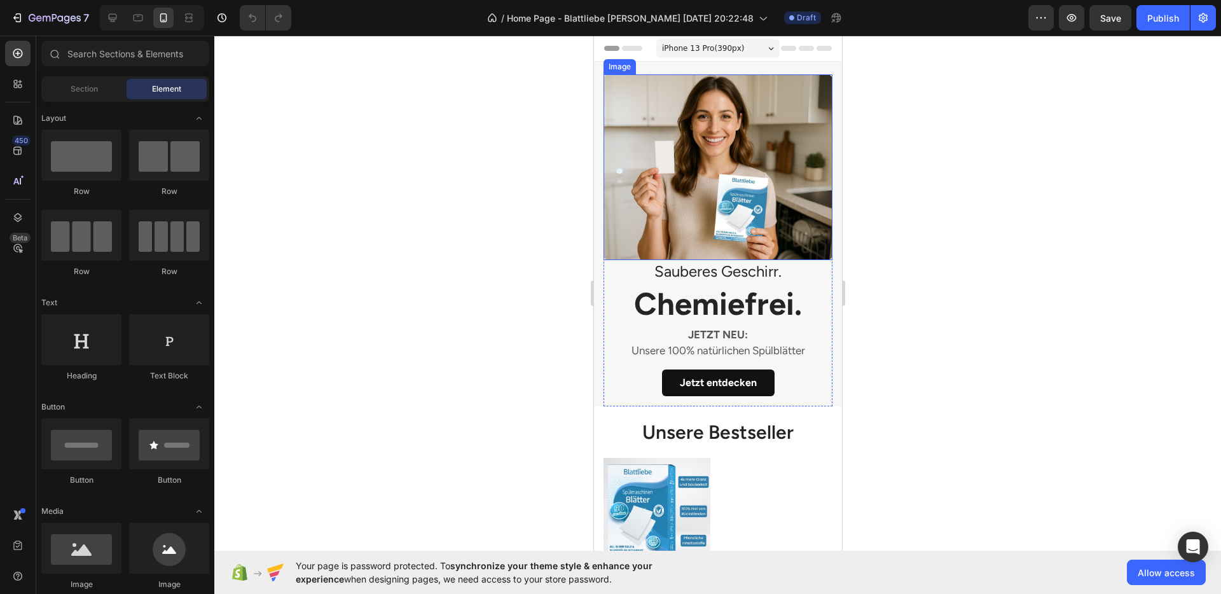
click at [722, 233] on img at bounding box center [717, 167] width 229 height 186
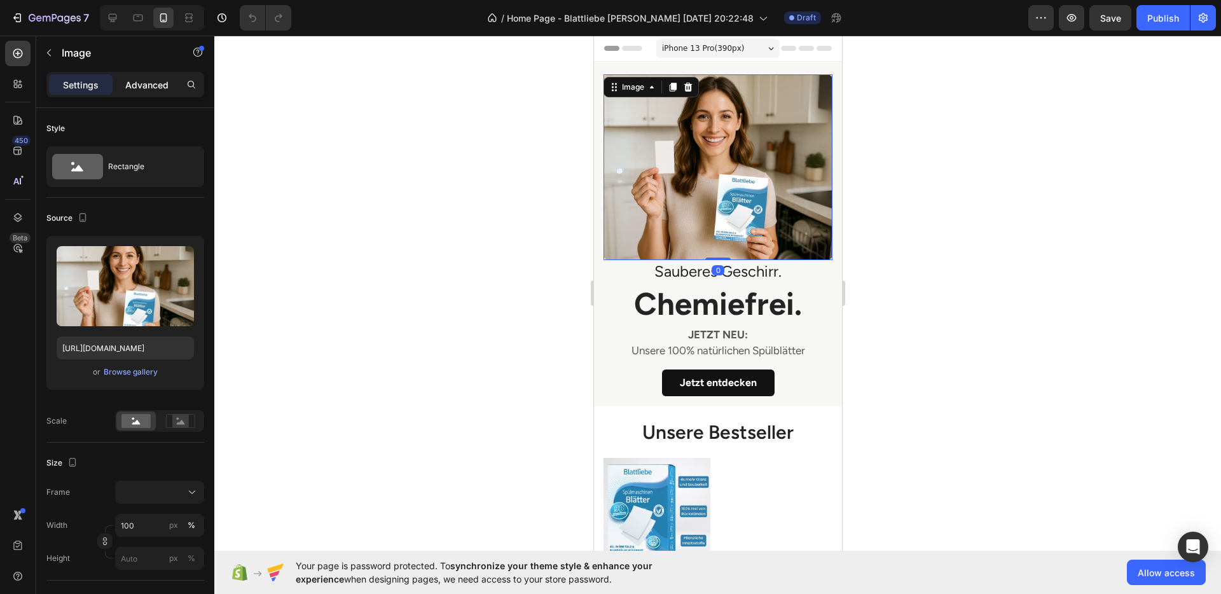
click at [140, 85] on p "Advanced" at bounding box center [146, 84] width 43 height 13
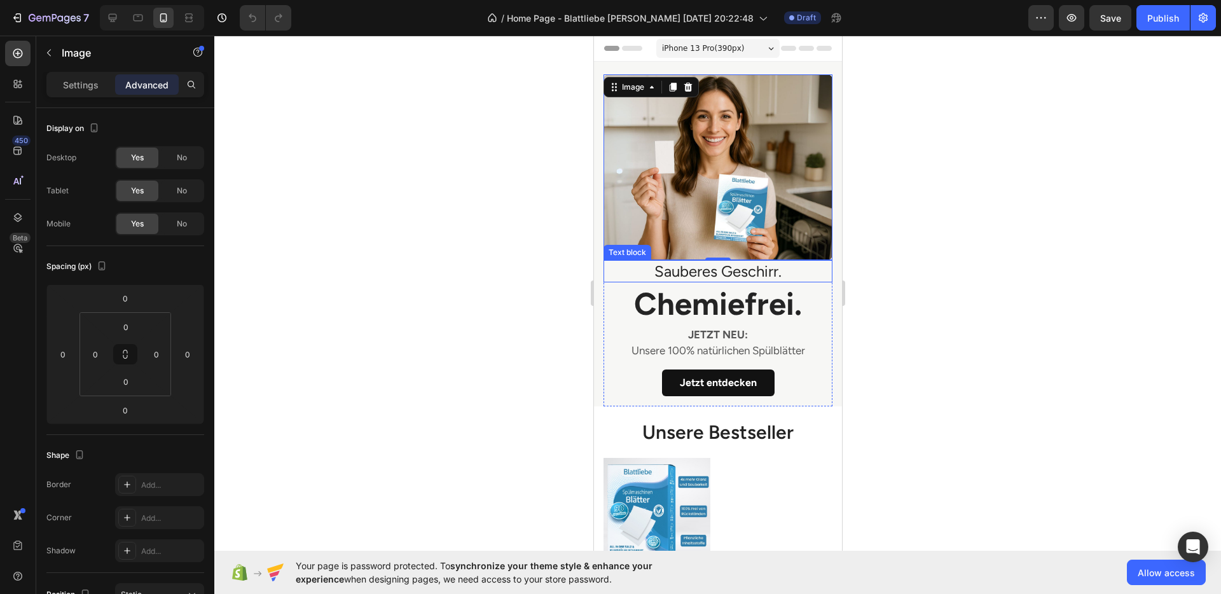
click at [664, 264] on p "Sauberes Geschirr." at bounding box center [717, 271] width 226 height 20
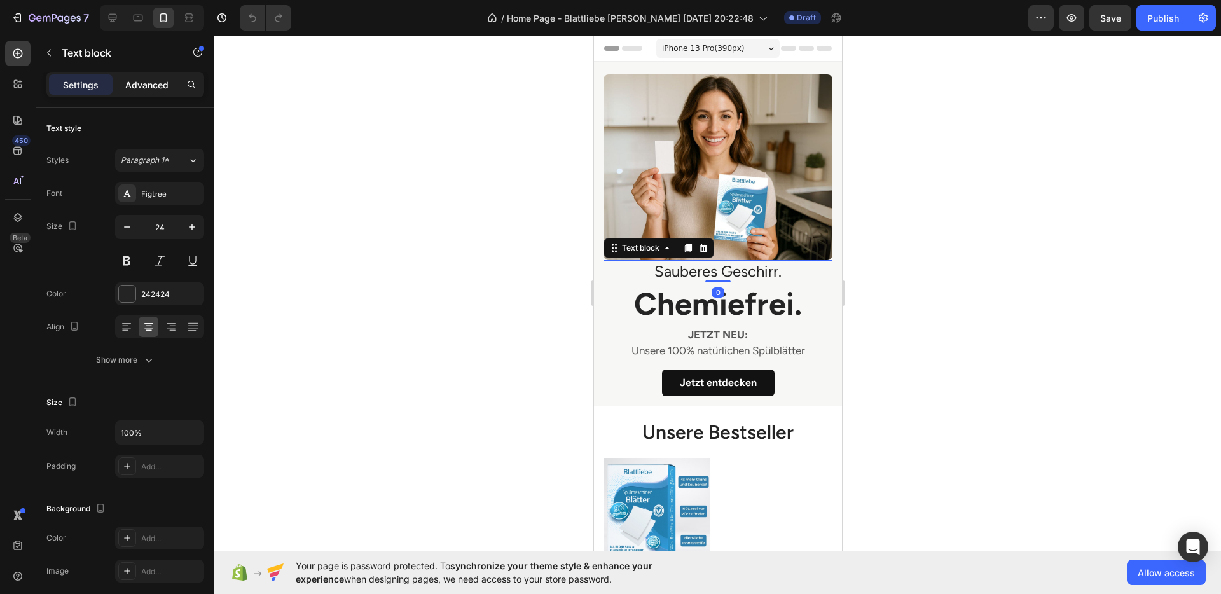
click at [153, 78] on p "Advanced" at bounding box center [146, 84] width 43 height 13
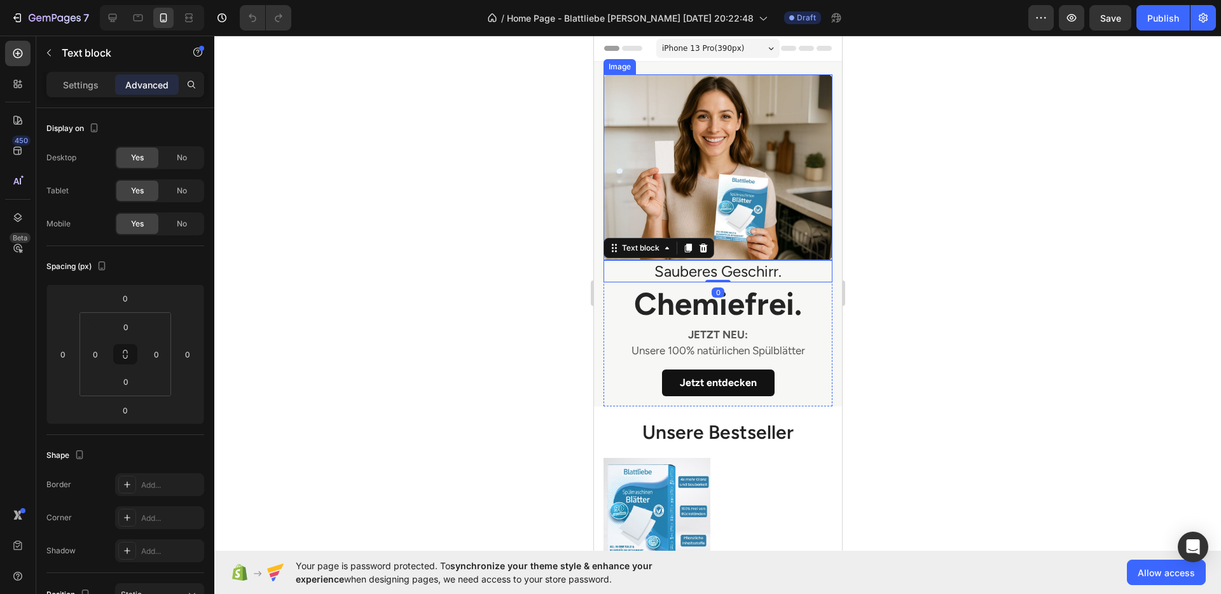
click at [950, 246] on div at bounding box center [717, 315] width 1007 height 559
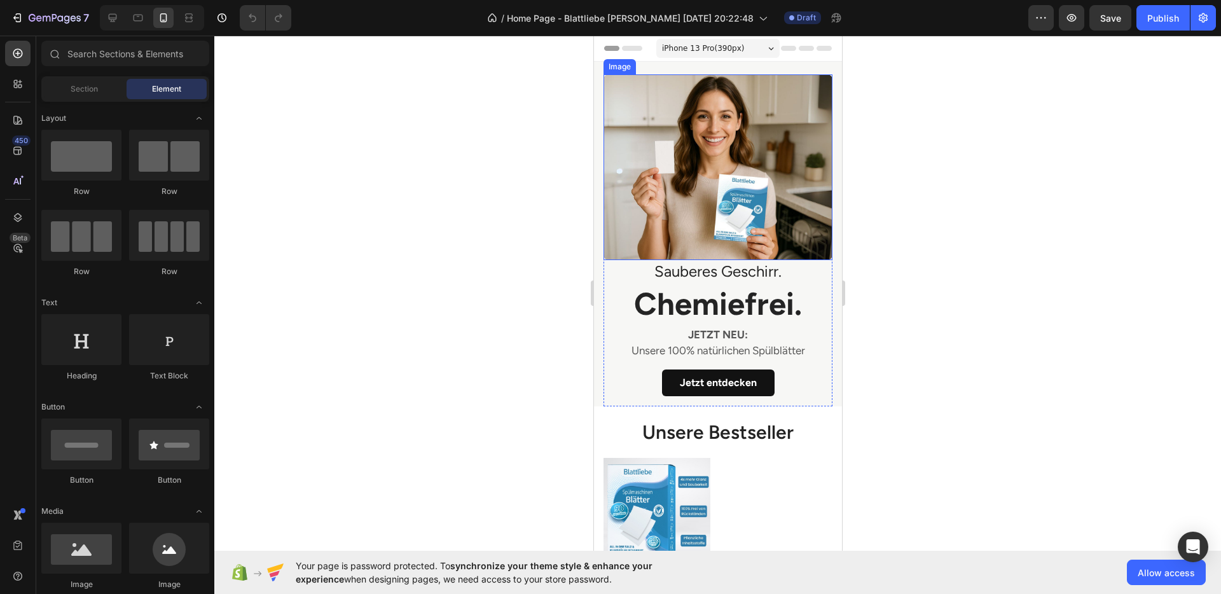
click at [703, 163] on img at bounding box center [717, 167] width 229 height 186
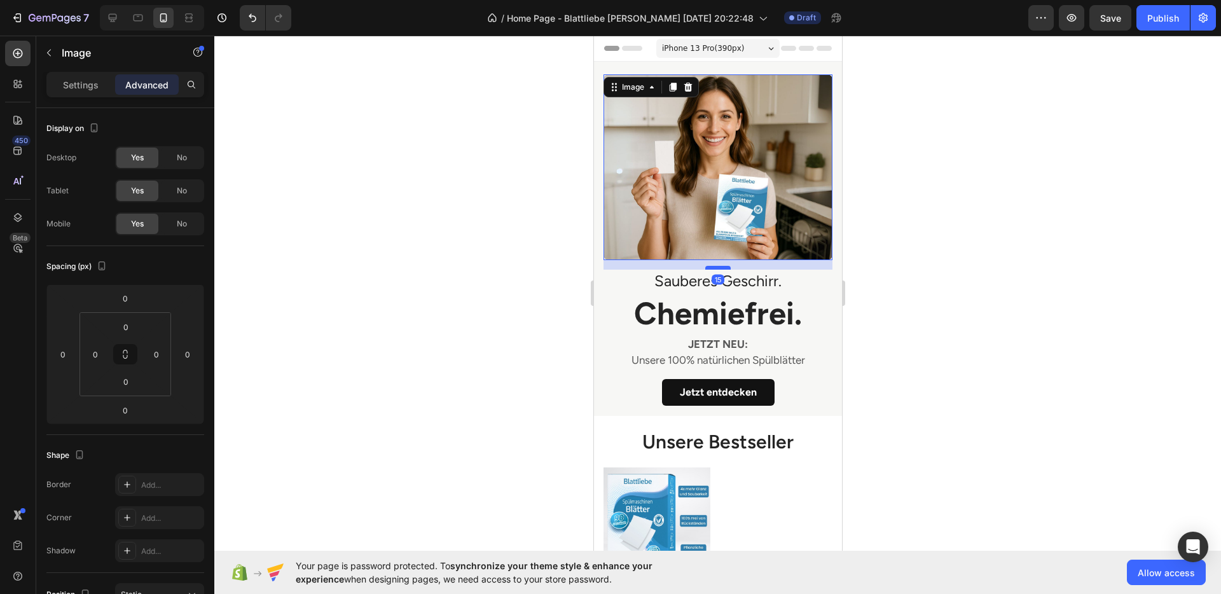
drag, startPoint x: 709, startPoint y: 251, endPoint x: 709, endPoint y: 261, distance: 9.5
click at [709, 266] on div at bounding box center [717, 268] width 25 height 4
type input "15"
click at [950, 272] on div at bounding box center [717, 315] width 1007 height 559
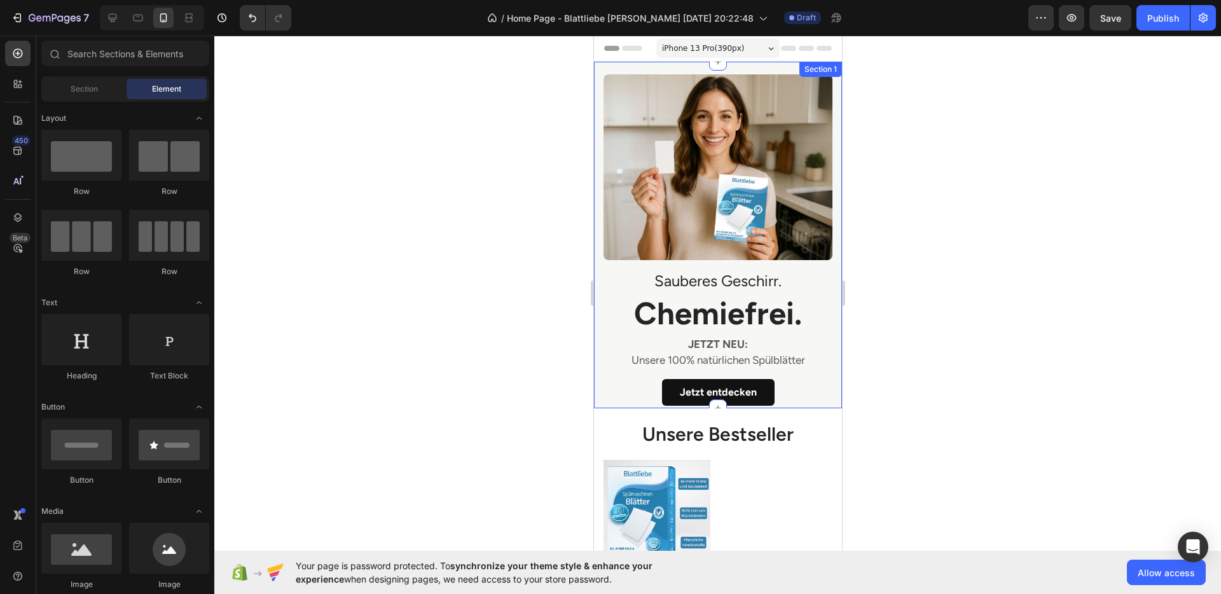
click at [984, 249] on div at bounding box center [717, 315] width 1007 height 559
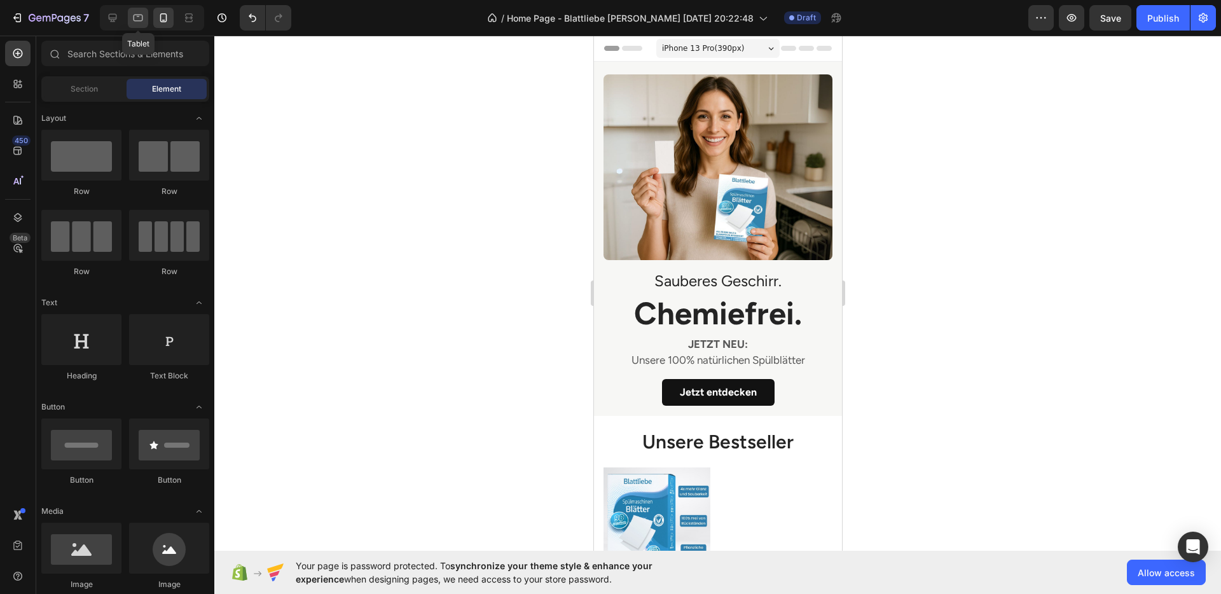
click at [142, 25] on div at bounding box center [138, 18] width 20 height 20
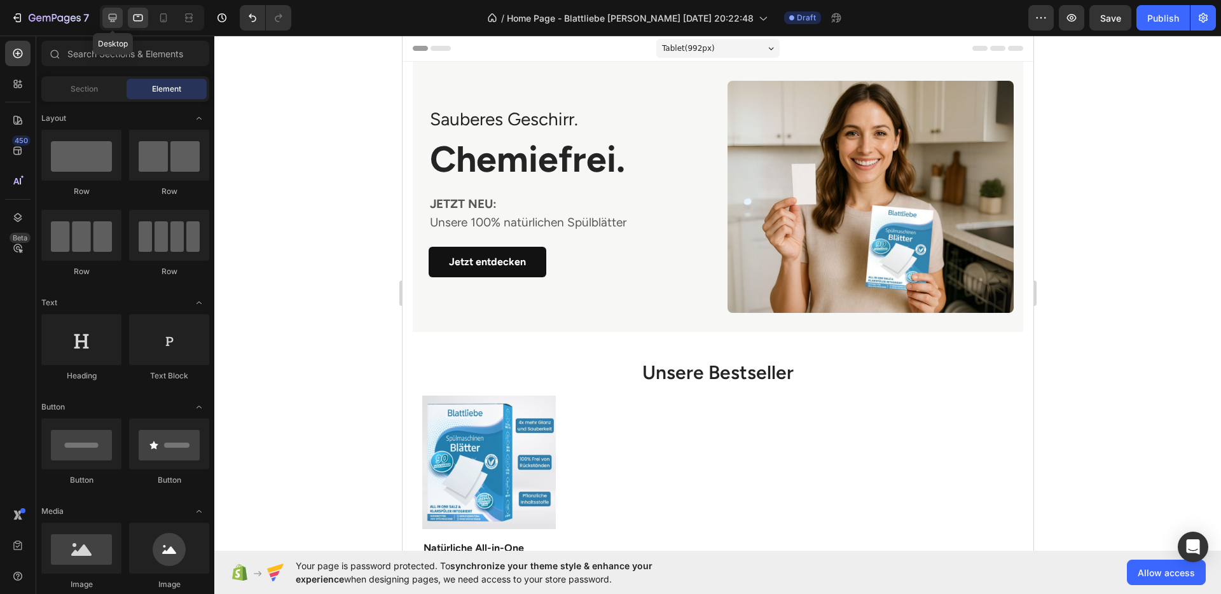
click at [111, 20] on icon at bounding box center [113, 18] width 8 height 8
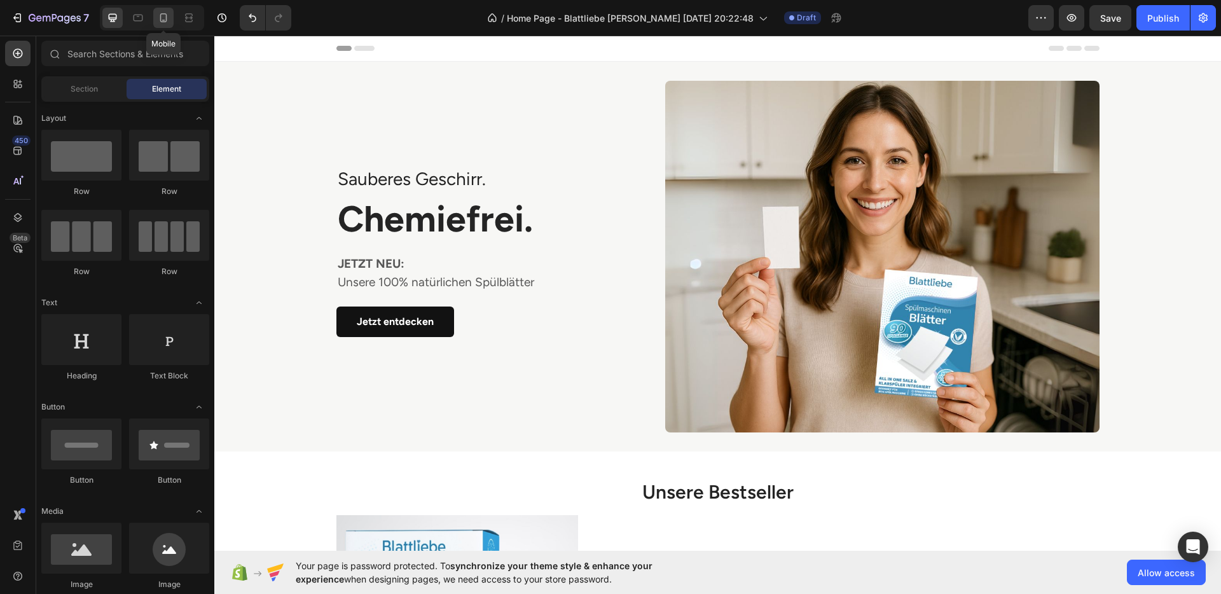
click at [154, 21] on div at bounding box center [163, 18] width 20 height 20
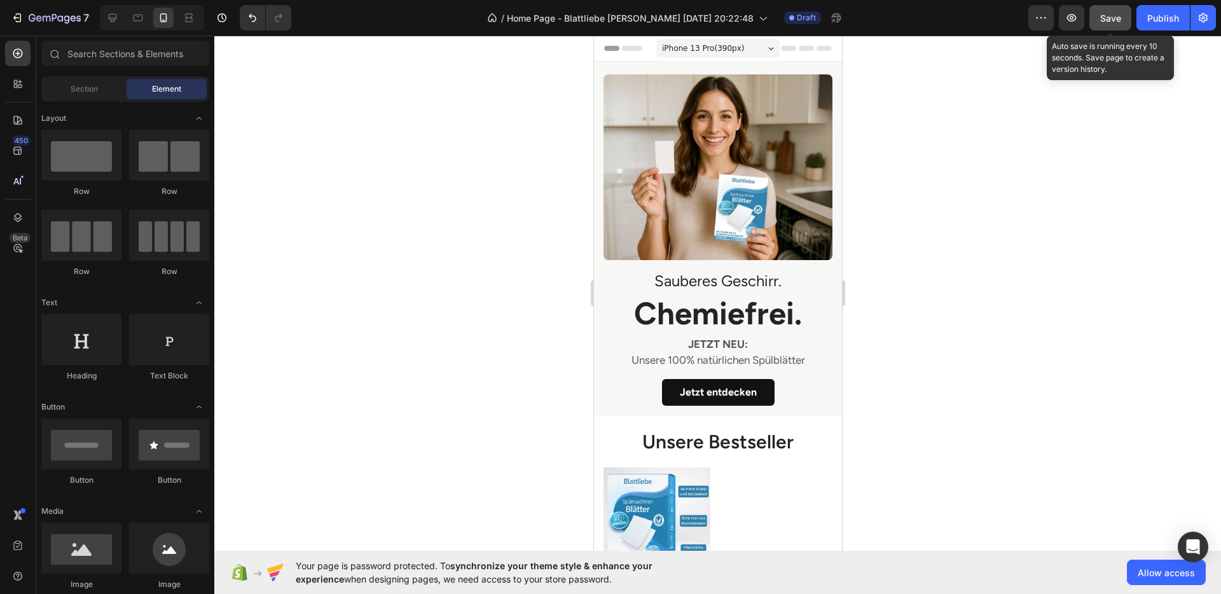
click at [1106, 25] on button "Save" at bounding box center [1111, 17] width 42 height 25
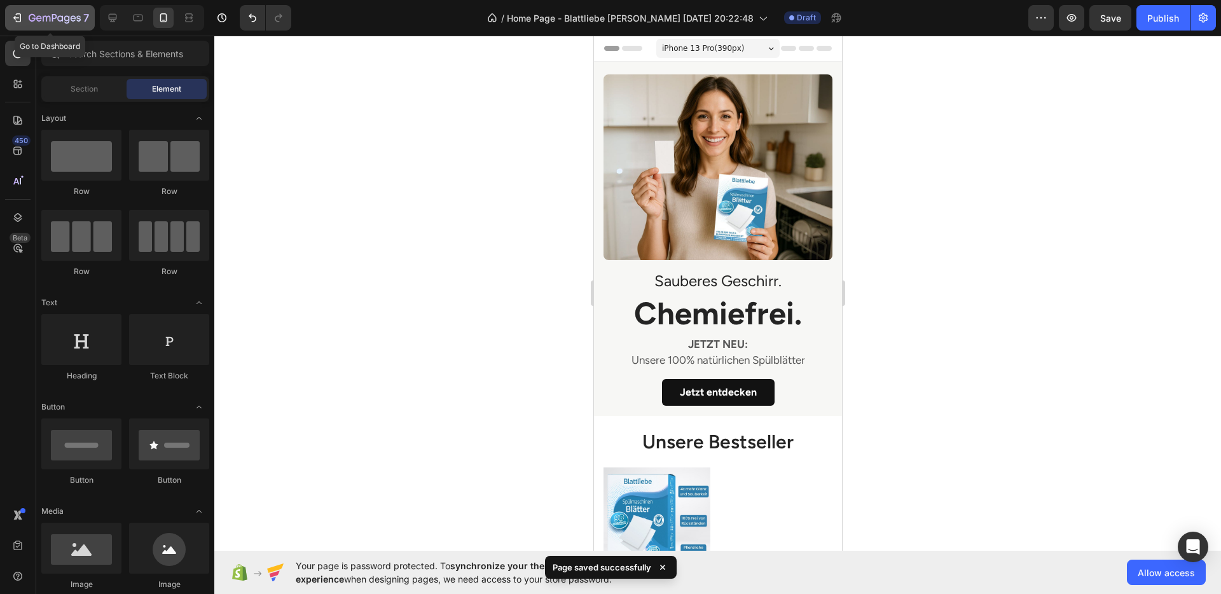
click at [24, 16] on div "7" at bounding box center [50, 17] width 78 height 15
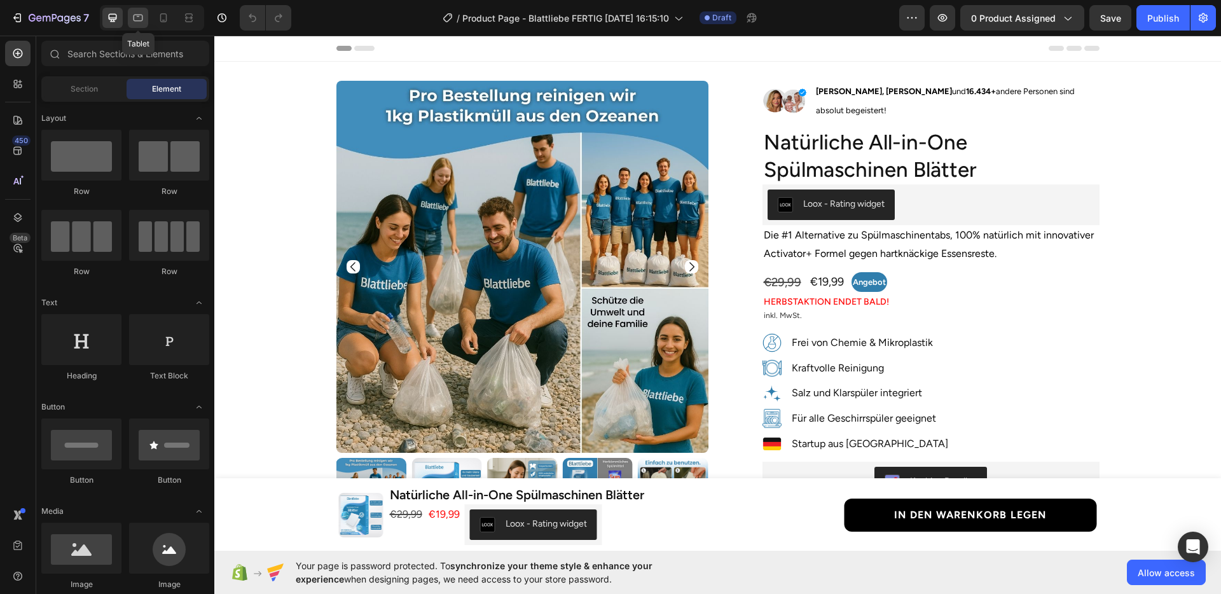
click at [134, 16] on icon at bounding box center [138, 17] width 13 height 13
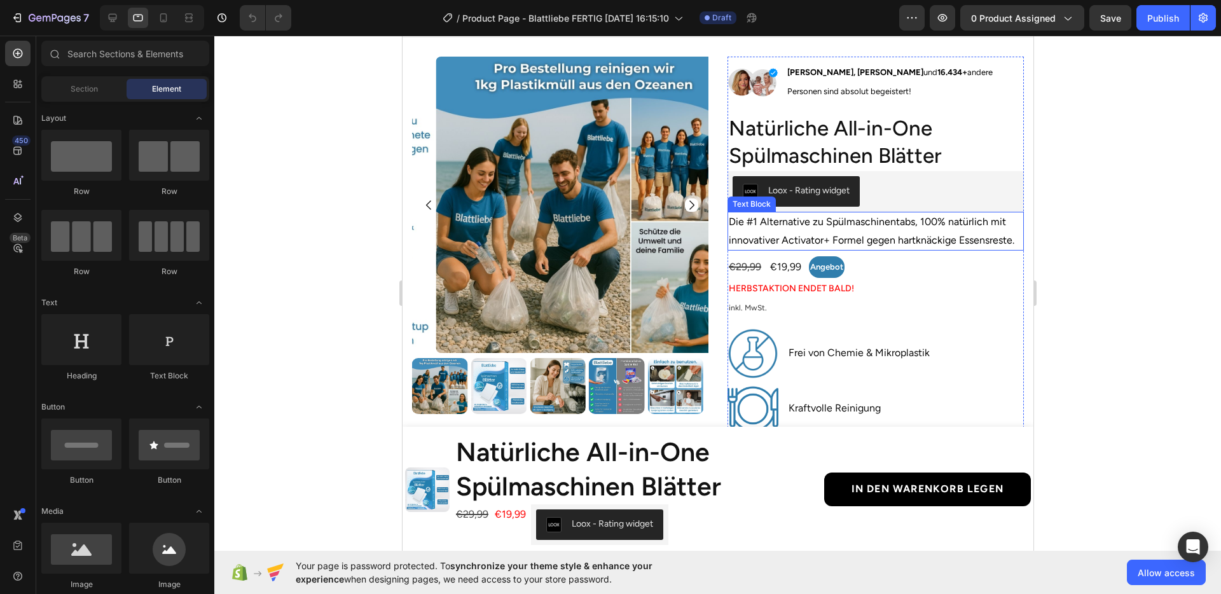
scroll to position [57, 0]
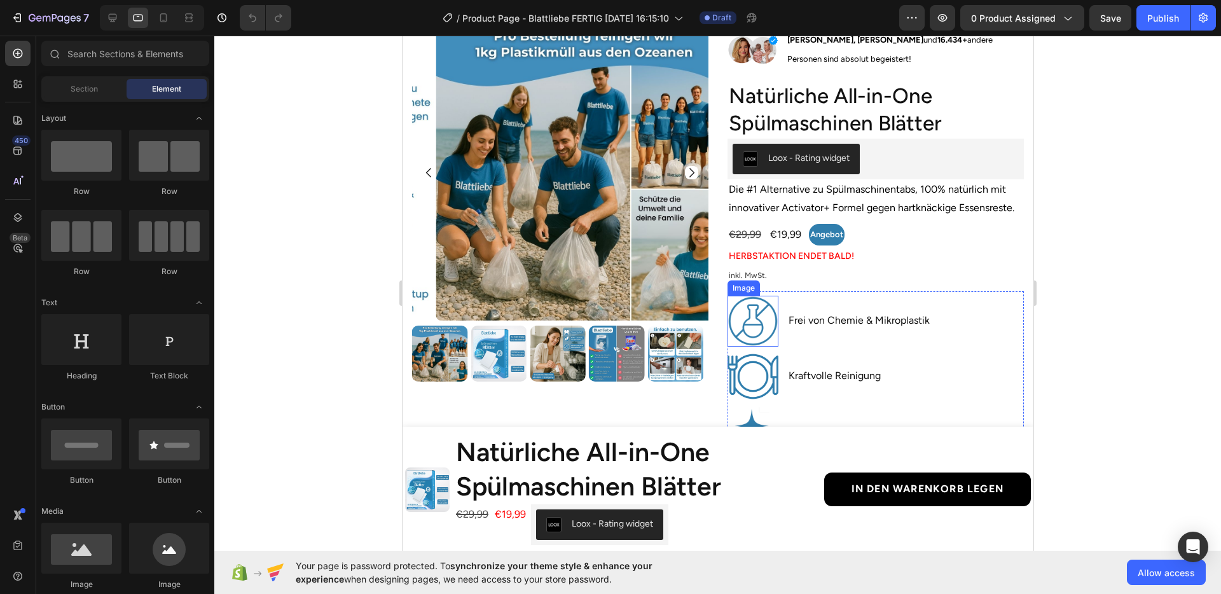
click at [759, 315] on img at bounding box center [752, 321] width 51 height 51
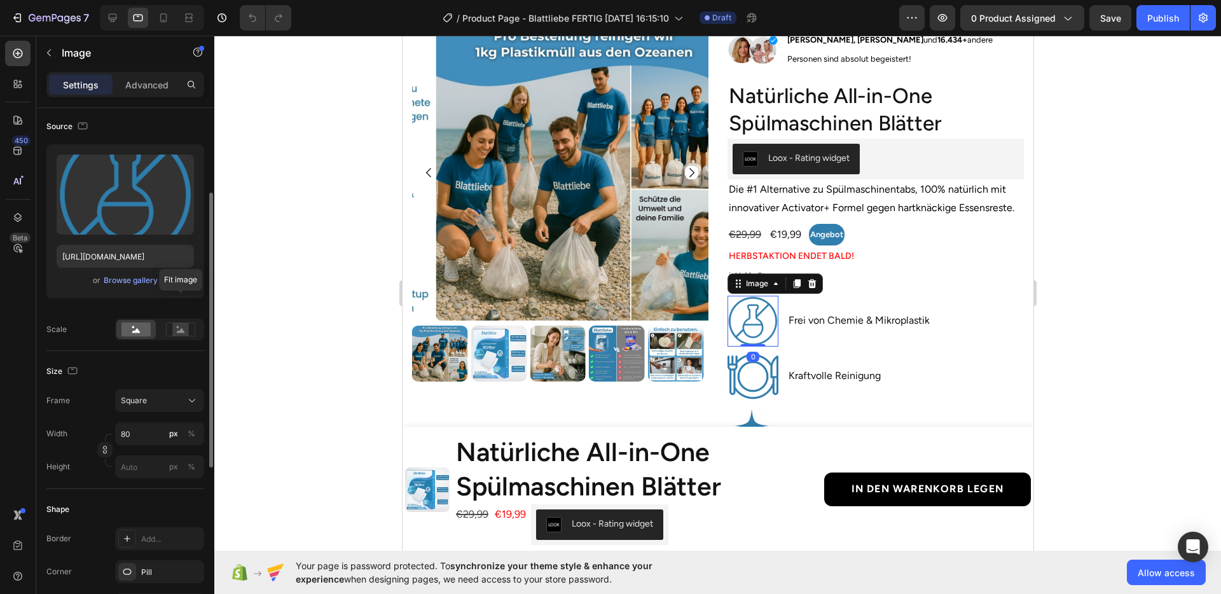
scroll to position [470, 0]
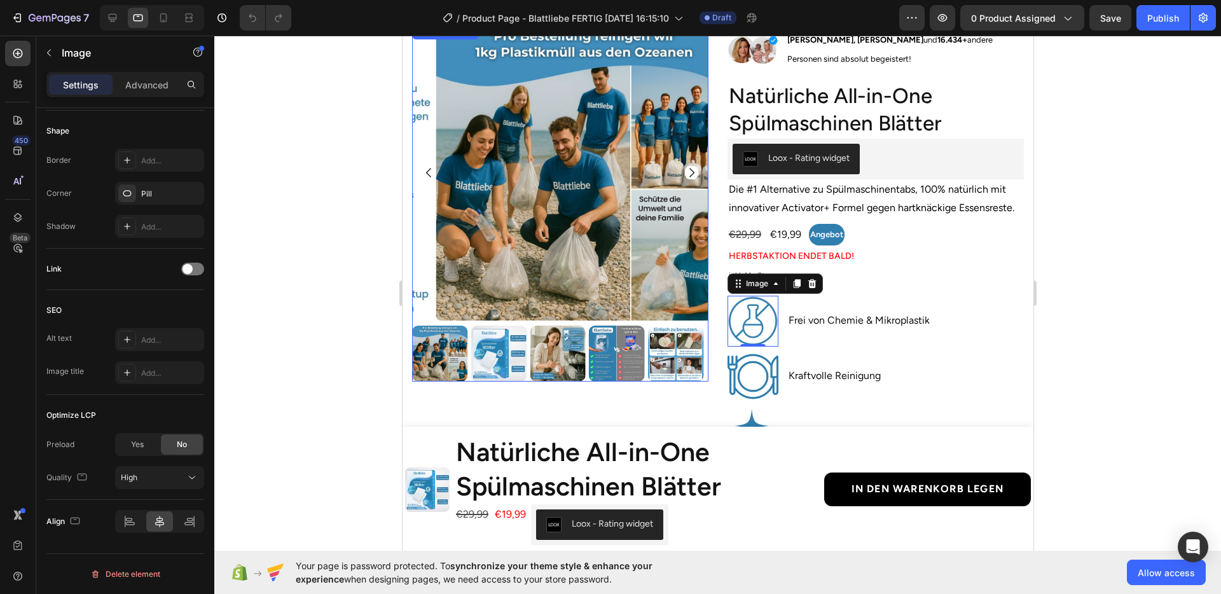
click at [552, 272] on img at bounding box center [584, 172] width 296 height 296
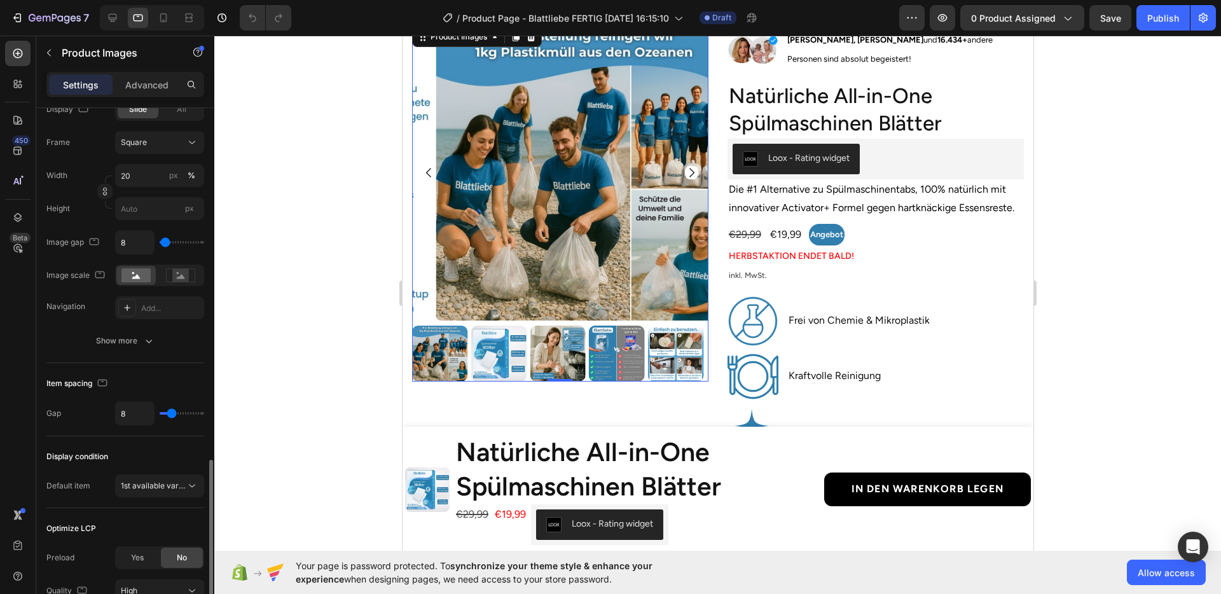
scroll to position [569, 0]
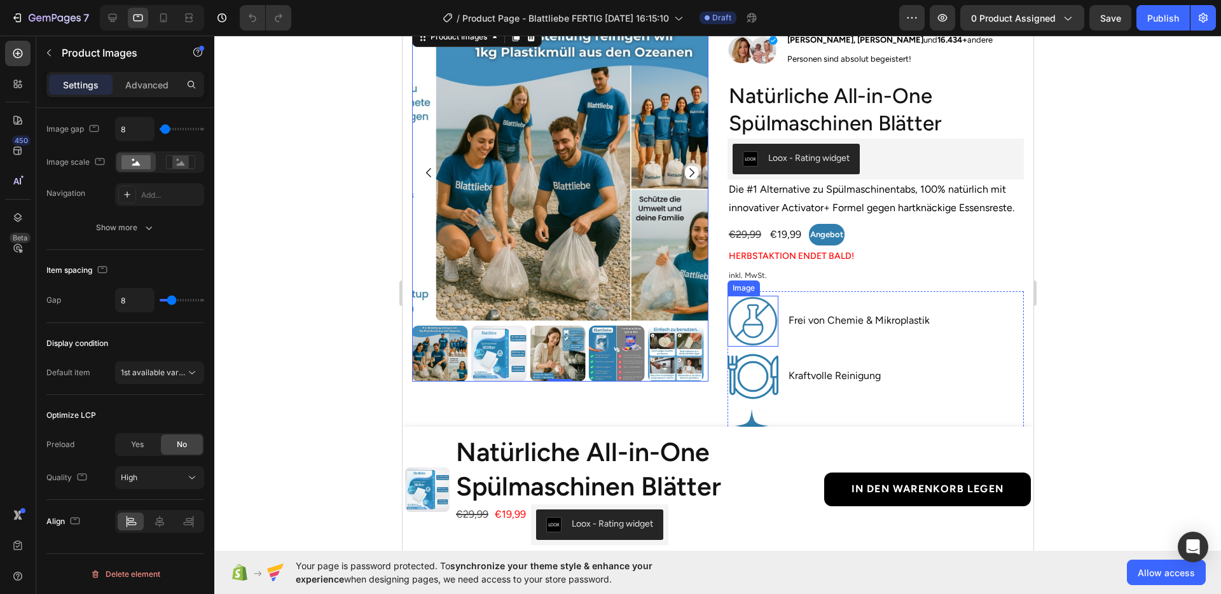
click at [746, 326] on img at bounding box center [752, 321] width 51 height 51
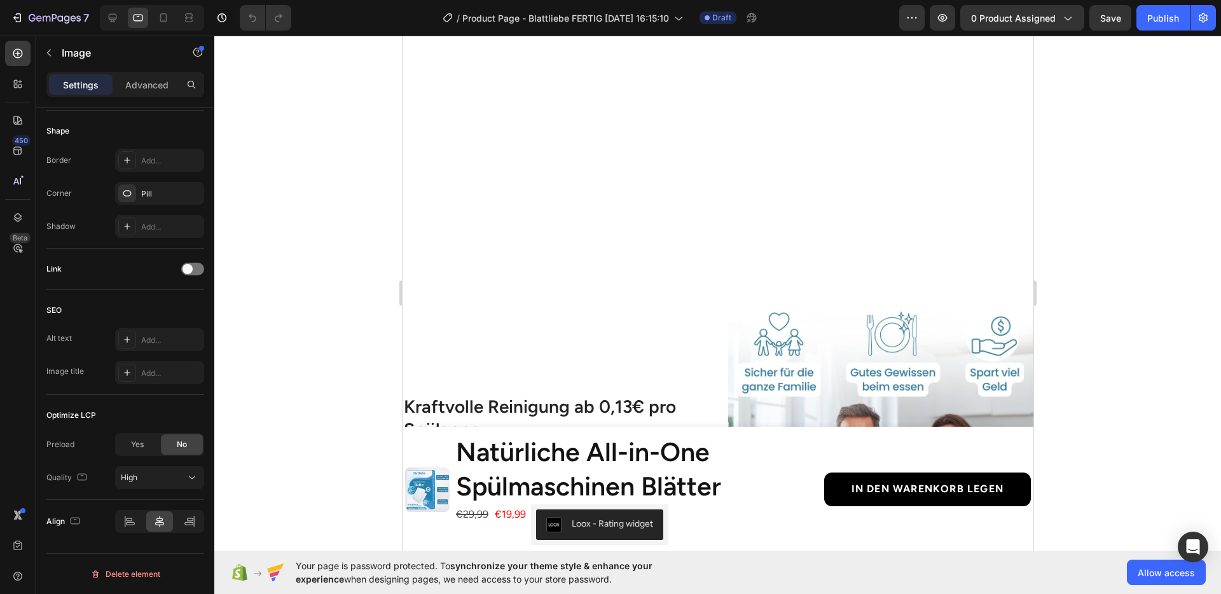
scroll to position [1424, 0]
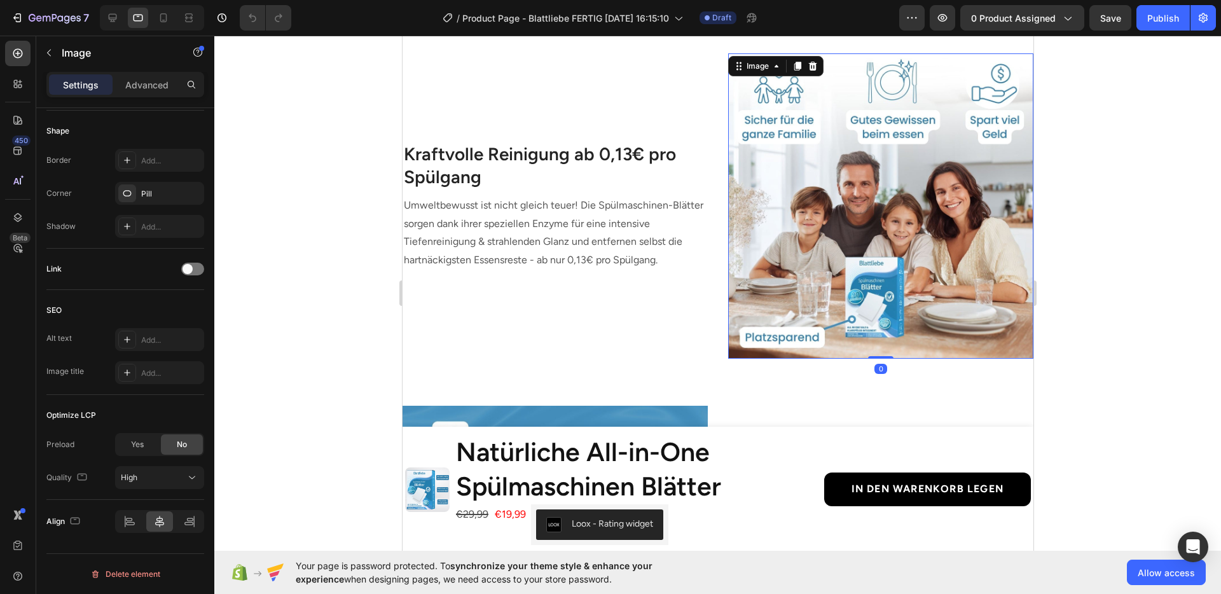
click at [819, 298] on img at bounding box center [880, 205] width 305 height 305
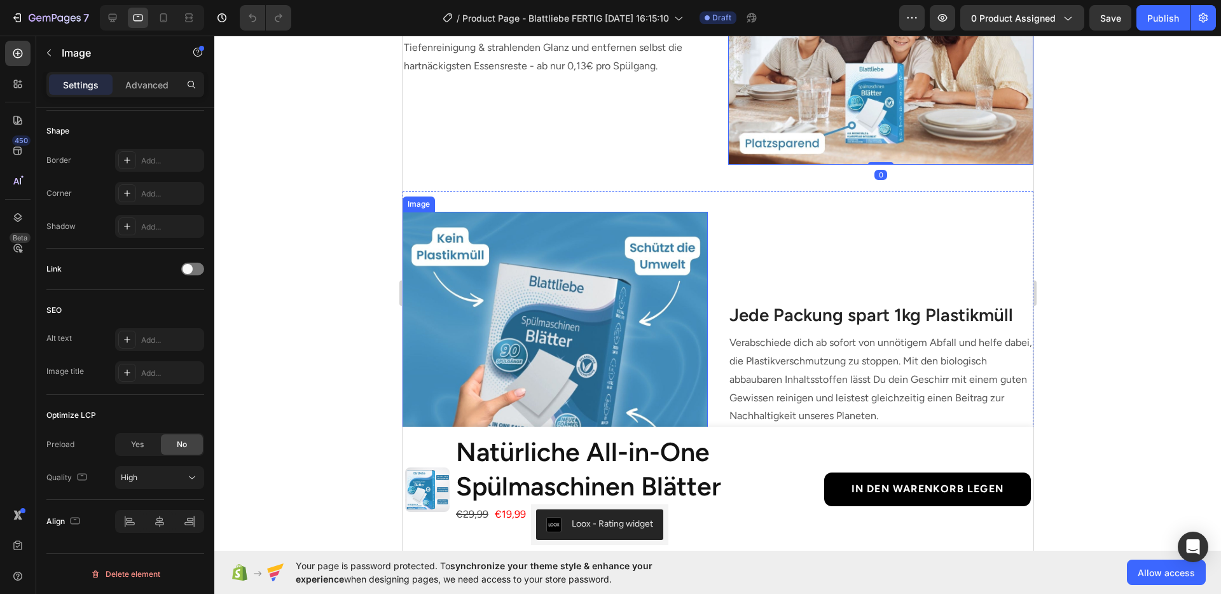
click at [606, 296] on img at bounding box center [554, 364] width 305 height 305
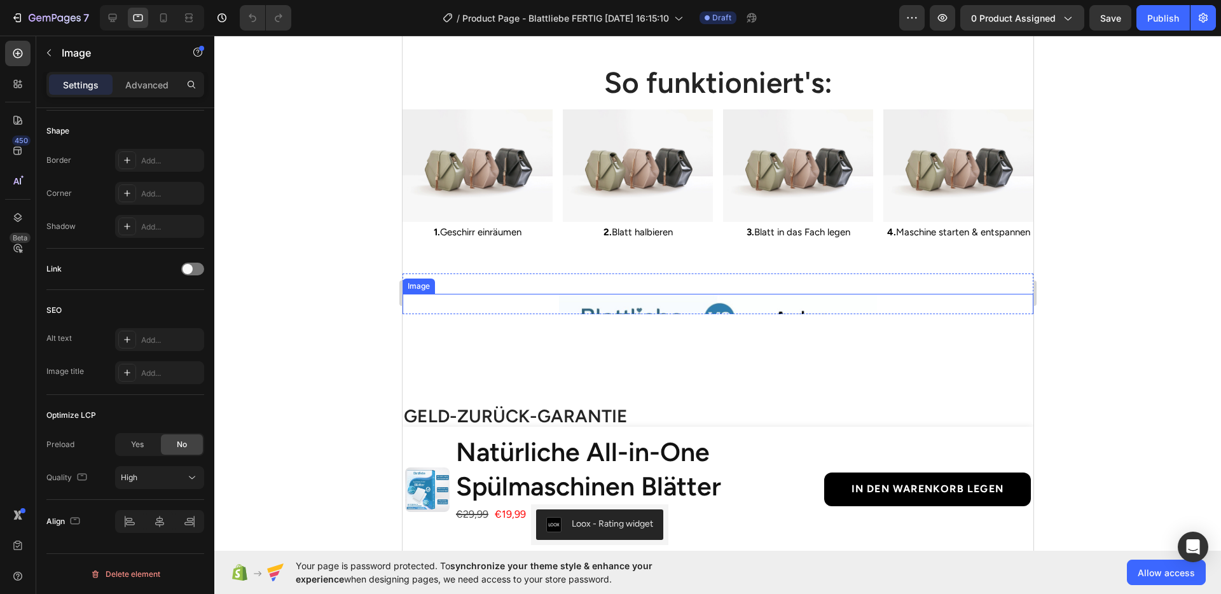
scroll to position [2124, 0]
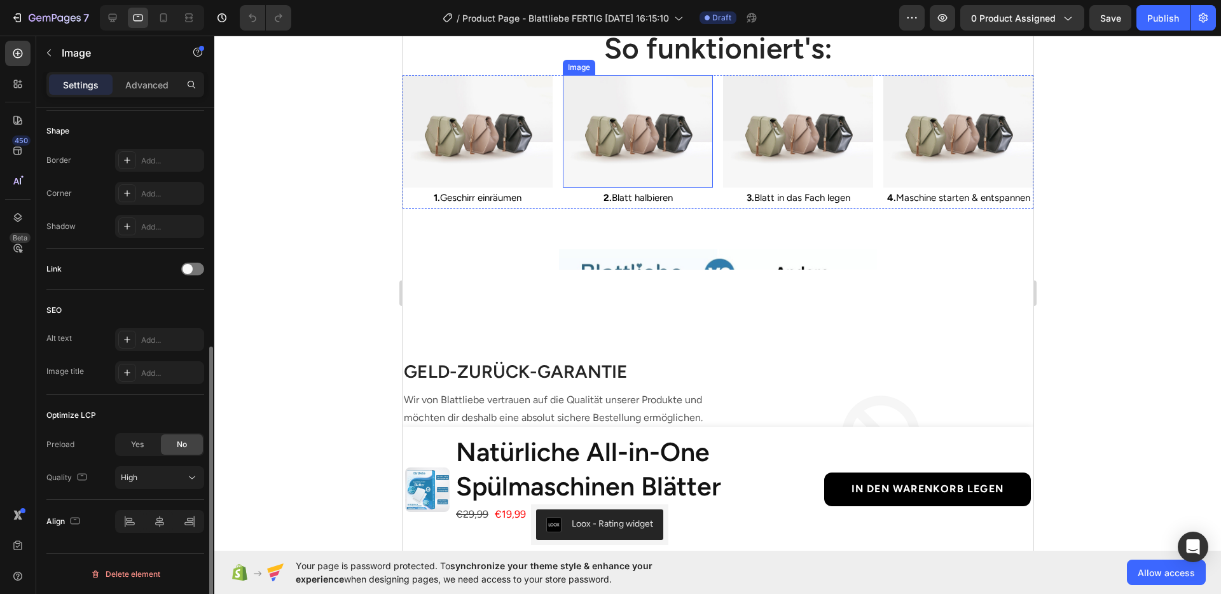
click at [623, 160] on img at bounding box center [637, 131] width 150 height 113
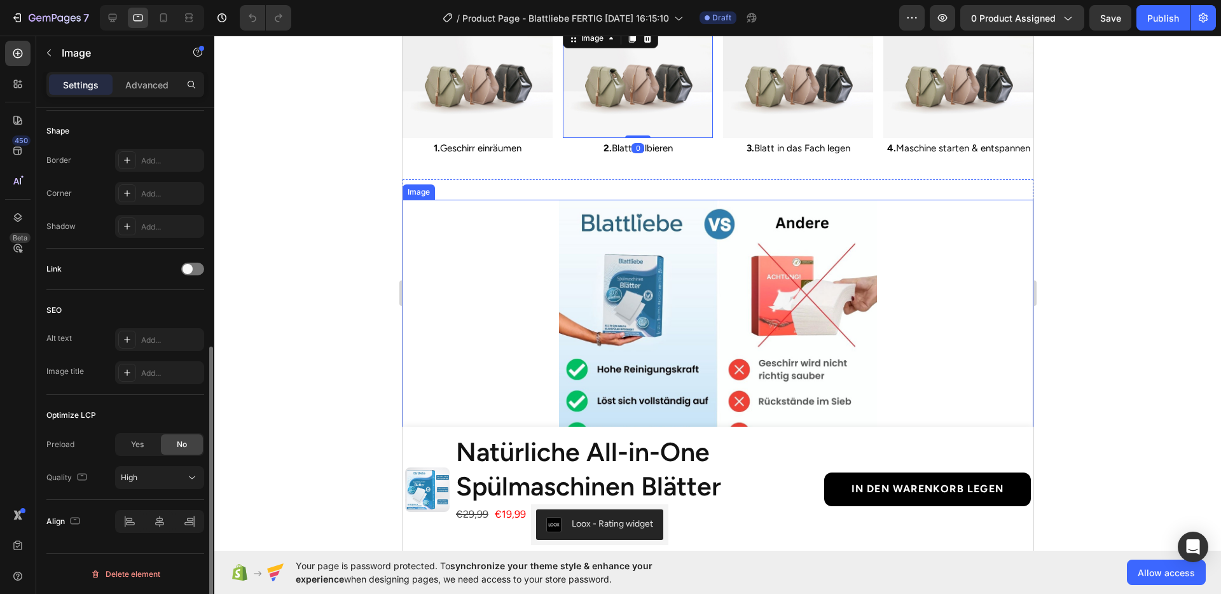
click at [648, 284] on img at bounding box center [718, 359] width 318 height 318
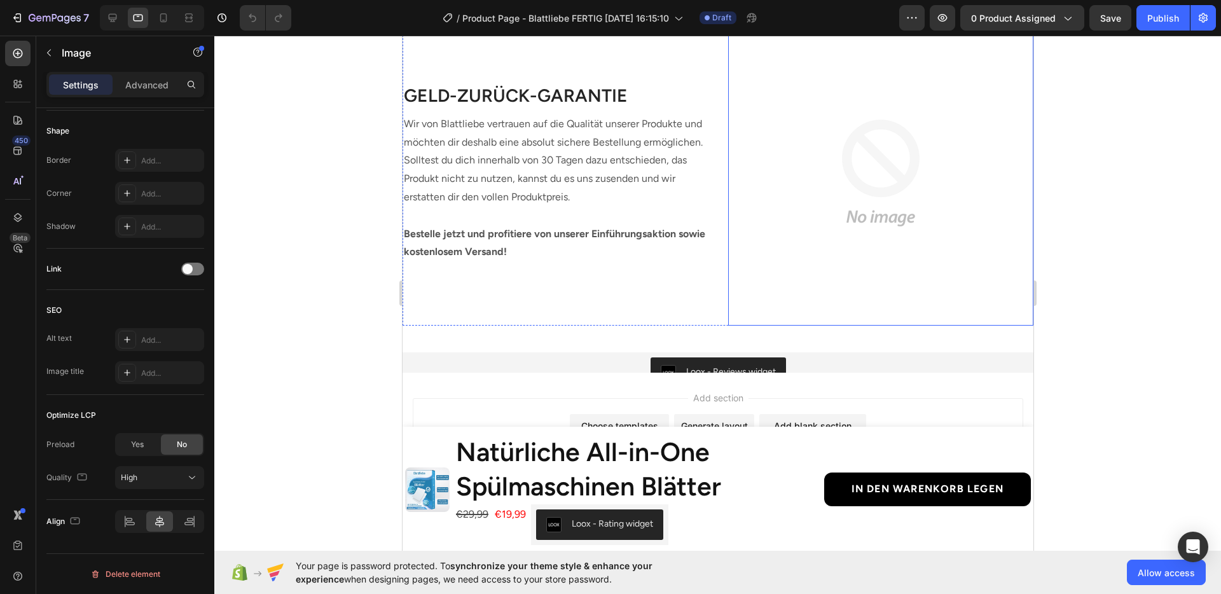
click at [783, 229] on img at bounding box center [880, 172] width 305 height 305
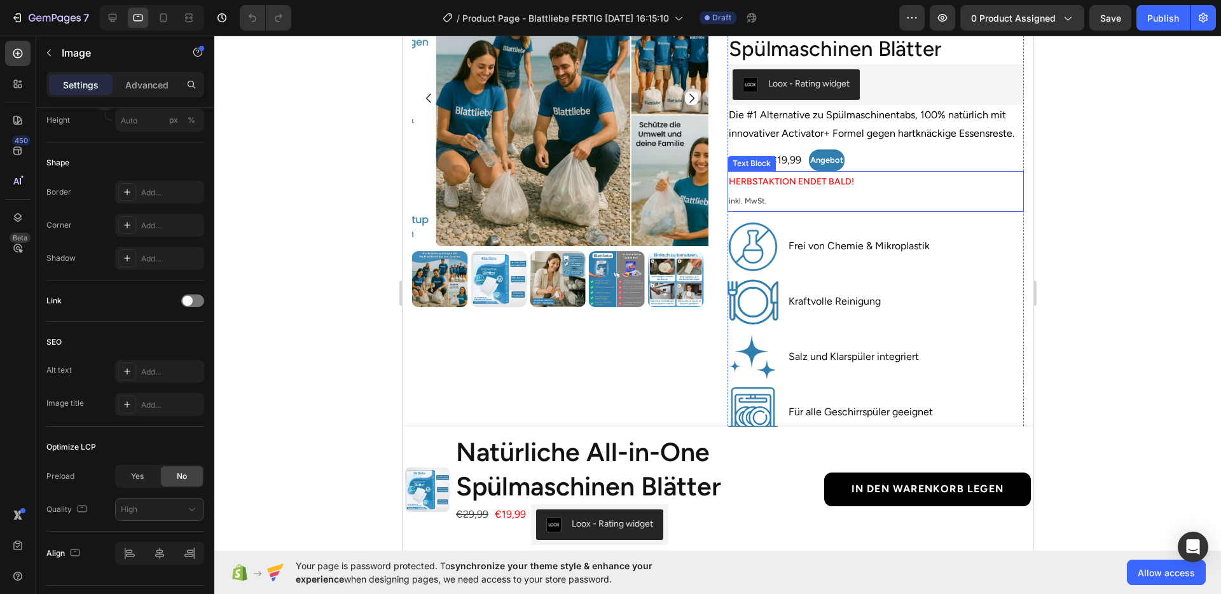
scroll to position [157, 0]
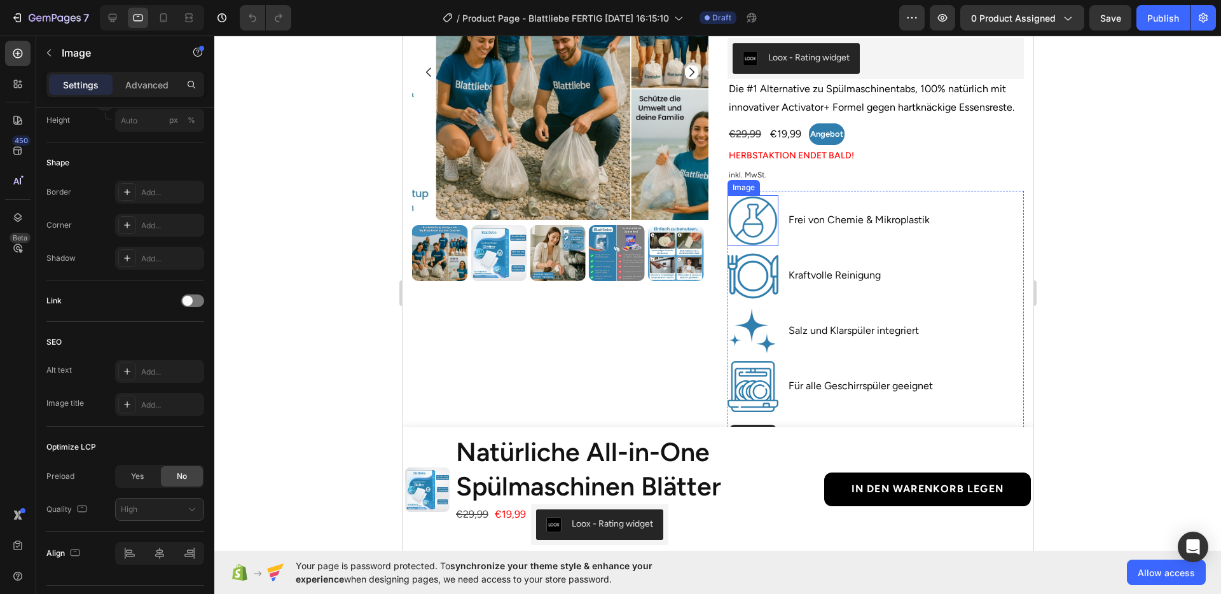
click at [759, 228] on img at bounding box center [752, 220] width 51 height 51
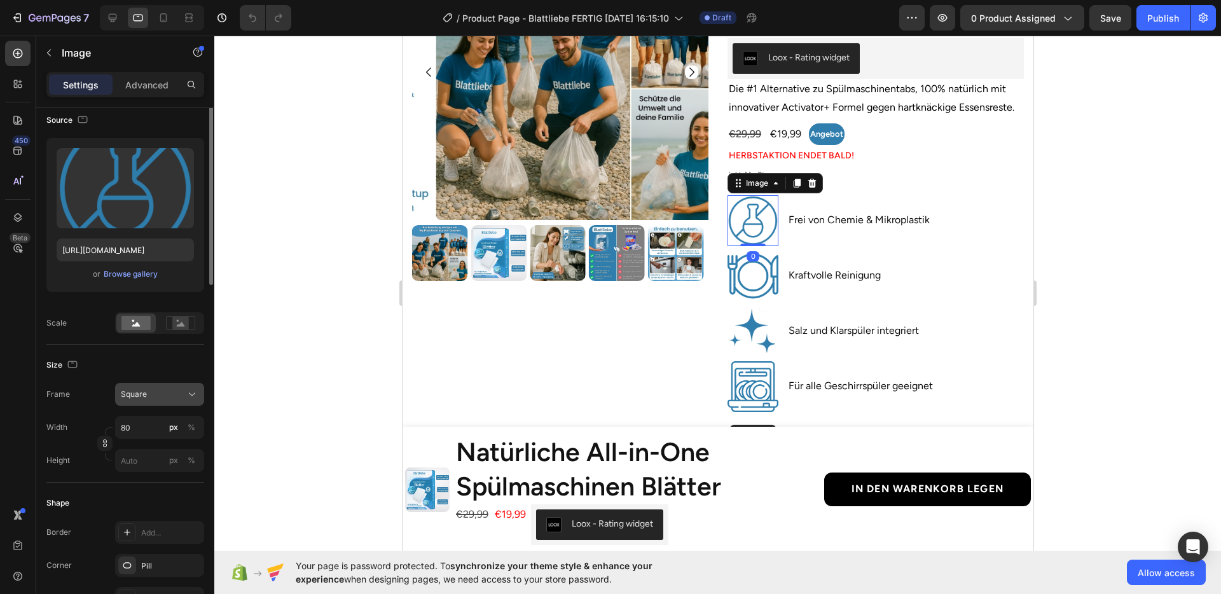
scroll to position [0, 0]
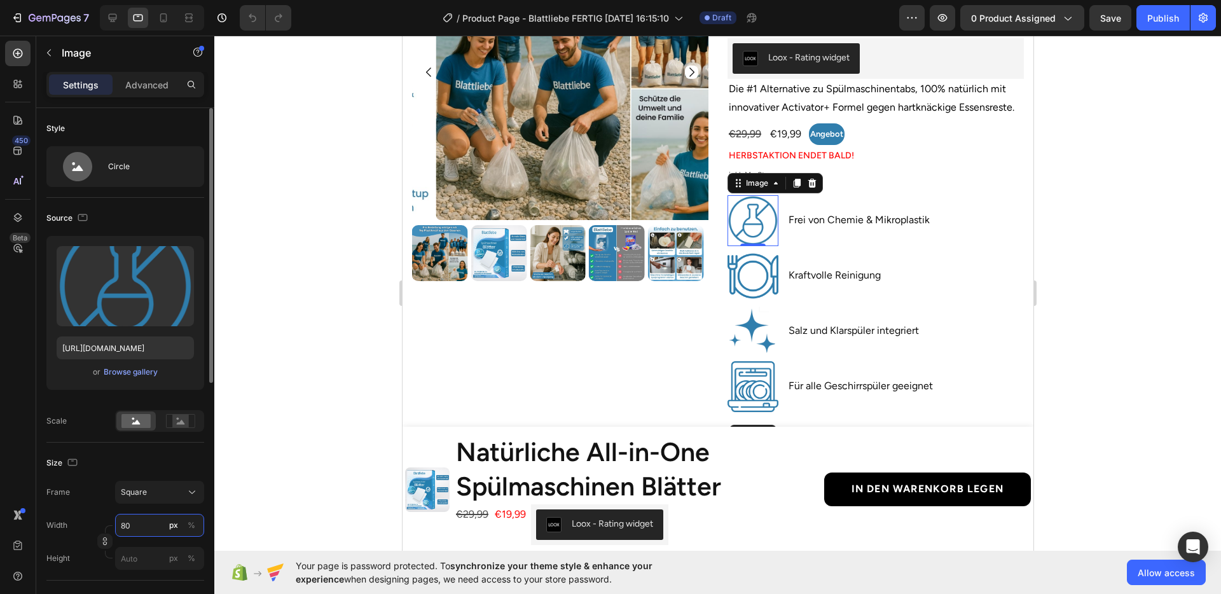
click at [144, 526] on input "80" at bounding box center [159, 525] width 89 height 23
type input "4"
type input "40"
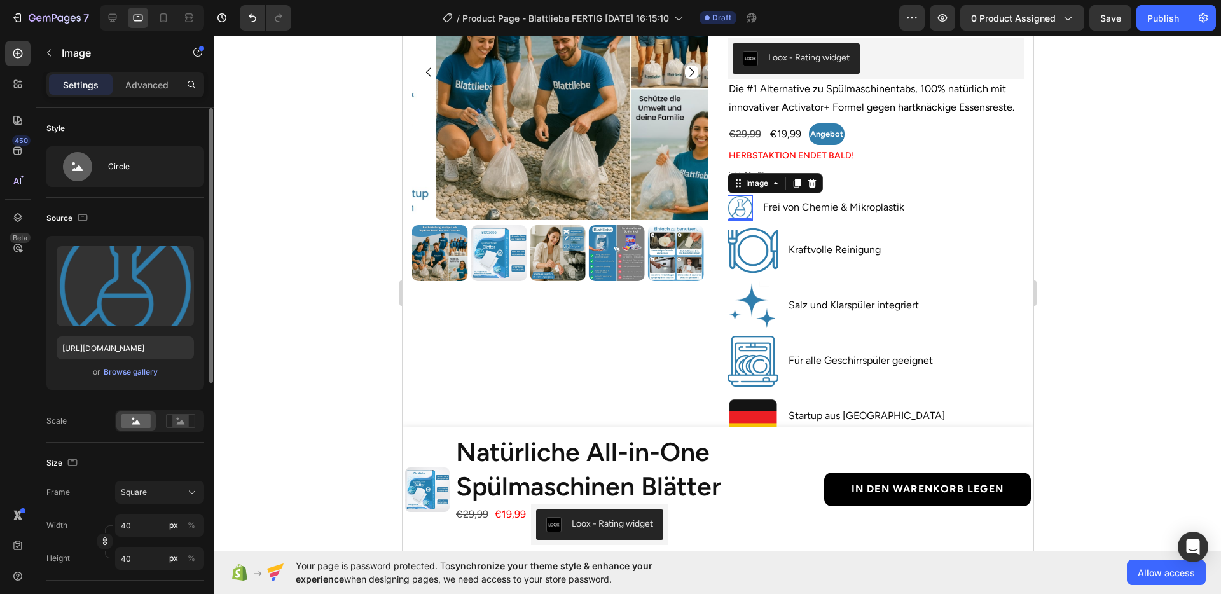
click at [130, 463] on div "Size" at bounding box center [125, 463] width 158 height 20
click at [162, 18] on icon at bounding box center [163, 17] width 13 height 13
type input "80"
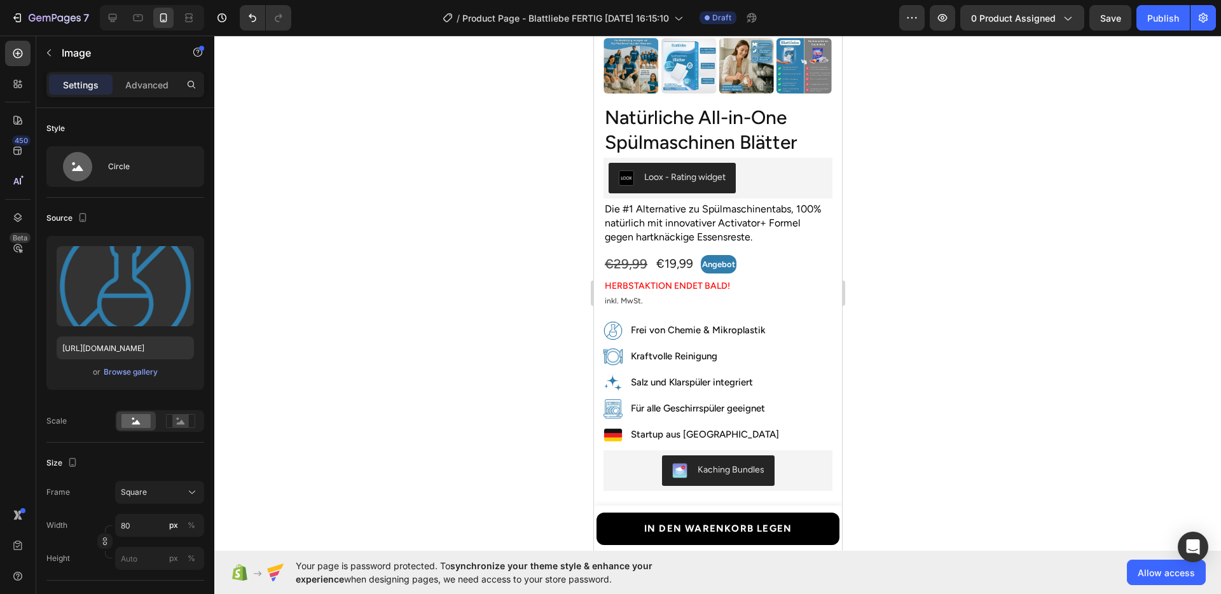
scroll to position [307, 0]
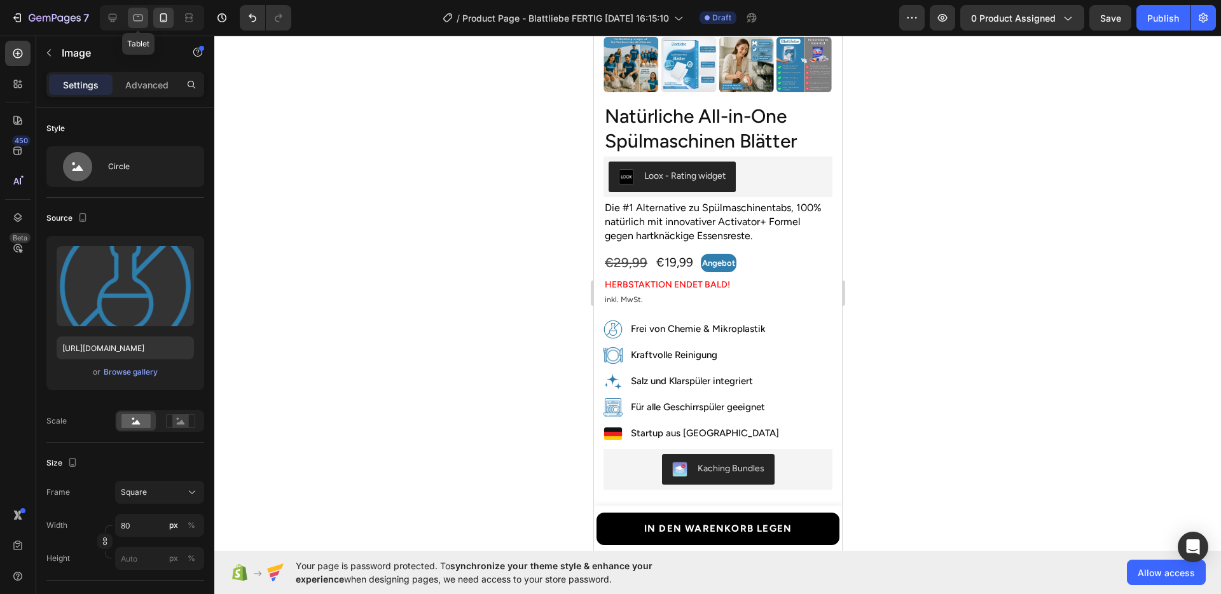
click at [136, 21] on icon at bounding box center [138, 17] width 13 height 13
type input "40"
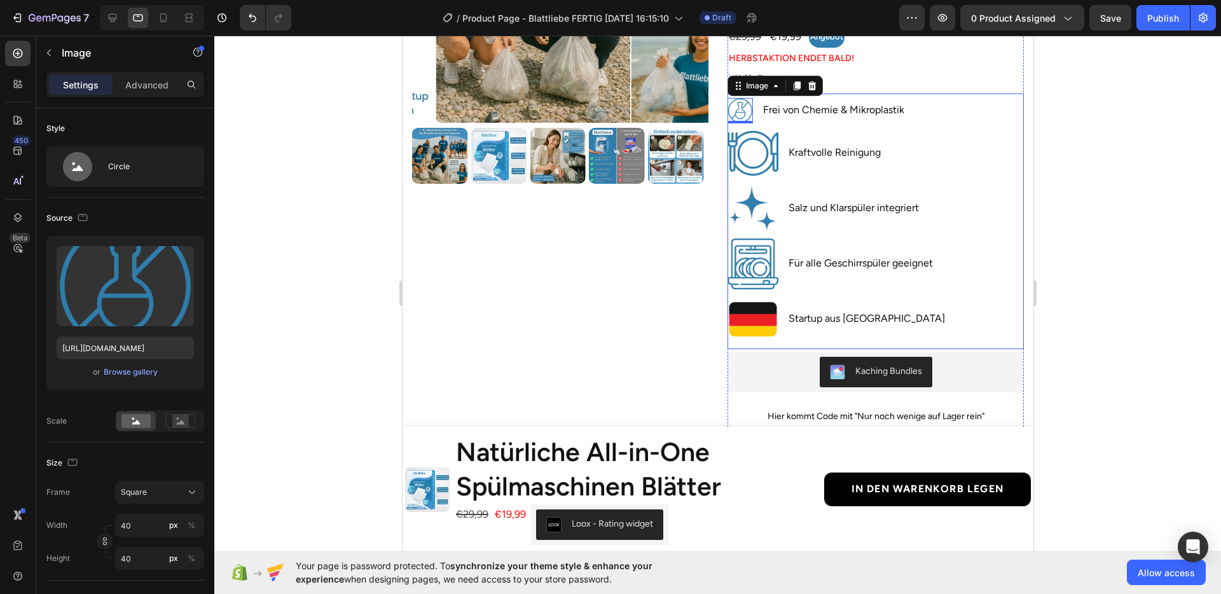
scroll to position [253, 0]
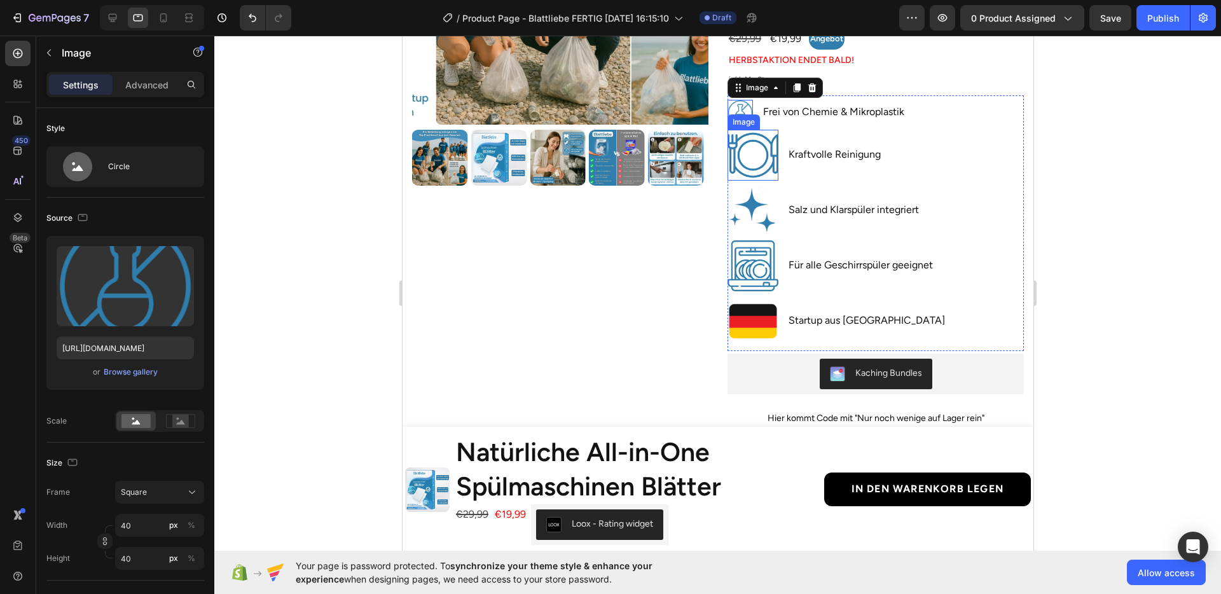
click at [742, 153] on img at bounding box center [752, 155] width 51 height 51
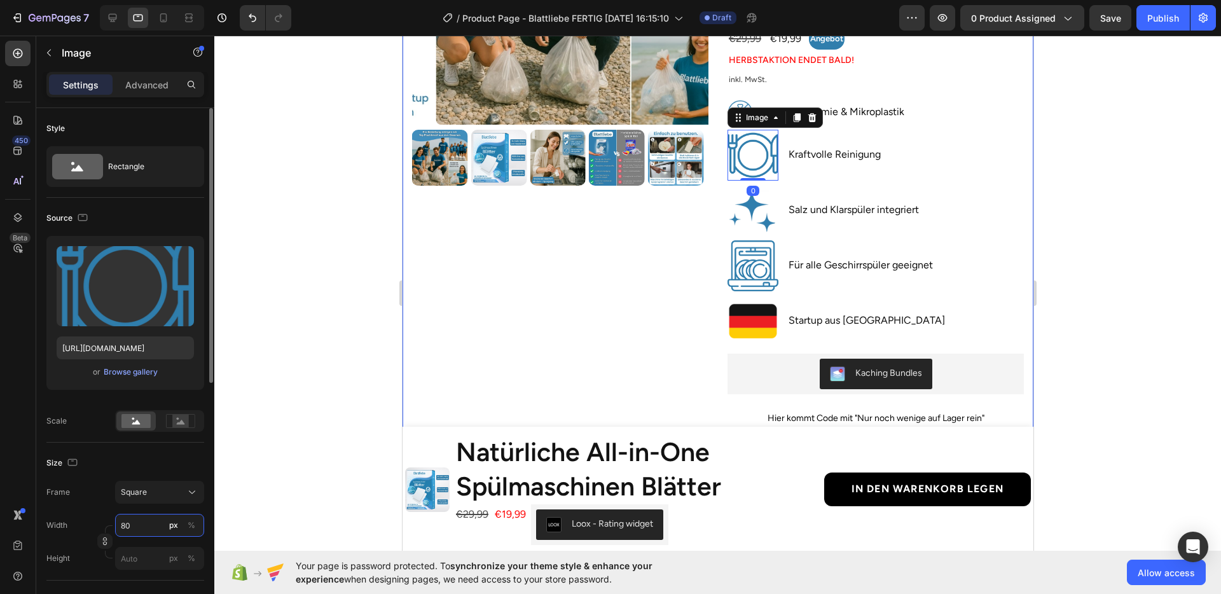
click at [142, 514] on input "80" at bounding box center [159, 525] width 89 height 23
type input "4"
type input "40"
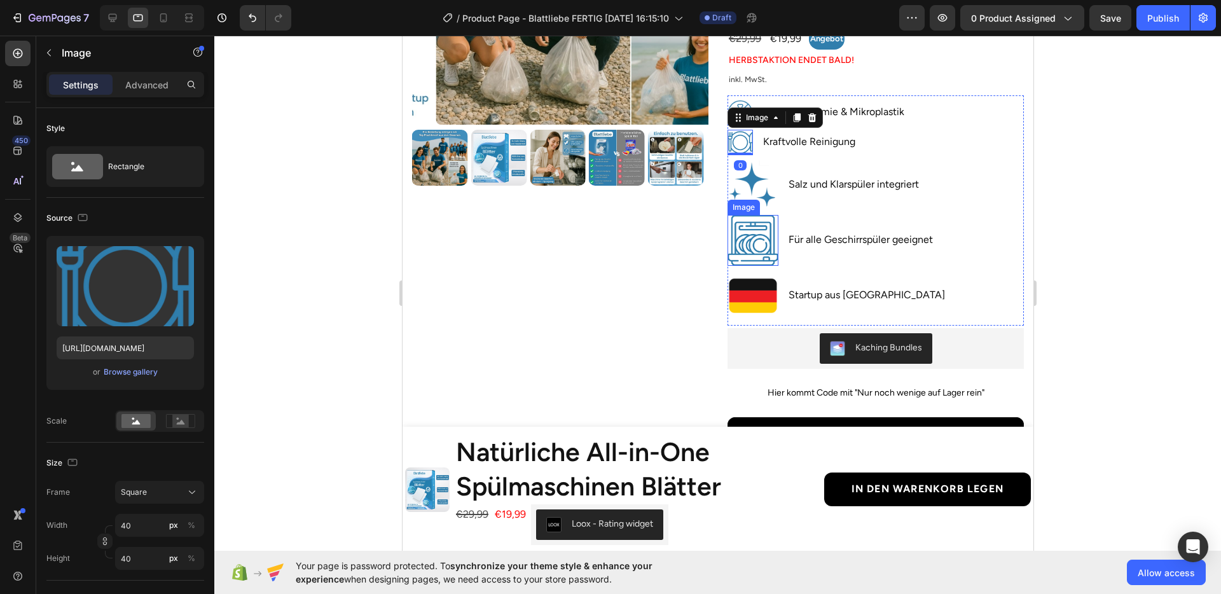
click at [753, 193] on img at bounding box center [752, 185] width 51 height 51
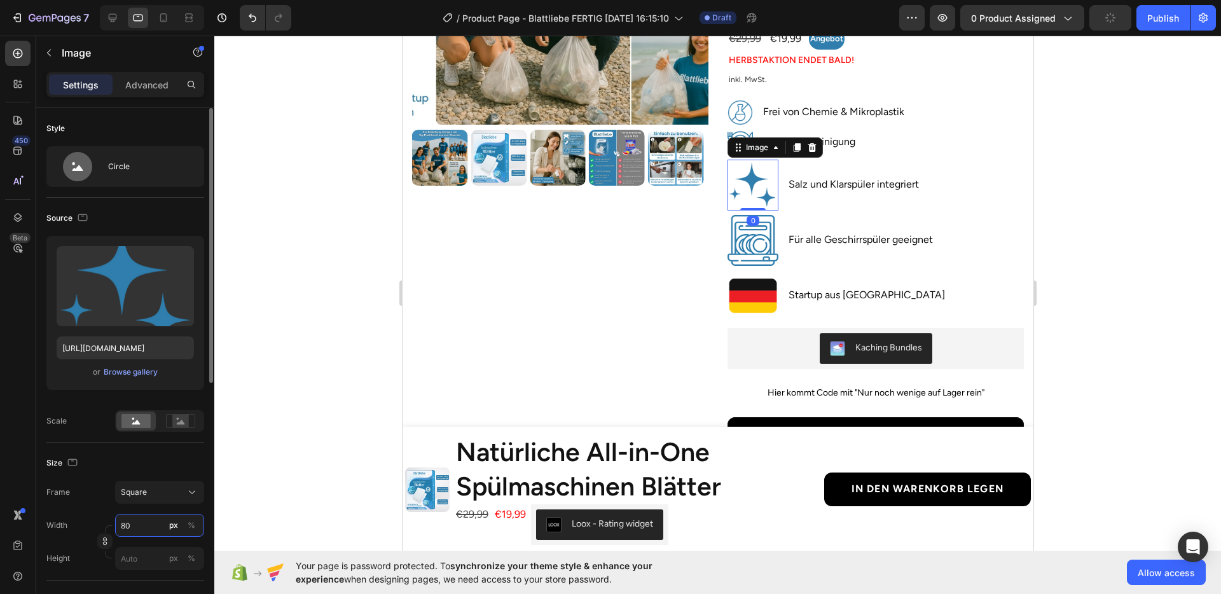
click at [136, 530] on input "80" at bounding box center [159, 525] width 89 height 23
type input "4"
type input "40"
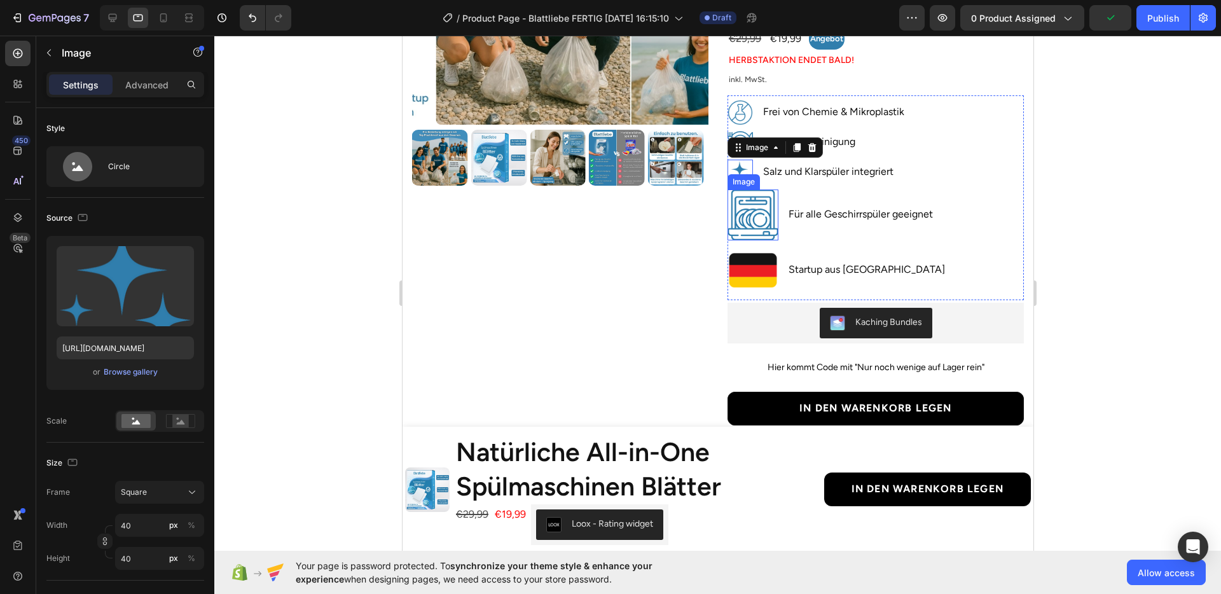
click at [760, 222] on img at bounding box center [752, 215] width 51 height 51
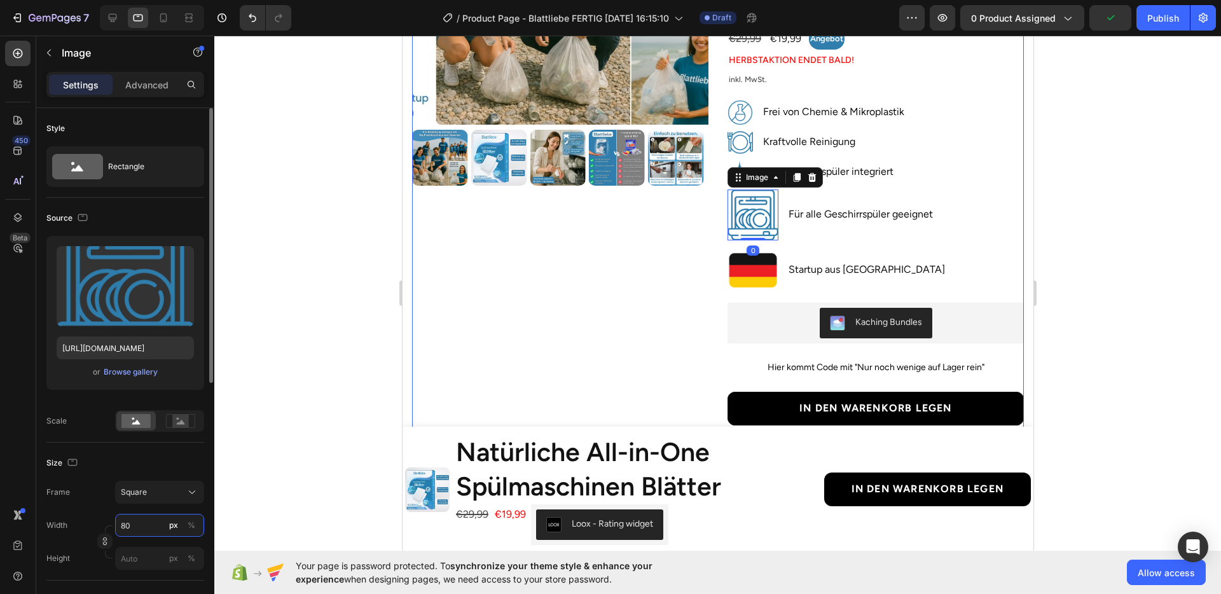
click at [134, 517] on input "80" at bounding box center [159, 525] width 89 height 23
type input "4"
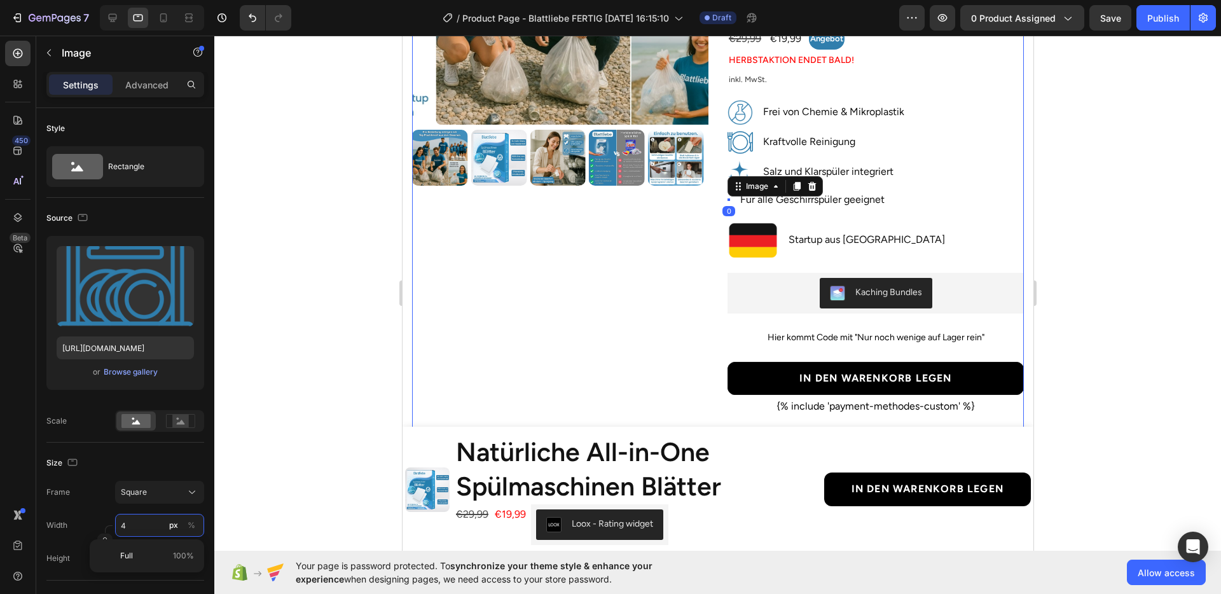
type input "40"
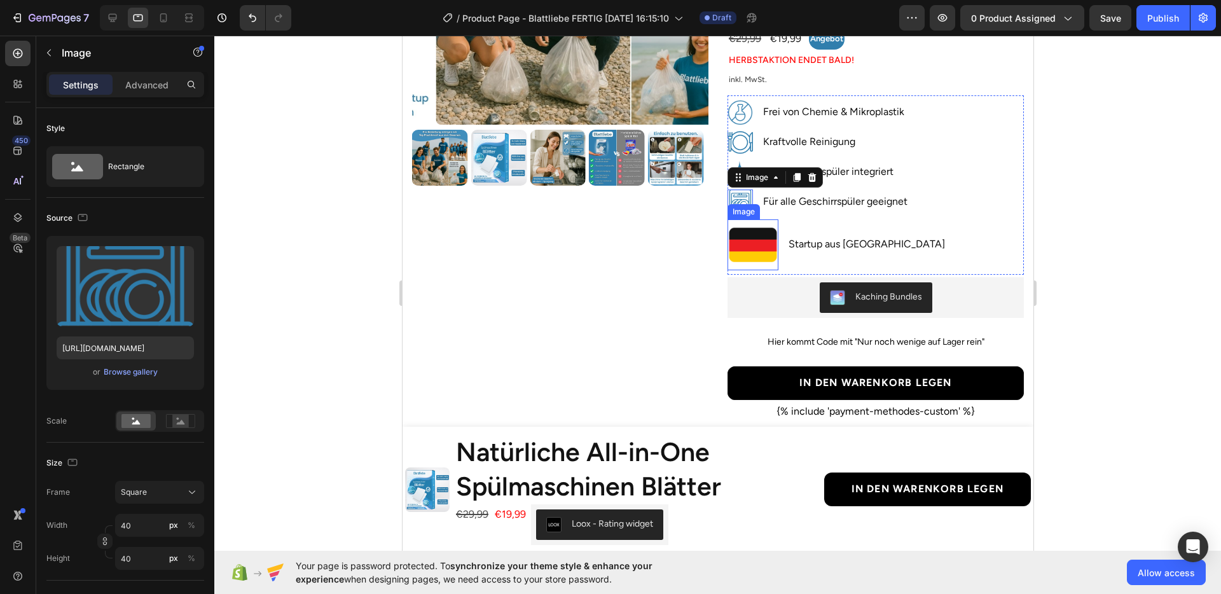
drag, startPoint x: 747, startPoint y: 247, endPoint x: 733, endPoint y: 254, distance: 15.4
click at [747, 247] on img at bounding box center [752, 244] width 51 height 51
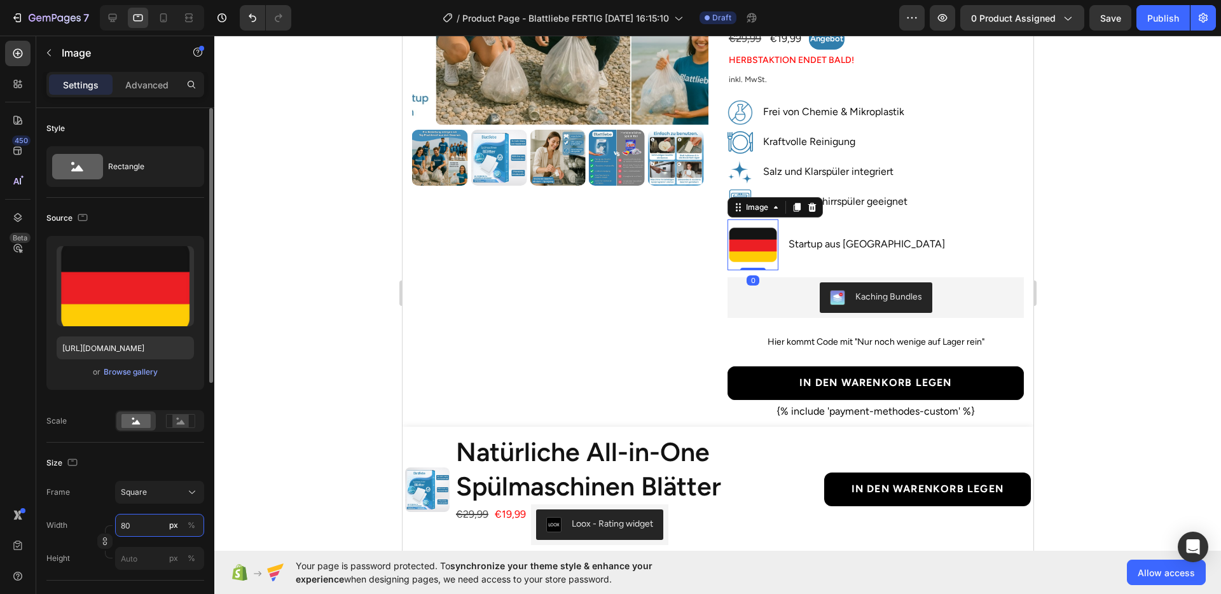
click at [132, 517] on input "80" at bounding box center [159, 525] width 89 height 23
type input "4"
type input "40"
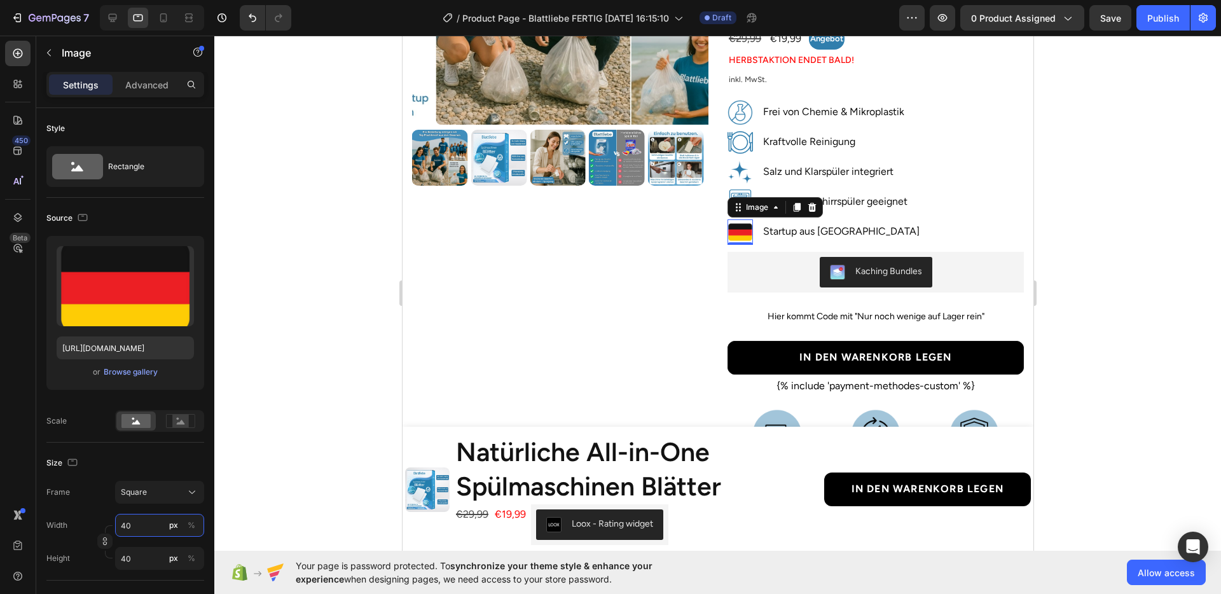
type input "40"
click at [1106, 350] on div at bounding box center [717, 315] width 1007 height 559
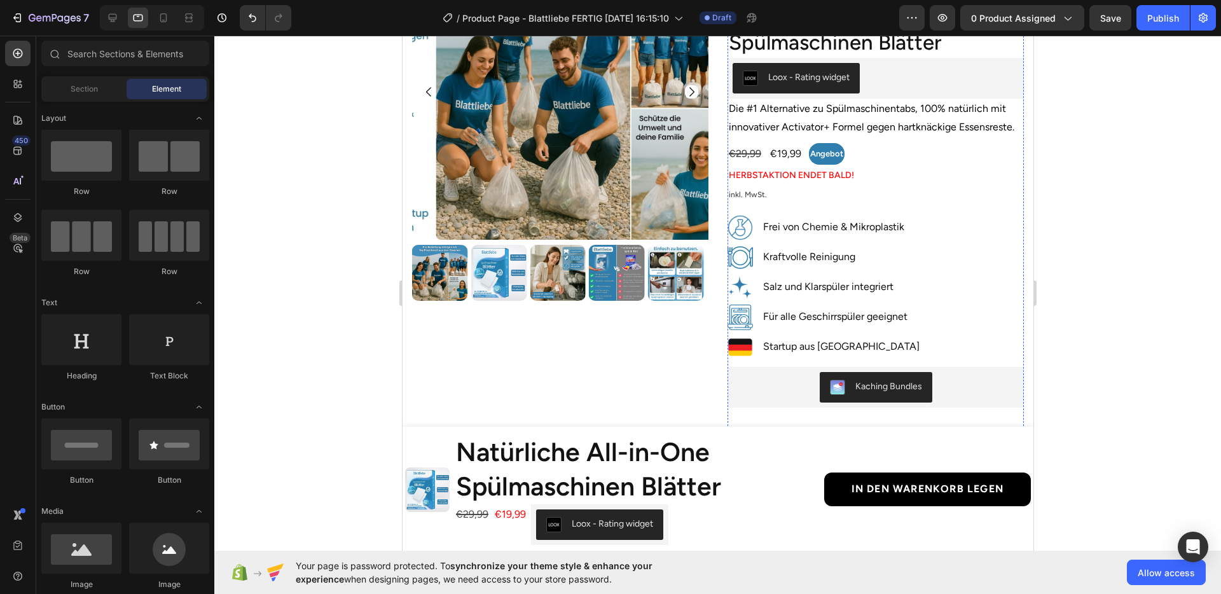
scroll to position [84, 0]
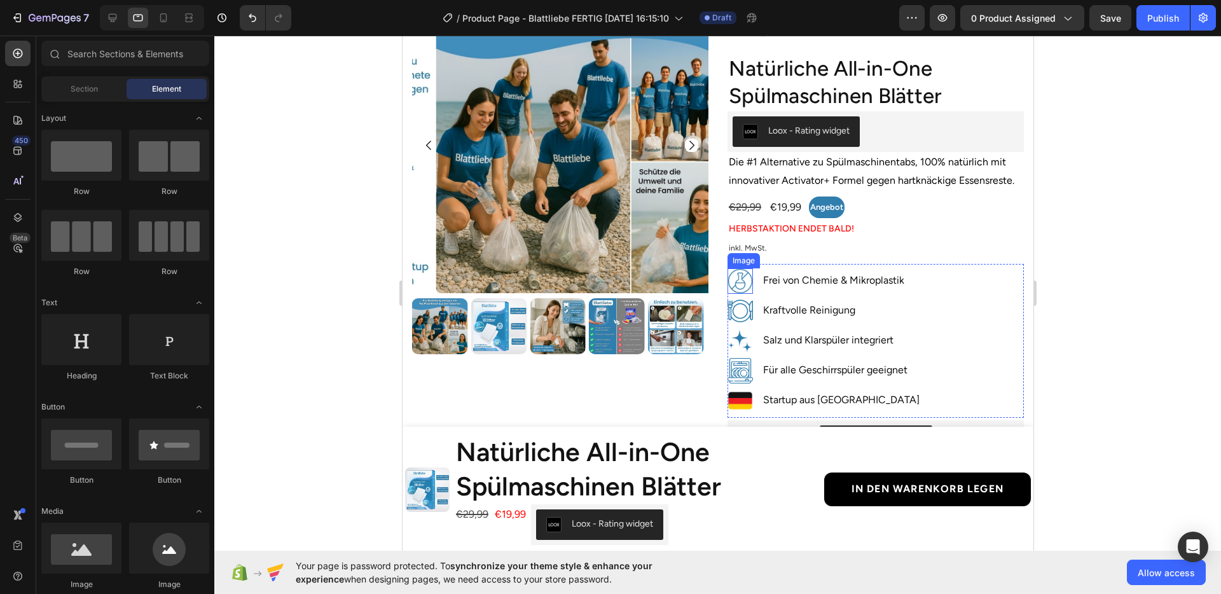
click at [739, 281] on img at bounding box center [739, 280] width 25 height 25
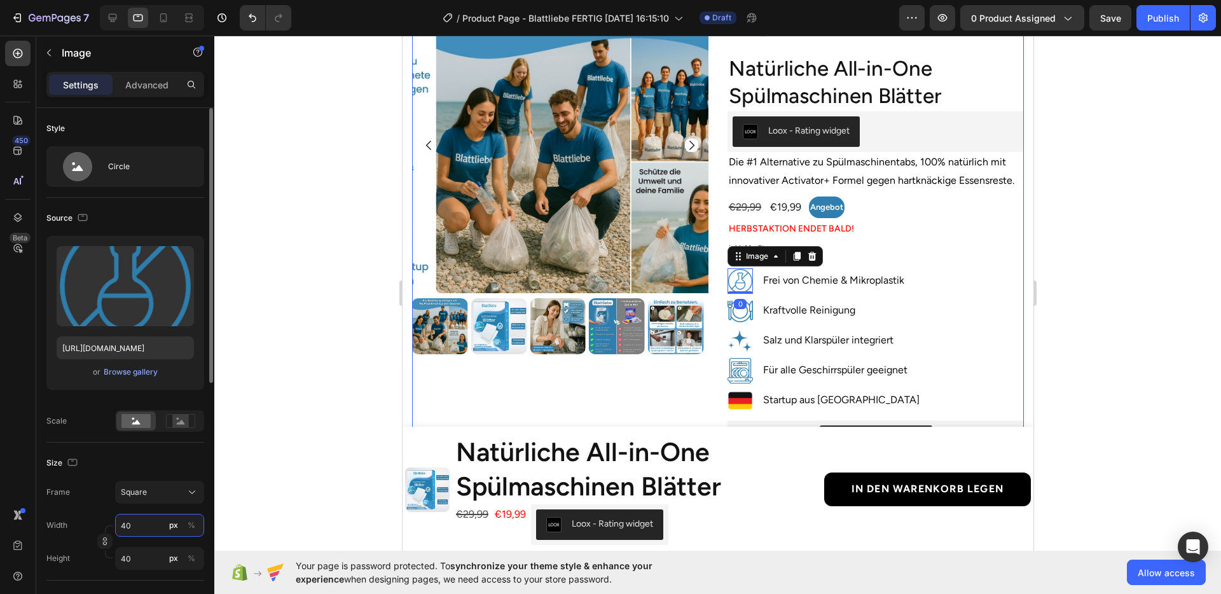
click at [139, 518] on input "40" at bounding box center [159, 525] width 89 height 23
type input "3"
type input "30"
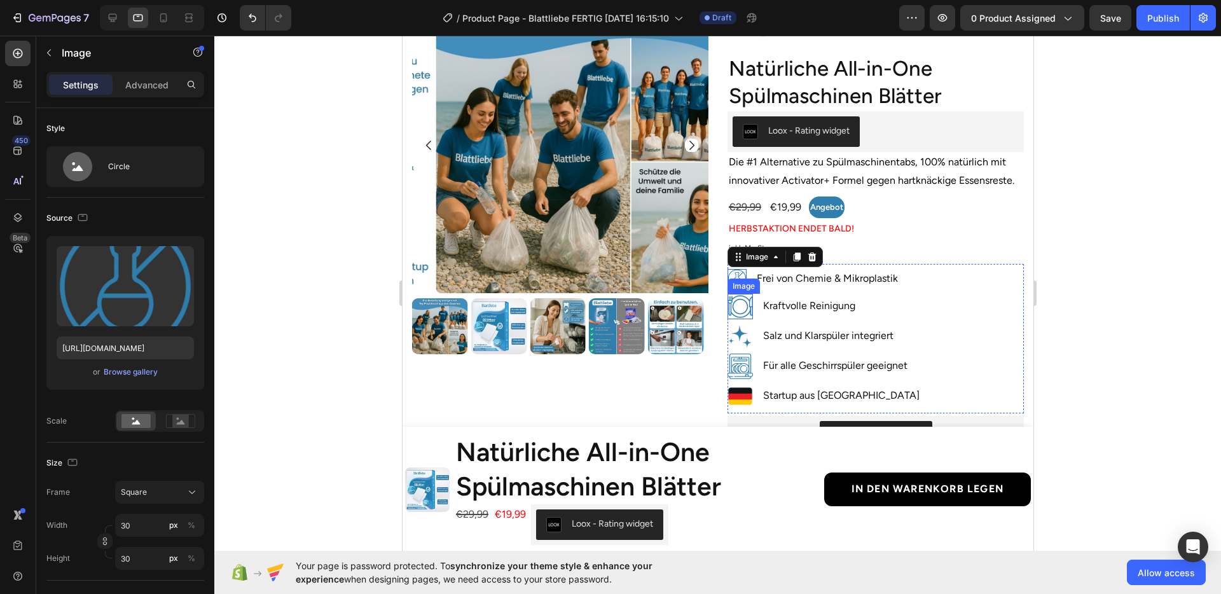
click at [738, 306] on img at bounding box center [739, 306] width 25 height 25
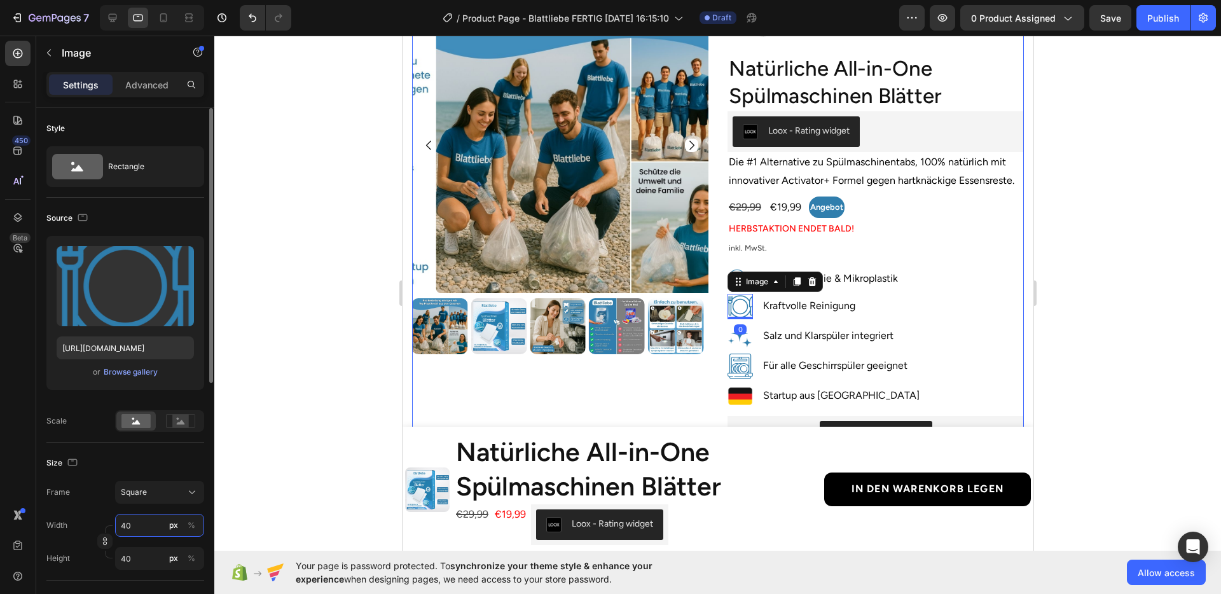
click at [148, 515] on input "40" at bounding box center [159, 525] width 89 height 23
type input "3"
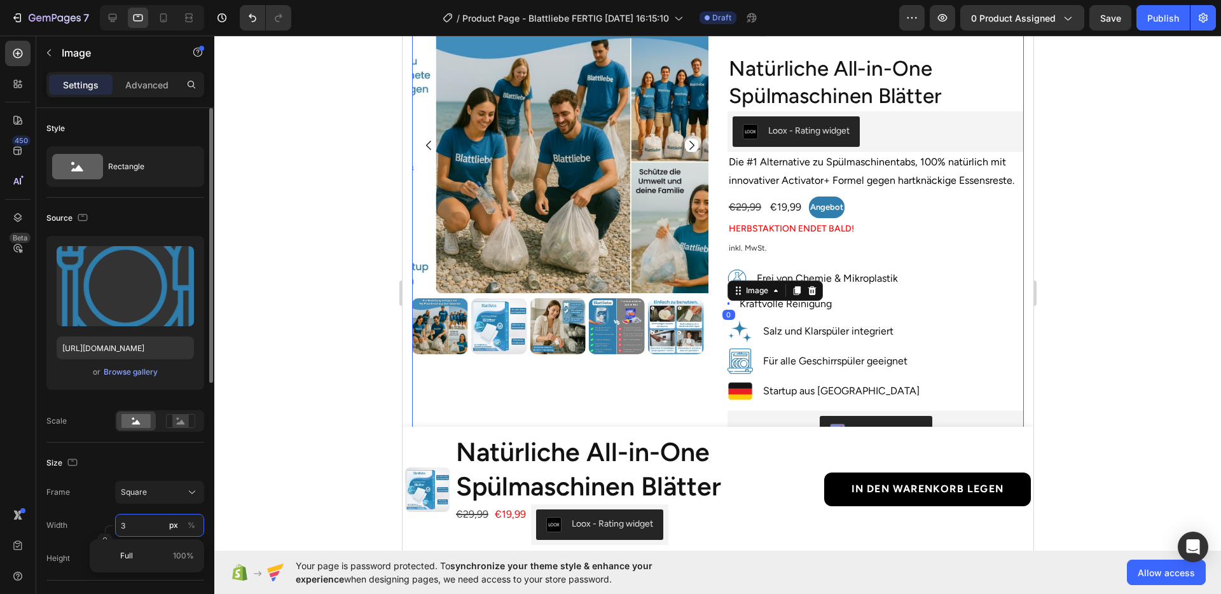
type input "30"
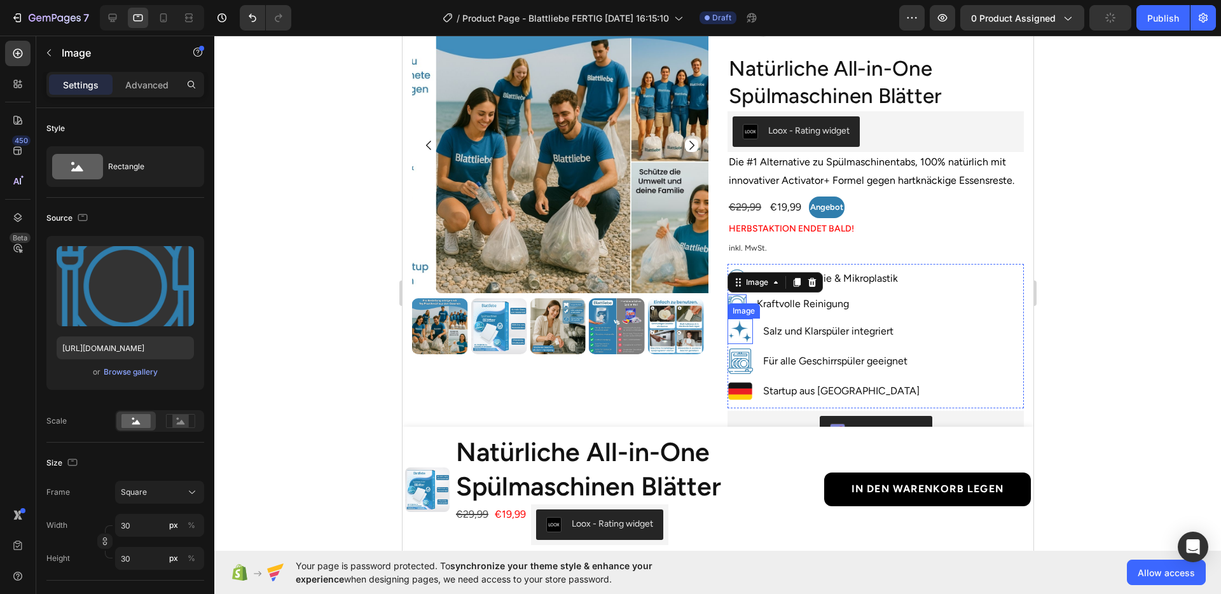
click at [733, 329] on img at bounding box center [739, 331] width 25 height 25
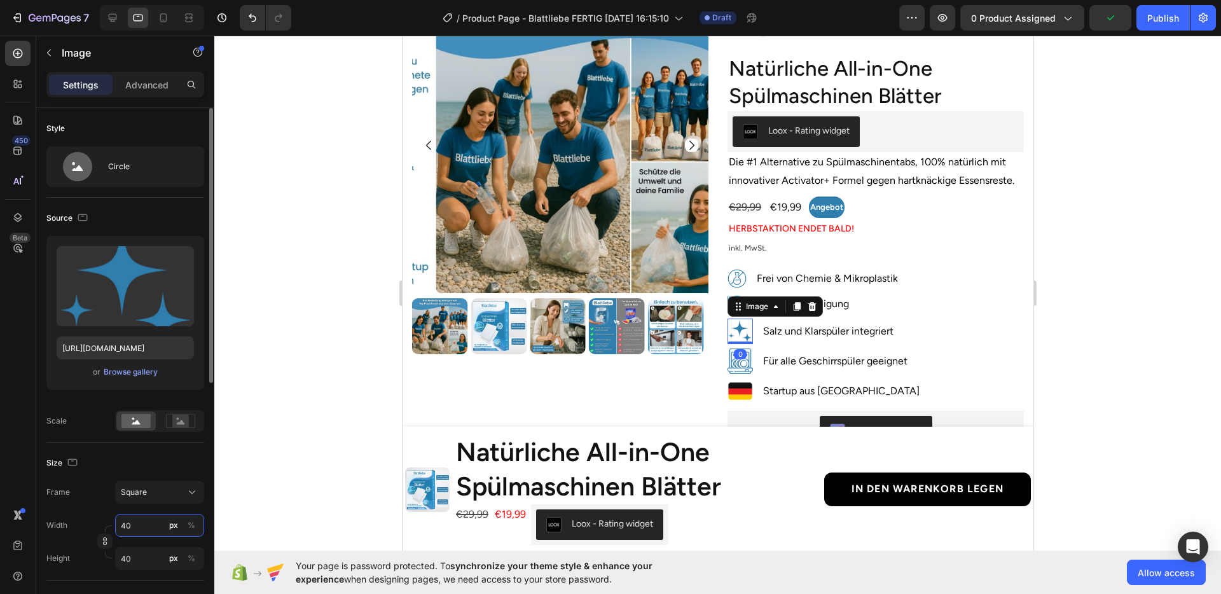
click at [143, 521] on input "40" at bounding box center [159, 525] width 89 height 23
type input "3"
type input "30"
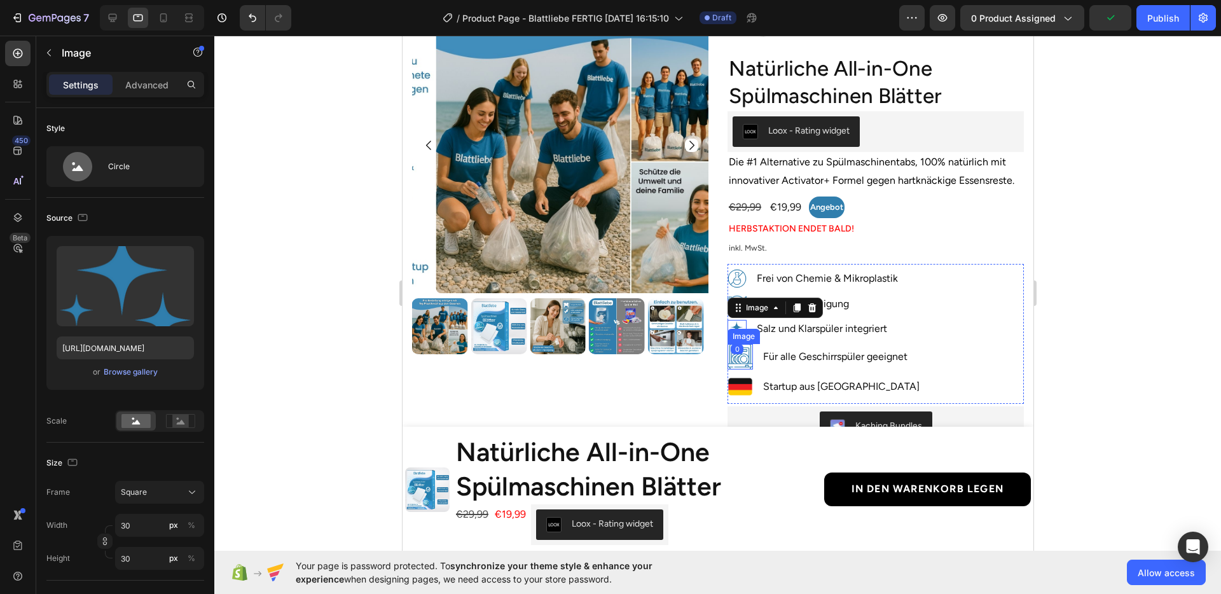
click at [736, 360] on img at bounding box center [739, 356] width 25 height 25
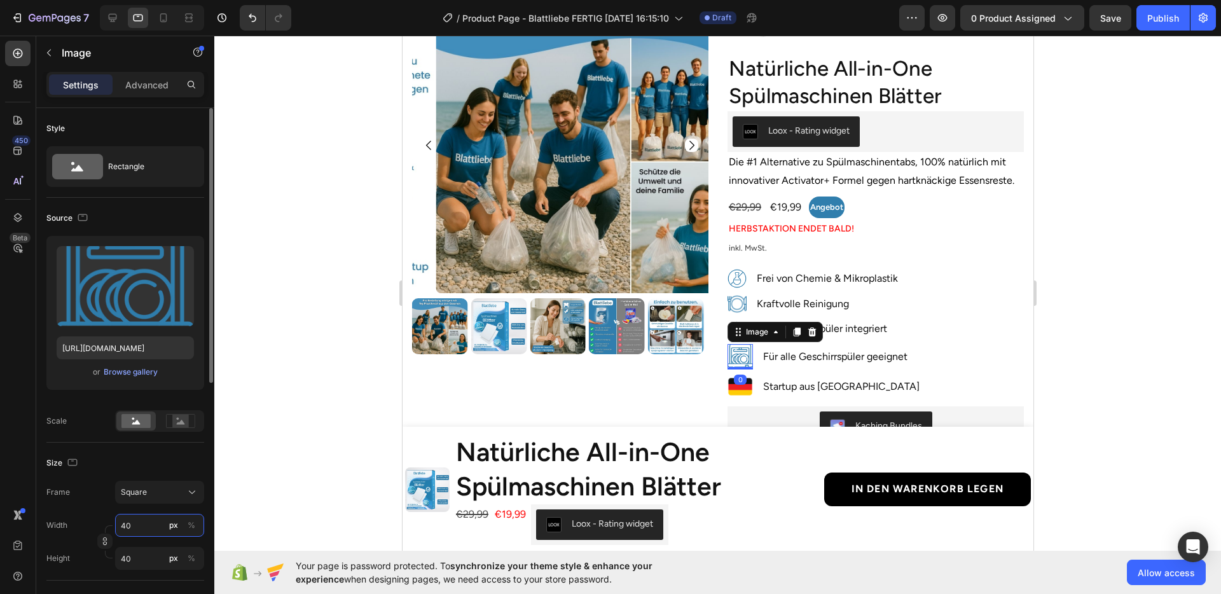
click at [148, 526] on input "40" at bounding box center [159, 525] width 89 height 23
type input "3"
type input "30"
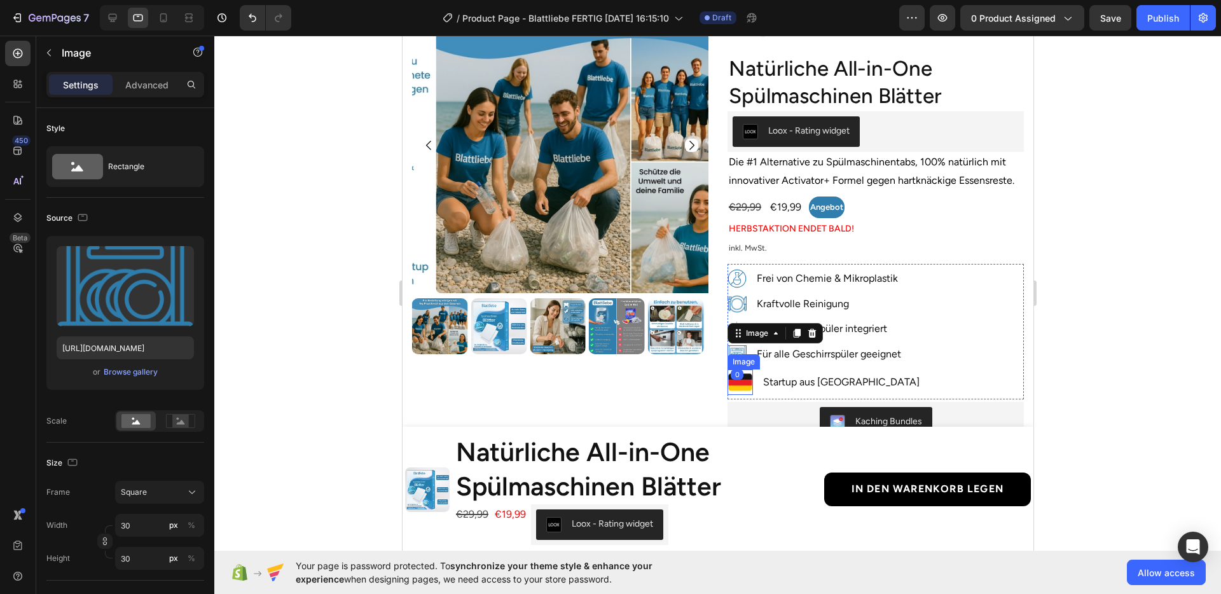
click at [740, 382] on img at bounding box center [739, 382] width 25 height 25
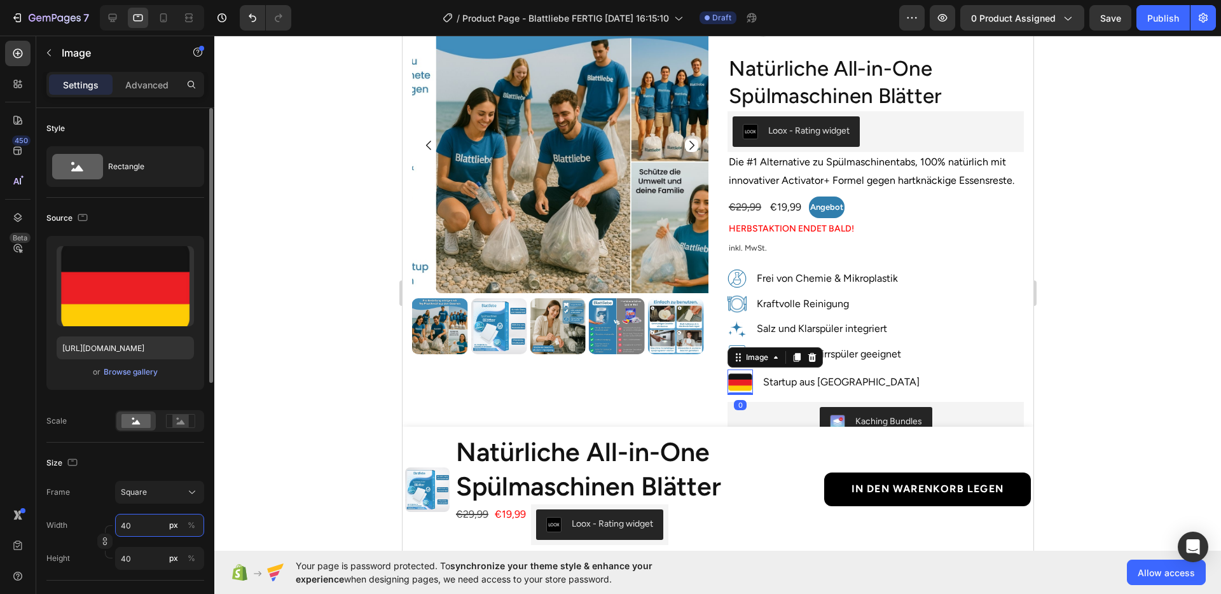
click at [144, 531] on input "40" at bounding box center [159, 525] width 89 height 23
type input "3"
type input "30"
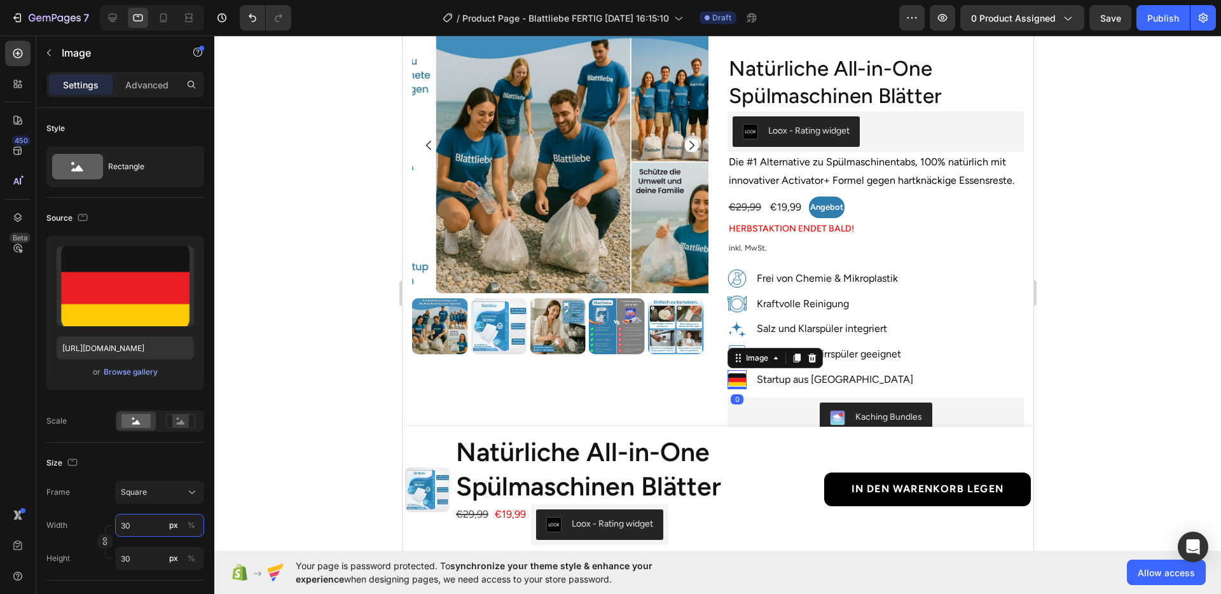
type input "30"
click at [1076, 366] on div at bounding box center [717, 315] width 1007 height 559
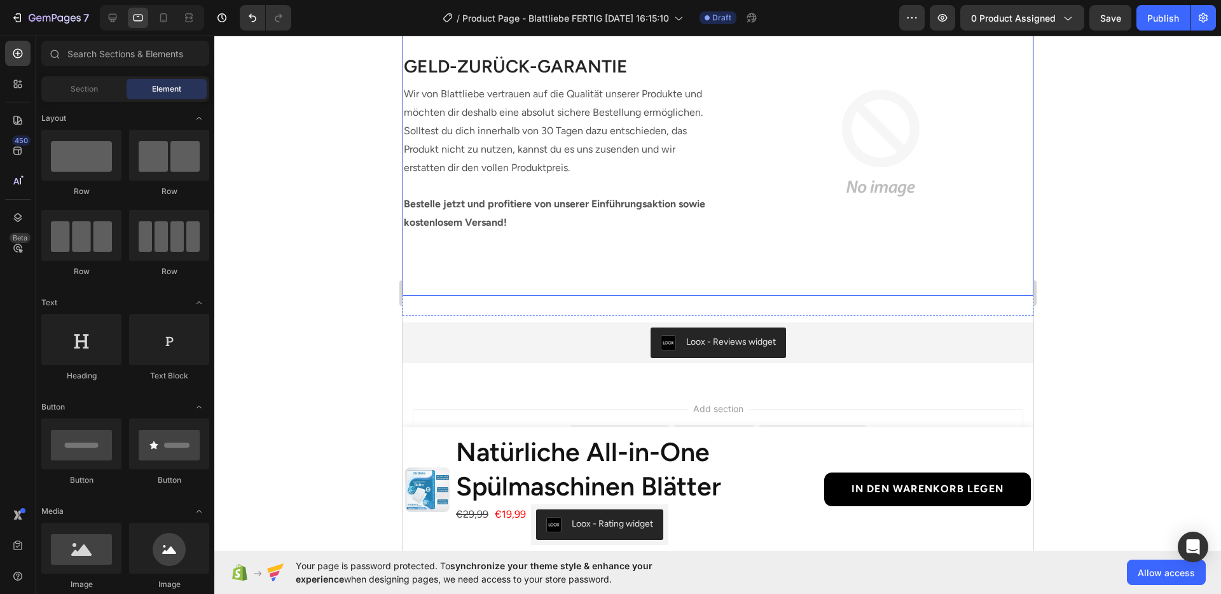
scroll to position [2573, 0]
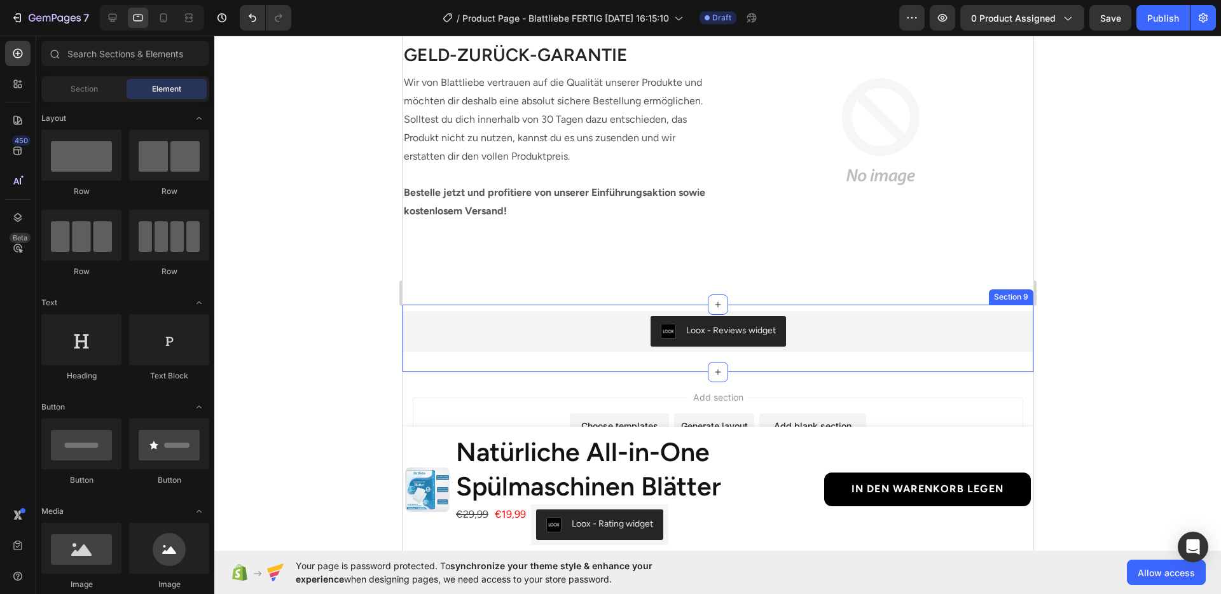
click at [497, 354] on div "Loox - Reviews widget Loox Section 9" at bounding box center [717, 338] width 631 height 67
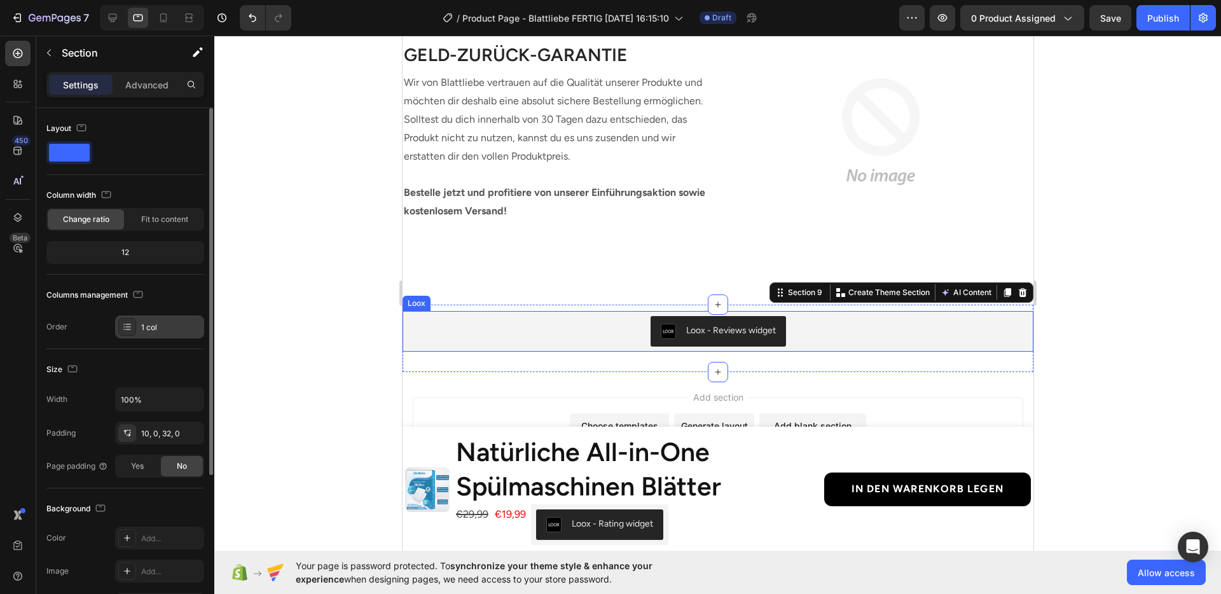
scroll to position [89, 0]
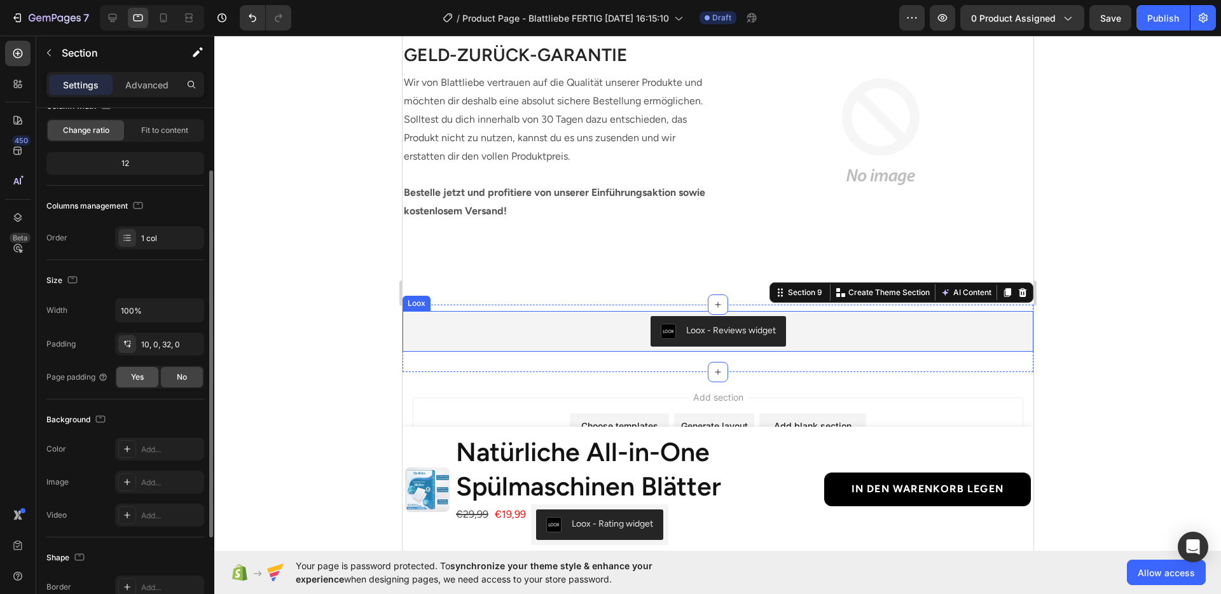
click at [151, 379] on div "Yes" at bounding box center [137, 377] width 42 height 20
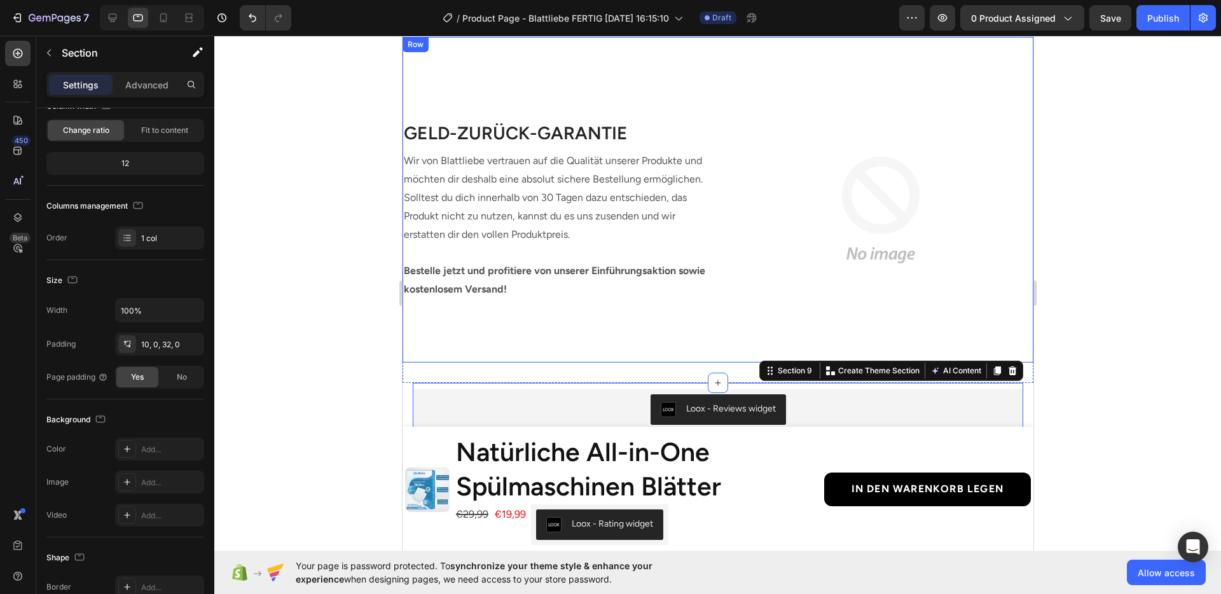
scroll to position [2487, 0]
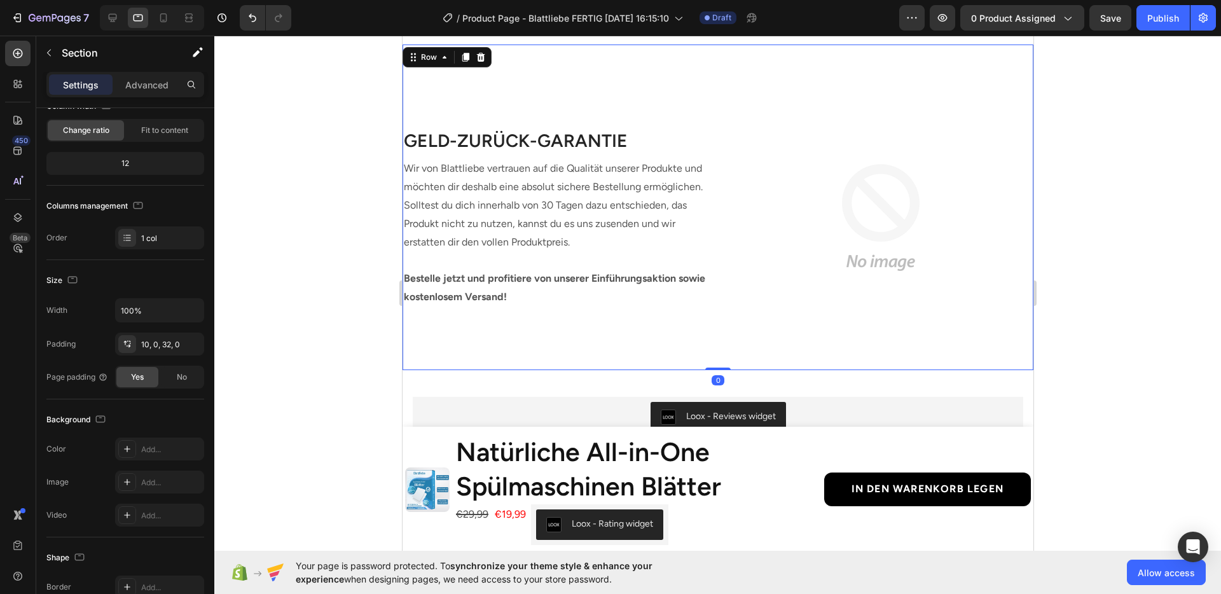
click at [560, 324] on div "GELD-ZURÜCK-GARANTIE Heading Wir von Blattliebe vertrauen auf die Qualität unse…" at bounding box center [554, 217] width 305 height 305
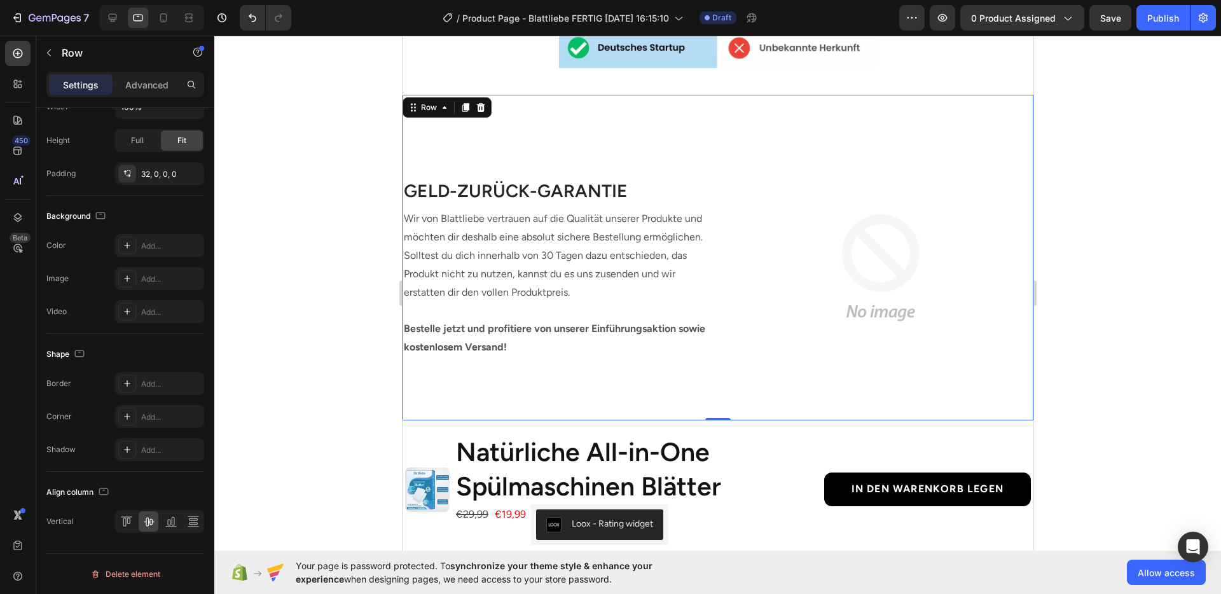
scroll to position [2410, 0]
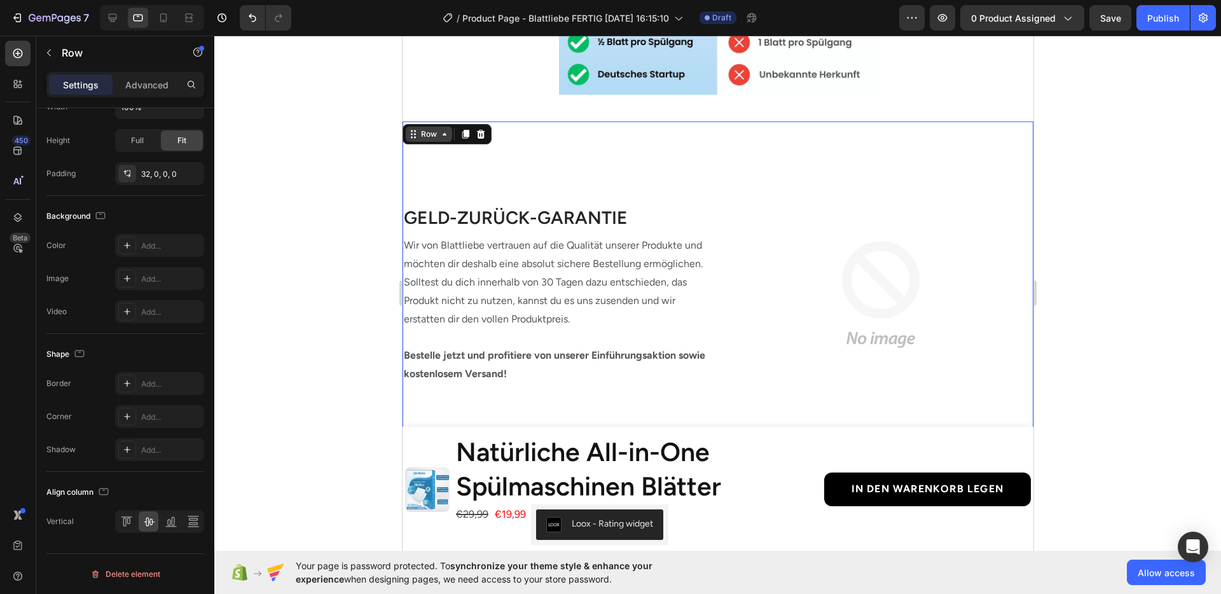
click at [431, 132] on div "Row" at bounding box center [428, 134] width 21 height 11
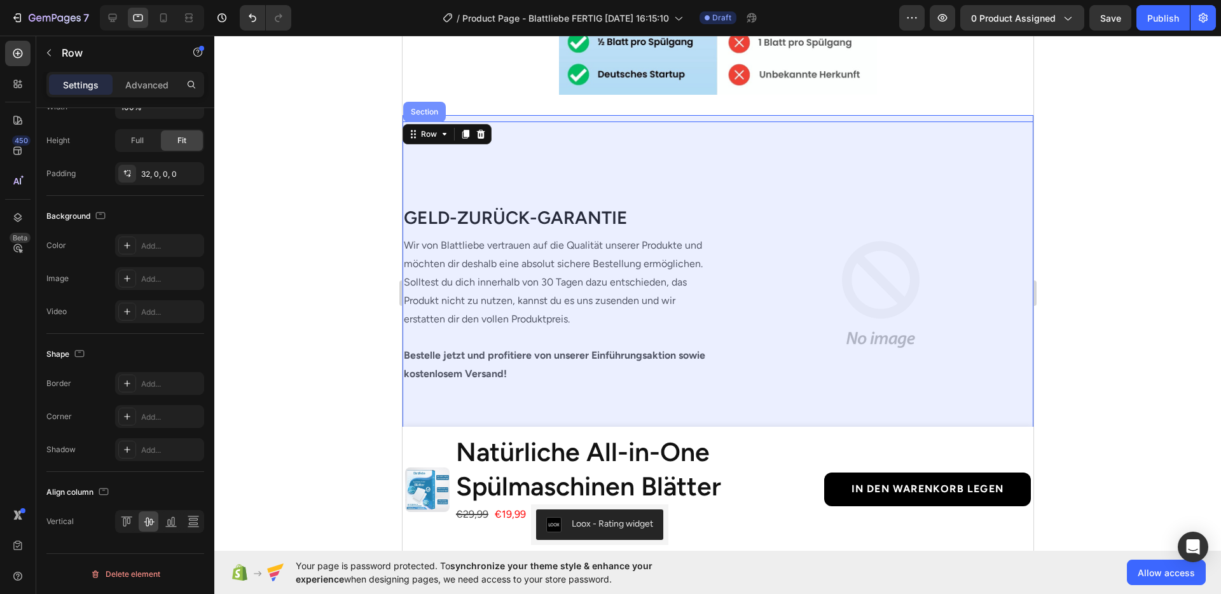
drag, startPoint x: 426, startPoint y: 126, endPoint x: 421, endPoint y: 117, distance: 10.3
click at [421, 117] on div "Section" at bounding box center [424, 112] width 43 height 20
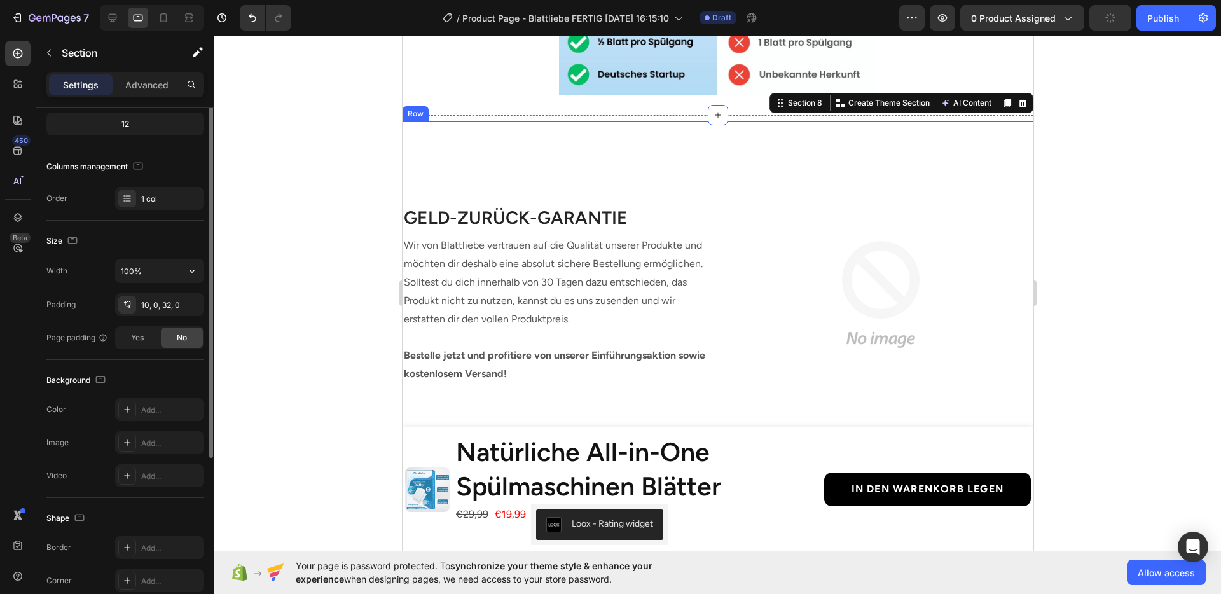
scroll to position [221, 0]
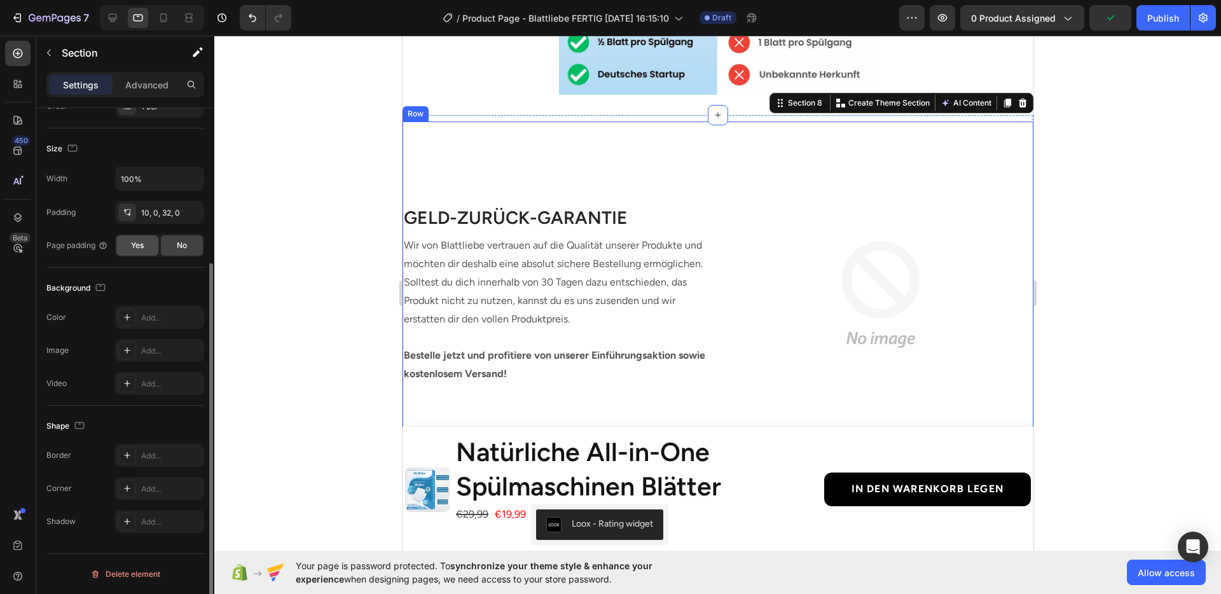
click at [122, 251] on div "Yes" at bounding box center [137, 245] width 42 height 20
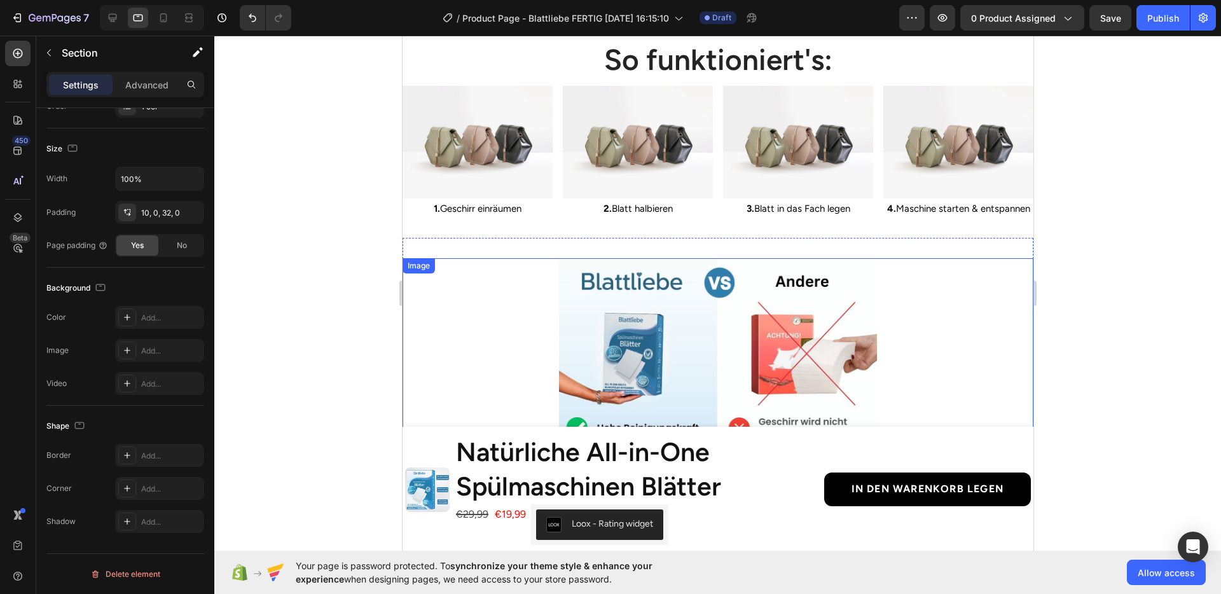
scroll to position [1914, 0]
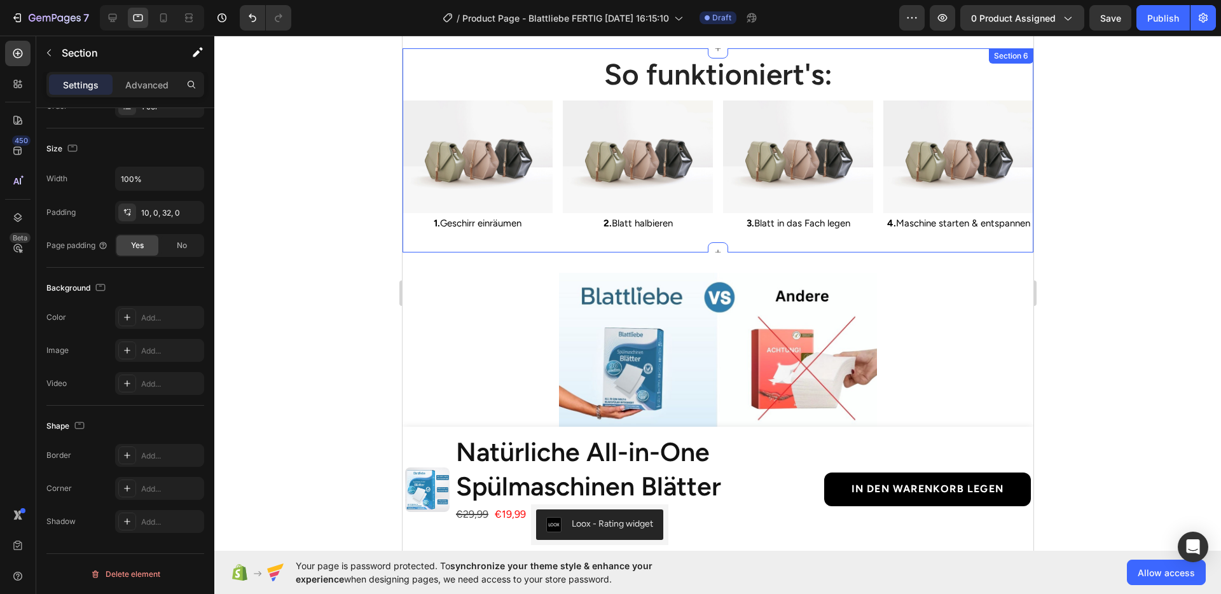
click at [562, 243] on div "So funktioniert's: Heading Image 1. Geschirr einräumen Text Block Image 2. Blat…" at bounding box center [717, 150] width 631 height 205
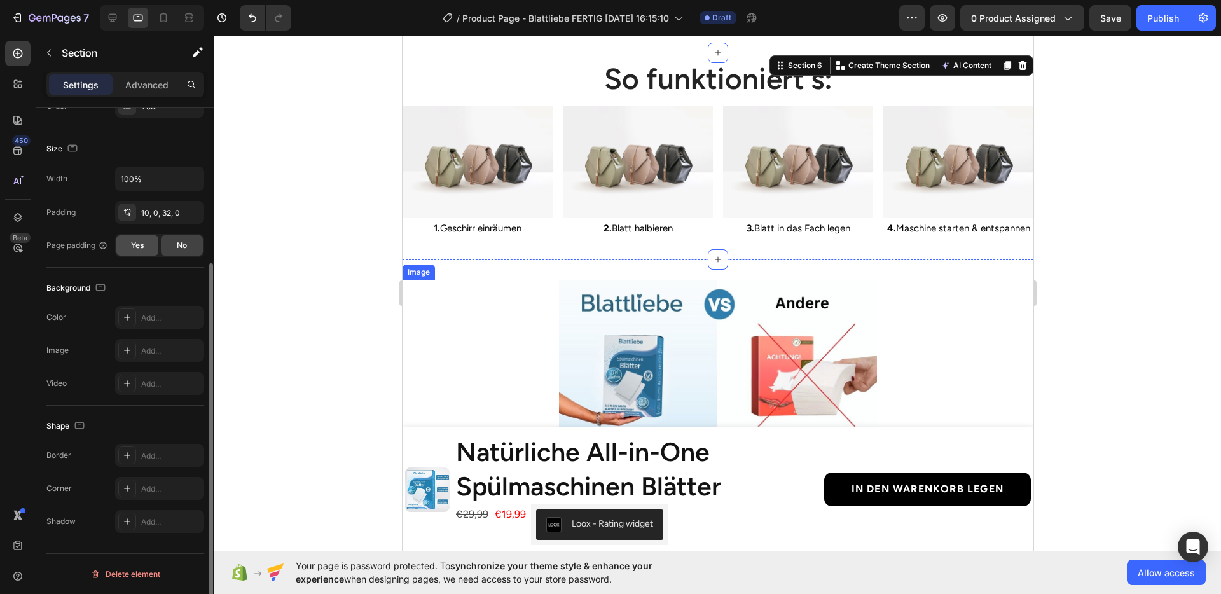
click at [139, 244] on span "Yes" at bounding box center [137, 245] width 13 height 11
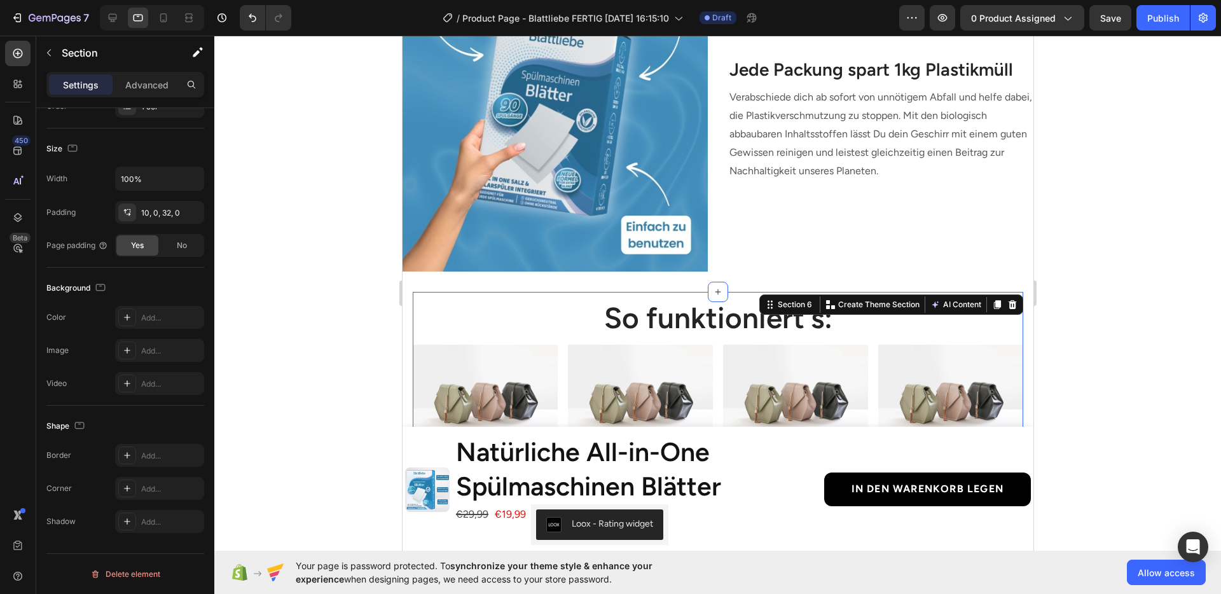
scroll to position [1662, 0]
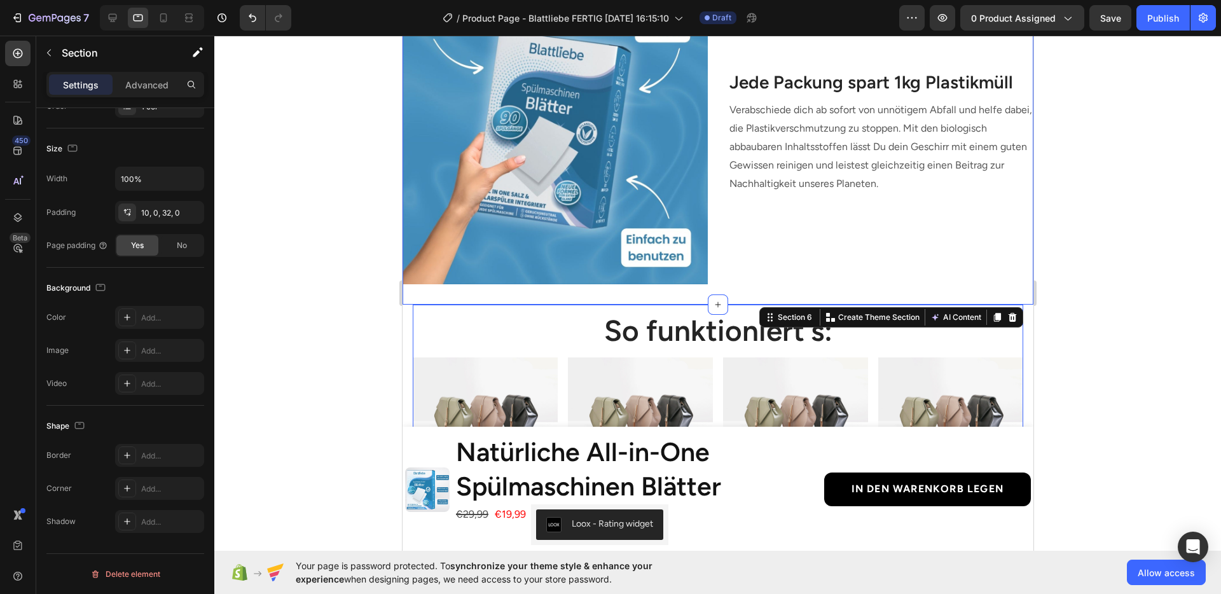
click at [776, 287] on div "Image Jede Packung spart 1kg Plastikmüll Heading Verabschiede dich ab sofort vo…" at bounding box center [717, 128] width 631 height 352
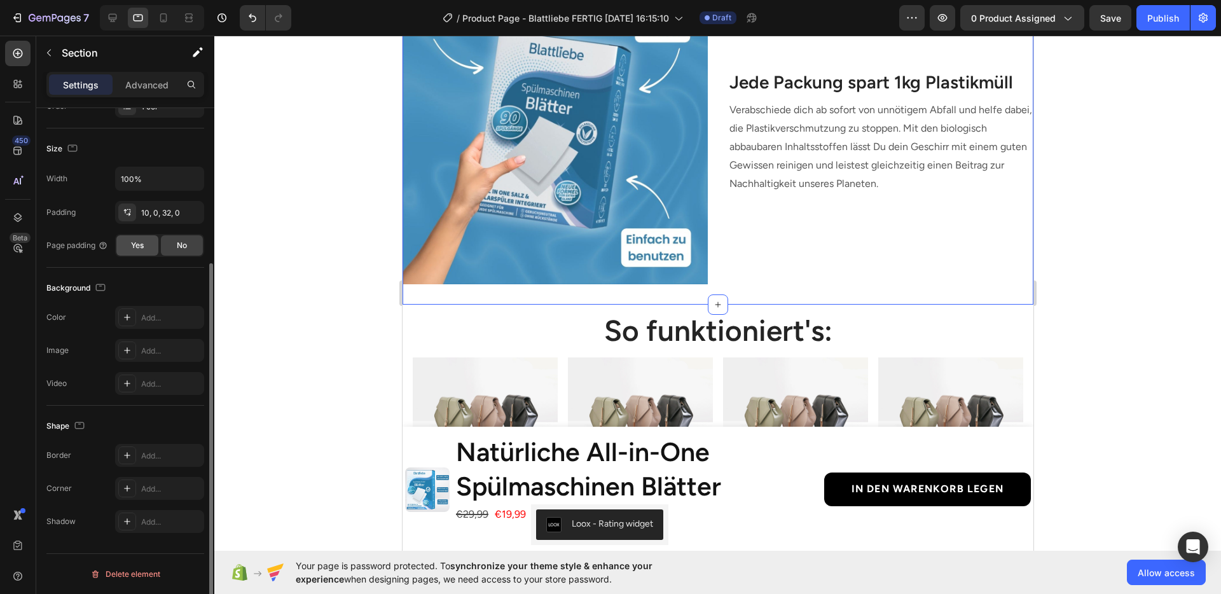
click at [137, 247] on span "Yes" at bounding box center [137, 245] width 13 height 11
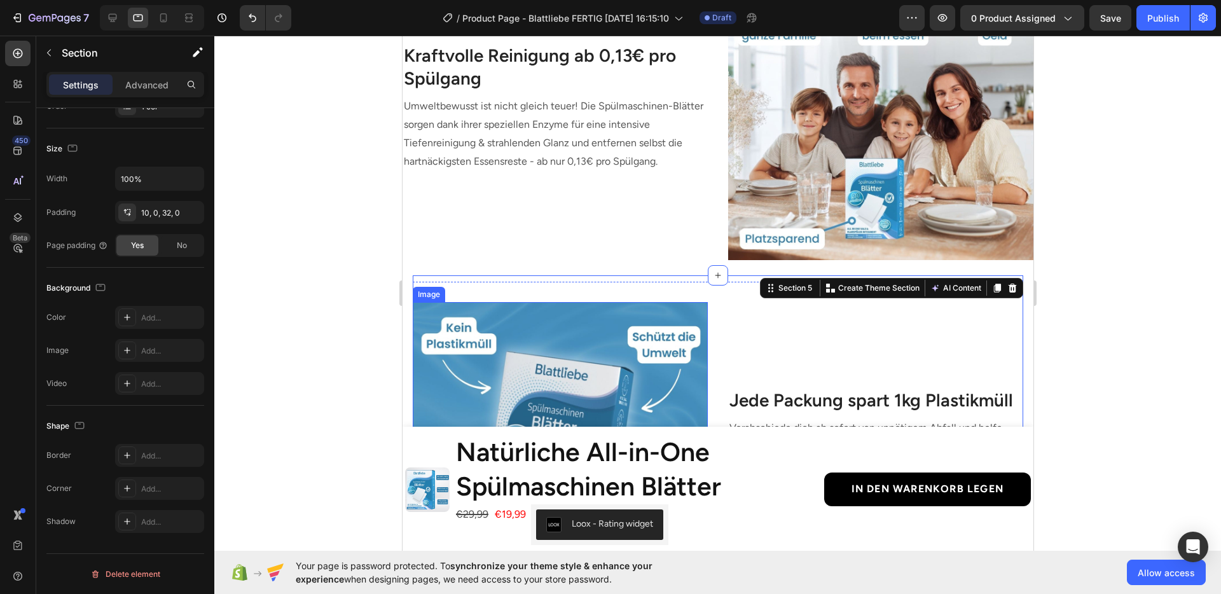
scroll to position [1324, 0]
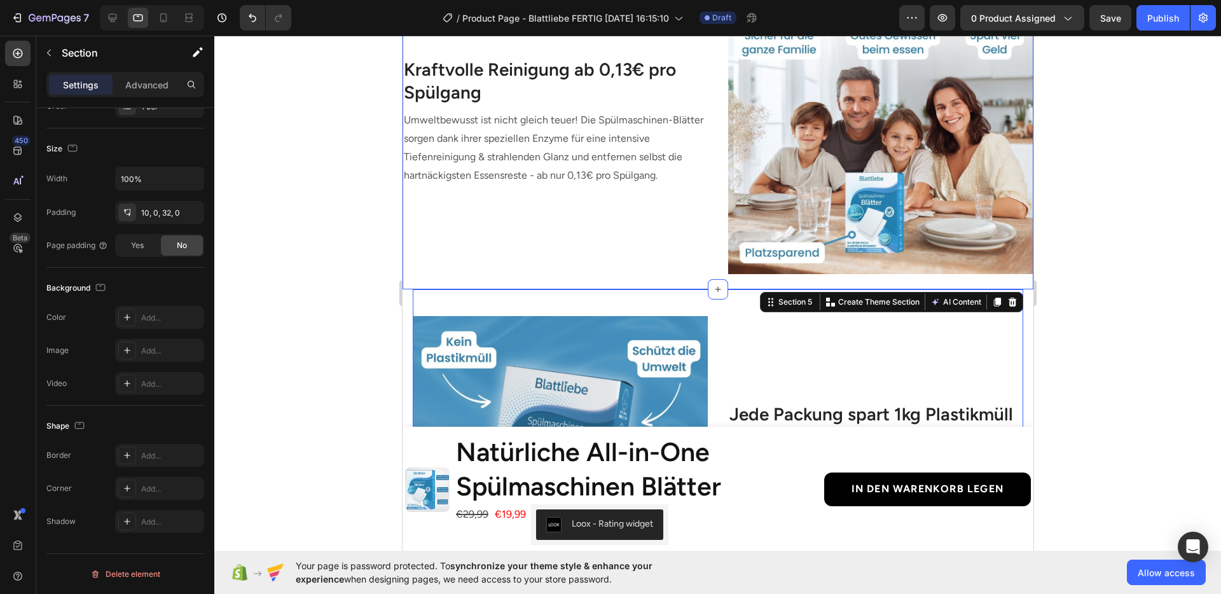
click at [532, 273] on div "Image Kraftvolle Reinigung ab 0,13€ pro Spülgang Heading Umweltbewusst ist nich…" at bounding box center [717, 116] width 631 height 348
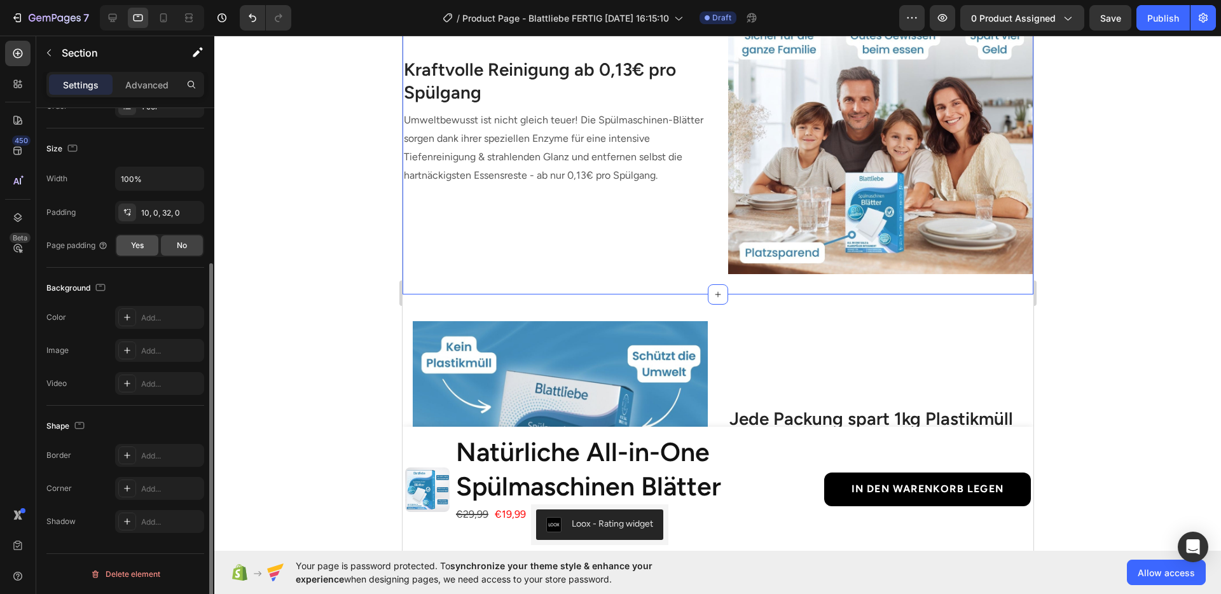
click at [139, 244] on span "Yes" at bounding box center [137, 245] width 13 height 11
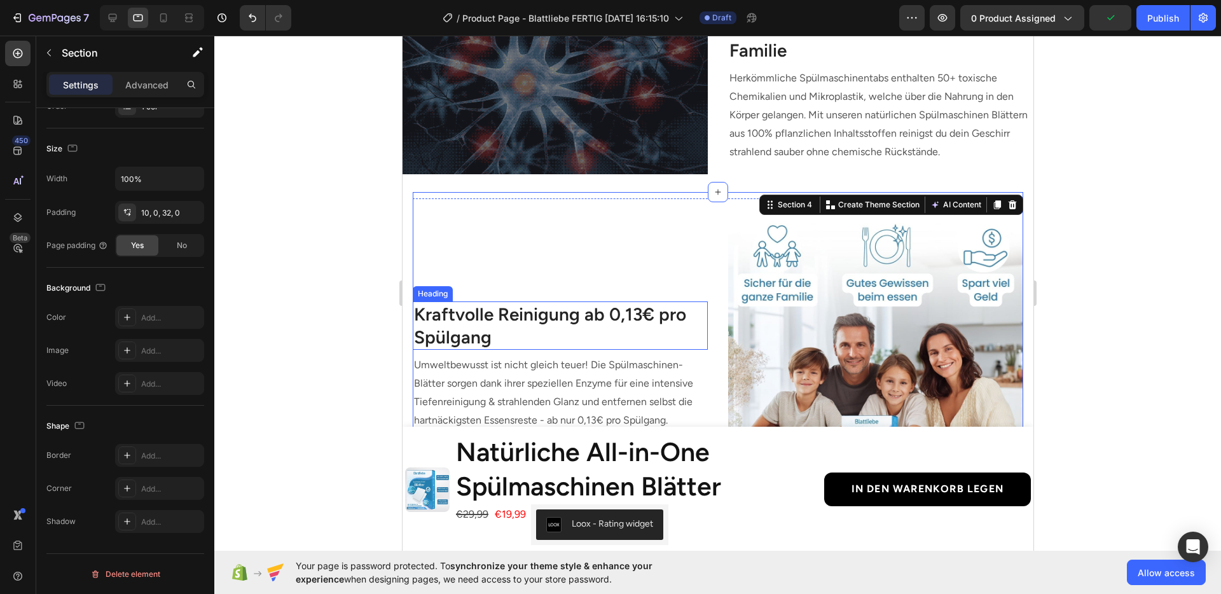
scroll to position [1052, 0]
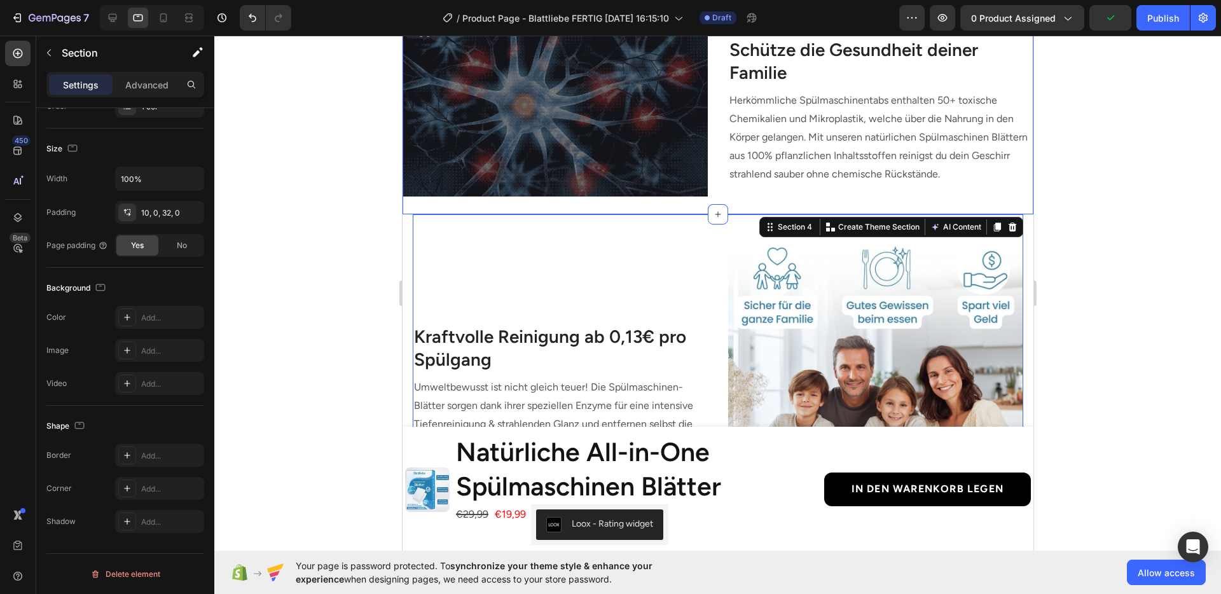
click at [747, 205] on div "Image Schütze die Gesundheit deiner Familie Heading Herkömmliche Spülmaschinent…" at bounding box center [717, 106] width 631 height 216
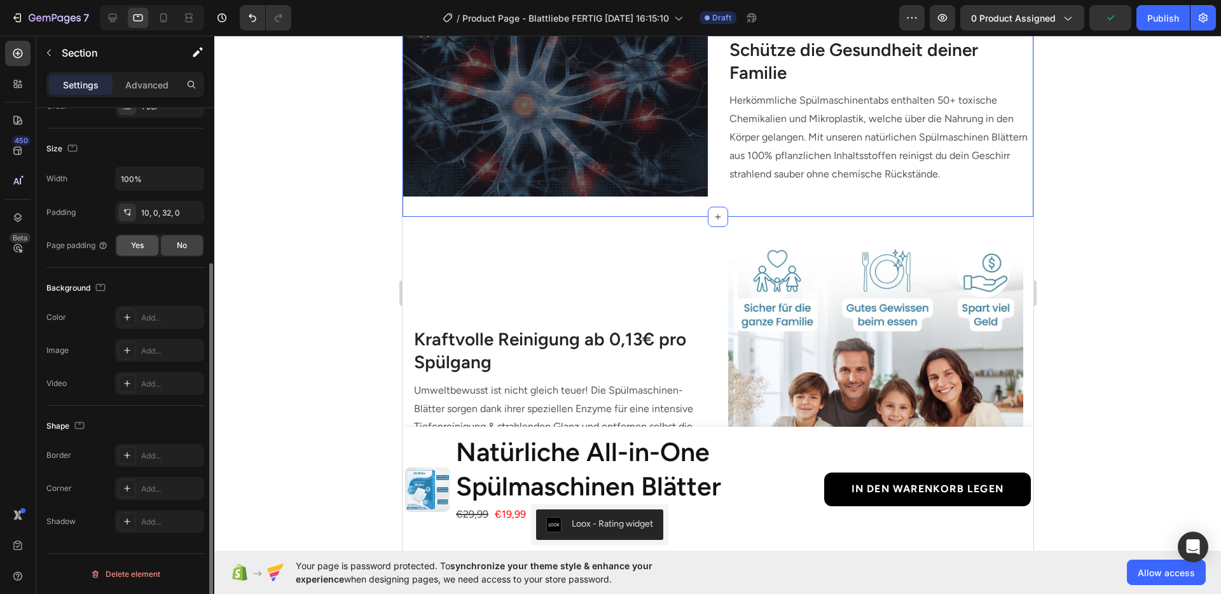
click at [151, 252] on div "Yes" at bounding box center [137, 245] width 42 height 20
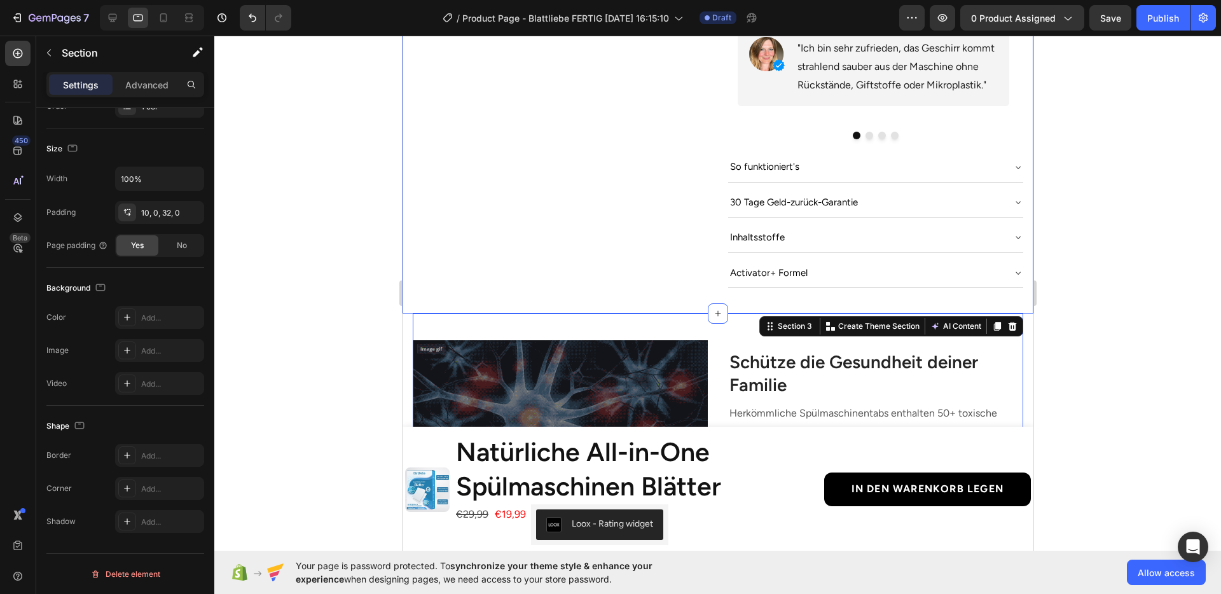
scroll to position [735, 0]
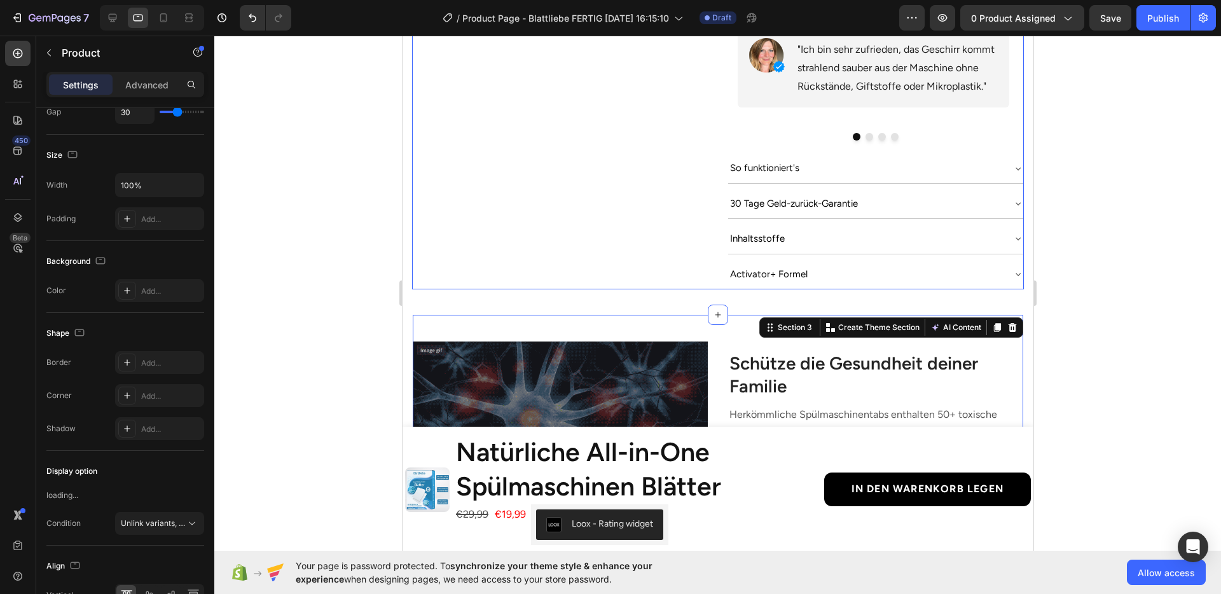
scroll to position [0, 0]
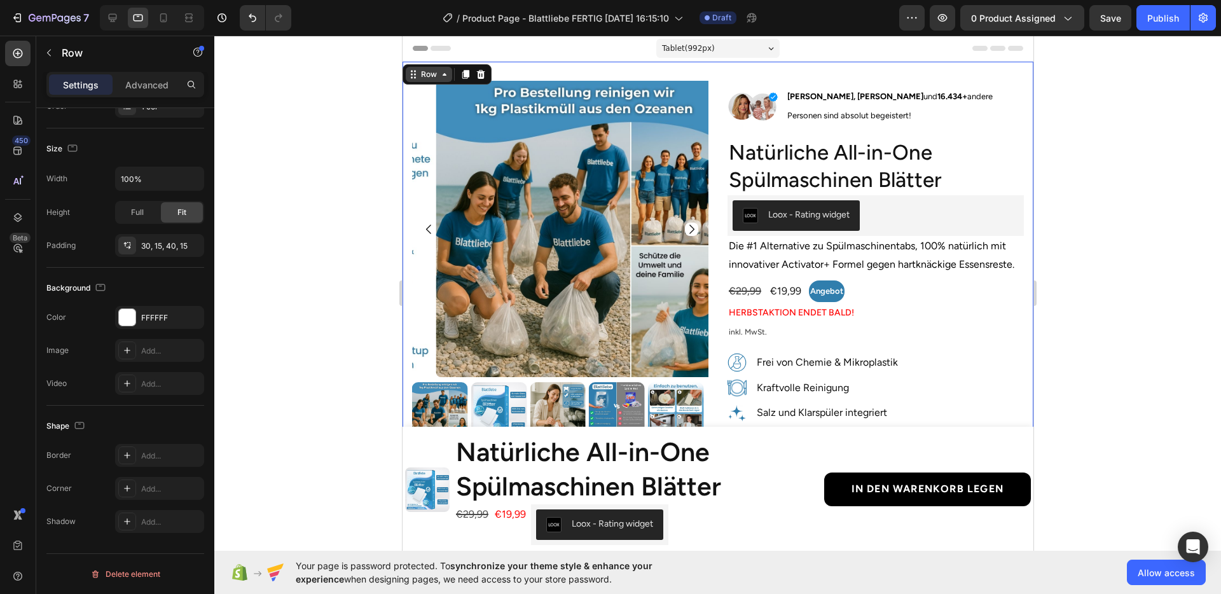
click at [441, 79] on icon at bounding box center [444, 74] width 10 height 10
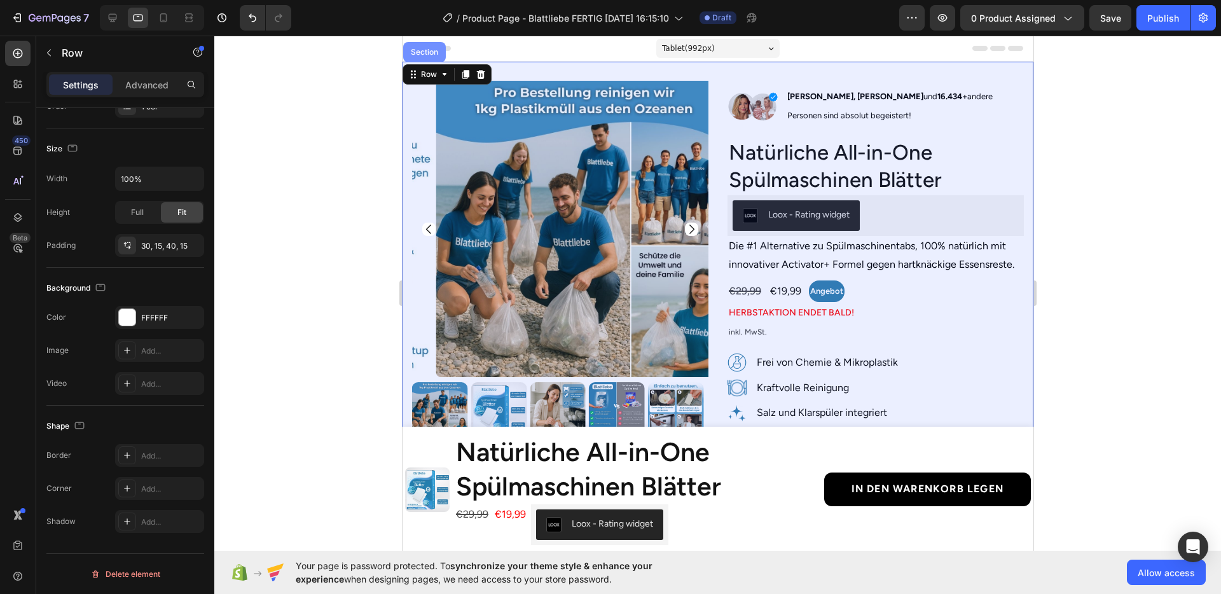
click at [427, 59] on div "Section" at bounding box center [424, 52] width 43 height 20
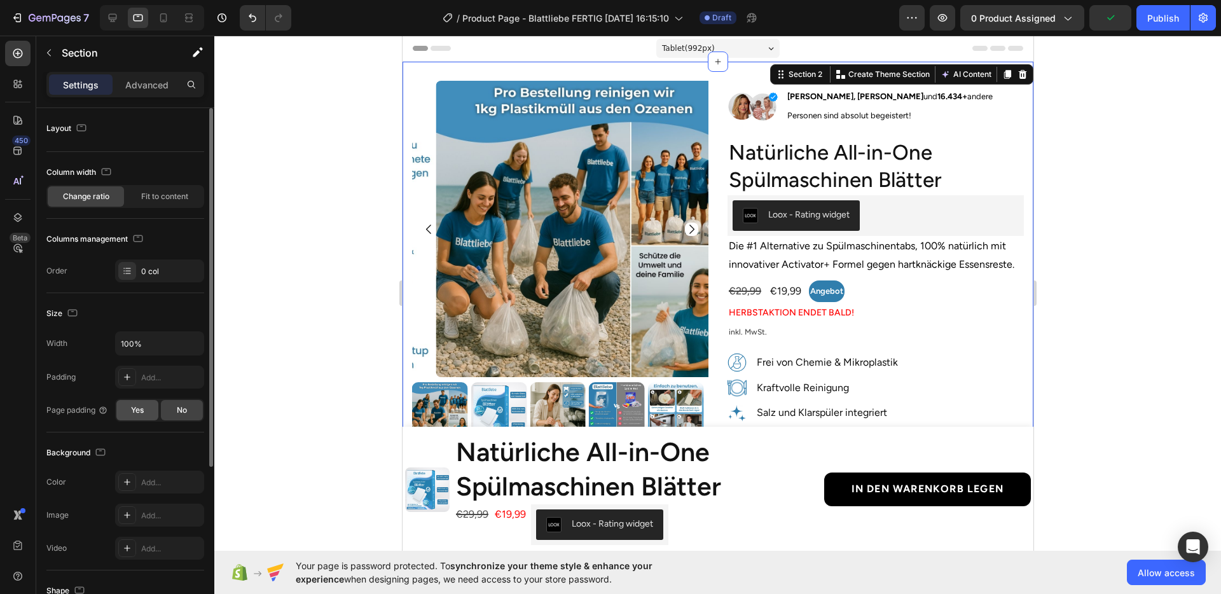
click at [146, 415] on div "Yes" at bounding box center [137, 410] width 42 height 20
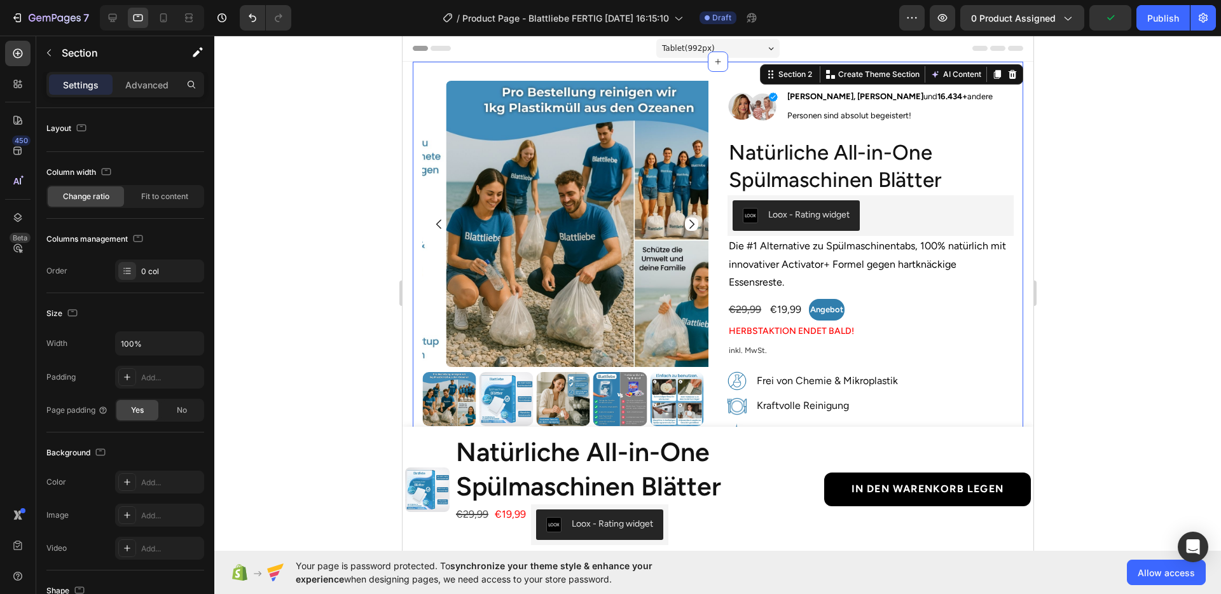
click at [344, 353] on div at bounding box center [717, 315] width 1007 height 559
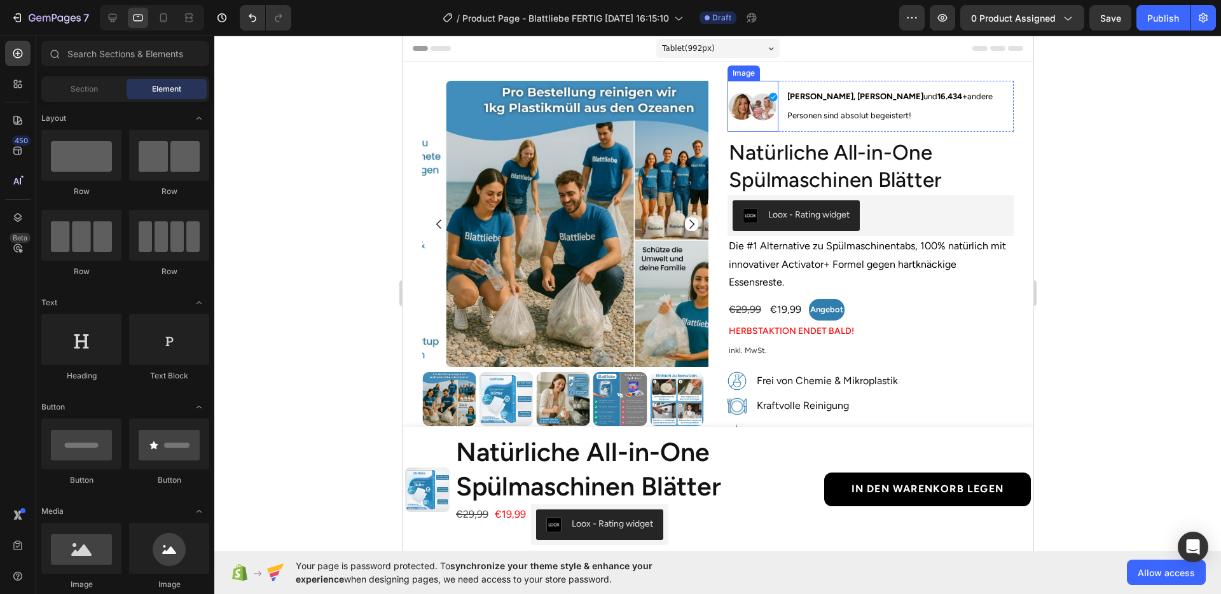
click at [756, 109] on img at bounding box center [752, 106] width 51 height 51
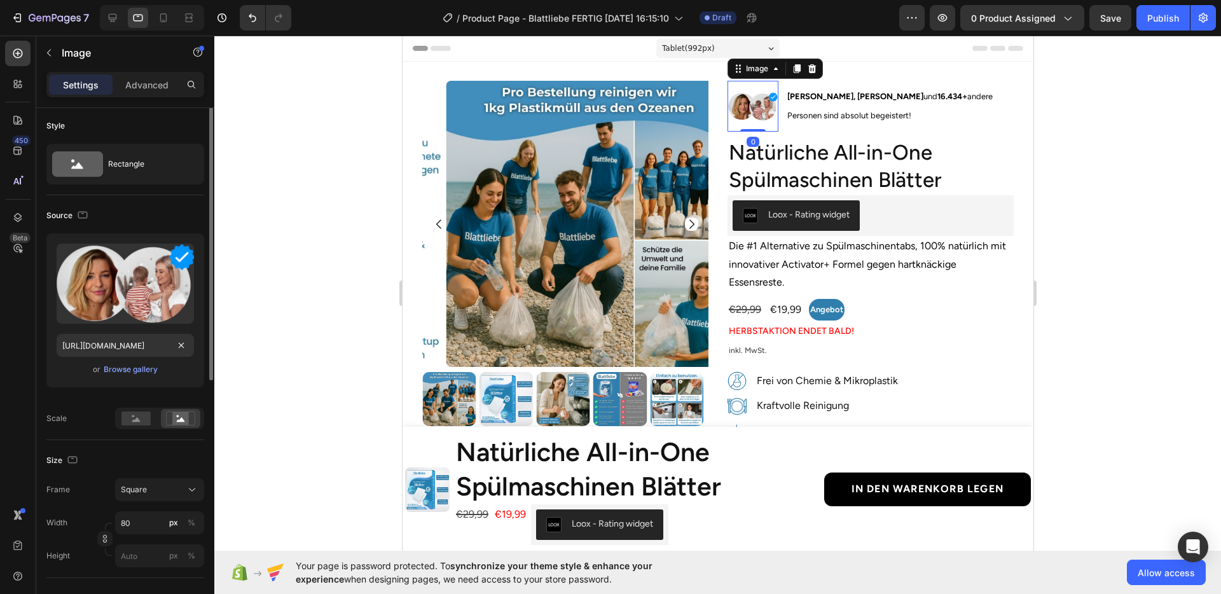
scroll to position [9, 0]
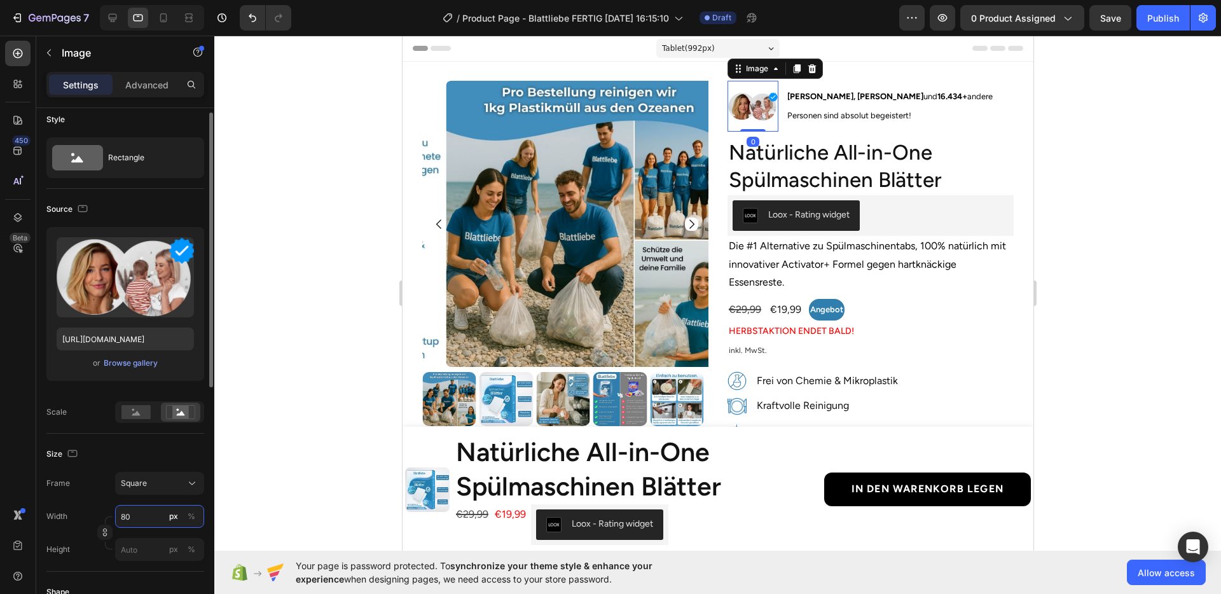
click at [139, 512] on input "80" at bounding box center [159, 516] width 89 height 23
type input "5"
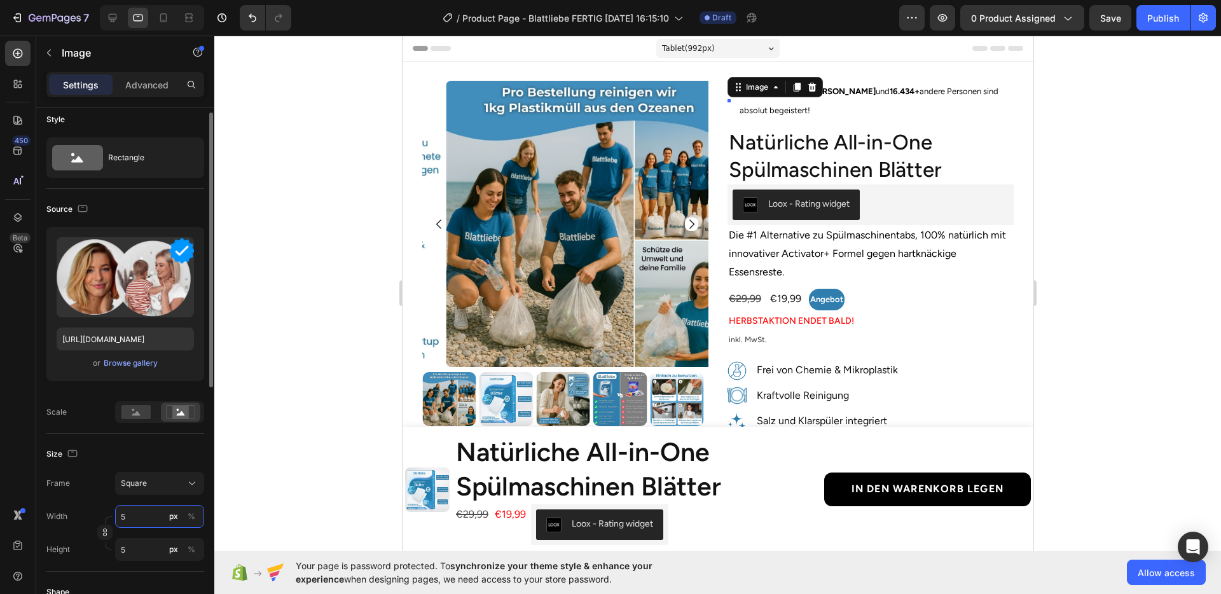
type input "50"
click at [140, 512] on input "50" at bounding box center [159, 516] width 89 height 23
type input "6"
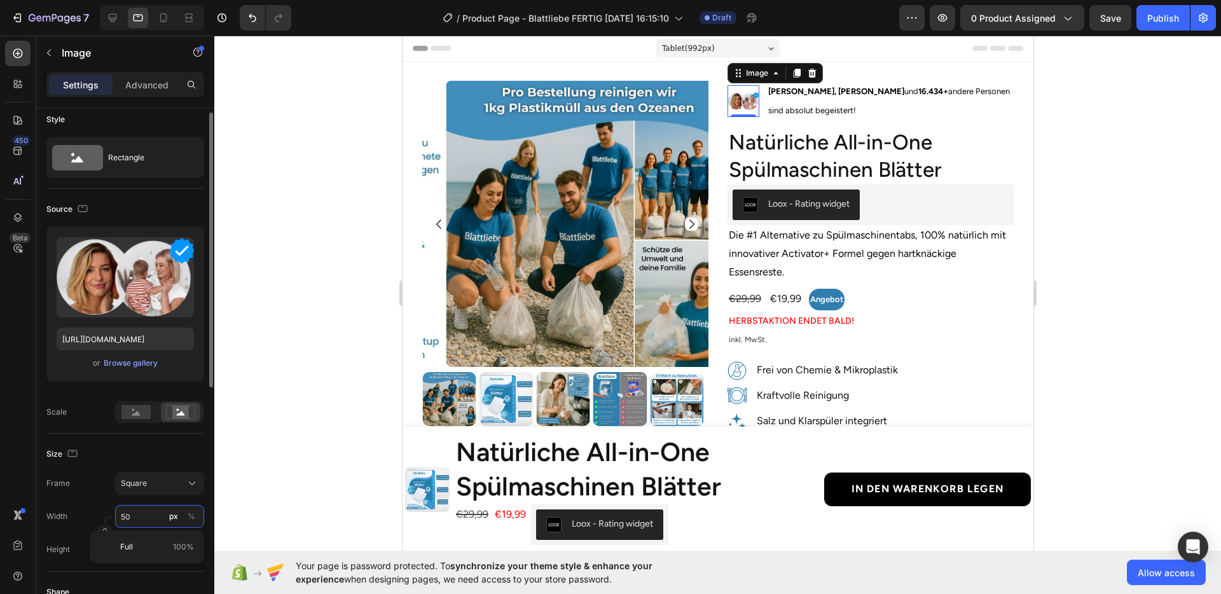
type input "6"
type input "60"
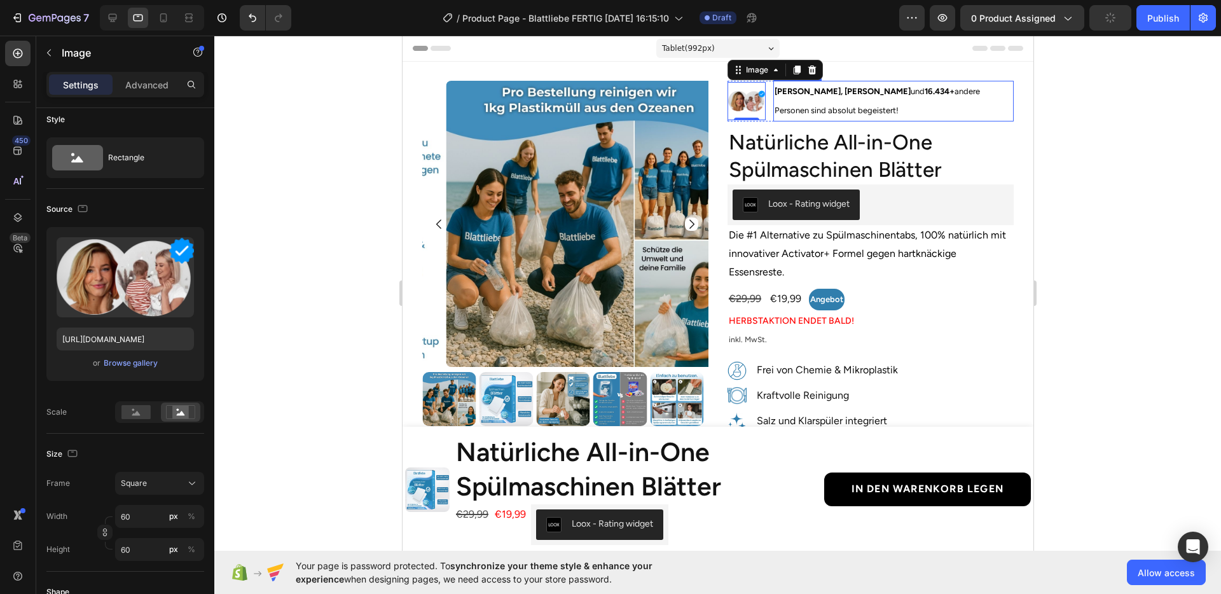
click at [796, 102] on p "[PERSON_NAME] und 16.434+ andere Personen sind absolut begeistert!" at bounding box center [893, 101] width 238 height 38
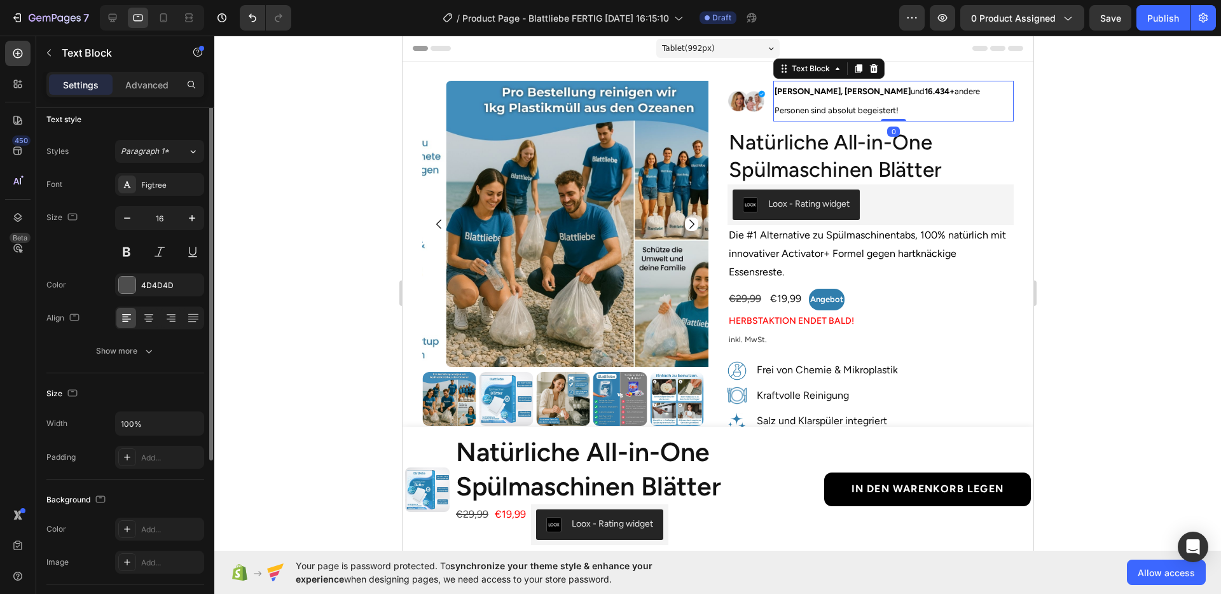
scroll to position [0, 0]
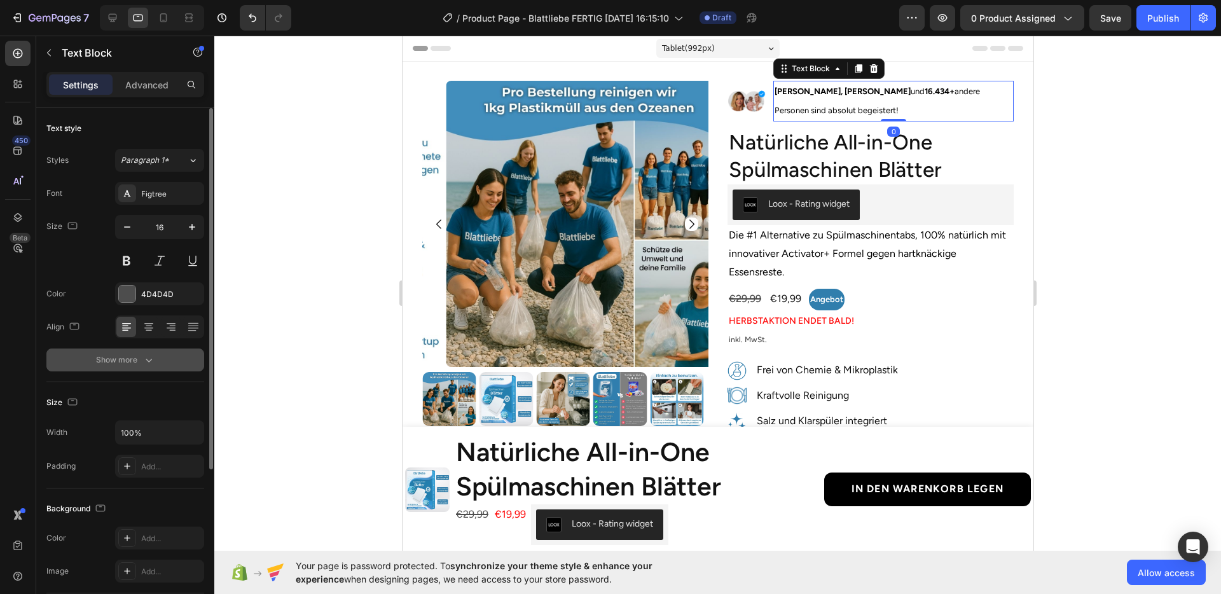
click at [139, 367] on button "Show more" at bounding box center [125, 360] width 158 height 23
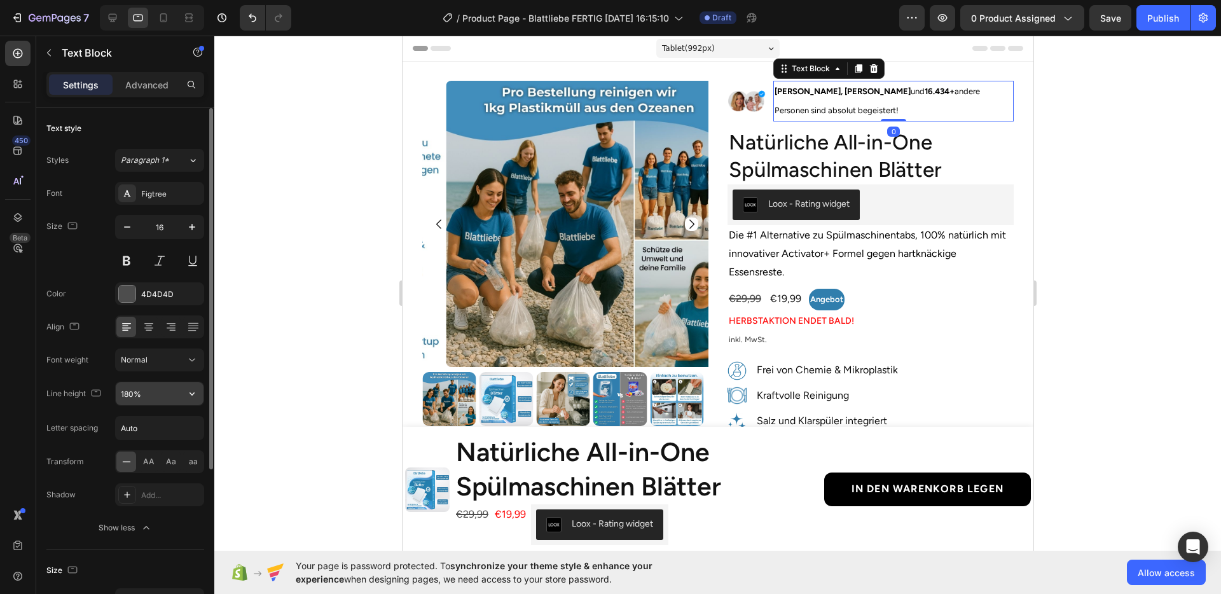
click at [129, 393] on input "180%" at bounding box center [160, 393] width 88 height 23
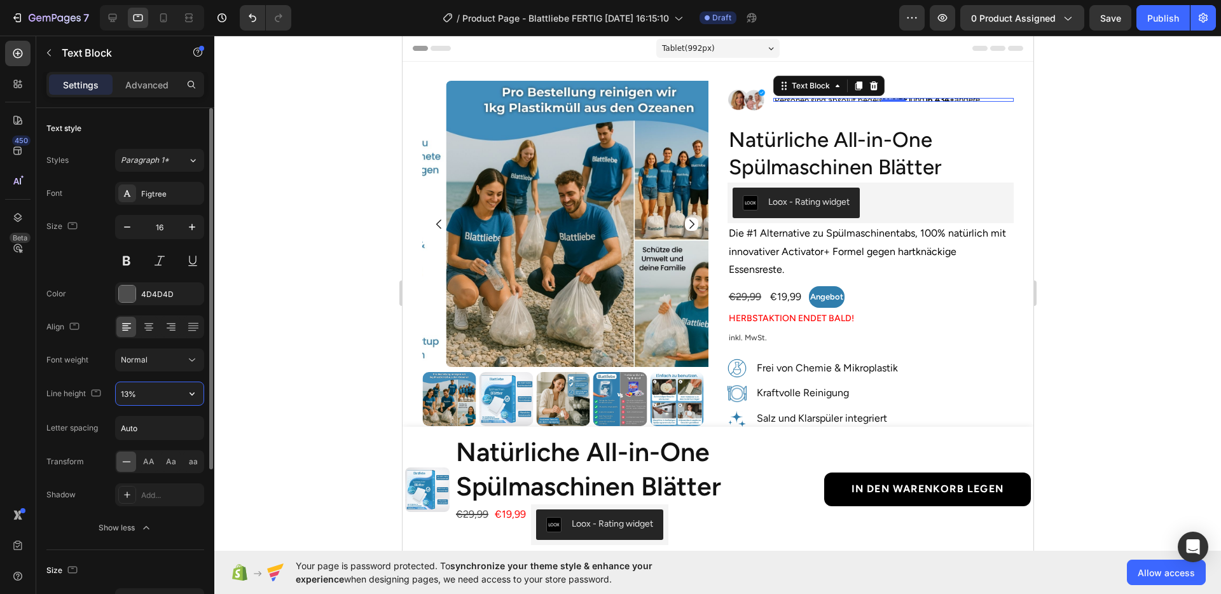
type input "130%"
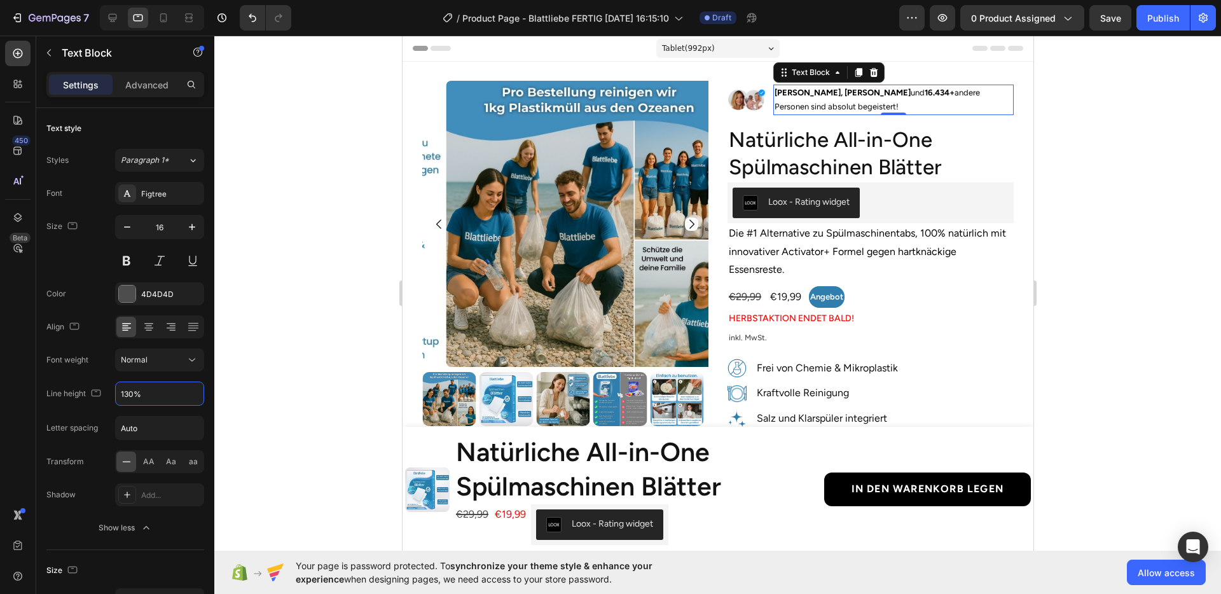
click at [1134, 279] on div at bounding box center [717, 315] width 1007 height 559
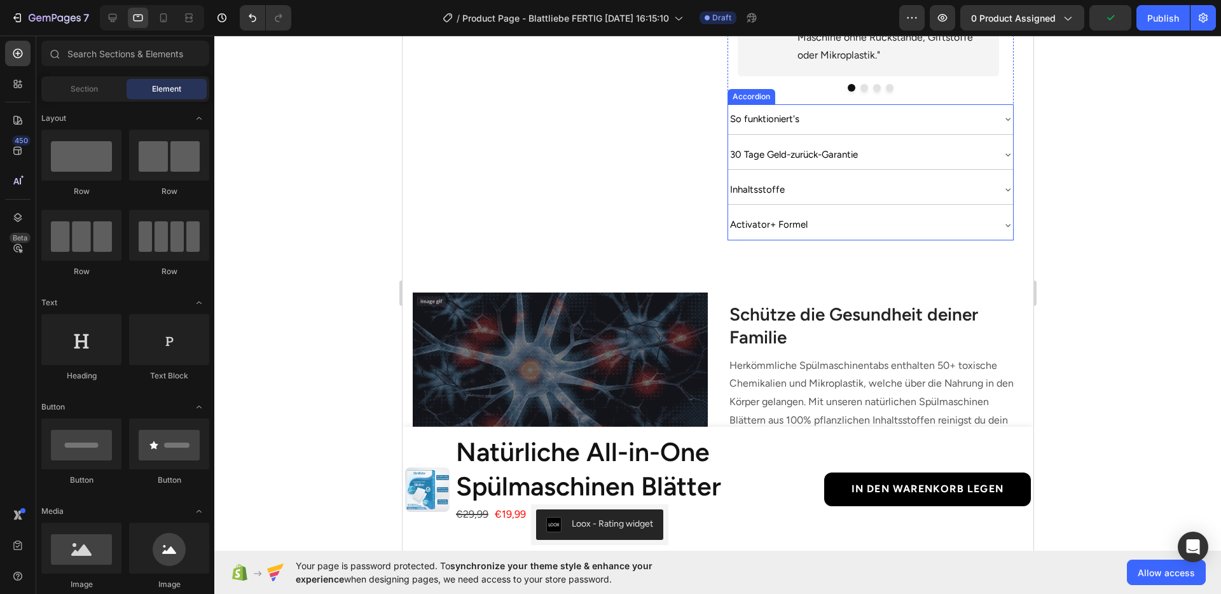
scroll to position [792, 0]
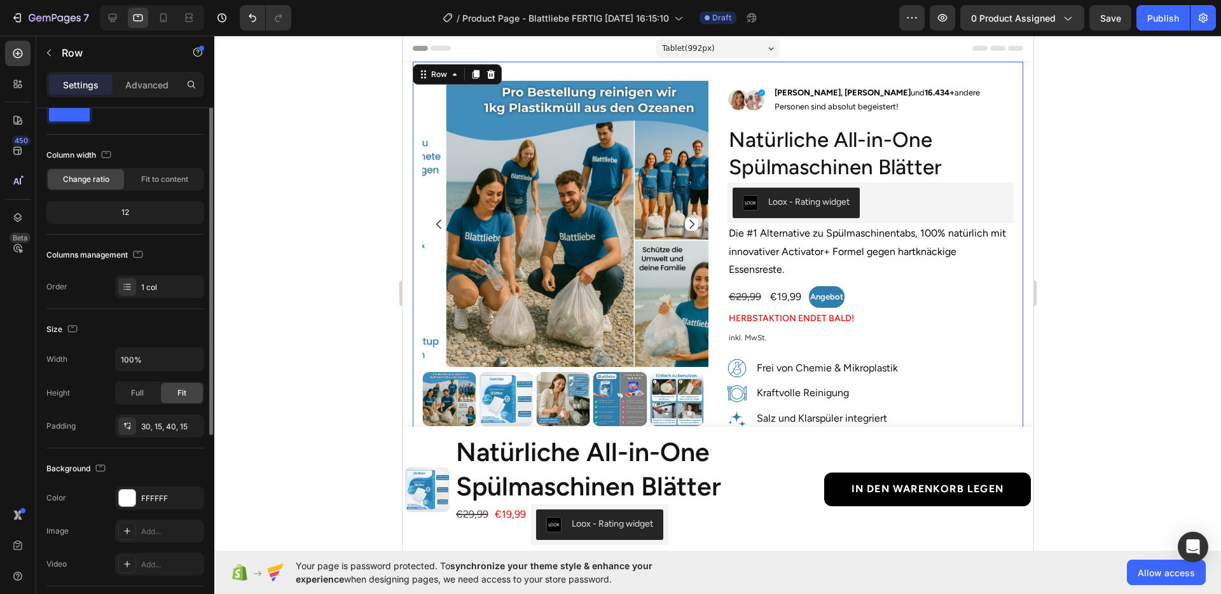
scroll to position [0, 0]
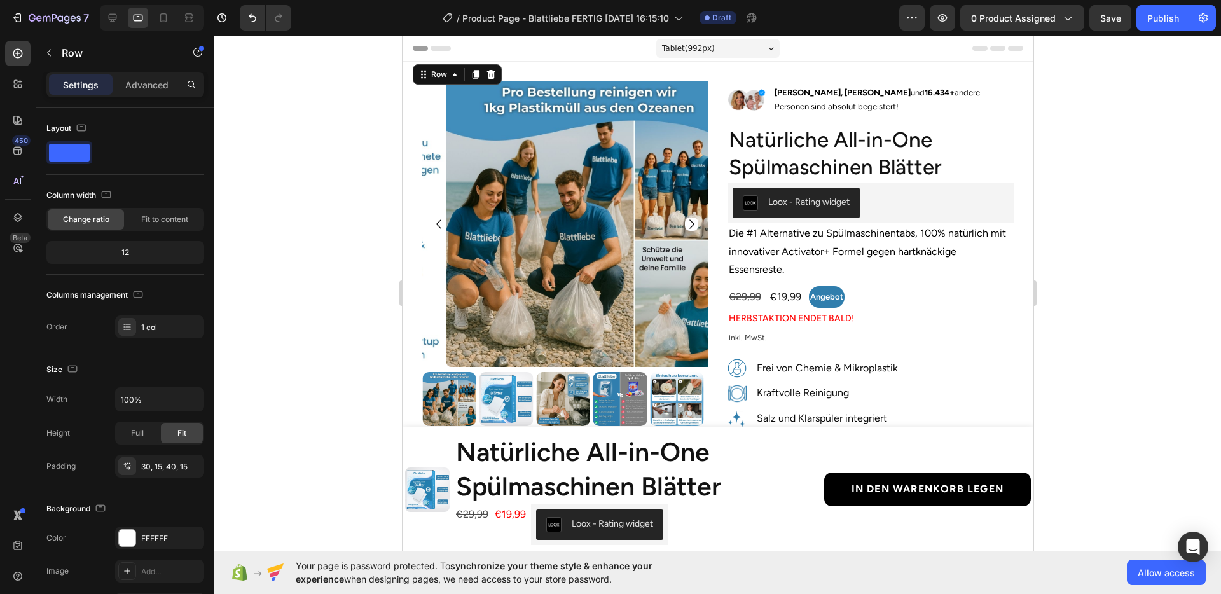
click at [307, 155] on div at bounding box center [717, 315] width 1007 height 559
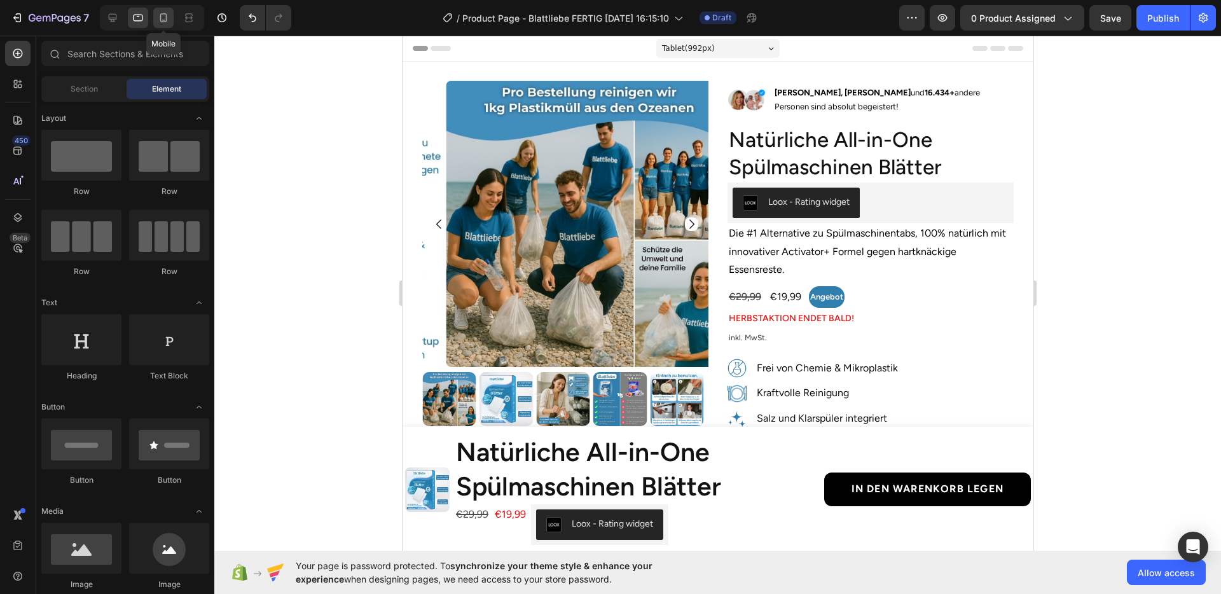
click at [154, 8] on div at bounding box center [163, 18] width 20 height 20
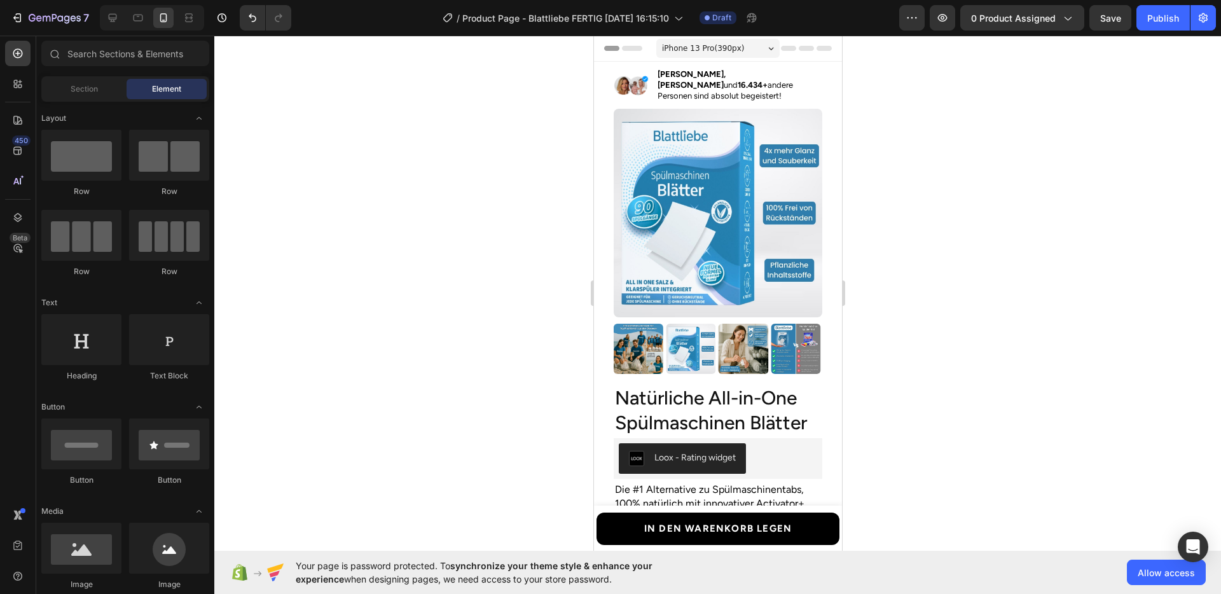
click at [959, 266] on div at bounding box center [717, 315] width 1007 height 559
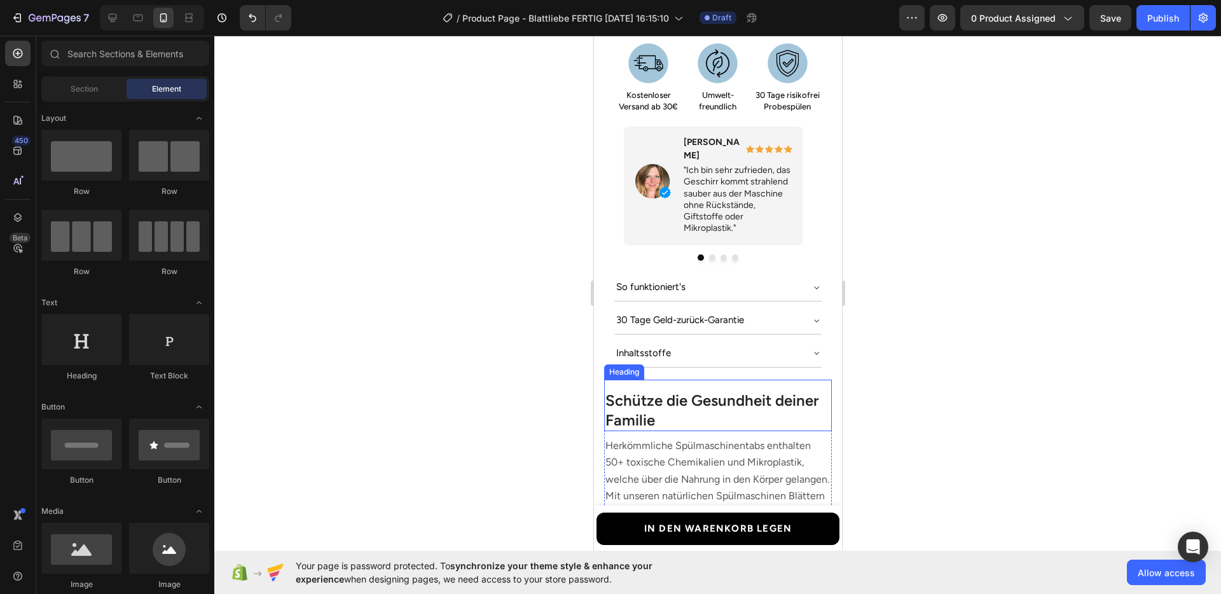
scroll to position [858, 0]
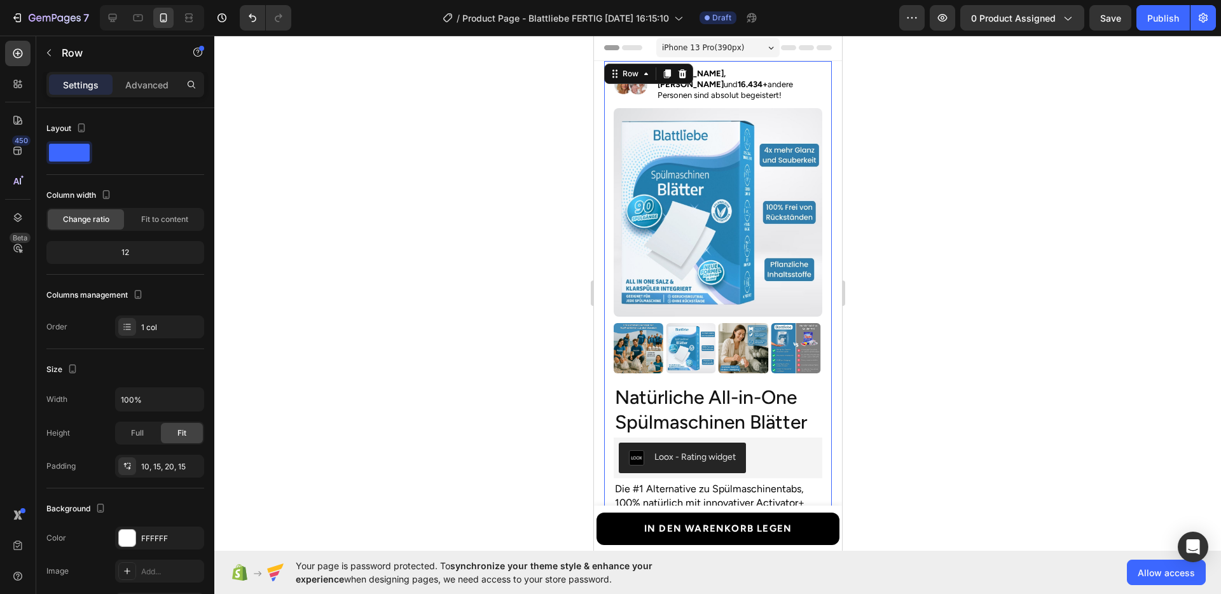
scroll to position [0, 0]
click at [630, 73] on div "Row" at bounding box center [630, 74] width 21 height 11
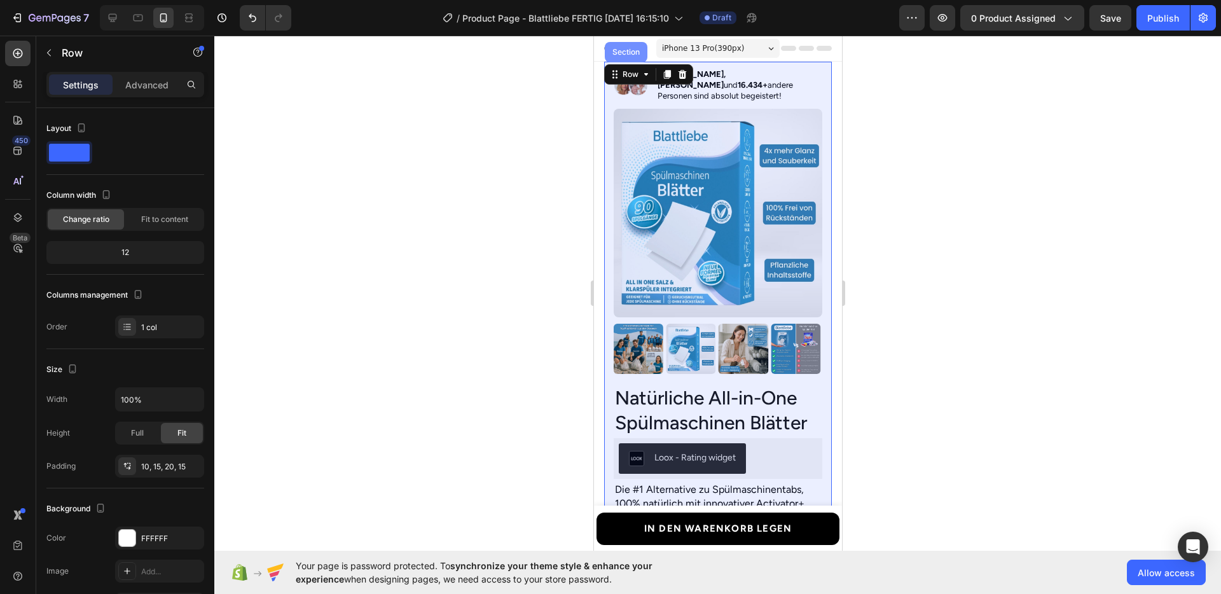
click at [623, 57] on div "Section" at bounding box center [625, 52] width 43 height 20
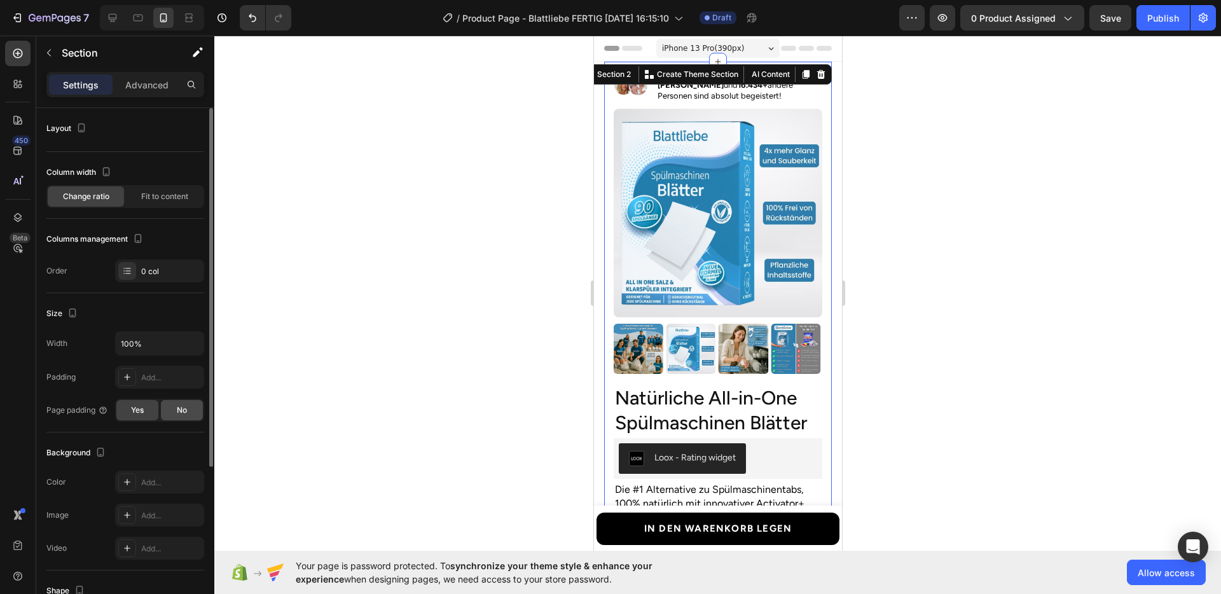
click at [177, 411] on span "No" at bounding box center [182, 410] width 10 height 11
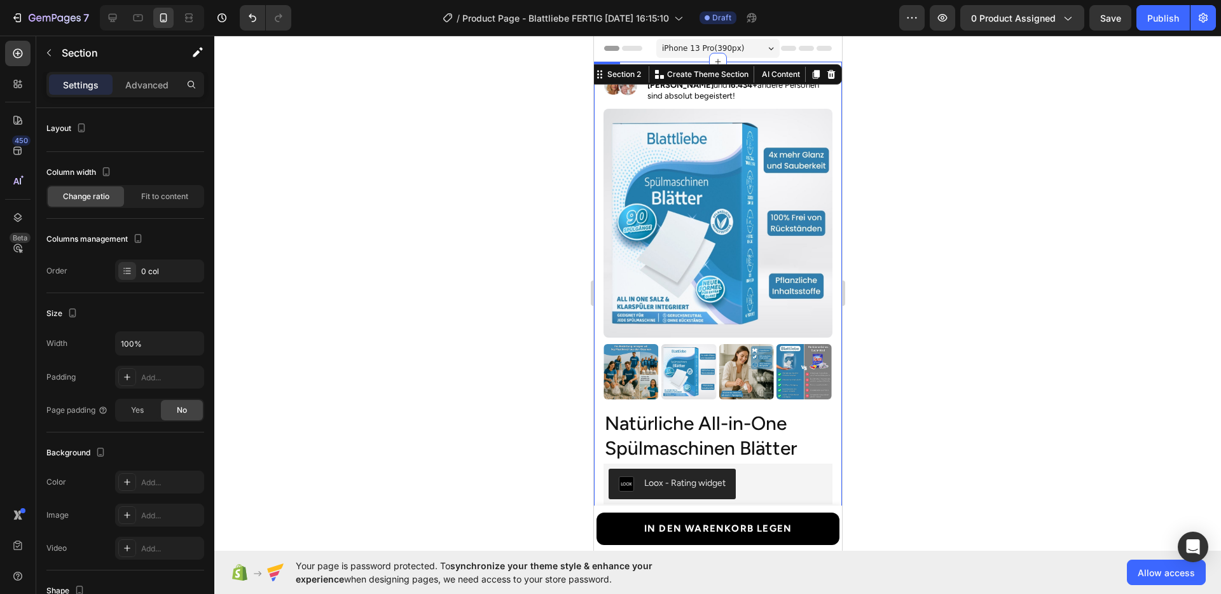
click at [1027, 337] on div at bounding box center [717, 315] width 1007 height 559
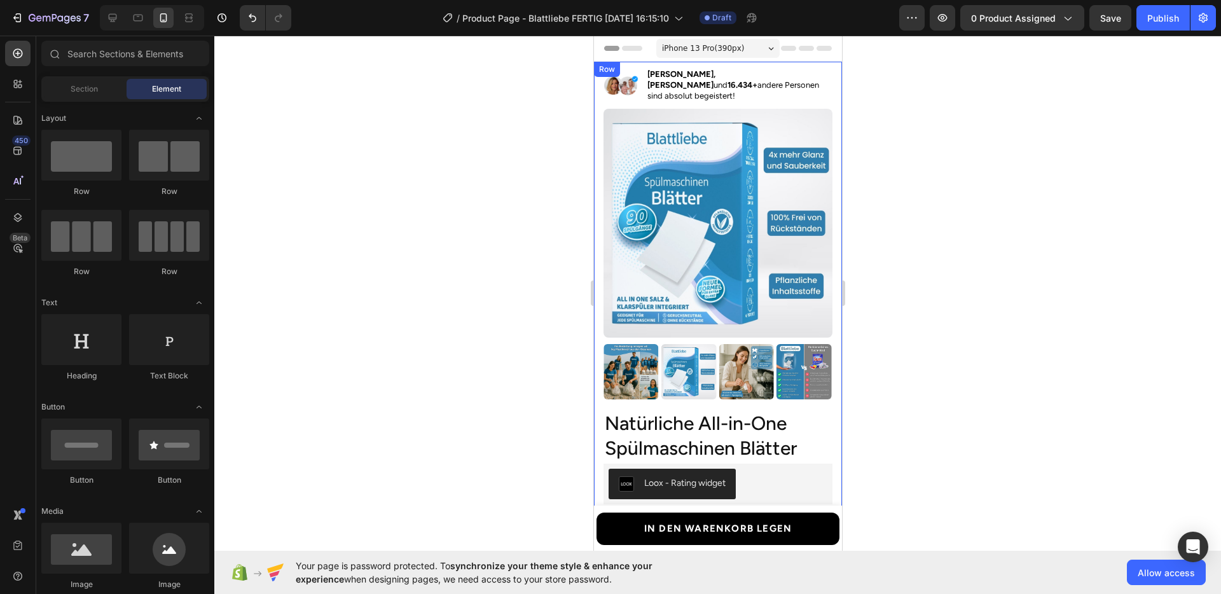
click at [928, 346] on div at bounding box center [717, 315] width 1007 height 559
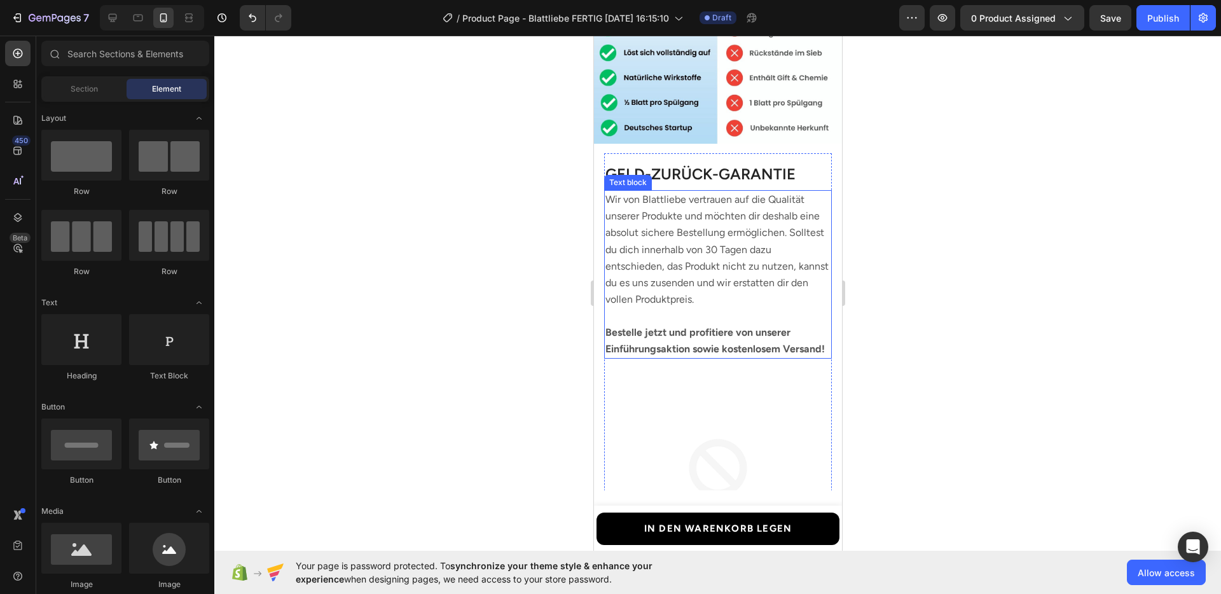
scroll to position [2727, 0]
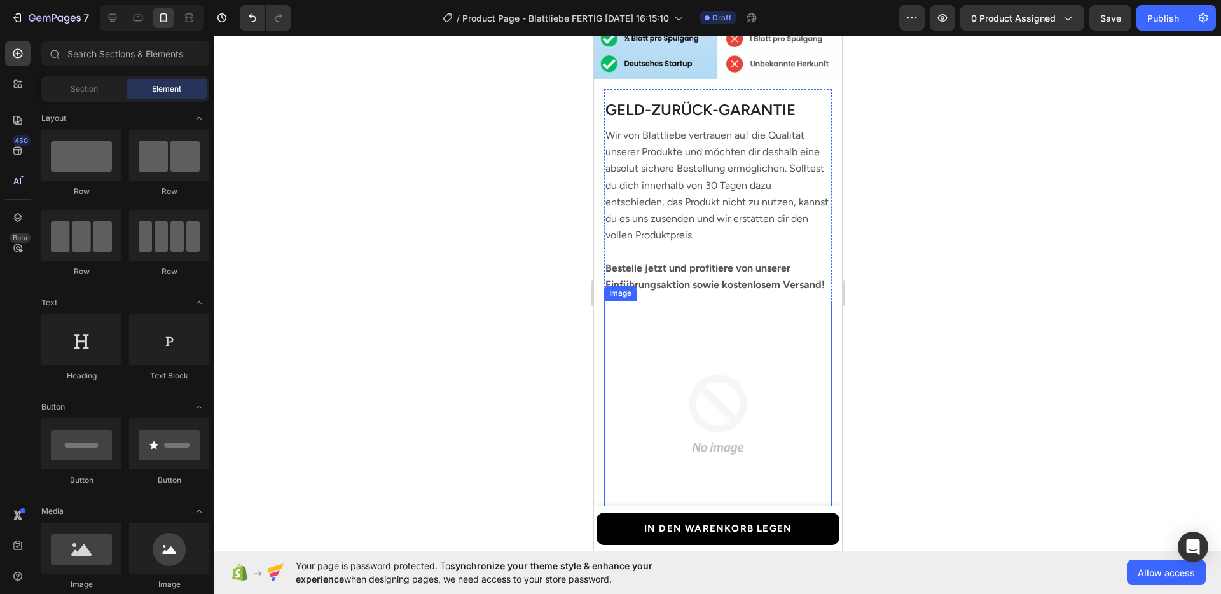
click at [613, 315] on img at bounding box center [718, 415] width 228 height 228
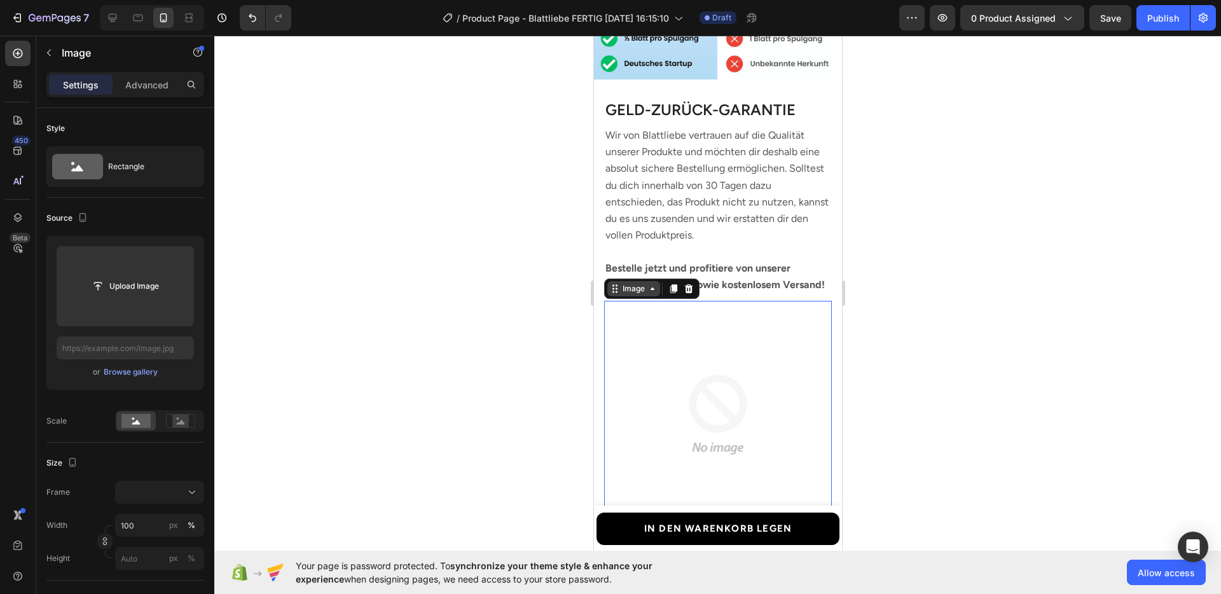
click at [625, 295] on div "Image" at bounding box center [633, 288] width 27 height 11
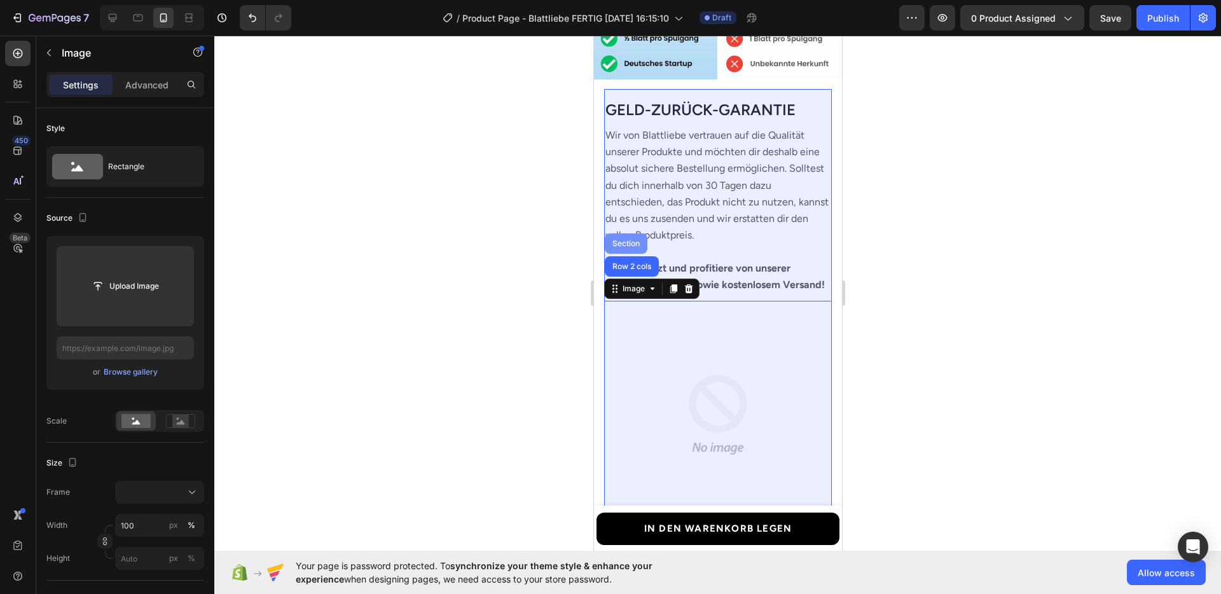
click at [625, 247] on div "Section" at bounding box center [625, 244] width 32 height 8
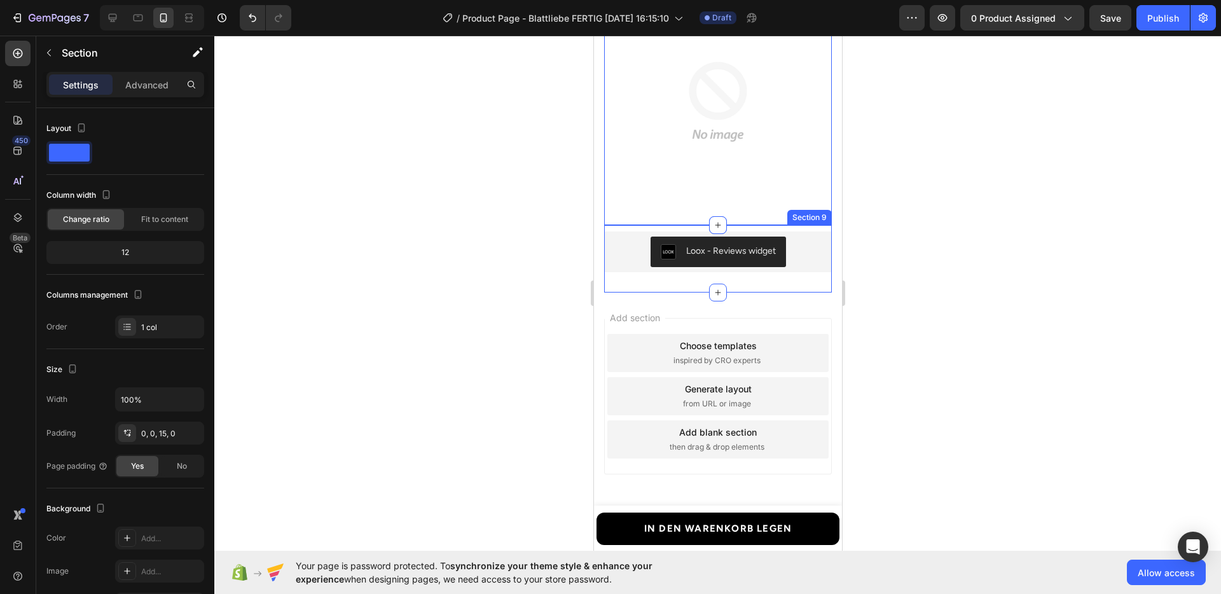
scroll to position [3031, 0]
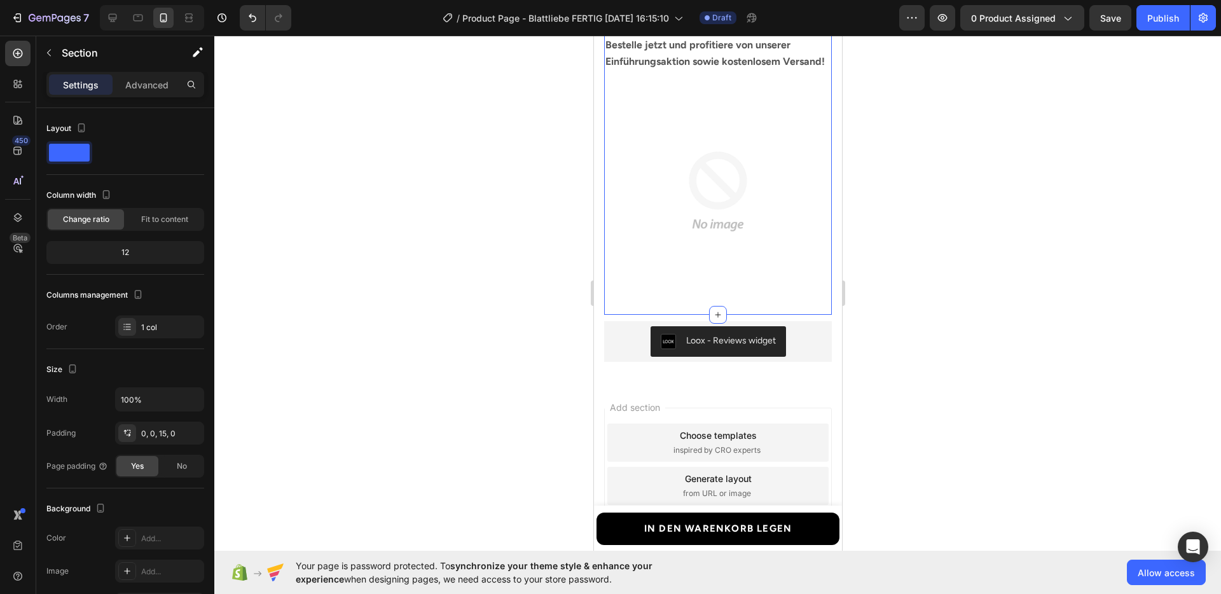
click at [982, 326] on div at bounding box center [717, 315] width 1007 height 559
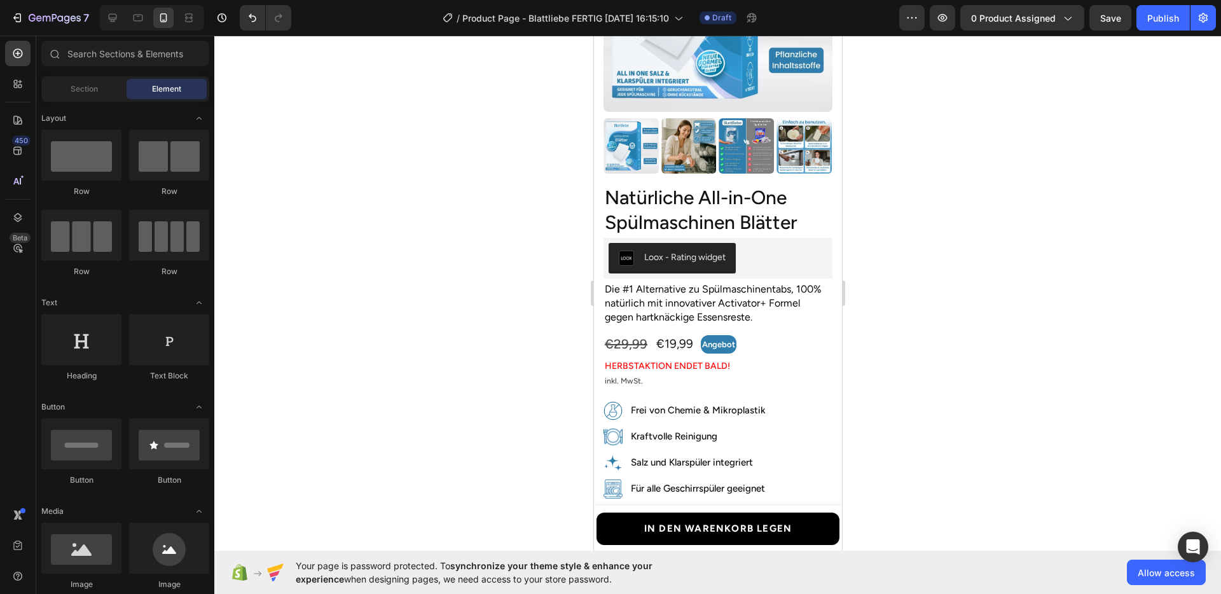
scroll to position [0, 0]
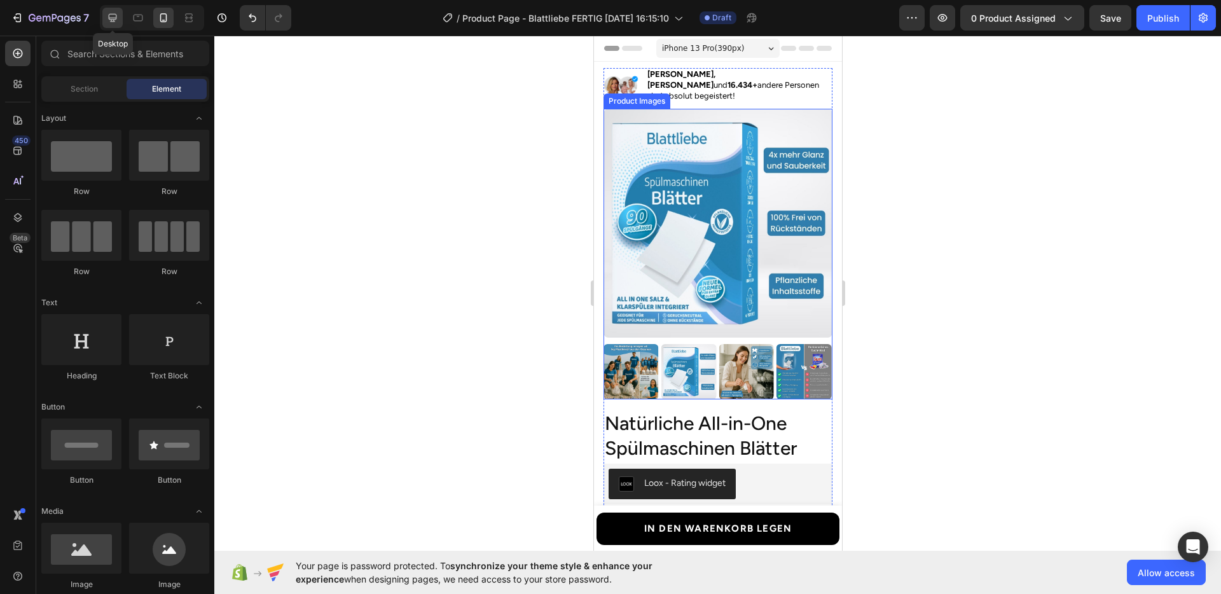
click at [120, 21] on div at bounding box center [112, 18] width 20 height 20
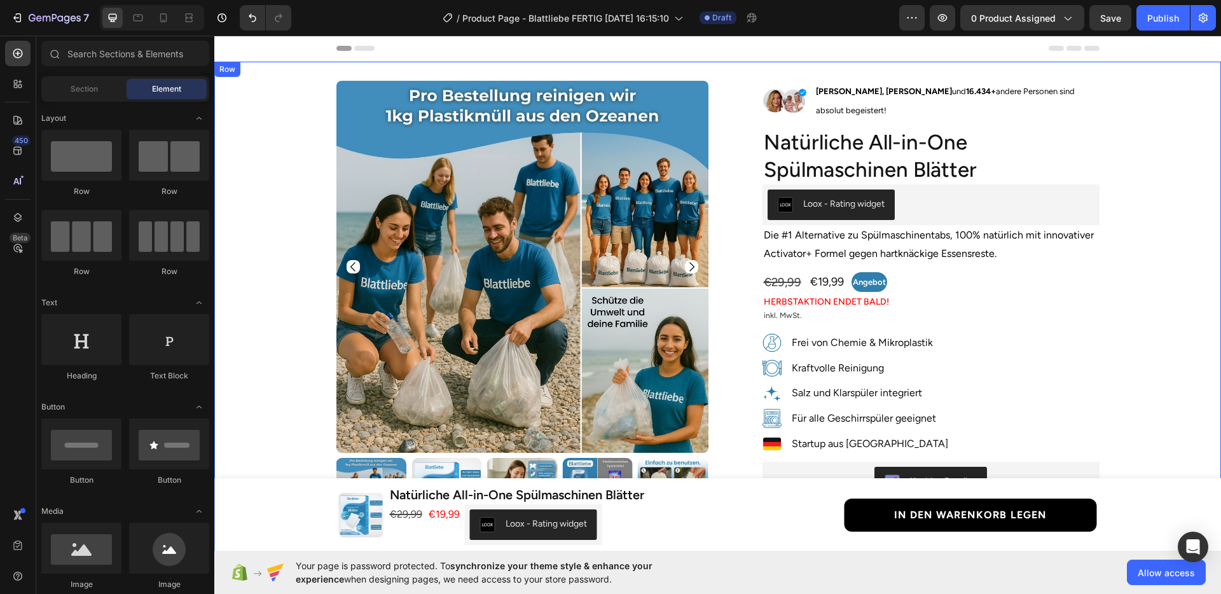
click at [1122, 266] on div "Product Images Row Image [PERSON_NAME] und 16.434+ andere Personen sind absolut…" at bounding box center [718, 517] width 988 height 872
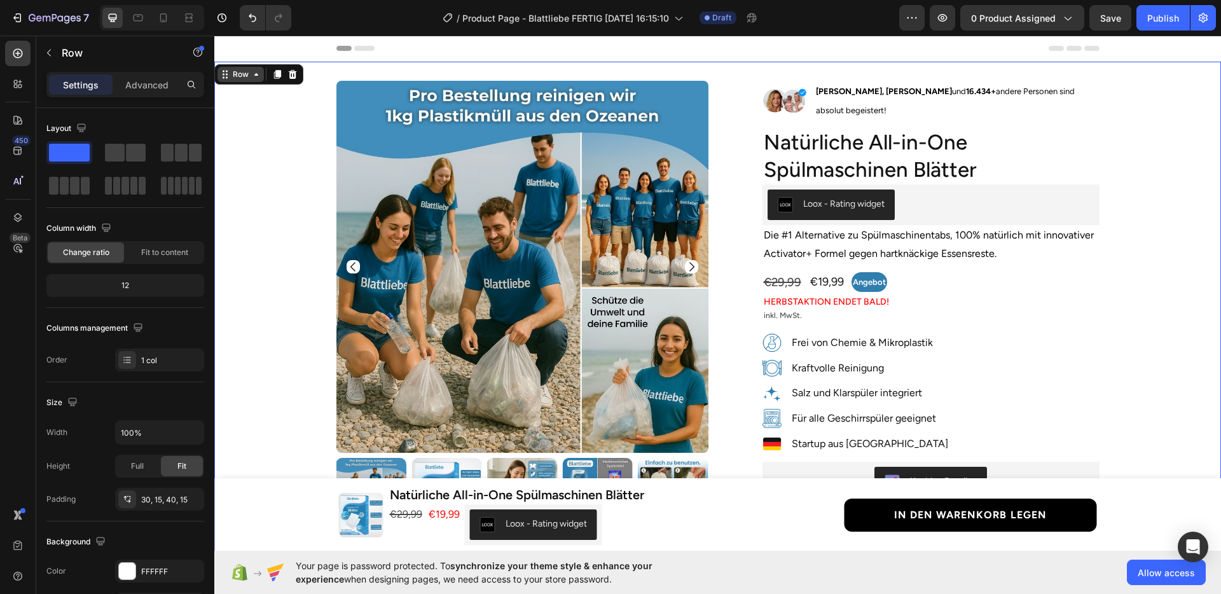
click at [233, 74] on div "Row" at bounding box center [240, 74] width 21 height 11
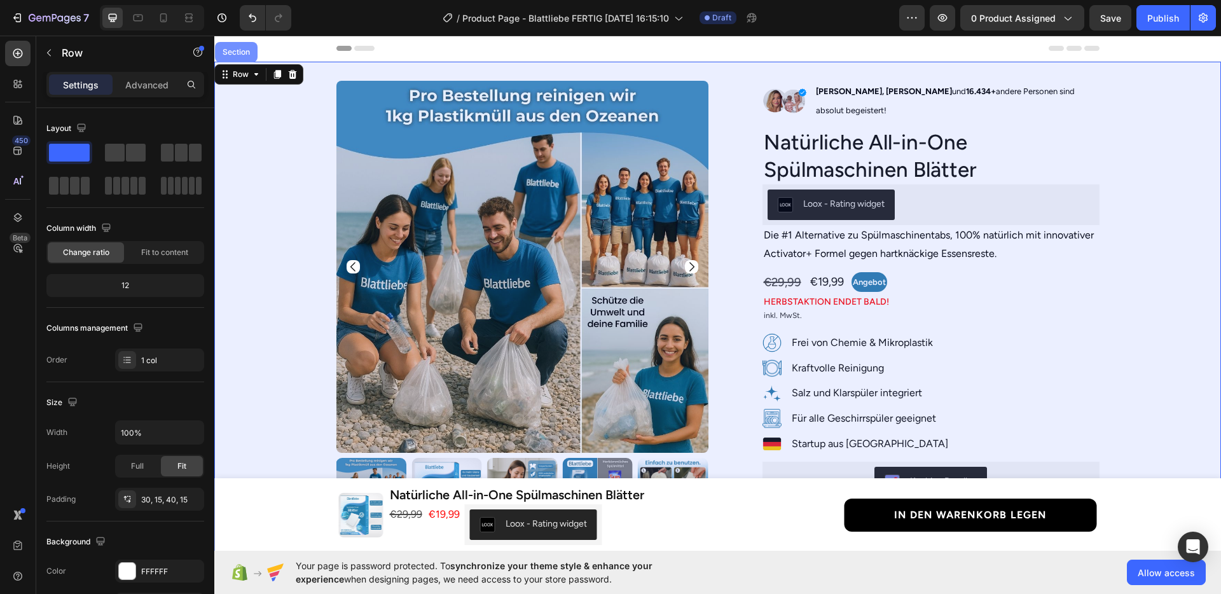
click at [226, 59] on div "Section" at bounding box center [236, 52] width 43 height 20
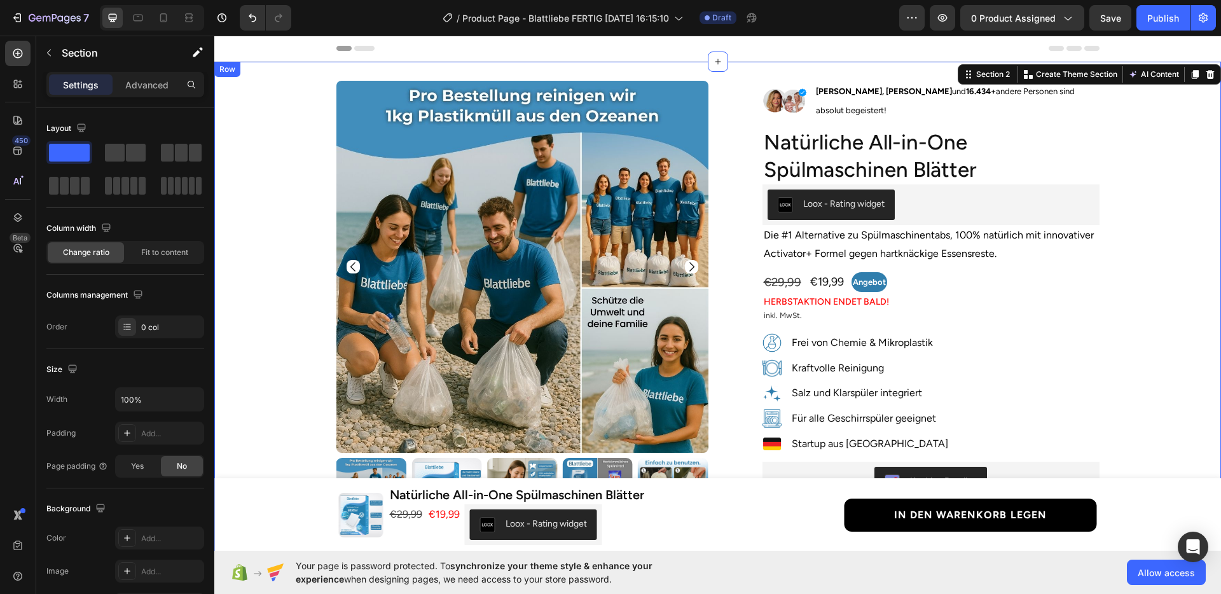
click at [1135, 368] on div "Product Images Row Image [PERSON_NAME] und 16.434+ andere Personen sind absolut…" at bounding box center [718, 517] width 988 height 872
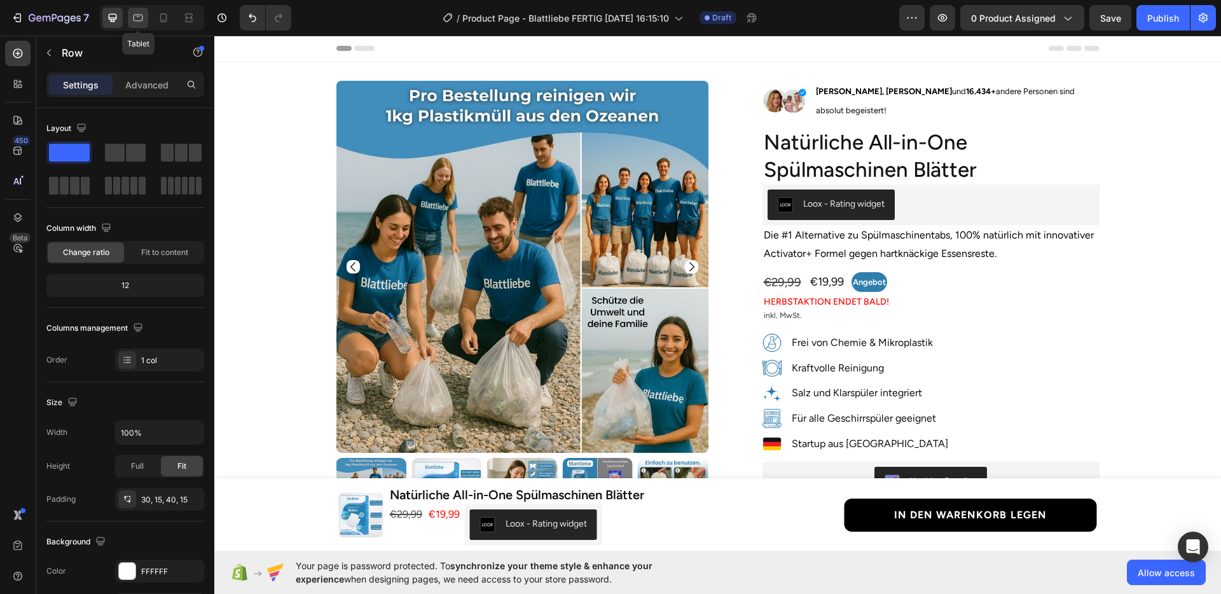
click at [138, 20] on icon at bounding box center [138, 17] width 13 height 13
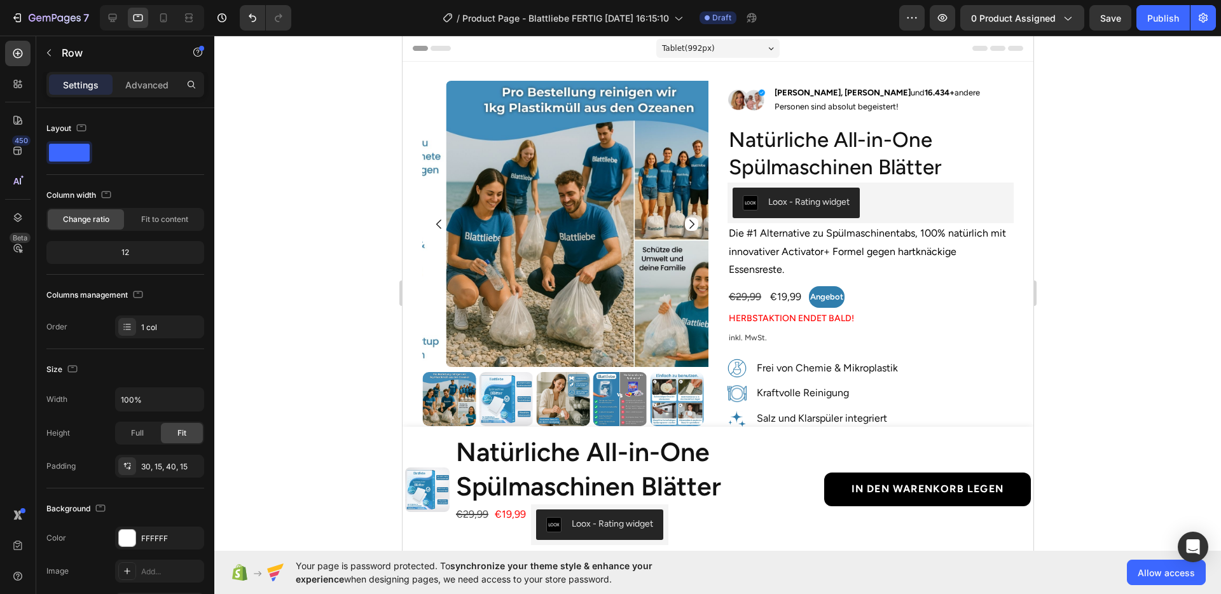
click at [1110, 272] on div at bounding box center [717, 315] width 1007 height 559
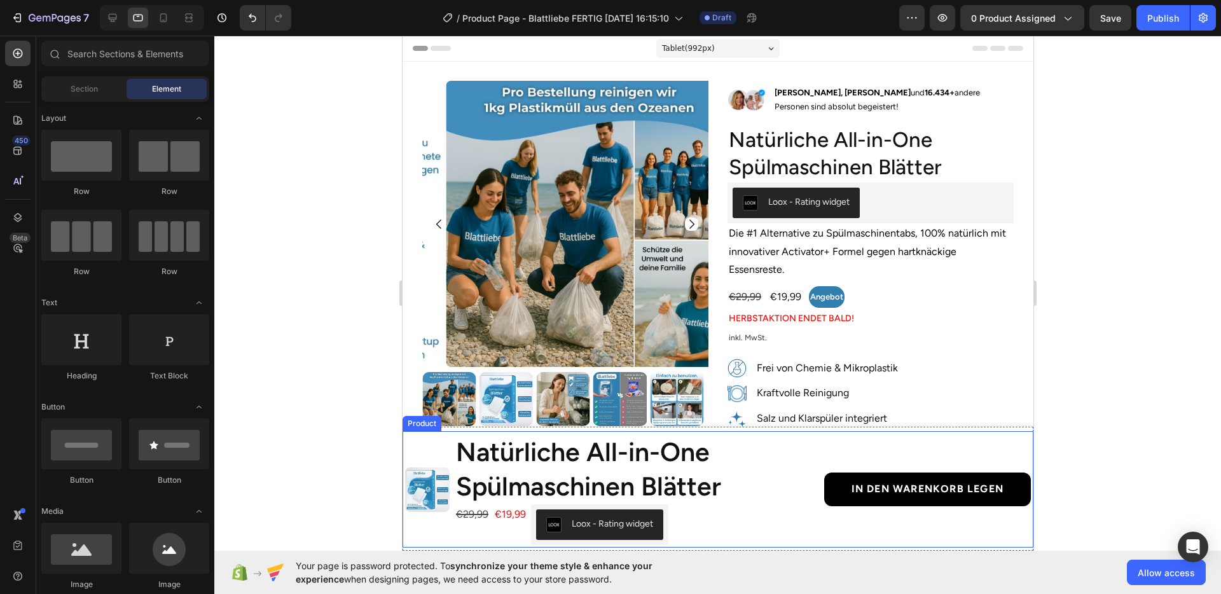
click at [830, 518] on div "IN DEN WARENKORB LEGEN Add to Cart" at bounding box center [927, 489] width 207 height 111
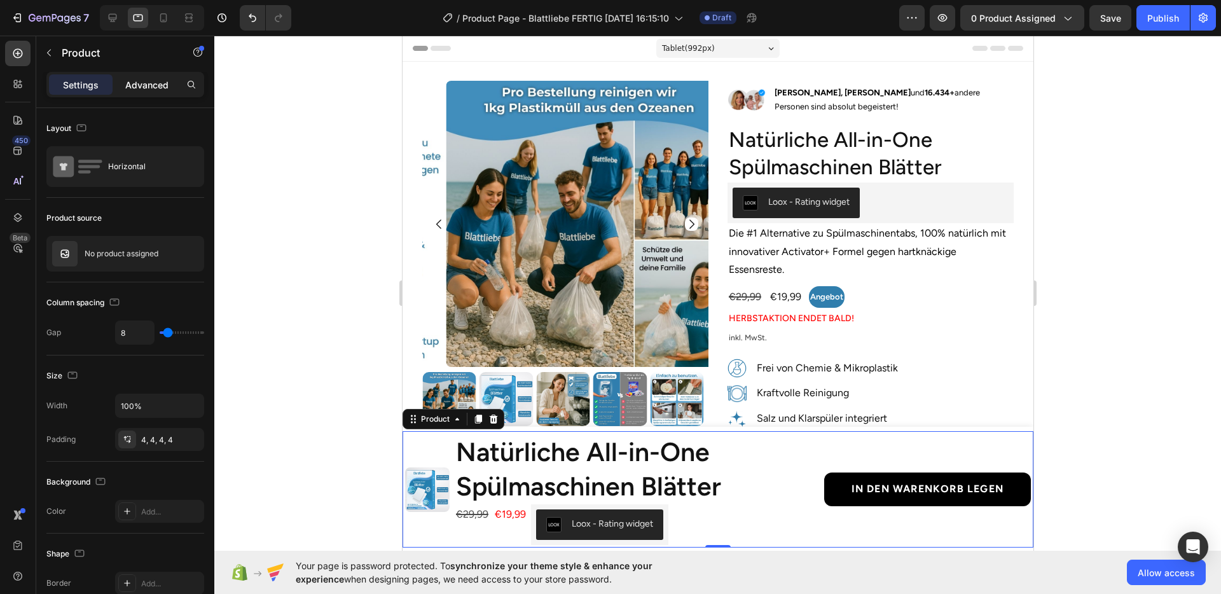
click at [144, 78] on p "Advanced" at bounding box center [146, 84] width 43 height 13
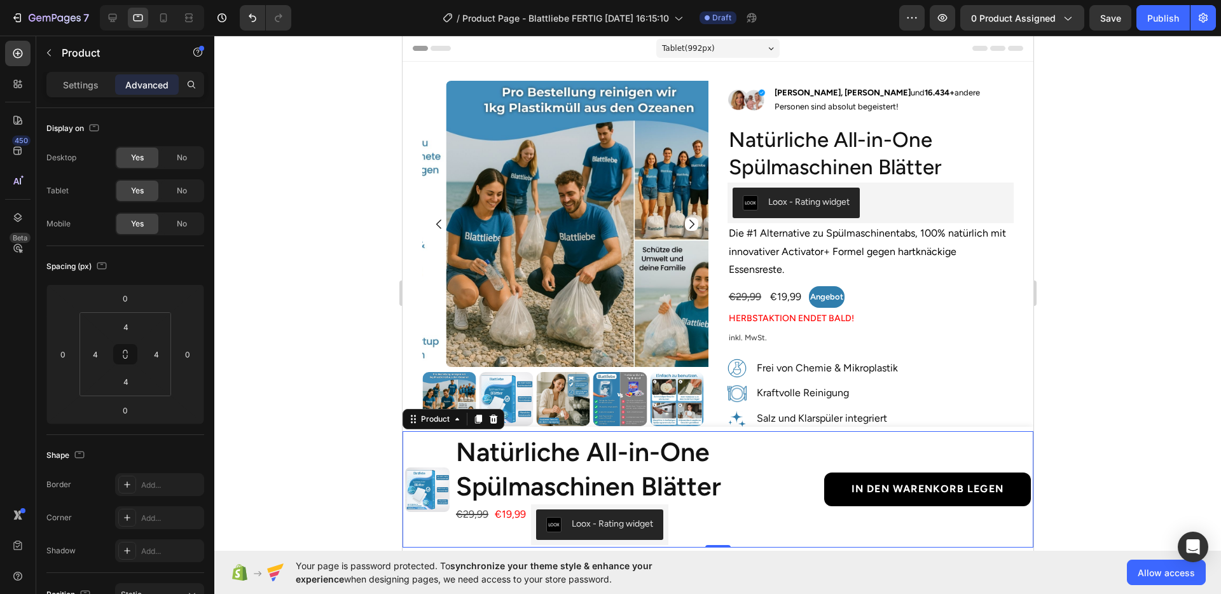
click at [436, 427] on div "Product" at bounding box center [453, 419] width 102 height 20
click at [434, 414] on div "Product" at bounding box center [435, 419] width 34 height 11
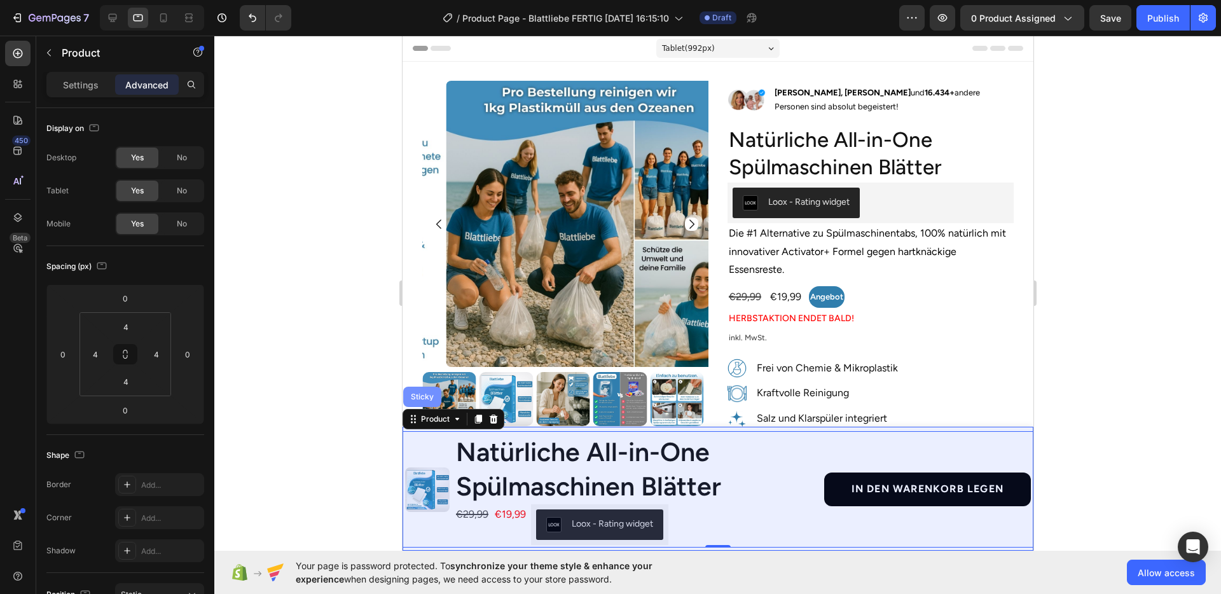
click at [424, 401] on div "Sticky" at bounding box center [422, 397] width 38 height 20
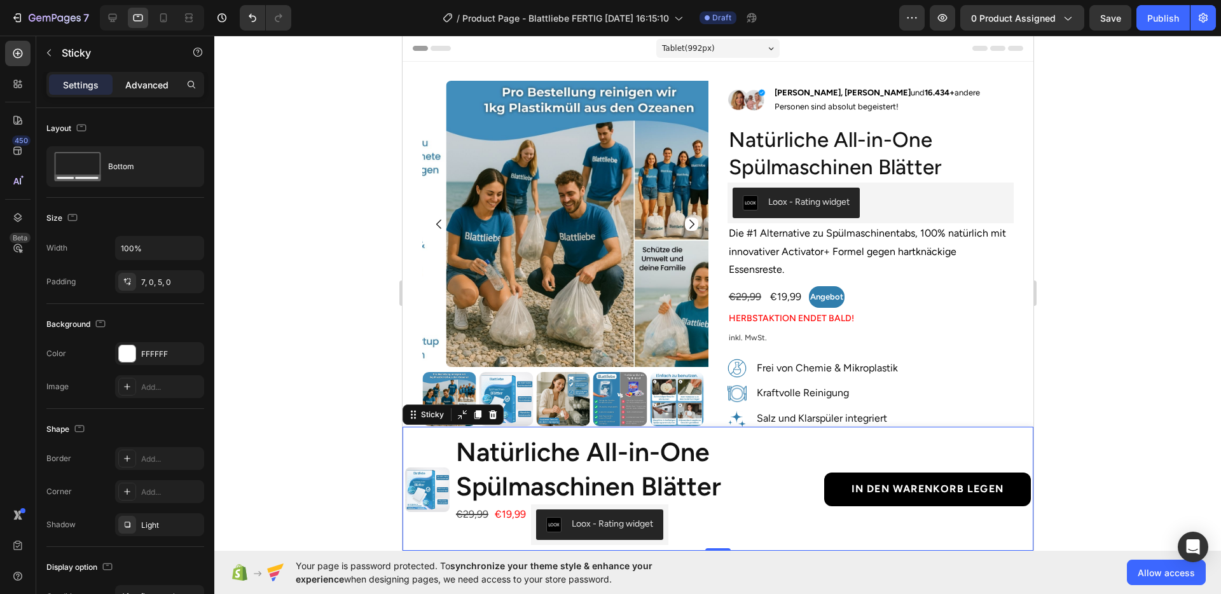
click at [139, 83] on p "Advanced" at bounding box center [146, 84] width 43 height 13
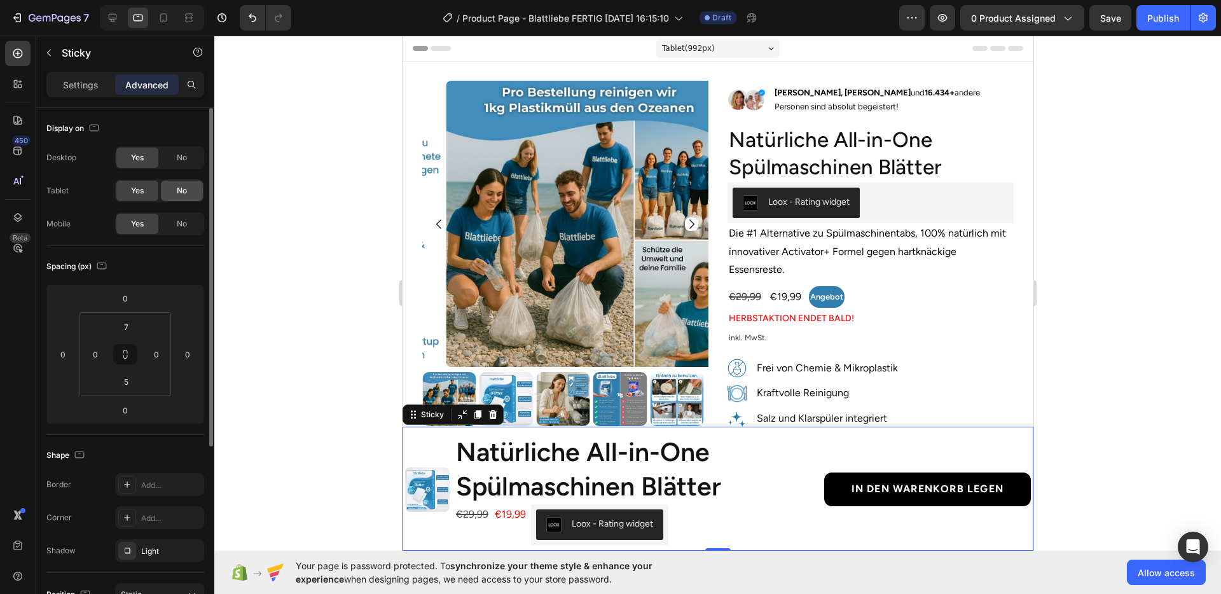
click at [177, 191] on span "No" at bounding box center [182, 190] width 10 height 11
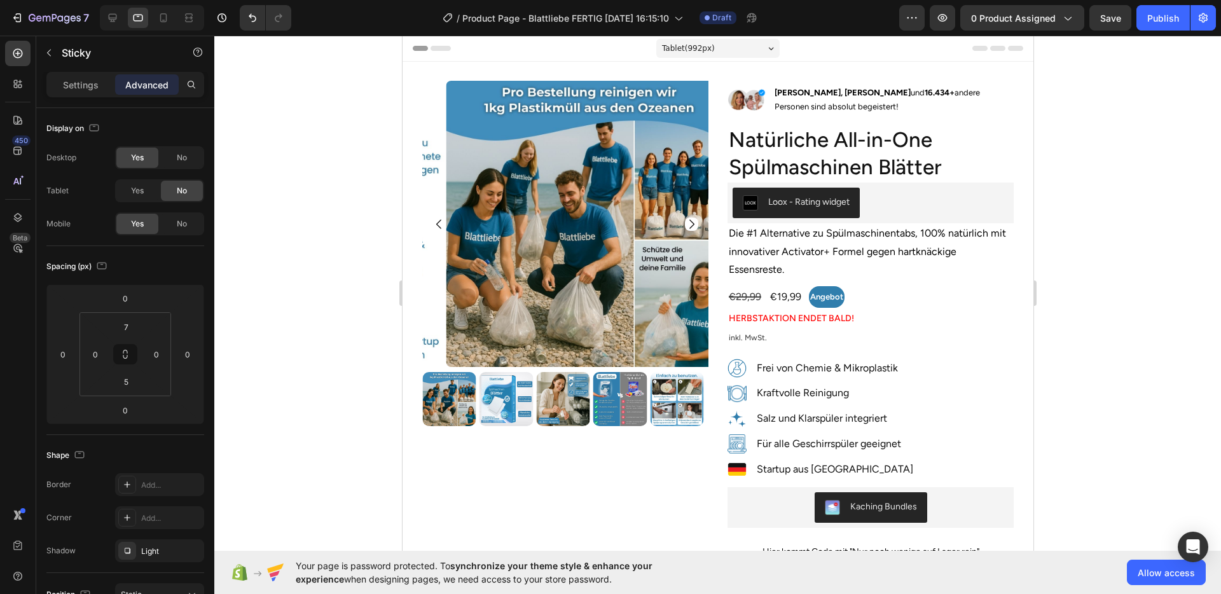
click at [1099, 368] on div at bounding box center [717, 315] width 1007 height 559
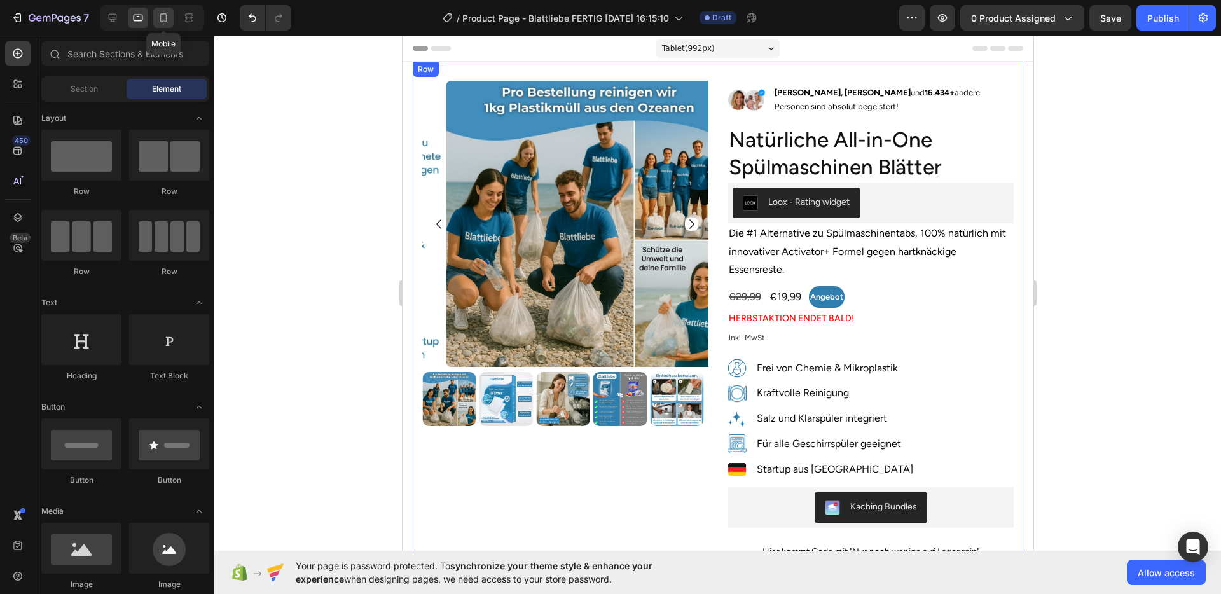
click at [163, 27] on div at bounding box center [163, 18] width 20 height 20
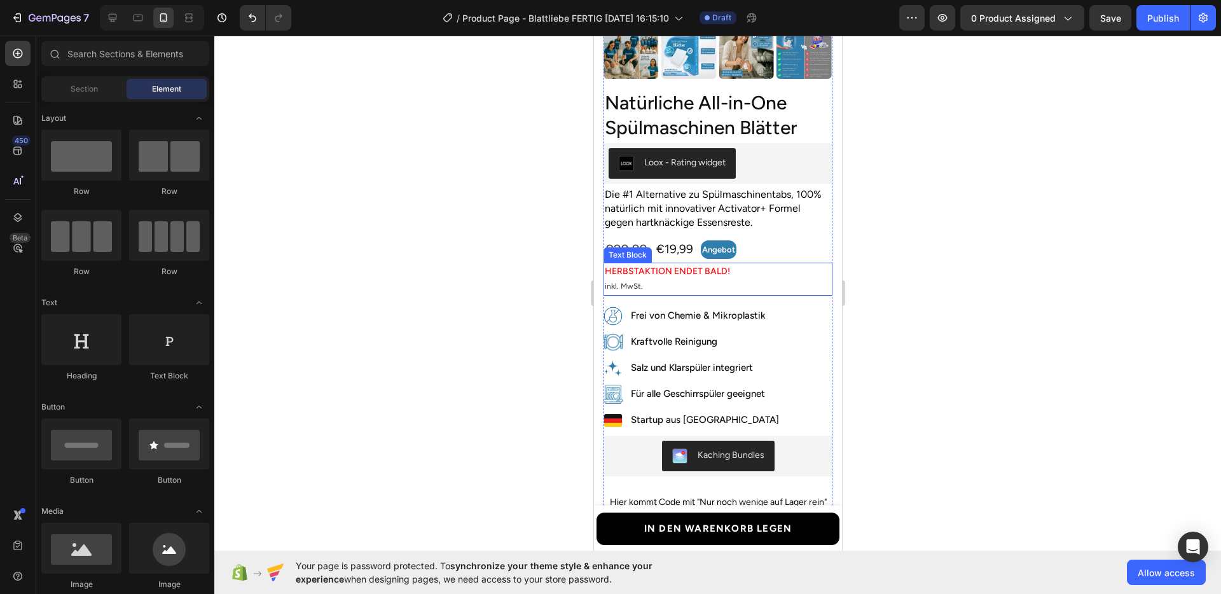
scroll to position [566, 0]
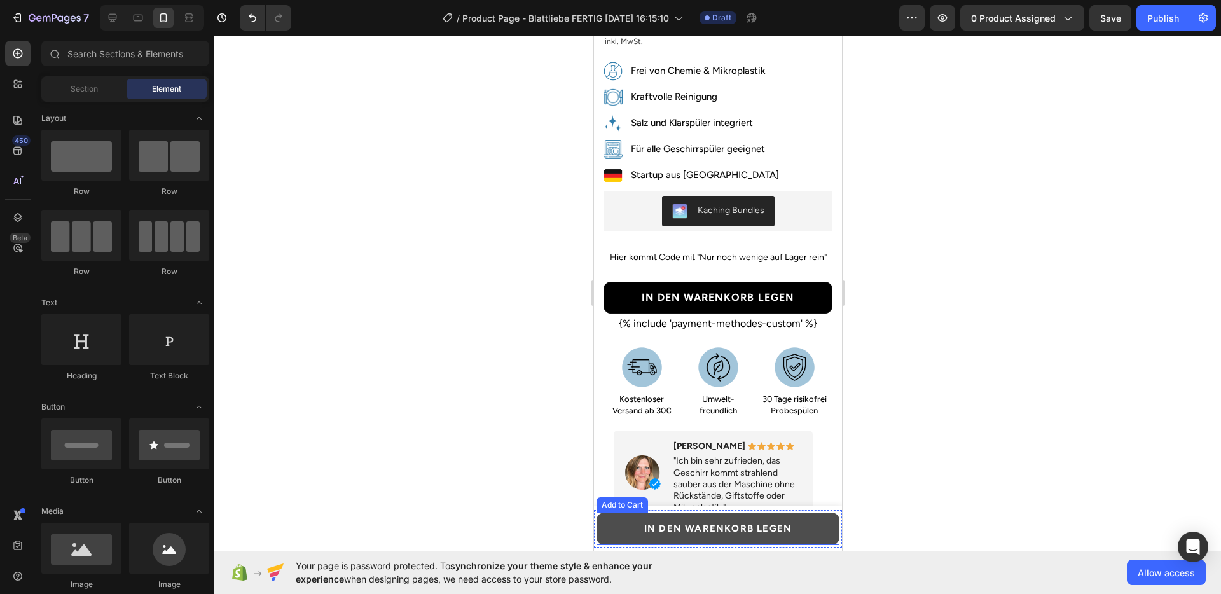
click at [621, 526] on button "IN DEN WARENKORB LEGEN" at bounding box center [717, 529] width 243 height 32
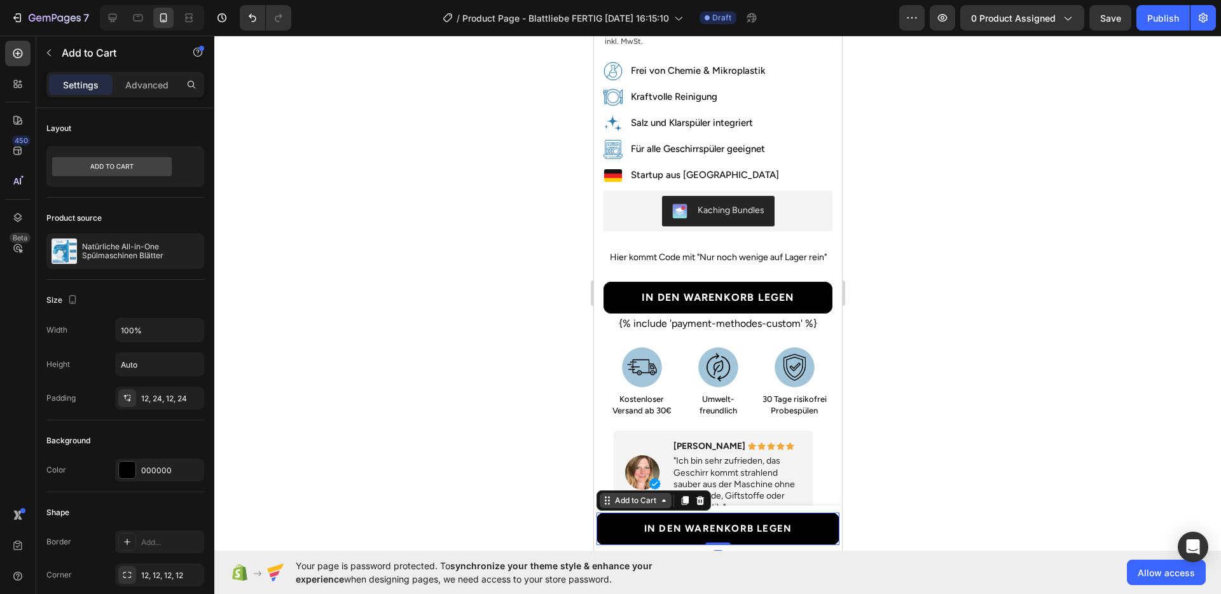
click at [622, 499] on div "Add to Cart" at bounding box center [635, 500] width 46 height 11
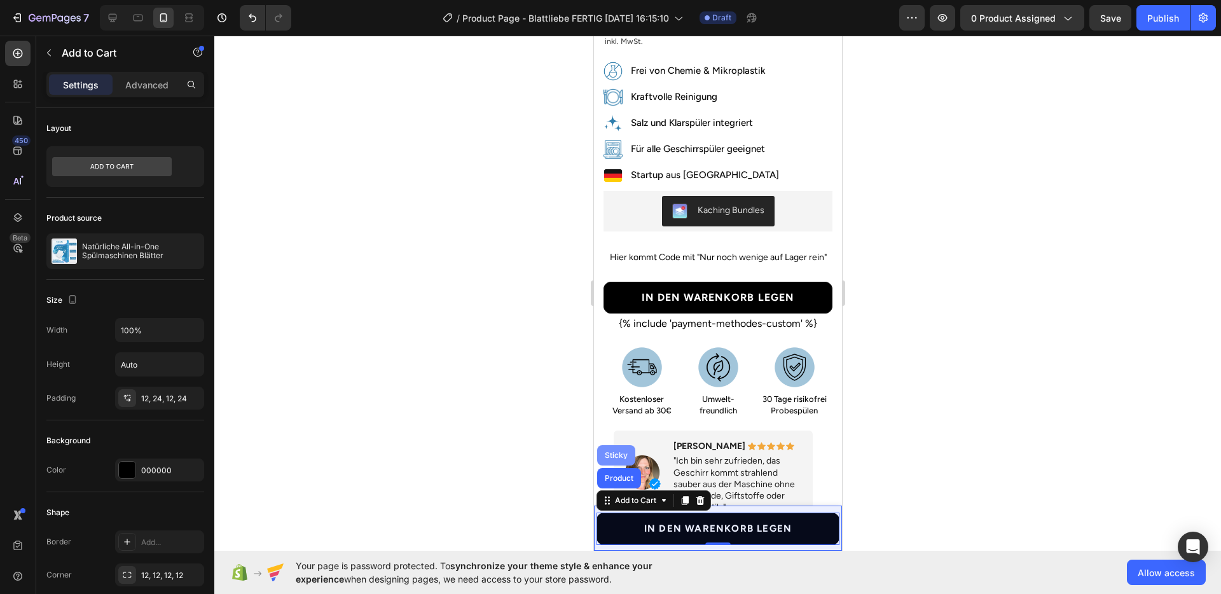
click at [623, 459] on div "Sticky" at bounding box center [616, 456] width 28 height 8
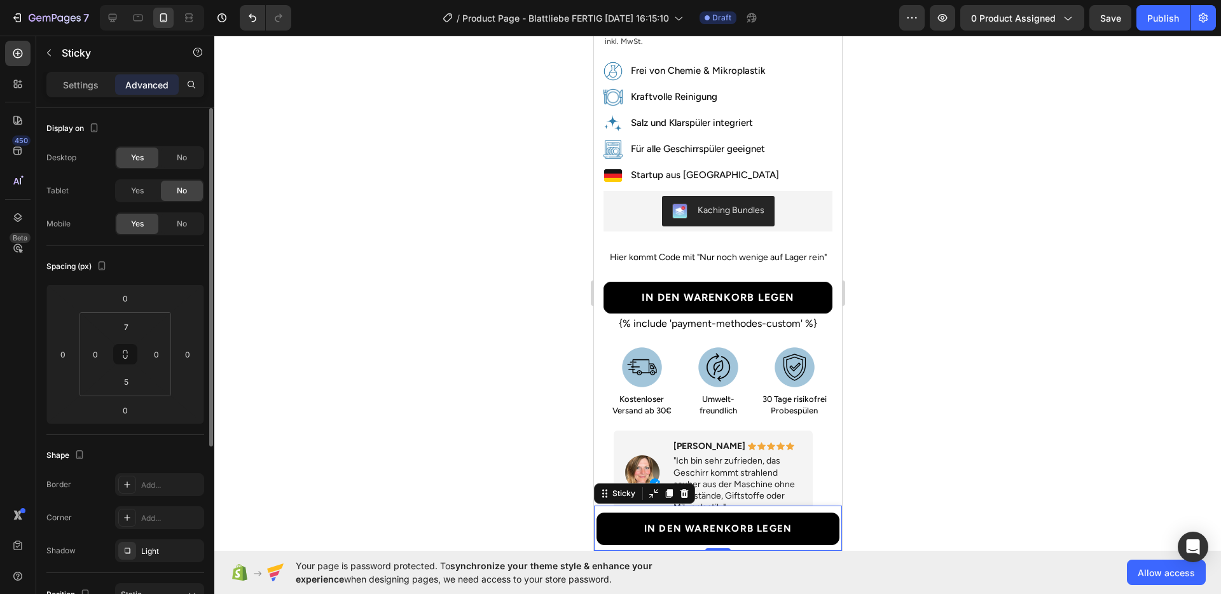
scroll to position [282, 0]
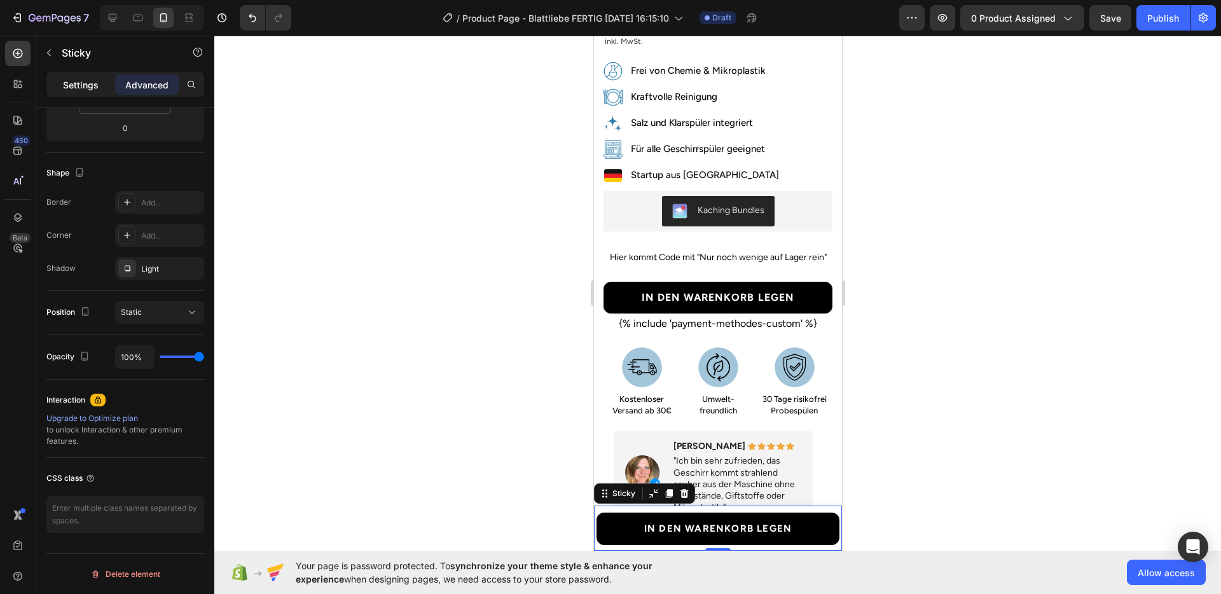
click at [80, 81] on p "Settings" at bounding box center [81, 84] width 36 height 13
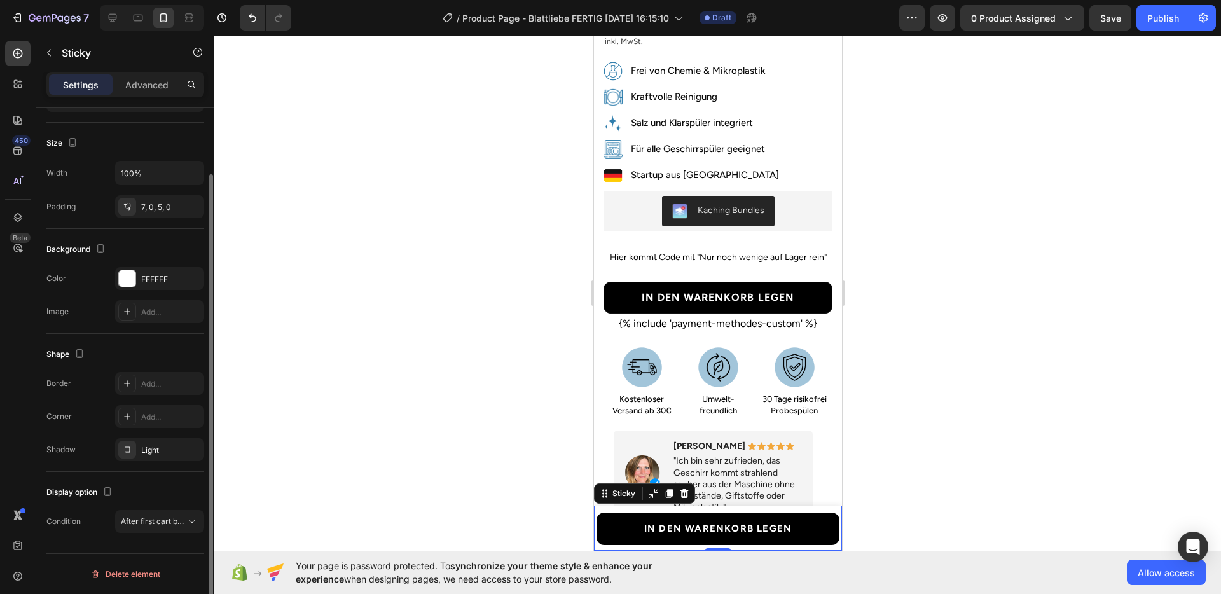
scroll to position [75, 0]
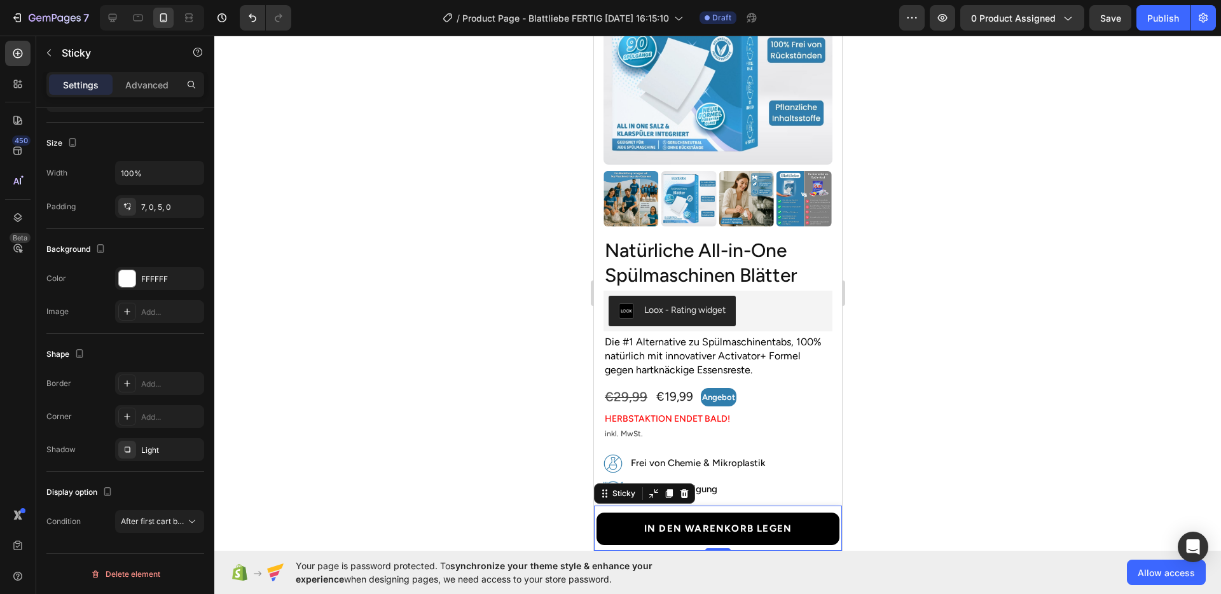
click at [961, 323] on div at bounding box center [717, 315] width 1007 height 559
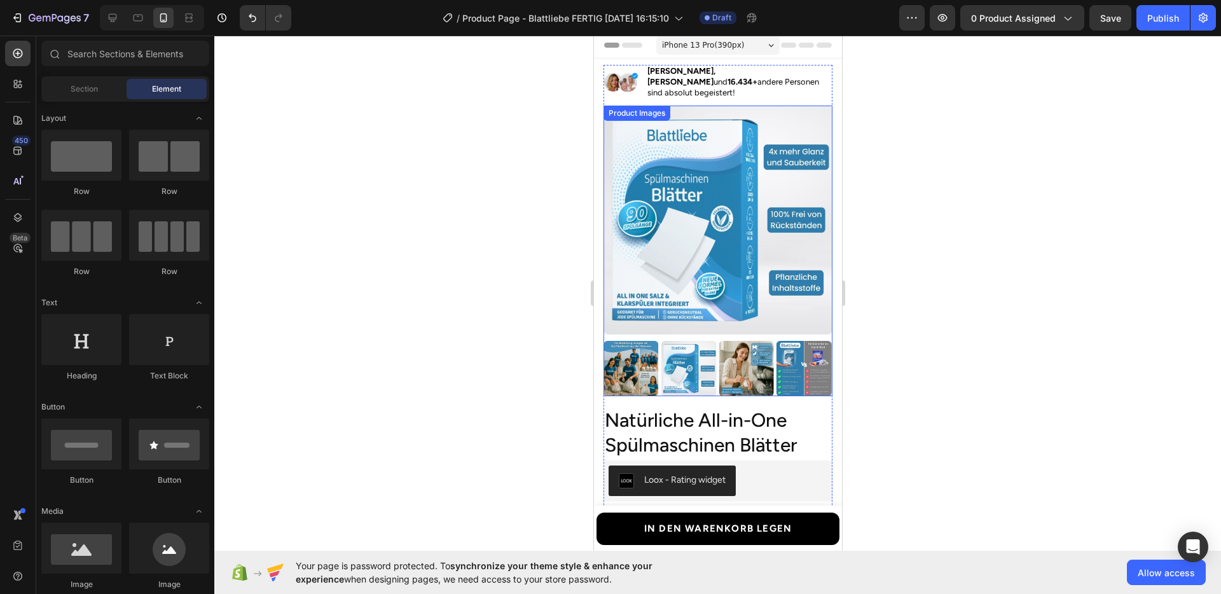
scroll to position [0, 0]
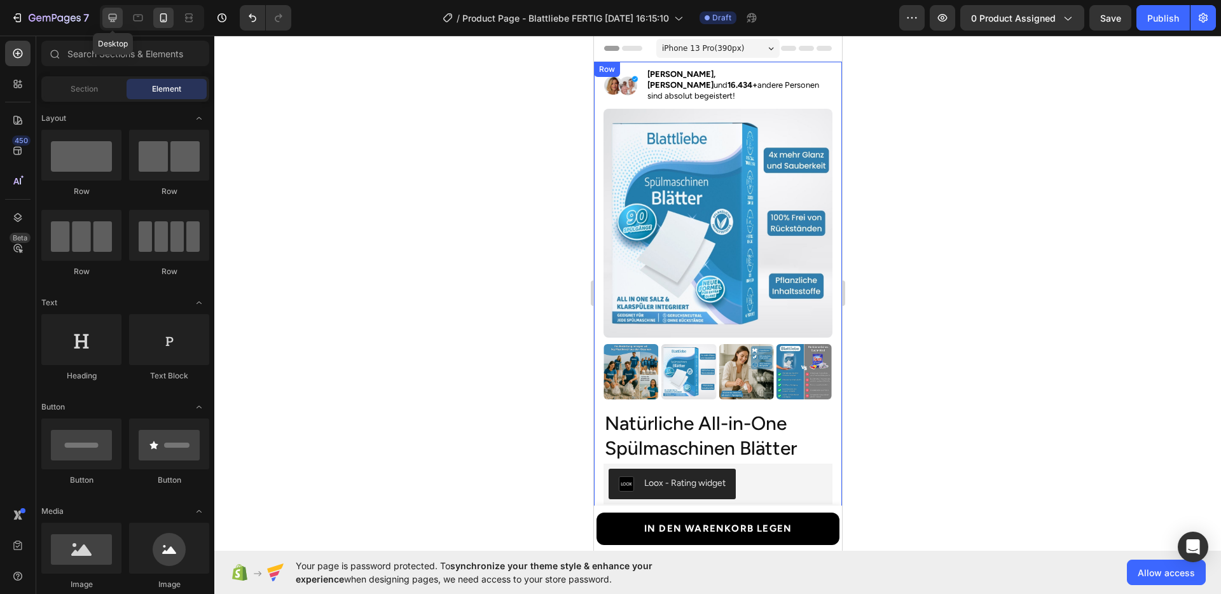
click at [110, 17] on icon at bounding box center [112, 17] width 13 height 13
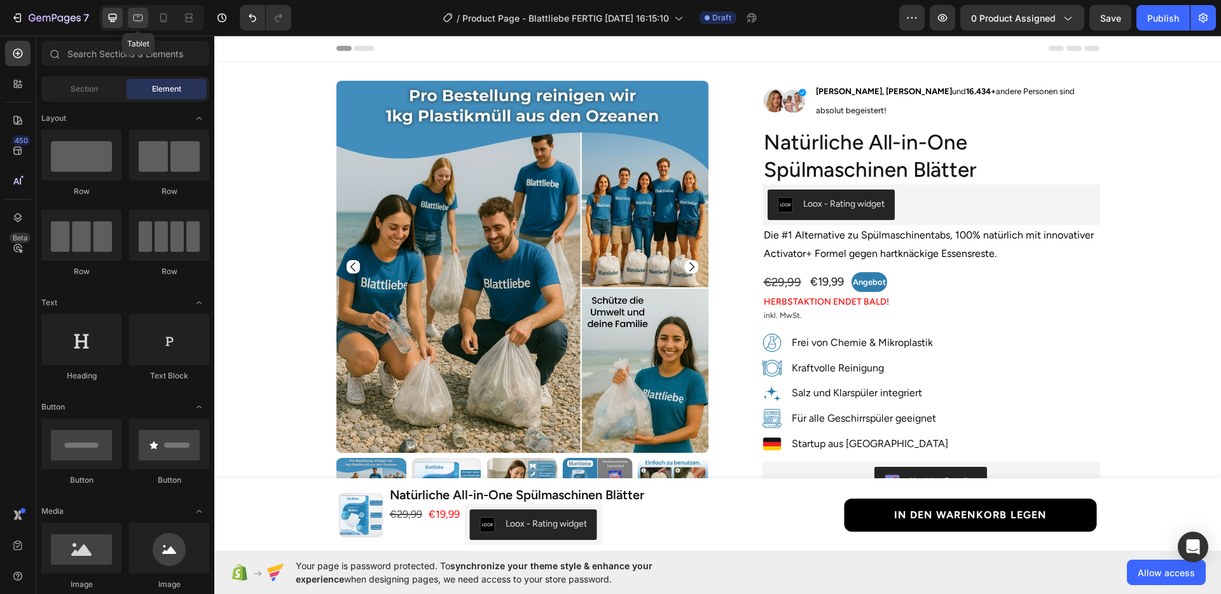
click at [142, 15] on icon at bounding box center [139, 18] width 10 height 7
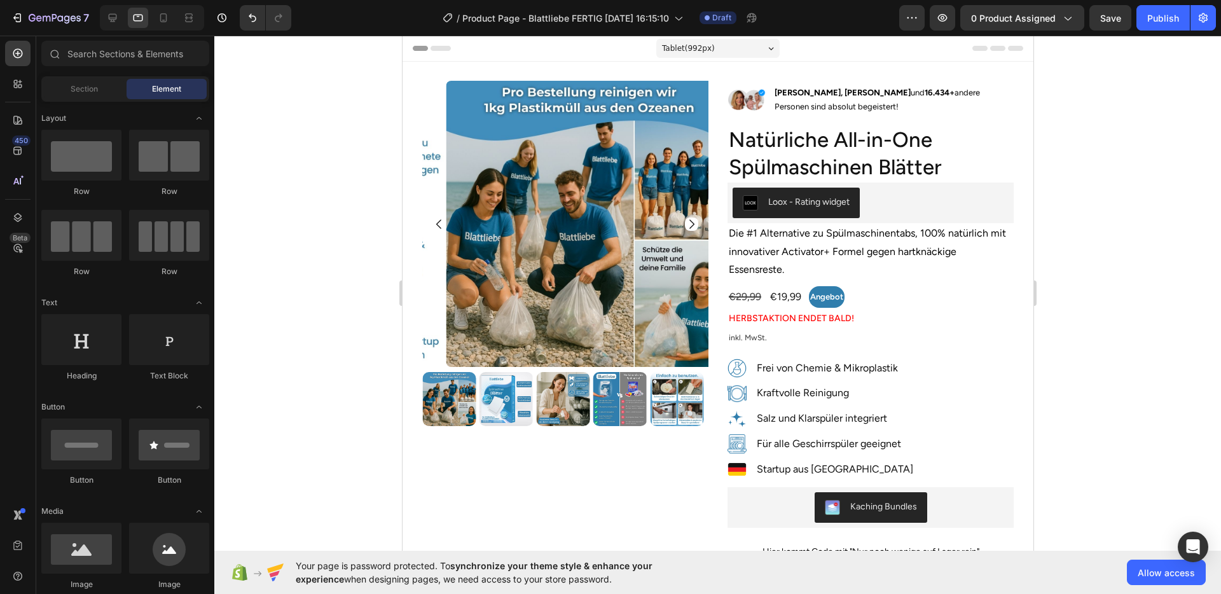
click at [1108, 270] on div at bounding box center [717, 315] width 1007 height 559
click at [116, 22] on icon at bounding box center [112, 17] width 13 height 13
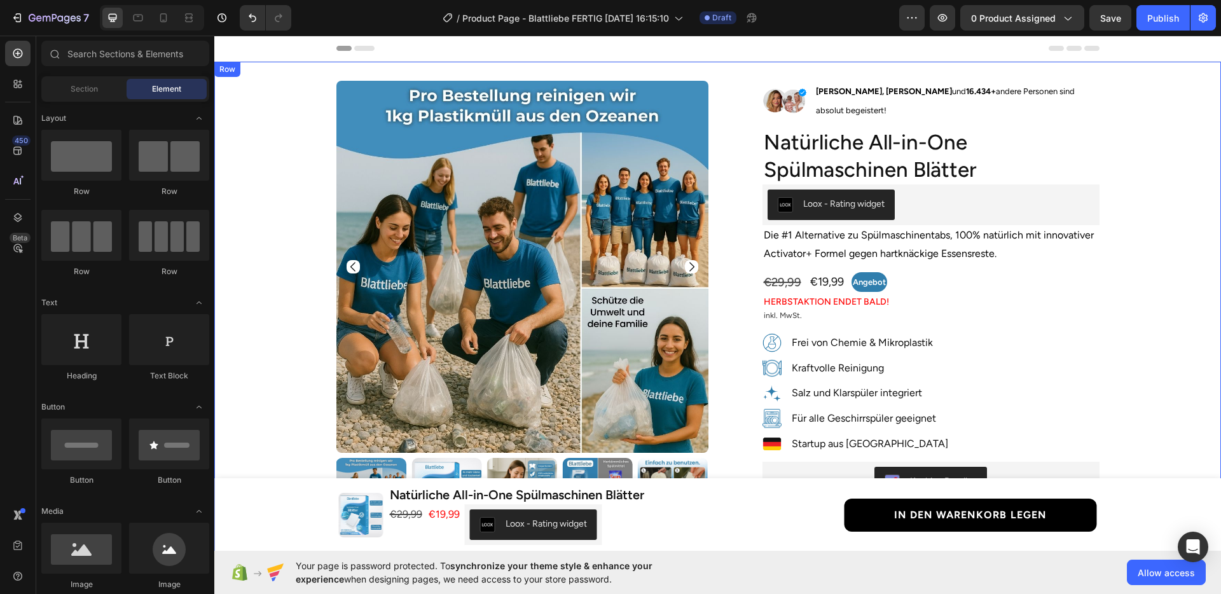
click at [1116, 260] on div "Product Images Row Image [PERSON_NAME] und 16.434+ andere Personen sind absolut…" at bounding box center [718, 517] width 988 height 872
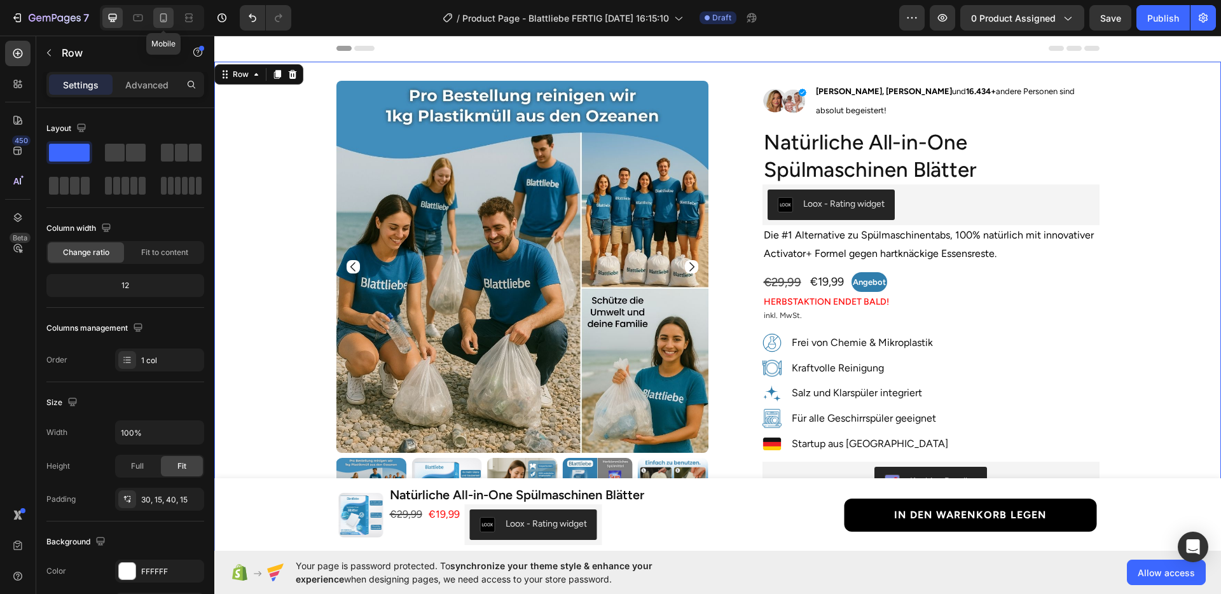
click at [167, 20] on icon at bounding box center [163, 17] width 13 height 13
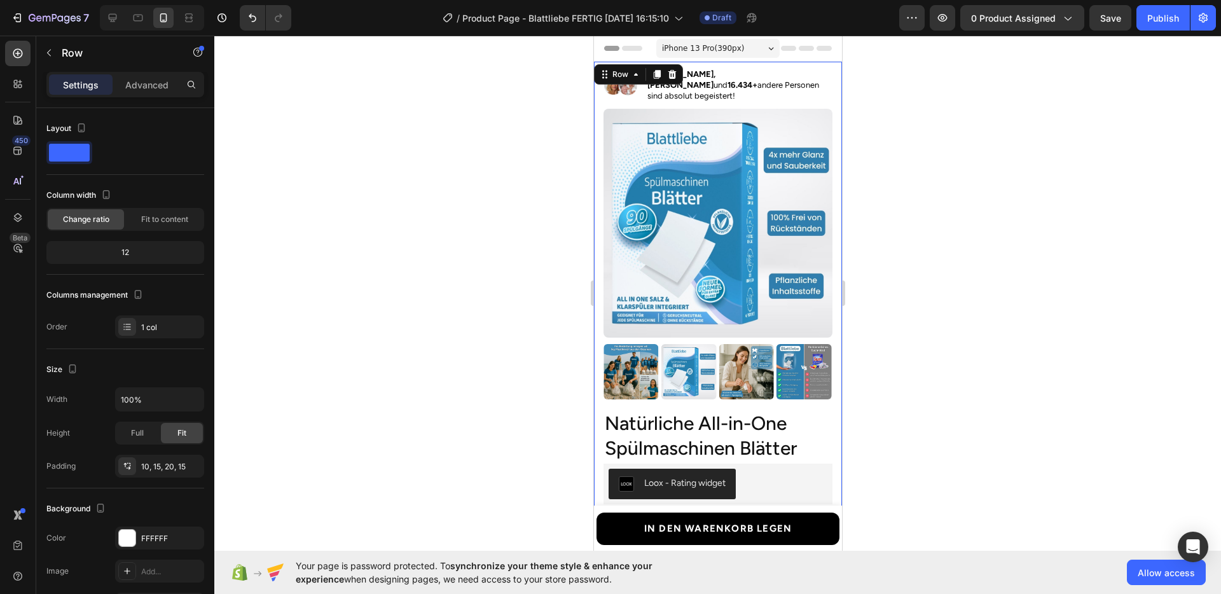
click at [1012, 233] on div at bounding box center [717, 315] width 1007 height 559
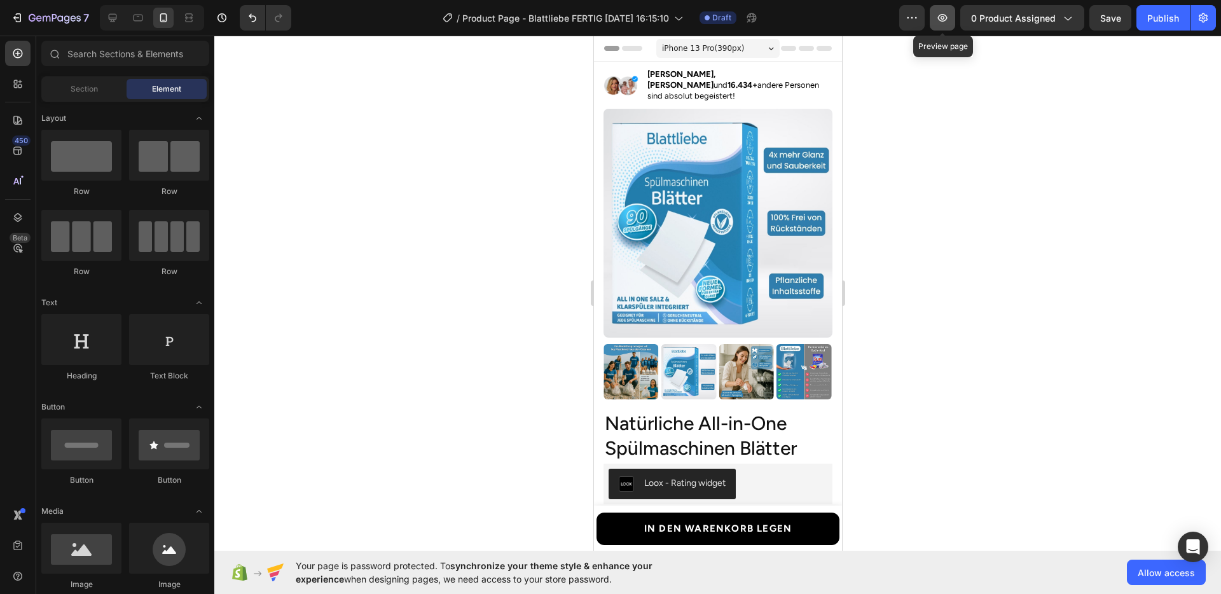
click at [938, 20] on icon "button" at bounding box center [942, 17] width 13 height 13
click at [118, 21] on icon at bounding box center [112, 17] width 13 height 13
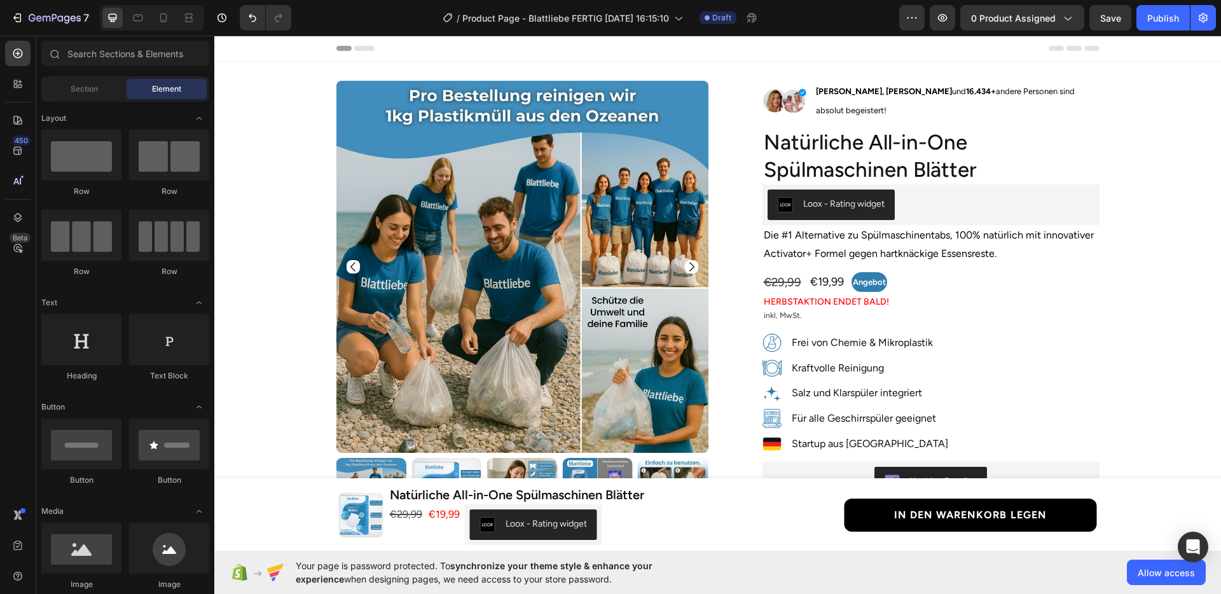
click at [300, 52] on div "Header" at bounding box center [717, 49] width 1007 height 26
click at [1118, 17] on span "Save" at bounding box center [1111, 18] width 21 height 11
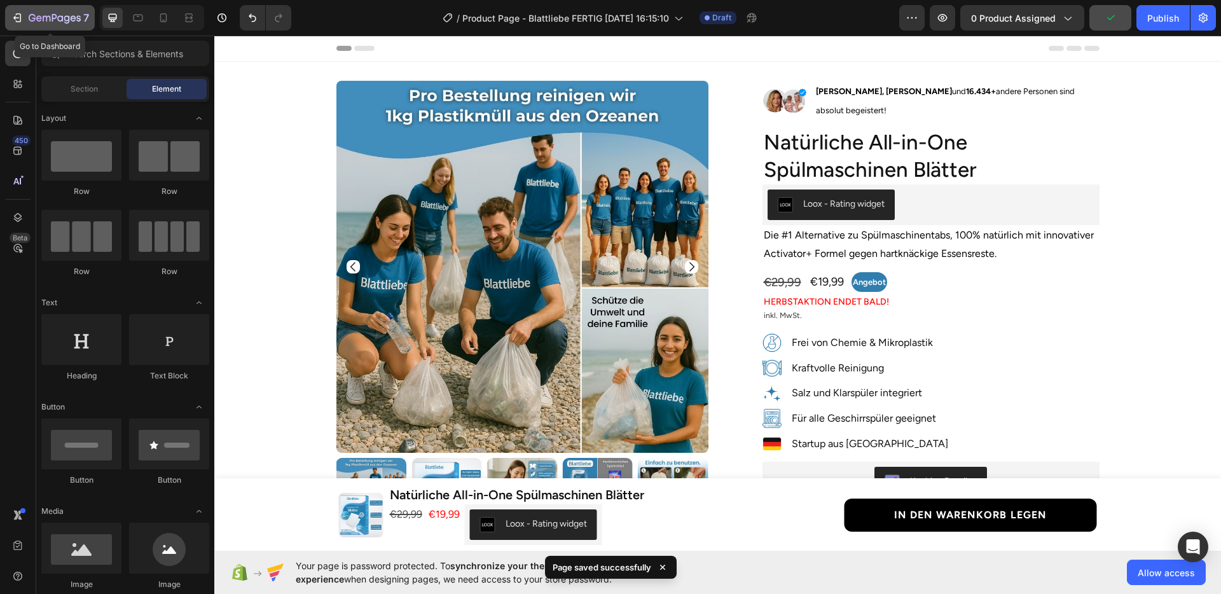
click at [23, 18] on icon "button" at bounding box center [17, 17] width 13 height 13
